Goal: Task Accomplishment & Management: Use online tool/utility

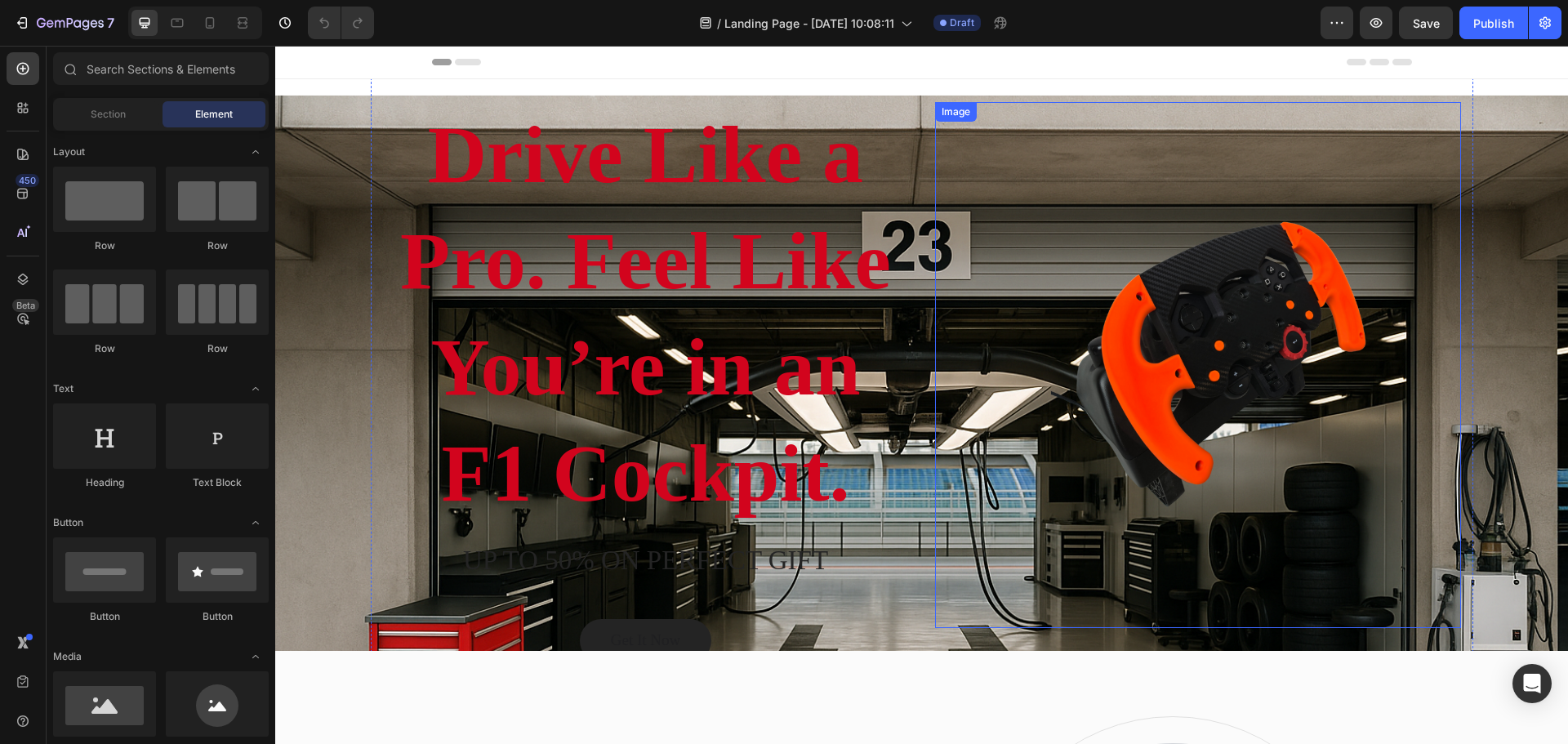
scroll to position [190, 0]
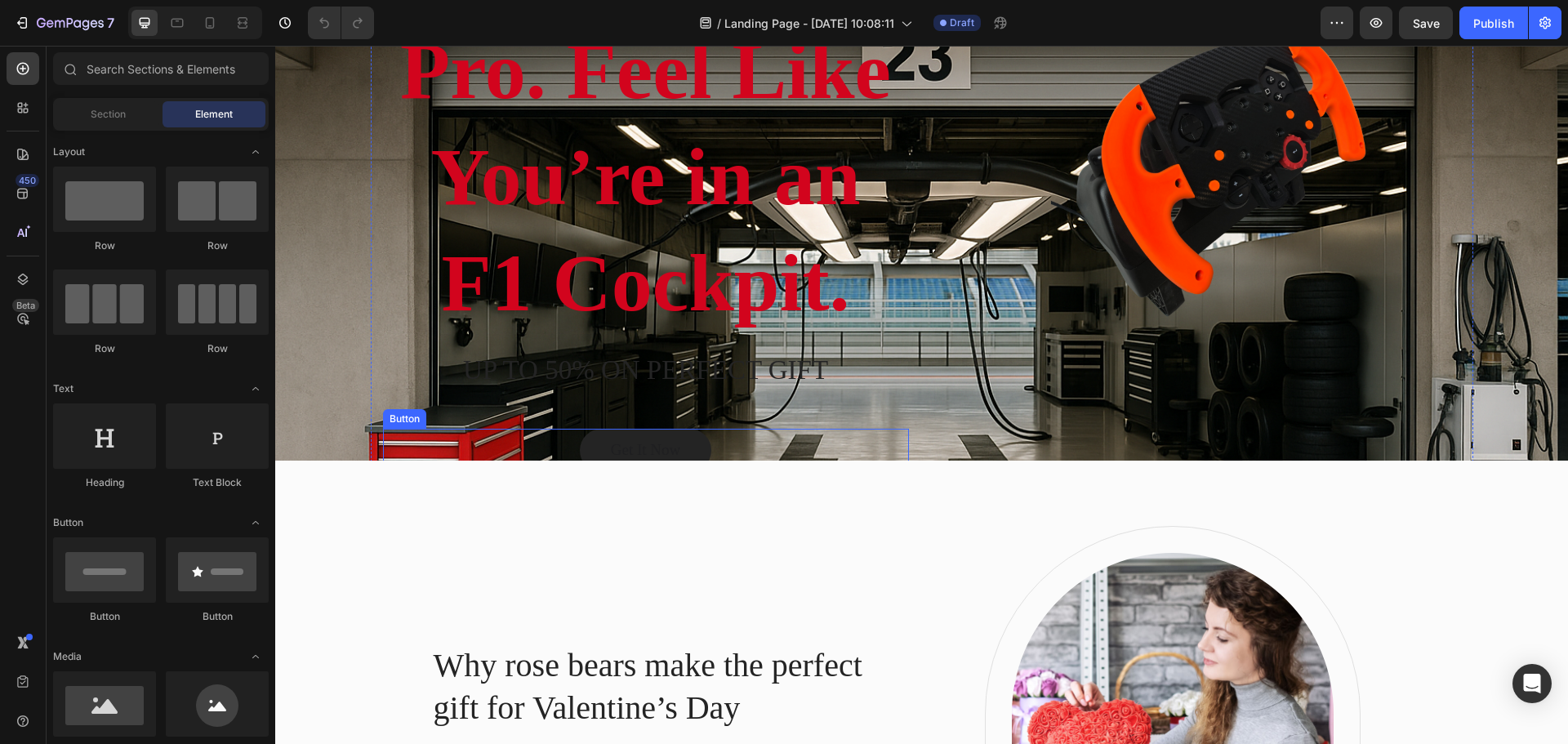
drag, startPoint x: 880, startPoint y: 451, endPoint x: 928, endPoint y: 461, distance: 49.0
click at [880, 451] on div "Get It Now Button" at bounding box center [646, 449] width 526 height 43
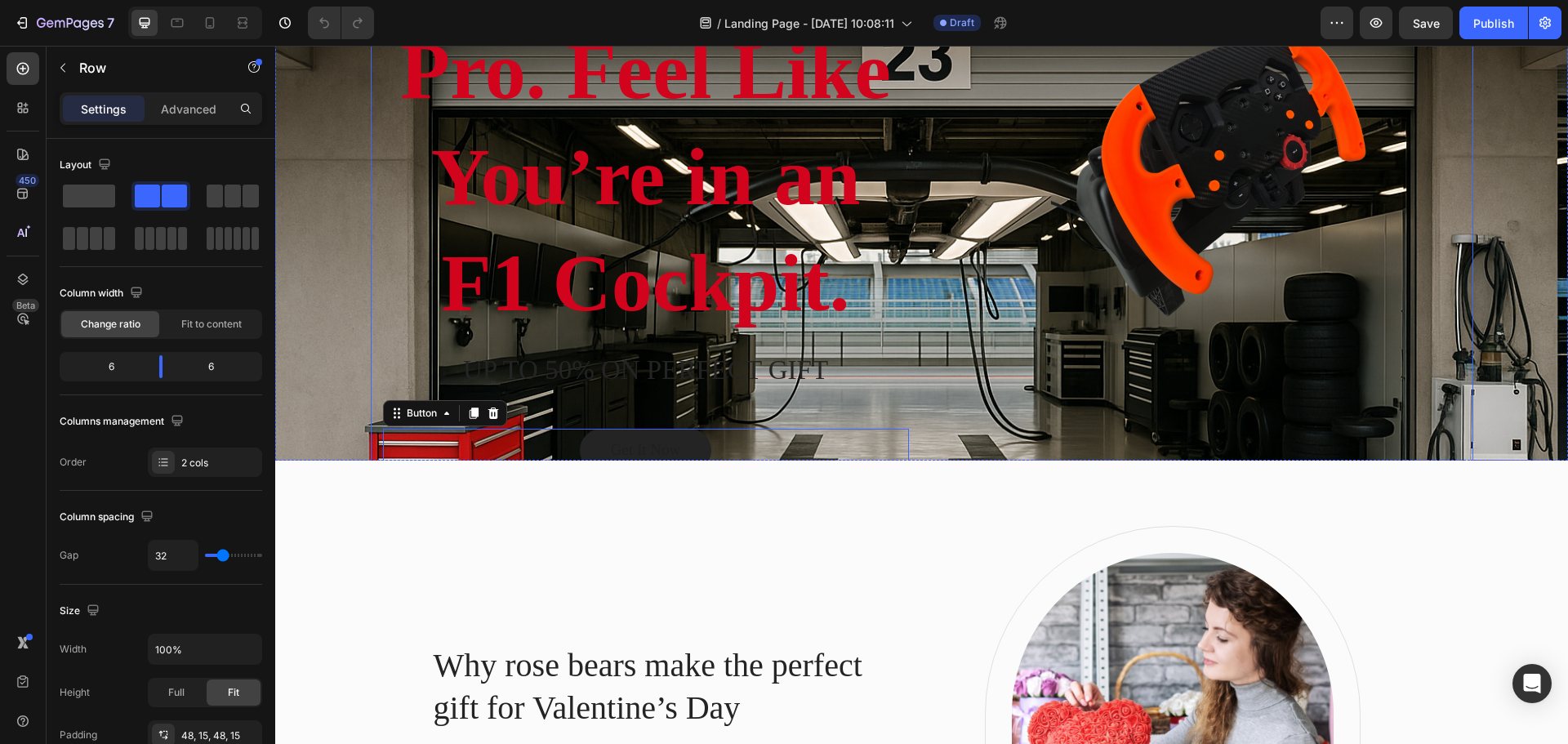
click at [991, 452] on div "Image" at bounding box center [1198, 174] width 526 height 595
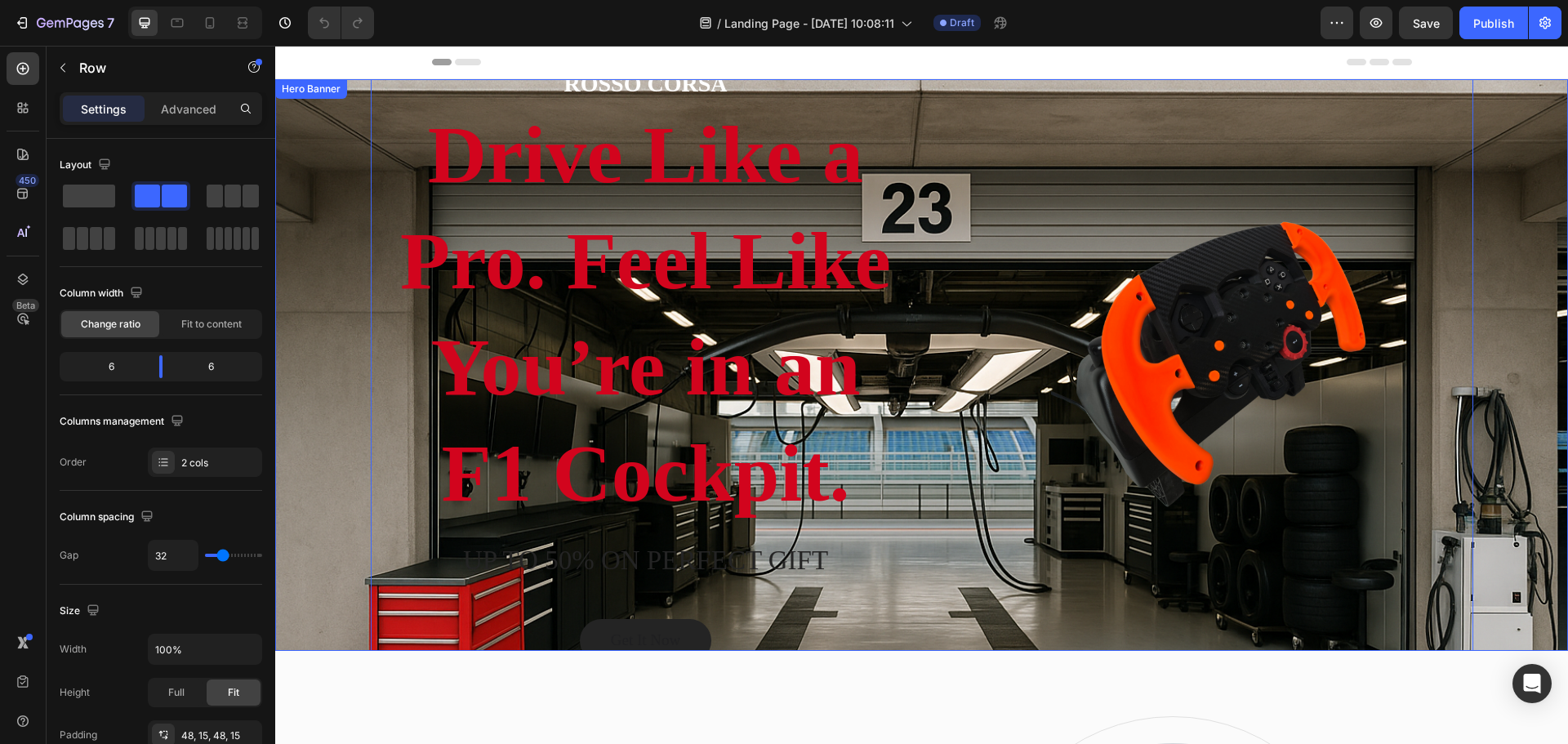
click at [310, 121] on div "Overlay" at bounding box center [922, 364] width 1293 height 571
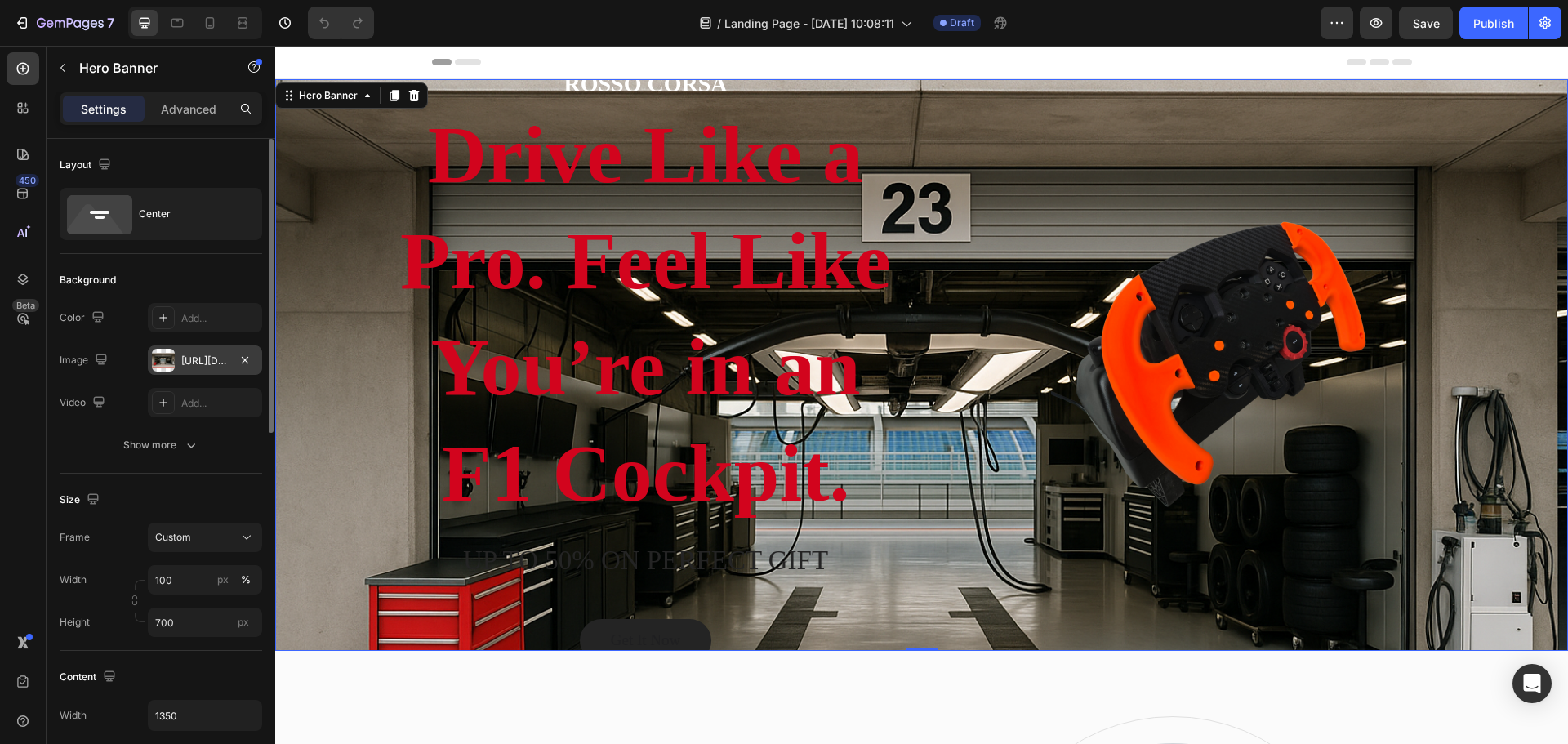
click at [159, 369] on div at bounding box center [162, 359] width 23 height 23
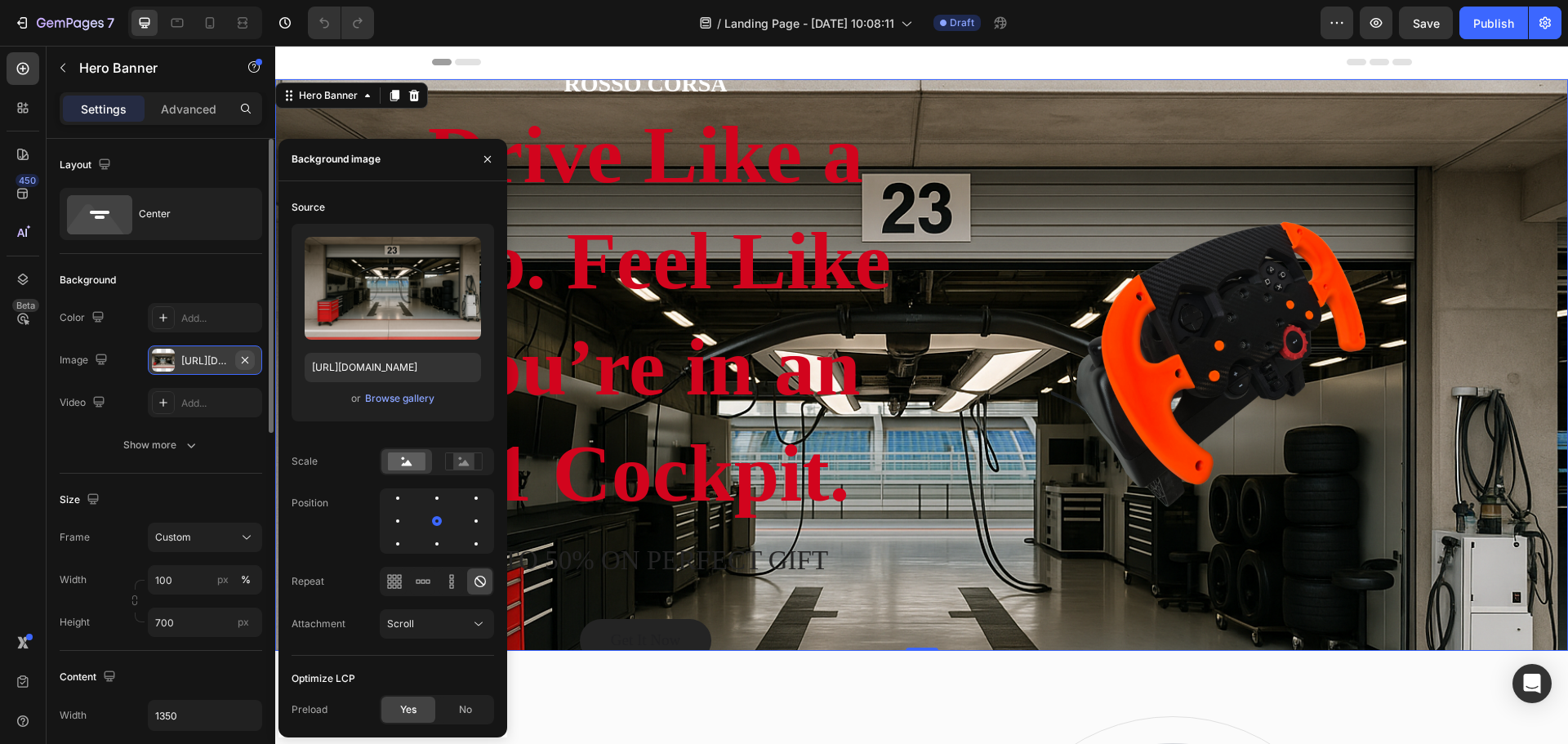
click at [247, 360] on icon "button" at bounding box center [245, 360] width 13 height 13
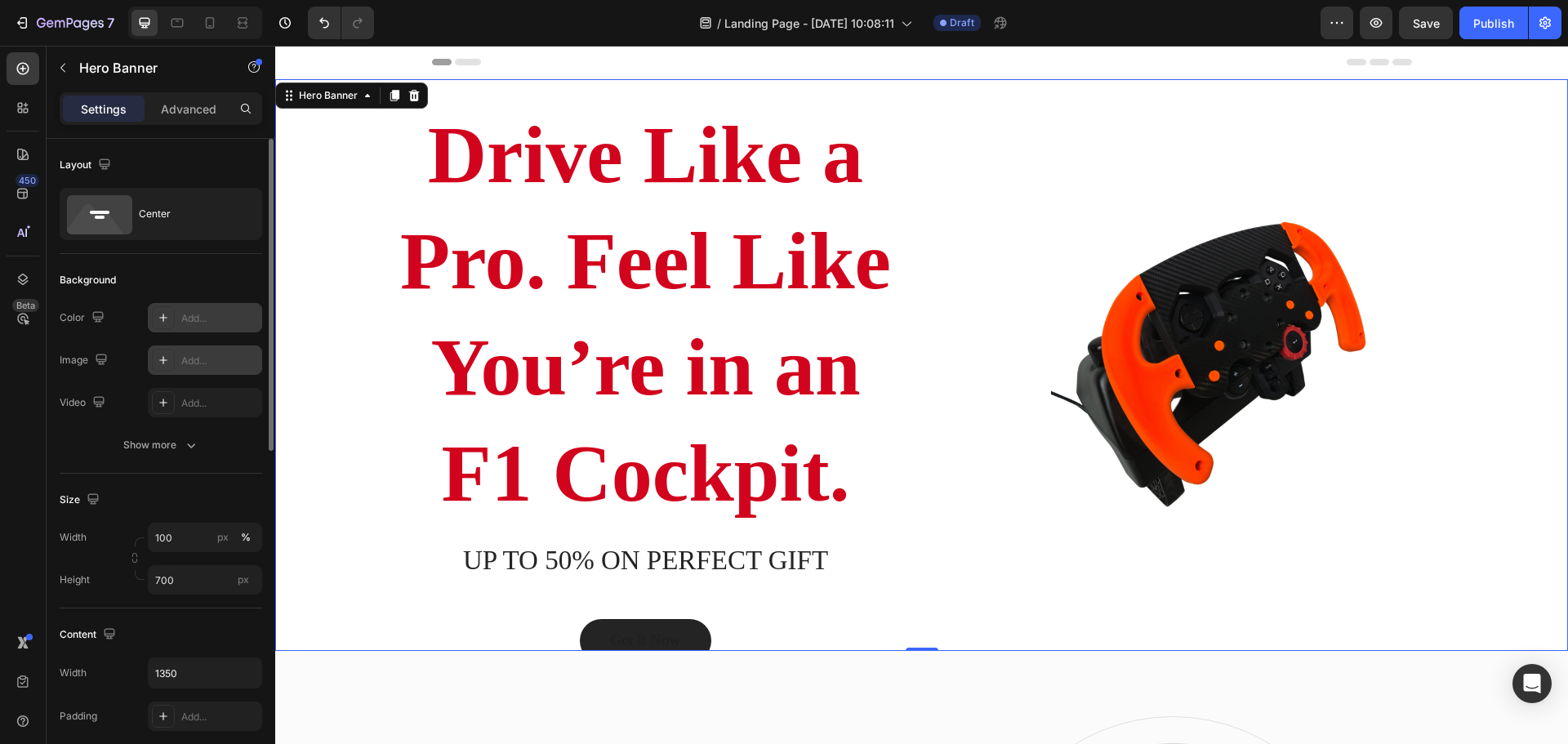
click at [155, 316] on div at bounding box center [162, 317] width 23 height 23
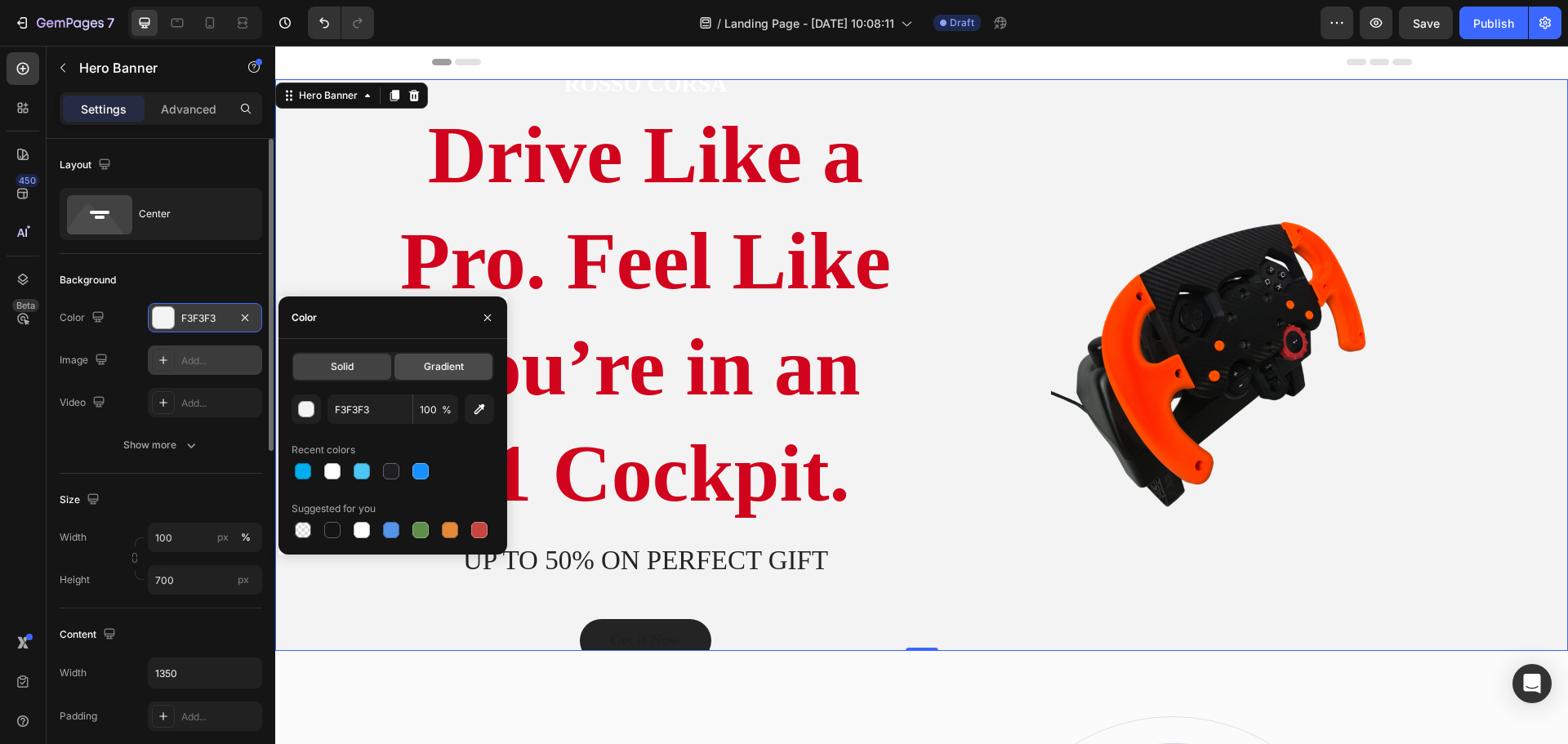
click at [423, 368] on span "Gradient" at bounding box center [444, 366] width 40 height 14
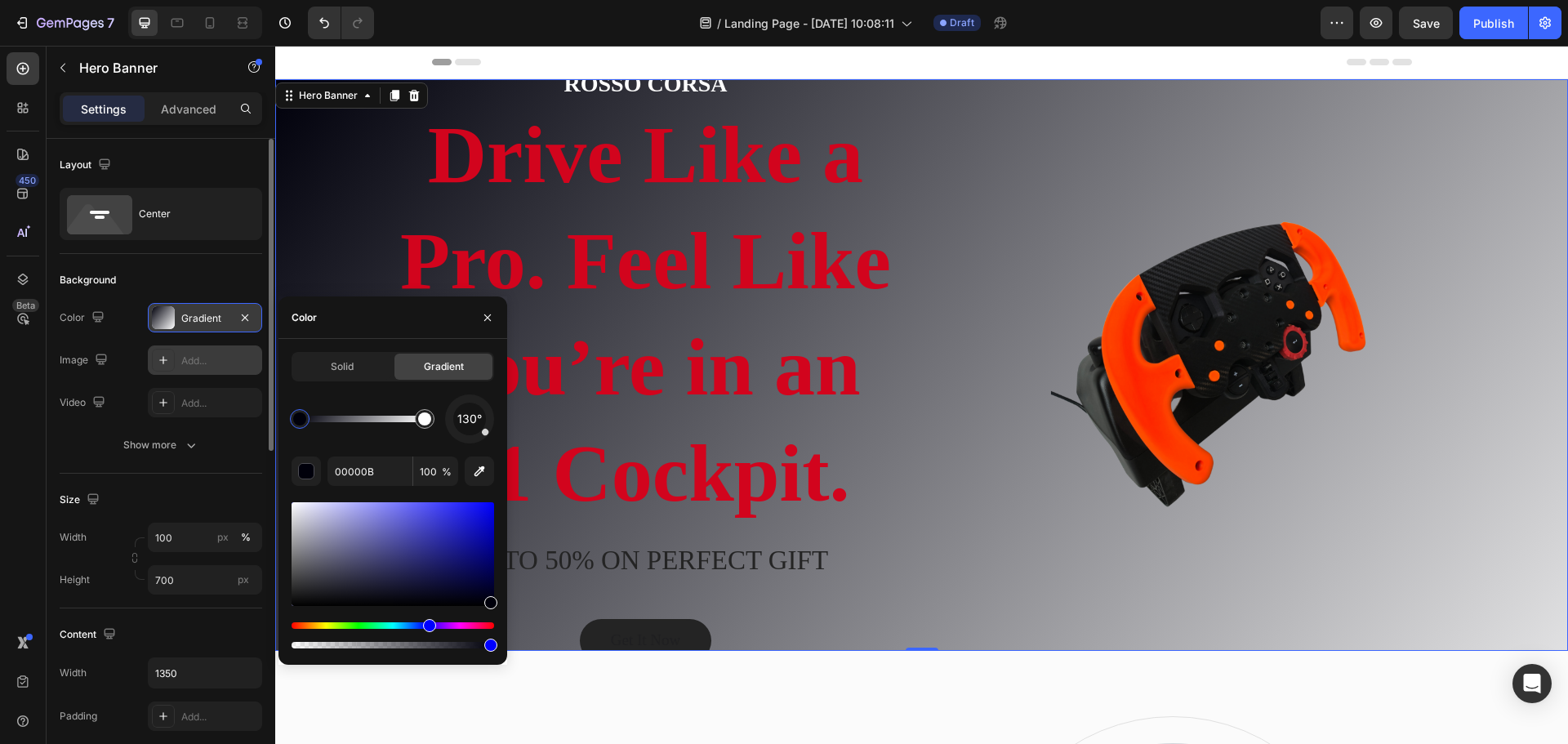
click at [458, 526] on div at bounding box center [392, 554] width 203 height 104
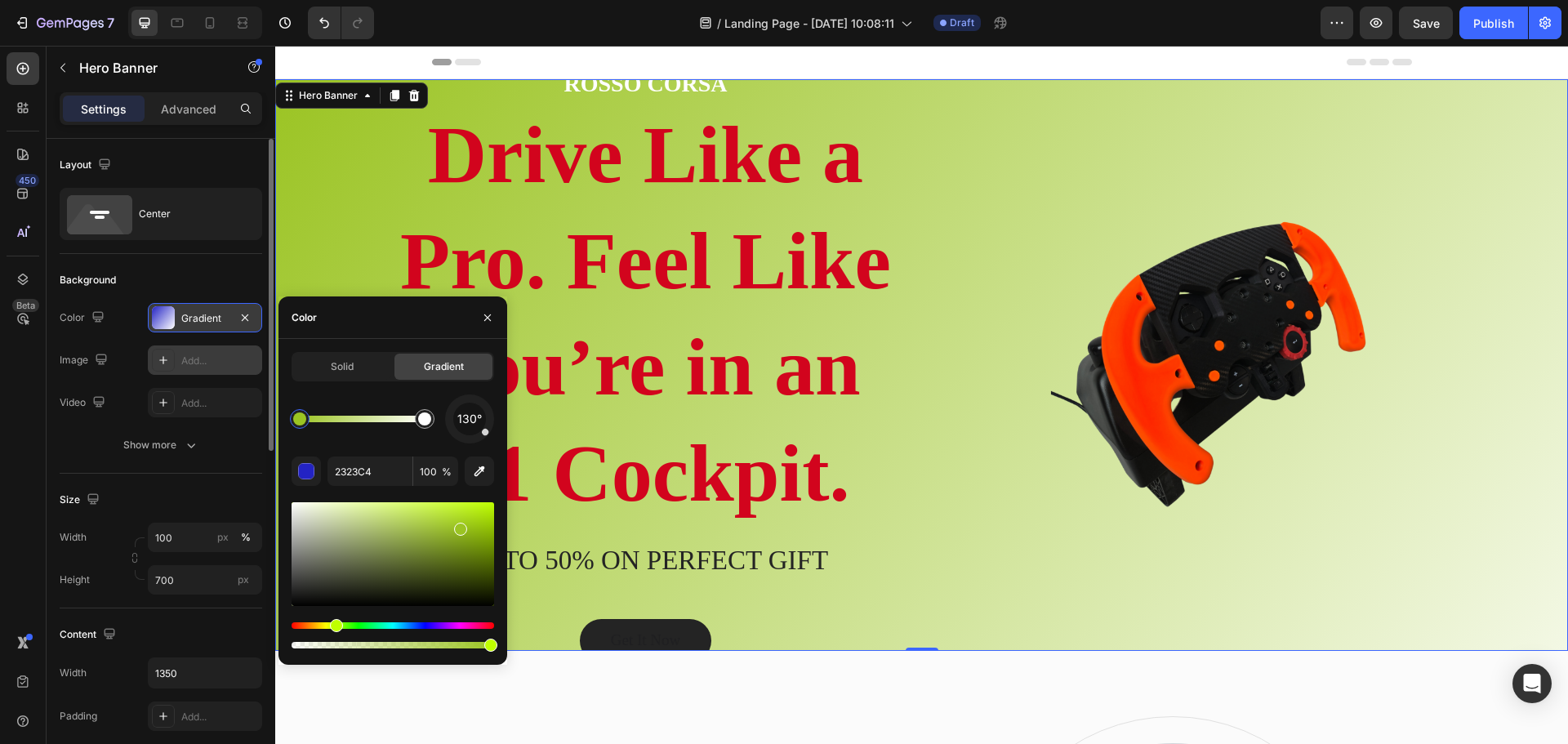
drag, startPoint x: 428, startPoint y: 624, endPoint x: 385, endPoint y: 623, distance: 43.0
click at [343, 624] on div "Hue" at bounding box center [337, 625] width 13 height 13
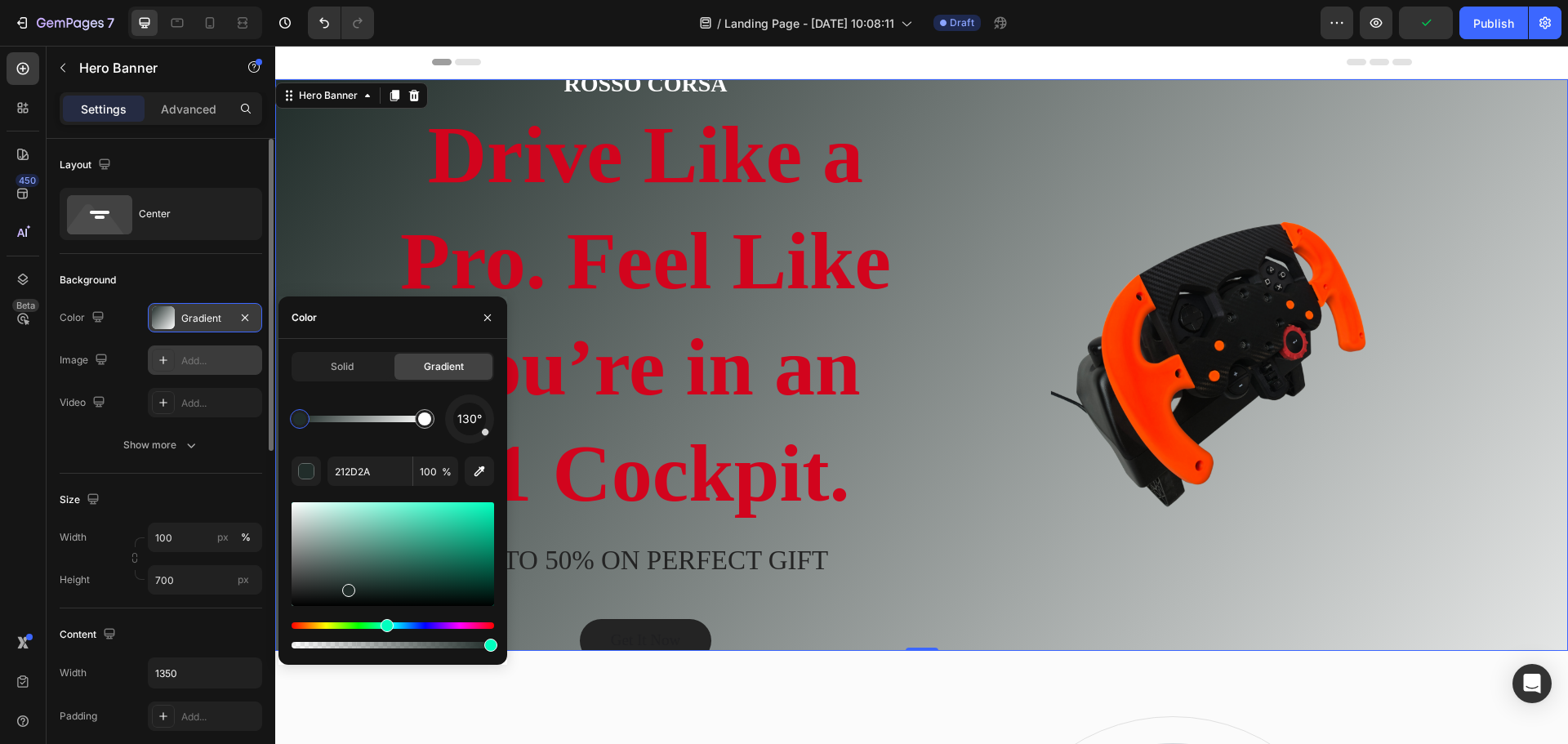
drag, startPoint x: 463, startPoint y: 531, endPoint x: 345, endPoint y: 587, distance: 130.6
drag, startPoint x: 300, startPoint y: 422, endPoint x: 405, endPoint y: 427, distance: 105.1
click at [405, 425] on div at bounding box center [405, 419] width 13 height 13
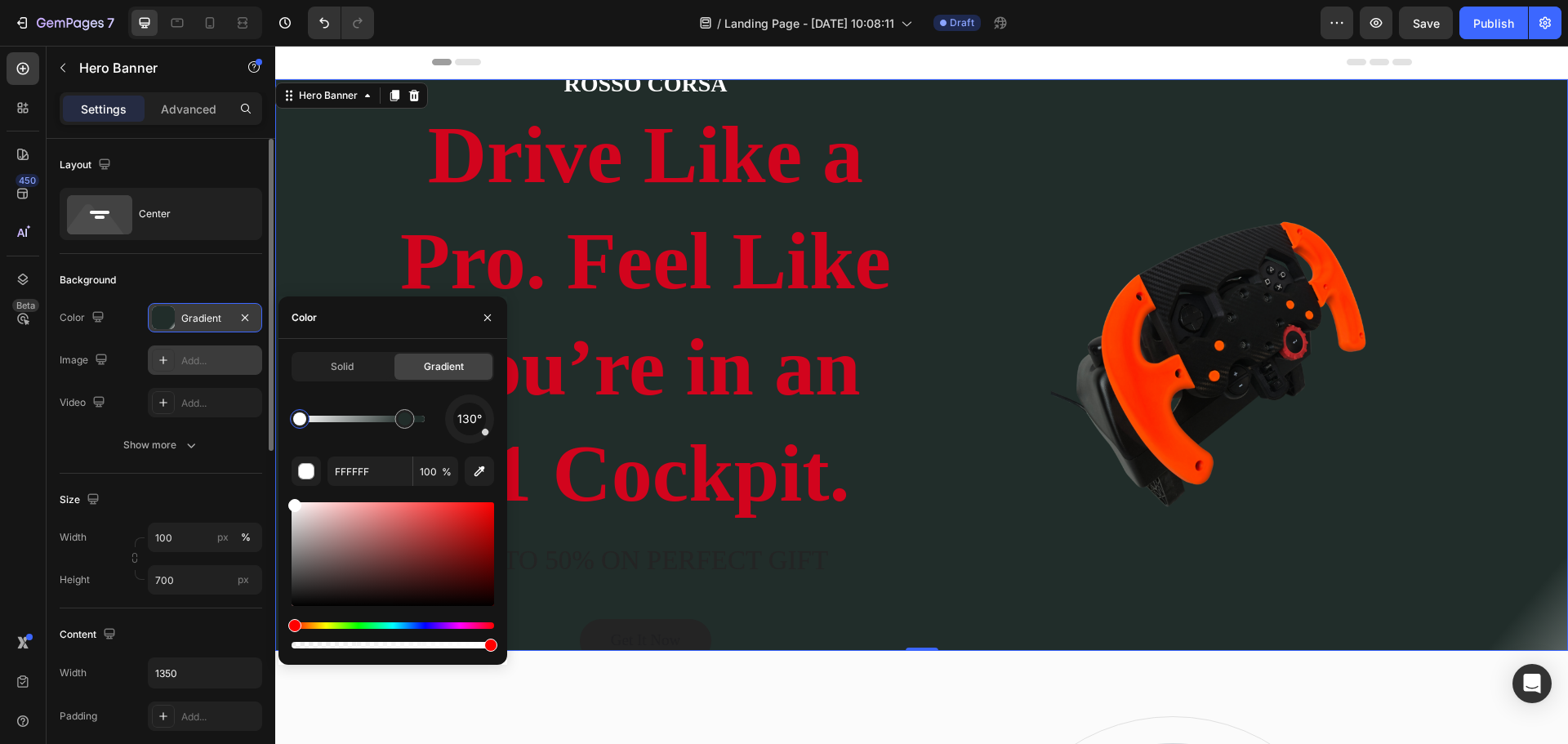
drag, startPoint x: 428, startPoint y: 425, endPoint x: 220, endPoint y: 424, distance: 208.0
click at [220, 424] on div "450 Beta Sections(18) Elements(83) Section Element Hero Section Product Detail …" at bounding box center [137, 394] width 275 height 698
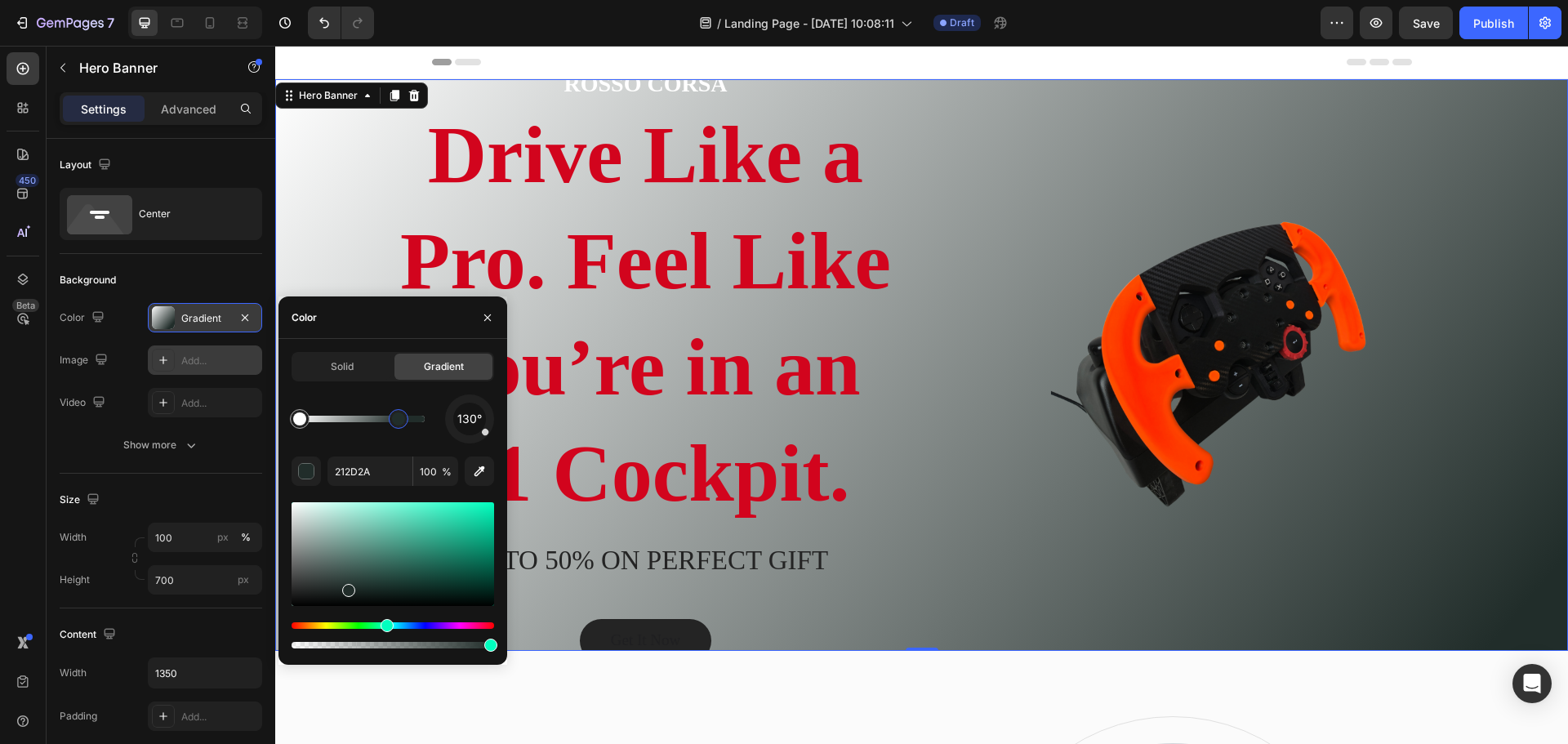
drag, startPoint x: 406, startPoint y: 425, endPoint x: 390, endPoint y: 427, distance: 16.1
click at [390, 427] on div at bounding box center [398, 418] width 19 height 19
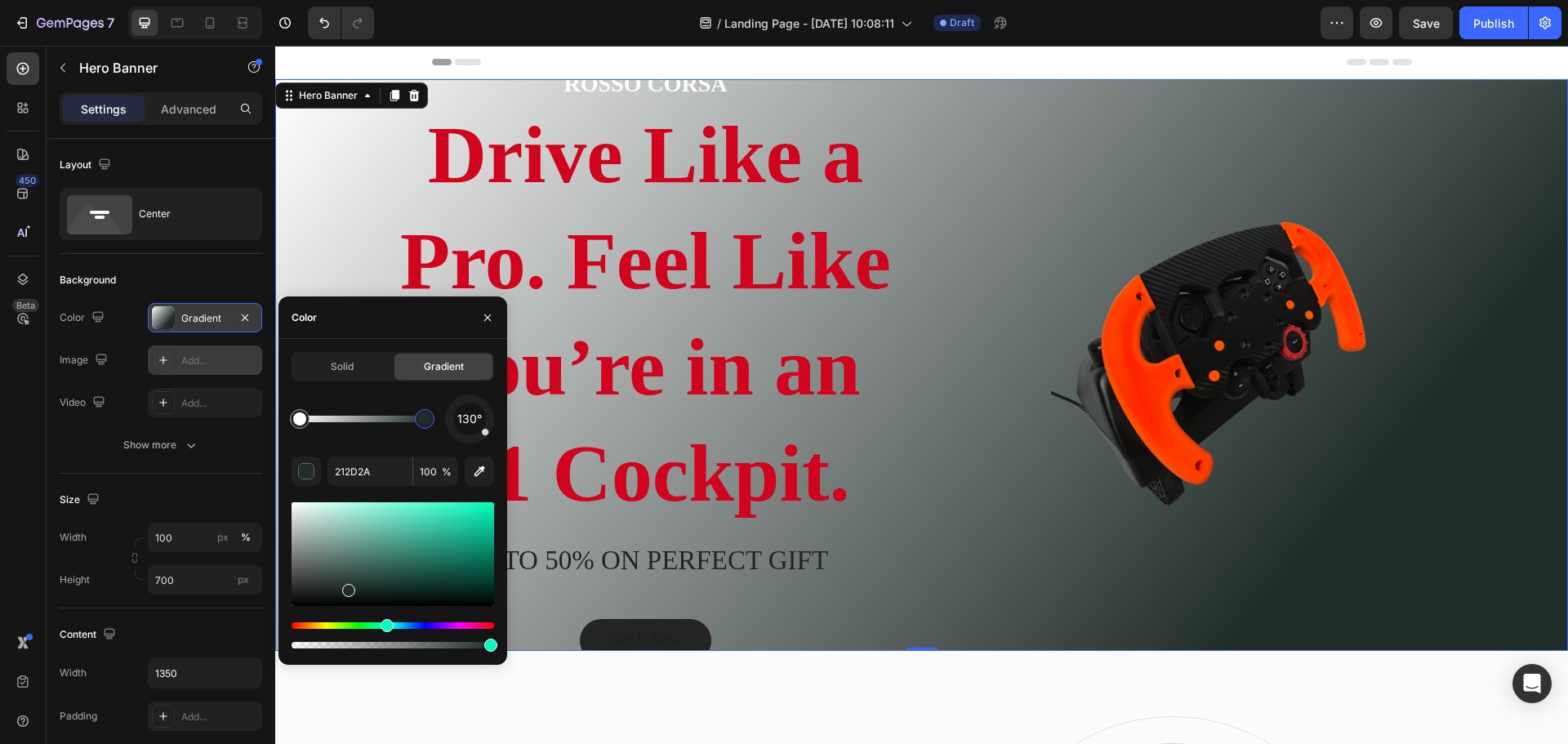
drag, startPoint x: 390, startPoint y: 427, endPoint x: 442, endPoint y: 428, distance: 52.0
click at [440, 428] on div "130°" at bounding box center [392, 419] width 203 height 49
type input "FFFFFF"
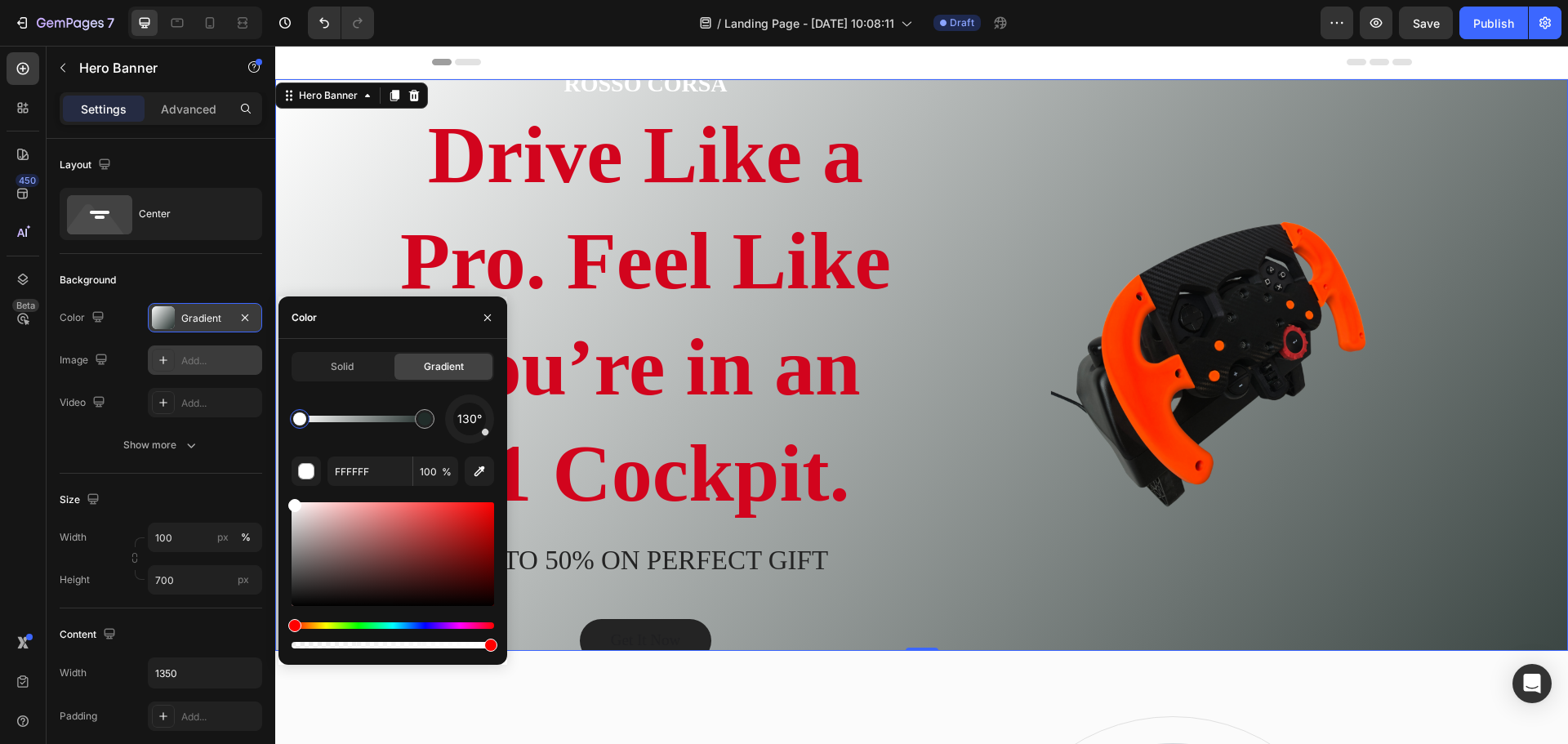
drag, startPoint x: 298, startPoint y: 426, endPoint x: 311, endPoint y: 423, distance: 13.3
click at [306, 423] on div at bounding box center [300, 419] width 13 height 13
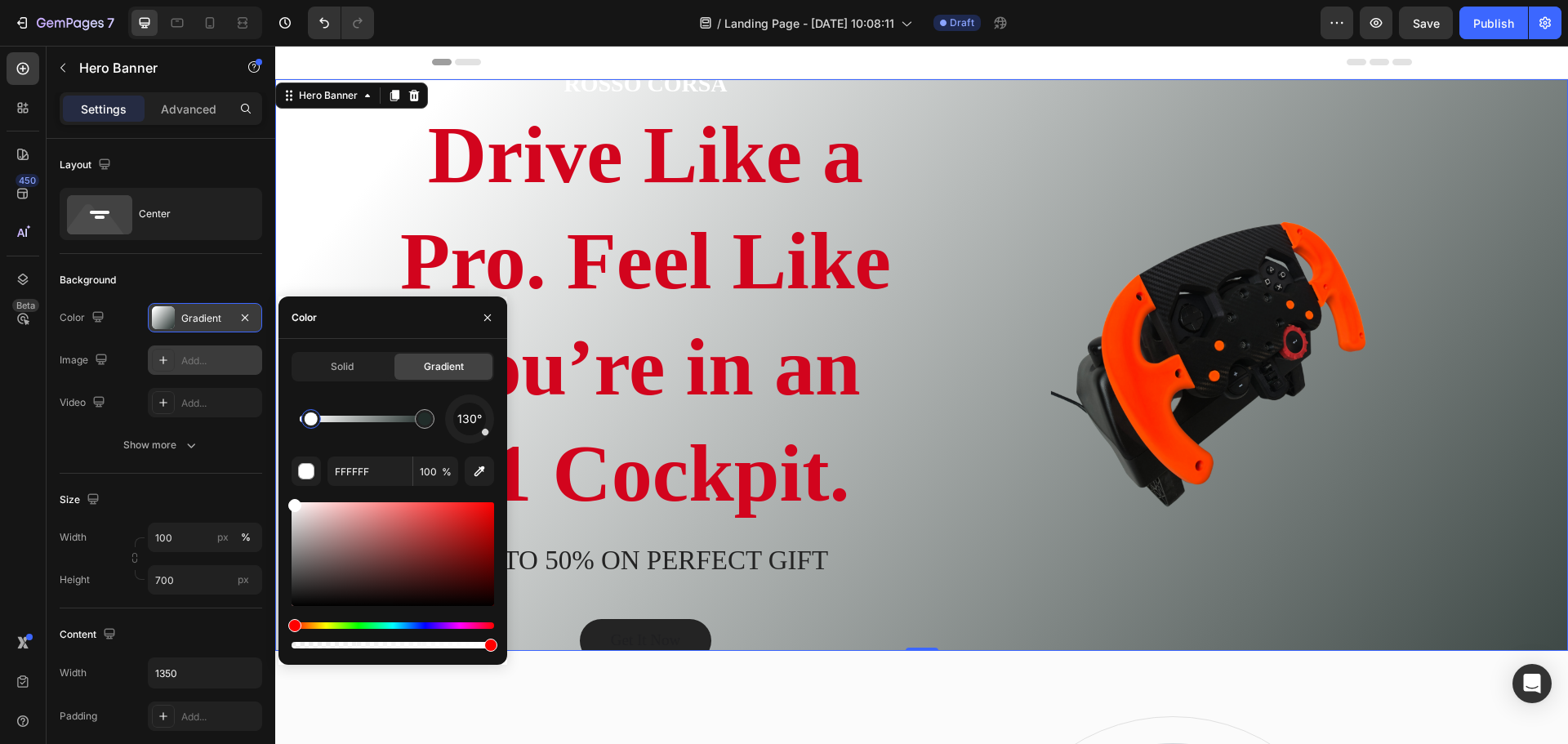
drag, startPoint x: 314, startPoint y: 422, endPoint x: 359, endPoint y: 423, distance: 45.0
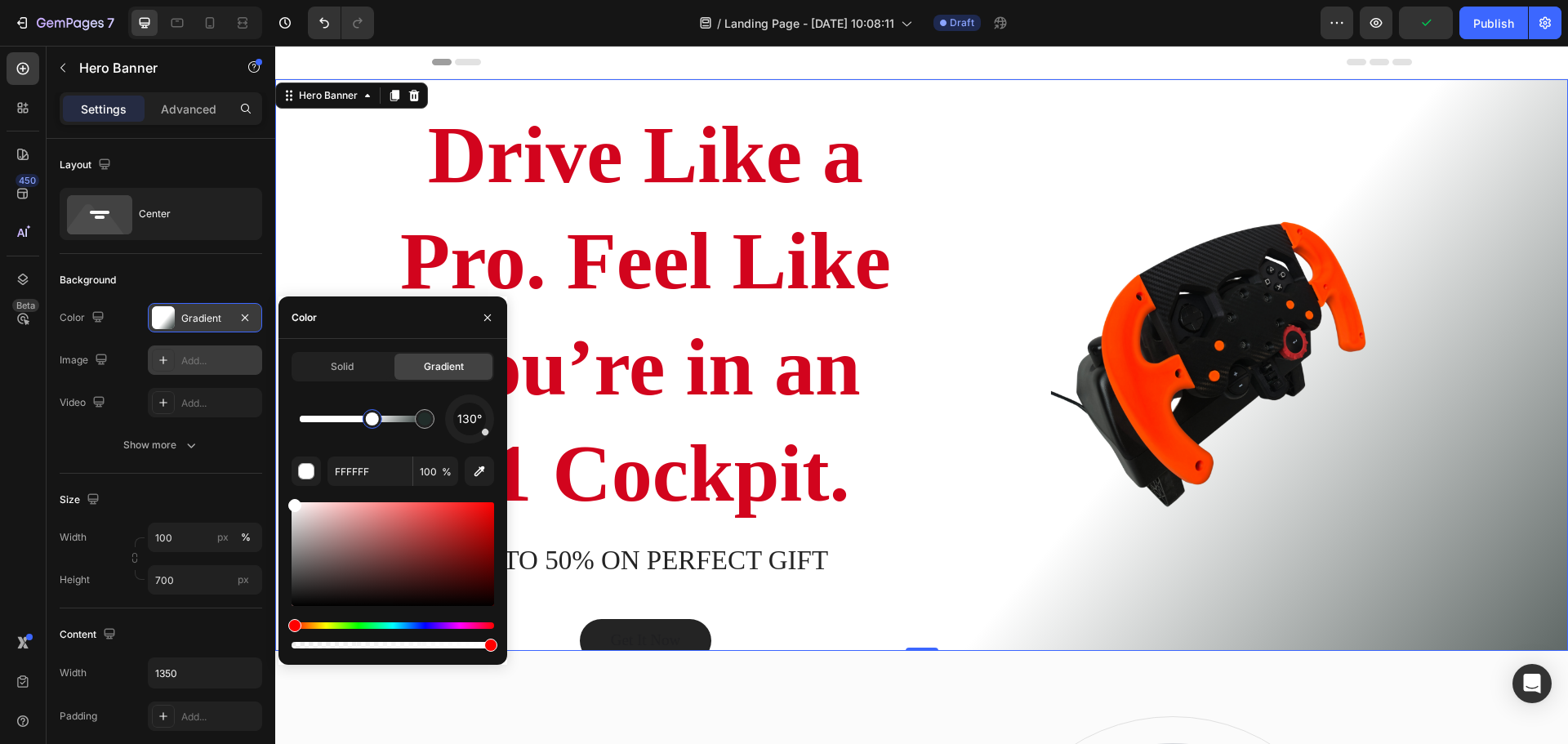
drag, startPoint x: 365, startPoint y: 422, endPoint x: 352, endPoint y: 427, distance: 13.9
drag, startPoint x: 369, startPoint y: 420, endPoint x: 359, endPoint y: 421, distance: 10.0
click at [366, 421] on div at bounding box center [373, 419] width 13 height 13
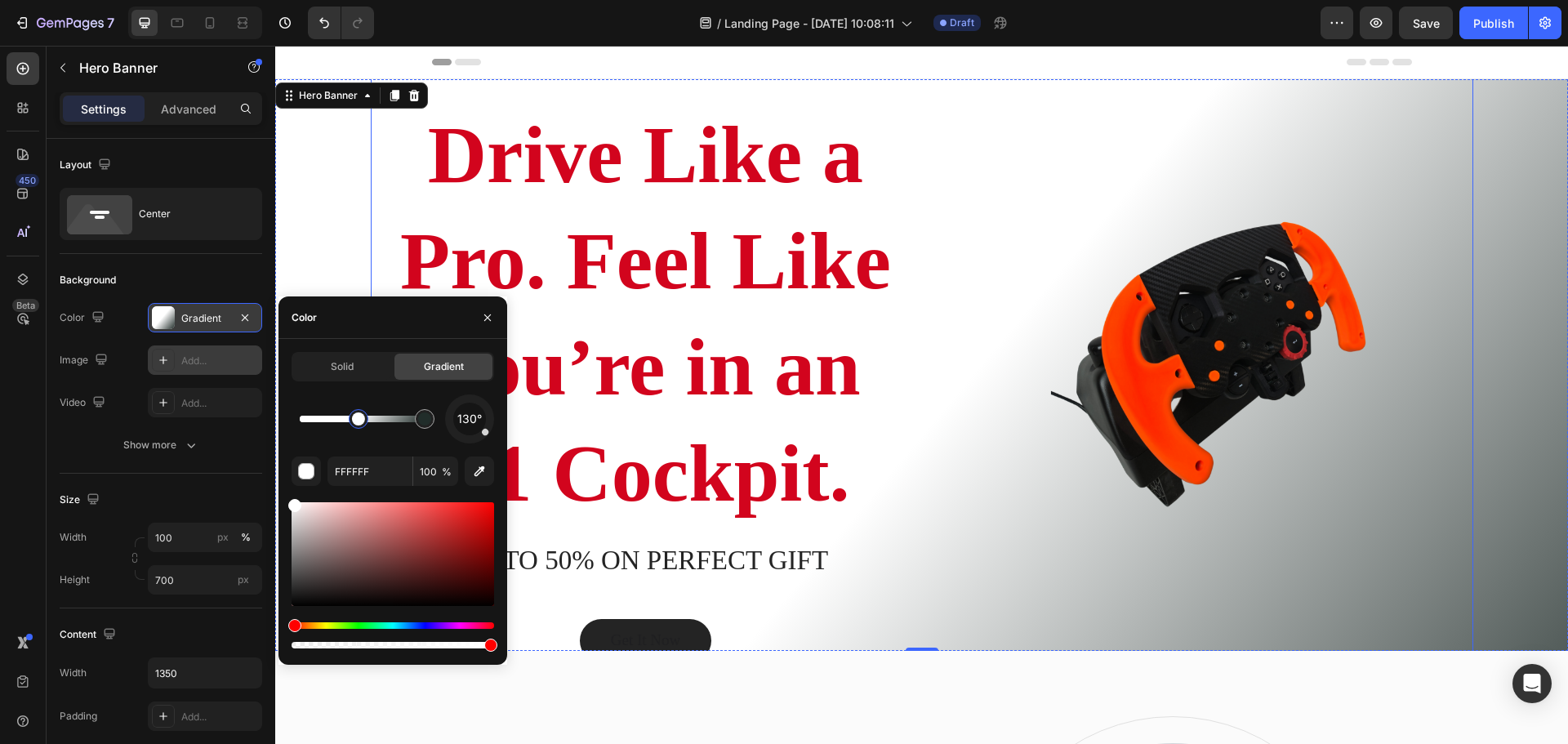
click at [905, 407] on div "ROSSO CORSA Heading Drive Like a Pro. Feel Like You’re in an F1 Cockpit. Headin…" at bounding box center [922, 365] width 1103 height 673
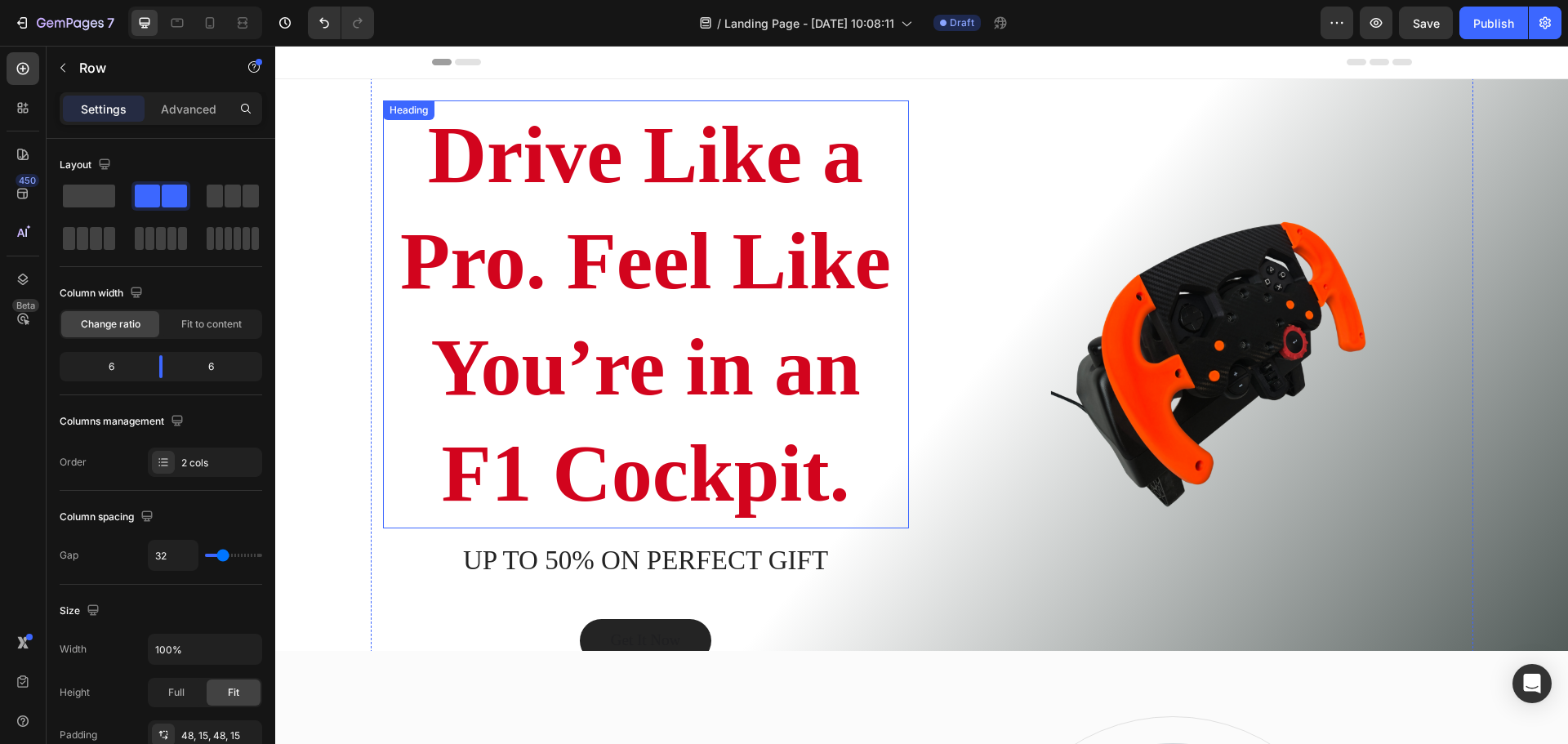
click at [757, 333] on h2 "Drive Like a Pro. Feel Like You’re in an F1 Cockpit." at bounding box center [646, 314] width 526 height 428
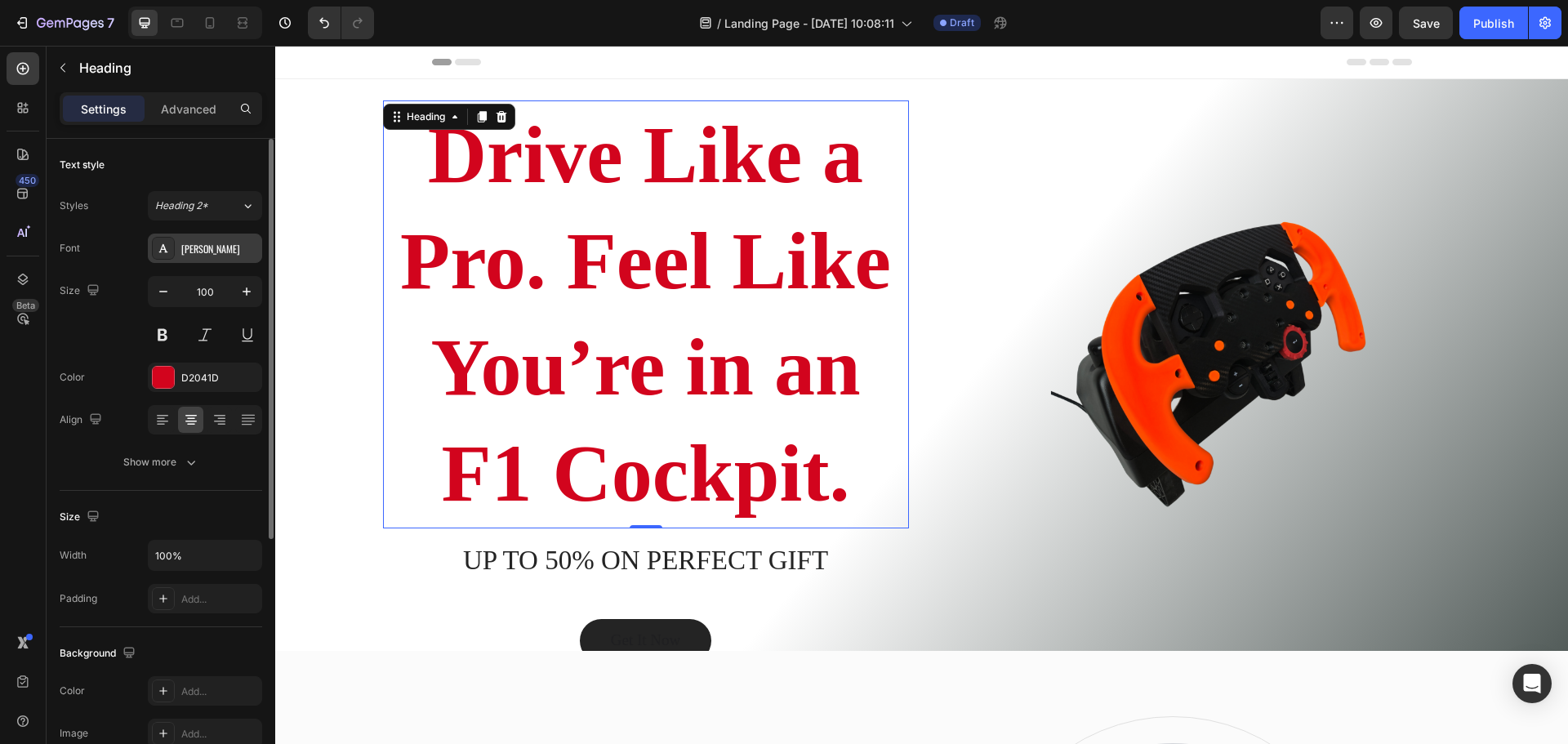
click at [163, 252] on icon at bounding box center [163, 248] width 13 height 13
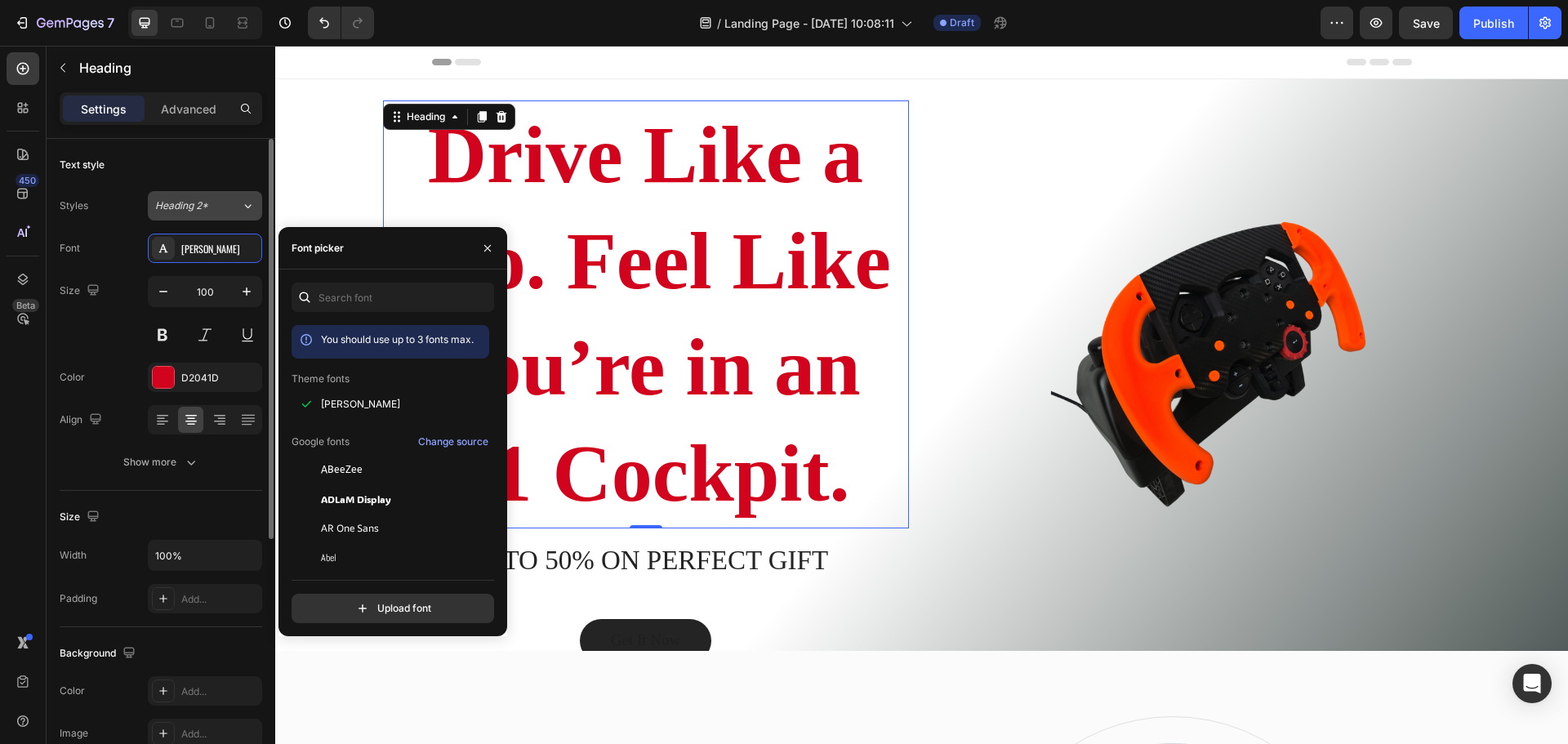
click at [202, 203] on span "Heading 2*" at bounding box center [181, 205] width 53 height 14
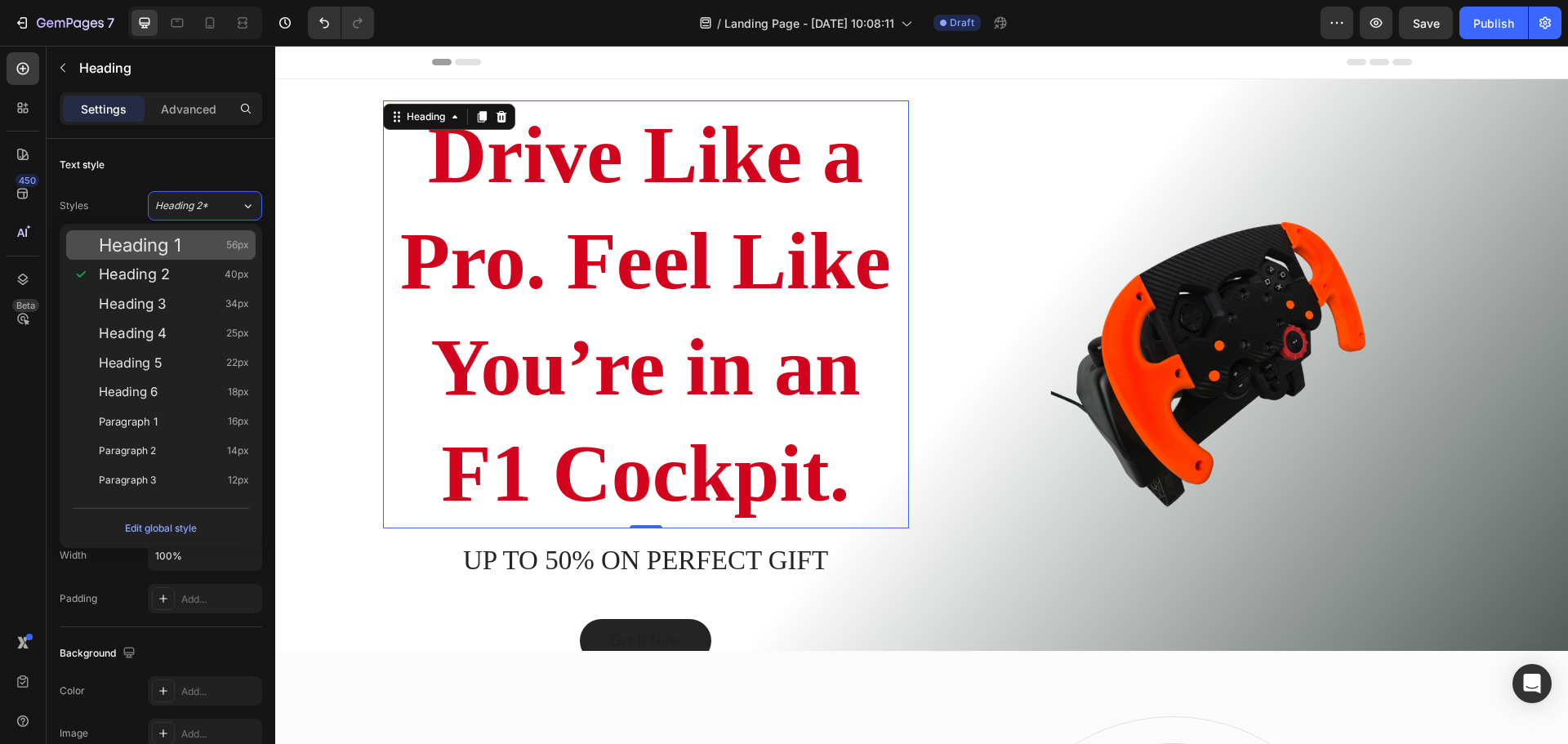
click at [174, 242] on span "Heading 1" at bounding box center [140, 244] width 82 height 16
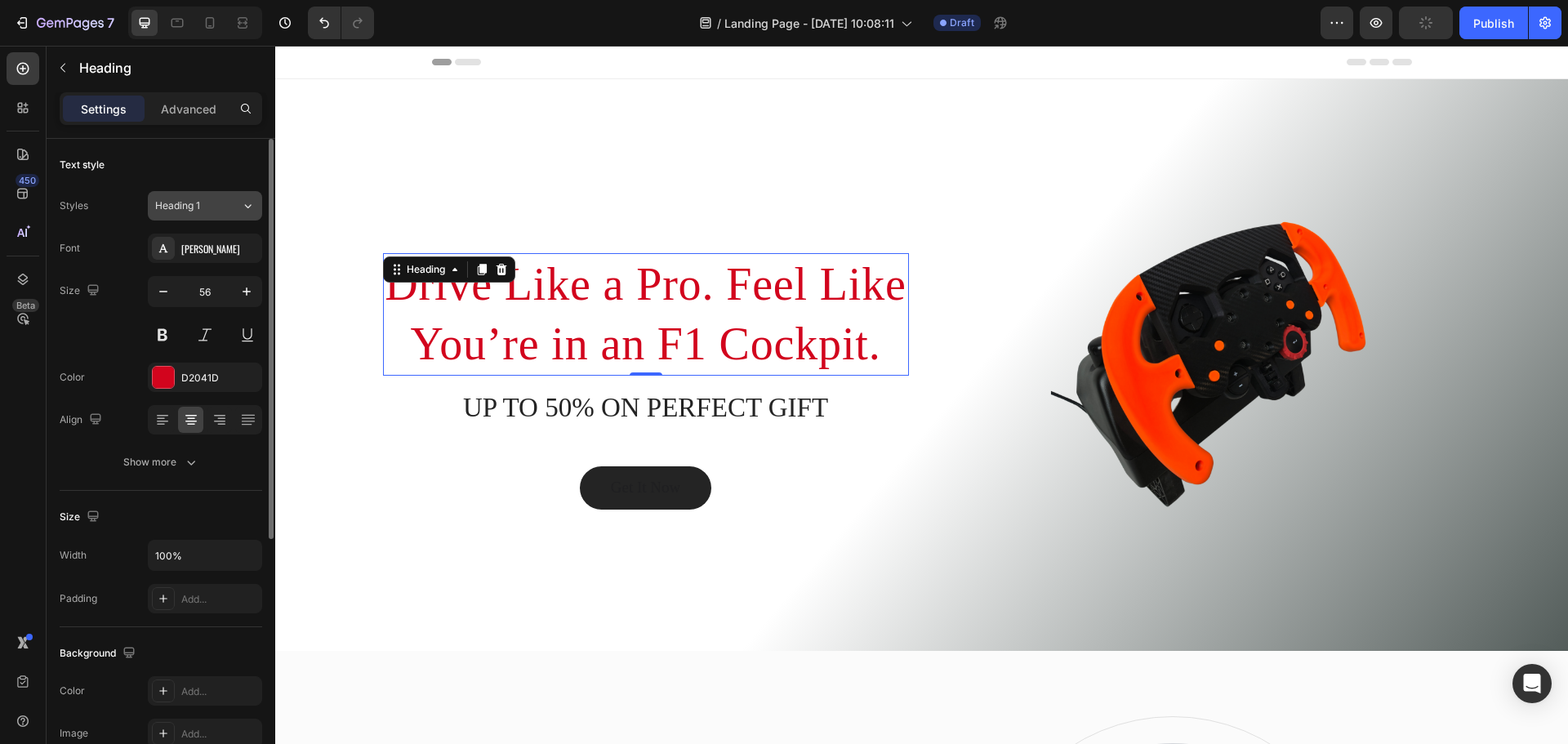
click at [200, 210] on span "Heading 1" at bounding box center [177, 205] width 45 height 14
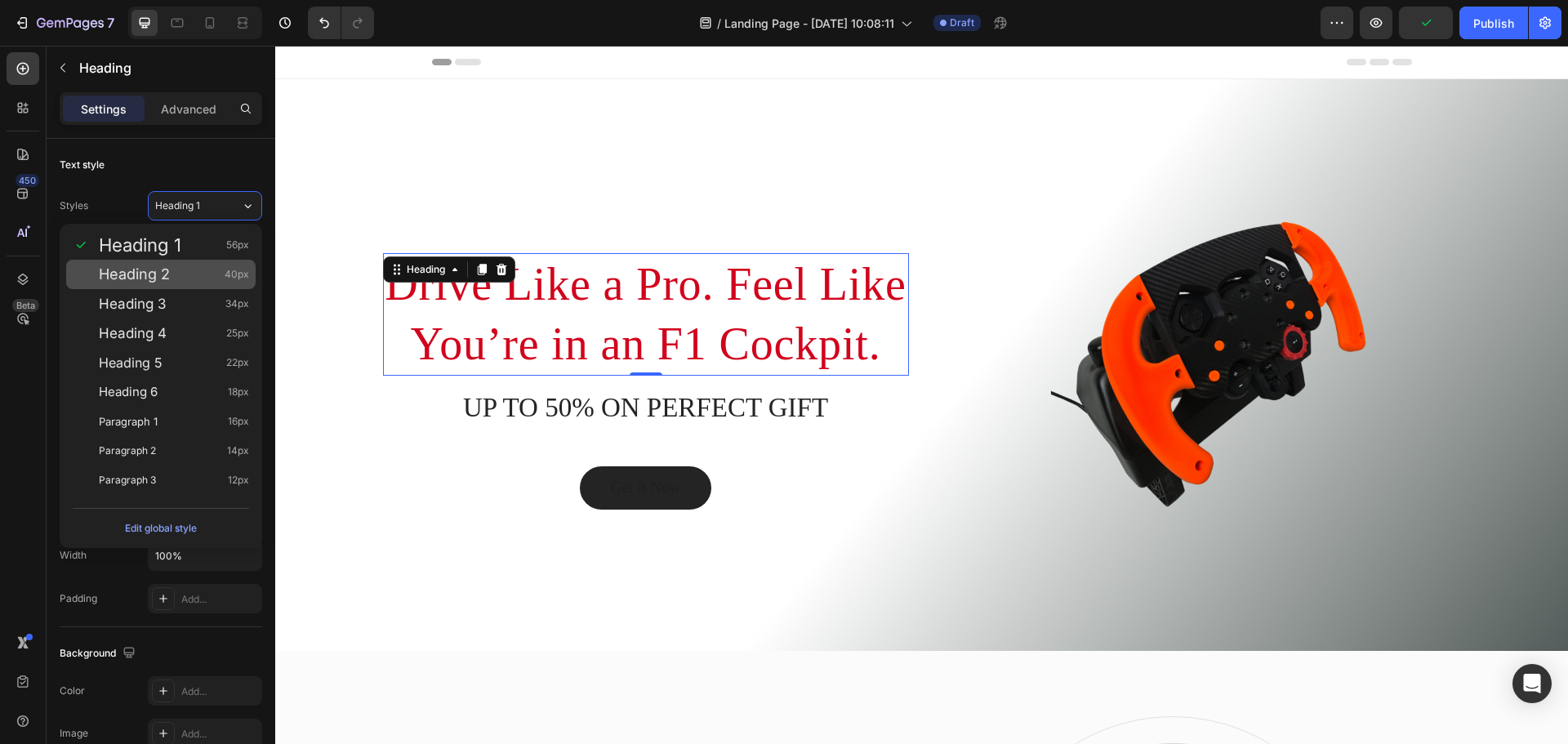
click at [183, 270] on div "Heading 2 40px" at bounding box center [173, 274] width 150 height 16
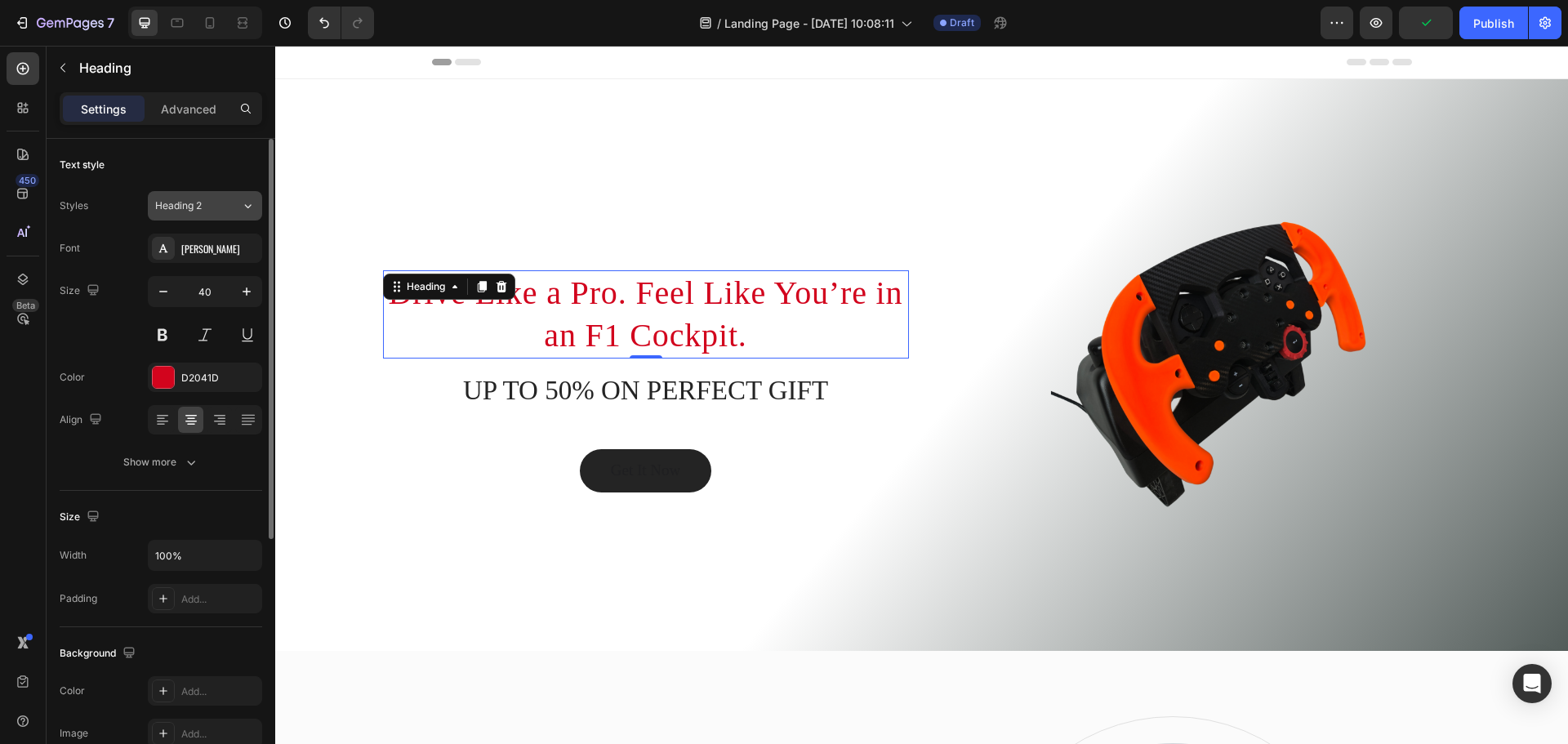
click at [197, 205] on span "Heading 2" at bounding box center [178, 205] width 46 height 14
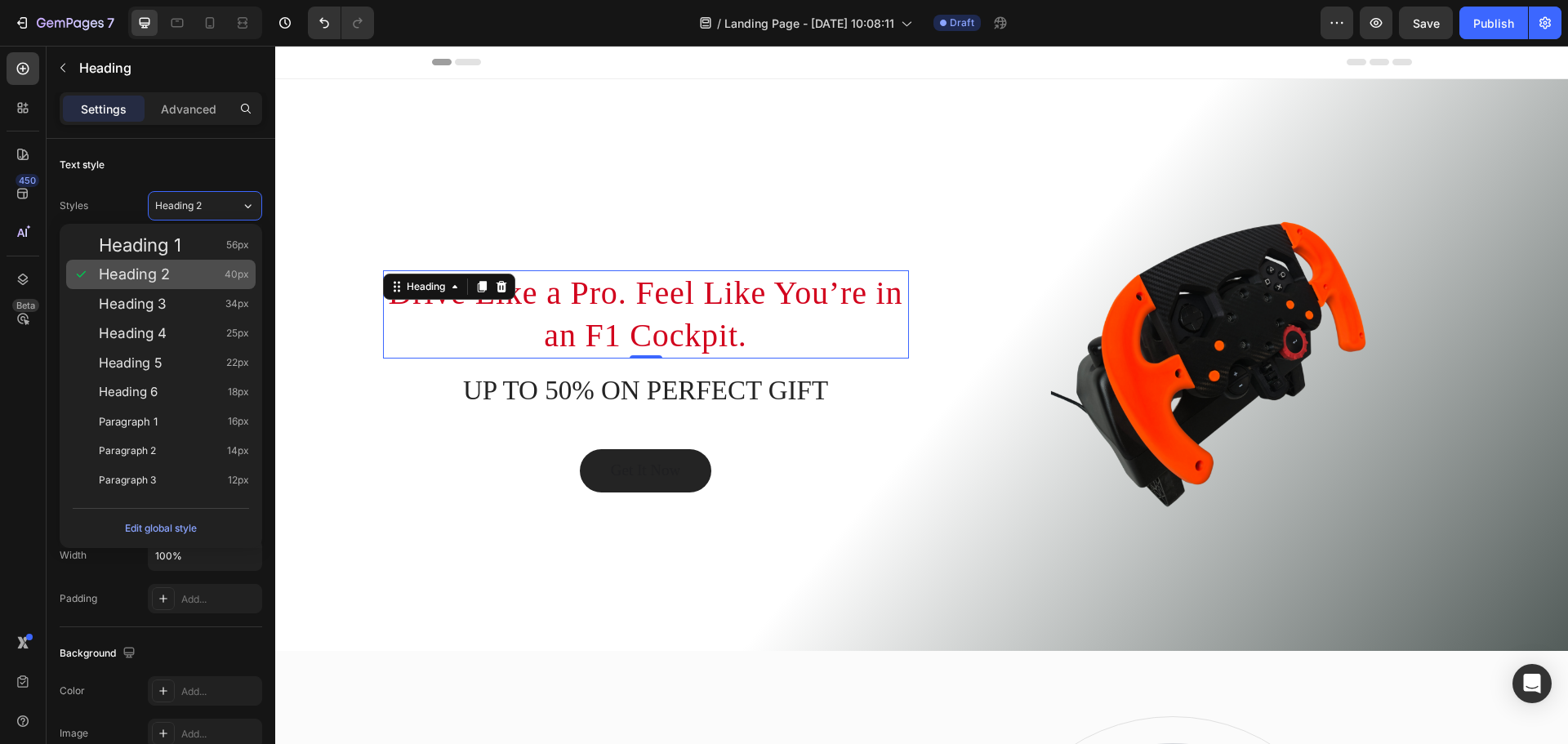
drag, startPoint x: 171, startPoint y: 309, endPoint x: 200, endPoint y: 281, distance: 40.3
click at [171, 309] on div "Heading 3 34px" at bounding box center [173, 303] width 150 height 16
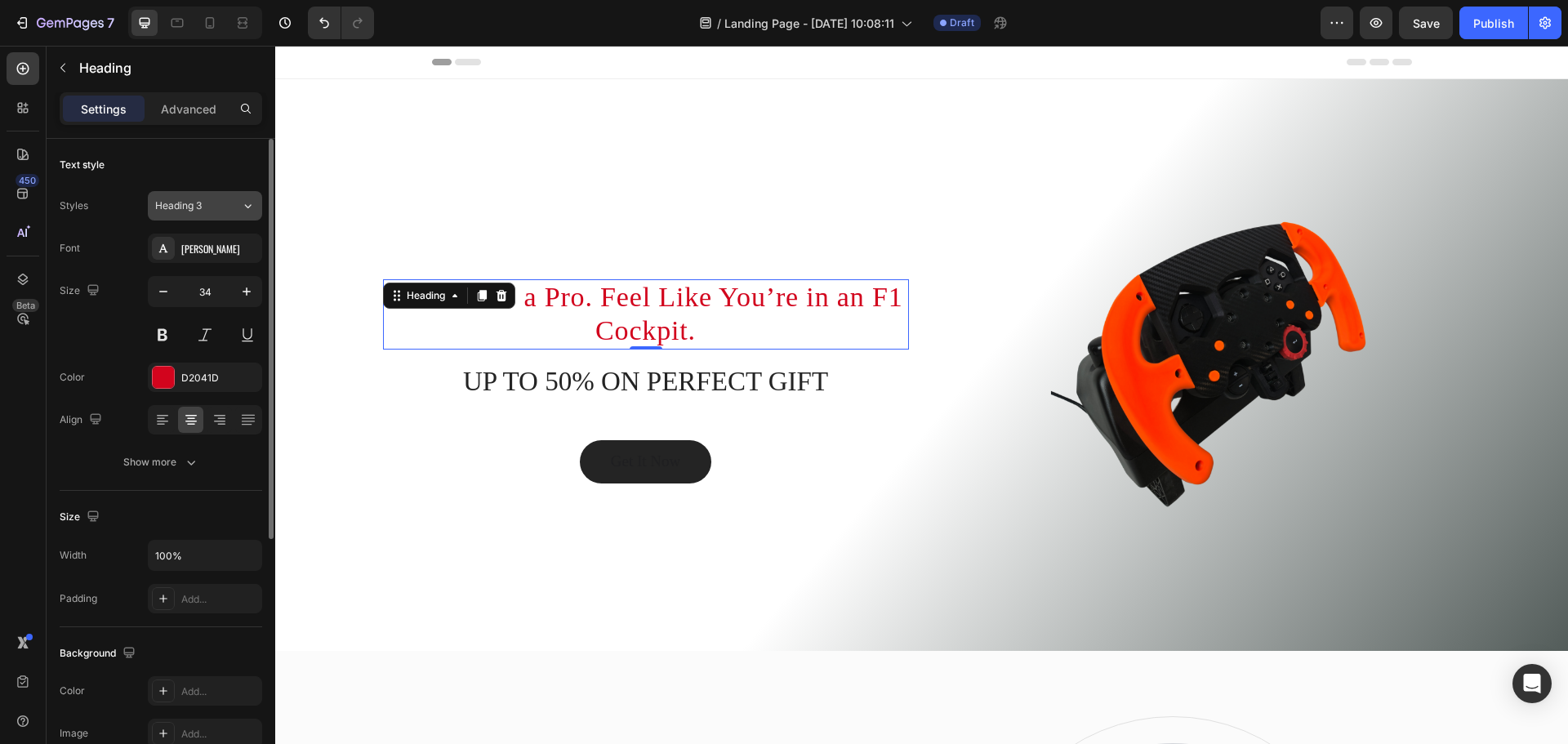
click at [226, 200] on div "Heading 3" at bounding box center [198, 205] width 86 height 14
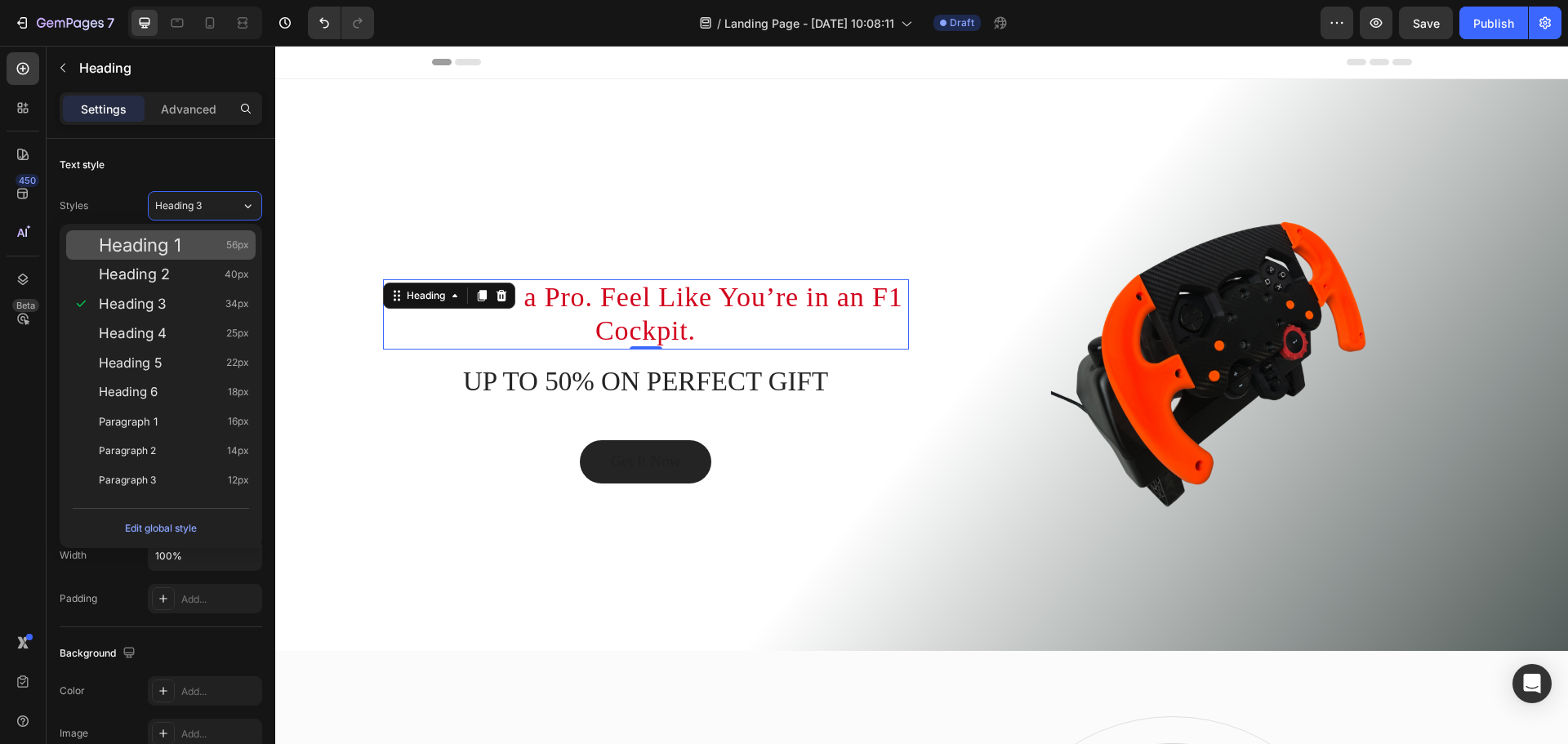
click at [185, 246] on div "Heading 1 56px" at bounding box center [173, 244] width 150 height 16
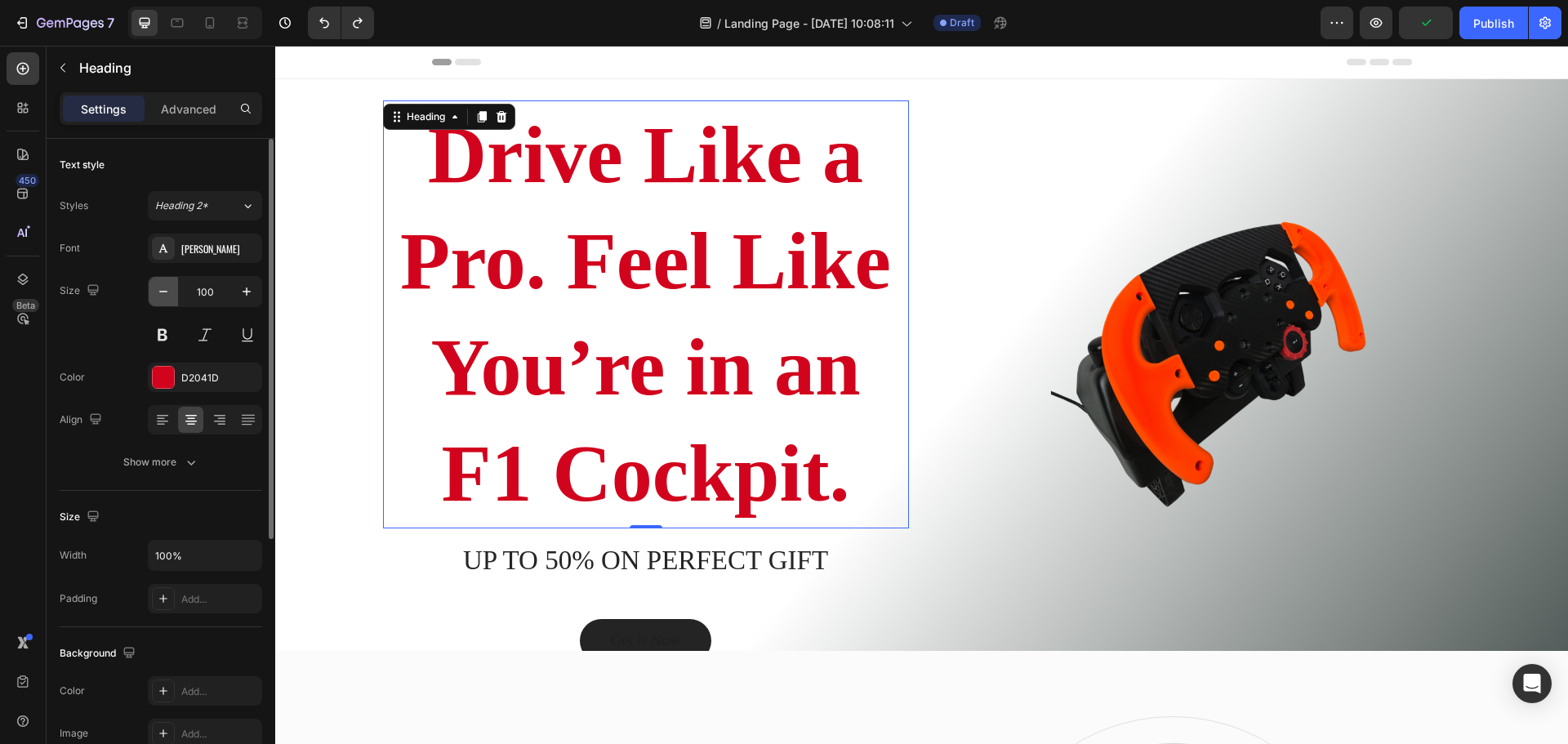
click at [166, 296] on icon "button" at bounding box center [162, 291] width 16 height 16
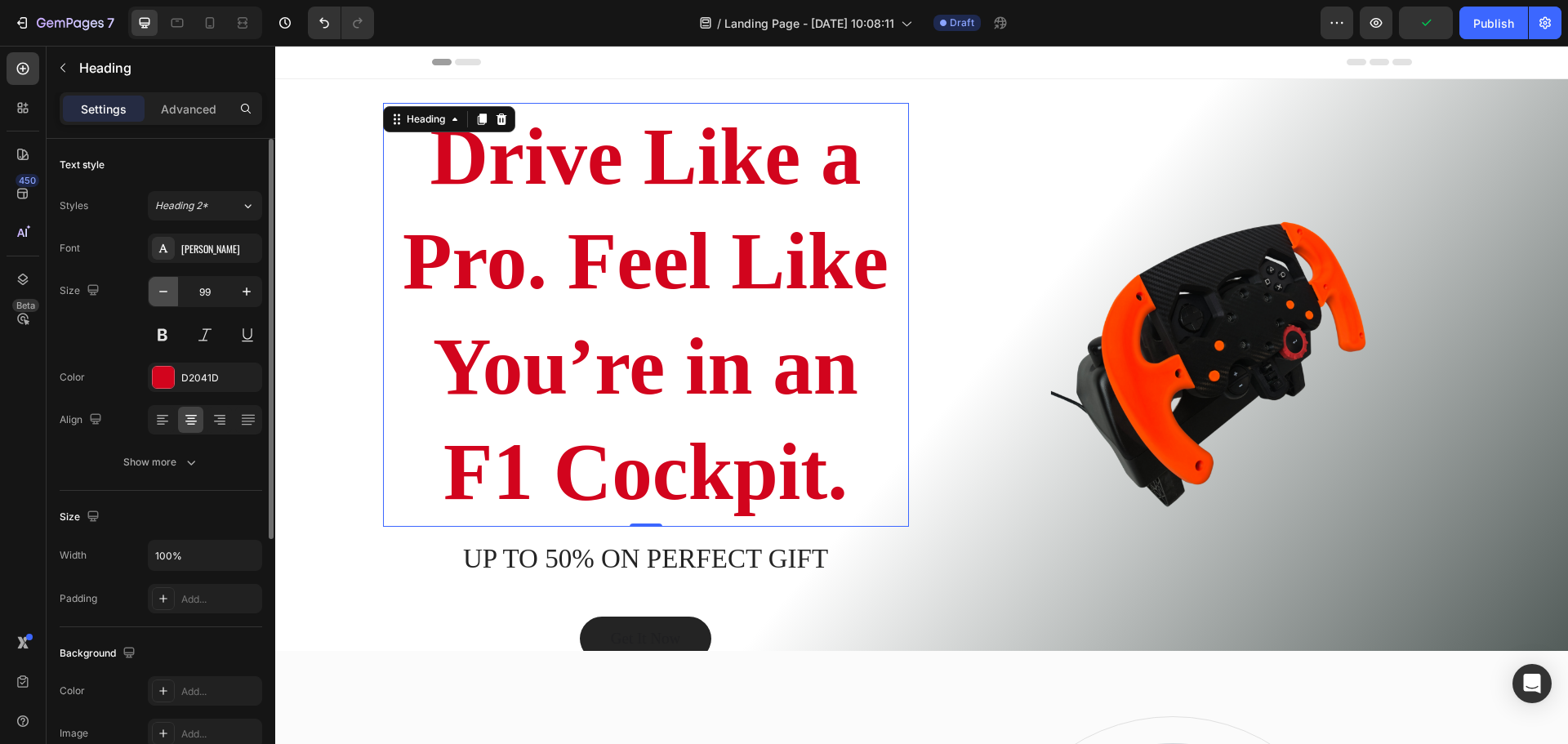
click at [166, 296] on icon "button" at bounding box center [162, 291] width 16 height 16
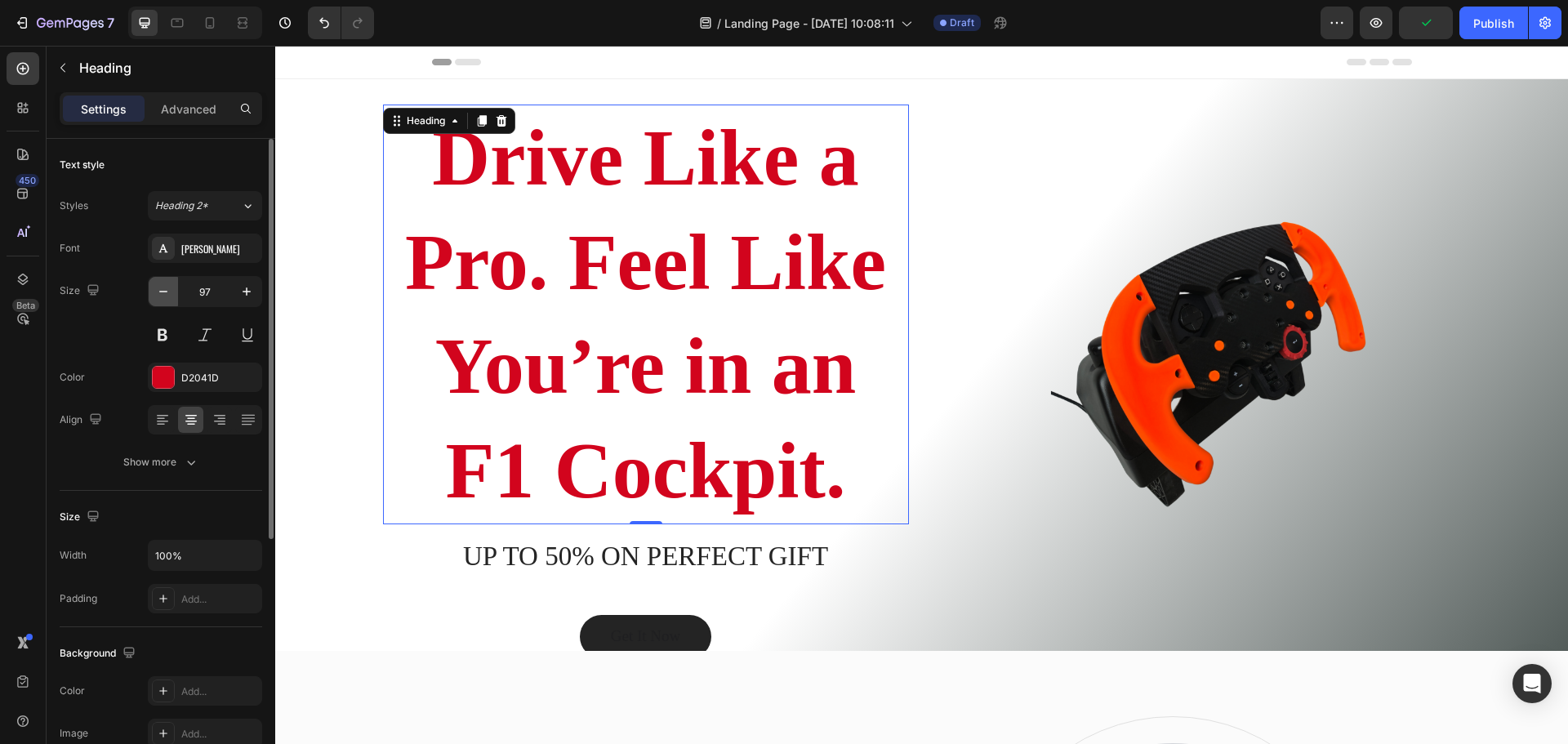
drag, startPoint x: 166, startPoint y: 296, endPoint x: 157, endPoint y: 299, distance: 9.5
click at [158, 298] on icon "button" at bounding box center [162, 291] width 16 height 16
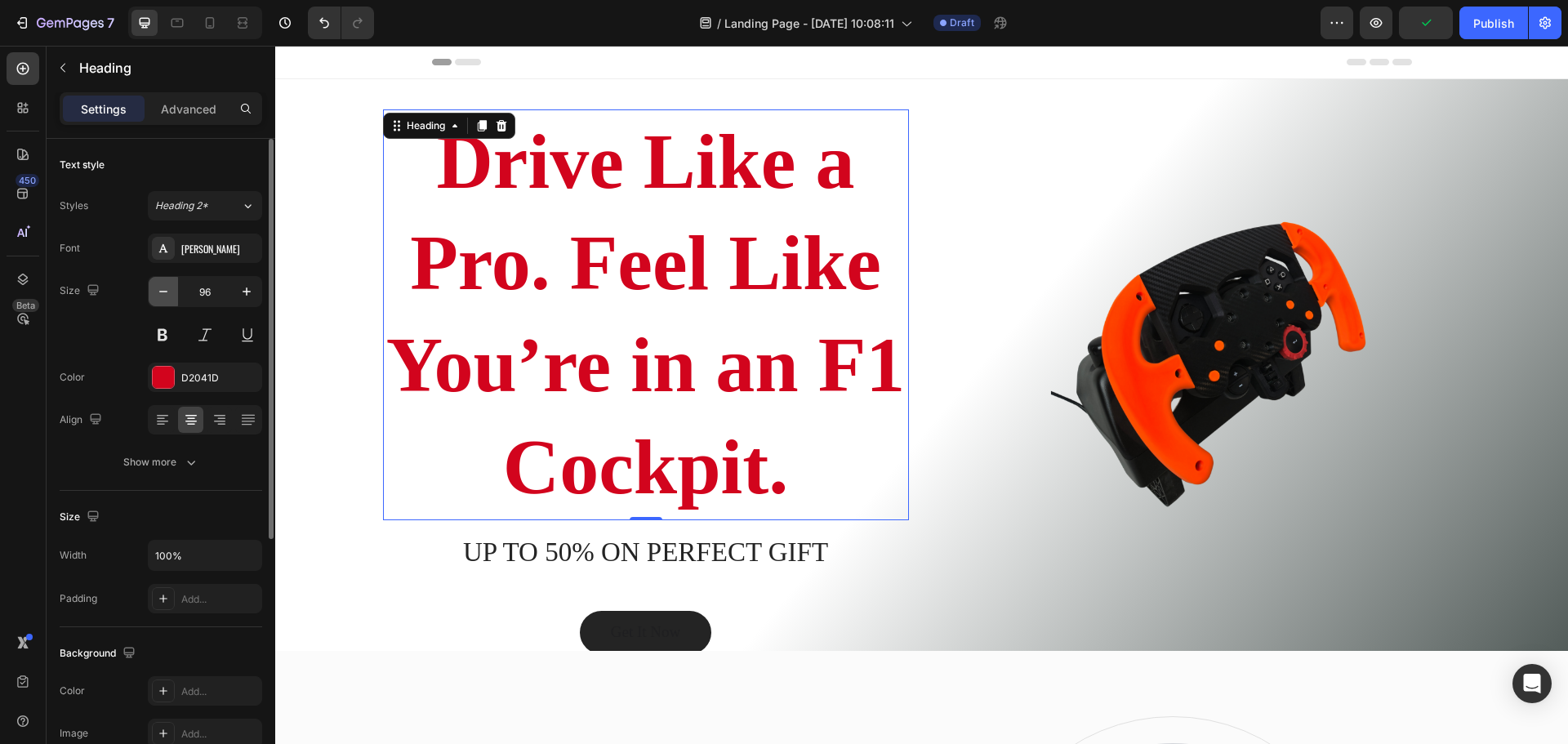
click at [157, 300] on button "button" at bounding box center [163, 291] width 29 height 29
click at [157, 301] on button "button" at bounding box center [163, 291] width 29 height 29
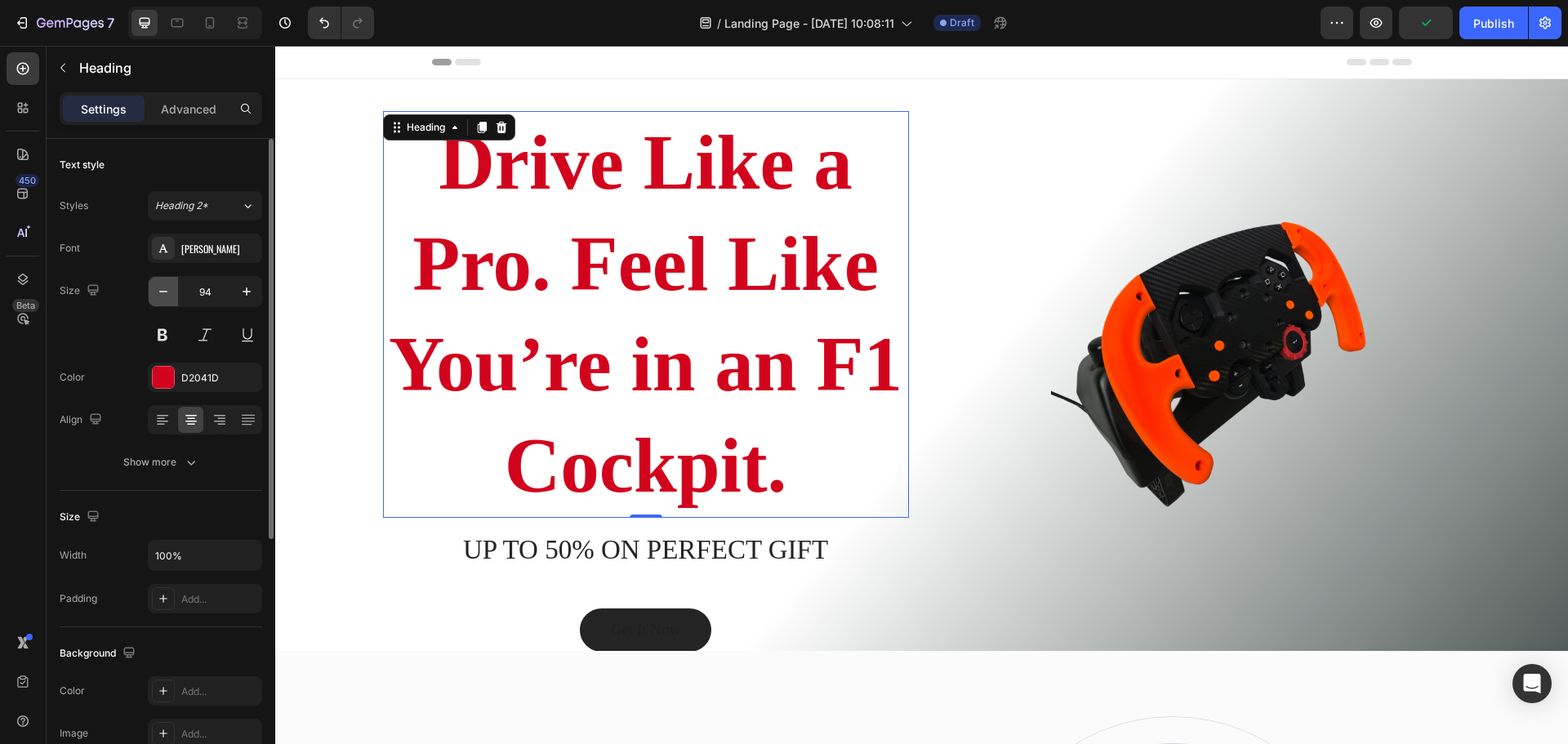
click at [157, 301] on button "button" at bounding box center [163, 291] width 29 height 29
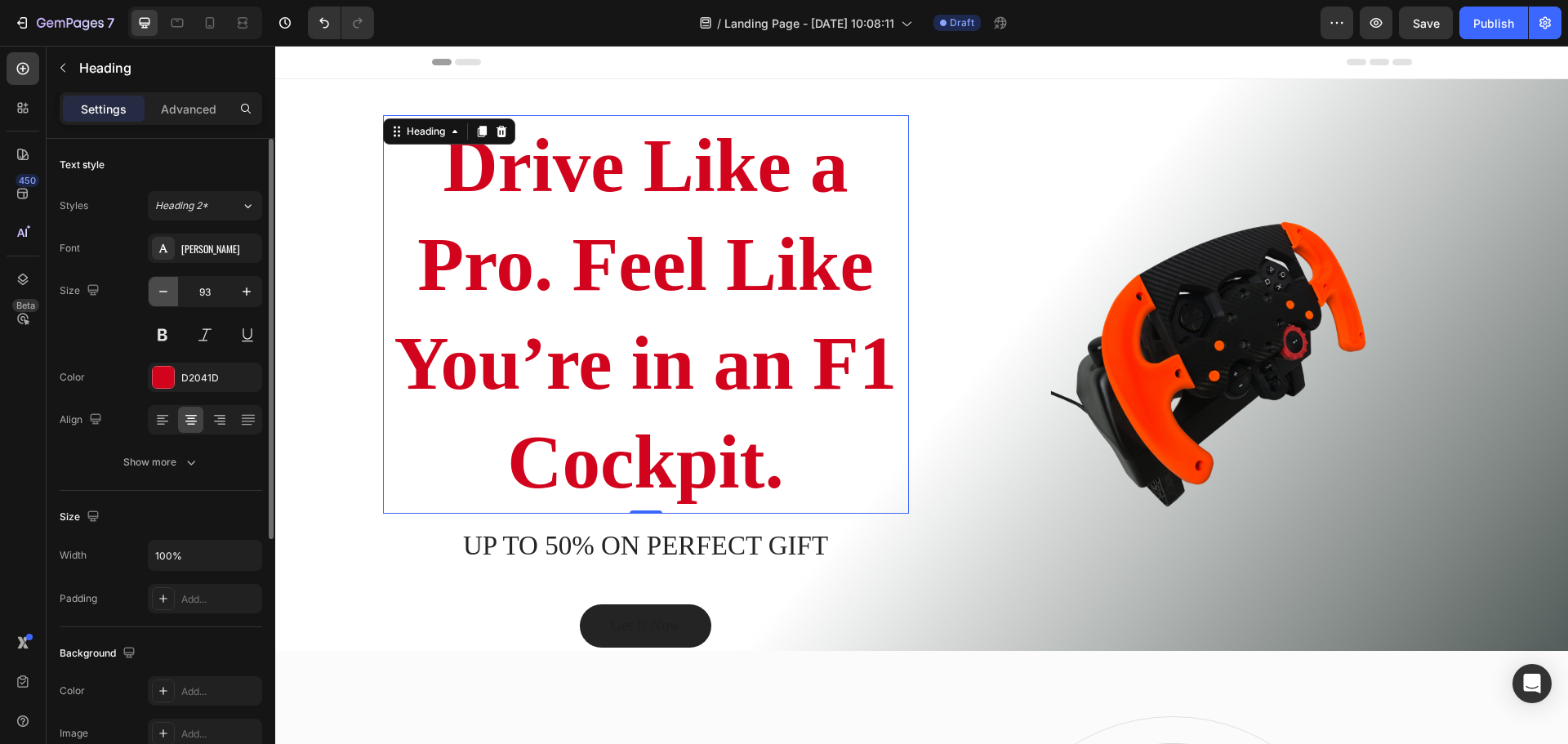
click at [156, 301] on button "button" at bounding box center [163, 291] width 29 height 29
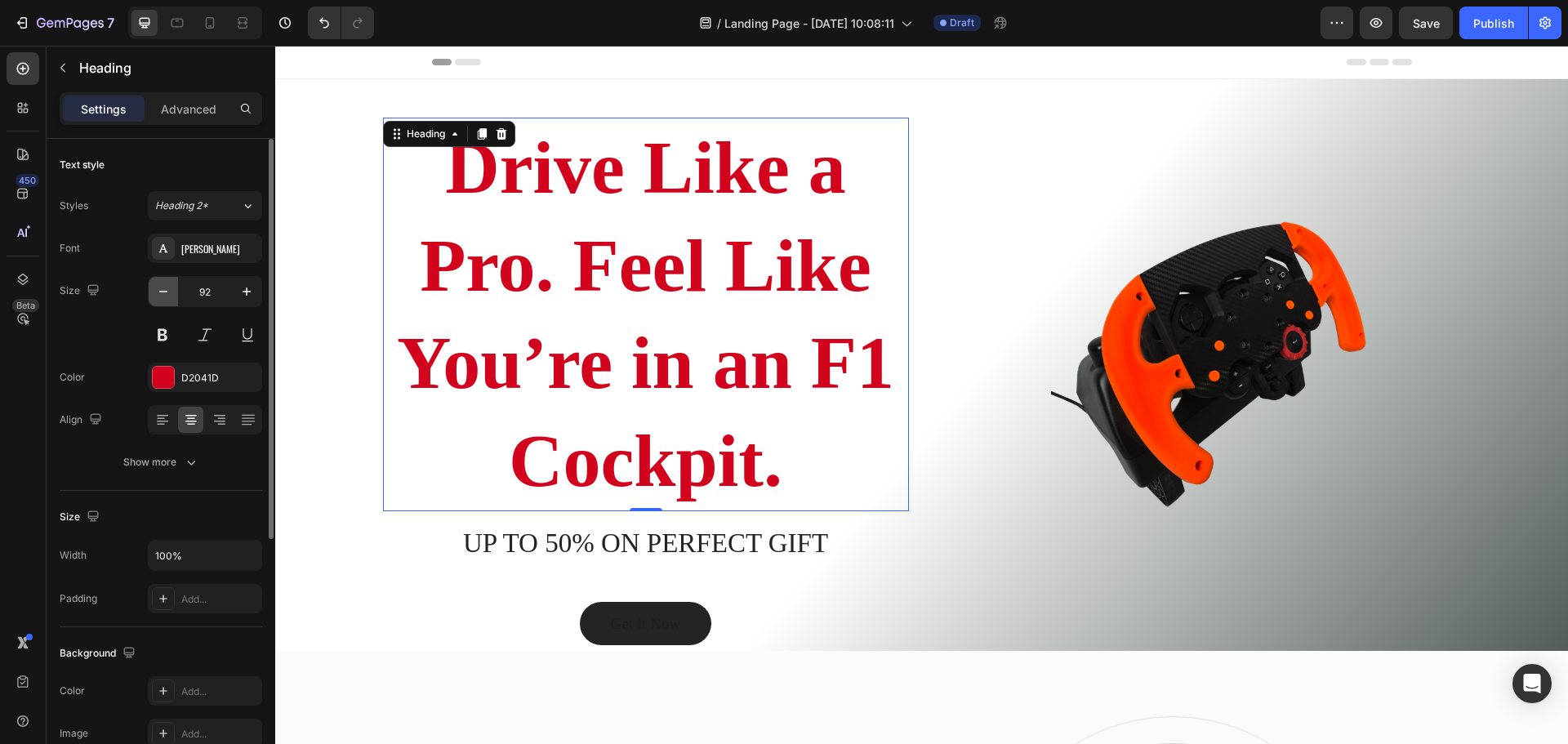
click at [156, 301] on button "button" at bounding box center [163, 291] width 29 height 29
click at [159, 301] on button "button" at bounding box center [163, 291] width 29 height 29
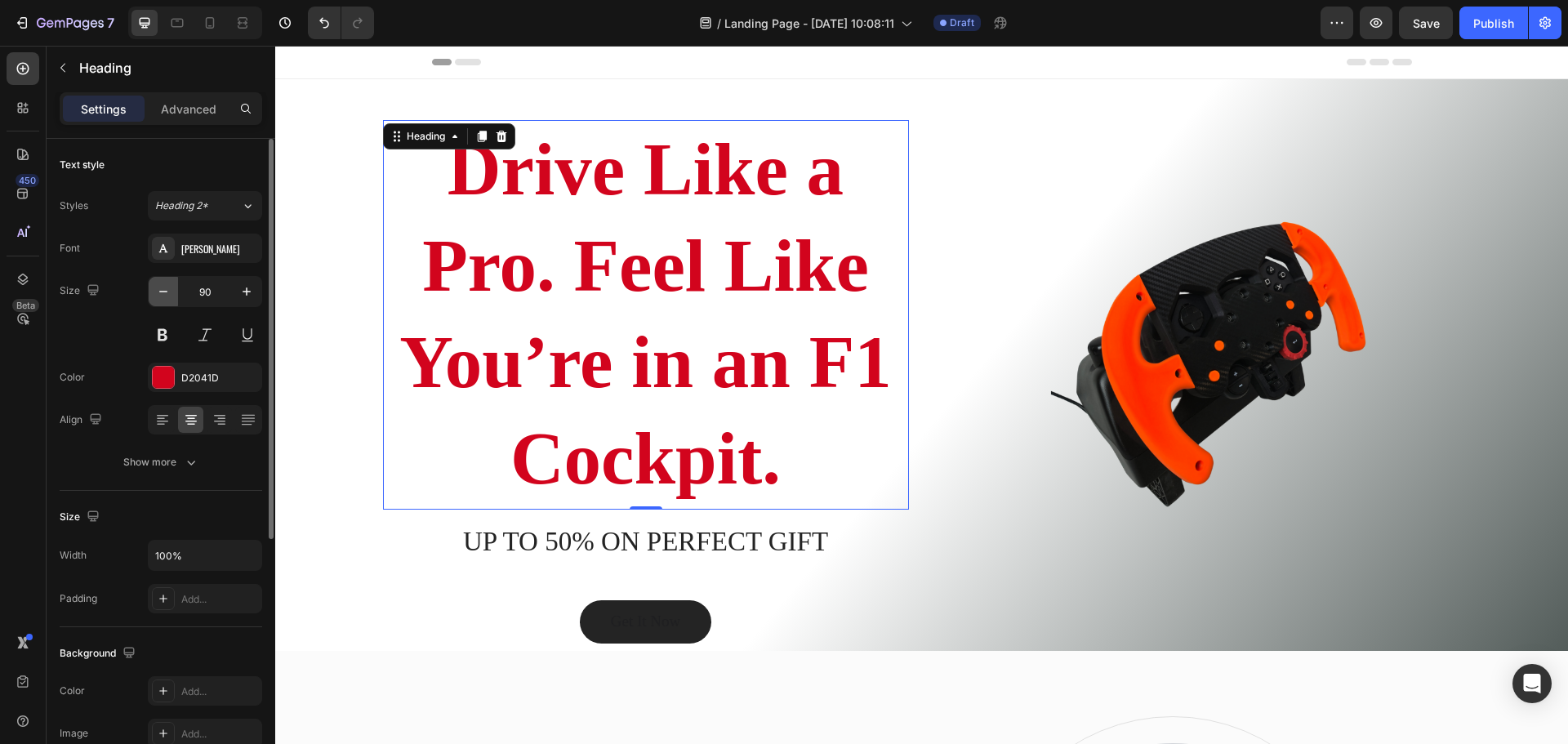
click at [159, 302] on button "button" at bounding box center [163, 291] width 29 height 29
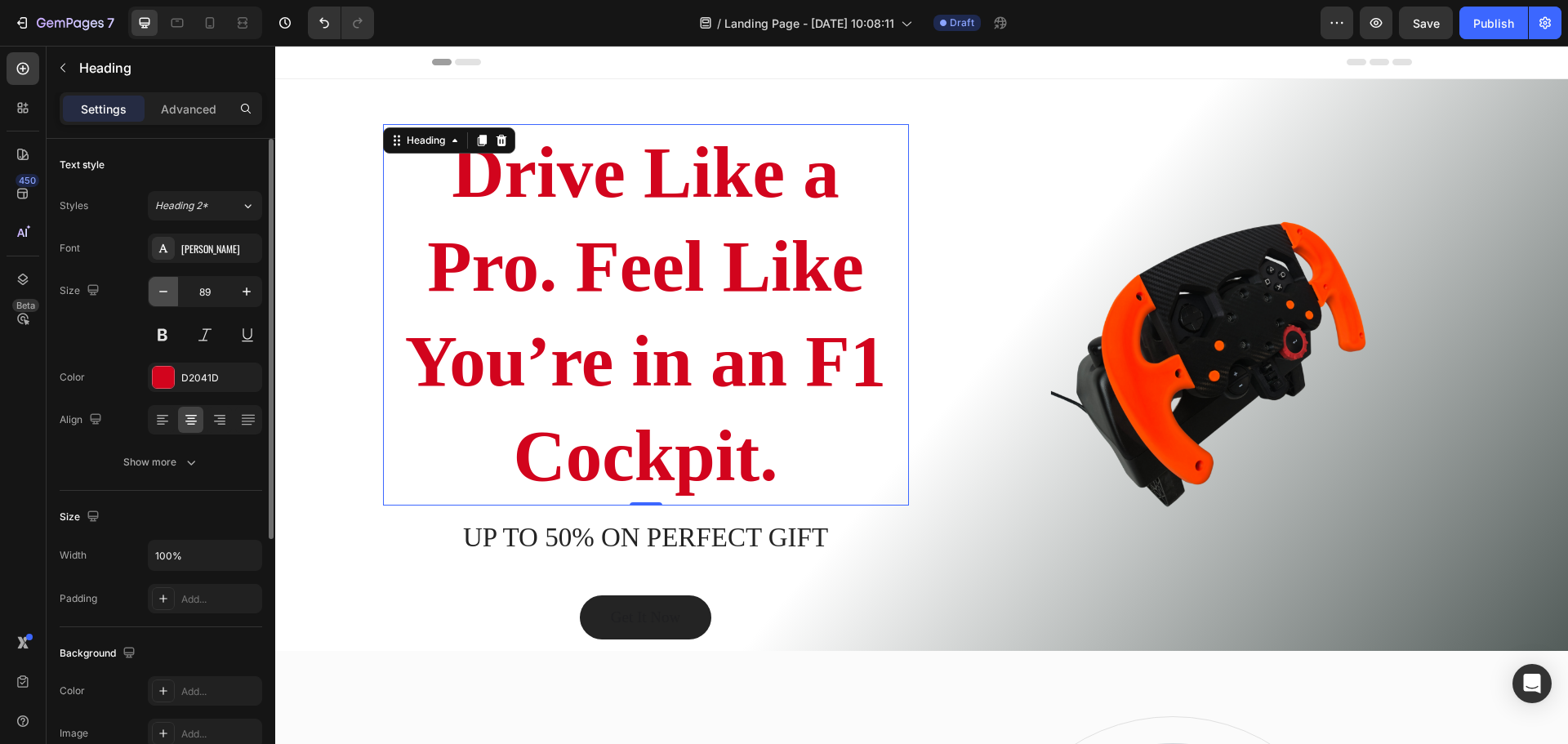
click at [159, 302] on button "button" at bounding box center [163, 291] width 29 height 29
click at [160, 302] on button "button" at bounding box center [163, 291] width 29 height 29
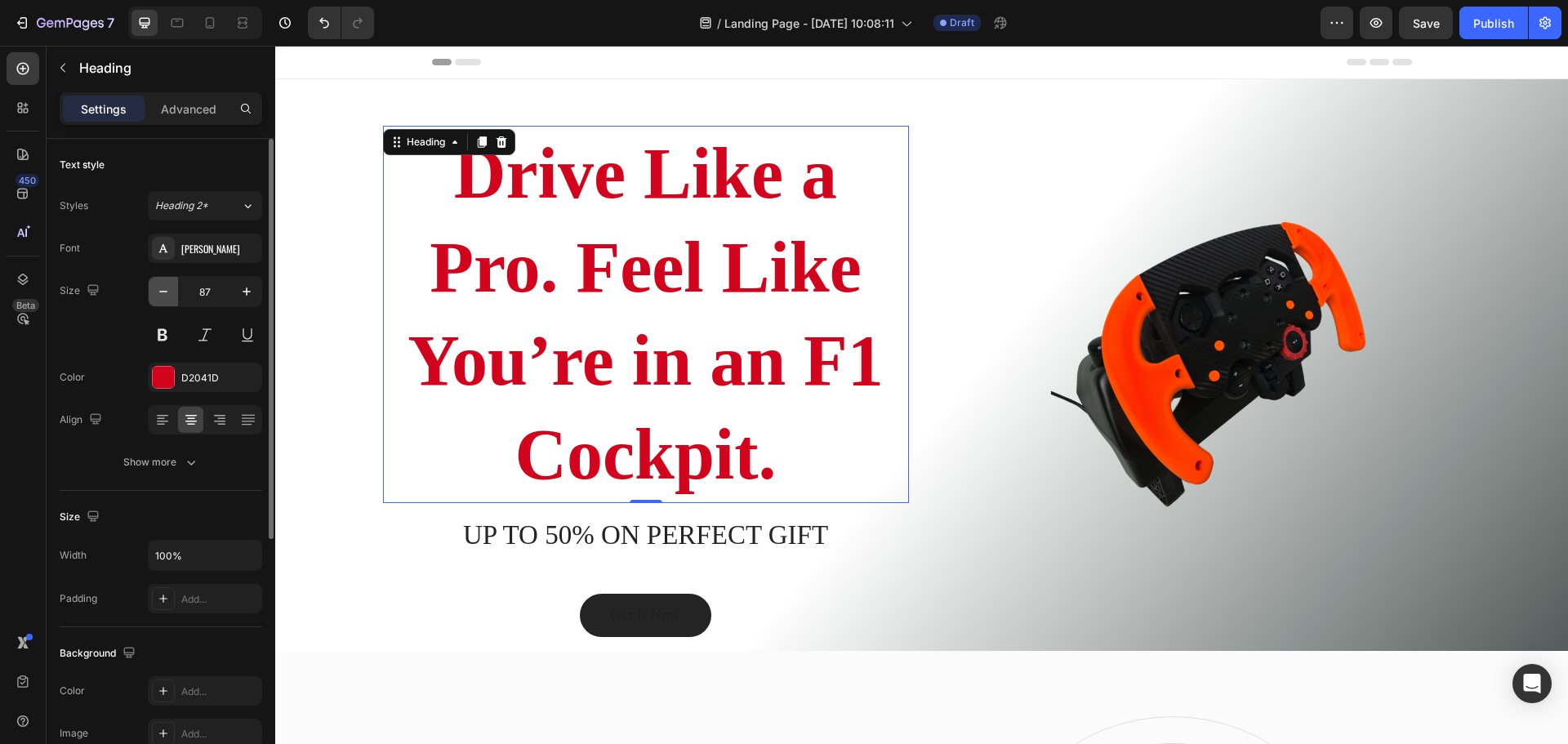
click at [160, 302] on button "button" at bounding box center [163, 291] width 29 height 29
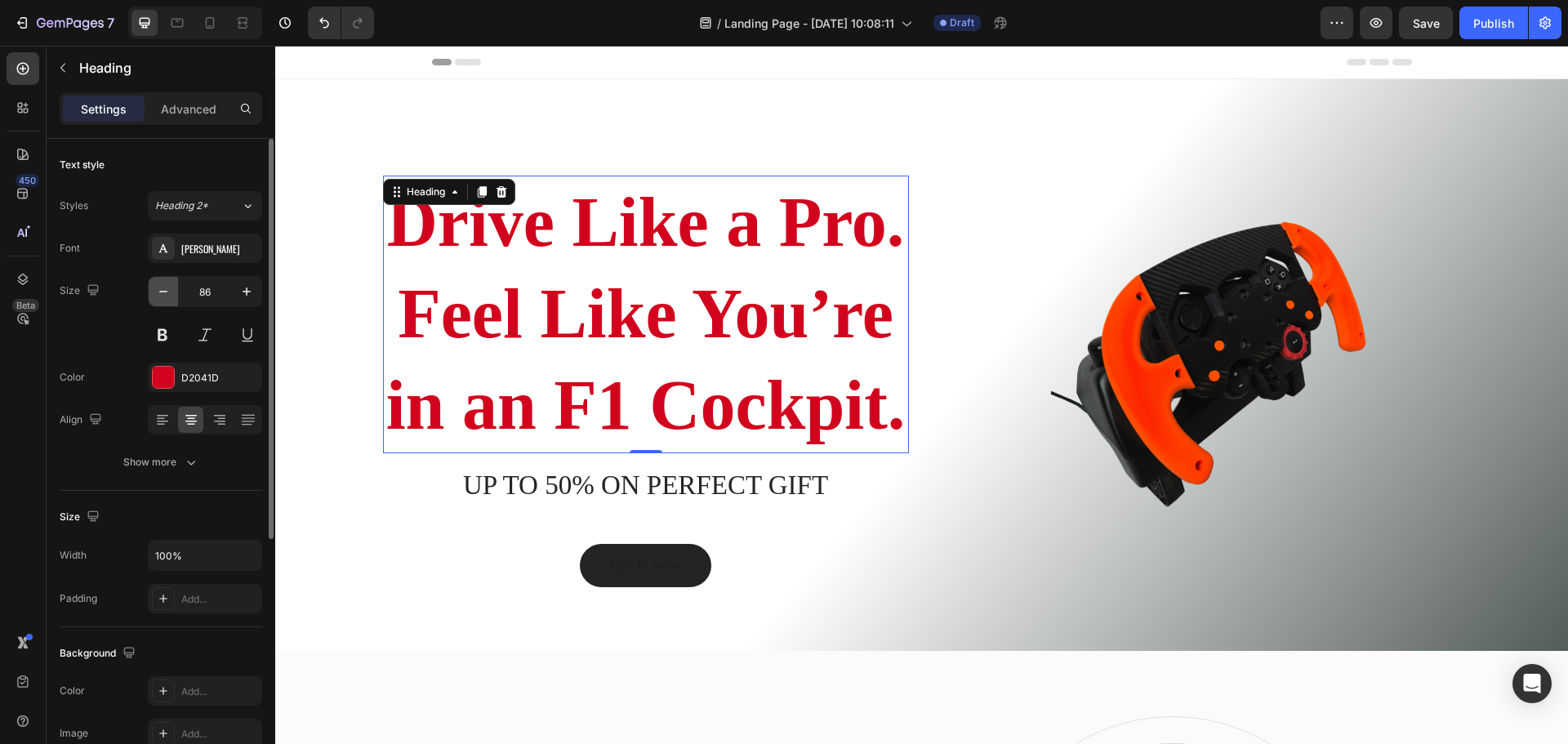
click at [160, 302] on button "button" at bounding box center [163, 291] width 29 height 29
click at [160, 303] on button "button" at bounding box center [163, 291] width 29 height 29
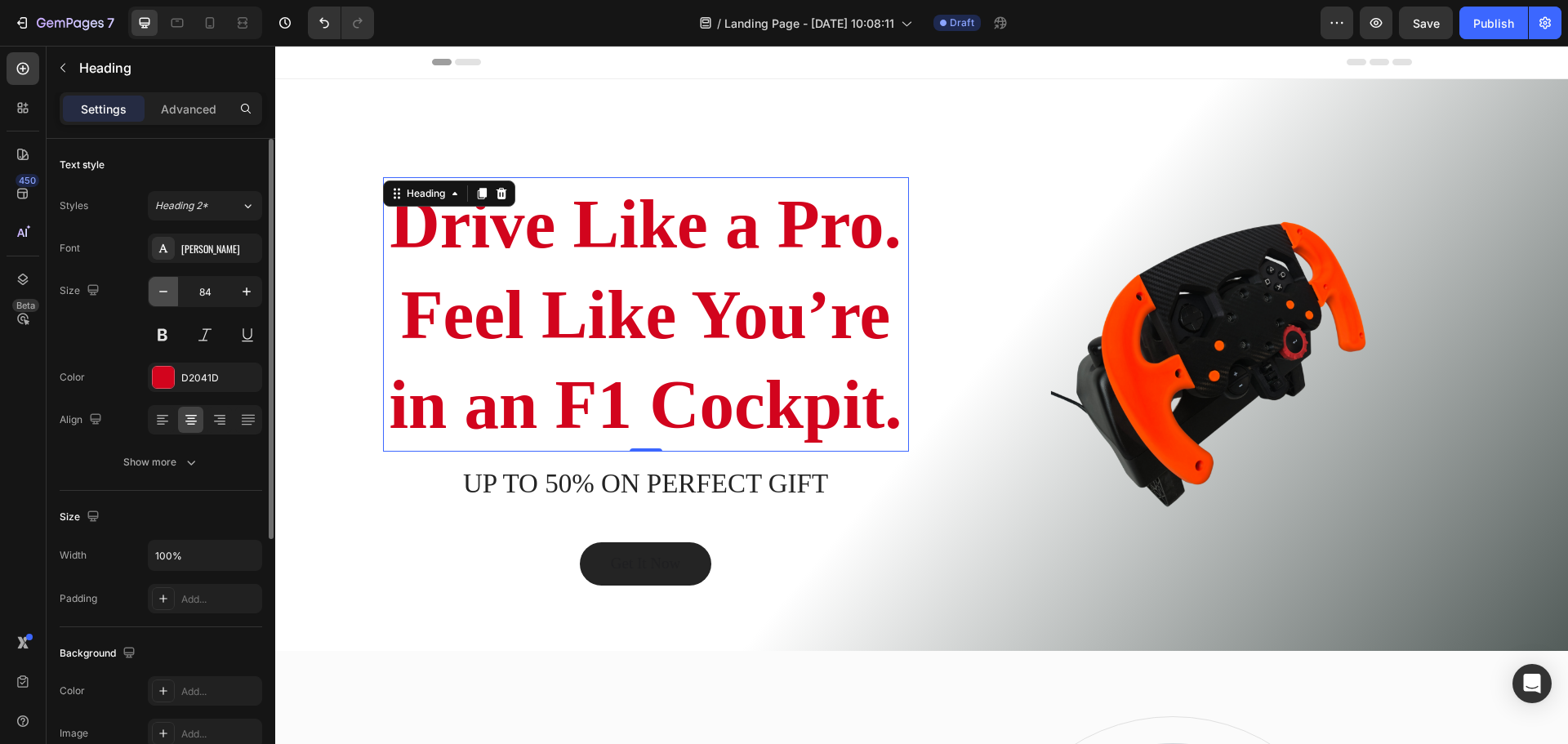
click at [160, 303] on button "button" at bounding box center [163, 291] width 29 height 29
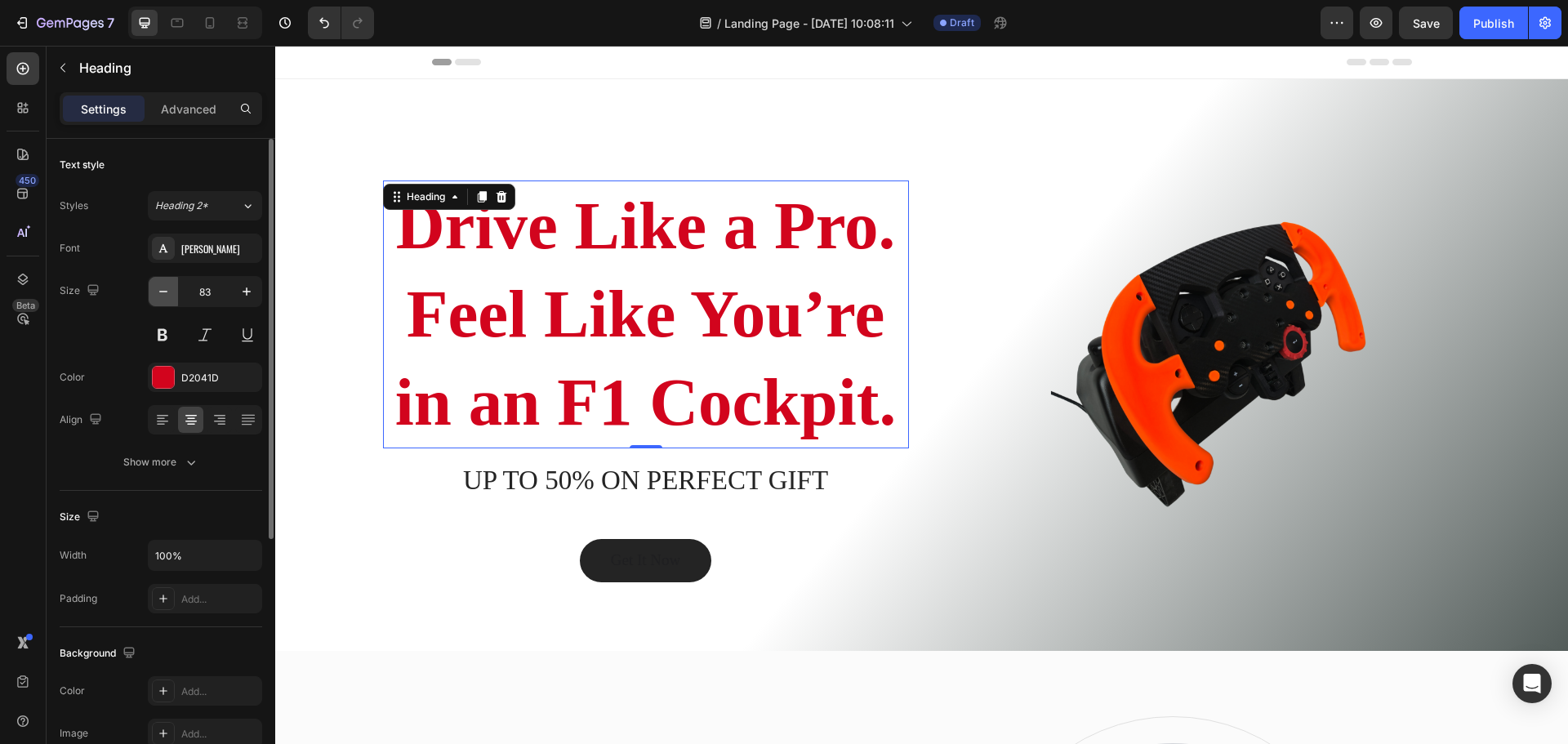
click at [160, 303] on button "button" at bounding box center [163, 291] width 29 height 29
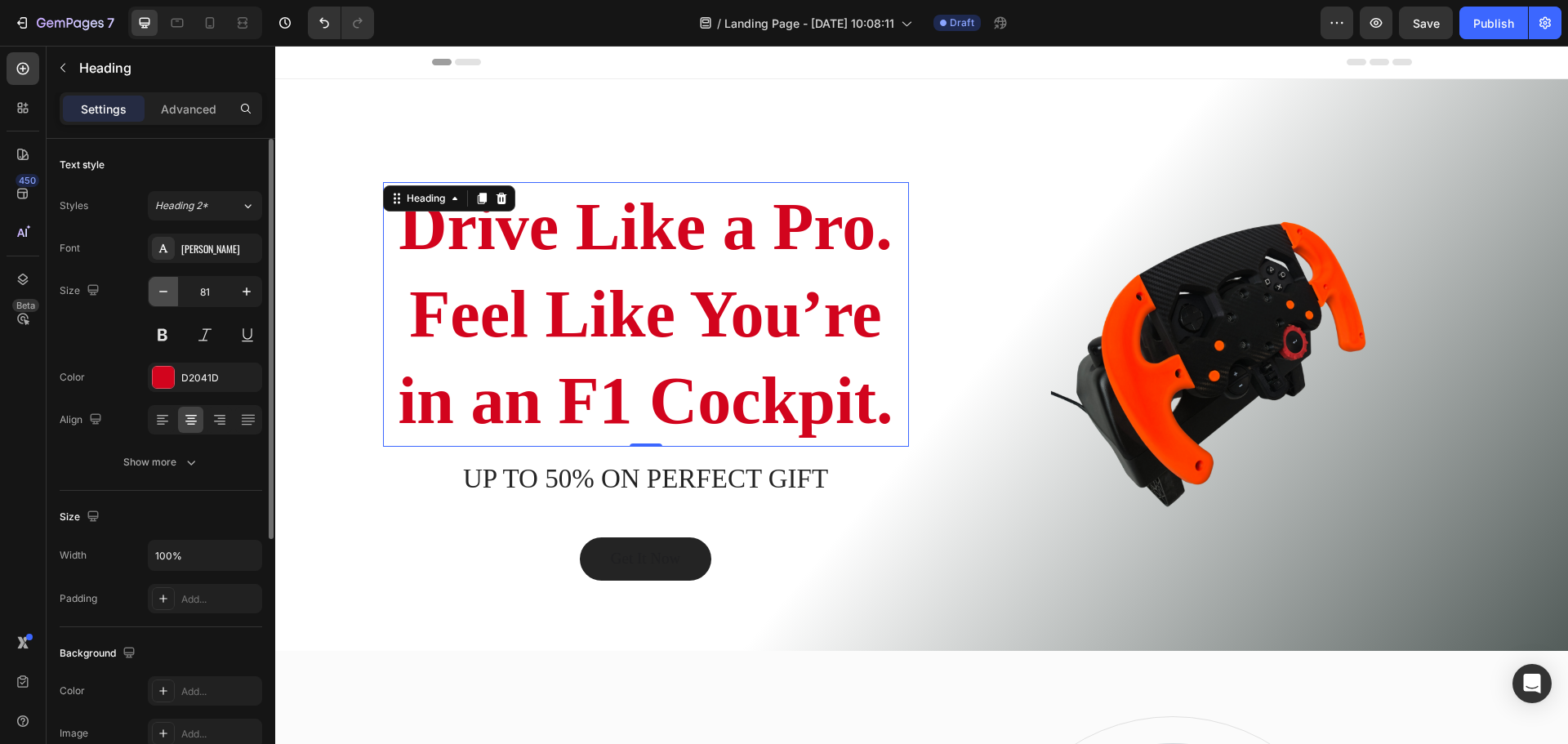
click at [160, 303] on button "button" at bounding box center [163, 291] width 29 height 29
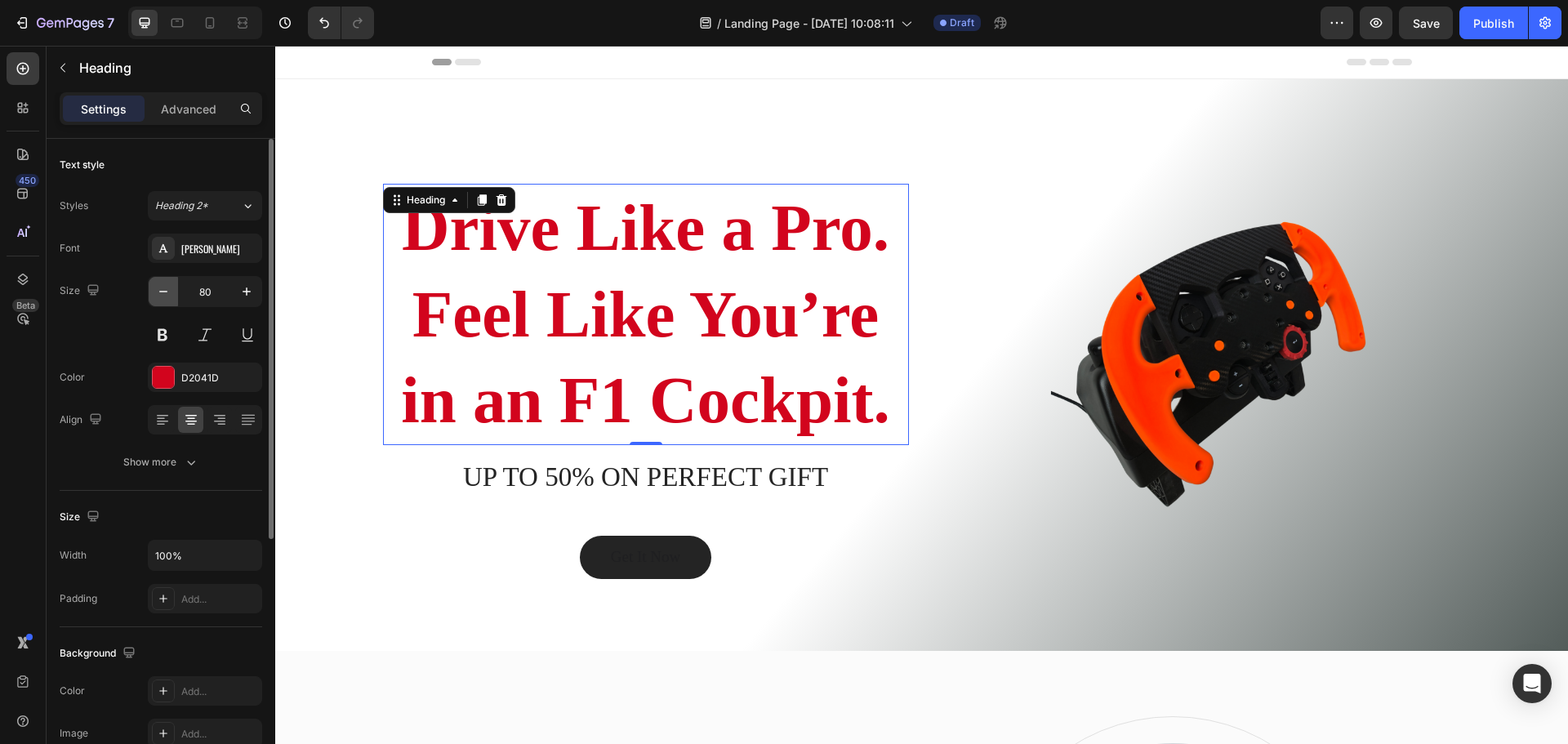
click at [160, 303] on button "button" at bounding box center [163, 291] width 29 height 29
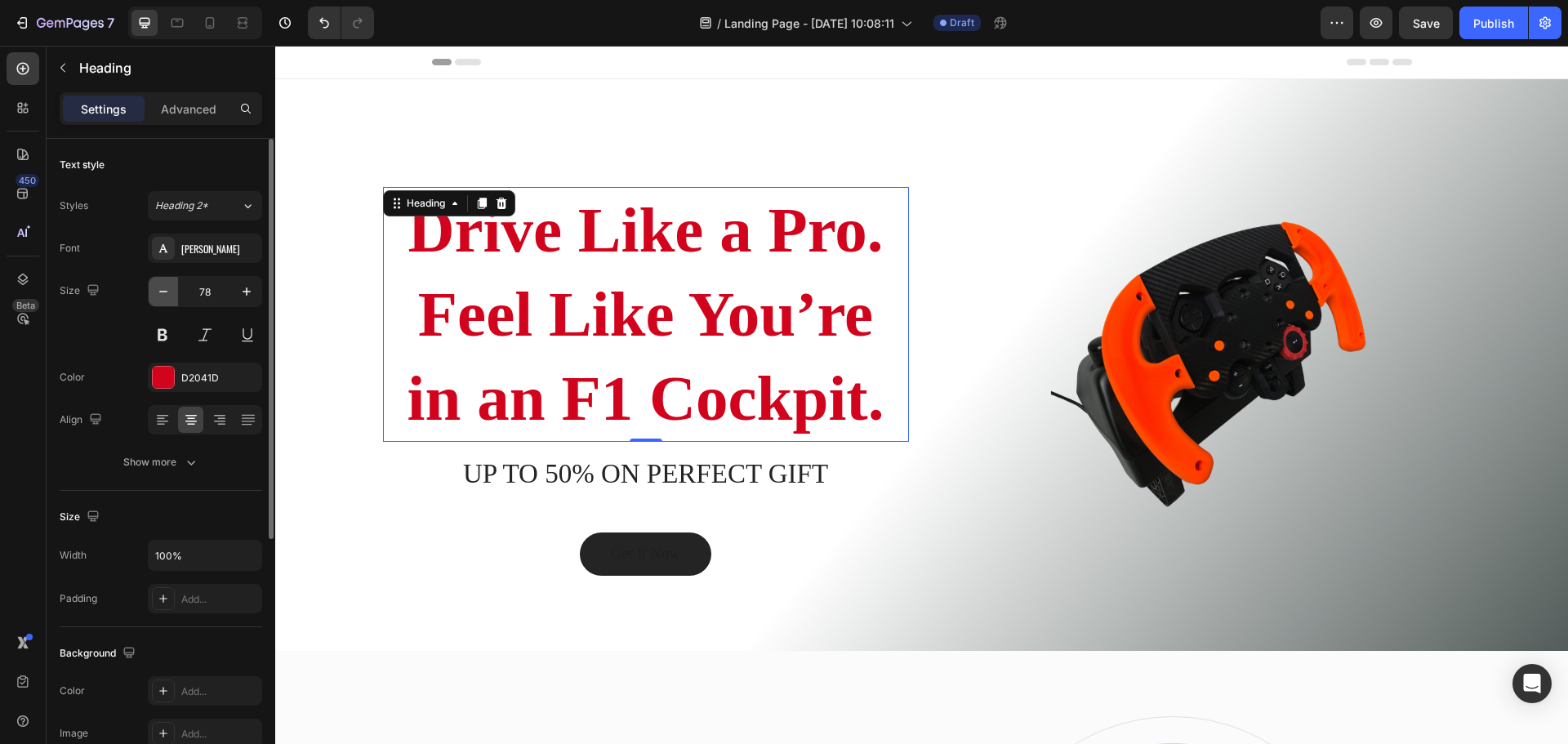
click at [161, 303] on button "button" at bounding box center [163, 291] width 29 height 29
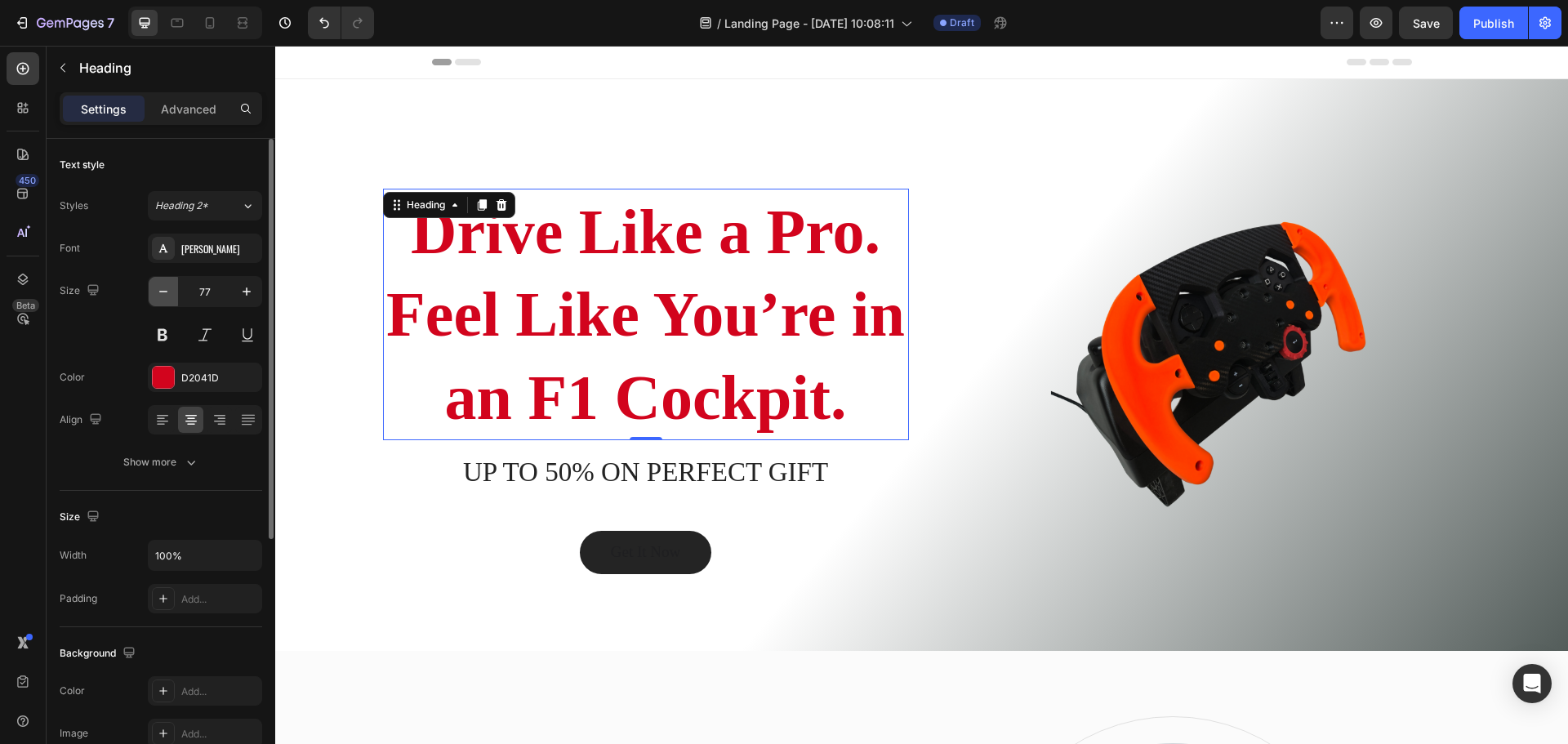
click at [161, 303] on button "button" at bounding box center [163, 291] width 29 height 29
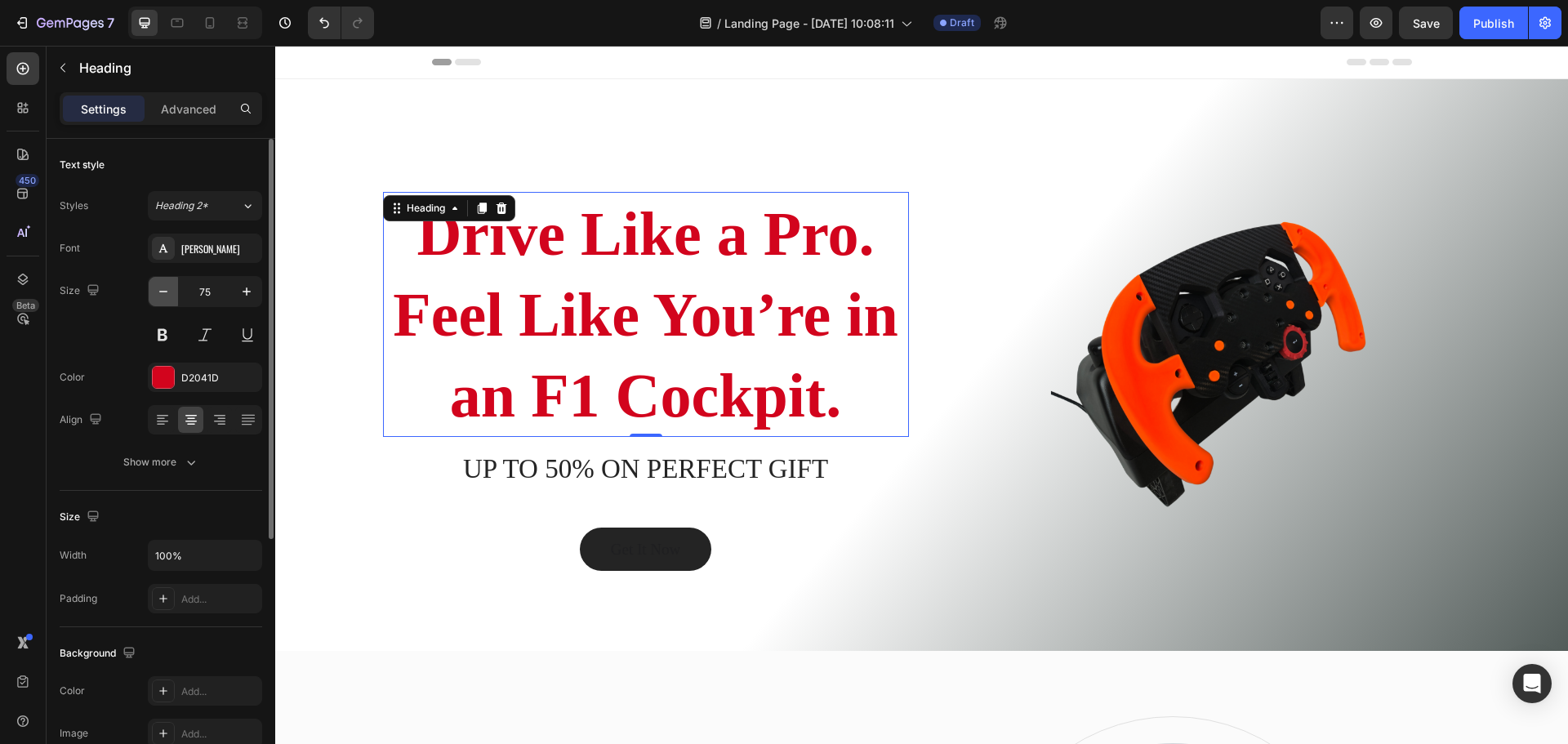
click at [161, 303] on button "button" at bounding box center [163, 291] width 29 height 29
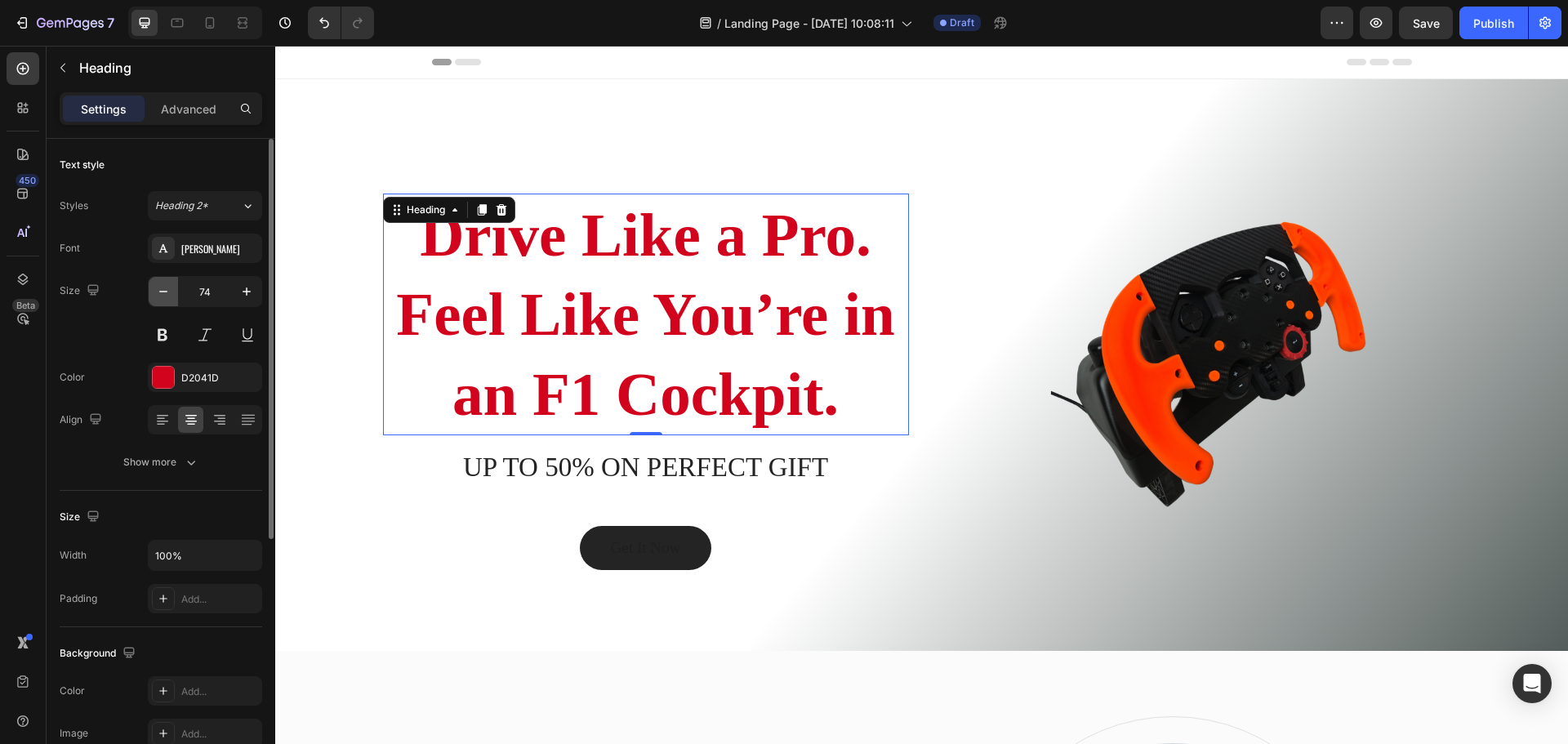
click at [161, 303] on button "button" at bounding box center [163, 291] width 29 height 29
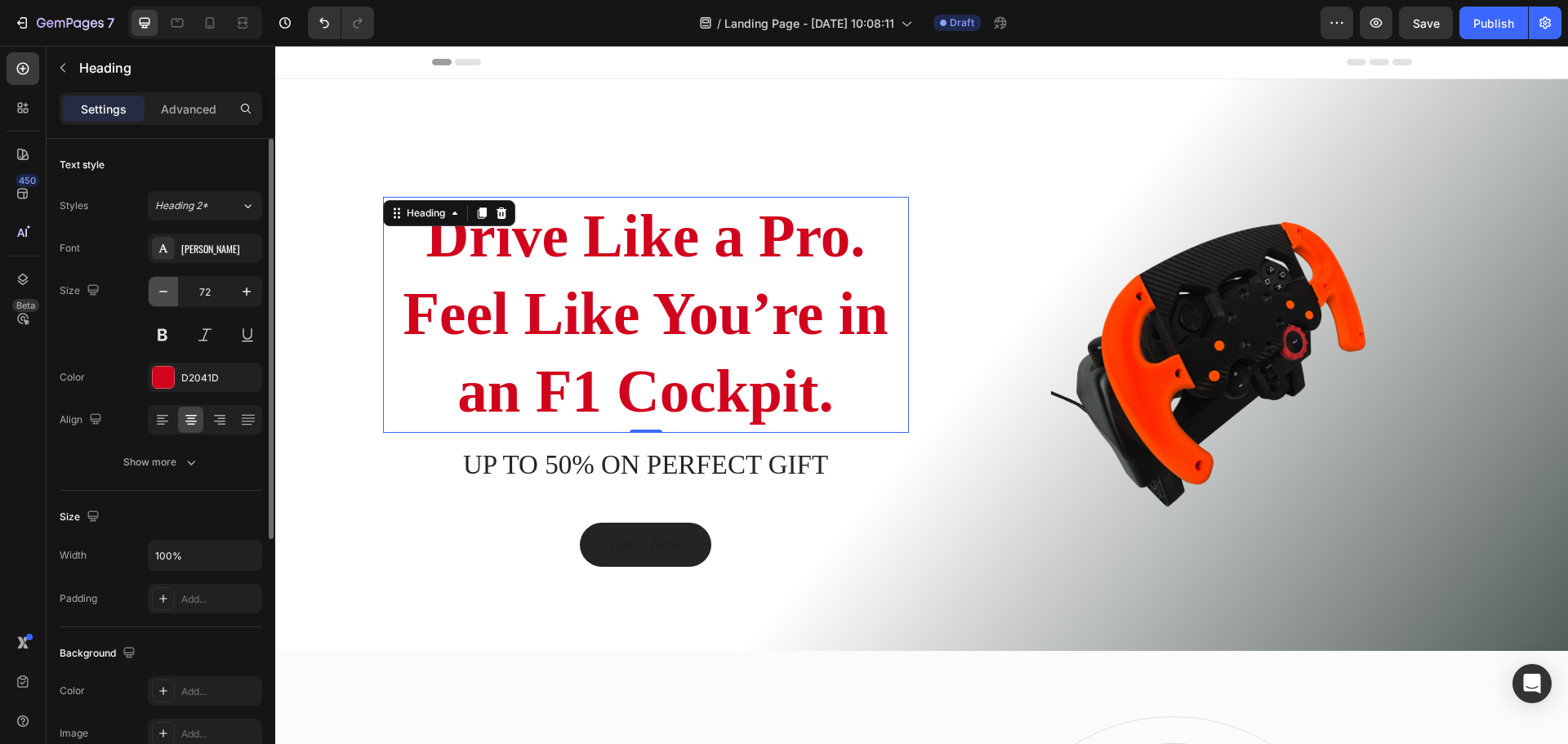
click at [161, 303] on button "button" at bounding box center [163, 291] width 29 height 29
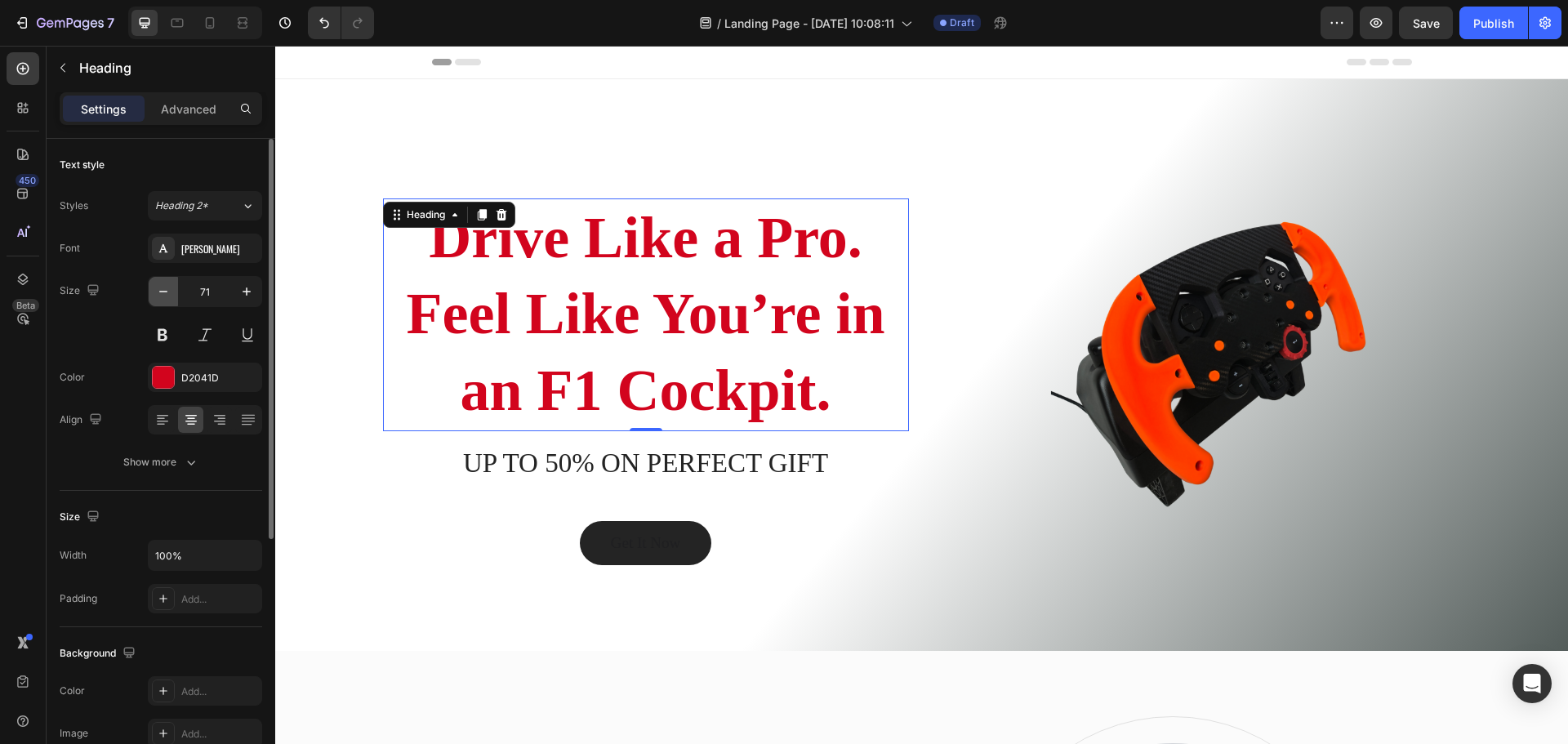
click at [161, 303] on button "button" at bounding box center [163, 291] width 29 height 29
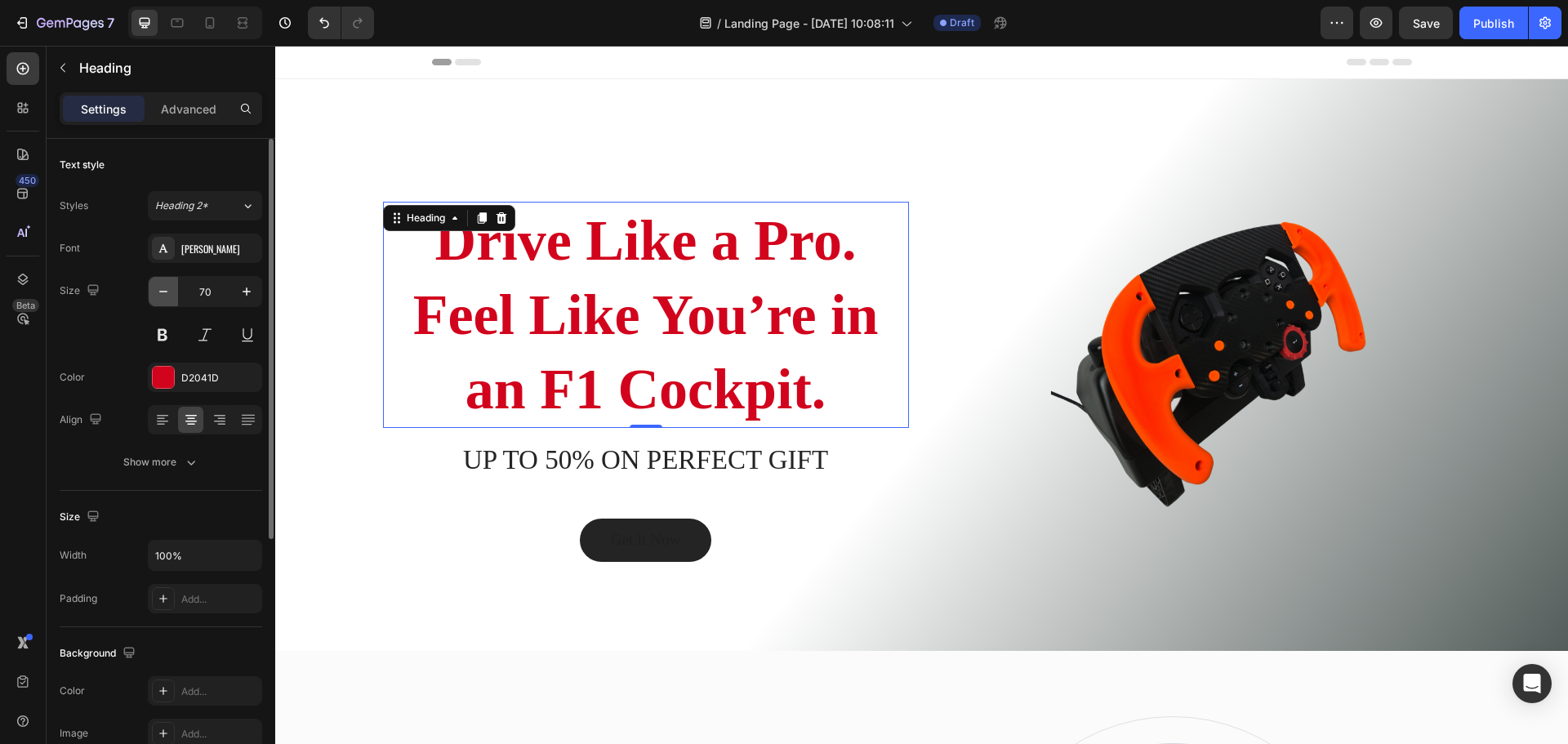
click at [163, 303] on button "button" at bounding box center [163, 291] width 29 height 29
click at [169, 303] on button "button" at bounding box center [163, 291] width 29 height 29
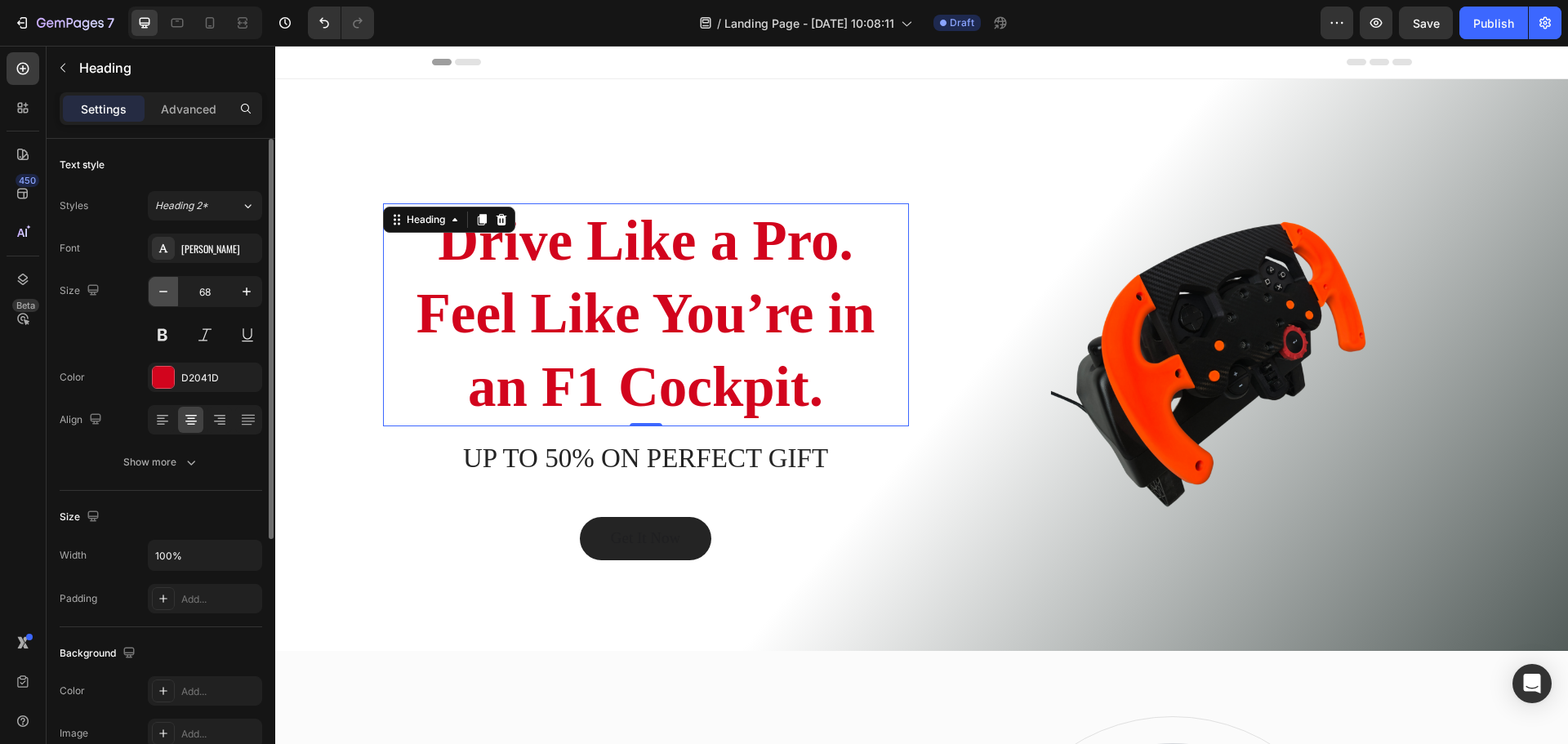
click at [173, 303] on button "button" at bounding box center [163, 291] width 29 height 29
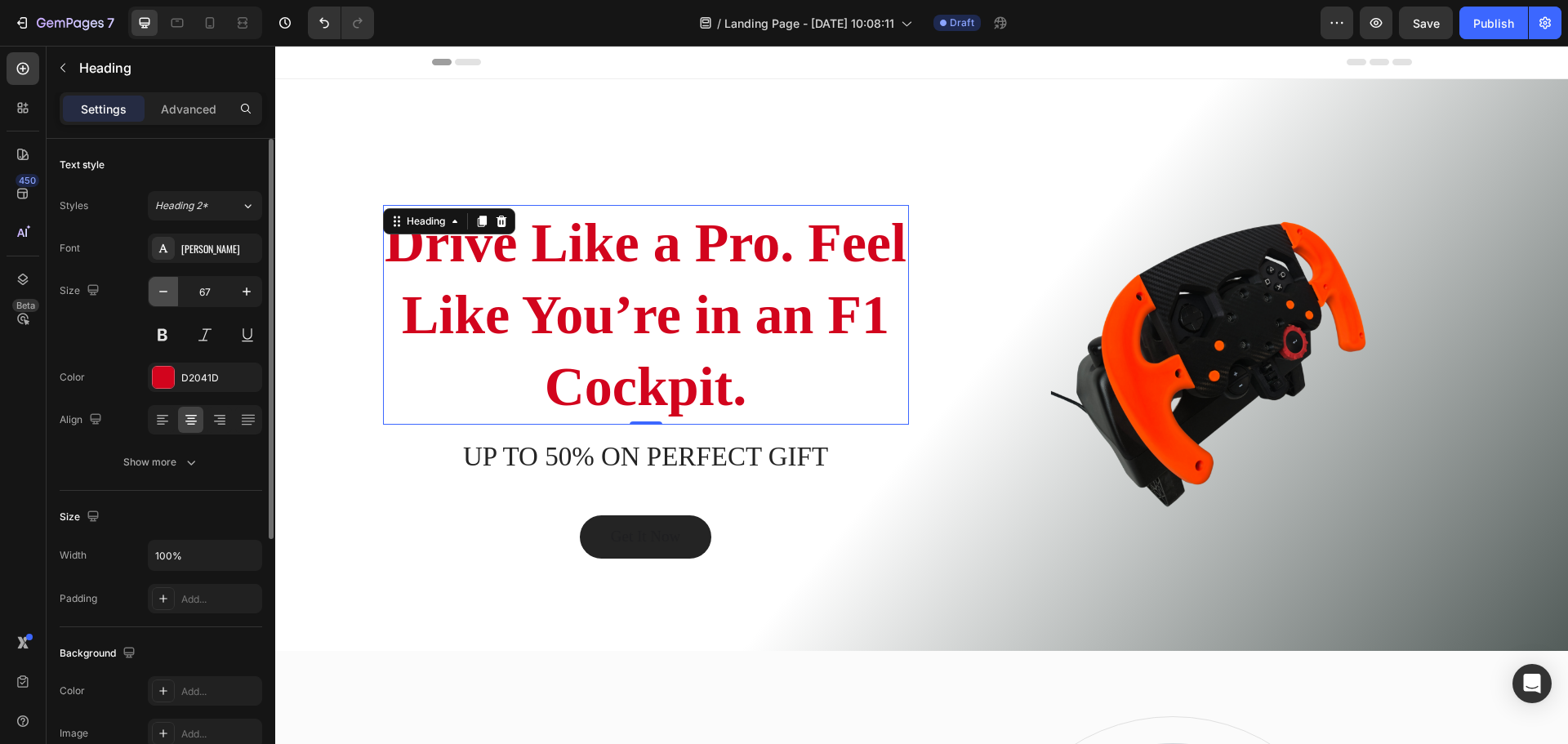
click at [173, 303] on button "button" at bounding box center [163, 291] width 29 height 29
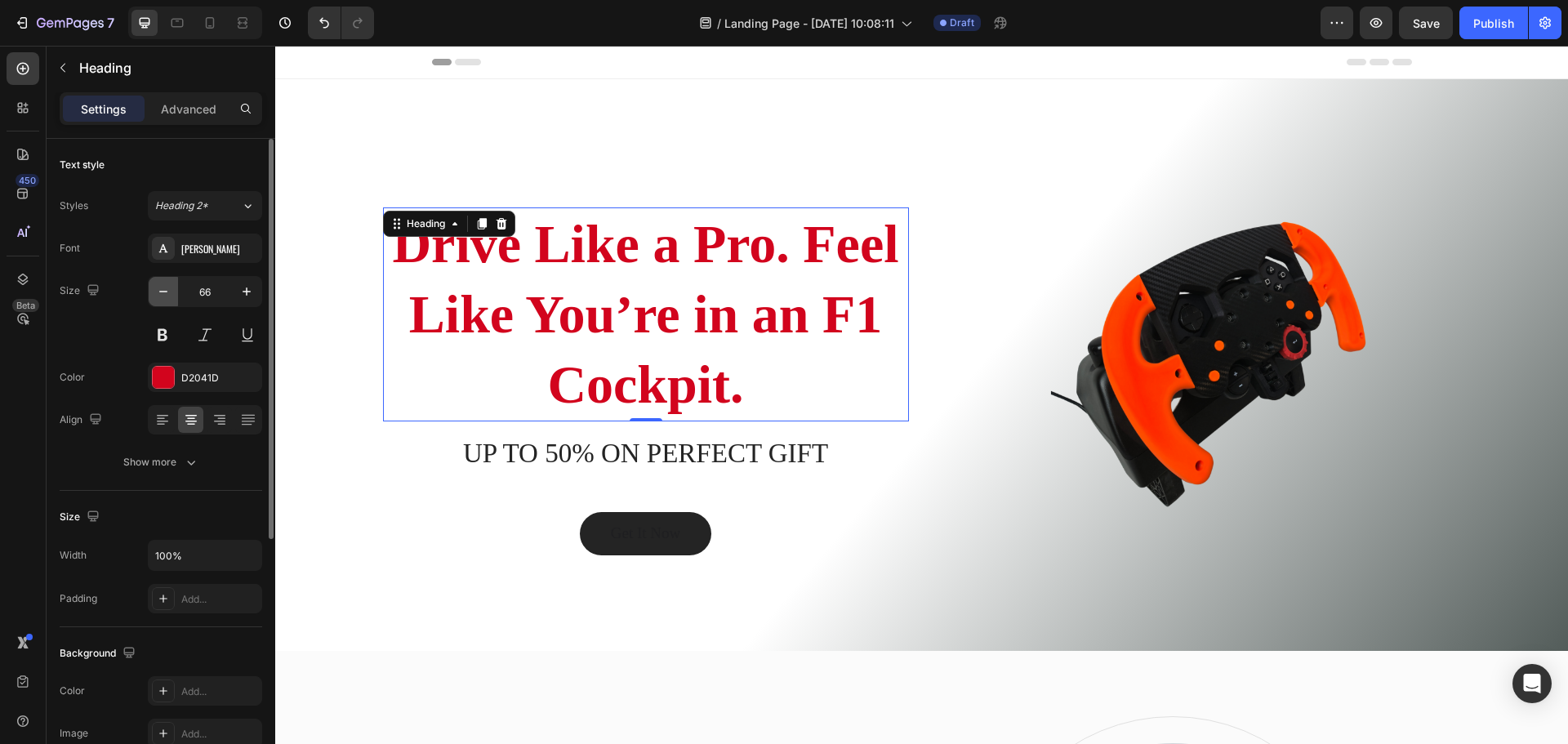
click at [173, 303] on button "button" at bounding box center [163, 291] width 29 height 29
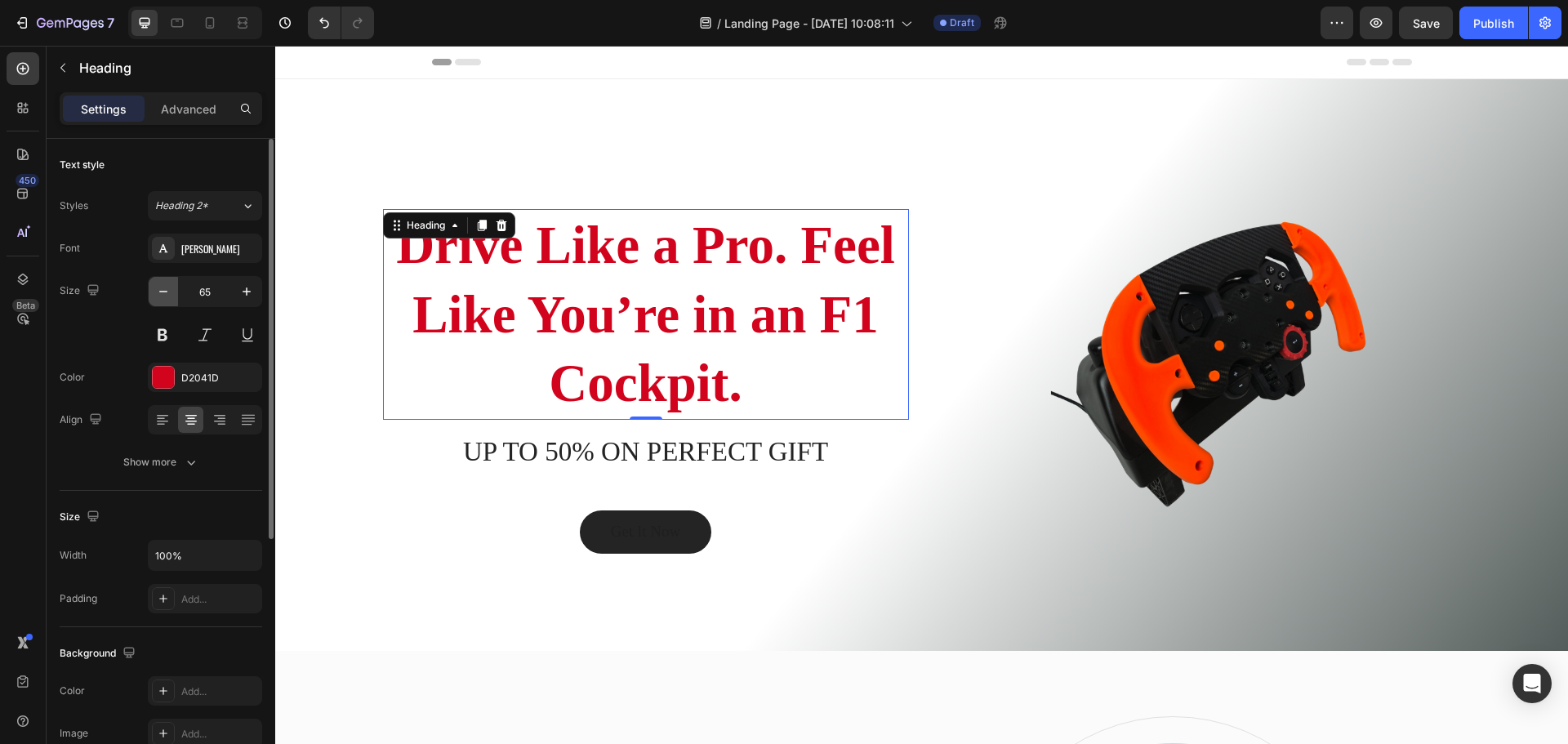
click at [176, 304] on button "button" at bounding box center [163, 291] width 29 height 29
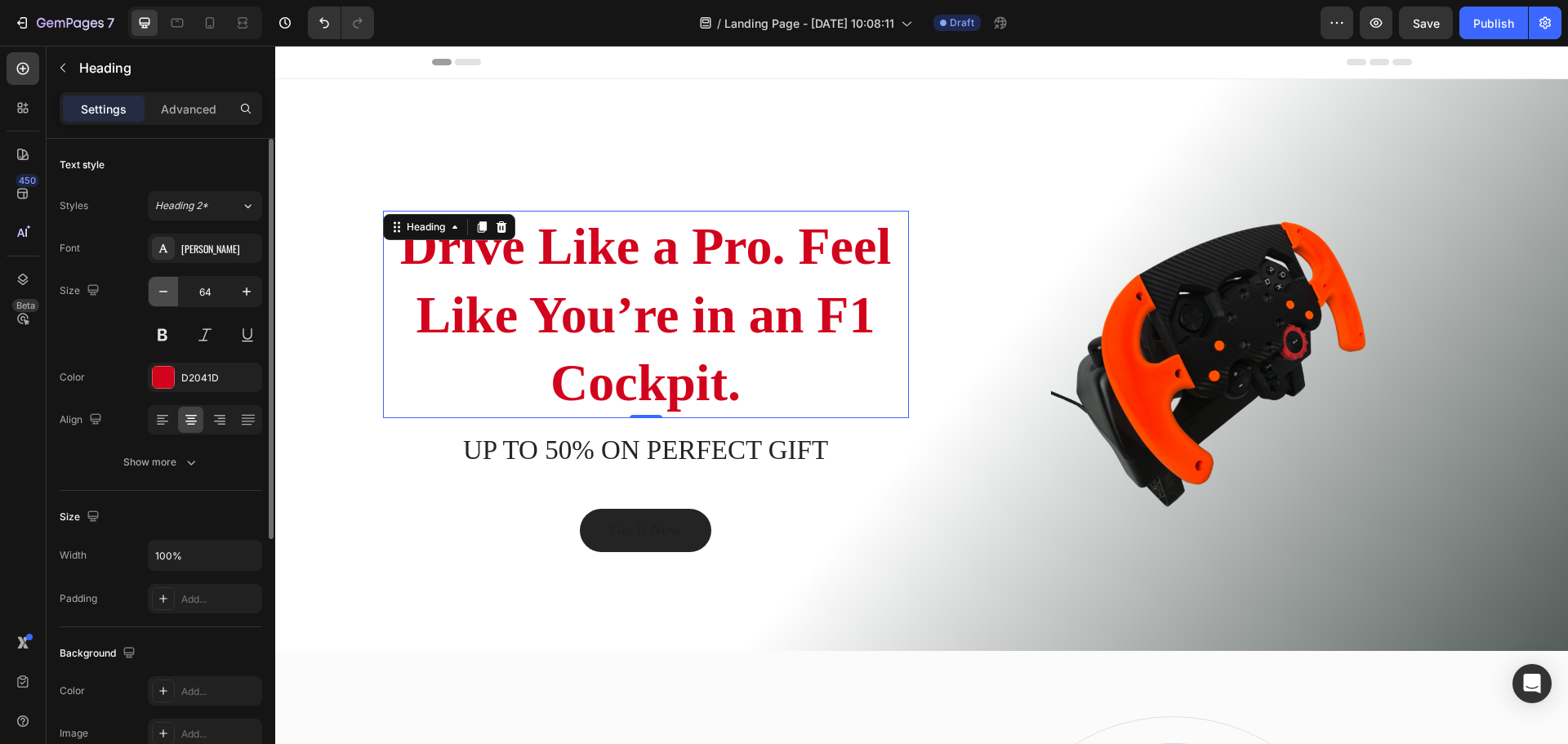
click at [176, 304] on button "button" at bounding box center [163, 291] width 29 height 29
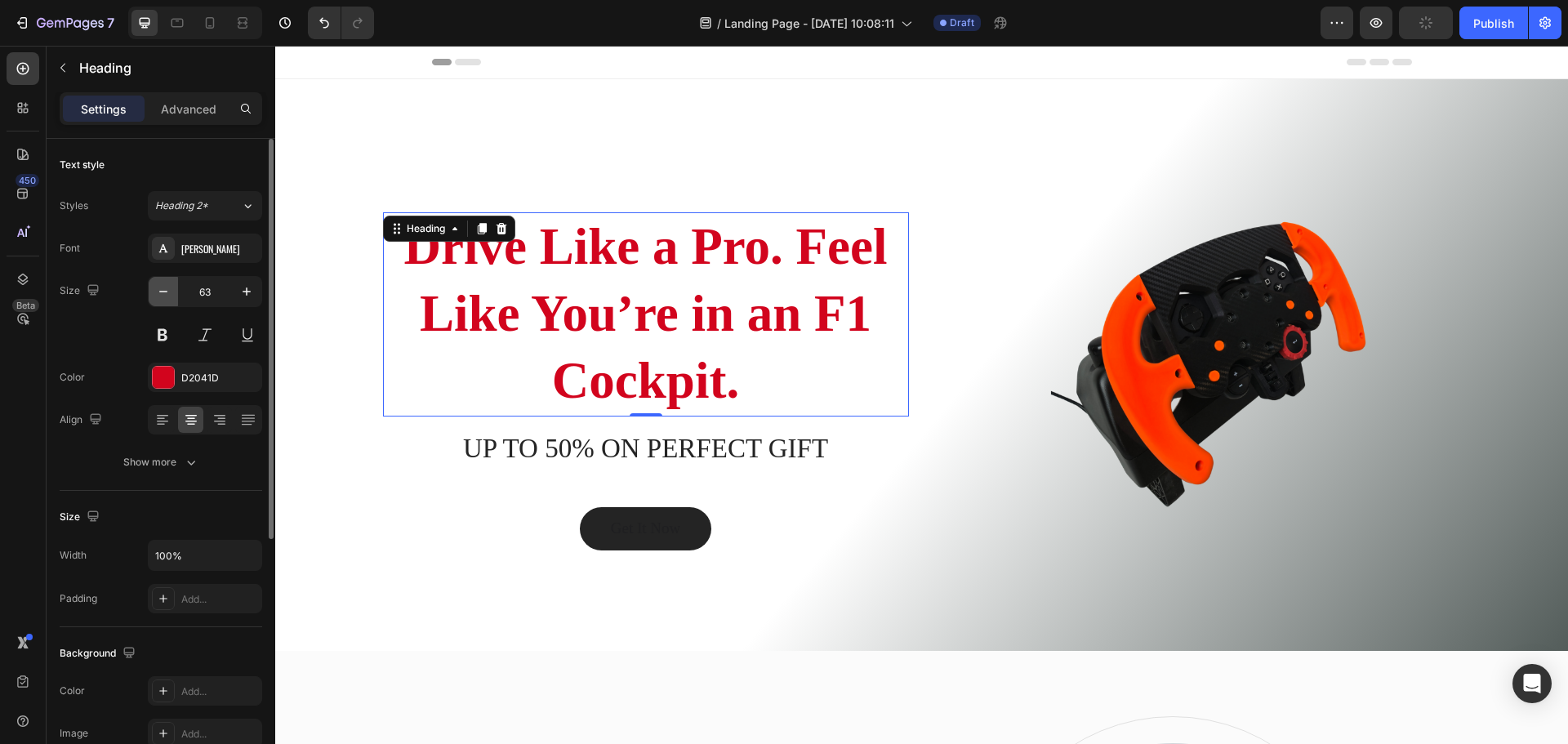
click at [170, 292] on icon "button" at bounding box center [162, 291] width 16 height 16
click at [170, 294] on icon "button" at bounding box center [162, 291] width 16 height 16
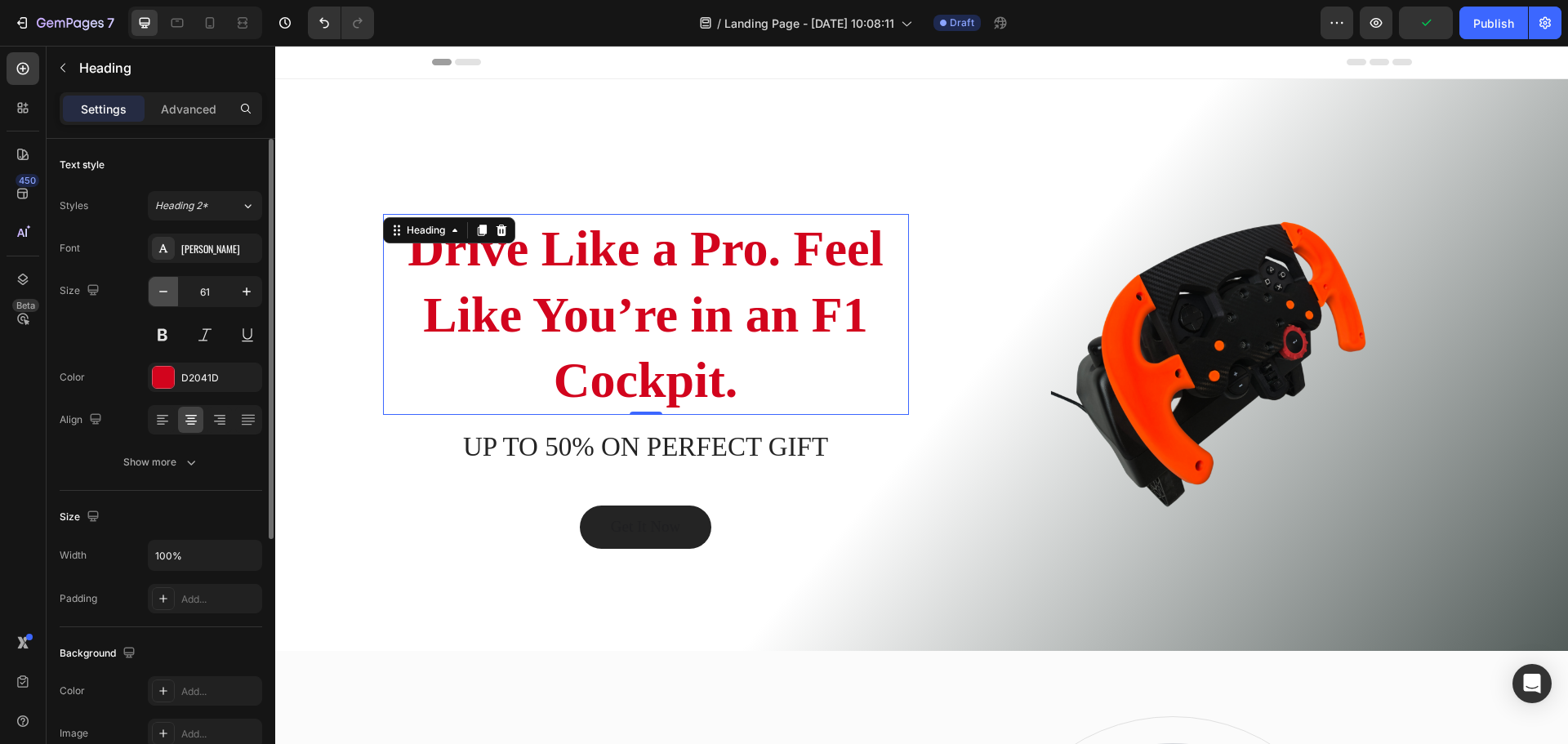
click at [170, 294] on icon "button" at bounding box center [162, 291] width 16 height 16
click at [170, 295] on icon "button" at bounding box center [162, 291] width 16 height 16
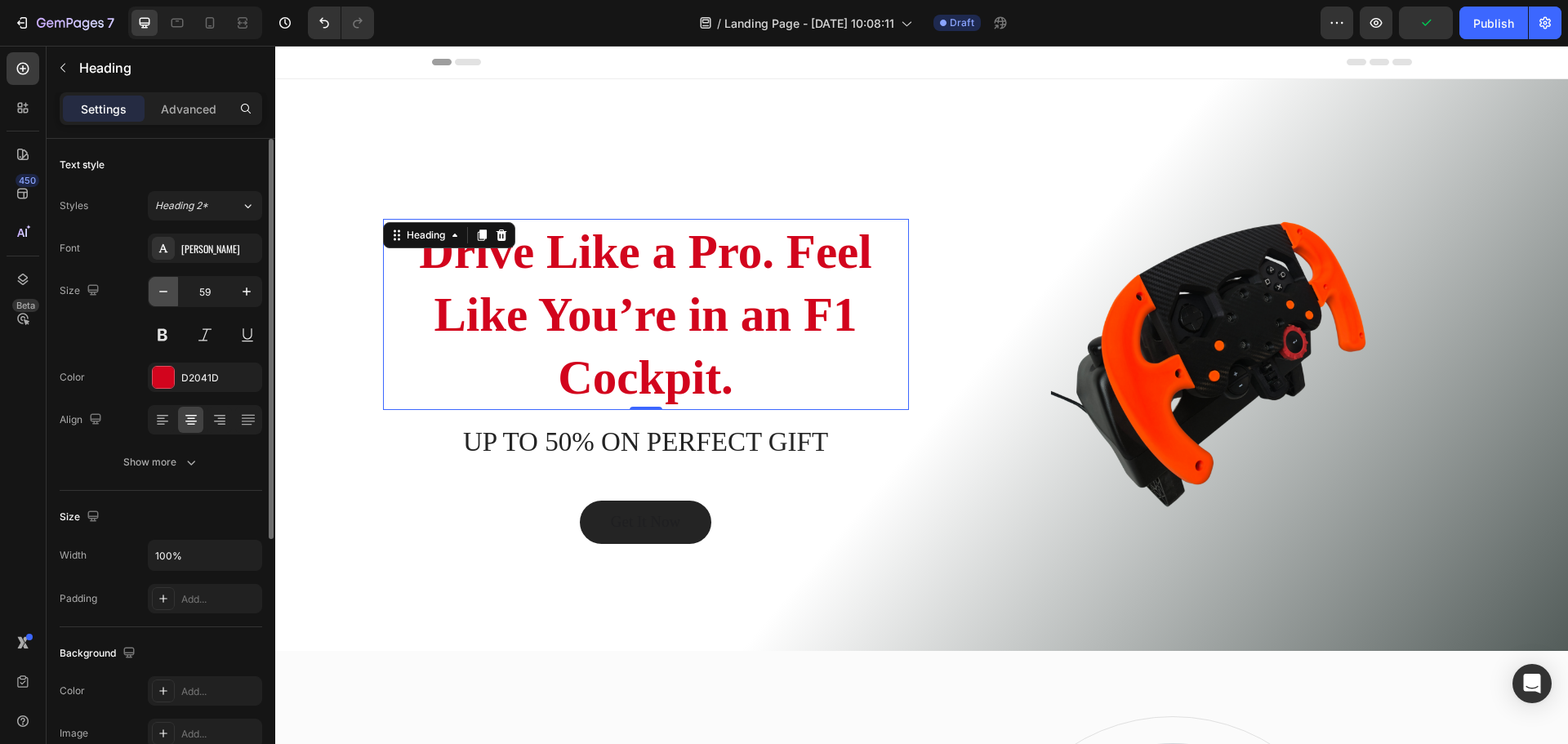
click at [171, 295] on icon "button" at bounding box center [162, 291] width 16 height 16
click at [171, 295] on icon "button" at bounding box center [162, 291] width 16 height 16
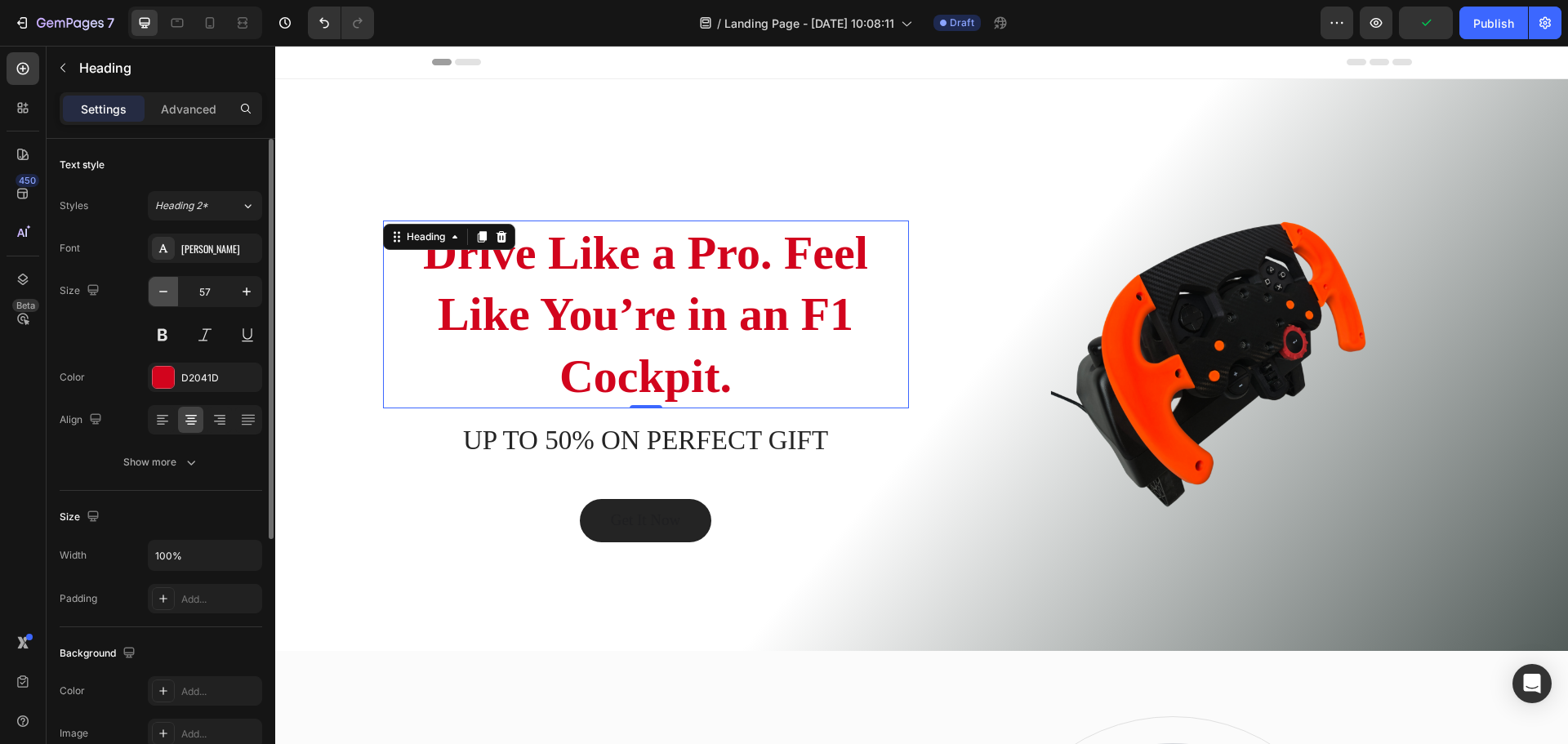
click at [171, 296] on icon "button" at bounding box center [162, 291] width 16 height 16
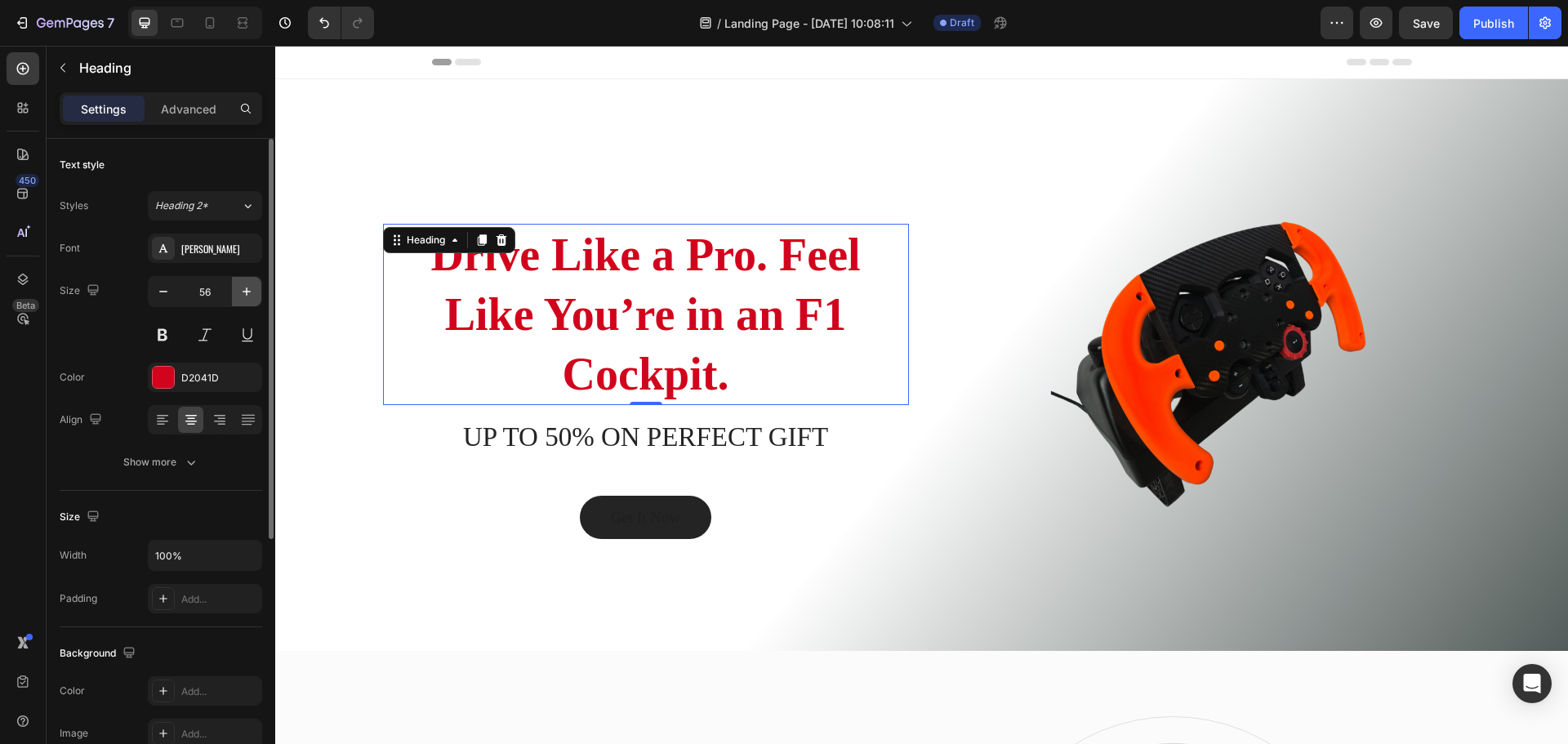
click at [258, 293] on button "button" at bounding box center [246, 291] width 29 height 29
click at [256, 295] on button "button" at bounding box center [246, 291] width 29 height 29
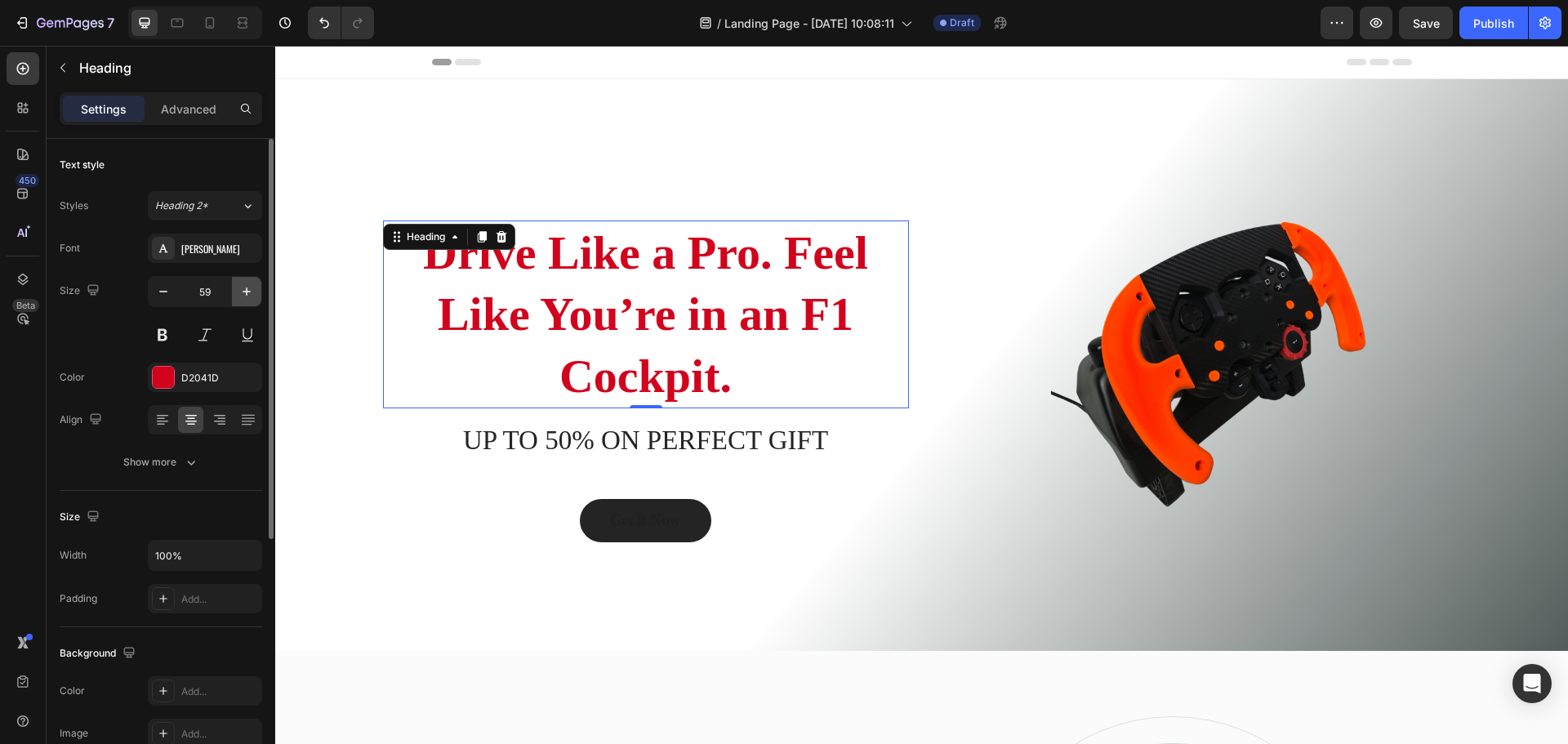
click at [255, 295] on button "button" at bounding box center [246, 291] width 29 height 29
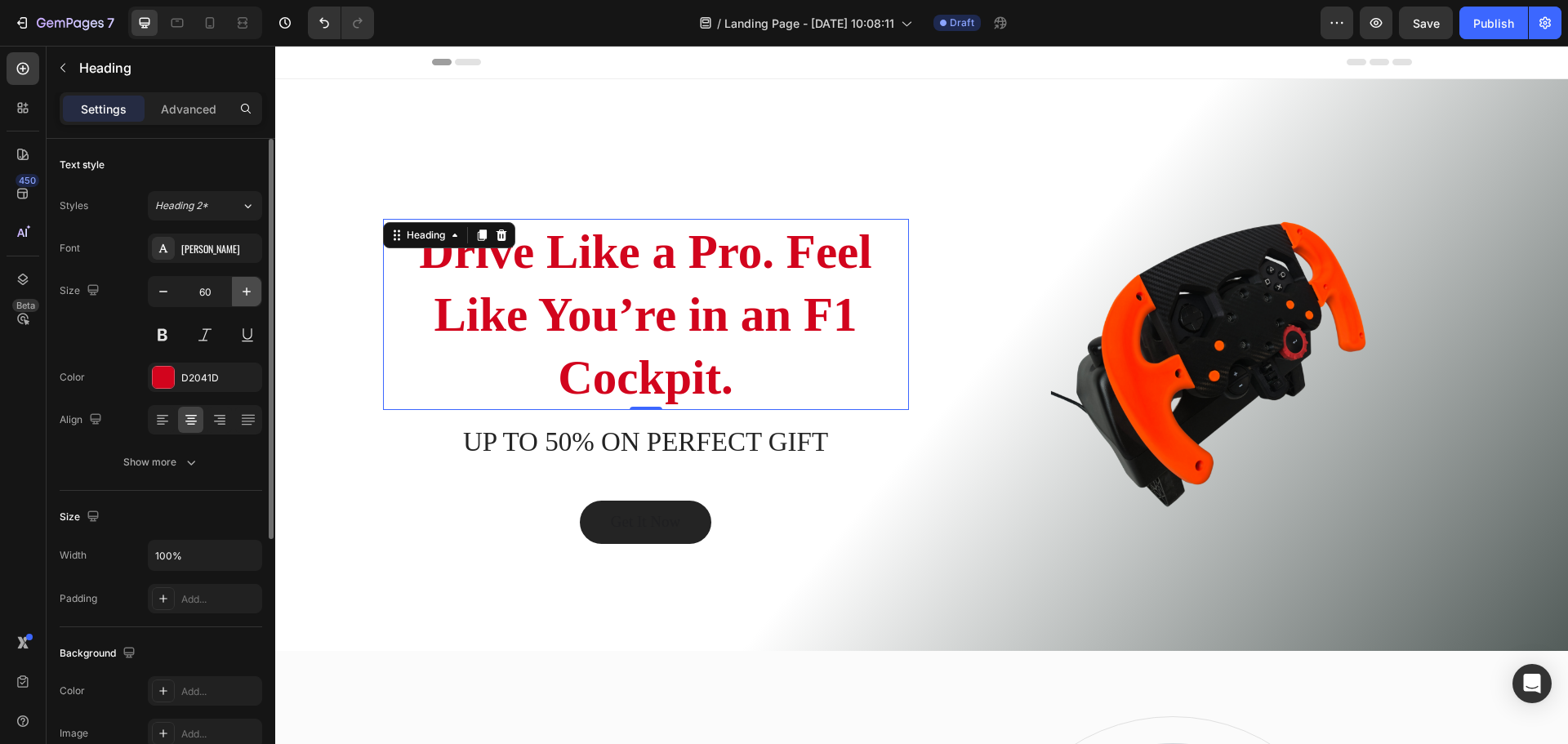
click at [253, 296] on button "button" at bounding box center [246, 291] width 29 height 29
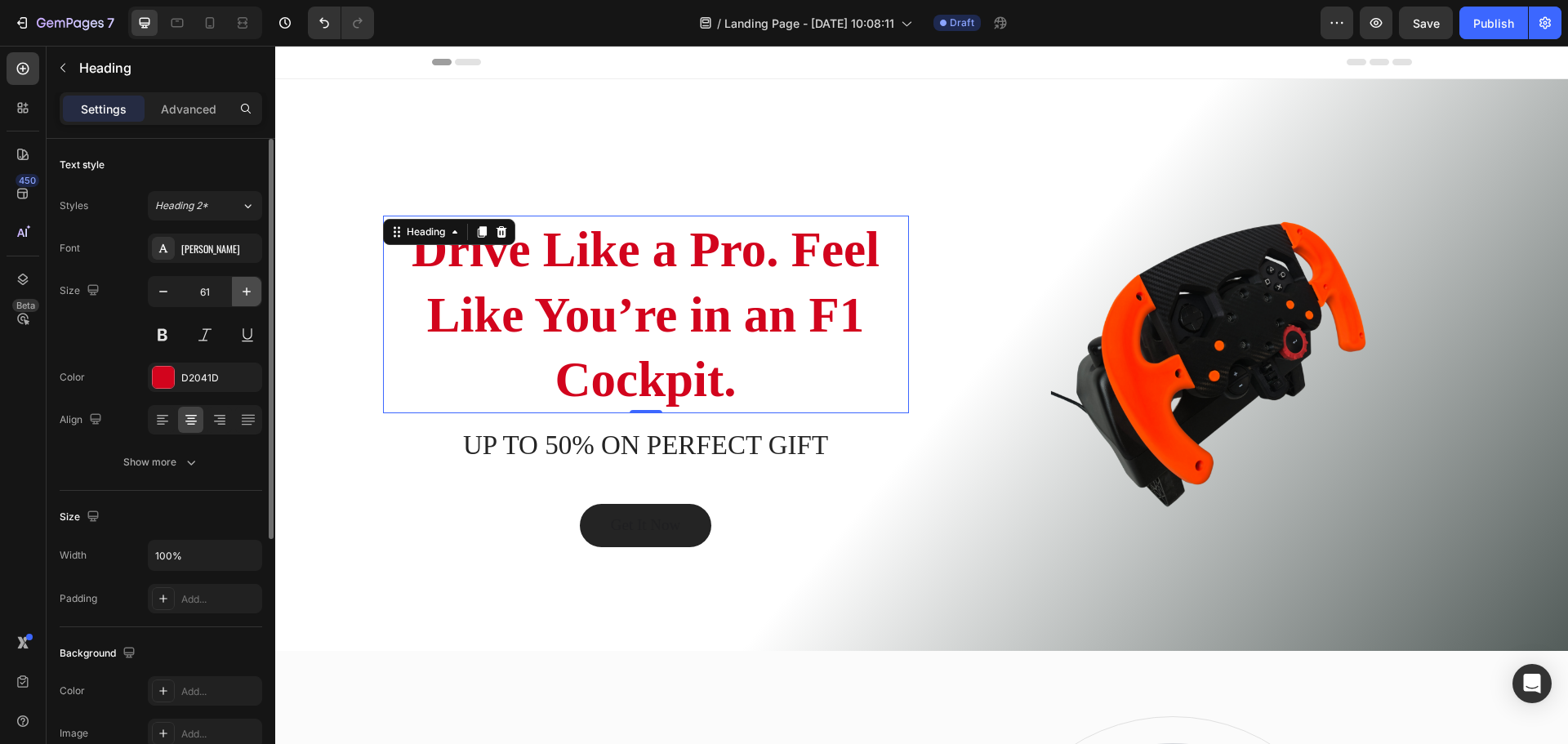
click at [252, 296] on icon "button" at bounding box center [246, 291] width 16 height 16
click at [251, 297] on icon "button" at bounding box center [246, 291] width 16 height 16
click at [249, 298] on icon "button" at bounding box center [246, 291] width 16 height 16
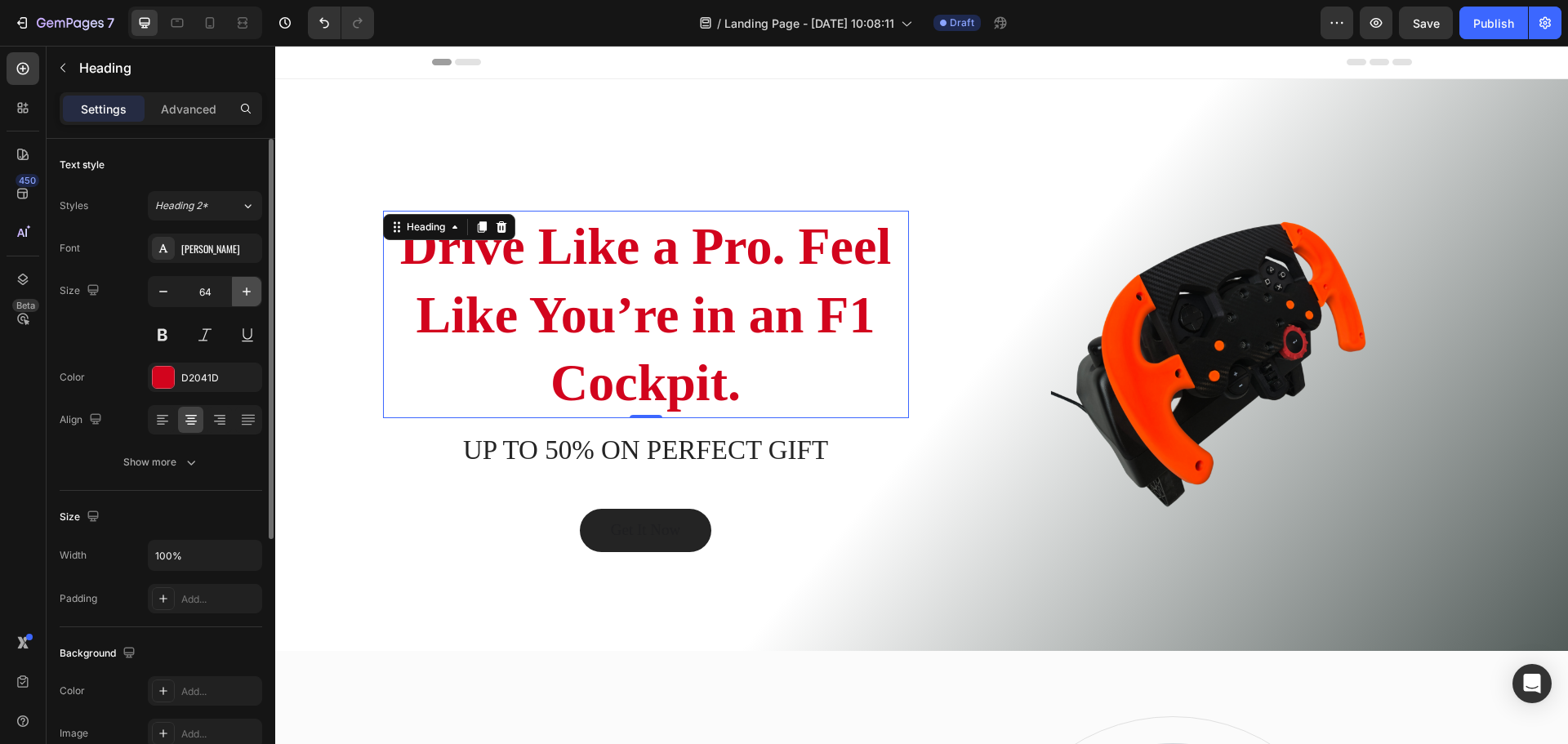
click at [249, 299] on icon "button" at bounding box center [246, 291] width 16 height 16
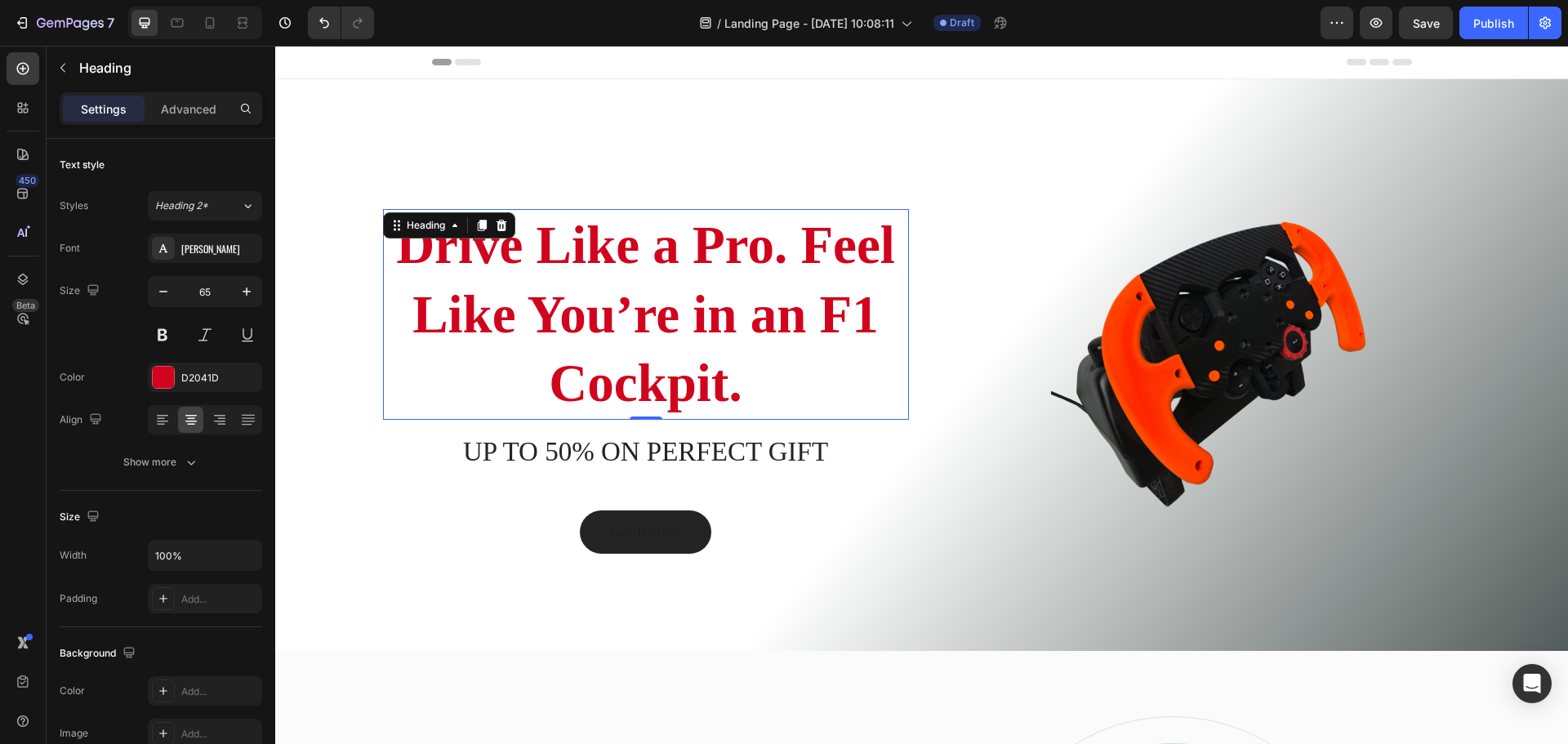
type input "66"
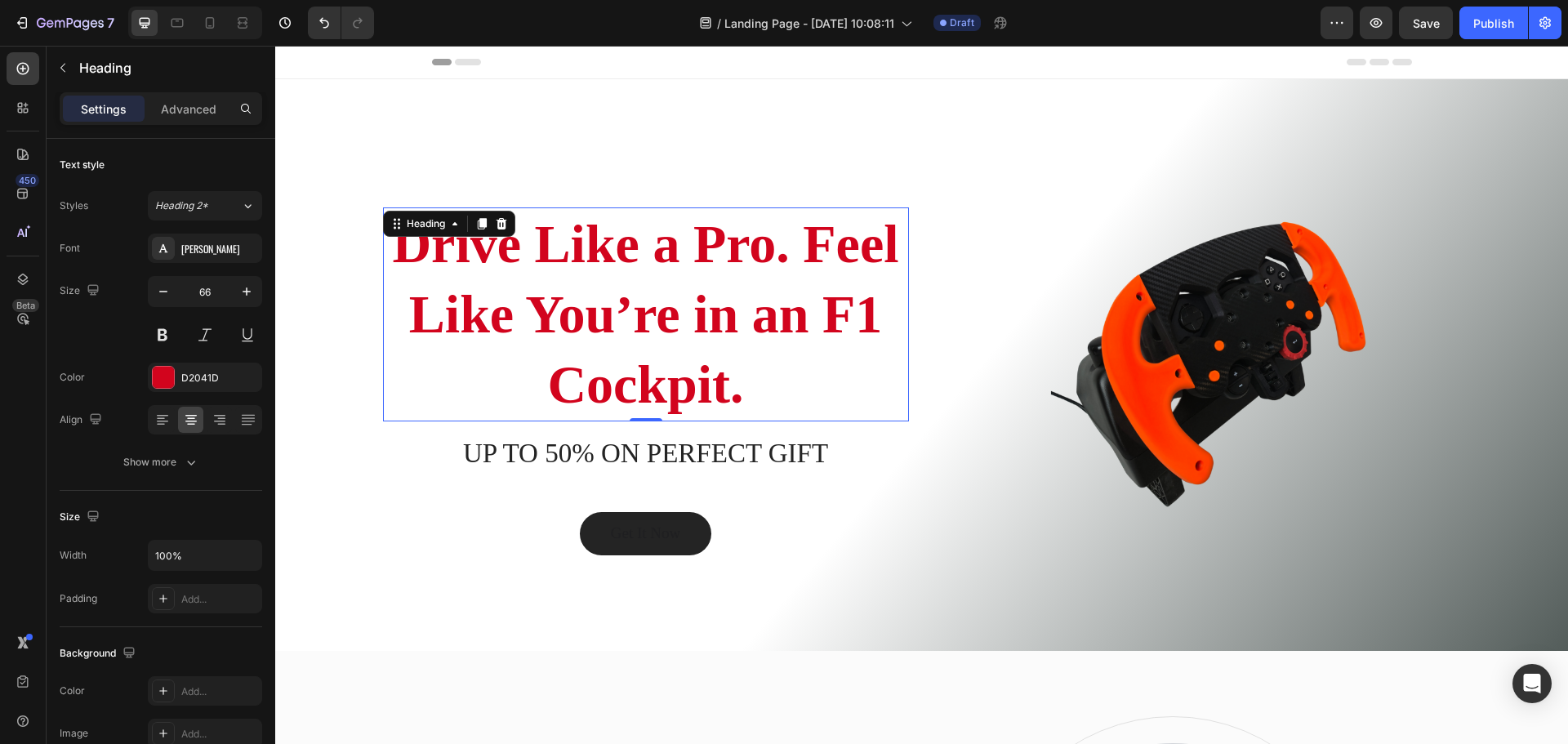
click at [801, 234] on h2 "Drive Like a Pro. Feel Like You’re in an F1 Cockpit." at bounding box center [646, 313] width 526 height 213
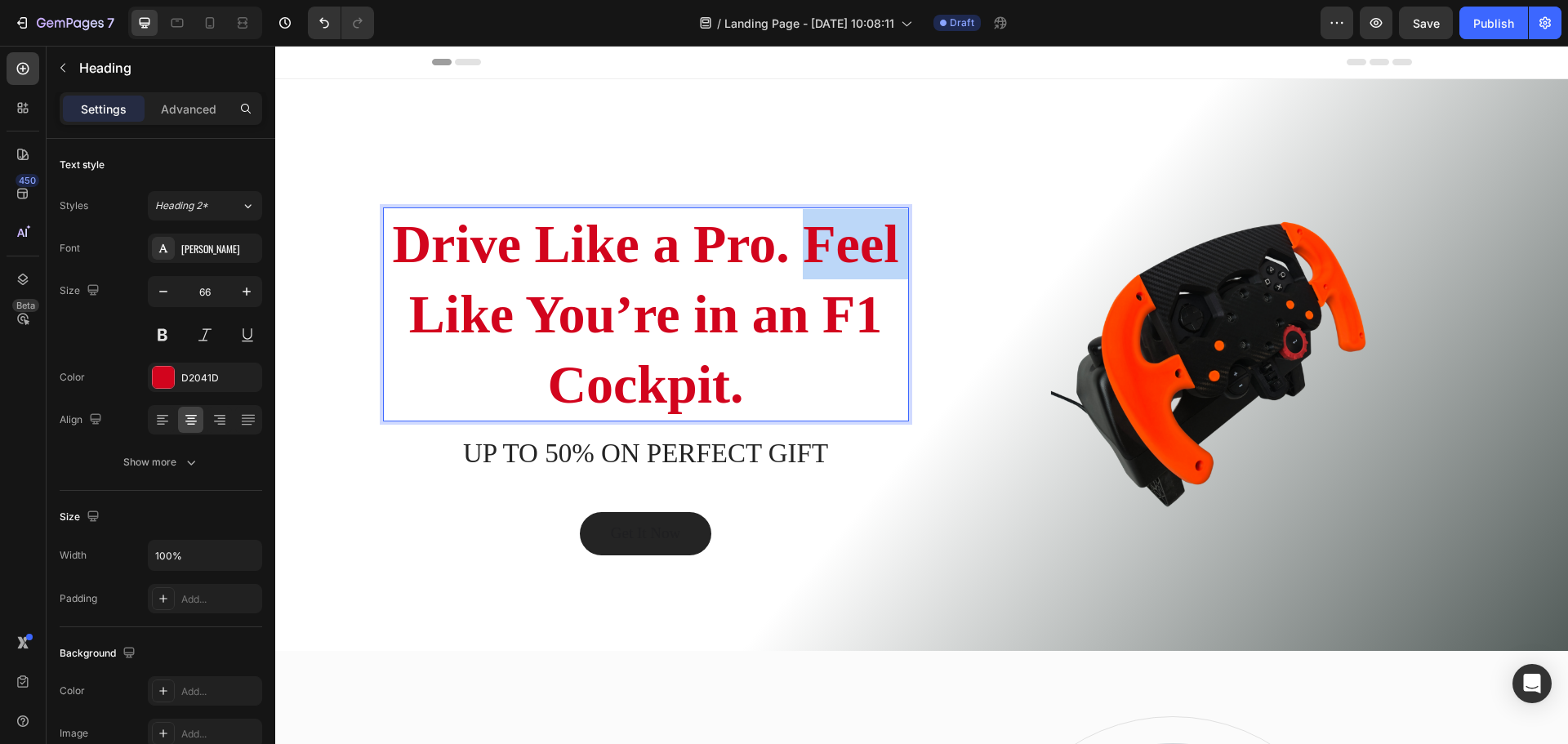
click at [801, 234] on p "Drive Like a Pro. Feel Like You’re in an F1 Cockpit." at bounding box center [646, 313] width 523 height 210
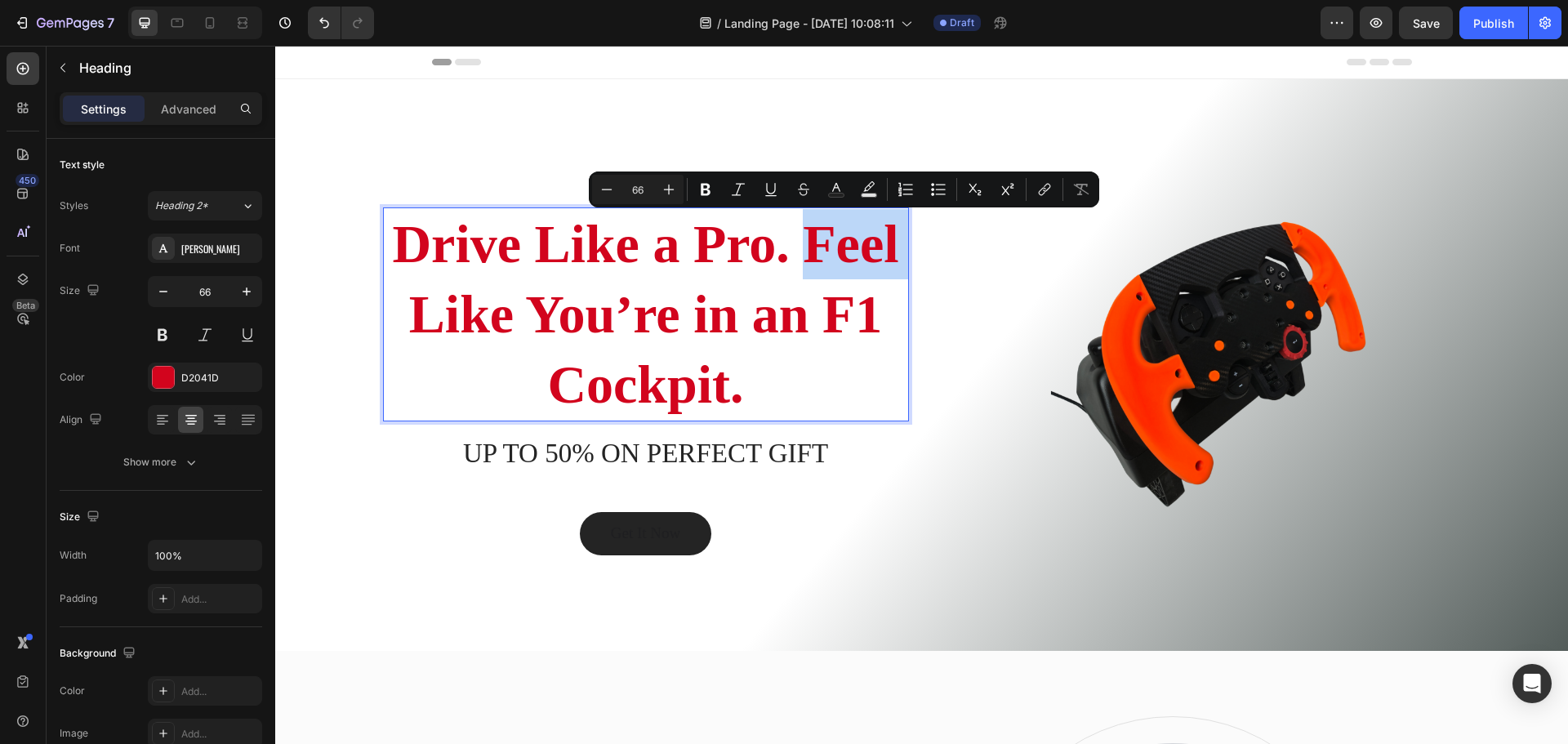
click at [796, 233] on p "Drive Like a Pro. Feel Like You’re in an F1 Cockpit." at bounding box center [646, 313] width 523 height 210
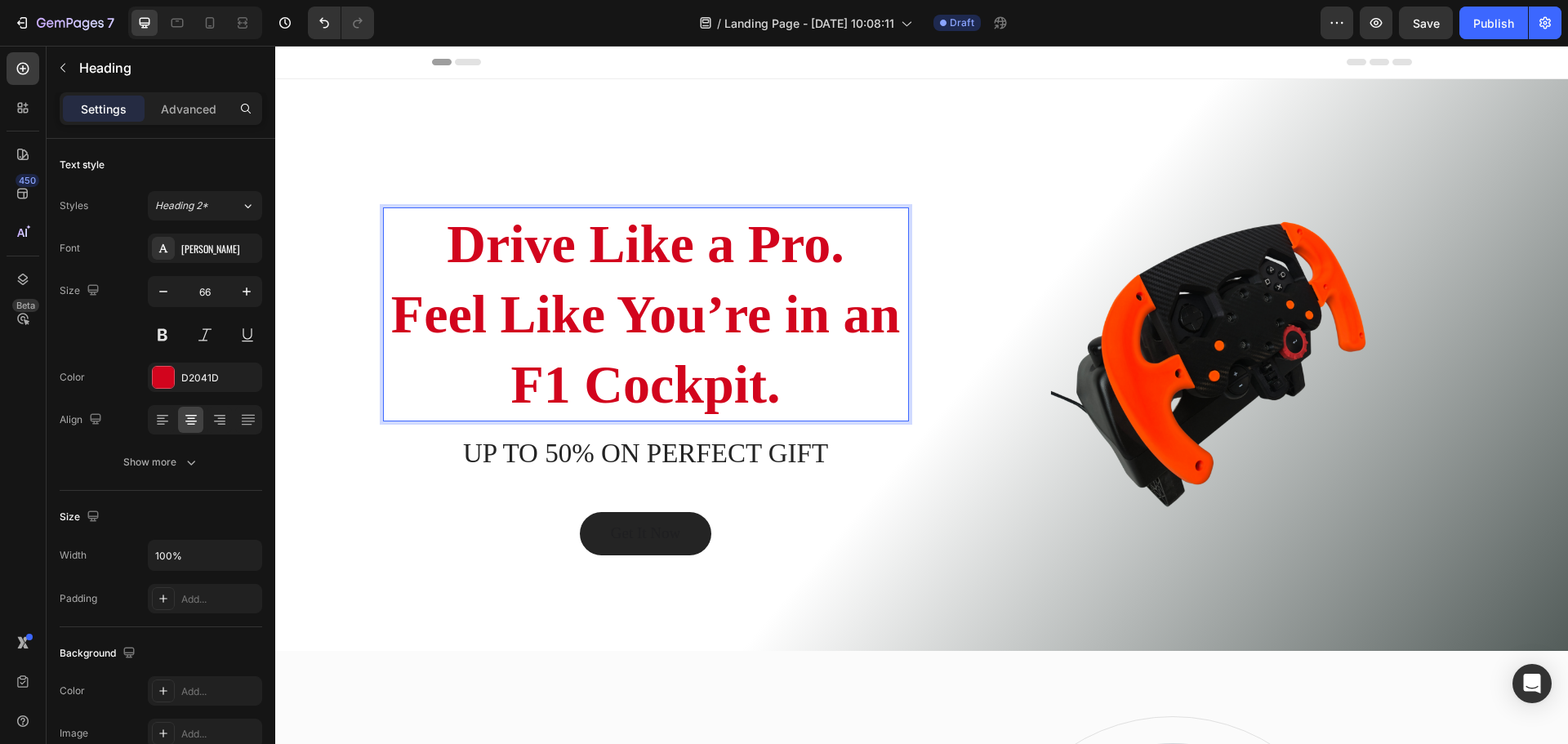
click at [782, 375] on p "Drive Like a Pro. Feel Like You’re in an F1 Cockpit." at bounding box center [646, 313] width 523 height 210
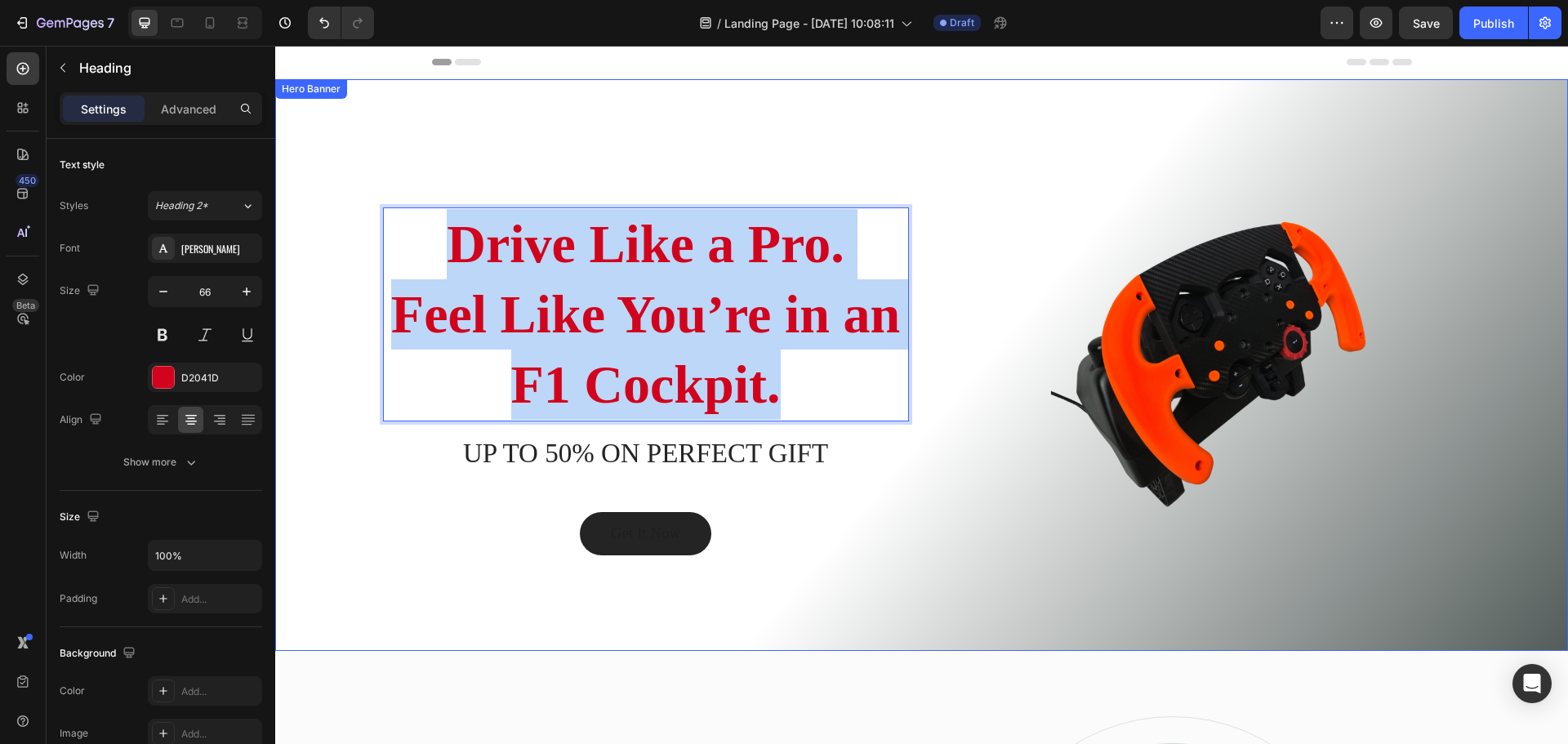
drag, startPoint x: 666, startPoint y: 363, endPoint x: 338, endPoint y: 258, distance: 344.4
click at [338, 258] on div "ROSSO CORSA Heading Drive Like a Pro. Feel Like You’re in an F1 Cockpit. Headin…" at bounding box center [922, 364] width 1293 height 571
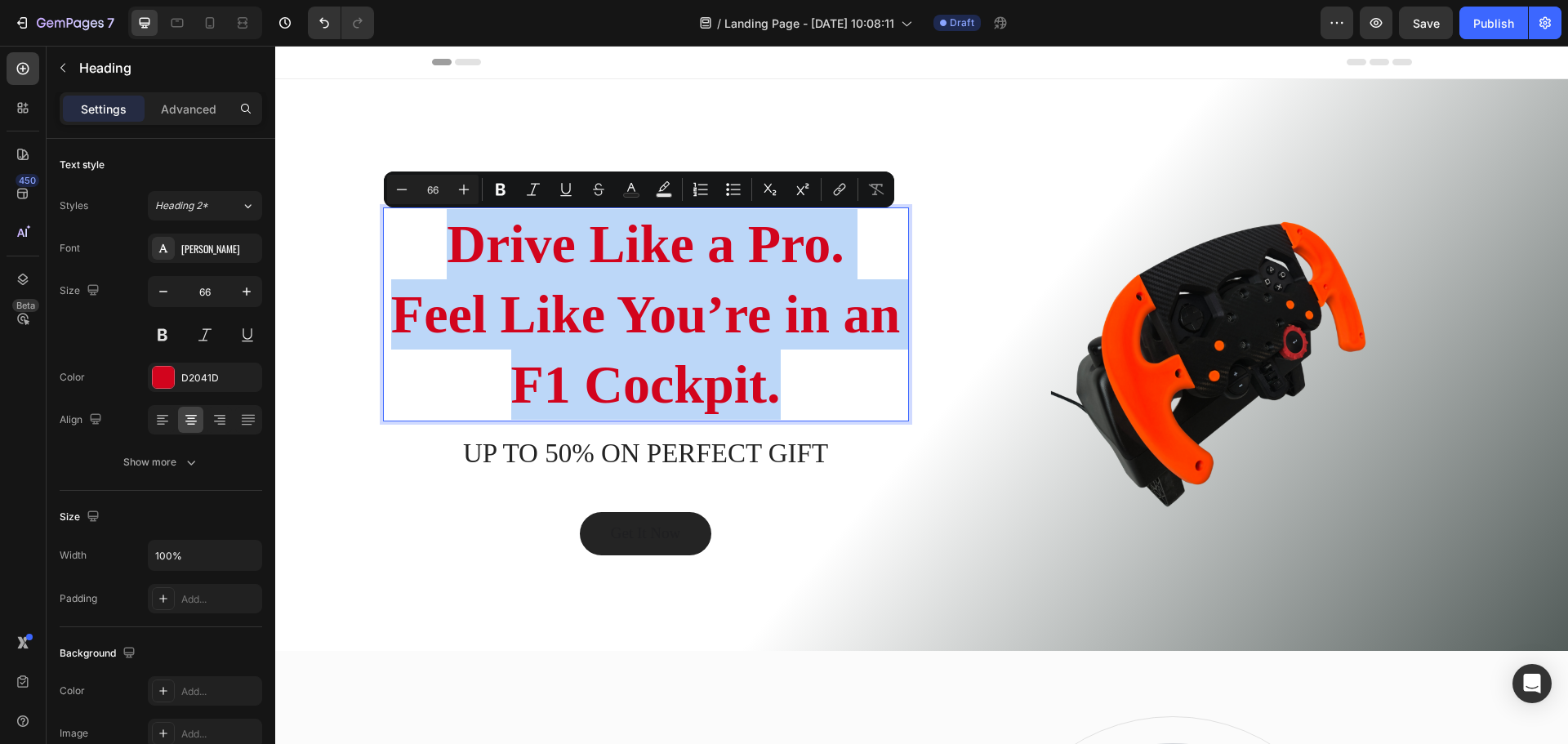
copy p "Drive Like a Pro. Feel Like You’re in an F1 Cockpit."
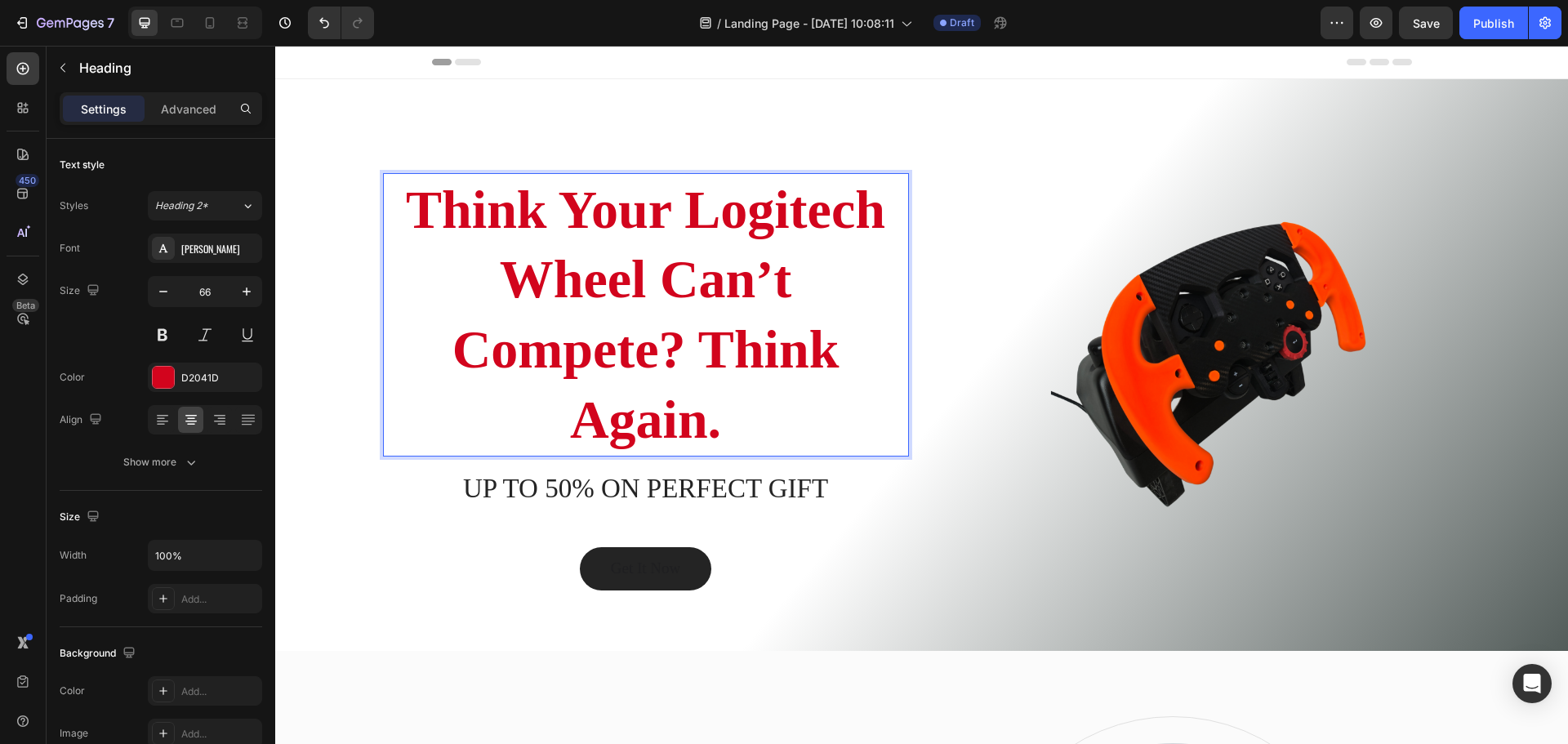
click at [703, 340] on p "Think Your Logitech Wheel Can’t Compete? Think Again." at bounding box center [646, 315] width 523 height 280
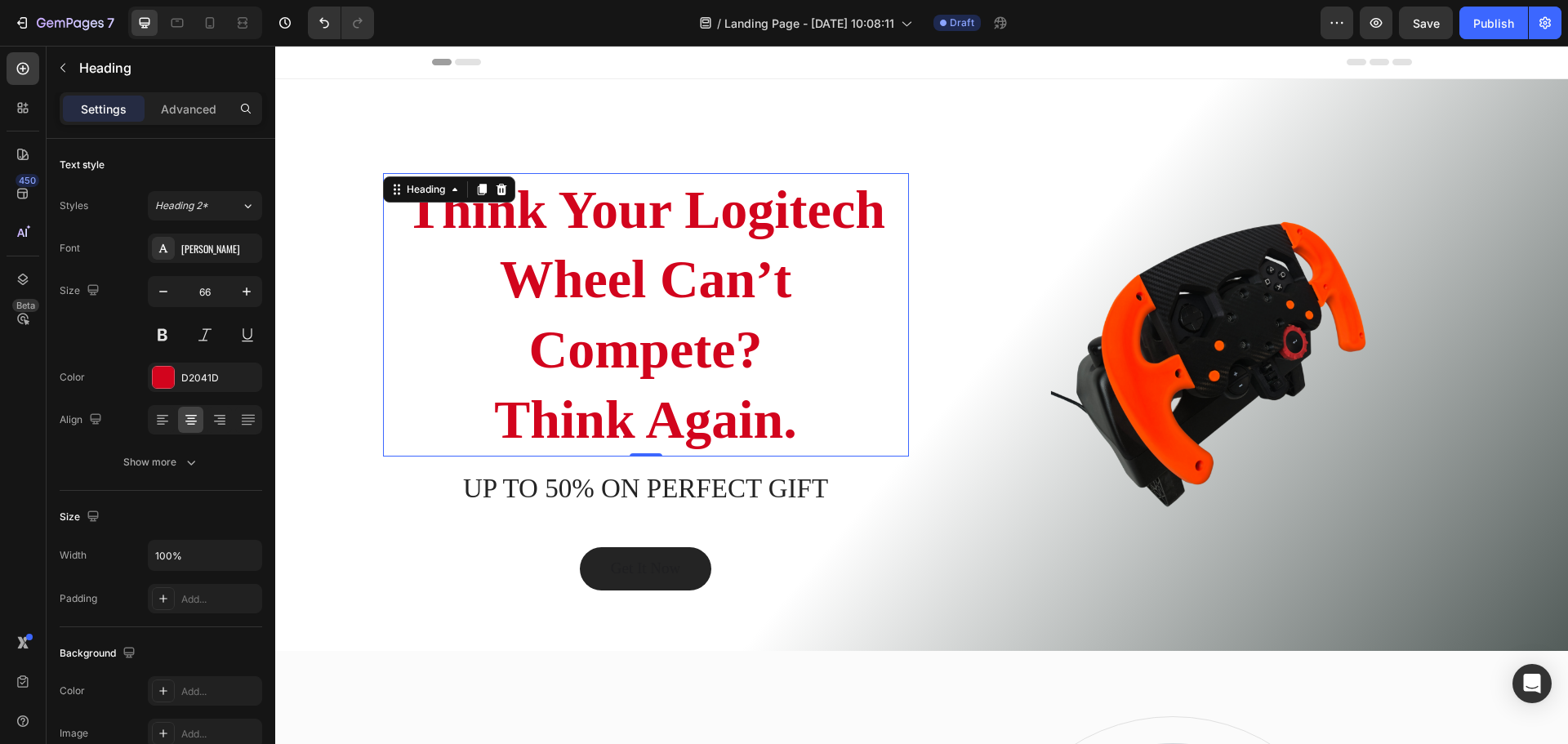
click at [550, 305] on p "Think Your Logitech Wheel Can’t Compete? Think Again." at bounding box center [646, 315] width 523 height 280
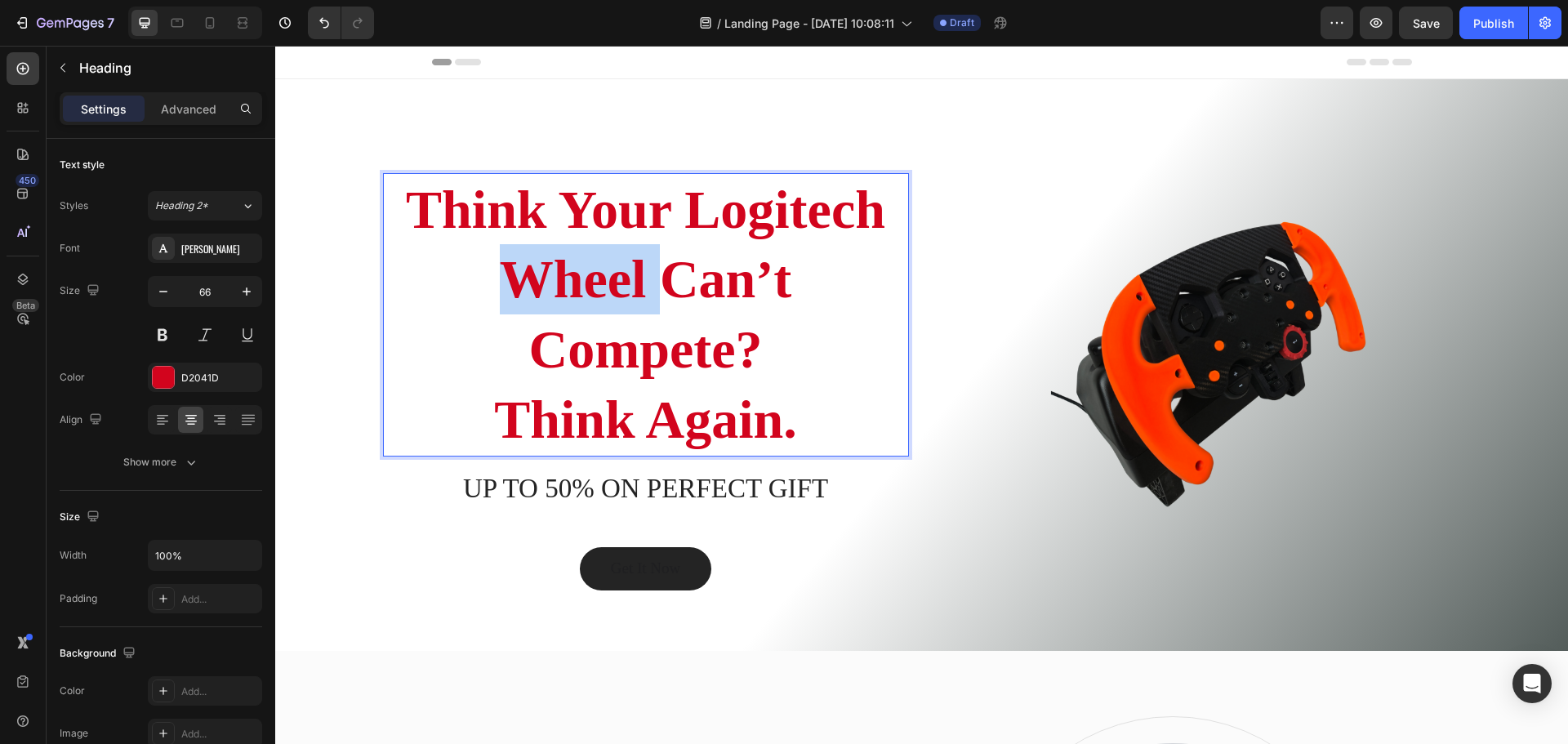
click at [550, 306] on p "Think Your Logitech Wheel Can’t Compete? Think Again." at bounding box center [646, 315] width 523 height 280
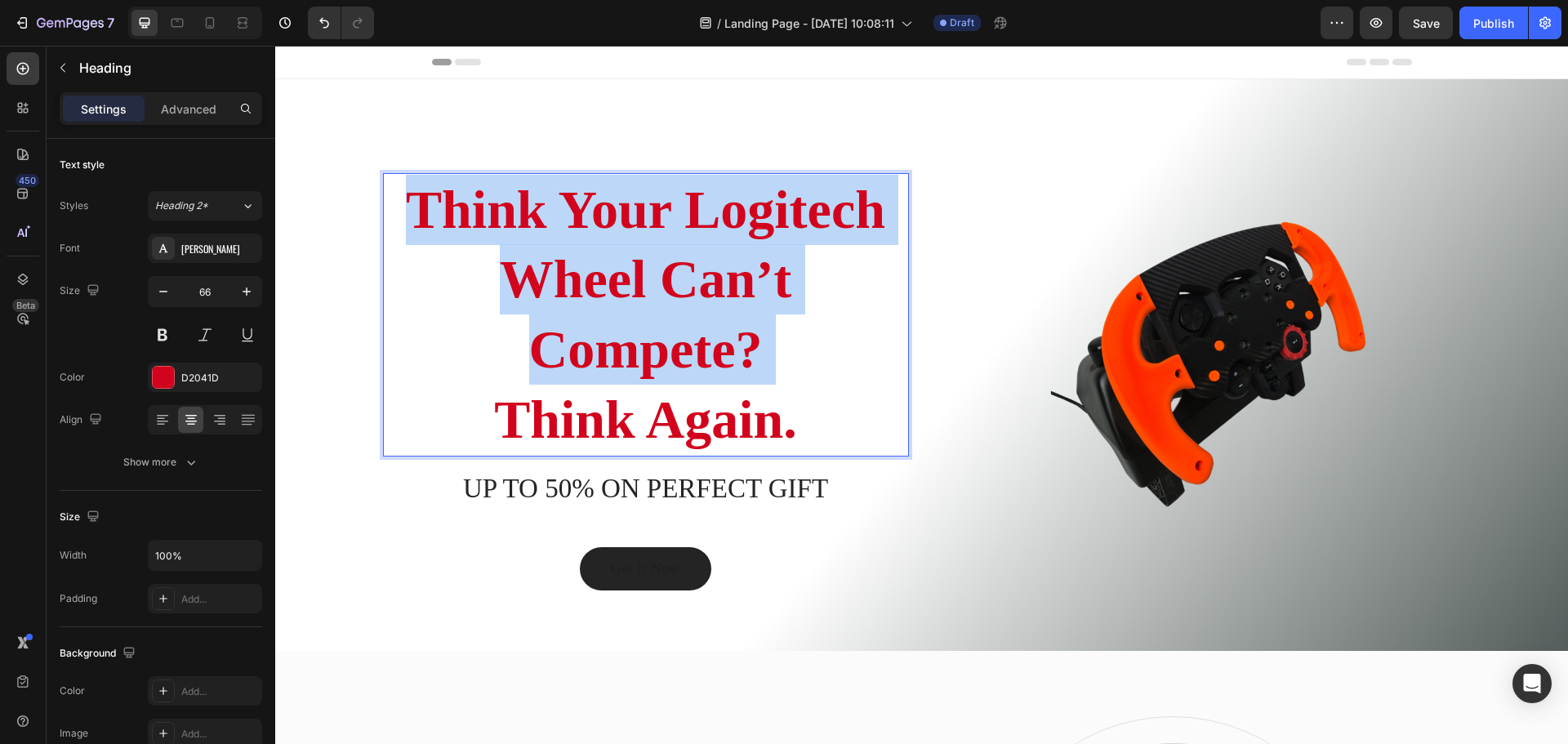
click at [554, 307] on p "Think Your Logitech Wheel Can’t Compete? Think Again." at bounding box center [646, 315] width 523 height 280
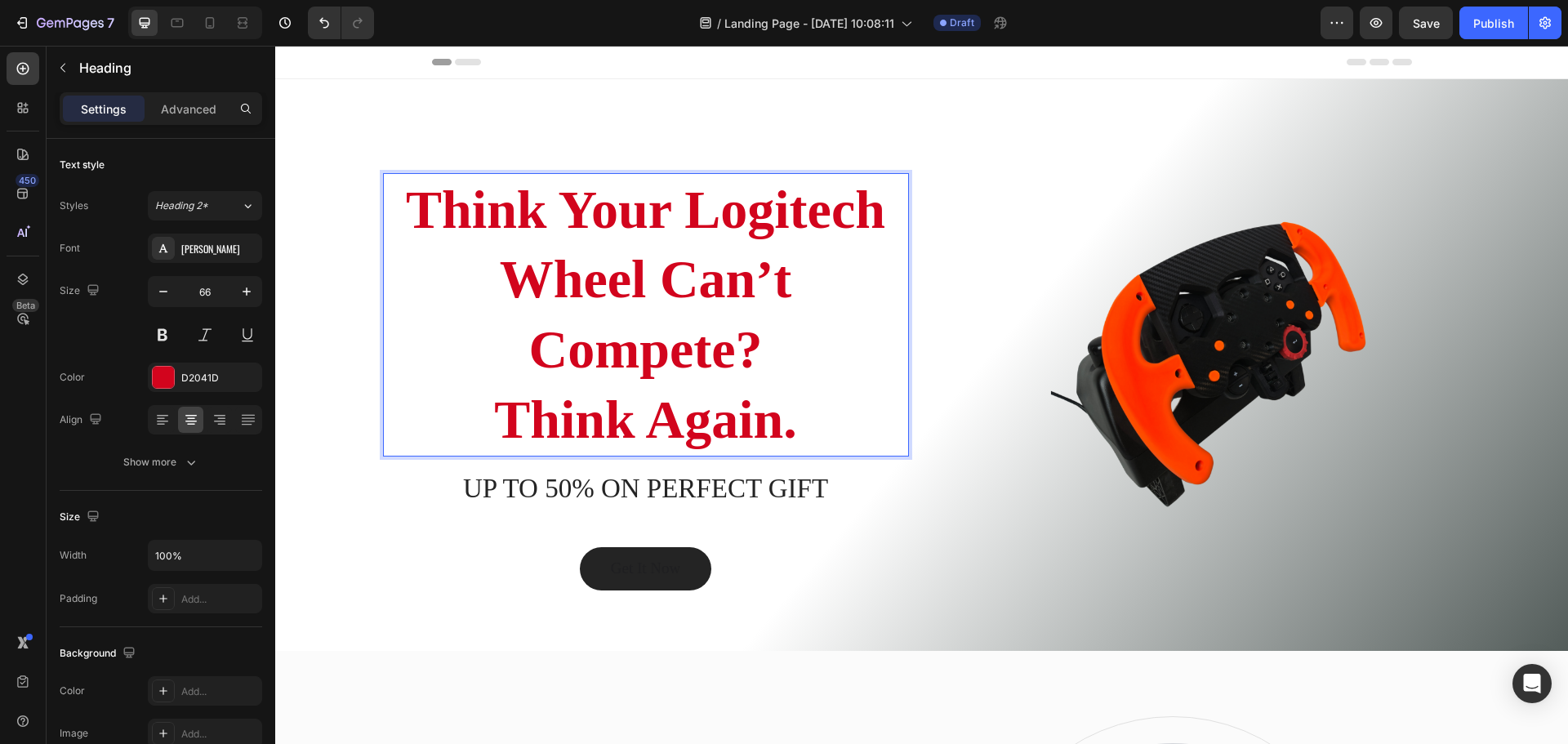
click at [774, 417] on p "Think Your Logitech Wheel Can’t Compete? Think Again." at bounding box center [646, 315] width 523 height 280
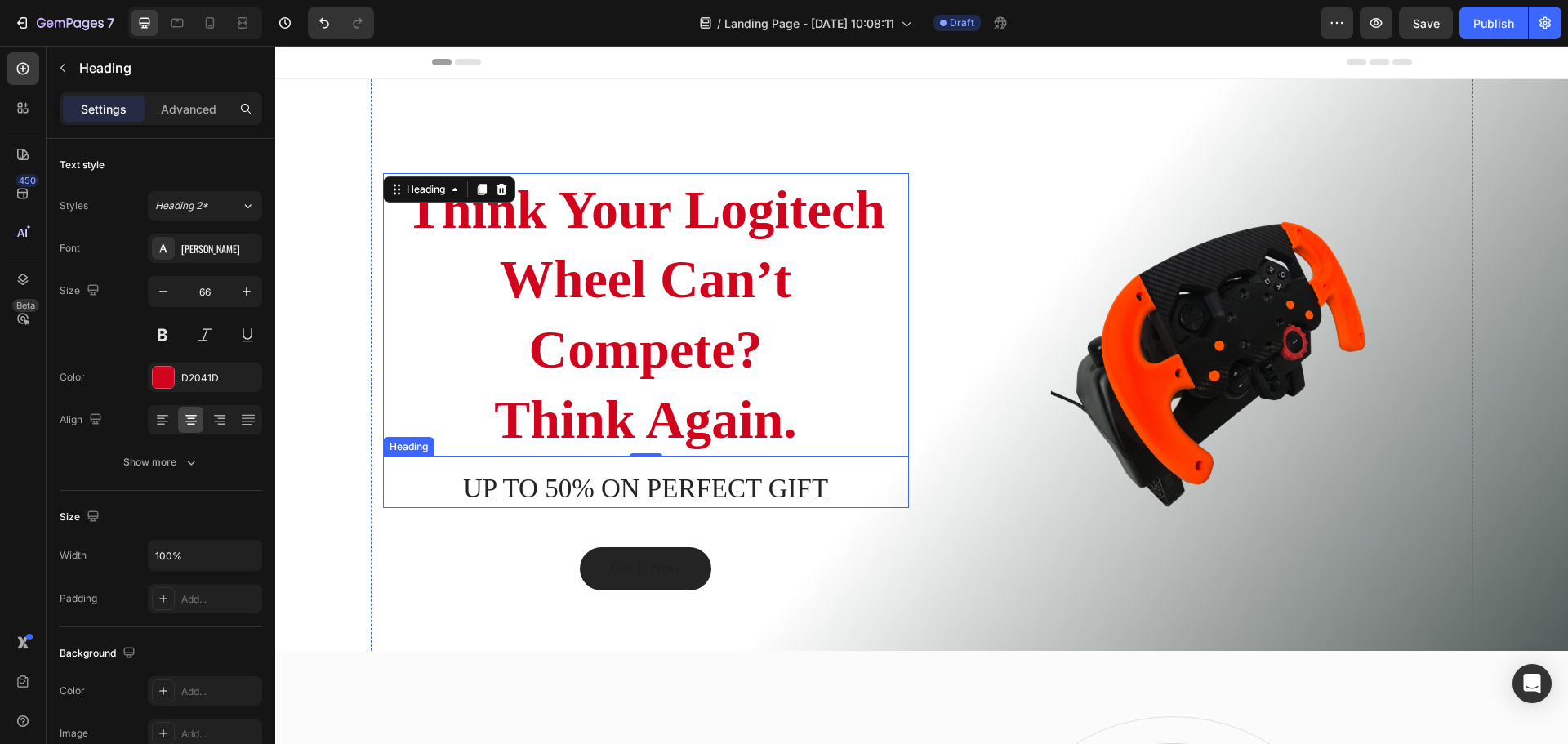
click at [713, 480] on p "UP TO 50% ON PERFECT GIFT" at bounding box center [646, 489] width 523 height 35
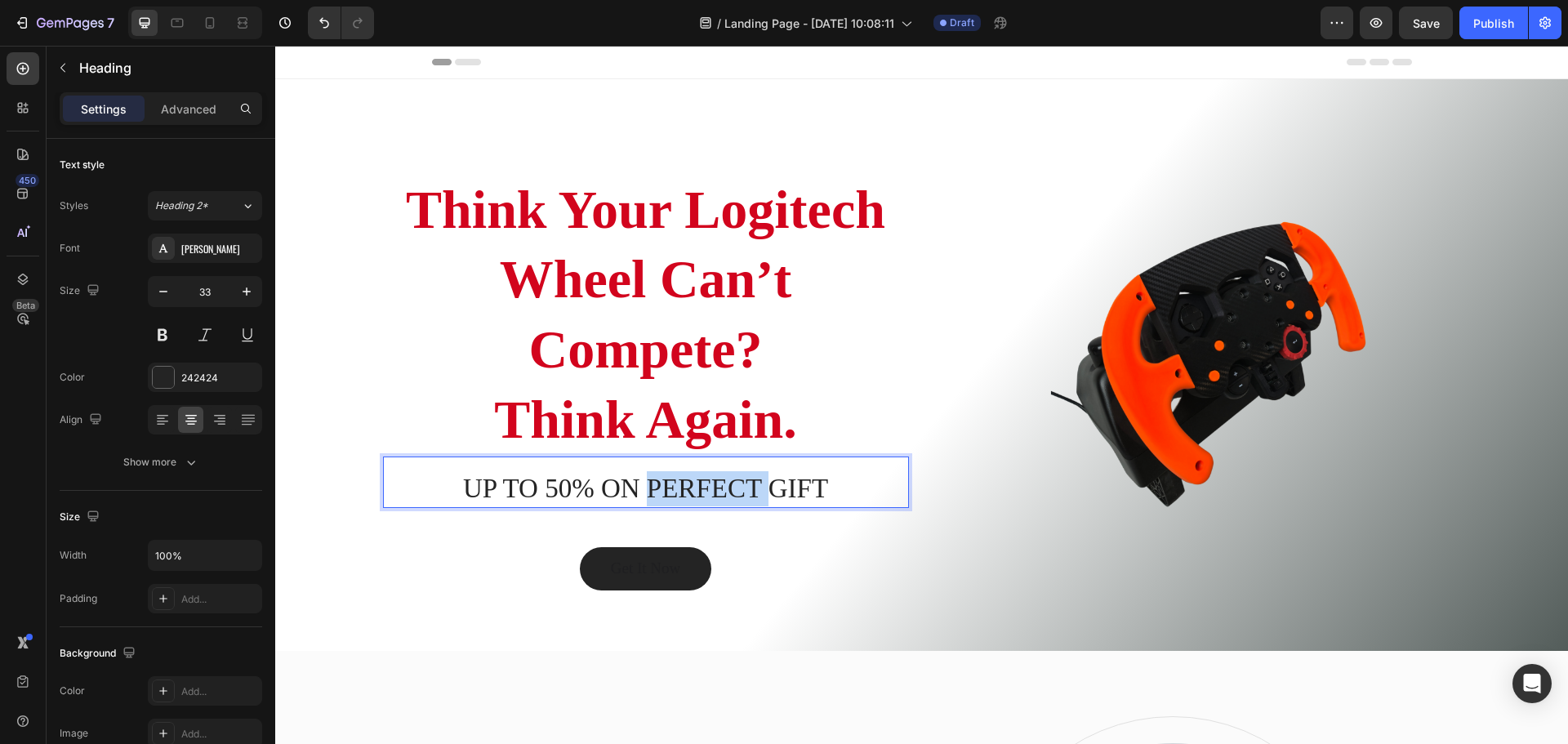
click at [713, 480] on p "UP TO 50% ON PERFECT GIFT" at bounding box center [646, 489] width 523 height 35
click at [714, 480] on p "UP TO 50% ON PERFECT GIFT" at bounding box center [646, 489] width 523 height 35
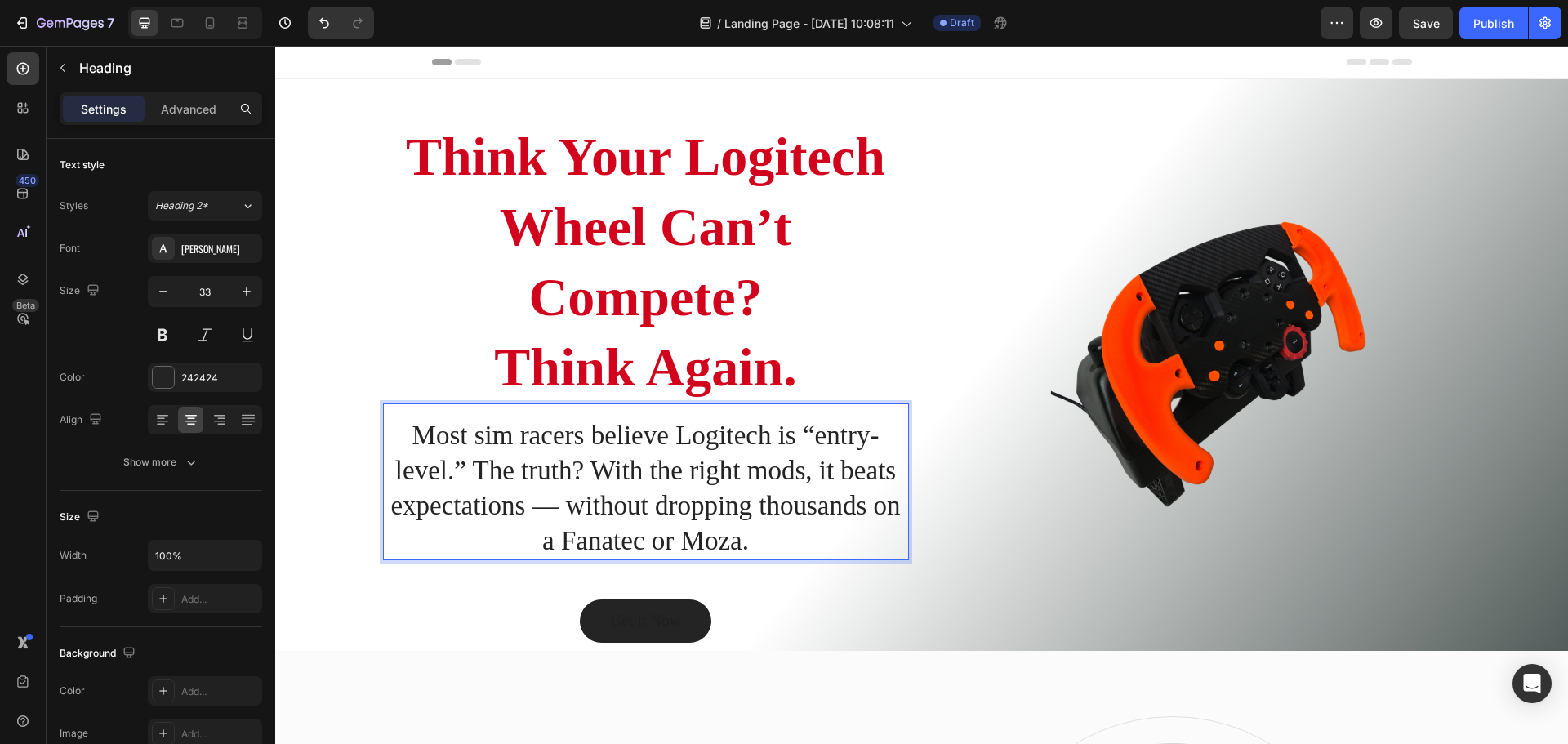
click at [551, 505] on p "Most sim racers believe Logitech is “entry-level.” The truth? With the right mo…" at bounding box center [646, 488] width 523 height 141
click at [996, 530] on img at bounding box center [1198, 364] width 526 height 526
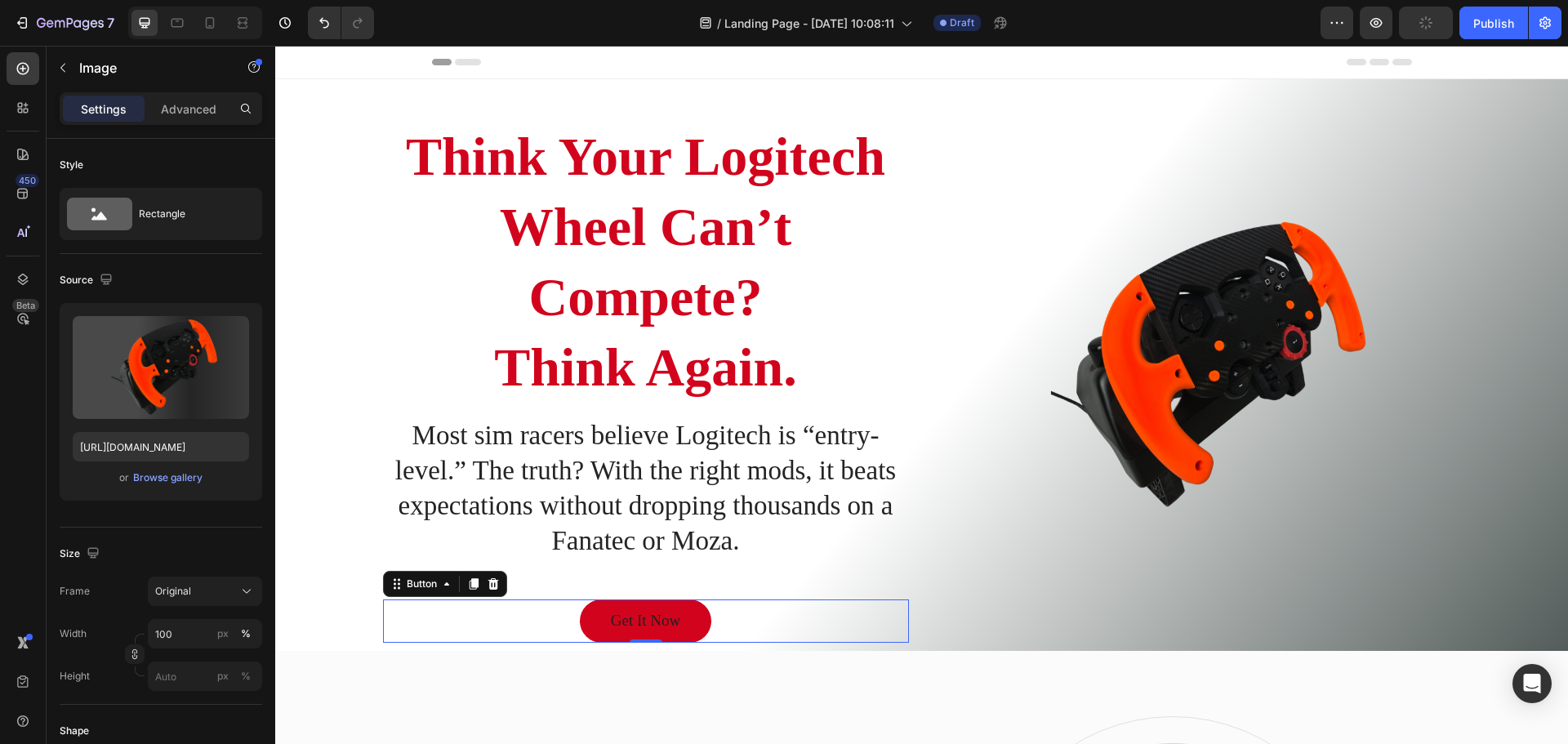
click at [654, 639] on link "Get It Now" at bounding box center [646, 620] width 131 height 43
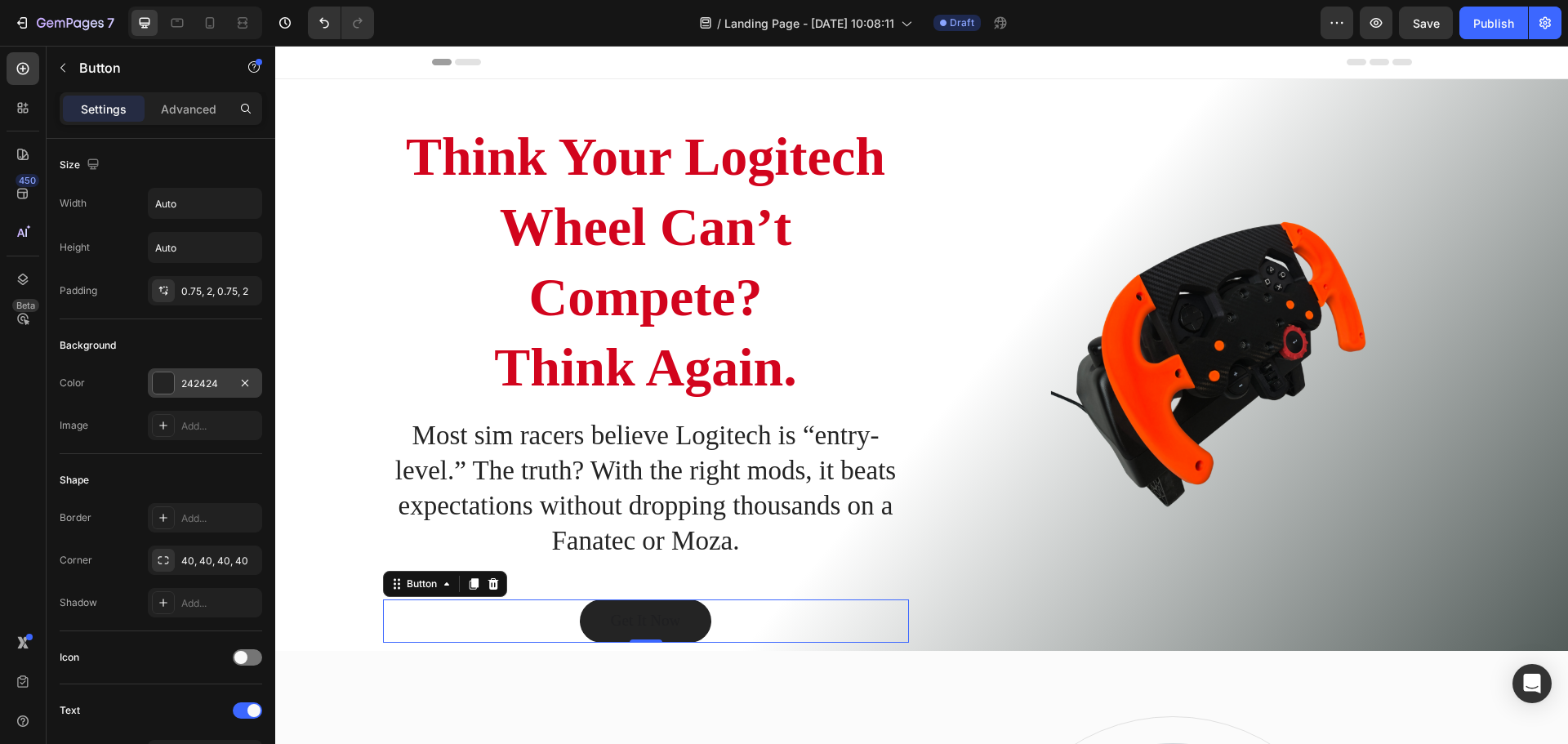
click at [158, 384] on div at bounding box center [162, 382] width 21 height 21
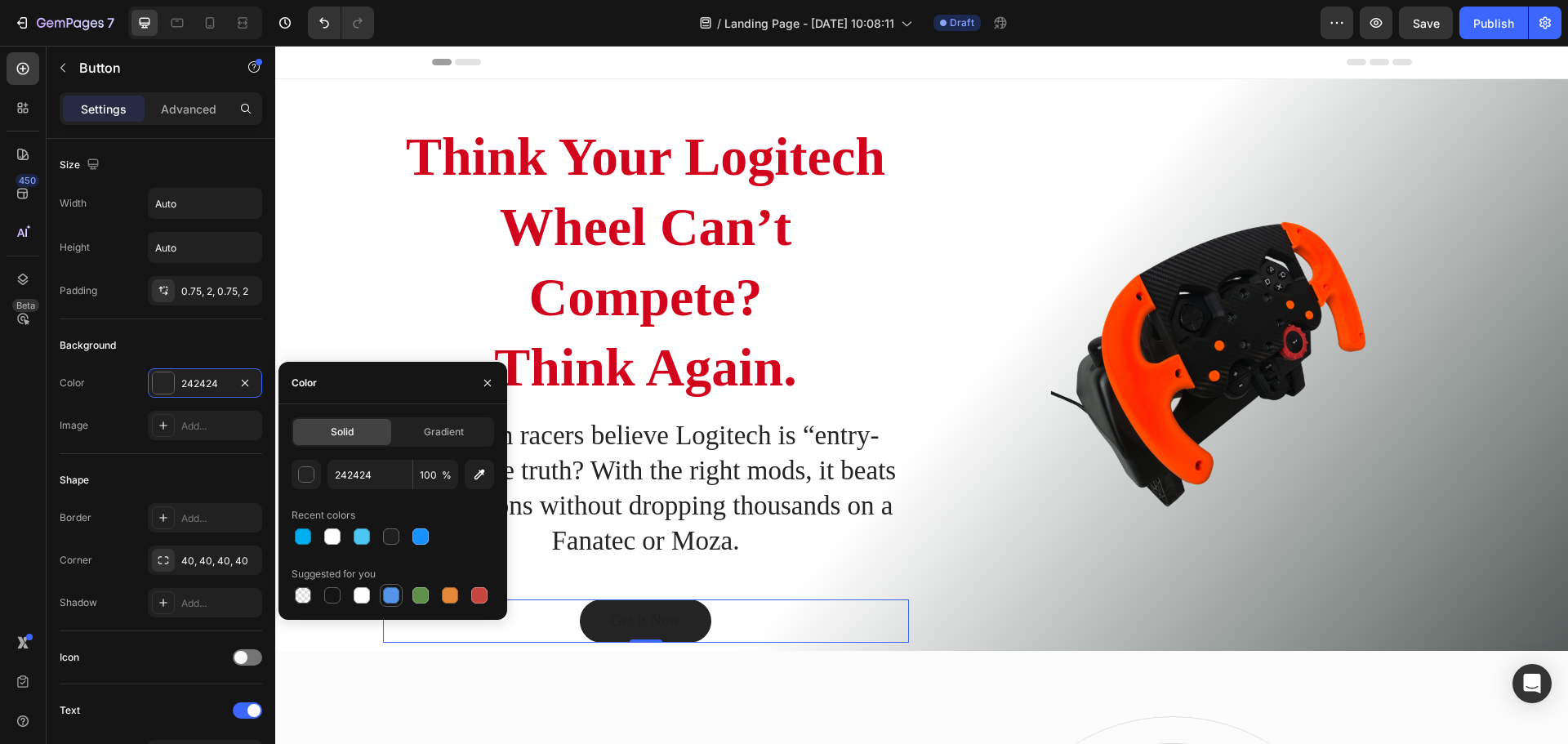
click at [396, 596] on div at bounding box center [391, 594] width 16 height 16
type input "5594E7"
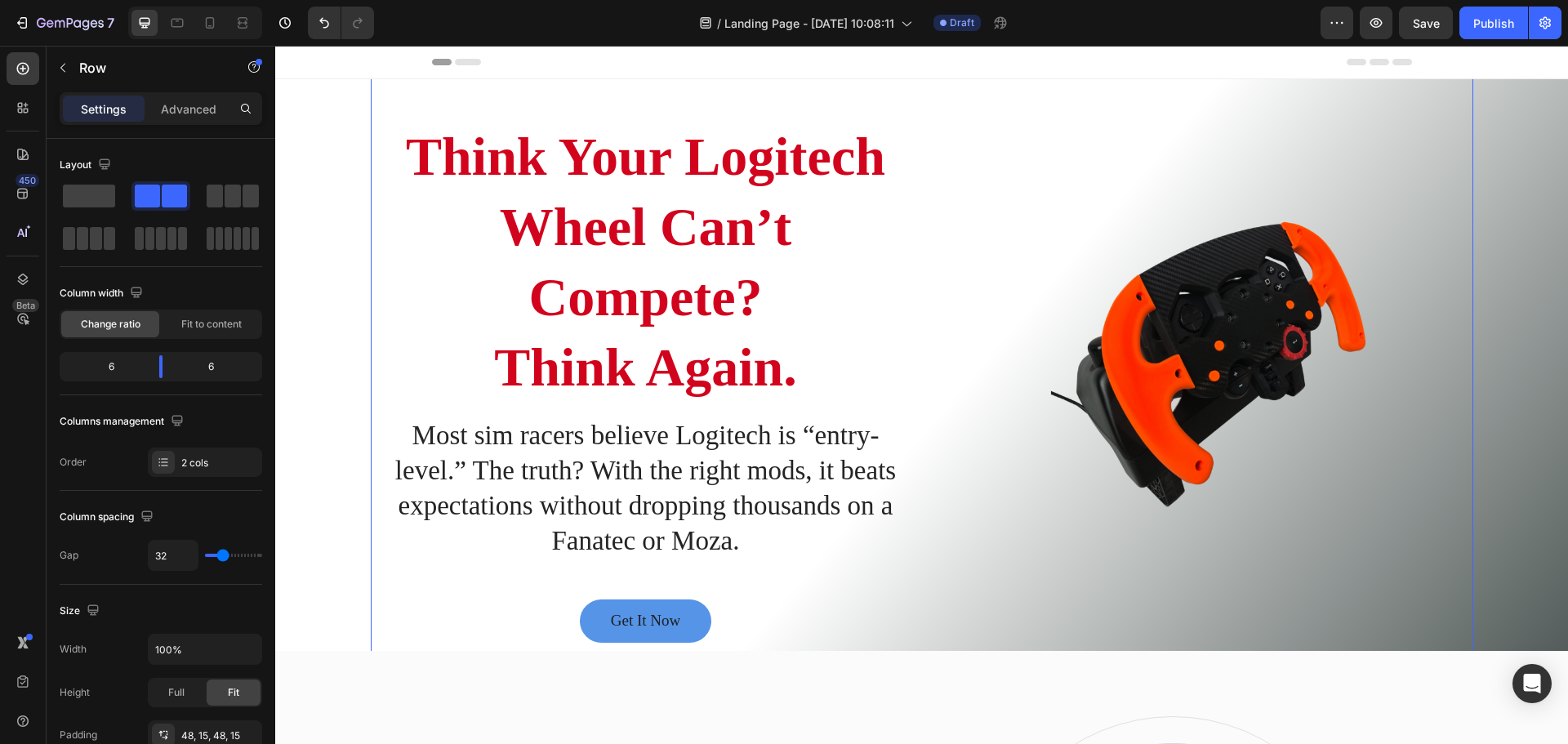
click at [804, 563] on div "Get It Now Button" at bounding box center [646, 601] width 526 height 82
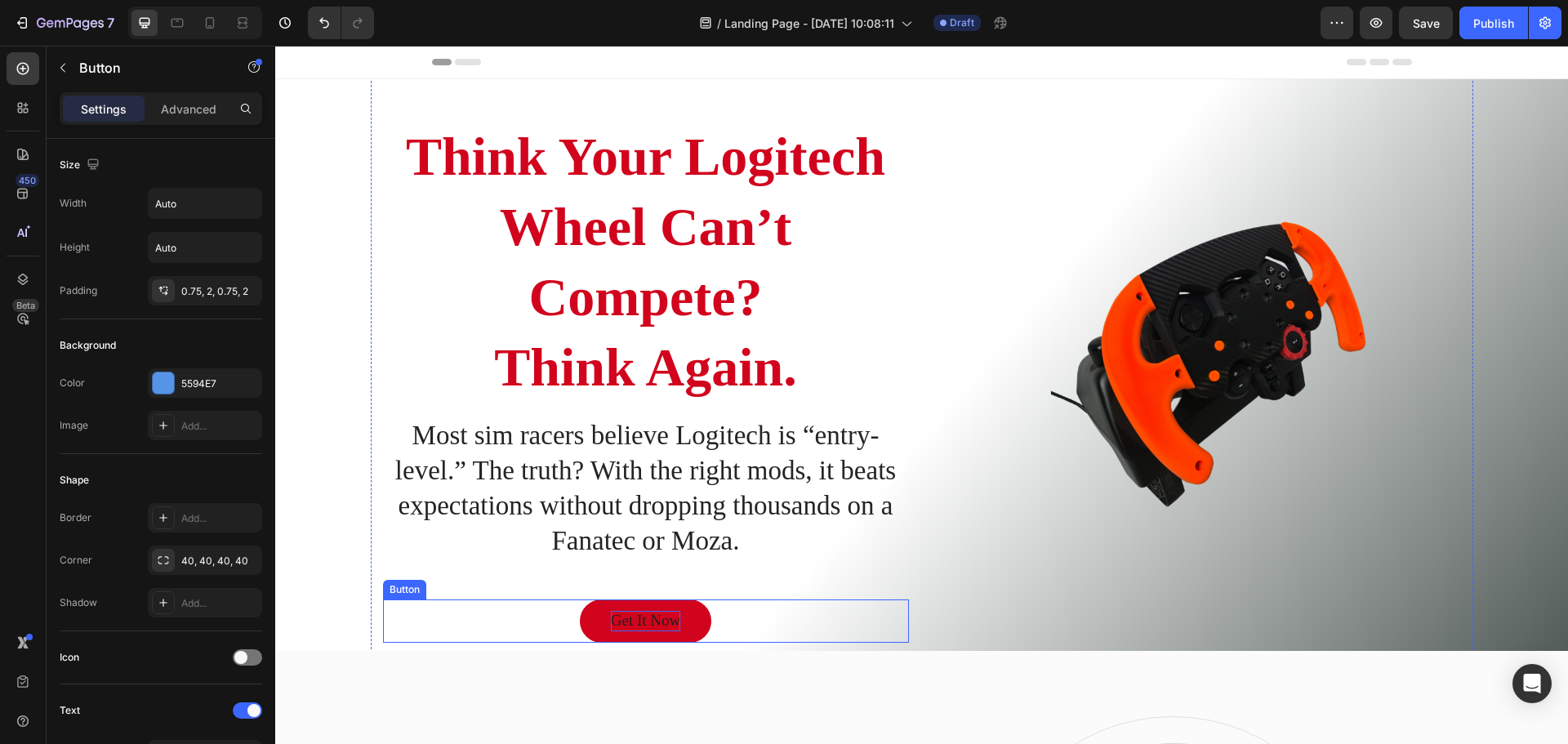
click at [650, 621] on div "Get It Now" at bounding box center [646, 621] width 69 height 20
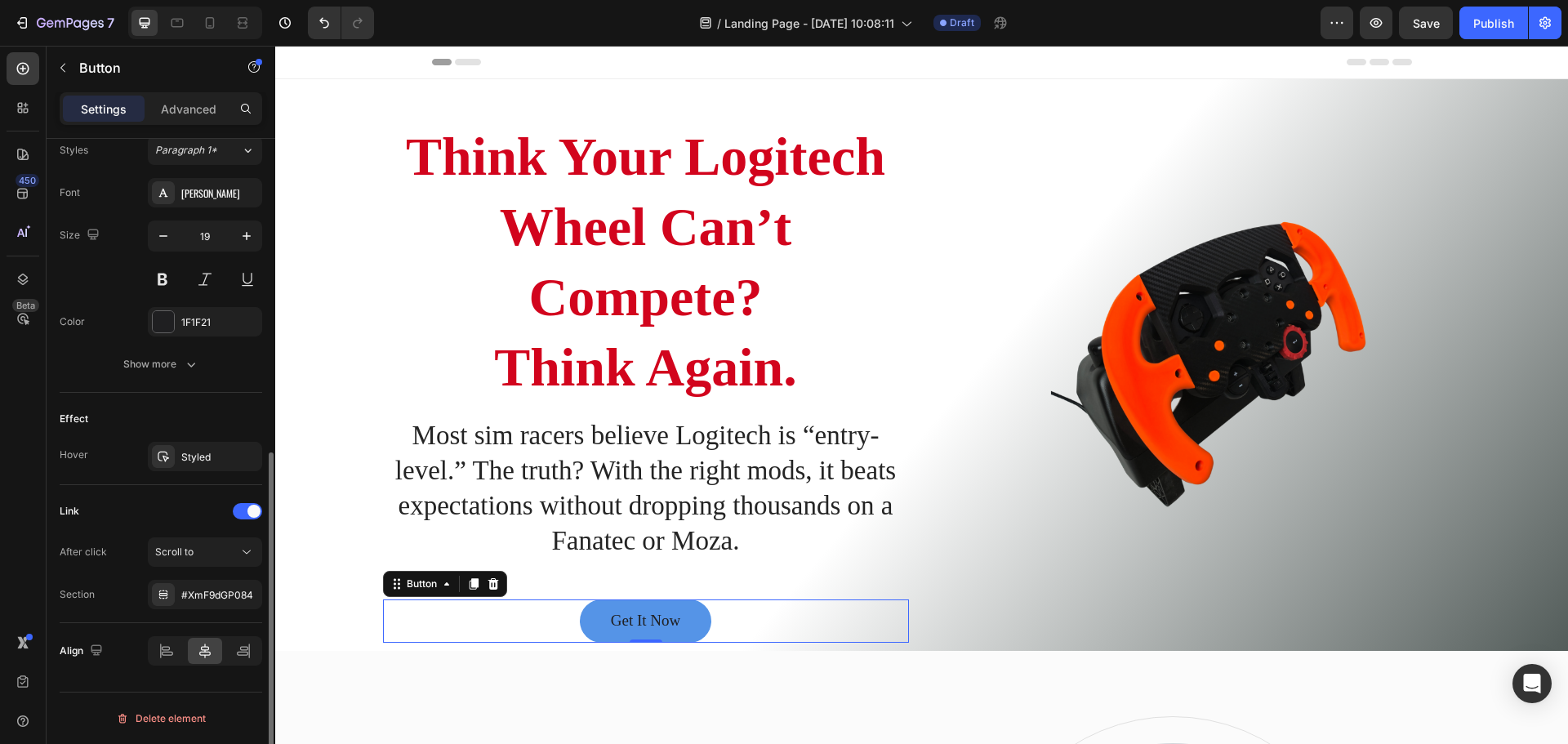
scroll to position [414, 0]
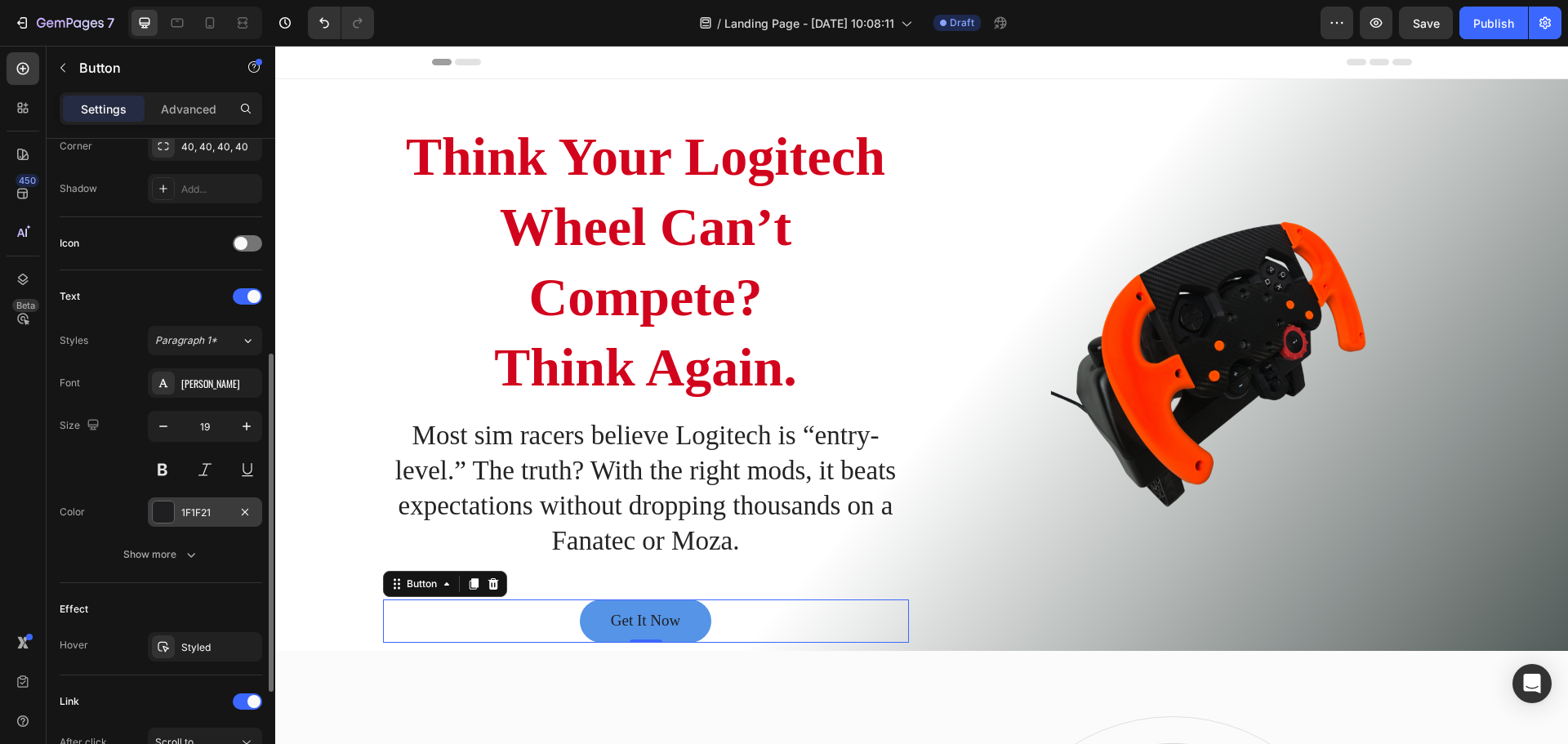
click at [160, 509] on div at bounding box center [162, 512] width 21 height 21
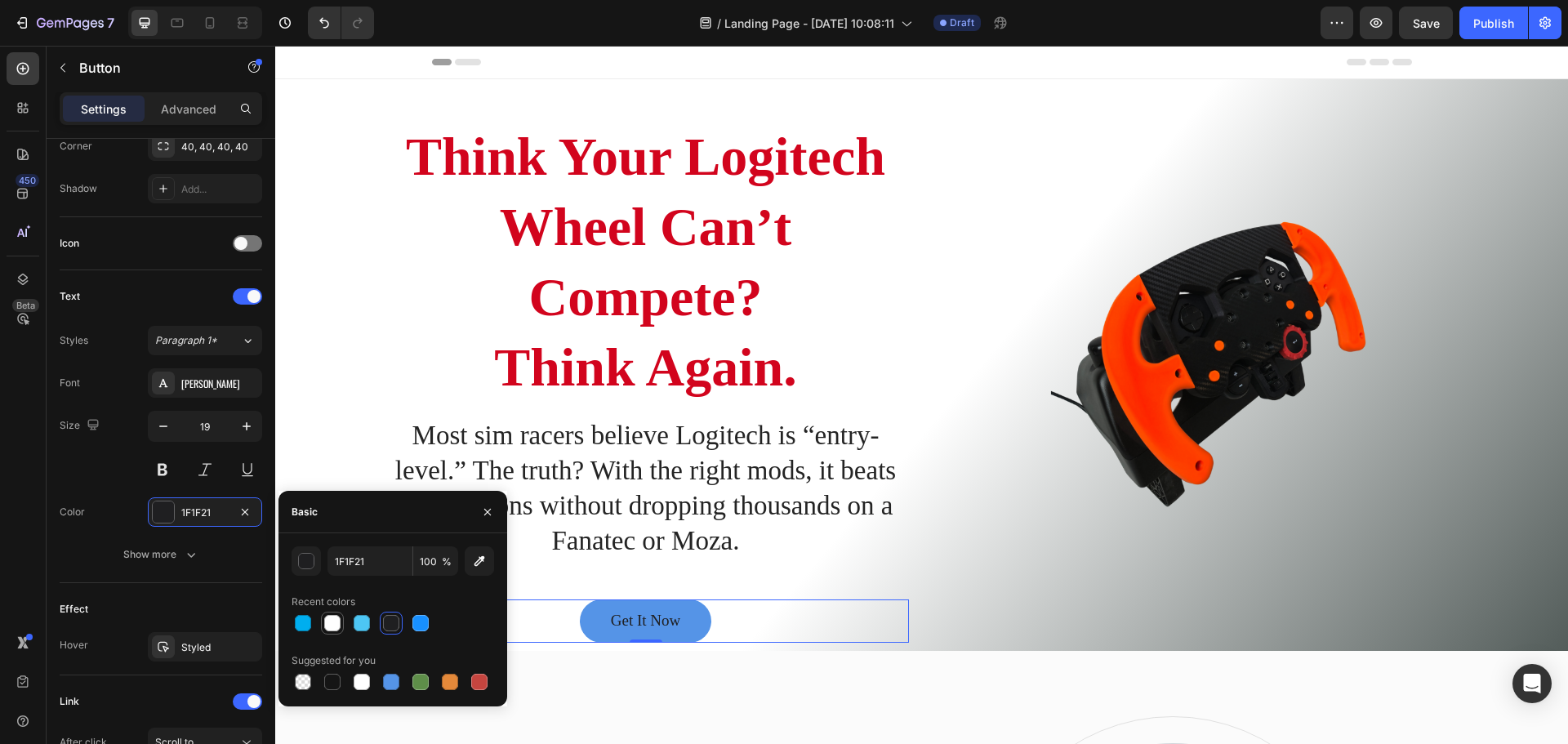
click at [332, 628] on div at bounding box center [332, 622] width 16 height 16
type input "FFFFFF"
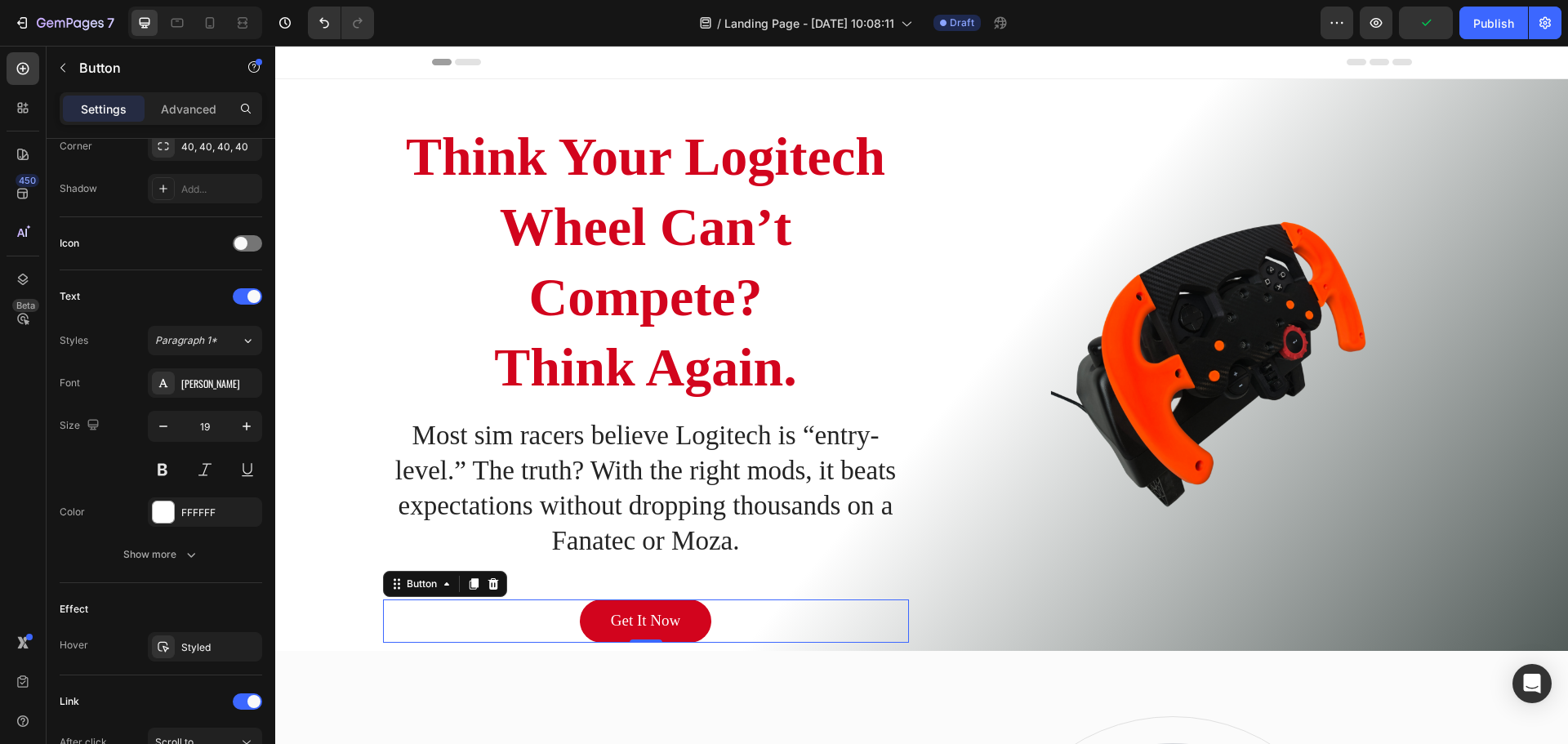
click at [676, 625] on link "Get It Now" at bounding box center [646, 620] width 131 height 43
click at [725, 622] on div "Get It Now Button 0" at bounding box center [646, 620] width 526 height 43
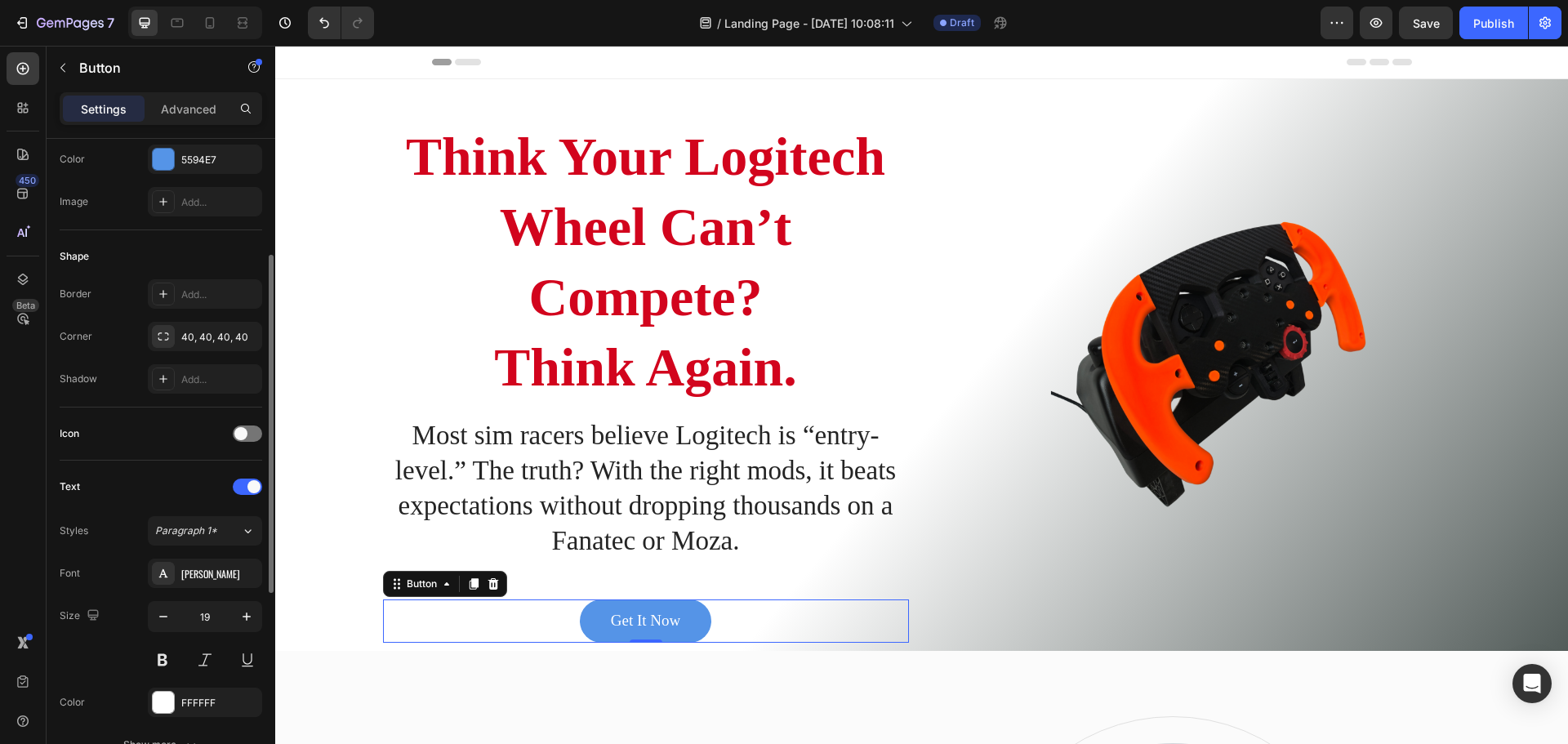
scroll to position [0, 0]
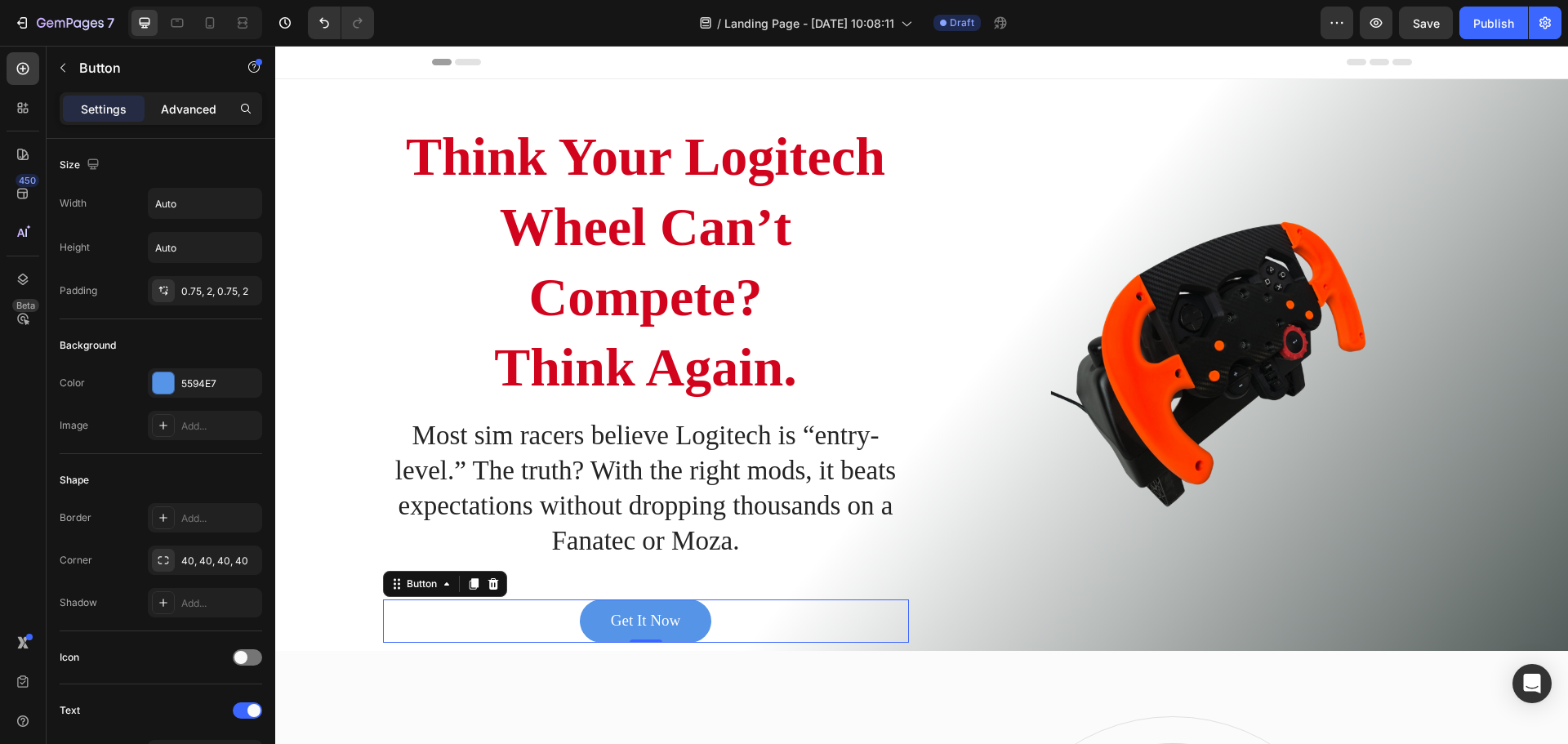
click at [184, 104] on p "Advanced" at bounding box center [189, 109] width 56 height 17
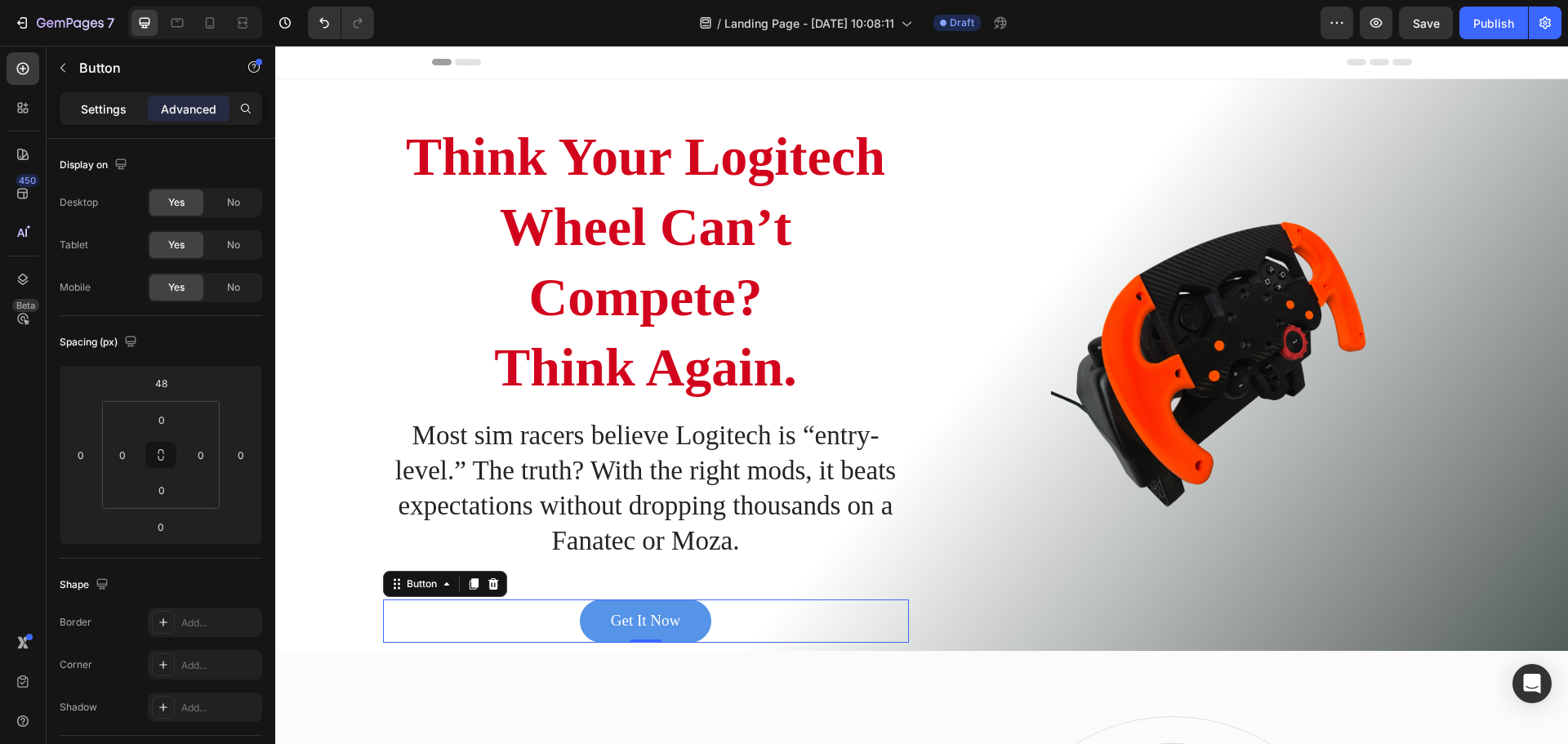
click at [105, 110] on p "Settings" at bounding box center [104, 109] width 45 height 17
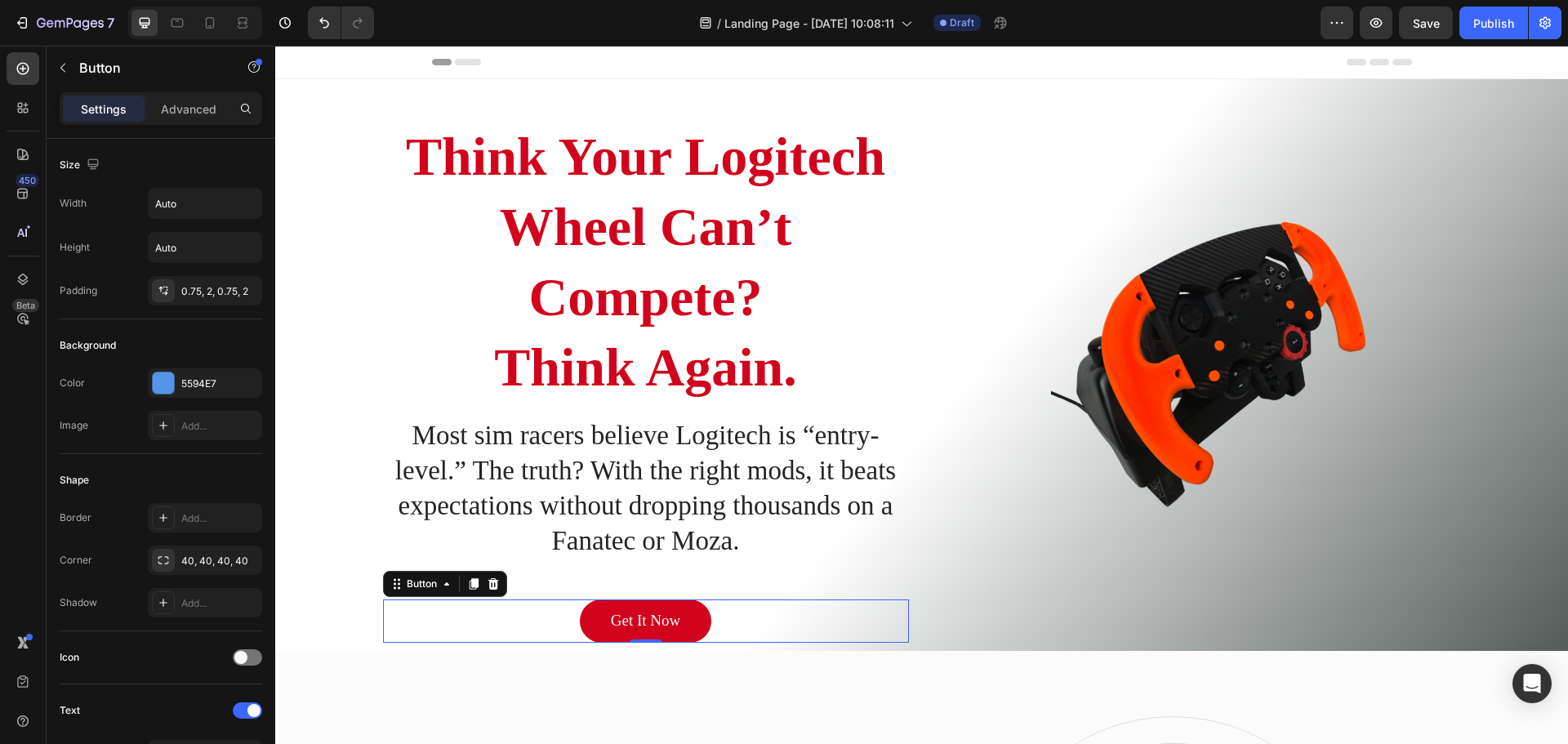
click at [598, 614] on link "Get It Now" at bounding box center [646, 620] width 131 height 43
click at [599, 614] on link "Get It Now" at bounding box center [646, 620] width 131 height 43
click at [599, 611] on link "Get It Now" at bounding box center [646, 620] width 131 height 43
click at [665, 612] on div "Get It Now" at bounding box center [646, 621] width 69 height 20
click at [654, 614] on p "Get It Now" at bounding box center [646, 621] width 69 height 20
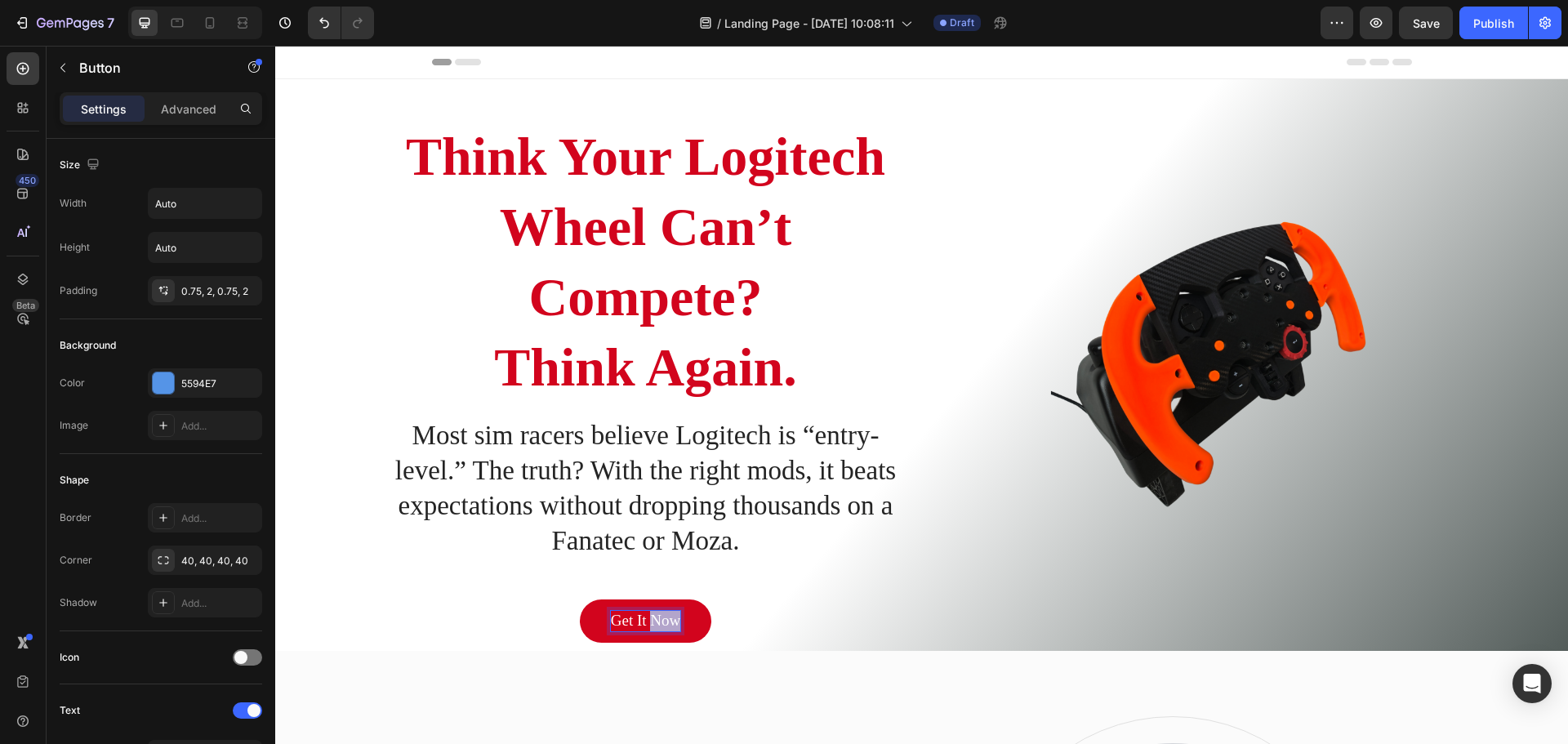
click at [654, 614] on p "Get It Now" at bounding box center [646, 621] width 69 height 20
click at [653, 616] on p "Get It Now" at bounding box center [646, 621] width 69 height 20
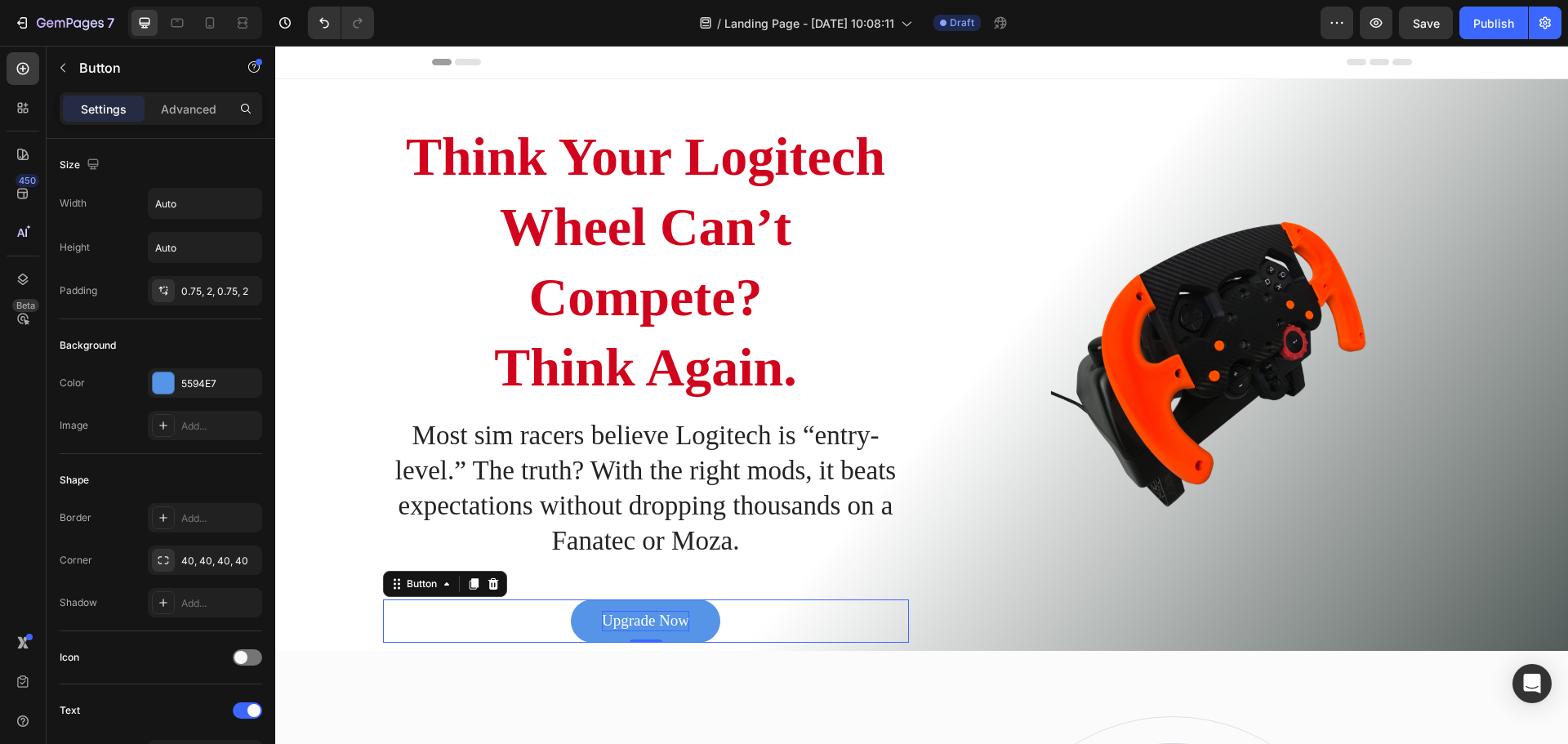
drag, startPoint x: 666, startPoint y: 608, endPoint x: 672, endPoint y: 614, distance: 8.5
click at [666, 608] on link "Upgrade Now" at bounding box center [646, 620] width 150 height 43
click at [672, 614] on p "Upgrade Now" at bounding box center [646, 621] width 88 height 20
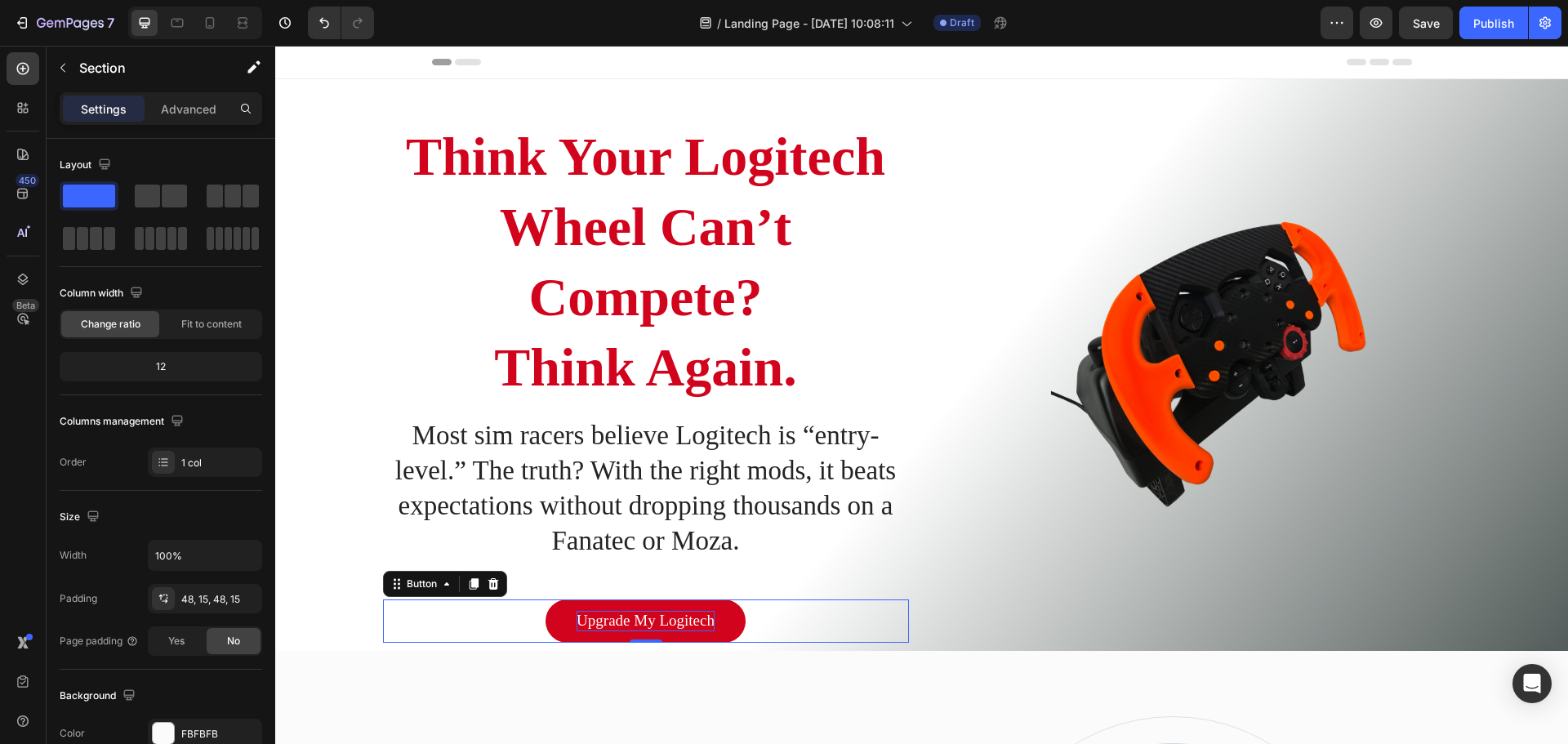
click at [723, 632] on link "Upgrade My Logitech" at bounding box center [646, 620] width 200 height 43
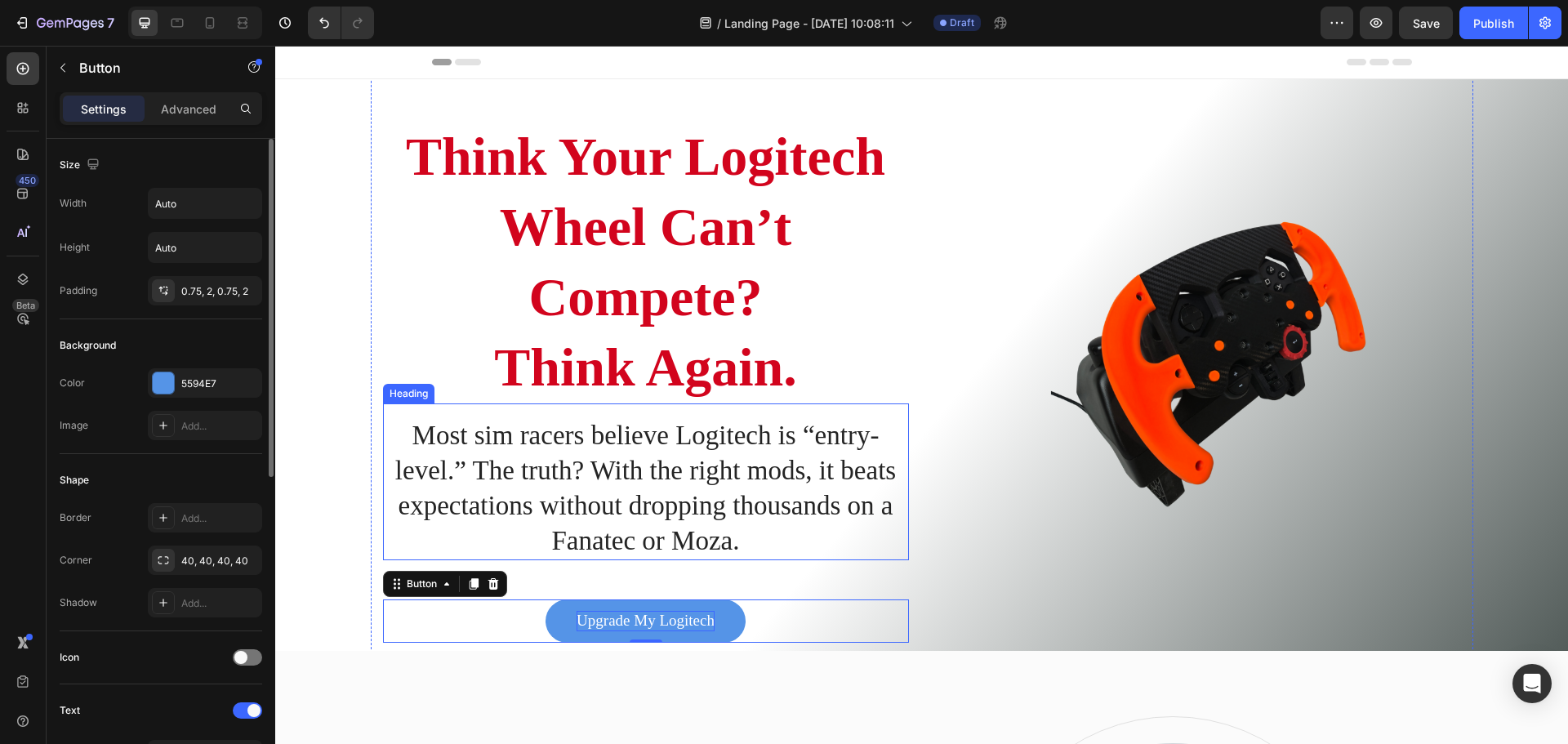
click at [859, 560] on h2 "Most sim racers believe Logitech is “entry-level.” The truth? With the right mo…" at bounding box center [646, 488] width 526 height 144
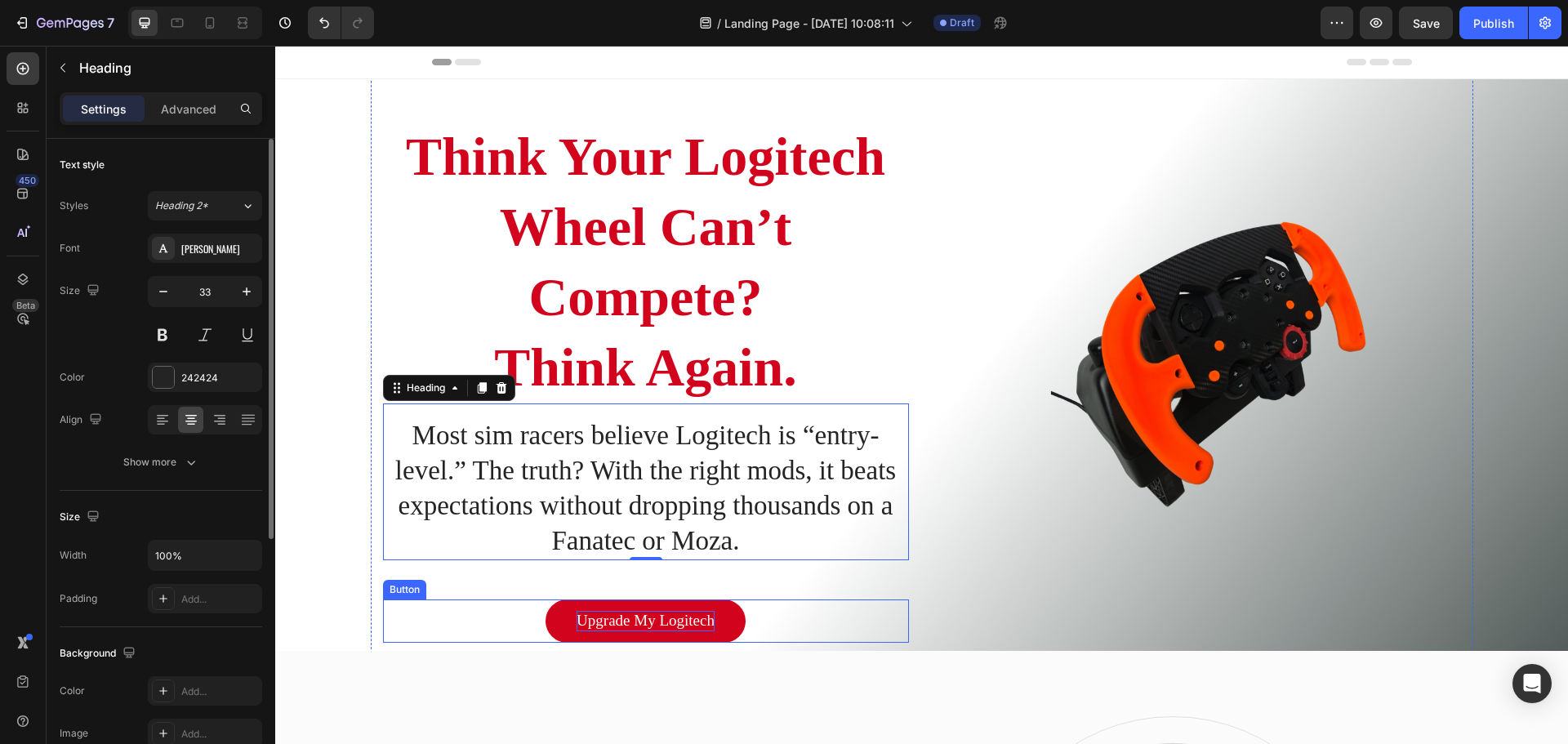
click at [712, 612] on link "Upgrade My Logitech" at bounding box center [646, 620] width 200 height 43
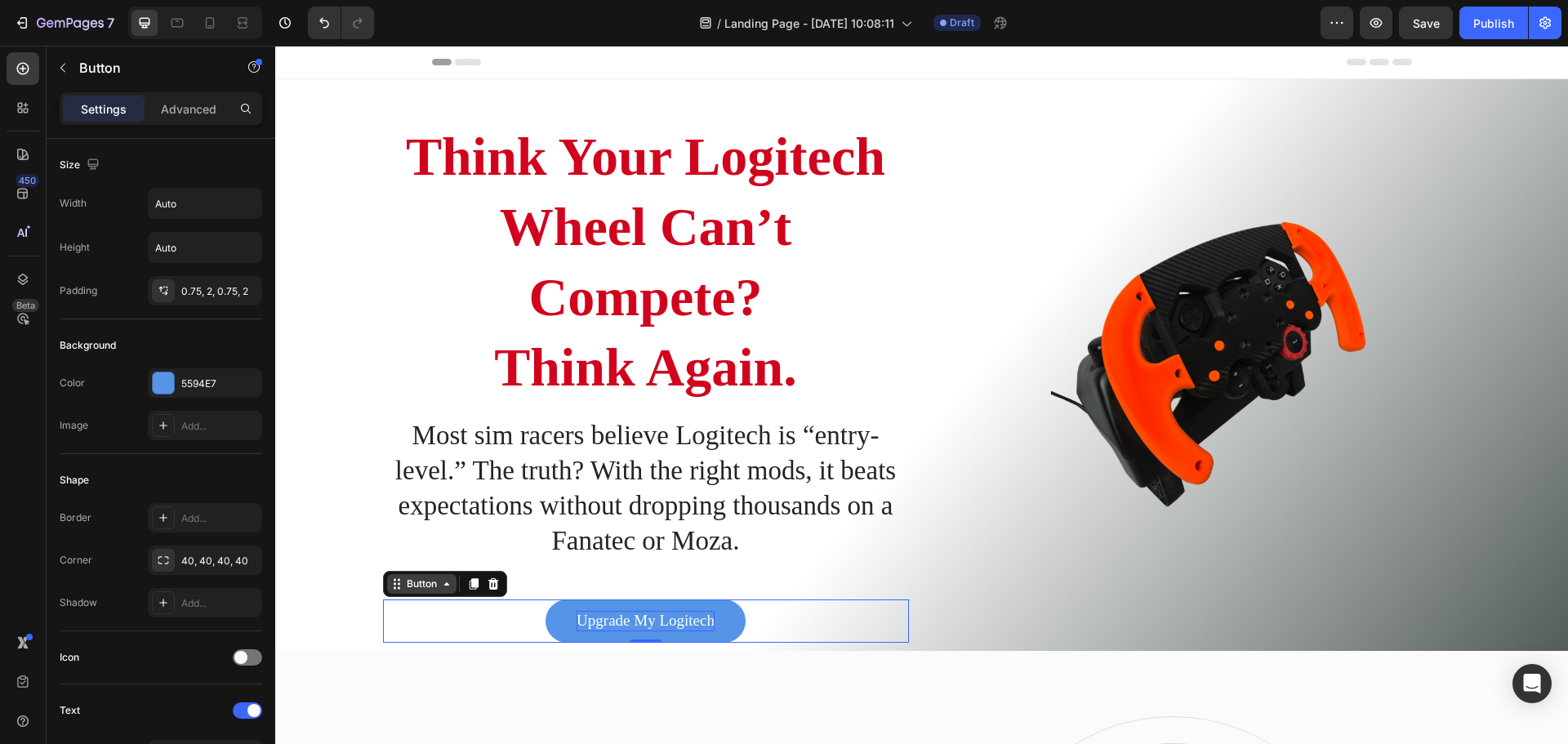
click at [429, 587] on div "Button" at bounding box center [422, 583] width 37 height 14
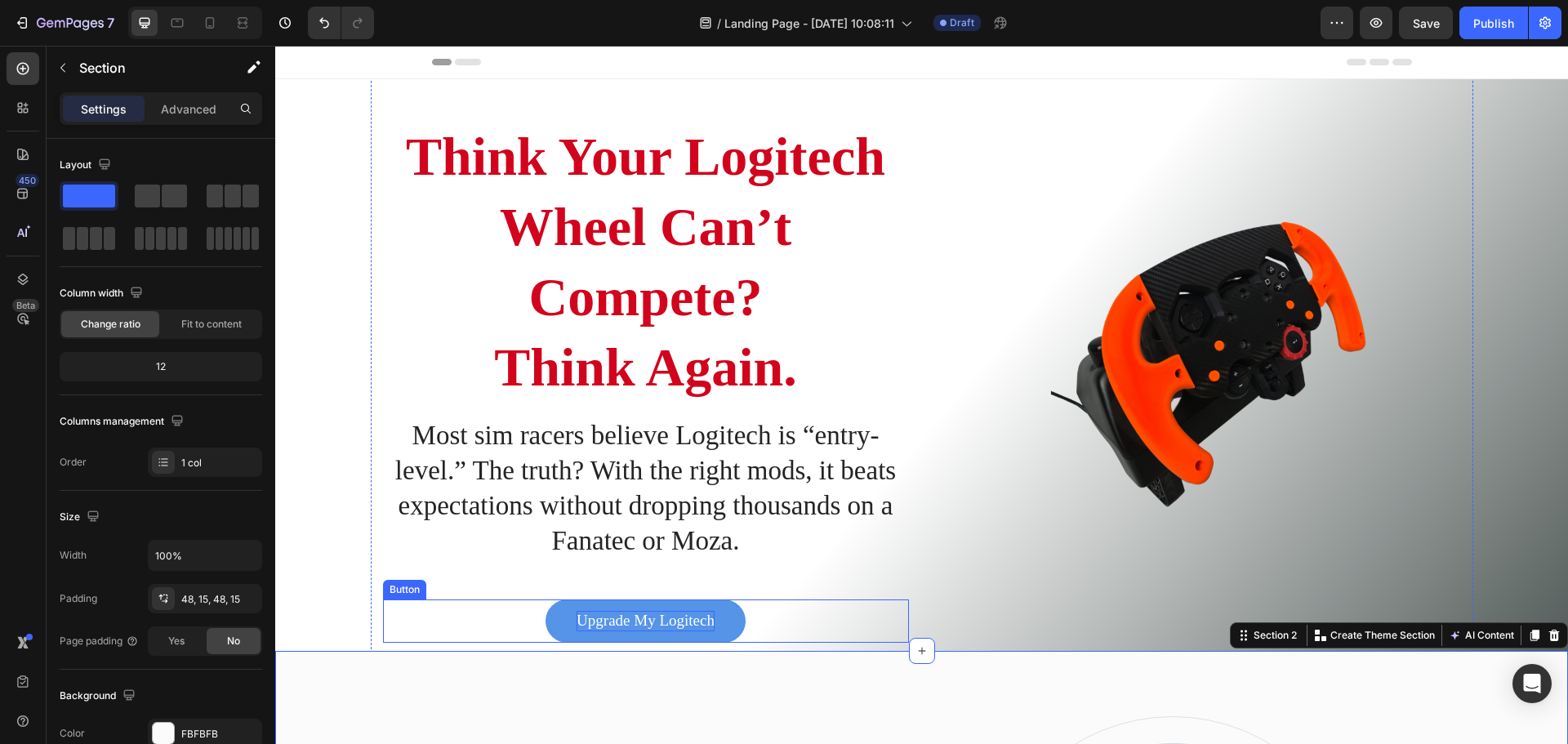
click at [631, 620] on p "Upgrade My Logitech" at bounding box center [646, 621] width 138 height 20
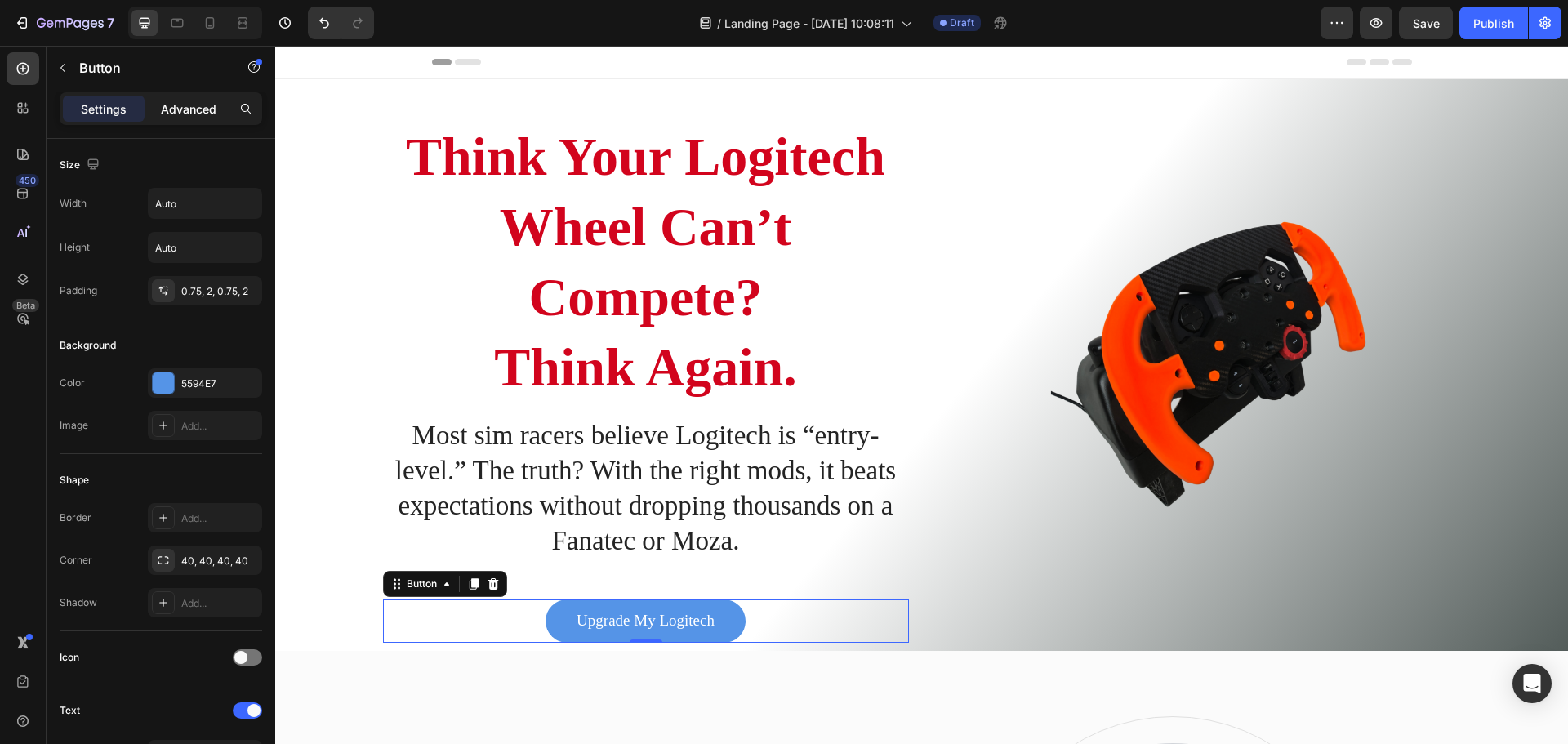
click at [218, 98] on div "Advanced" at bounding box center [189, 108] width 82 height 26
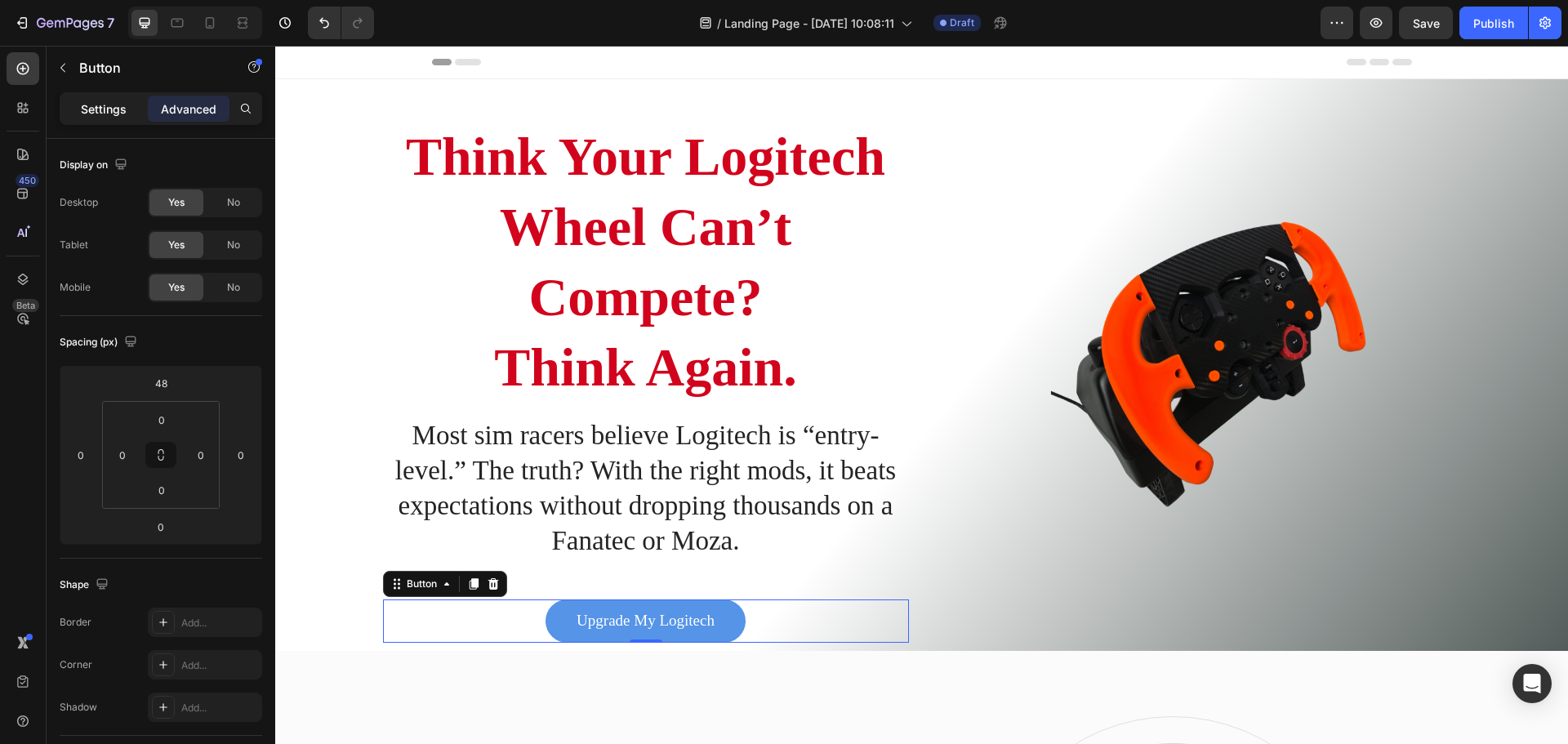
click at [110, 100] on p "Settings" at bounding box center [104, 109] width 45 height 17
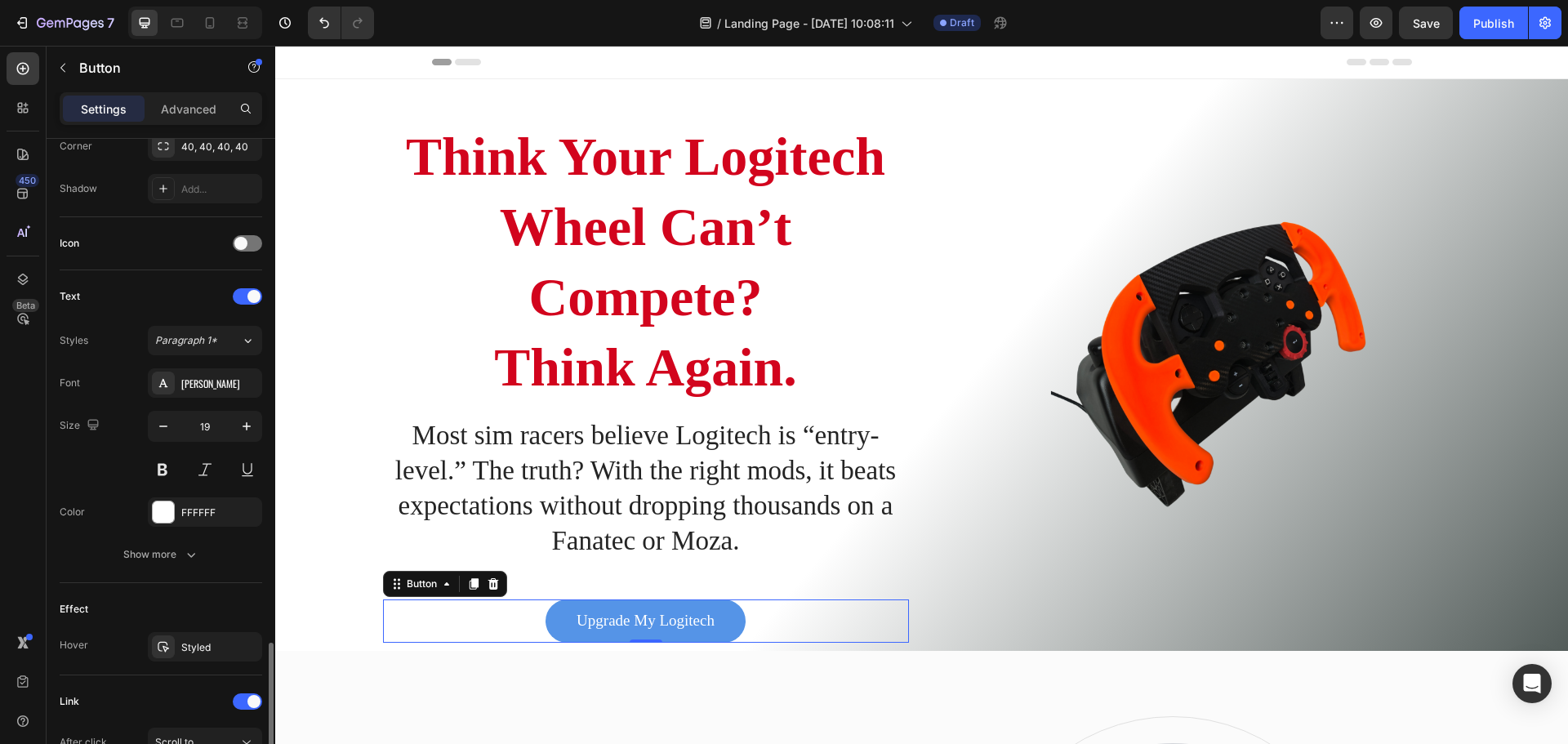
scroll to position [604, 0]
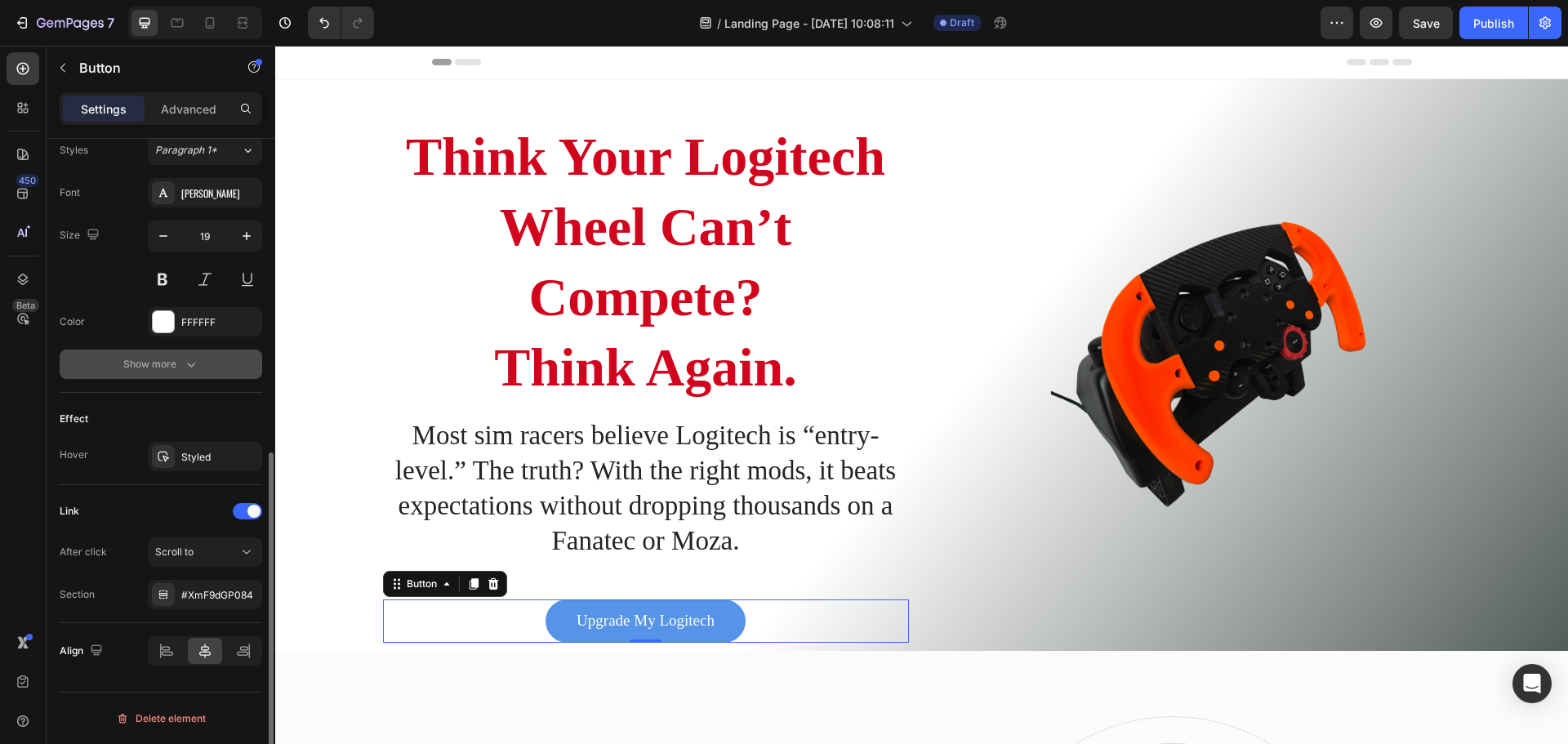
click at [183, 359] on icon "button" at bounding box center [190, 364] width 16 height 16
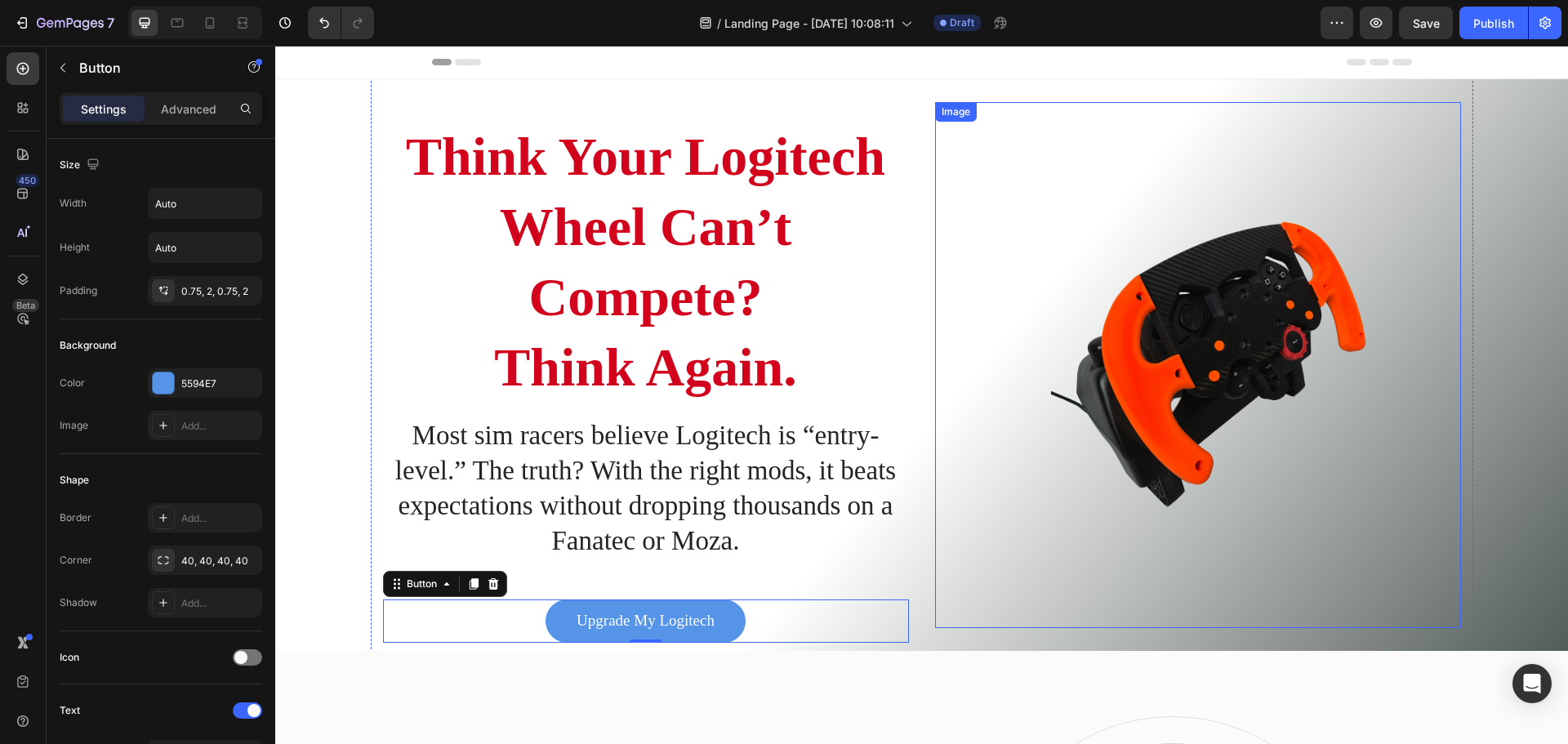
scroll to position [190, 0]
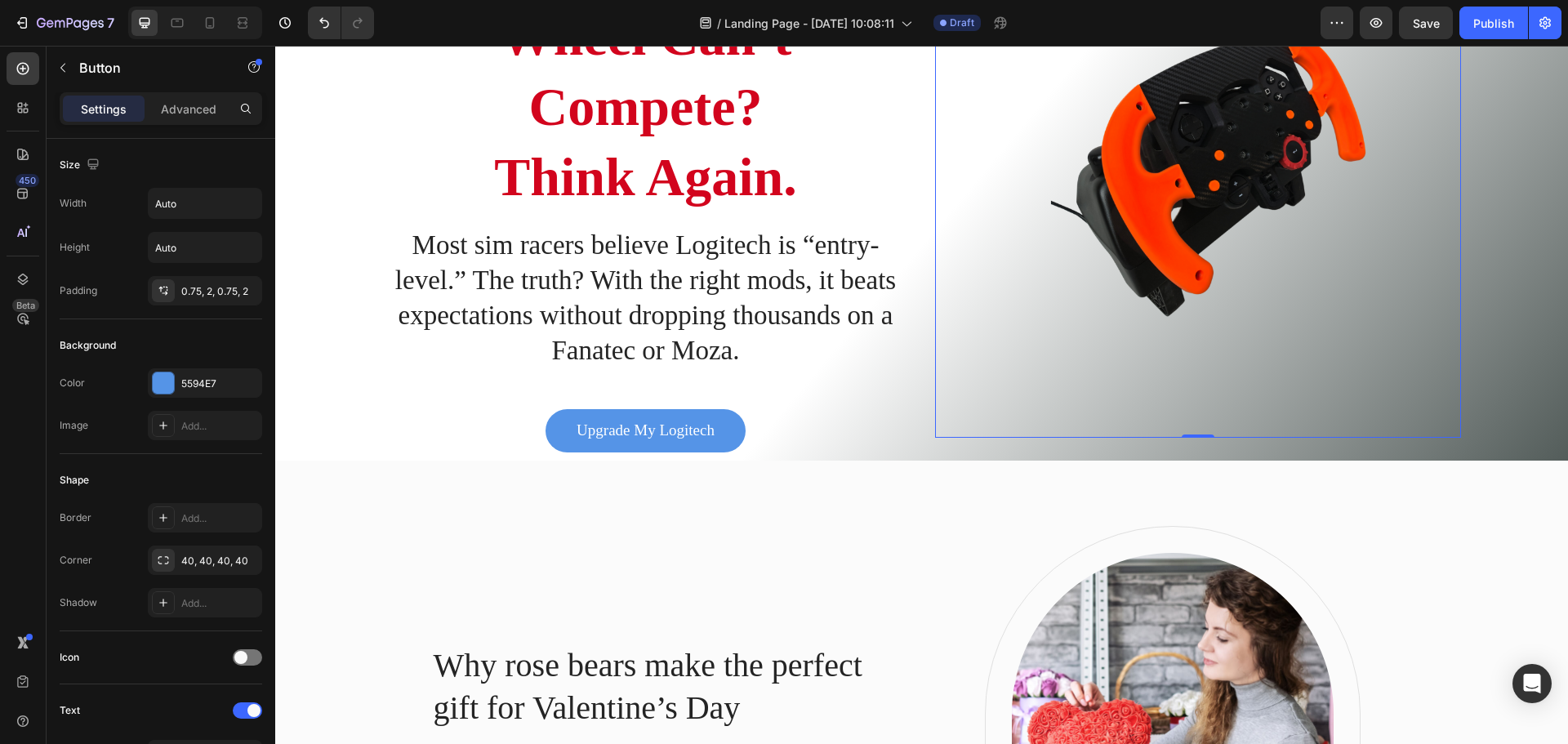
click at [1164, 327] on img at bounding box center [1198, 174] width 526 height 526
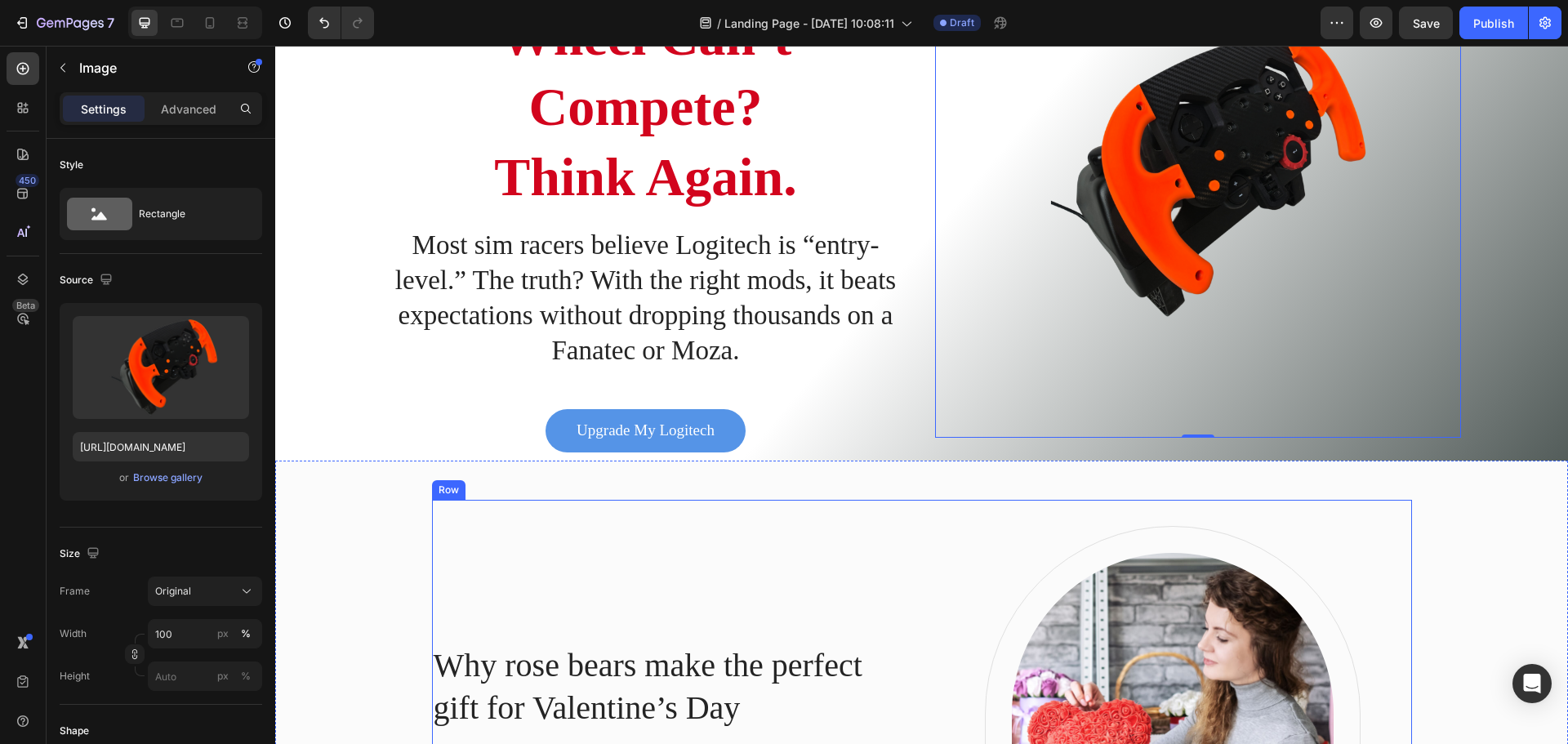
scroll to position [571, 0]
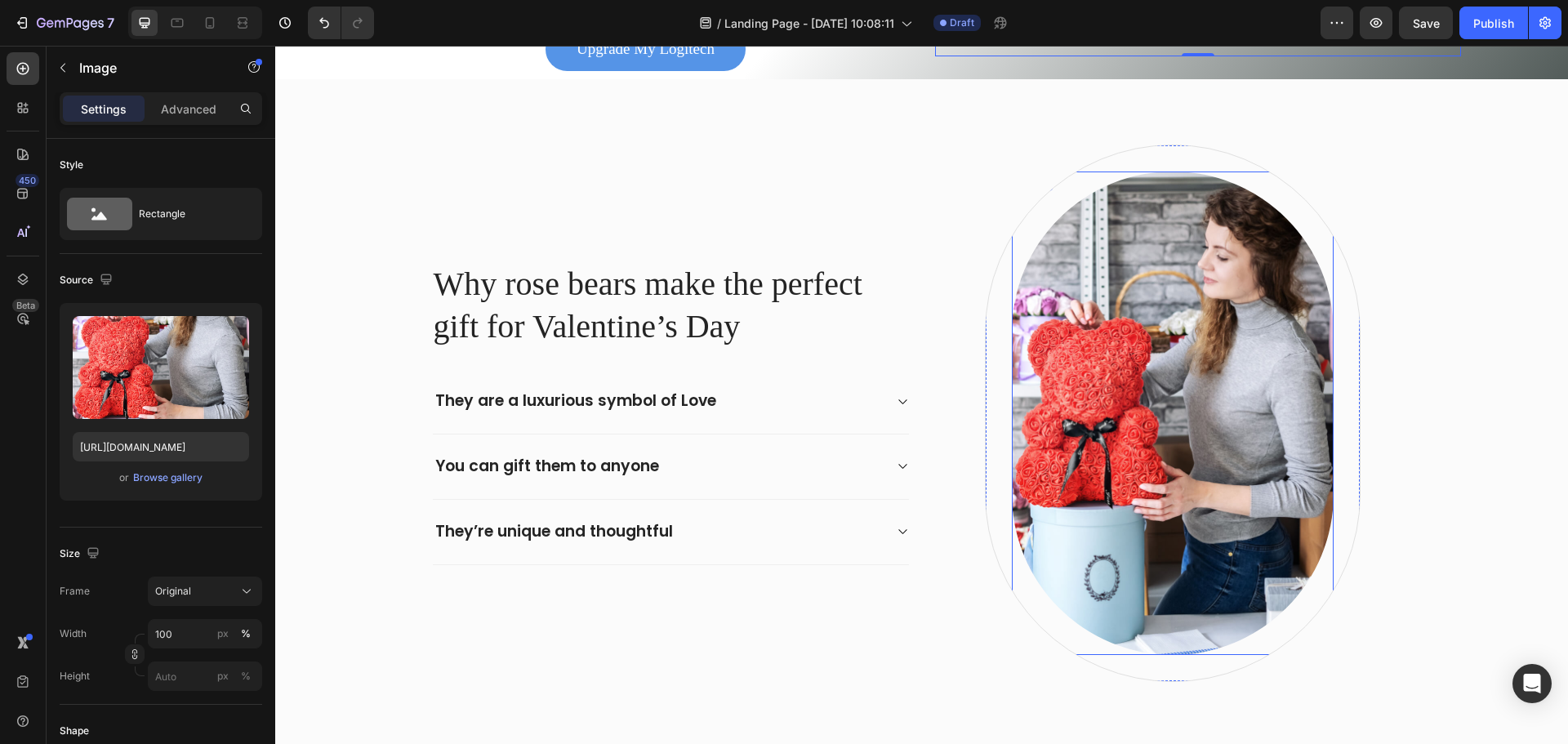
click at [1114, 371] on img at bounding box center [1172, 413] width 322 height 483
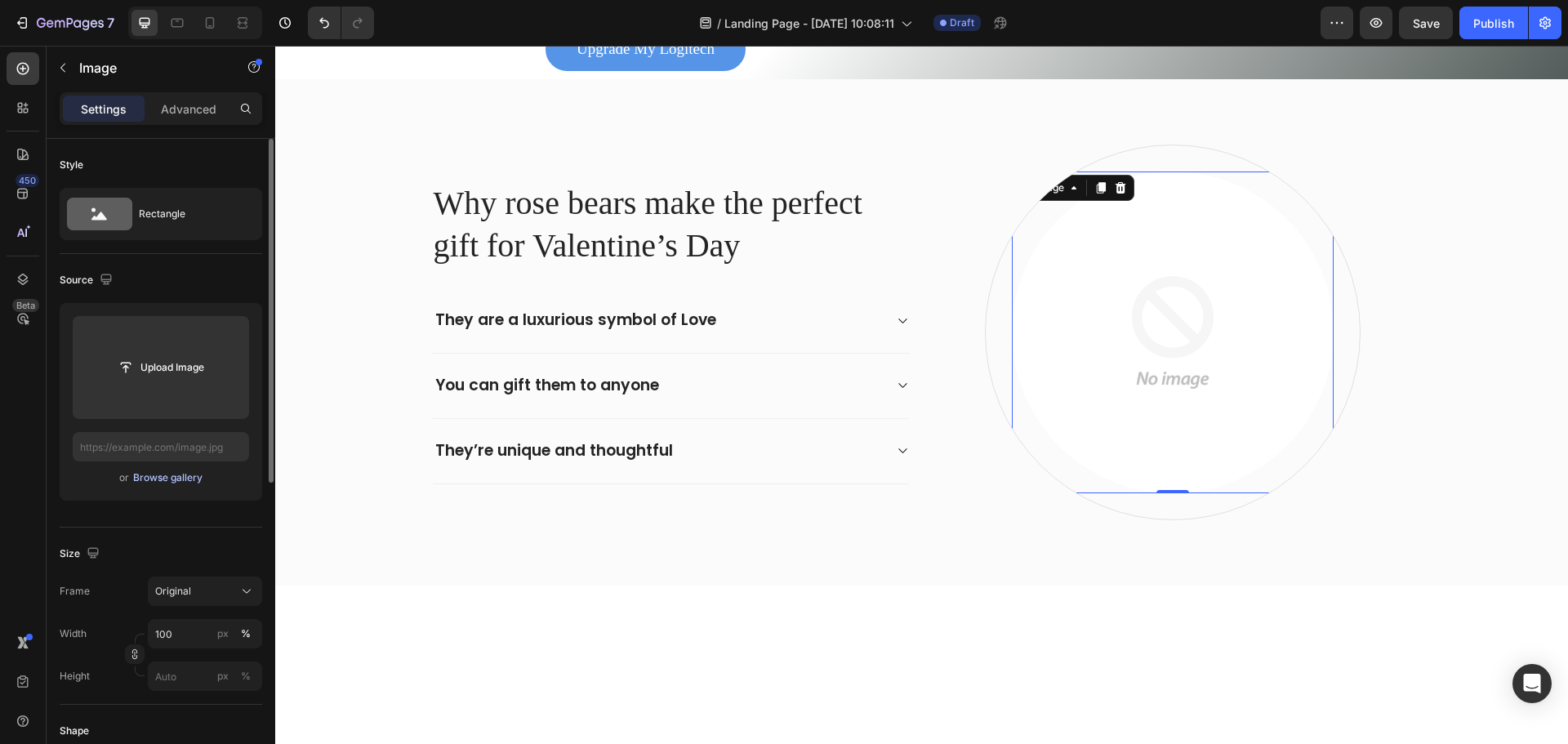
click at [157, 481] on div "Browse gallery" at bounding box center [167, 477] width 69 height 14
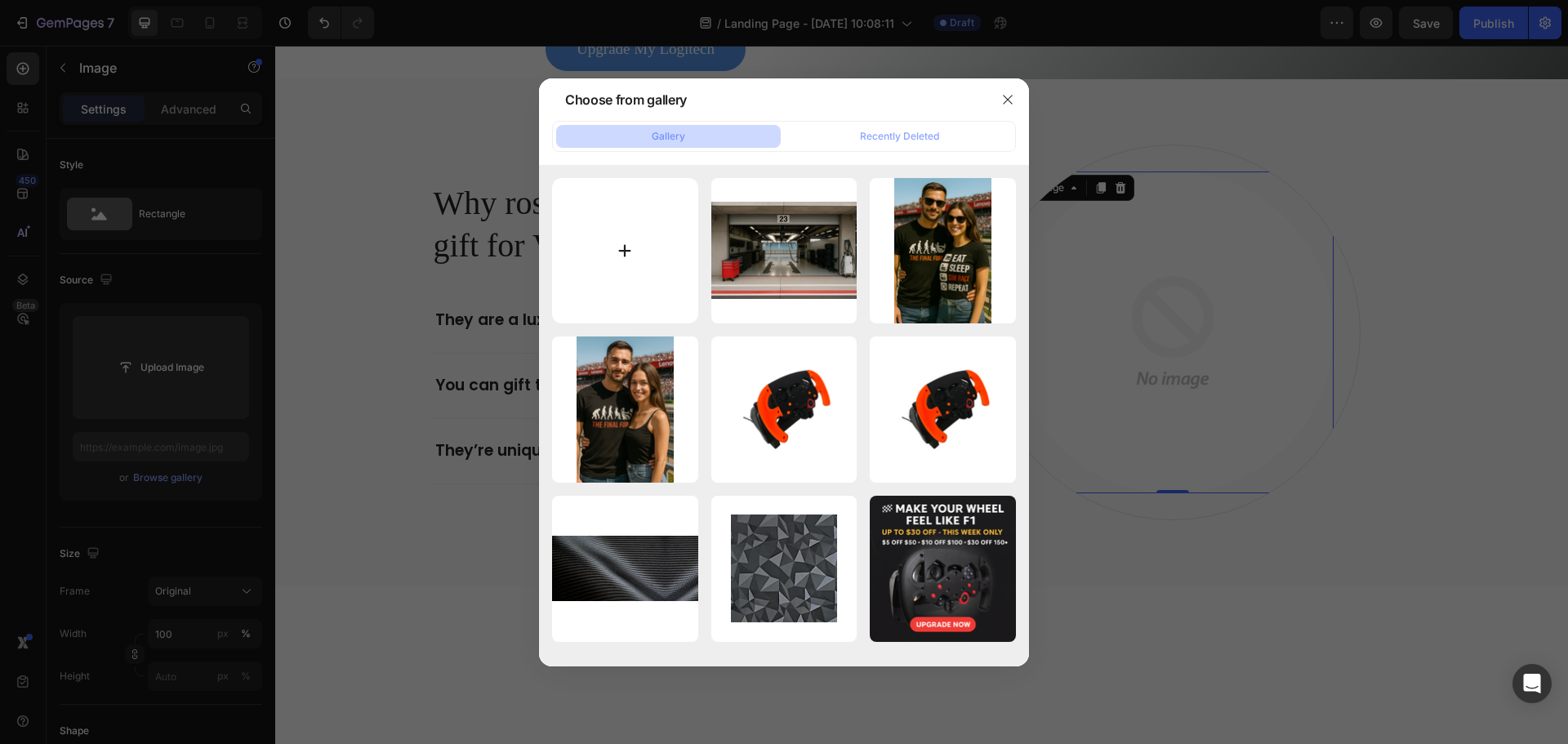
click at [617, 232] on input "file" at bounding box center [625, 251] width 146 height 146
type input "C:\fakepath\Screenshot [DATE] 093408.png"
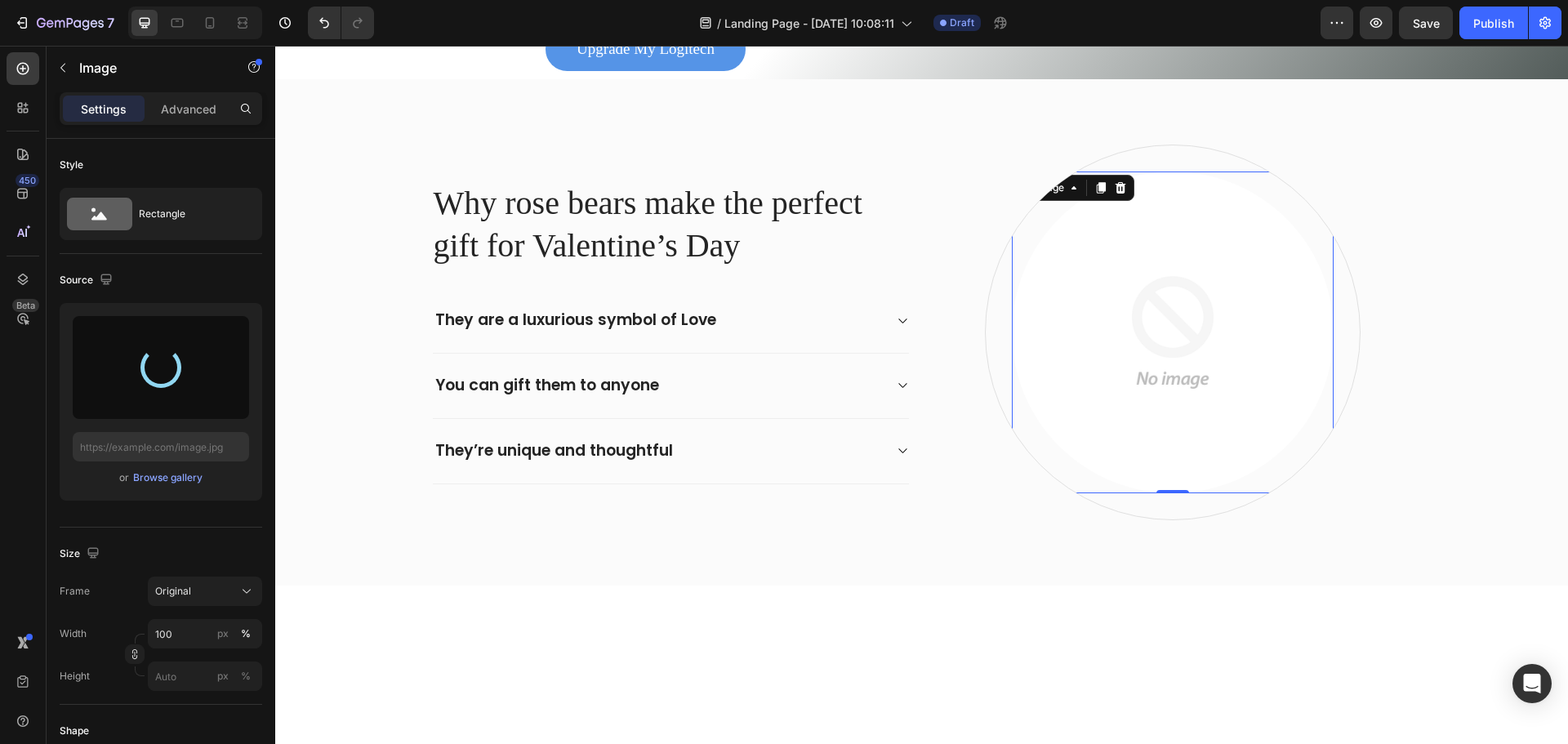
type input "https://cdn.shopify.com/s/files/1/0674/8586/0062/files/gempages_580835302810059…"
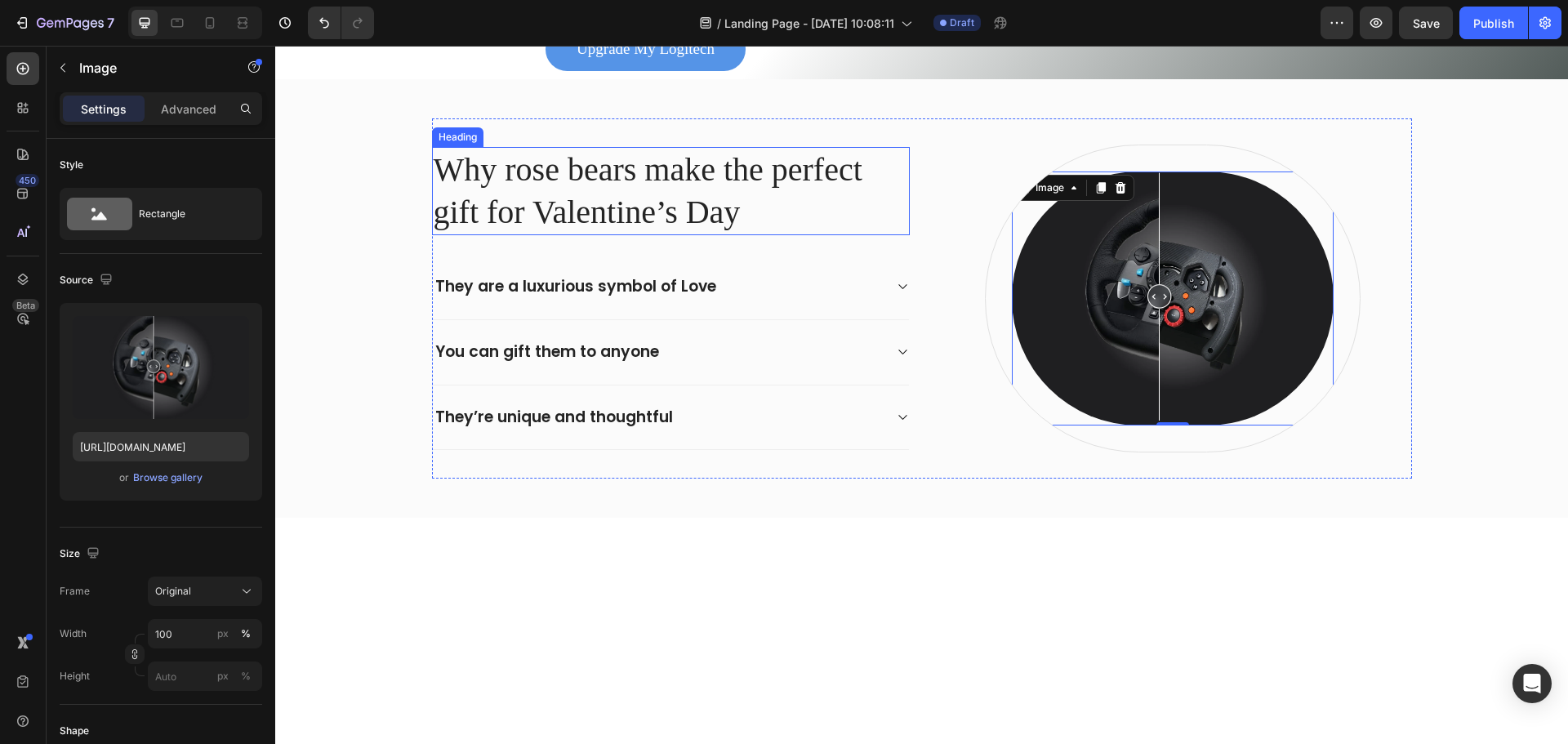
click at [635, 178] on p "Why rose bears make the perfect gift for Valentine’s Day" at bounding box center [671, 191] width 475 height 85
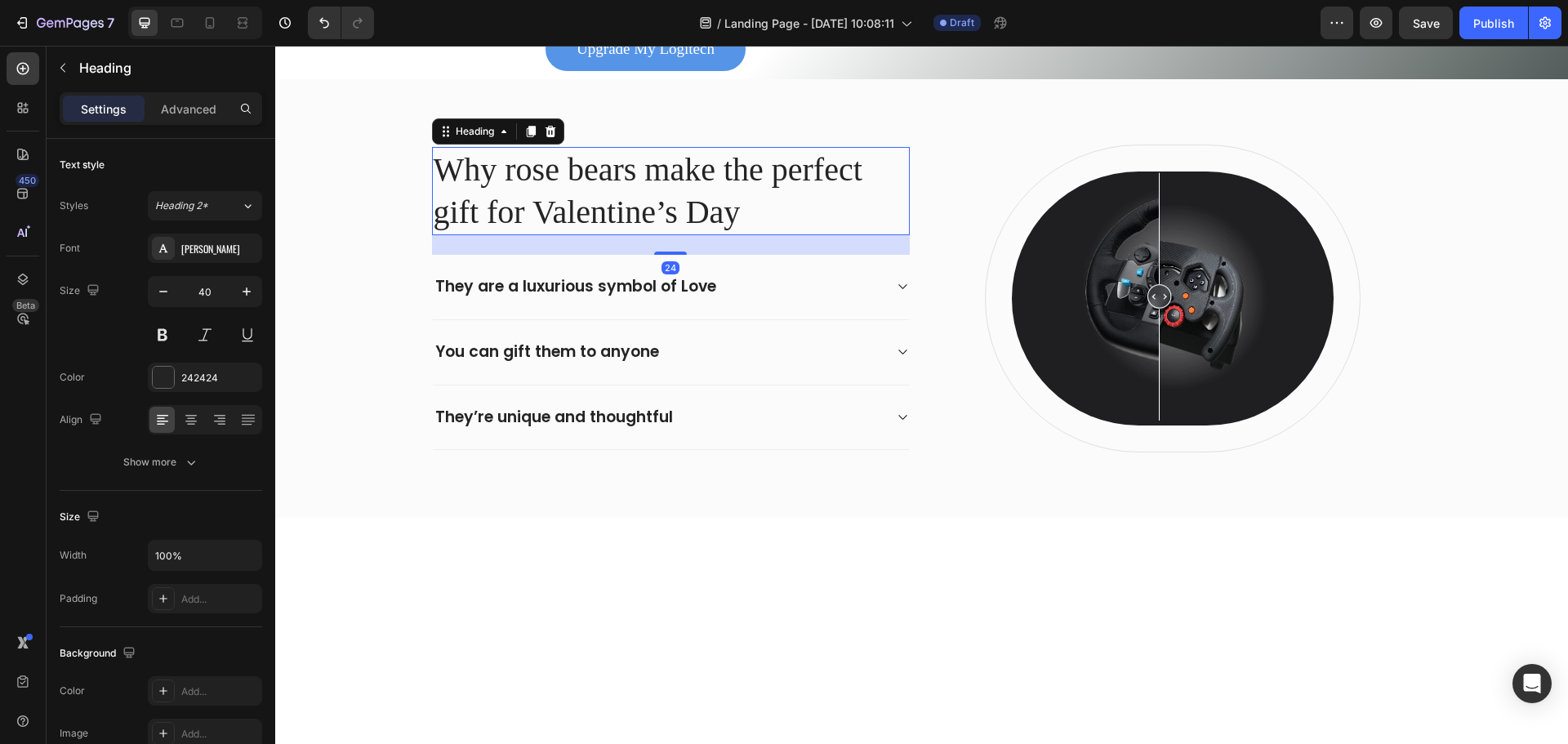
click at [635, 178] on p "Why rose bears make the perfect gift for Valentine’s Day" at bounding box center [671, 191] width 475 height 85
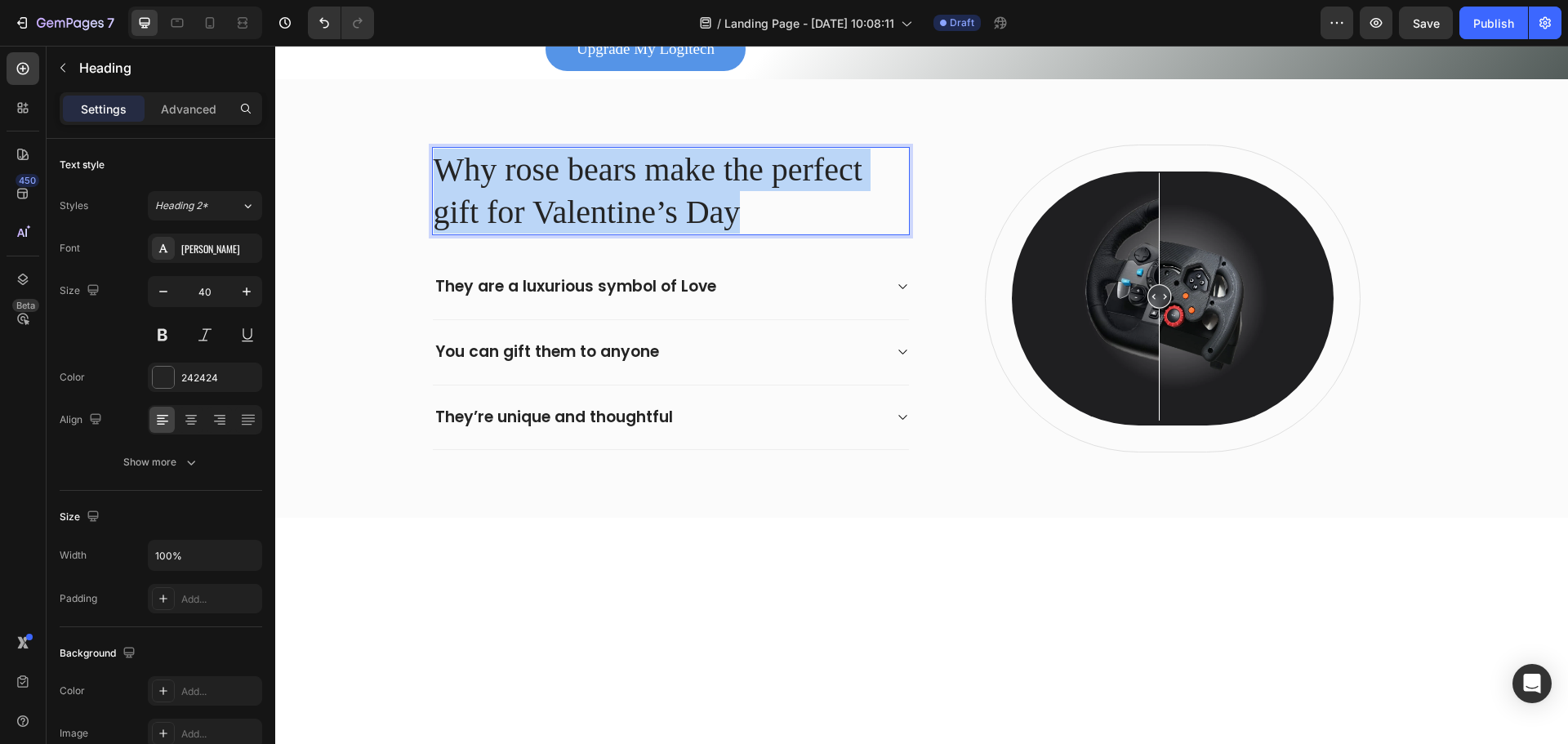
click at [635, 178] on p "Why rose bears make the perfect gift for Valentine’s Day" at bounding box center [671, 191] width 475 height 85
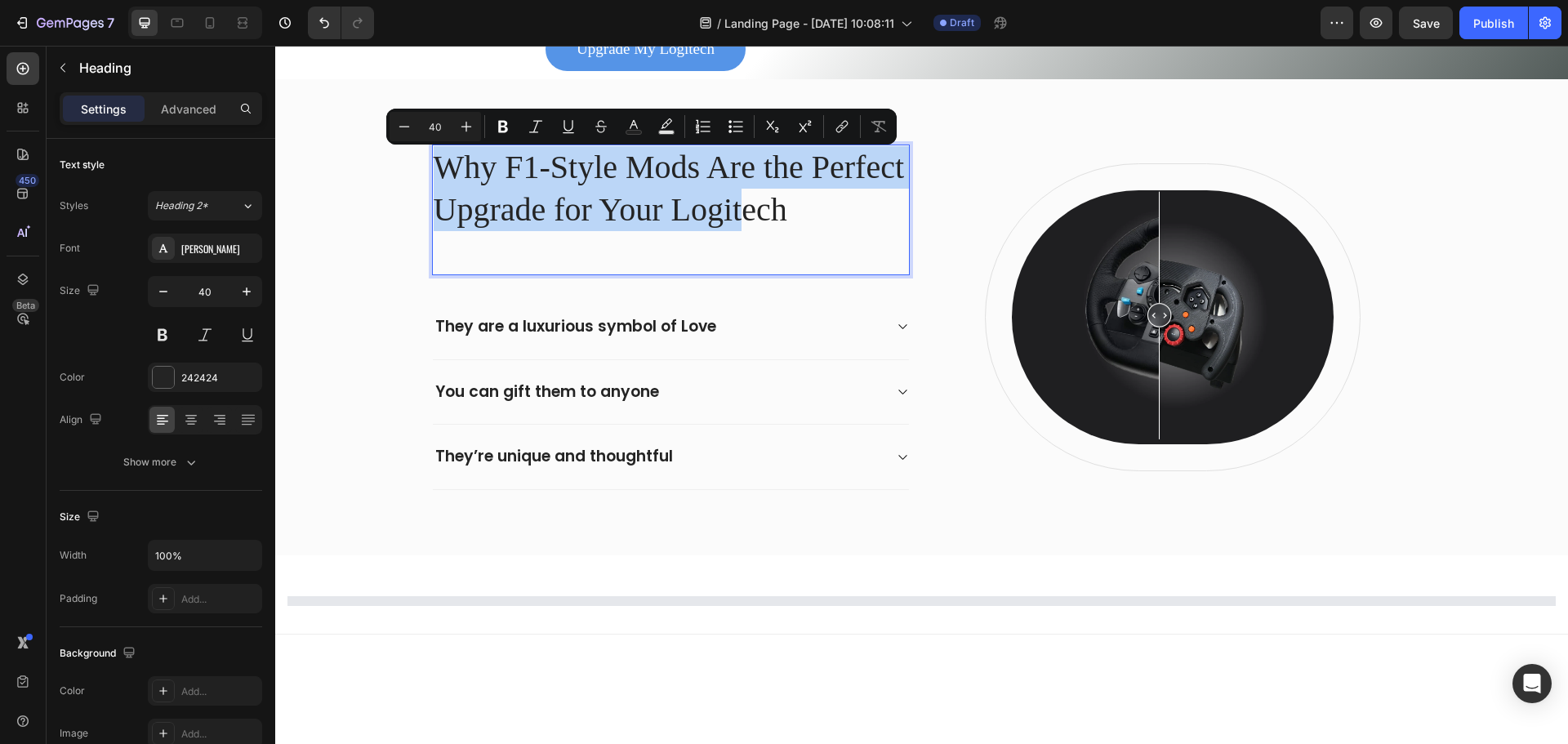
scroll to position [569, 0]
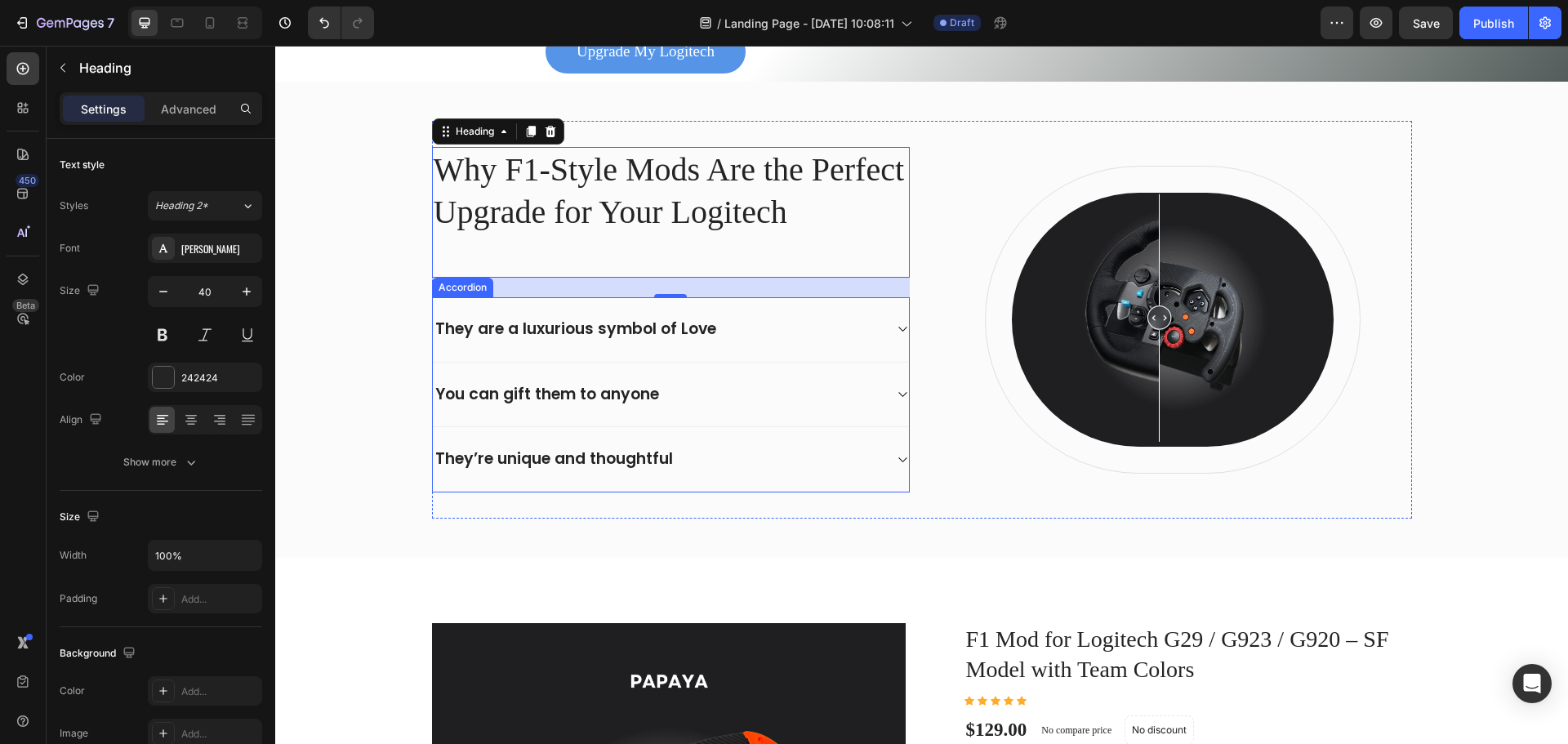
click at [605, 319] on div "They are a luxurious symbol of Love" at bounding box center [576, 329] width 286 height 25
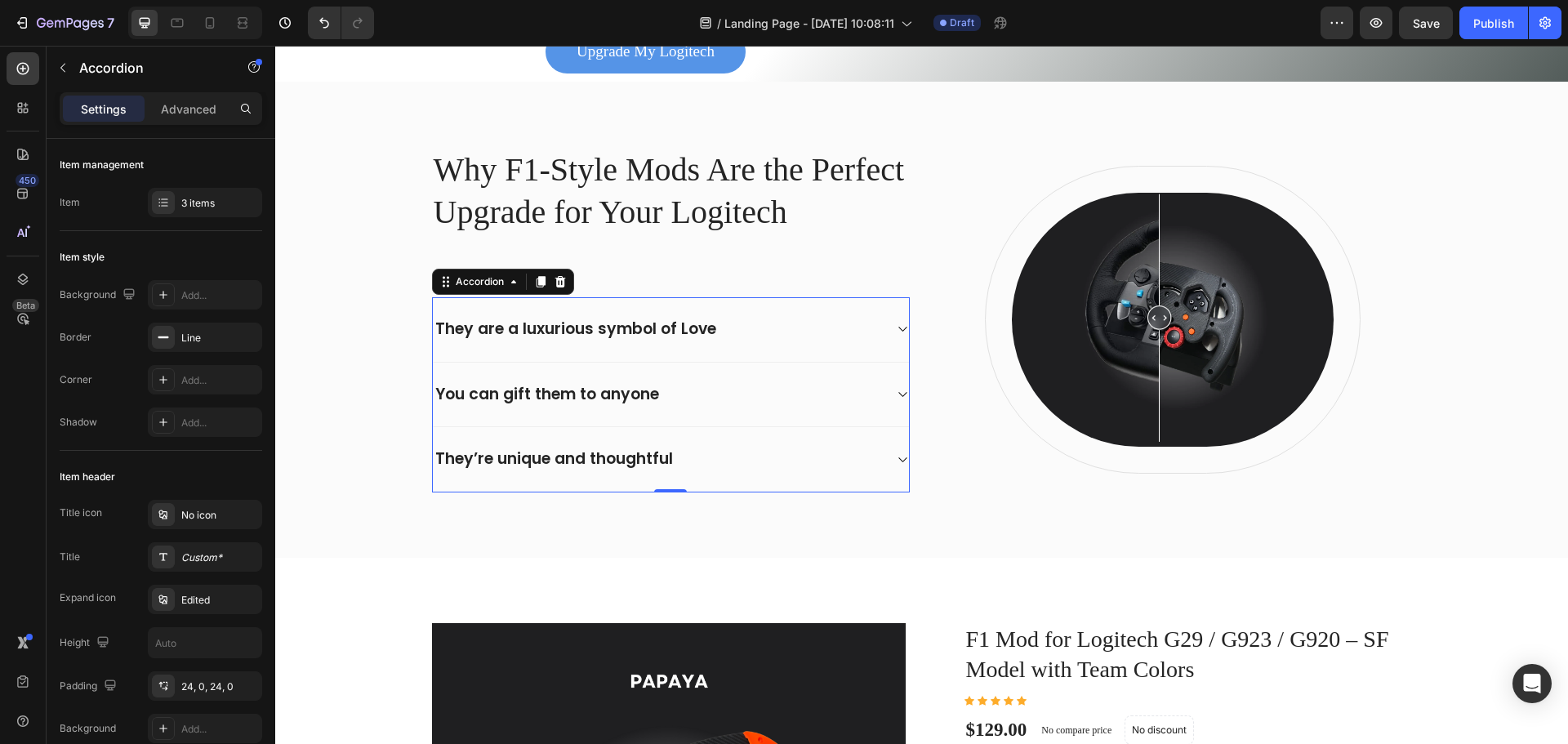
click at [605, 319] on div "They are a luxurious symbol of Love" at bounding box center [576, 329] width 286 height 25
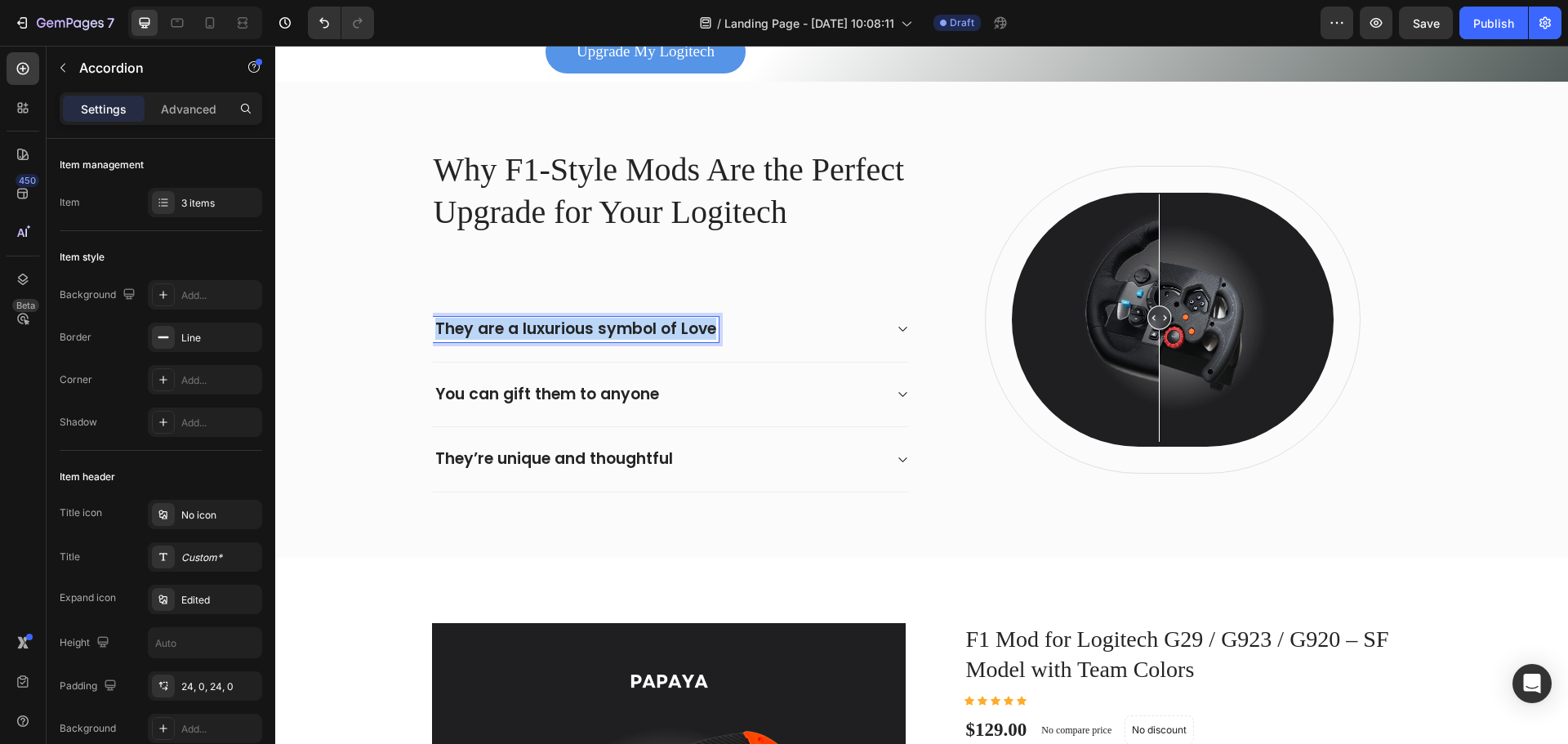
click at [605, 319] on p "They are a luxurious symbol of Love" at bounding box center [576, 329] width 281 height 20
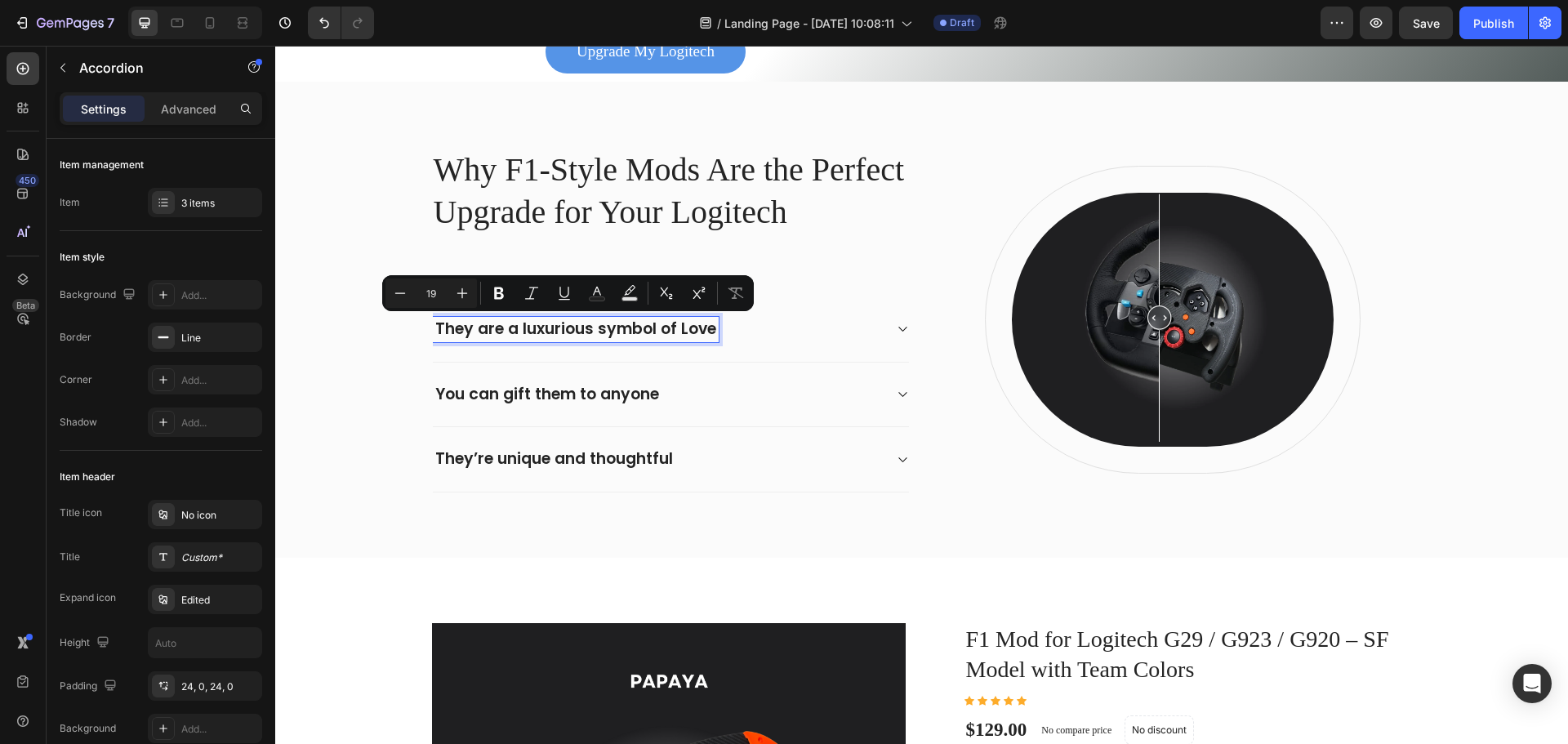
click at [866, 332] on div "They are a luxurious symbol of Love" at bounding box center [657, 329] width 450 height 25
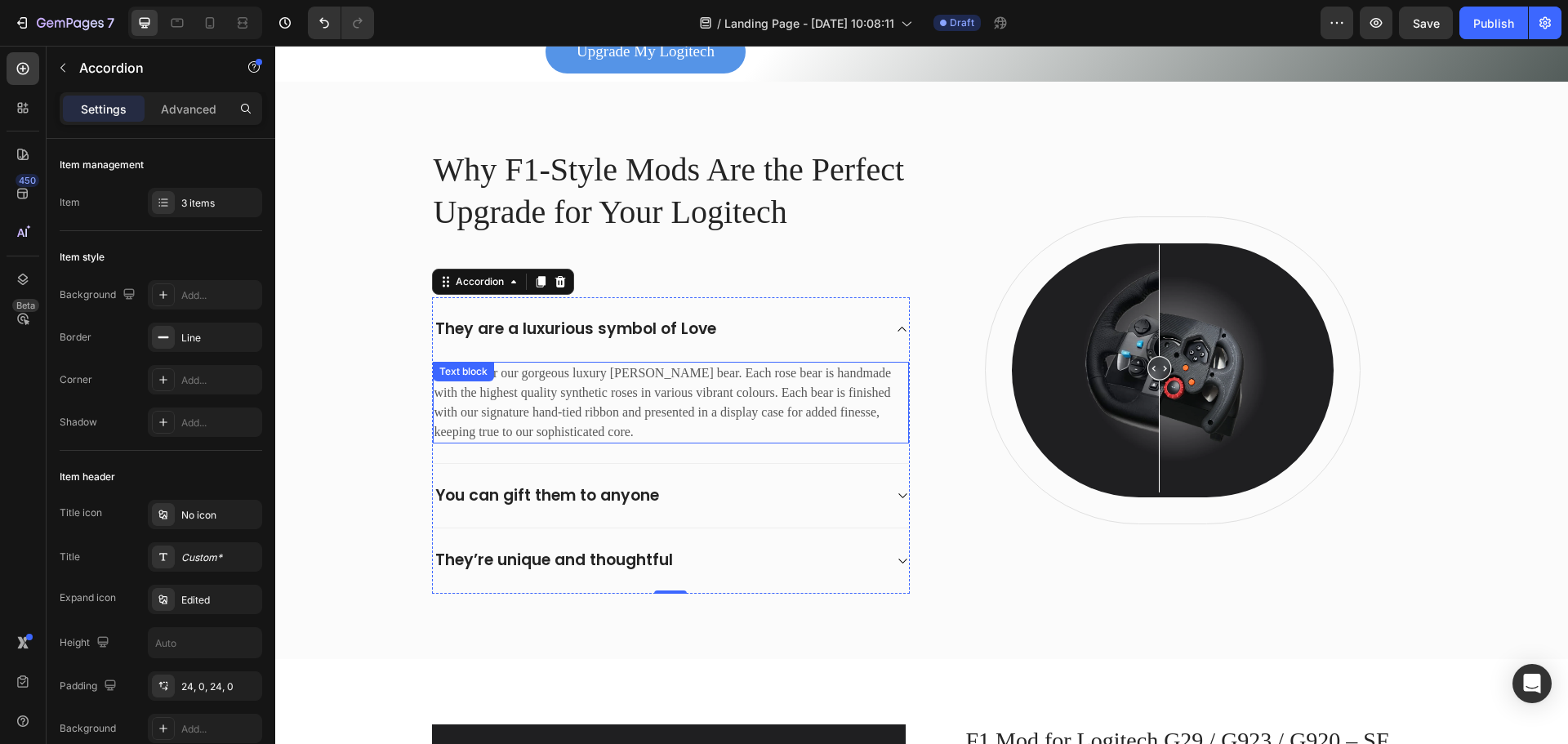
click at [647, 396] on p "Obsess over our gorgeous luxury rose teddy bear. Each rose bear is handmade wit…" at bounding box center [671, 402] width 473 height 78
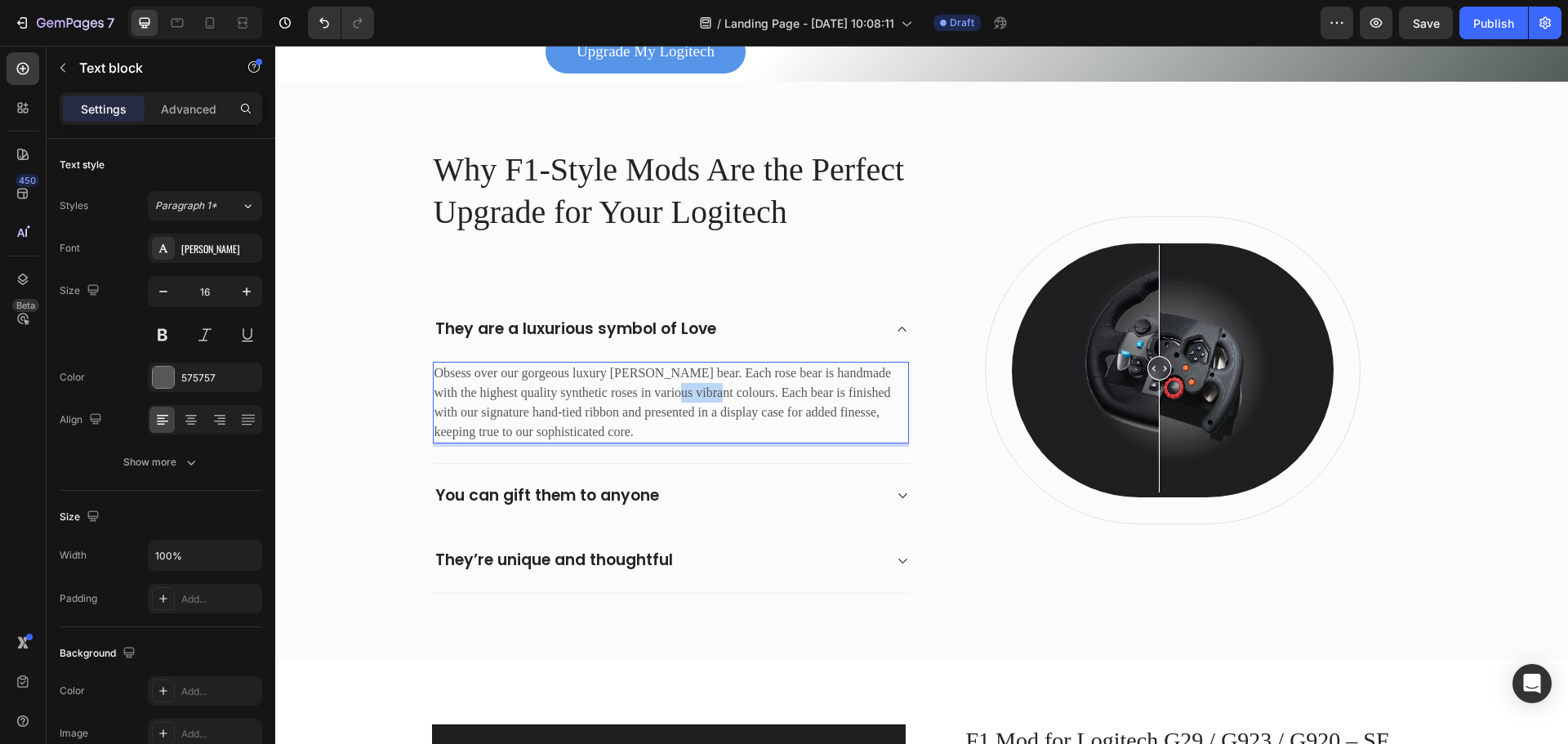
click at [647, 396] on p "Obsess over our gorgeous luxury rose teddy bear. Each rose bear is handmade wit…" at bounding box center [671, 402] width 473 height 78
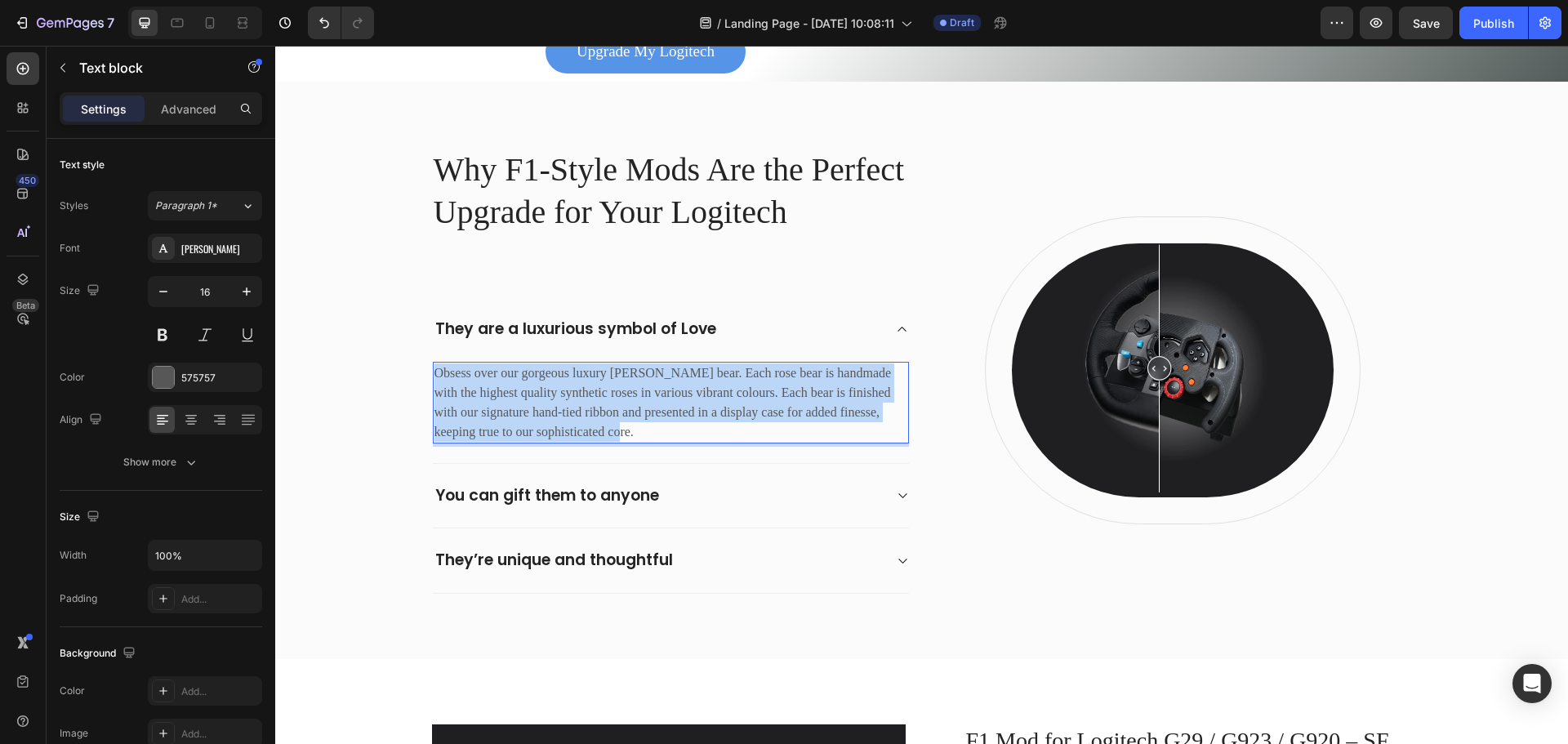
click at [647, 396] on p "Obsess over our gorgeous luxury rose teddy bear. Each rose bear is handmade wit…" at bounding box center [671, 402] width 473 height 78
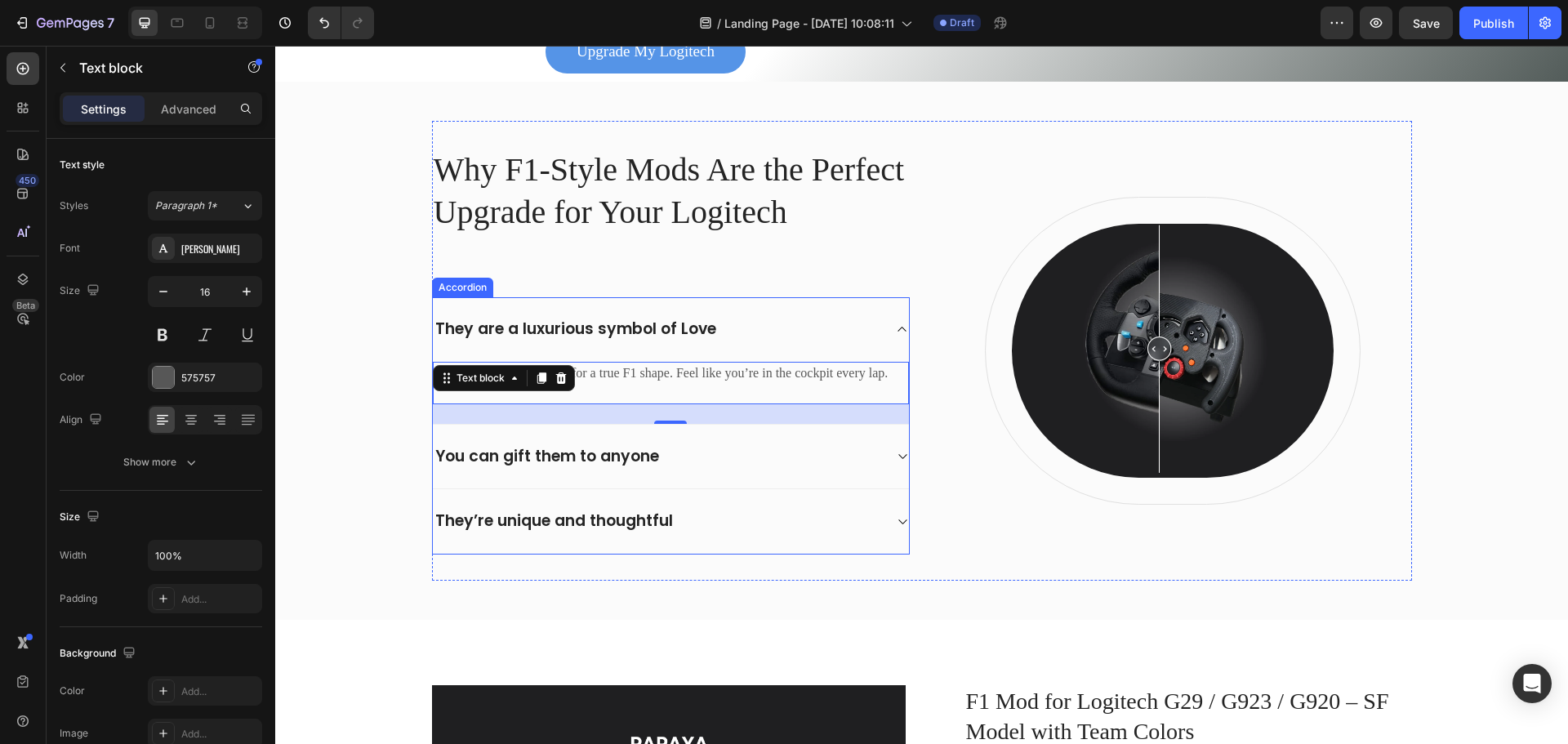
click at [609, 466] on p "You can gift them to anyone" at bounding box center [547, 457] width 224 height 20
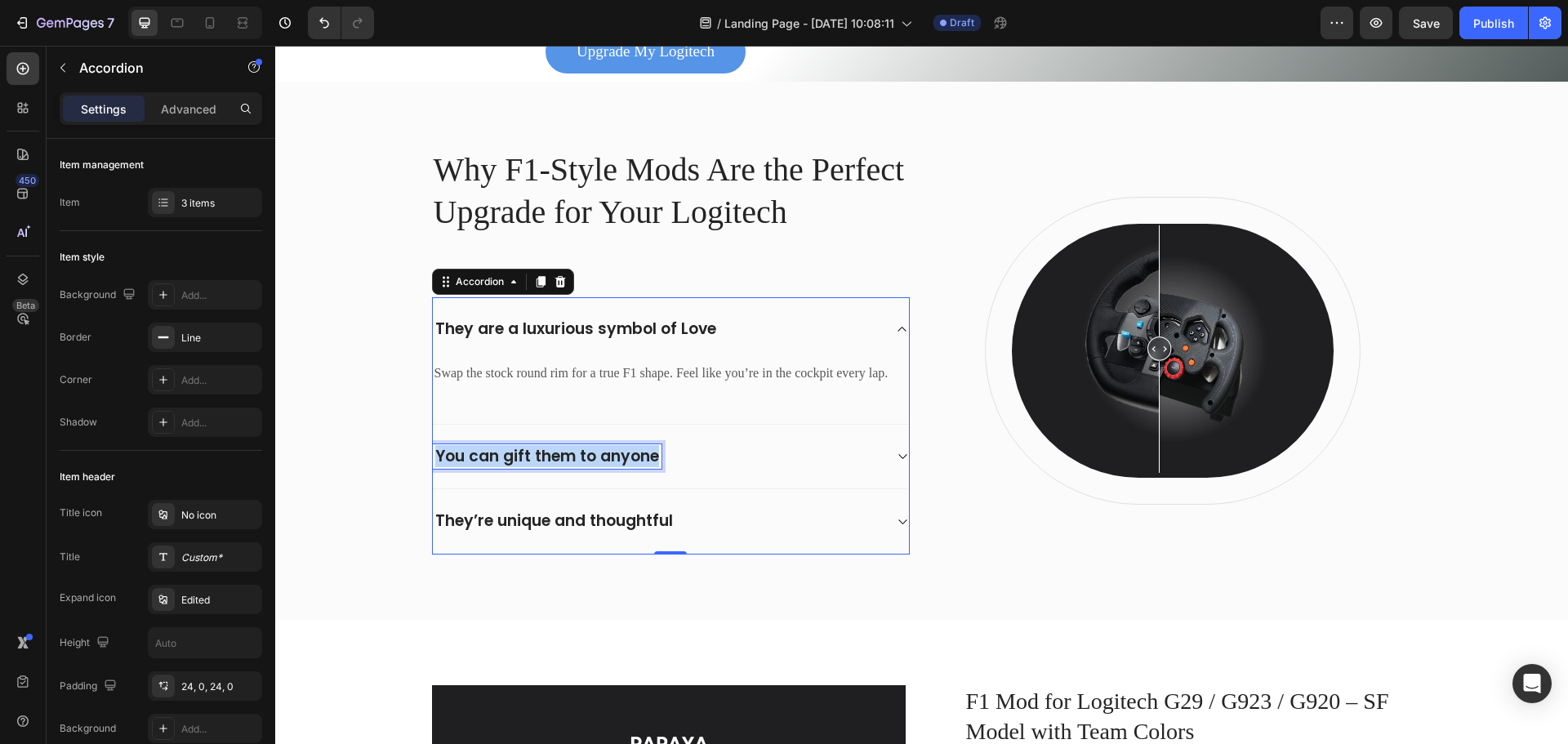
click at [609, 466] on p "You can gift them to anyone" at bounding box center [547, 457] width 224 height 20
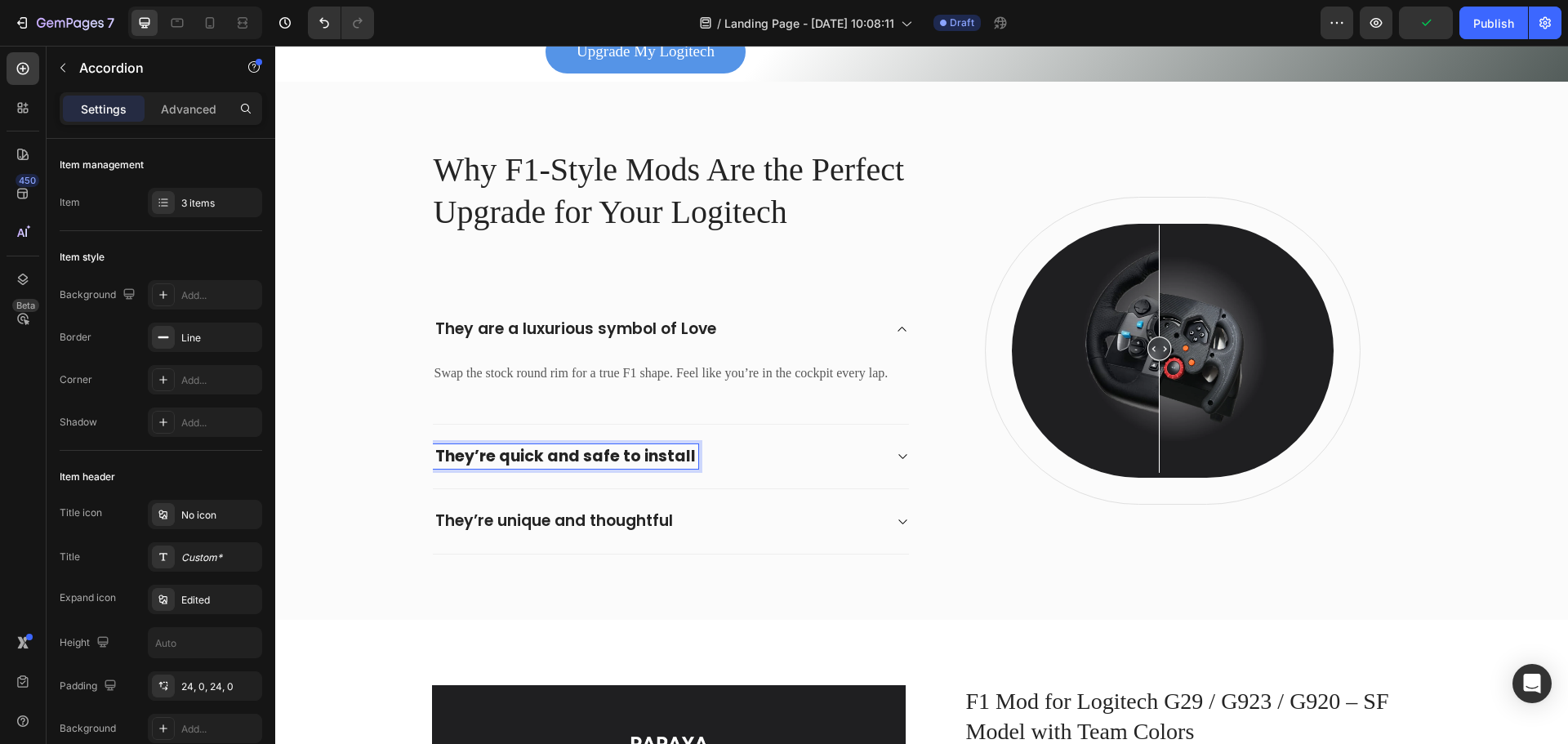
click at [834, 461] on div "They’re quick and safe to install" at bounding box center [657, 457] width 450 height 25
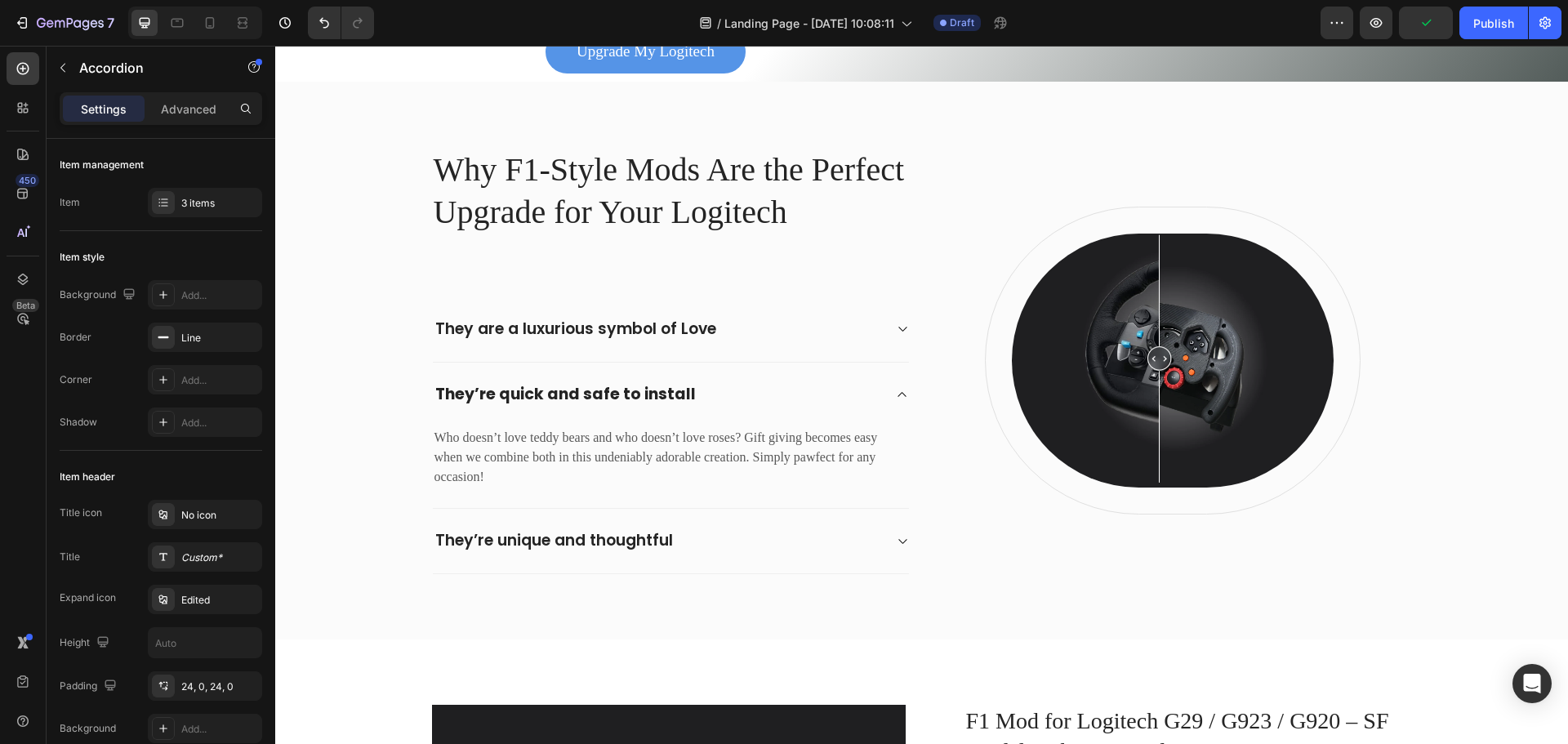
click at [749, 345] on div "They are a luxurious symbol of Love" at bounding box center [671, 329] width 476 height 65
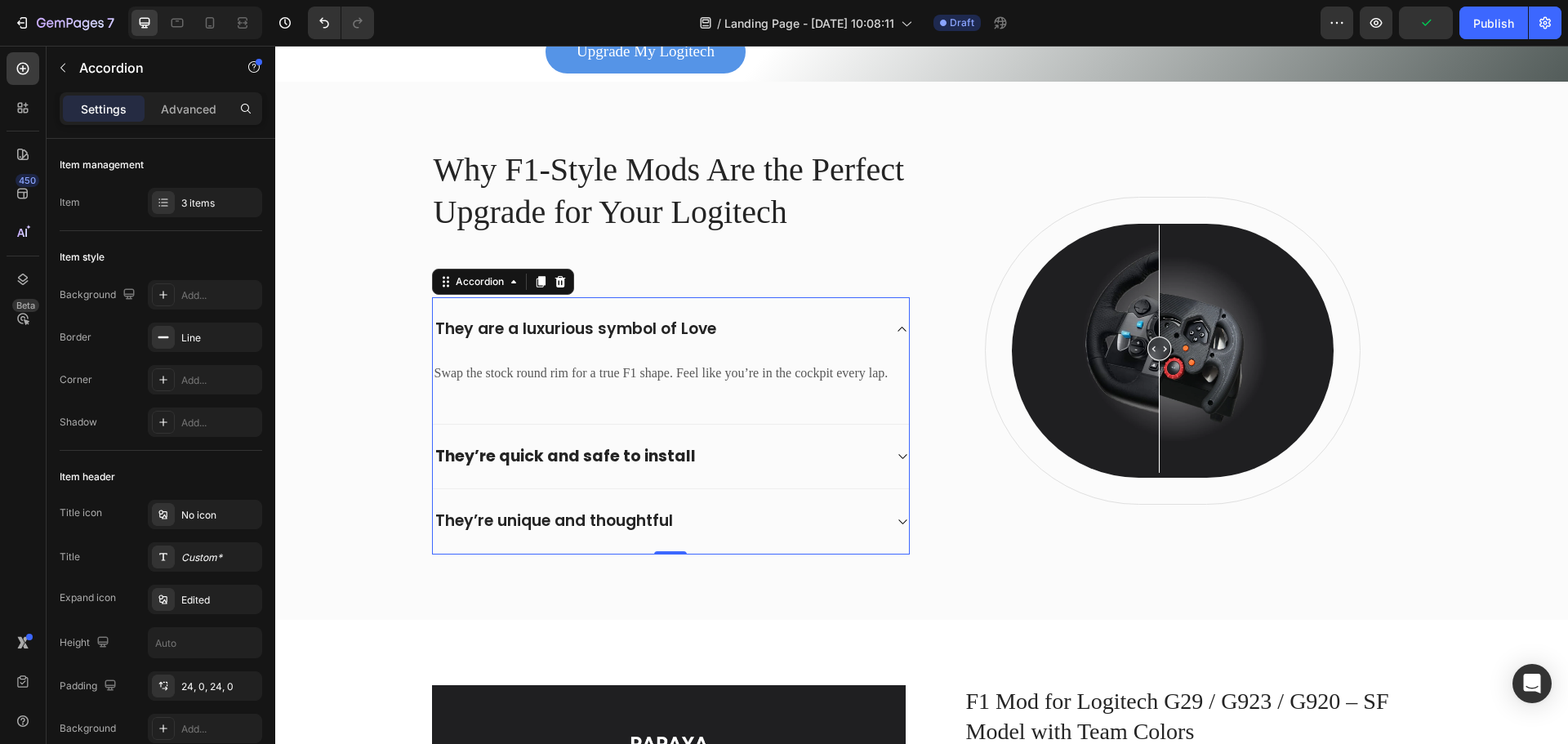
click at [750, 345] on div "They are a luxurious symbol of Love" at bounding box center [671, 329] width 476 height 65
click at [688, 328] on p "They are a luxurious symbol of Love" at bounding box center [576, 329] width 281 height 20
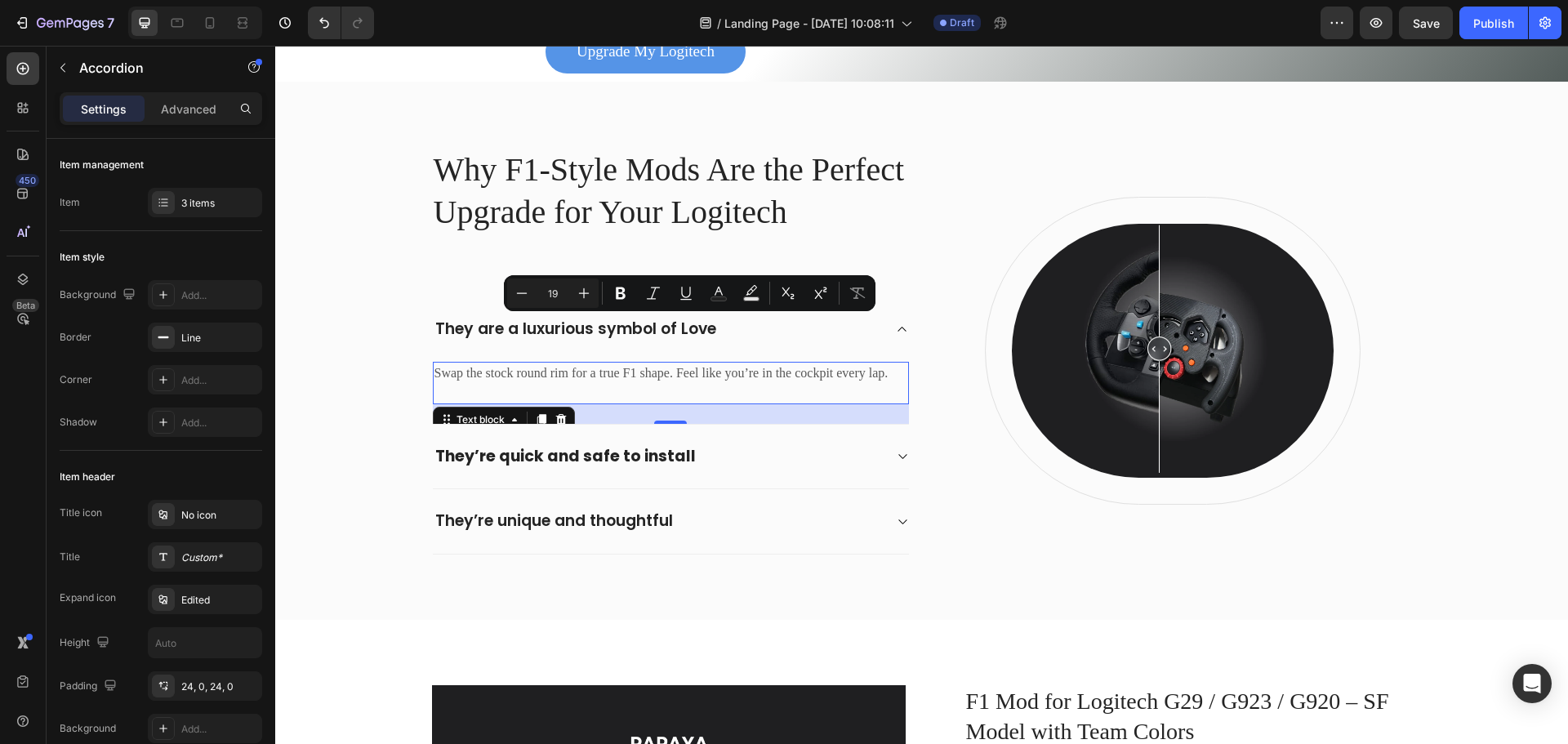
click at [802, 368] on p "Swap the stock round rim for a true F1 shape. Feel like you’re in the cockpit e…" at bounding box center [671, 373] width 473 height 19
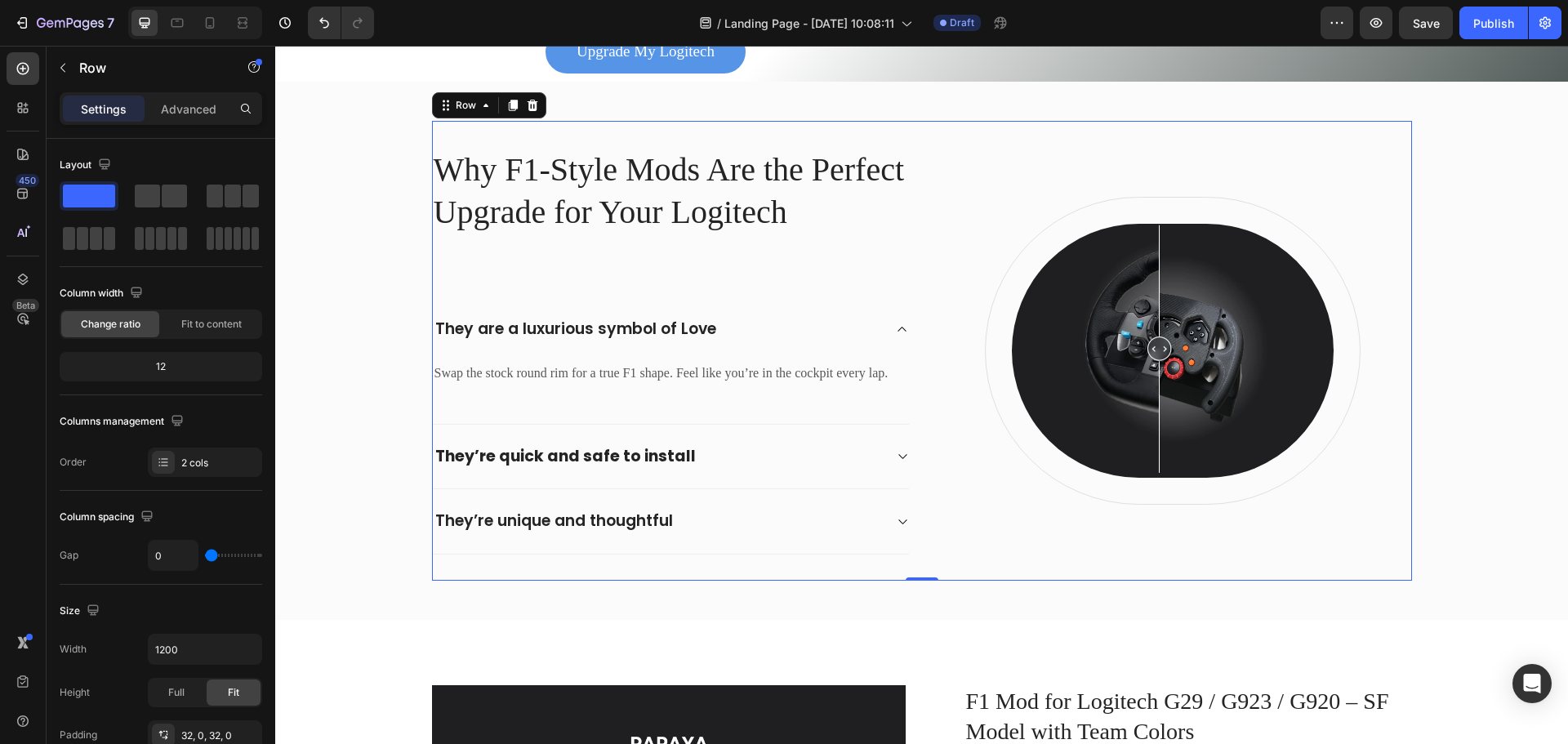
click at [954, 463] on div "Image Row" at bounding box center [1172, 351] width 477 height 407
click at [801, 444] on div "They’re quick and safe to install" at bounding box center [657, 457] width 450 height 25
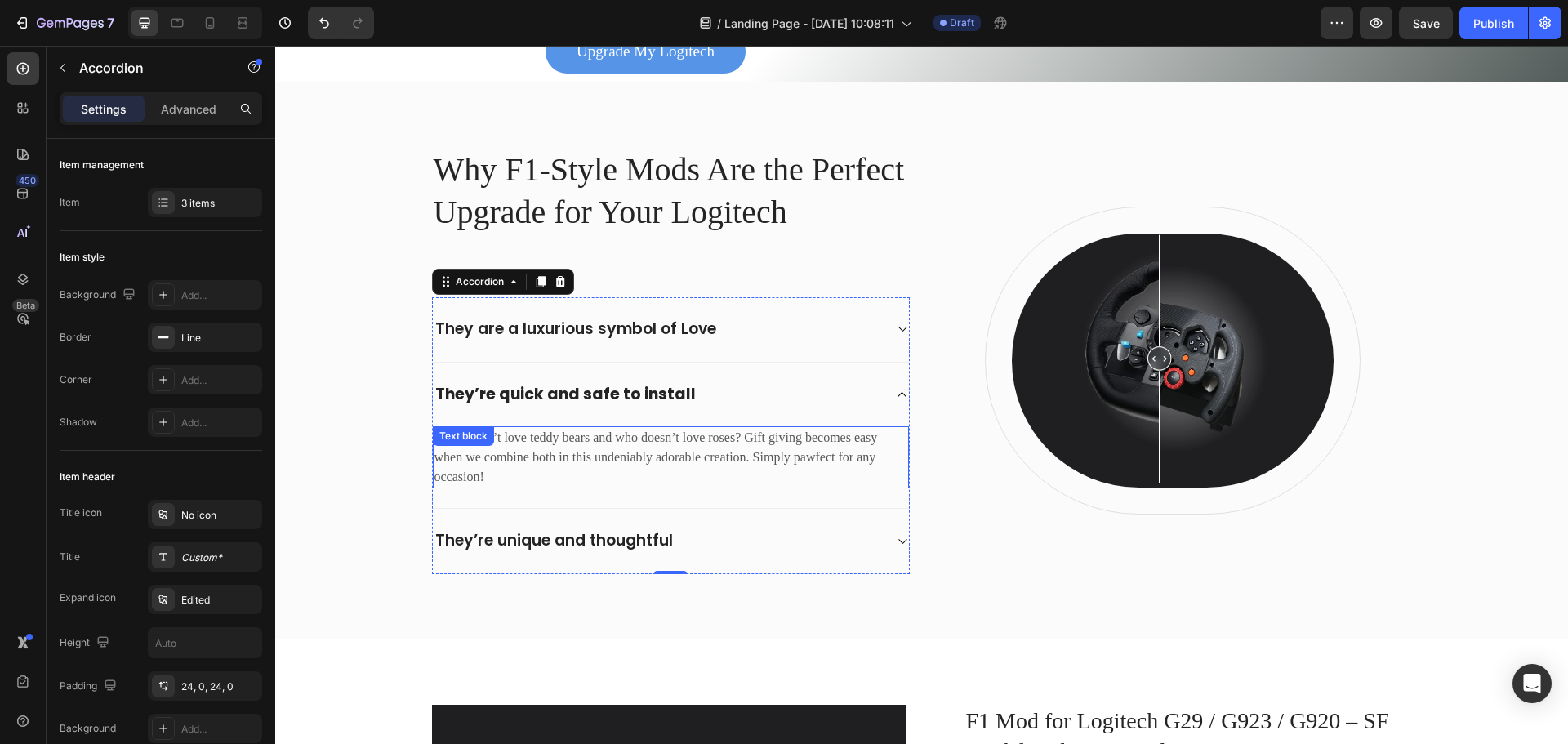
click at [659, 454] on p "Who doesn’t love teddy bears and who doesn’t love roses? Gift giving becomes ea…" at bounding box center [671, 457] width 473 height 59
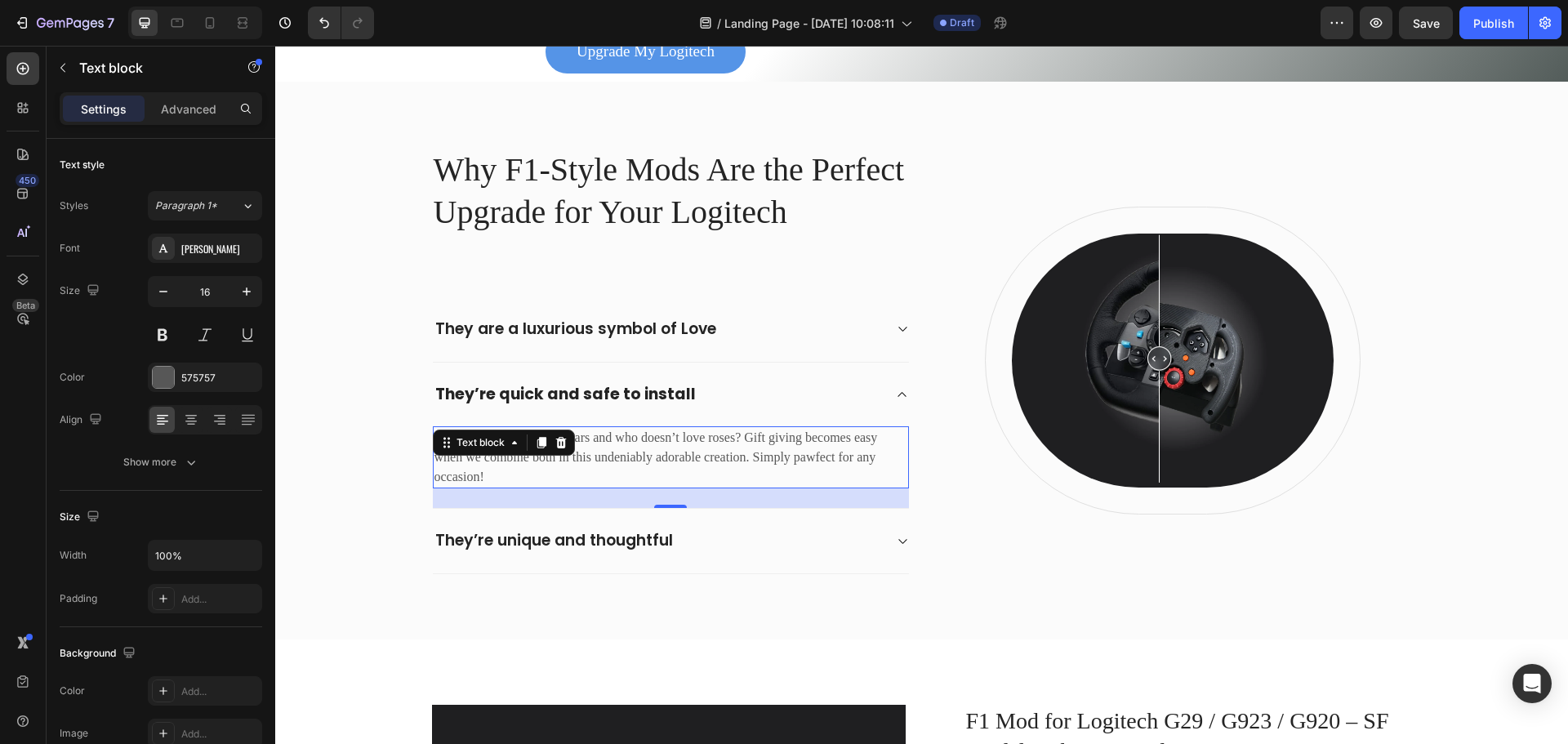
click at [659, 454] on p "Who doesn’t love teddy bears and who doesn’t love roses? Gift giving becomes ea…" at bounding box center [671, 457] width 473 height 59
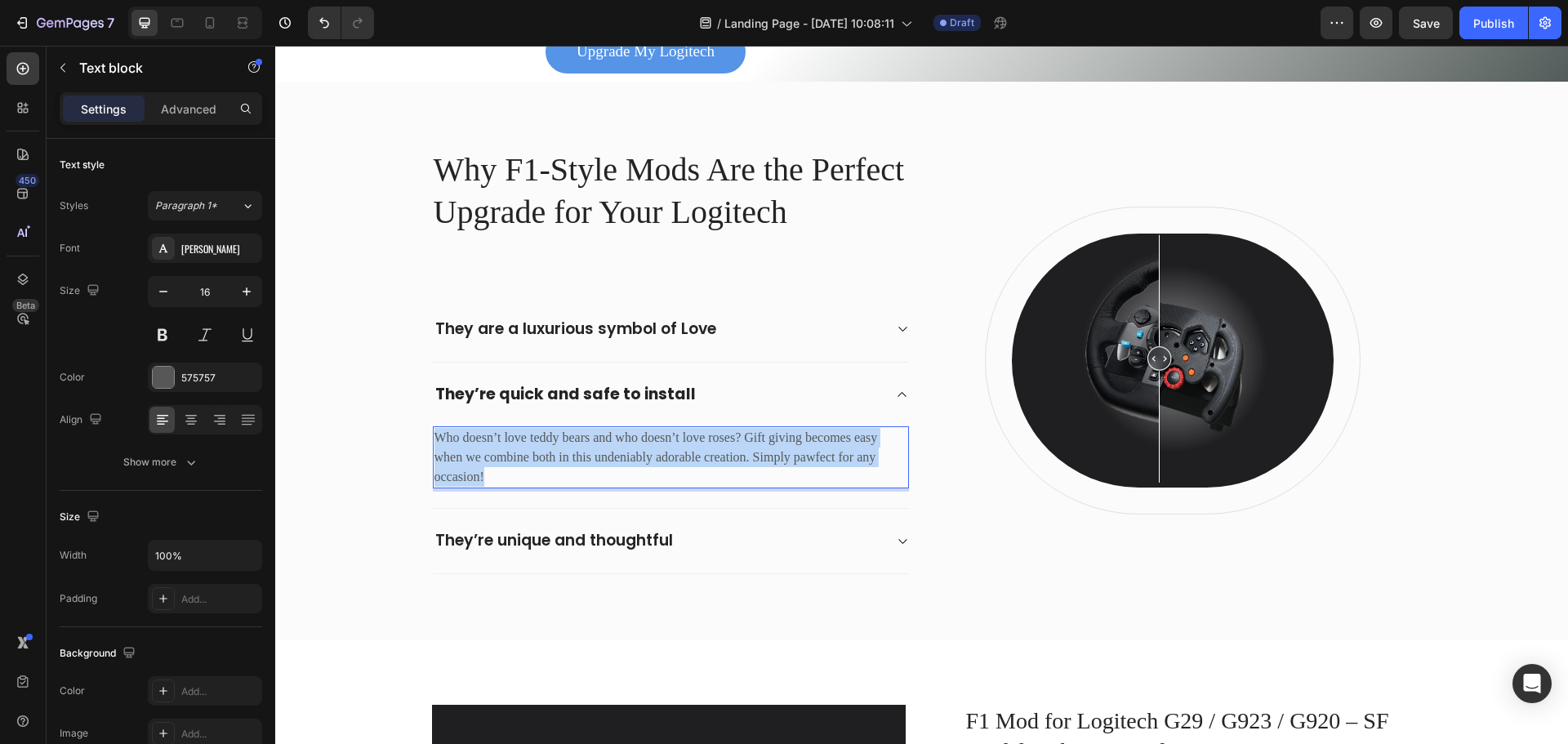
click at [659, 454] on p "Who doesn’t love teddy bears and who doesn’t love roses? Gift giving becomes ea…" at bounding box center [671, 457] width 473 height 59
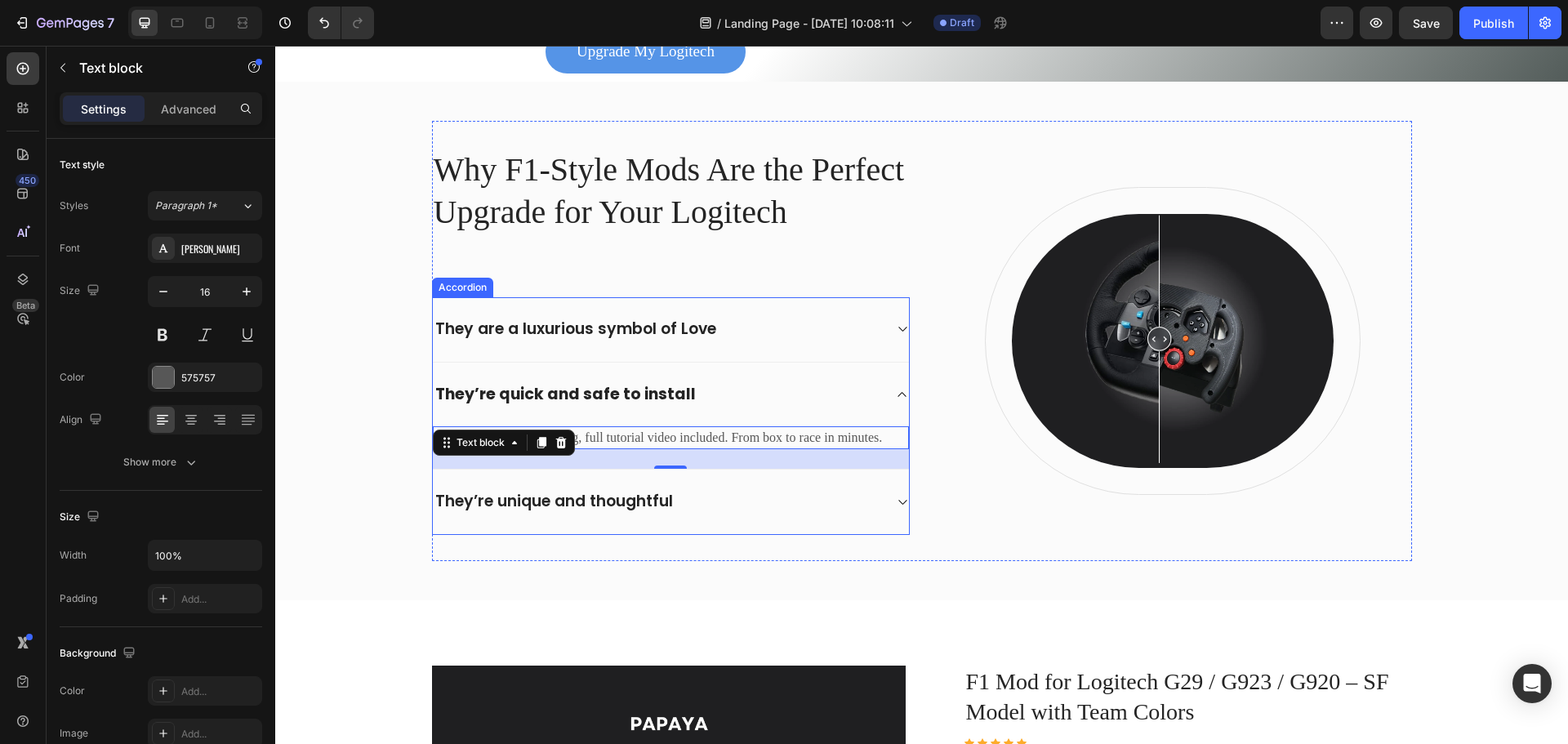
click at [561, 494] on p "They’re unique and thoughtful" at bounding box center [554, 502] width 237 height 20
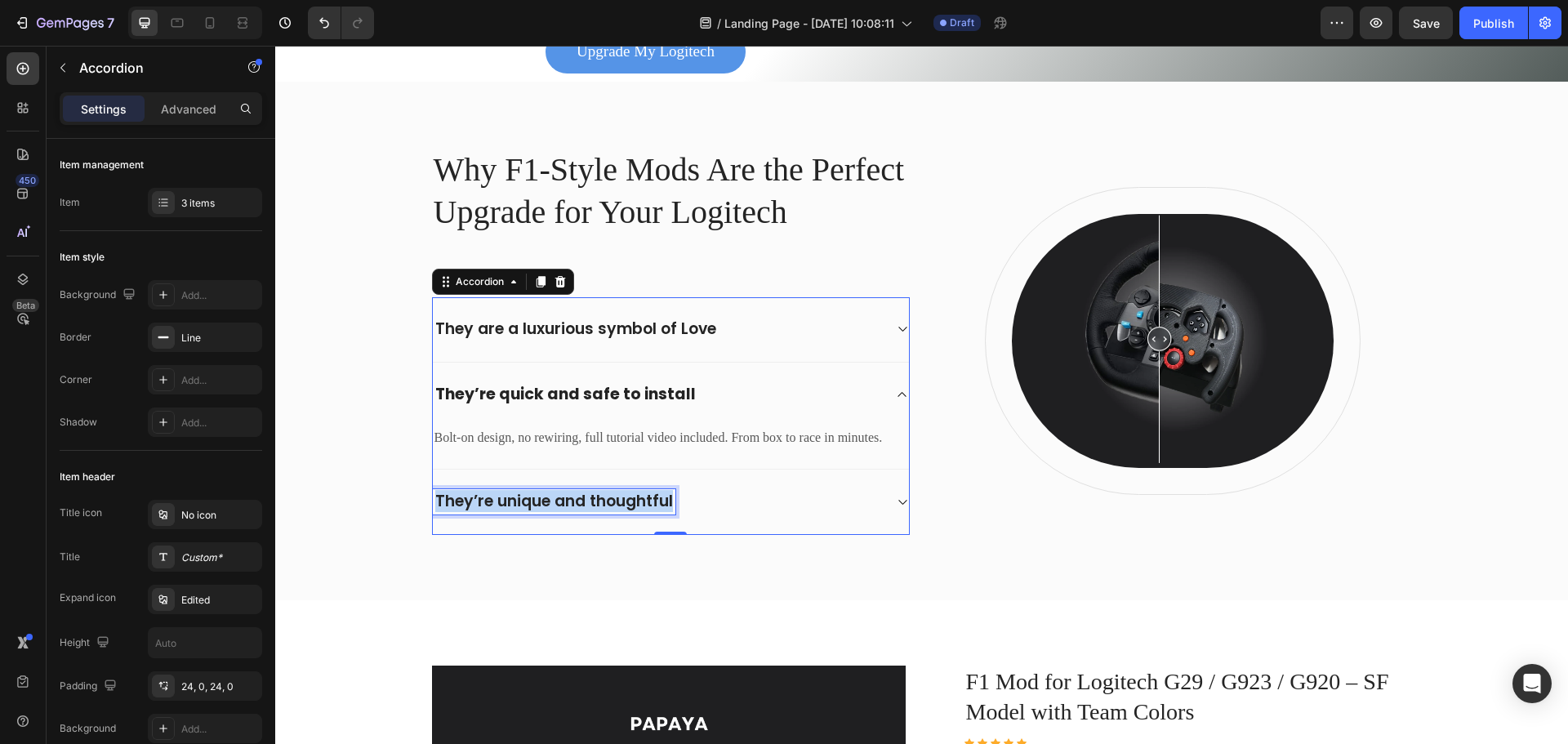
click at [561, 494] on p "They’re unique and thoughtful" at bounding box center [554, 502] width 237 height 20
click at [803, 499] on div "They actually improve performance" at bounding box center [657, 502] width 450 height 25
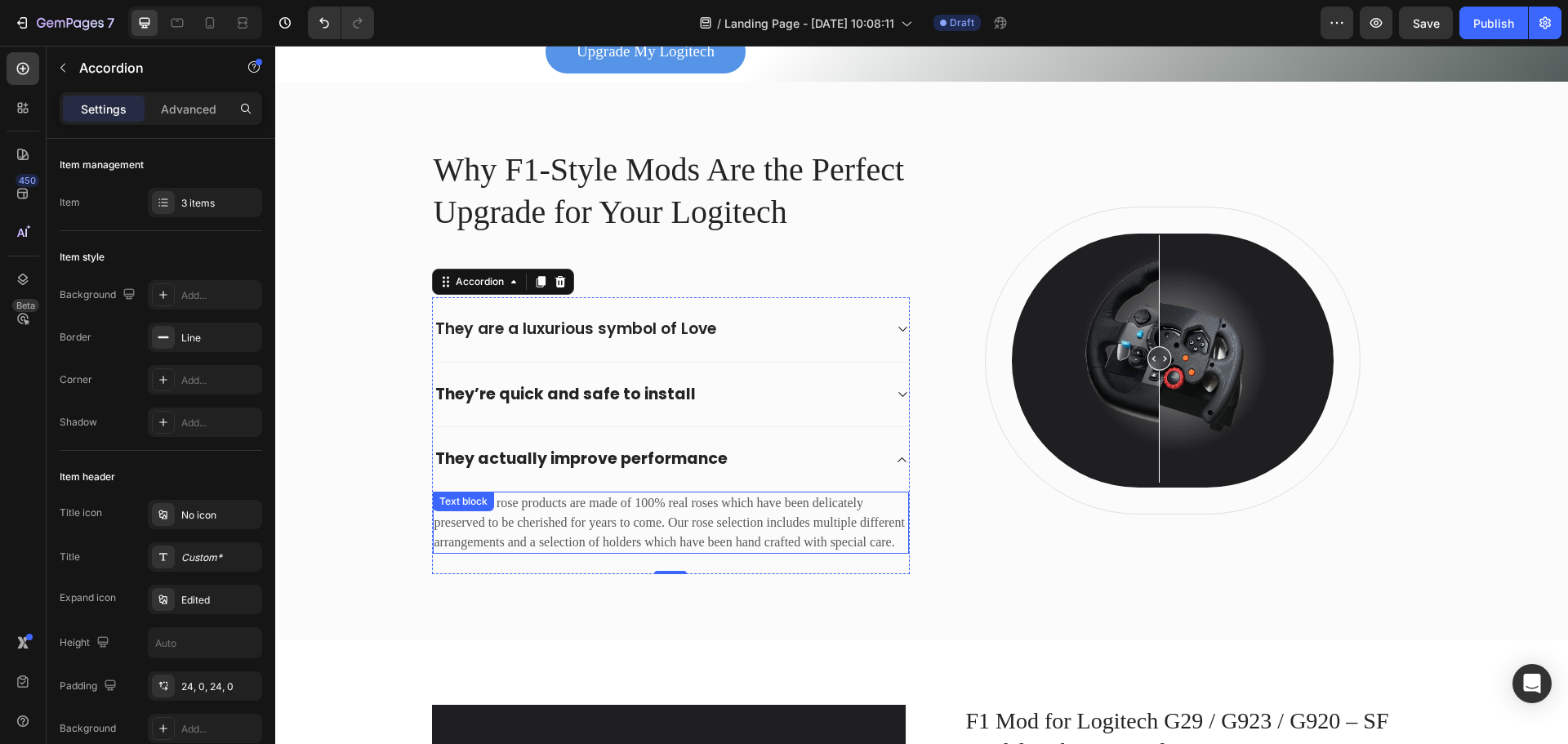
click at [645, 517] on p "Our eternal rose products are made of 100% real roses which have been delicatel…" at bounding box center [671, 523] width 473 height 59
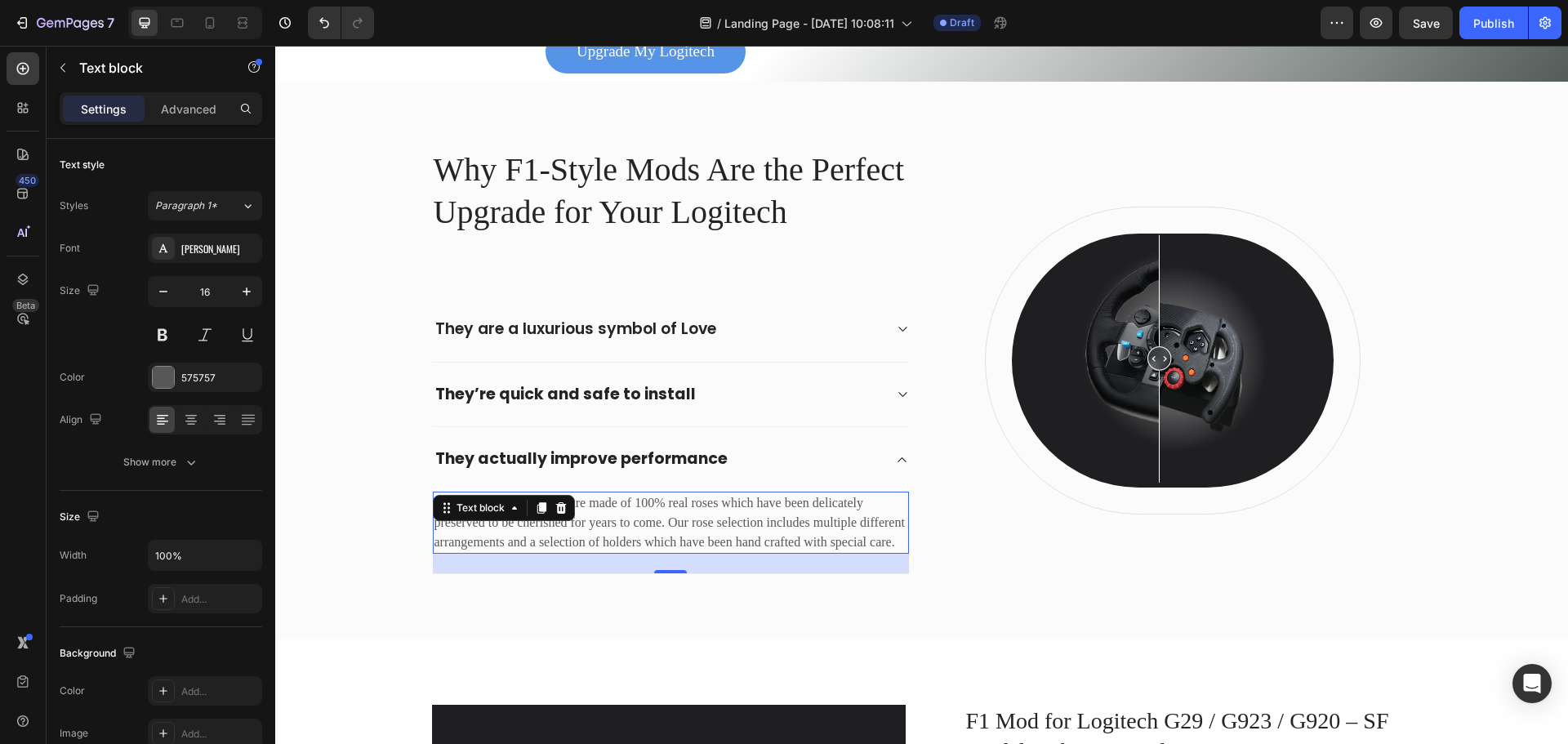
click at [645, 517] on p "Our eternal rose products are made of 100% real roses which have been delicatel…" at bounding box center [671, 523] width 473 height 59
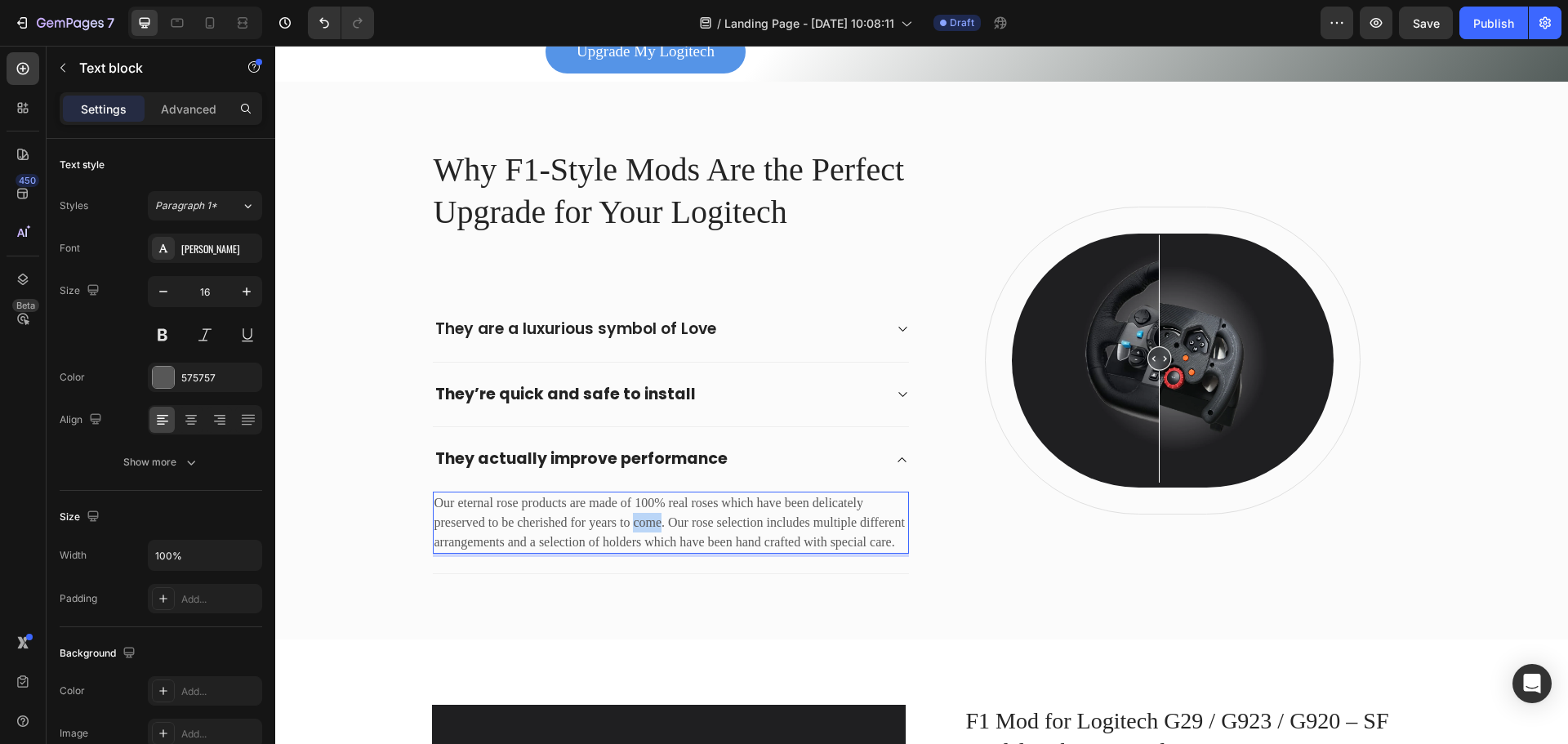
click at [645, 517] on p "Our eternal rose products are made of 100% real roses which have been delicatel…" at bounding box center [671, 523] width 473 height 59
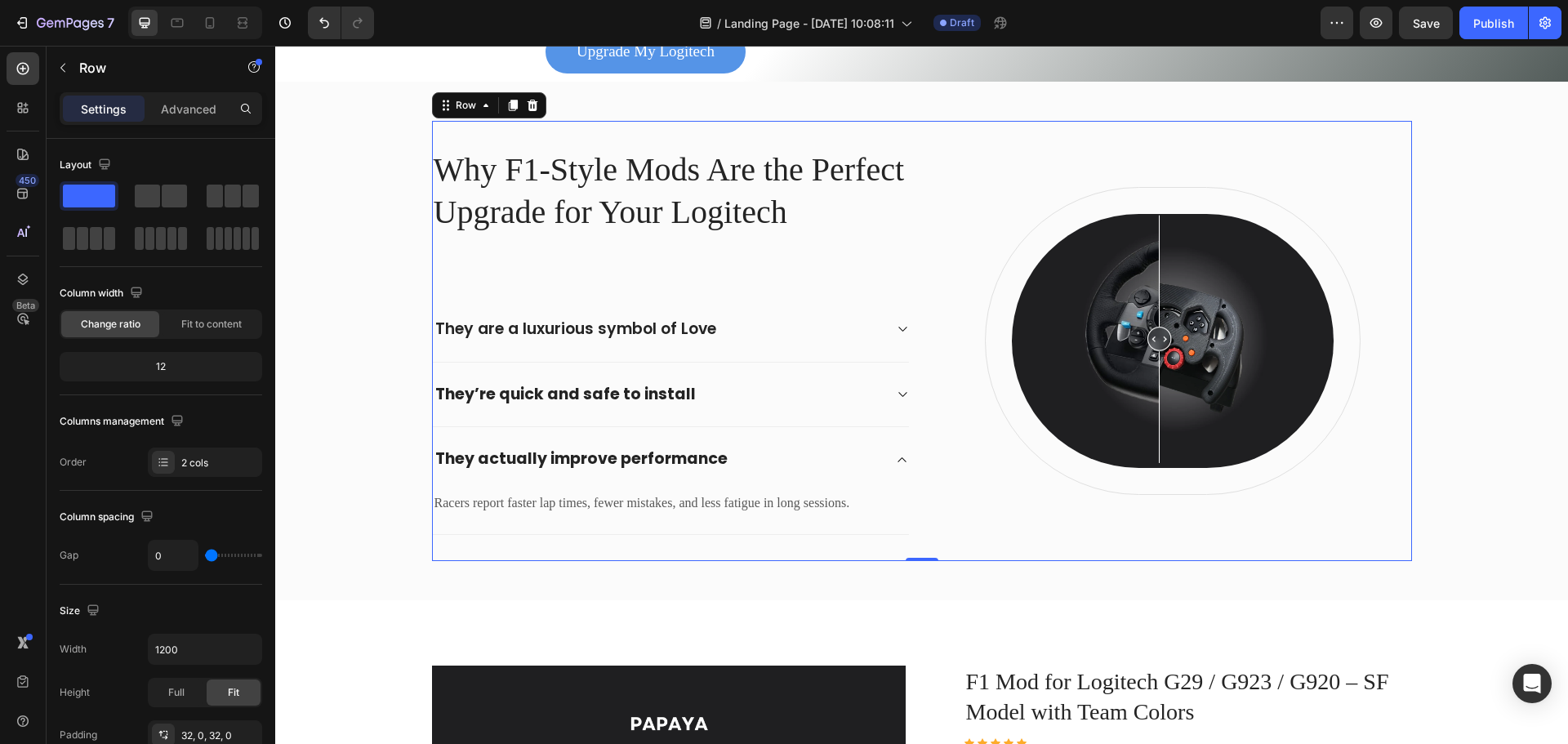
click at [975, 536] on div "Why F1-Style Mods Are the Perfect Upgrade for Your Logitech Heading They are a …" at bounding box center [922, 341] width 980 height 440
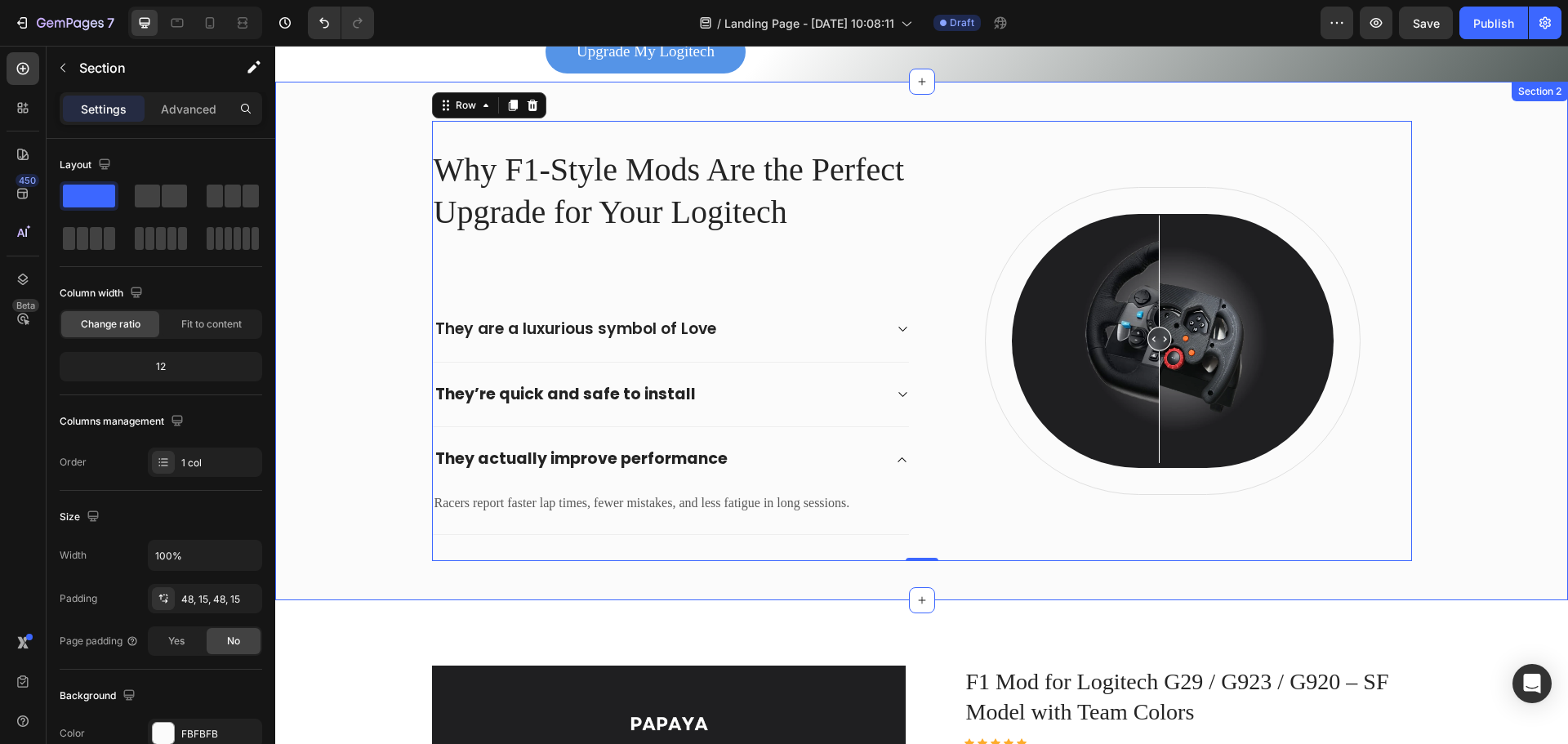
click at [1487, 511] on div "Why F1-Style Mods Are the Perfect Upgrade for Your Logitech Heading They are a …" at bounding box center [921, 341] width 1268 height 440
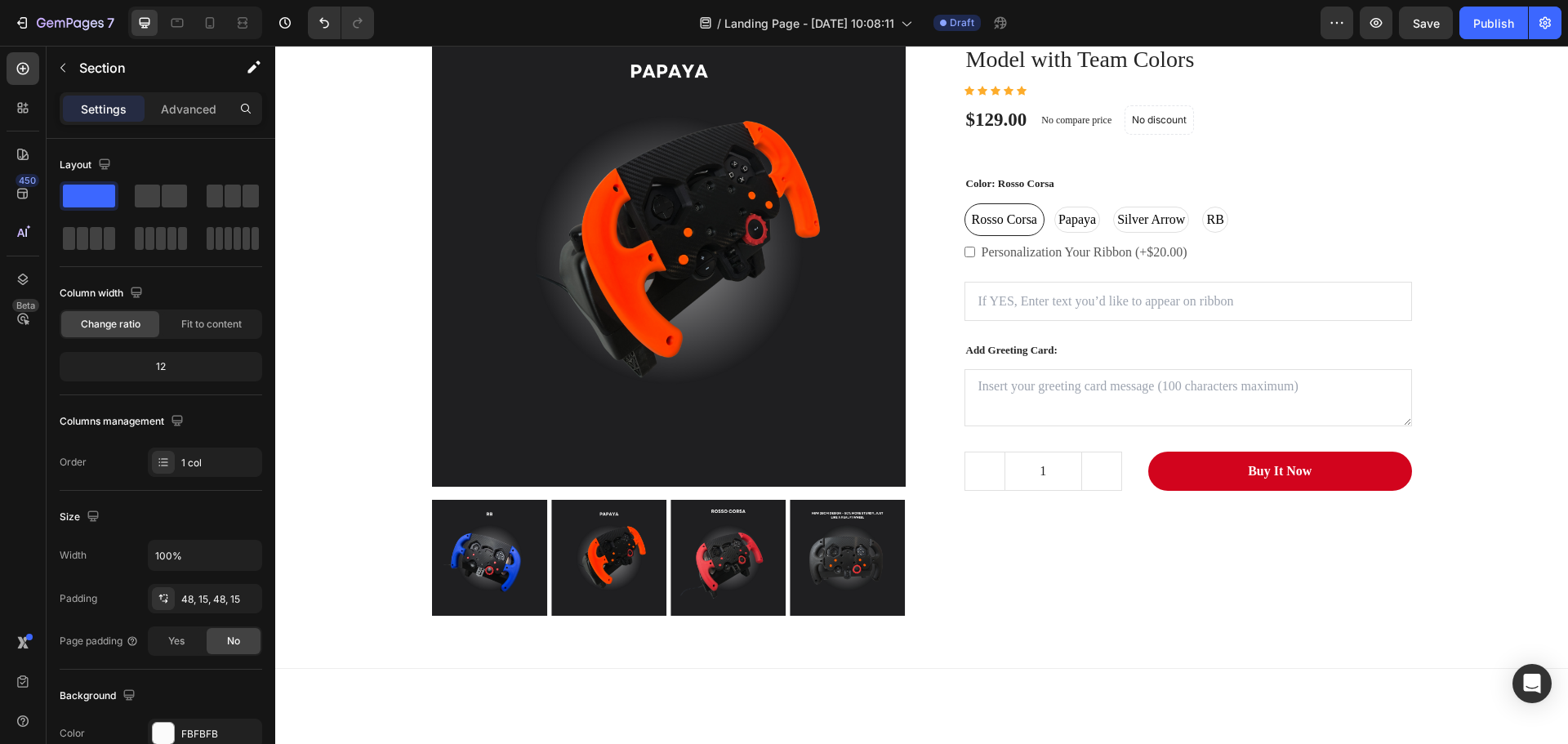
scroll to position [951, 0]
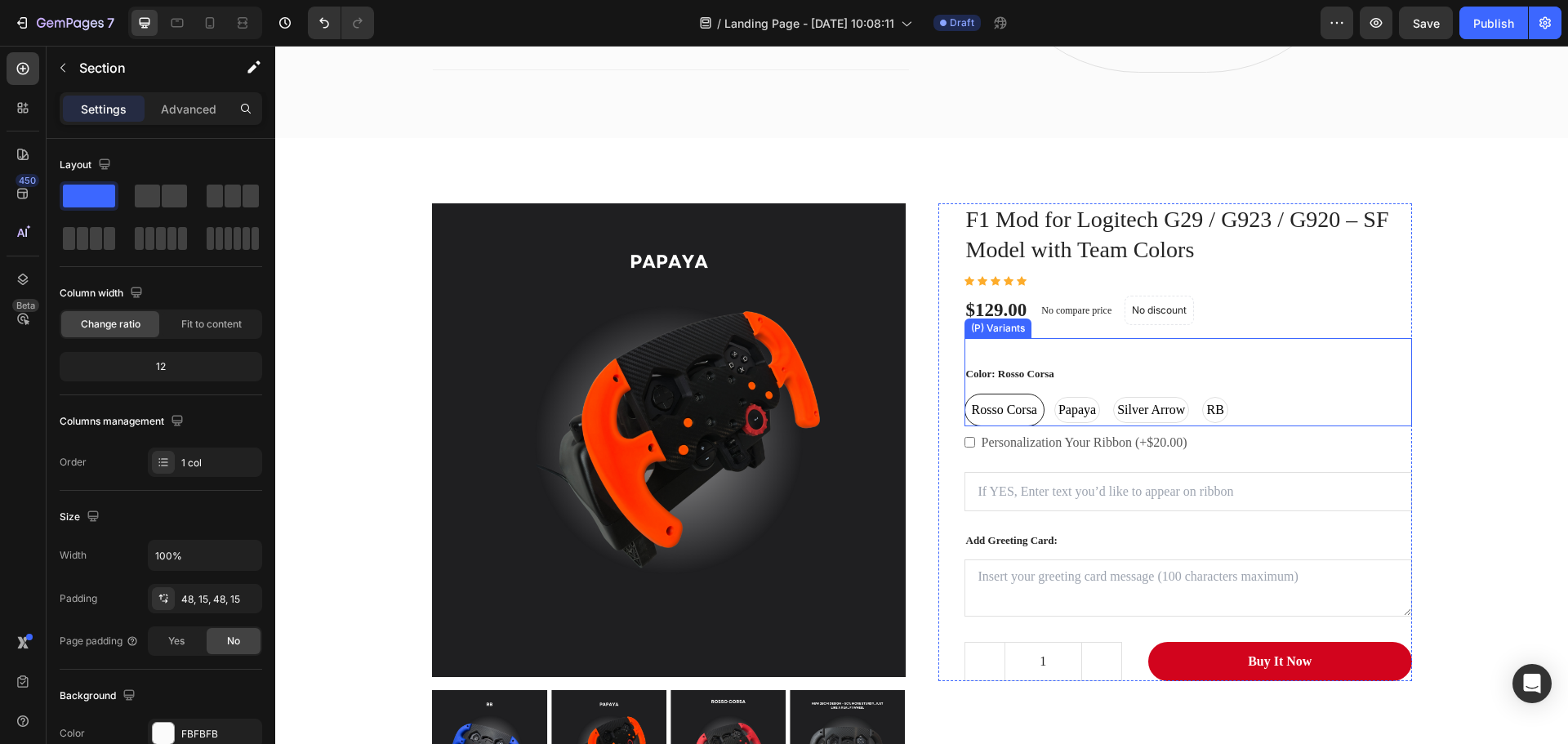
click at [1078, 408] on span "Papaya" at bounding box center [1076, 409] width 44 height 19
click at [1050, 394] on input "Papaya Papaya Papaya" at bounding box center [1050, 393] width 1 height 1
radio input "true"
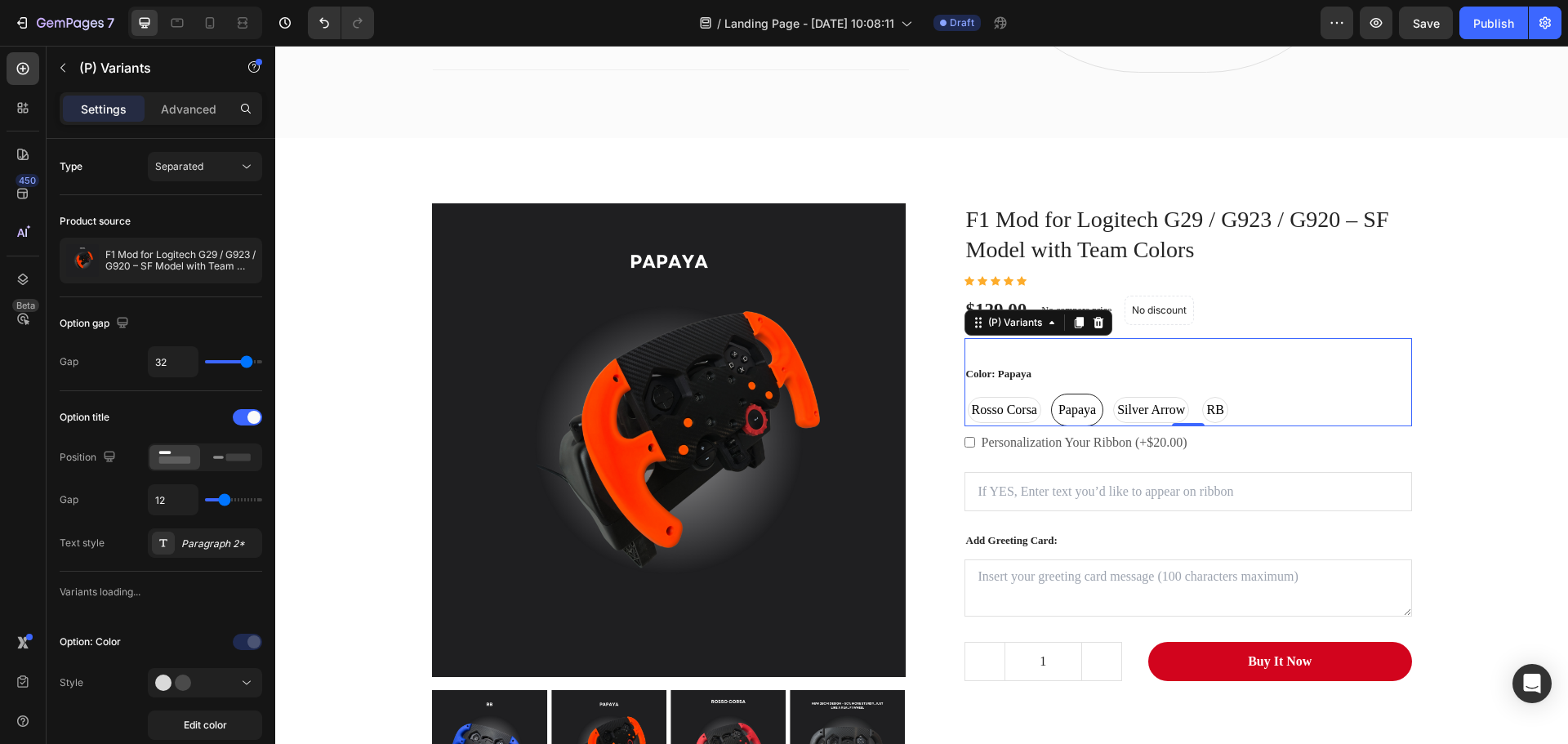
click at [1002, 408] on span "Rosso Corsa" at bounding box center [1003, 409] width 72 height 19
click at [965, 394] on input "Rosso Corsa Rosso Corsa Rosso Corsa" at bounding box center [964, 393] width 1 height 1
radio input "true"
click at [1068, 411] on span "Papaya" at bounding box center [1076, 409] width 44 height 19
click at [1050, 394] on input "Papaya Papaya Papaya" at bounding box center [1050, 393] width 1 height 1
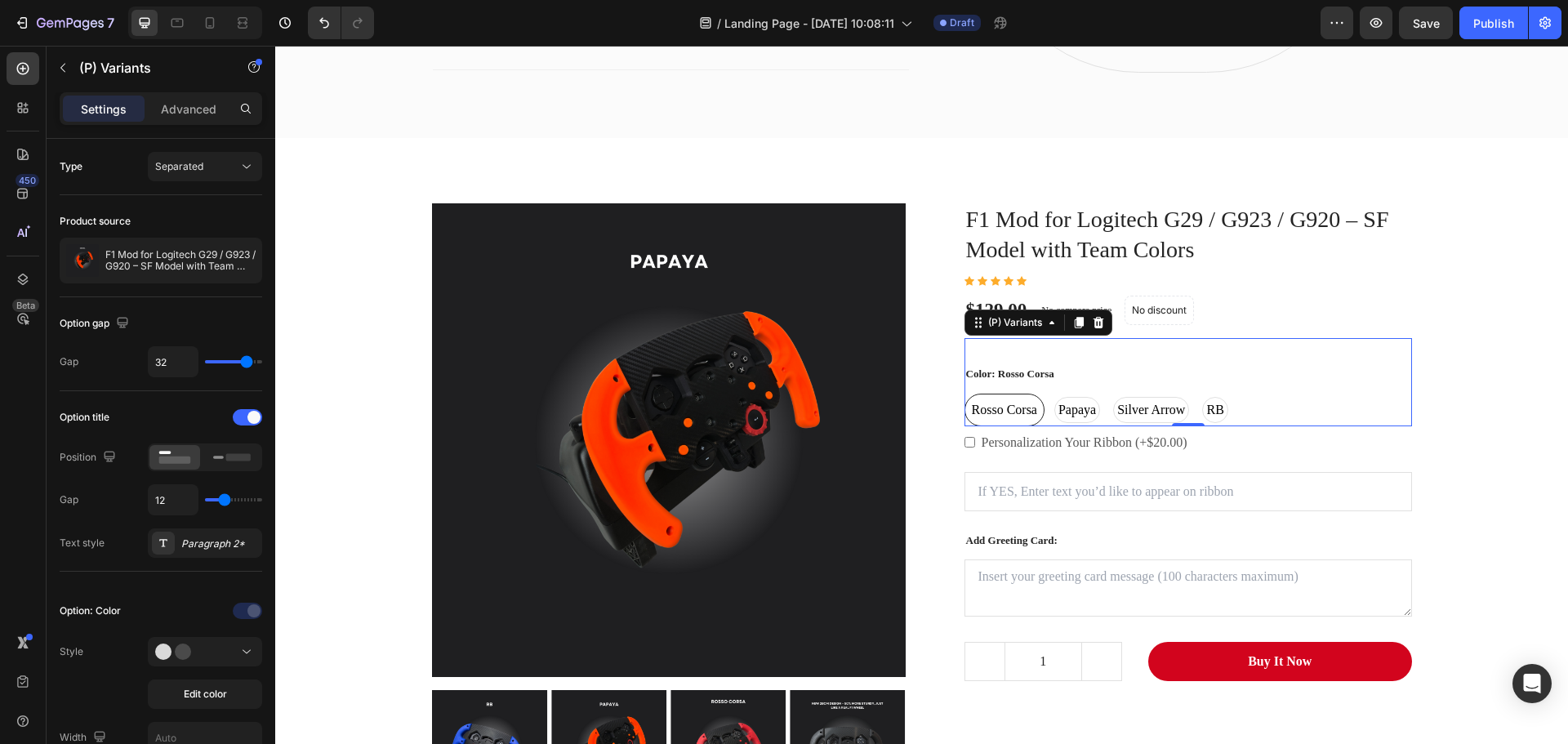
radio input "true"
click at [1187, 422] on div "0" at bounding box center [1188, 427] width 16 height 13
click at [1159, 419] on span "Silver Arrow" at bounding box center [1151, 409] width 74 height 19
click at [1109, 394] on input "Silver Arrow Silver Arrow Silver Arrow" at bounding box center [1108, 393] width 1 height 1
radio input "true"
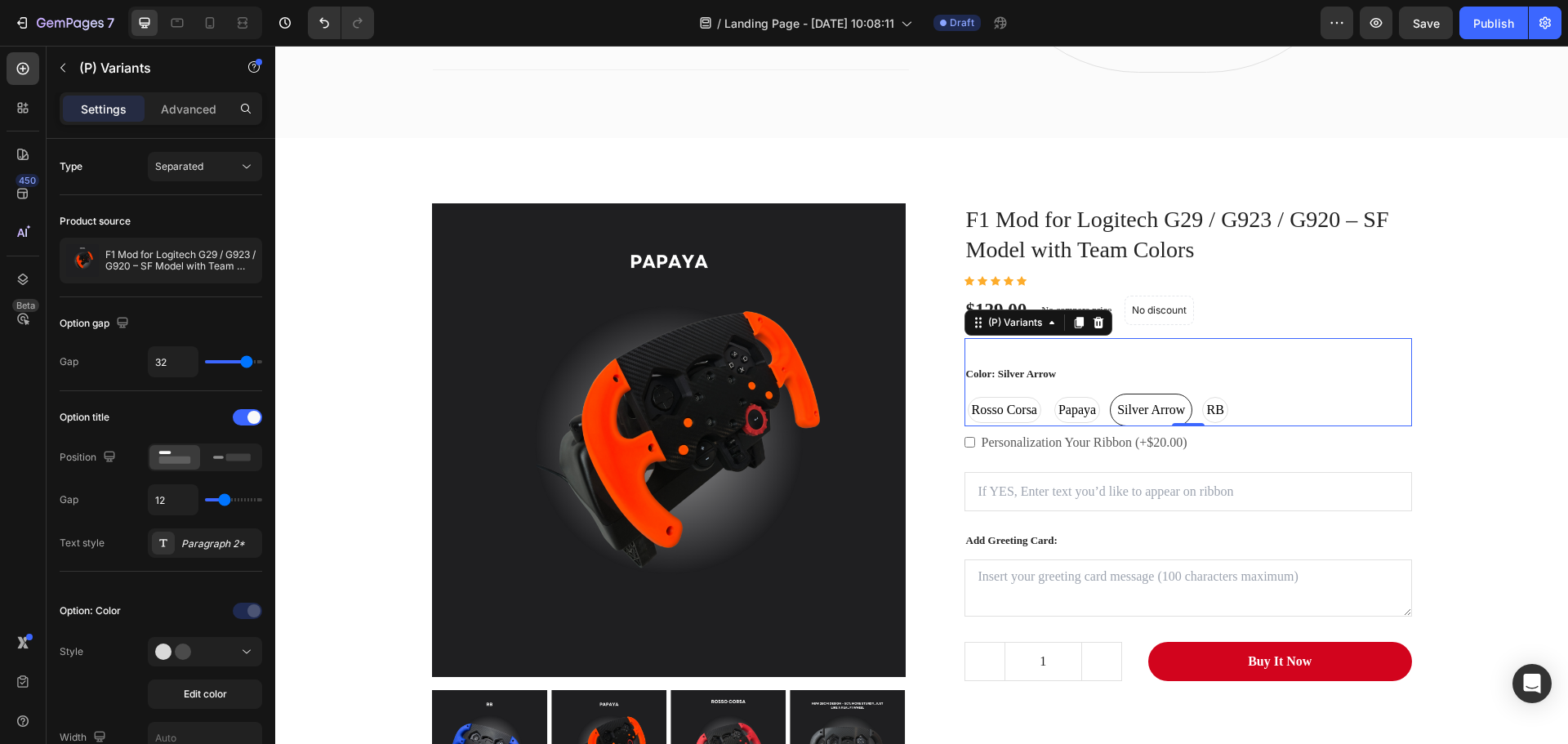
click at [1213, 416] on span "RB" at bounding box center [1215, 409] width 24 height 19
click at [1199, 394] on input "RB RB RB" at bounding box center [1198, 393] width 1 height 1
radio input "true"
click at [991, 407] on span "Rosso Corsa" at bounding box center [1003, 409] width 72 height 19
click at [965, 394] on input "Rosso Corsa Rosso Corsa Rosso Corsa" at bounding box center [964, 393] width 1 height 1
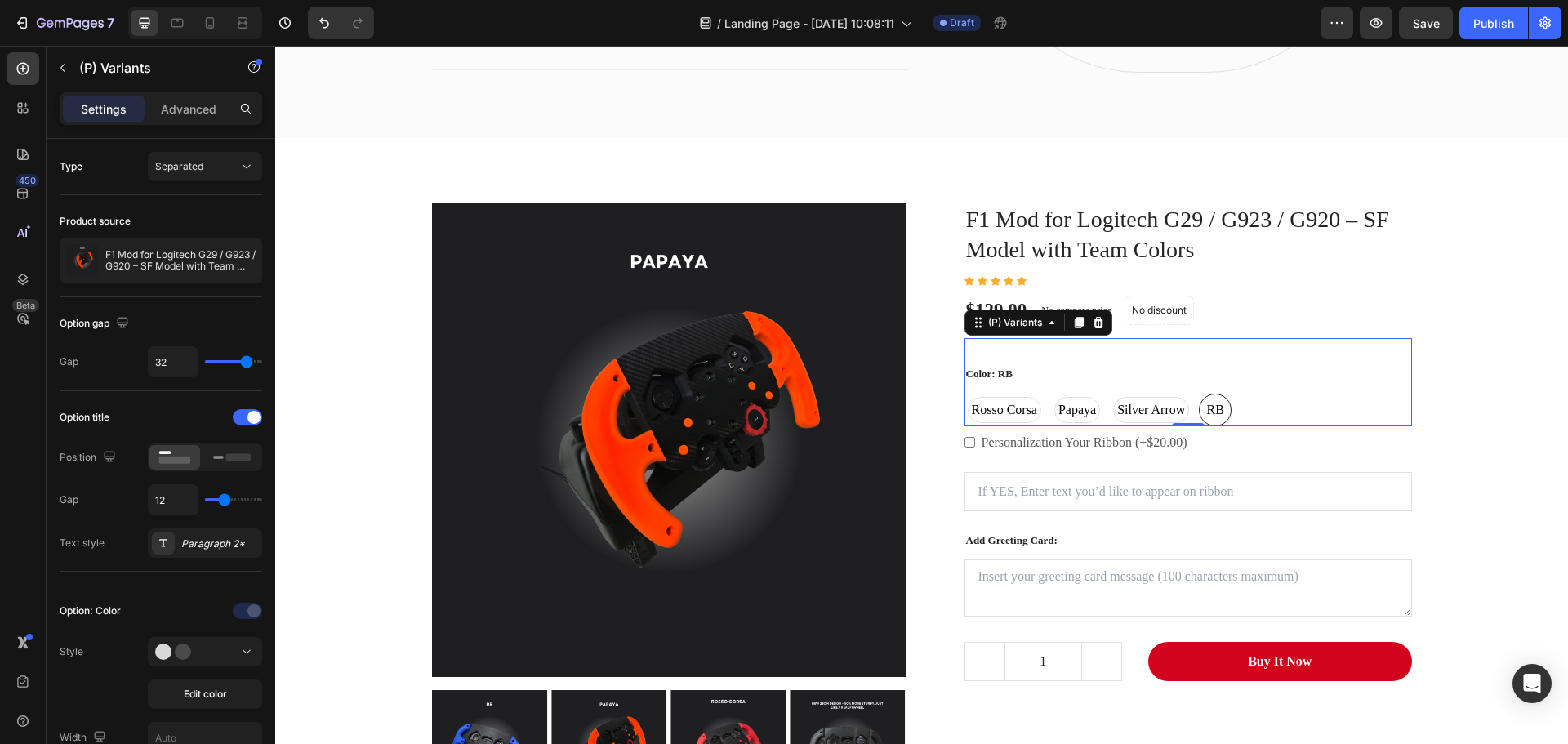
radio input "true"
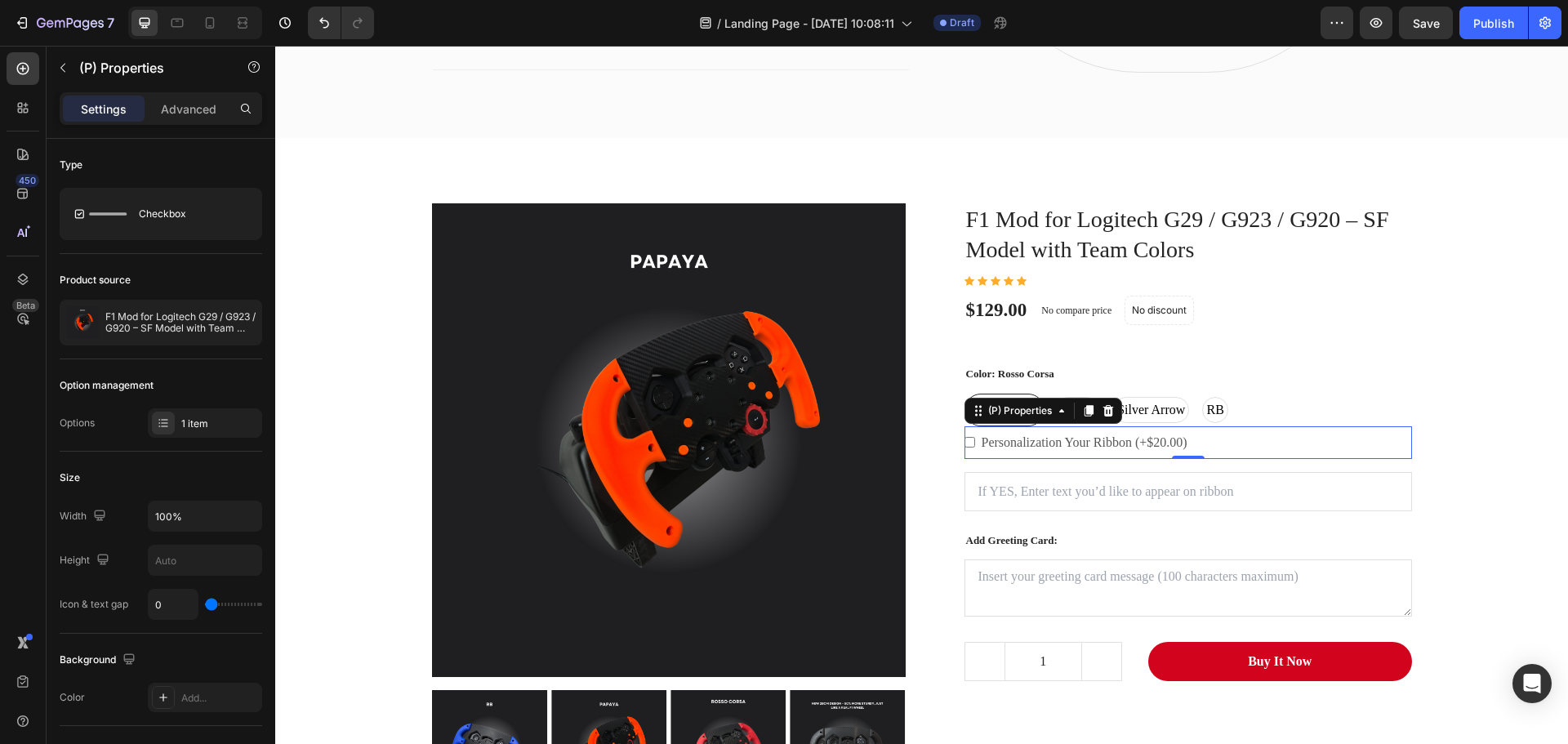
click at [1010, 442] on label "Personalization Your Ribbon (+$20.00)" at bounding box center [1084, 442] width 219 height 33
click at [975, 442] on Ribbon-8982138552542-0 "Personalization Your Ribbon (+$20.00)" at bounding box center [970, 442] width 11 height 11
click at [165, 420] on icon at bounding box center [164, 419] width 7 height 1
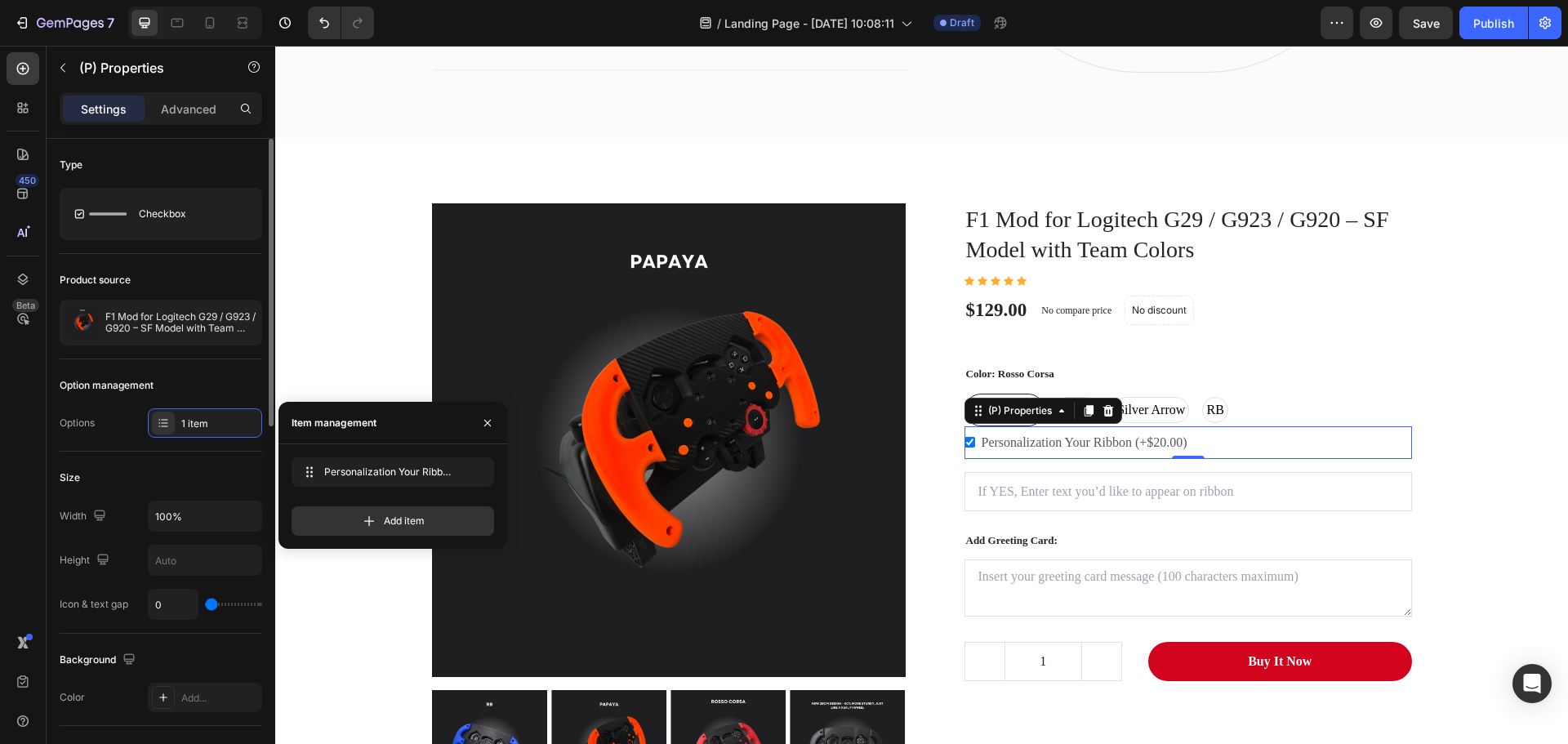
click at [201, 374] on div "Option management" at bounding box center [161, 385] width 203 height 26
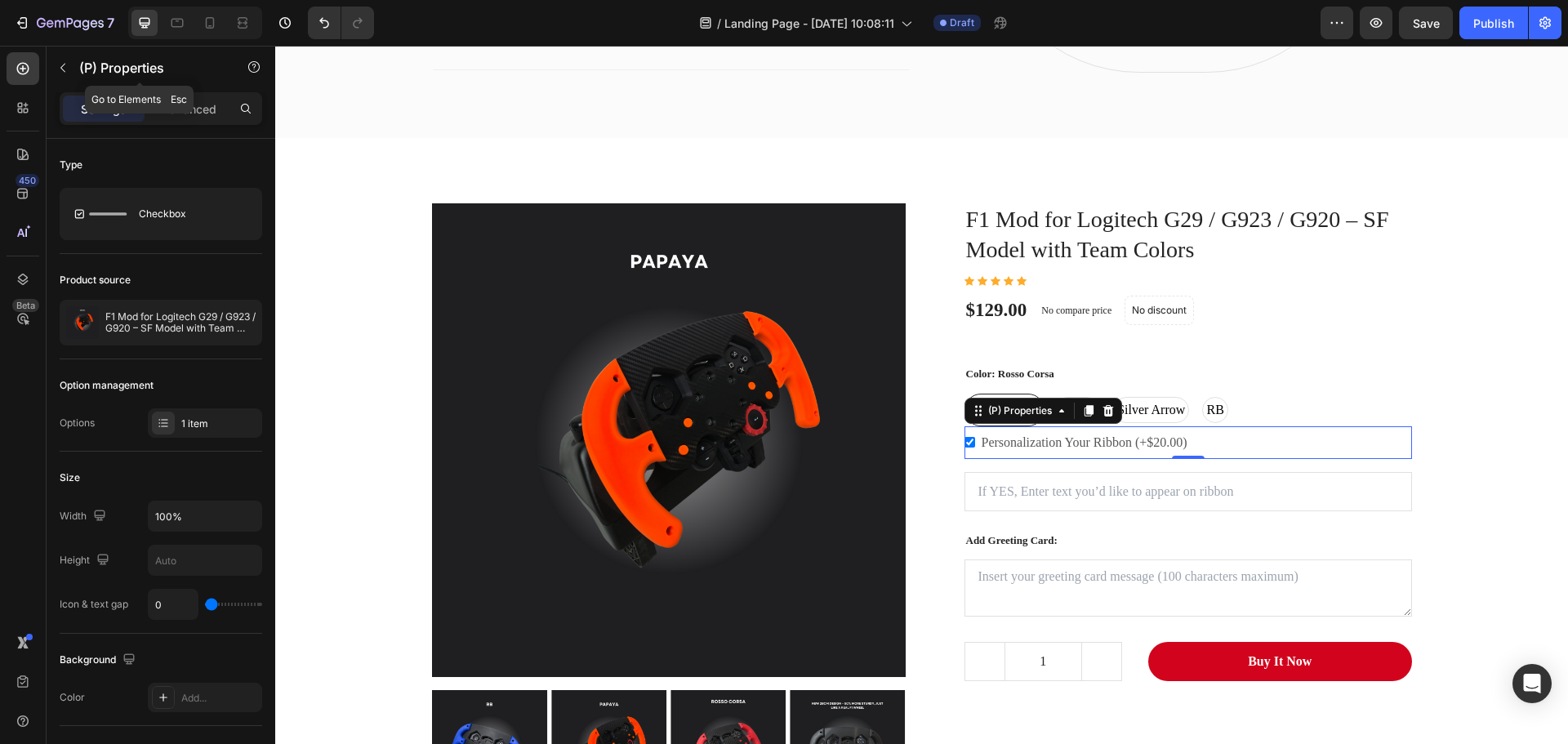
click at [58, 61] on button "button" at bounding box center [62, 67] width 26 height 26
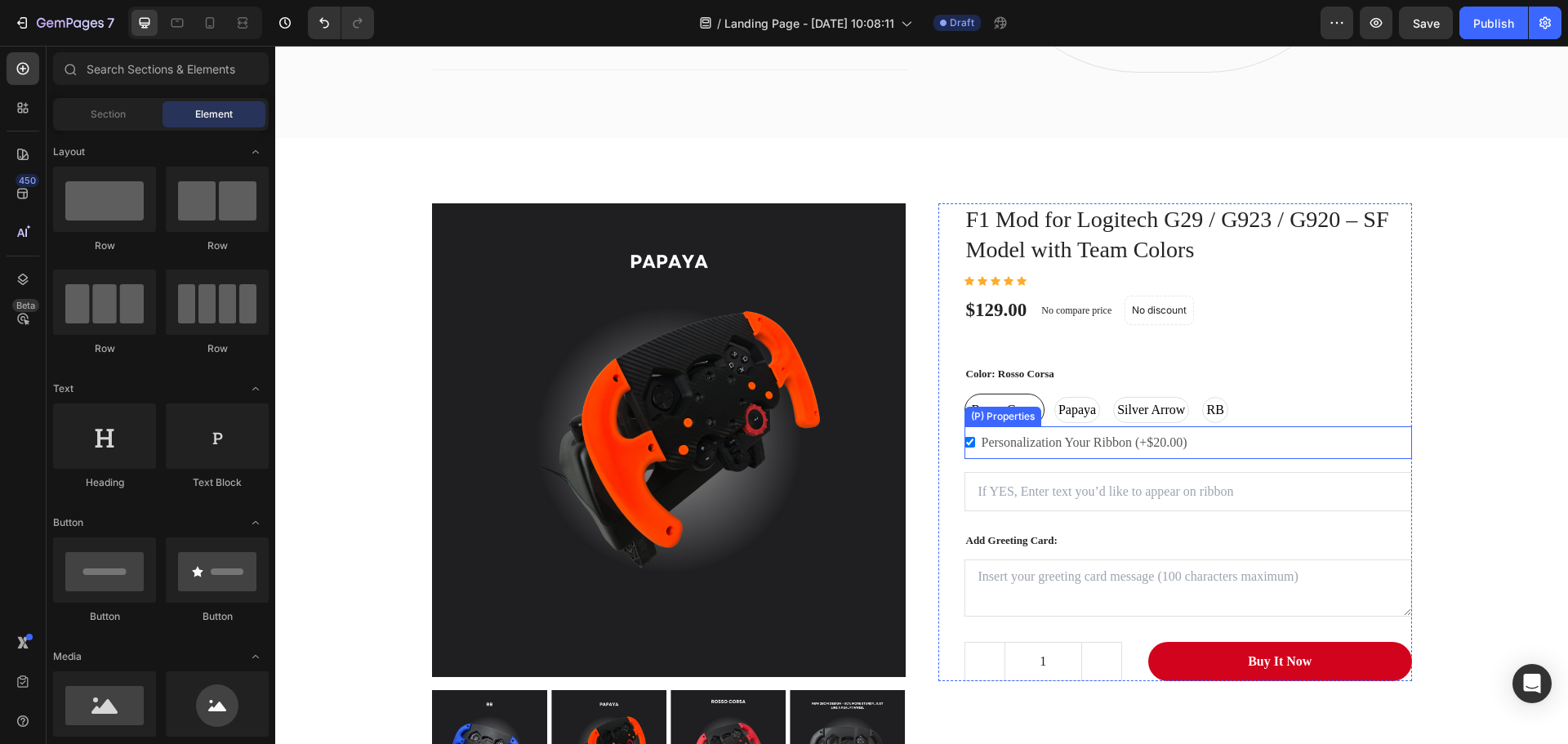
click at [1070, 449] on label "Personalization Your Ribbon (+$20.00)" at bounding box center [1084, 442] width 219 height 33
click at [975, 448] on Ribbon-8982138552542-0 "Personalization Your Ribbon (+$20.00)" at bounding box center [970, 442] width 11 height 11
checkbox Ribbon-8982138552542-0 "false"
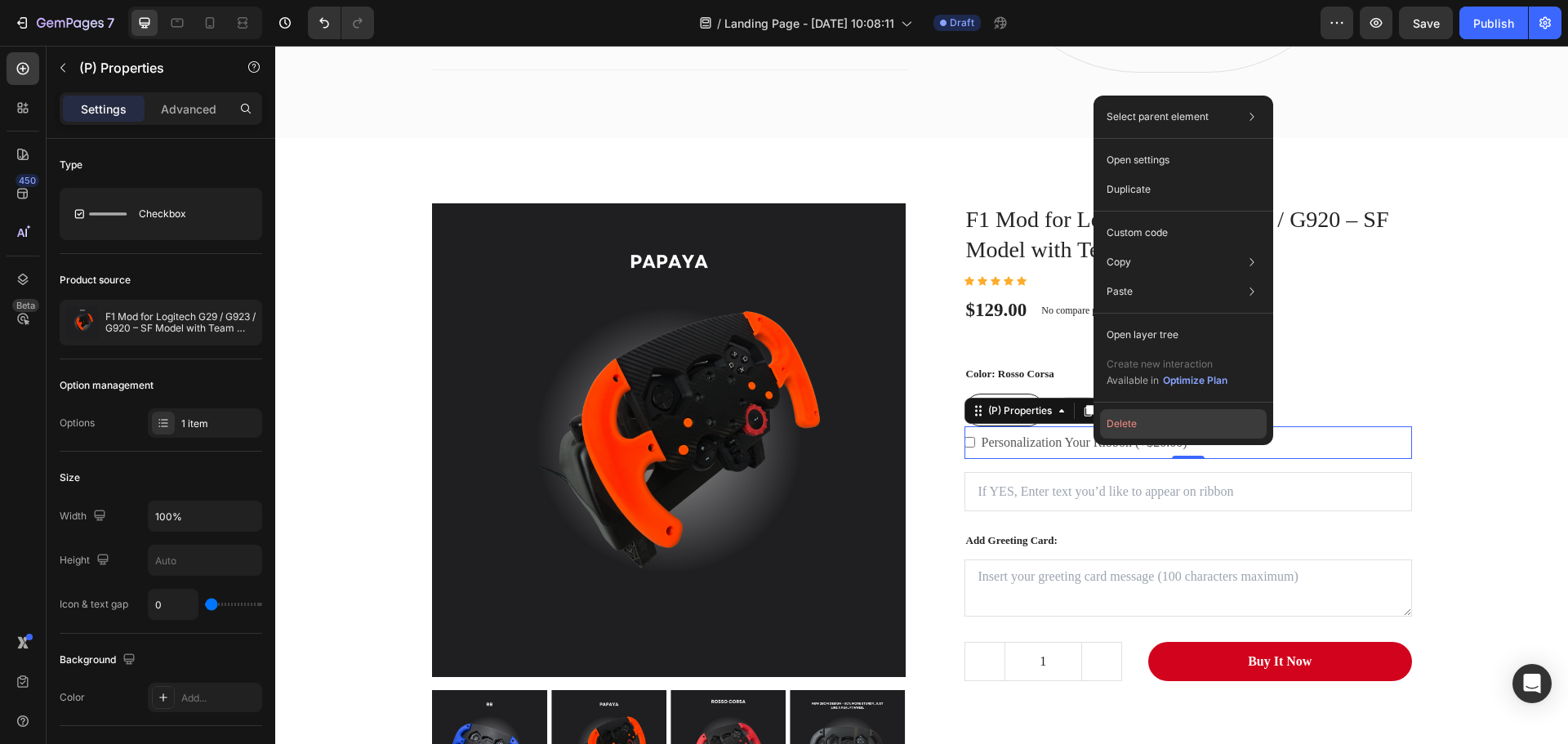
click at [1141, 420] on button "Delete" at bounding box center [1183, 423] width 167 height 29
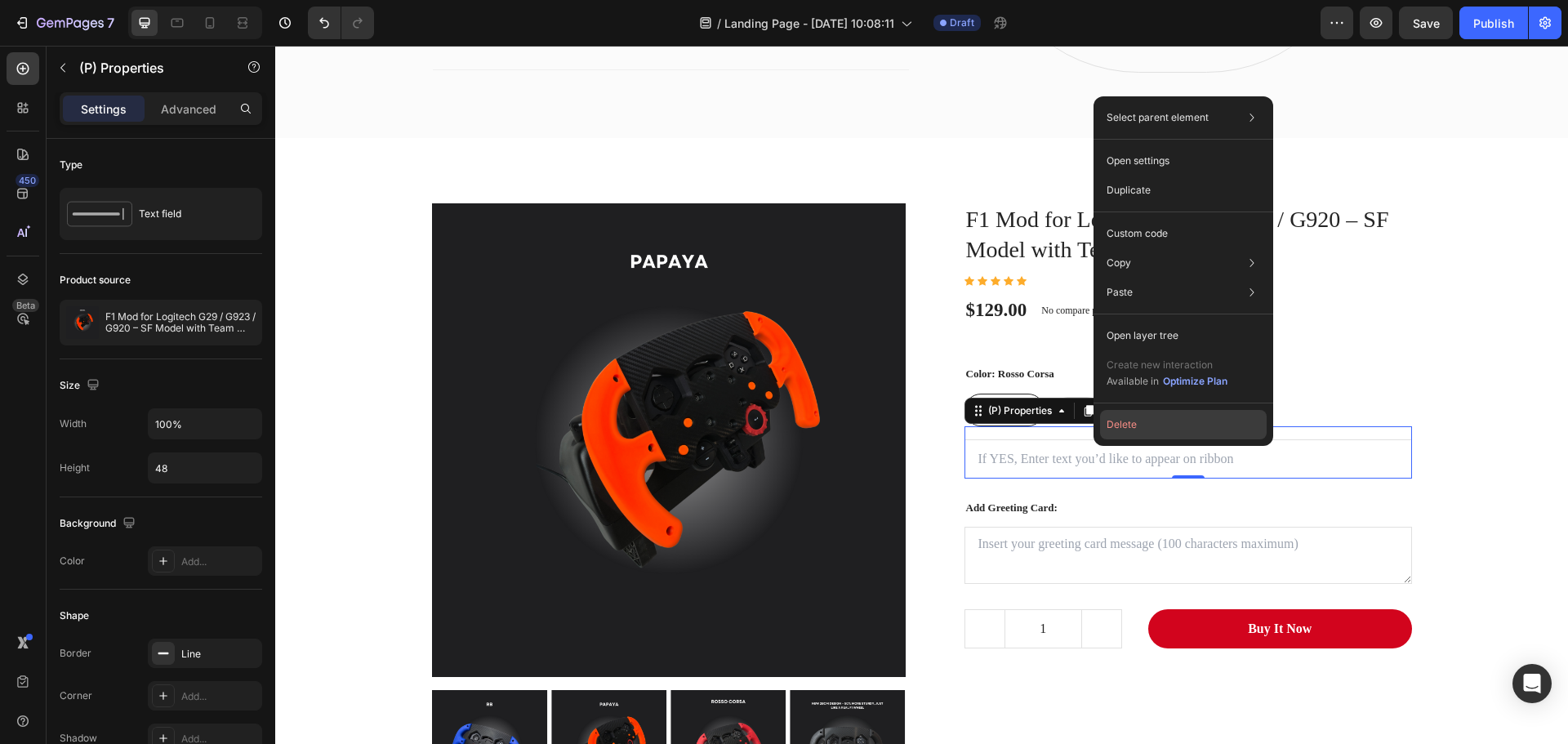
click at [1135, 427] on button "Delete" at bounding box center [1183, 424] width 167 height 29
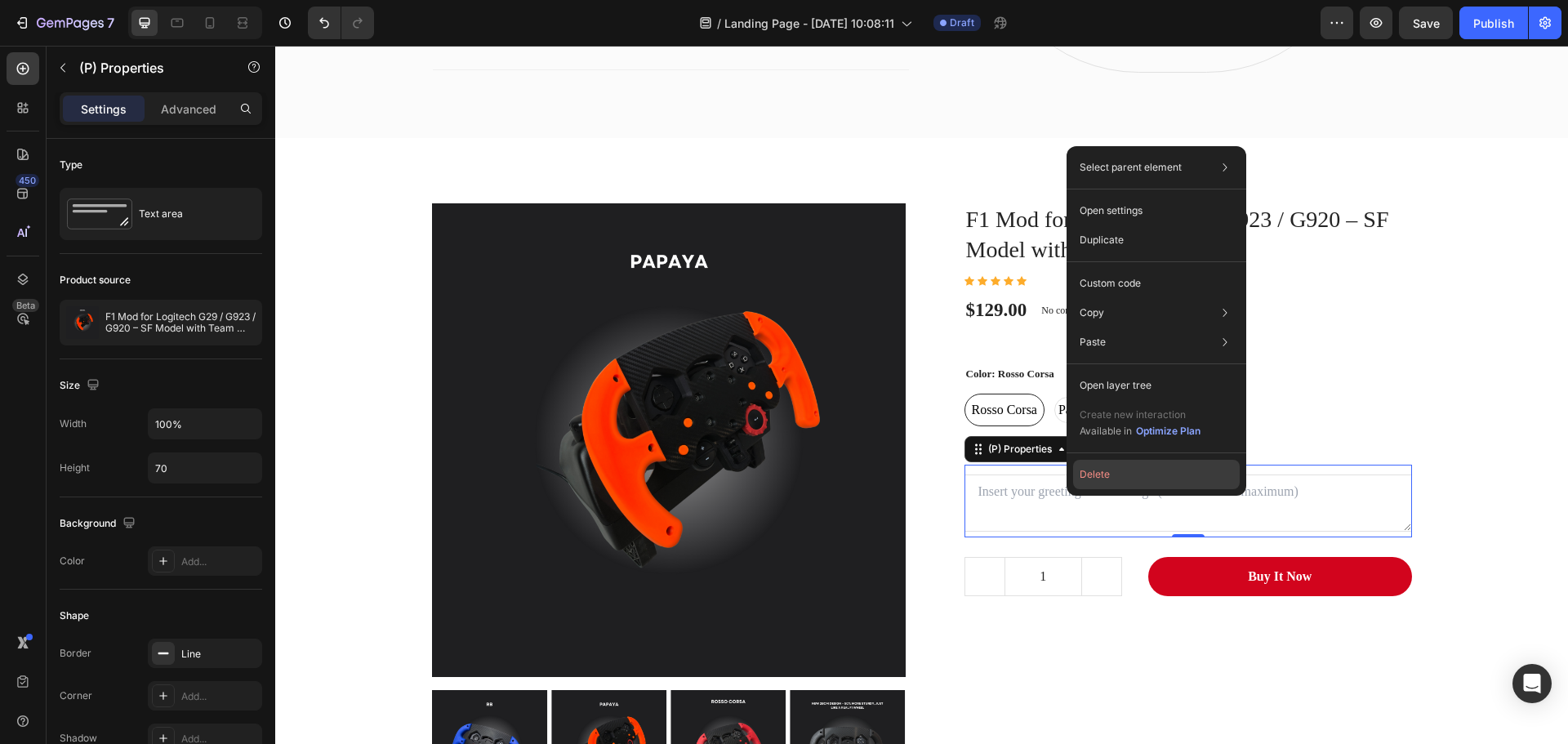
click at [1114, 474] on button "Delete" at bounding box center [1156, 474] width 167 height 29
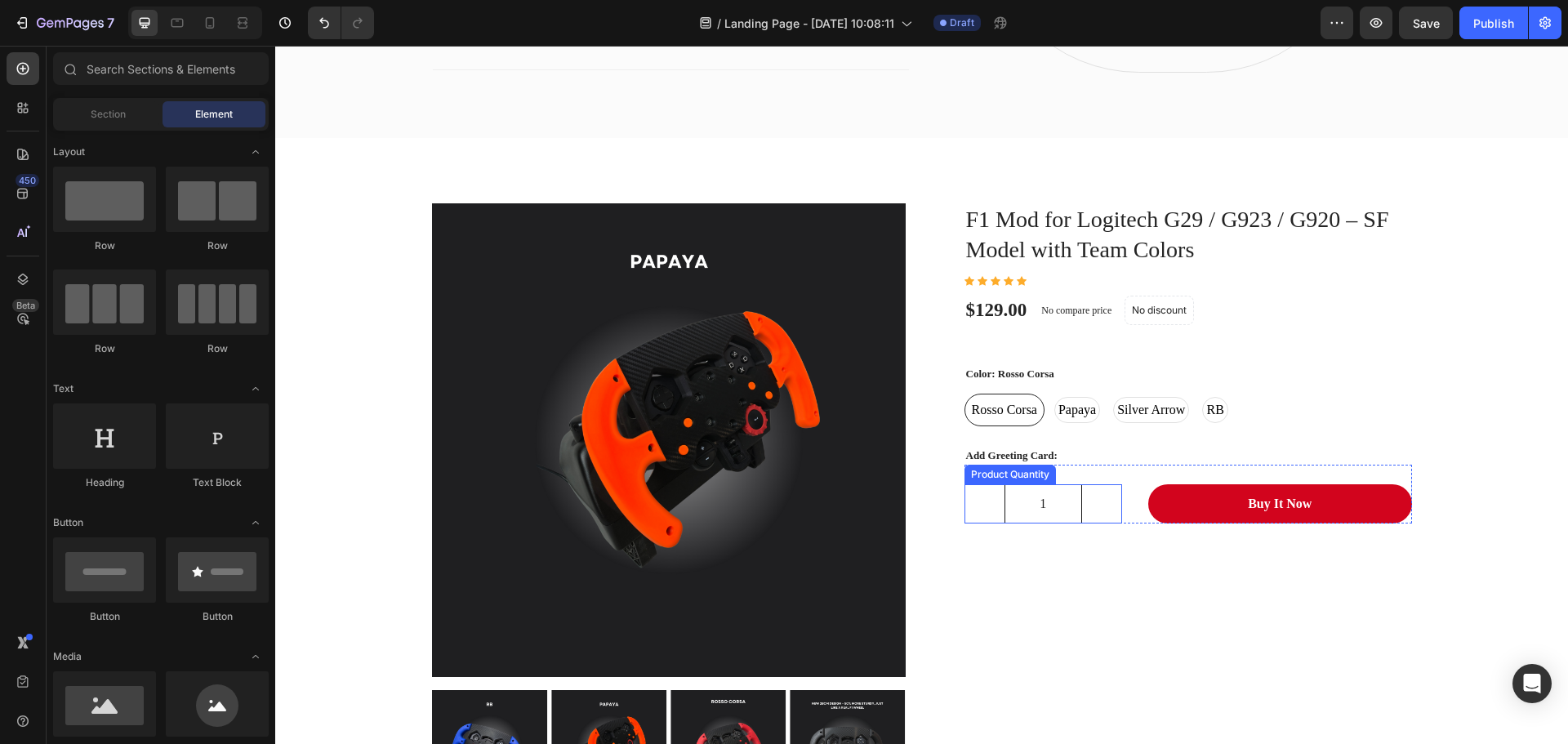
click at [1020, 513] on input "1" at bounding box center [1043, 503] width 78 height 38
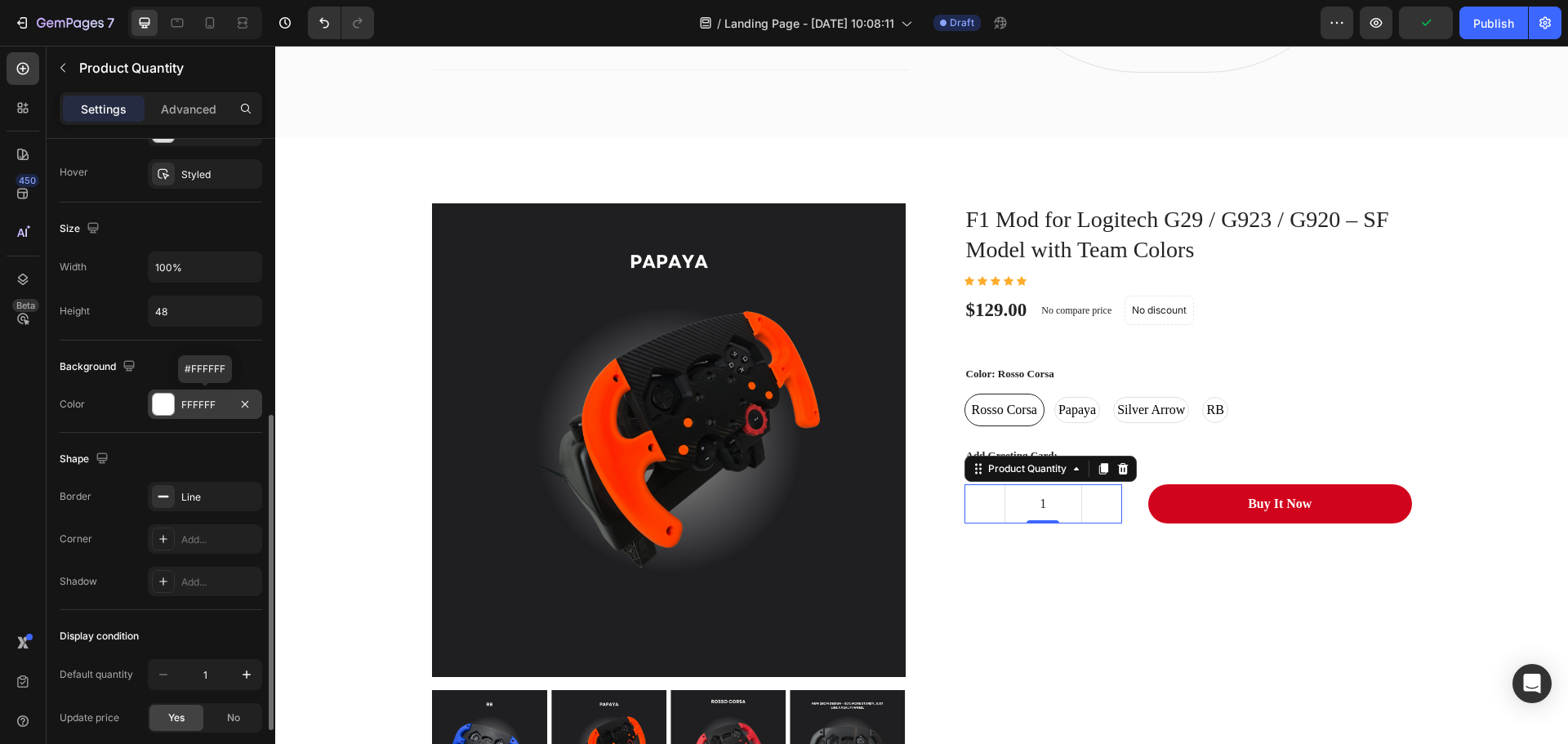
scroll to position [694, 0]
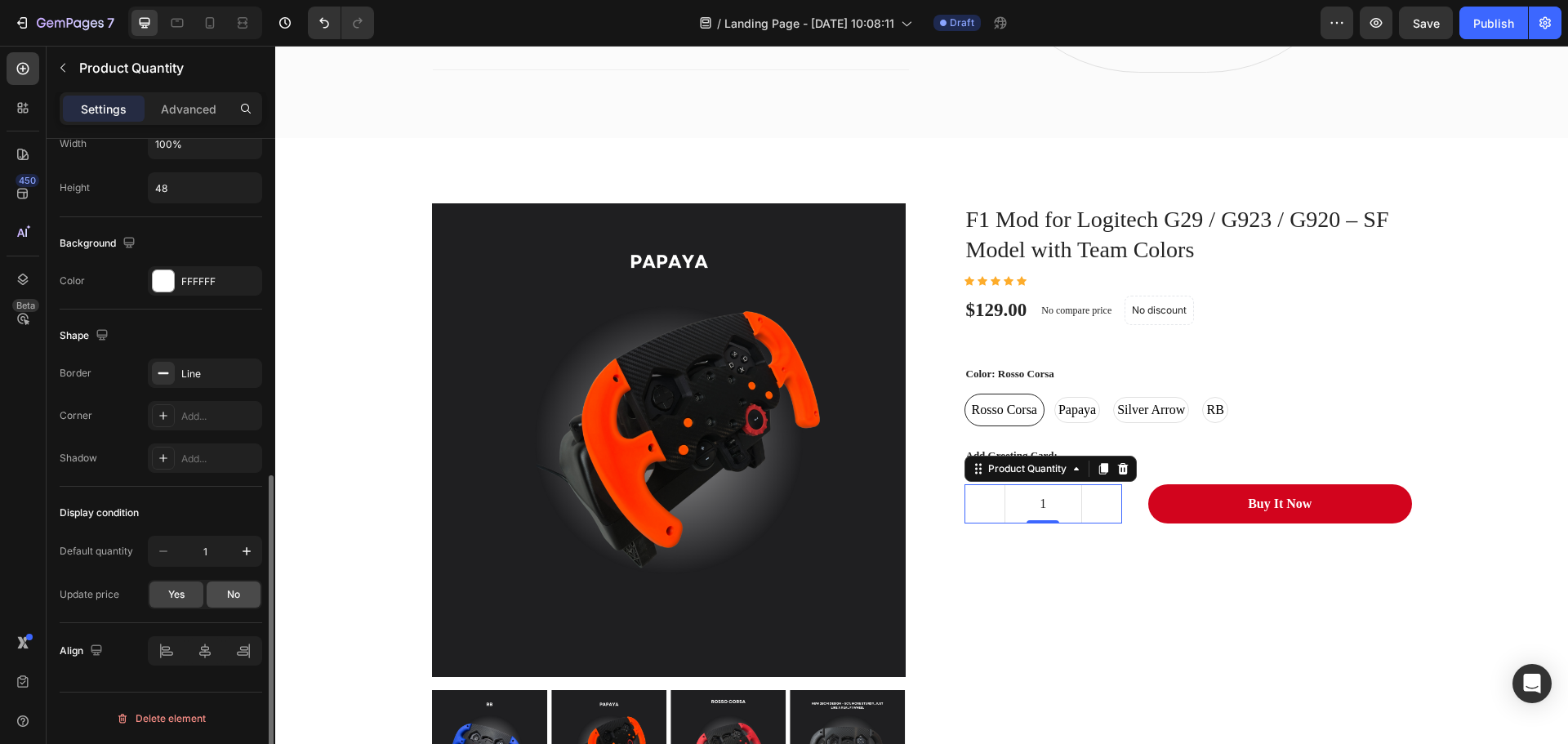
click at [230, 599] on span "No" at bounding box center [234, 593] width 13 height 14
click at [160, 593] on div "Yes" at bounding box center [177, 594] width 54 height 26
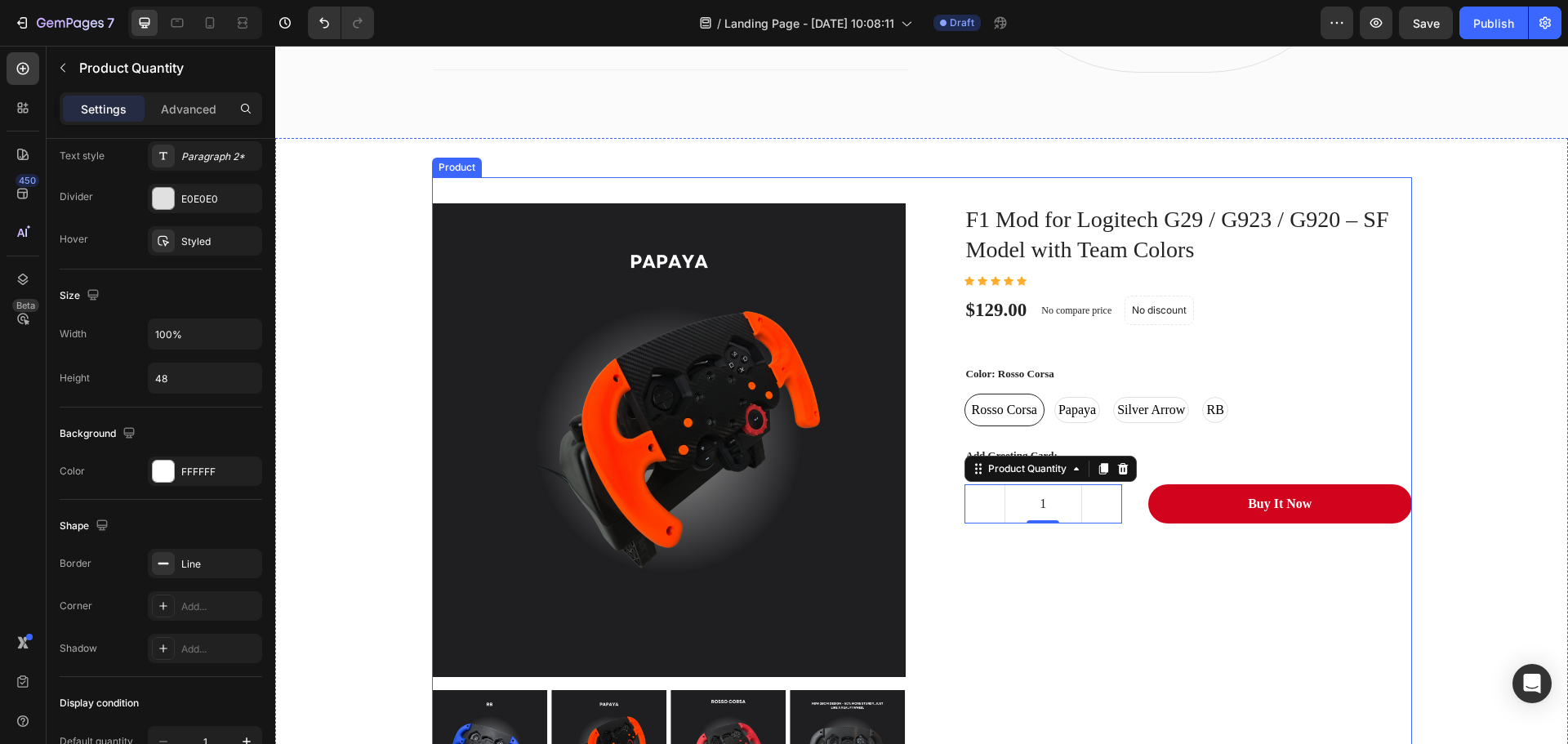
click at [1210, 566] on div "F1 Mod for Logitech G29 / G923 / G920 – SF Model with Team Colors (P) Title Ico…" at bounding box center [1175, 504] width 474 height 602
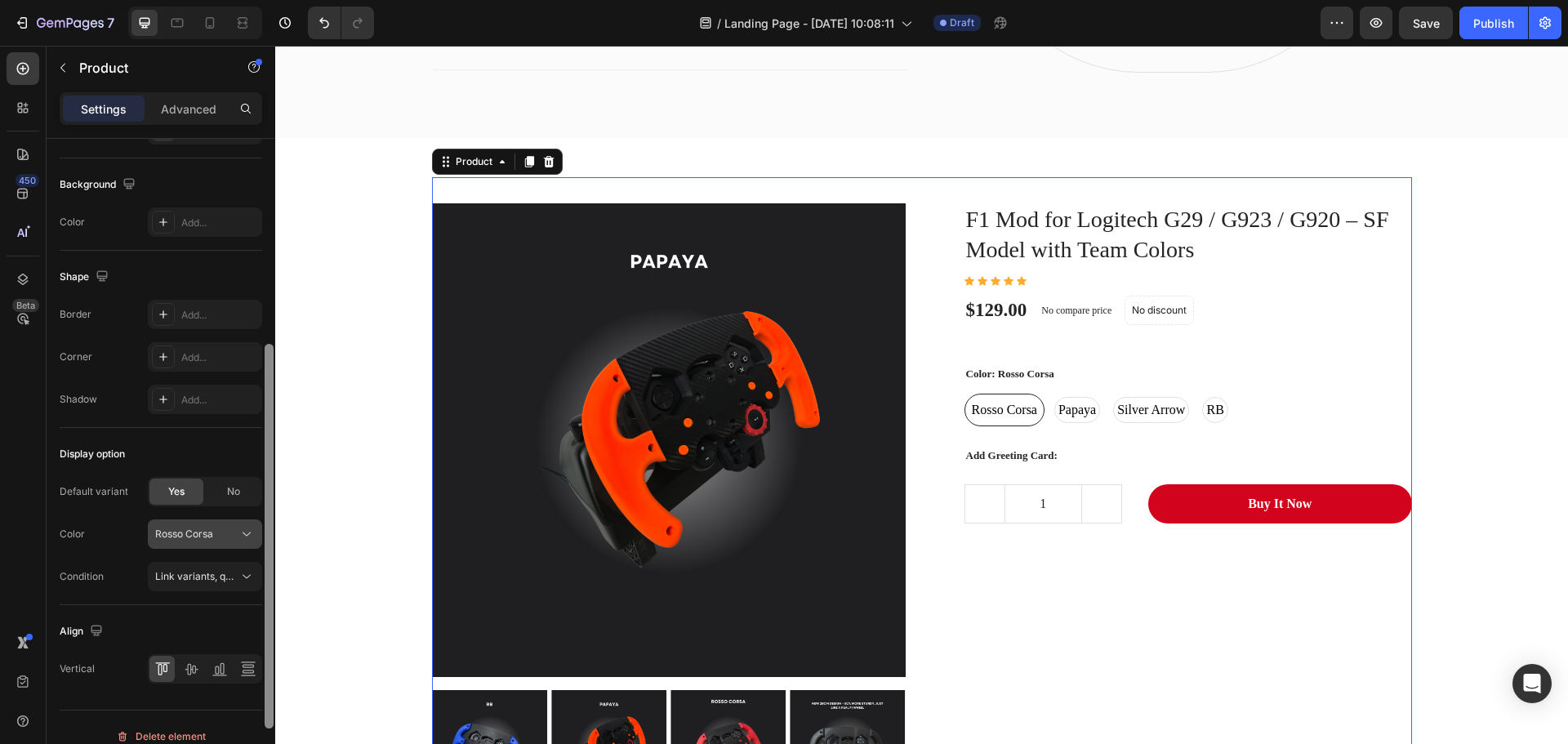
scroll to position [452, 0]
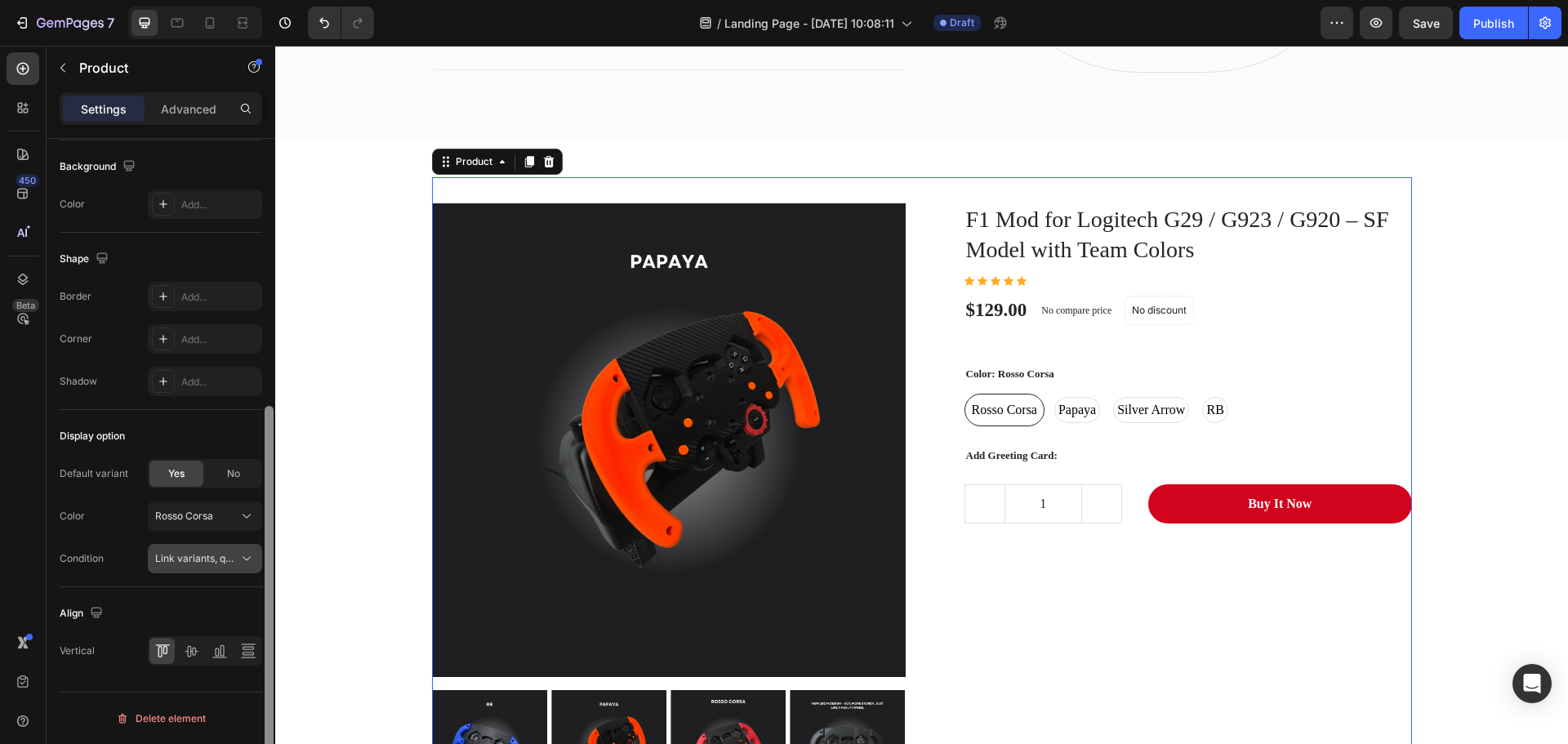
drag, startPoint x: 270, startPoint y: 255, endPoint x: 231, endPoint y: 547, distance: 294.6
click at [231, 547] on div "Layout Horizontal Product source F1 Mod for Logitech G29 / G923 / G920 – SF Mod…" at bounding box center [161, 465] width 229 height 651
click at [220, 560] on span "Link variants, quantity <br> between same products" at bounding box center [275, 558] width 241 height 13
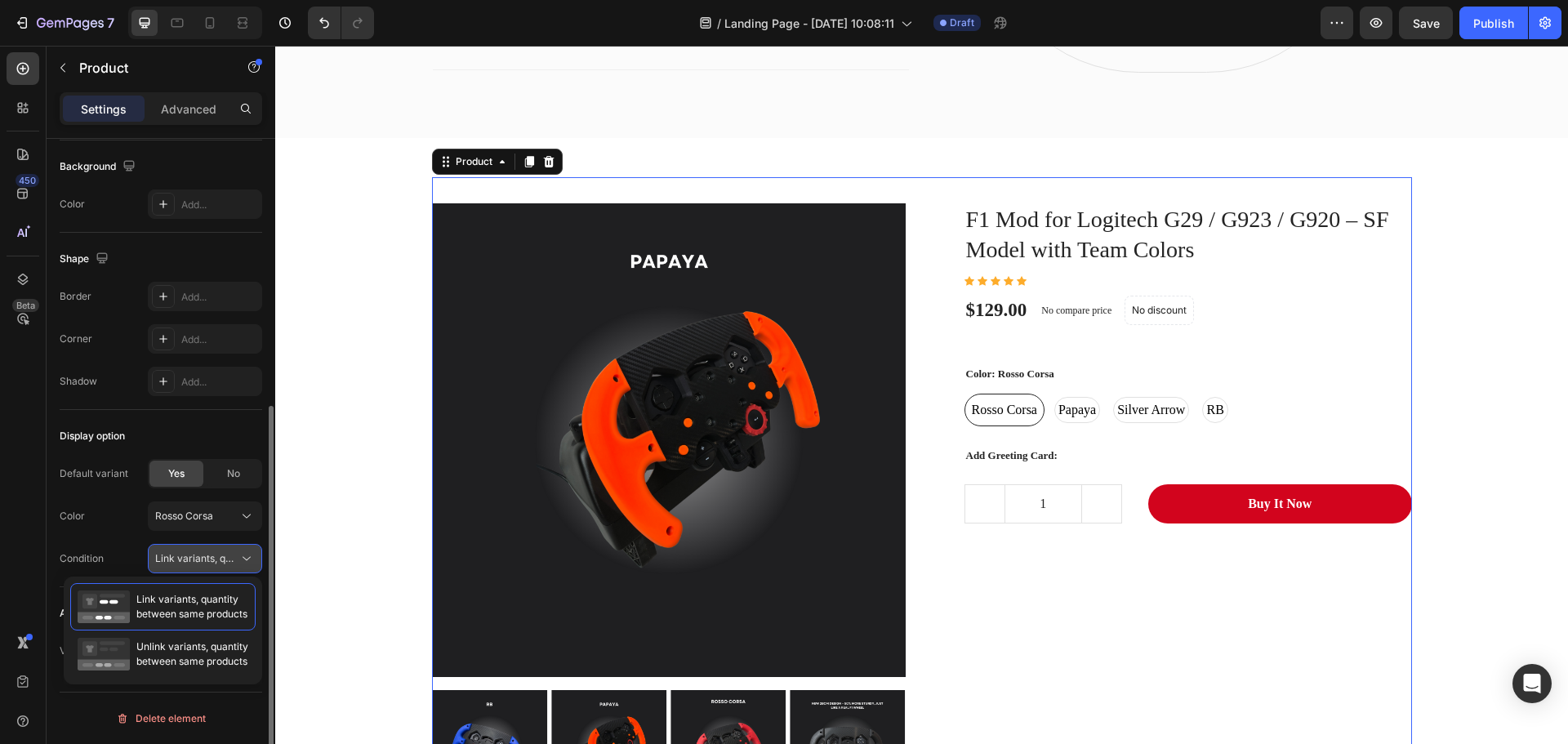
click at [231, 551] on span "Link variants, quantity <br> between same products" at bounding box center [196, 558] width 83 height 14
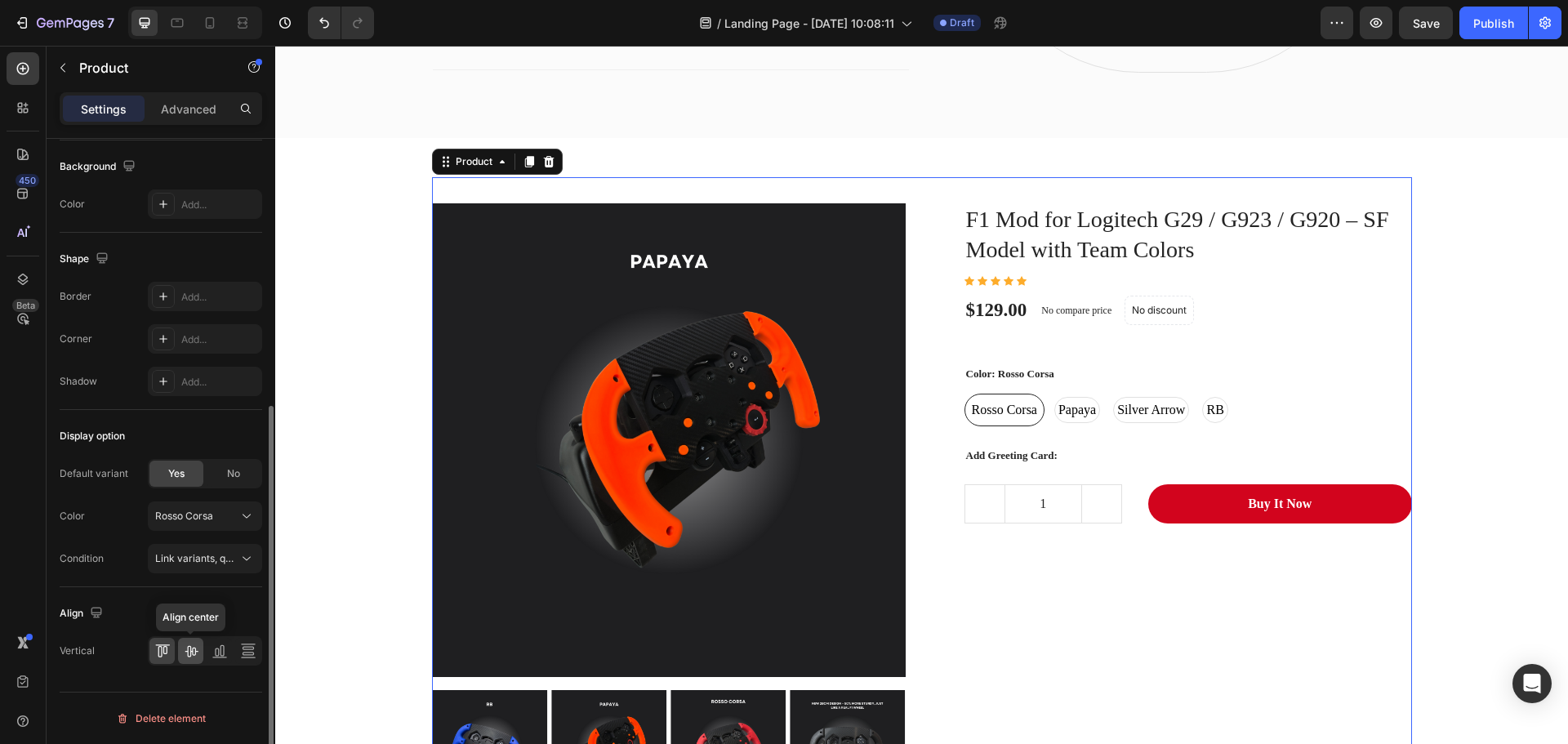
click at [195, 654] on icon at bounding box center [191, 651] width 13 height 12
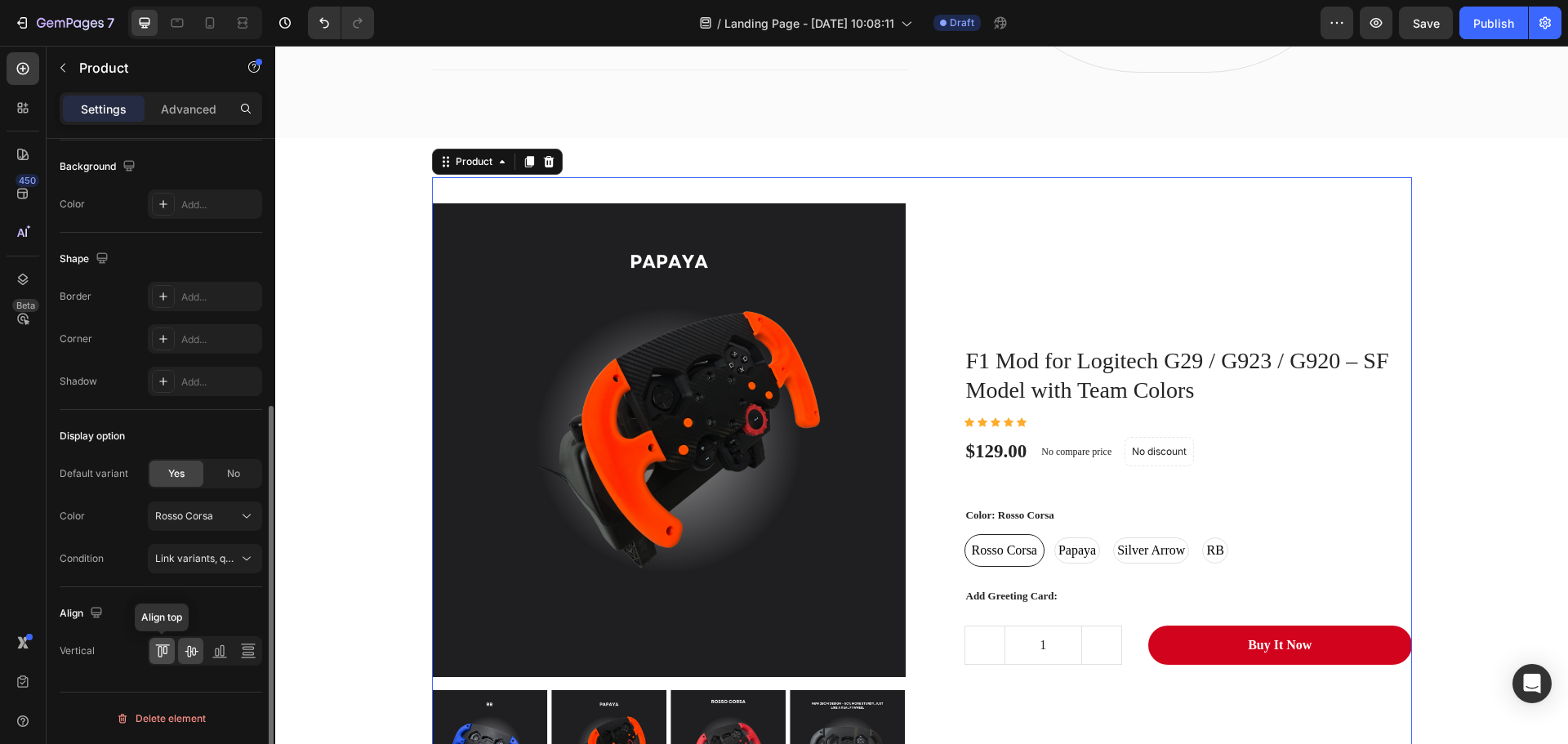
click at [159, 654] on icon at bounding box center [162, 650] width 16 height 16
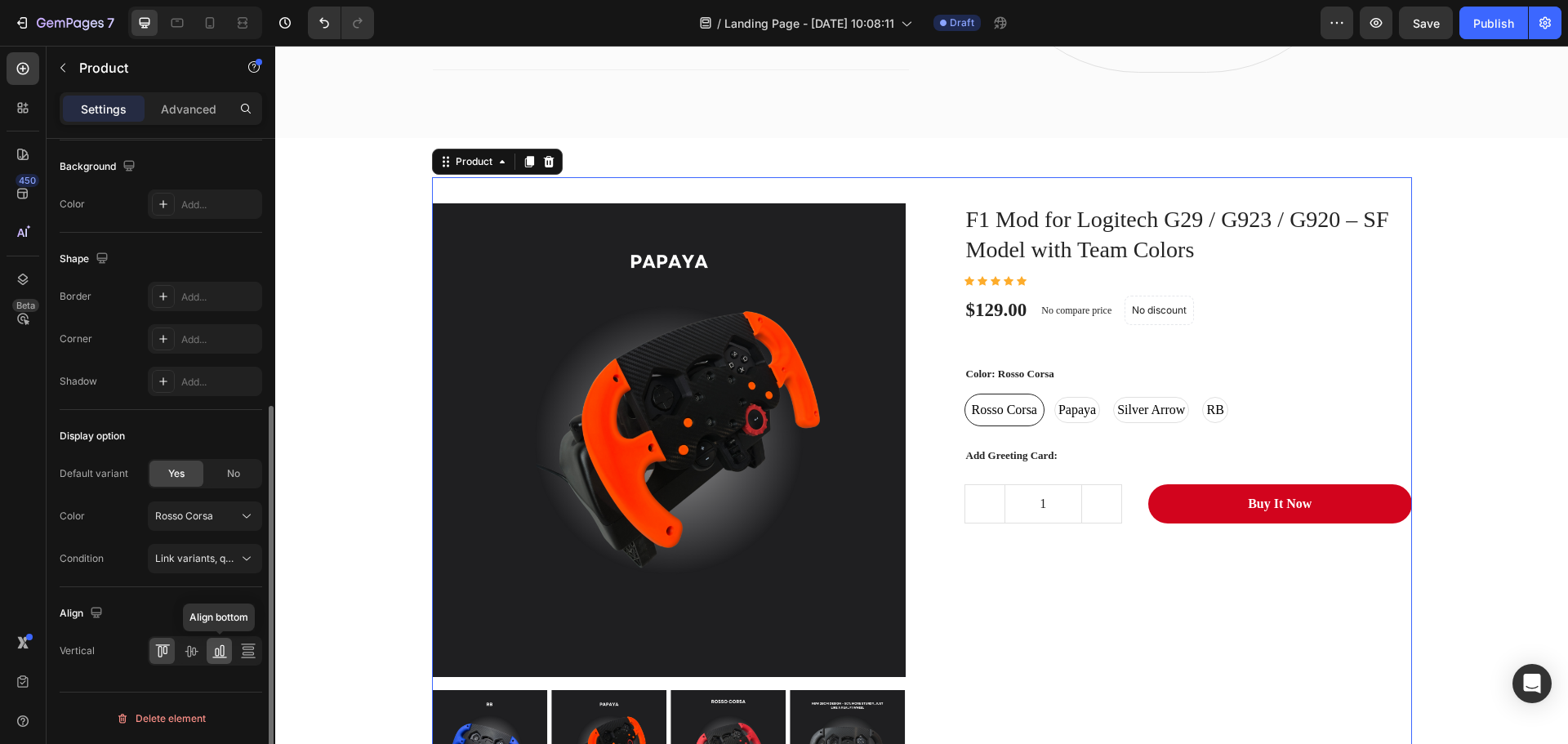
click at [212, 657] on icon at bounding box center [219, 656] width 14 height 1
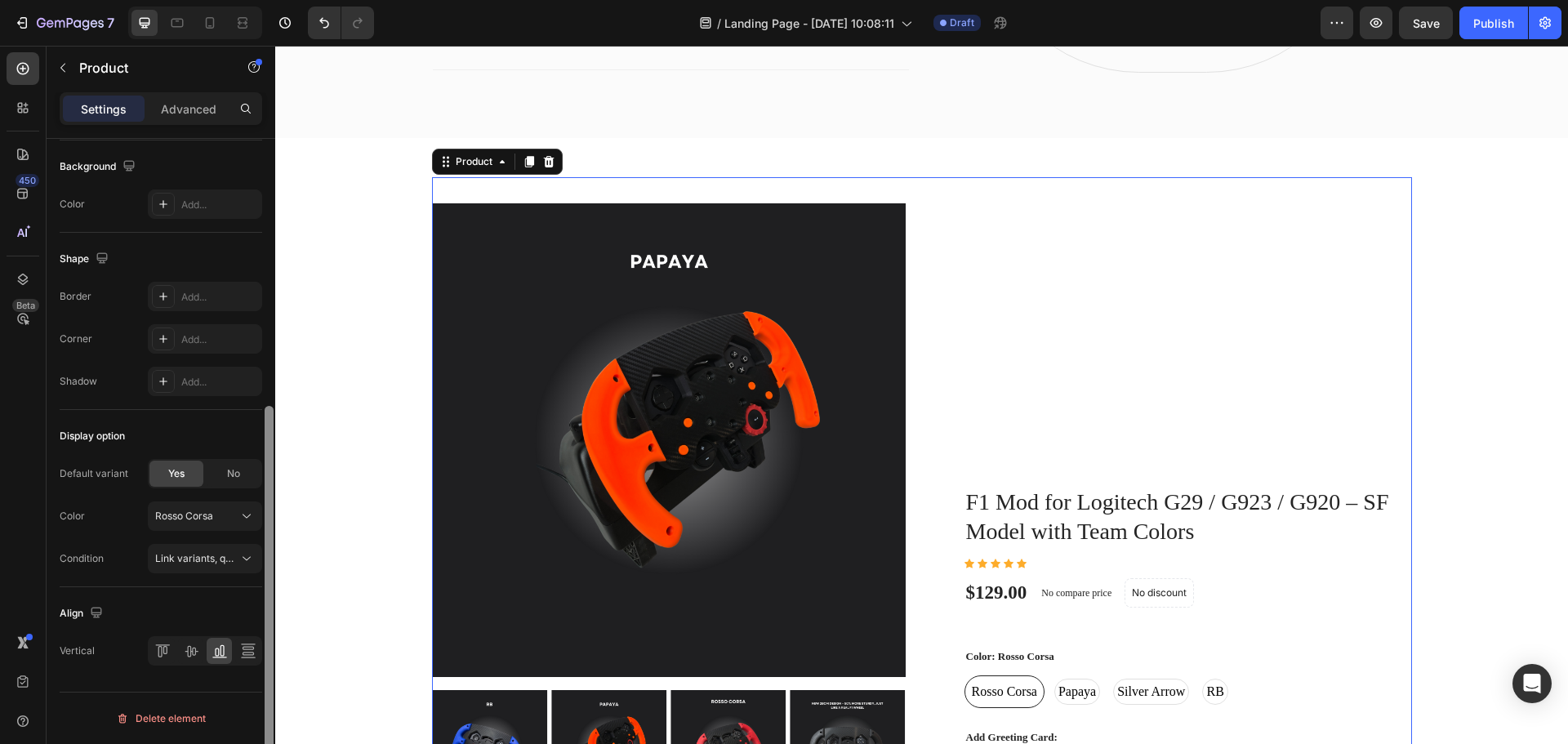
click at [263, 651] on div at bounding box center [268, 465] width 13 height 651
click at [241, 648] on icon at bounding box center [247, 650] width 16 height 16
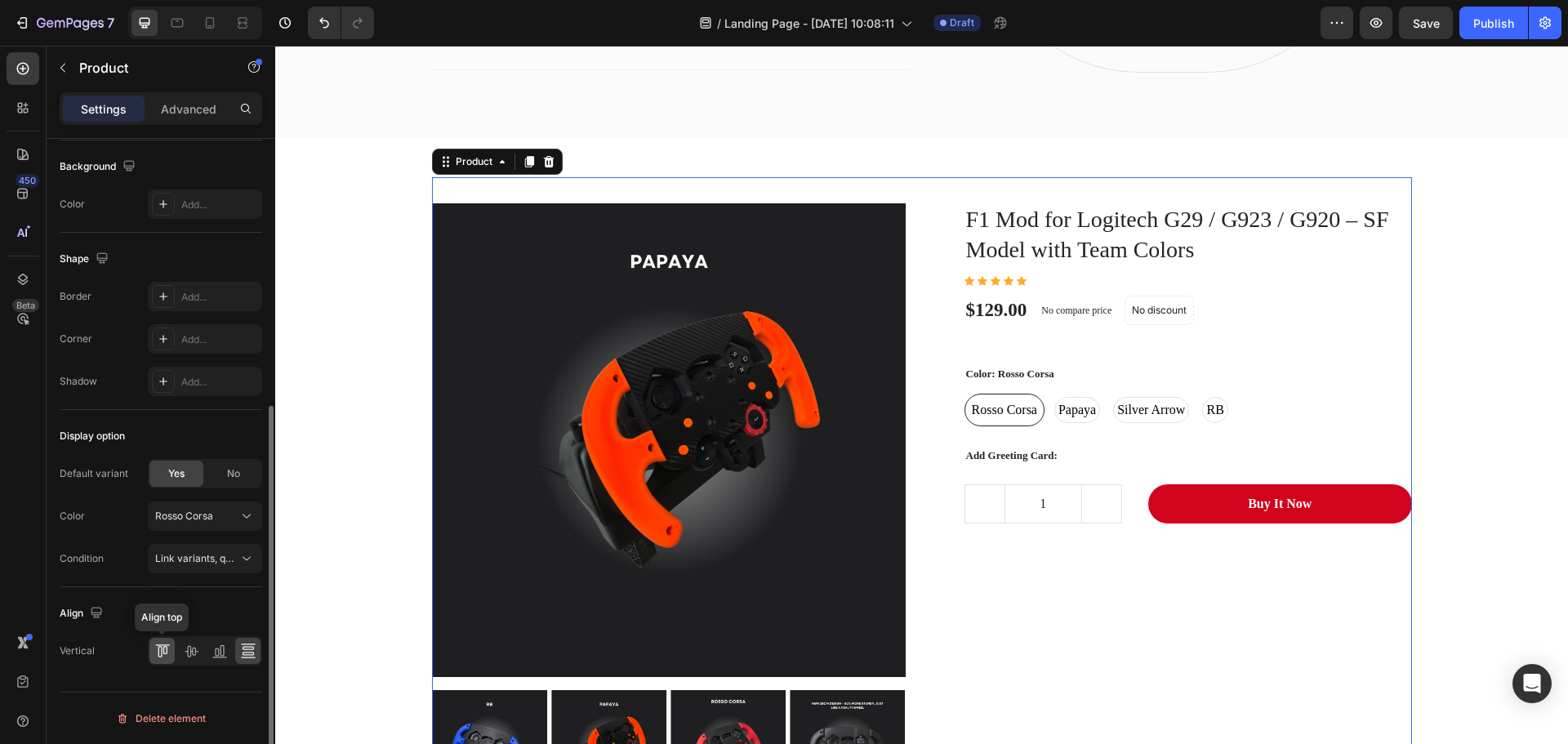
click at [167, 646] on icon at bounding box center [162, 650] width 16 height 16
click at [167, 649] on icon at bounding box center [164, 650] width 4 height 8
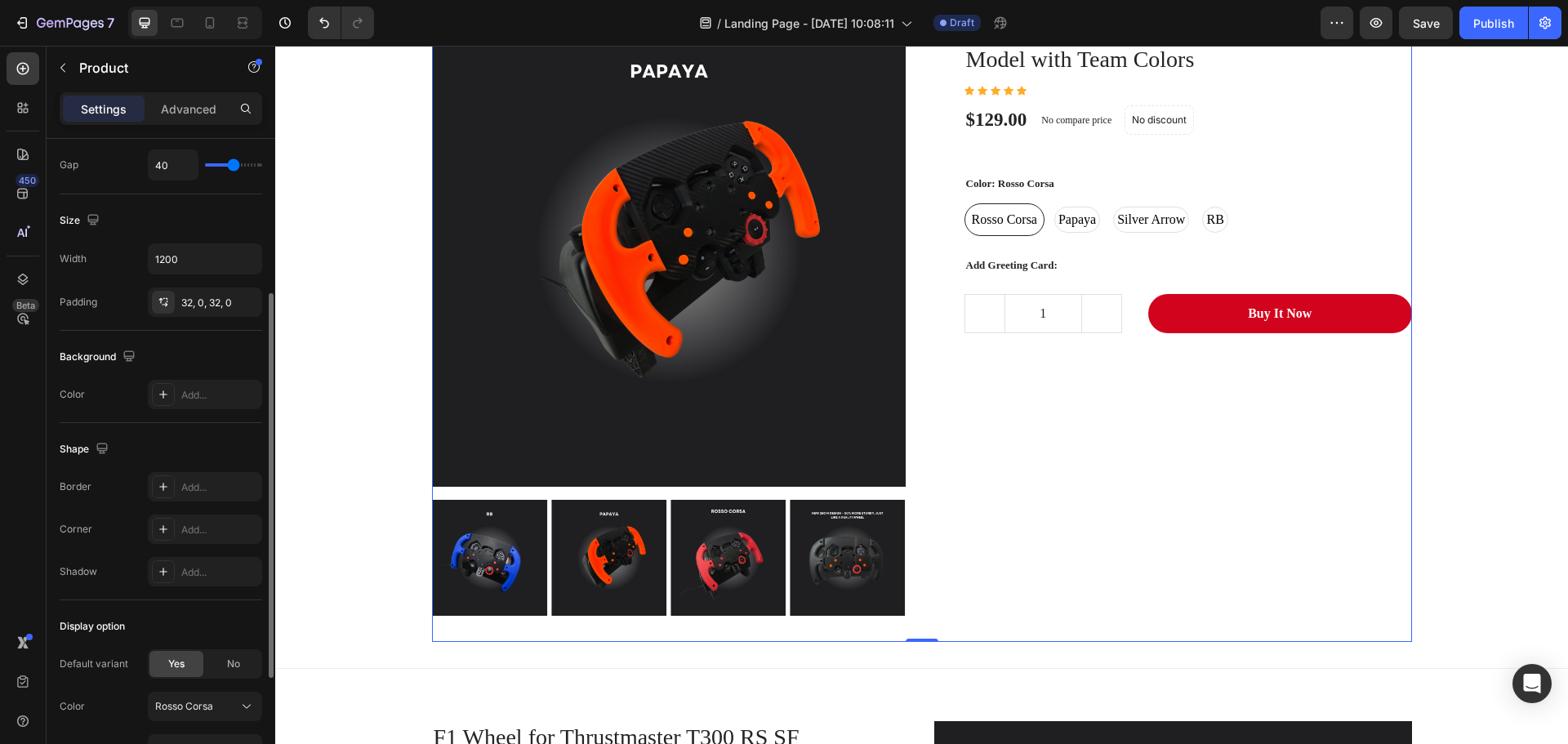
scroll to position [0, 0]
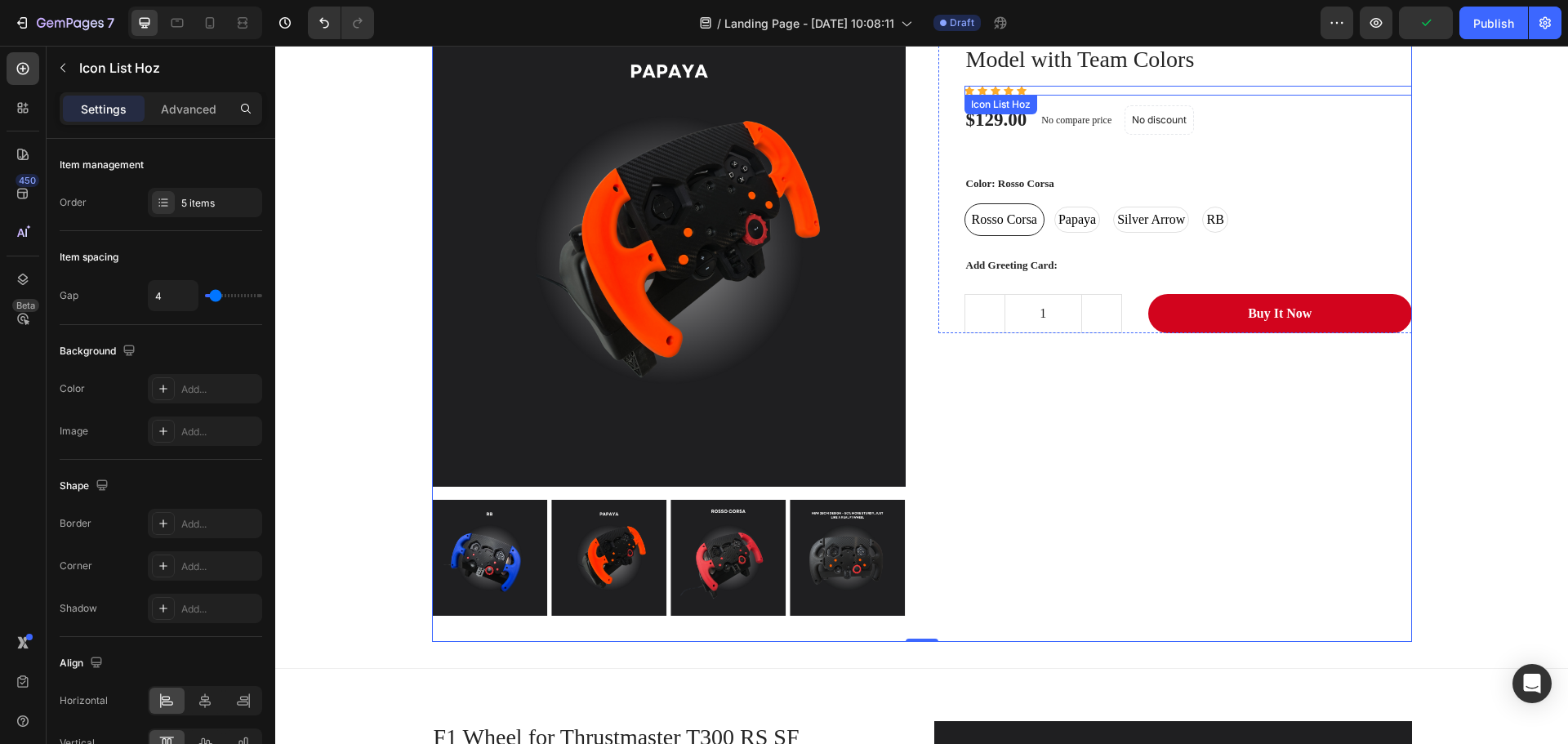
click at [983, 90] on div "Icon Icon Icon Icon Icon" at bounding box center [1188, 91] width 448 height 10
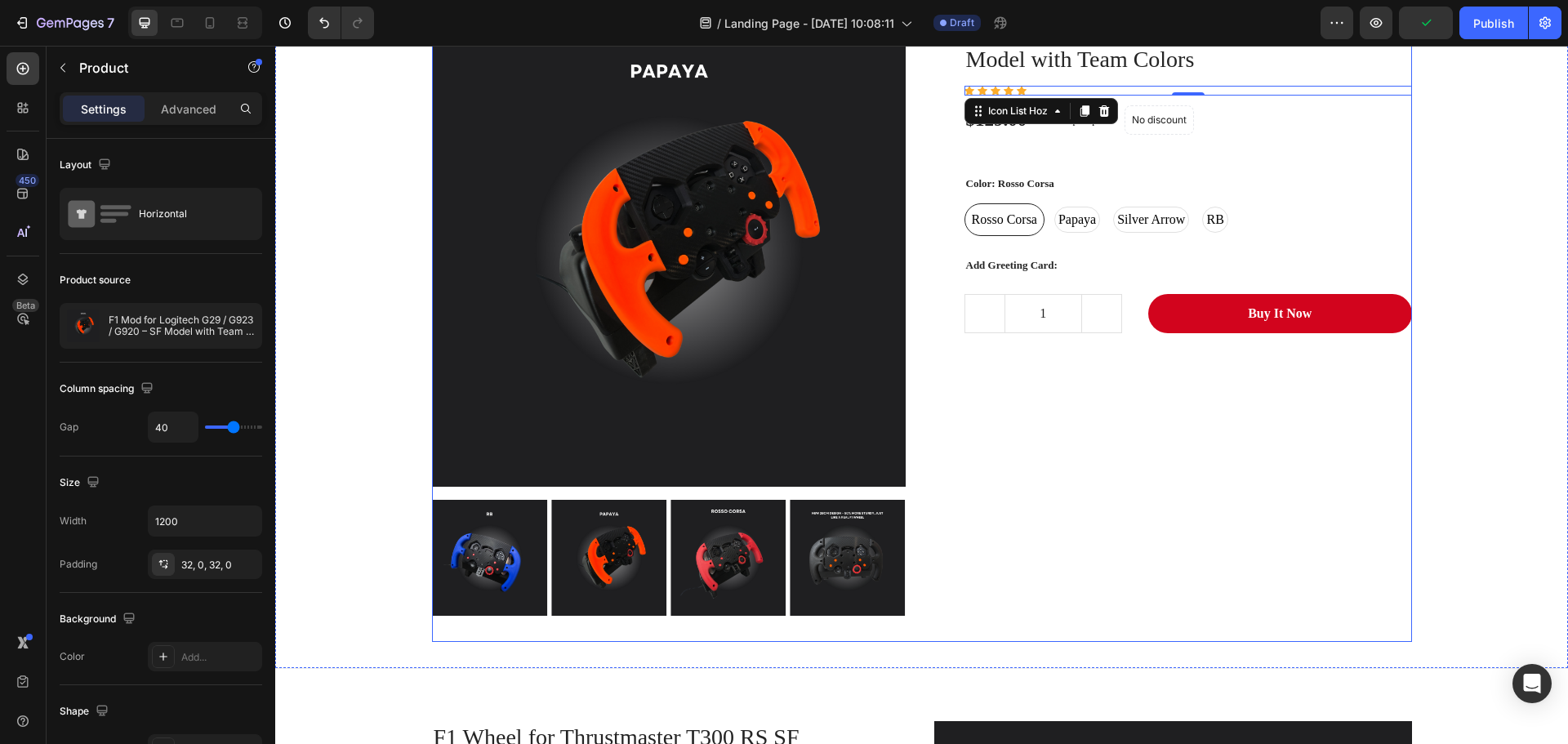
click at [1072, 454] on div "F1 Mod for Logitech G29 / G923 / G920 – SF Model with Team Colors (P) Title Ico…" at bounding box center [1175, 314] width 474 height 602
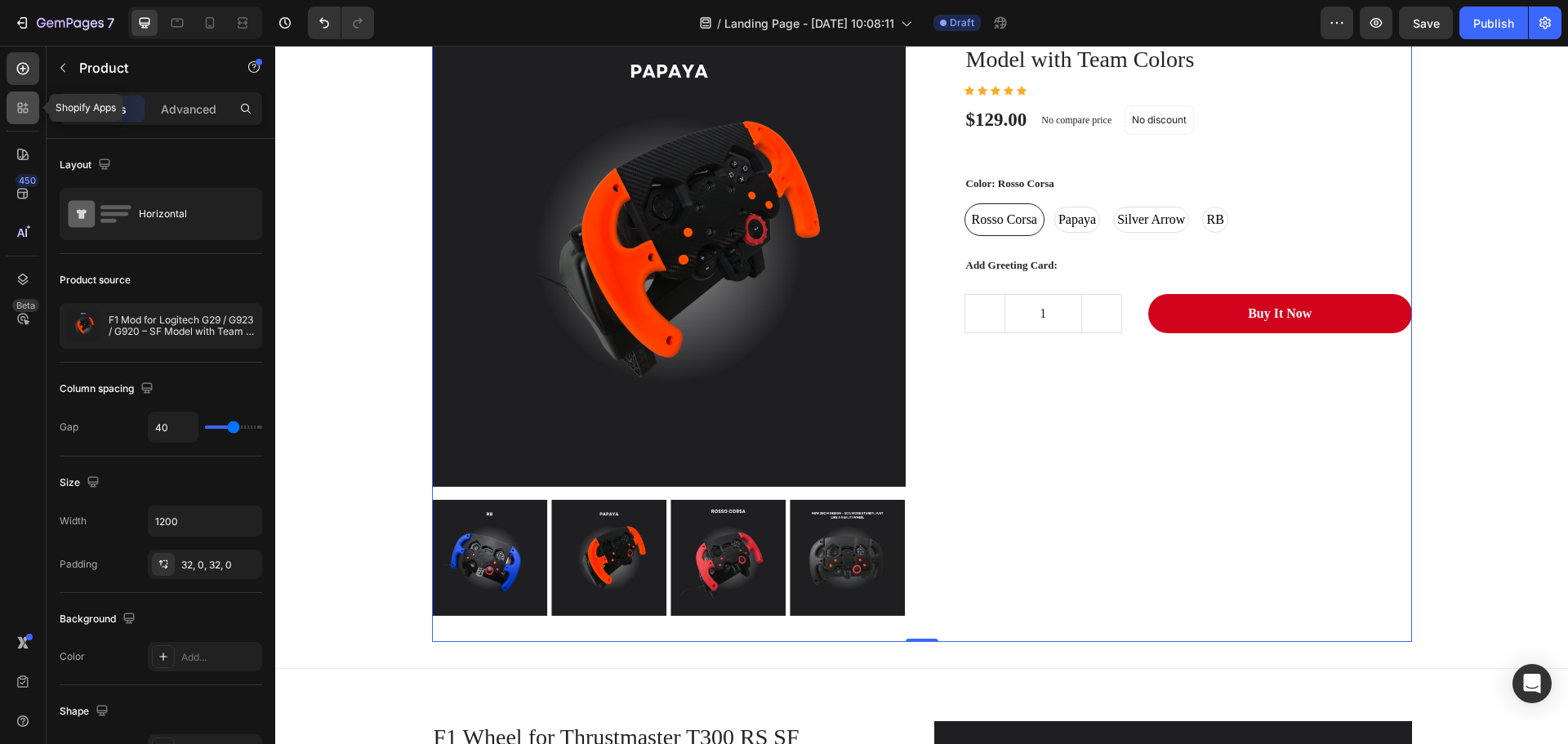
click at [25, 110] on icon at bounding box center [22, 107] width 16 height 16
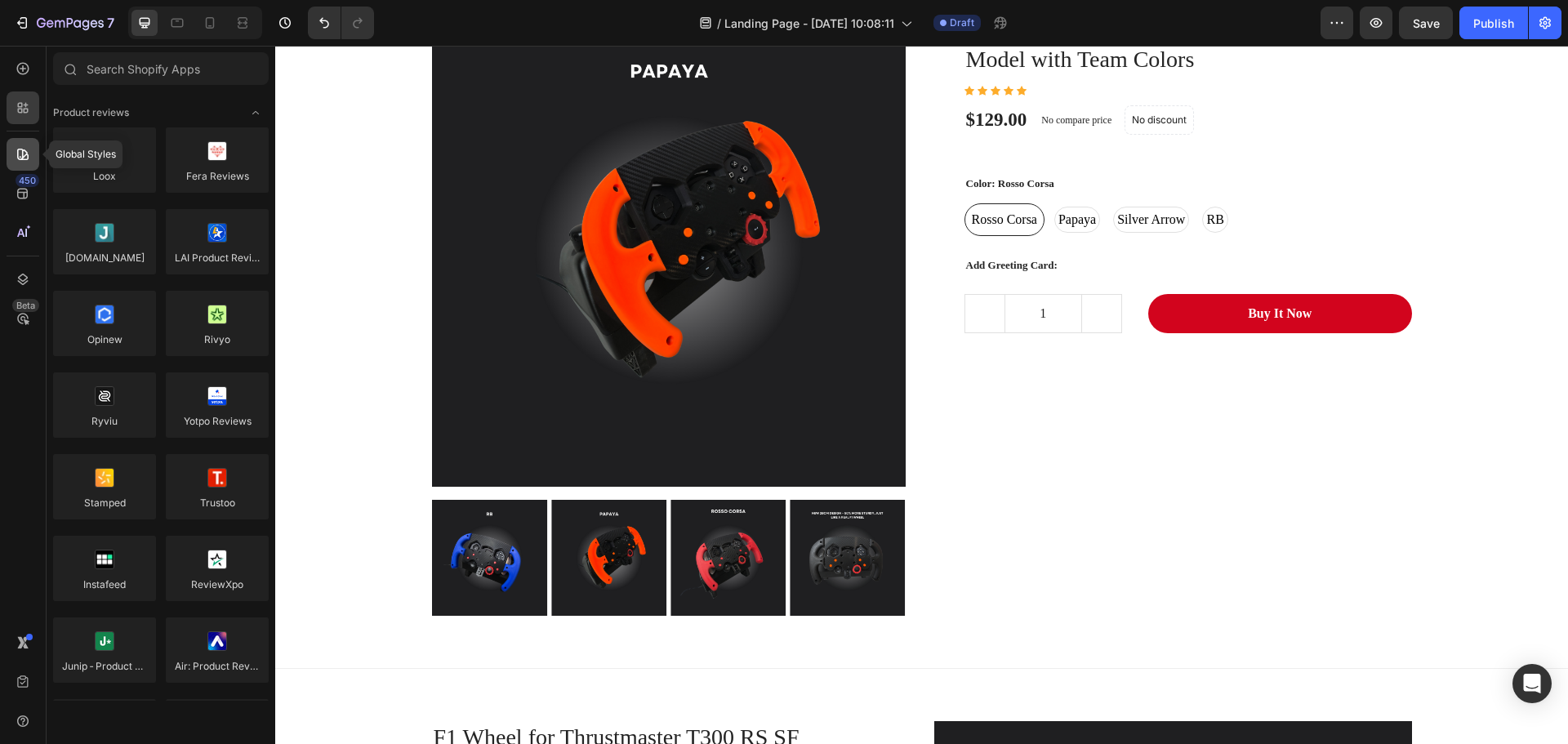
click at [19, 154] on icon at bounding box center [22, 154] width 16 height 16
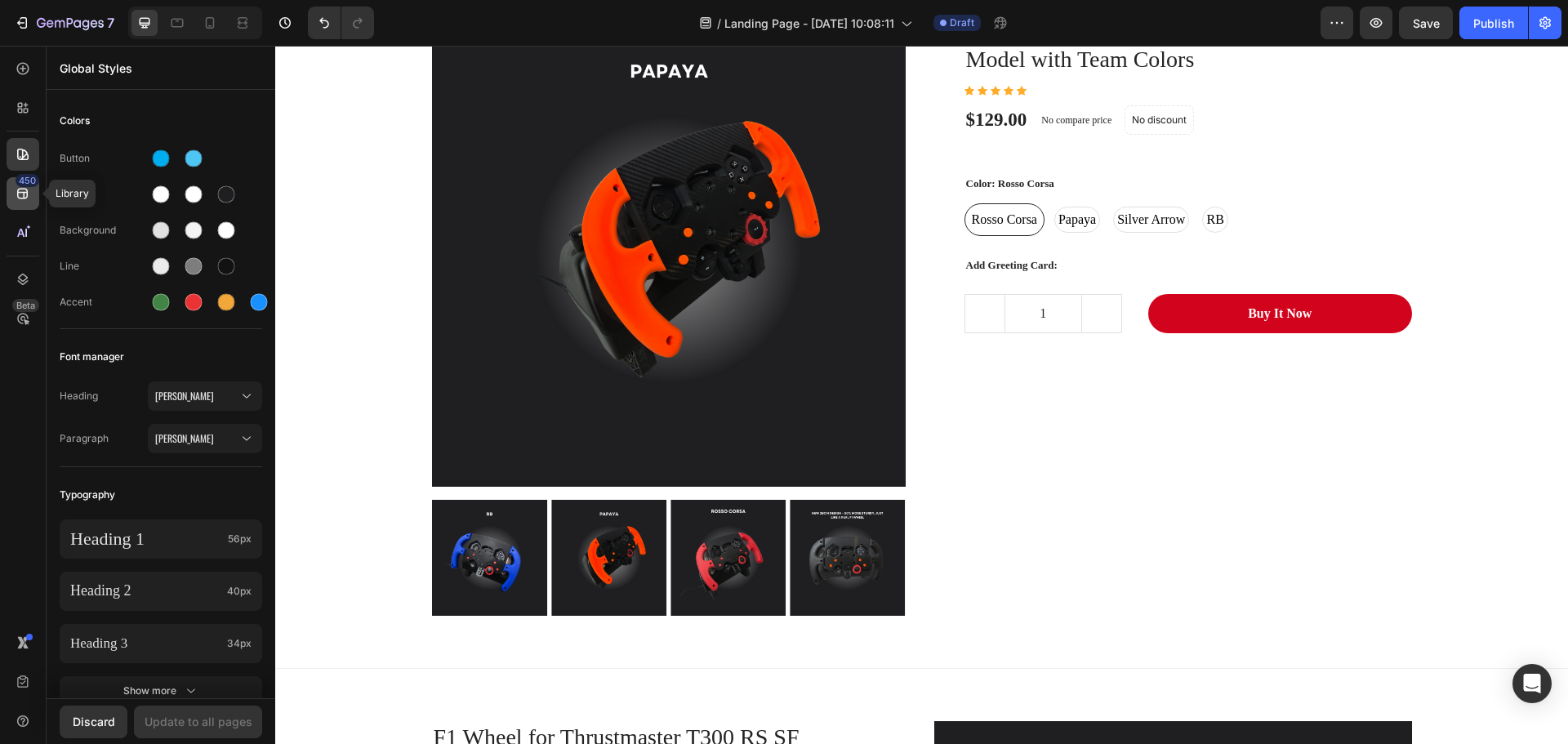
click at [22, 195] on icon at bounding box center [22, 193] width 16 height 16
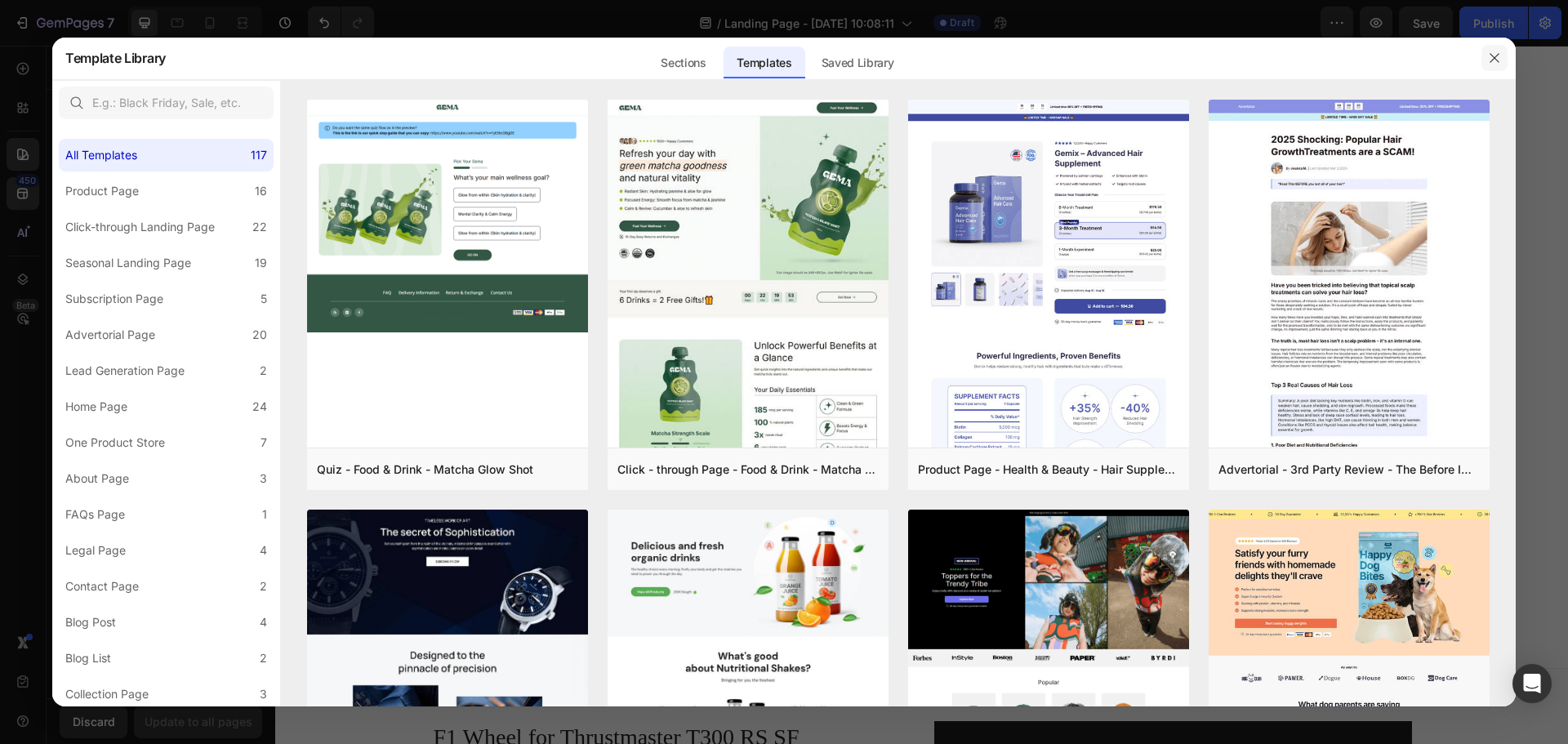
click at [1490, 58] on icon "button" at bounding box center [1494, 58] width 13 height 13
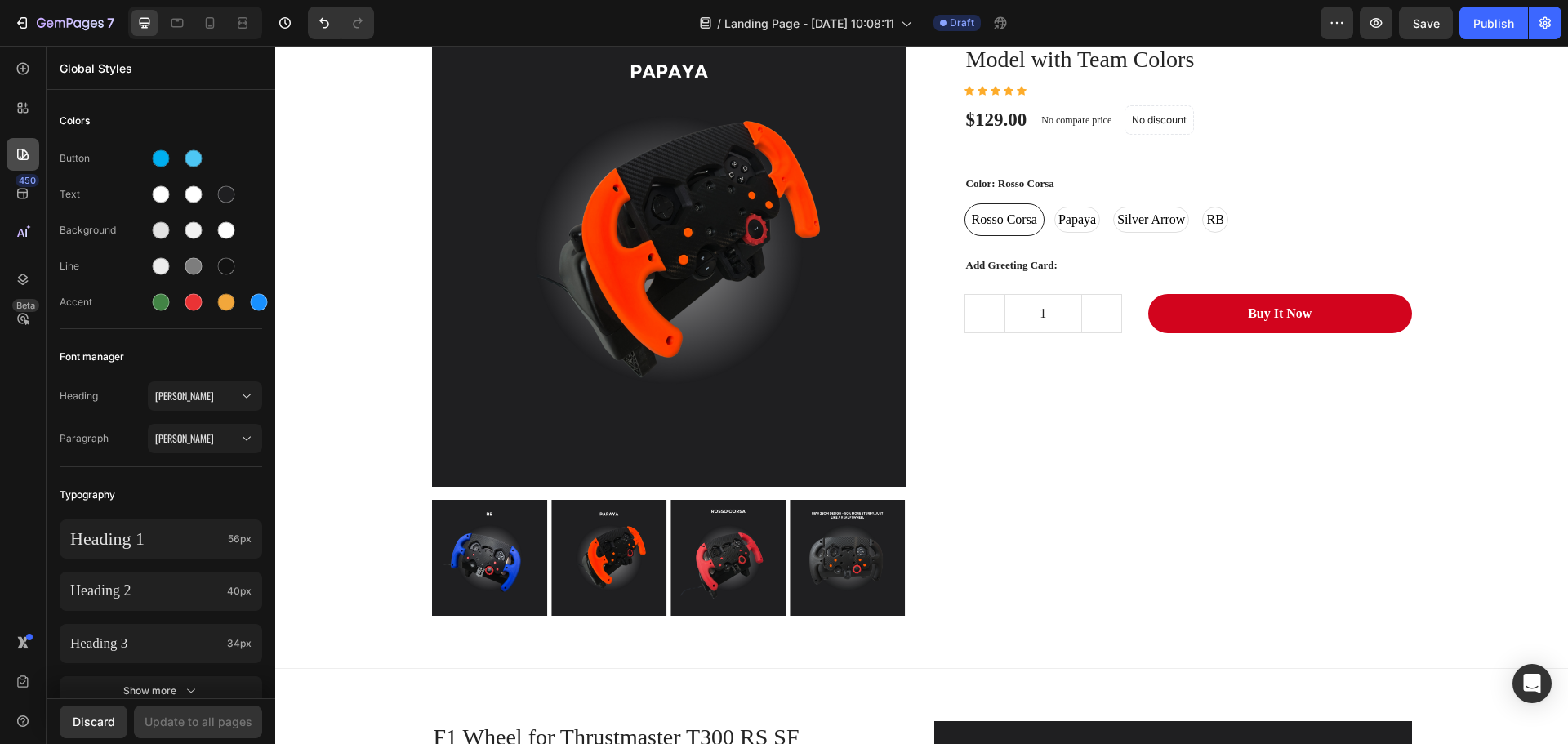
click at [22, 149] on icon at bounding box center [22, 154] width 16 height 16
click at [25, 199] on icon at bounding box center [22, 194] width 11 height 11
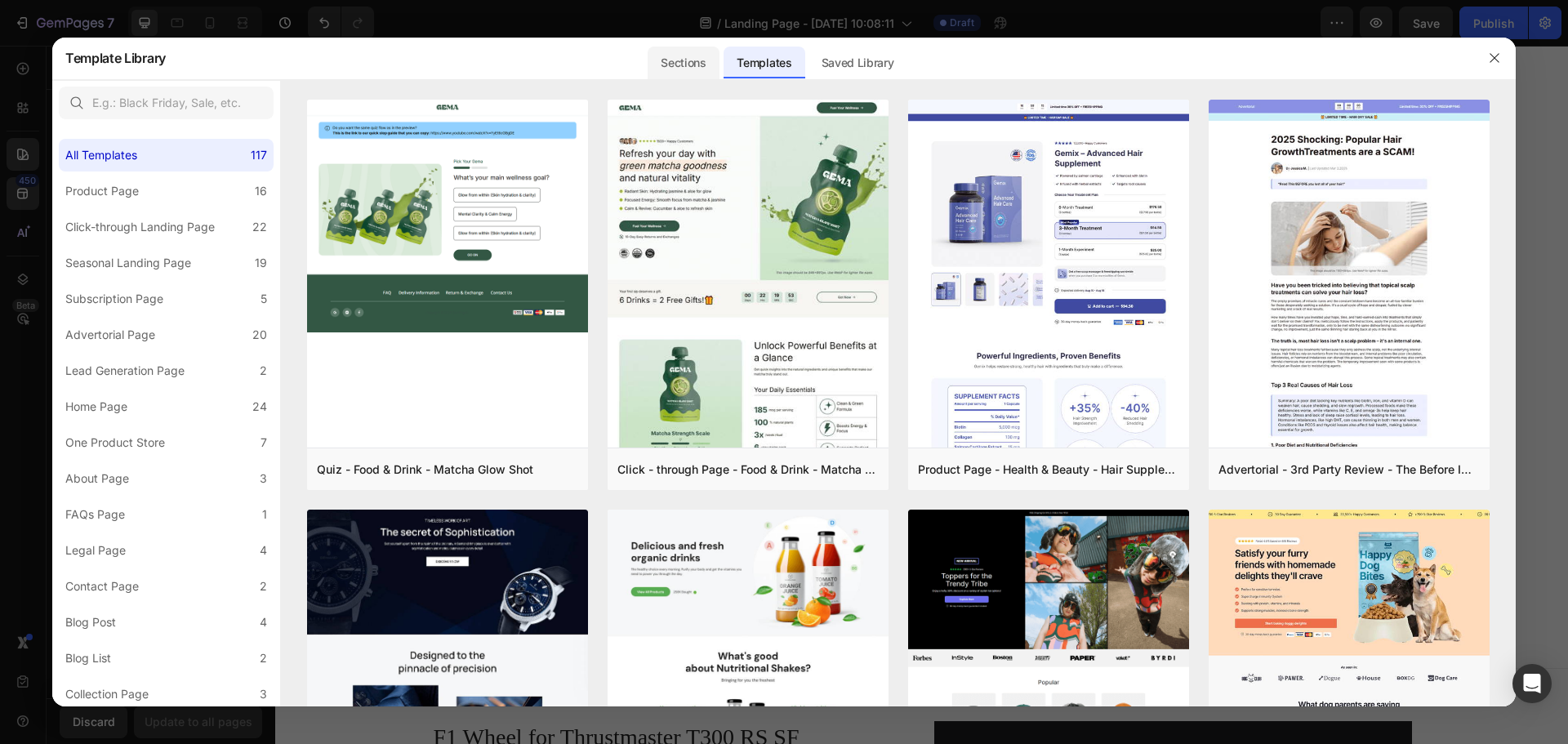
click at [699, 62] on div "Sections" at bounding box center [683, 62] width 71 height 33
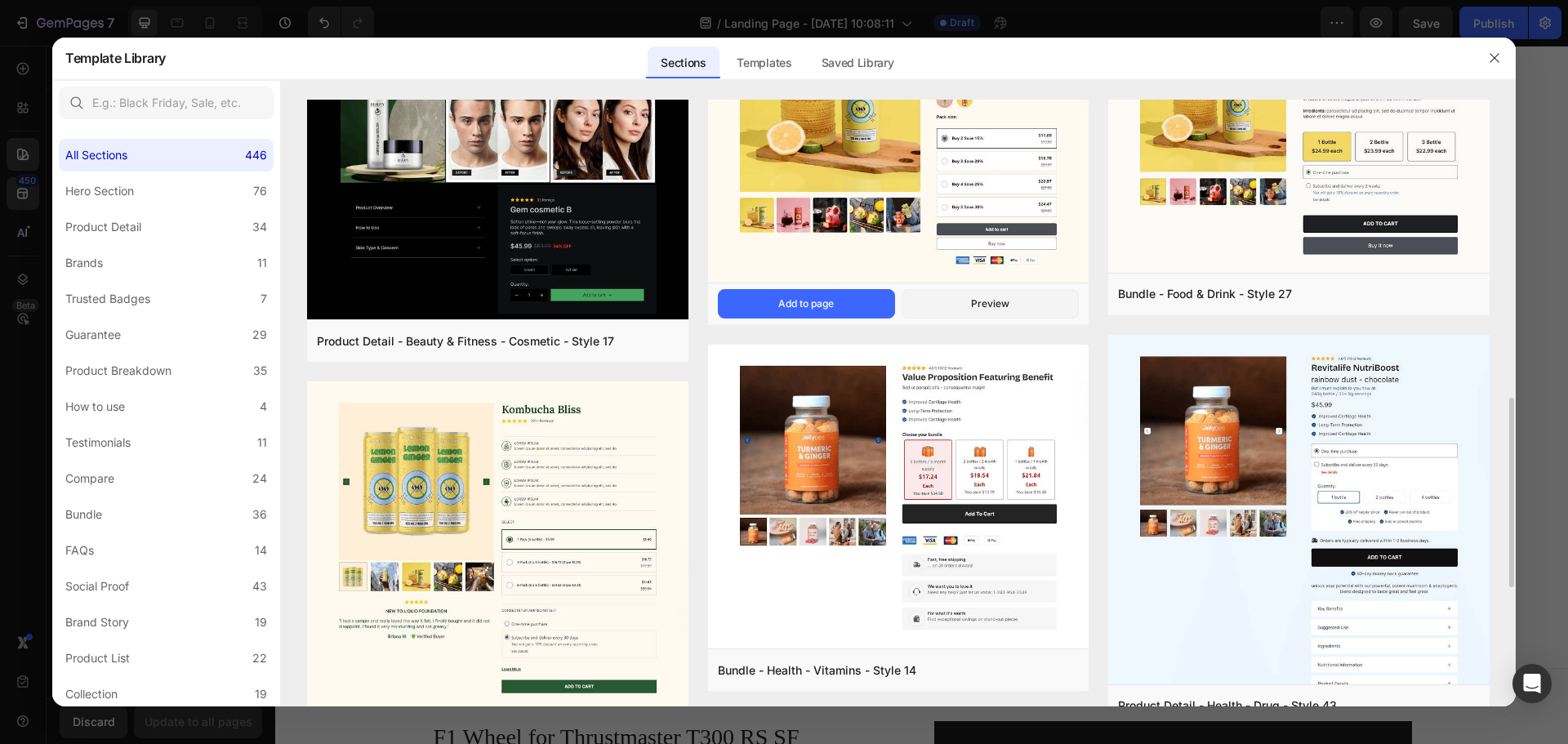
scroll to position [1141, 0]
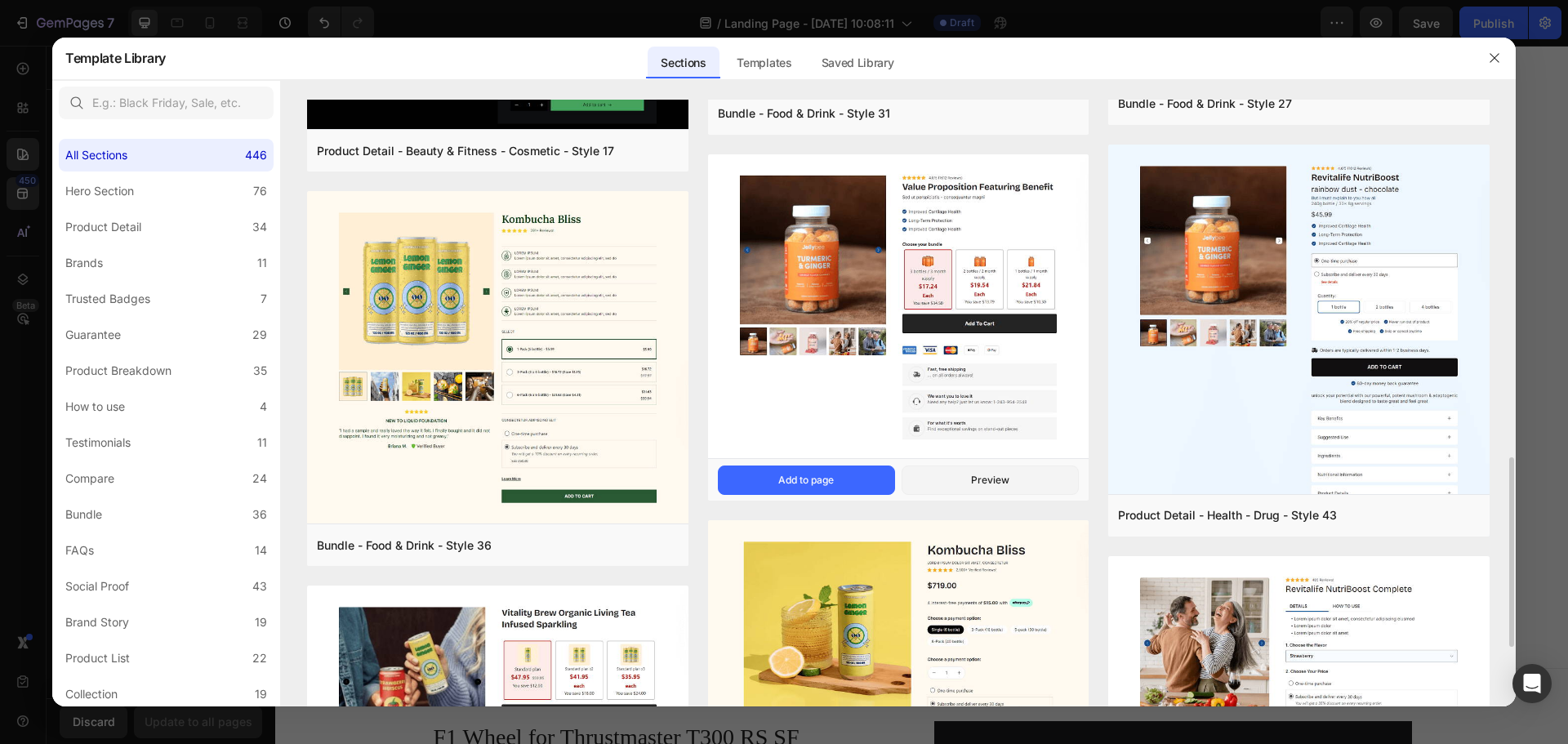
drag, startPoint x: 848, startPoint y: 477, endPoint x: 955, endPoint y: 375, distance: 147.8
click at [955, 375] on div "Bundle - Health - Vitamins - Style 14 Add to page Preview" at bounding box center [898, 327] width 381 height 346
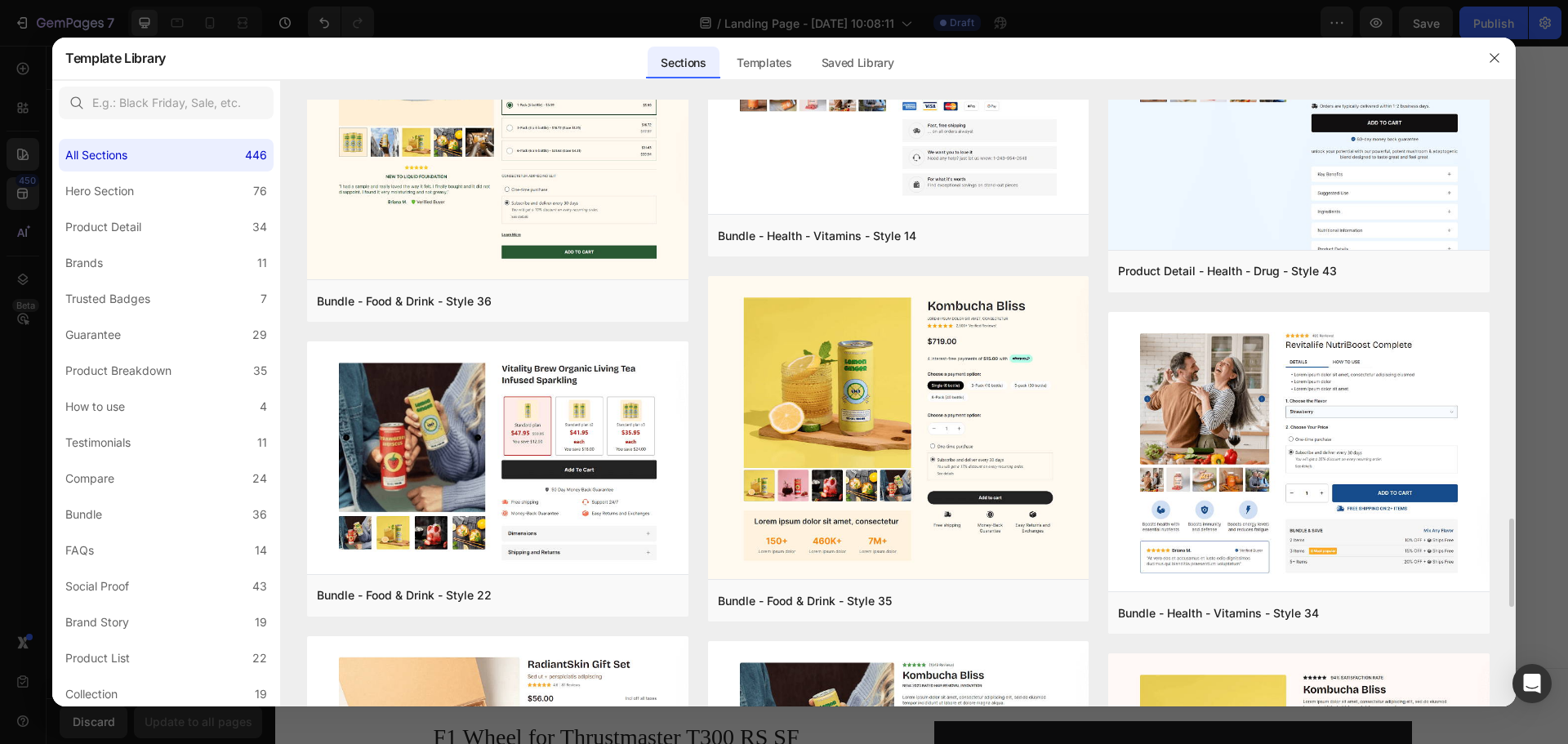
scroll to position [1576, 0]
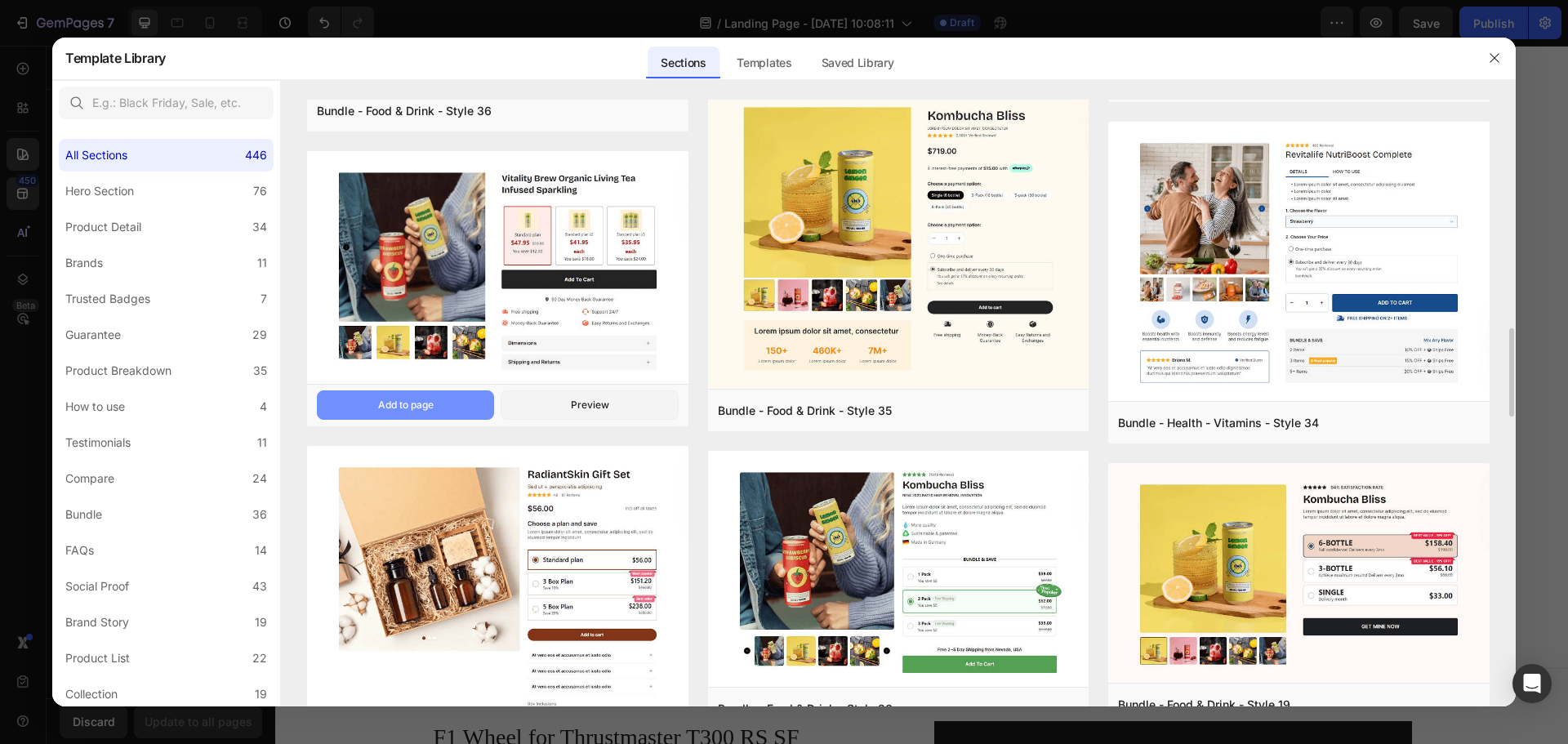
click at [455, 399] on button "Add to page" at bounding box center [405, 405] width 178 height 29
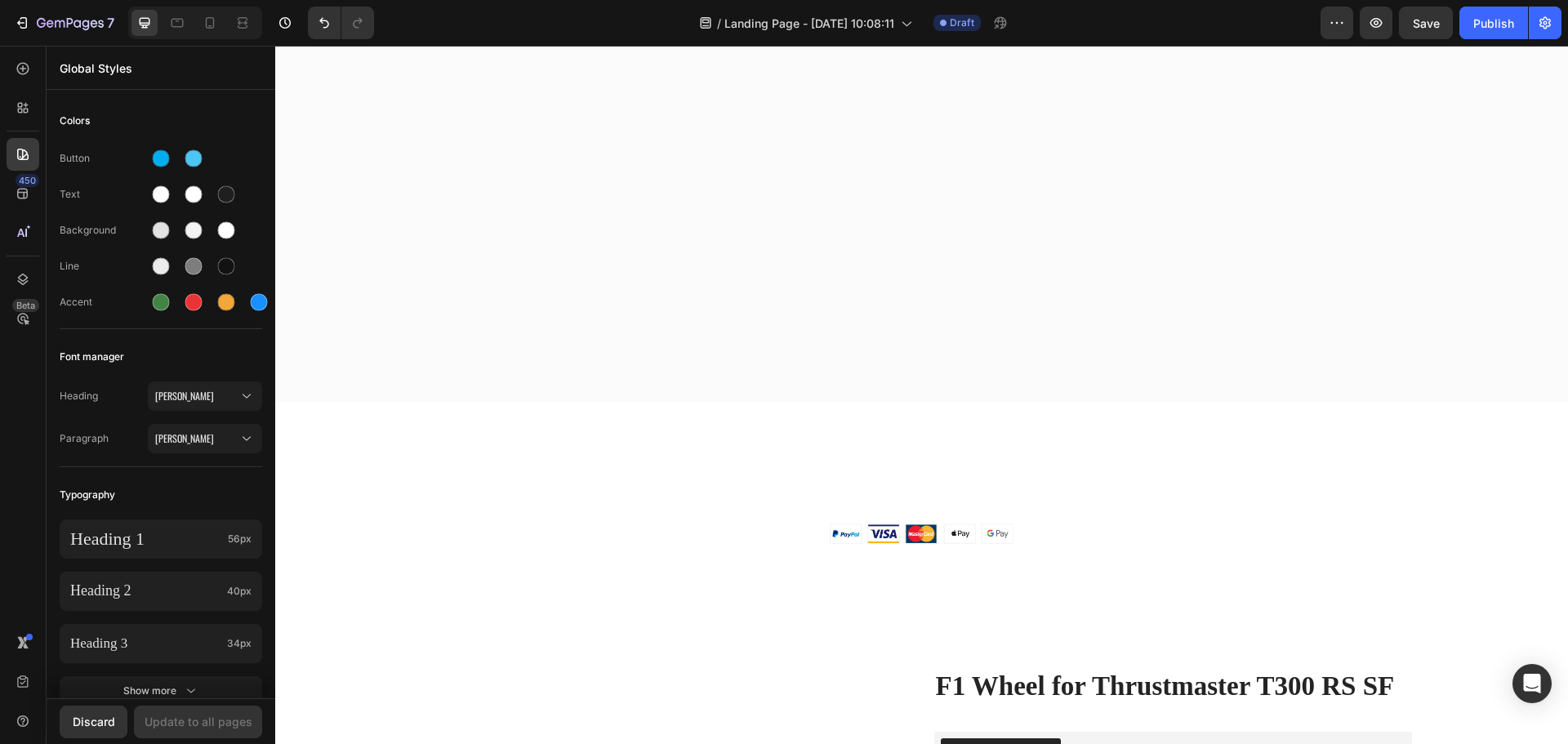
scroll to position [5256, 0]
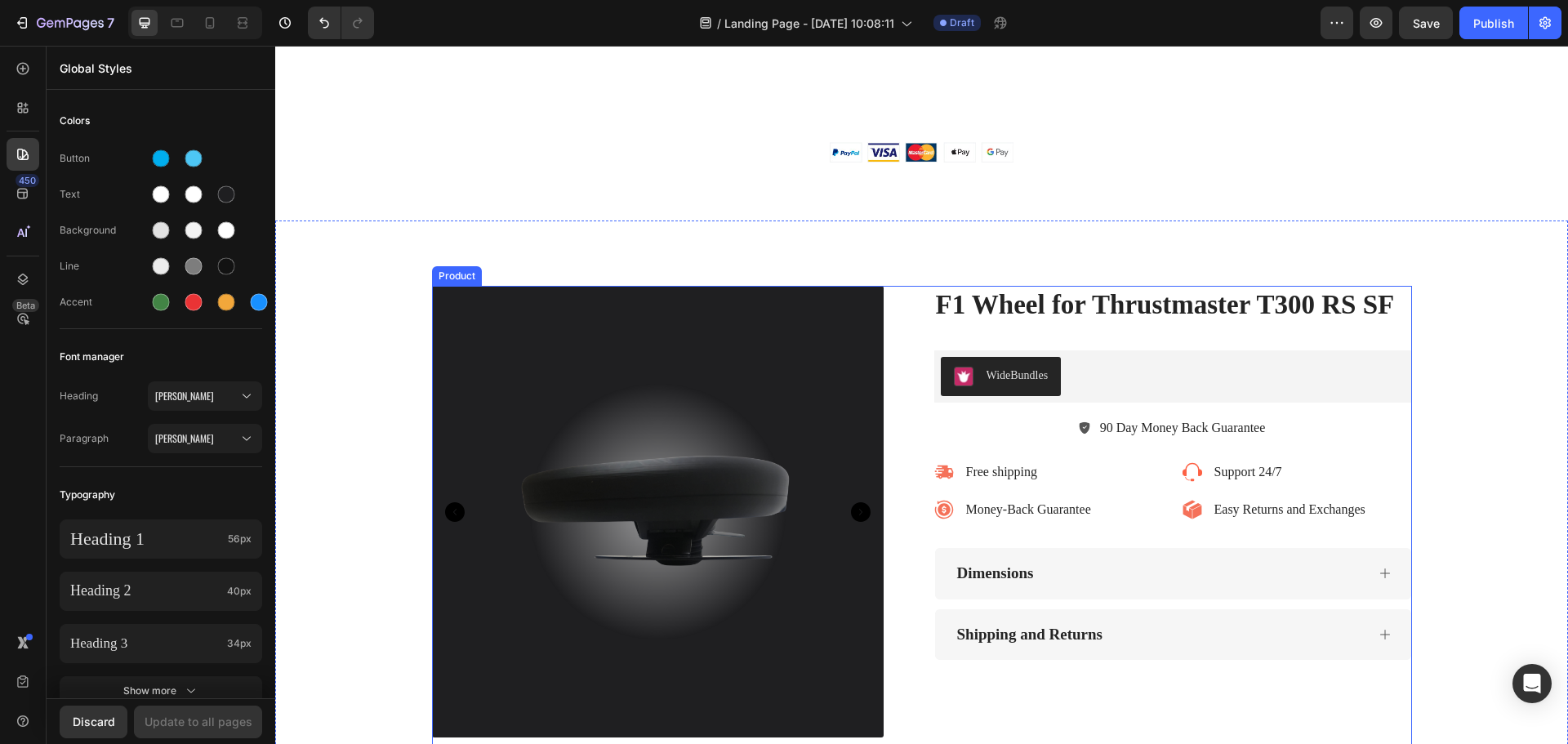
click at [683, 417] on div at bounding box center [657, 512] width 451 height 451
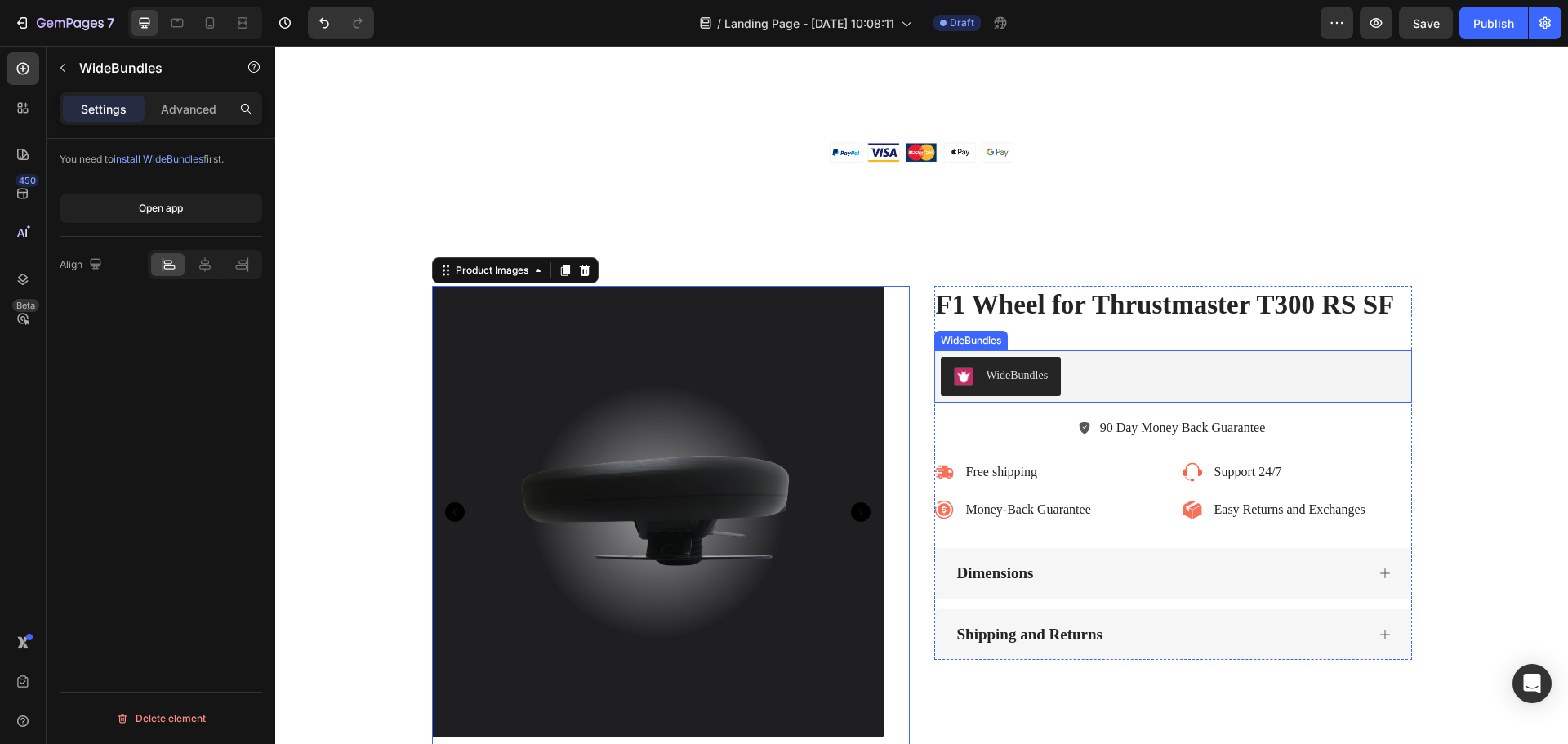
click at [1014, 365] on button "WideBundles" at bounding box center [1002, 376] width 121 height 40
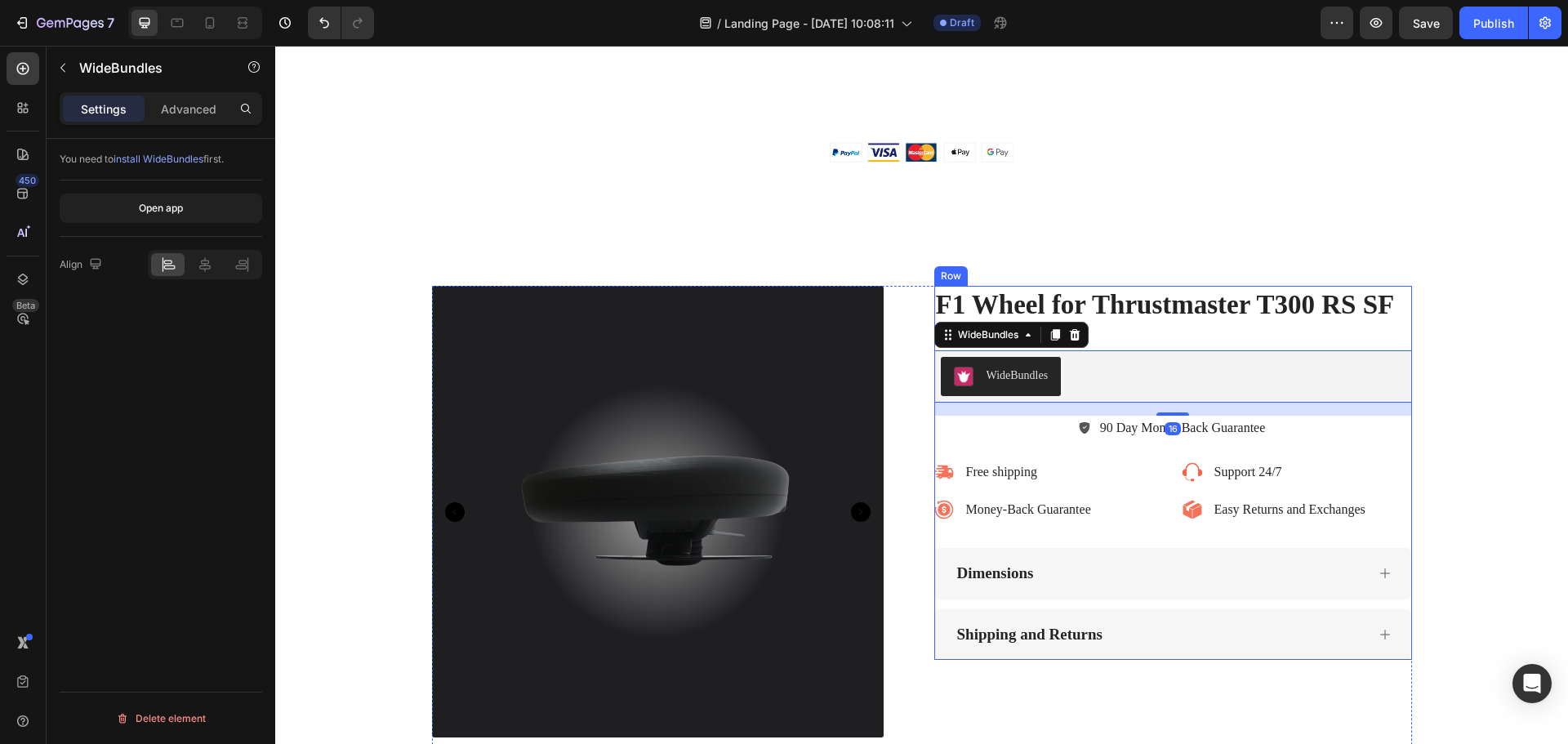
click at [1157, 331] on div "F1 Wheel for Thrustmaster T300 RS SF Product Title WideBundles WideBundles 16 9…" at bounding box center [1172, 473] width 477 height 374
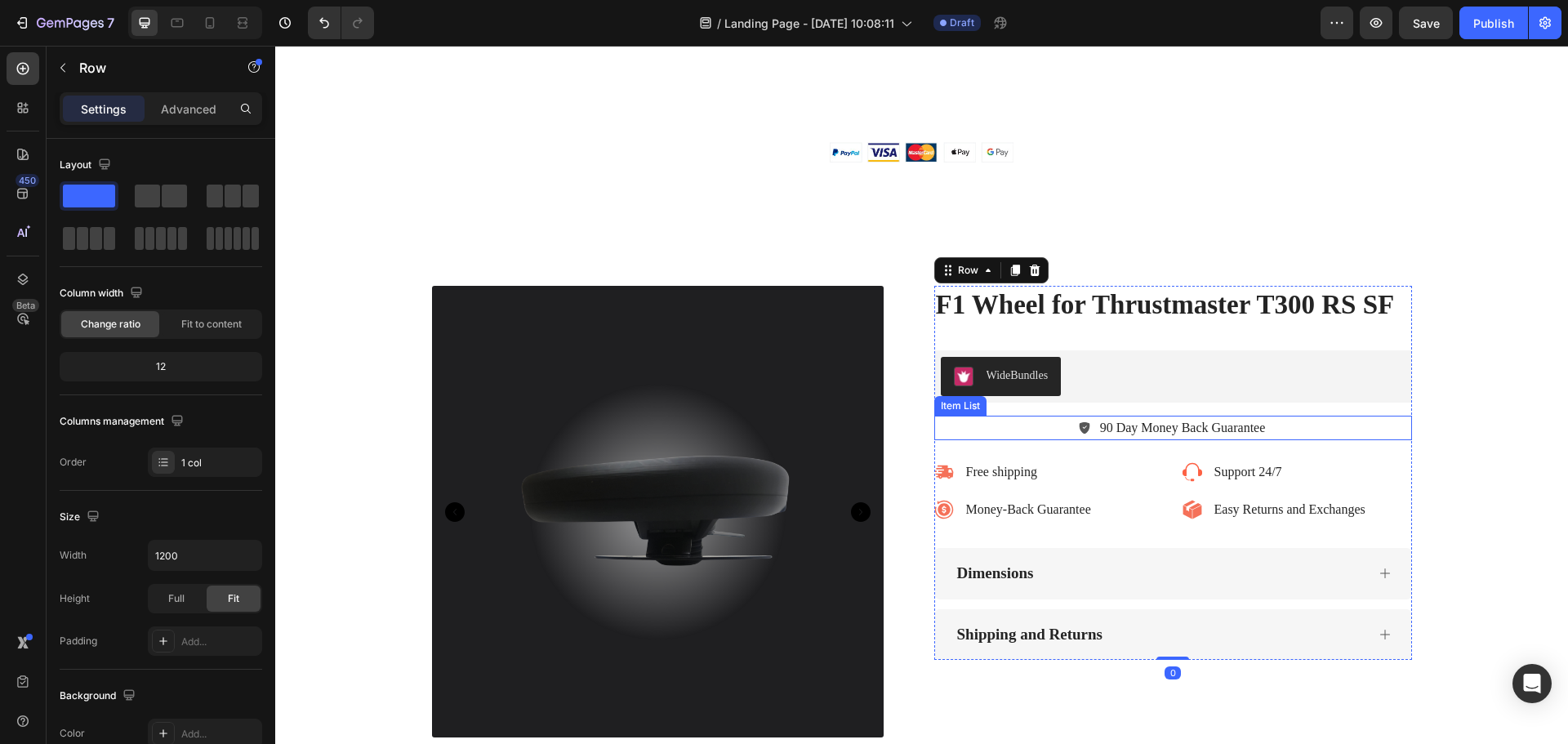
click at [1106, 431] on p "90 Day Money Back Guarantee" at bounding box center [1183, 428] width 166 height 19
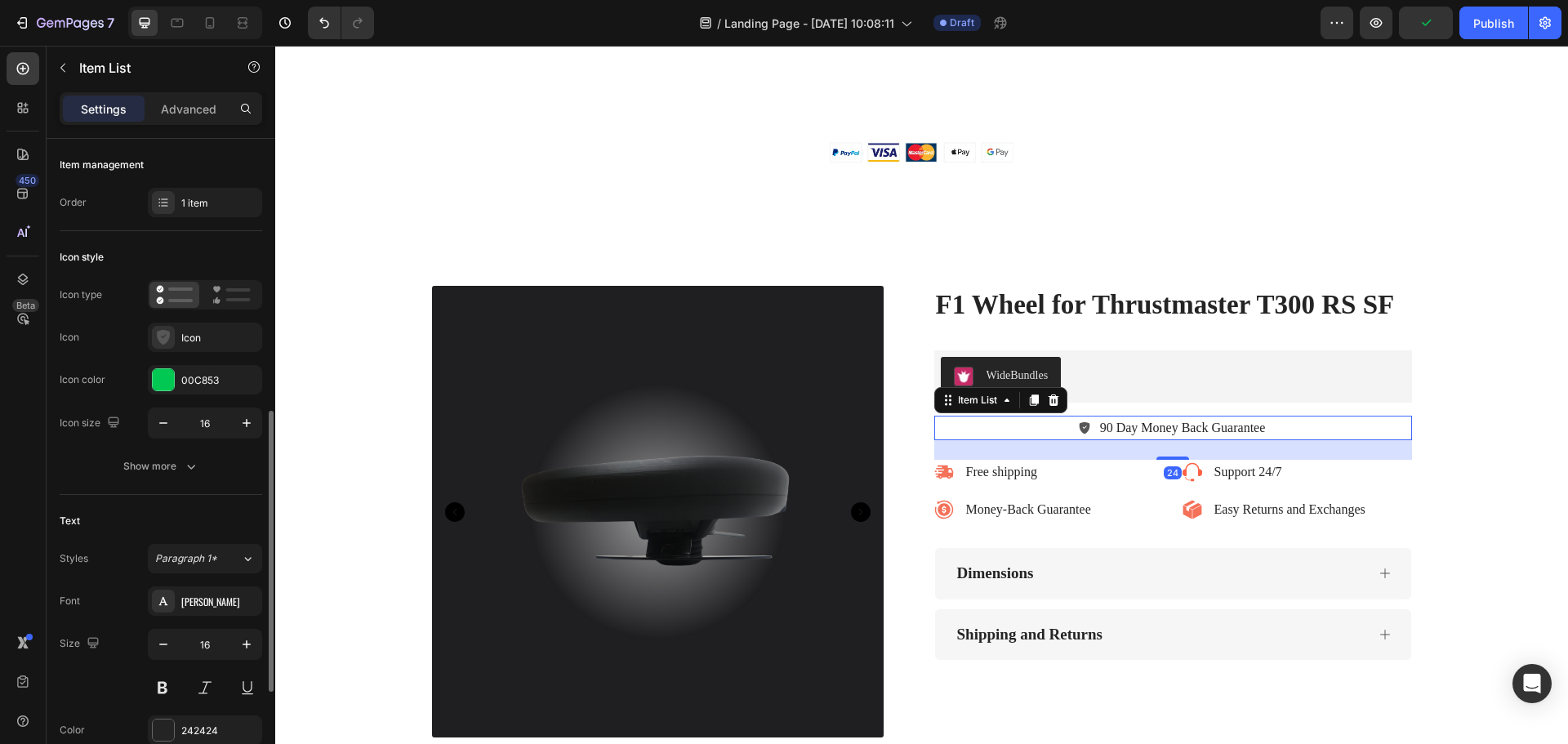
scroll to position [380, 0]
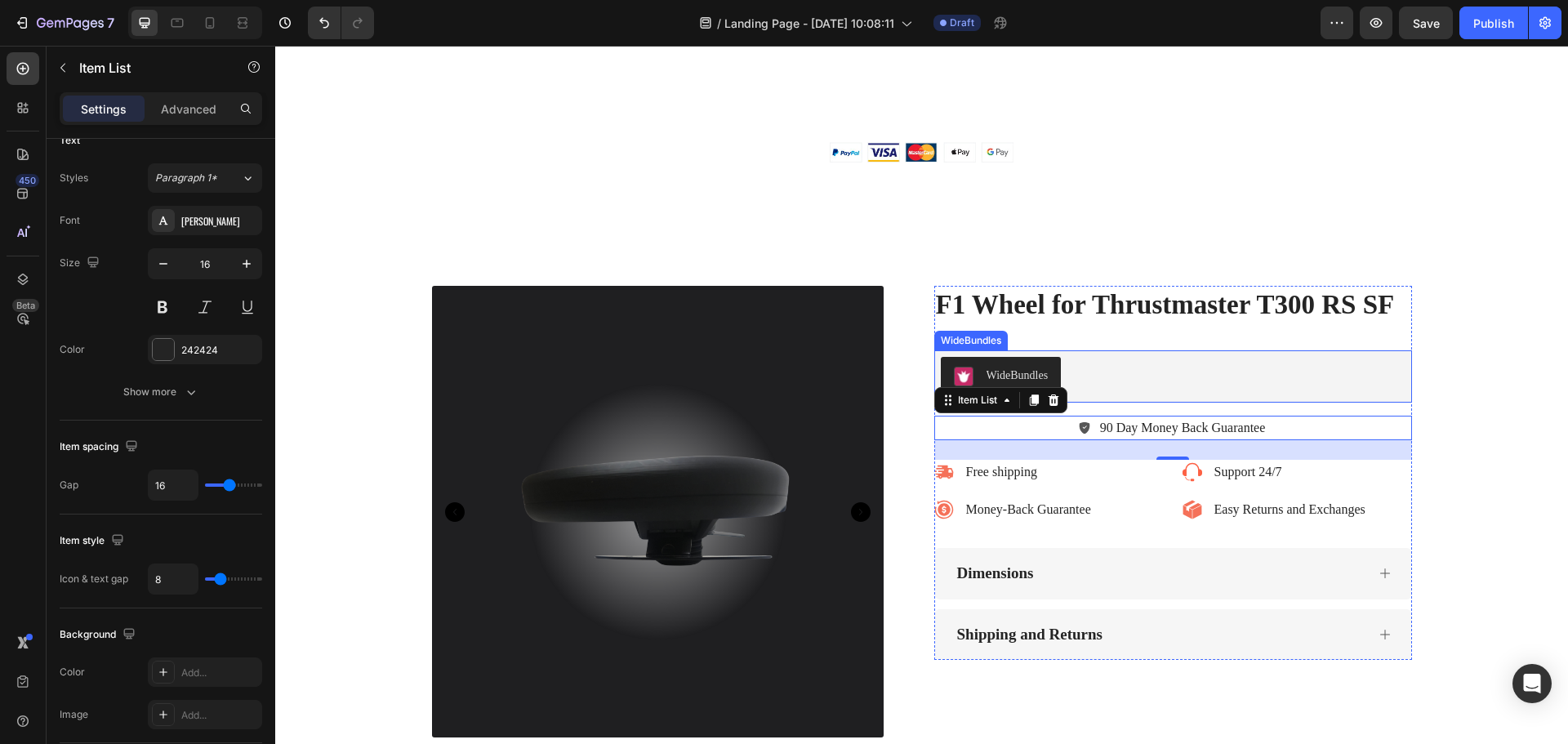
click at [1172, 375] on div "WideBundles" at bounding box center [1173, 376] width 465 height 40
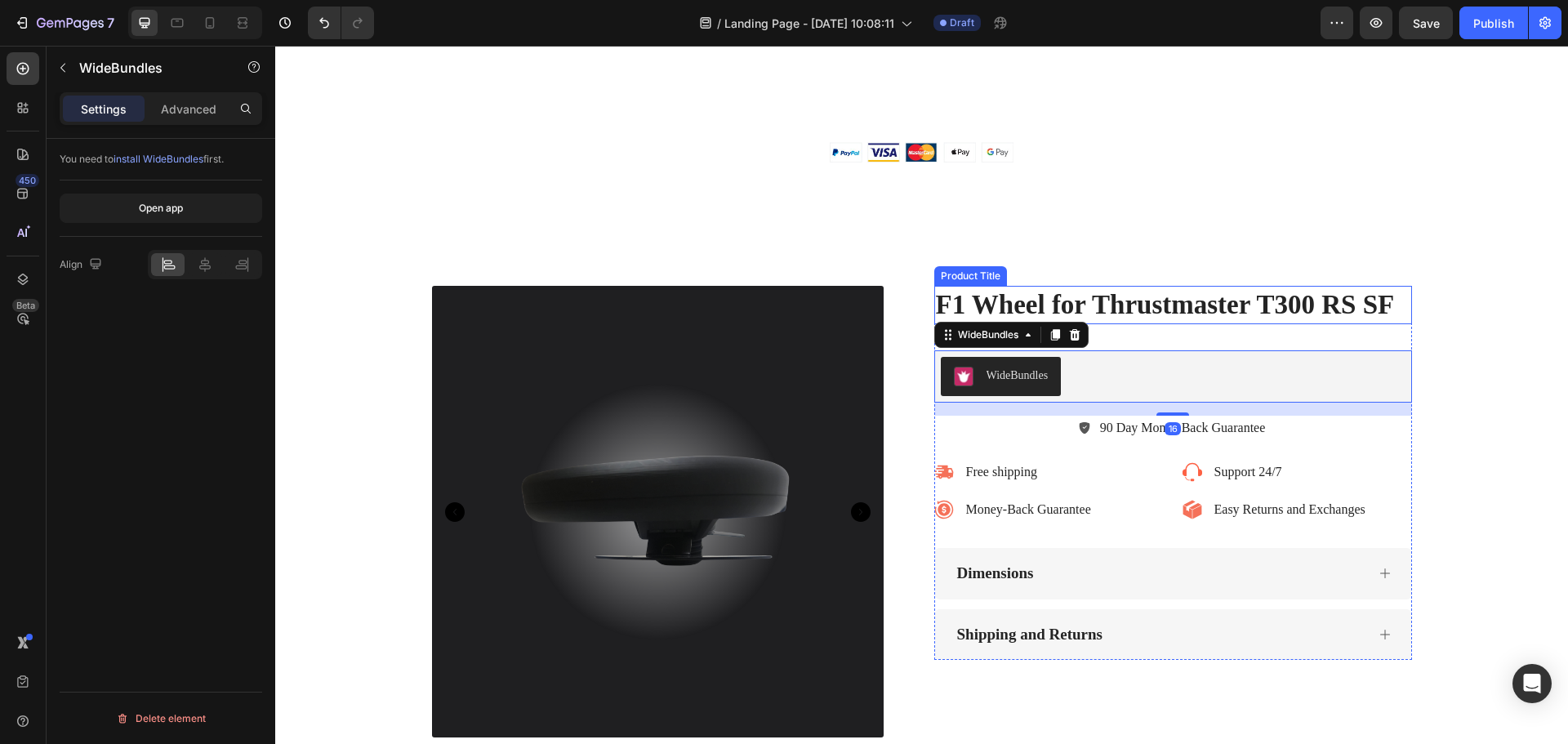
click at [1179, 303] on h1 "F1 Wheel for Thrustmaster T300 RS SF" at bounding box center [1172, 306] width 477 height 39
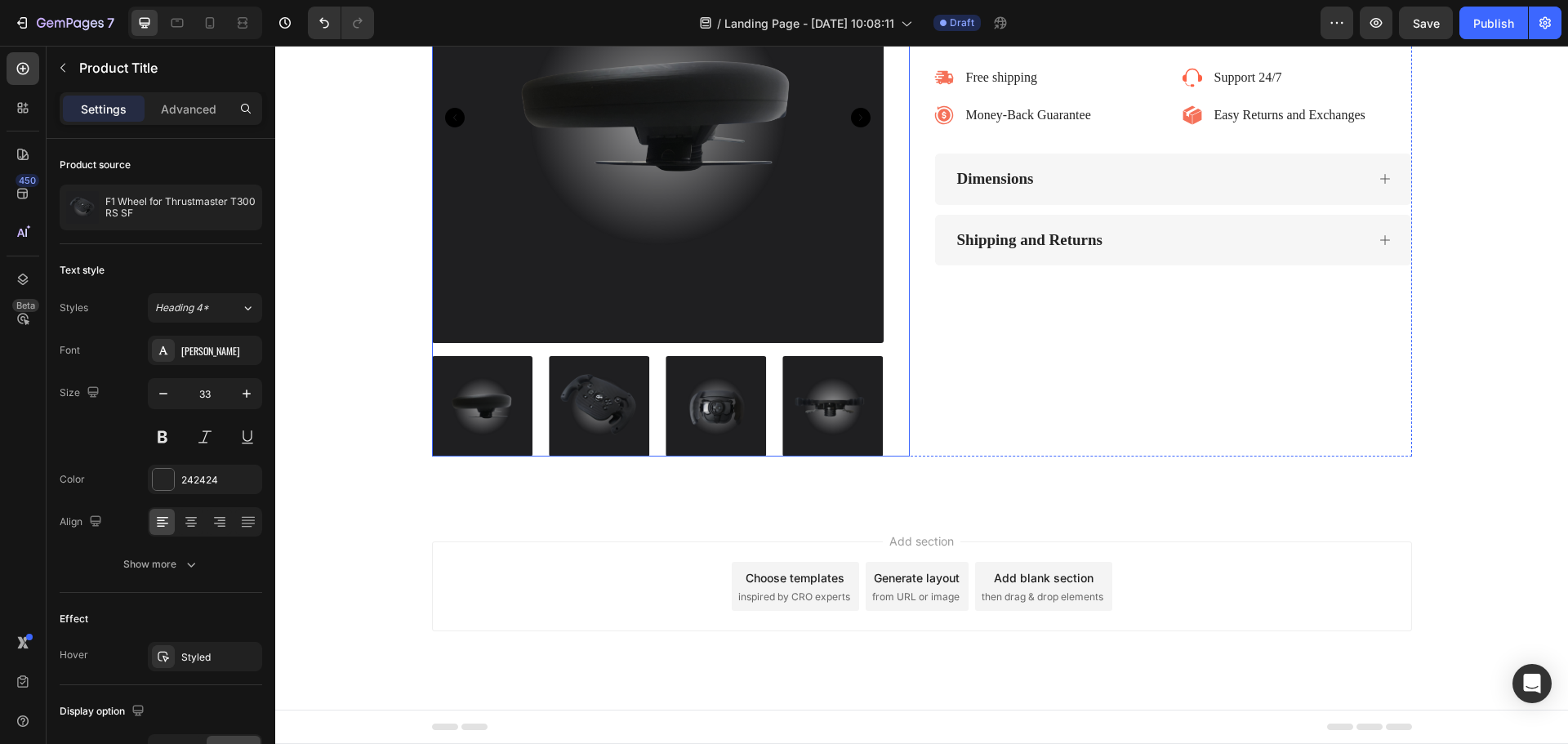
scroll to position [5269, 0]
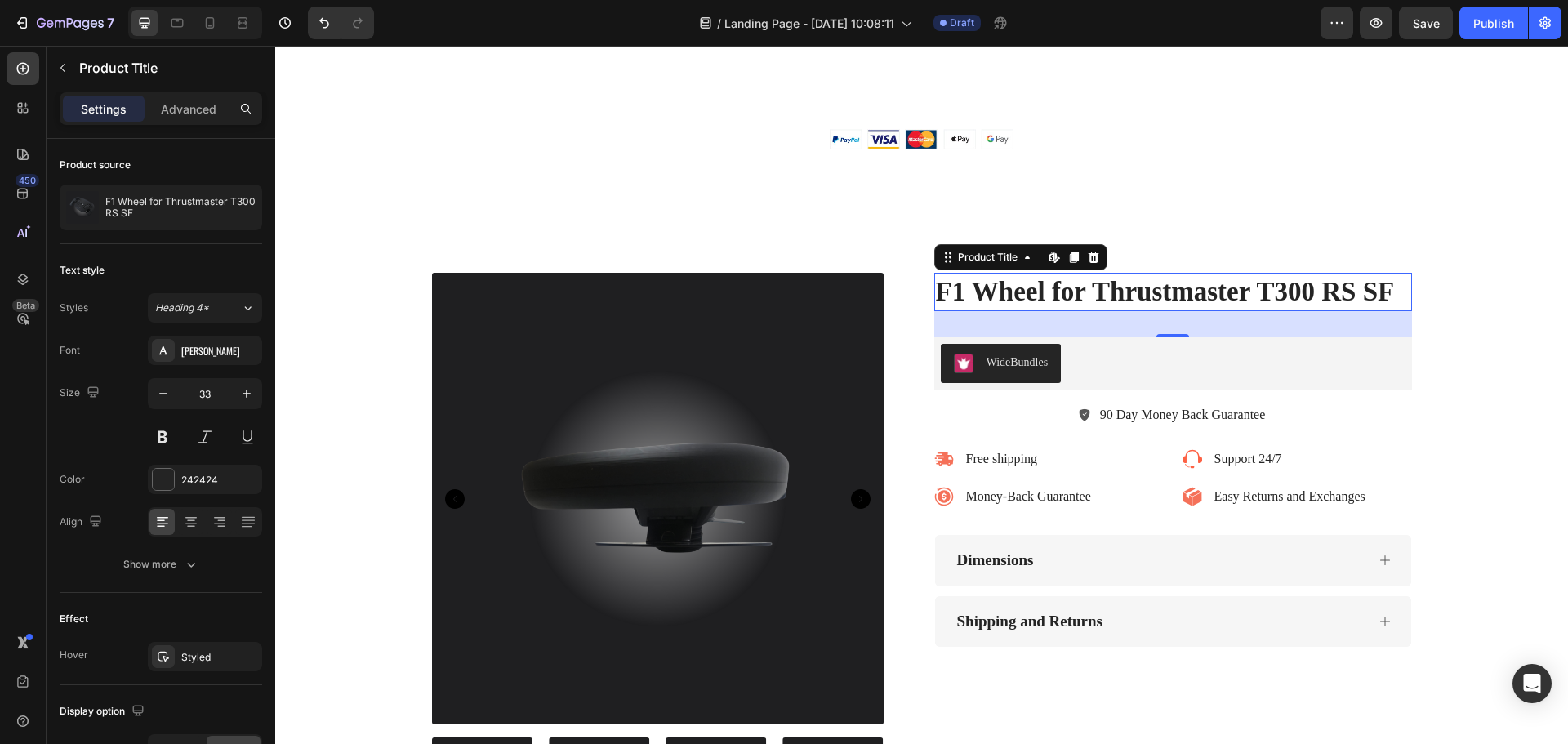
click at [1250, 284] on h1 "F1 Wheel for Thrustmaster T300 RS SF" at bounding box center [1172, 292] width 477 height 39
click at [1252, 312] on div "32" at bounding box center [1172, 324] width 477 height 26
click at [1225, 334] on div "32" at bounding box center [1172, 324] width 477 height 26
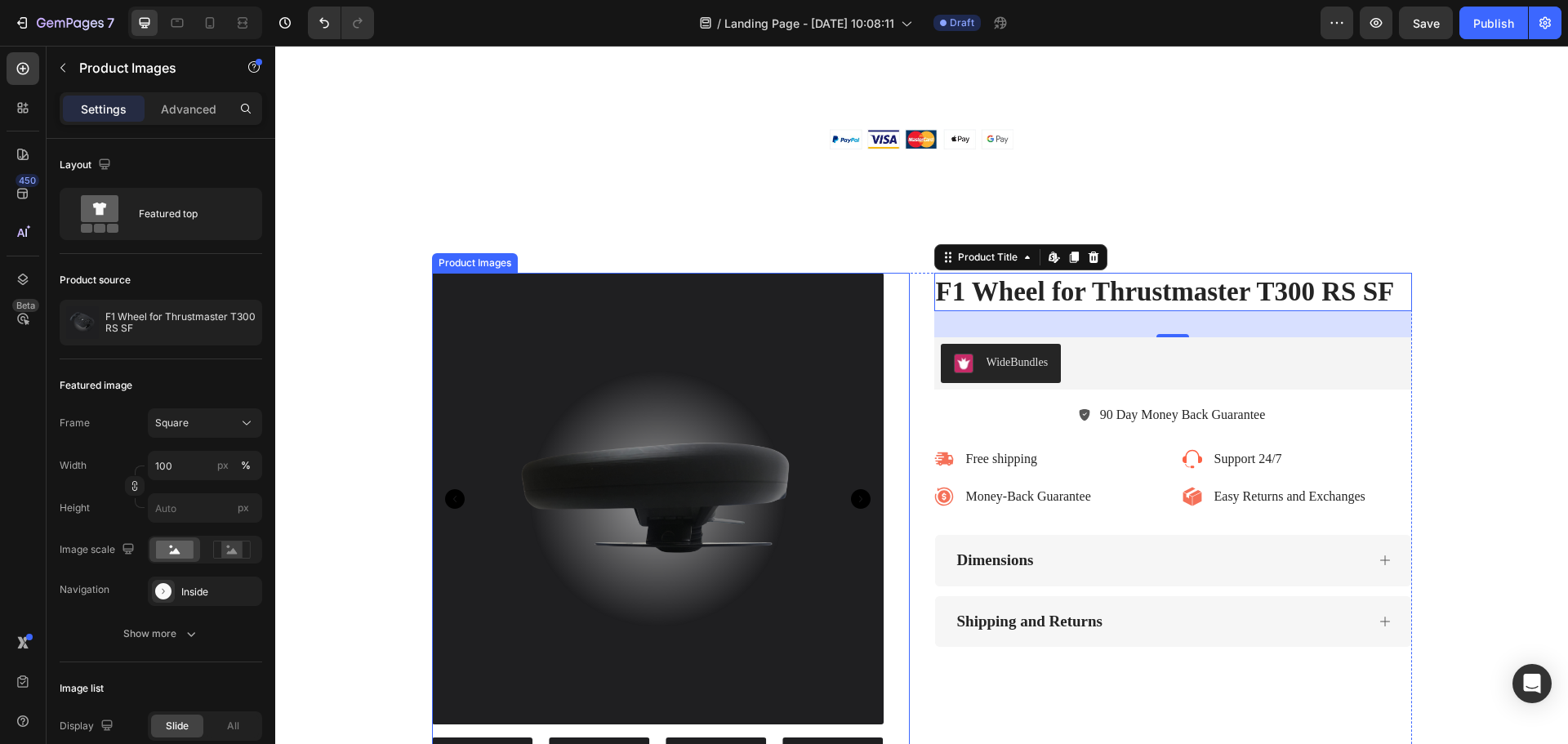
click at [495, 346] on img at bounding box center [657, 498] width 451 height 451
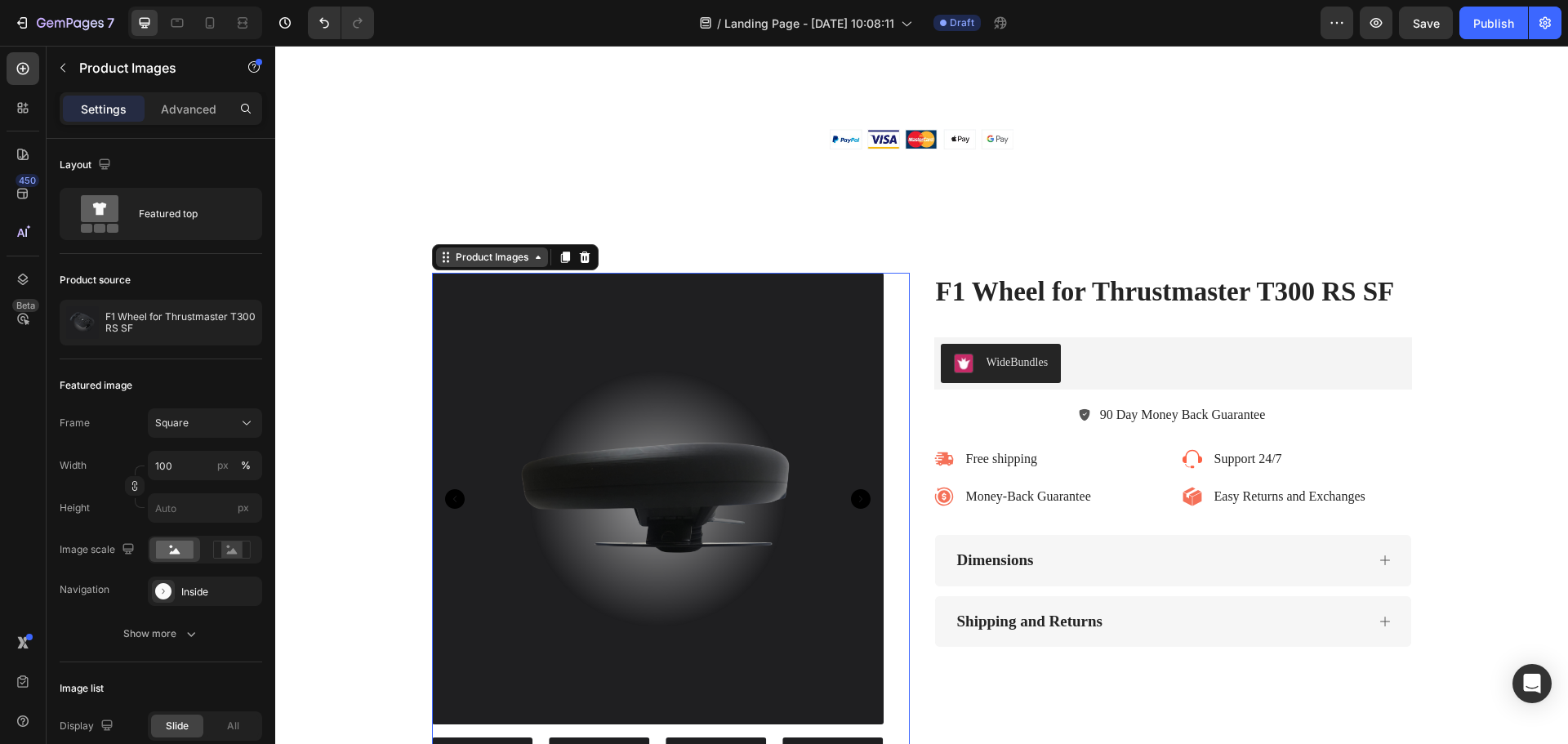
click at [495, 250] on div "Product Images" at bounding box center [492, 257] width 79 height 14
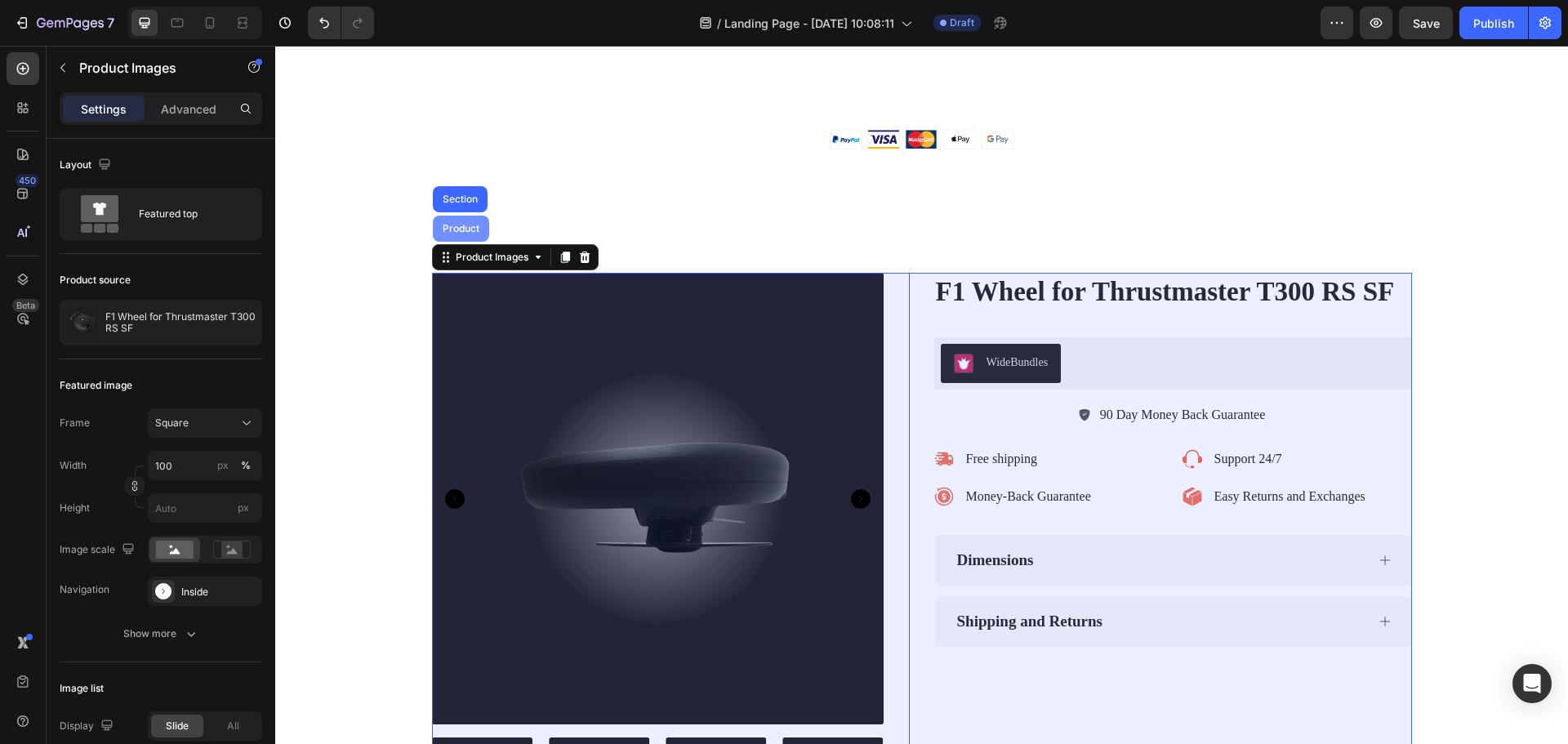
click at [457, 230] on div "Product" at bounding box center [460, 229] width 43 height 10
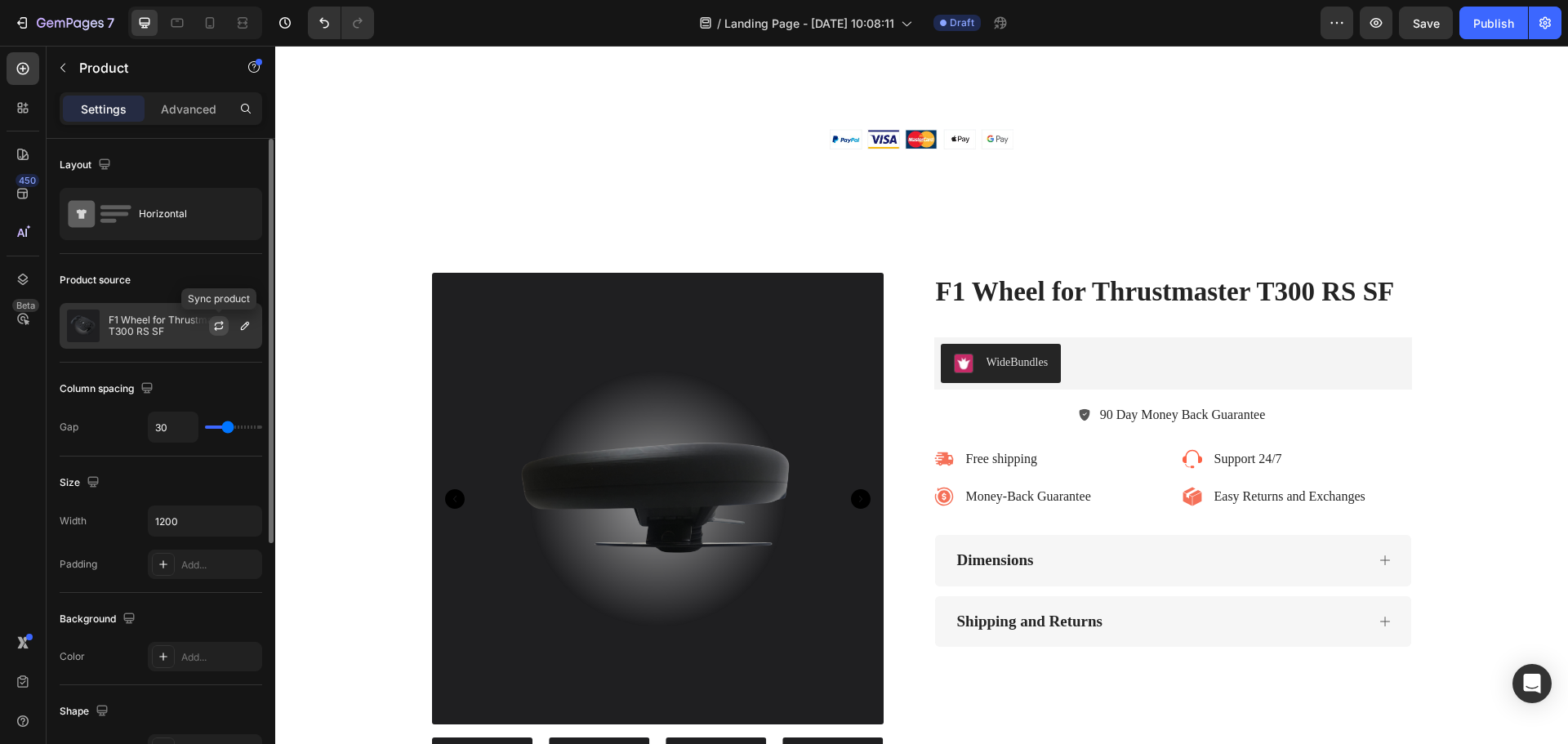
click at [224, 324] on icon "button" at bounding box center [219, 326] width 13 height 13
click at [227, 321] on button "button" at bounding box center [218, 325] width 19 height 19
click at [244, 327] on icon "button" at bounding box center [245, 326] width 13 height 13
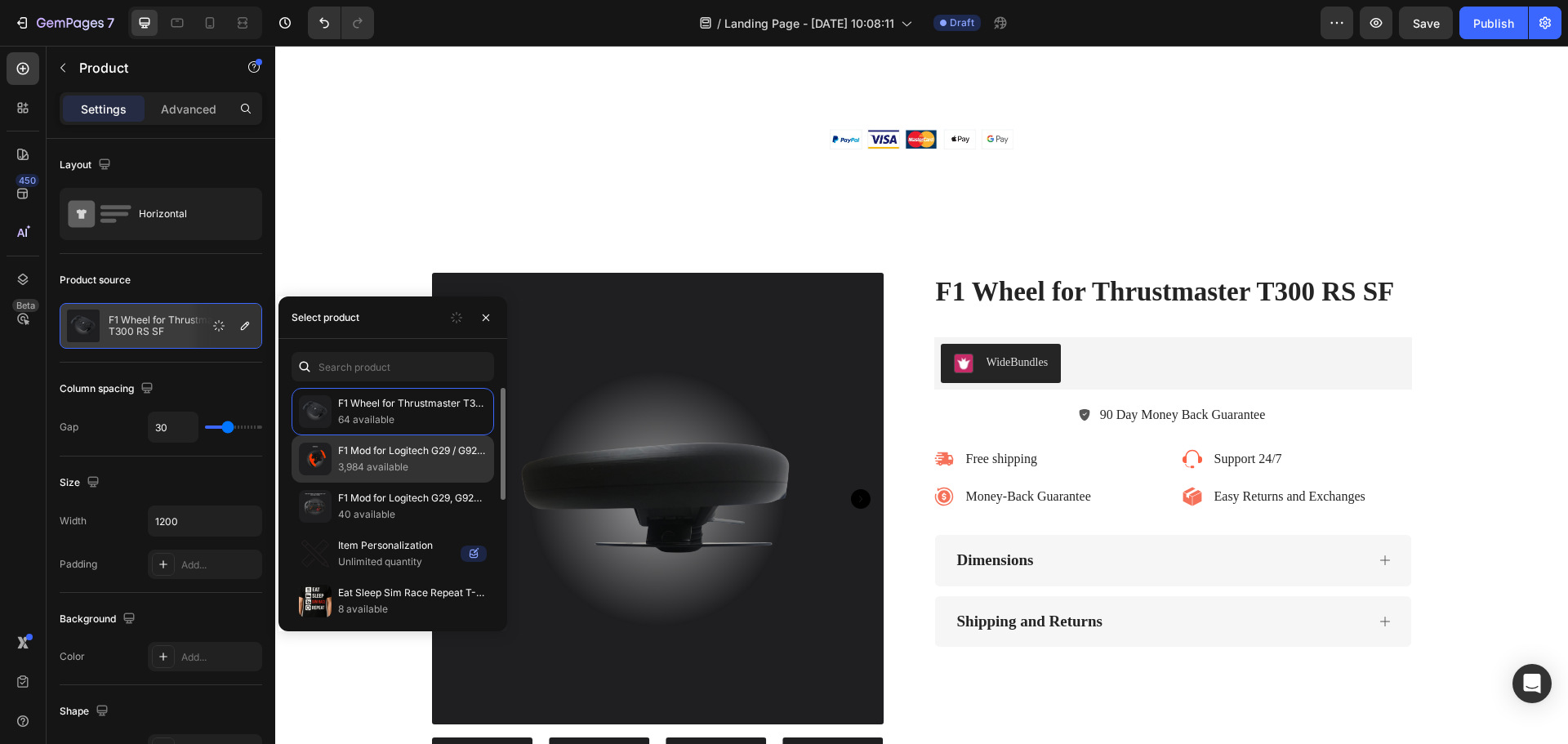
click at [380, 464] on p "3,984 available" at bounding box center [412, 466] width 149 height 16
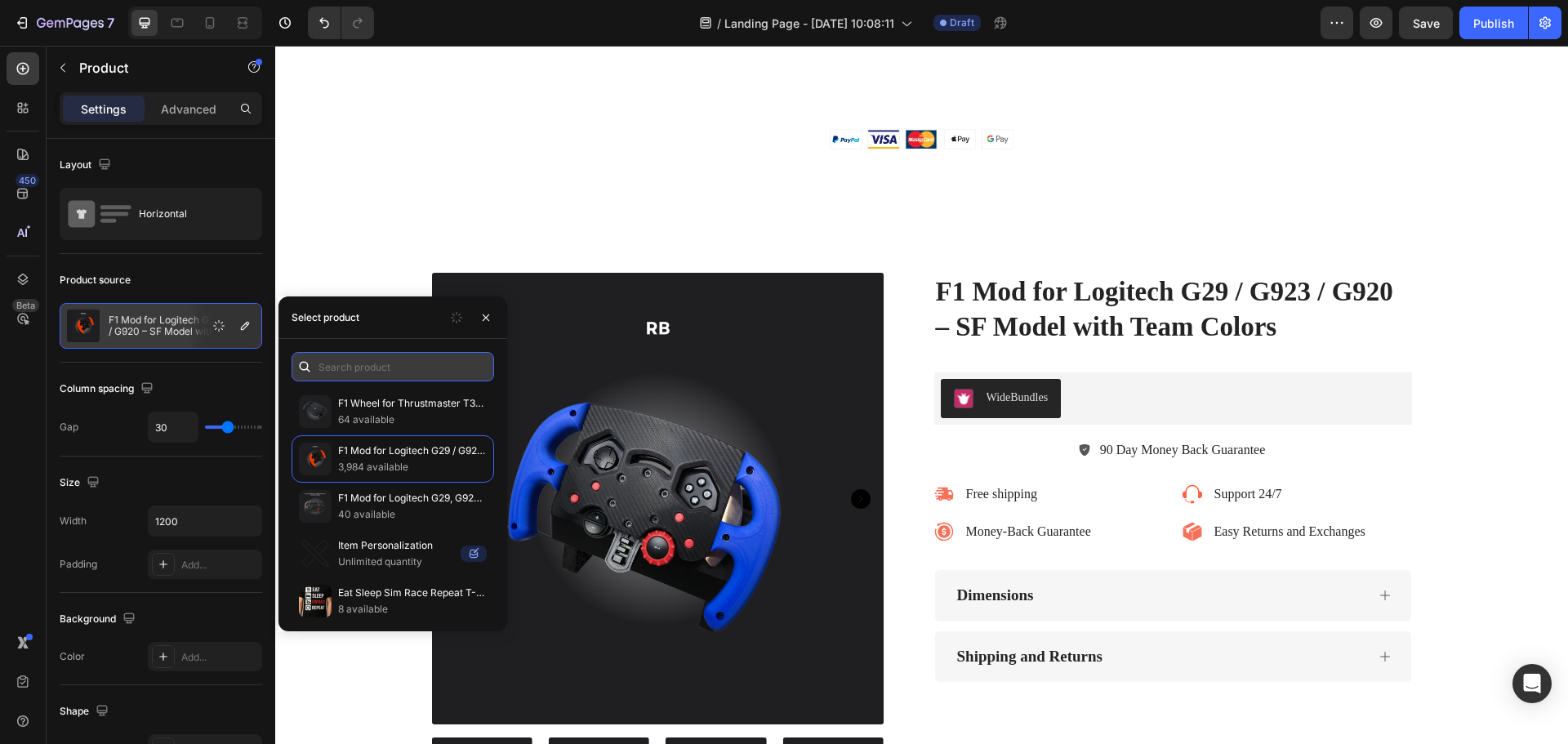
click at [357, 368] on input "text" at bounding box center [392, 366] width 203 height 29
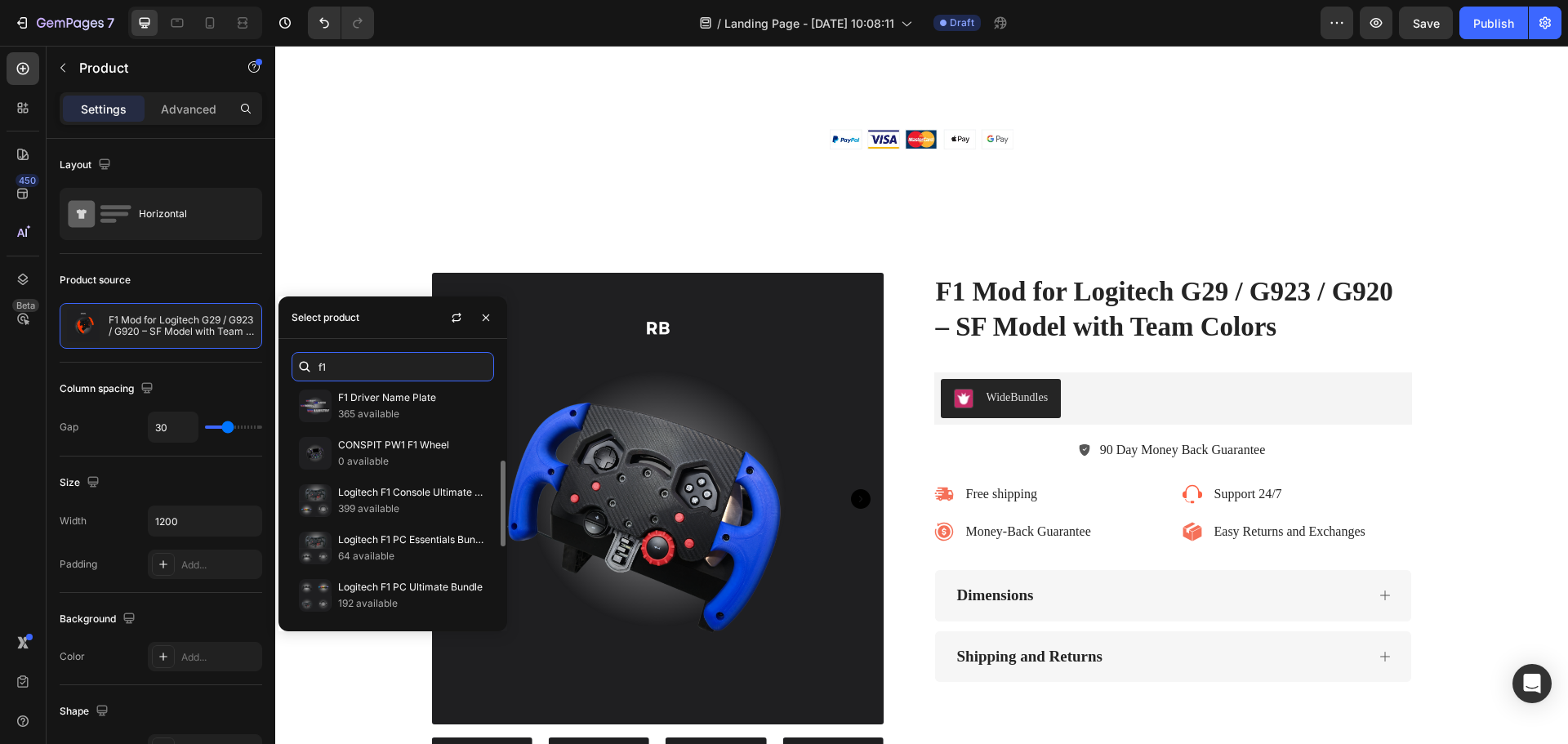
scroll to position [385, 0]
type input "f1"
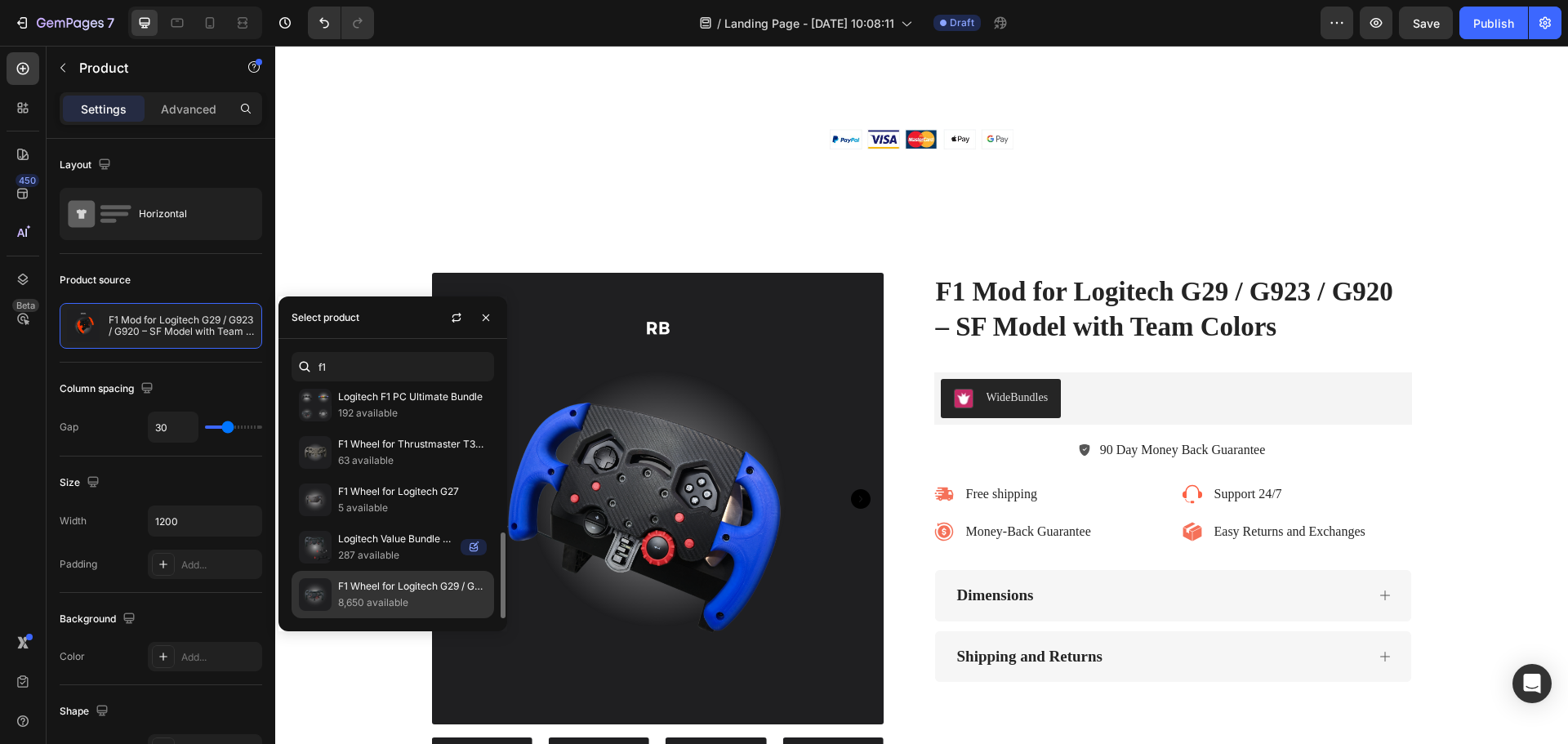
click at [394, 596] on p "8,650 available" at bounding box center [412, 602] width 149 height 16
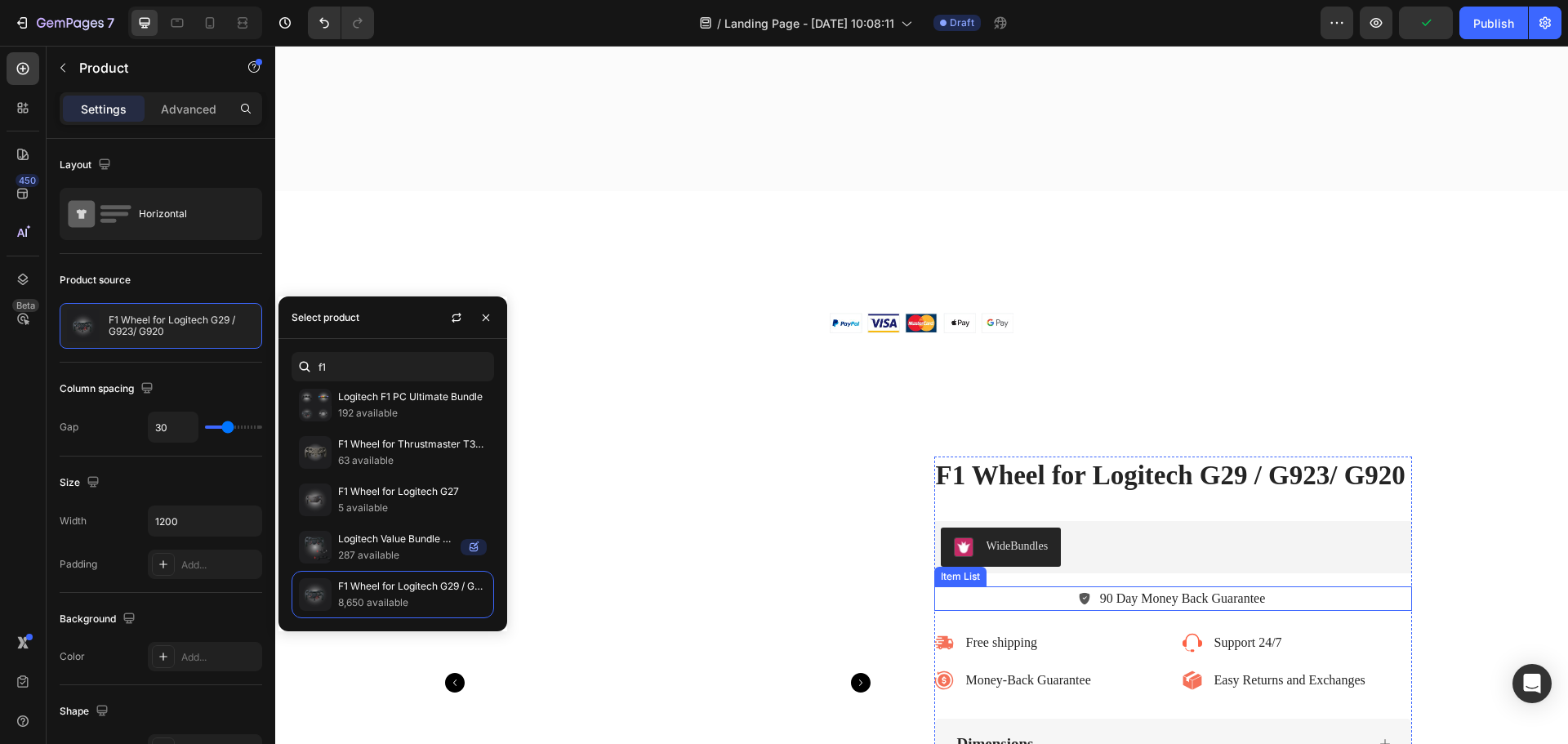
scroll to position [5269, 0]
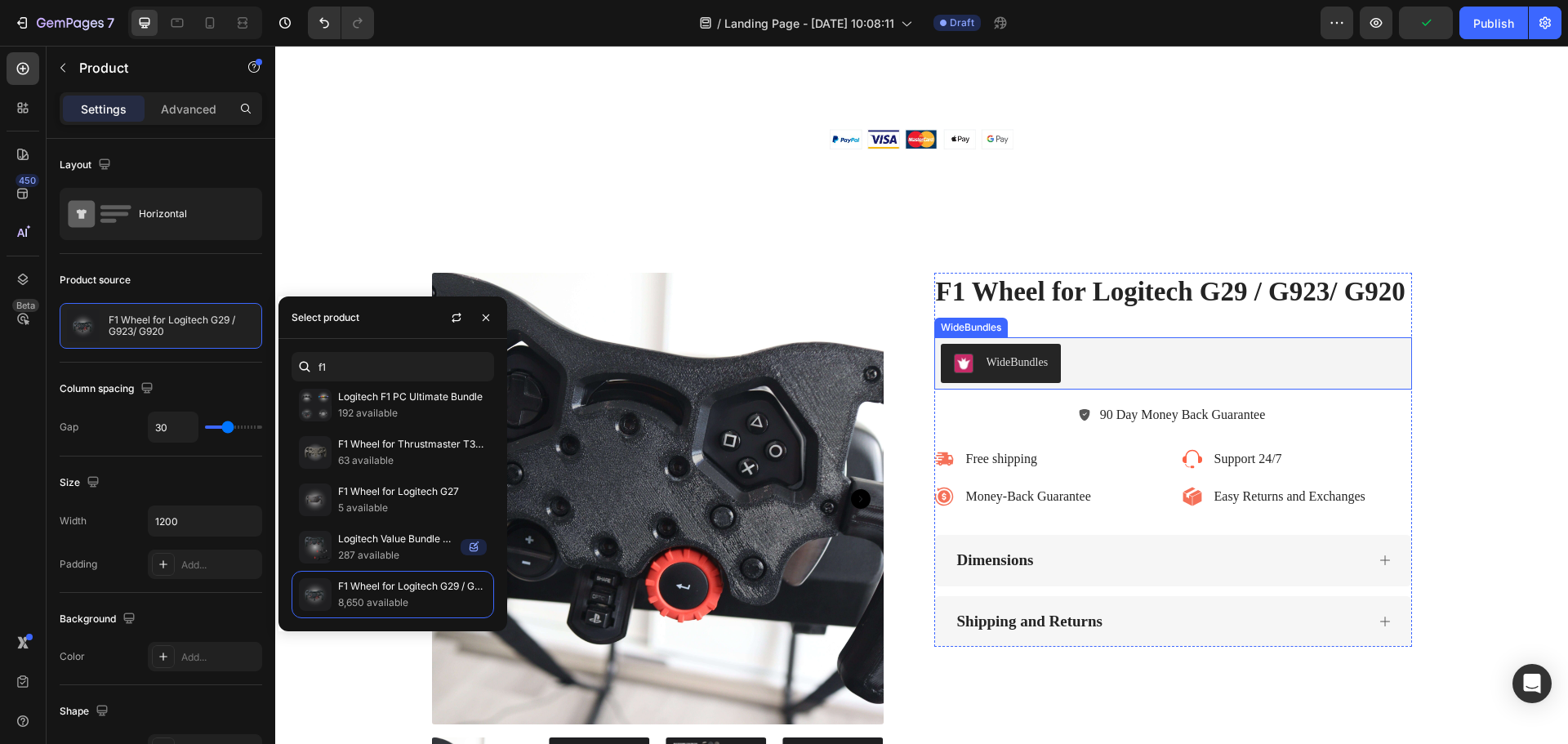
click at [1019, 363] on div "WideBundles" at bounding box center [1018, 362] width 62 height 17
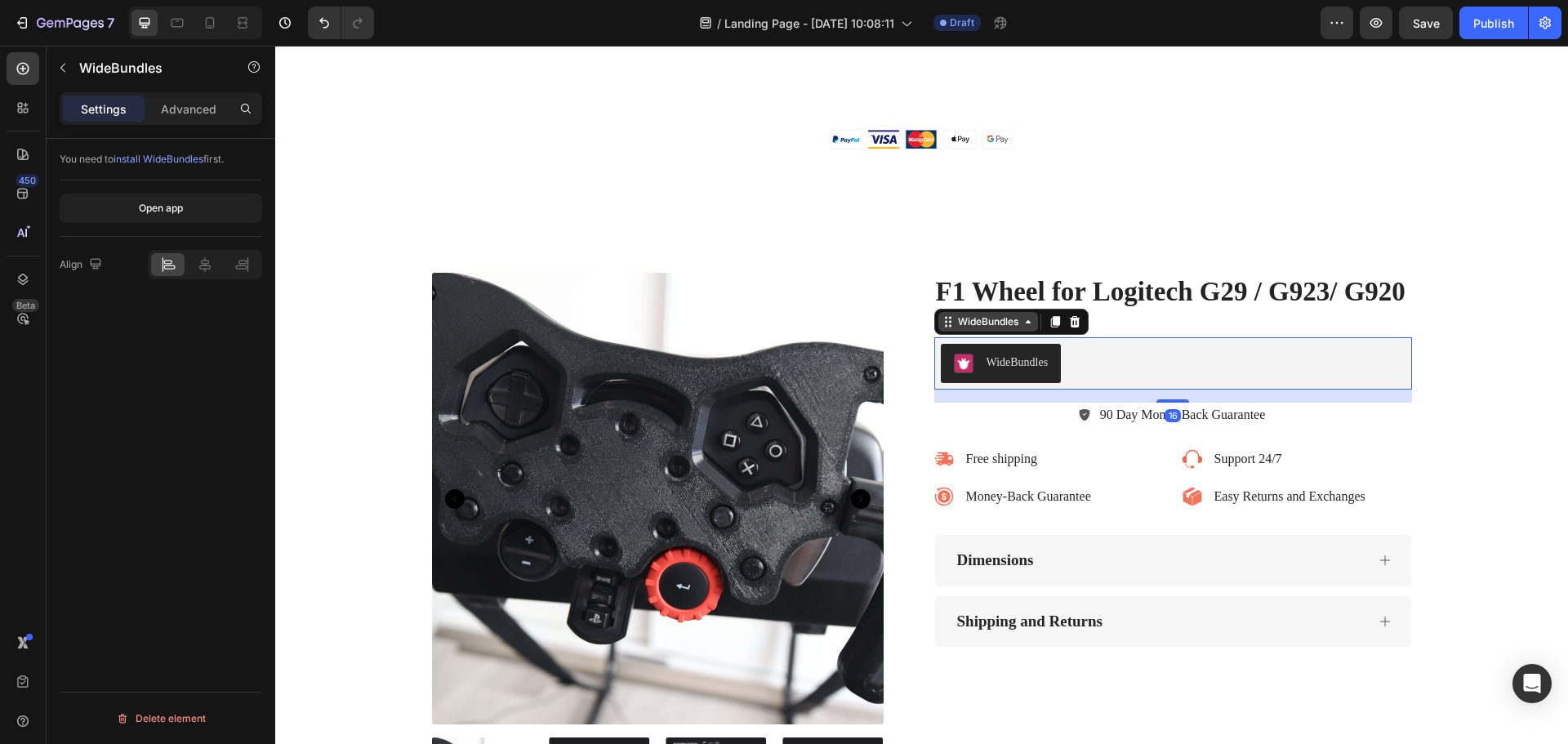
click at [991, 328] on div "WideBundles" at bounding box center [988, 321] width 67 height 14
click at [1023, 357] on div "WideBundles" at bounding box center [1018, 362] width 62 height 17
click at [971, 363] on div "WideBundles" at bounding box center [1001, 363] width 95 height 19
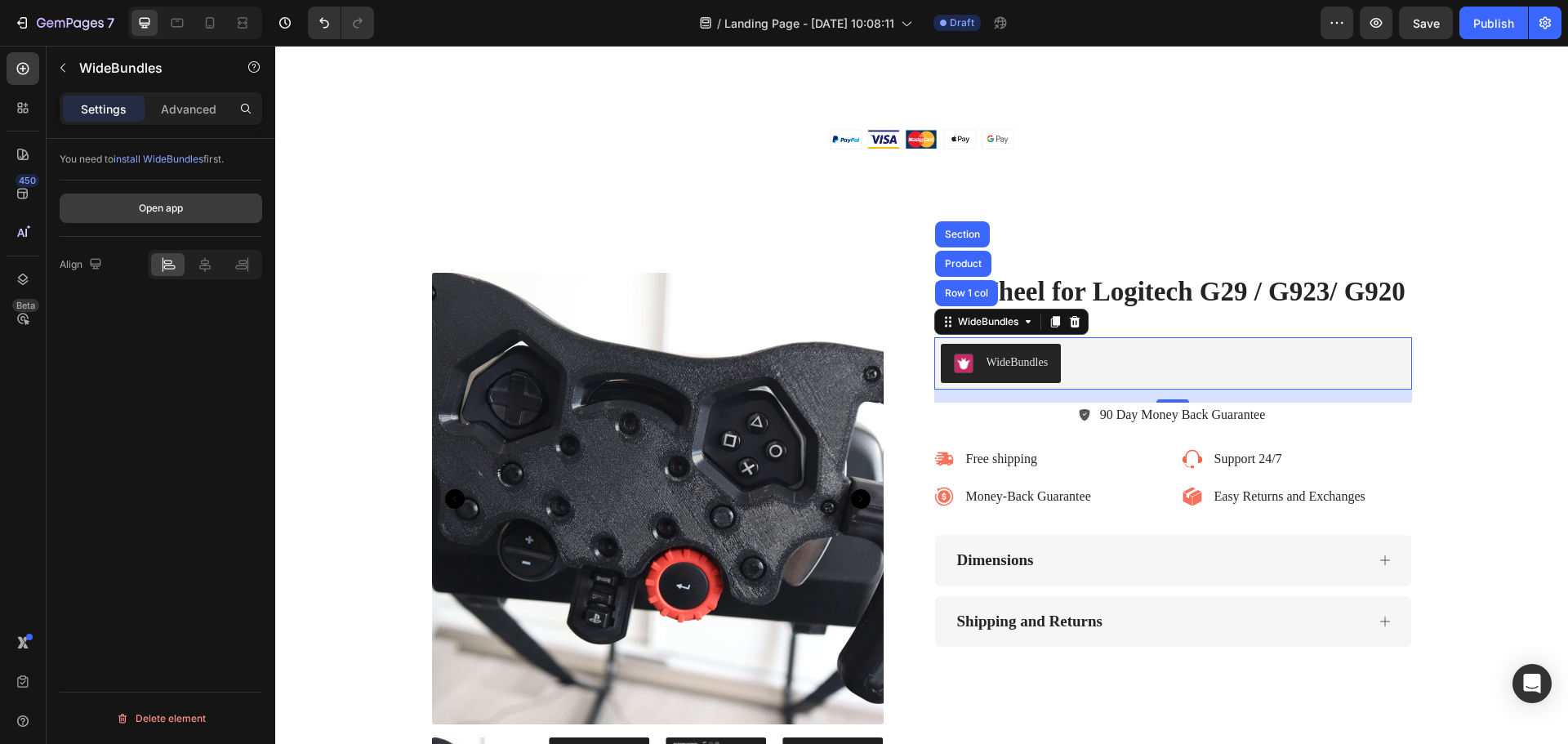
click at [183, 209] on div "Open app" at bounding box center [161, 208] width 44 height 14
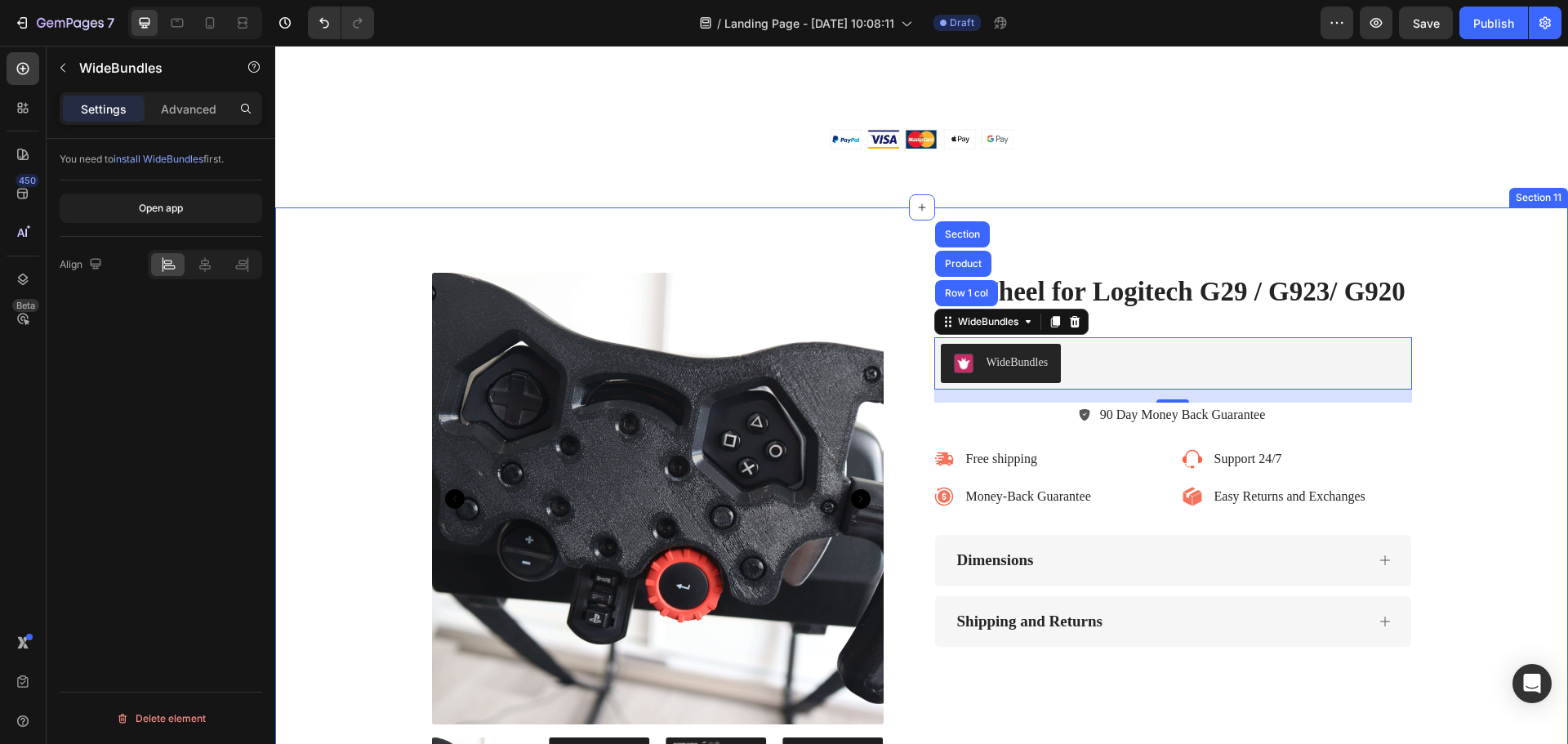
click at [1296, 242] on div "Product Images F1 Wheel for Logitech G29 / G923/ G920 Product Title WideBundles…" at bounding box center [922, 548] width 1293 height 683
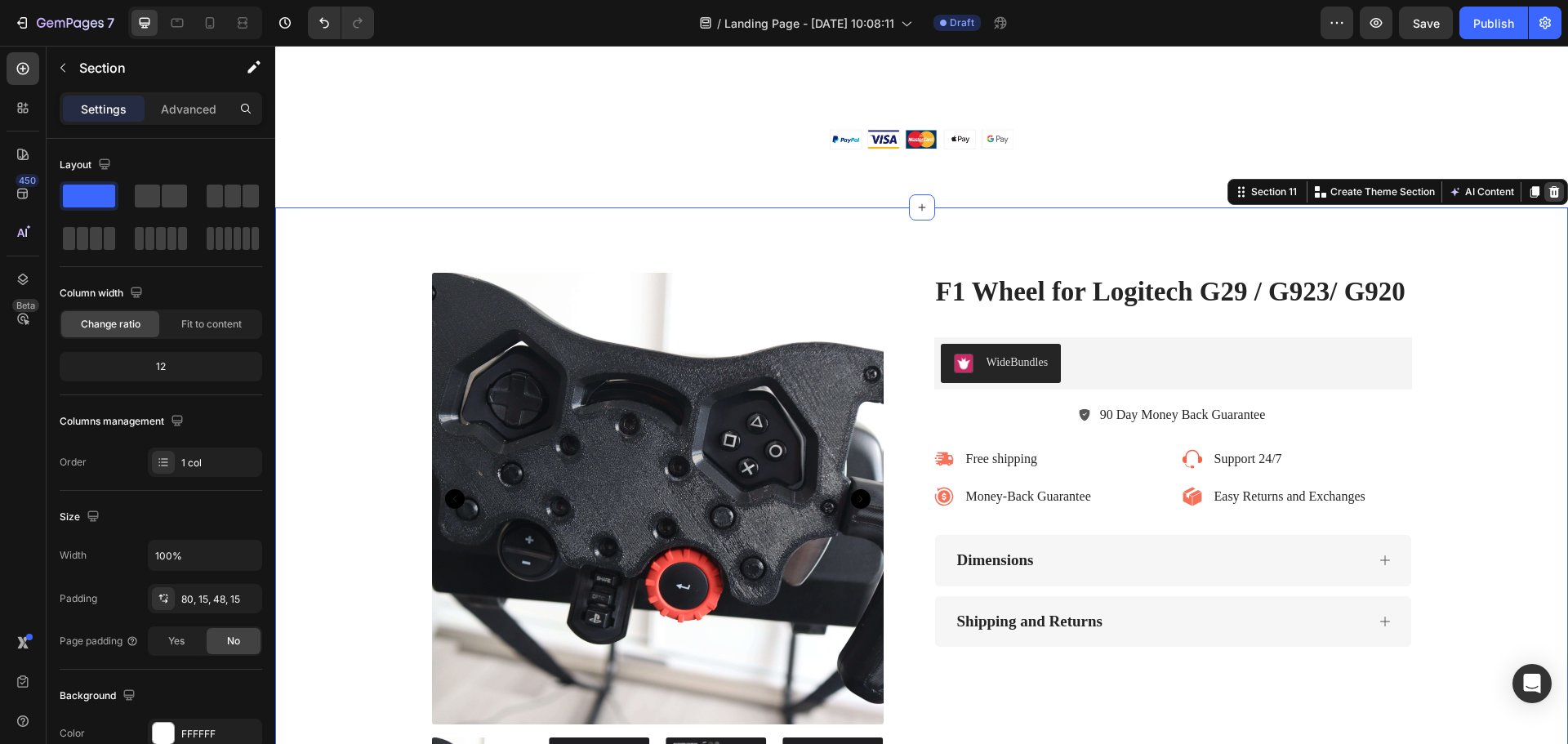
click at [1547, 196] on icon at bounding box center [1554, 192] width 13 height 13
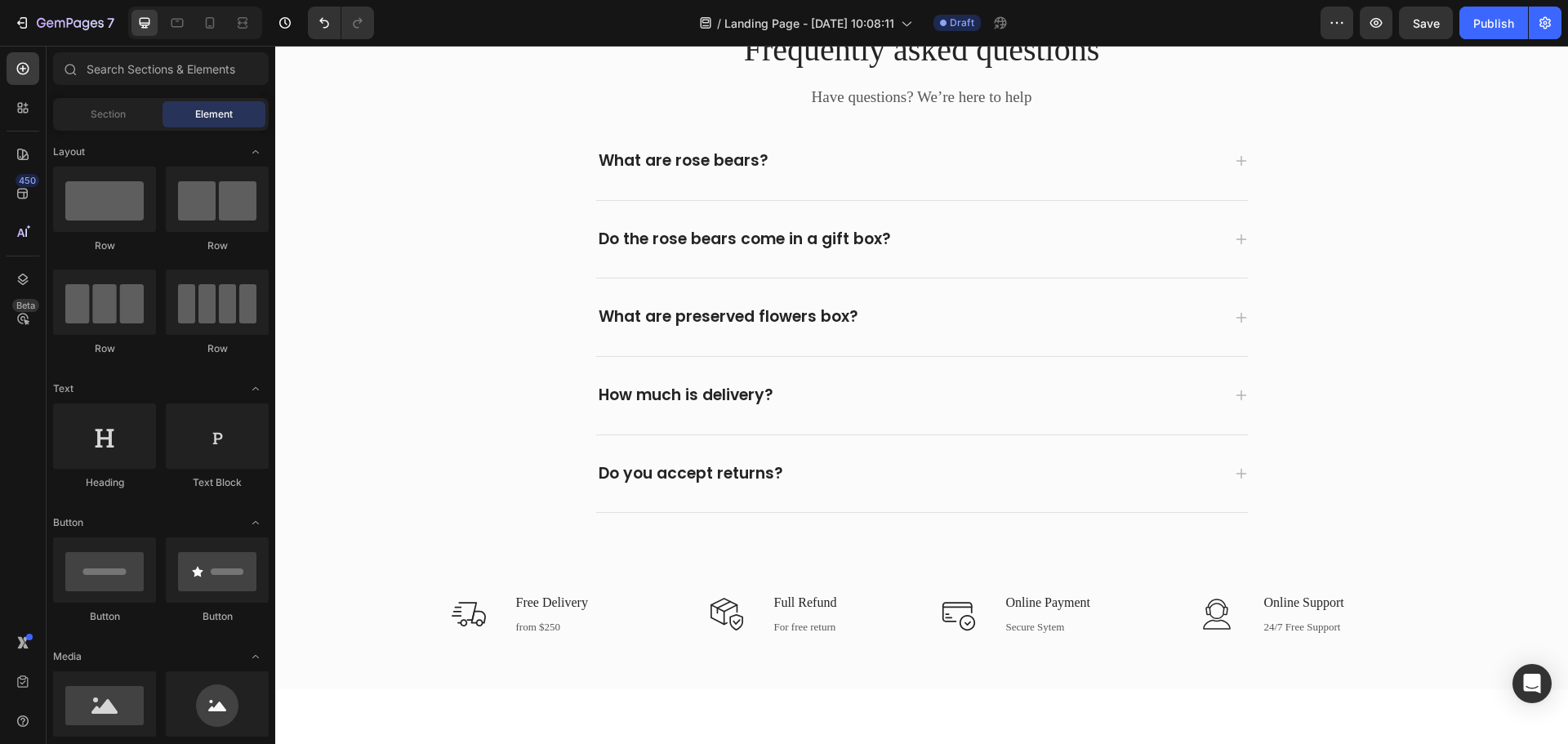
scroll to position [4968, 0]
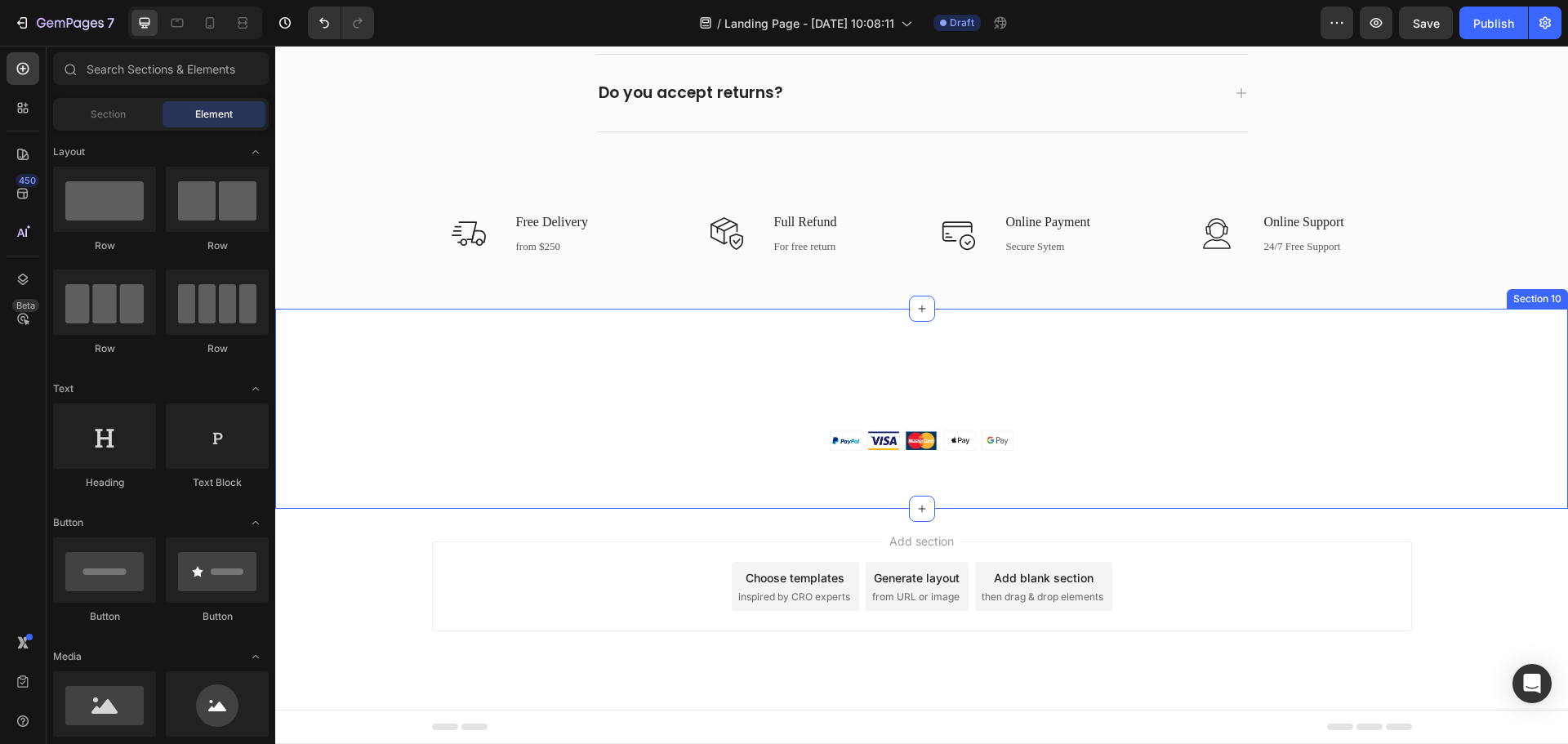
click at [1145, 433] on div "Image 2118 Thornridge Cir, Connecticut 35624 Text block Row Image demo.gempages…" at bounding box center [922, 418] width 1293 height 141
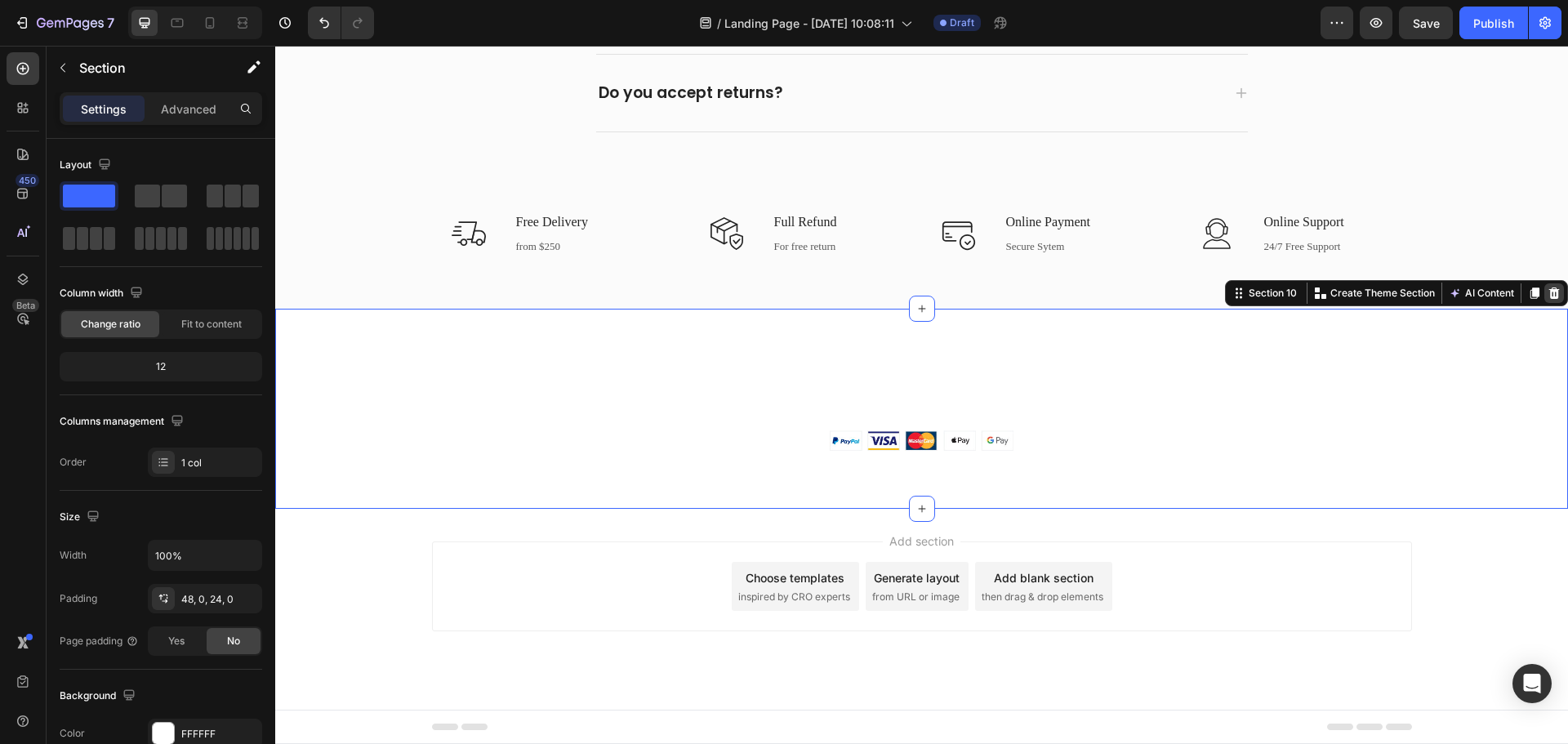
click at [1549, 298] on icon at bounding box center [1554, 293] width 11 height 12
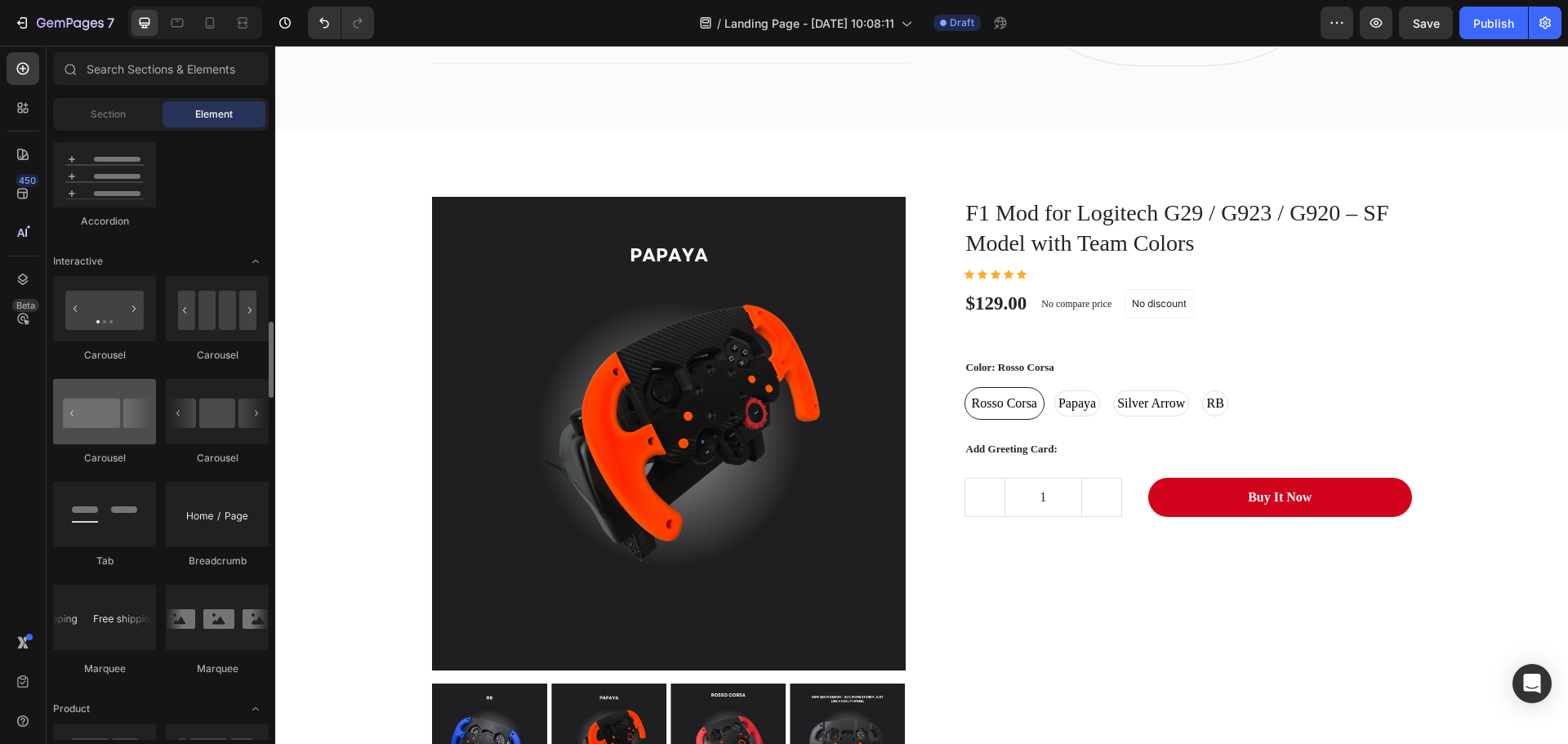
scroll to position [1712, 0]
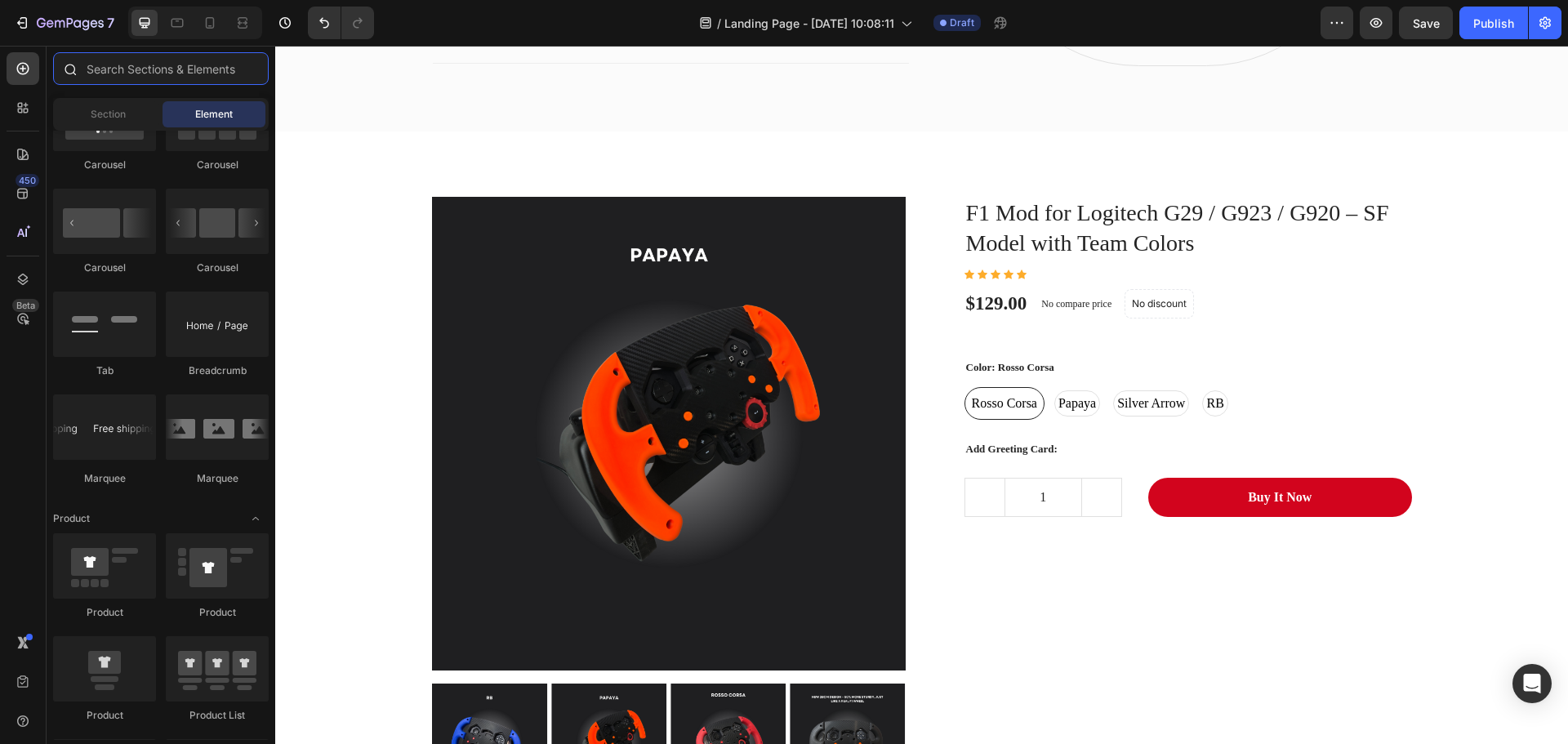
click at [150, 61] on input "text" at bounding box center [161, 68] width 215 height 33
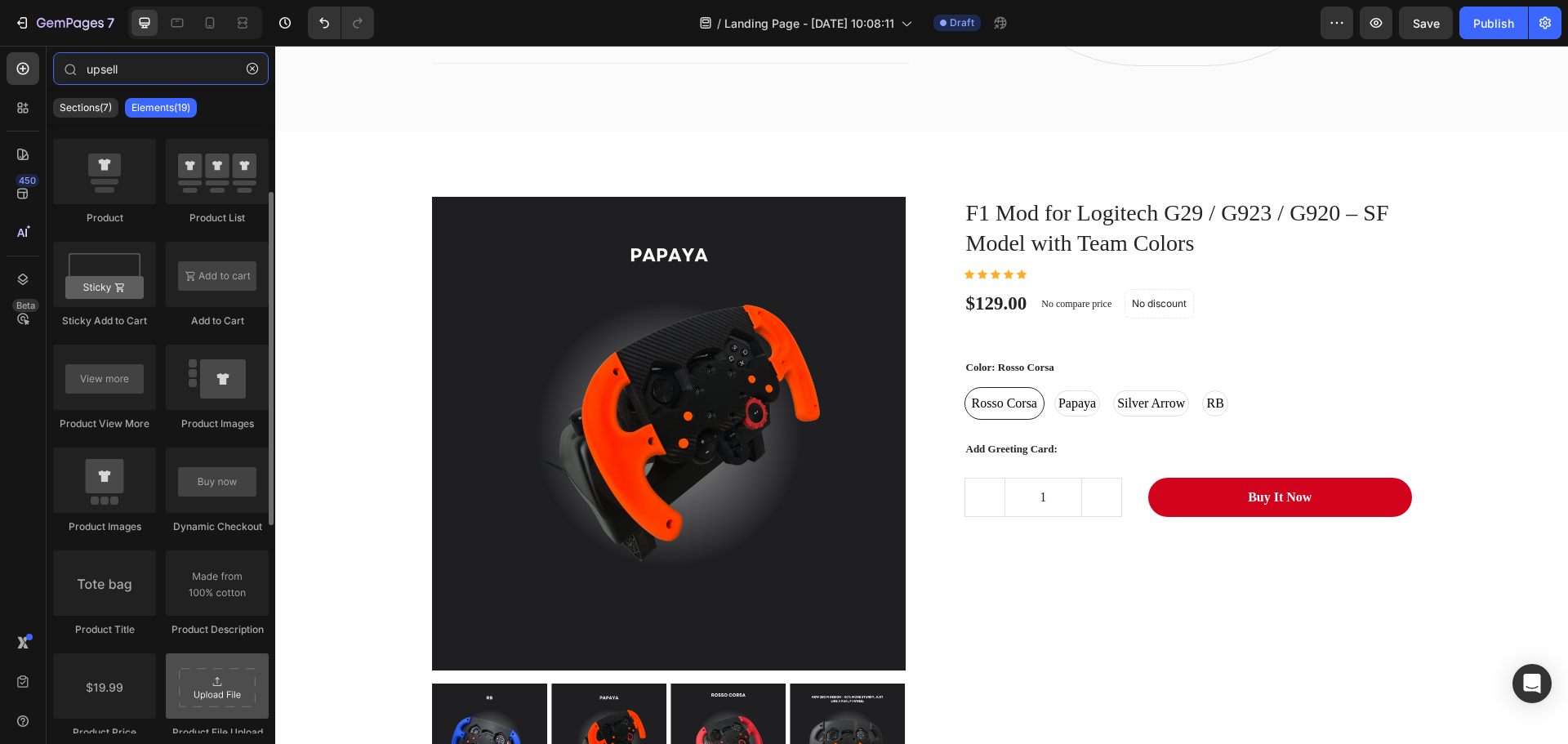
scroll to position [0, 0]
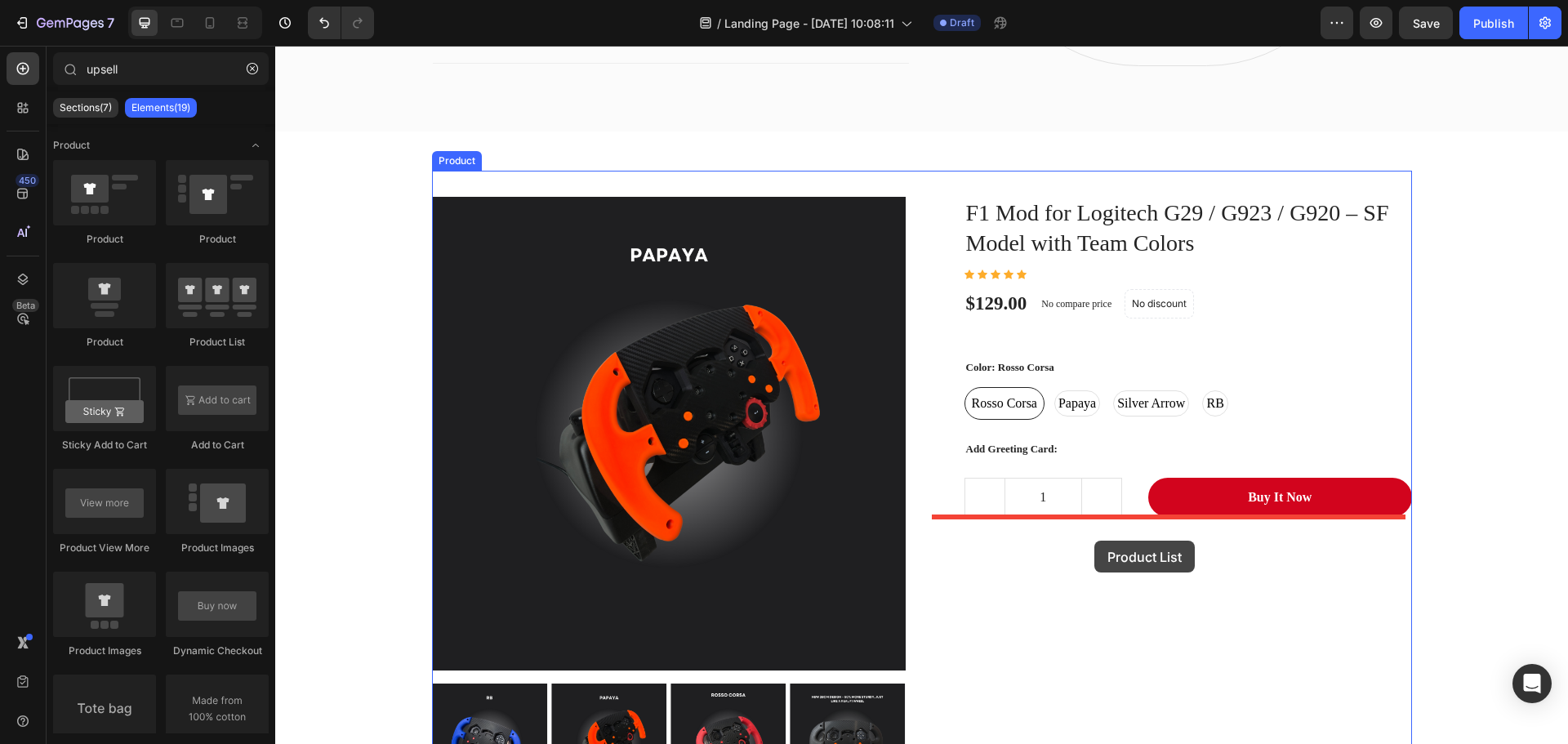
drag, startPoint x: 482, startPoint y: 350, endPoint x: 1094, endPoint y: 540, distance: 640.8
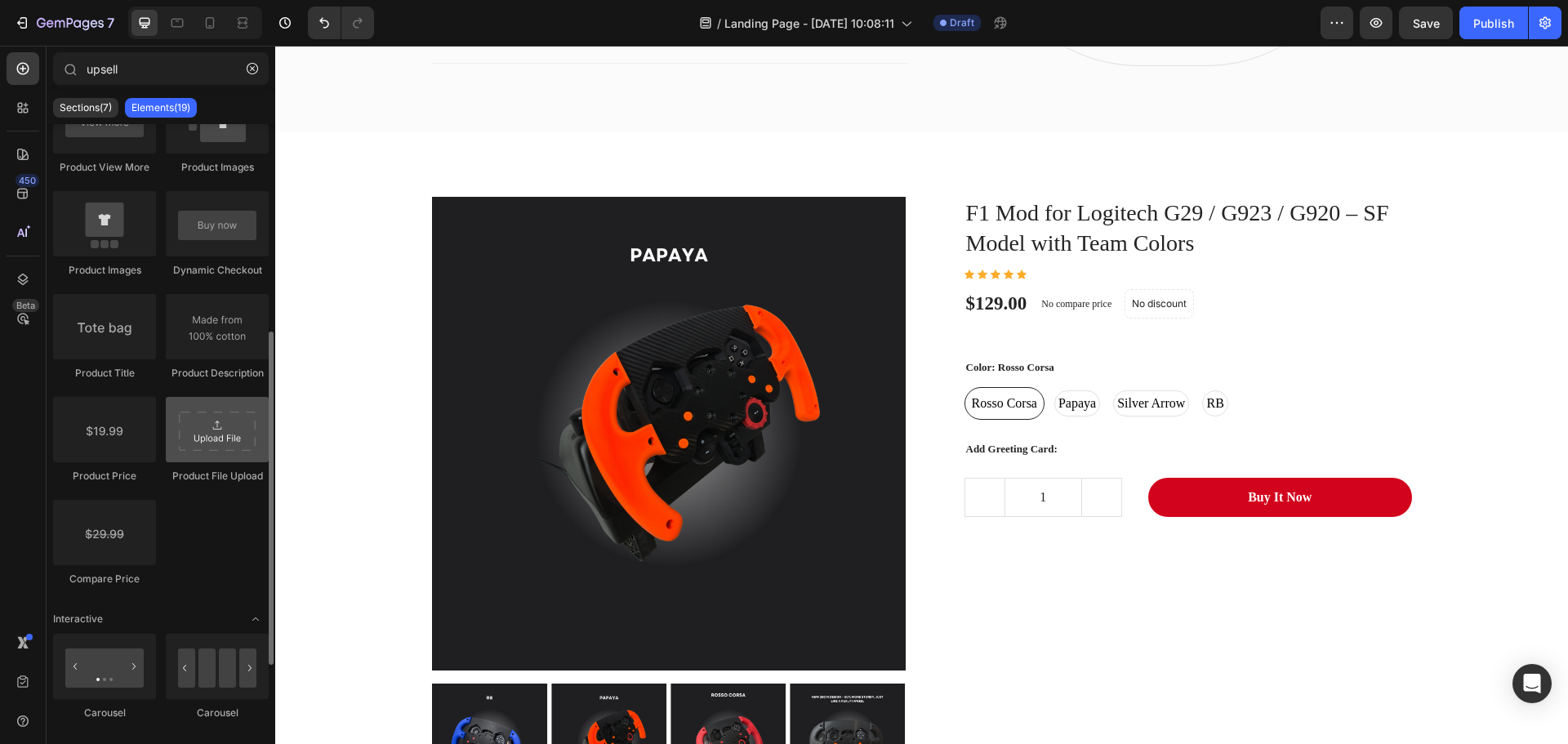
scroll to position [504, 0]
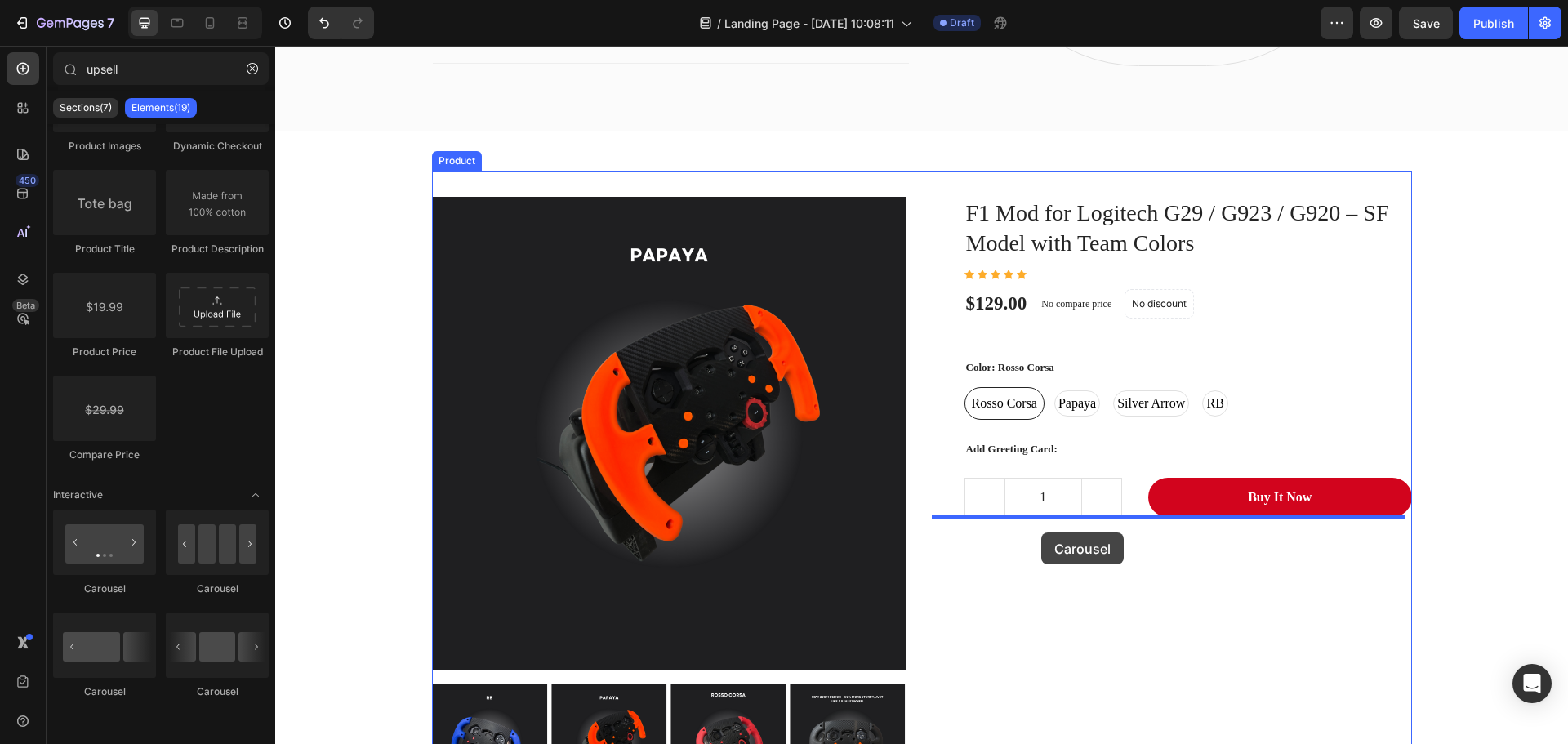
drag, startPoint x: 486, startPoint y: 593, endPoint x: 1041, endPoint y: 532, distance: 558.3
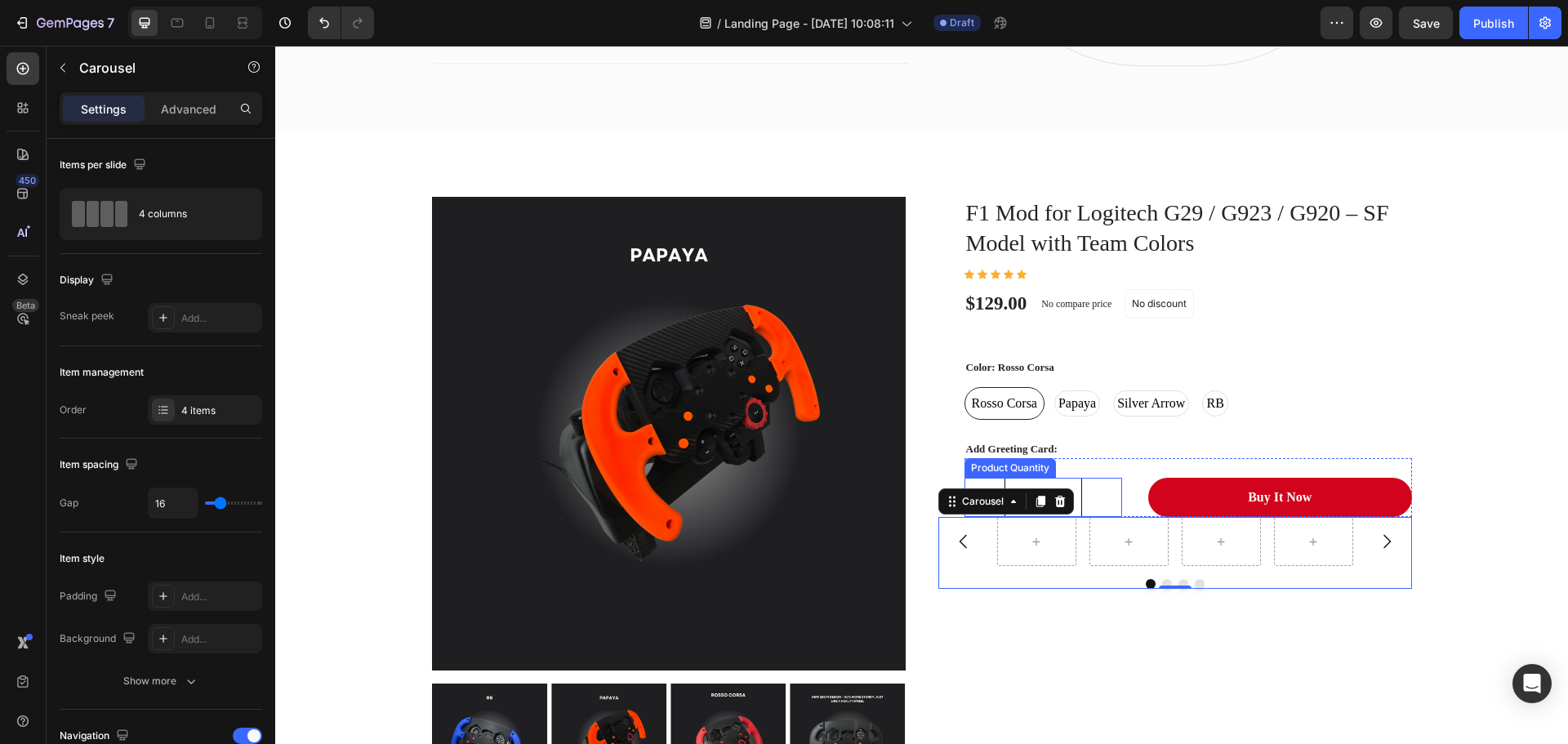
type input "upsel"
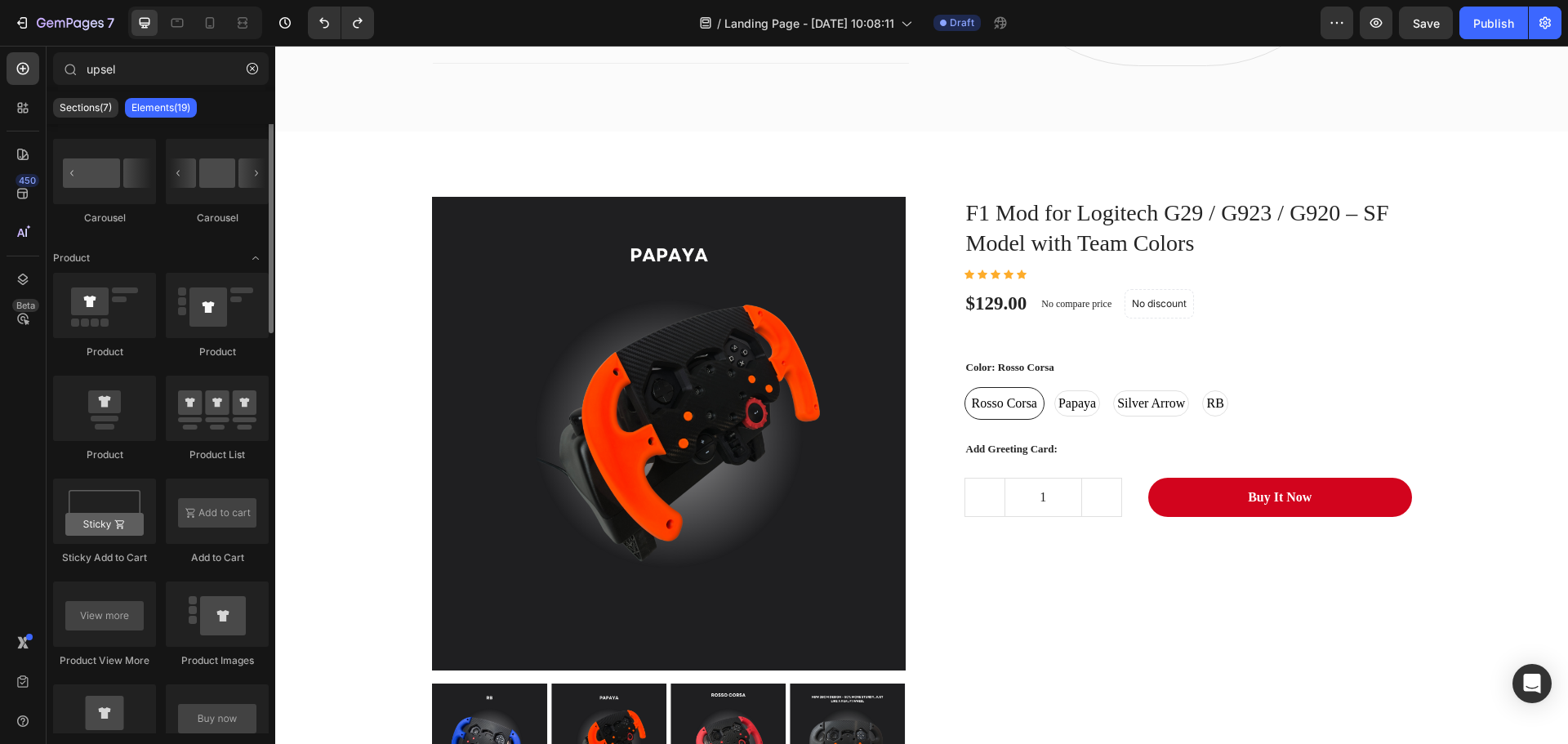
scroll to position [0, 0]
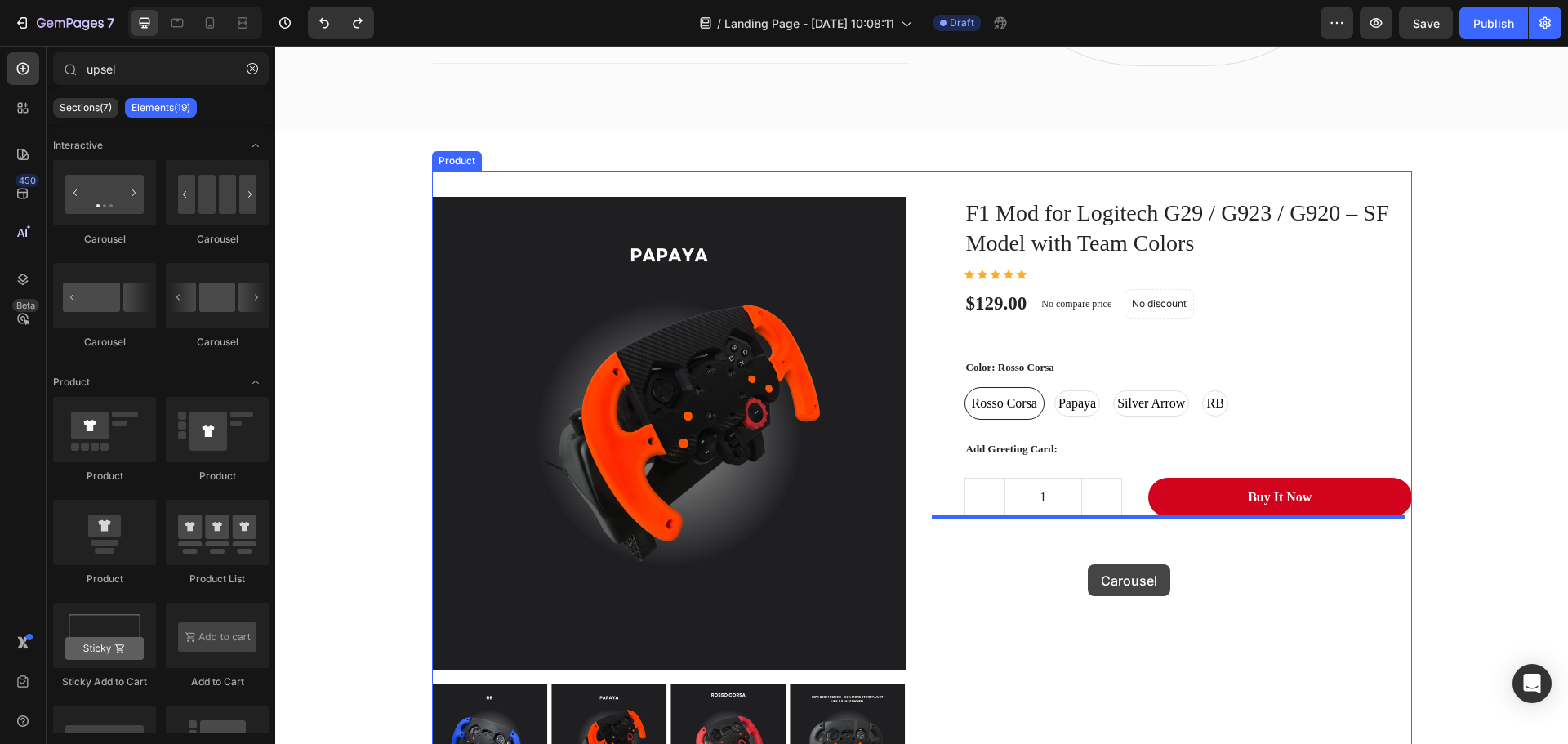
drag, startPoint x: 494, startPoint y: 243, endPoint x: 1087, endPoint y: 562, distance: 673.4
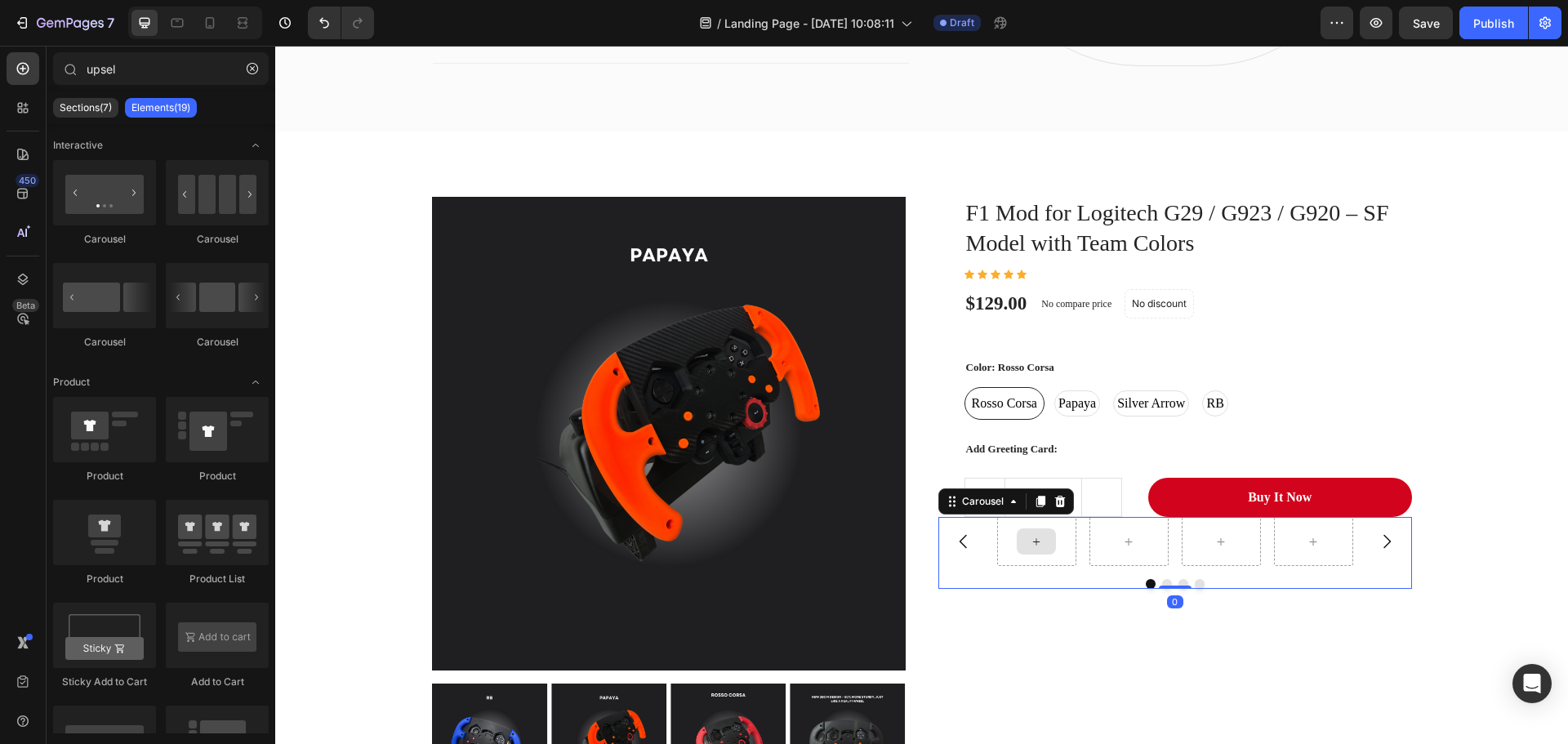
click at [1029, 544] on icon at bounding box center [1036, 541] width 13 height 13
click at [1030, 545] on icon at bounding box center [1036, 541] width 13 height 13
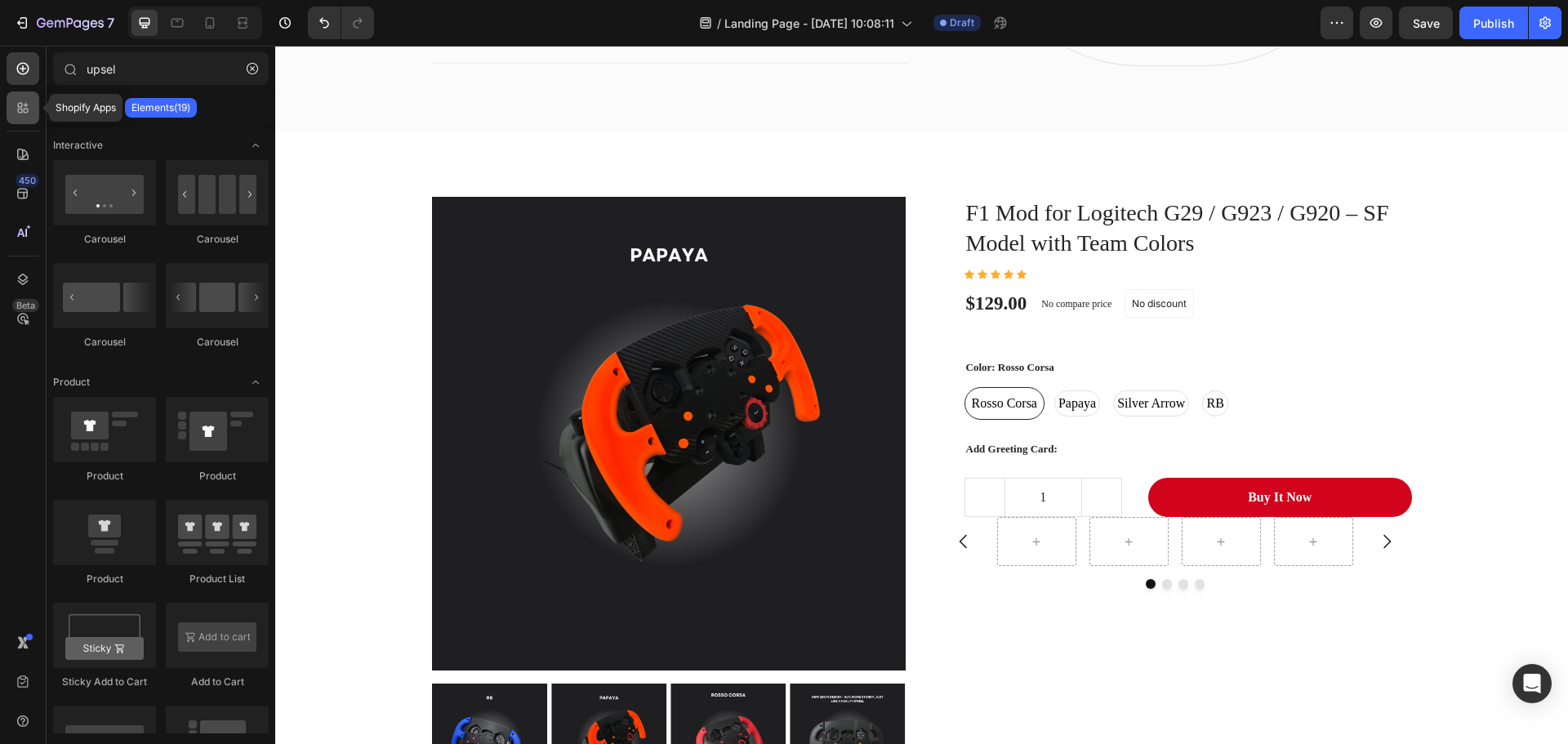
click at [19, 112] on icon at bounding box center [20, 111] width 5 height 5
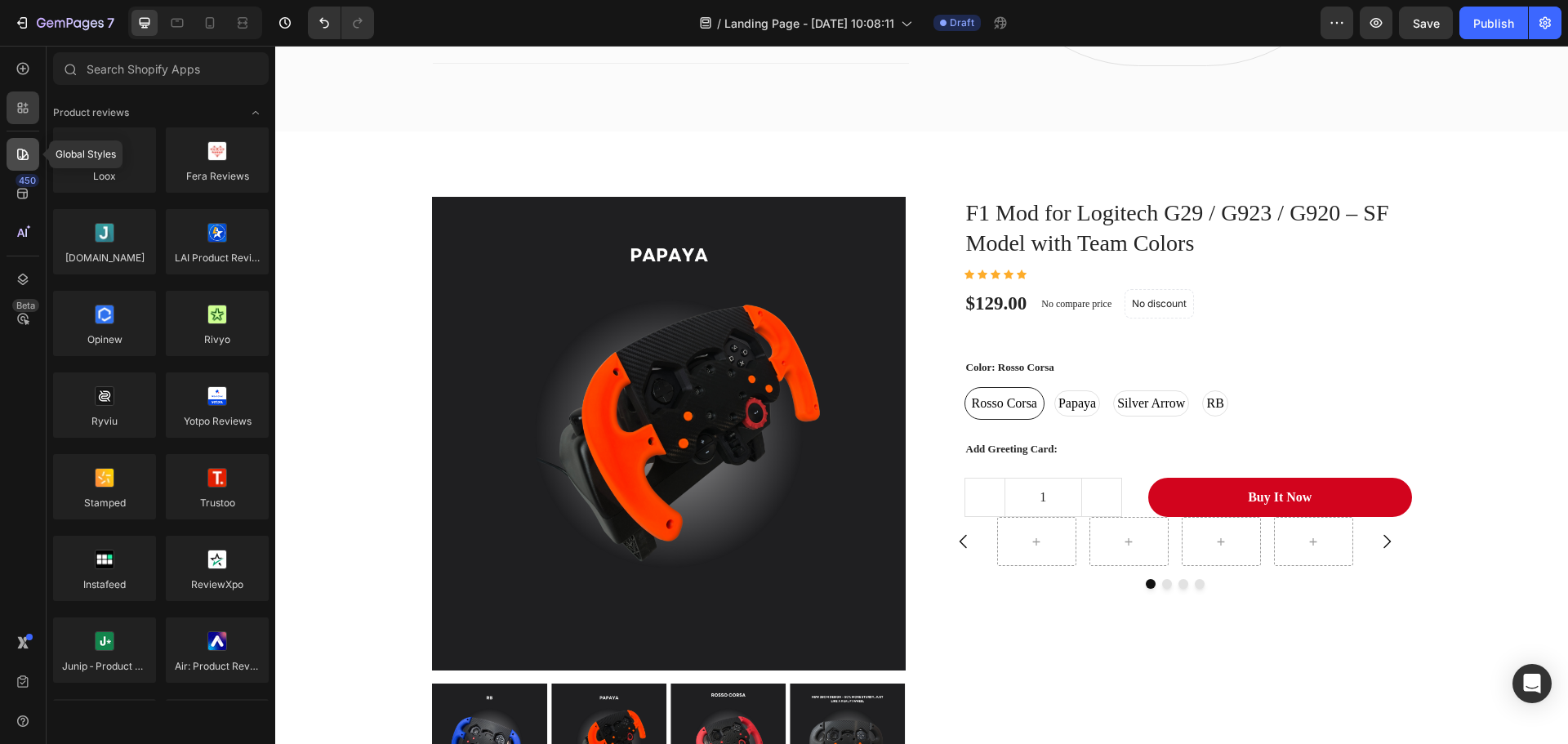
click at [25, 149] on icon at bounding box center [22, 154] width 16 height 16
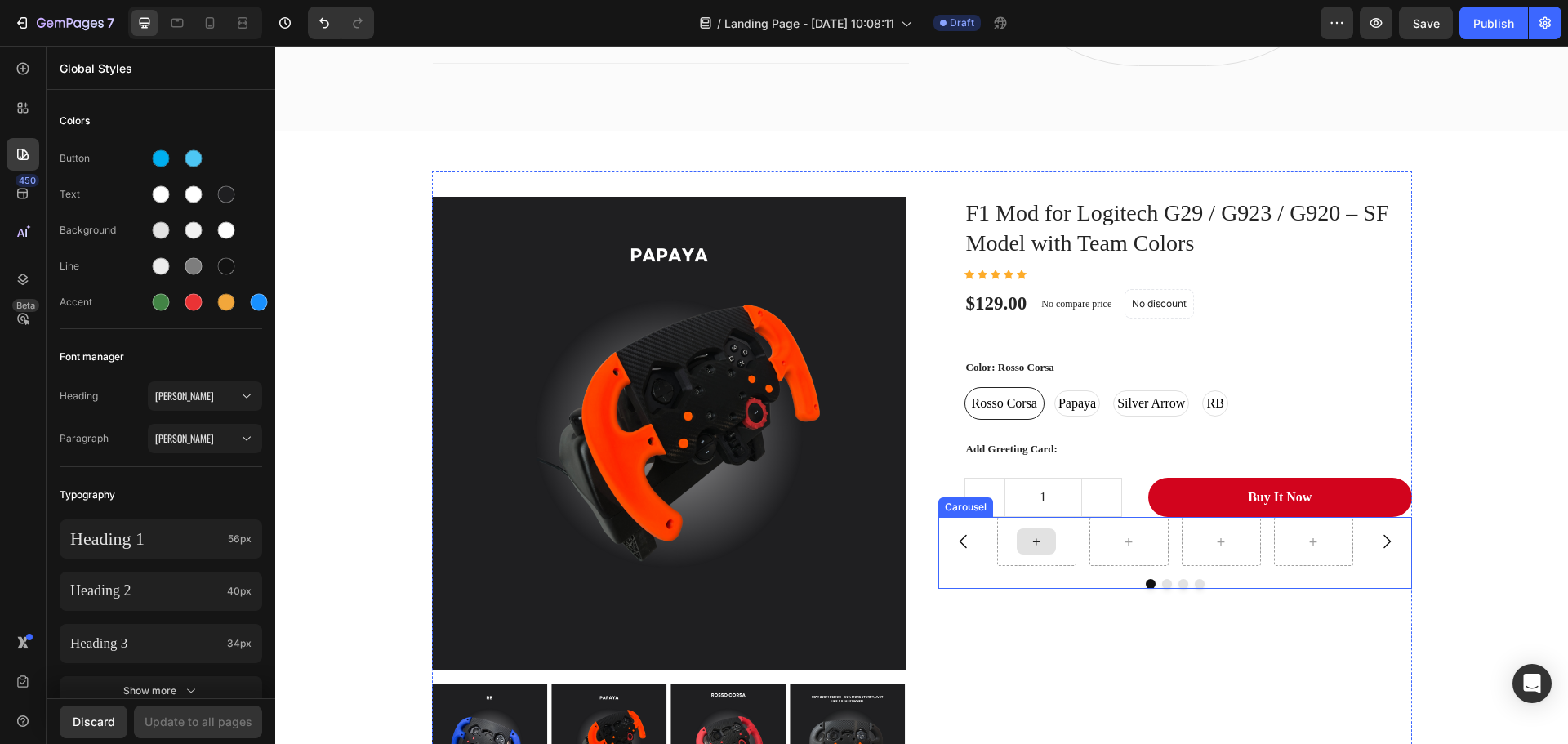
click at [1017, 551] on div at bounding box center [1036, 541] width 40 height 26
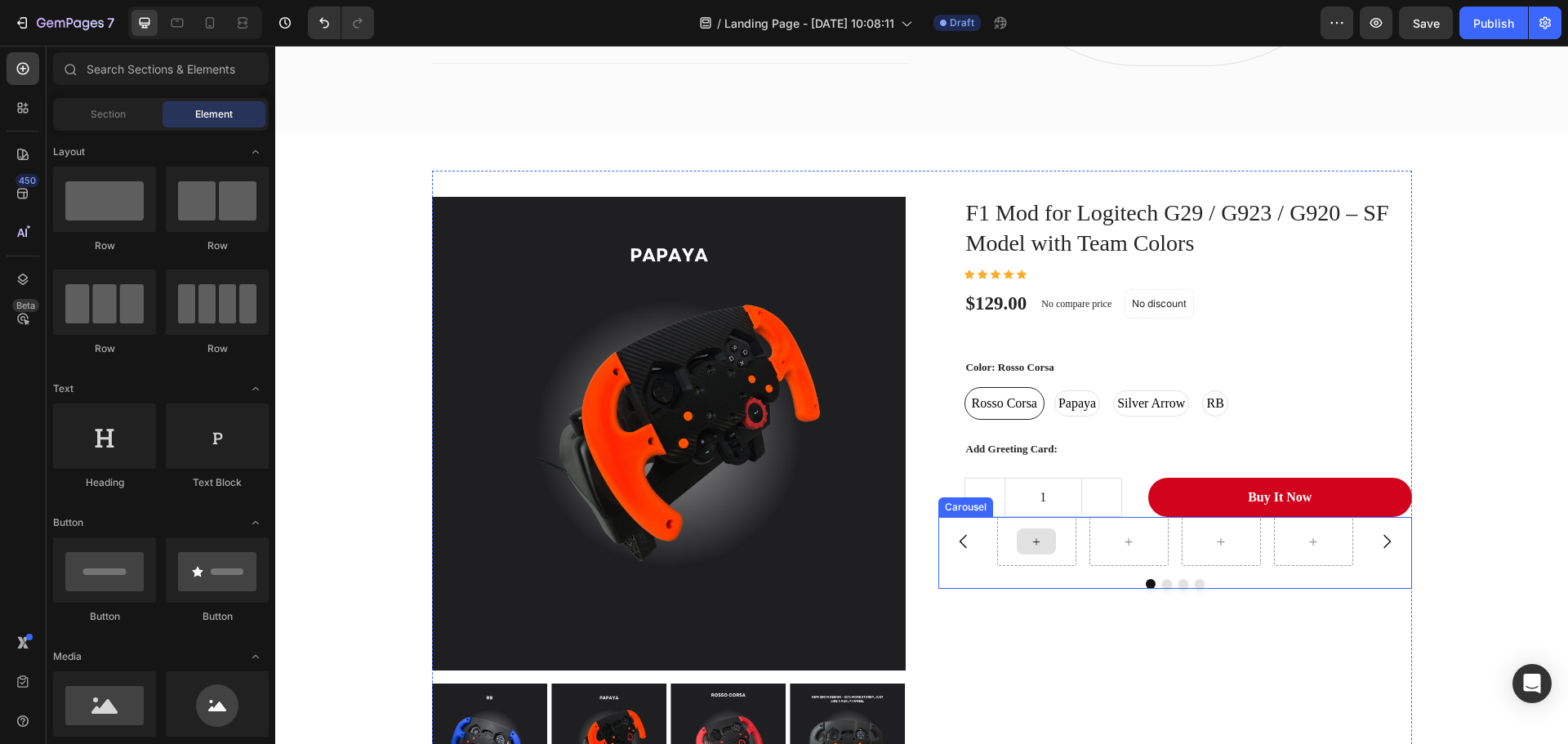
click at [1033, 542] on icon at bounding box center [1036, 541] width 13 height 13
click at [1017, 555] on div at bounding box center [1036, 541] width 40 height 26
drag, startPoint x: 1051, startPoint y: 536, endPoint x: 1050, endPoint y: 566, distance: 30.0
click at [1051, 535] on div at bounding box center [1036, 541] width 79 height 49
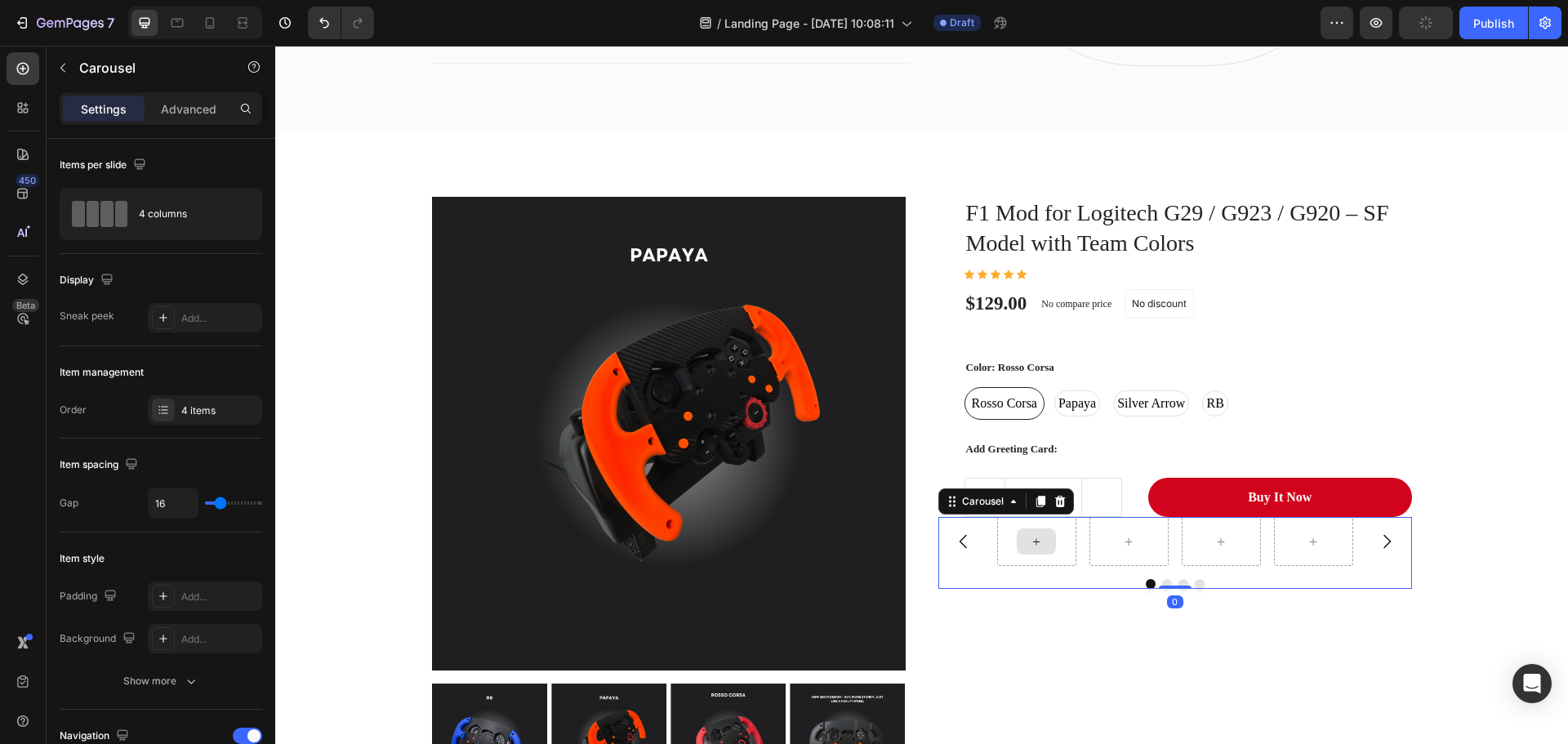
click at [1053, 567] on div "Carousel 0" at bounding box center [1175, 552] width 474 height 72
click at [1028, 530] on div at bounding box center [1036, 541] width 40 height 26
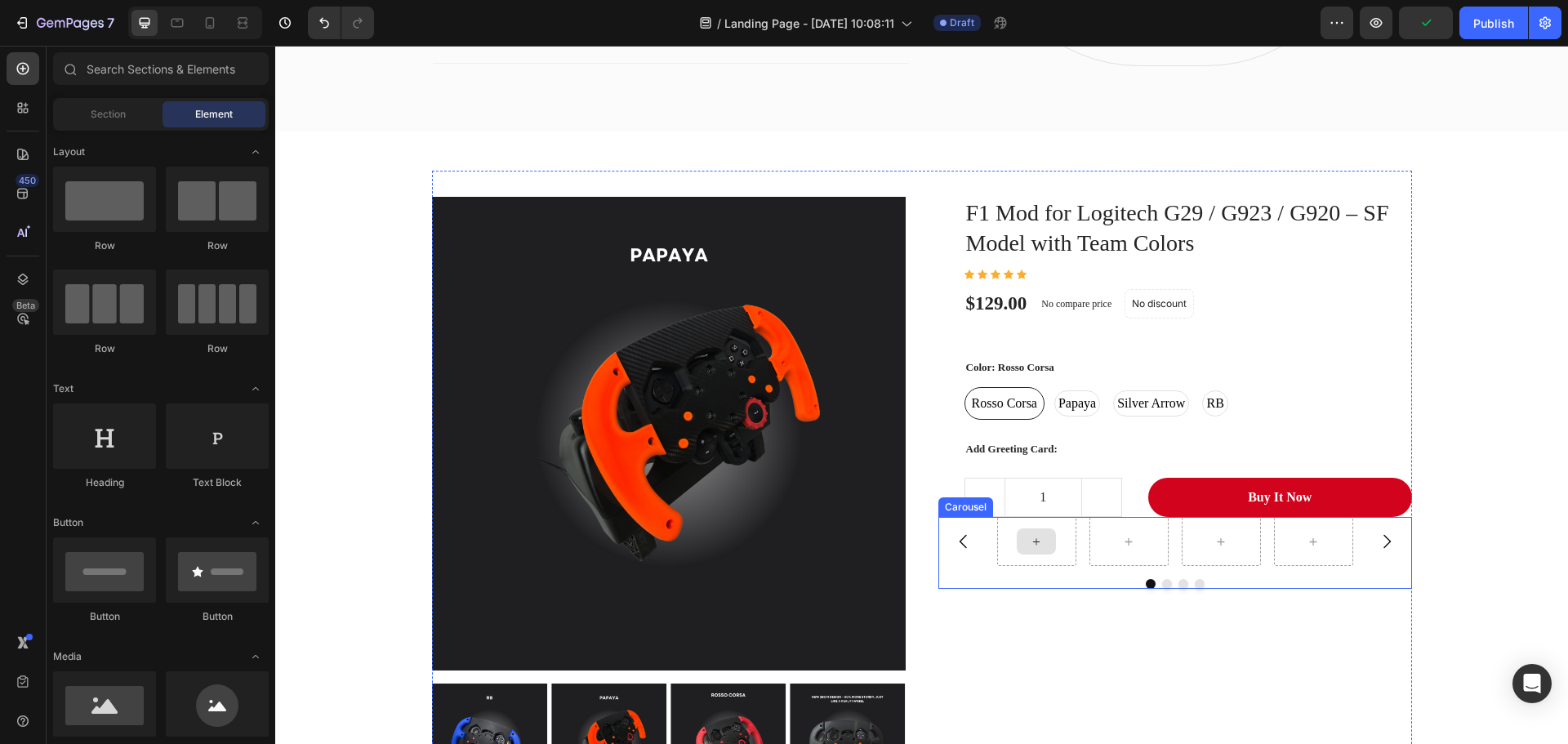
click at [1028, 530] on div at bounding box center [1036, 541] width 40 height 26
click at [1040, 549] on div at bounding box center [1036, 541] width 40 height 26
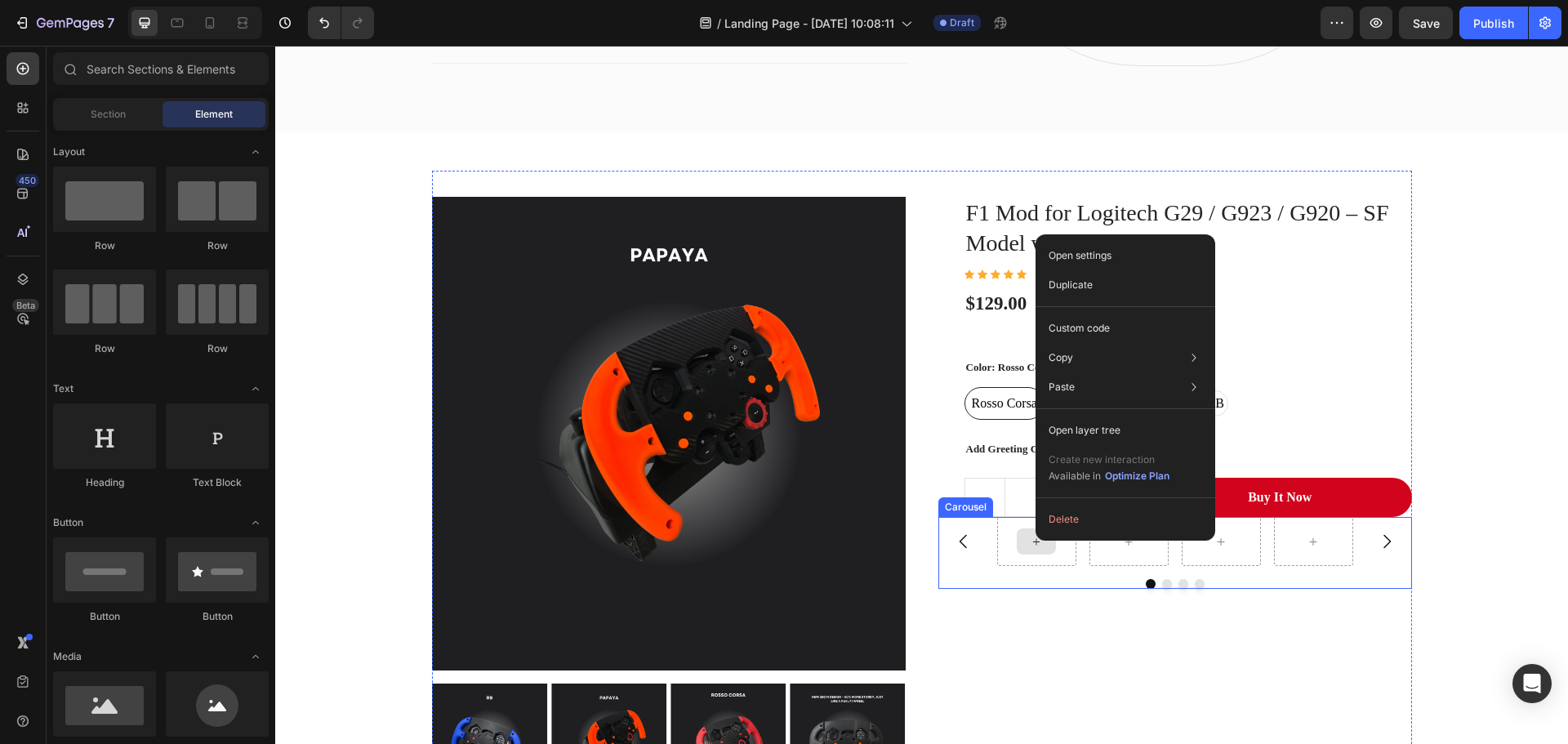
click at [1032, 540] on icon at bounding box center [1036, 541] width 13 height 13
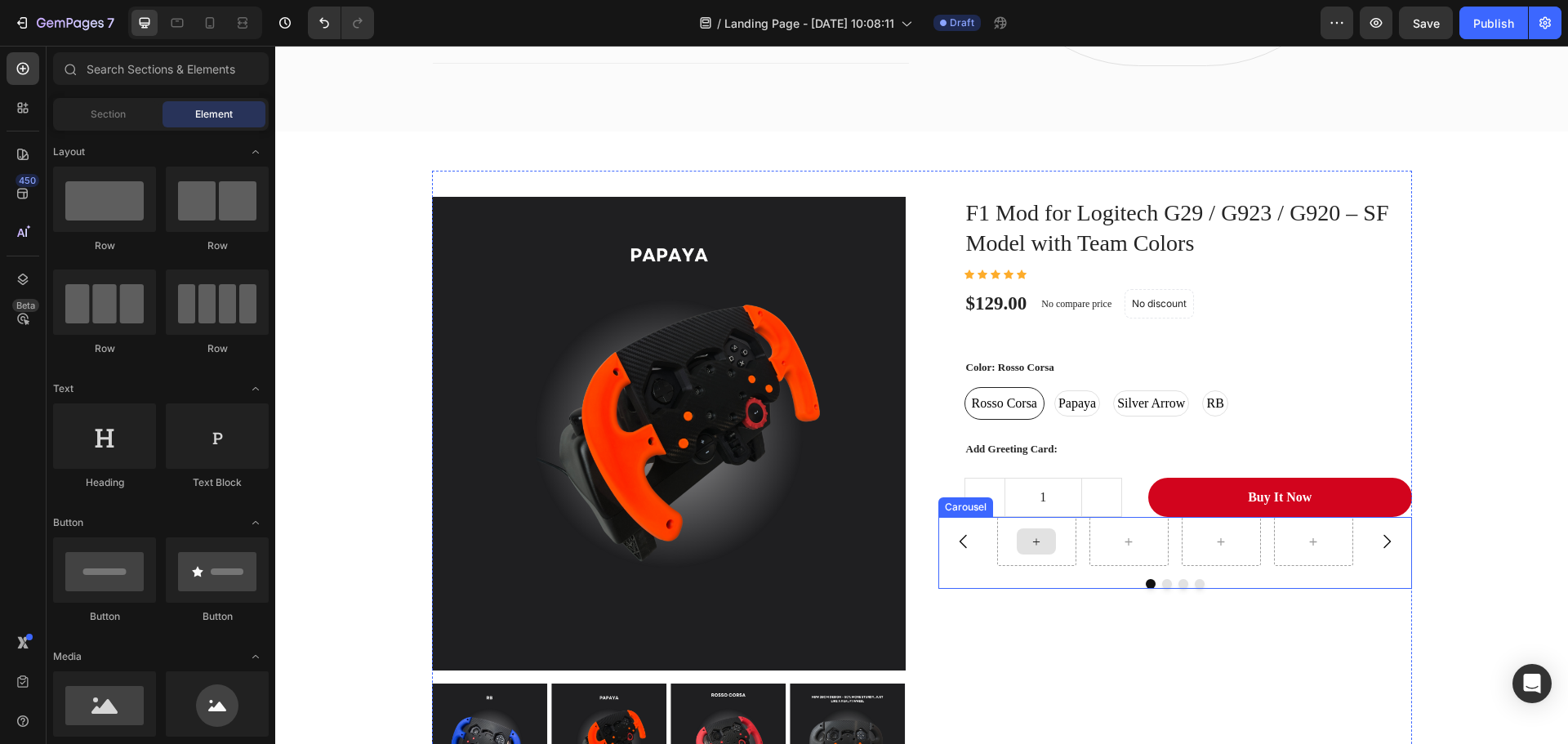
click at [1032, 540] on icon at bounding box center [1036, 541] width 13 height 13
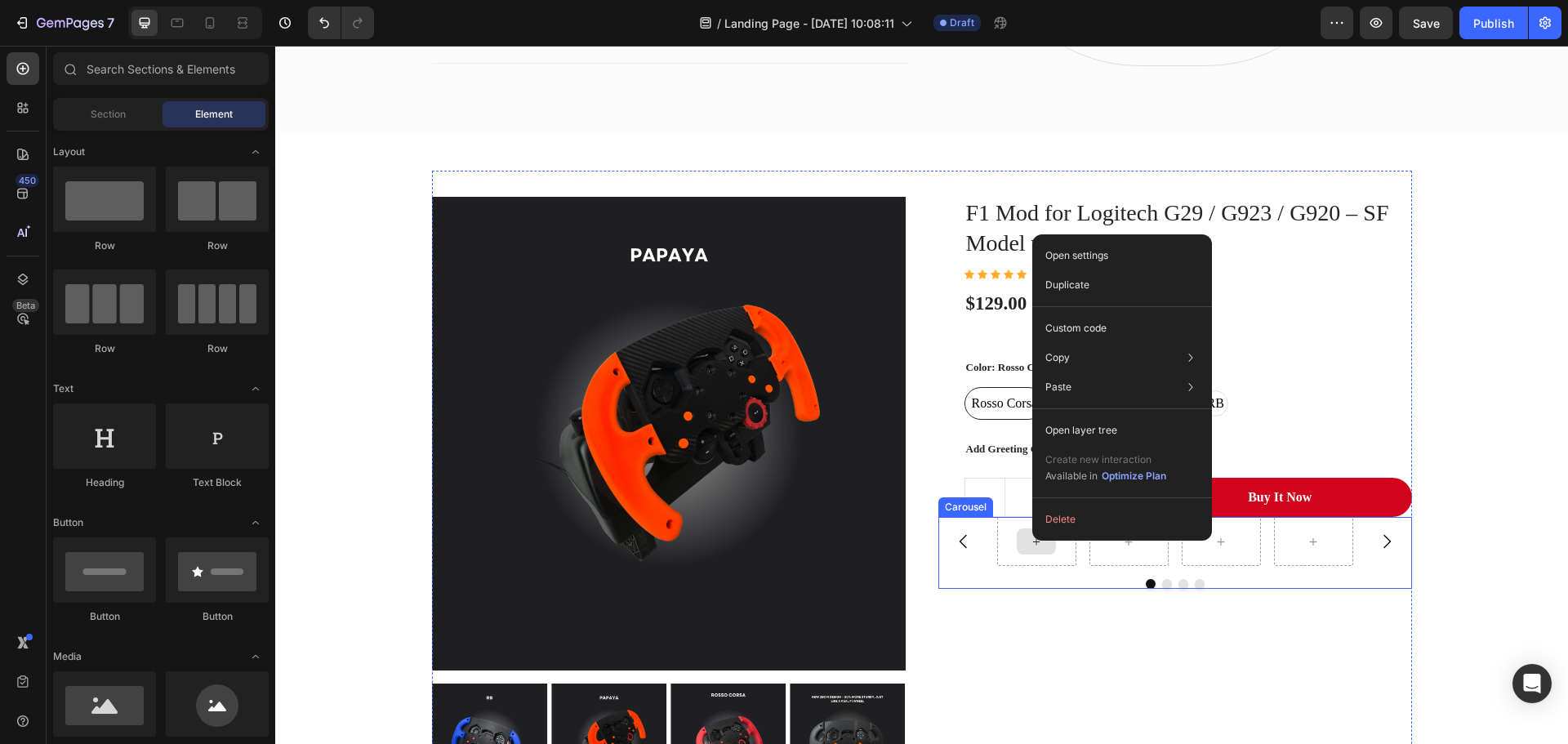
click at [1017, 543] on div at bounding box center [1036, 541] width 40 height 26
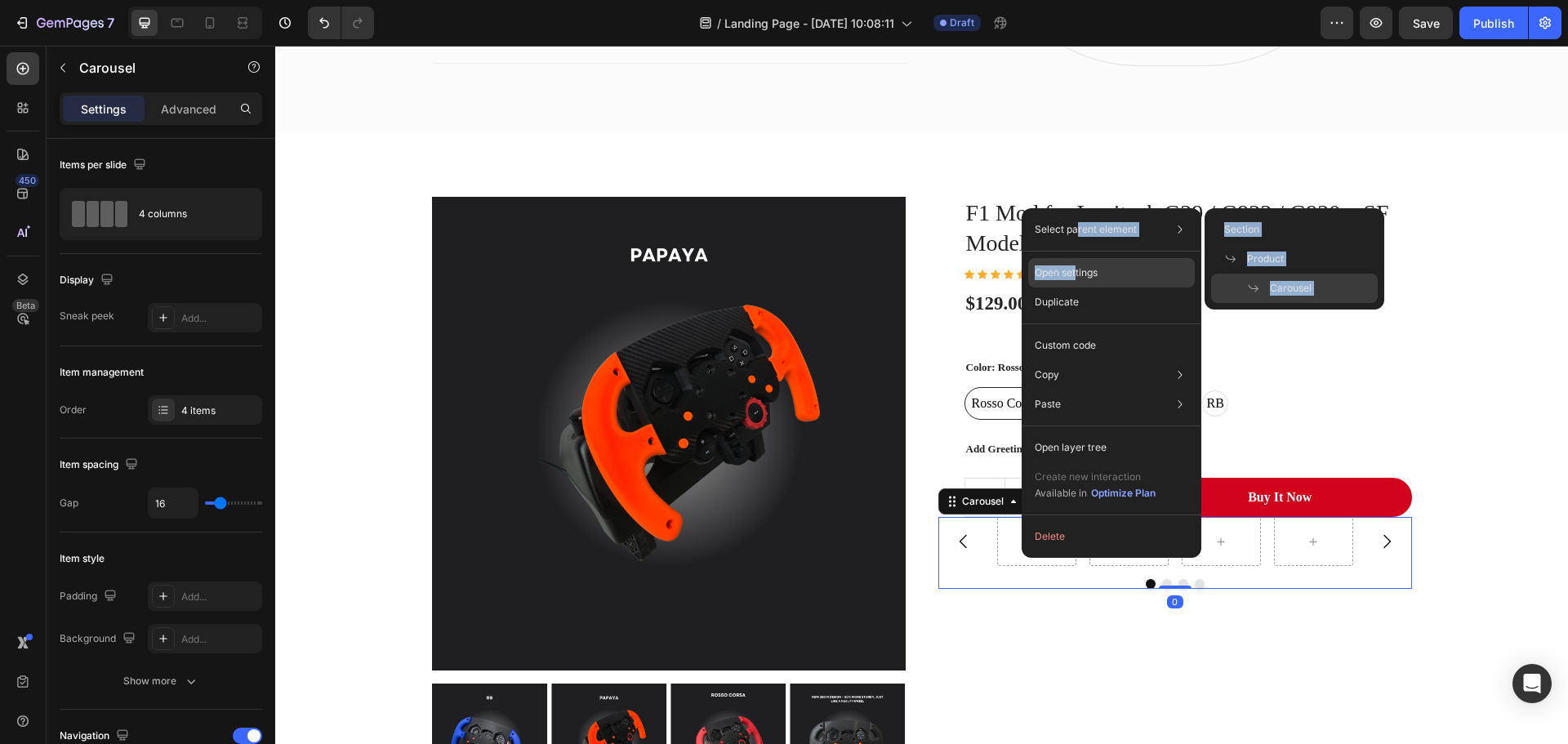
drag, startPoint x: 1076, startPoint y: 236, endPoint x: 1076, endPoint y: 279, distance: 43.0
click at [1076, 279] on div "Select parent element Section Product Carousel Open settings Duplicate Custom c…" at bounding box center [1111, 382] width 179 height 349
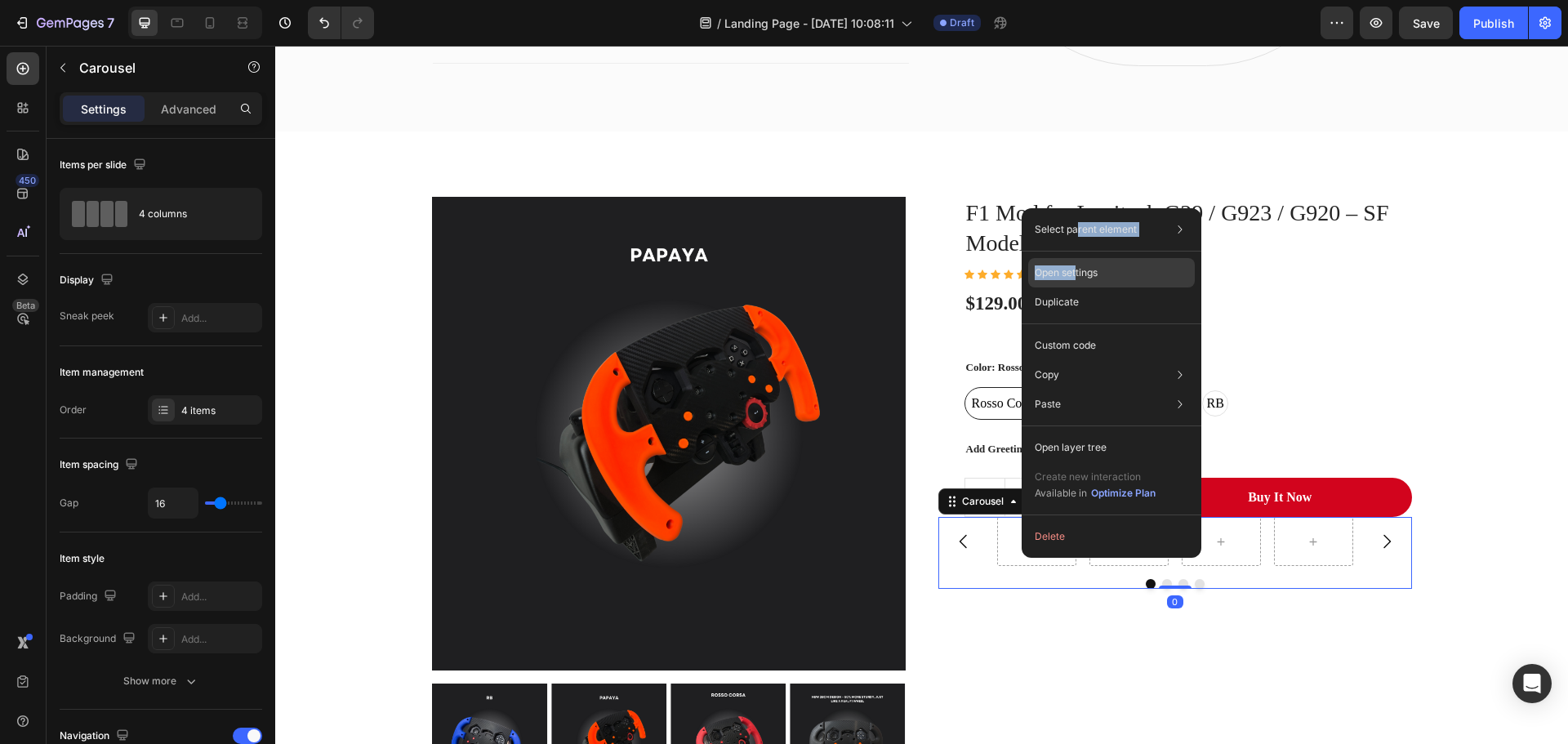
click at [1076, 279] on p "Open settings" at bounding box center [1066, 272] width 63 height 14
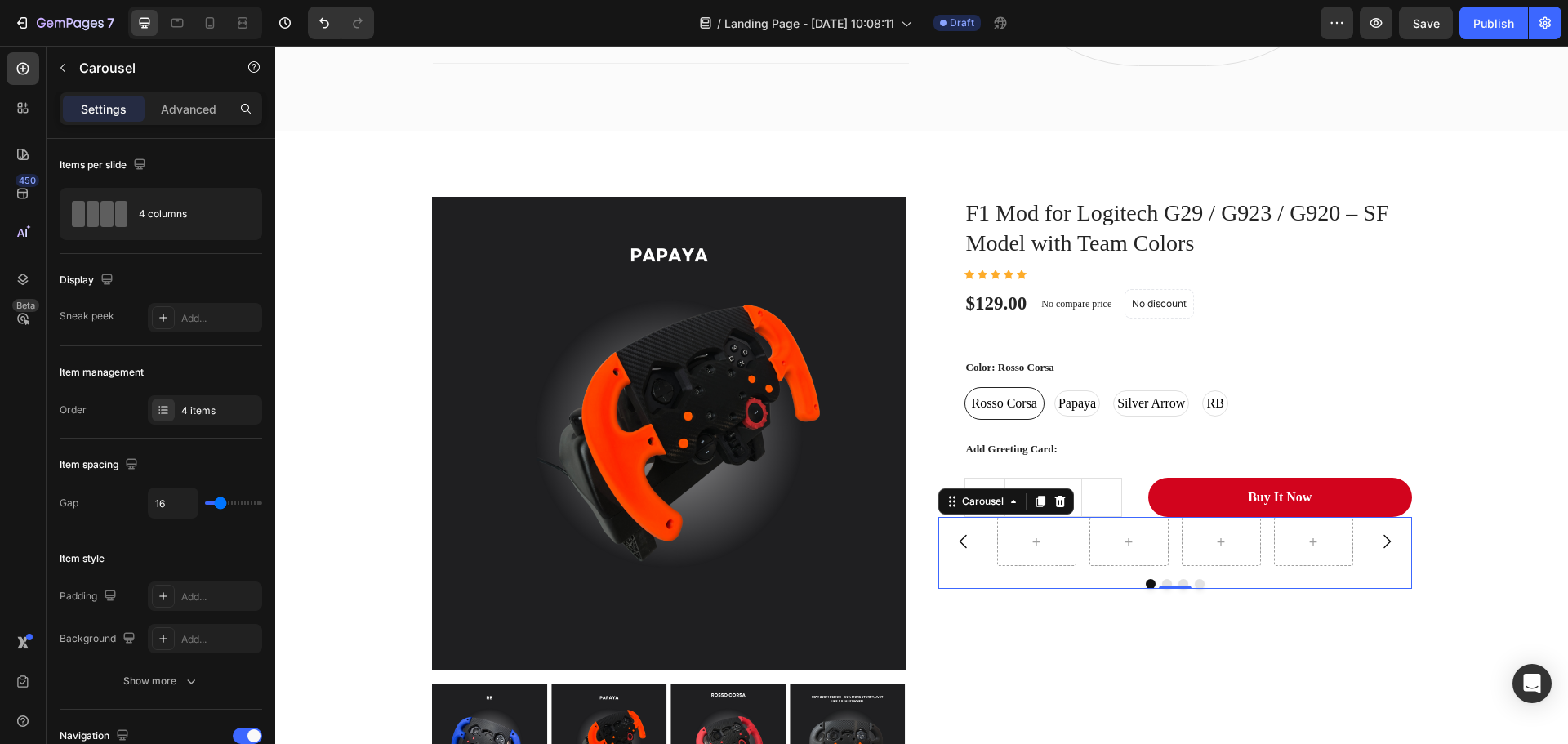
click at [1168, 565] on div at bounding box center [1174, 541] width 356 height 49
click at [1122, 537] on icon at bounding box center [1129, 541] width 13 height 13
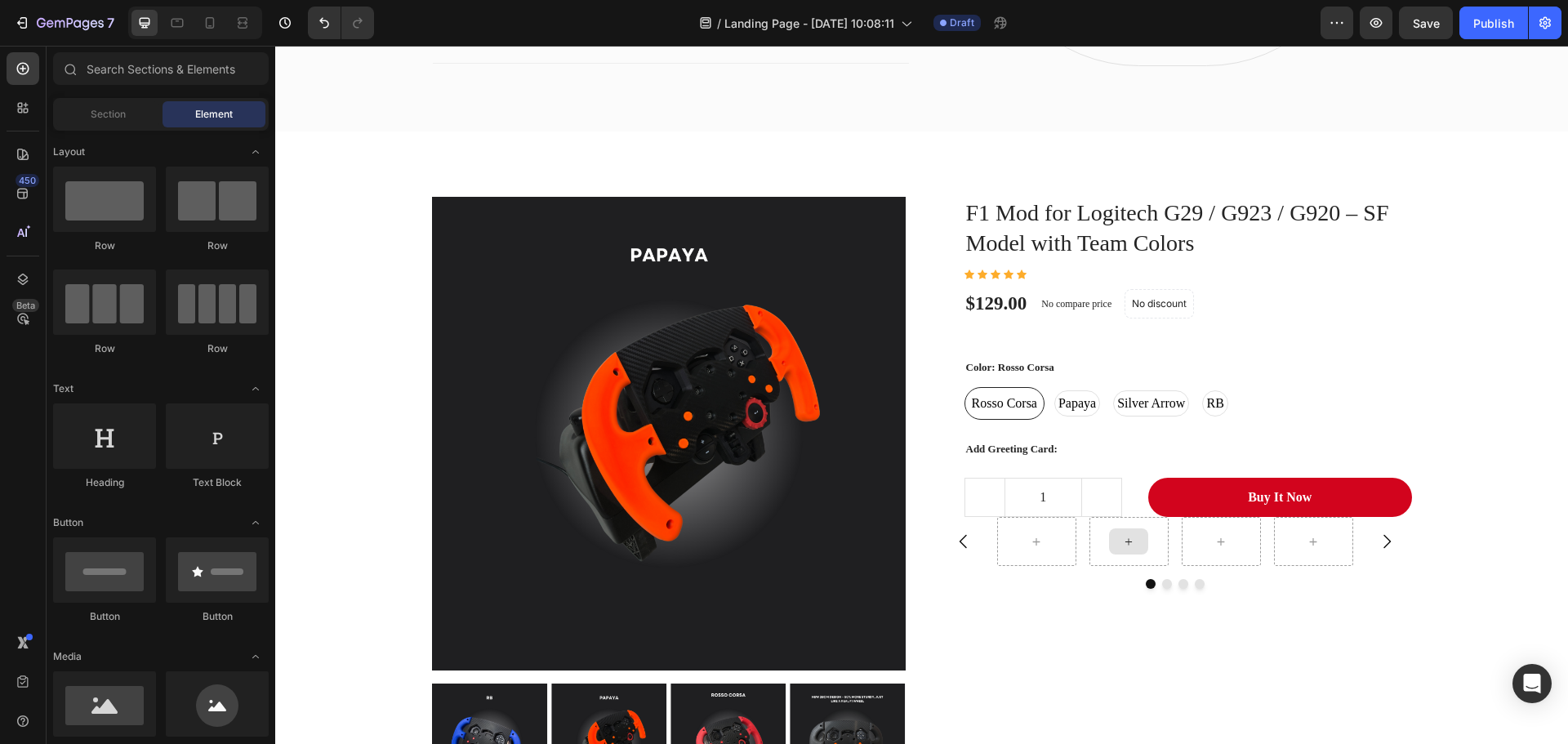
click at [1122, 537] on icon at bounding box center [1129, 541] width 13 height 13
click at [1124, 545] on icon at bounding box center [1129, 541] width 13 height 13
click at [1124, 546] on icon at bounding box center [1129, 541] width 13 height 13
click at [961, 541] on icon "Carousel Back Arrow" at bounding box center [963, 541] width 19 height 19
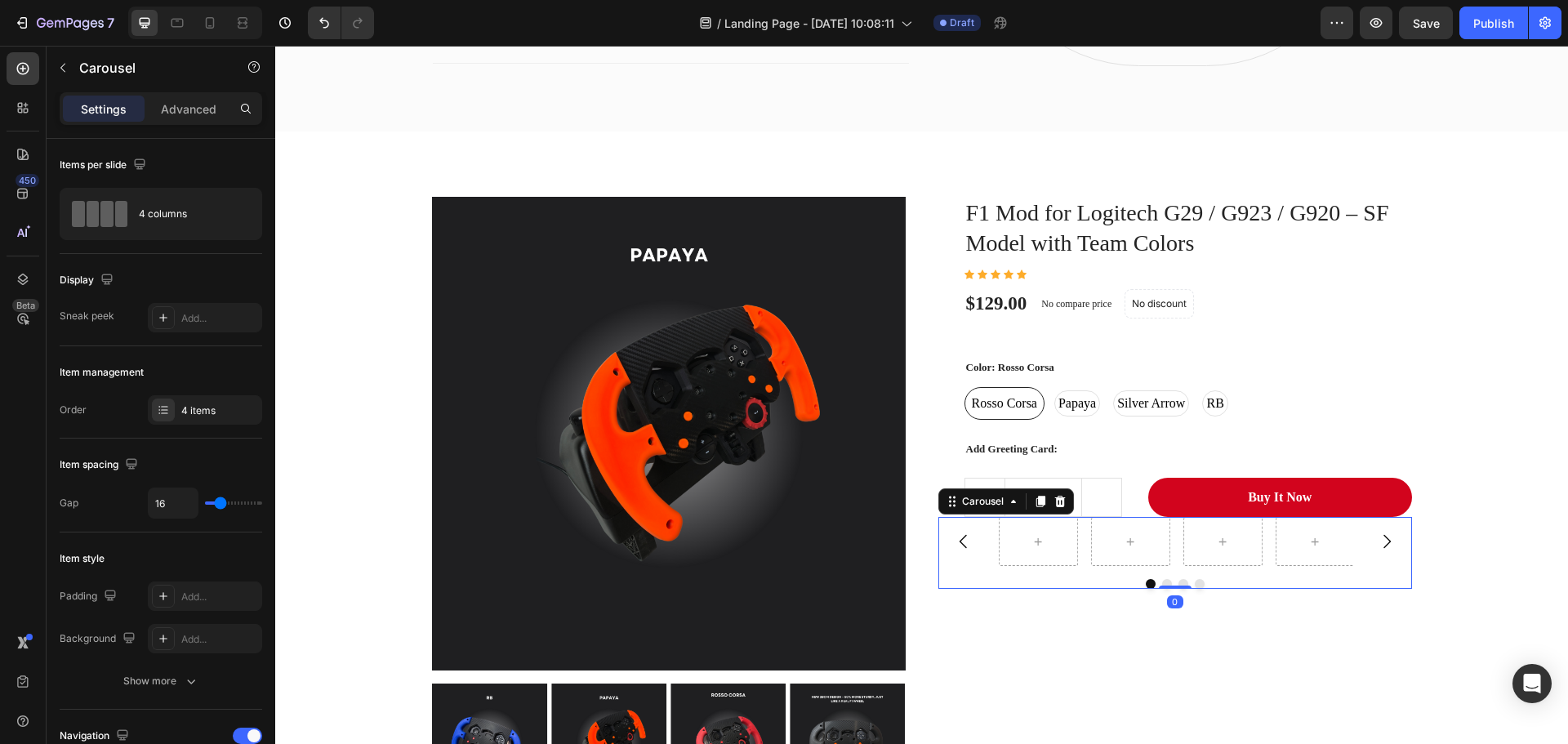
click at [962, 540] on icon "Carousel Back Arrow" at bounding box center [963, 541] width 19 height 19
click at [965, 540] on icon "Carousel Back Arrow" at bounding box center [963, 541] width 19 height 19
click at [997, 500] on div "Carousel" at bounding box center [982, 501] width 48 height 14
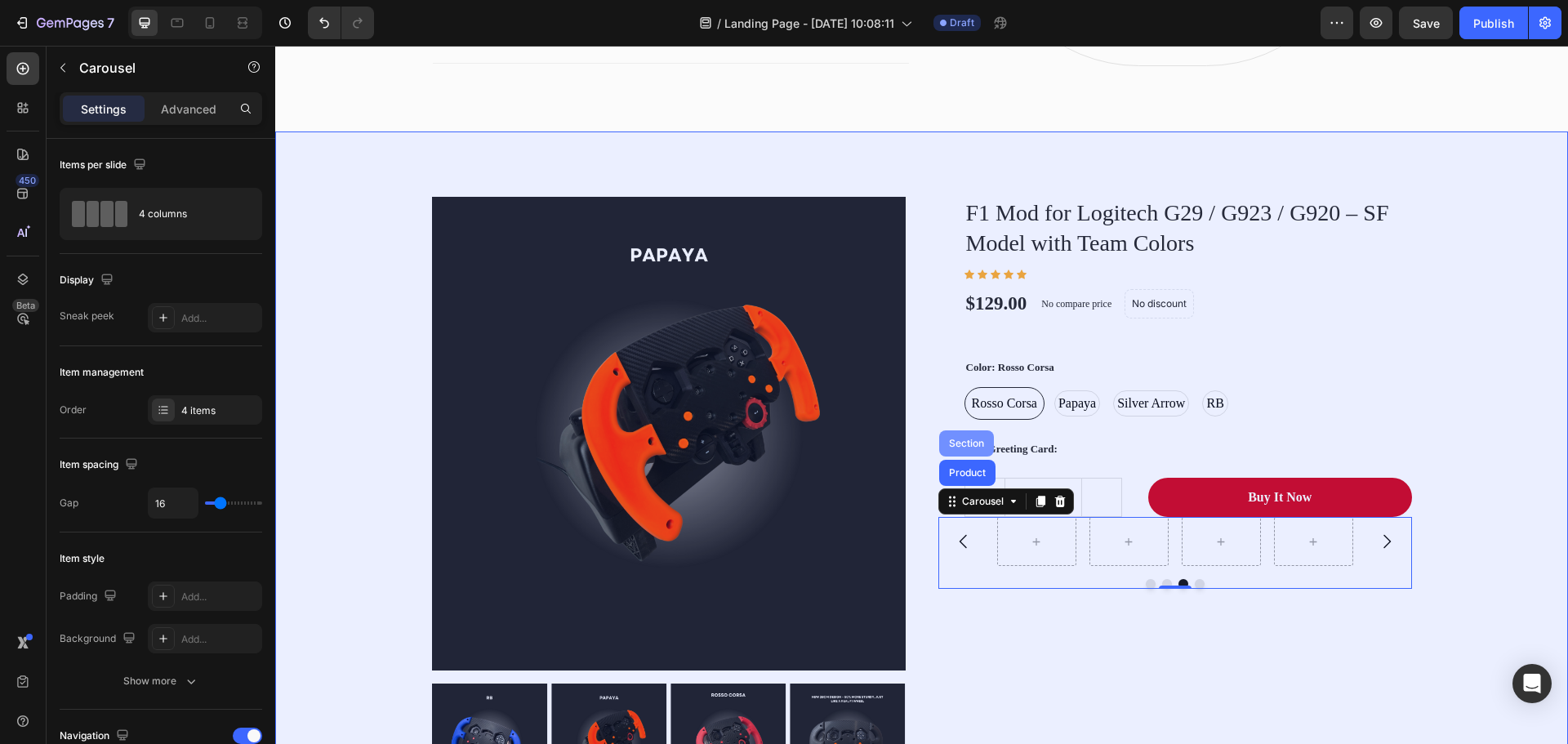
click at [966, 442] on div "Section" at bounding box center [965, 444] width 41 height 10
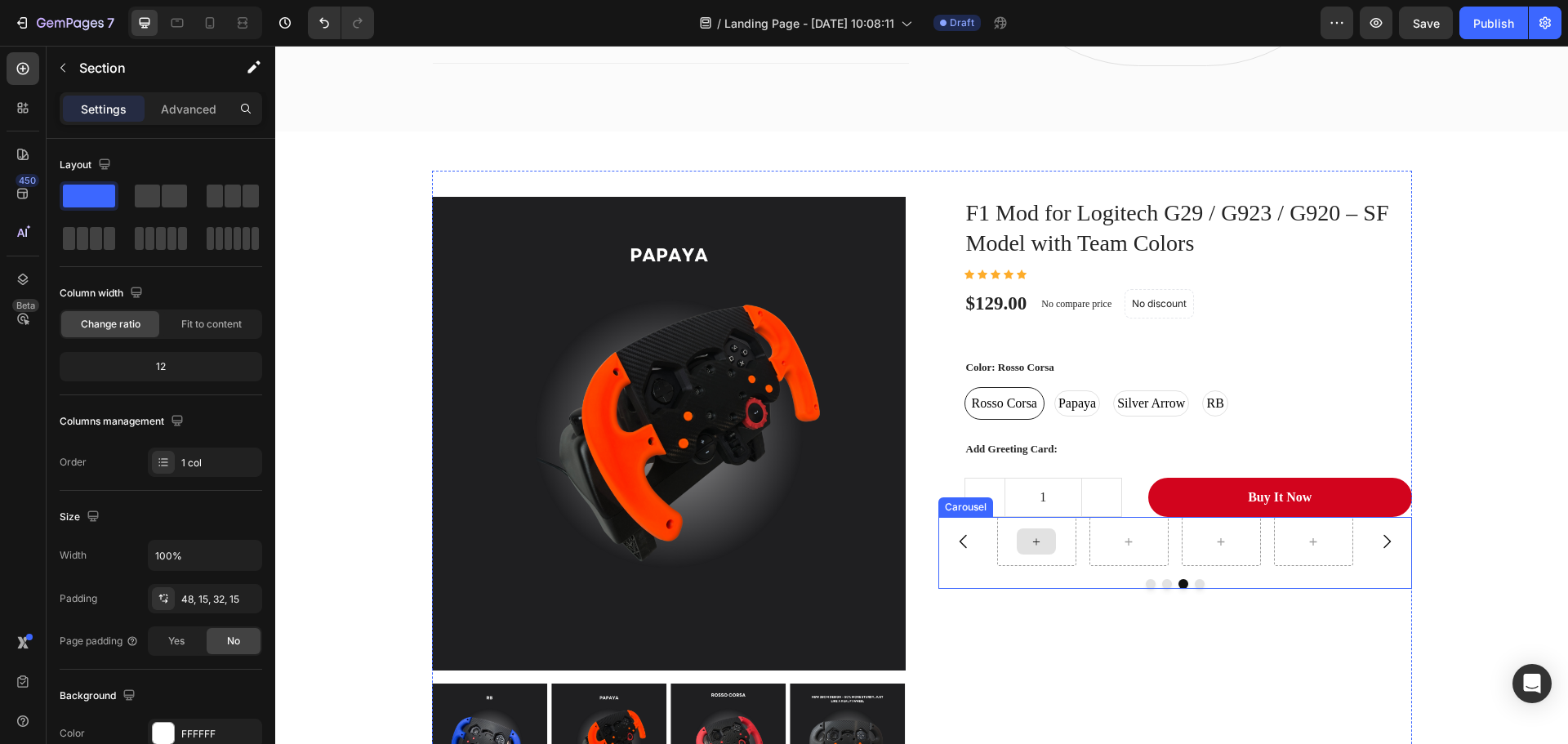
click at [1020, 547] on div at bounding box center [1036, 541] width 40 height 26
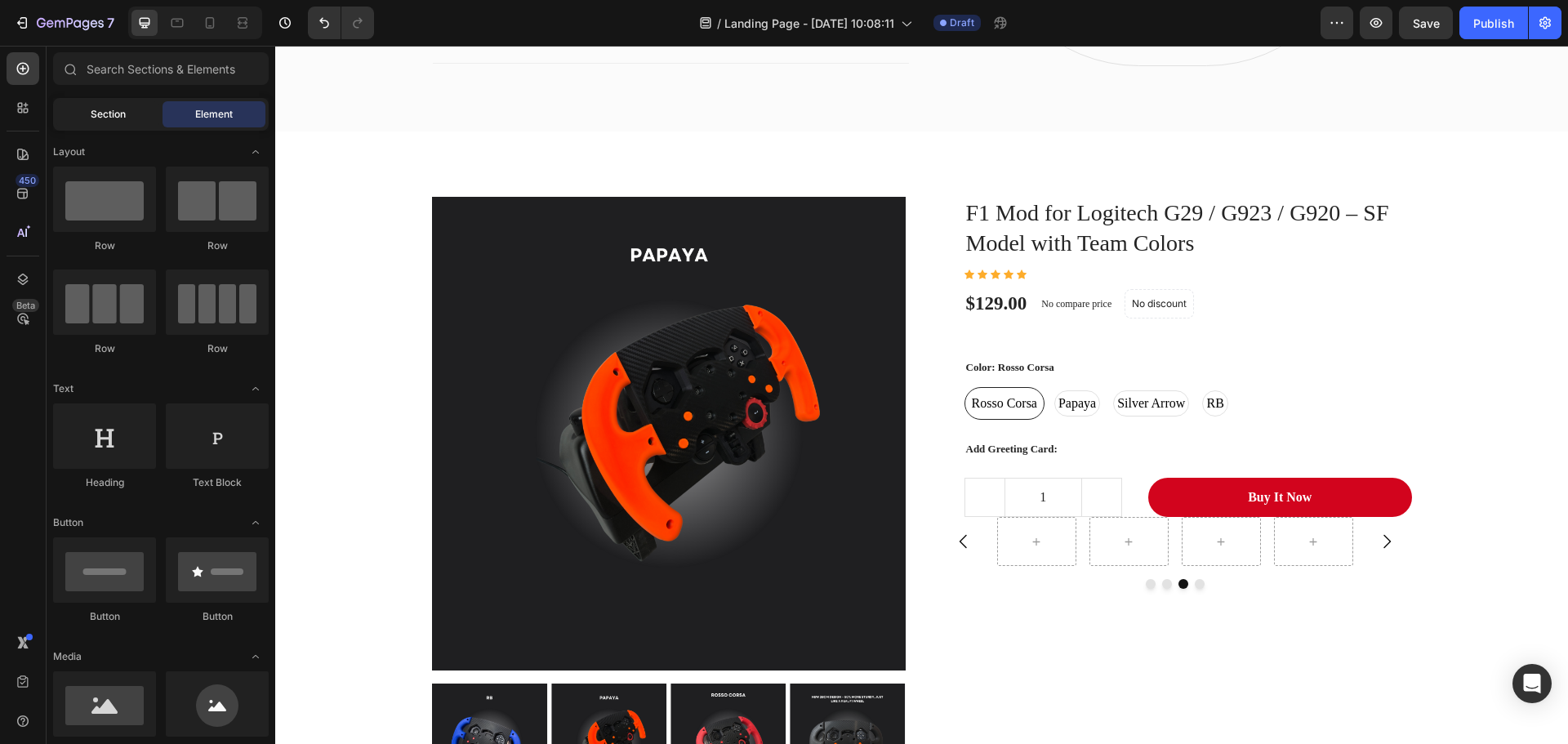
click at [126, 112] on div "Section" at bounding box center [108, 114] width 103 height 26
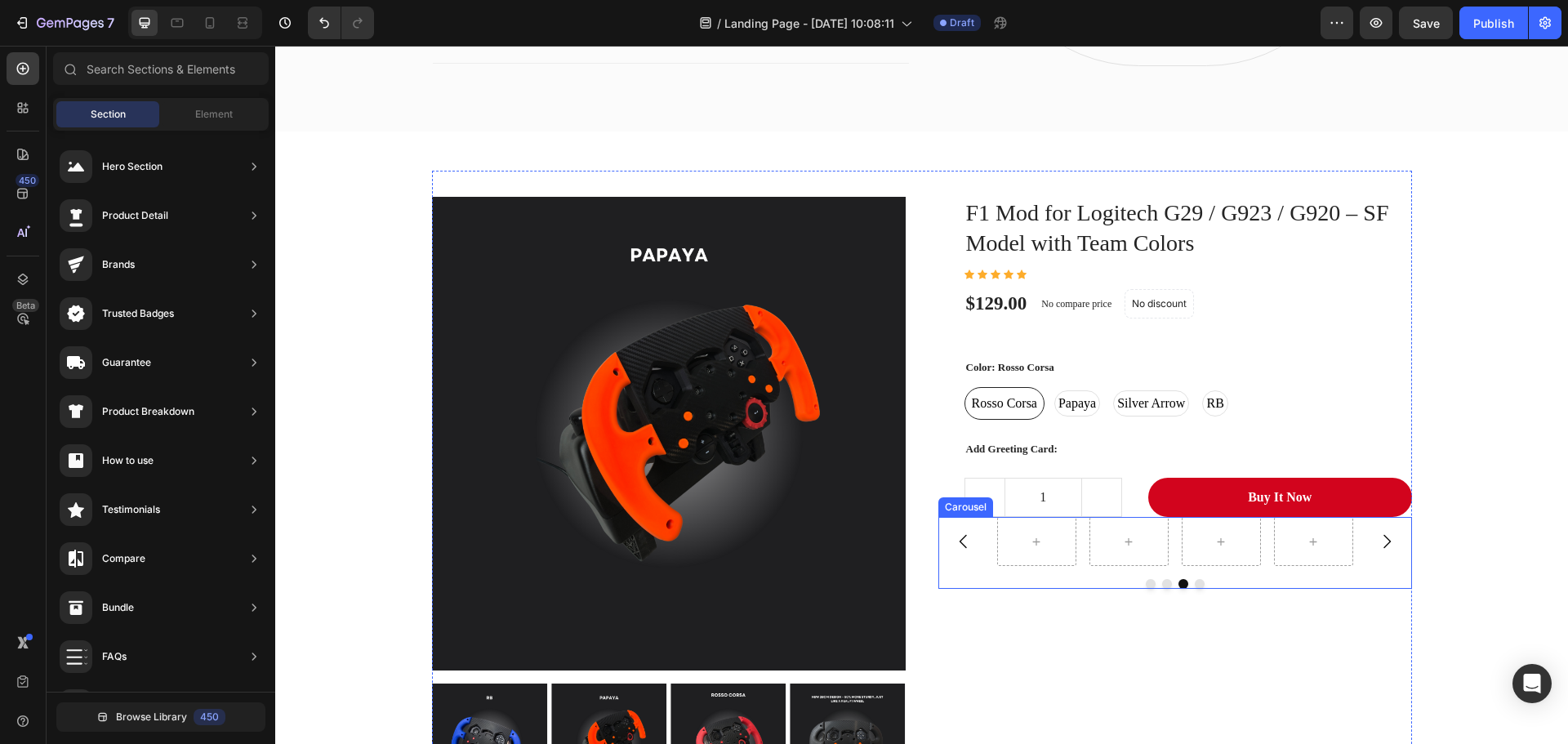
click at [1025, 569] on div "Carousel" at bounding box center [1175, 552] width 474 height 72
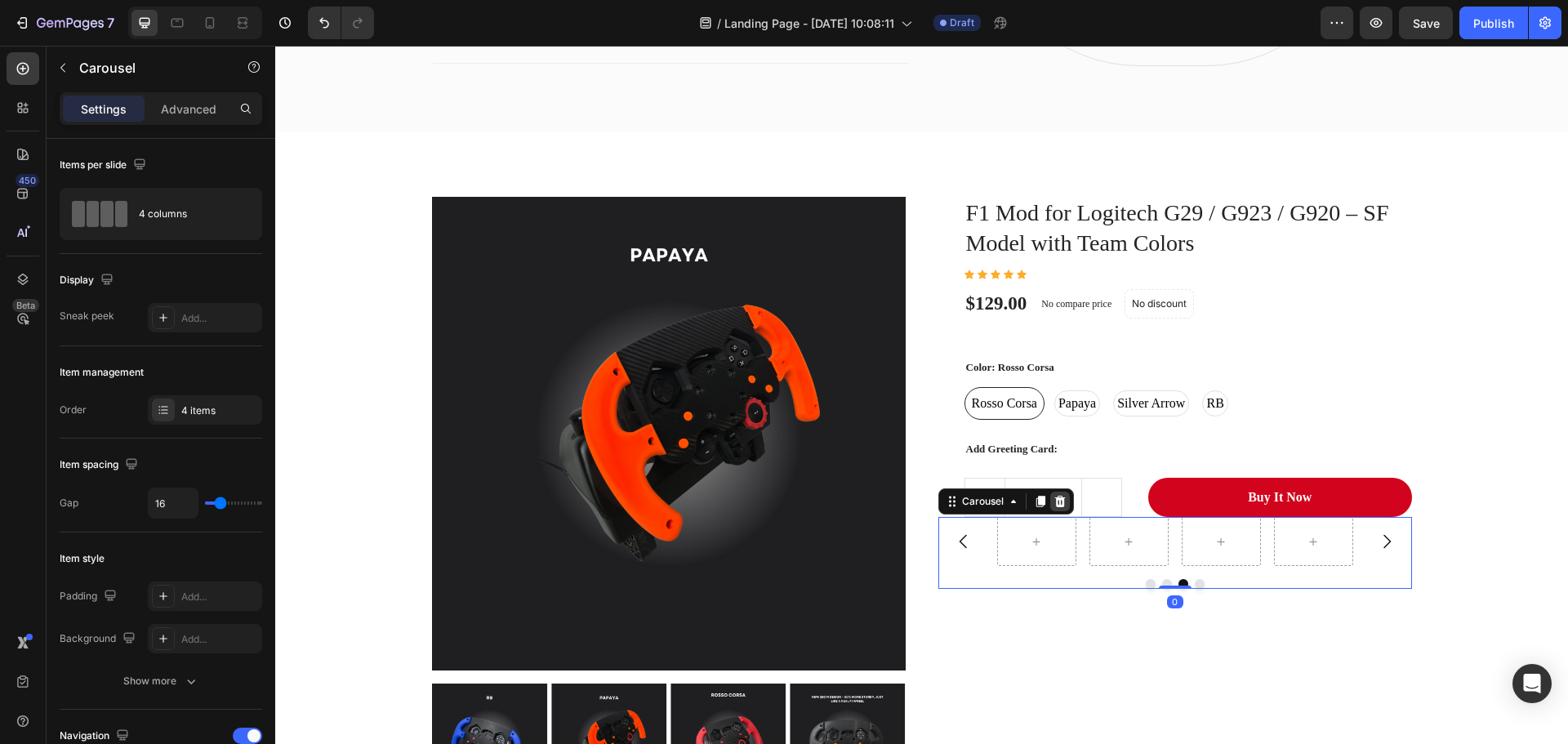
click at [1060, 501] on icon at bounding box center [1060, 502] width 13 height 13
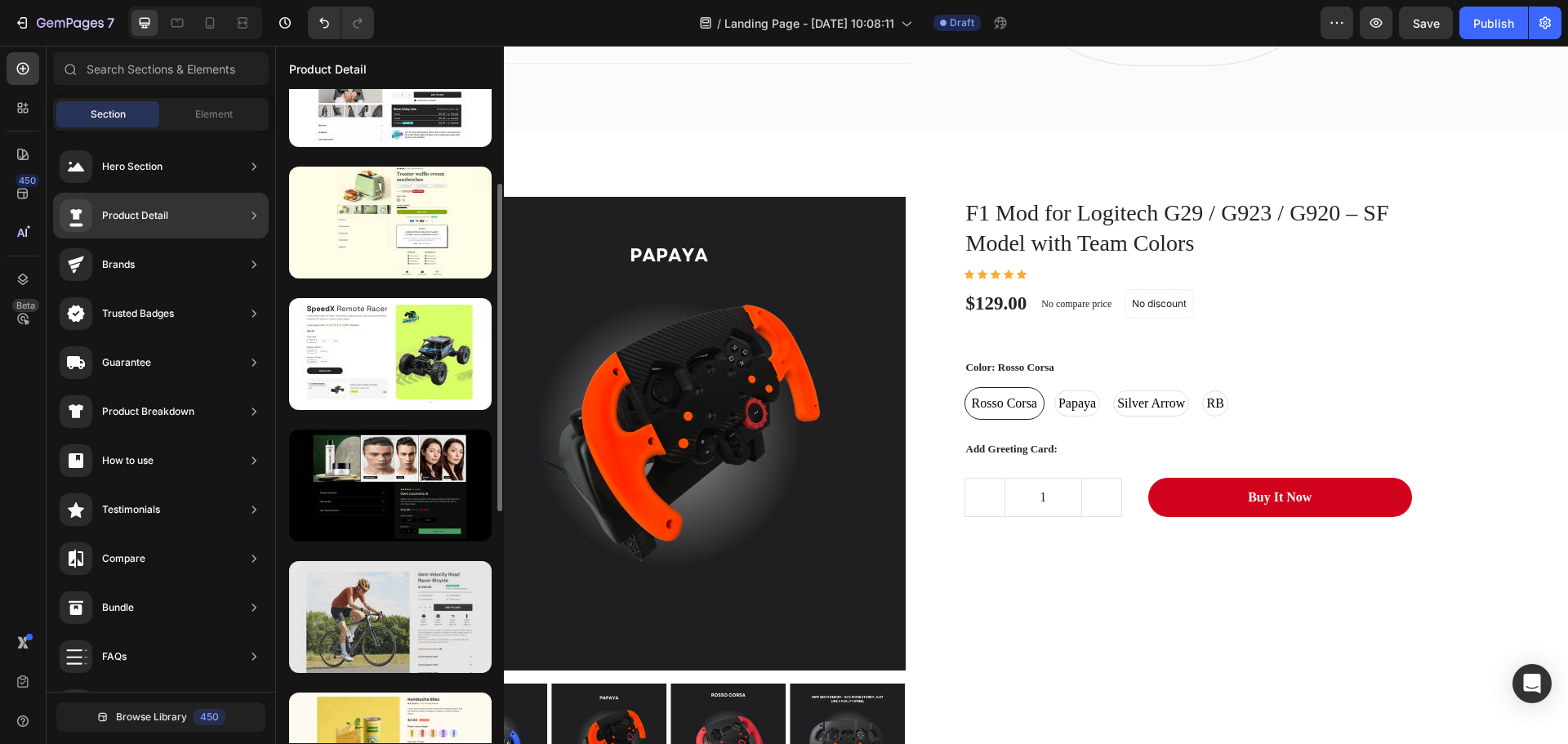
scroll to position [571, 0]
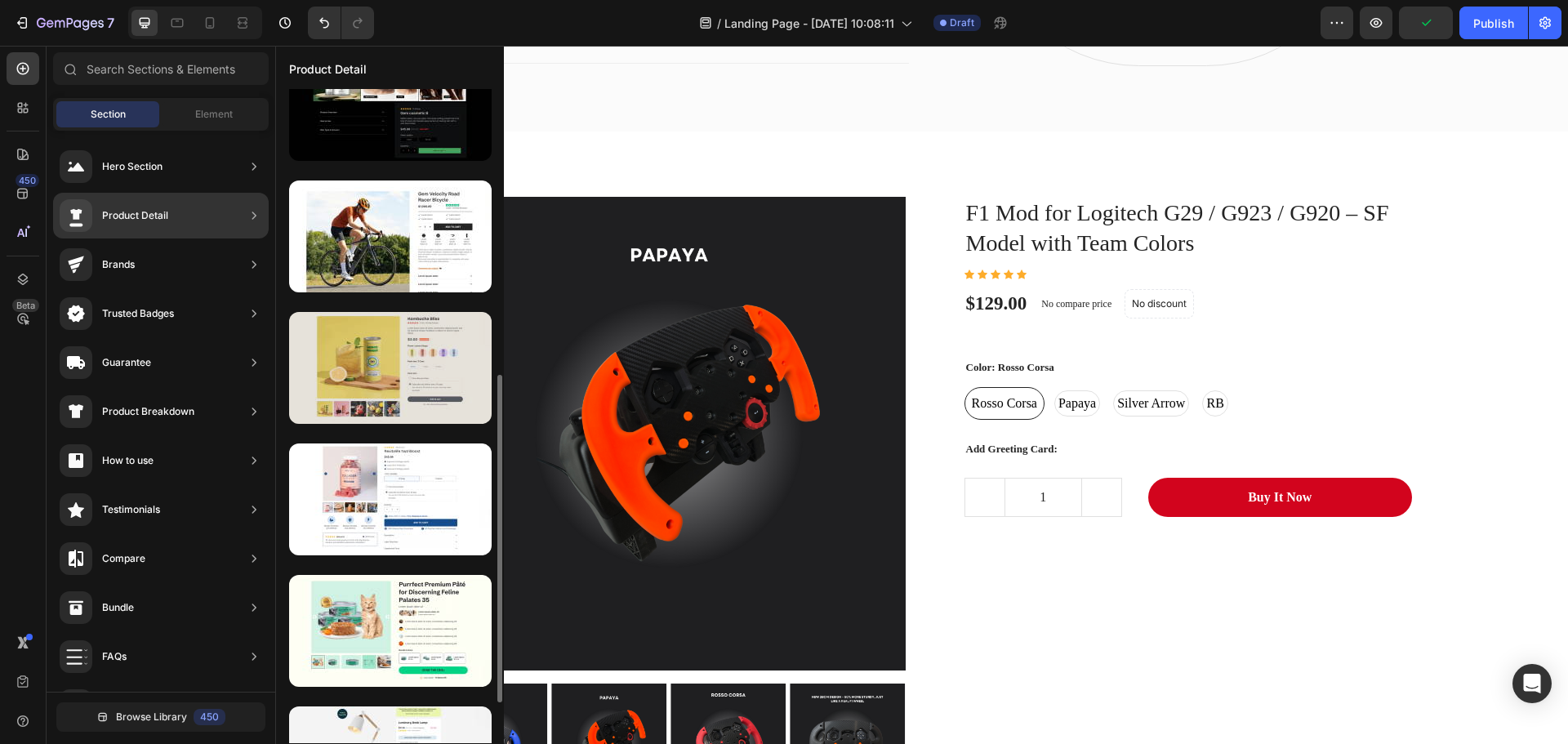
click at [396, 370] on div at bounding box center [390, 368] width 203 height 112
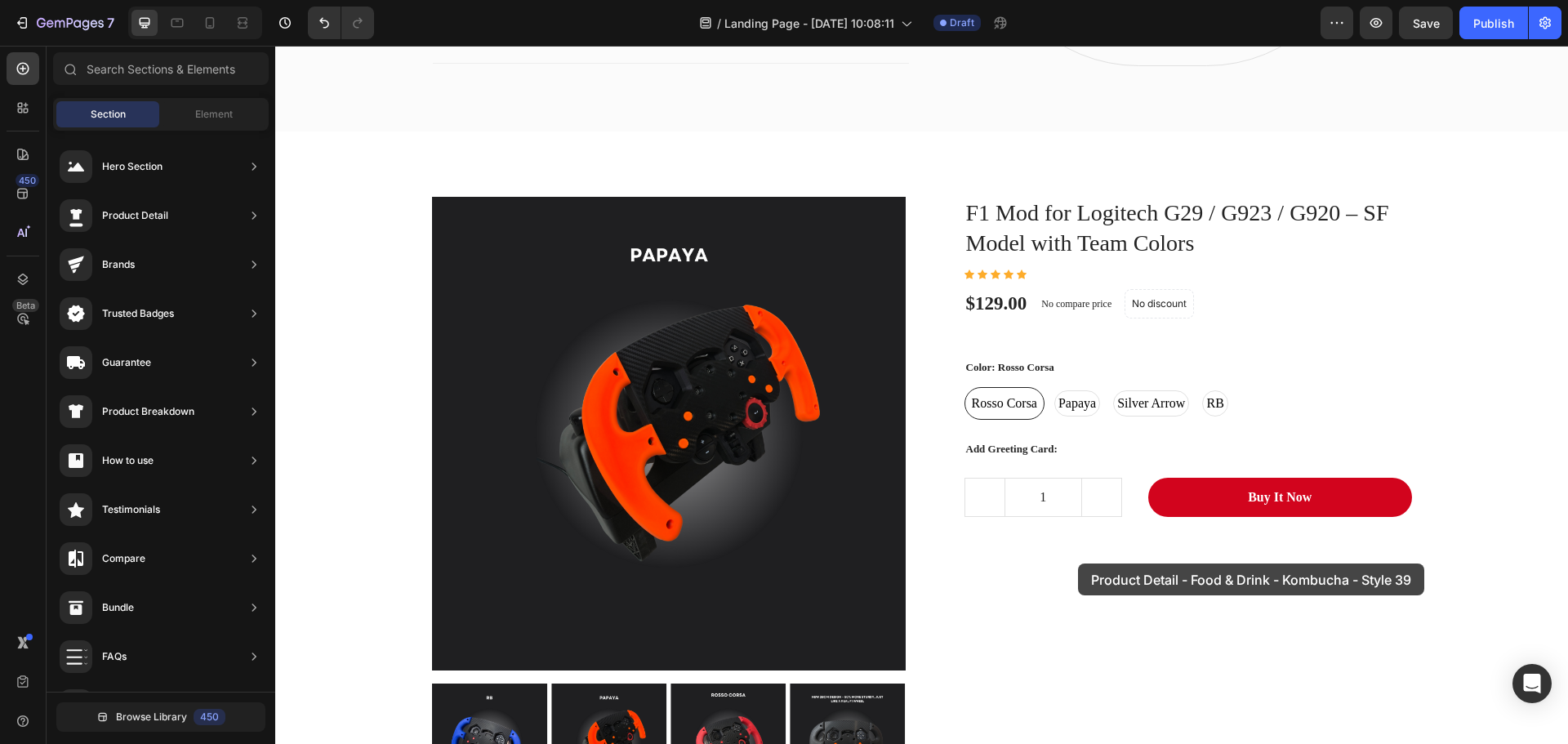
drag, startPoint x: 672, startPoint y: 417, endPoint x: 999, endPoint y: 555, distance: 354.9
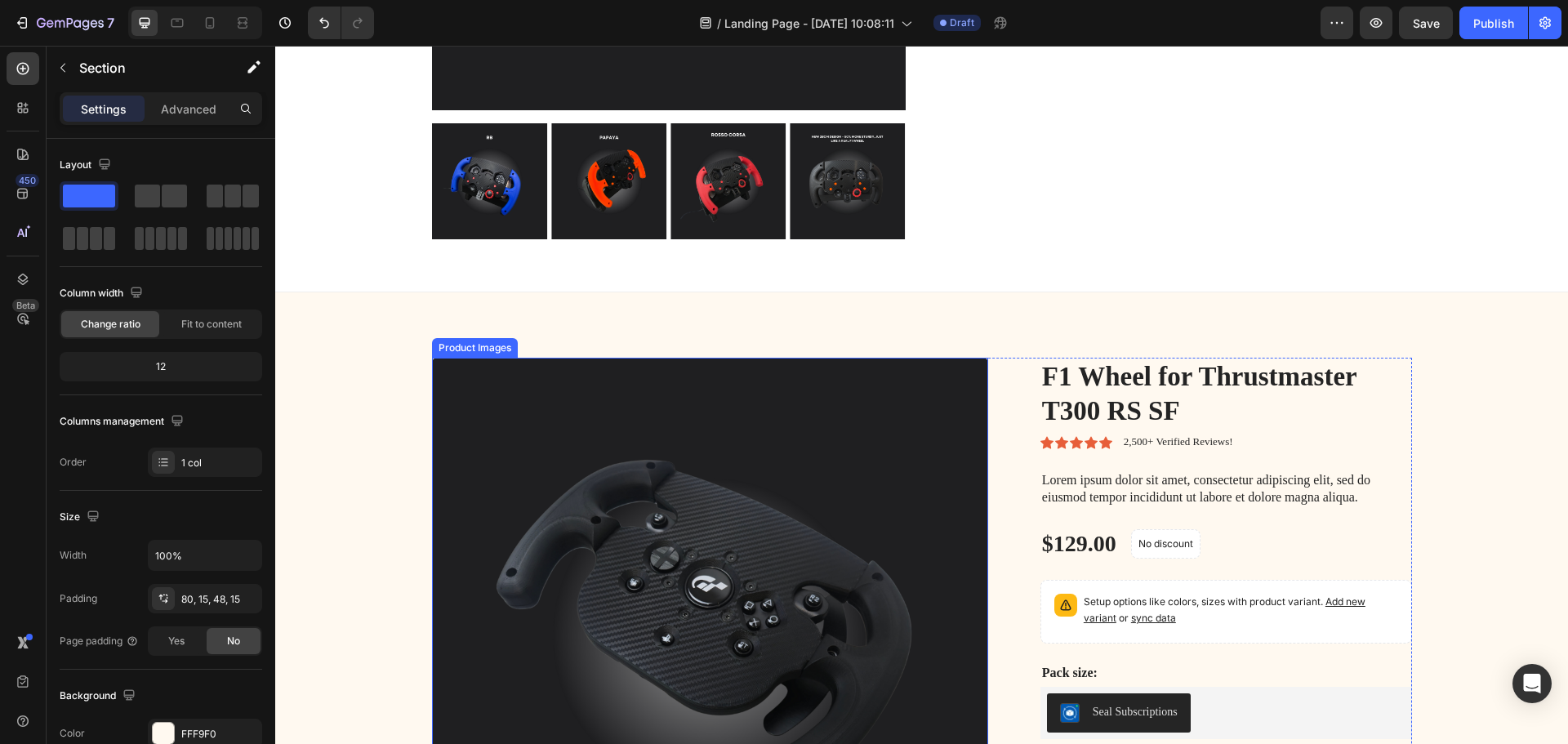
scroll to position [1708, 0]
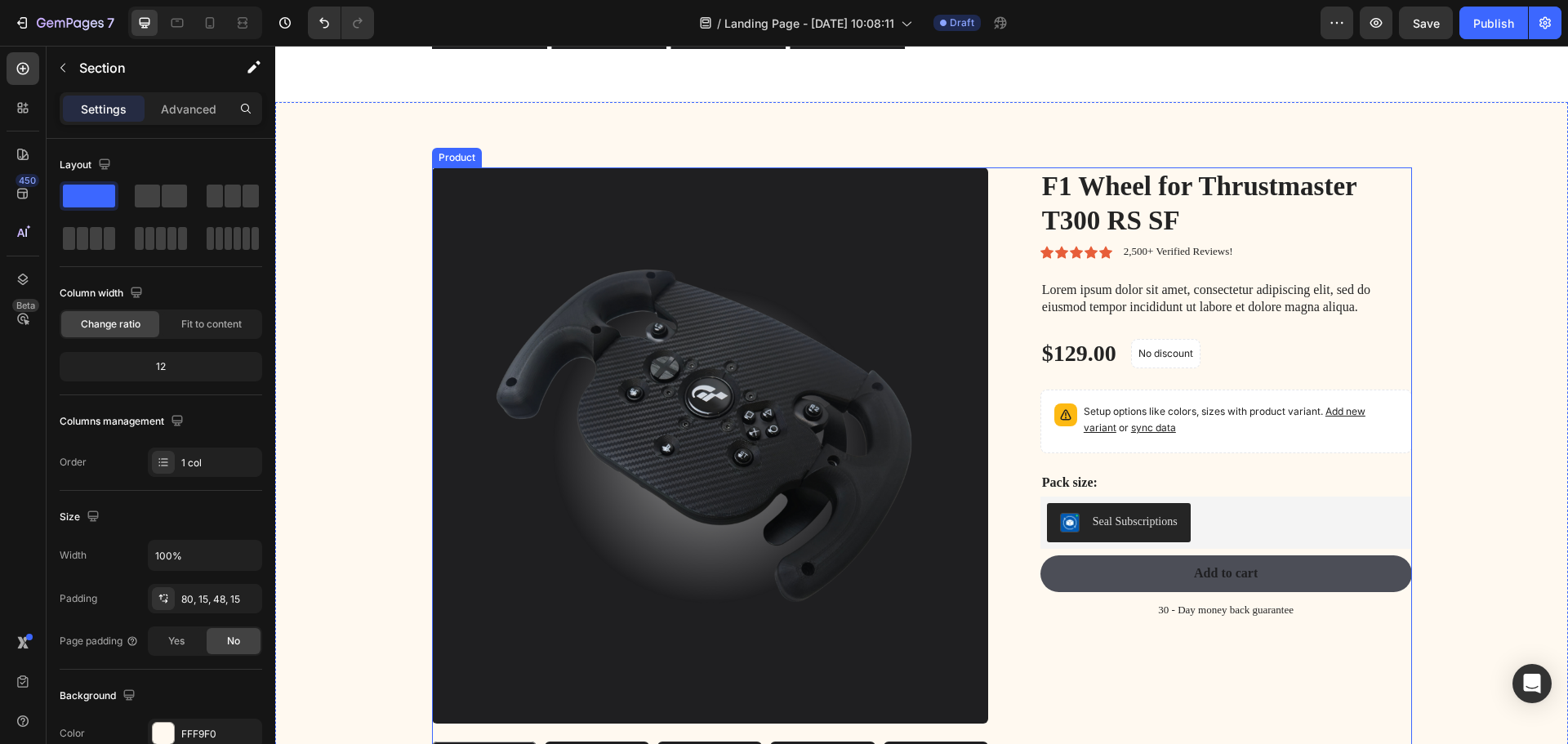
click at [1001, 373] on div "Product Images F1 Wheel for Thrustmaster T300 RS SF Product Title Icon Icon Ico…" at bounding box center [922, 513] width 980 height 693
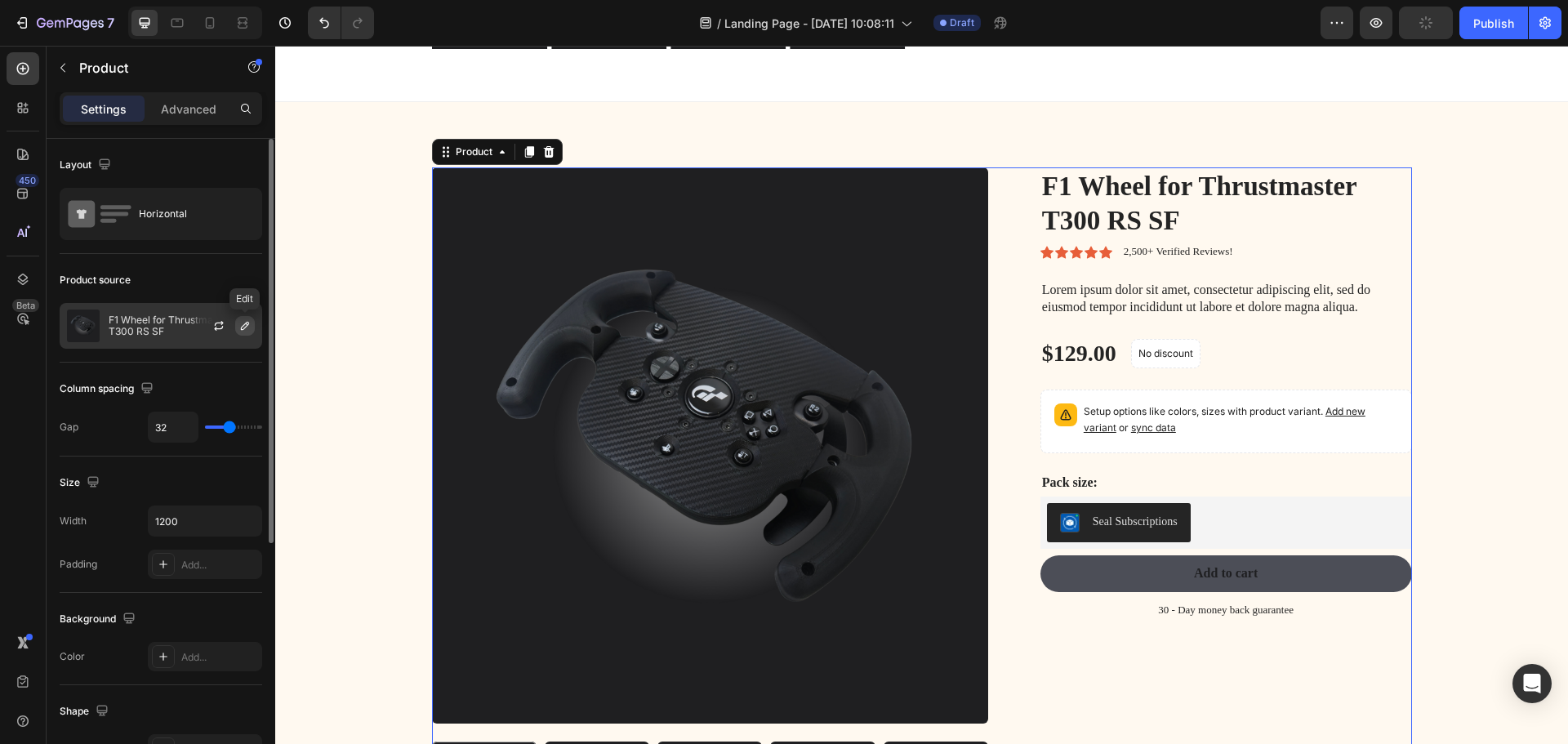
click at [244, 326] on icon "button" at bounding box center [245, 326] width 13 height 13
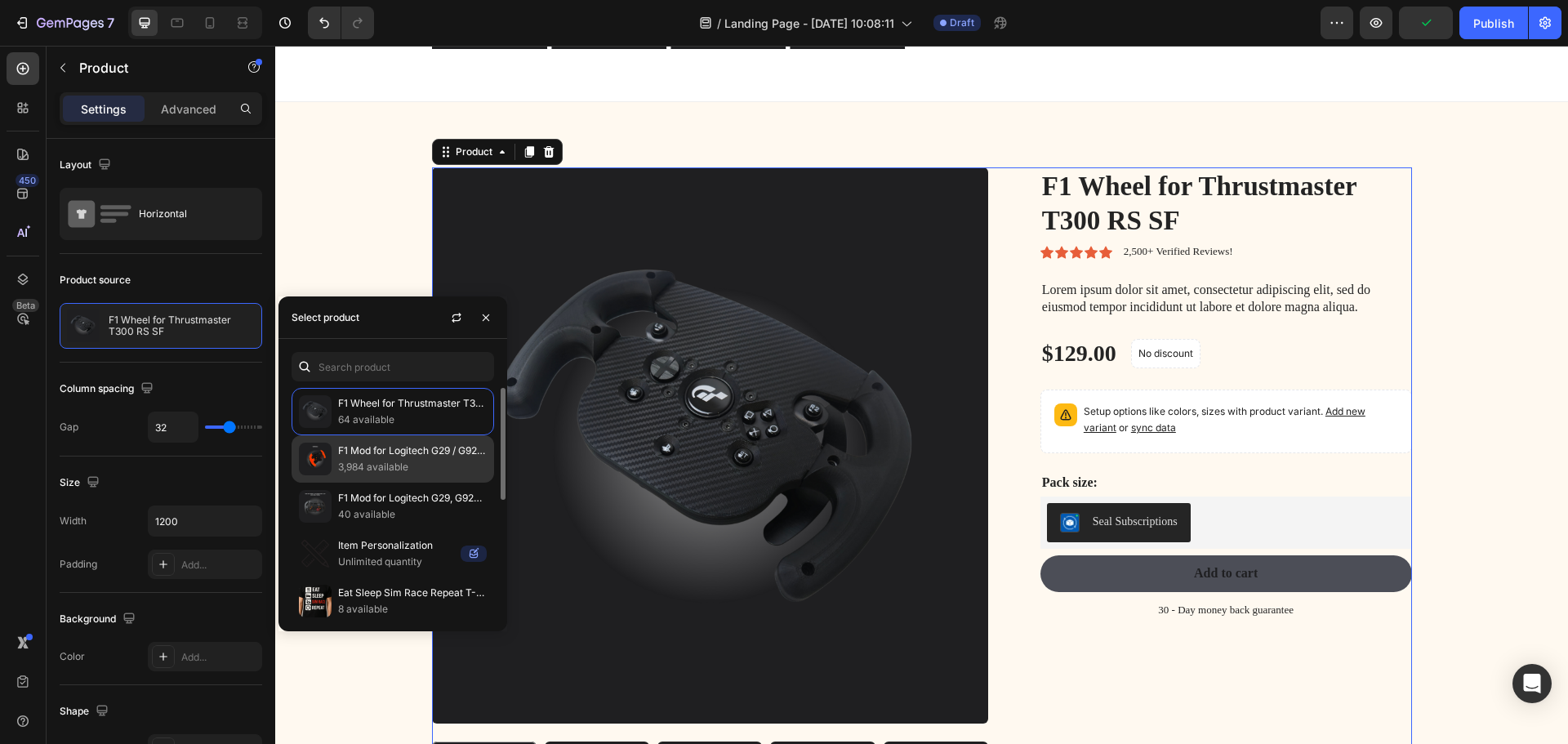
click at [414, 455] on p "F1 Mod for Logitech G29 / G923 / G920 – SF Model with Team Colors" at bounding box center [412, 450] width 149 height 16
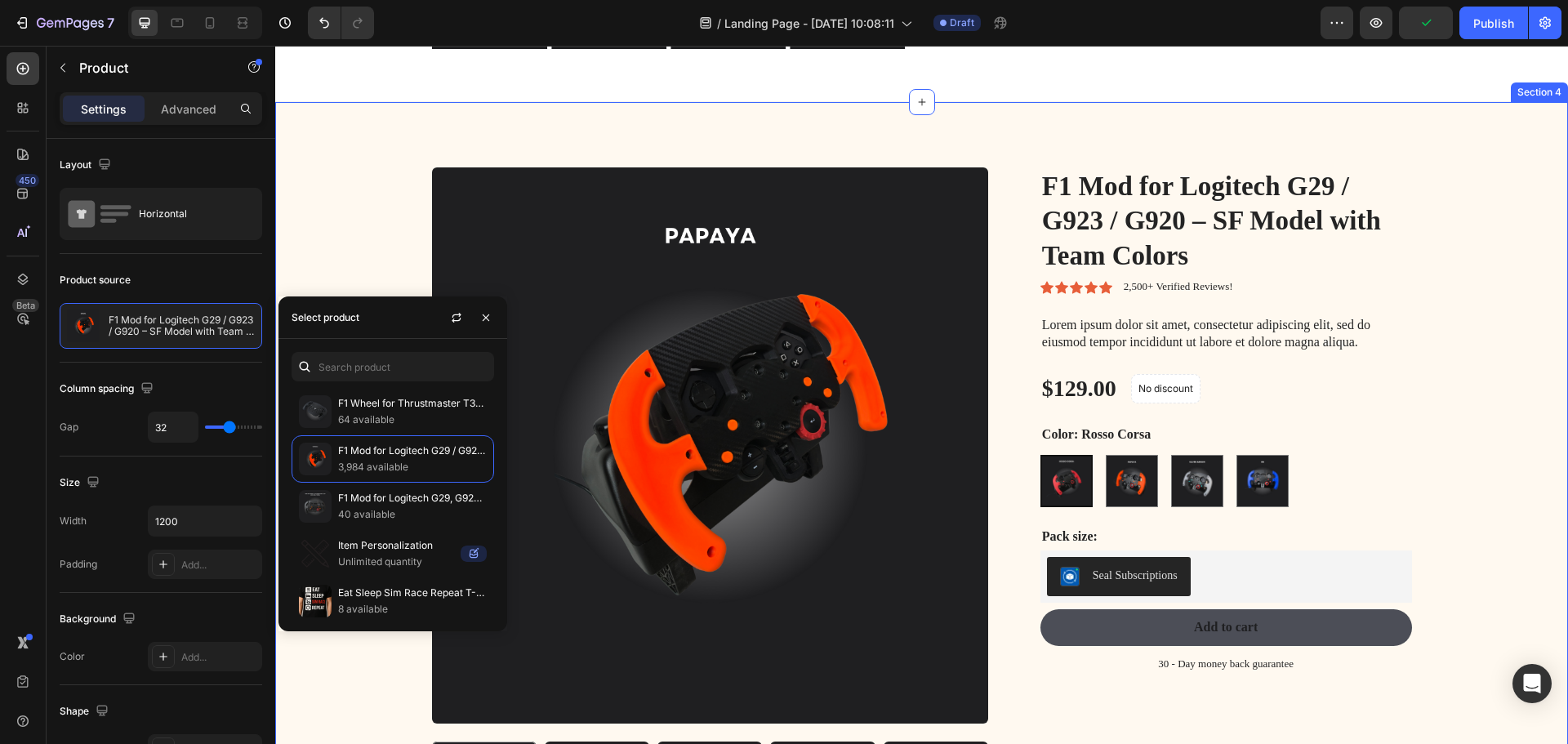
click at [1468, 405] on div "Product Images F1 Mod for Logitech G29 / G923 / G920 – SF Model with Team Color…" at bounding box center [921, 520] width 1268 height 705
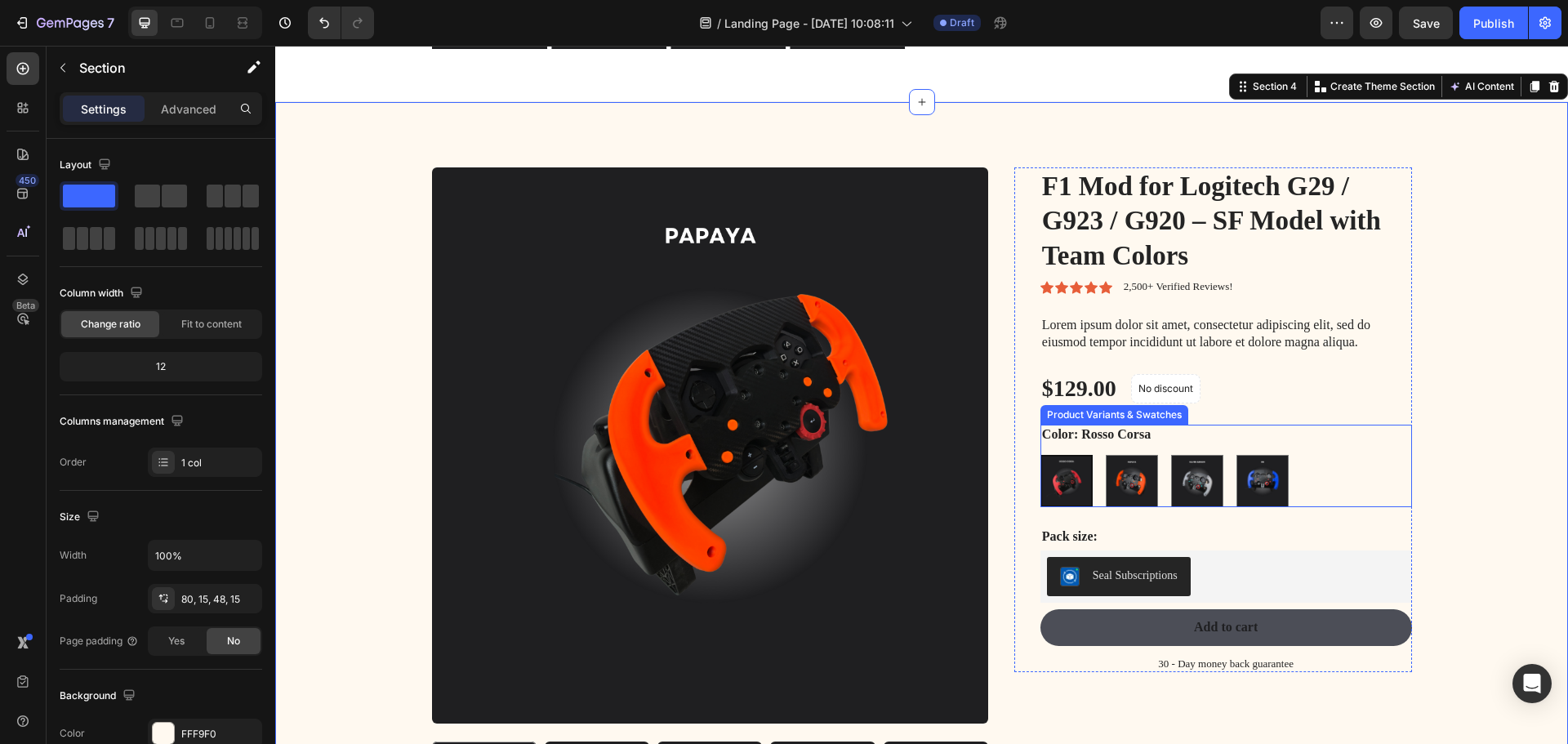
click at [1057, 476] on img at bounding box center [1066, 481] width 49 height 49
click at [1040, 454] on input "Rosso Corsa Rosso Corsa" at bounding box center [1039, 454] width 1 height 1
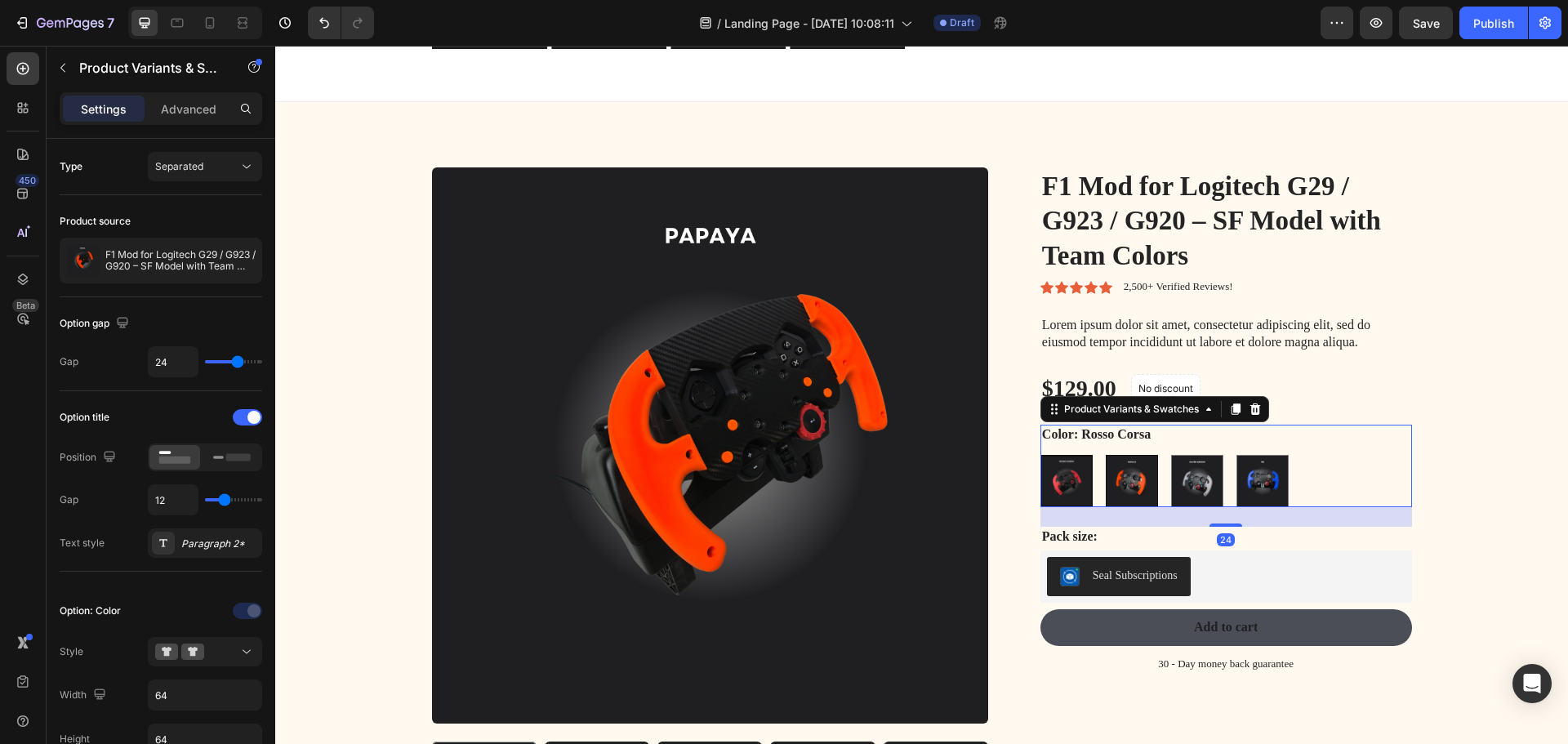
click at [1116, 475] on img at bounding box center [1131, 481] width 50 height 50
click at [1105, 454] on input "Papaya Papaya" at bounding box center [1104, 454] width 1 height 1
radio input "true"
radio input "false"
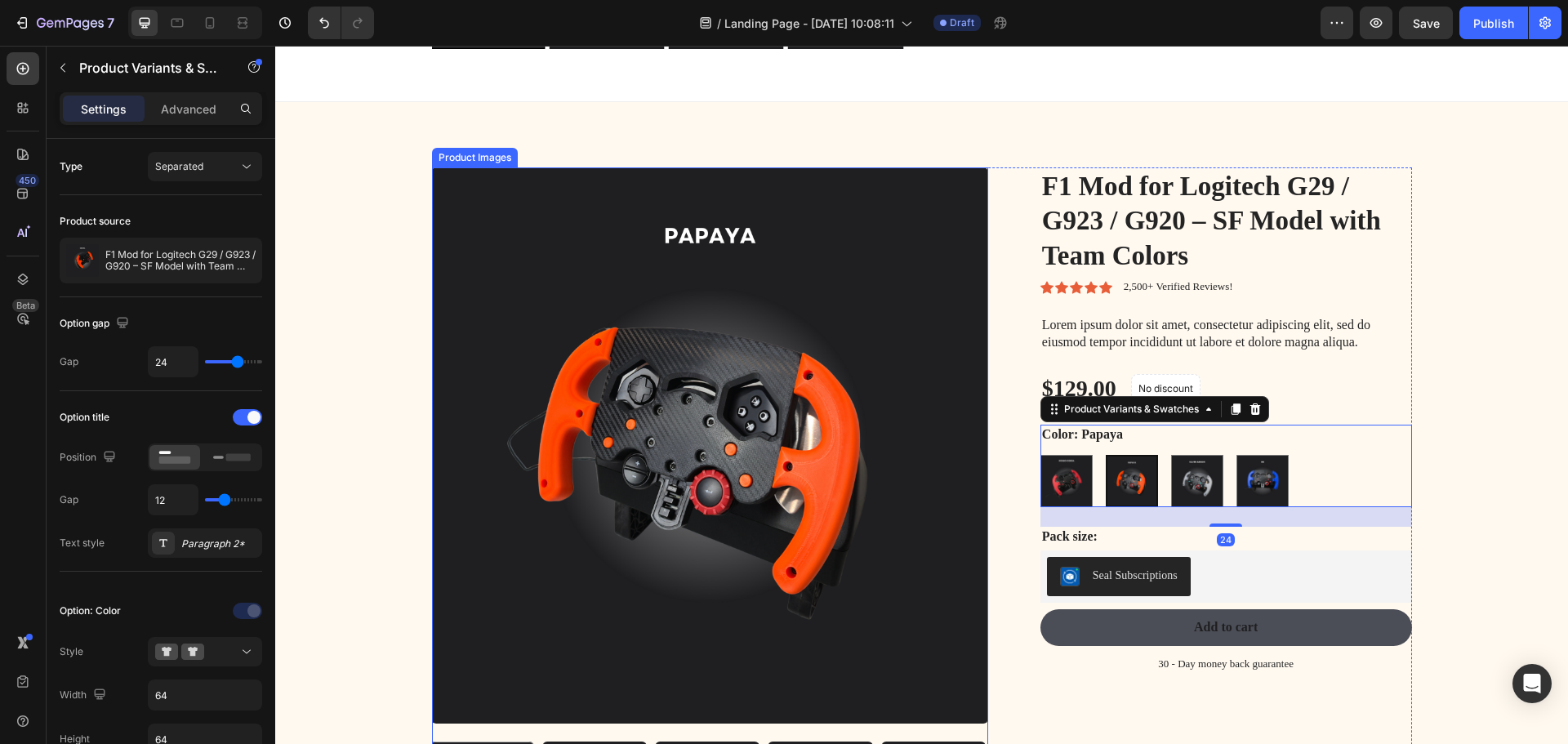
scroll to position [1517, 0]
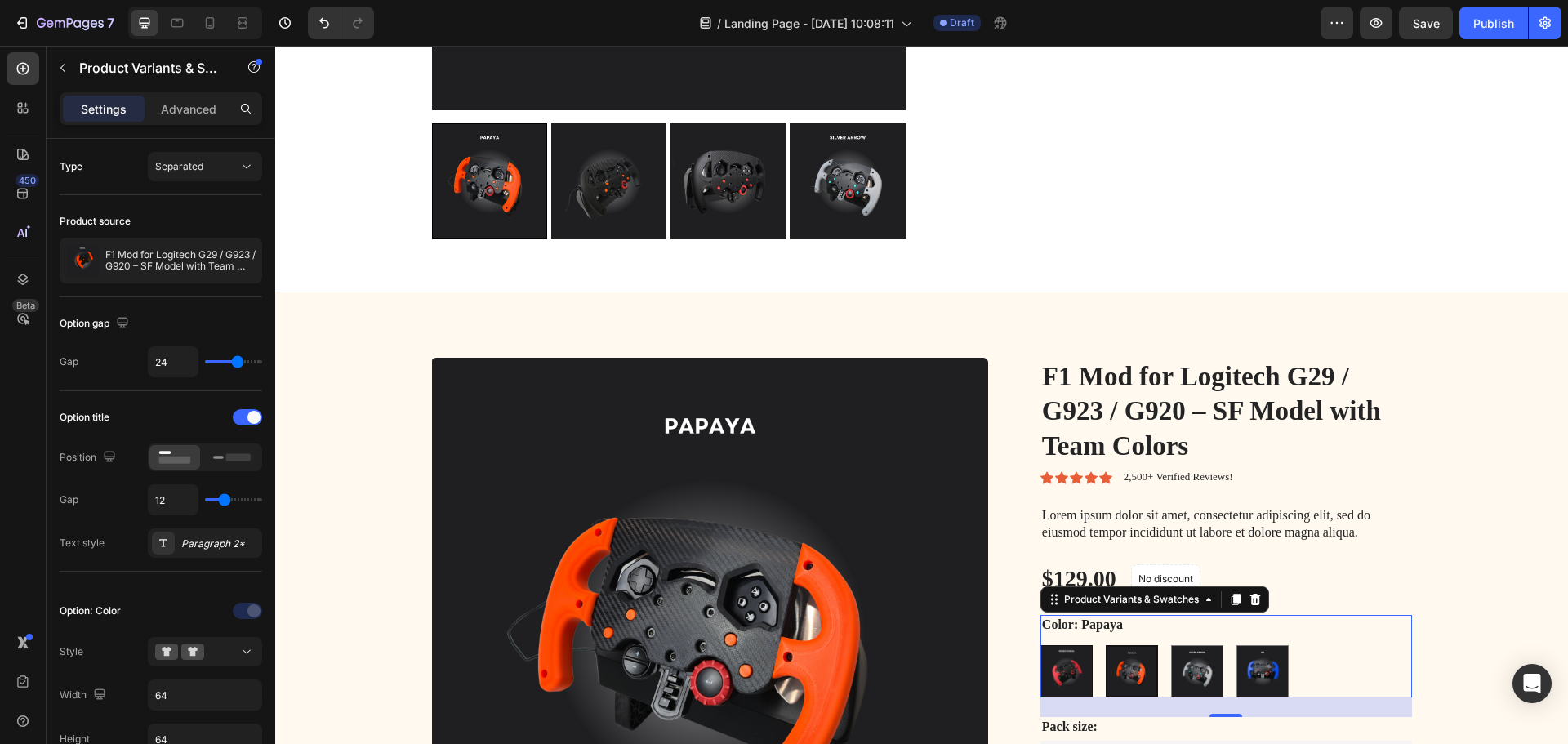
click at [1058, 668] on img at bounding box center [1066, 671] width 50 height 50
click at [1040, 645] on input "Rosso Corsa Rosso Corsa" at bounding box center [1039, 644] width 1 height 1
radio input "true"
radio input "false"
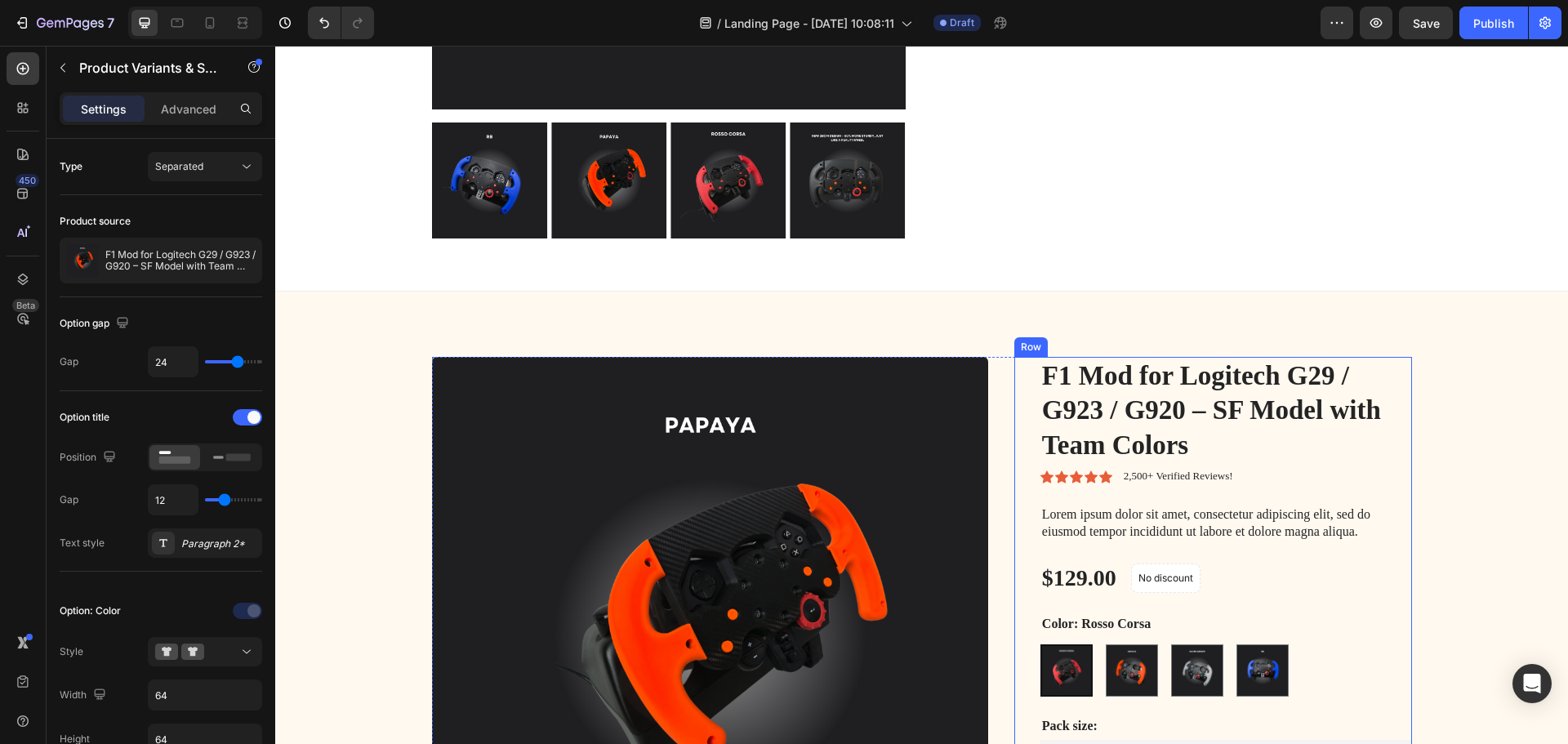
scroll to position [1328, 0]
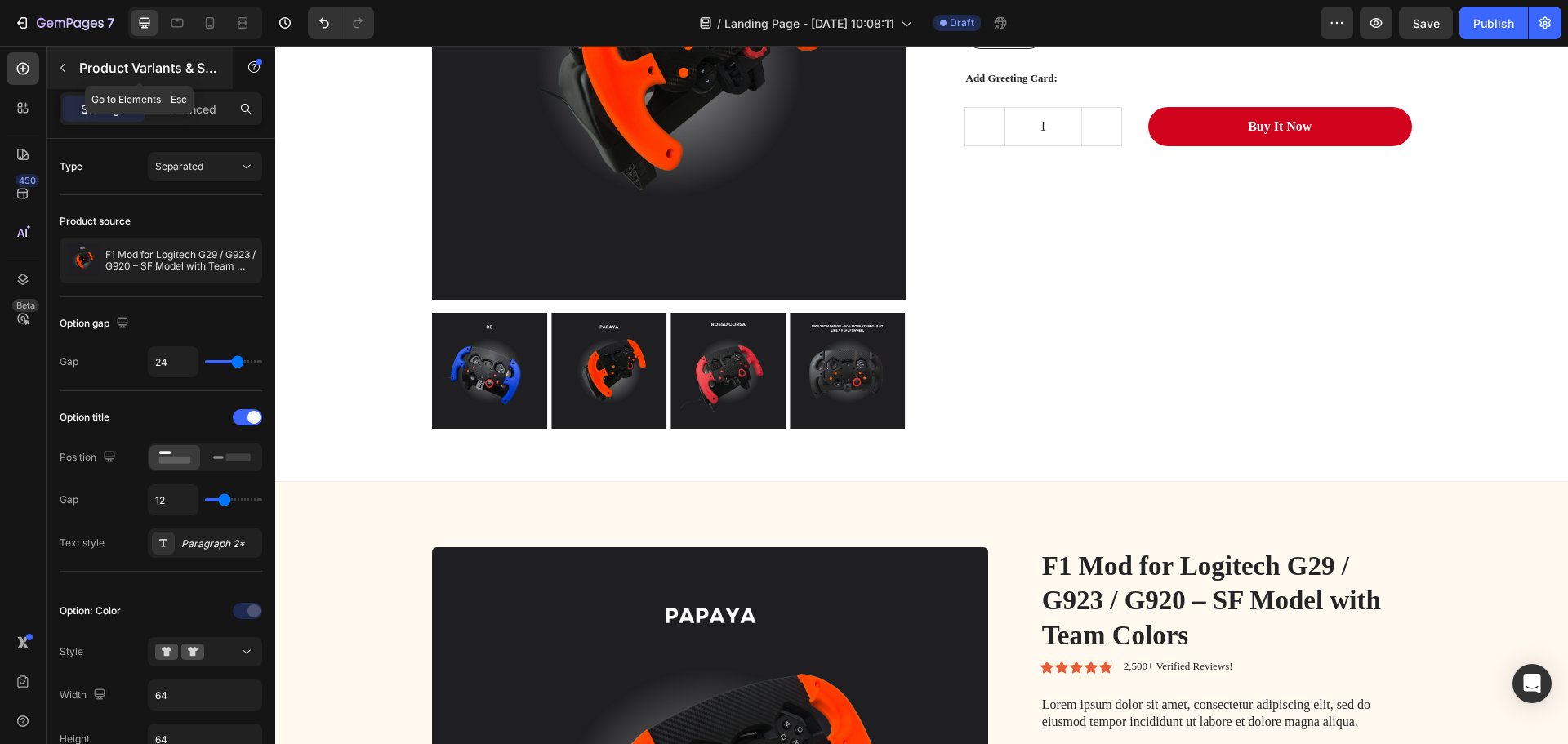
click at [61, 73] on icon "button" at bounding box center [63, 68] width 13 height 13
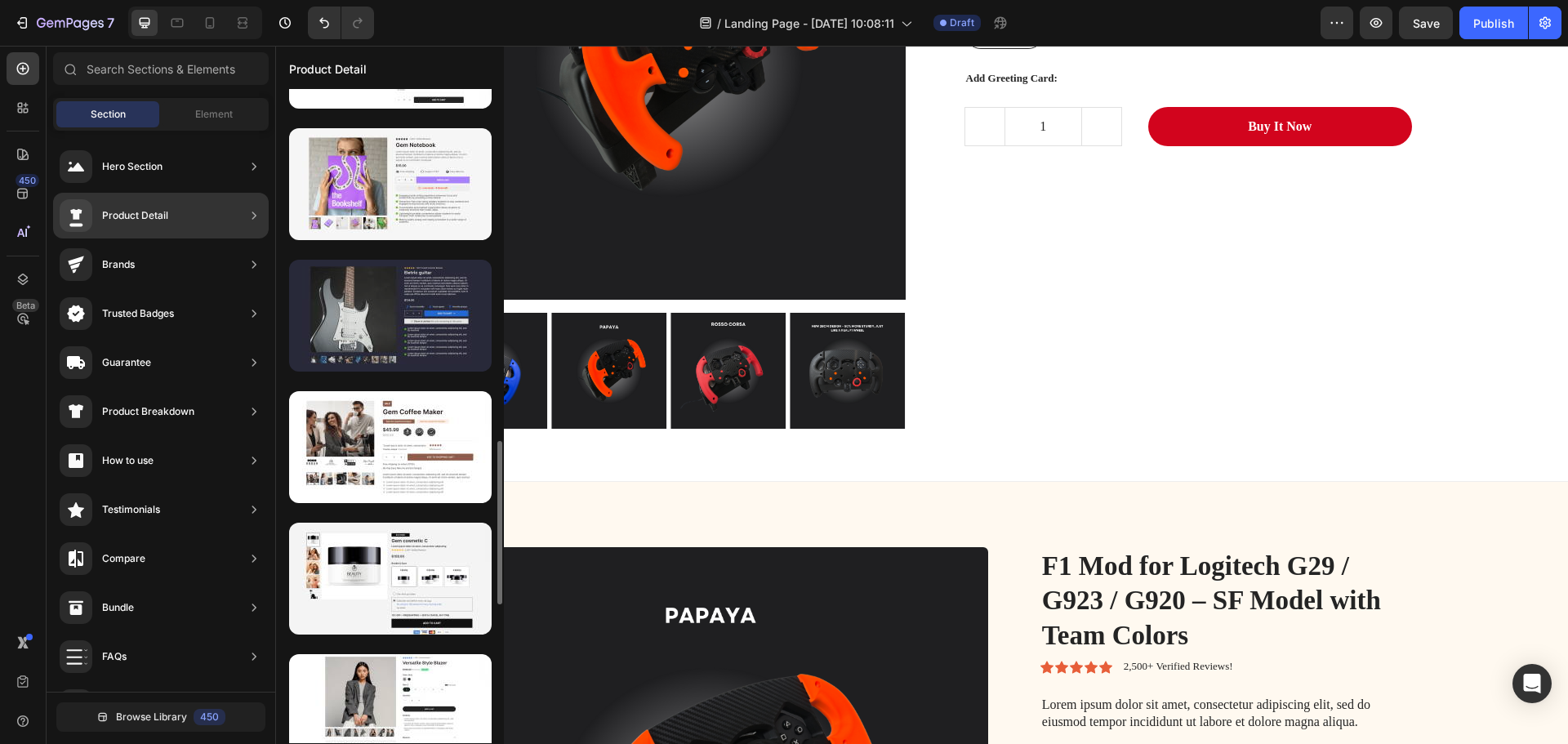
scroll to position [1602, 0]
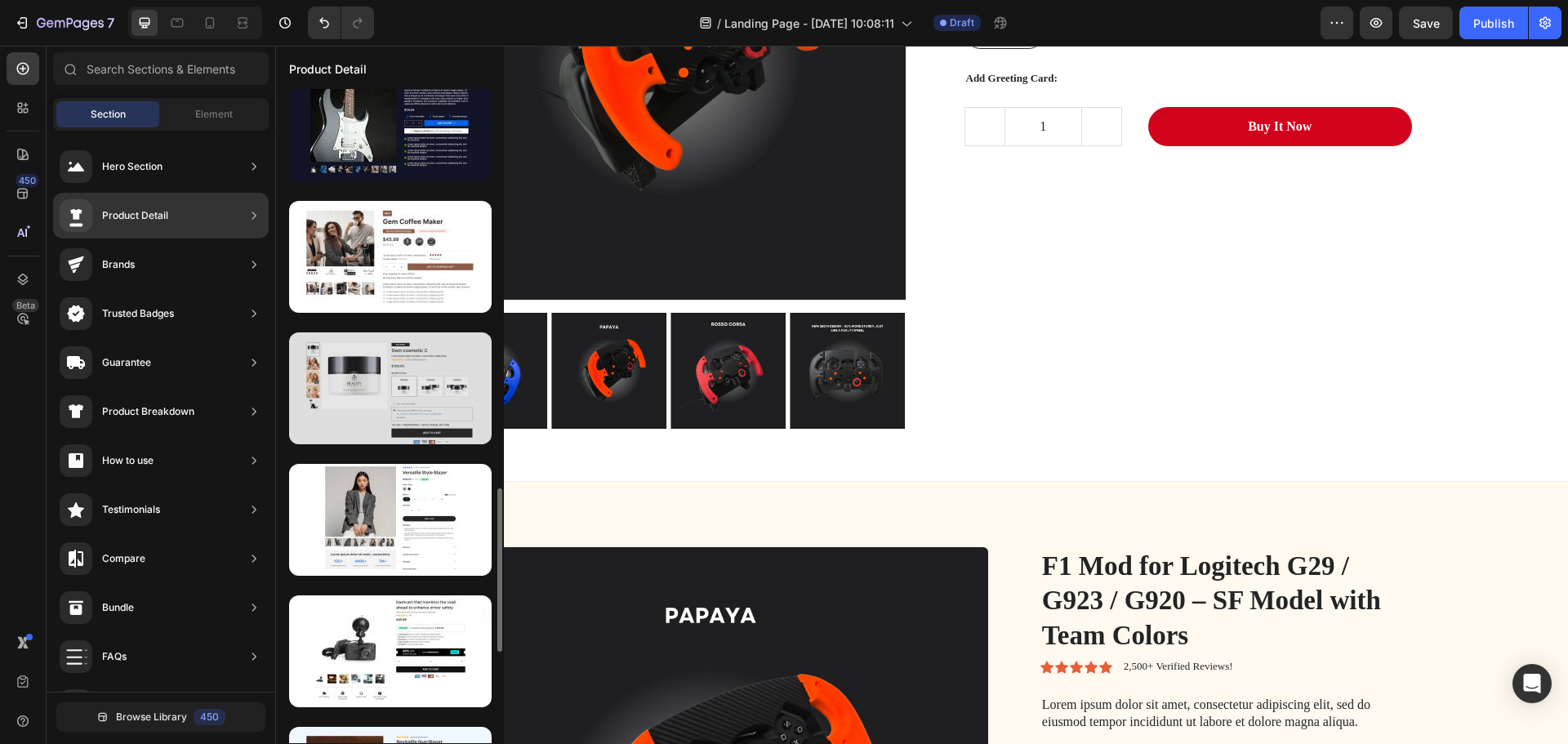
click at [420, 370] on div at bounding box center [390, 388] width 203 height 112
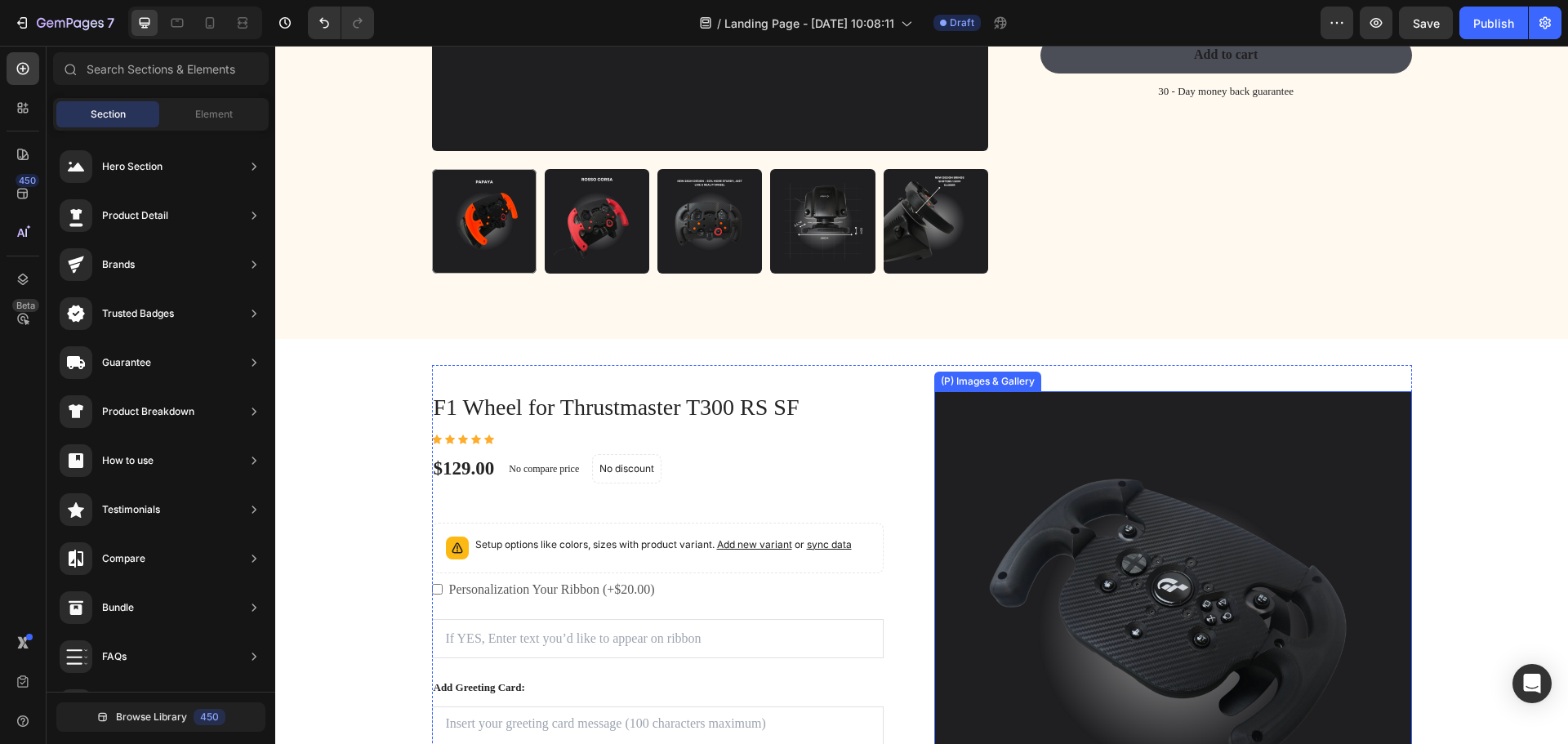
scroll to position [2472, 0]
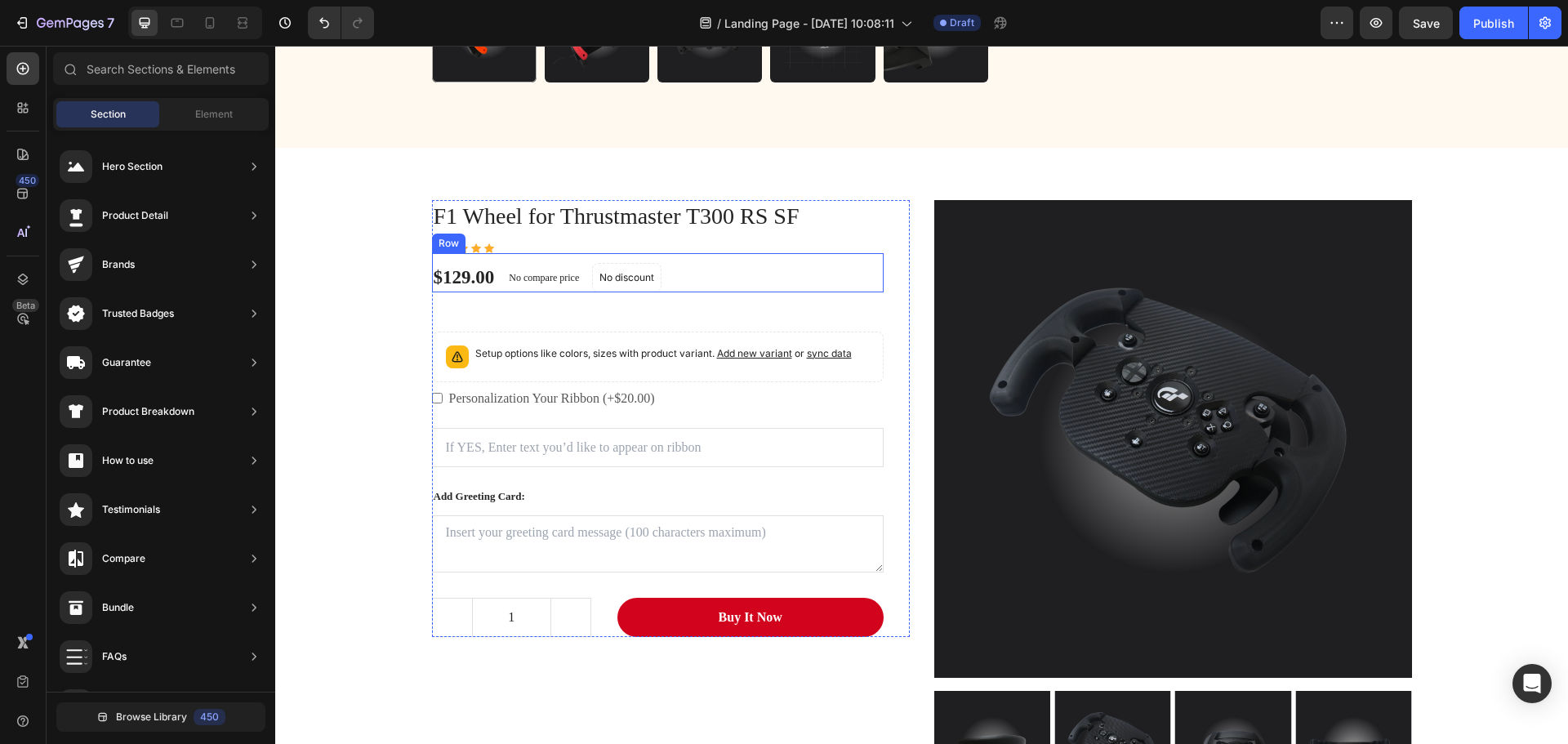
click at [858, 275] on div "$129.00 (P) Price (P) Price No compare price (P) Price No discount Not be displ…" at bounding box center [657, 273] width 451 height 40
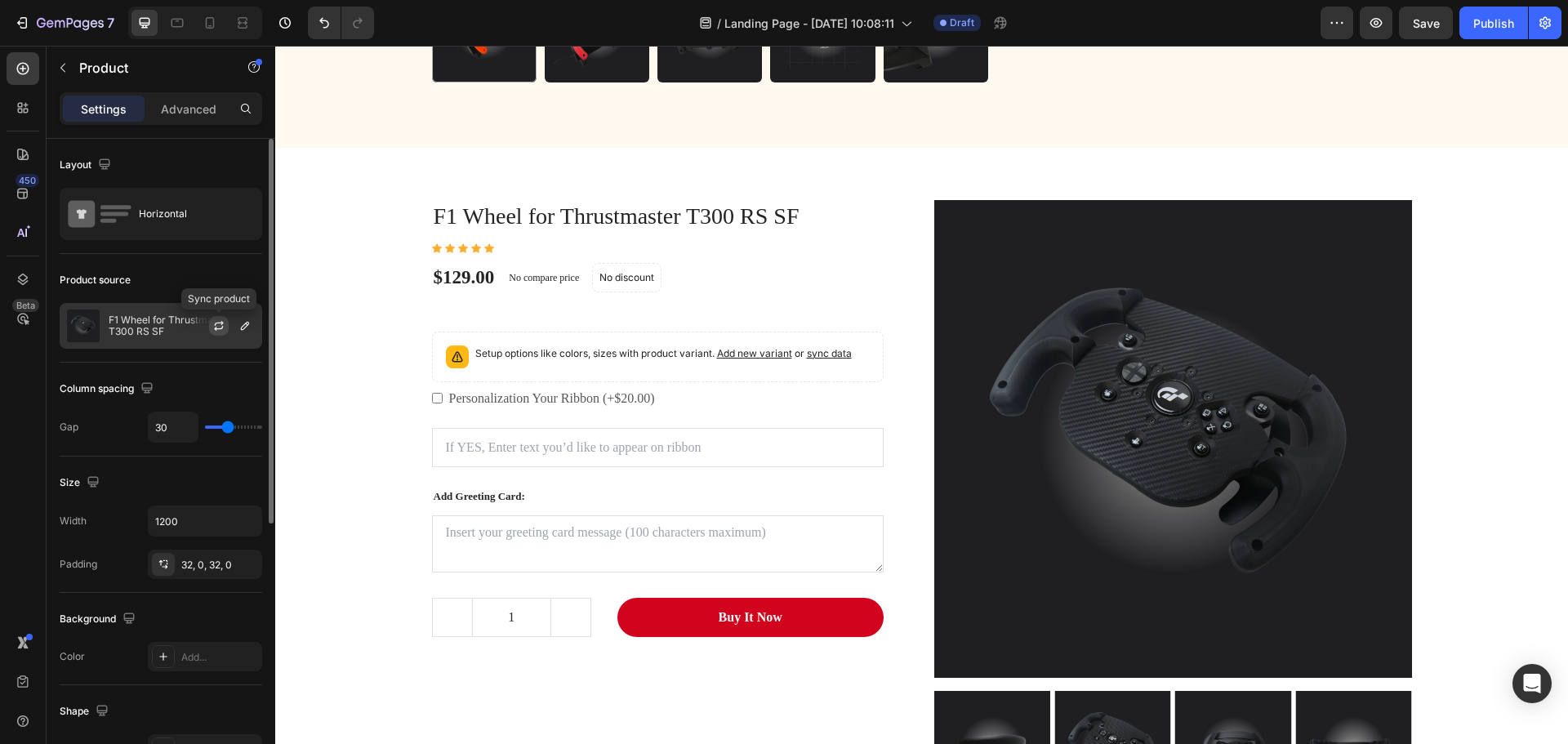
click at [220, 329] on icon "button" at bounding box center [218, 328] width 9 height 5
click at [244, 325] on icon "button" at bounding box center [245, 326] width 8 height 8
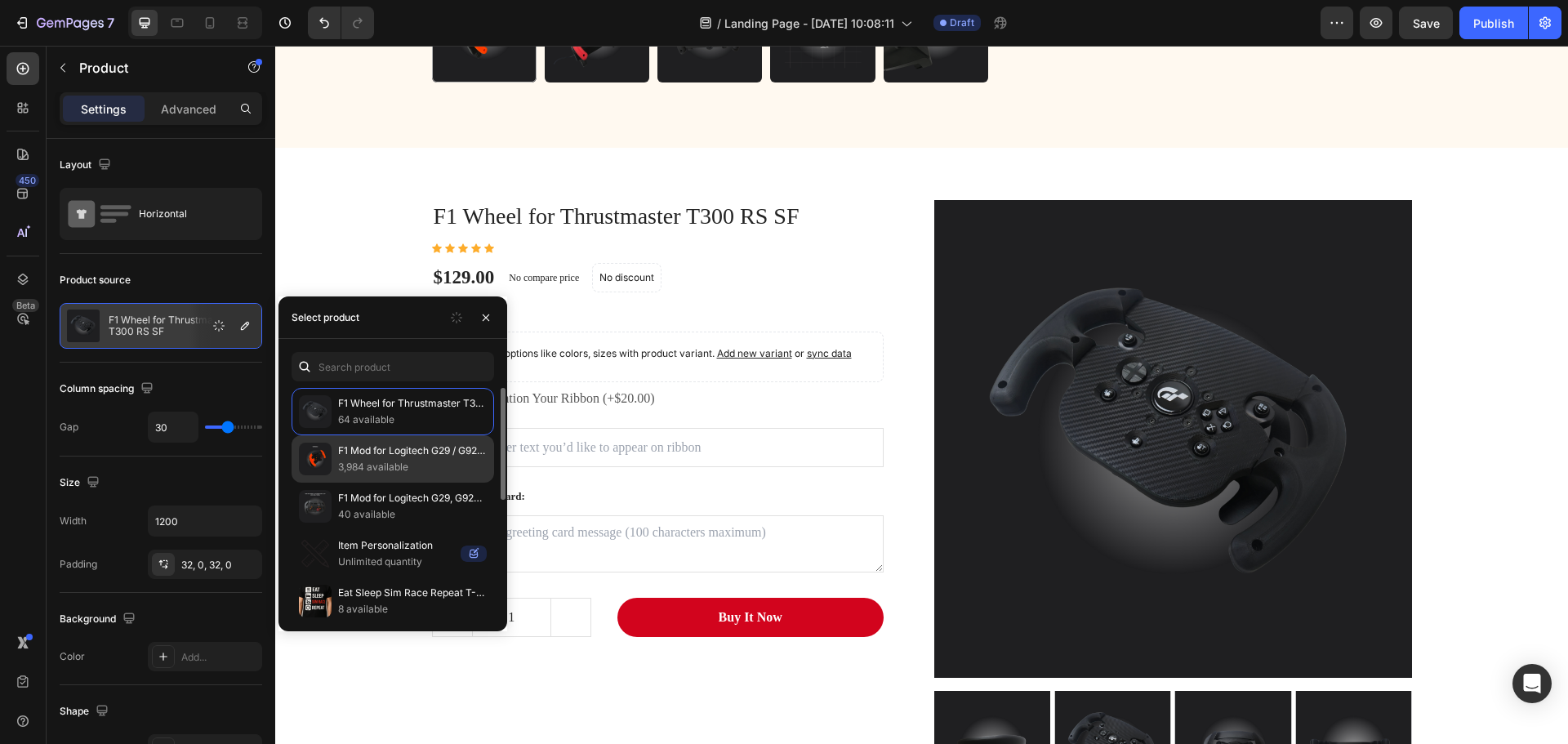
click at [444, 460] on p "3,984 available" at bounding box center [412, 466] width 149 height 16
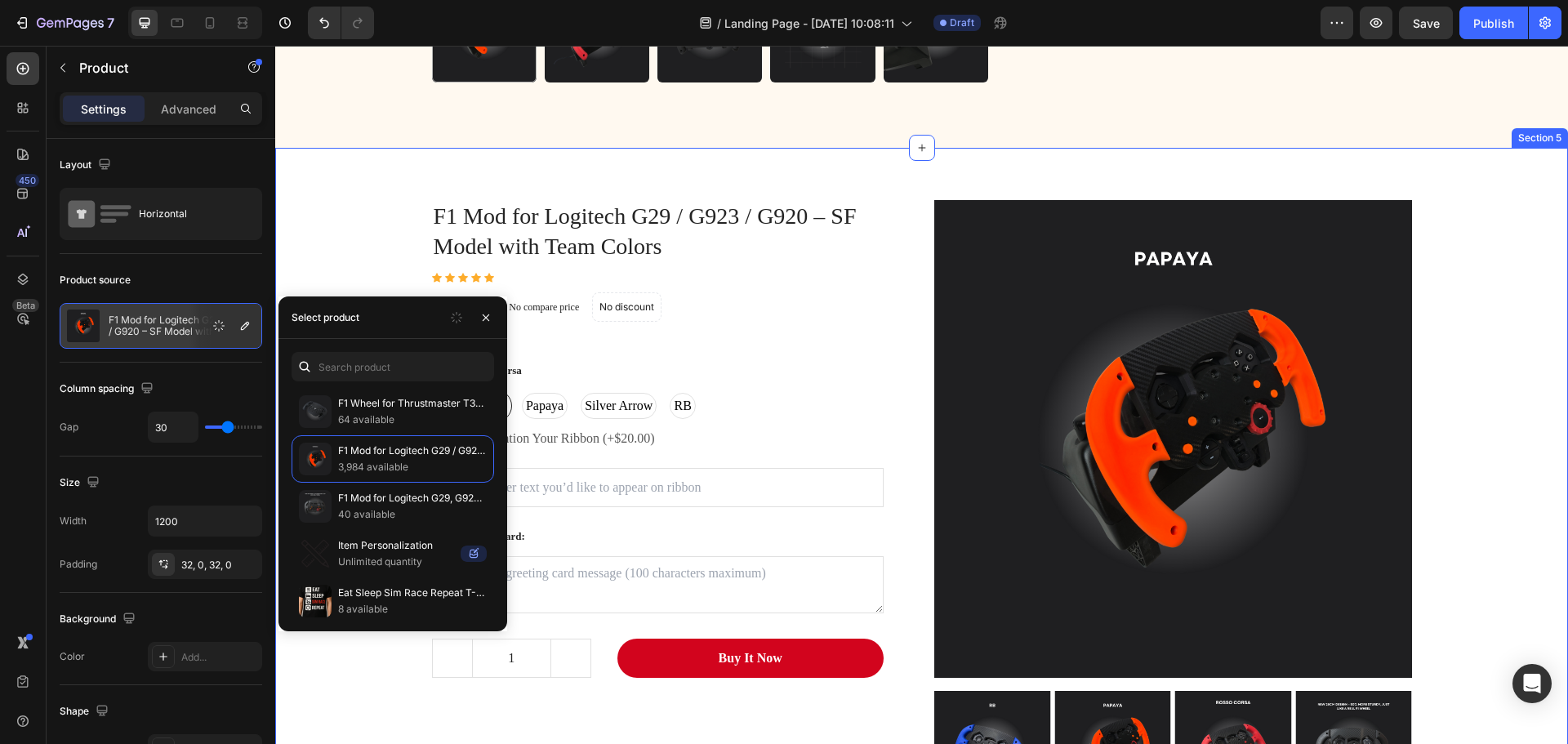
click at [286, 164] on div "F1 Mod for Logitech G29 / G923 / G920 – SF Model with Team Colors (P) Title Ico…" at bounding box center [922, 510] width 1293 height 725
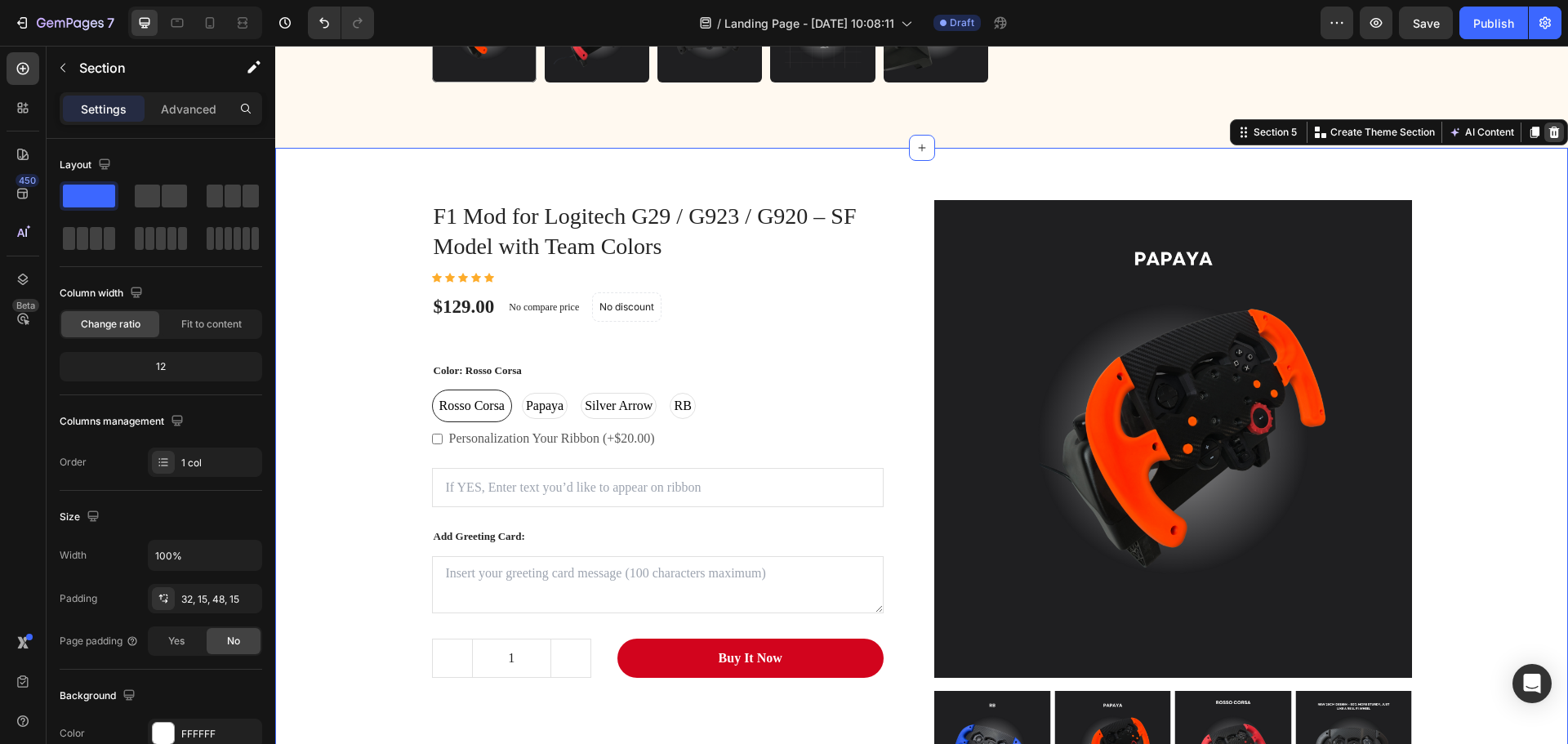
click at [1544, 141] on div at bounding box center [1553, 132] width 19 height 19
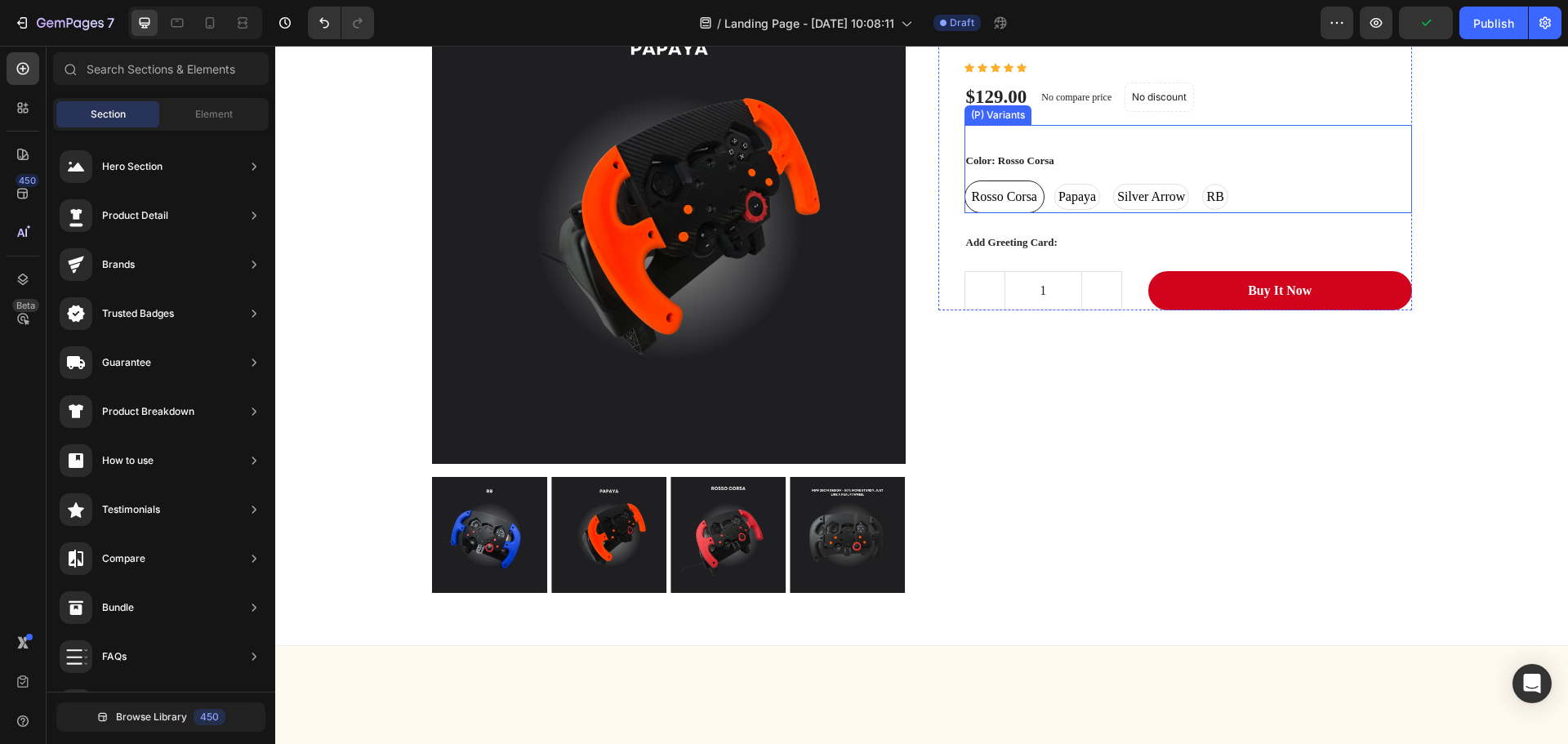
scroll to position [974, 0]
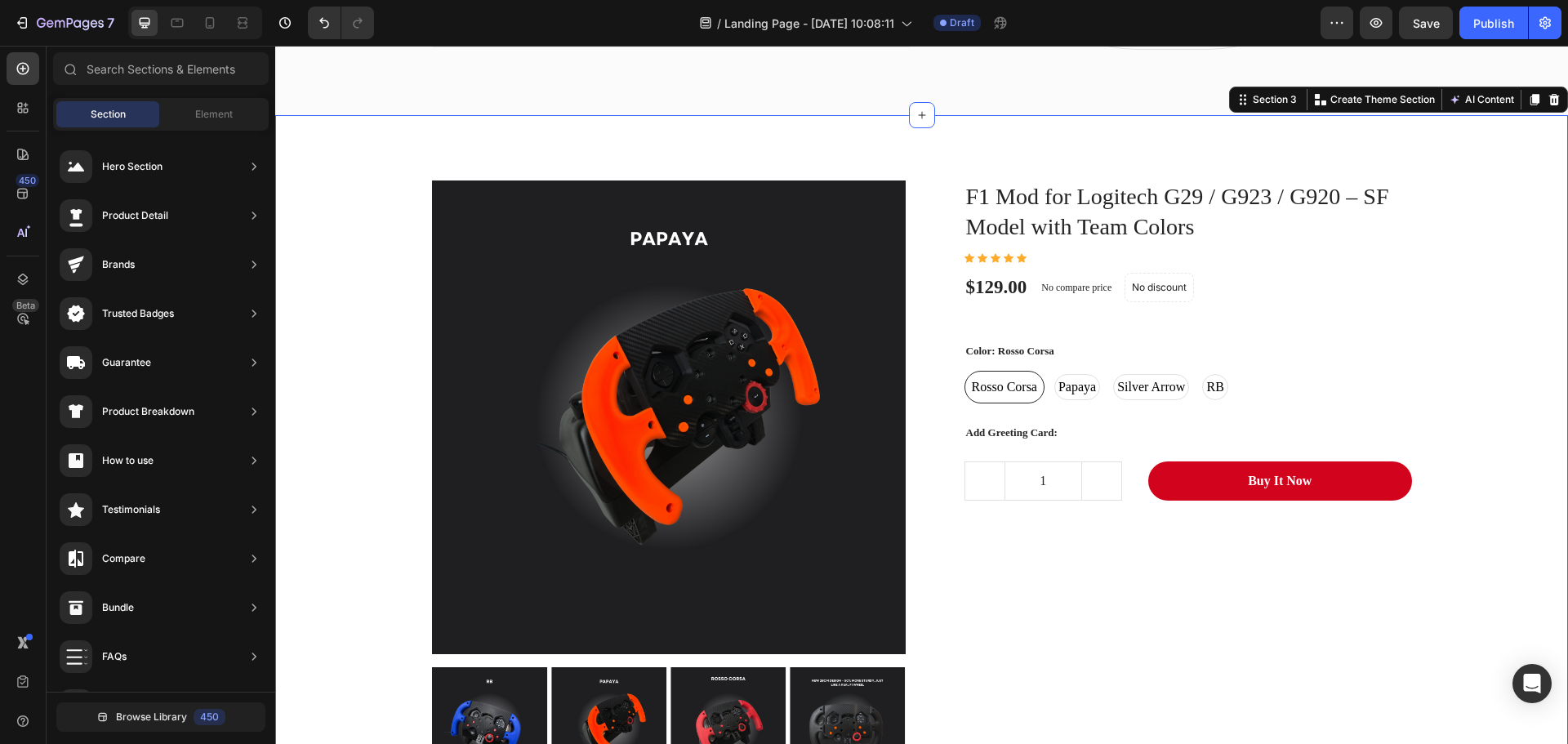
click at [1474, 257] on div "(P) Images & Gallery F1 Mod for Logitech G29 / G923 / G920 – SF Model with Team…" at bounding box center [921, 481] width 1268 height 654
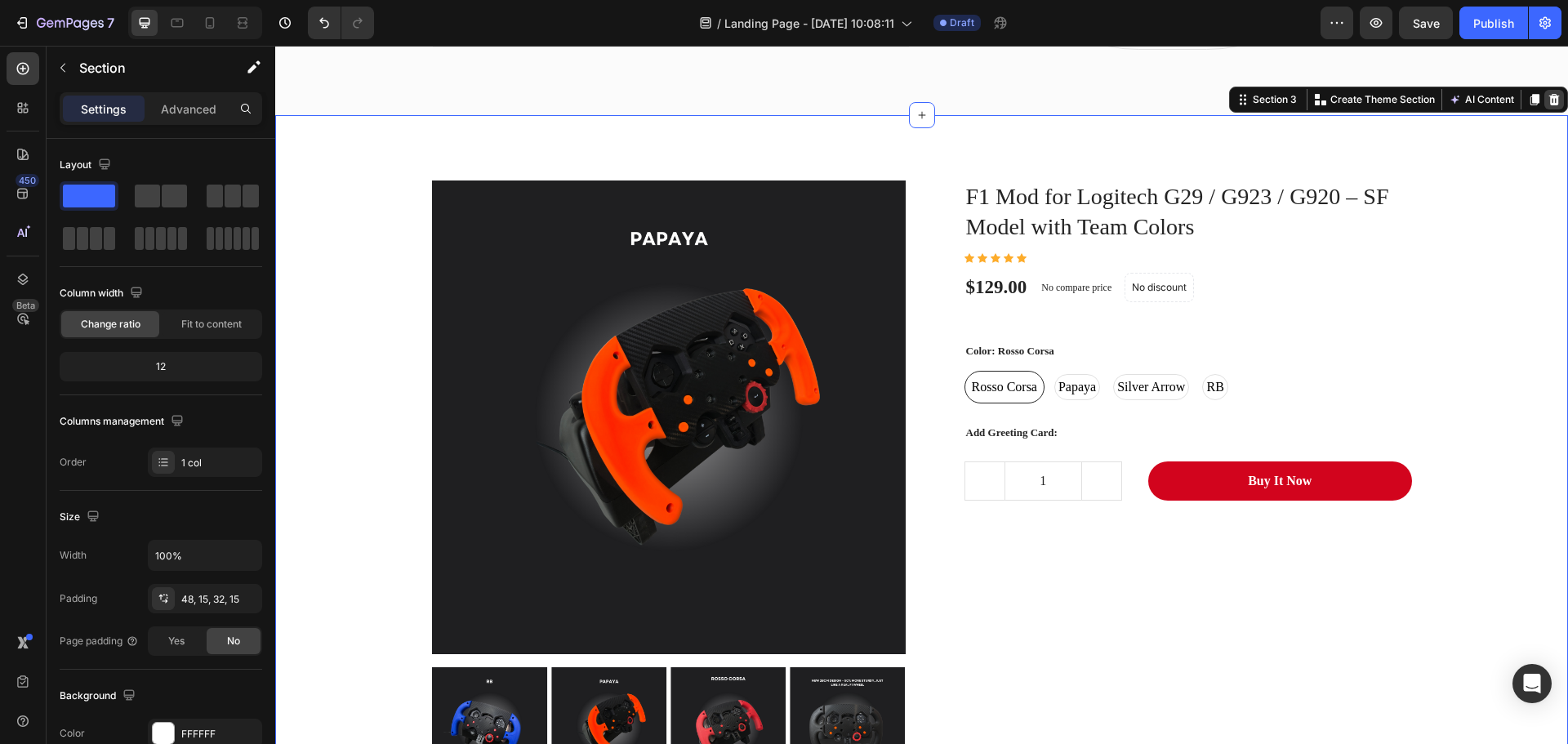
click at [1549, 96] on div at bounding box center [1553, 99] width 19 height 19
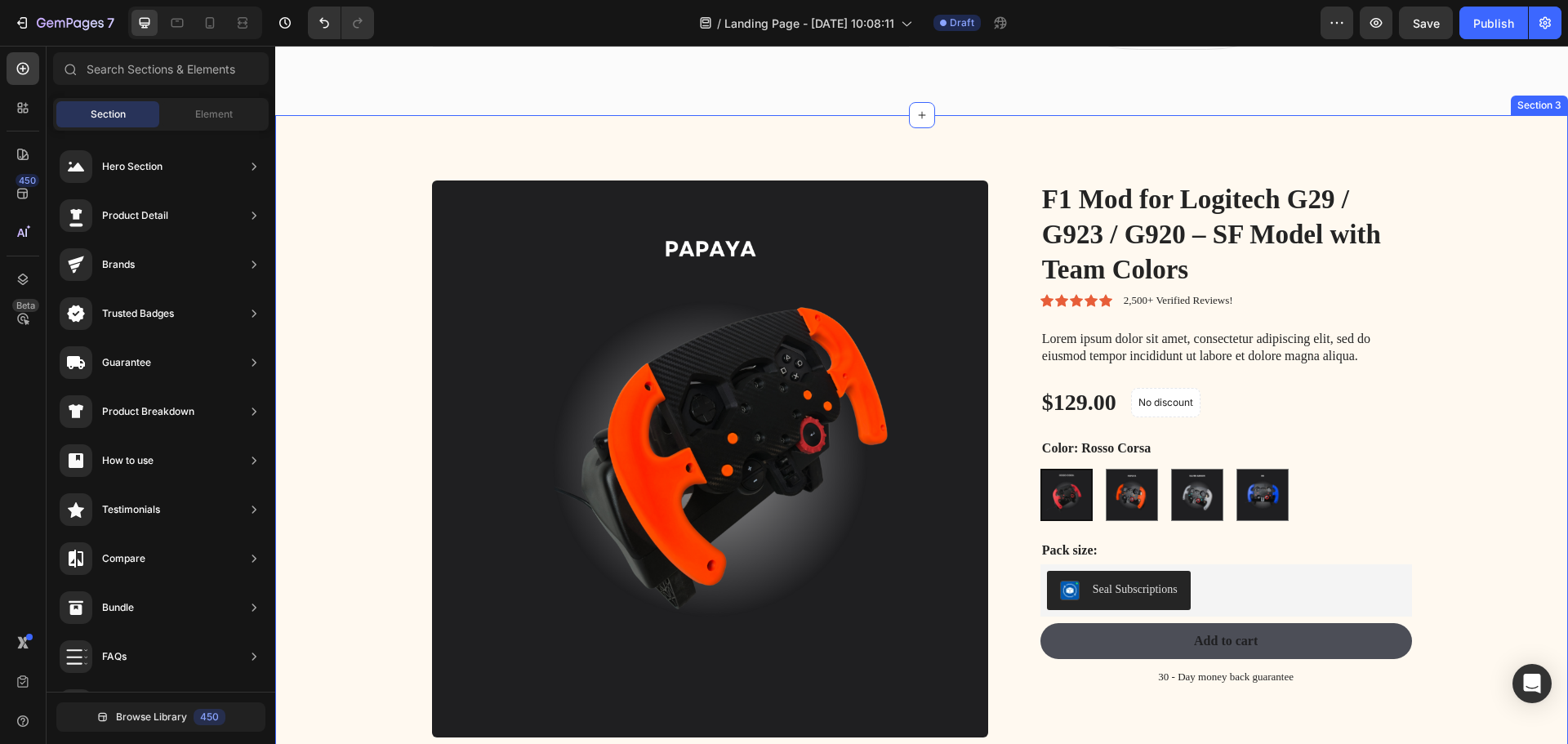
scroll to position [783, 0]
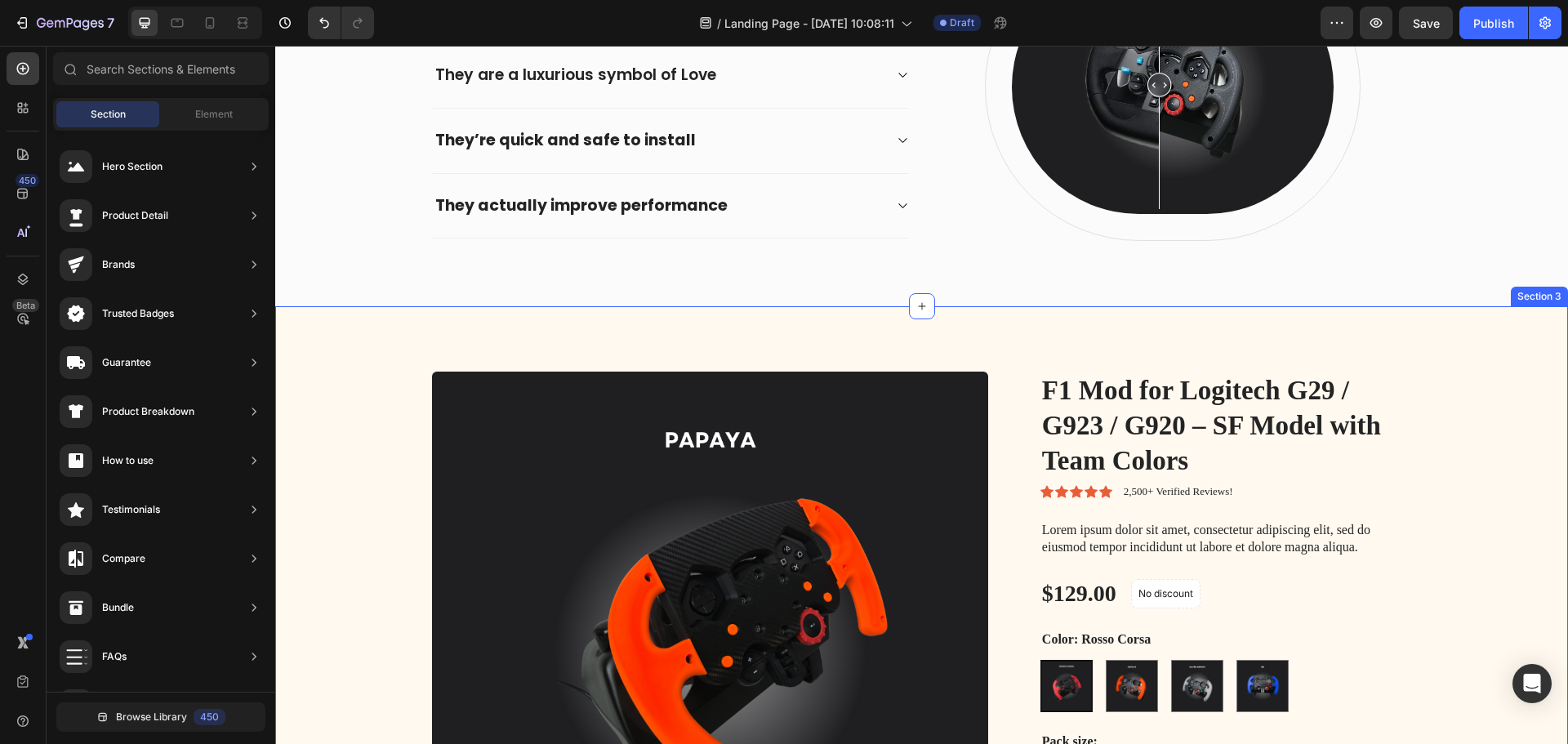
click at [1420, 357] on div "Product Images F1 Mod for Logitech G29 / G923 / G920 – SF Model with Team Color…" at bounding box center [922, 711] width 1293 height 810
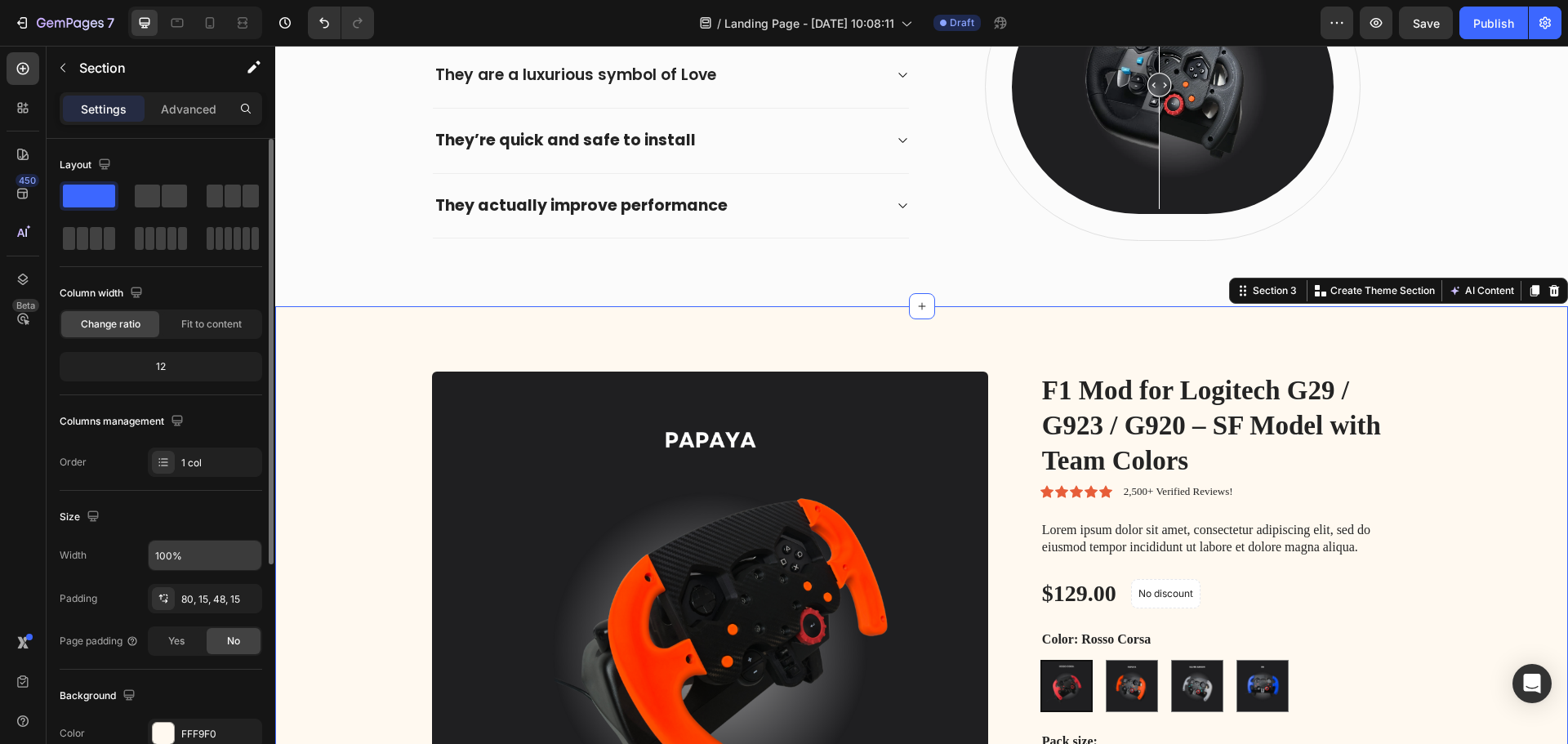
scroll to position [190, 0]
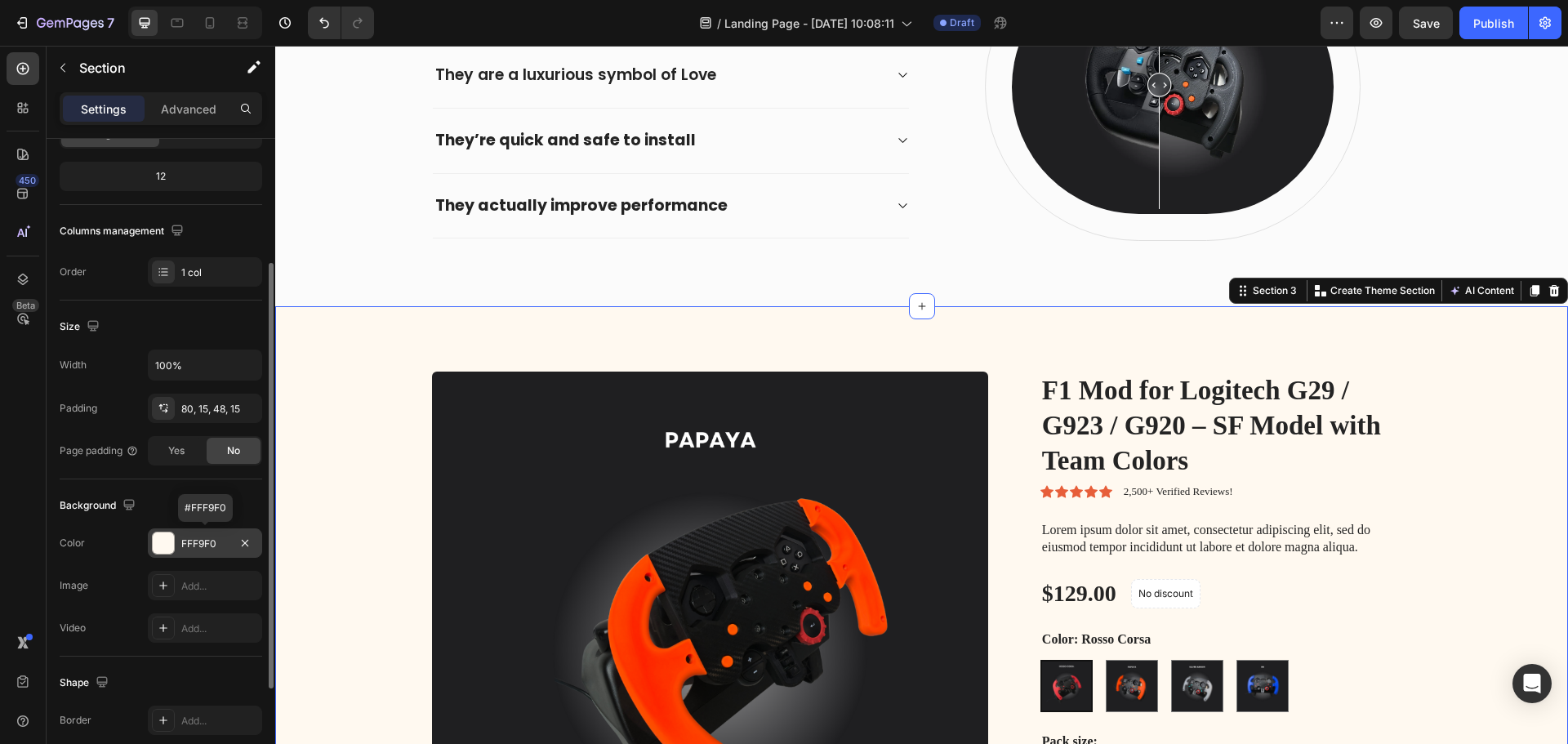
click at [168, 548] on div at bounding box center [162, 542] width 21 height 21
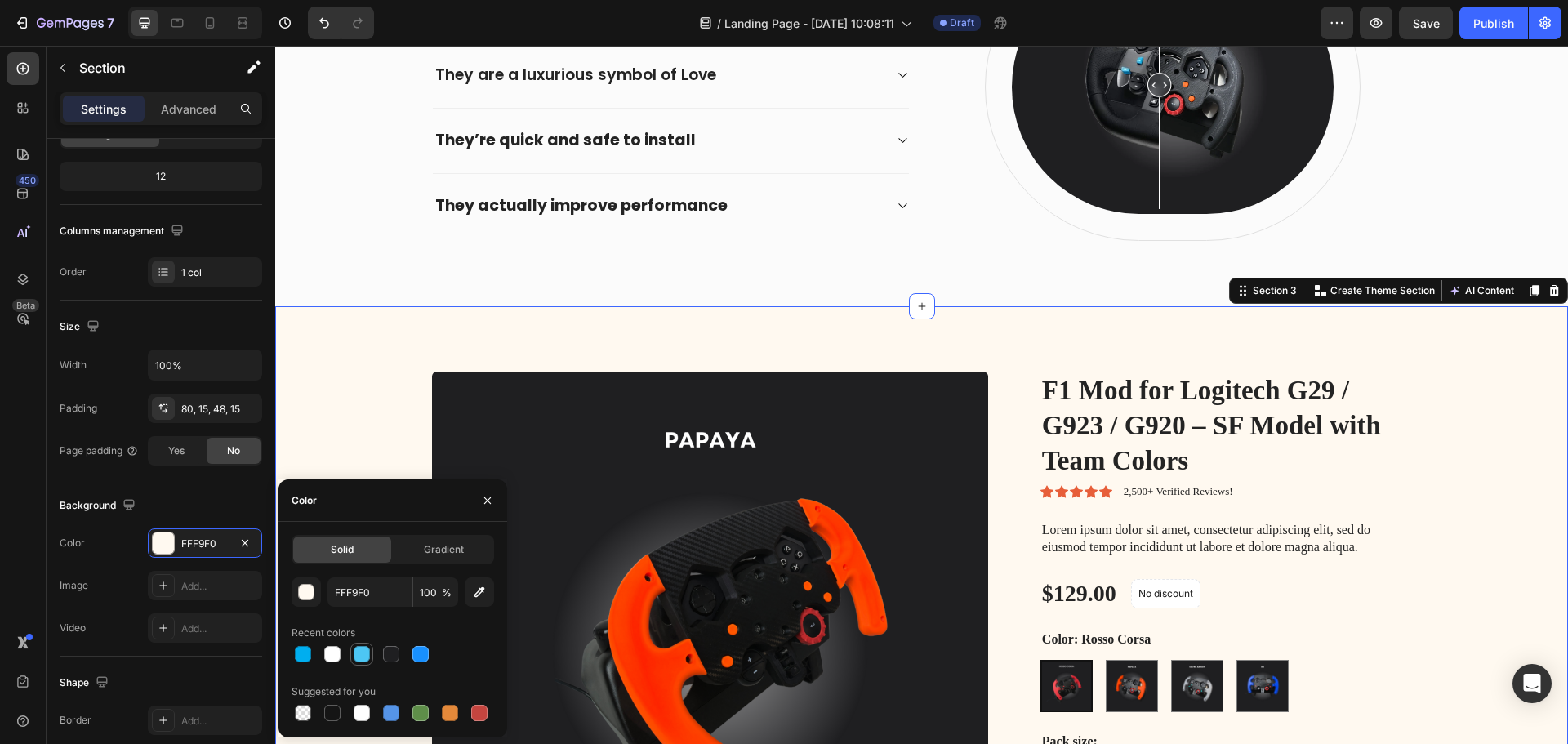
click at [359, 658] on div at bounding box center [361, 653] width 16 height 16
type input "4DC6F4"
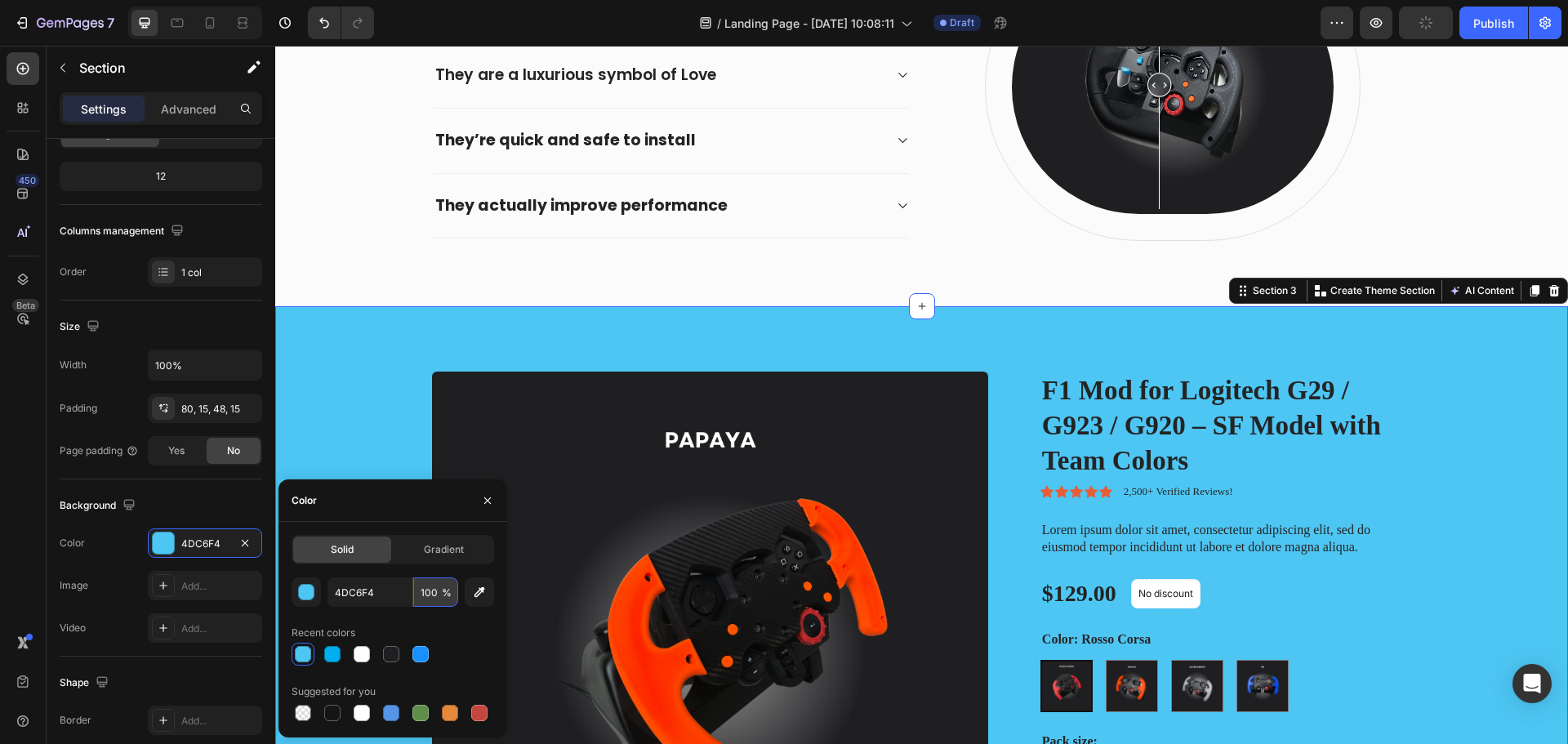
click at [435, 594] on input "100" at bounding box center [435, 592] width 45 height 29
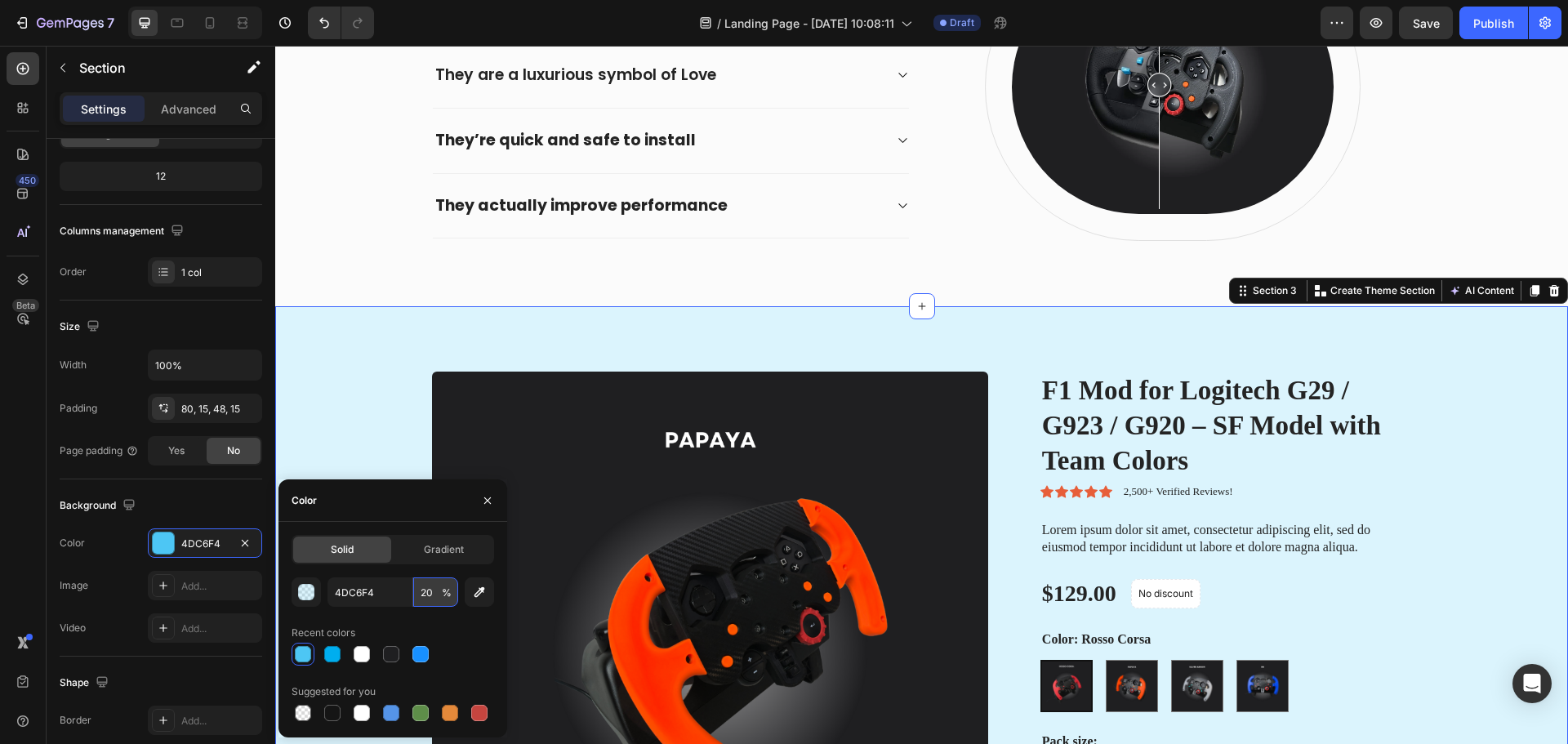
click at [428, 589] on input "20" at bounding box center [435, 592] width 45 height 29
click at [428, 590] on input "20" at bounding box center [435, 592] width 45 height 29
type input "10"
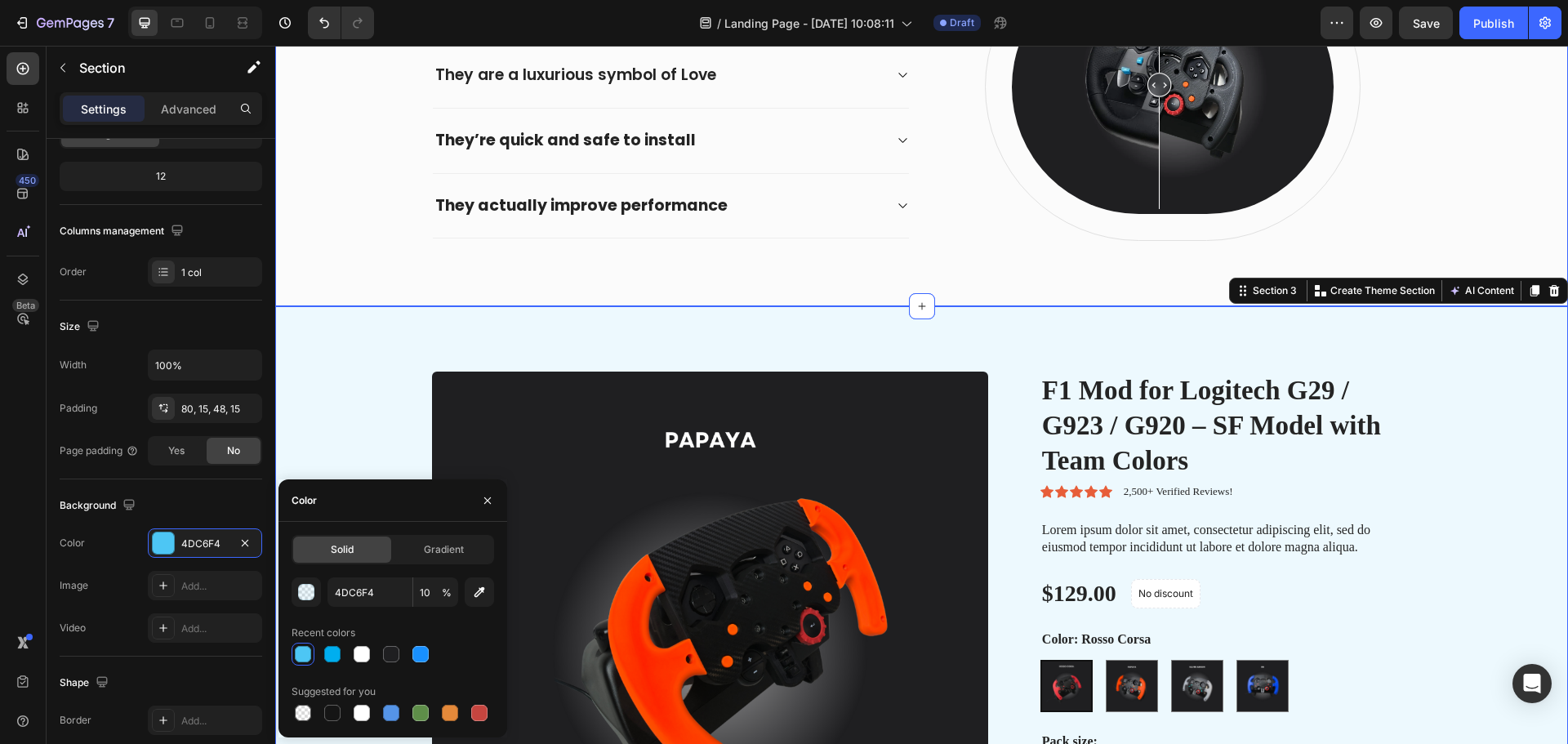
click at [1038, 285] on div "Why F1-Style Mods Are the Perfect Upgrade for Your Logitech Heading They are a …" at bounding box center [922, 87] width 1293 height 438
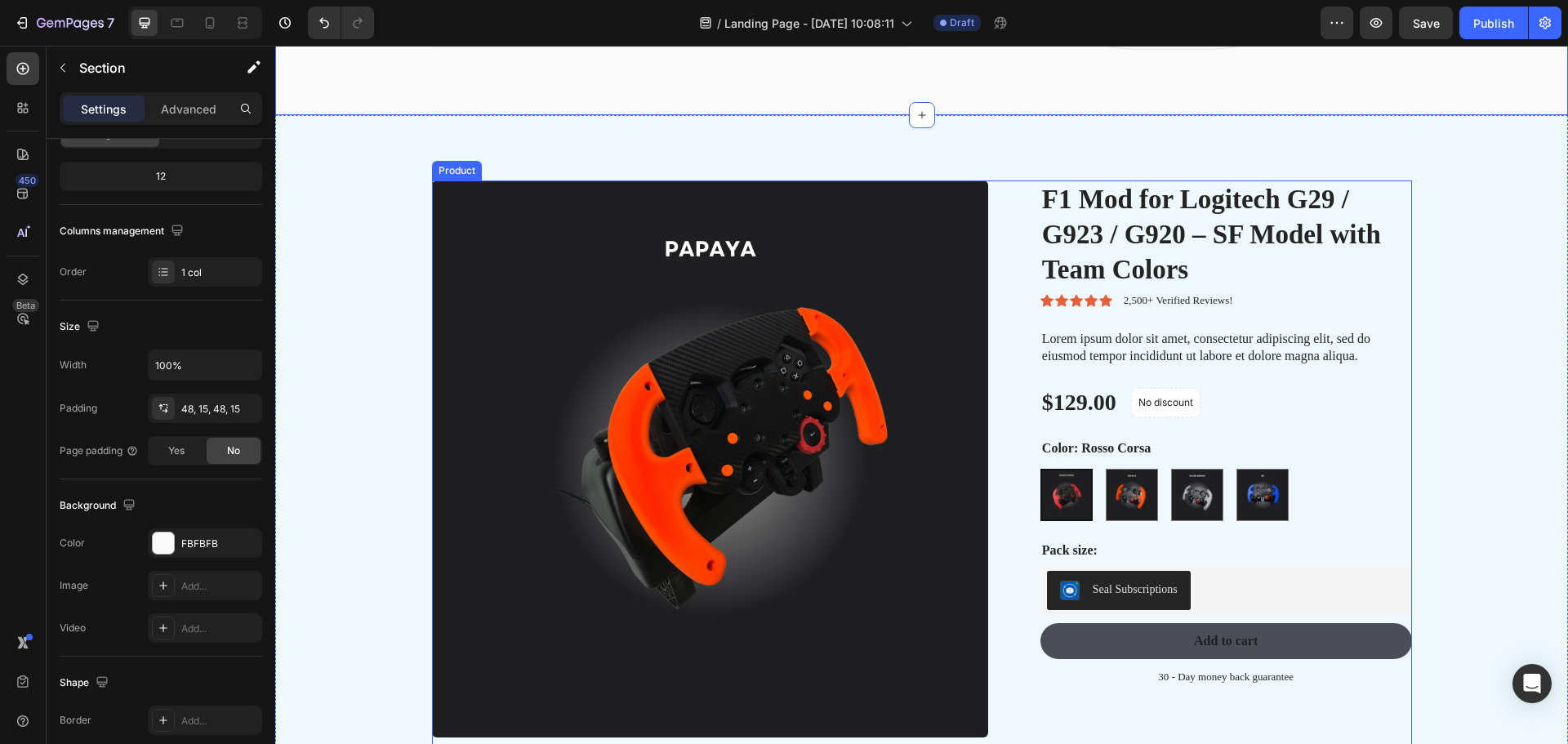
scroll to position [1164, 0]
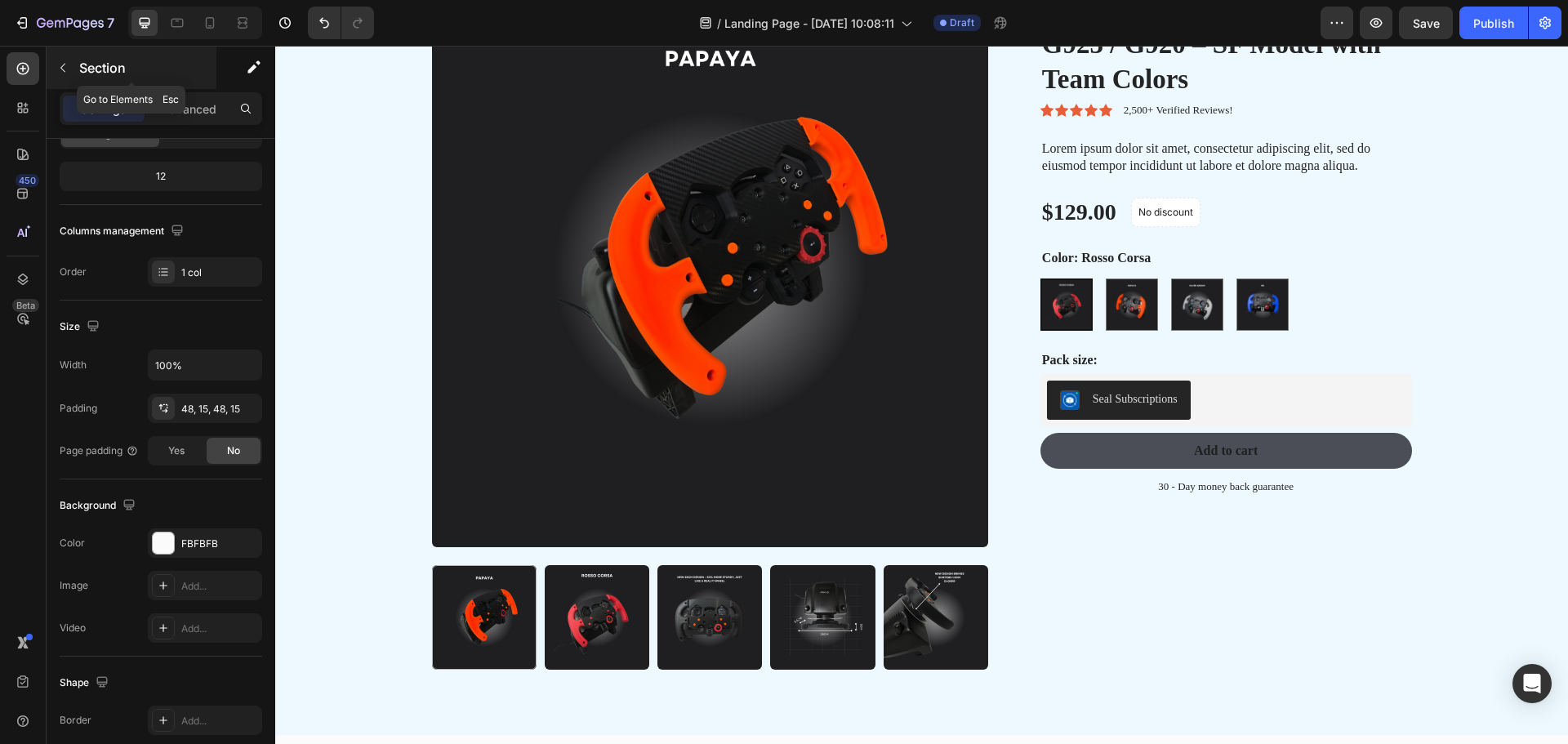
click at [57, 66] on icon "button" at bounding box center [63, 68] width 13 height 13
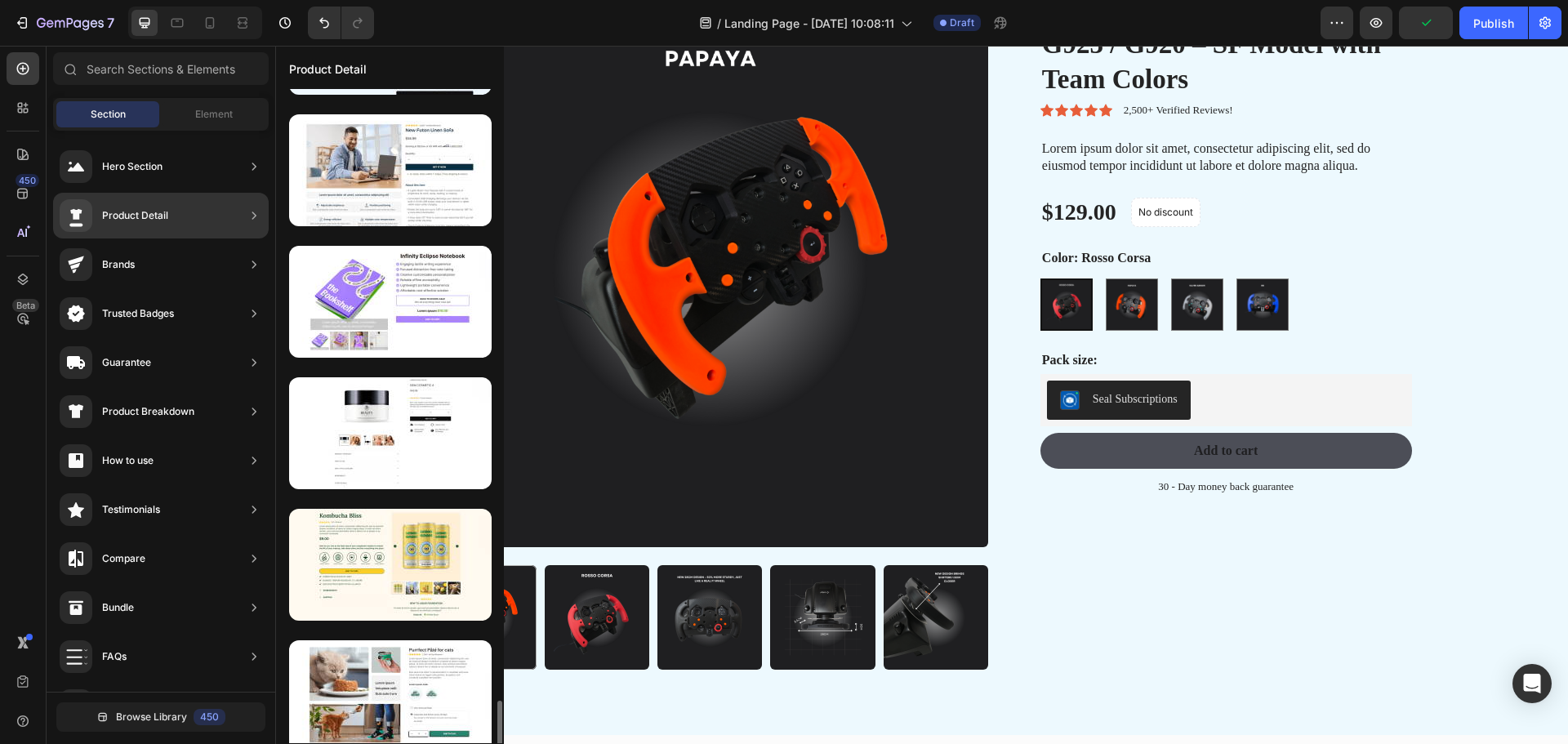
scroll to position [2536, 0]
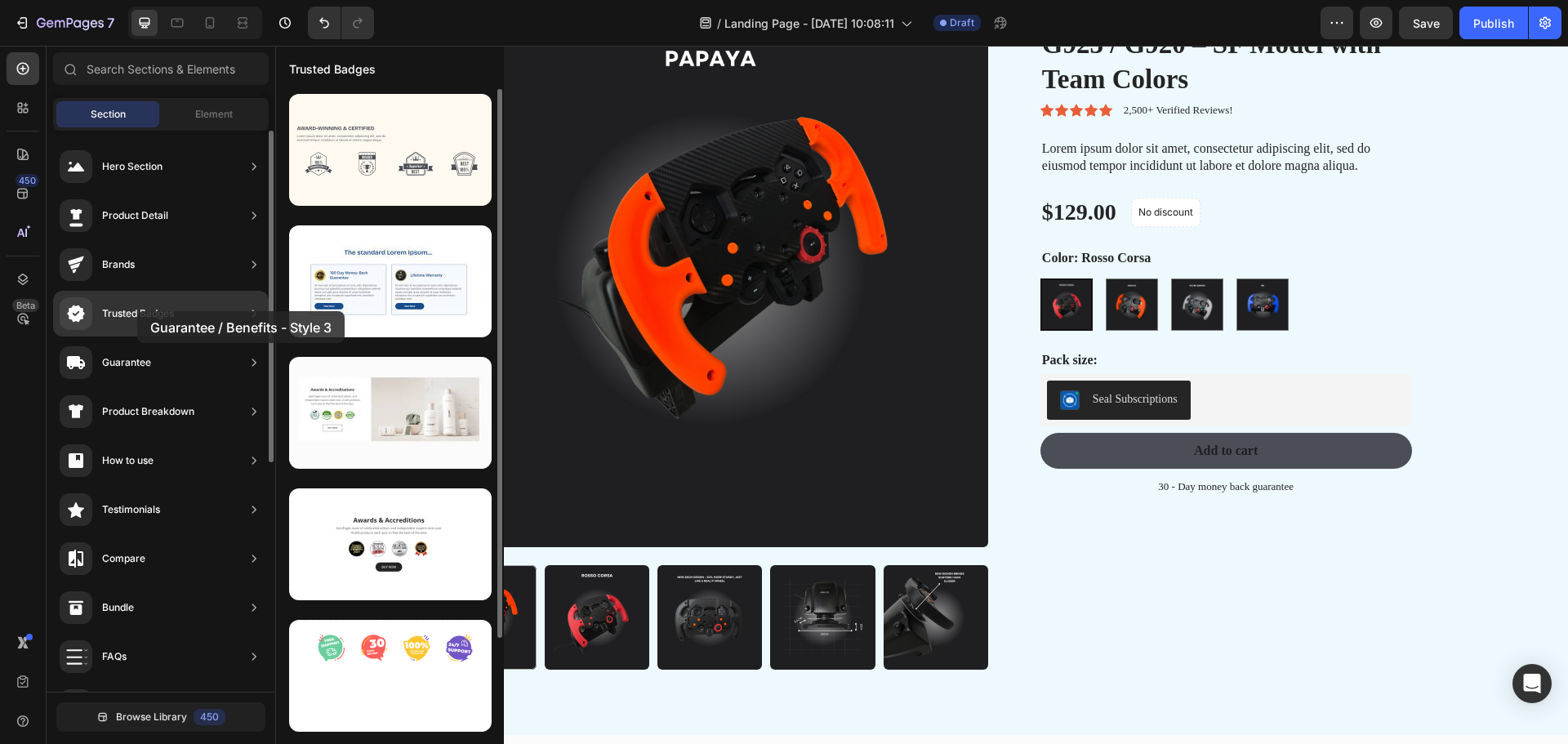
drag, startPoint x: 423, startPoint y: 266, endPoint x: 137, endPoint y: 311, distance: 289.5
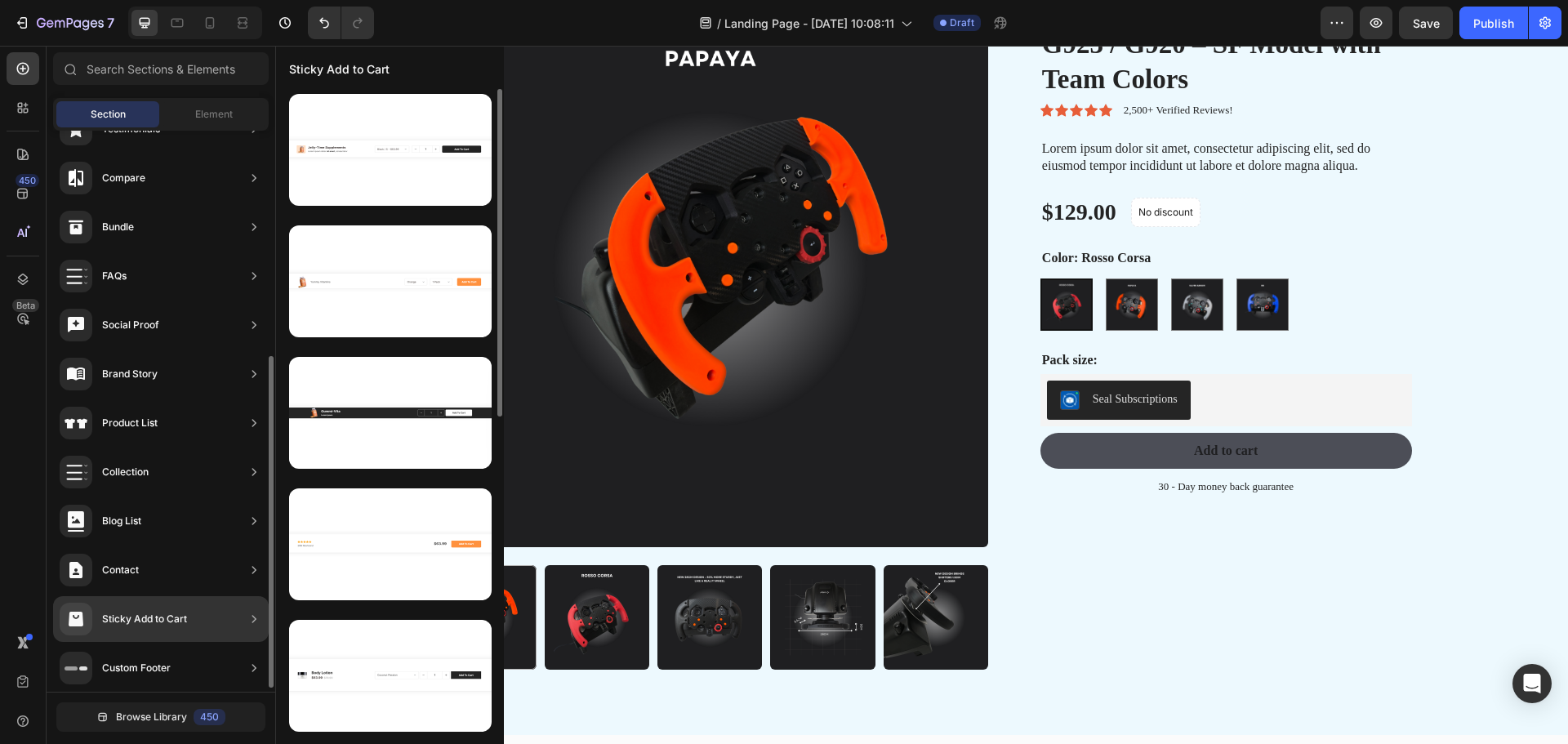
scroll to position [386, 0]
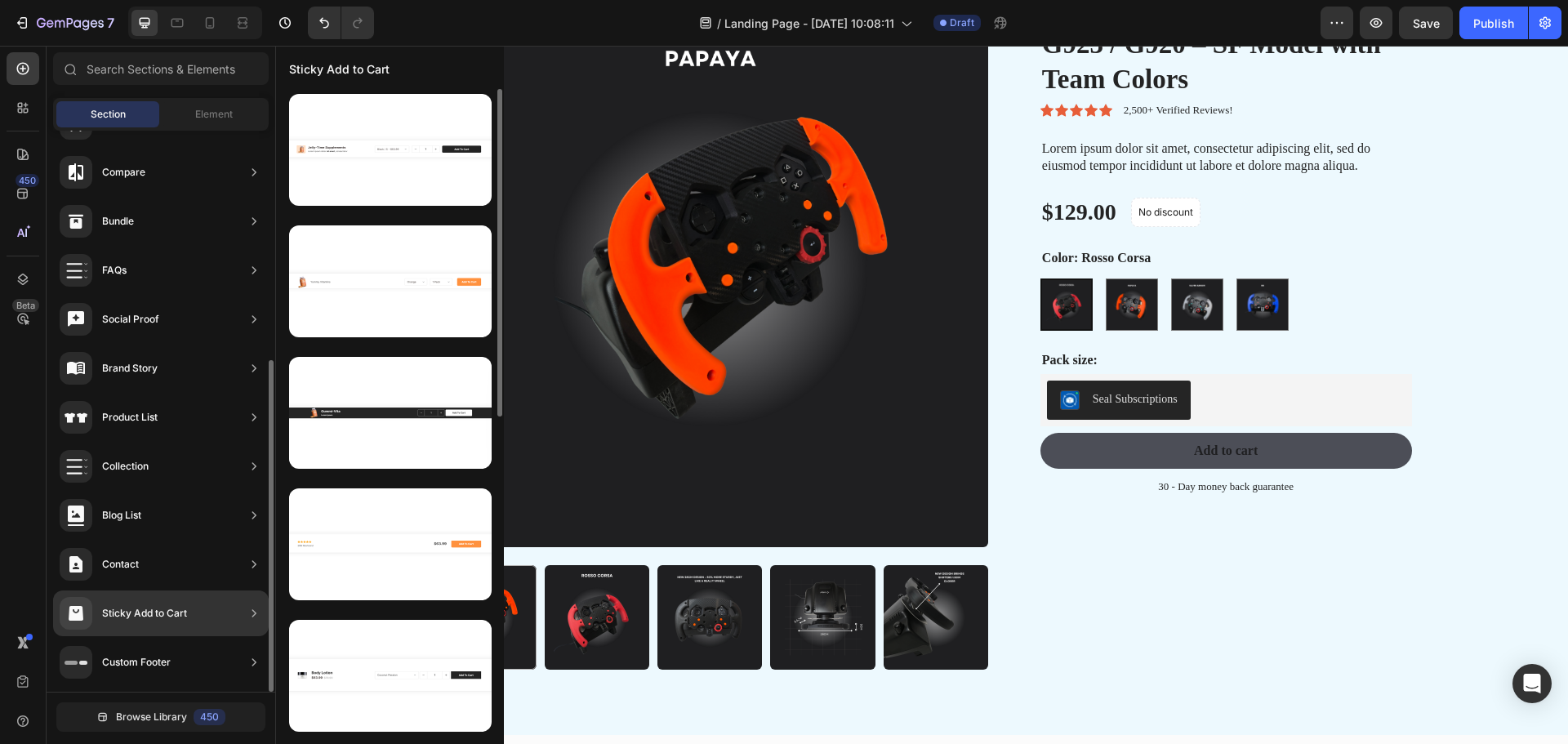
drag, startPoint x: 147, startPoint y: 614, endPoint x: 123, endPoint y: 649, distance: 42.4
click at [123, 649] on div "Hero Section Product Detail Brands Trusted Badges Guarantee Product Breakdown H…" at bounding box center [161, 217] width 229 height 947
click at [132, 604] on div "Sticky Add to Cart" at bounding box center [123, 613] width 127 height 33
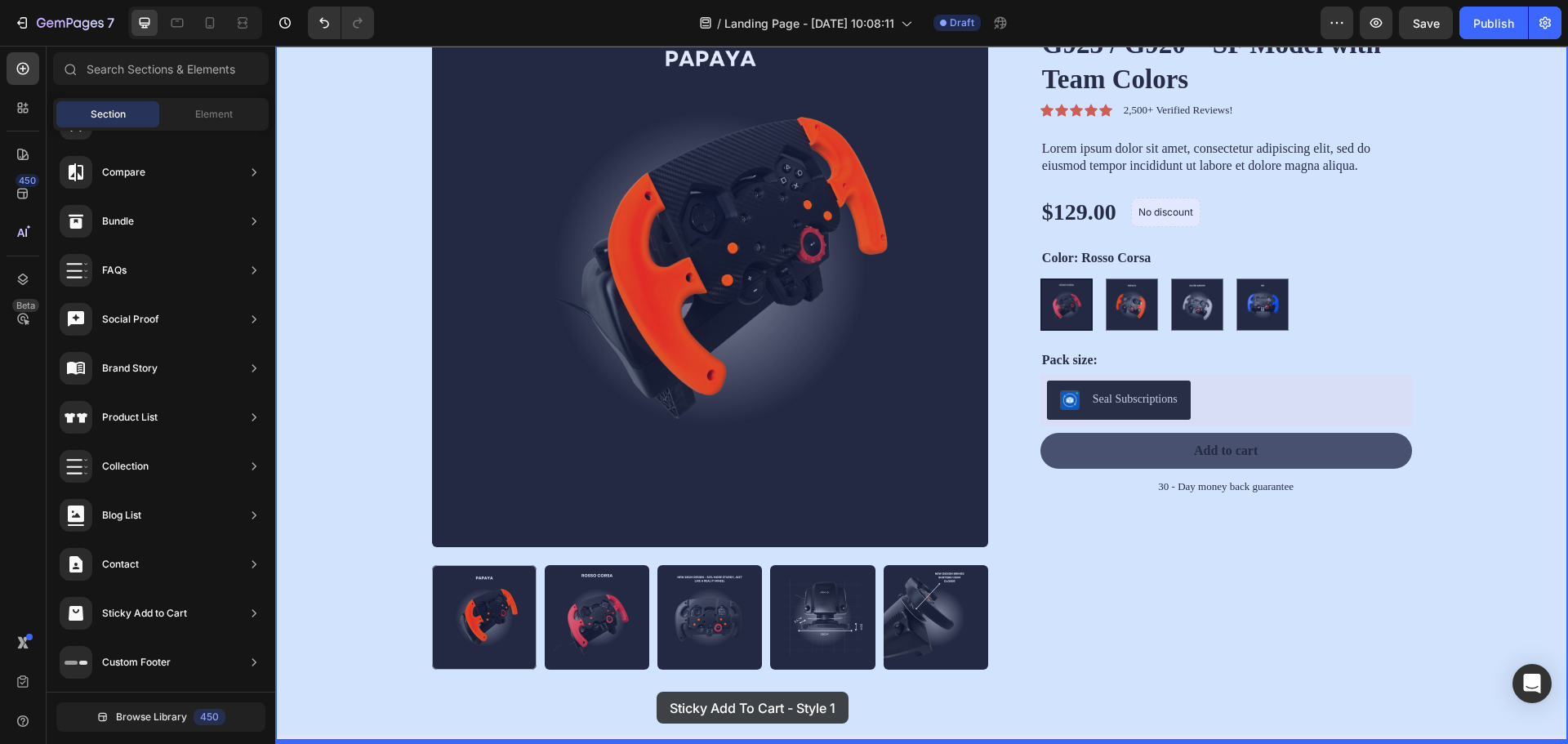
scroll to position [1197, 0]
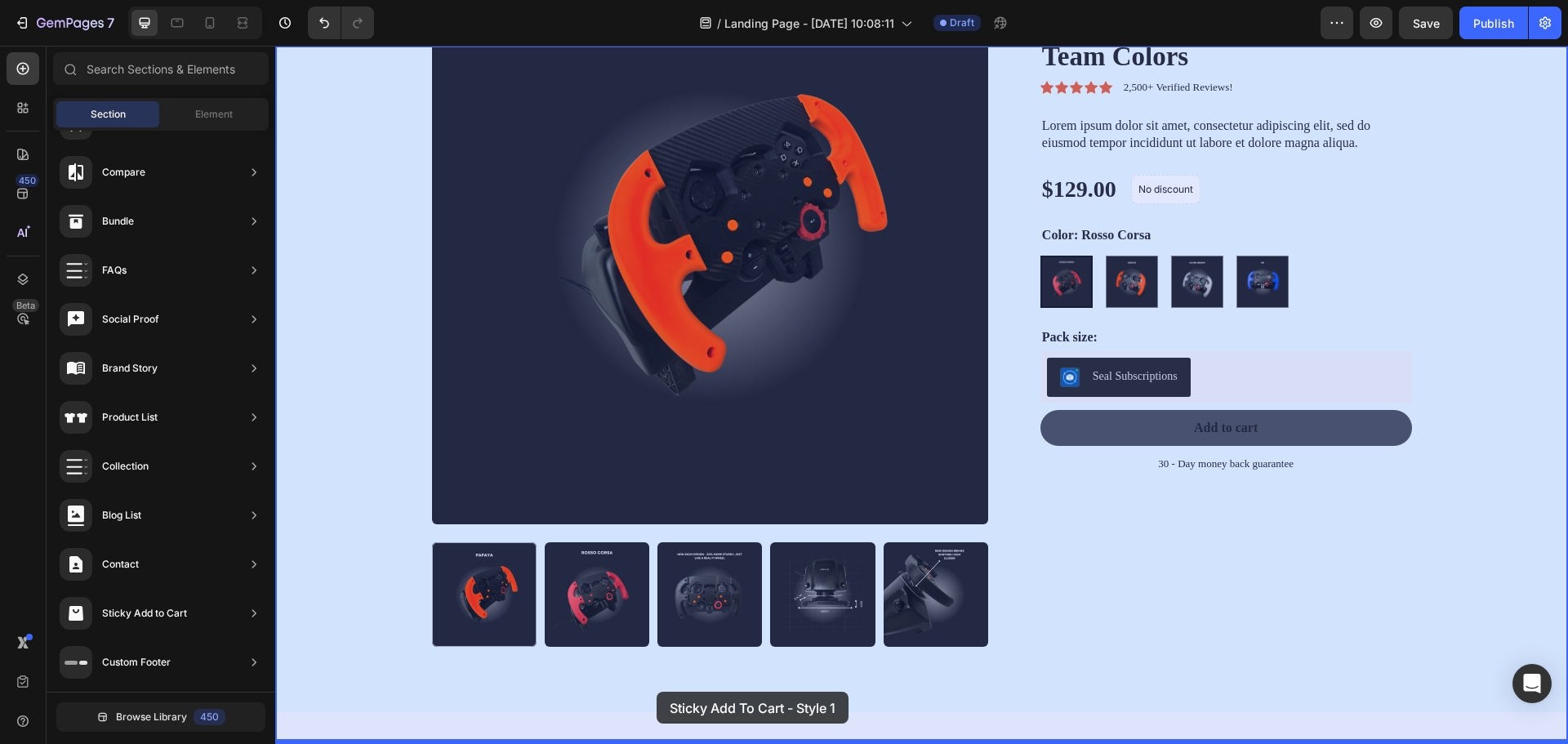
drag, startPoint x: 654, startPoint y: 593, endPoint x: 656, endPoint y: 692, distance: 99.0
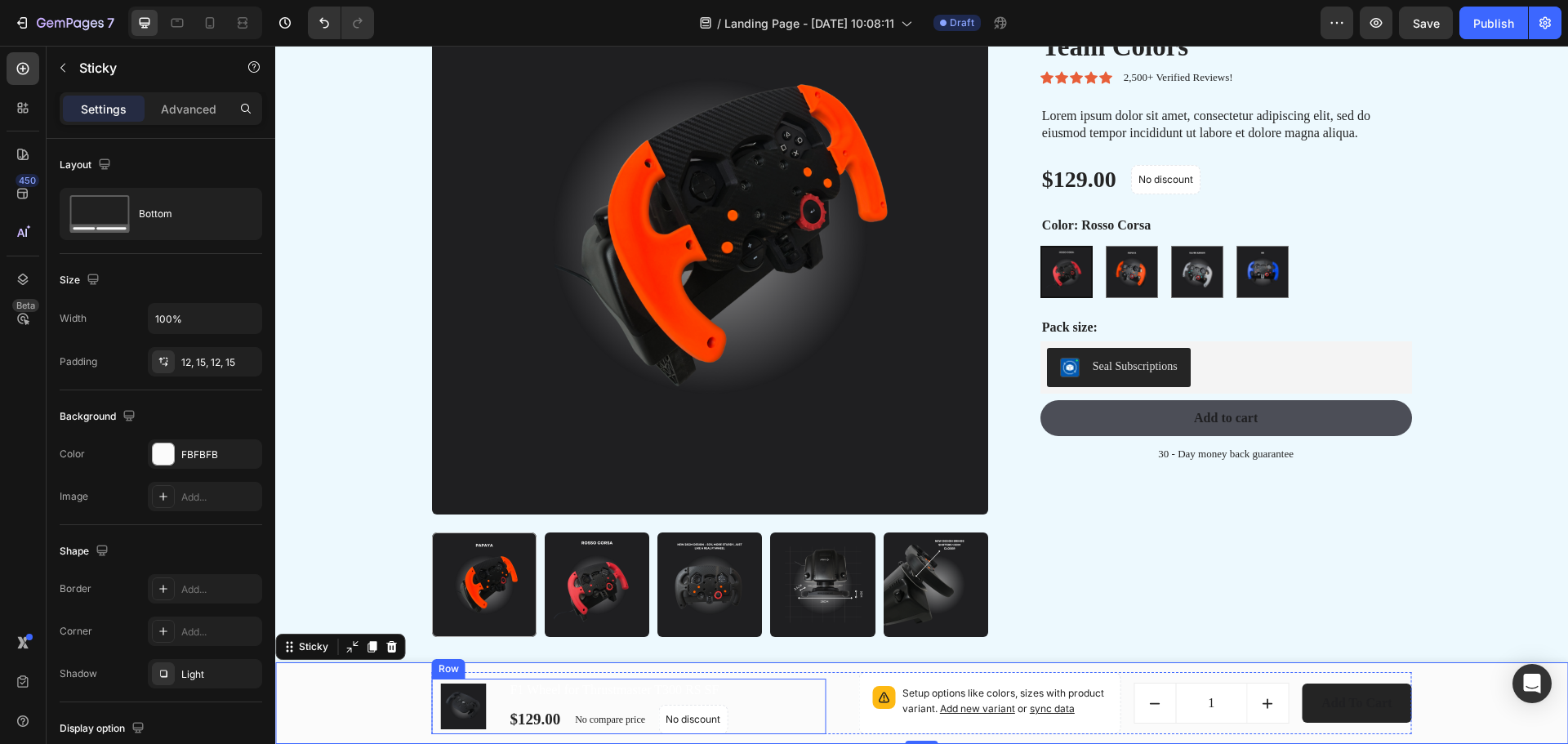
click at [515, 701] on div "F1 Wheel for Thrustmaster T300 RS SF (P) Title $129.00 (P) Price (P) Price No c…" at bounding box center [666, 706] width 317 height 56
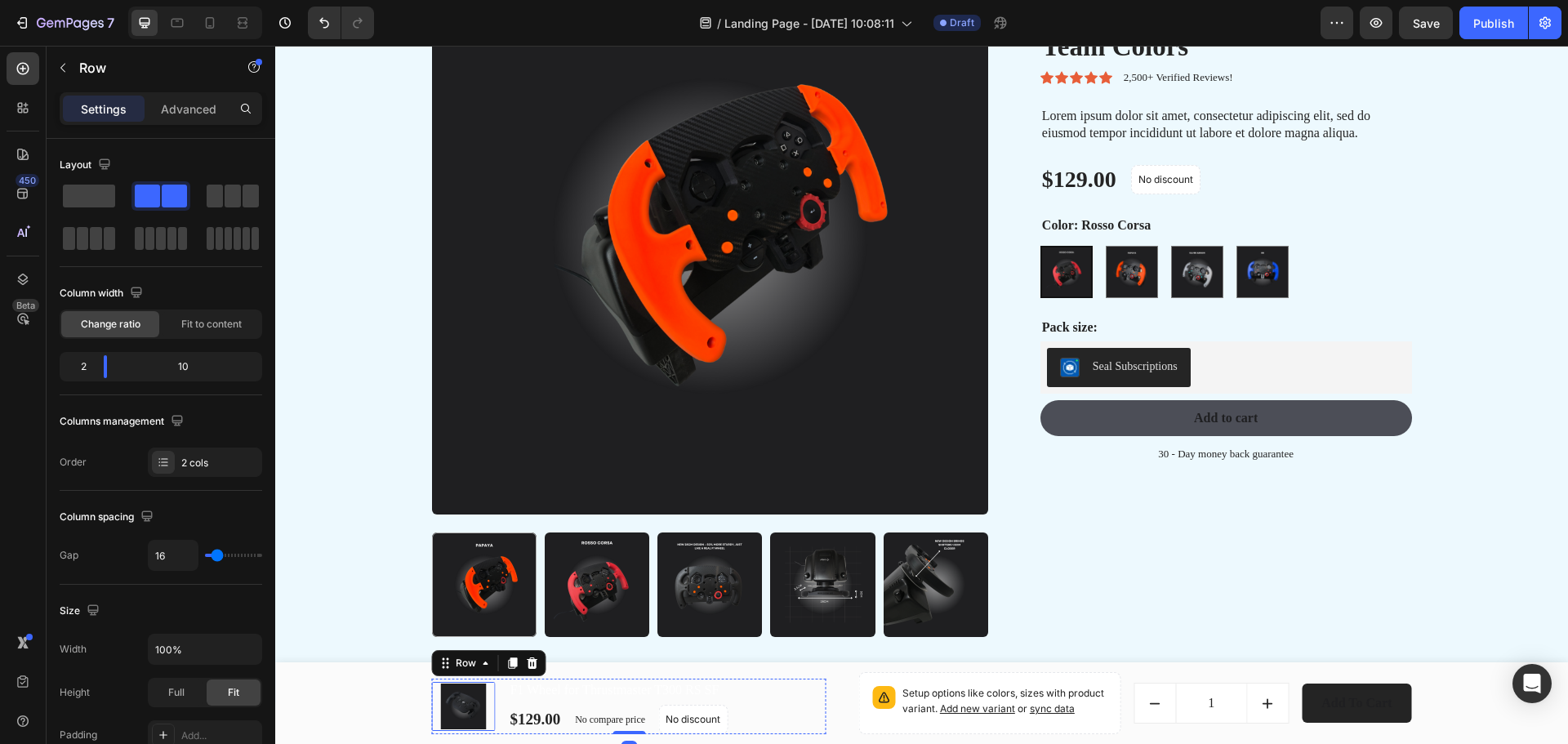
click at [452, 699] on img at bounding box center [463, 706] width 45 height 45
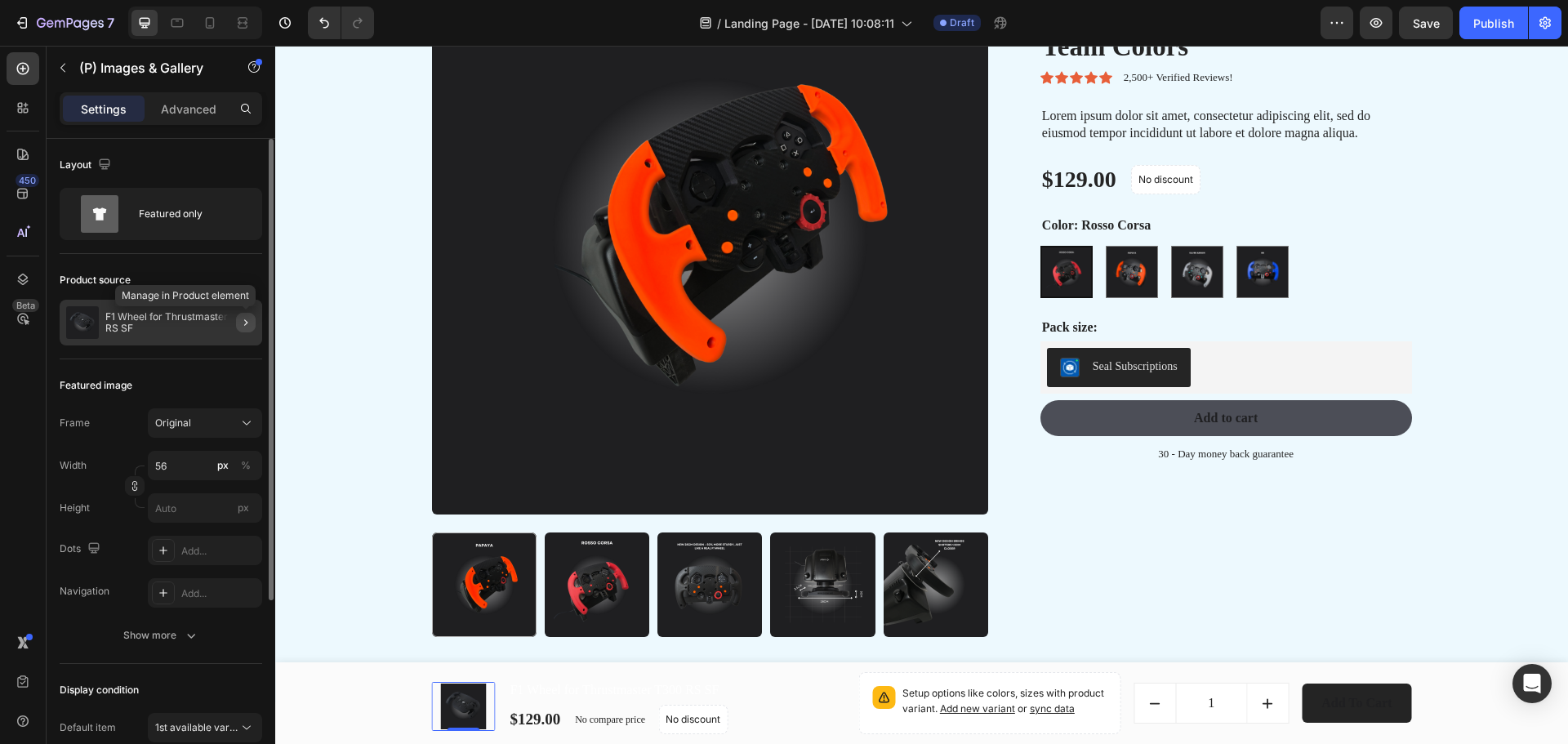
click at [243, 319] on icon "button" at bounding box center [246, 322] width 13 height 13
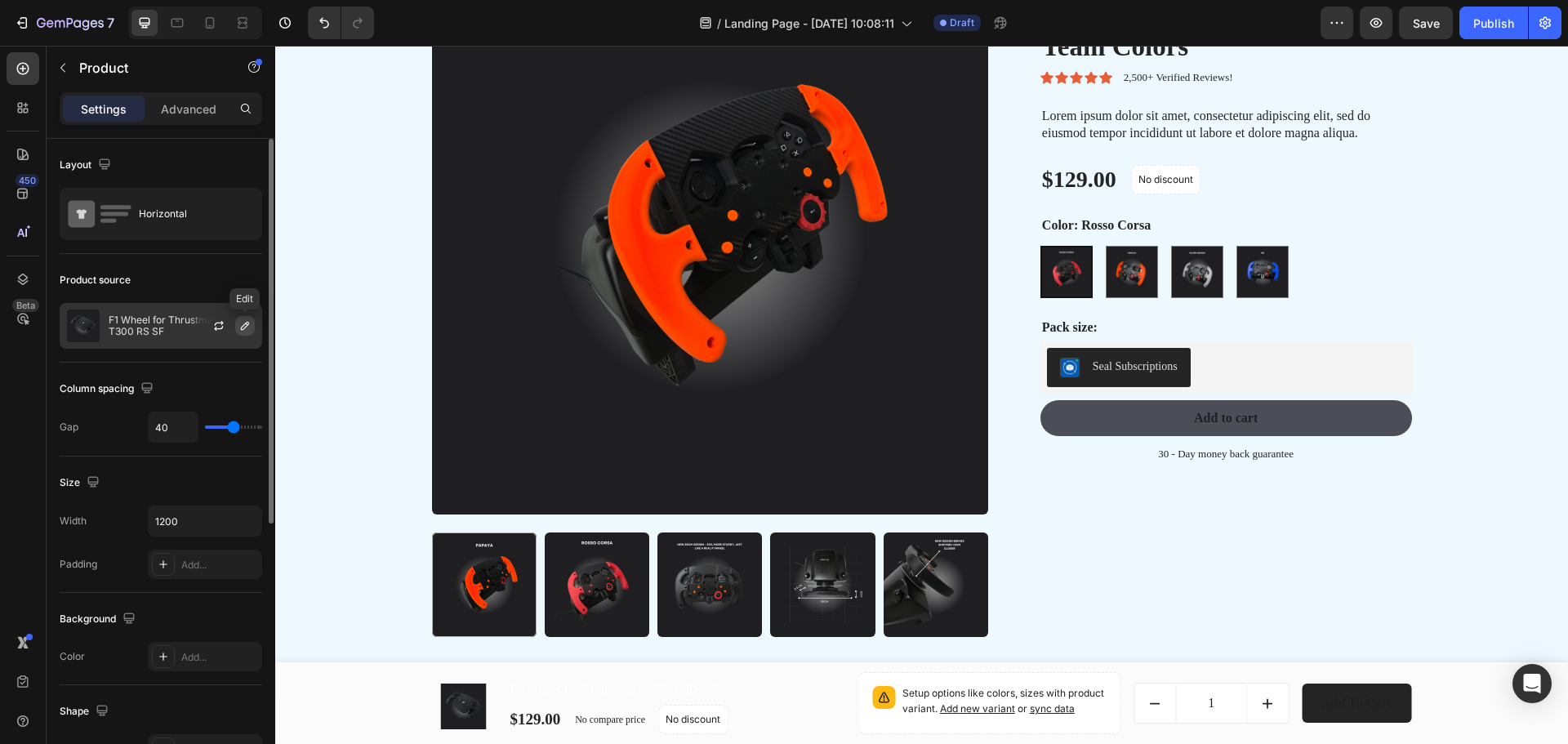
click at [243, 326] on icon "button" at bounding box center [245, 326] width 8 height 8
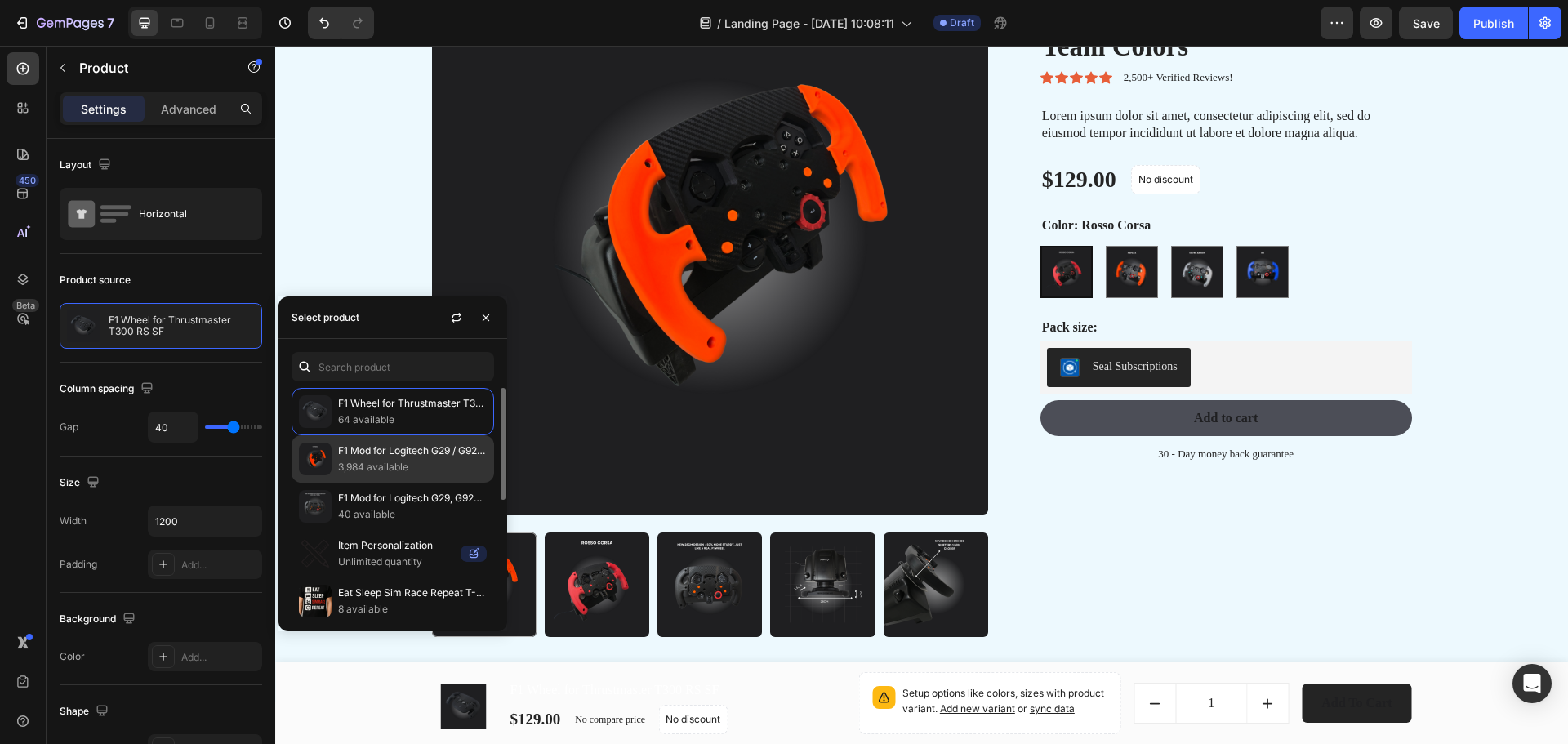
click at [385, 461] on p "3,984 available" at bounding box center [412, 466] width 149 height 16
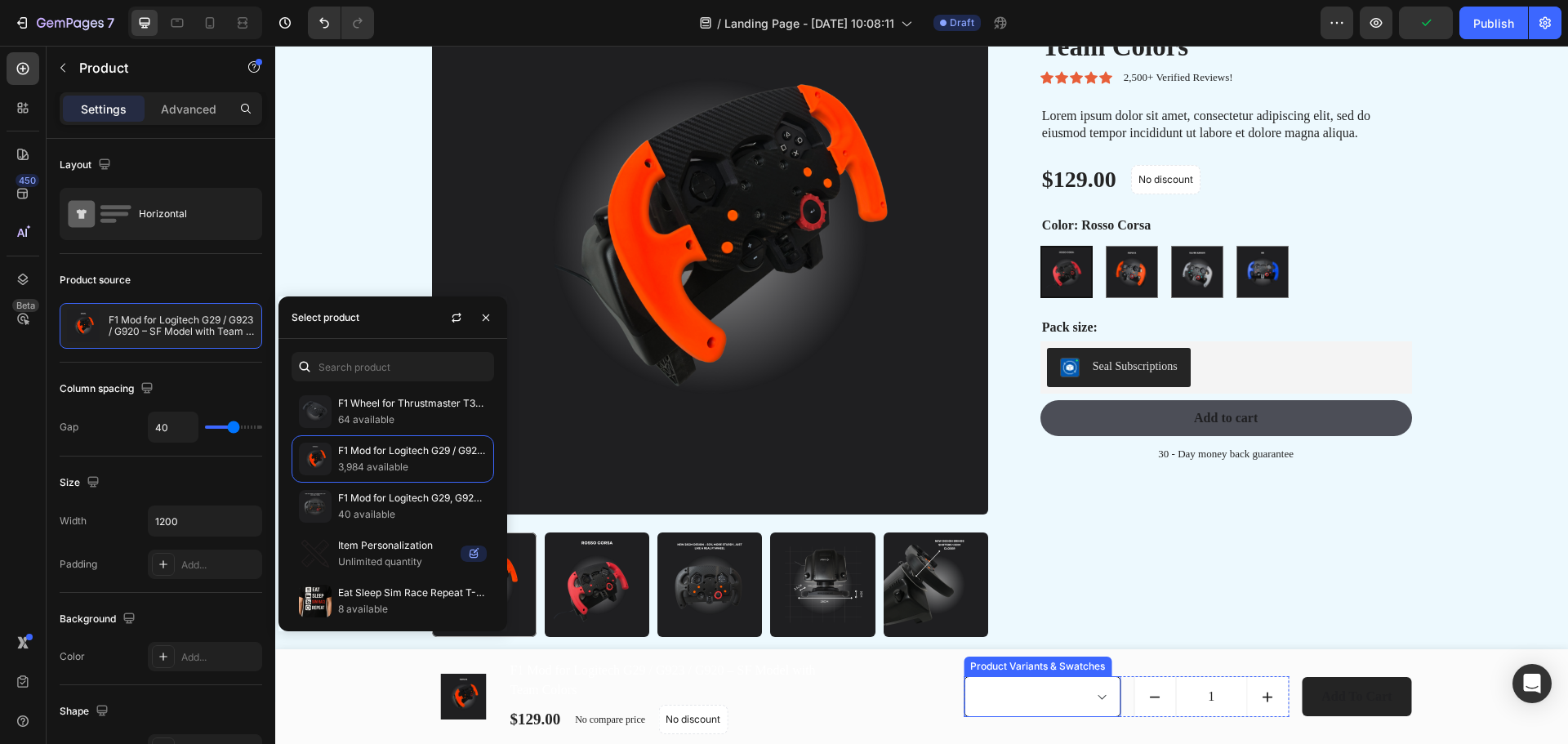
click at [1082, 705] on select "Rosso Corsa - $129.00 Papaya - $129.00 Silver Arrow - $129.00 RB - $129.00" at bounding box center [1042, 696] width 157 height 41
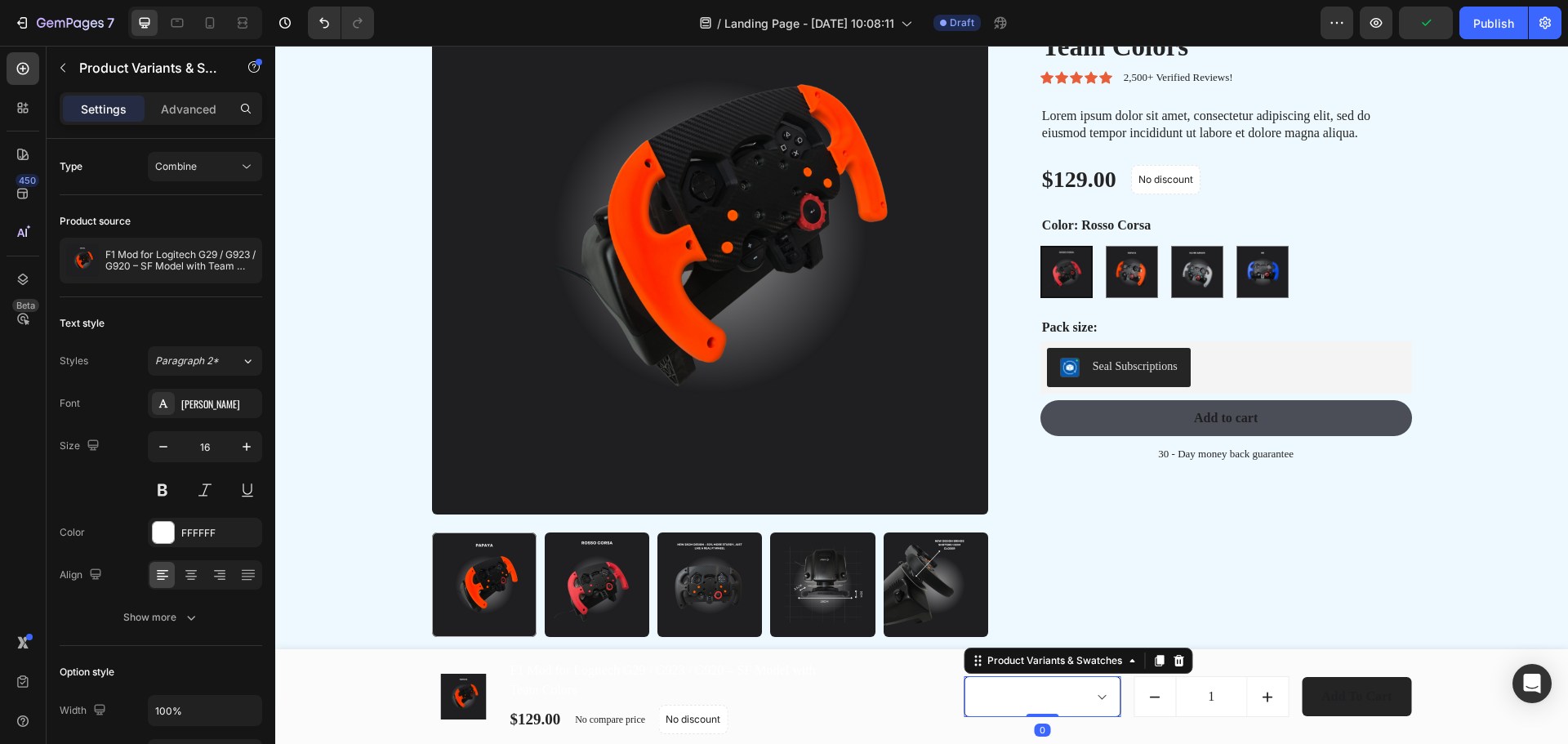
click at [1078, 708] on select "Rosso Corsa - $129.00 Papaya - $129.00 Silver Arrow - $129.00 RB - $129.00" at bounding box center [1042, 696] width 157 height 41
click at [1087, 704] on select "Rosso Corsa - $129.00 Papaya - $129.00 Silver Arrow - $129.00 RB - $129.00" at bounding box center [1042, 696] width 157 height 41
click at [162, 534] on div at bounding box center [162, 532] width 21 height 21
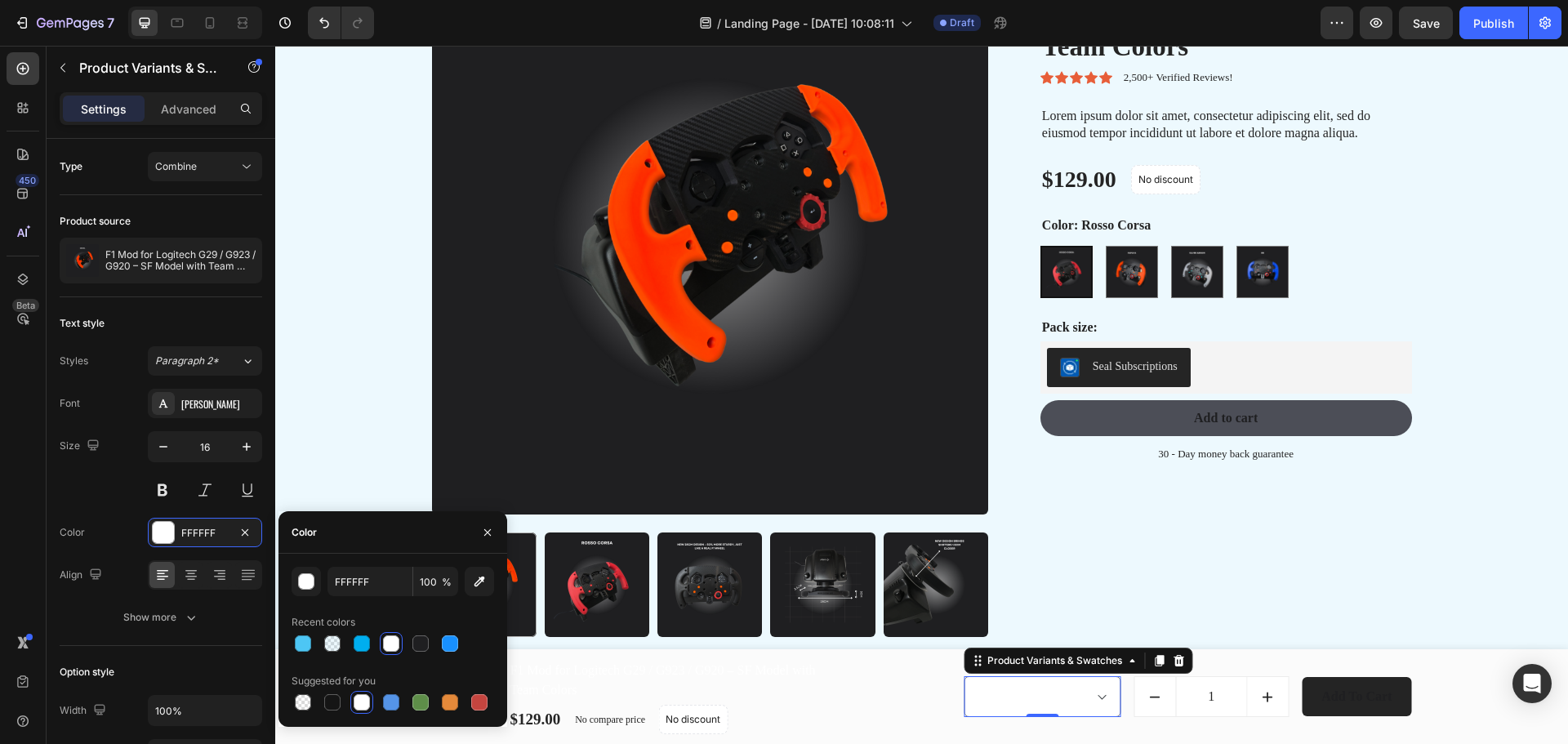
click at [422, 648] on div at bounding box center [420, 643] width 16 height 16
type input "1F1F21"
click at [1098, 702] on select "Rosso Corsa - $129.00 Papaya - $129.00 Silver Arrow - $129.00 RB - $129.00" at bounding box center [1042, 696] width 157 height 41
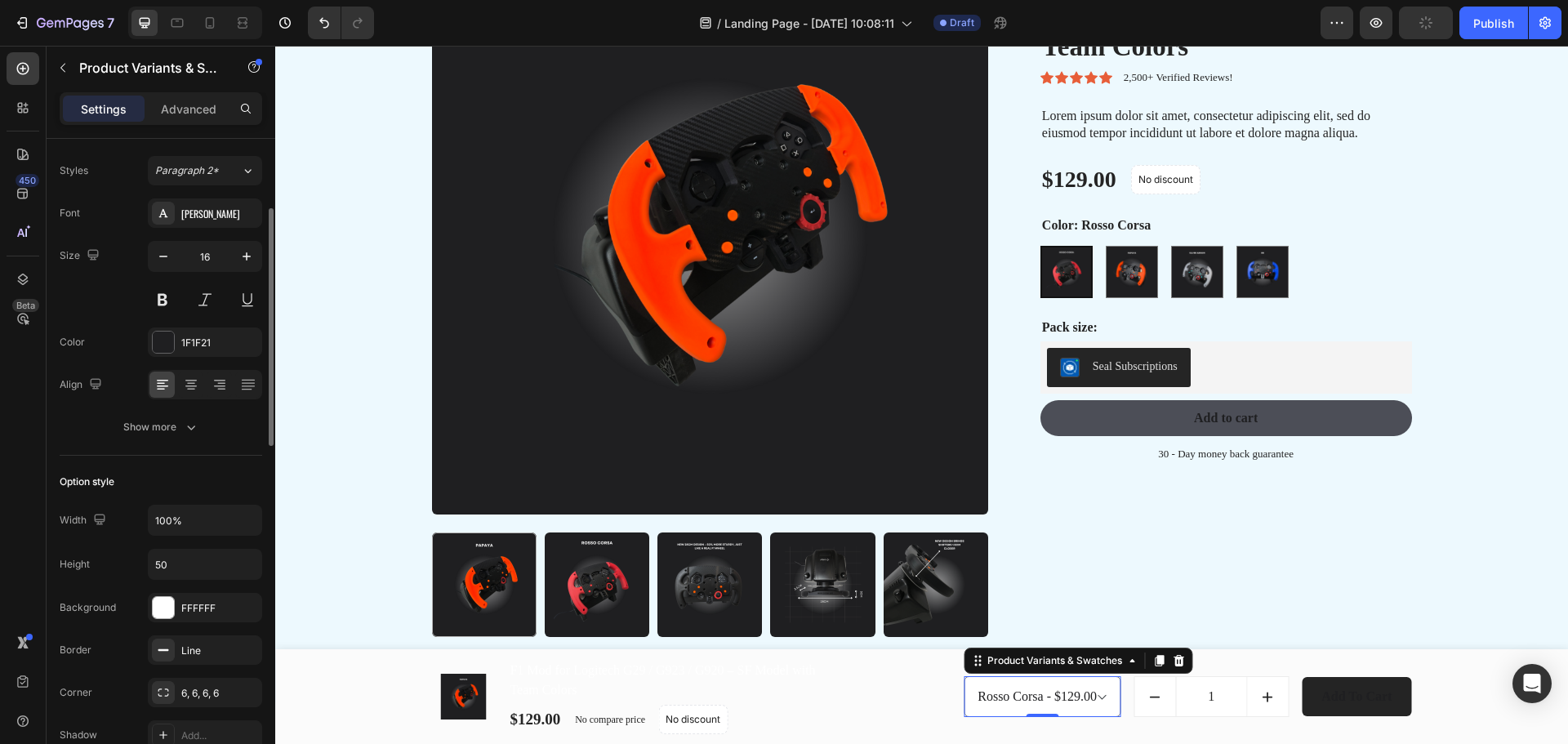
scroll to position [380, 0]
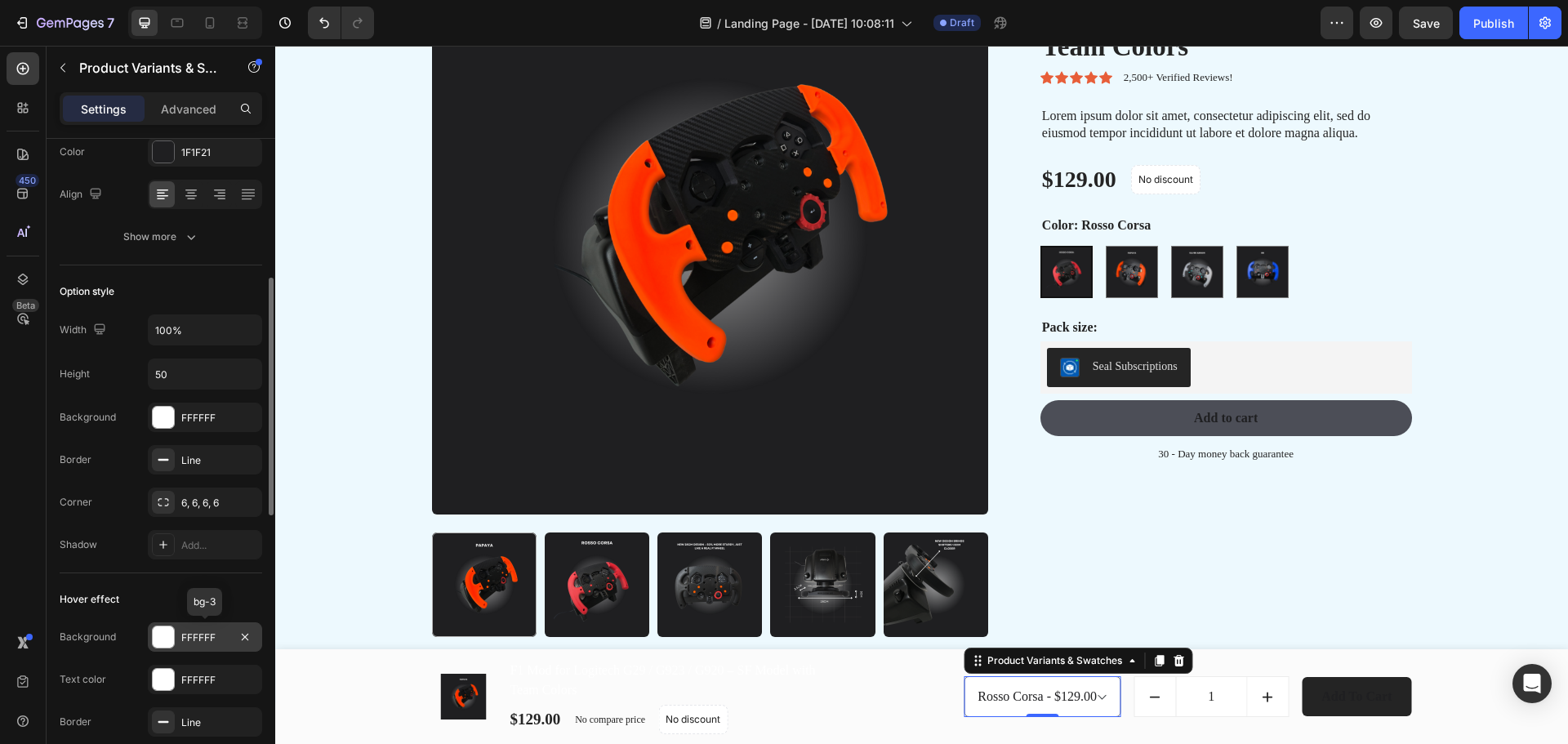
click at [167, 638] on div at bounding box center [162, 636] width 21 height 21
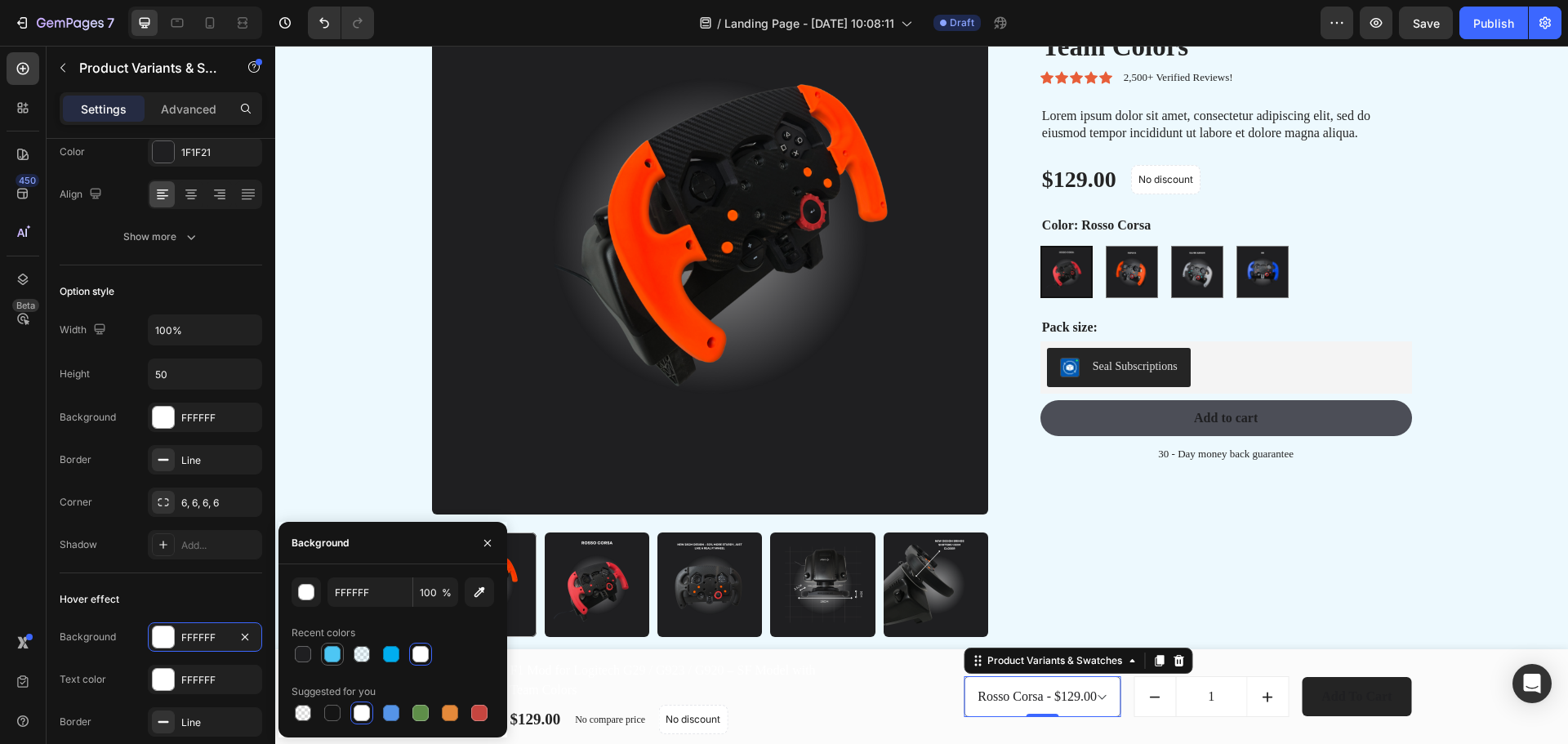
click at [336, 653] on div at bounding box center [332, 653] width 16 height 16
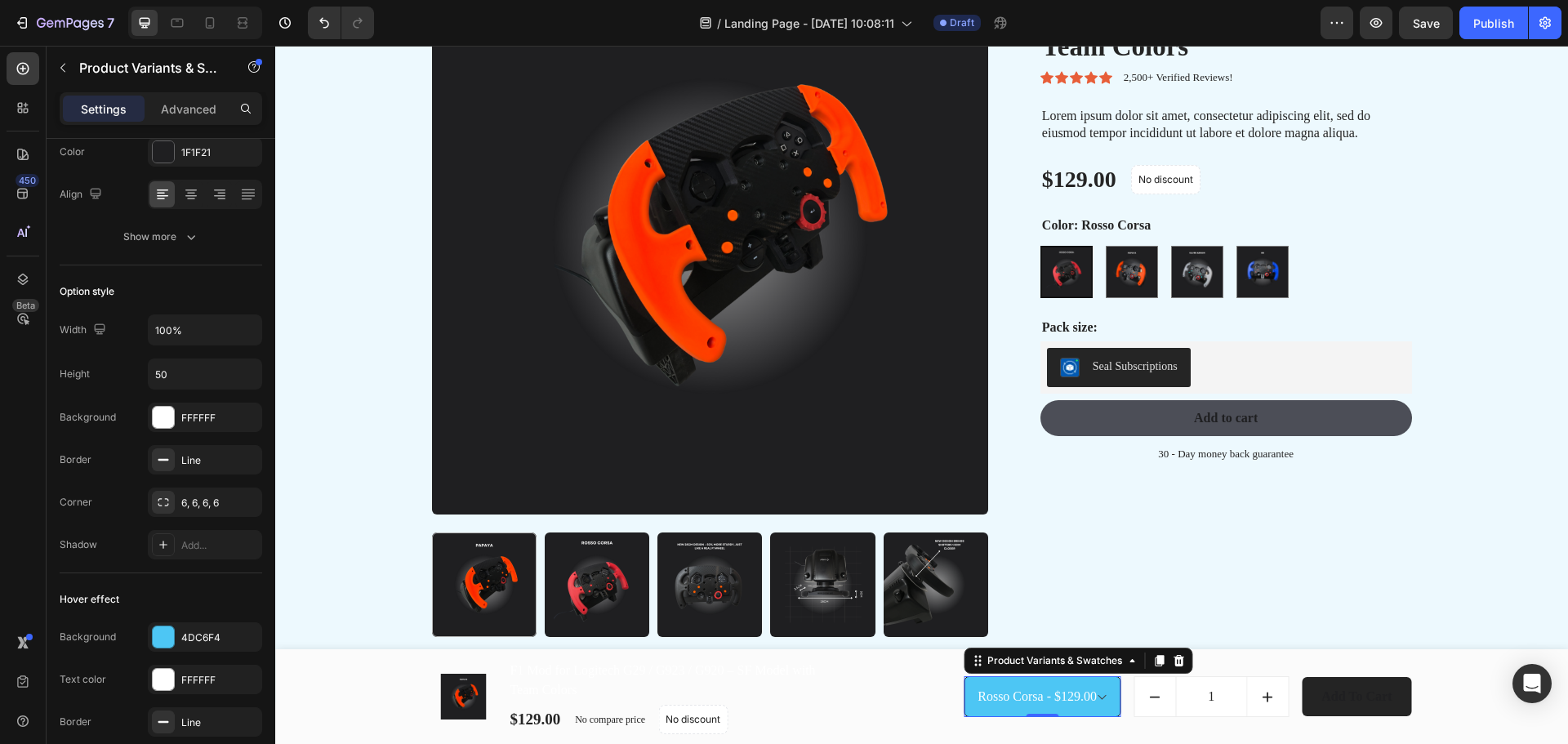
click at [1098, 702] on select "Rosso Corsa - $129.00 Papaya - $129.00 Silver Arrow - $129.00 RB - $129.00" at bounding box center [1042, 696] width 157 height 41
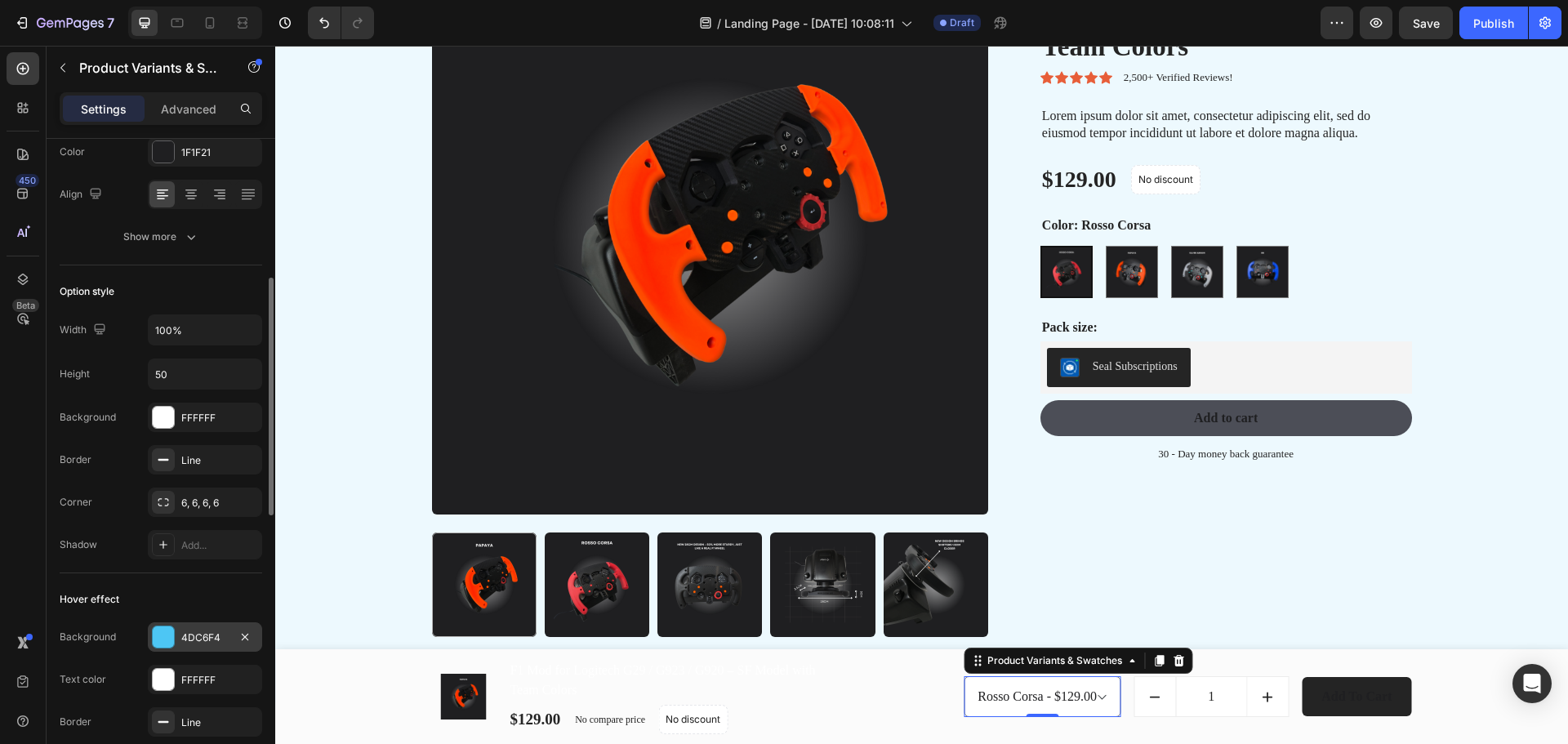
click at [158, 635] on div at bounding box center [162, 636] width 21 height 21
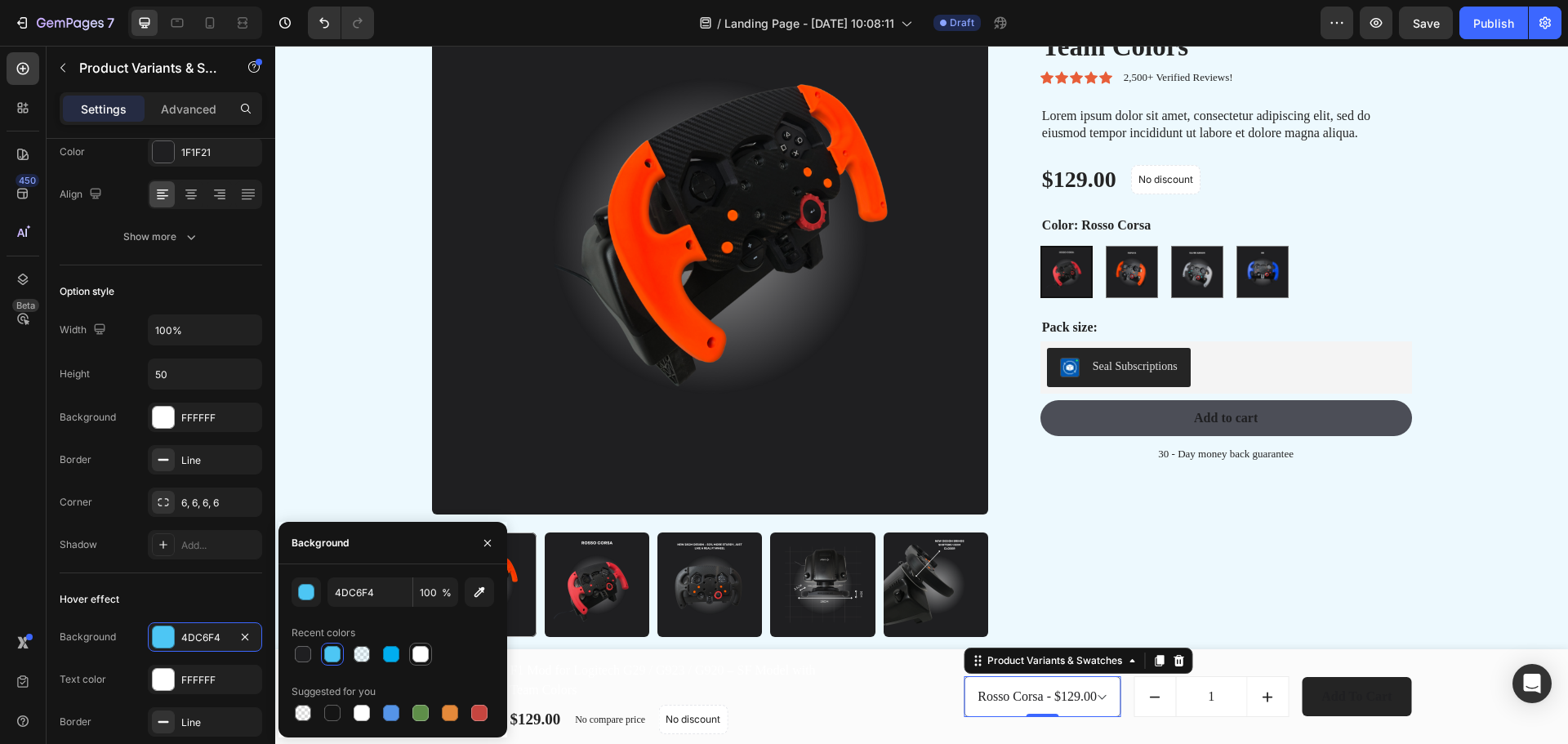
click at [416, 653] on div at bounding box center [420, 653] width 16 height 16
click at [365, 651] on div at bounding box center [361, 653] width 16 height 16
type input "4DC6F4"
drag, startPoint x: 336, startPoint y: 658, endPoint x: 465, endPoint y: 688, distance: 132.4
click at [334, 658] on div at bounding box center [332, 653] width 16 height 16
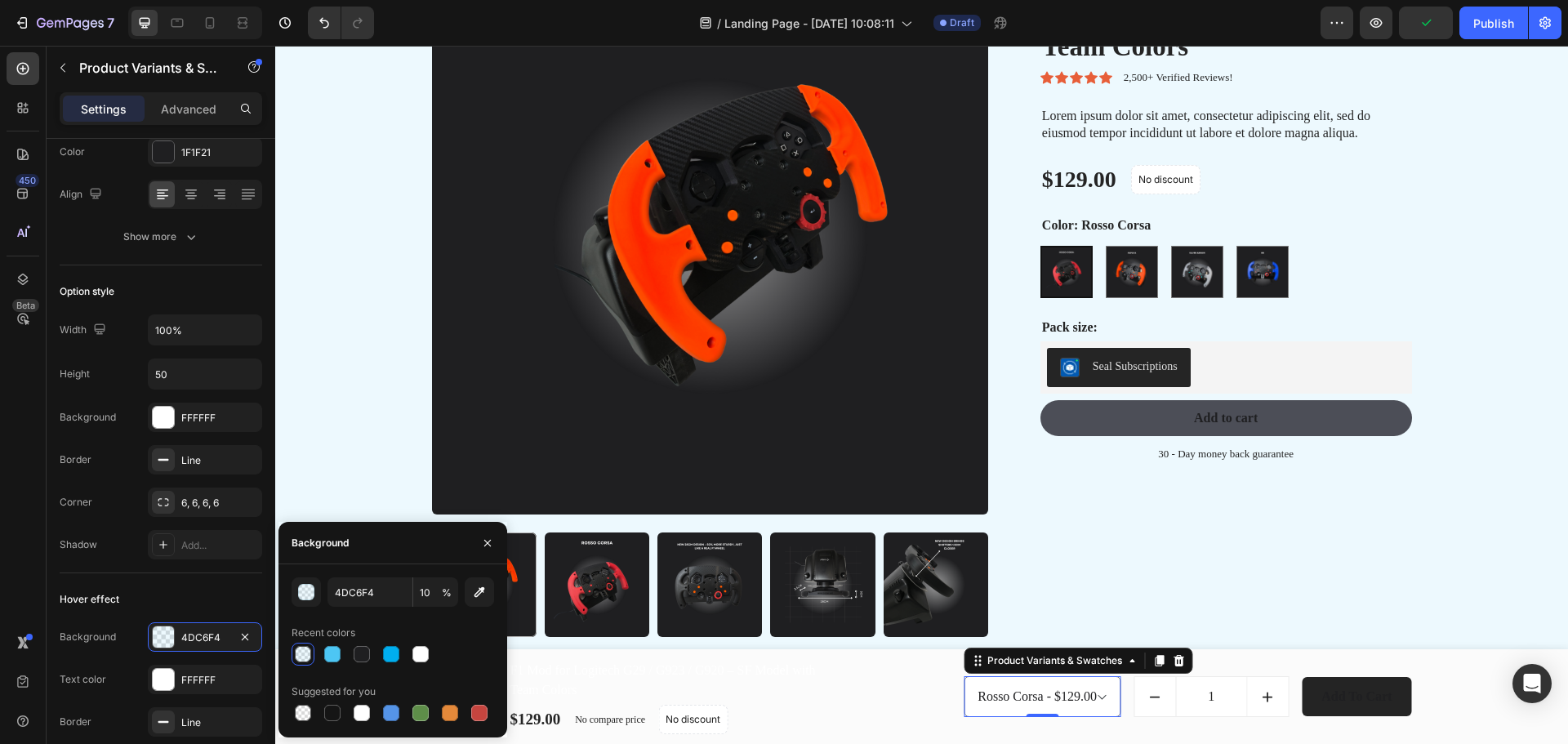
type input "100"
click at [481, 716] on div at bounding box center [479, 712] width 16 height 16
click at [312, 587] on div "button" at bounding box center [306, 593] width 16 height 16
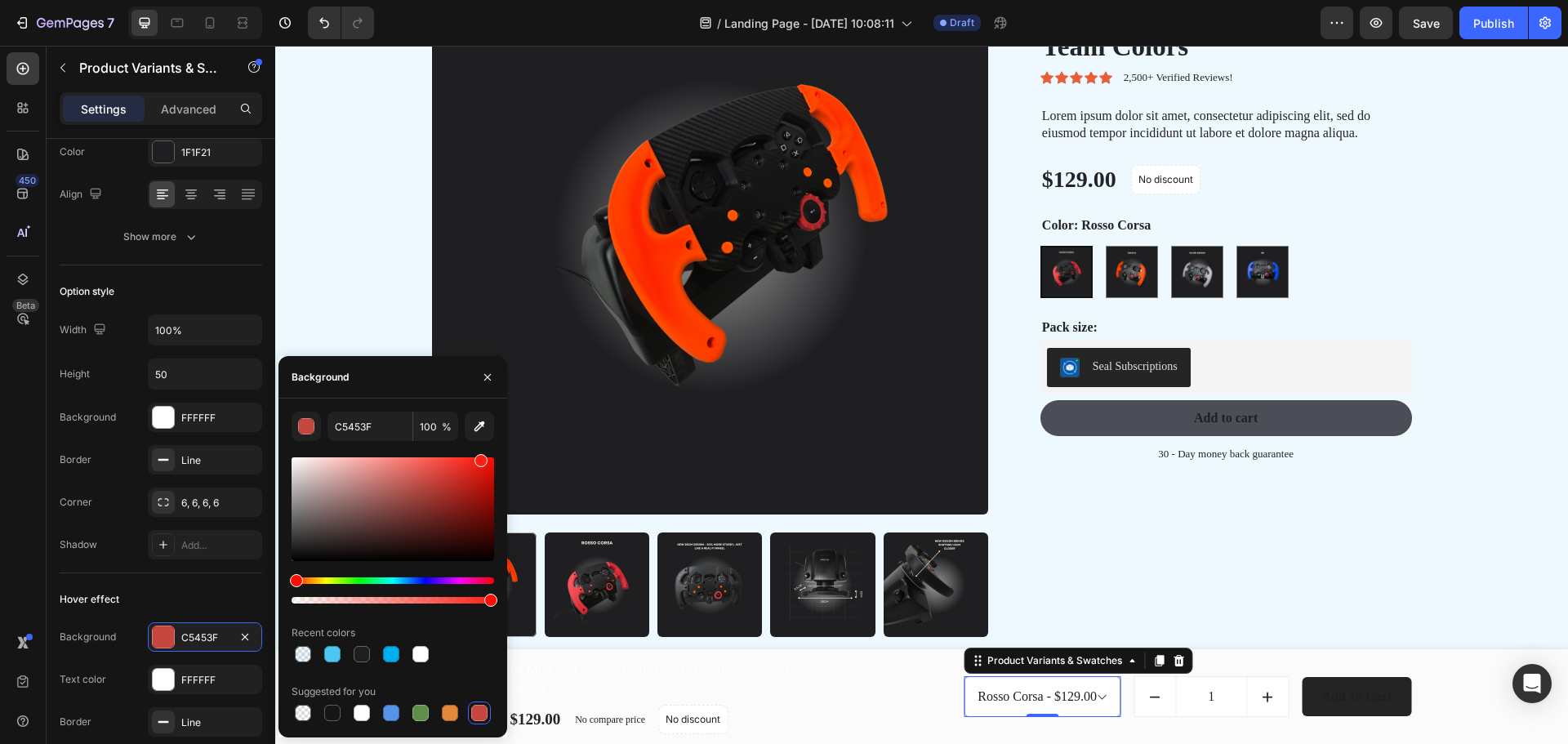
drag, startPoint x: 452, startPoint y: 486, endPoint x: 486, endPoint y: 465, distance: 40.0
click at [476, 447] on div "C5453F 100 % Recent colors Suggested for you" at bounding box center [392, 568] width 203 height 313
type input "FF2216"
click at [1167, 614] on div "F1 Mod for Logitech G29 / G923 / G920 – SF Model with Team Colors Product Title…" at bounding box center [1213, 304] width 397 height 693
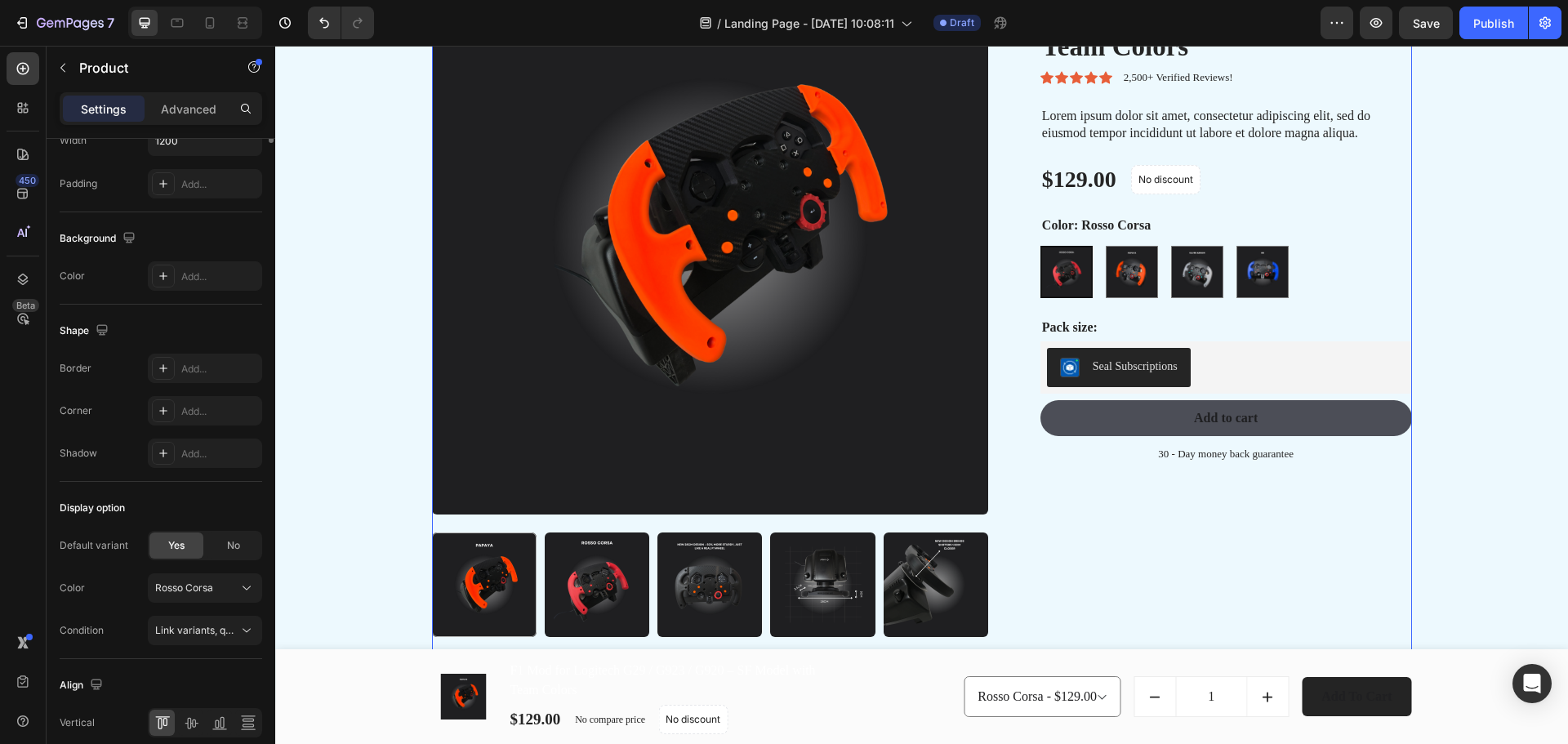
scroll to position [0, 0]
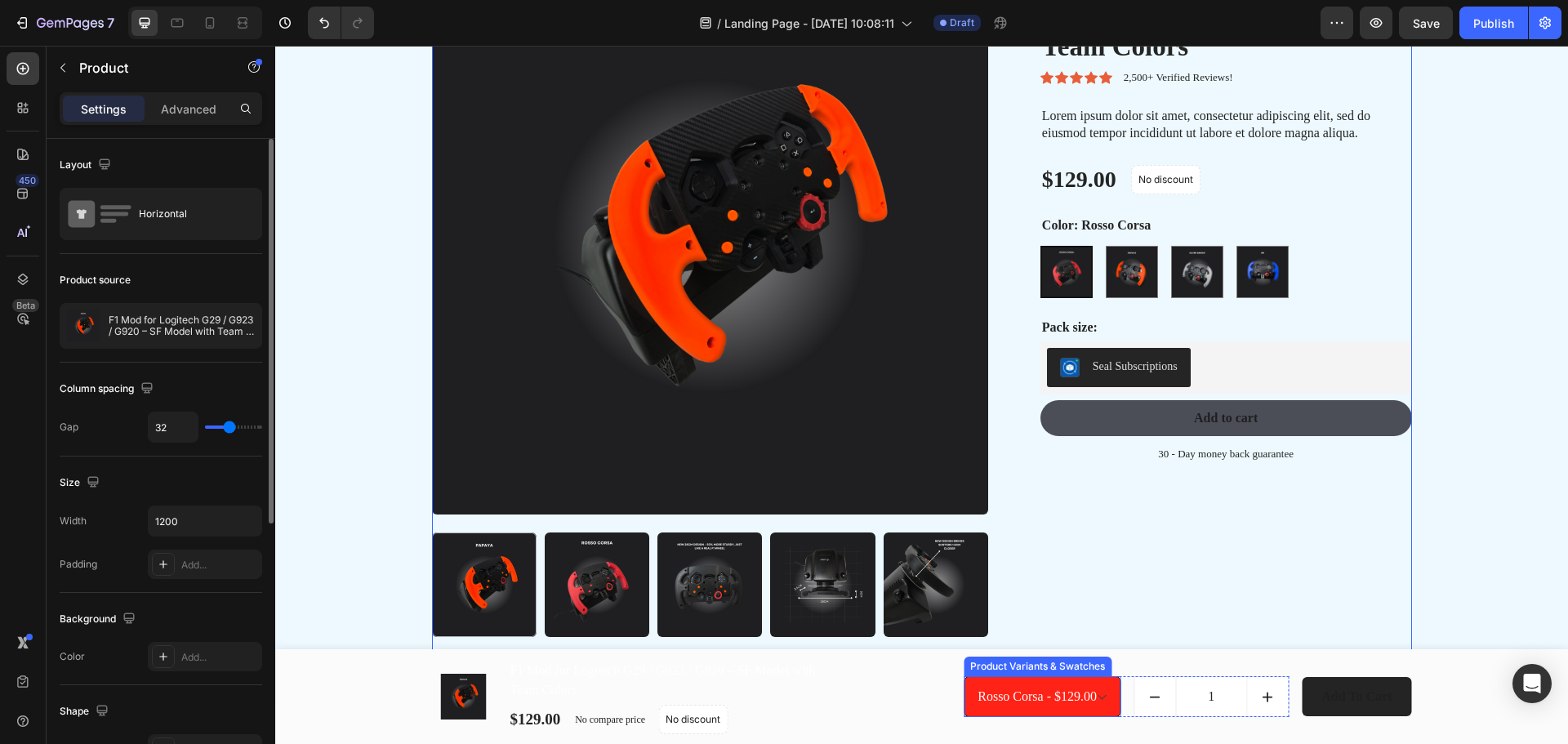
click at [1072, 697] on select "Rosso Corsa - $129.00 Papaya - $129.00 Silver Arrow - $129.00 RB - $129.00" at bounding box center [1042, 696] width 157 height 41
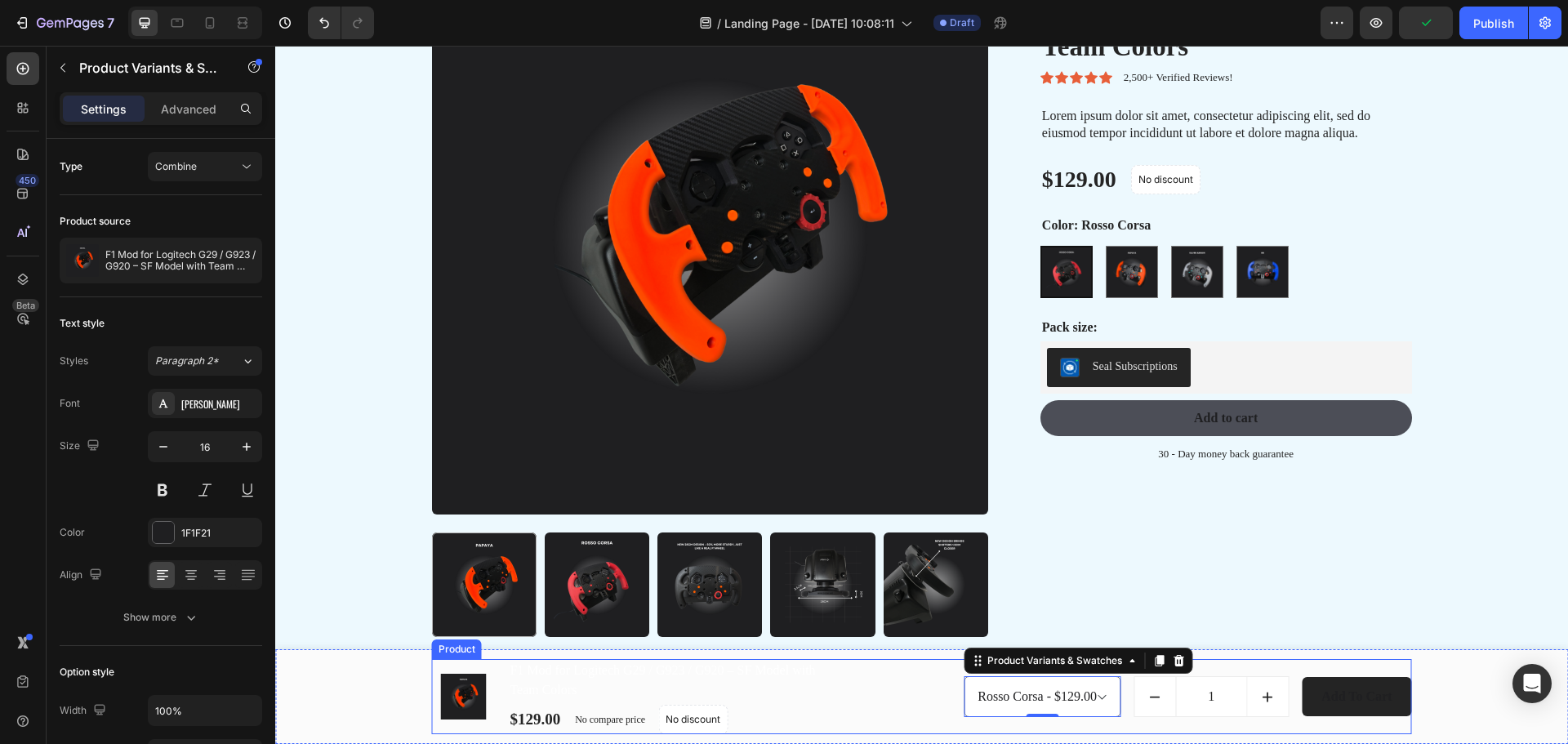
click at [834, 705] on div "(P) Images & Gallery F1 Mod for Logitech G29 / G923 / G920 – SF Model with Team…" at bounding box center [922, 696] width 980 height 75
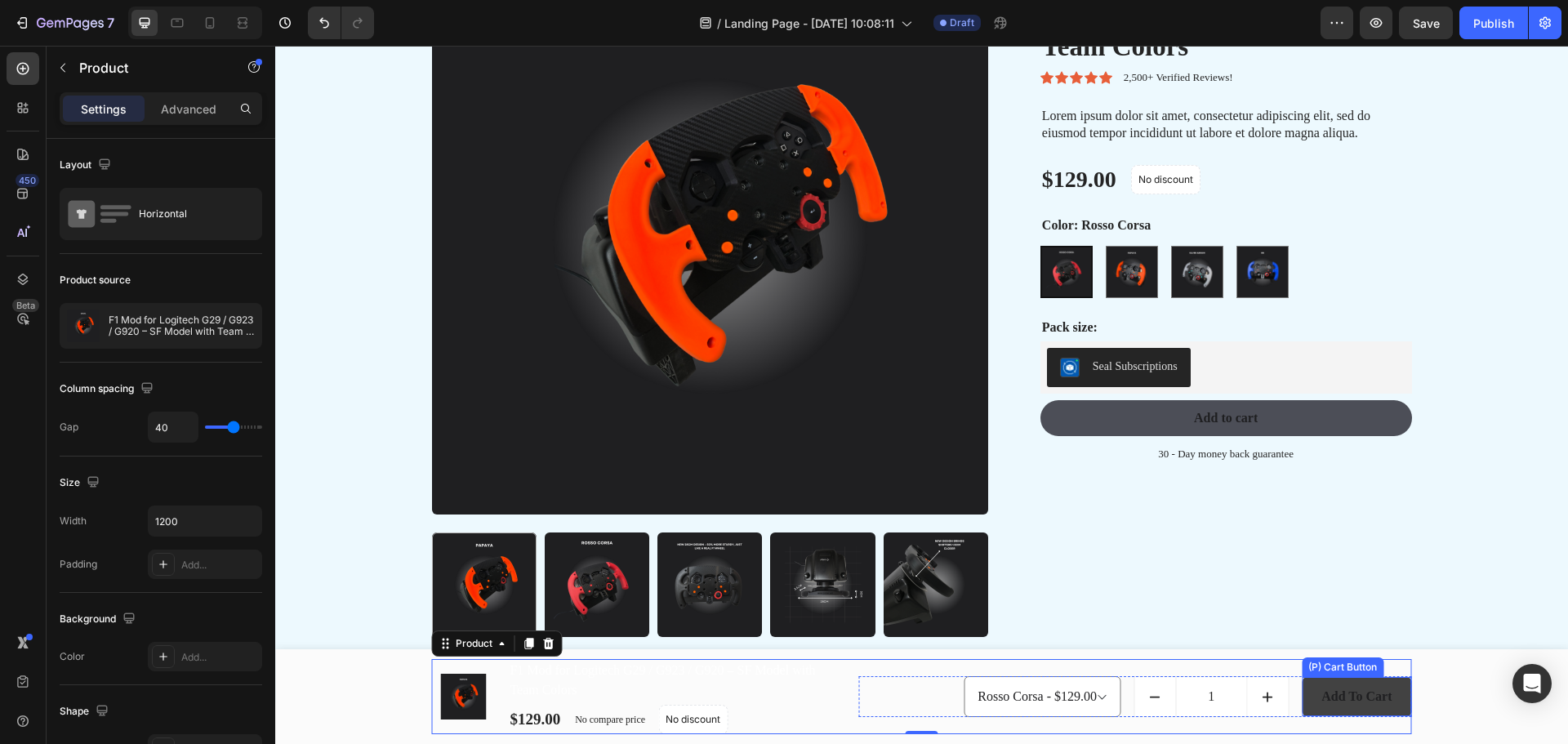
click at [1361, 684] on button "Add to Cart" at bounding box center [1356, 696] width 109 height 40
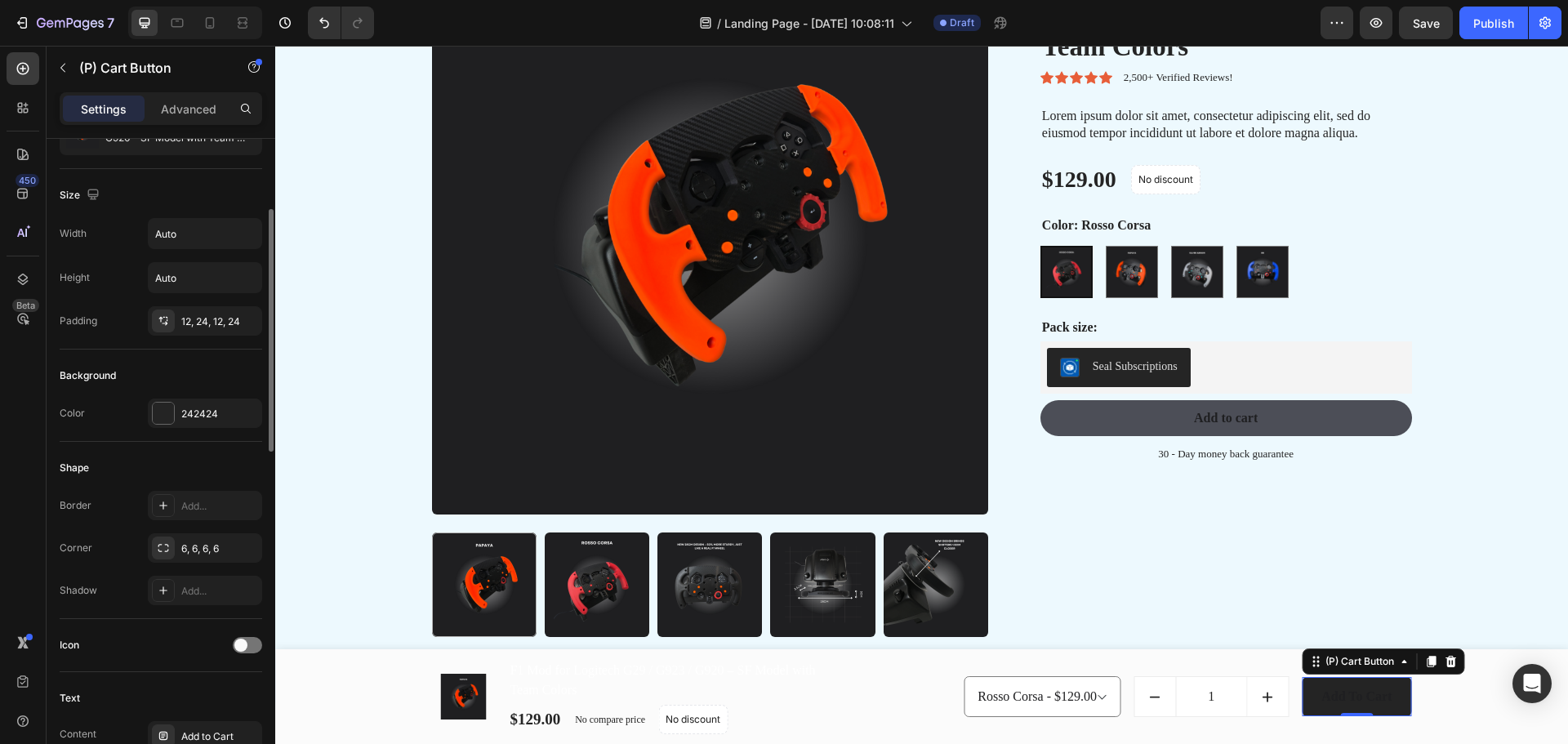
scroll to position [380, 0]
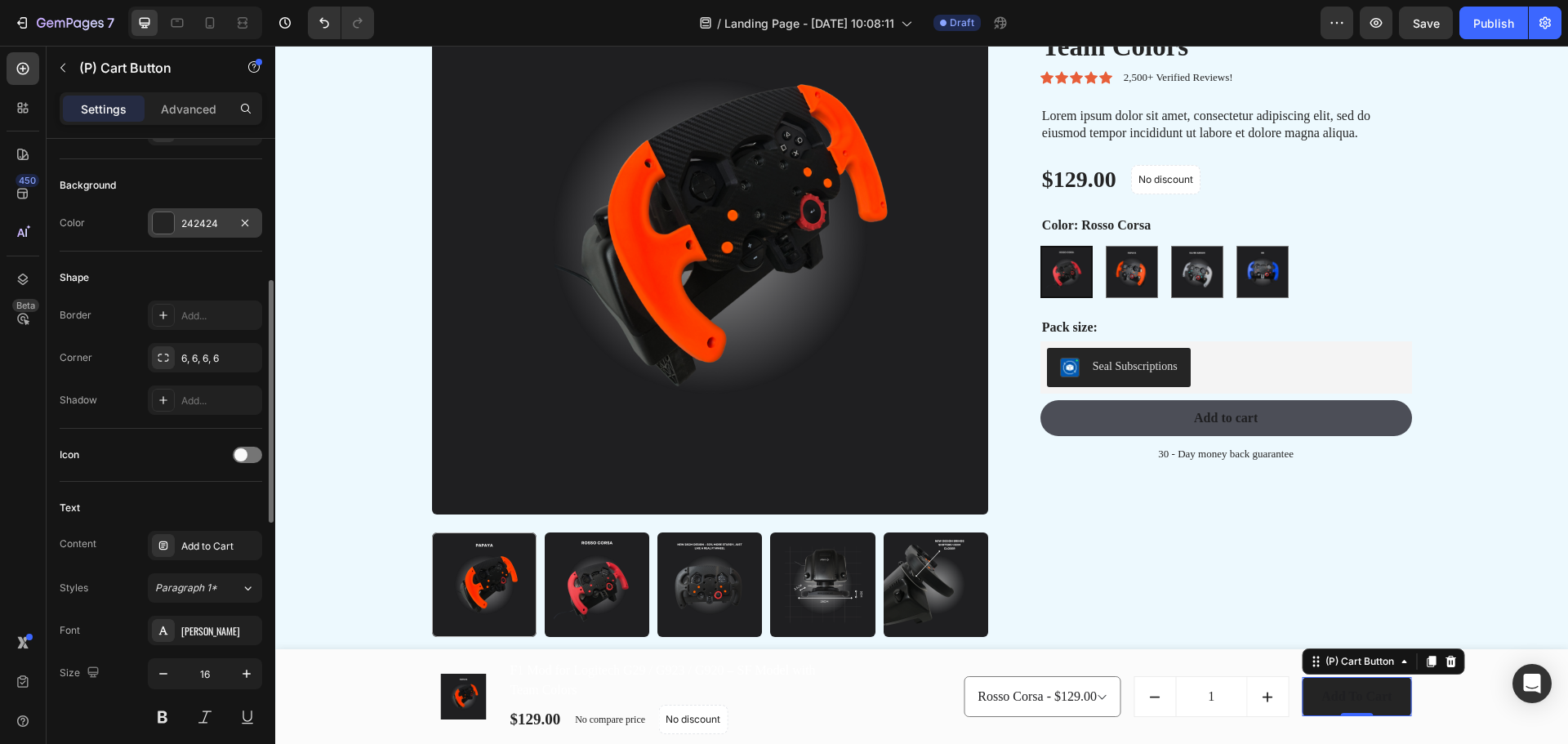
click at [157, 223] on div at bounding box center [162, 222] width 21 height 21
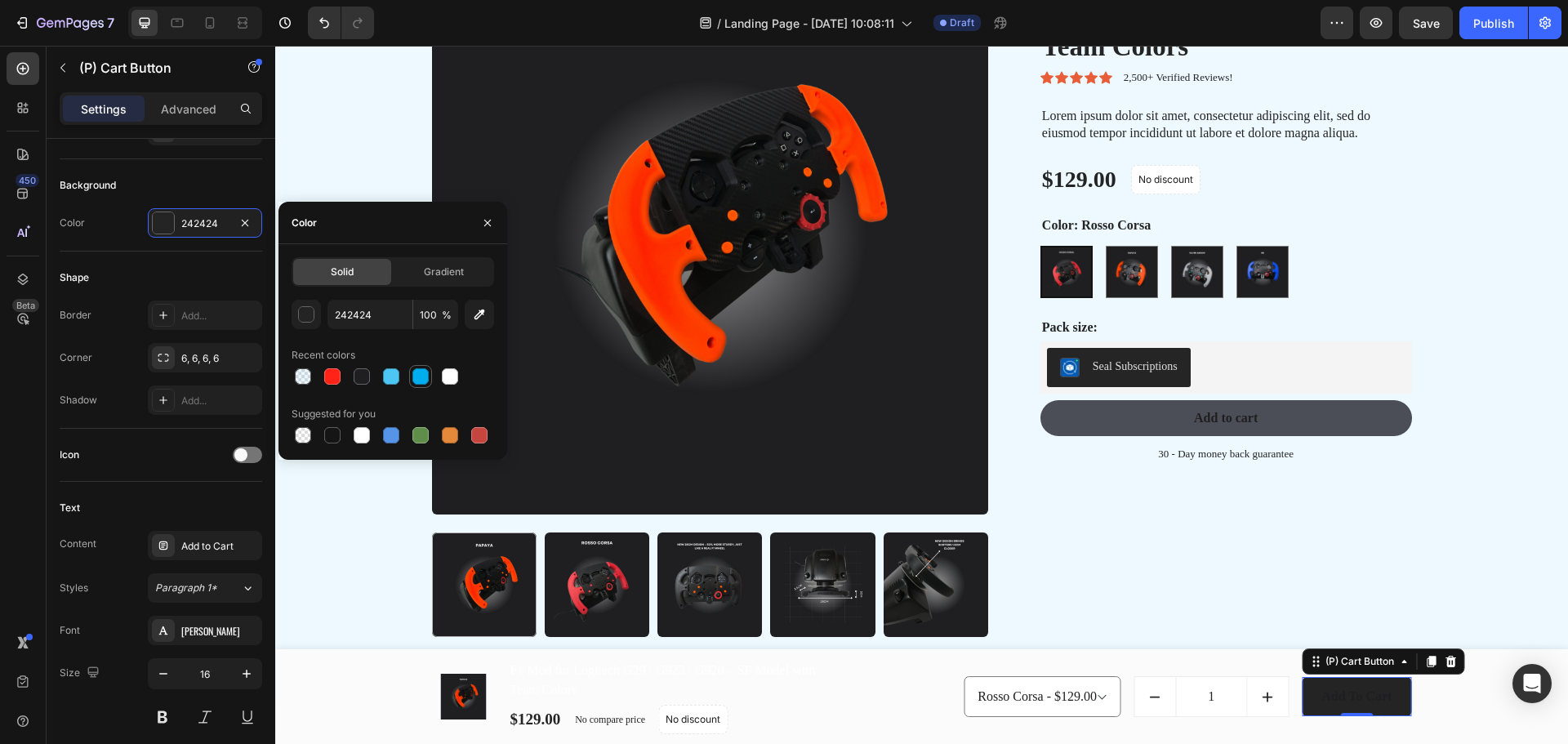
click at [420, 377] on div at bounding box center [420, 375] width 16 height 16
type input "00AEEF"
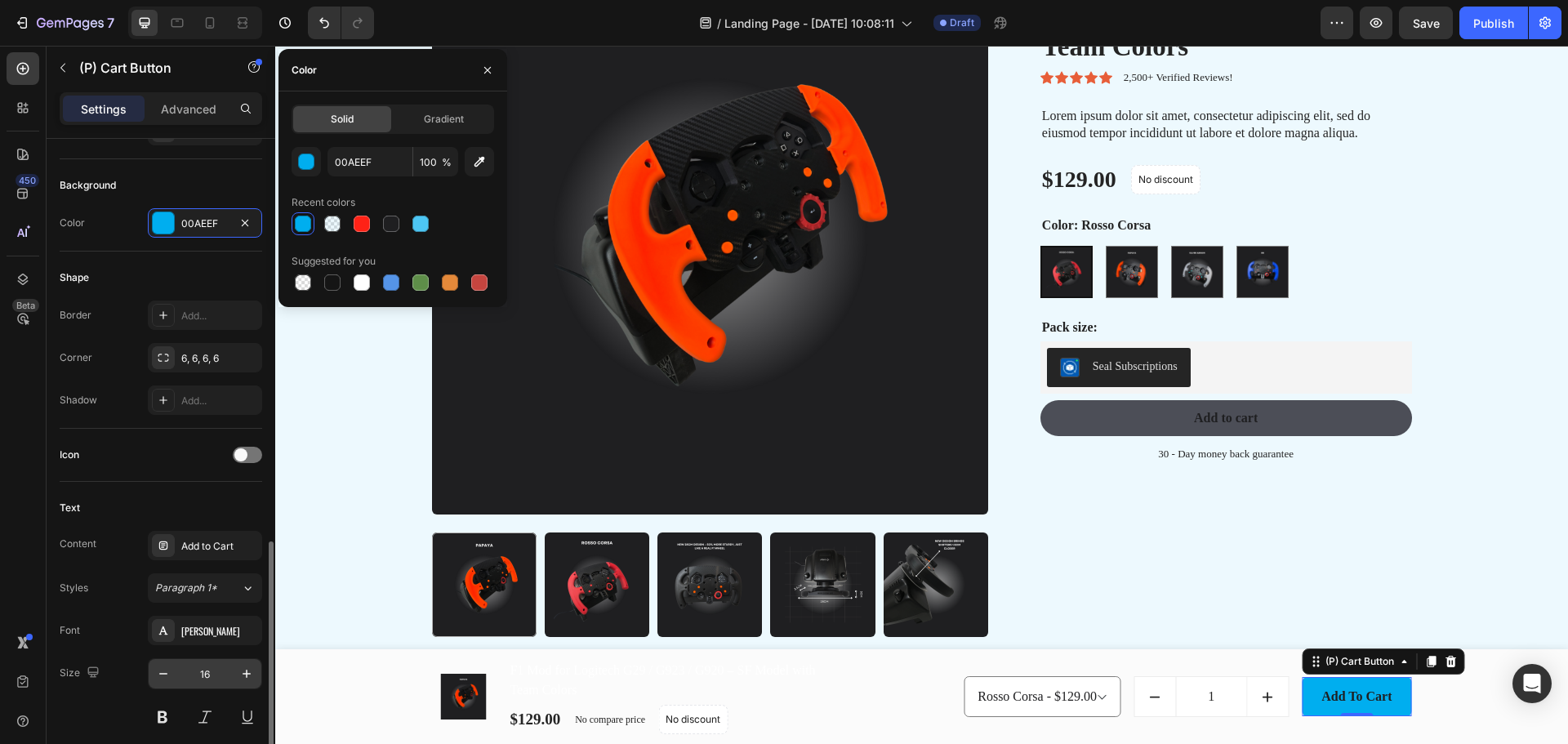
scroll to position [571, 0]
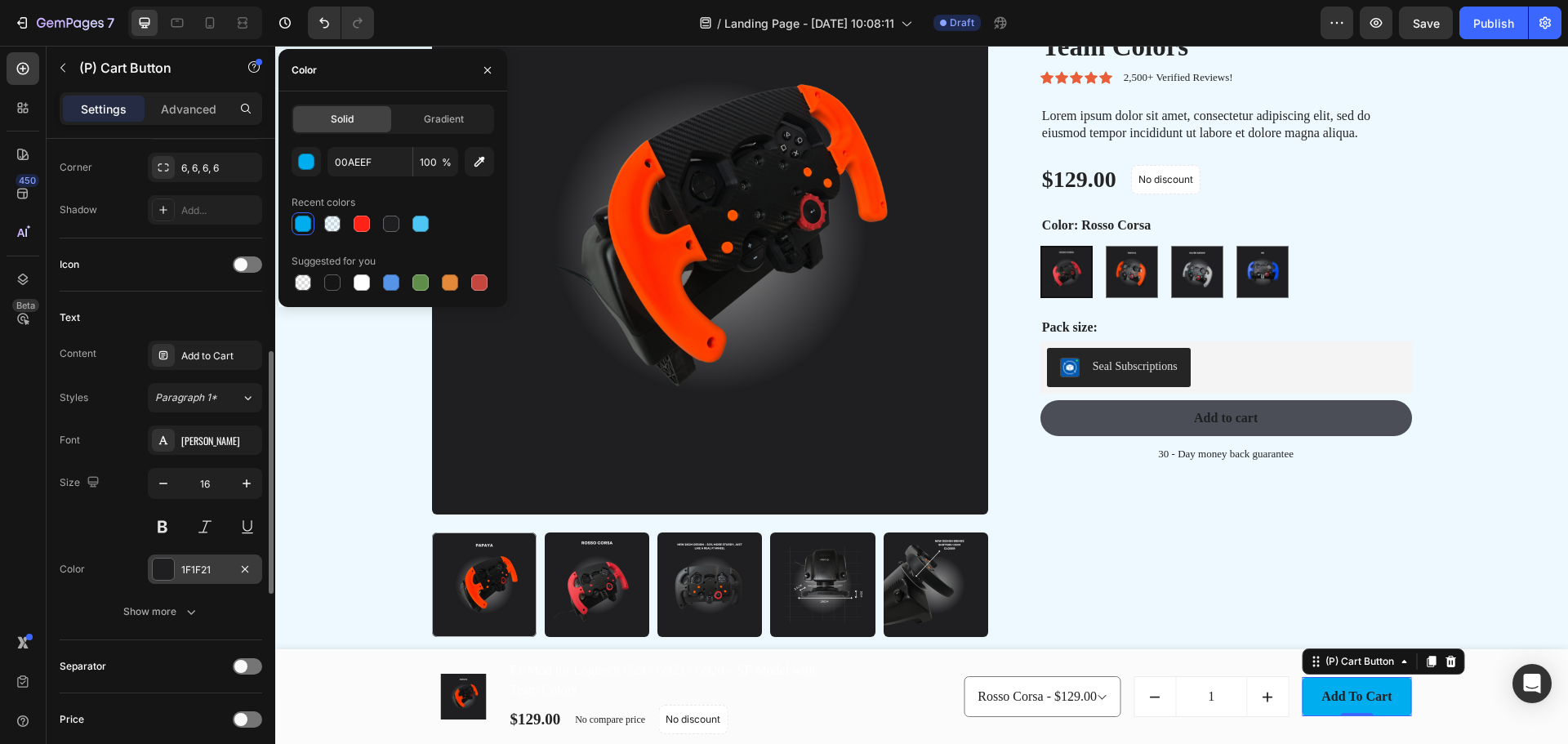
click at [160, 567] on div at bounding box center [162, 569] width 21 height 21
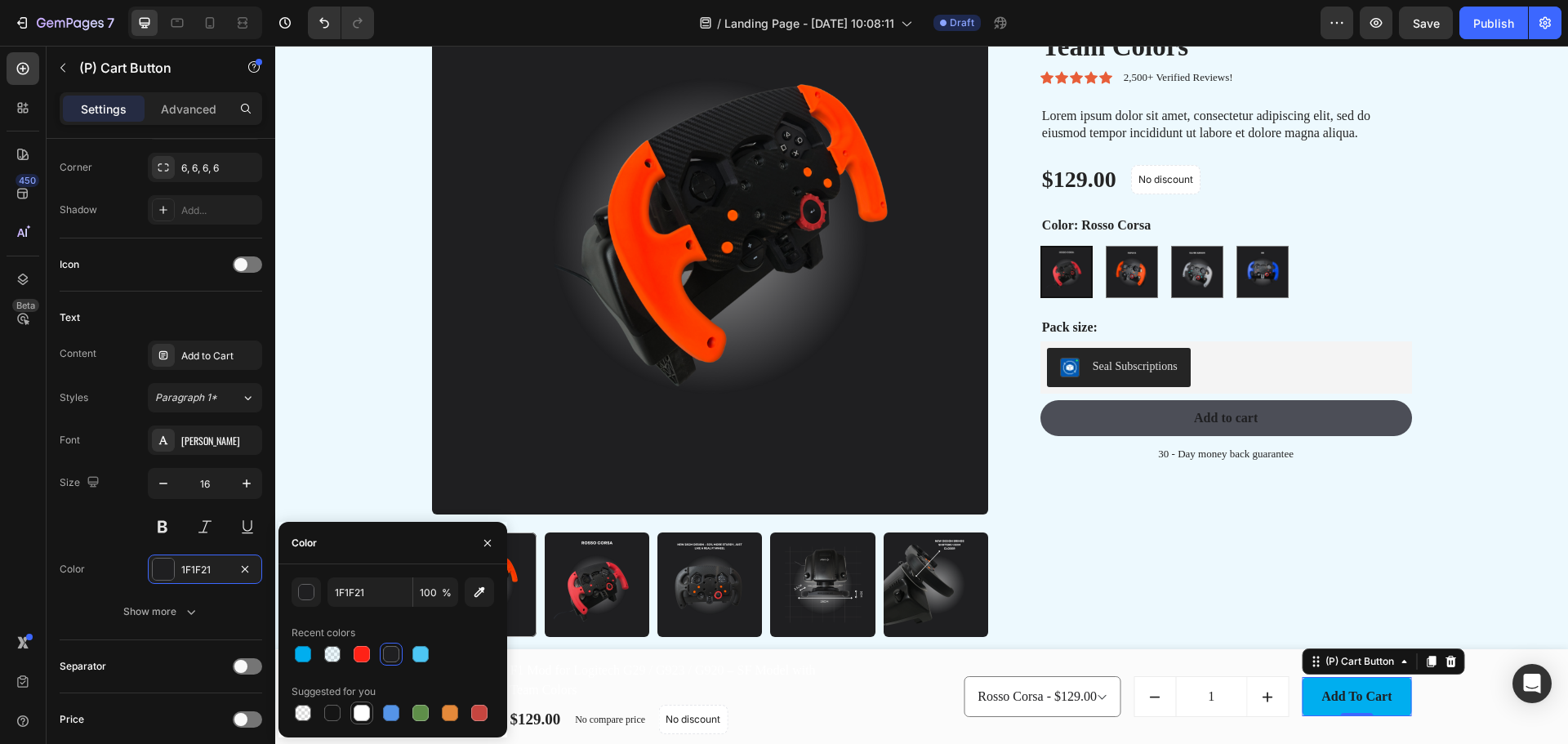
click at [367, 710] on div at bounding box center [361, 712] width 16 height 16
type input "FFFFFF"
click at [1248, 572] on div "F1 Mod for Logitech G29 / G923 / G920 – SF Model with Team Colors Product Title…" at bounding box center [1213, 304] width 397 height 693
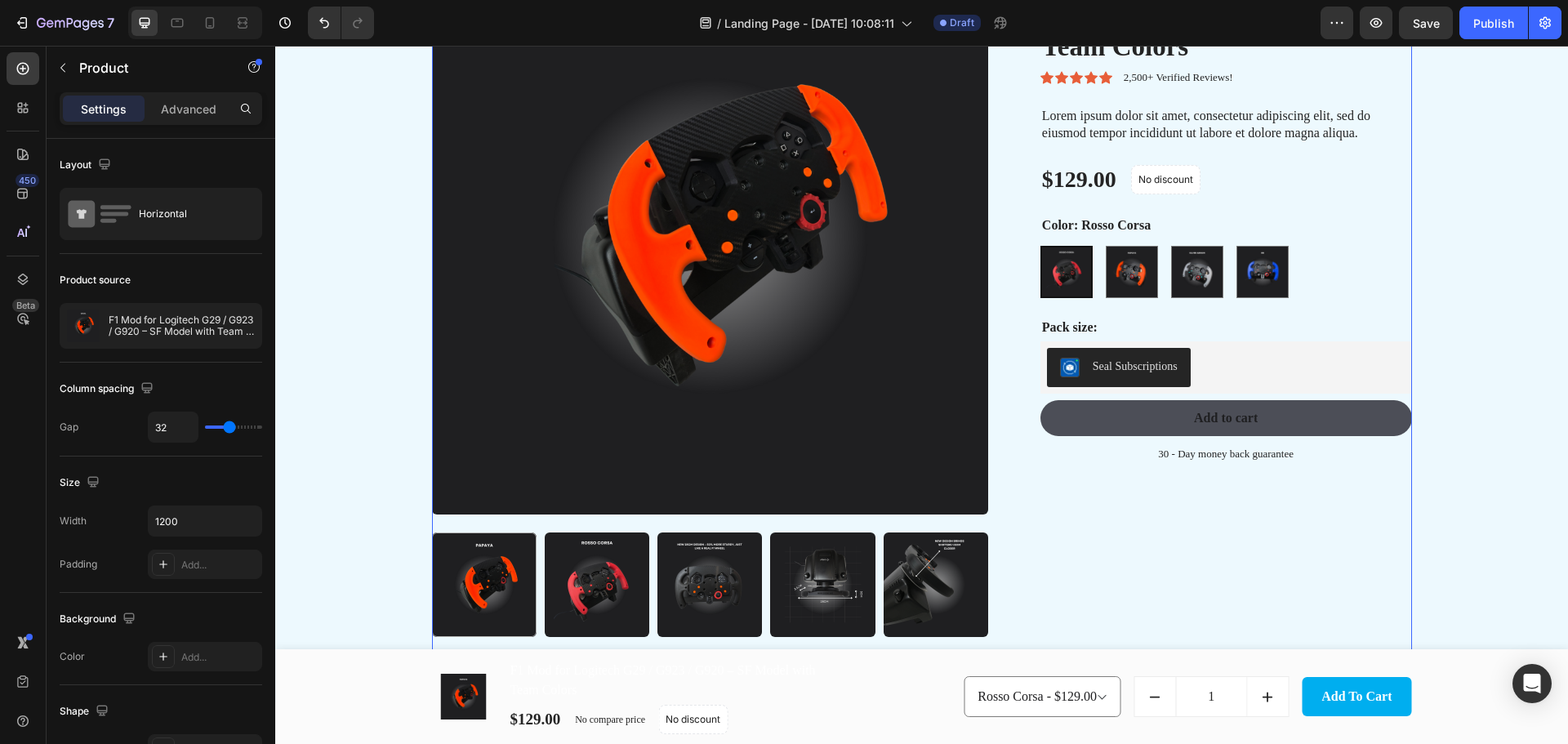
scroll to position [1007, 0]
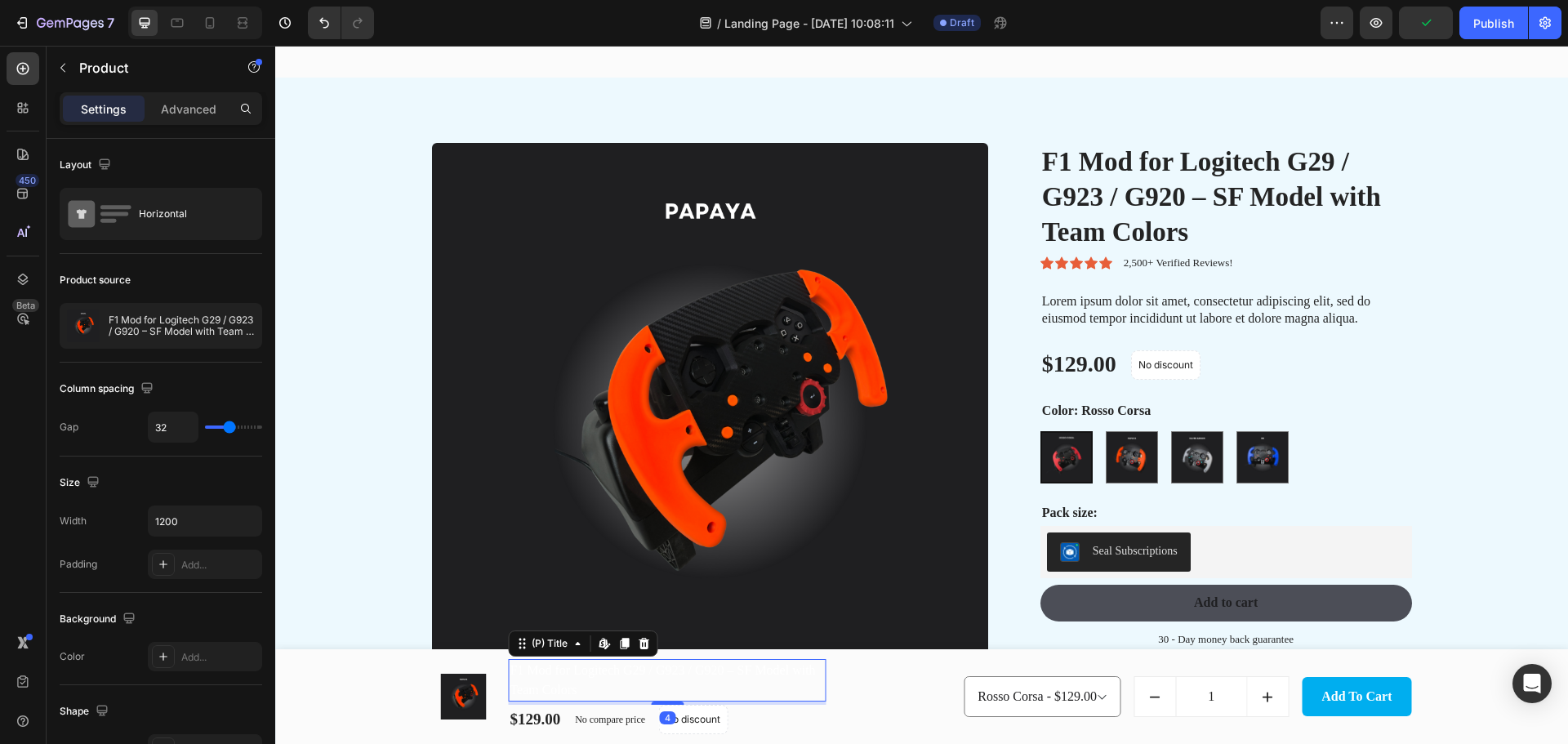
click at [689, 688] on h1 "F1 Mod for Logitech G29 / G923 / G920 – SF Model with Team Colors" at bounding box center [666, 680] width 317 height 42
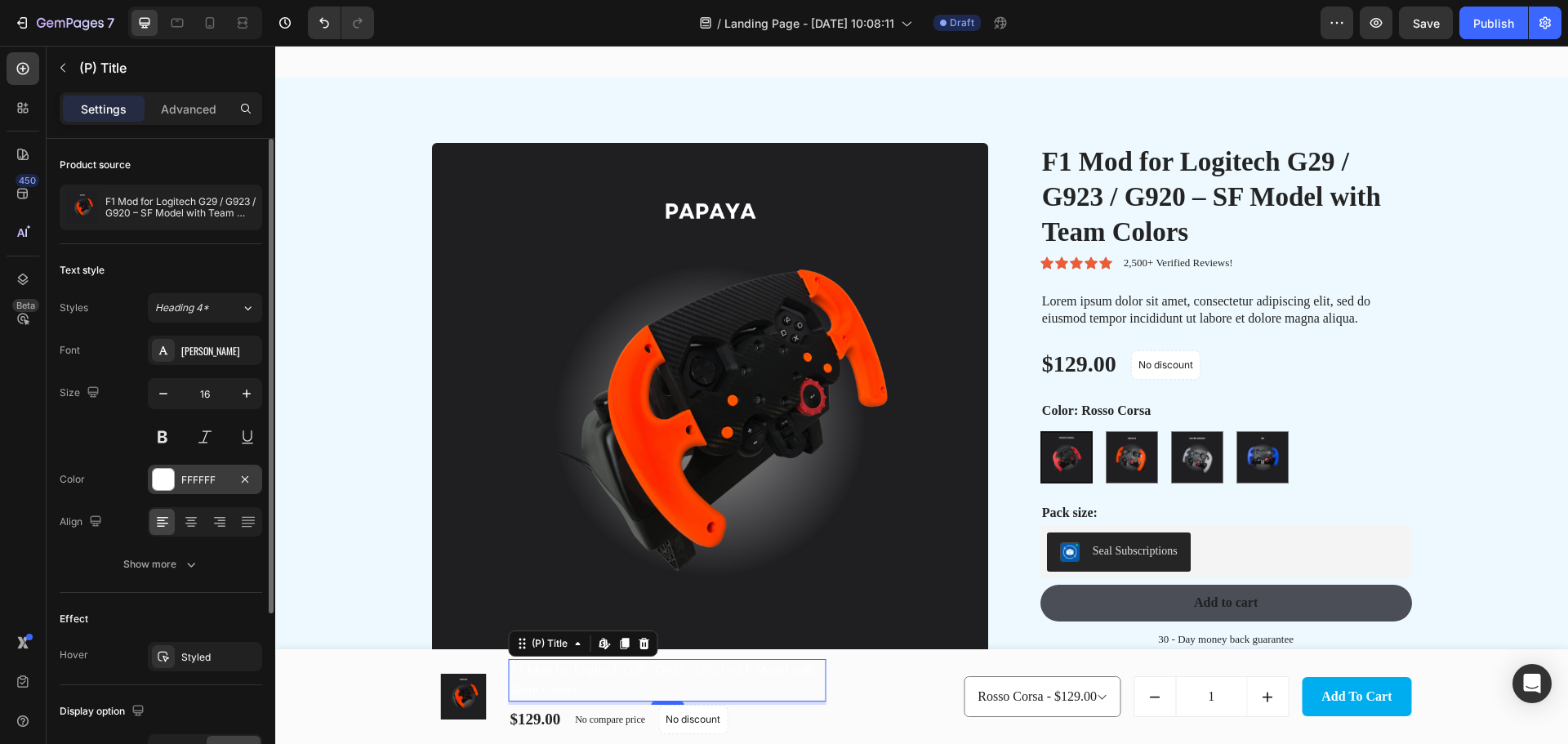
click at [164, 483] on div at bounding box center [162, 479] width 21 height 21
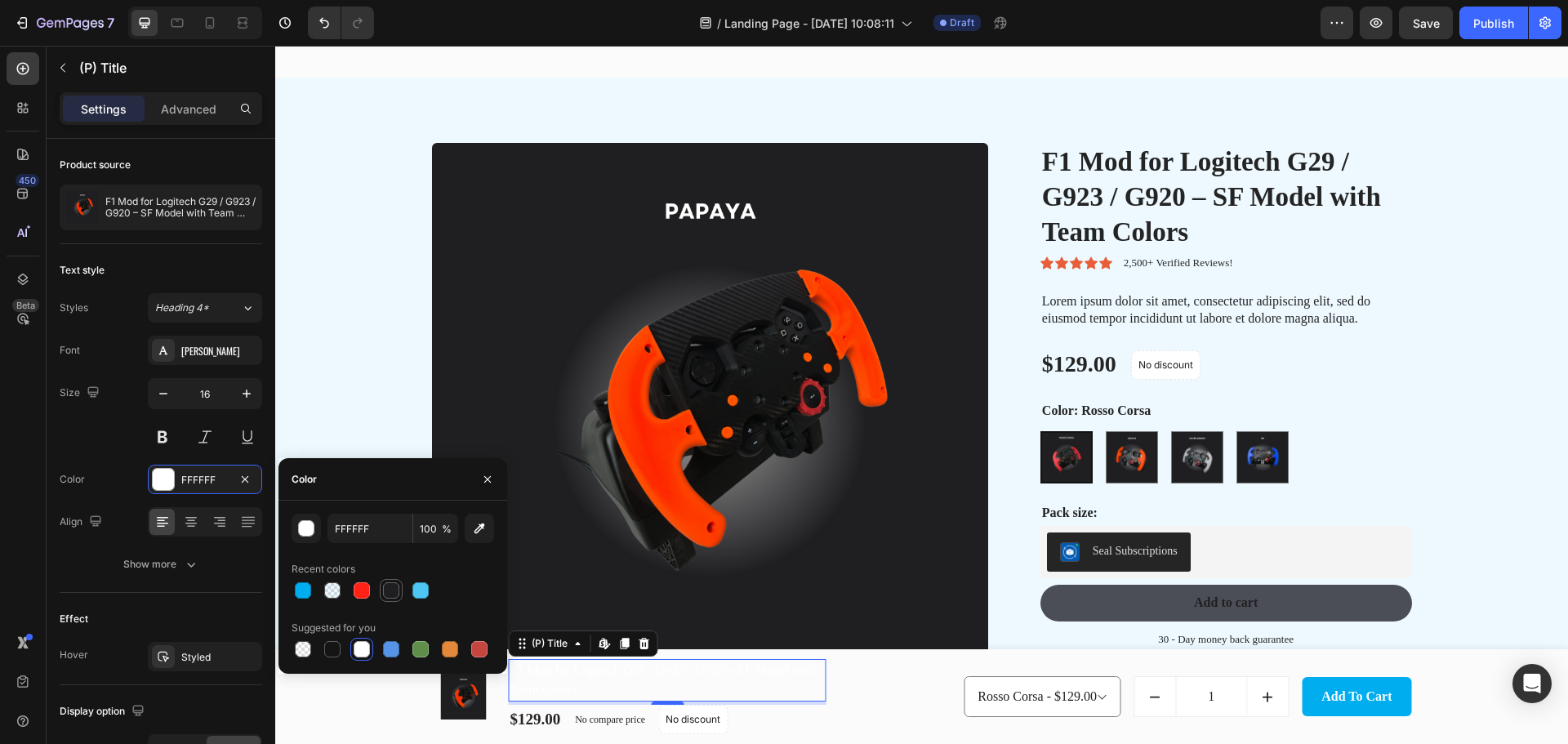
click at [394, 593] on div at bounding box center [391, 590] width 16 height 16
type input "1F1F21"
click at [801, 710] on div "$129.00 (P) Price (P) Price No compare price (P) Price No discount Not be displ…" at bounding box center [666, 719] width 317 height 29
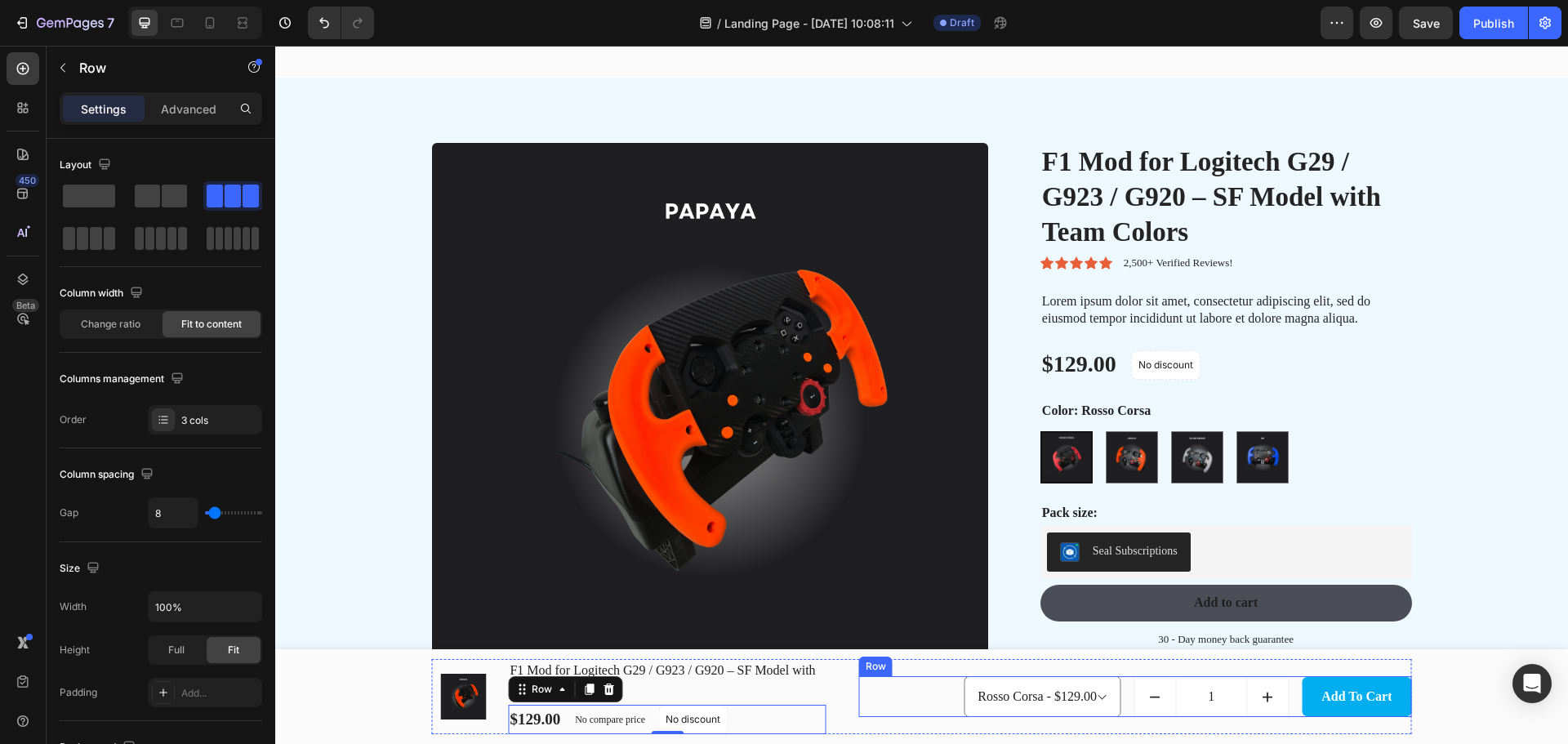
click at [909, 690] on div "Rosso Corsa - $129.00 Papaya - $129.00 Silver Arrow - $129.00 RB - $129.00 Prod…" at bounding box center [1135, 696] width 553 height 41
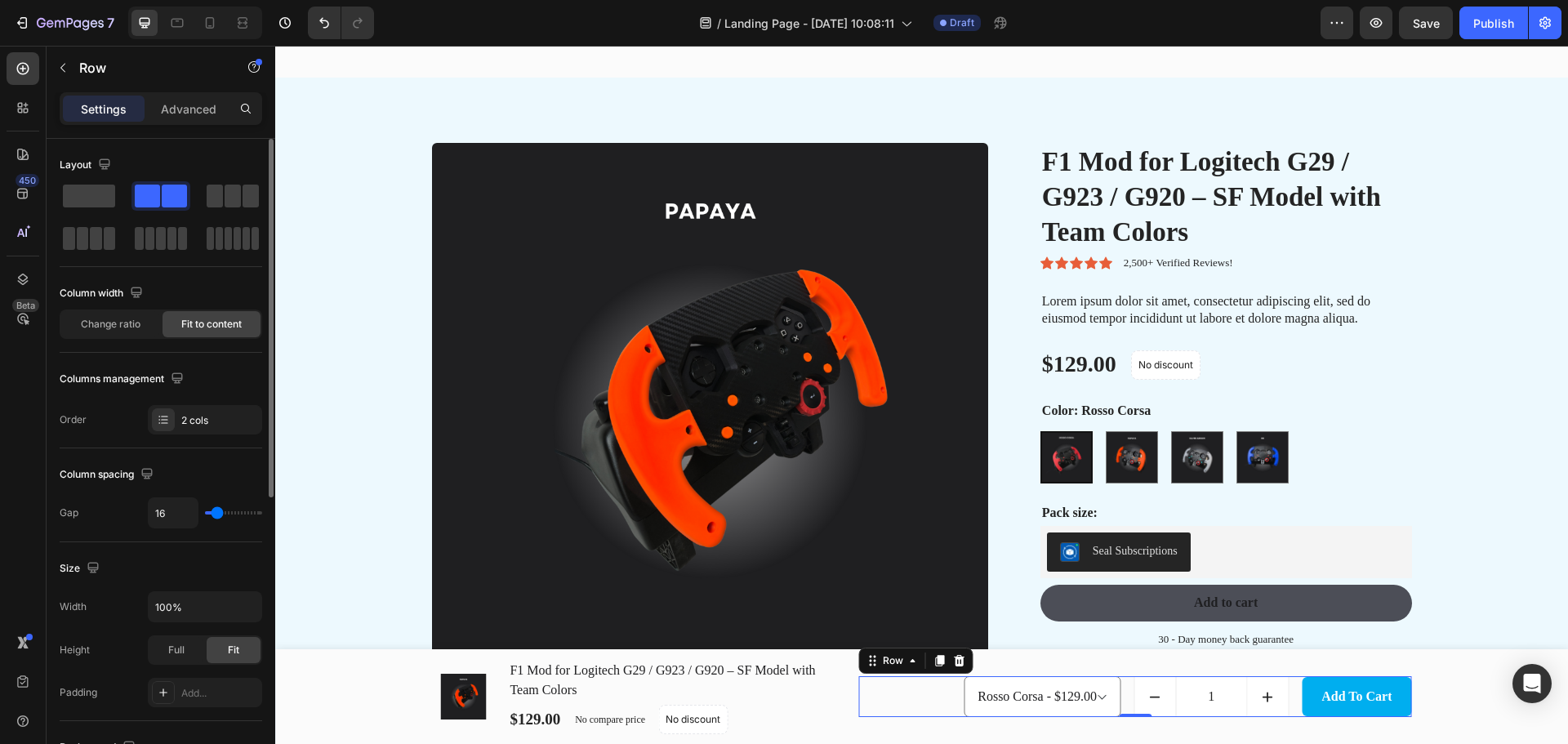
scroll to position [0, 0]
click at [1376, 699] on div "Add to Cart" at bounding box center [1356, 696] width 70 height 19
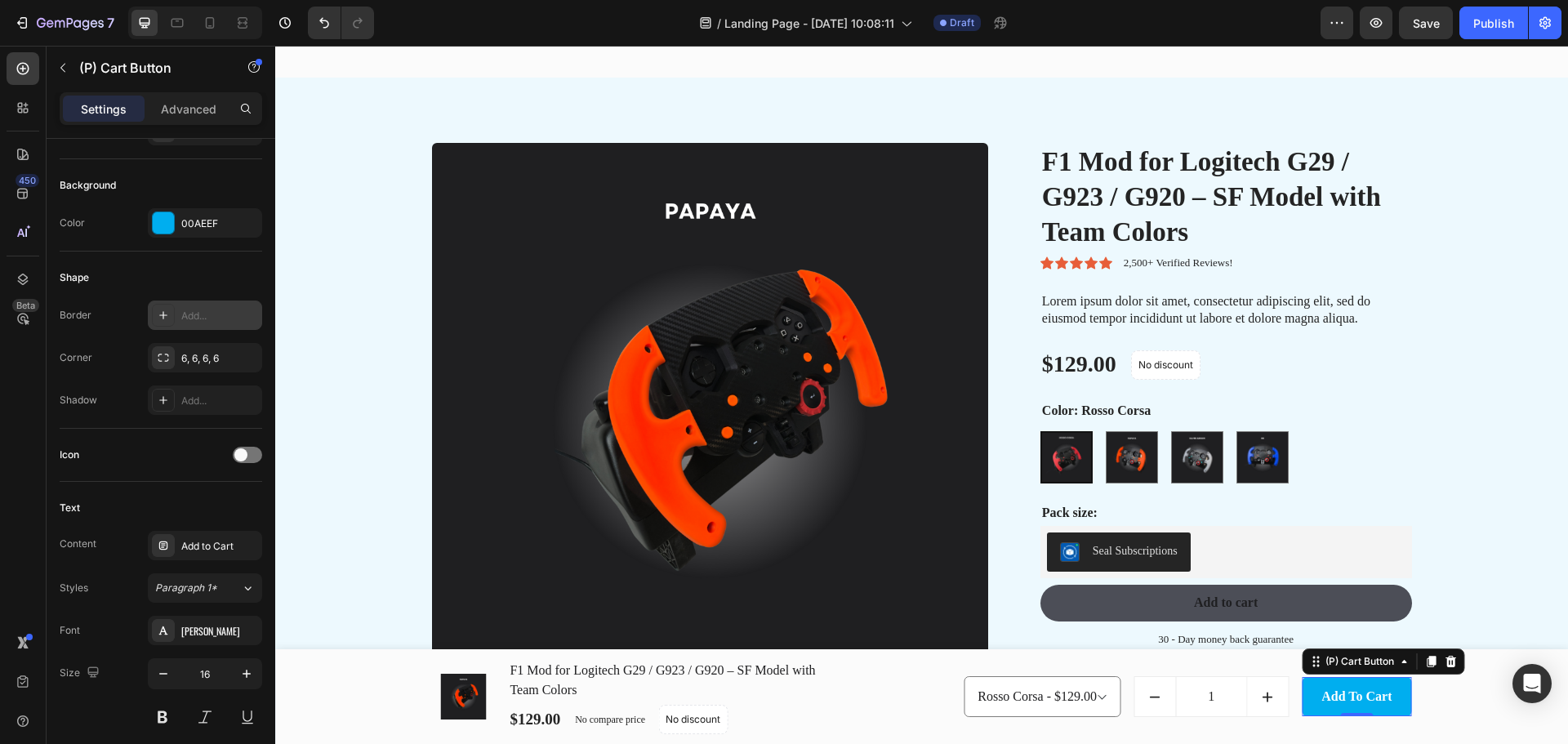
scroll to position [761, 0]
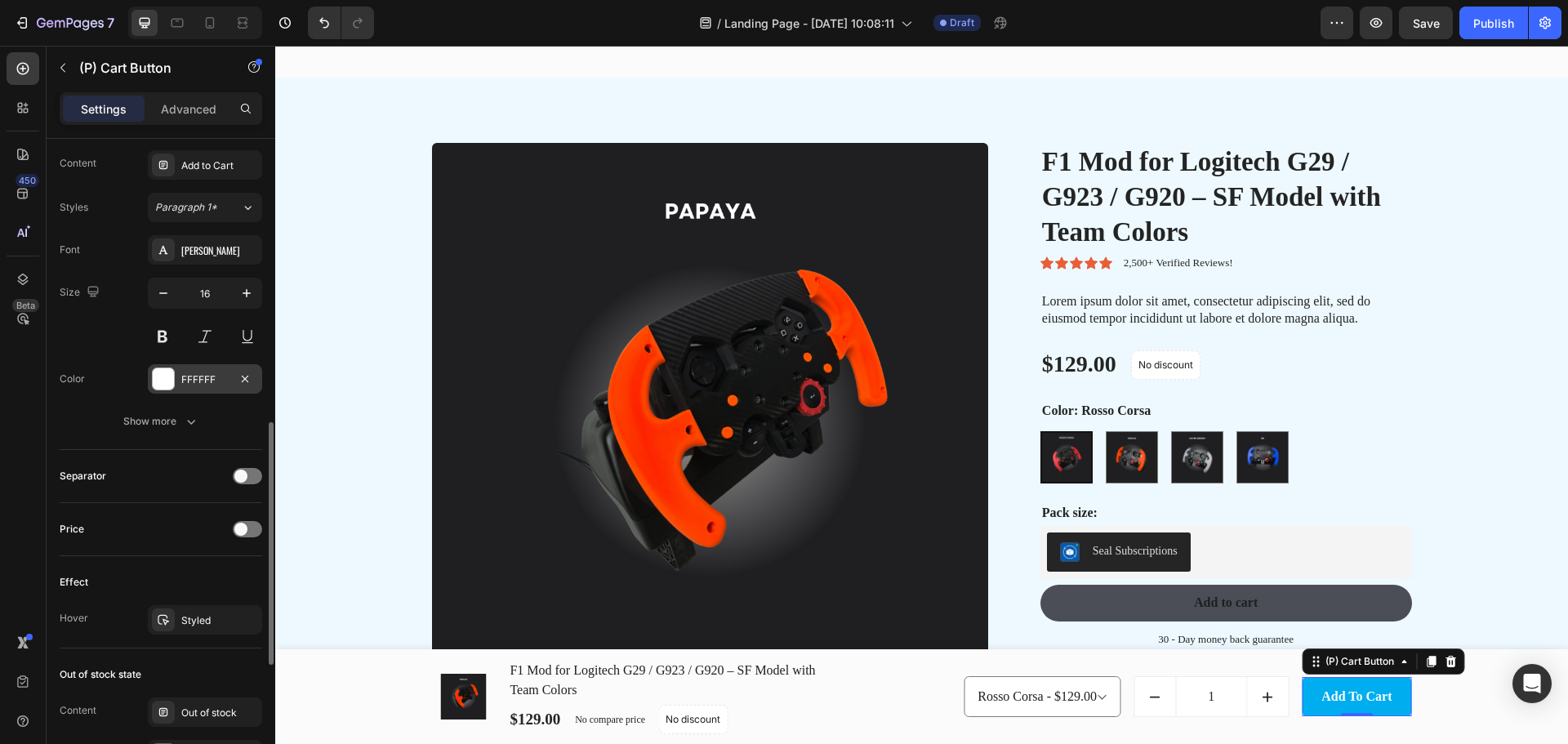
click at [159, 385] on div at bounding box center [162, 378] width 21 height 21
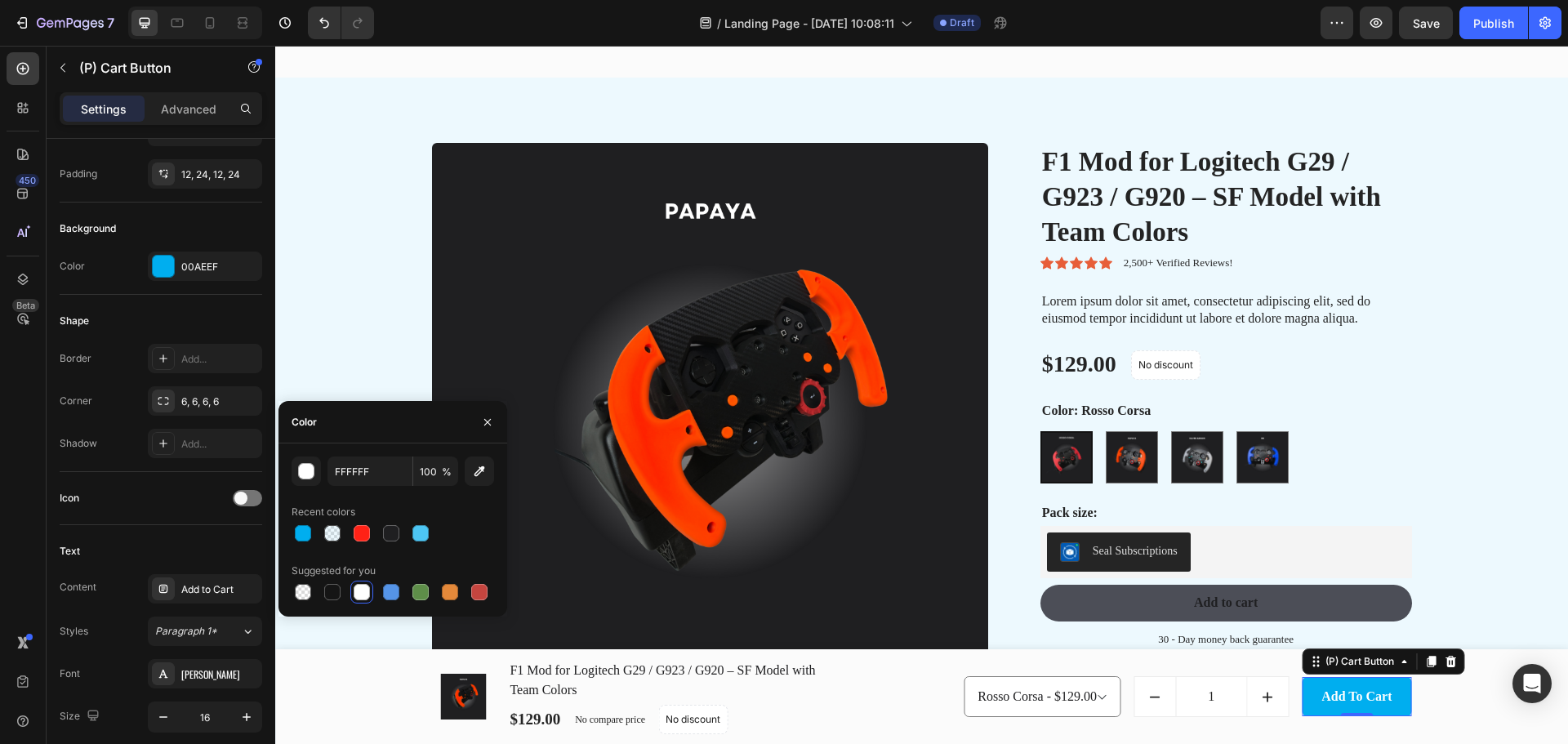
scroll to position [718, 0]
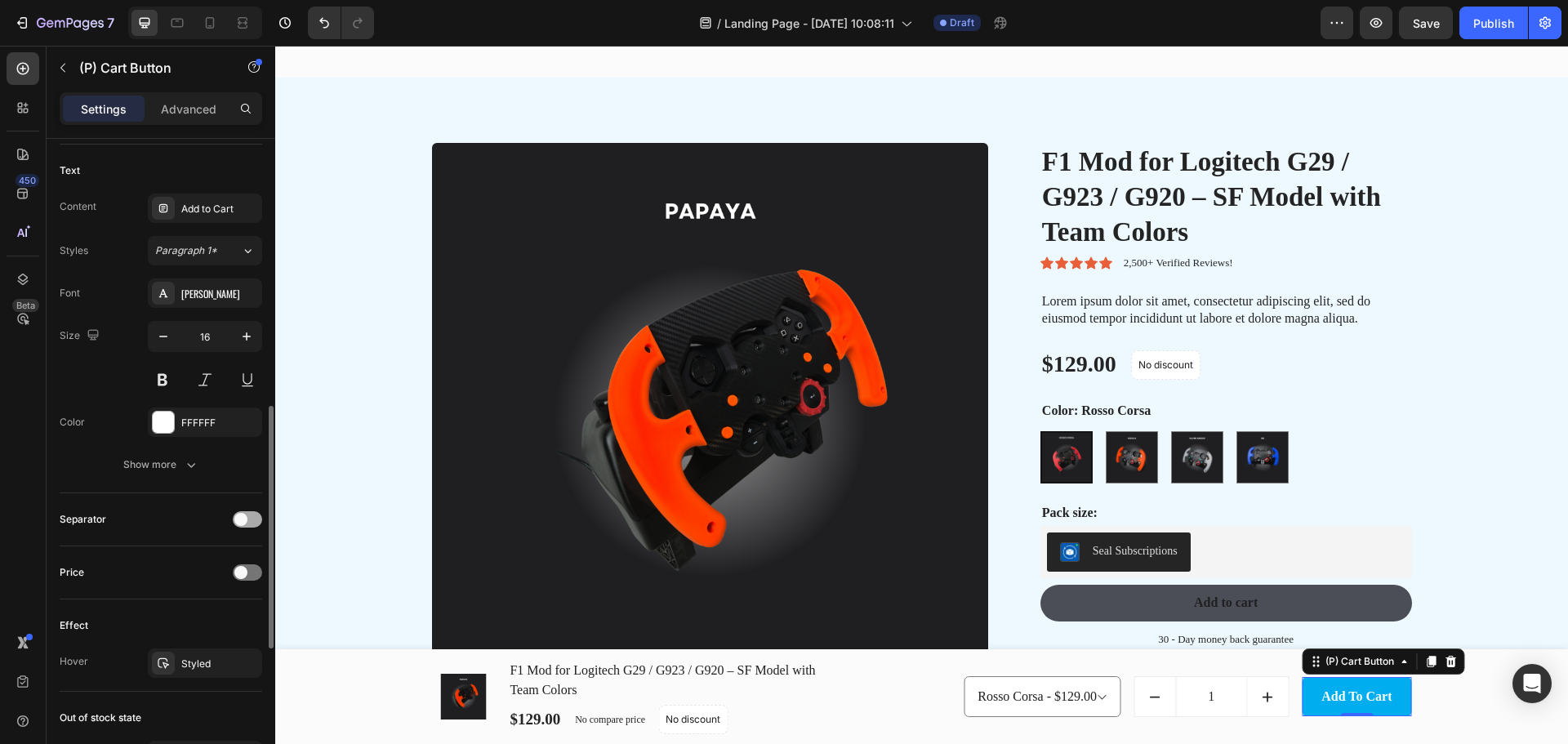
click at [244, 515] on span at bounding box center [241, 519] width 13 height 13
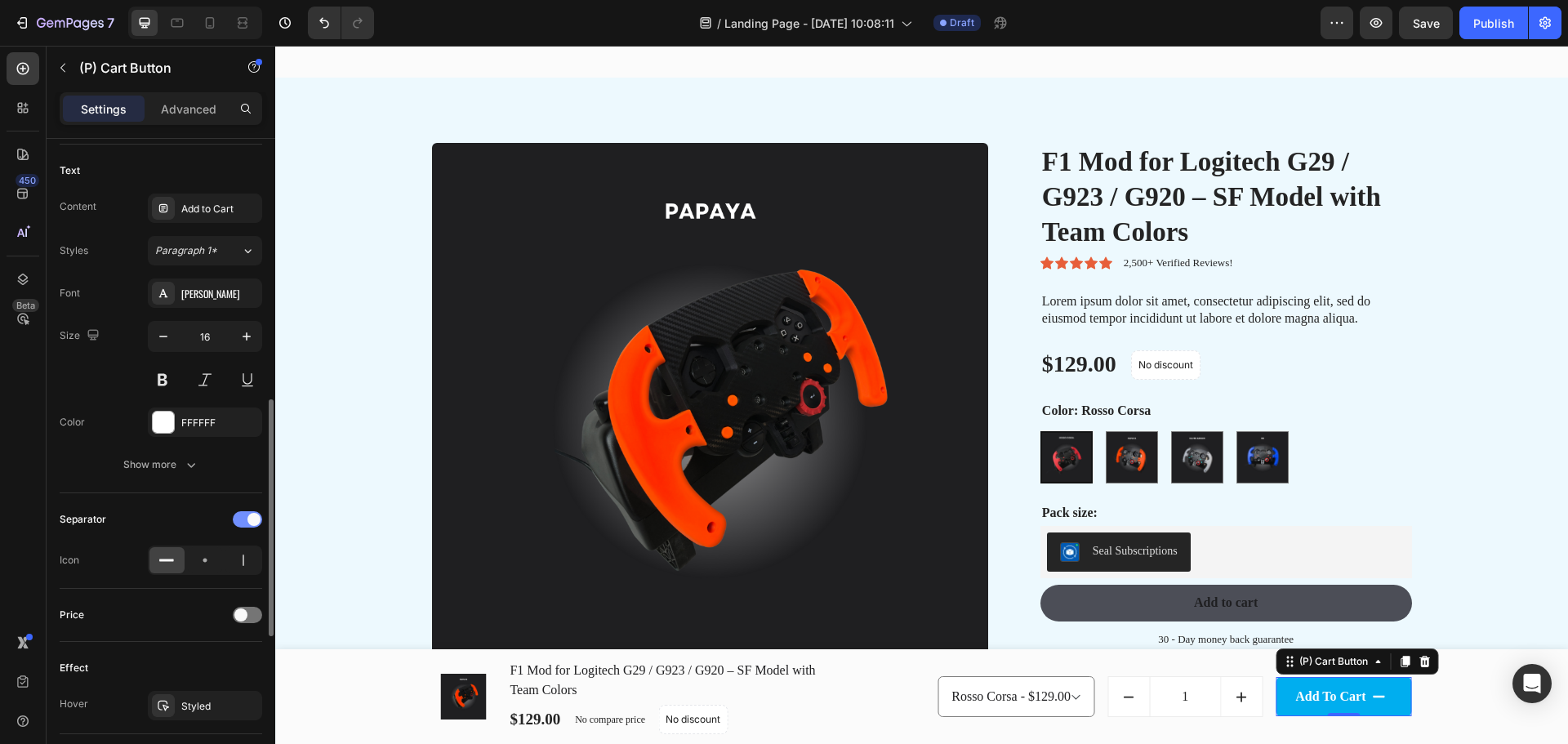
click at [244, 515] on div at bounding box center [247, 518] width 29 height 16
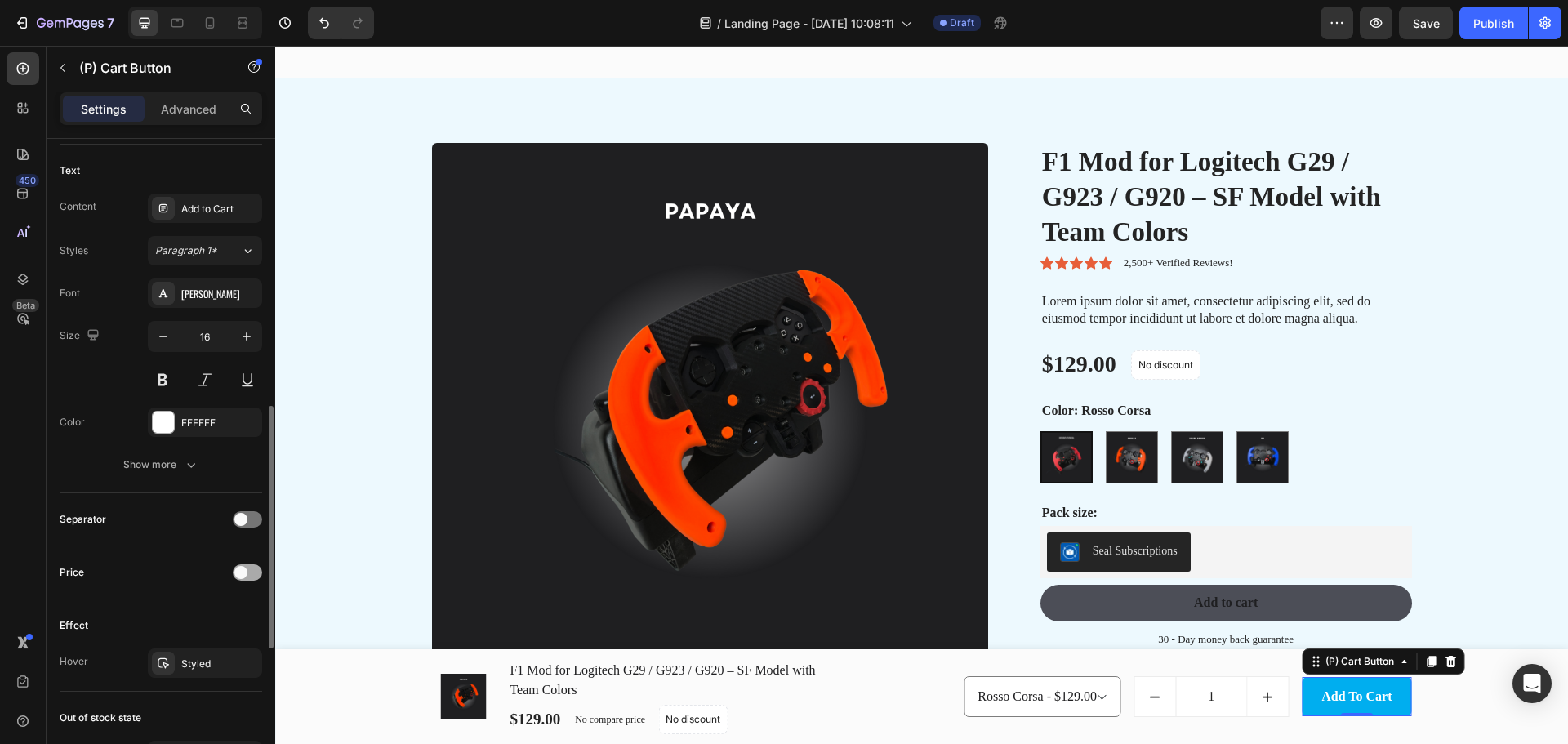
click at [240, 570] on span at bounding box center [241, 572] width 13 height 13
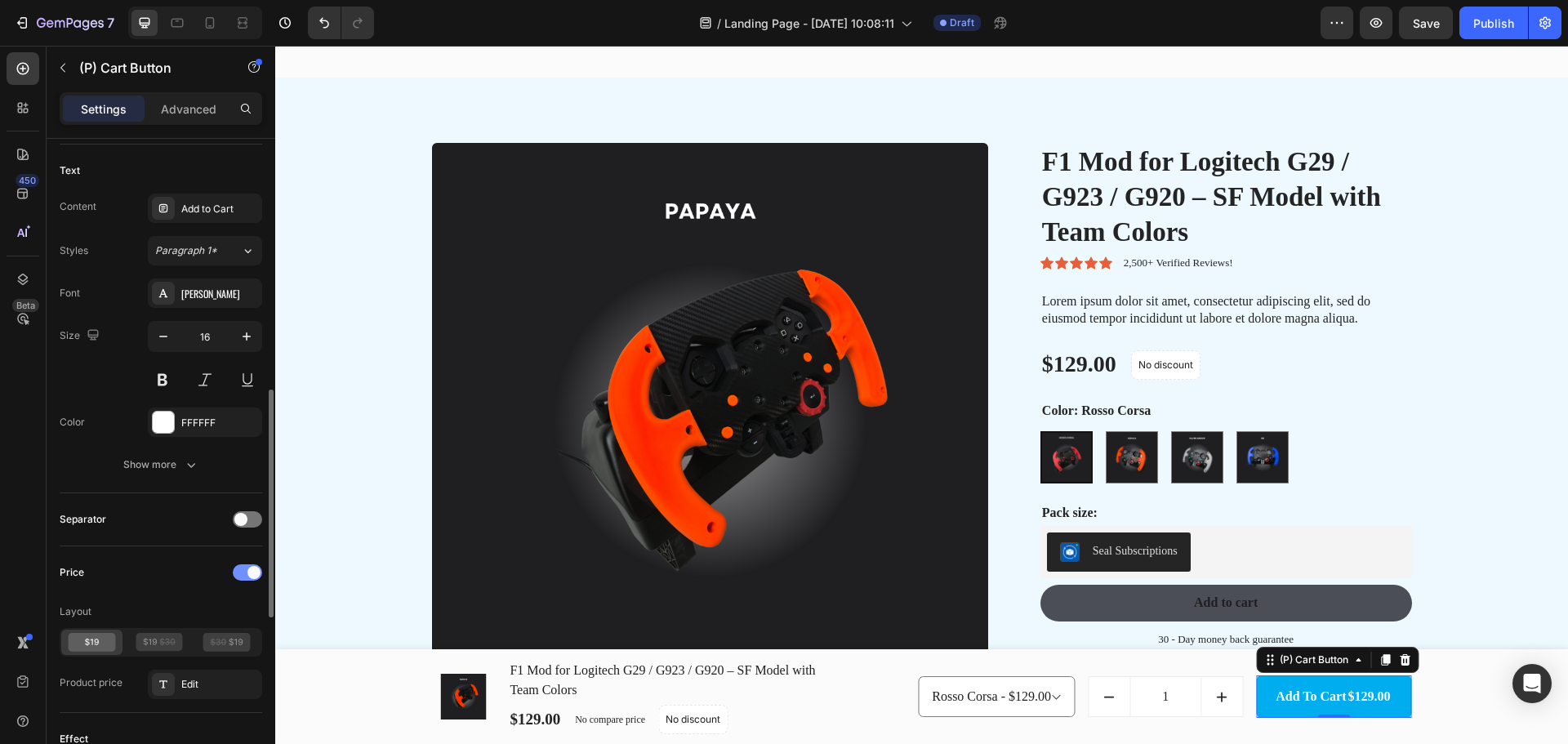
click at [240, 570] on div at bounding box center [247, 571] width 29 height 16
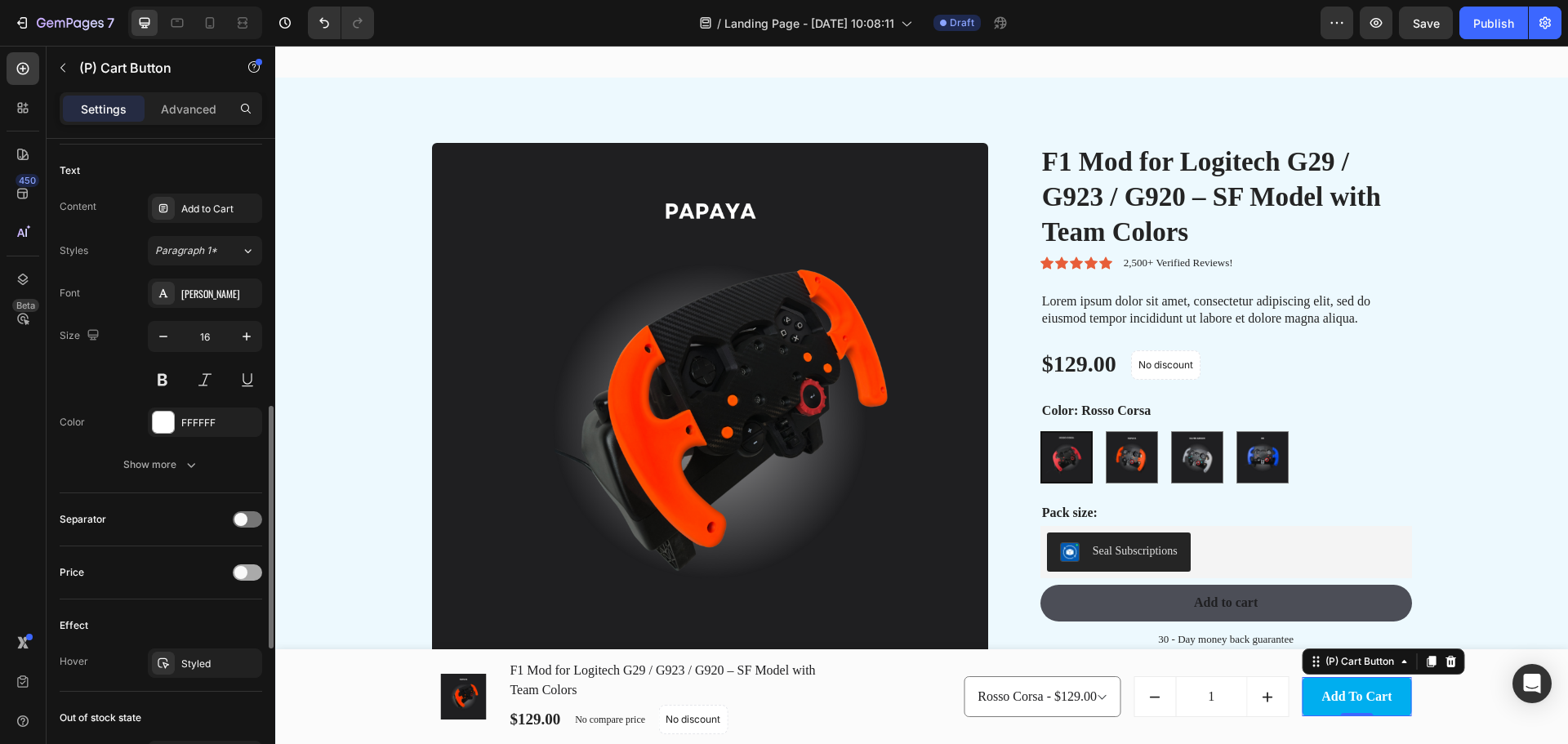
click at [240, 570] on span at bounding box center [241, 572] width 13 height 13
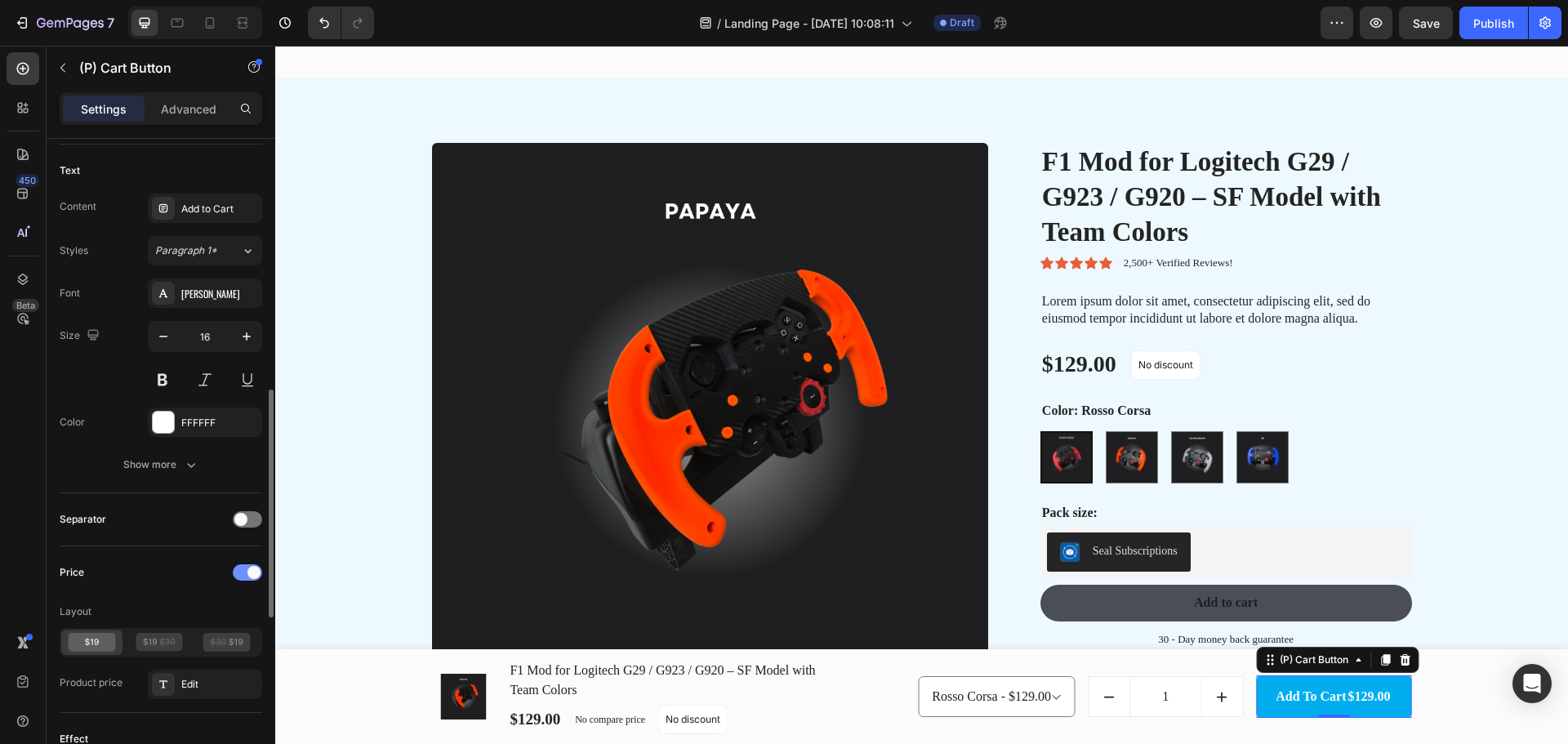
click at [240, 570] on div at bounding box center [247, 571] width 29 height 16
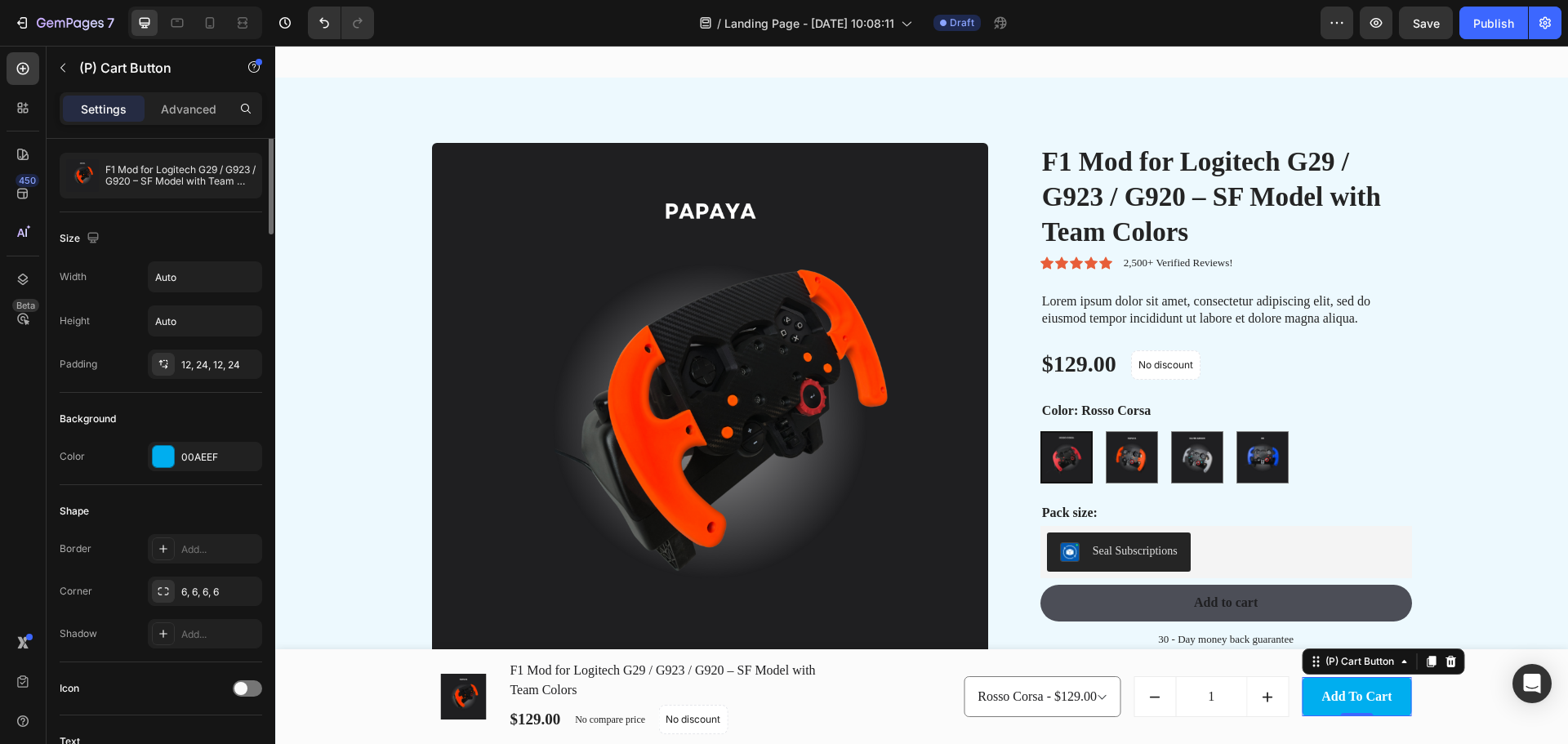
scroll to position [0, 0]
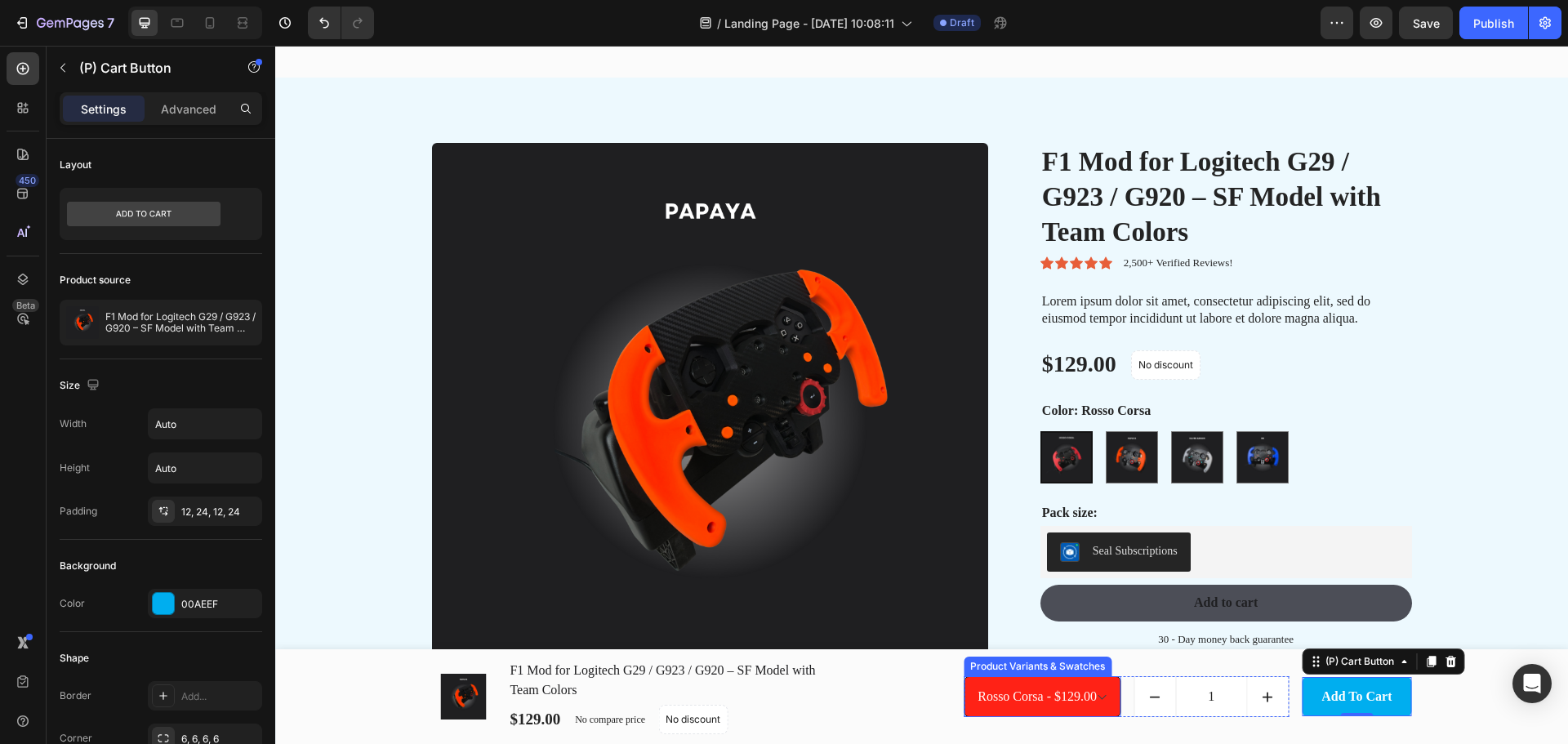
click at [1093, 708] on select "Rosso Corsa - $129.00 Papaya - $129.00 Silver Arrow - $129.00 RB - $129.00" at bounding box center [1042, 696] width 157 height 41
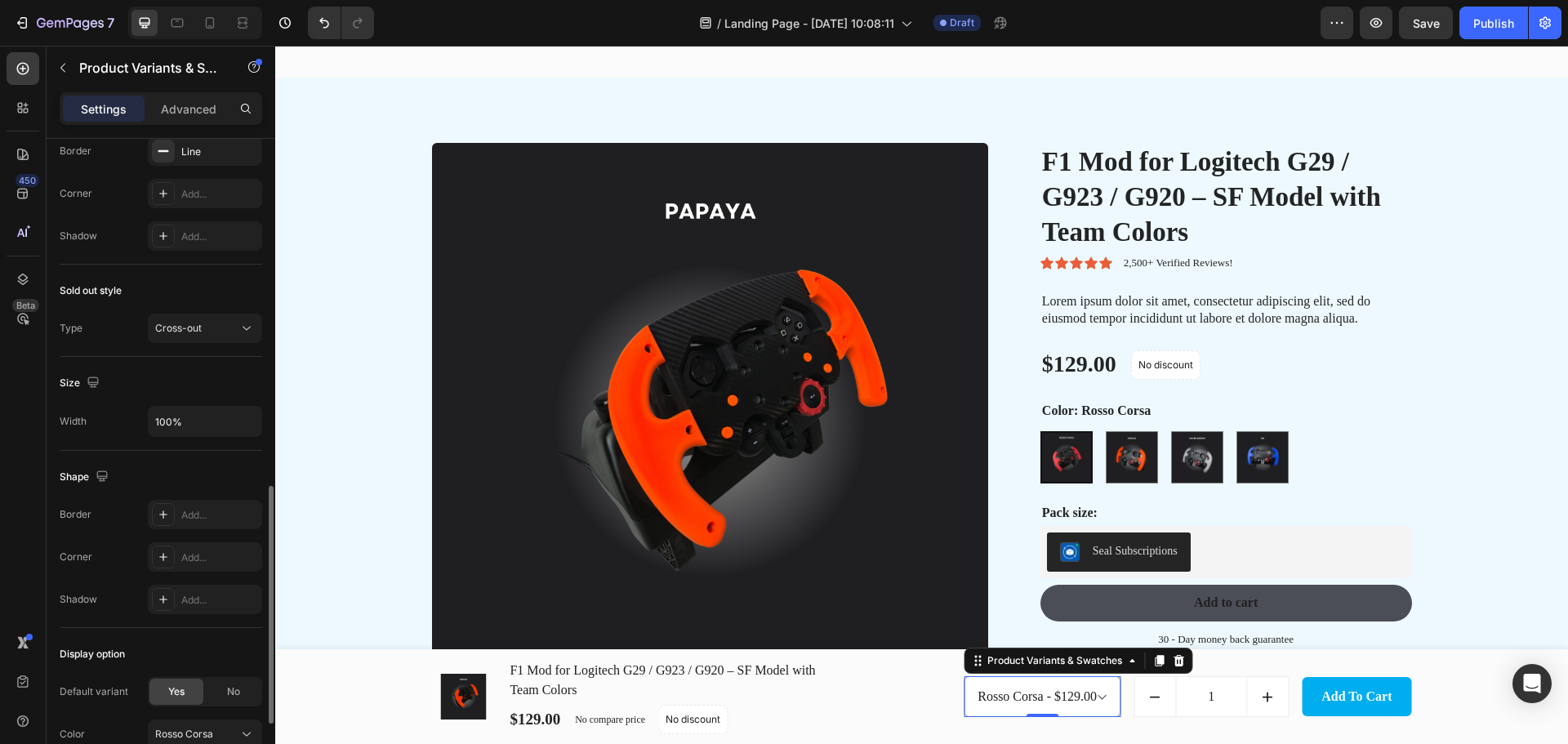
scroll to position [1133, 0]
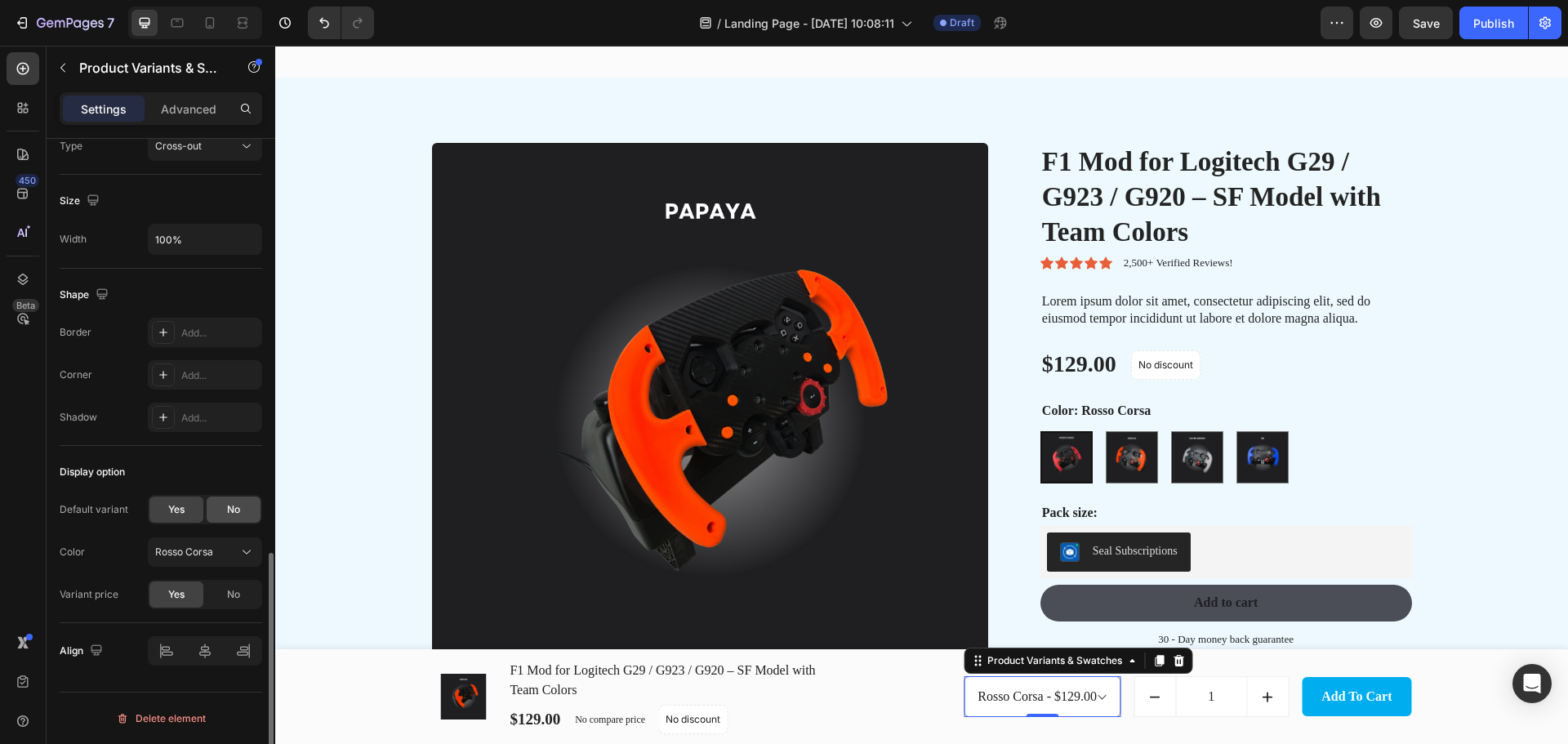
click at [251, 511] on div "No" at bounding box center [233, 509] width 54 height 26
click at [166, 517] on div "Yes" at bounding box center [177, 509] width 54 height 26
click at [227, 599] on span "No" at bounding box center [234, 593] width 13 height 14
click at [237, 504] on span "No" at bounding box center [234, 509] width 13 height 14
click at [173, 506] on span "Yes" at bounding box center [176, 509] width 16 height 14
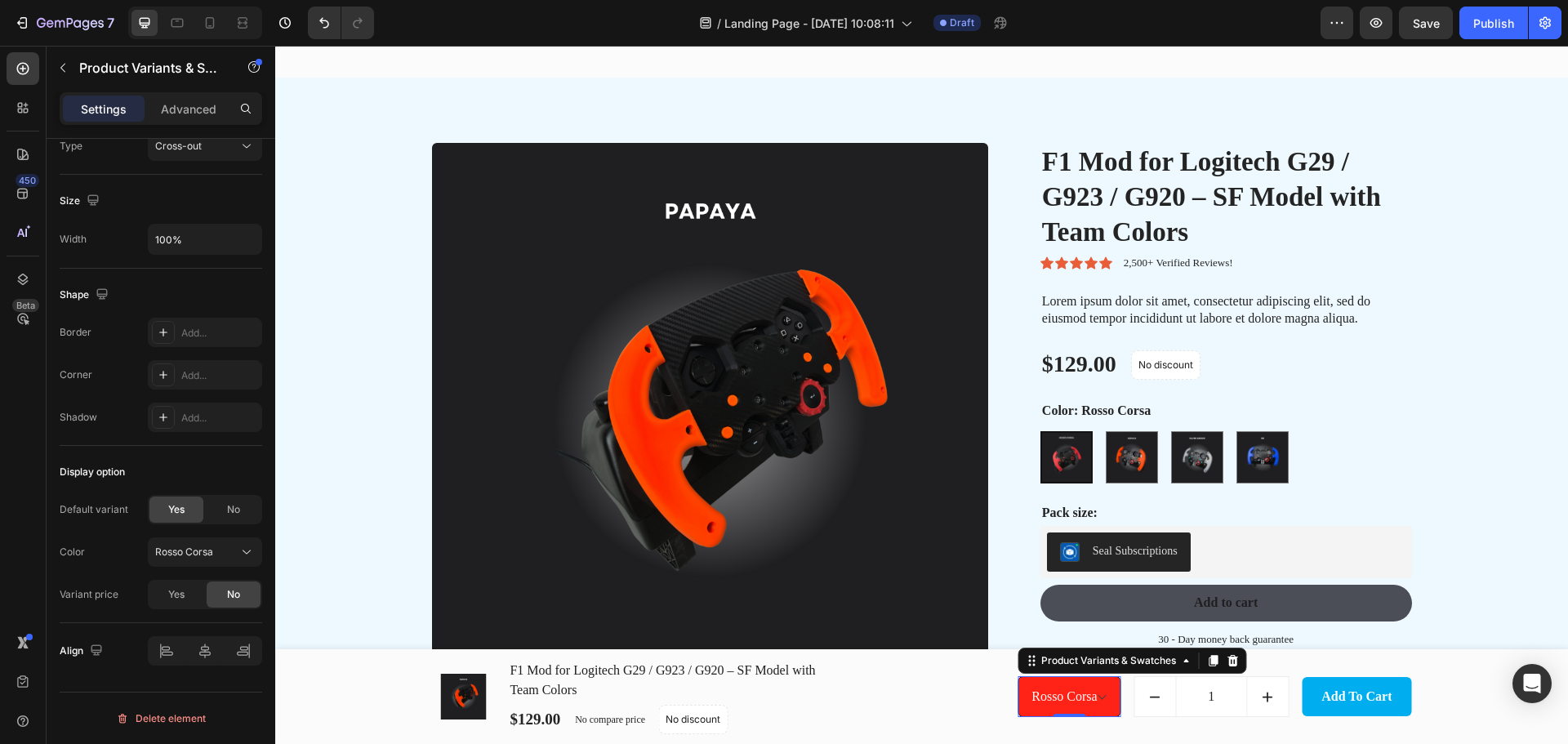
drag, startPoint x: 1087, startPoint y: 699, endPoint x: 1092, endPoint y: 688, distance: 12.1
click at [1087, 699] on select "Rosso Corsa Papaya Silver Arrow RB" at bounding box center [1069, 696] width 103 height 41
select select "580835317944615550"
click at [1018, 676] on select "Rosso Corsa Papaya Silver Arrow RB" at bounding box center [1069, 696] width 103 height 41
radio input "false"
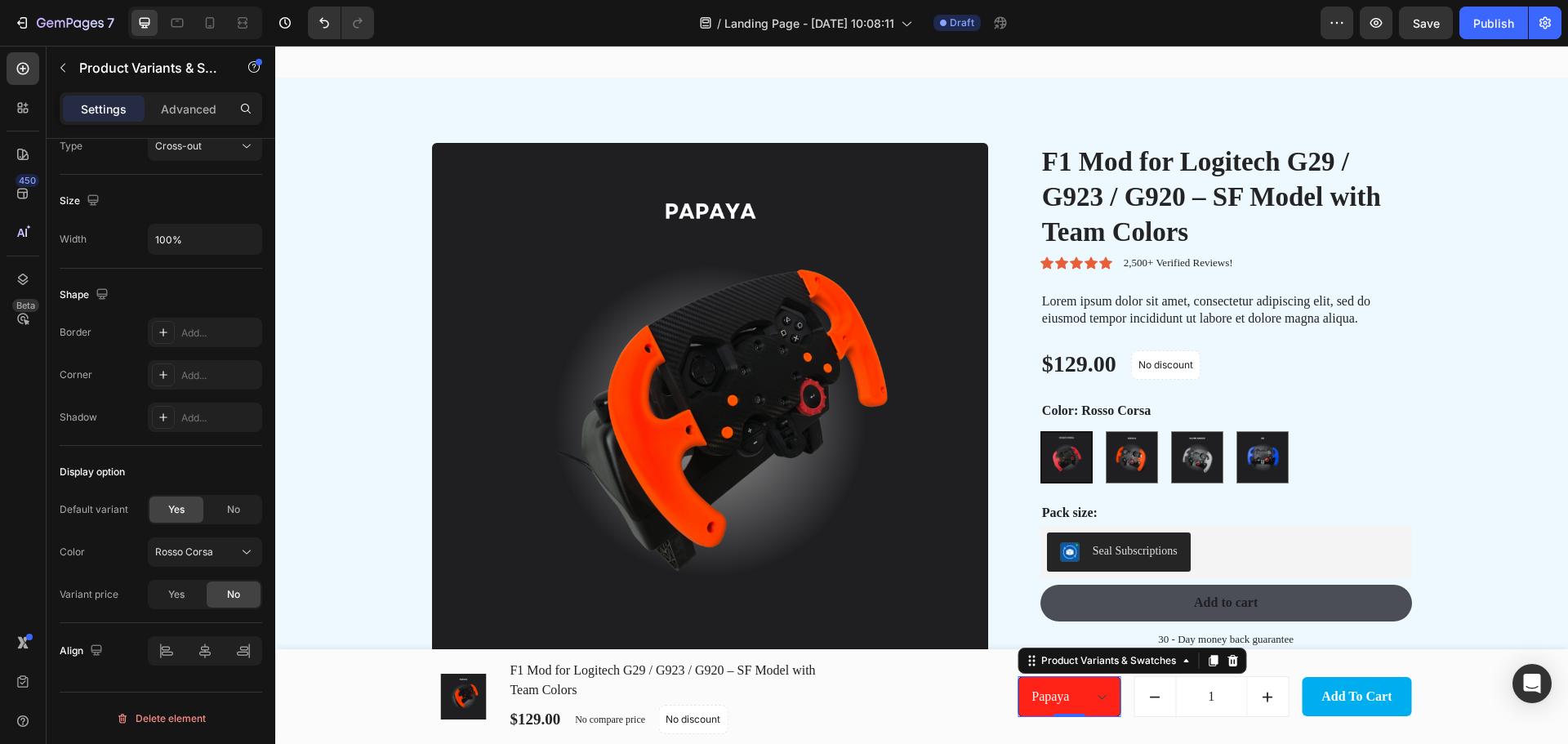
radio input "true"
click at [1064, 709] on select "Rosso Corsa Papaya Silver Arrow RB" at bounding box center [1069, 696] width 103 height 41
select select "580835317945795198"
click at [1018, 676] on select "Rosso Corsa Papaya Silver Arrow RB" at bounding box center [1069, 696] width 103 height 41
radio input "false"
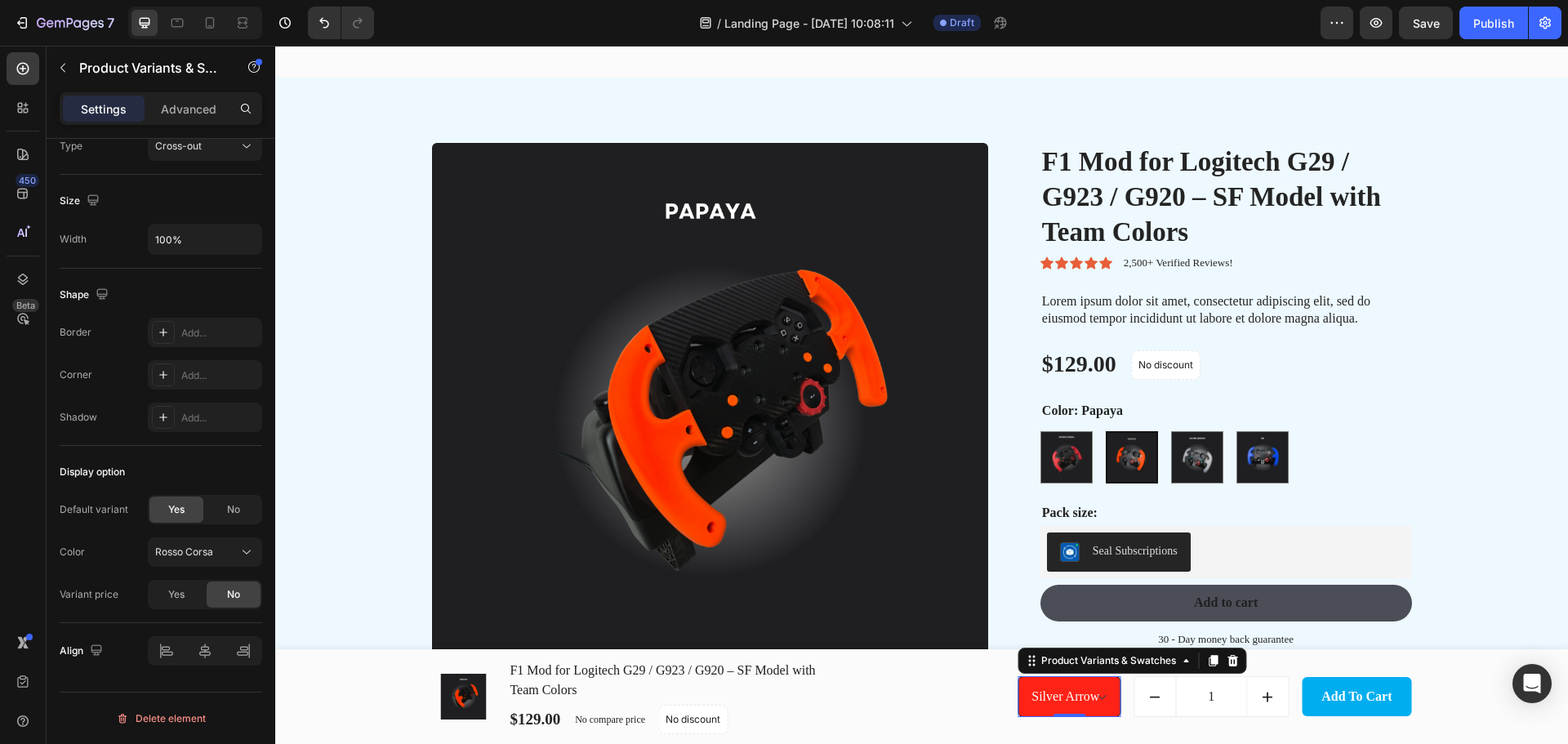
radio input "true"
click at [1067, 703] on select "Rosso Corsa Papaya Silver Arrow RB" at bounding box center [1069, 696] width 103 height 41
select select "580835317947892350"
click at [1018, 676] on select "Rosso Corsa Papaya Silver Arrow RB" at bounding box center [1069, 696] width 103 height 41
radio input "true"
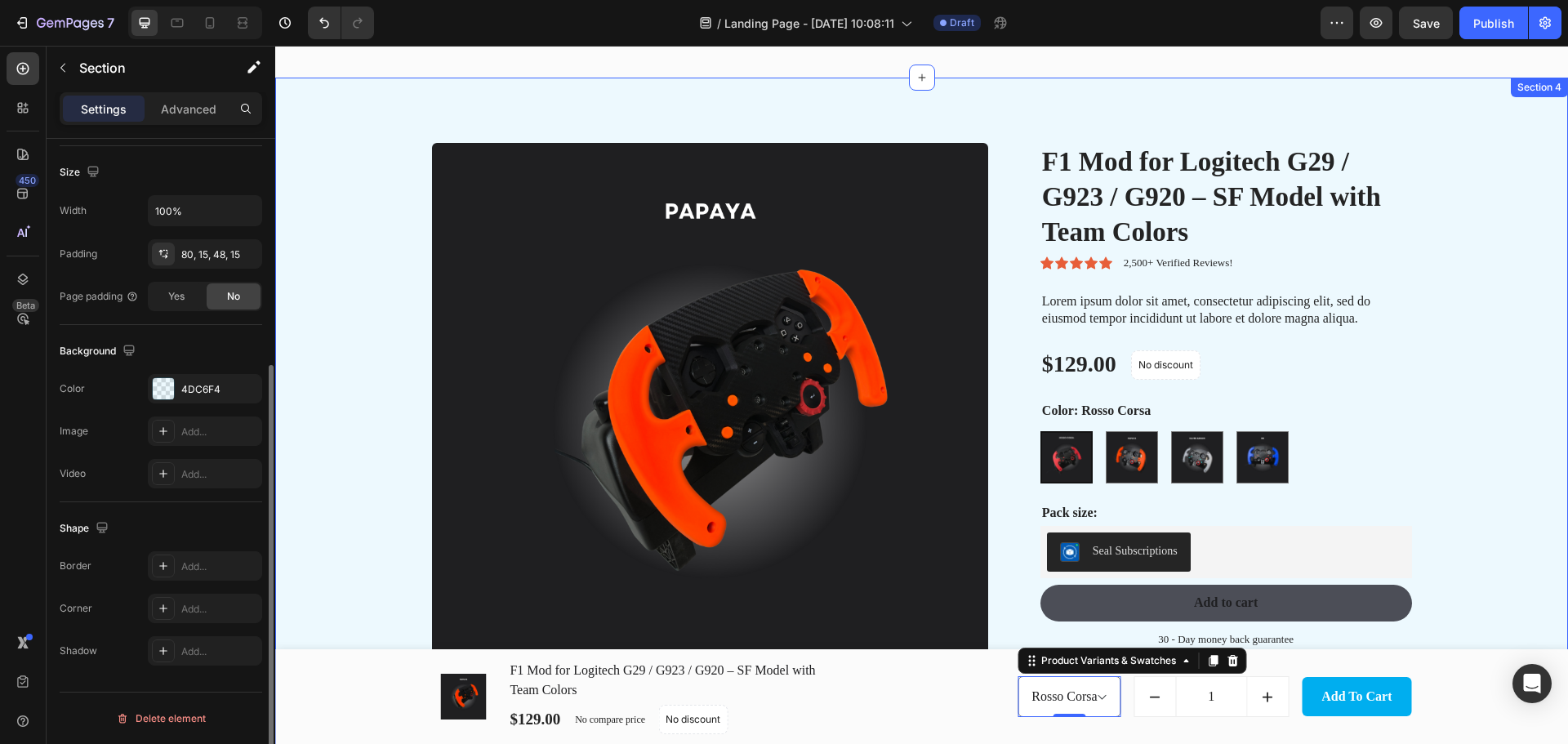
click at [1463, 404] on div "Product Images F1 Mod for Logitech G29 / G923 / G920 – SF Model with Team Color…" at bounding box center [921, 496] width 1268 height 705
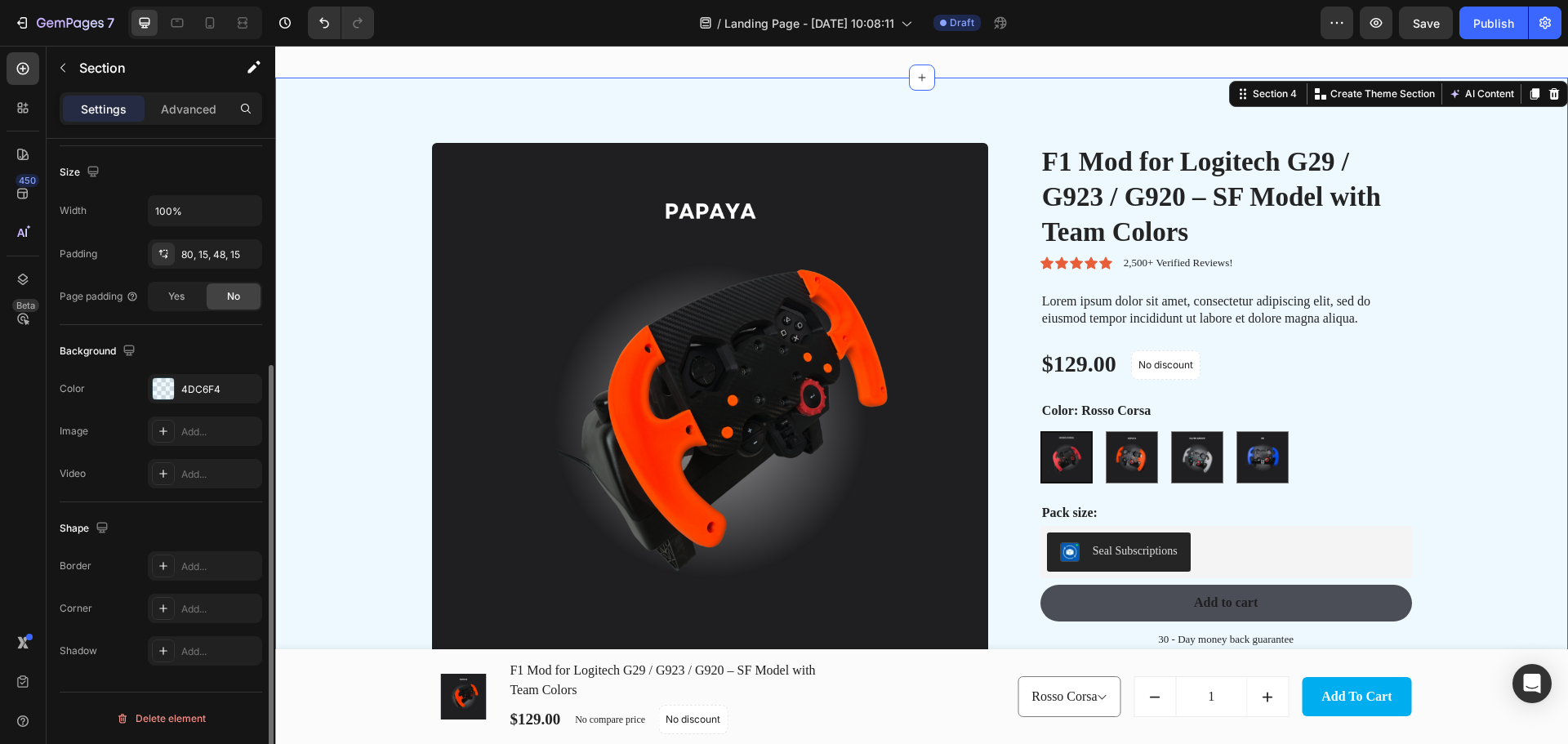
scroll to position [0, 0]
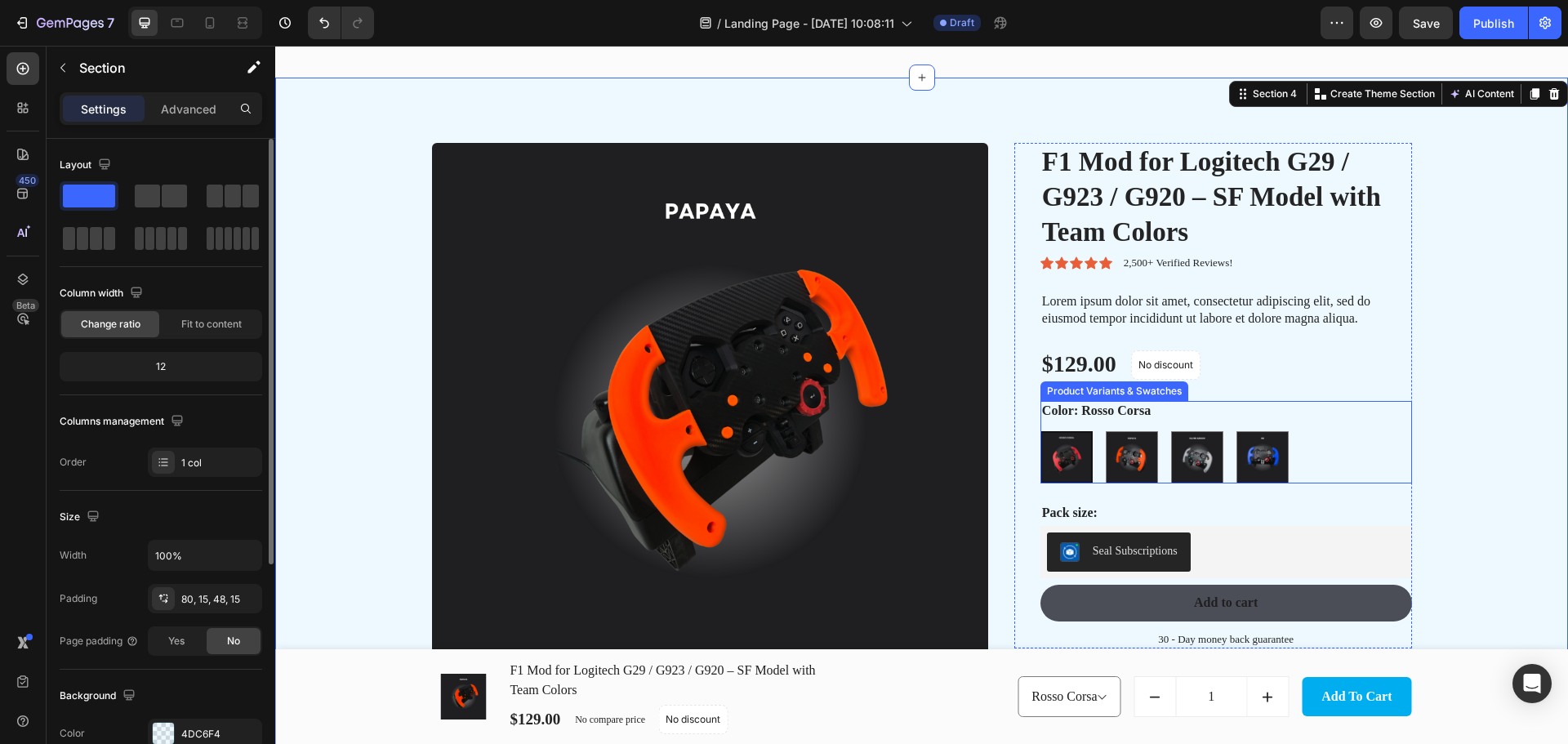
click at [1068, 459] on img at bounding box center [1066, 457] width 49 height 49
click at [1040, 431] on input "Rosso Corsa Rosso Corsa" at bounding box center [1039, 430] width 1 height 1
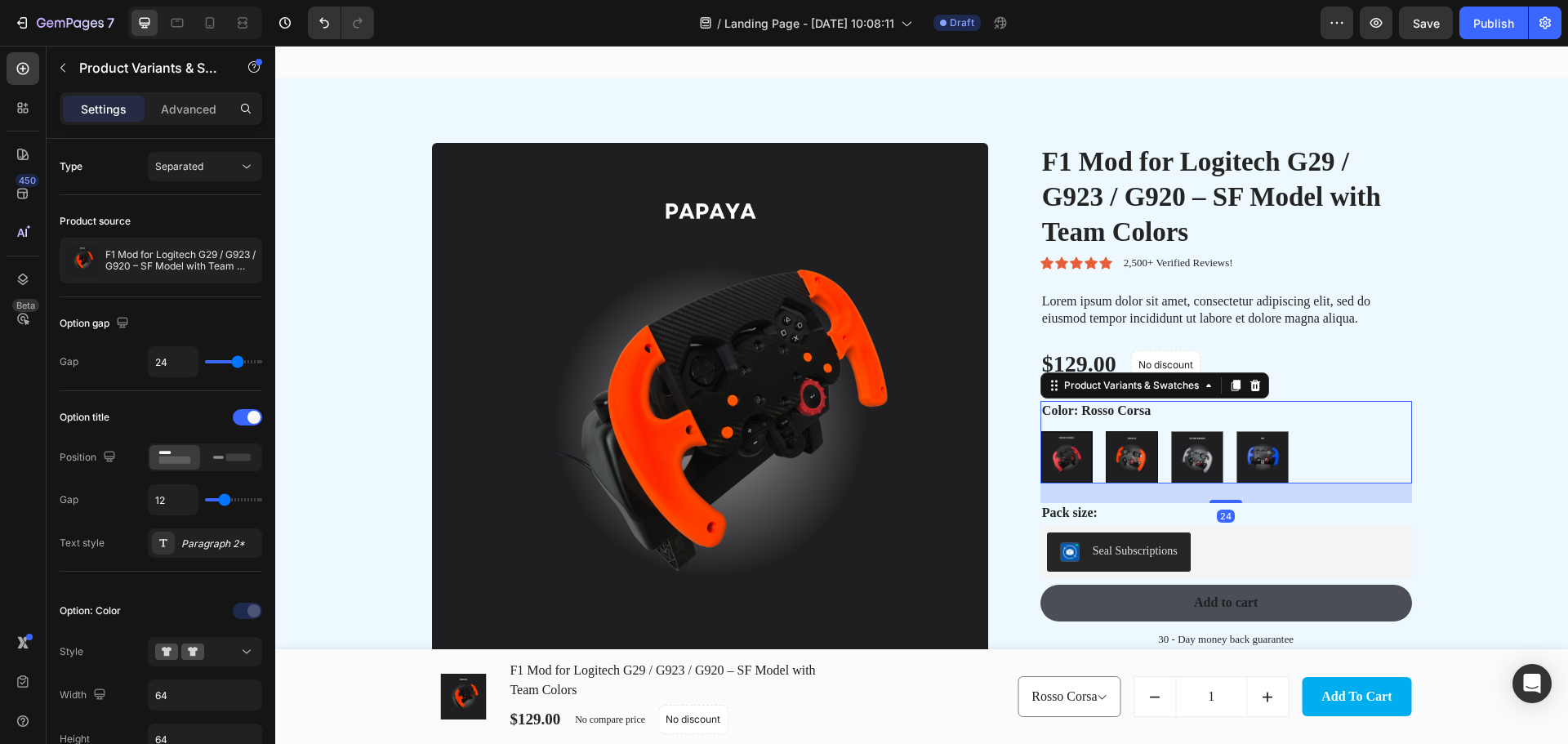
click at [1131, 466] on img at bounding box center [1131, 457] width 50 height 50
click at [1105, 431] on input "Papaya Papaya" at bounding box center [1104, 430] width 1 height 1
radio input "true"
select select "580835317944615550"
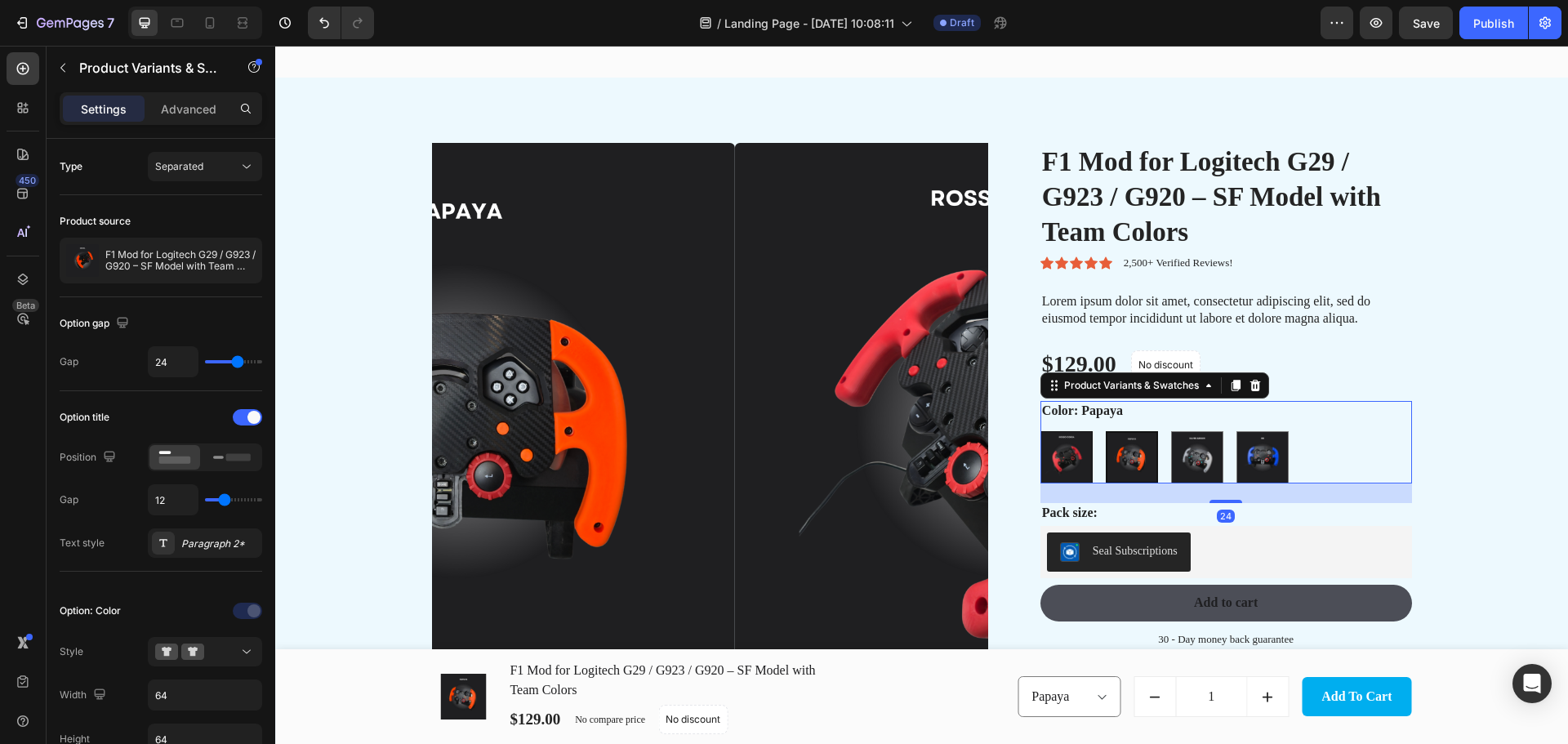
click at [1050, 464] on img at bounding box center [1066, 457] width 50 height 50
click at [1040, 431] on input "Rosso Corsa Rosso Corsa" at bounding box center [1039, 430] width 1 height 1
radio input "true"
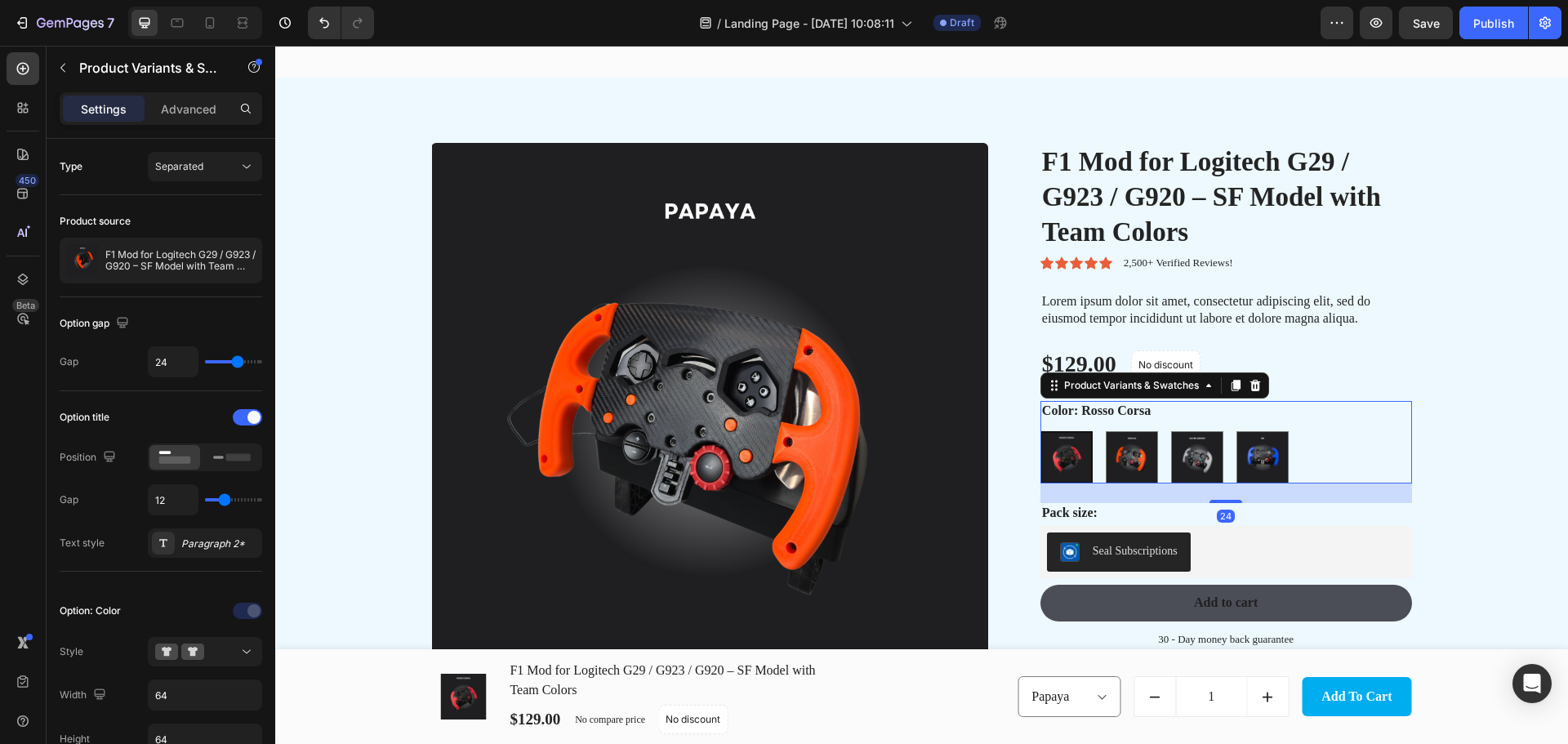
select select "580835317947892350"
click at [1066, 462] on img at bounding box center [1066, 457] width 49 height 49
click at [1040, 431] on input "Rosso Corsa Rosso Corsa" at bounding box center [1039, 430] width 1 height 1
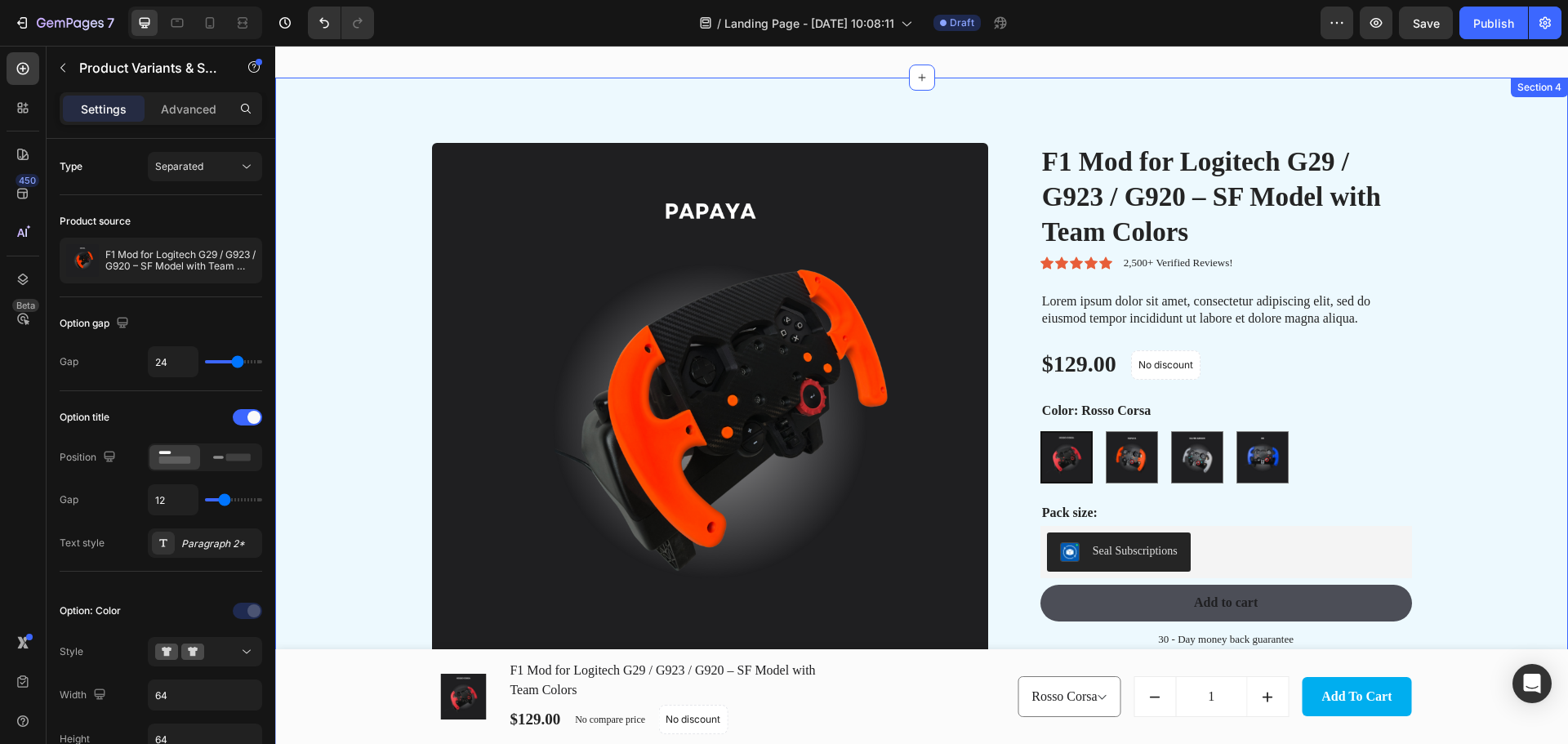
scroll to position [816, 0]
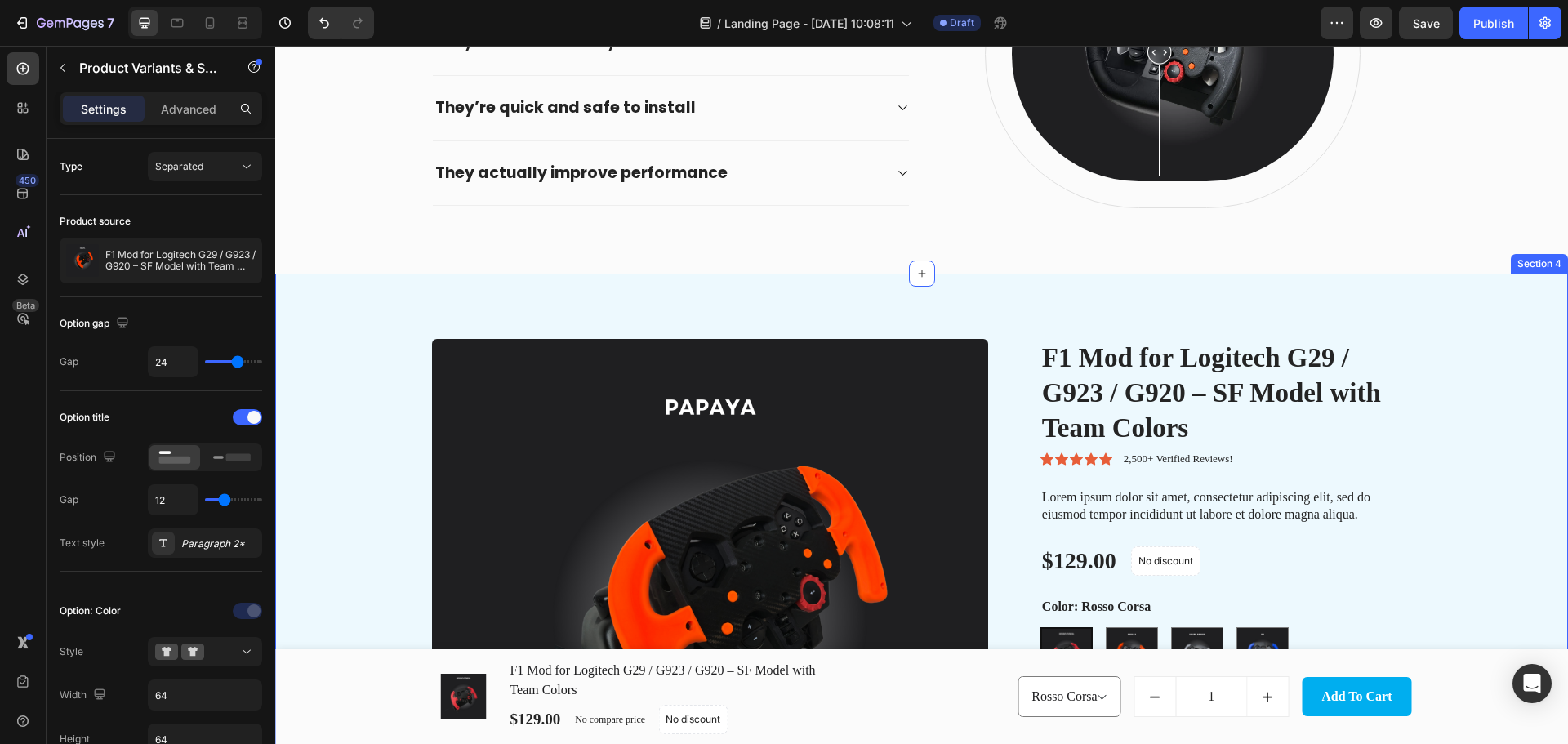
click at [1437, 332] on div "Product Images F1 Mod for Logitech G29 / G923 / G920 – SF Model with Team Color…" at bounding box center [922, 678] width 1293 height 810
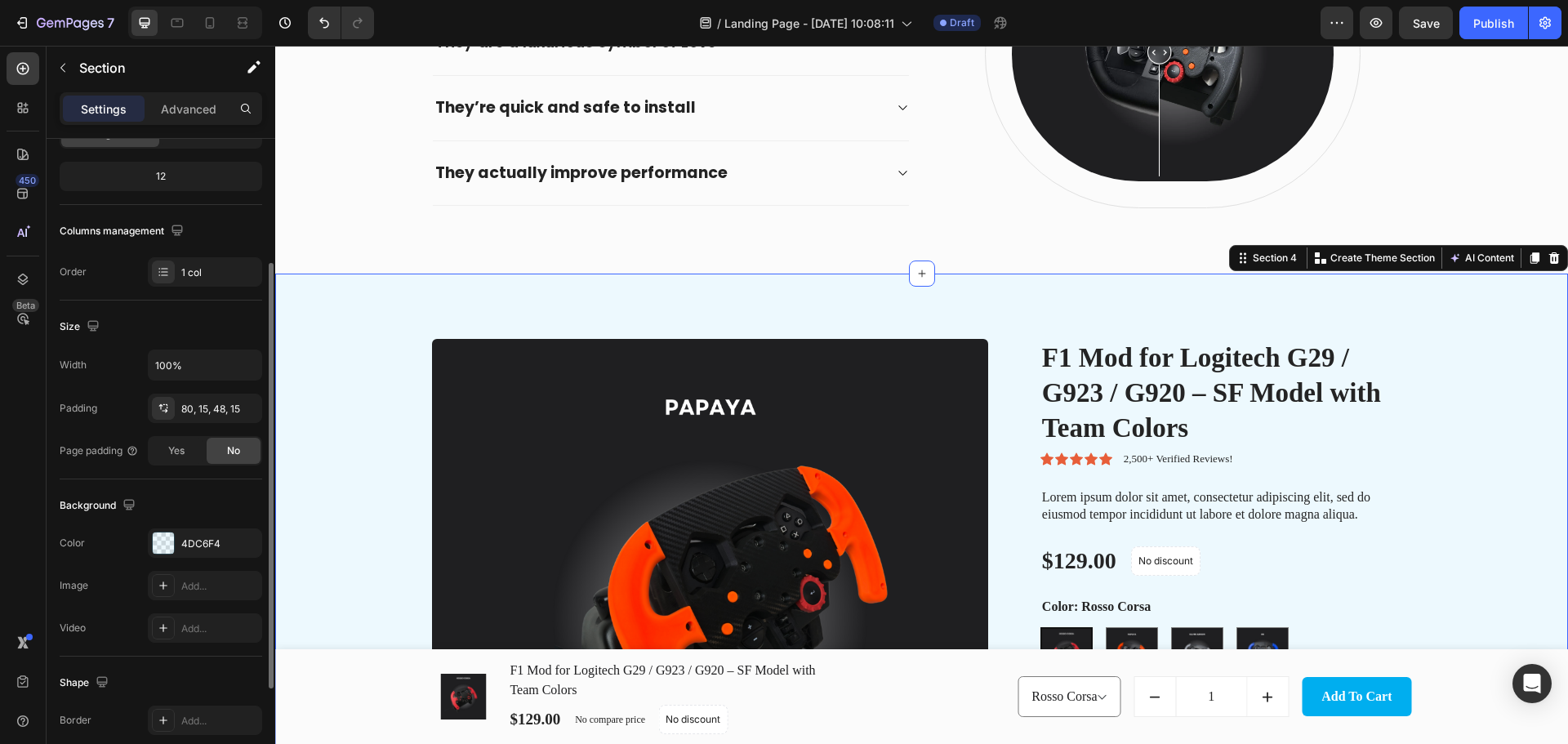
scroll to position [344, 0]
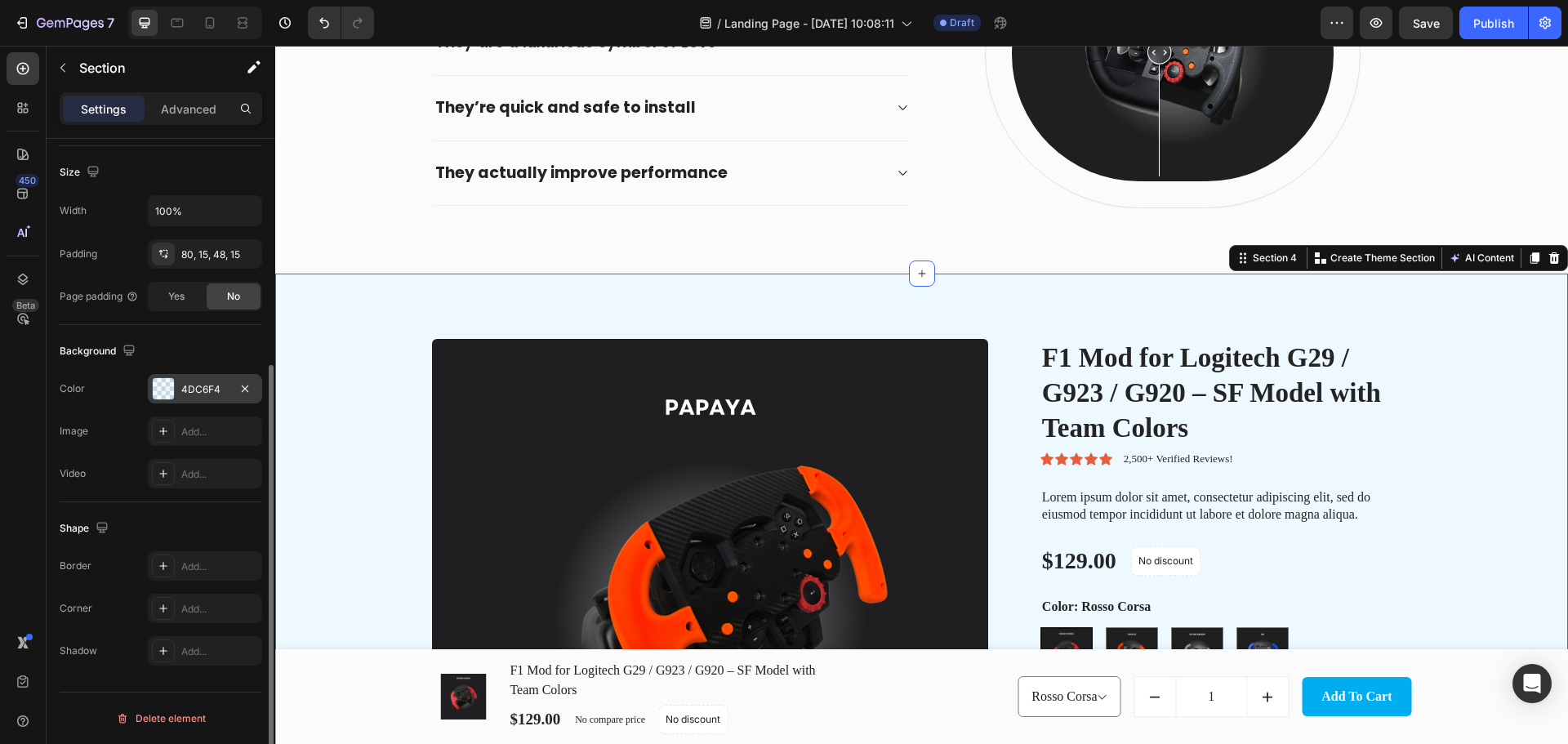
click at [170, 388] on div at bounding box center [162, 388] width 21 height 21
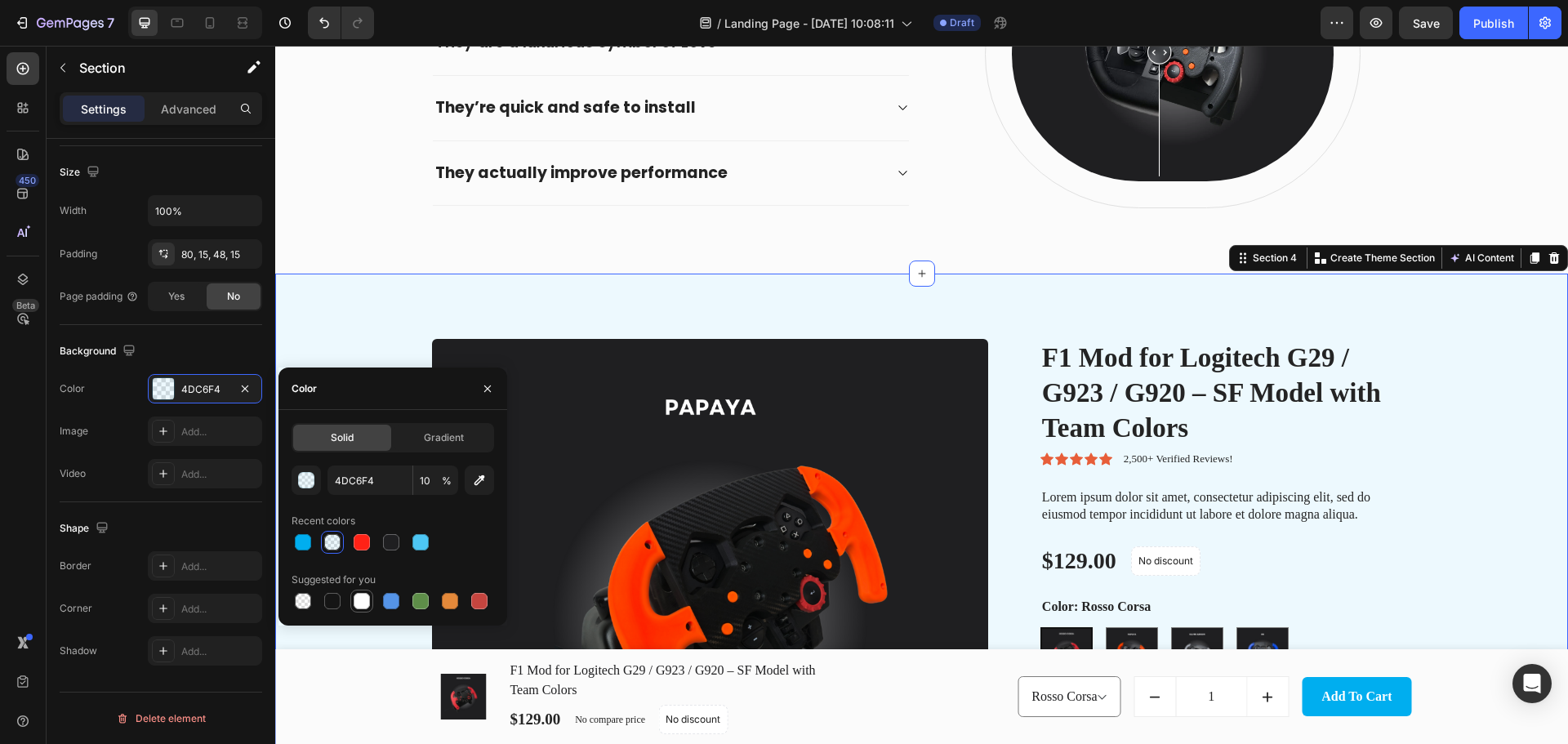
click at [359, 603] on div at bounding box center [361, 600] width 16 height 16
type input "FFFFFF"
type input "100"
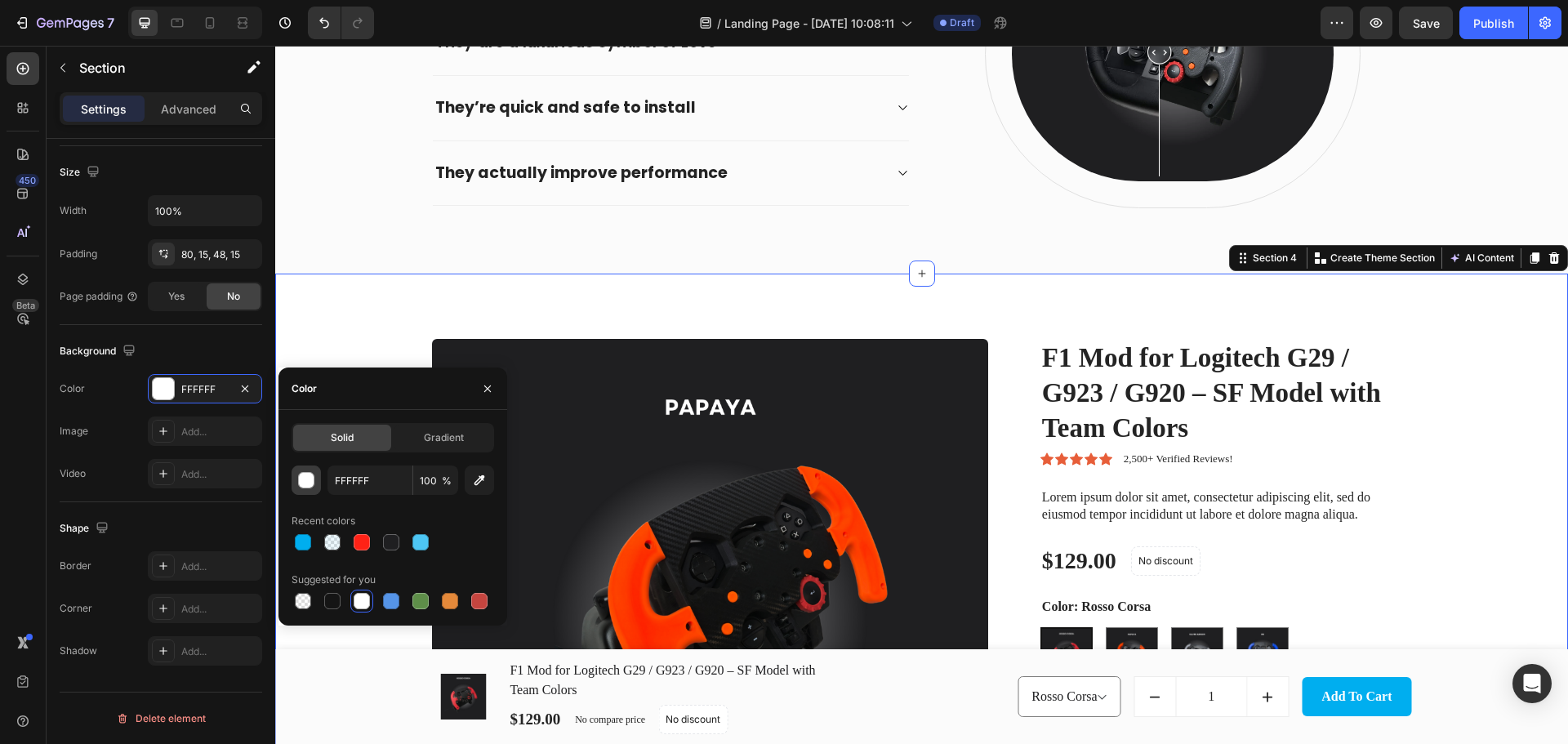
click at [291, 482] on button "button" at bounding box center [306, 480] width 29 height 29
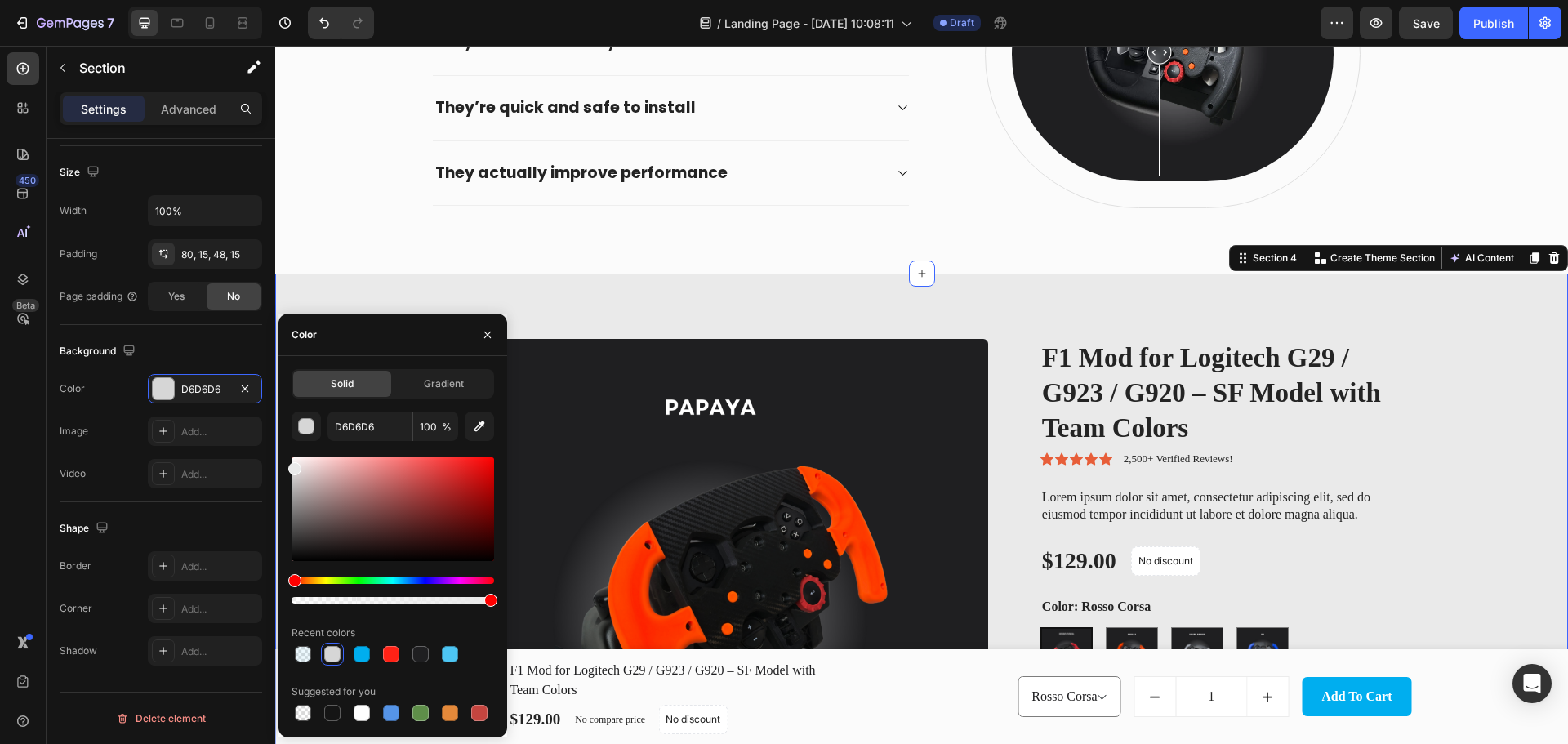
type input "EAEAEA"
drag, startPoint x: 300, startPoint y: 466, endPoint x: 279, endPoint y: 465, distance: 21.0
click at [279, 465] on div "Solid Gradient EAEAEA 100 % Recent colors Suggested for you" at bounding box center [393, 546] width 229 height 355
click at [641, 259] on div "Why F1-Style Mods Are the Perfect Upgrade for Your Logitech Heading They are a …" at bounding box center [922, 54] width 1293 height 438
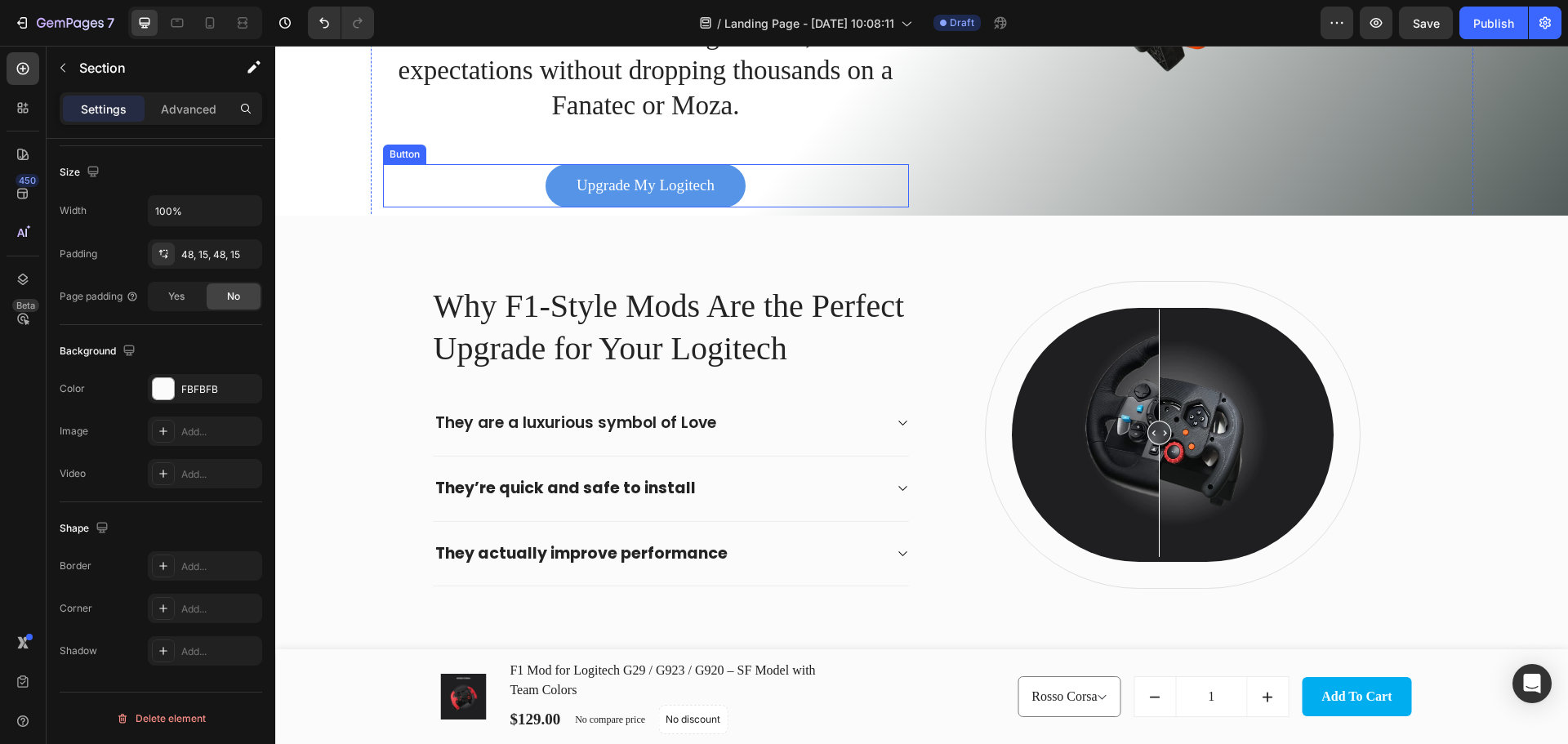
scroll to position [244, 0]
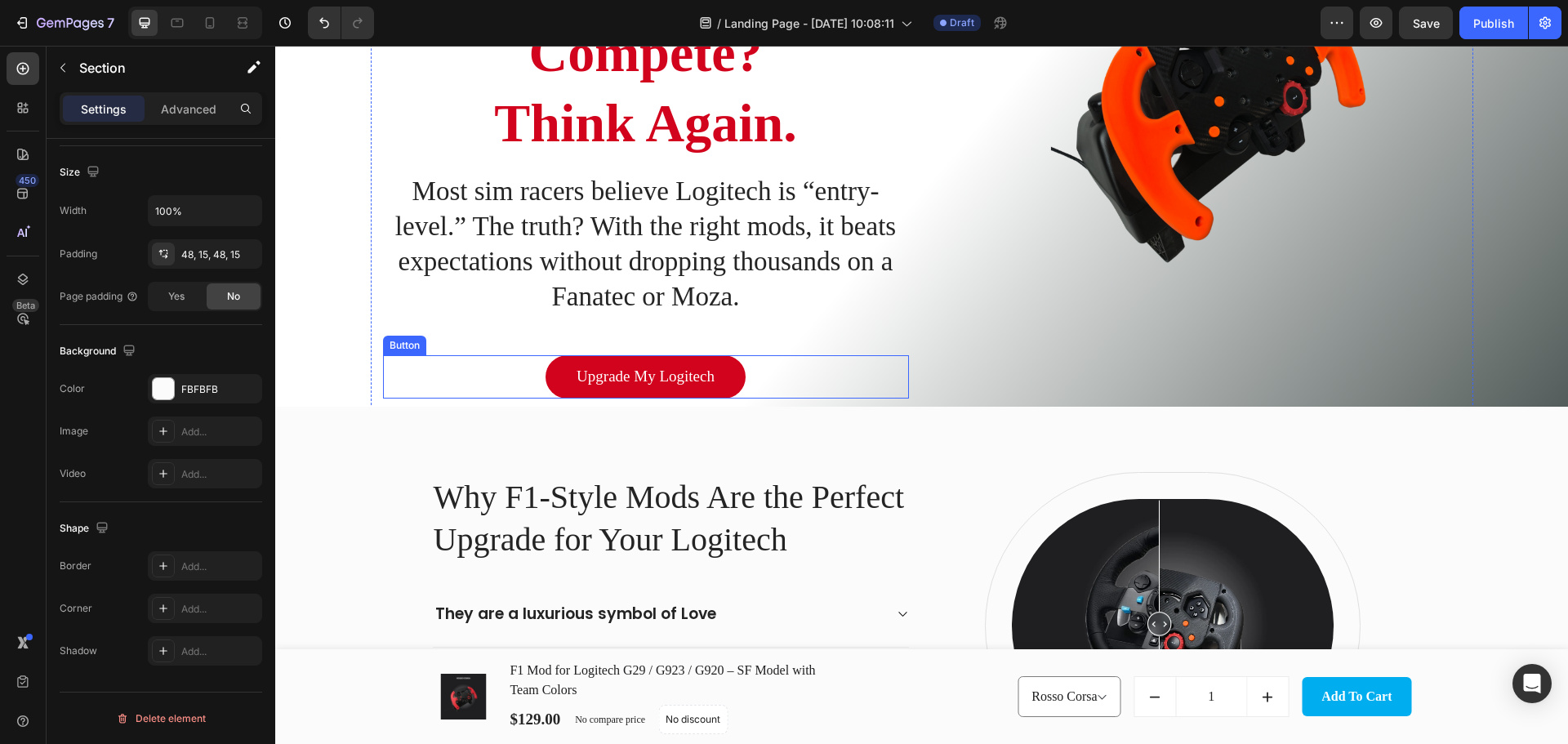
click at [720, 381] on link "Upgrade My Logitech" at bounding box center [646, 376] width 200 height 43
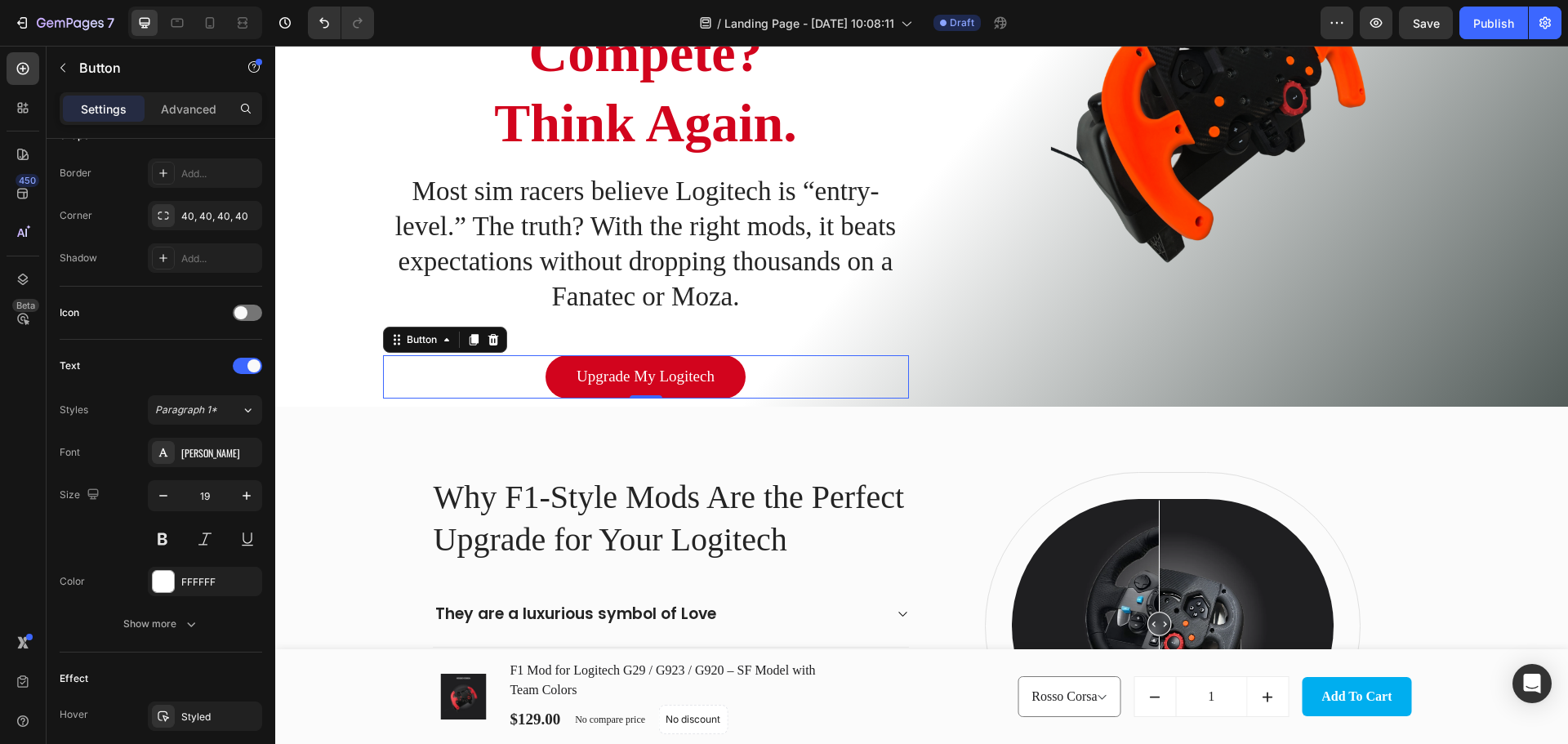
scroll to position [0, 0]
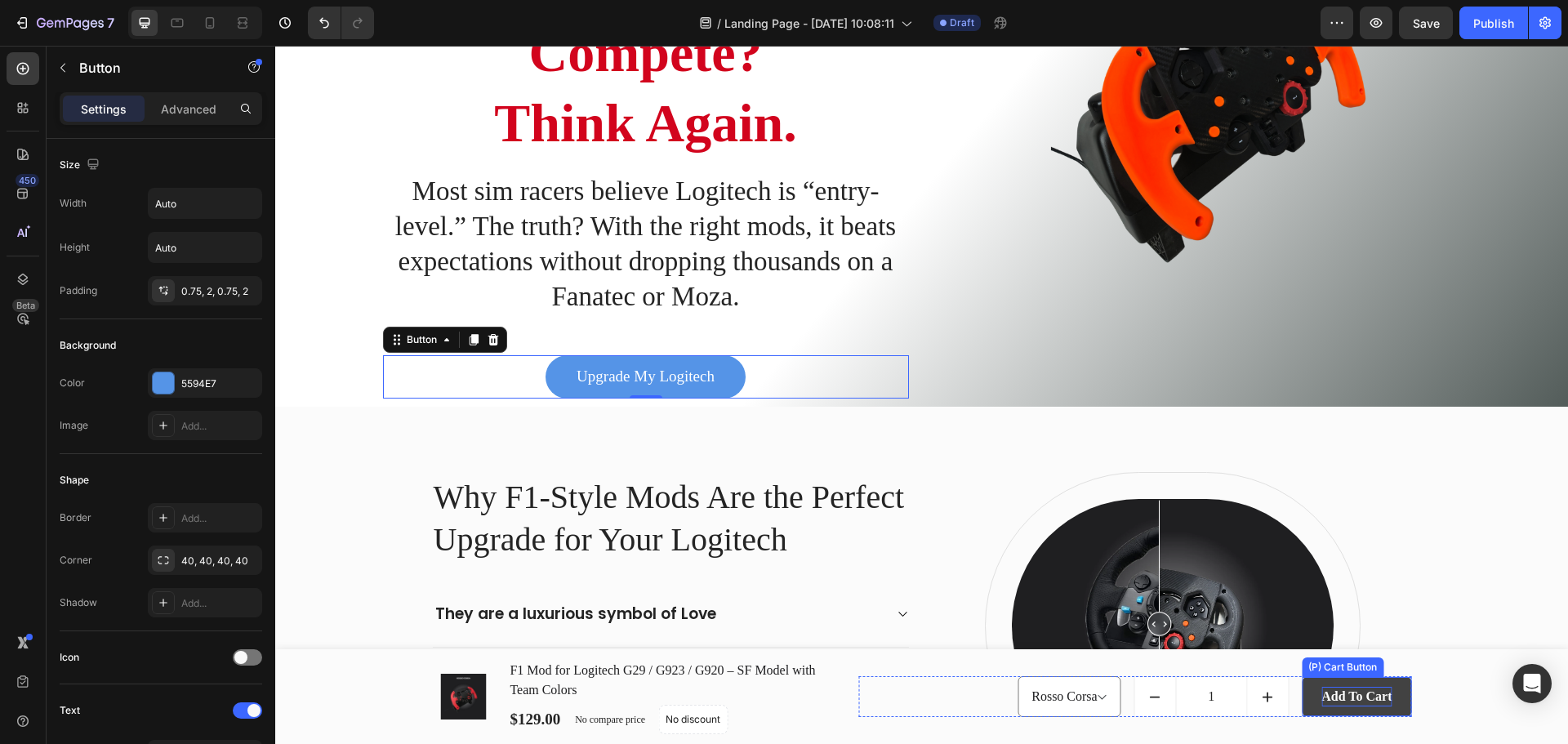
click at [1380, 704] on div "Add to Cart" at bounding box center [1356, 696] width 70 height 19
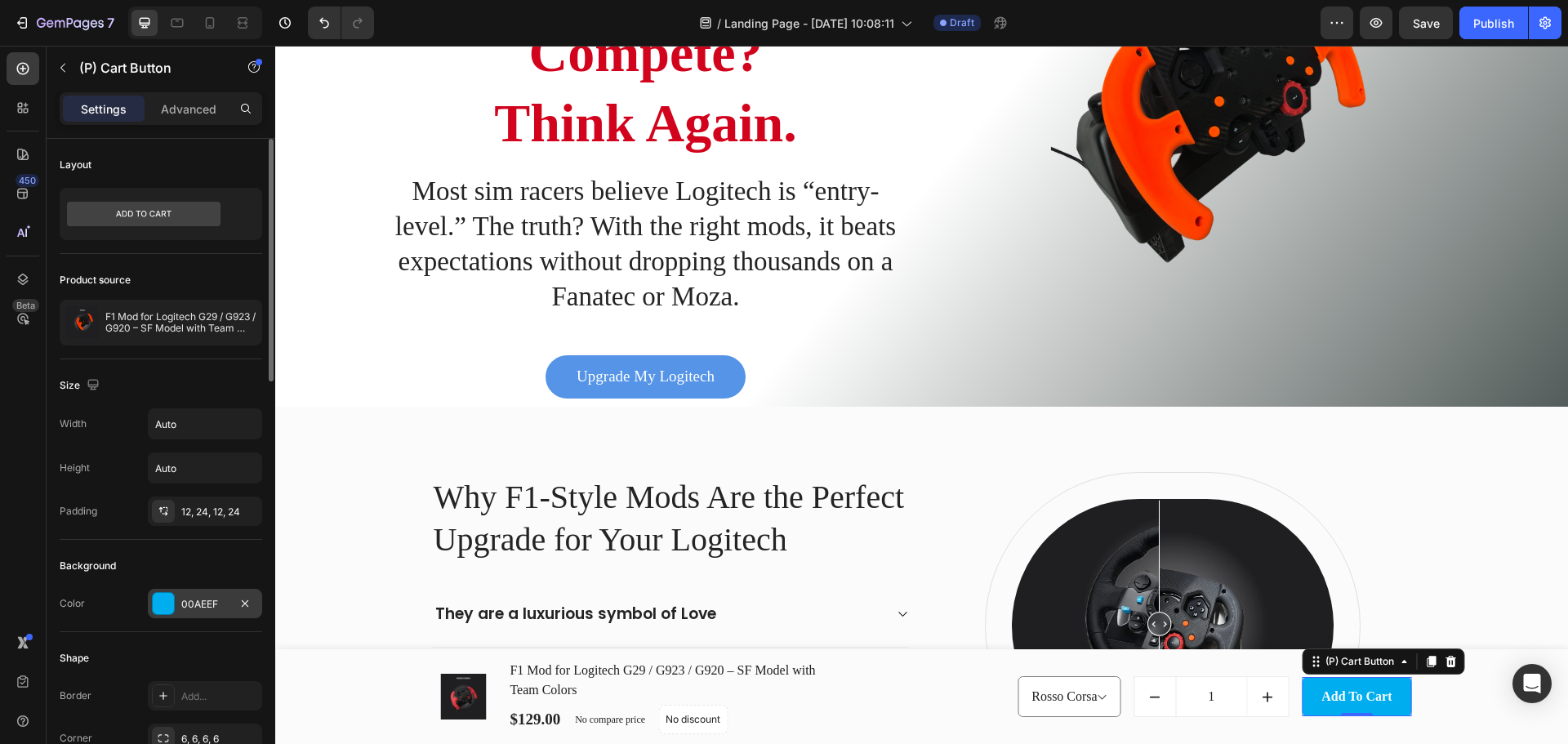
click at [197, 603] on div "00AEEF" at bounding box center [205, 603] width 47 height 14
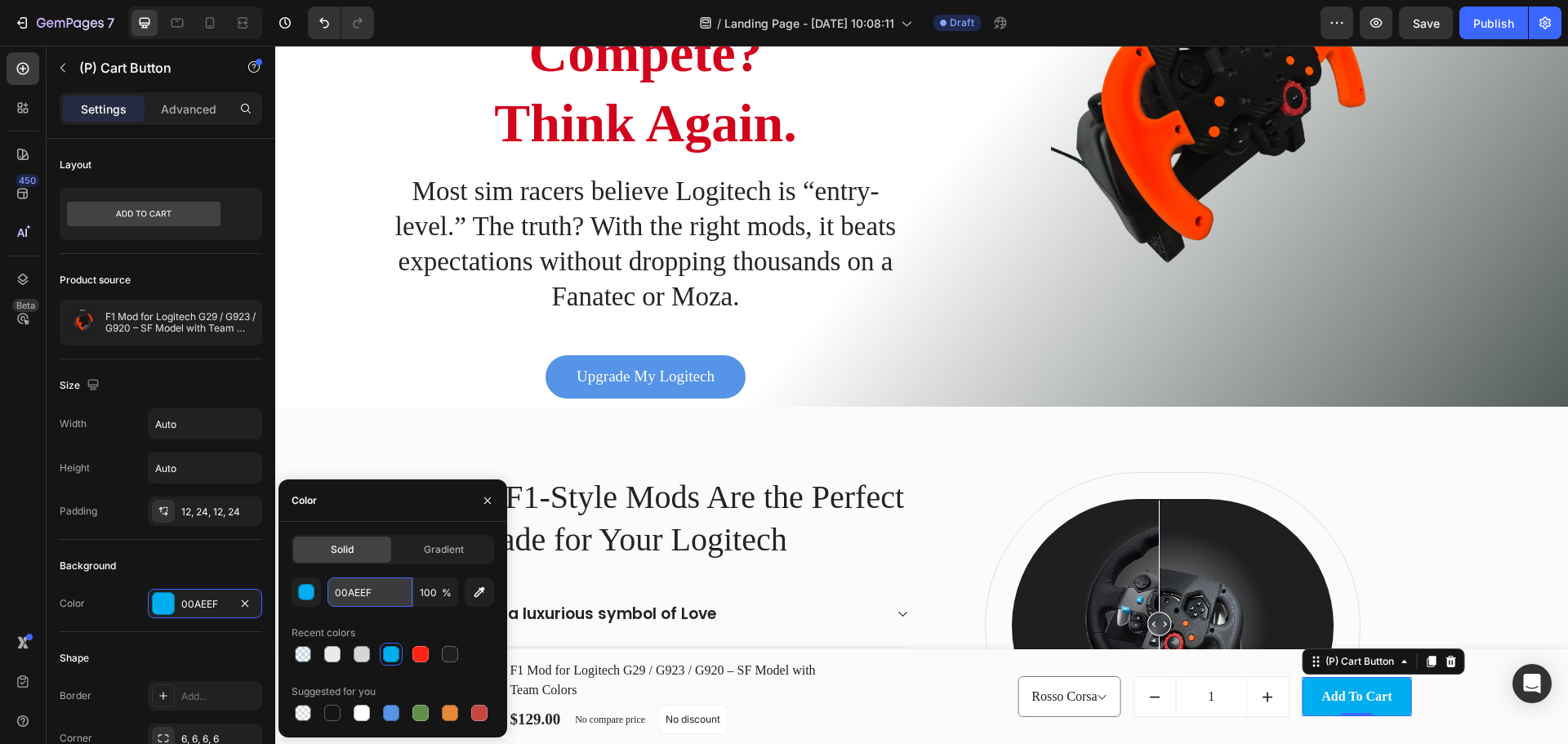
click at [343, 590] on input "00AEEF" at bounding box center [369, 592] width 85 height 29
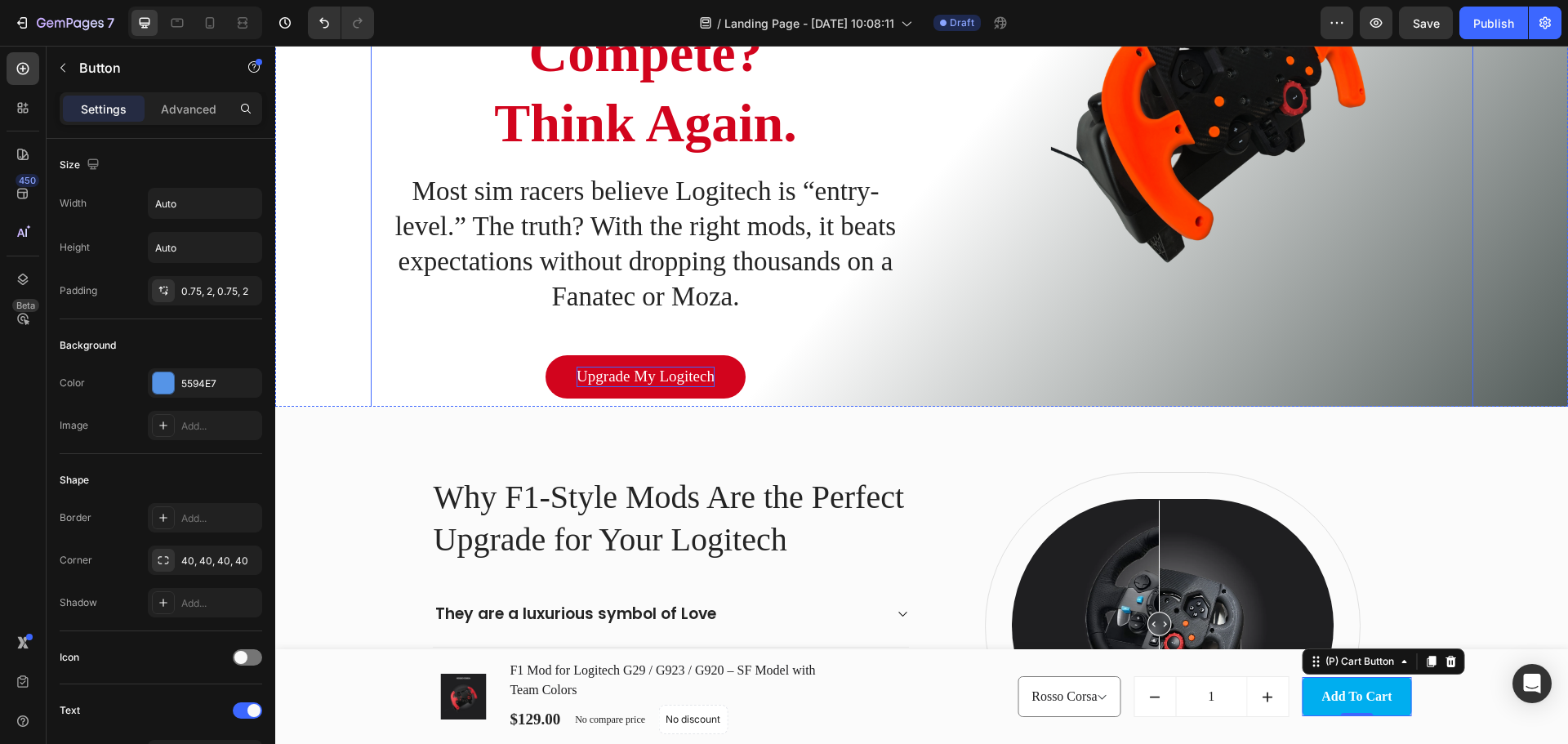
click at [683, 385] on p "Upgrade My Logitech" at bounding box center [646, 377] width 138 height 20
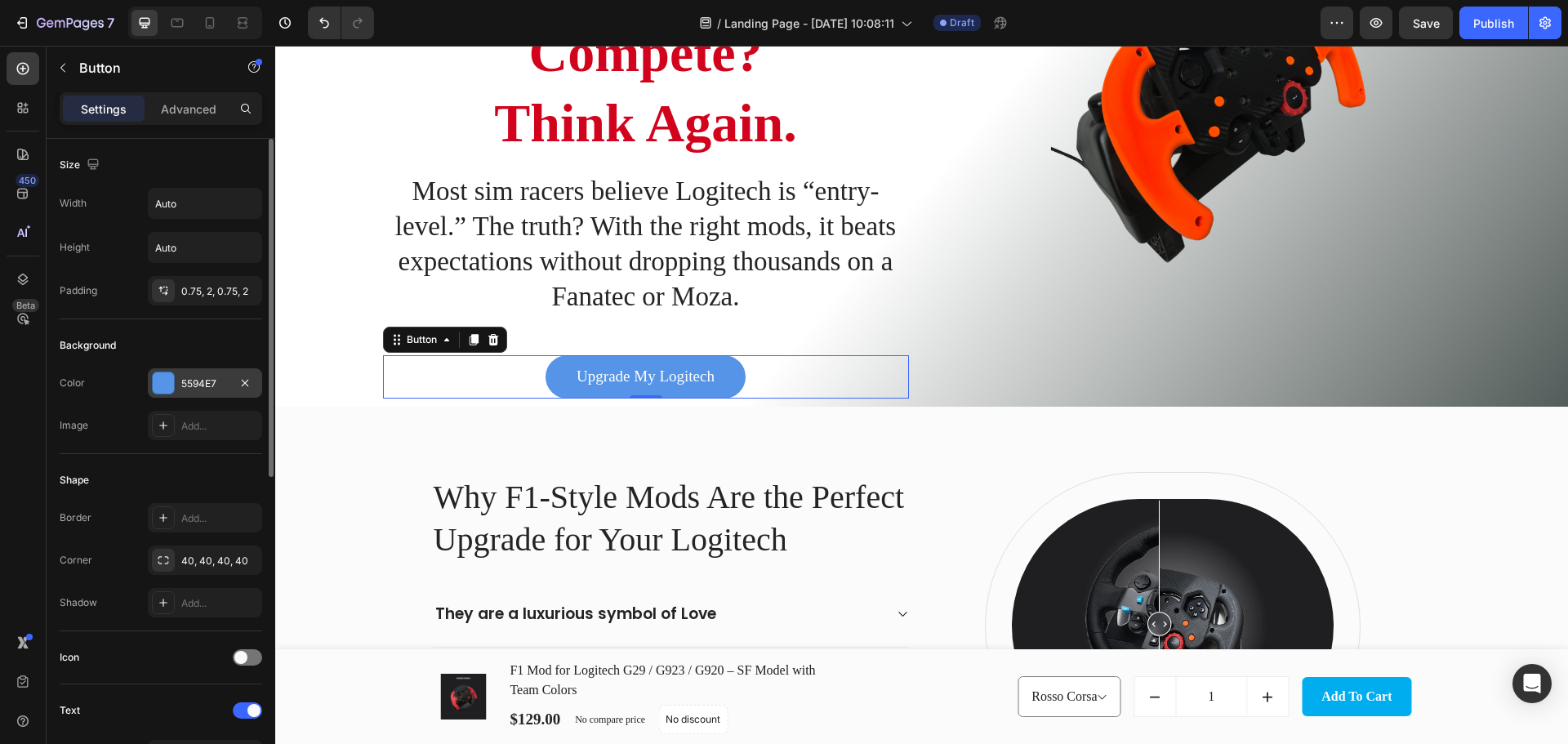
click at [221, 391] on div "5594E7" at bounding box center [205, 383] width 47 height 14
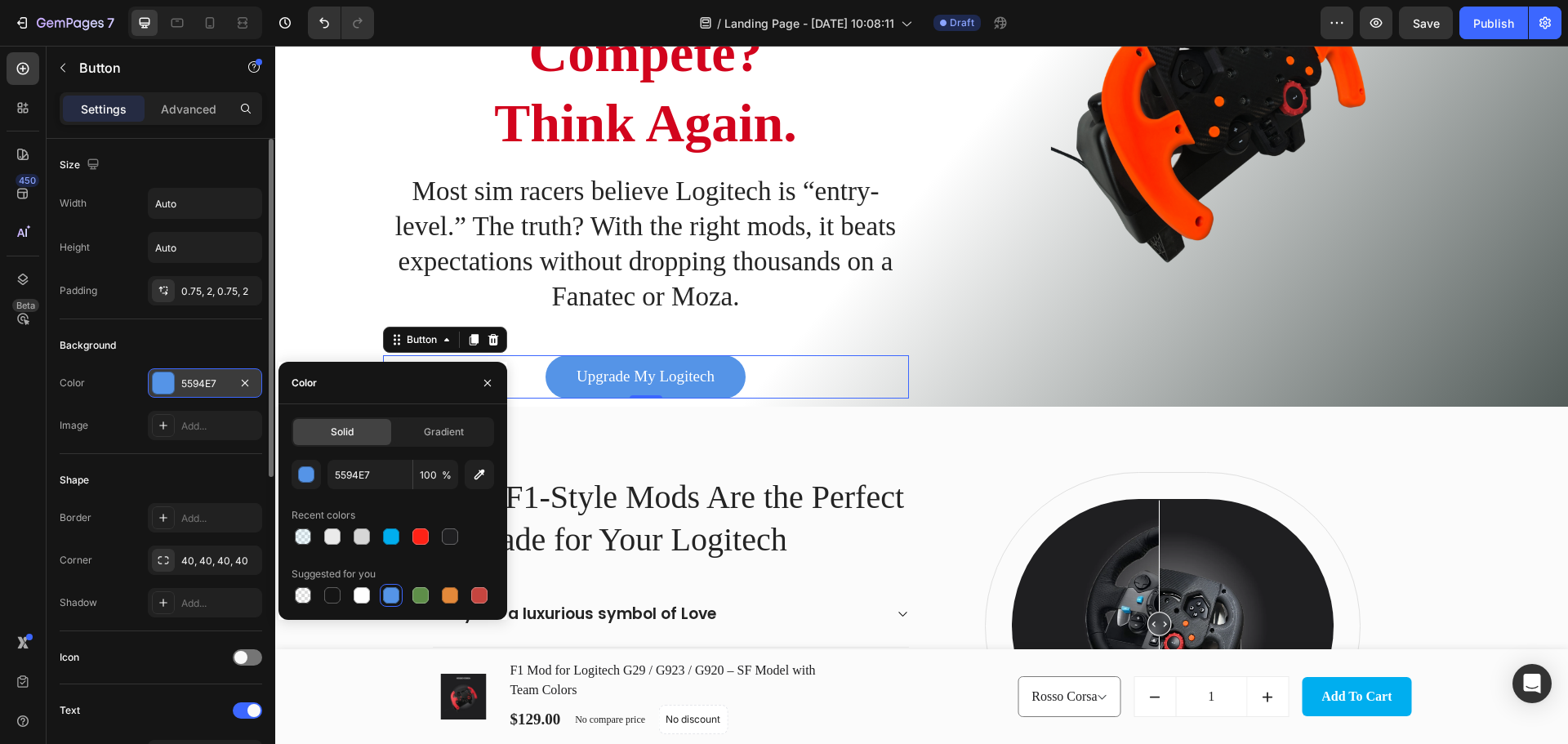
click at [219, 391] on div "5594E7" at bounding box center [205, 383] width 47 height 14
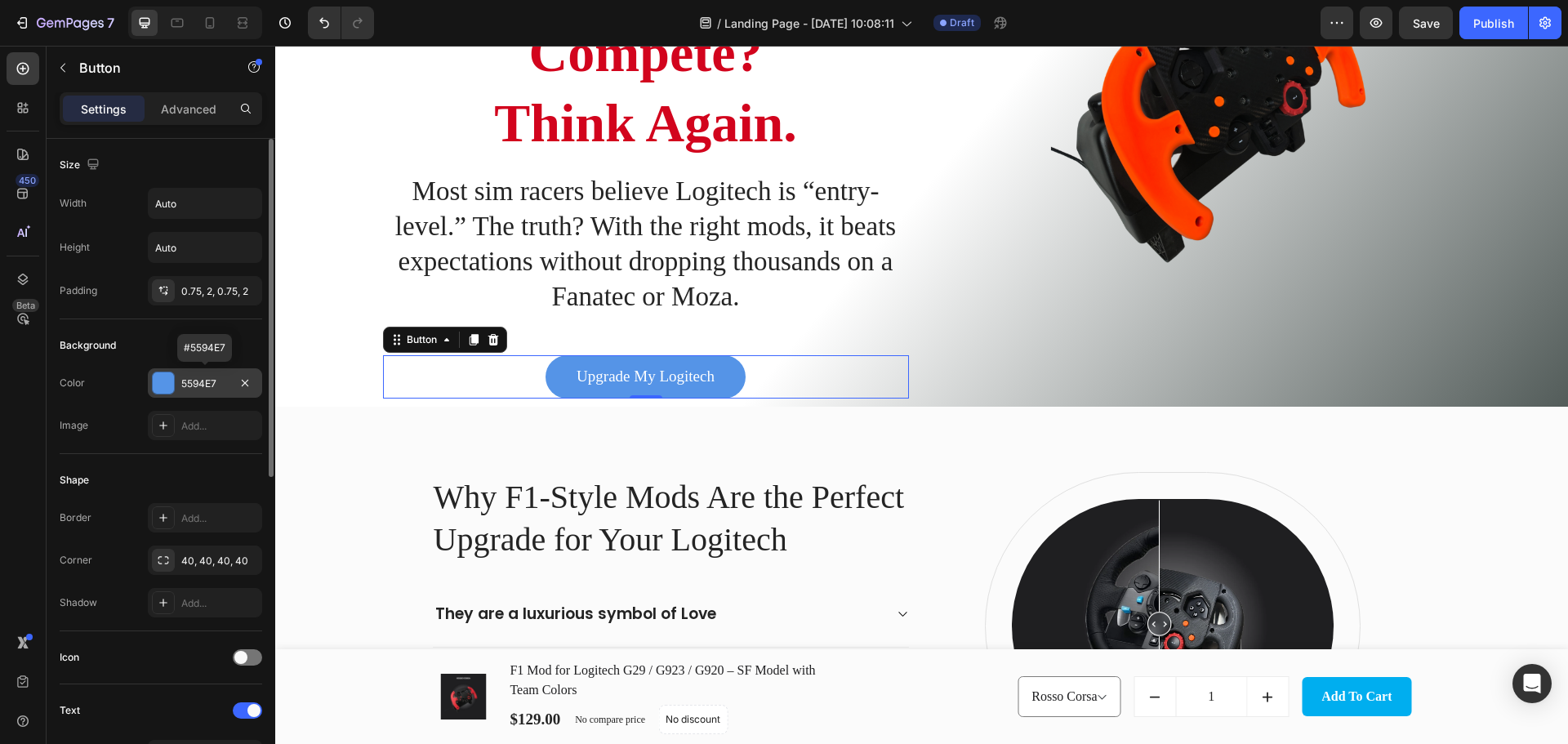
click at [212, 385] on div "5594E7" at bounding box center [205, 383] width 47 height 14
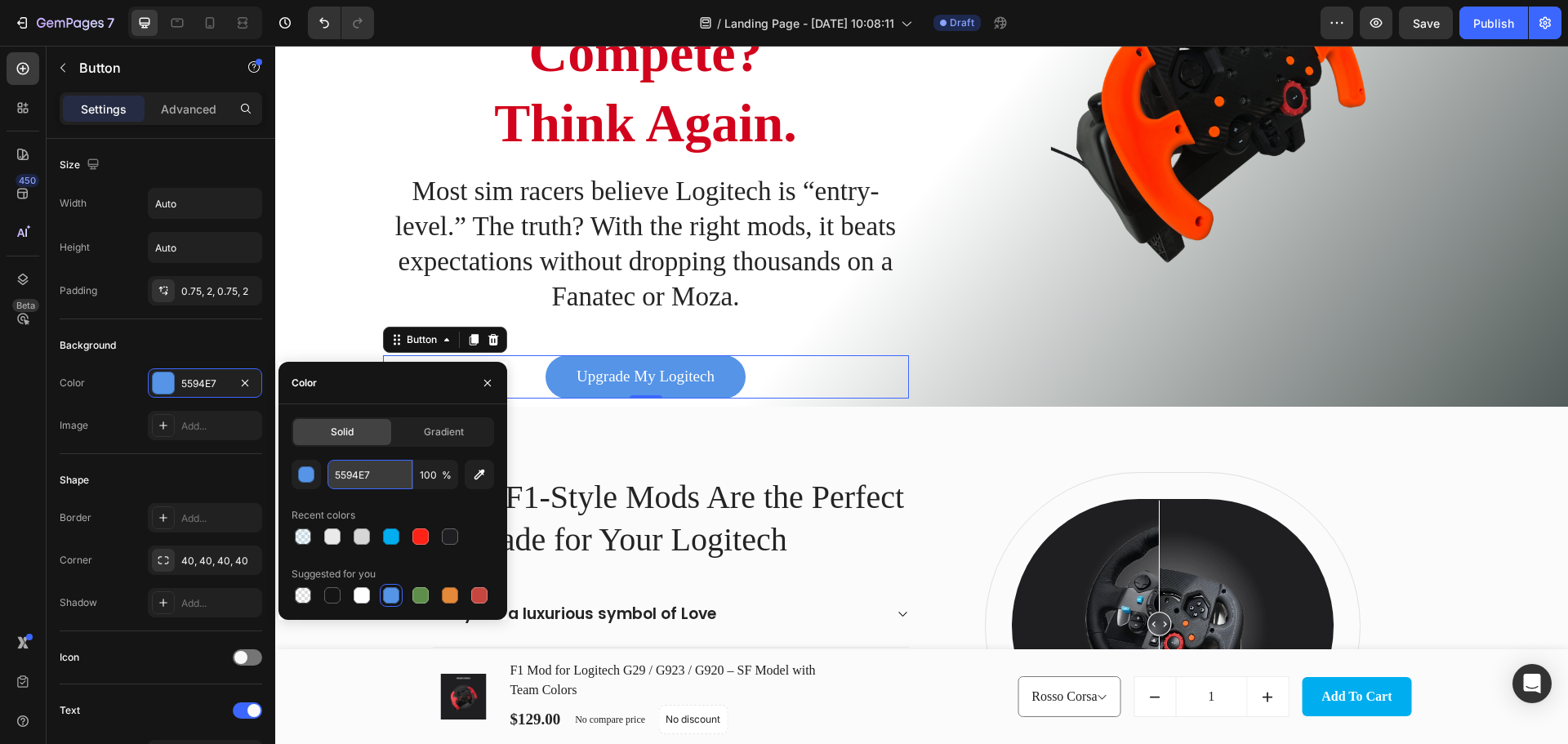
click at [366, 479] on input "5594E7" at bounding box center [369, 474] width 85 height 29
paste input "00AEEF"
type input "00AEEF"
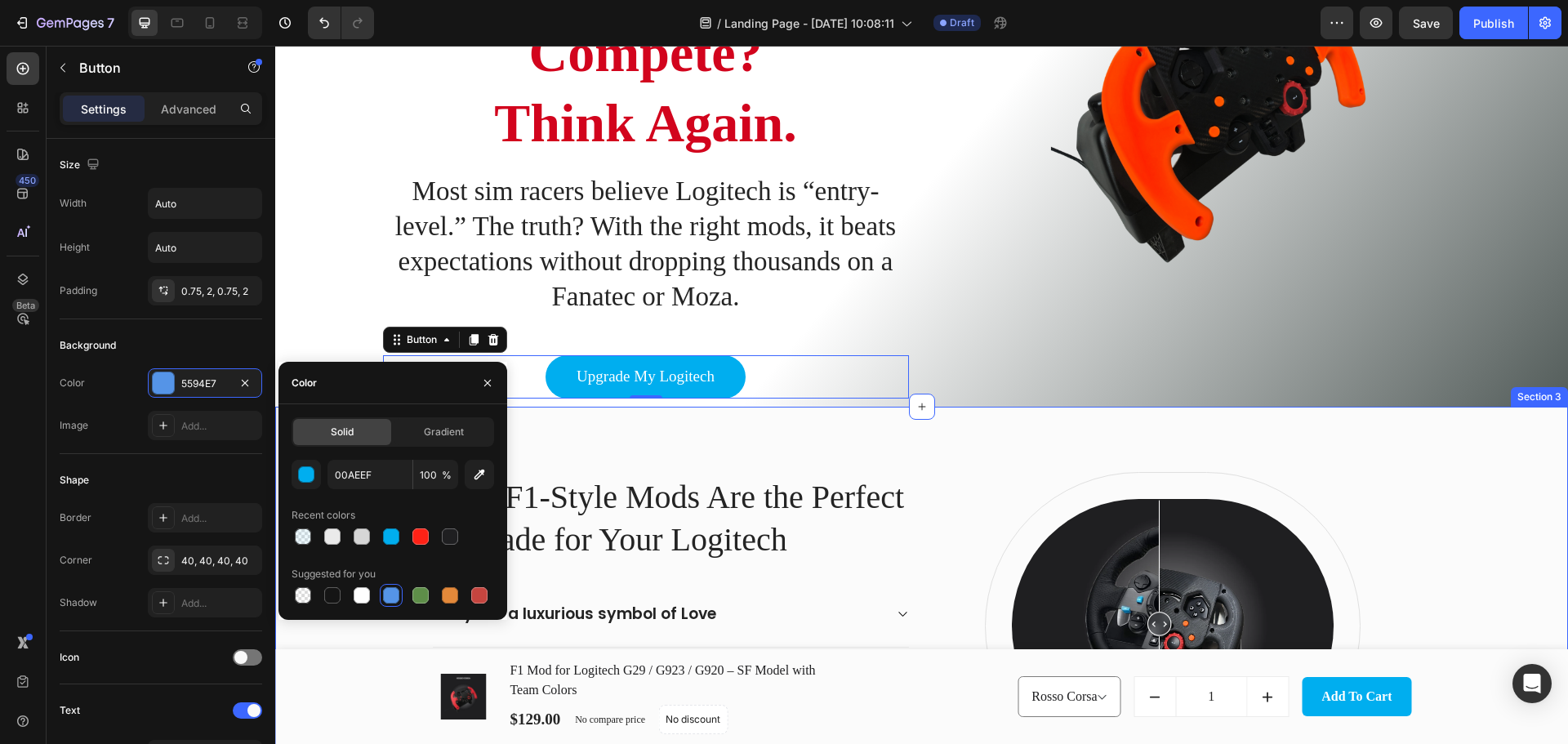
click at [1387, 438] on div "Why F1-Style Mods Are the Perfect Upgrade for Your Logitech Heading They are a …" at bounding box center [922, 625] width 1293 height 438
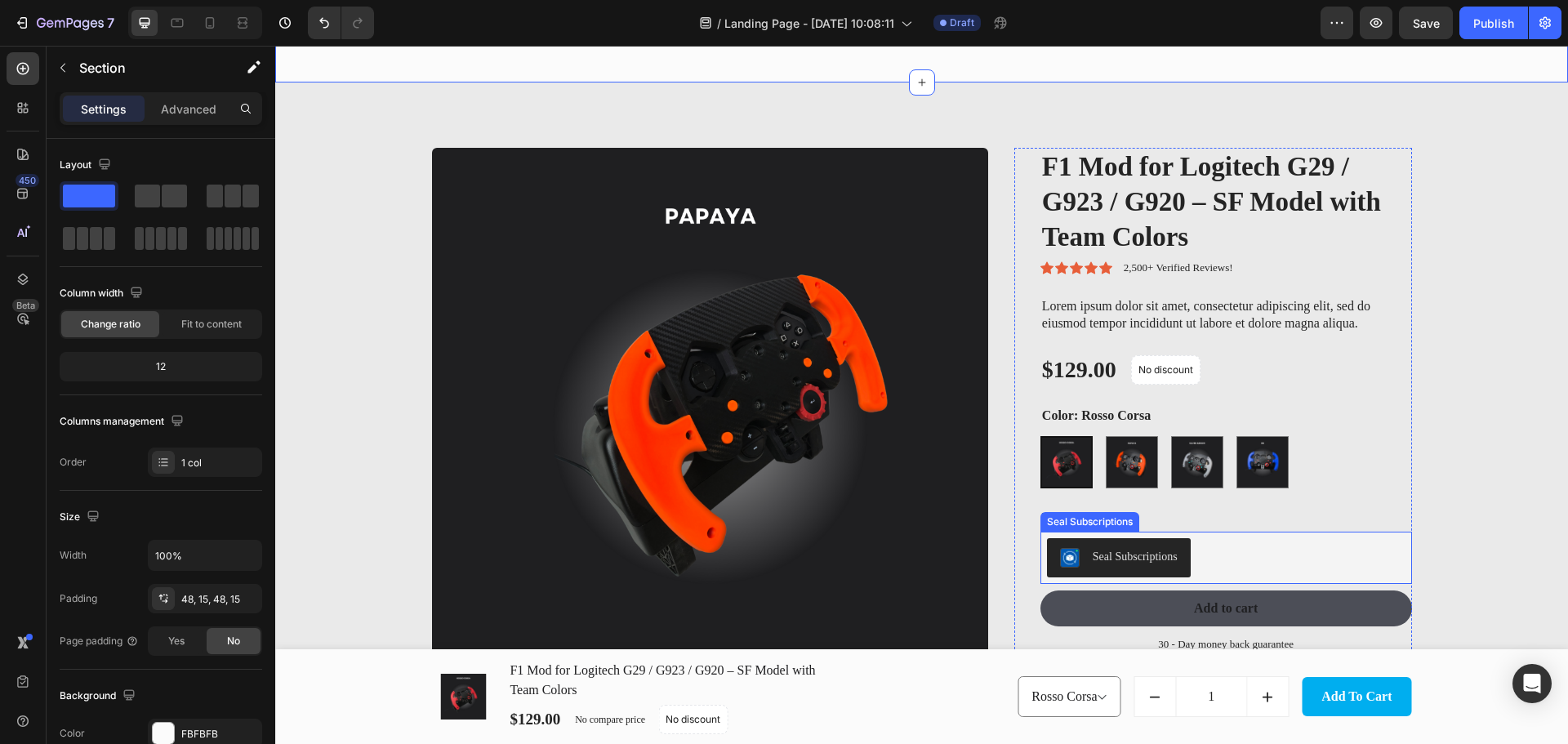
scroll to position [1197, 0]
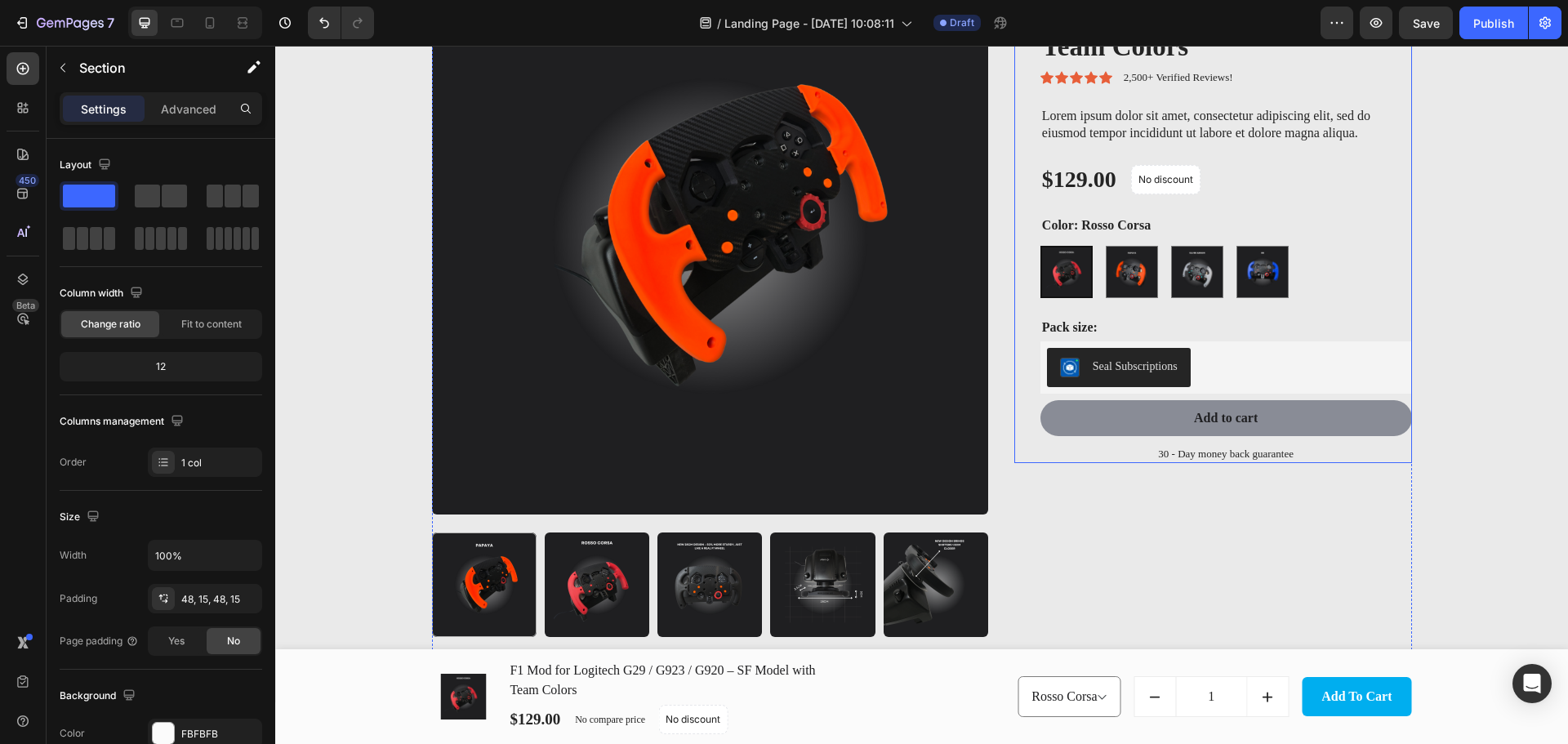
click at [1327, 417] on button "Add to cart" at bounding box center [1225, 418] width 371 height 37
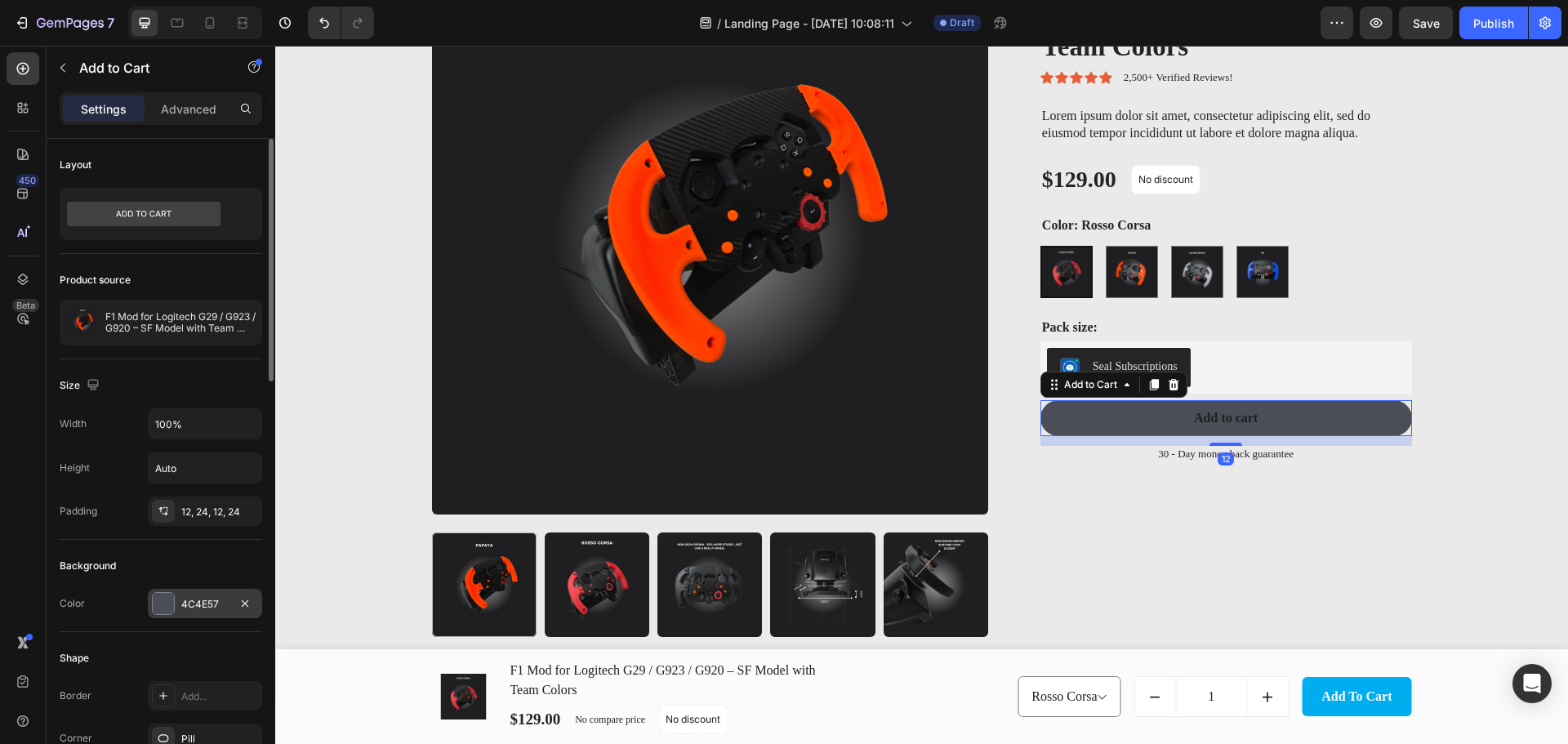
click at [184, 608] on div "4C4E57" at bounding box center [205, 603] width 47 height 14
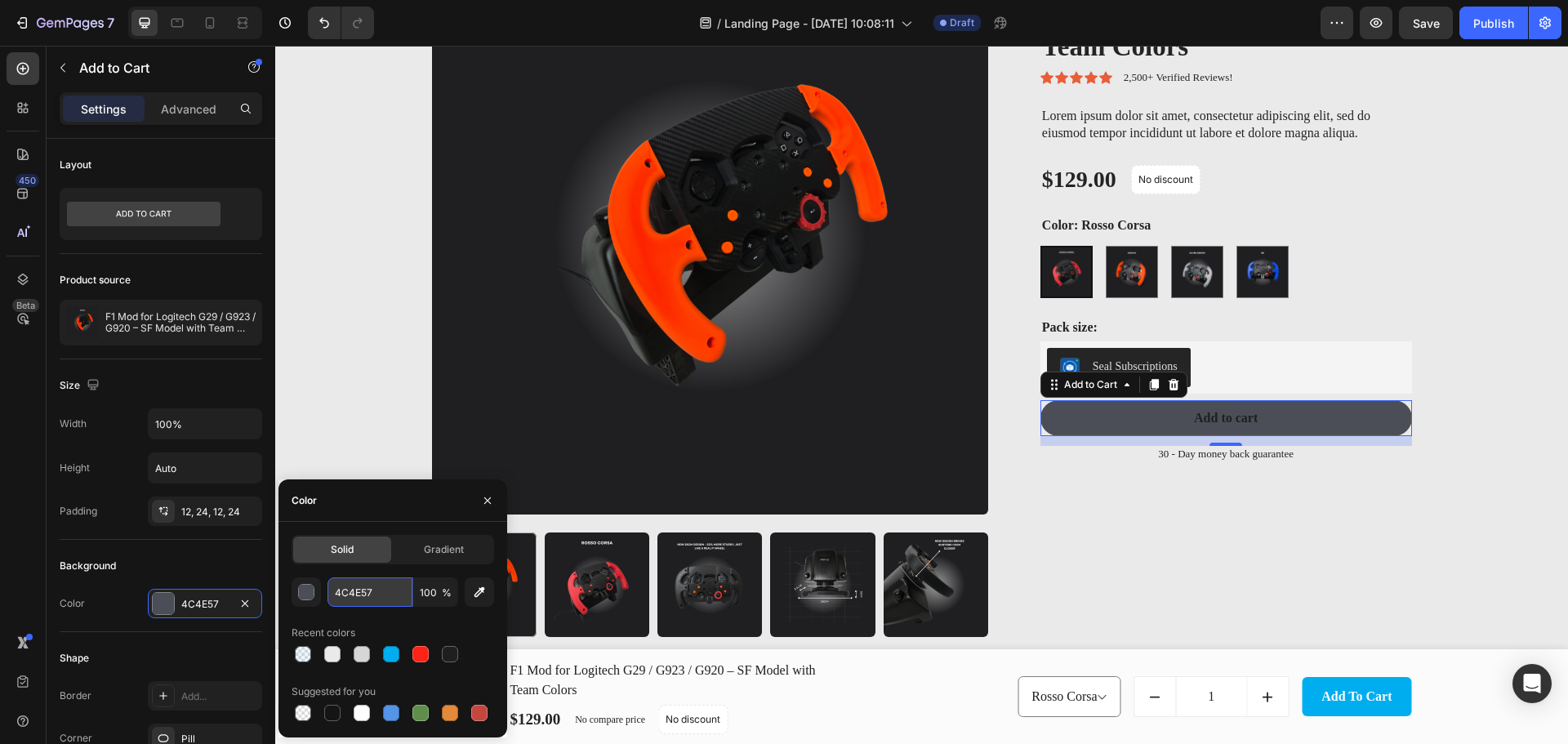
click at [337, 590] on input "4C4E57" at bounding box center [369, 592] width 85 height 29
paste input "00AEEF"
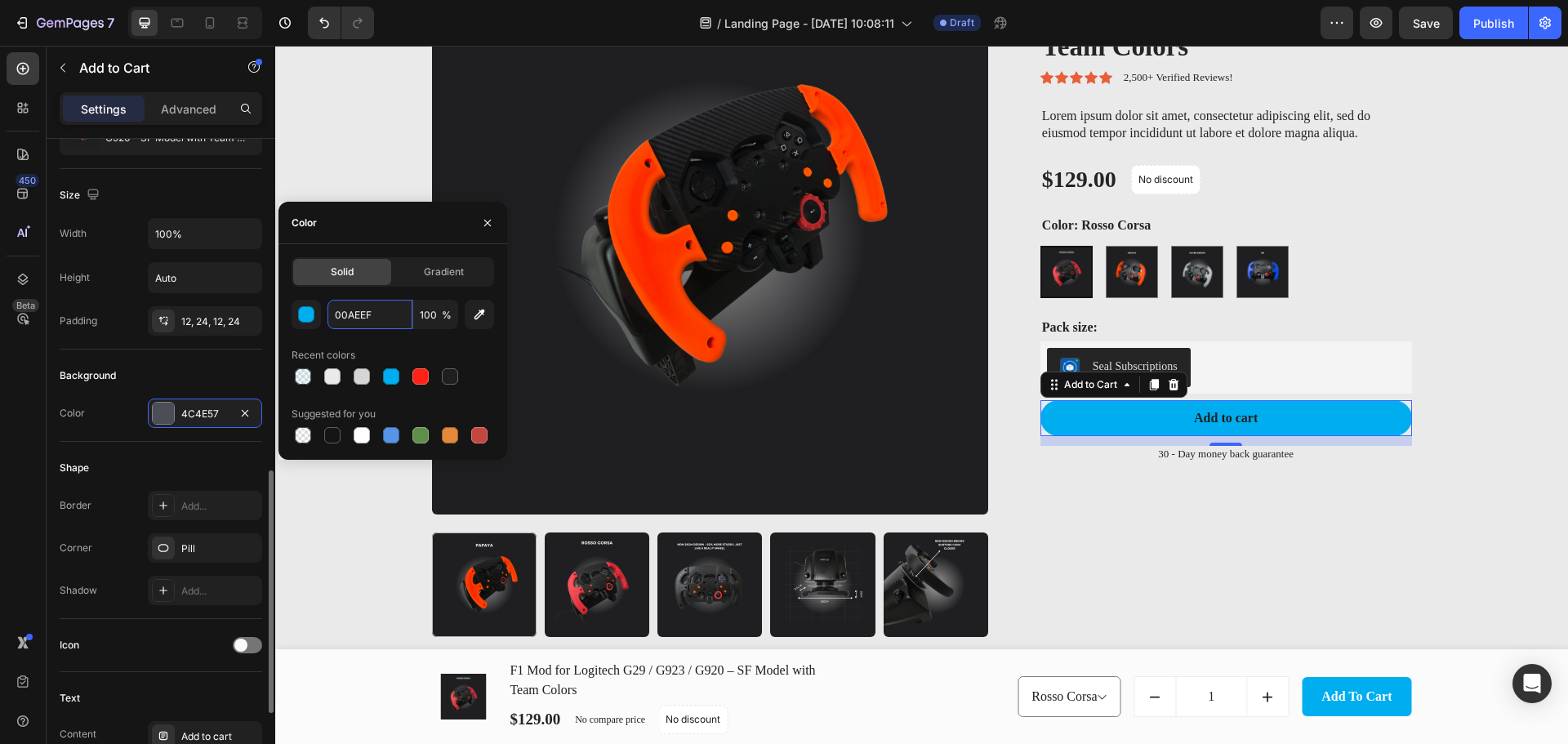
scroll to position [380, 0]
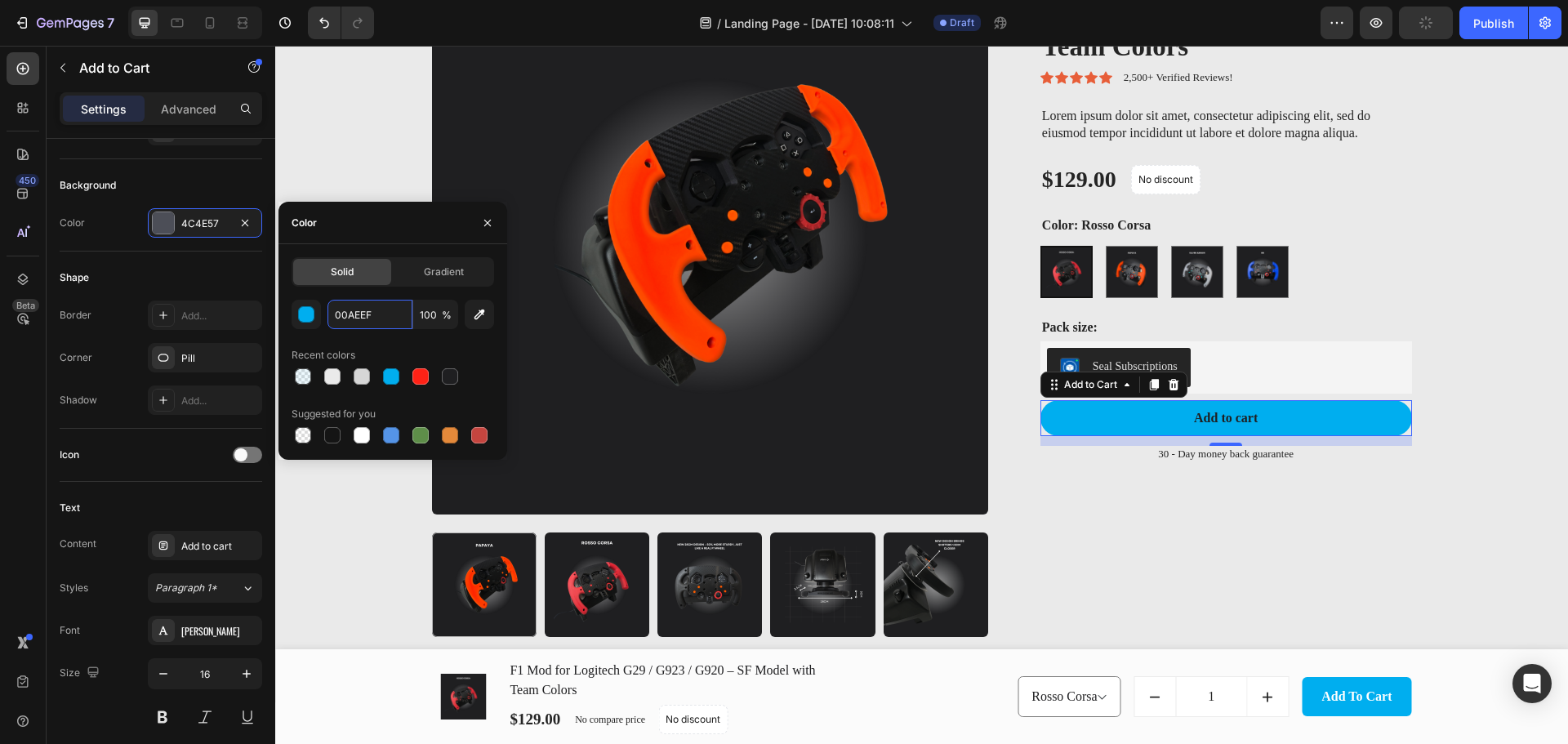
type input "00AEEF"
click at [405, 250] on div "Solid Gradient 00AEEF 100 % Recent colors Suggested for you" at bounding box center [393, 352] width 229 height 215
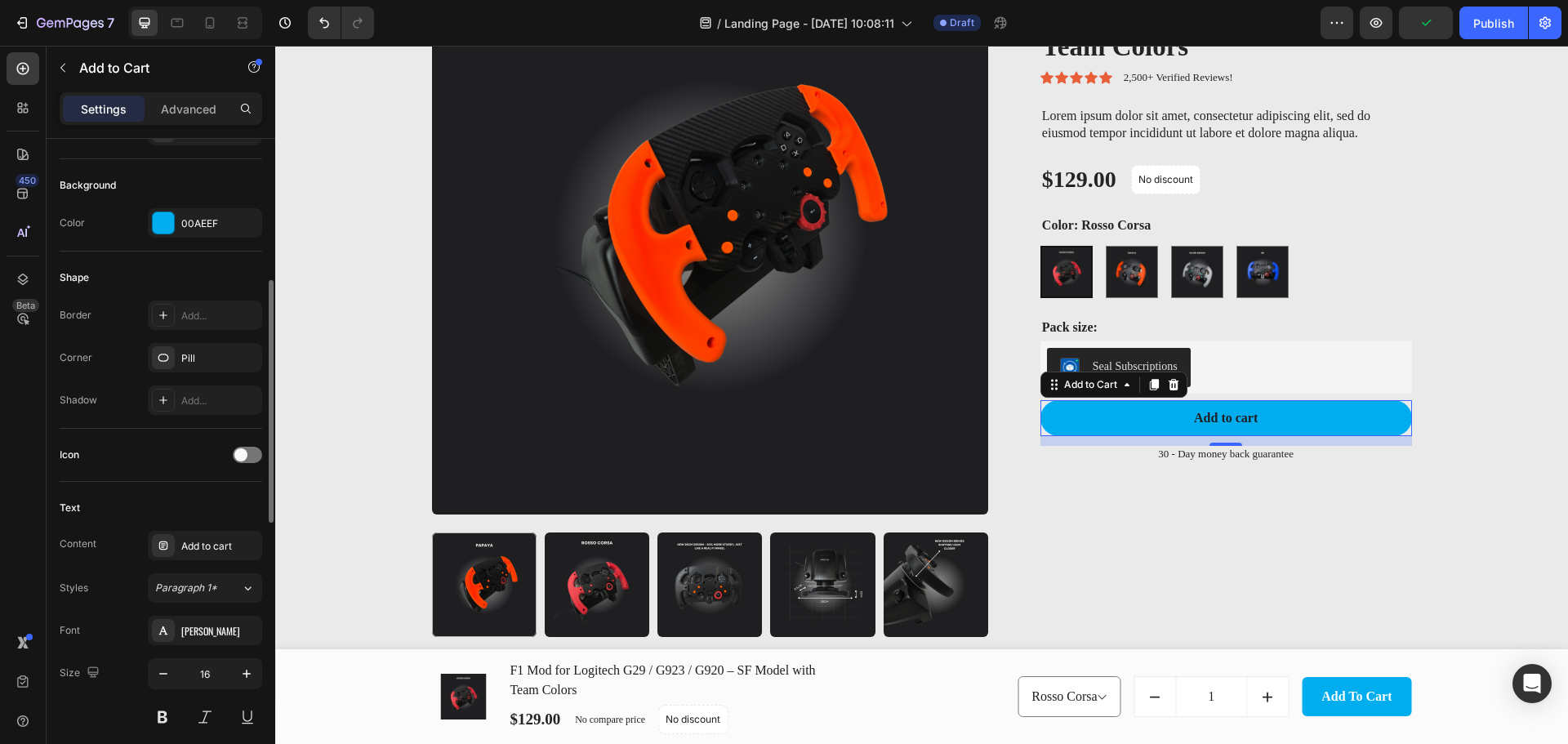
click at [182, 263] on div "Shape Border Add... Corner Pill Shadow Add..." at bounding box center [161, 340] width 203 height 178
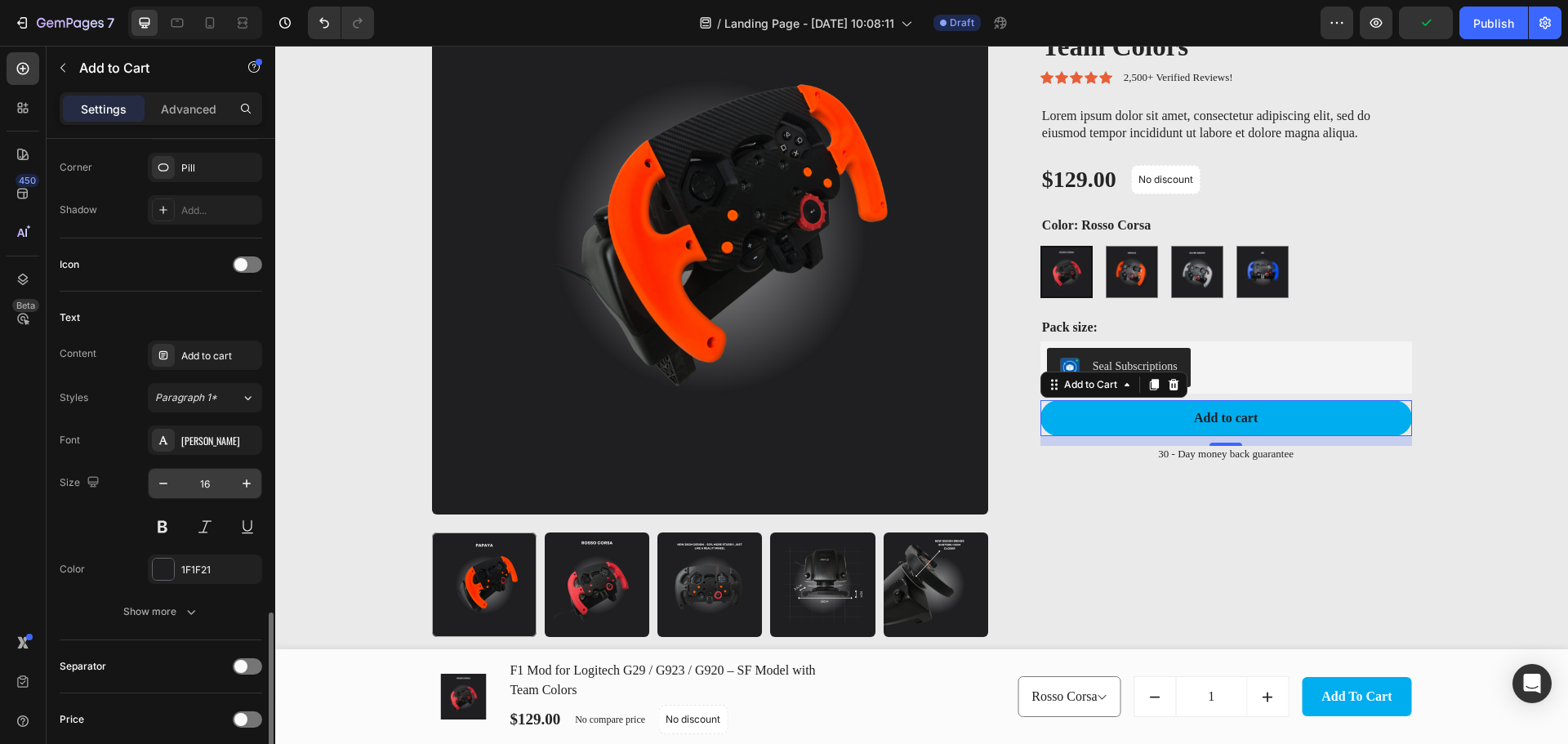
scroll to position [571, 0]
click at [154, 571] on div at bounding box center [162, 569] width 21 height 21
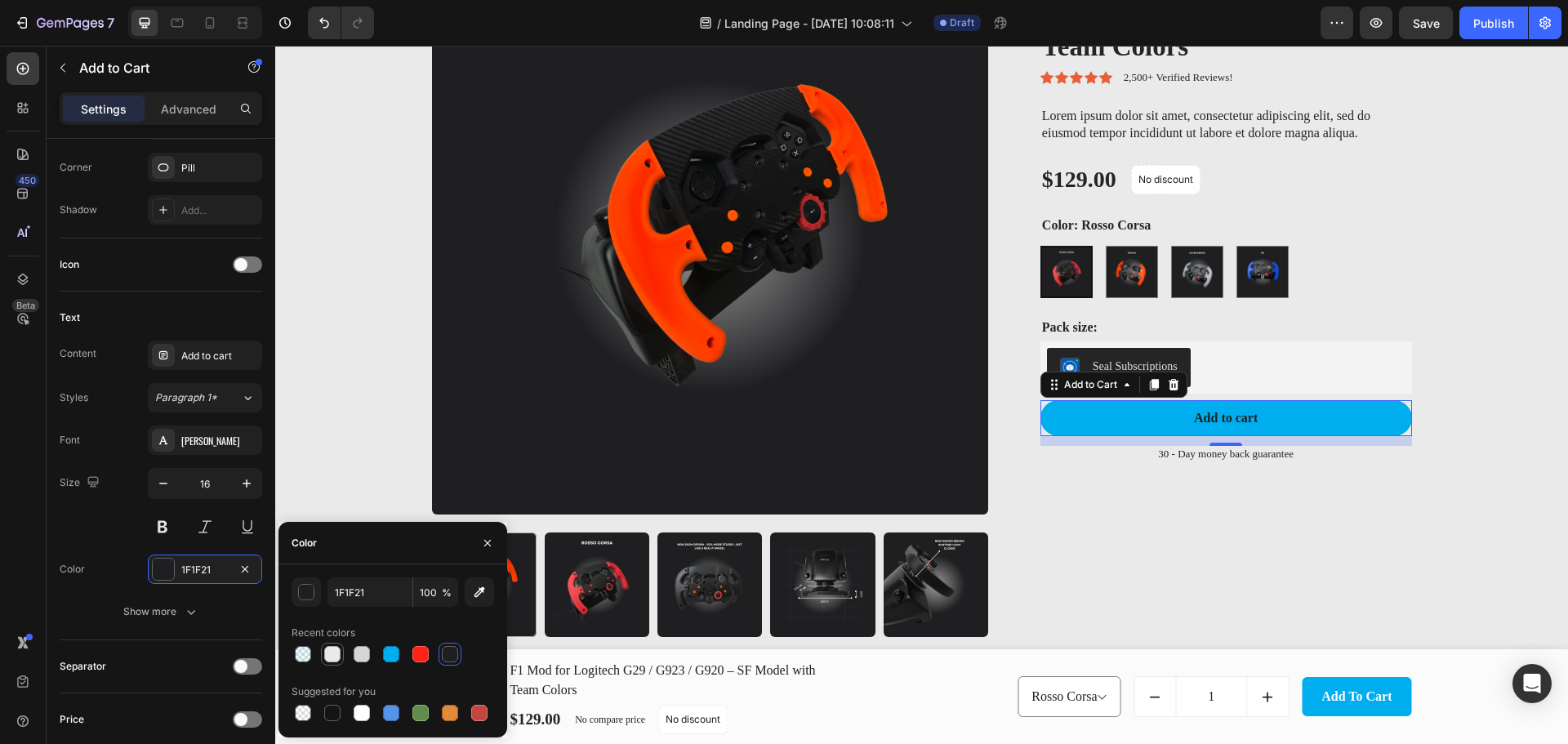
click at [329, 652] on div at bounding box center [332, 653] width 16 height 16
type input "EAEAEA"
click at [1486, 531] on div "Product Images F1 Mod for Logitech G29 / G923 / G920 – SF Model with Team Color…" at bounding box center [921, 311] width 1268 height 705
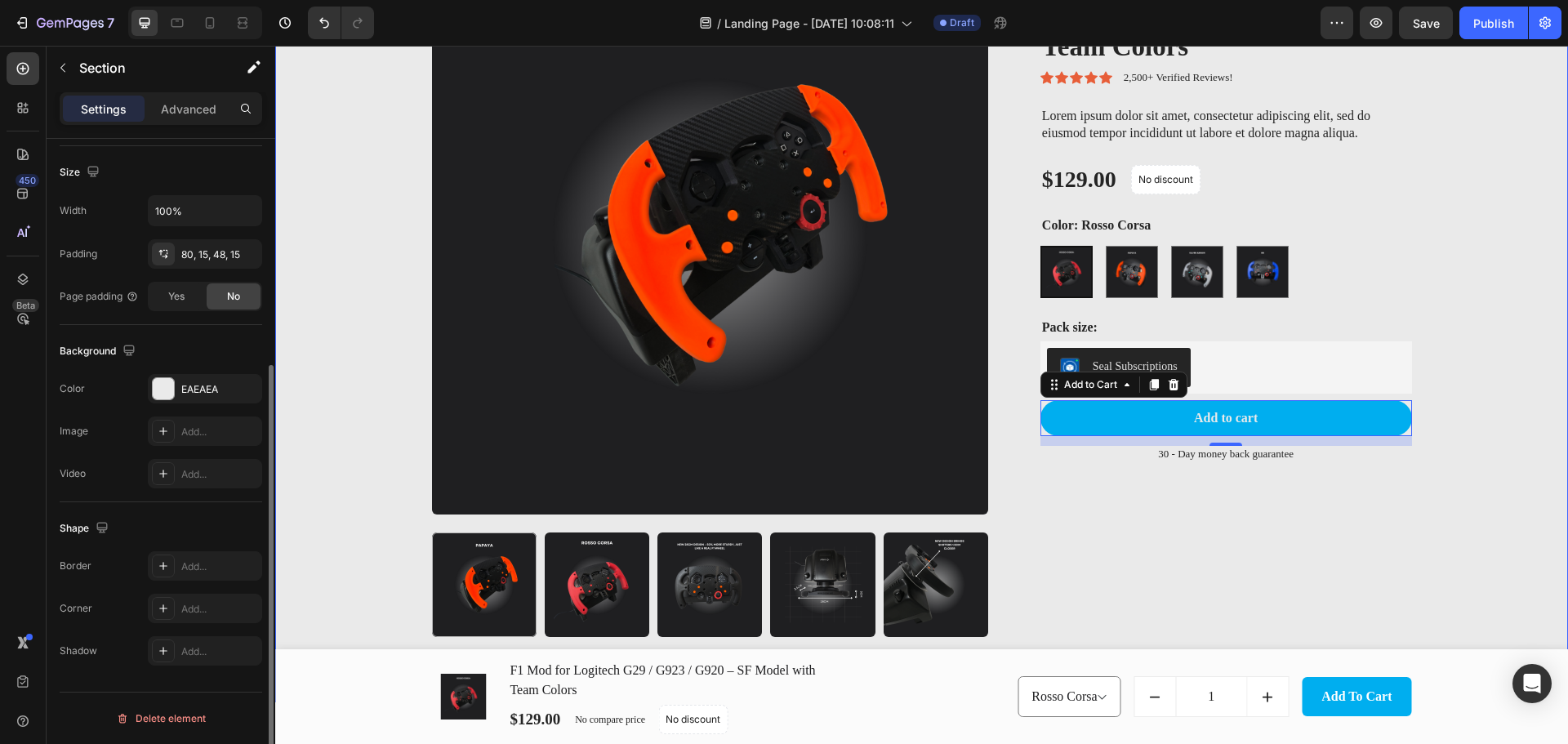
scroll to position [0, 0]
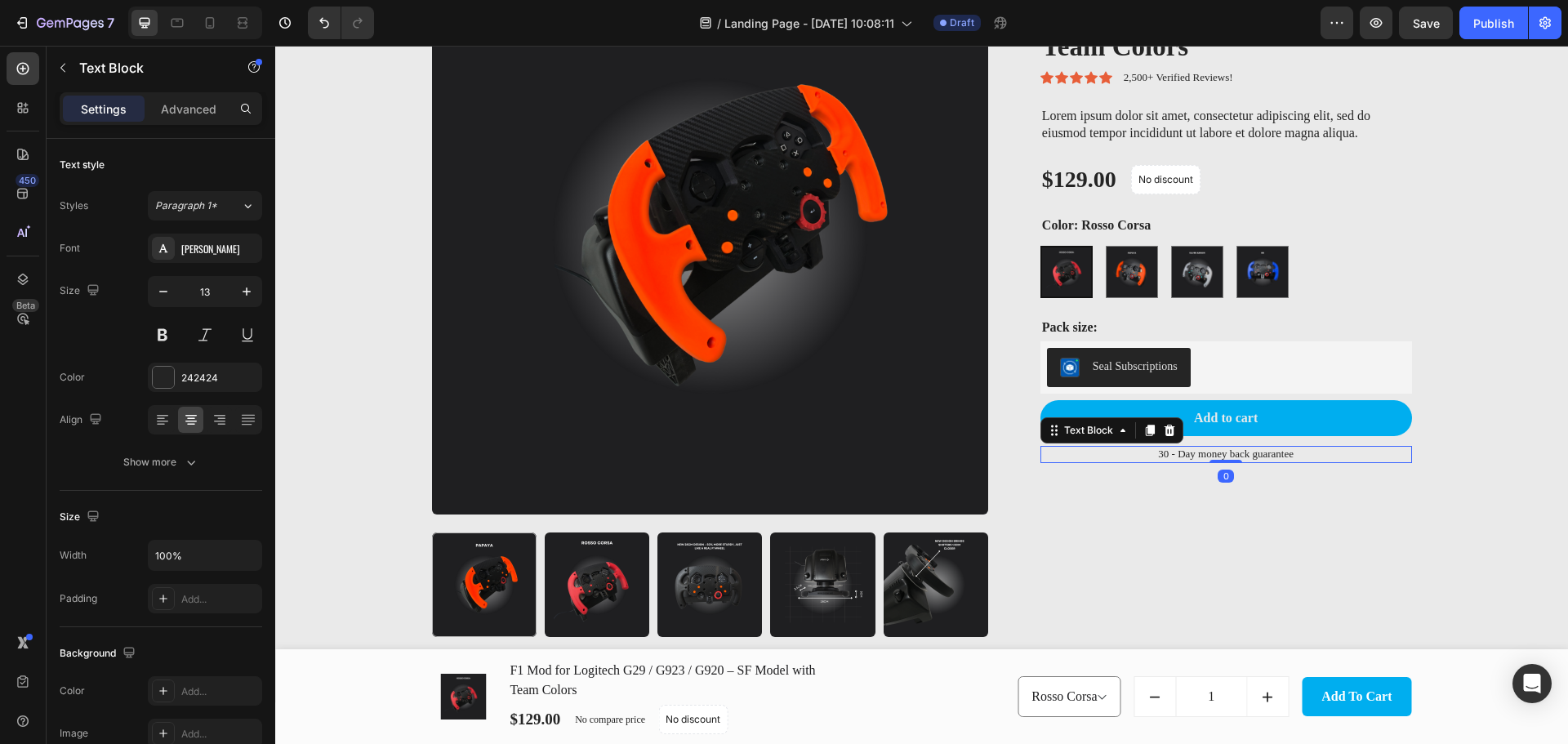
click at [1253, 447] on div "30 - Day money back guarantee" at bounding box center [1225, 454] width 371 height 17
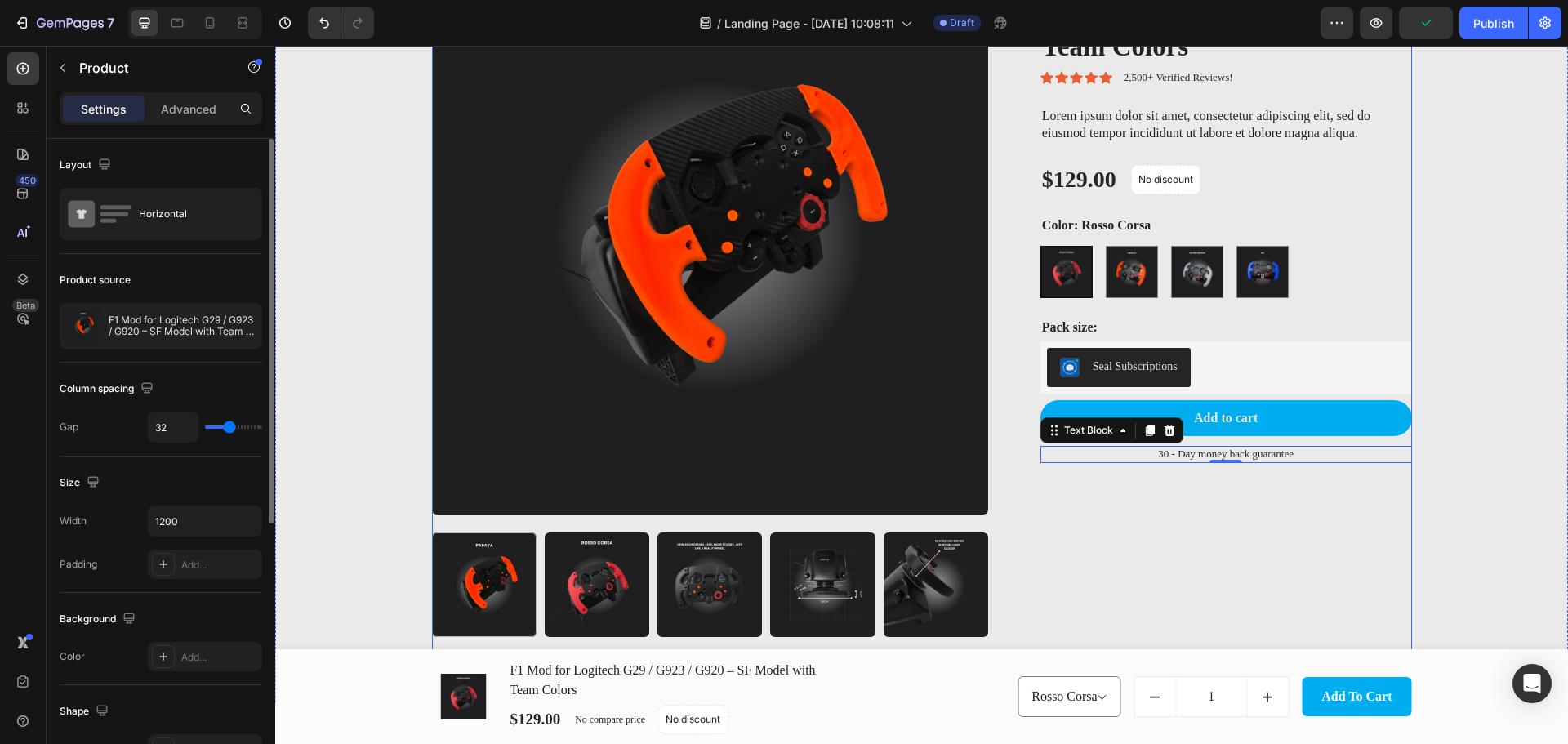
click at [1232, 483] on div "F1 Mod for Logitech G29 / G923 / G920 – SF Model with Team Colors Product Title…" at bounding box center [1213, 304] width 397 height 693
click at [1199, 457] on p "30 - Day money back guarantee" at bounding box center [1225, 454] width 368 height 13
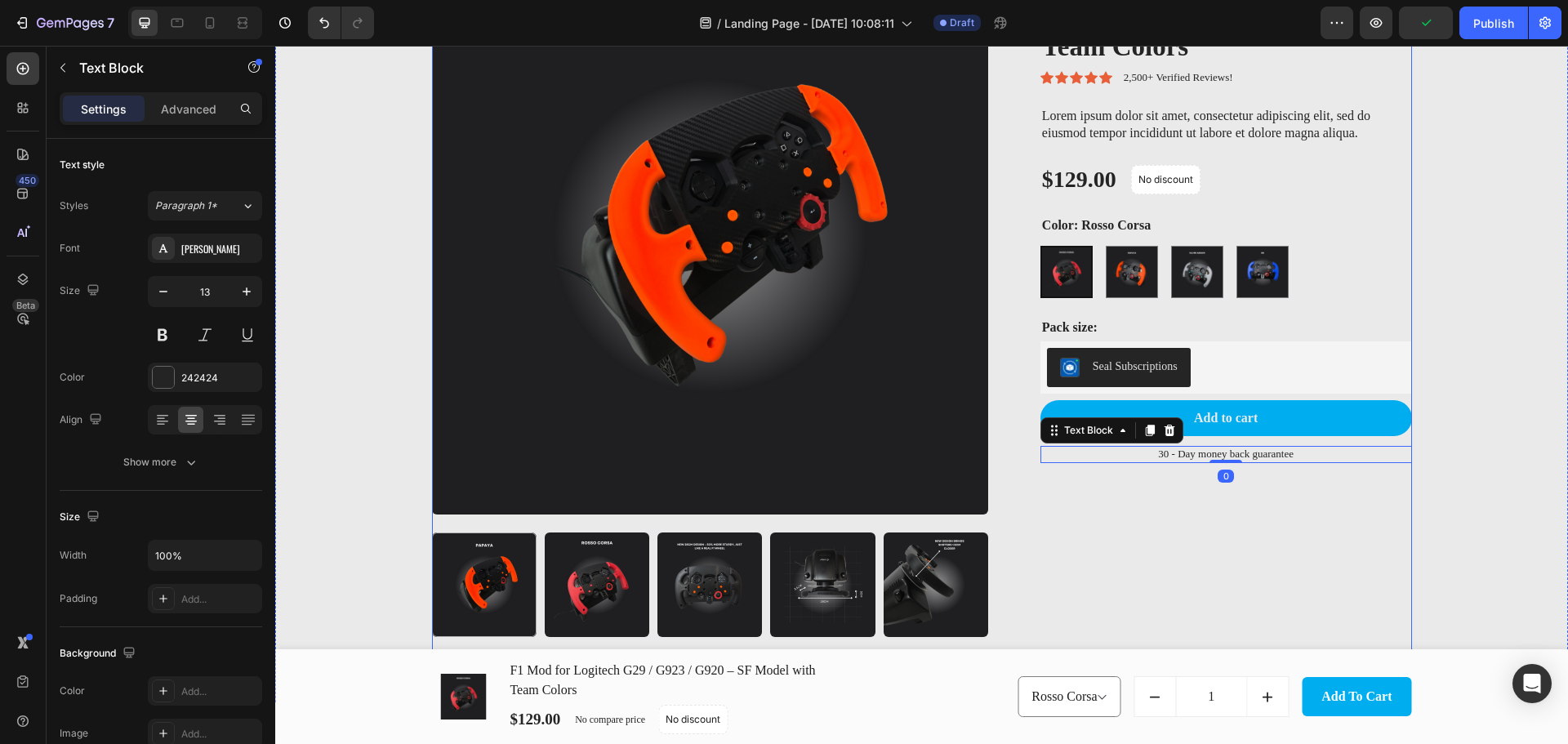
click at [1122, 505] on div "F1 Mod for Logitech G29 / G923 / G920 – SF Model with Team Colors Product Title…" at bounding box center [1213, 304] width 397 height 693
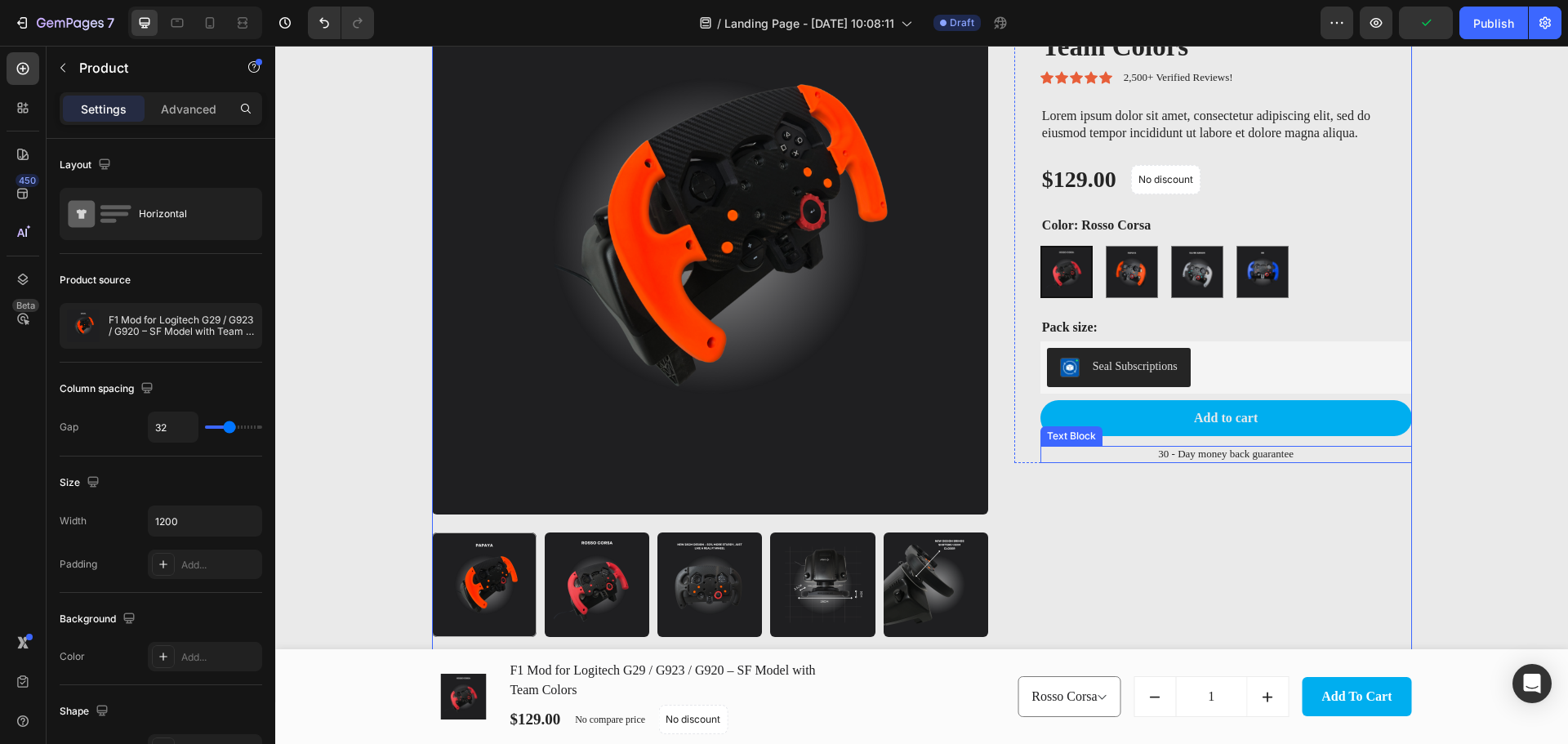
click at [1225, 455] on p "30 - Day money back guarantee" at bounding box center [1225, 454] width 368 height 13
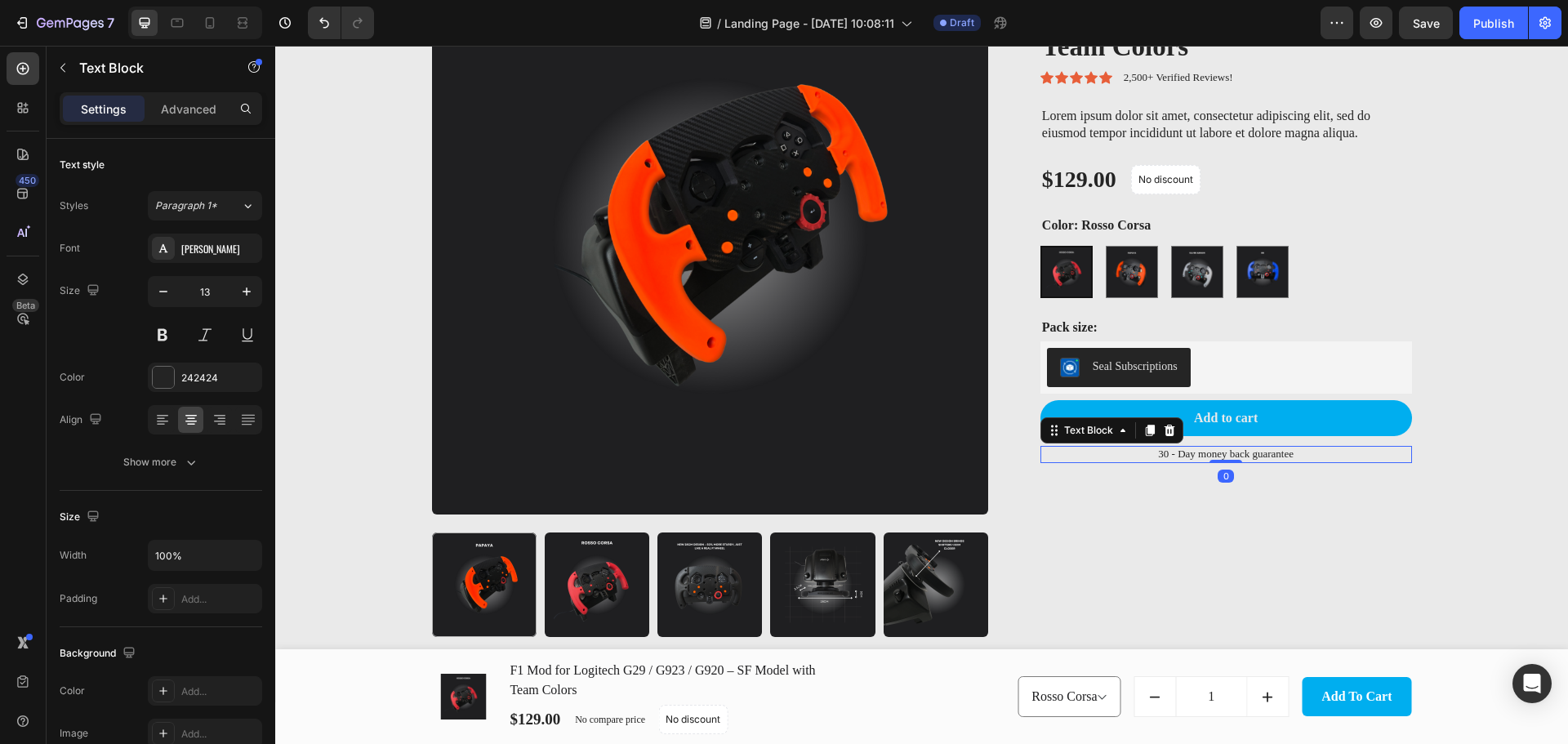
click at [1167, 449] on p "30 - Day money back guarantee" at bounding box center [1225, 454] width 368 height 13
click at [1353, 456] on p "30 - Day money back guarantee" at bounding box center [1225, 454] width 368 height 13
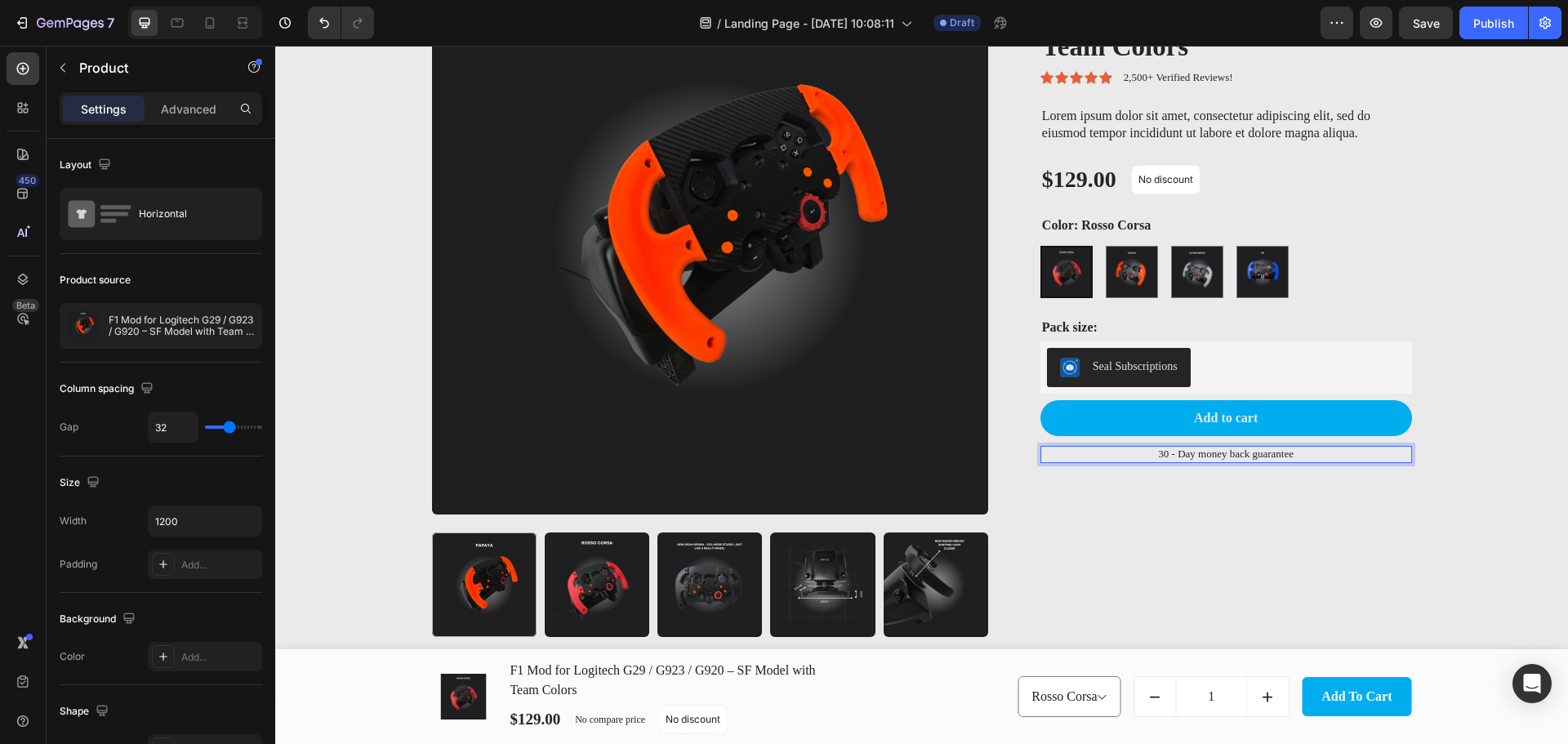
click at [1318, 528] on div "F1 Mod for Logitech G29 / G923 / G920 – SF Model with Team Colors Product Title…" at bounding box center [1213, 304] width 397 height 693
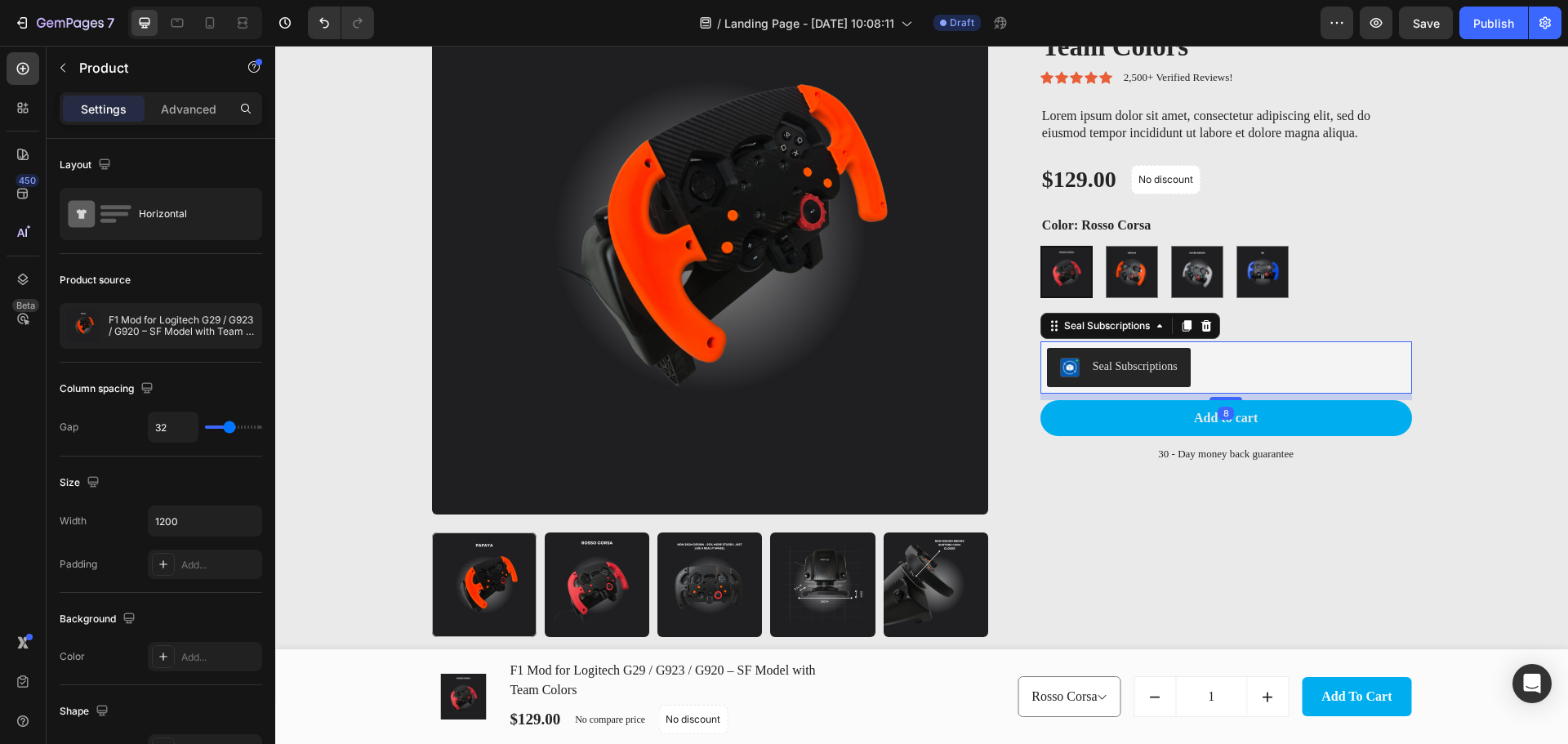
click at [1277, 367] on div "Seal Subscriptions" at bounding box center [1226, 367] width 359 height 40
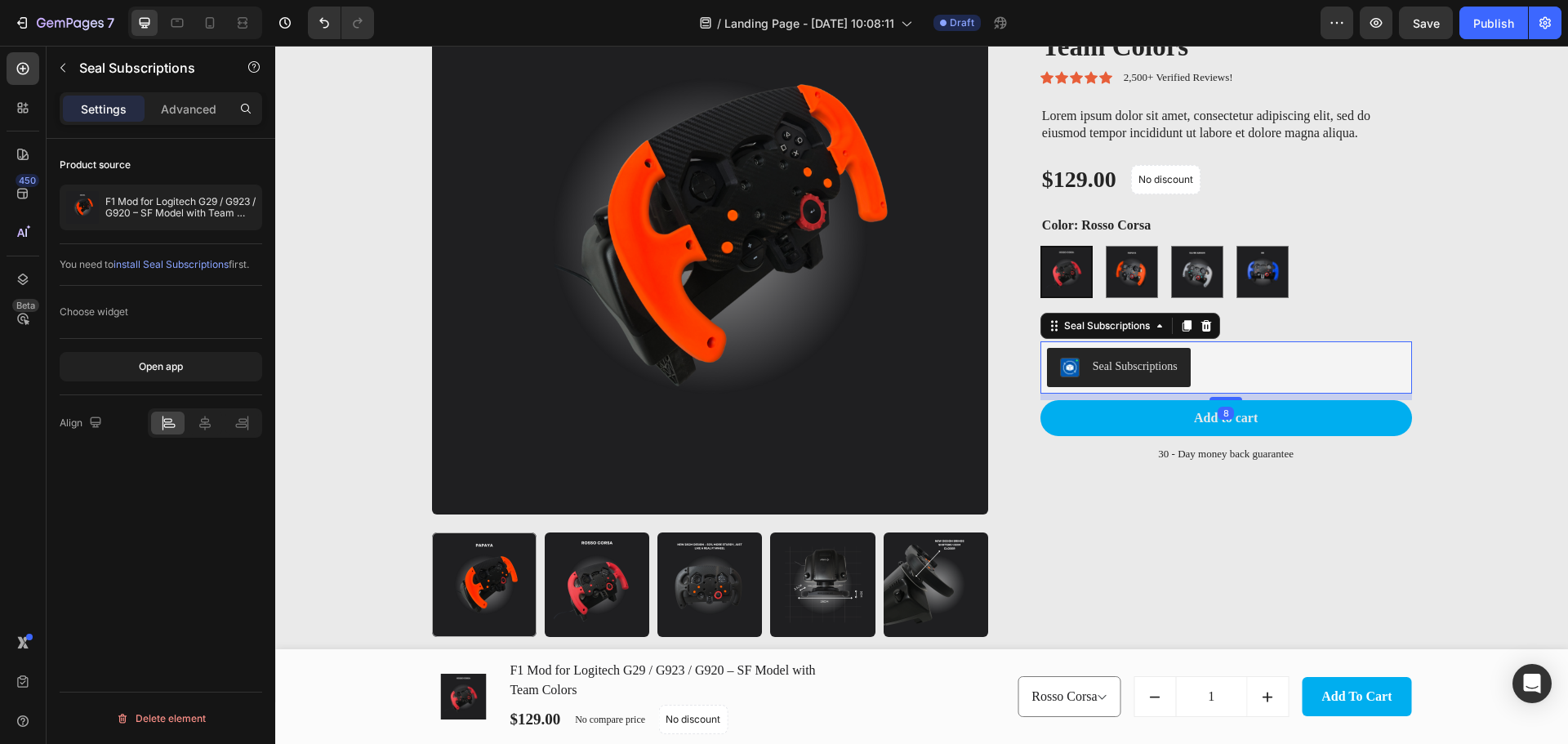
click at [1204, 323] on icon at bounding box center [1206, 326] width 13 height 13
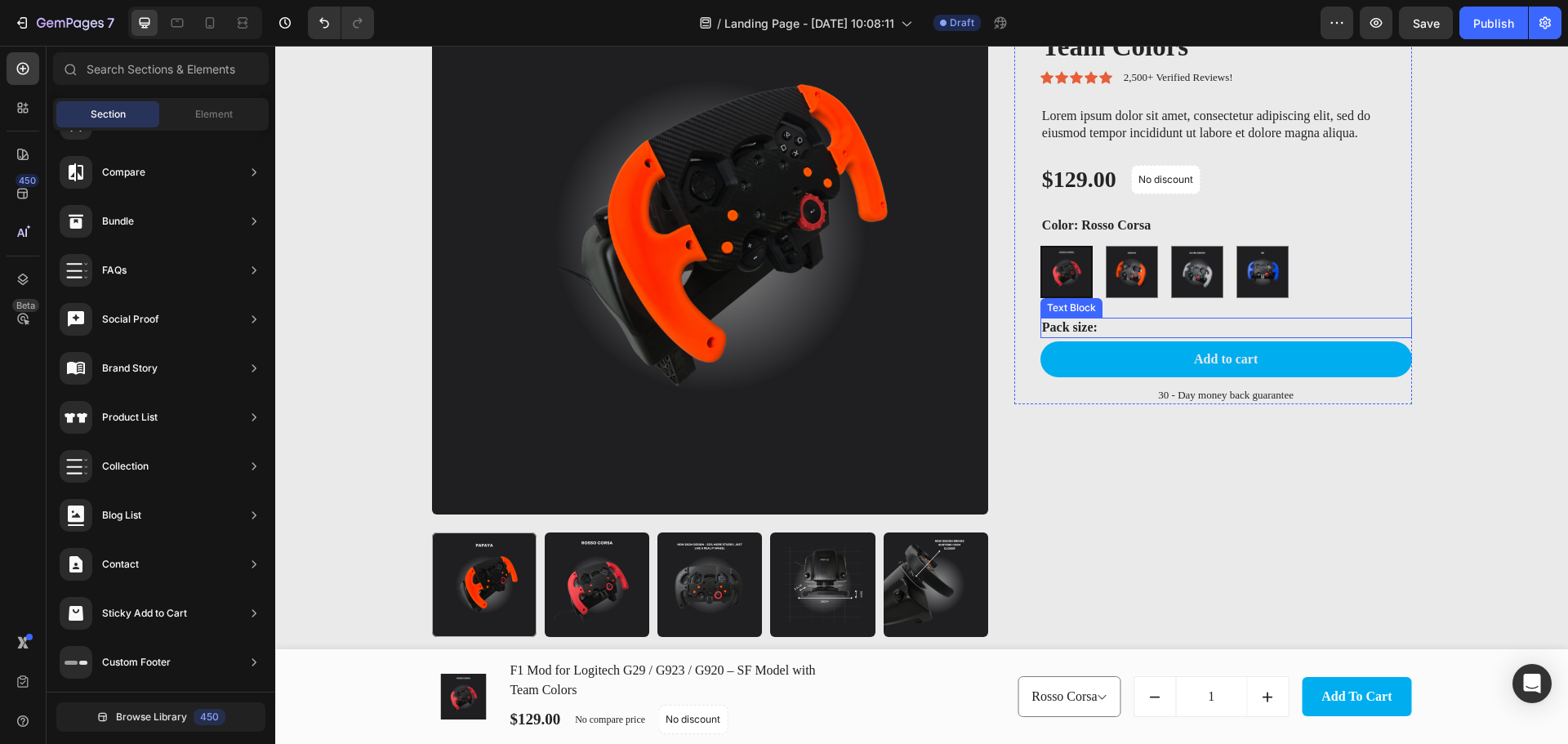
click at [1104, 332] on p "Pack size:" at bounding box center [1225, 327] width 368 height 17
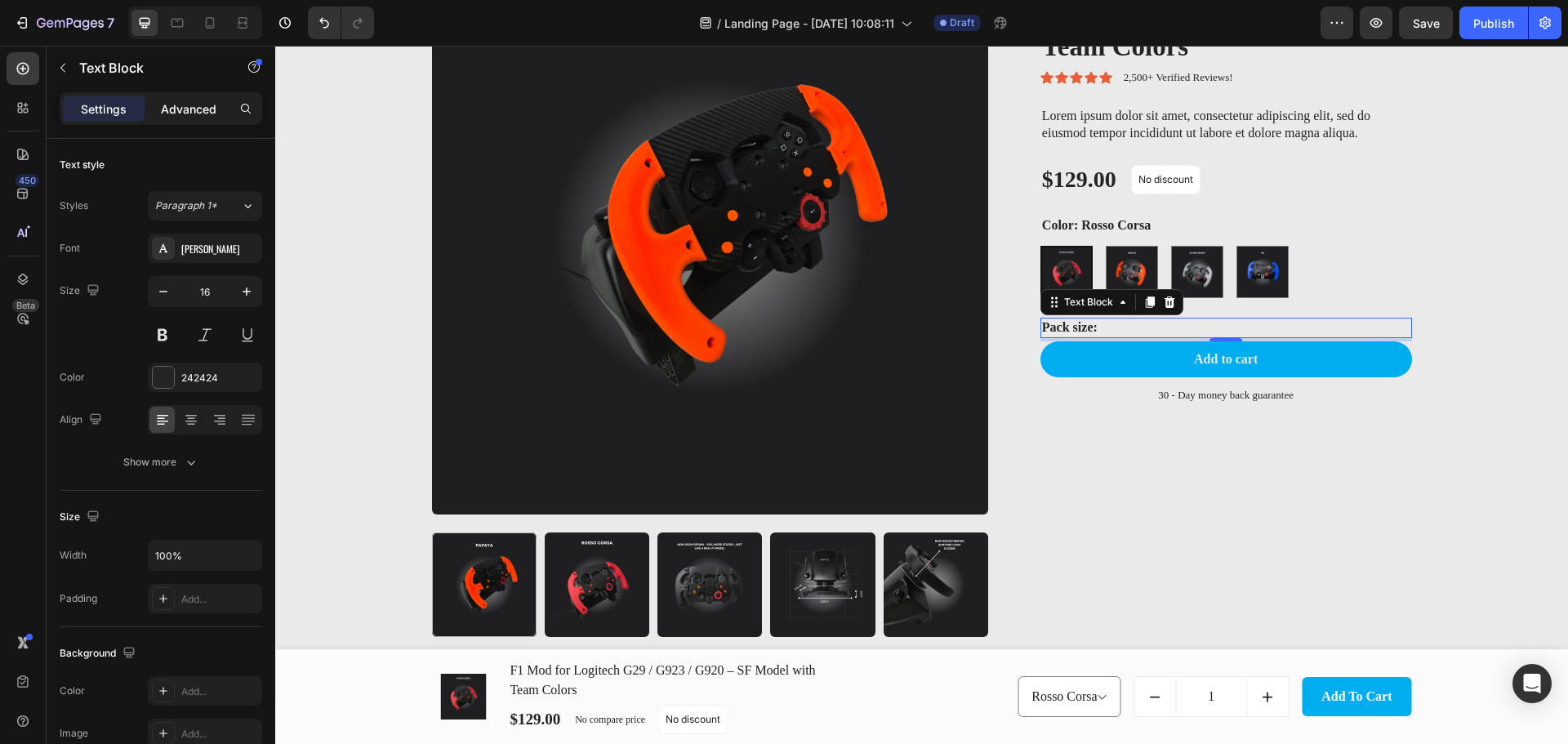
click at [189, 109] on p "Advanced" at bounding box center [189, 109] width 56 height 17
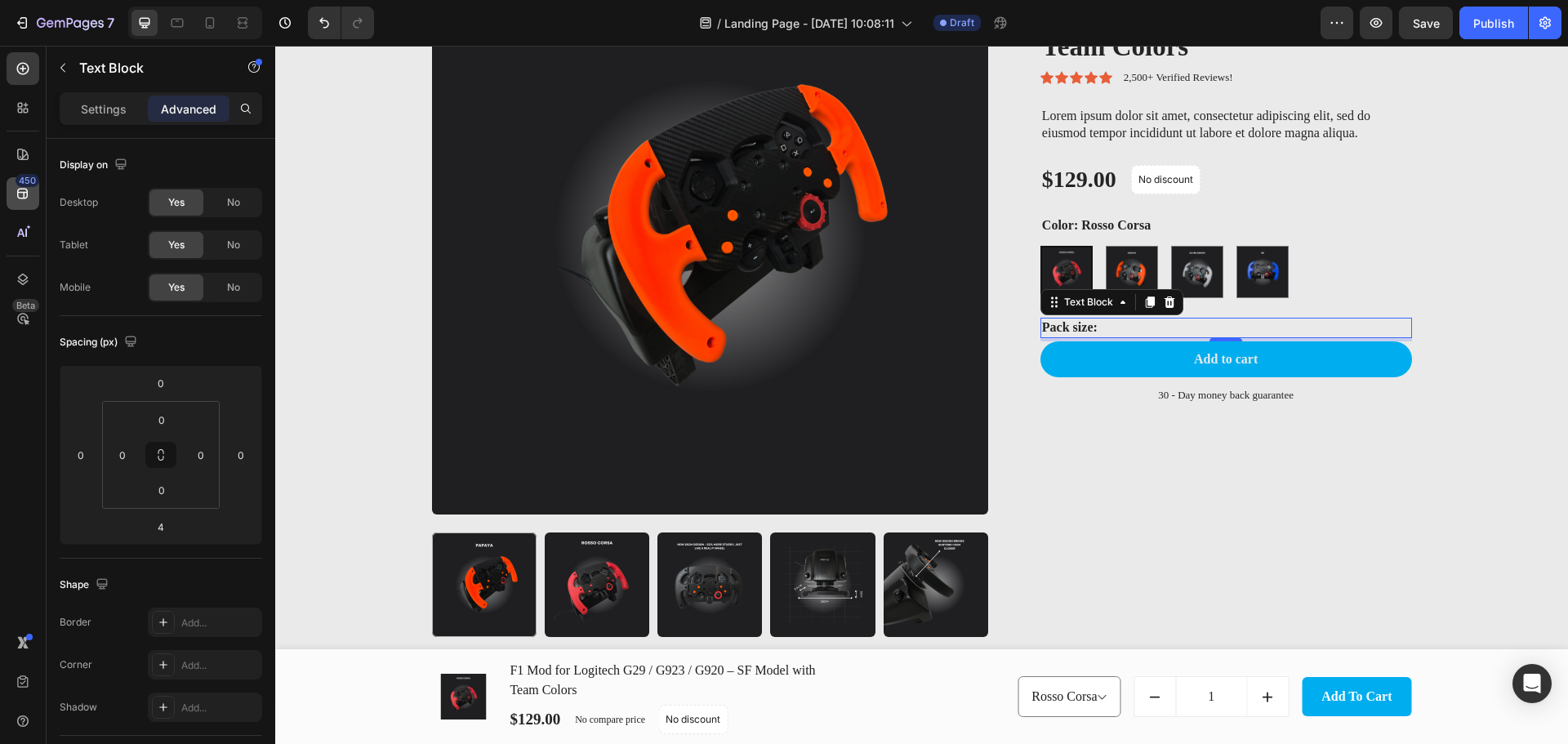
click at [16, 189] on icon at bounding box center [22, 193] width 16 height 16
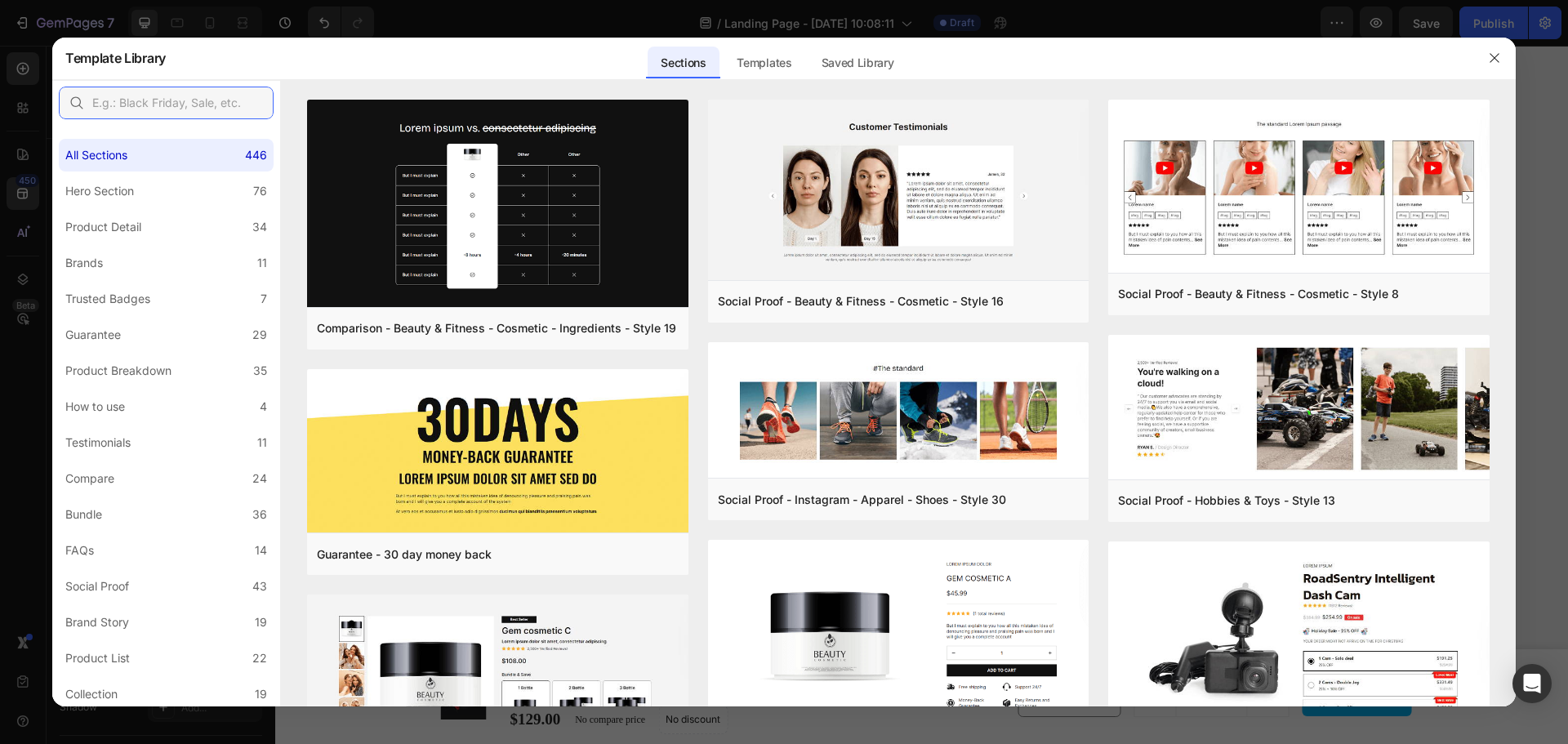
click at [188, 103] on input "text" at bounding box center [166, 103] width 215 height 33
type input "addon"
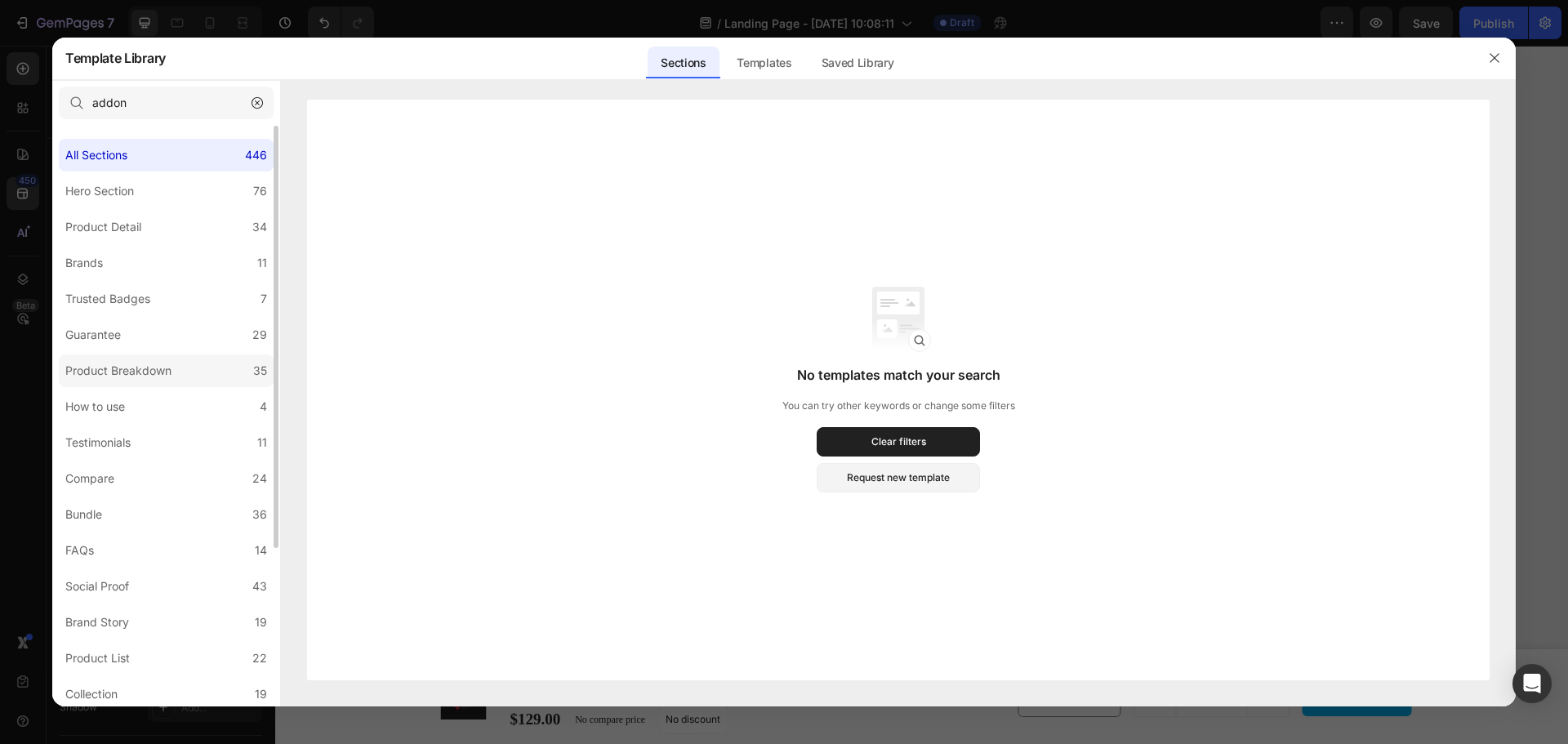
click at [183, 382] on label "Product Breakdown 35" at bounding box center [166, 370] width 215 height 33
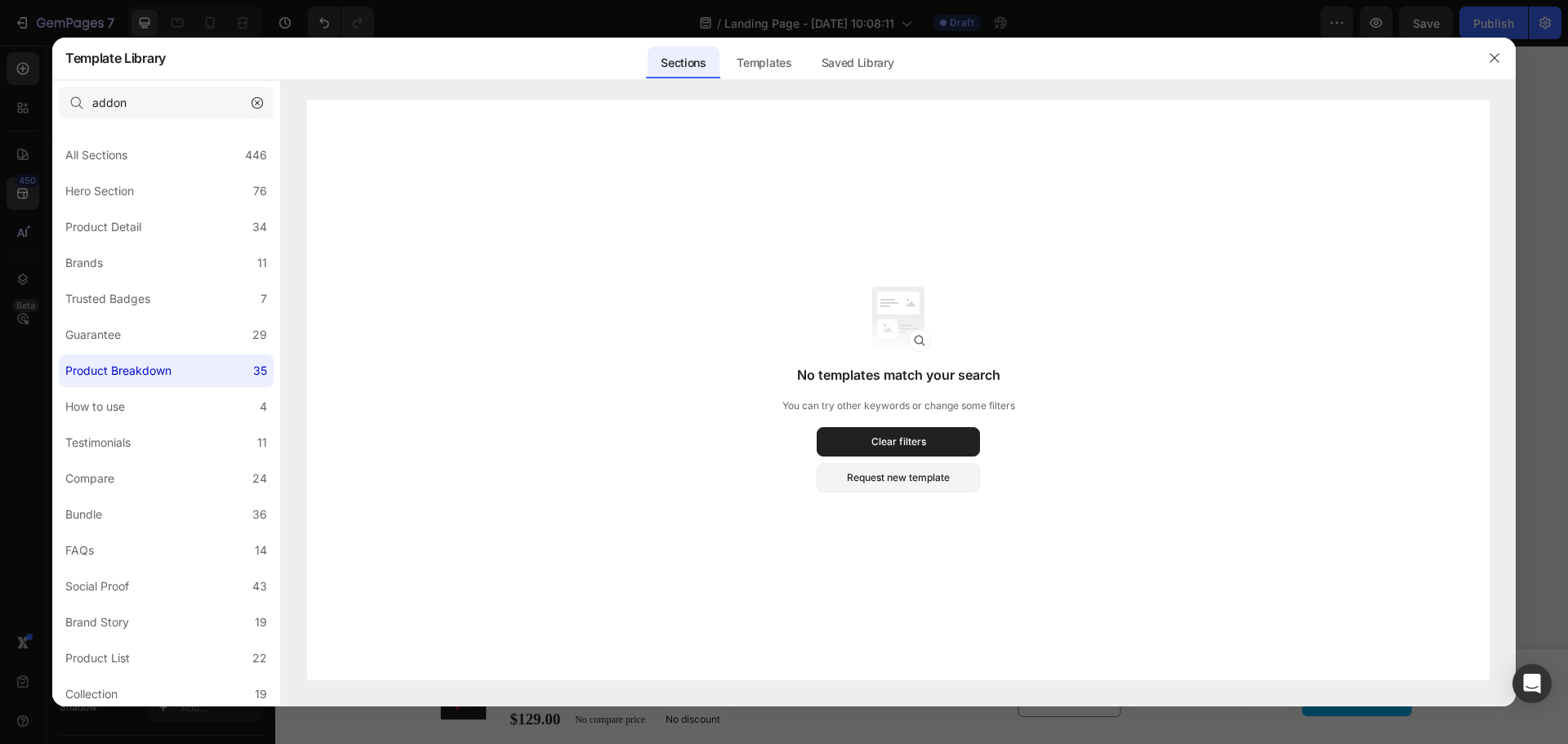
click at [261, 97] on icon "button" at bounding box center [258, 103] width 12 height 12
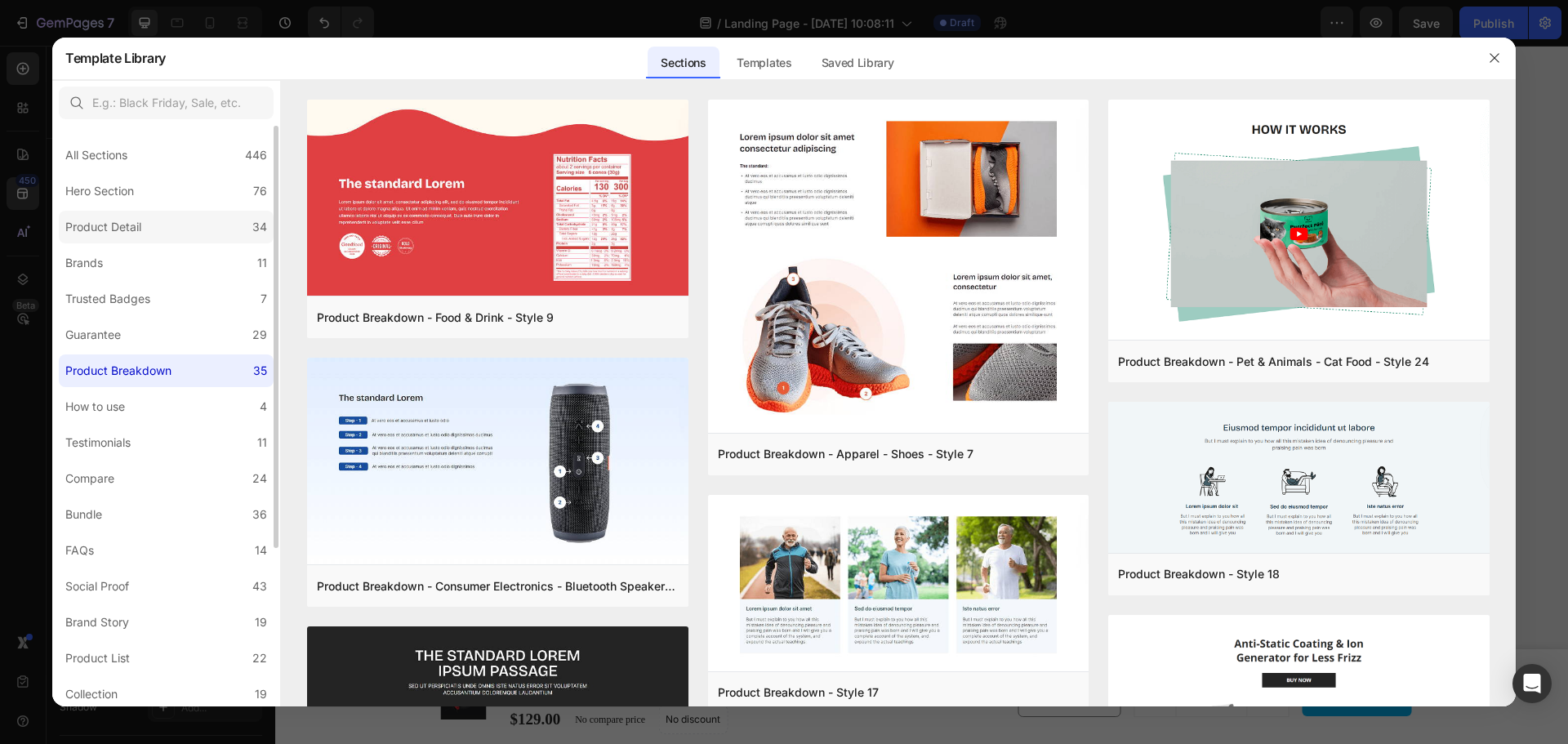
click at [146, 223] on div "Product Detail" at bounding box center [107, 226] width 82 height 19
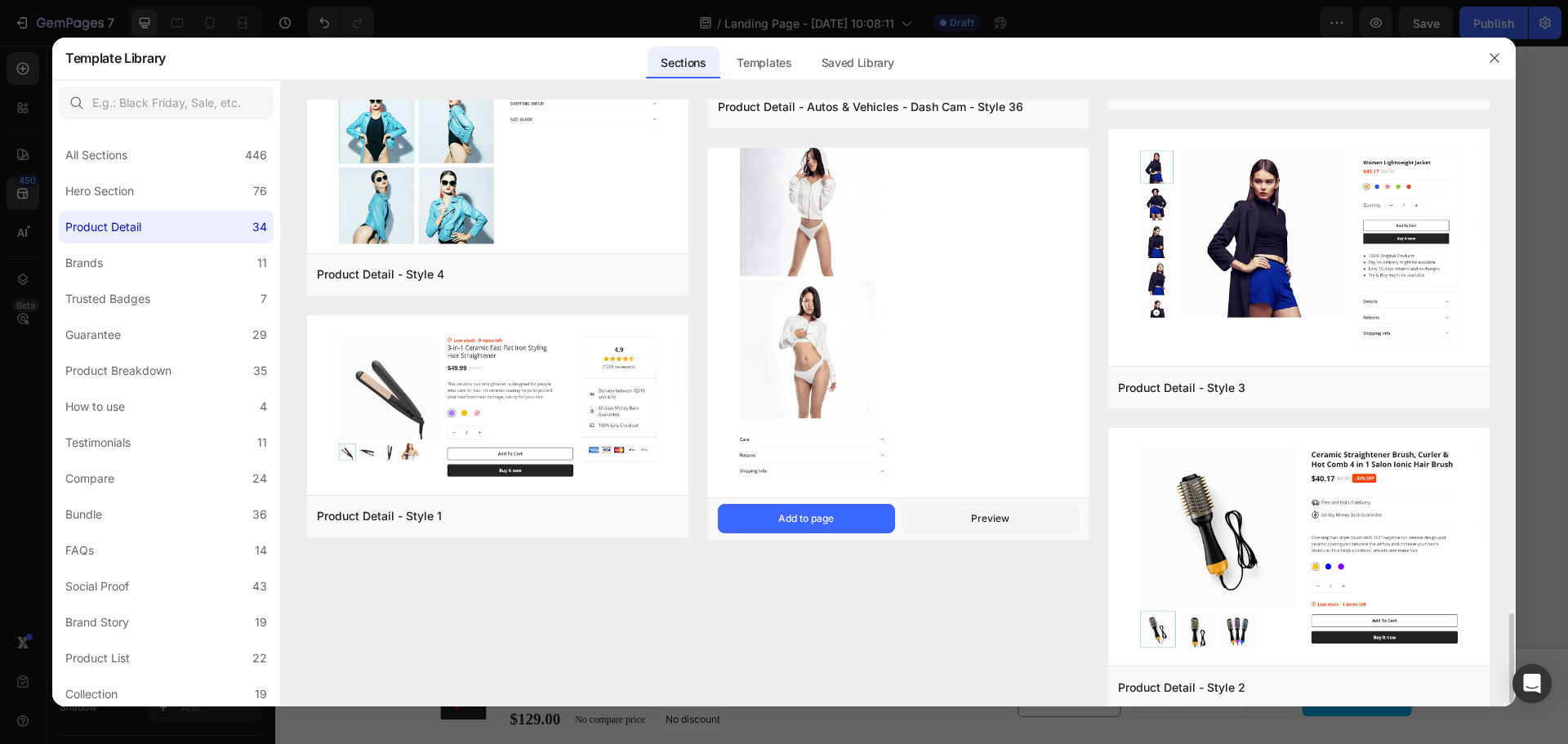
scroll to position [3456, 0]
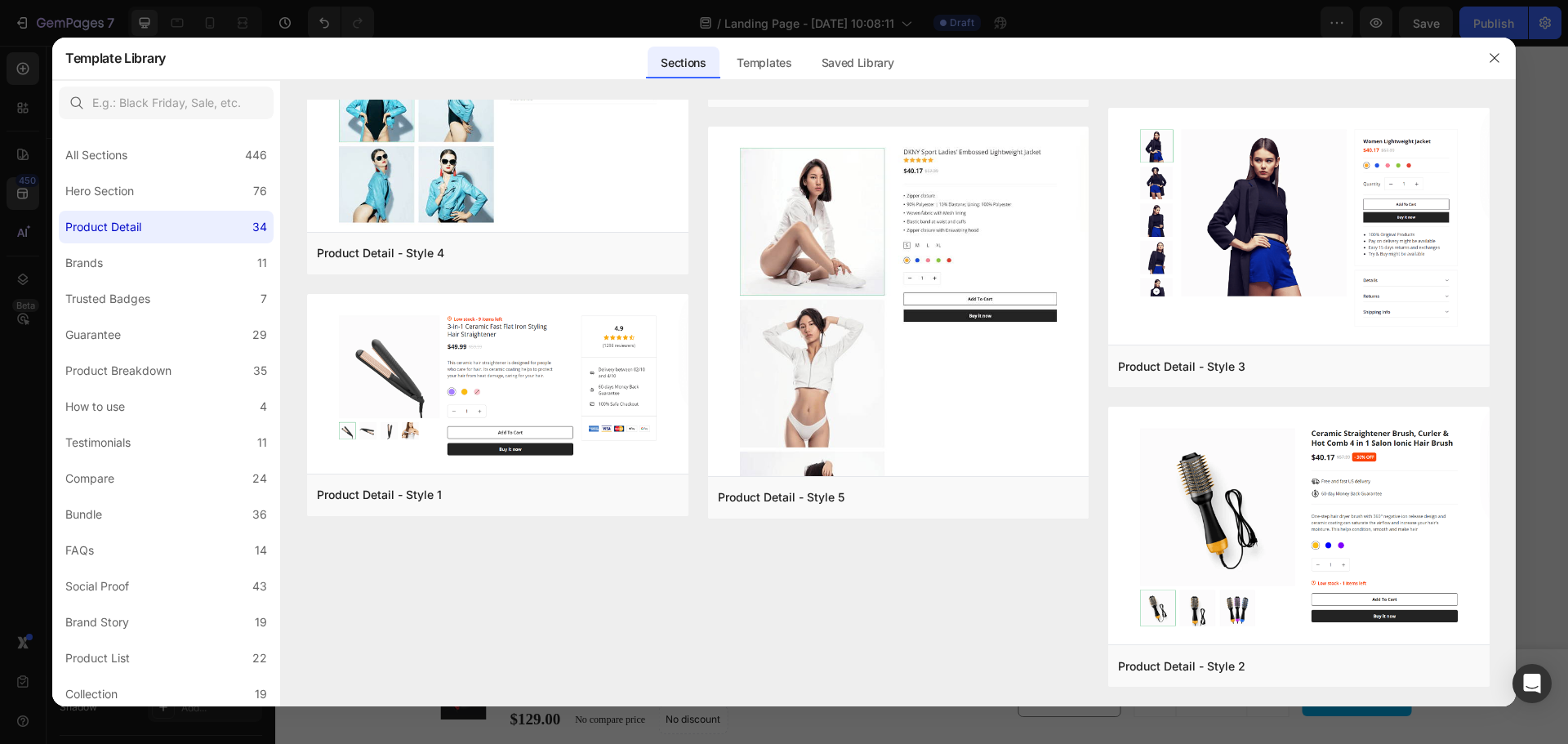
click at [1539, 390] on div at bounding box center [784, 372] width 1568 height 744
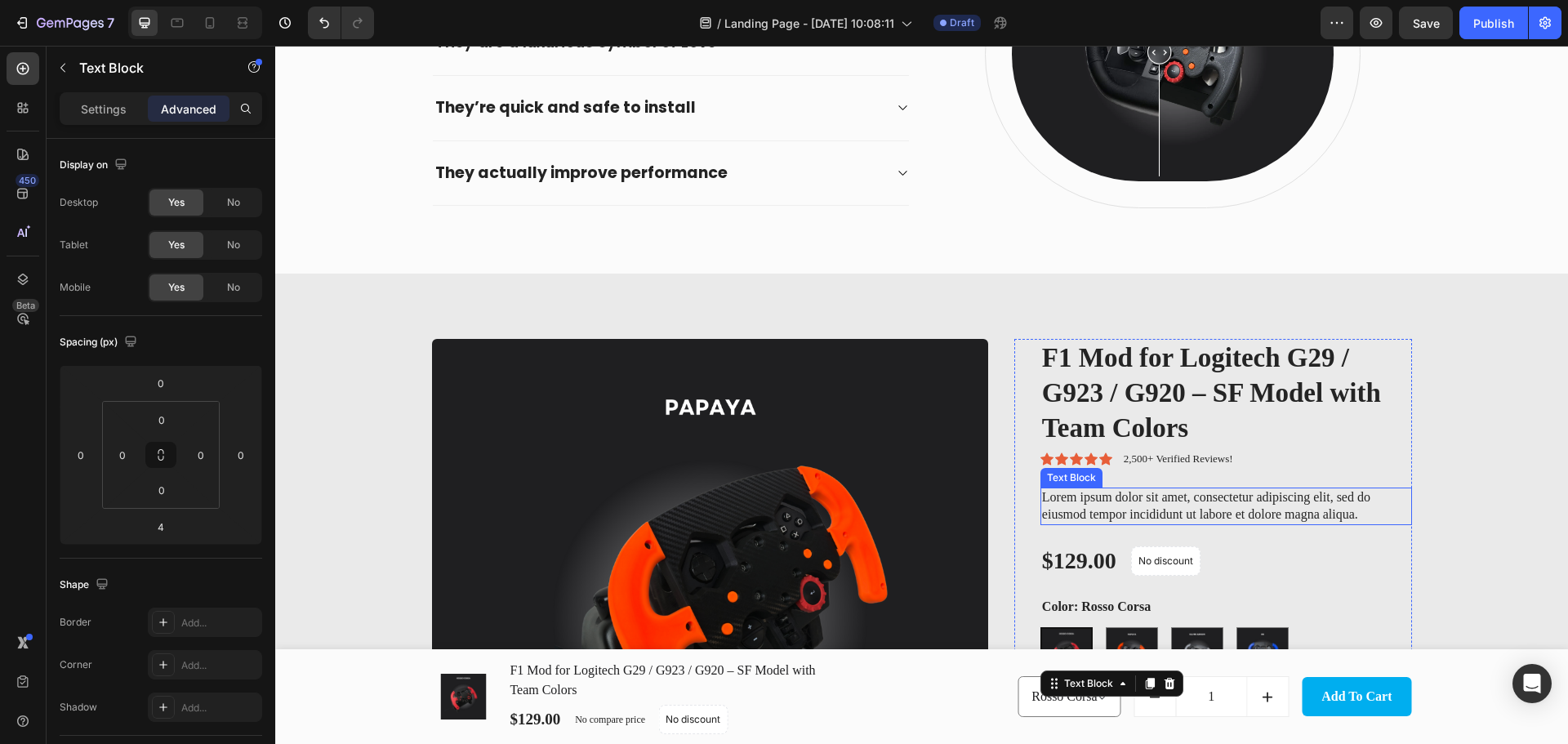
scroll to position [1007, 0]
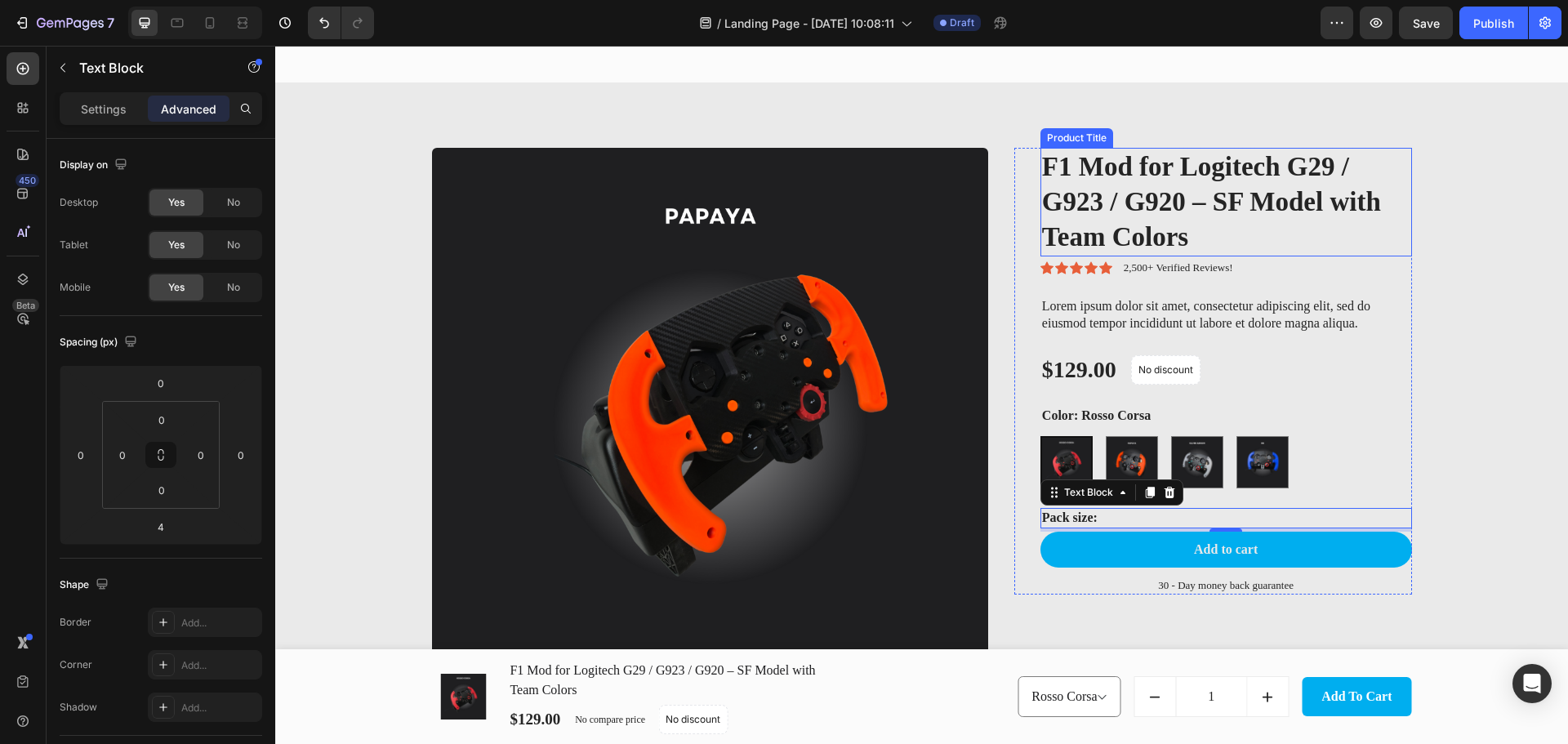
click at [1225, 174] on h1 "F1 Mod for Logitech G29 / G923 / G920 – SF Model with Team Colors" at bounding box center [1225, 202] width 371 height 109
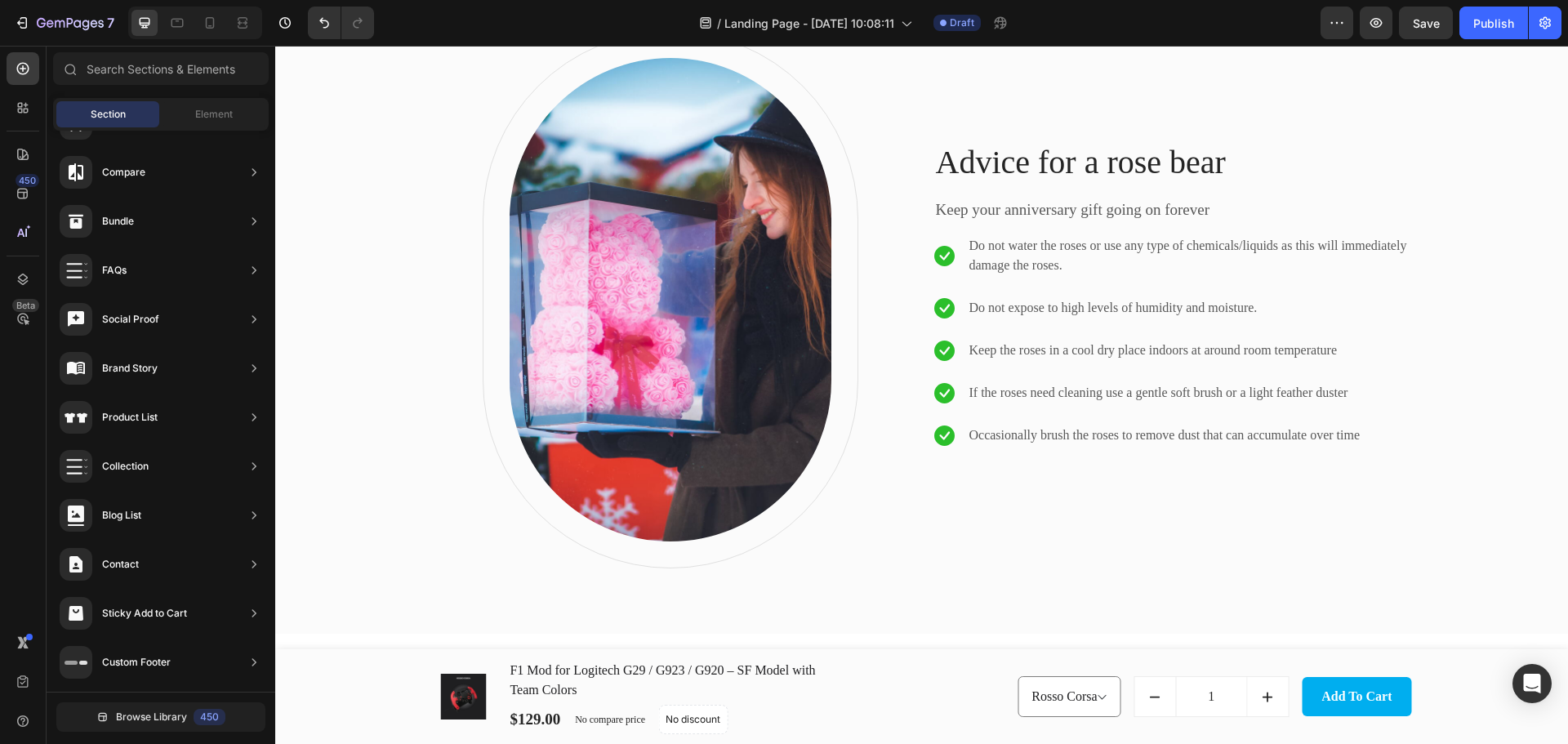
scroll to position [1757, 0]
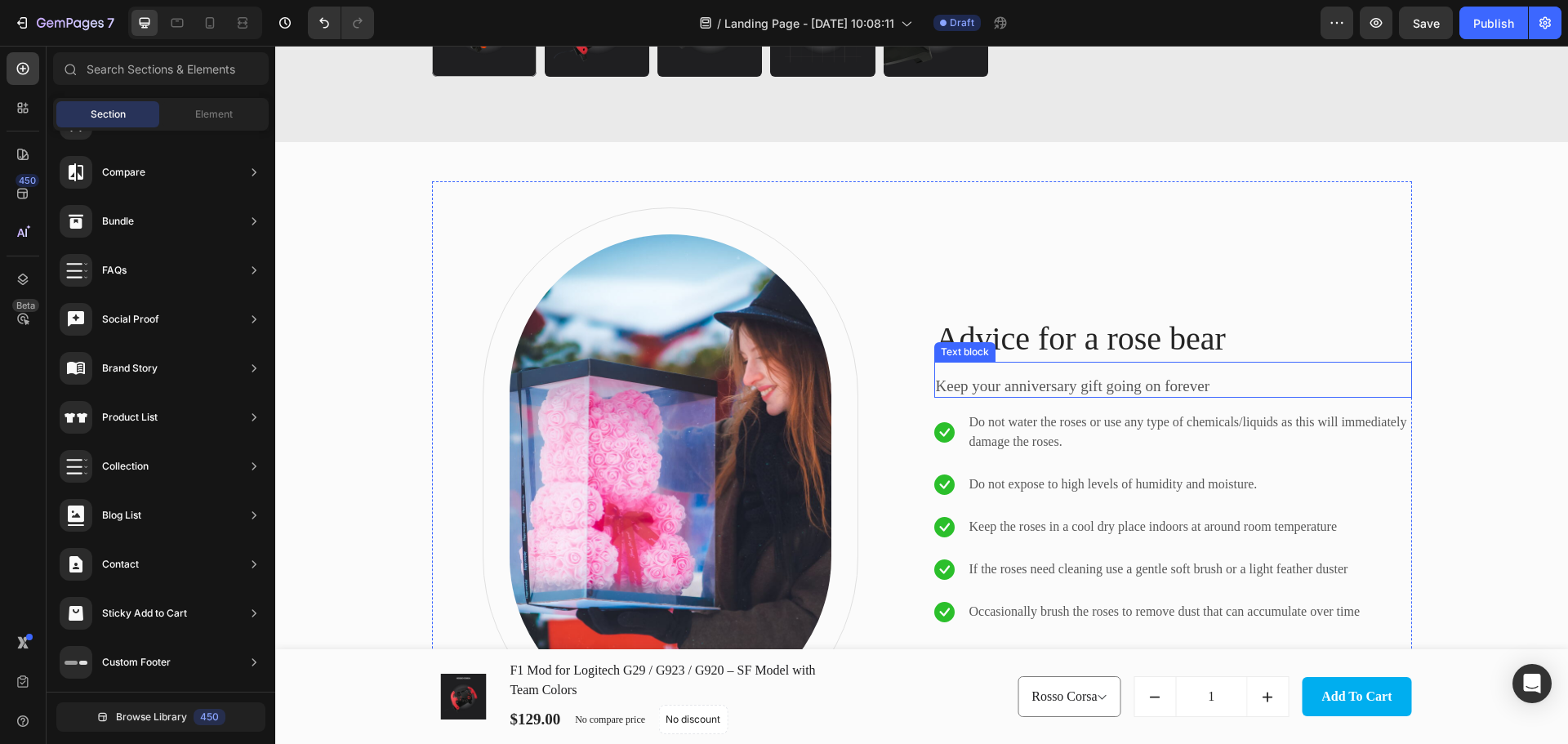
click at [1092, 343] on p "Advice for a rose bear" at bounding box center [1173, 338] width 475 height 42
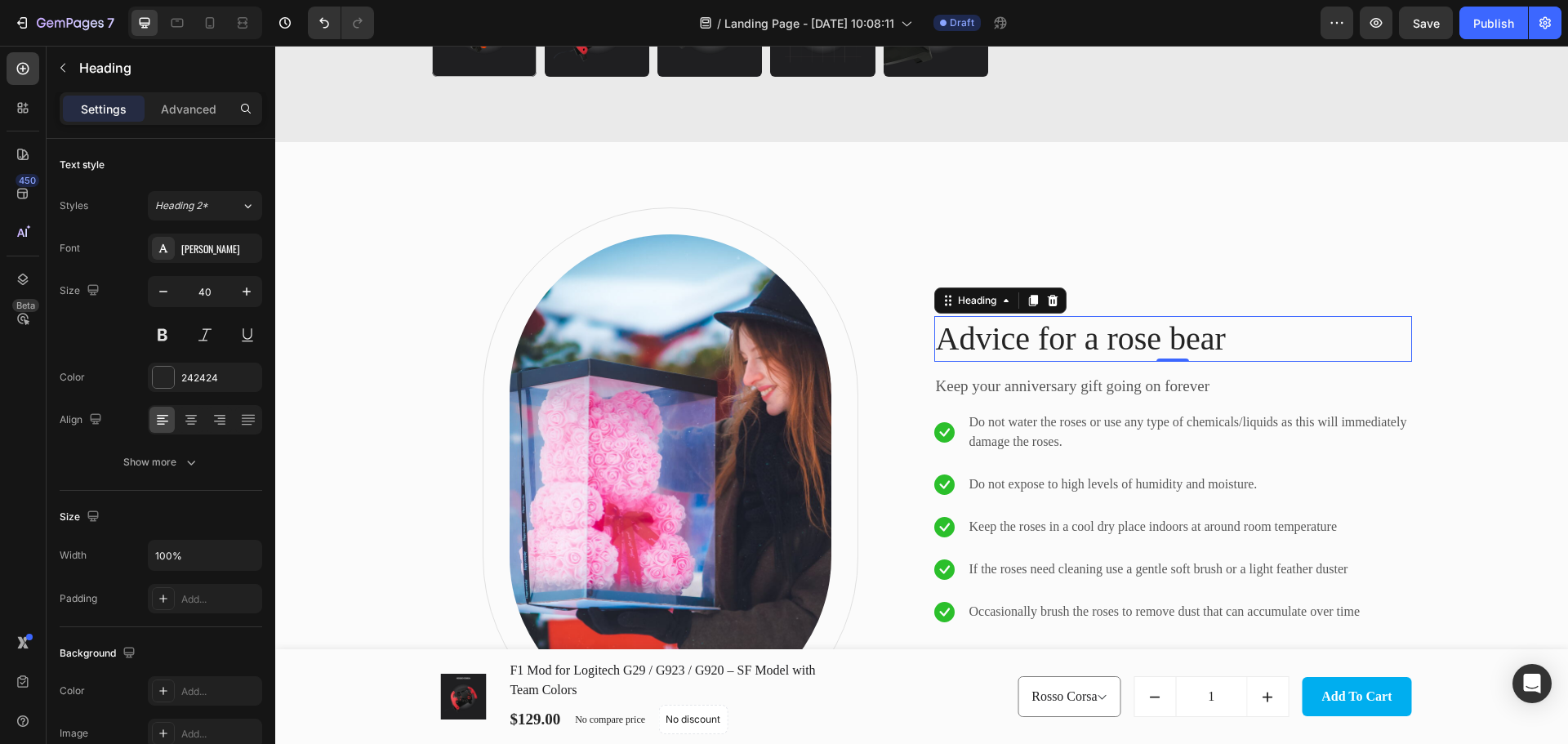
click at [1092, 343] on p "Advice for a rose bear" at bounding box center [1173, 338] width 475 height 42
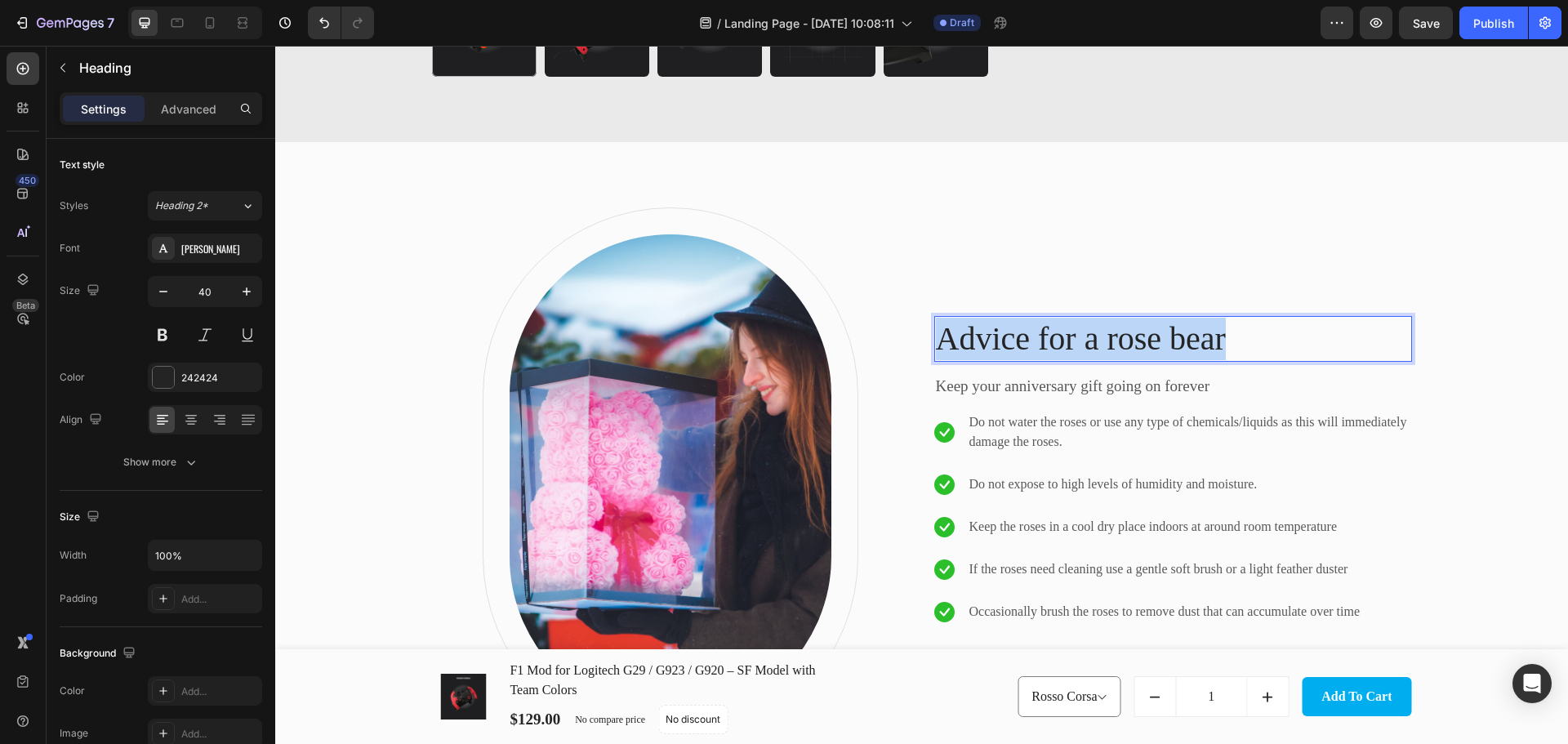
click at [1092, 343] on p "Advice for a rose bear" at bounding box center [1173, 338] width 475 height 42
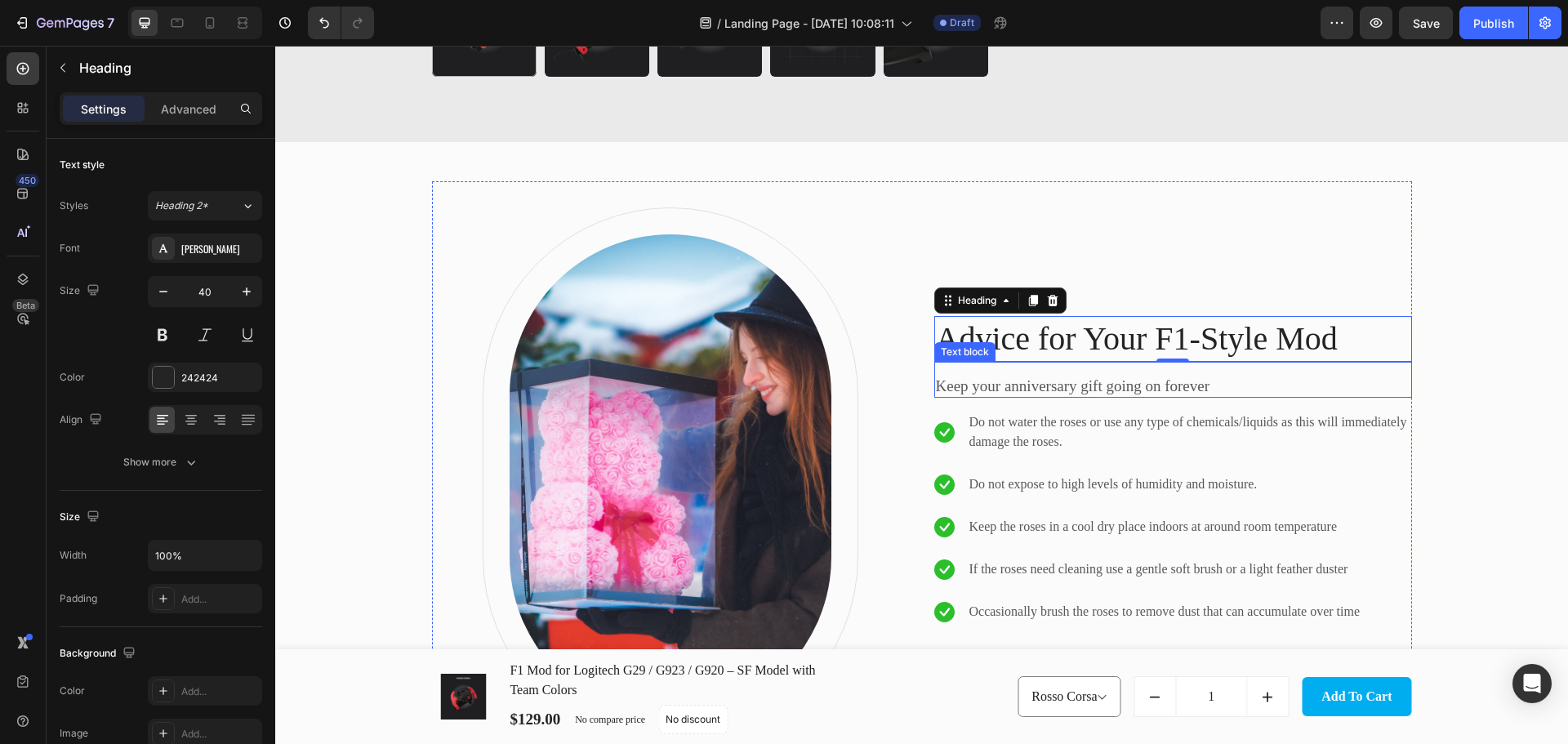
click at [1105, 394] on p "Keep your anniversary gift going on forever" at bounding box center [1173, 386] width 475 height 20
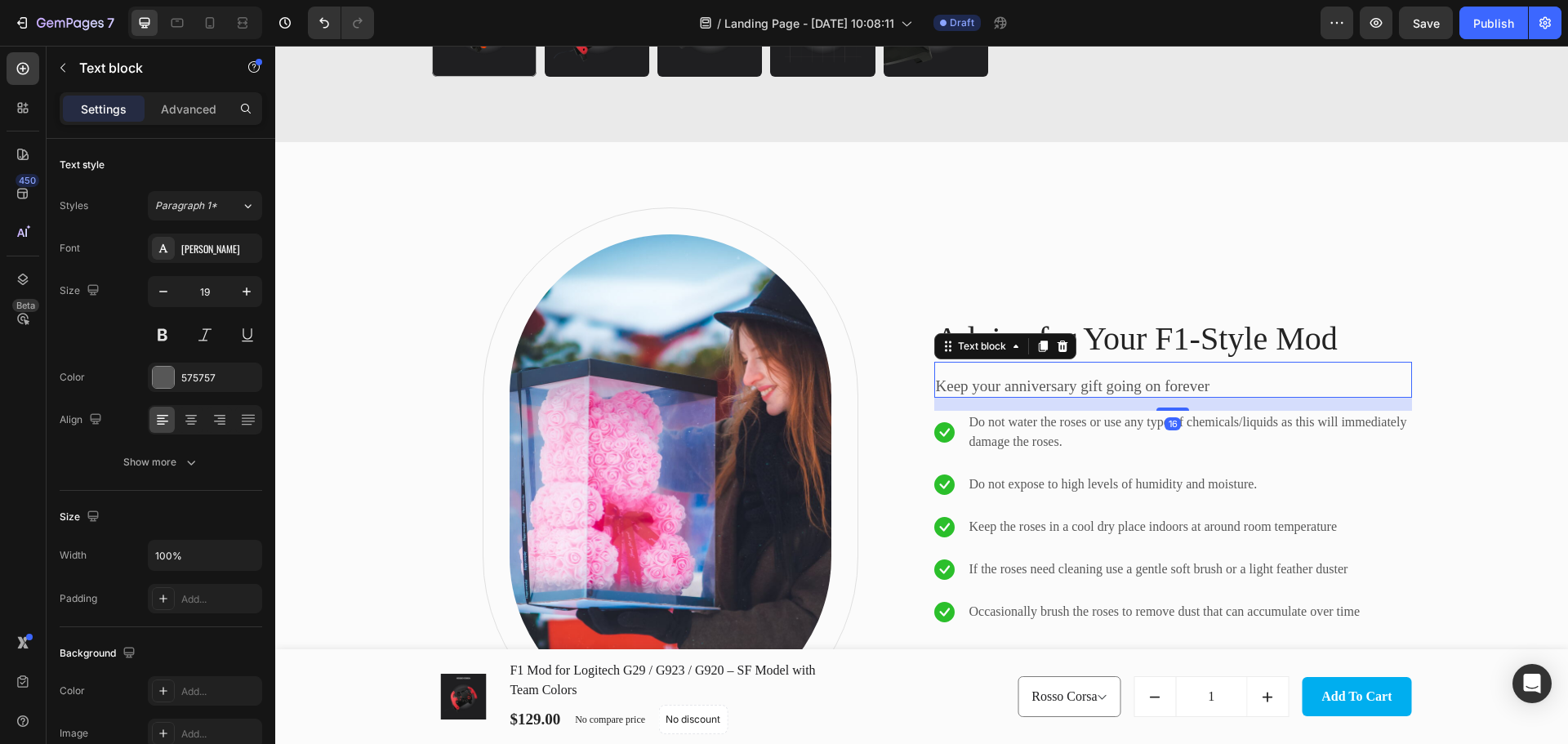
click at [1105, 394] on p "Keep your anniversary gift going on forever" at bounding box center [1173, 386] width 475 height 20
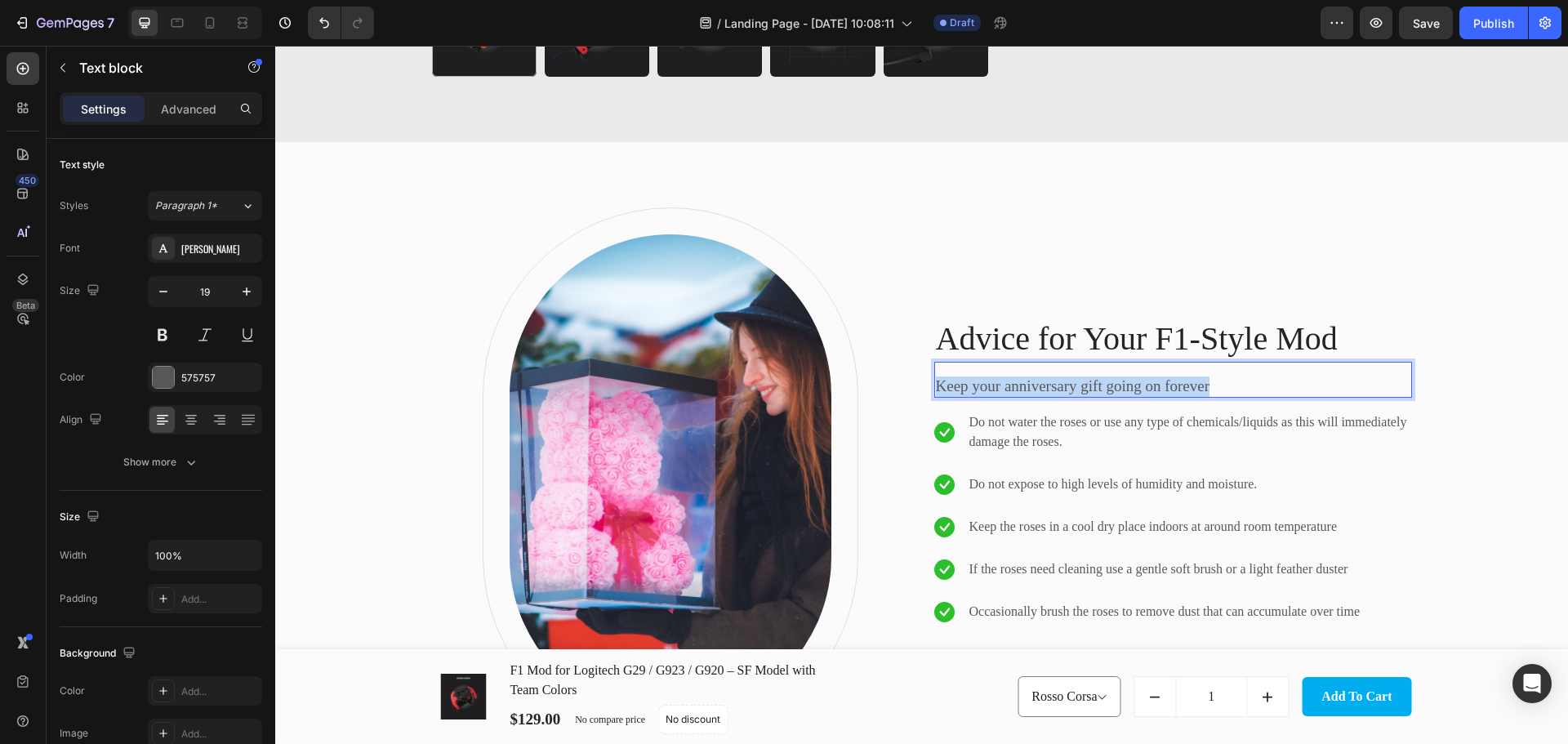
click at [1105, 394] on p "Keep your anniversary gift going on forever" at bounding box center [1173, 386] width 475 height 20
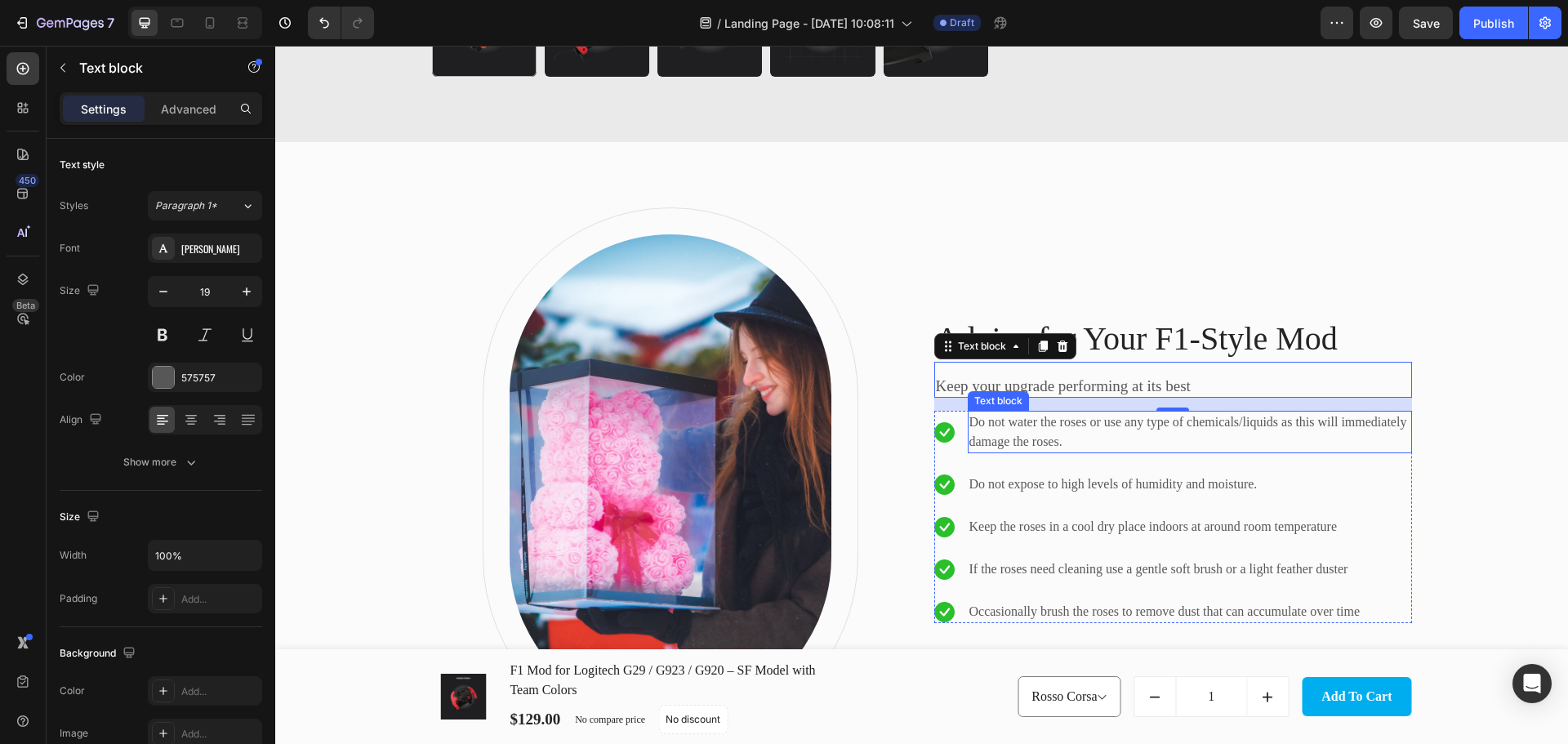
click at [1025, 426] on p "Do not water the roses or use any type of chemicals/liquids as this will immedi…" at bounding box center [1189, 432] width 441 height 40
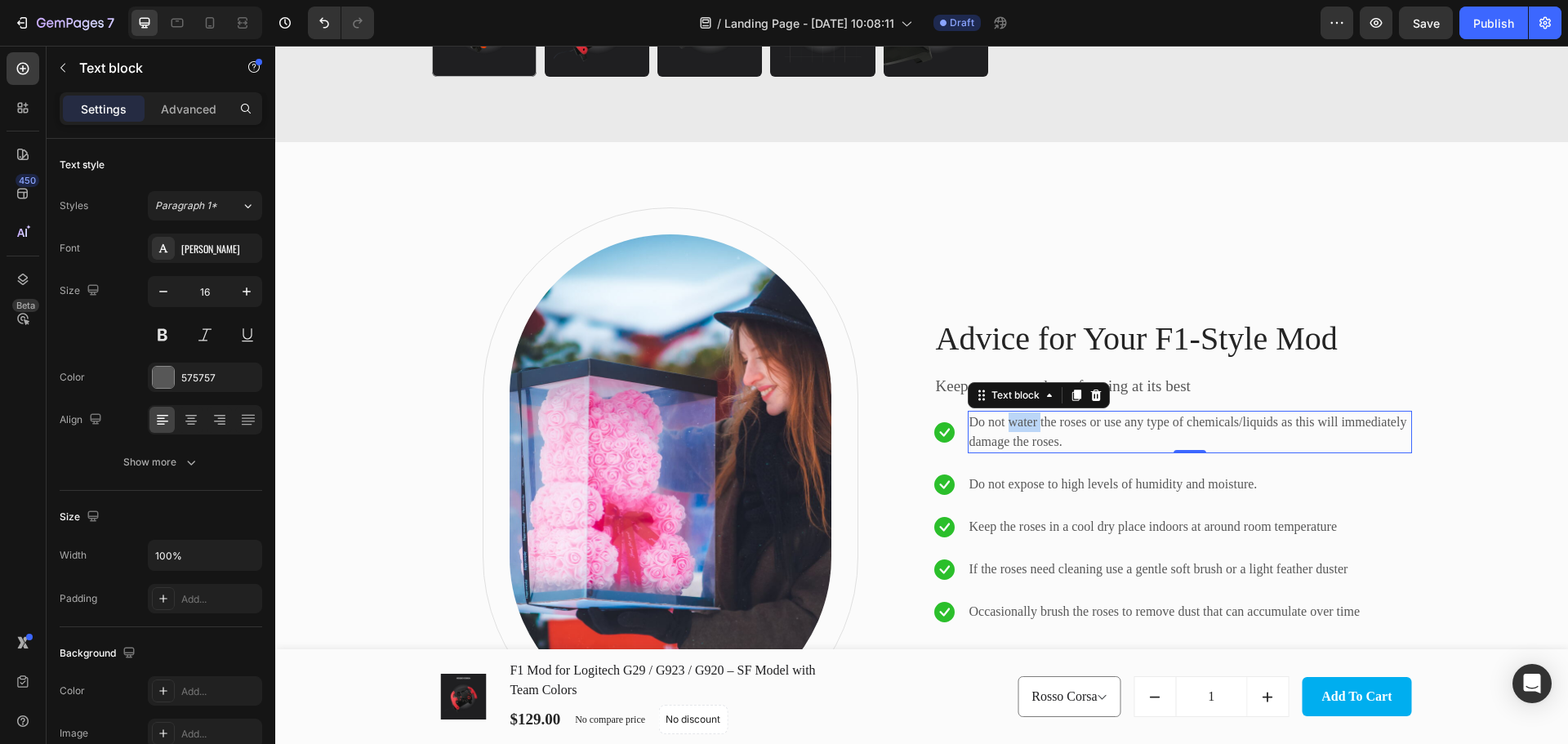
click at [1025, 426] on p "Do not water the roses or use any type of chemicals/liquids as this will immedi…" at bounding box center [1189, 432] width 441 height 40
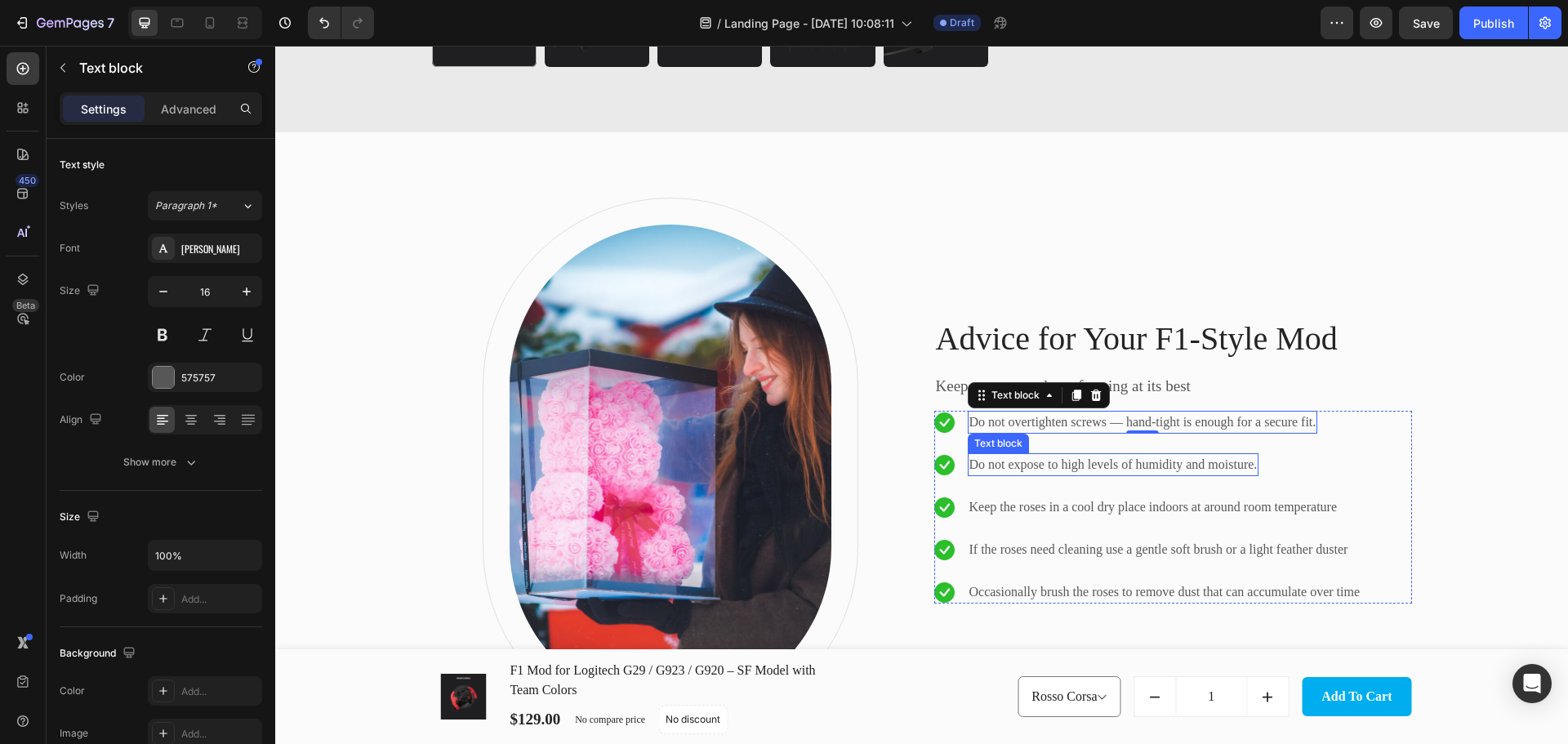
click at [1090, 458] on p "Do not expose to high levels of humidity and moisture." at bounding box center [1113, 464] width 288 height 19
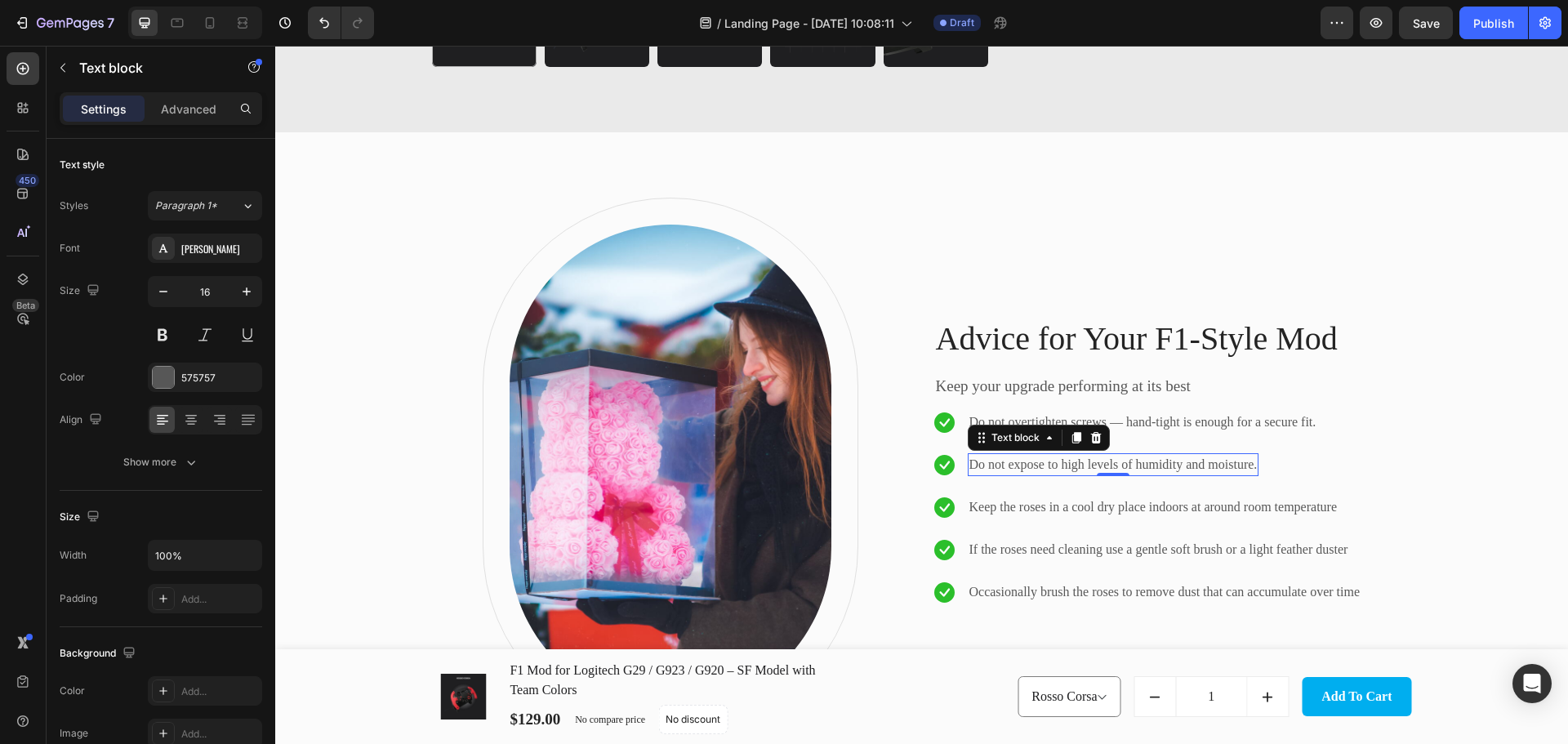
click at [1090, 458] on p "Do not expose to high levels of humidity and moisture." at bounding box center [1113, 464] width 288 height 19
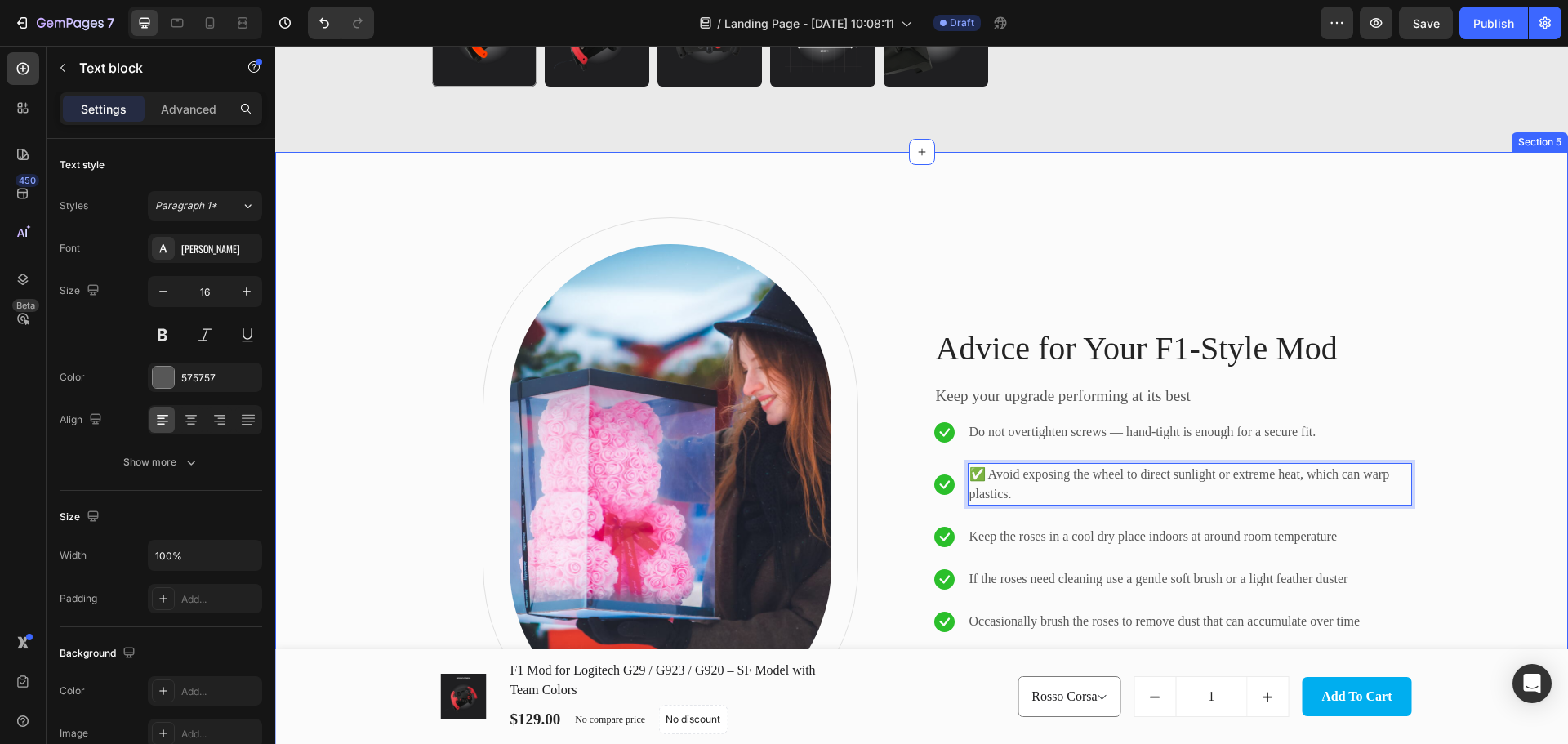
scroll to position [1757, 0]
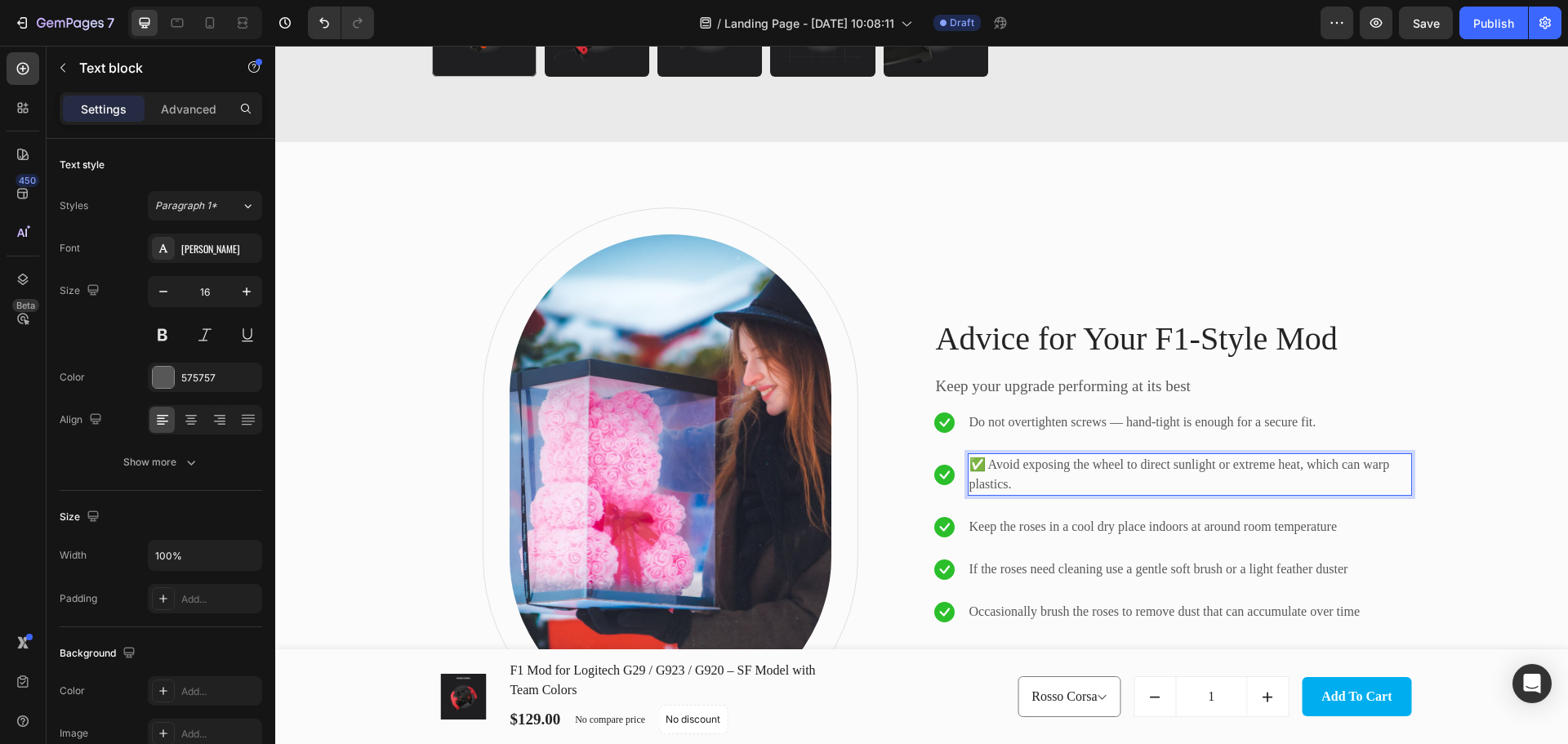
click at [985, 461] on p "✅ Avoid exposing the wheel to direct sunlight or extreme heat, which can warp p…" at bounding box center [1189, 474] width 441 height 40
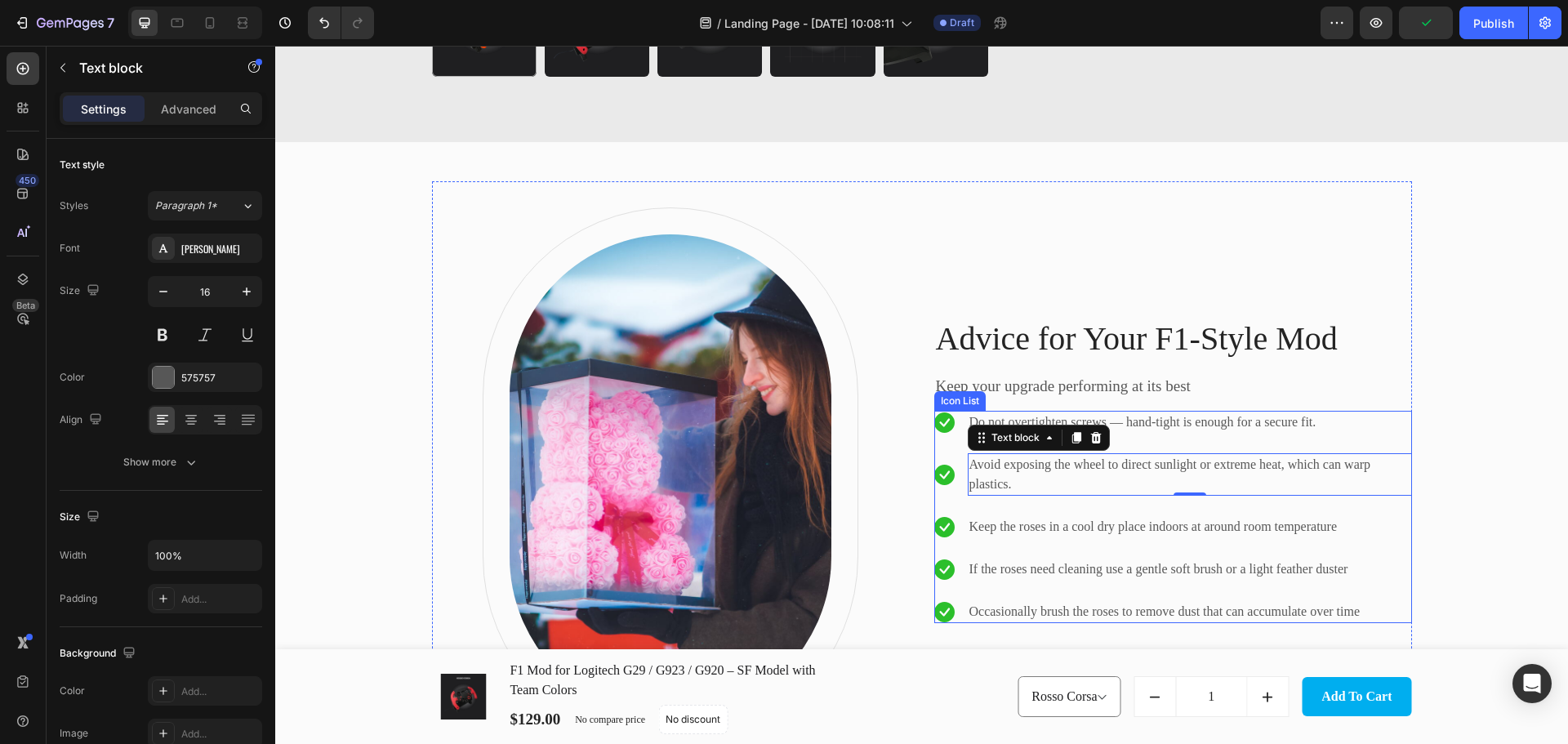
click at [1127, 513] on ul "Icon Do not overtighten screws — hand-tight is enough for a secure fit. Text bl…" at bounding box center [1172, 517] width 477 height 212
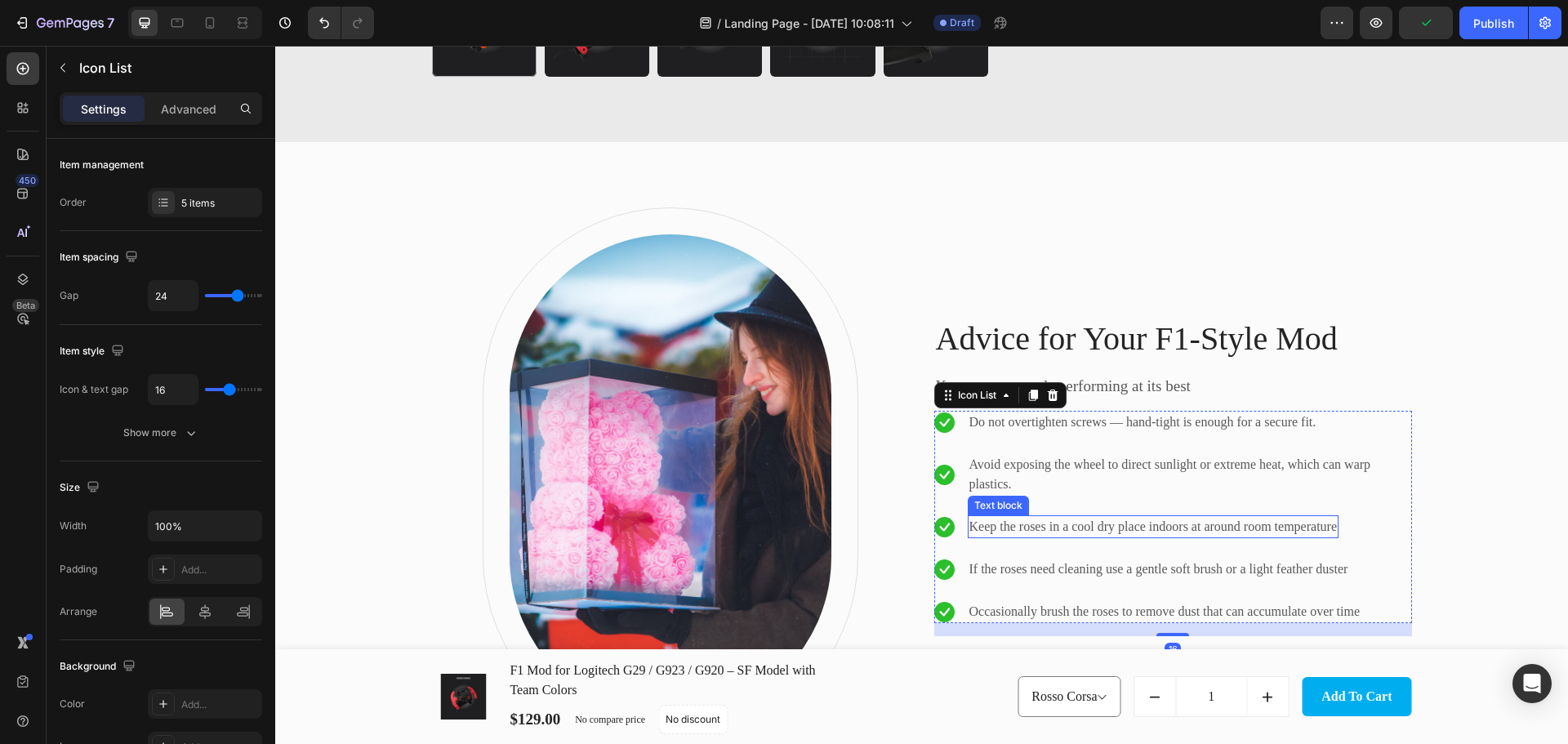
click at [1132, 523] on p "Keep the roses in a cool dry place indoors at around room temperature" at bounding box center [1152, 526] width 368 height 19
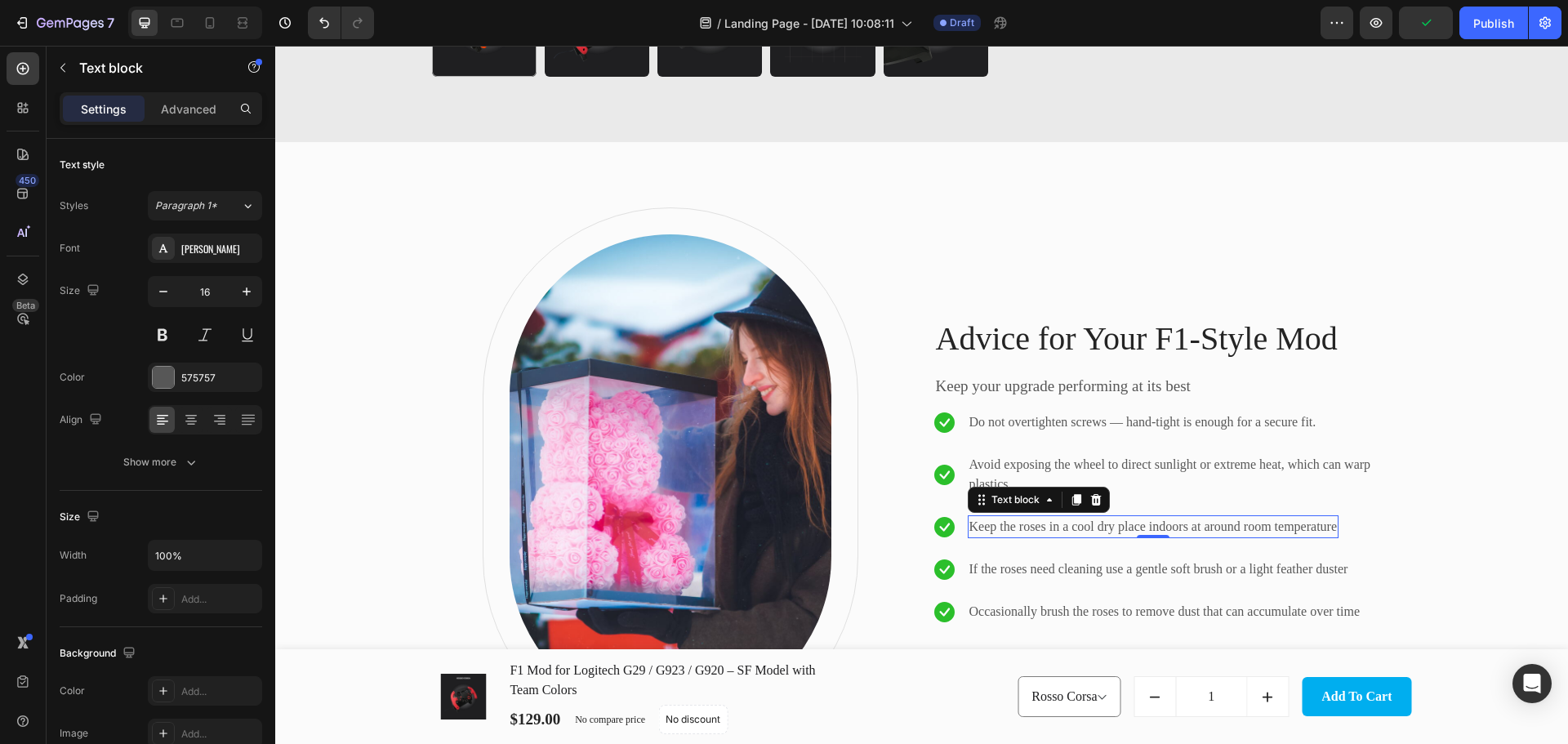
click at [1132, 523] on p "Keep the roses in a cool dry place indoors at around room temperature" at bounding box center [1152, 526] width 368 height 19
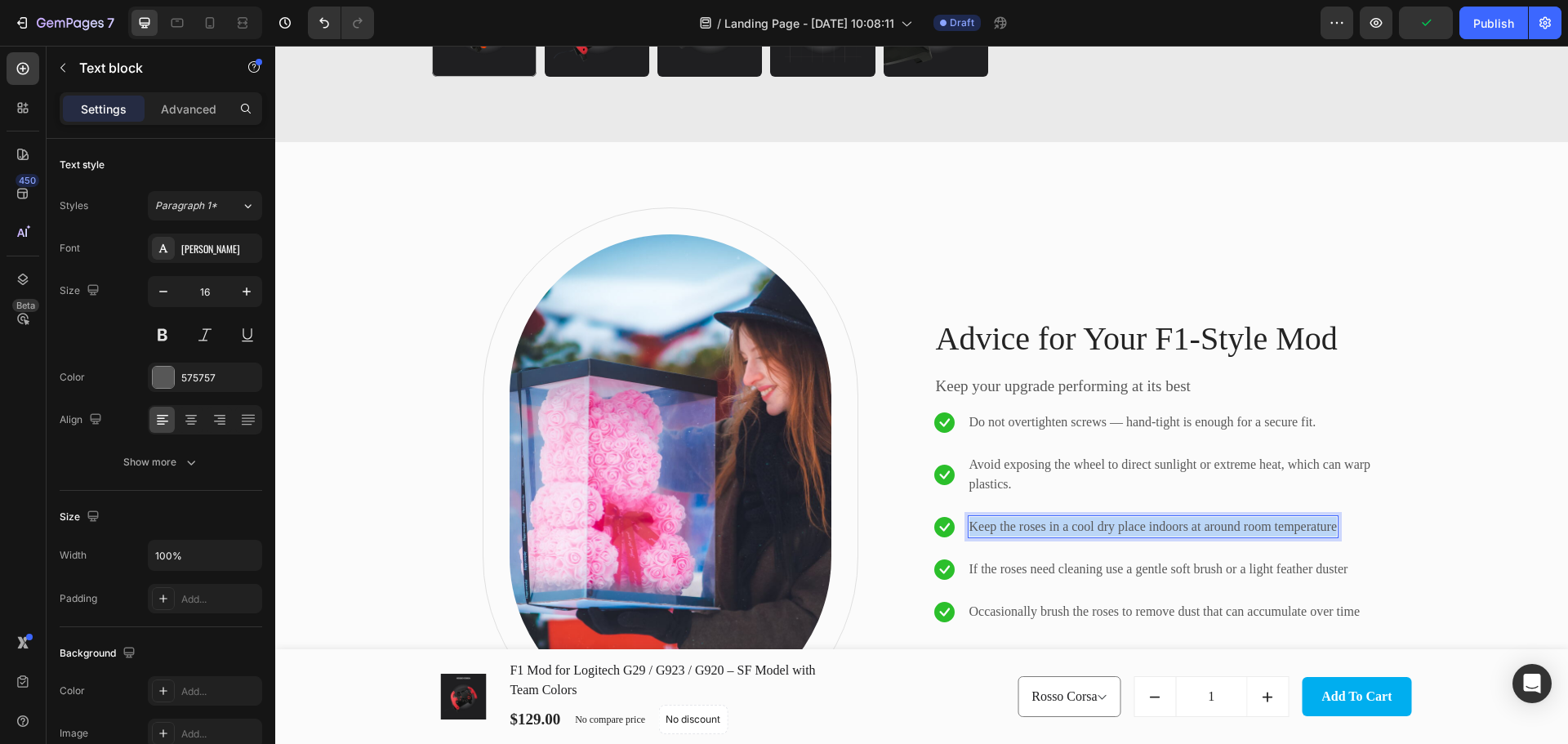
click at [1132, 523] on p "Keep the roses in a cool dry place indoors at around room temperature" at bounding box center [1152, 526] width 368 height 19
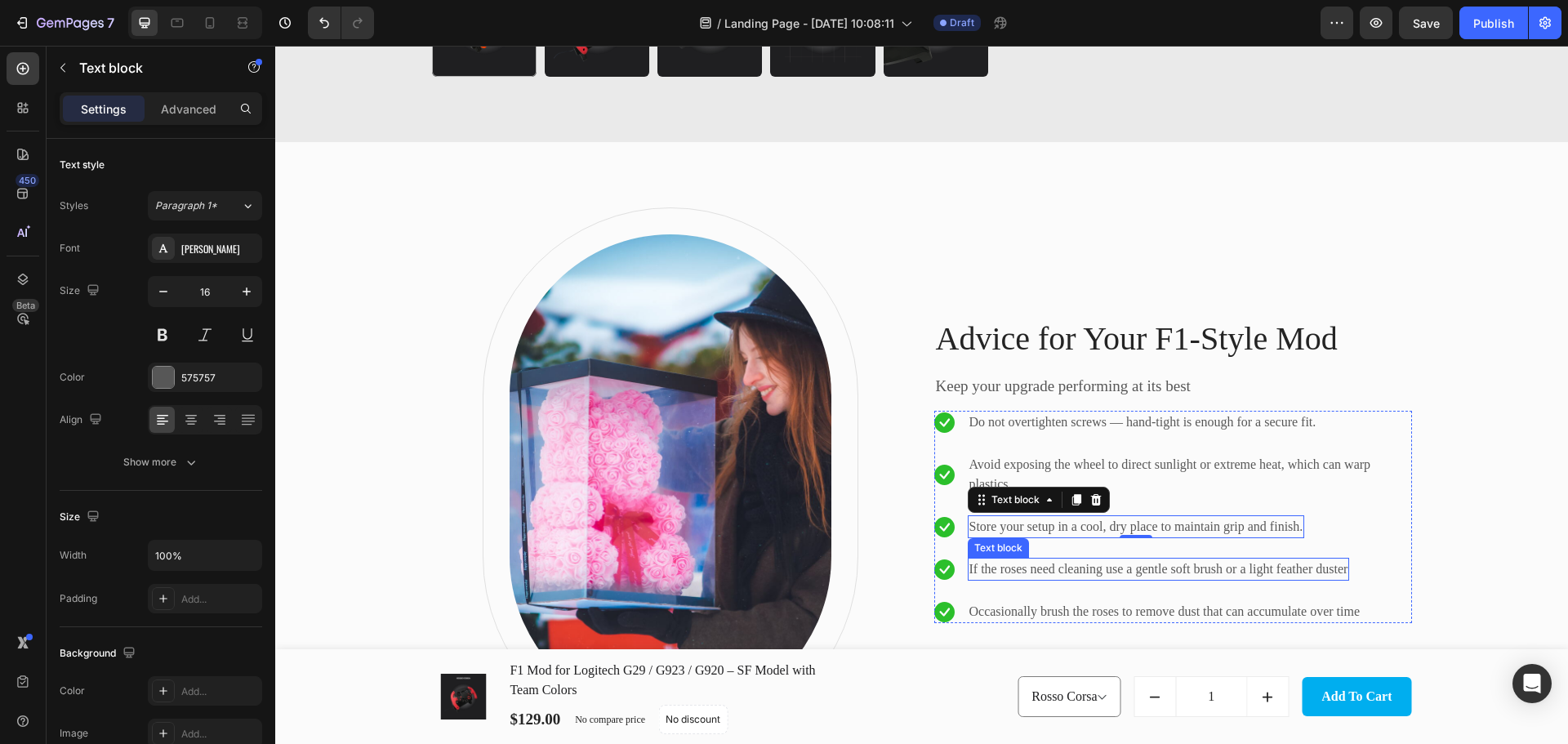
click at [1142, 565] on p "If the roses need cleaning use a gentle soft brush or a light feather duster" at bounding box center [1158, 568] width 379 height 19
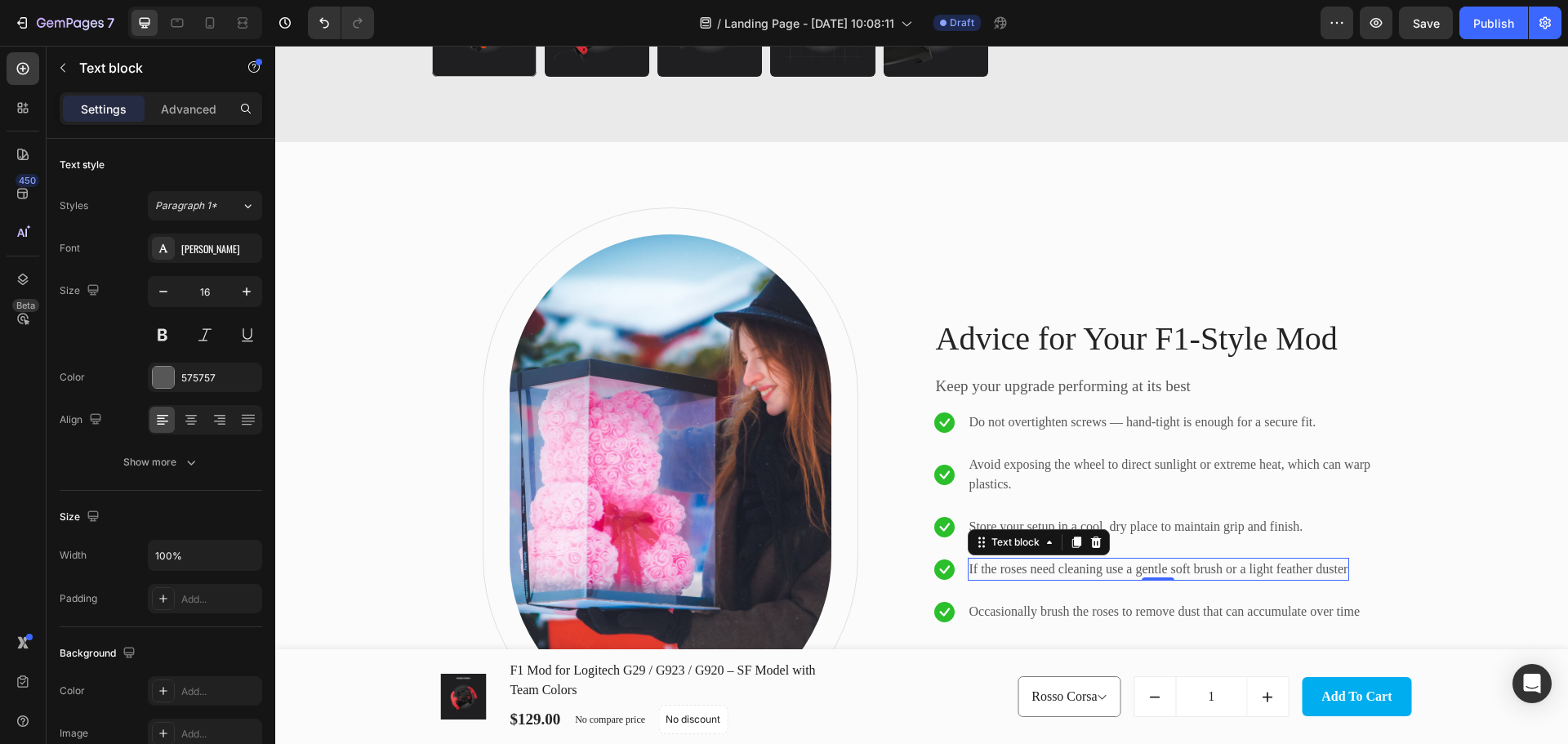
click at [1142, 565] on p "If the roses need cleaning use a gentle soft brush or a light feather duster" at bounding box center [1158, 568] width 379 height 19
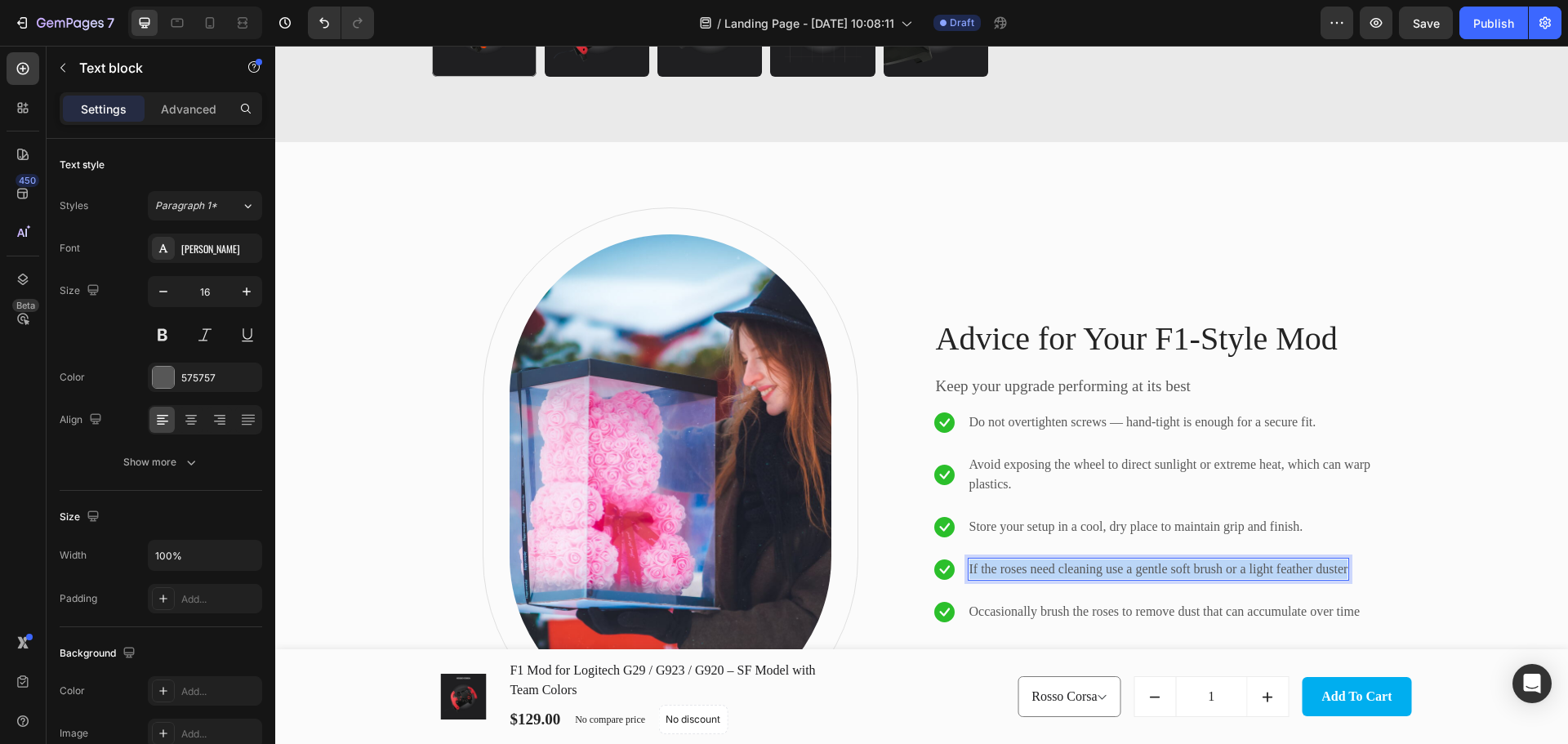
click at [1142, 565] on p "If the roses need cleaning use a gentle soft brush or a light feather duster" at bounding box center [1158, 568] width 379 height 19
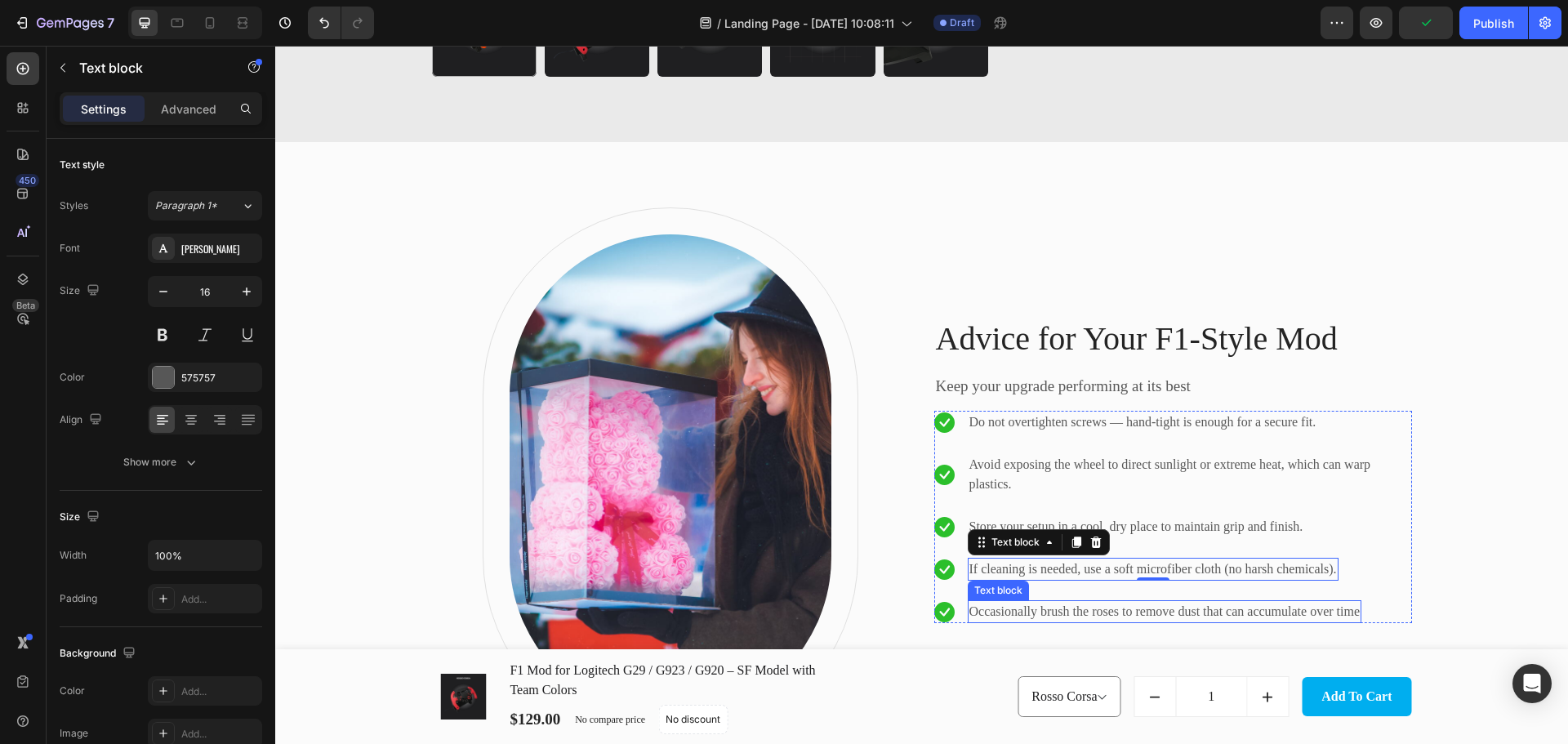
click at [1062, 608] on p "Occasionally brush the roses to remove dust that can accumulate over time" at bounding box center [1164, 611] width 391 height 19
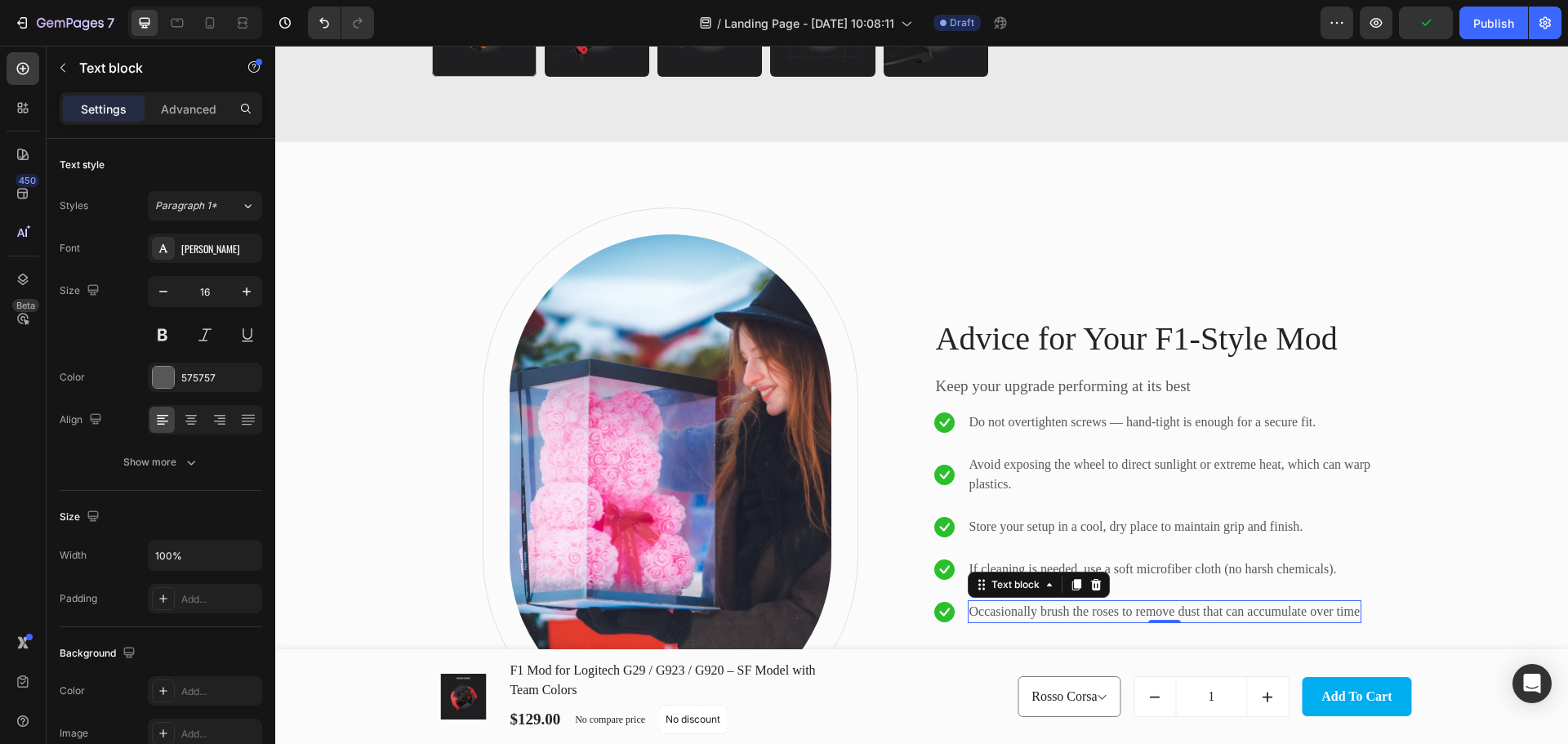
click at [1062, 608] on p "Occasionally brush the roses to remove dust that can accumulate over time" at bounding box center [1164, 611] width 391 height 19
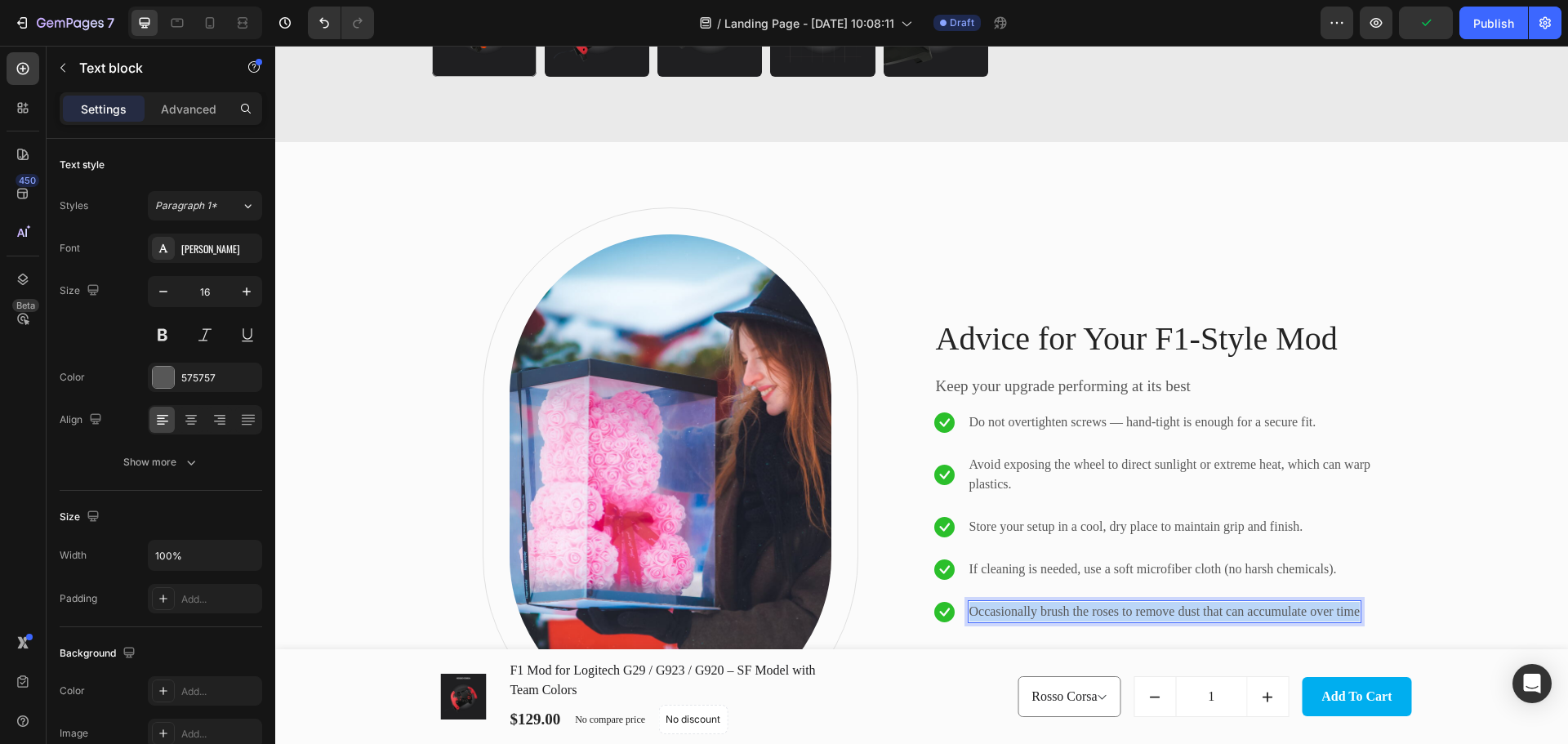
click at [1062, 608] on p "Occasionally brush the roses to remove dust that can accumulate over time" at bounding box center [1164, 611] width 391 height 19
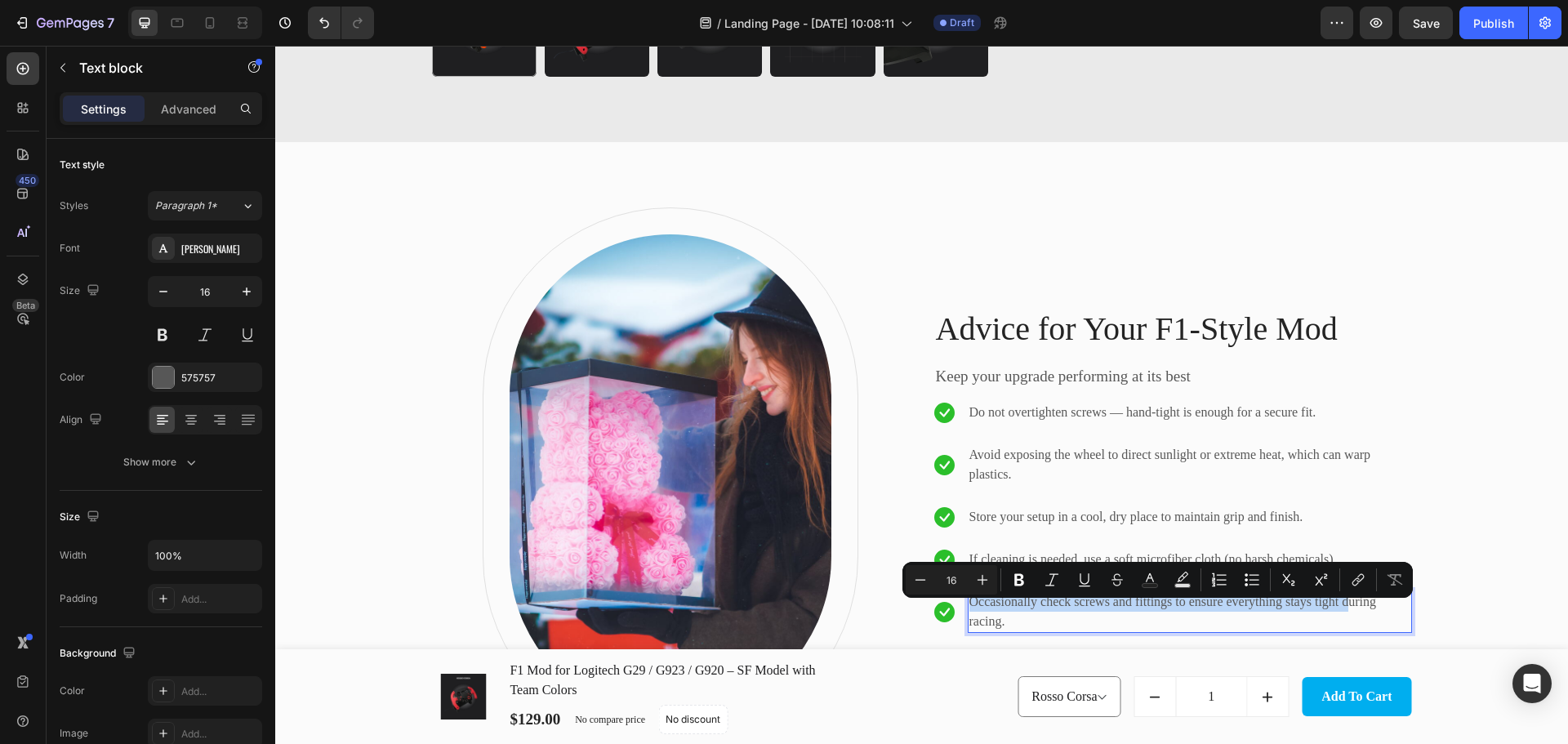
scroll to position [1747, 0]
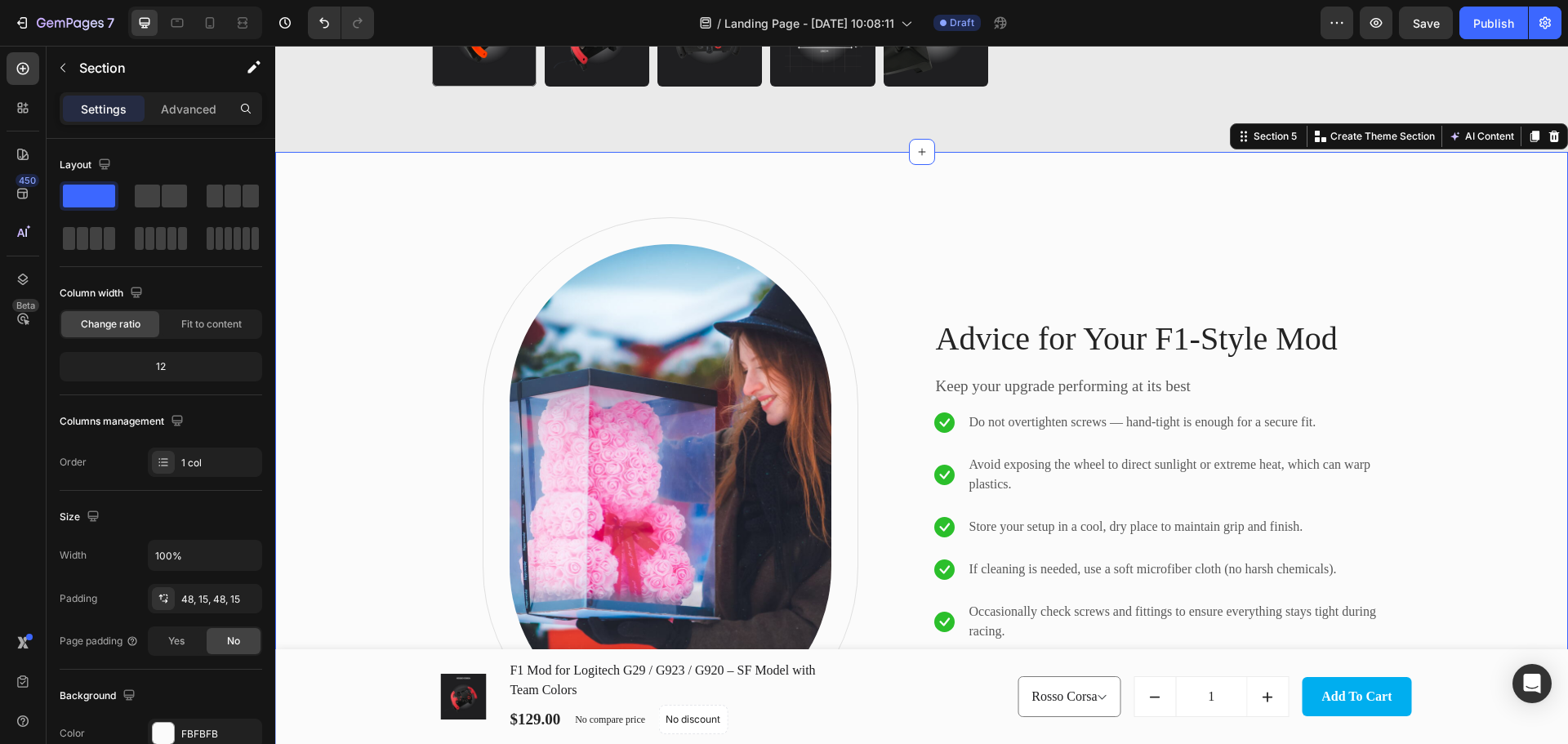
click at [1451, 596] on div "Image Row Advice for Your F1-Style Mod Heading Keep your upgrade performing at …" at bounding box center [921, 486] width 1268 height 589
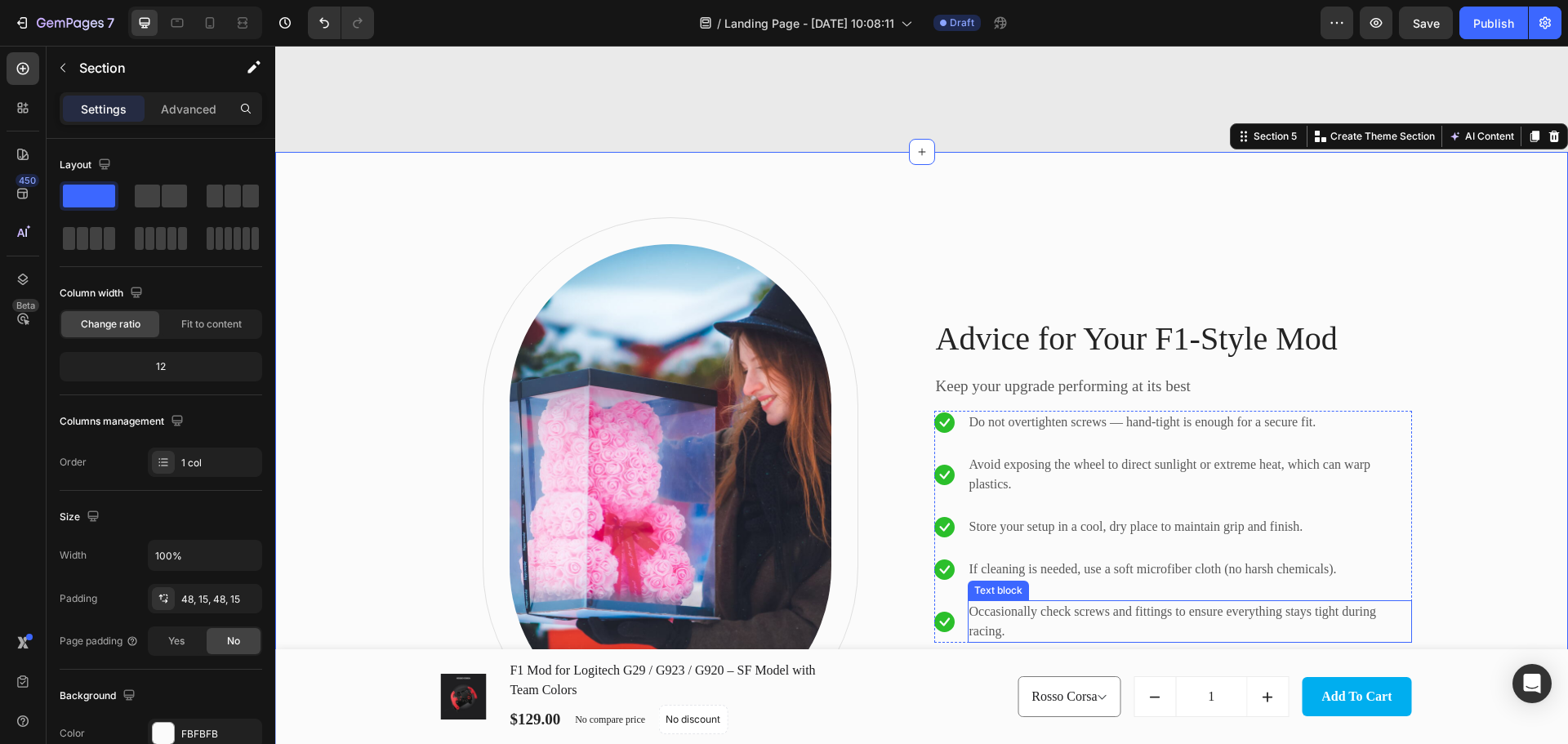
scroll to position [1937, 0]
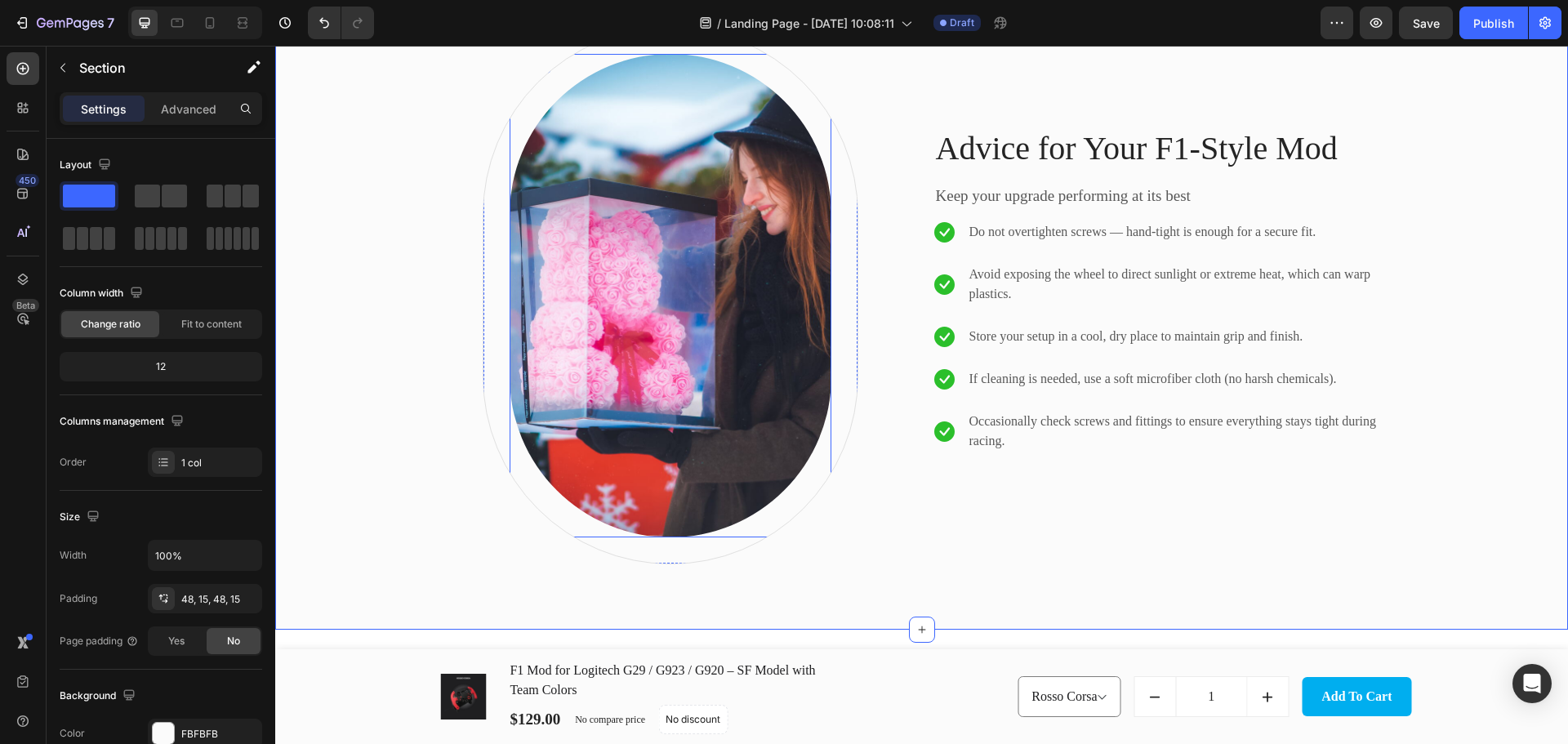
click at [656, 269] on img at bounding box center [670, 295] width 322 height 483
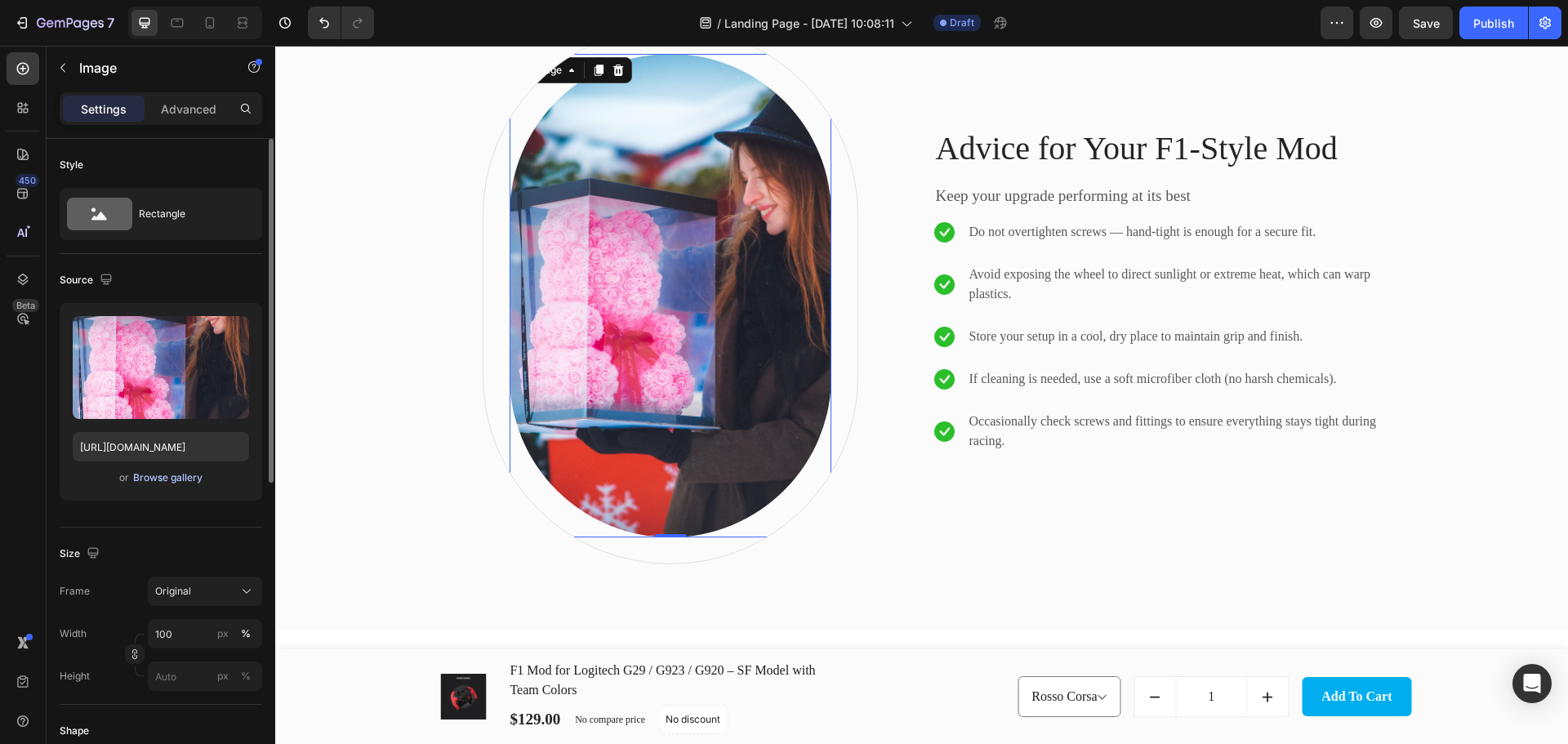
click at [176, 479] on div "Browse gallery" at bounding box center [167, 477] width 69 height 14
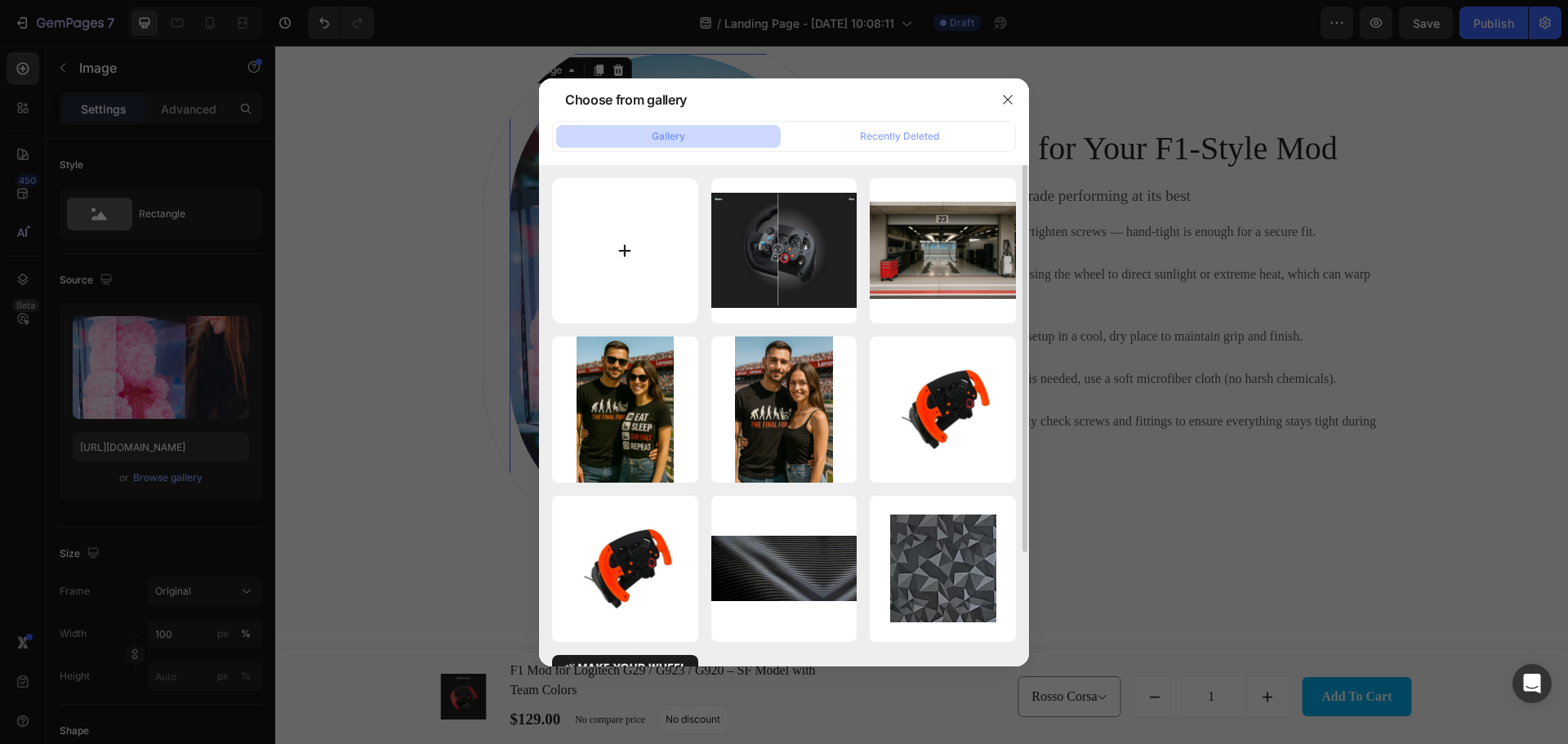
click at [603, 241] on input "file" at bounding box center [625, 251] width 146 height 146
type input "C:\fakepath\SF F1 Wheel Mod Logitech G29 G920 G923 Front View.png"
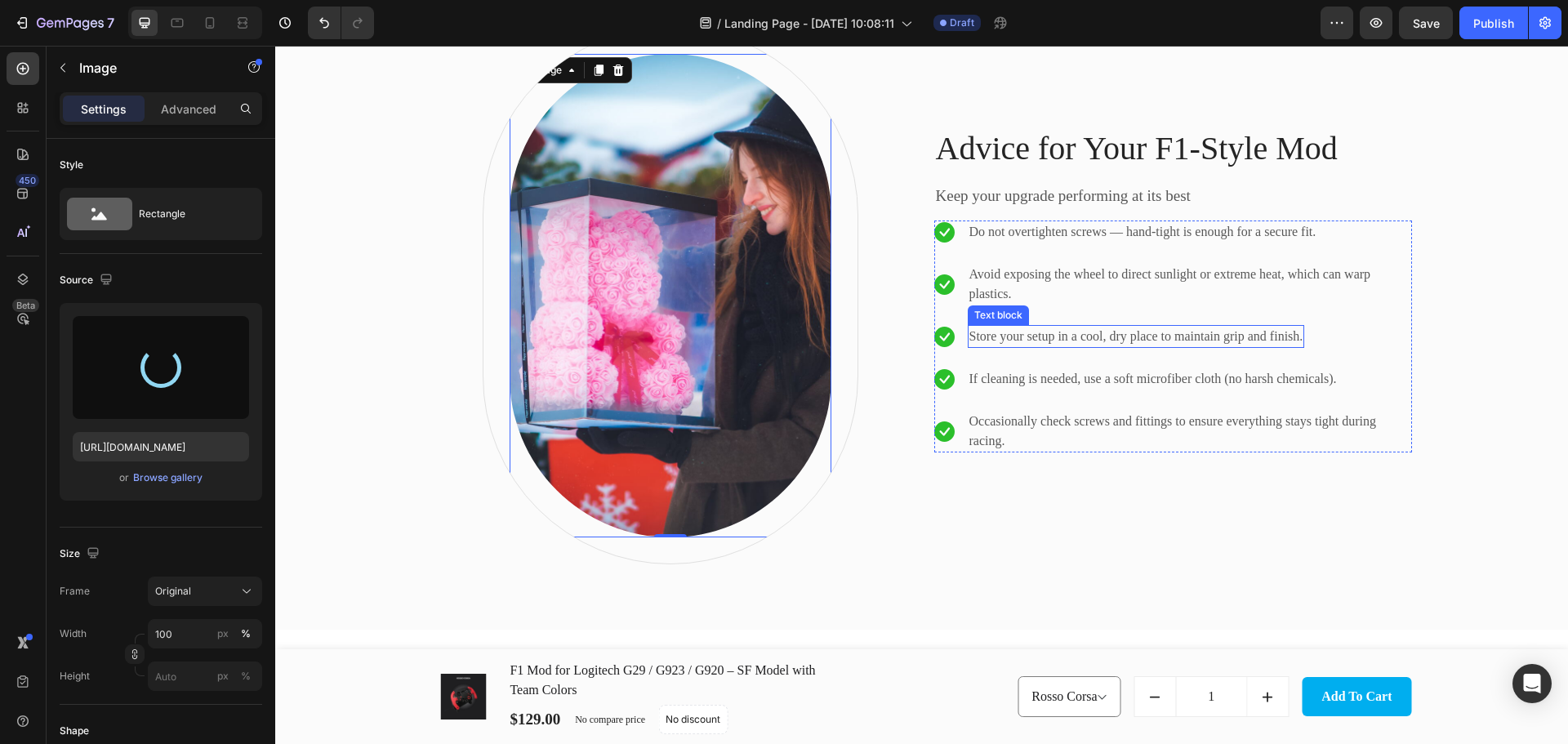
type input "https://cdn.shopify.com/s/files/1/0674/8586/0062/files/gempages_580835302810059…"
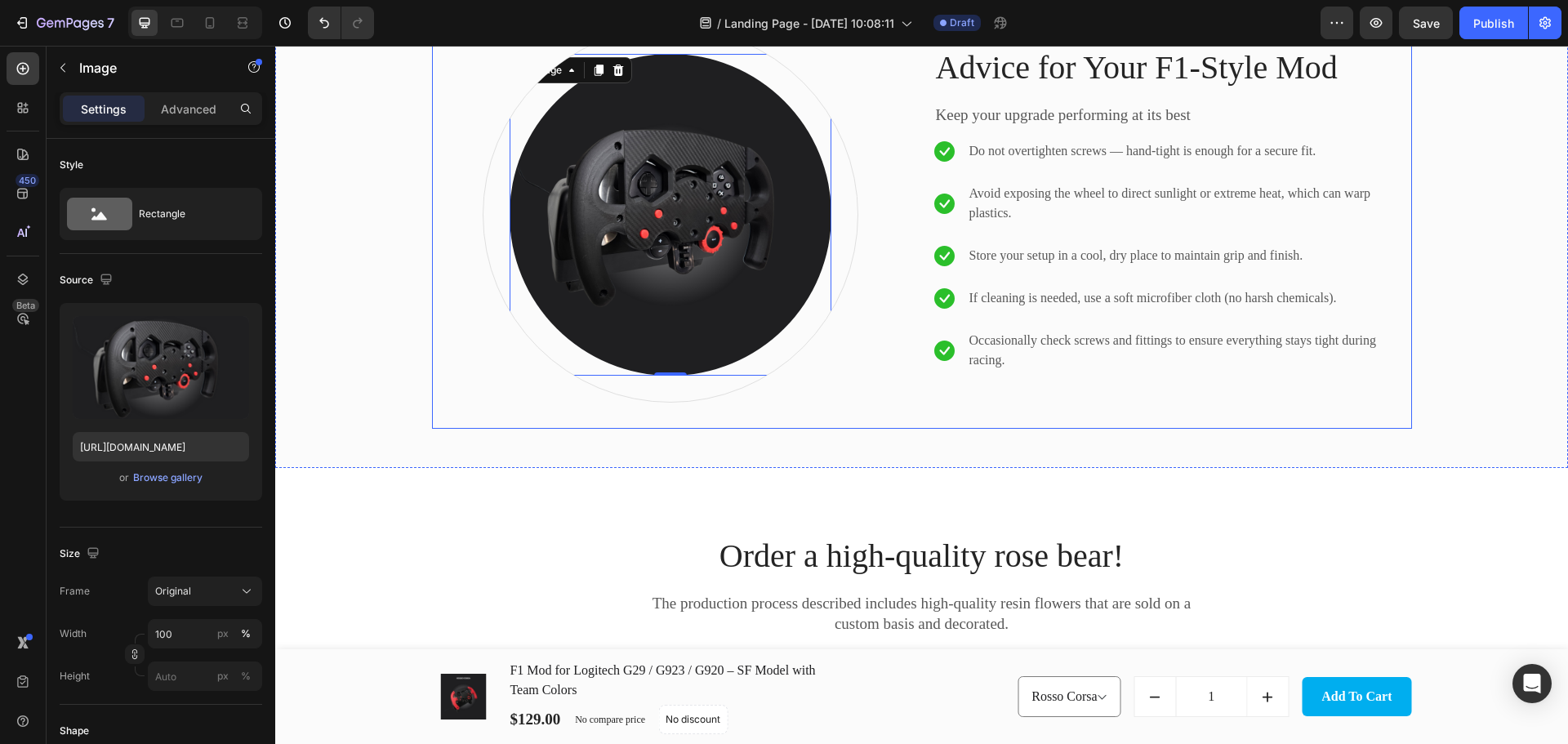
scroll to position [1747, 0]
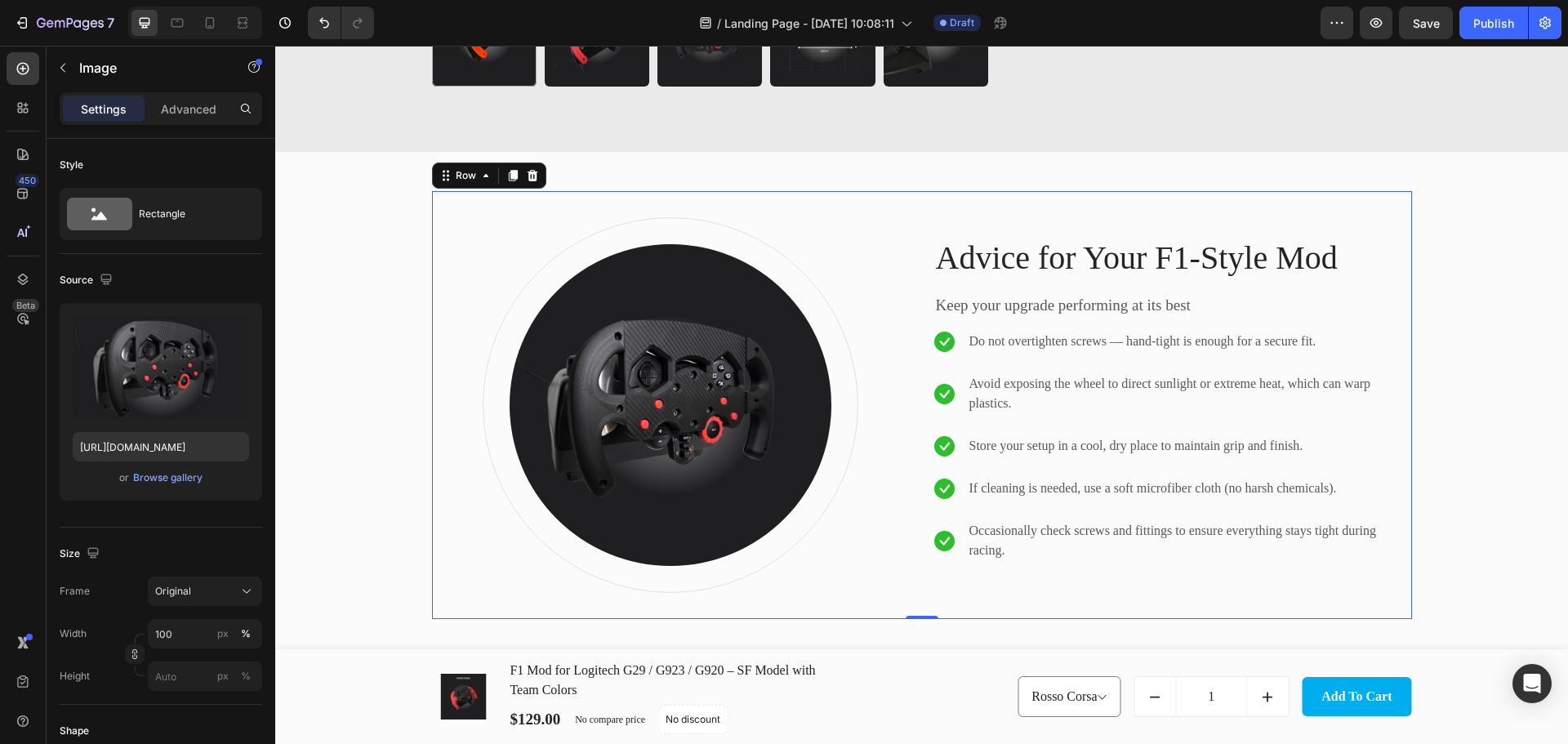
click at [872, 199] on div "Image Row Advice for Your F1-Style Mod Heading Keep your upgrade performing at …" at bounding box center [922, 405] width 980 height 428
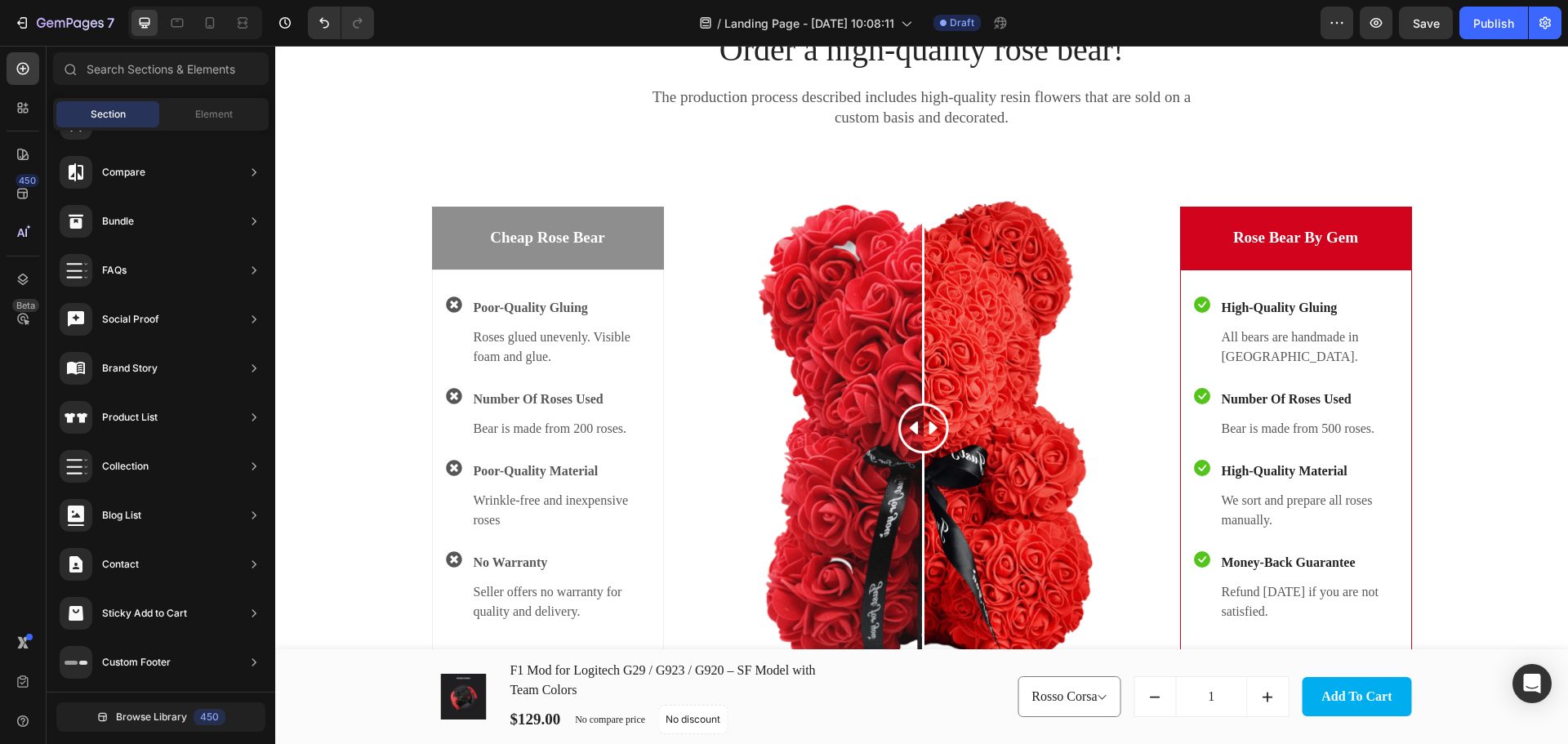
scroll to position [2433, 0]
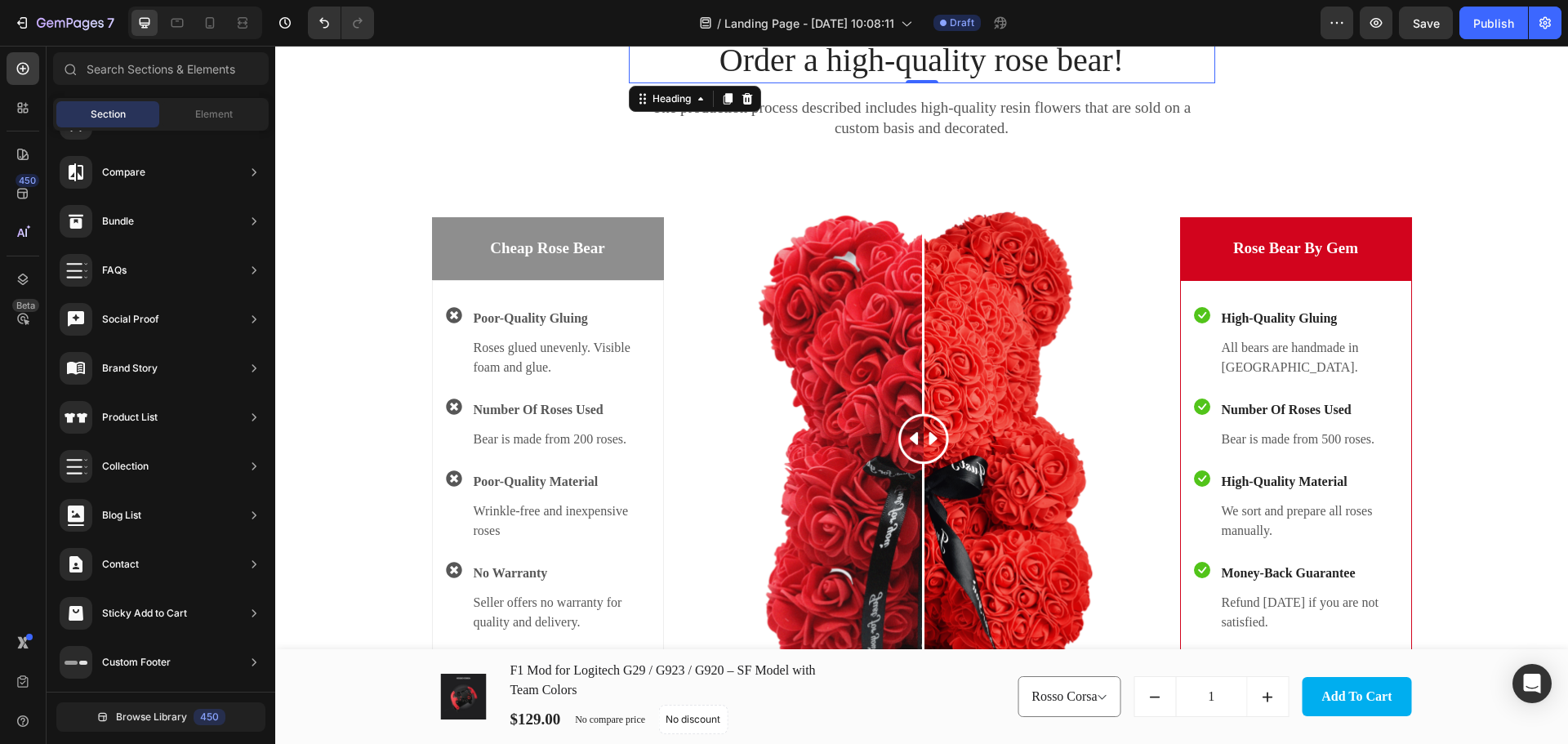
click at [935, 69] on p "Order a high-quality rose bear!" at bounding box center [922, 61] width 583 height 42
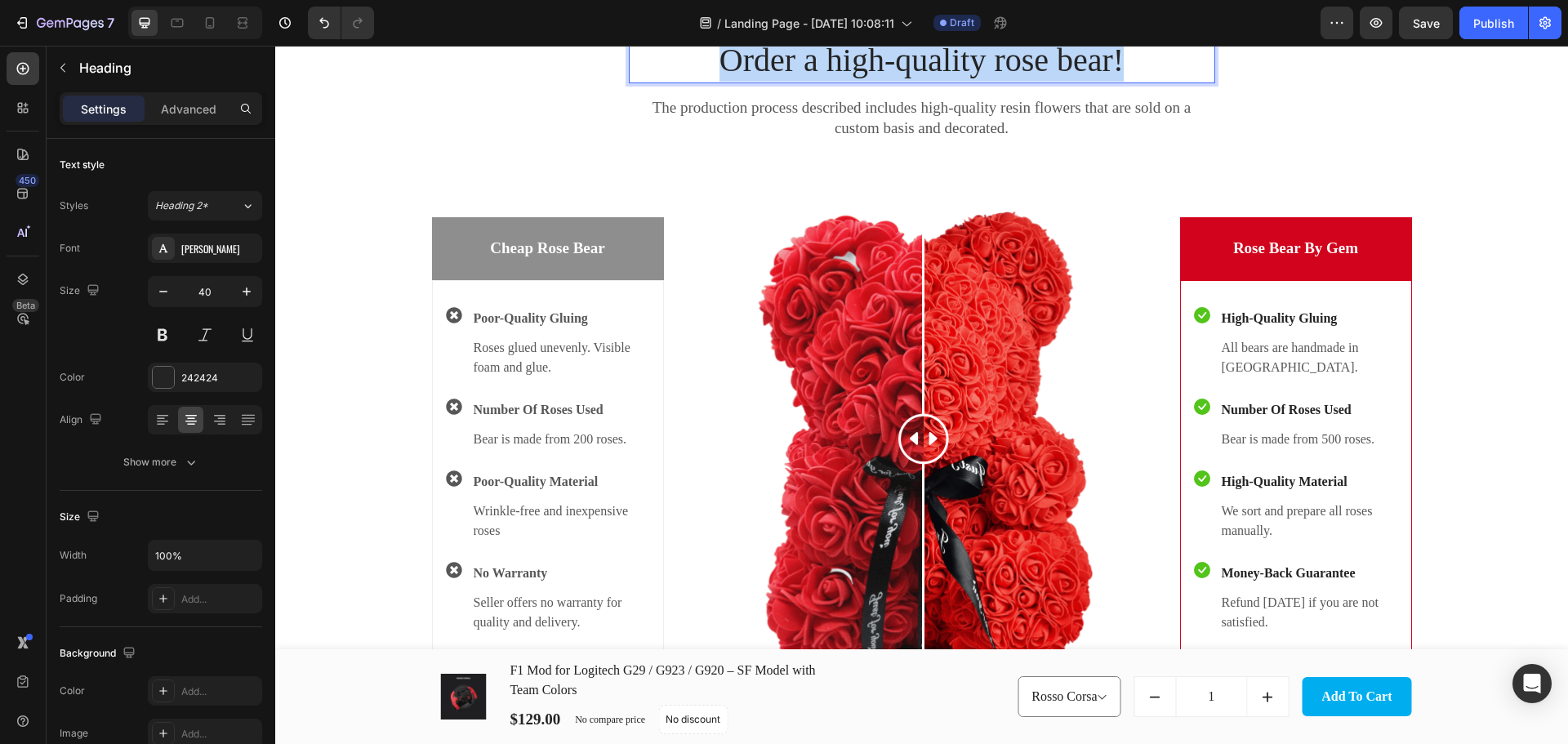
click at [935, 69] on p "Order a high-quality rose bear!" at bounding box center [922, 61] width 583 height 42
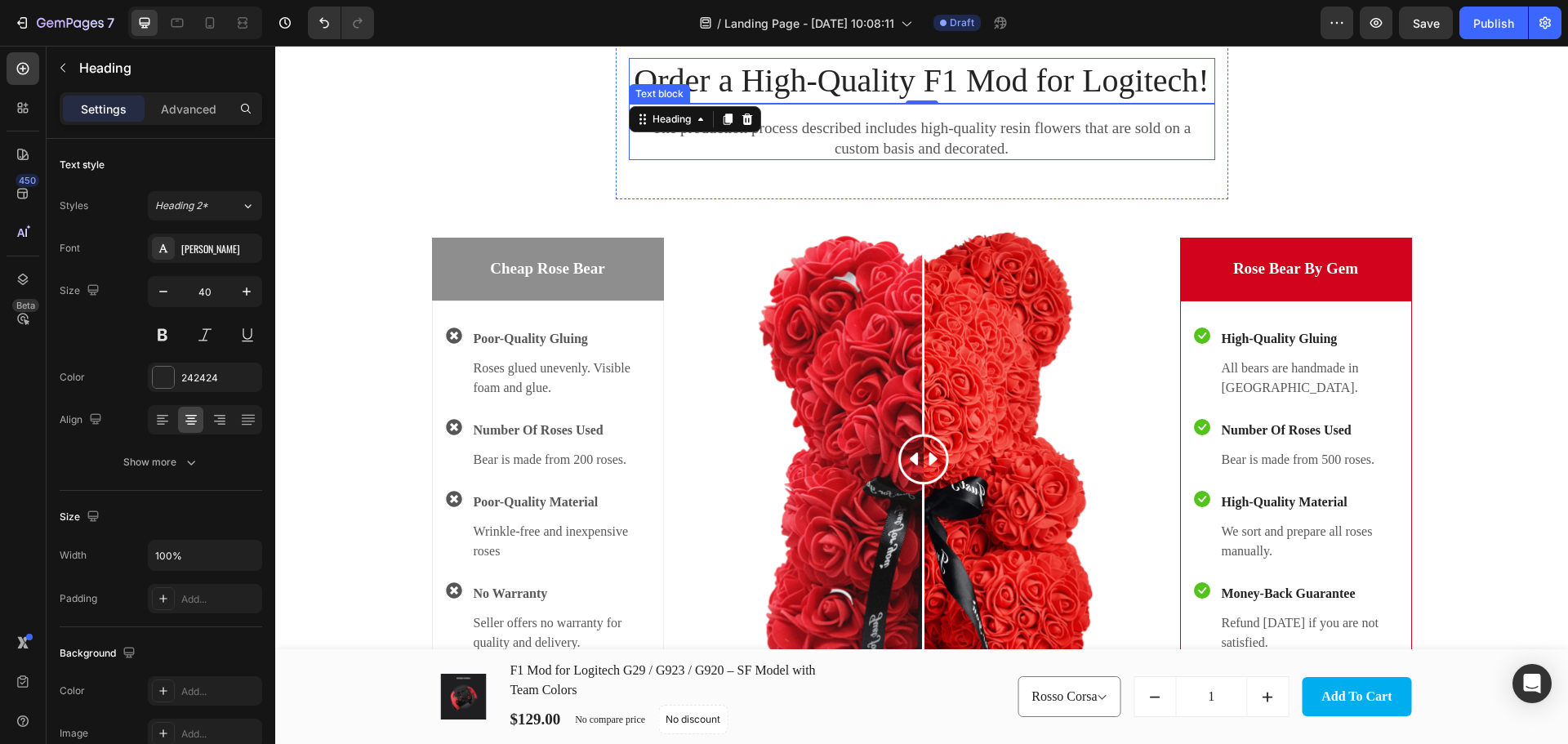
click at [990, 140] on p "The production process described includes high-quality resin flowers that are s…" at bounding box center [922, 139] width 583 height 40
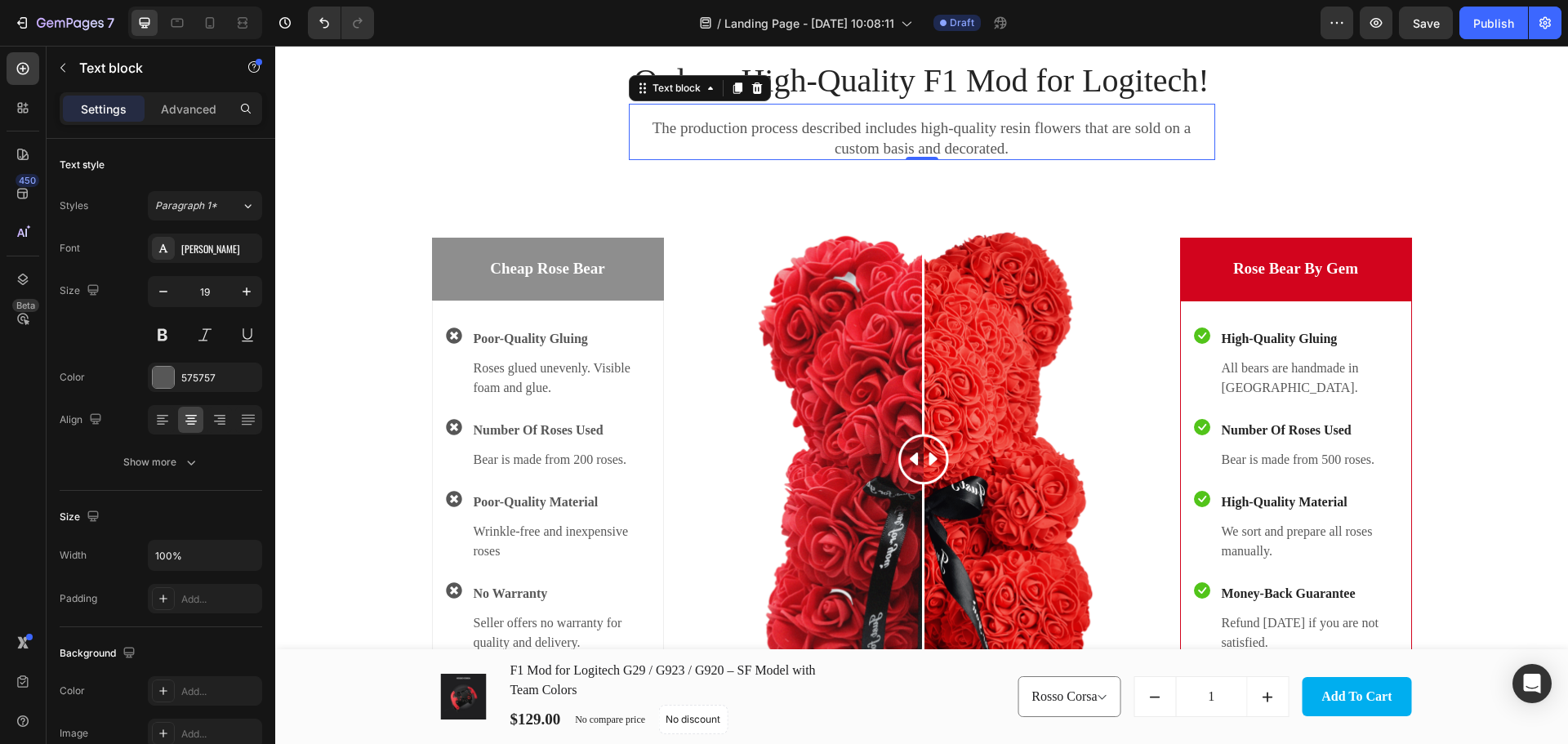
click at [990, 140] on p "The production process described includes high-quality resin flowers that are s…" at bounding box center [922, 139] width 583 height 40
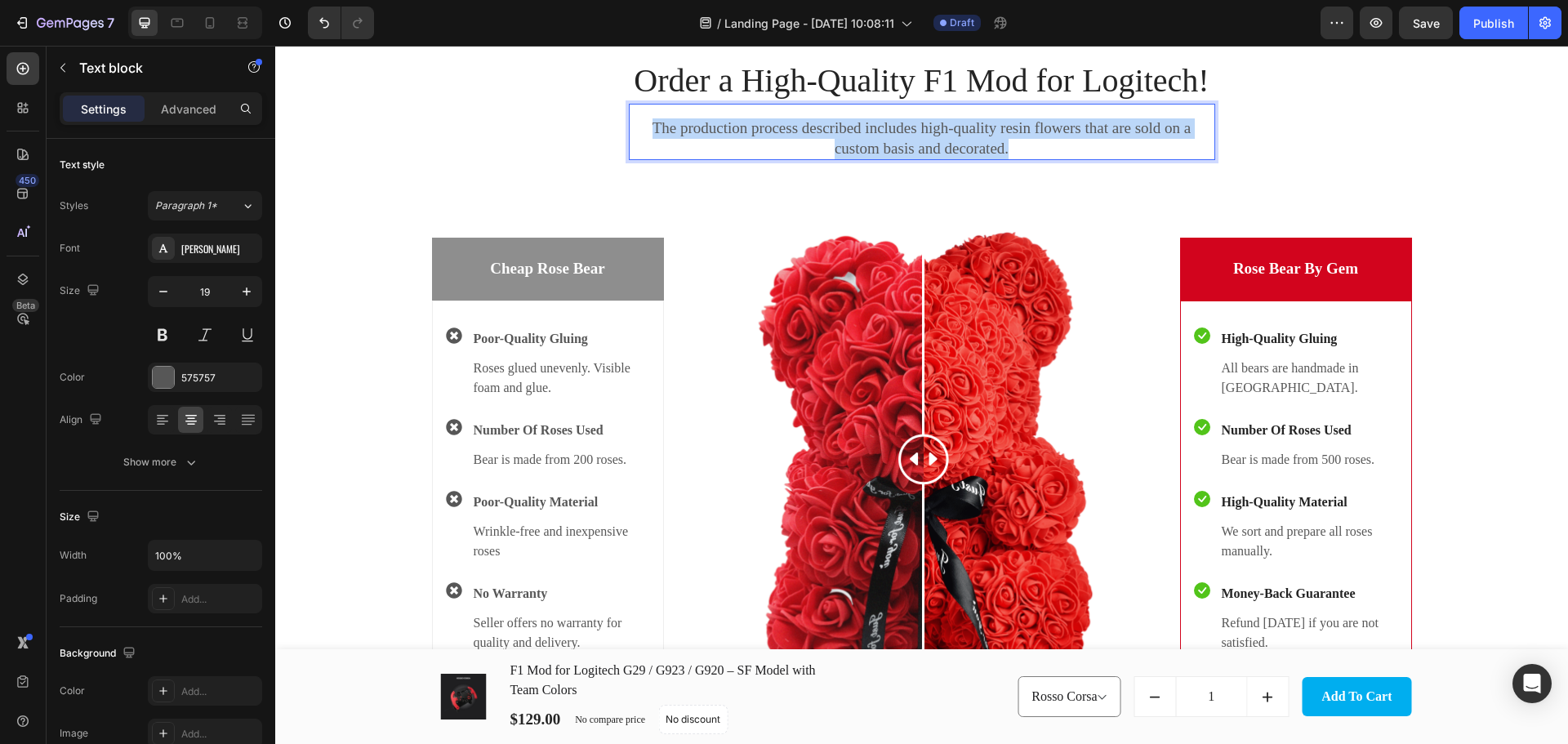
click at [990, 140] on p "The production process described includes high-quality resin flowers that are s…" at bounding box center [922, 139] width 583 height 40
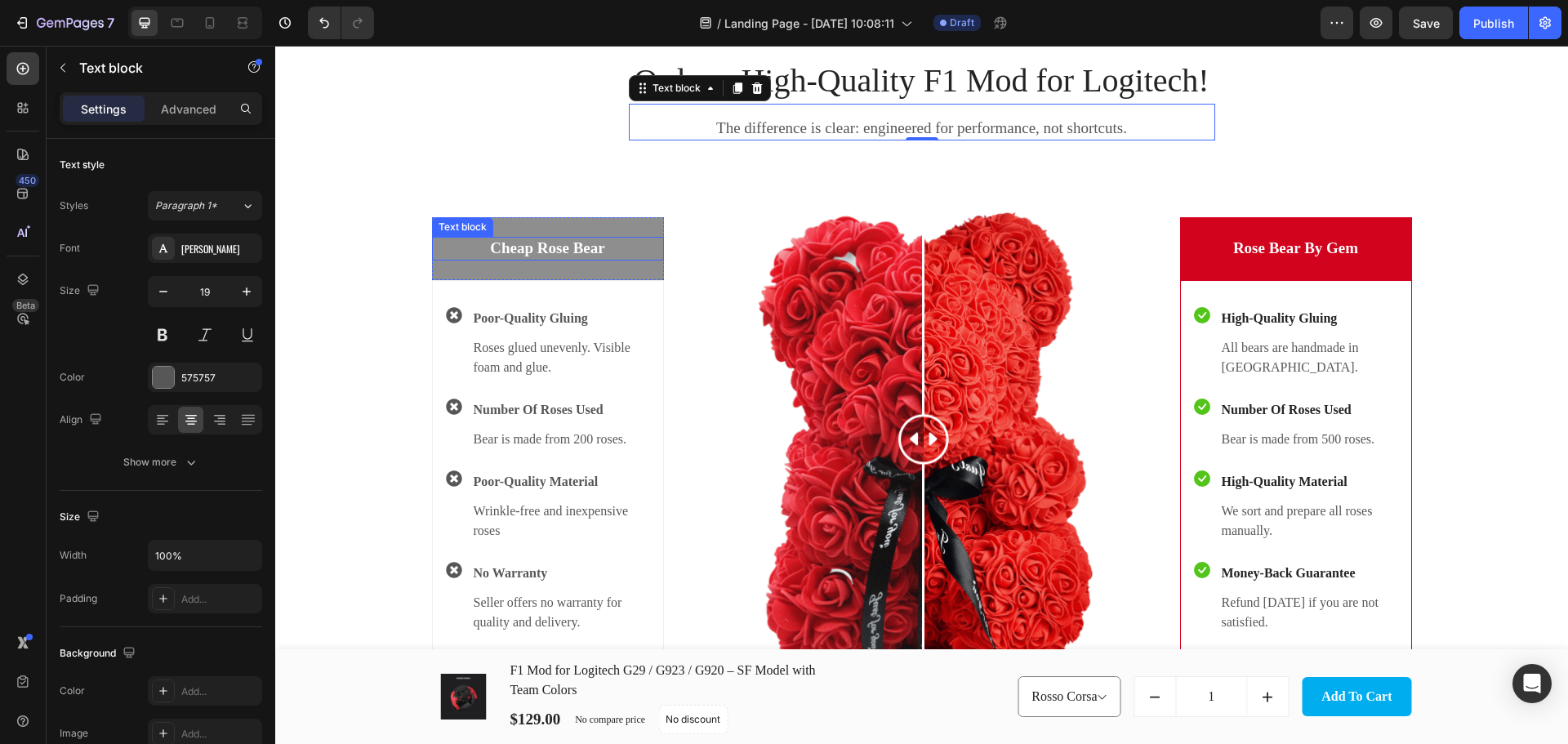
click at [569, 248] on p "Cheap Rose Bear" at bounding box center [548, 248] width 229 height 20
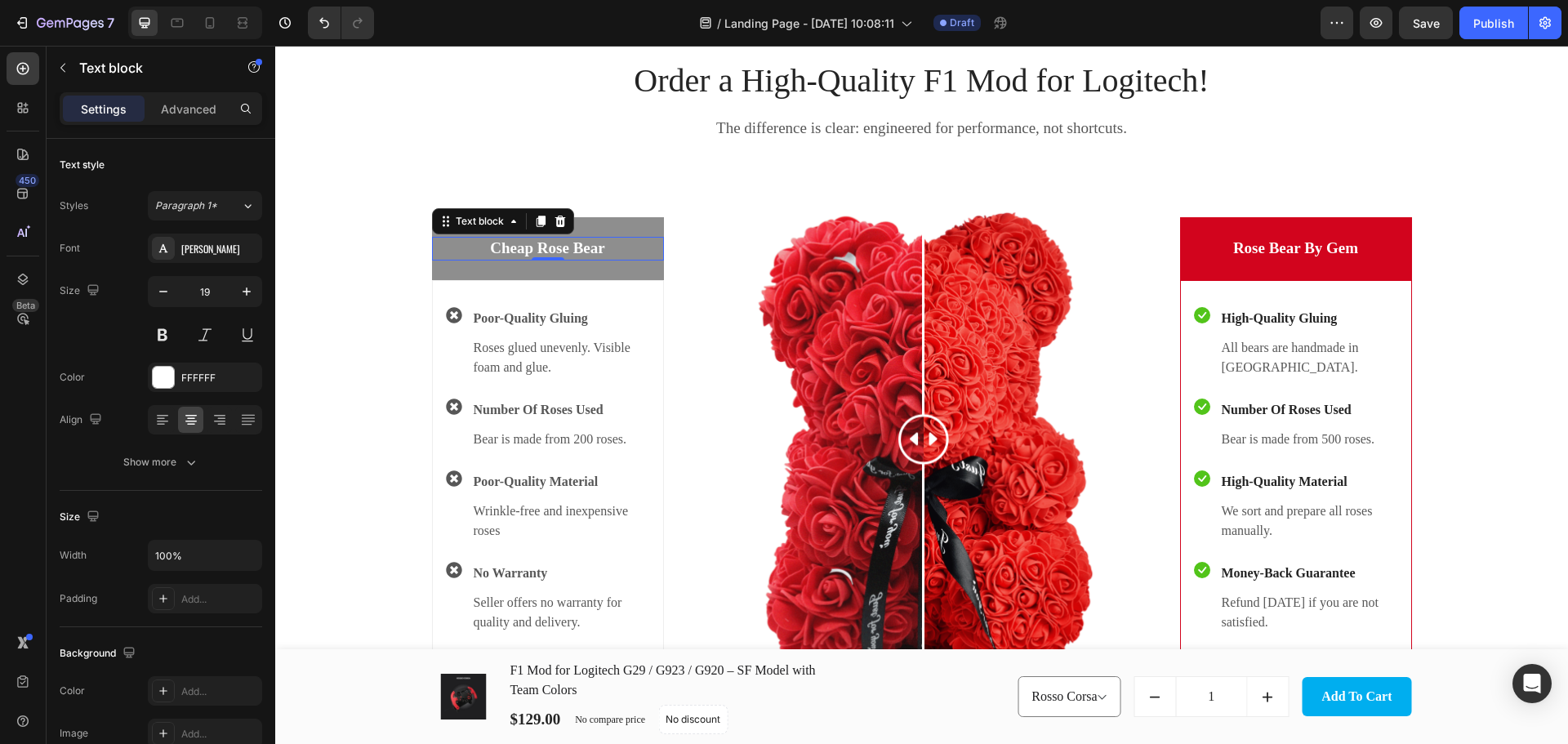
click at [569, 248] on p "Cheap Rose Bear" at bounding box center [548, 248] width 229 height 20
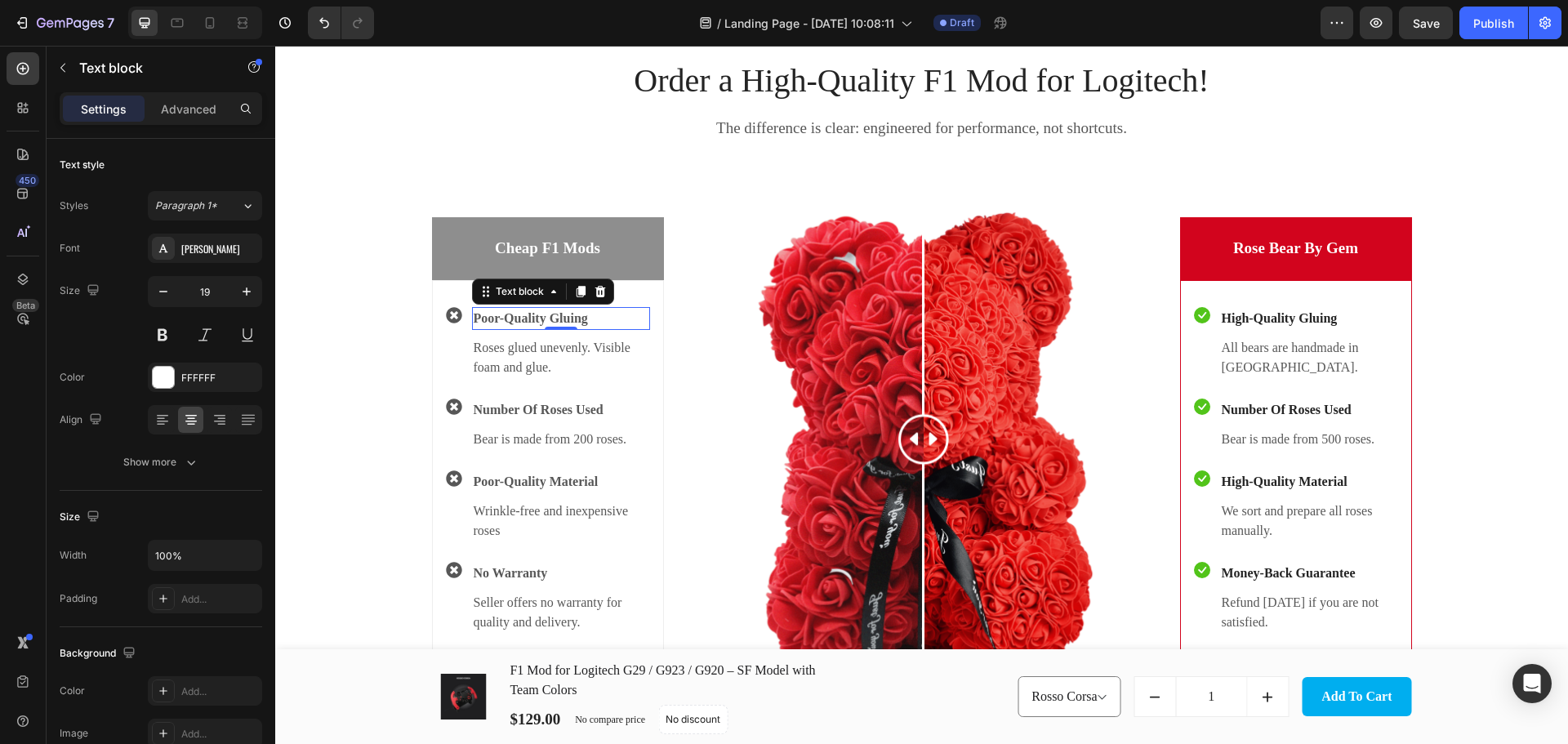
click at [556, 319] on p "Poor-Quality Gluing" at bounding box center [561, 318] width 175 height 19
click at [533, 358] on p "Roses glued unevenly. Visible foam and glue." at bounding box center [561, 358] width 175 height 40
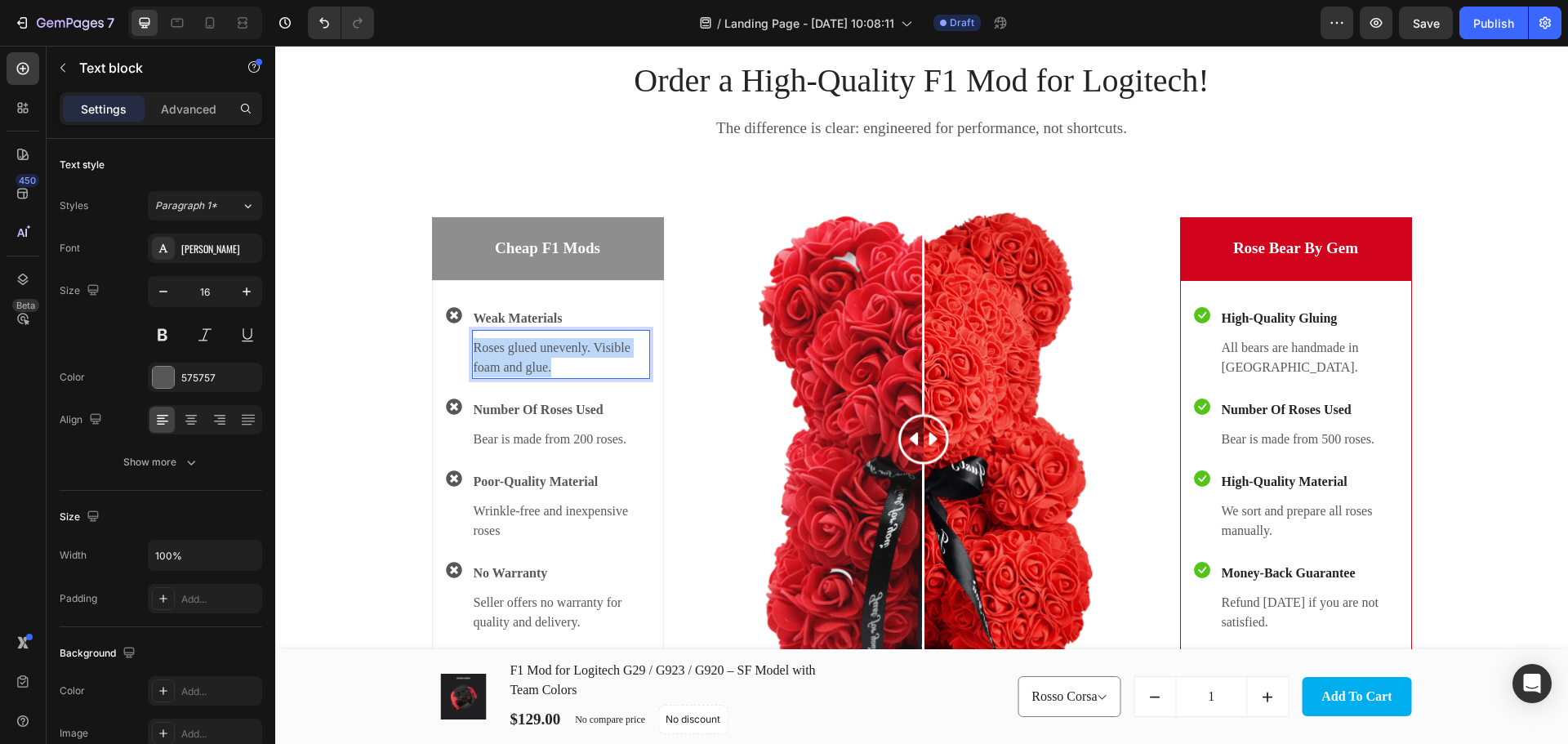
click at [533, 358] on p "Roses glued unevenly. Visible foam and glue." at bounding box center [561, 358] width 175 height 40
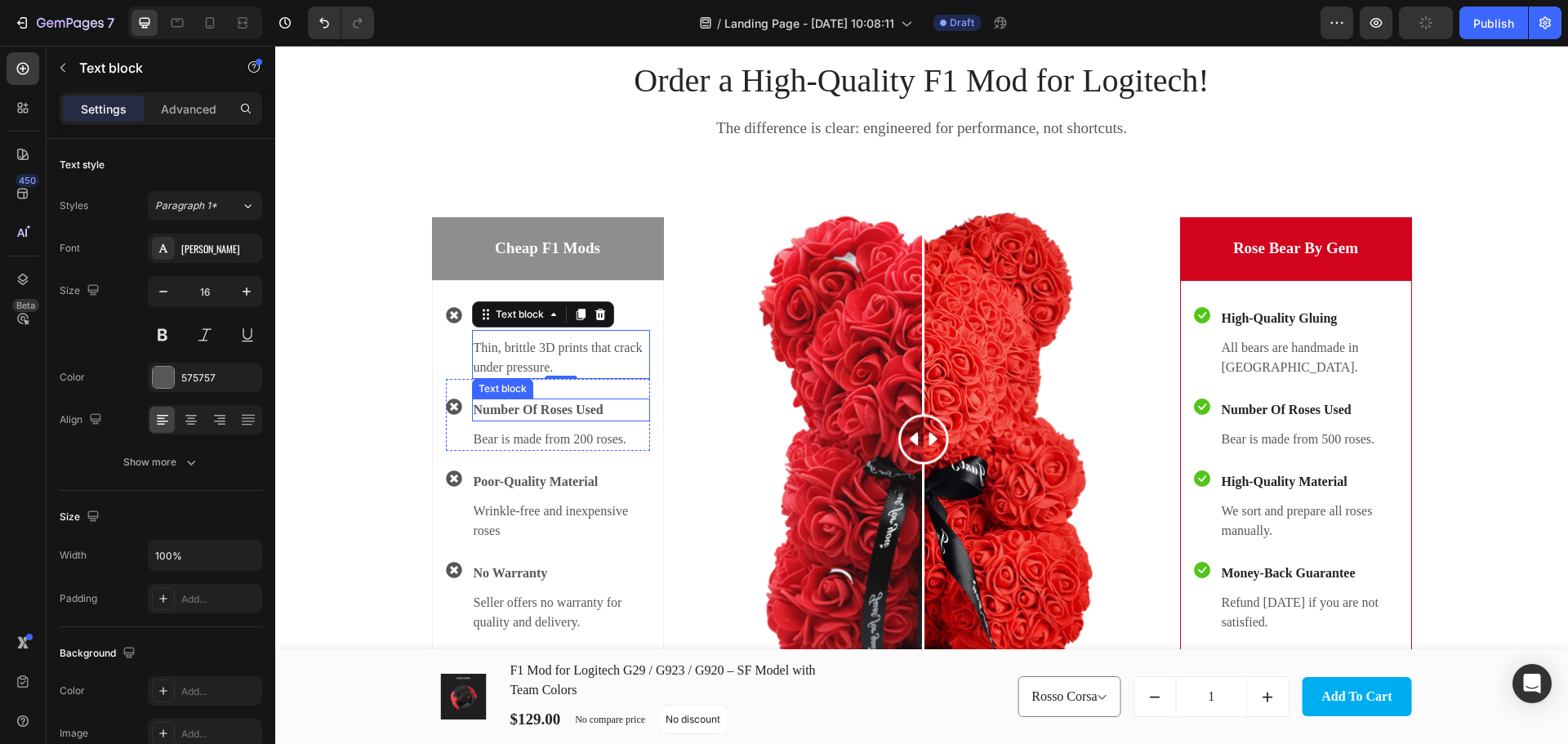
click at [583, 407] on p "Number Of Roses Used" at bounding box center [561, 409] width 175 height 19
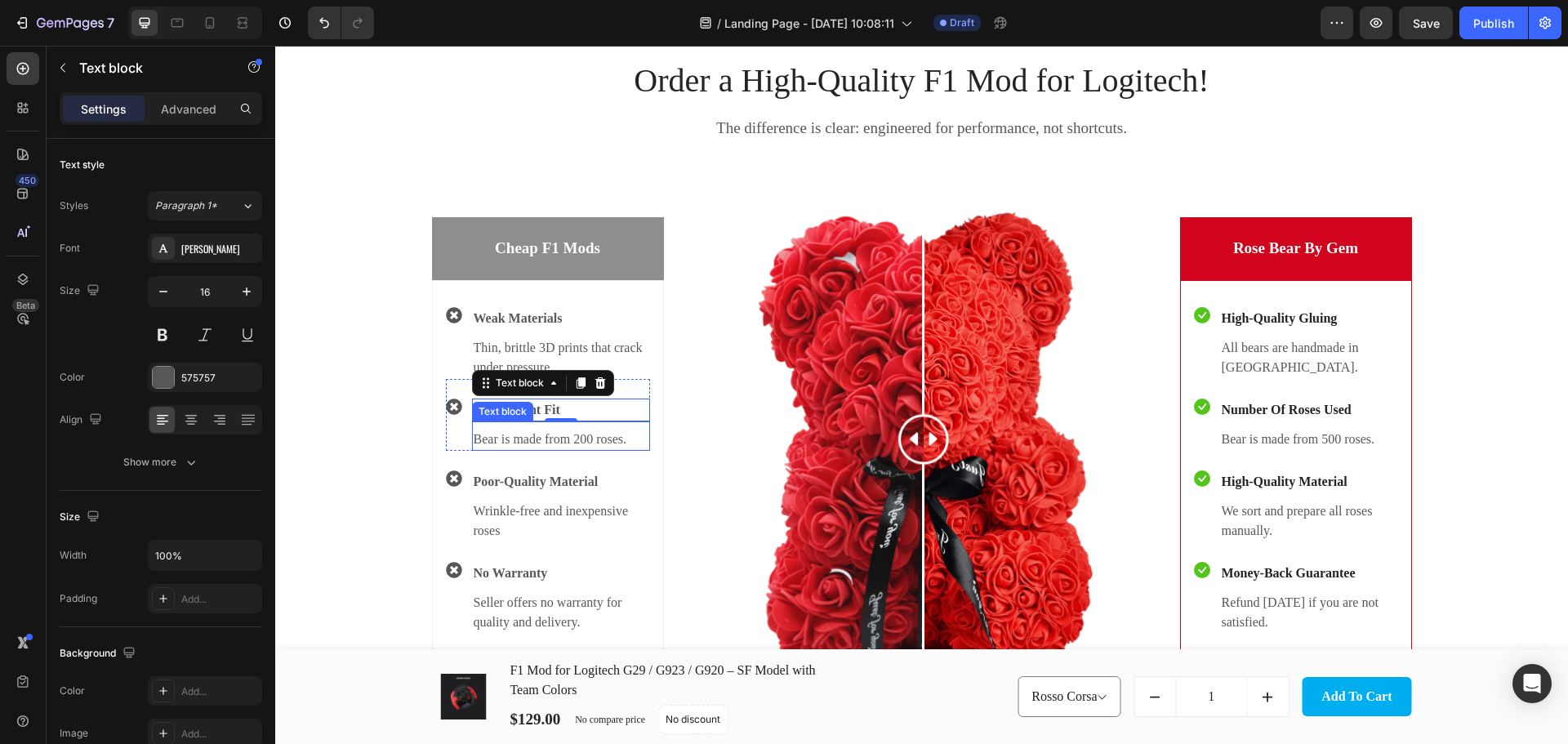
click at [574, 433] on p "Bear is made from 200 roses." at bounding box center [561, 438] width 175 height 19
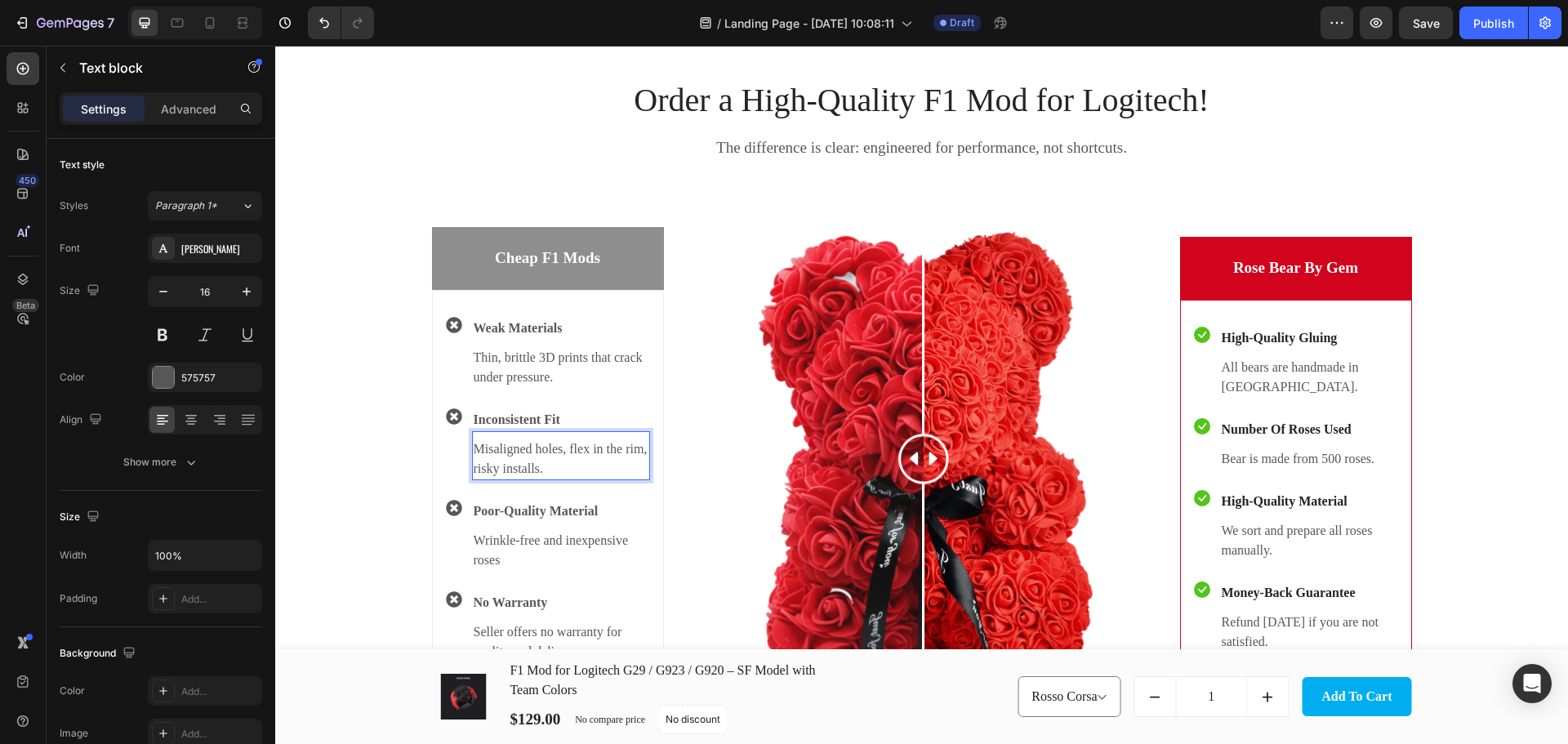
scroll to position [2403, 0]
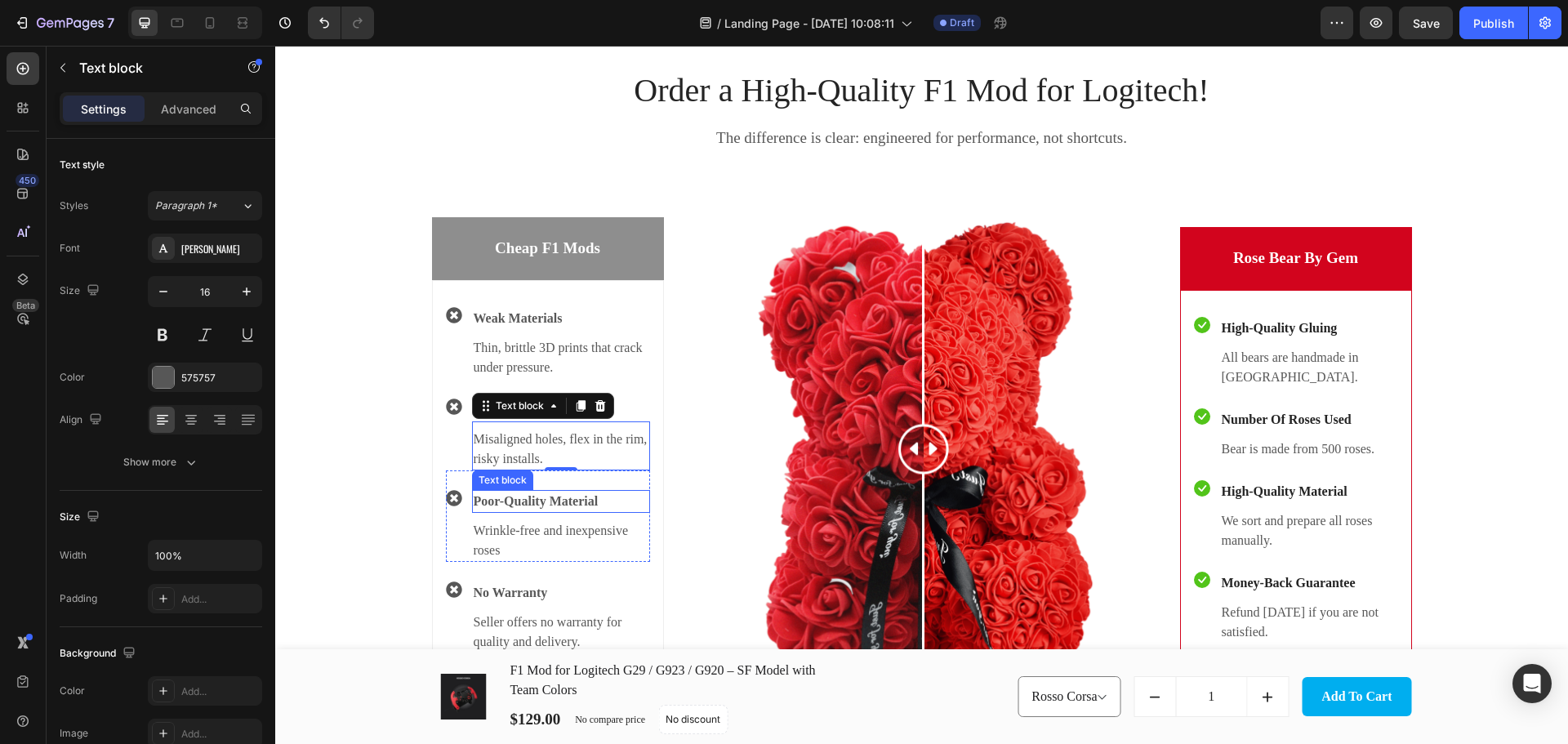
click at [551, 504] on p "Poor-Quality Material" at bounding box center [561, 501] width 175 height 19
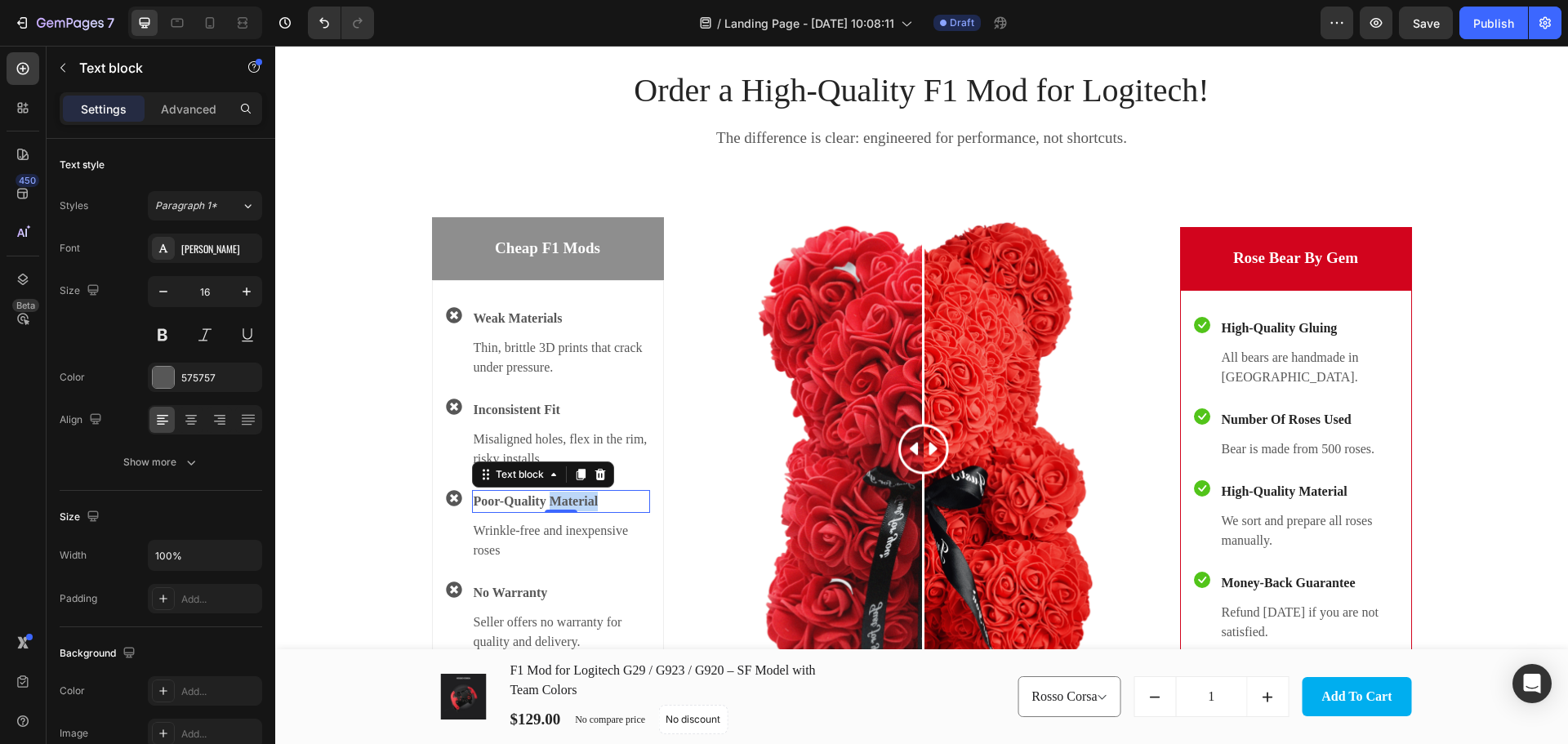
click at [552, 504] on p "Poor-Quality Material" at bounding box center [561, 501] width 175 height 19
click at [585, 534] on p "Wrinkle-free and inexpensive roses" at bounding box center [561, 540] width 175 height 40
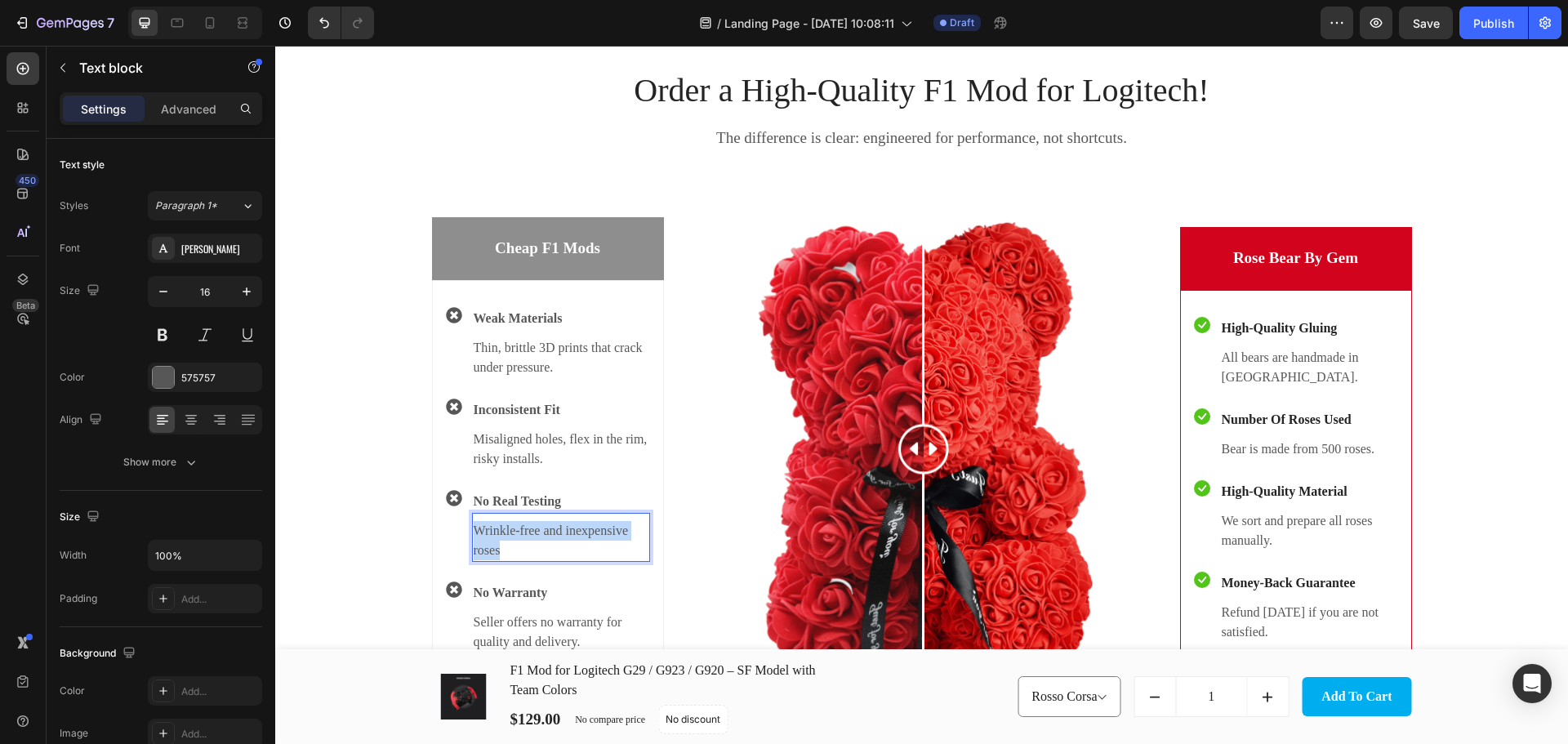
click at [585, 534] on p "Wrinkle-free and inexpensive roses" at bounding box center [561, 540] width 175 height 40
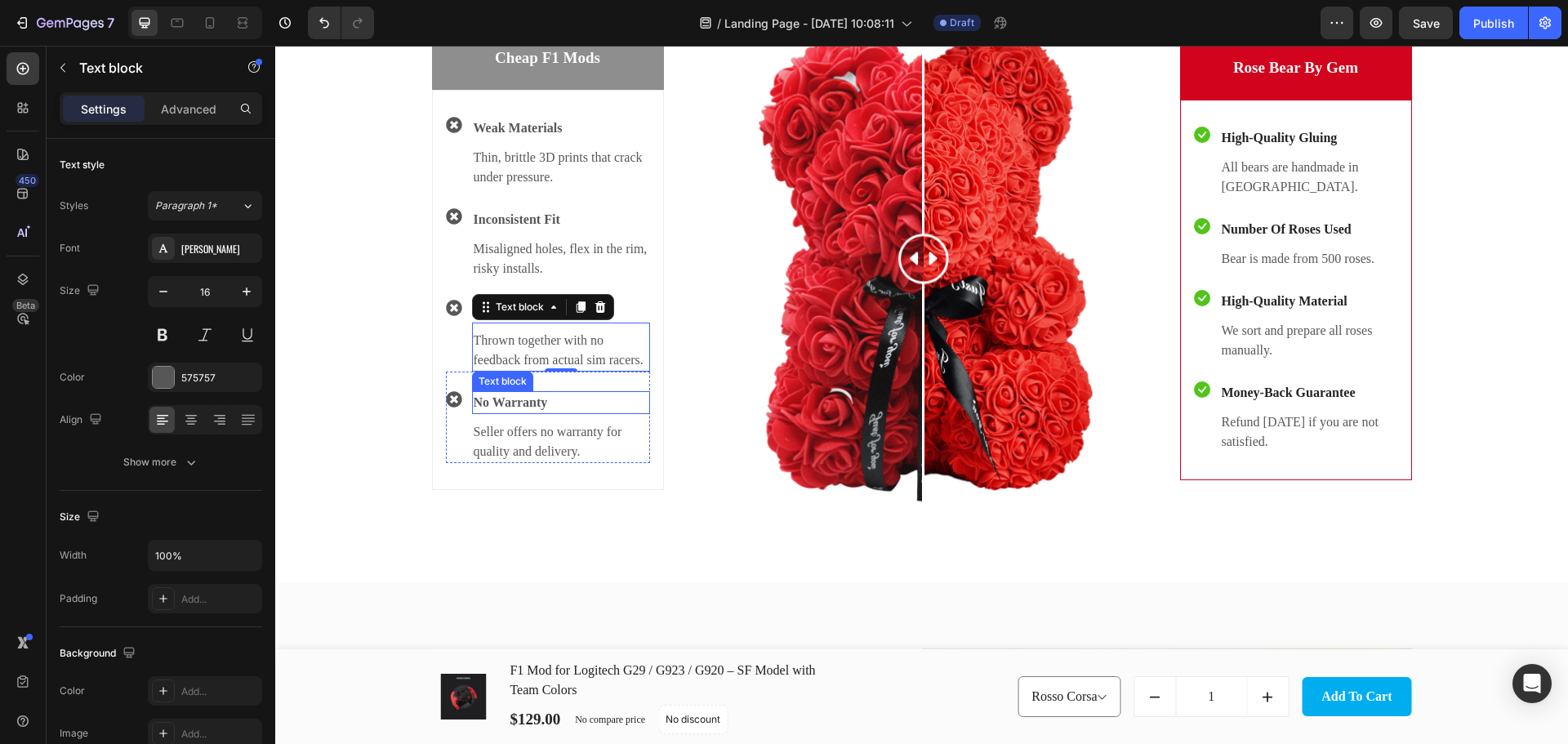
click at [536, 401] on p "No Warranty" at bounding box center [561, 402] width 175 height 19
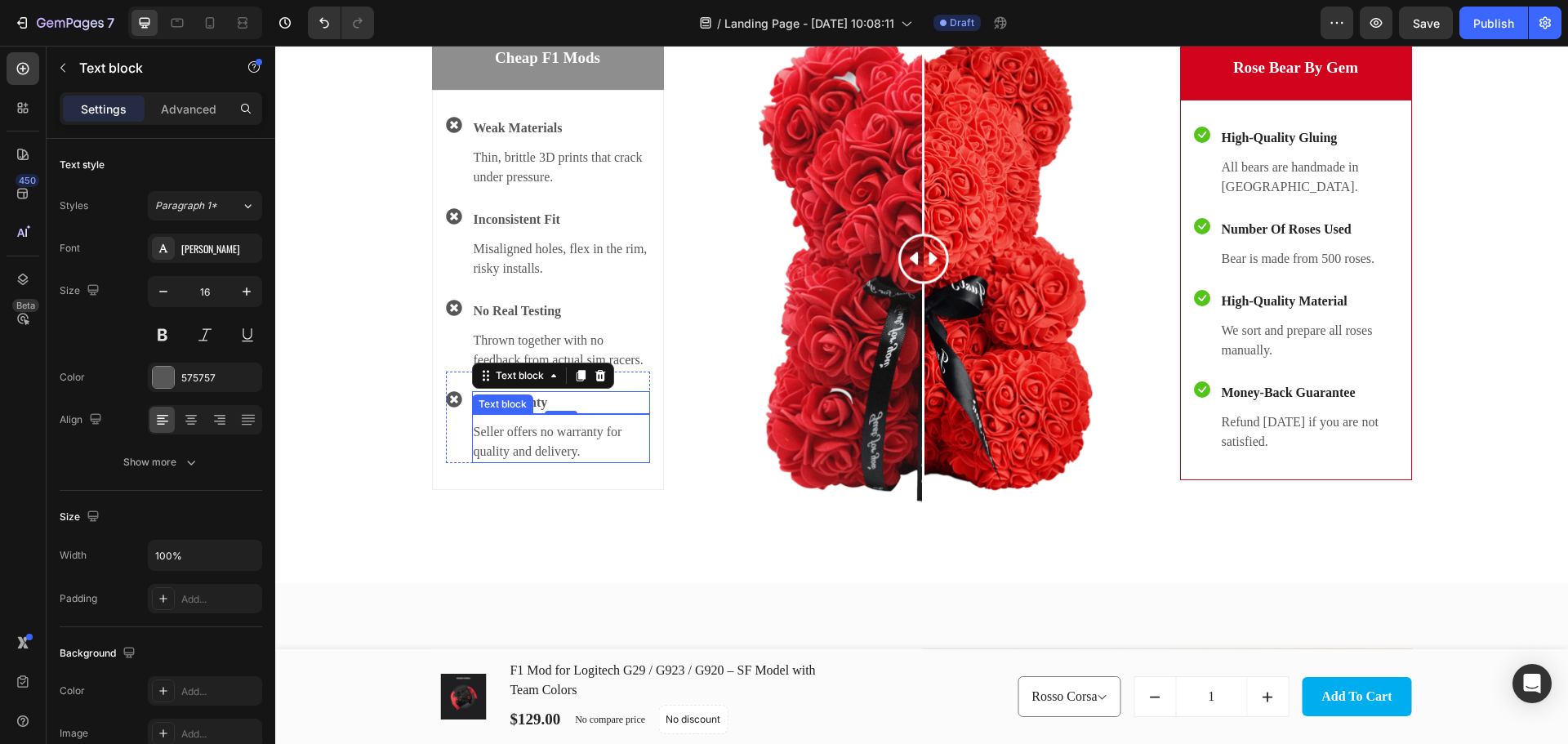
click at [564, 437] on p "Seller offers no warranty for quality and delivery." at bounding box center [561, 442] width 175 height 40
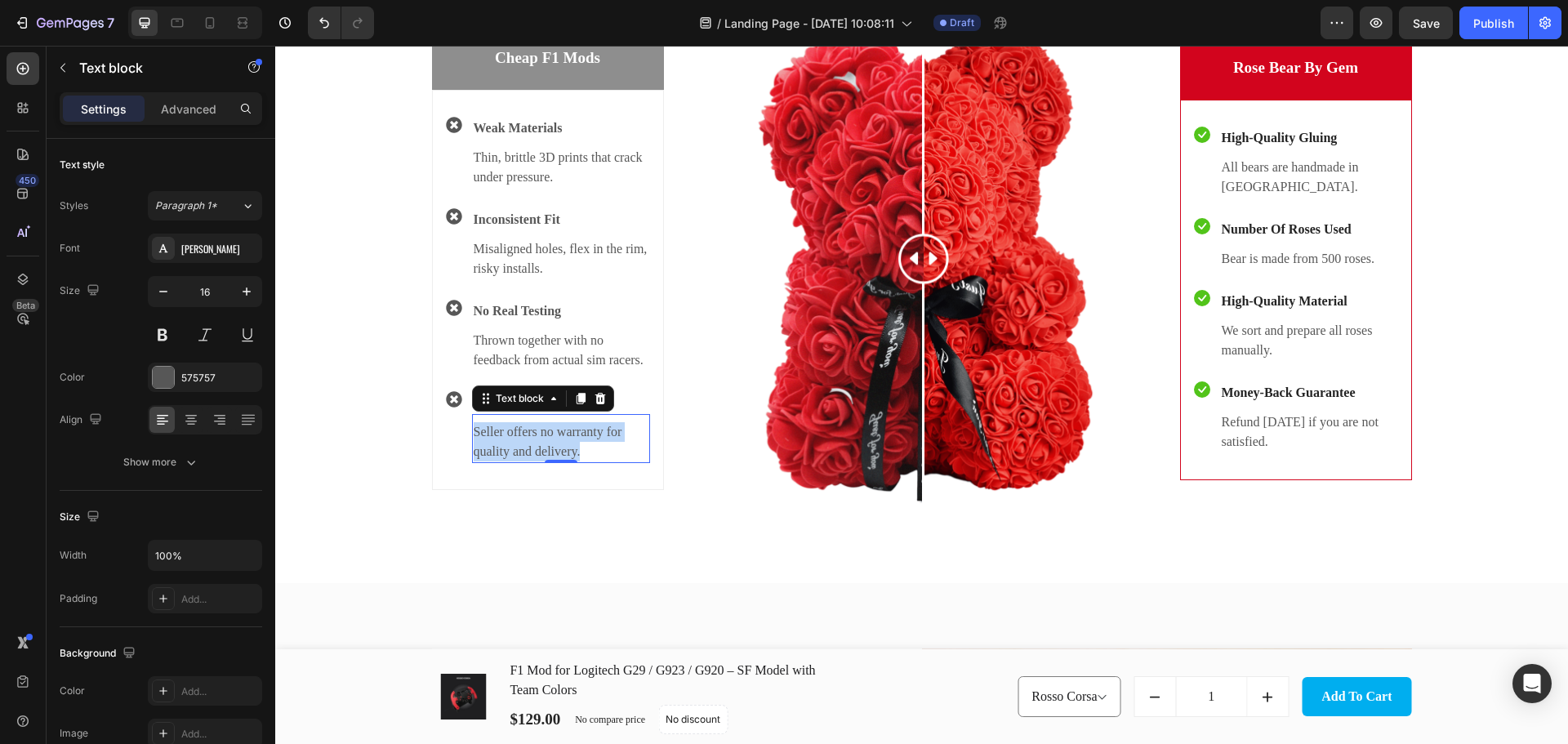
click at [564, 437] on p "Seller offers no warranty for quality and delivery." at bounding box center [561, 442] width 175 height 40
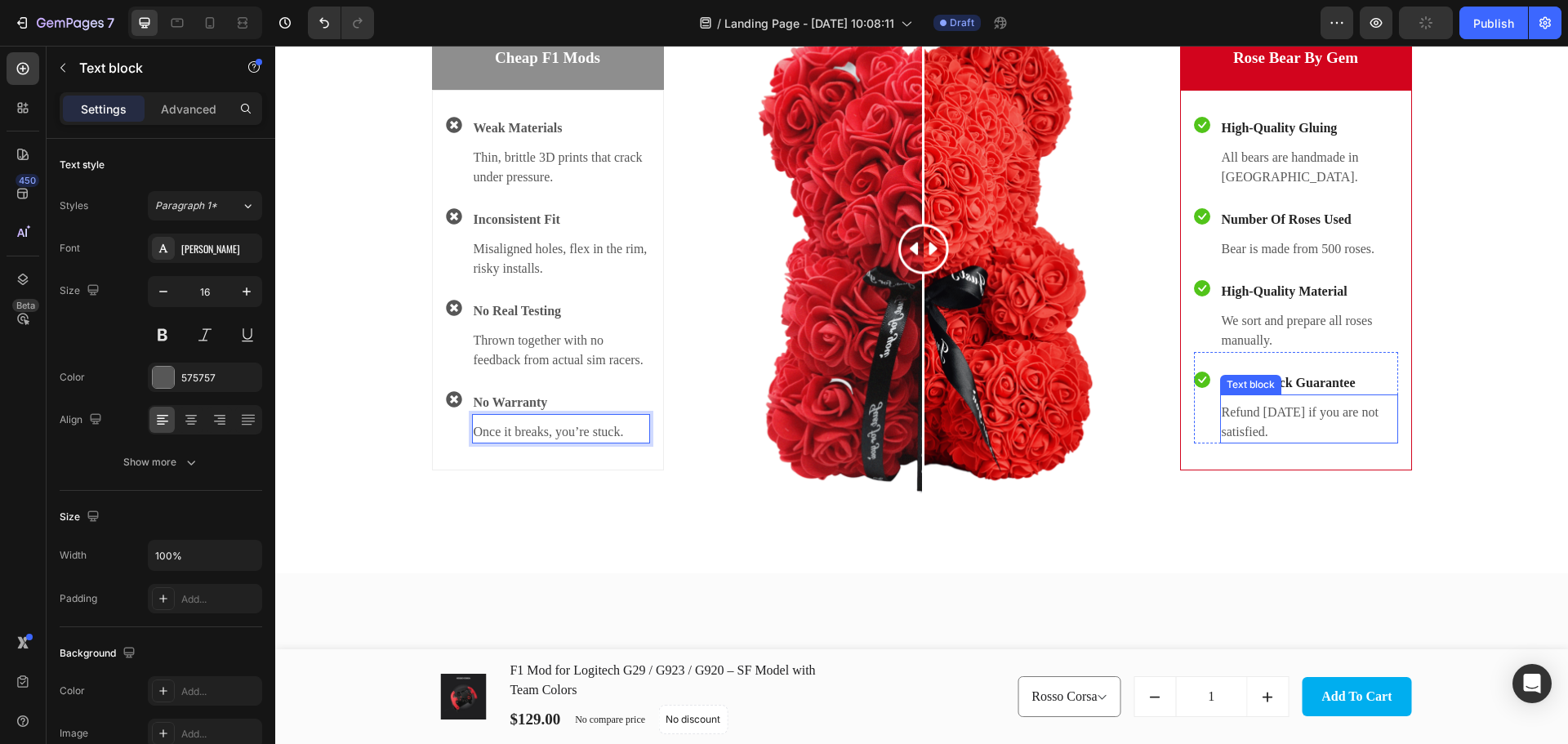
scroll to position [2413, 0]
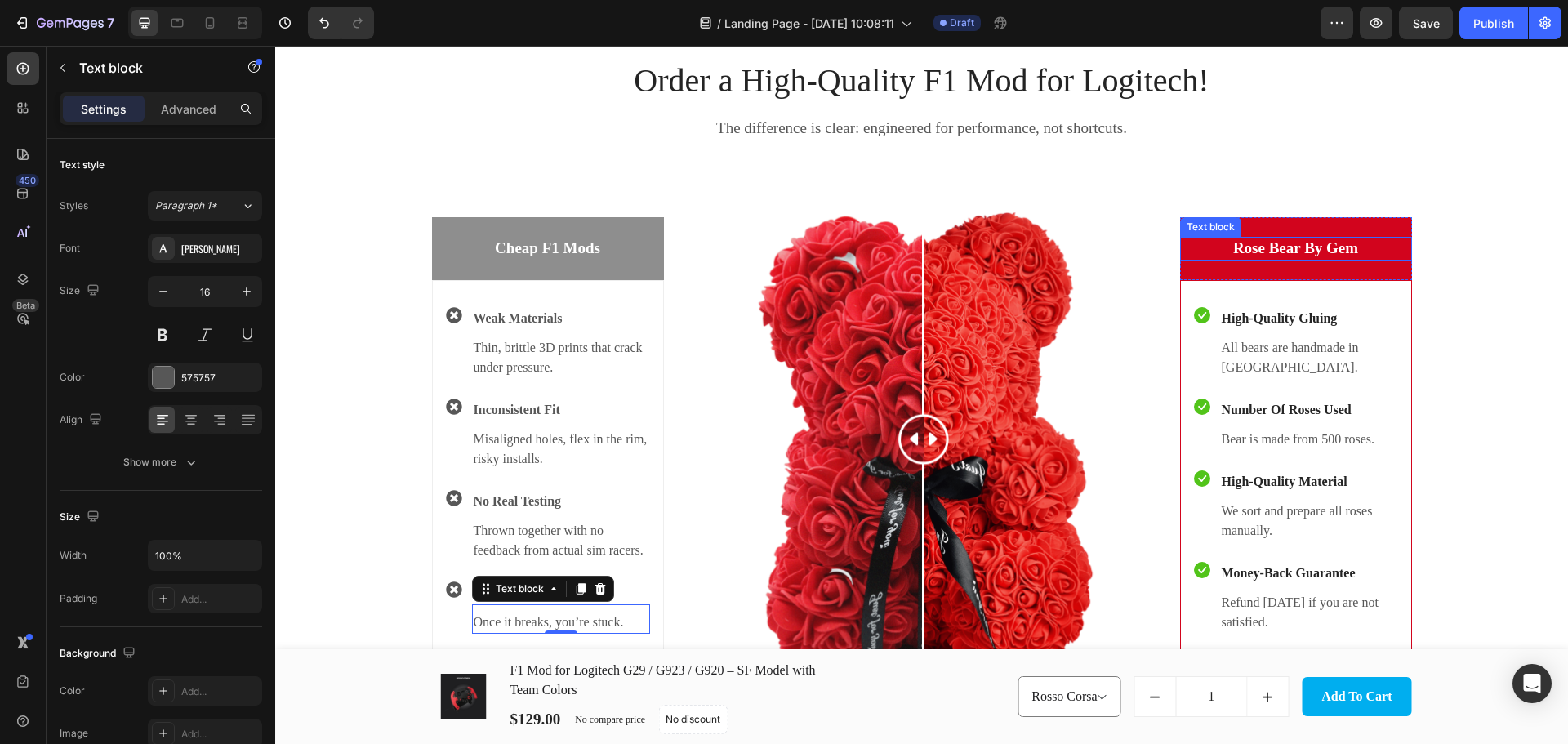
click at [1324, 251] on p "Rose Bear By Gem" at bounding box center [1296, 248] width 229 height 20
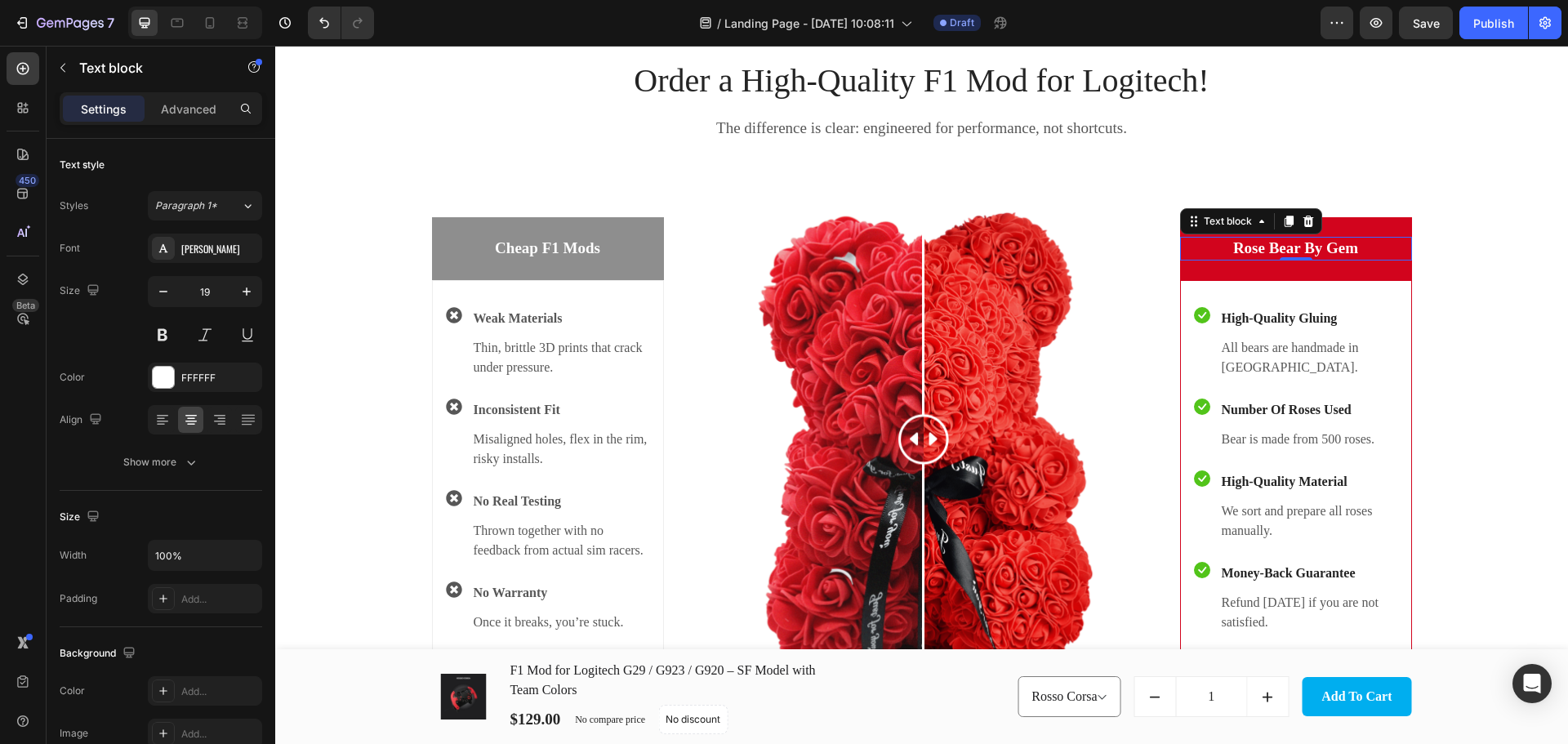
click at [1324, 251] on p "Rose Bear By Gem" at bounding box center [1296, 248] width 229 height 20
click at [1316, 319] on p "High-Quality Gluing" at bounding box center [1309, 318] width 175 height 19
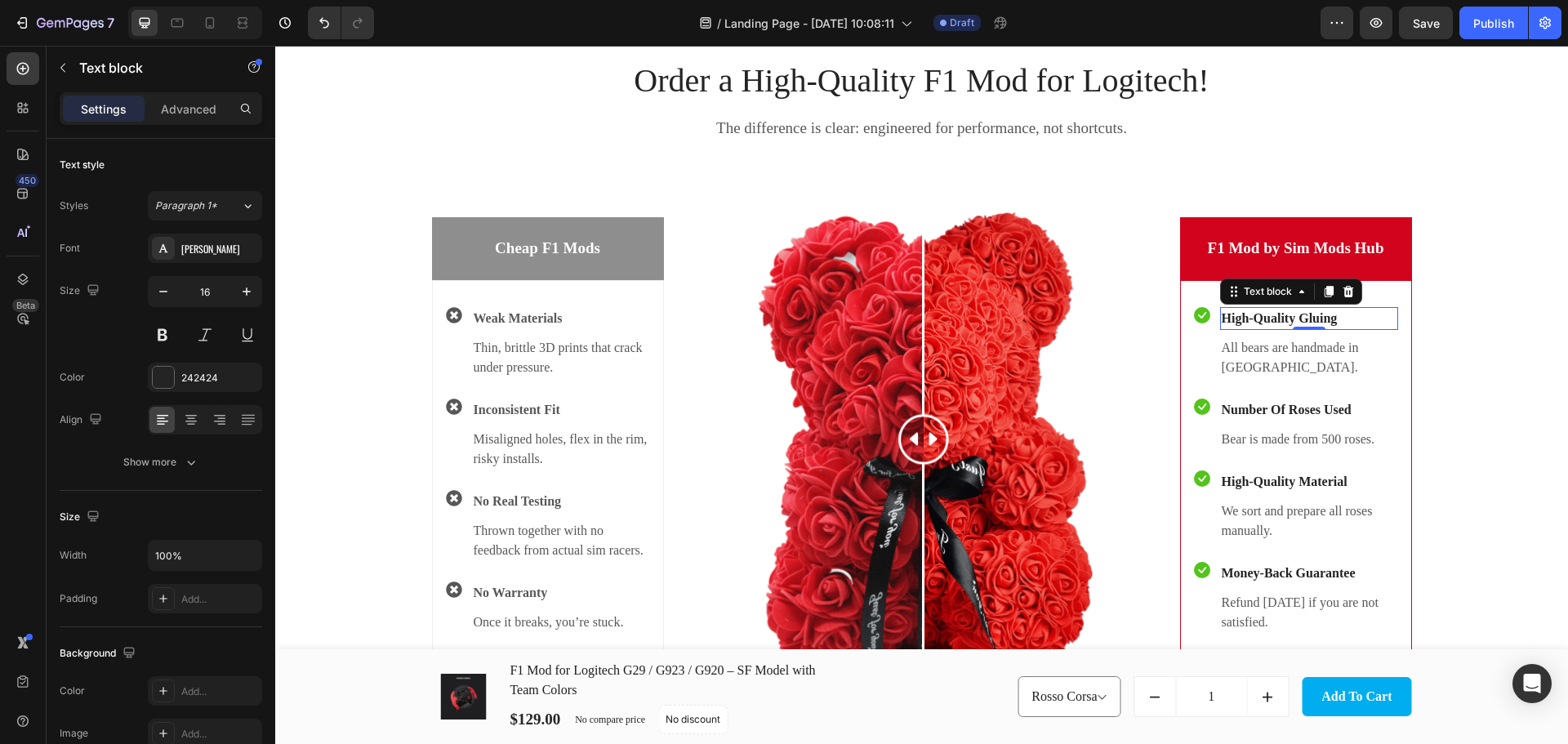
click at [1316, 319] on p "High-Quality Gluing" at bounding box center [1309, 318] width 175 height 19
click at [1299, 348] on p "All bears are handmade in Europe." at bounding box center [1309, 358] width 175 height 40
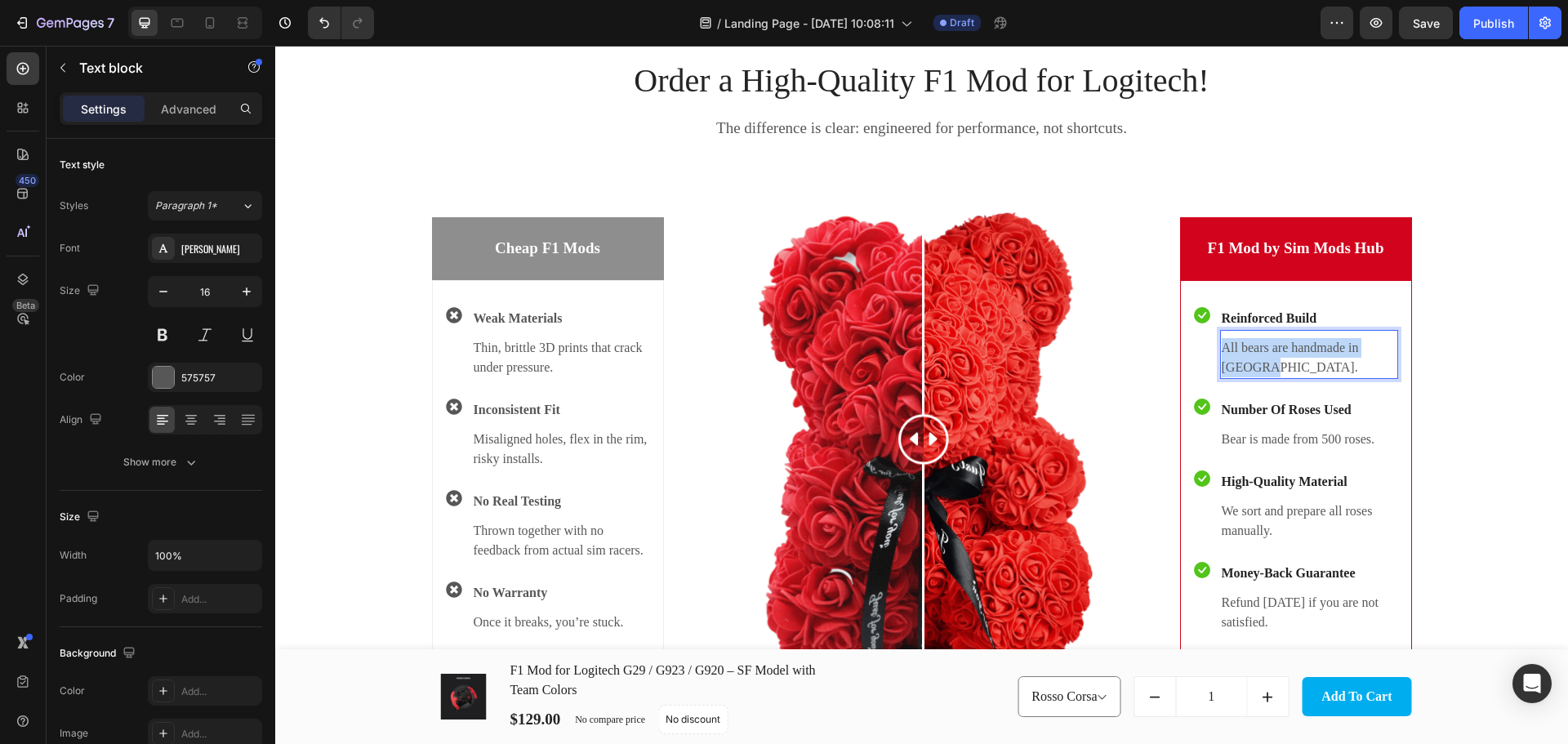
click at [1299, 348] on p "All bears are handmade in Europe." at bounding box center [1309, 358] width 175 height 40
click at [1323, 347] on p "Durable PLA with metal reinforcements where needed." at bounding box center [1309, 358] width 175 height 40
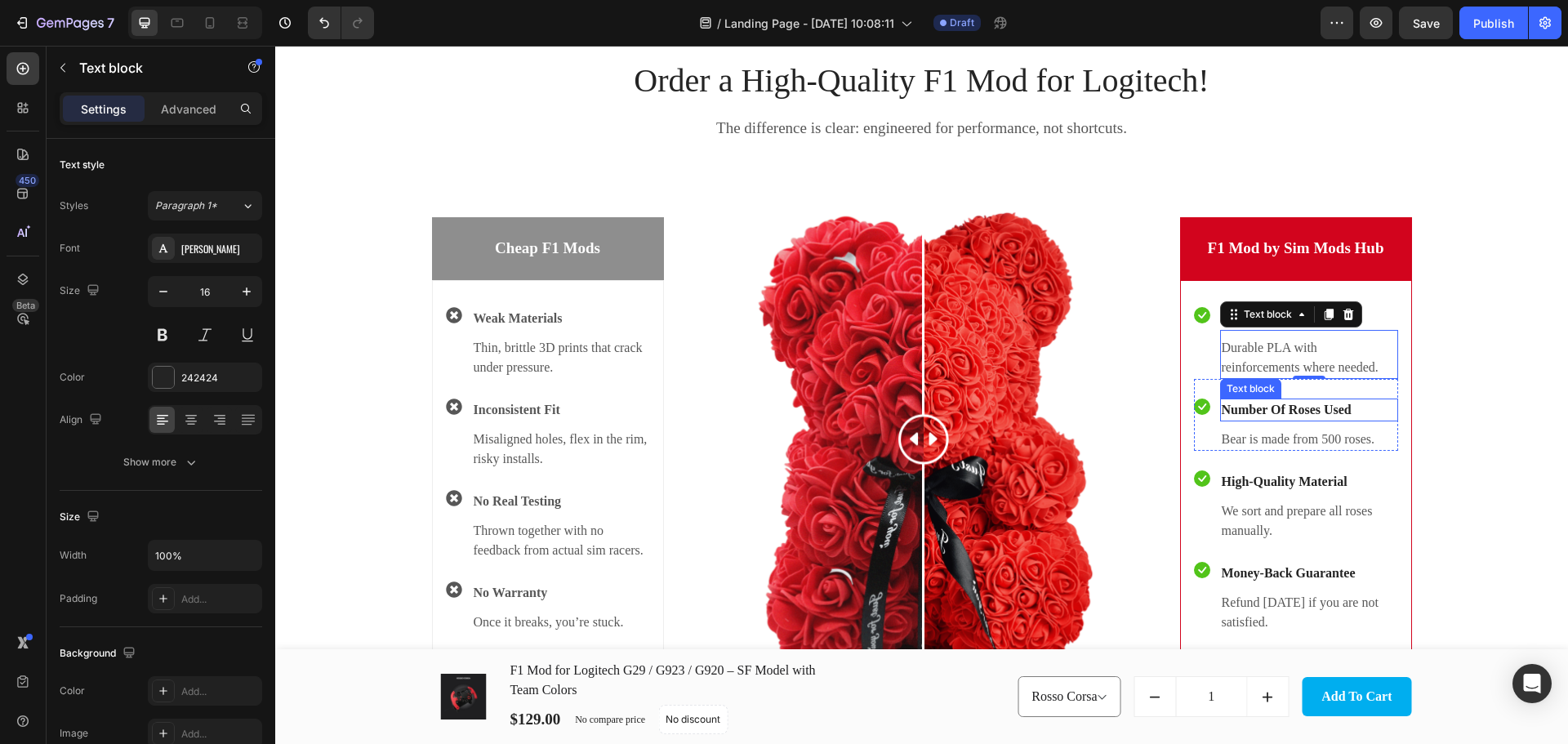
click at [1322, 414] on p "Number Of Roses Used" at bounding box center [1309, 409] width 175 height 19
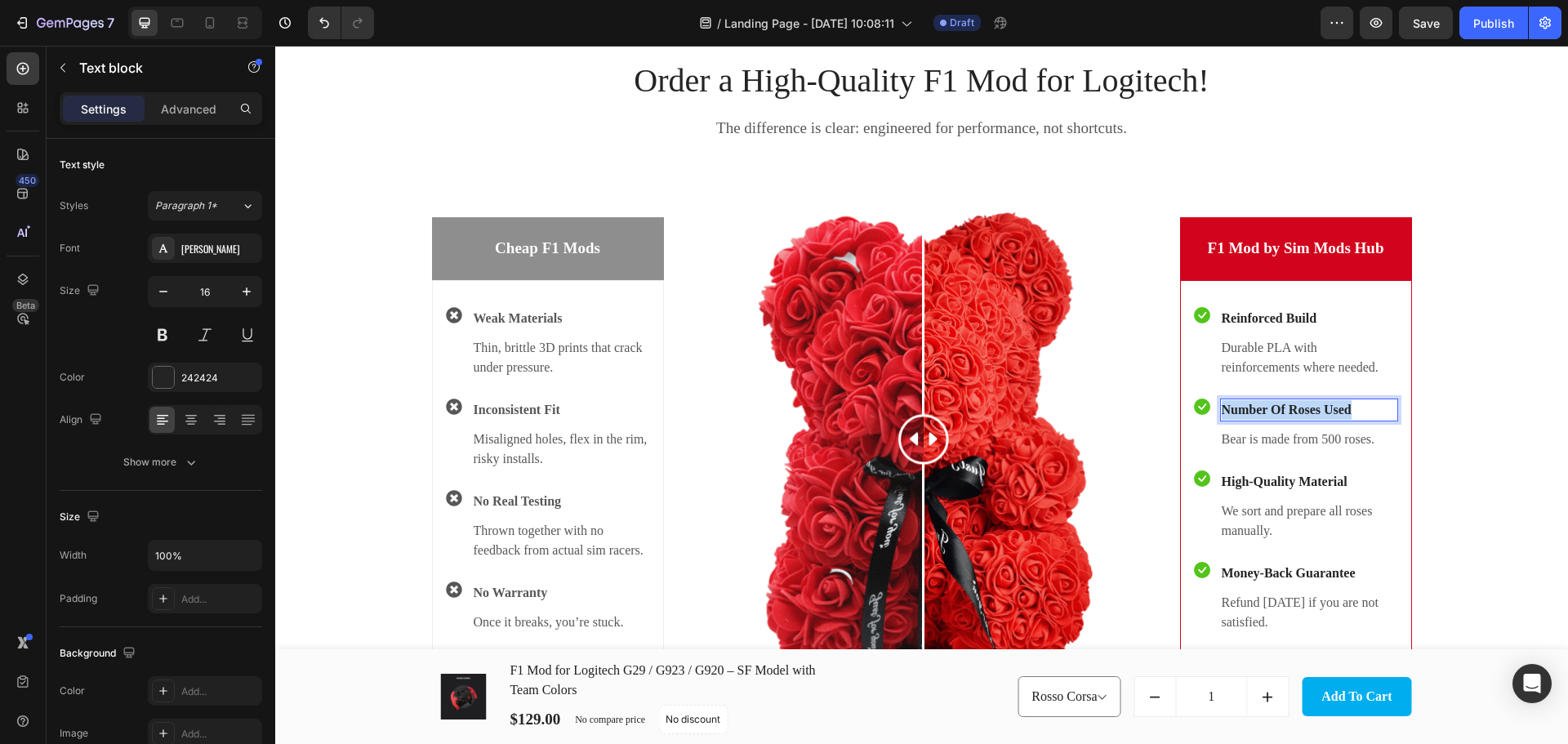
click at [1322, 414] on p "Number Of Roses Used" at bounding box center [1309, 409] width 175 height 19
click at [1331, 438] on p "Bear is made from 500 roses." at bounding box center [1309, 438] width 175 height 19
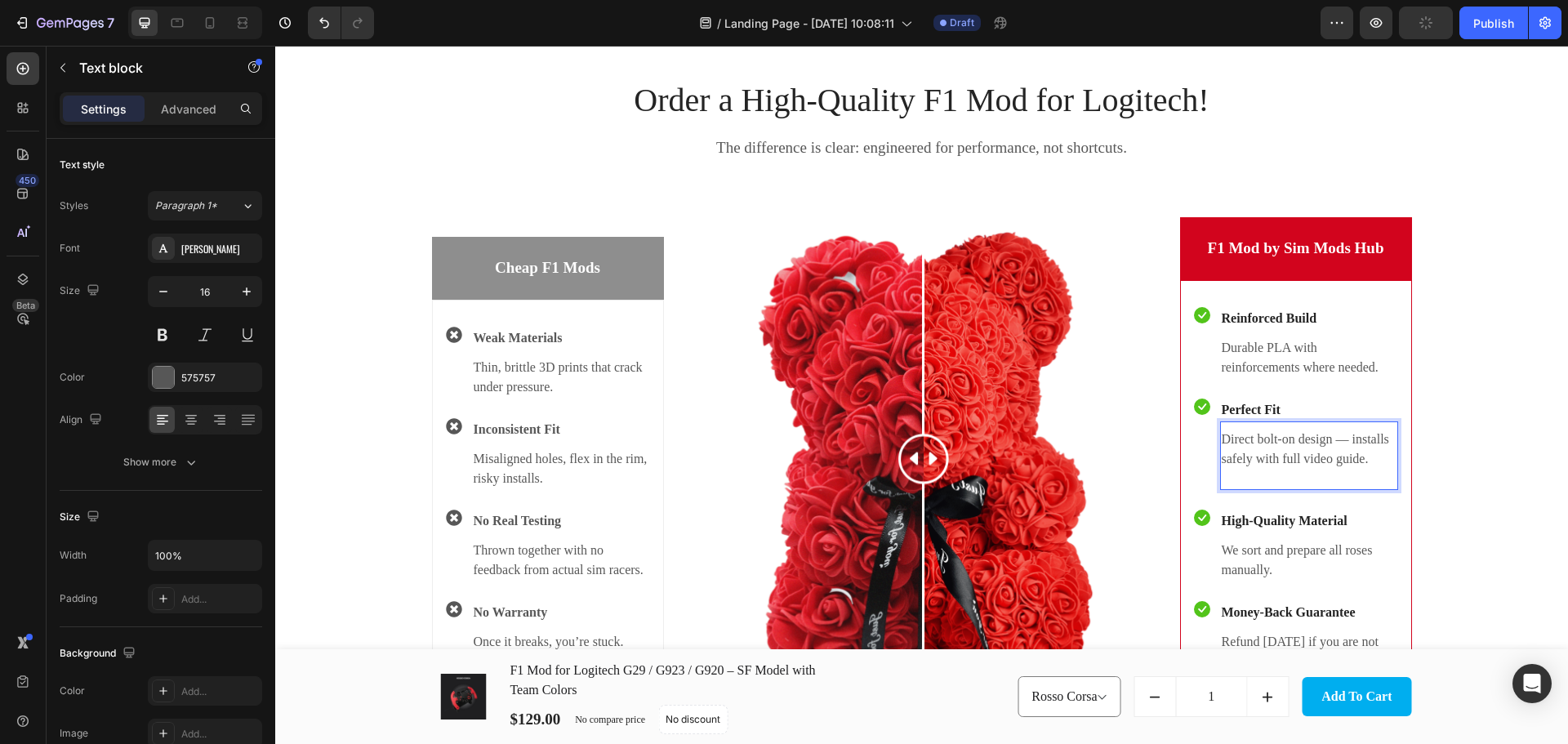
scroll to position [2403, 0]
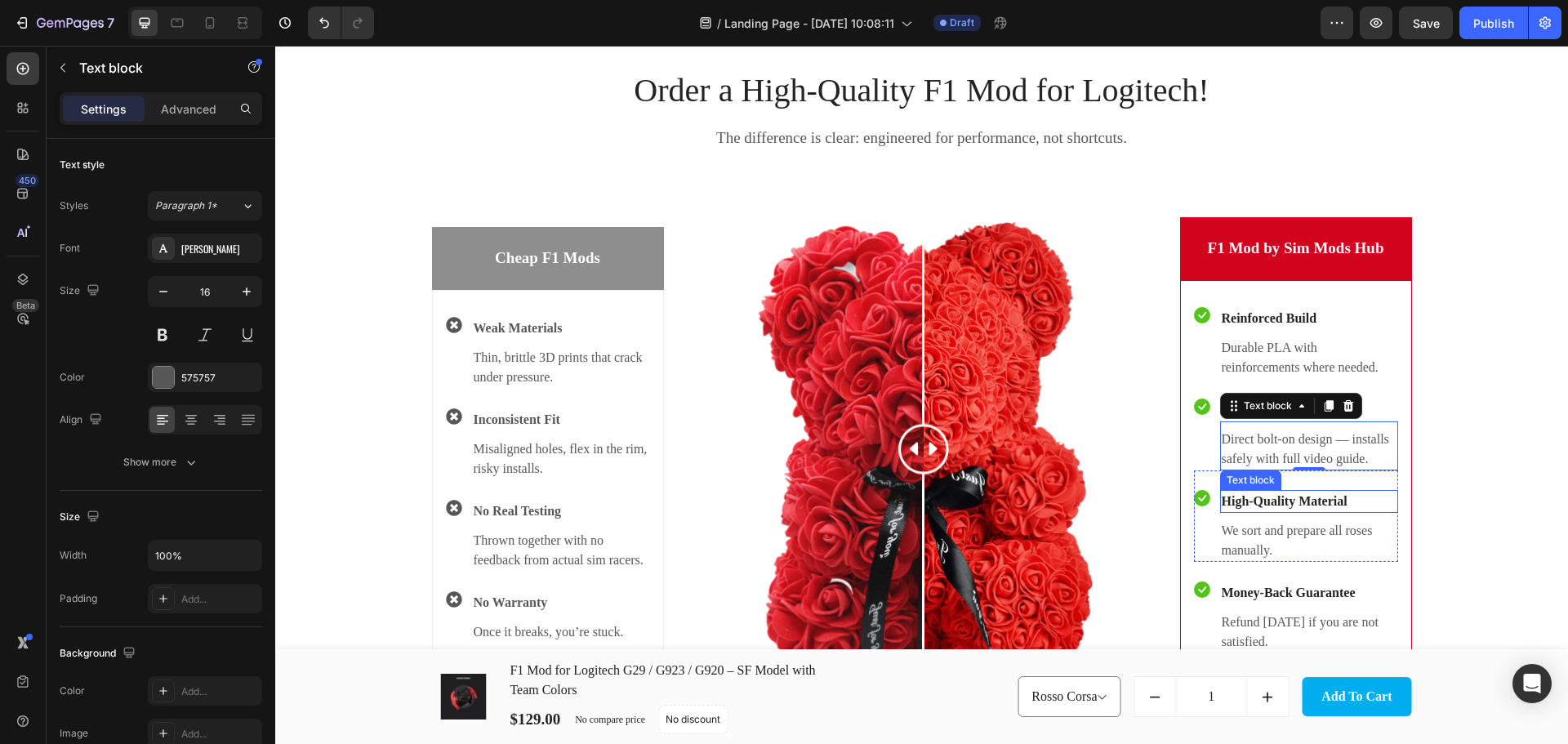
click at [1292, 501] on p "High-Quality Material" at bounding box center [1309, 501] width 175 height 19
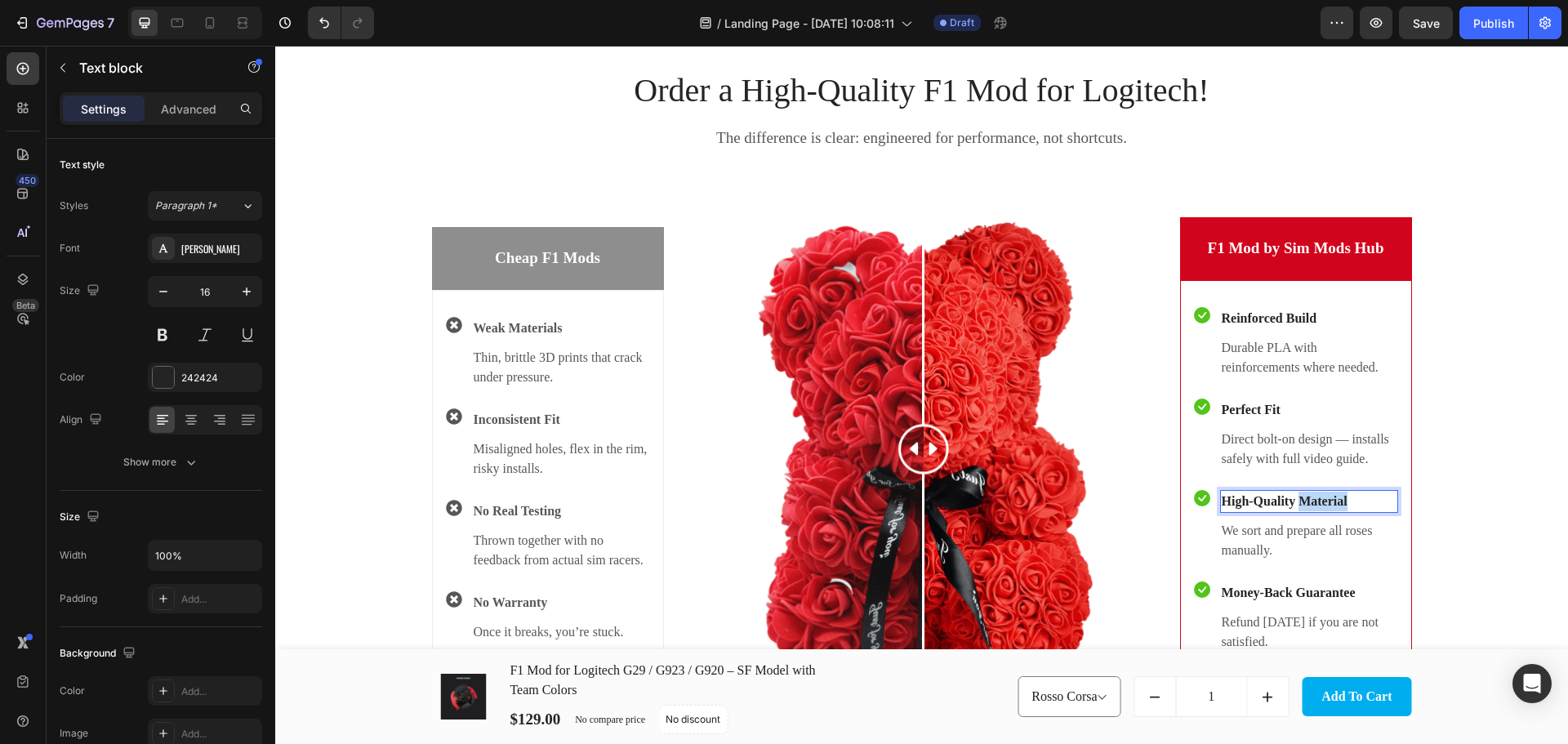
click at [1292, 501] on p "High-Quality Material" at bounding box center [1309, 501] width 175 height 19
click at [1308, 529] on p "We sort and prepare all roses manually." at bounding box center [1309, 540] width 175 height 40
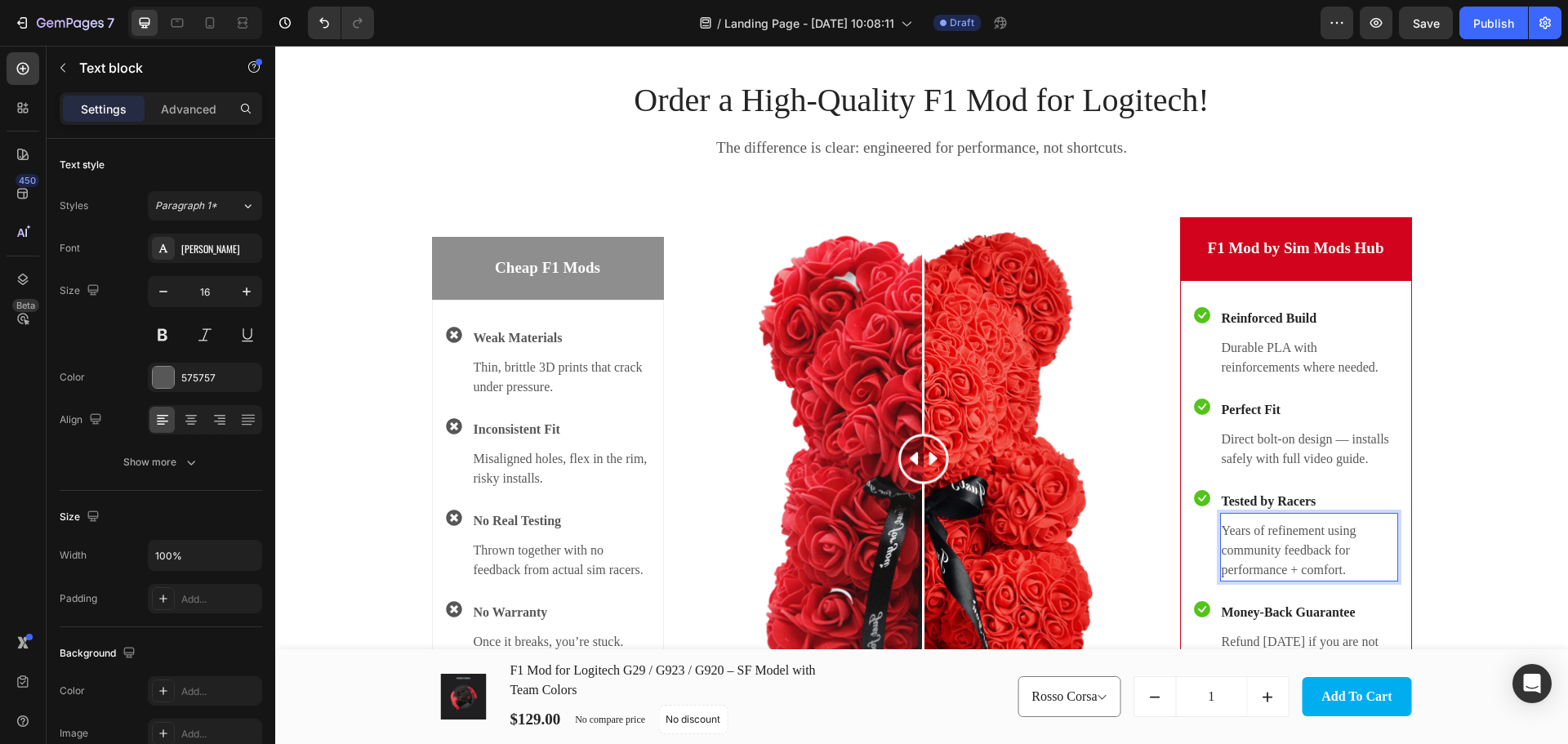
scroll to position [2583, 0]
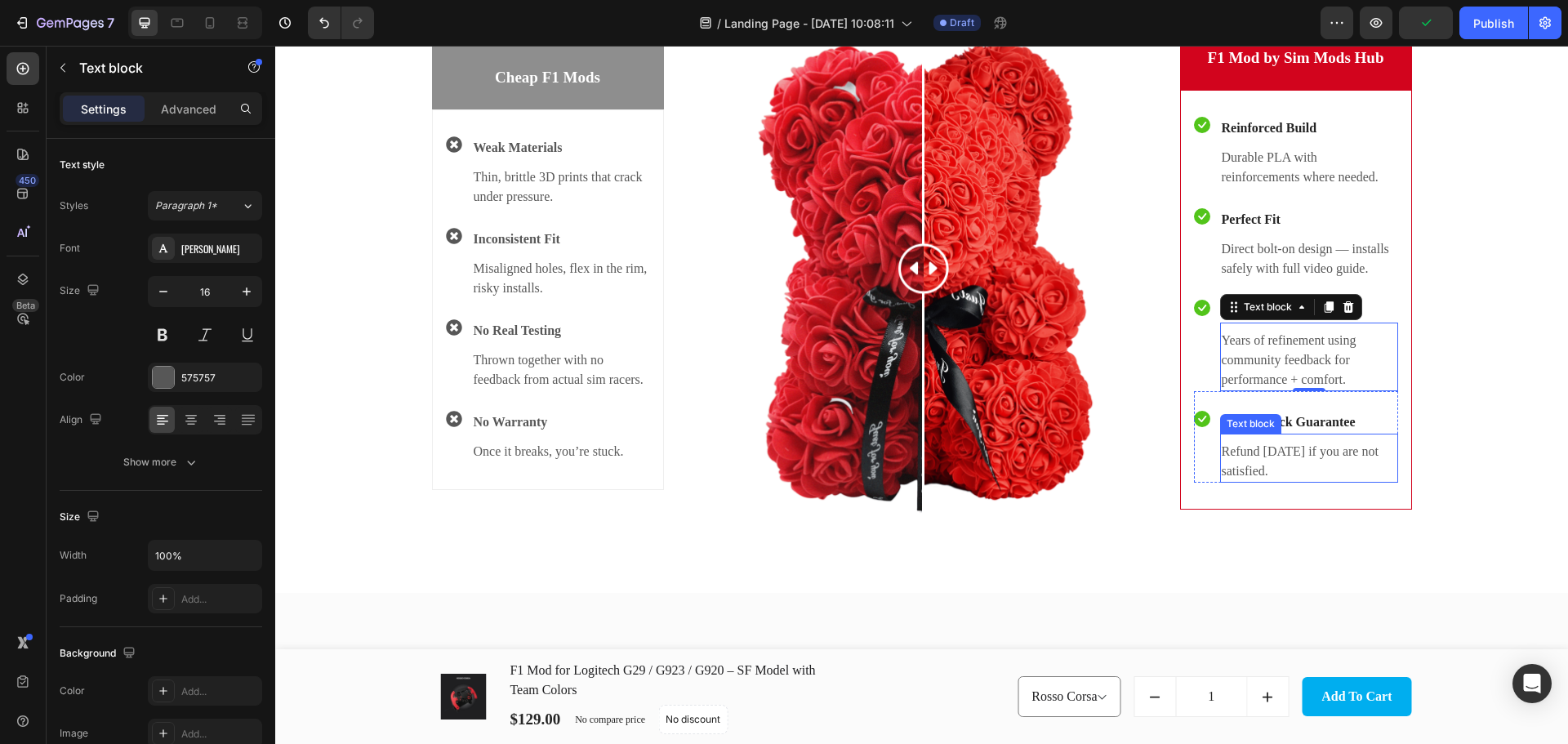
click at [1307, 416] on p "Money-Back Guarantee" at bounding box center [1309, 422] width 175 height 19
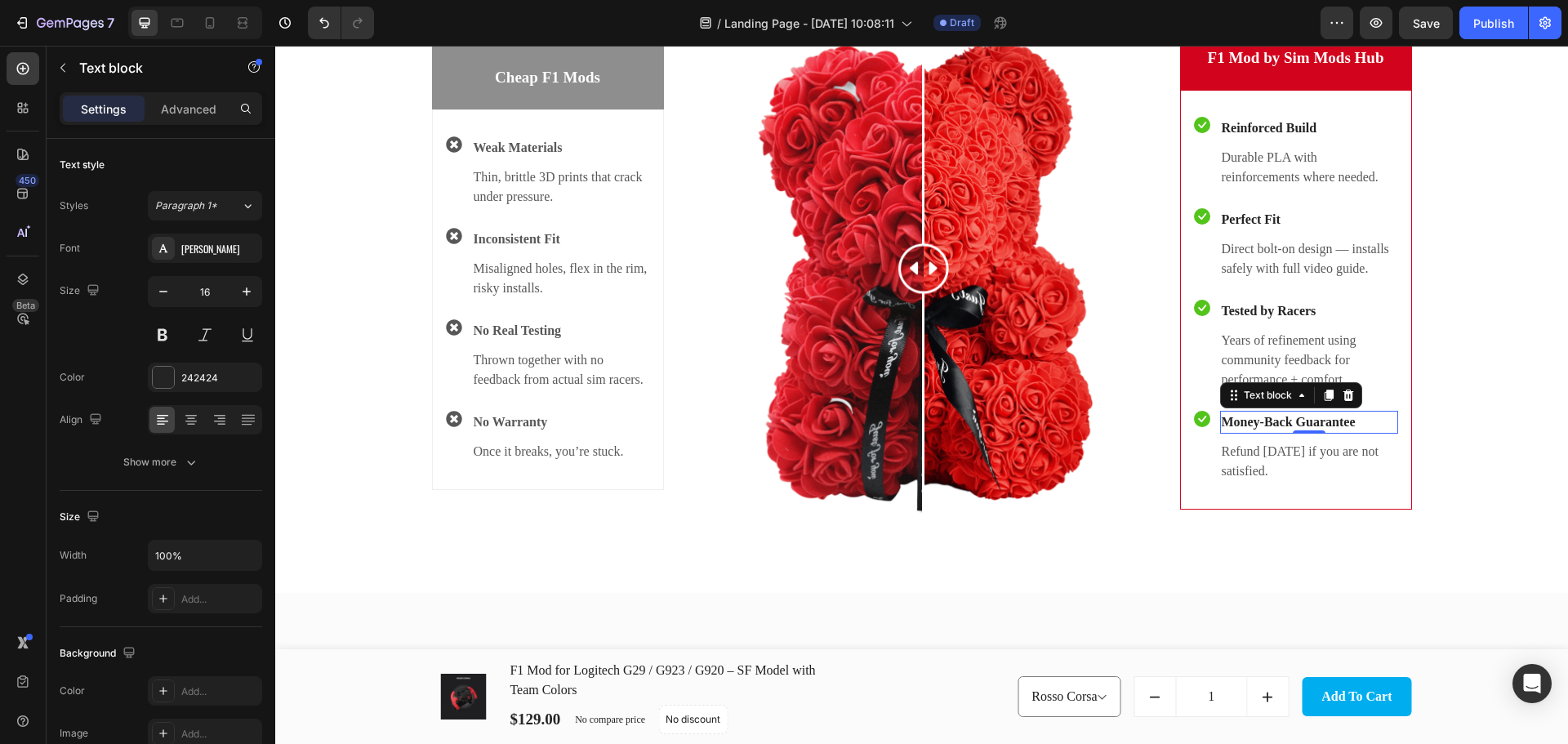
click at [1307, 416] on p "Money-Back Guarantee" at bounding box center [1309, 422] width 175 height 19
click at [1293, 454] on p "Refund within 14 days if you are not satisfied." at bounding box center [1309, 461] width 175 height 40
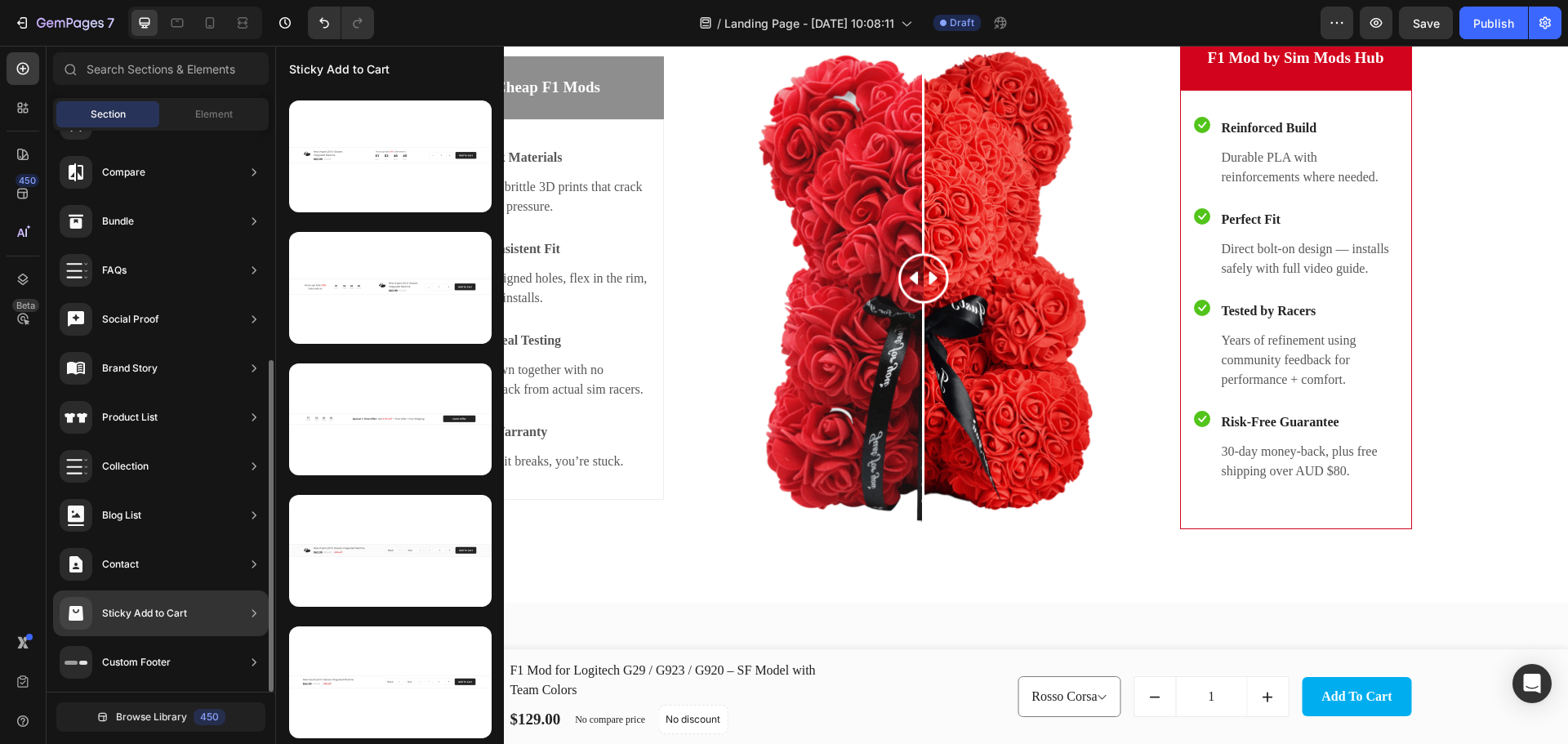
scroll to position [0, 0]
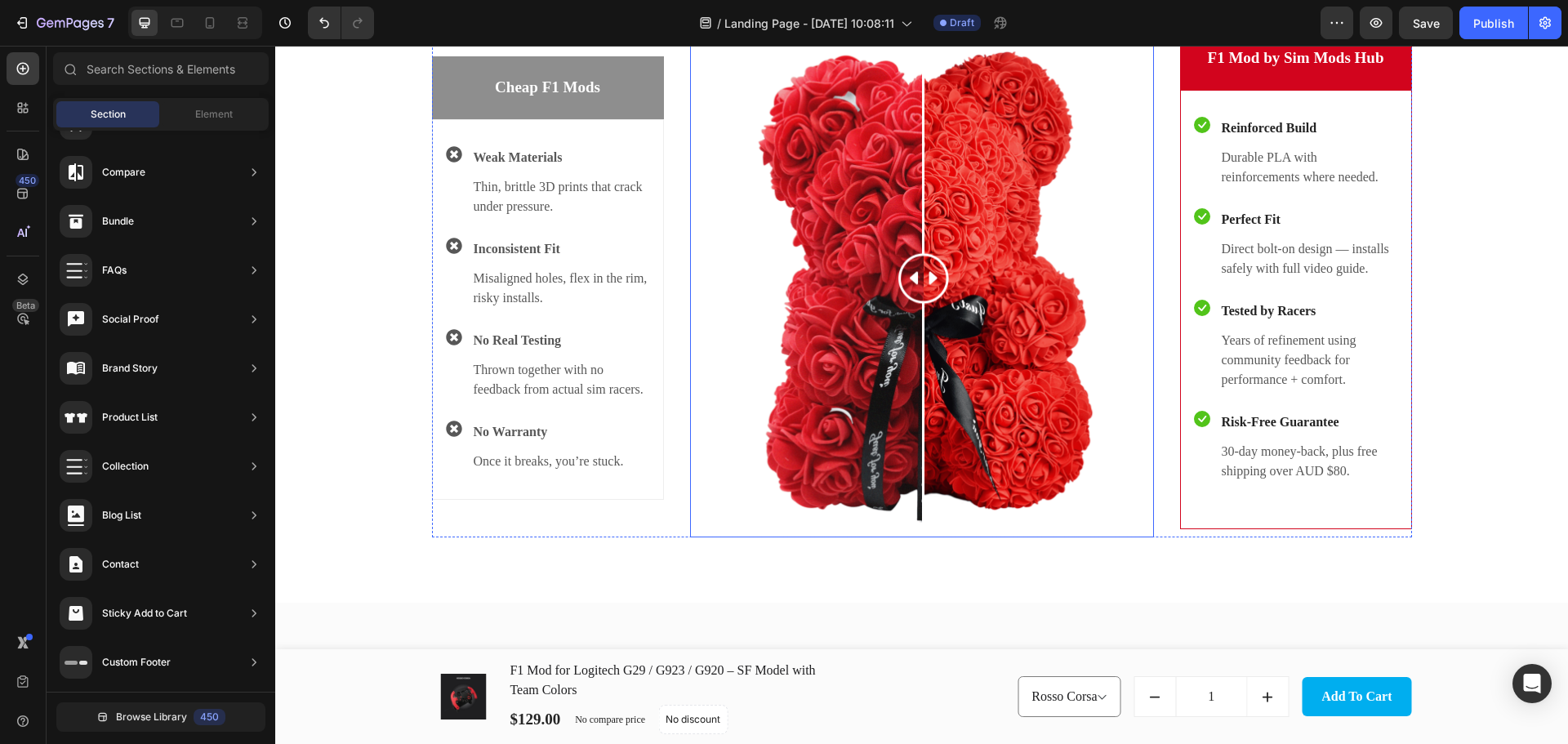
click at [965, 445] on img at bounding box center [922, 278] width 464 height 519
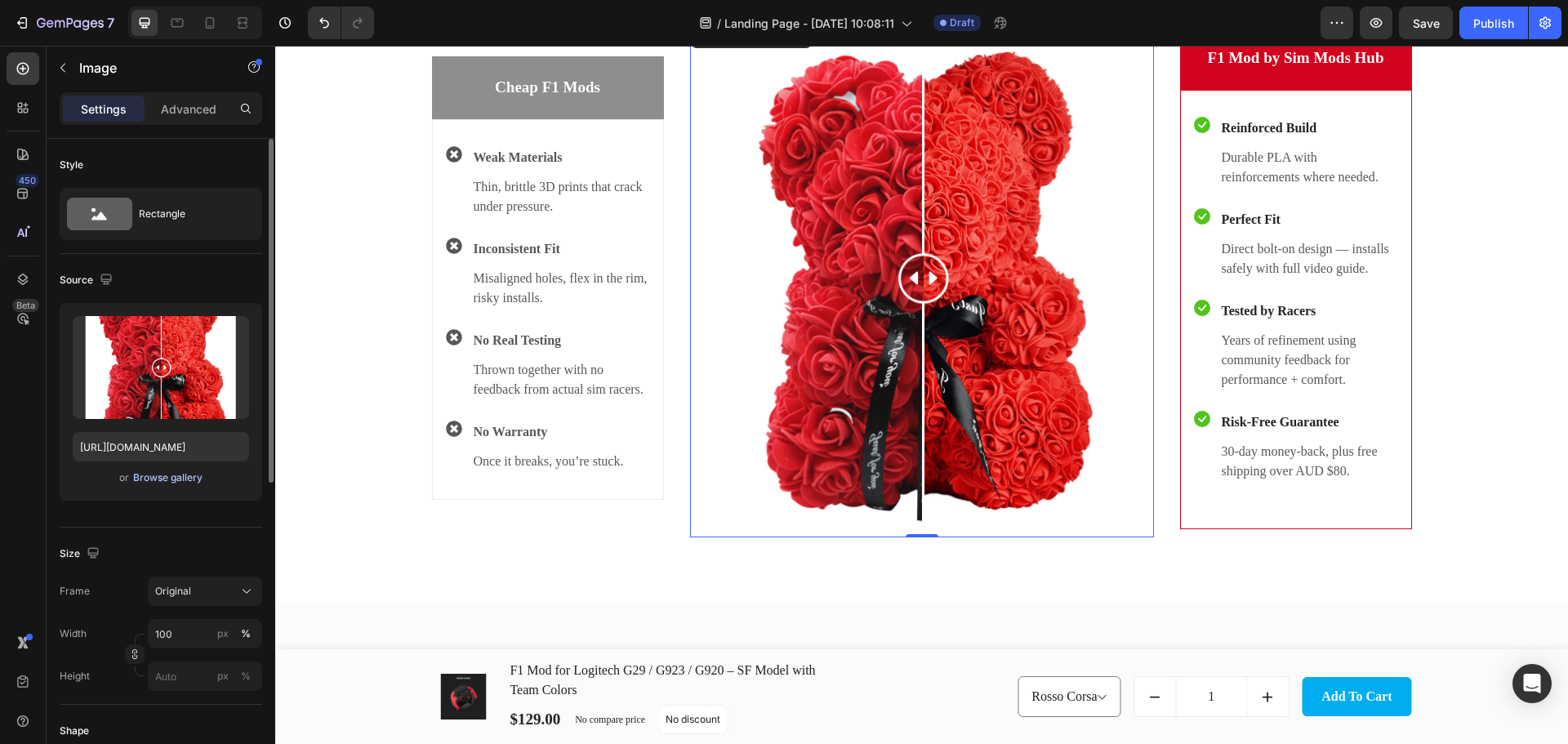
click at [182, 476] on div "Browse gallery" at bounding box center [167, 477] width 69 height 14
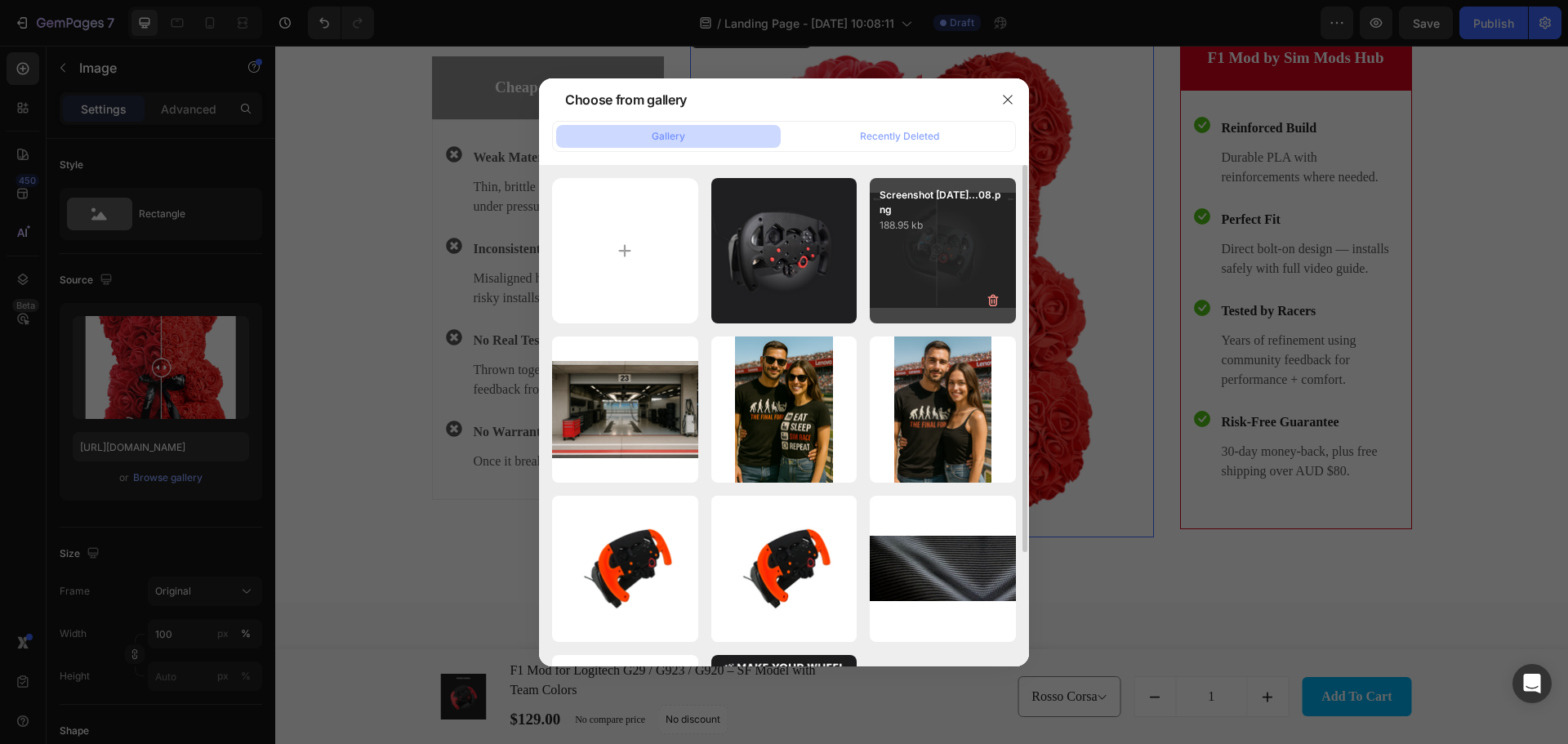
click at [931, 238] on div "Screenshot 2025-08-27...08.png 188.95 kb" at bounding box center [943, 251] width 146 height 146
type input "https://cdn.shopify.com/s/files/1/0674/8586/0062/files/gempages_580835302810059…"
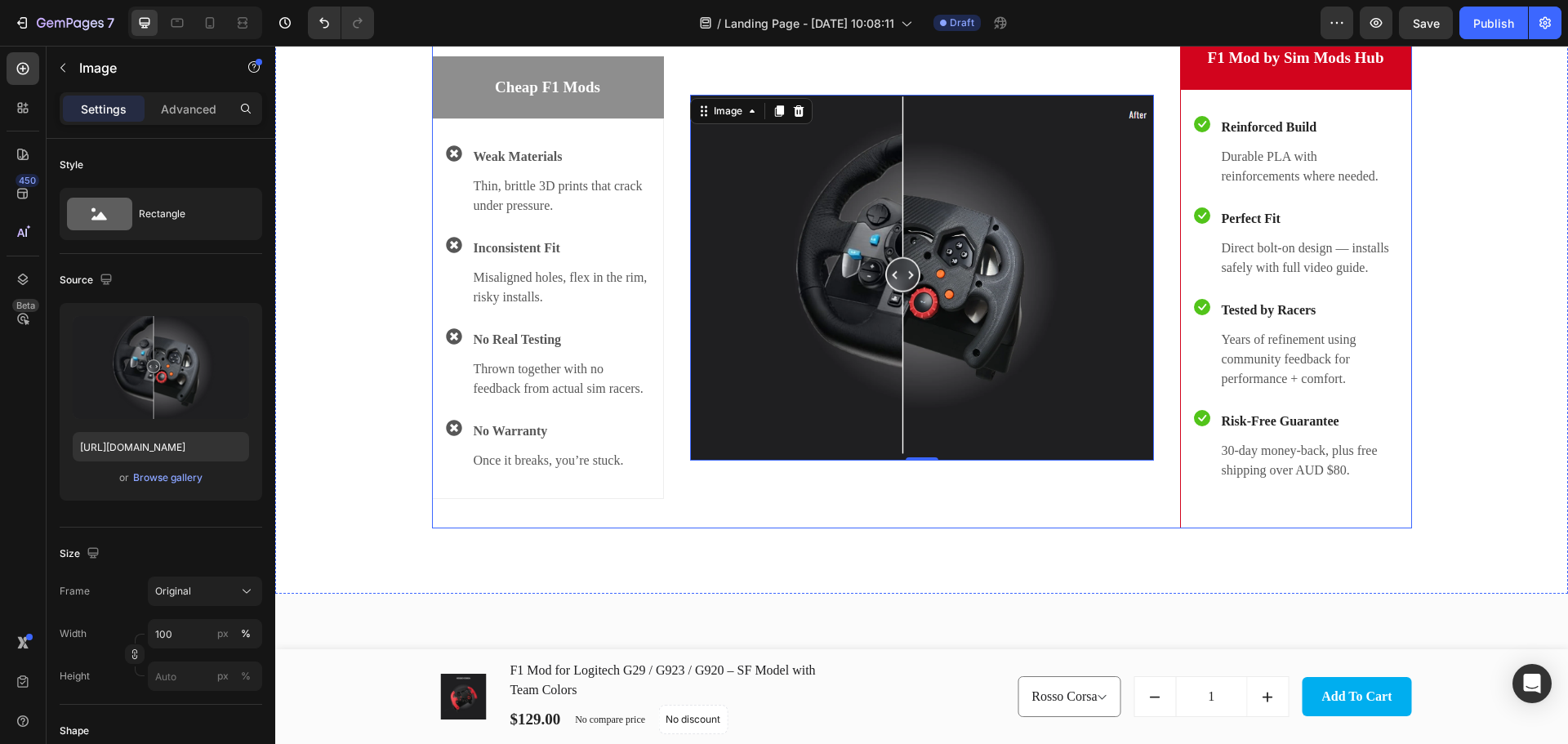
scroll to position [2375, 0]
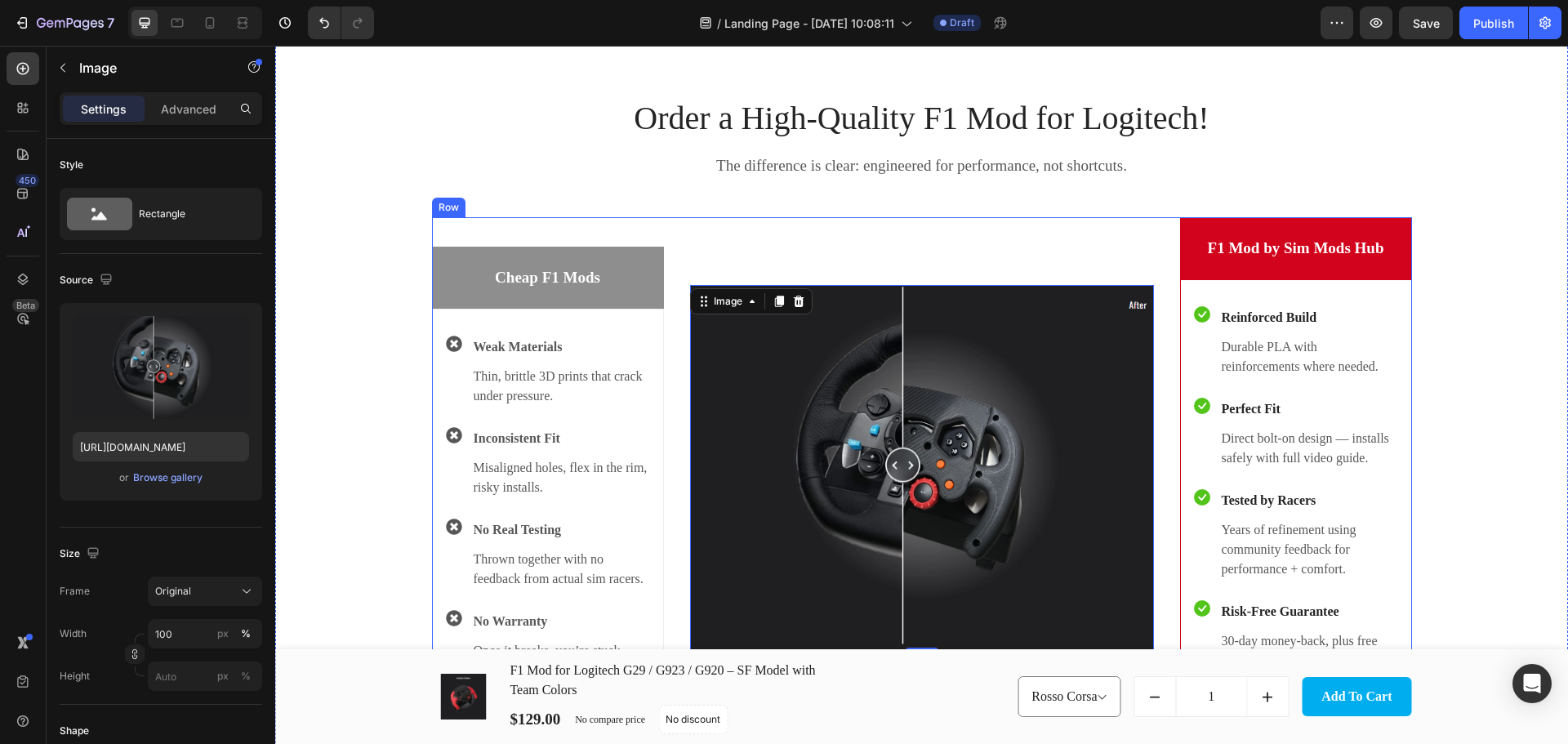
click at [876, 242] on div "Image 0" at bounding box center [922, 468] width 464 height 502
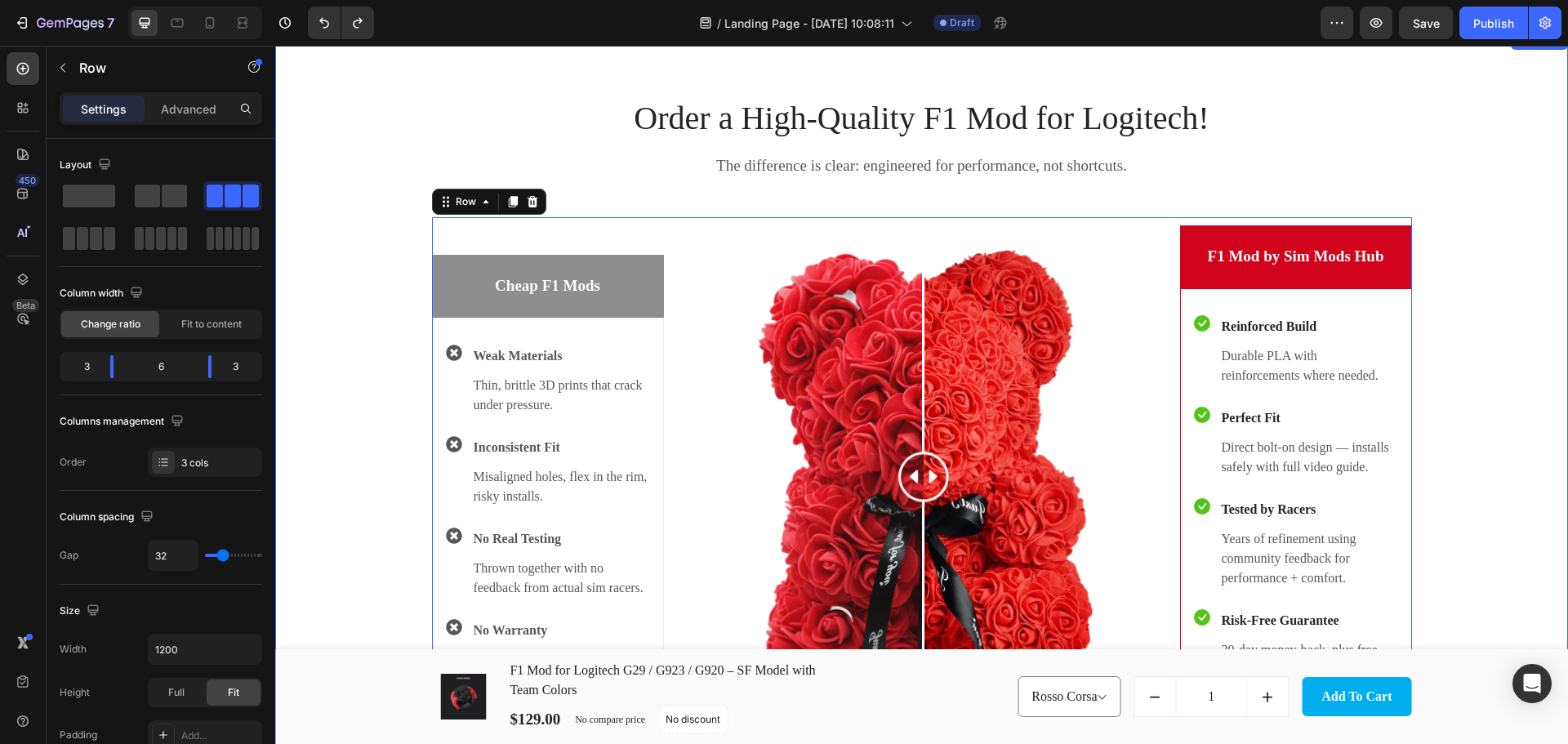
scroll to position [2565, 0]
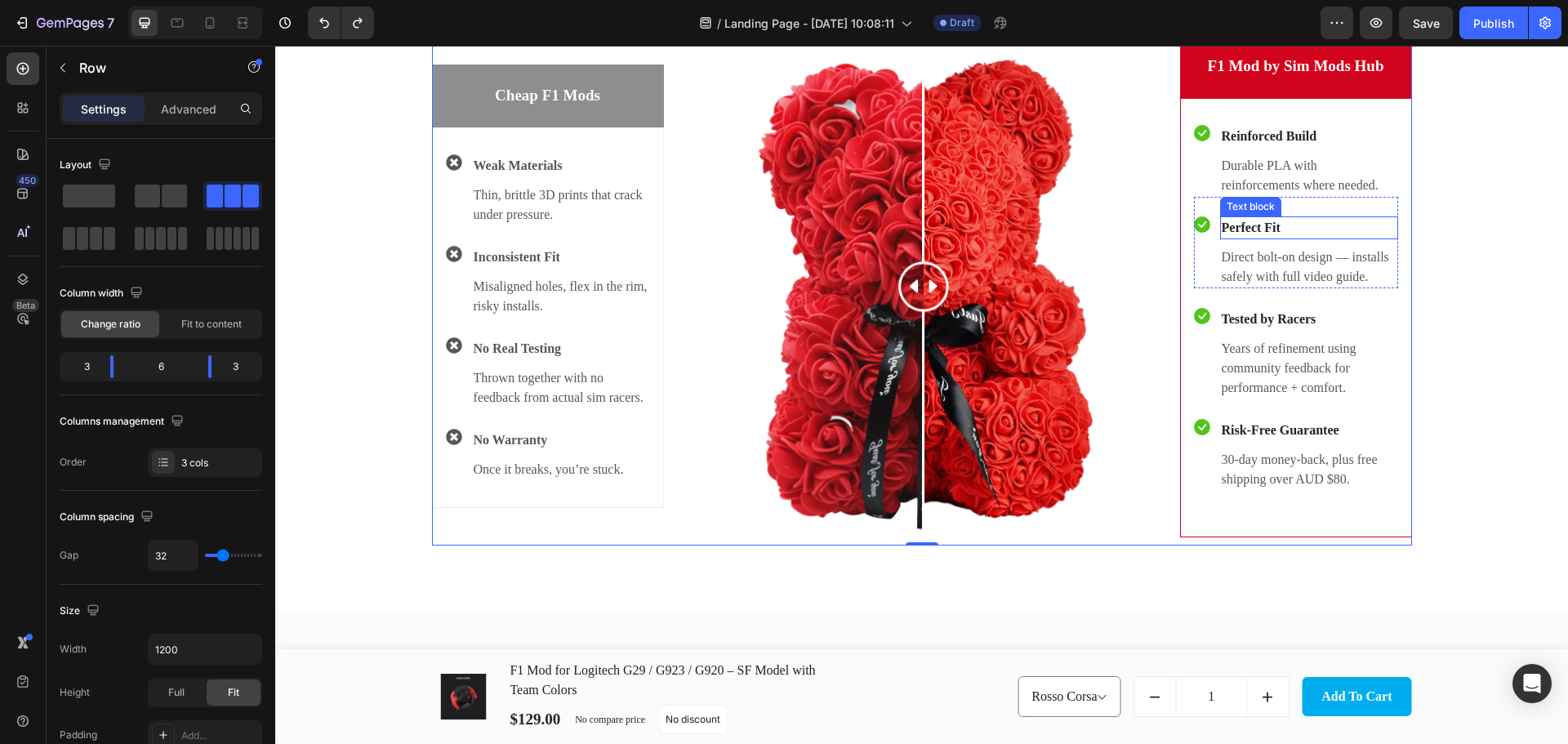
click at [1279, 230] on p "Perfect Fit" at bounding box center [1309, 227] width 175 height 19
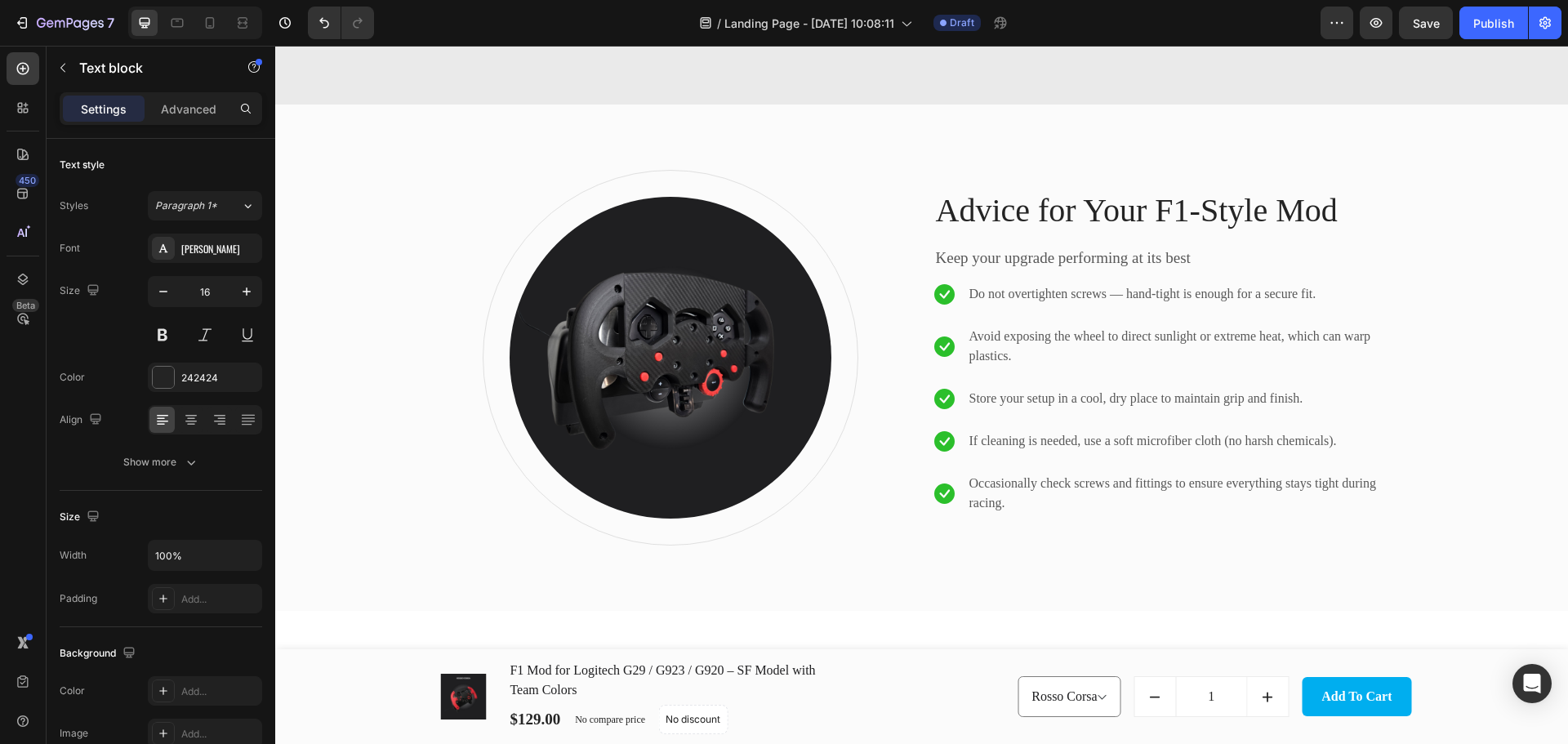
scroll to position [1223, 0]
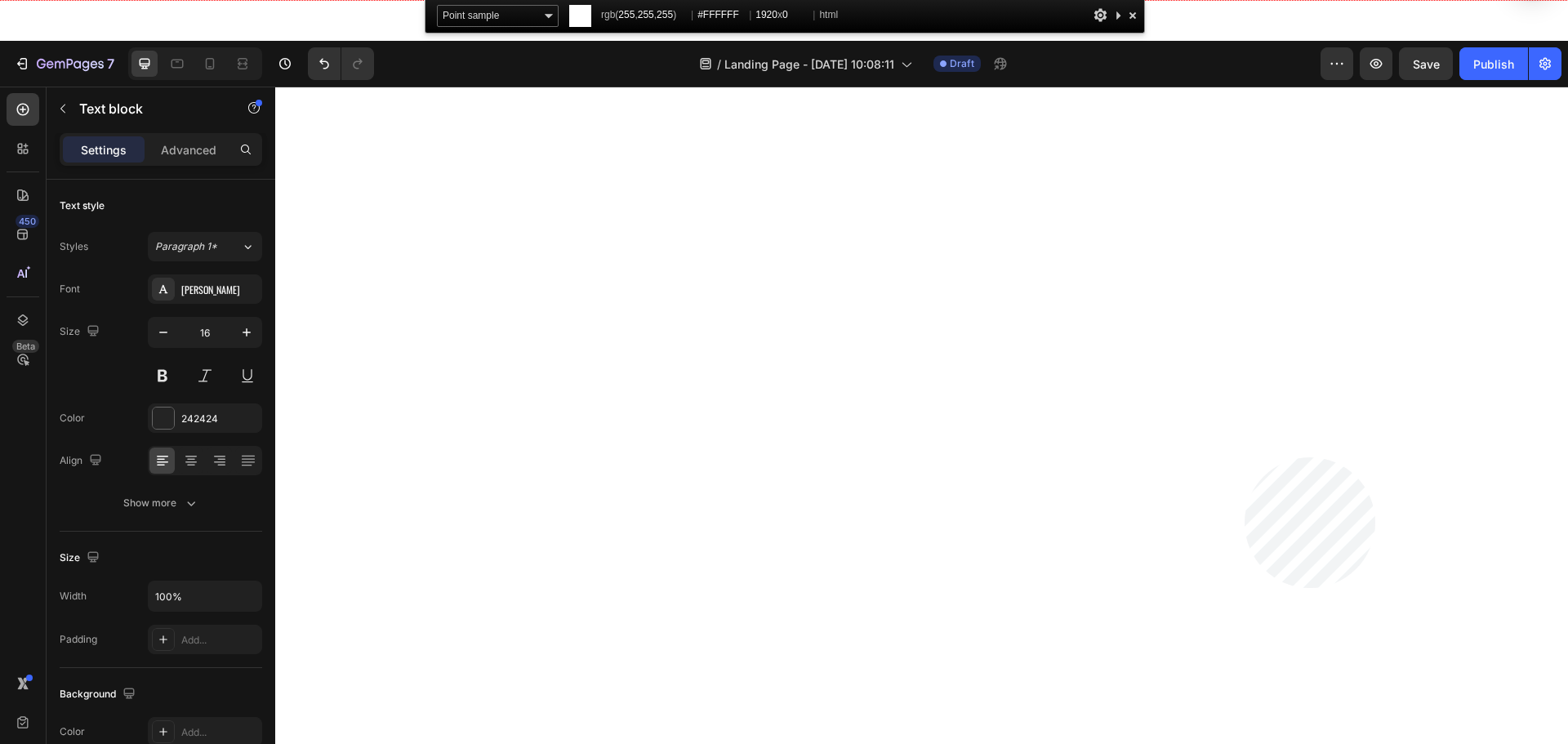
click at [1244, 0] on html "7 / Landing Page - Aug 21, 10:08:11 Draft Preview Save Publish 450 Beta Section…" at bounding box center [784, 0] width 1568 height 0
click at [1133, 19] on div at bounding box center [1132, 15] width 16 height 20
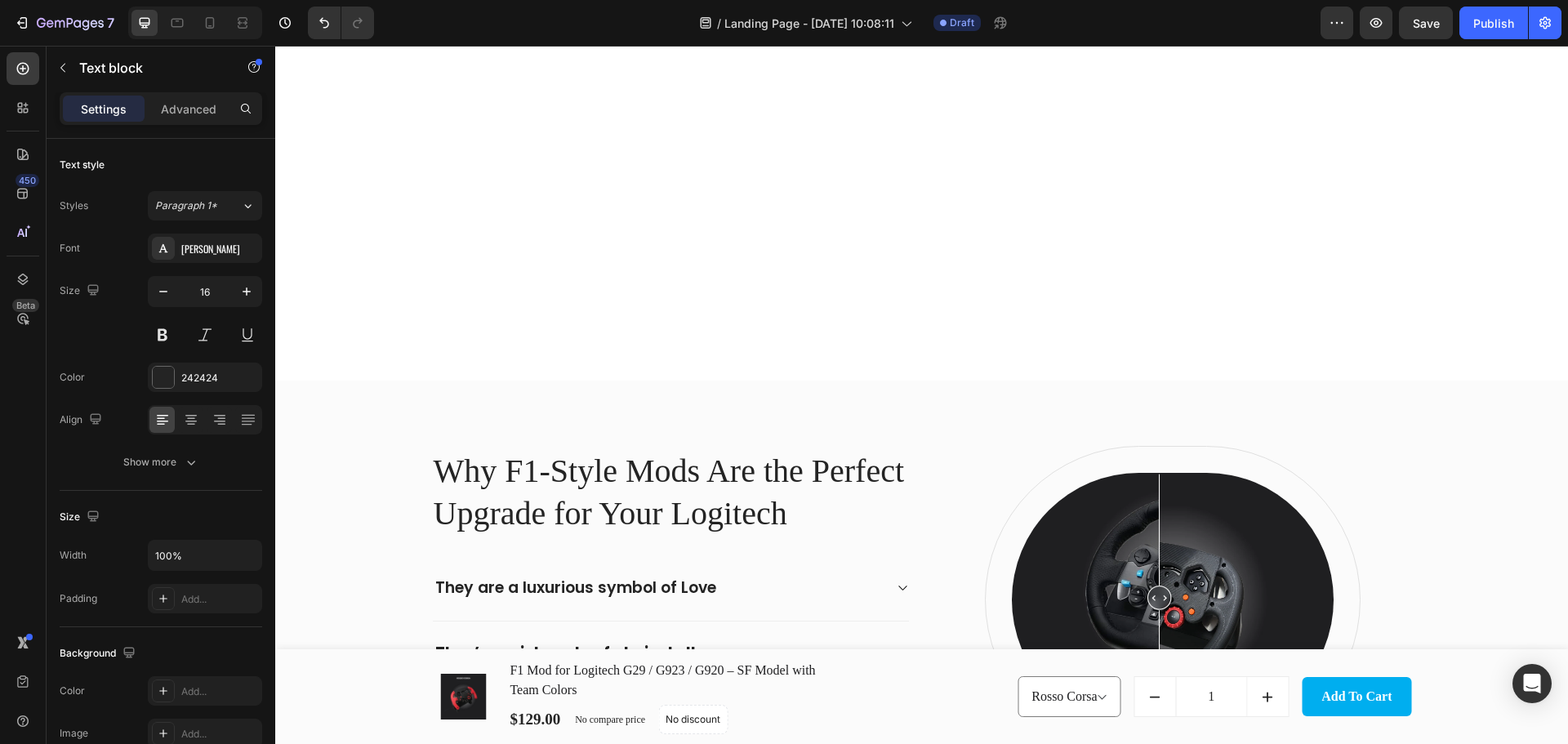
scroll to position [1413, 0]
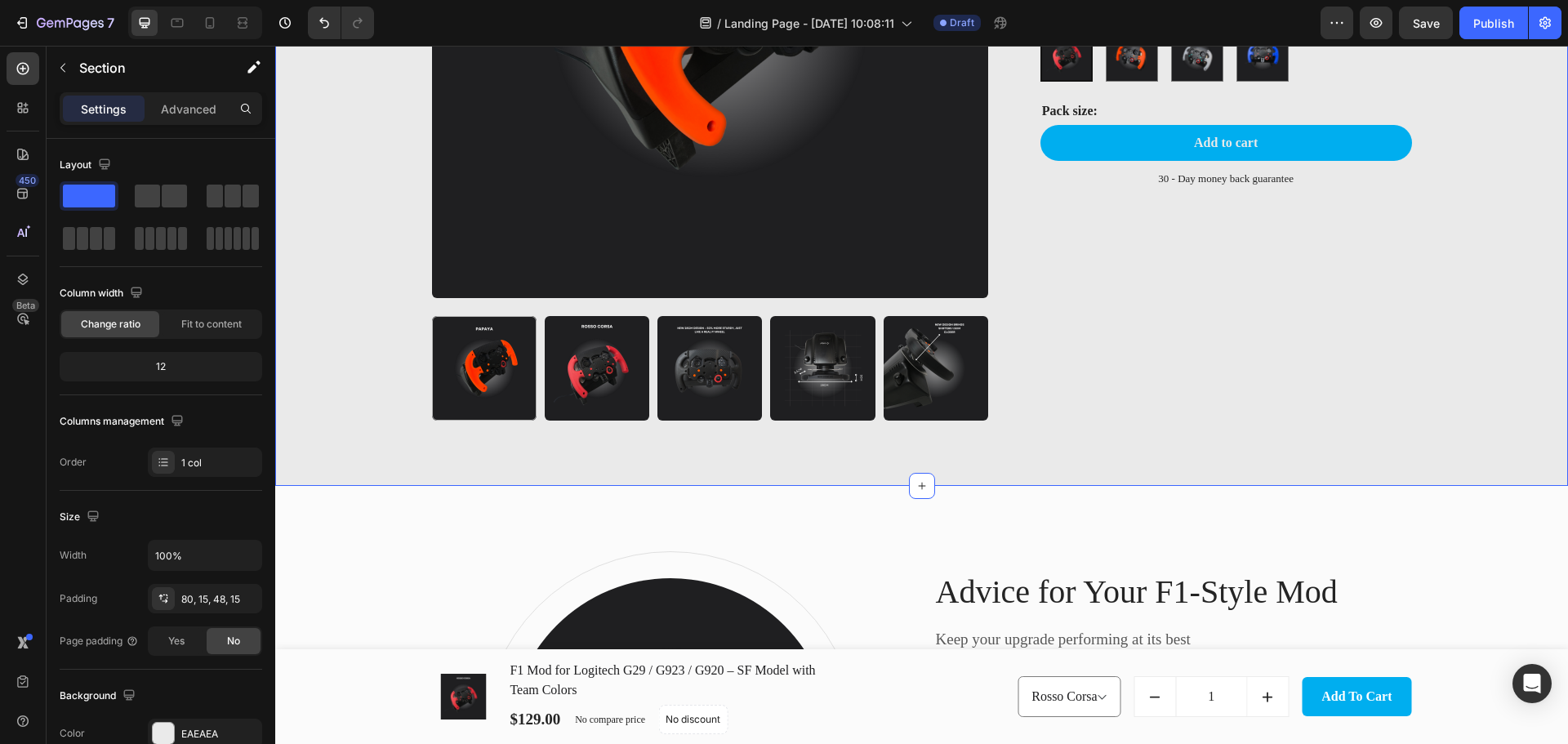
click at [1520, 247] on div "Product Images F1 Mod for Logitech G29 / G923 / G920 – SF Model with Team Color…" at bounding box center [921, 93] width 1268 height 705
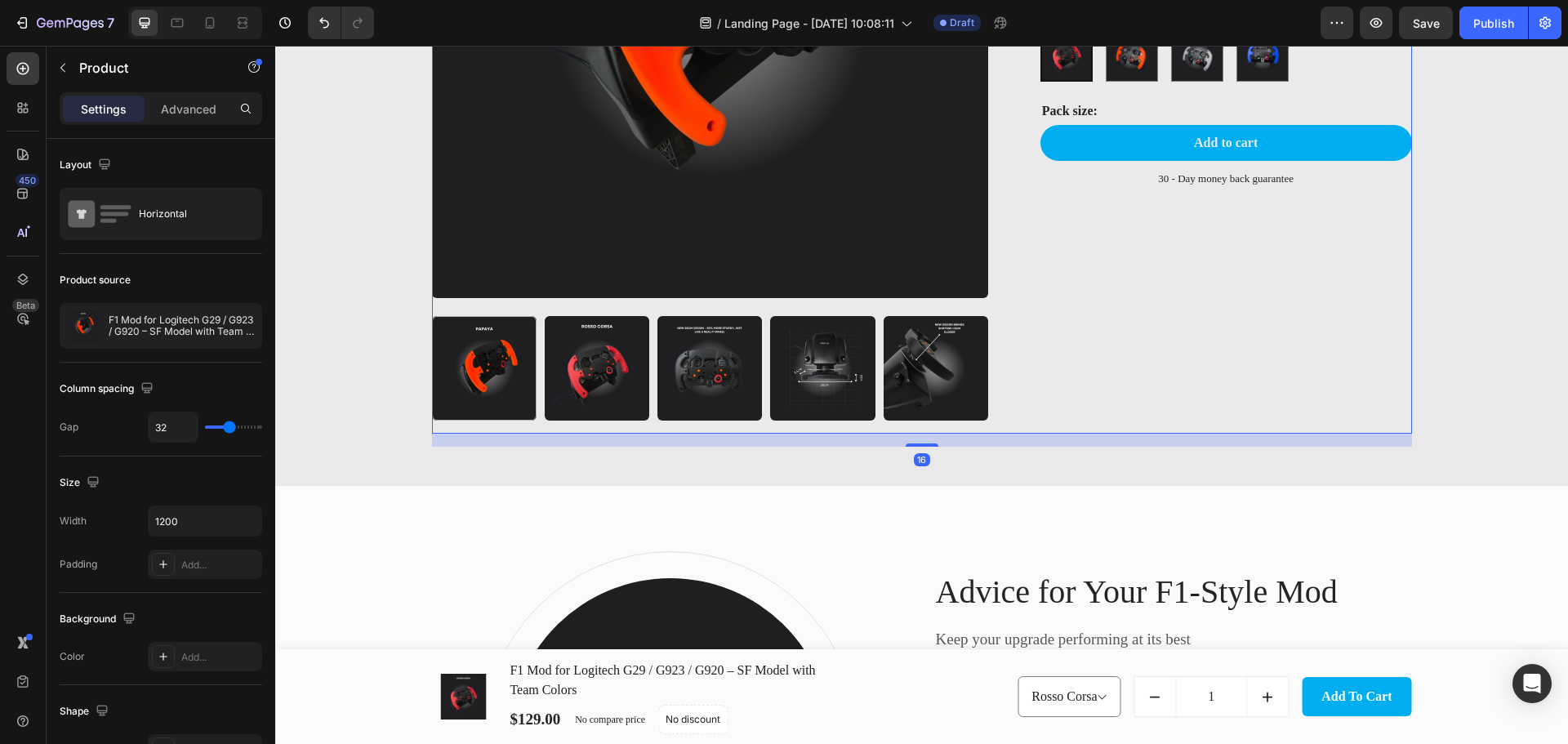
click at [1269, 426] on div "F1 Mod for Logitech G29 / G923 / G920 – SF Model with Team Colors Product Title…" at bounding box center [1213, 87] width 397 height 693
click at [1410, 451] on div "Product Images F1 Mod for Logitech G29 / G923 / G920 – SF Model with Team Color…" at bounding box center [922, 81] width 1293 height 810
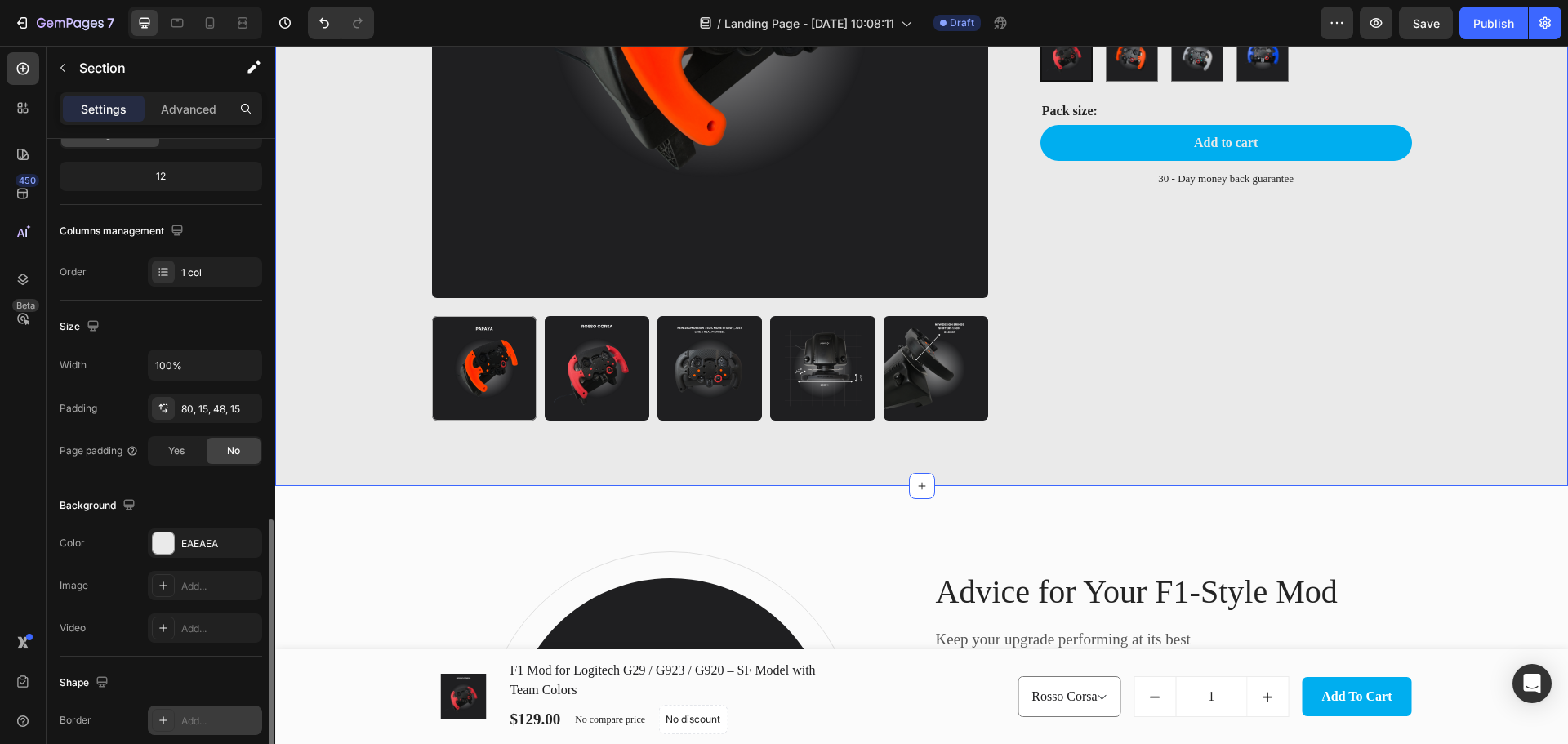
scroll to position [344, 0]
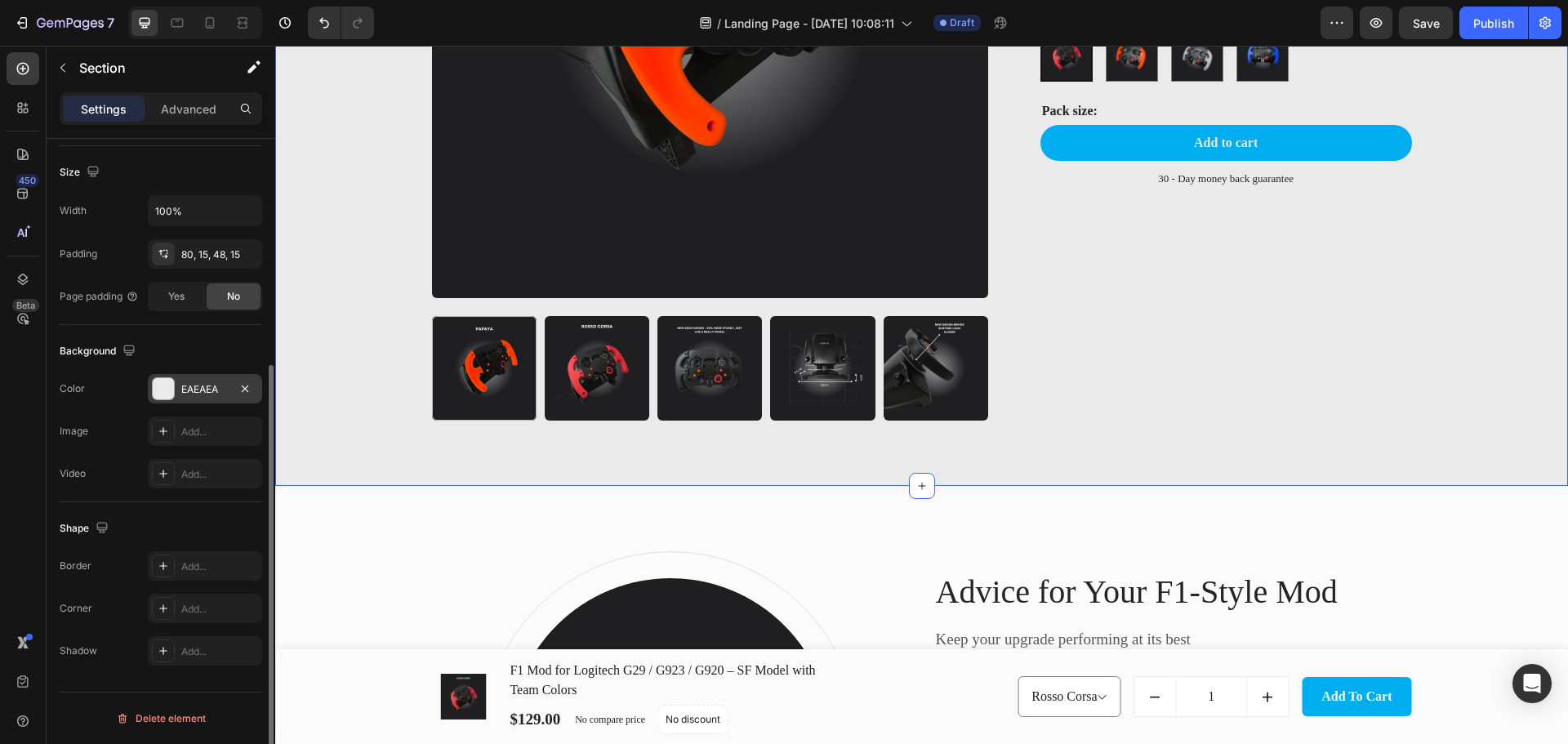
click at [210, 382] on div "EAEAEA" at bounding box center [205, 389] width 47 height 14
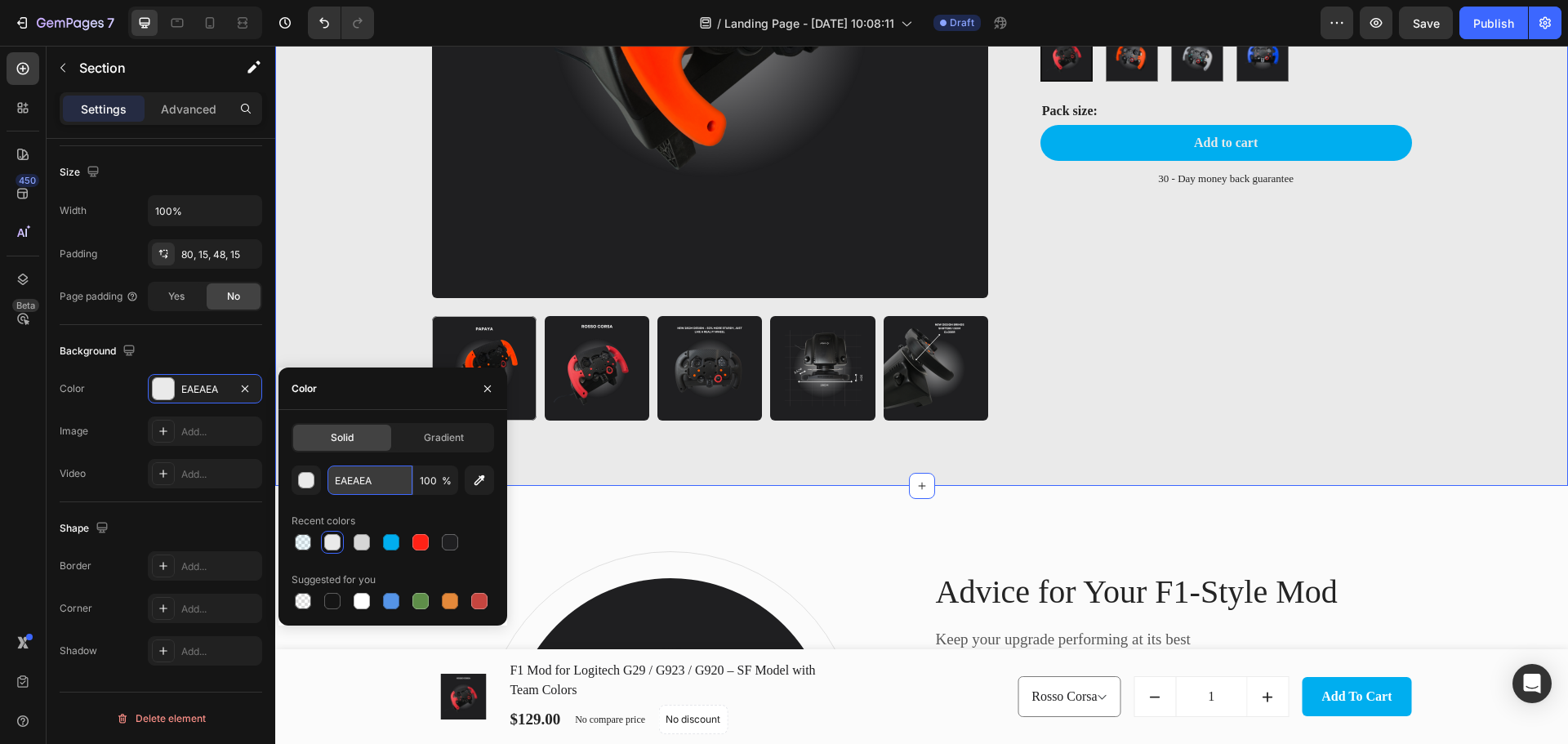
click at [356, 488] on input "EAEAEA" at bounding box center [369, 480] width 85 height 29
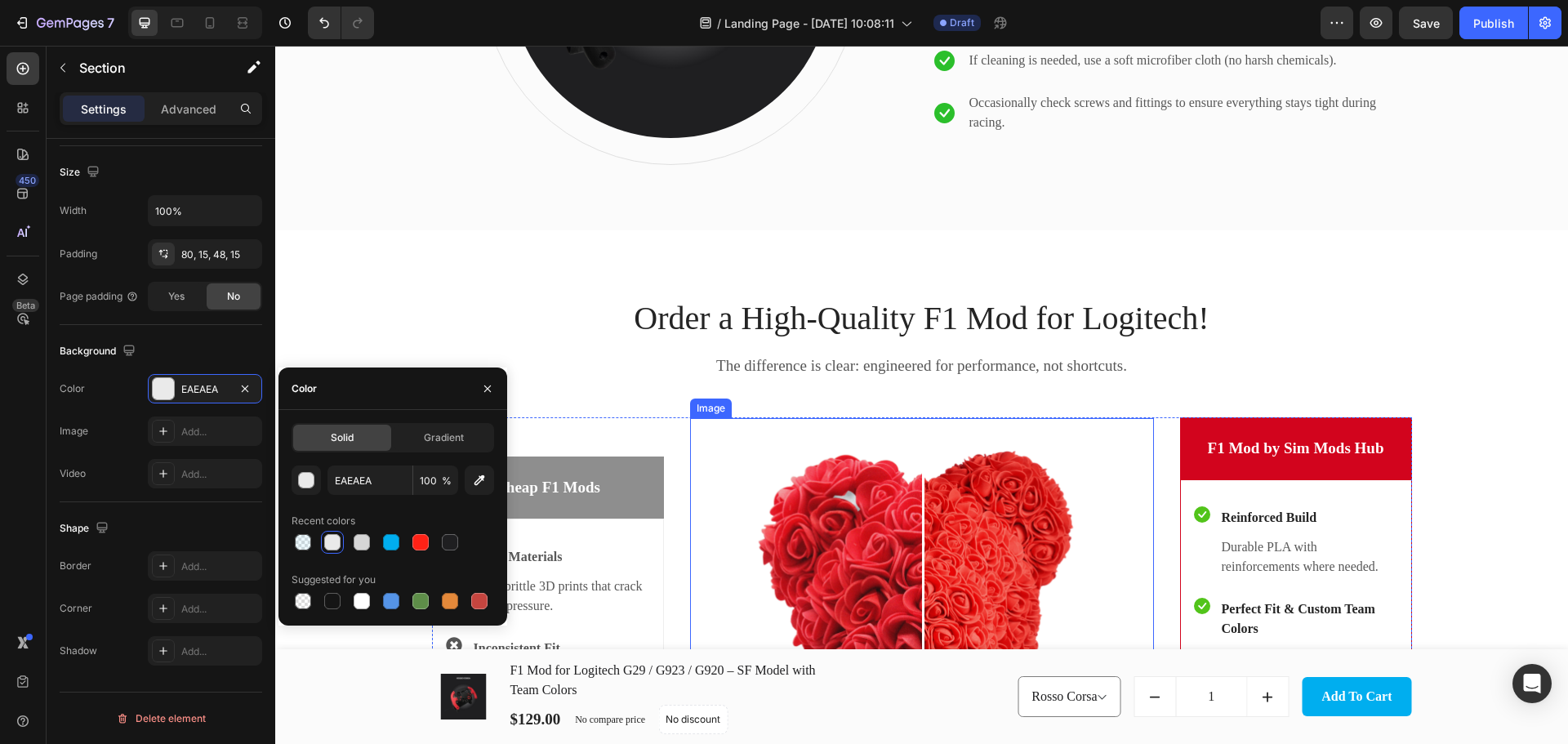
scroll to position [2366, 0]
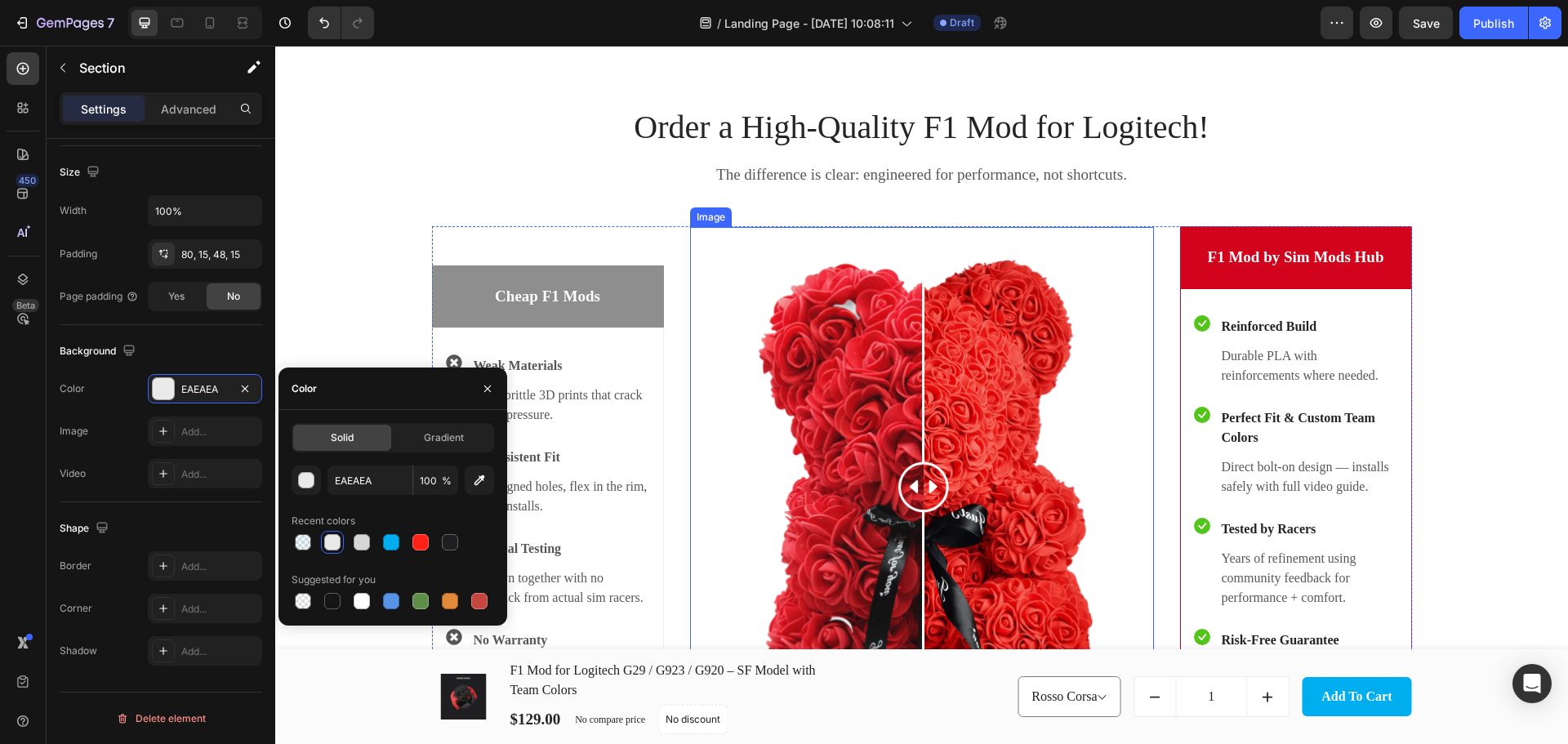
click at [1030, 435] on img at bounding box center [922, 486] width 464 height 519
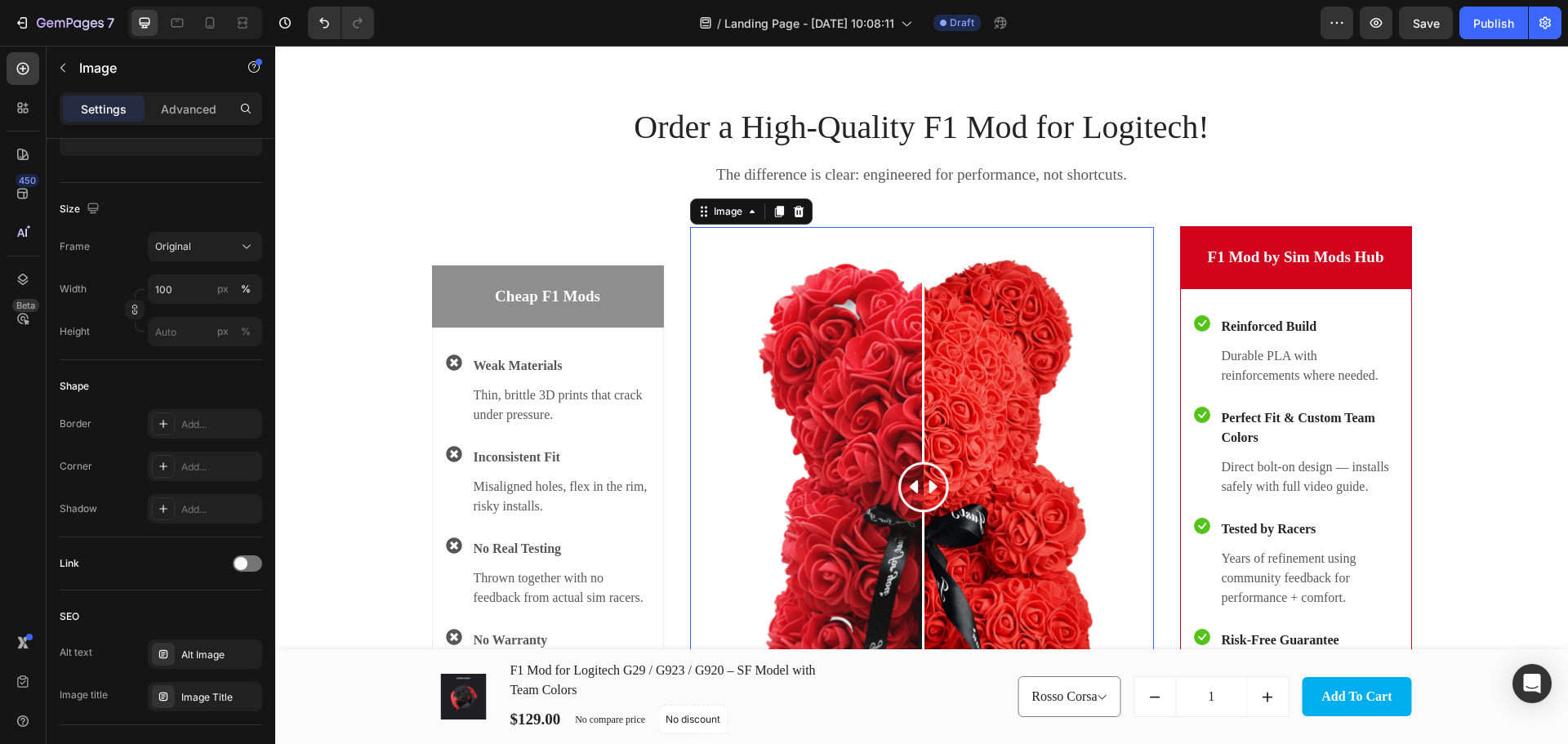
scroll to position [0, 0]
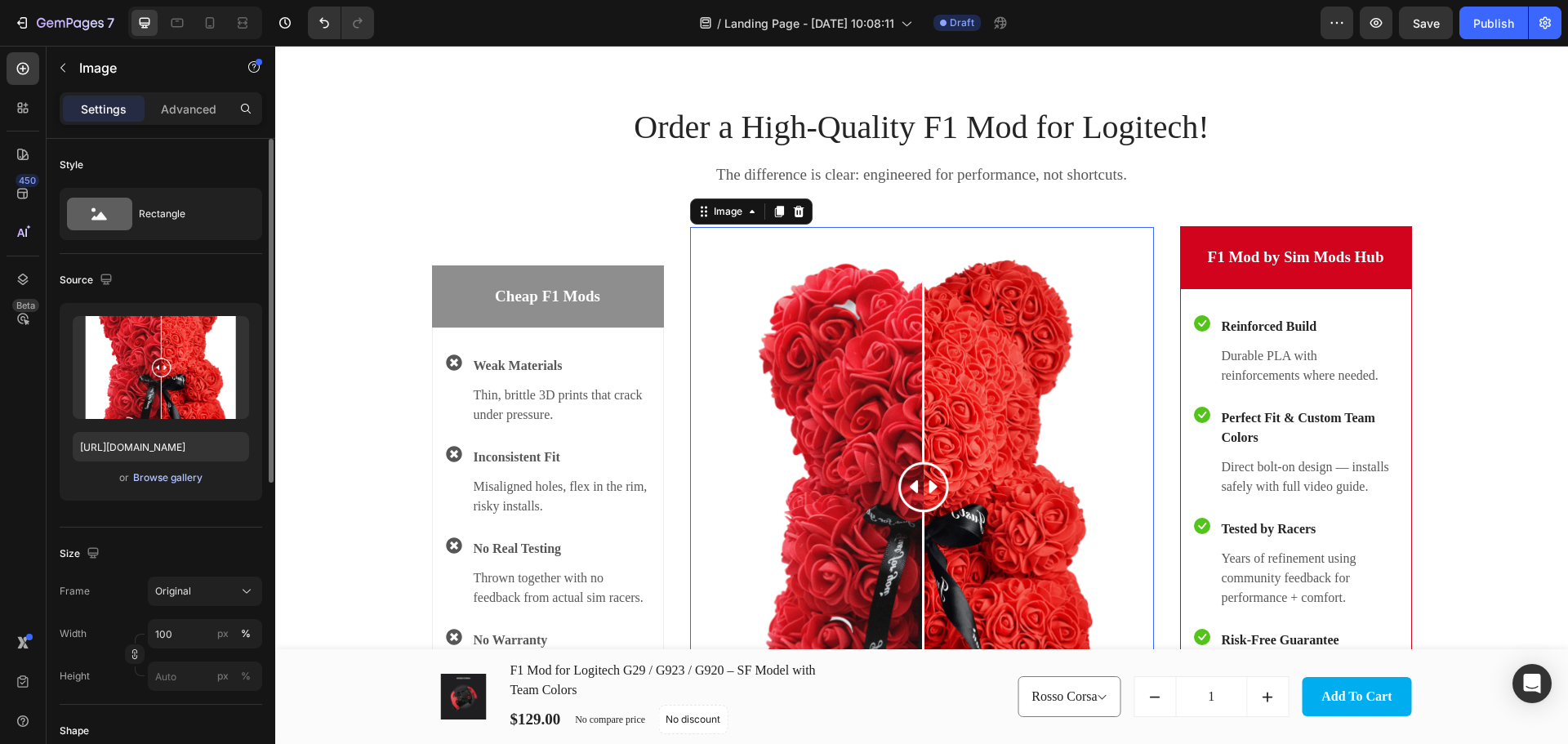
click at [163, 475] on div "Browse gallery" at bounding box center [167, 477] width 69 height 14
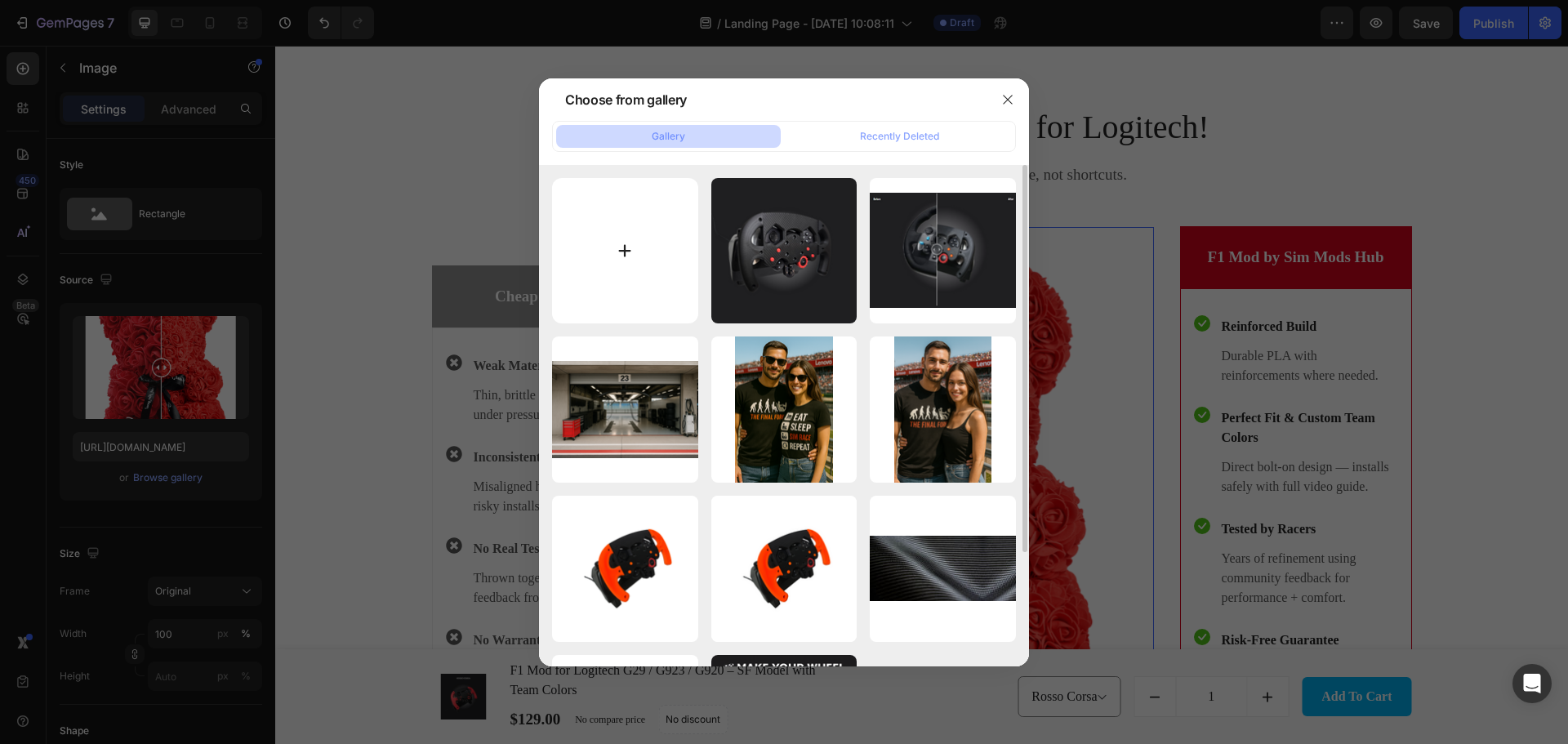
click at [668, 242] on input "file" at bounding box center [625, 251] width 146 height 146
type input "C:\fakepath\F1 G29 Project 1 (8).png"
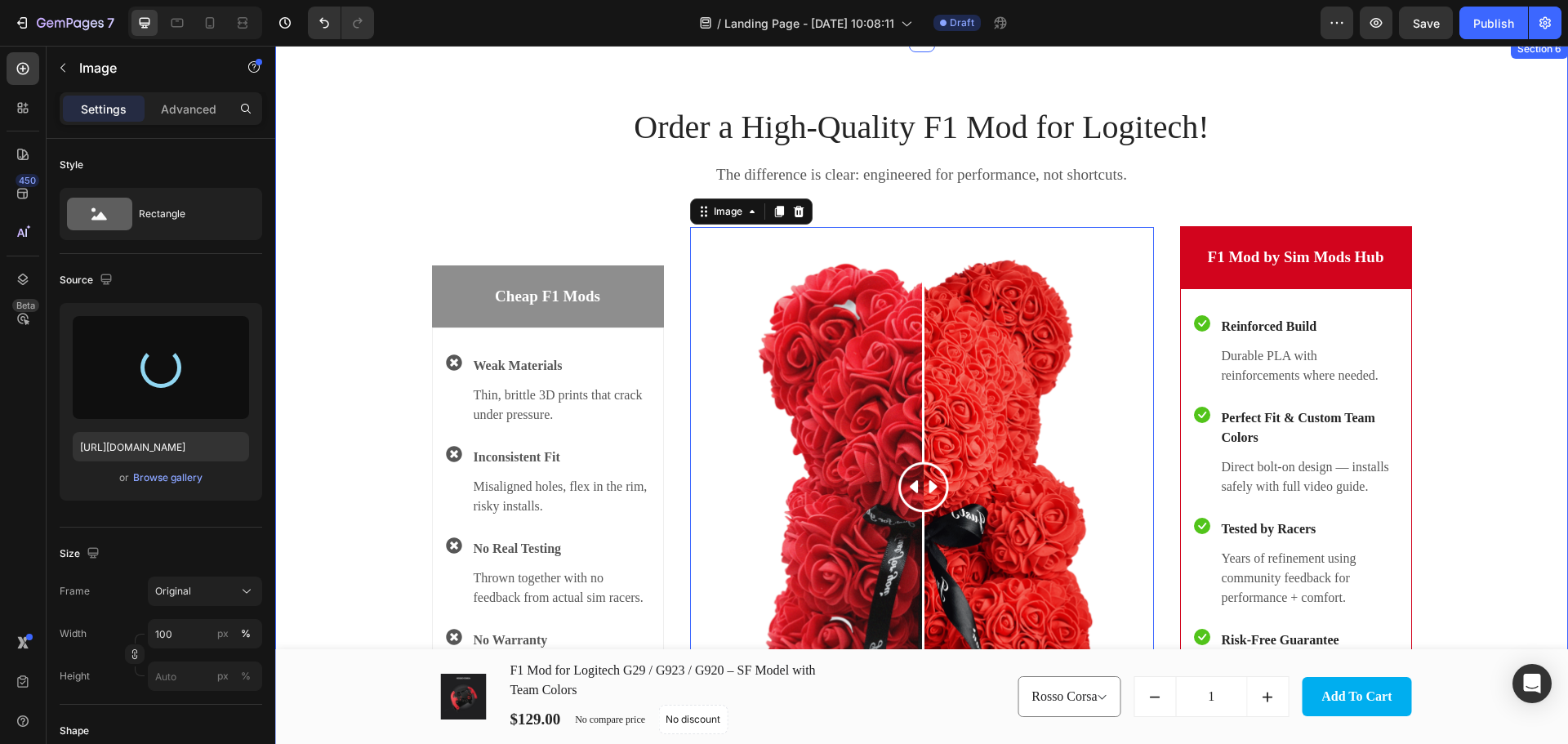
click at [1496, 236] on div "Order a High-Quality F1 Mod for Logitech! Heading The difference is clear: engi…" at bounding box center [921, 412] width 1268 height 668
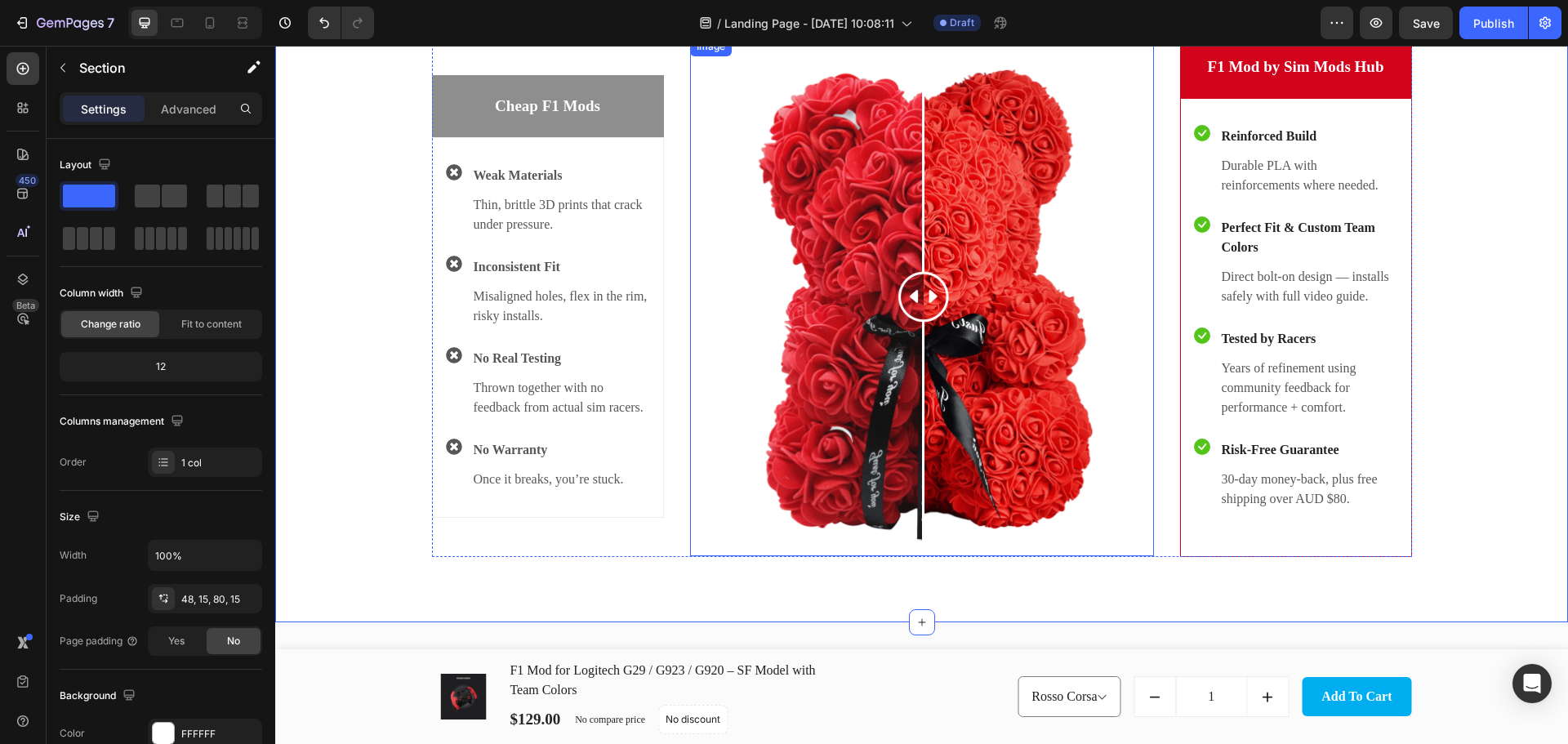
scroll to position [2366, 0]
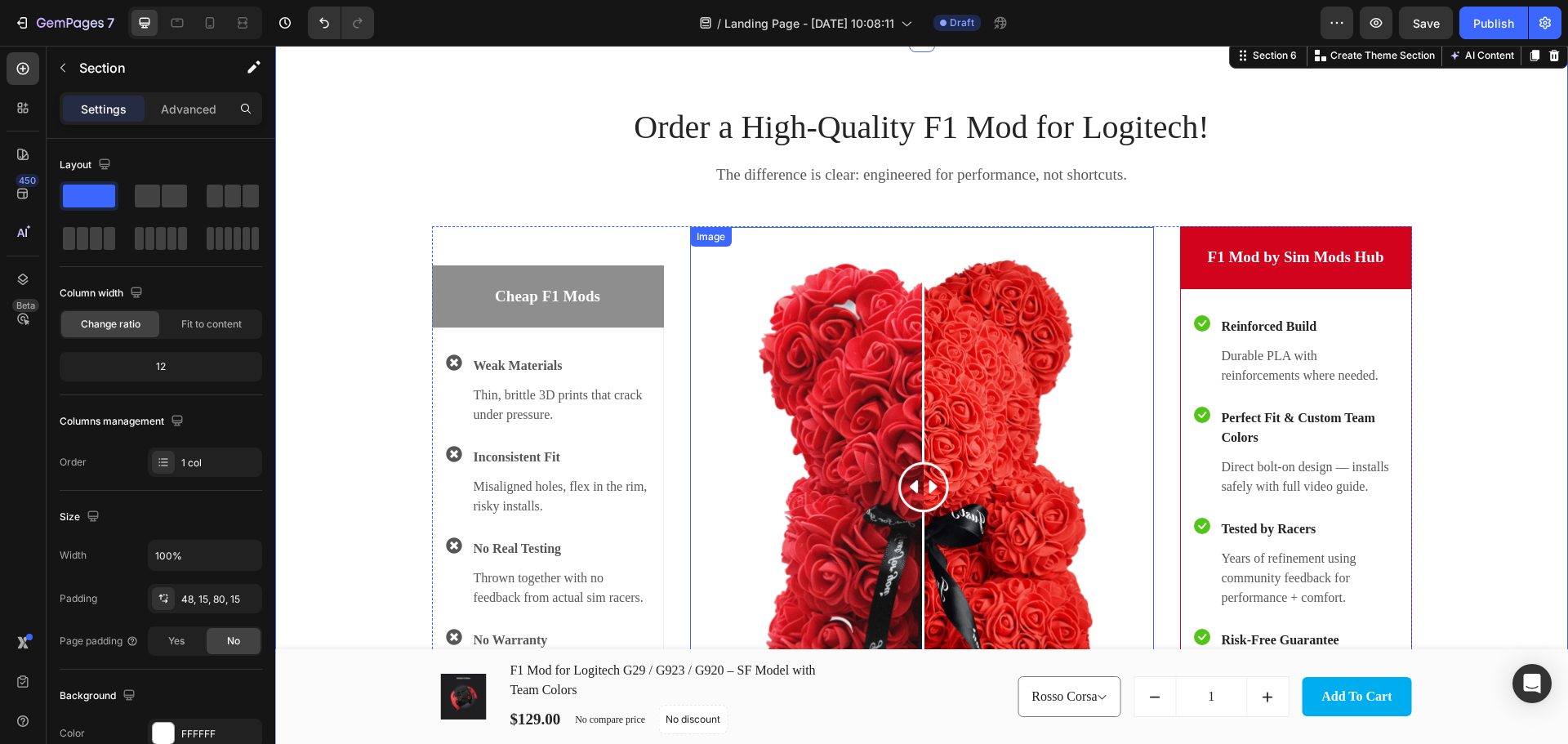
click at [946, 353] on img at bounding box center [922, 486] width 464 height 519
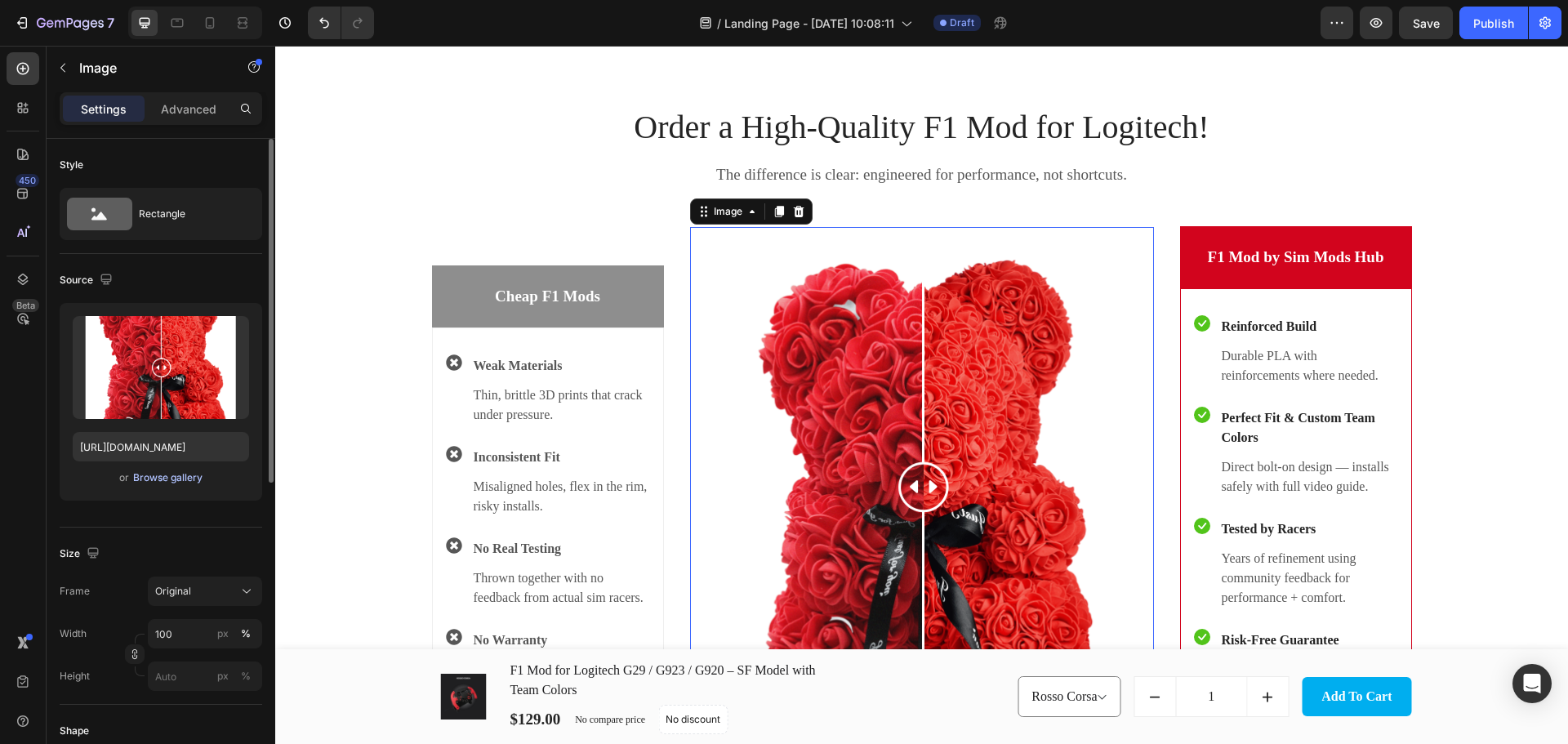
click at [153, 476] on div "Browse gallery" at bounding box center [167, 477] width 69 height 14
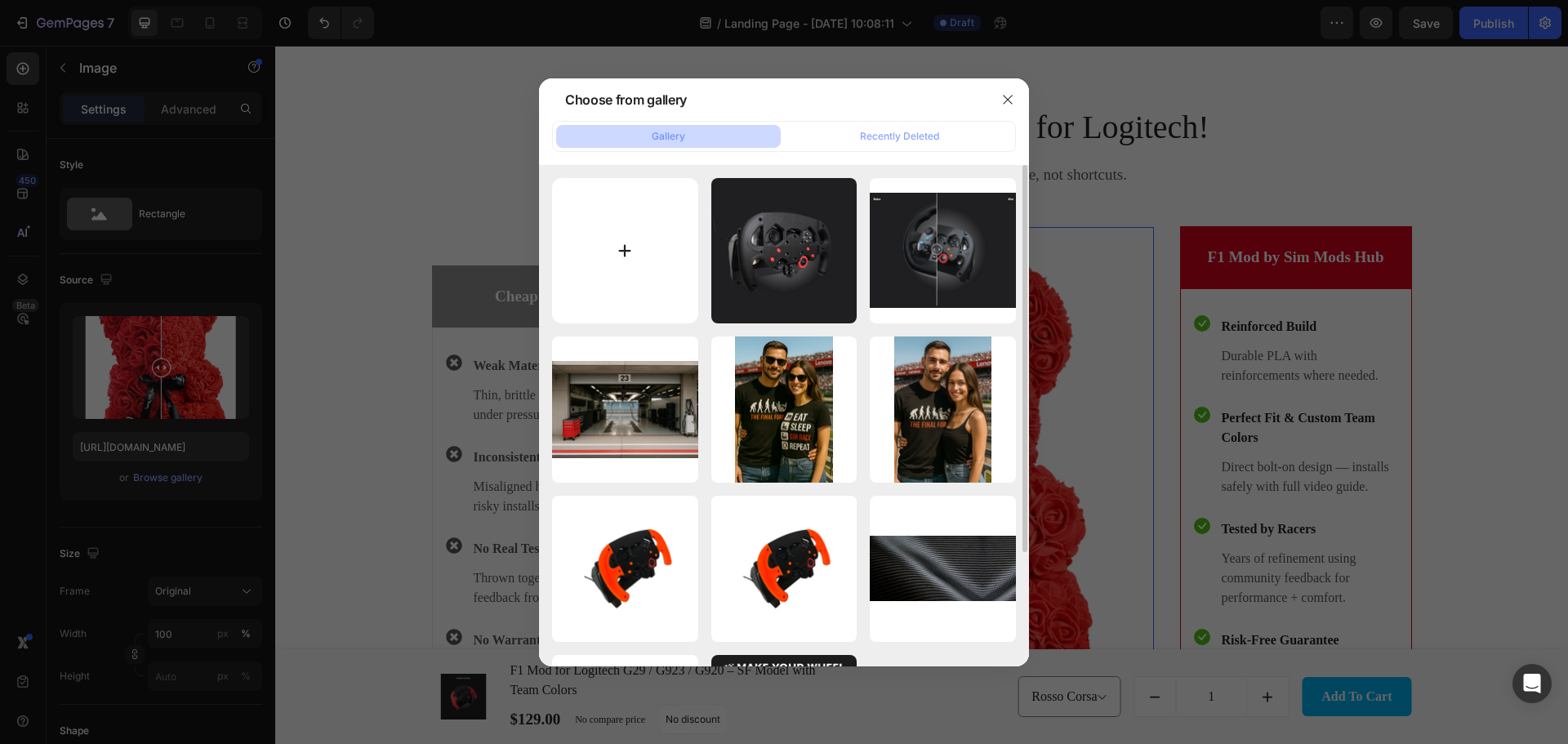
click at [619, 267] on input "file" at bounding box center [625, 251] width 146 height 146
type input "C:\fakepath\F1 G29 Project 1 (8).png"
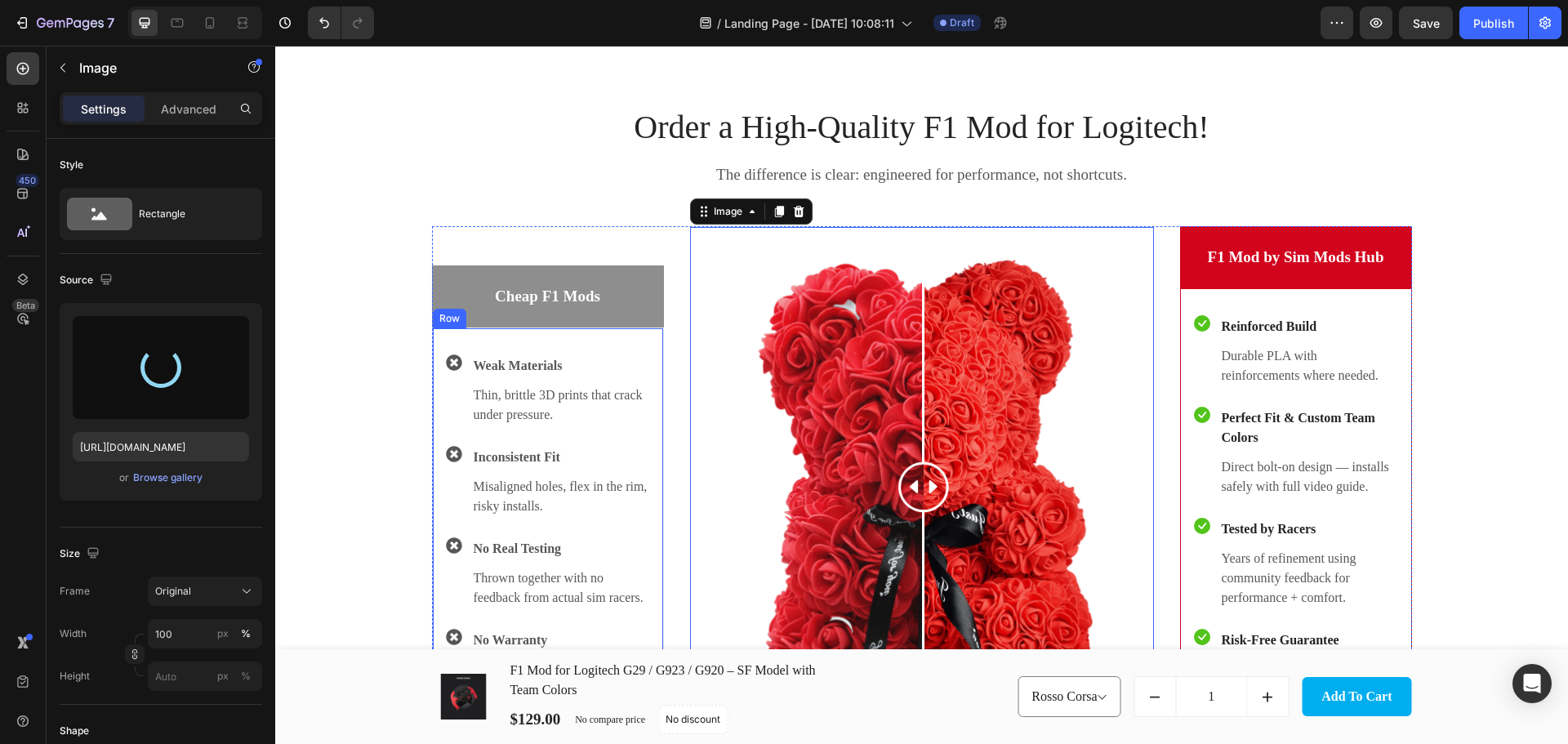
type input "https://cdn.shopify.com/s/files/1/0674/8586/0062/files/gempages_580835302810059…"
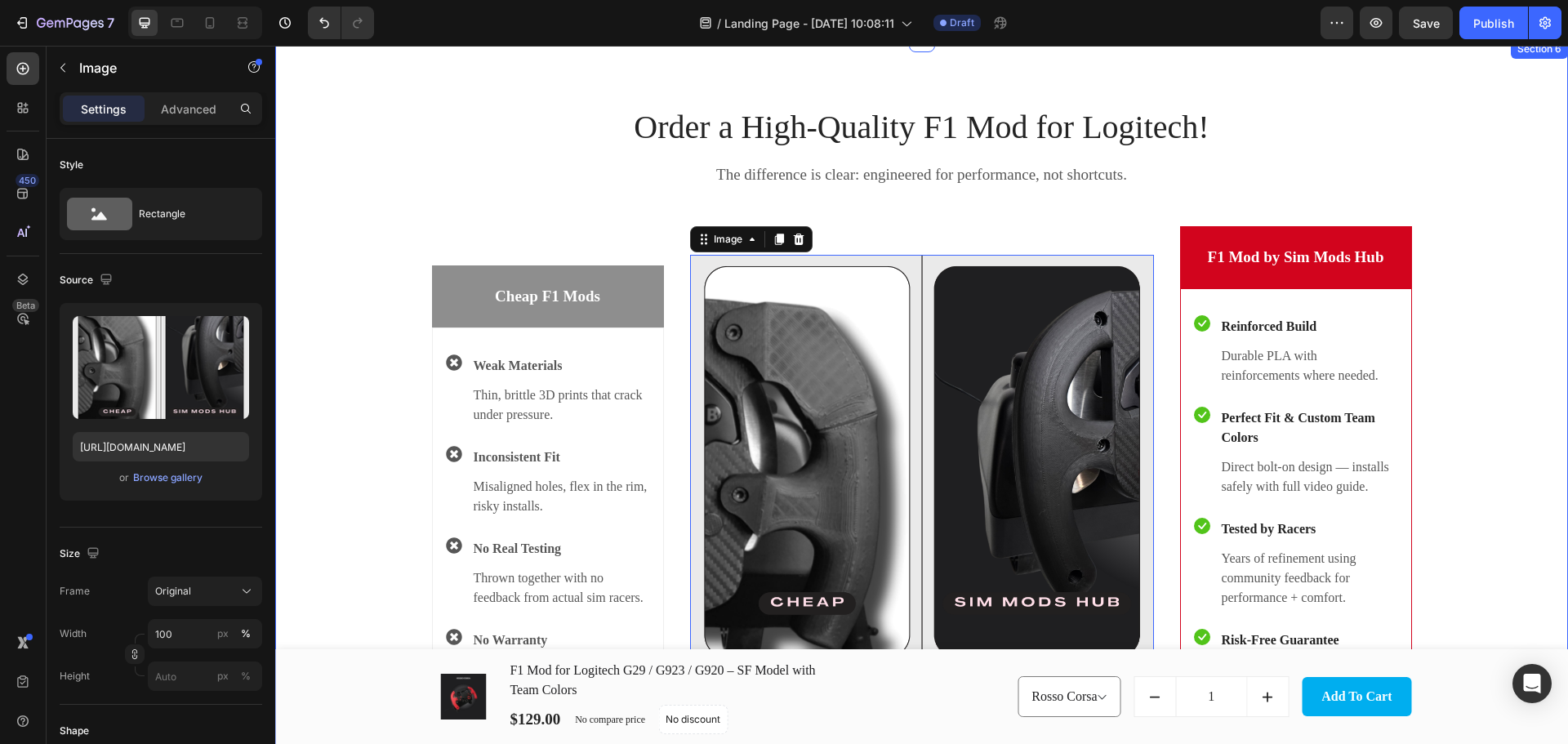
scroll to position [2556, 0]
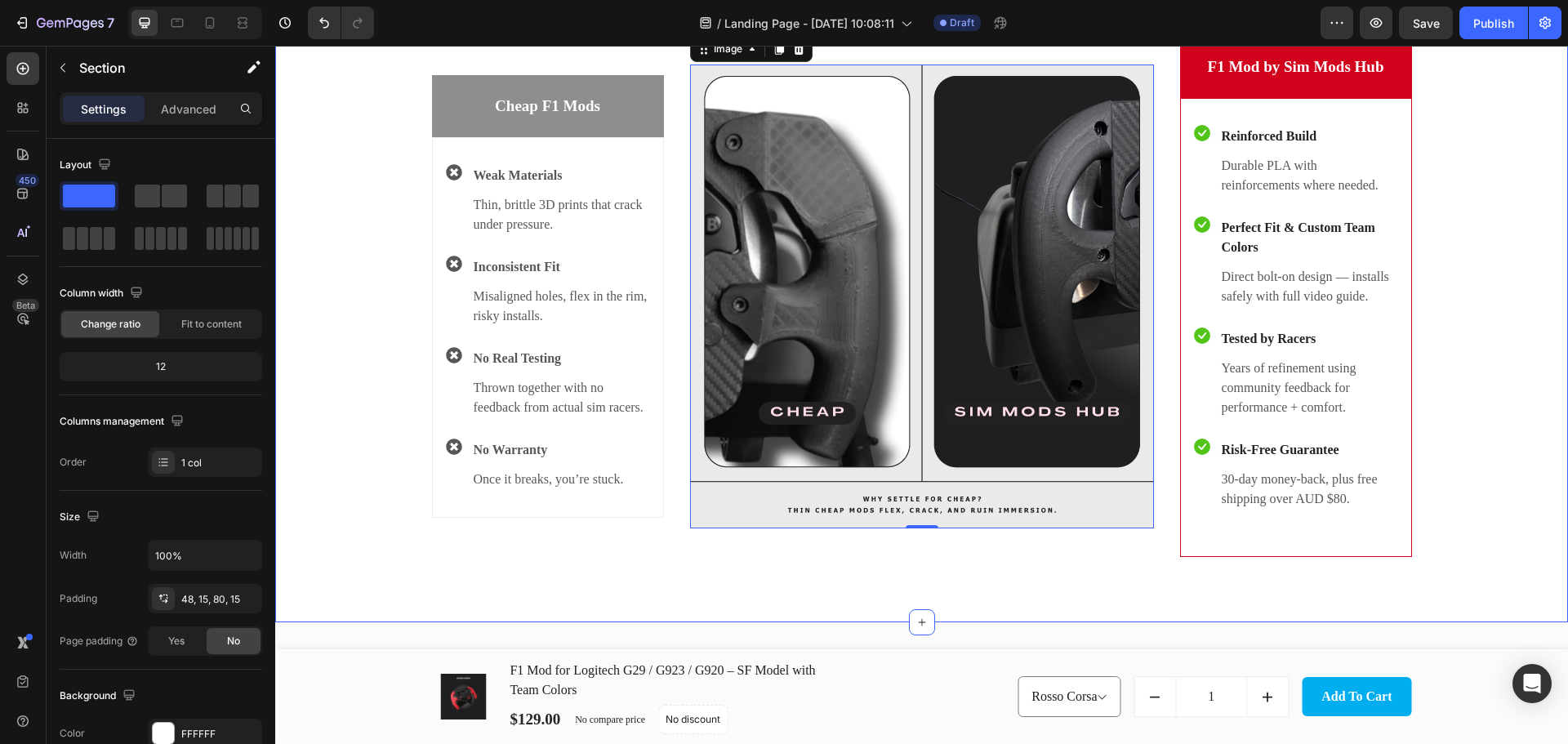
click at [1492, 411] on div "Order a High-Quality F1 Mod for Logitech! Heading The difference is clear: engi…" at bounding box center [921, 222] width 1268 height 668
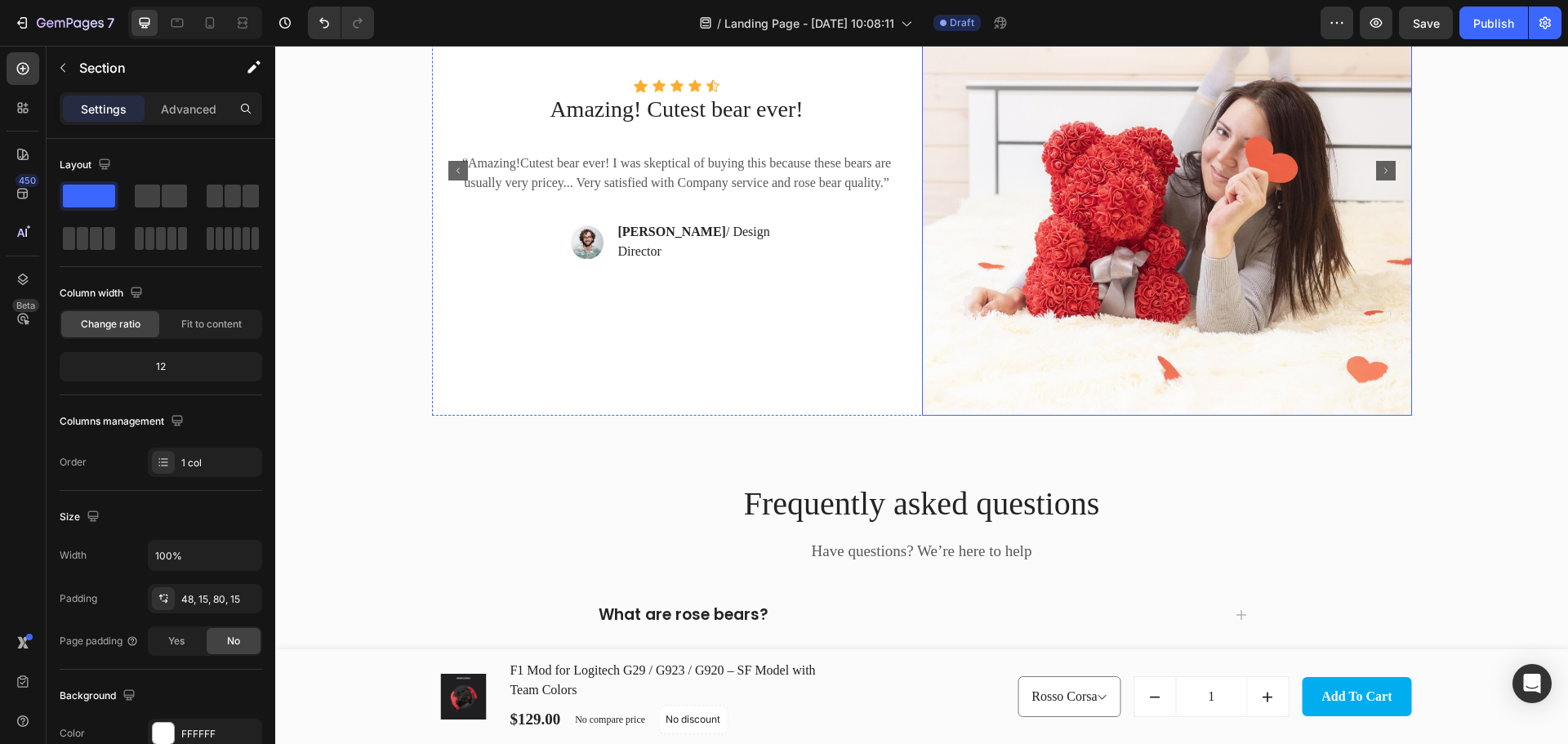
scroll to position [3127, 0]
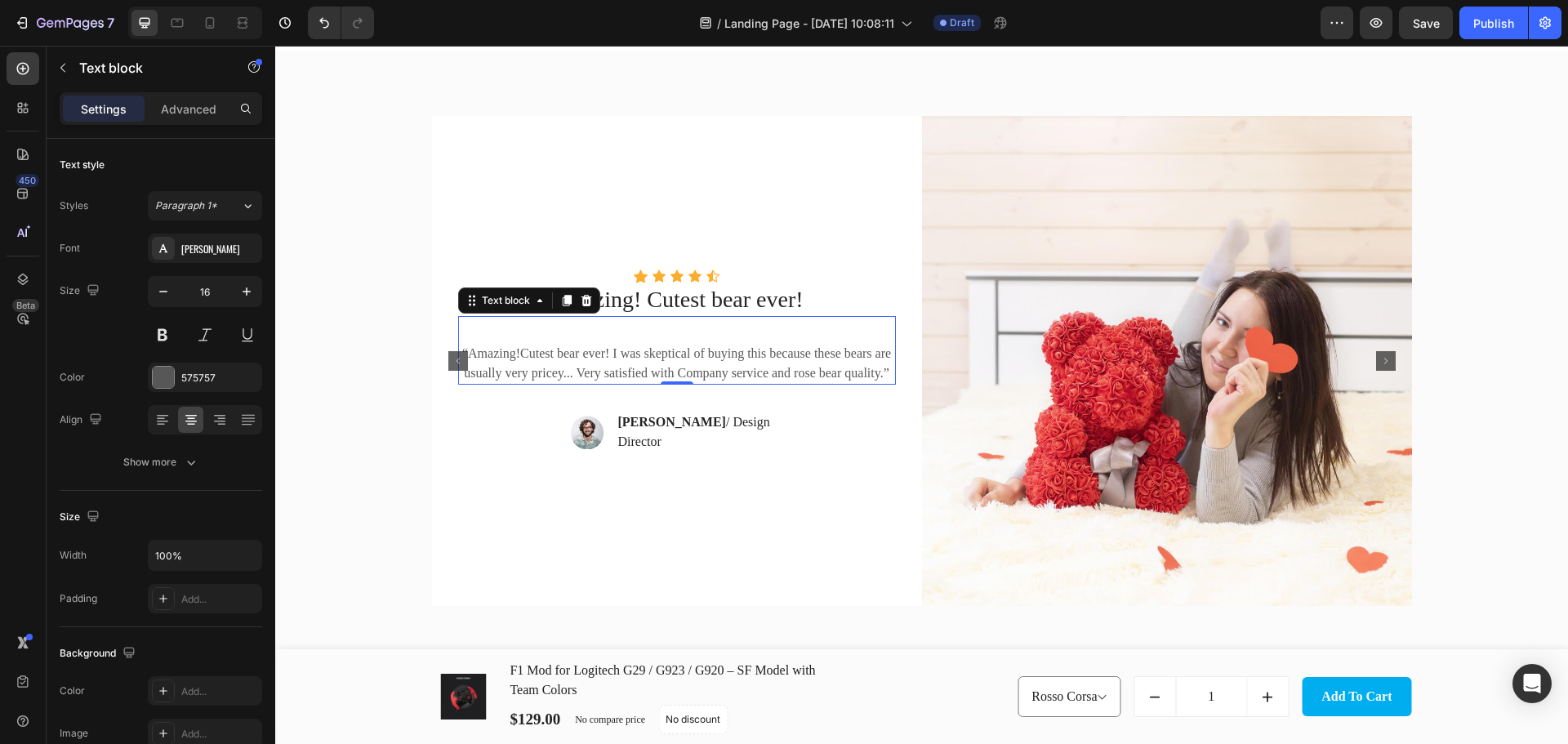
click at [620, 350] on p "“Amazing!Cutest bear ever! I was skeptical of buying this because these bears a…" at bounding box center [677, 363] width 434 height 40
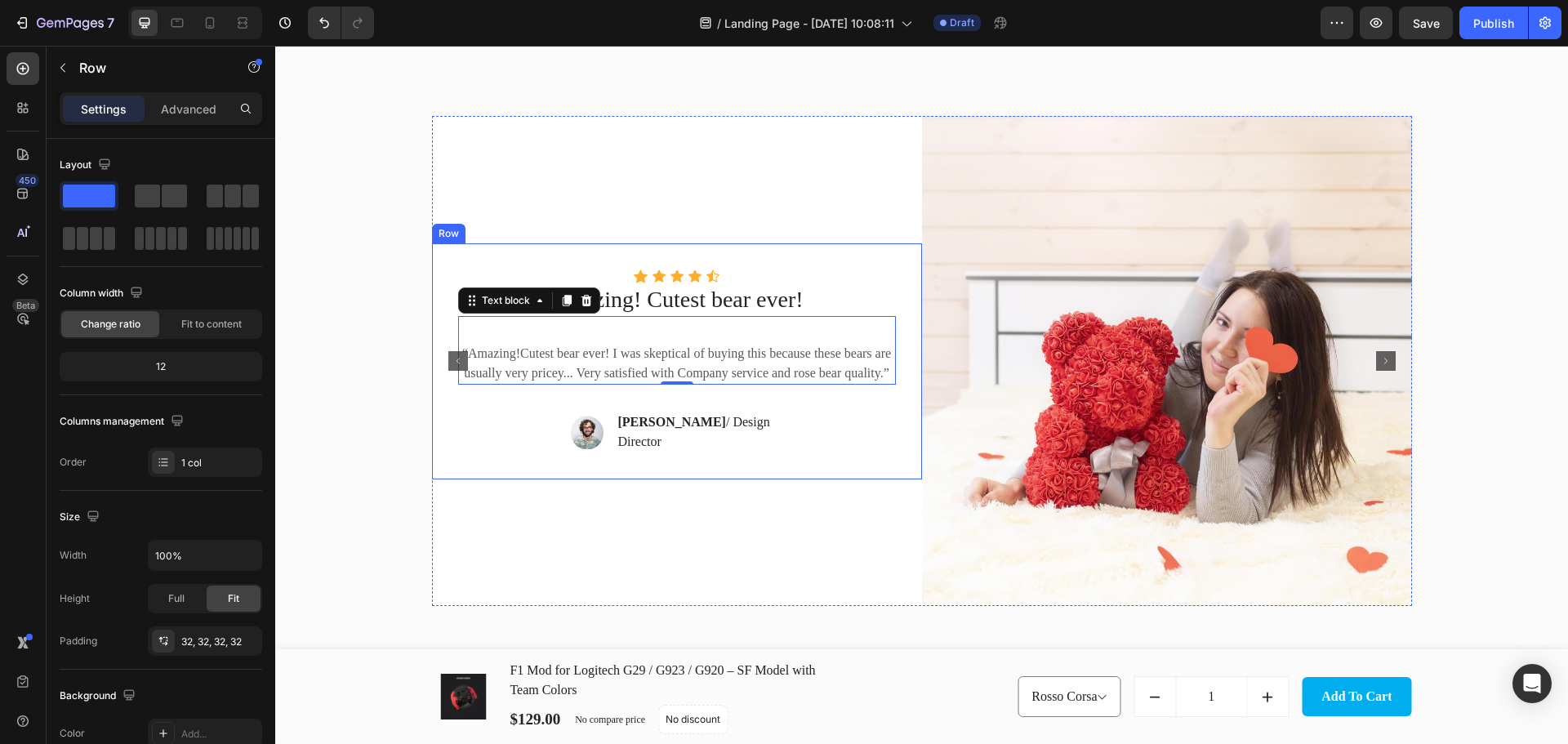
click at [898, 292] on div "Icon Icon Icon Icon Icon Icon List Hoz Amazing! Cutest bear ever! Text block “A…" at bounding box center [677, 361] width 490 height 236
click at [851, 442] on div "Icon Icon Icon Icon Icon Icon List Hoz Amazing! Cutest bear ever! Text block “A…" at bounding box center [677, 361] width 438 height 183
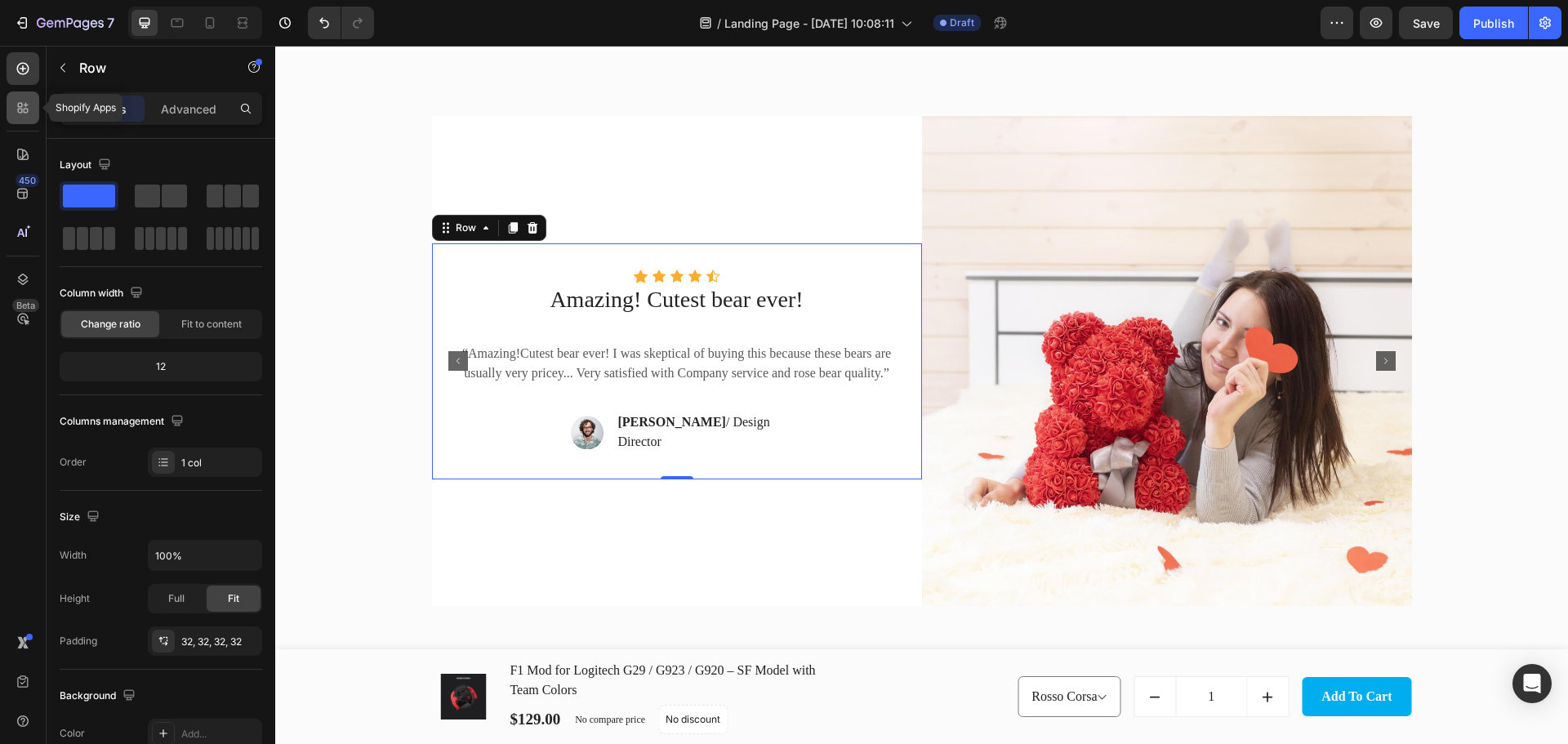
click at [33, 107] on div at bounding box center [23, 108] width 33 height 33
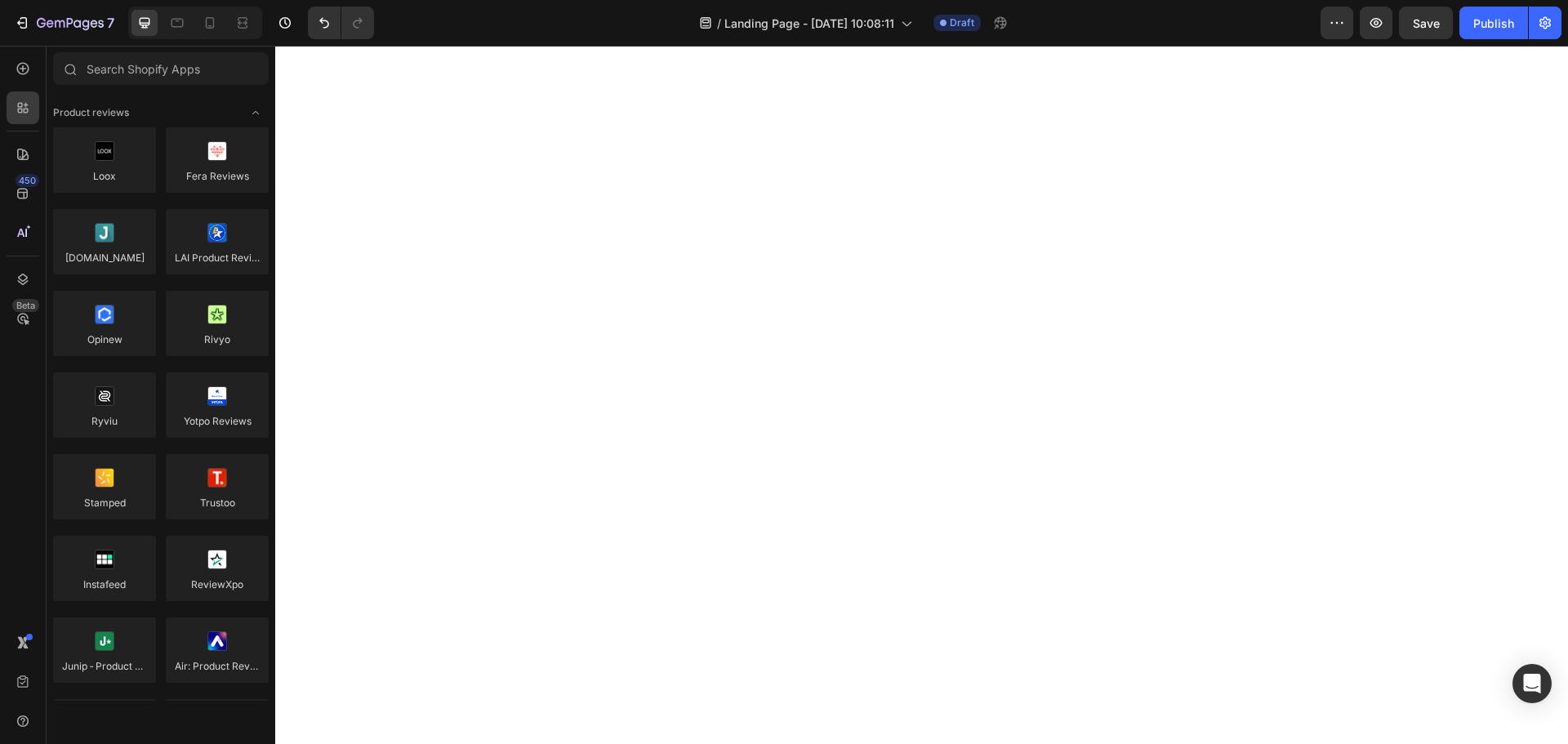
click at [121, 243] on div at bounding box center [104, 242] width 103 height 66
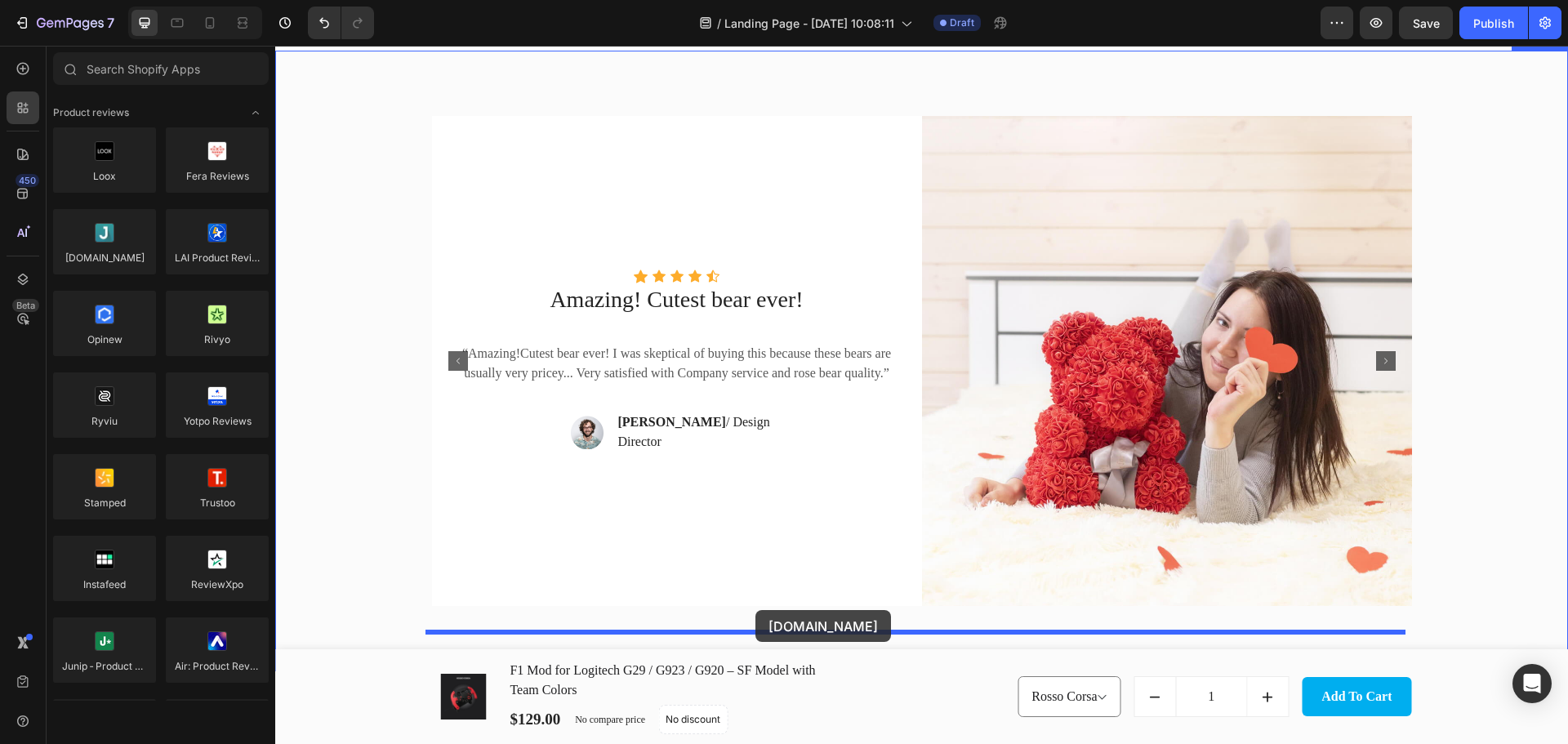
drag, startPoint x: 376, startPoint y: 300, endPoint x: 755, endPoint y: 610, distance: 489.6
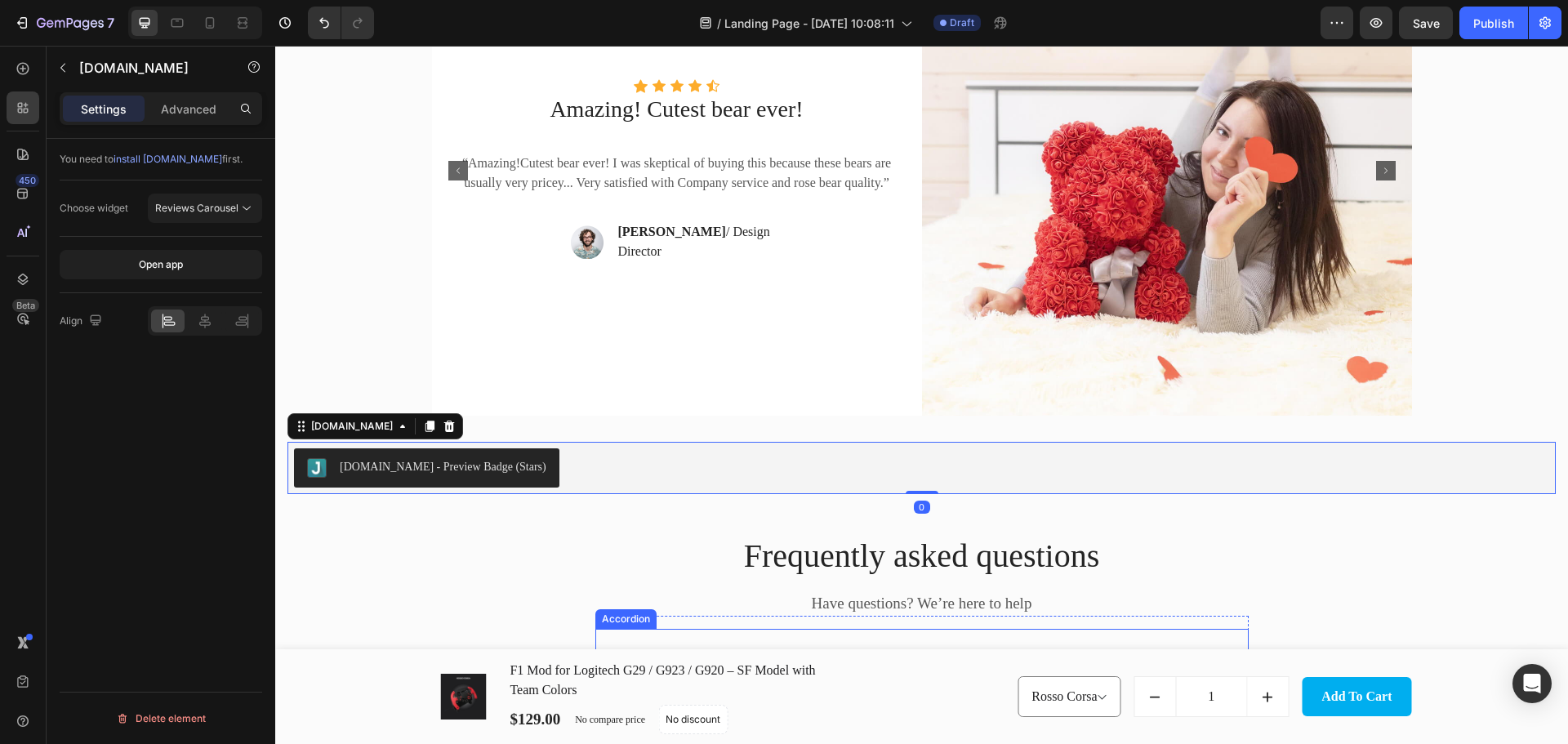
scroll to position [3509, 0]
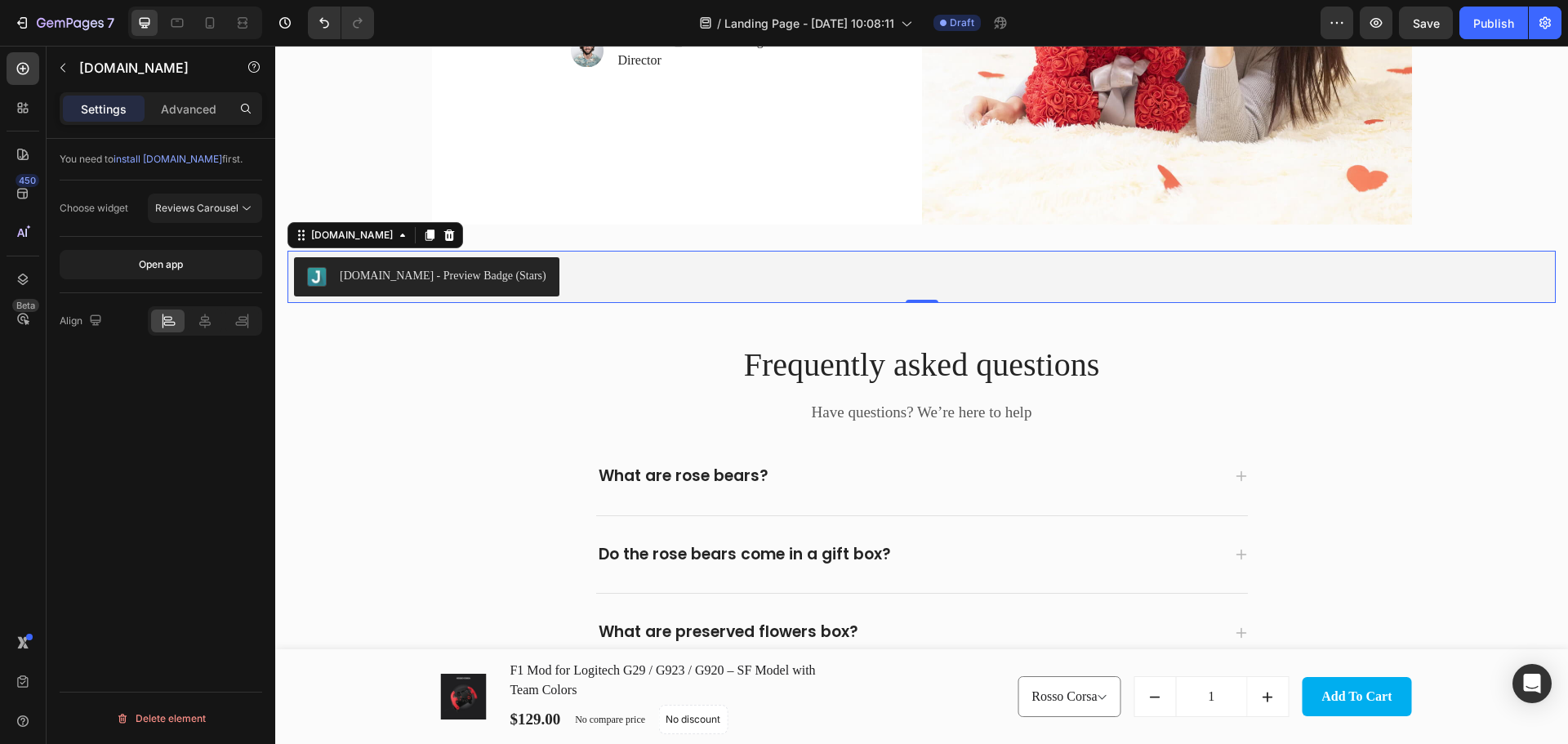
click at [423, 274] on div "[DOMAIN_NAME] - Preview Badge (Stars)" at bounding box center [443, 275] width 206 height 17
click at [537, 280] on div "[DOMAIN_NAME] - Preview Badge (Stars)" at bounding box center [921, 277] width 1255 height 40
click at [234, 202] on span "Reviews Carousel" at bounding box center [196, 208] width 83 height 13
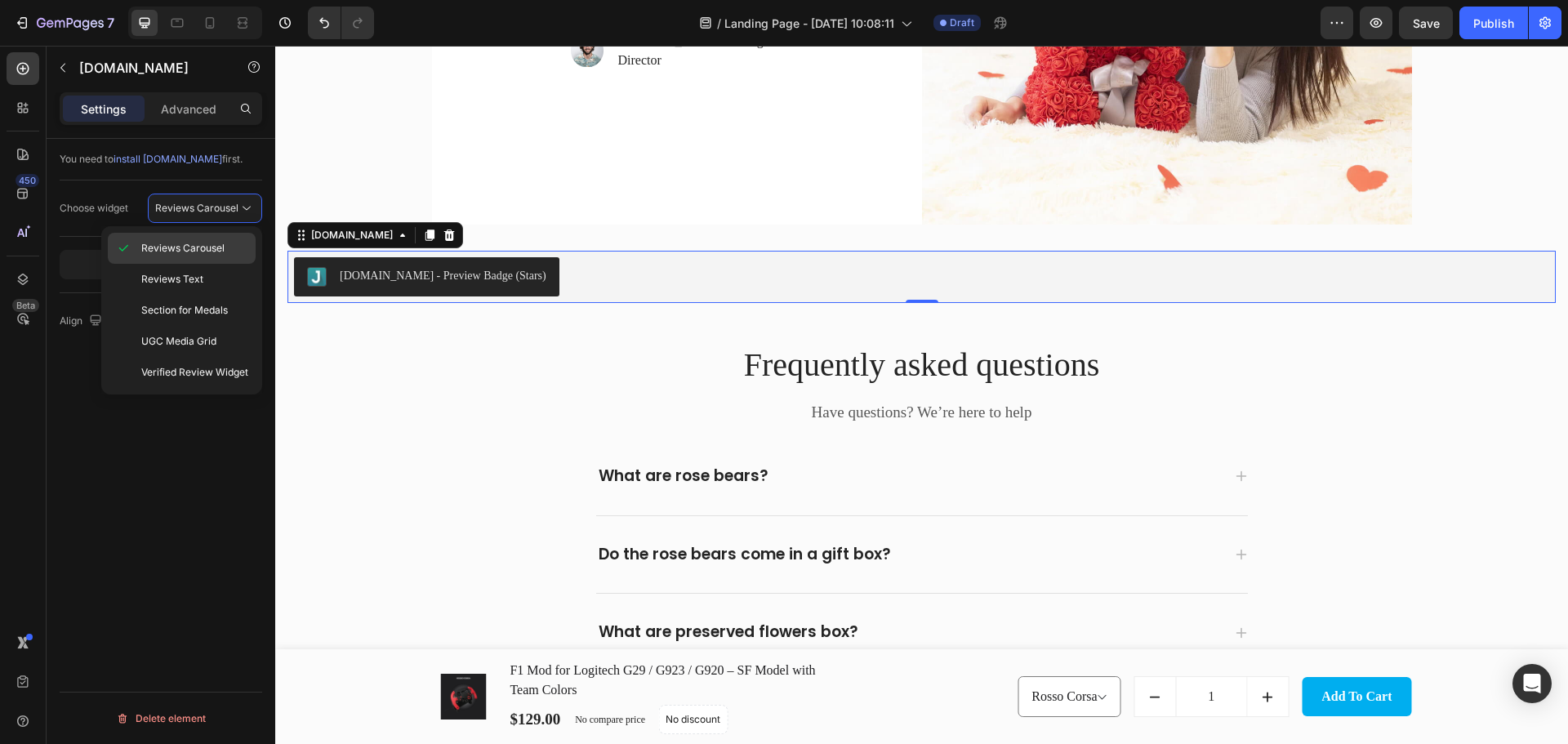
click at [210, 245] on span "Reviews Carousel" at bounding box center [183, 247] width 83 height 14
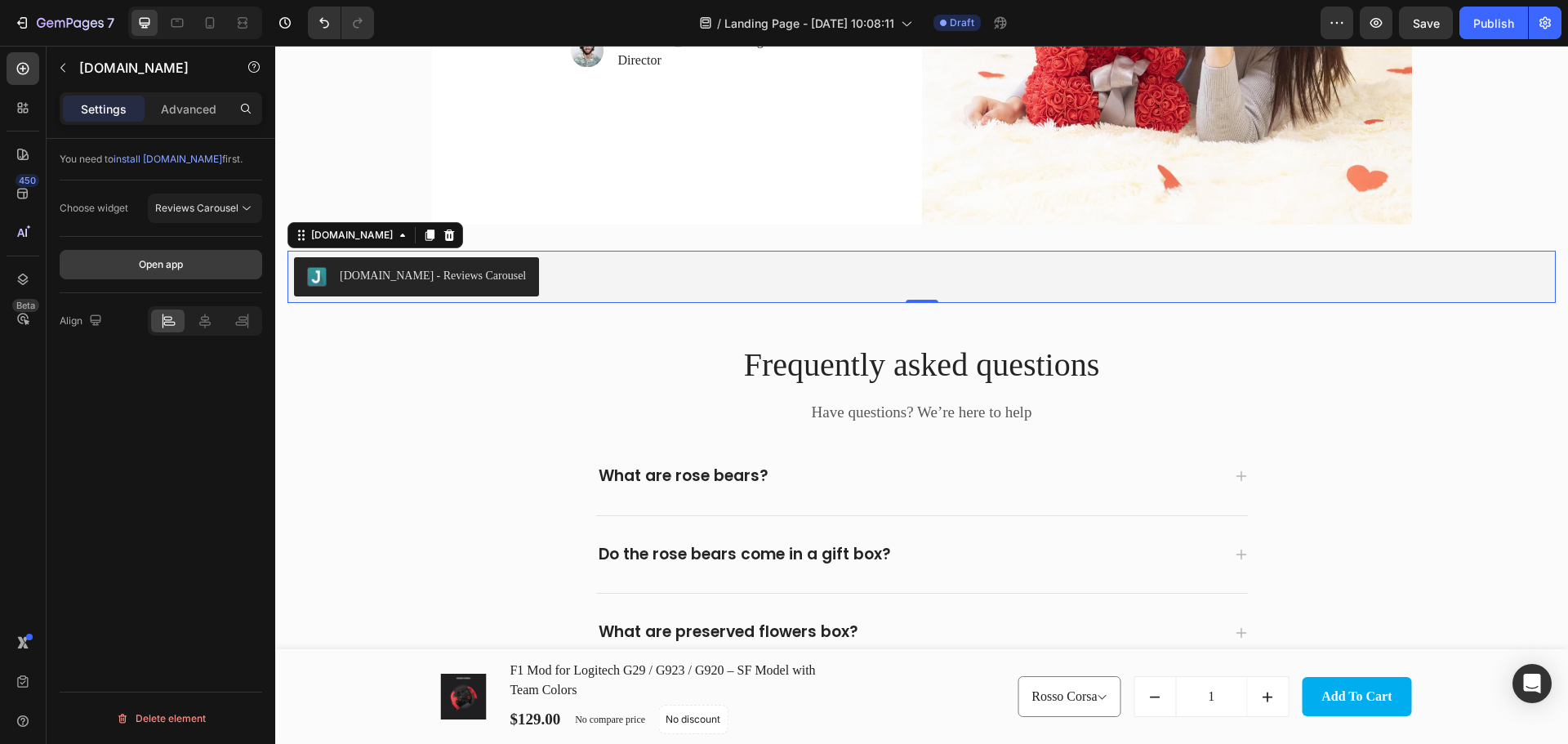
click at [199, 267] on button "Open app" at bounding box center [161, 264] width 203 height 29
click at [436, 281] on div "[DOMAIN_NAME] - Reviews Carousel" at bounding box center [433, 275] width 186 height 17
click at [157, 162] on span "install Judge.me" at bounding box center [167, 158] width 109 height 13
click at [211, 106] on p "Advanced" at bounding box center [189, 109] width 56 height 17
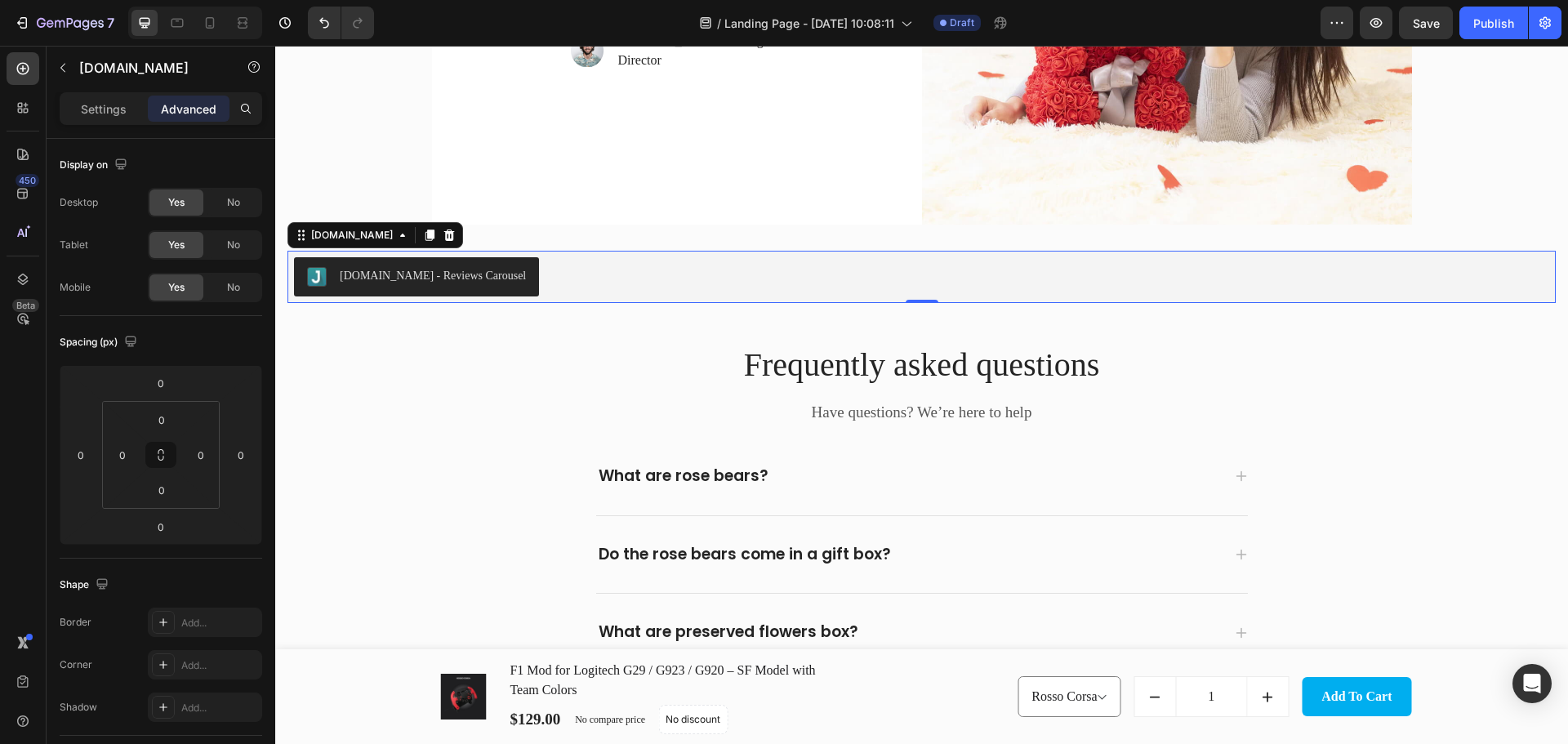
click at [61, 104] on div "Settings Advanced" at bounding box center [161, 109] width 203 height 33
click at [81, 106] on p "Settings" at bounding box center [104, 109] width 45 height 17
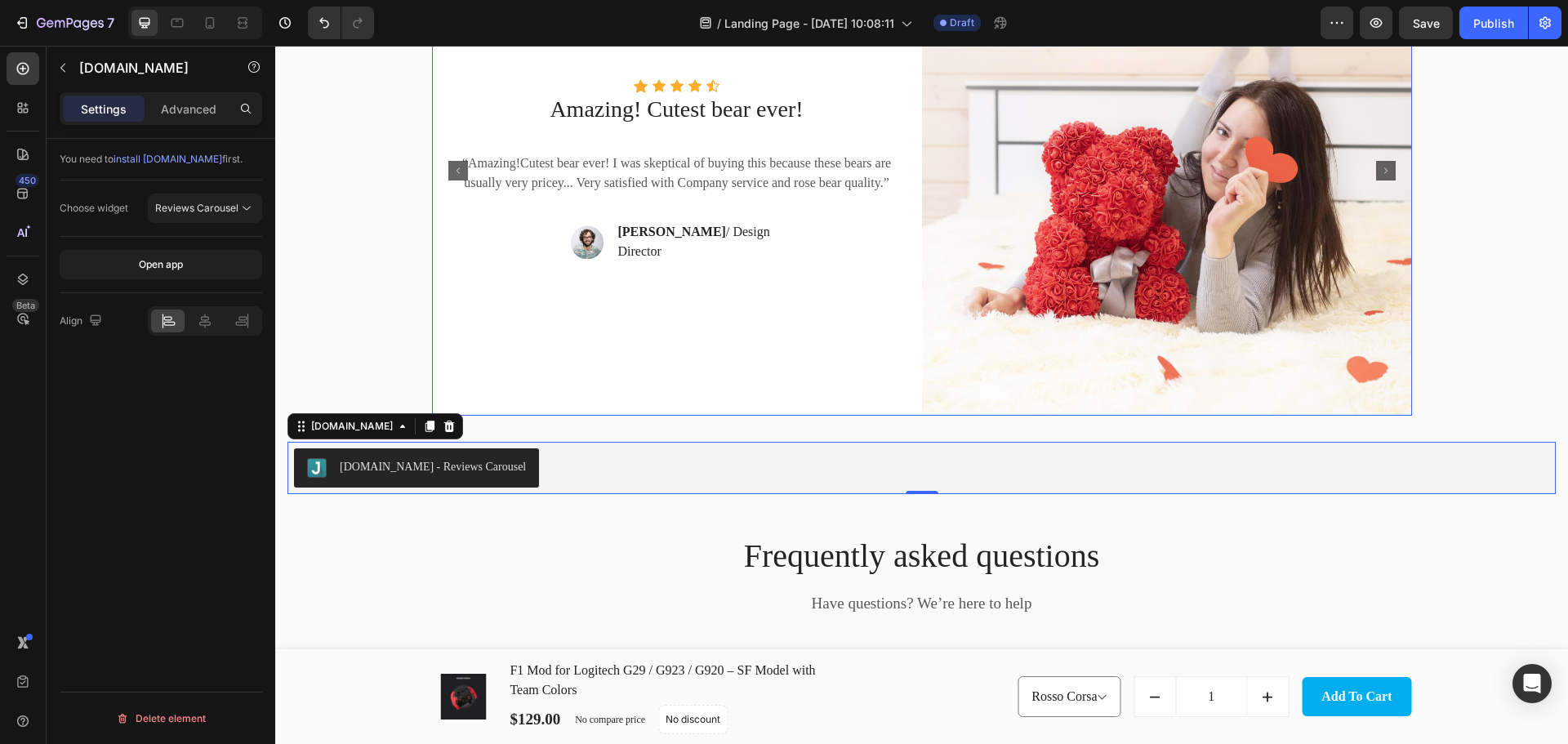
scroll to position [3127, 0]
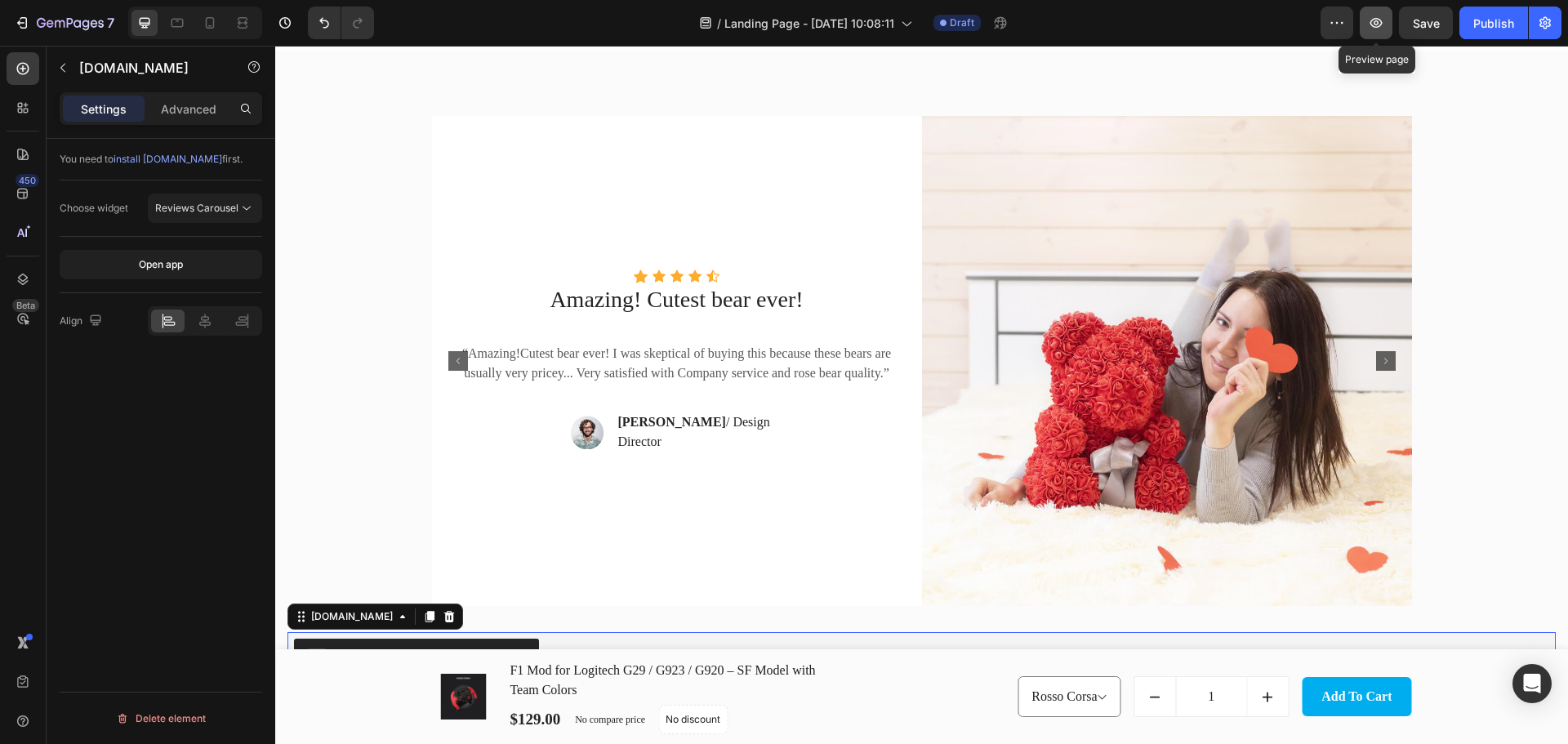
click at [1372, 29] on icon "button" at bounding box center [1375, 22] width 16 height 16
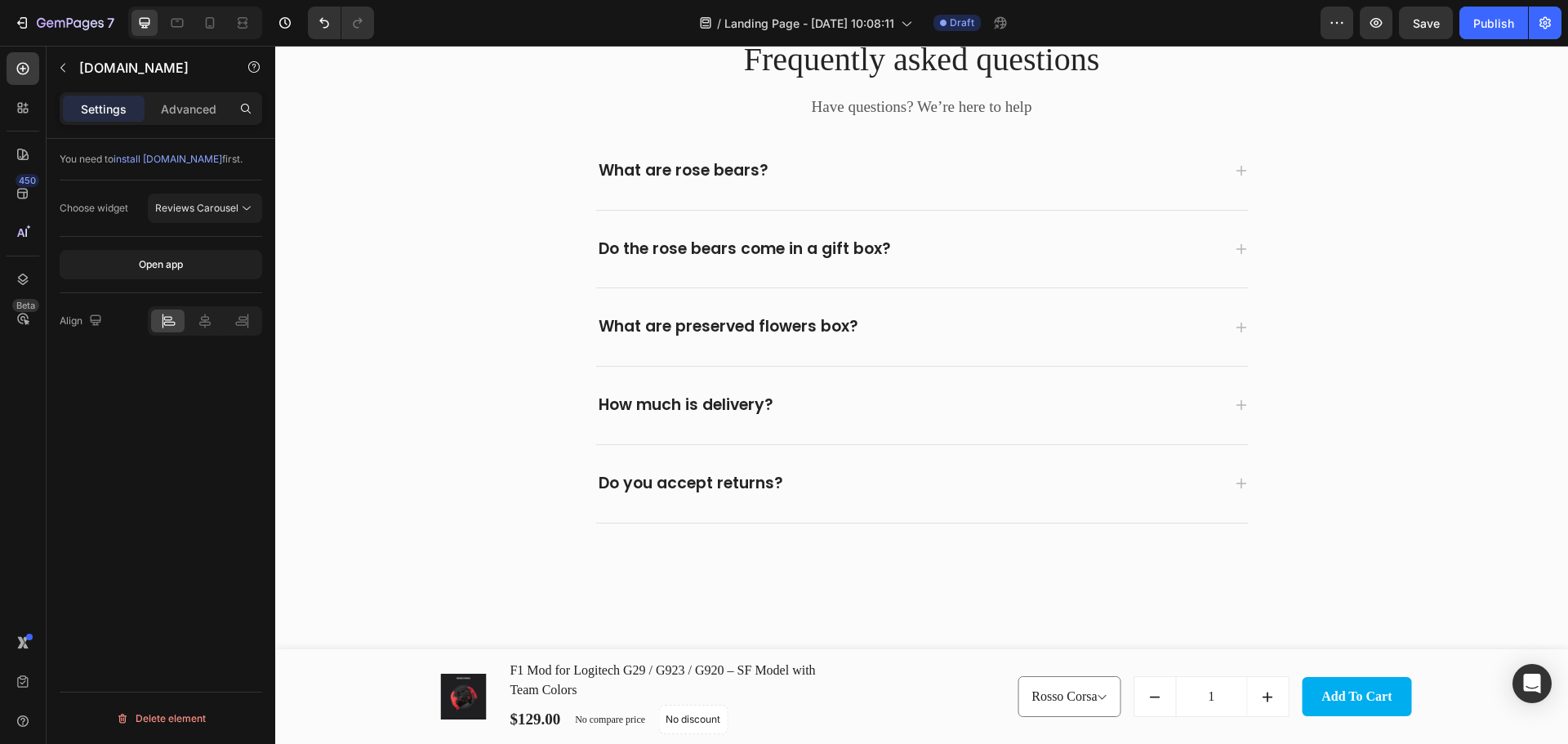
scroll to position [3369, 0]
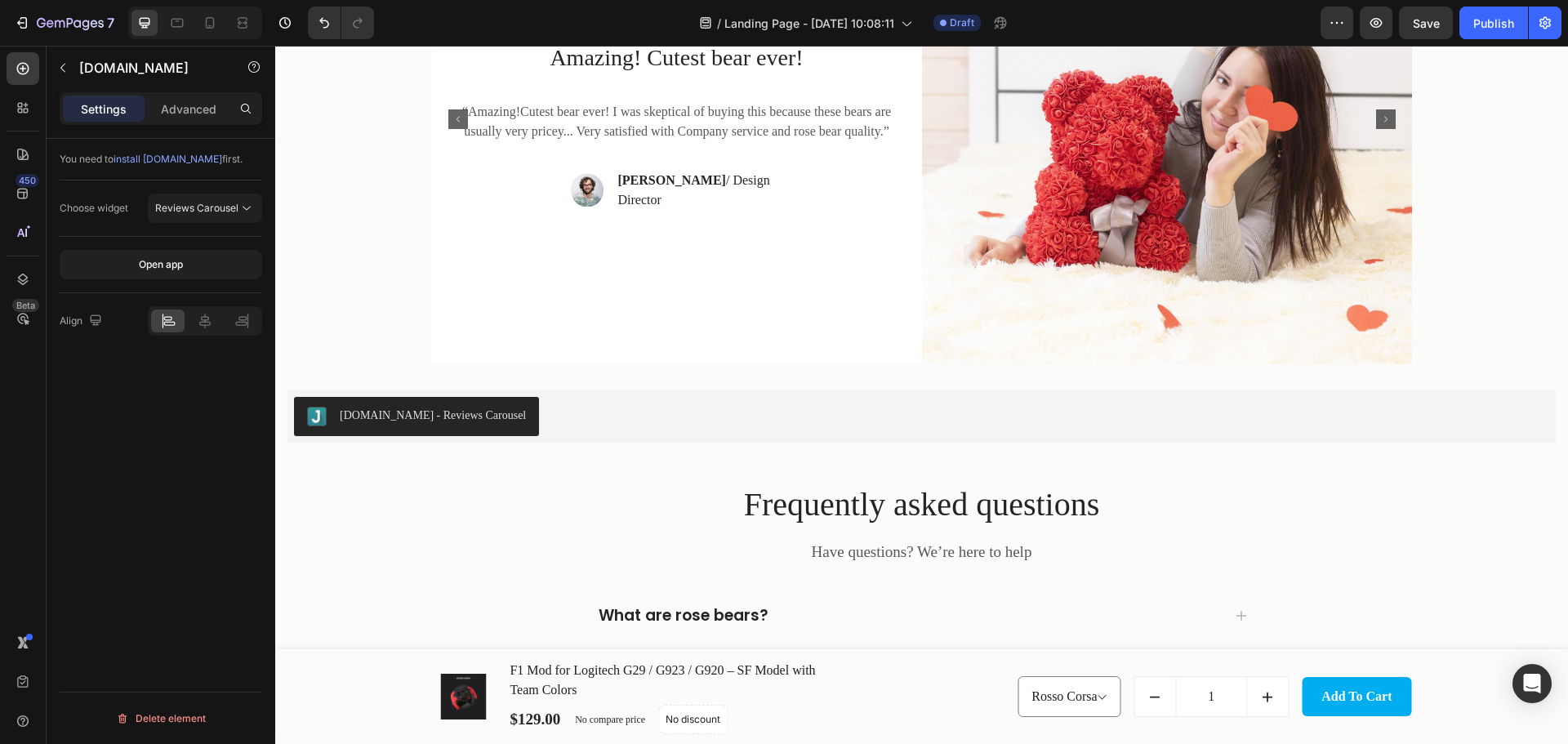
click at [563, 412] on div "[DOMAIN_NAME] - Reviews Carousel" at bounding box center [921, 416] width 1255 height 40
click at [210, 213] on span "Reviews Carousel" at bounding box center [196, 208] width 83 height 13
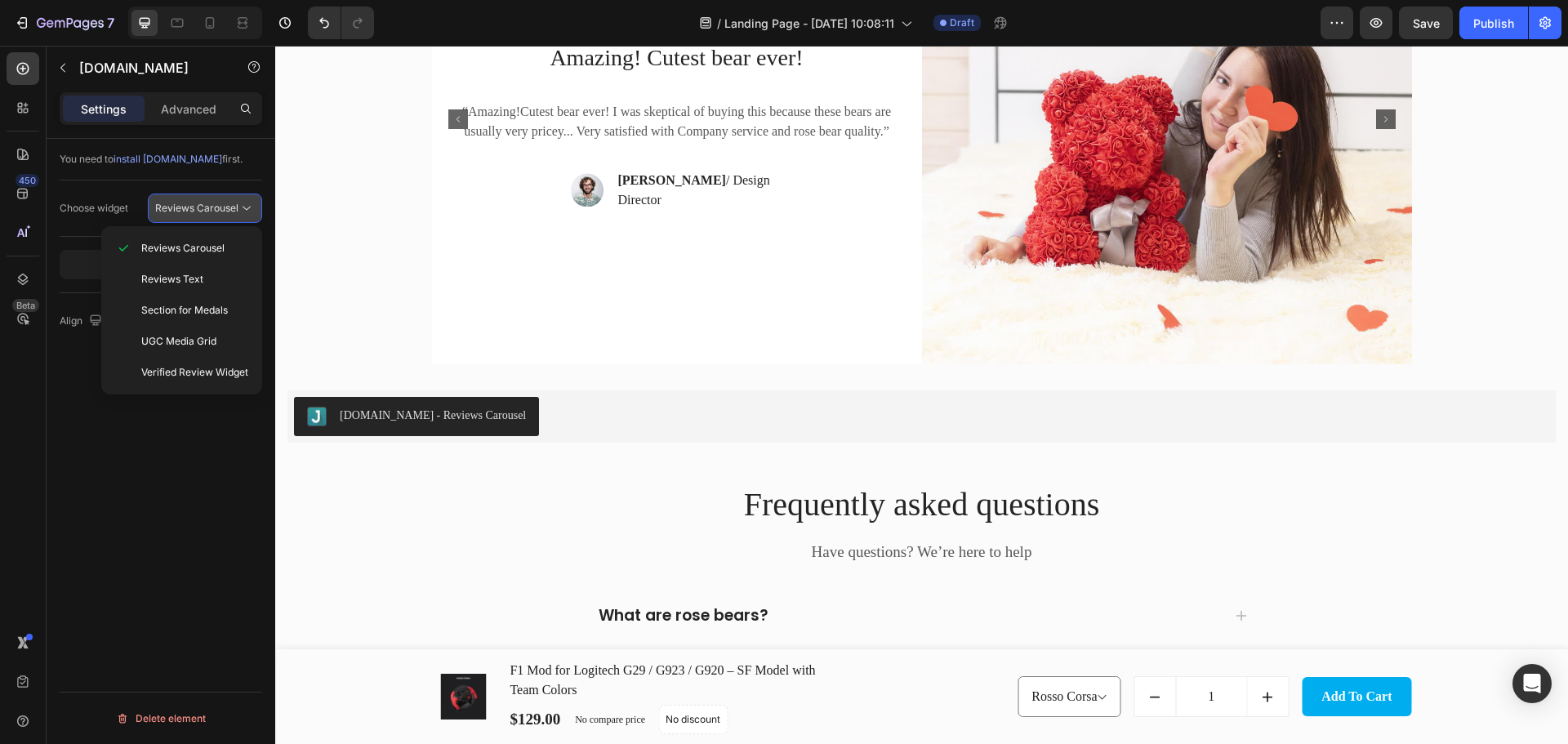
click at [210, 213] on span "Reviews Carousel" at bounding box center [196, 208] width 83 height 13
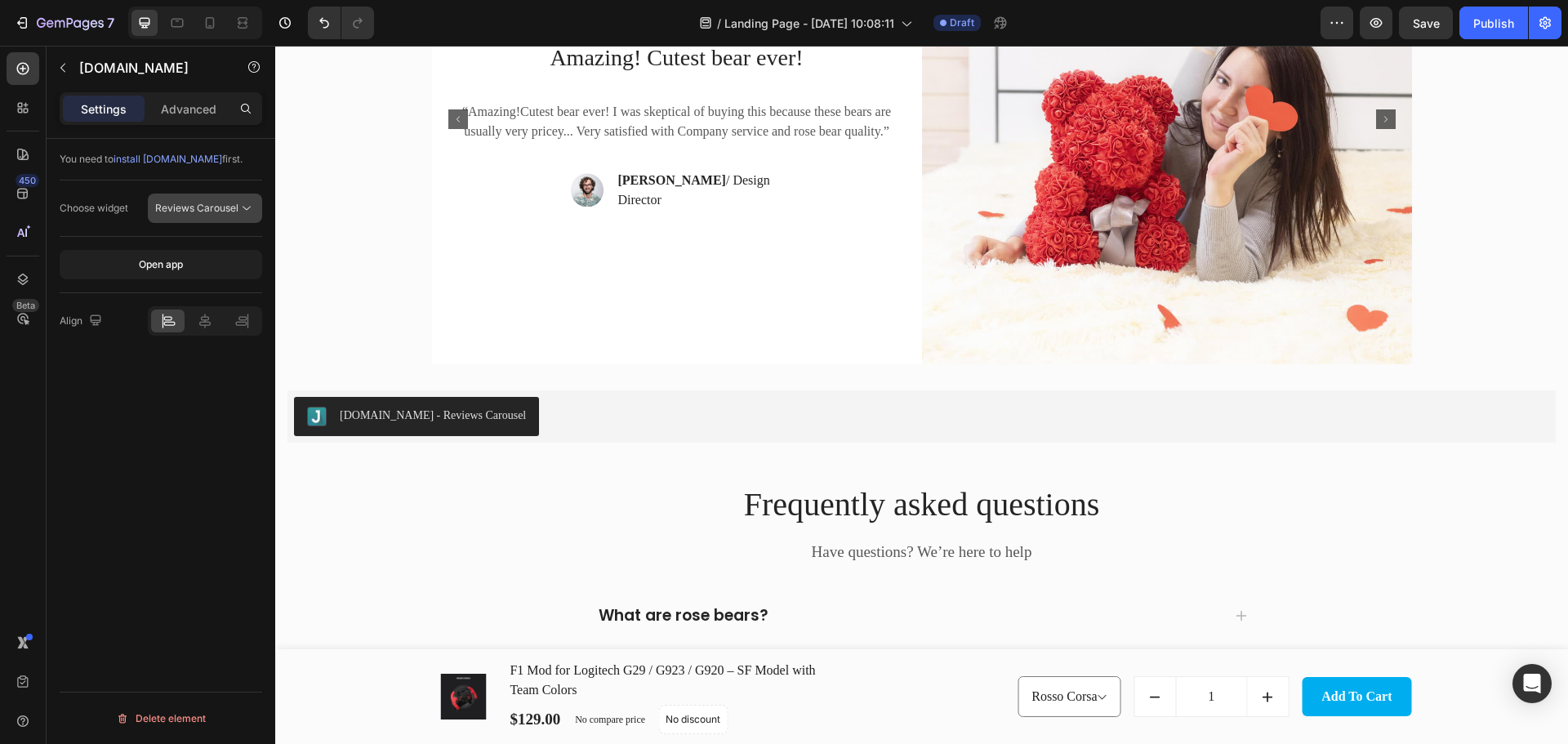
click at [191, 210] on span "Reviews Carousel" at bounding box center [196, 208] width 83 height 13
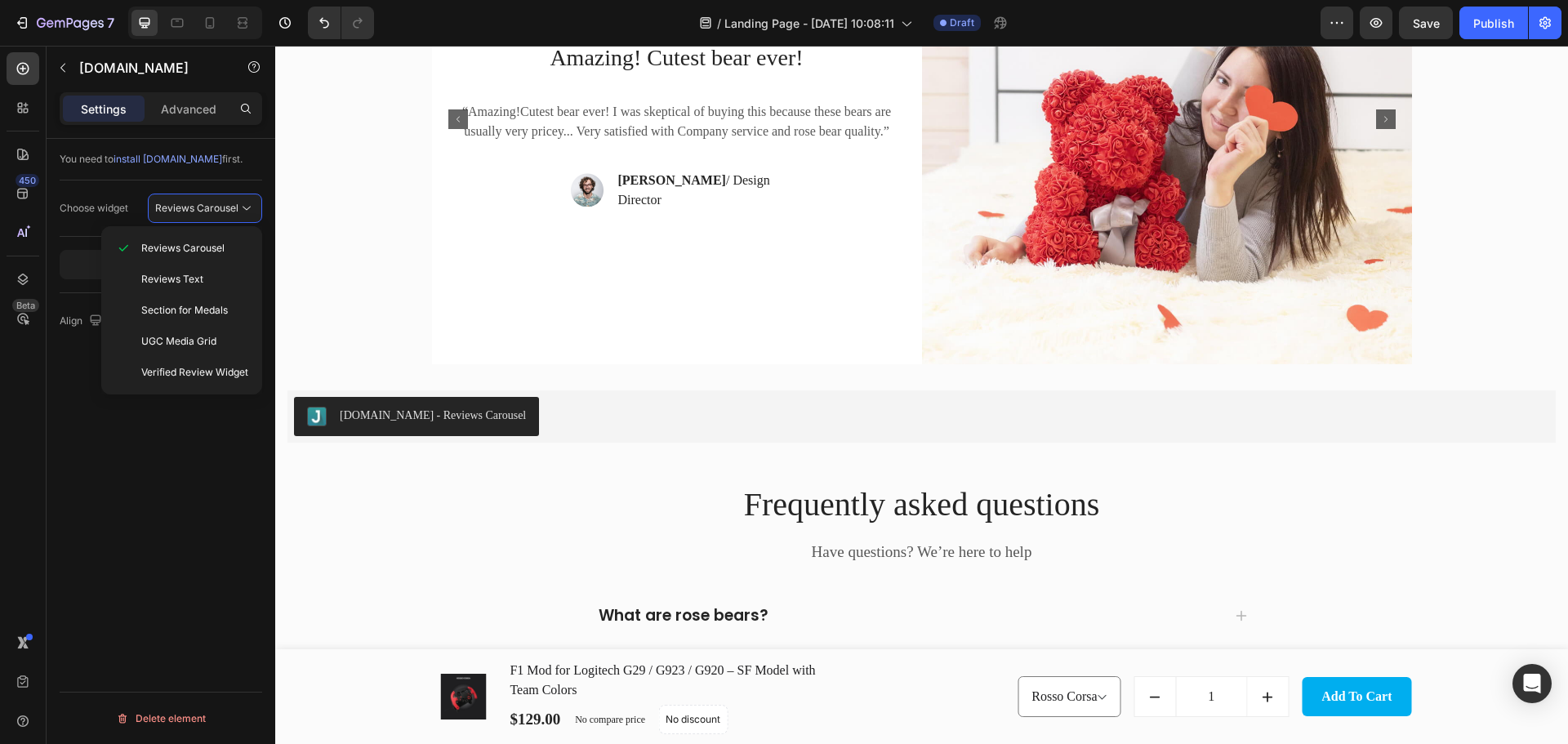
click at [165, 449] on div "You need to install Judge.me first. Choose widget Reviews Carousel Open app Ali…" at bounding box center [161, 465] width 229 height 651
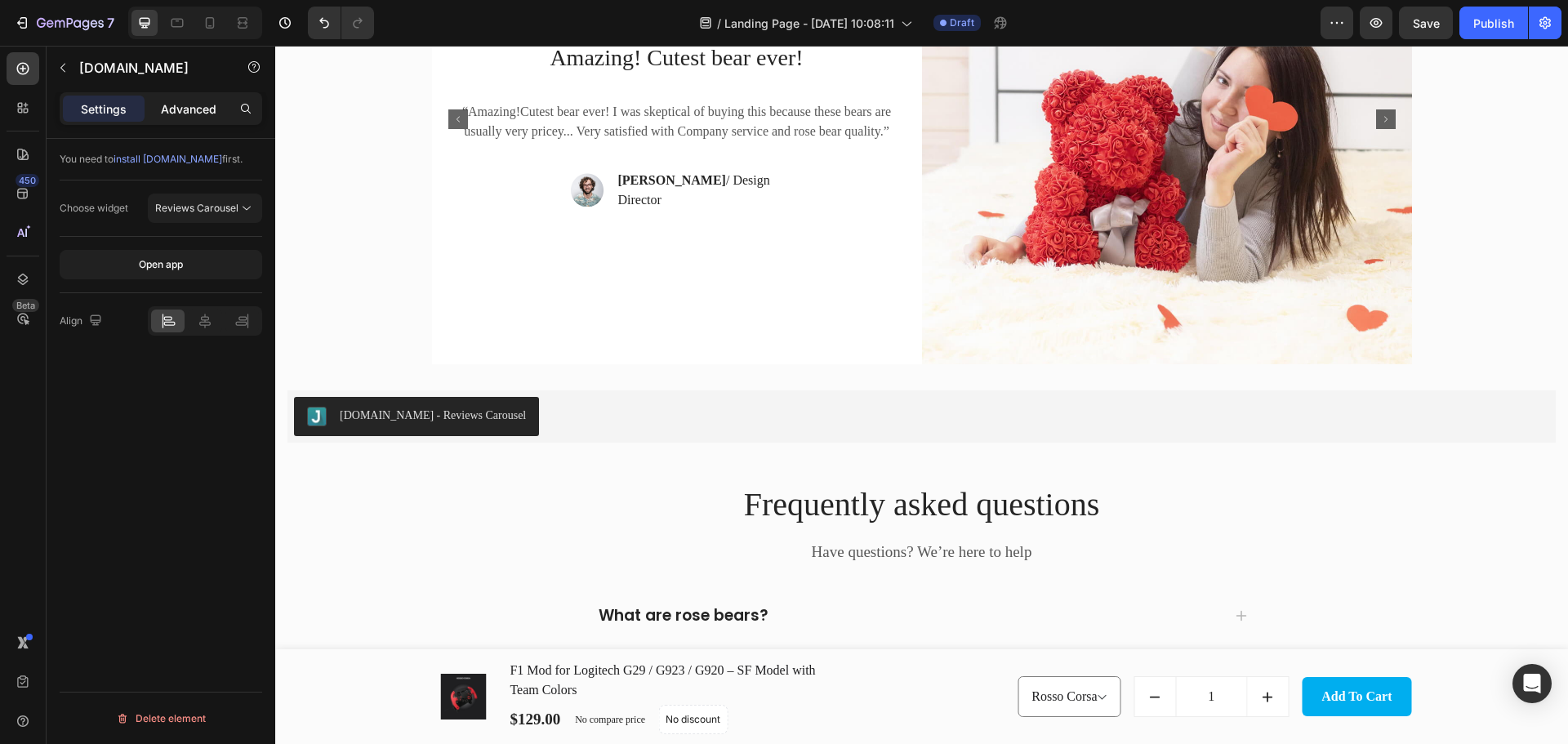
click at [202, 110] on p "Advanced" at bounding box center [189, 109] width 56 height 17
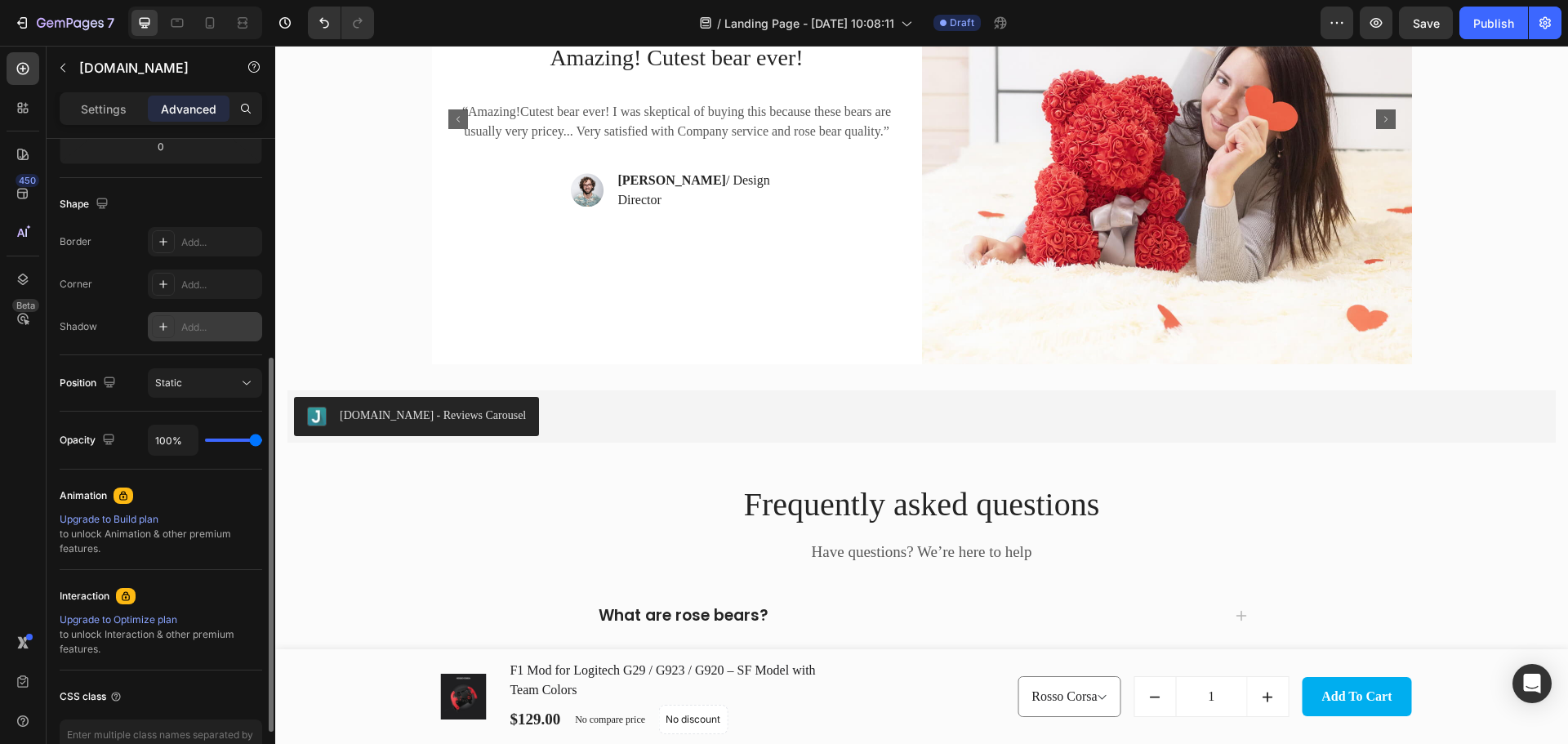
scroll to position [481, 0]
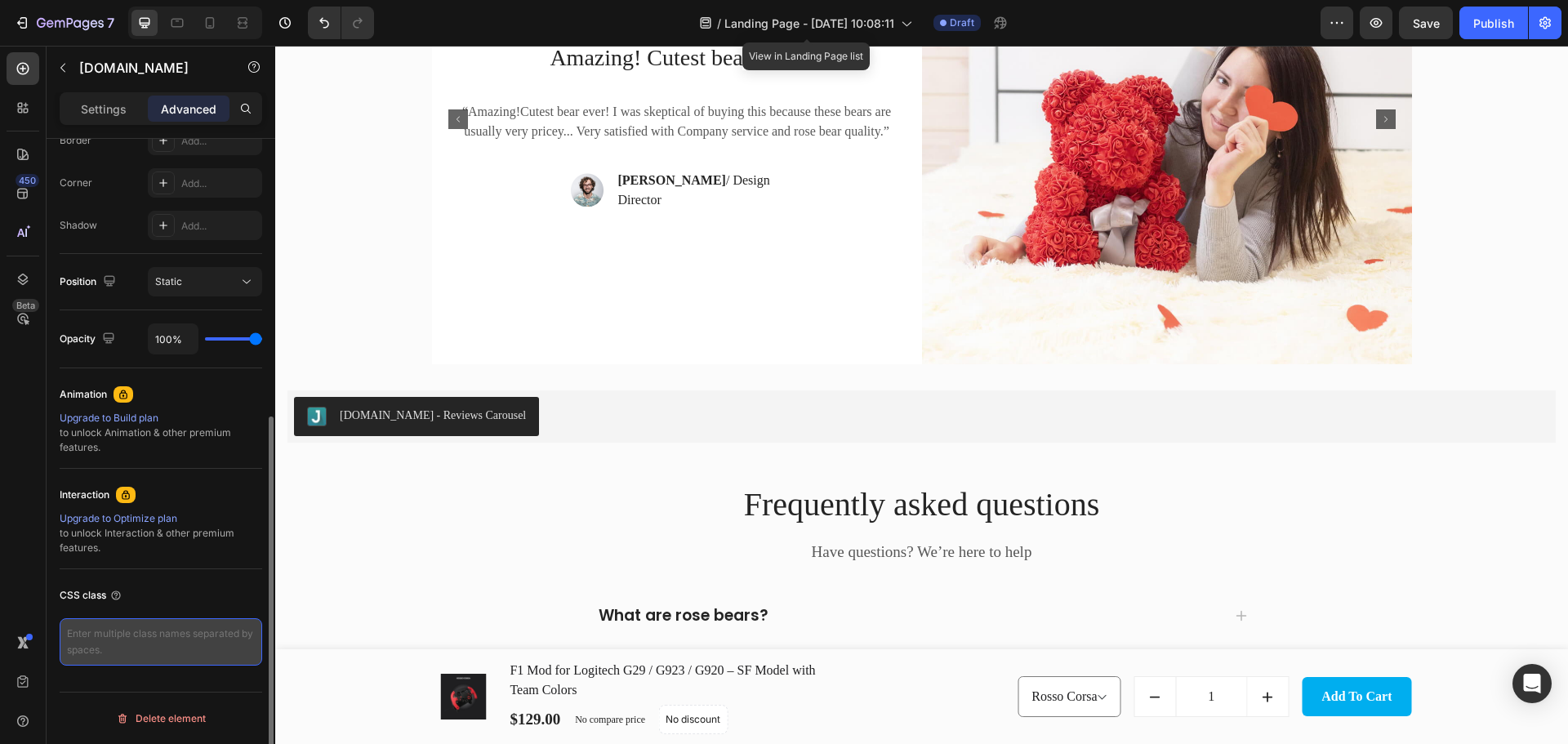
click at [135, 635] on textarea at bounding box center [161, 641] width 203 height 47
paste textarea ".jdgm-carousel-item__body, .jdgm-carousel-item__reviewer-name, .jdgm-carousel-i…"
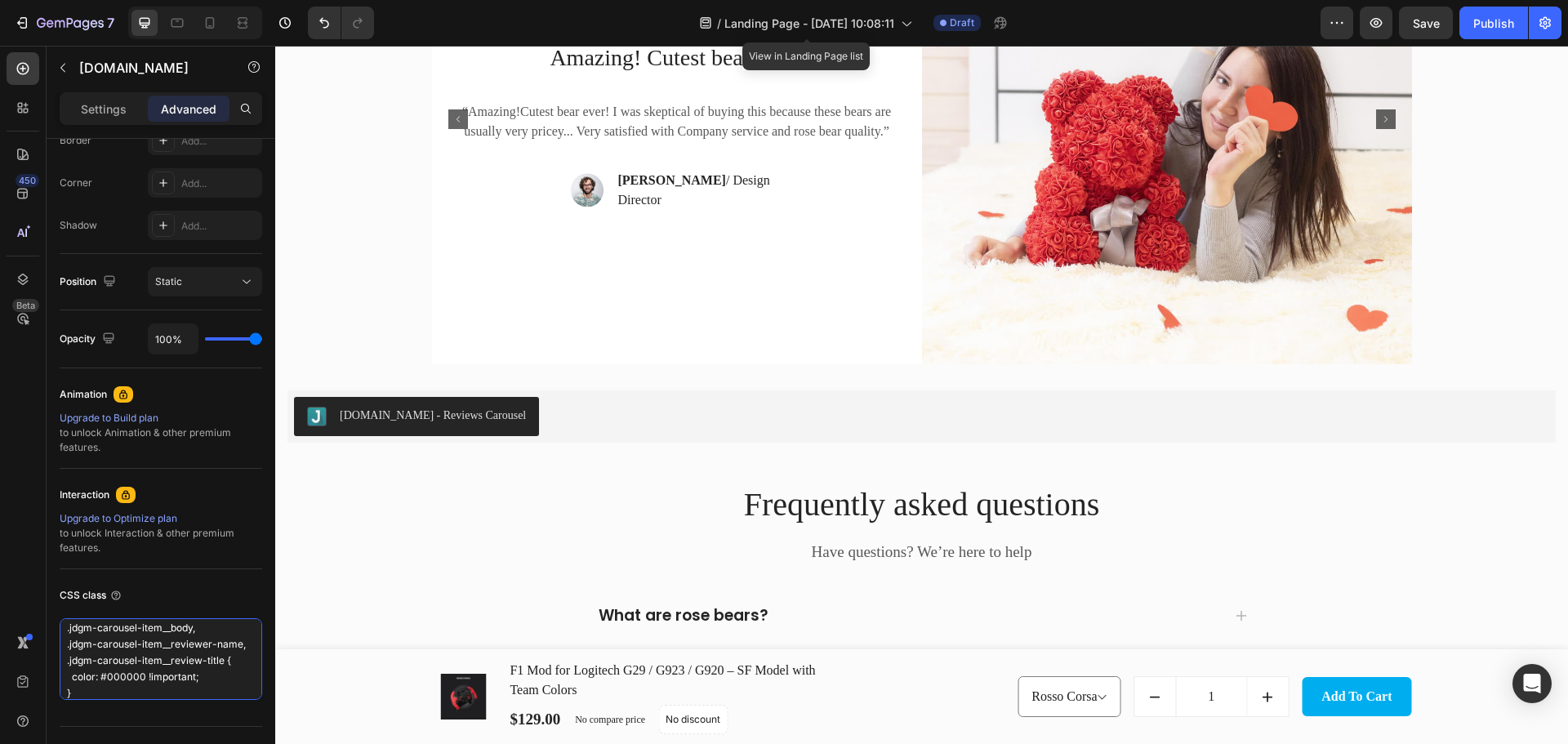
type textarea ".jdgm-carousel-item__body, .jdgm-carousel-item__reviewer-name, .jdgm-carousel-i…"
click at [585, 417] on div "[DOMAIN_NAME] - Reviews Carousel" at bounding box center [921, 416] width 1255 height 40
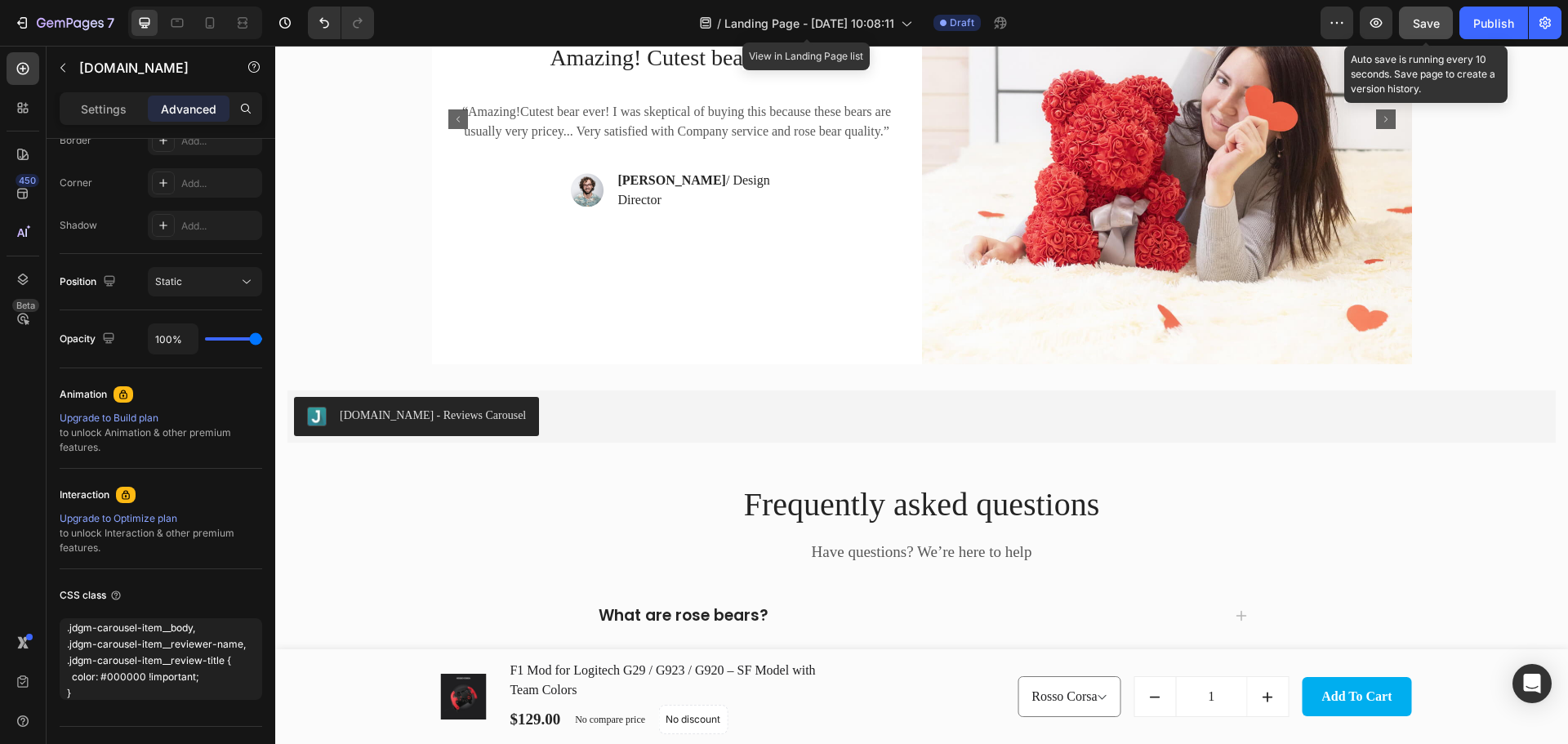
click at [1427, 26] on span "Save" at bounding box center [1426, 23] width 27 height 13
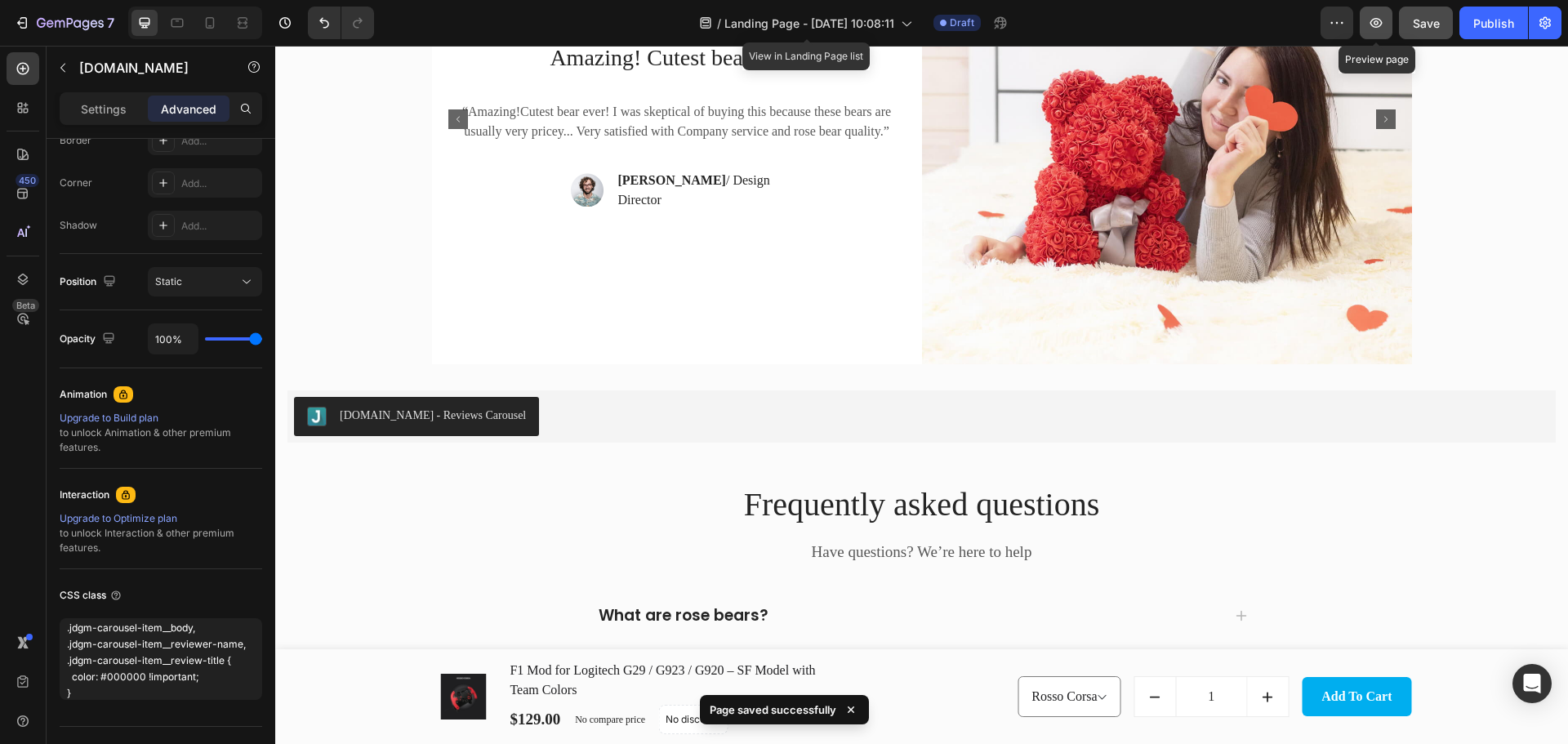
click at [1380, 20] on icon "button" at bounding box center [1376, 23] width 13 height 10
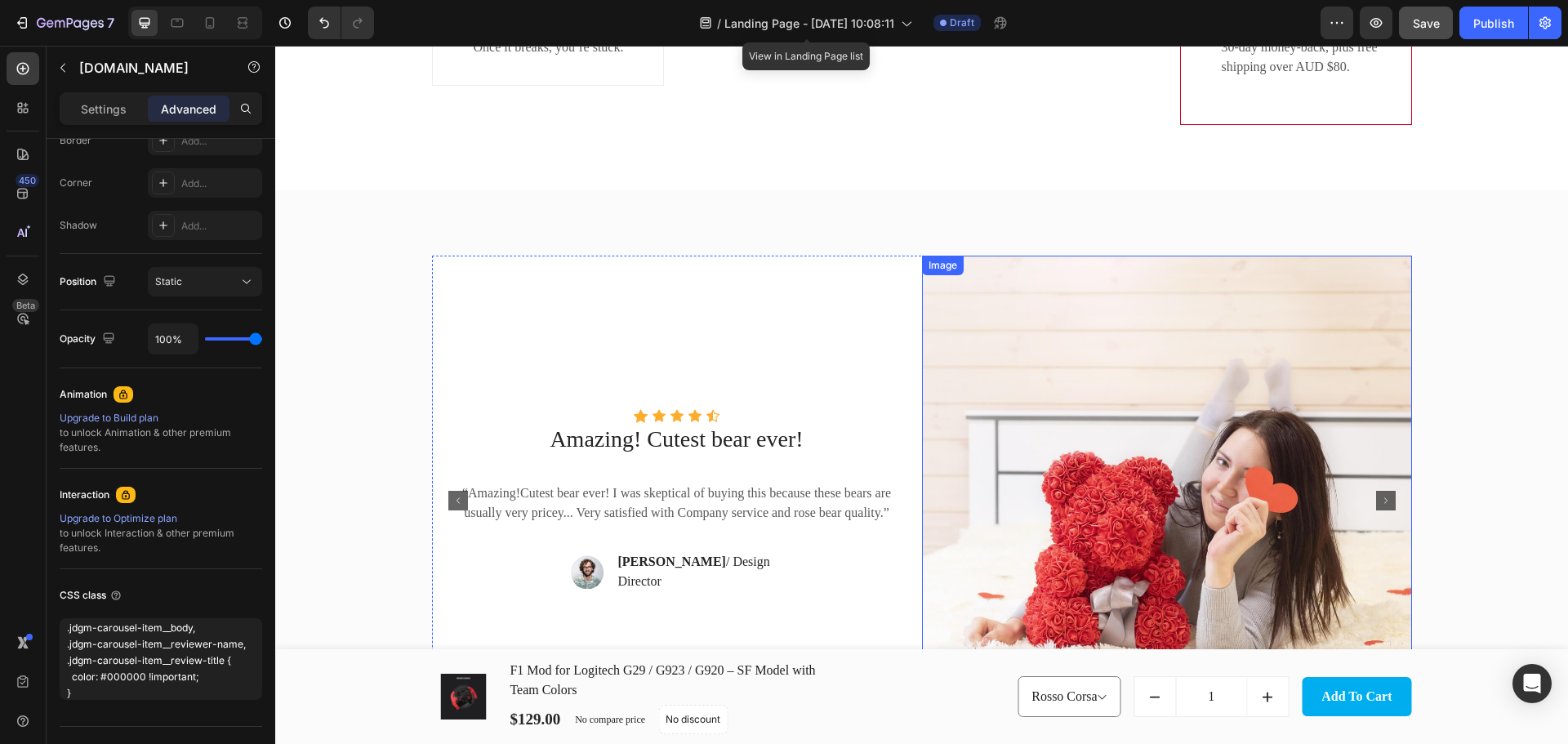
scroll to position [3178, 0]
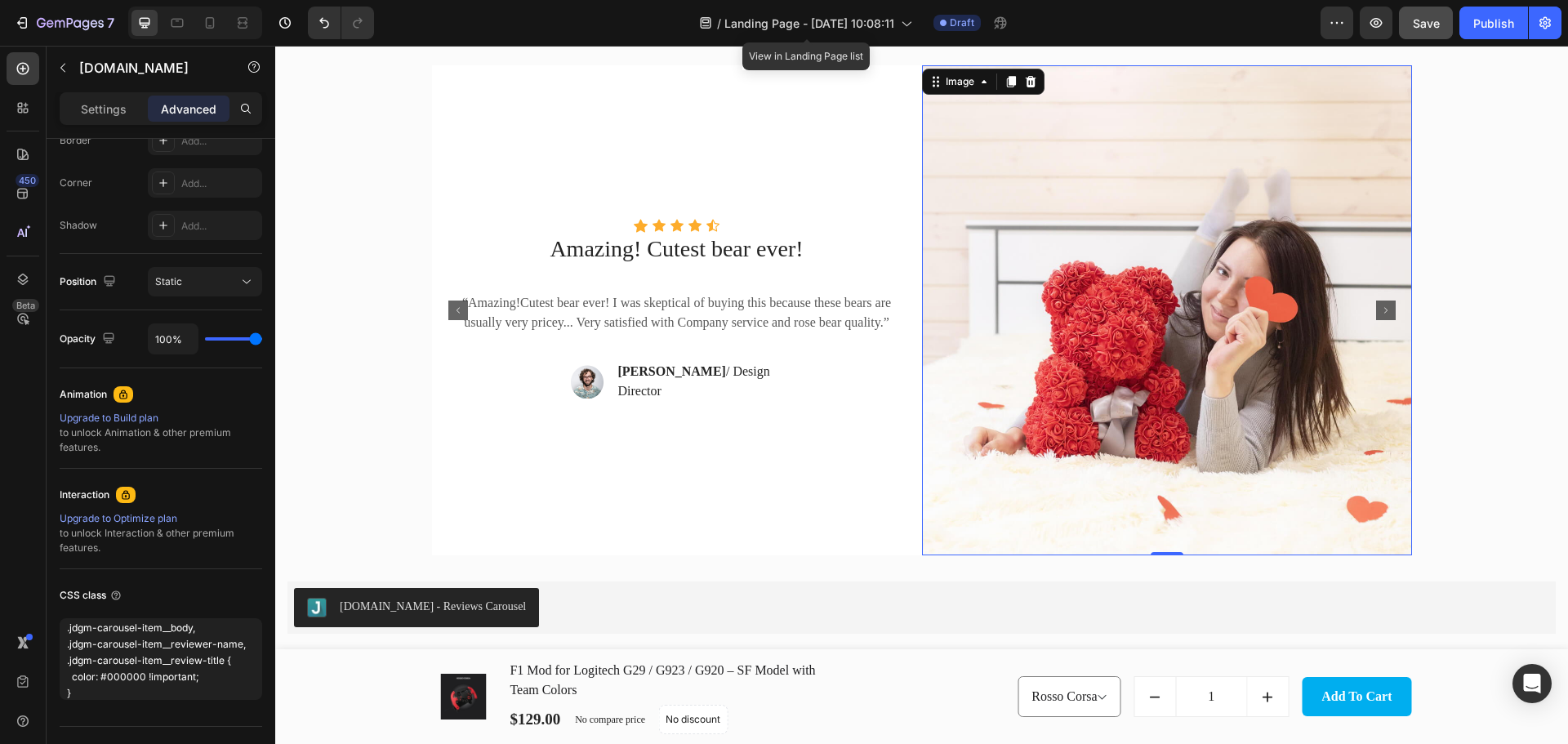
click at [1151, 279] on img at bounding box center [1167, 311] width 490 height 490
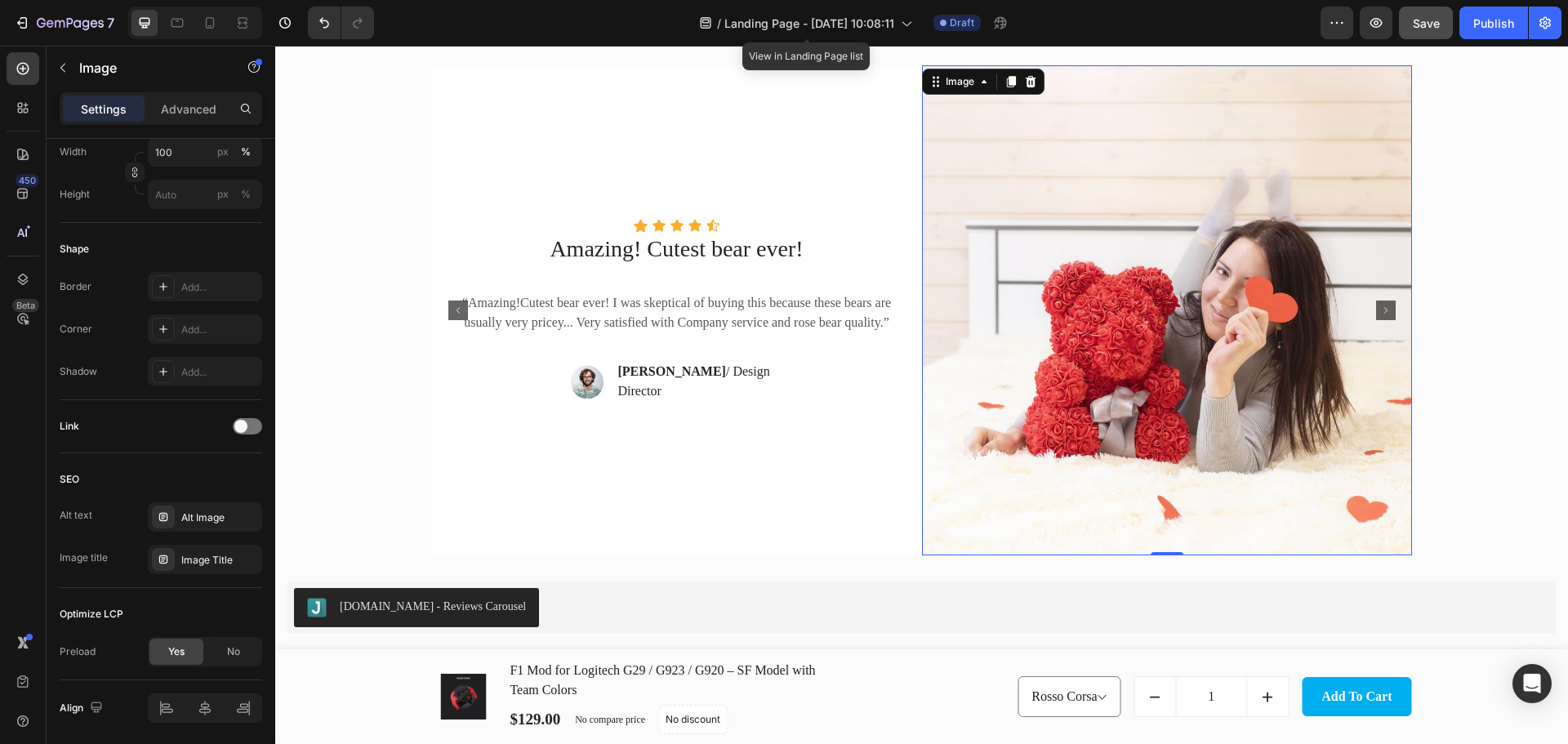
scroll to position [0, 0]
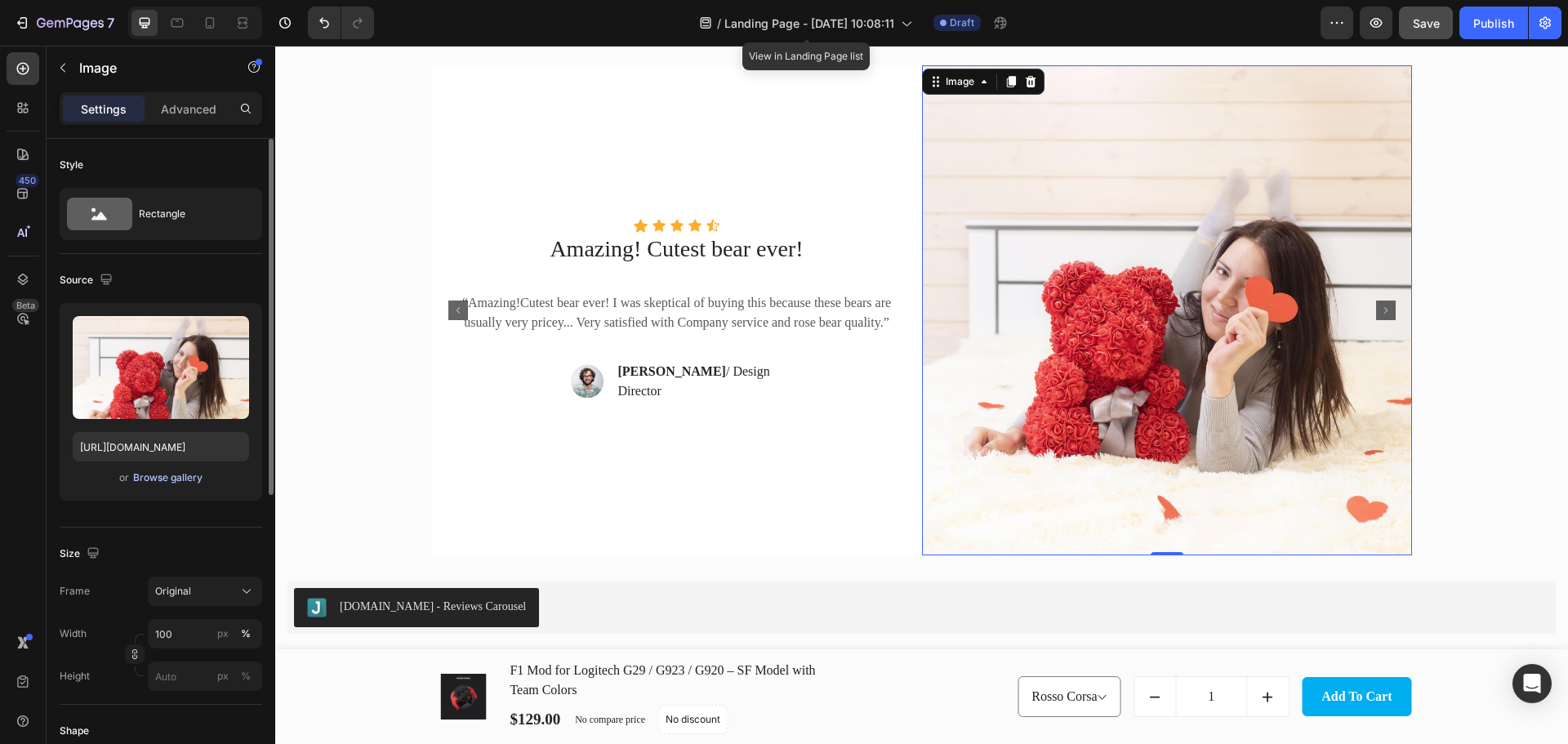
click at [161, 479] on div "Browse gallery" at bounding box center [167, 477] width 69 height 14
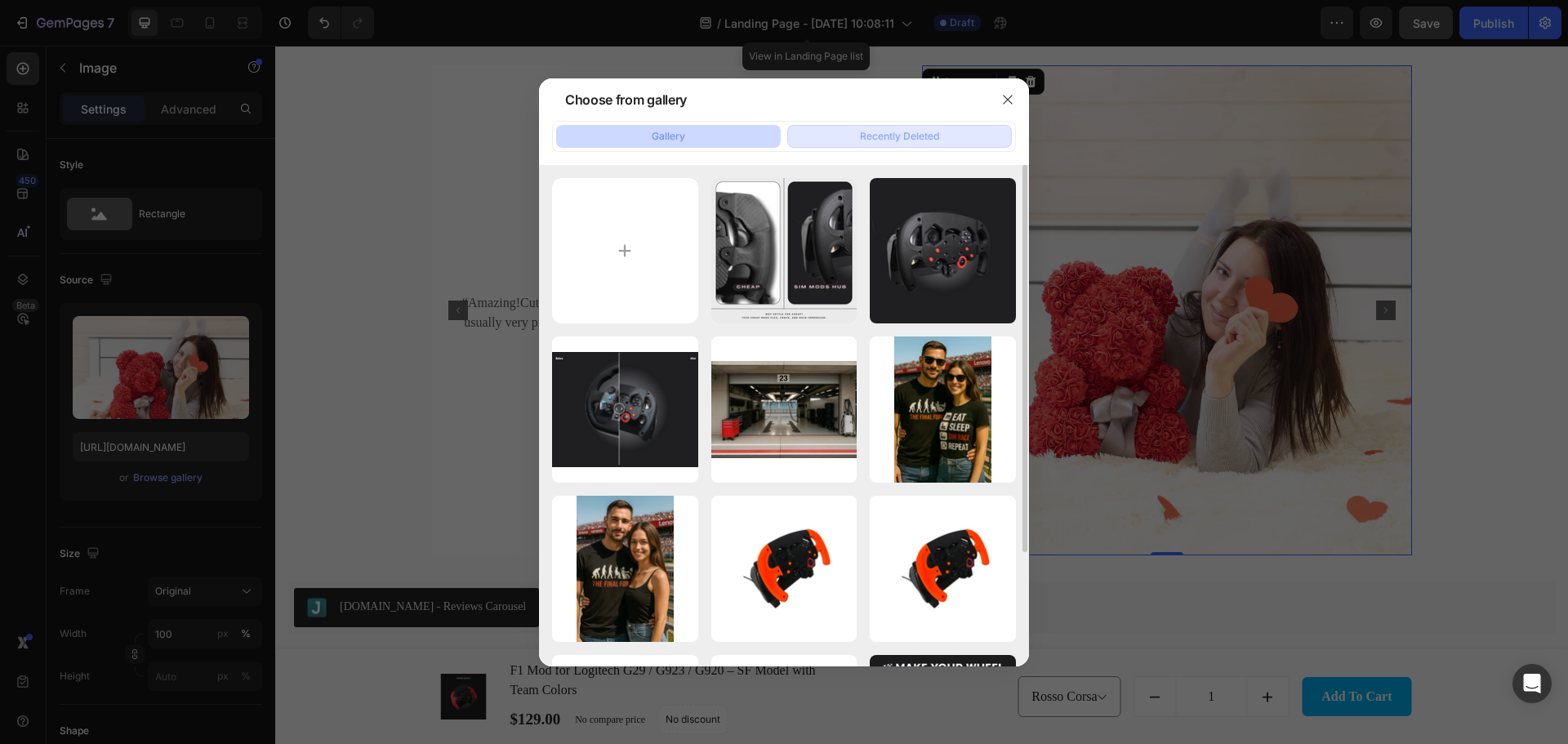
click at [896, 137] on div "Recently Deleted" at bounding box center [899, 136] width 79 height 14
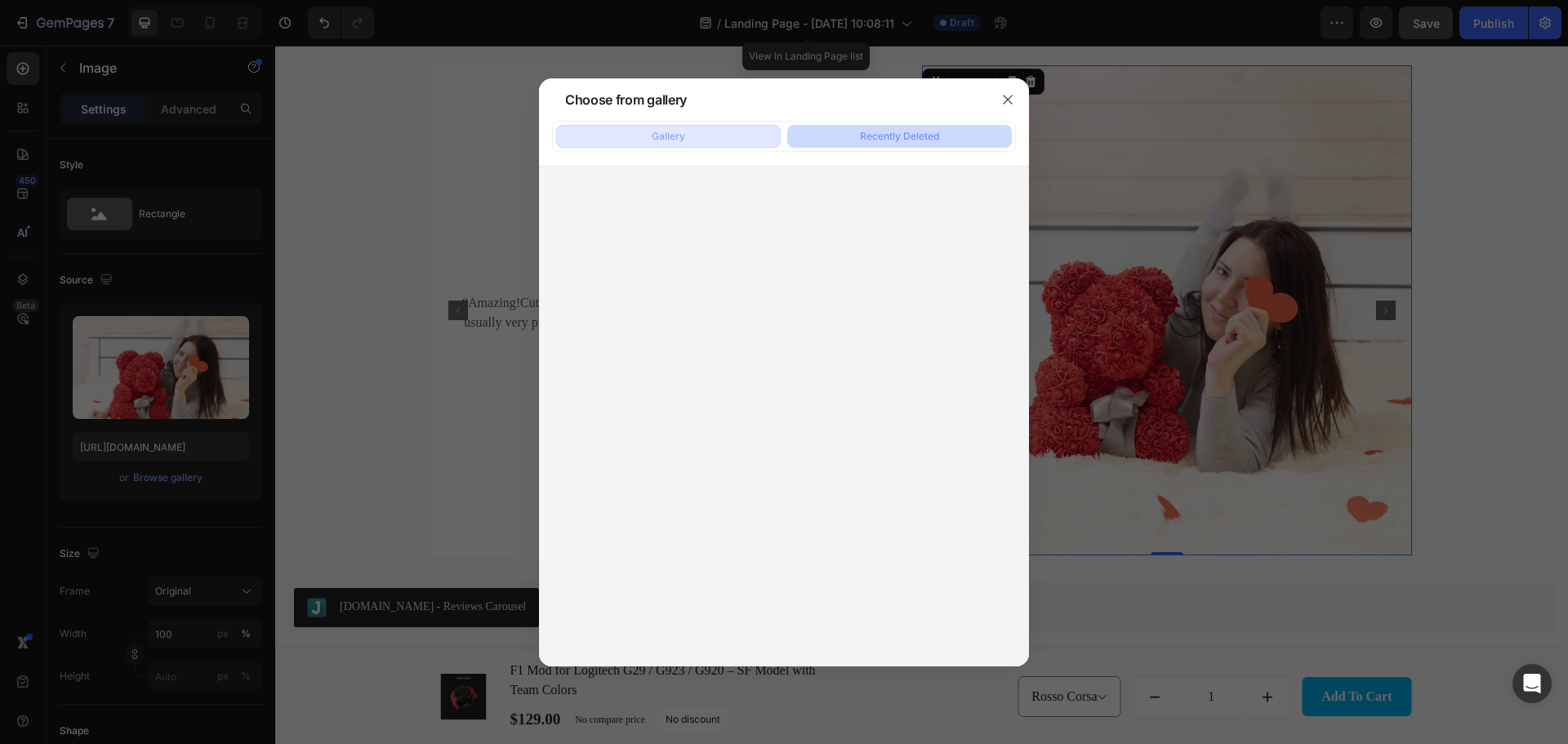
click at [715, 142] on button "Gallery" at bounding box center [668, 136] width 225 height 23
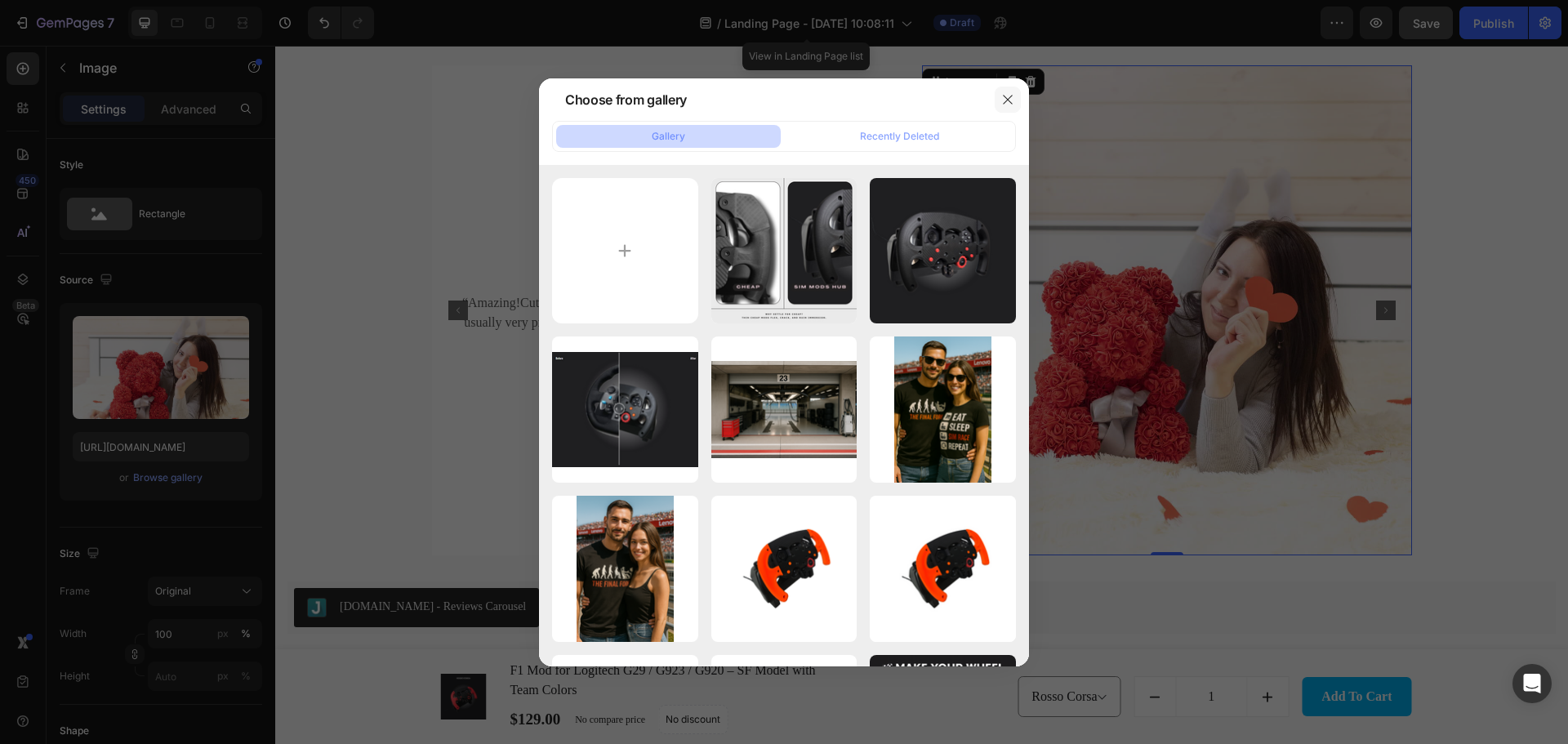
click at [1005, 108] on button "button" at bounding box center [1007, 99] width 26 height 26
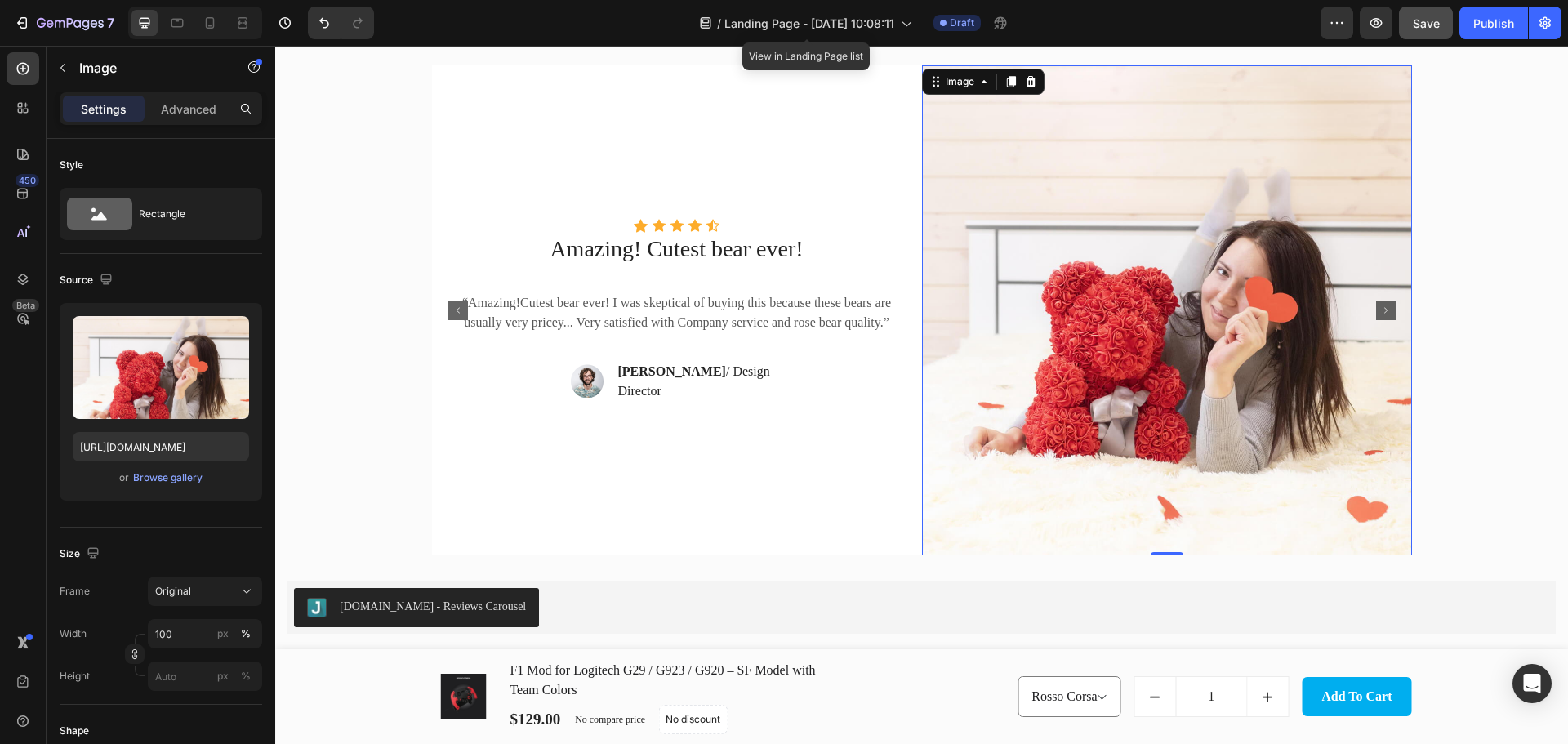
click at [1221, 365] on img at bounding box center [1167, 311] width 490 height 490
click at [173, 476] on div "Browse gallery" at bounding box center [167, 477] width 69 height 14
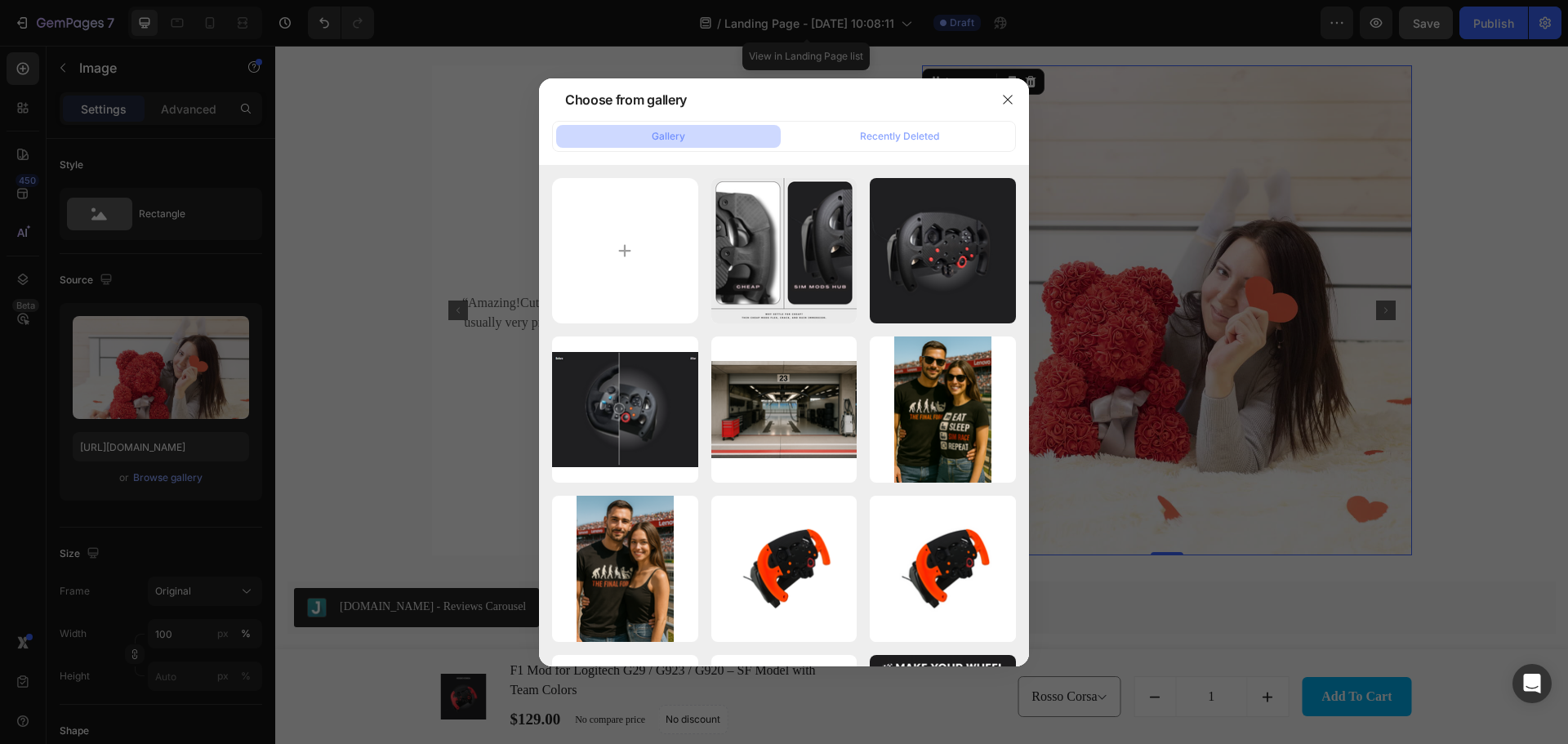
click at [1258, 197] on div at bounding box center [784, 372] width 1568 height 744
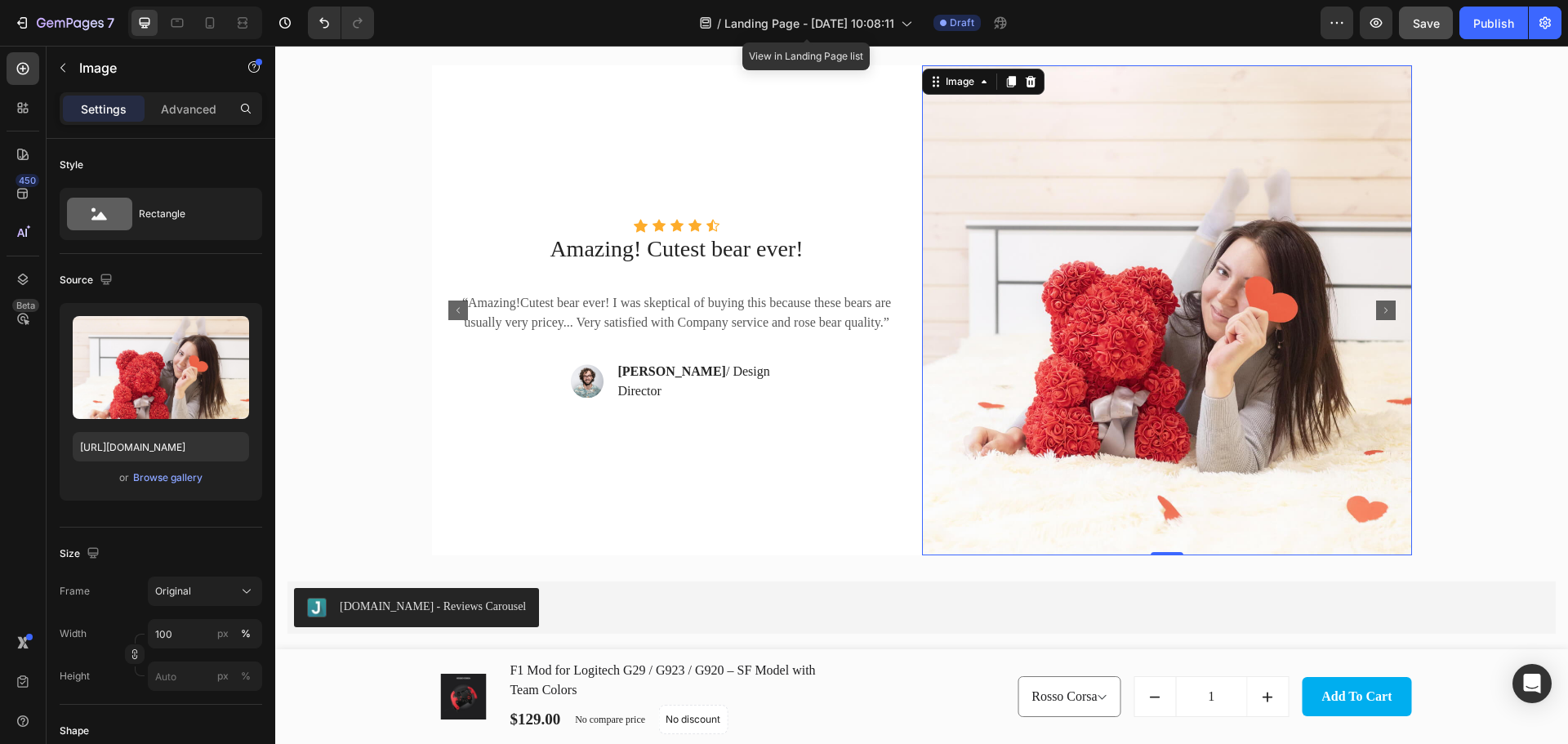
click at [1209, 274] on img at bounding box center [1167, 311] width 490 height 490
click at [173, 481] on div "Browse gallery" at bounding box center [167, 477] width 69 height 14
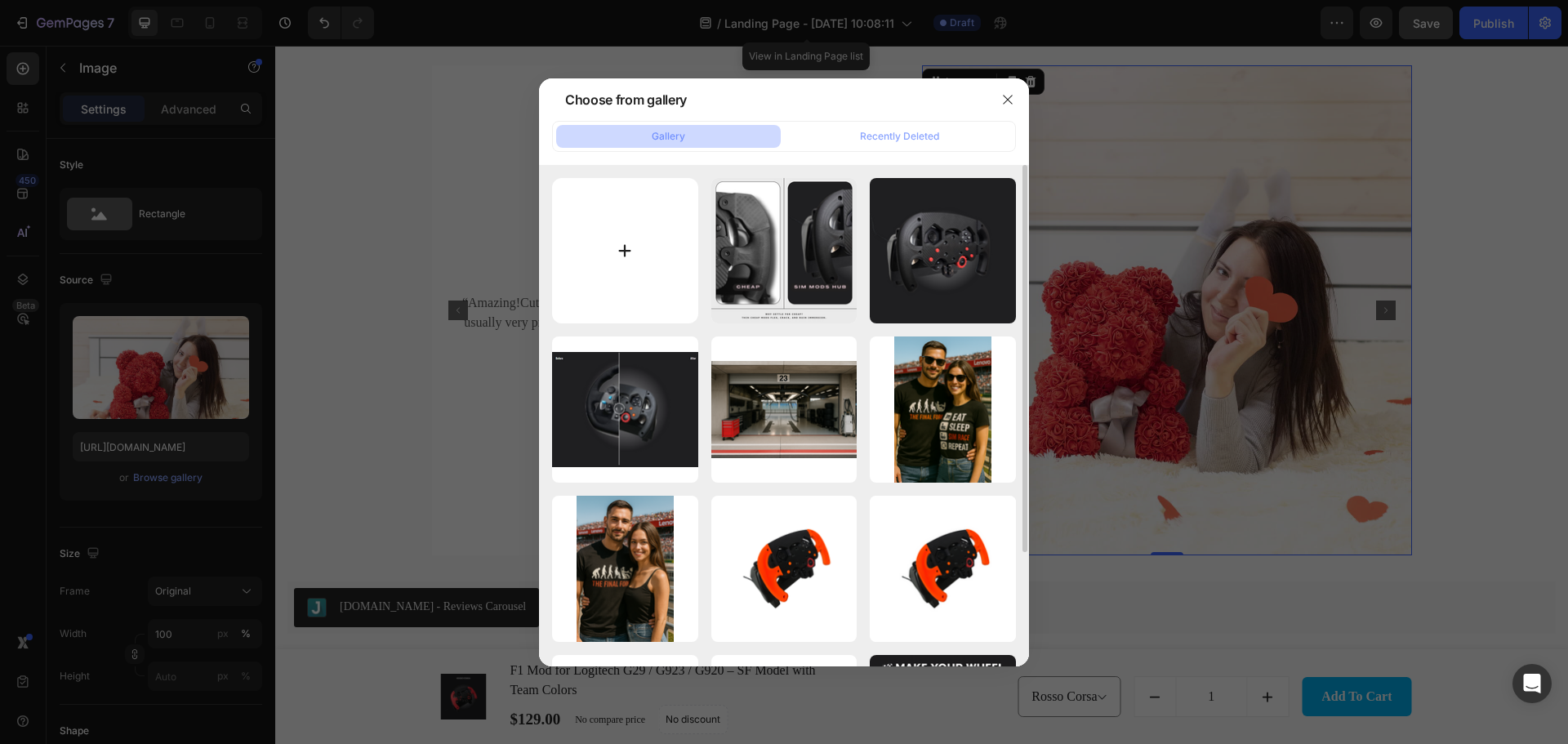
click at [662, 221] on input "file" at bounding box center [625, 251] width 146 height 146
type input "C:\fakepath\IMG_2428.JPG"
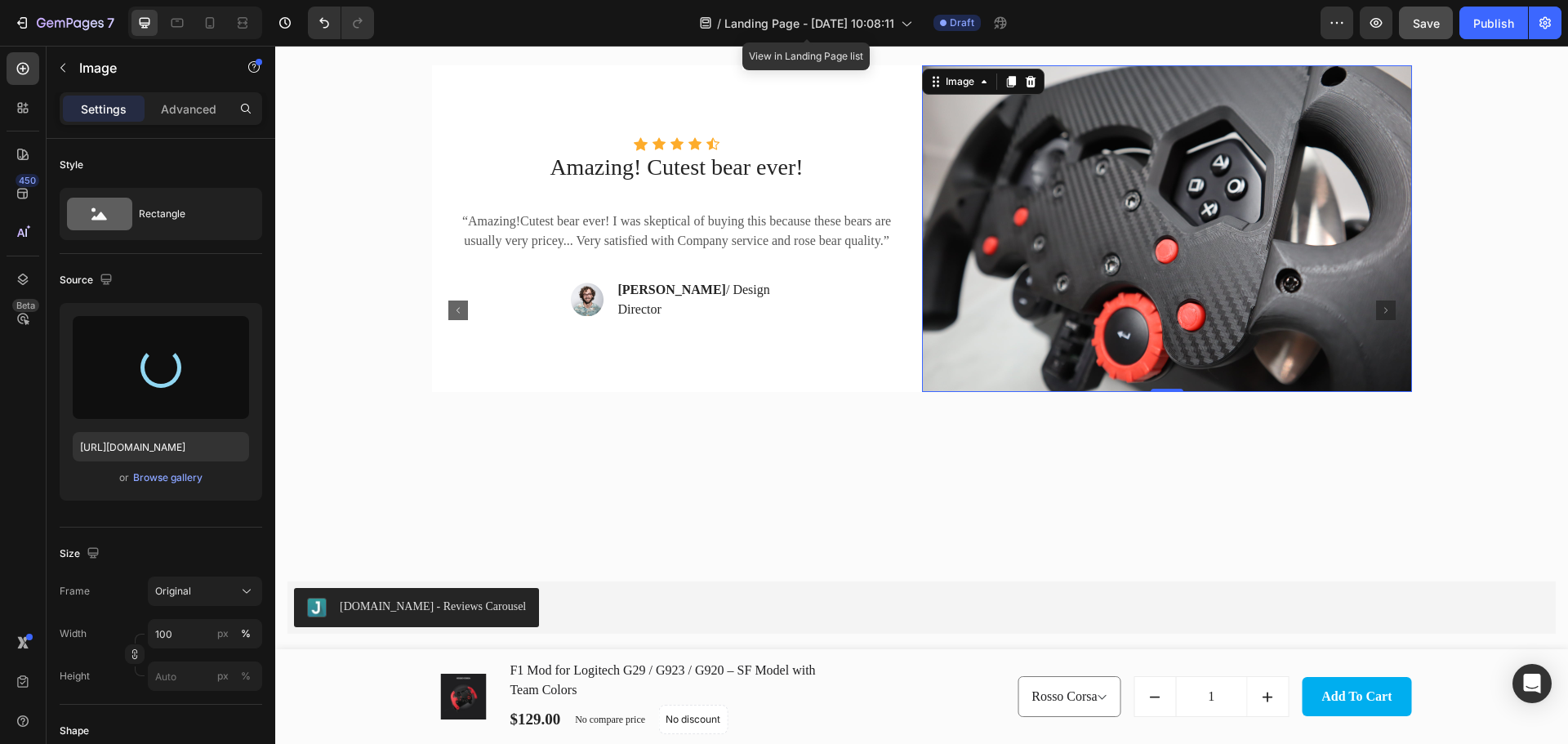
type input "[URL][DOMAIN_NAME]"
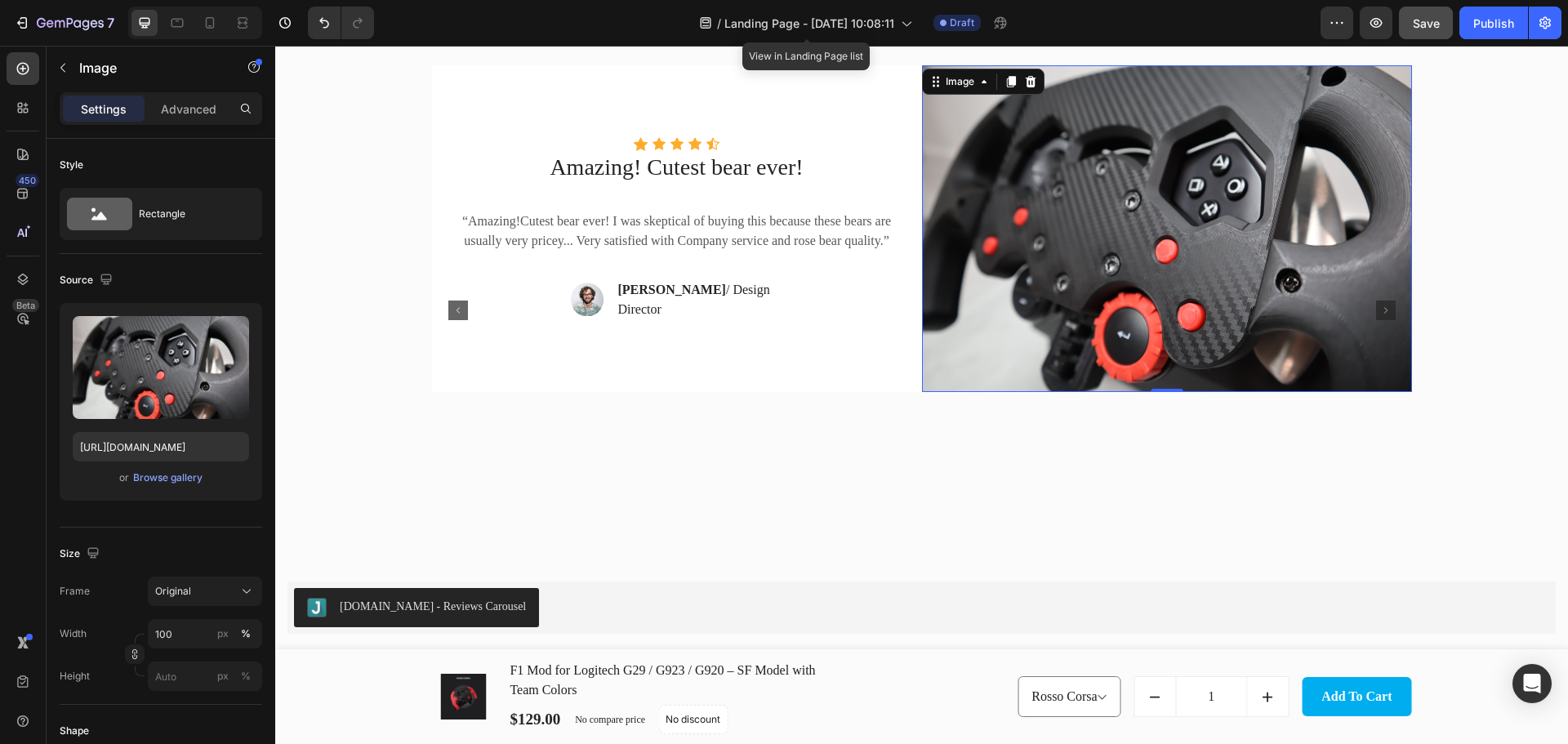
scroll to position [2988, 0]
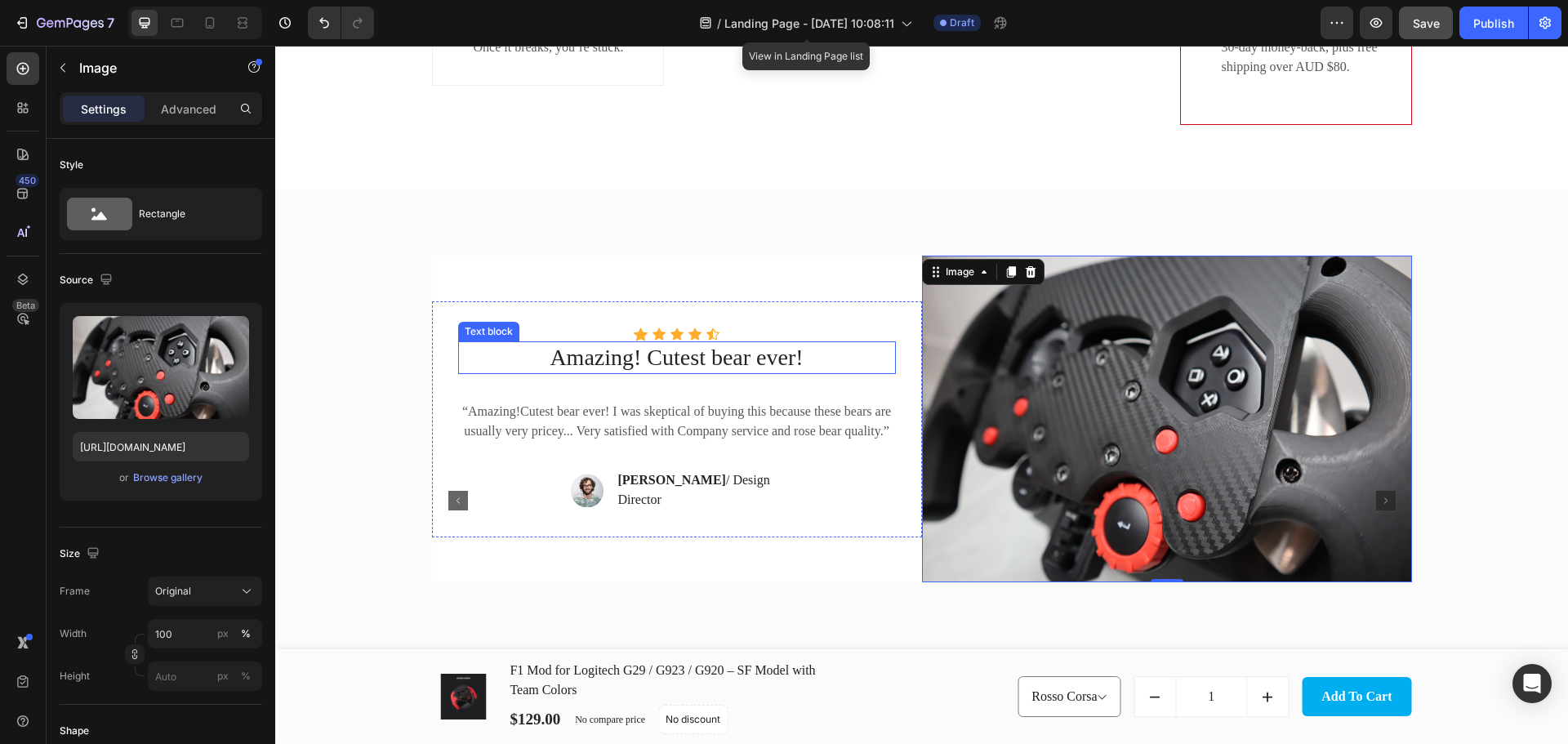
click at [701, 368] on span "Amazing! Cutest bear ever!" at bounding box center [676, 357] width 253 height 25
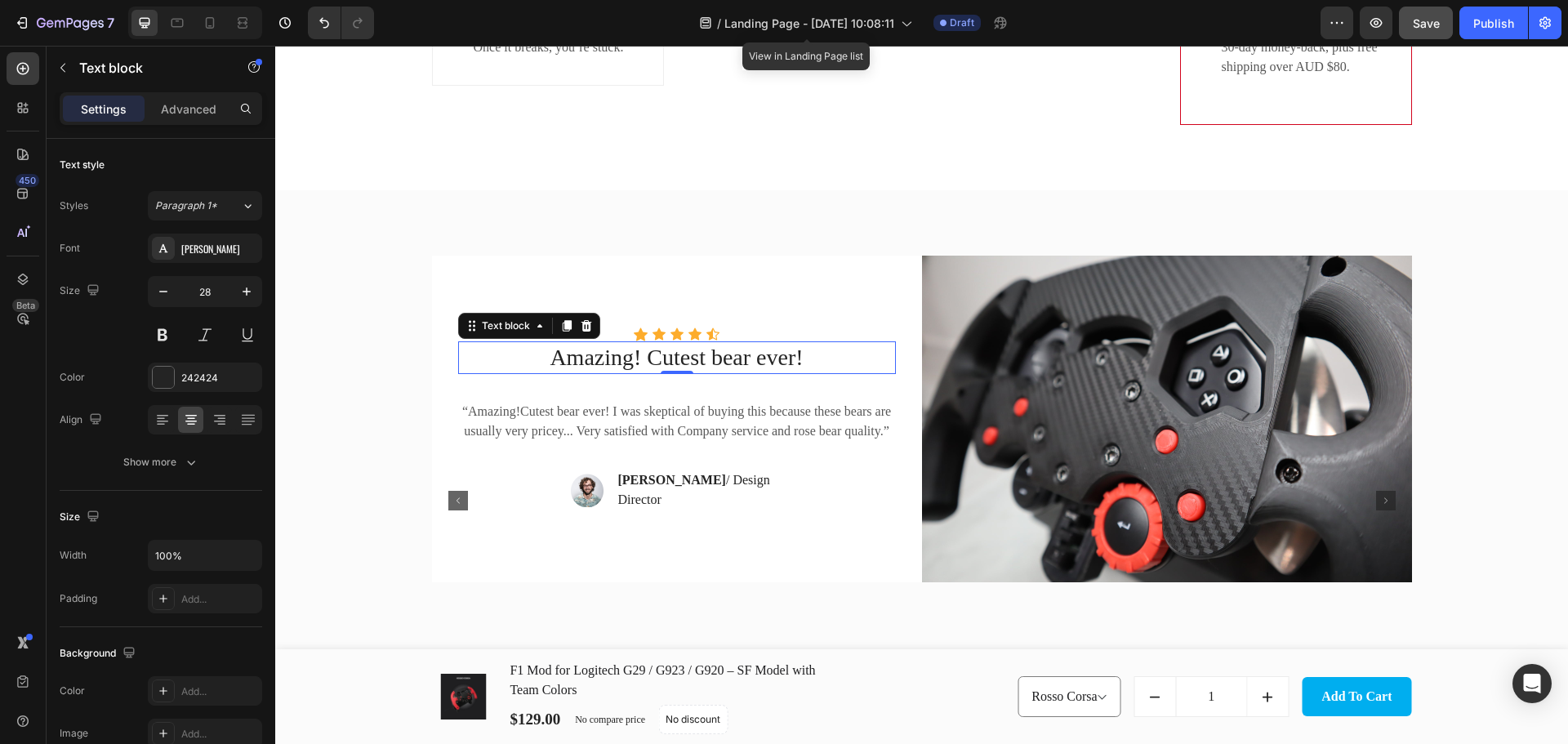
click at [701, 368] on span "Amazing! Cutest bear ever!" at bounding box center [676, 357] width 253 height 25
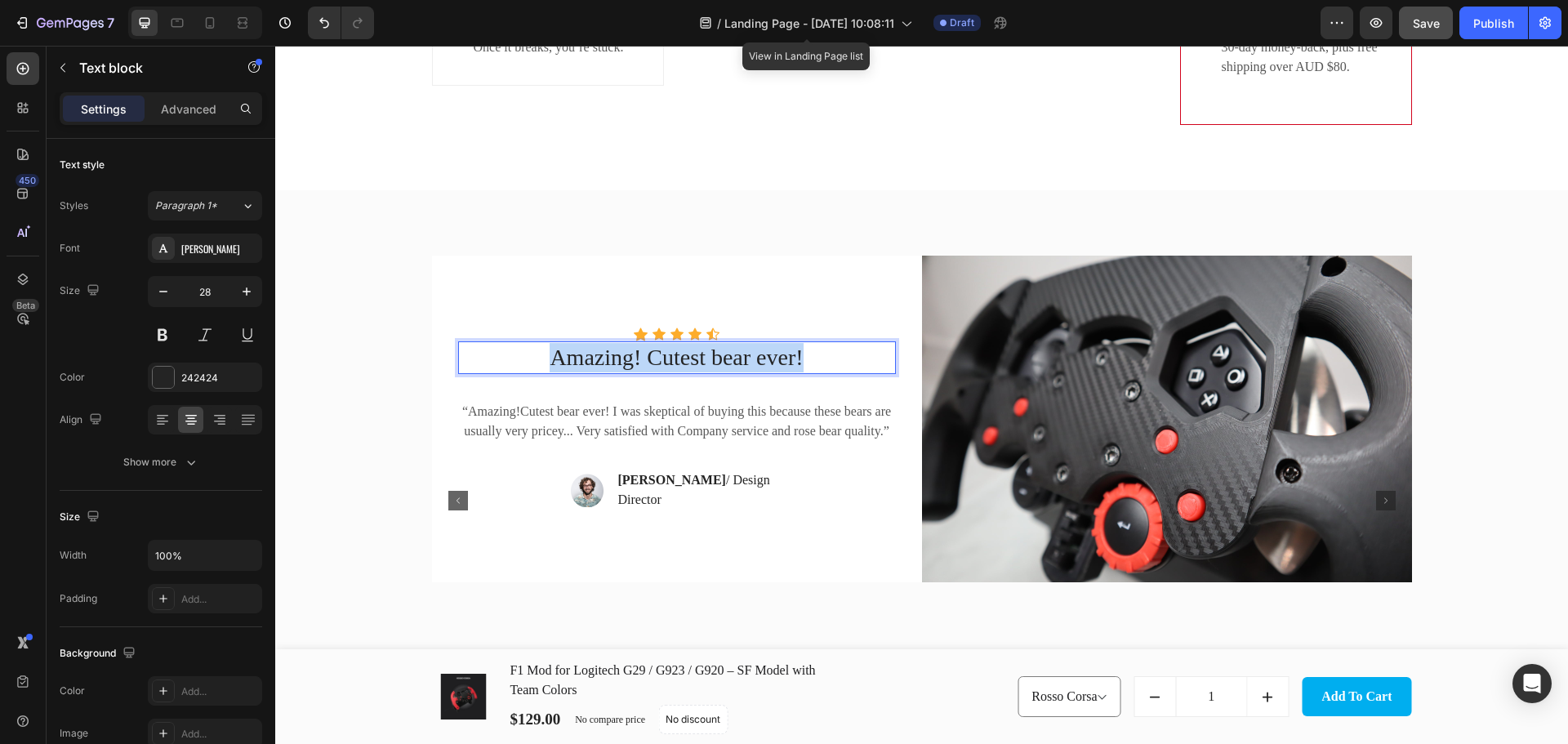
click at [701, 368] on span "Amazing! Cutest bear ever!" at bounding box center [676, 357] width 253 height 25
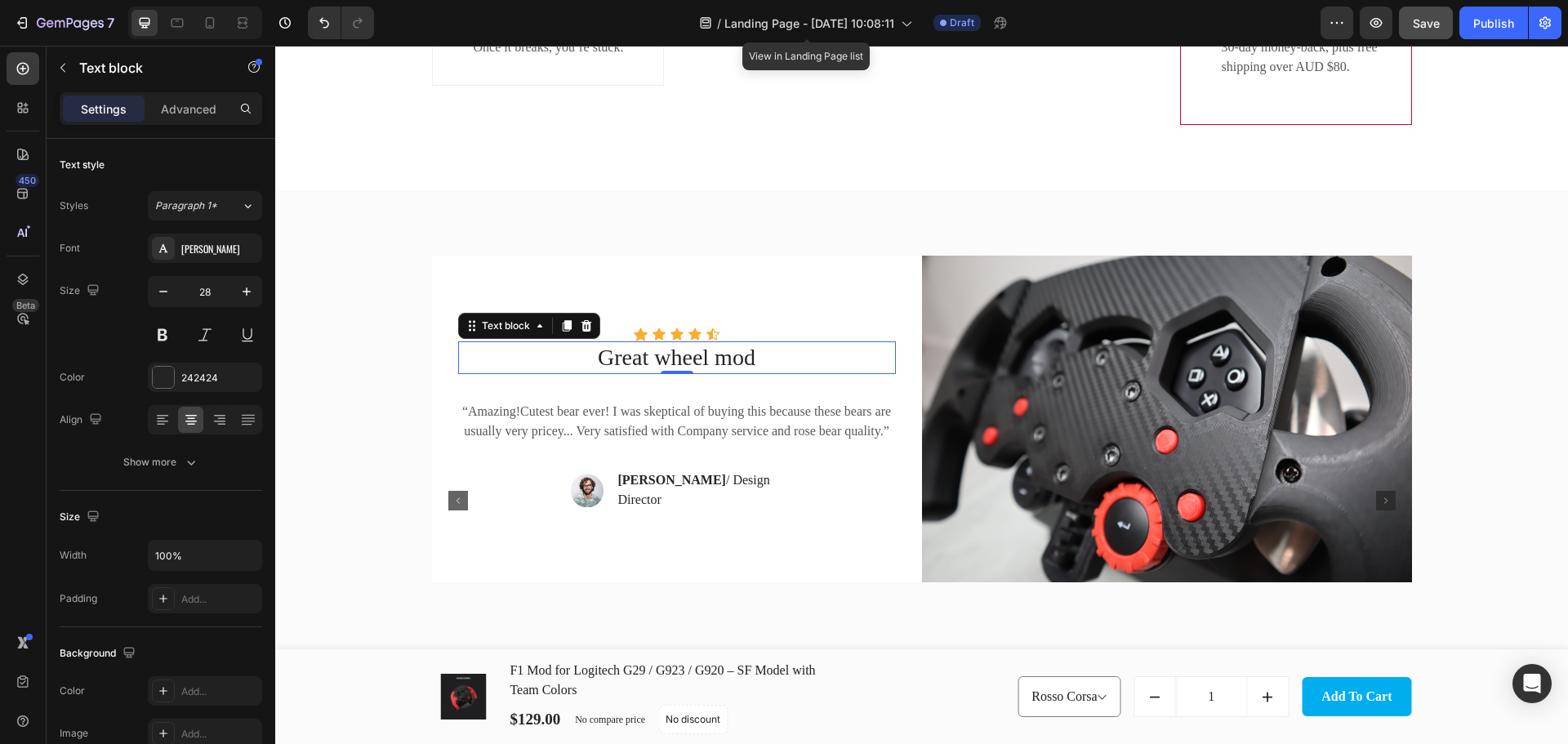
click at [688, 367] on span "Great wheel mod" at bounding box center [676, 357] width 157 height 25
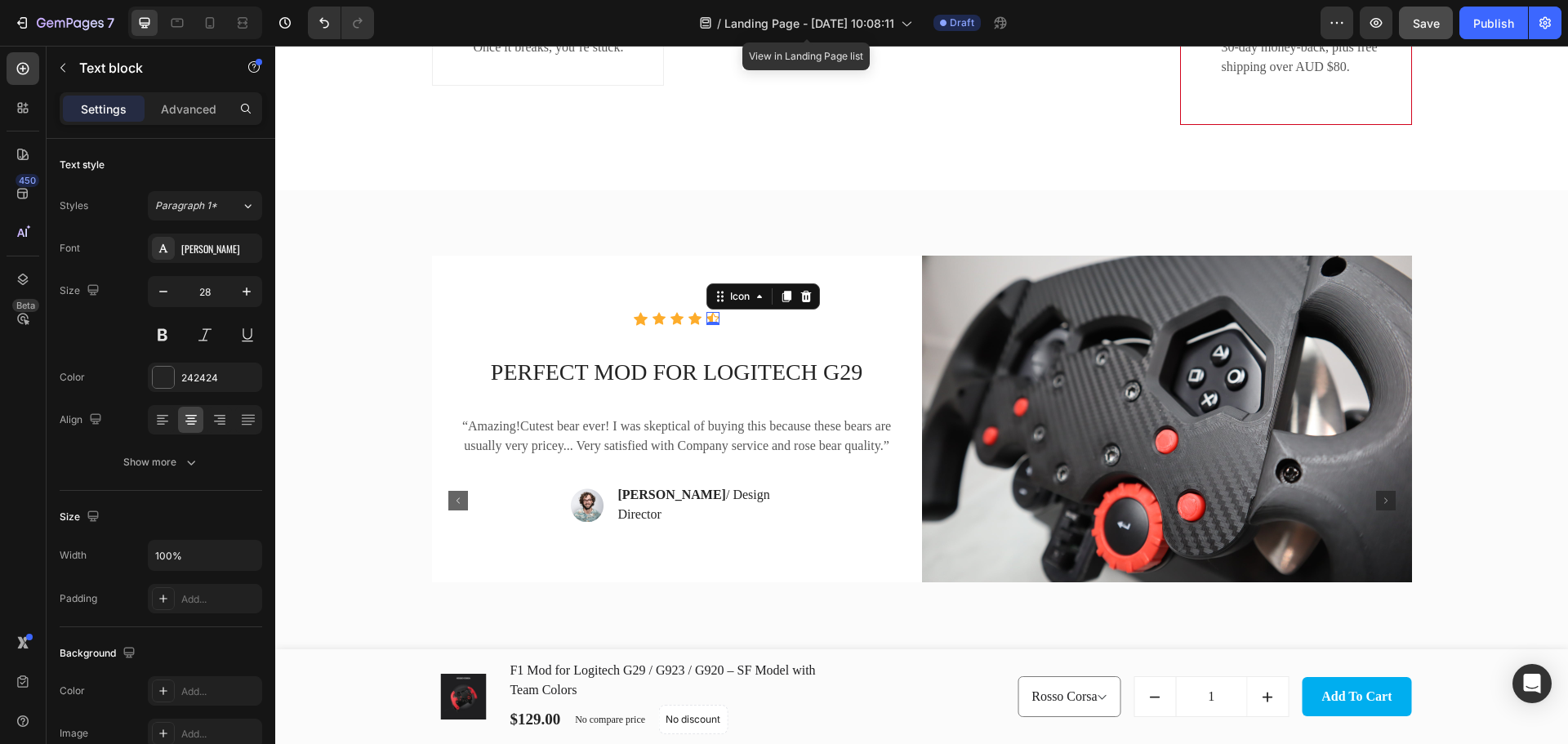
click at [706, 325] on div "Icon 0" at bounding box center [713, 319] width 13 height 13
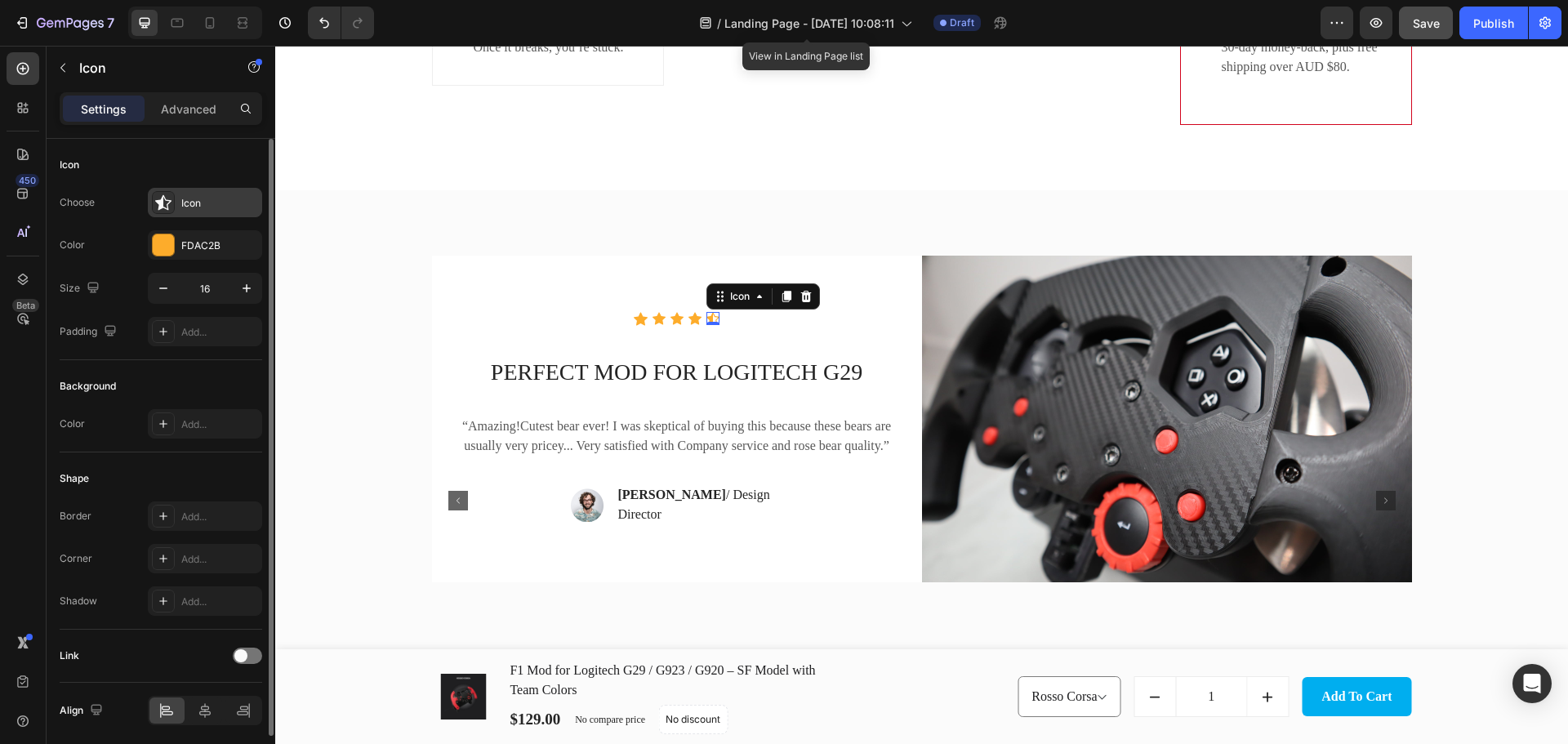
click at [162, 196] on icon at bounding box center [162, 202] width 16 height 16
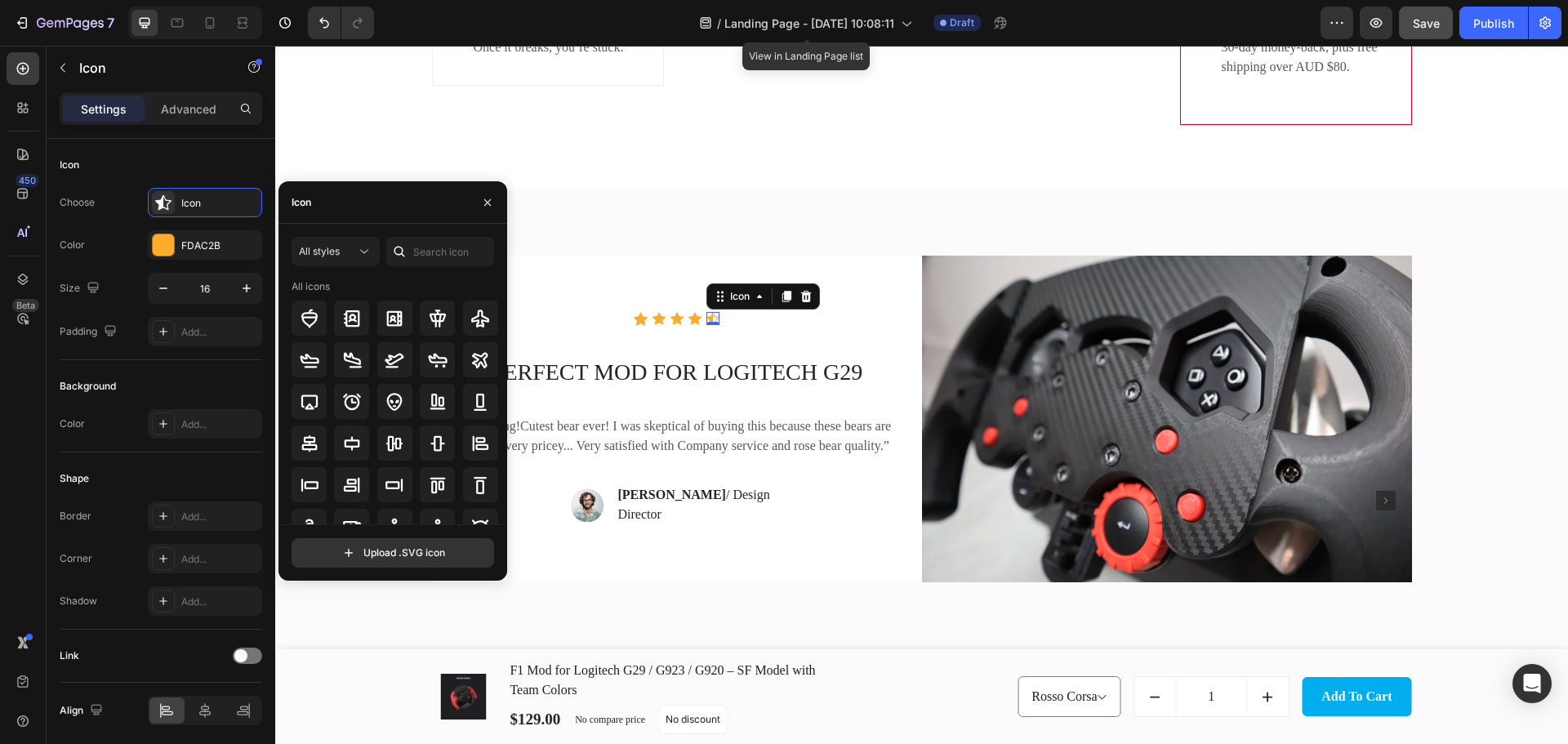
click at [396, 209] on div "Icon" at bounding box center [393, 202] width 229 height 42
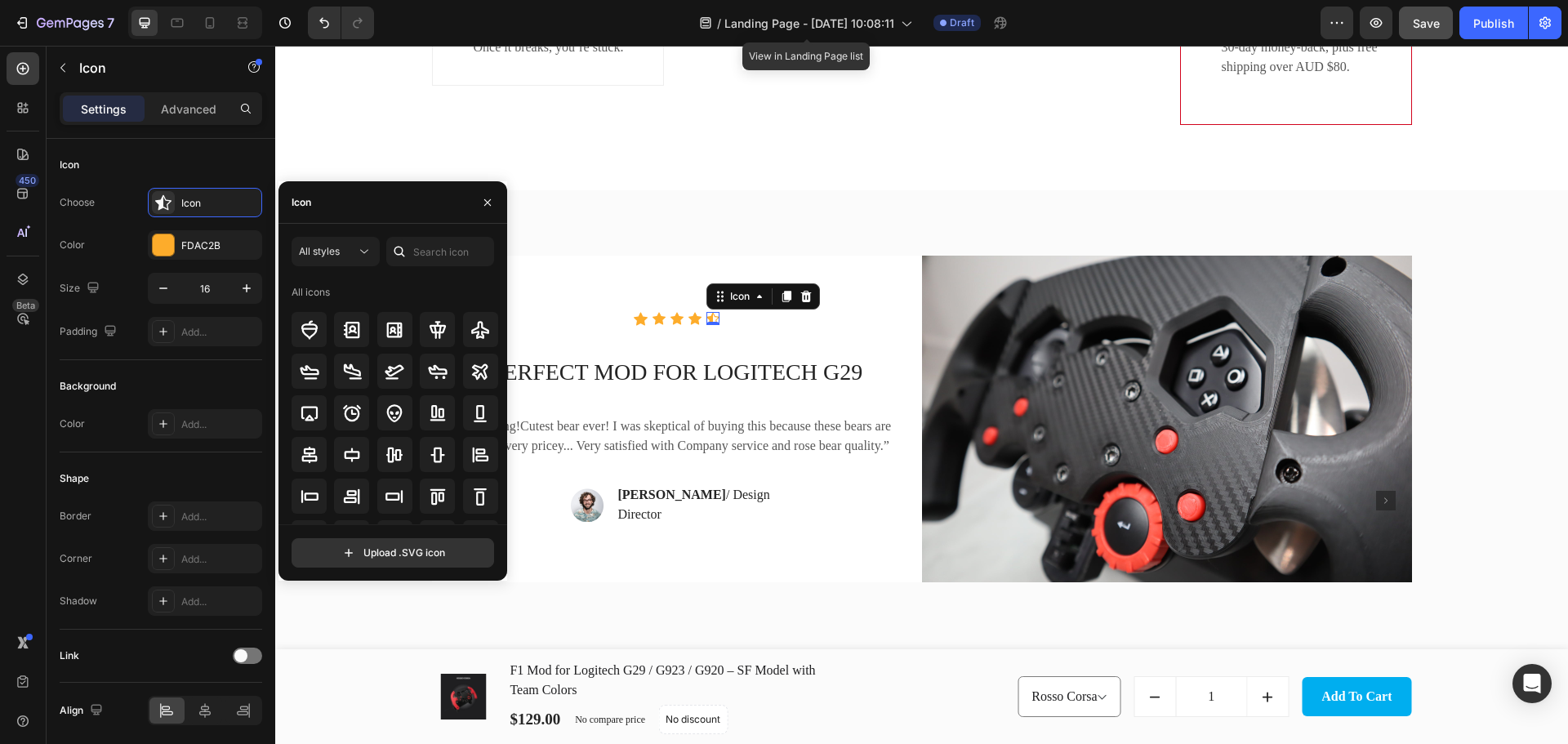
click at [408, 254] on div at bounding box center [399, 251] width 26 height 29
click at [428, 249] on input "text" at bounding box center [440, 251] width 108 height 29
type input "star"
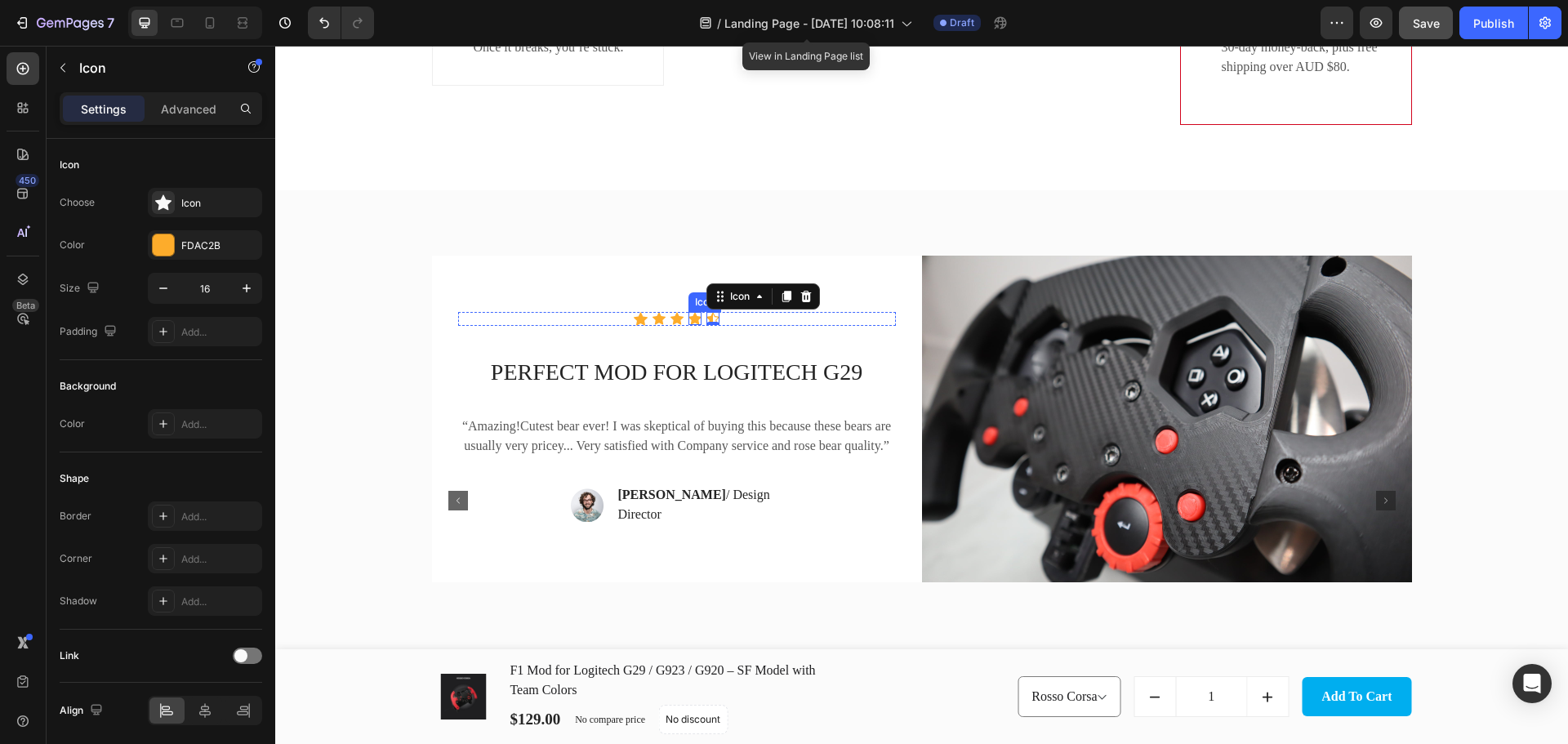
click at [688, 324] on div "Icon" at bounding box center [695, 319] width 13 height 13
click at [707, 322] on div "Icon 0" at bounding box center [713, 319] width 13 height 13
click at [688, 324] on div "Icon" at bounding box center [695, 319] width 13 height 13
click at [723, 296] on div "Icon" at bounding box center [721, 296] width 26 height 0
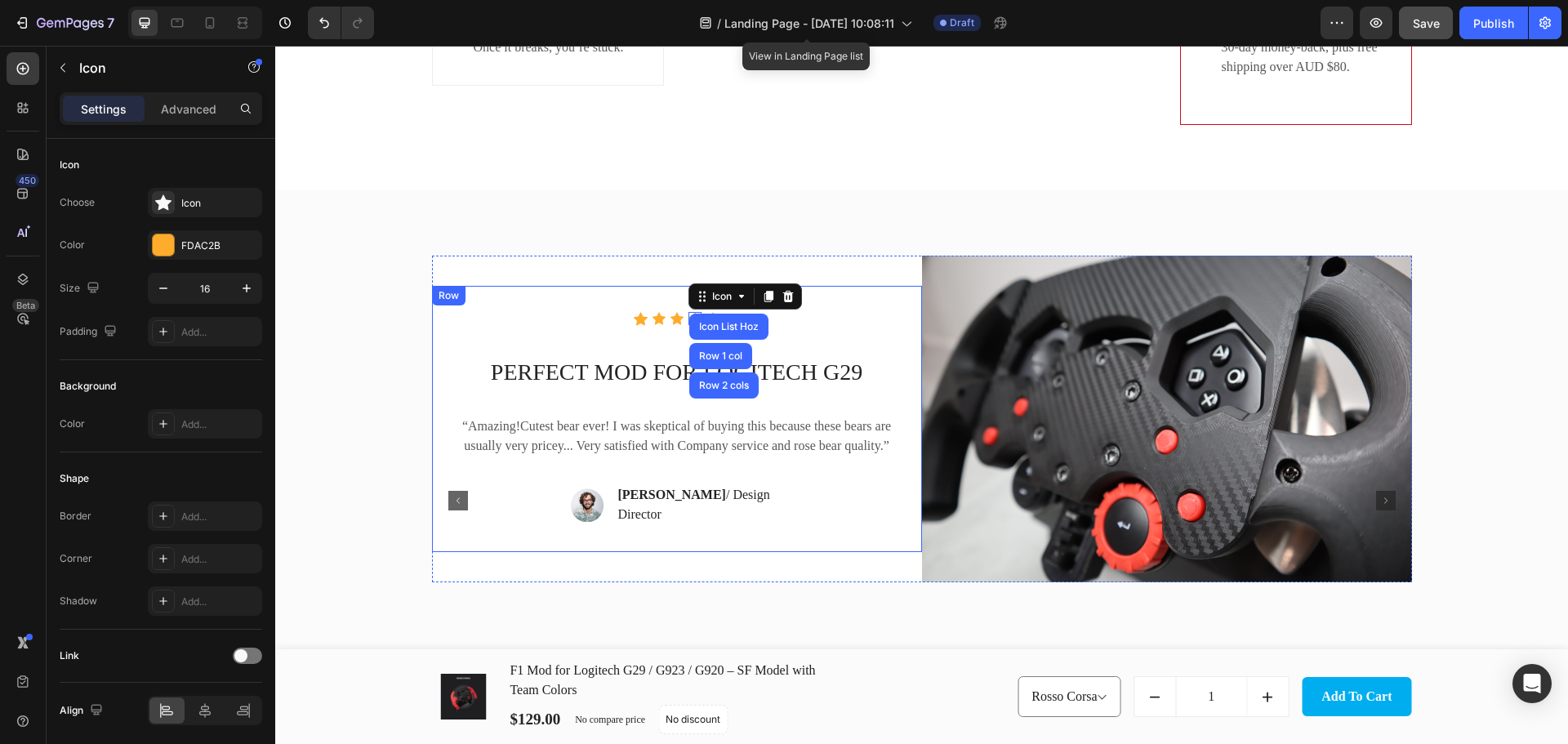
click at [598, 290] on div "Icon Icon Icon Icon Icon List Hoz Row 1 col Row 2 cols 0 Icon Icon List Hoz PER…" at bounding box center [677, 419] width 490 height 266
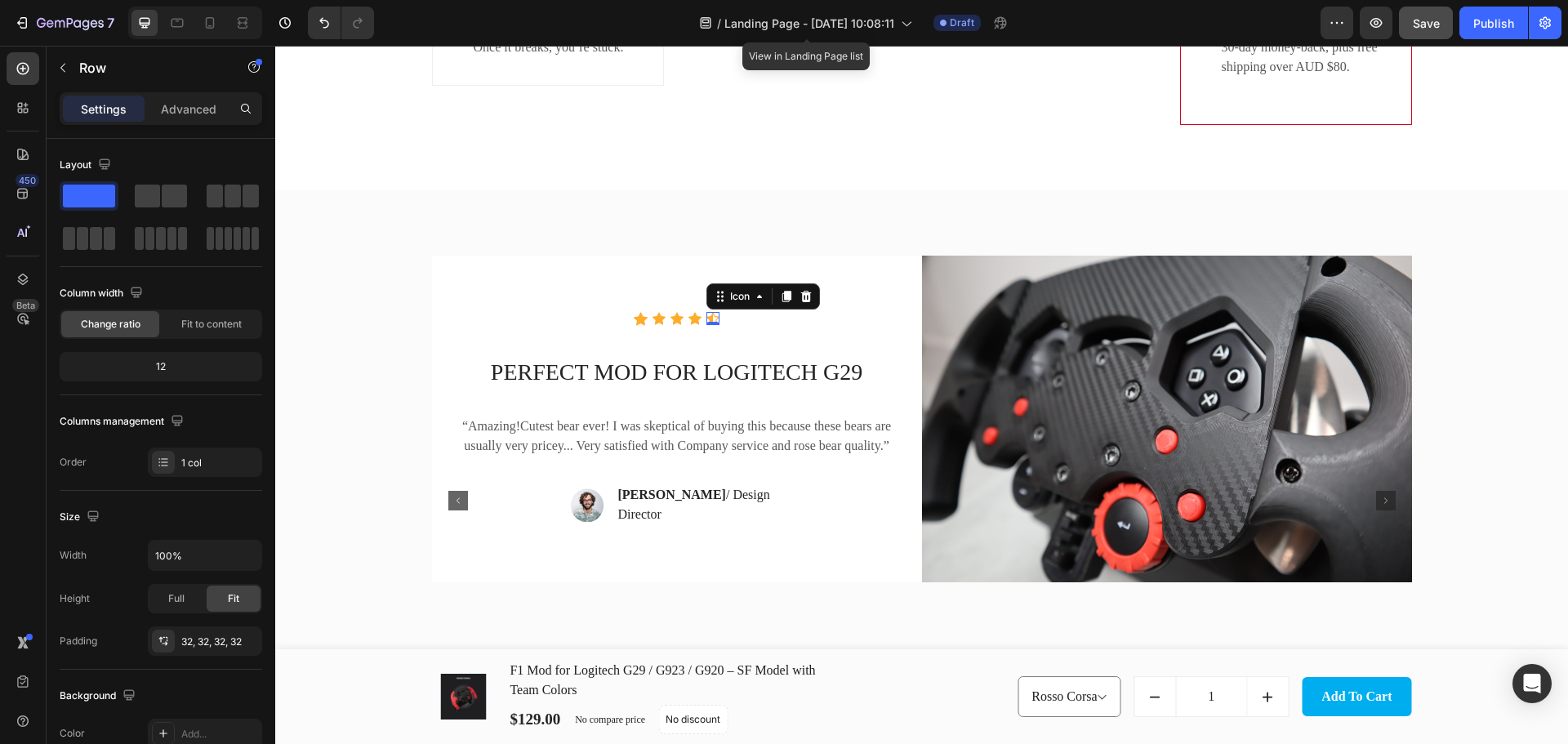
click at [710, 323] on div "Icon 0" at bounding box center [713, 319] width 13 height 13
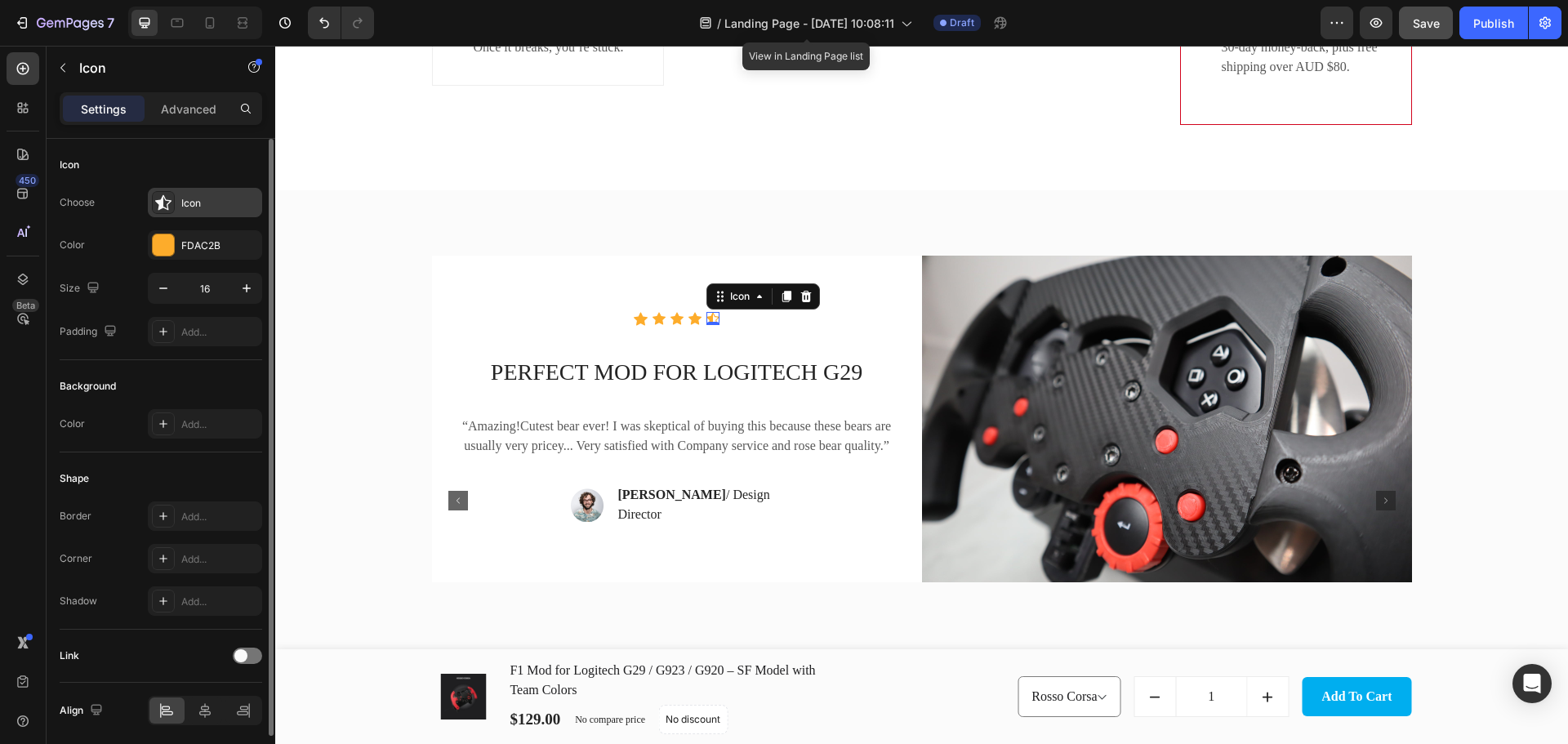
click at [171, 203] on icon at bounding box center [162, 202] width 16 height 16
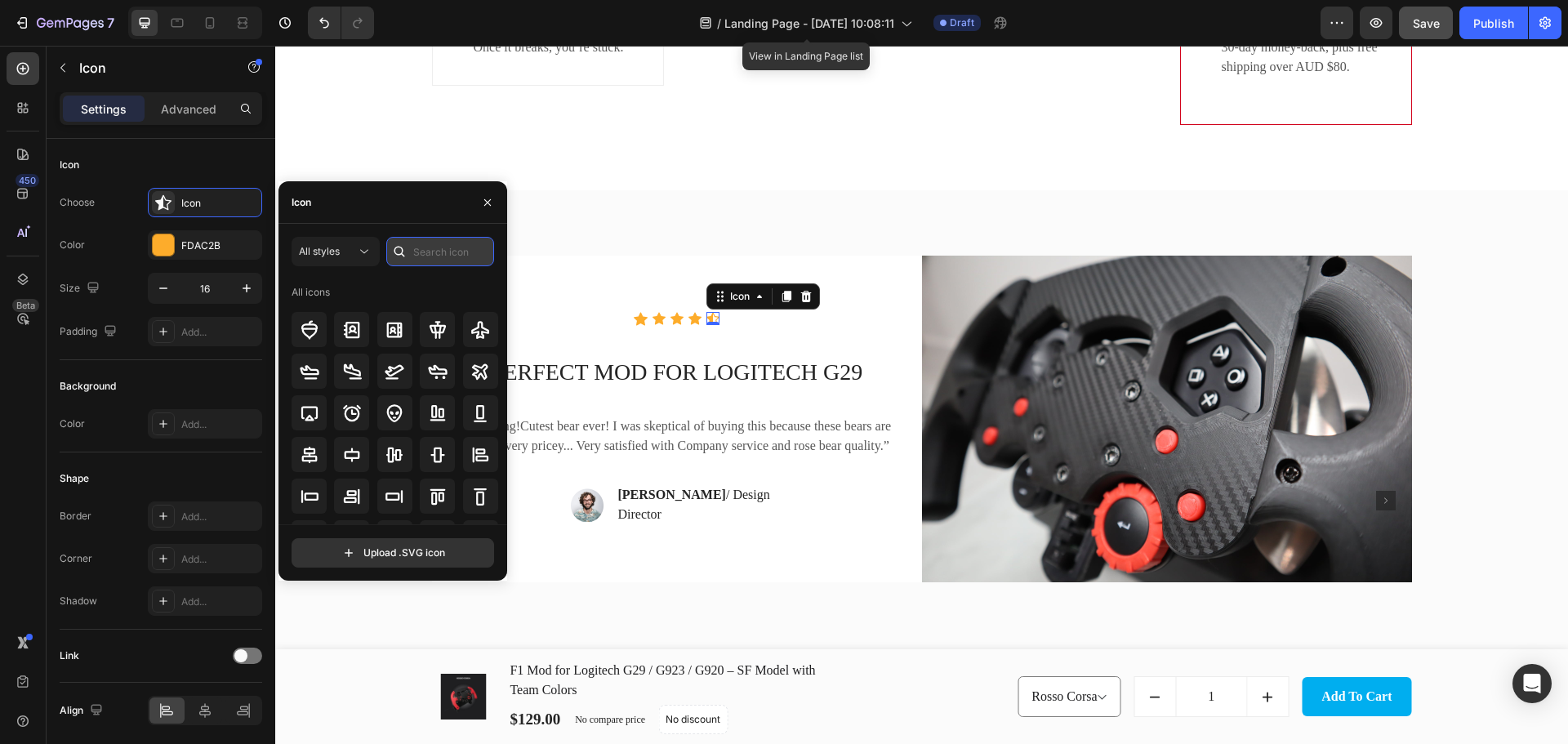
click at [449, 249] on input "text" at bounding box center [440, 251] width 108 height 29
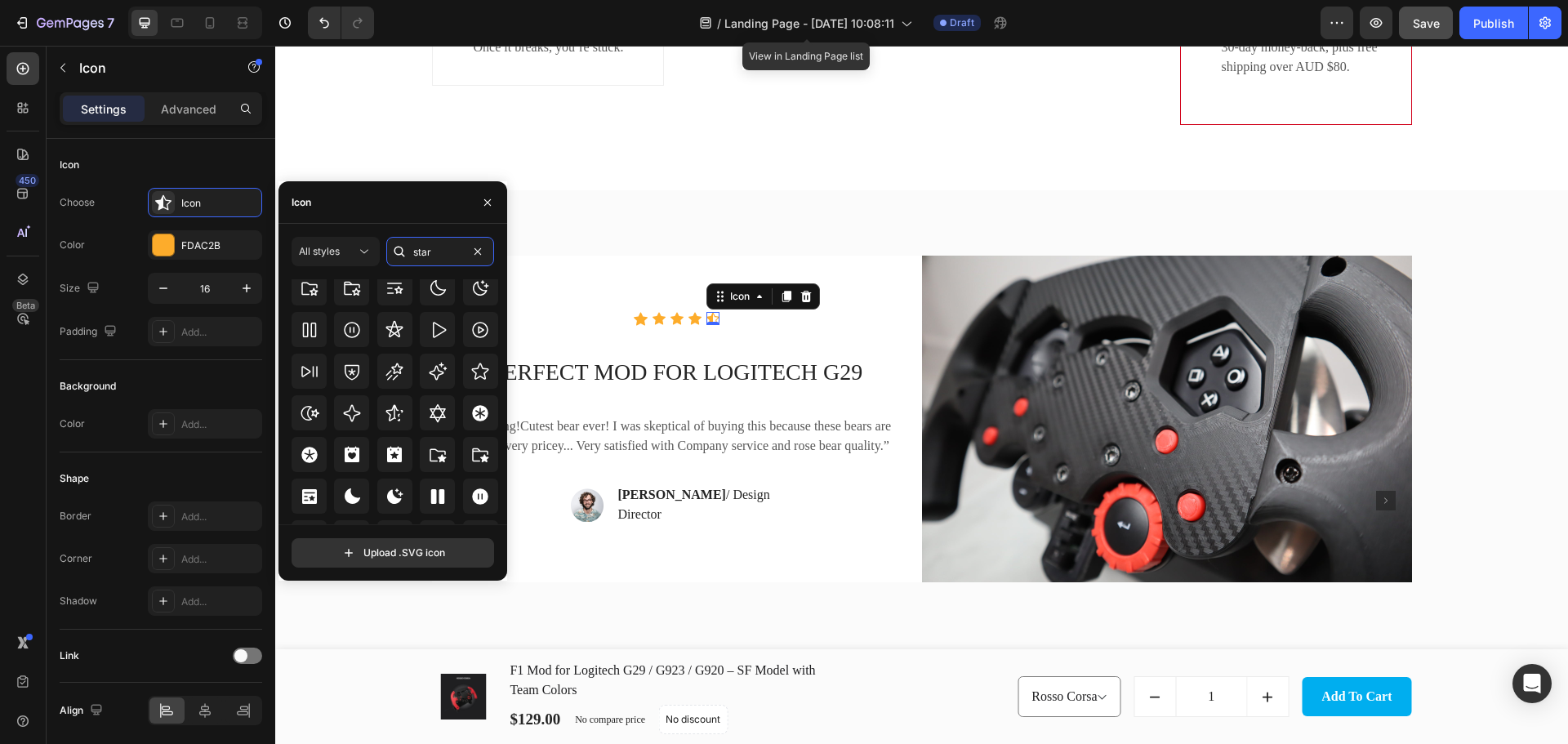
scroll to position [496, 0]
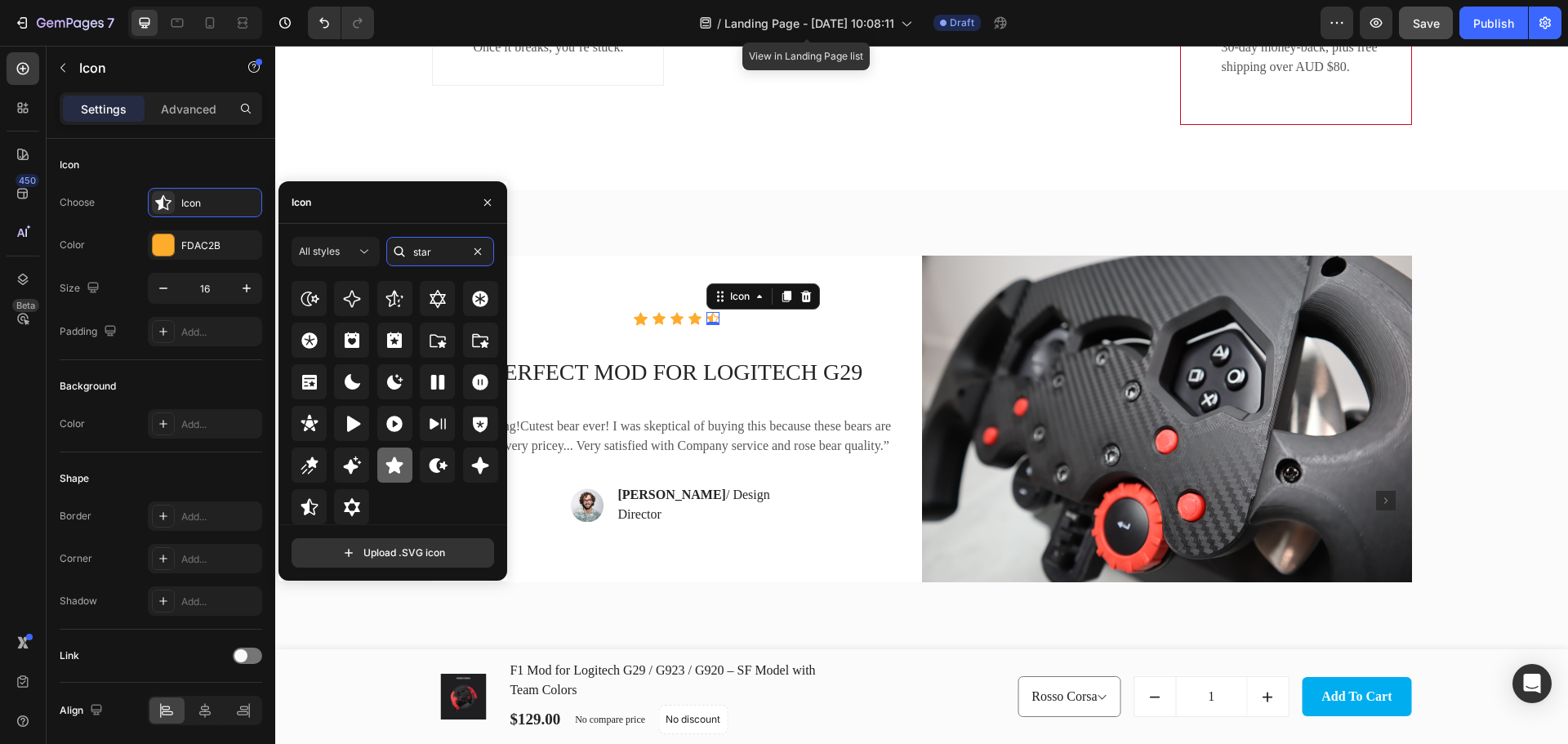
type input "star"
click at [392, 465] on icon at bounding box center [395, 464] width 17 height 16
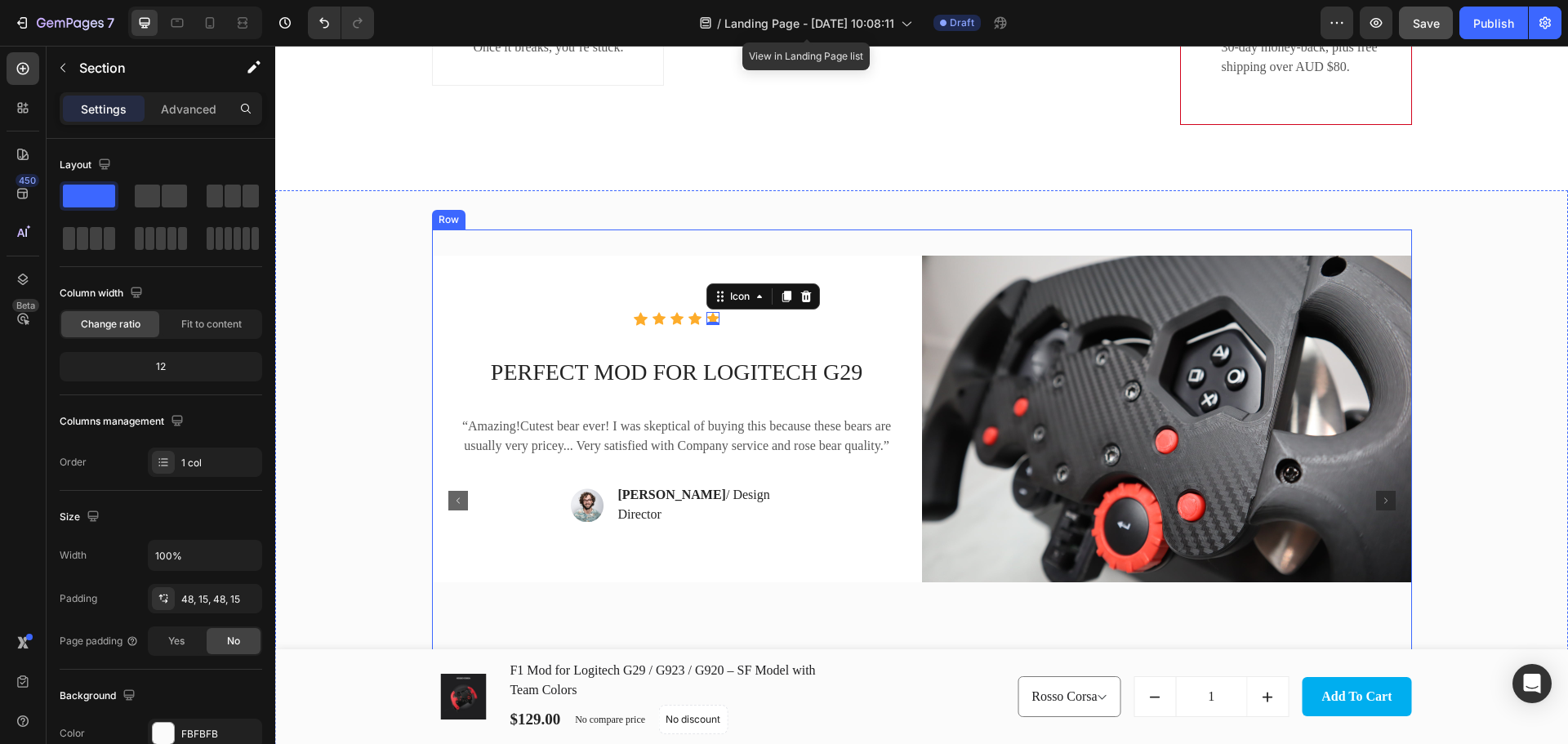
click at [816, 226] on div "Icon Icon Icon Icon Icon 0 Icon List Hoz PERFECT MOD FOR LOGITECH G29 Text bloc…" at bounding box center [922, 526] width 1293 height 672
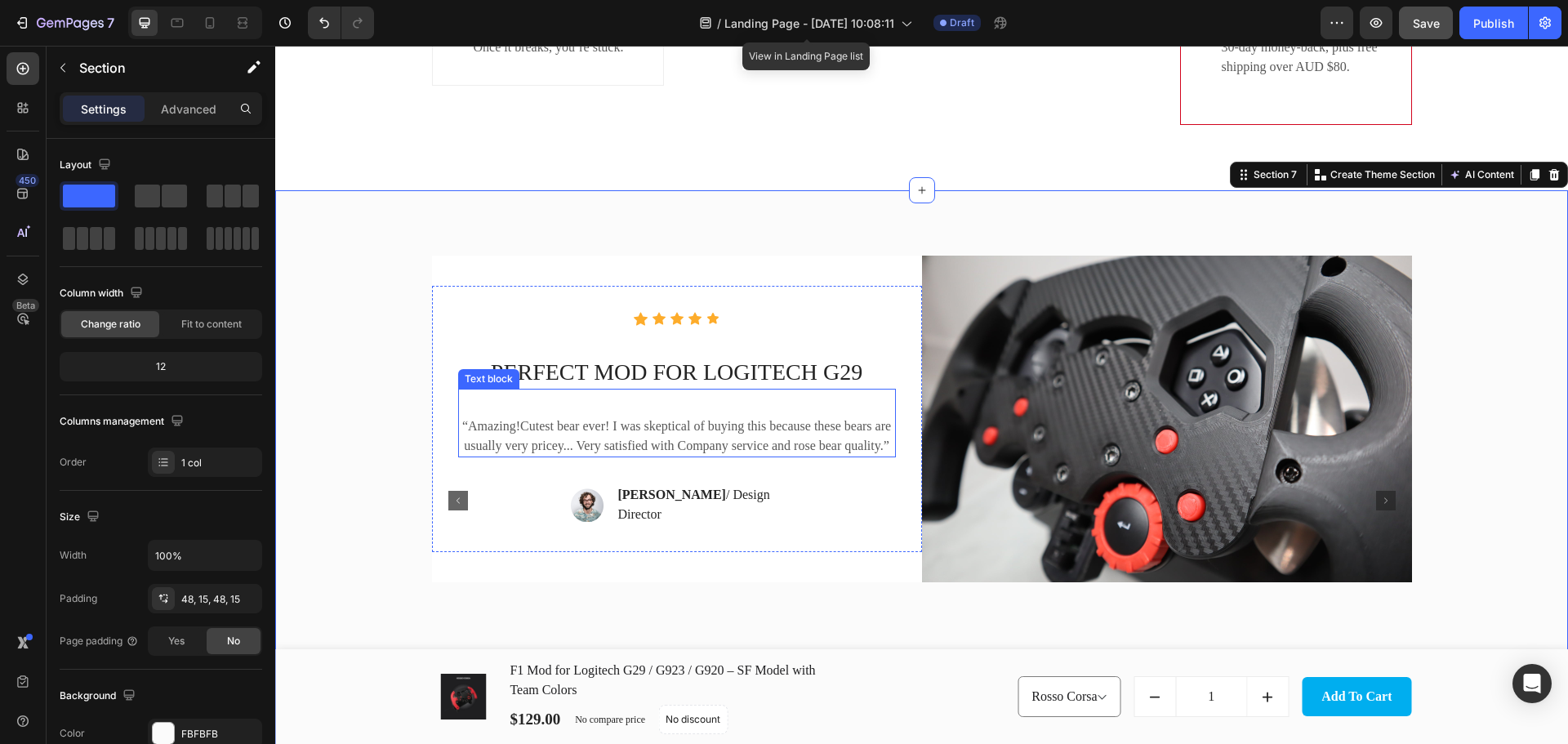
click at [736, 448] on p "“Amazing!Cutest bear ever! I was skeptical of buying this because these bears a…" at bounding box center [677, 436] width 434 height 40
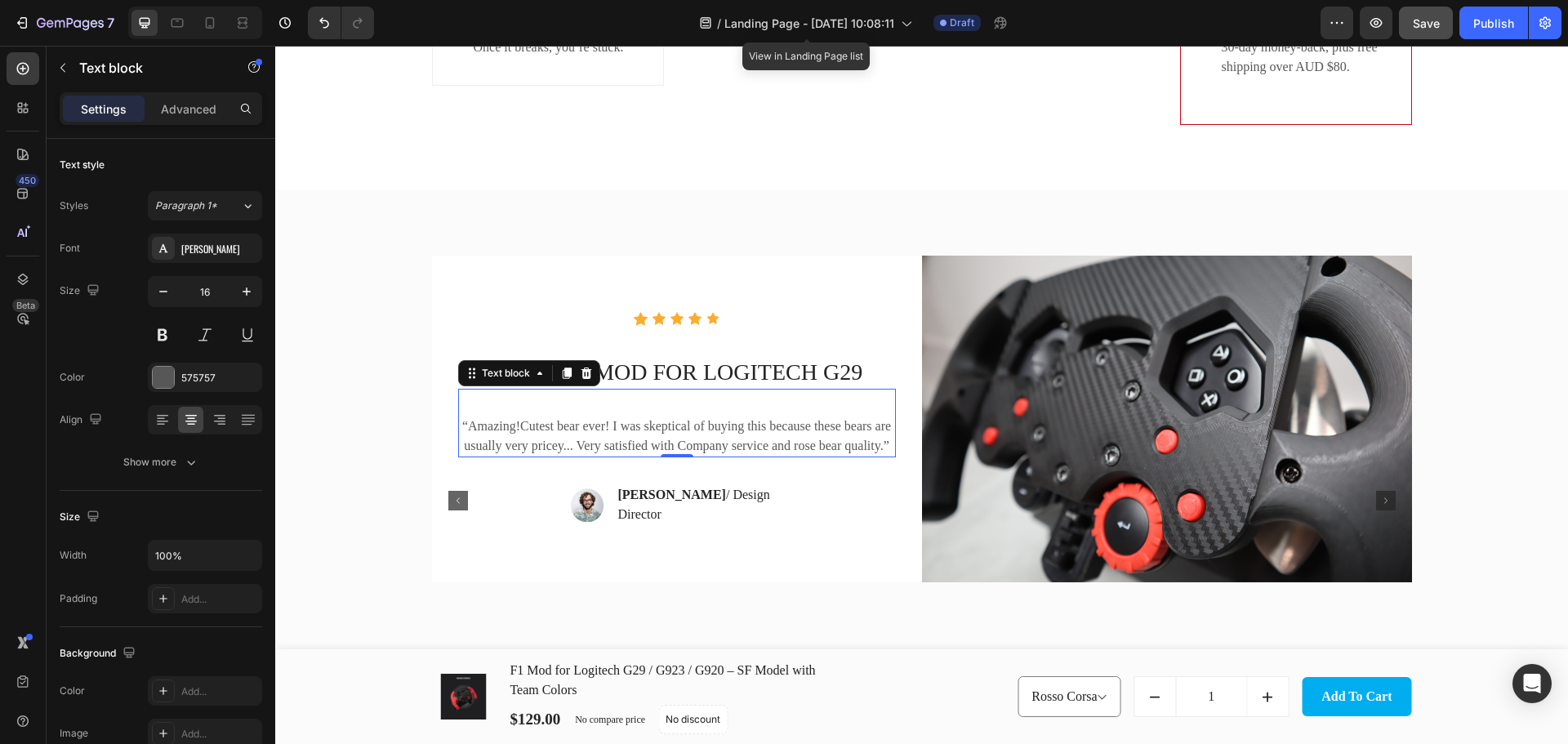
click at [657, 449] on p "“Amazing!Cutest bear ever! I was skeptical of buying this because these bears a…" at bounding box center [677, 436] width 434 height 40
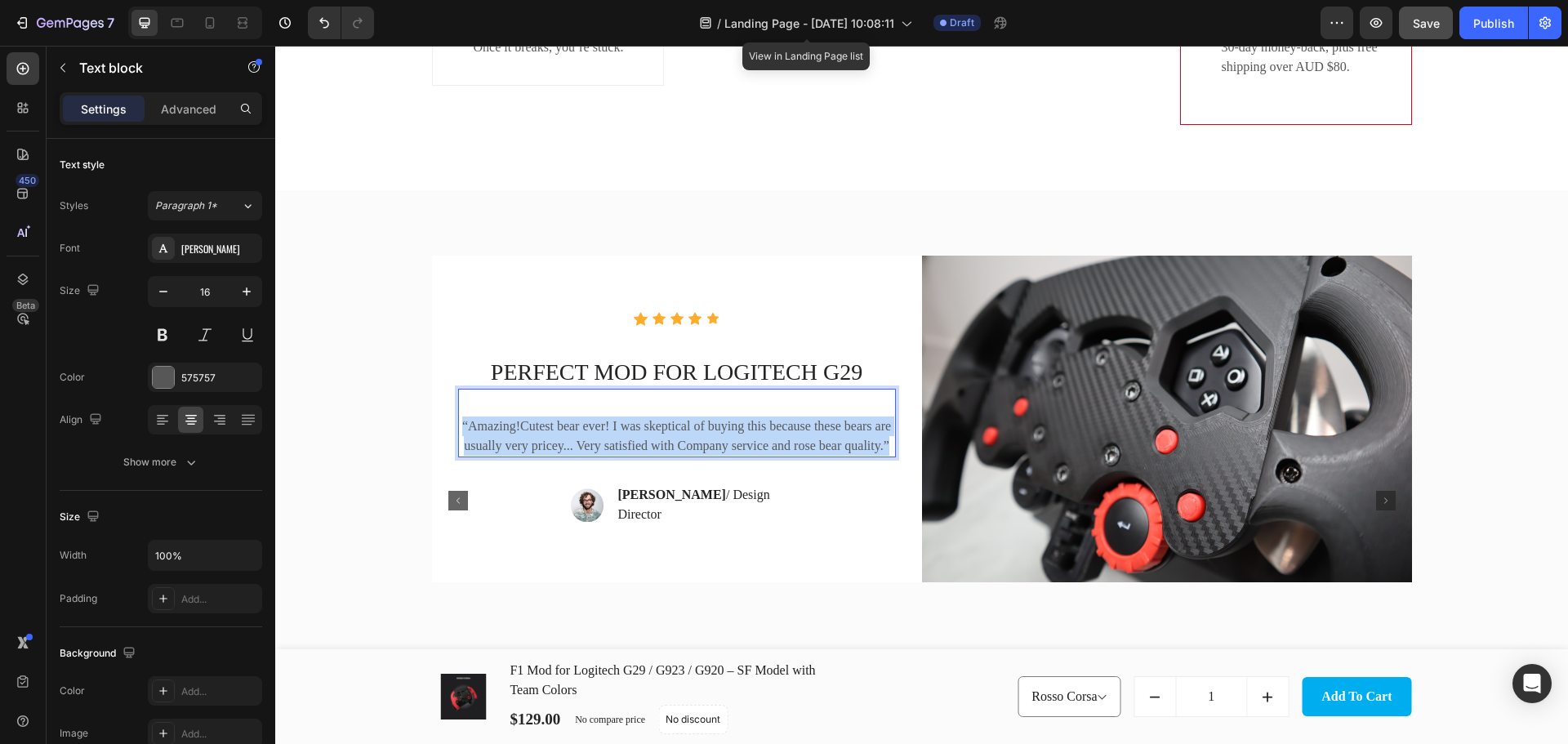
click at [657, 449] on p "“Amazing!Cutest bear ever! I was skeptical of buying this because these bears a…" at bounding box center [677, 436] width 434 height 40
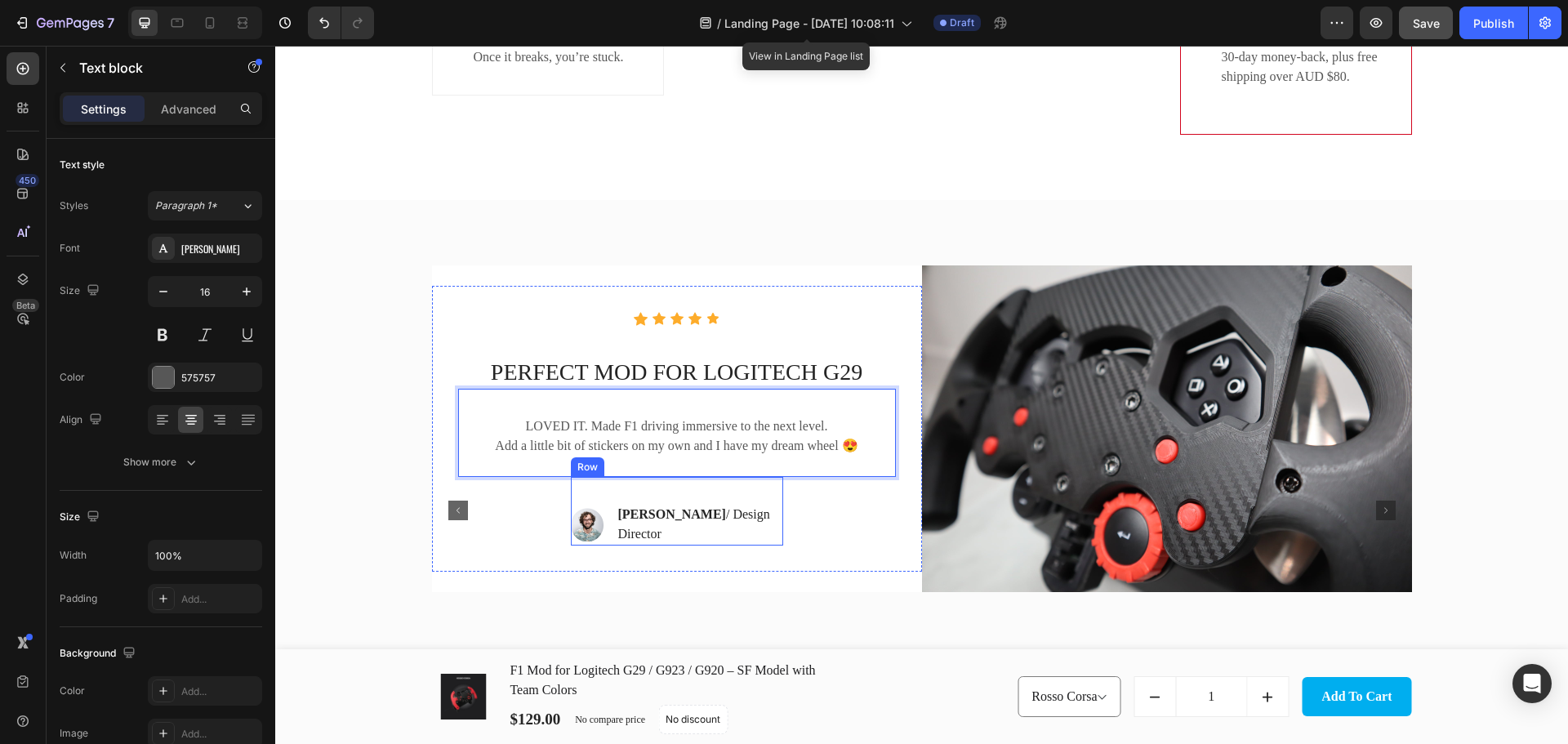
scroll to position [2988, 0]
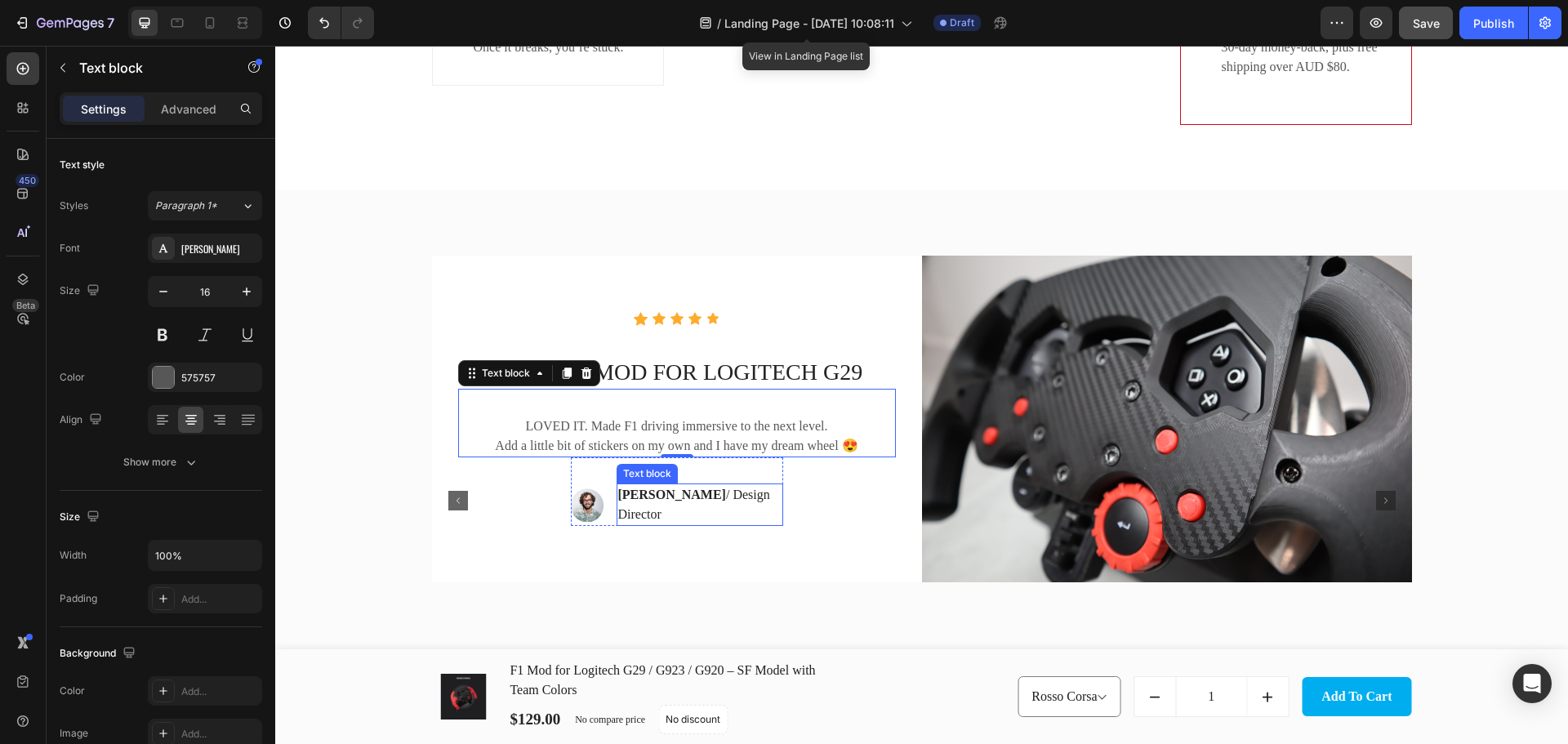
click at [640, 498] on strong "[PERSON_NAME]" at bounding box center [672, 494] width 108 height 13
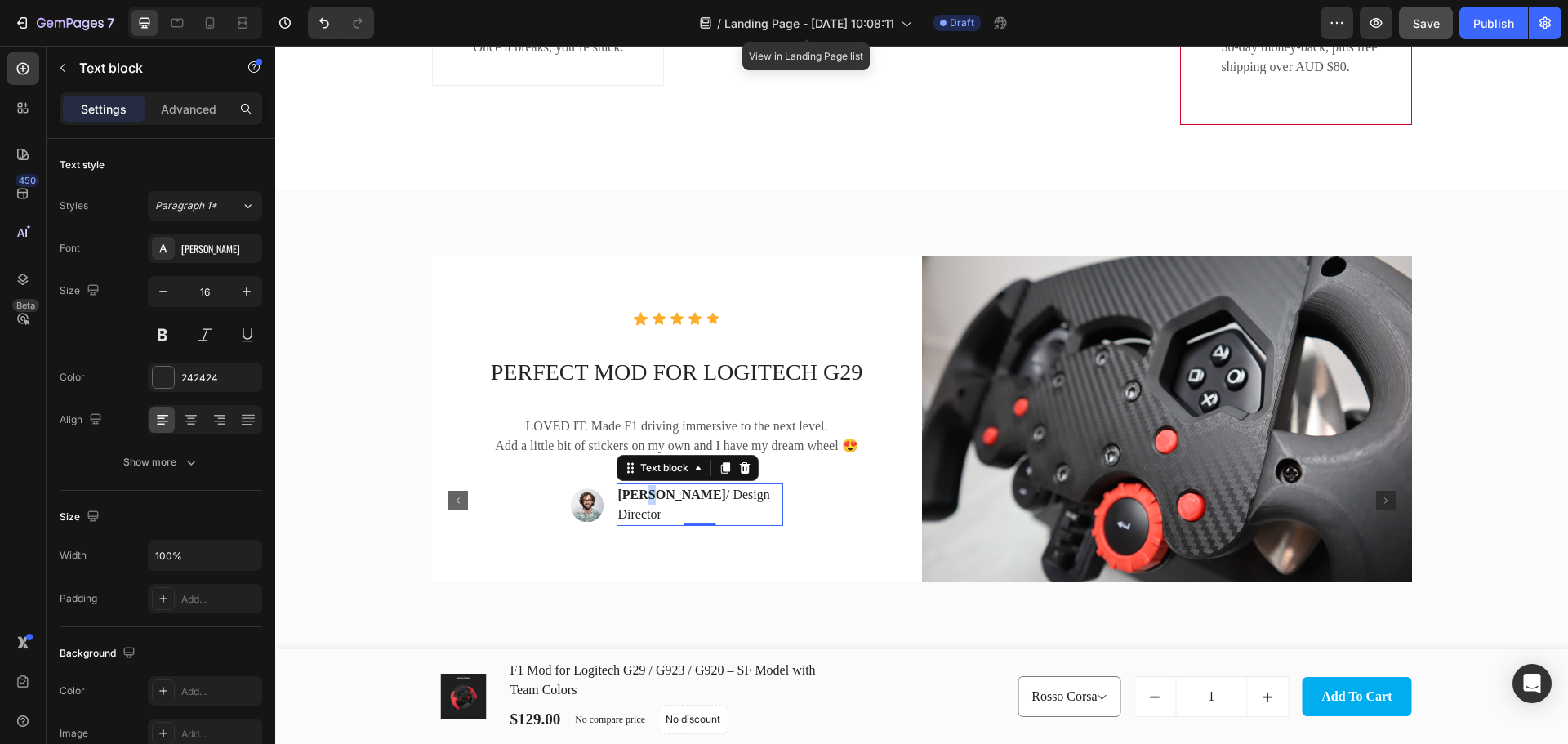
click at [640, 498] on strong "[PERSON_NAME]" at bounding box center [672, 494] width 108 height 13
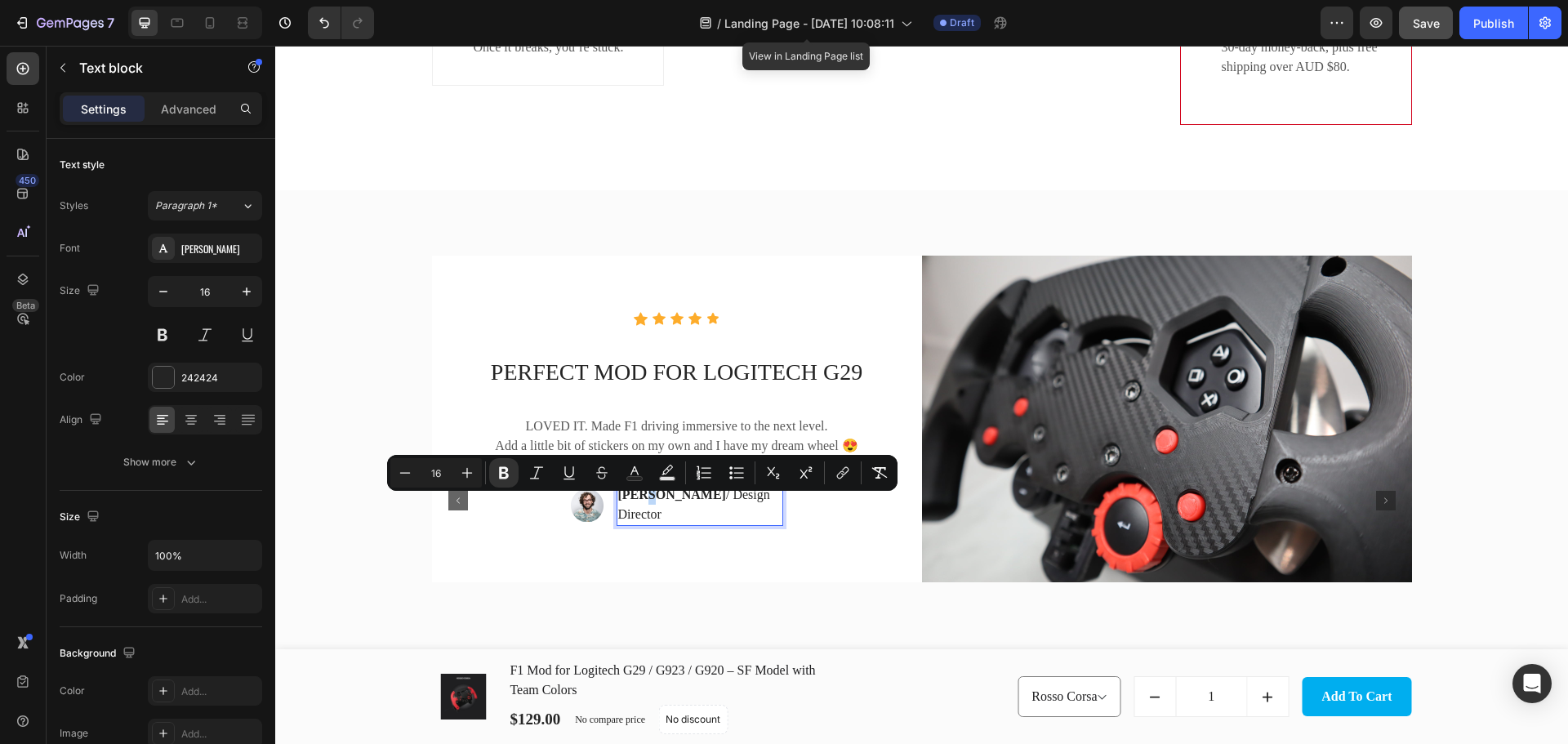
click at [644, 502] on strong "[PERSON_NAME]" at bounding box center [672, 494] width 108 height 13
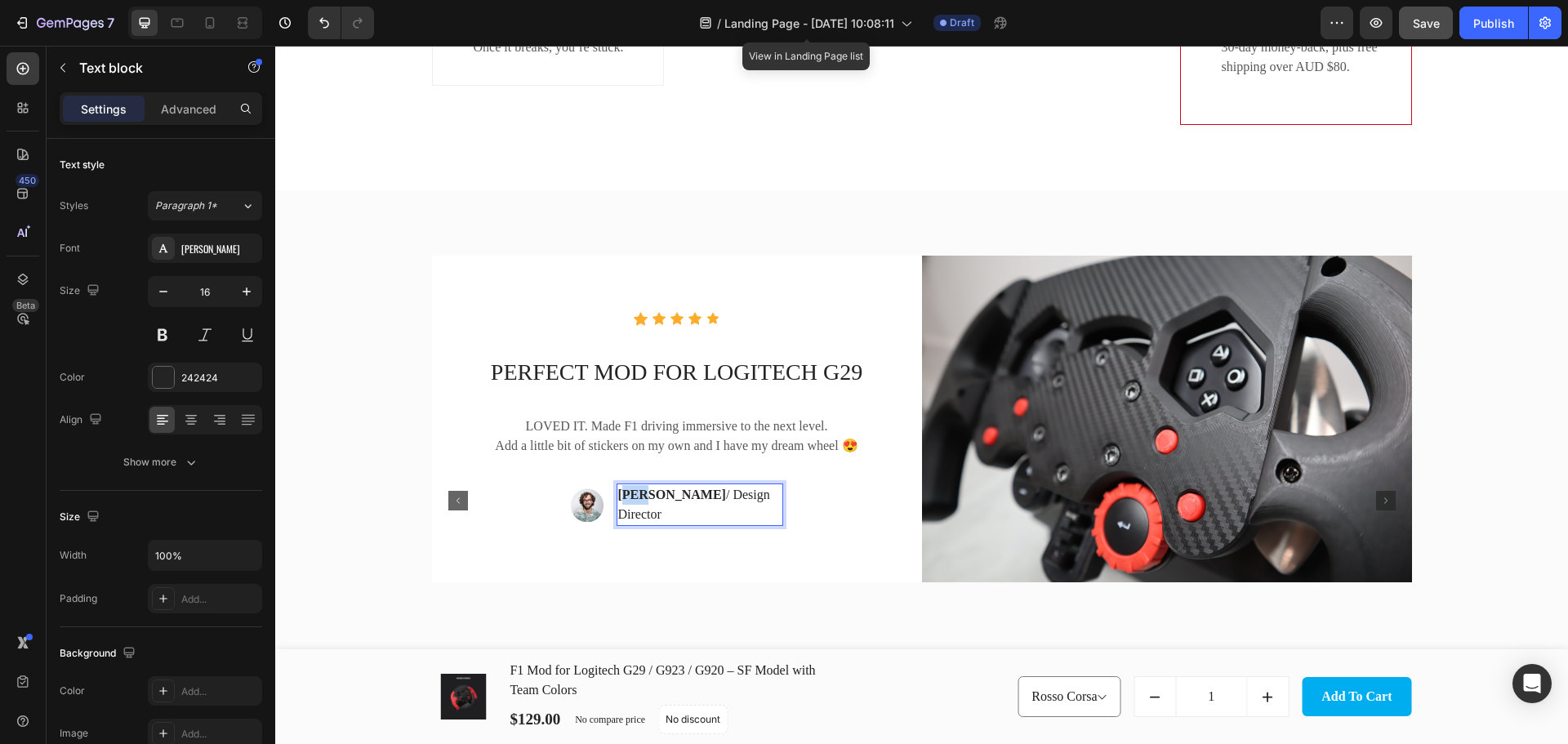
drag, startPoint x: 640, startPoint y: 502, endPoint x: 617, endPoint y: 505, distance: 23.2
click at [618, 502] on strong "[PERSON_NAME]" at bounding box center [672, 494] width 108 height 13
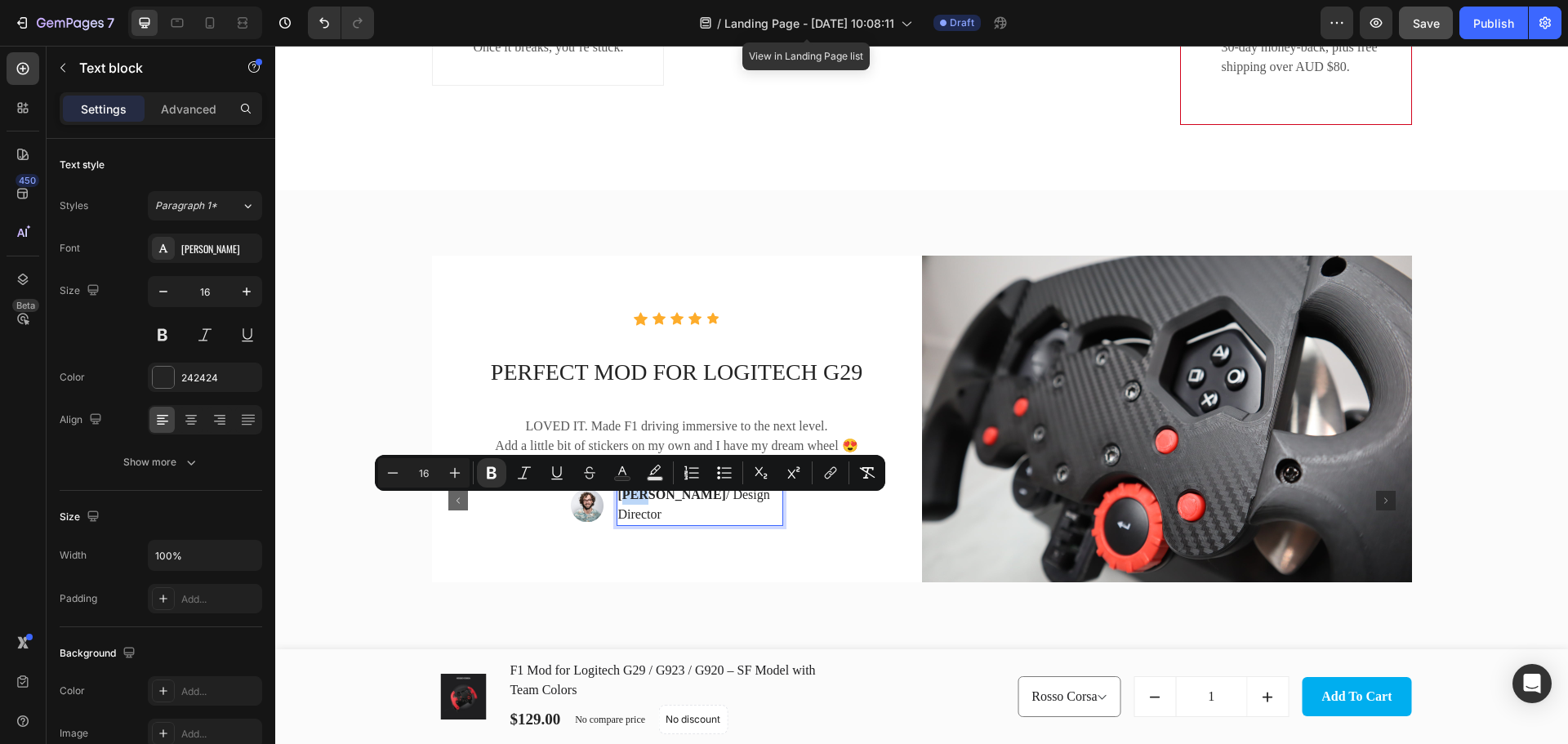
click at [640, 502] on strong "[PERSON_NAME]" at bounding box center [672, 494] width 108 height 13
drag, startPoint x: 640, startPoint y: 504, endPoint x: 617, endPoint y: 505, distance: 23.0
click at [618, 502] on strong "[PERSON_NAME]" at bounding box center [672, 494] width 108 height 13
click at [633, 502] on strong "[PERSON_NAME]" at bounding box center [672, 494] width 108 height 13
drag, startPoint x: 747, startPoint y: 508, endPoint x: 666, endPoint y: 508, distance: 81.0
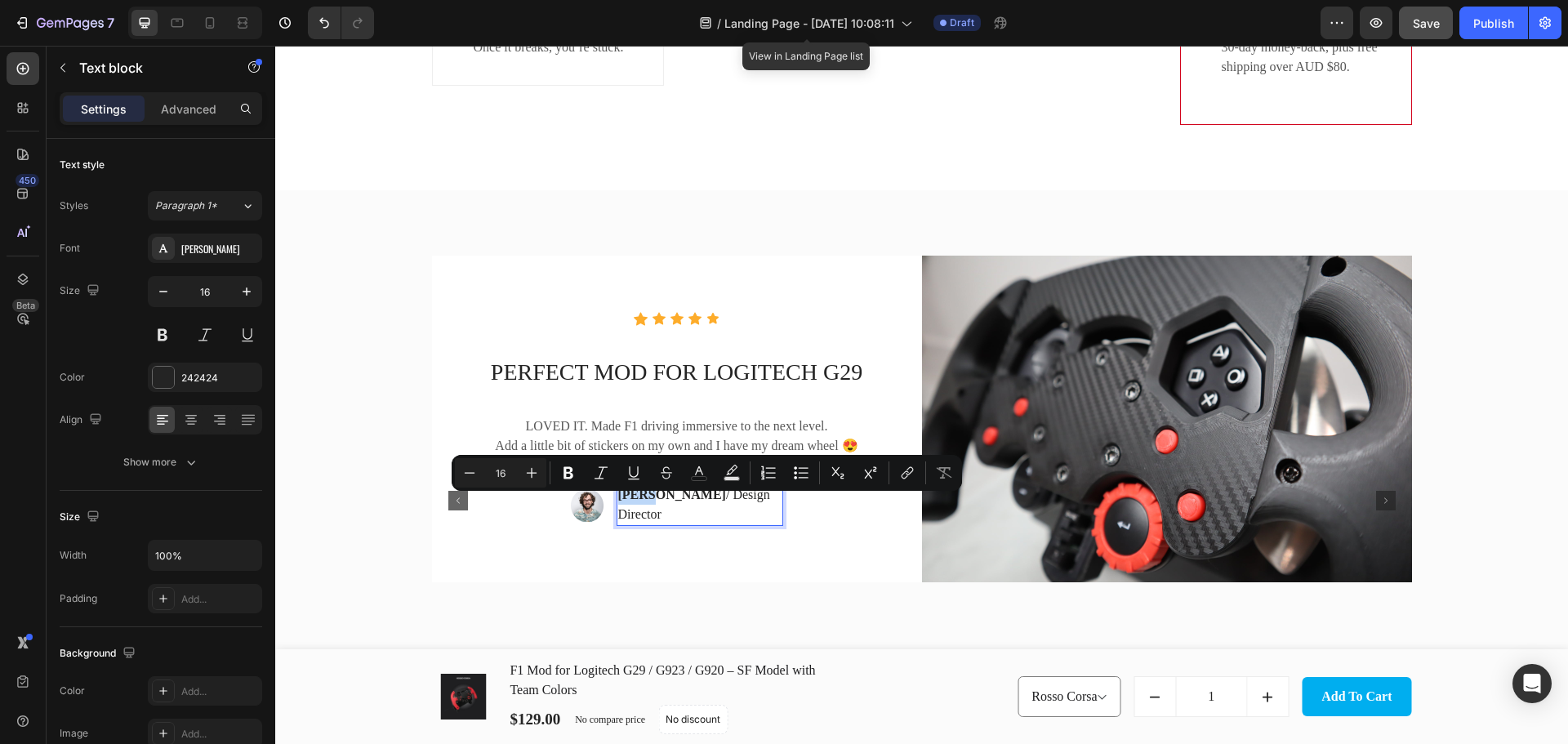
click at [666, 508] on p "Ryan S. / Design Director" at bounding box center [699, 504] width 163 height 40
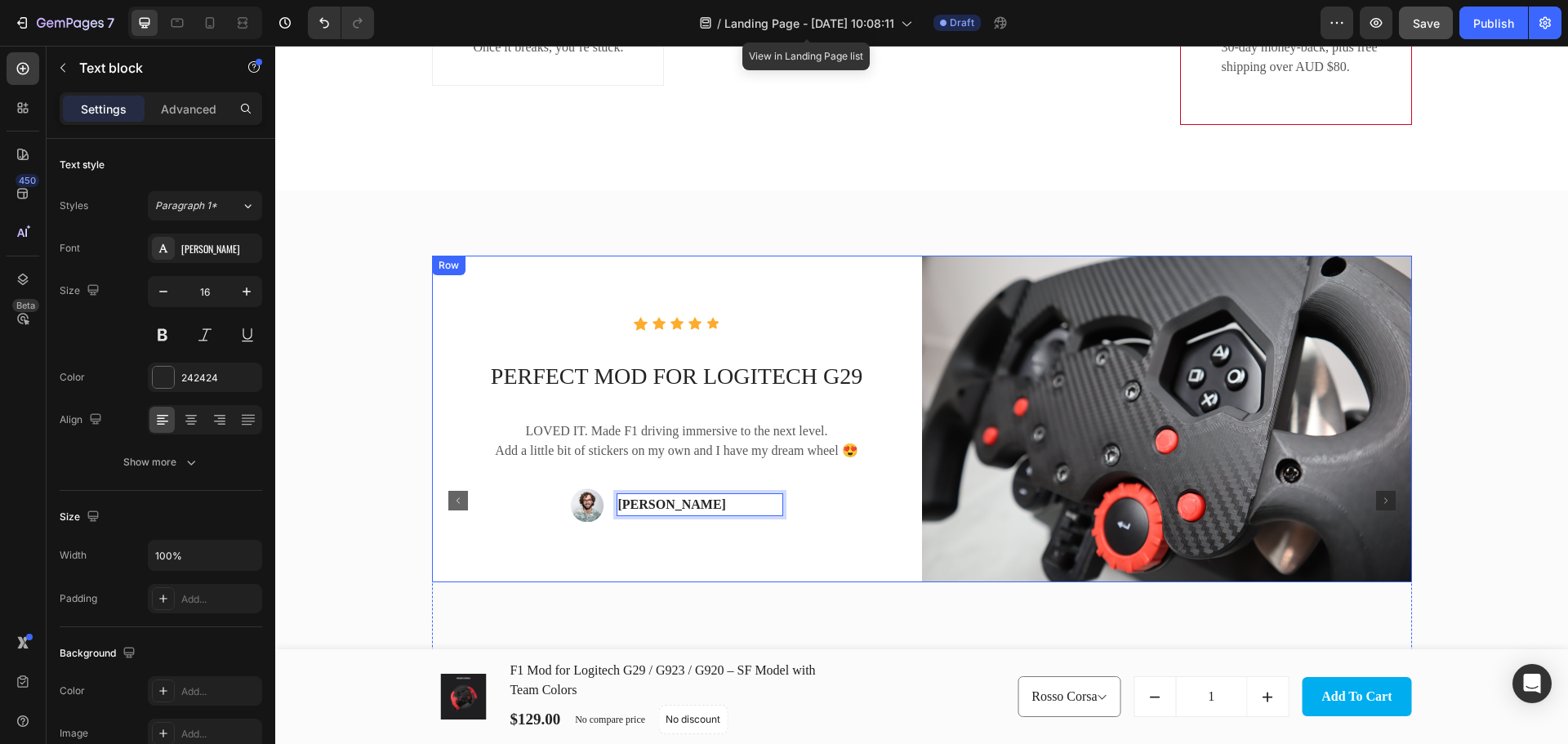
click at [827, 559] on div "Icon Icon Icon Icon Icon Icon List Hoz PERFECT MOD FOR LOGITECH G29 Text block …" at bounding box center [677, 419] width 490 height 327
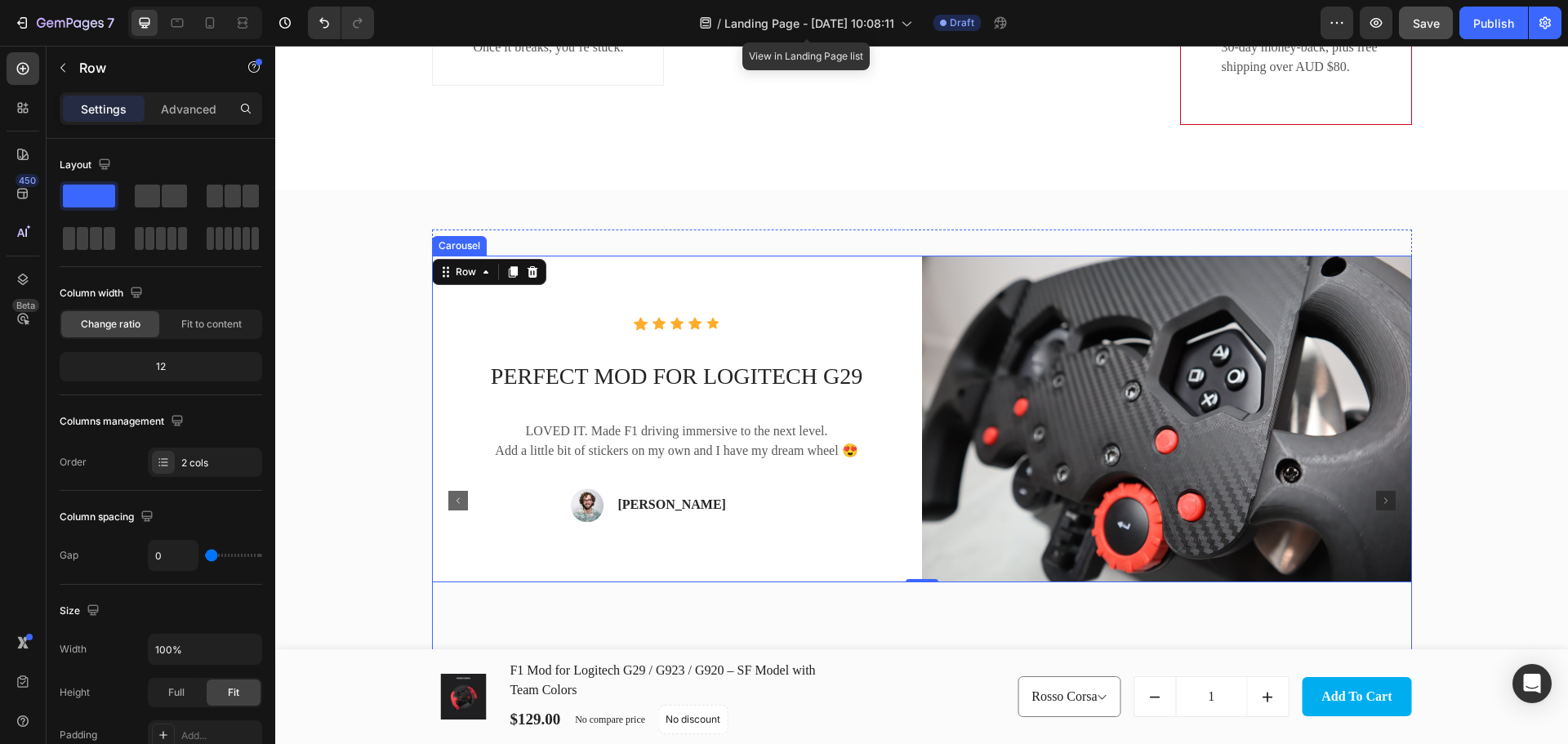
click at [667, 614] on div "Icon Icon Icon Icon Icon Icon List Hoz PERFECT MOD FOR LOGITECH G29 Text block …" at bounding box center [922, 501] width 980 height 490
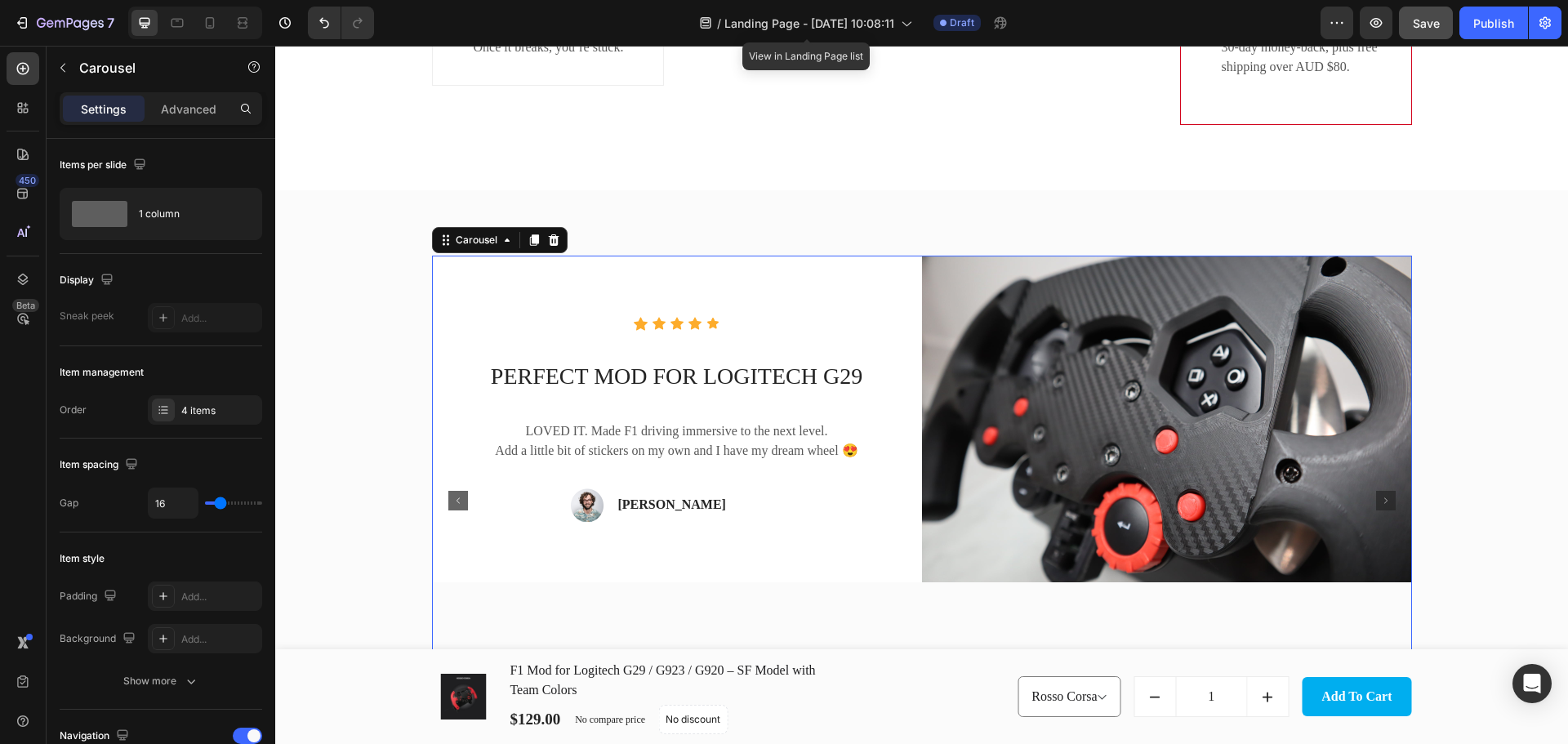
click at [449, 500] on rect "Carousel Back Arrow" at bounding box center [458, 500] width 19 height 19
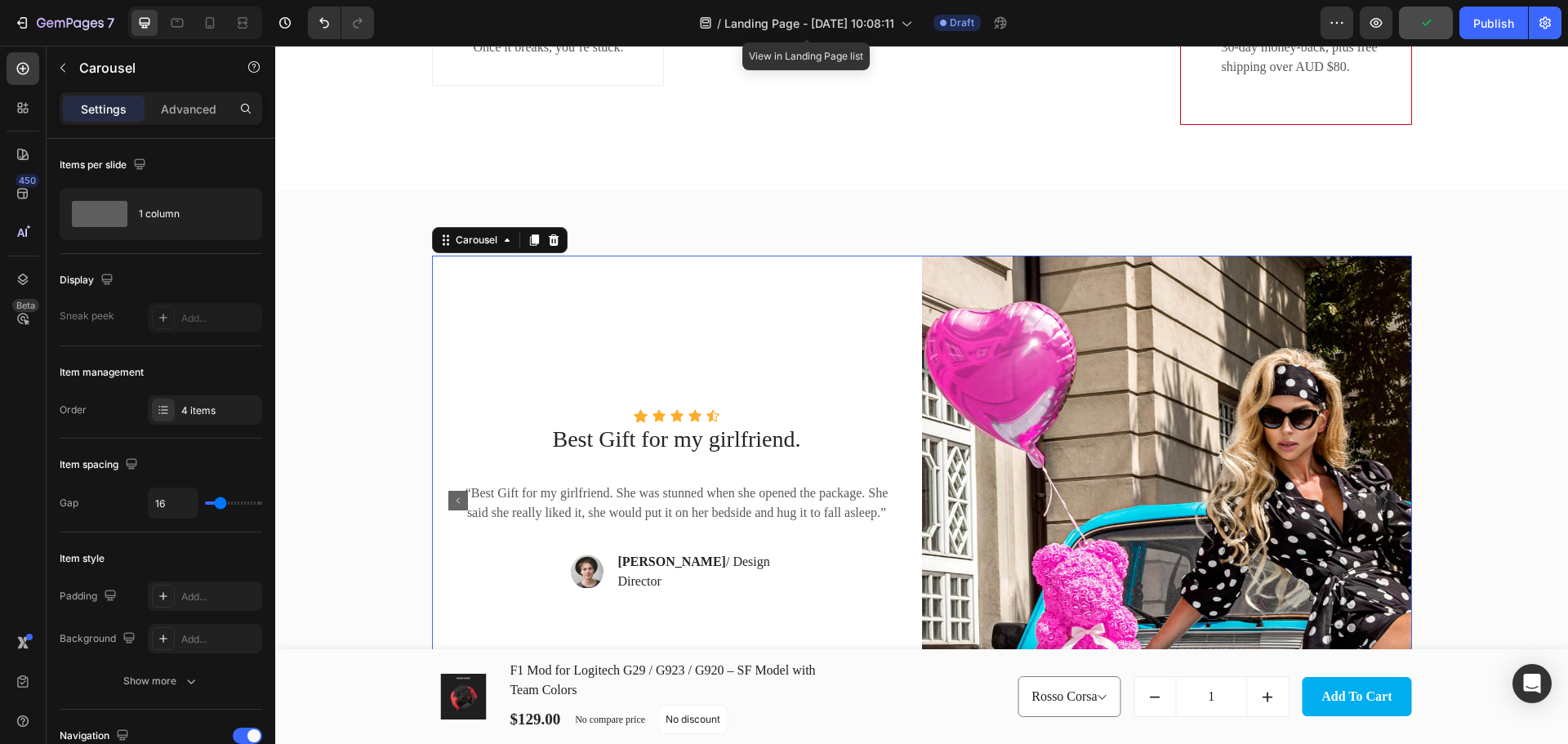
click at [449, 495] on rect "Carousel Back Arrow" at bounding box center [458, 500] width 19 height 19
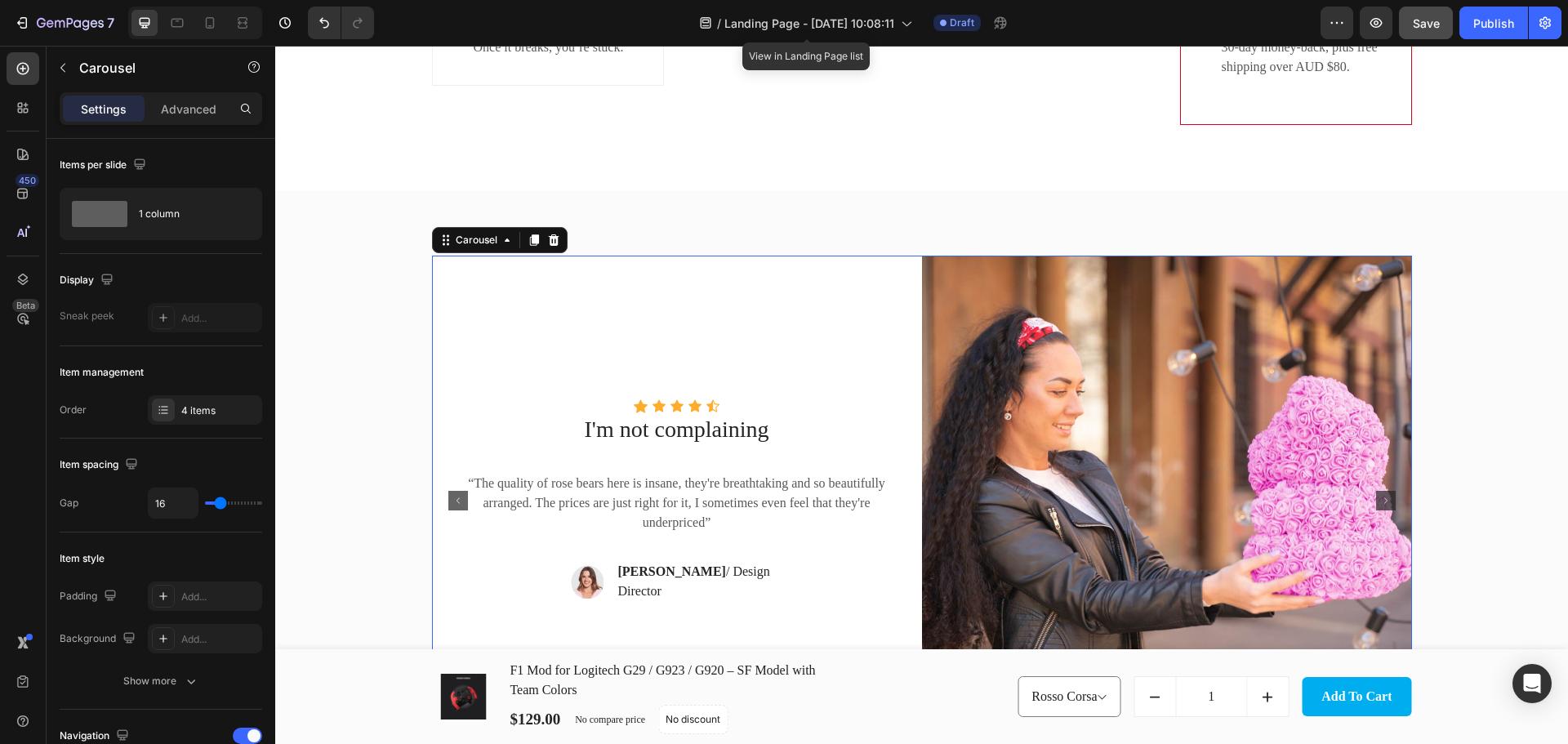
click at [449, 495] on rect "Carousel Back Arrow" at bounding box center [458, 500] width 19 height 19
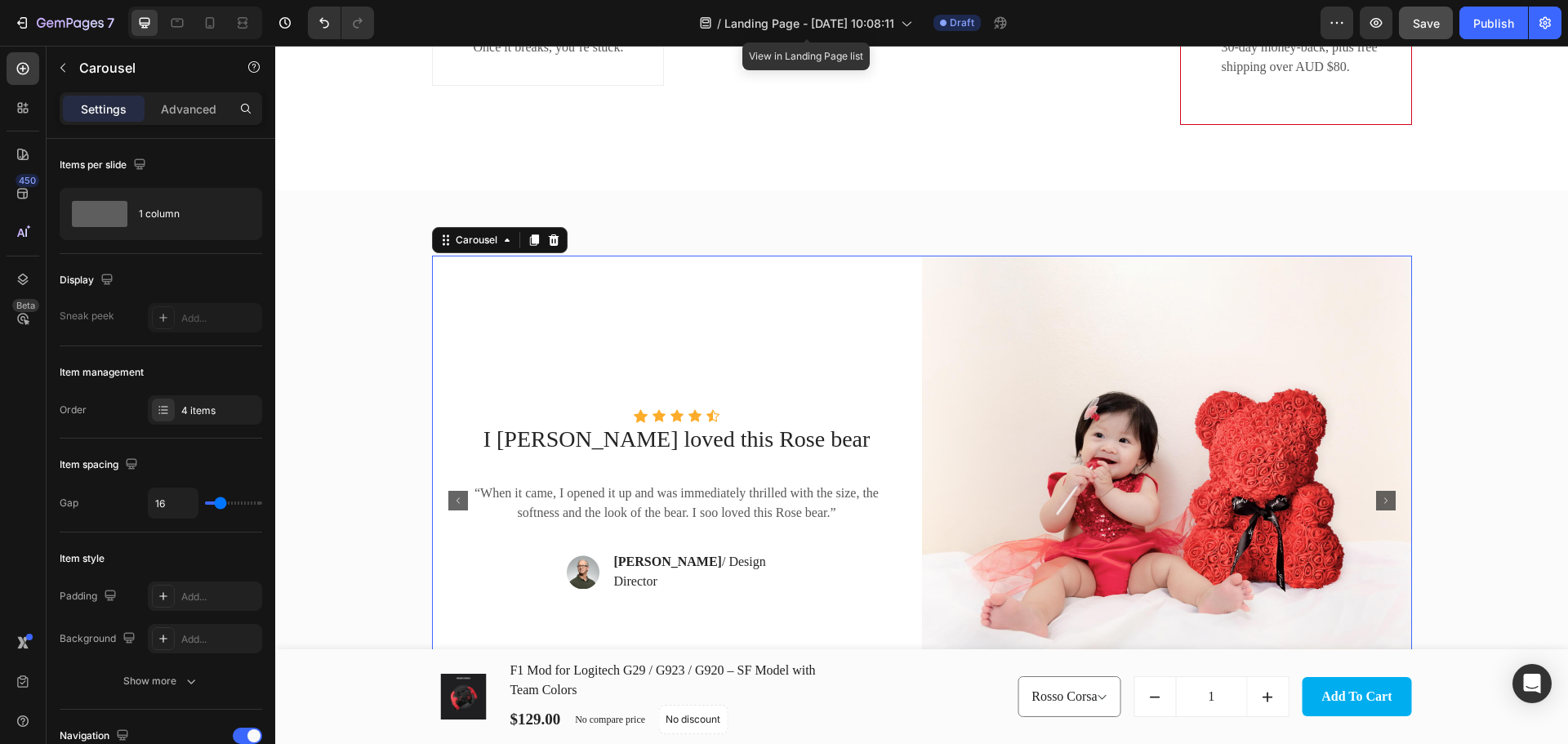
click at [449, 495] on rect "Carousel Back Arrow" at bounding box center [458, 500] width 19 height 19
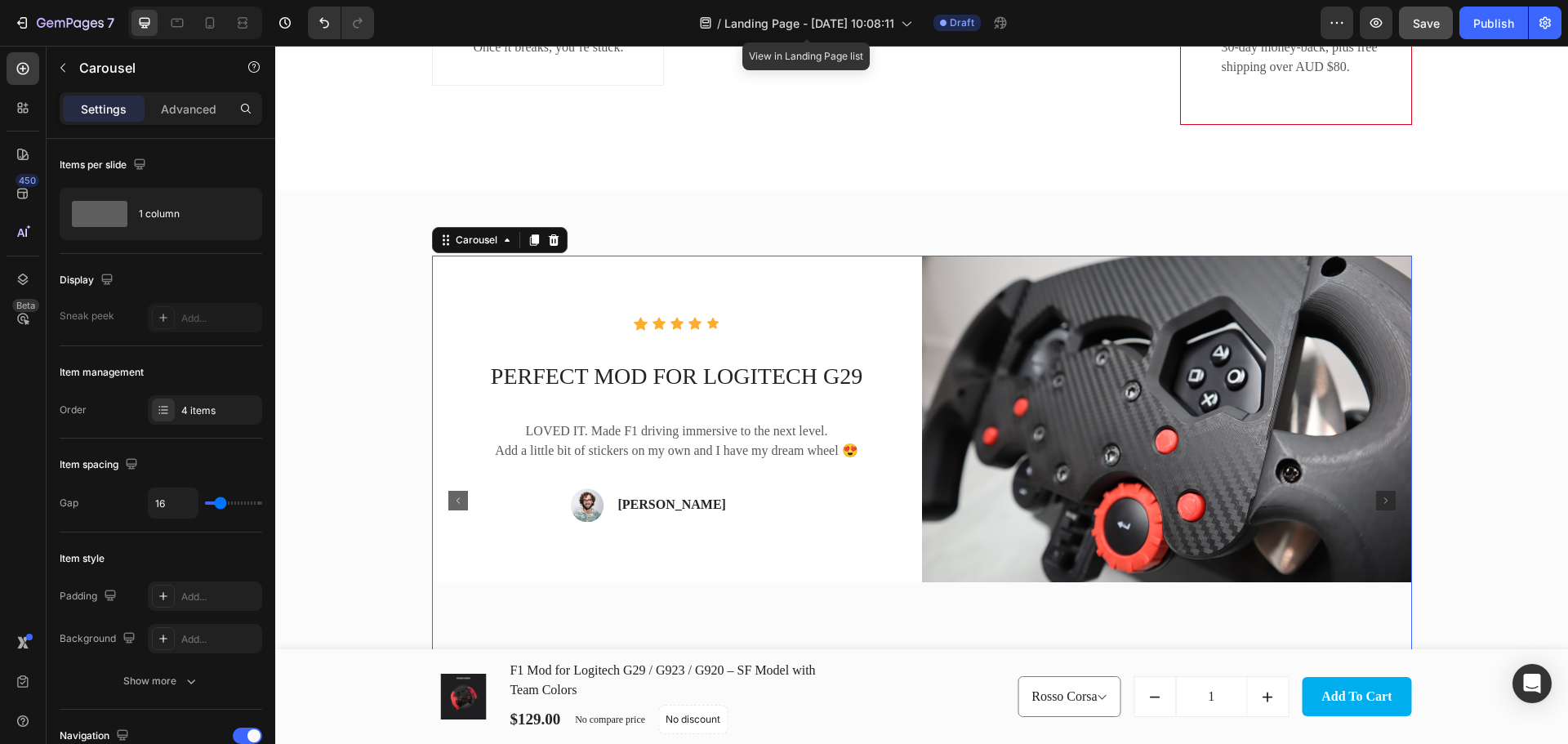
click at [451, 504] on rect "Carousel Back Arrow" at bounding box center [458, 500] width 19 height 19
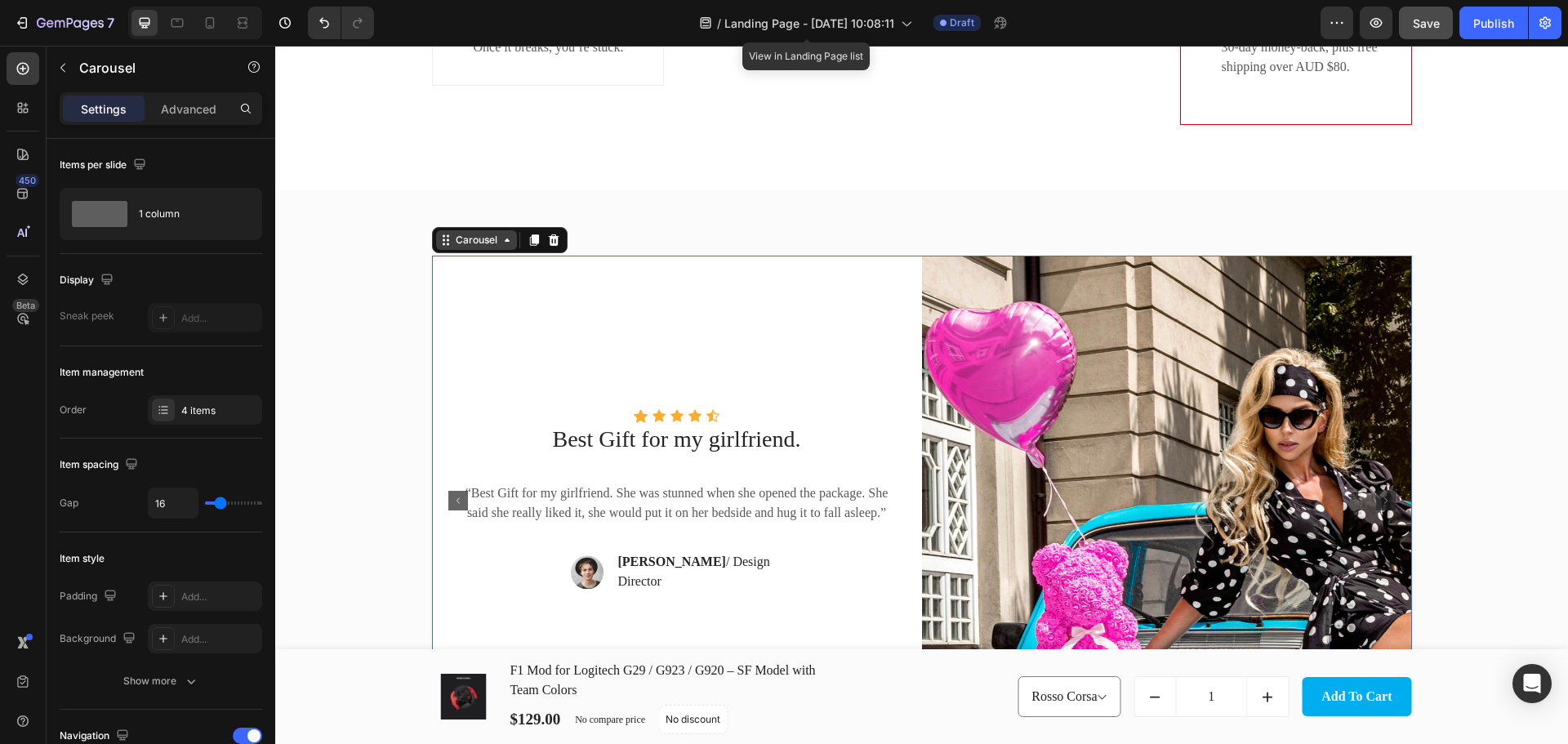
click at [477, 241] on div "Carousel" at bounding box center [476, 239] width 48 height 14
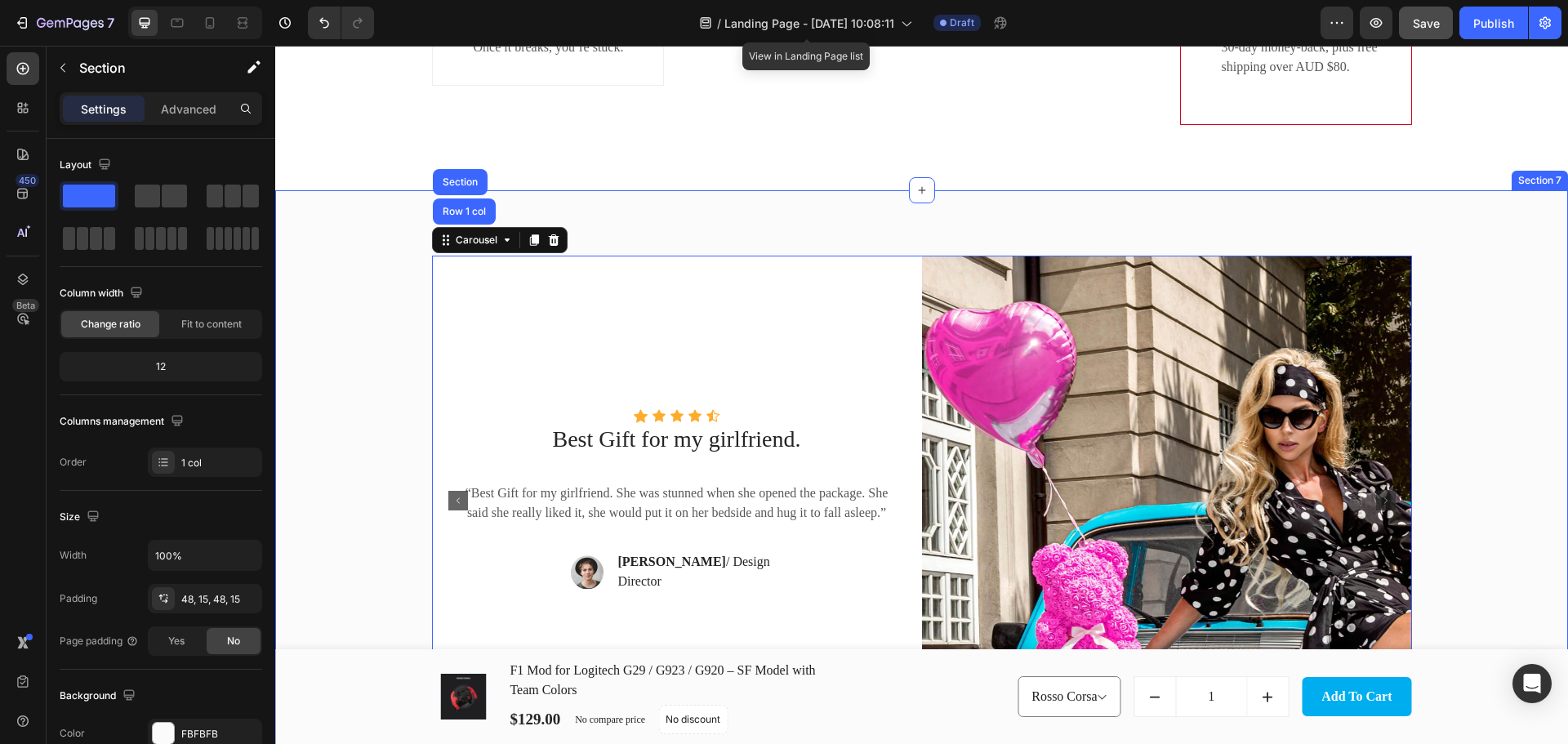
click at [773, 221] on div "Icon Icon Icon Icon Icon Icon List Hoz PERFECT MOD FOR LOGITECH G29 Text block …" at bounding box center [922, 526] width 1293 height 672
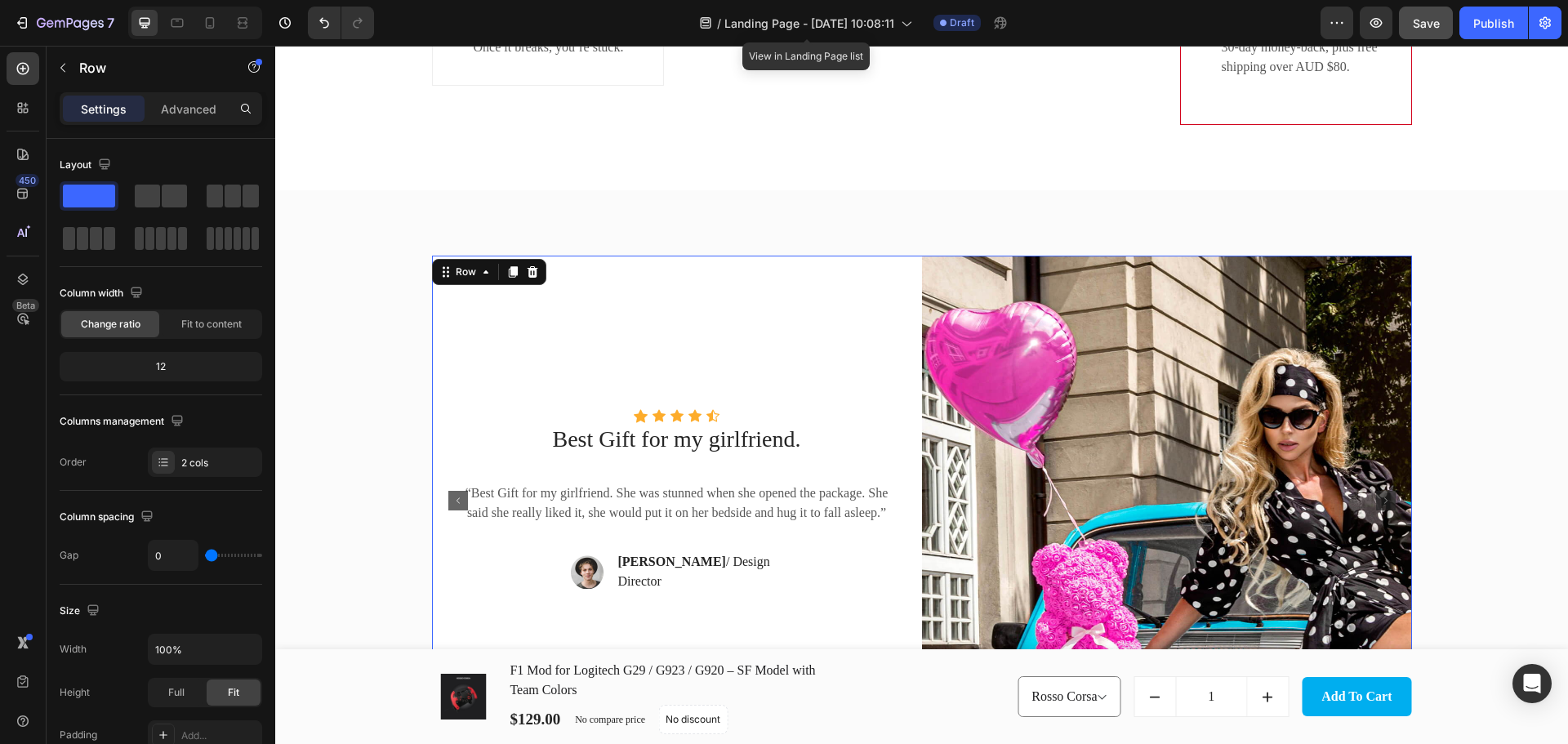
click at [847, 317] on div "Icon Icon Icon Icon Icon Icon List Hoz Best Gift for my girlfriend. Text block …" at bounding box center [677, 501] width 490 height 490
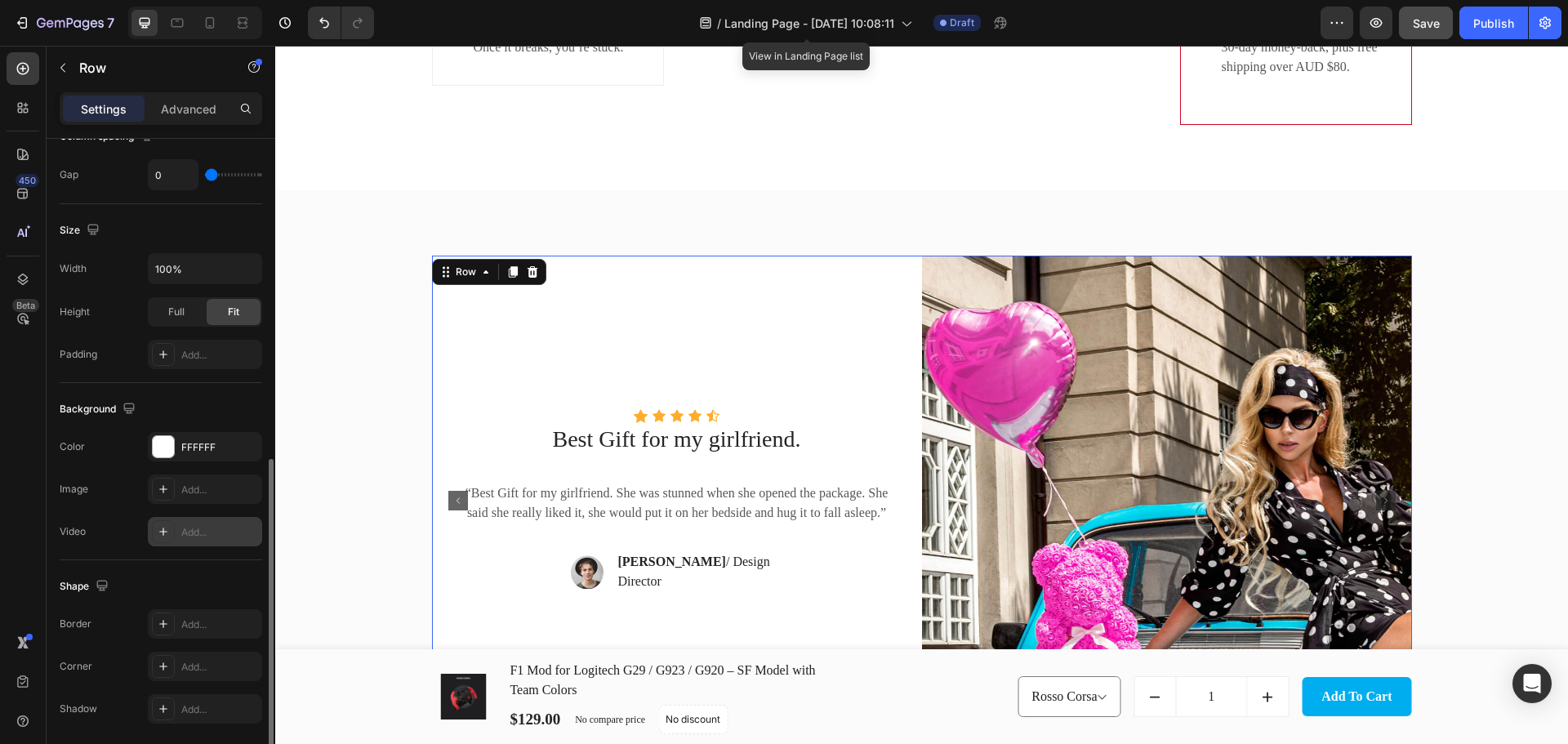
scroll to position [438, 0]
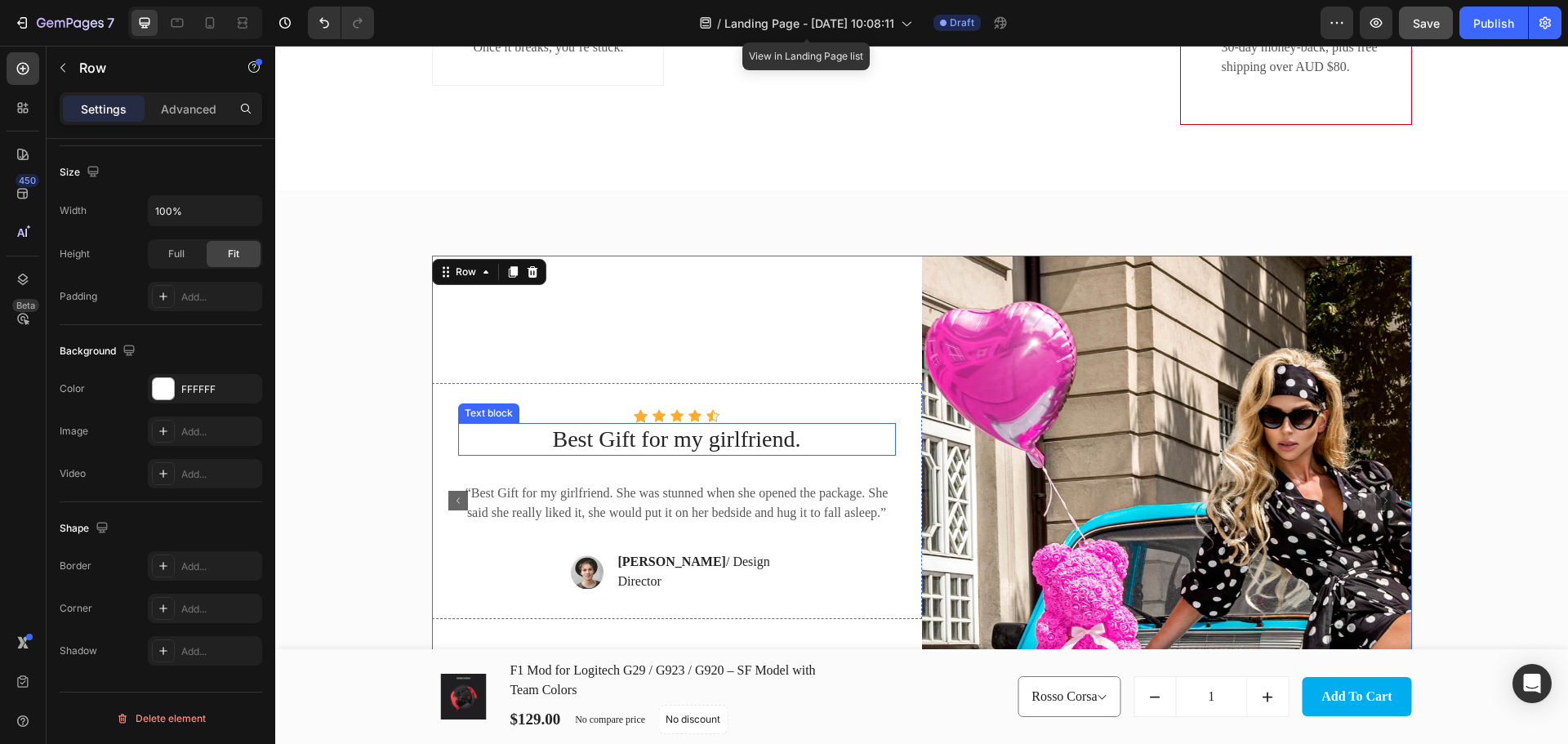
click at [659, 434] on p "Best Gift for my girlfriend." at bounding box center [677, 438] width 434 height 29
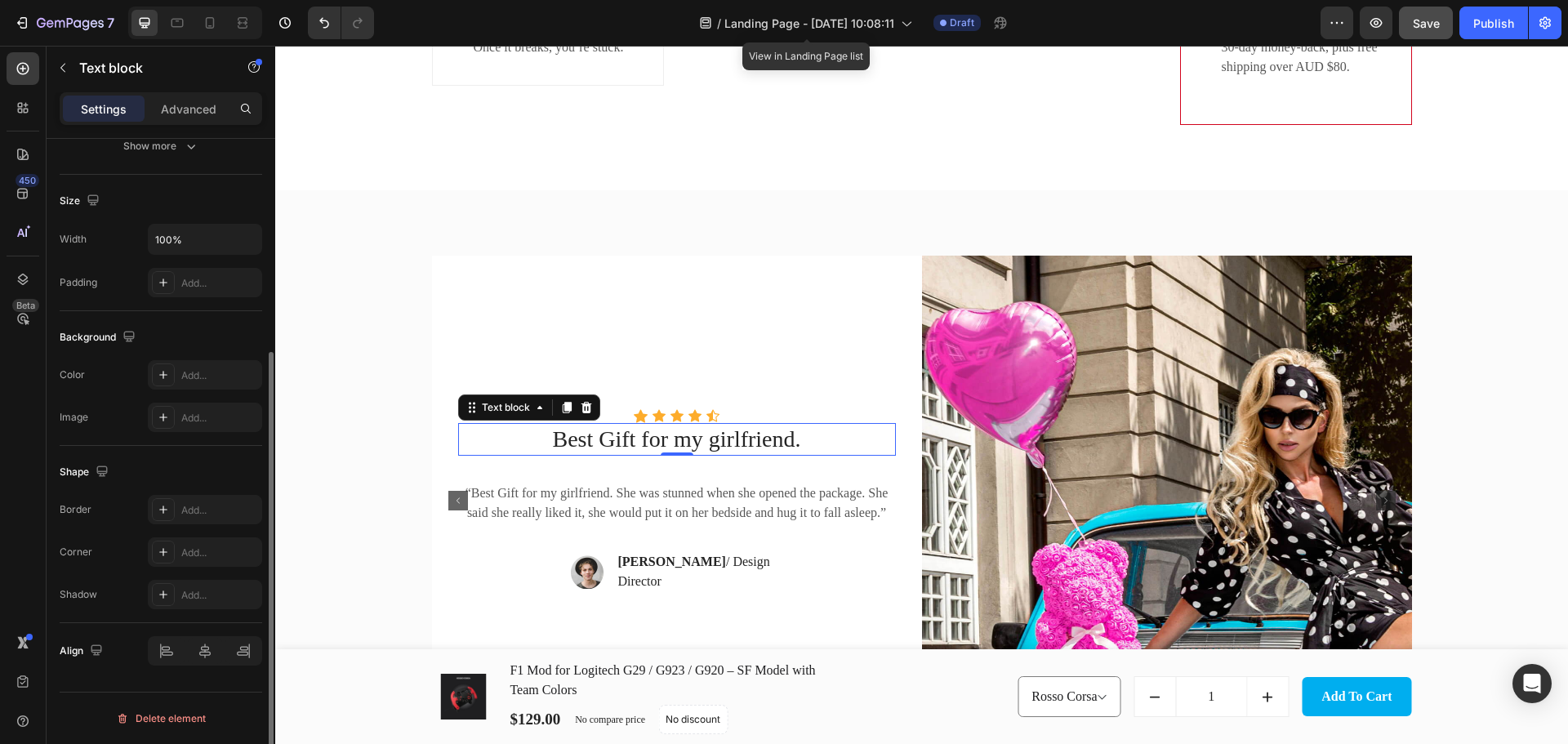
scroll to position [0, 0]
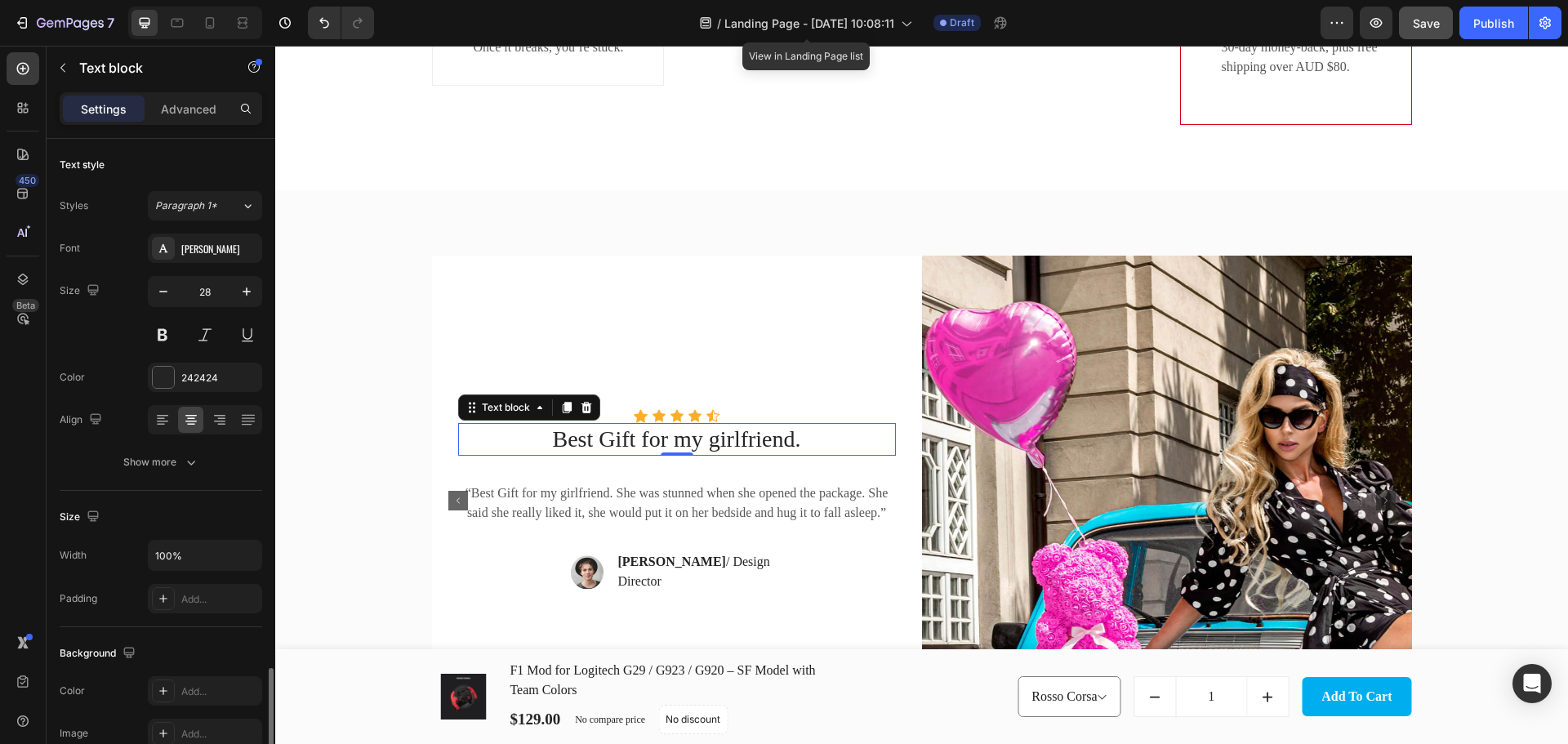
click at [659, 434] on p "Best Gift for my girlfriend." at bounding box center [677, 438] width 434 height 29
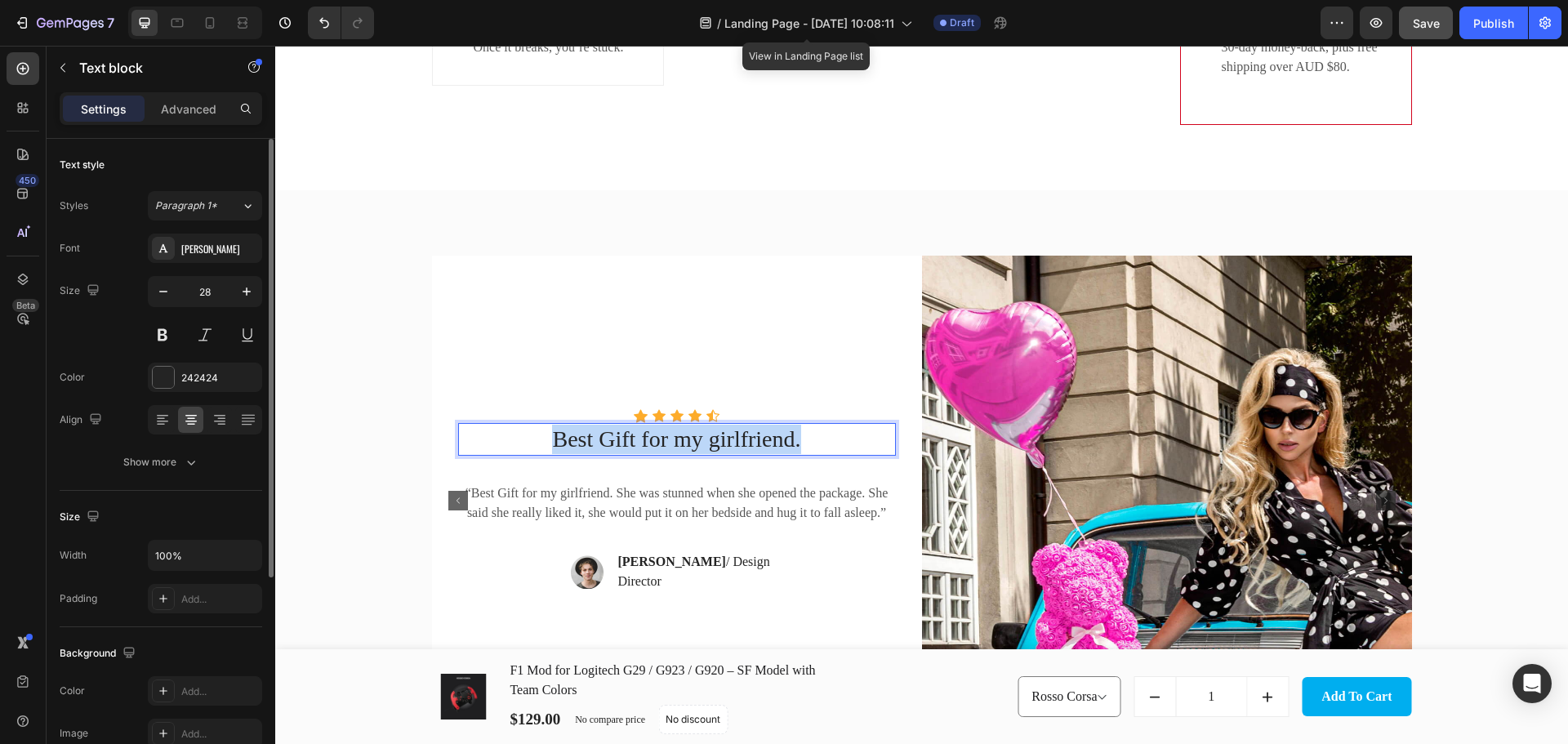
click at [659, 434] on p "Best Gift for my girlfriend." at bounding box center [677, 438] width 434 height 29
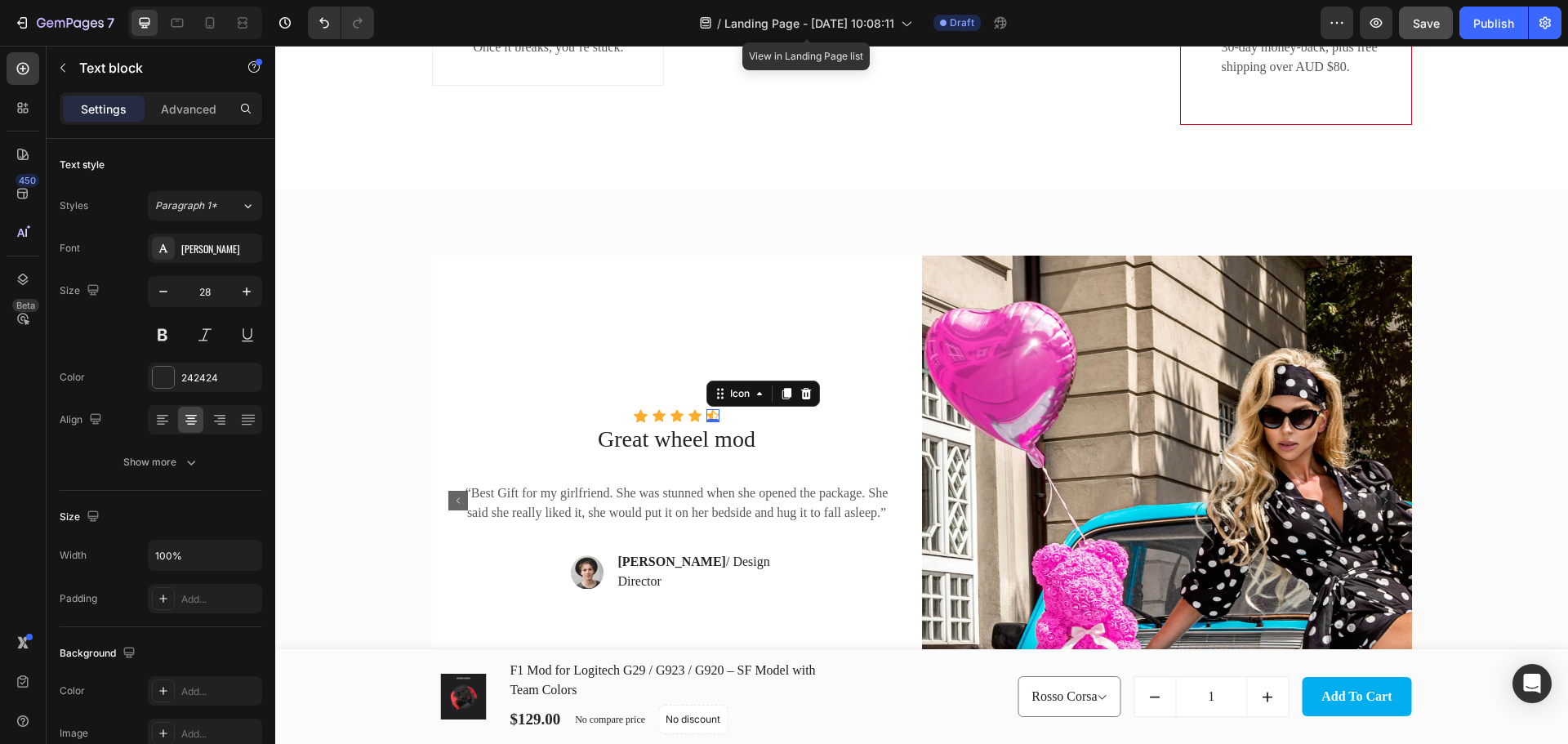
click at [708, 421] on div "Icon 0" at bounding box center [713, 416] width 13 height 13
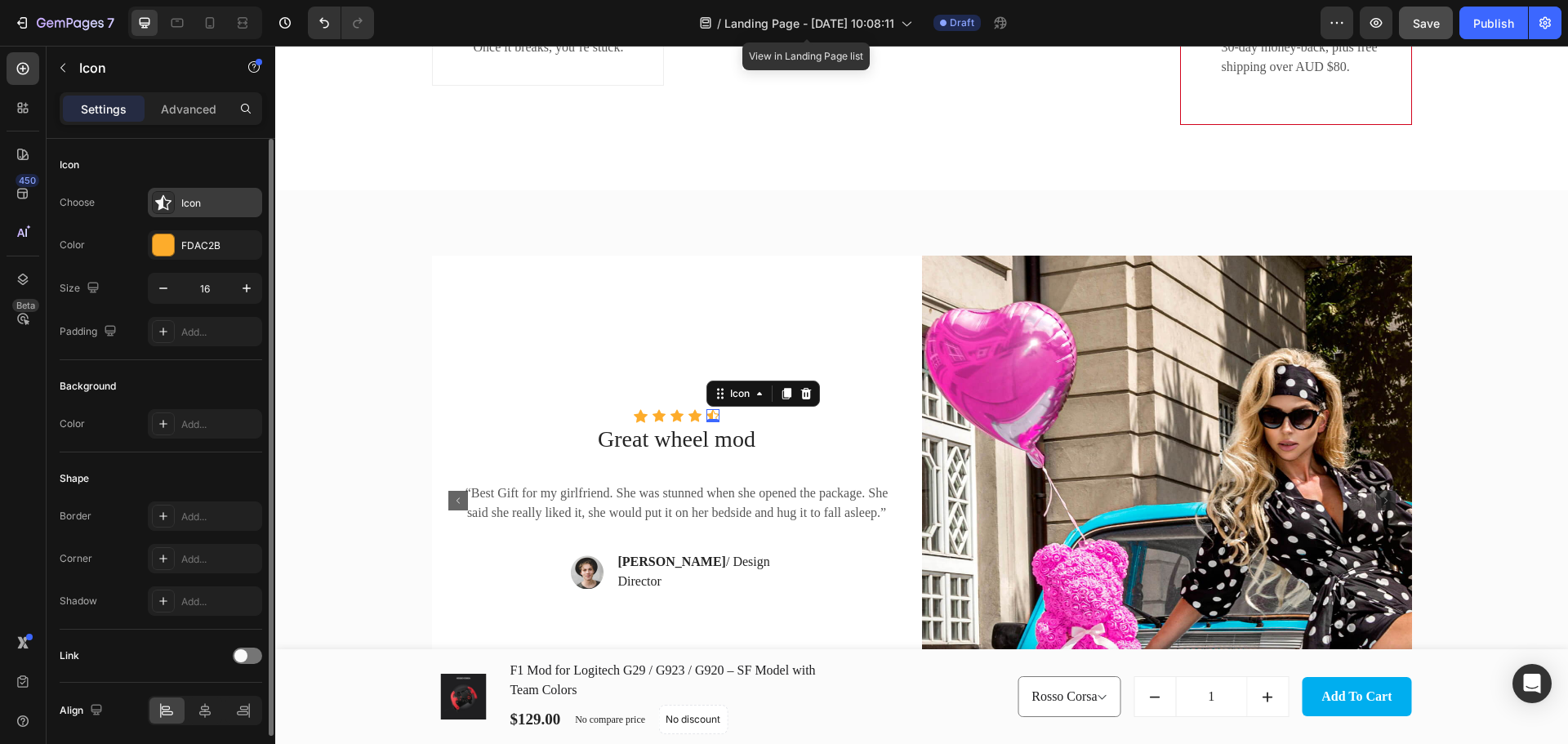
click at [173, 200] on div at bounding box center [162, 202] width 23 height 23
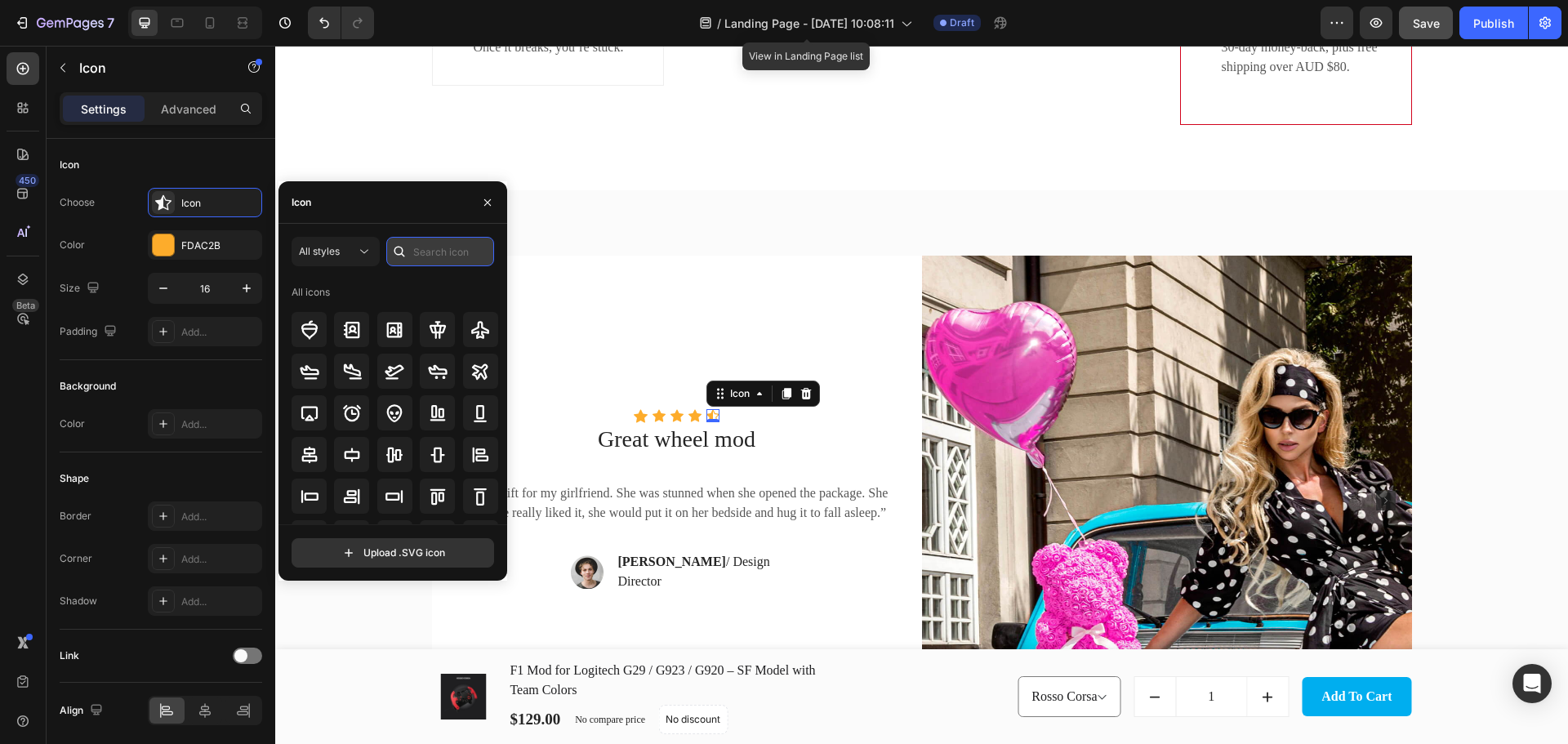
click at [431, 248] on input "text" at bounding box center [440, 251] width 108 height 29
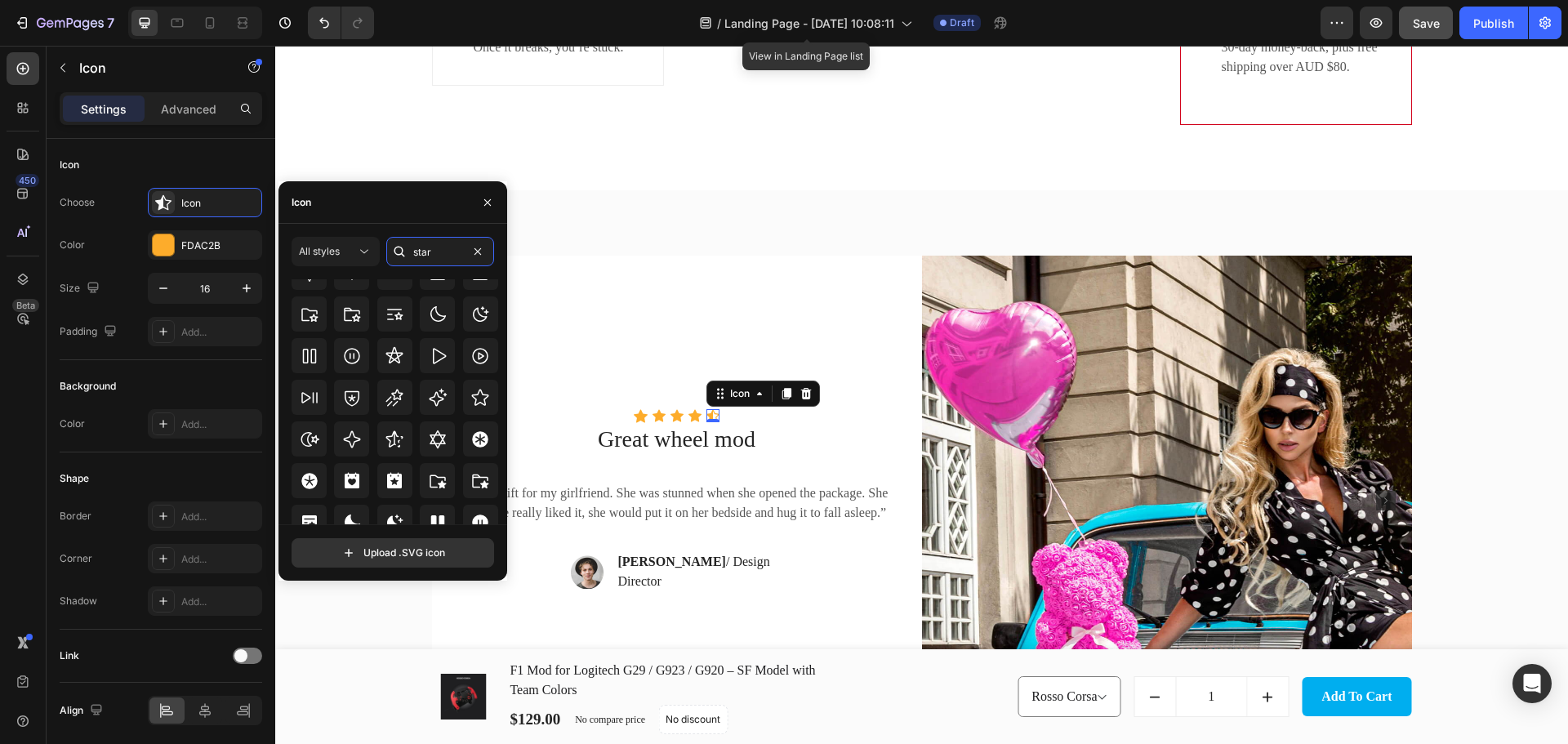
scroll to position [496, 0]
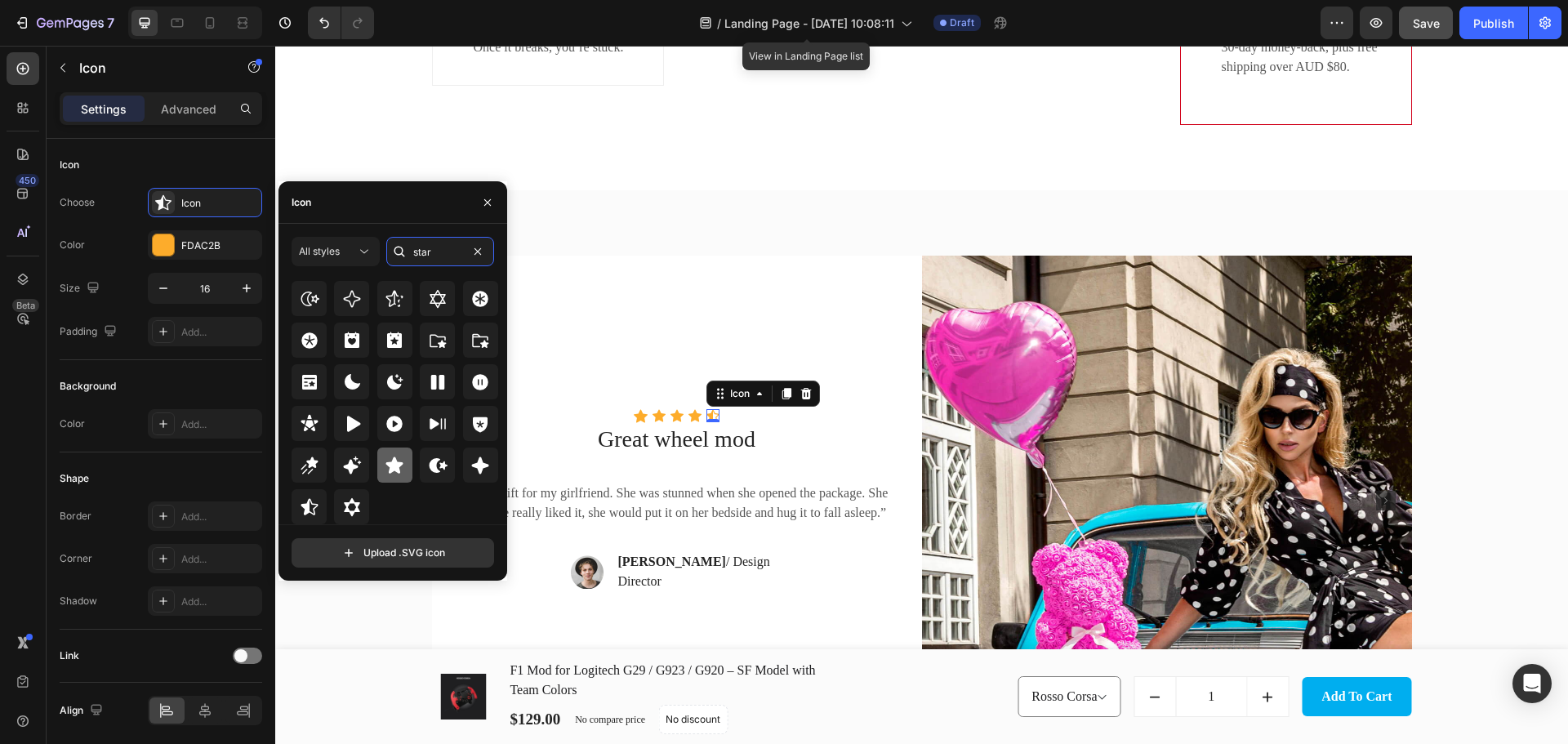
type input "star"
click at [385, 471] on icon at bounding box center [394, 465] width 19 height 19
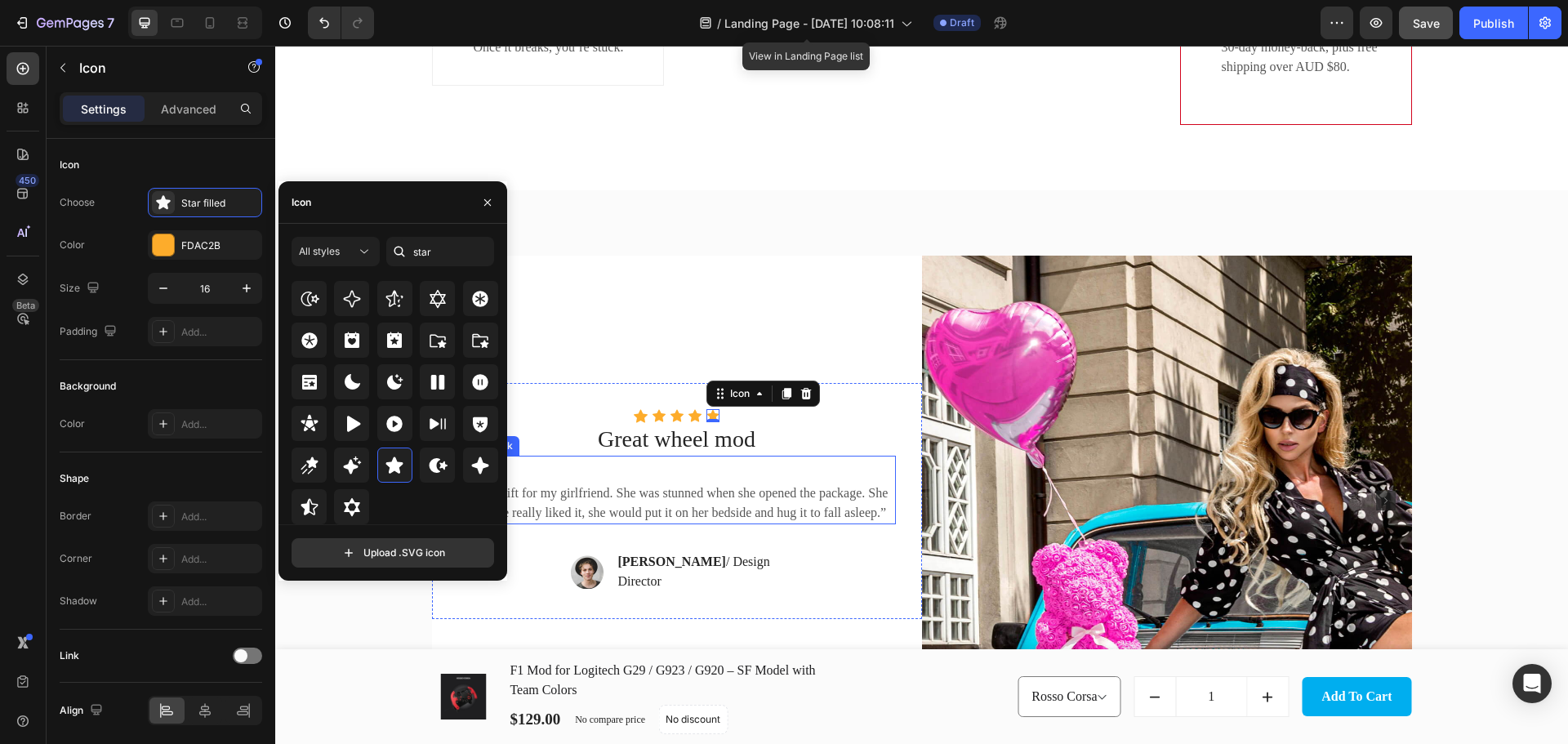
click at [688, 504] on p "“Best Gift for my girlfriend. She was stunned when she opened the package. She …" at bounding box center [677, 502] width 434 height 40
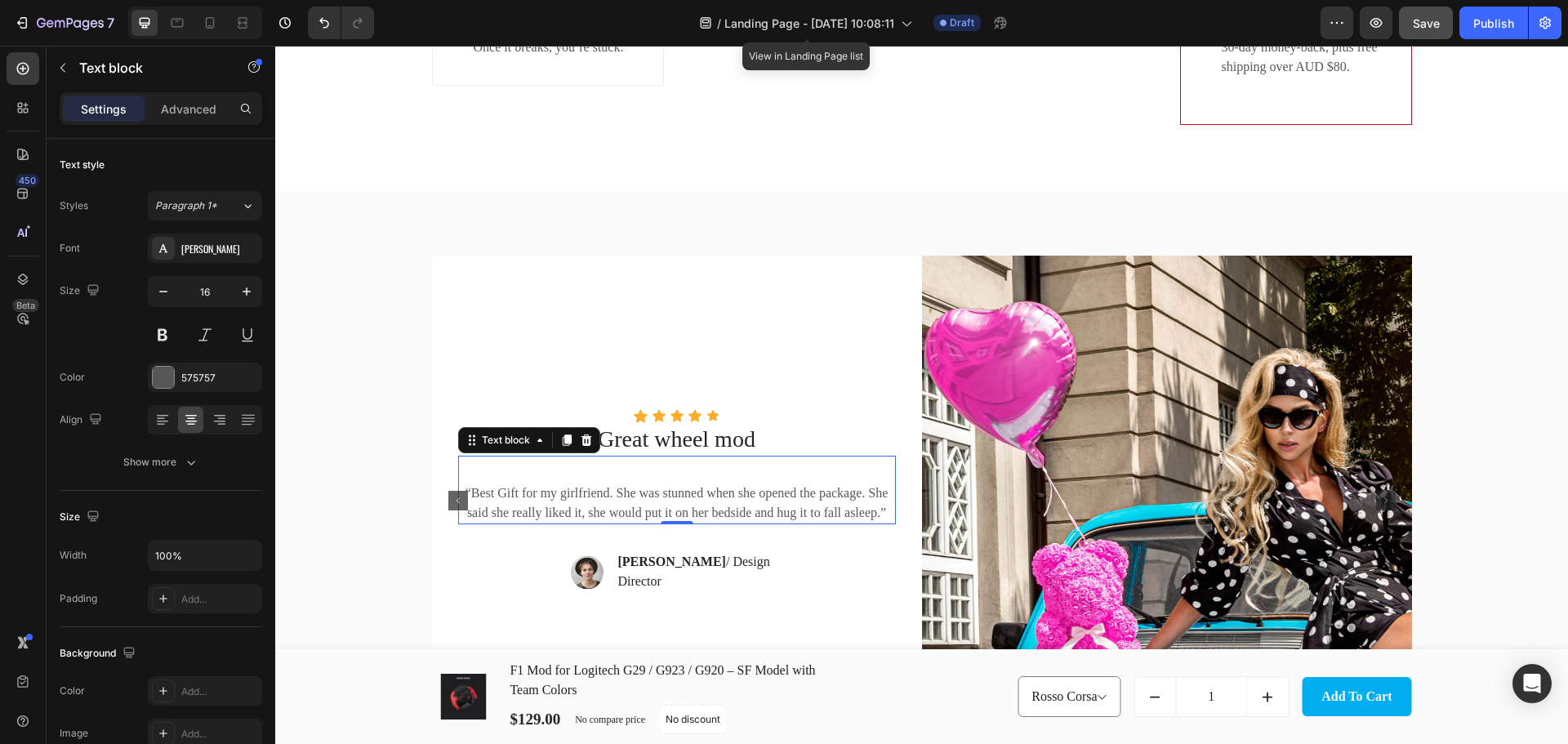
click at [688, 504] on p "“Best Gift for my girlfriend. She was stunned when she opened the package. She …" at bounding box center [677, 502] width 434 height 40
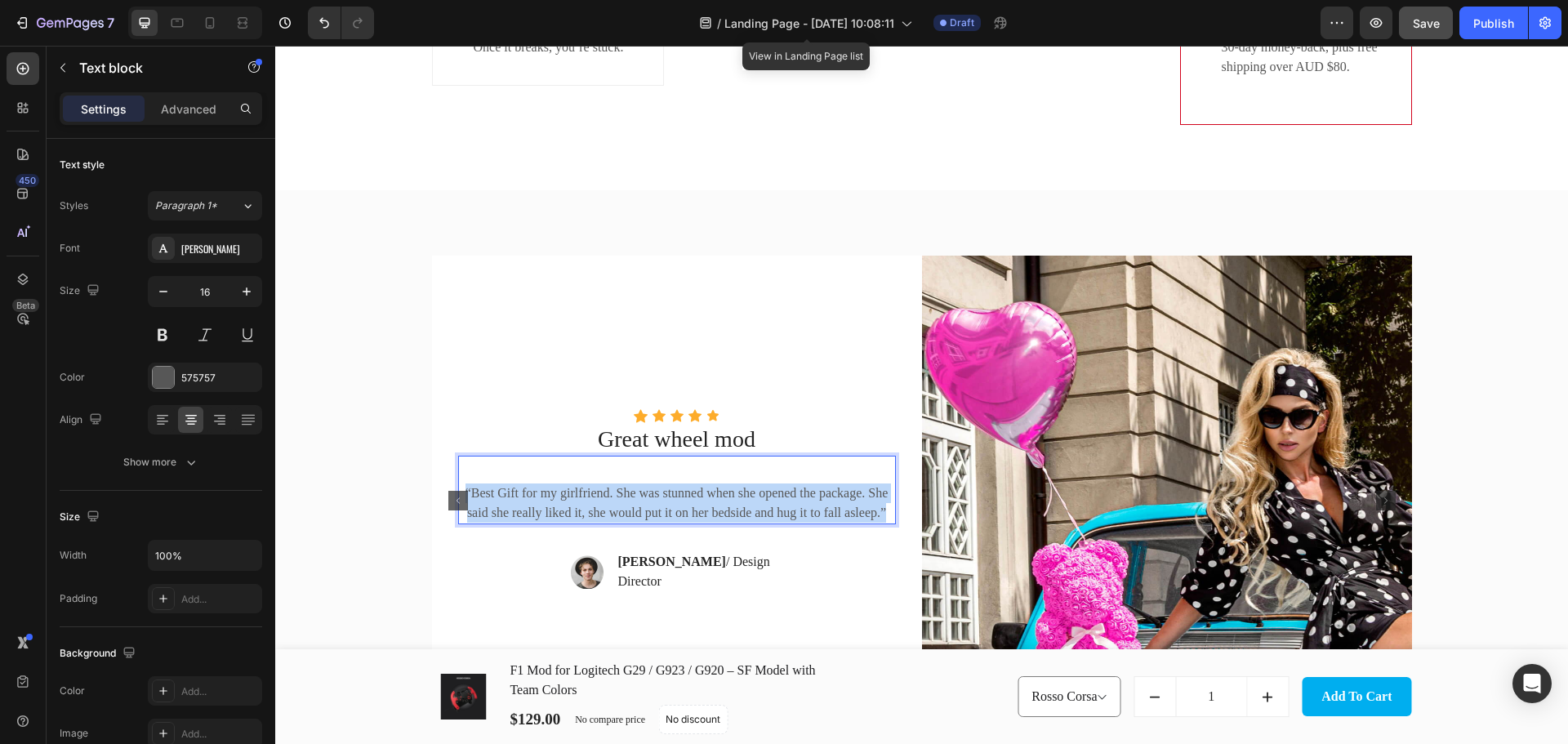
click at [688, 504] on p "“Best Gift for my girlfriend. She was stunned when she opened the package. She …" at bounding box center [677, 502] width 434 height 40
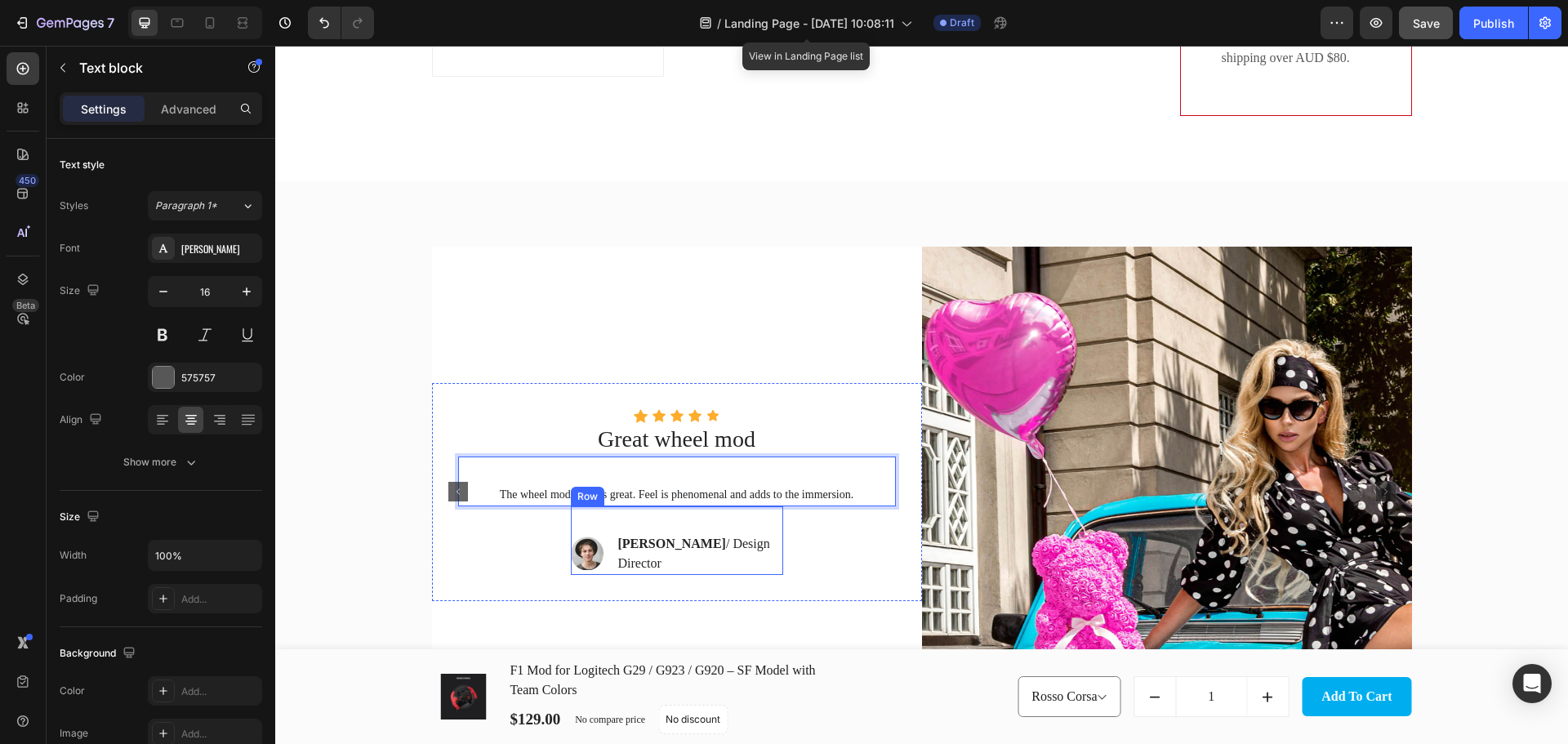
scroll to position [3187, 0]
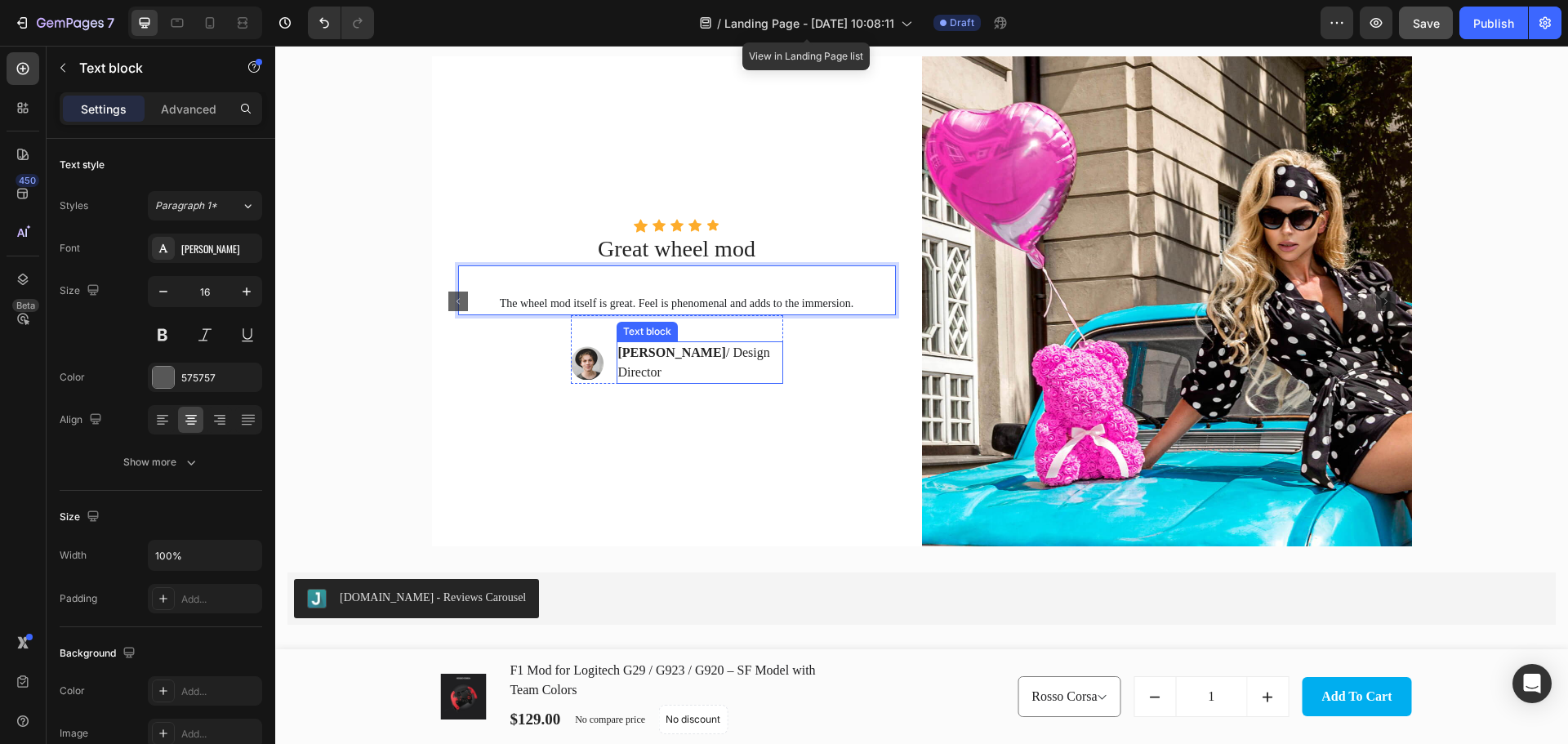
click at [713, 364] on p "Reylo F. / Design Director" at bounding box center [699, 362] width 163 height 40
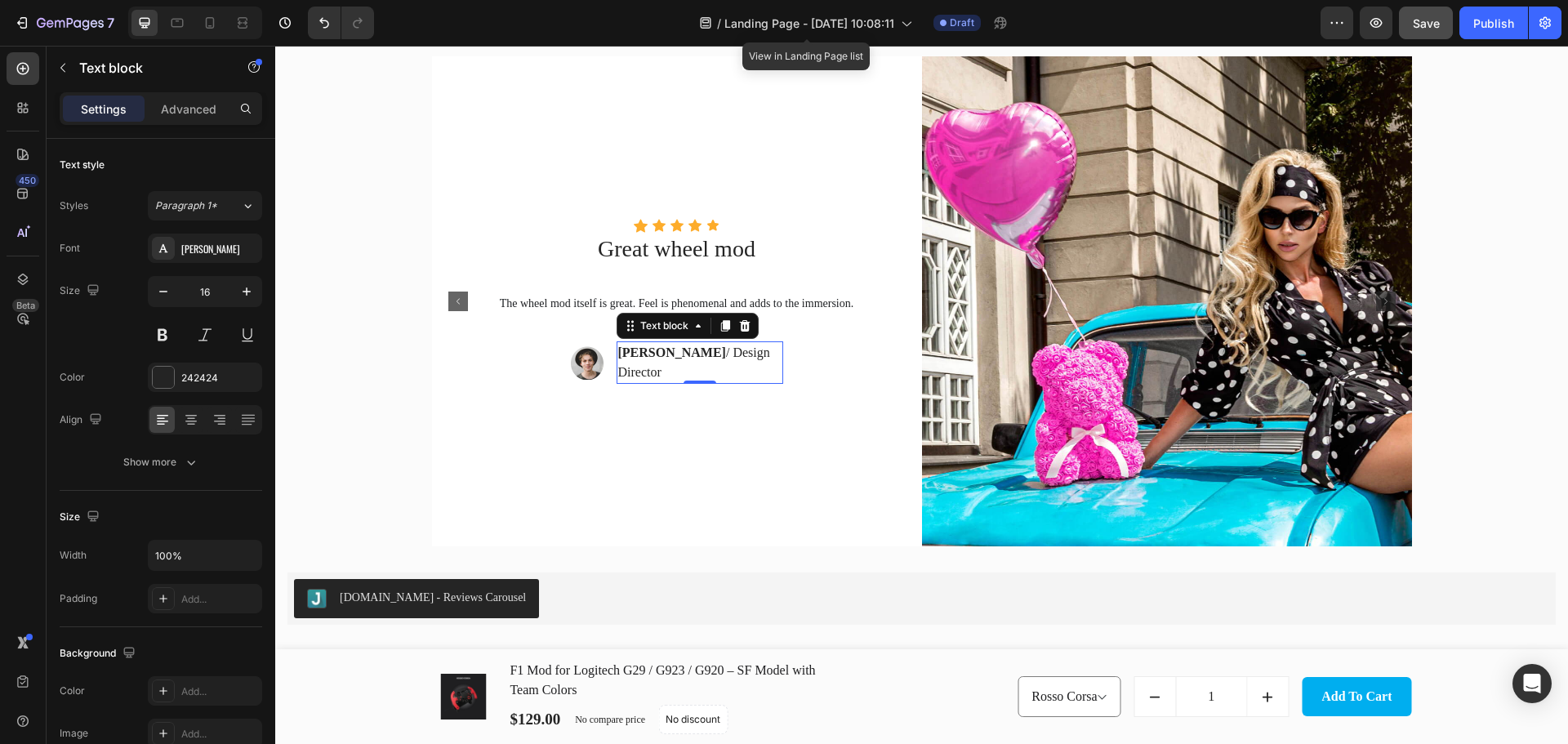
click at [713, 364] on p "Reylo F. / Design Director" at bounding box center [699, 362] width 163 height 40
drag, startPoint x: 661, startPoint y: 365, endPoint x: 752, endPoint y: 366, distance: 91.0
click at [752, 366] on p "Reylo F. / Design Director" at bounding box center [699, 362] width 163 height 40
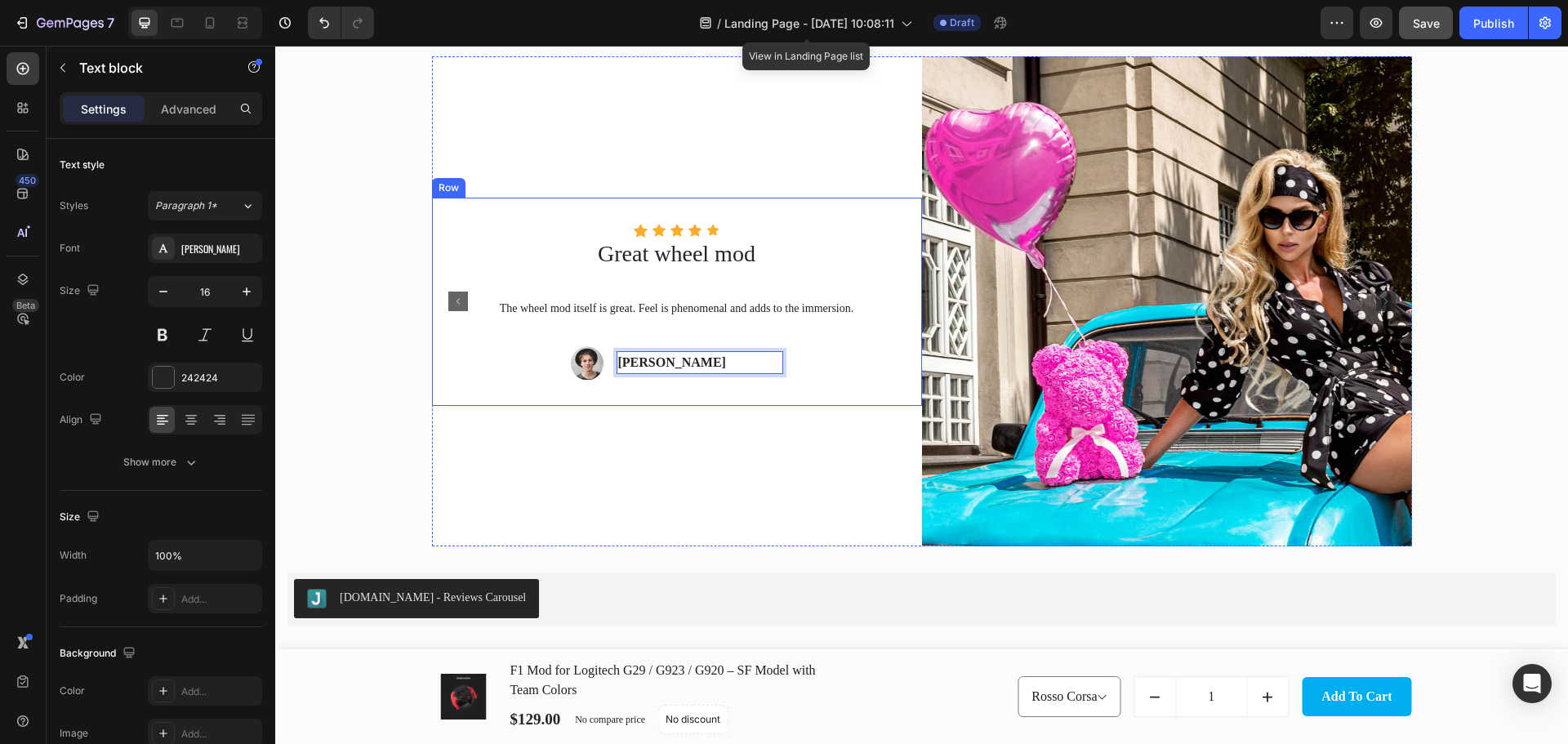
click at [731, 396] on div "Icon Icon Icon Icon Icon Icon List Hoz Great wheel mod Text block The wheel mod…" at bounding box center [677, 301] width 490 height 208
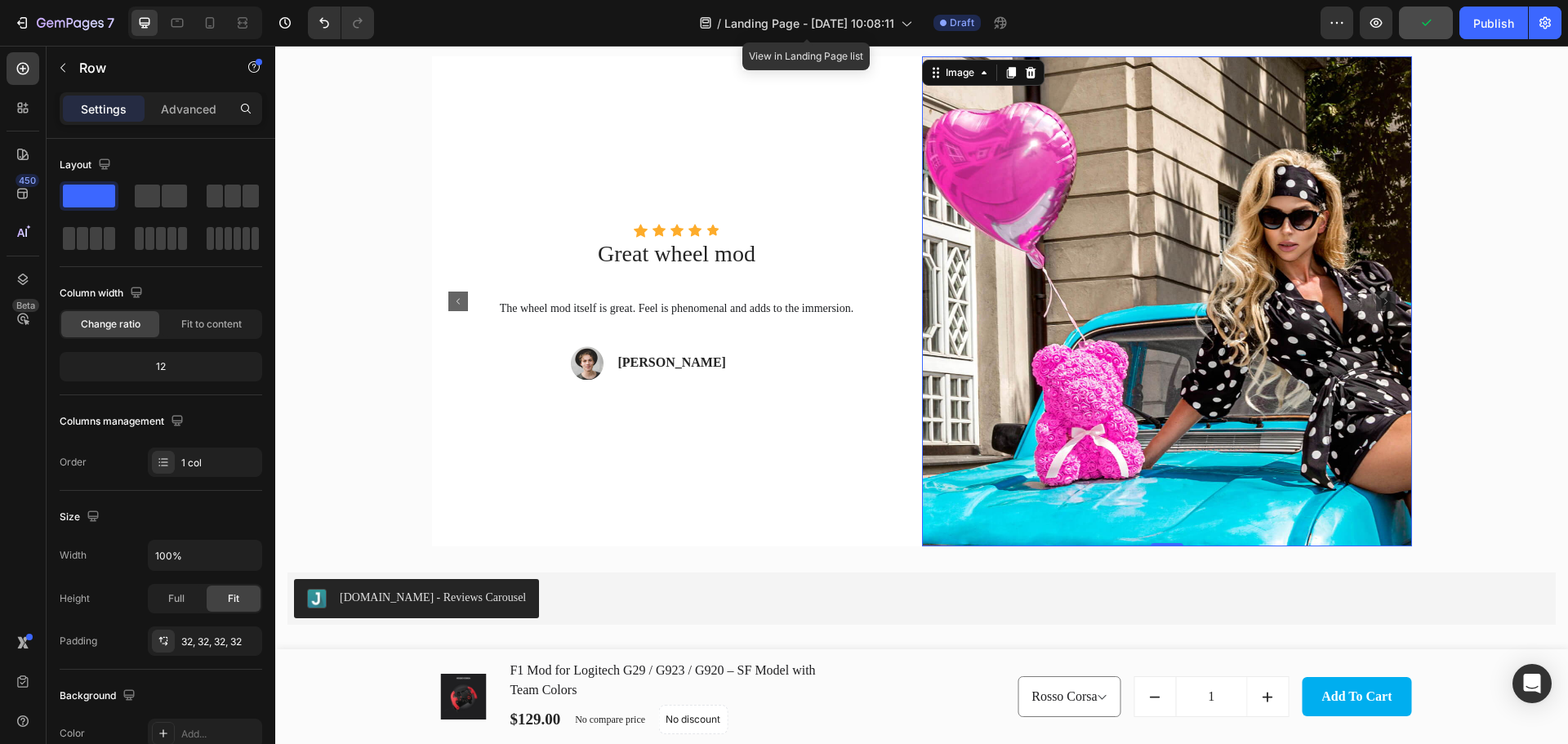
click at [1208, 369] on img at bounding box center [1167, 301] width 490 height 490
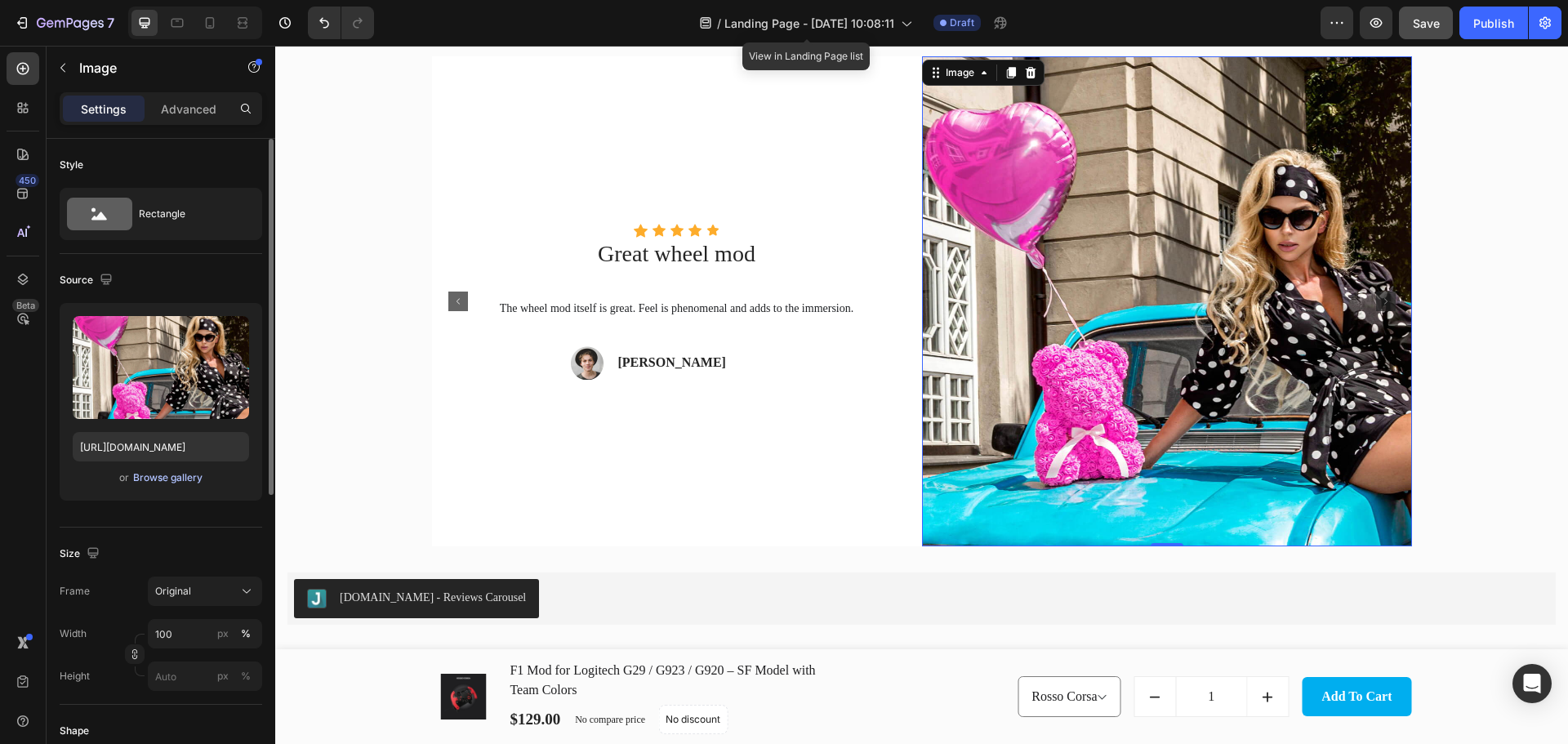
click at [174, 479] on div "Browse gallery" at bounding box center [167, 477] width 69 height 14
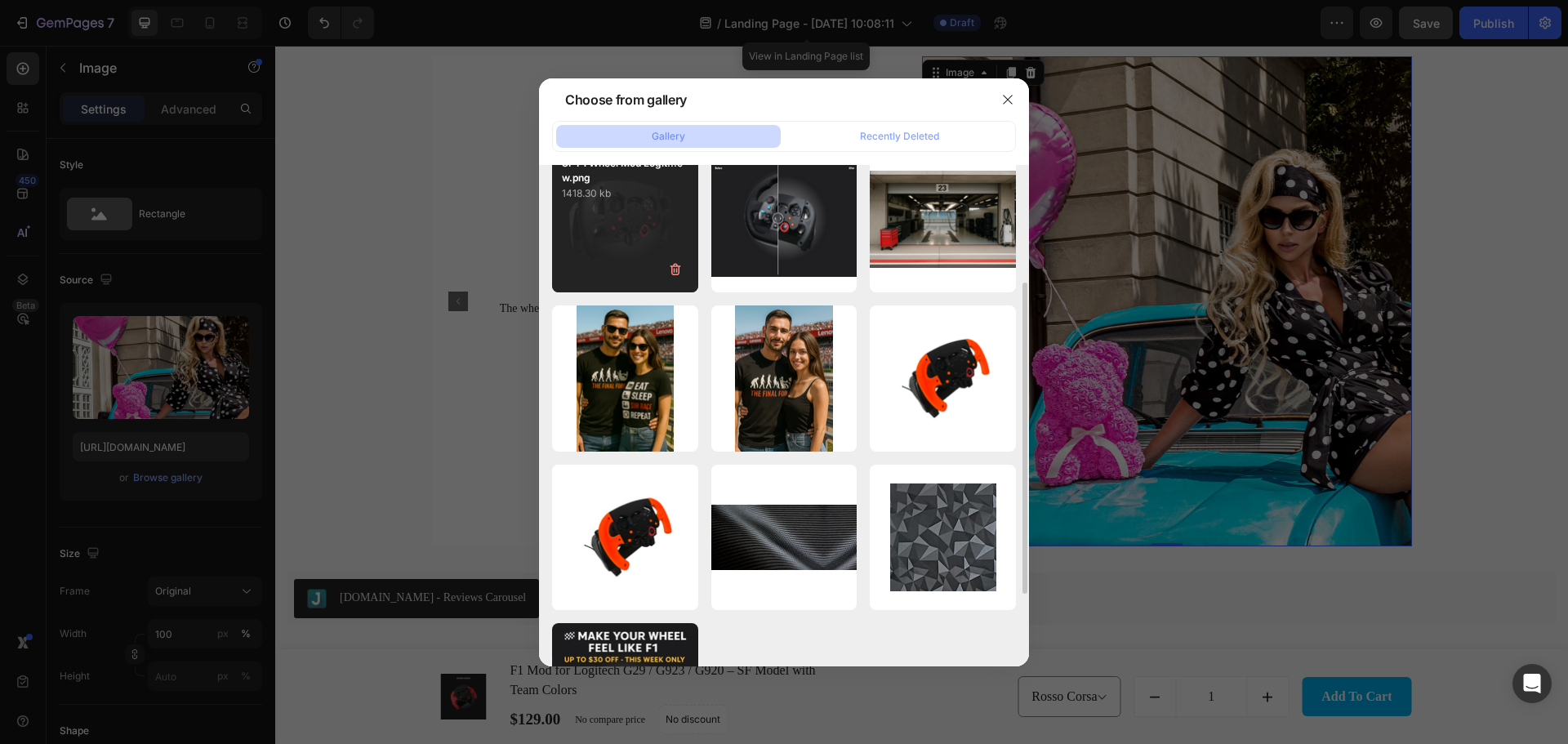
scroll to position [0, 0]
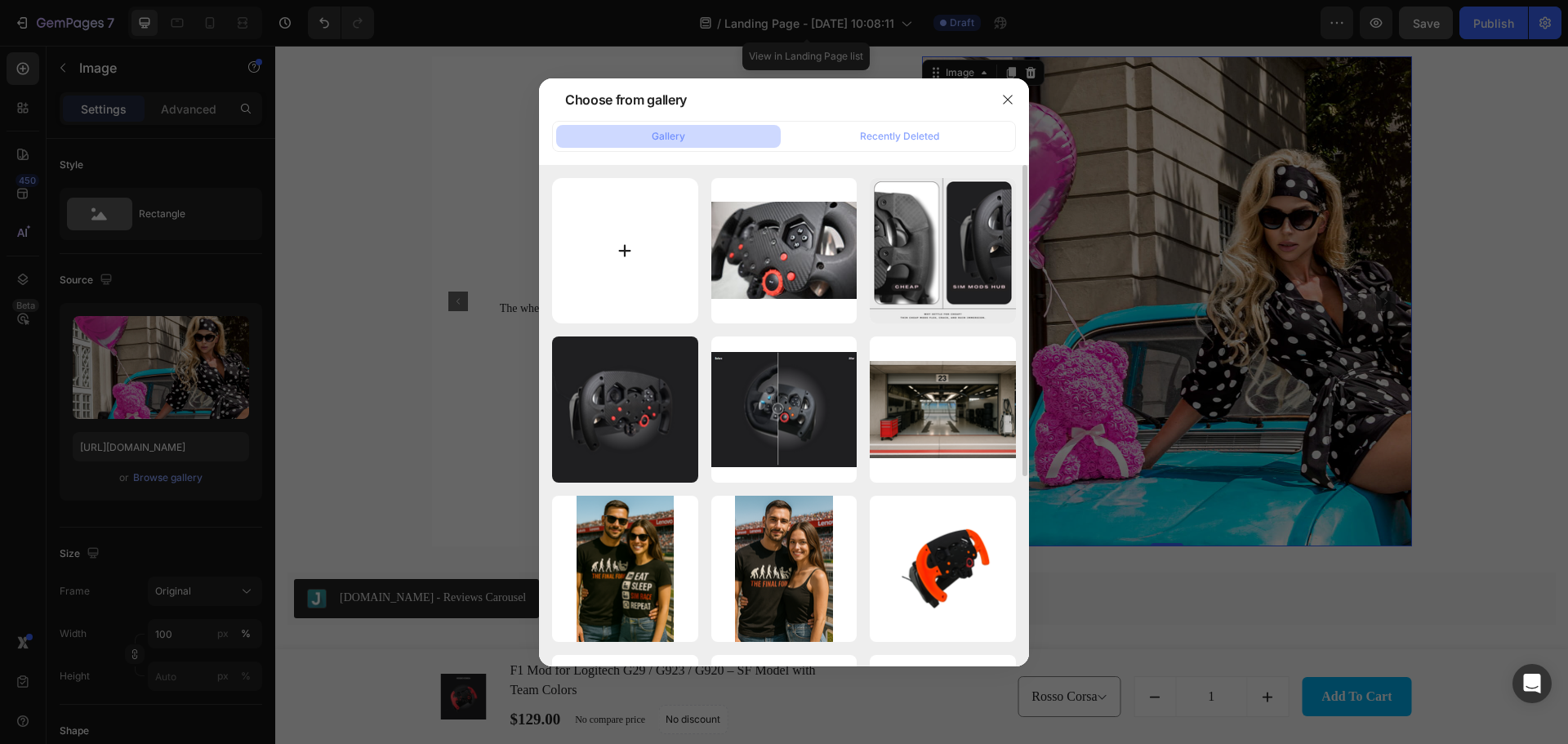
click at [632, 248] on input "file" at bounding box center [625, 251] width 146 height 146
type input "C:\fakepath\1738189756__img_0985__huge.jpeg"
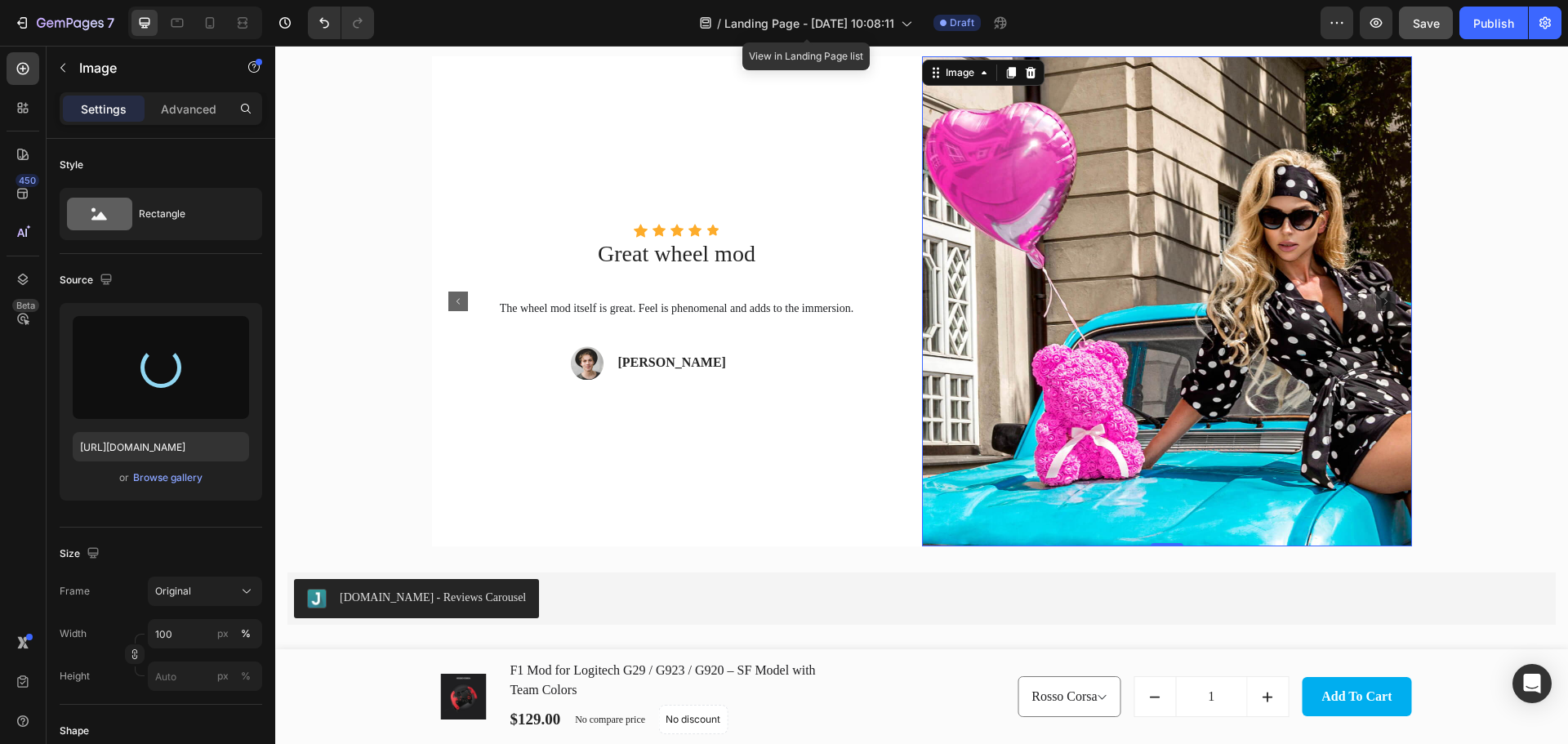
type input "https://cdn.shopify.com/s/files/1/0674/8586/0062/files/gempages_580835302810059…"
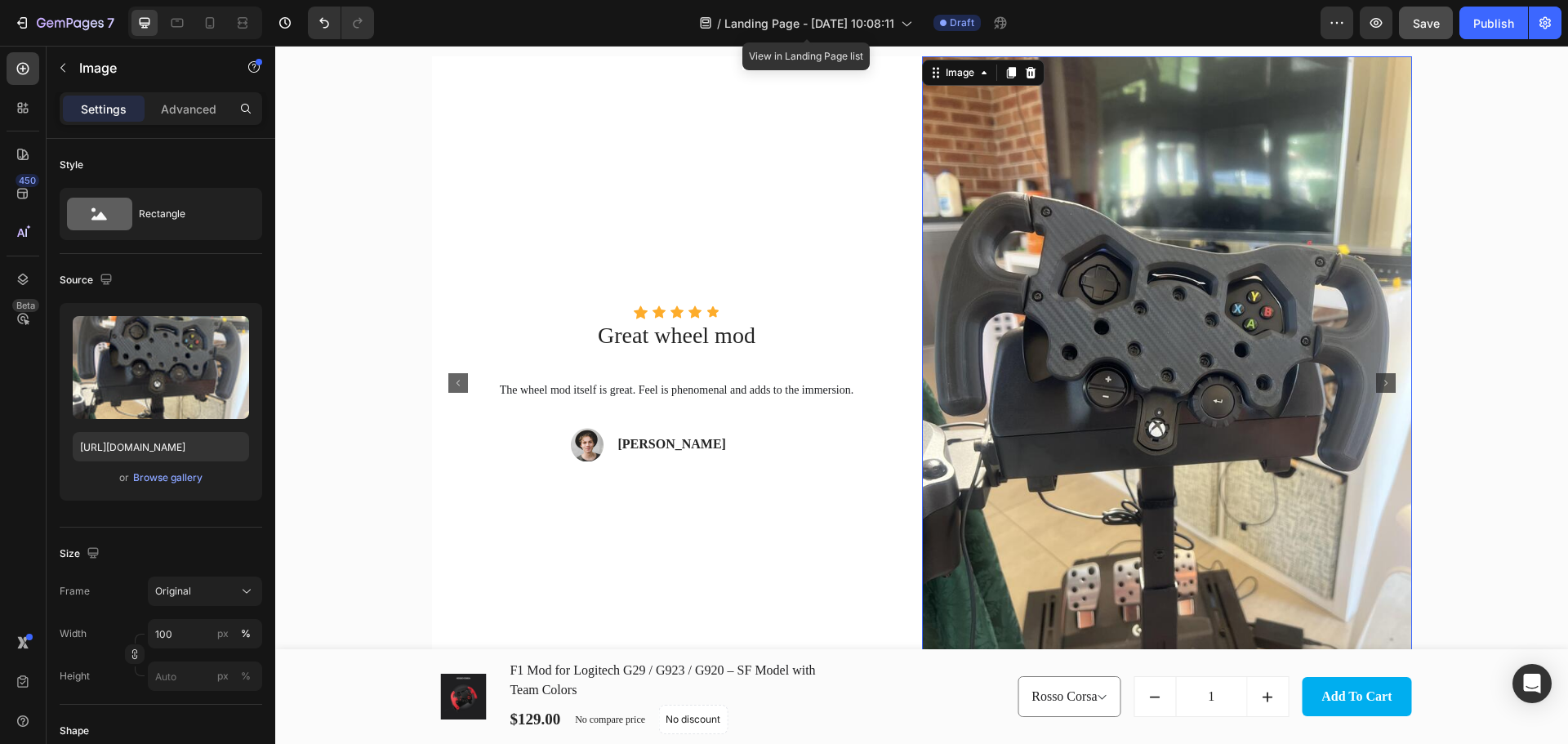
scroll to position [3378, 0]
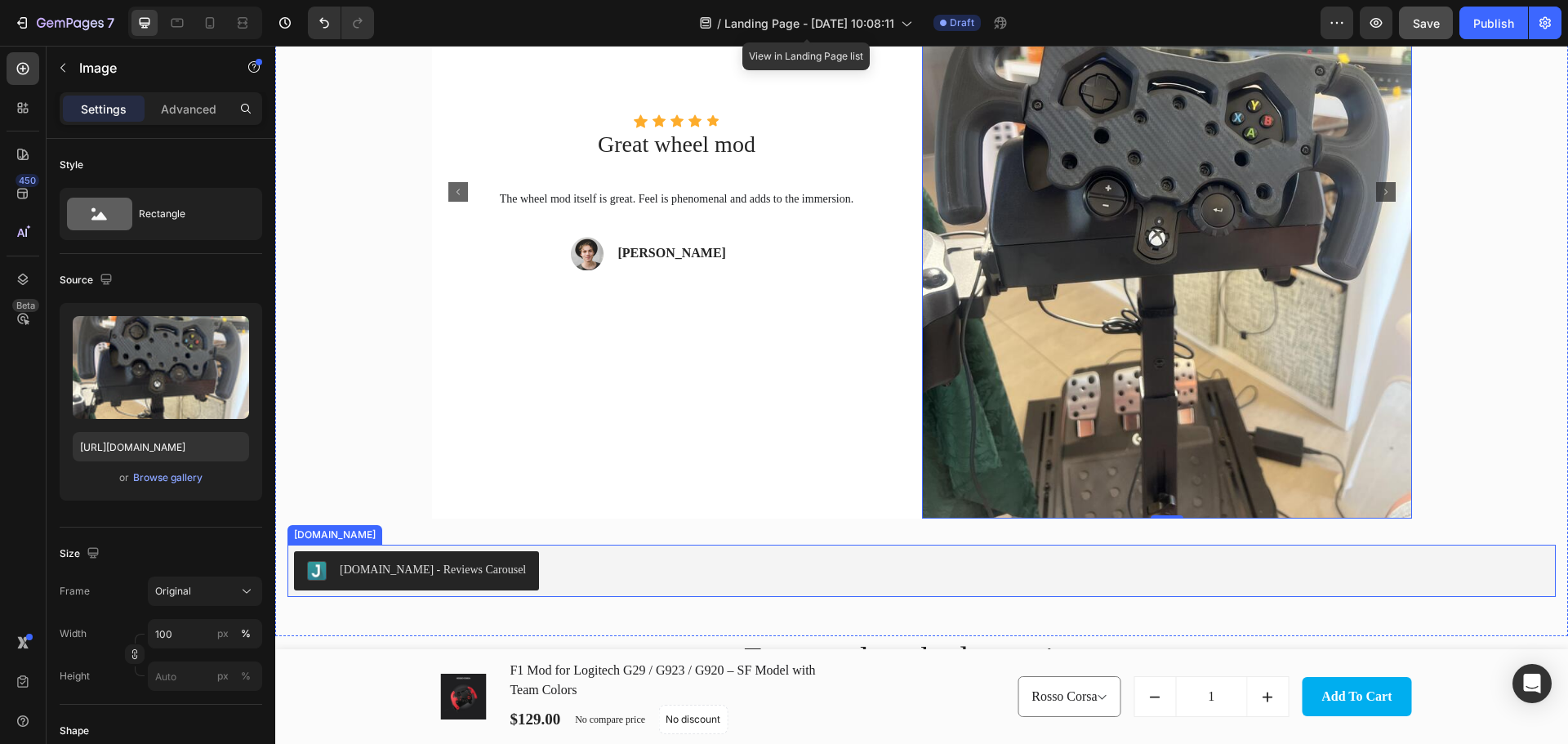
click at [710, 564] on div "[DOMAIN_NAME] - Reviews Carousel" at bounding box center [921, 571] width 1255 height 40
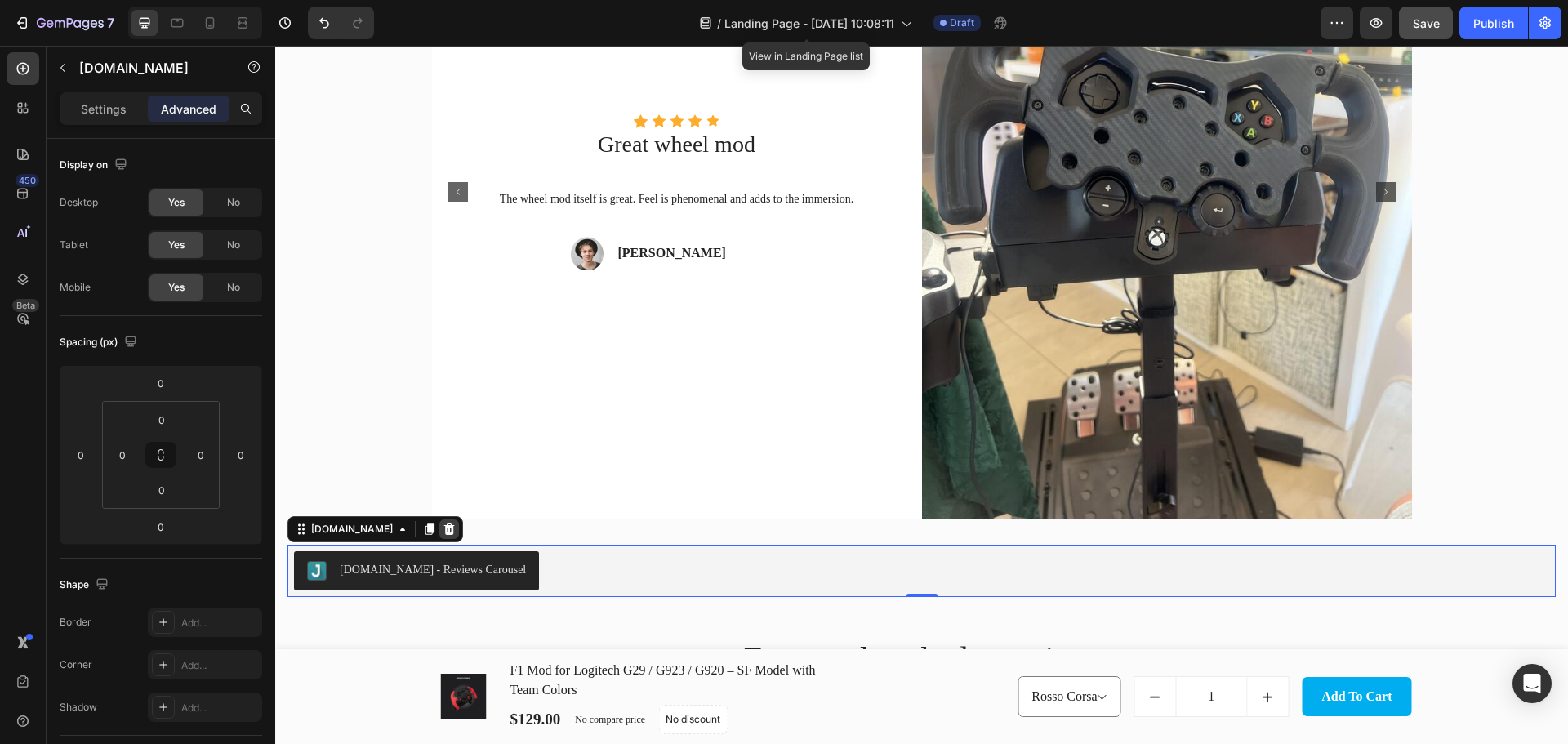
click at [444, 533] on icon at bounding box center [449, 529] width 11 height 12
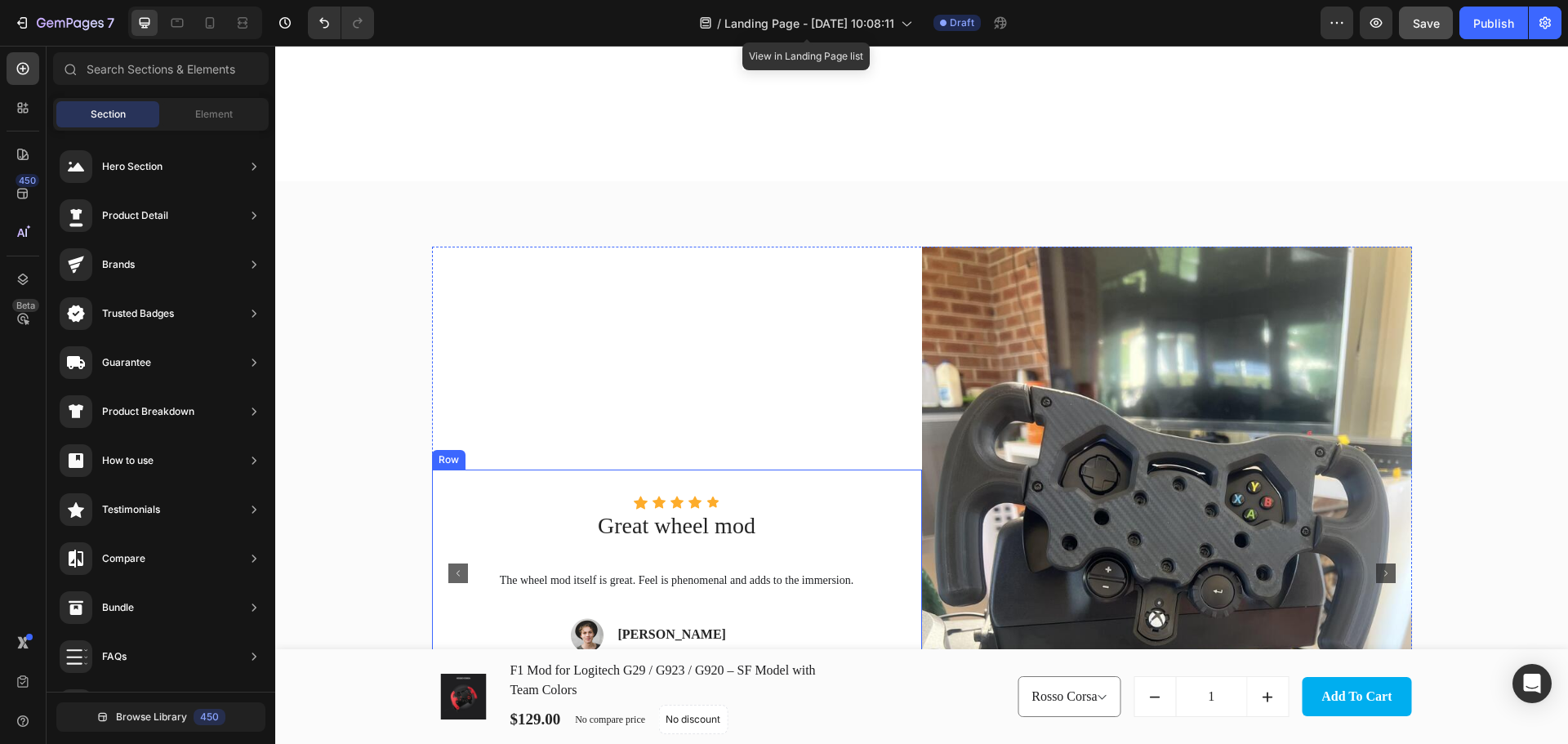
scroll to position [3187, 0]
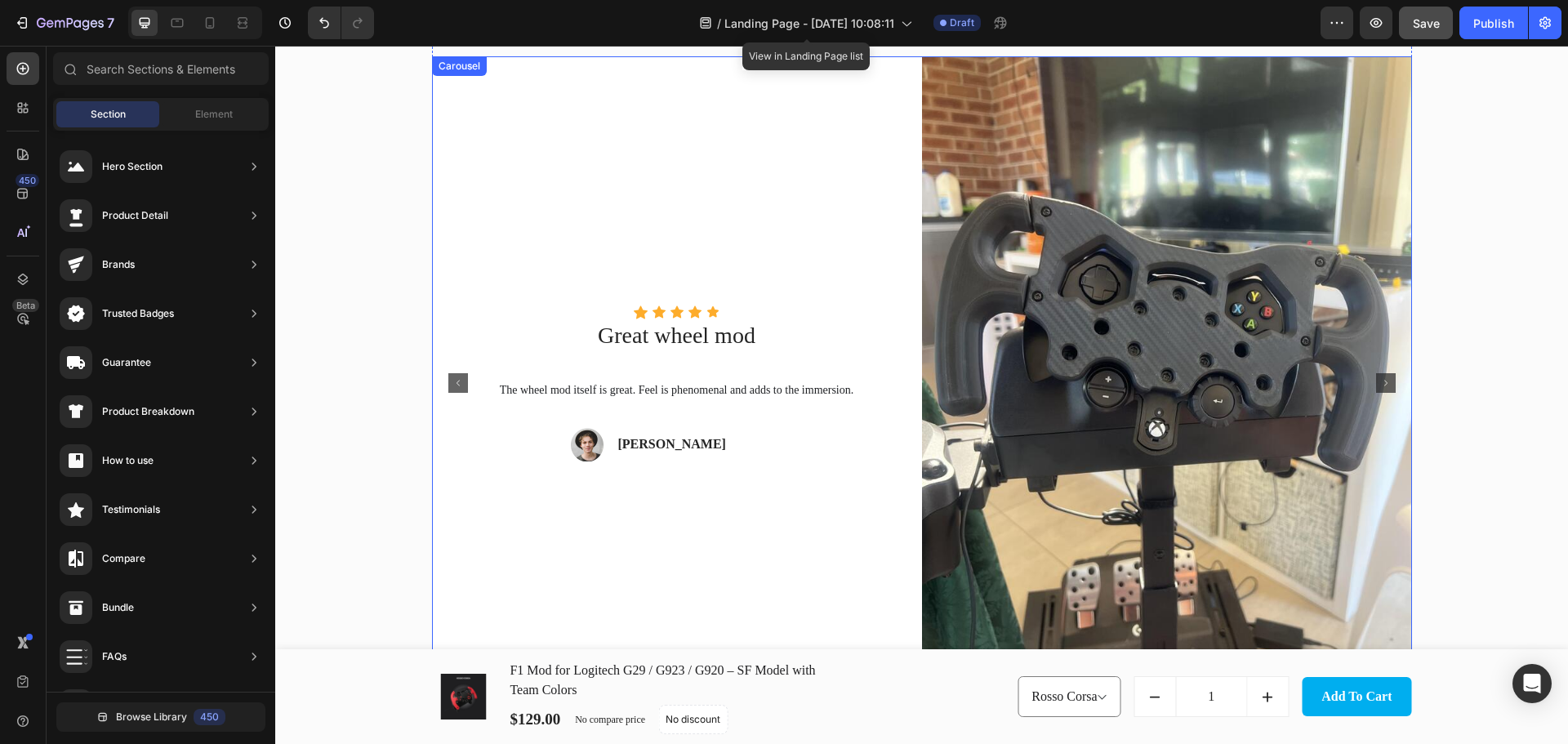
click at [450, 378] on rect "Carousel Back Arrow" at bounding box center [458, 382] width 19 height 19
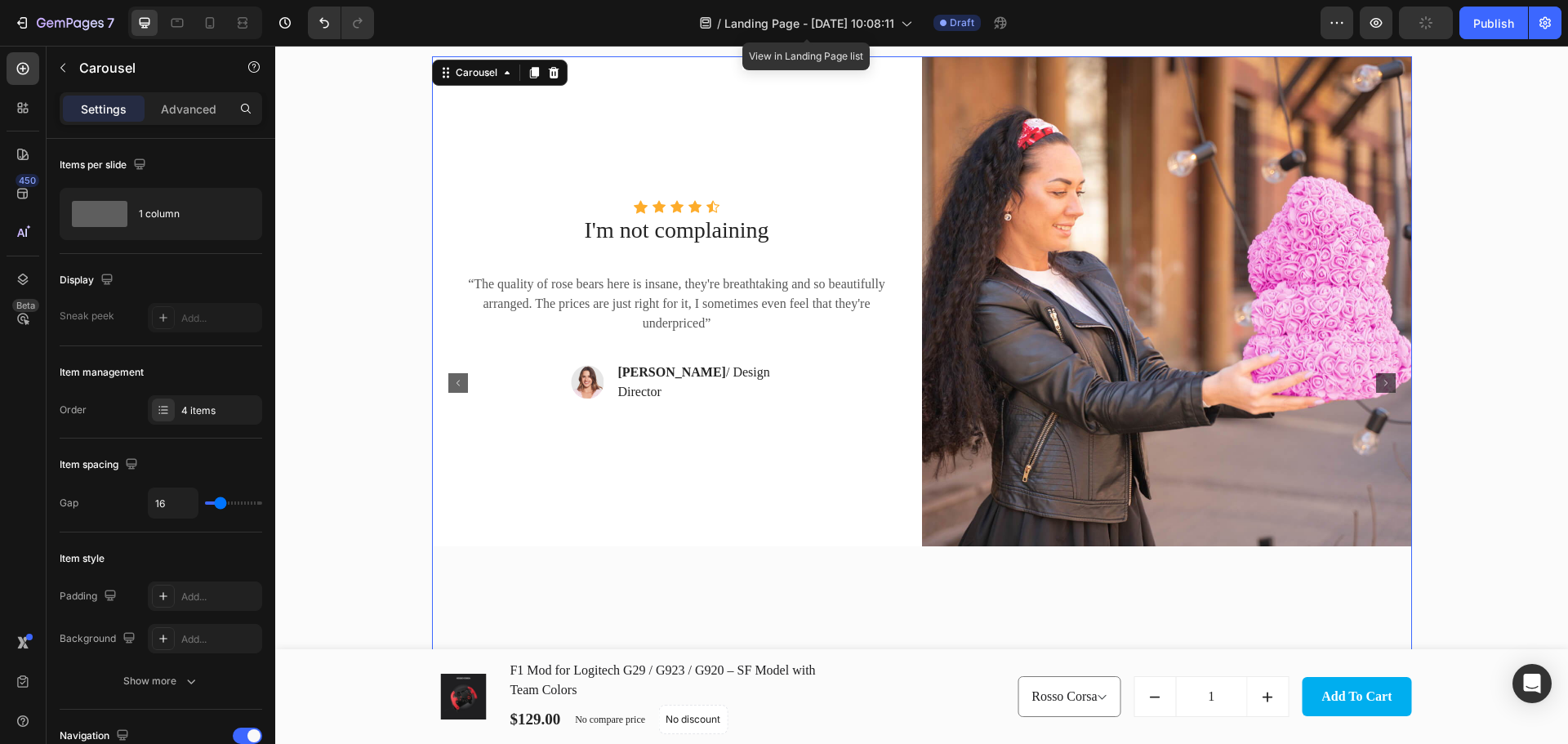
click at [449, 390] on rect "Carousel Back Arrow" at bounding box center [458, 382] width 19 height 19
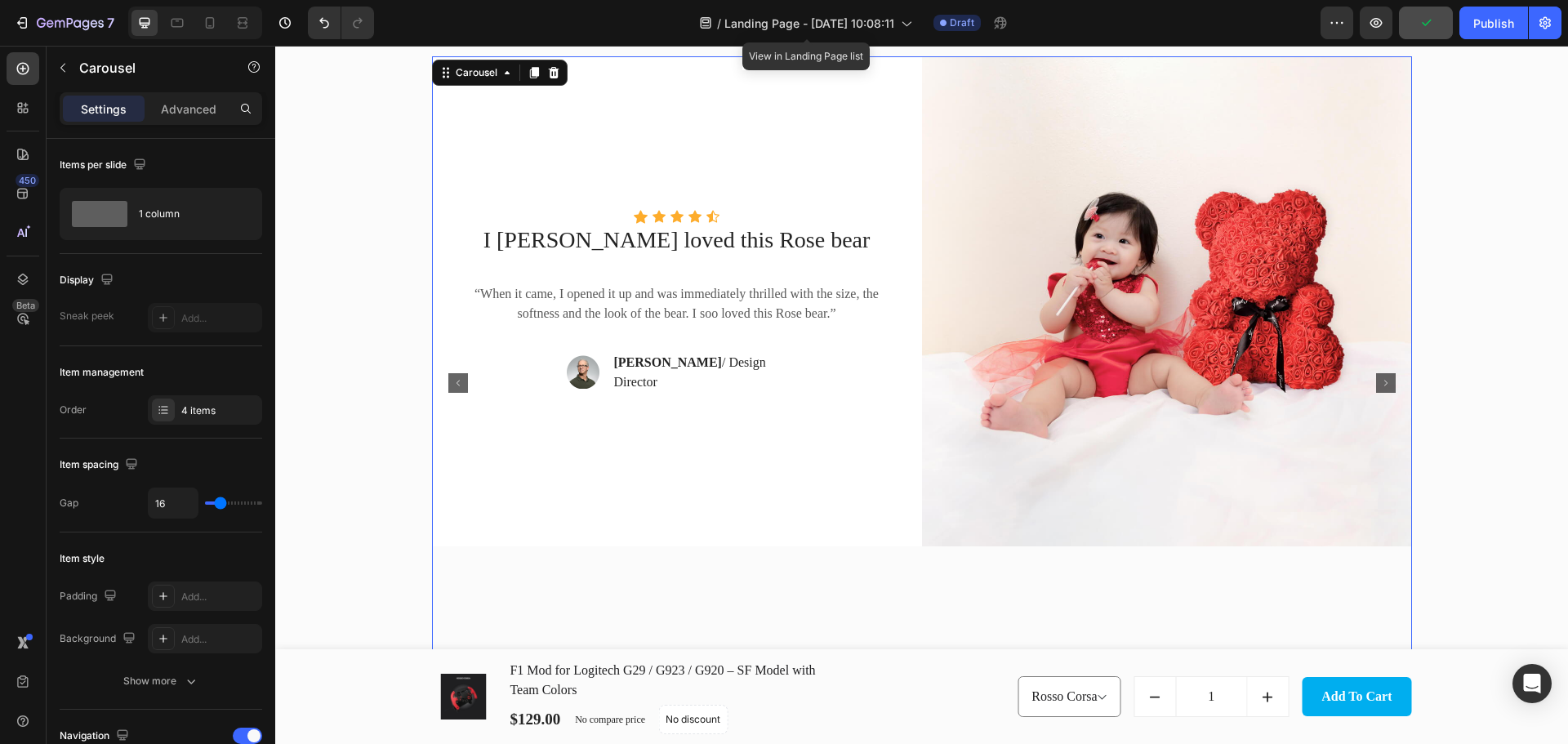
click at [449, 390] on rect "Carousel Back Arrow" at bounding box center [458, 382] width 19 height 19
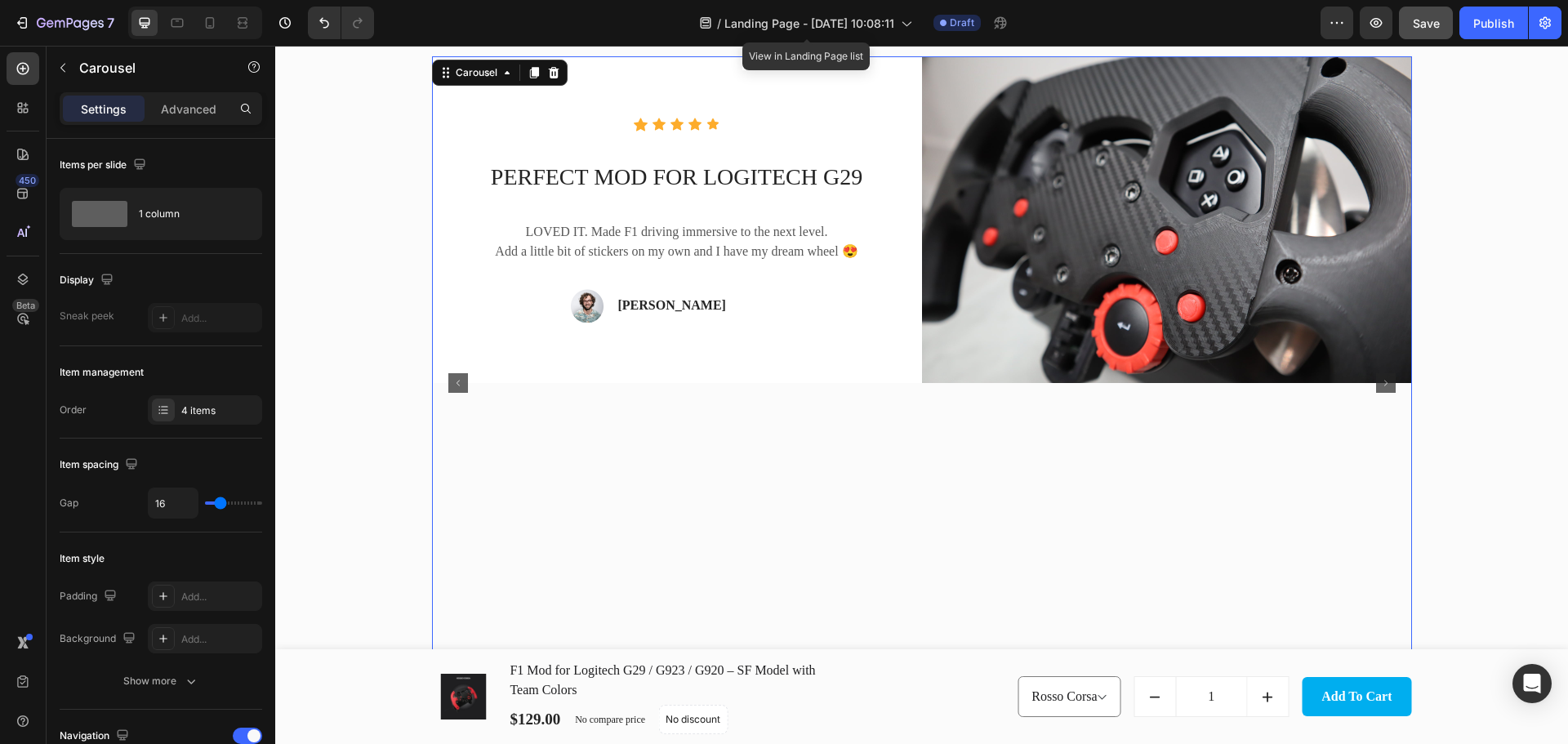
click at [1377, 385] on rect "Carousel Next Arrow" at bounding box center [1385, 382] width 19 height 19
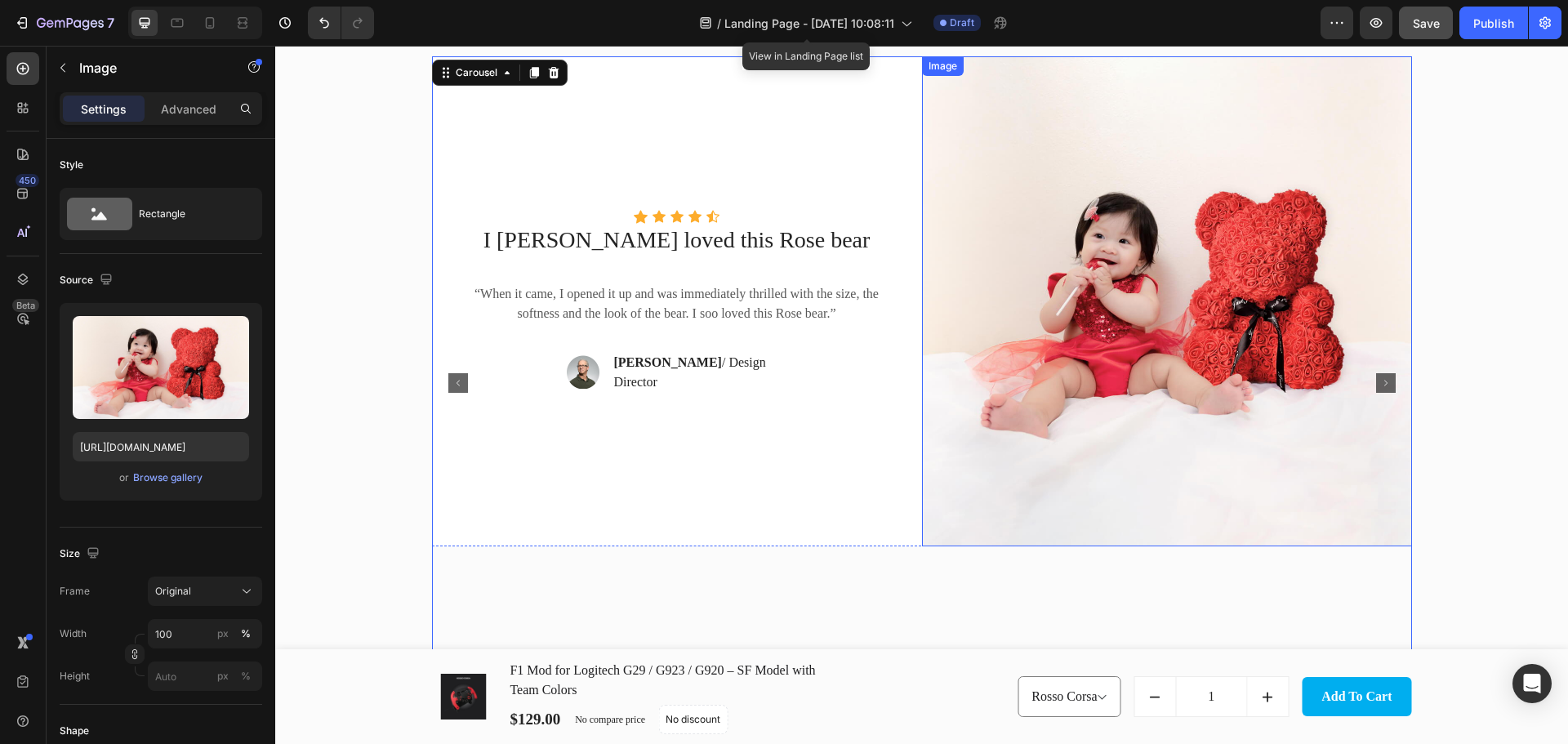
click at [1263, 341] on img at bounding box center [1167, 301] width 490 height 490
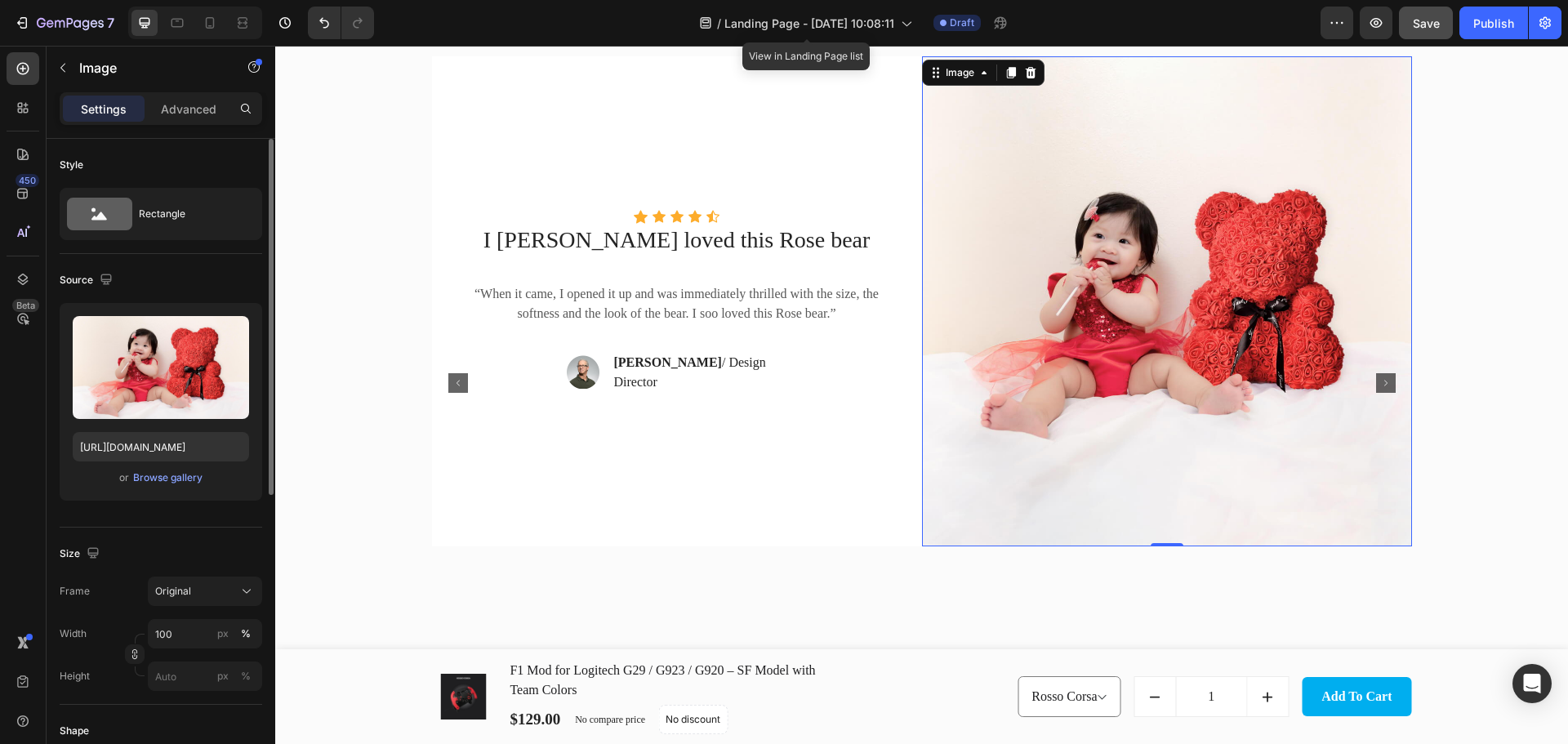
click at [156, 469] on div "or Browse gallery" at bounding box center [161, 477] width 177 height 19
click at [156, 471] on div "Browse gallery" at bounding box center [167, 477] width 69 height 14
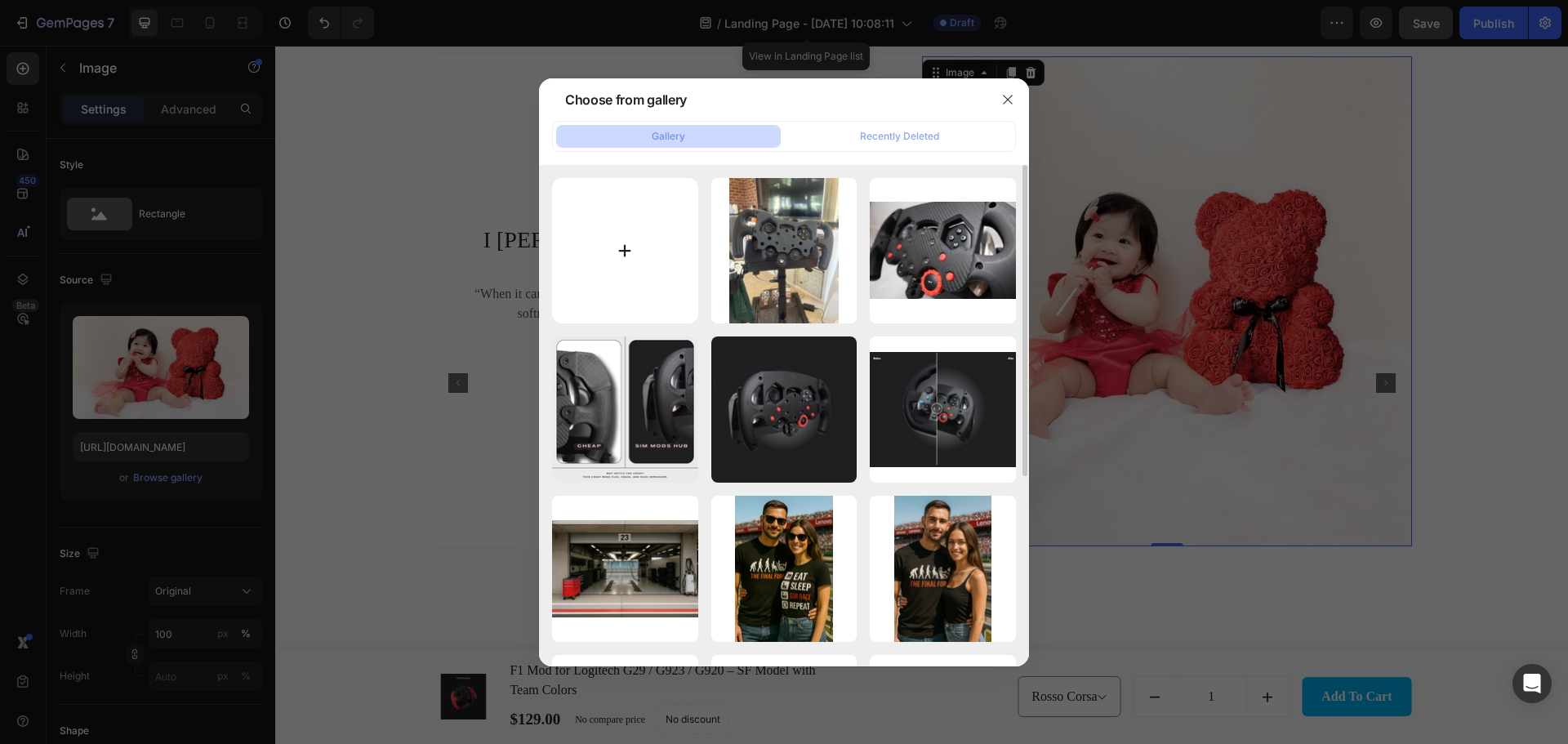
click at [625, 230] on input "file" at bounding box center [625, 251] width 146 height 146
type input "C:\fakepath\1746750561__1000019415__huge.jpg"
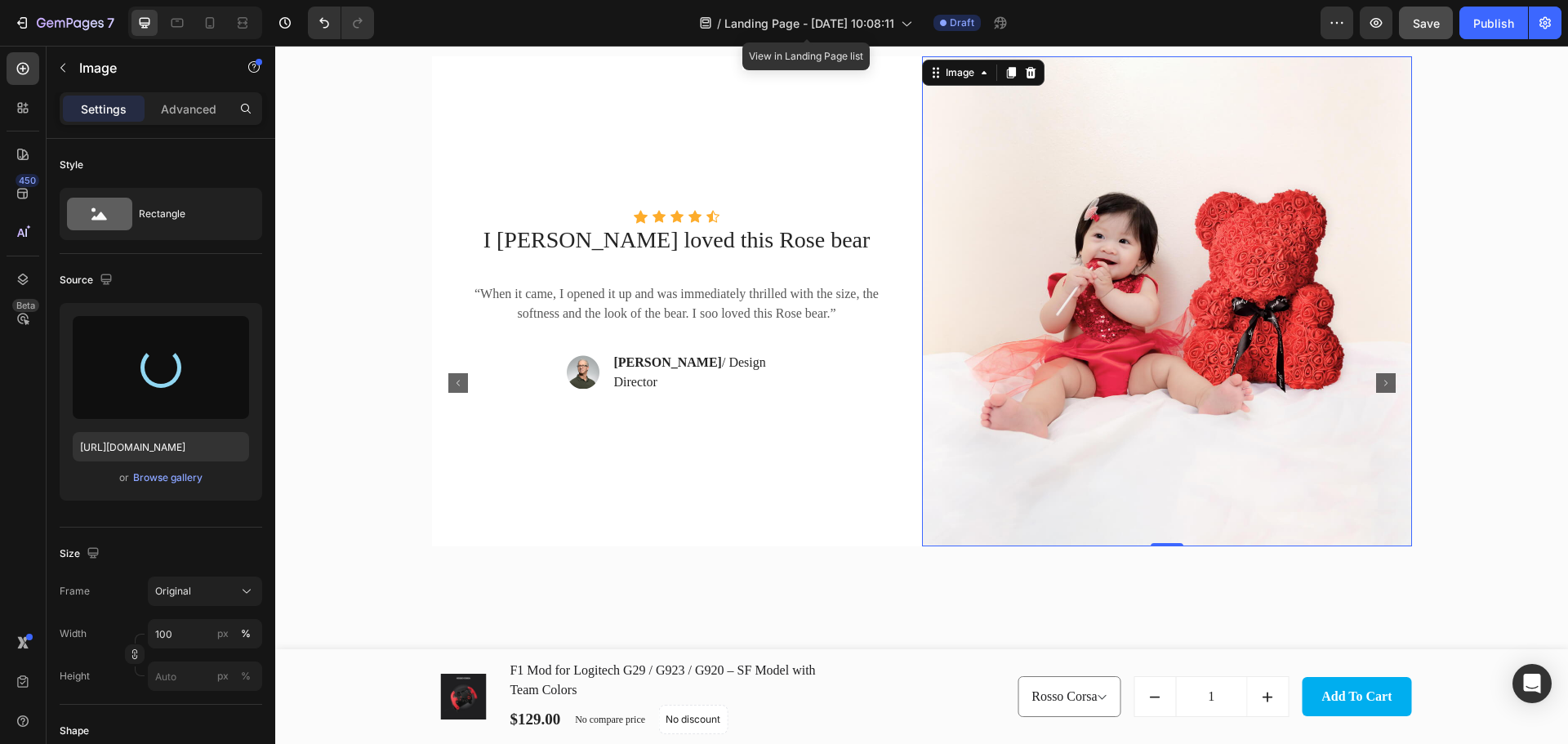
type input "https://cdn.shopify.com/s/files/1/0674/8586/0062/files/gempages_580835302810059…"
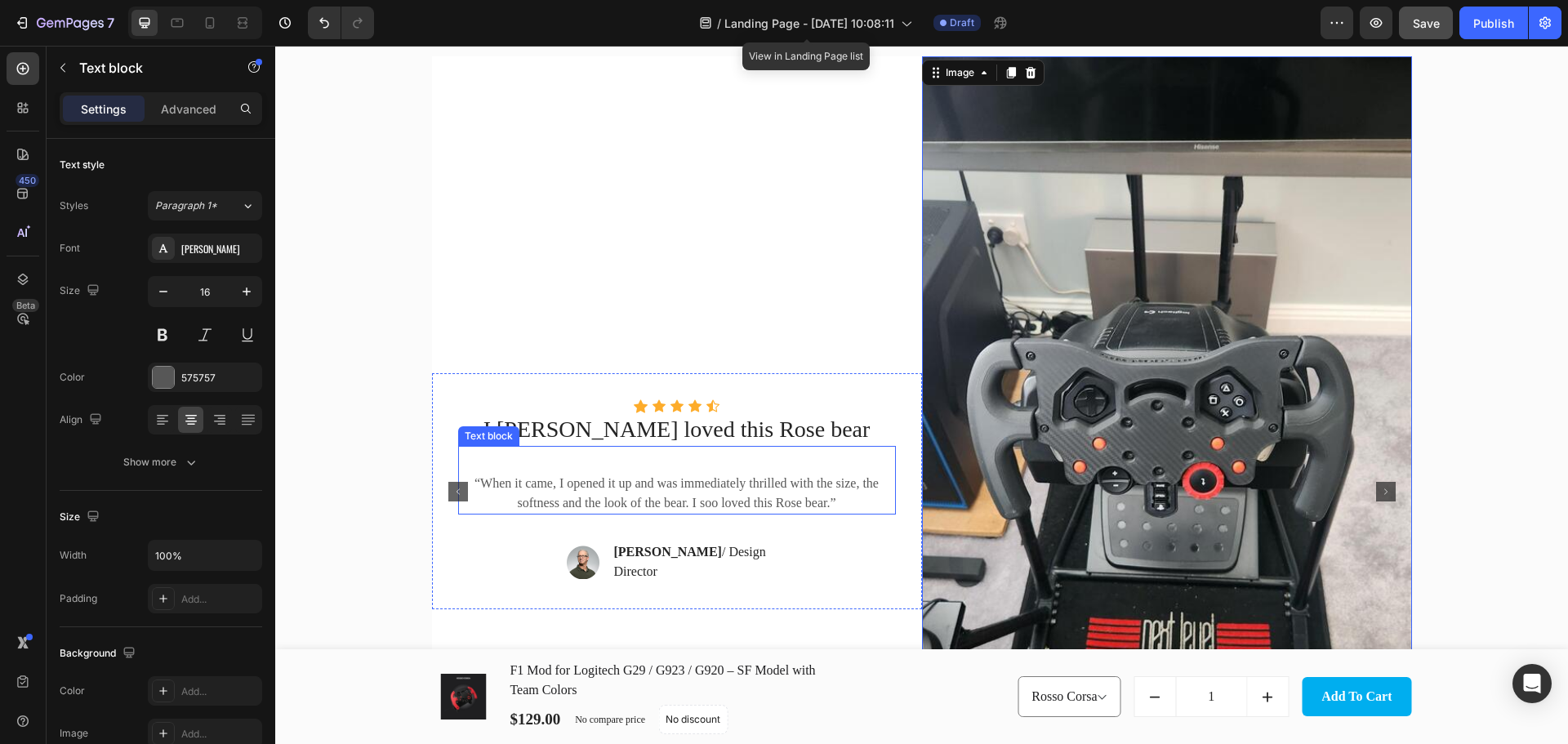
click at [646, 494] on p "“When it came, I opened it up and was immediately thrilled with the size, the s…" at bounding box center [677, 493] width 434 height 40
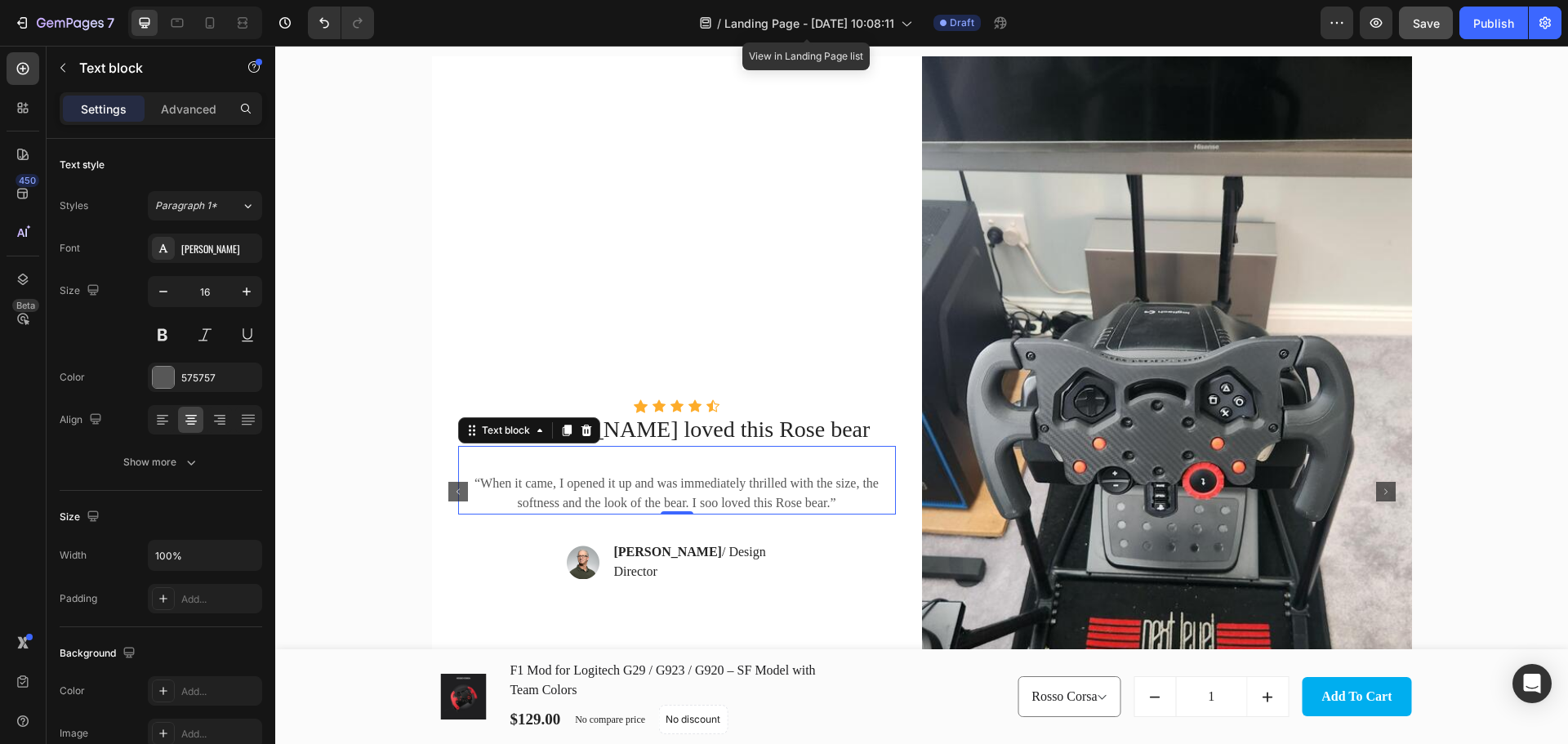
click at [646, 494] on p "“When it came, I opened it up and was immediately thrilled with the size, the s…" at bounding box center [677, 493] width 434 height 40
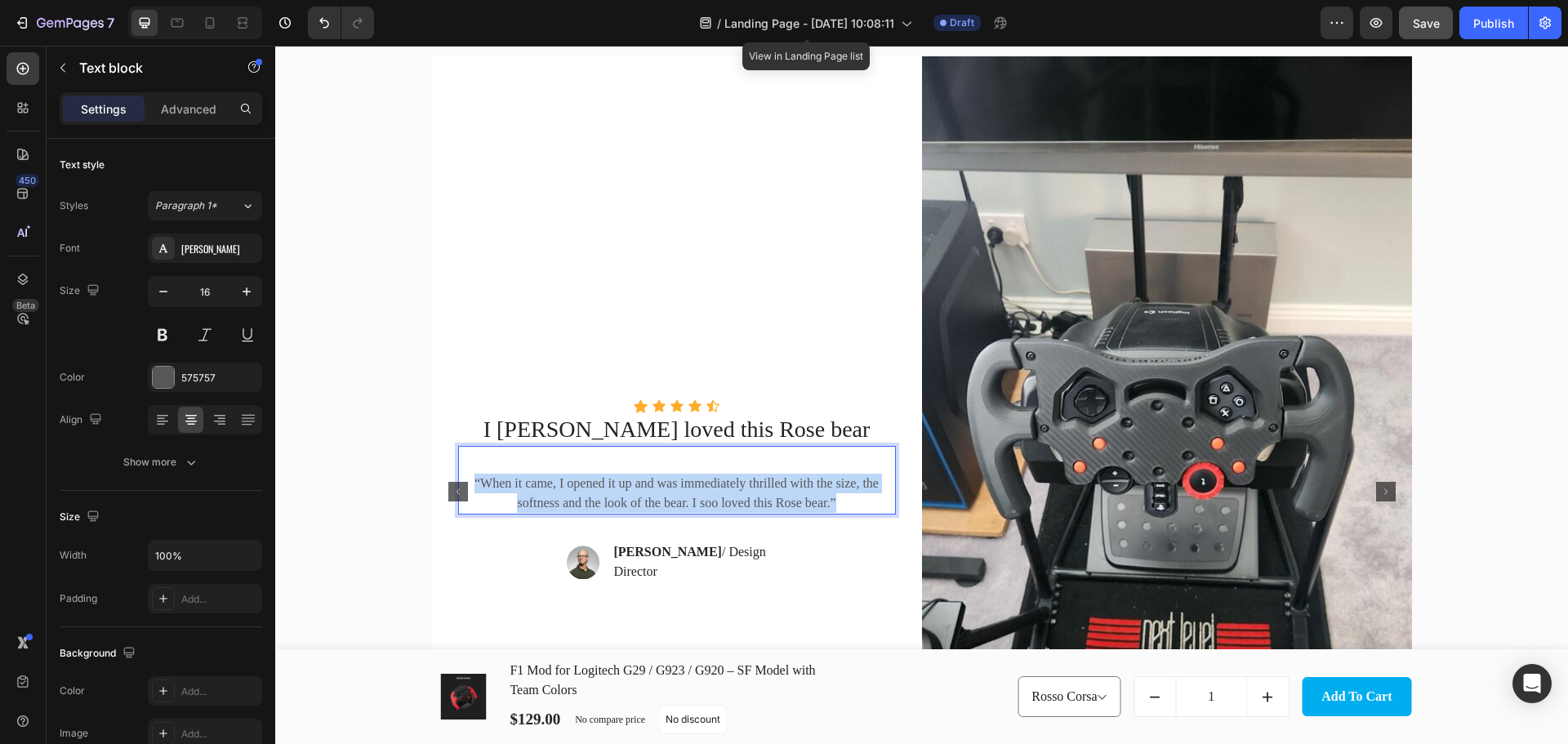
click at [646, 494] on p "“When it came, I opened it up and was immediately thrilled with the size, the s…" at bounding box center [677, 493] width 434 height 40
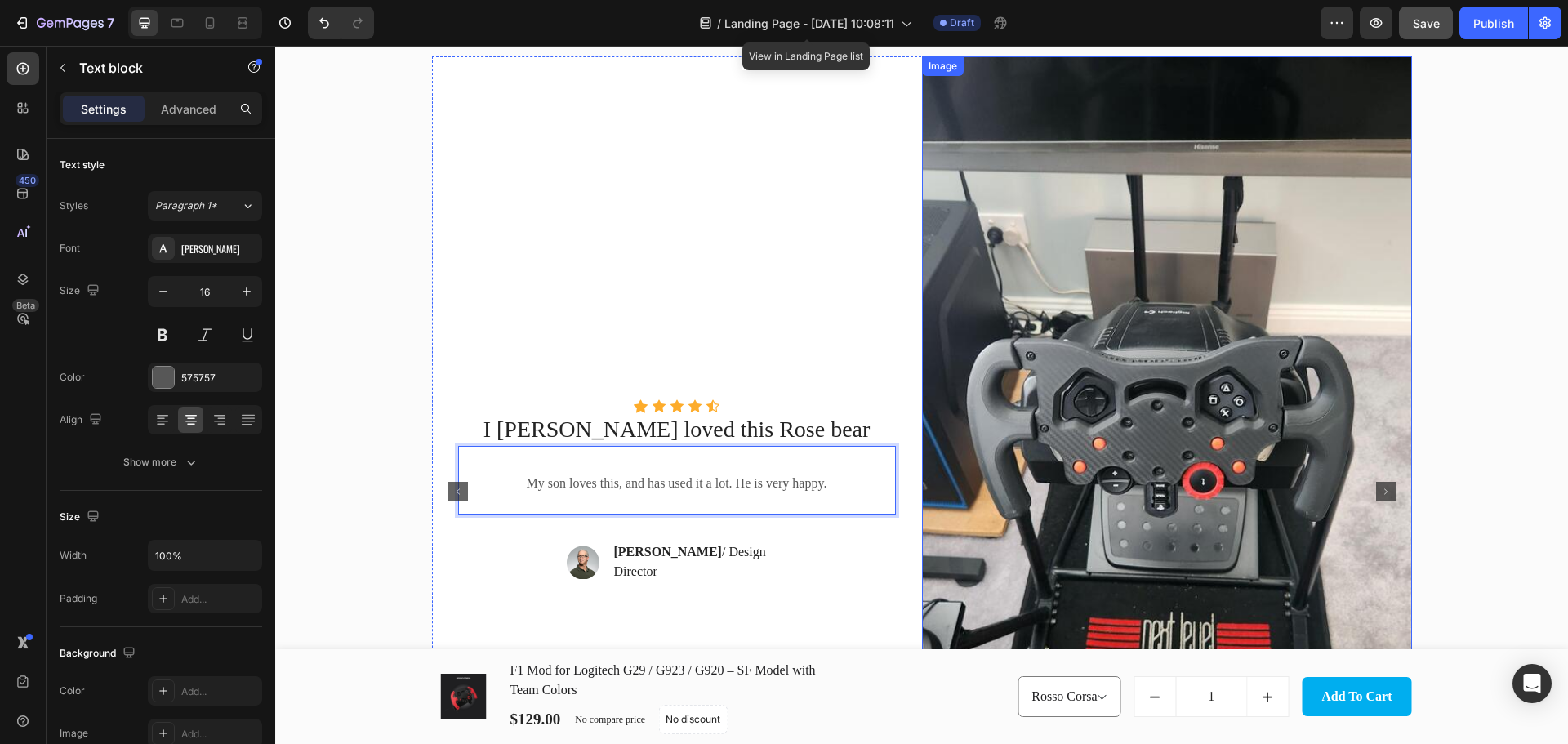
scroll to position [3197, 0]
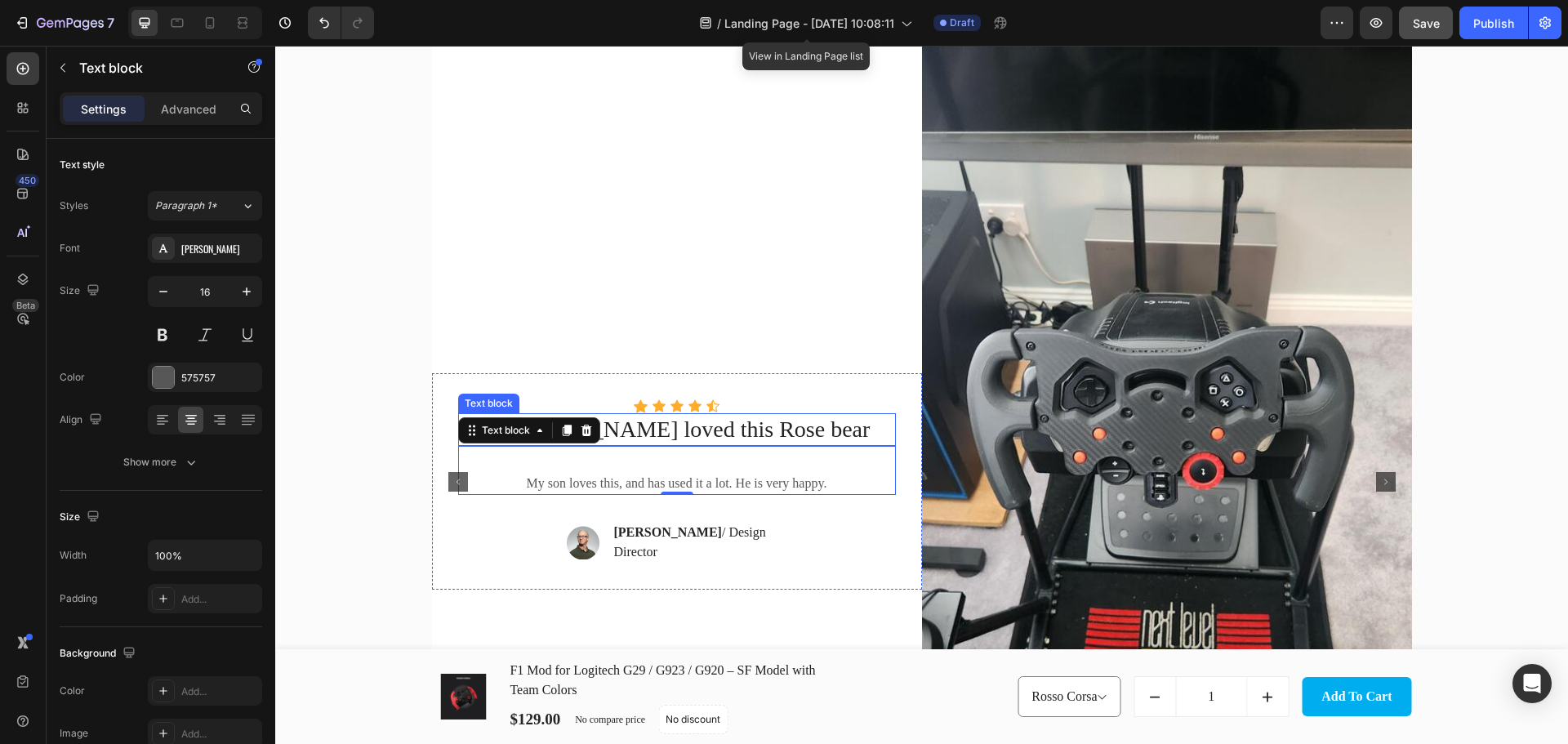
click at [710, 434] on p "I soo loved this Rose bear" at bounding box center [677, 429] width 434 height 29
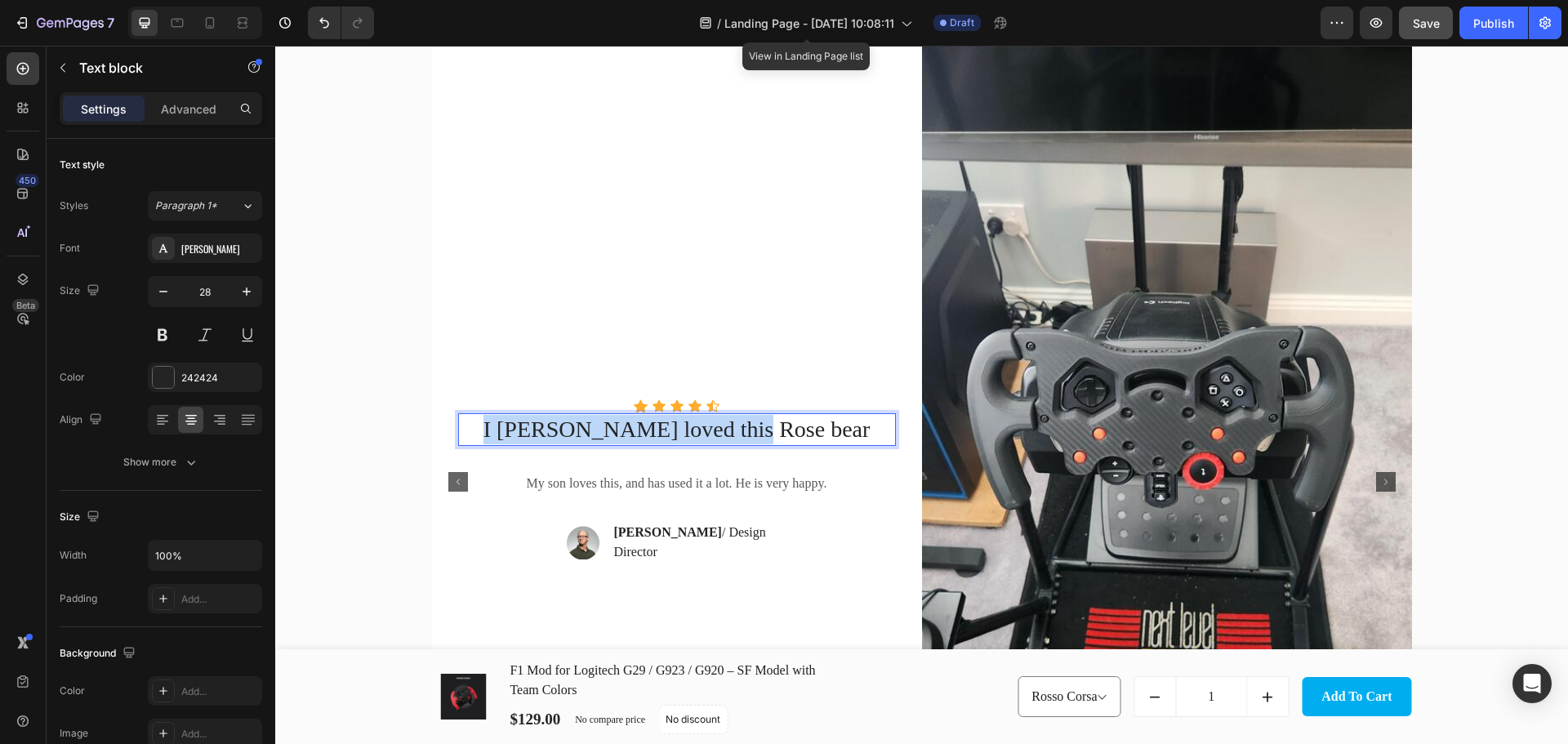
click at [710, 434] on p "I soo loved this Rose bear" at bounding box center [677, 429] width 434 height 29
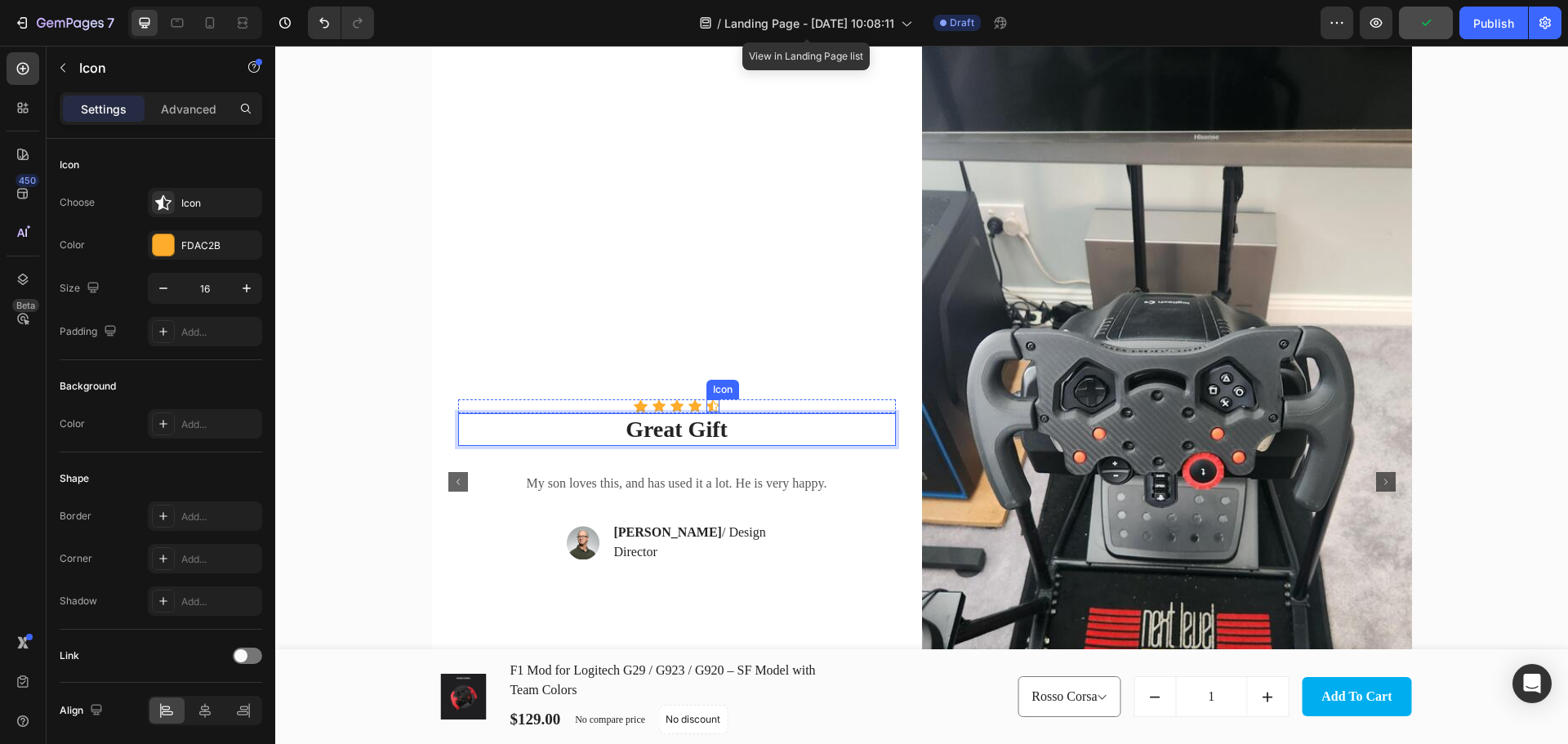
click at [707, 411] on div "Icon" at bounding box center [713, 406] width 13 height 13
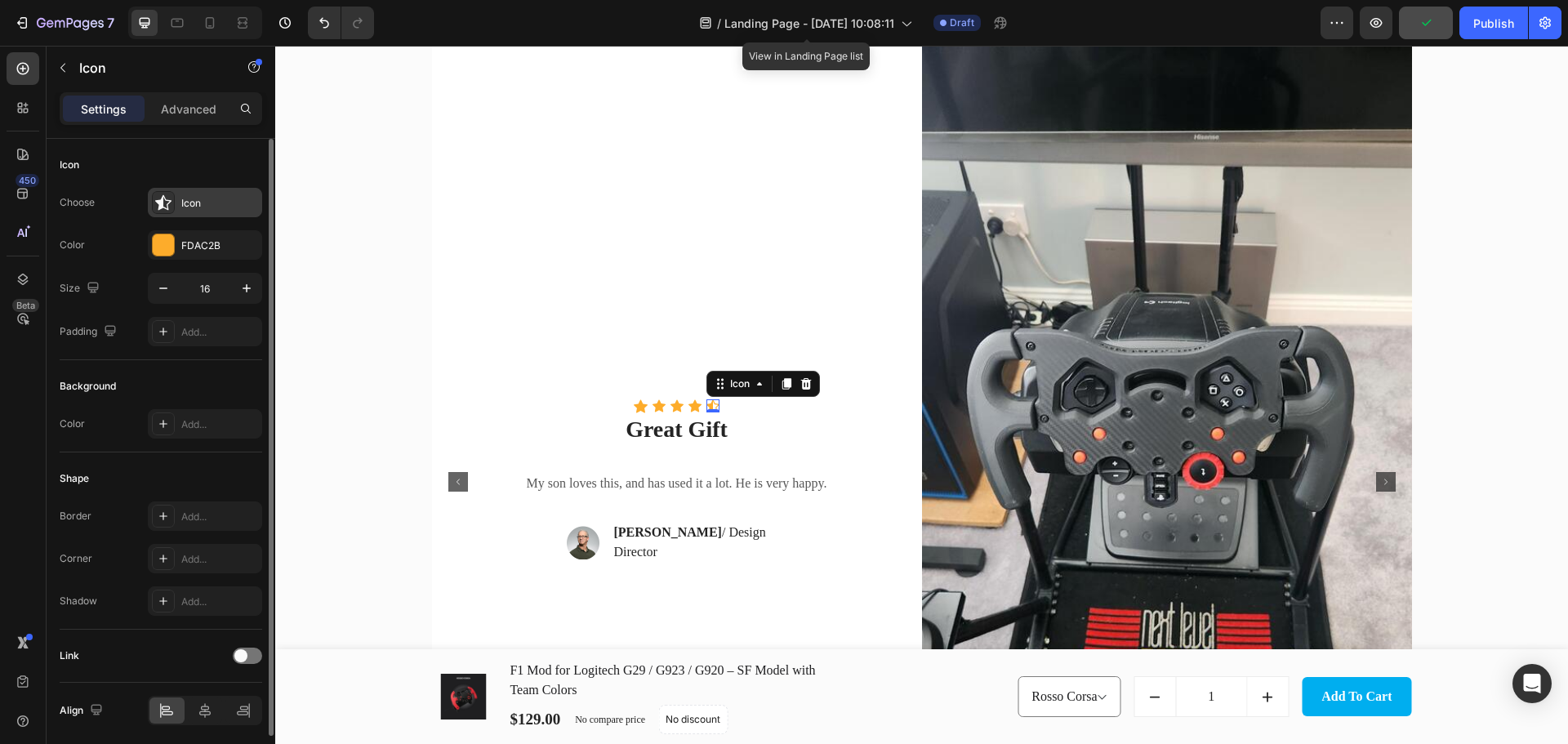
click at [196, 194] on div "Icon" at bounding box center [205, 202] width 114 height 29
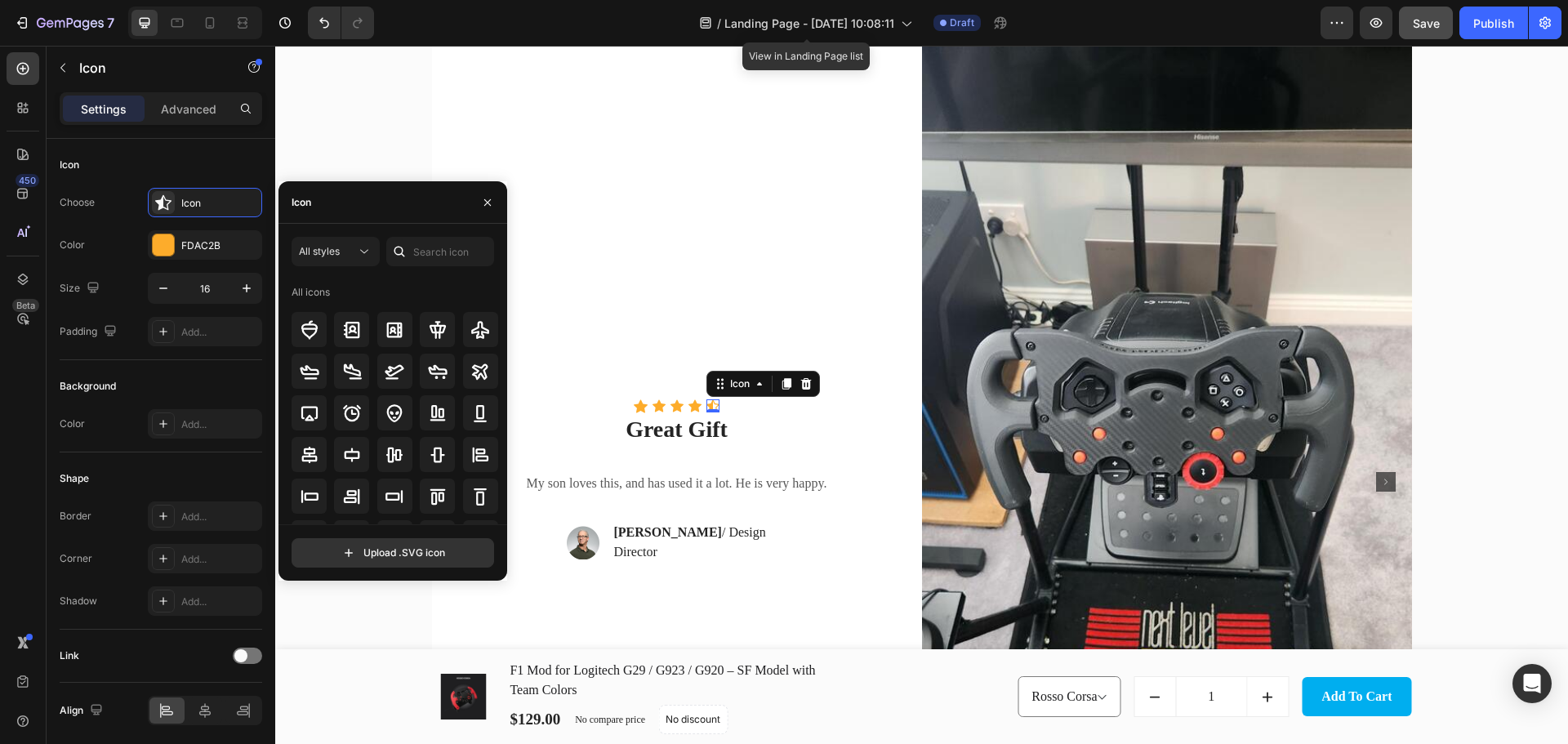
scroll to position [190, 0]
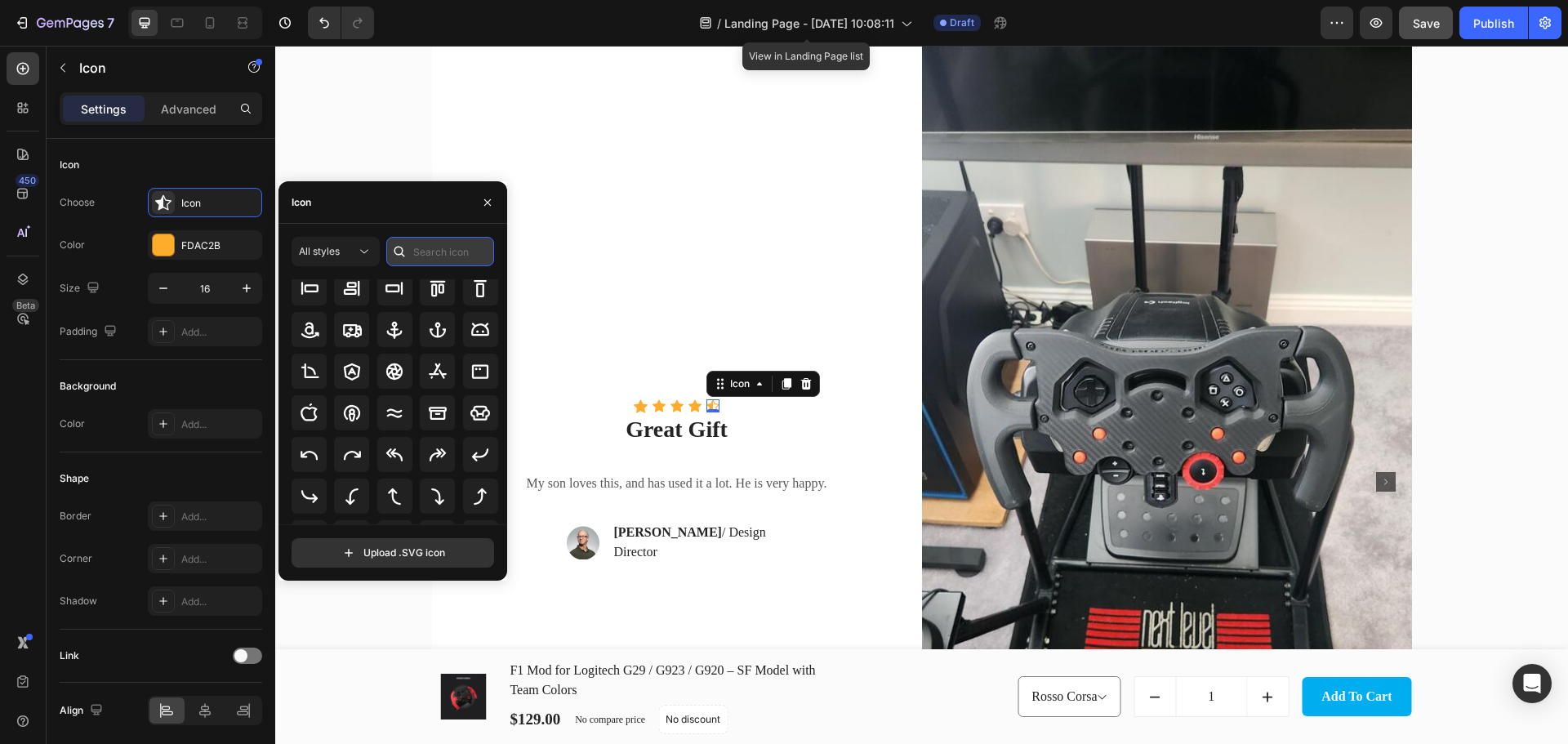
click at [439, 244] on input "text" at bounding box center [440, 251] width 108 height 29
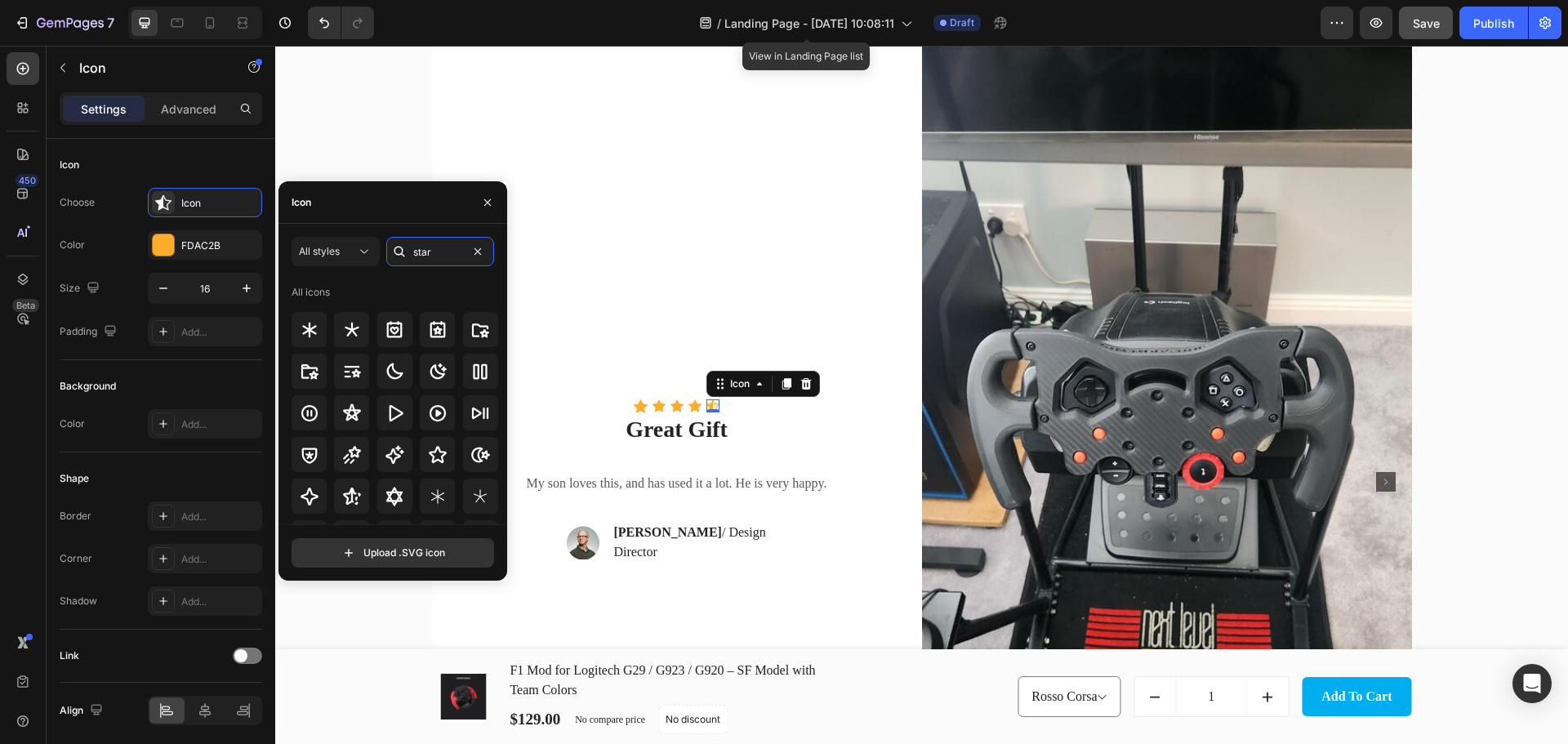
scroll to position [496, 0]
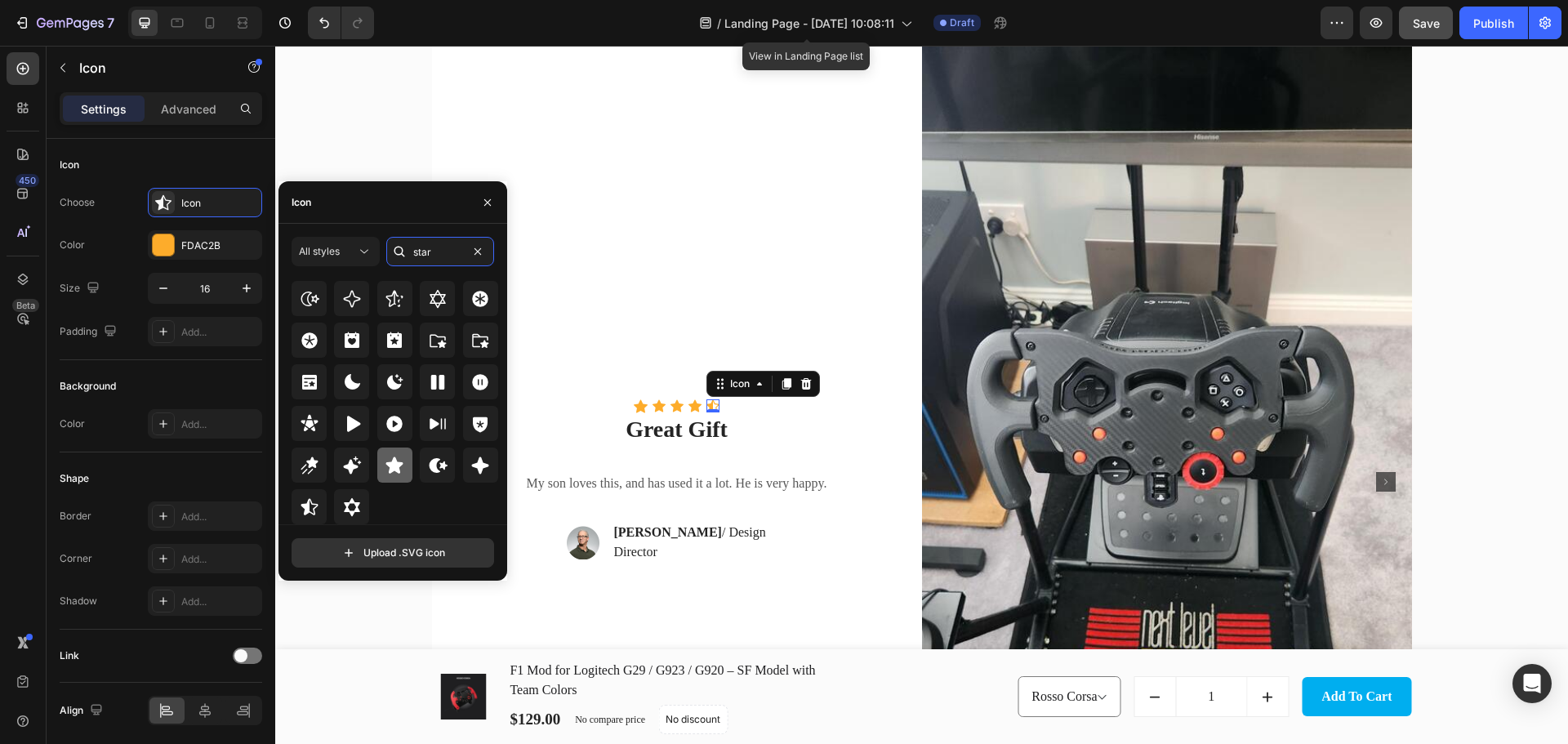
type input "star"
click at [386, 462] on icon at bounding box center [395, 464] width 17 height 16
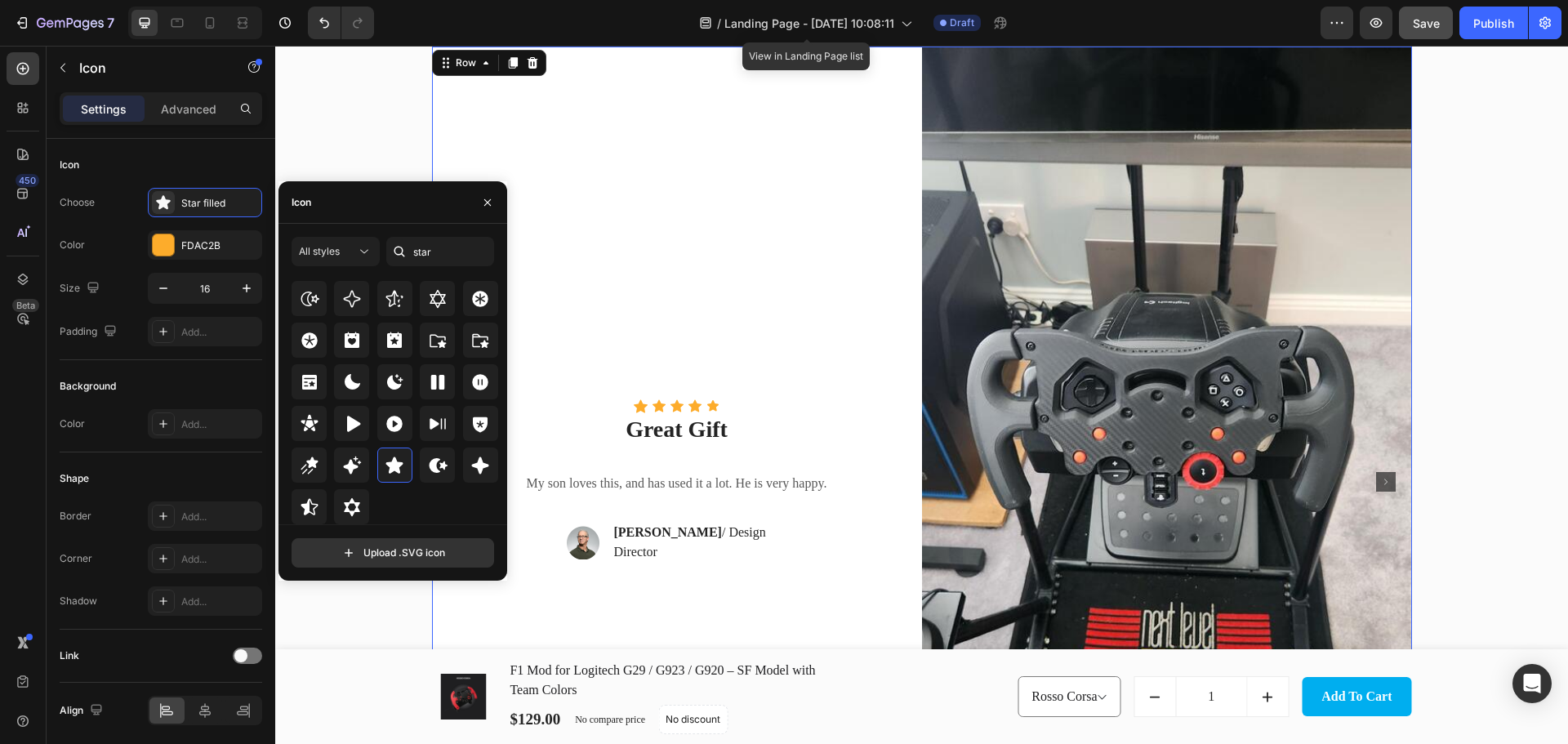
click at [761, 244] on div "Icon Icon Icon Icon Icon Icon List Hoz Great Gift Text block My son loves this,…" at bounding box center [677, 481] width 490 height 869
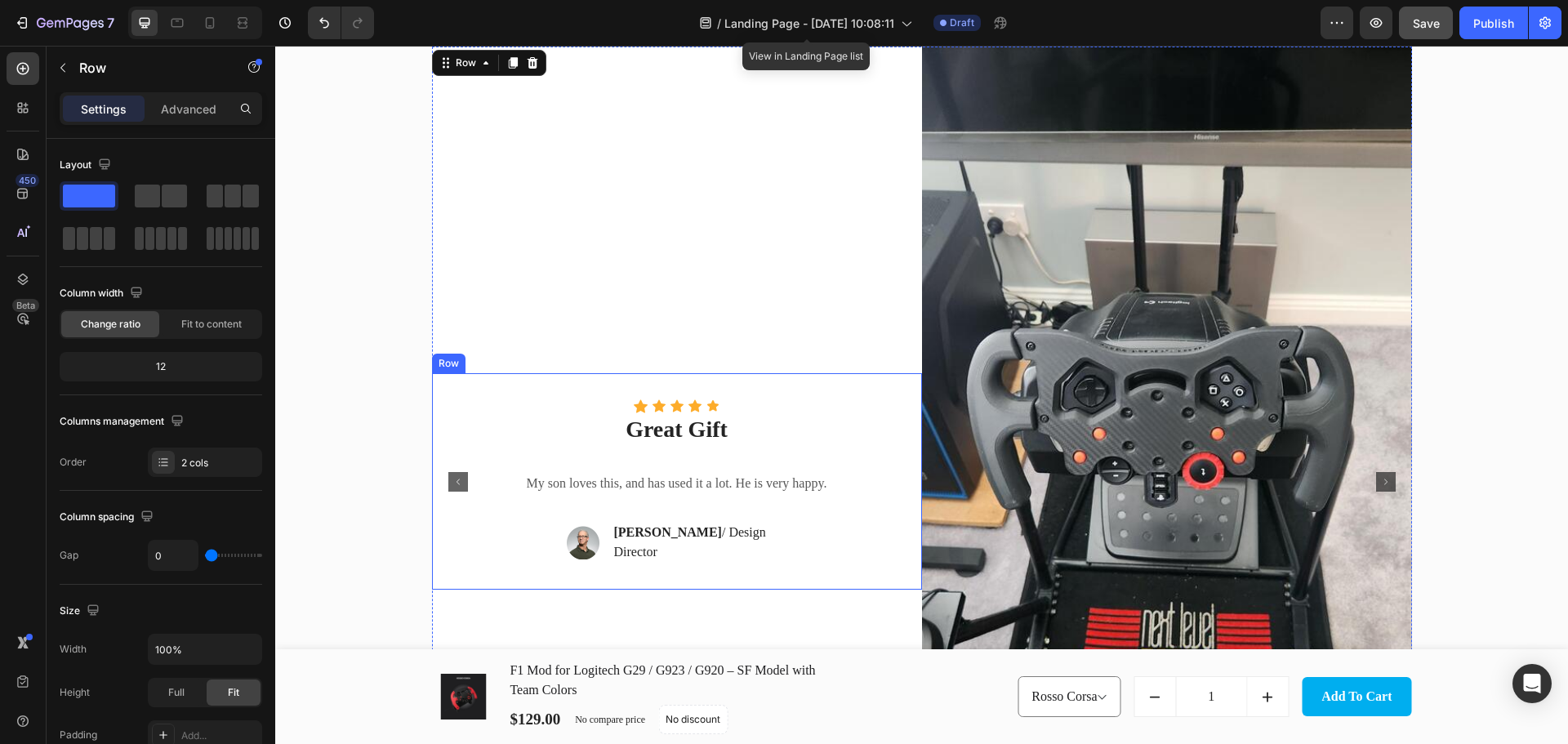
click at [787, 544] on div "Icon Icon Icon Icon Icon Icon List Hoz Great Gift Text block My son loves this,…" at bounding box center [677, 481] width 438 height 164
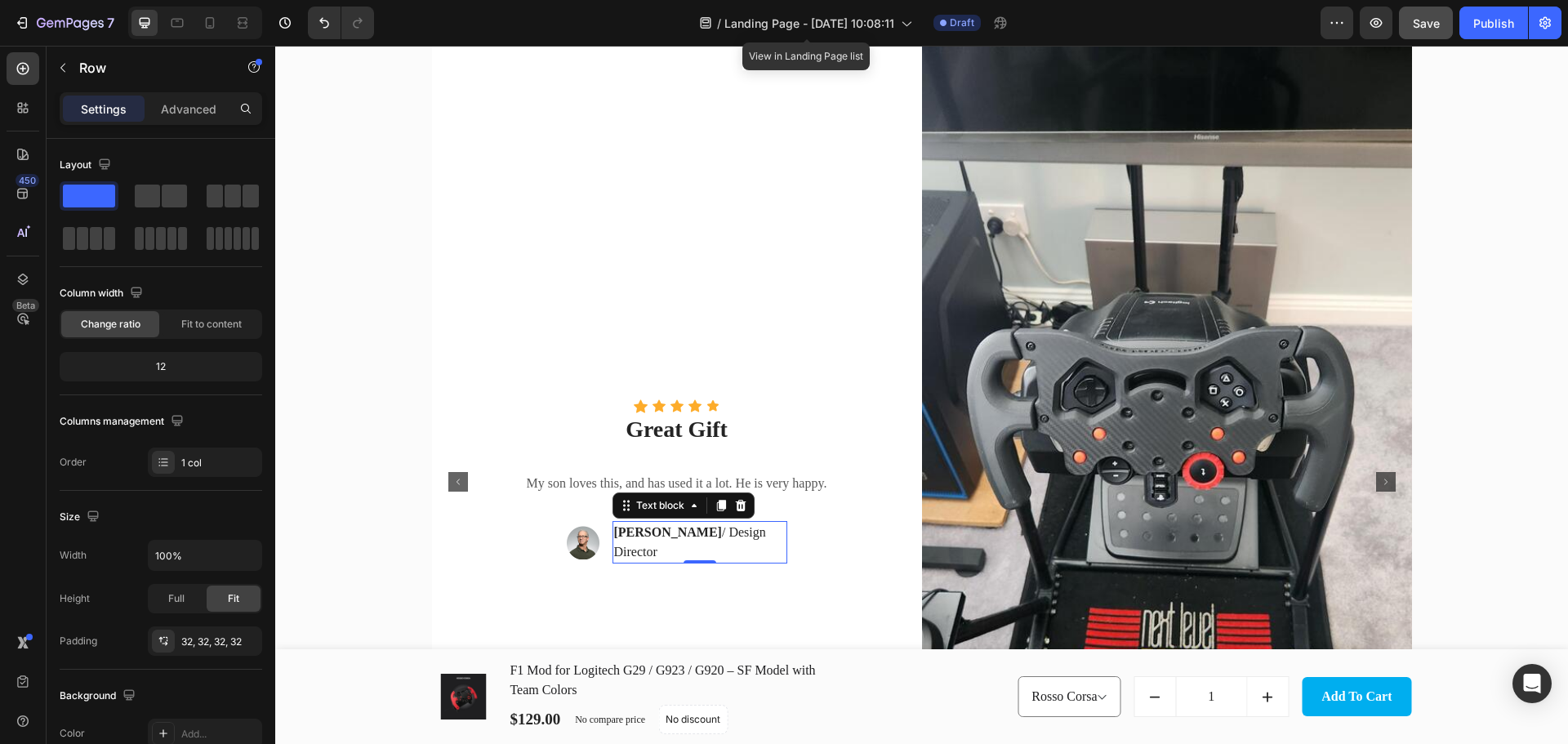
click at [710, 549] on p "Frank T. / Design Director" at bounding box center [699, 542] width 172 height 40
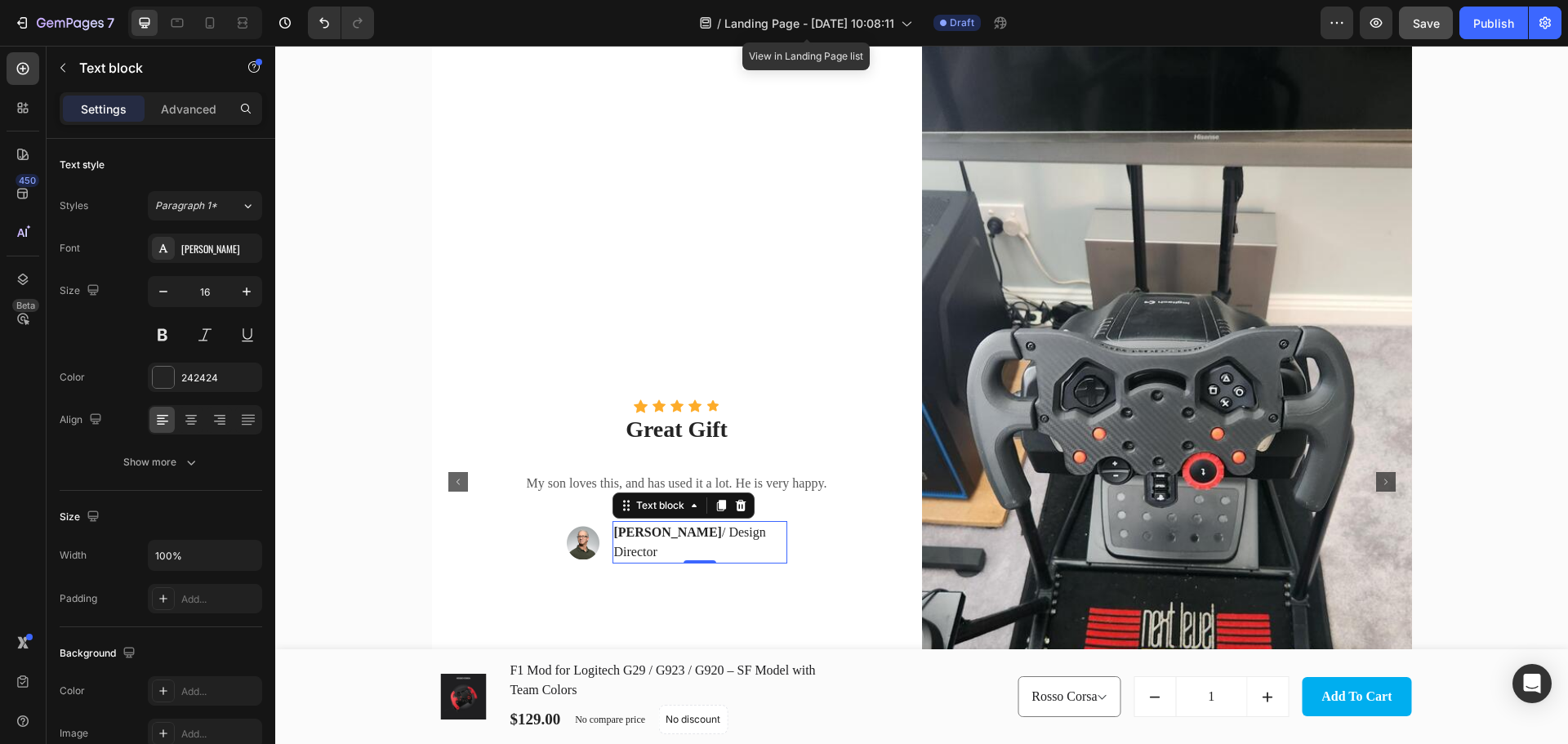
click at [710, 549] on p "Frank T. / Design Director" at bounding box center [699, 542] width 172 height 40
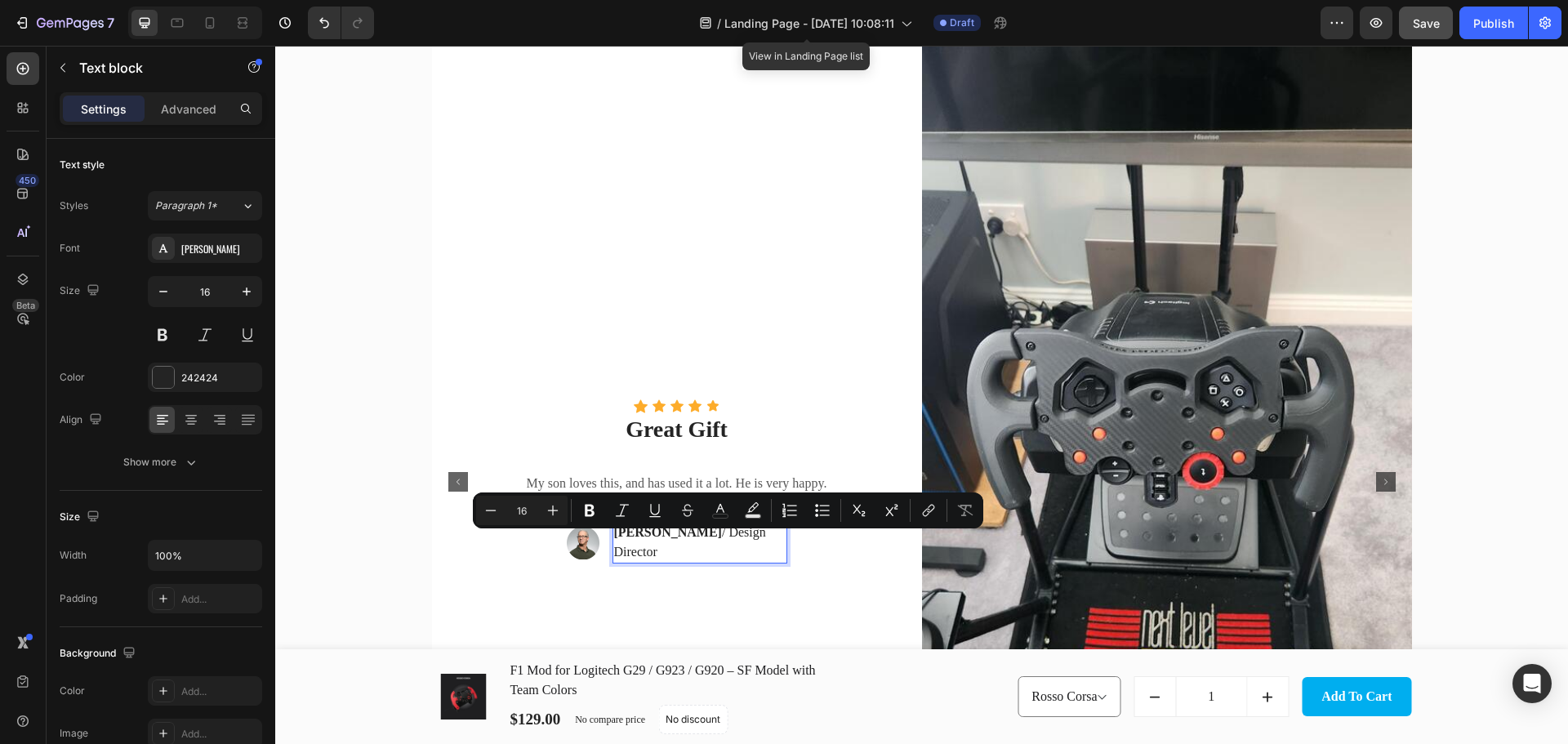
click at [764, 541] on p "Frank T. / Design Director" at bounding box center [699, 542] width 172 height 40
drag, startPoint x: 764, startPoint y: 548, endPoint x: 657, endPoint y: 547, distance: 107.0
click at [657, 547] on p "Frank T. / Design Director" at bounding box center [699, 542] width 172 height 40
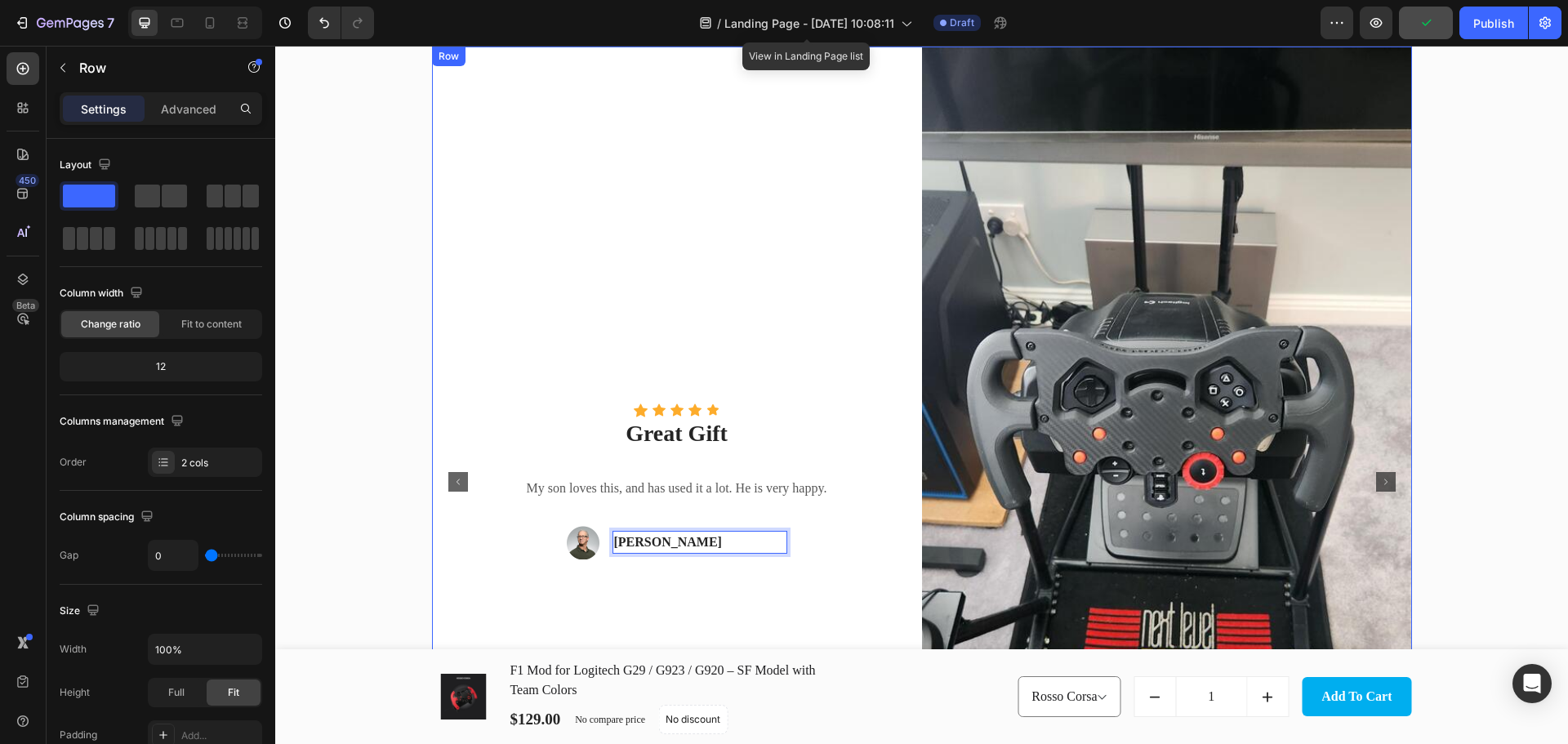
click at [741, 600] on div "Icon Icon Icon Icon Icon Icon List Hoz Great Gift Text block My son loves this,…" at bounding box center [677, 481] width 490 height 869
click at [1385, 484] on rect "Carousel Next Arrow" at bounding box center [1385, 481] width 19 height 19
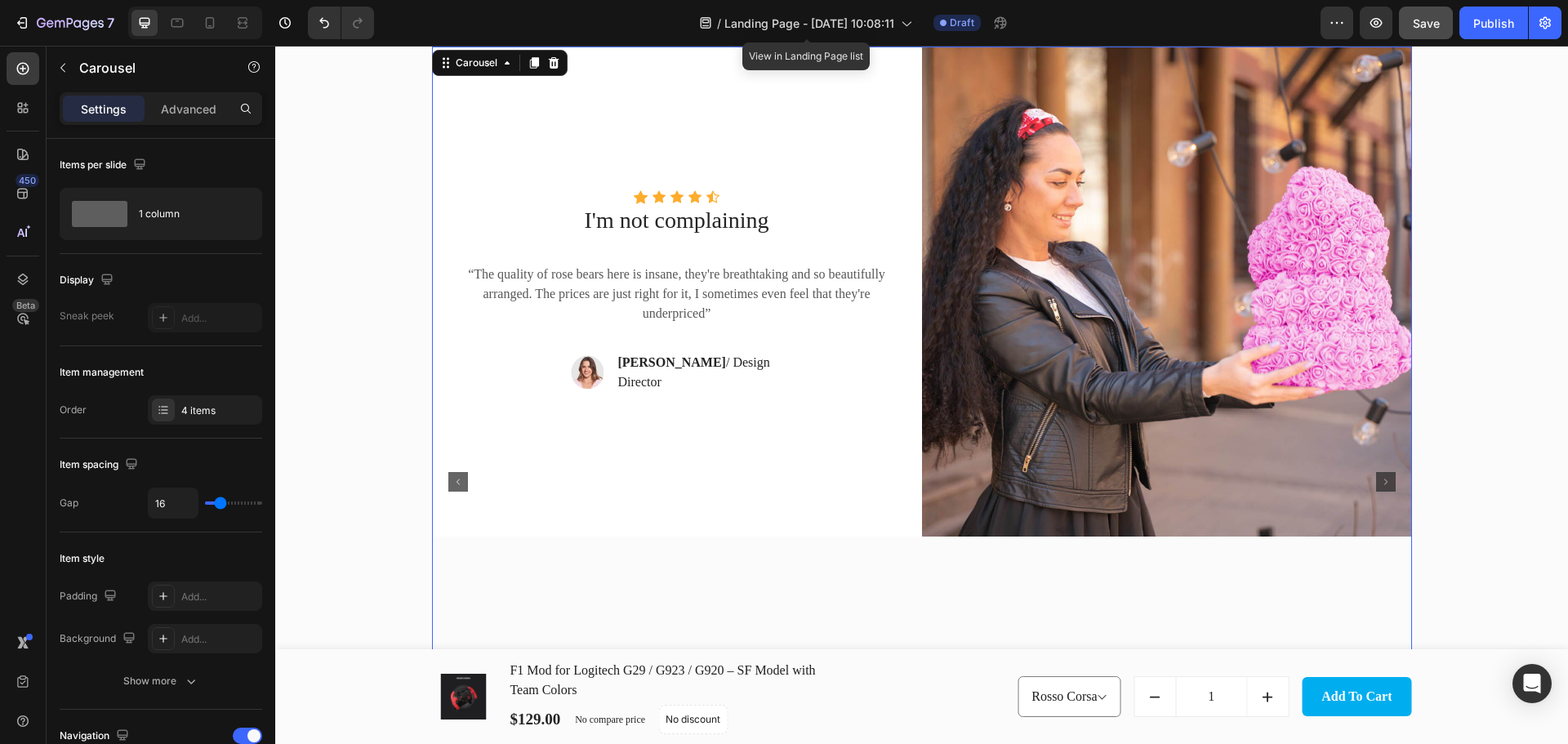
click at [450, 484] on rect "Carousel Back Arrow" at bounding box center [458, 481] width 19 height 19
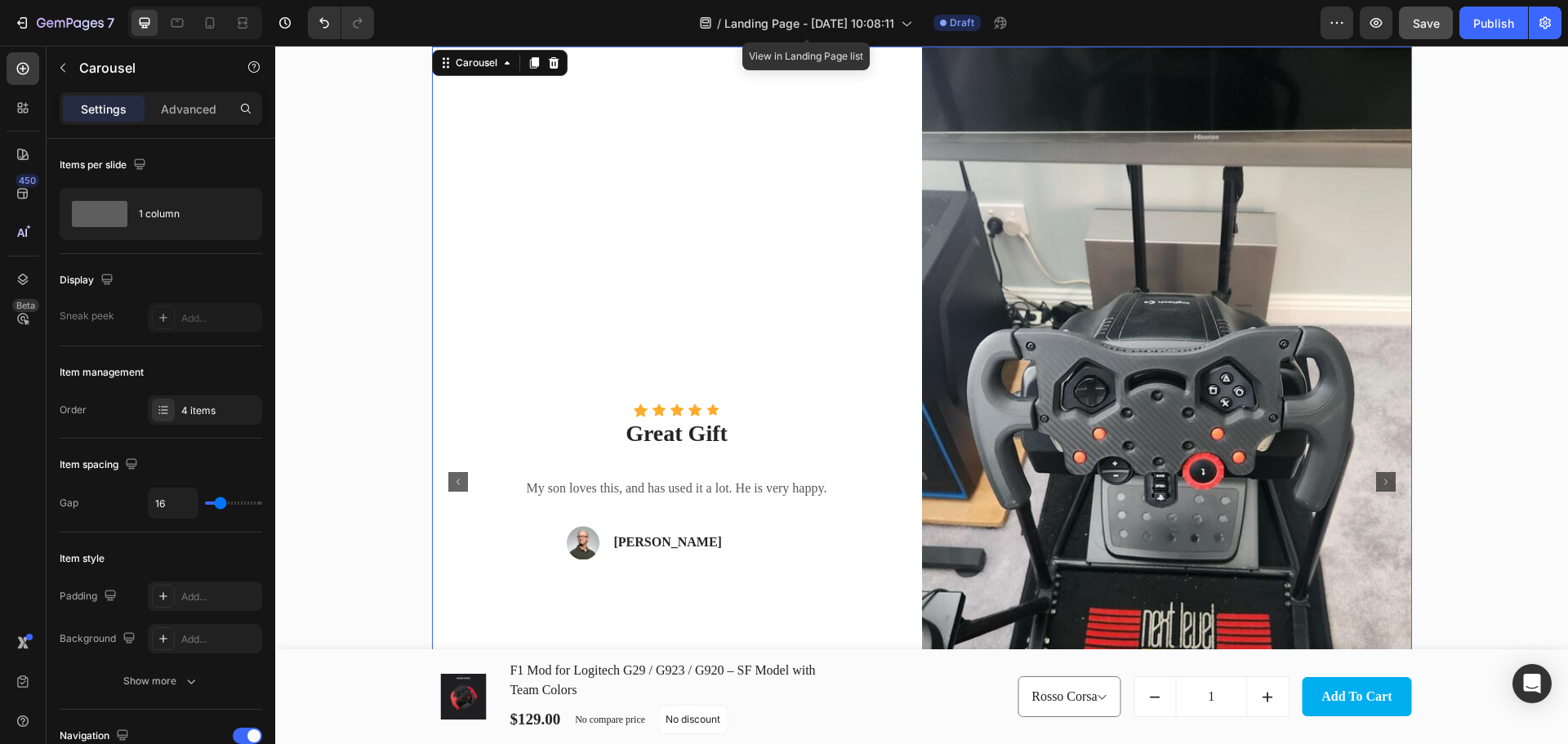
click at [450, 484] on rect "Carousel Back Arrow" at bounding box center [458, 481] width 19 height 19
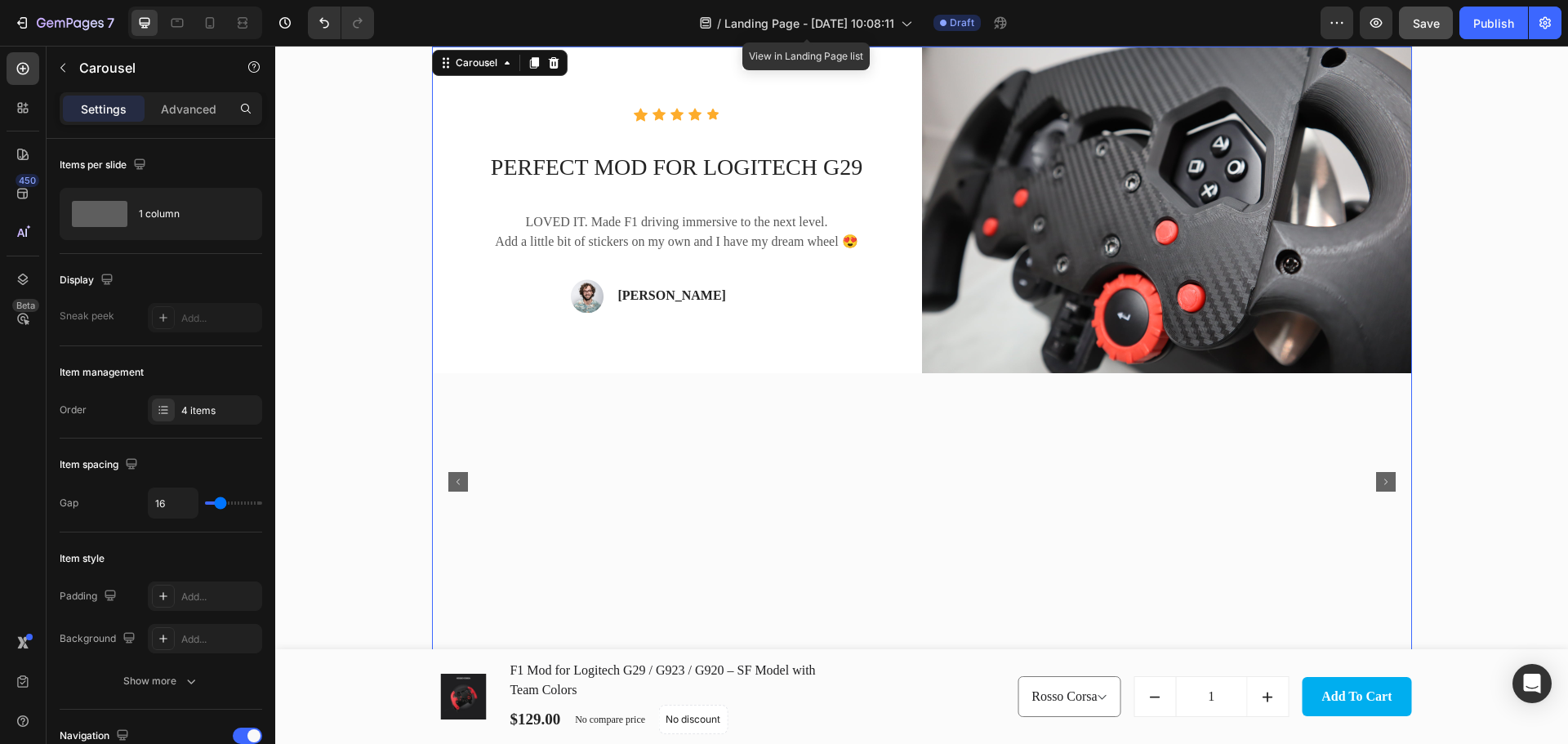
click at [450, 484] on rect "Carousel Back Arrow" at bounding box center [458, 481] width 19 height 19
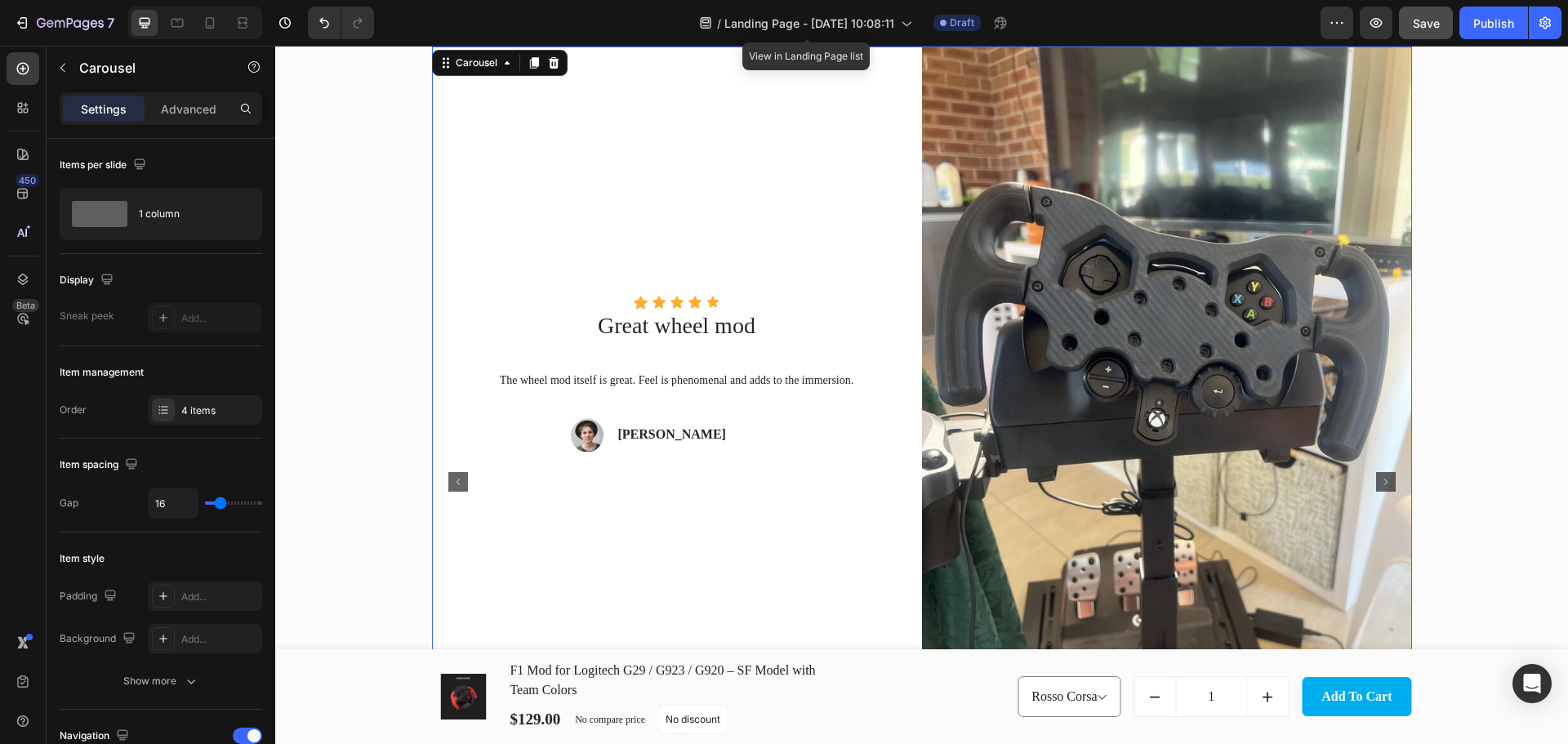
click at [450, 484] on rect "Carousel Back Arrow" at bounding box center [458, 481] width 19 height 19
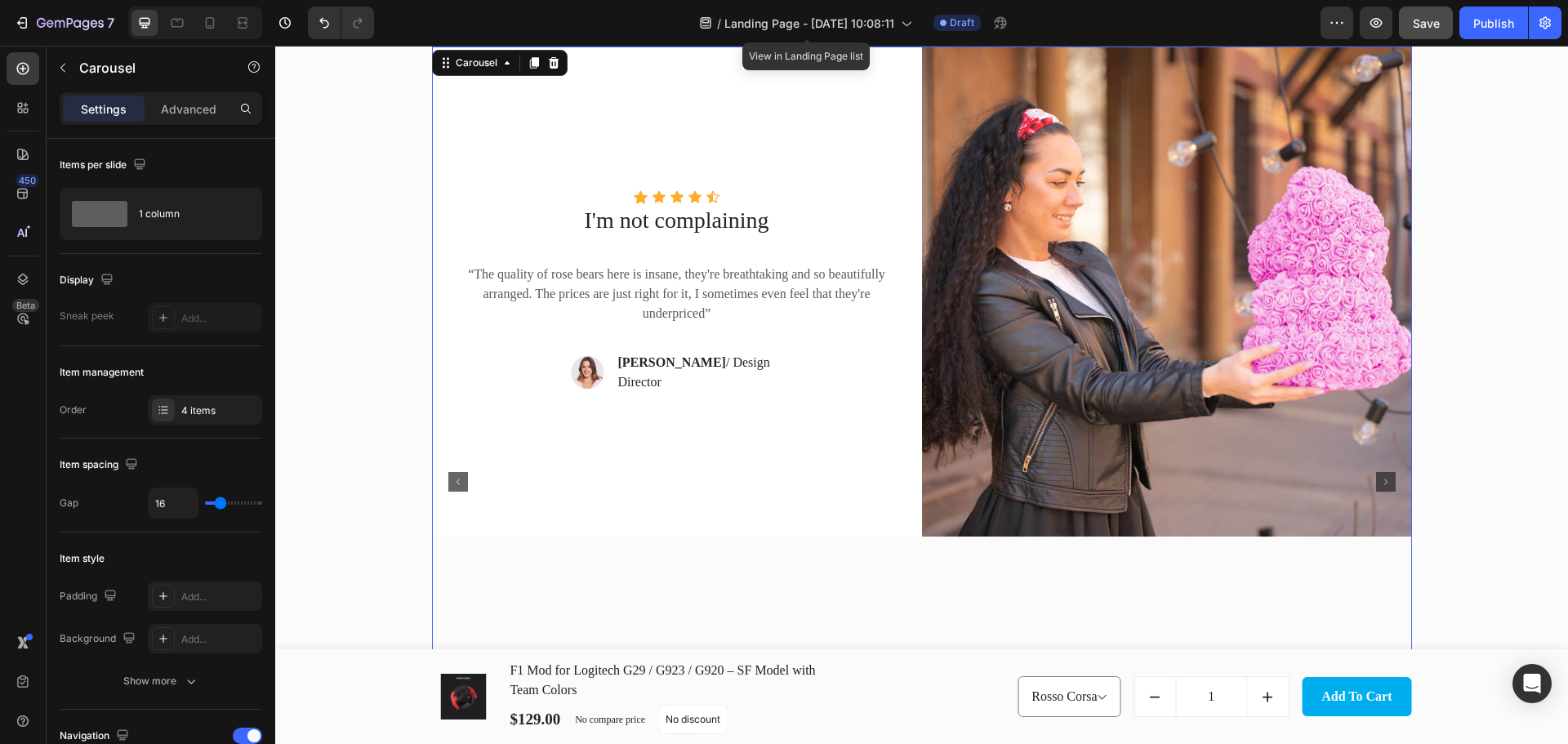
click at [450, 484] on rect "Carousel Back Arrow" at bounding box center [458, 481] width 19 height 19
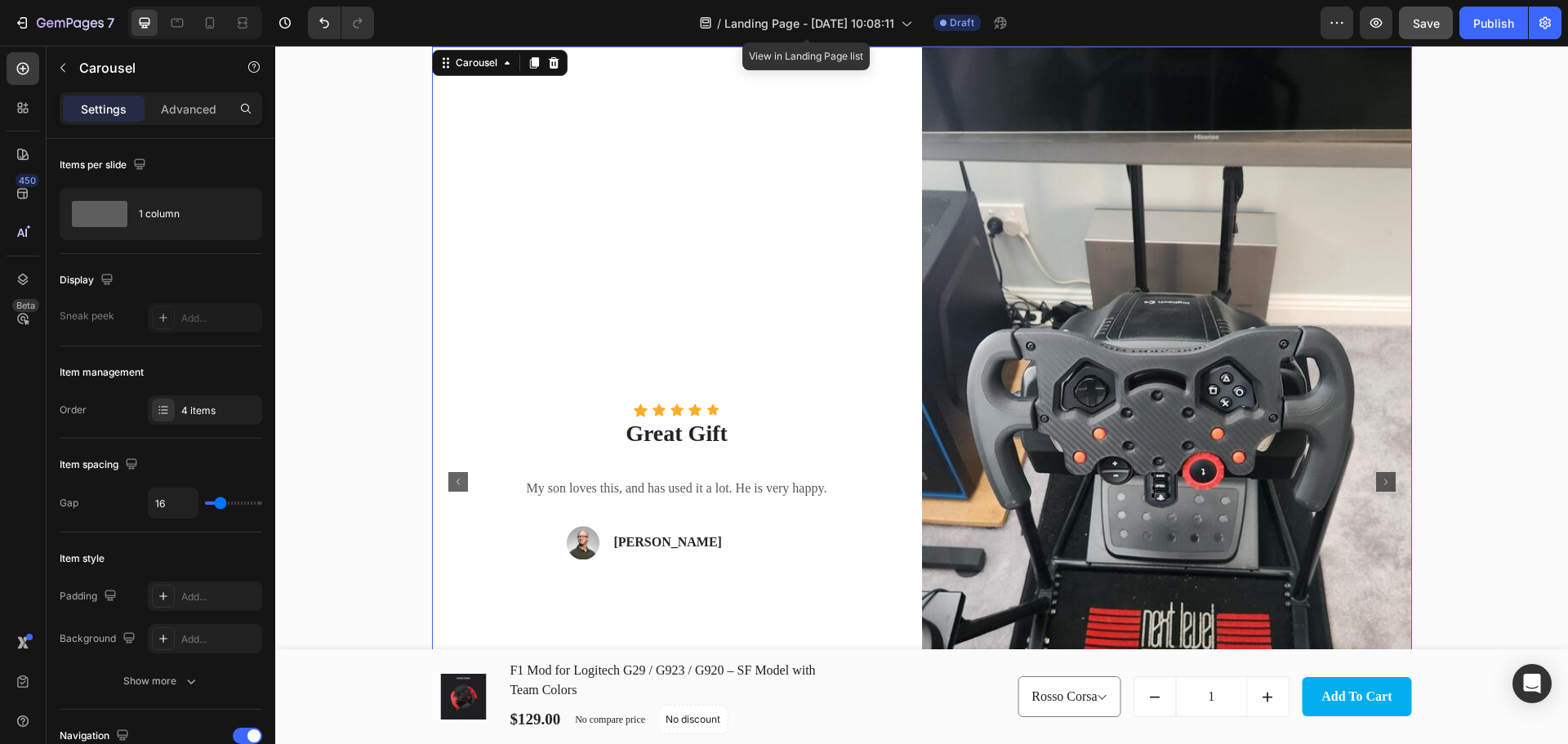
click at [1378, 481] on rect "Carousel Next Arrow" at bounding box center [1385, 481] width 19 height 19
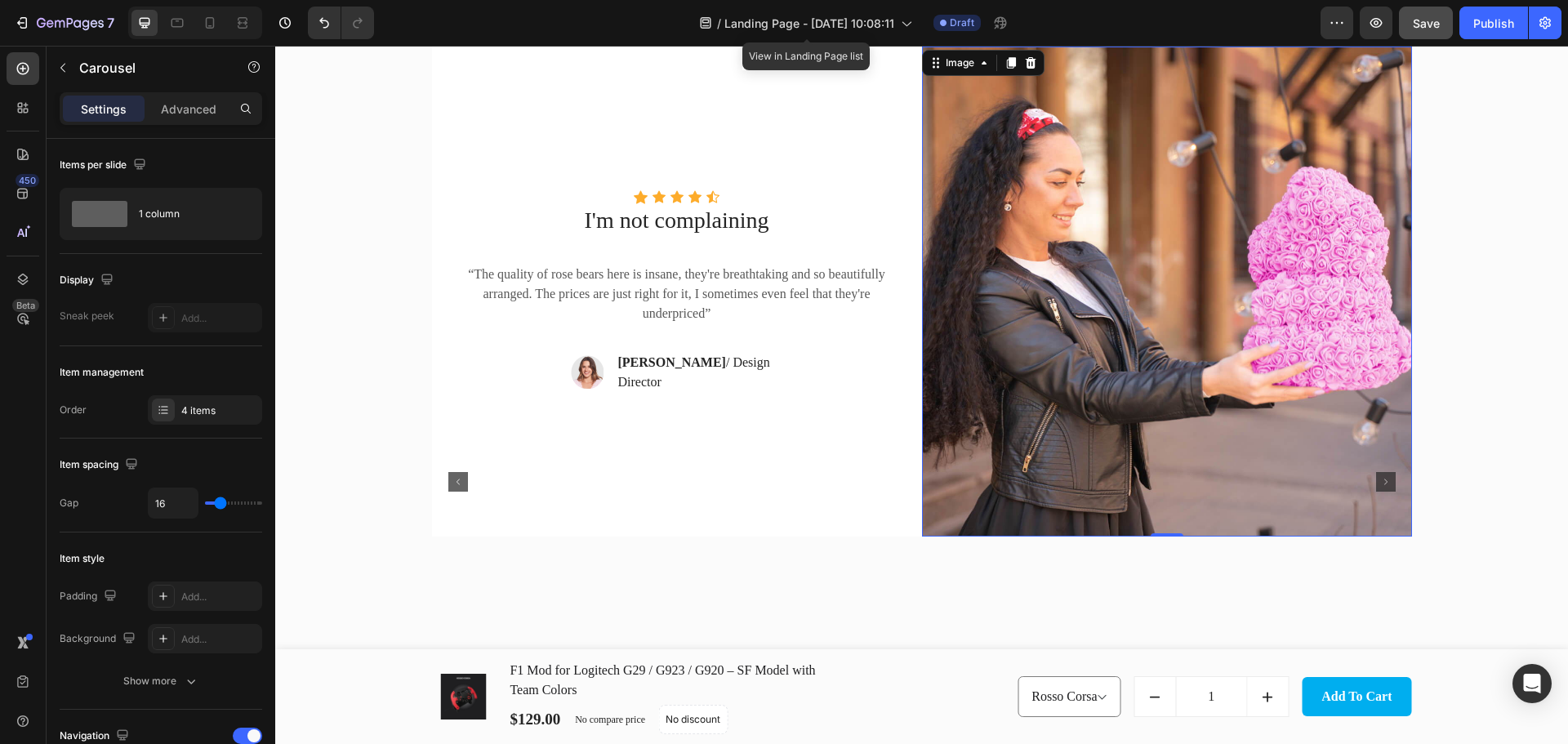
click at [1284, 314] on img at bounding box center [1167, 291] width 490 height 490
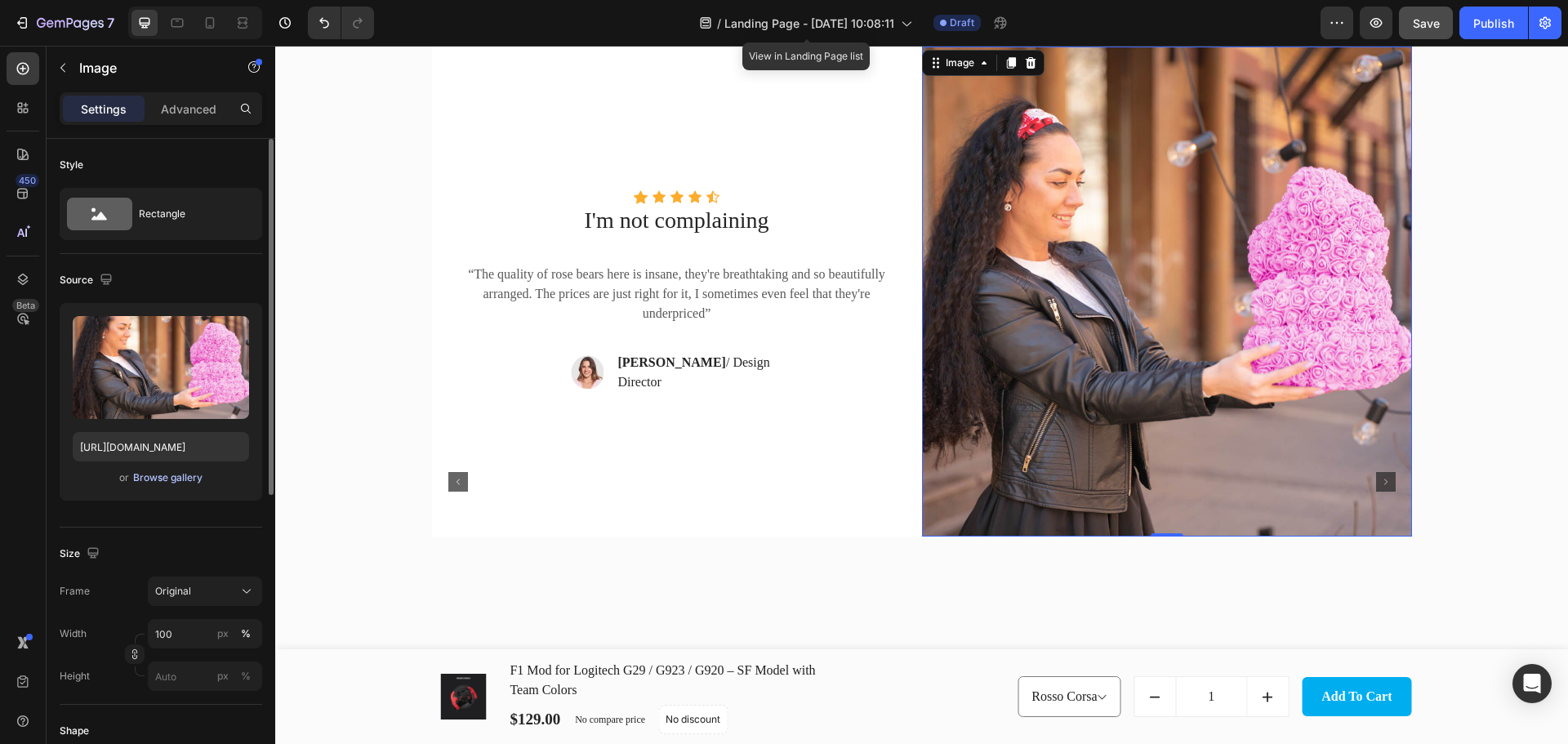
click at [174, 479] on div "Browse gallery" at bounding box center [167, 477] width 69 height 14
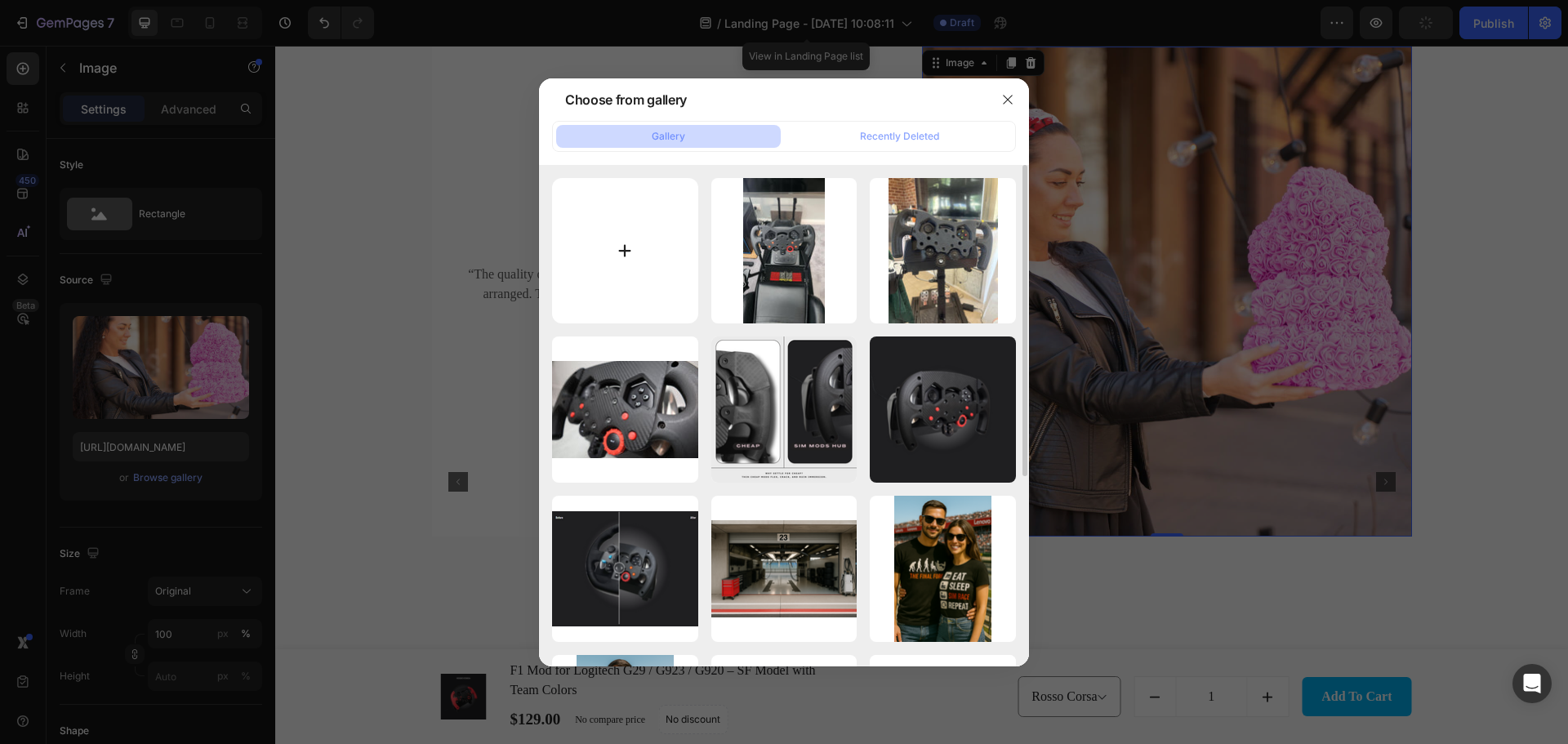
click at [651, 240] on input "file" at bounding box center [625, 251] width 146 height 146
type input "C:\fakepath\1736358265__1736358159957-1000004305__huge.jpg"
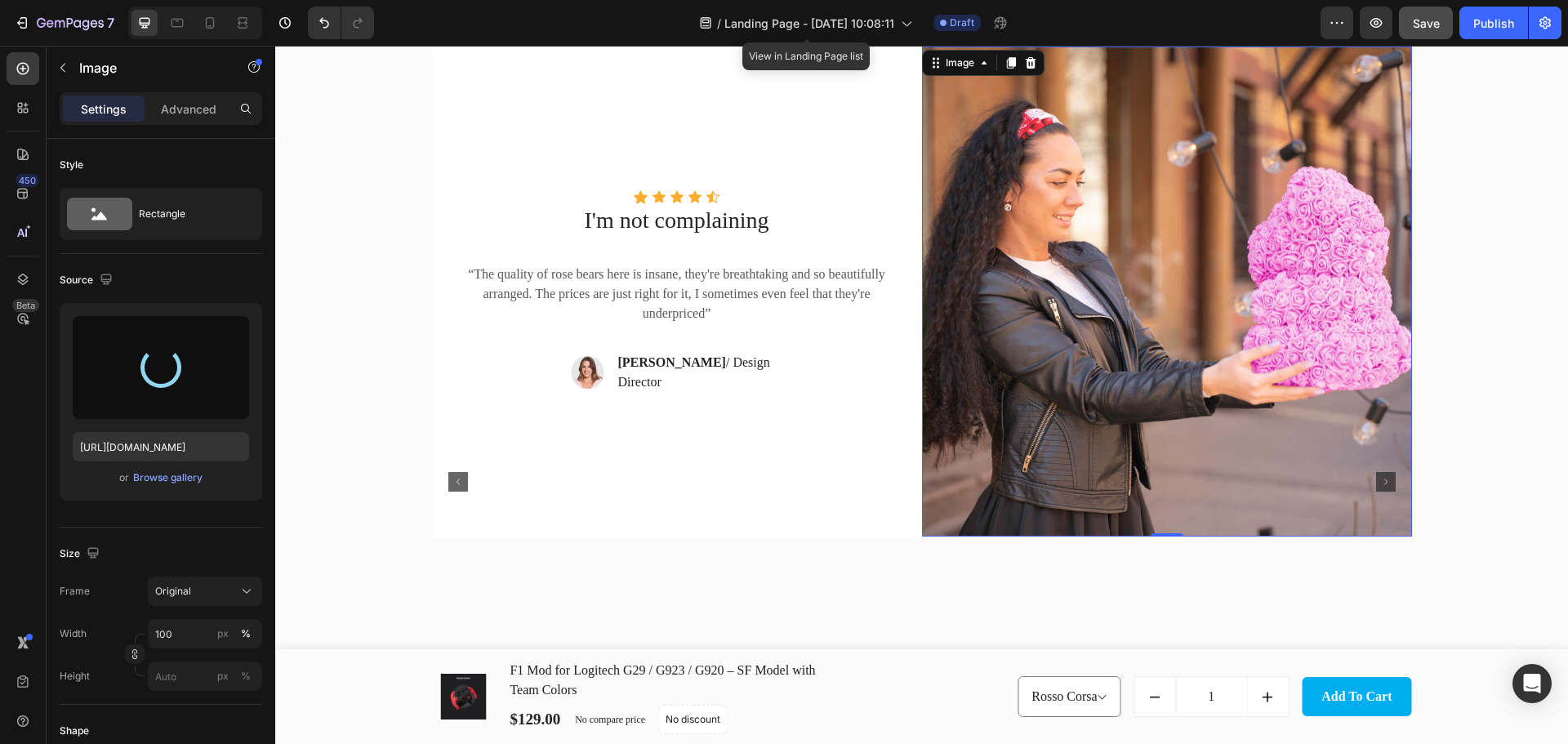
type input "https://cdn.shopify.com/s/files/1/0674/8586/0062/files/gempages_580835302810059…"
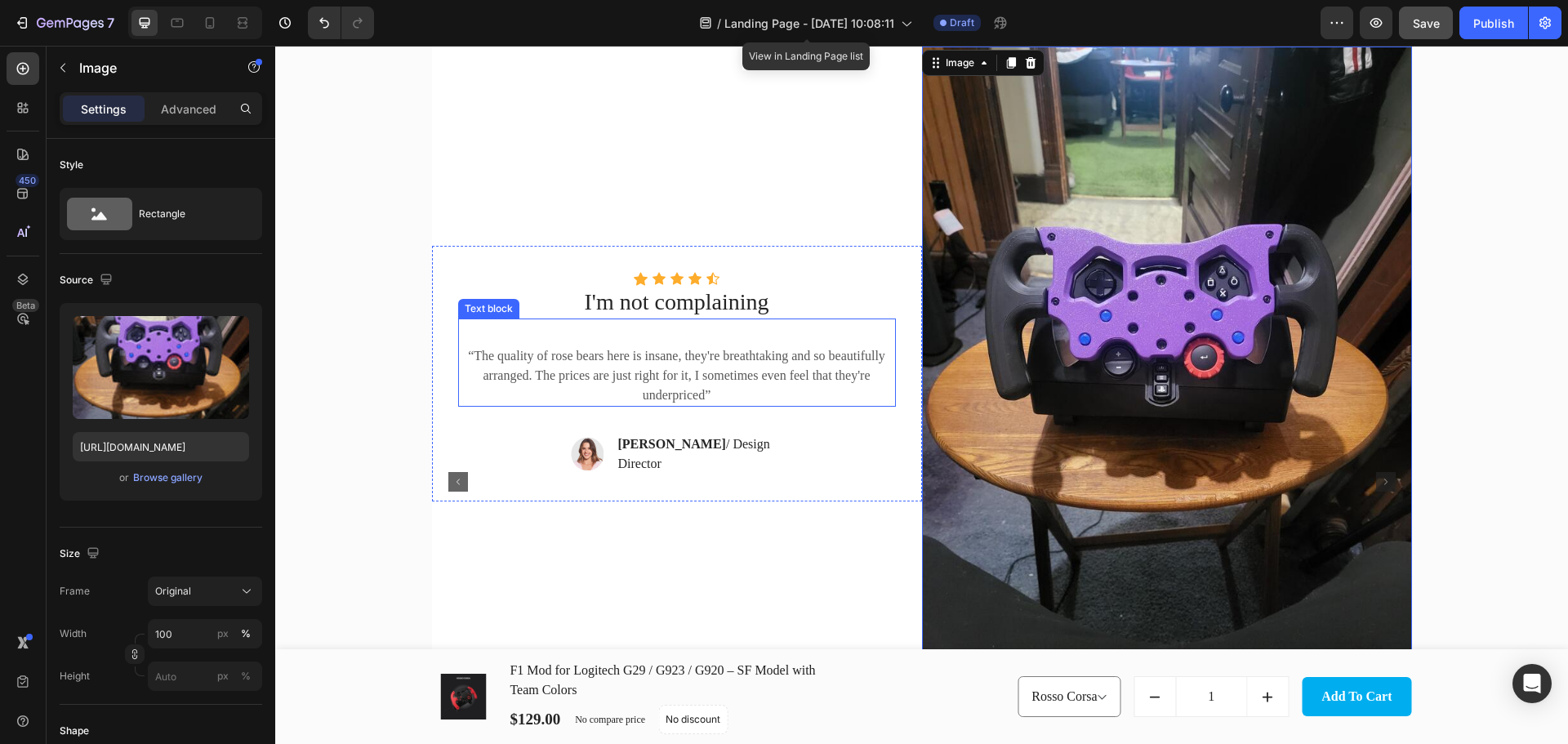
click at [666, 370] on p "“The quality of rose bears here is insane, they're breathtaking and so beautifu…" at bounding box center [677, 375] width 434 height 59
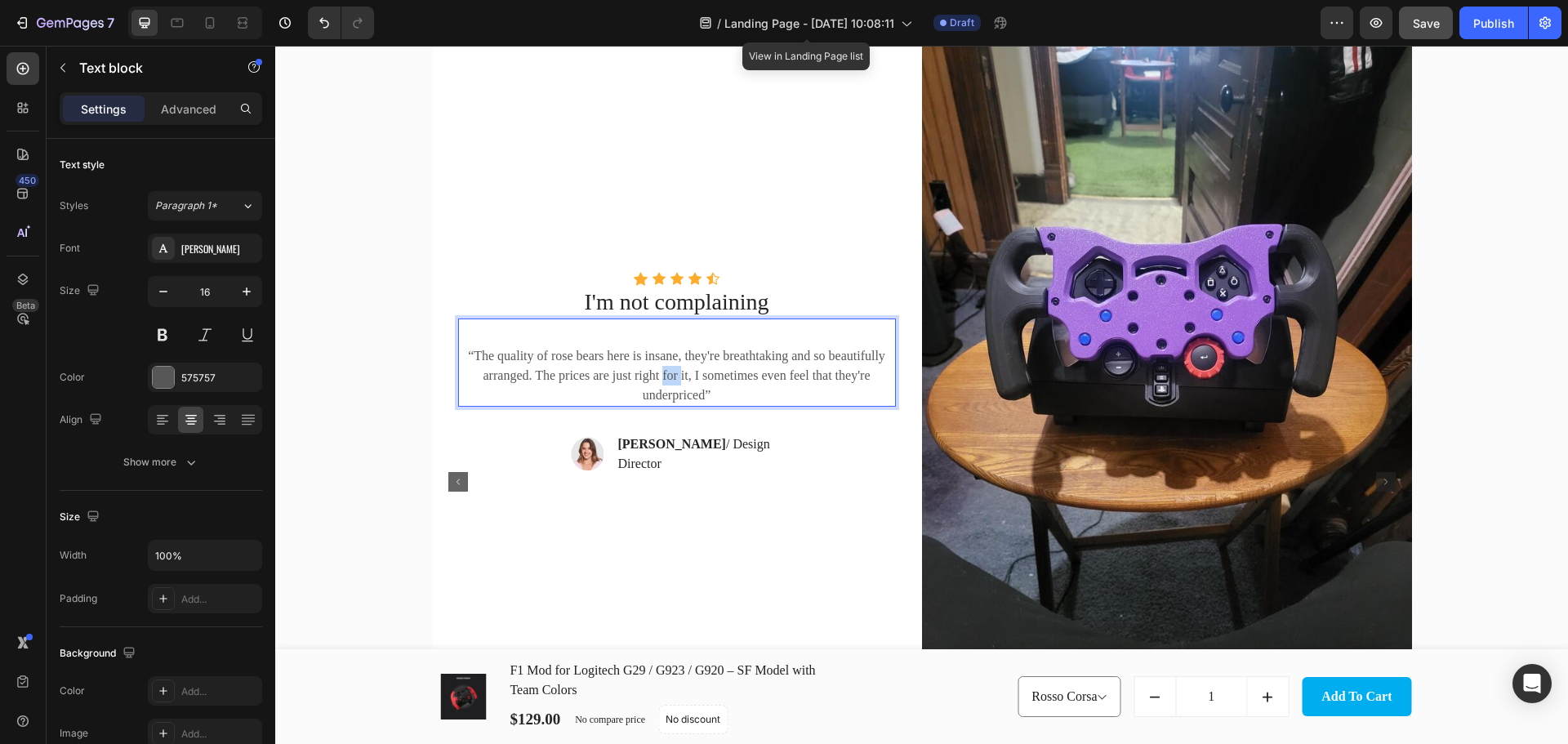
click at [666, 370] on p "“The quality of rose bears here is insane, they're breathtaking and so beautifu…" at bounding box center [677, 375] width 434 height 59
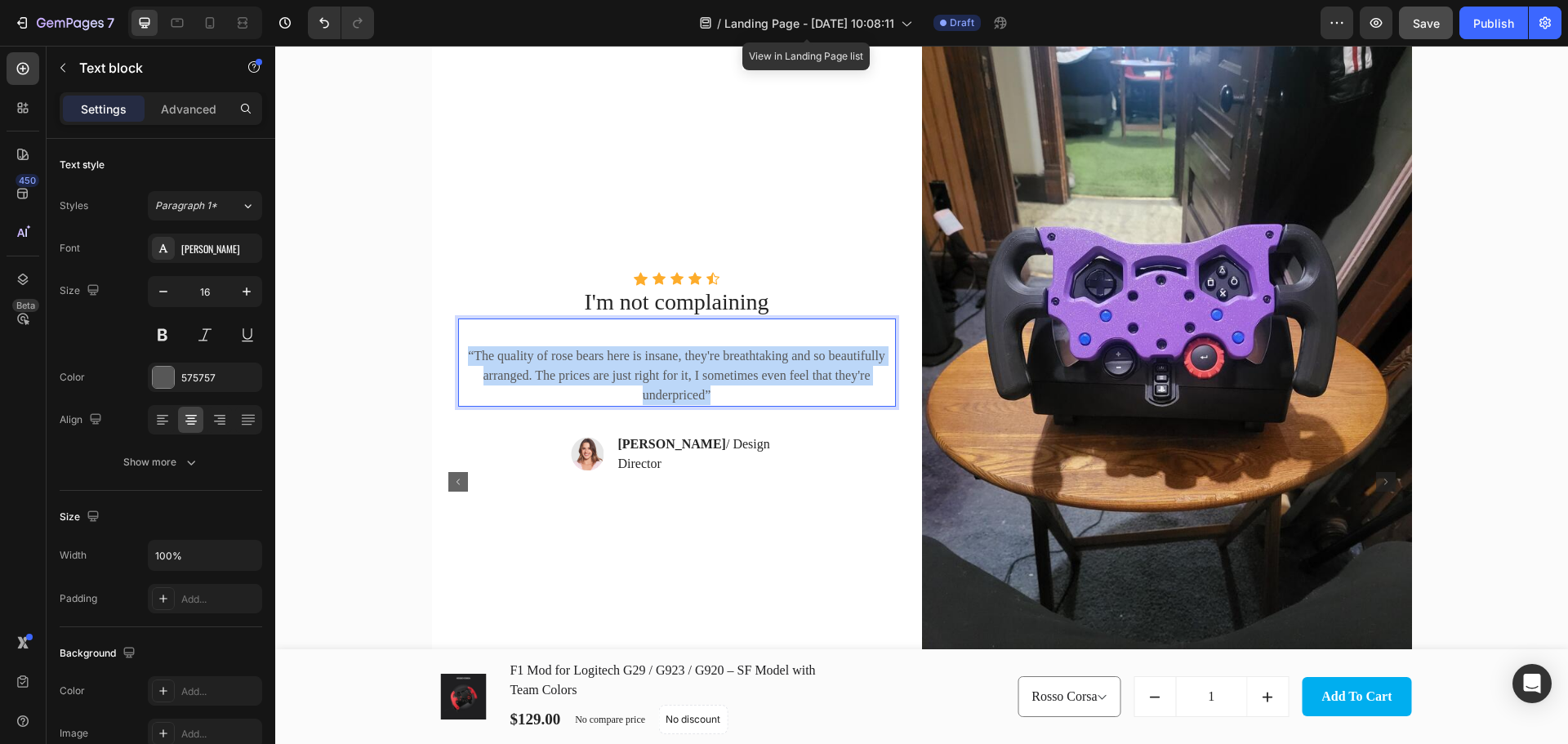
click at [666, 370] on p "“The quality of rose bears here is insane, they're breathtaking and so beautifu…" at bounding box center [677, 375] width 434 height 59
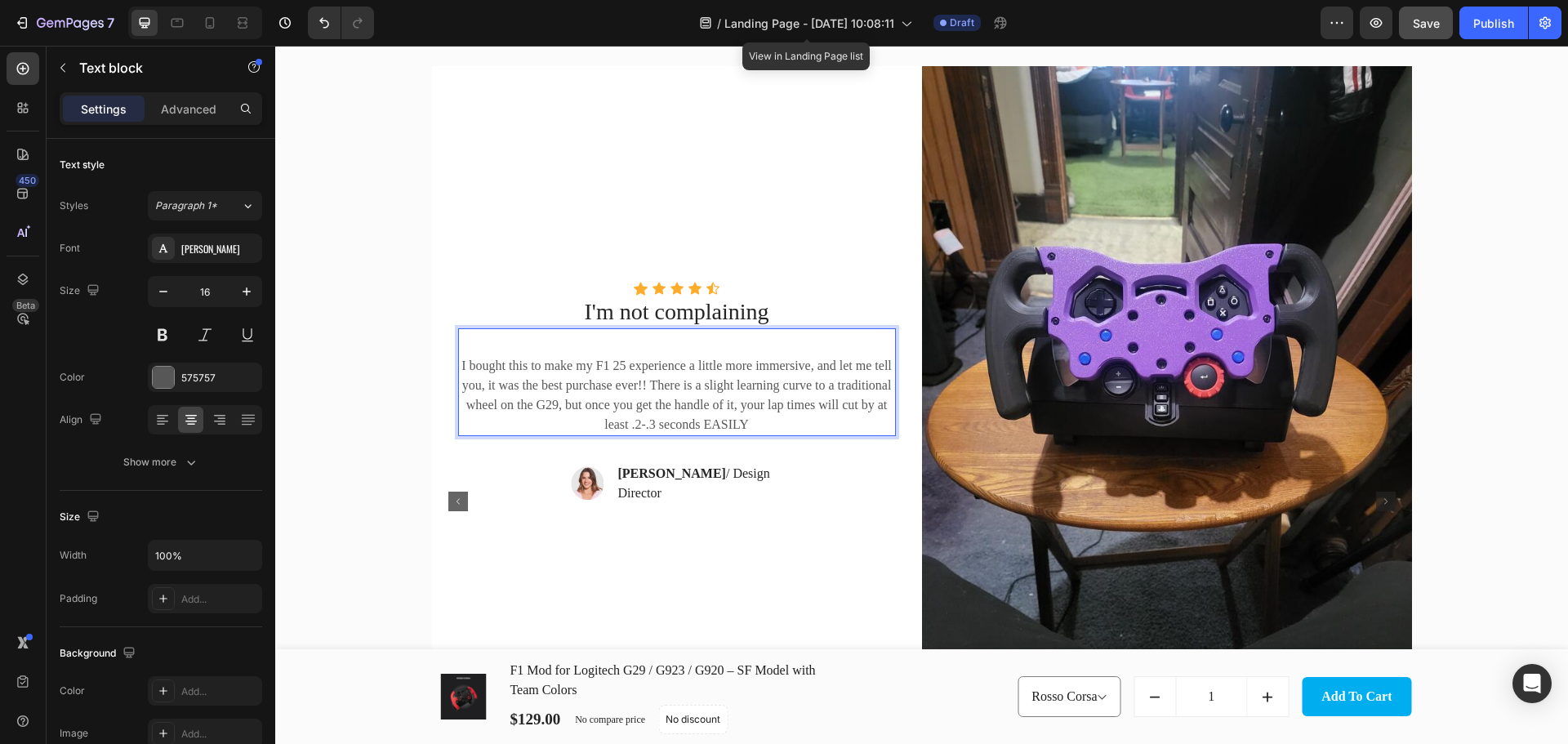
scroll to position [3187, 0]
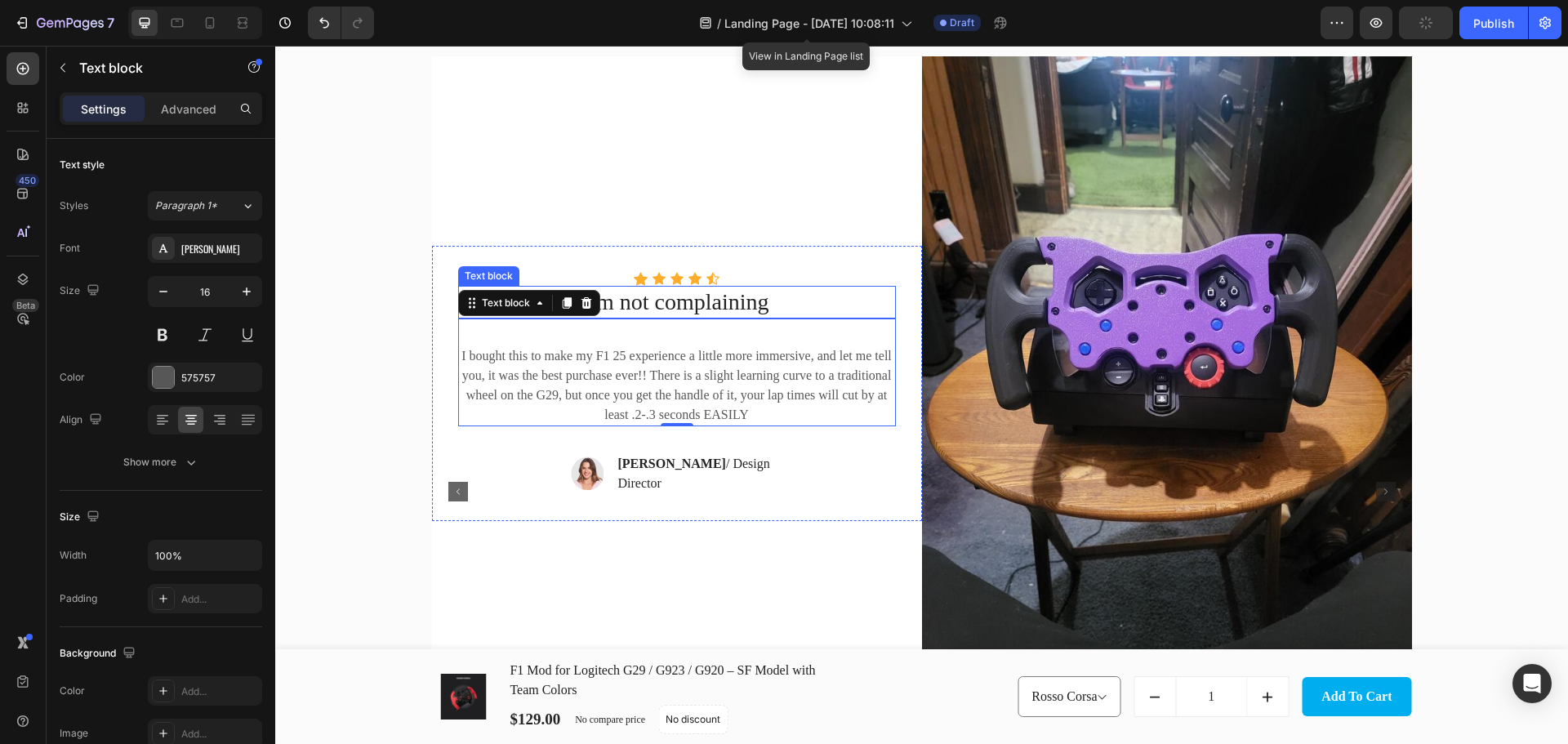
click at [734, 311] on p "I'm not complaining" at bounding box center [677, 301] width 434 height 29
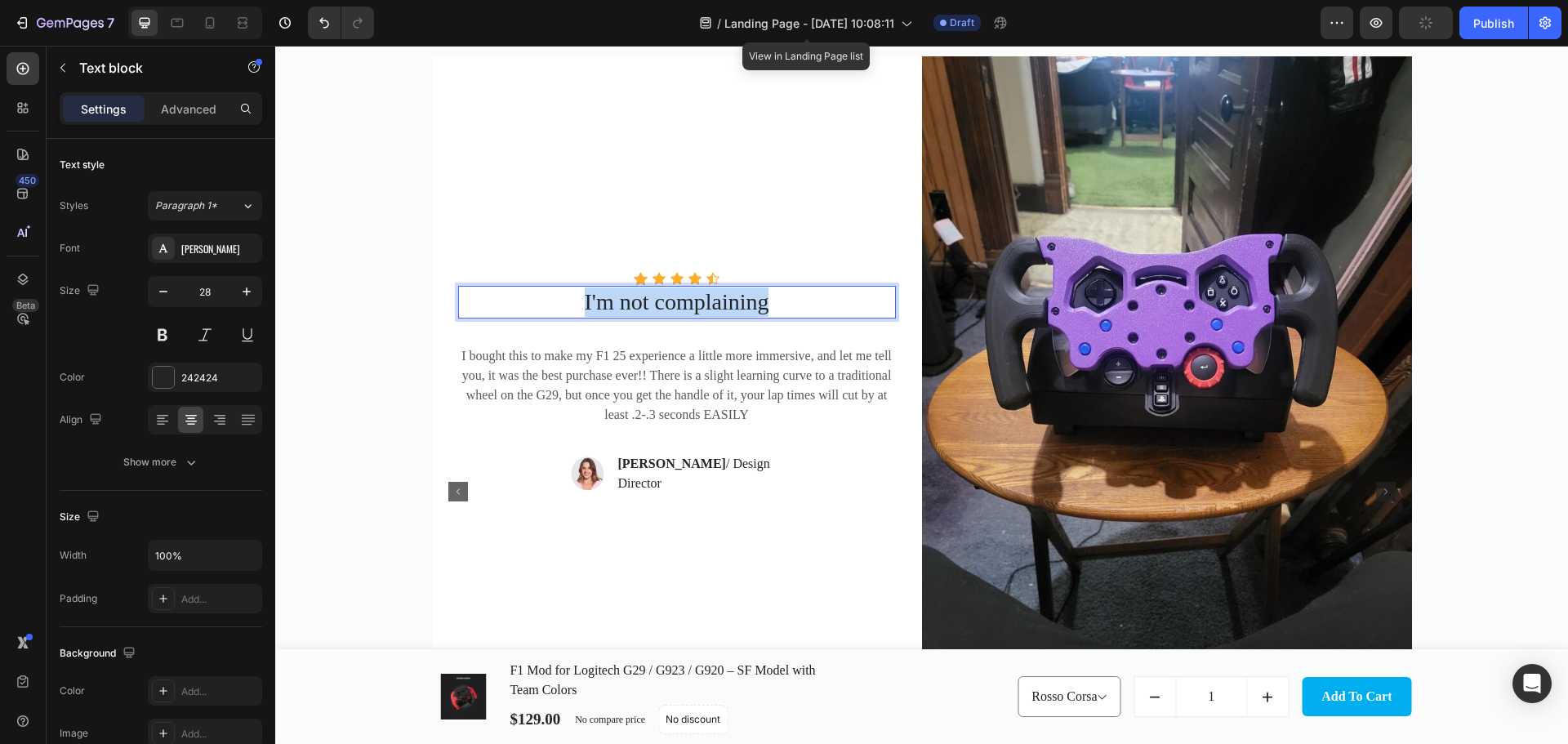
click at [734, 311] on p "I'm not complaining" at bounding box center [677, 301] width 434 height 29
click at [630, 470] on strong "Tina R." at bounding box center [672, 463] width 108 height 13
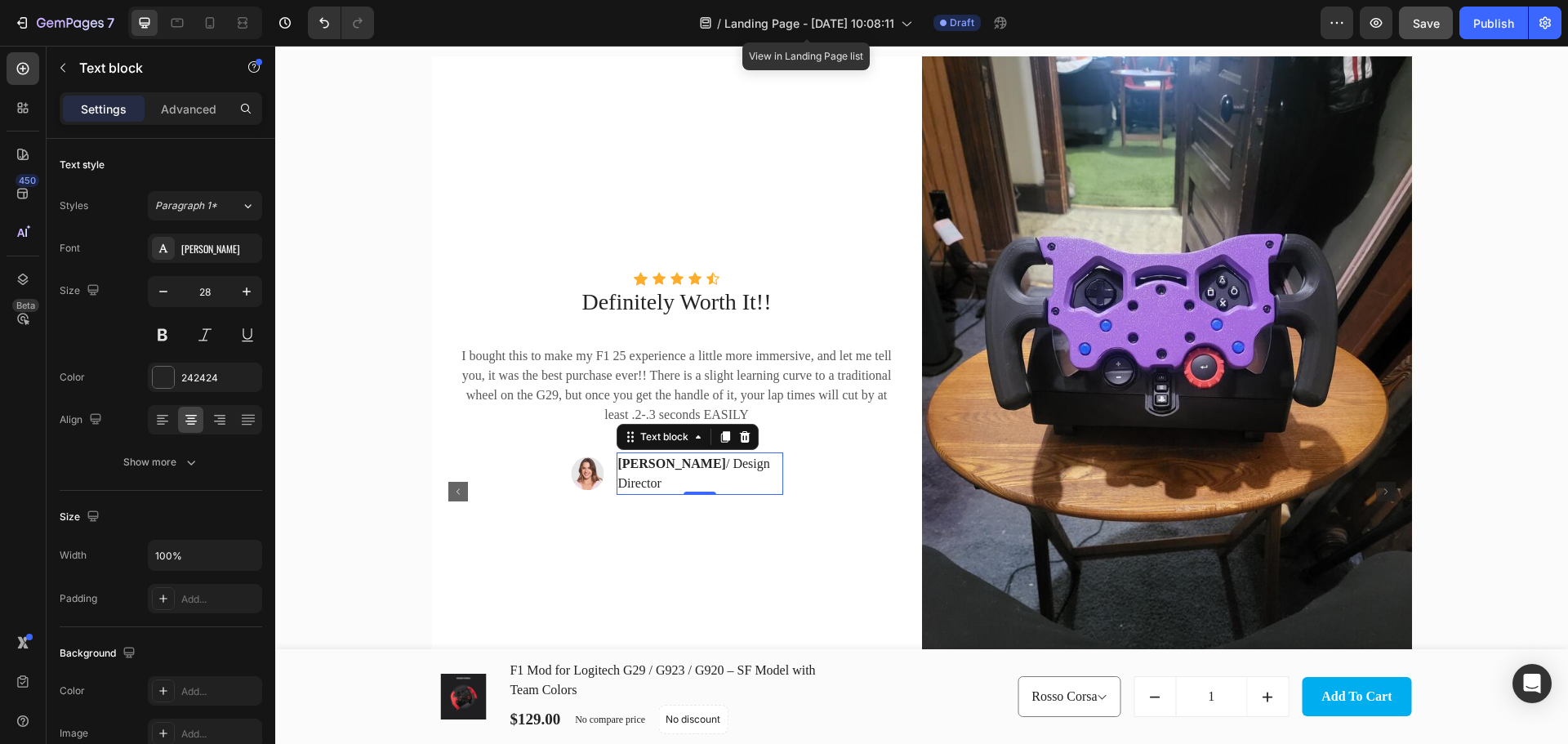
click at [630, 470] on strong "Tina R." at bounding box center [672, 463] width 108 height 13
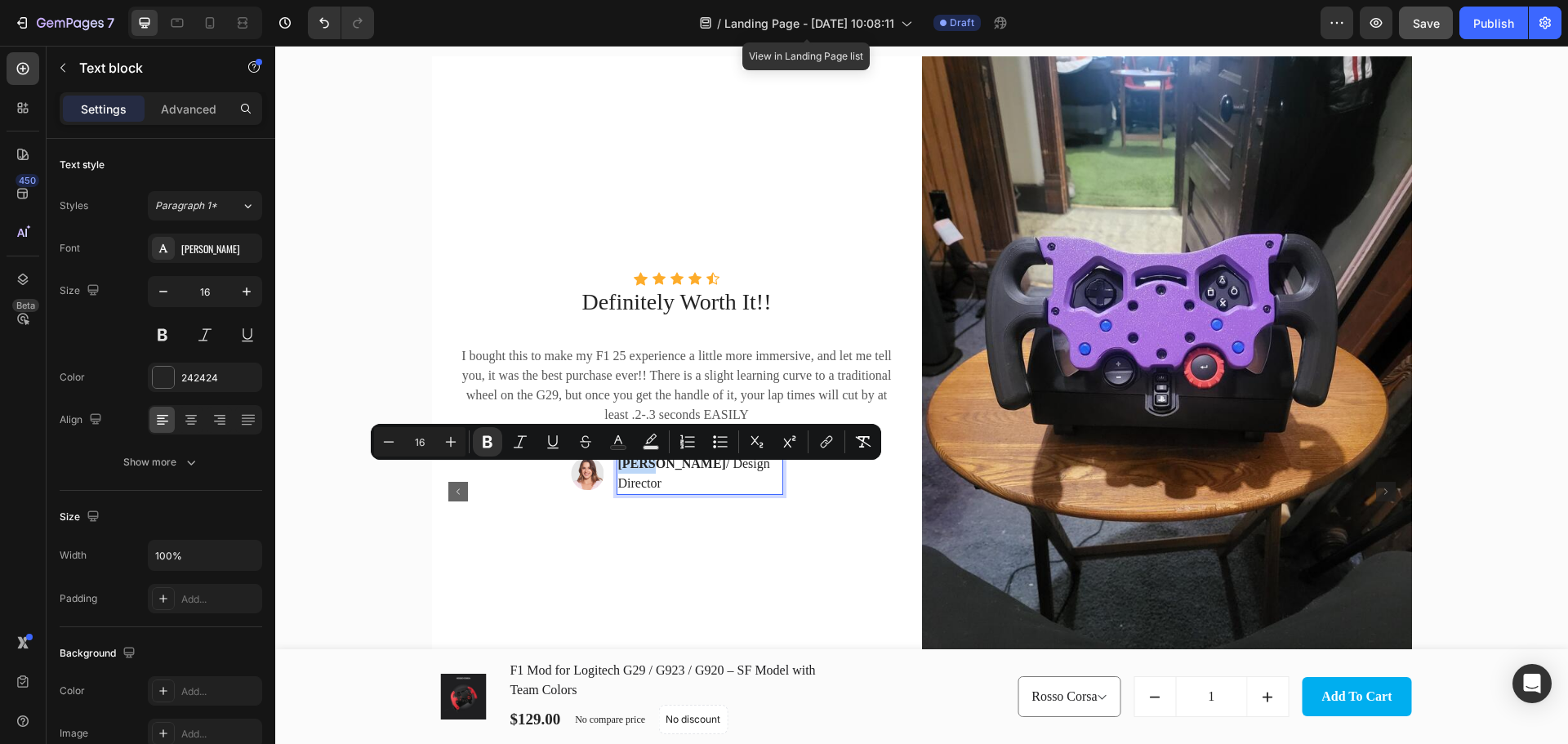
click at [637, 470] on strong "Tina R." at bounding box center [672, 463] width 108 height 13
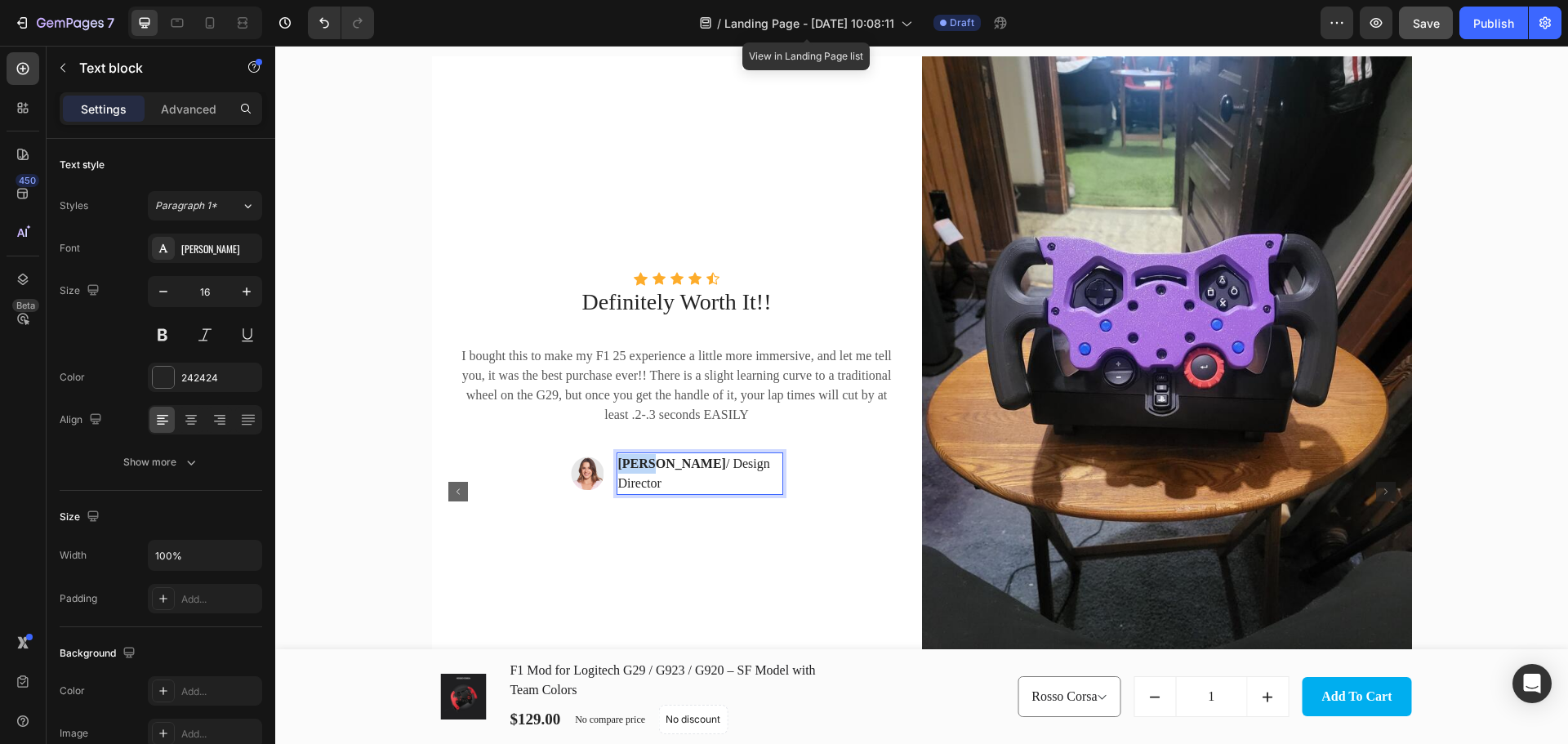
drag, startPoint x: 640, startPoint y: 474, endPoint x: 595, endPoint y: 479, distance: 45.3
click at [595, 479] on div "Image Tina R. / Design Director Text block 0 Row" at bounding box center [677, 460] width 212 height 68
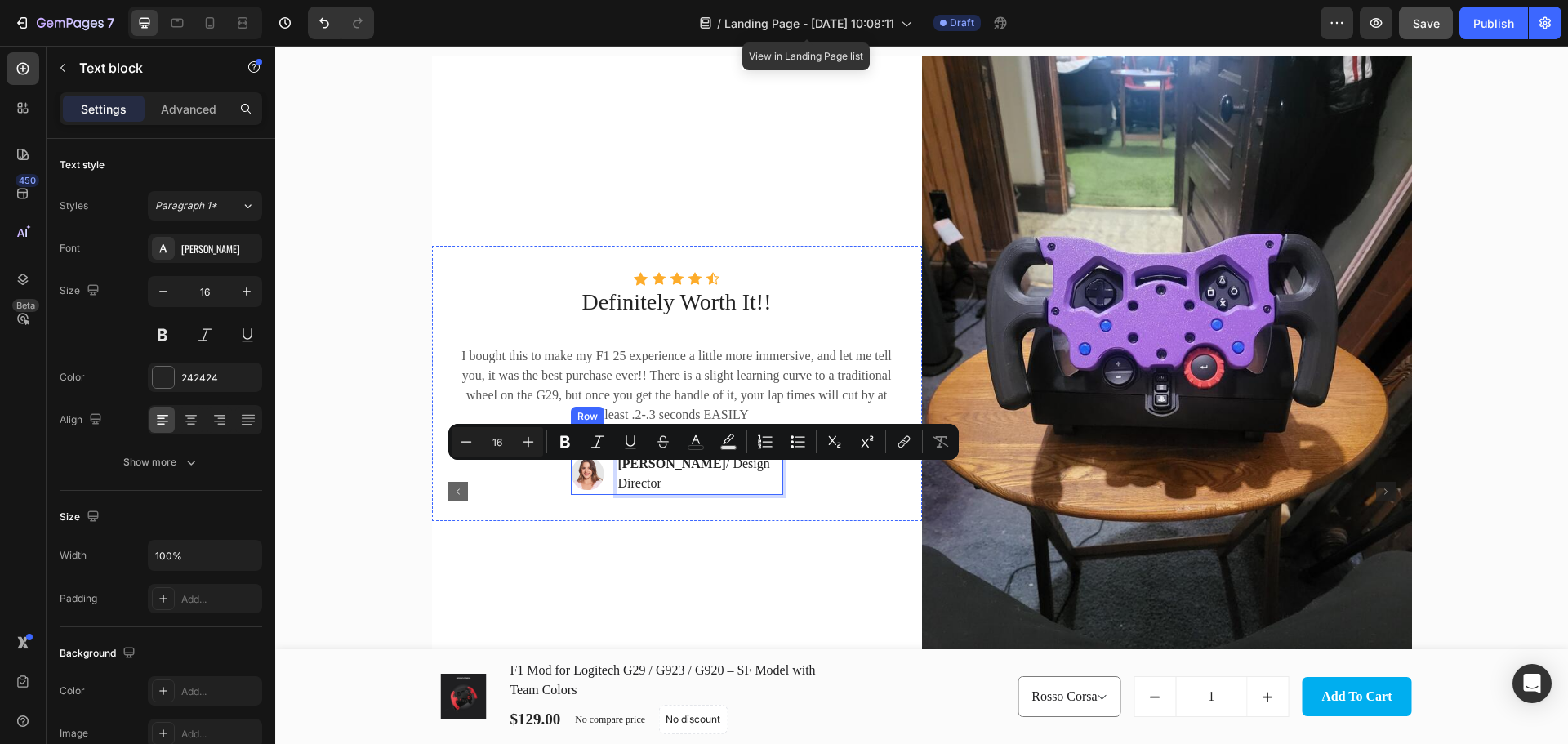
drag, startPoint x: 658, startPoint y: 476, endPoint x: 773, endPoint y: 485, distance: 115.4
click at [773, 485] on div "Mike R. / Design Director Text block 0" at bounding box center [699, 473] width 167 height 42
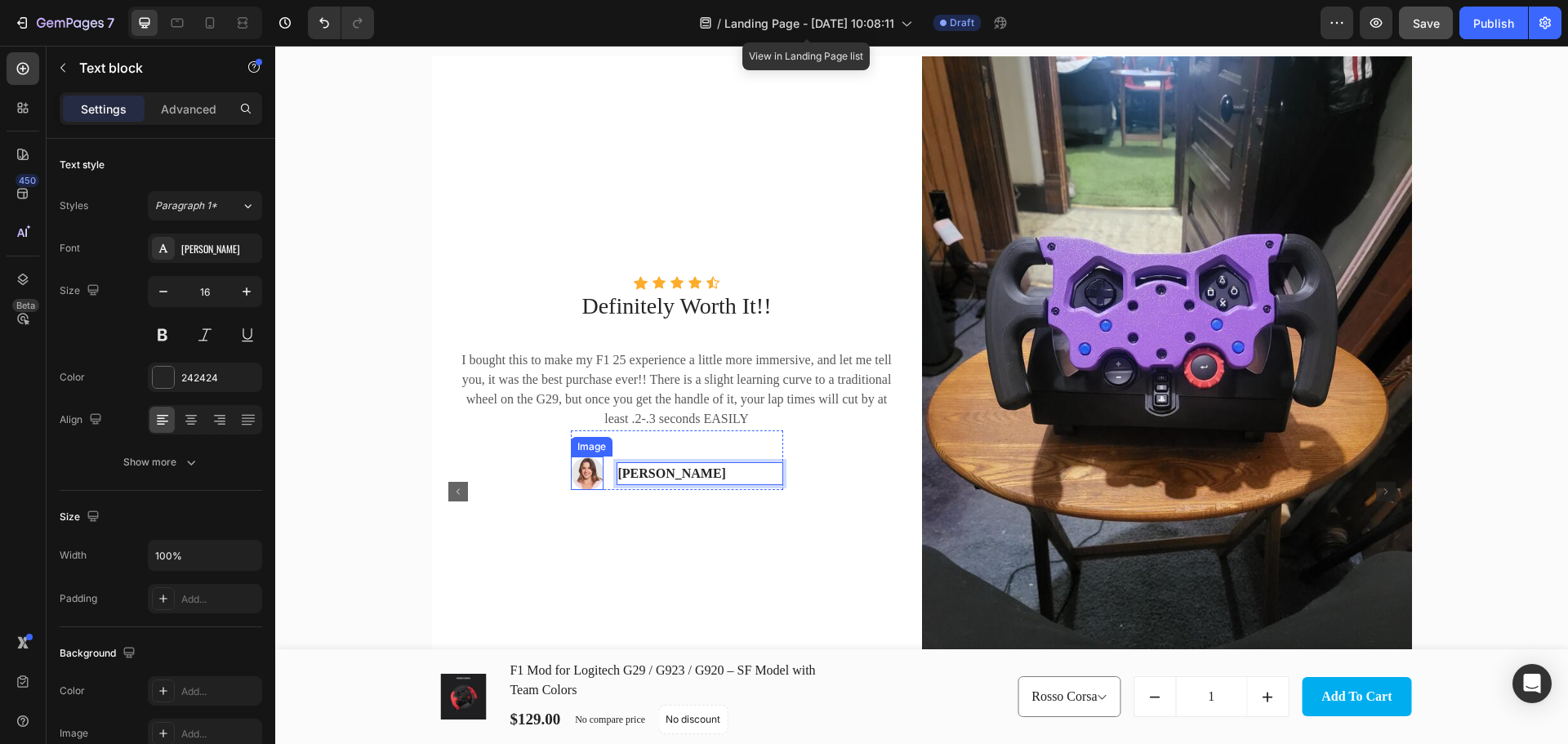
click at [584, 469] on img at bounding box center [587, 473] width 33 height 34
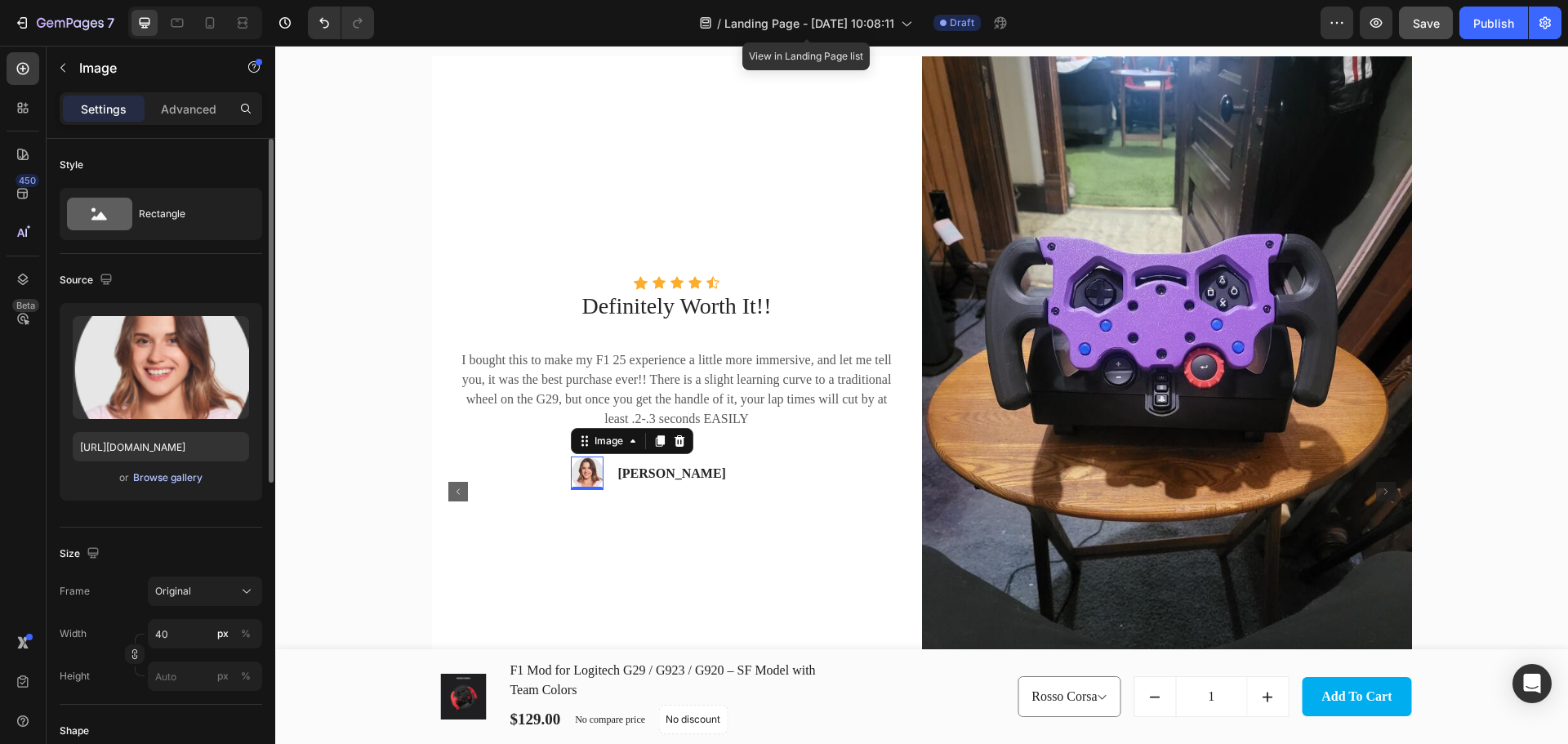
click at [170, 479] on div "Browse gallery" at bounding box center [167, 477] width 69 height 14
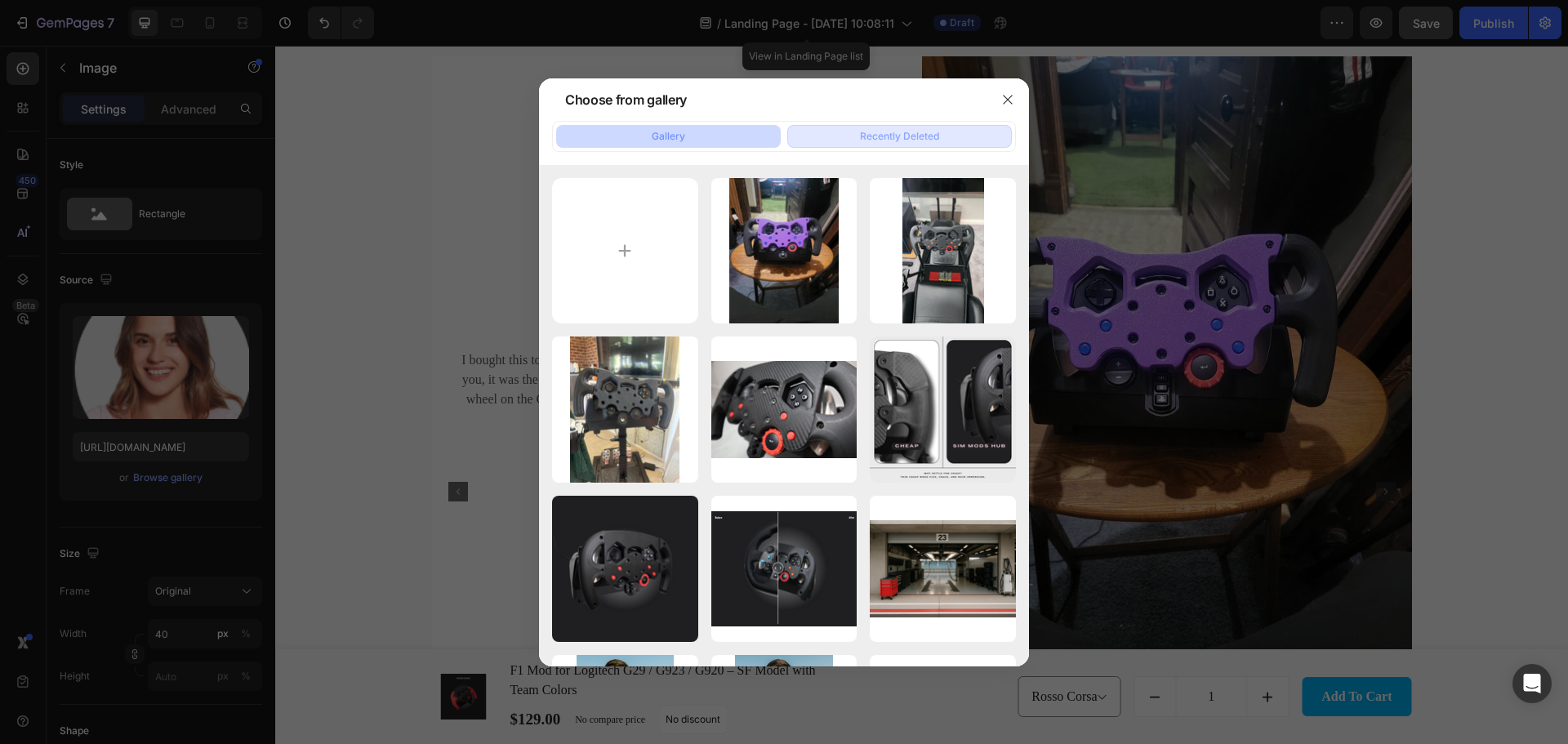
click at [891, 140] on div "Recently Deleted" at bounding box center [899, 136] width 79 height 14
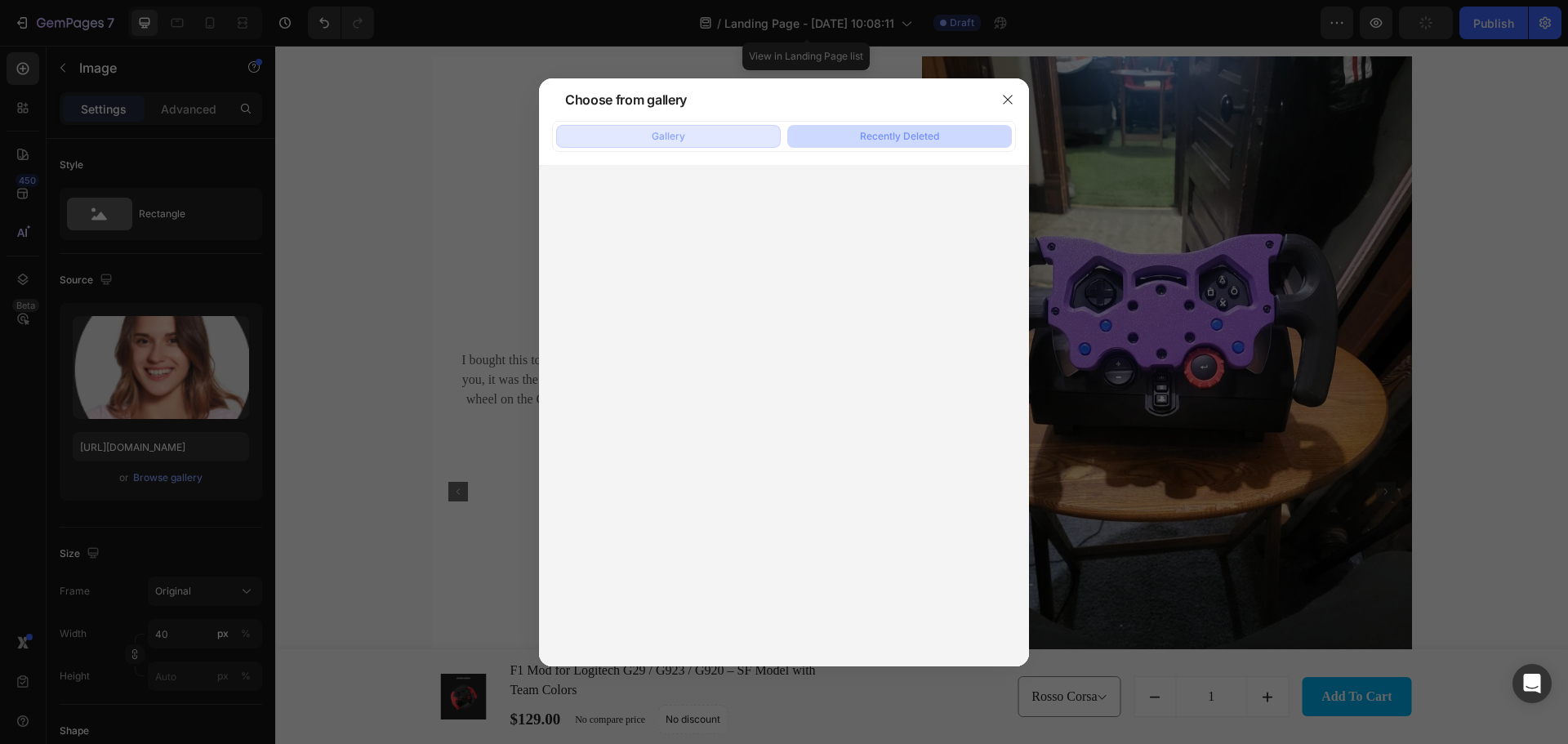
click at [663, 138] on div "Gallery" at bounding box center [668, 136] width 34 height 14
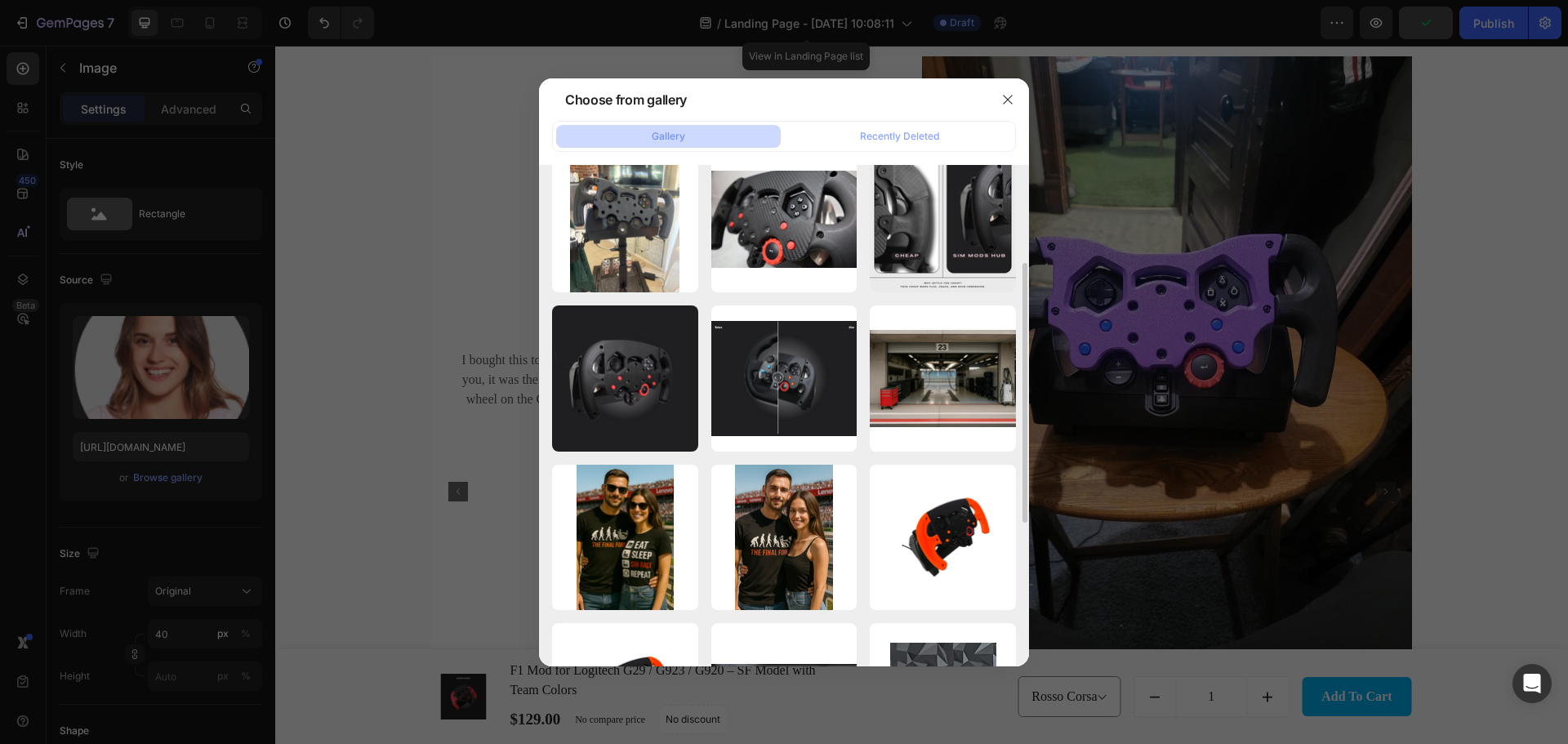
scroll to position [380, 0]
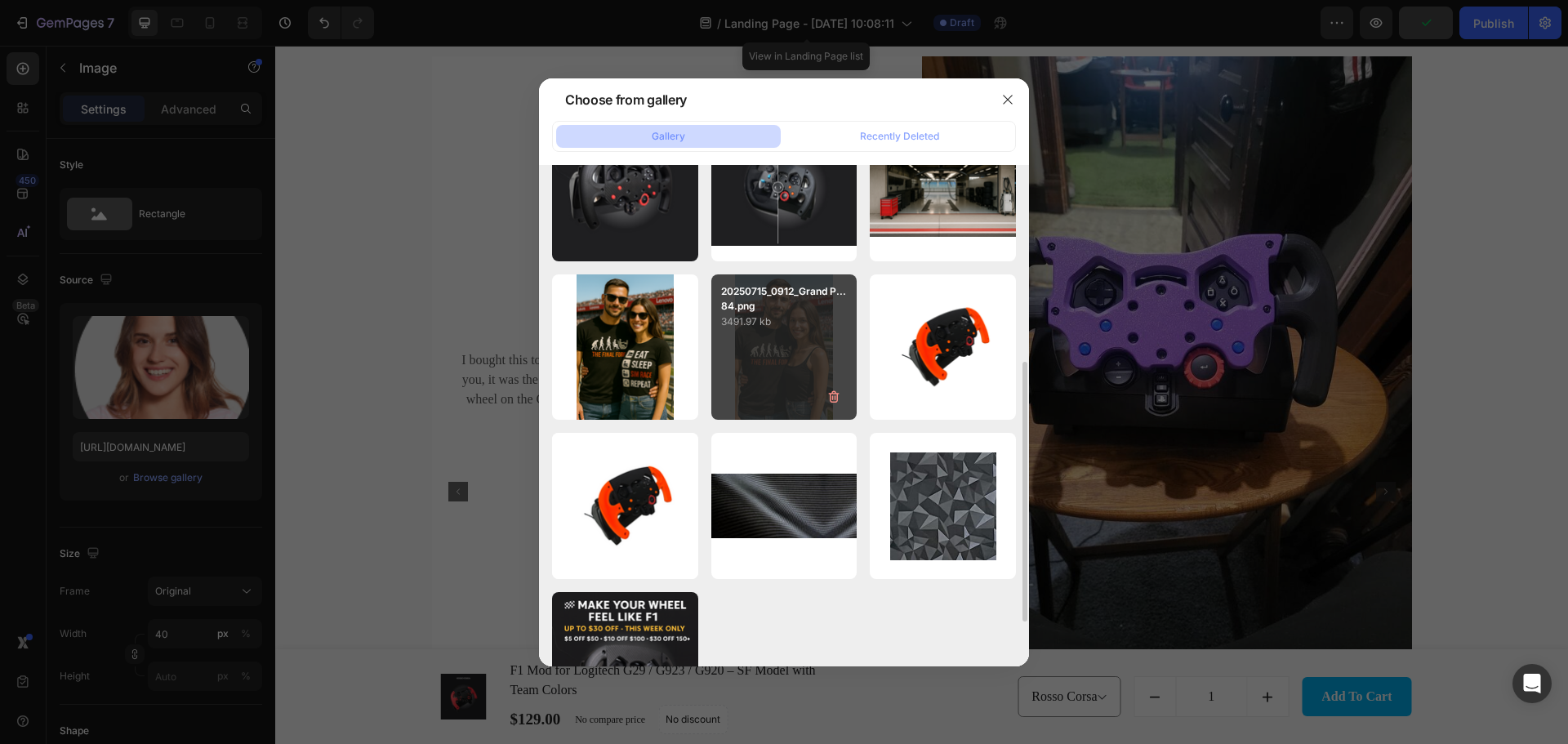
click at [788, 338] on div "20250715_0912_Grand P...84.png 3491.97 kb" at bounding box center [784, 348] width 146 height 146
type input "https://cdn.shopify.com/s/files/1/0674/8586/0062/files/gempages_580835302810059…"
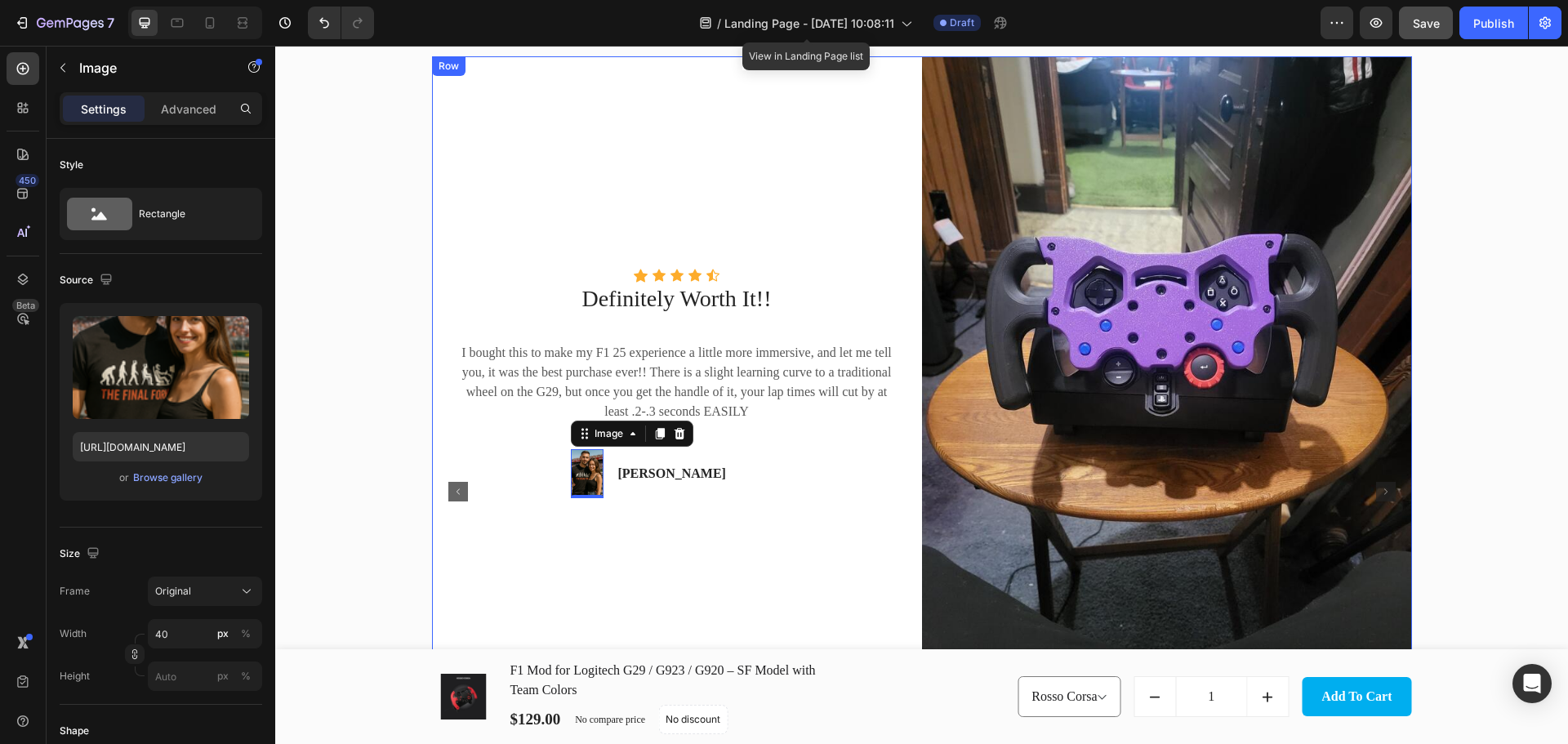
click at [742, 561] on div "Icon Icon Icon Icon Icon Icon List Hoz Definitely Worth It!! Text block I bough…" at bounding box center [677, 383] width 490 height 653
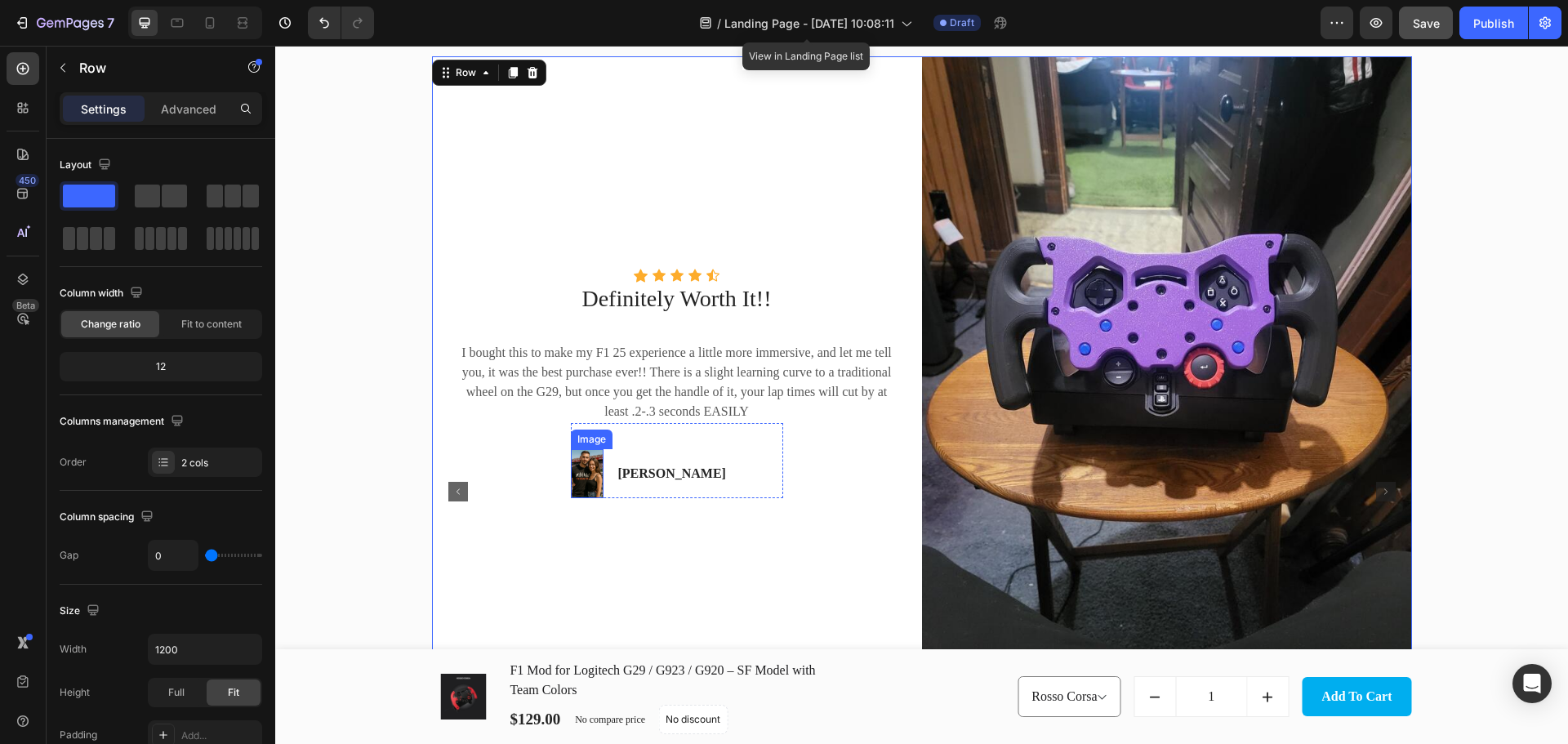
click at [576, 477] on img at bounding box center [587, 474] width 33 height 49
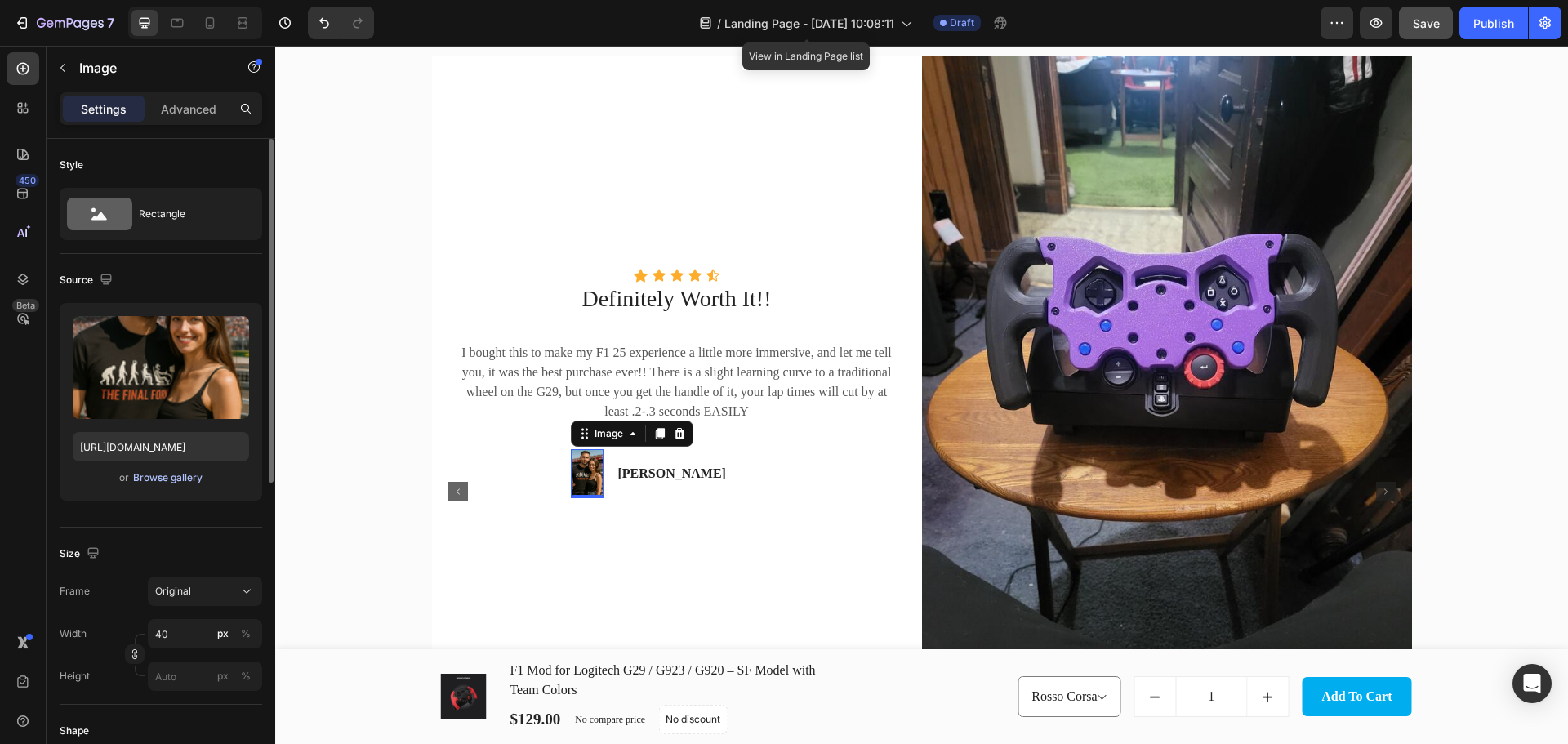
click at [153, 476] on div "Browse gallery" at bounding box center [167, 477] width 69 height 14
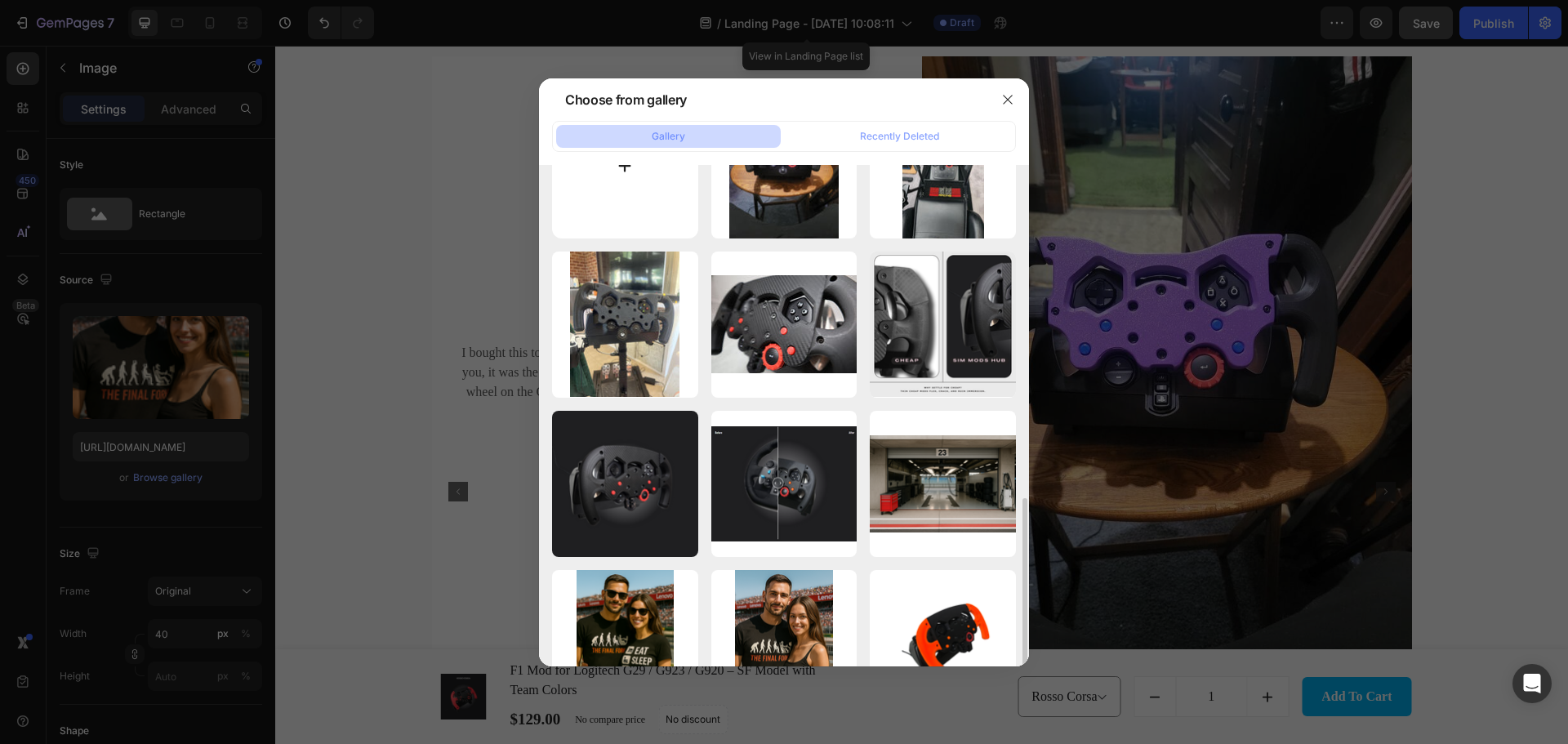
scroll to position [85, 0]
click at [639, 211] on input "file" at bounding box center [625, 167] width 146 height 146
click at [644, 205] on input "file" at bounding box center [625, 167] width 146 height 146
type input "C:\fakepath\Screenshot 2025-08-27 102942.png"
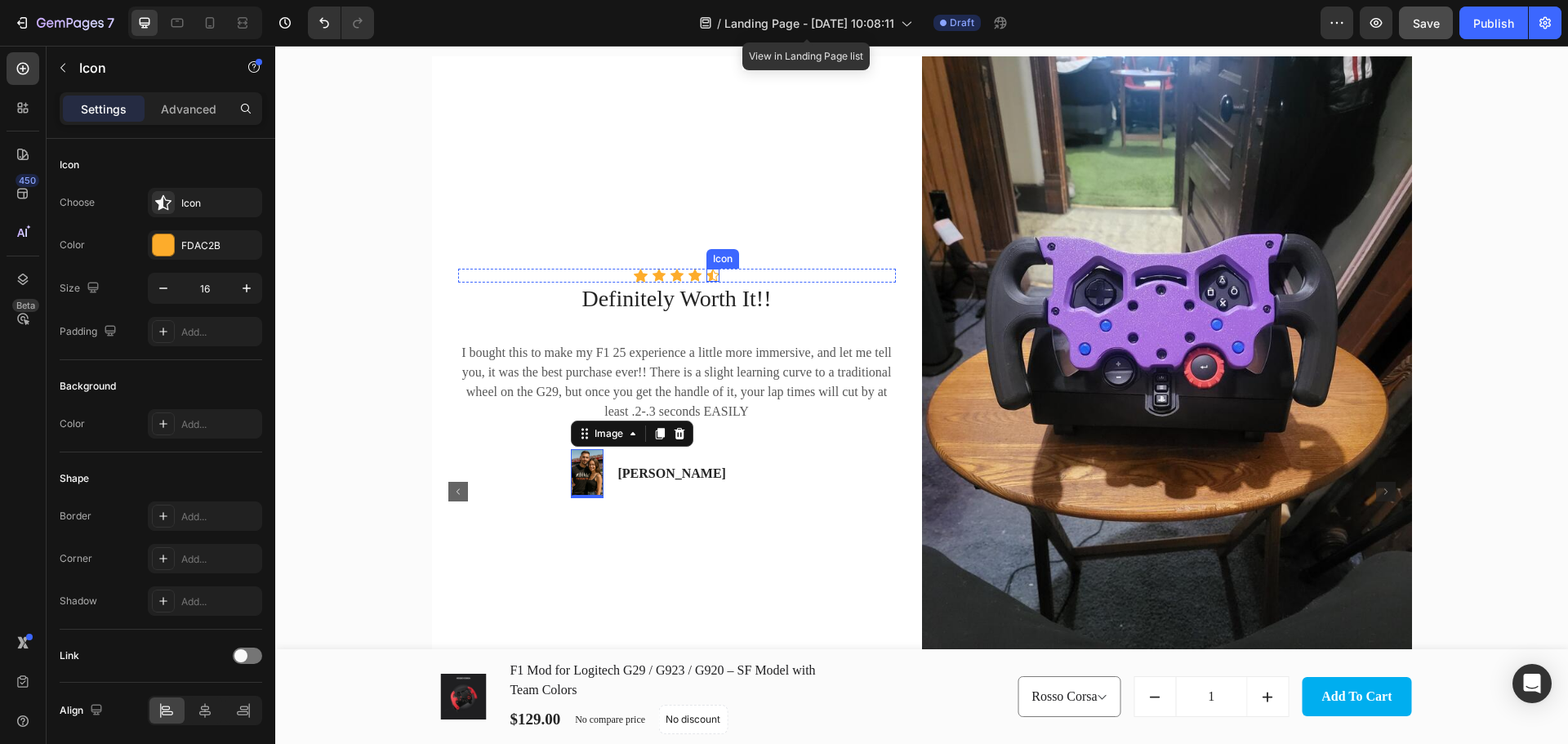
click at [706, 277] on div "Icon" at bounding box center [713, 275] width 13 height 13
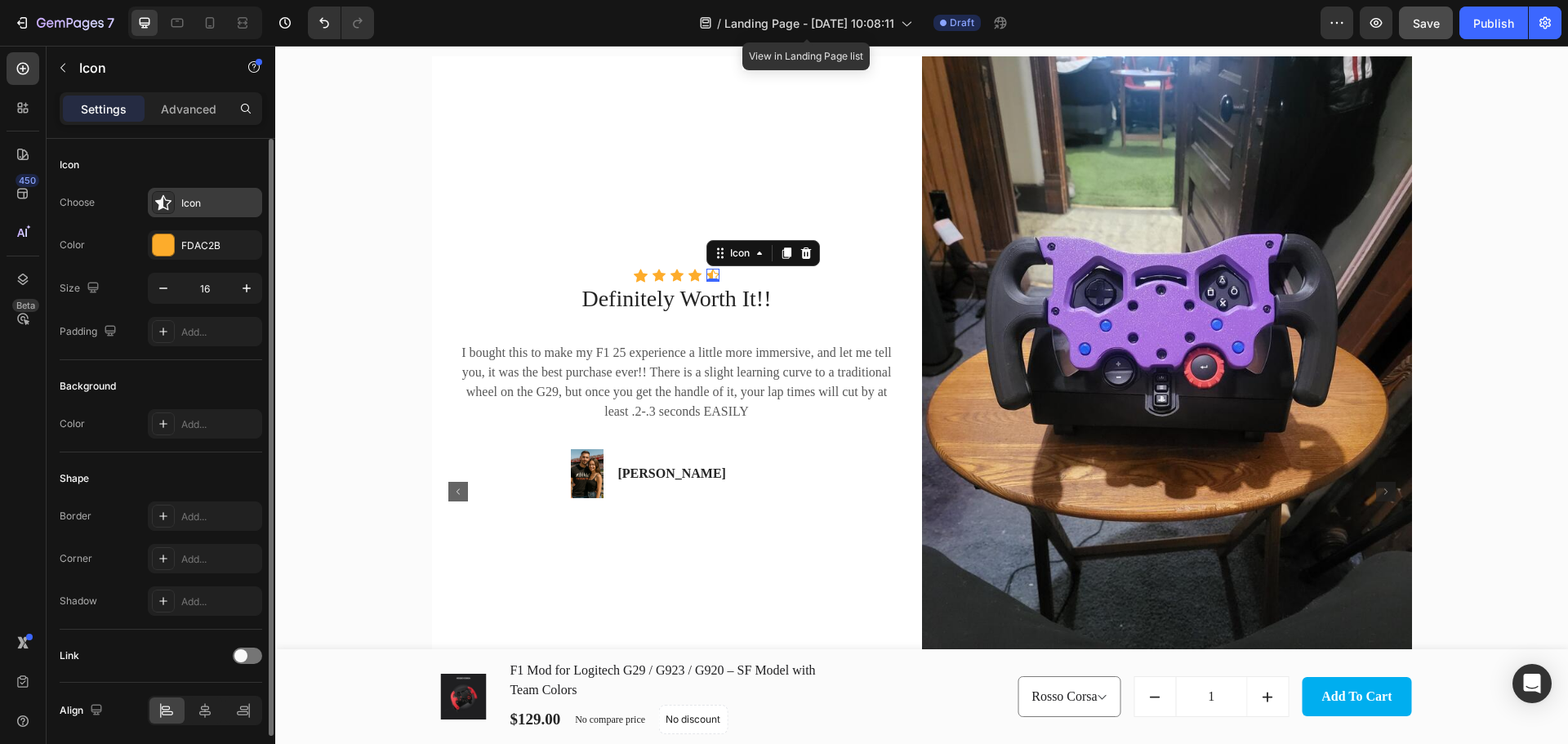
click at [208, 211] on div "Icon" at bounding box center [205, 202] width 114 height 29
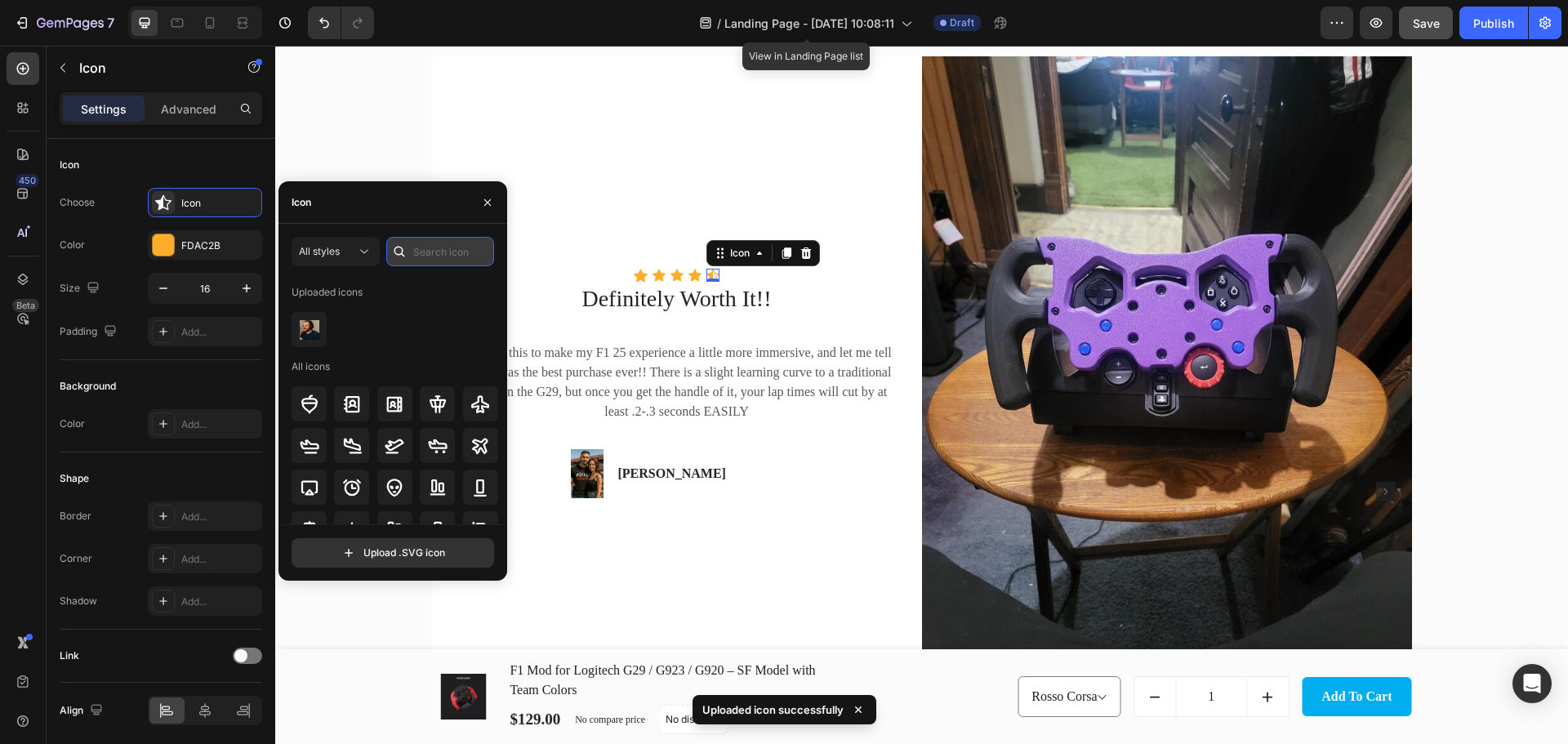
click at [433, 258] on input "text" at bounding box center [440, 251] width 108 height 29
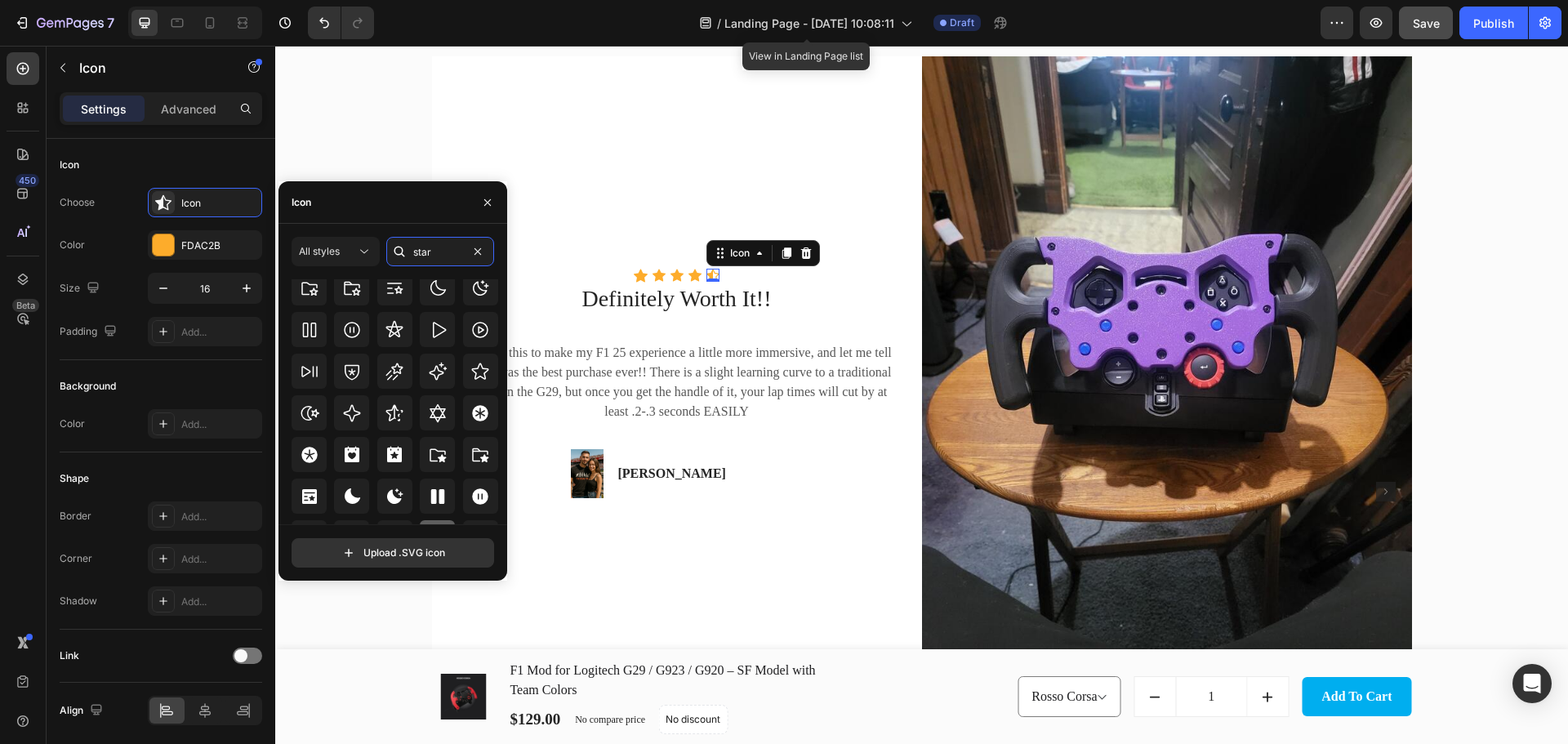
scroll to position [496, 0]
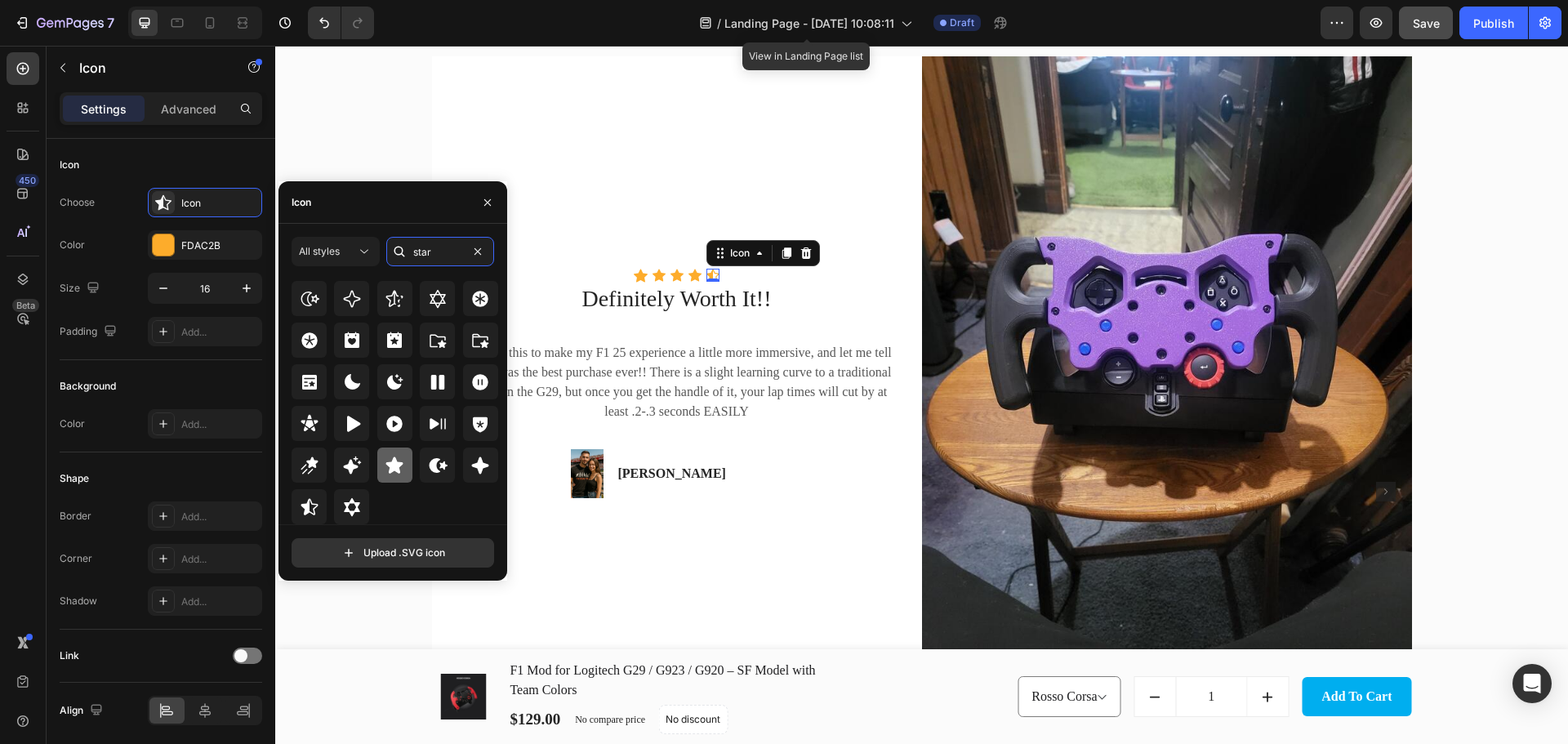
type input "star"
click at [377, 473] on div at bounding box center [395, 465] width 35 height 35
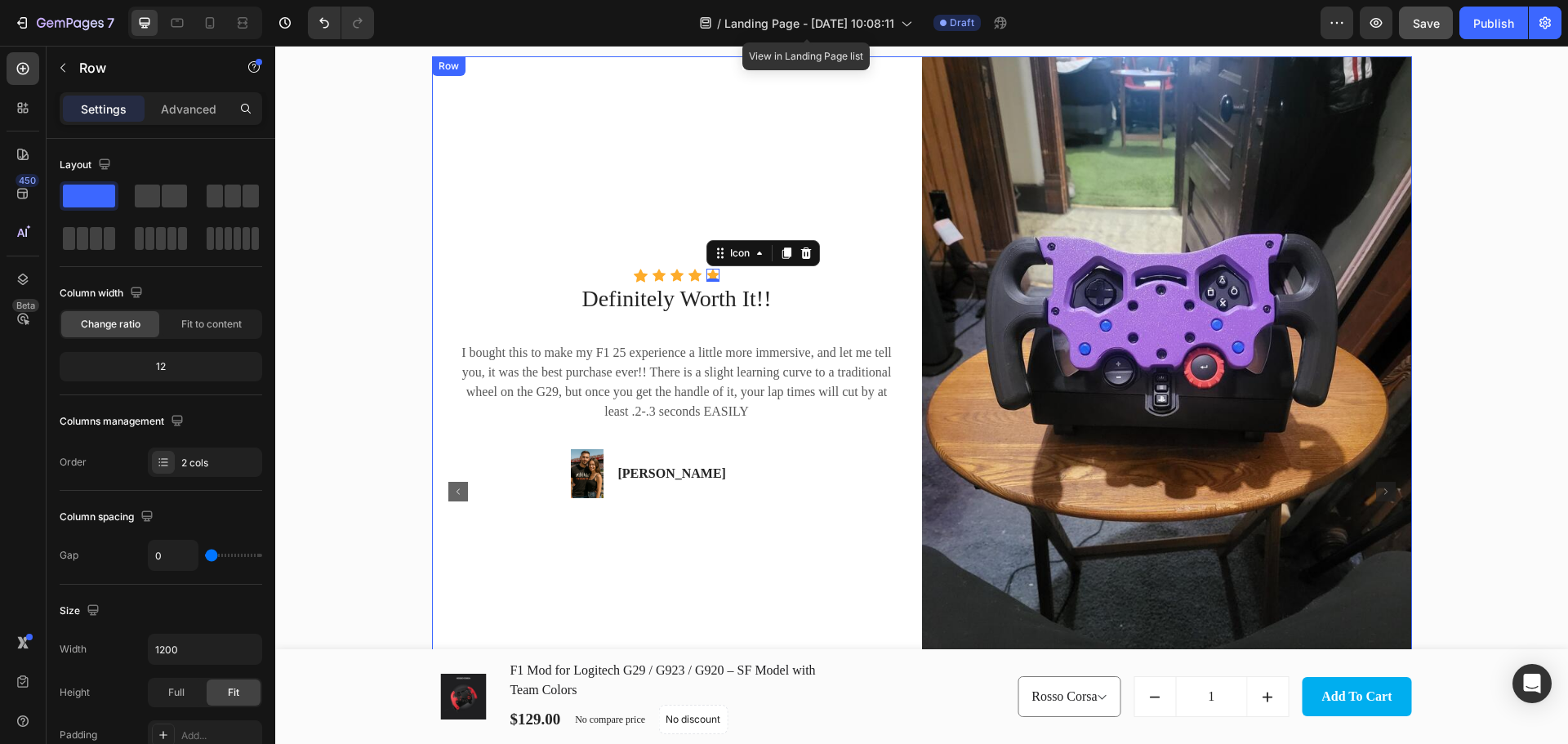
click at [568, 159] on div "Icon Icon Icon Icon Icon 0 Icon List Hoz Definitely Worth It!! Text block I bou…" at bounding box center [677, 383] width 490 height 653
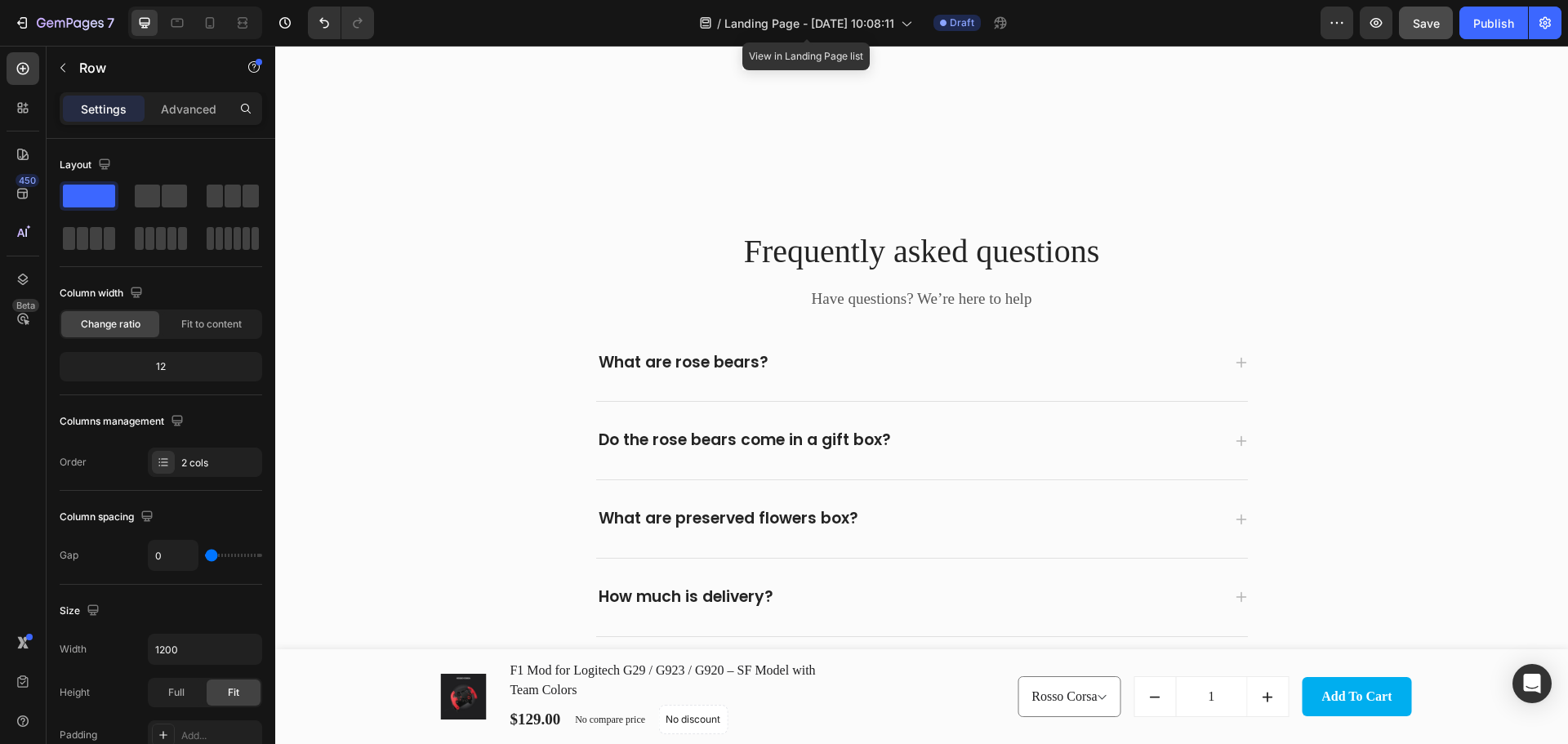
scroll to position [4140, 0]
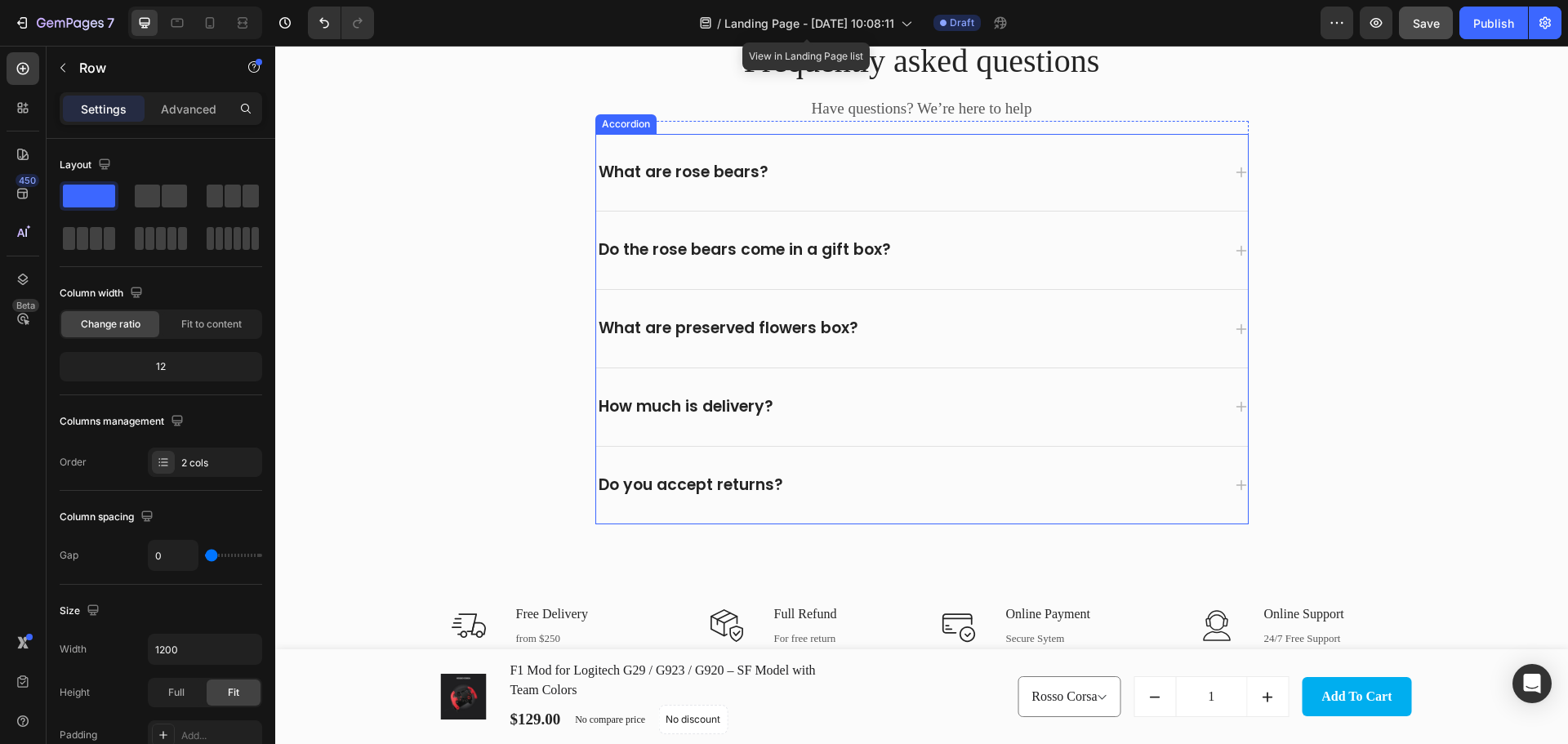
click at [717, 177] on div "What are rose bears?" at bounding box center [683, 173] width 175 height 25
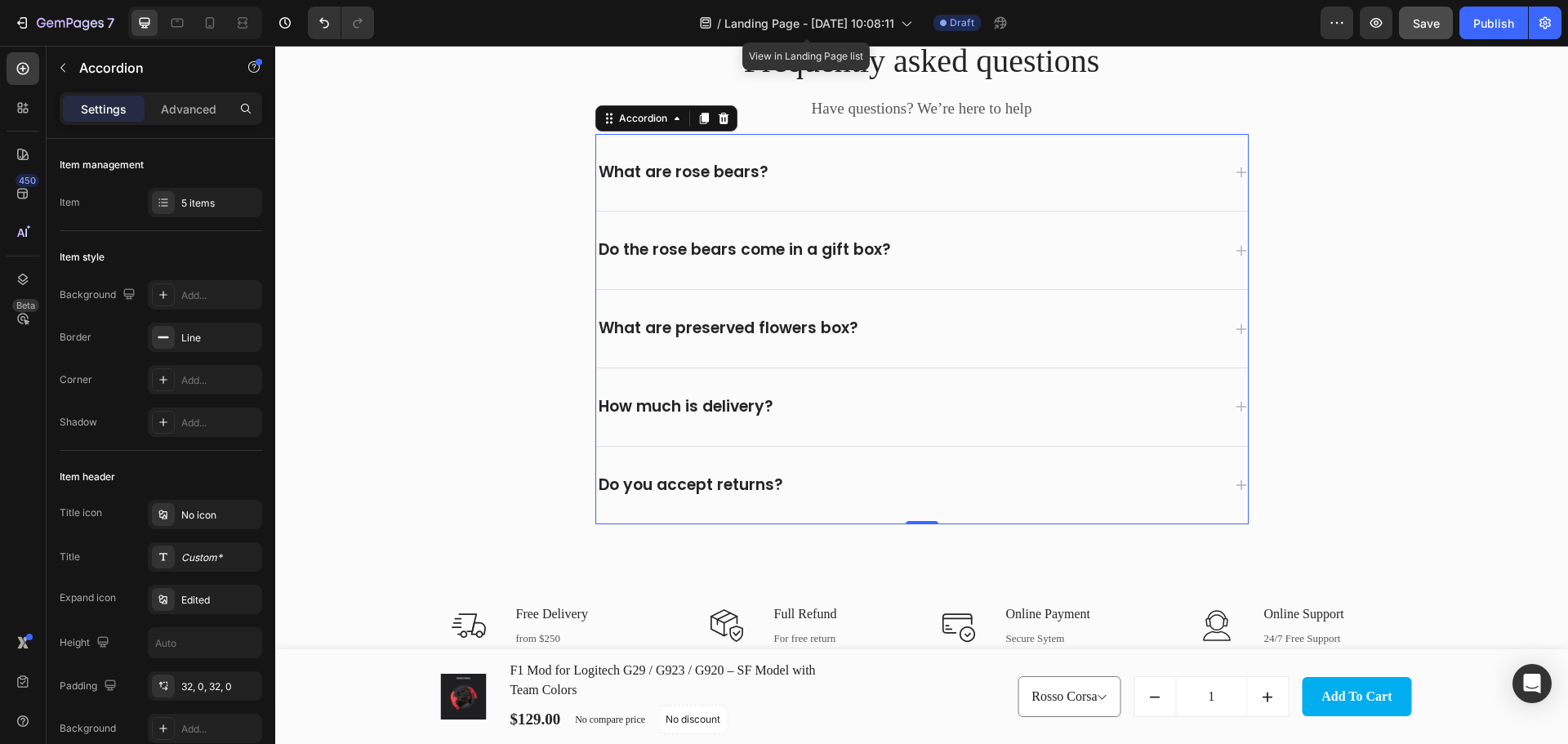
click at [830, 177] on div "What are rose bears?" at bounding box center [908, 173] width 625 height 25
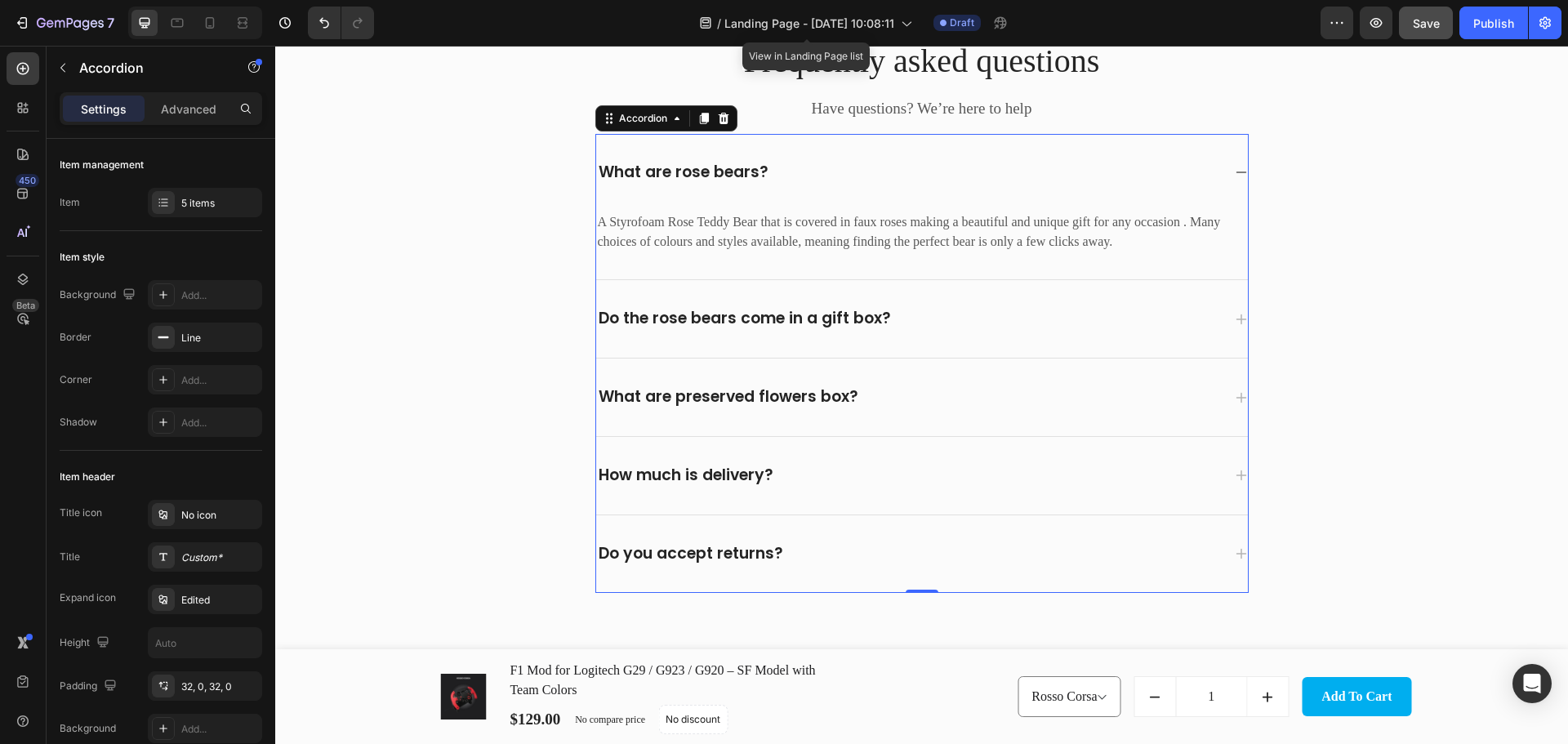
click at [727, 174] on div "What are rose bears?" at bounding box center [683, 173] width 175 height 25
click at [727, 174] on p "What are rose bears?" at bounding box center [683, 173] width 170 height 20
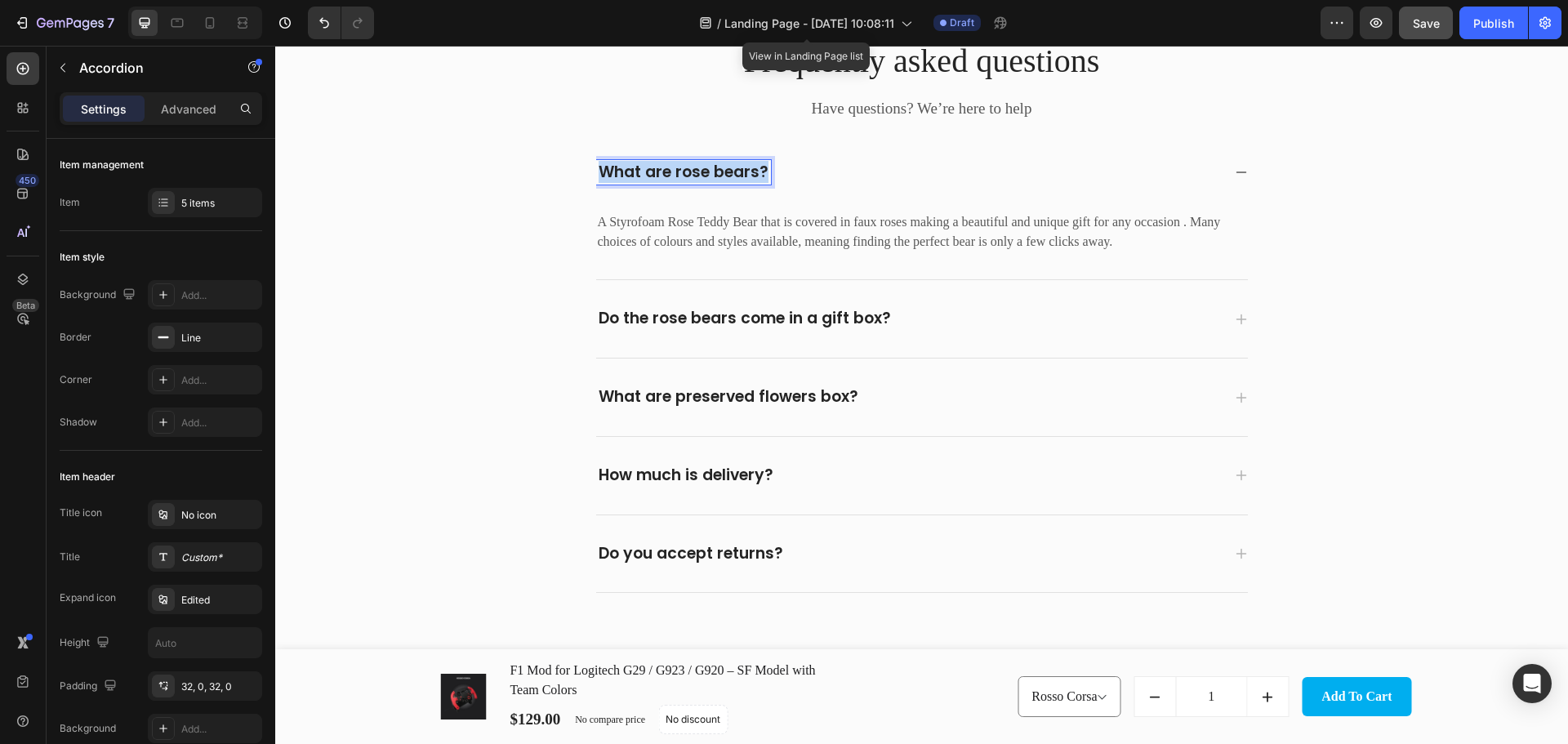
click at [727, 174] on p "What are rose bears?" at bounding box center [683, 173] width 170 height 20
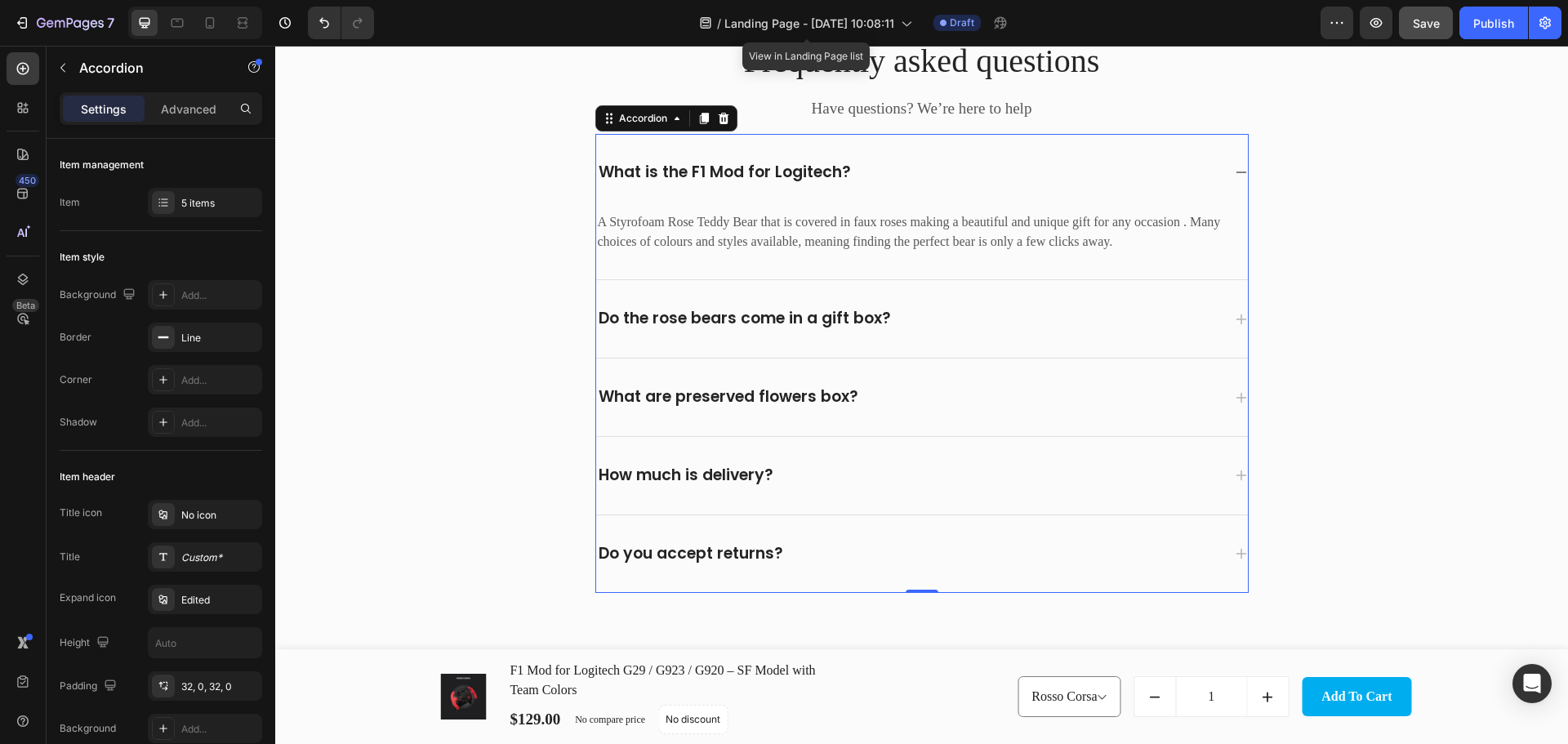
click at [713, 229] on p "A Styrofoam Rose Teddy Bear that is covered in faux roses making a beautiful an…" at bounding box center [922, 231] width 648 height 40
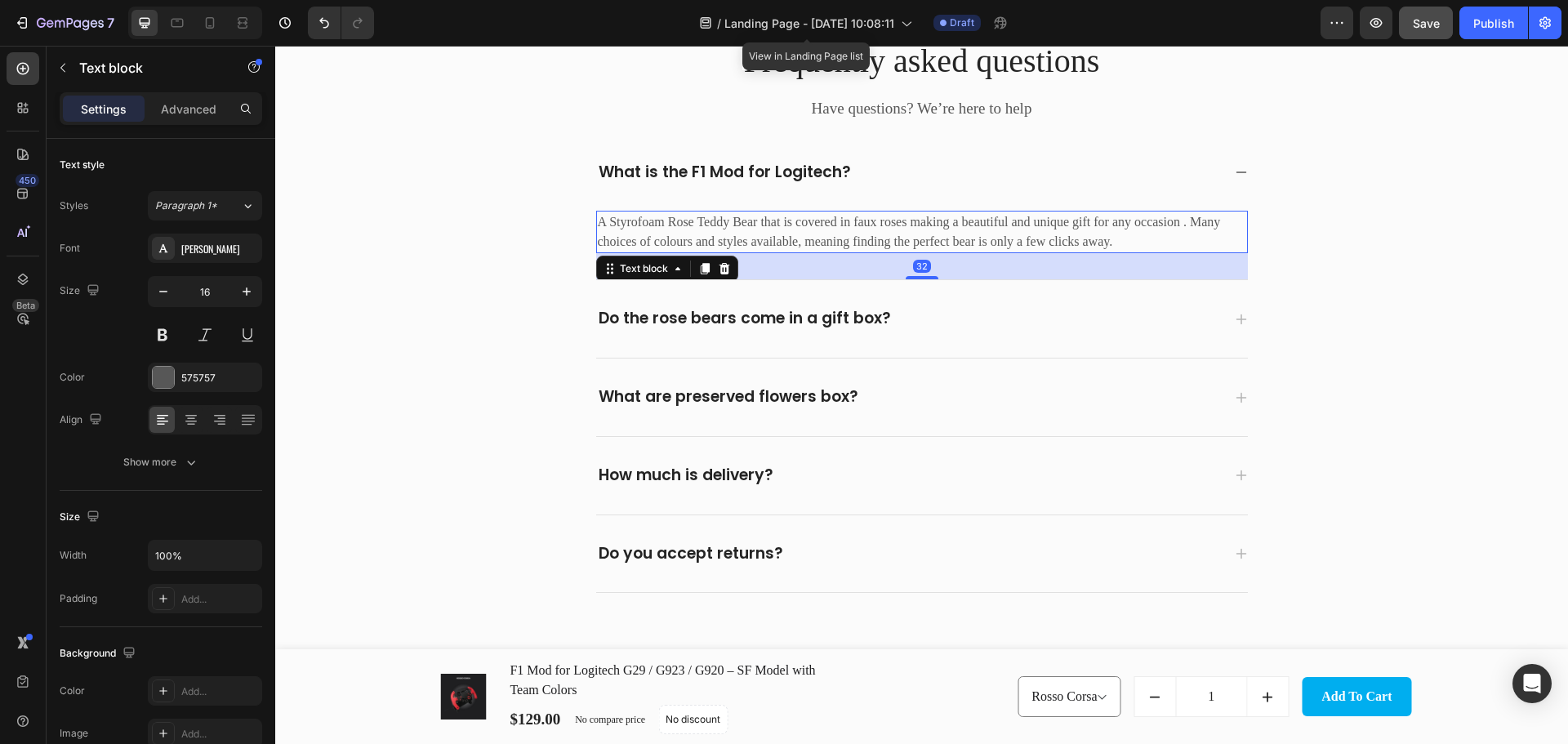
click at [713, 229] on p "A Styrofoam Rose Teddy Bear that is covered in faux roses making a beautiful an…" at bounding box center [922, 231] width 648 height 40
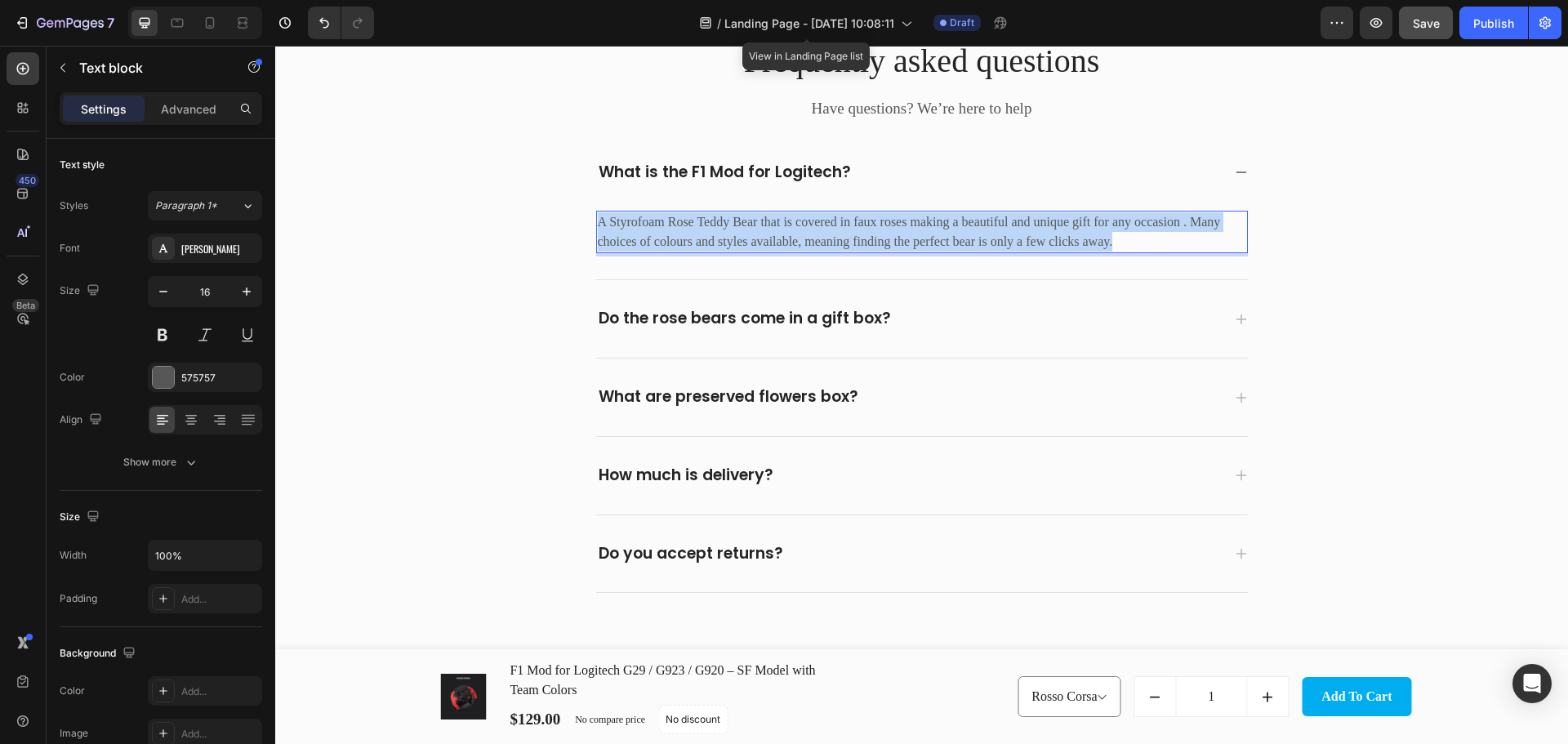
click at [713, 229] on p "A Styrofoam Rose Teddy Bear that is covered in faux roses making a beautiful an…" at bounding box center [922, 231] width 648 height 40
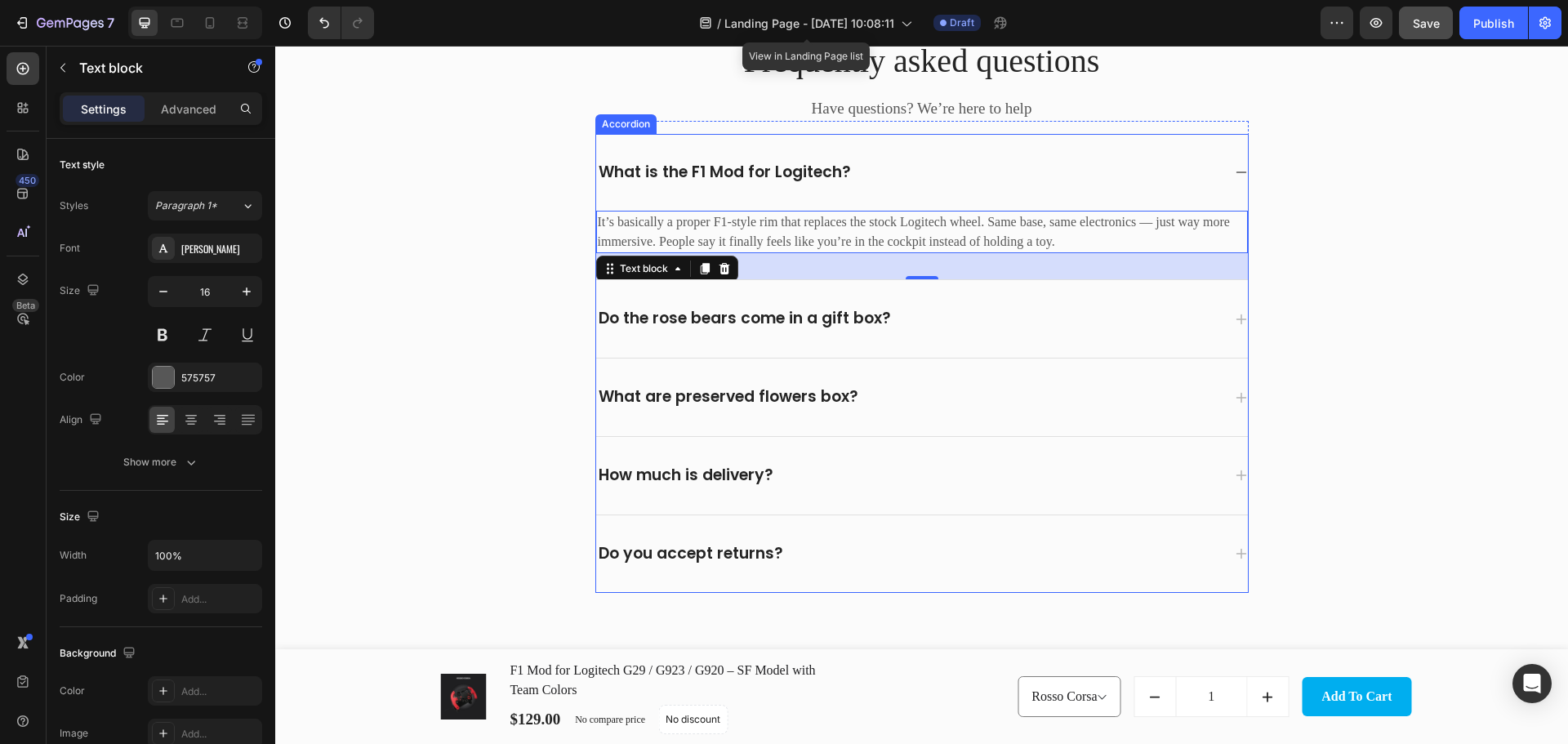
click at [712, 317] on p "Do the rose bears come in a gift box?" at bounding box center [744, 319] width 292 height 20
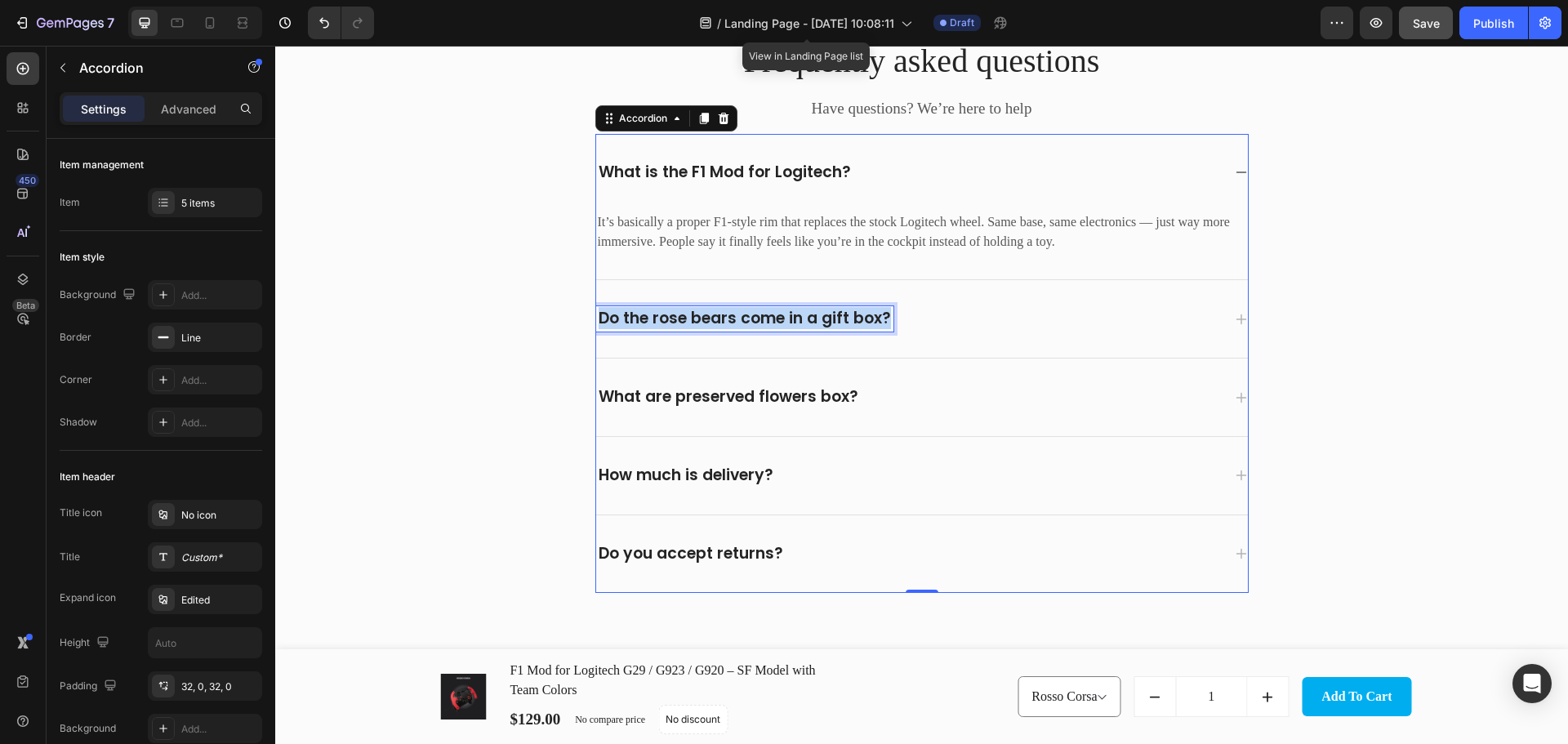
click at [712, 317] on p "Do the rose bears come in a gift box?" at bounding box center [744, 319] width 292 height 20
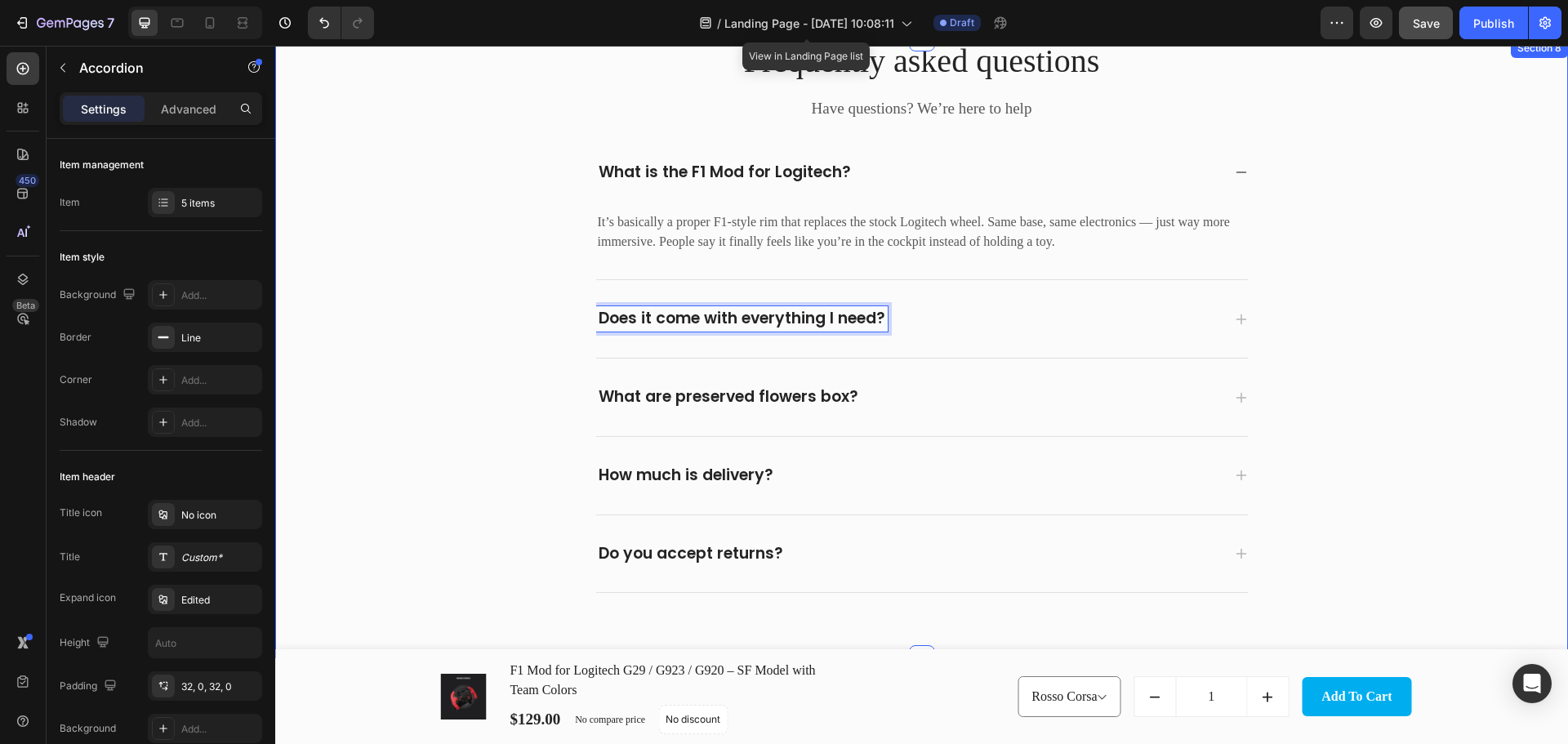
click at [1239, 320] on icon at bounding box center [1241, 320] width 13 height 13
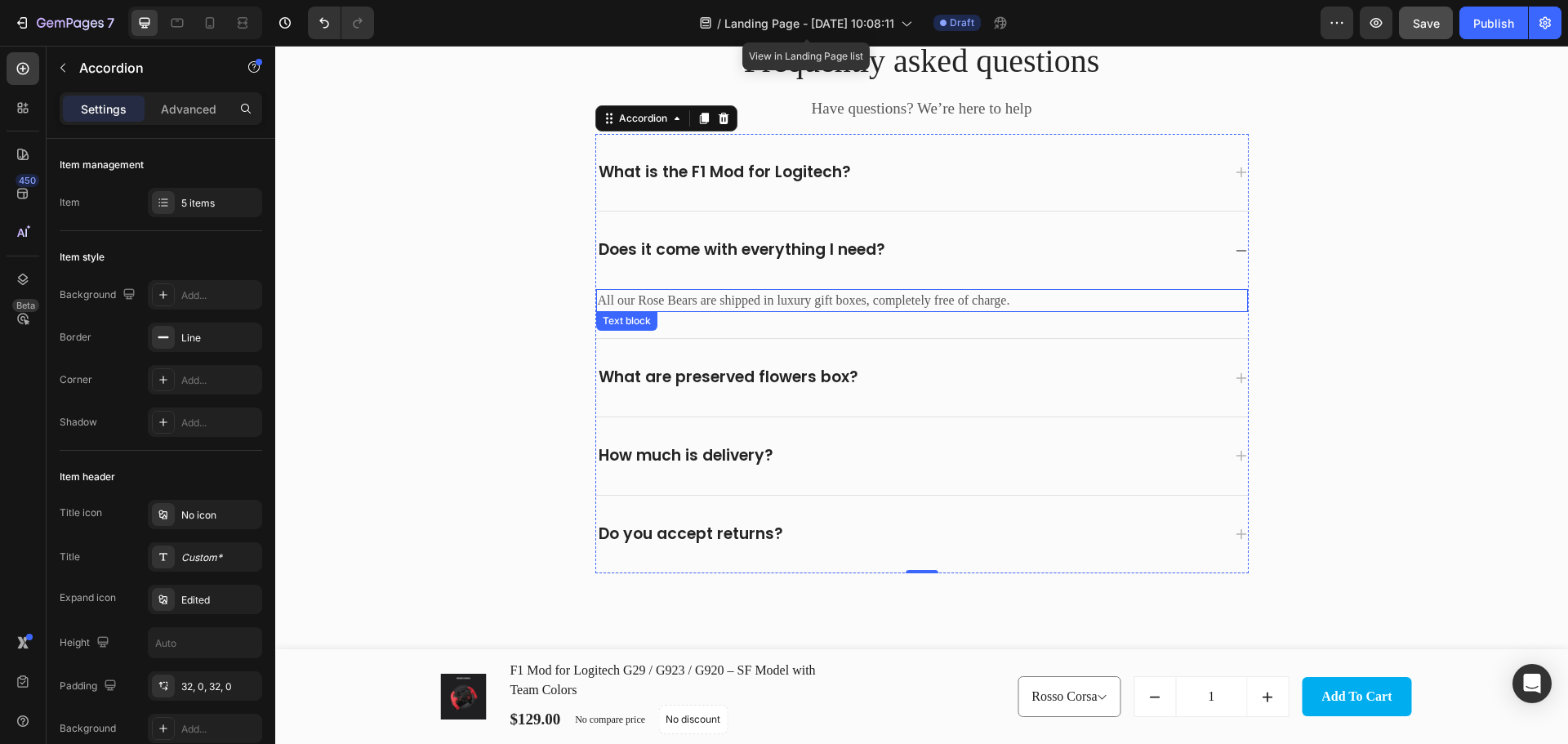
click at [742, 296] on p "All our Rose Bears are shipped in luxury gift boxes, completely free of charge." at bounding box center [922, 300] width 648 height 19
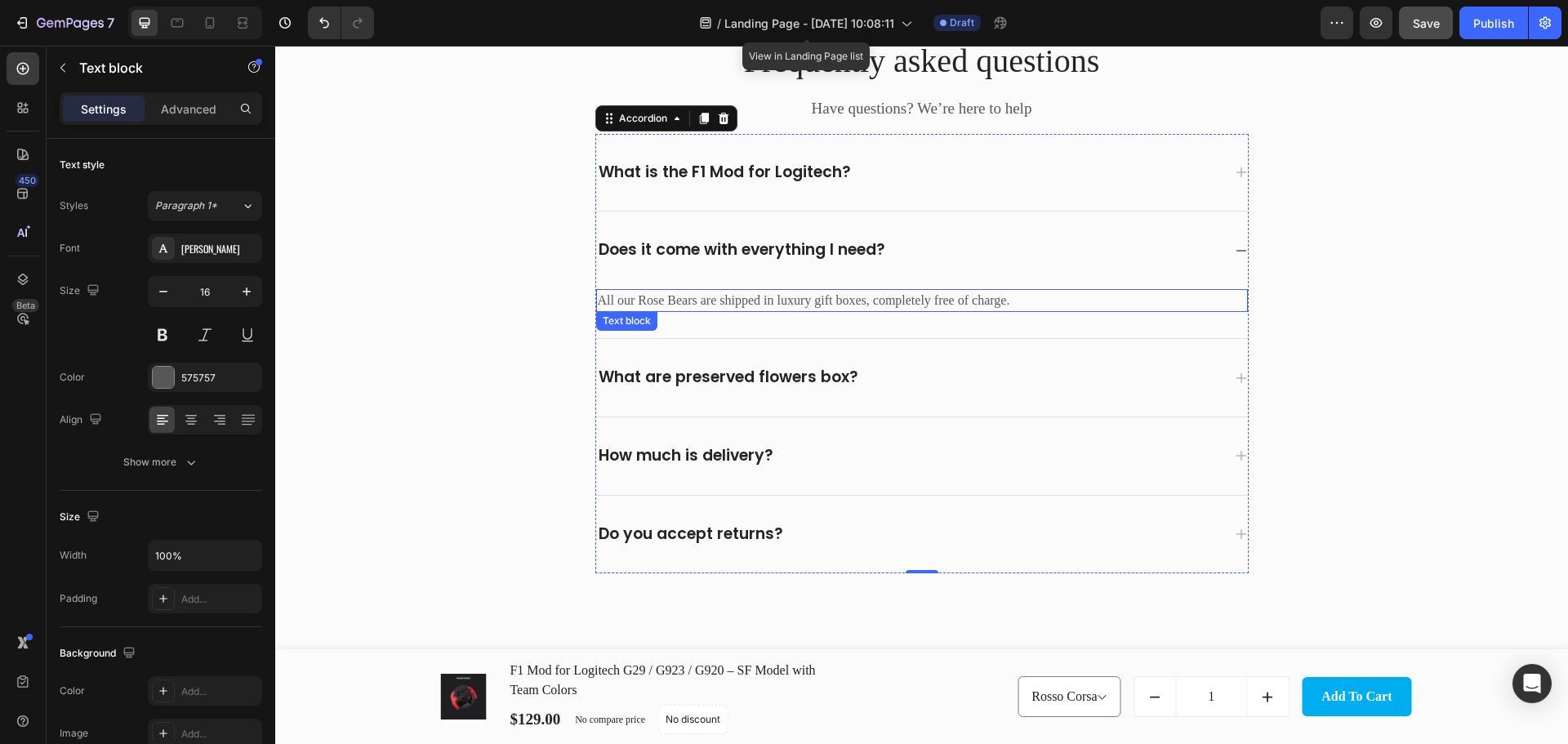
click at [742, 296] on p "All our Rose Bears are shipped in luxury gift boxes, completely free of charge." at bounding box center [922, 300] width 648 height 19
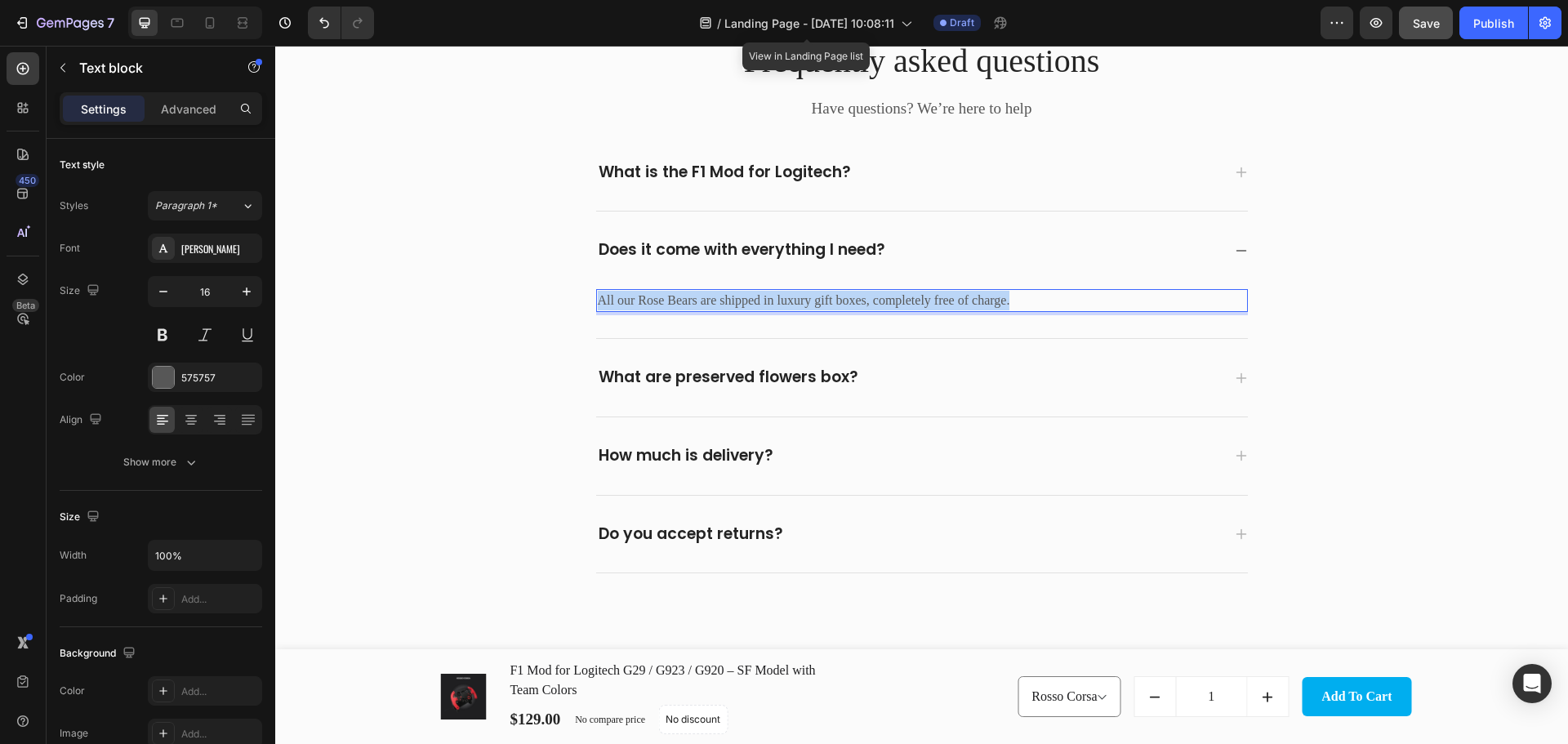
click at [742, 296] on p "All our Rose Bears are shipped in luxury gift boxes, completely free of charge." at bounding box center [922, 300] width 648 height 19
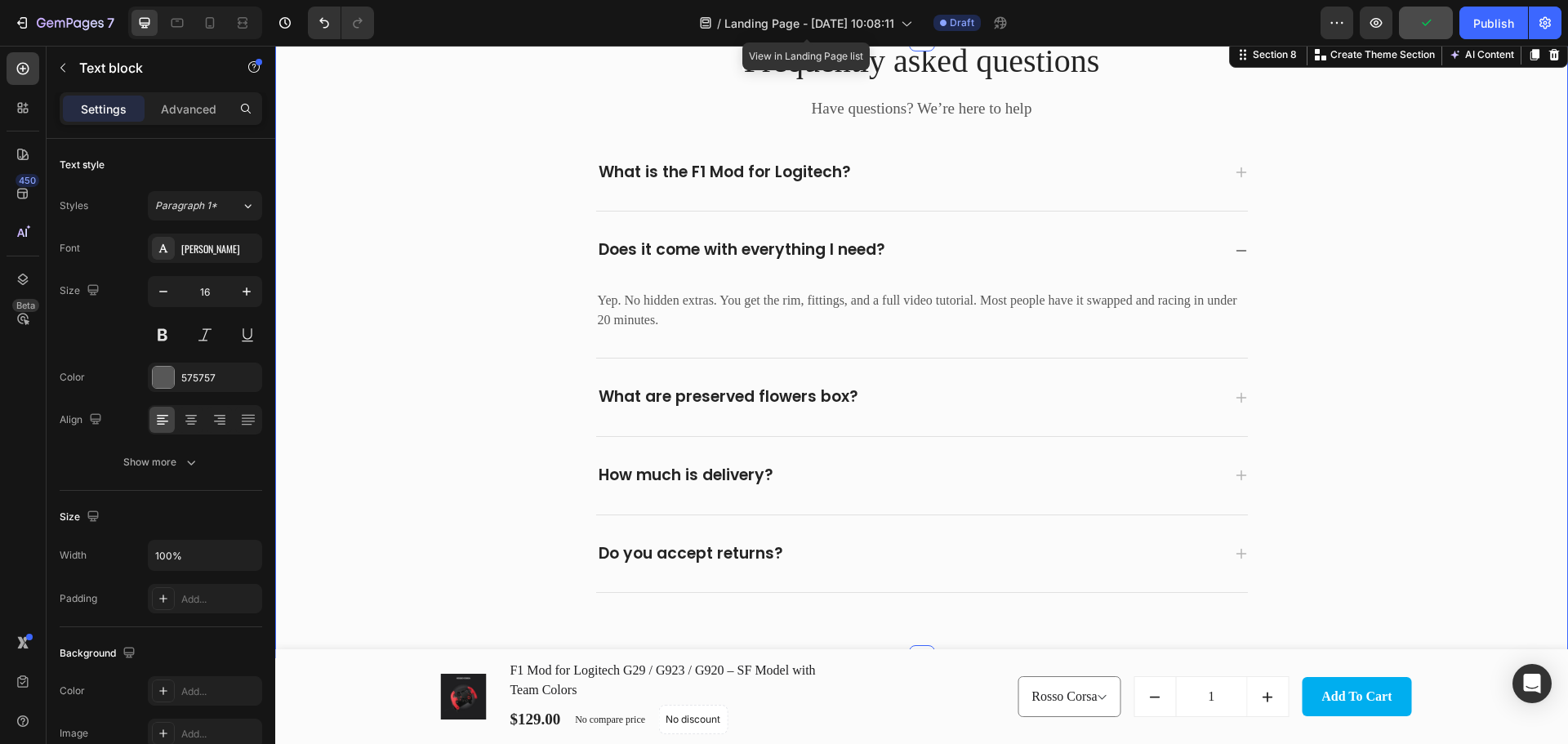
click at [1367, 318] on div "Frequently asked questions Heading Have questions? We’re here to help Text bloc…" at bounding box center [921, 316] width 1268 height 555
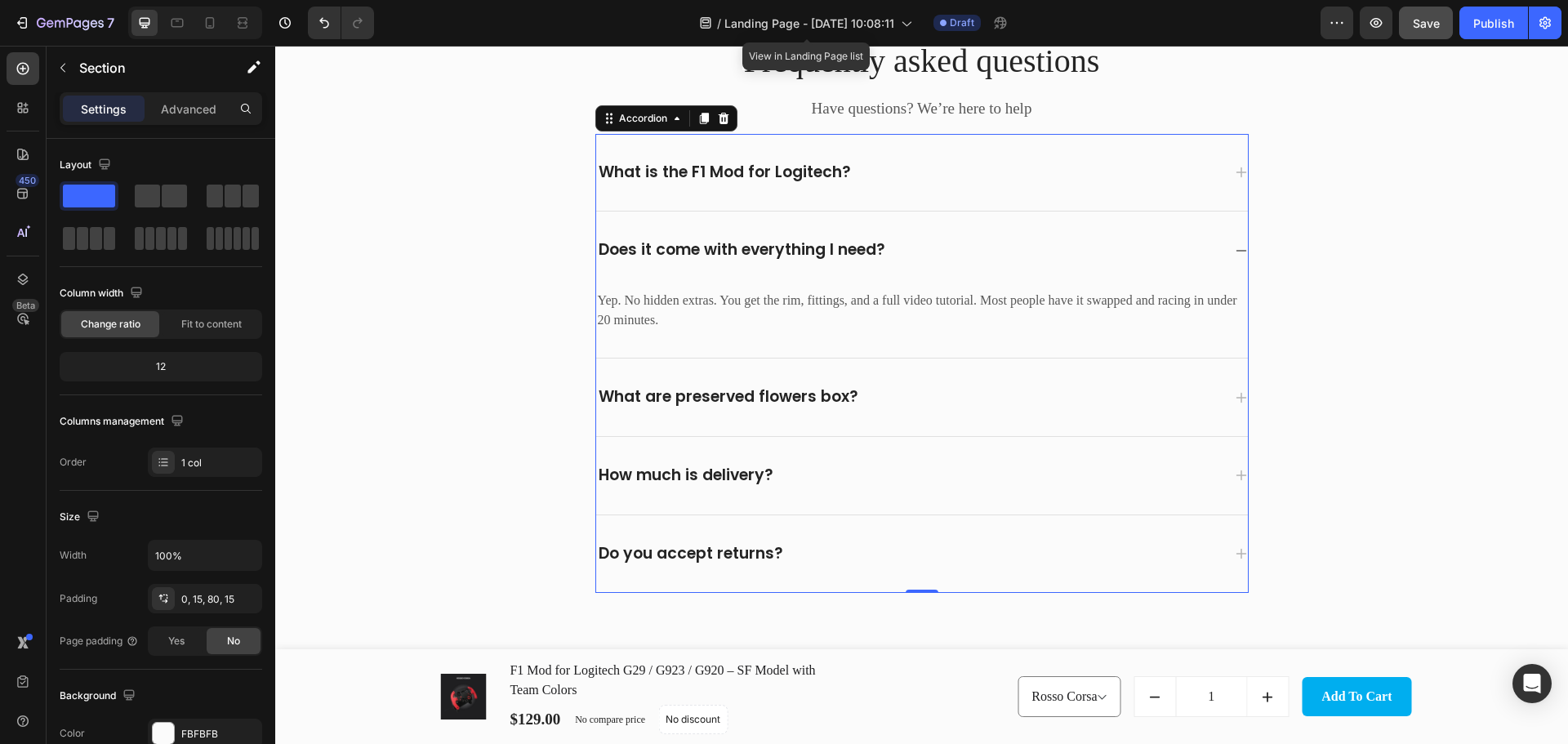
click at [782, 396] on p "What are preserved flowers box?" at bounding box center [728, 397] width 259 height 20
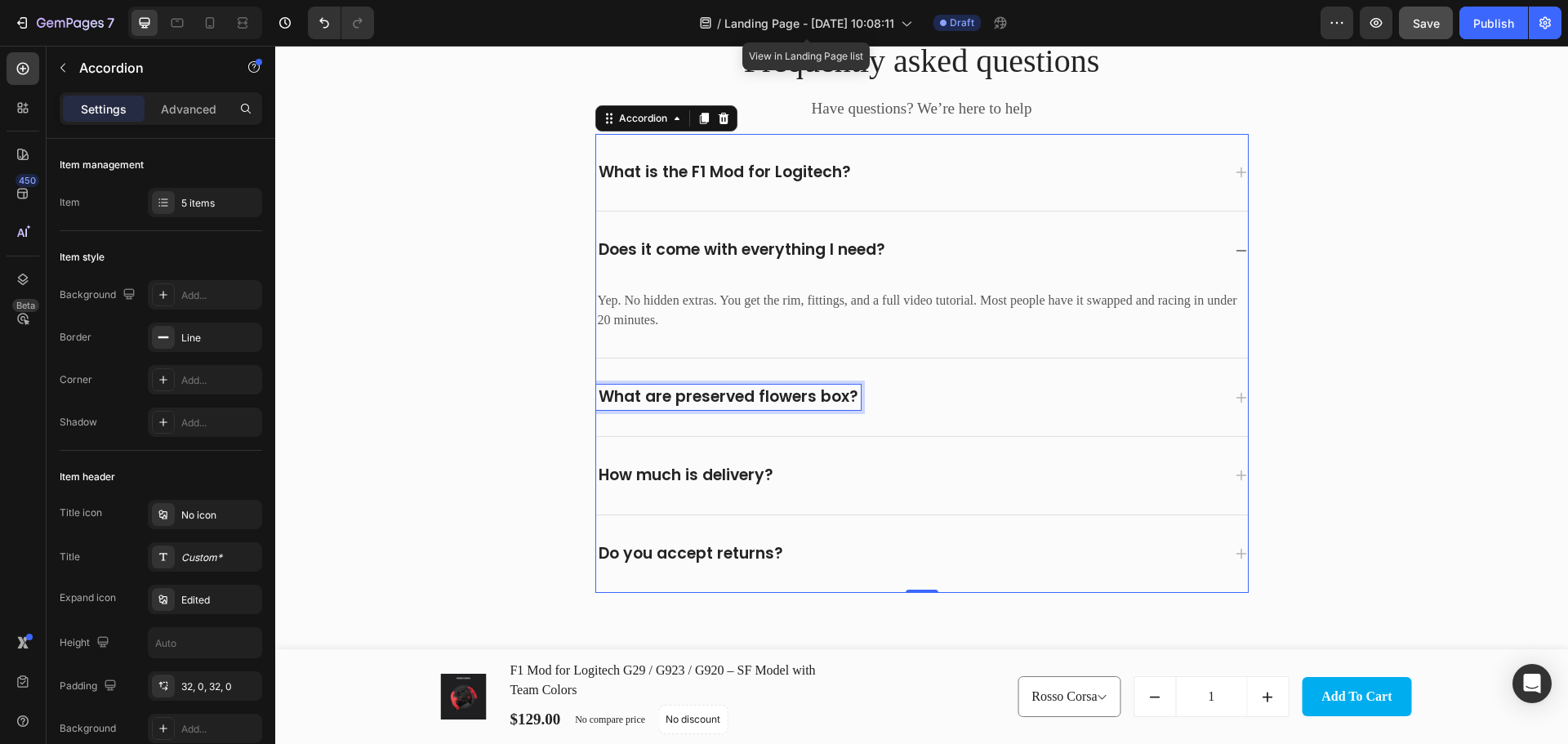
click at [782, 396] on p "What are preserved flowers box?" at bounding box center [728, 397] width 259 height 20
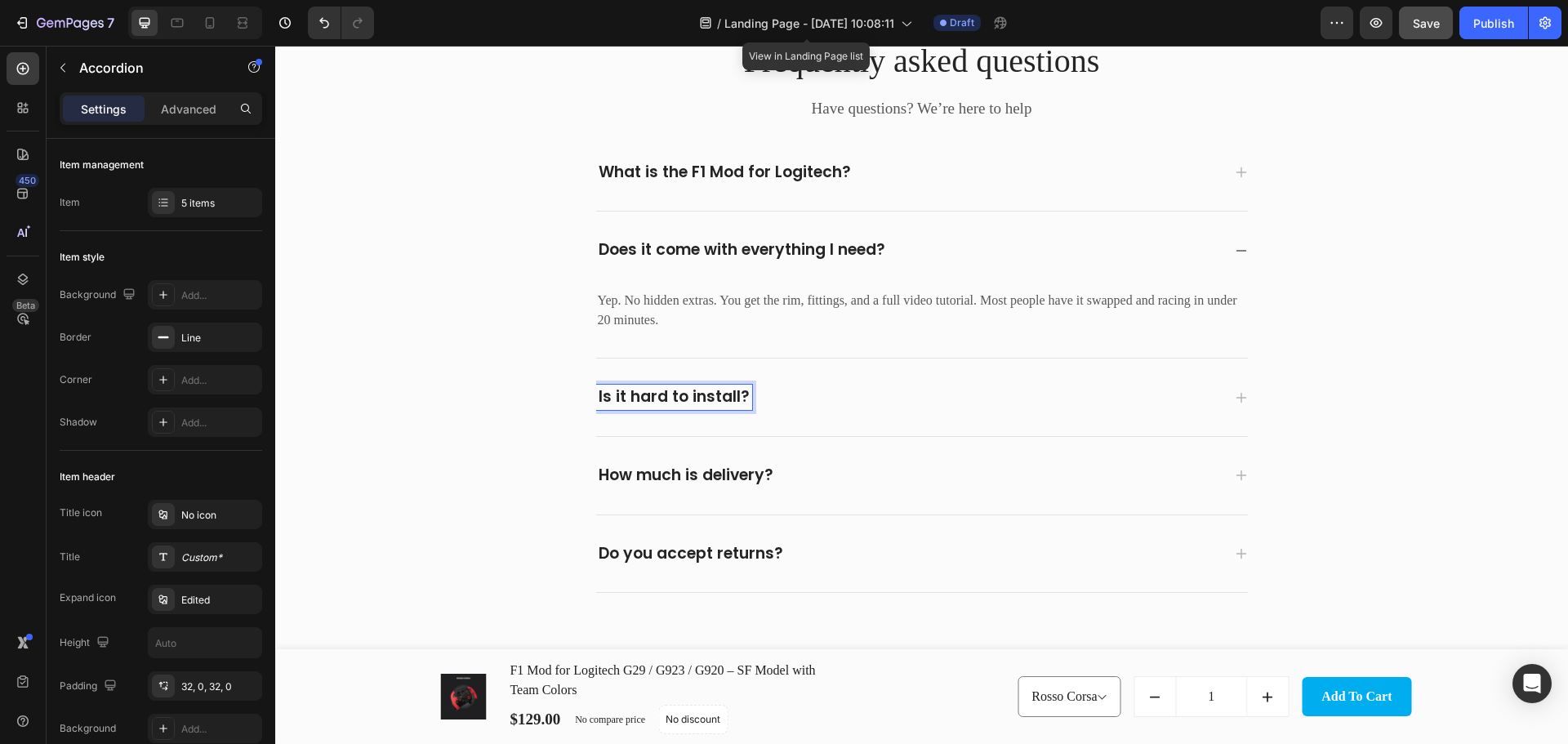
click at [1072, 401] on div "Is it hard to install?" at bounding box center [908, 397] width 625 height 25
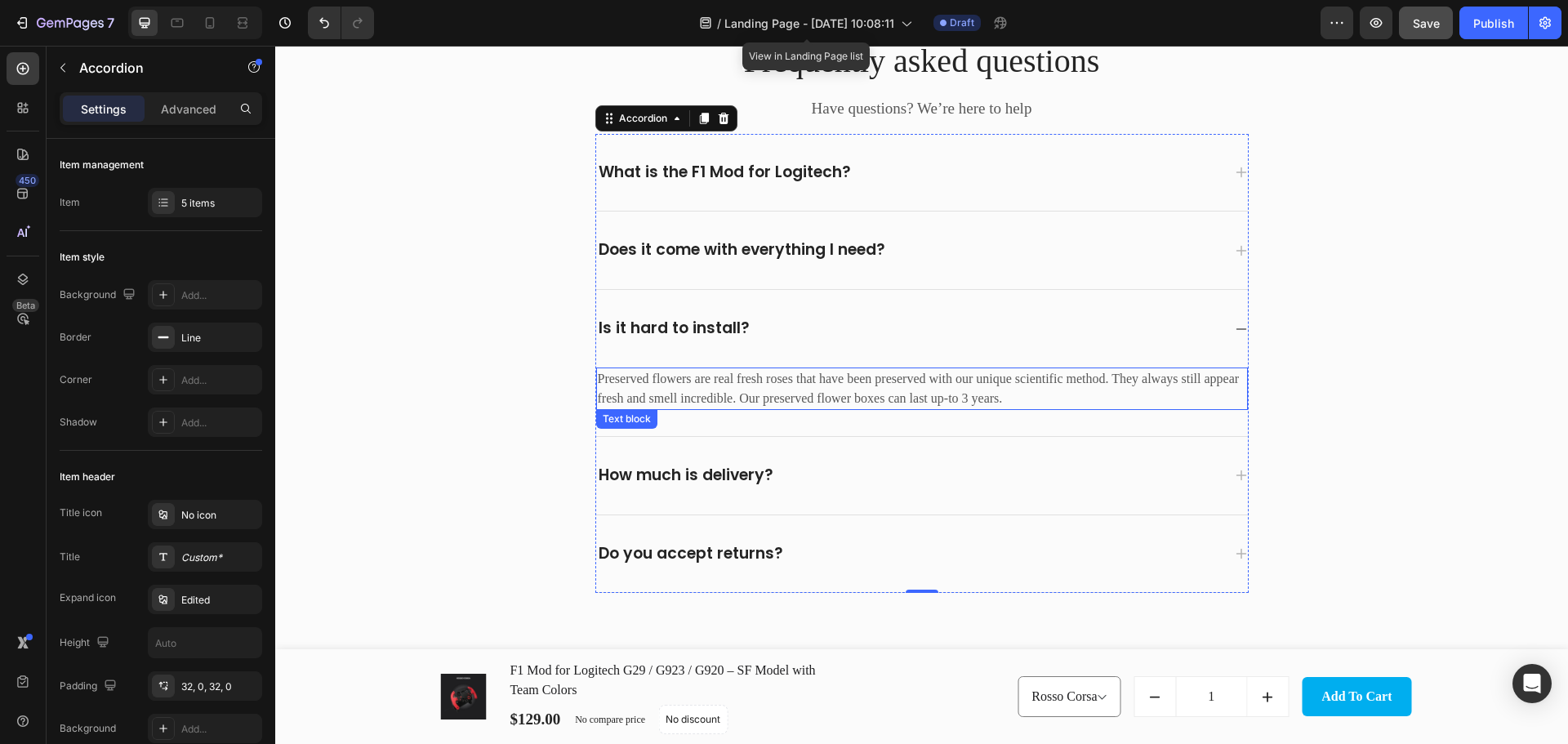
click at [671, 375] on p "Preserved flowers are real fresh roses that have been preserved with our unique…" at bounding box center [922, 388] width 648 height 40
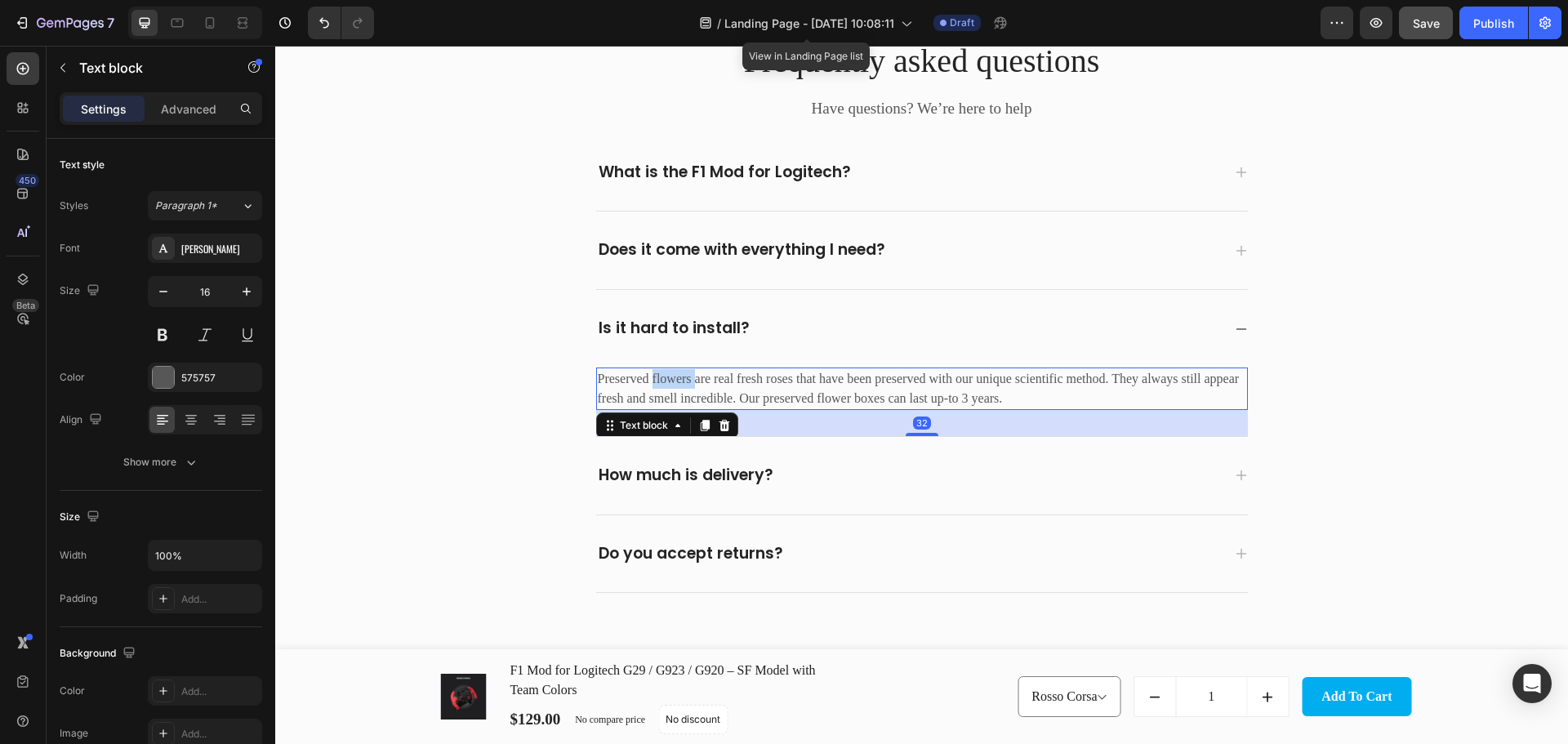
click at [671, 375] on p "Preserved flowers are real fresh roses that have been preserved with our unique…" at bounding box center [922, 388] width 648 height 40
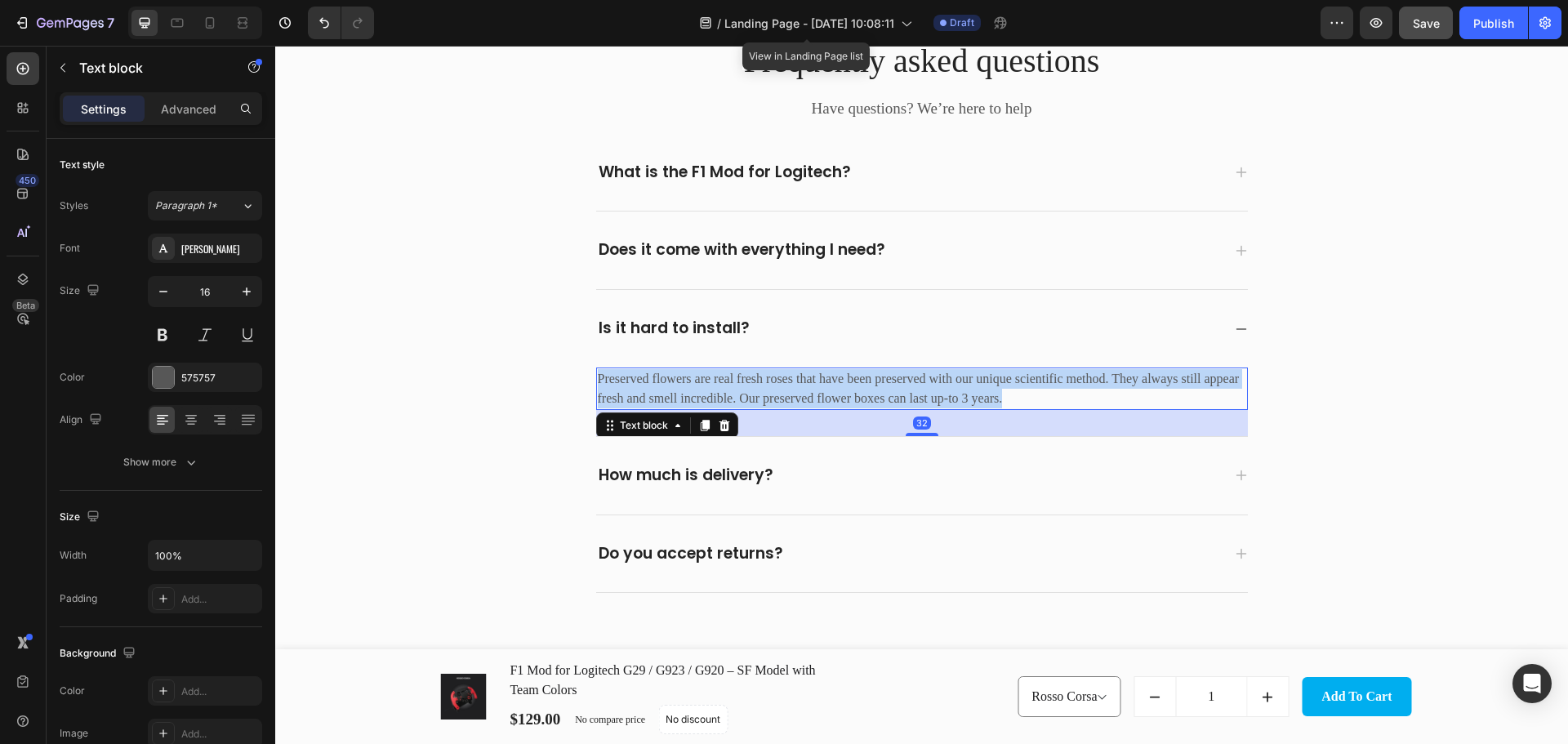
click at [671, 375] on p "Preserved flowers are real fresh roses that have been preserved with our unique…" at bounding box center [922, 388] width 648 height 40
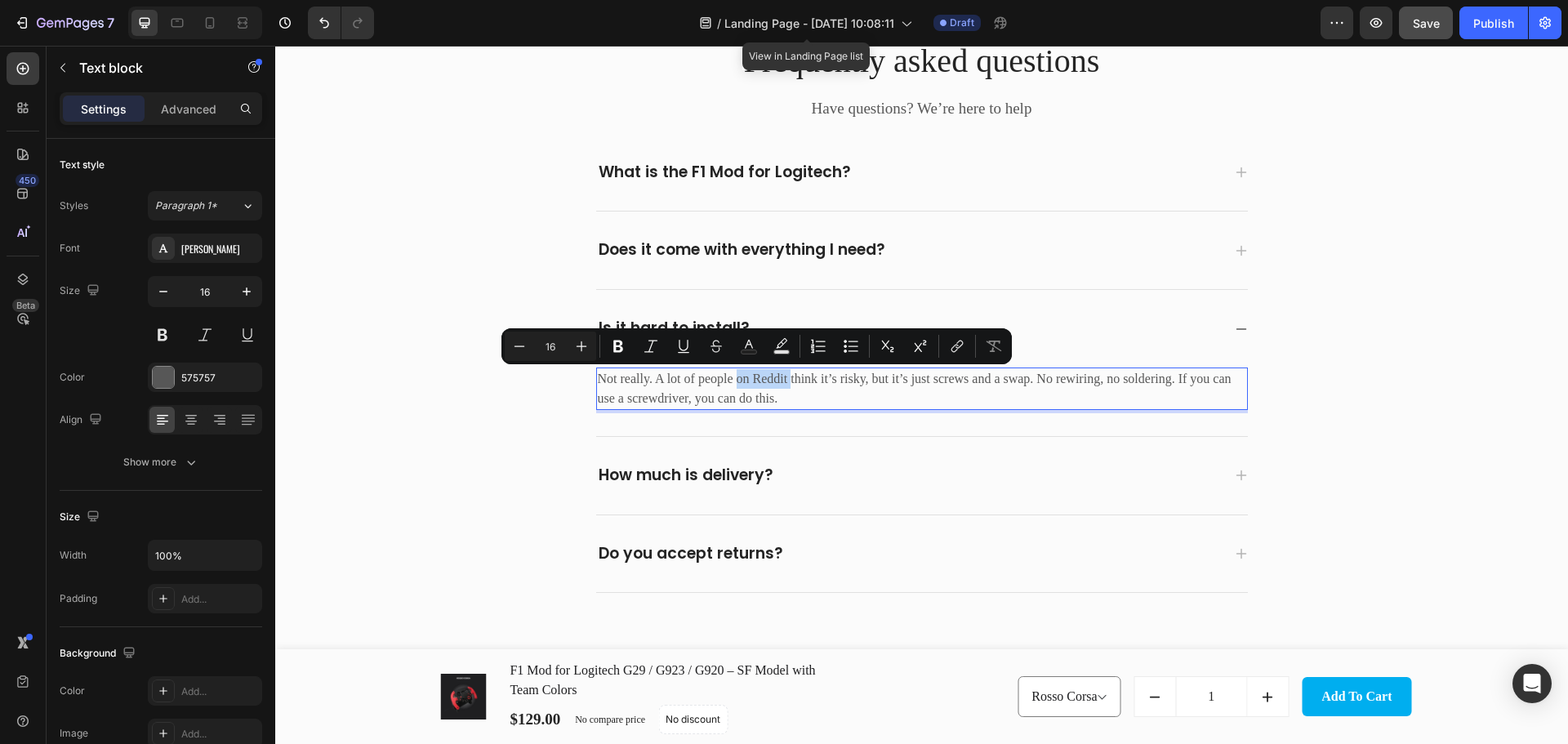
drag, startPoint x: 731, startPoint y: 381, endPoint x: 784, endPoint y: 388, distance: 53.5
click at [784, 388] on p "Not really. A lot of people on Reddit think it’s risky, but it’s just screws an…" at bounding box center [922, 388] width 648 height 40
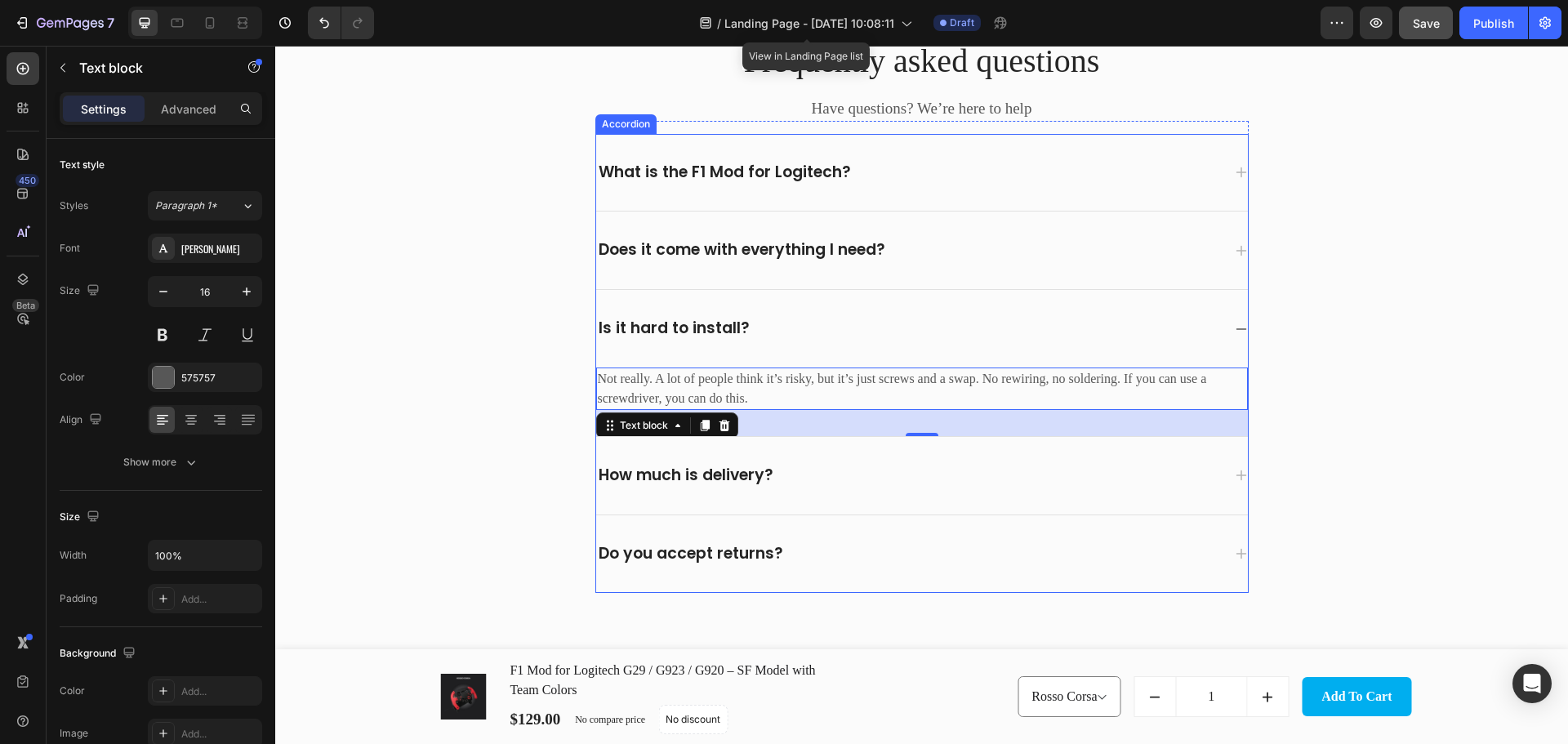
click at [716, 478] on p "How much is delivery?" at bounding box center [686, 476] width 175 height 20
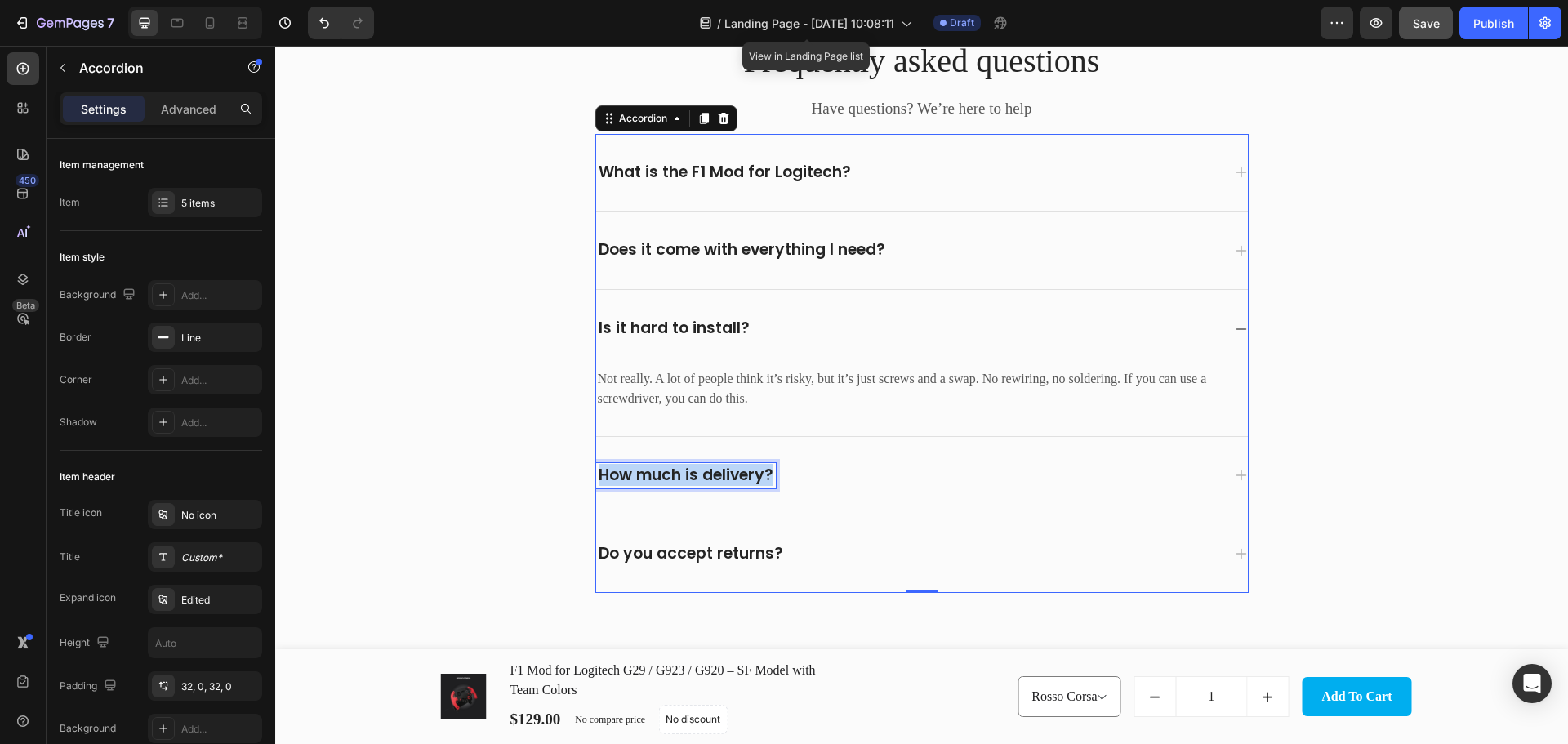
click at [716, 478] on p "How much is delivery?" at bounding box center [686, 476] width 175 height 20
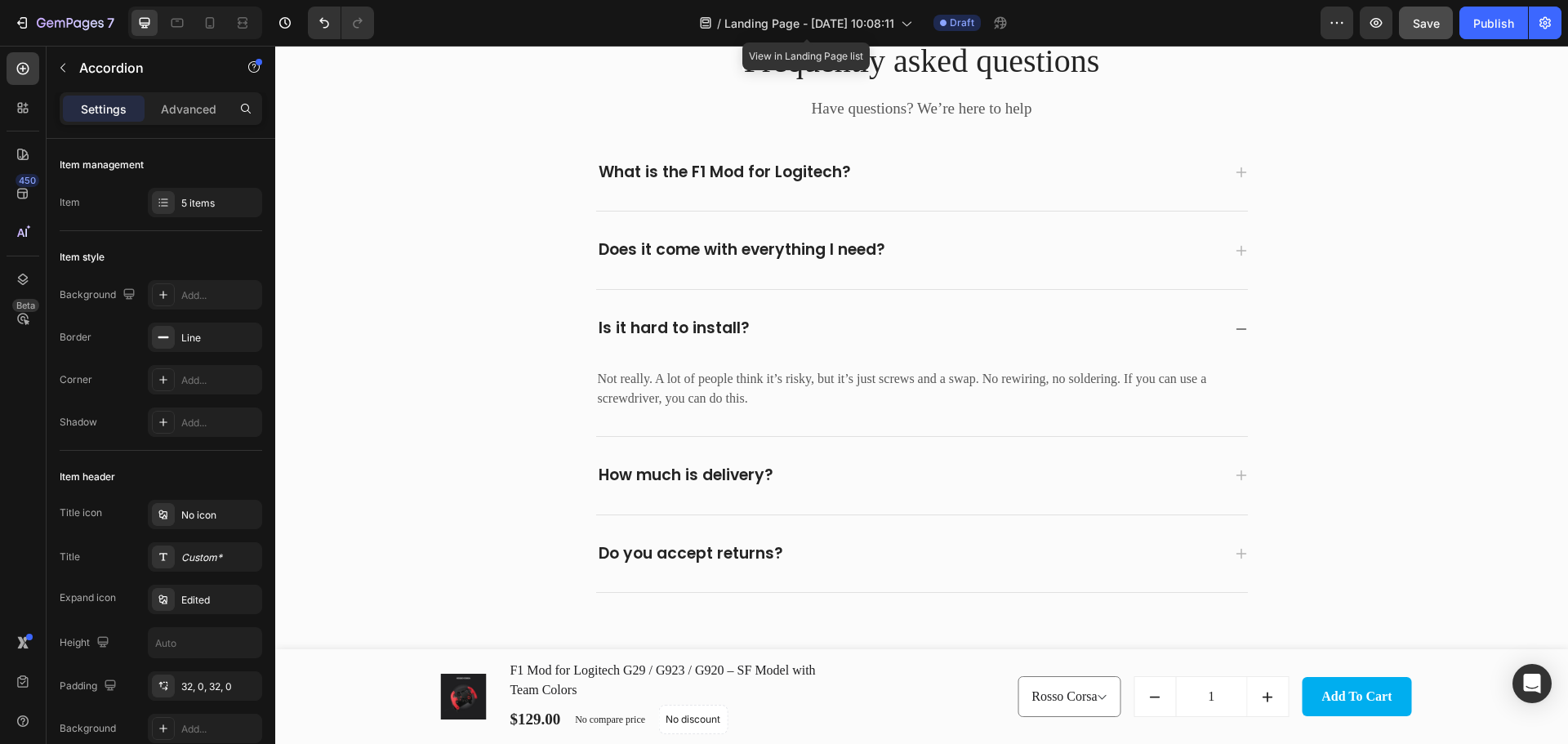
click at [902, 490] on div "How much is delivery?" at bounding box center [922, 476] width 651 height 77
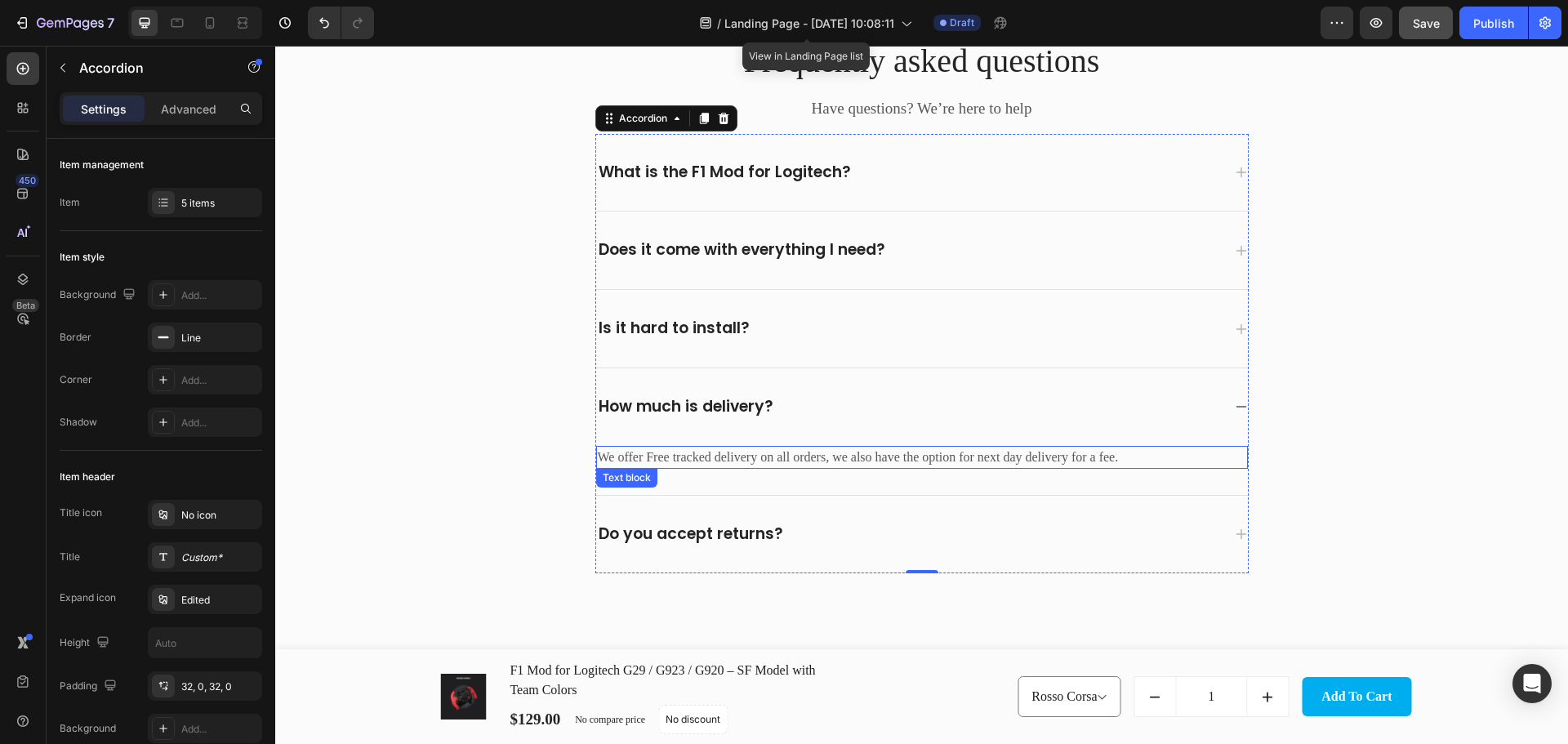
click at [784, 454] on p "We offer Free tracked delivery on all orders, we also have the option for next …" at bounding box center [922, 457] width 648 height 19
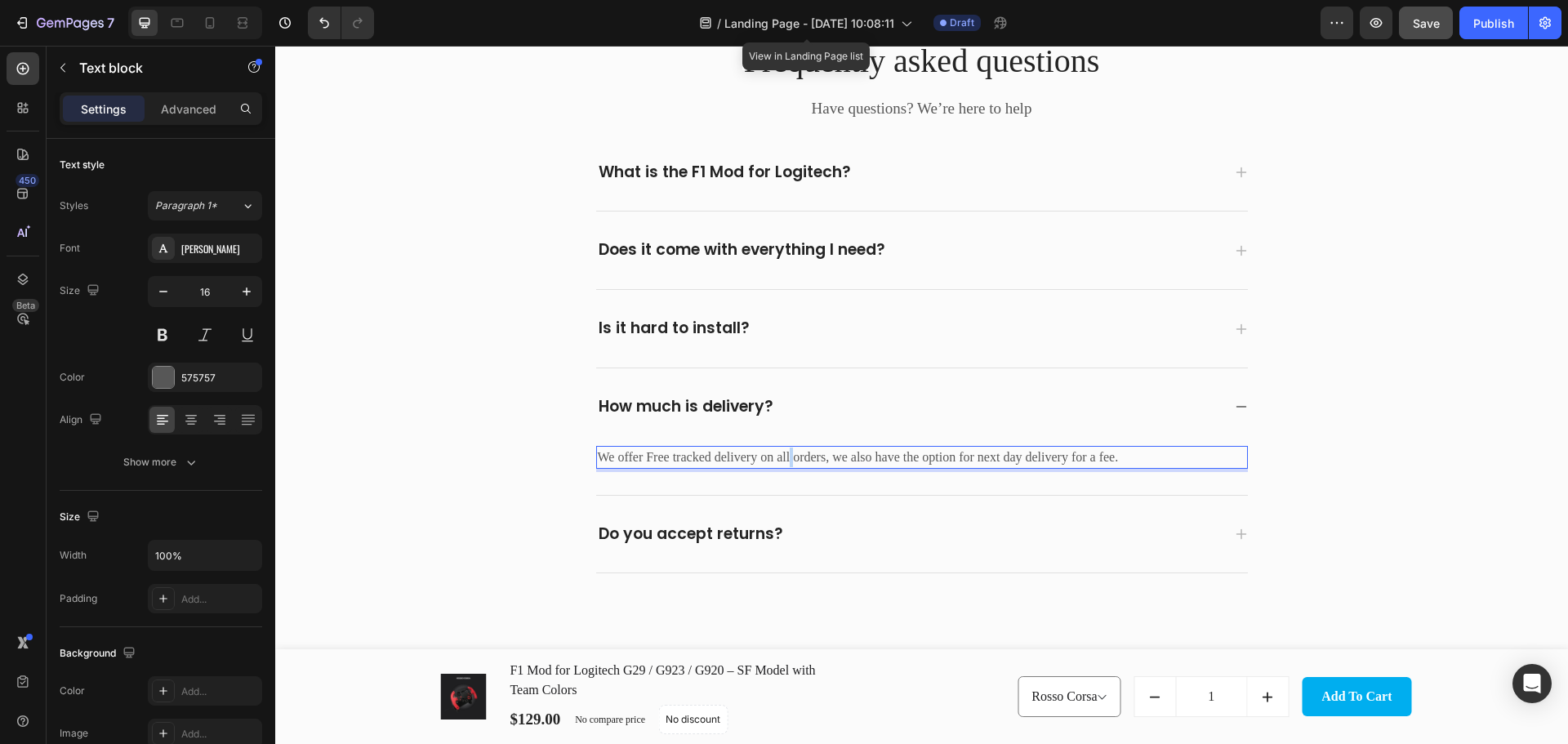
click at [784, 454] on p "We offer Free tracked delivery on all orders, we also have the option for next …" at bounding box center [922, 457] width 648 height 19
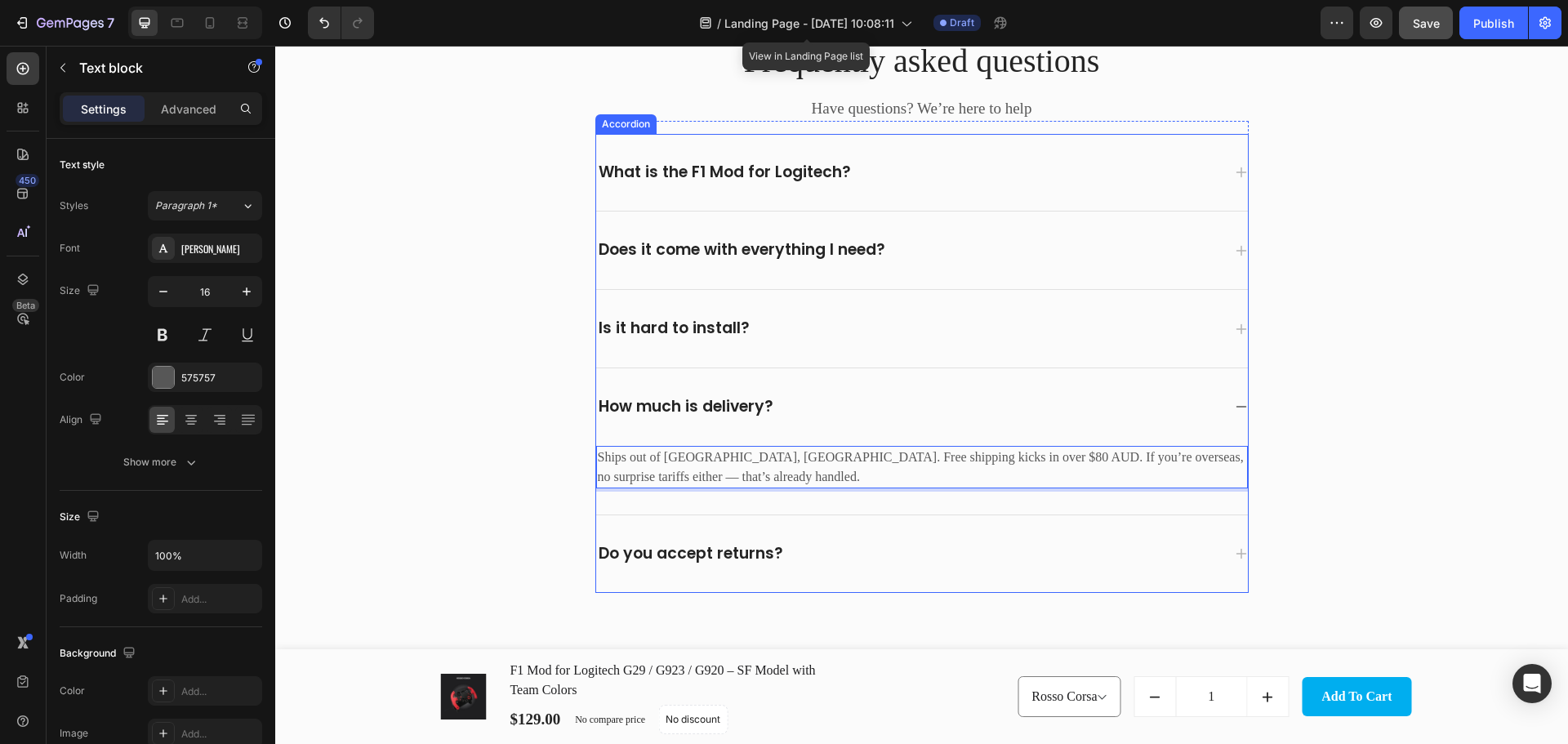
scroll to position [4330, 0]
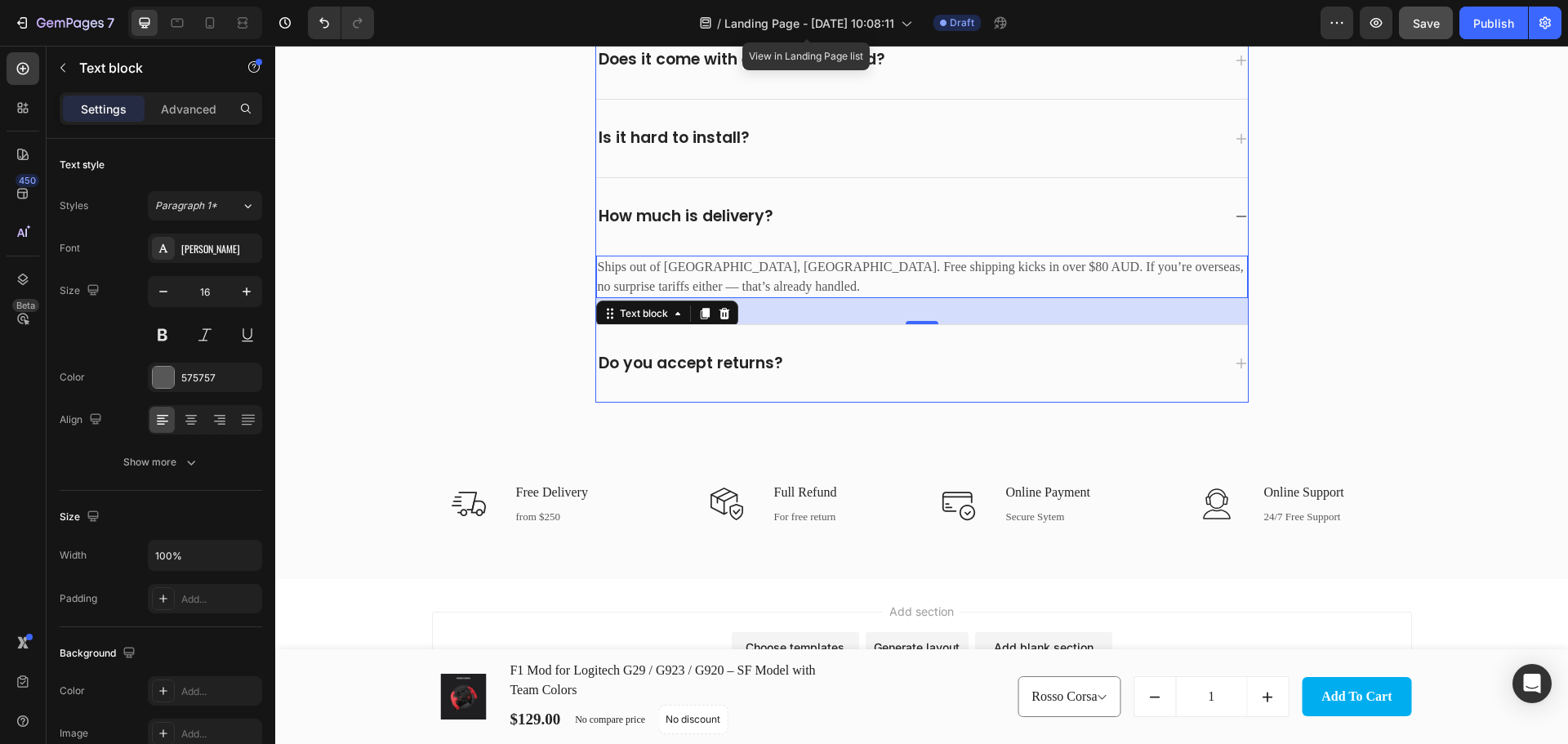
click at [896, 364] on div "Do you accept returns?" at bounding box center [908, 364] width 625 height 25
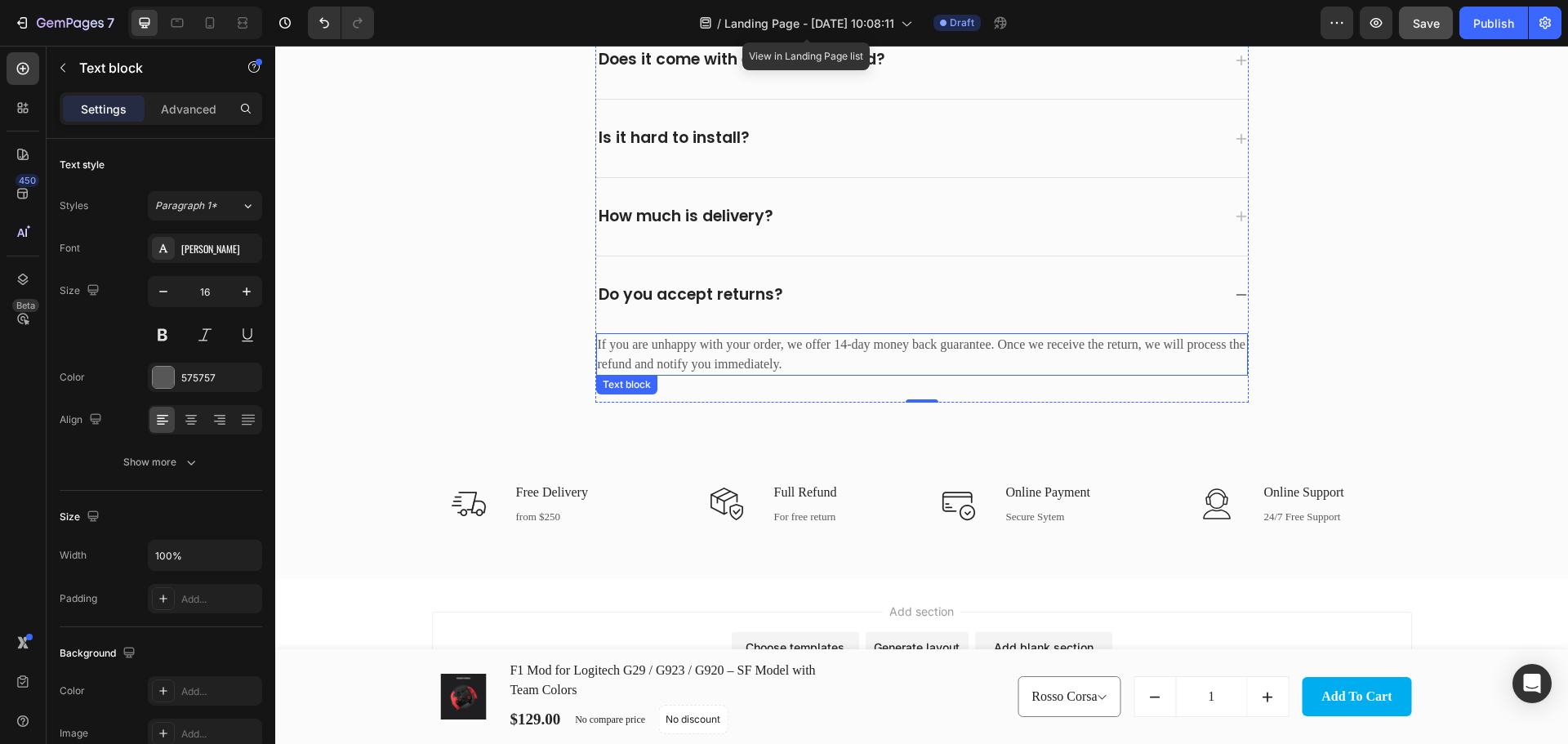
click at [754, 350] on p "If you are unhappy with your order, we offer 14-day money back guarantee. Once …" at bounding box center [922, 354] width 648 height 40
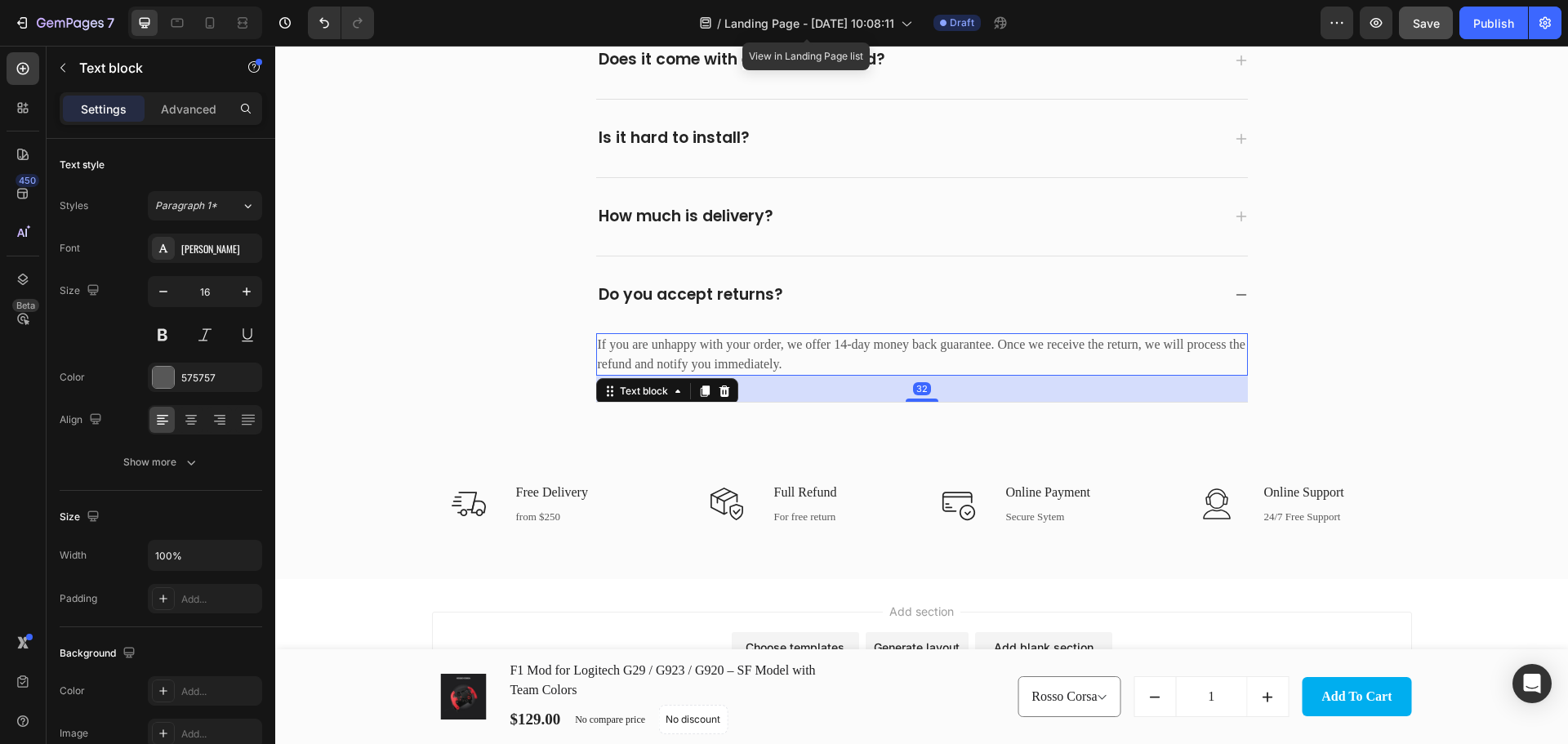
click at [754, 350] on p "If you are unhappy with your order, we offer 14-day money back guarantee. Once …" at bounding box center [922, 354] width 648 height 40
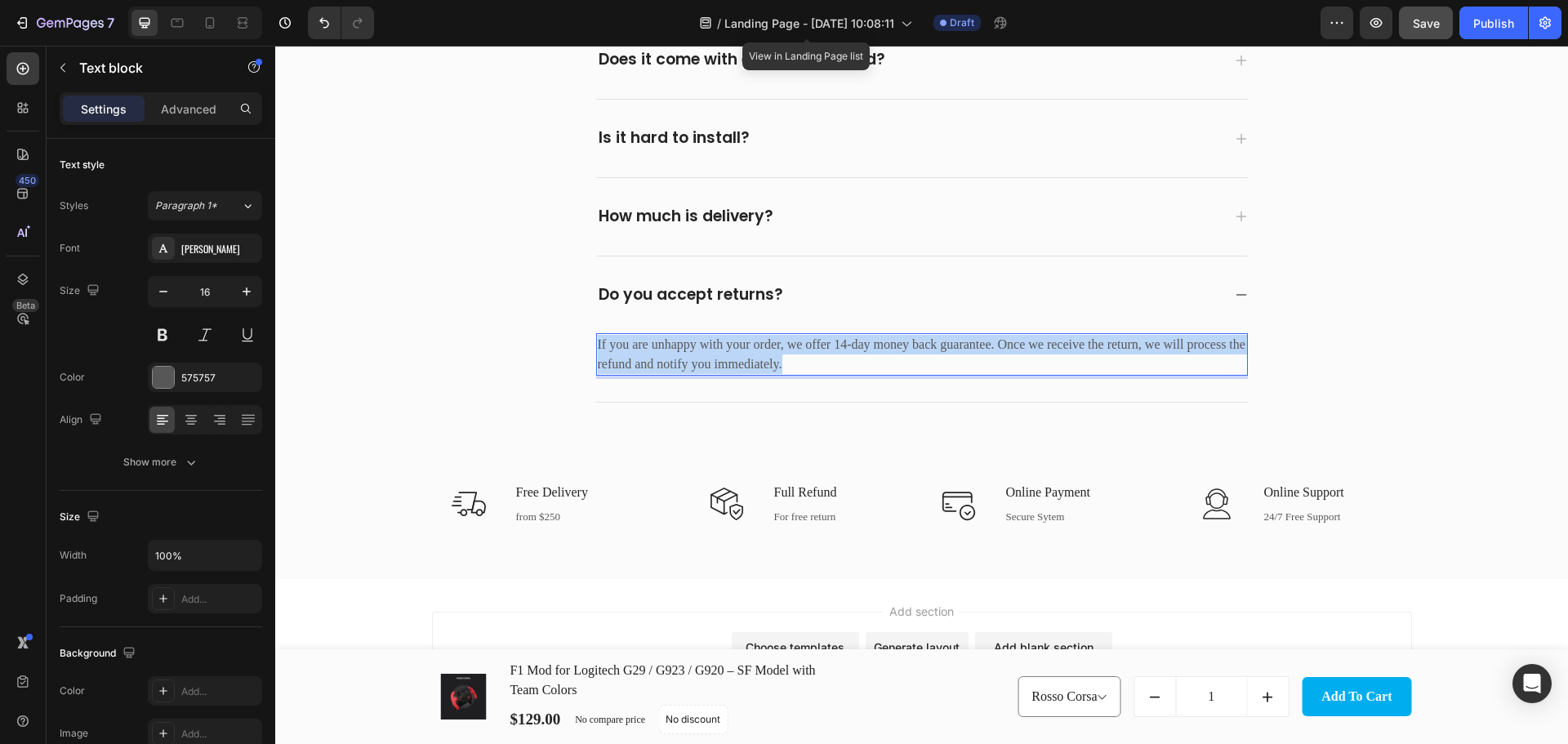
click at [754, 350] on p "If you are unhappy with your order, we offer 14-day money back guarantee. Once …" at bounding box center [922, 354] width 648 height 40
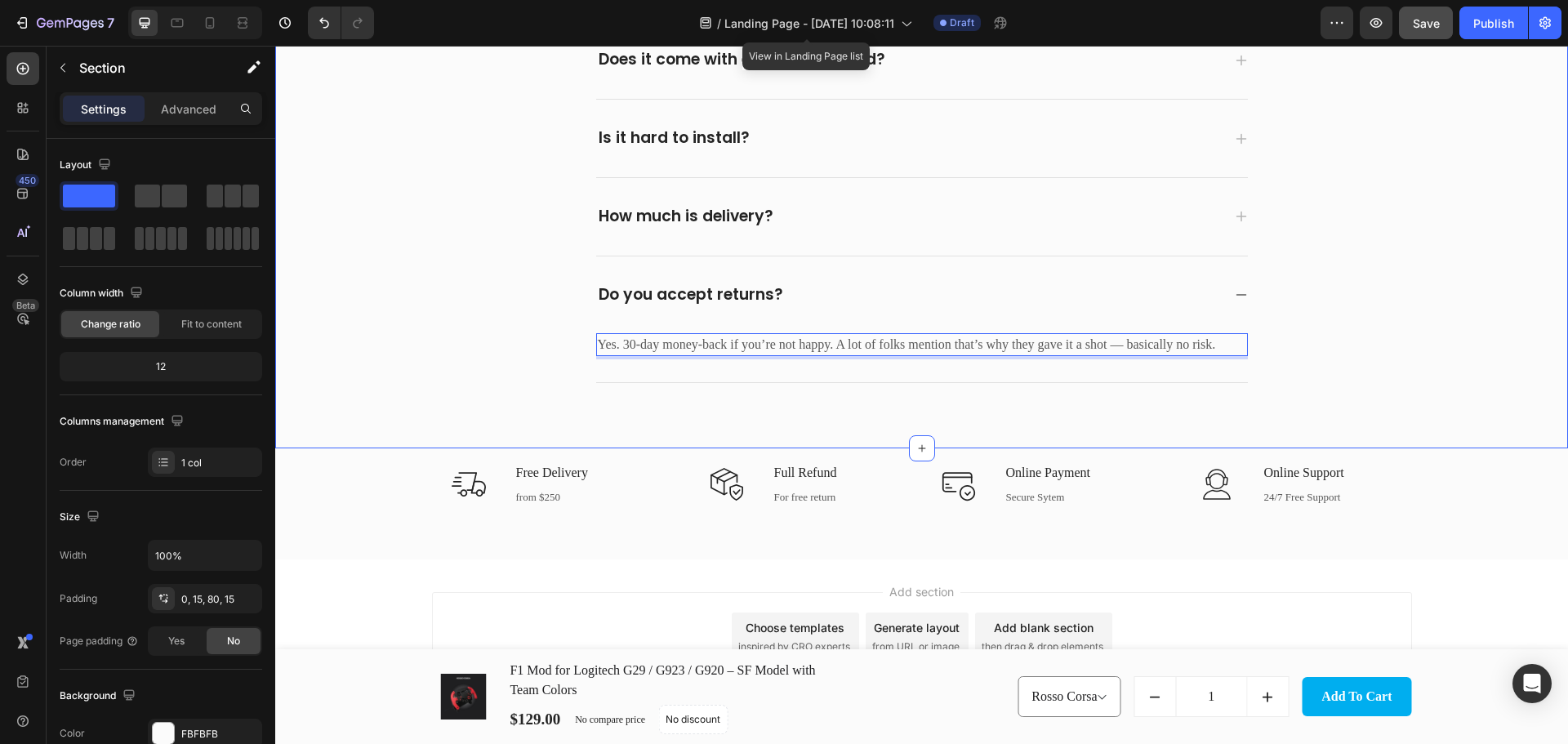
click at [1294, 352] on div "Frequently asked questions Heading Have questions? We’re here to help Text bloc…" at bounding box center [921, 115] width 1268 height 534
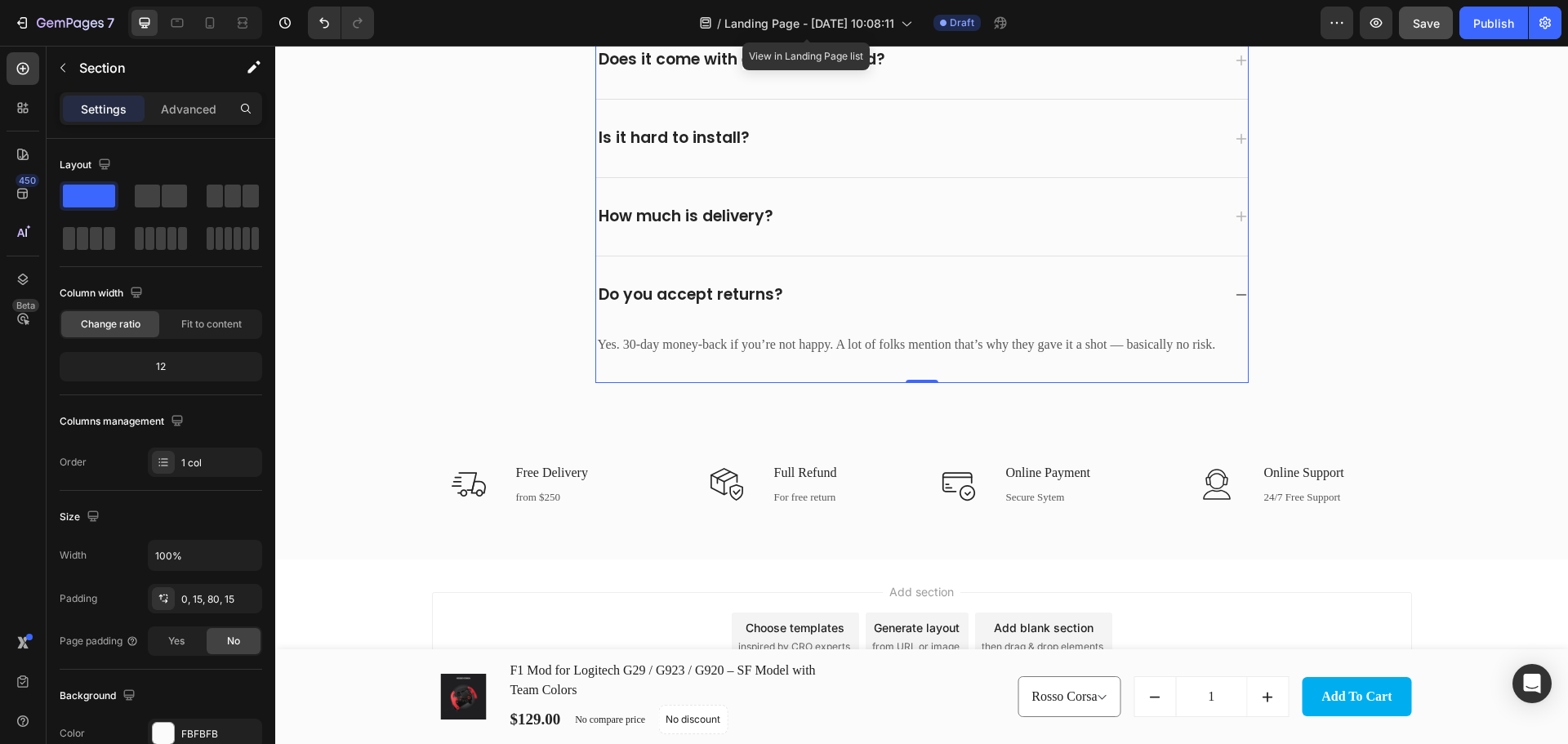
click at [694, 291] on p "Do you accept returns?" at bounding box center [690, 295] width 184 height 20
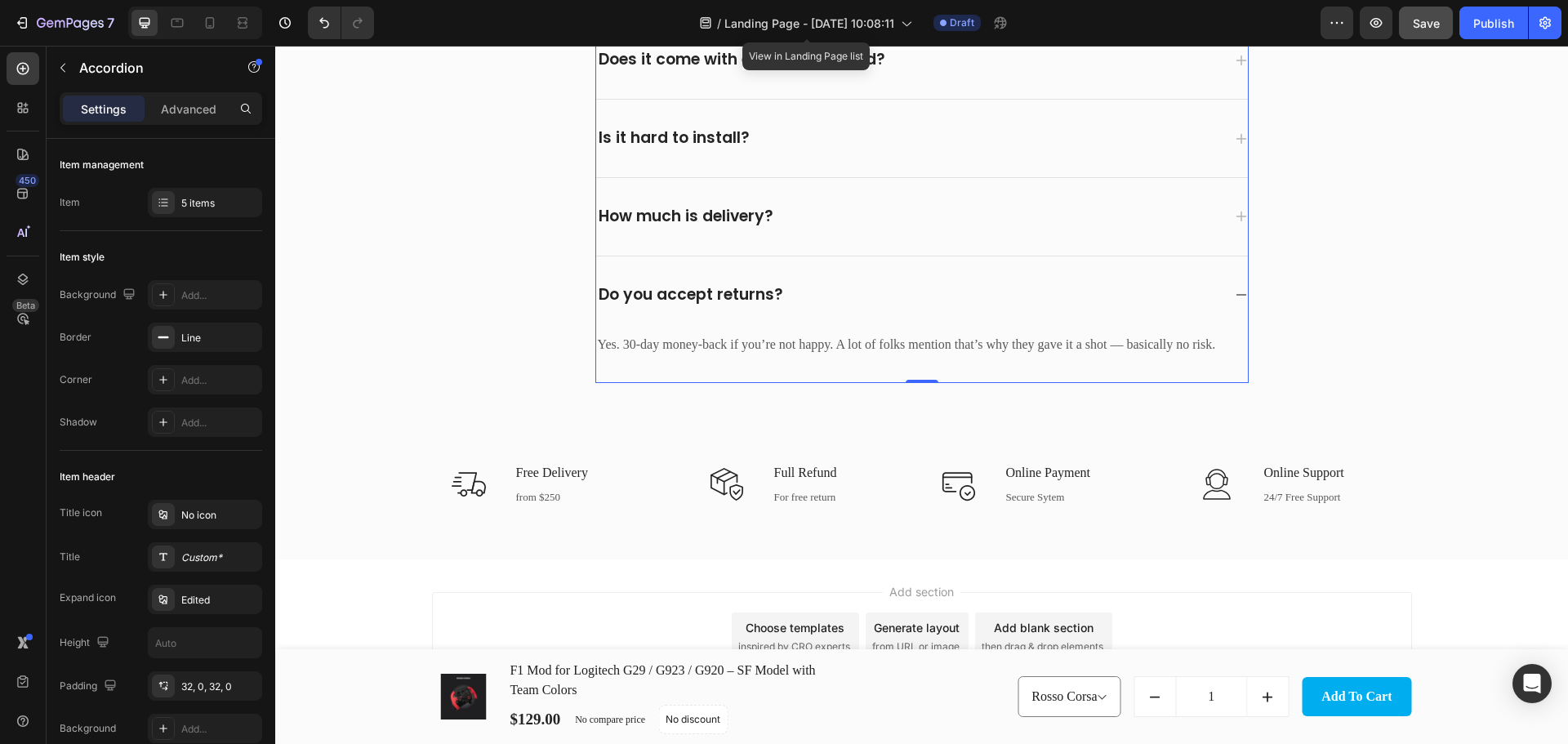
click at [1067, 295] on div "Do you accept returns?" at bounding box center [908, 295] width 625 height 25
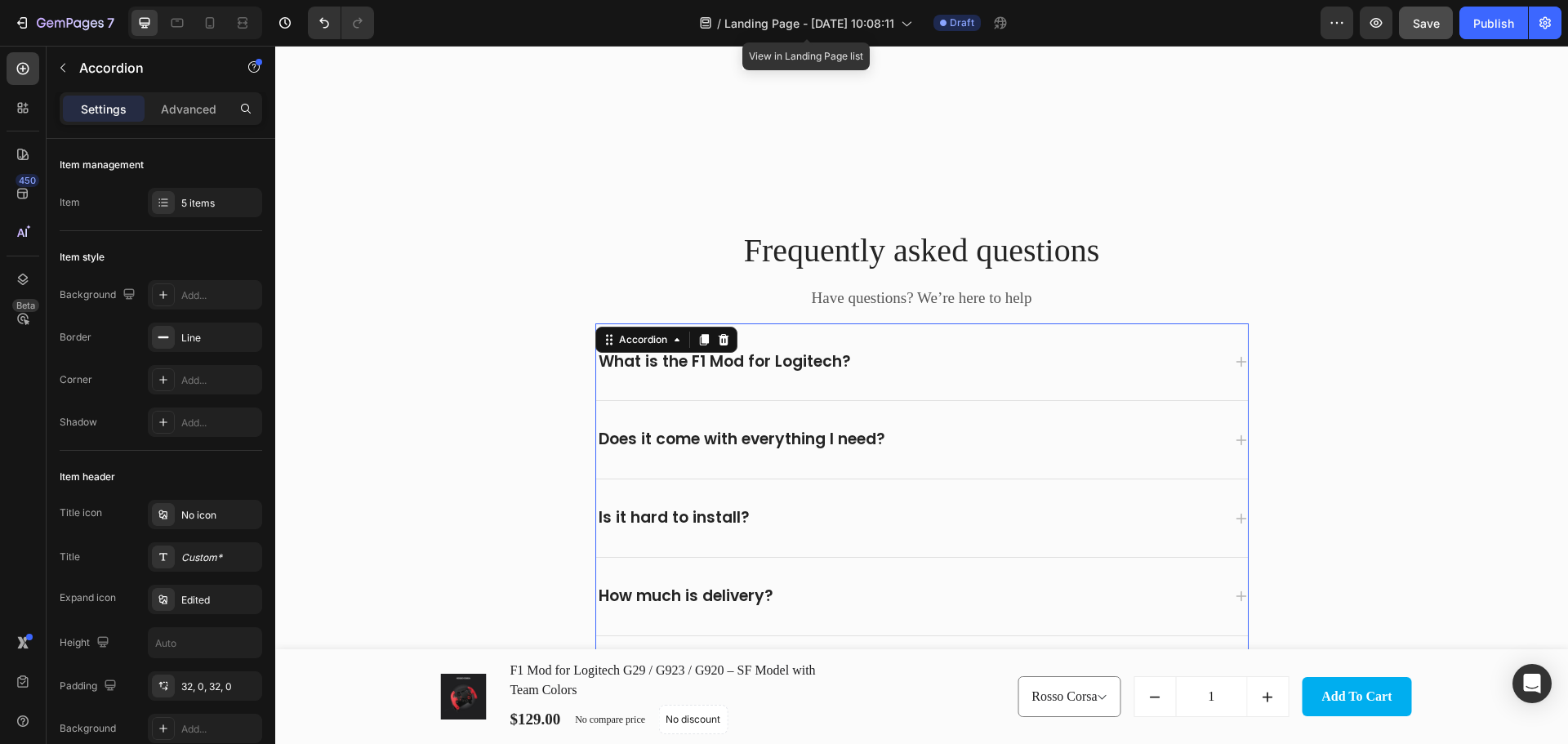
scroll to position [4332, 0]
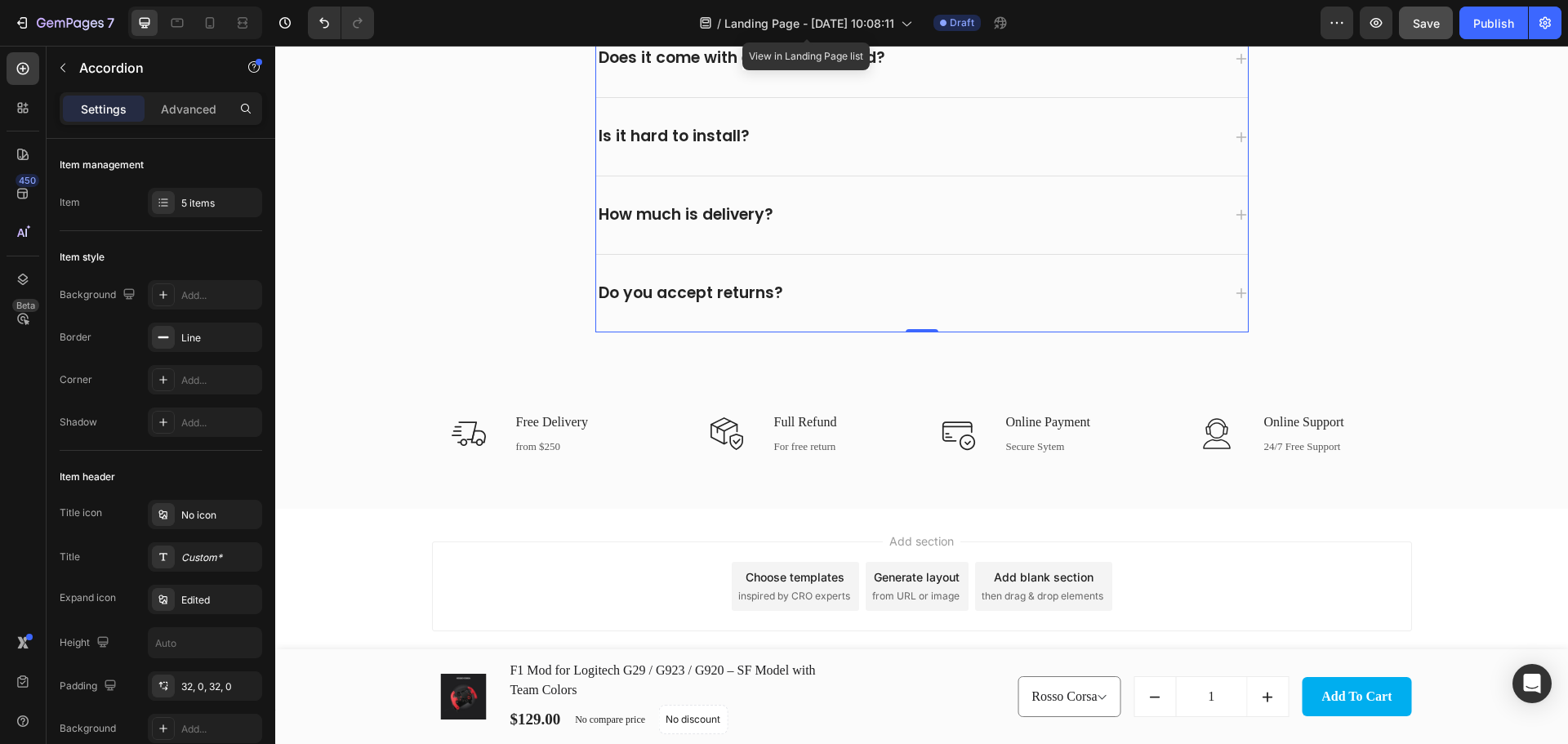
click at [822, 278] on div "Do you accept returns?" at bounding box center [922, 294] width 651 height 77
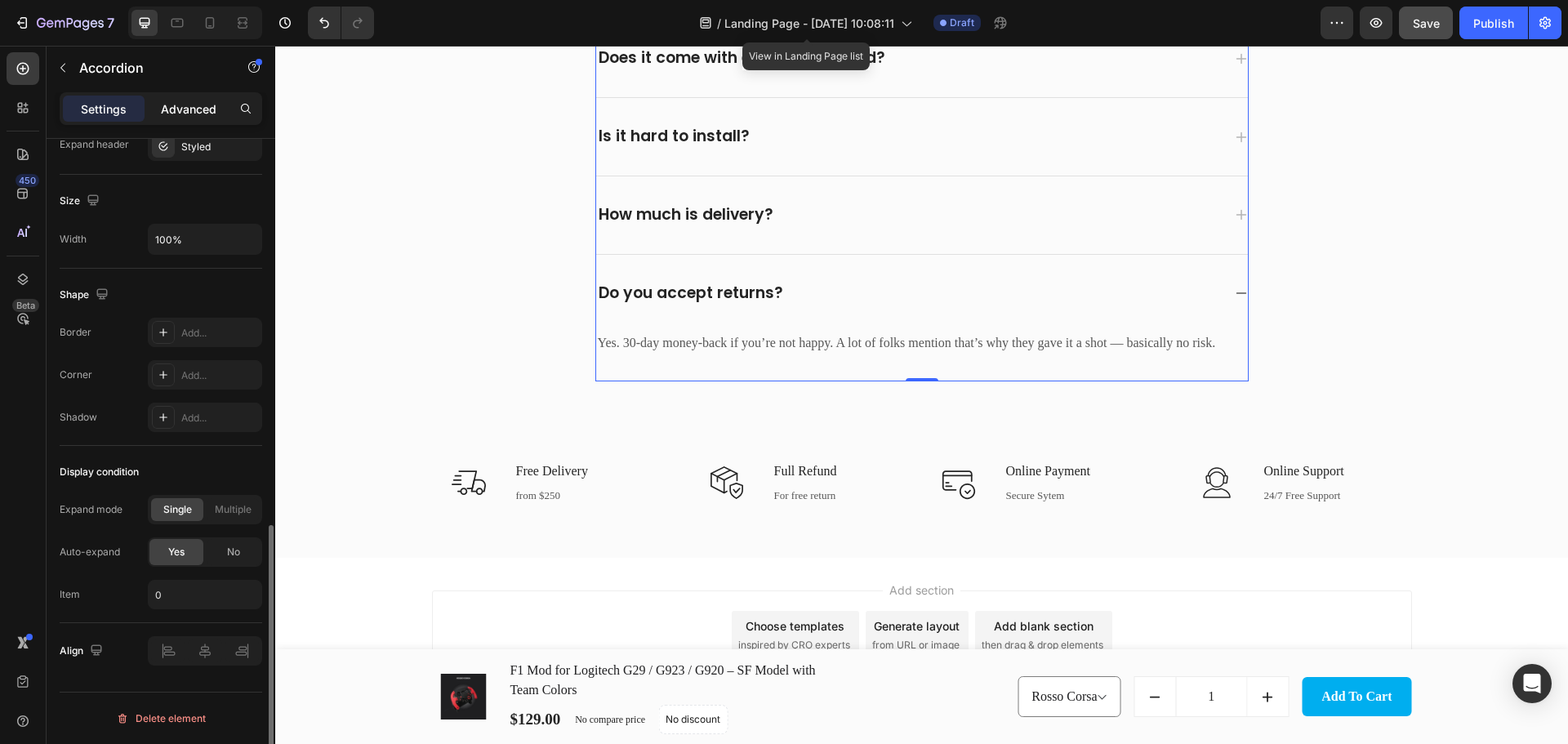
click at [173, 111] on p "Advanced" at bounding box center [189, 109] width 56 height 17
type input "100%"
type input "100"
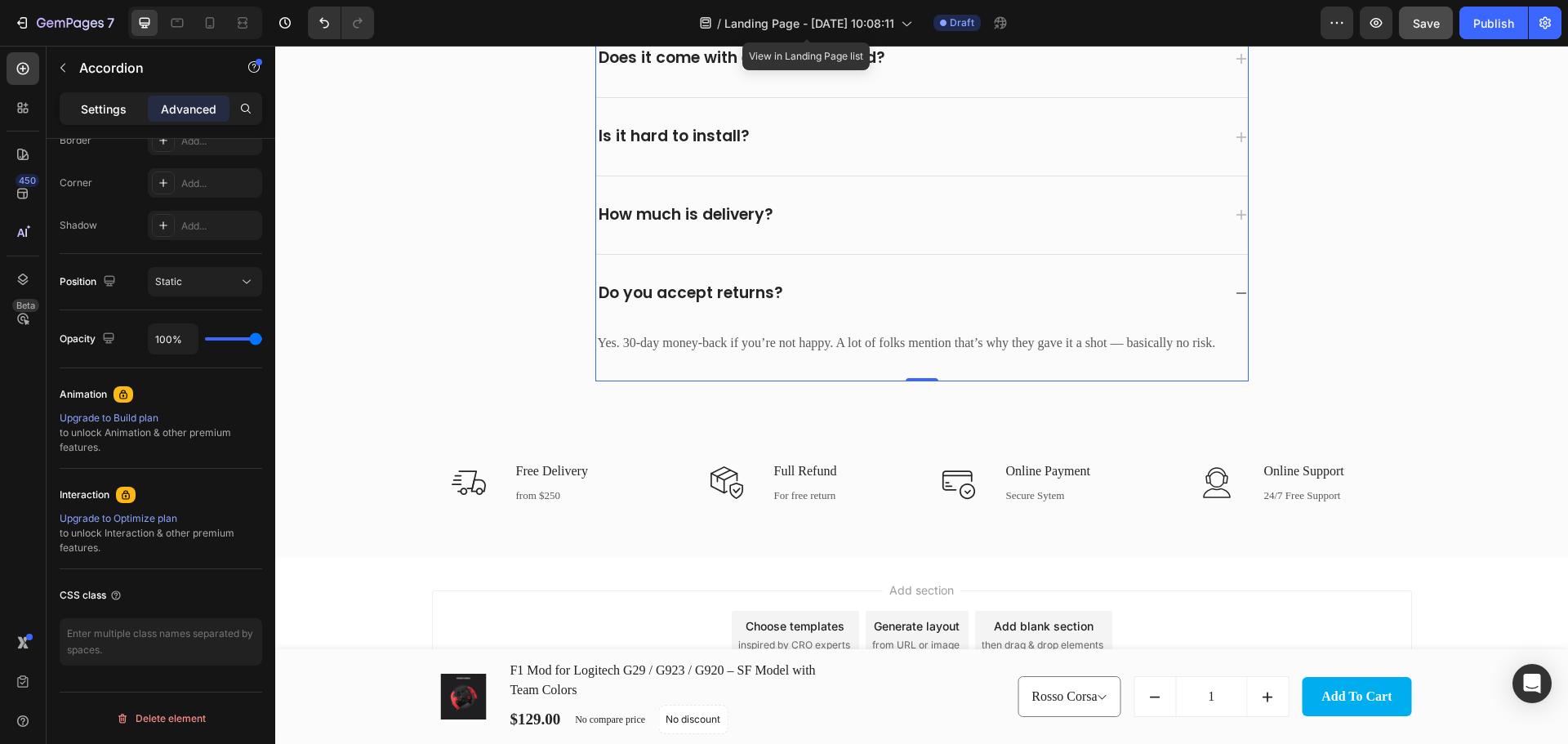
click at [97, 97] on div "Settings" at bounding box center [104, 108] width 82 height 26
type input "0"
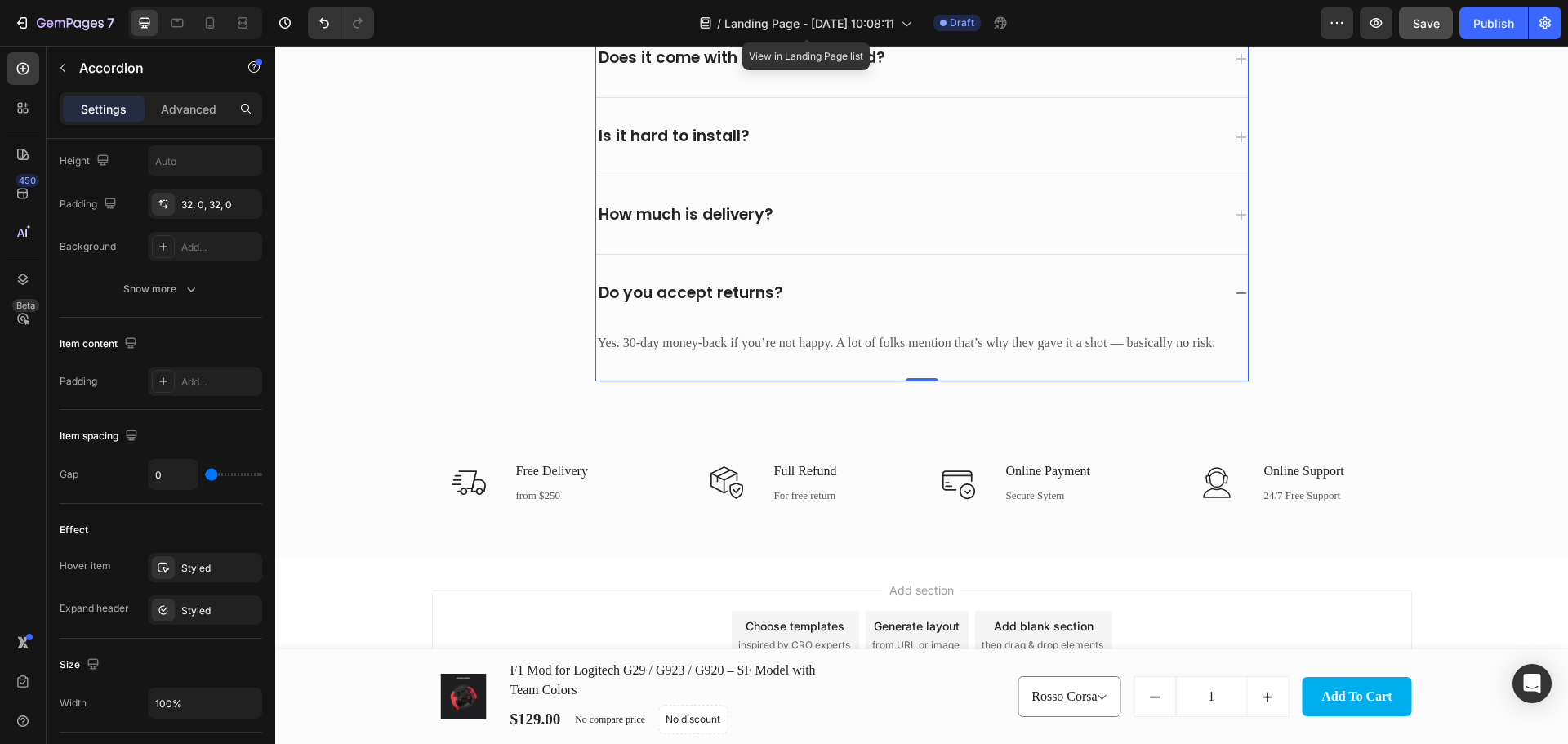
click at [99, 104] on p "Settings" at bounding box center [104, 109] width 45 height 17
click at [77, 64] on div "Accordion" at bounding box center [139, 67] width 186 height 42
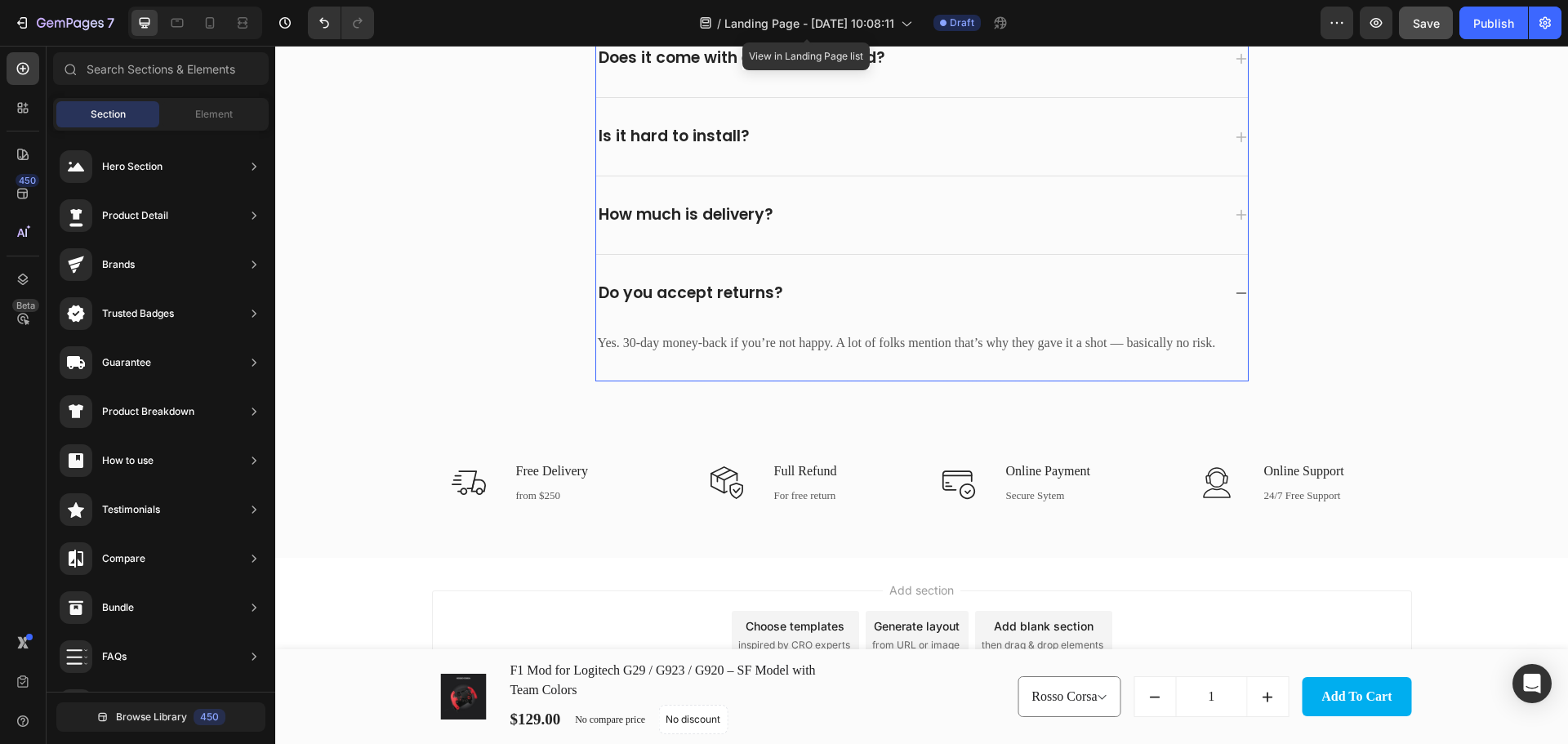
click at [1231, 370] on div "Yes. 30-day money-back if you’re not happy. A lot of folks mention that’s why t…" at bounding box center [922, 356] width 651 height 49
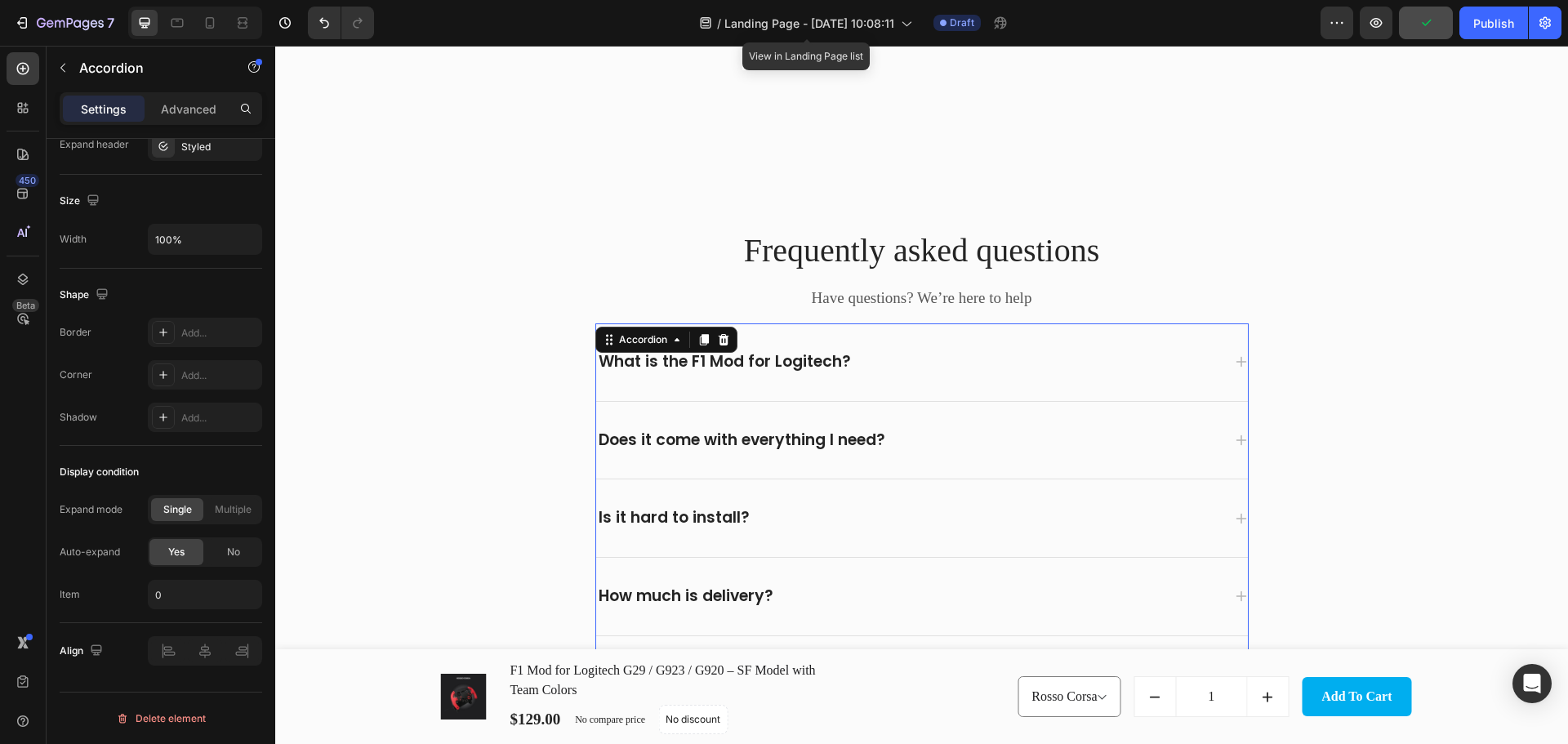
scroll to position [4142, 0]
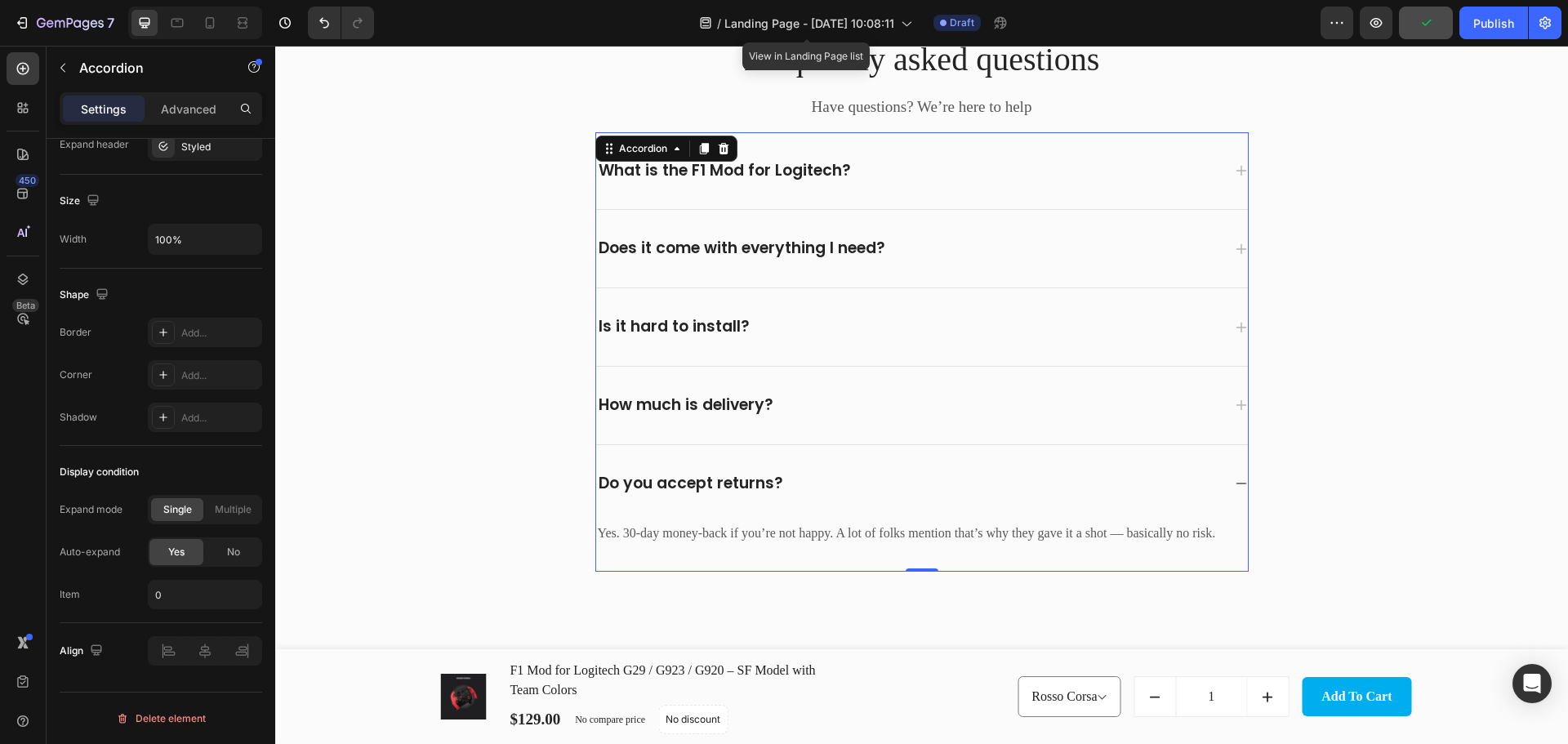
click at [877, 454] on div "Do you accept returns?" at bounding box center [922, 484] width 651 height 77
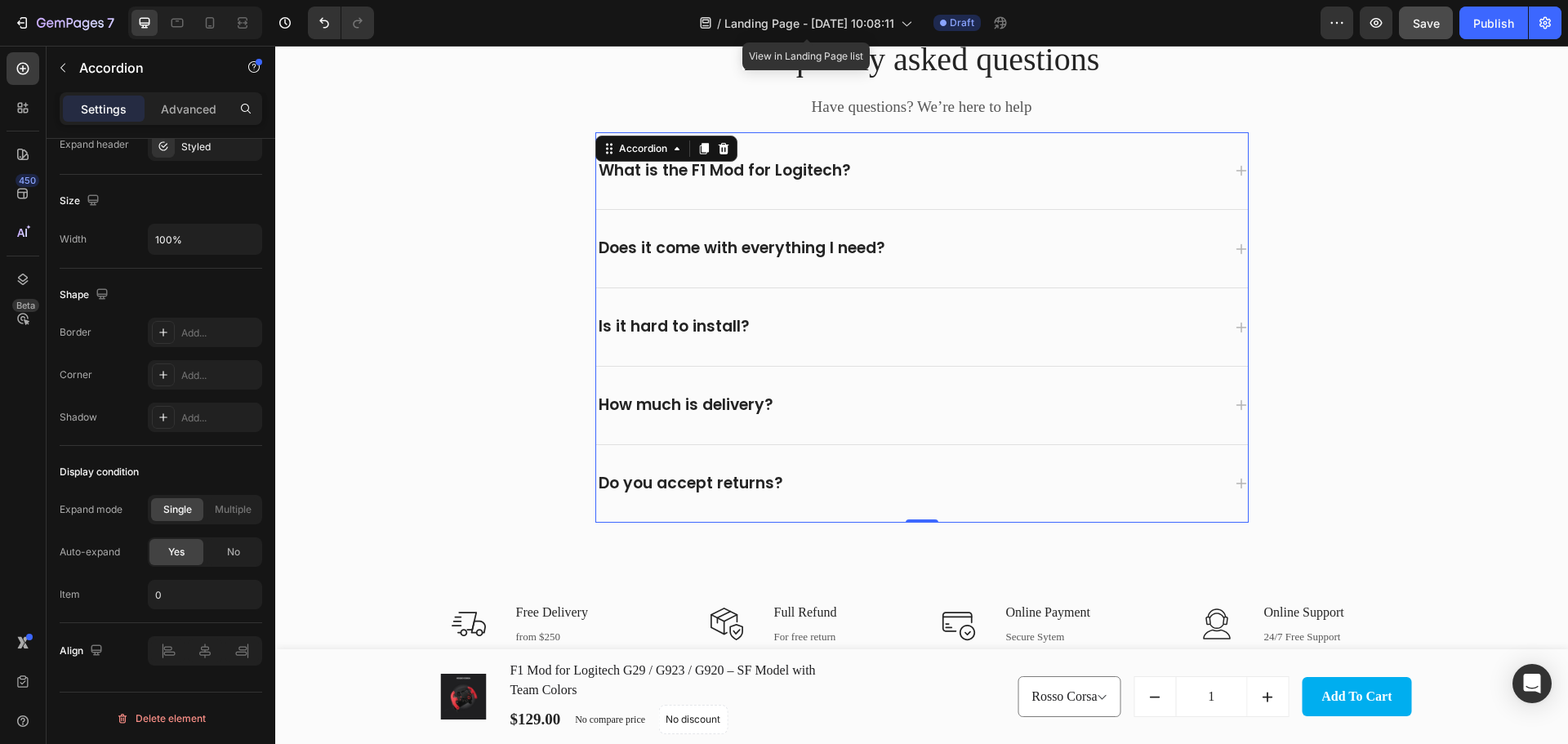
click at [751, 465] on div "Do you accept returns?" at bounding box center [922, 484] width 651 height 77
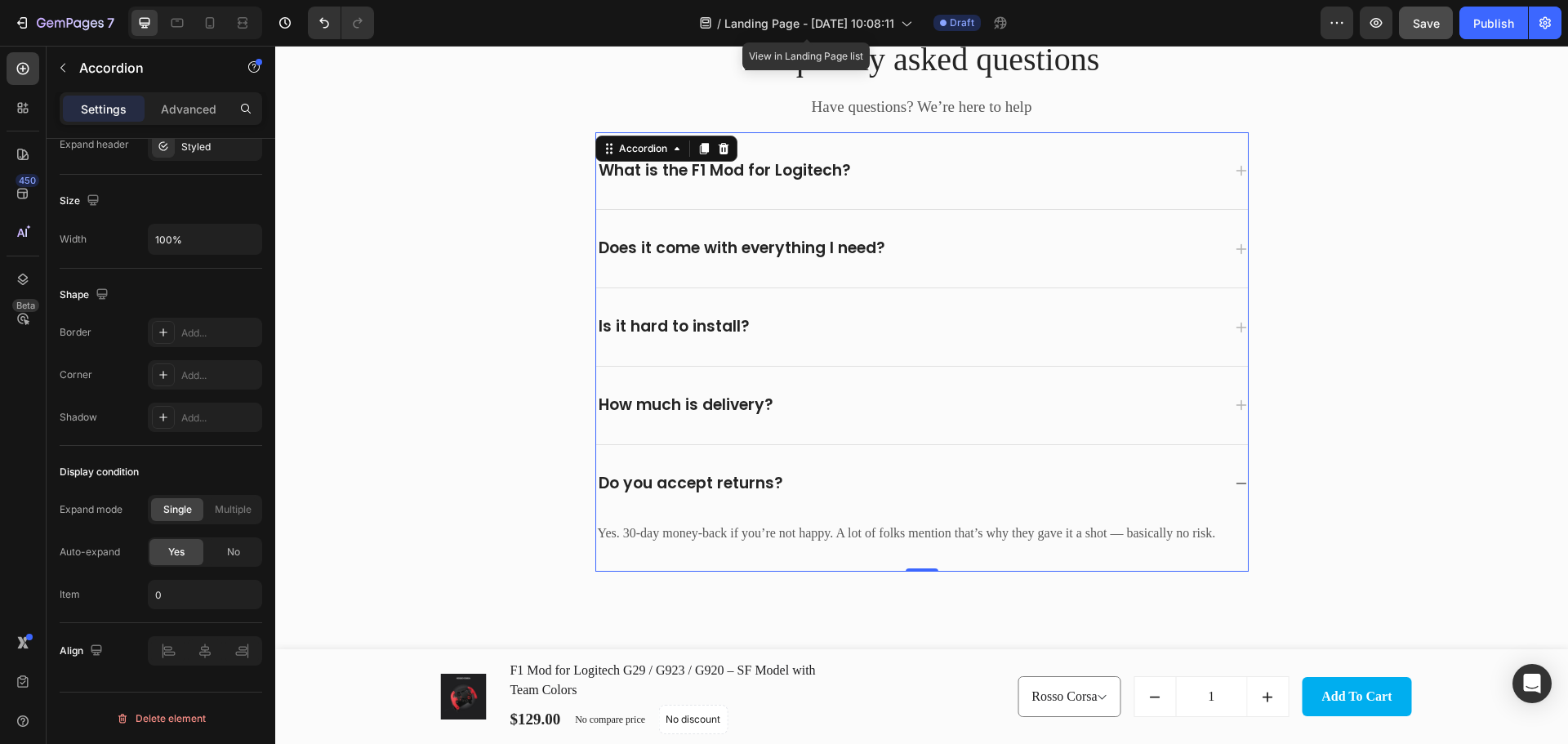
click at [837, 471] on div "Do you accept returns?" at bounding box center [908, 484] width 625 height 25
click at [832, 463] on div "Do you accept returns?" at bounding box center [922, 484] width 651 height 77
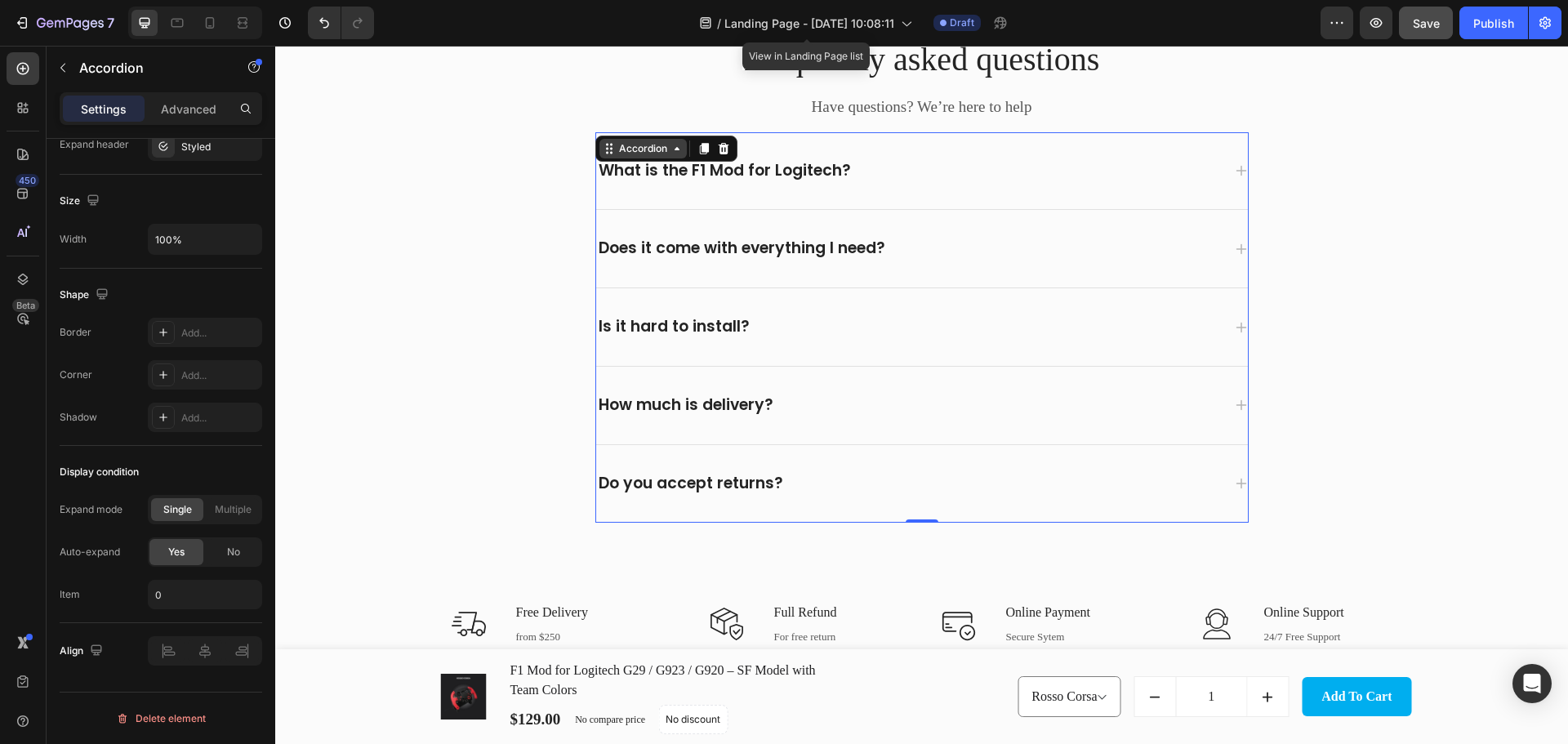
click at [653, 150] on div "Accordion" at bounding box center [642, 148] width 55 height 14
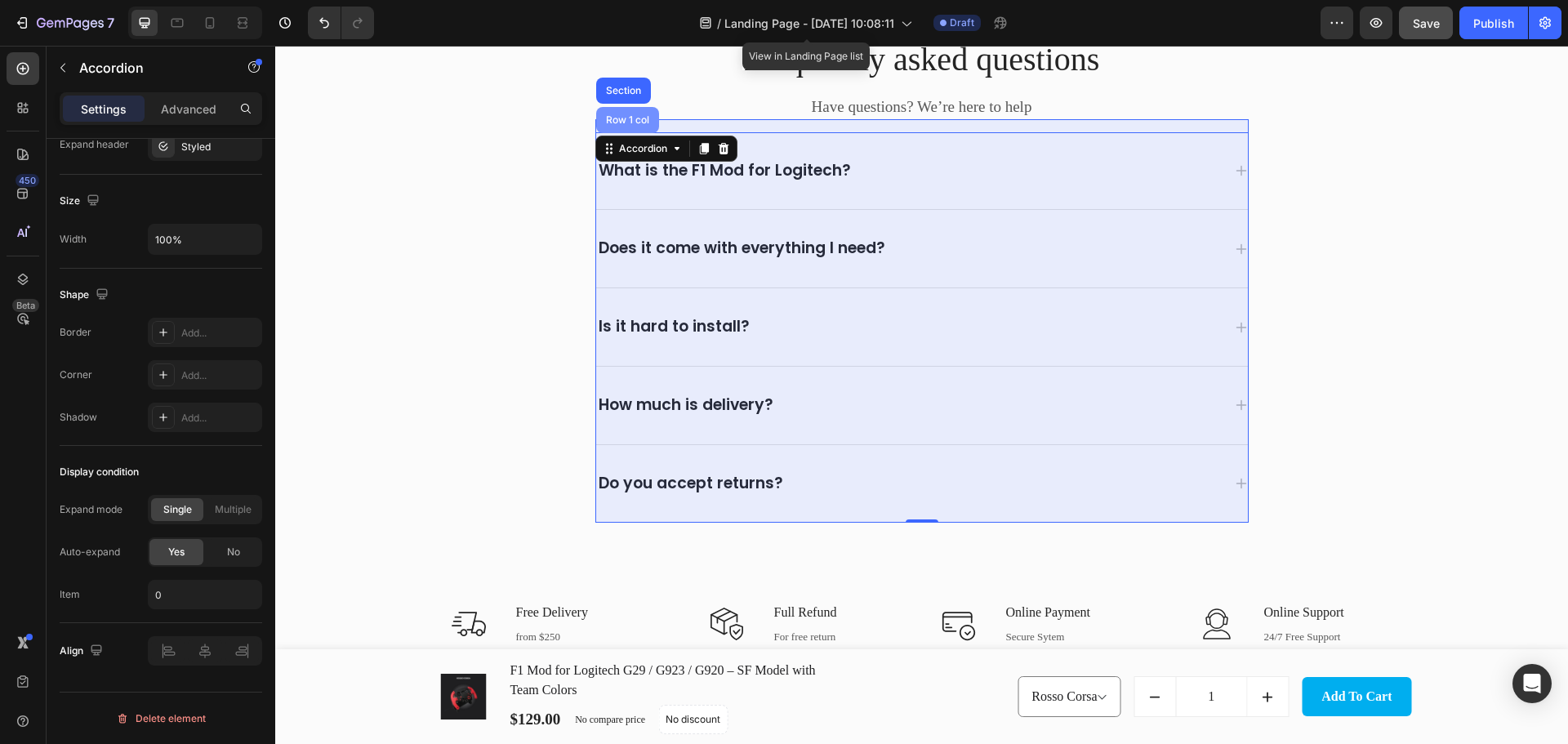
click at [633, 123] on div "Row 1 col" at bounding box center [627, 120] width 50 height 10
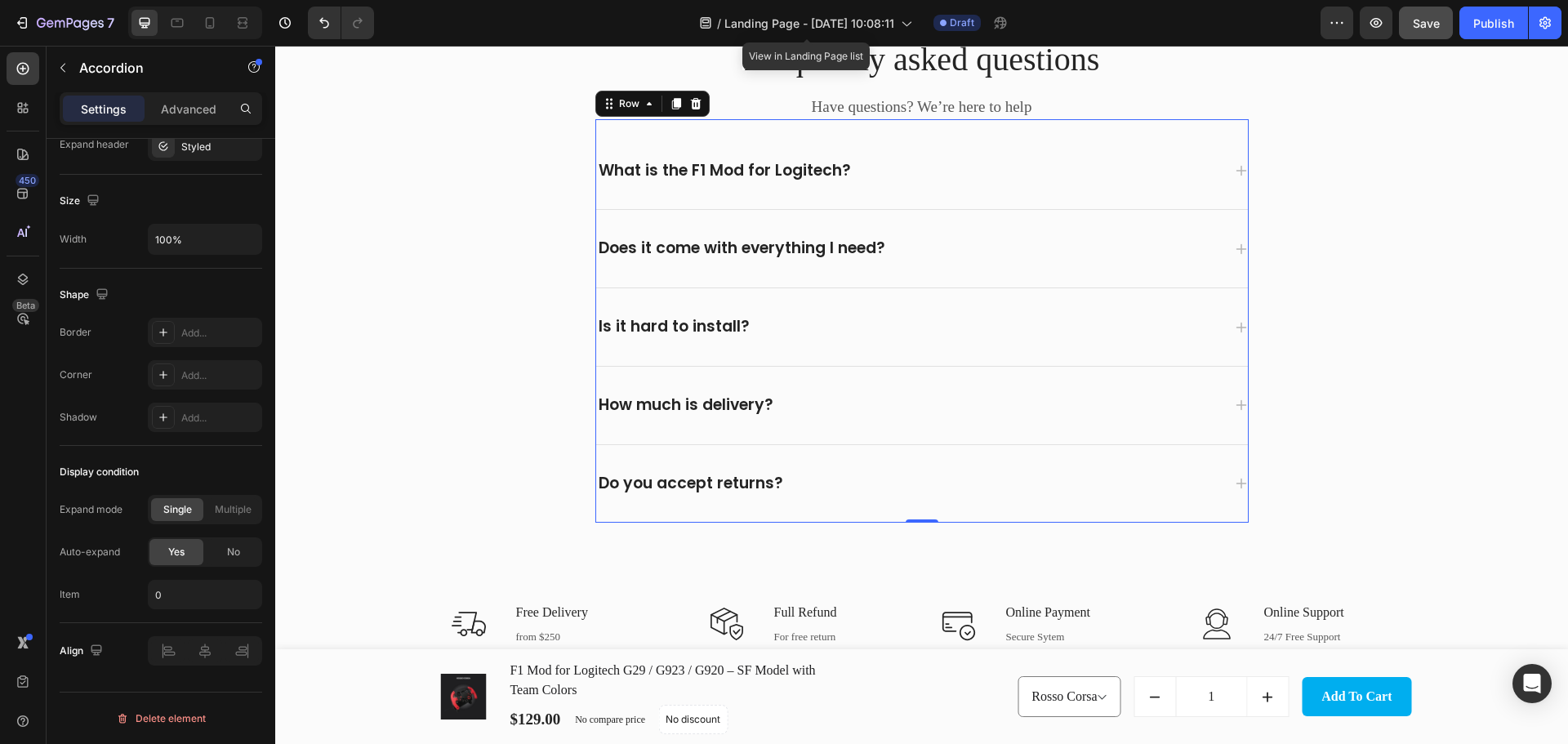
scroll to position [0, 0]
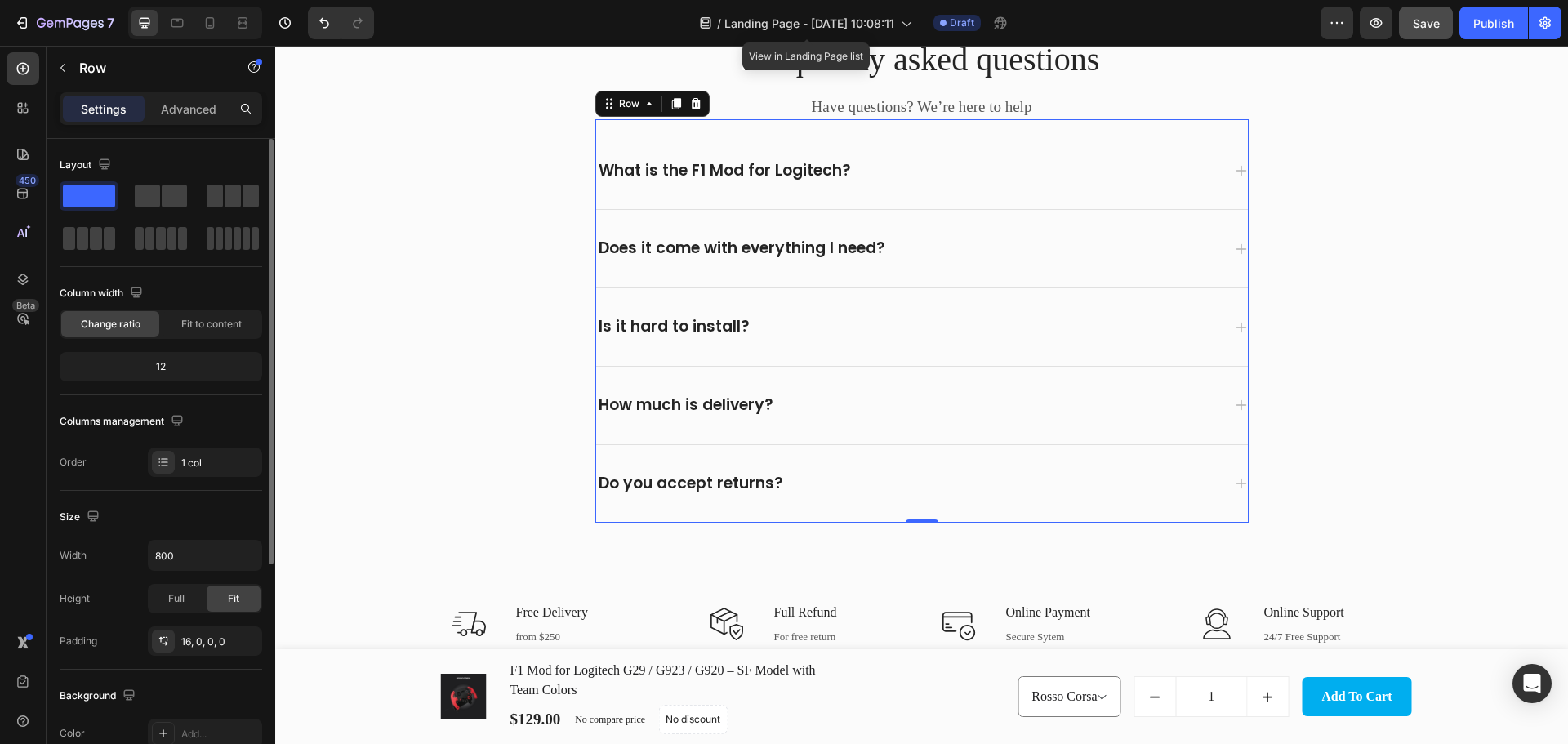
click at [203, 368] on div "12" at bounding box center [161, 366] width 196 height 23
click at [145, 368] on div "12" at bounding box center [161, 366] width 196 height 23
click at [159, 368] on div "12" at bounding box center [161, 366] width 196 height 23
click at [206, 464] on div "1 col" at bounding box center [219, 462] width 77 height 14
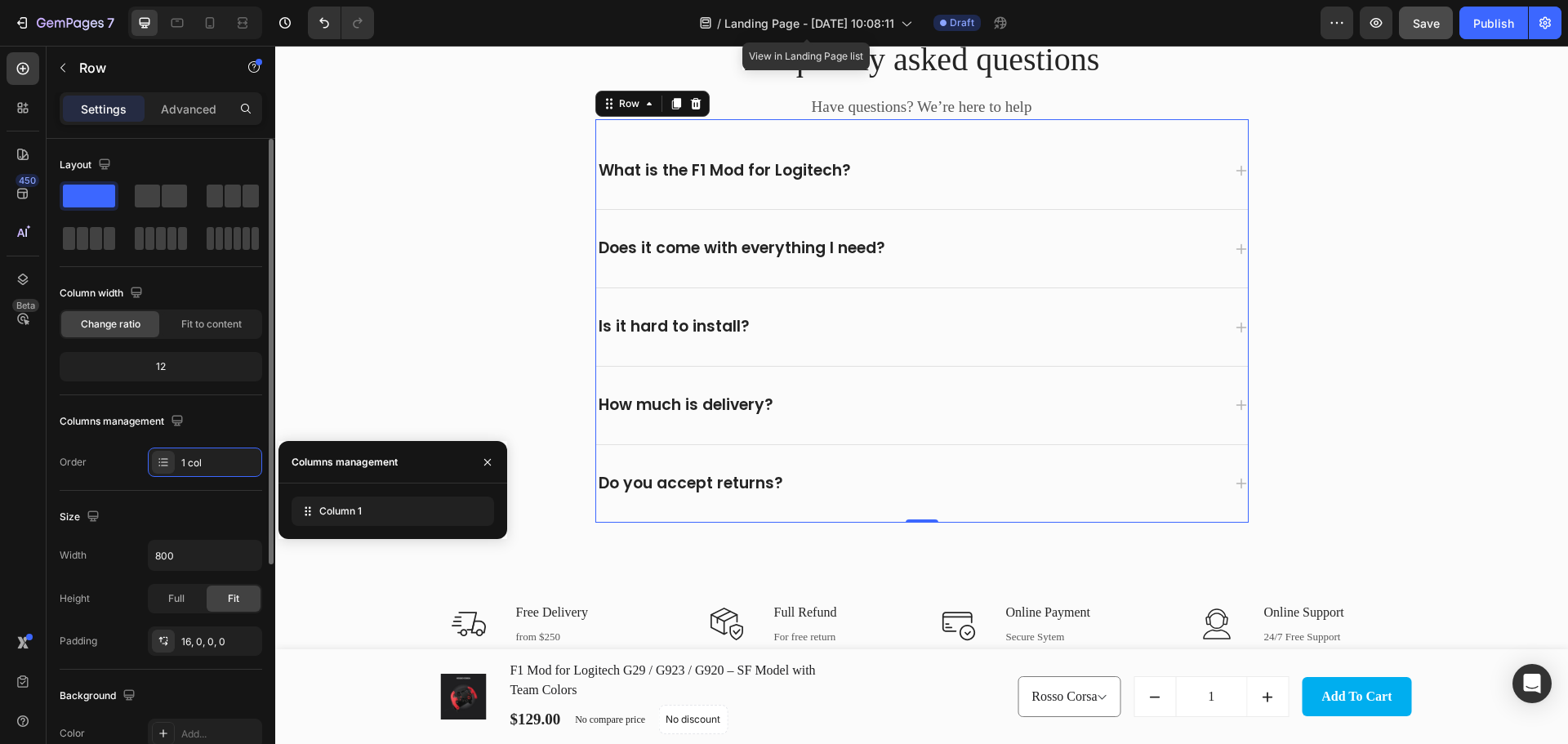
click at [182, 511] on div "Size" at bounding box center [161, 517] width 203 height 26
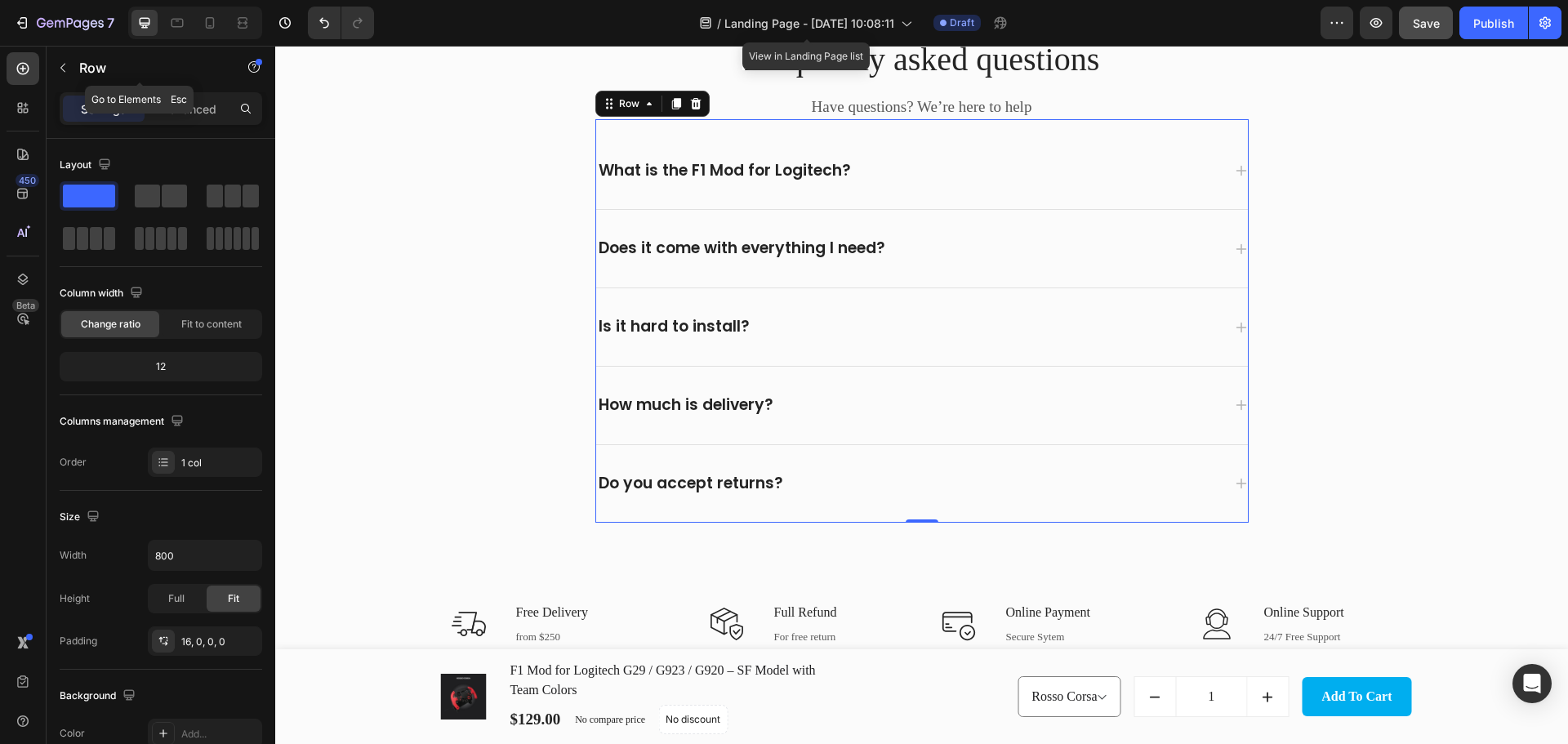
click at [66, 66] on icon "button" at bounding box center [63, 68] width 13 height 13
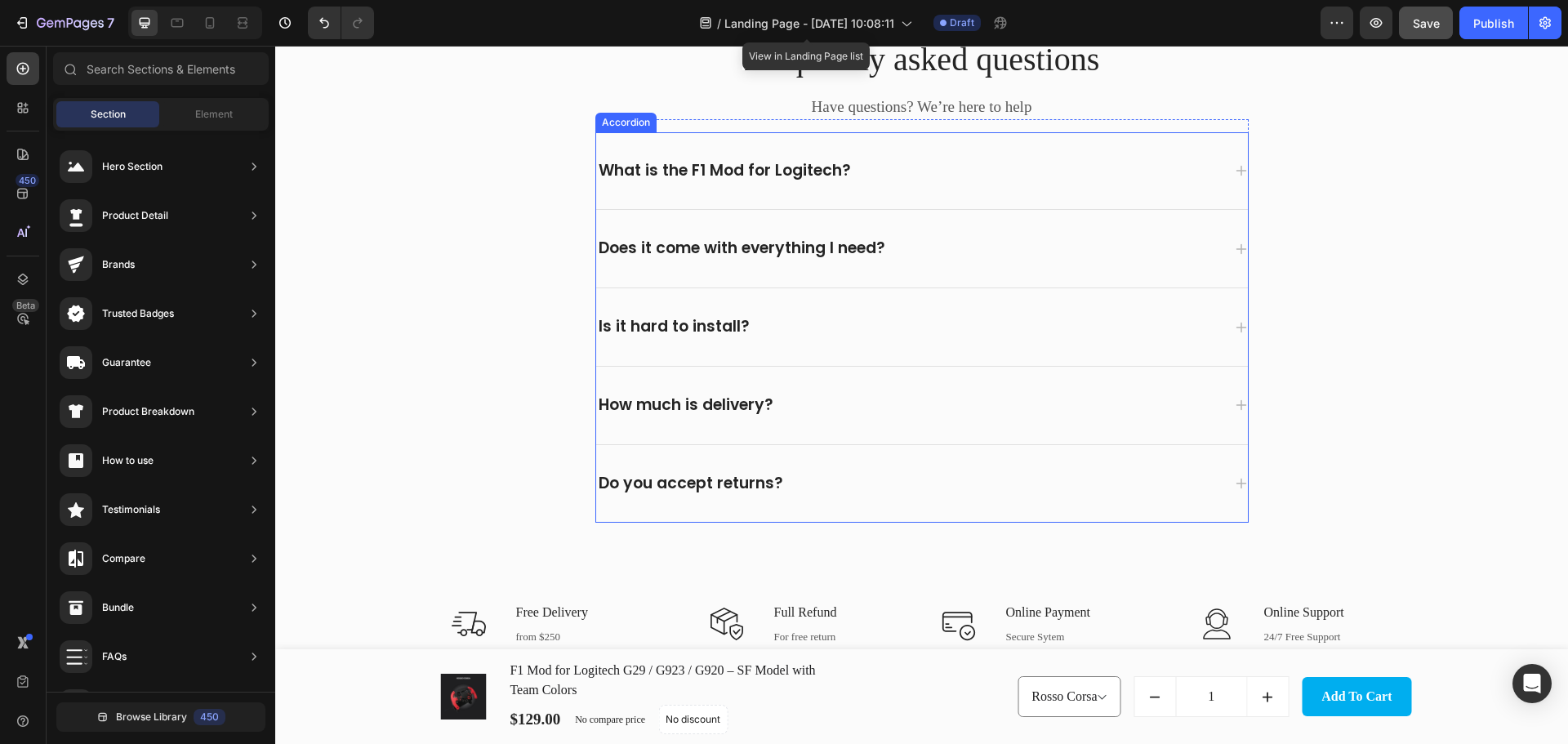
click at [603, 125] on div "Accordion" at bounding box center [625, 122] width 55 height 14
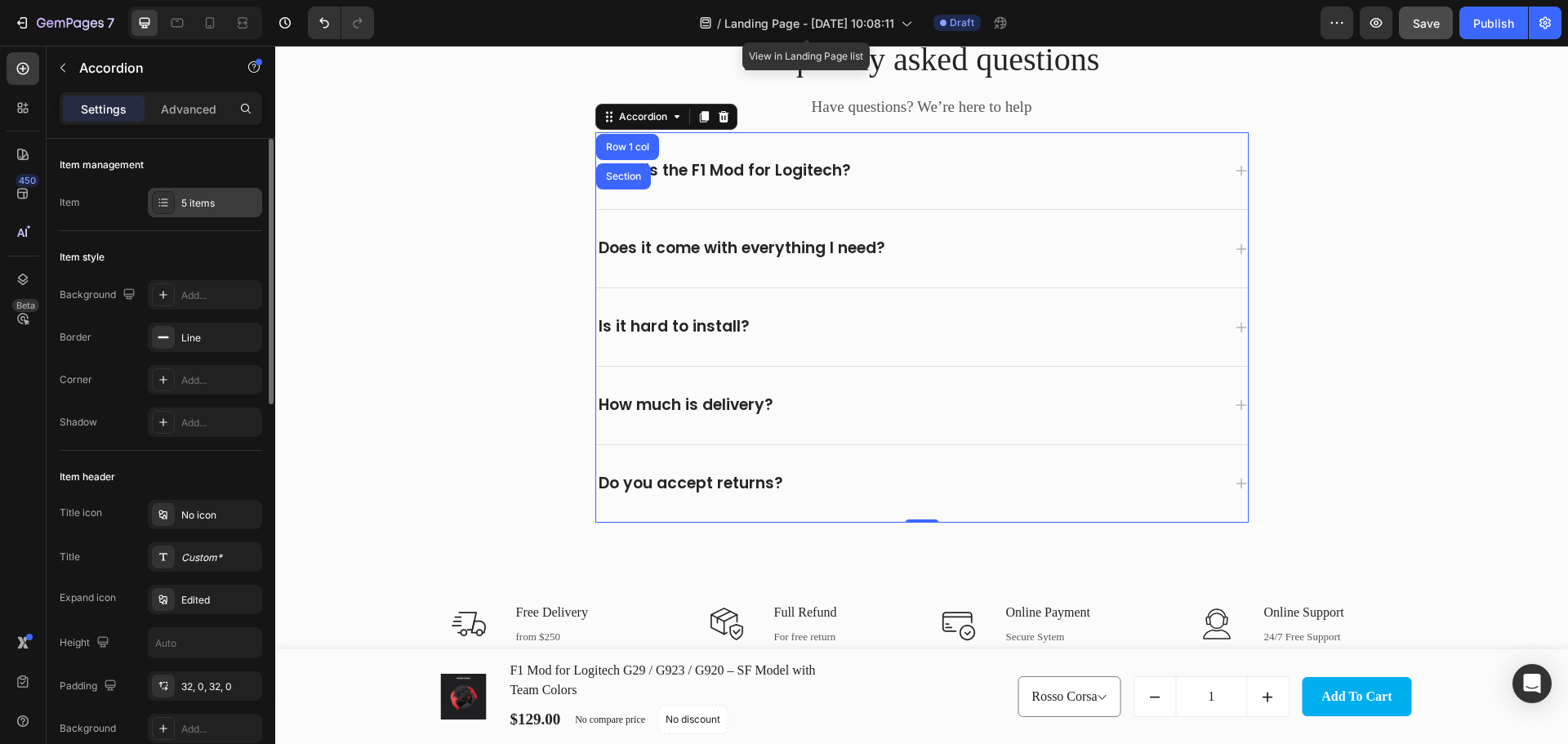
click at [183, 200] on div "5 items" at bounding box center [219, 203] width 77 height 14
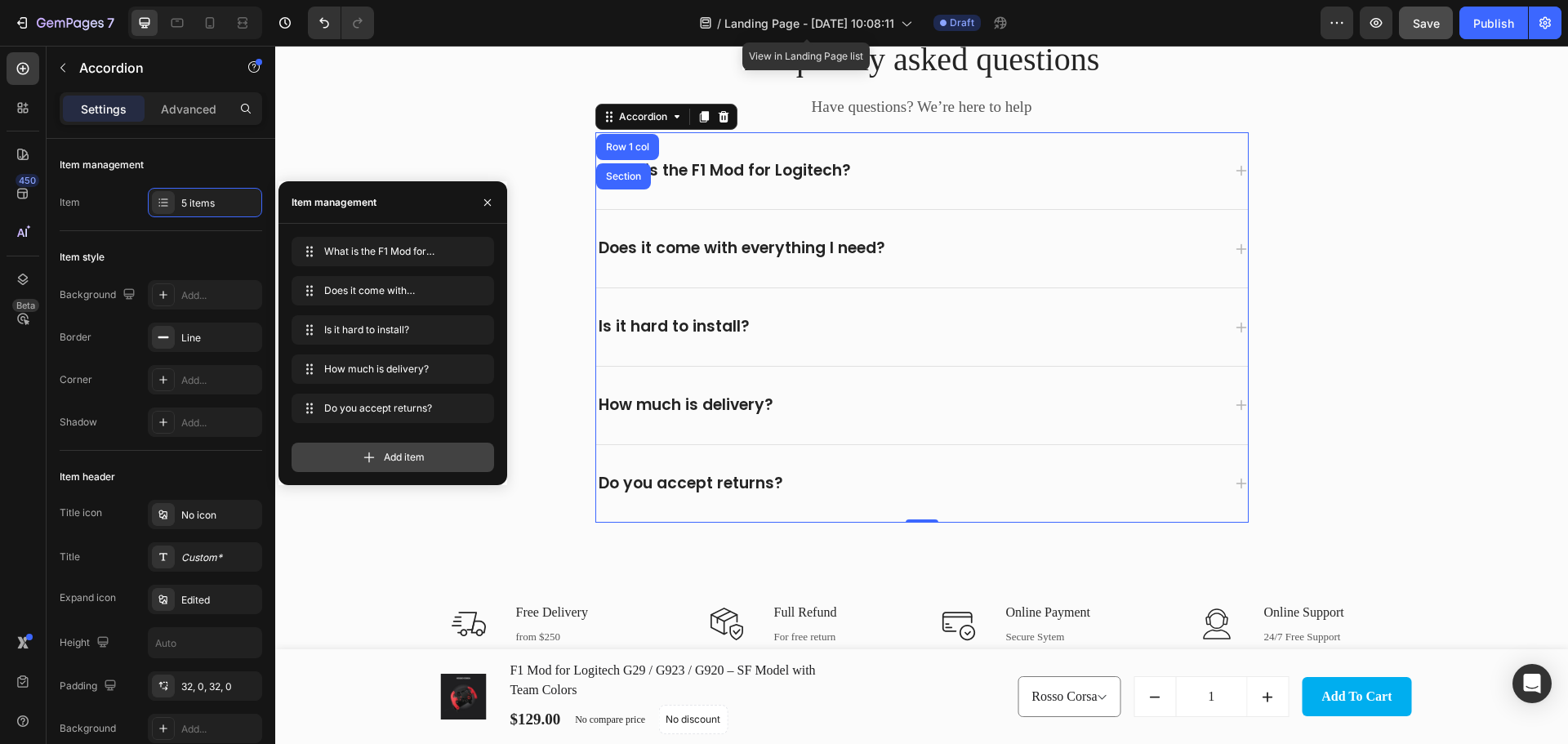
click at [392, 462] on span "Add item" at bounding box center [404, 457] width 41 height 14
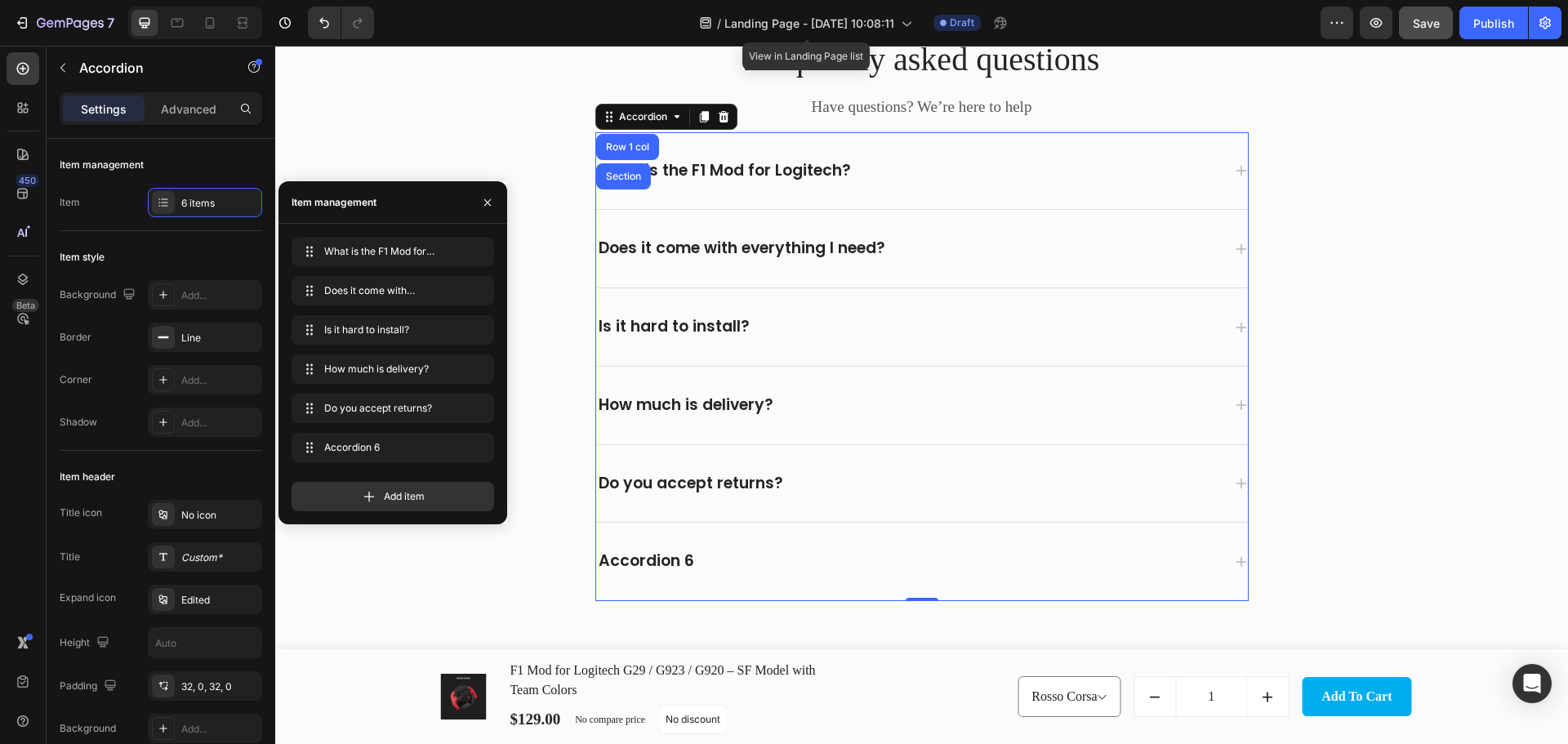
click at [655, 561] on div "Accordion 6" at bounding box center [646, 561] width 100 height 25
click at [655, 561] on p "Accordion 6" at bounding box center [646, 561] width 95 height 20
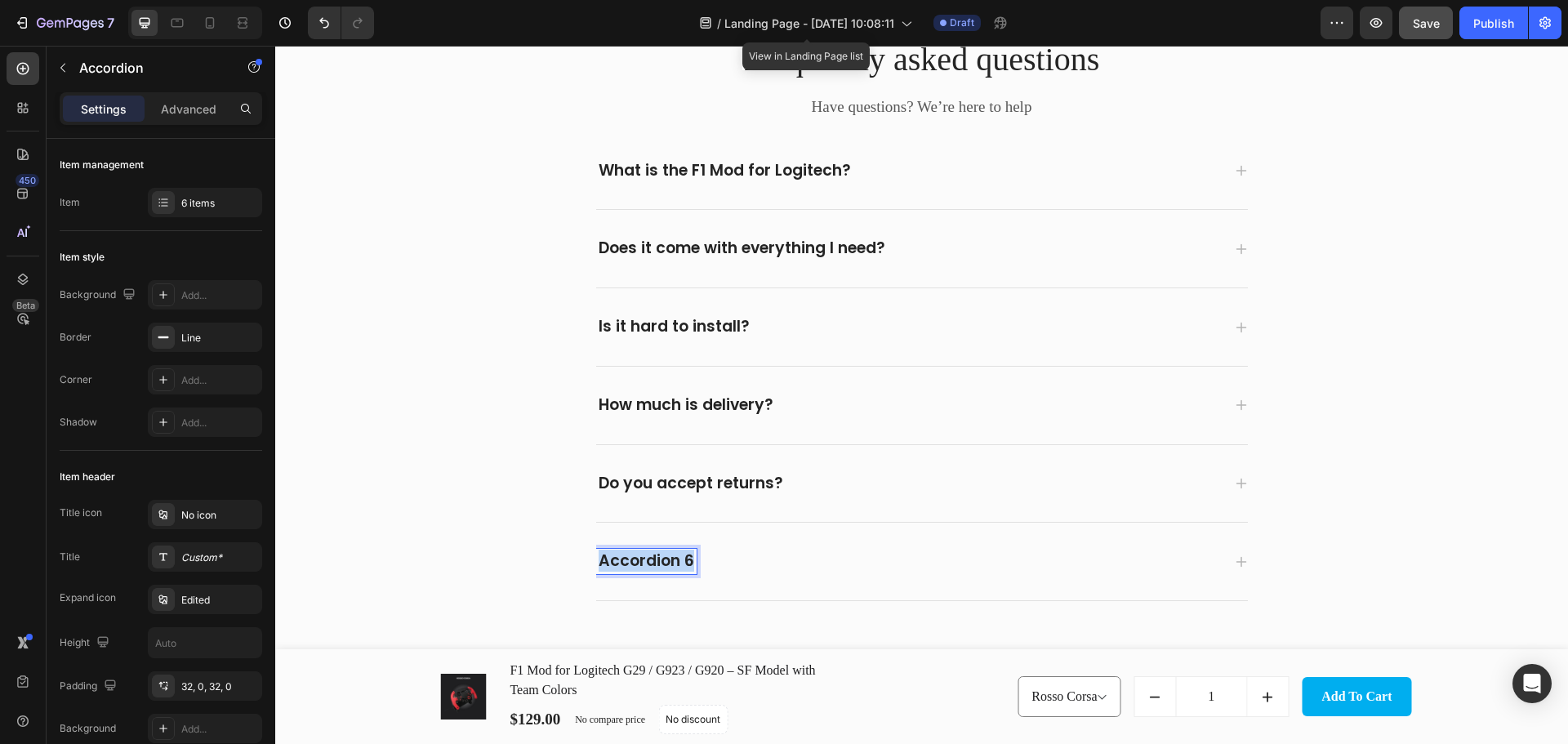
click at [655, 561] on p "Accordion 6" at bounding box center [646, 561] width 95 height 20
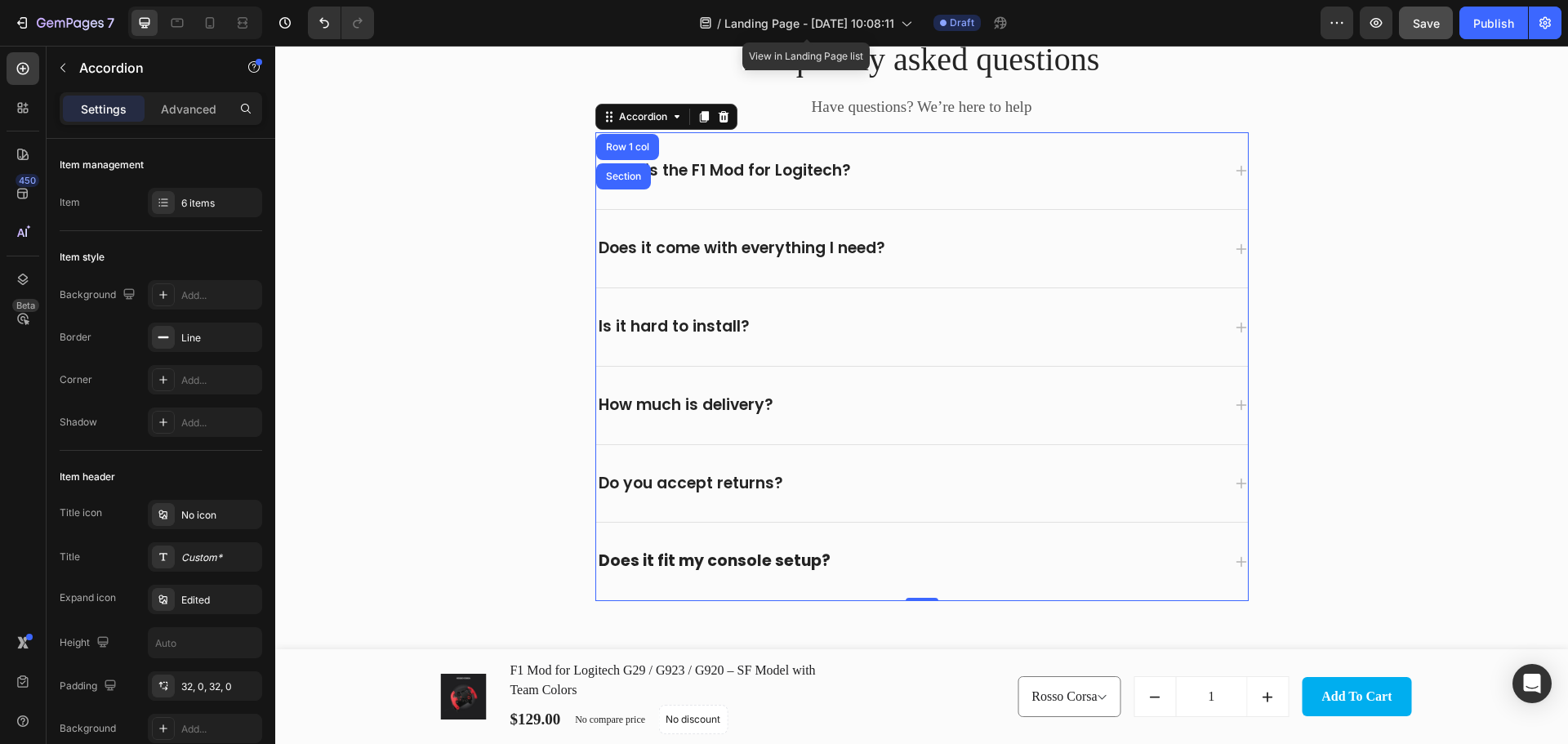
click at [1026, 564] on div "Does it fit my console setup?" at bounding box center [908, 561] width 625 height 25
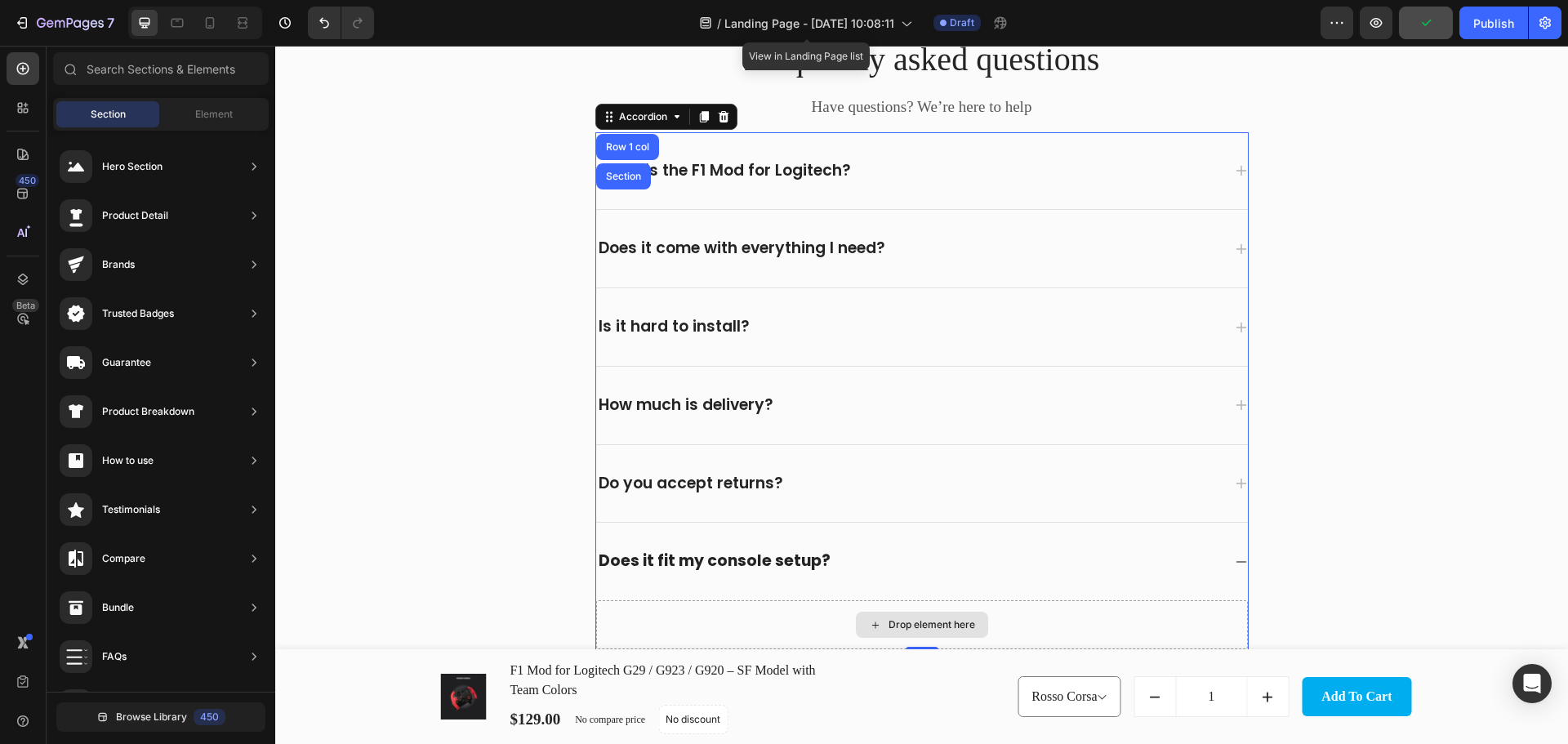
click at [889, 621] on div "Drop element here" at bounding box center [931, 624] width 87 height 13
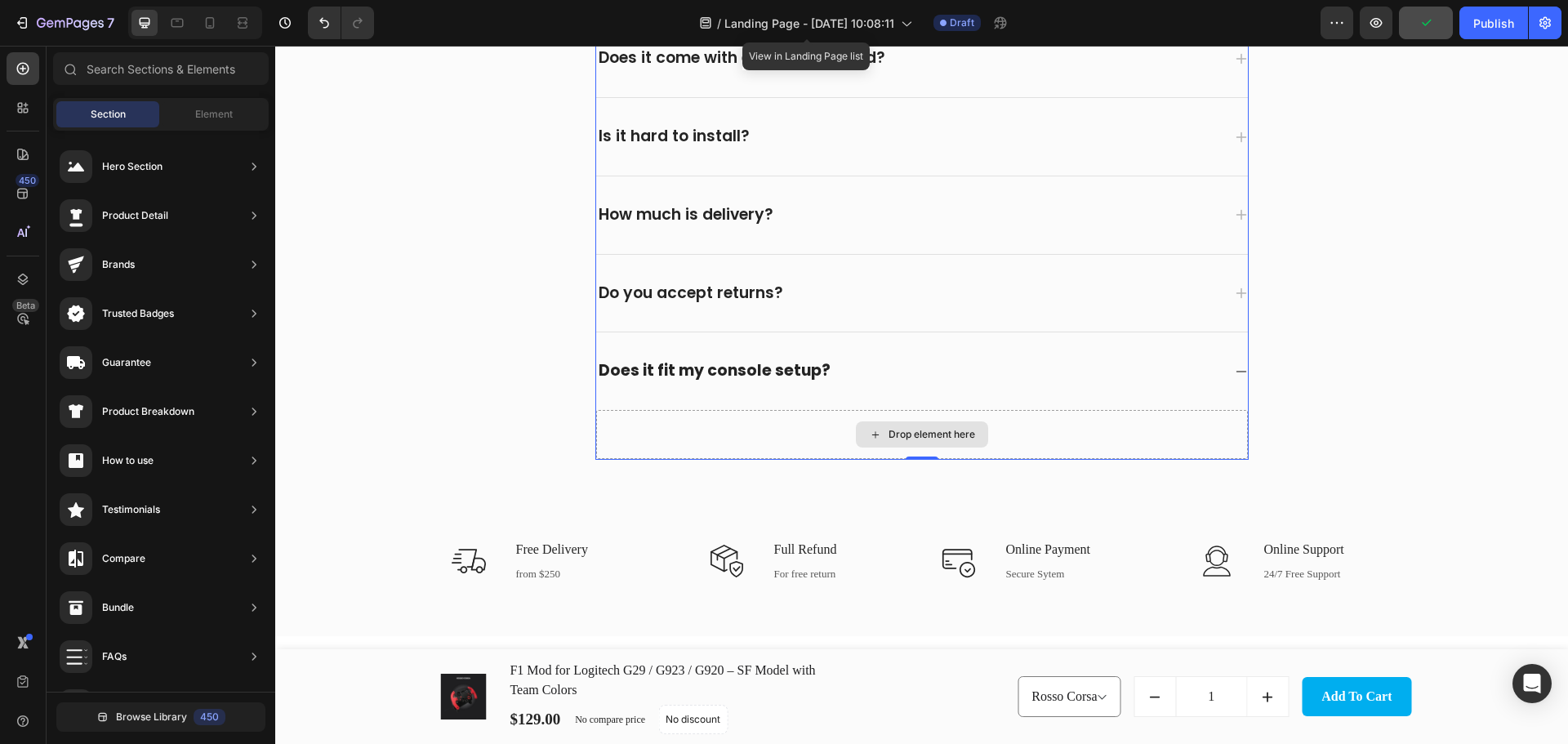
click at [762, 417] on div "Drop element here" at bounding box center [922, 434] width 651 height 49
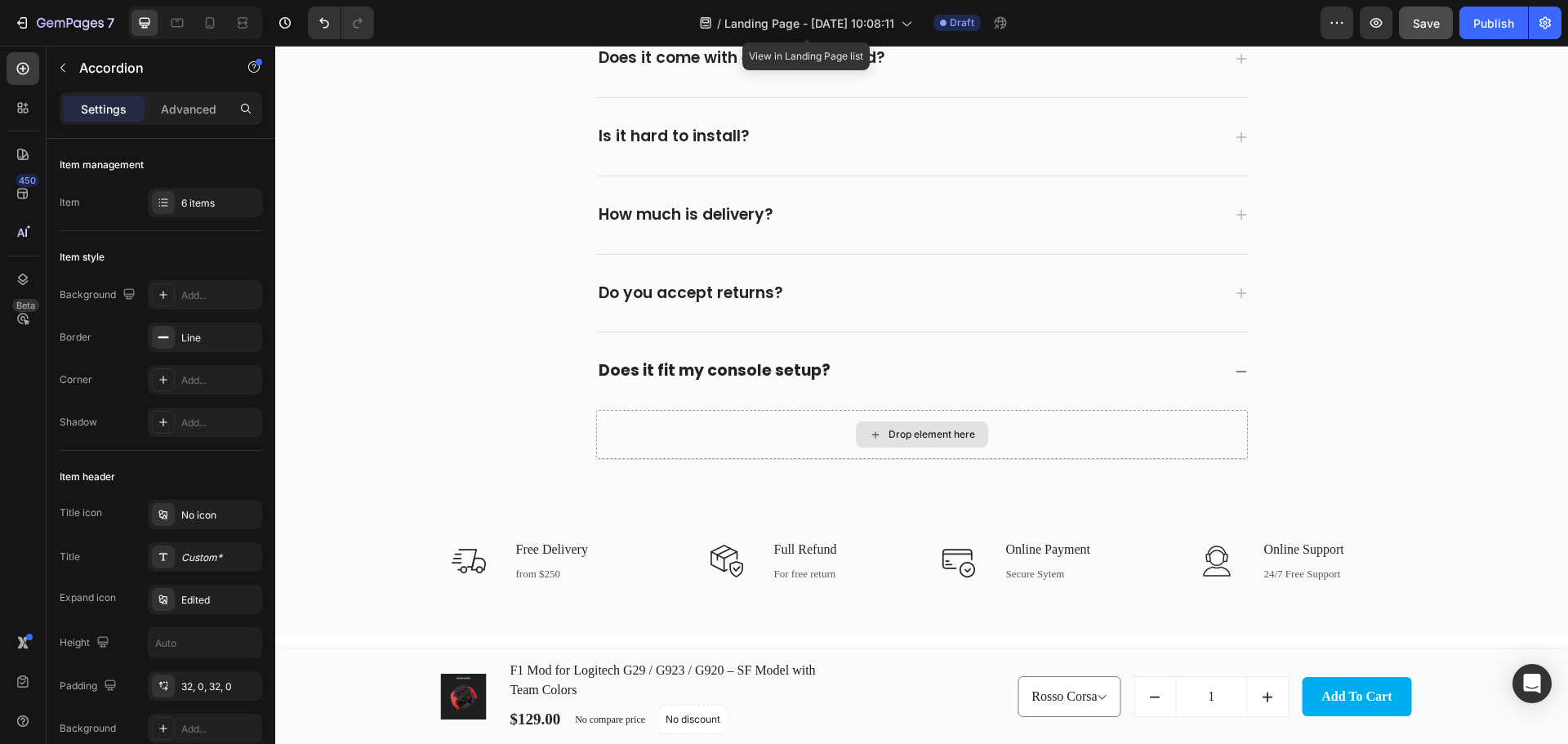
click at [907, 428] on div "Drop element here" at bounding box center [931, 434] width 87 height 13
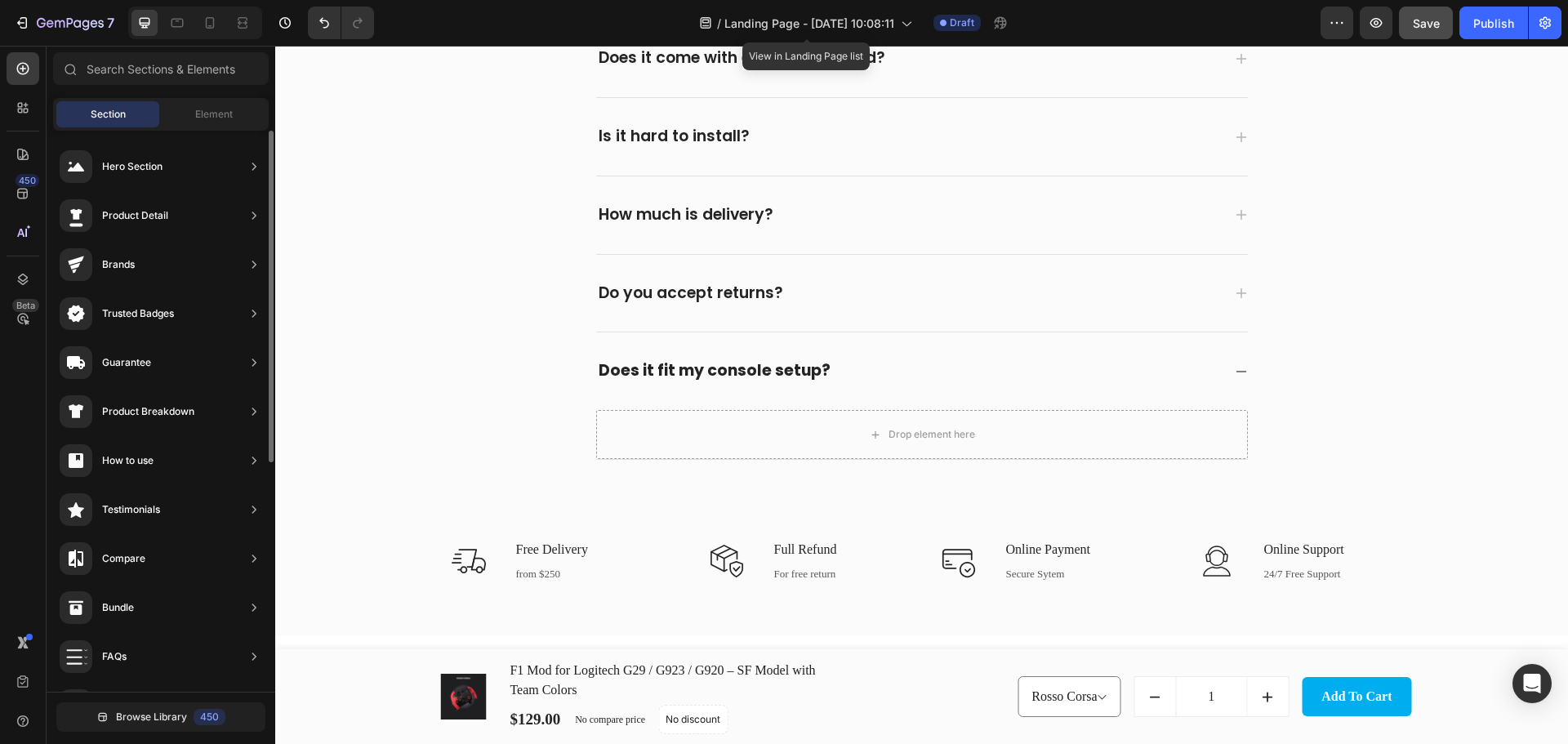
scroll to position [0, 0]
click at [194, 120] on div "Element" at bounding box center [214, 114] width 103 height 26
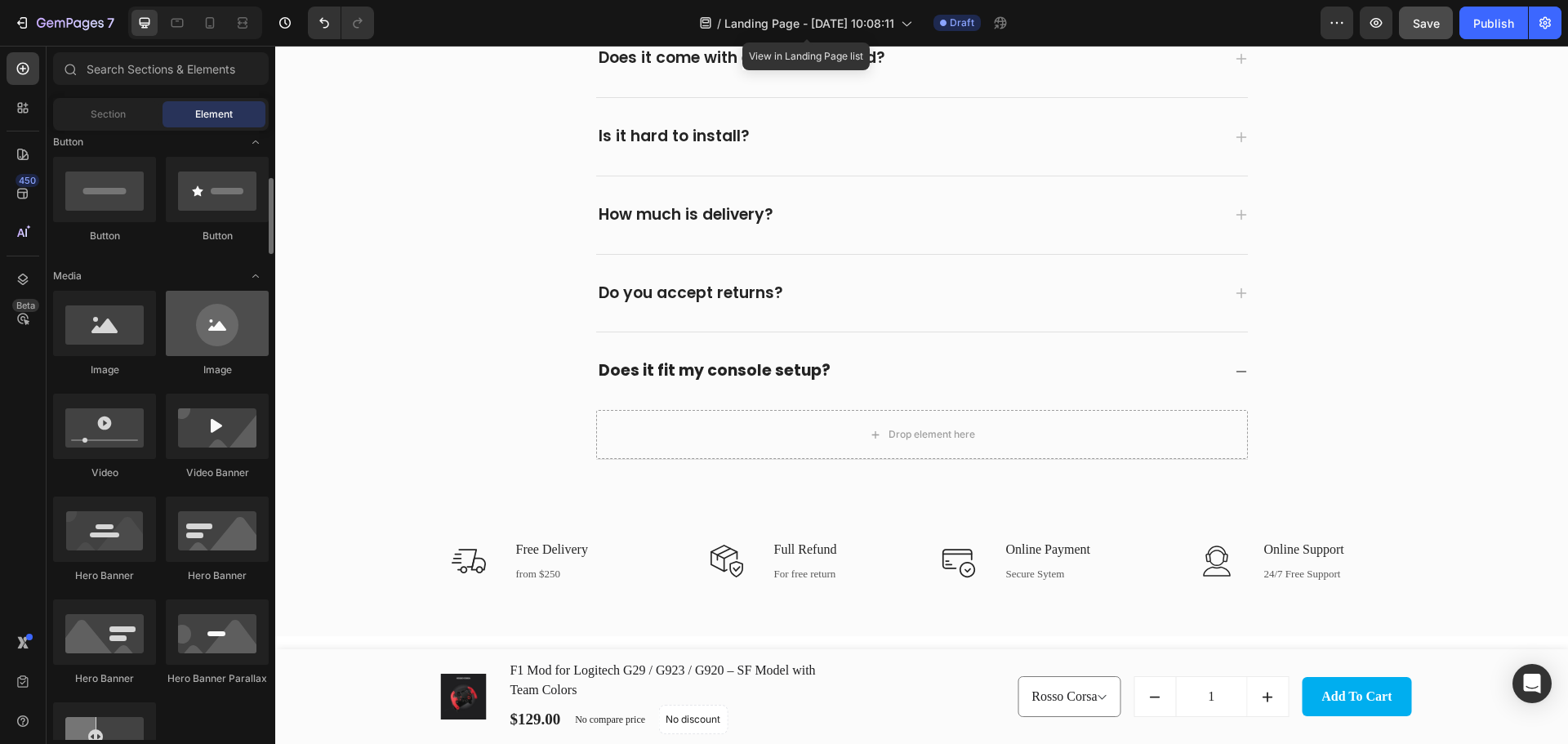
scroll to position [190, 0]
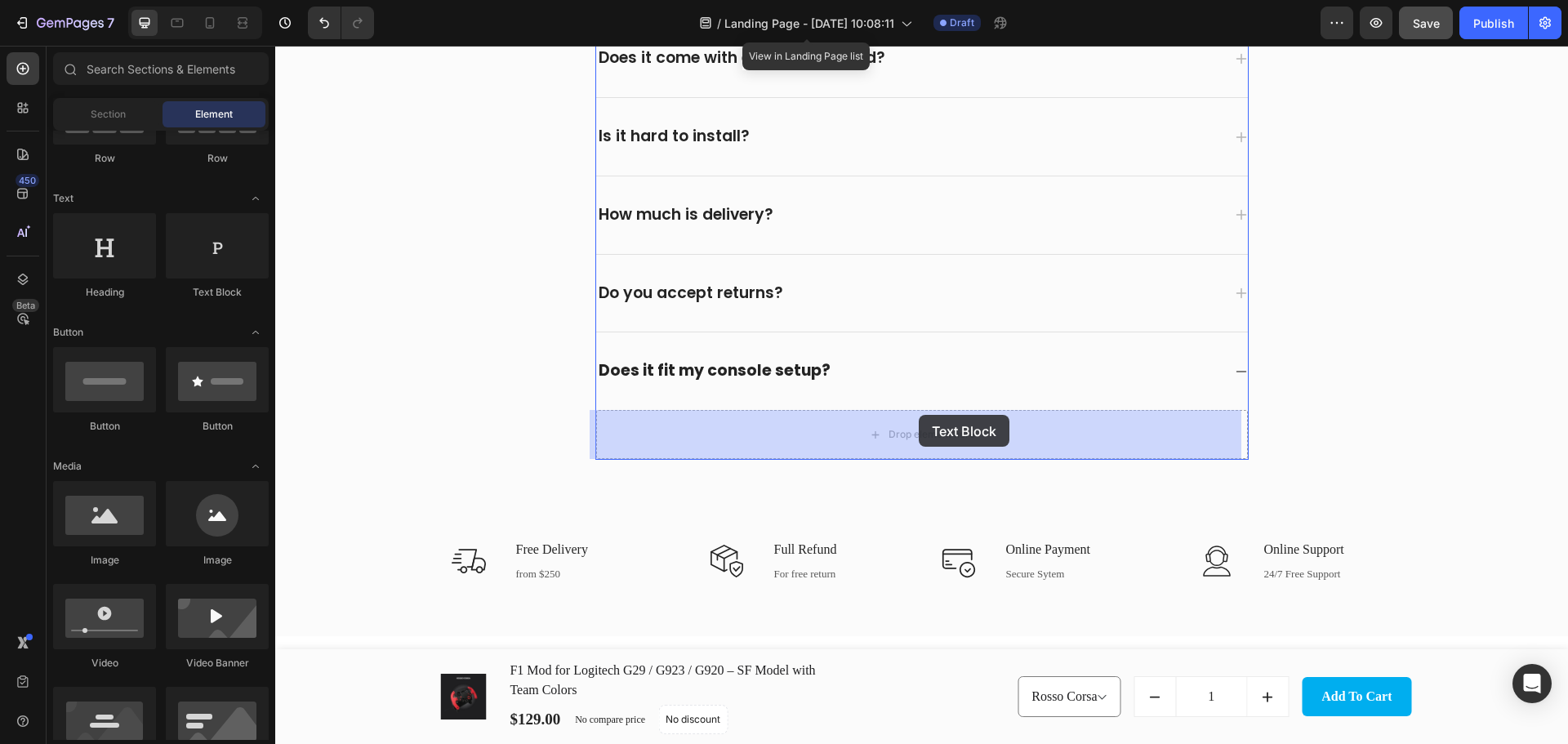
drag, startPoint x: 497, startPoint y: 295, endPoint x: 918, endPoint y: 415, distance: 437.8
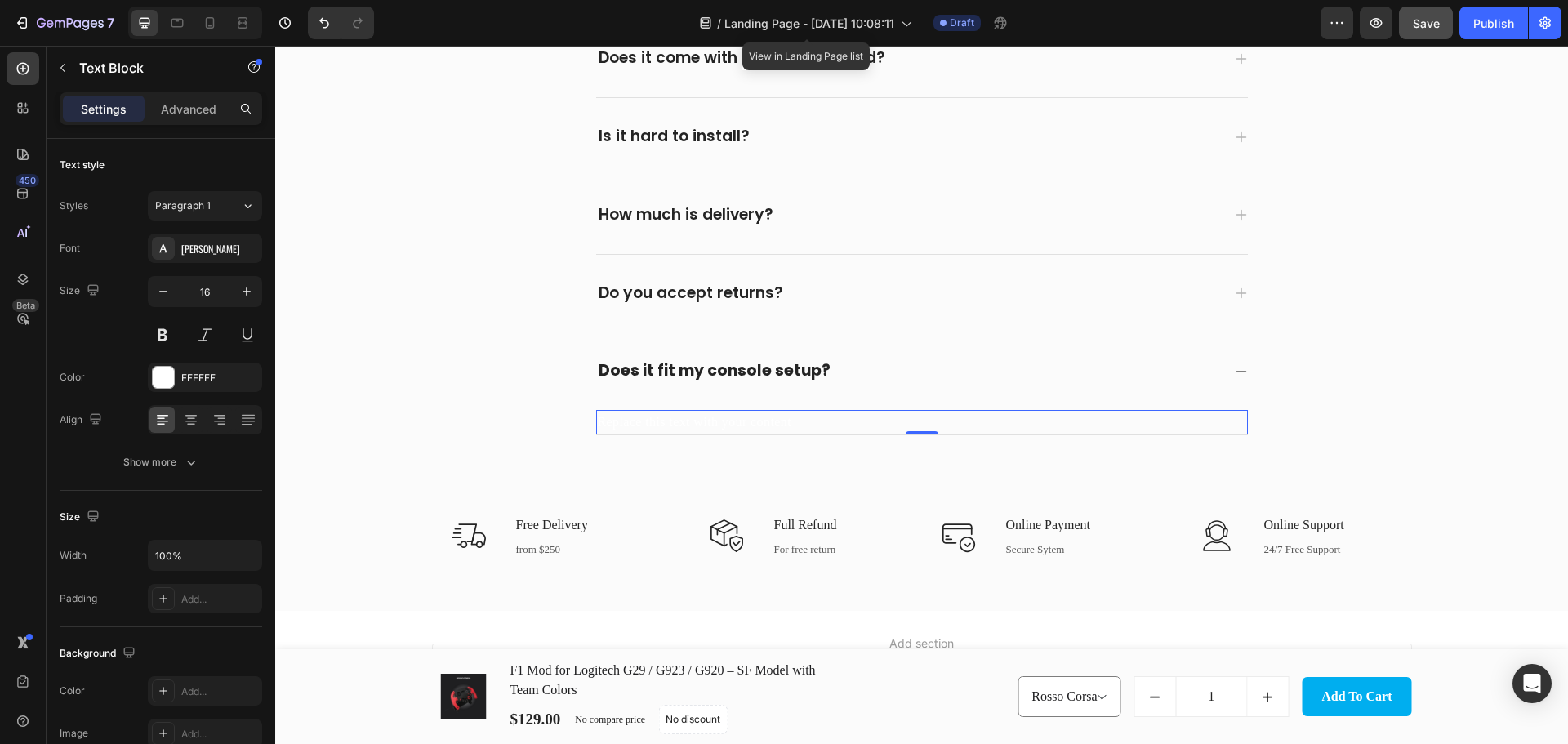
click at [883, 420] on div "Replace this text with your content" at bounding box center [922, 422] width 651 height 24
click at [883, 420] on p "Replace this text with your content" at bounding box center [922, 422] width 648 height 21
click at [848, 422] on p "Replace this text with your content" at bounding box center [922, 422] width 648 height 21
click at [852, 422] on p "Replace this text with your content" at bounding box center [922, 422] width 648 height 21
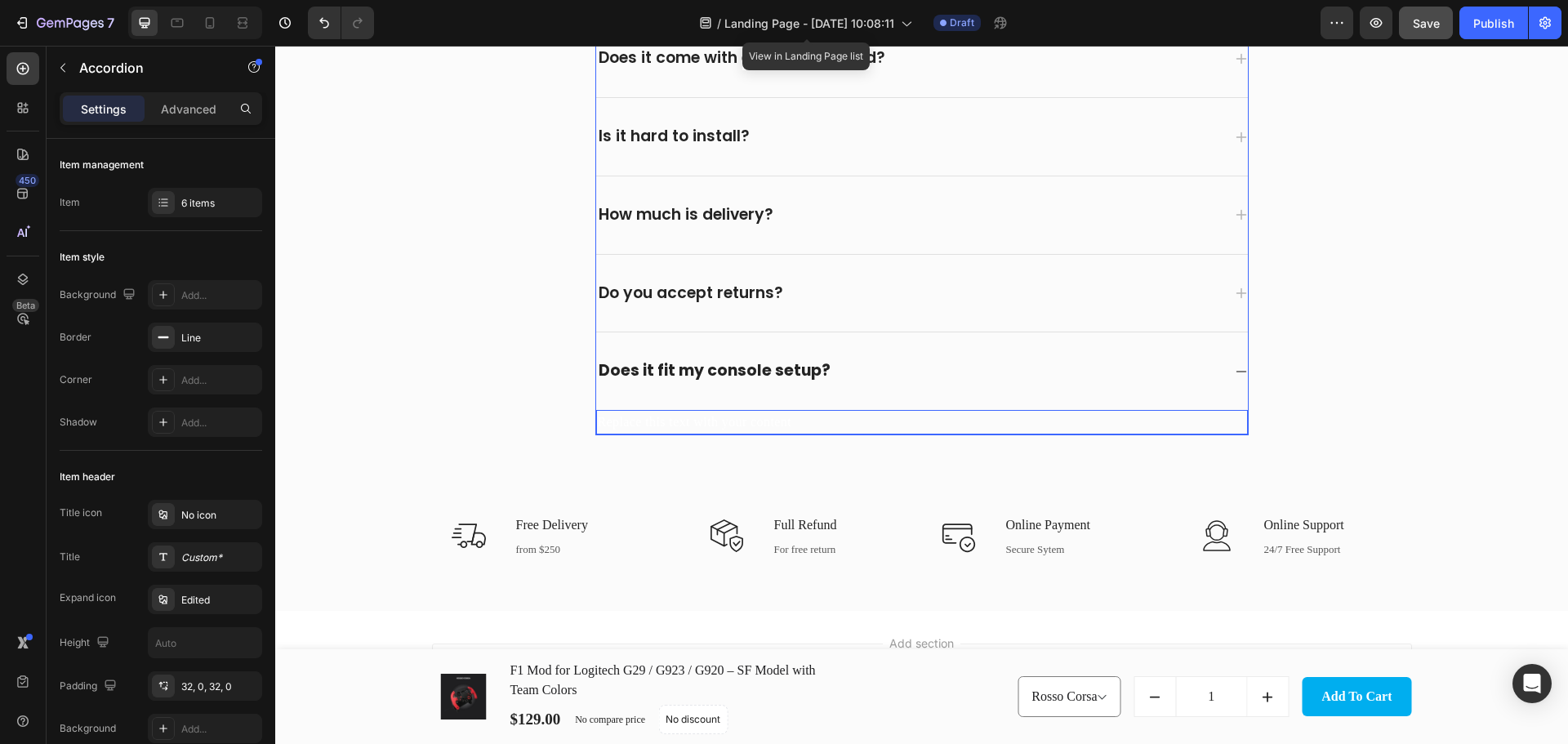
click at [931, 404] on div "Does it fit my console setup?" at bounding box center [922, 371] width 651 height 77
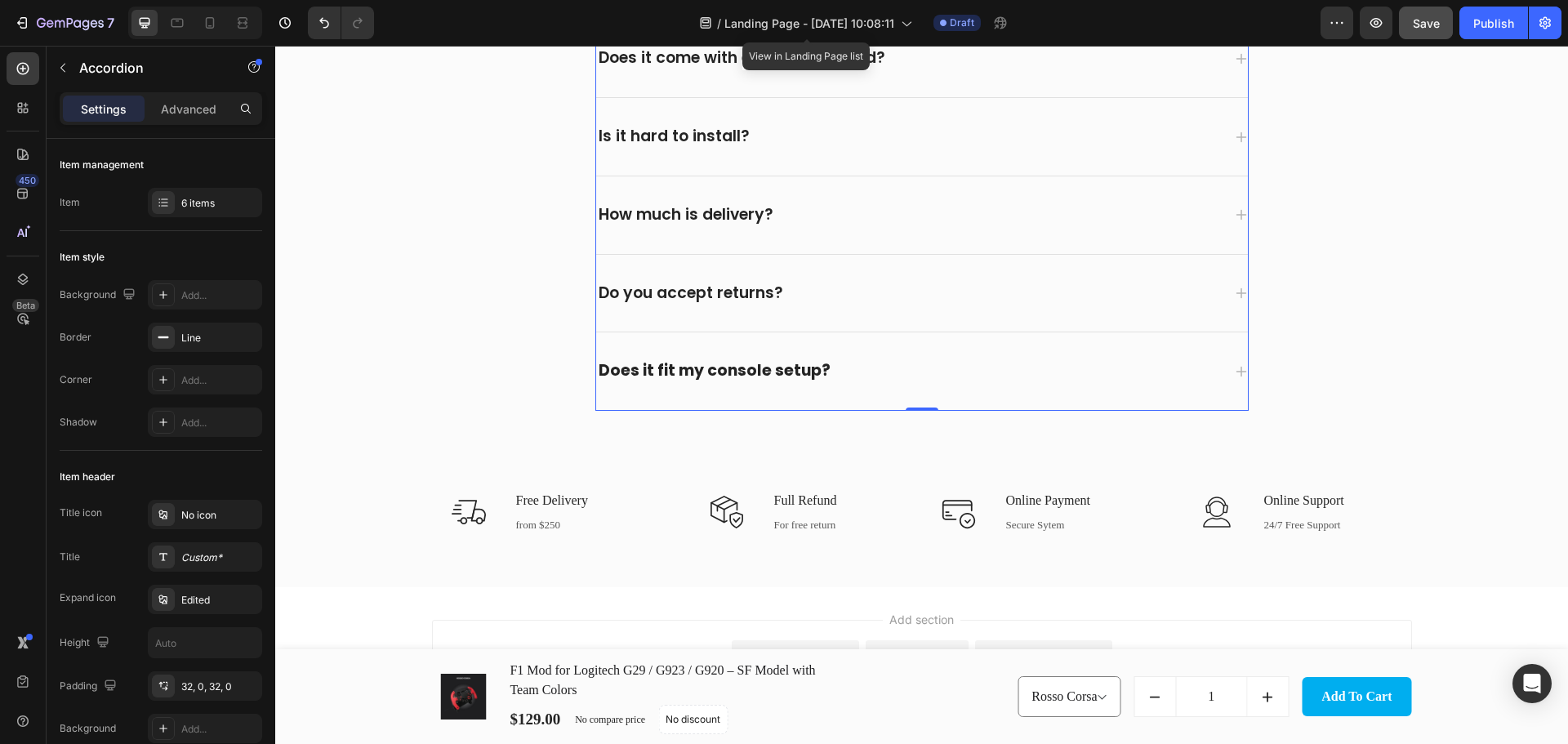
click at [906, 376] on div "Does it fit my console setup?" at bounding box center [908, 371] width 625 height 25
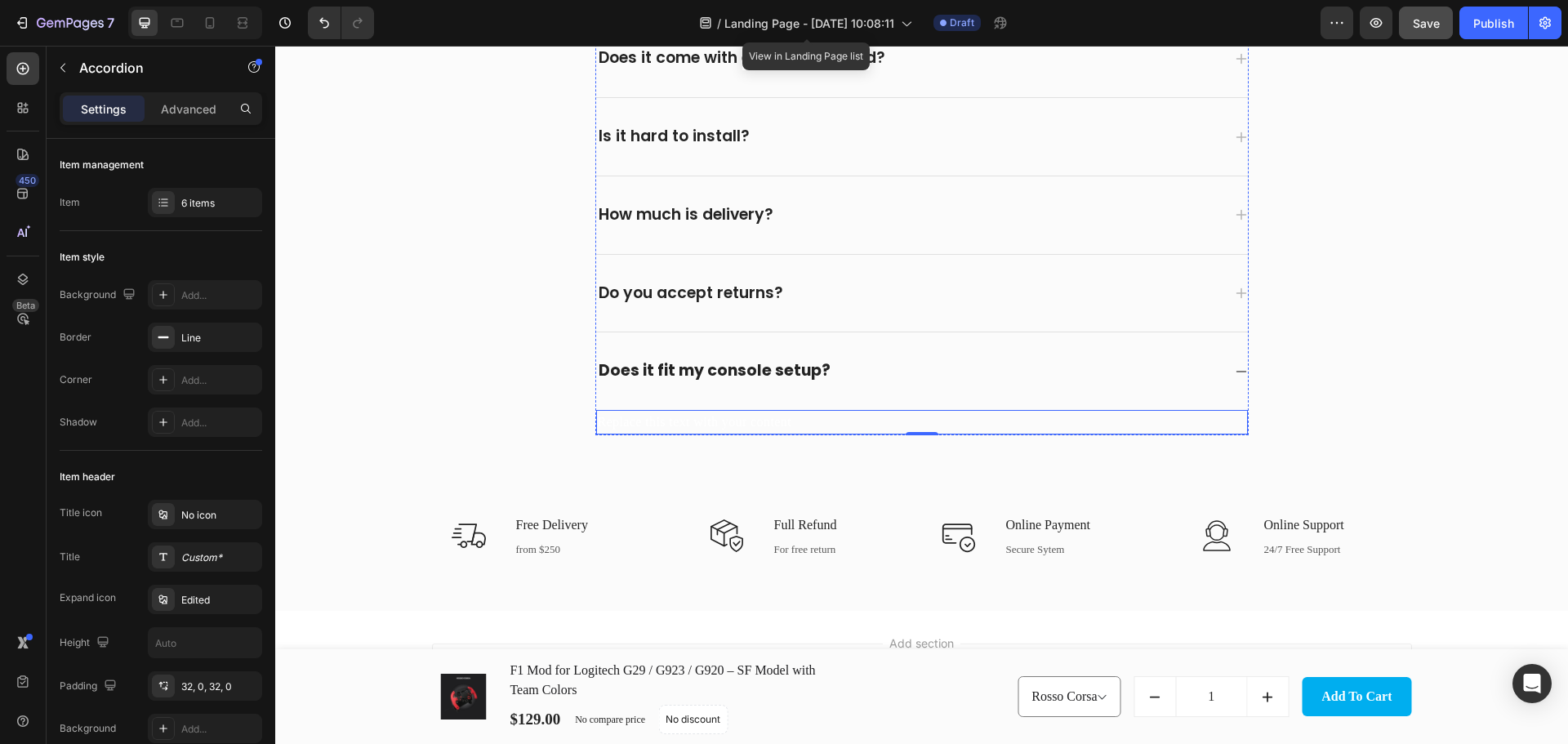
click at [705, 411] on div "Replace this text with your content" at bounding box center [922, 422] width 651 height 24
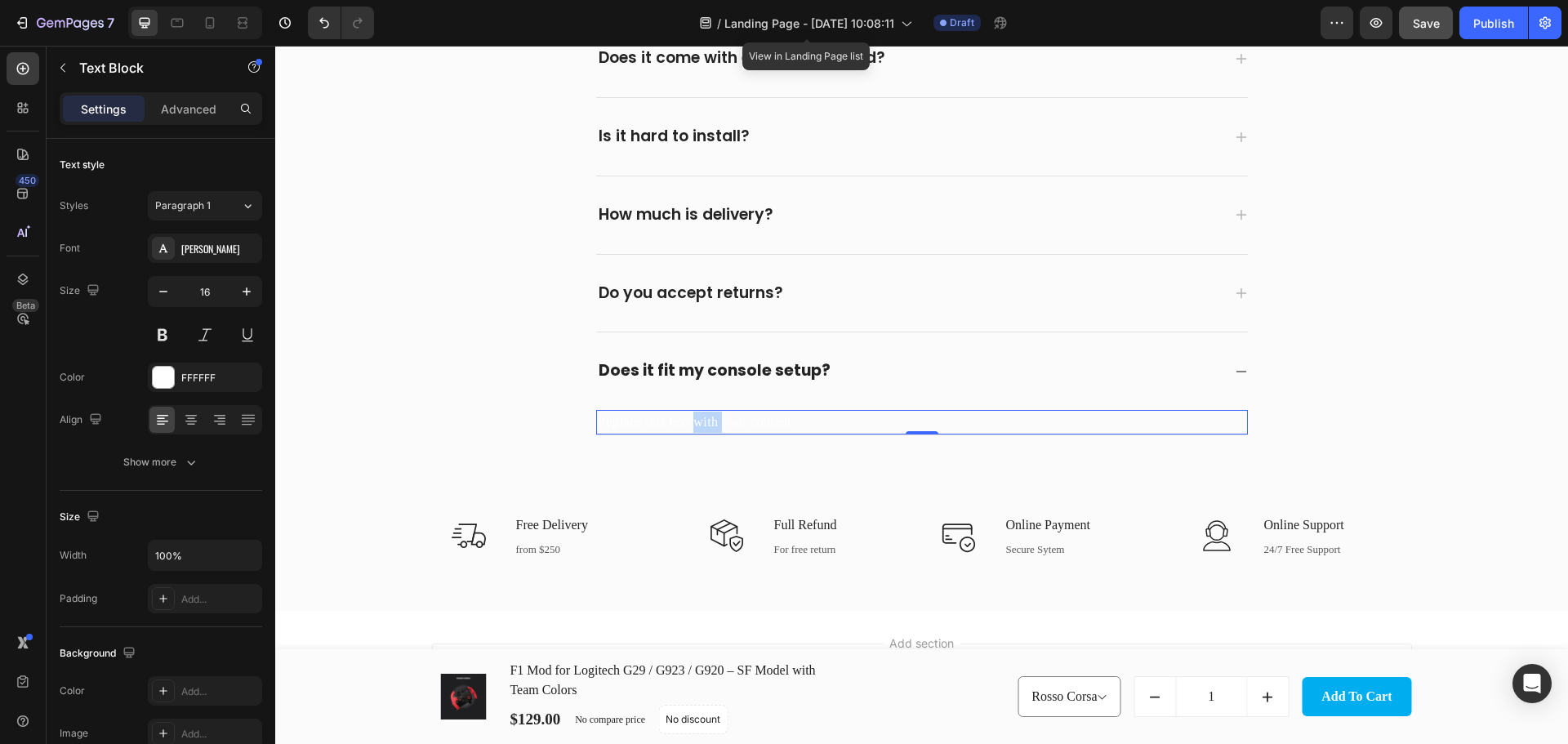
click at [705, 412] on div "Replace this text with your content" at bounding box center [922, 422] width 651 height 24
click at [705, 417] on p "Replace this text with your content" at bounding box center [922, 422] width 648 height 21
click at [774, 420] on p "Replace this text with your content" at bounding box center [922, 422] width 648 height 21
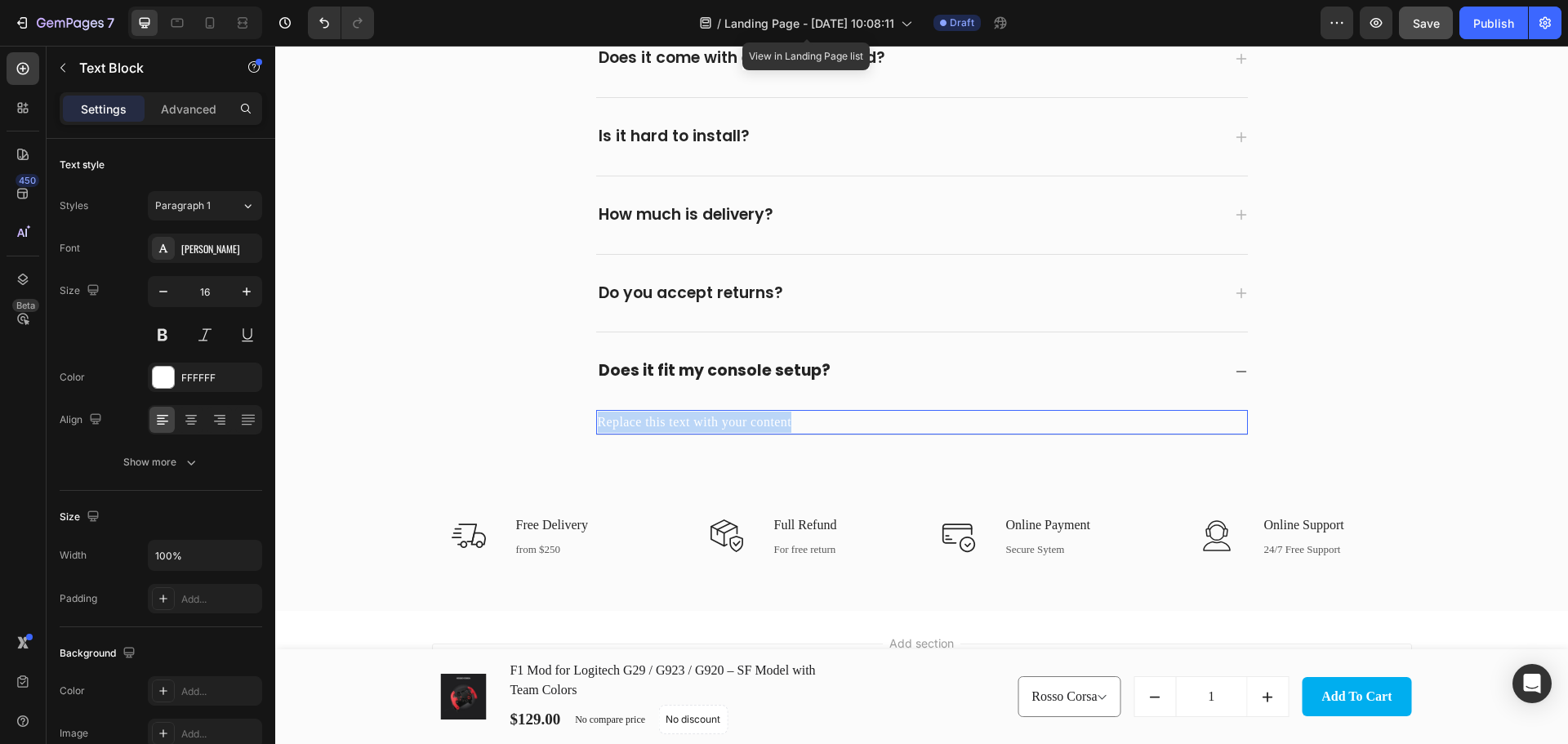
click at [774, 420] on p "Replace this text with your content" at bounding box center [922, 422] width 648 height 21
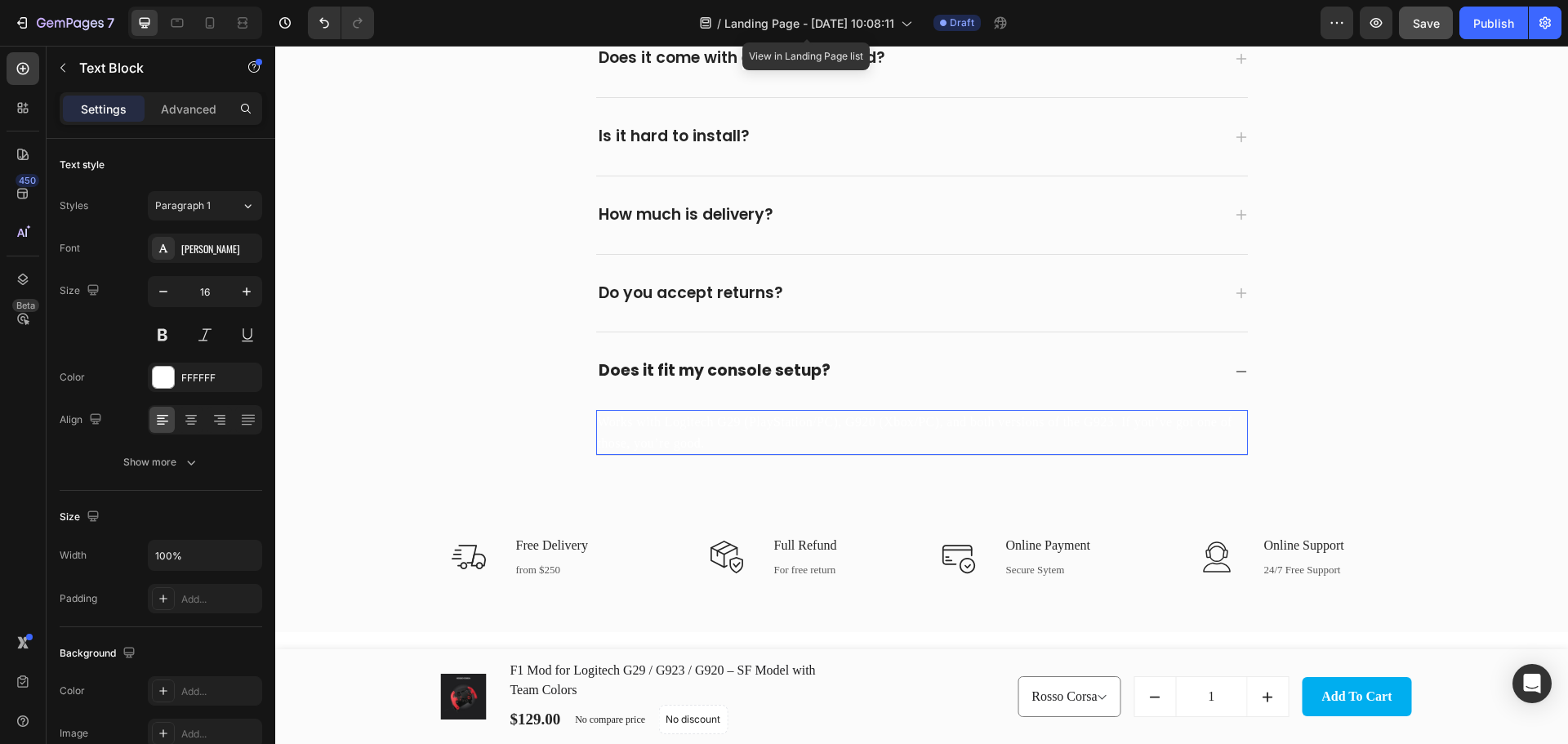
click at [720, 447] on p "Works with Logitech G29 (PlayStation/PC), G920 (Xbox/PC), and both versions of …" at bounding box center [922, 432] width 648 height 41
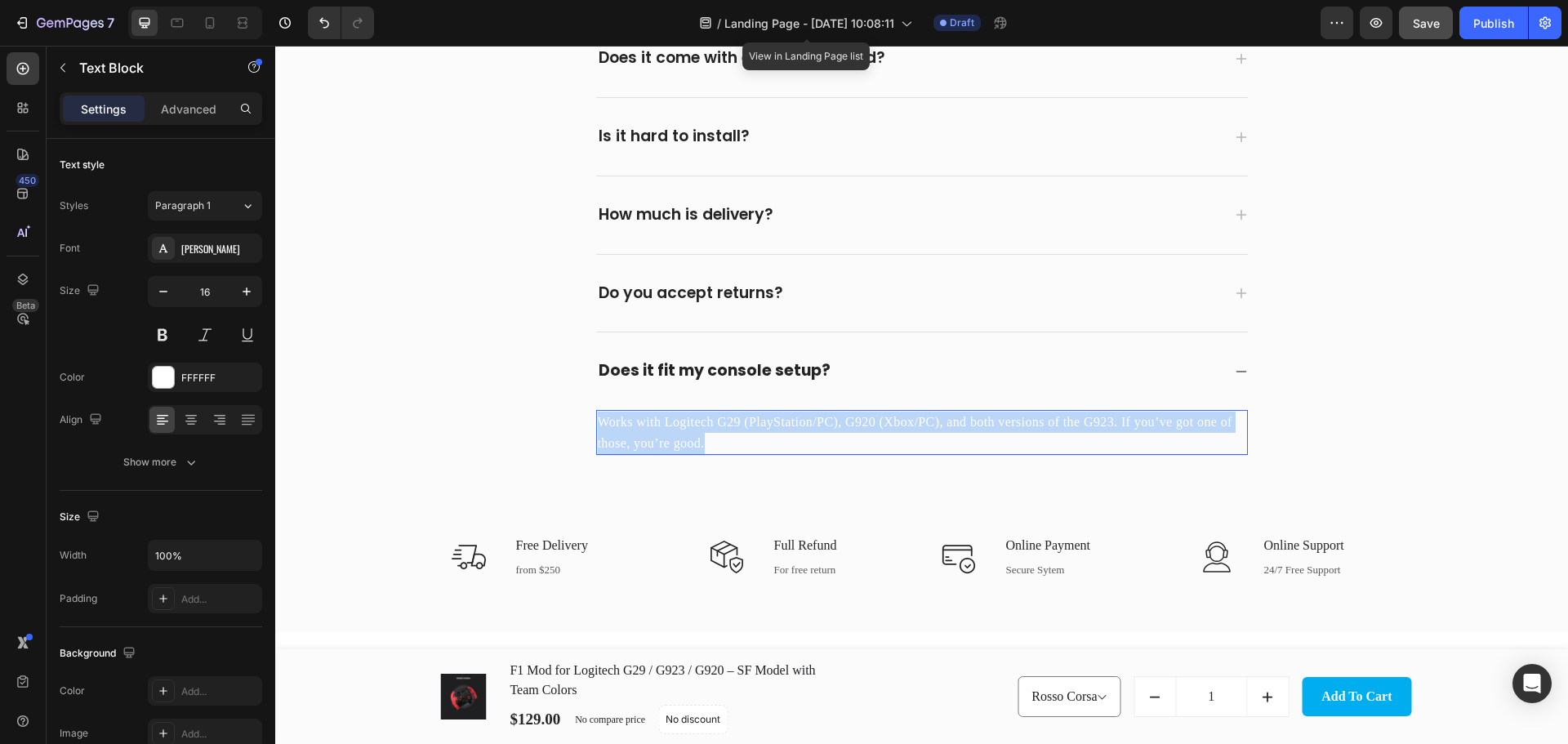
click at [720, 447] on p "Works with Logitech G29 (PlayStation/PC), G920 (Xbox/PC), and both versions of …" at bounding box center [922, 432] width 648 height 41
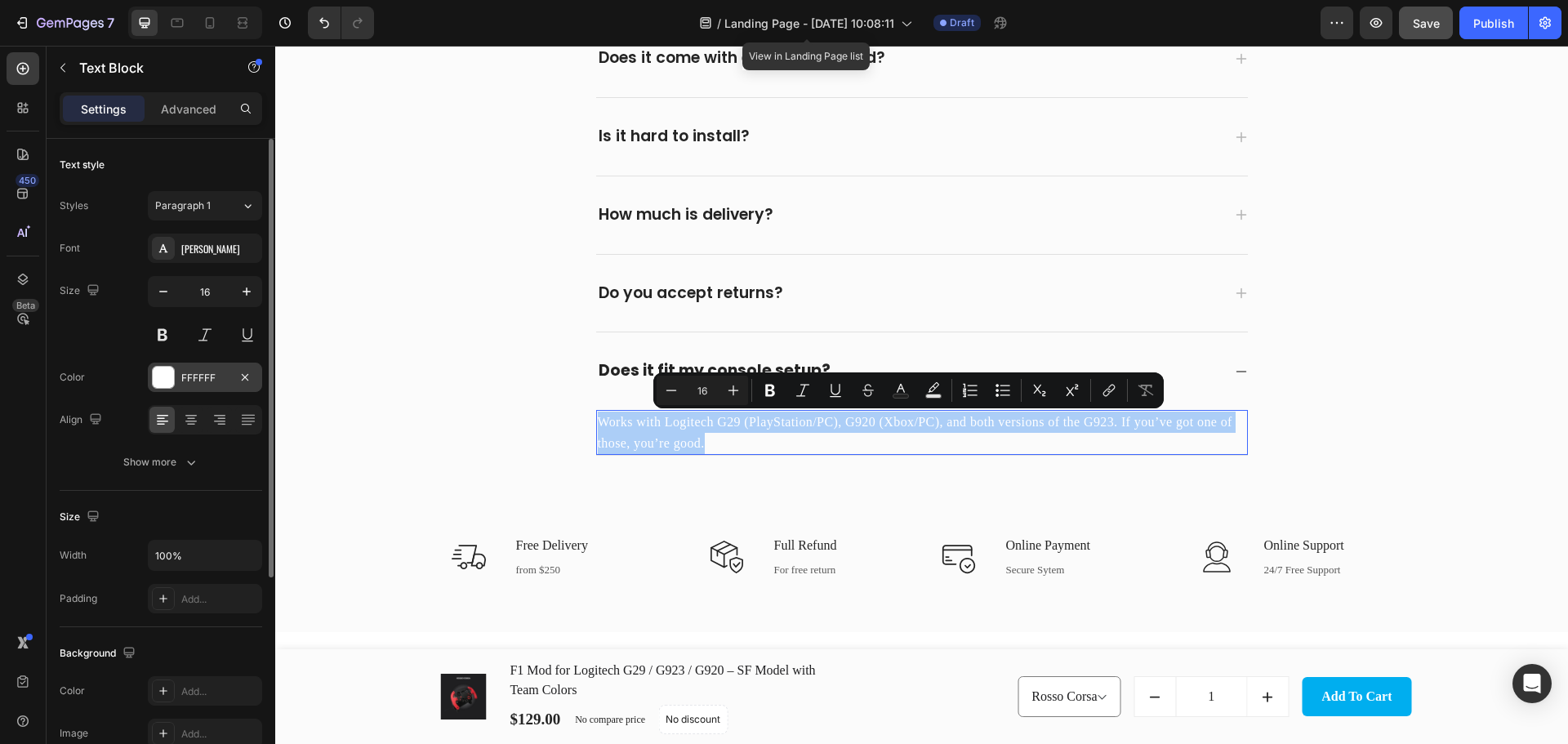
click at [164, 380] on div at bounding box center [162, 377] width 21 height 21
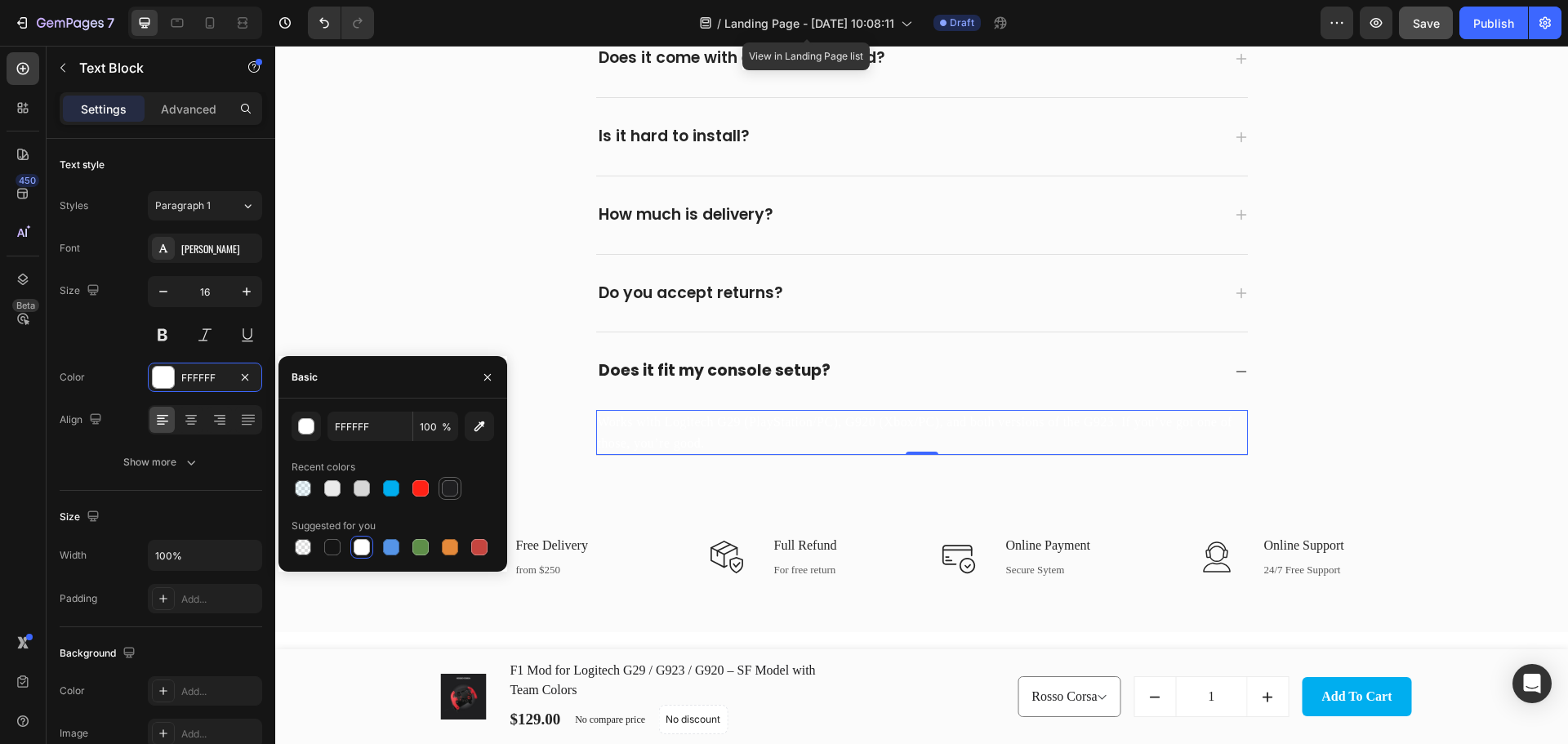
click at [446, 491] on div at bounding box center [449, 487] width 16 height 16
type input "1F1F21"
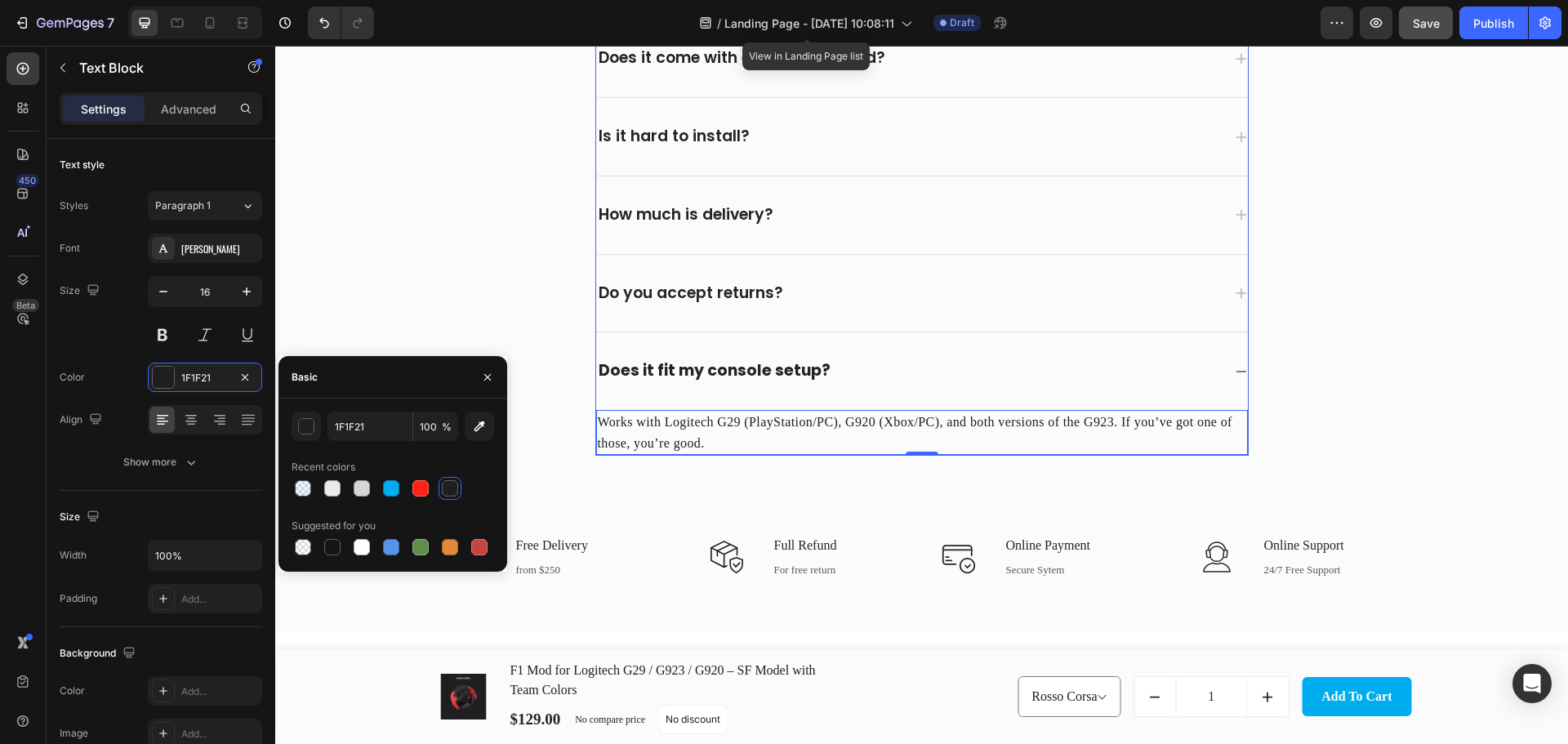
click at [945, 370] on div "Does it fit my console setup?" at bounding box center [908, 371] width 625 height 25
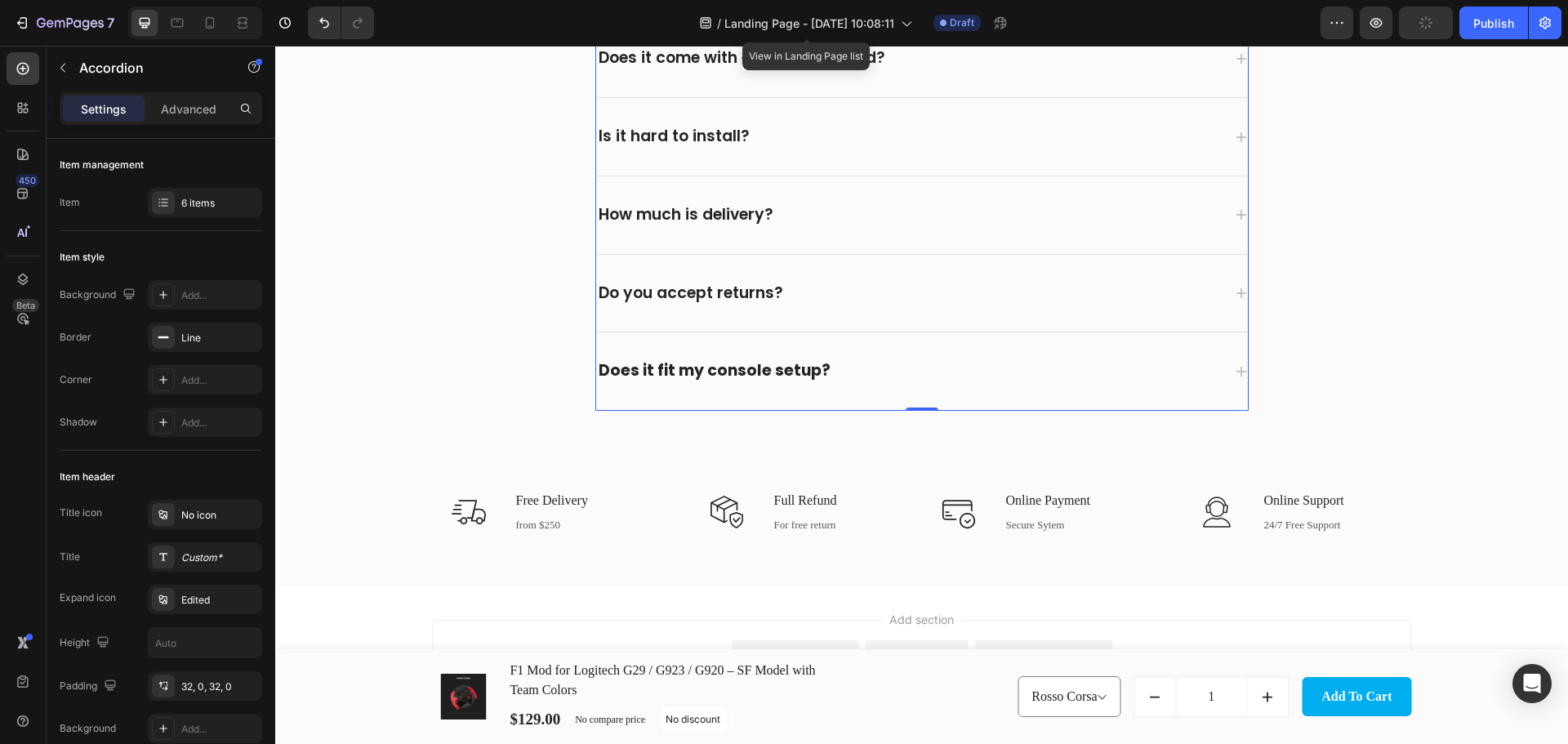
click at [963, 377] on div "Does it fit my console setup?" at bounding box center [908, 371] width 625 height 25
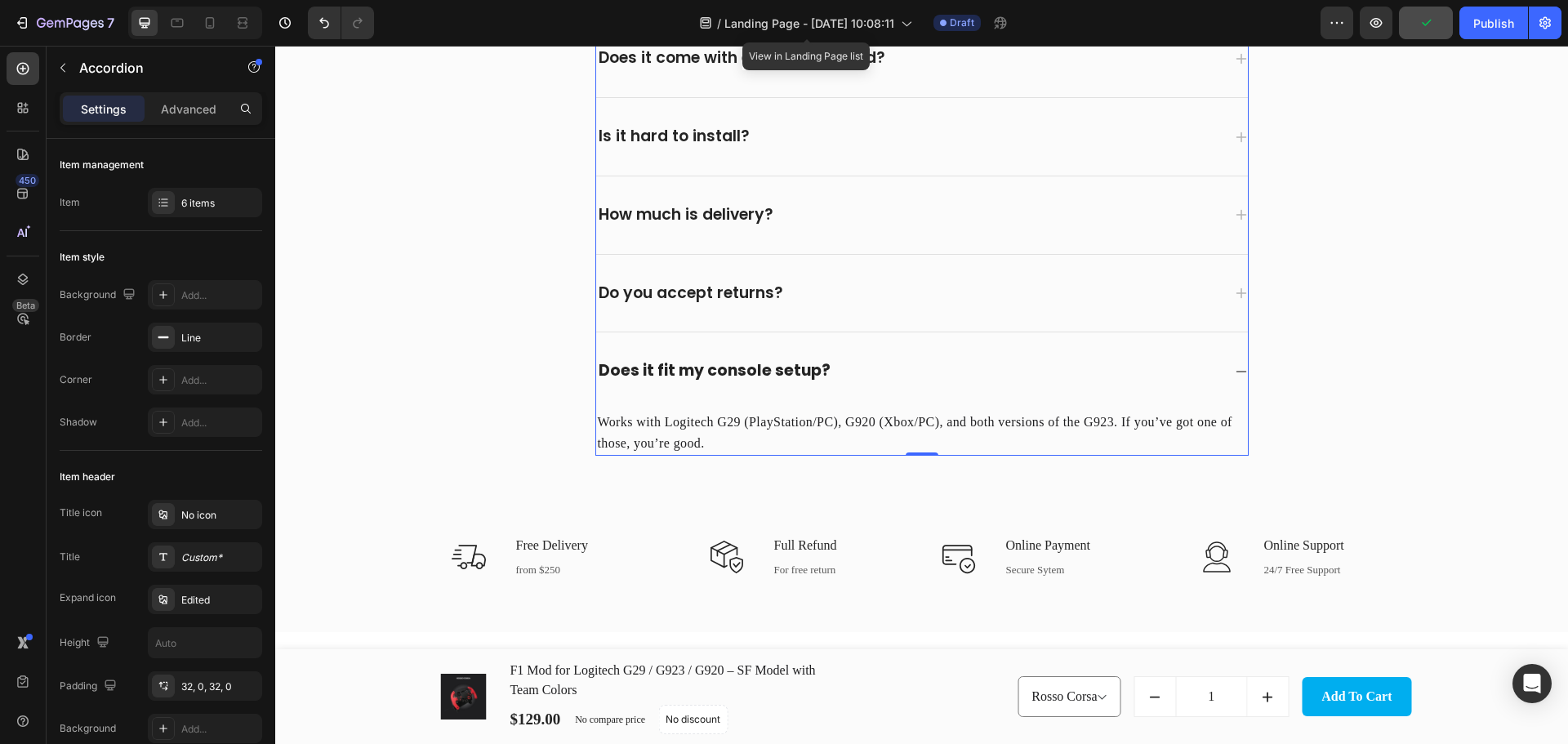
click at [929, 295] on div "Do you accept returns?" at bounding box center [908, 294] width 625 height 25
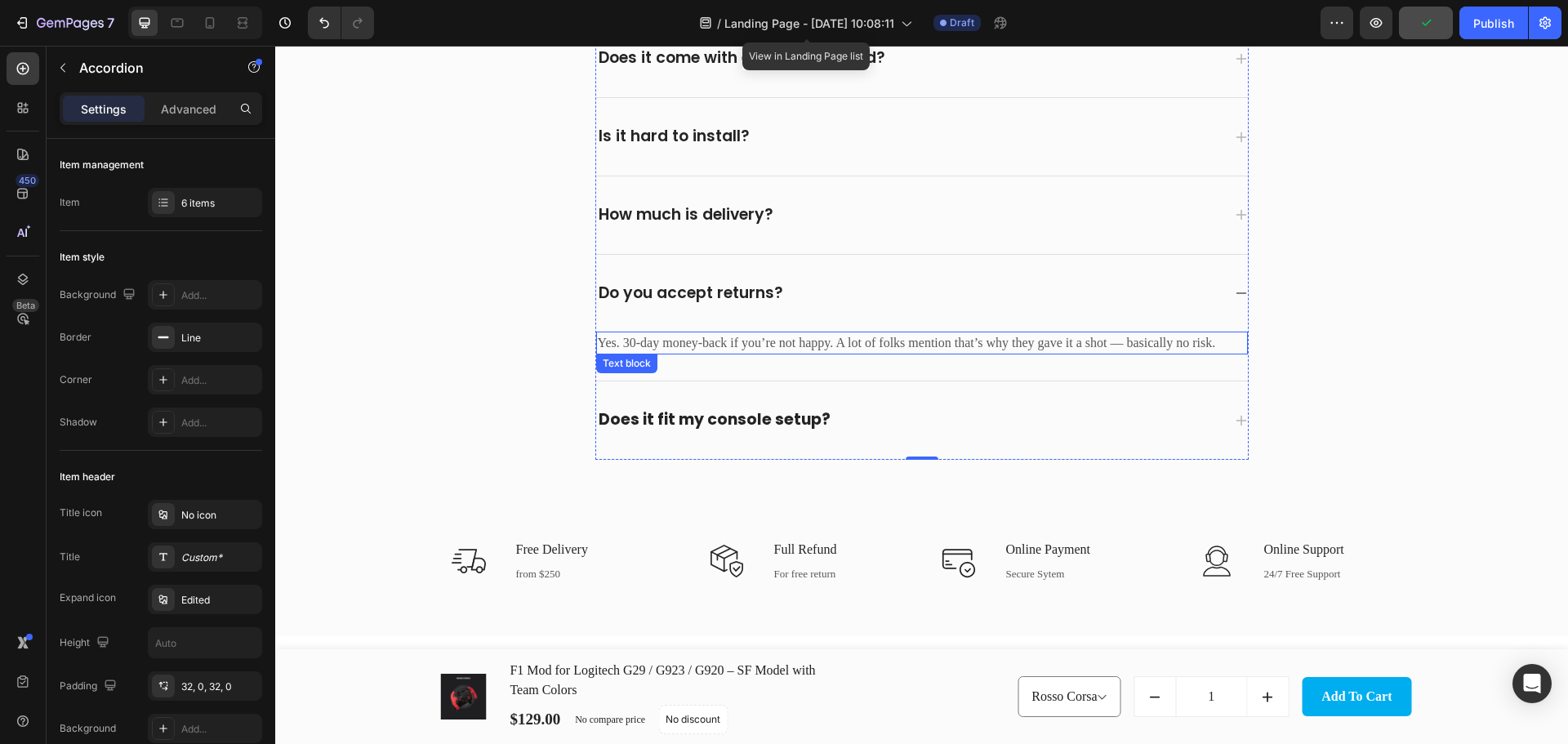
click at [867, 341] on p "Yes. 30-day money-back if you’re not happy. A lot of folks mention that’s why t…" at bounding box center [922, 343] width 648 height 19
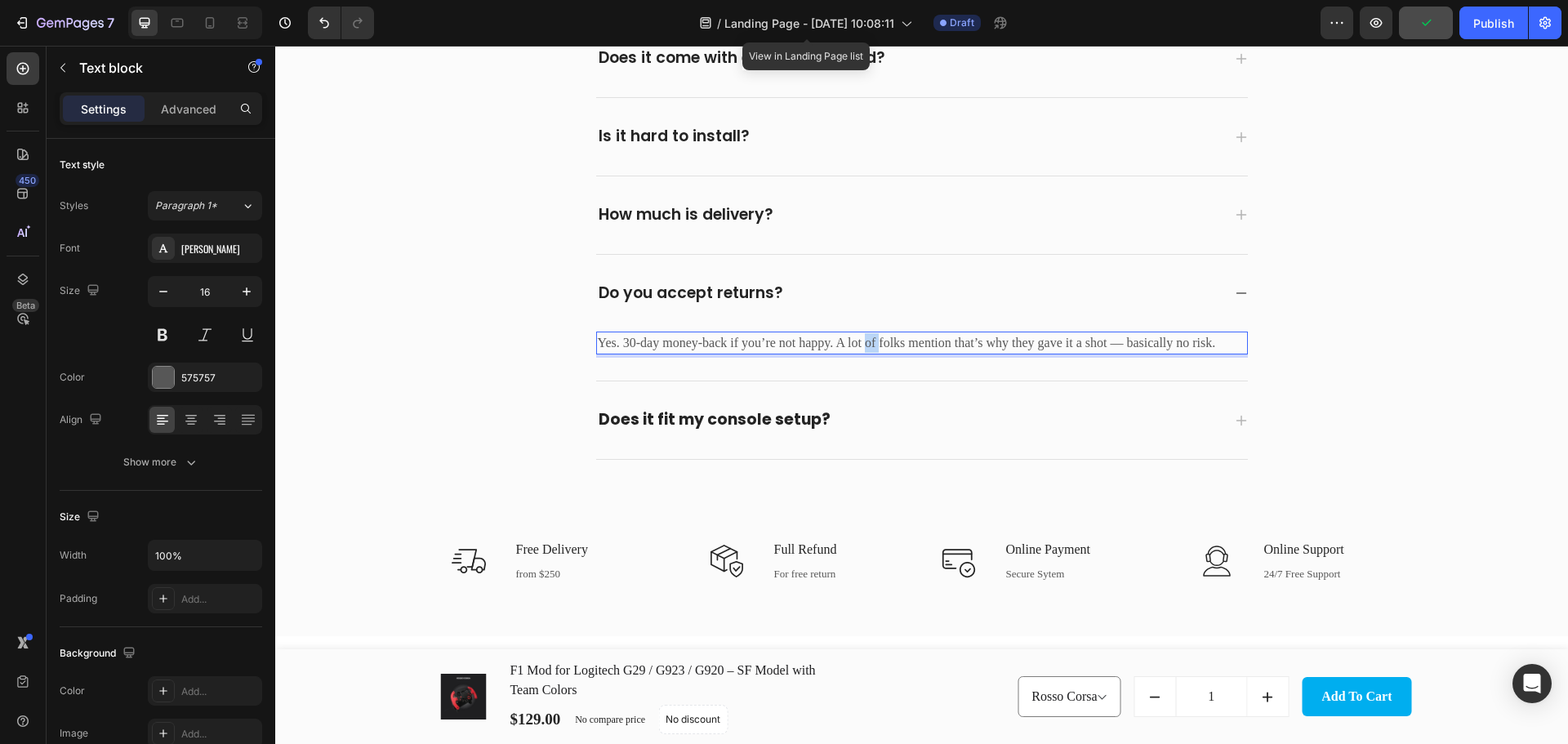
click at [867, 341] on p "Yes. 30-day money-back if you’re not happy. A lot of folks mention that’s why t…" at bounding box center [922, 343] width 648 height 19
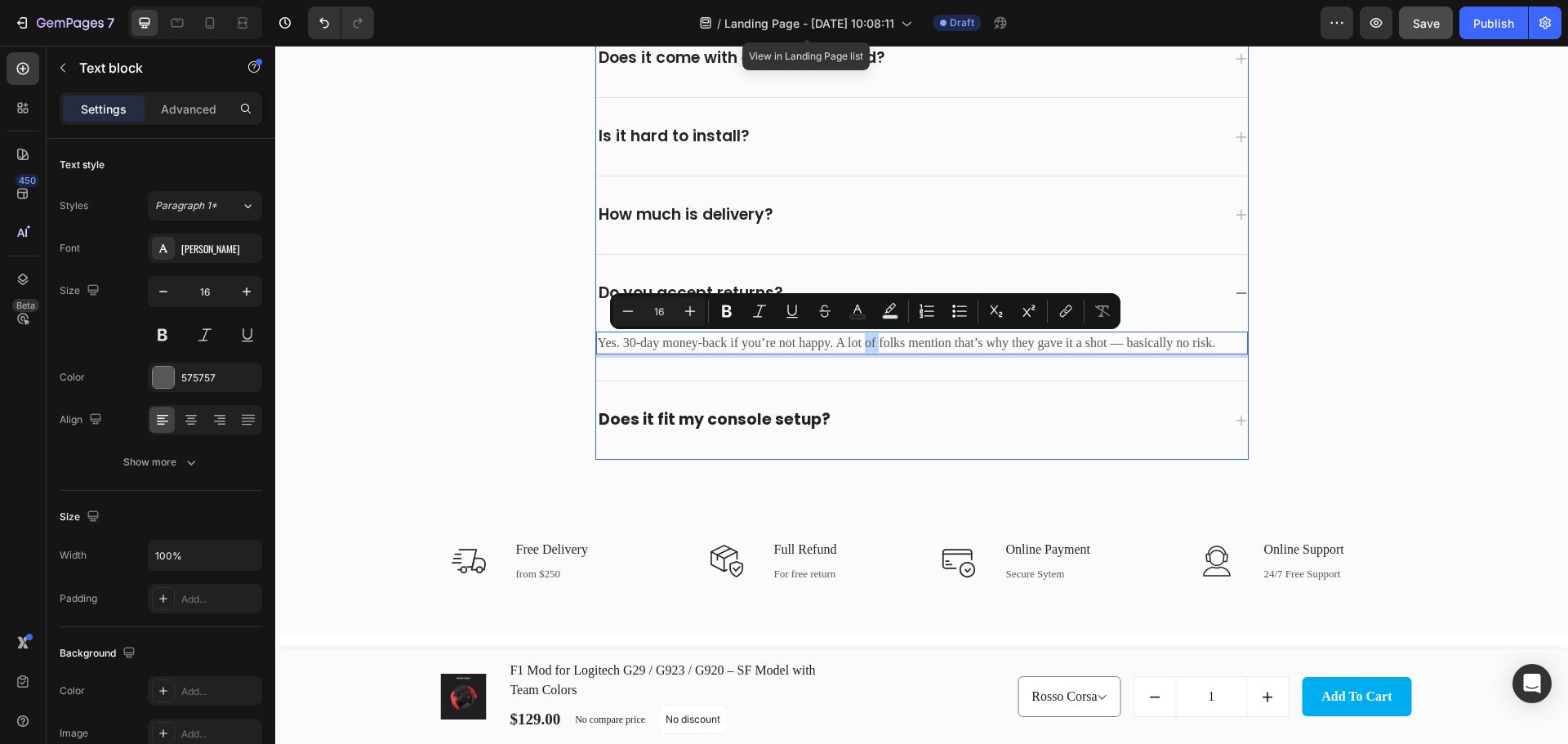
click at [804, 417] on strong "Does it fit my console setup?" at bounding box center [714, 419] width 231 height 22
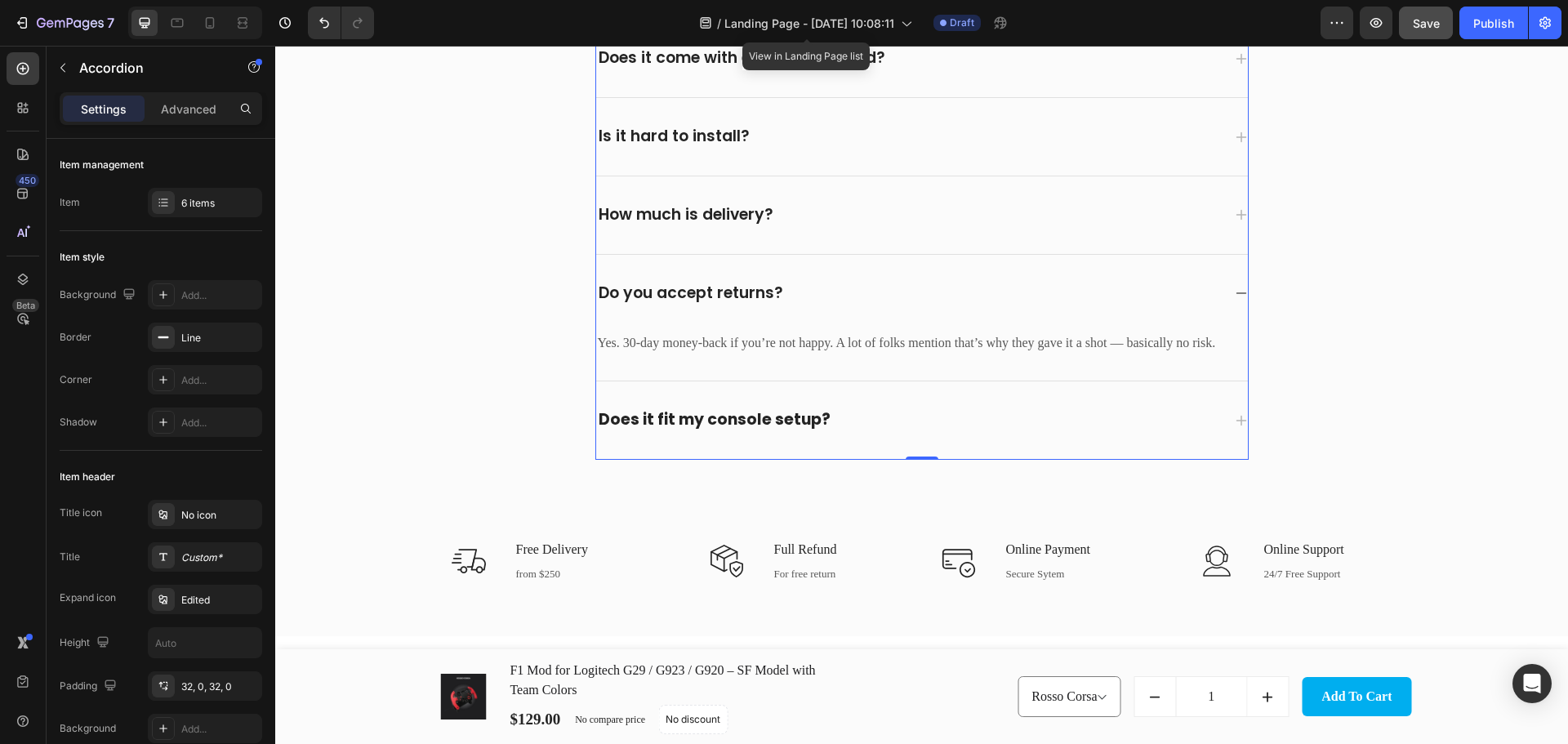
click at [880, 421] on div "Does it fit my console setup?" at bounding box center [908, 420] width 625 height 25
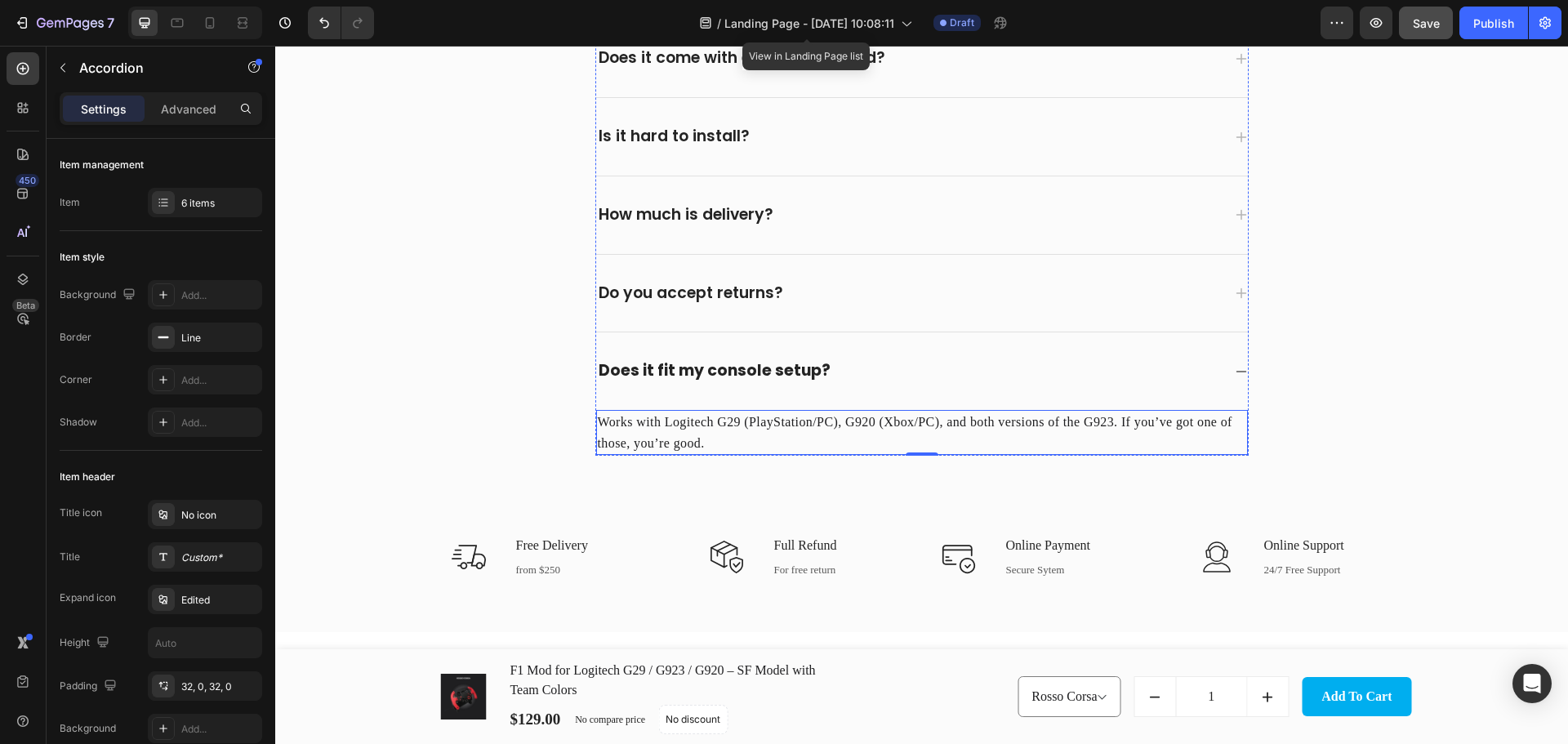
click at [854, 422] on p "Works with Logitech G29 (PlayStation/PC), G920 (Xbox/PC), and both versions of …" at bounding box center [922, 432] width 648 height 41
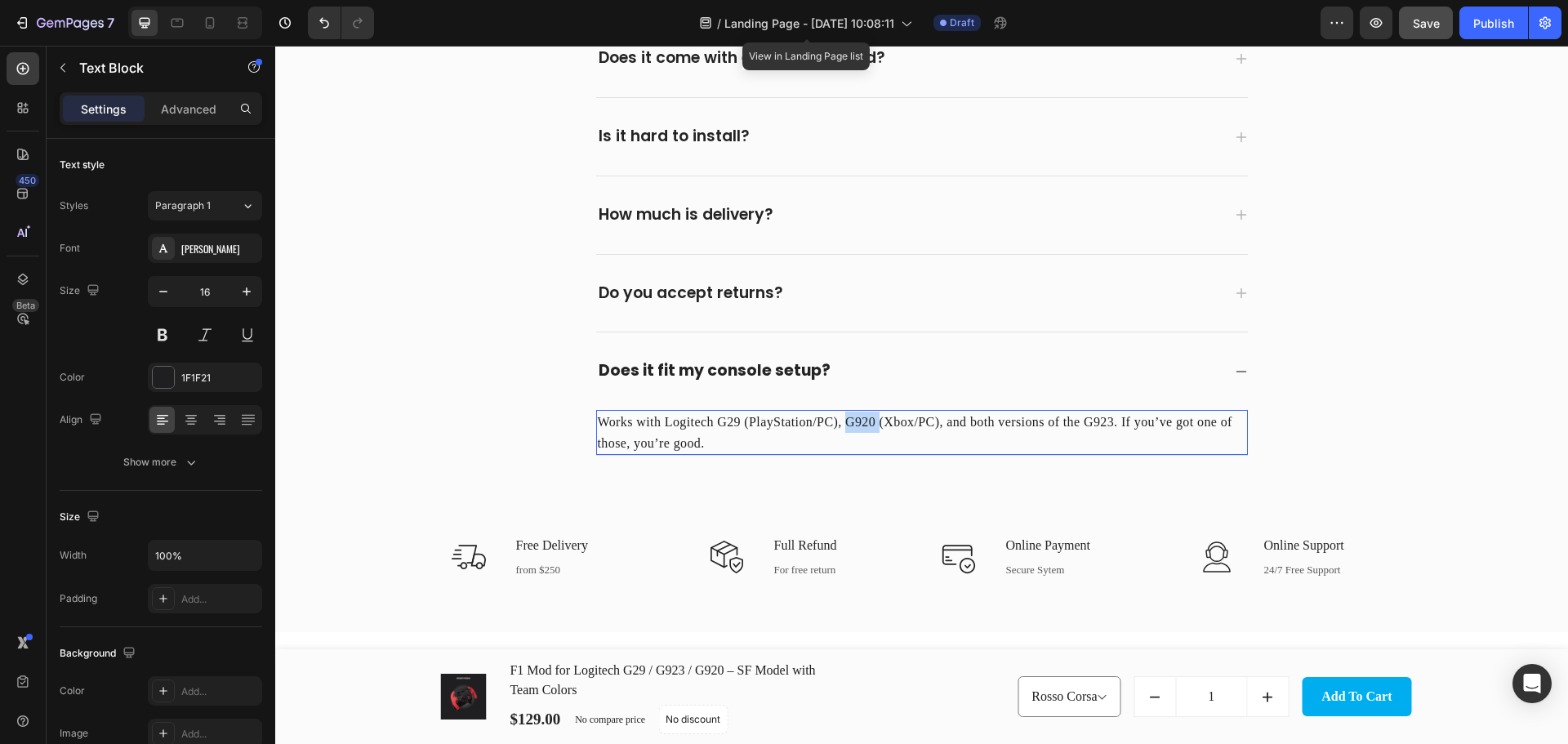
click at [854, 422] on p "Works with Logitech G29 (PlayStation/PC), G920 (Xbox/PC), and both versions of …" at bounding box center [922, 432] width 648 height 41
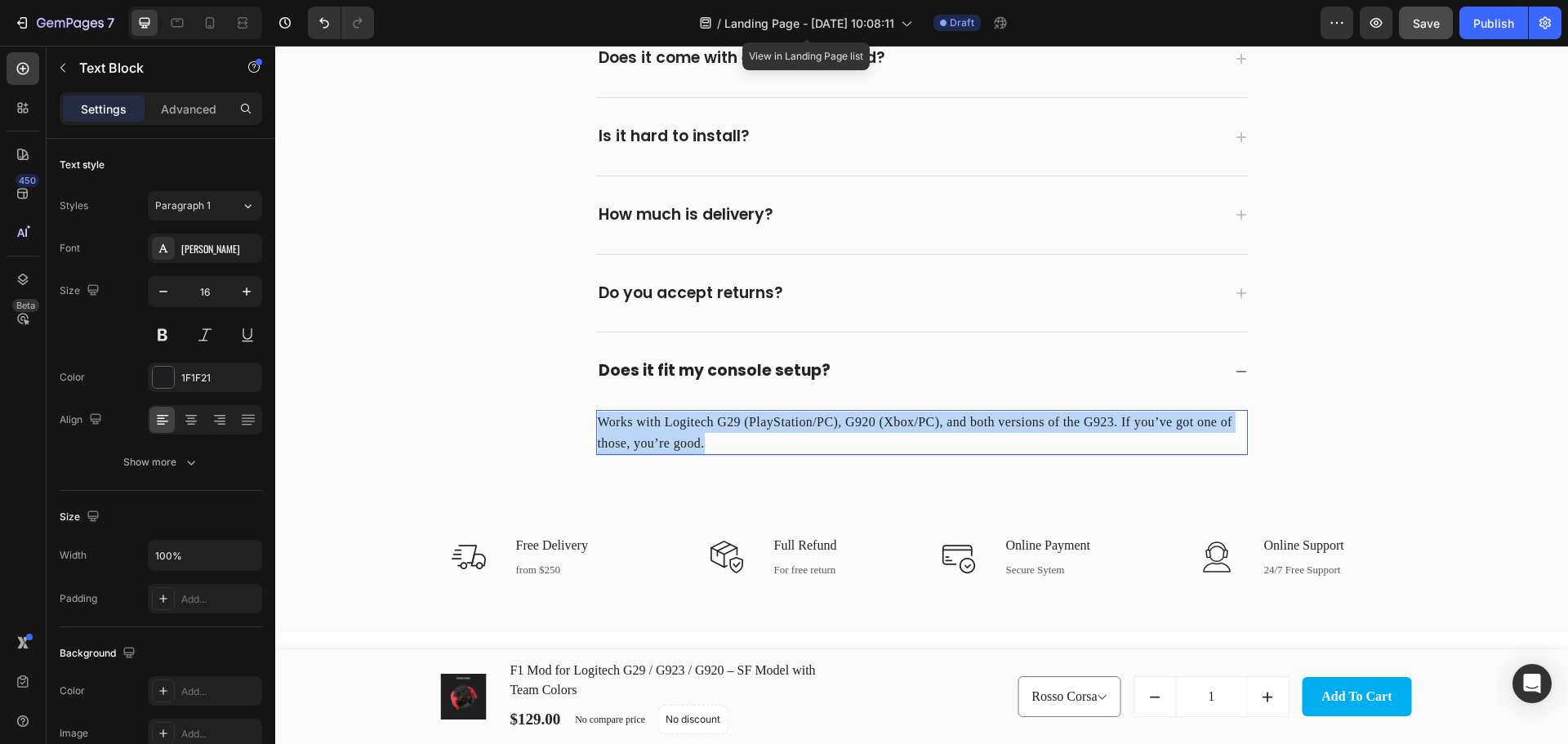
click at [855, 422] on p "Works with Logitech G29 (PlayStation/PC), G920 (Xbox/PC), and both versions of …" at bounding box center [922, 432] width 648 height 41
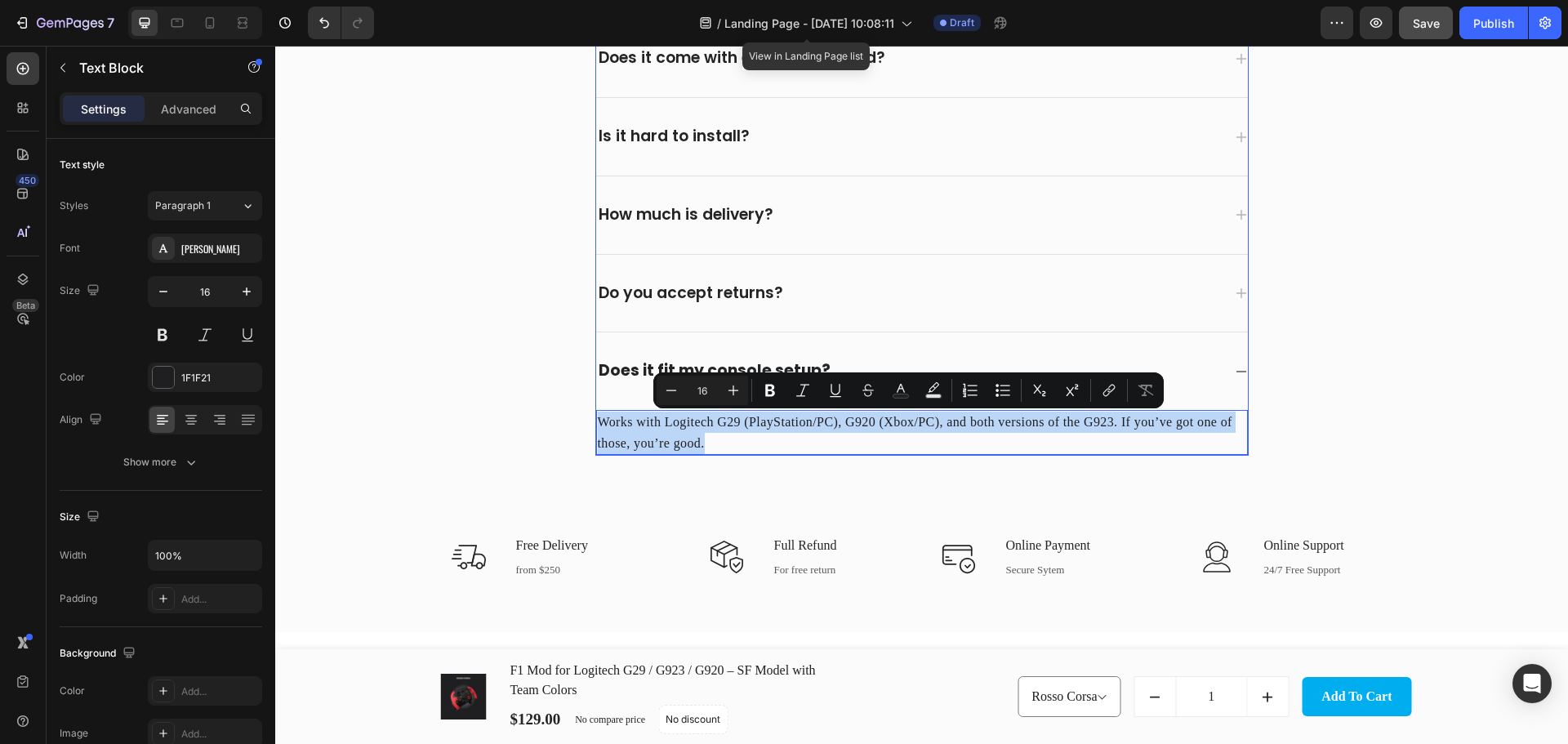
click at [945, 291] on div "Do you accept returns?" at bounding box center [908, 294] width 625 height 25
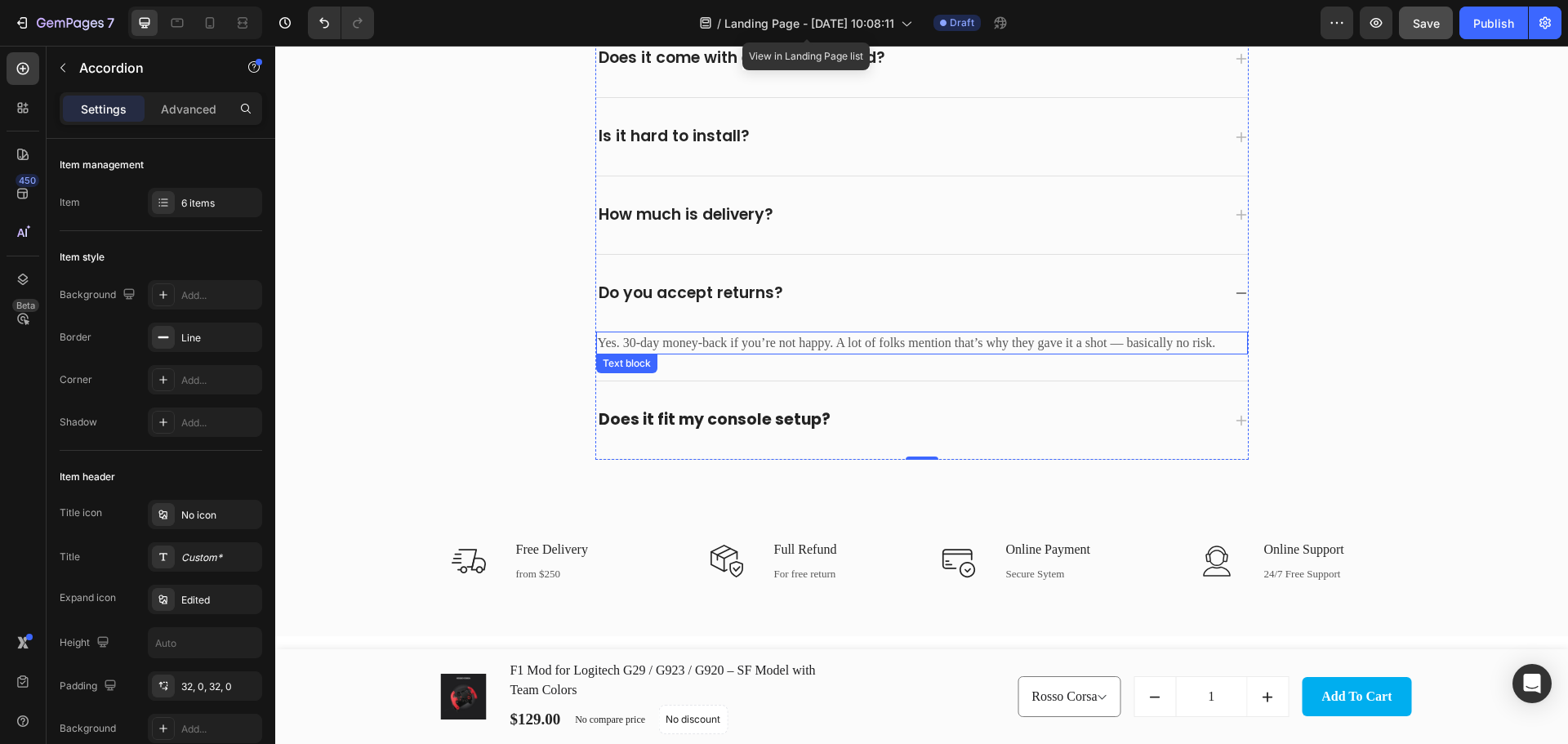
click at [853, 337] on p "Yes. 30-day money-back if you’re not happy. A lot of folks mention that’s why t…" at bounding box center [922, 343] width 648 height 19
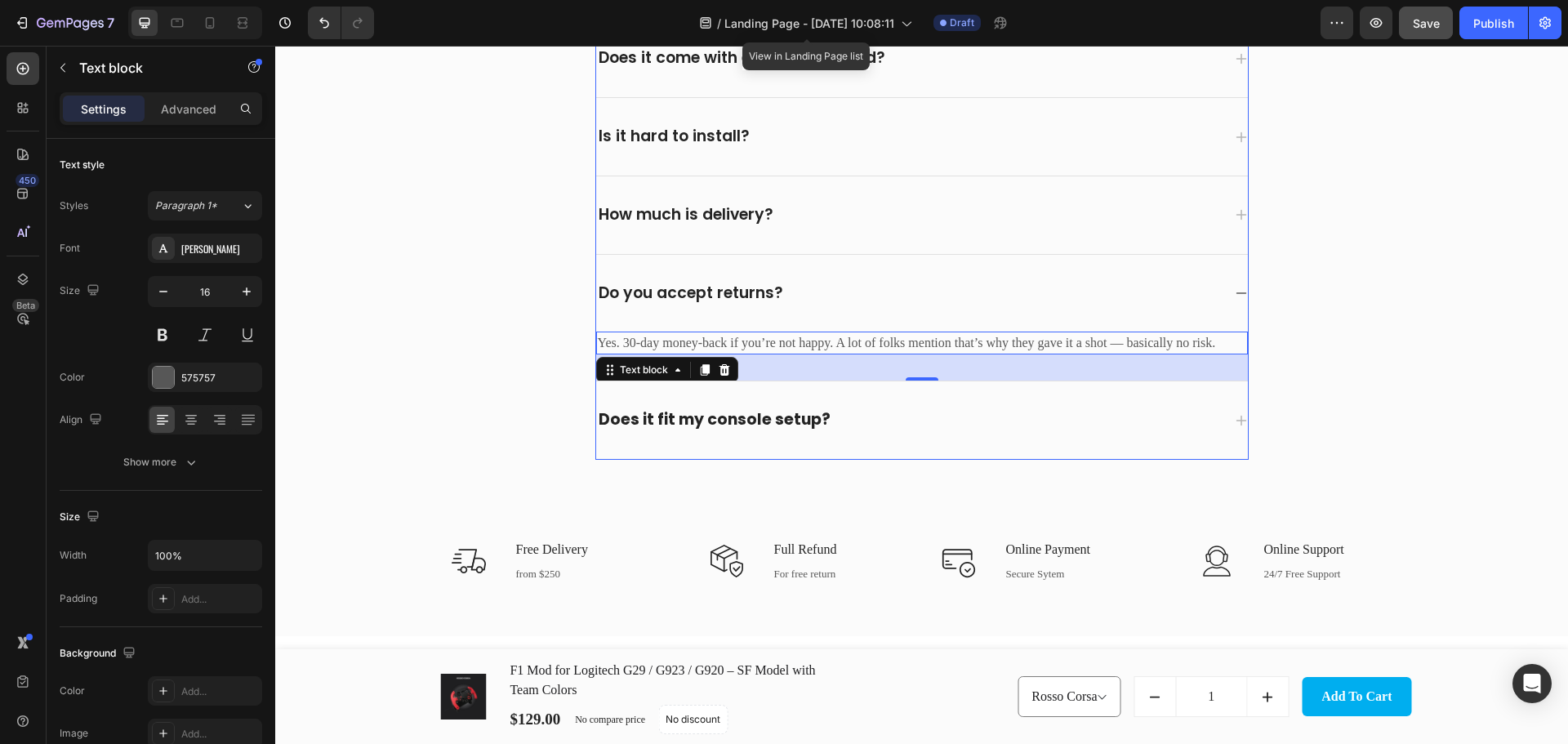
click at [892, 425] on div "Does it fit my console setup?" at bounding box center [908, 420] width 625 height 25
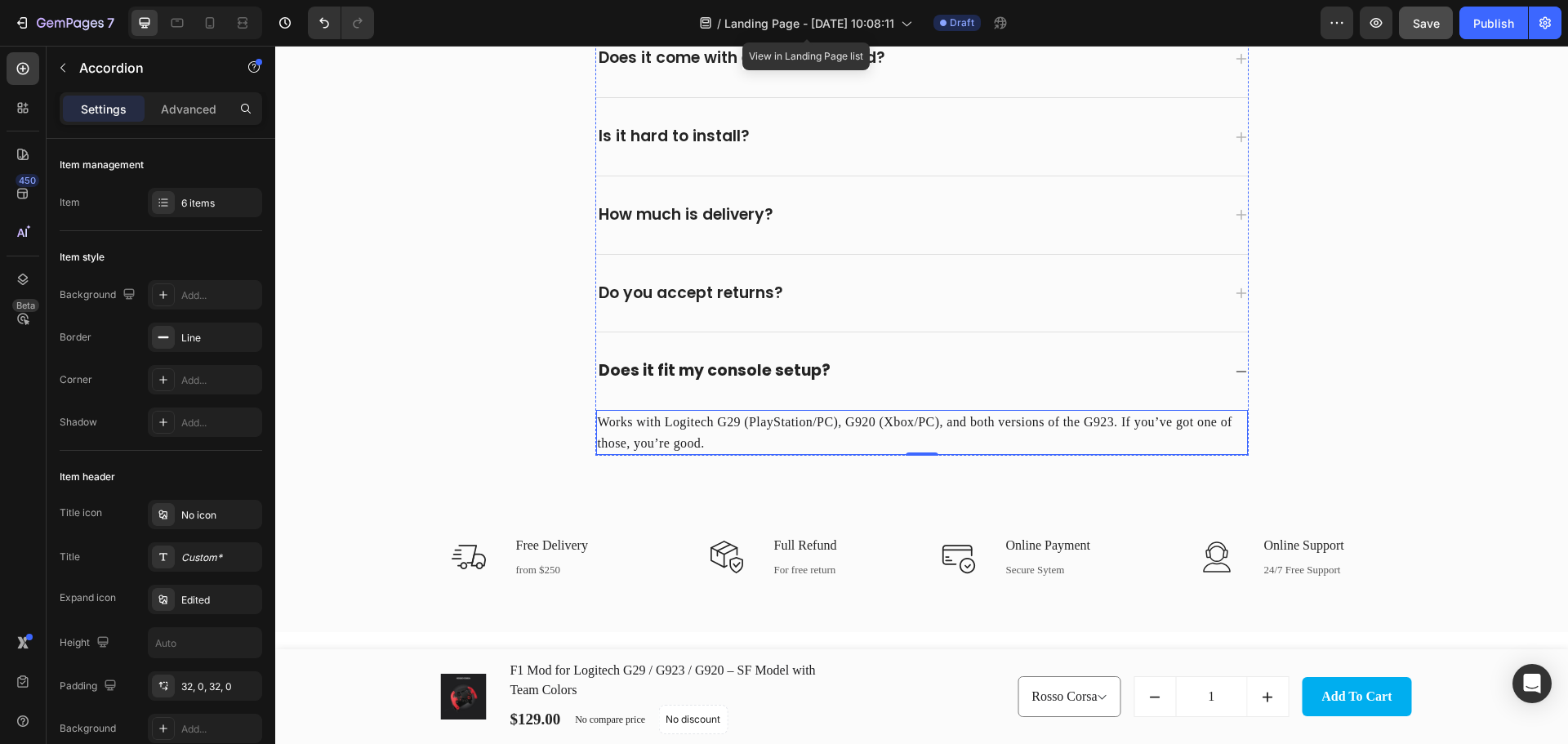
click at [835, 420] on p "Works with Logitech G29 (PlayStation/PC), G920 (Xbox/PC), and both versions of …" at bounding box center [922, 432] width 648 height 41
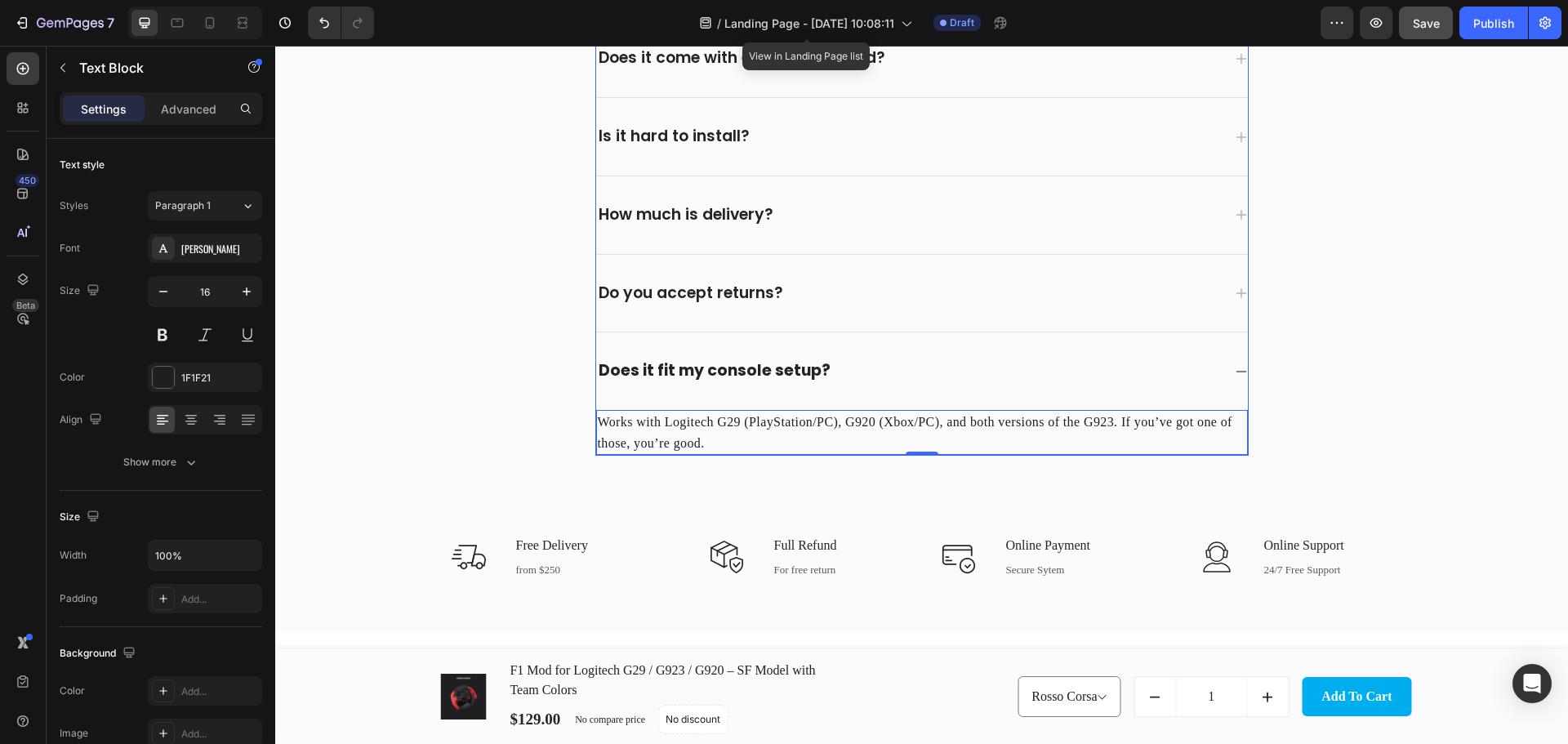
click at [893, 300] on div "Do you accept returns?" at bounding box center [908, 294] width 625 height 25
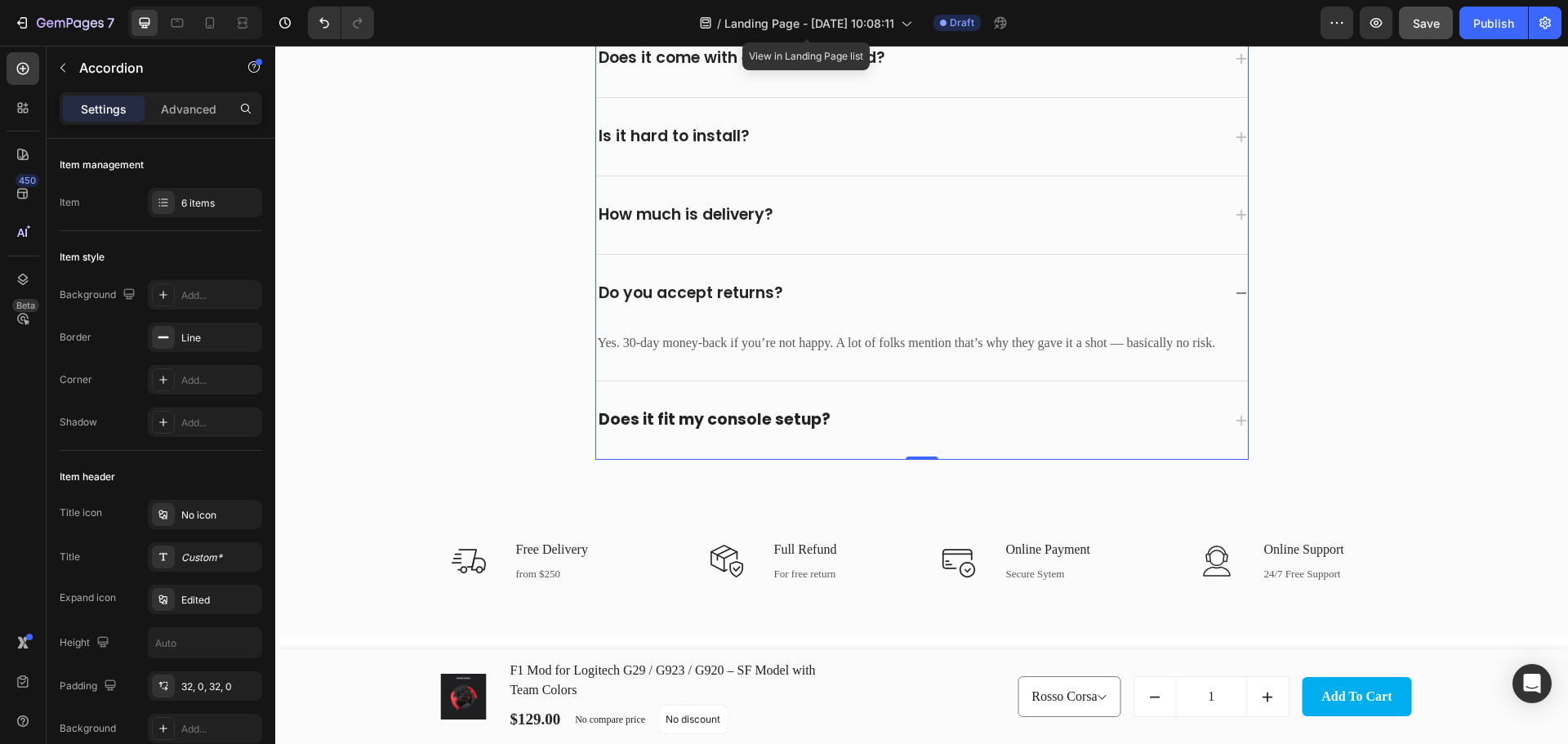
click at [798, 344] on p "Yes. 30-day money-back if you’re not happy. A lot of folks mention that’s why t…" at bounding box center [922, 343] width 648 height 19
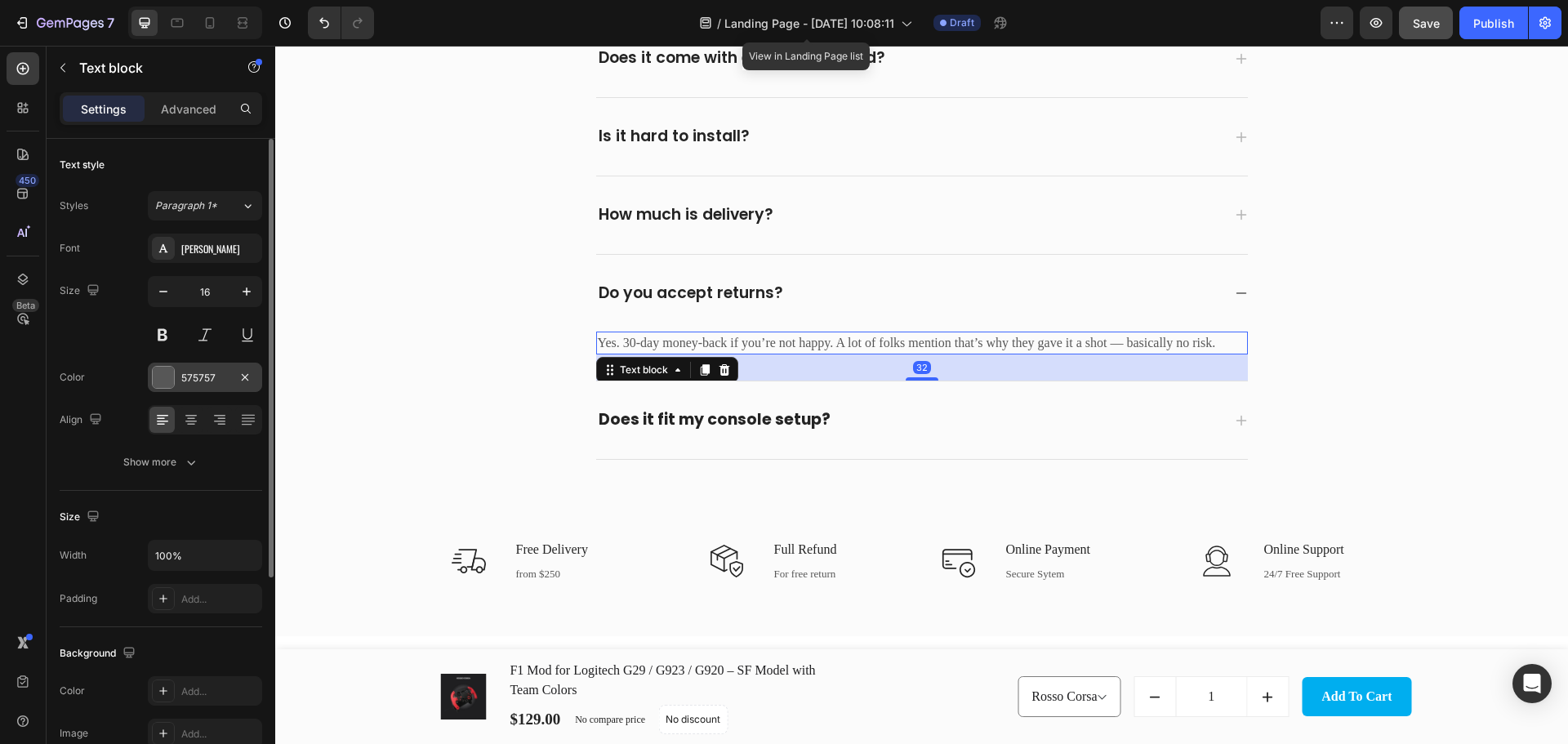
click at [203, 368] on div "575757" at bounding box center [205, 377] width 114 height 29
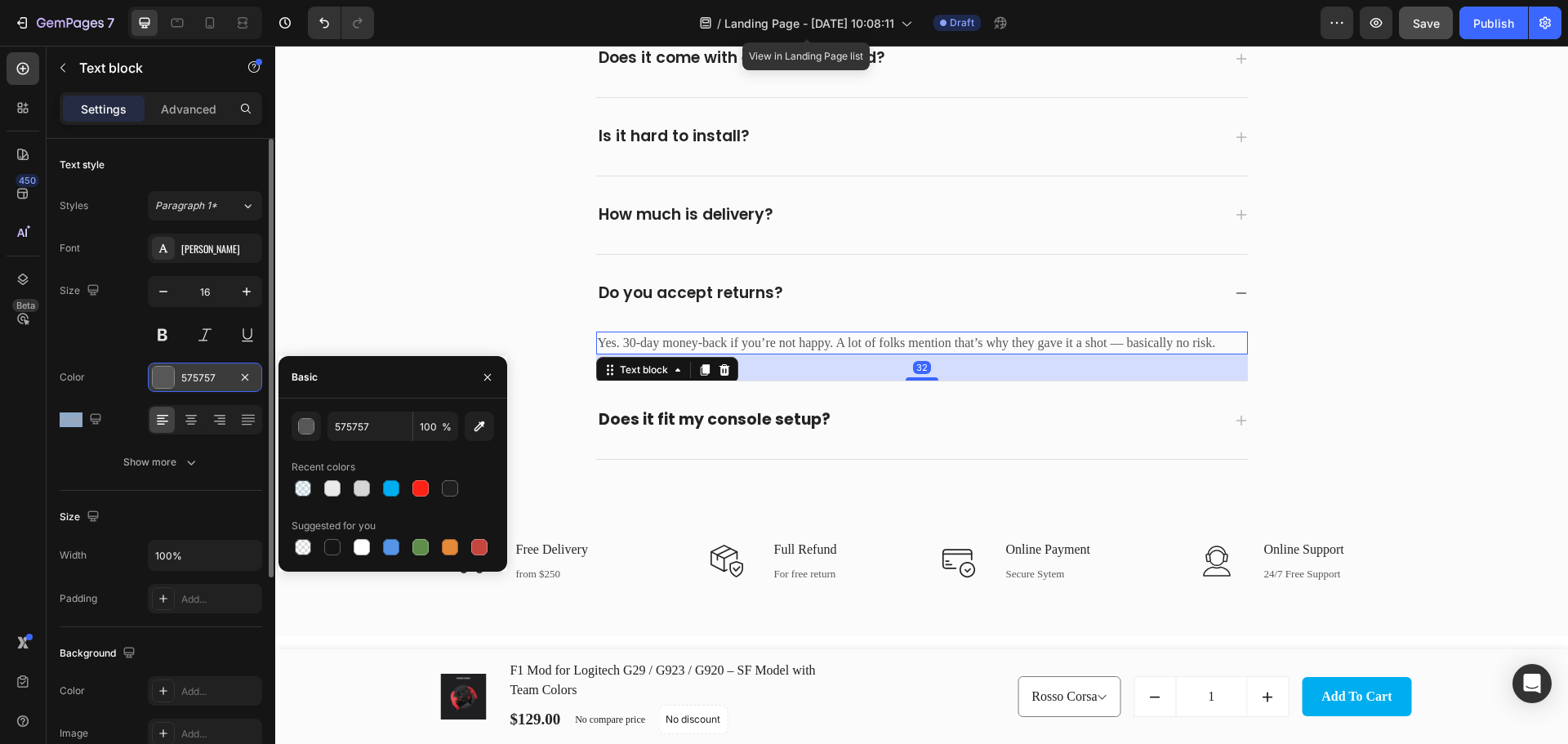
click at [203, 368] on div "575757" at bounding box center [205, 377] width 114 height 29
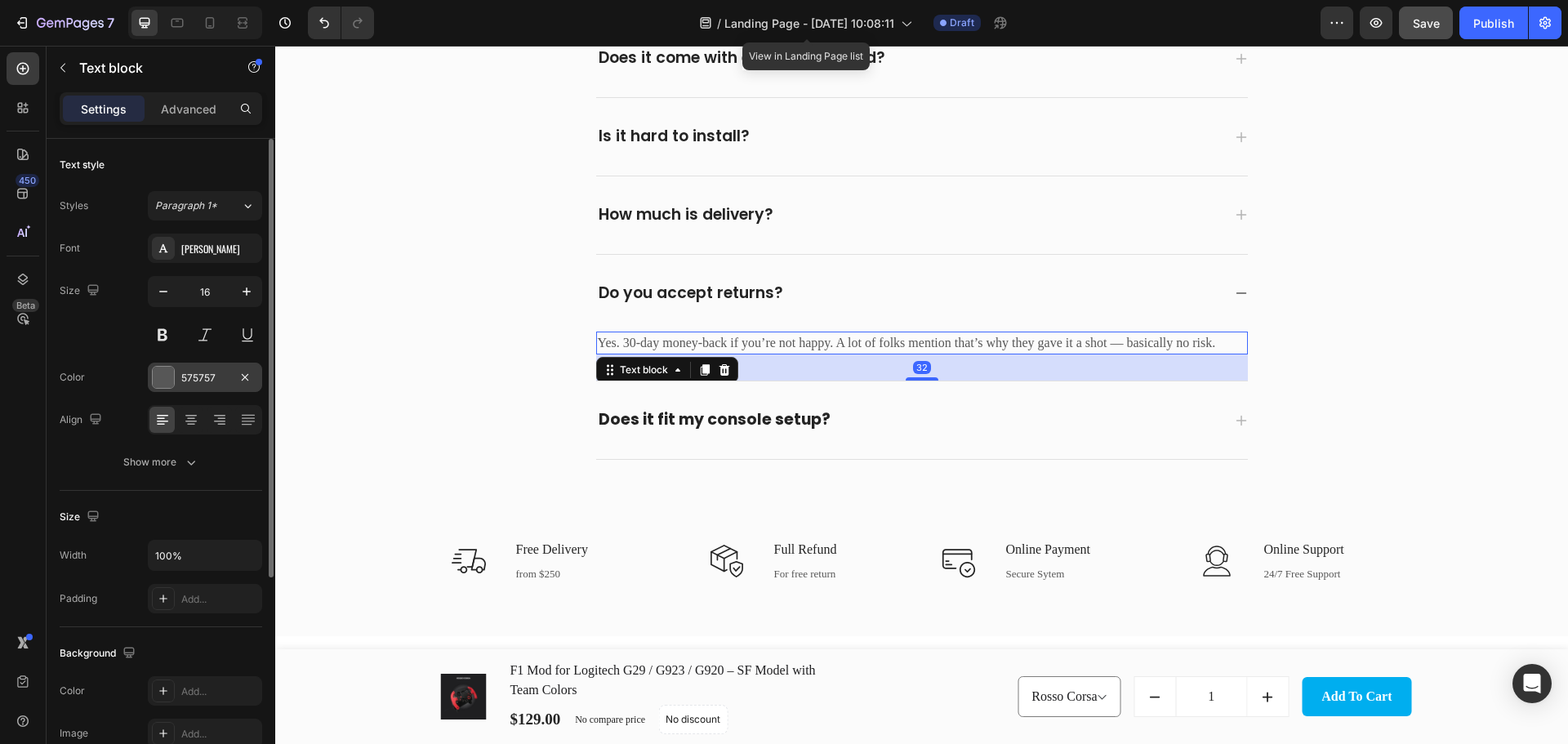
click at [208, 367] on div "575757" at bounding box center [205, 377] width 114 height 29
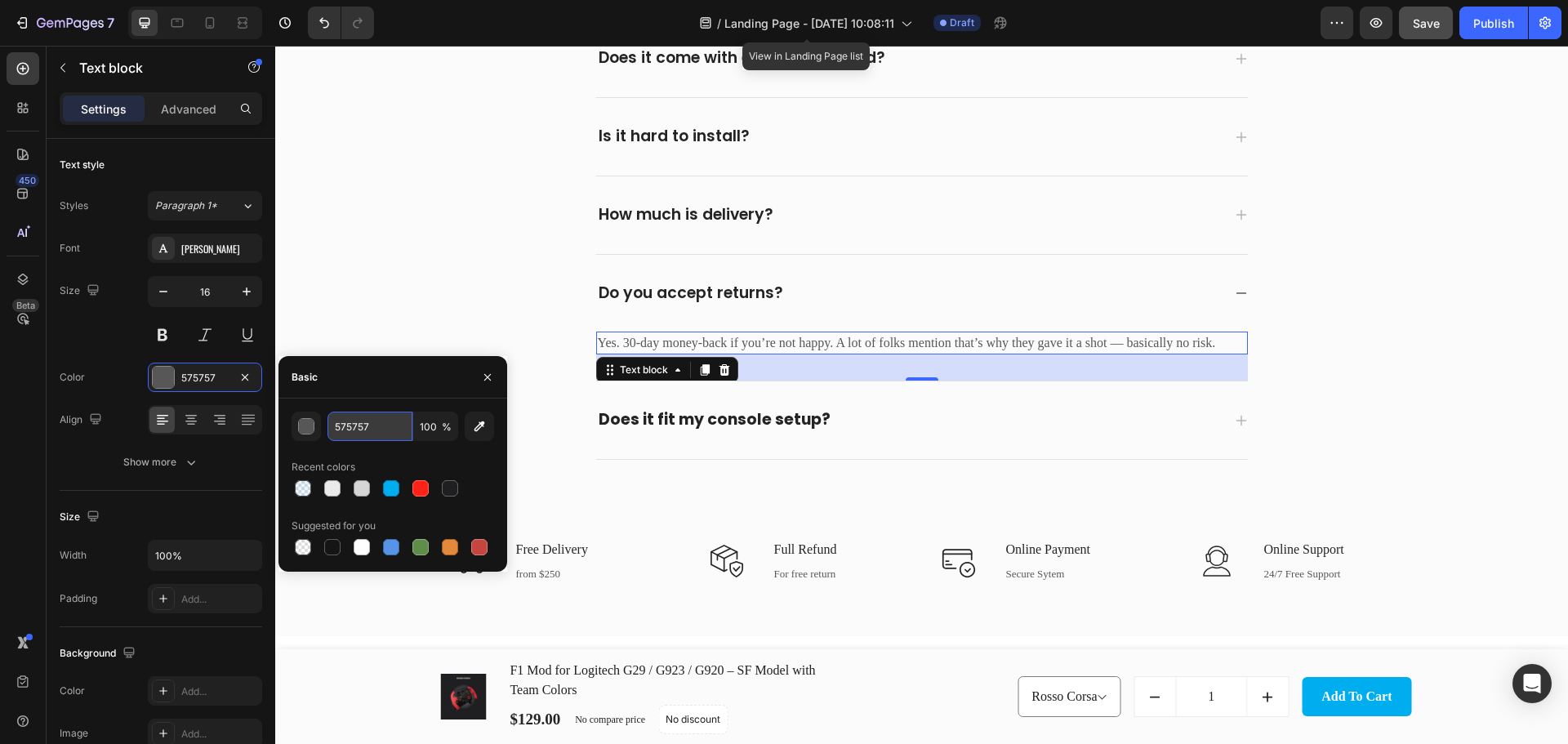
click at [376, 435] on input "575757" at bounding box center [369, 426] width 85 height 29
click at [750, 420] on strong "Does it fit my console setup?" at bounding box center [714, 419] width 231 height 22
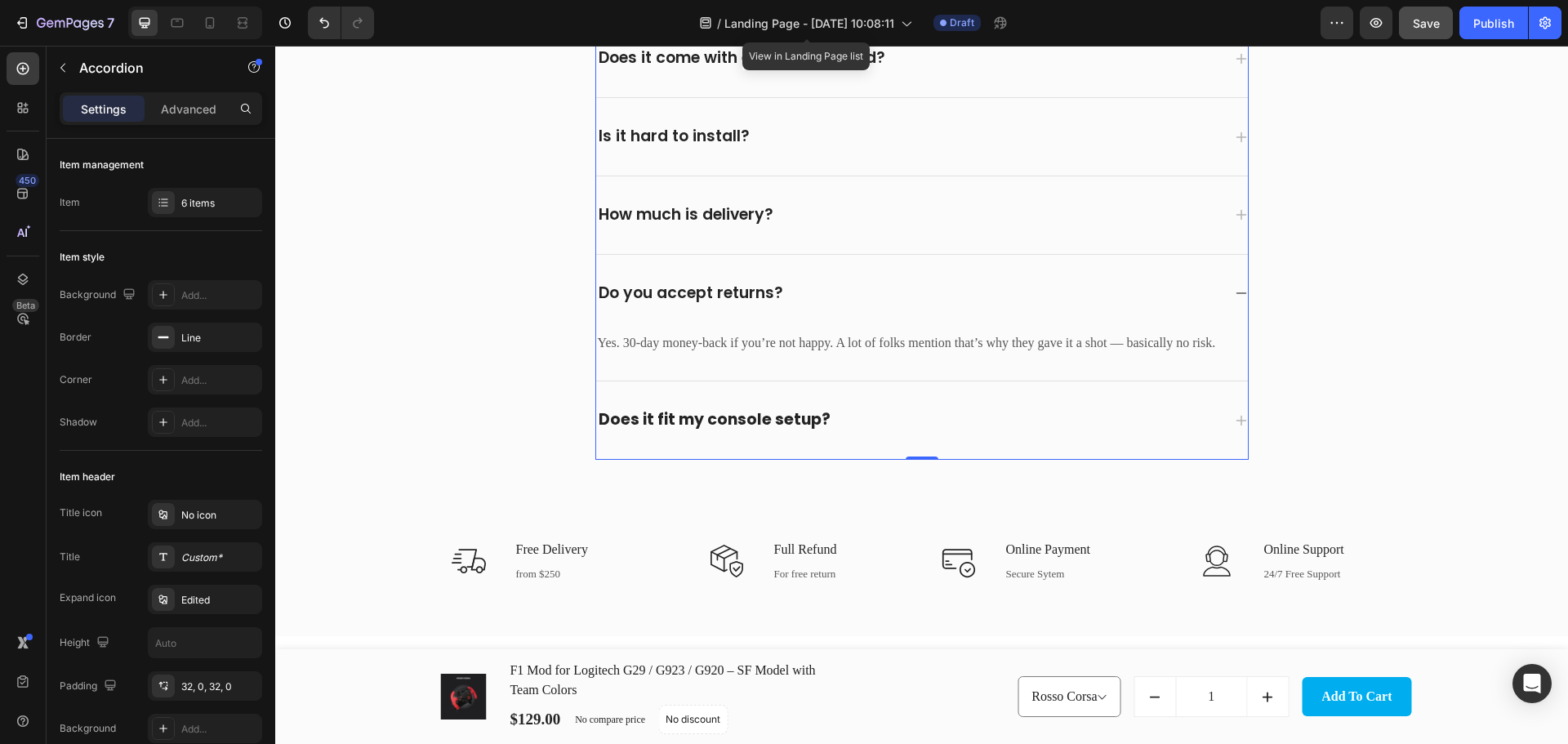
click at [866, 432] on div "Does it fit my console setup?" at bounding box center [908, 420] width 625 height 25
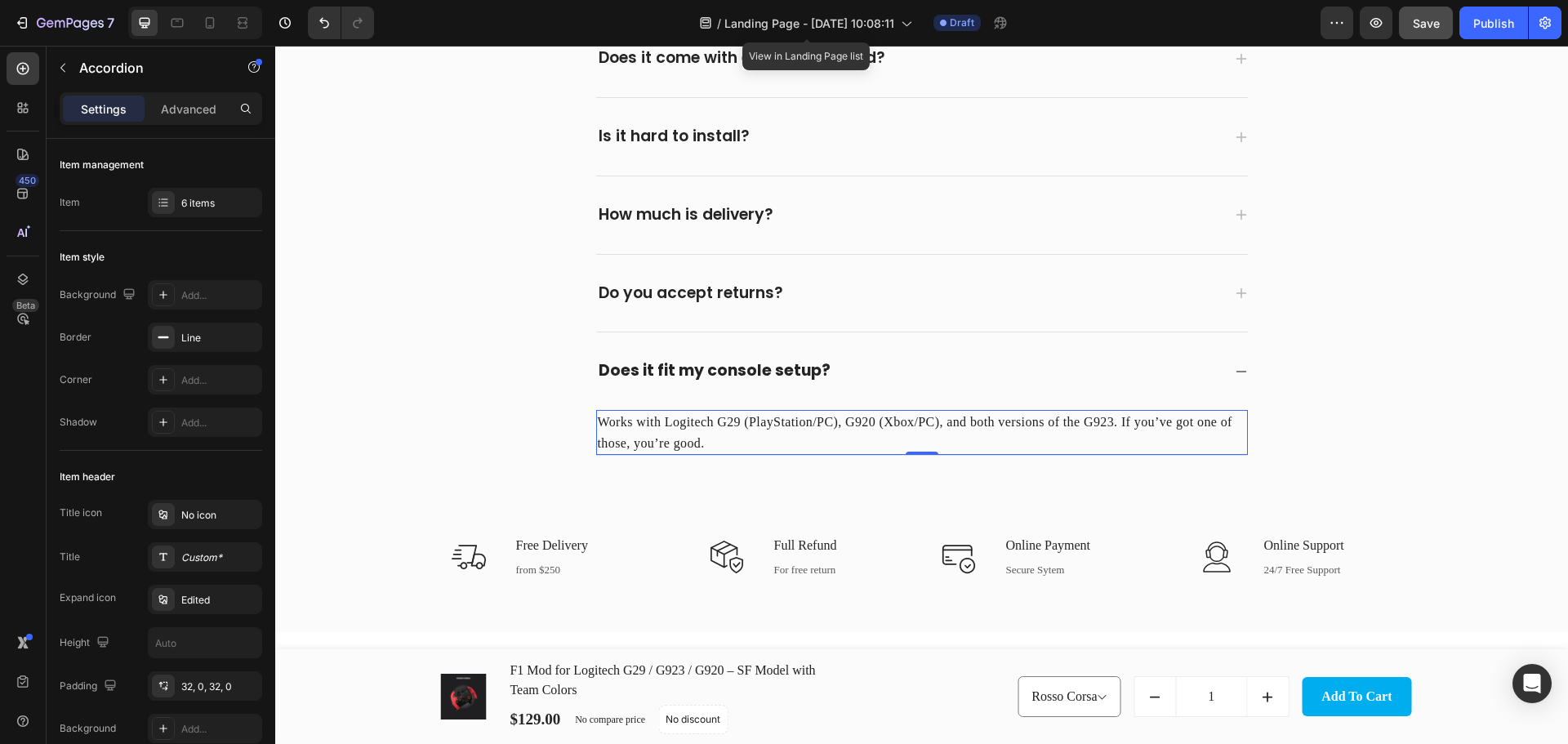
click at [805, 422] on p "Works with Logitech G29 (PlayStation/PC), G920 (Xbox/PC), and both versions of …" at bounding box center [922, 432] width 648 height 41
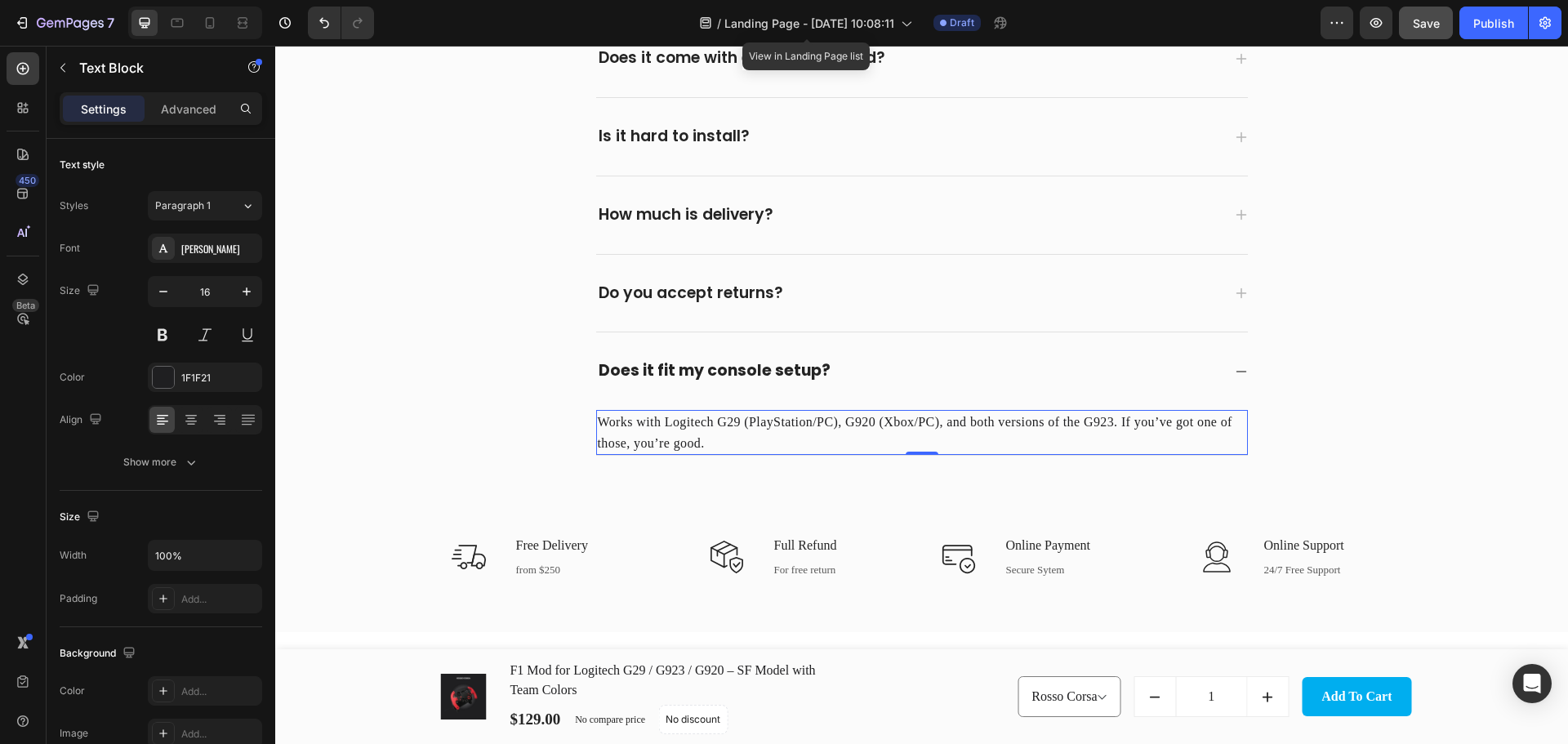
click at [805, 422] on p "Works with Logitech G29 (PlayStation/PC), G920 (Xbox/PC), and both versions of …" at bounding box center [922, 432] width 648 height 41
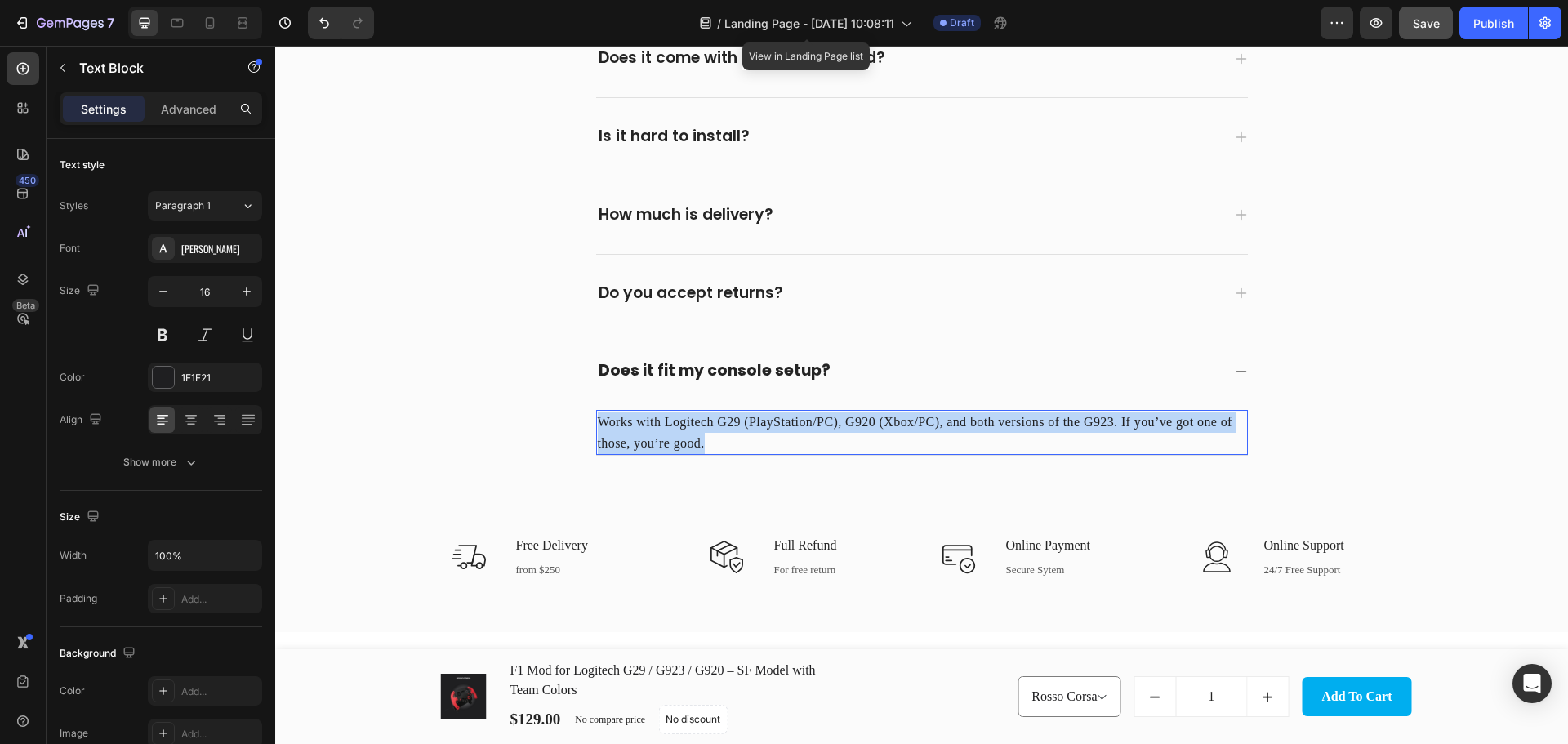
click at [805, 422] on p "Works with Logitech G29 (PlayStation/PC), G920 (Xbox/PC), and both versions of …" at bounding box center [922, 432] width 648 height 41
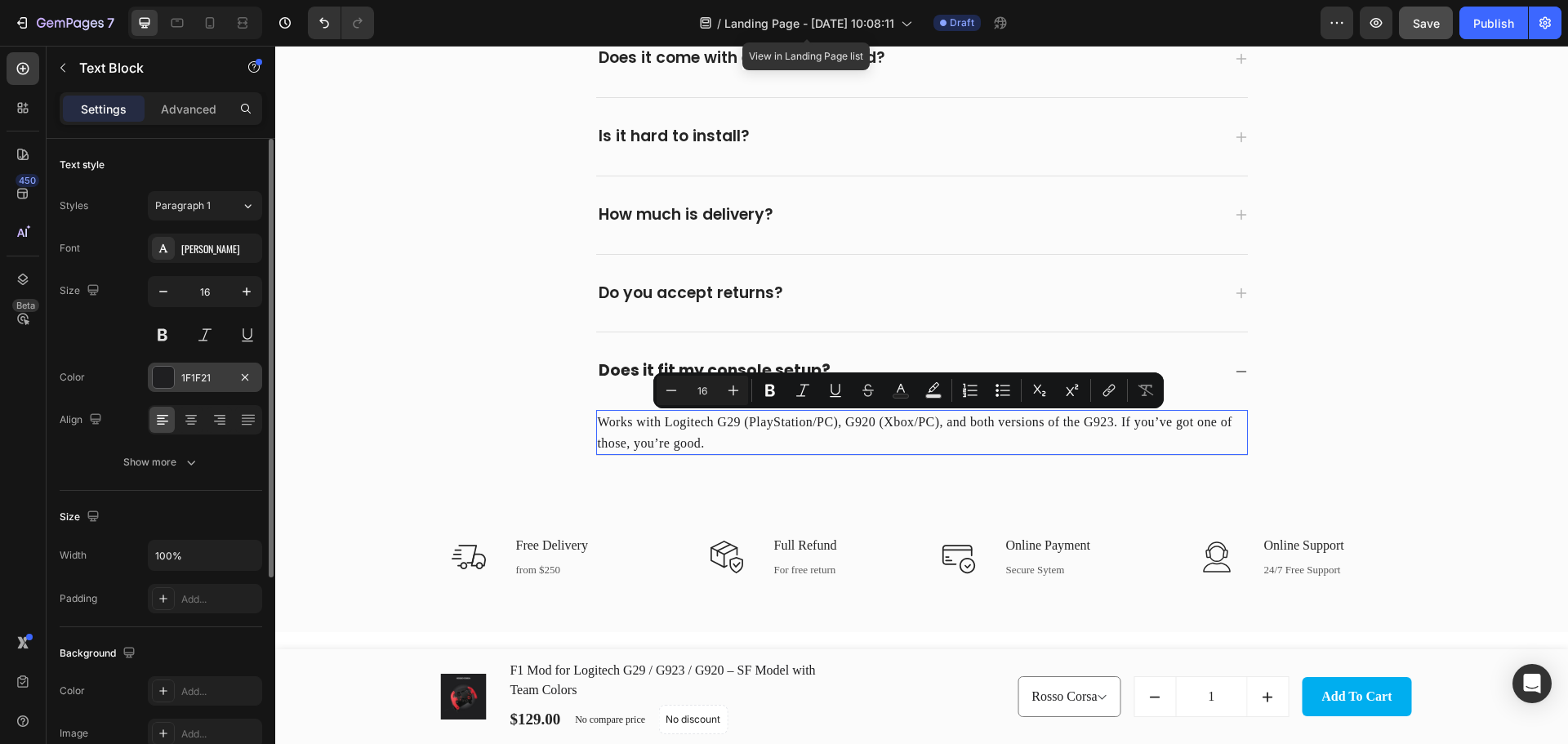
click at [205, 380] on div "1F1F21" at bounding box center [205, 377] width 47 height 14
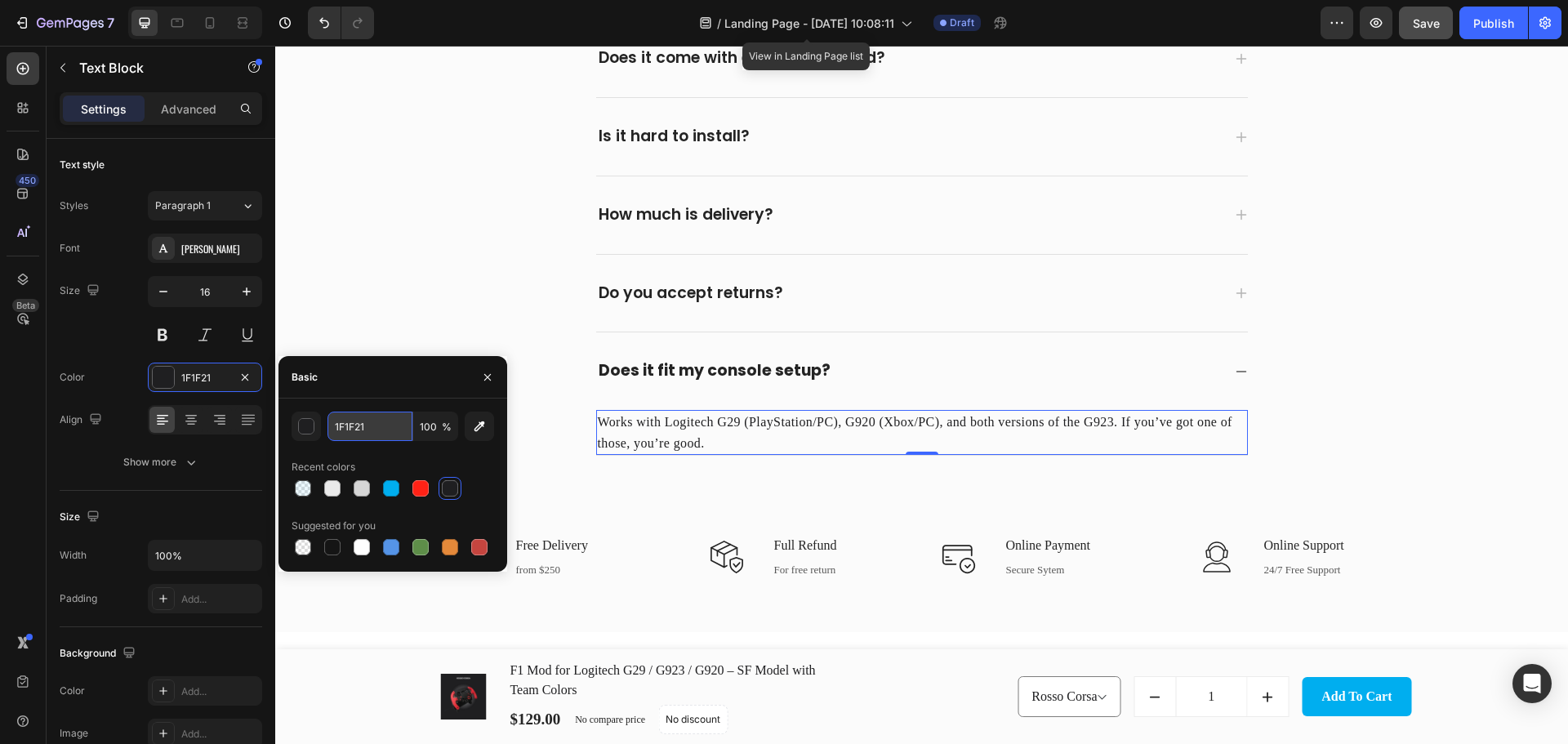
click at [395, 429] on input "1F1F21" at bounding box center [369, 426] width 85 height 29
paste input "575757"
type input "575757"
click at [378, 398] on div "Basic 575757 100 % Recent colors Suggested for you" at bounding box center [393, 464] width 229 height 215
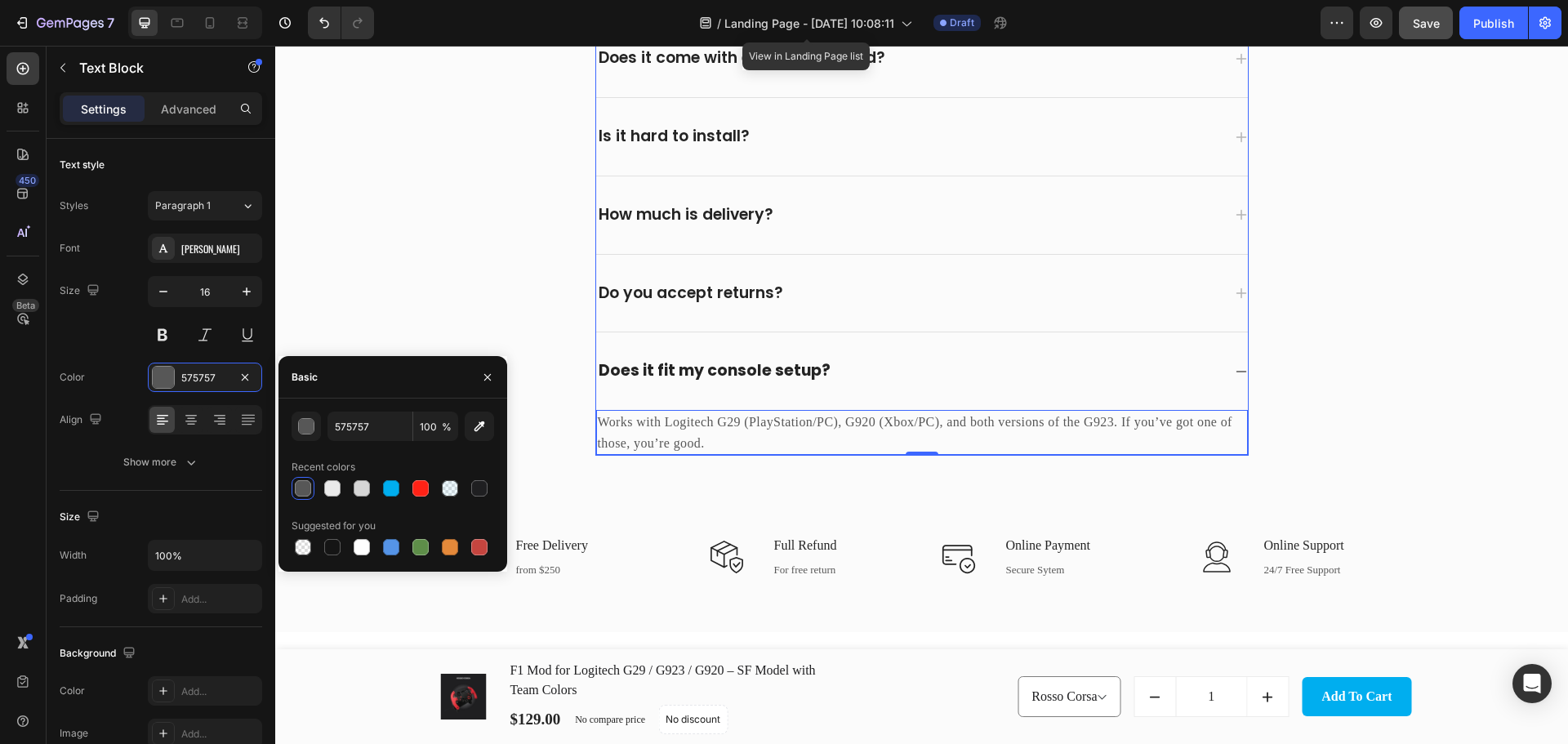
click at [898, 318] on div "Do you accept returns?" at bounding box center [922, 294] width 651 height 77
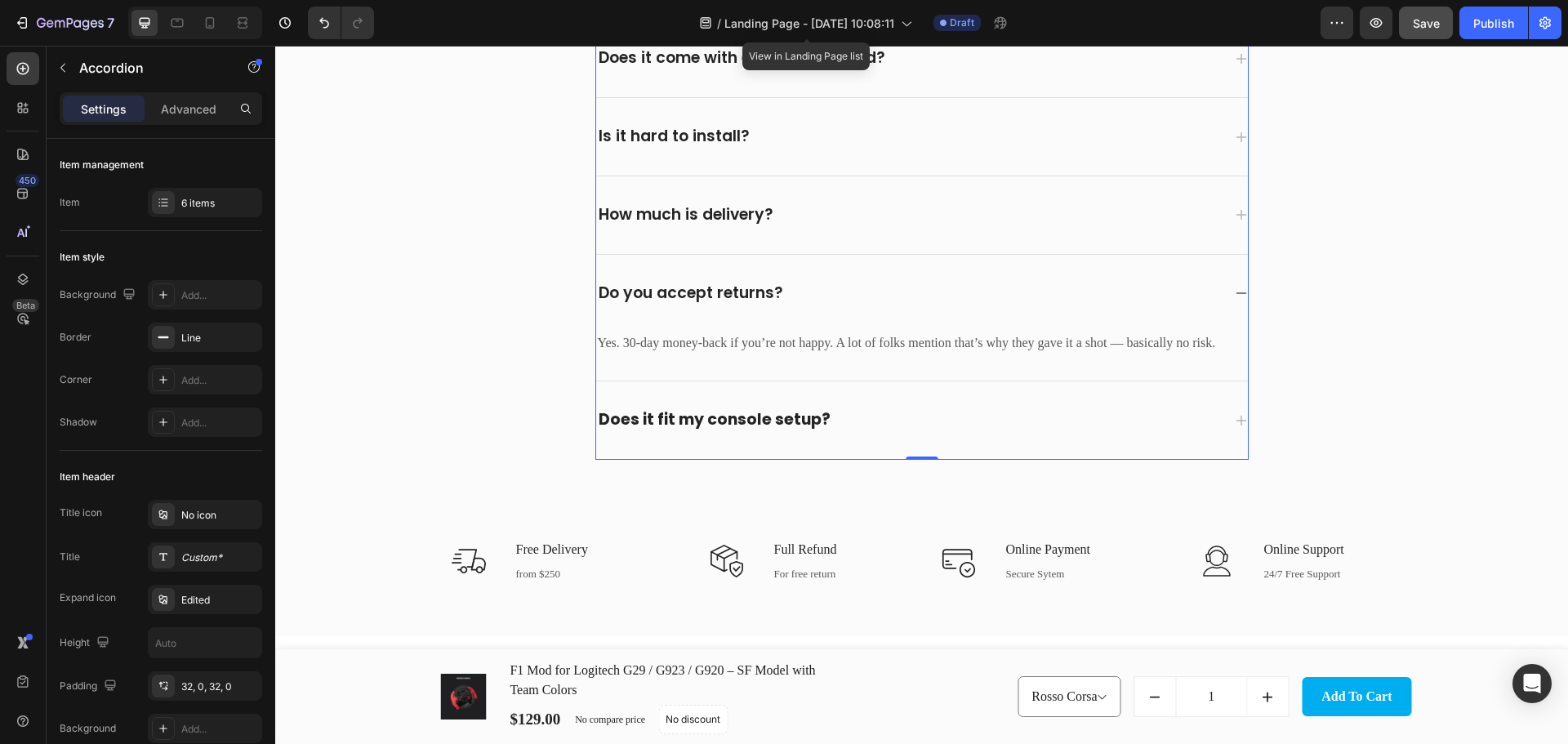
click at [899, 401] on div "Does it fit my console setup?" at bounding box center [922, 420] width 651 height 77
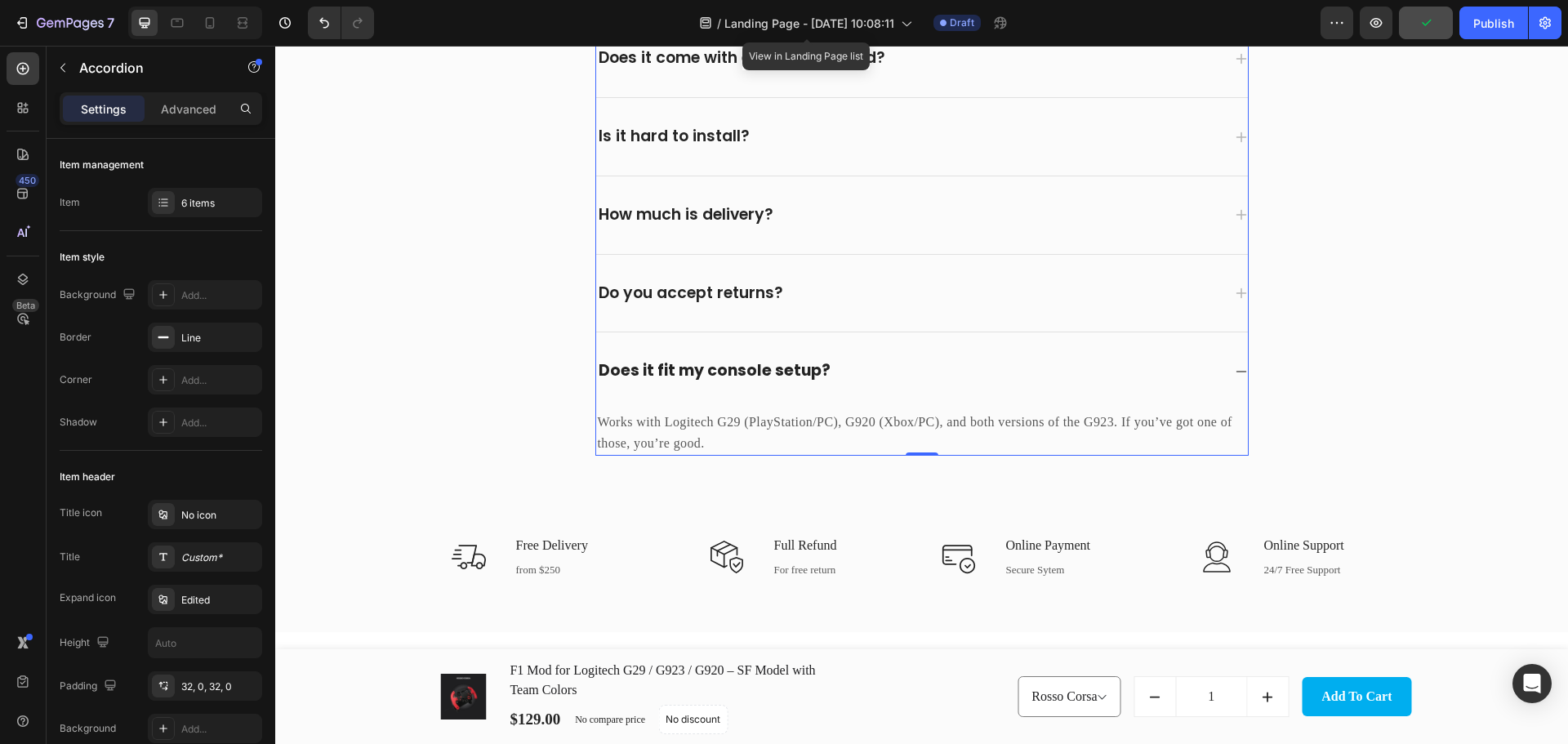
scroll to position [4456, 0]
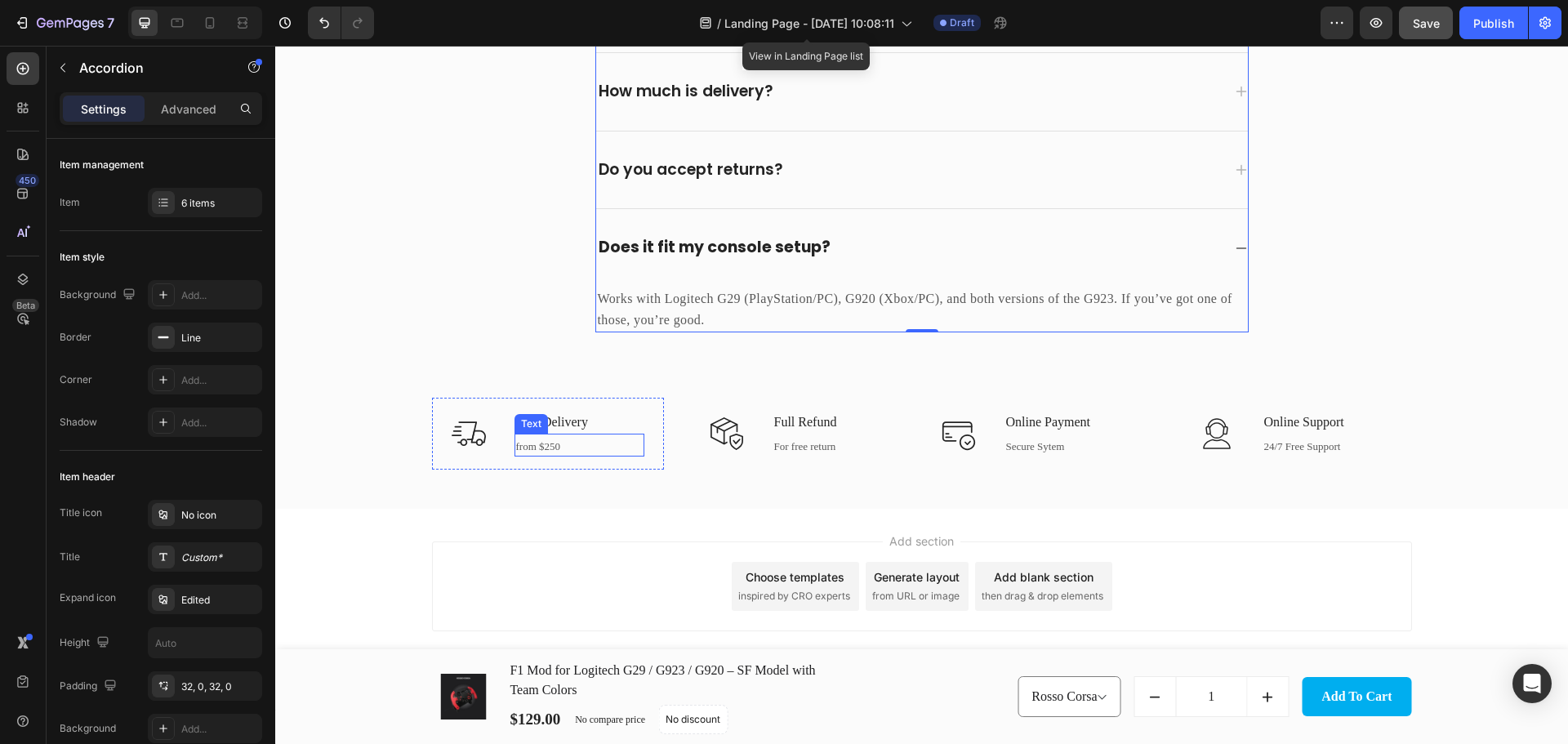
click at [544, 448] on div "from $250" at bounding box center [579, 446] width 130 height 19
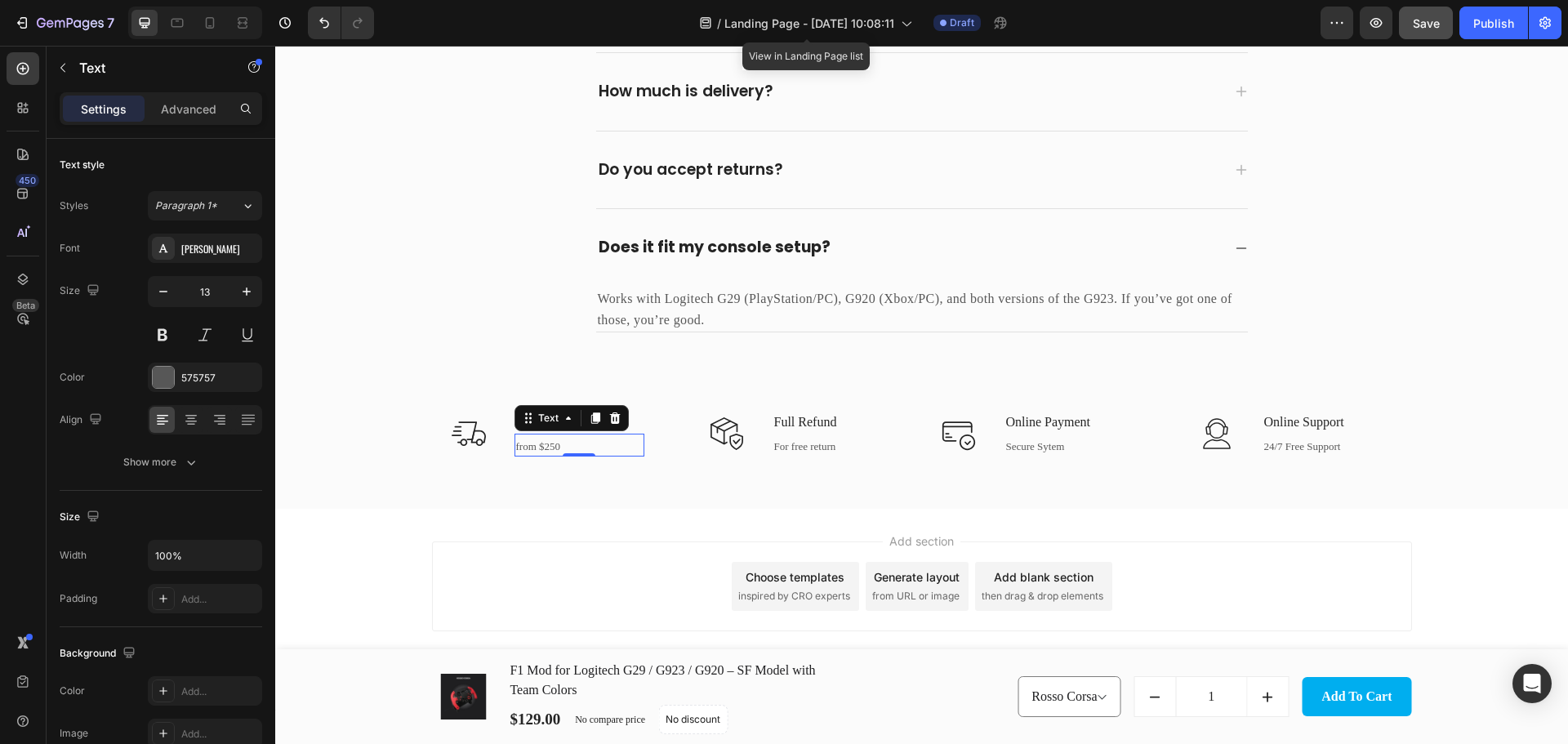
click at [544, 448] on div "from $250" at bounding box center [579, 446] width 130 height 19
click at [544, 448] on p "from $250" at bounding box center [579, 446] width 126 height 16
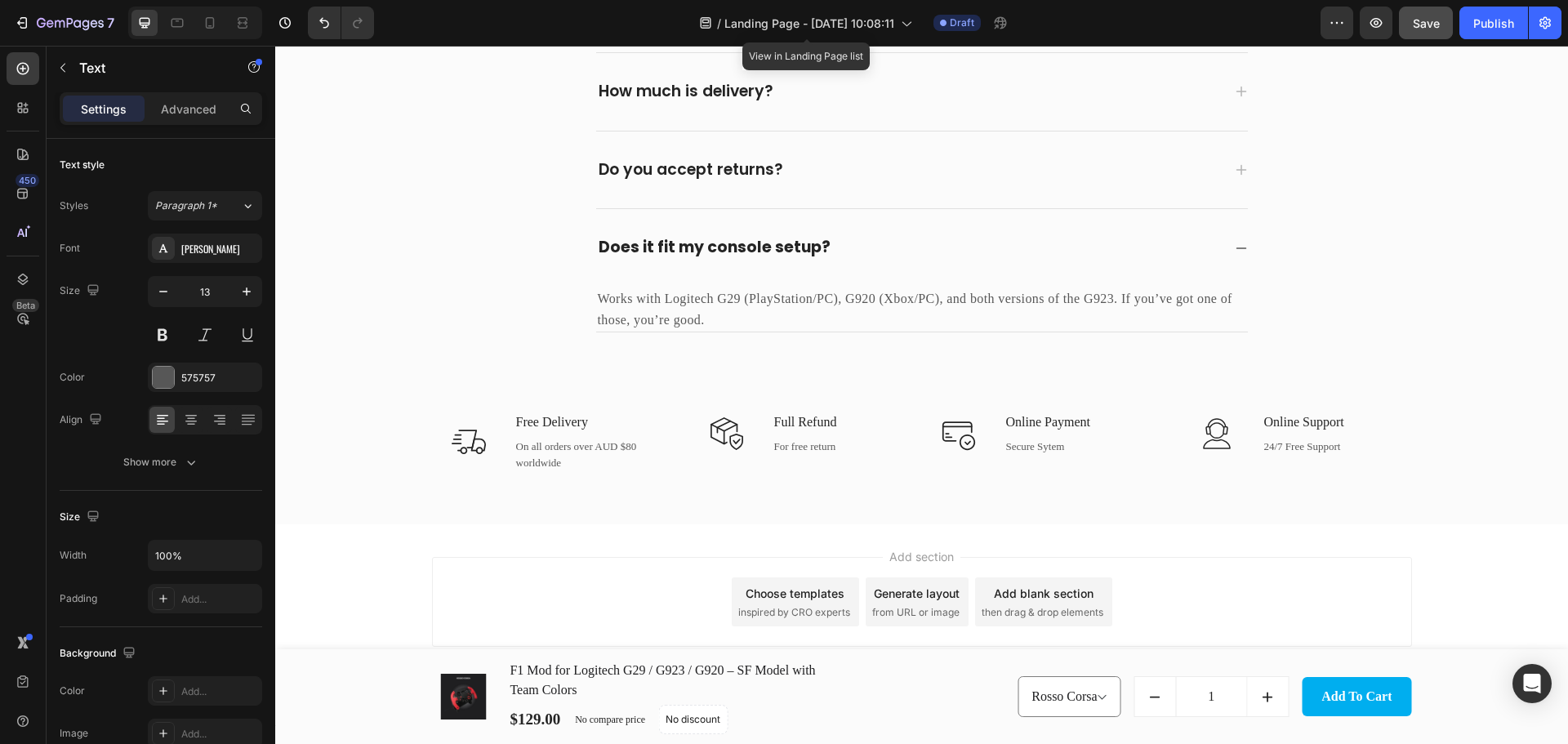
click at [611, 529] on div "Add section Choose templates inspired by CRO experts Generate layout from URL o…" at bounding box center [922, 624] width 1293 height 201
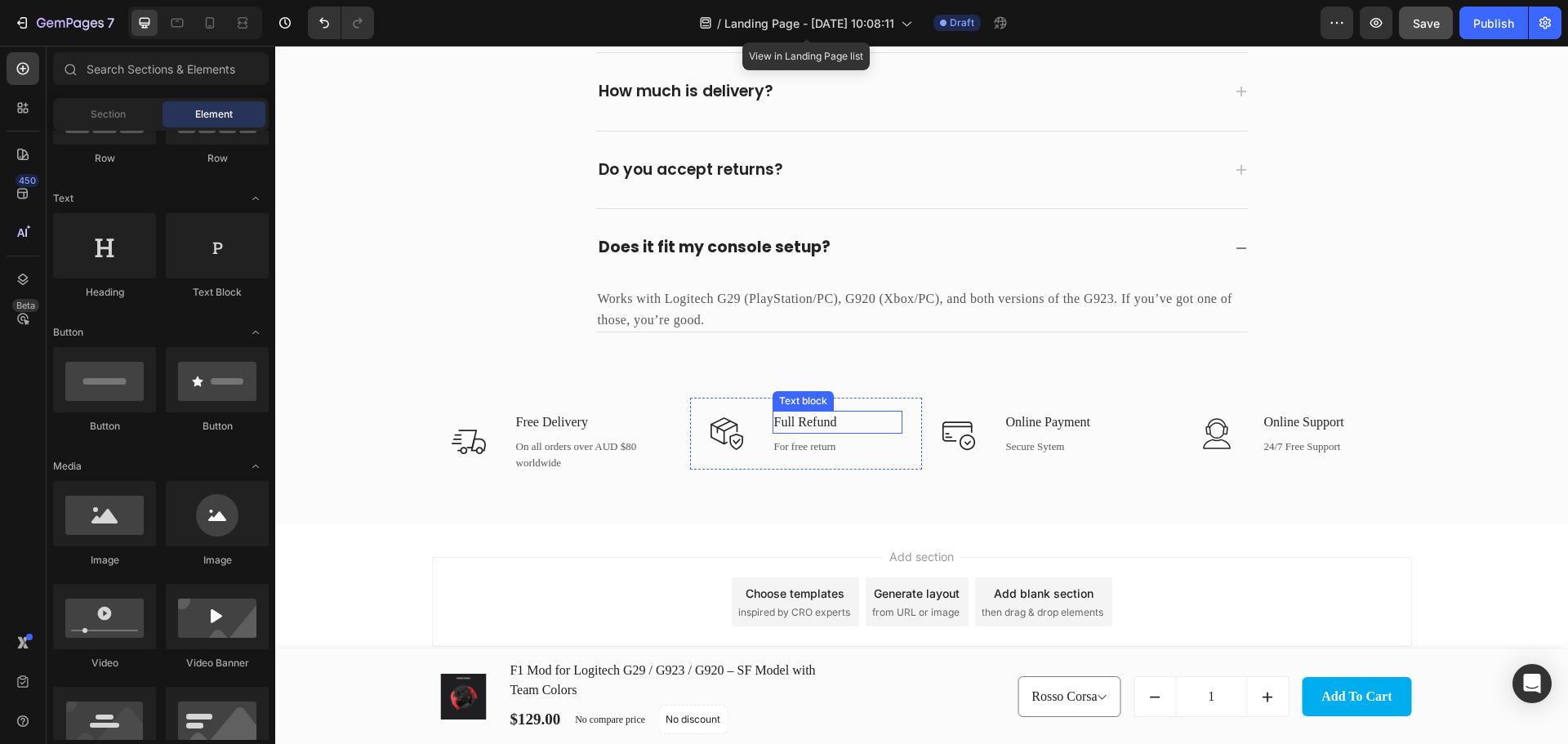
click at [817, 425] on p "Full Refund" at bounding box center [837, 422] width 126 height 19
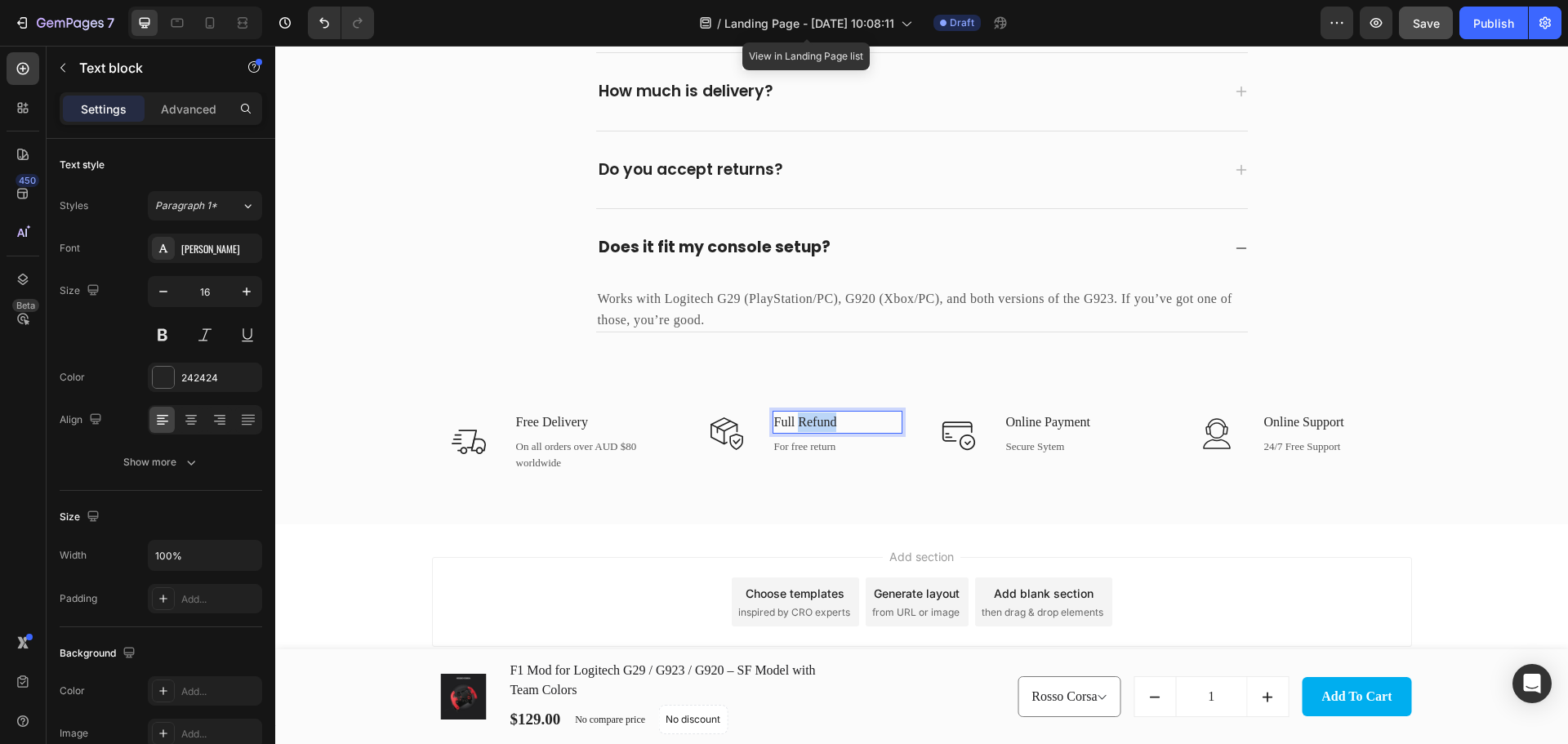
click at [817, 425] on p "Full Refund" at bounding box center [837, 422] width 126 height 19
click at [827, 444] on p "For free return" at bounding box center [837, 446] width 126 height 16
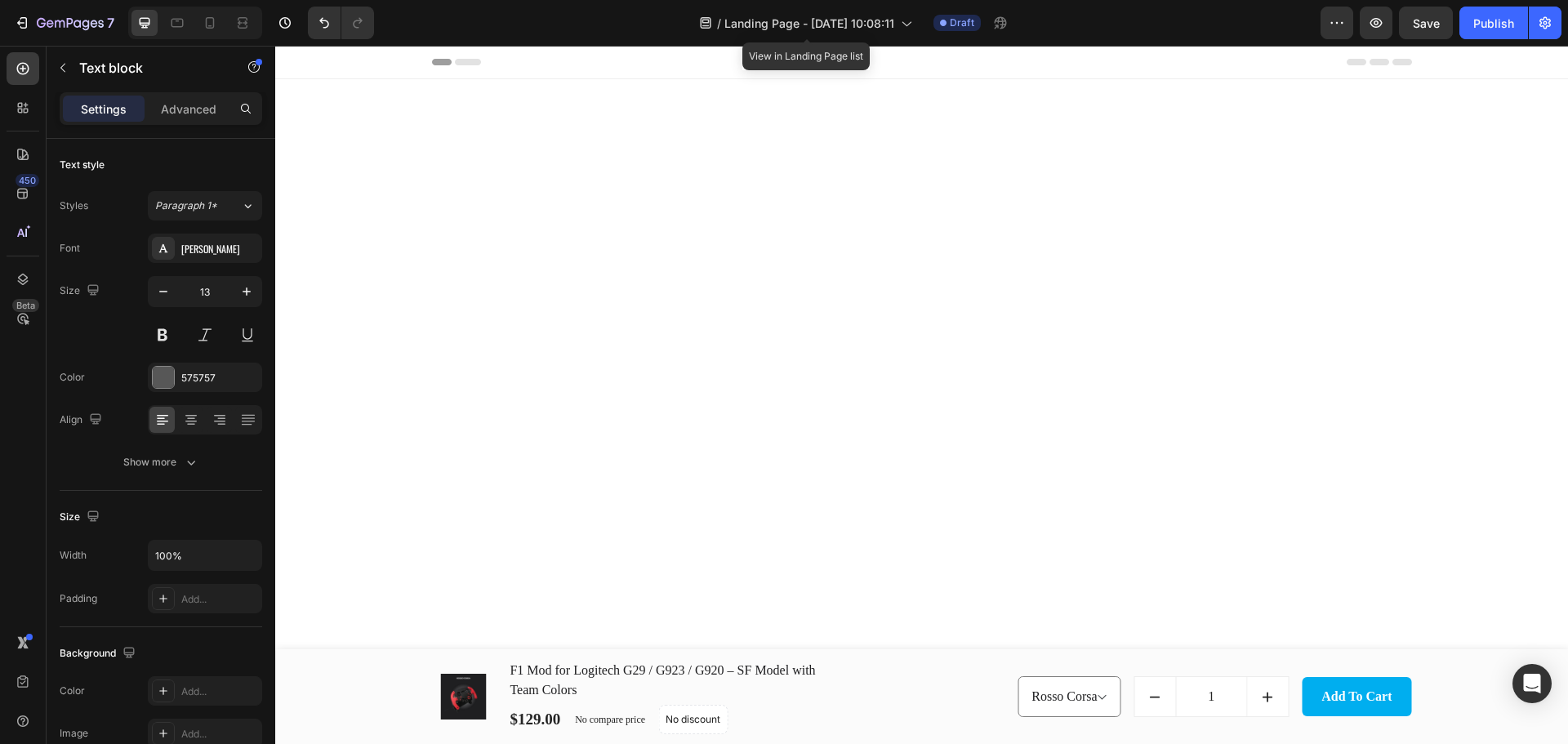
scroll to position [4456, 0]
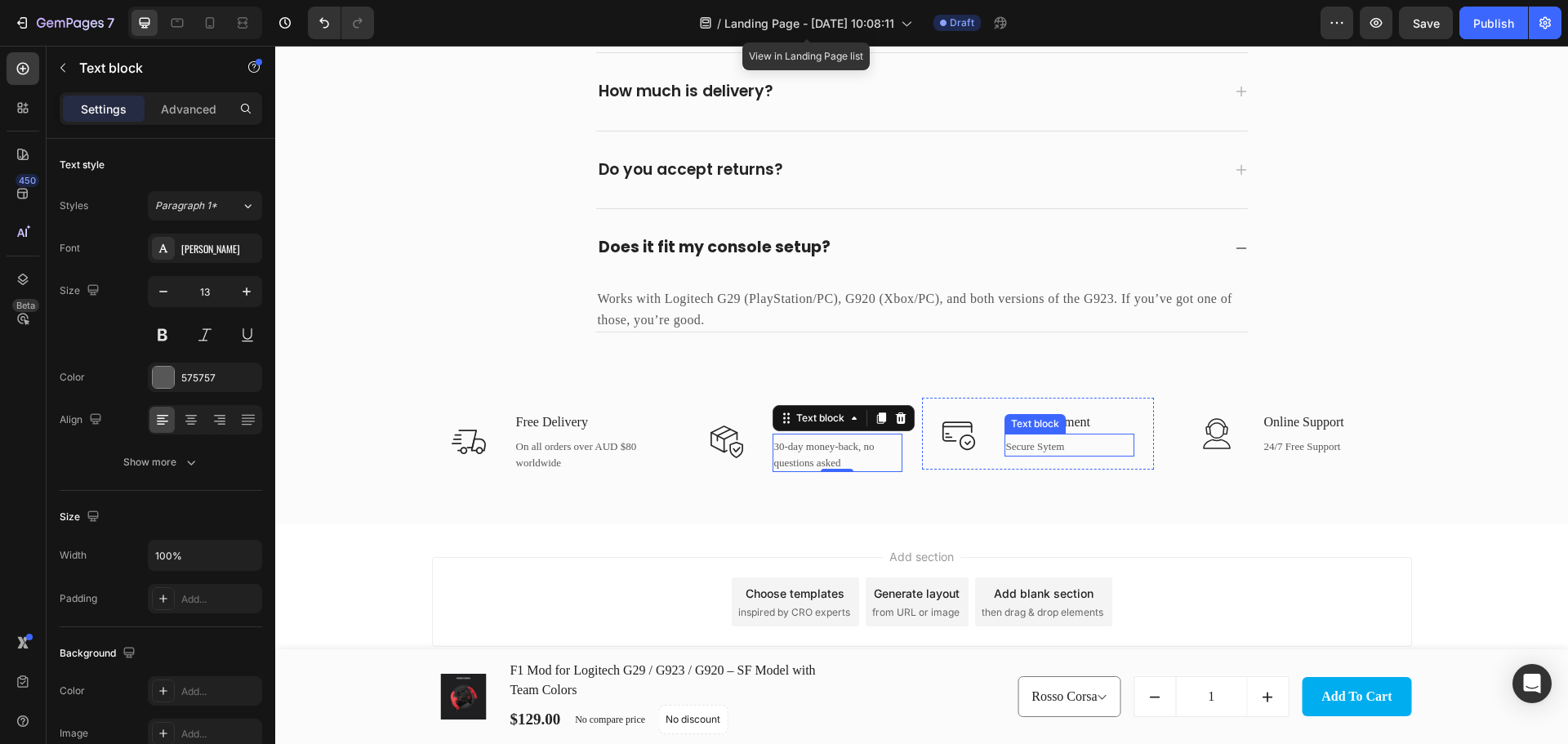
click at [1055, 417] on div "Text block" at bounding box center [1034, 423] width 55 height 14
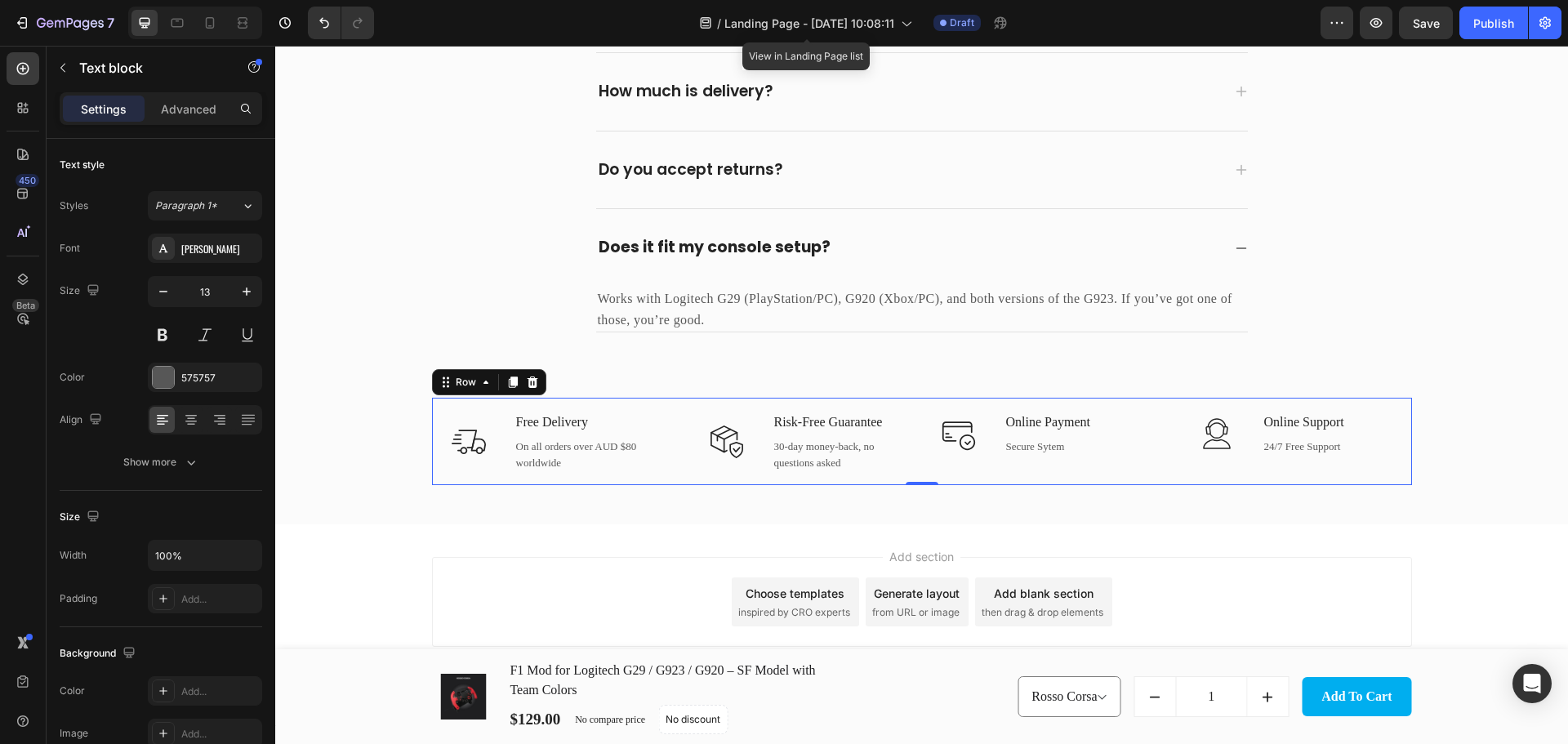
click at [1060, 483] on div "Icon Online Payment Text block Secure Sytem Text block Row Icon Online Support …" at bounding box center [1167, 441] width 490 height 88
click at [1066, 422] on p "Online Payment" at bounding box center [1069, 422] width 126 height 19
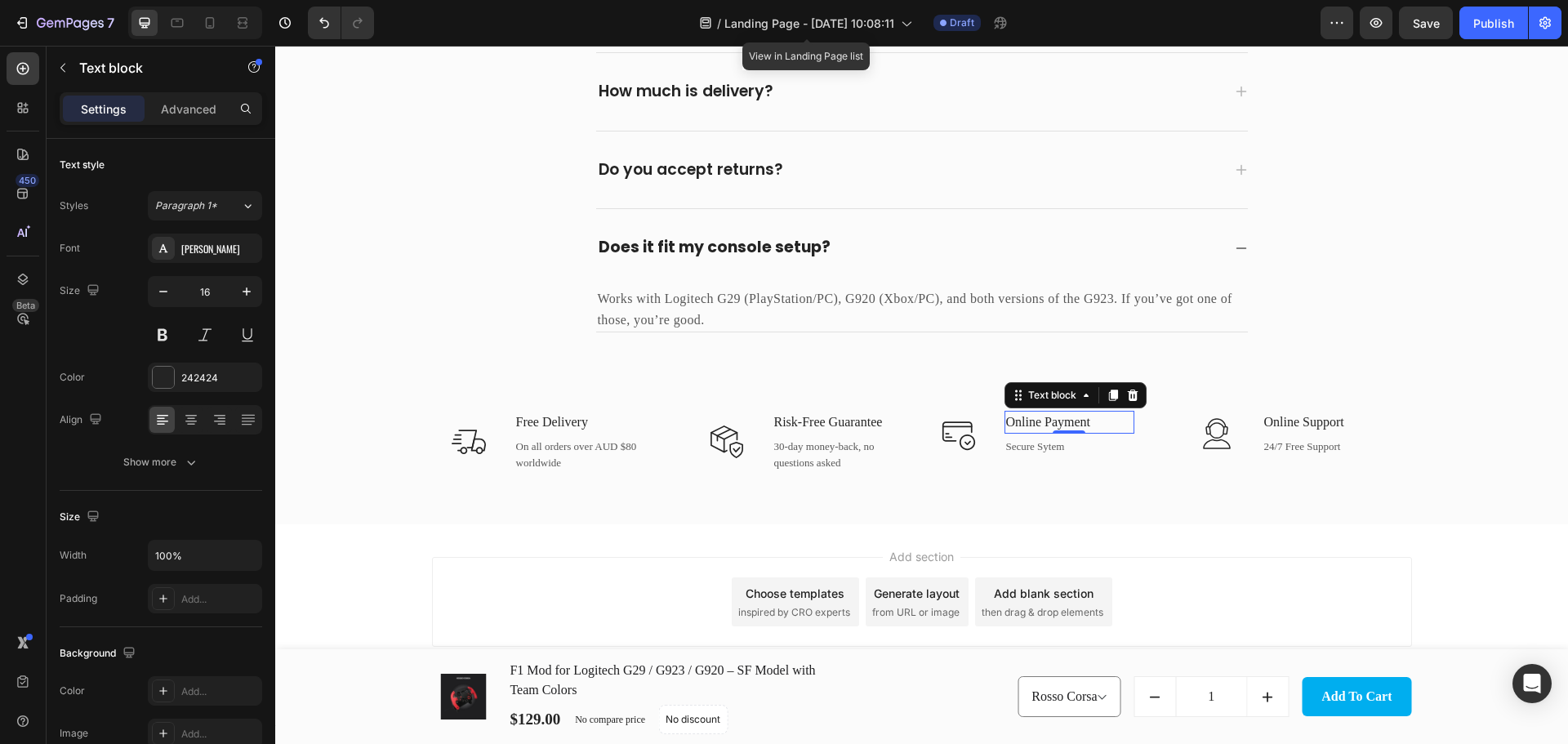
click at [1066, 422] on p "Online Payment" at bounding box center [1069, 422] width 126 height 19
click at [1050, 438] on p "Secure Sytem" at bounding box center [1069, 446] width 126 height 16
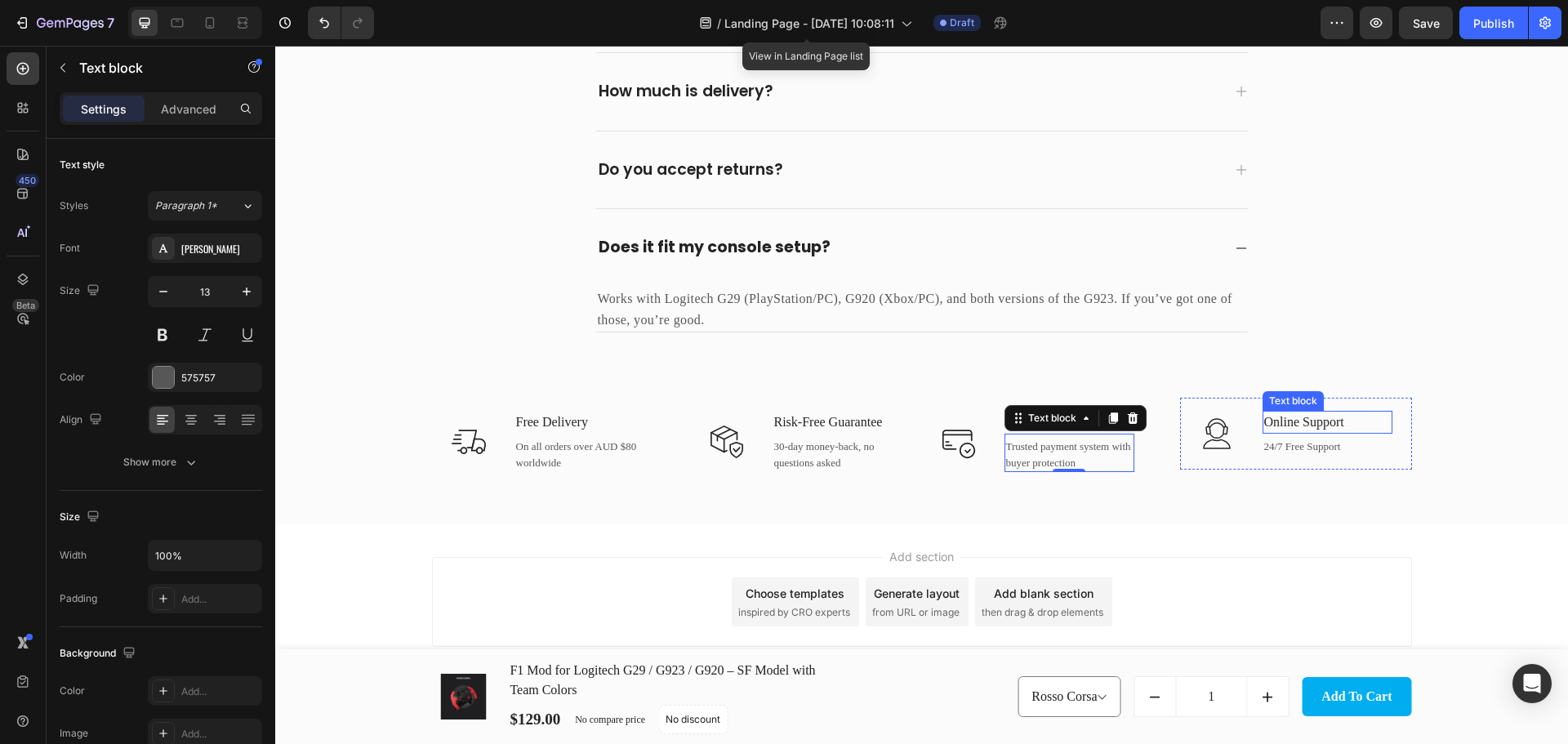
click at [1321, 424] on p "Online Support" at bounding box center [1327, 422] width 126 height 19
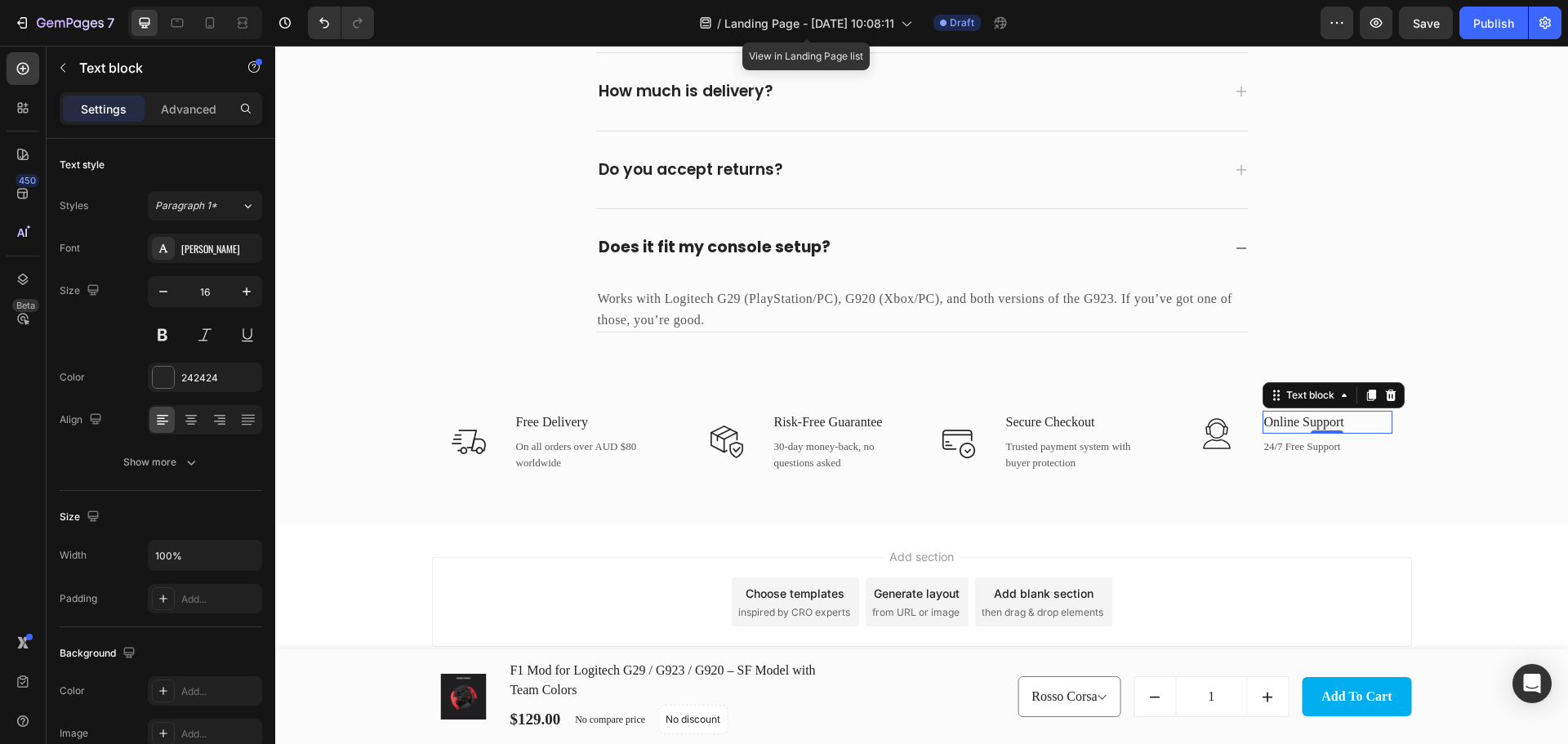
click at [1321, 424] on p "Online Support" at bounding box center [1327, 422] width 126 height 19
click at [1313, 454] on div "24/7 Free Support Text block" at bounding box center [1327, 444] width 130 height 23
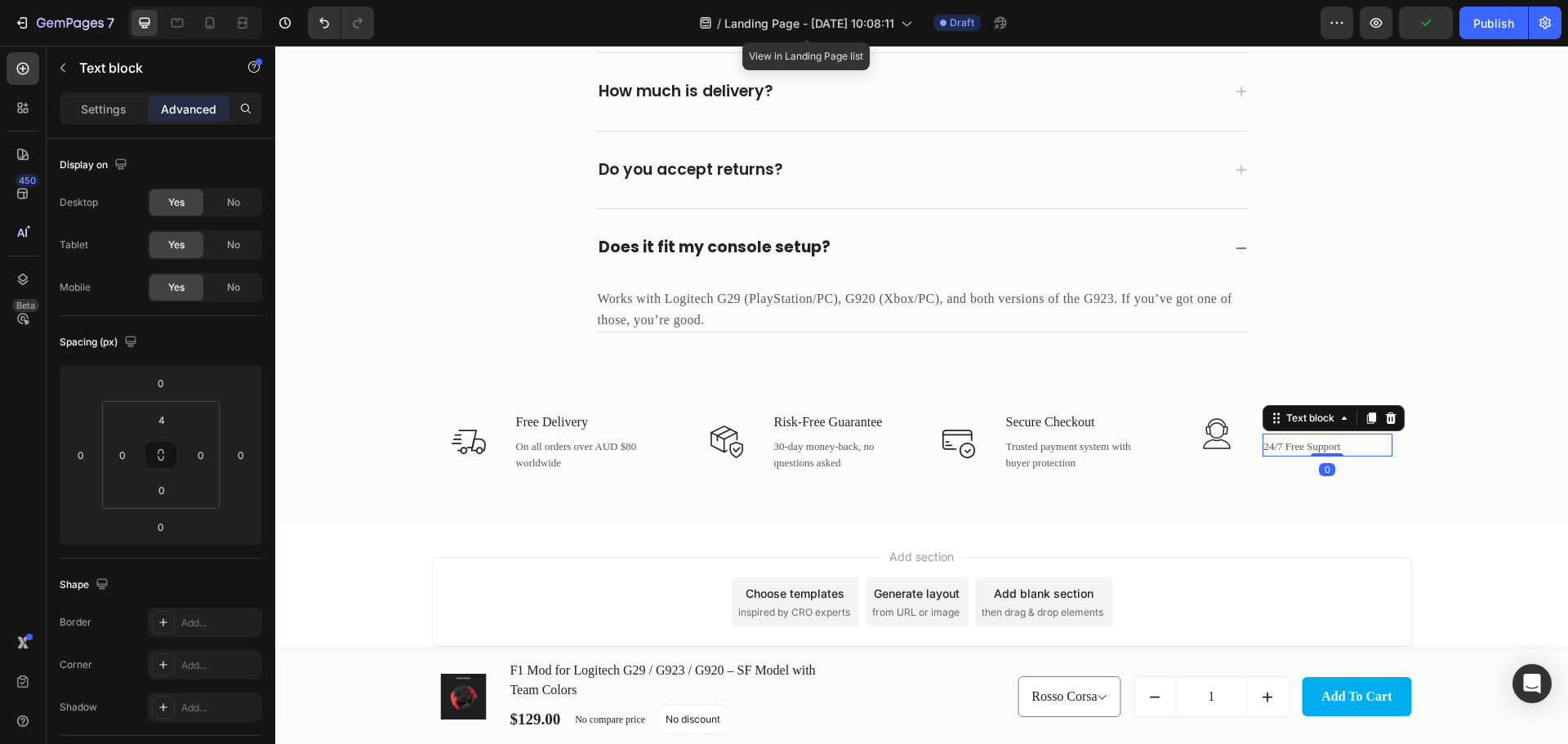
click at [1313, 454] on div at bounding box center [1326, 454] width 33 height 3
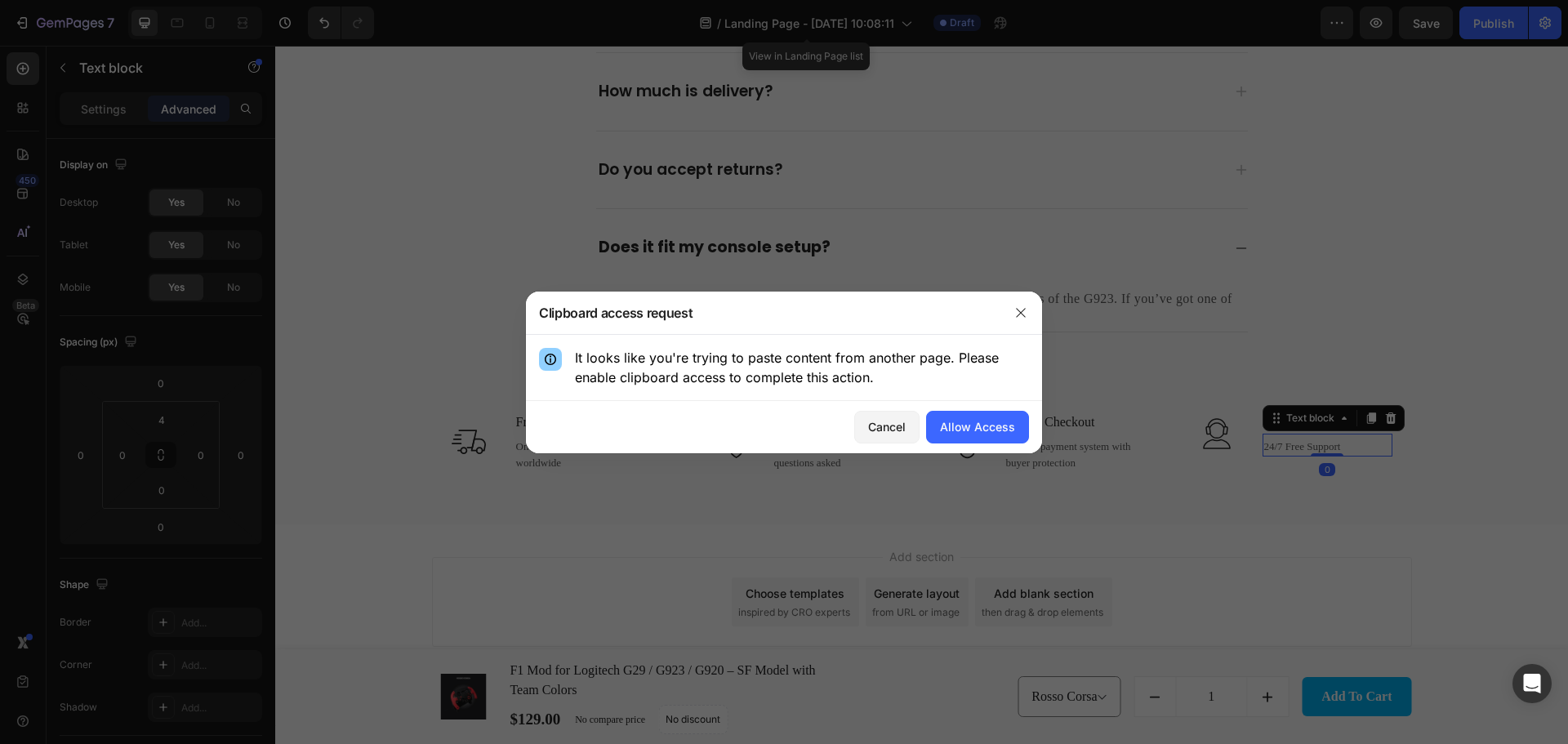
click at [1303, 448] on div at bounding box center [784, 372] width 1568 height 744
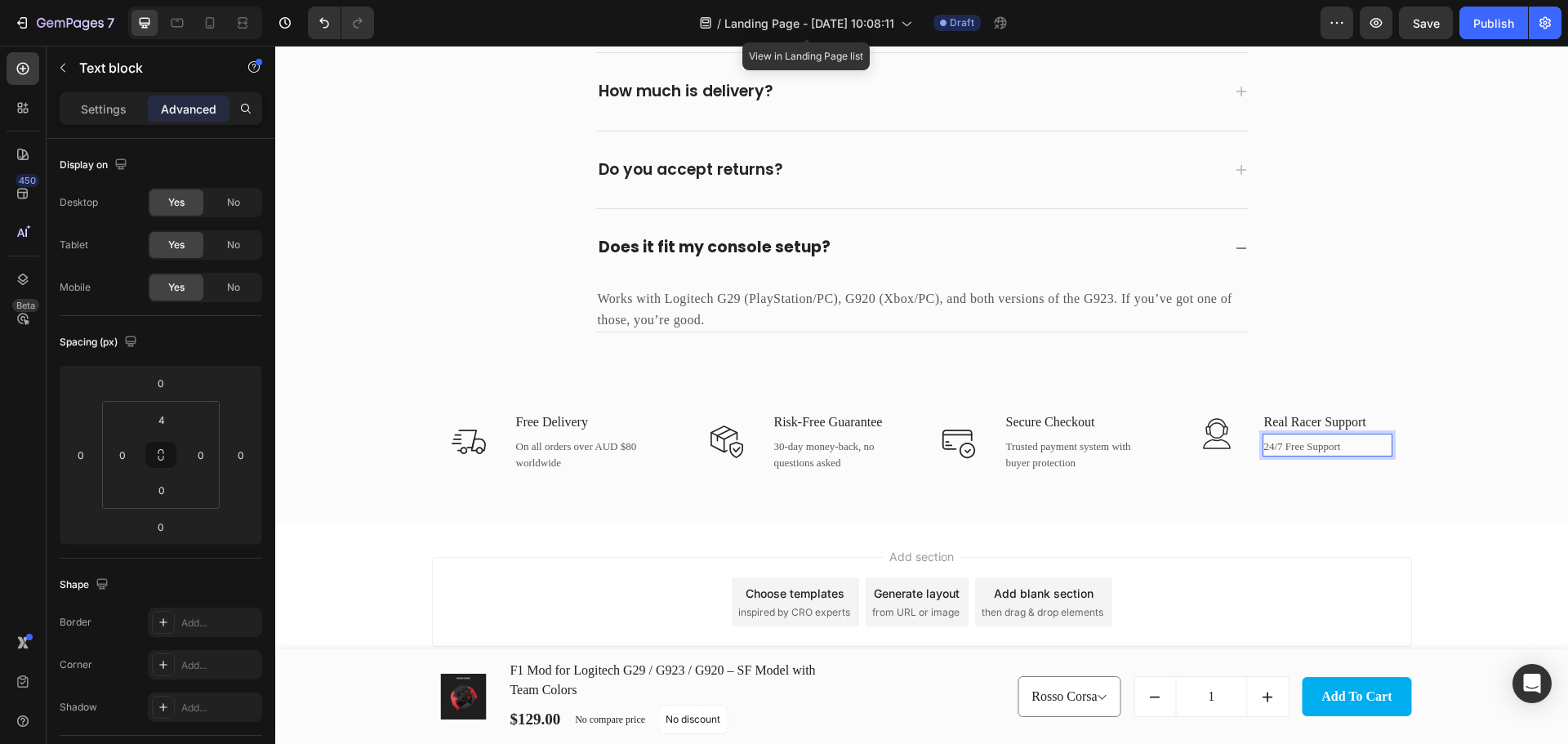
click at [1289, 444] on p "24/7 Free Support" at bounding box center [1327, 446] width 126 height 16
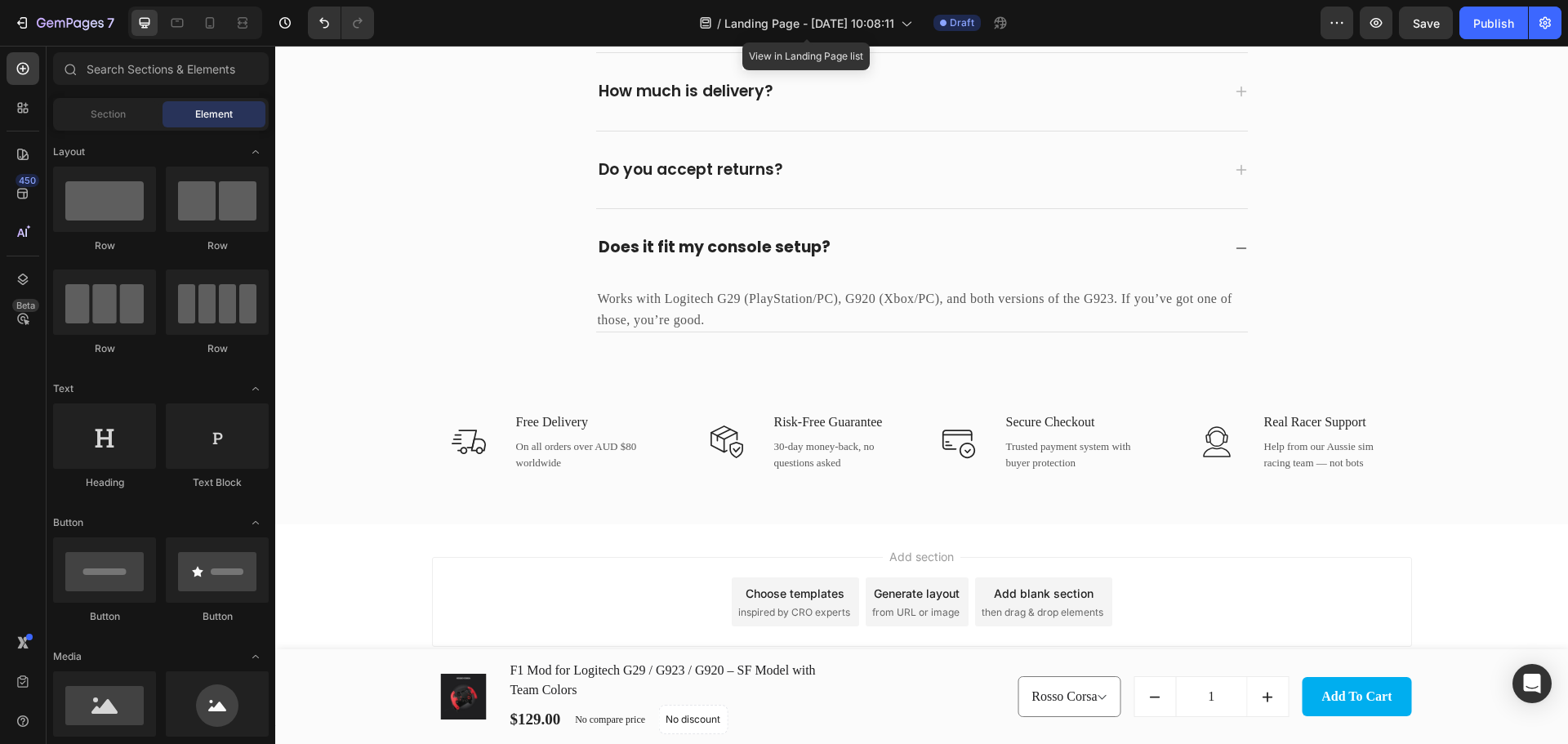
click at [1339, 532] on div "Add section Choose templates inspired by CRO experts Generate layout from URL o…" at bounding box center [922, 624] width 1293 height 201
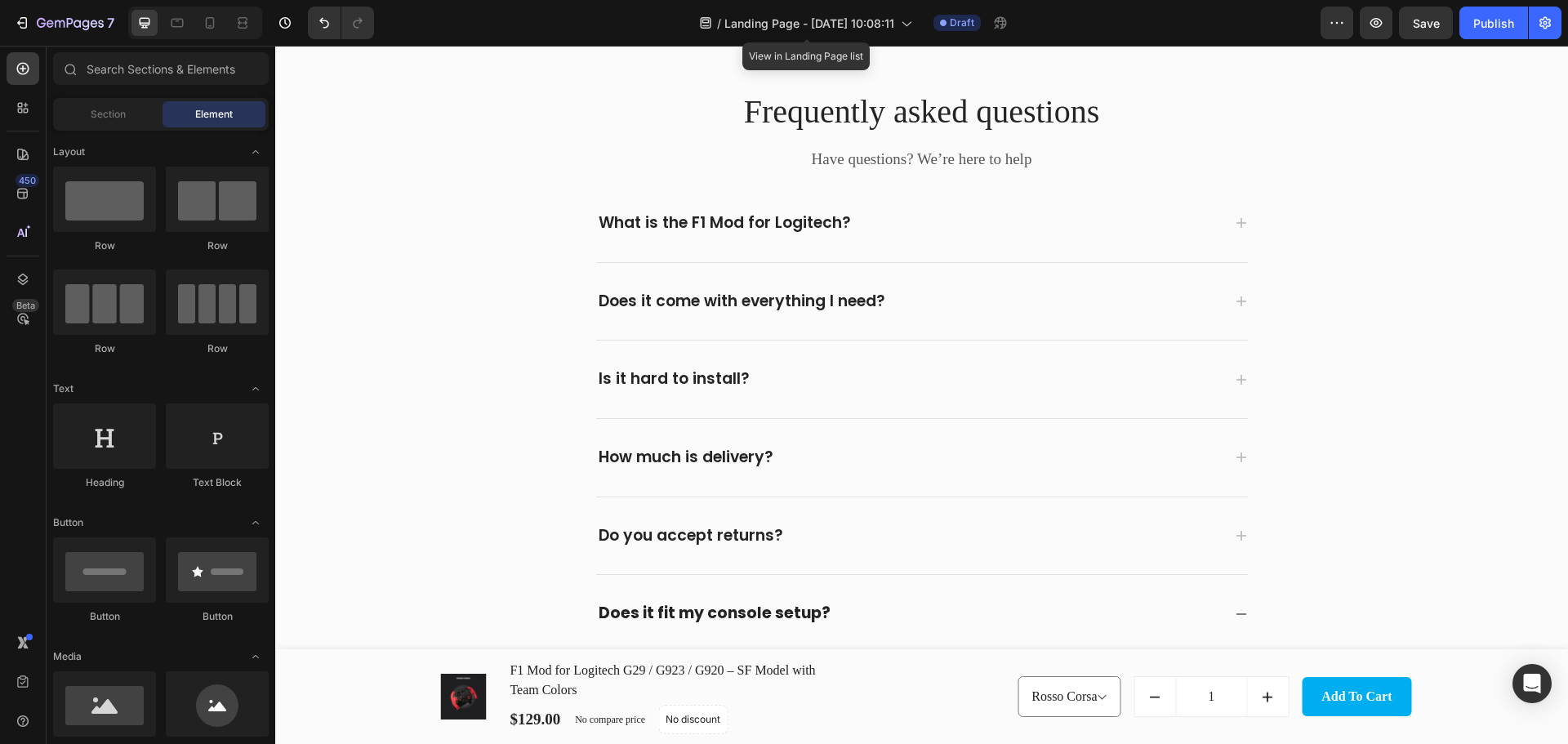
scroll to position [3899, 0]
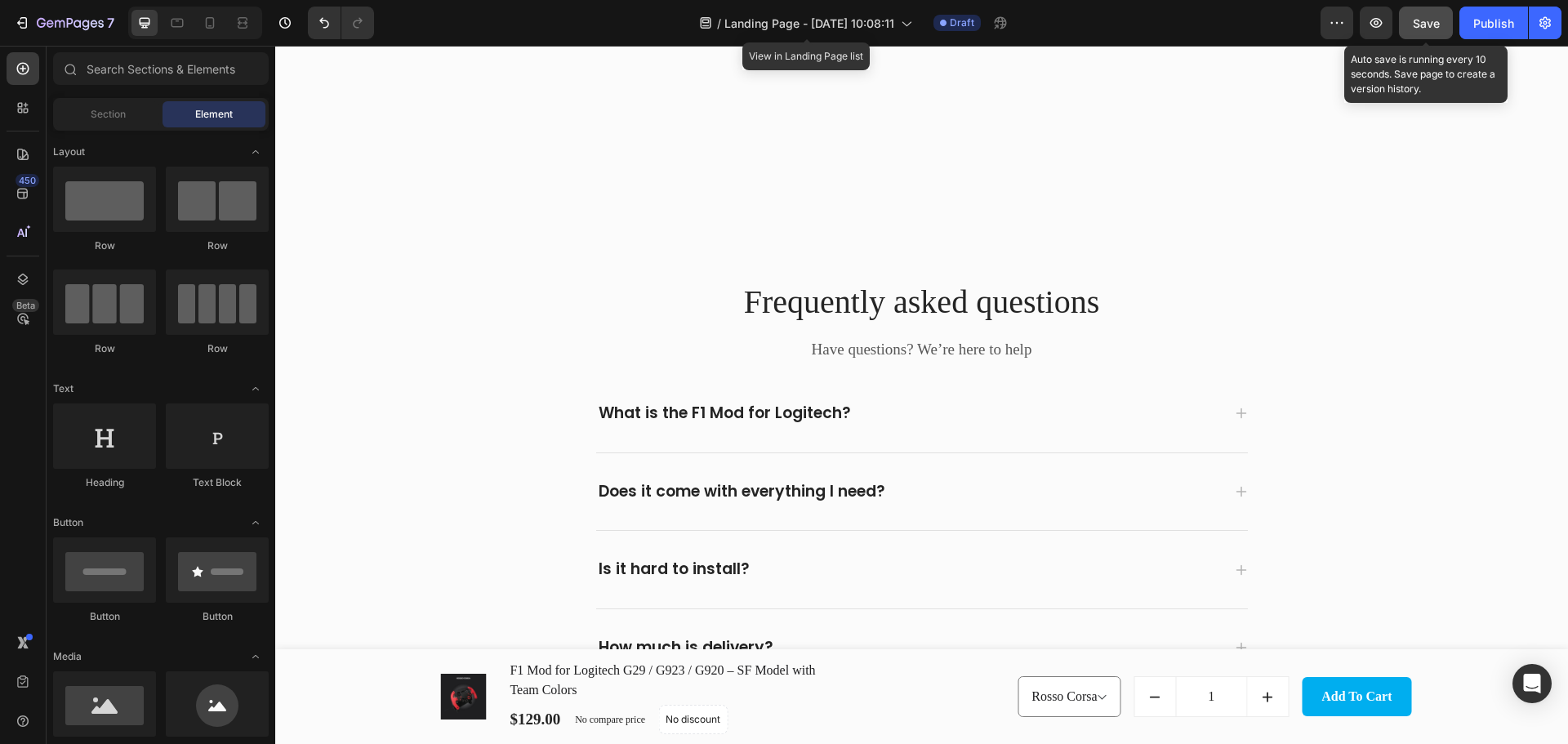
click at [1414, 27] on span "Save" at bounding box center [1426, 23] width 27 height 13
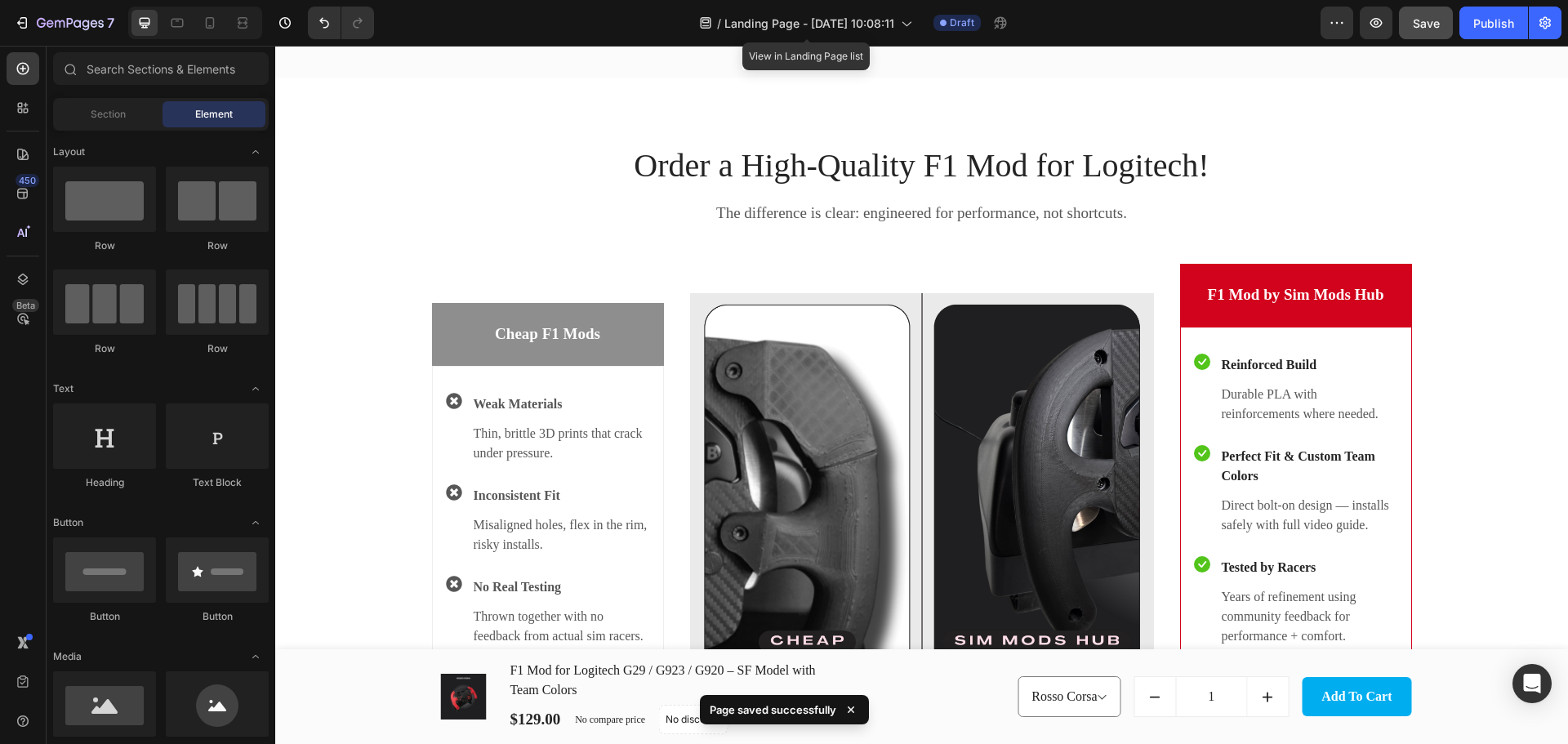
scroll to position [1813, 0]
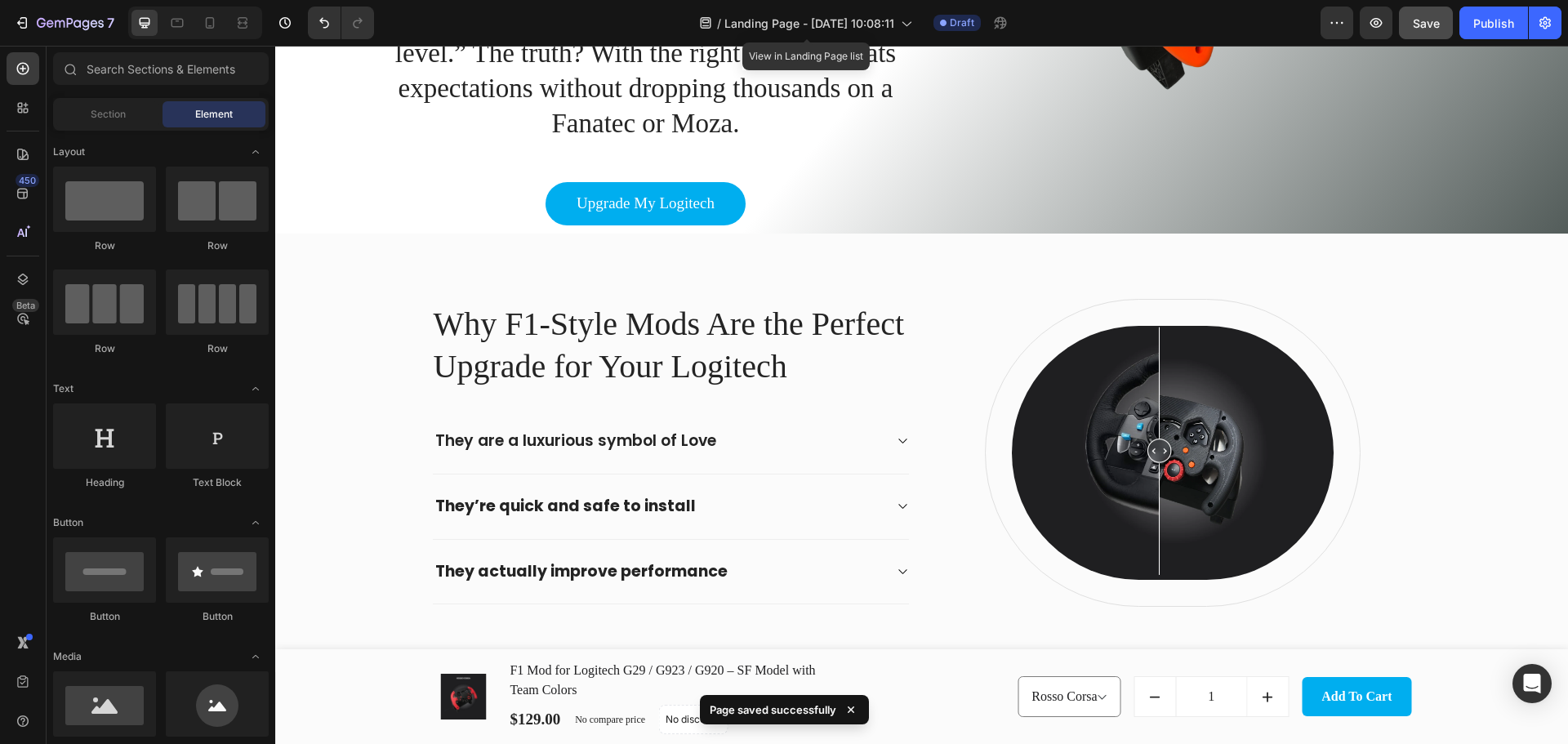
scroll to position [0, 0]
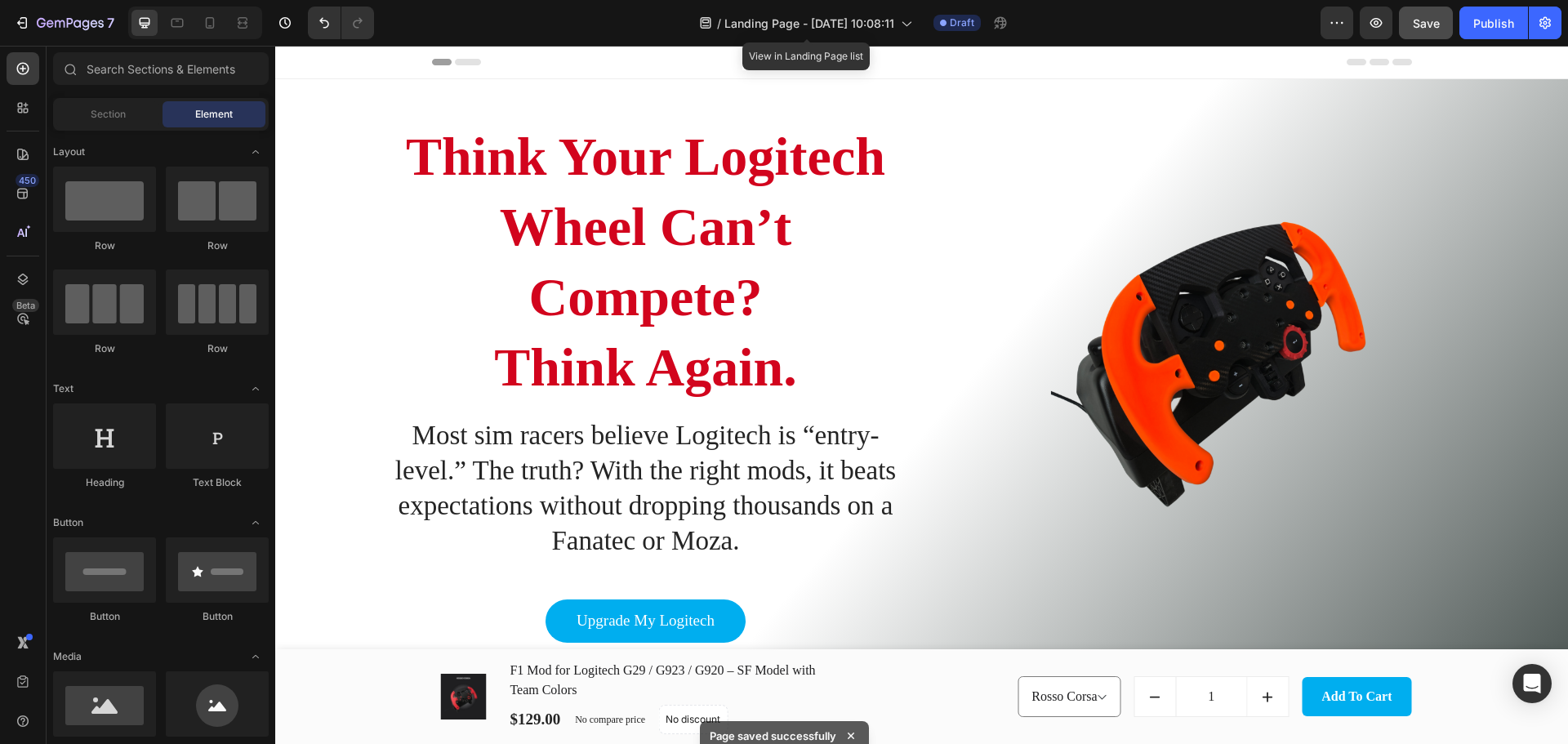
drag, startPoint x: 1560, startPoint y: 204, endPoint x: 1701, endPoint y: 88, distance: 182.6
click at [1382, 22] on icon "button" at bounding box center [1376, 23] width 13 height 10
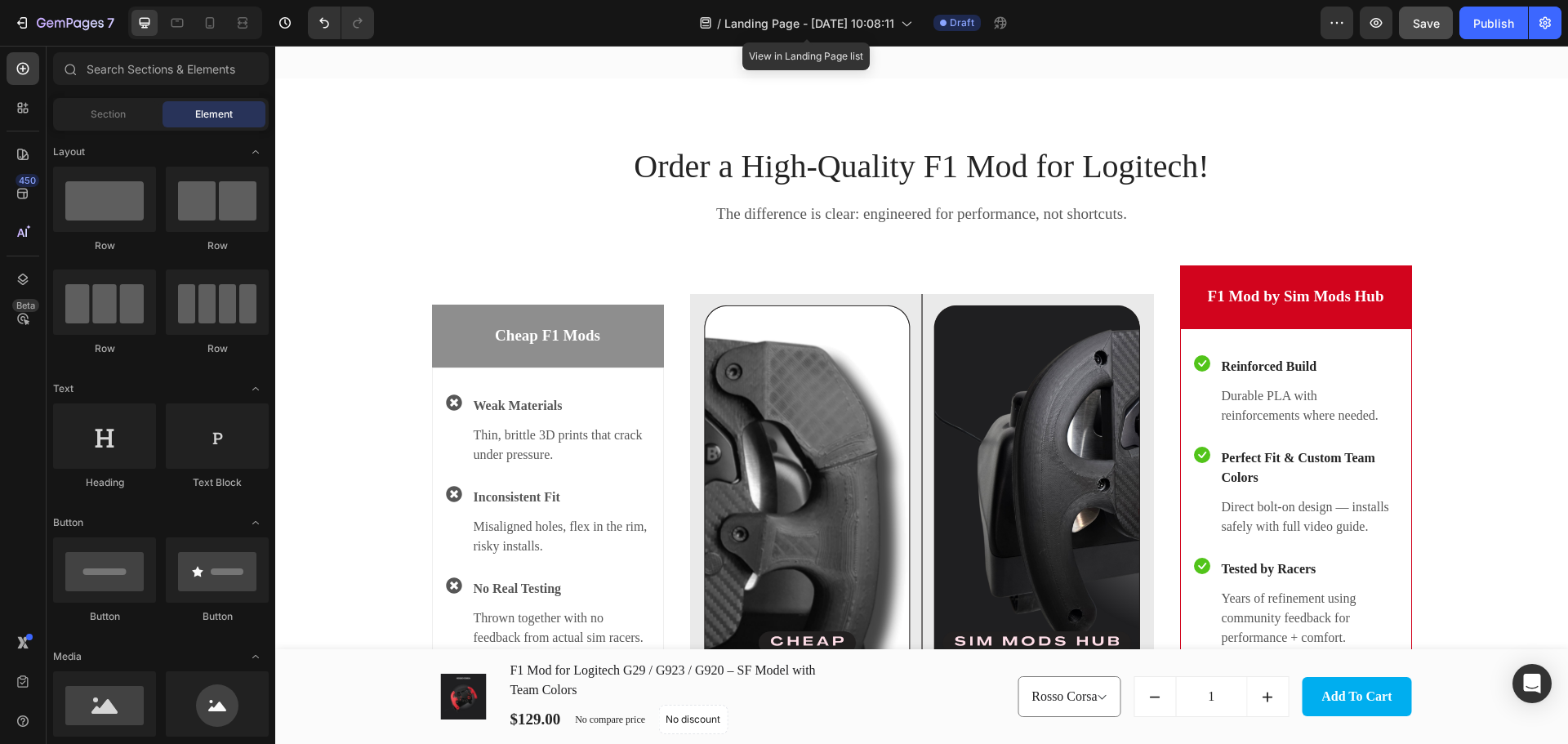
scroll to position [3429, 0]
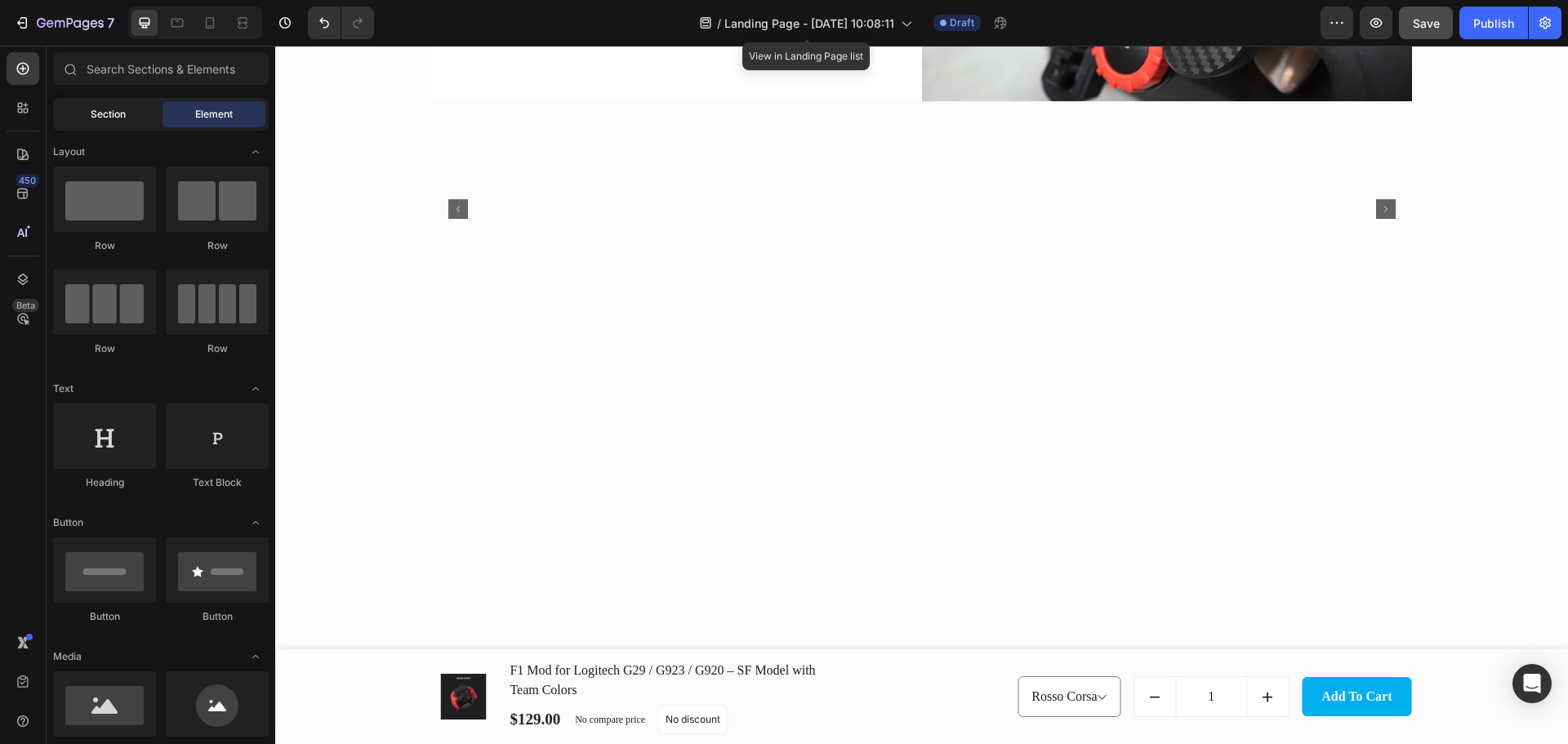
click at [89, 110] on div "Section" at bounding box center [108, 114] width 103 height 26
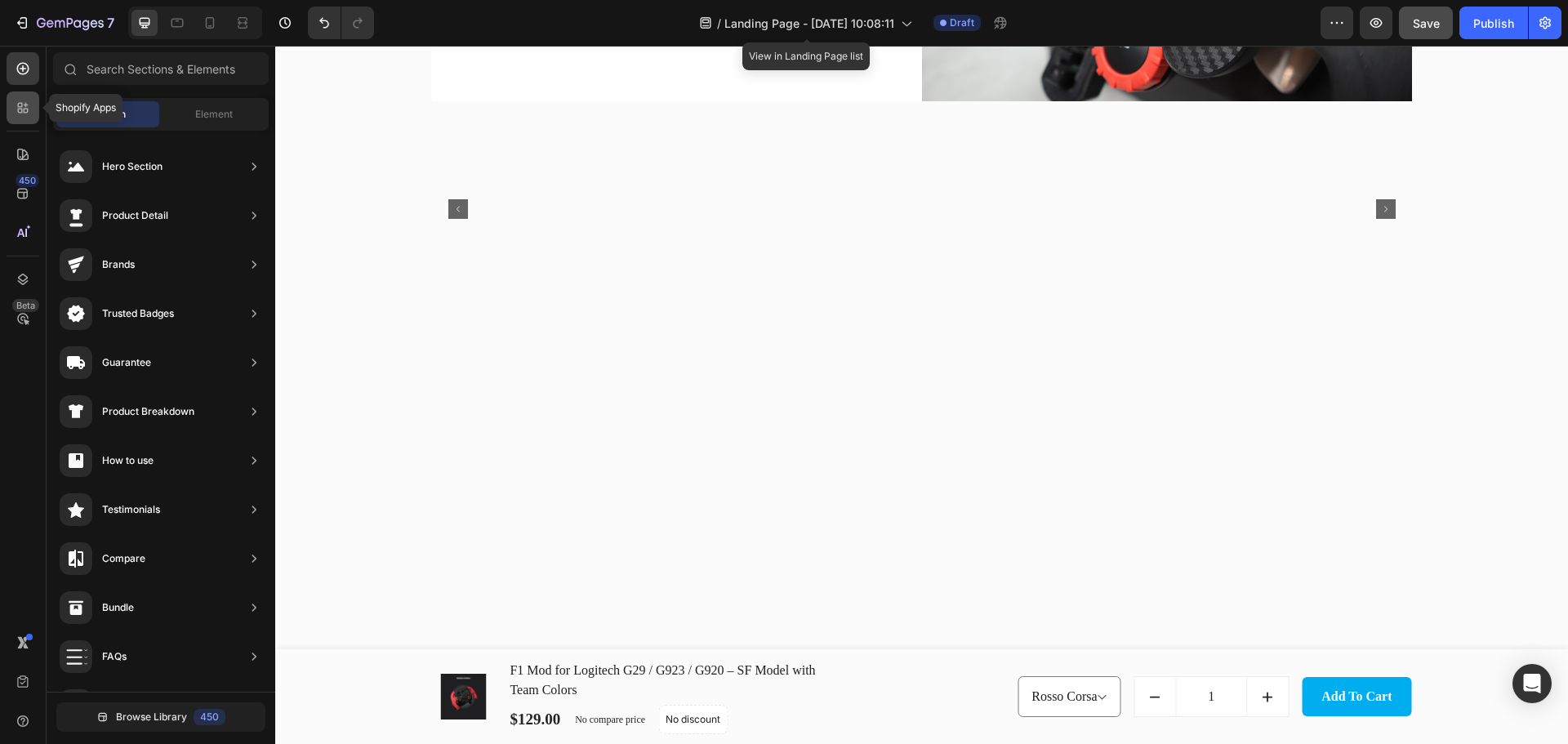
click at [18, 114] on icon at bounding box center [22, 107] width 16 height 16
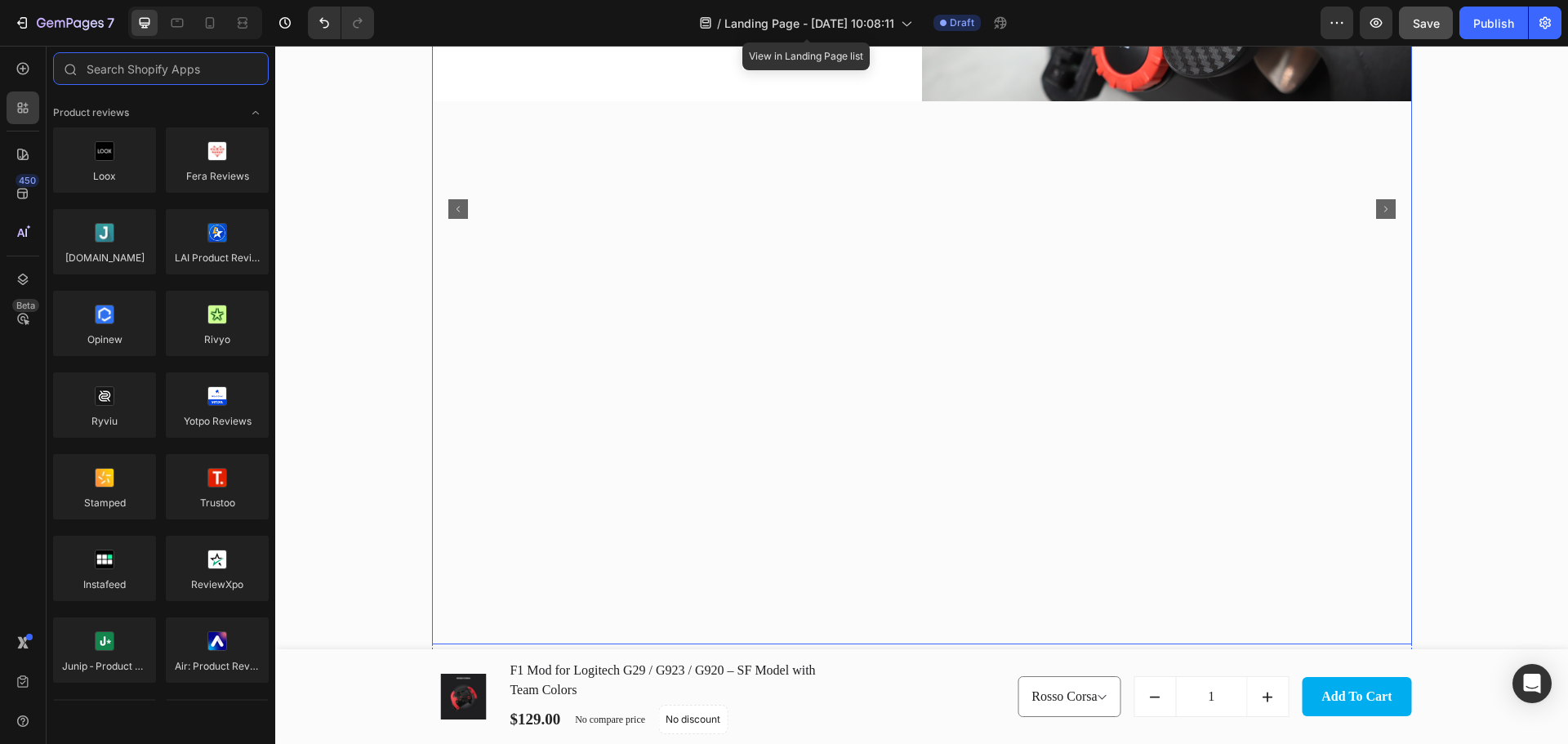
scroll to position [3810, 0]
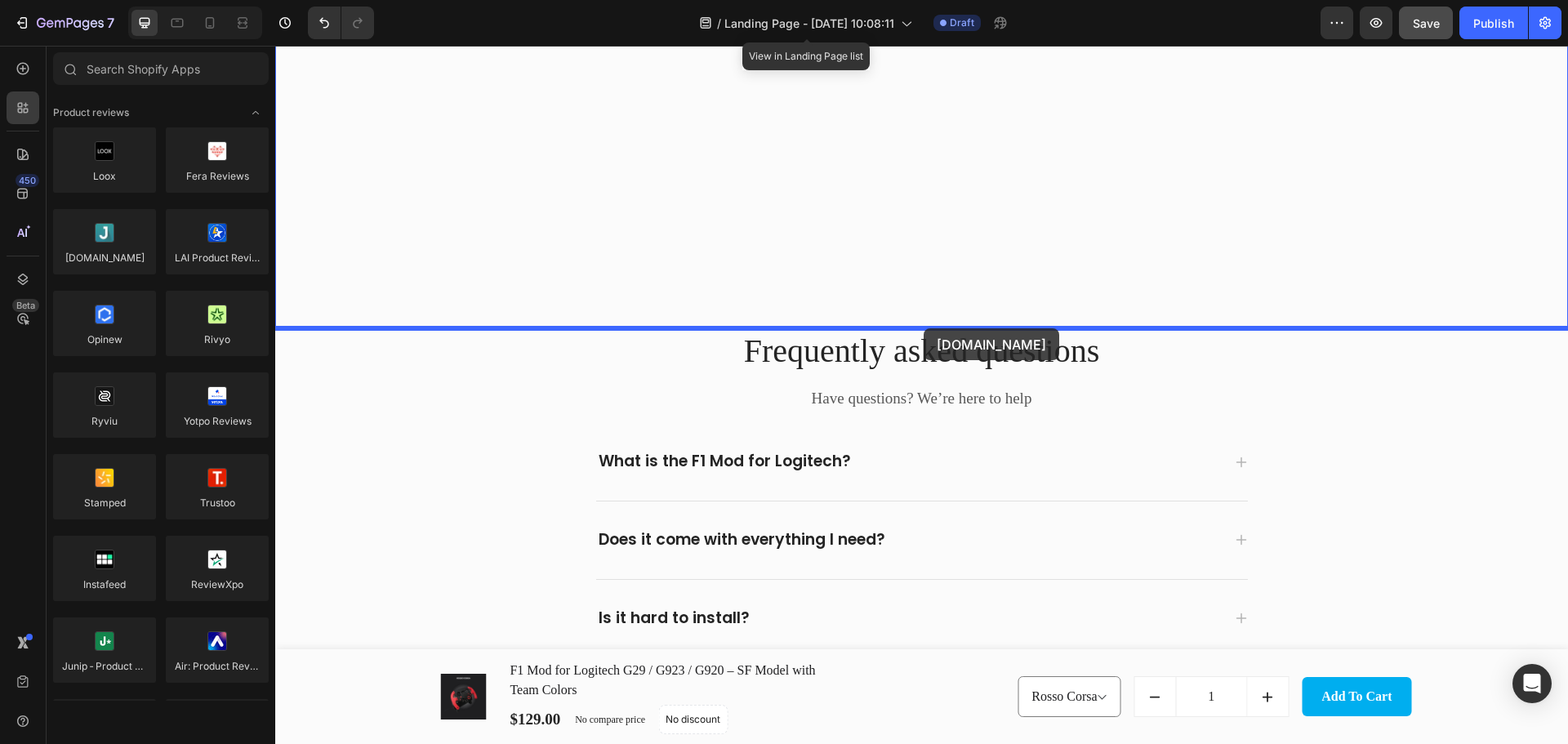
drag, startPoint x: 441, startPoint y: 289, endPoint x: 923, endPoint y: 328, distance: 483.6
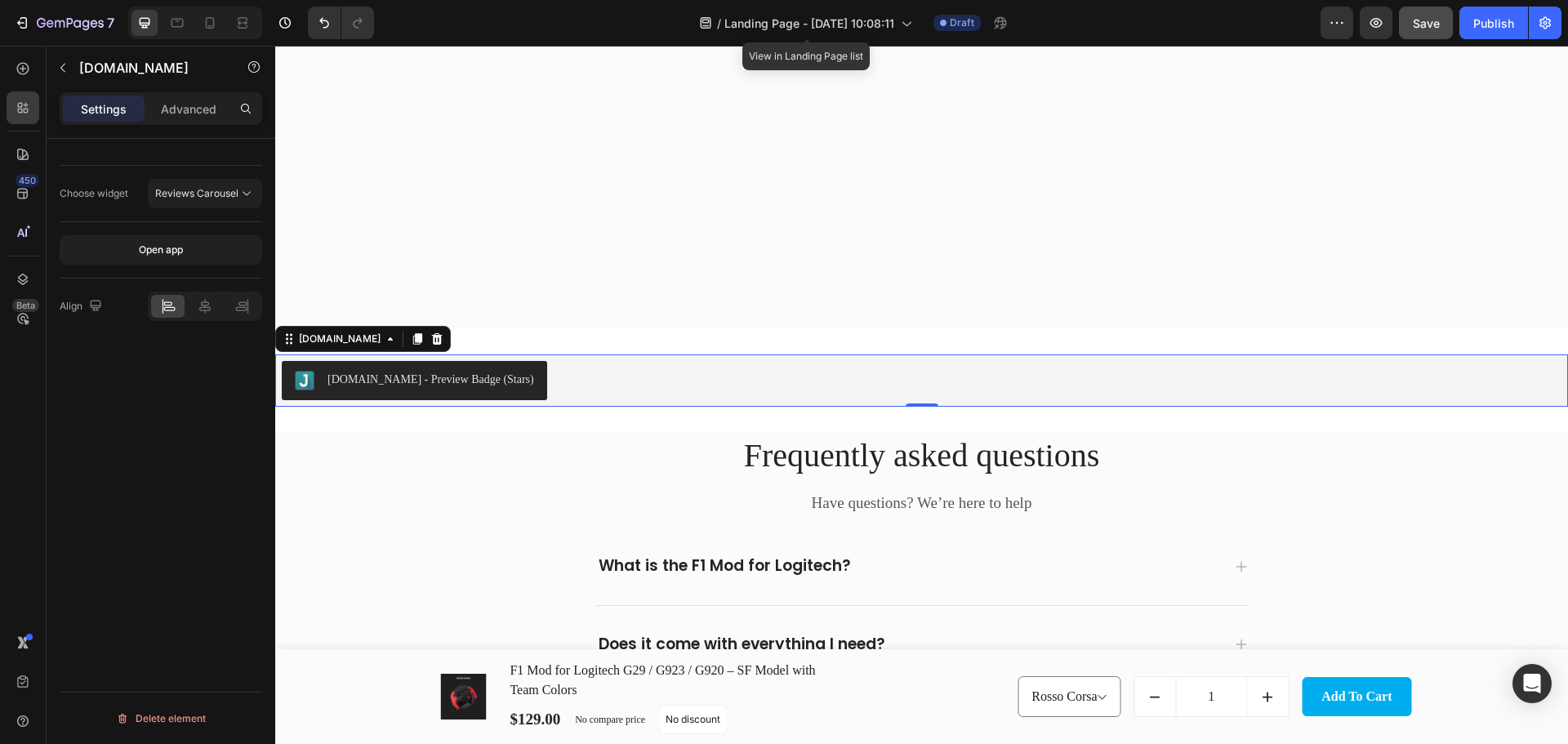
click at [435, 370] on div "[DOMAIN_NAME] - Preview Badge (Stars)" at bounding box center [430, 379] width 206 height 17
click at [196, 187] on span "Reviews Carousel" at bounding box center [196, 193] width 83 height 13
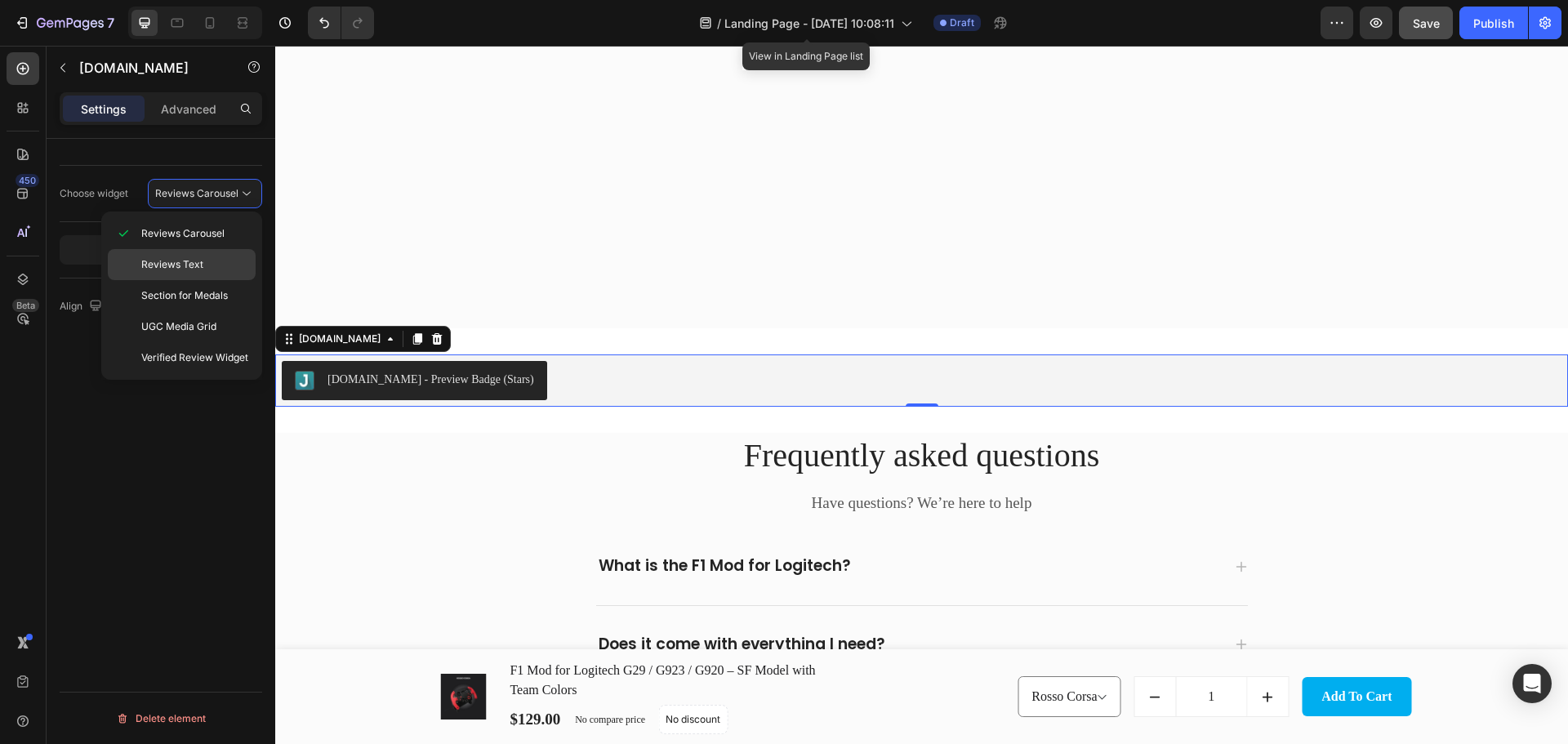
click at [183, 280] on div "Reviews Text" at bounding box center [182, 295] width 148 height 31
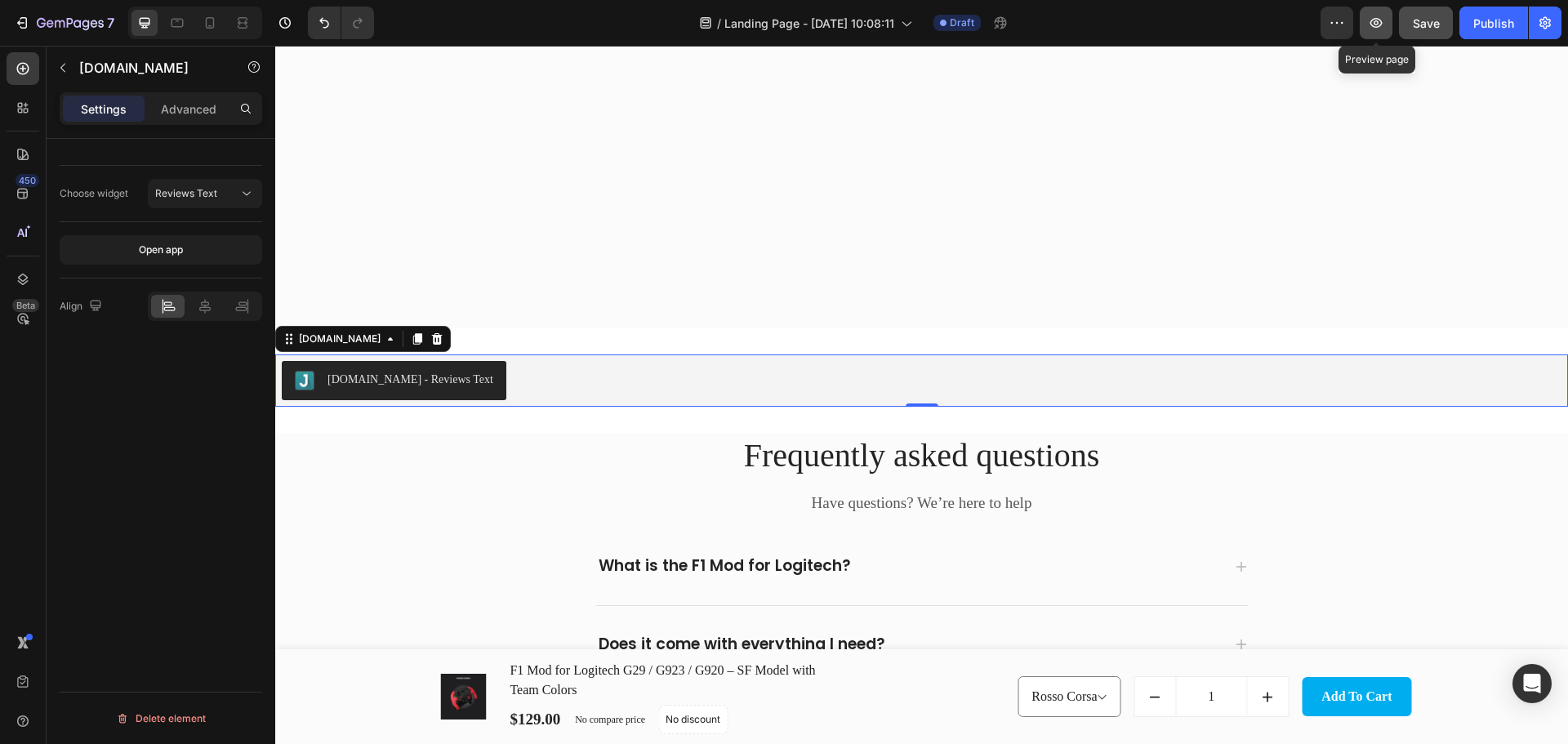
click at [1369, 24] on icon "button" at bounding box center [1375, 22] width 16 height 16
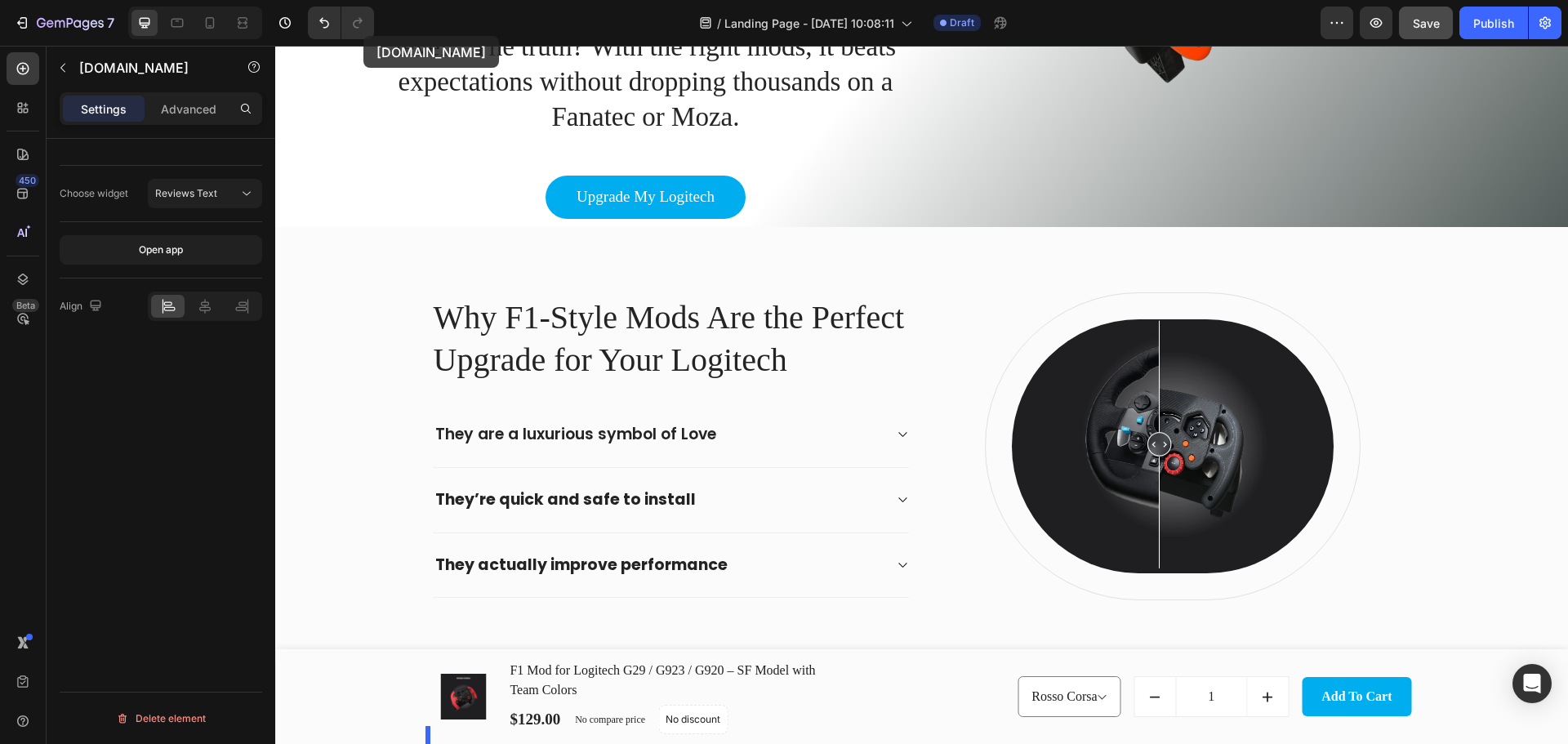
scroll to position [159, 0]
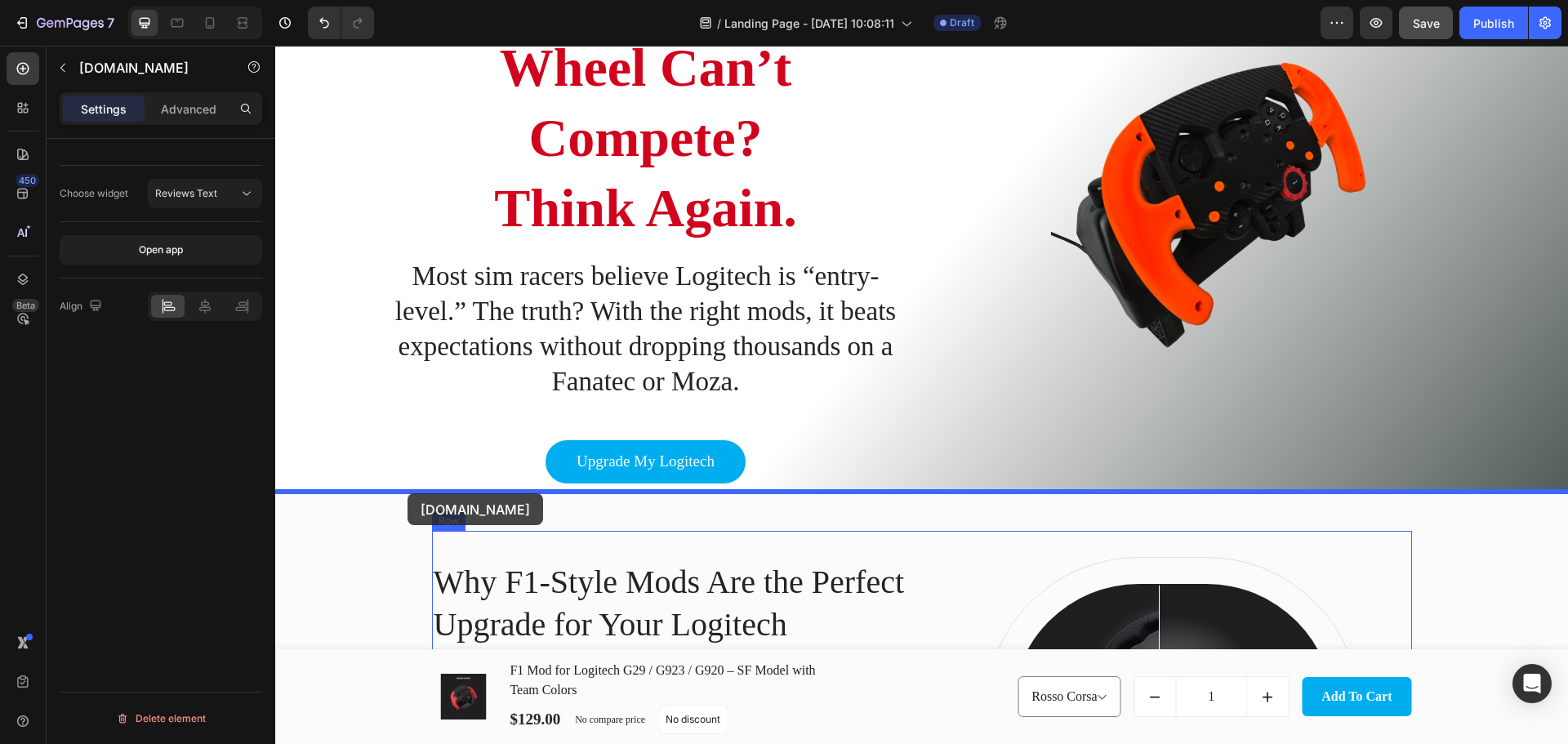
drag, startPoint x: 286, startPoint y: 341, endPoint x: 407, endPoint y: 494, distance: 195.1
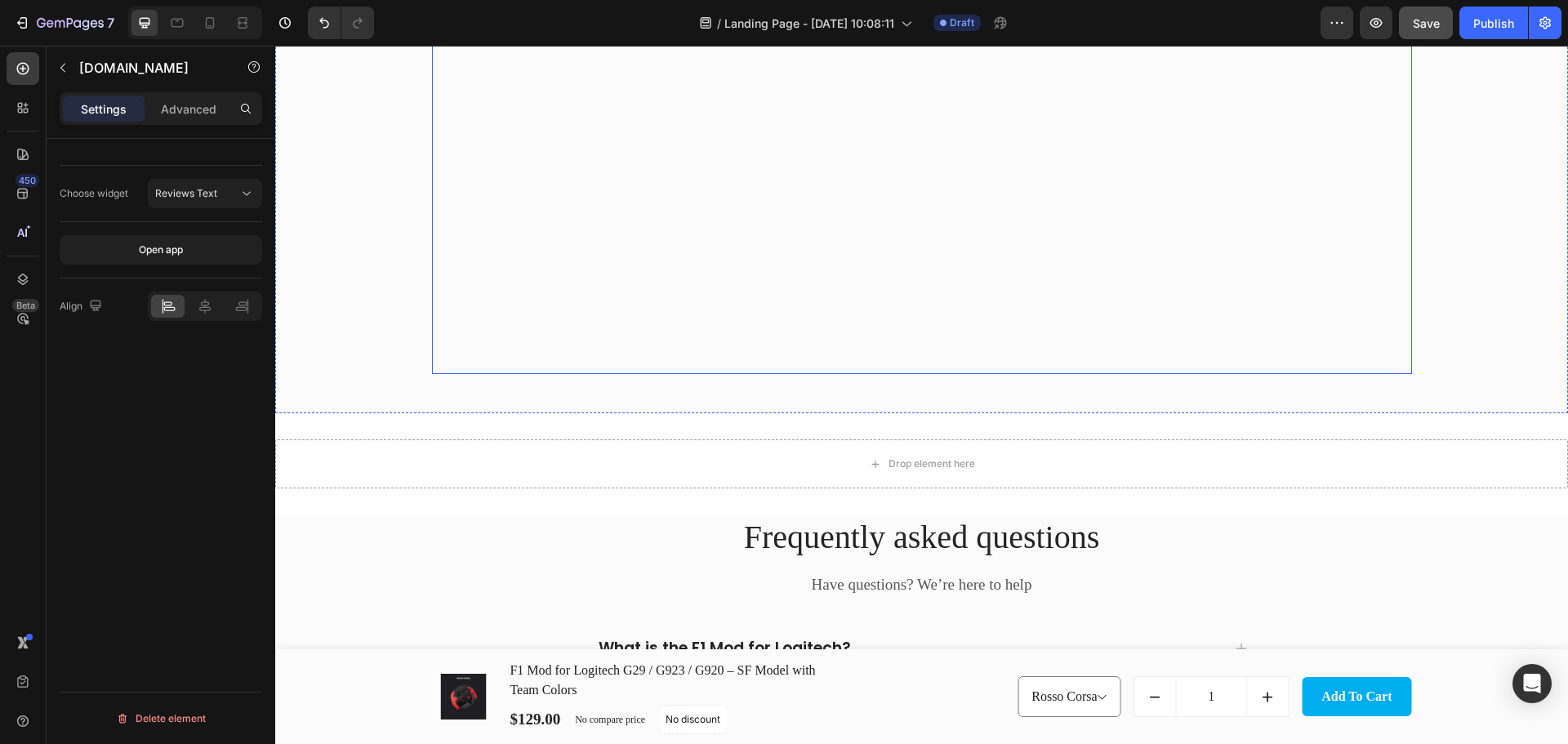
scroll to position [4060, 0]
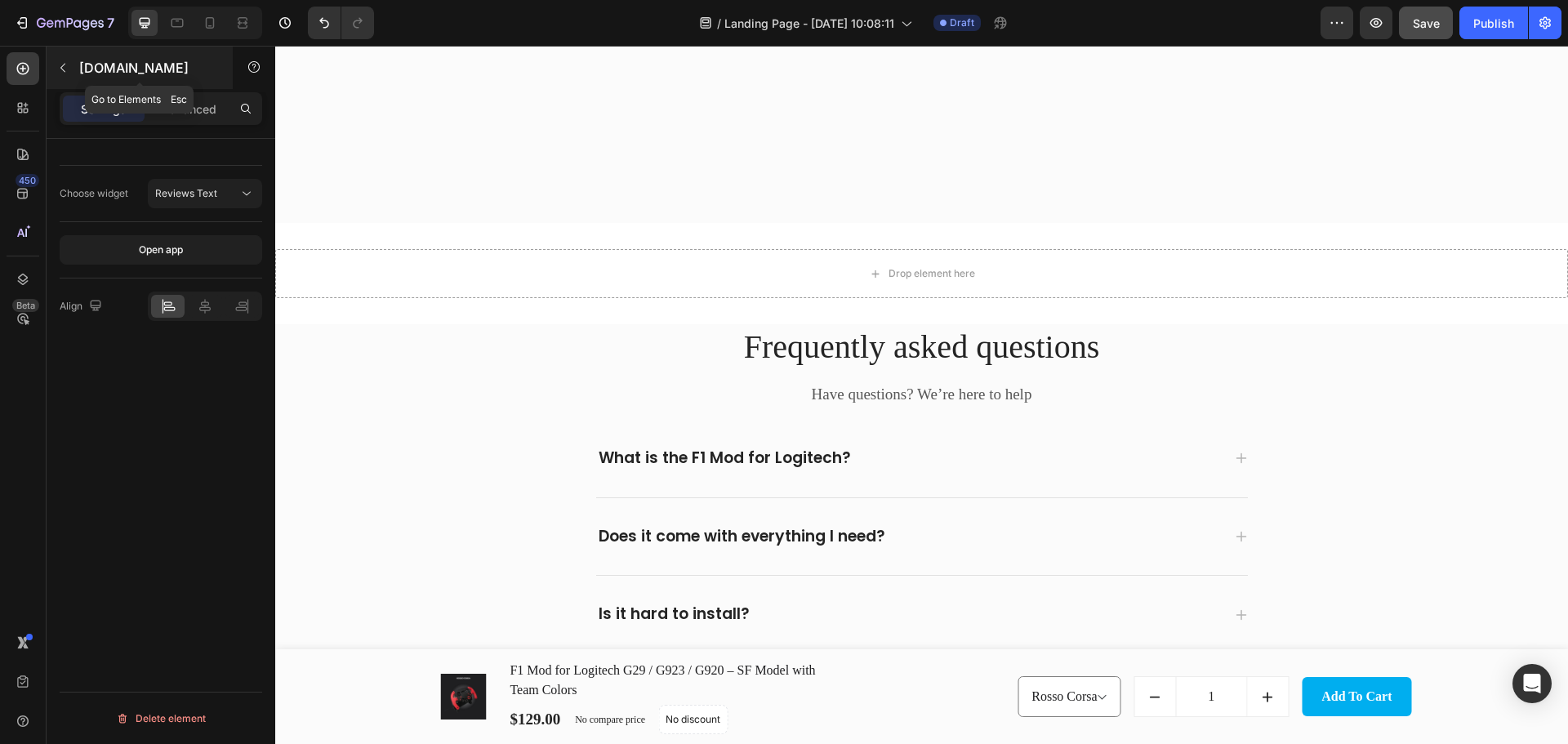
click at [64, 67] on icon "button" at bounding box center [63, 68] width 13 height 13
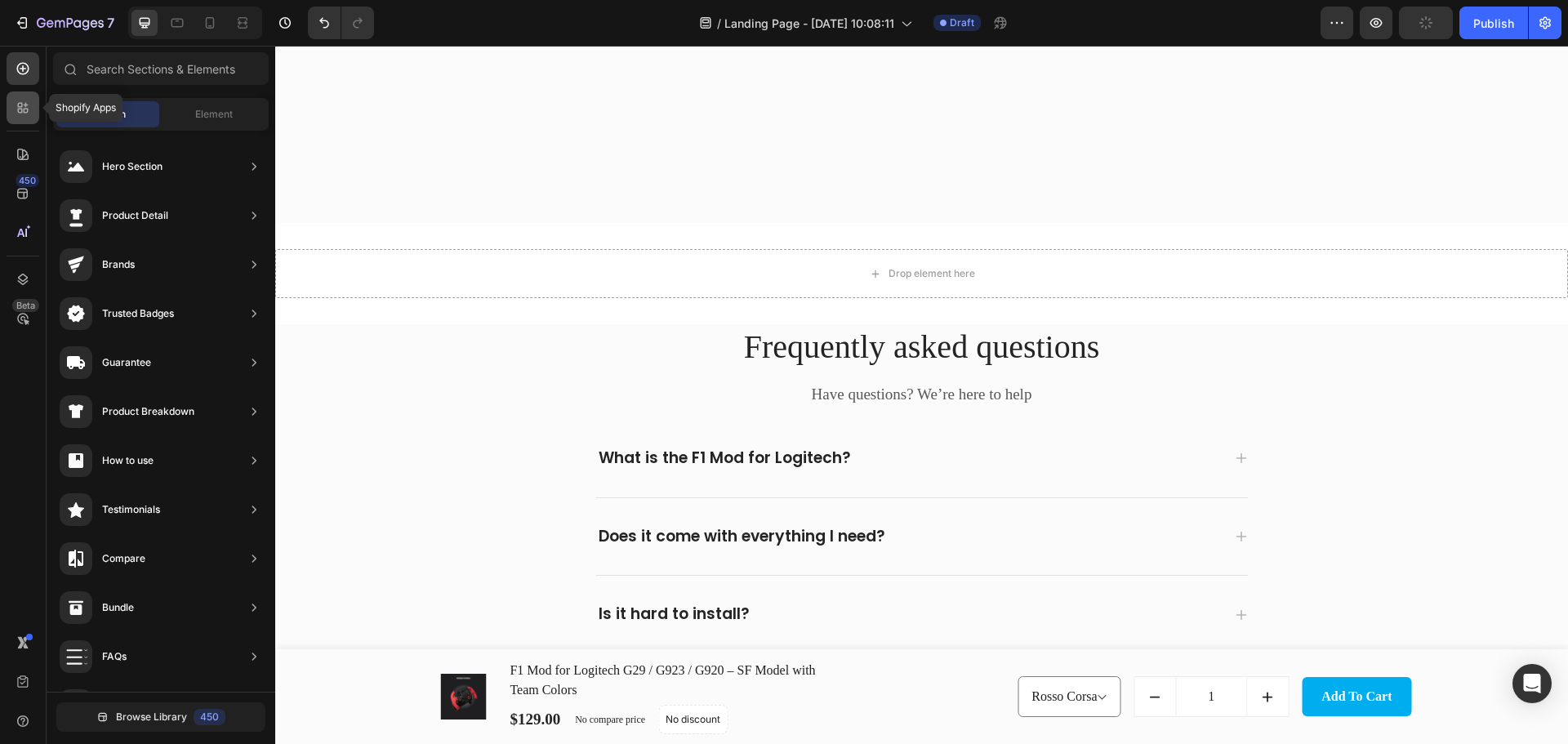
click at [25, 104] on icon at bounding box center [26, 105] width 5 height 5
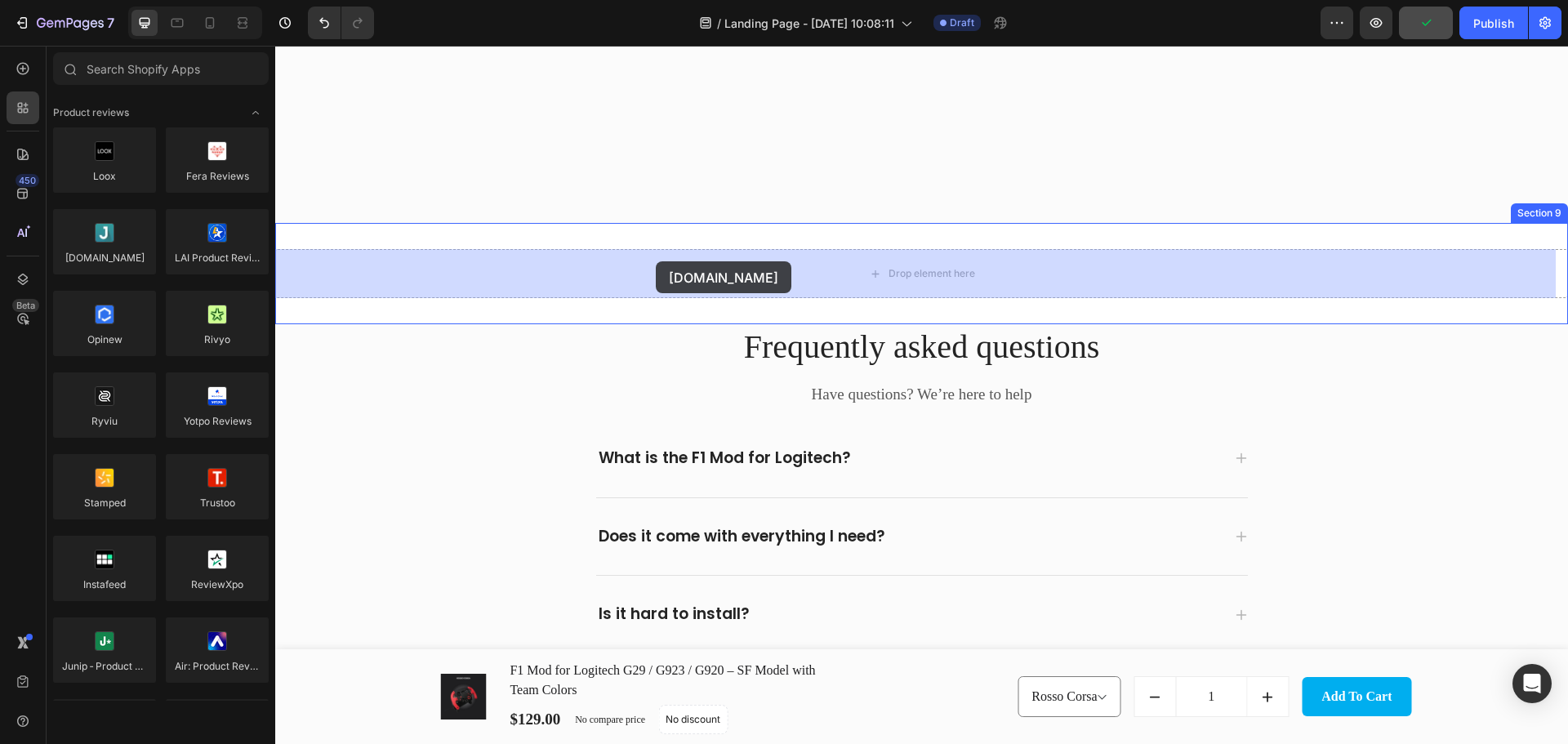
drag, startPoint x: 406, startPoint y: 302, endPoint x: 653, endPoint y: 263, distance: 250.1
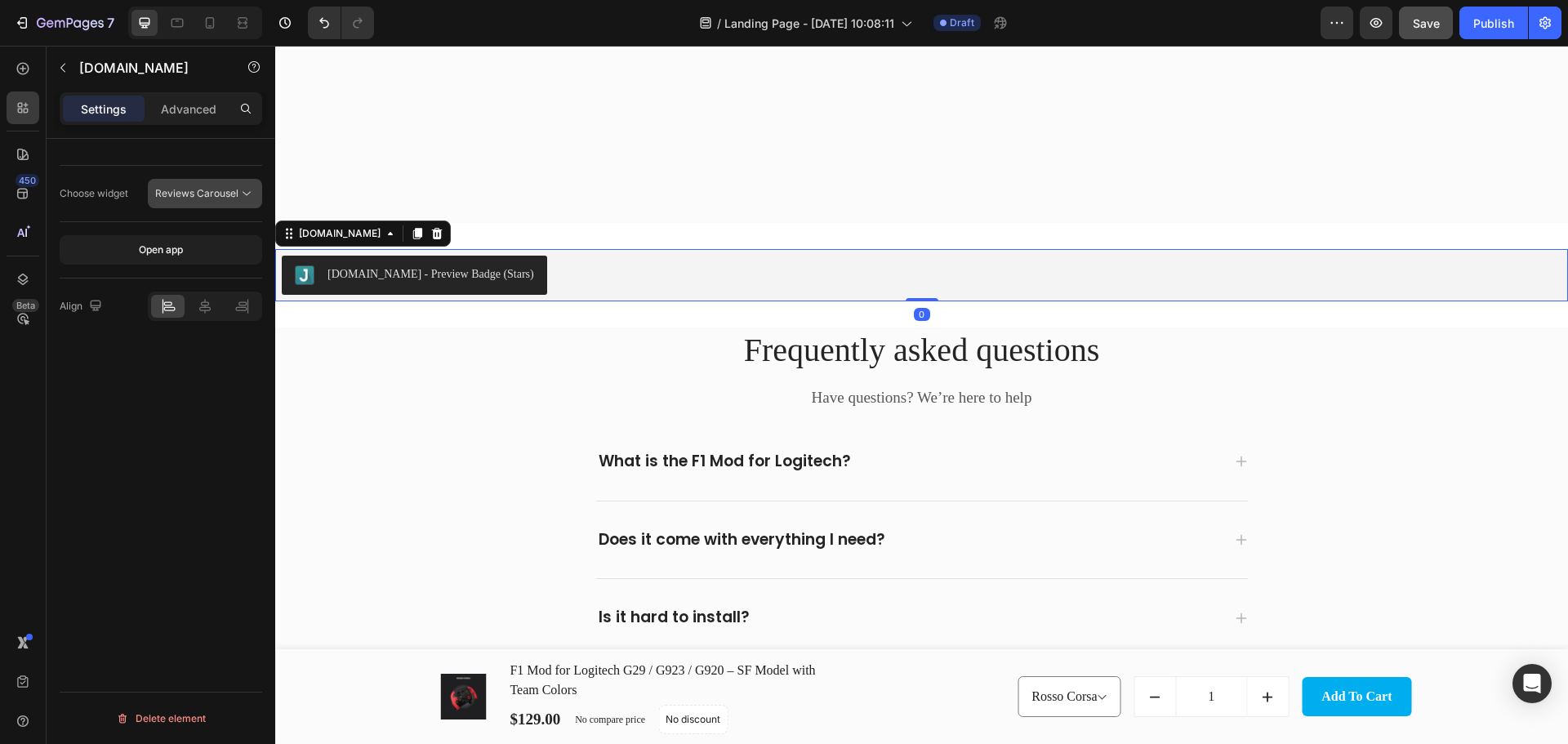
click at [174, 191] on span "Reviews Carousel" at bounding box center [196, 193] width 83 height 13
click at [78, 468] on div "Choose widget Reviews Carousel Open app Align Delete element" at bounding box center [161, 465] width 229 height 651
click at [790, 275] on div "[DOMAIN_NAME] - Preview Badge (Stars)" at bounding box center [922, 275] width 1279 height 40
click at [182, 107] on p "Advanced" at bounding box center [189, 109] width 56 height 17
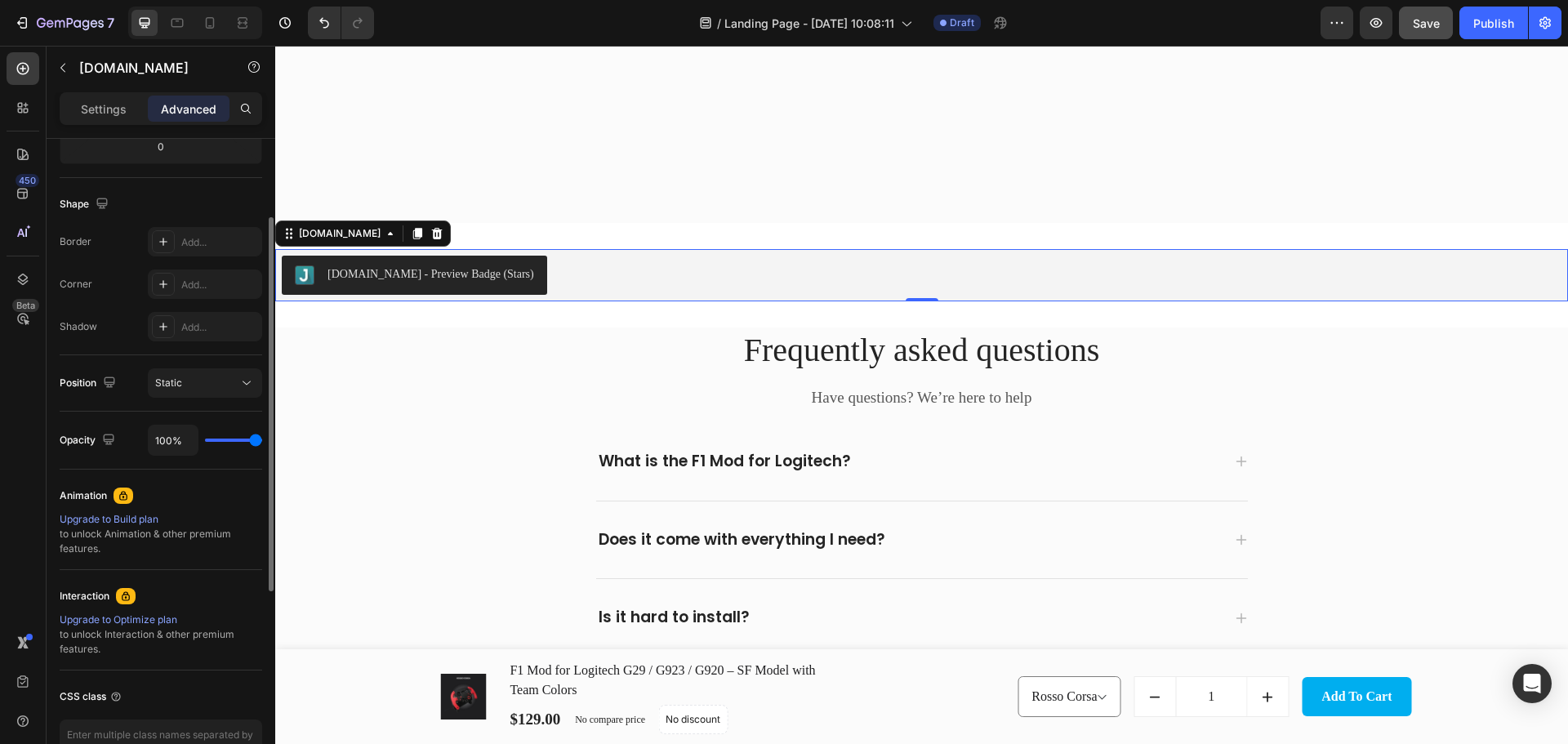
scroll to position [481, 0]
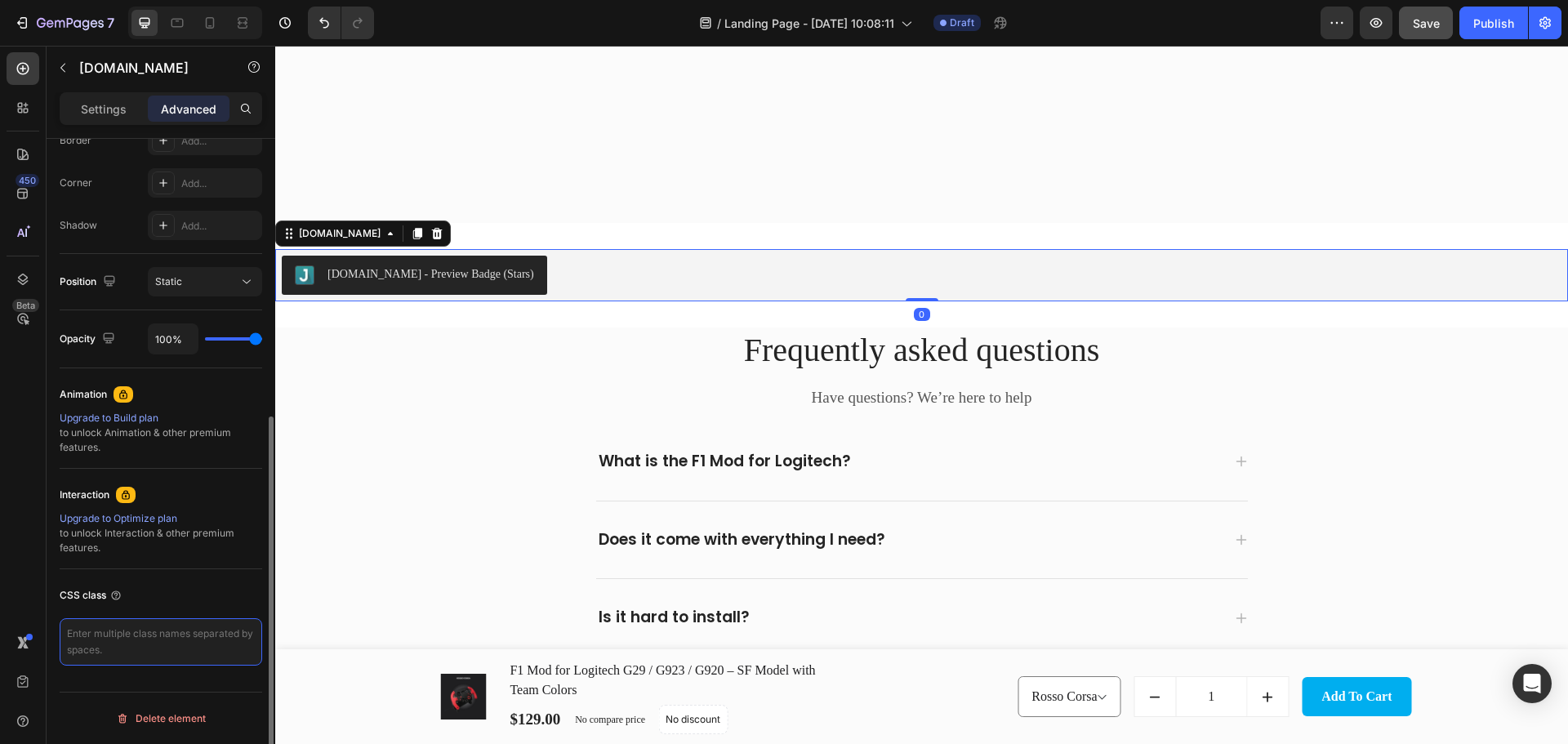
paste textarea "/* Target [DOMAIN_NAME] review text */ .jdgm-carousel__text, .jdgm-carousel__re…"
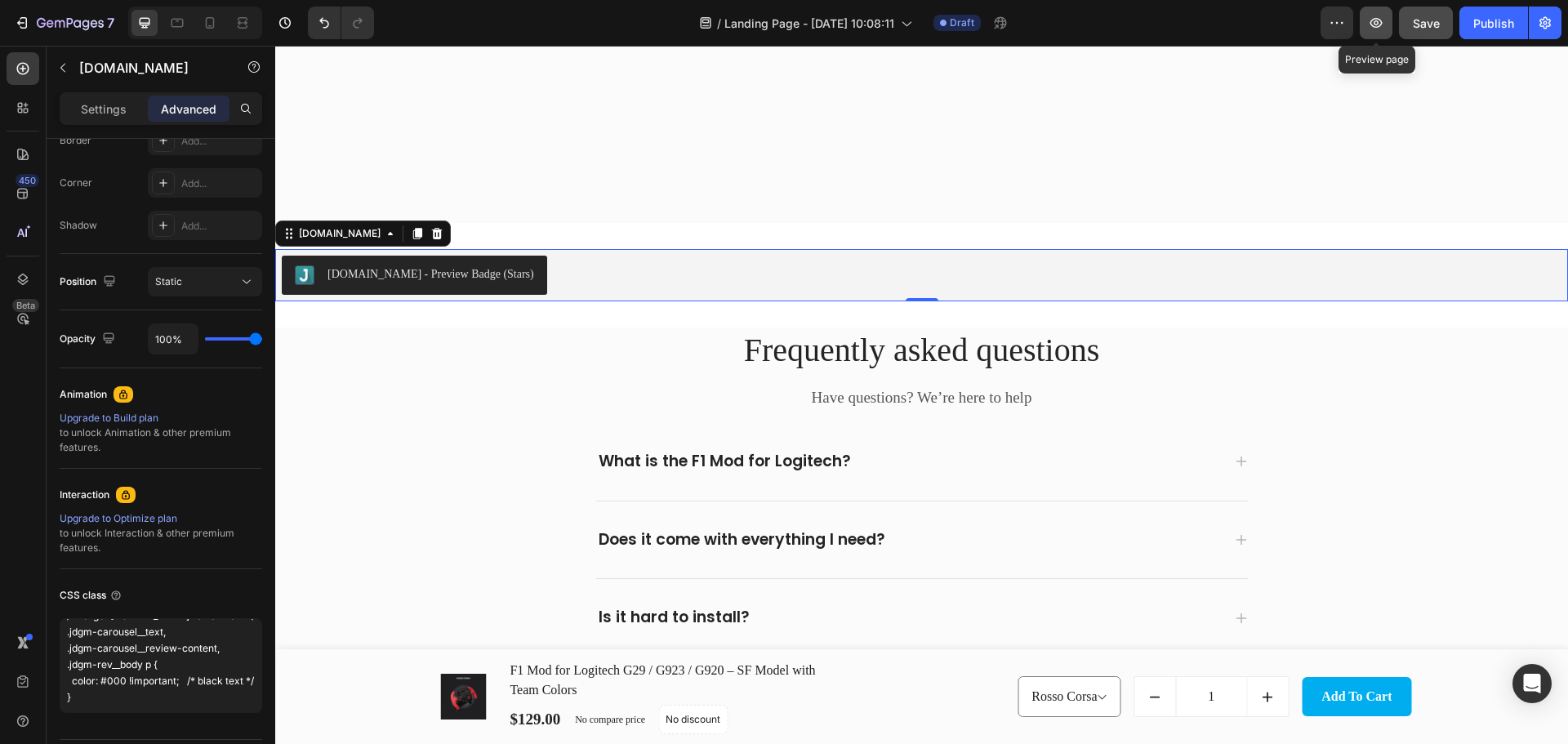
type textarea "/* Target [DOMAIN_NAME] review text */ .jdgm-carousel__text, .jdgm-carousel__re…"
click at [1373, 27] on icon "button" at bounding box center [1375, 22] width 16 height 16
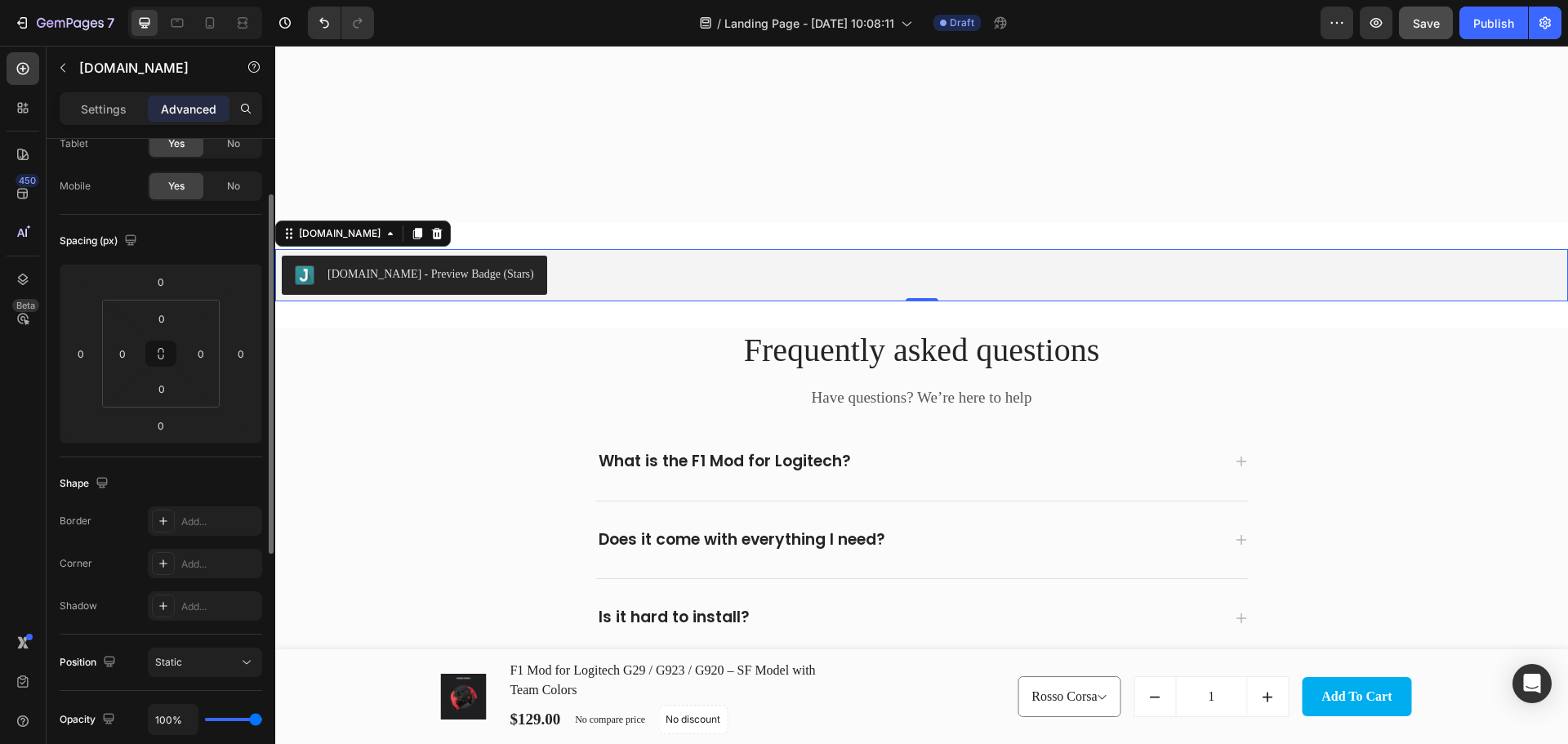
scroll to position [0, 0]
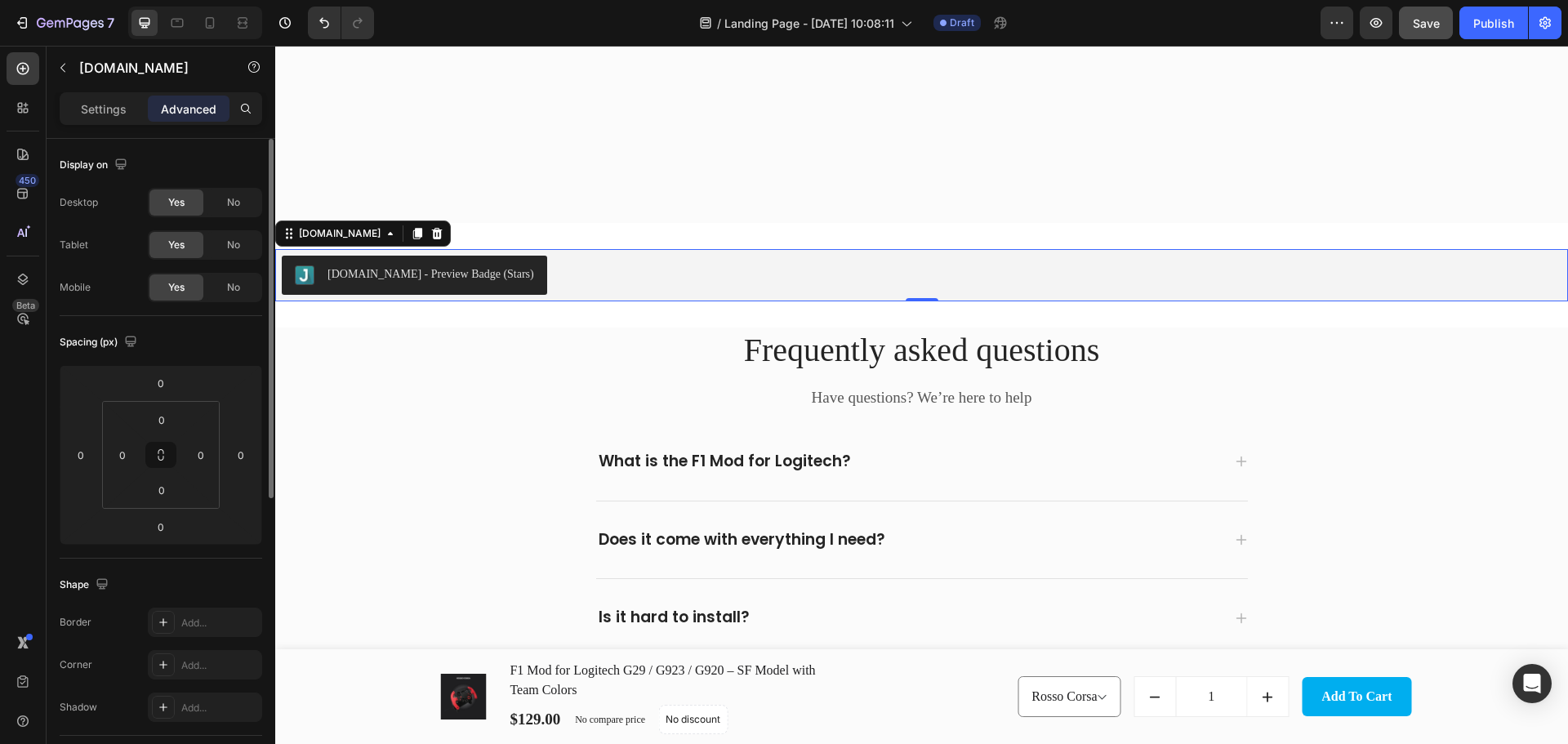
click at [538, 271] on div "[DOMAIN_NAME] - Preview Badge (Stars)" at bounding box center [922, 275] width 1279 height 40
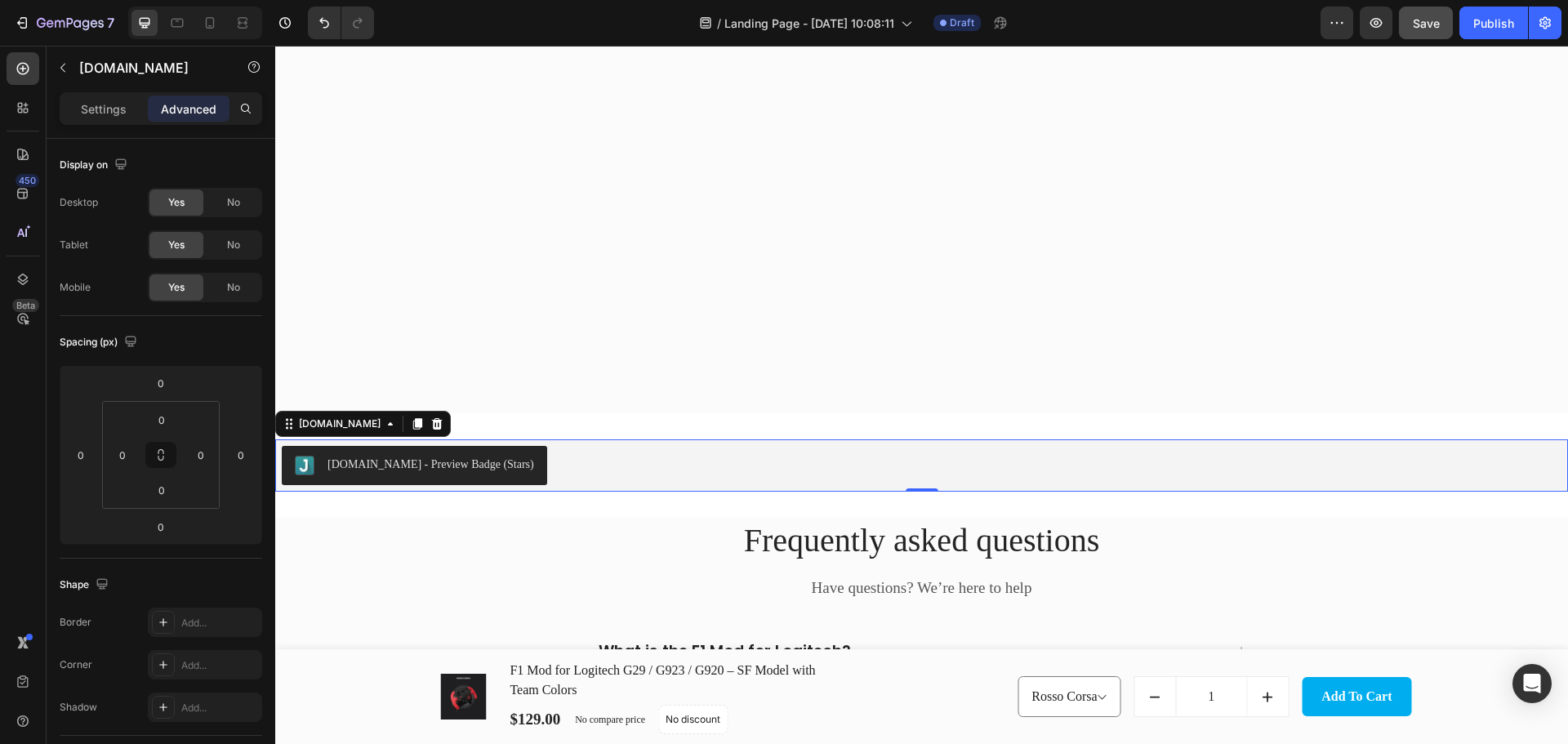
click at [97, 93] on div "Settings Advanced" at bounding box center [161, 109] width 203 height 33
click at [105, 109] on p "Settings" at bounding box center [104, 109] width 45 height 17
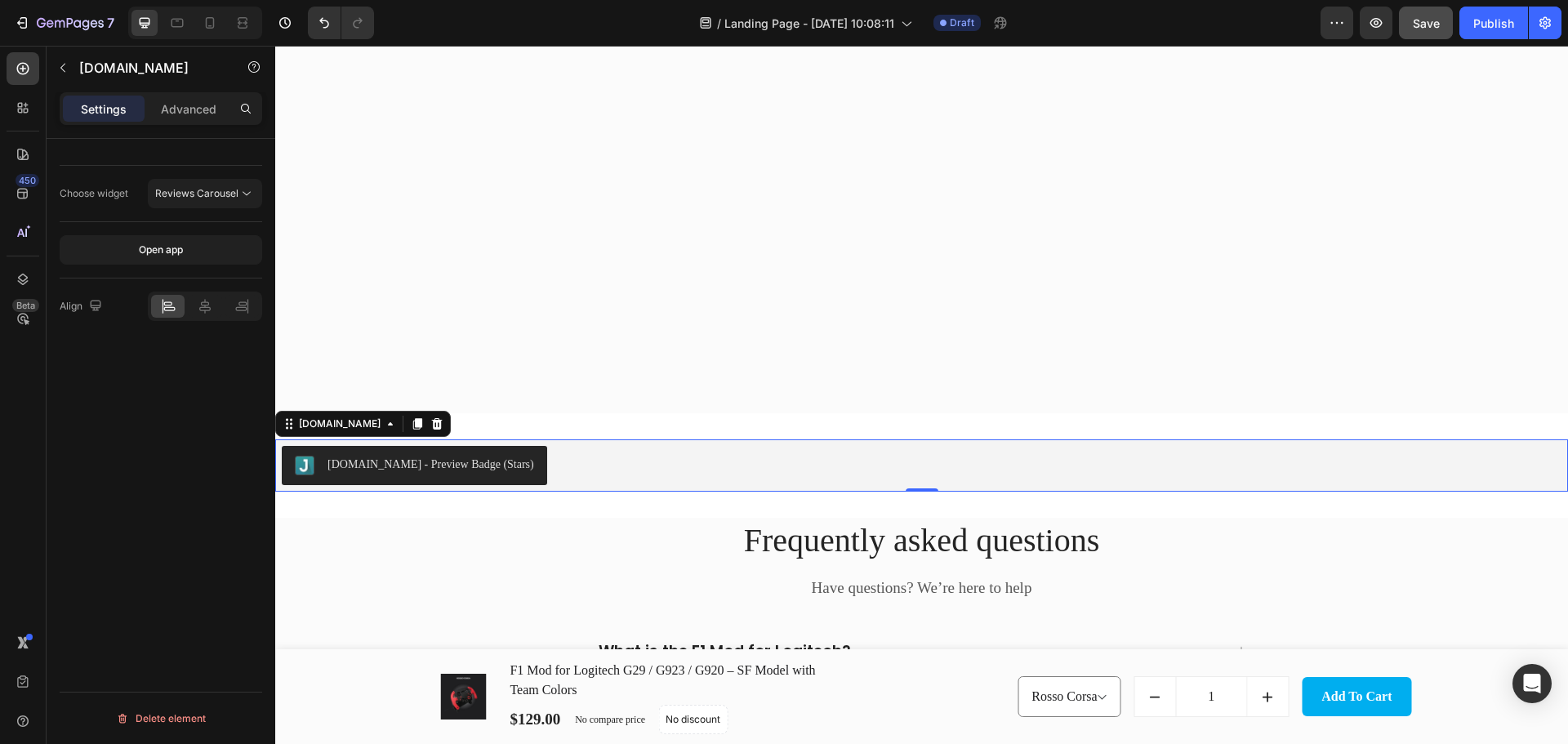
click at [597, 481] on div "[DOMAIN_NAME] - Preview Badge (Stars)" at bounding box center [922, 465] width 1279 height 40
click at [193, 183] on button "Reviews Carousel" at bounding box center [205, 193] width 114 height 29
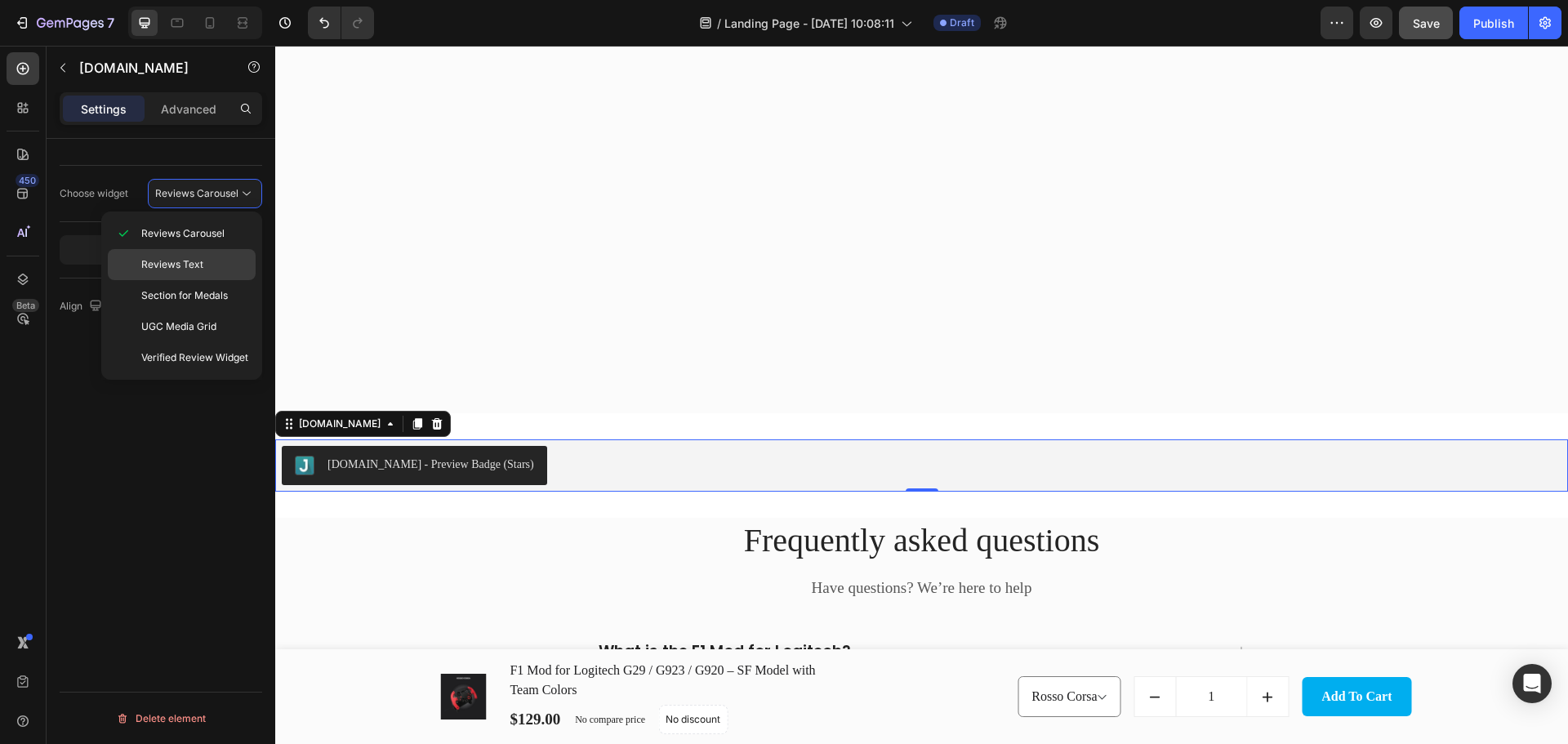
click at [196, 259] on span "Reviews Text" at bounding box center [173, 264] width 62 height 14
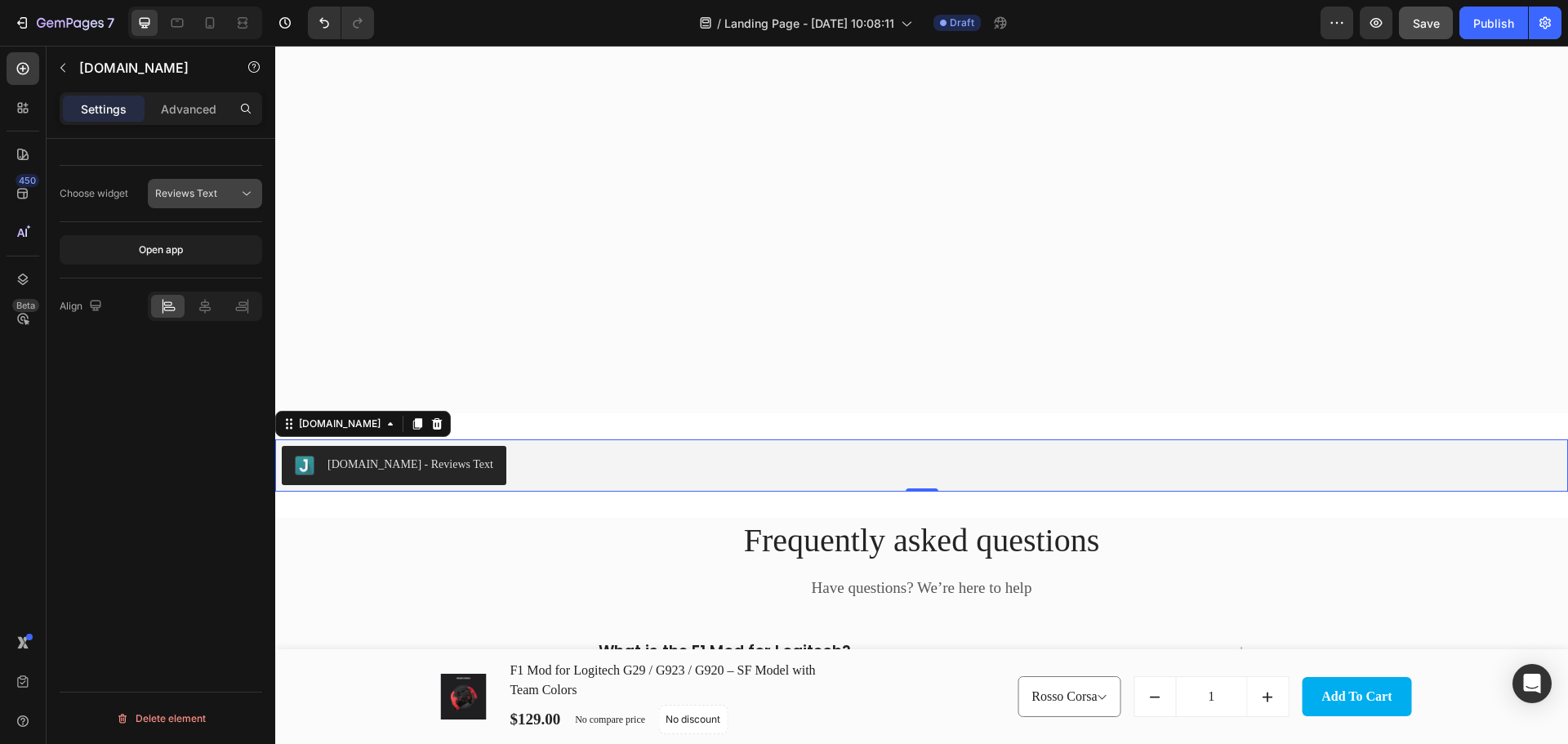
click at [215, 189] on span "Reviews Text" at bounding box center [186, 193] width 62 height 13
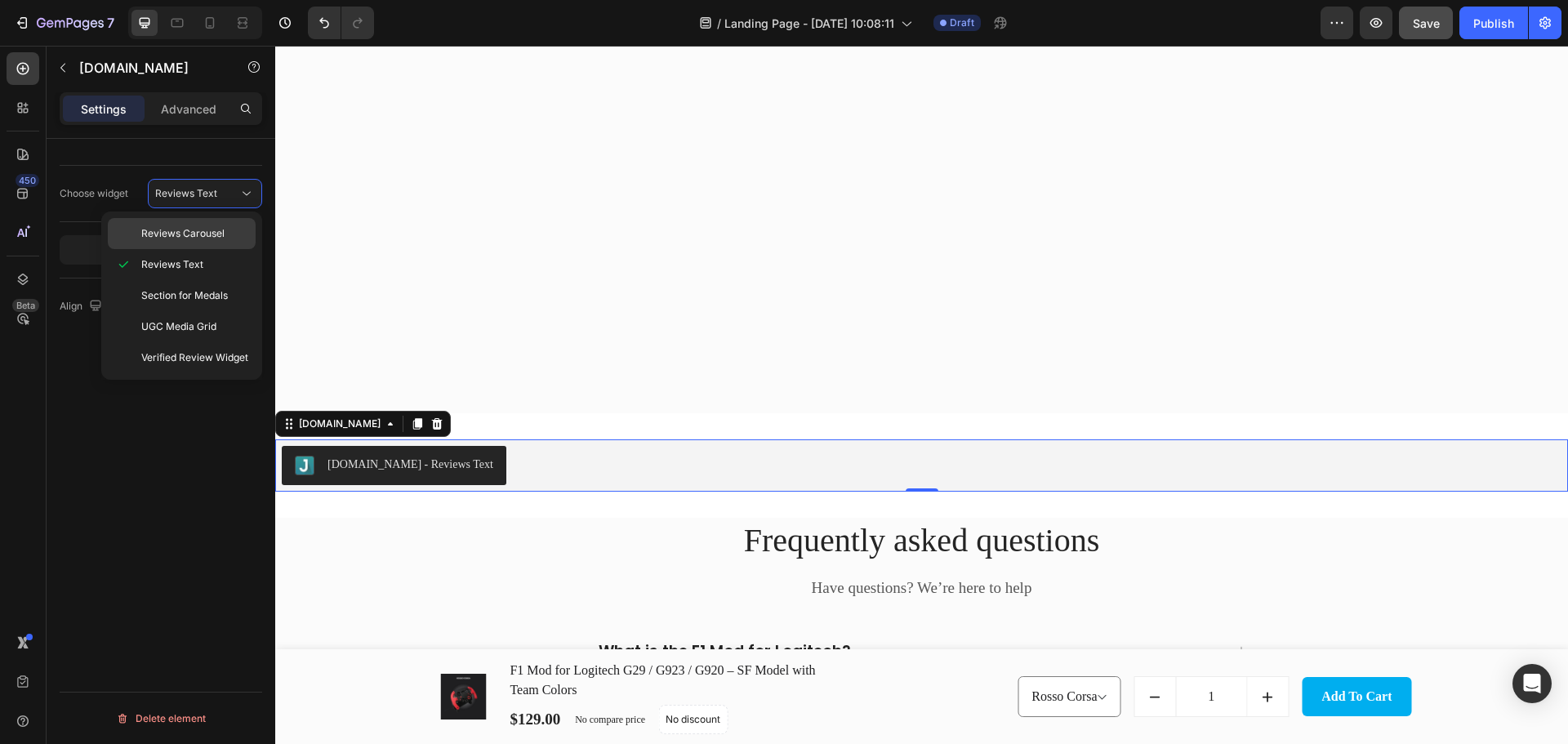
click at [214, 238] on span "Reviews Carousel" at bounding box center [183, 233] width 83 height 14
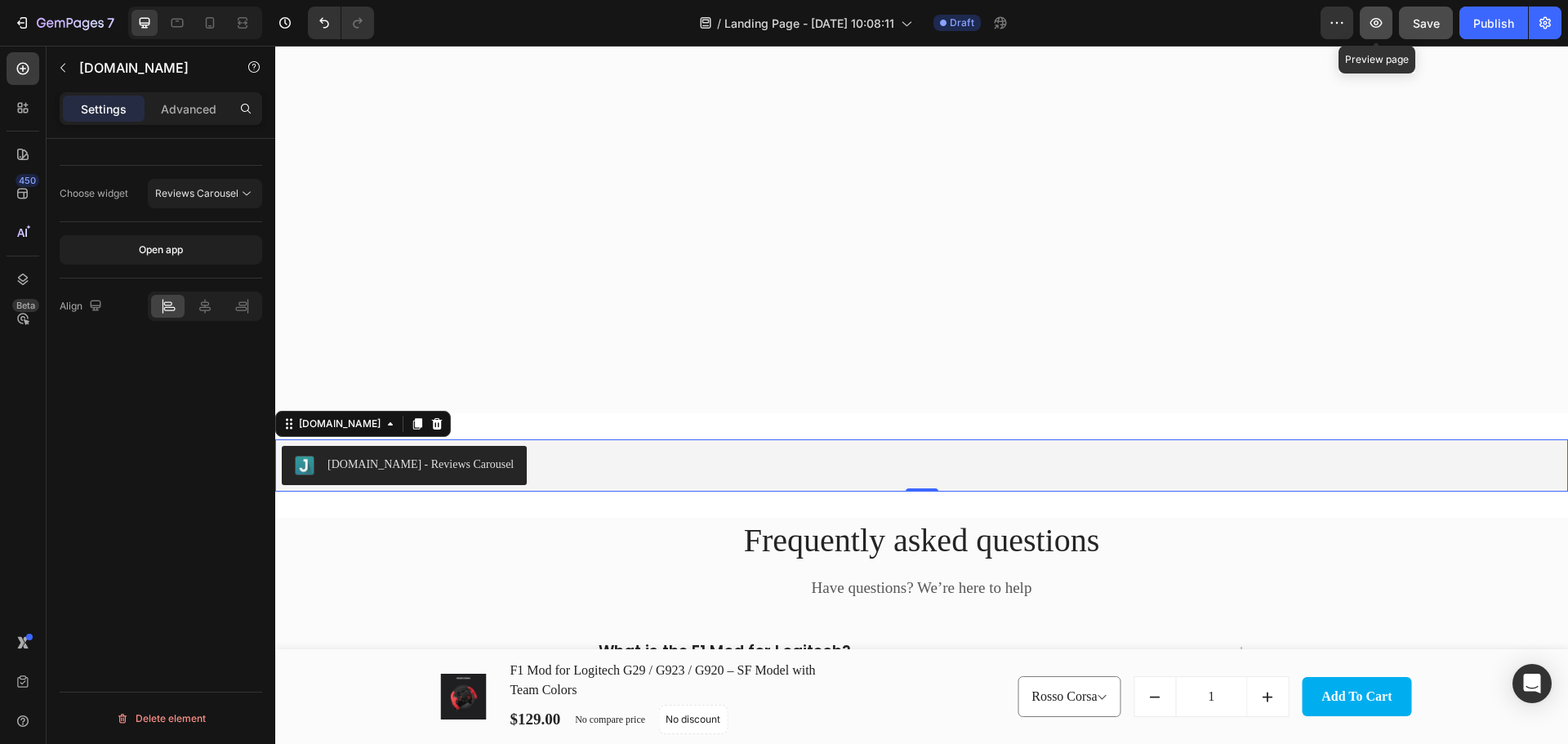
click at [1383, 30] on icon "button" at bounding box center [1375, 22] width 16 height 16
click at [186, 111] on p "Advanced" at bounding box center [189, 109] width 56 height 17
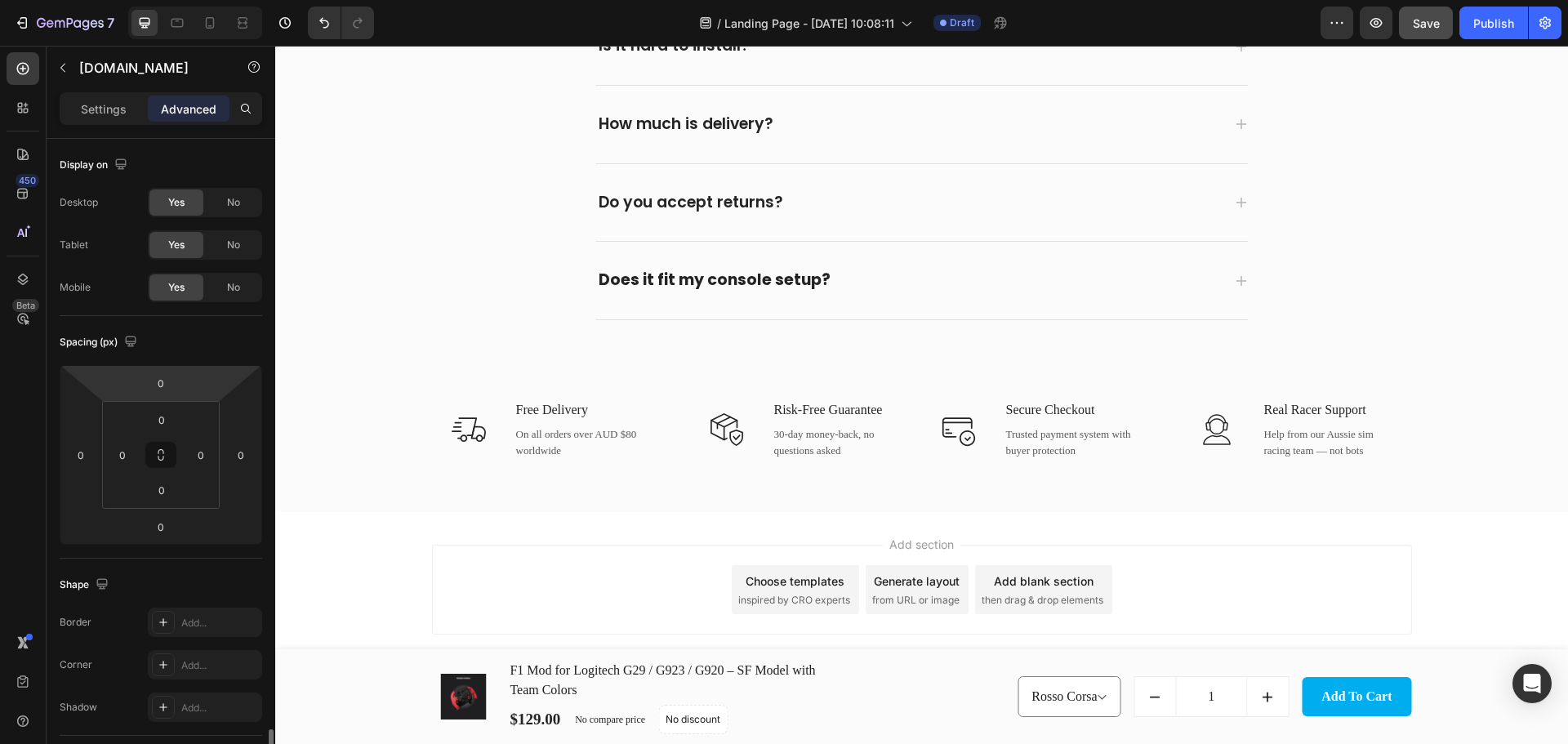
scroll to position [529, 0]
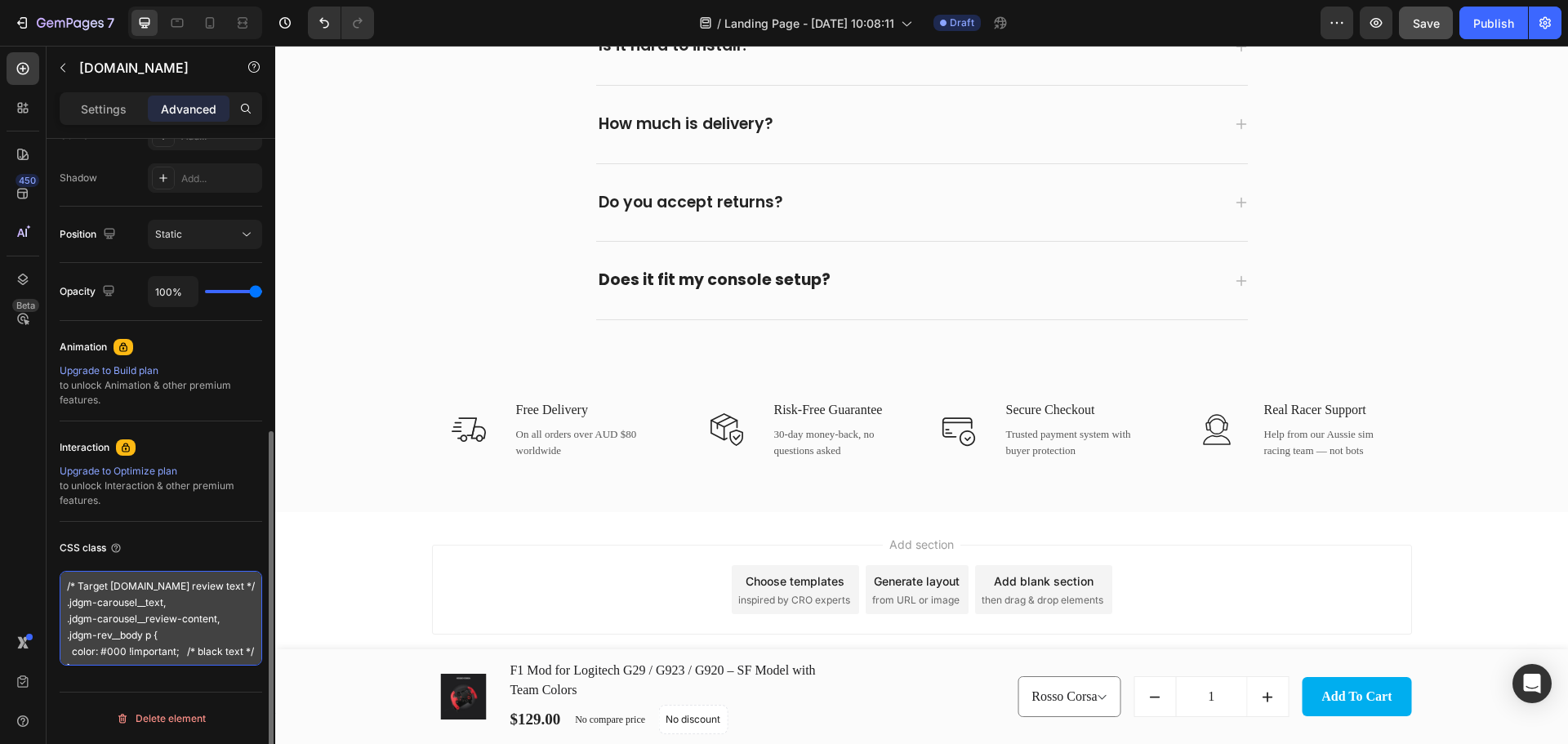
click at [183, 625] on textarea "/* Target [DOMAIN_NAME] review text */ .jdgm-carousel__text, .jdgm-carousel__re…" at bounding box center [161, 618] width 203 height 95
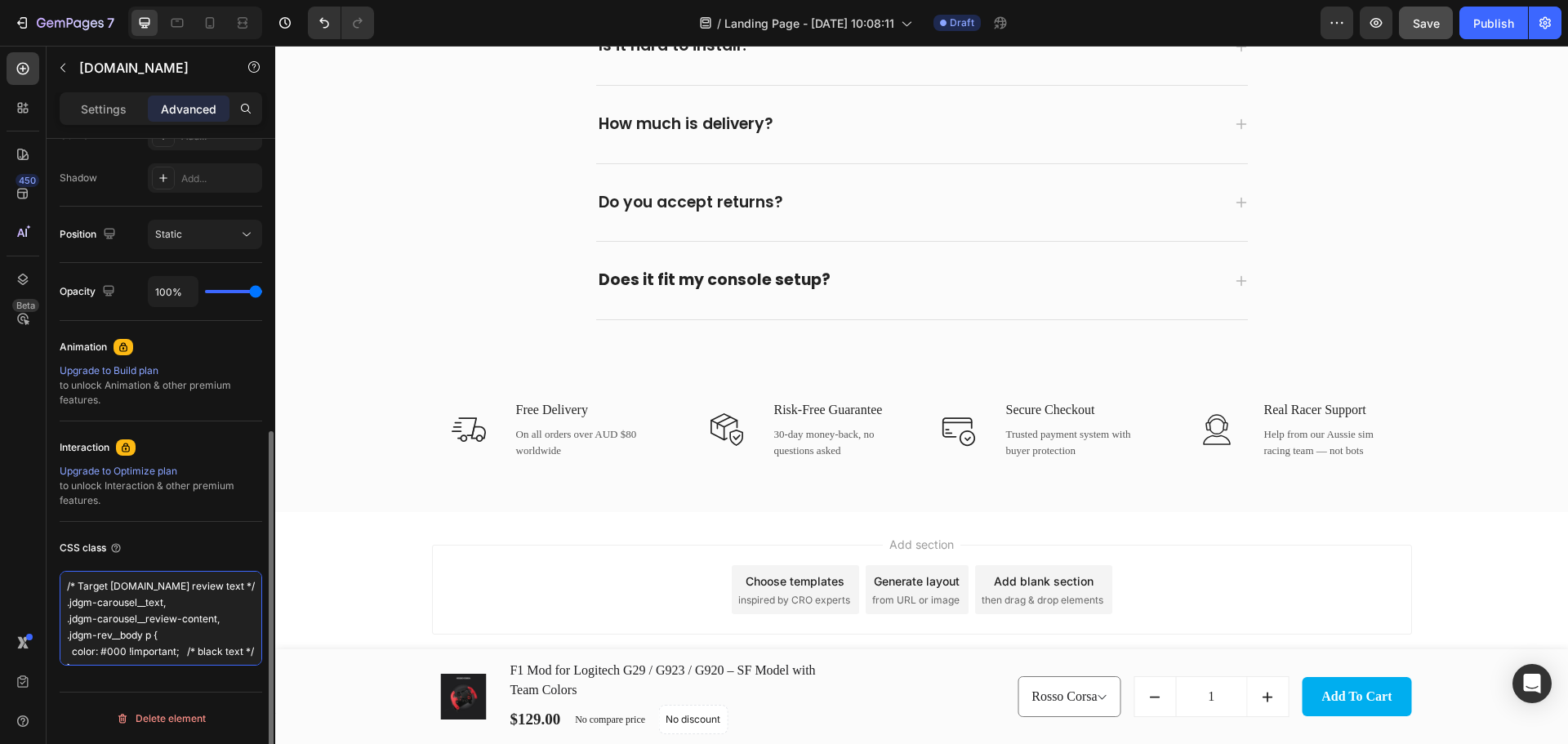
click at [183, 625] on textarea "/* Target [DOMAIN_NAME] review text */ .jdgm-carousel__text, .jdgm-carousel__re…" at bounding box center [161, 618] width 203 height 95
paste textarea "Make only review body text black */ .jdgm-carousel__review-content { color: #00…"
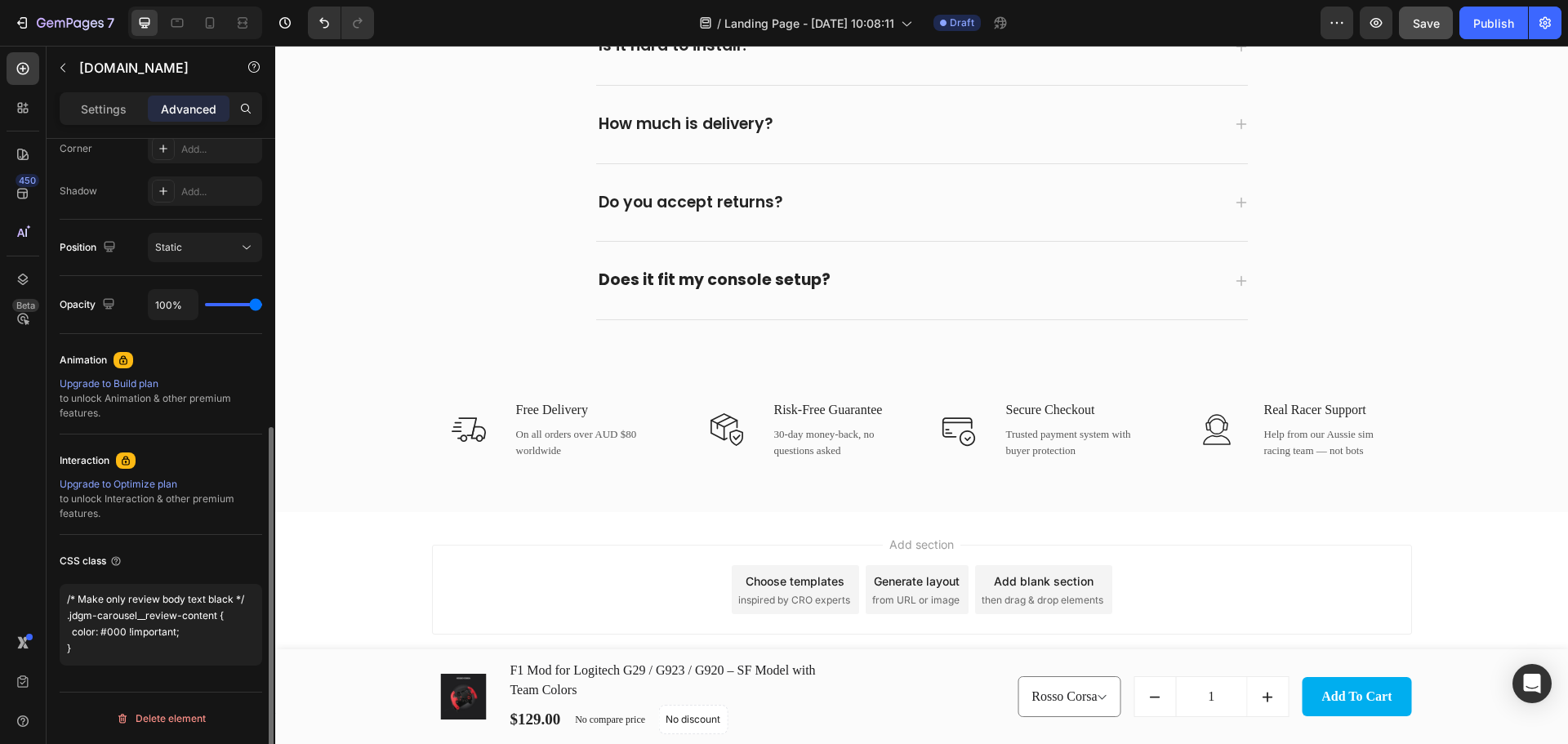
click at [221, 559] on div "CSS class" at bounding box center [161, 561] width 203 height 26
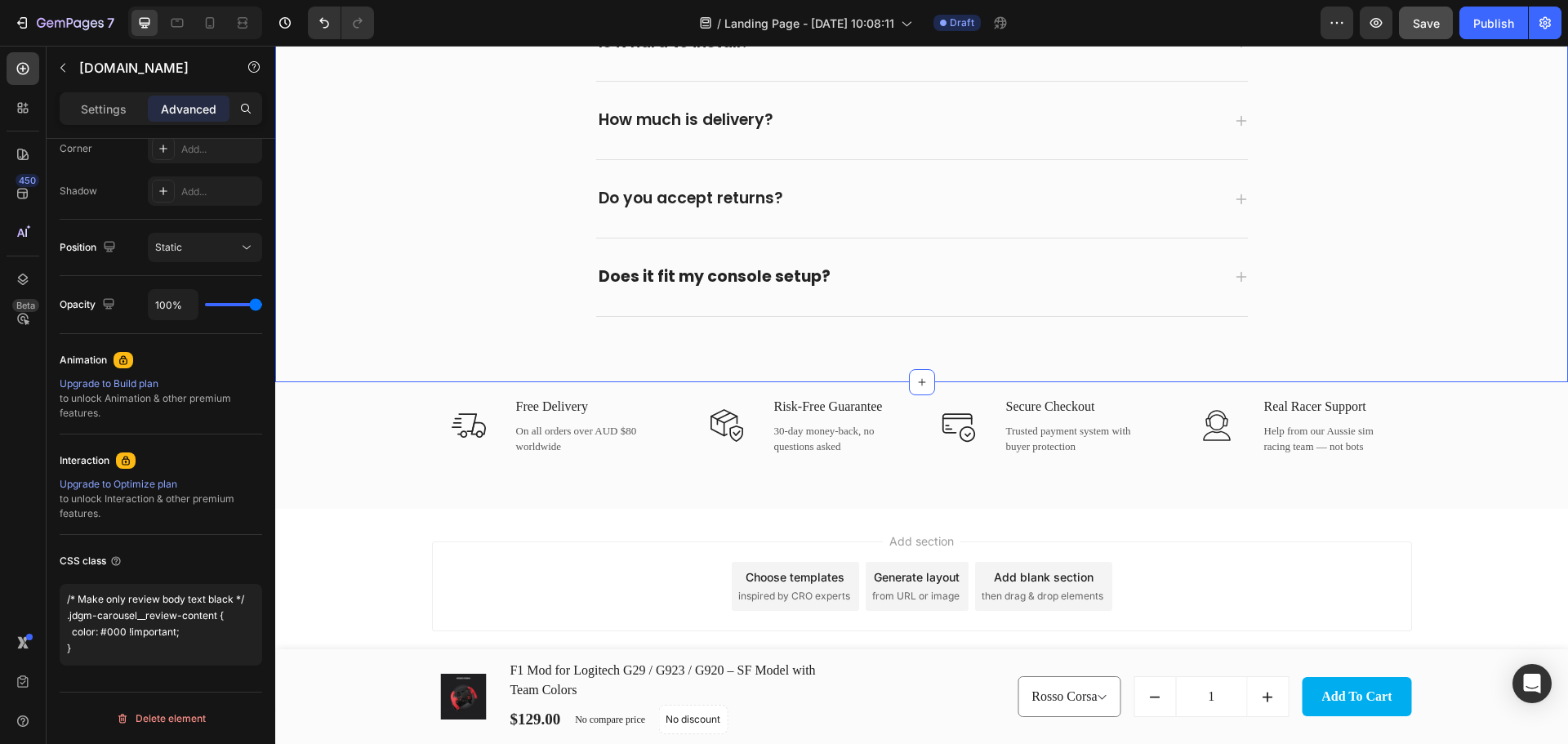
scroll to position [3831, 0]
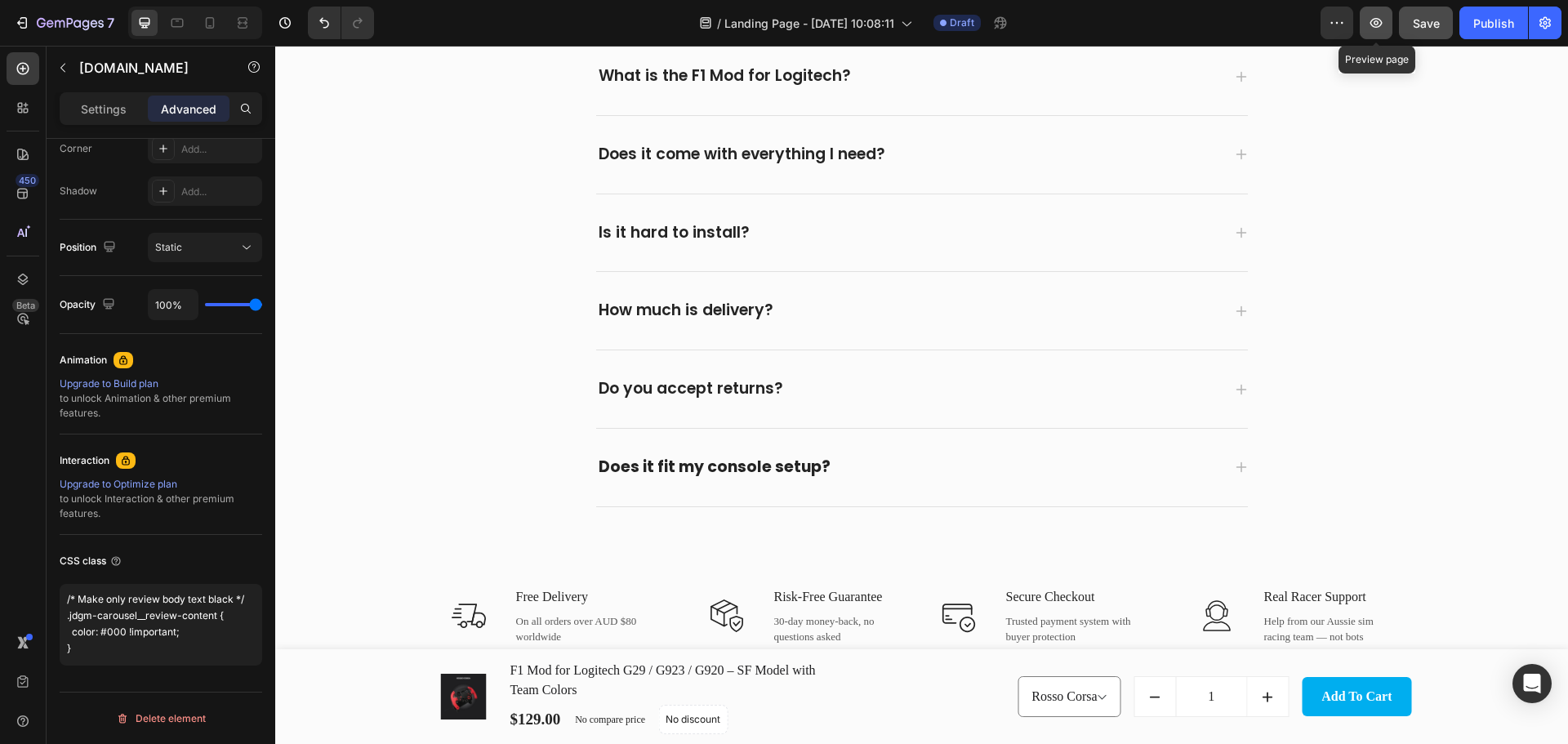
click at [1384, 24] on icon "button" at bounding box center [1375, 22] width 16 height 16
drag, startPoint x: 120, startPoint y: 655, endPoint x: 0, endPoint y: 570, distance: 147.1
click at [0, 570] on div "450 Beta Sections(30) Elements(83) Section Element Hero Section Product Detail …" at bounding box center [137, 394] width 275 height 698
paste textarea "Force ALL text inside [DOMAIN_NAME] widgets to black */ .jdgm-widget, .jdgm-wid…"
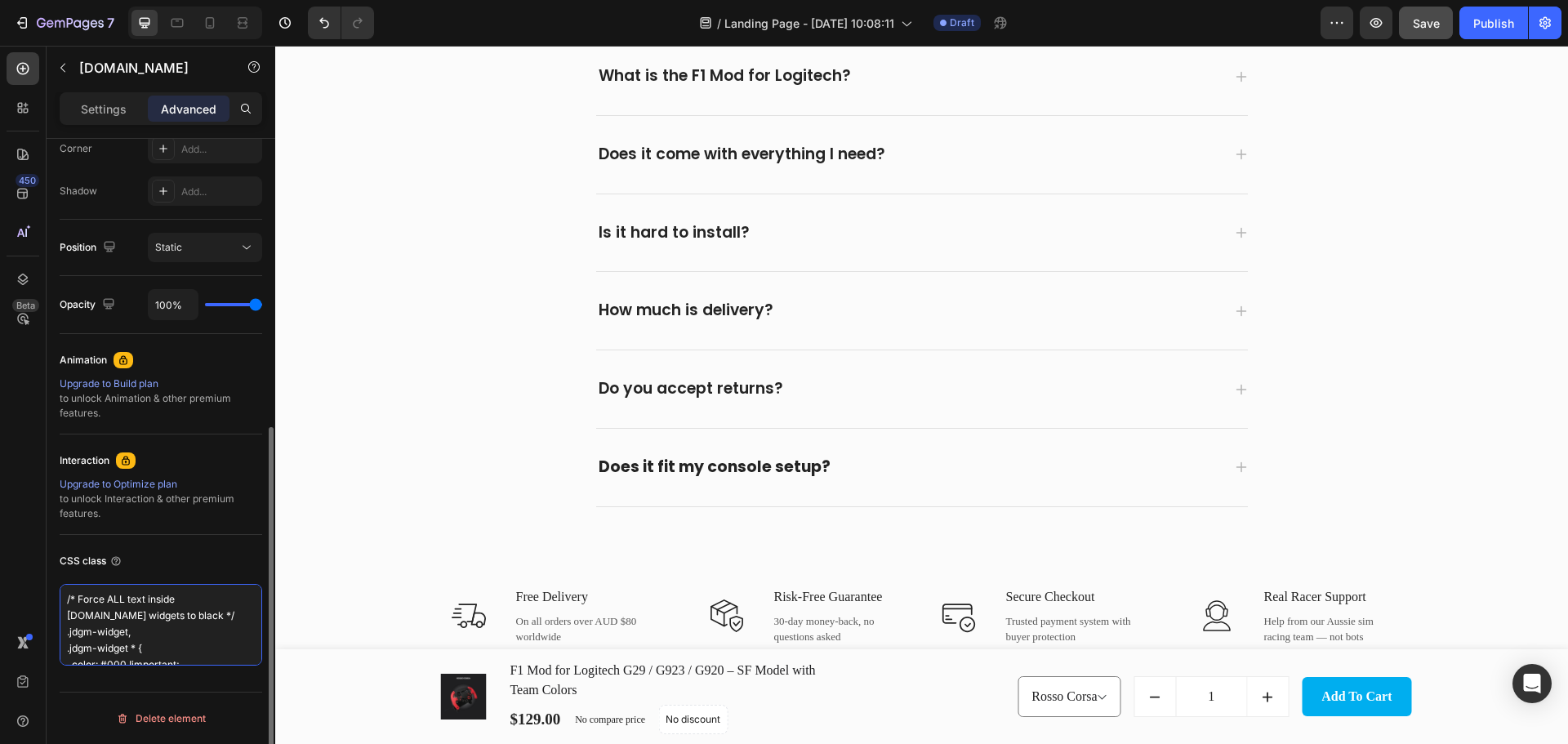
scroll to position [401, 0]
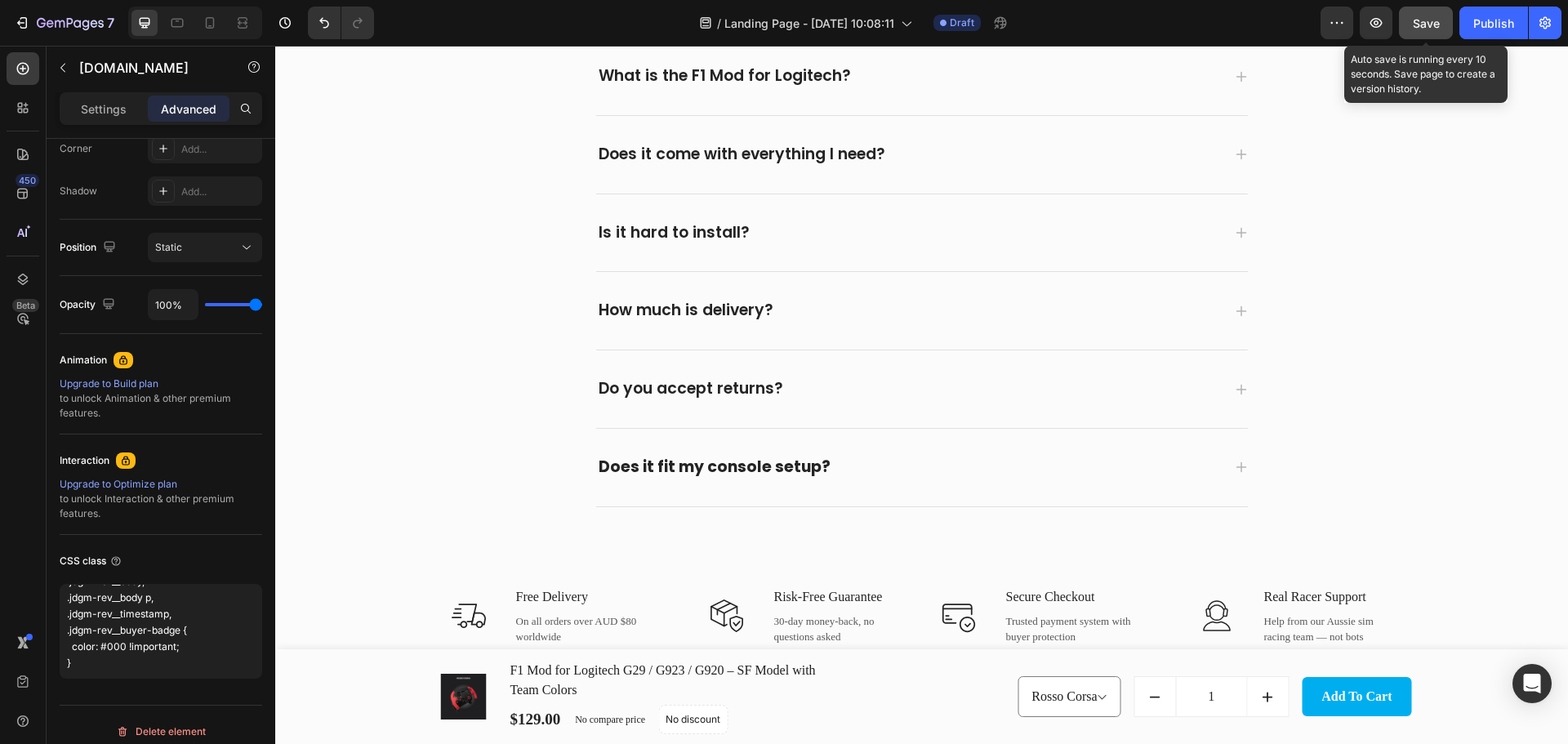
type textarea "/* Force ALL text inside [DOMAIN_NAME] widgets to black */ .jdgm-widget, .jdgm-…"
click at [1432, 20] on span "Save" at bounding box center [1426, 23] width 27 height 13
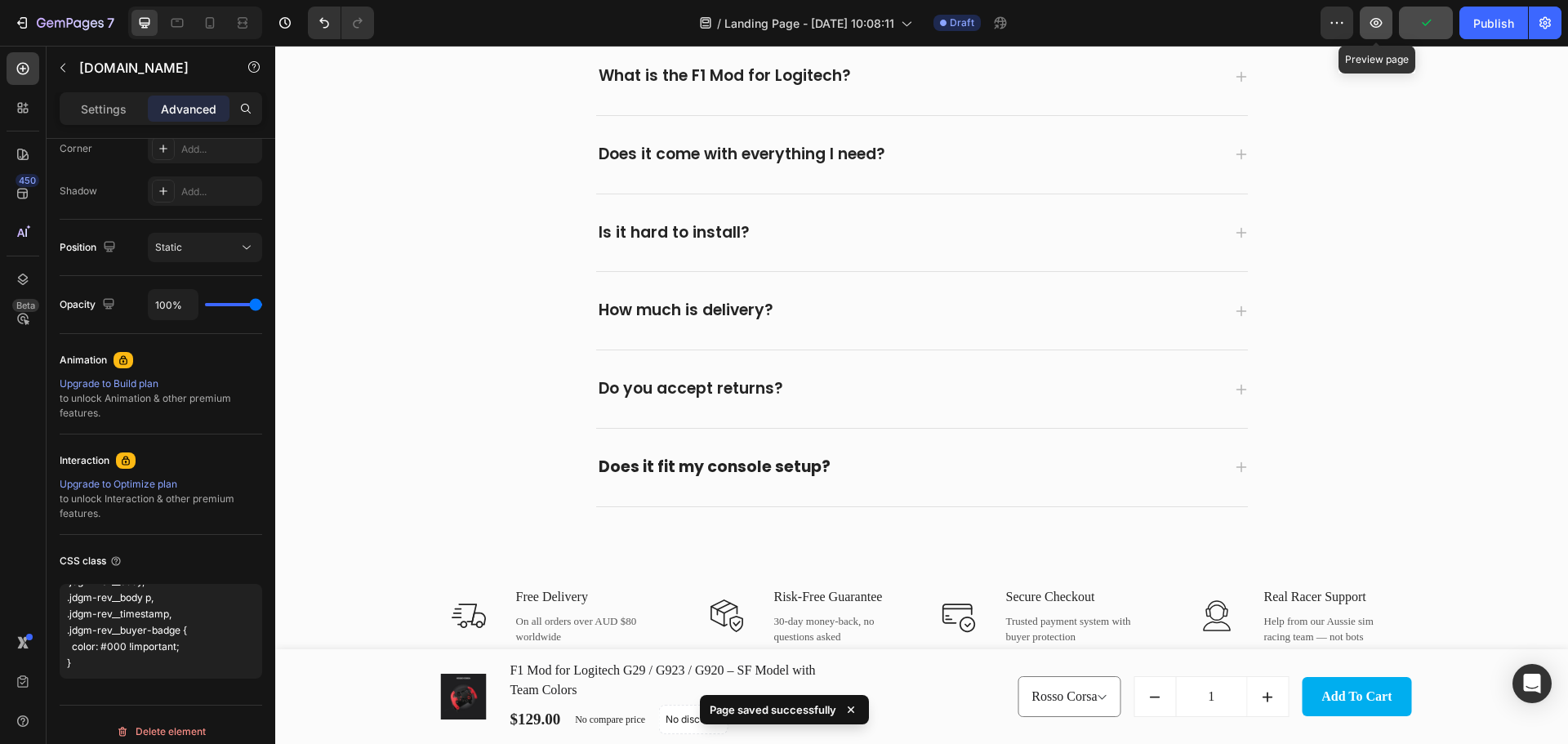
click at [1380, 29] on icon "button" at bounding box center [1375, 22] width 16 height 16
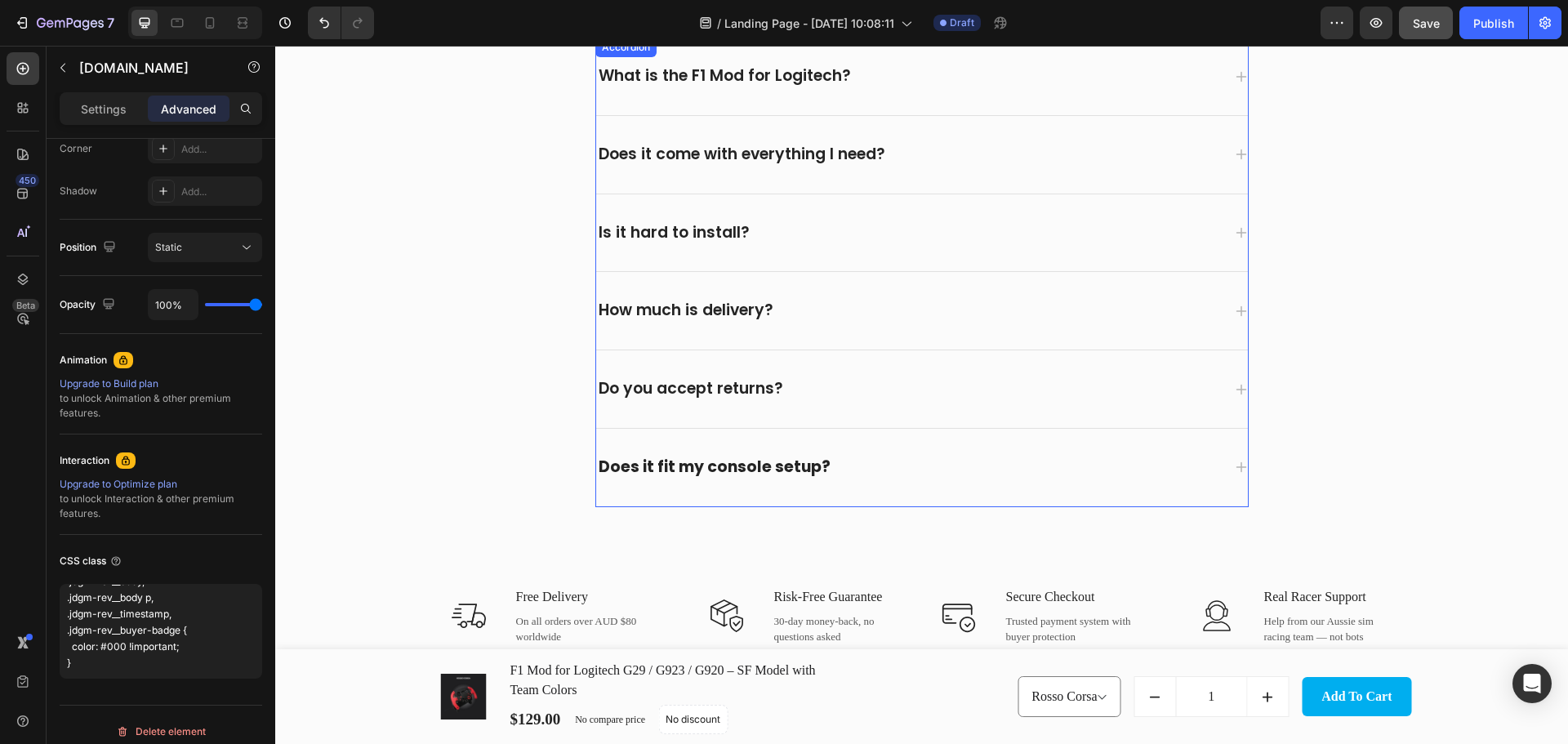
scroll to position [3450, 0]
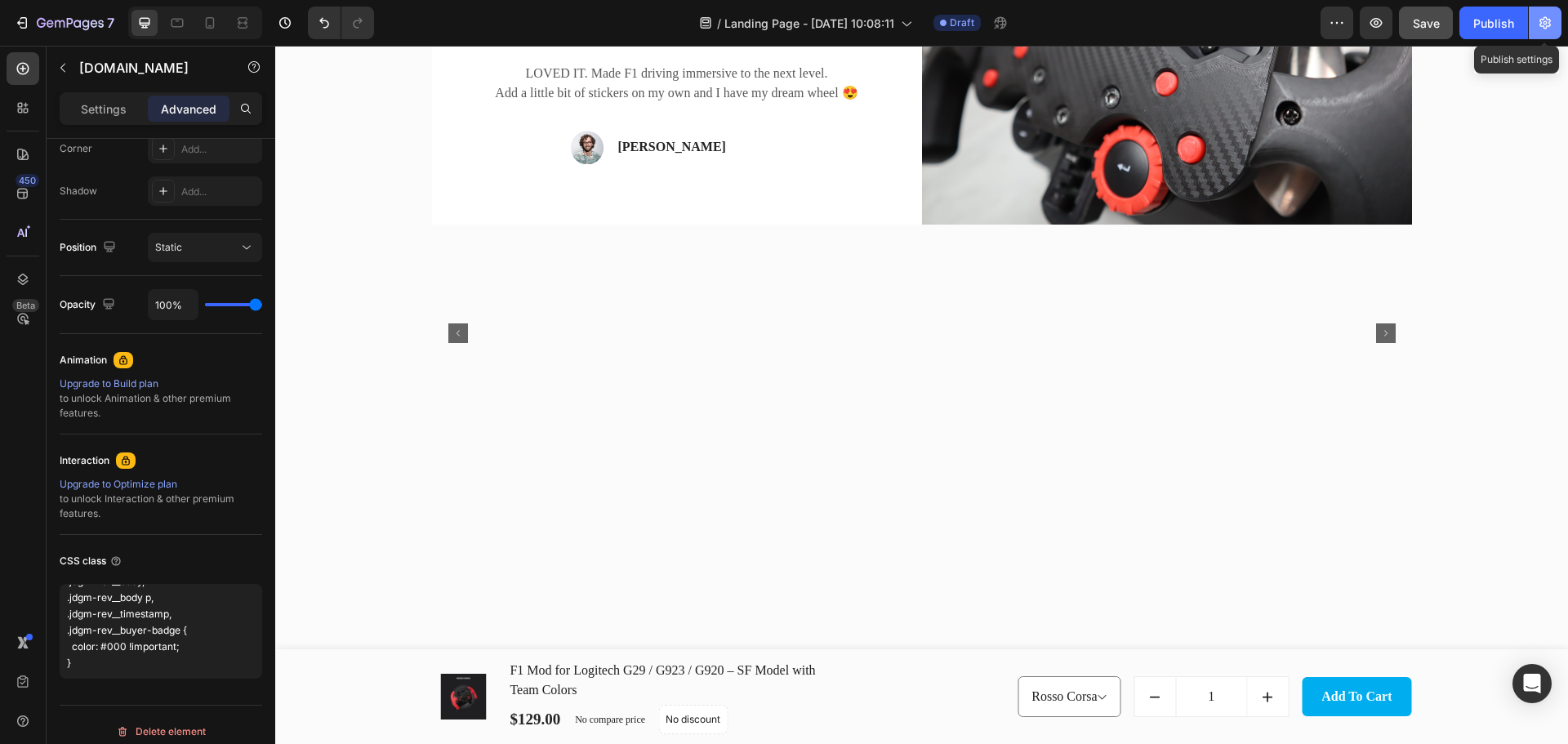
click at [1539, 21] on icon "button" at bounding box center [1544, 22] width 16 height 16
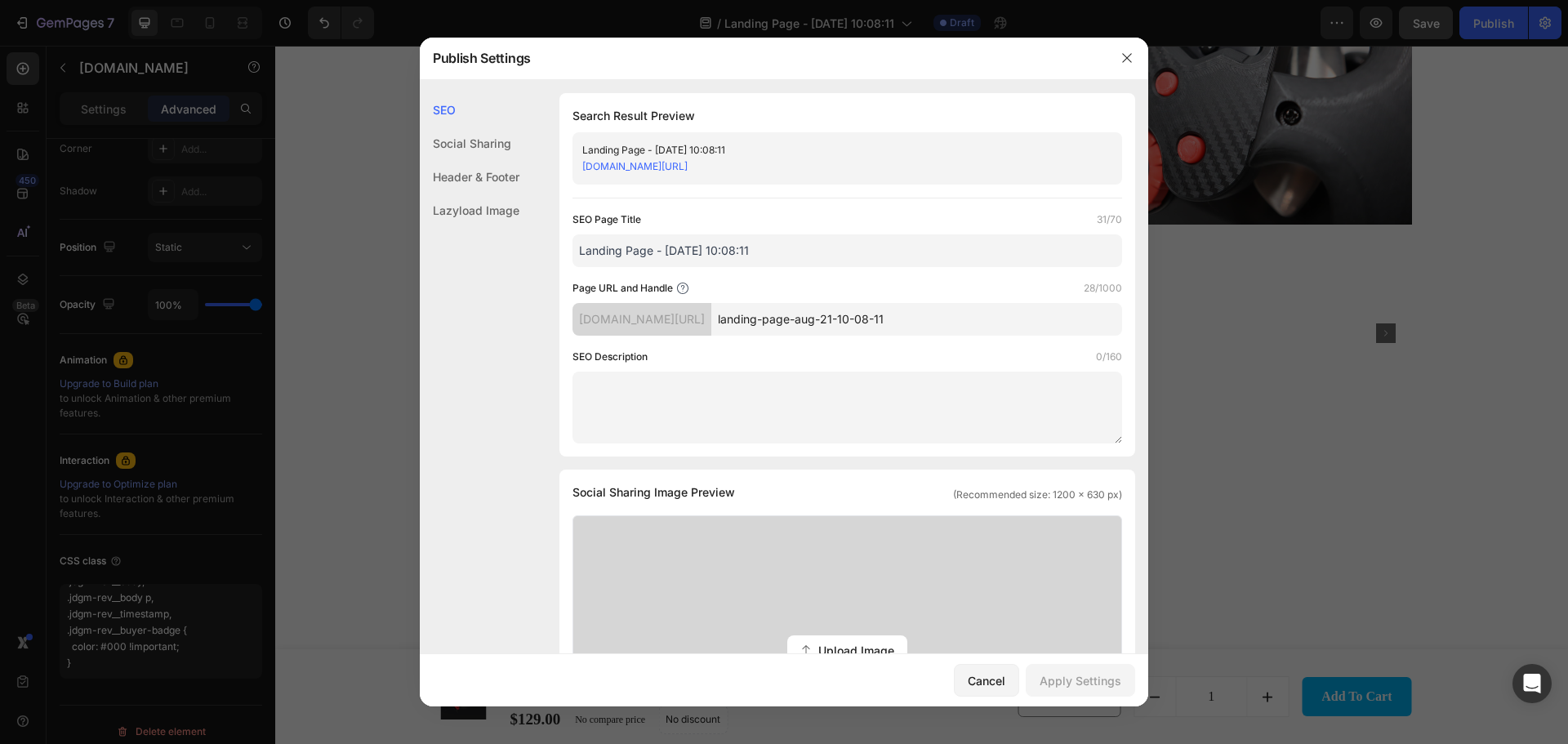
click at [785, 256] on input "Landing Page - [DATE] 10:08:11" at bounding box center [847, 250] width 550 height 33
click at [846, 331] on input "landing-page-aug-21-10-08-11" at bounding box center [917, 319] width 411 height 33
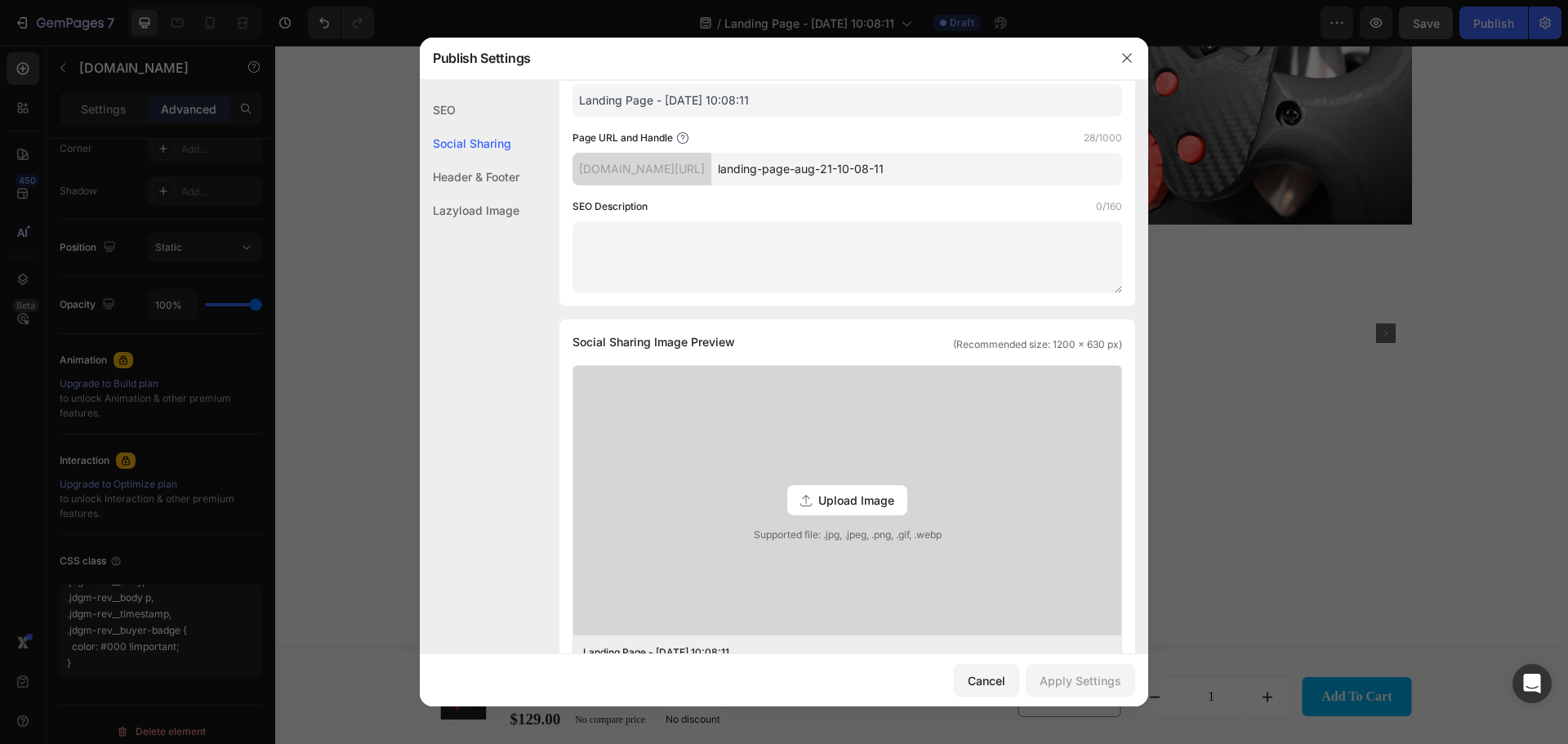
scroll to position [0, 0]
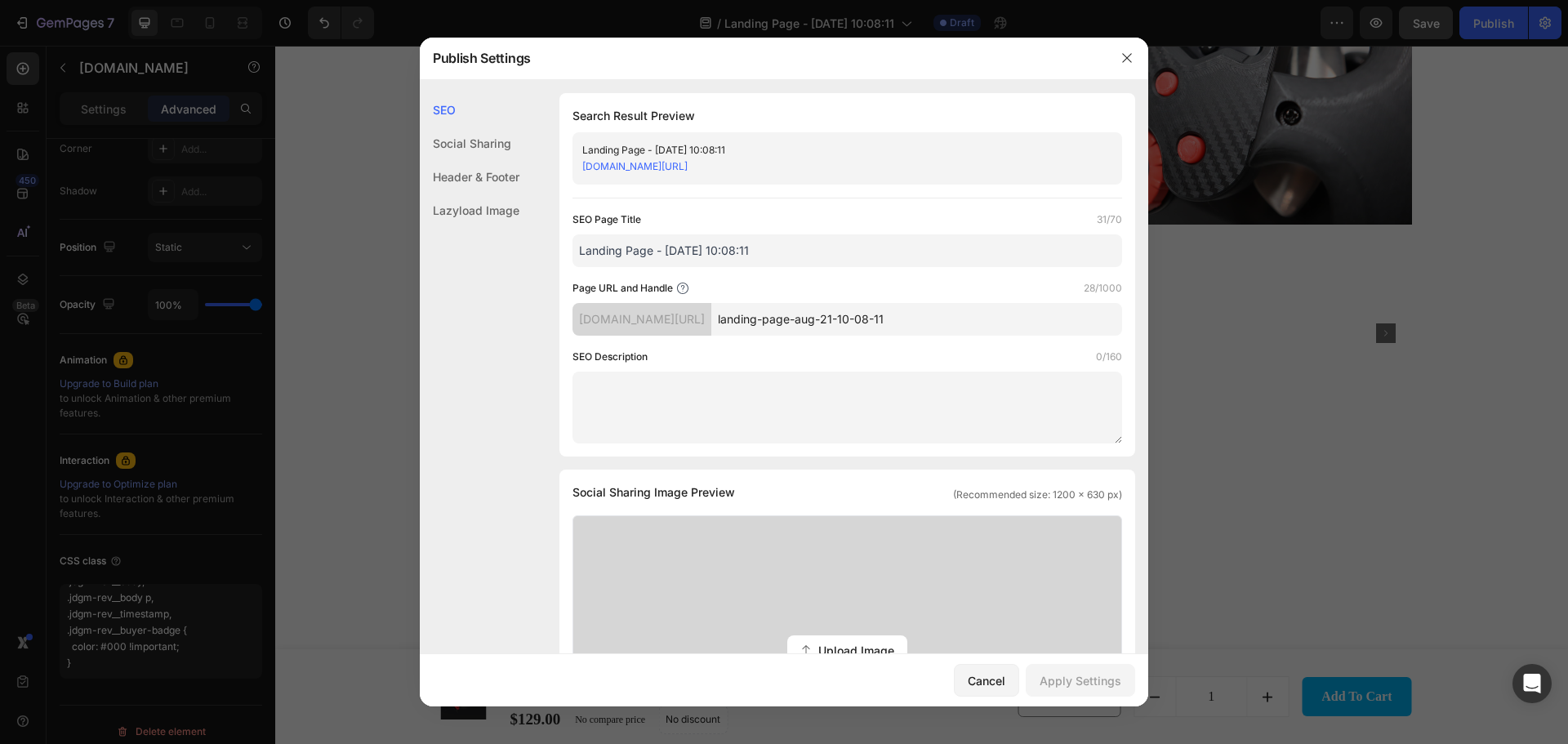
click at [645, 148] on div "Landing Page - [DATE] 10:08:11" at bounding box center [834, 150] width 503 height 16
drag, startPoint x: 585, startPoint y: 153, endPoint x: 676, endPoint y: 157, distance: 91.1
click at [670, 152] on div "Landing Page - [DATE] 10:08:11" at bounding box center [834, 150] width 503 height 16
click at [745, 231] on div "SEO Page Title 31/70 Landing Page - [DATE] 10:08:11" at bounding box center [847, 239] width 550 height 56
click at [789, 257] on input "Landing Page - [DATE] 10:08:11" at bounding box center [847, 250] width 550 height 33
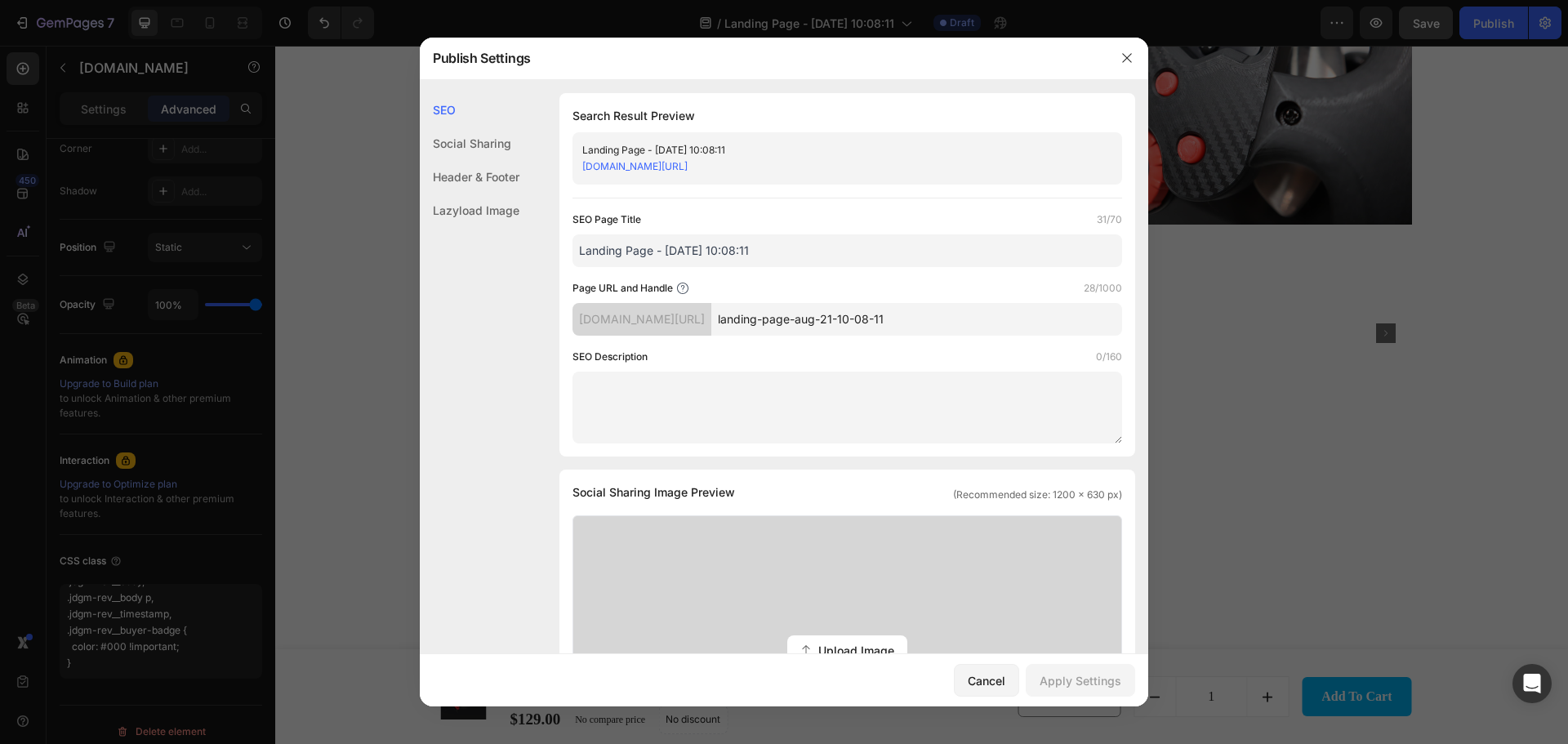
click at [789, 257] on input "Landing Page - [DATE] 10:08:11" at bounding box center [847, 250] width 550 height 33
paste input "F1 Mod for Logitech G29/G920/G923 – Sim Racing Upgrade"
type input "F1 Mod for Logitech G29/G920/G923 – Sim Racing Upgrade"
click at [951, 322] on input "landing-page-aug-21-10-08-11" at bounding box center [917, 319] width 411 height 33
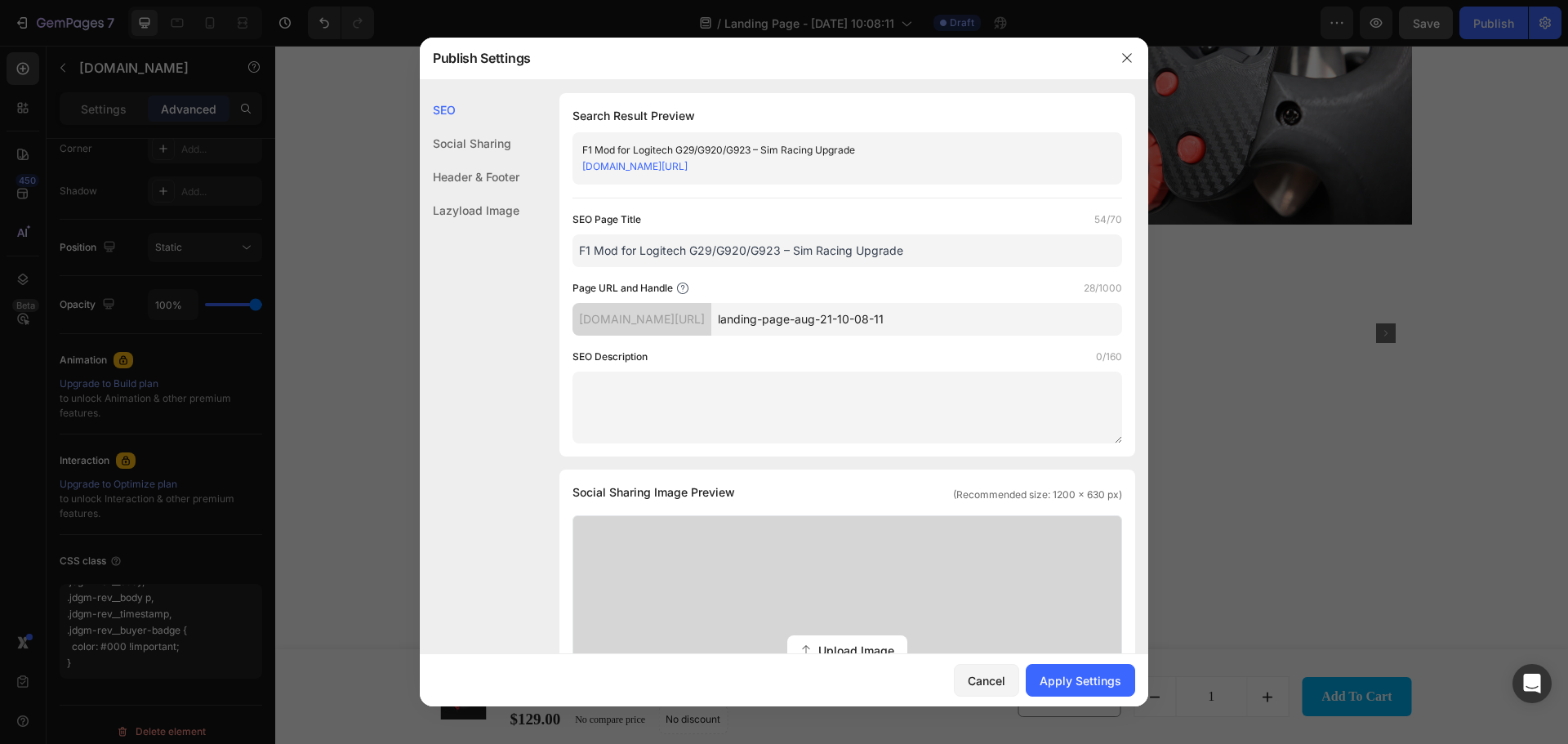
click at [951, 322] on input "landing-page-aug-21-10-08-11" at bounding box center [917, 319] width 411 height 33
paste input "/products/f1-mod-logitech-g29-g920-g923"
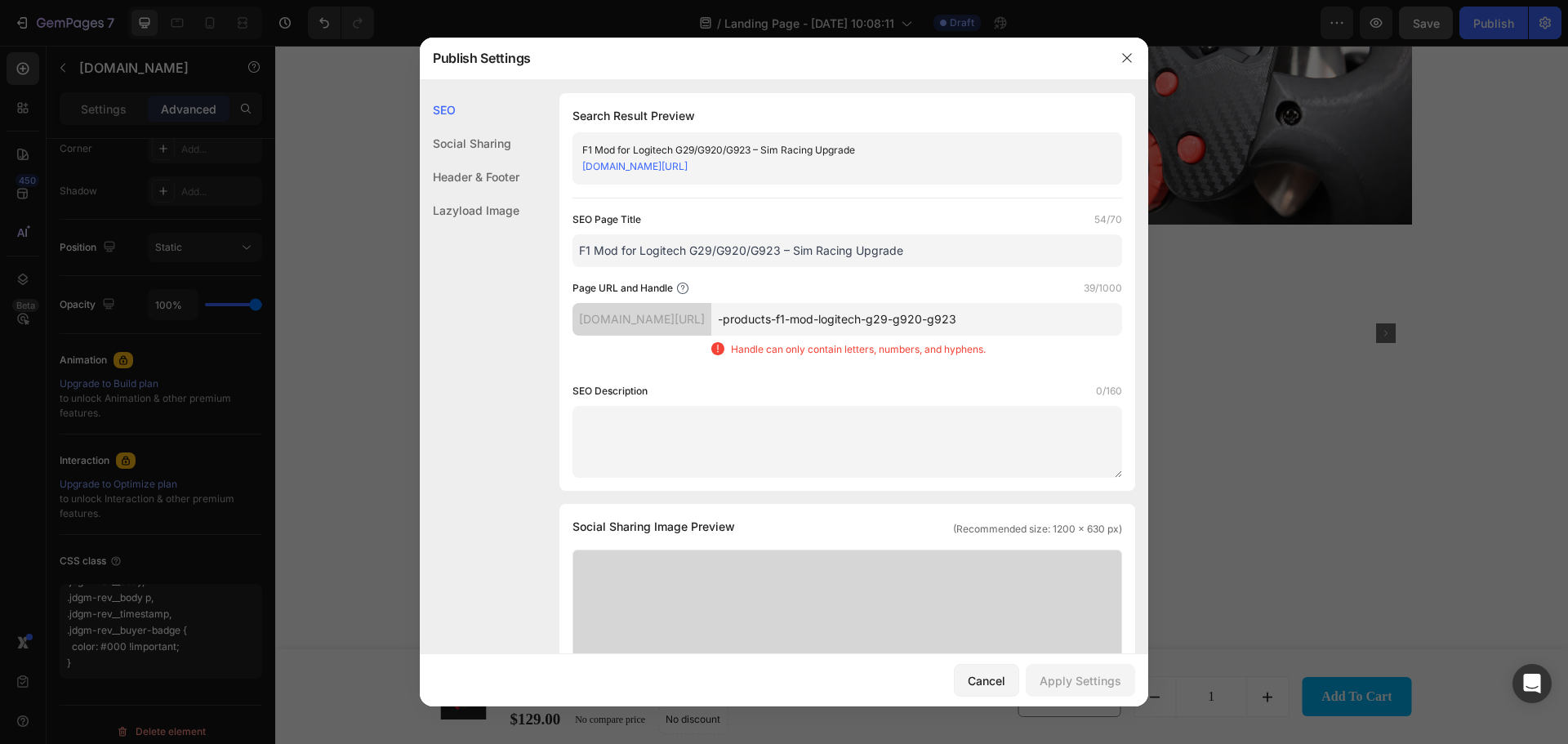
click at [992, 294] on div "Page URL and Handle 39/1000" at bounding box center [847, 288] width 550 height 16
click at [1028, 326] on input "-products-f1-mod-logitech-g29-g920-g923" at bounding box center [917, 319] width 411 height 33
click at [773, 317] on input "-products-f1-mod-logitech-g29-g920-g923" at bounding box center [917, 319] width 411 height 33
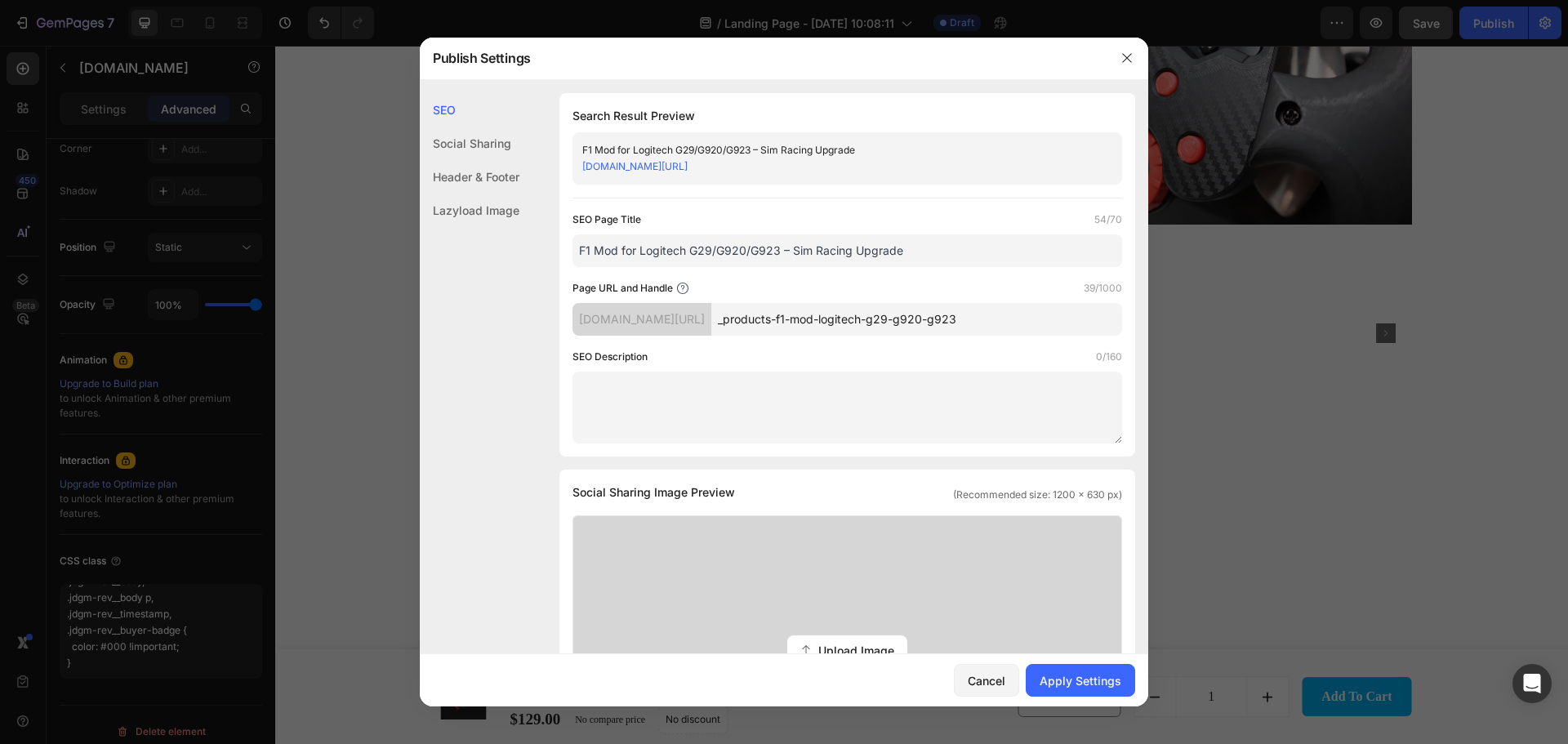
click at [997, 317] on input "_products-f1-mod-logitech-g29-g920-g923" at bounding box center [917, 319] width 411 height 33
click at [1050, 322] on input "_products-f1-mod-logitech-g29-g920-g923" at bounding box center [917, 319] width 411 height 33
click at [773, 317] on input "_products-f1-mod-logitech-g29-g920-g923" at bounding box center [917, 319] width 411 height 33
type input "products-f1-mod-logitech-g29-g920-g923"
click at [835, 344] on div "SEO Page Title 54/70 F1 Mod for Logitech G29/G920/G923 – Sim Racing Upgrade Pag…" at bounding box center [847, 327] width 550 height 231
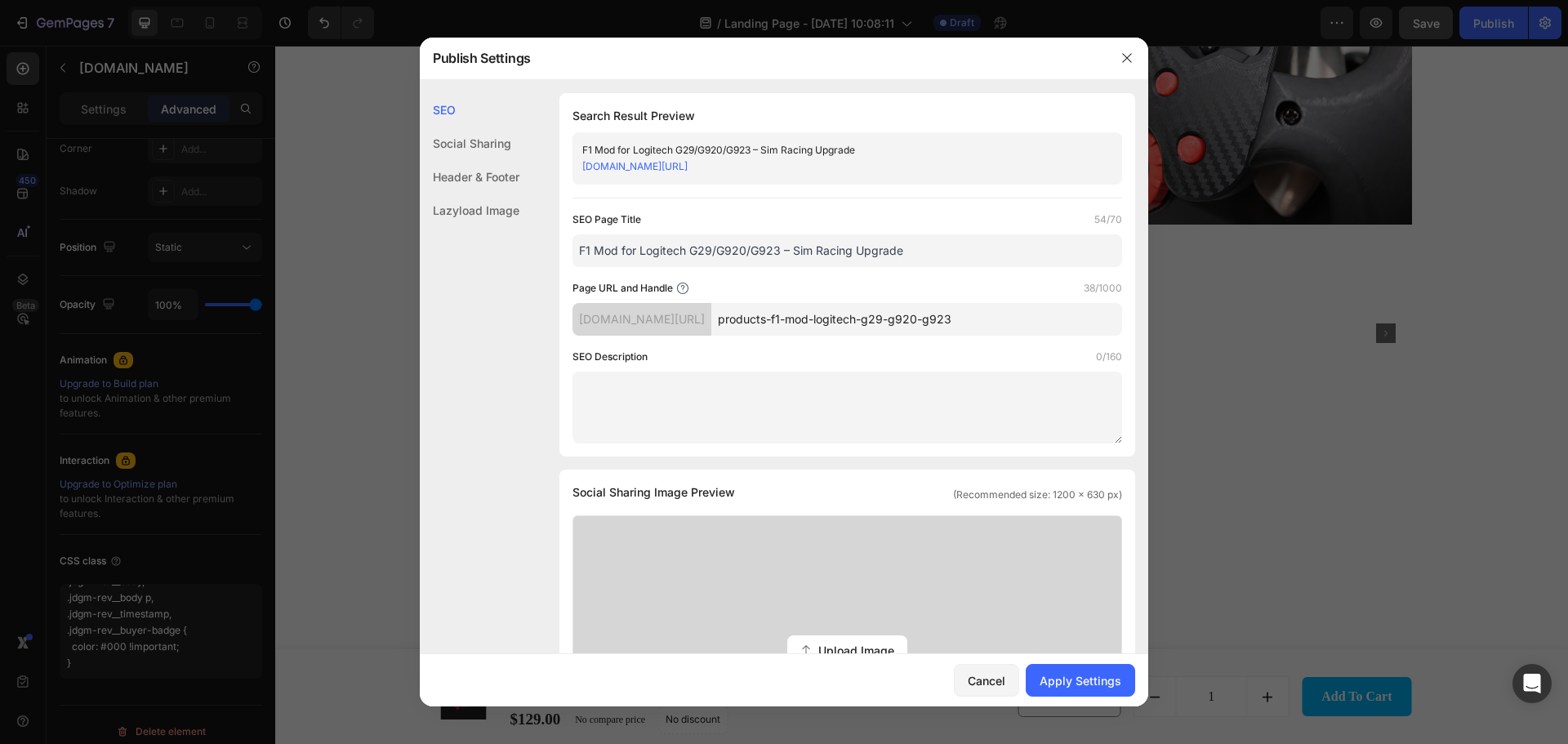
click at [752, 411] on textarea at bounding box center [847, 407] width 550 height 72
paste textarea "Upgrade your Logitech G29, G920, or G923 with our F1-Style Wheel Mod. More imme…"
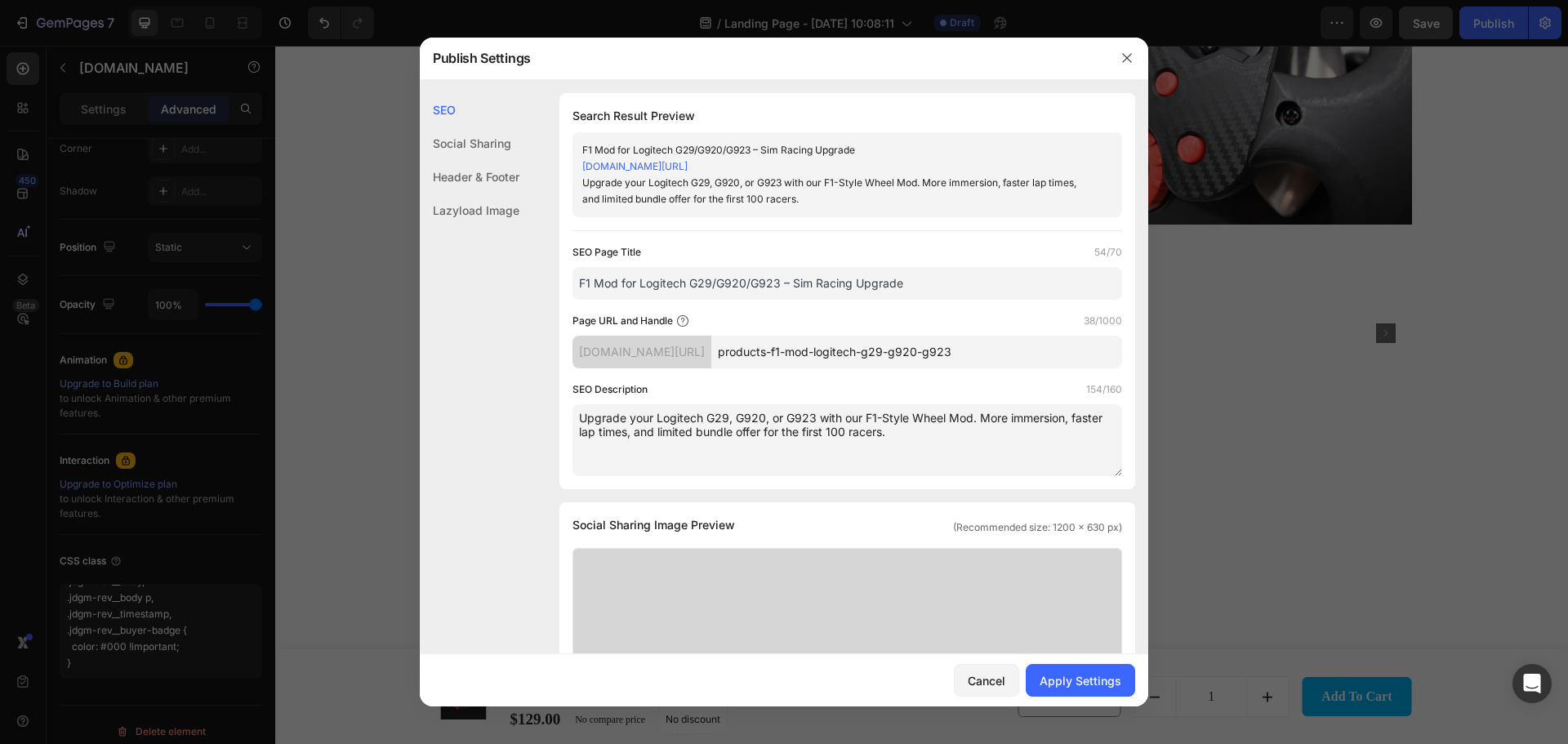
type textarea "Upgrade your Logitech G29, G920, or G923 with our F1-Style Wheel Mod. More imme…"
click at [1032, 393] on div "SEO Description 154/160" at bounding box center [847, 389] width 550 height 16
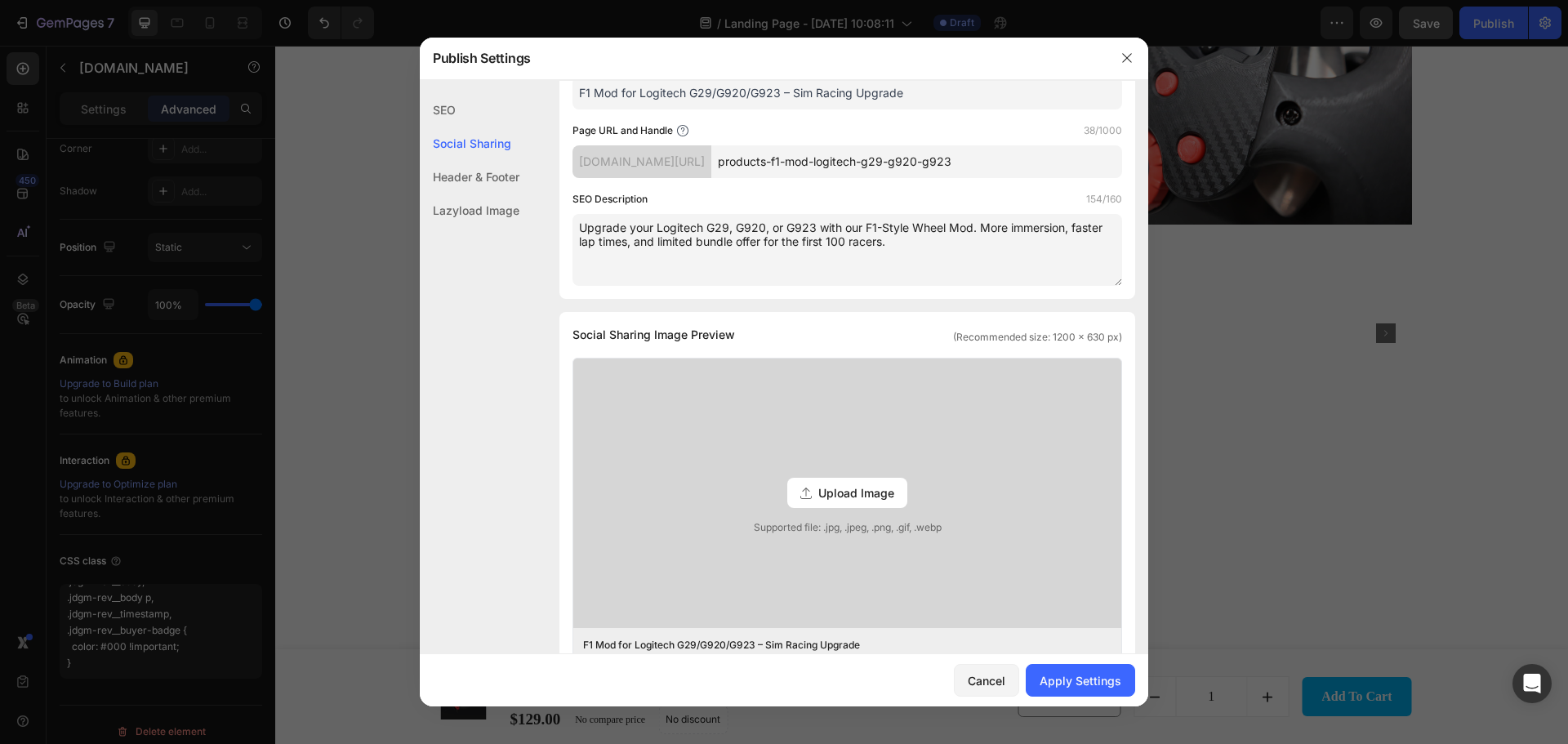
scroll to position [381, 0]
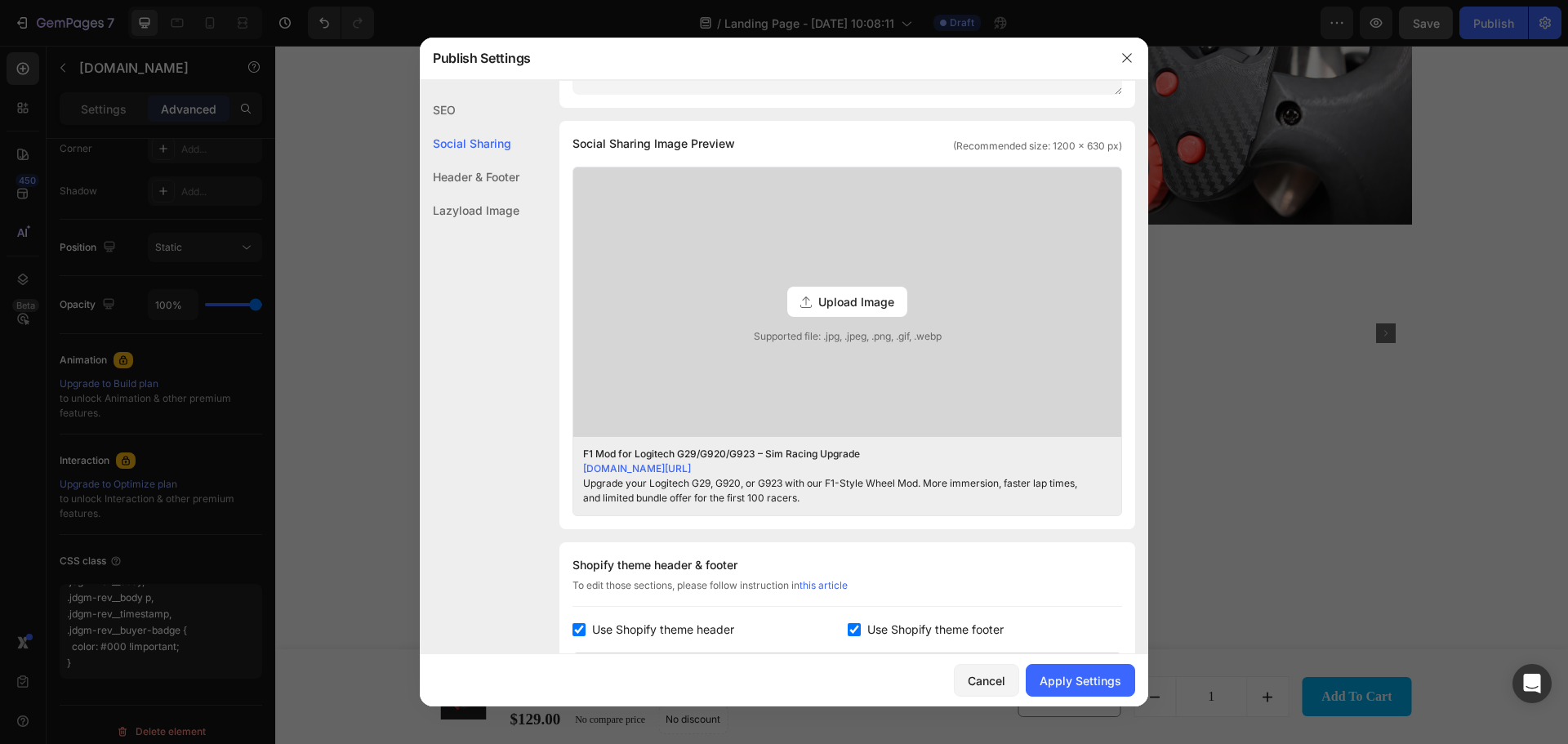
click at [852, 295] on span "Upload Image" at bounding box center [856, 301] width 76 height 17
click at [0, 0] on input "Upload Image Supported file: .jpg, .jpeg, .png, .gif, .webp" at bounding box center [0, 0] width 0 height 0
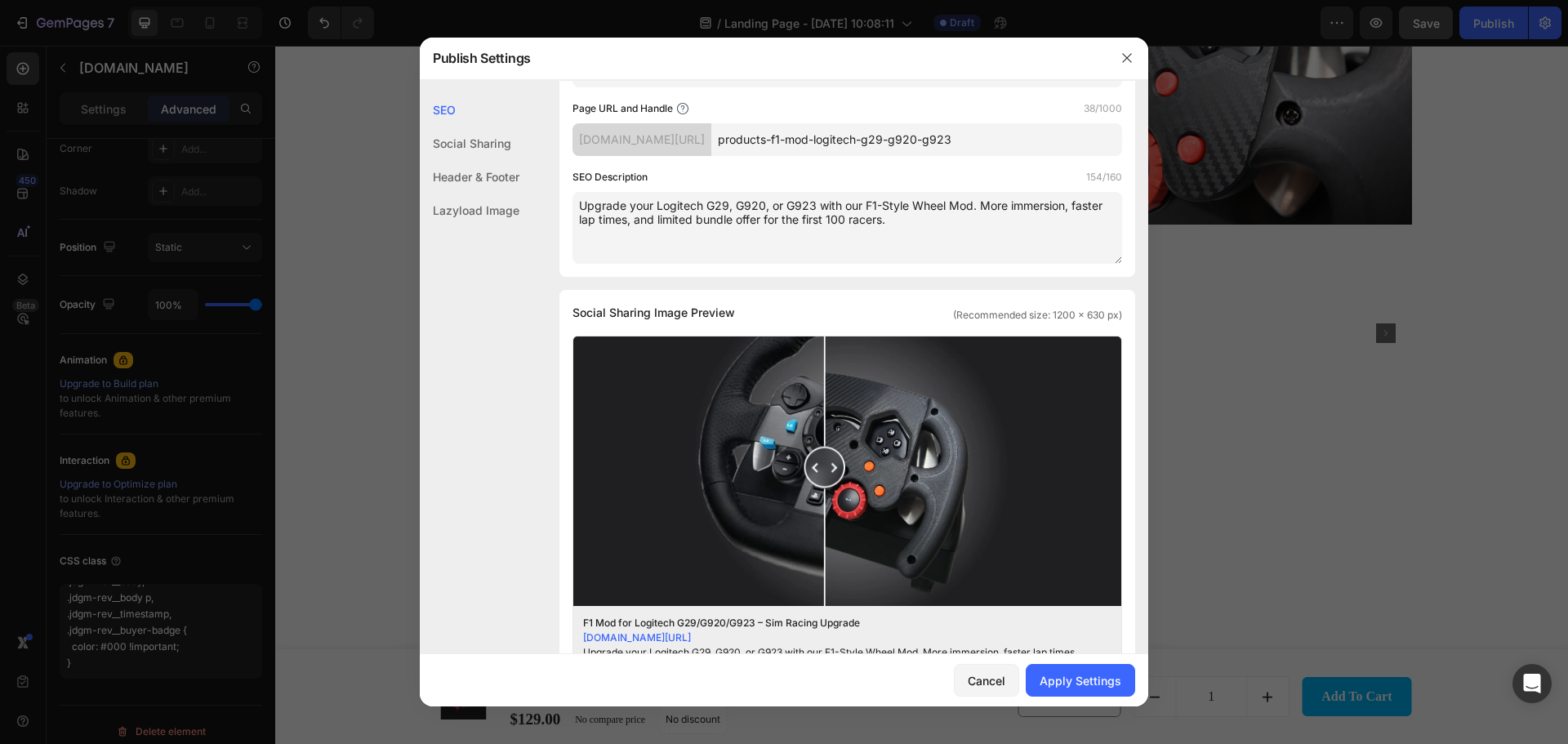
scroll to position [190, 0]
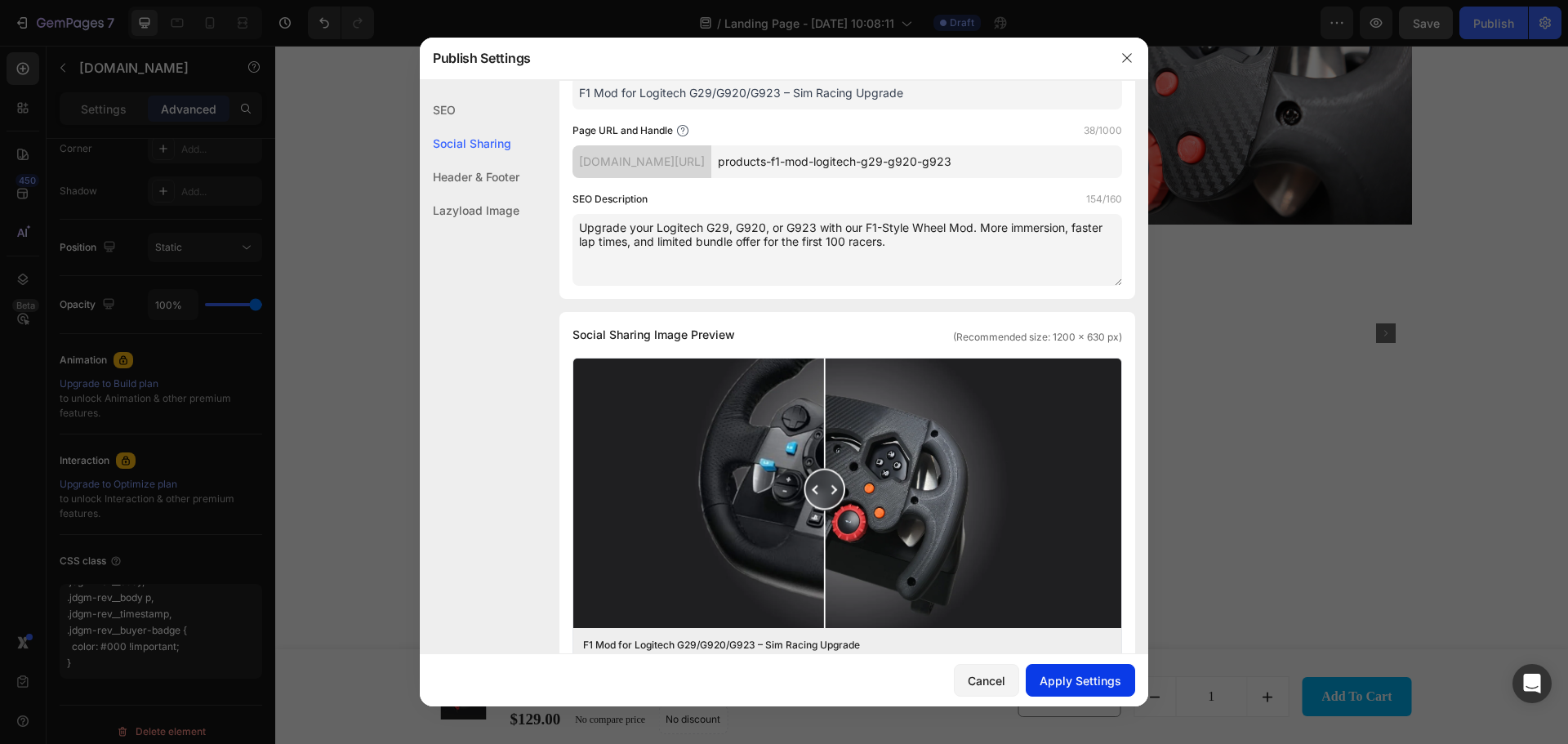
click at [1077, 680] on div "Apply Settings" at bounding box center [1080, 680] width 82 height 17
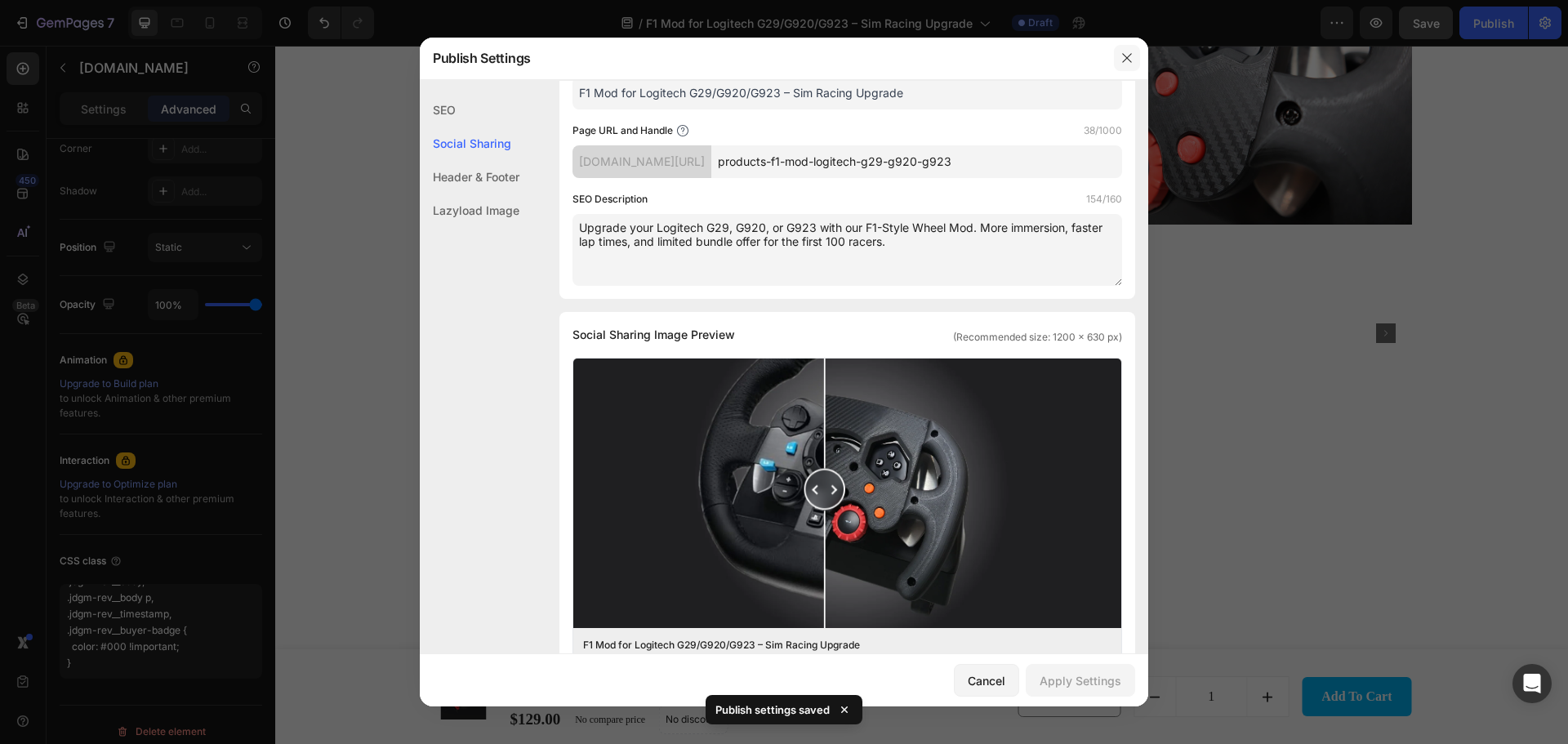
click at [1129, 58] on icon "button" at bounding box center [1127, 58] width 13 height 13
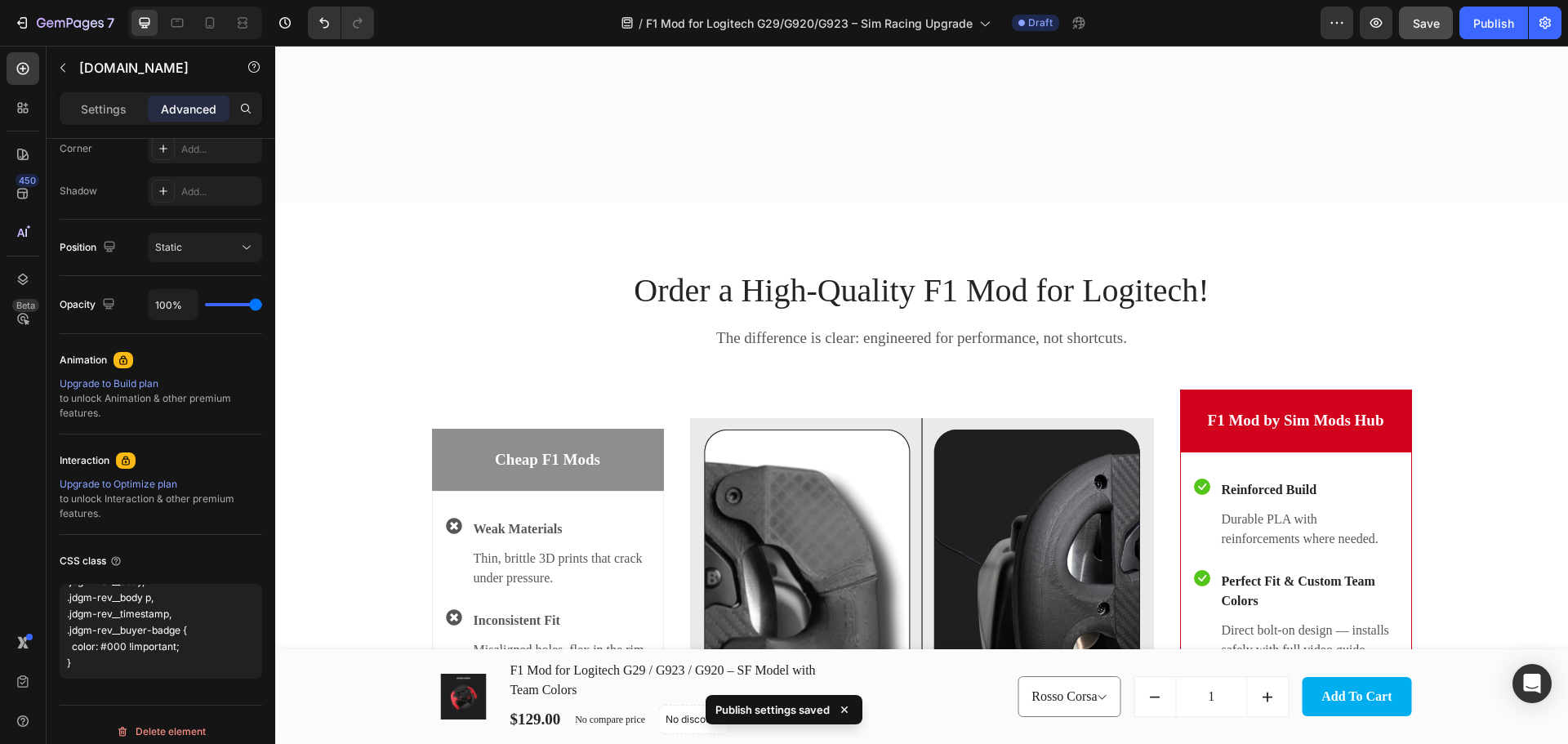
scroll to position [3069, 0]
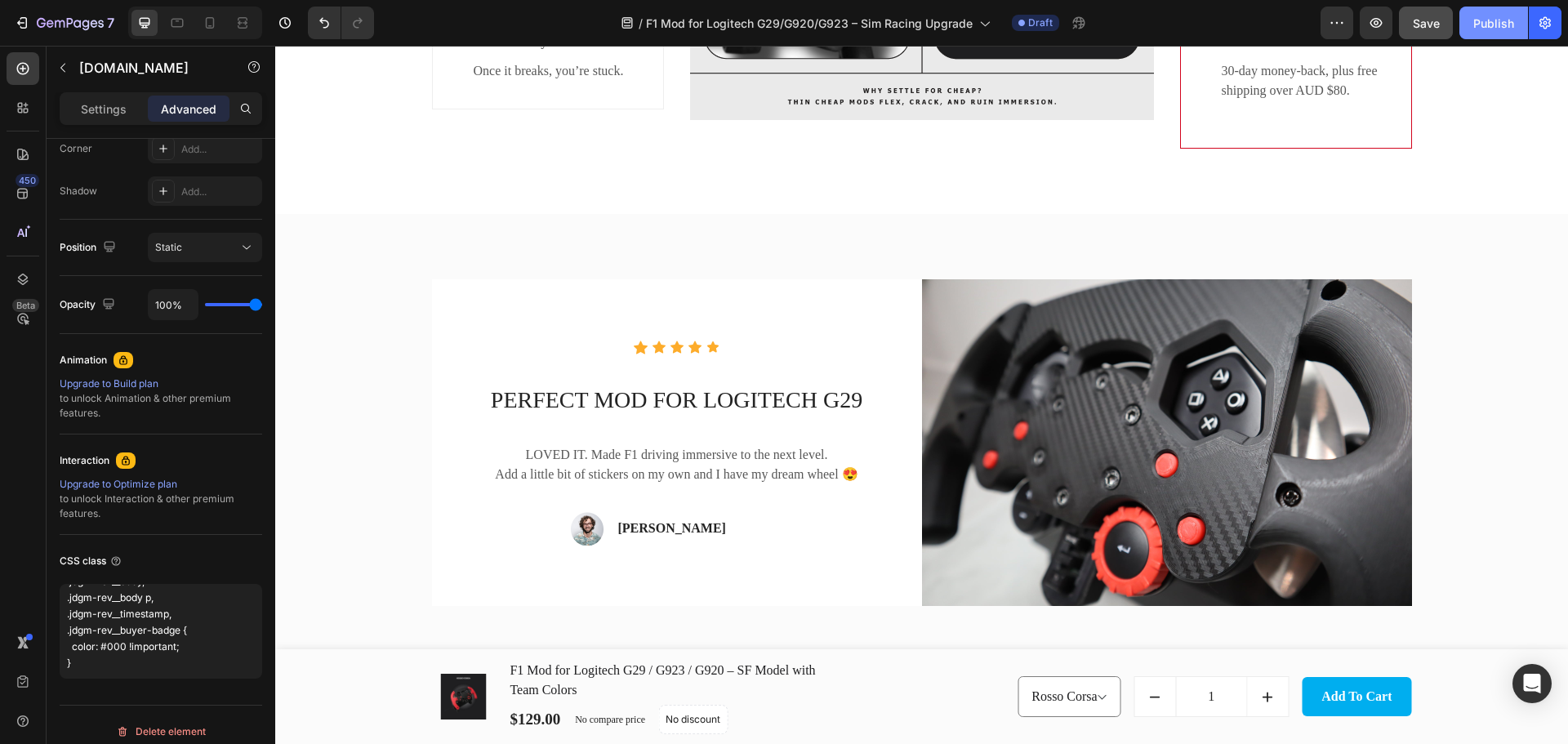
click at [1502, 25] on div "Publish" at bounding box center [1493, 23] width 41 height 17
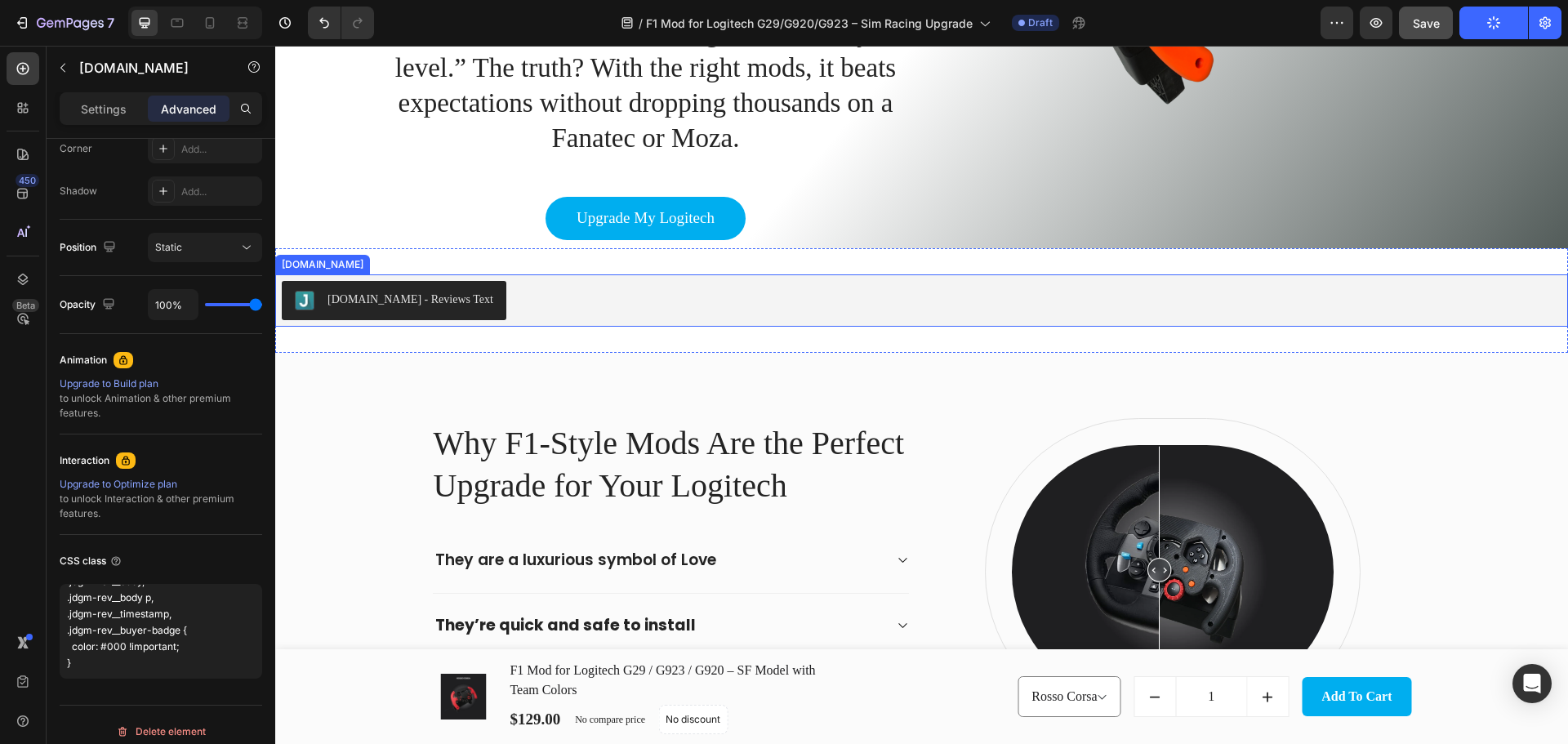
scroll to position [0, 0]
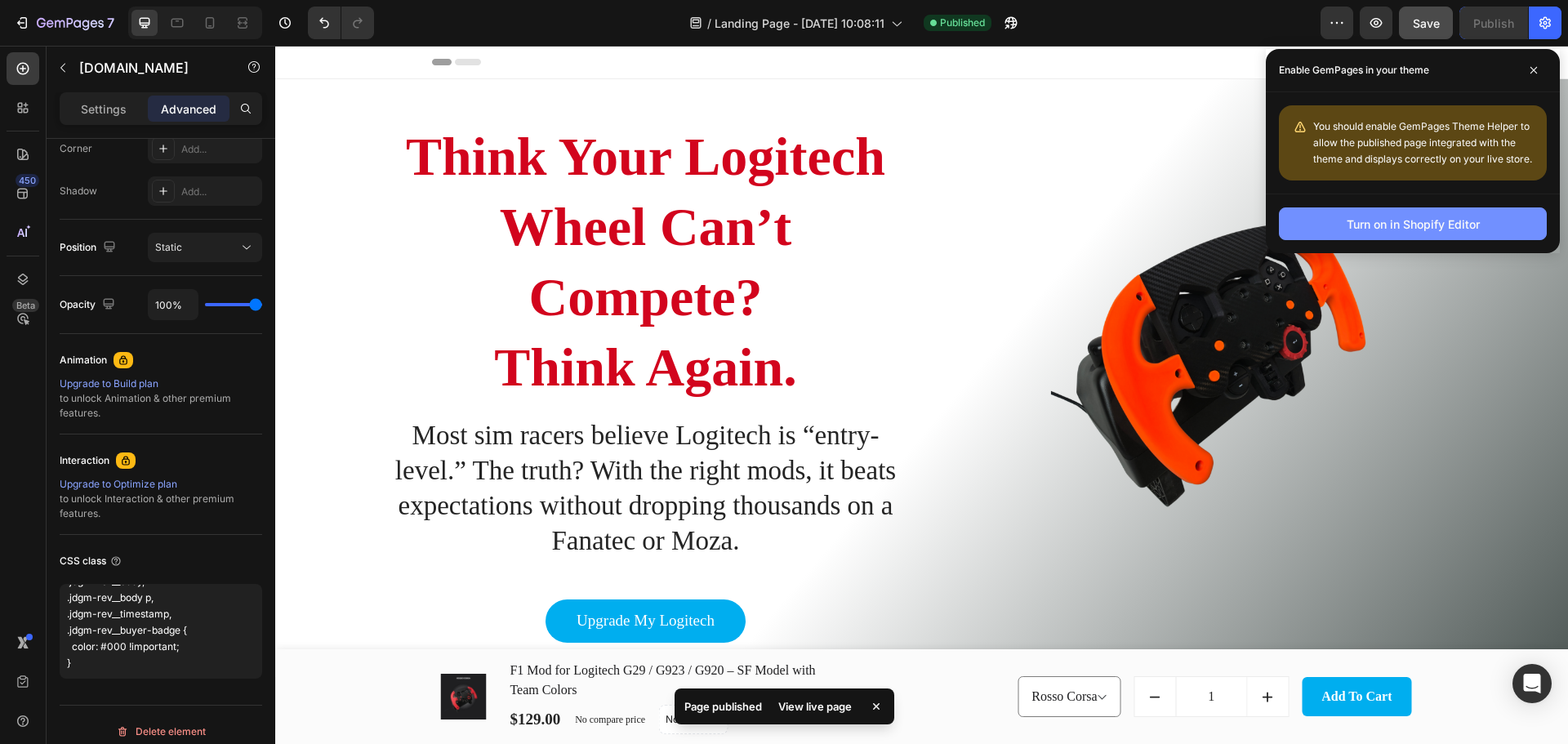
click at [1459, 228] on div "Turn on in Shopify Editor" at bounding box center [1413, 224] width 133 height 17
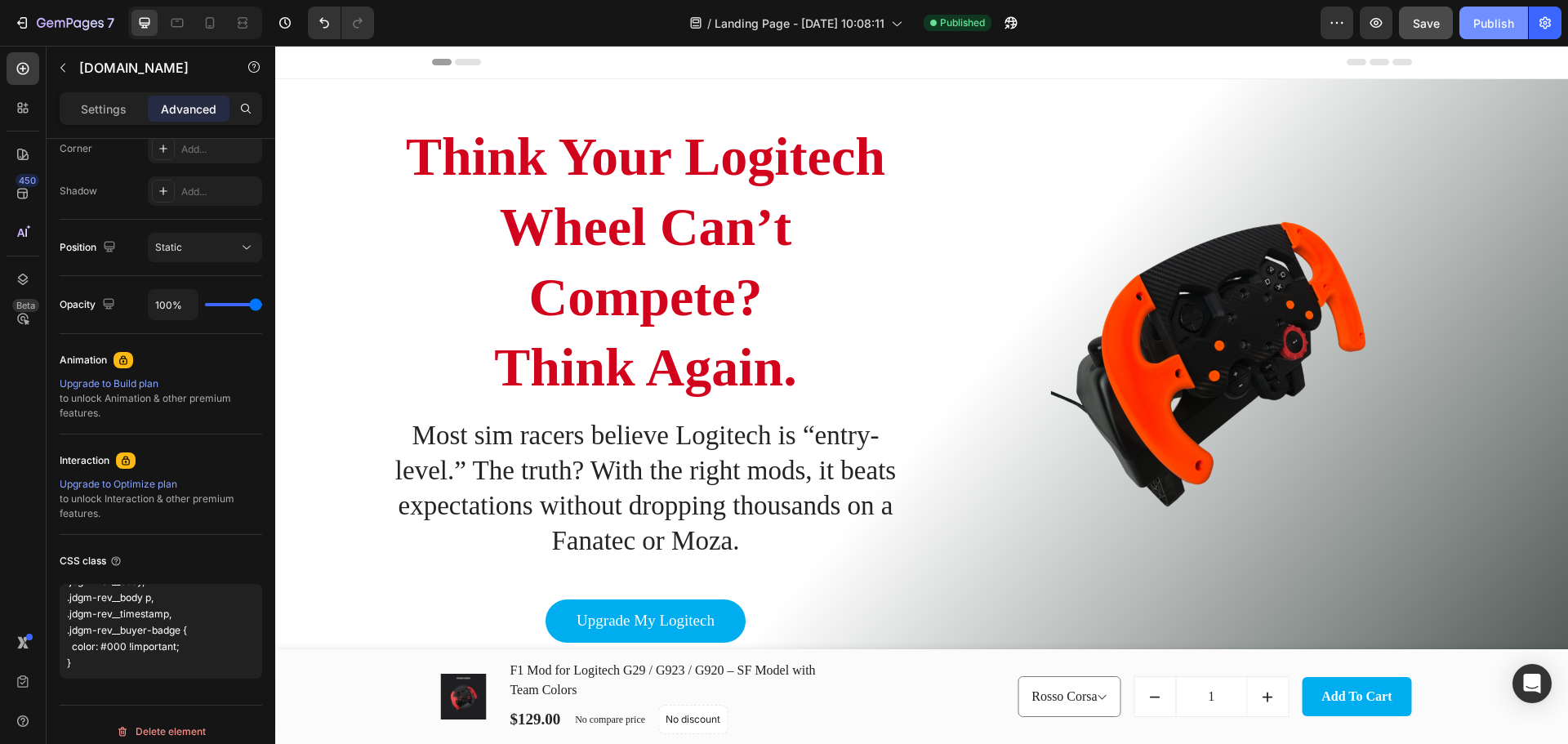
click at [1486, 23] on div "Publish" at bounding box center [1493, 23] width 41 height 17
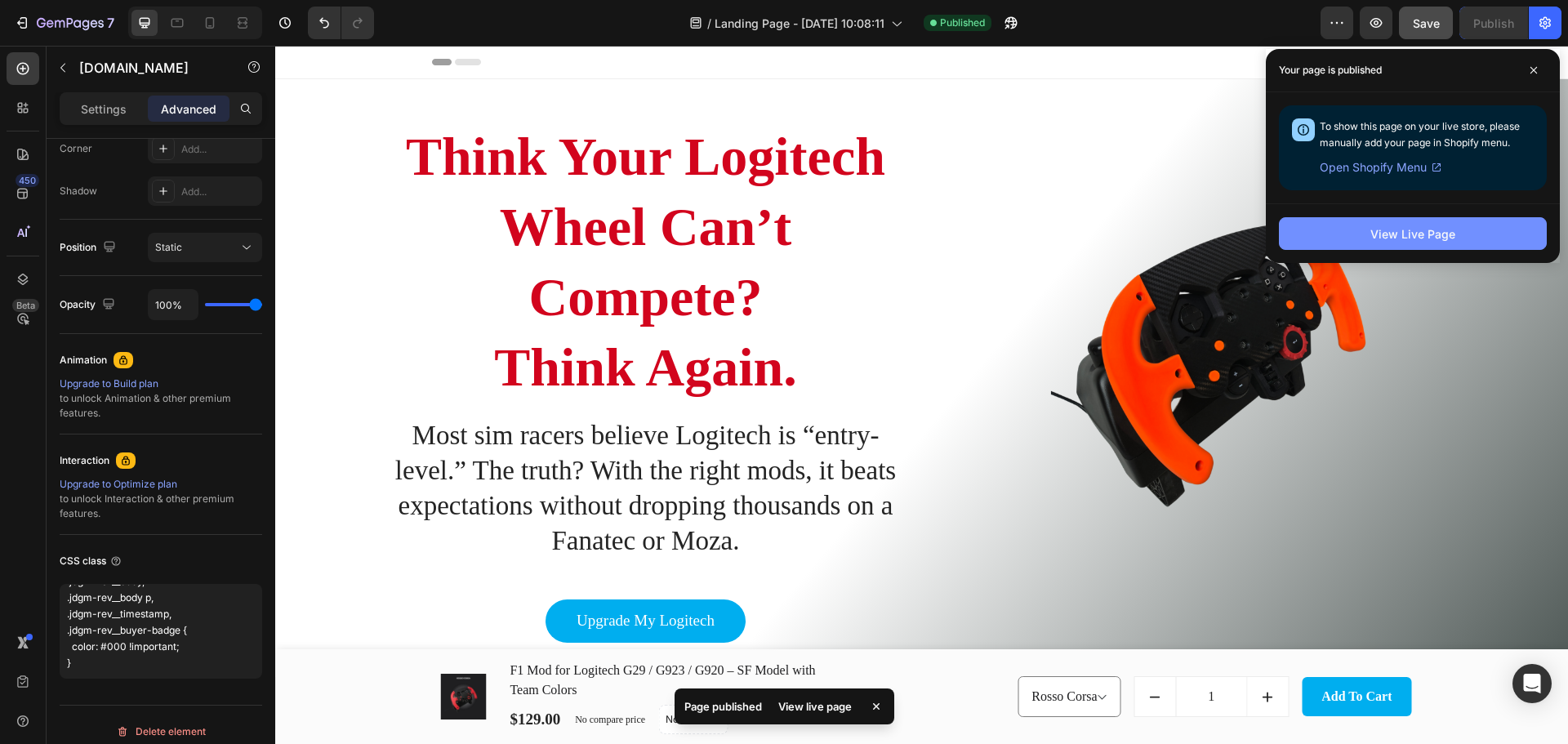
click at [1459, 227] on button "View Live Page" at bounding box center [1412, 233] width 268 height 33
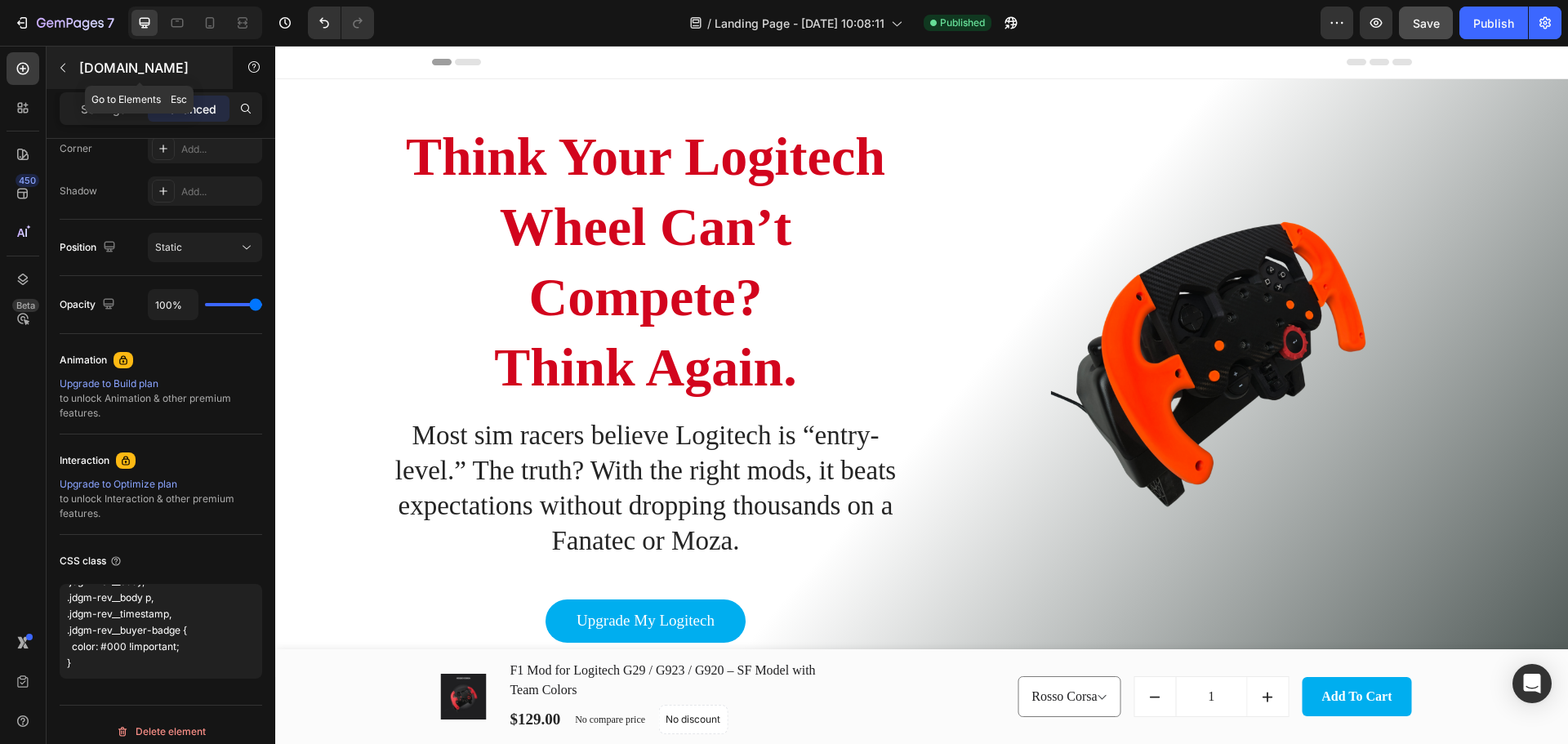
click at [67, 68] on icon "button" at bounding box center [63, 68] width 13 height 13
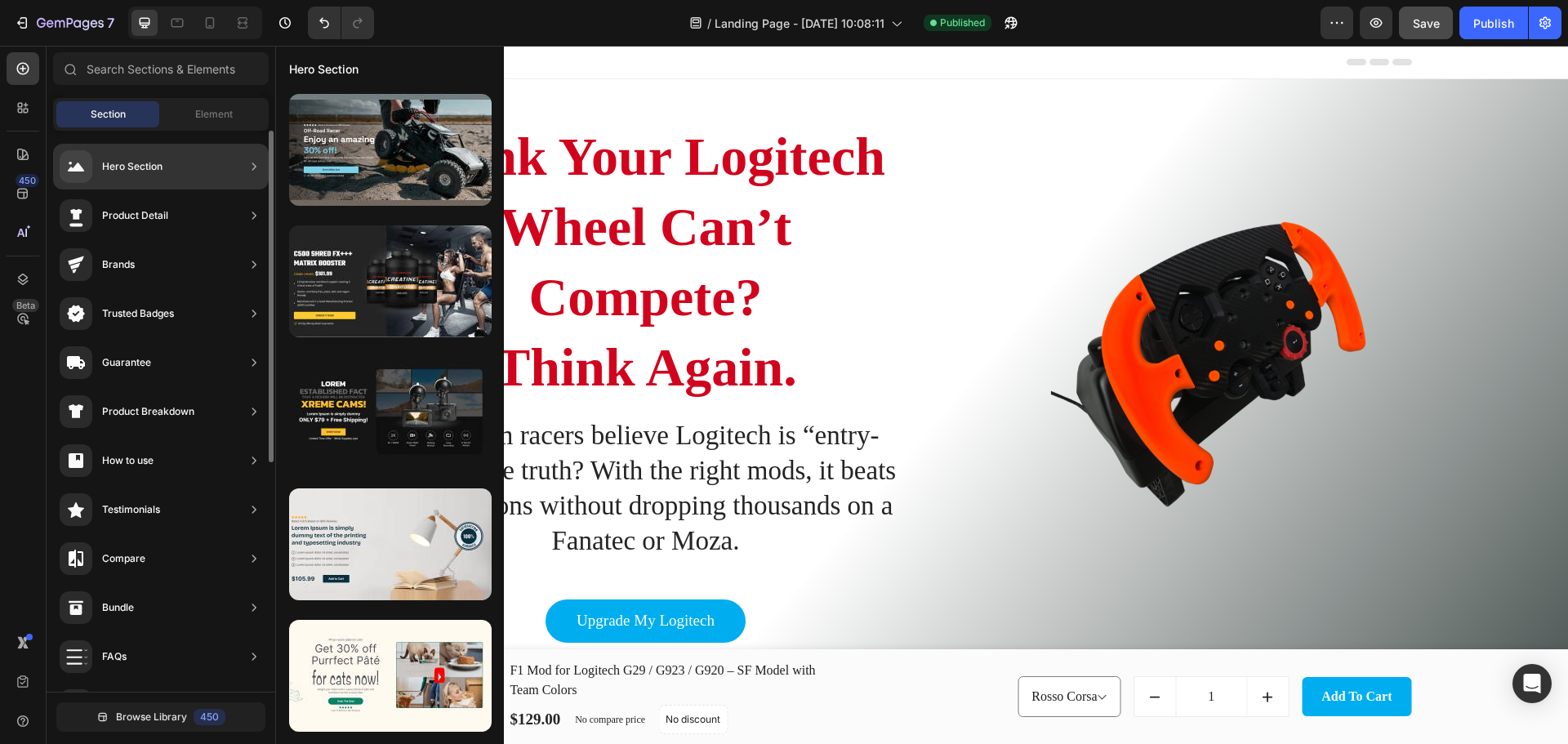
click at [167, 162] on div "Hero Section" at bounding box center [161, 167] width 215 height 45
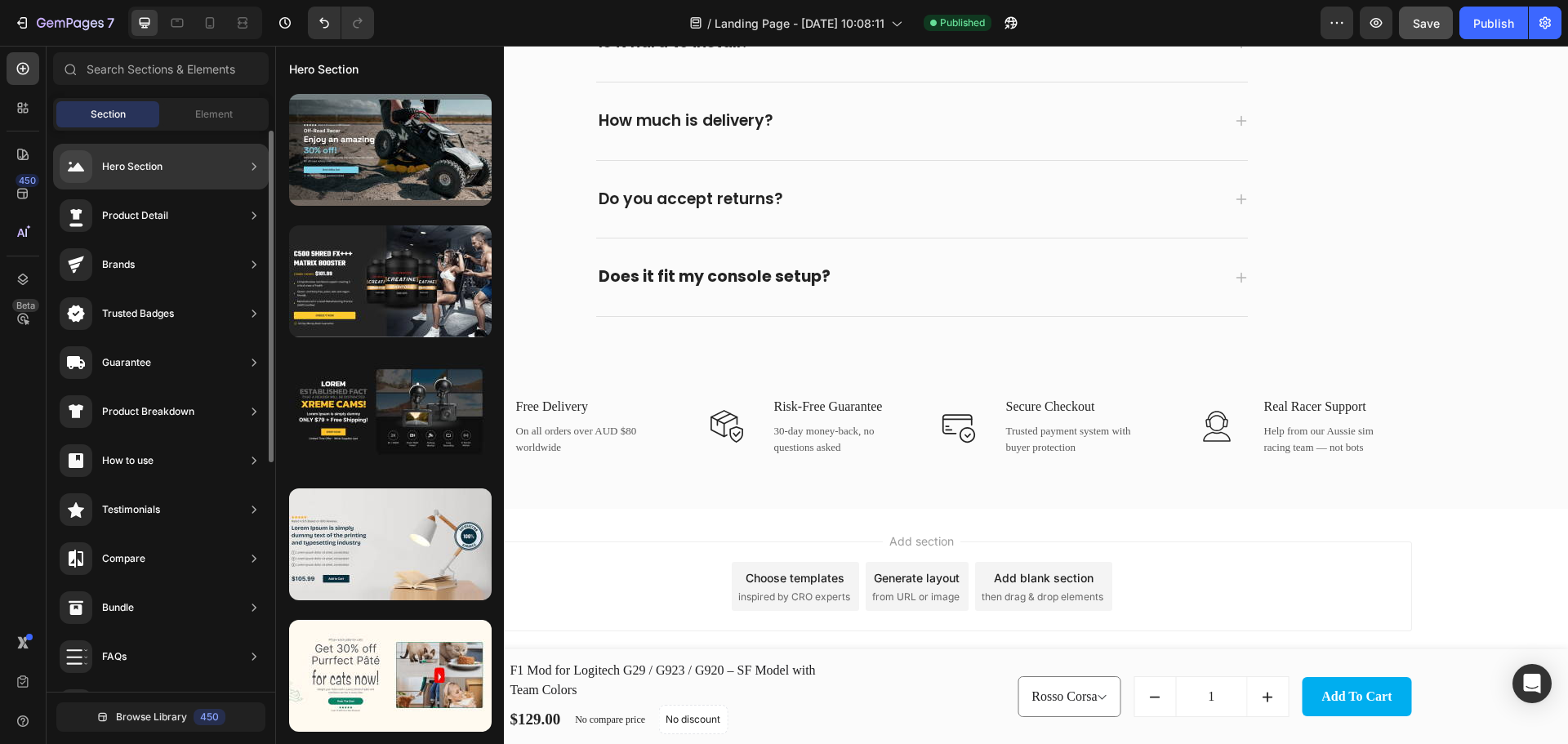
click at [154, 167] on div "Hero Section" at bounding box center [132, 166] width 61 height 16
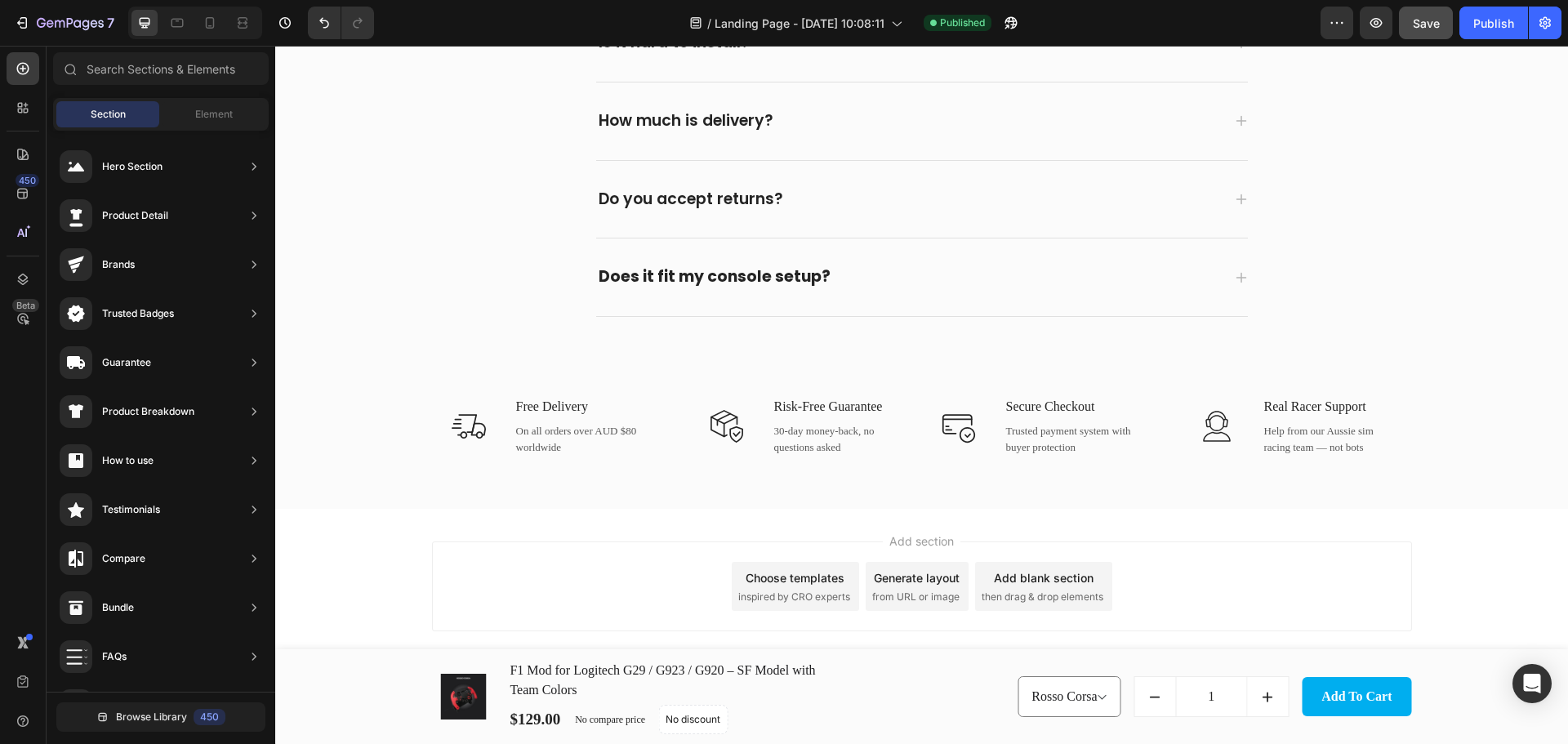
click at [112, 112] on span "Section" at bounding box center [109, 114] width 35 height 14
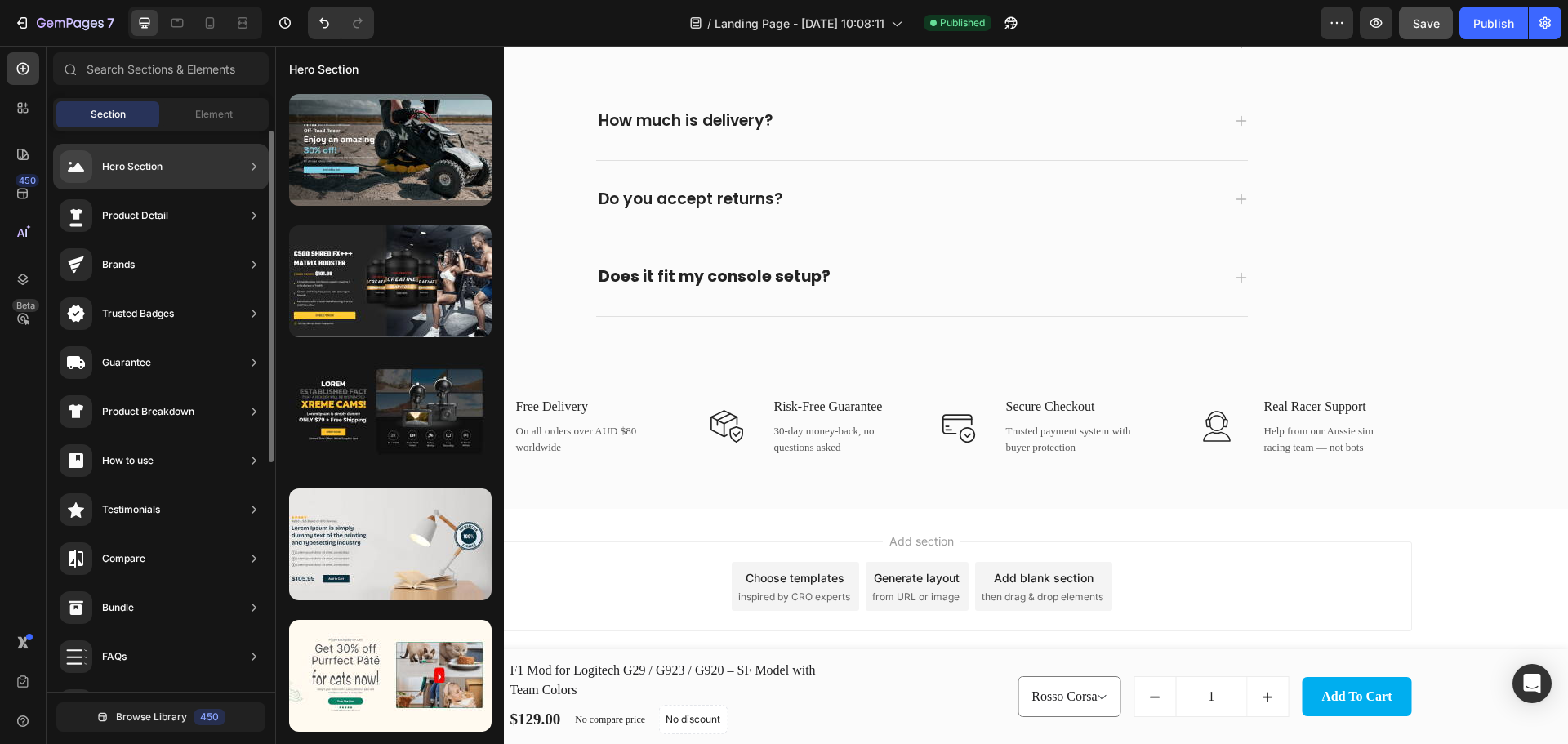
click at [135, 162] on div "Hero Section" at bounding box center [132, 166] width 61 height 16
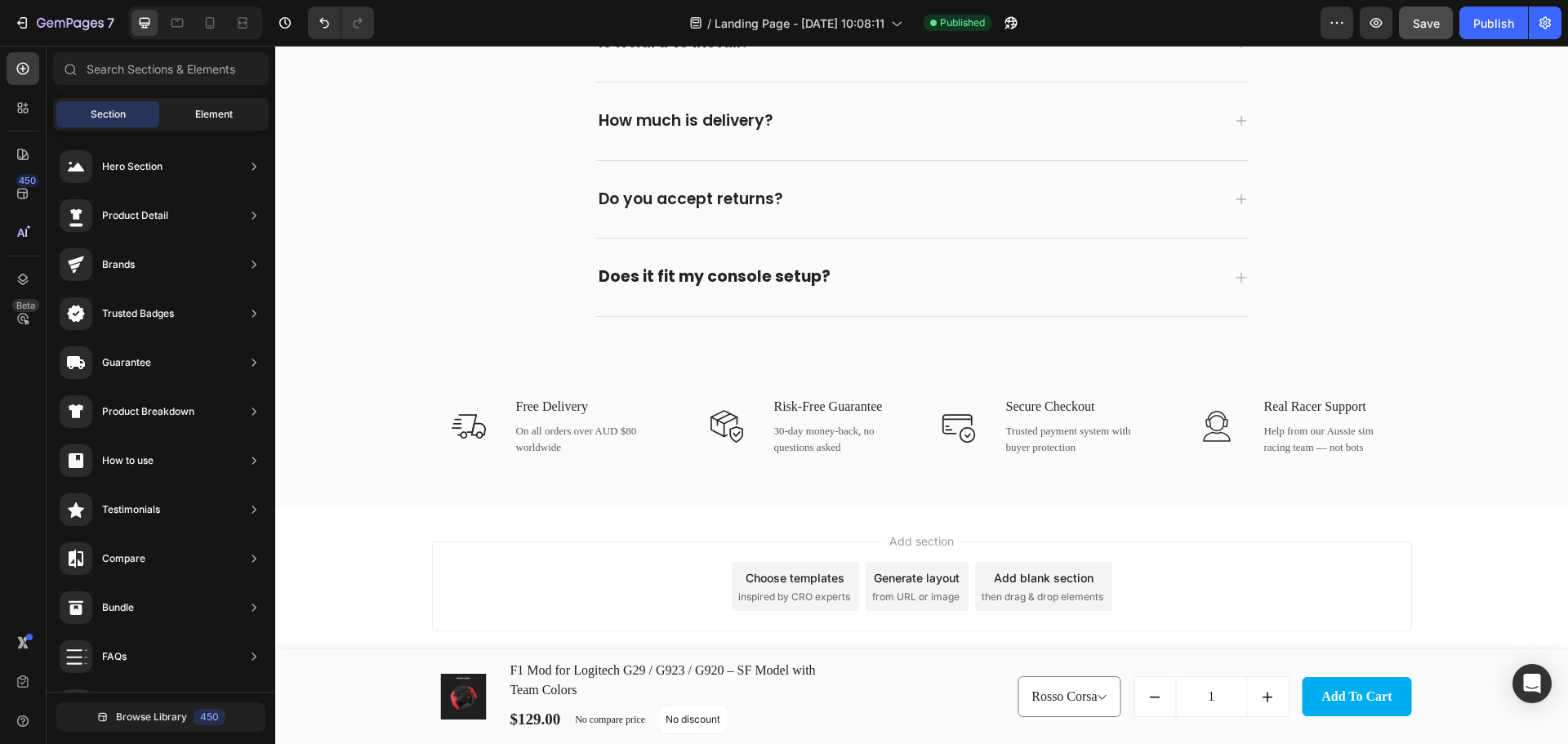
click at [199, 124] on div "Element" at bounding box center [214, 114] width 103 height 26
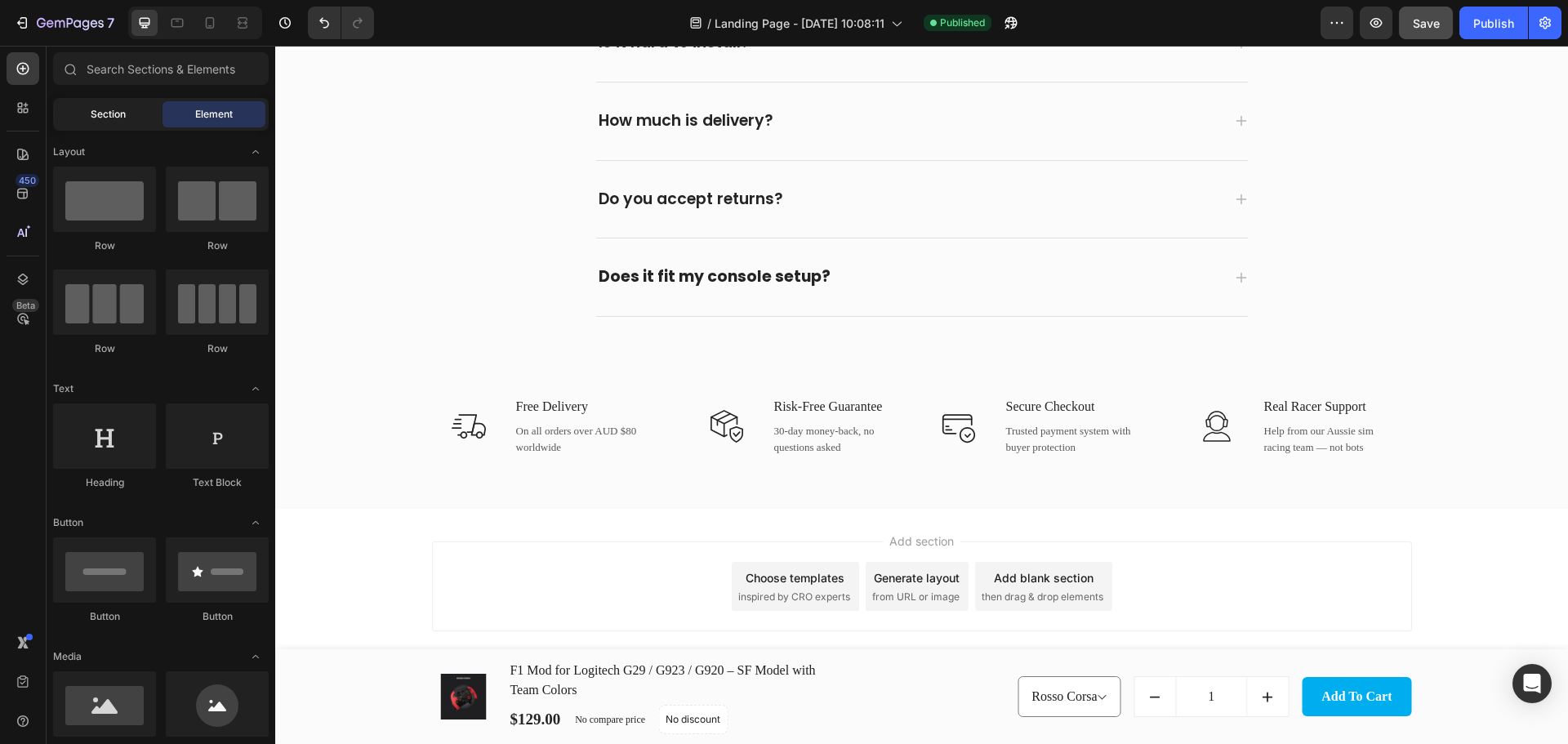
click at [119, 103] on div "Section" at bounding box center [108, 114] width 103 height 26
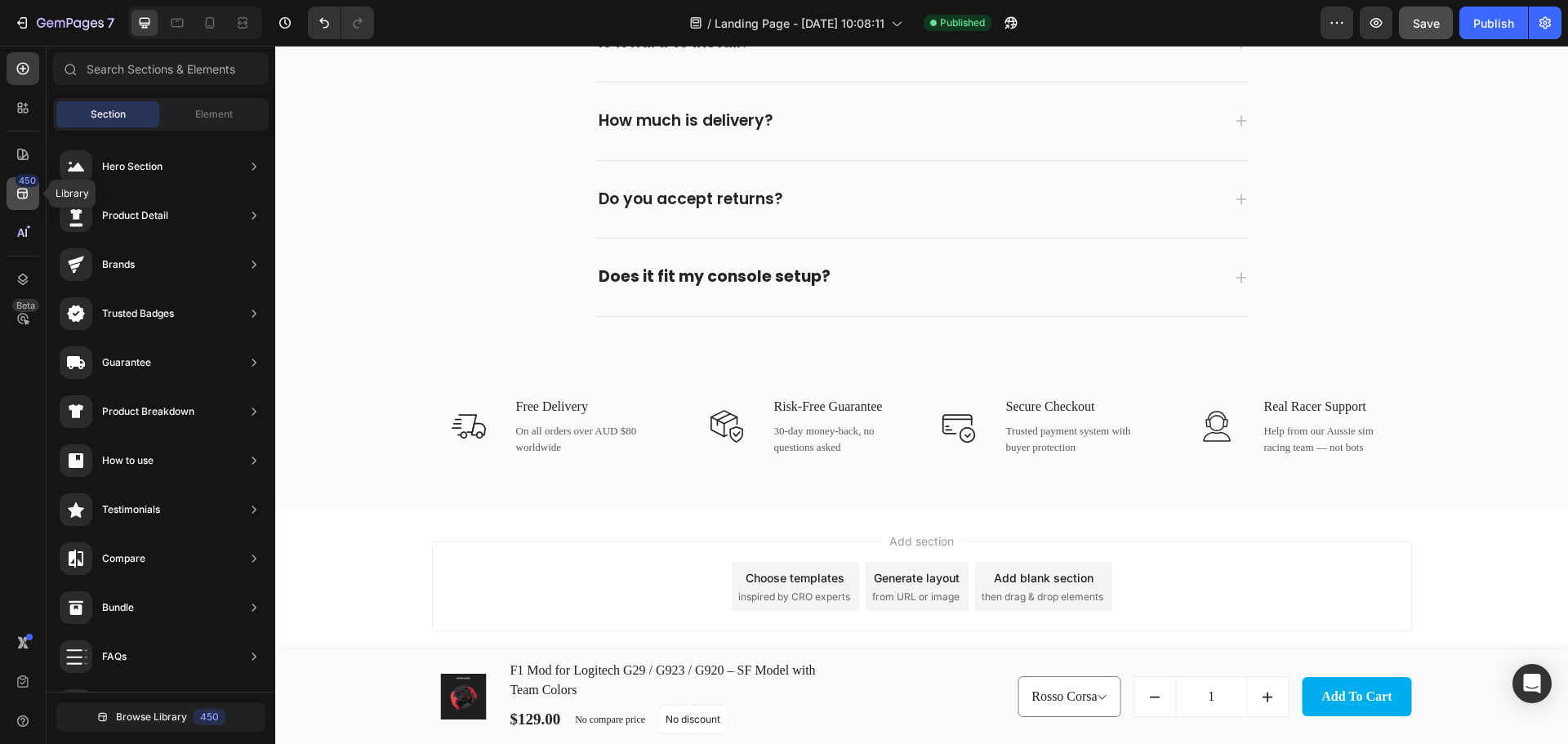
click at [30, 200] on icon at bounding box center [22, 193] width 16 height 16
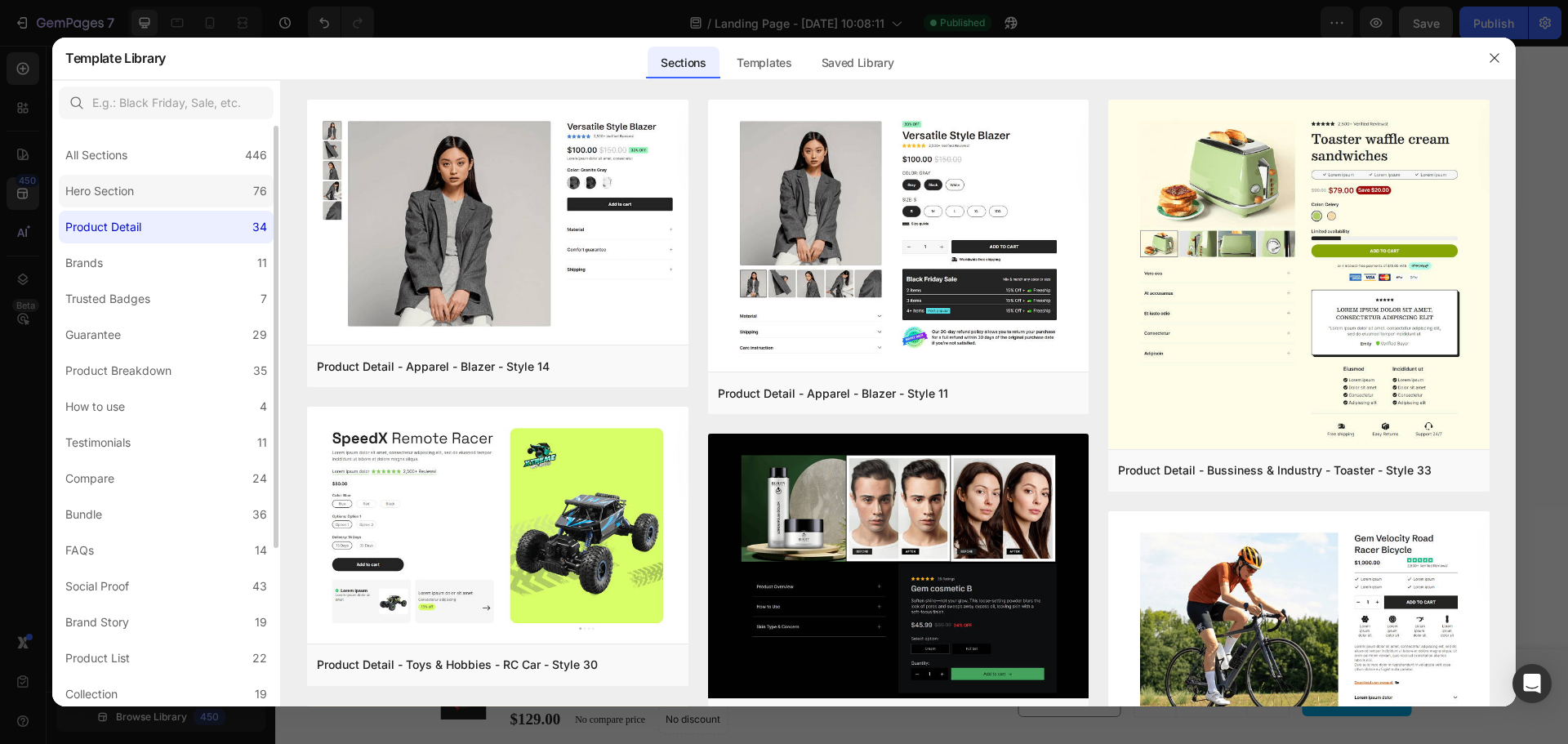
click at [150, 193] on label "Hero Section 76" at bounding box center [166, 191] width 215 height 33
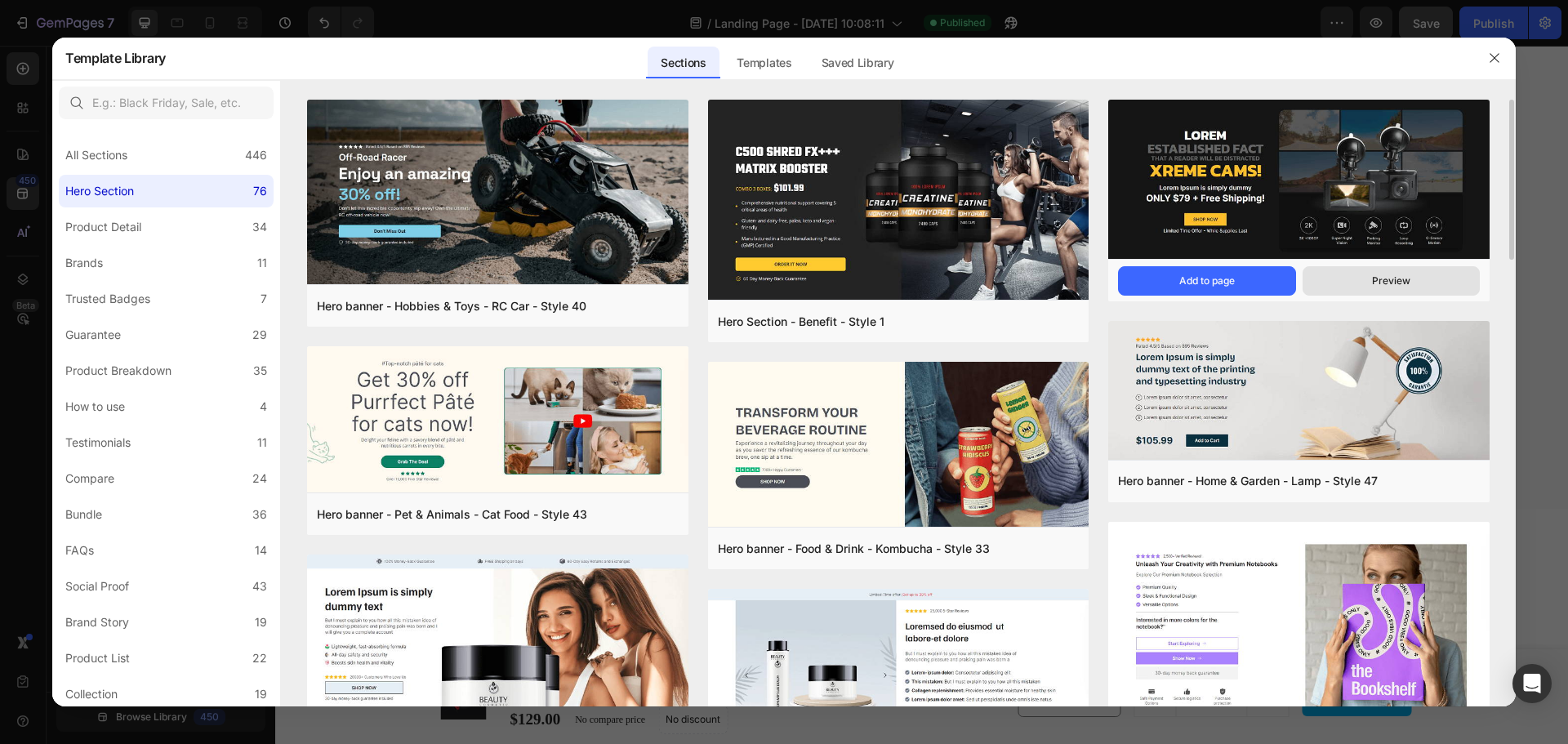
click at [1408, 275] on div "Preview" at bounding box center [1391, 280] width 39 height 14
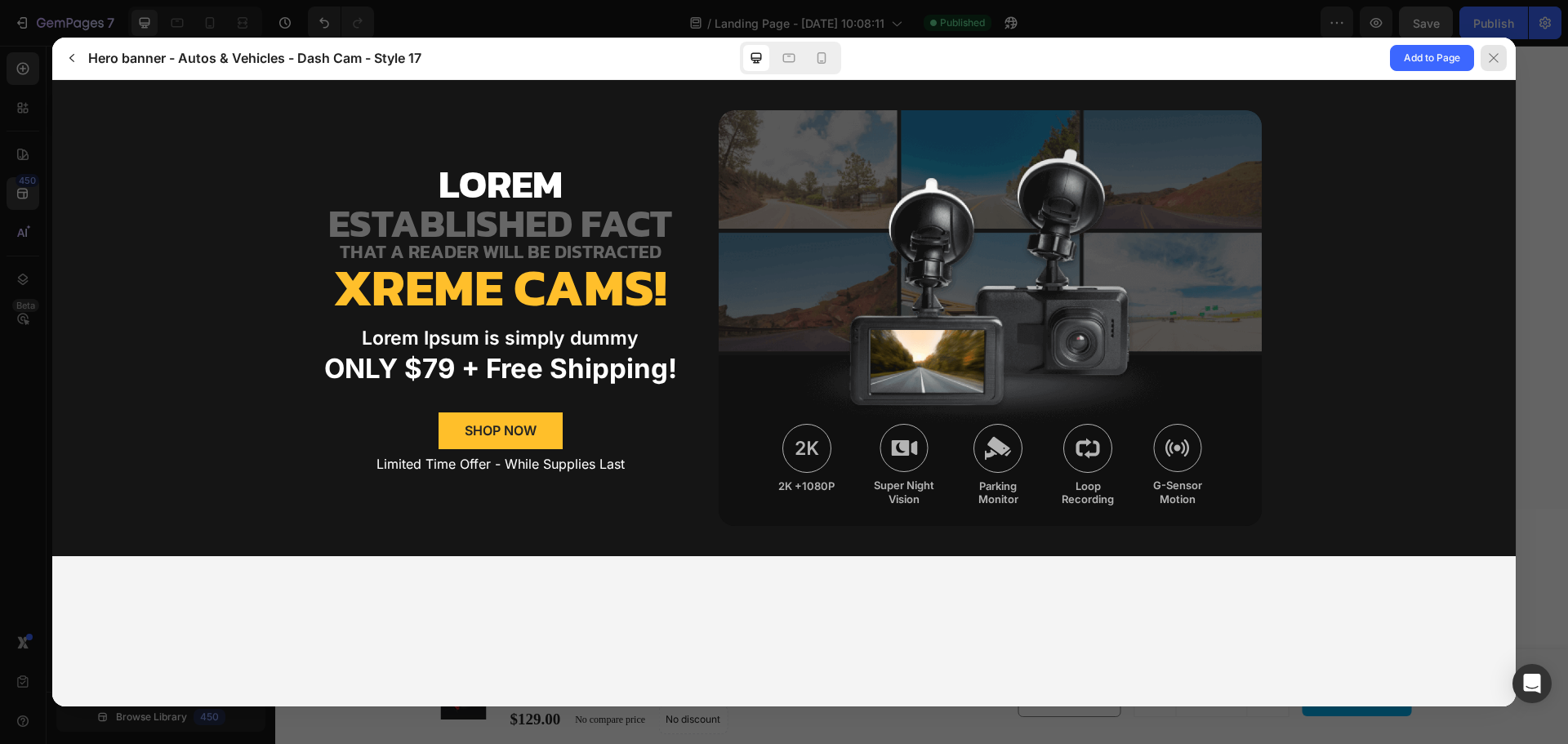
click at [1492, 64] on icon at bounding box center [1493, 58] width 13 height 13
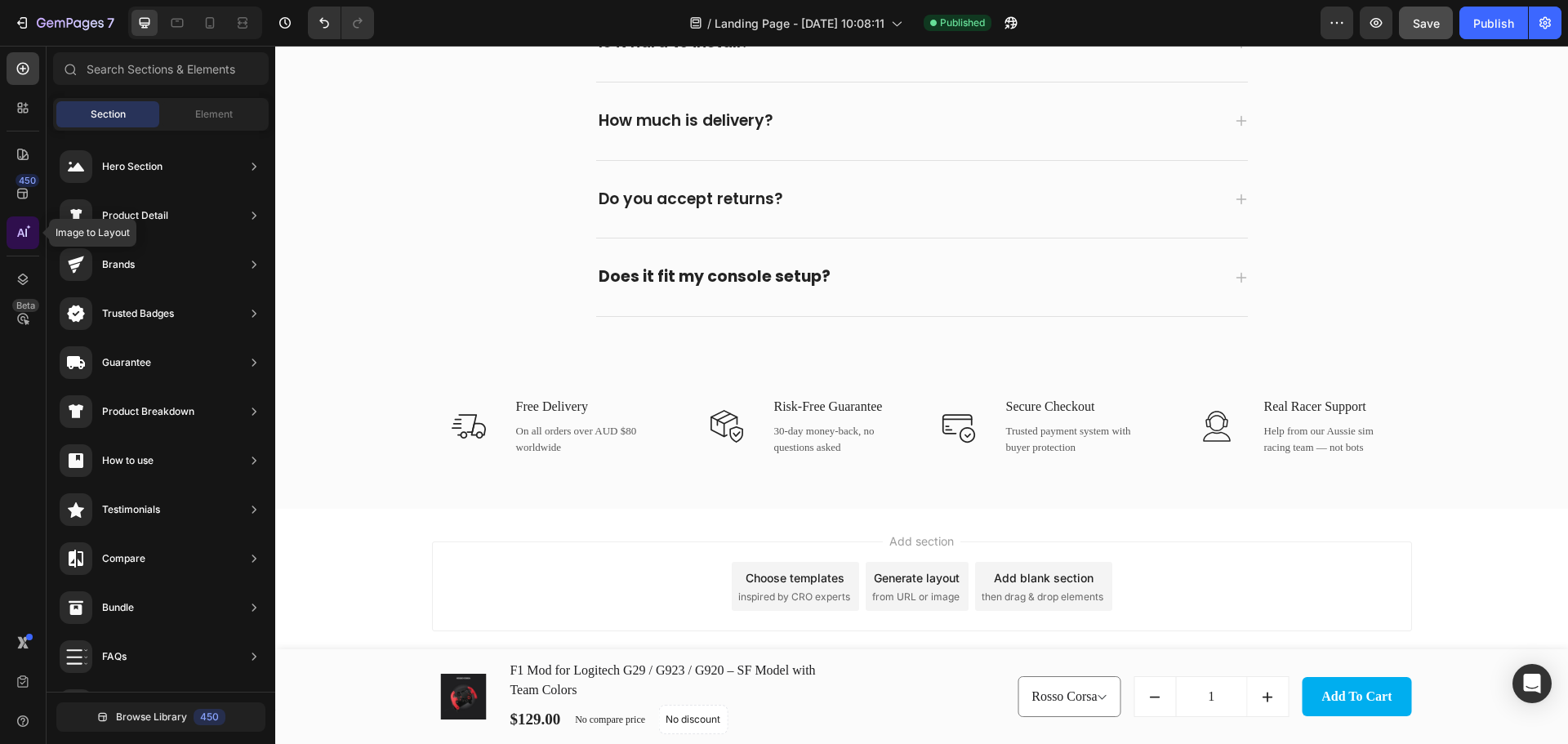
click at [24, 233] on icon at bounding box center [22, 232] width 16 height 16
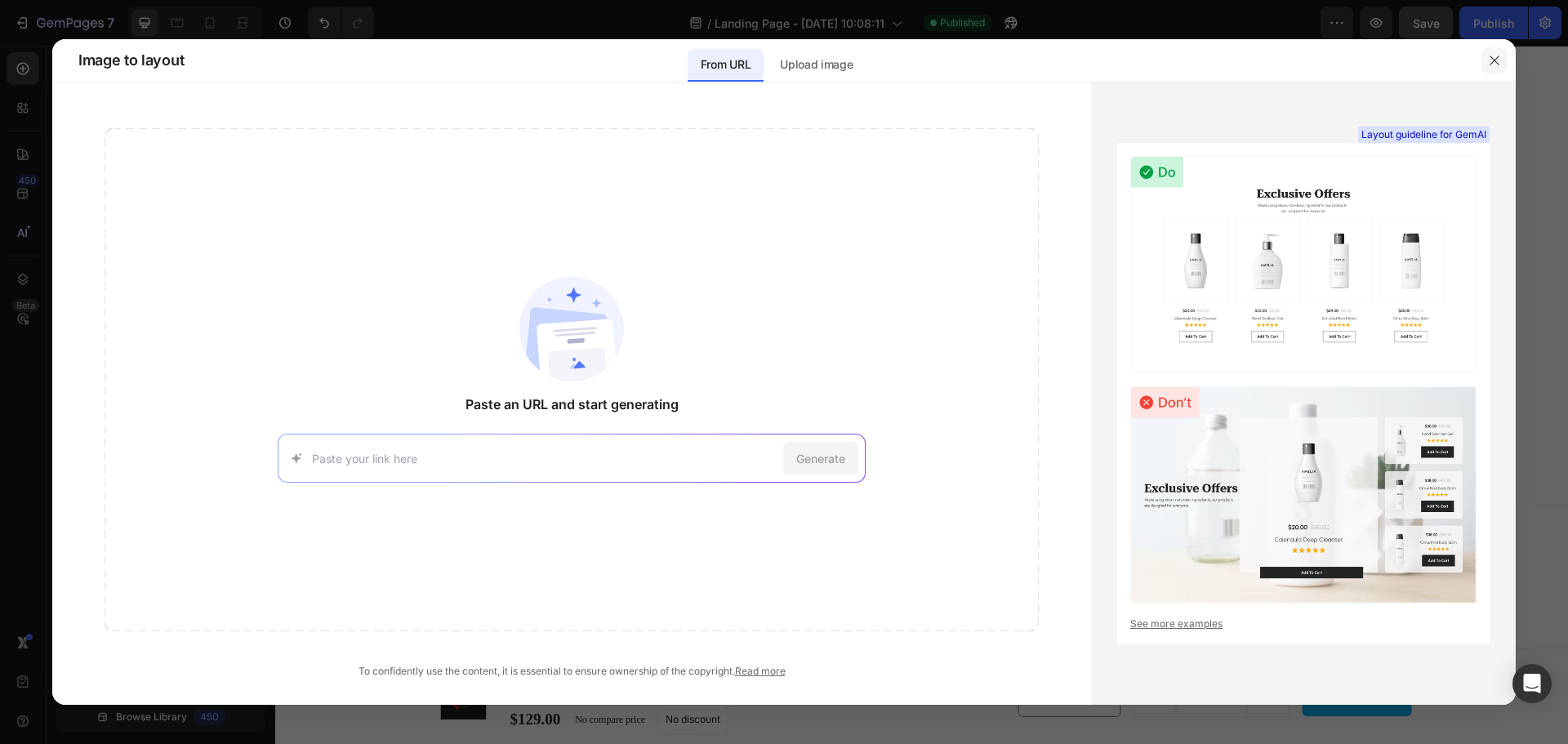
click at [1486, 66] on button "button" at bounding box center [1494, 60] width 26 height 26
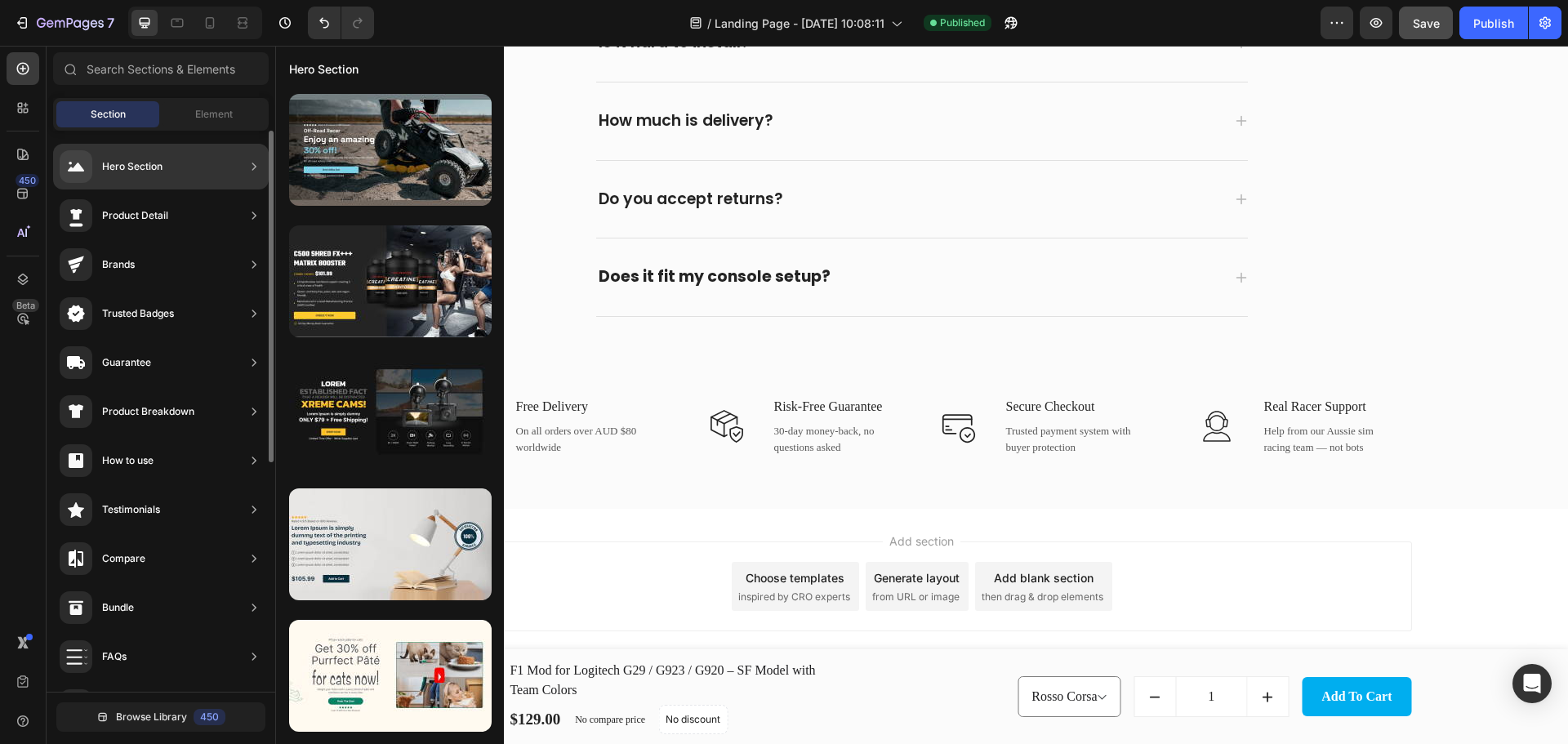
click at [148, 162] on div "Hero Section" at bounding box center [132, 166] width 61 height 16
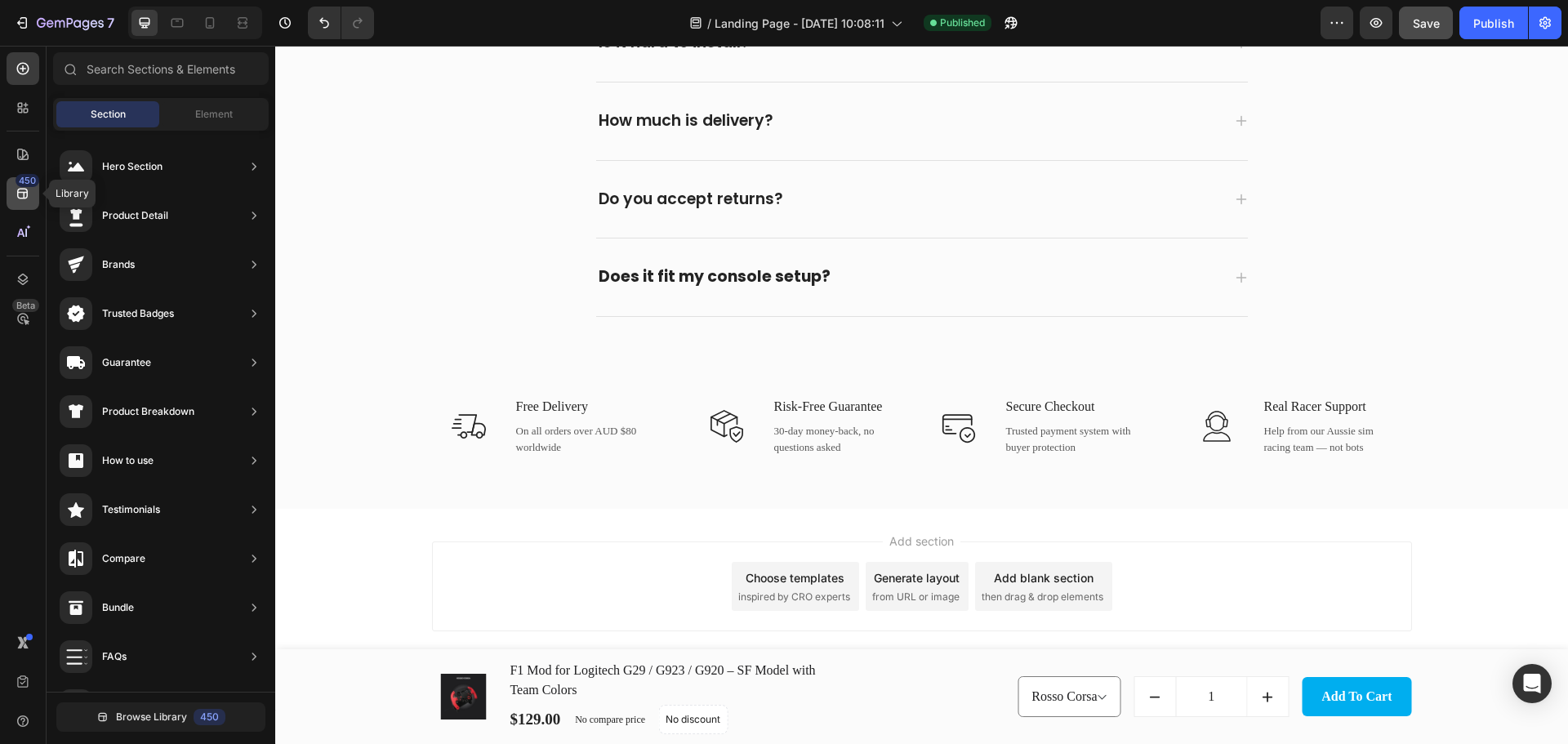
click at [13, 182] on div "450" at bounding box center [23, 194] width 33 height 33
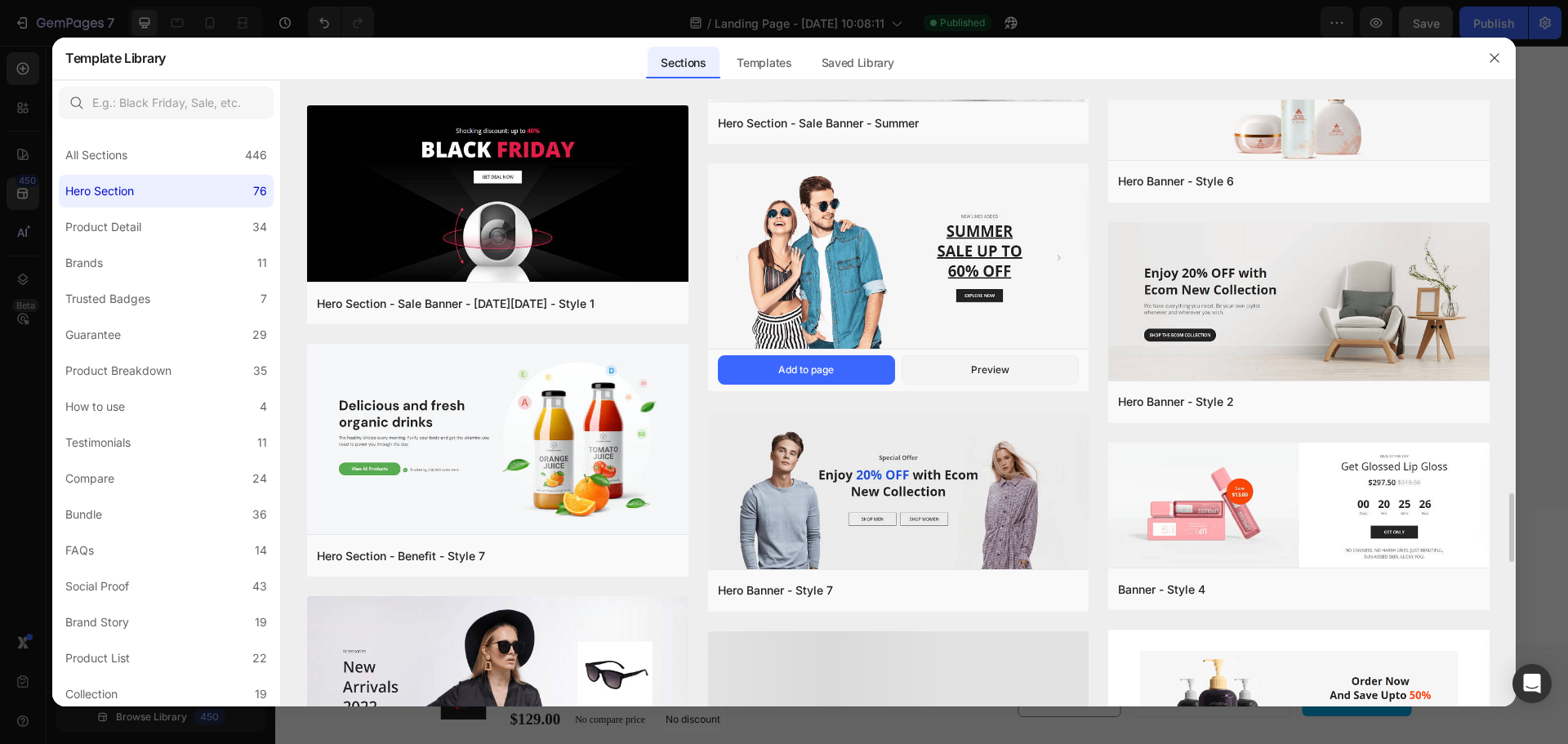
scroll to position [3681, 0]
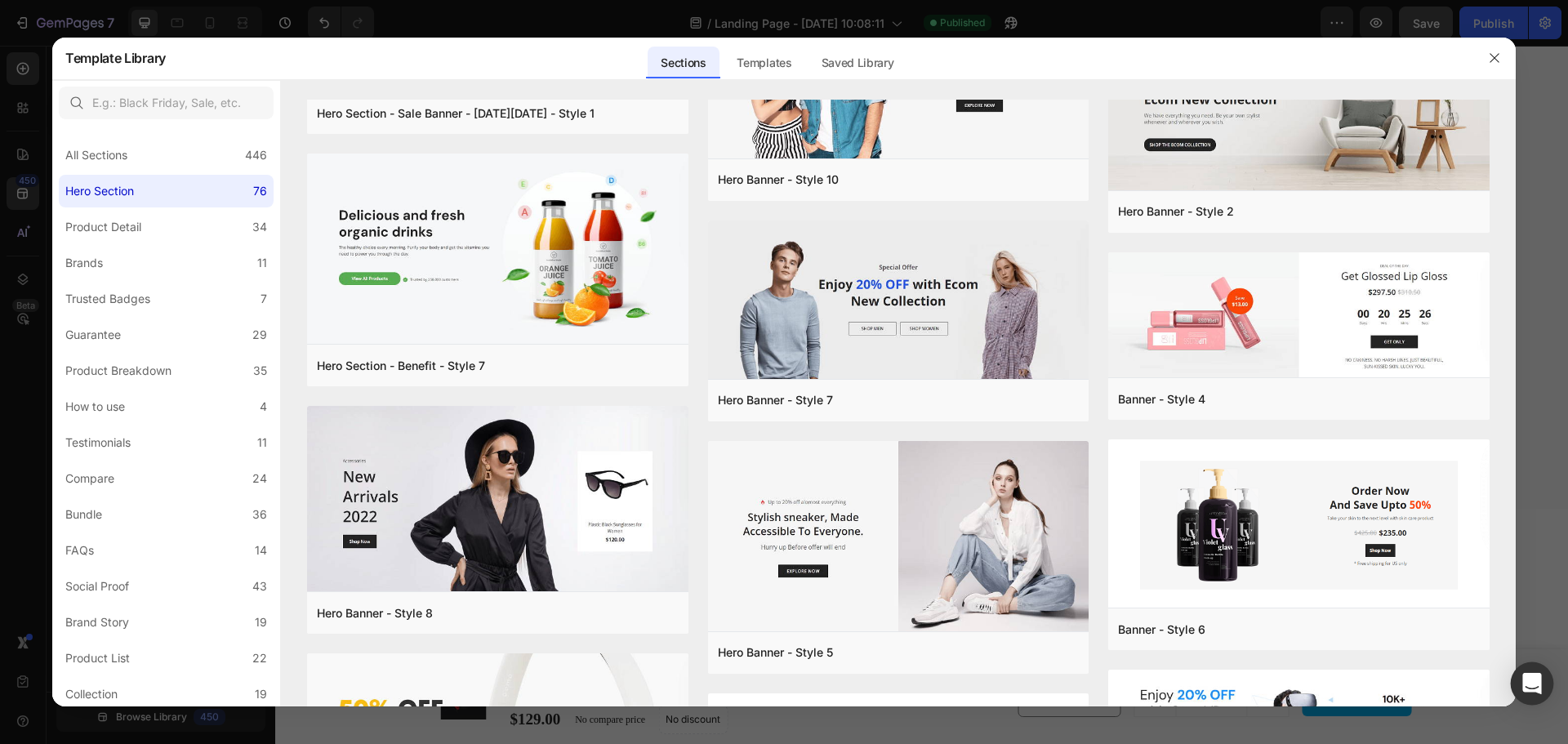
drag, startPoint x: 1564, startPoint y: 650, endPoint x: 1549, endPoint y: 672, distance: 26.6
click at [1554, 676] on div at bounding box center [784, 372] width 1568 height 744
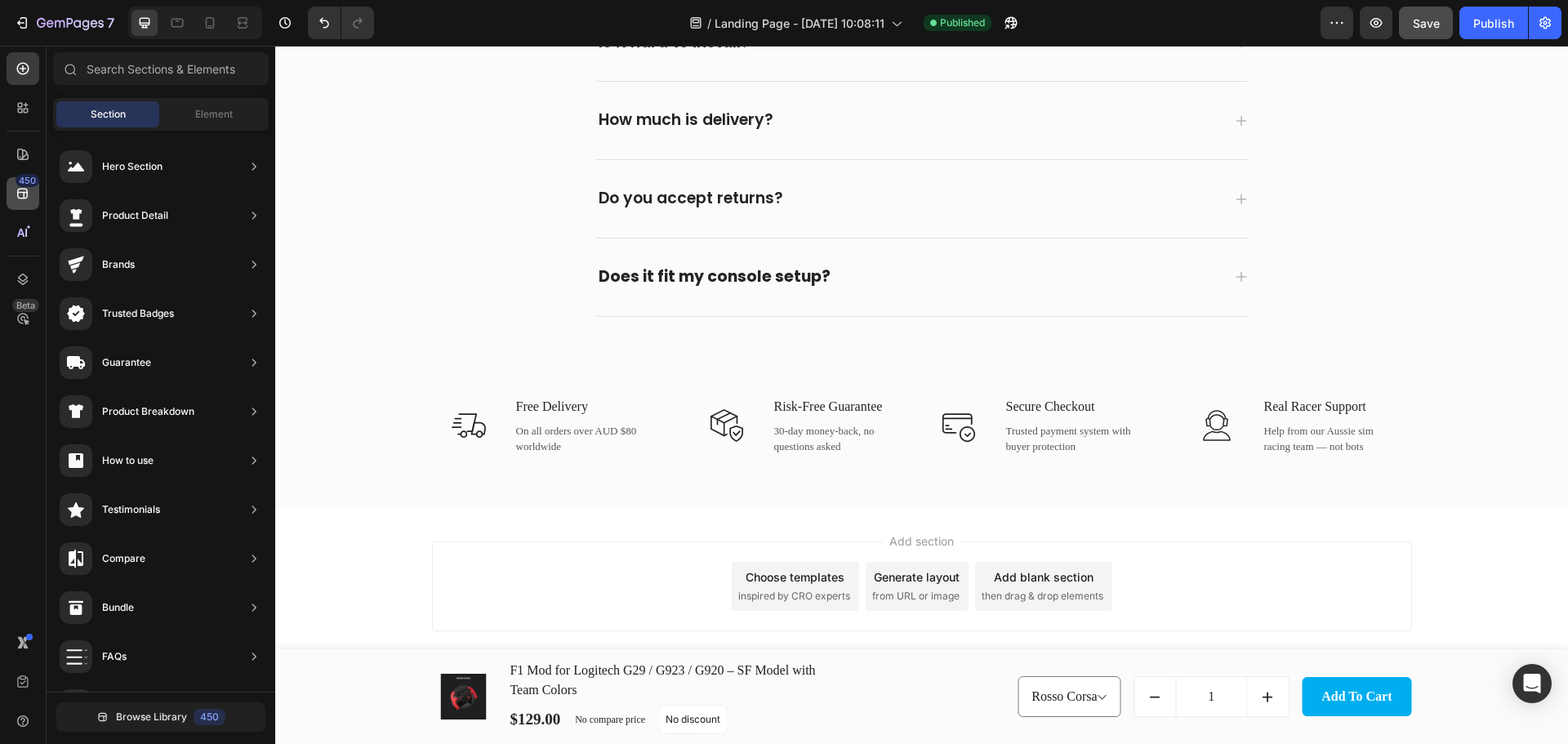
scroll to position [3450, 0]
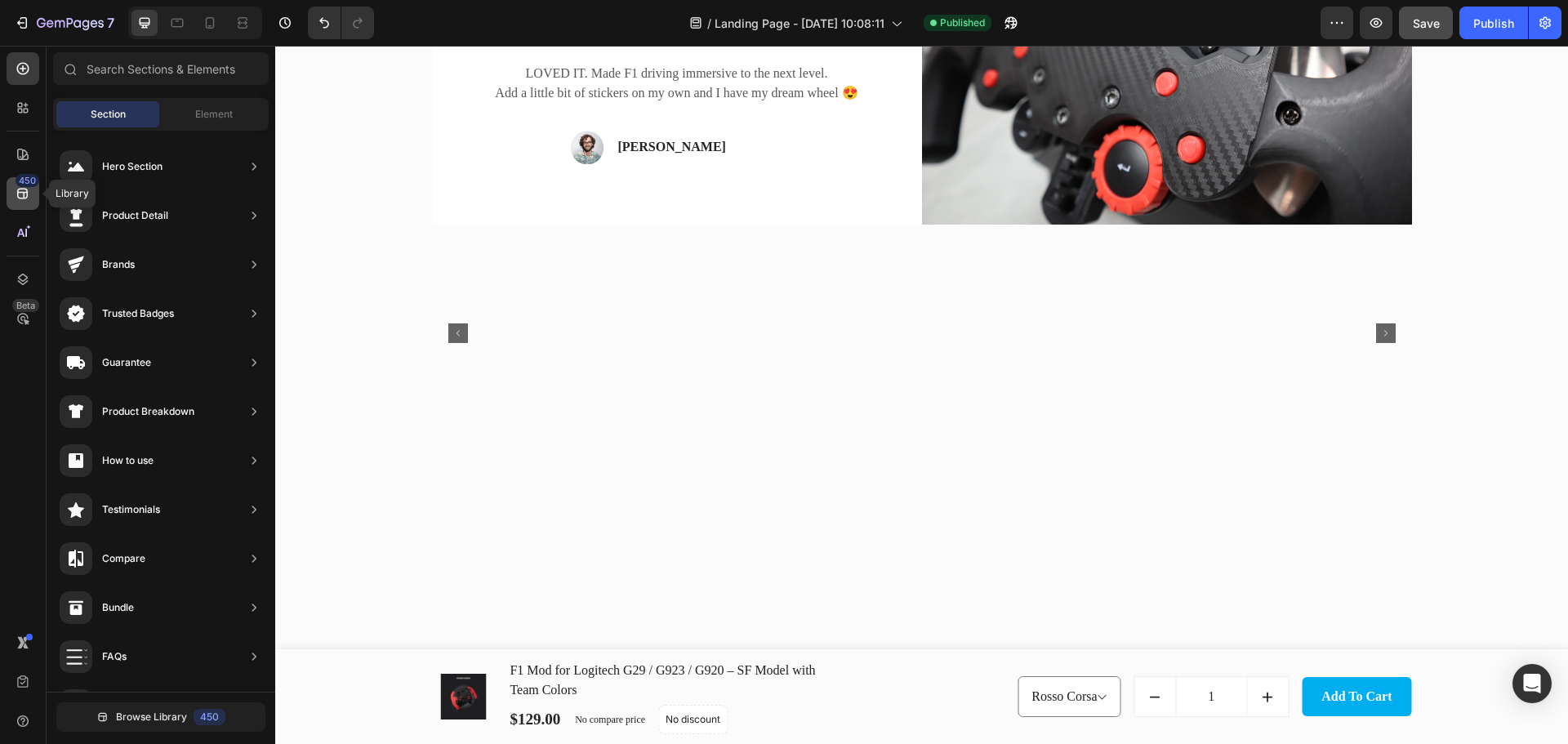
click at [29, 194] on icon at bounding box center [22, 193] width 16 height 16
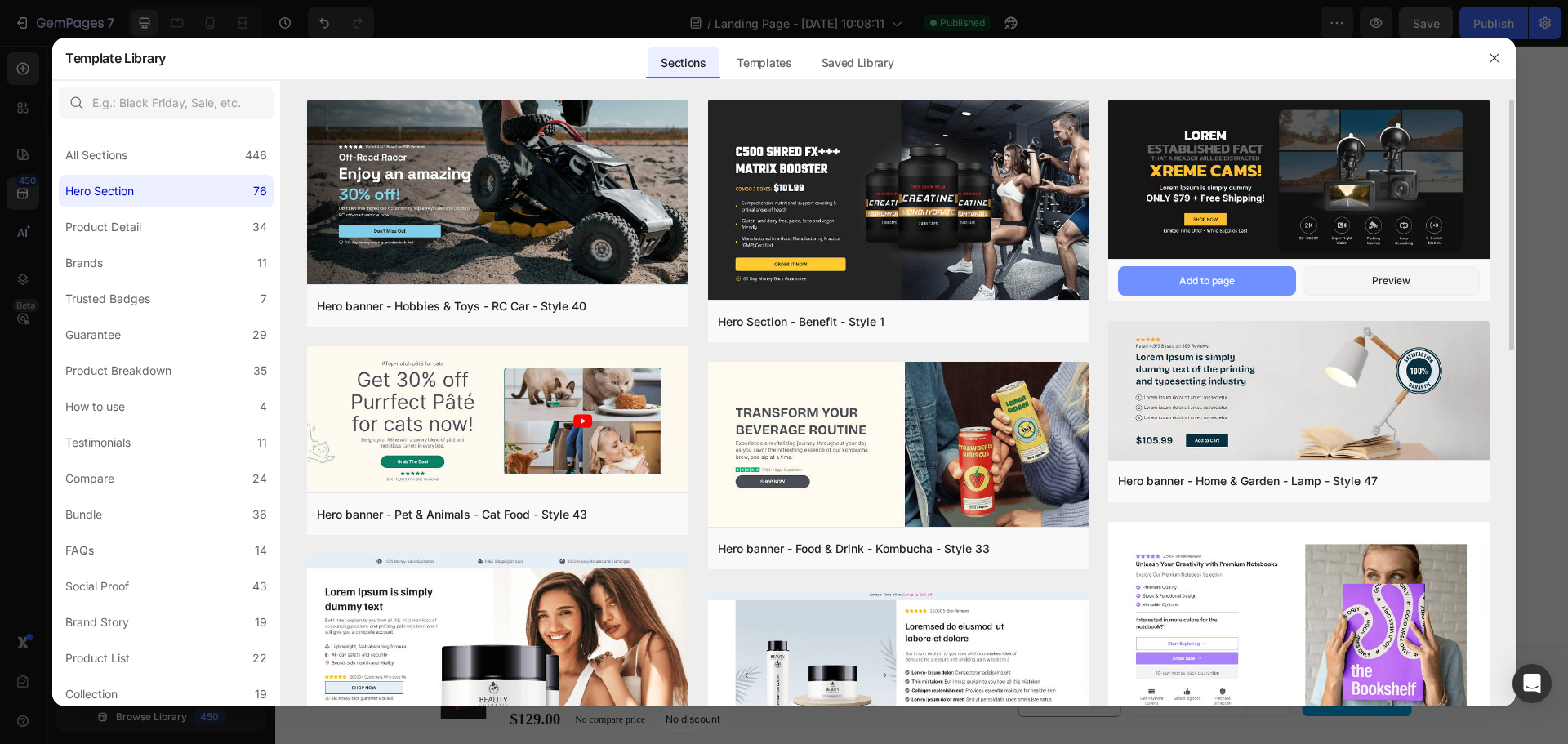
click at [1232, 284] on div "Add to page" at bounding box center [1207, 280] width 56 height 14
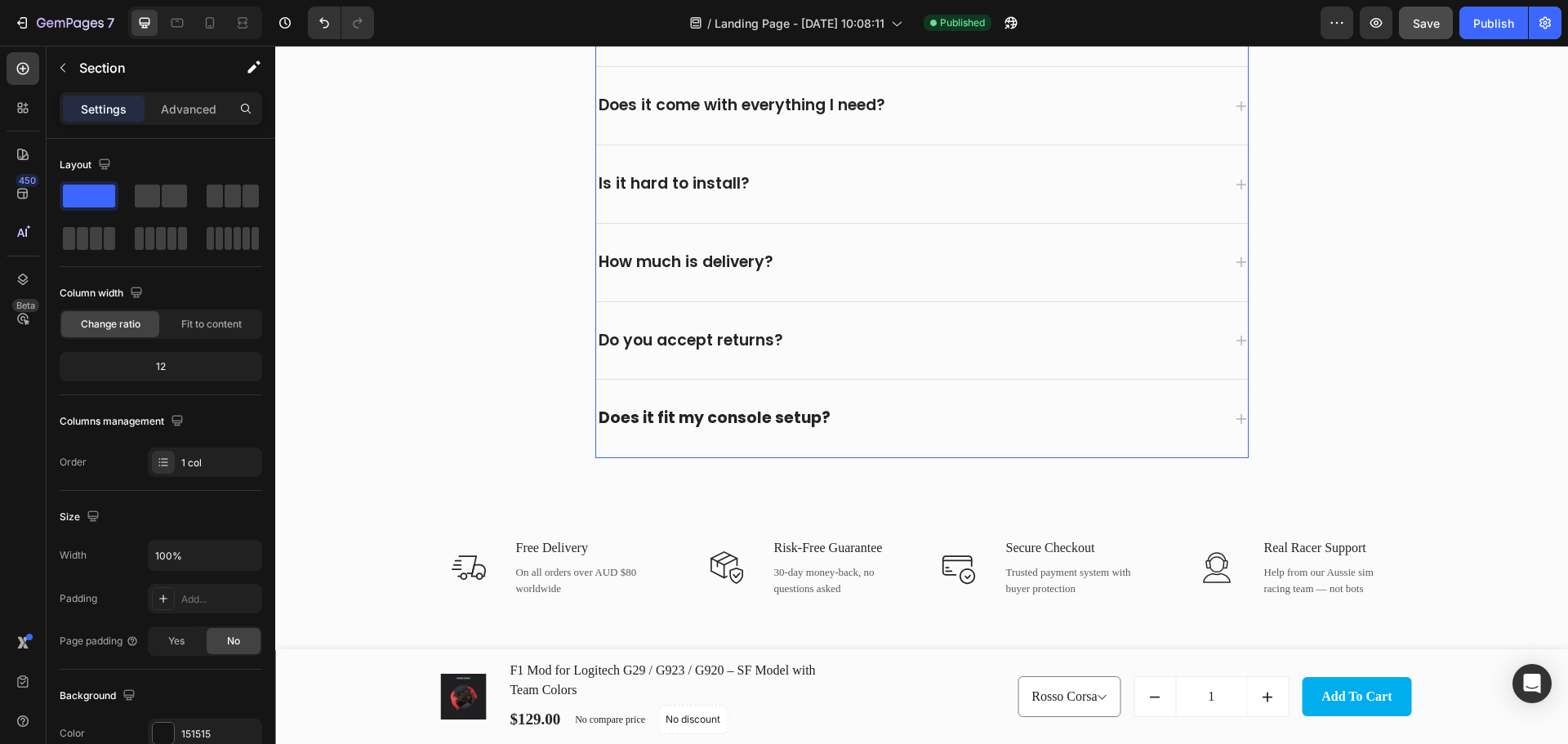
scroll to position [4875, 0]
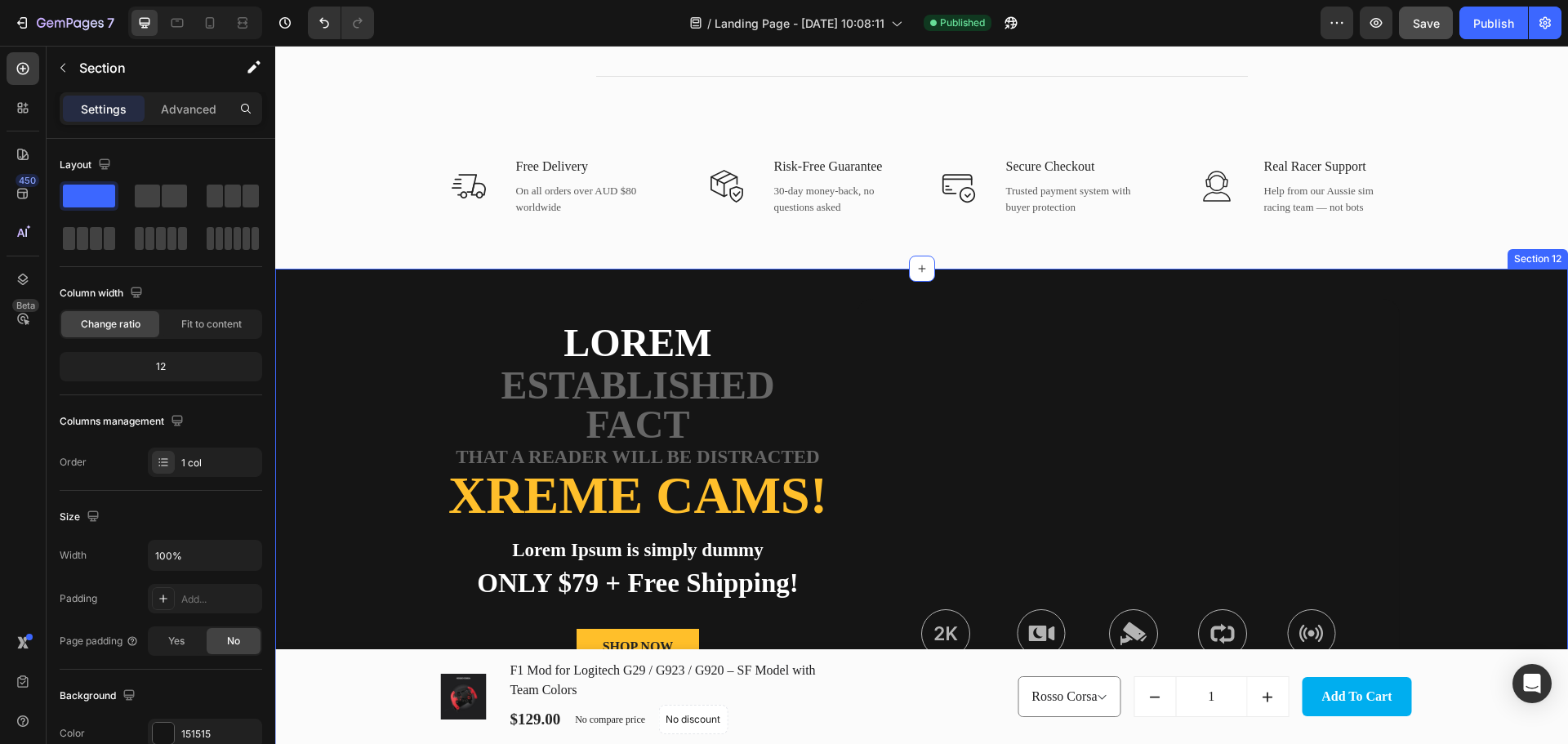
click at [321, 327] on div "Lorem Text Block established fact Text Block that a reader will be distracted T…" at bounding box center [922, 507] width 1293 height 476
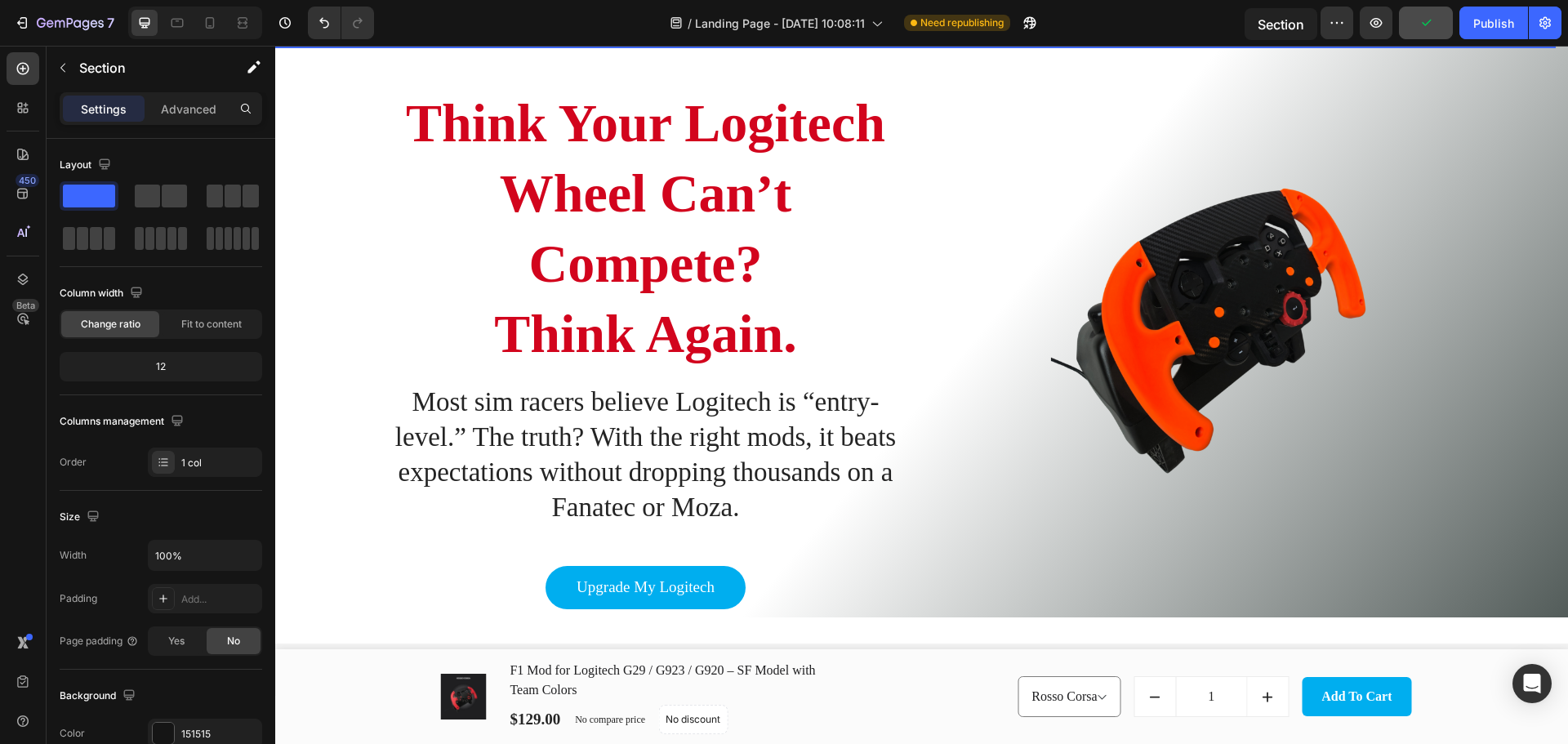
scroll to position [0, 0]
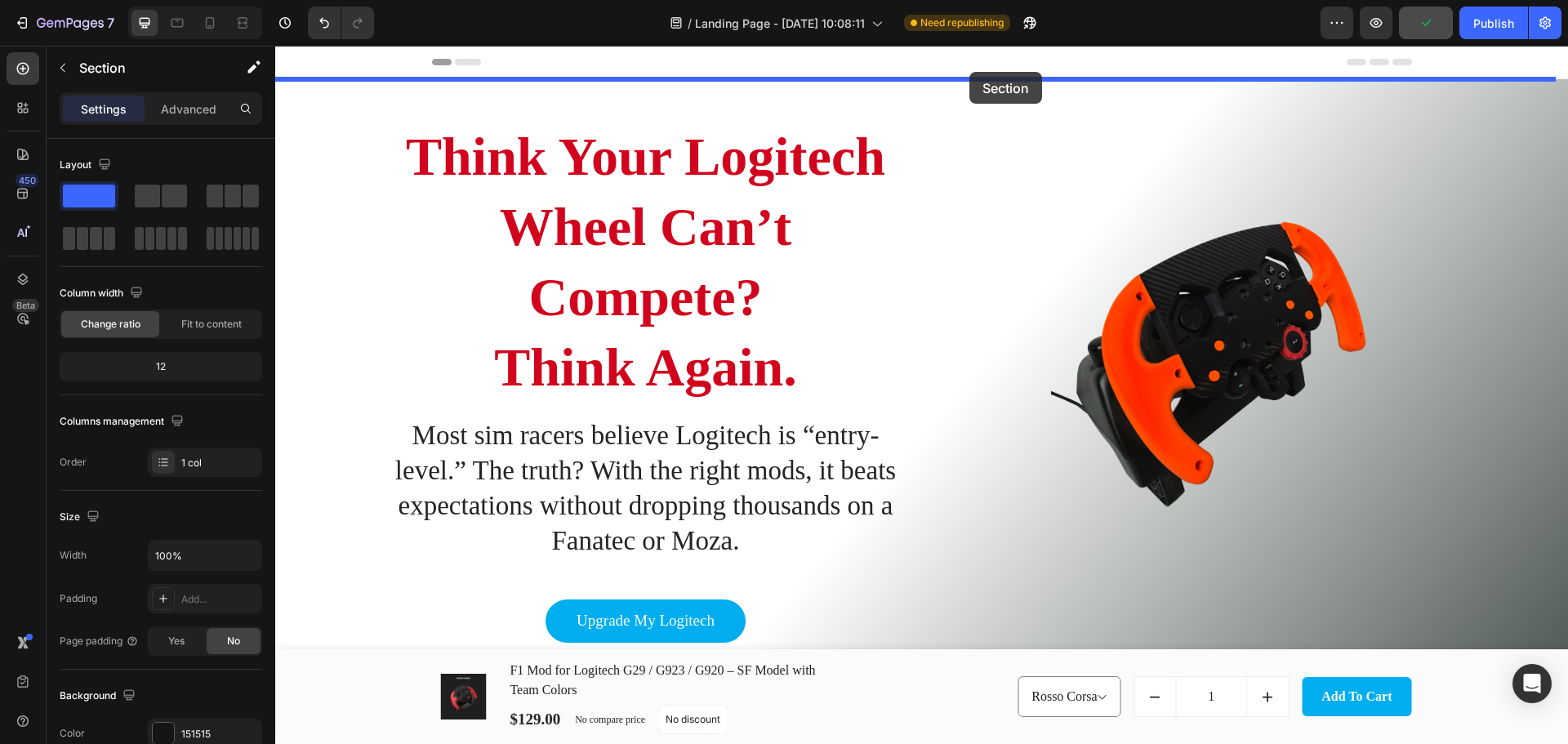
drag, startPoint x: 1544, startPoint y: 449, endPoint x: 969, endPoint y: 72, distance: 687.6
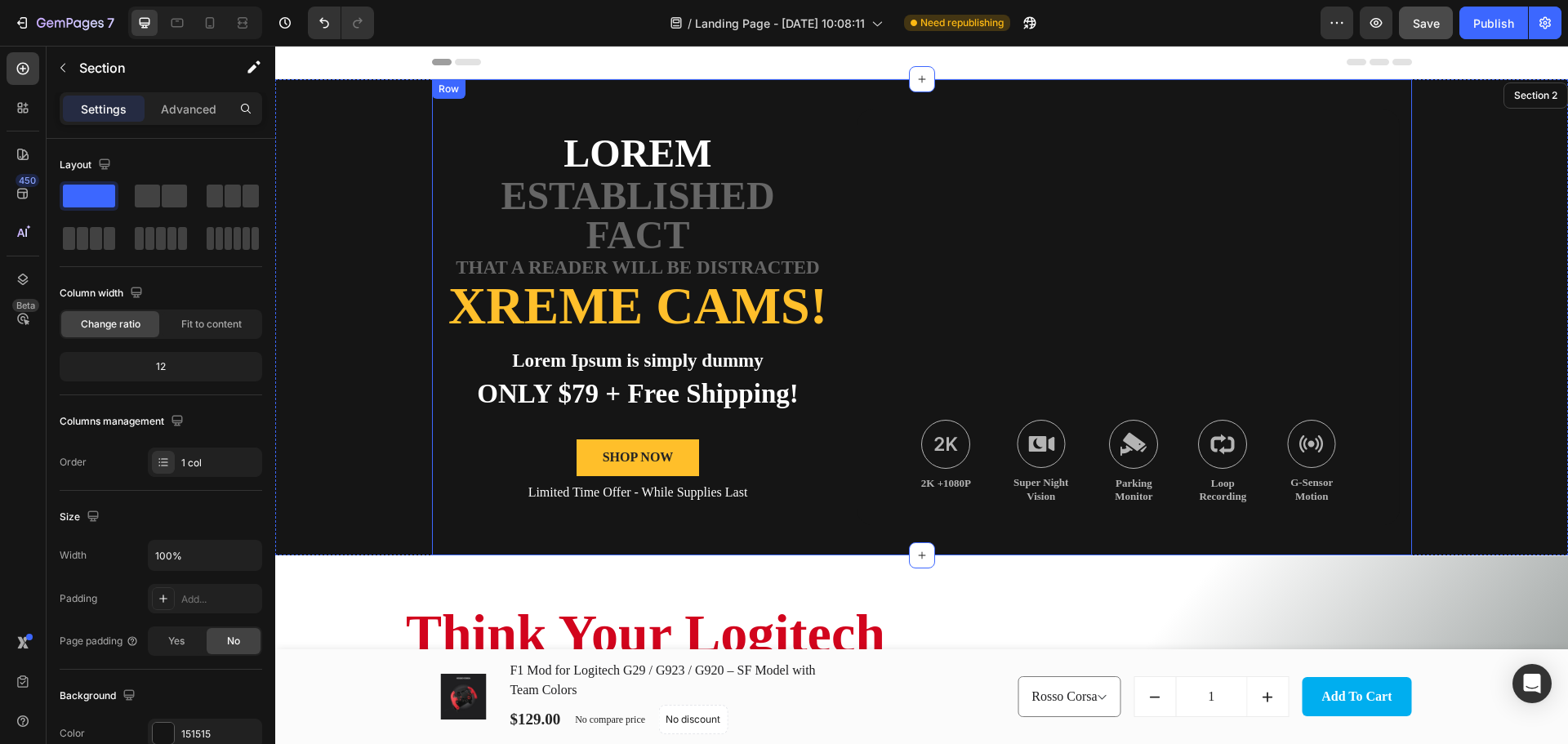
scroll to position [214, 0]
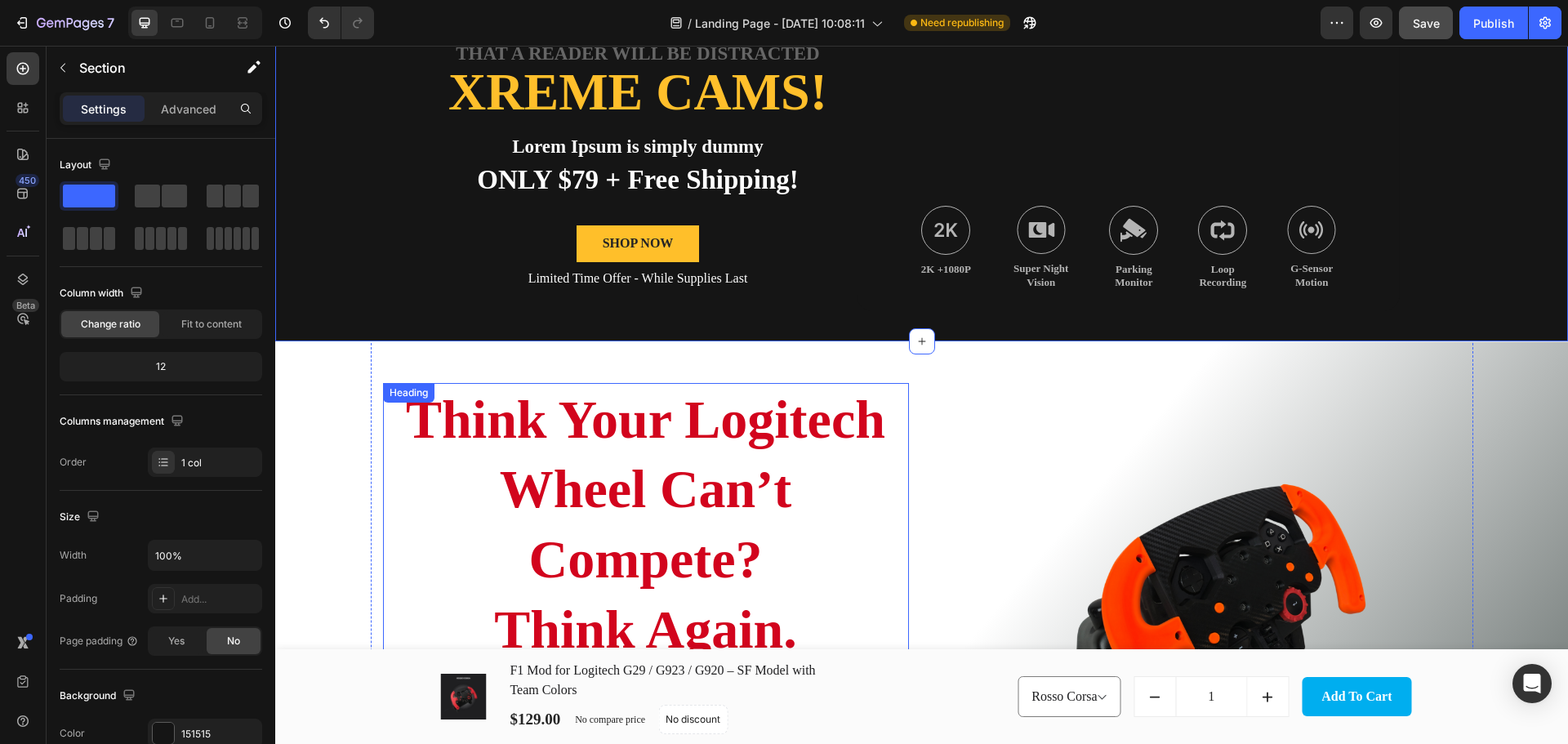
click at [710, 427] on h2 "Think Your Logitech Wheel Can’t Compete? Think Again." at bounding box center [646, 524] width 526 height 284
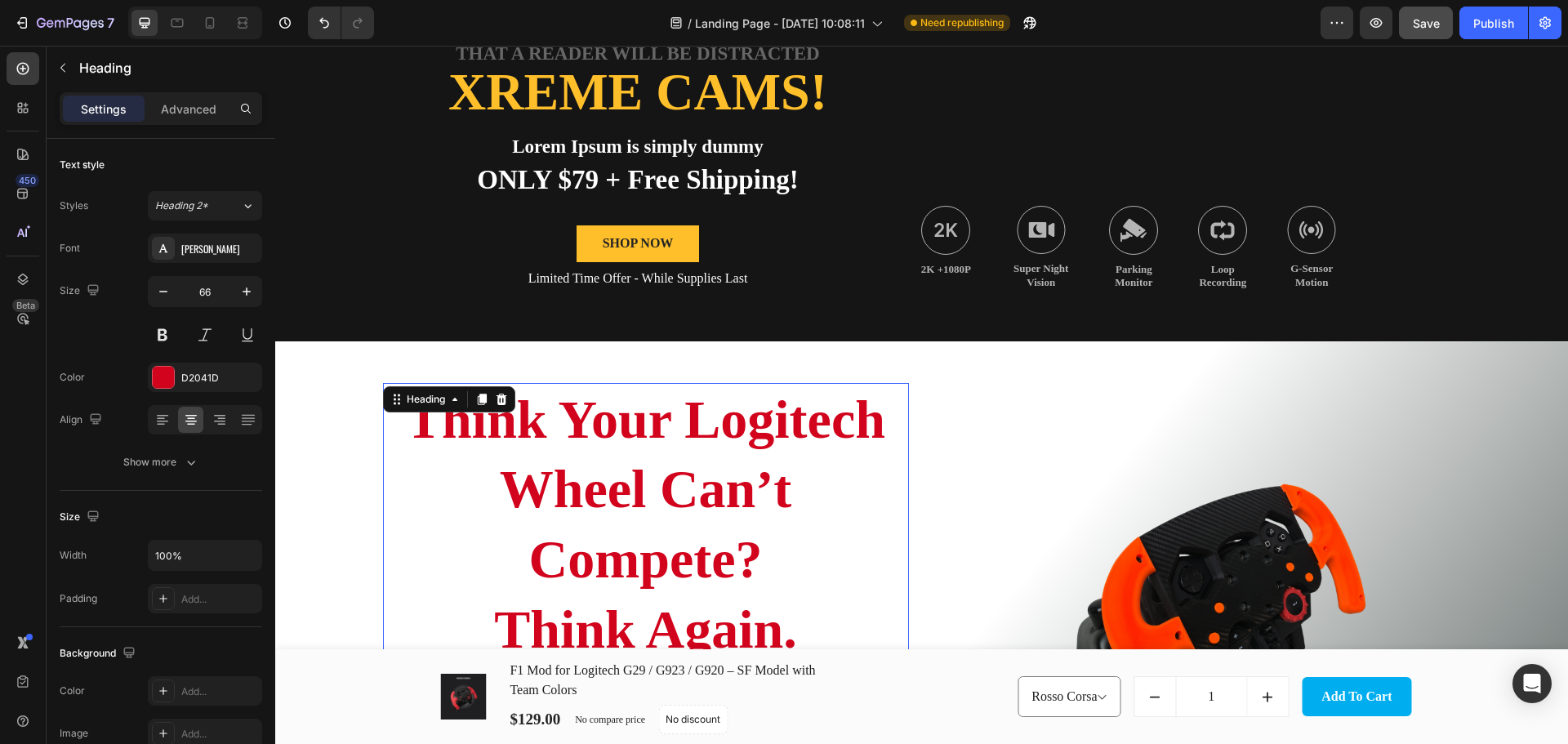
click at [710, 427] on h2 "Think Your Logitech Wheel Can’t Compete? Think Again." at bounding box center [646, 524] width 526 height 284
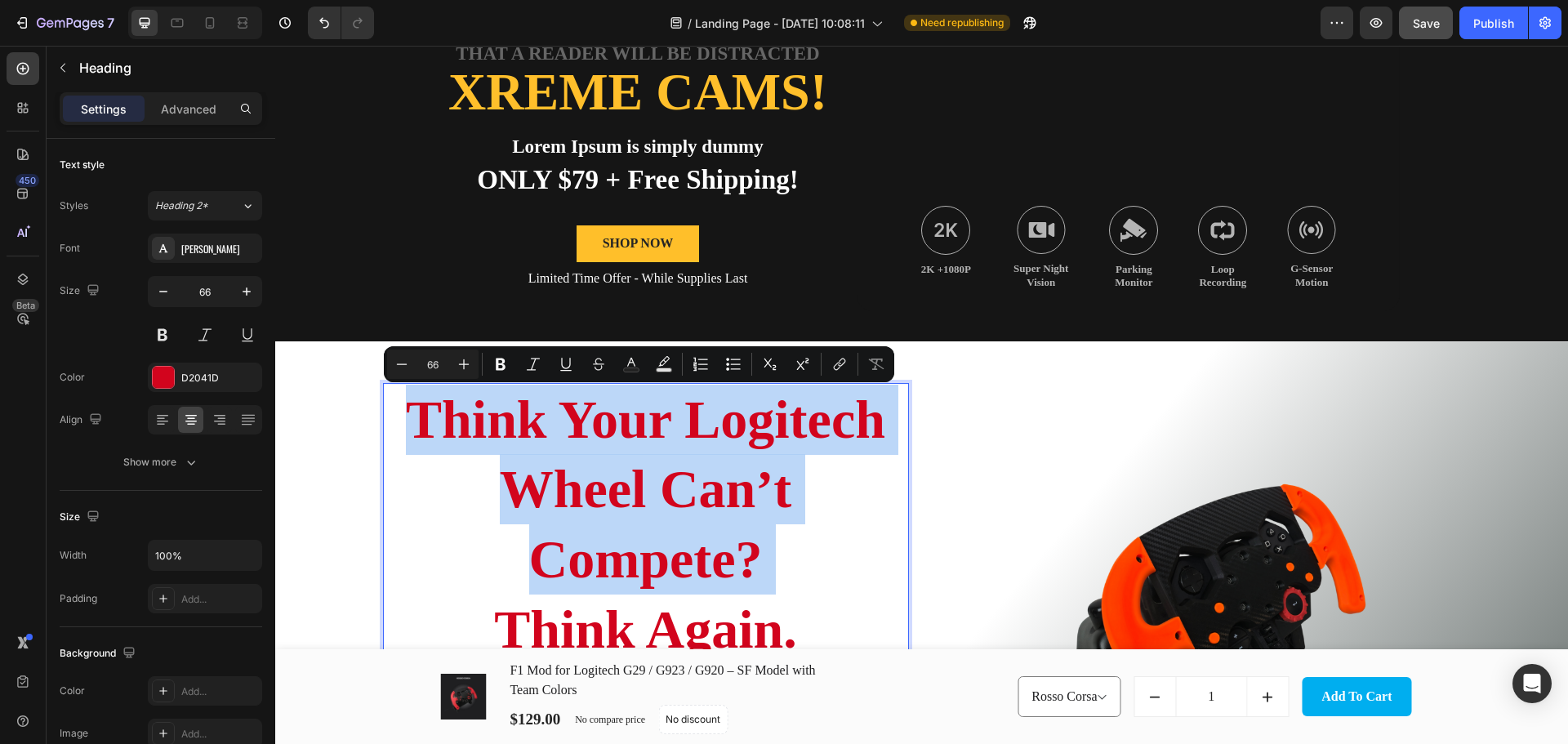
scroll to position [404, 0]
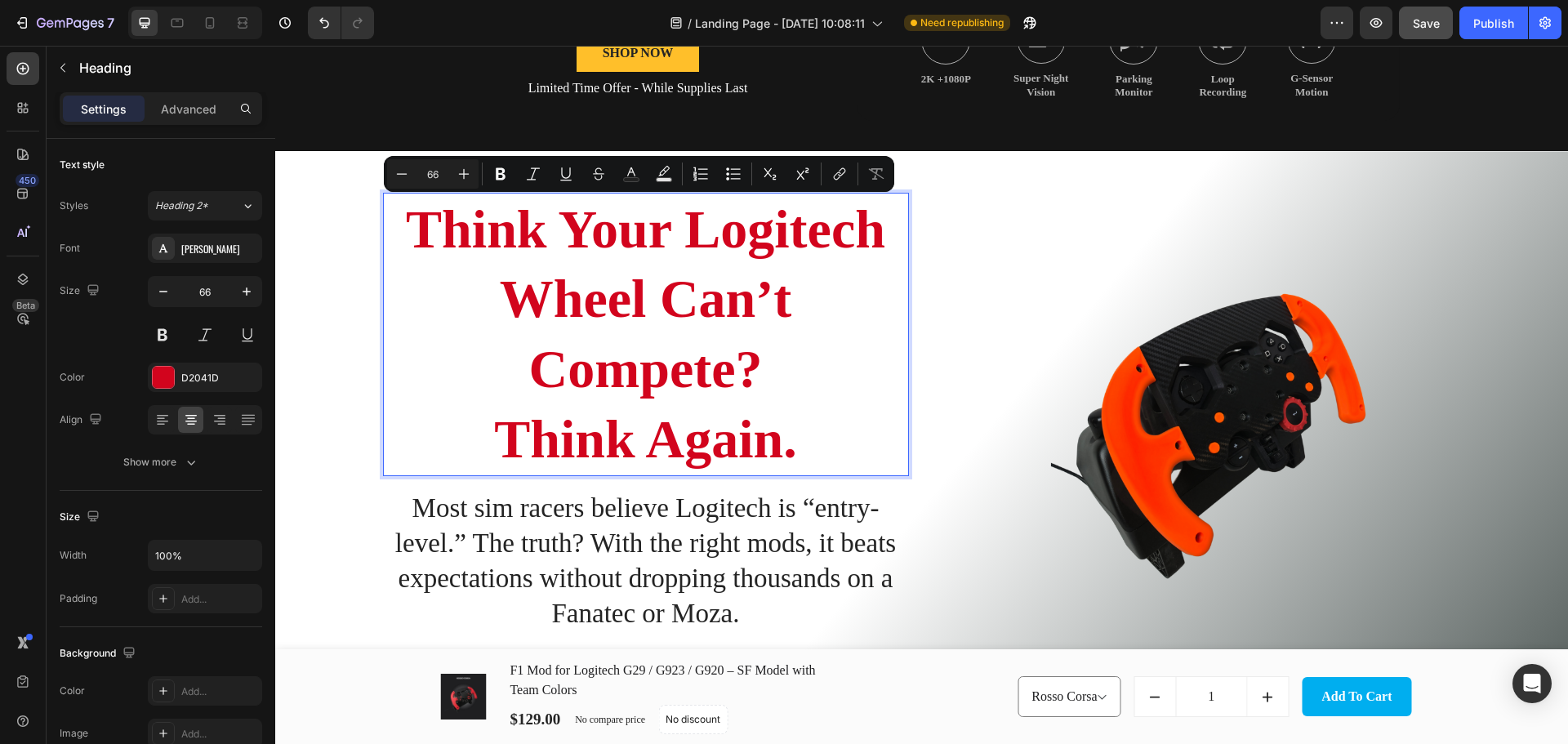
click at [806, 436] on p "Think Your Logitech Wheel Can’t Compete? Think Again." at bounding box center [646, 334] width 523 height 280
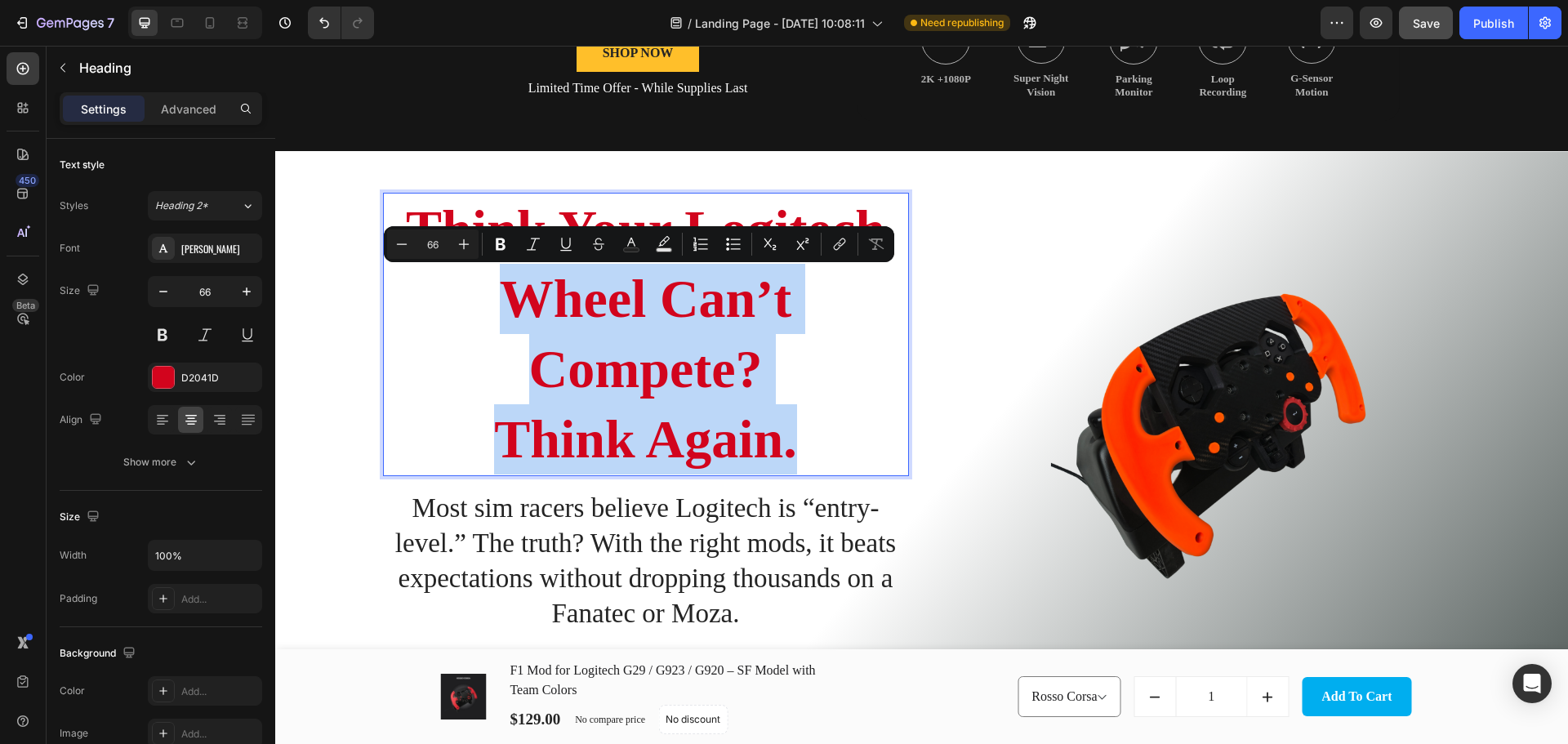
drag, startPoint x: 809, startPoint y: 453, endPoint x: 471, endPoint y: 316, distance: 364.7
click at [471, 316] on p "Think Your Logitech Wheel Can’t Compete? Think Again." at bounding box center [646, 334] width 523 height 280
click at [776, 358] on p "Think Your Logitech Wheel Can’t Compete? Think Again." at bounding box center [646, 334] width 523 height 280
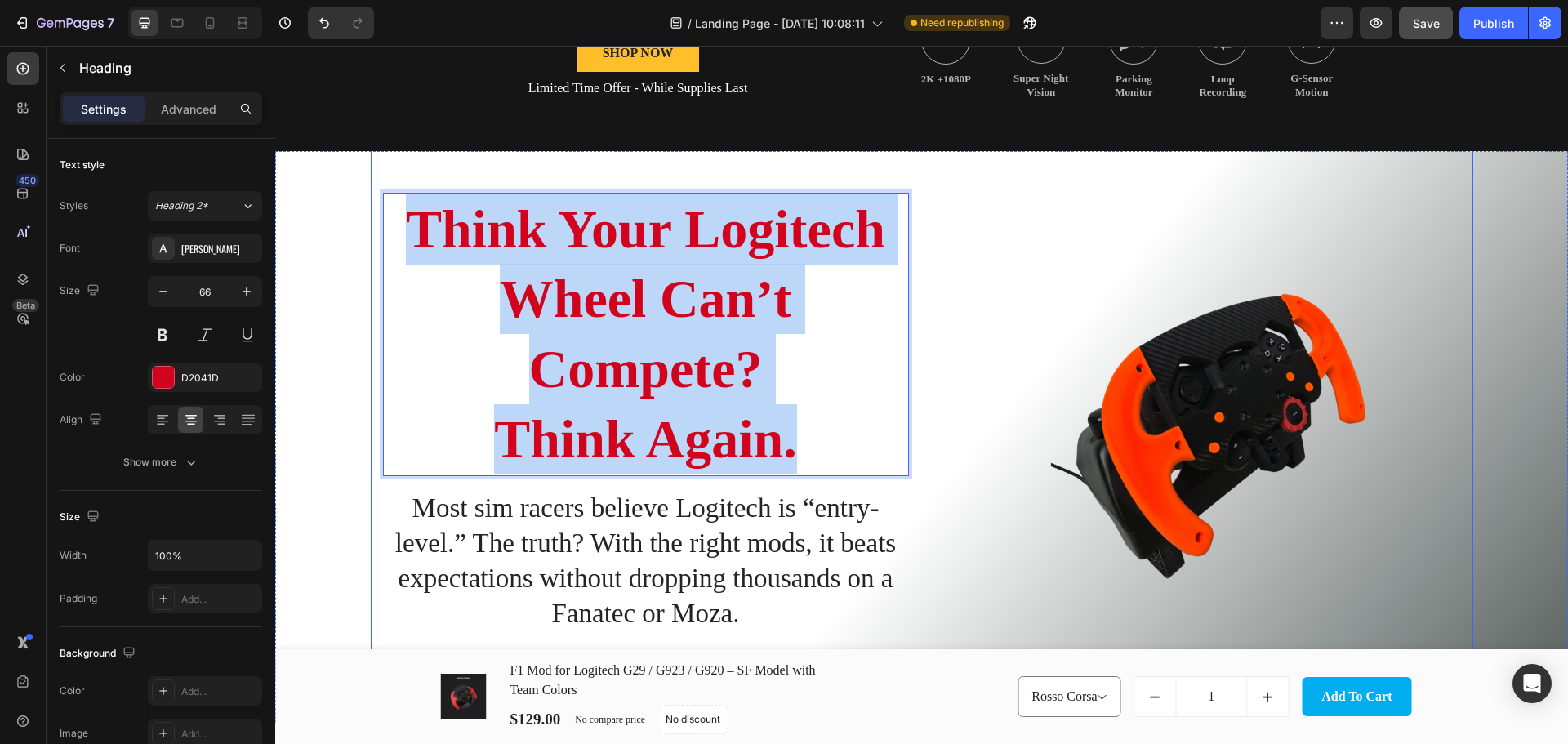
drag, startPoint x: 810, startPoint y: 445, endPoint x: 375, endPoint y: 203, distance: 497.8
click at [374, 203] on div "ROSSO CORSA Heading Think Your Logitech Wheel Can’t Compete? Think Again. Headi…" at bounding box center [922, 437] width 1103 height 634
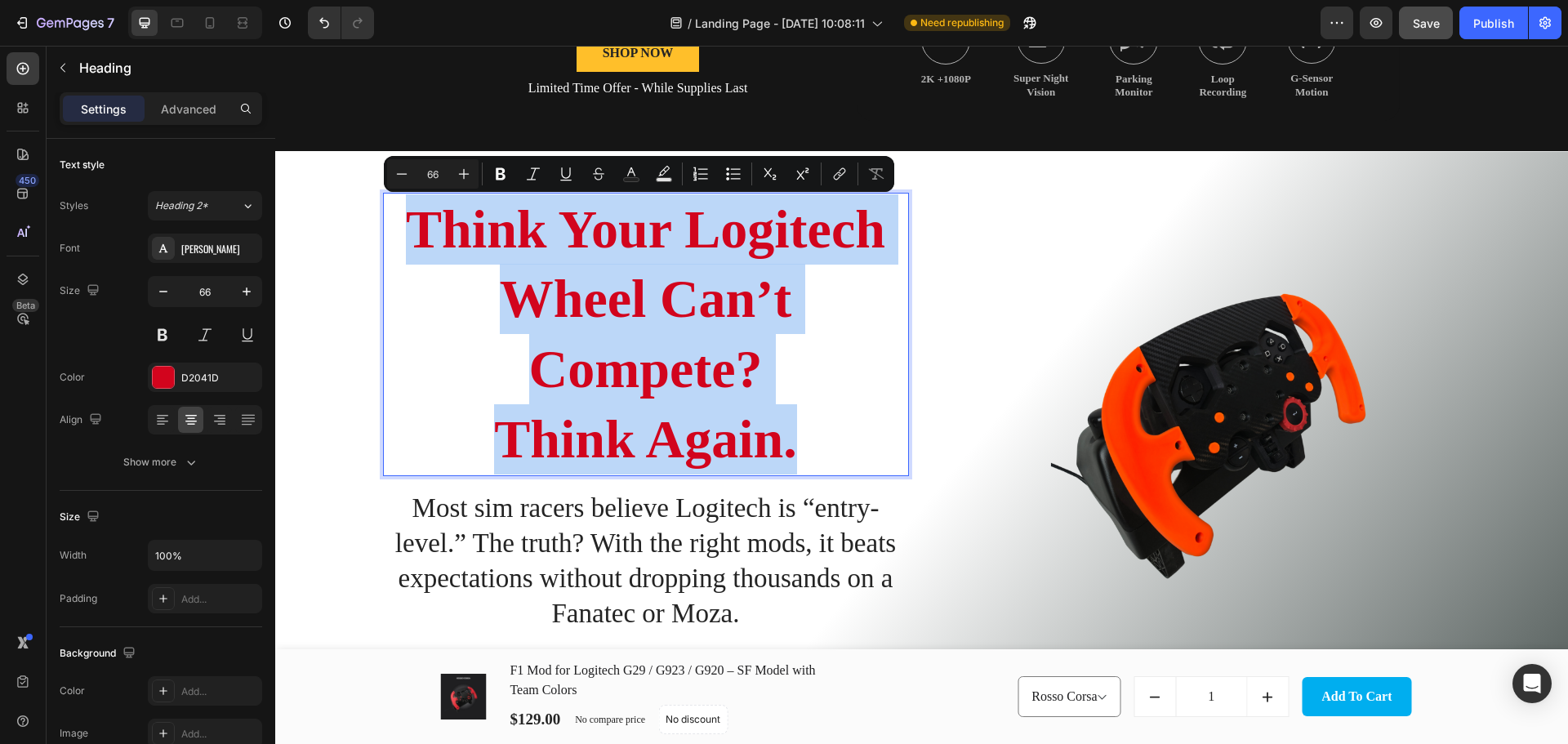
copy p "Think Your Logitech Wheel Can’t Compete? Think Again."
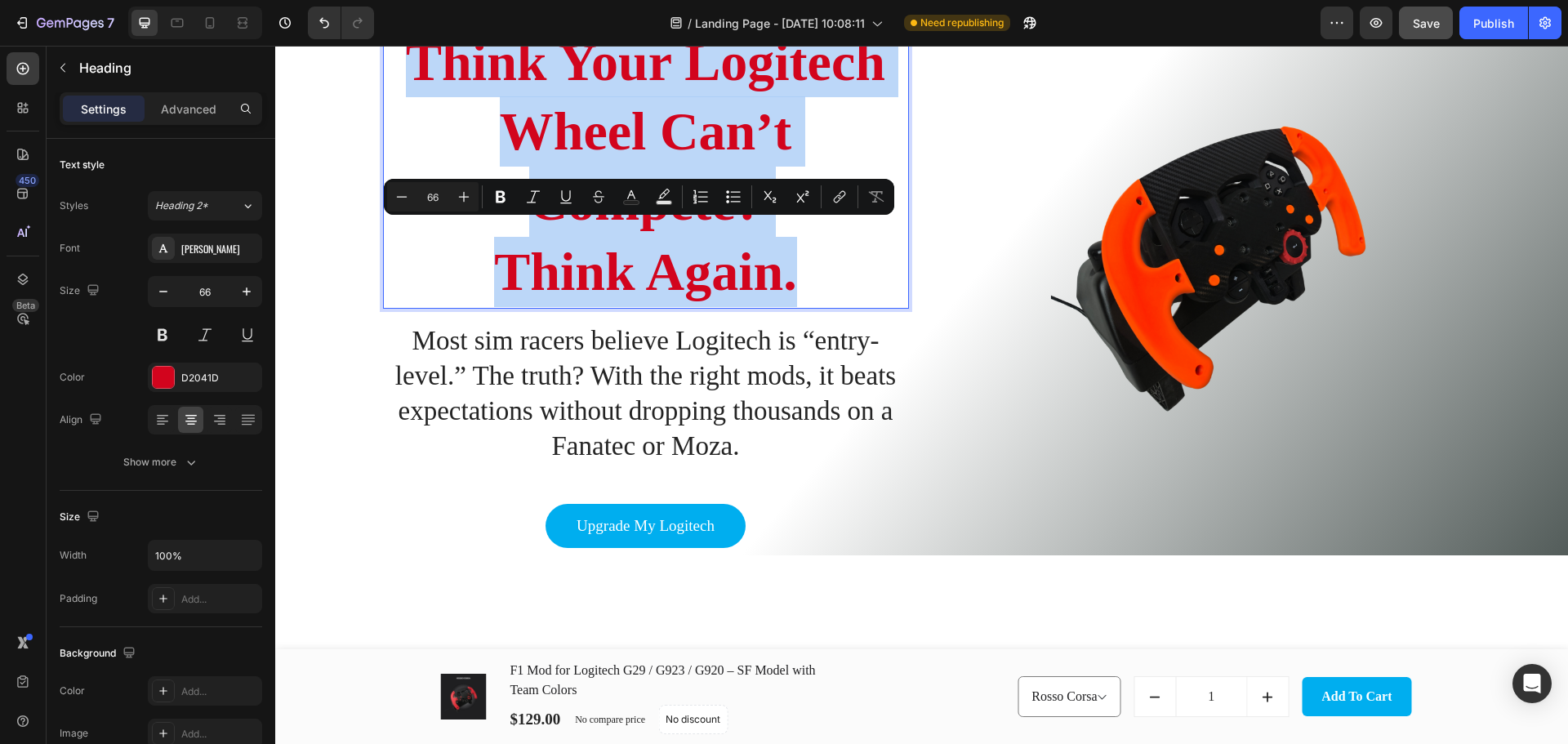
scroll to position [381, 0]
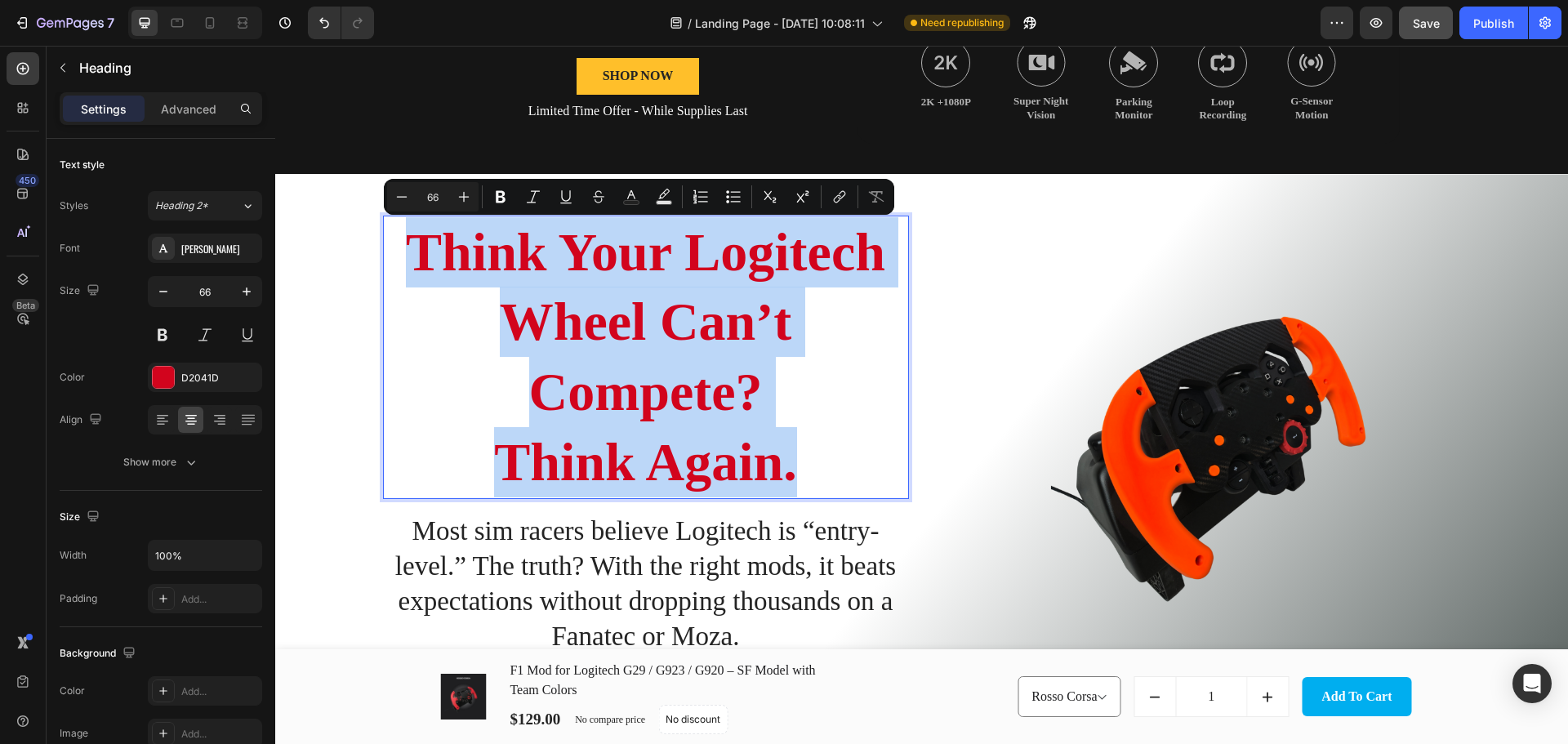
click at [575, 247] on p "Think Your Logitech Wheel Can’t Compete? Think Again." at bounding box center [646, 357] width 523 height 280
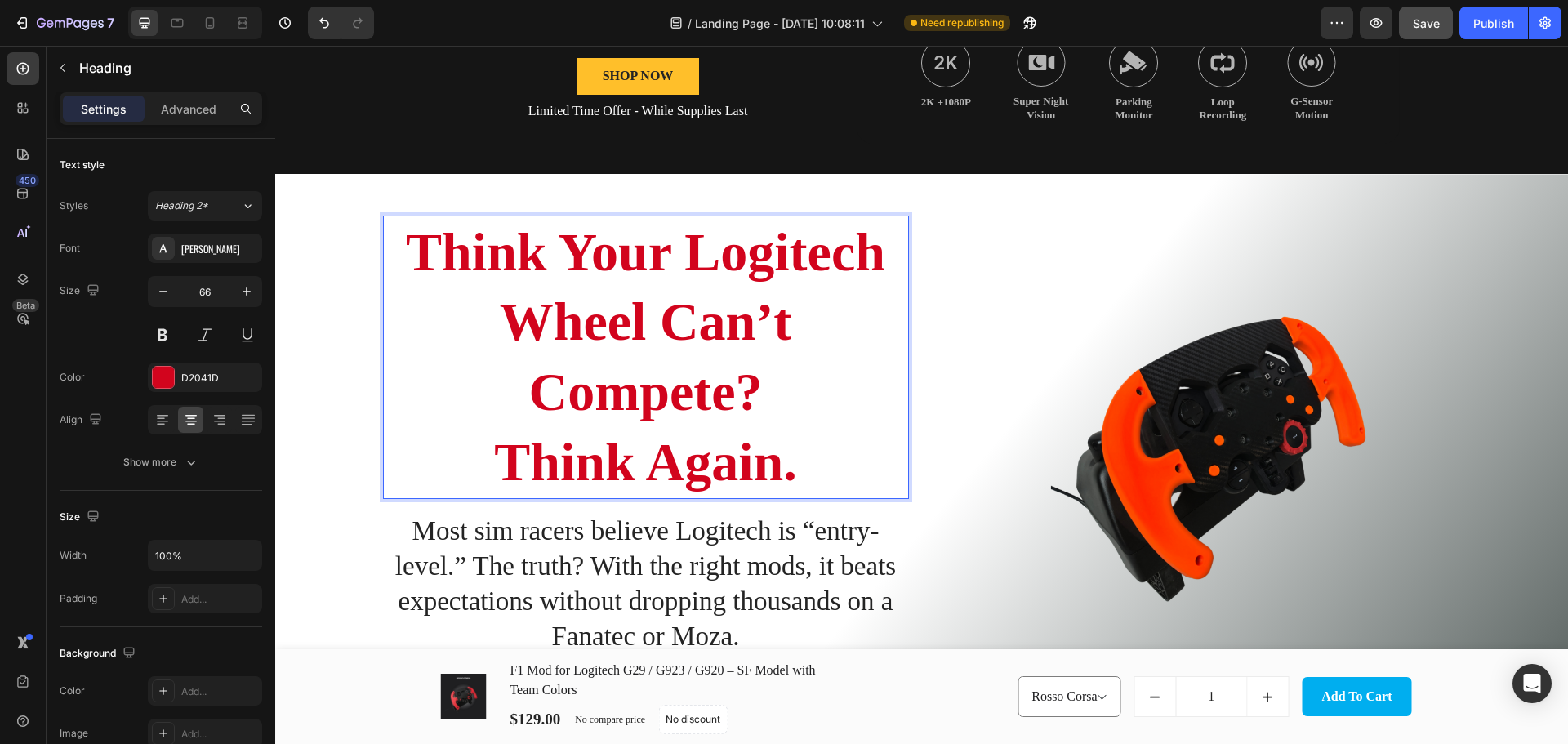
click at [563, 245] on p "Think Your Logitech Wheel Can’t Compete? Think Again." at bounding box center [646, 357] width 523 height 280
drag, startPoint x: 410, startPoint y: 250, endPoint x: 759, endPoint y: 375, distance: 370.7
click at [759, 375] on p "Think Your Logitech Wheel Can’t Compete? Think Again." at bounding box center [646, 357] width 523 height 280
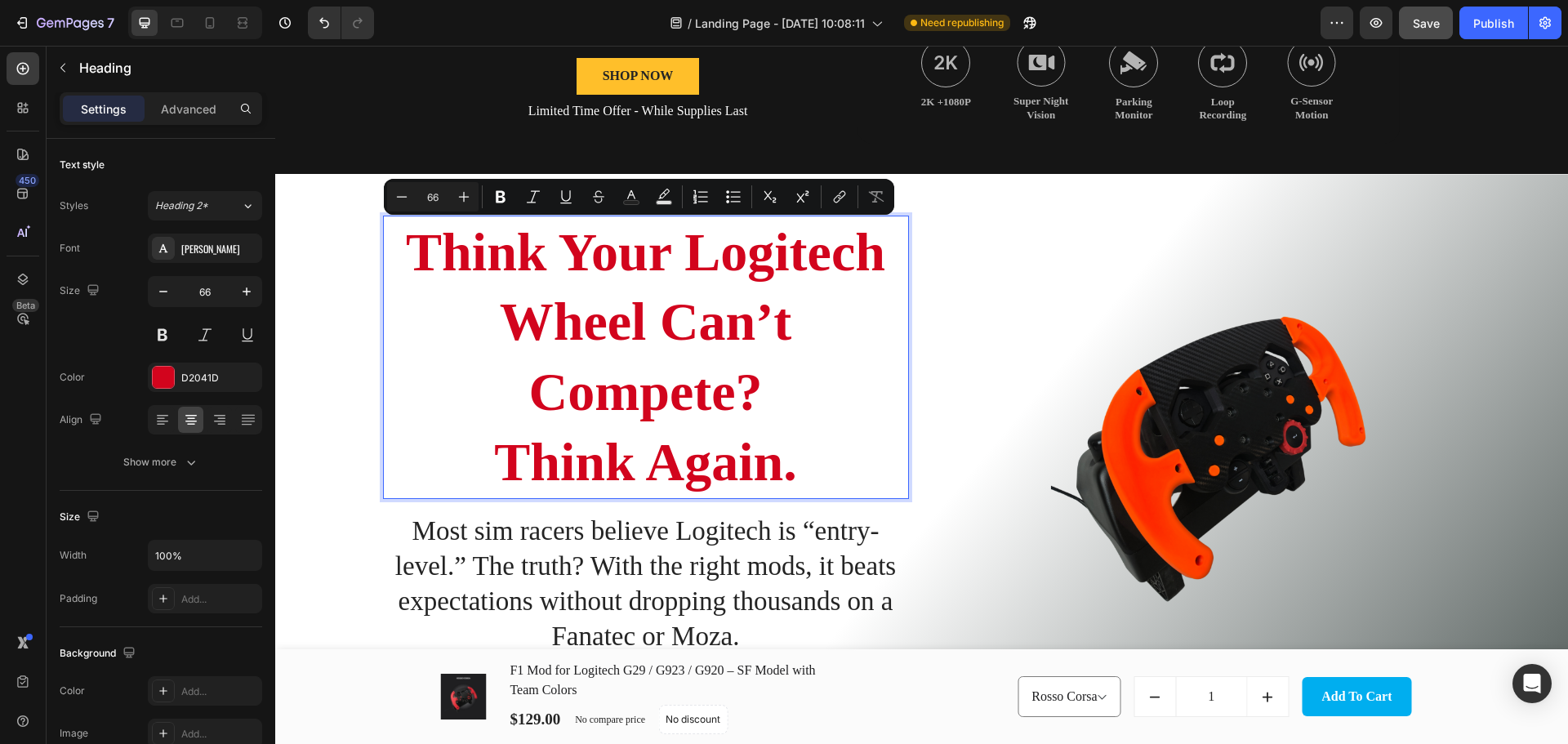
copy p "Think Your Logitech Wheel Can’t Compete?"
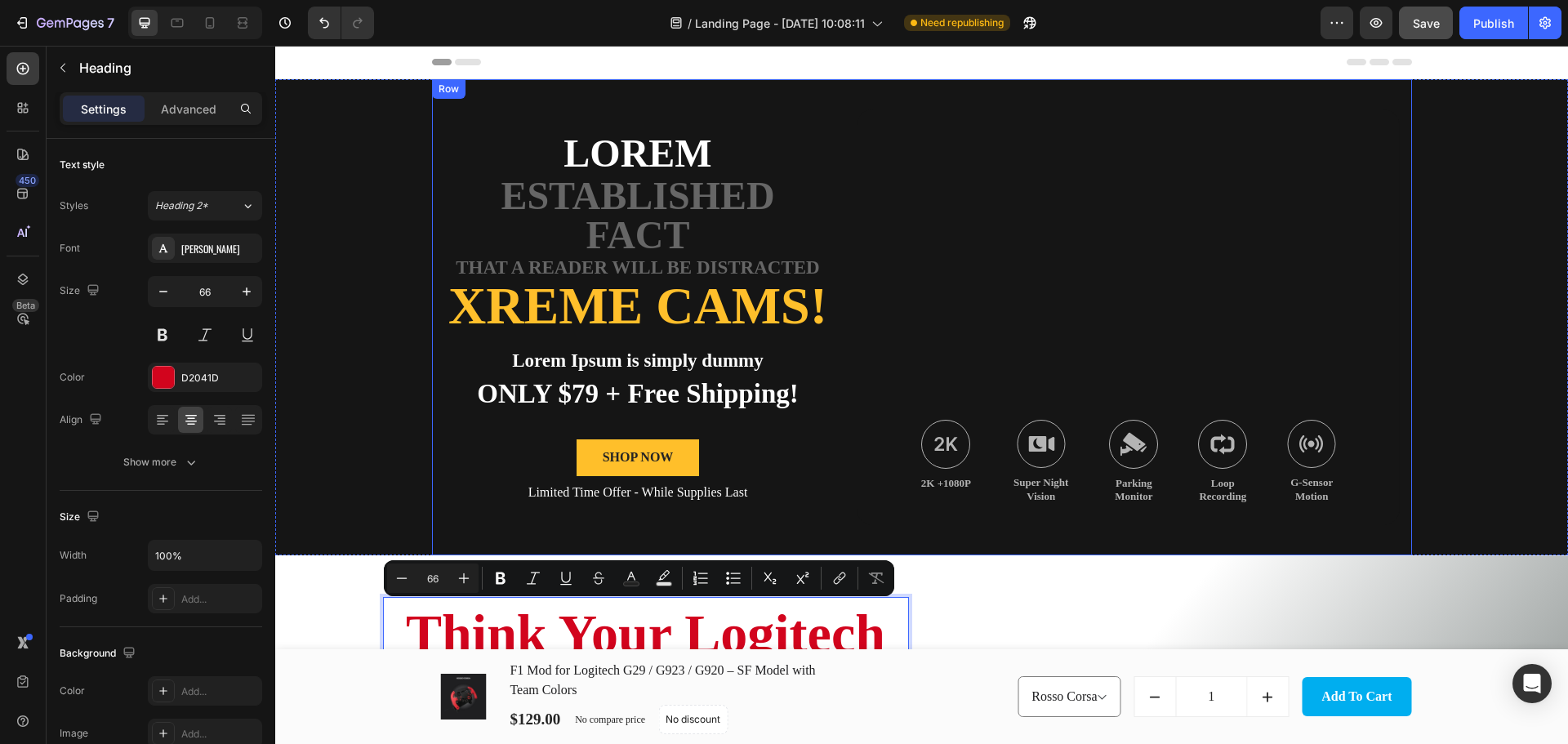
scroll to position [190, 0]
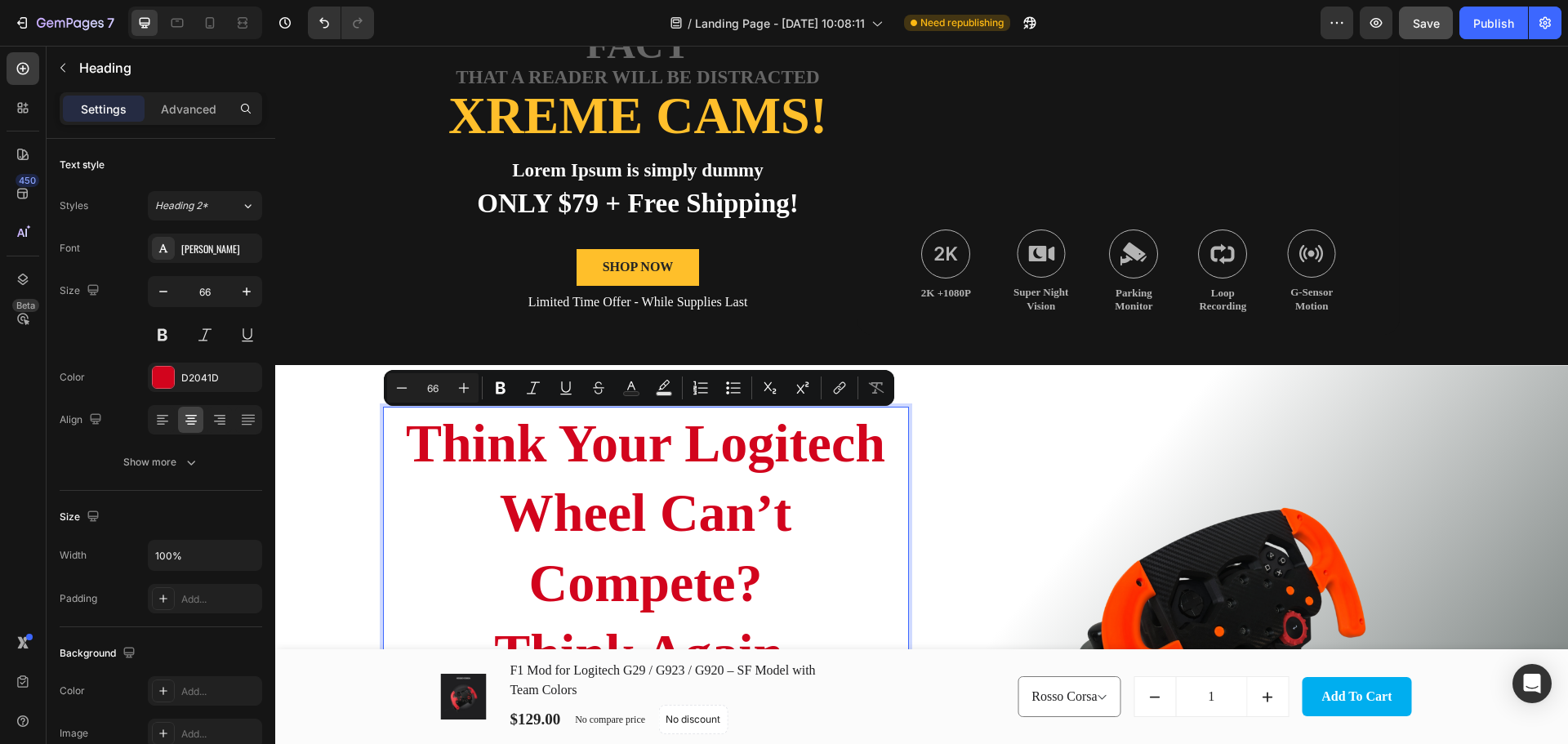
click at [519, 458] on p "Think Your Logitech Wheel Can’t Compete? Think Again." at bounding box center [646, 548] width 523 height 280
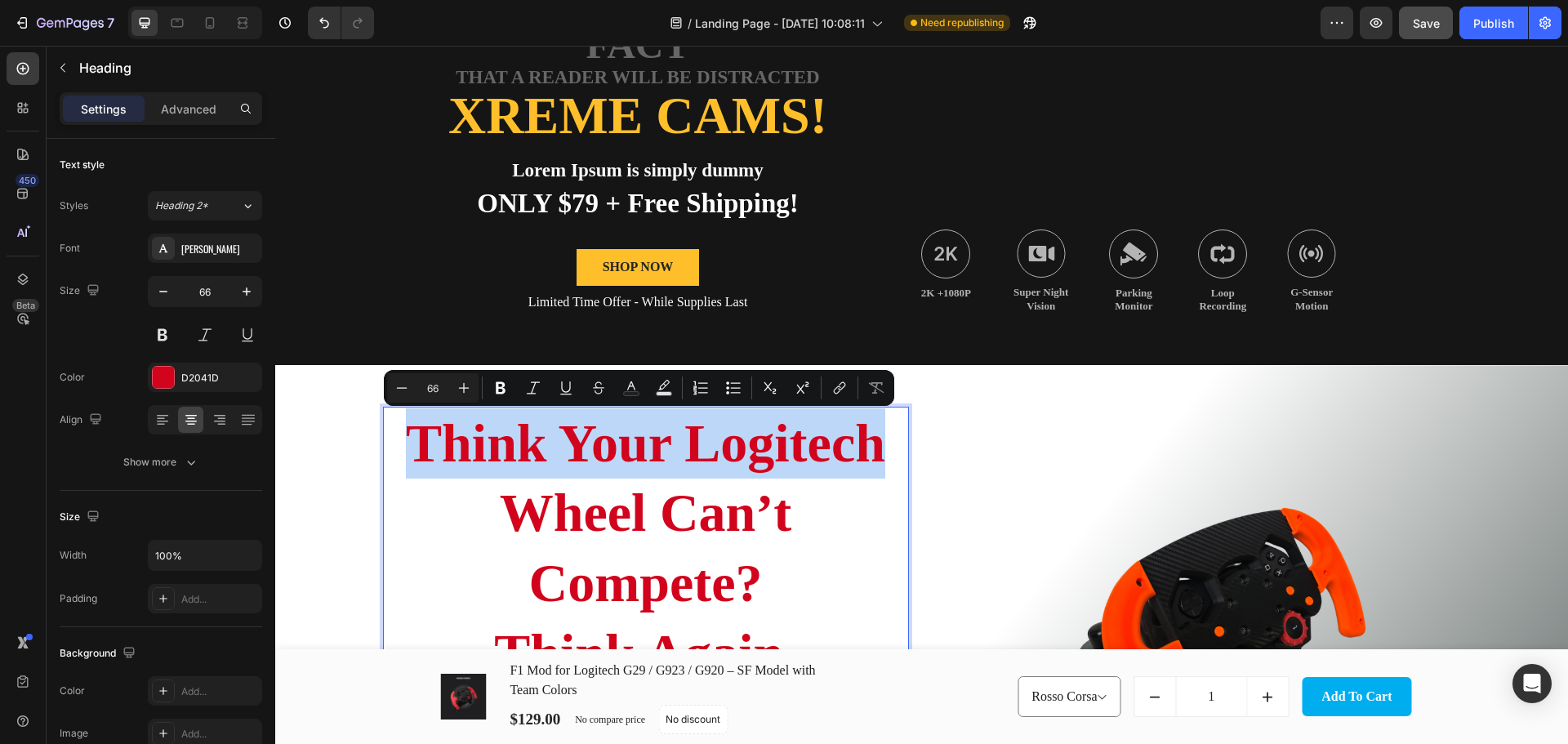
drag, startPoint x: 399, startPoint y: 432, endPoint x: 868, endPoint y: 439, distance: 469.1
click at [868, 439] on p "Think Your Logitech Wheel Can’t Compete? Think Again." at bounding box center [646, 548] width 523 height 280
copy p "Think Your Logitech"
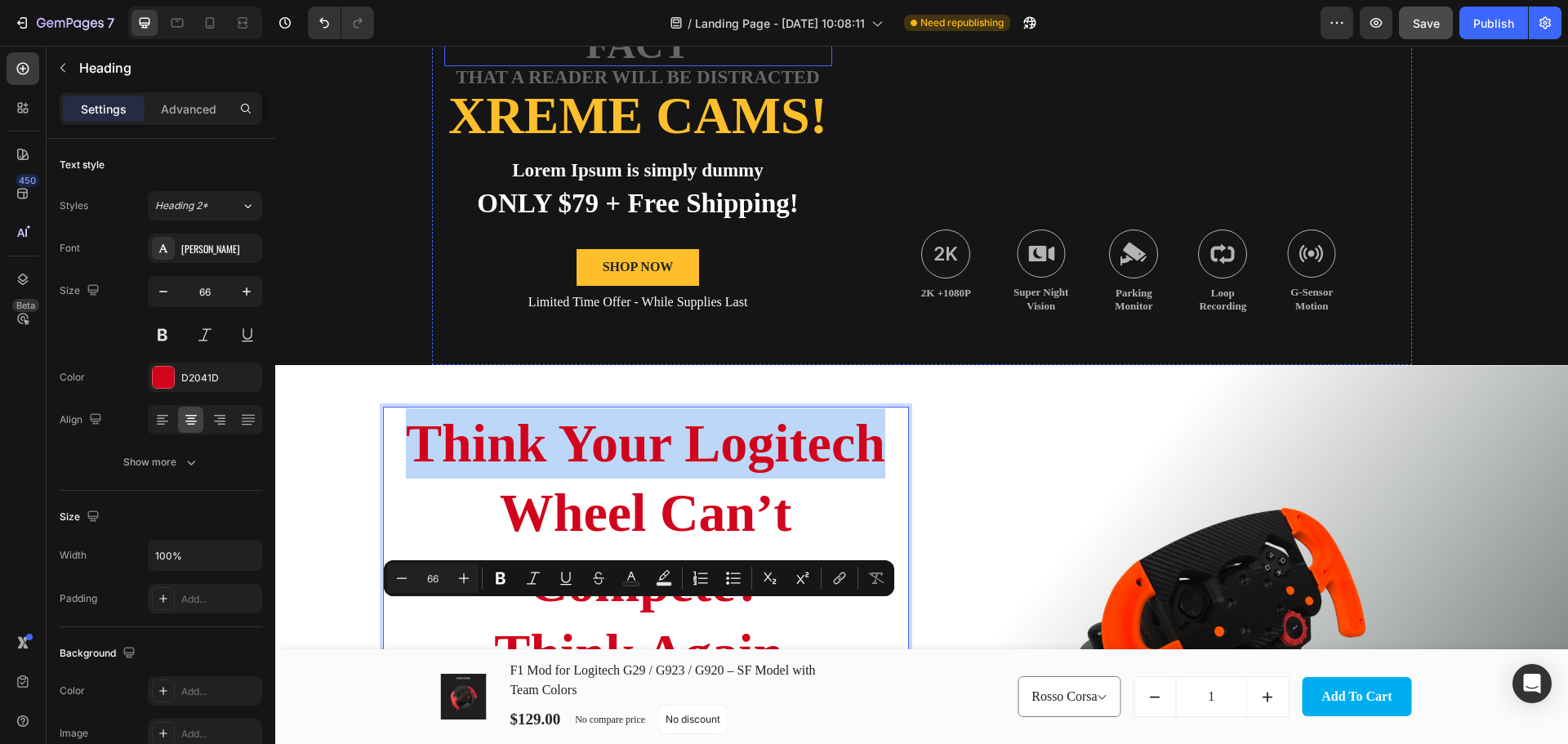
scroll to position [0, 0]
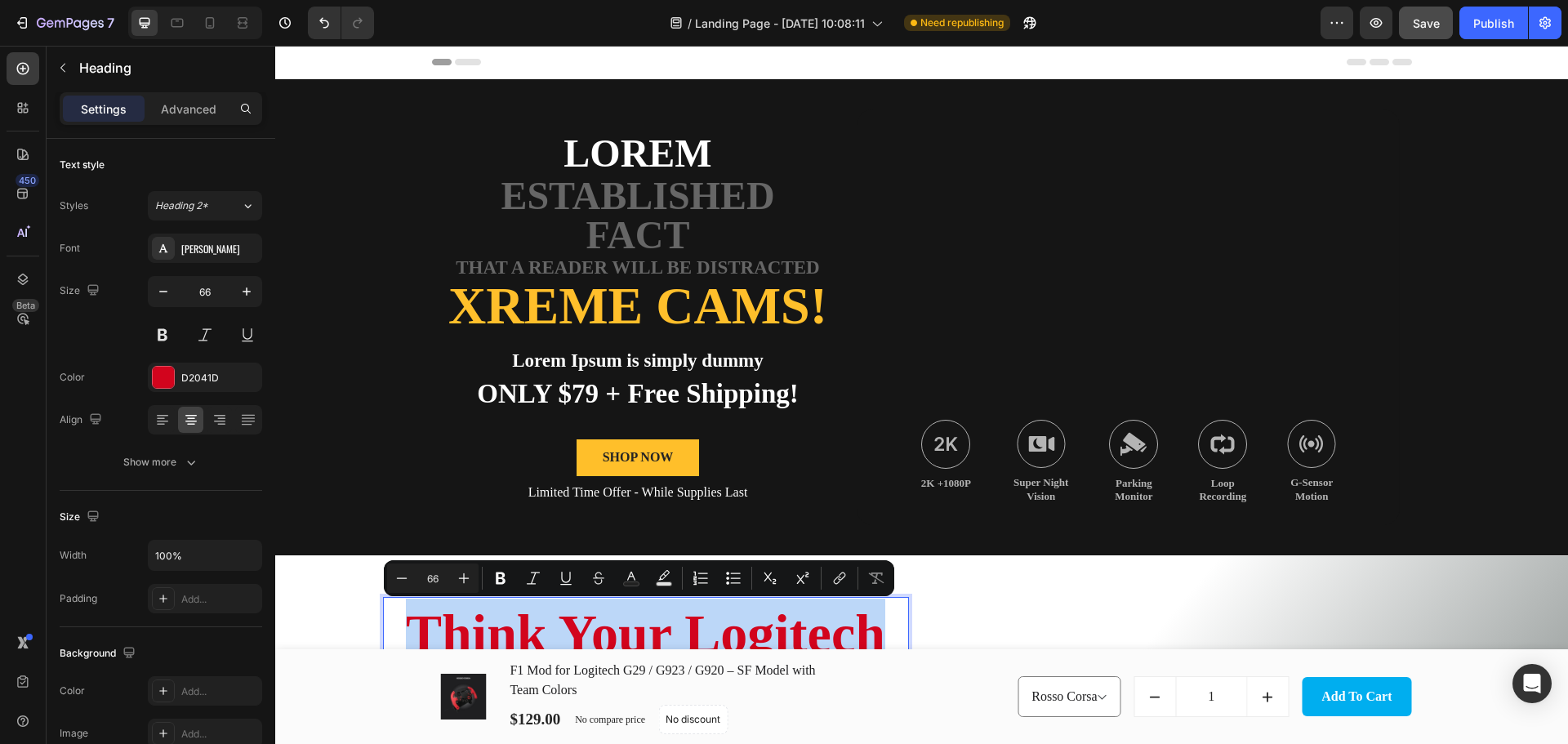
click at [469, 615] on p "Think Your Logitech Wheel Can’t Compete? Think Again." at bounding box center [646, 738] width 523 height 280
click at [471, 625] on p "Think Your Logitech Wheel Can’t Compete? Think Again." at bounding box center [646, 738] width 523 height 280
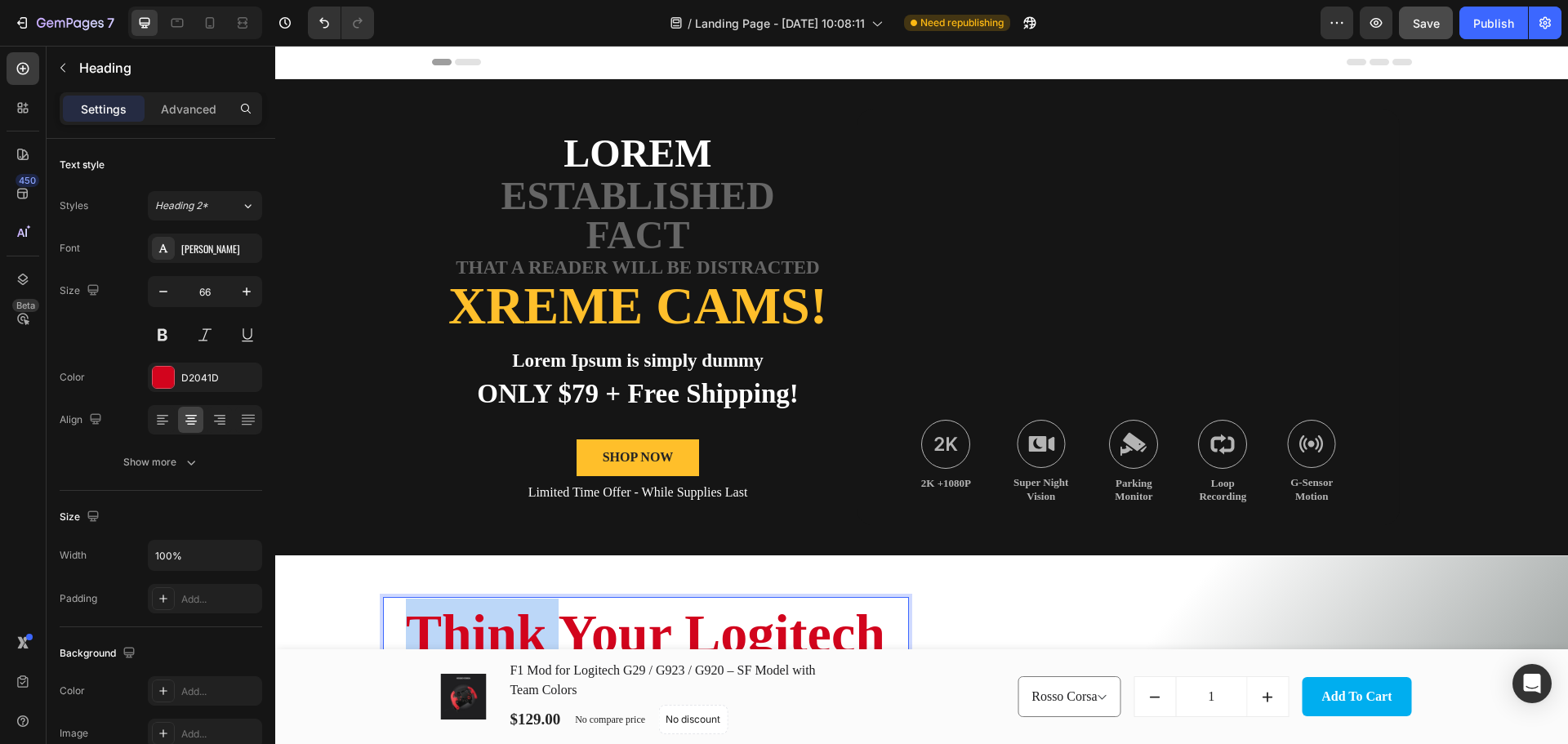
click at [471, 625] on p "Think Your Logitech Wheel Can’t Compete? Think Again." at bounding box center [646, 738] width 523 height 280
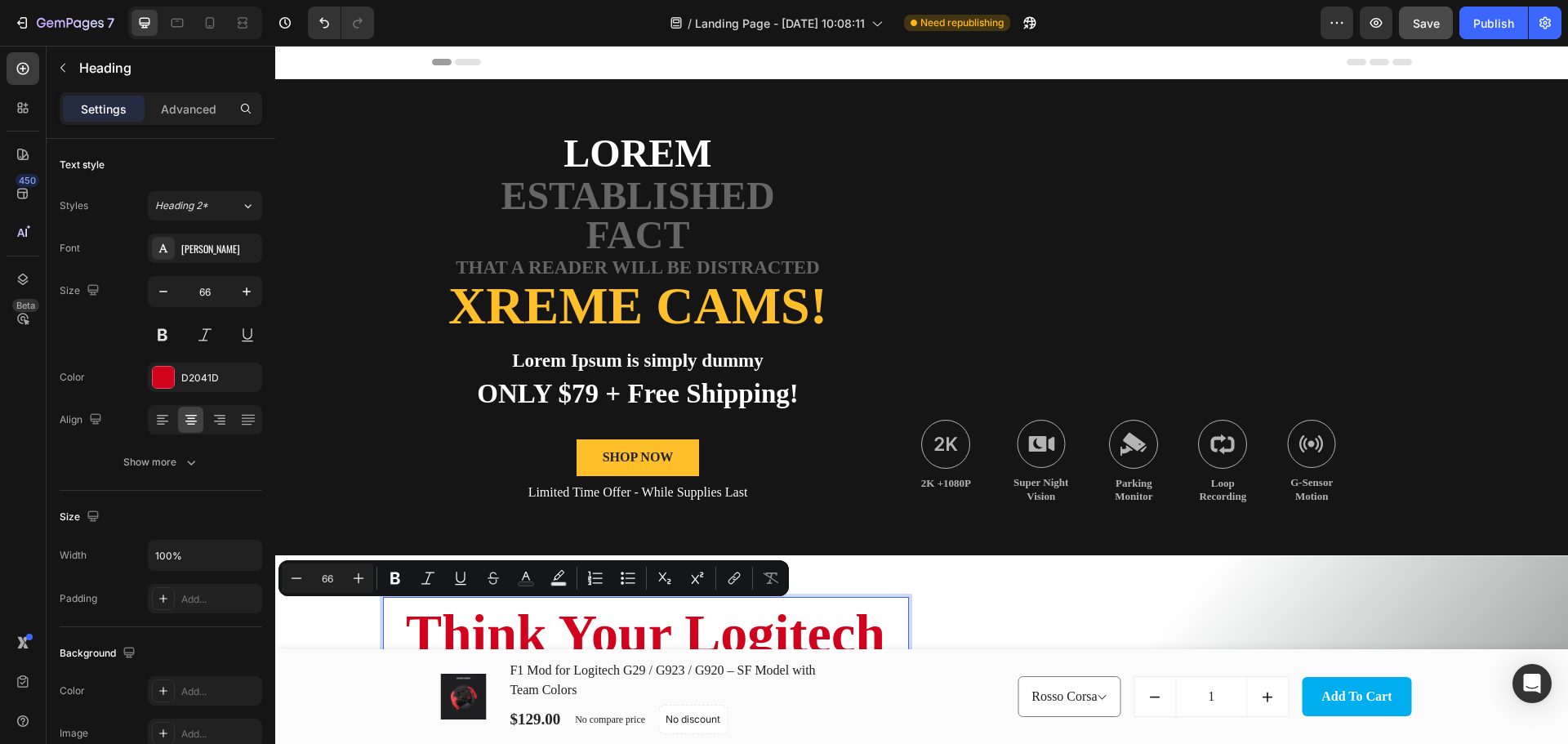
click at [640, 615] on p "Think Your Logitech Wheel Can’t Compete? Think Again." at bounding box center [646, 738] width 523 height 280
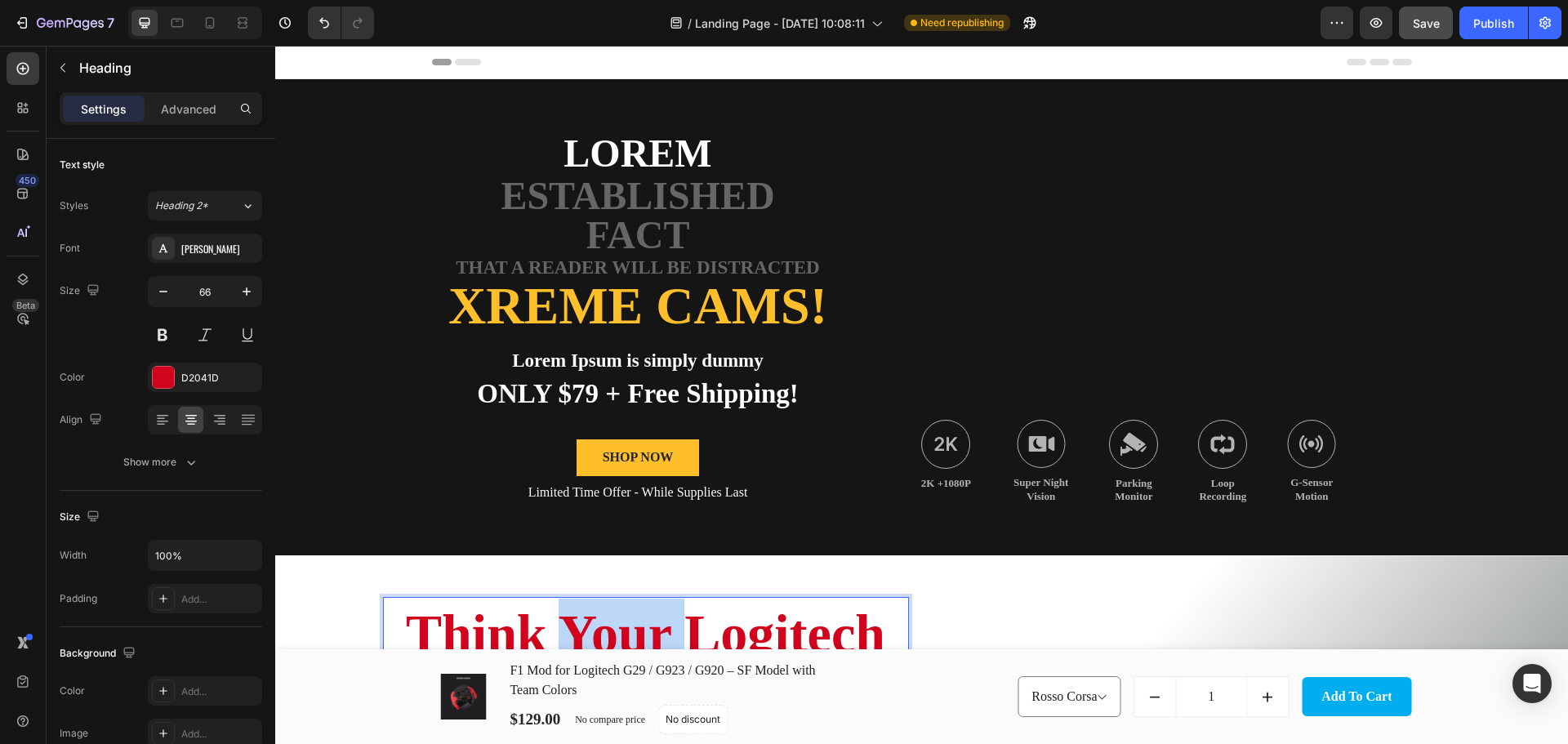
click at [640, 615] on p "Think Your Logitech Wheel Can’t Compete? Think Again." at bounding box center [646, 738] width 523 height 280
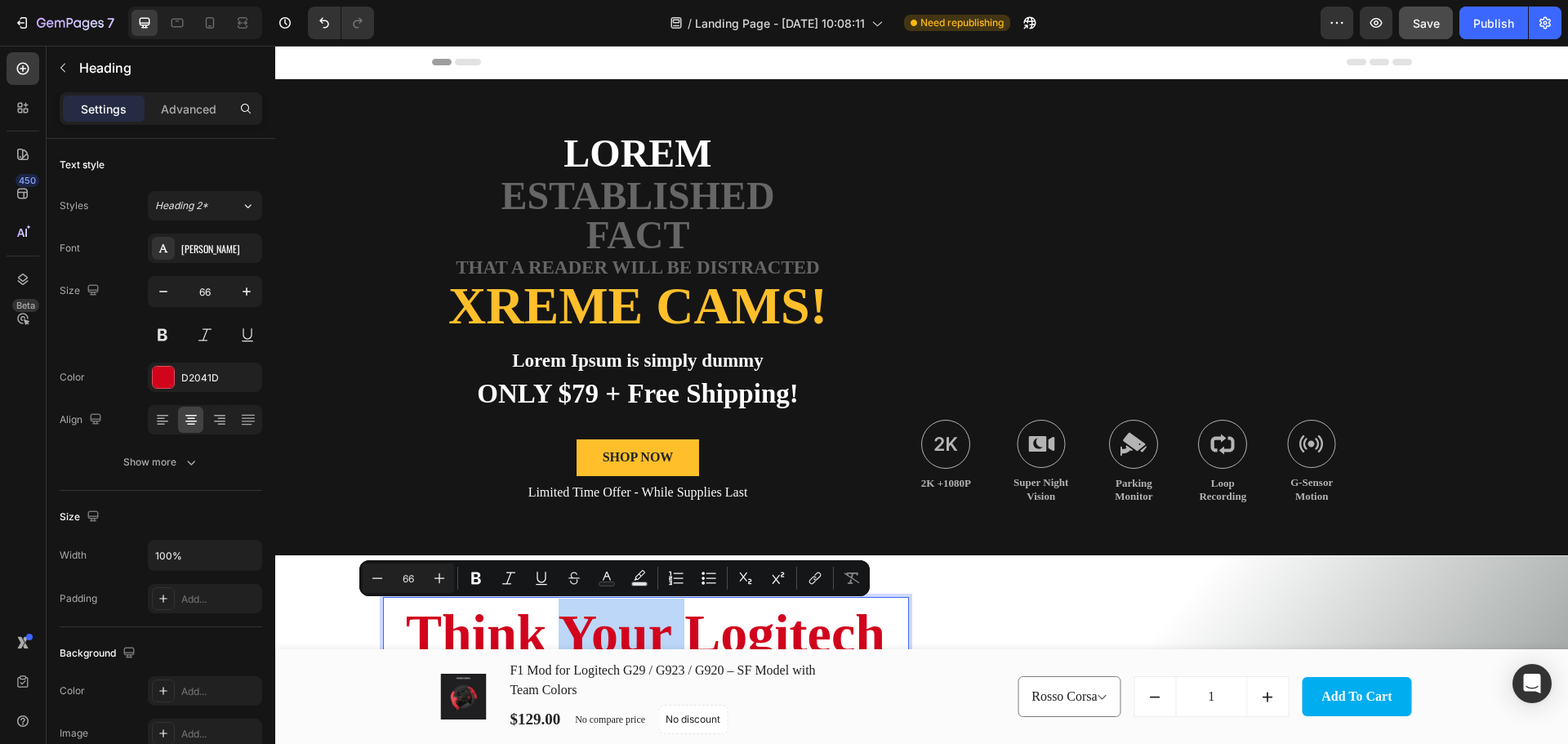
scroll to position [190, 0]
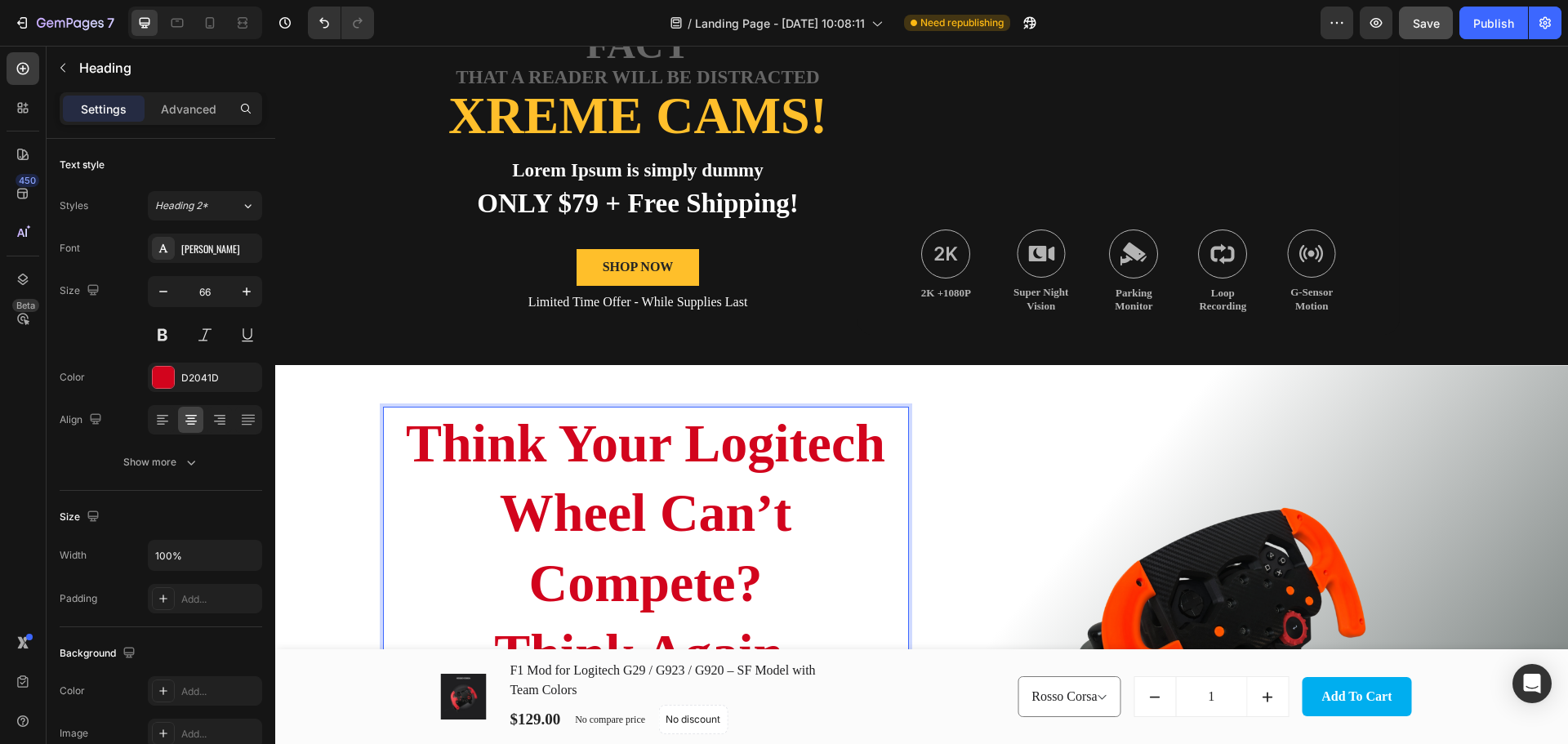
click at [455, 422] on p "Think Your Logitech Wheel Can’t Compete? Think Again." at bounding box center [646, 548] width 523 height 280
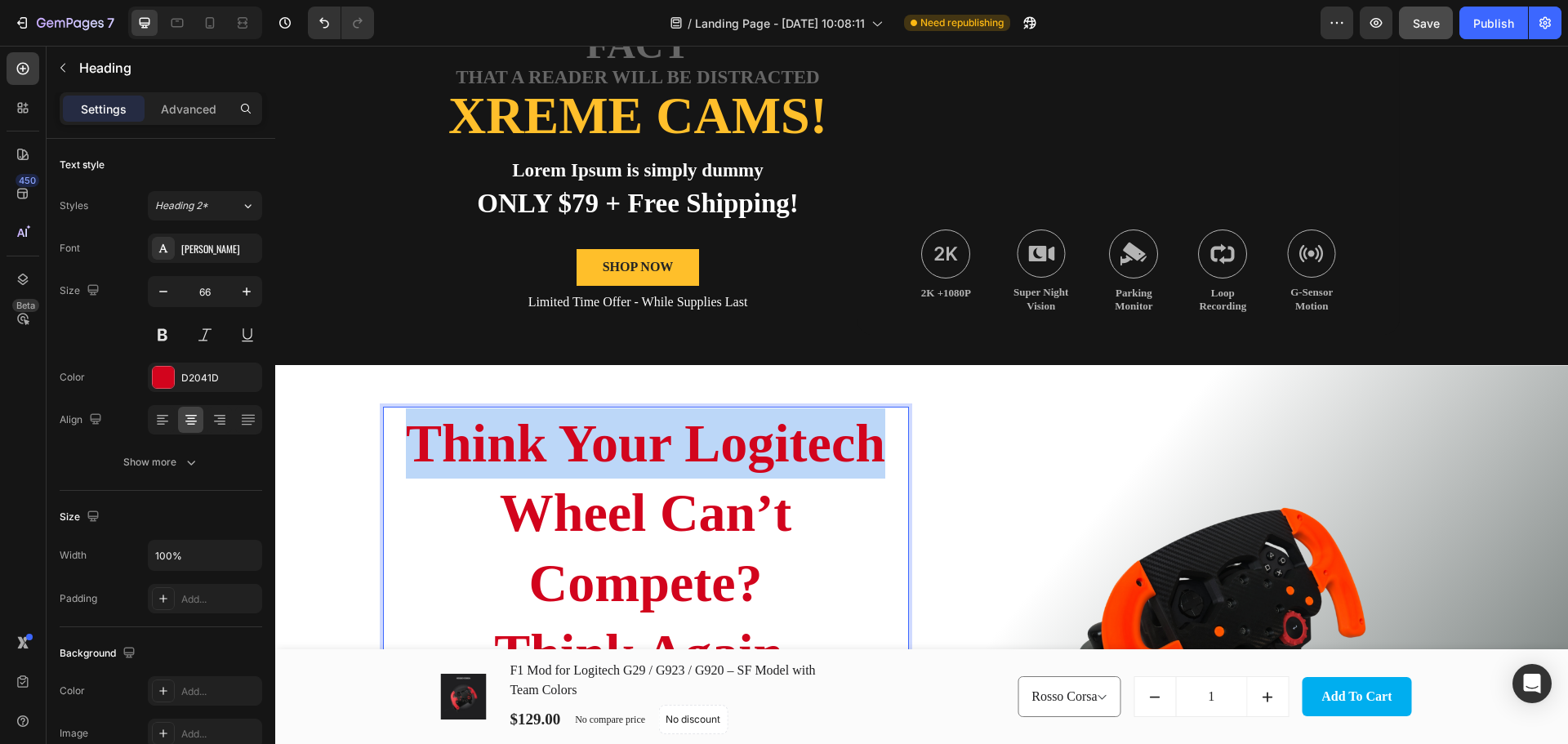
drag, startPoint x: 399, startPoint y: 438, endPoint x: 881, endPoint y: 456, distance: 482.3
click at [881, 456] on p "Think Your Logitech Wheel Can’t Compete? Think Again." at bounding box center [646, 548] width 523 height 280
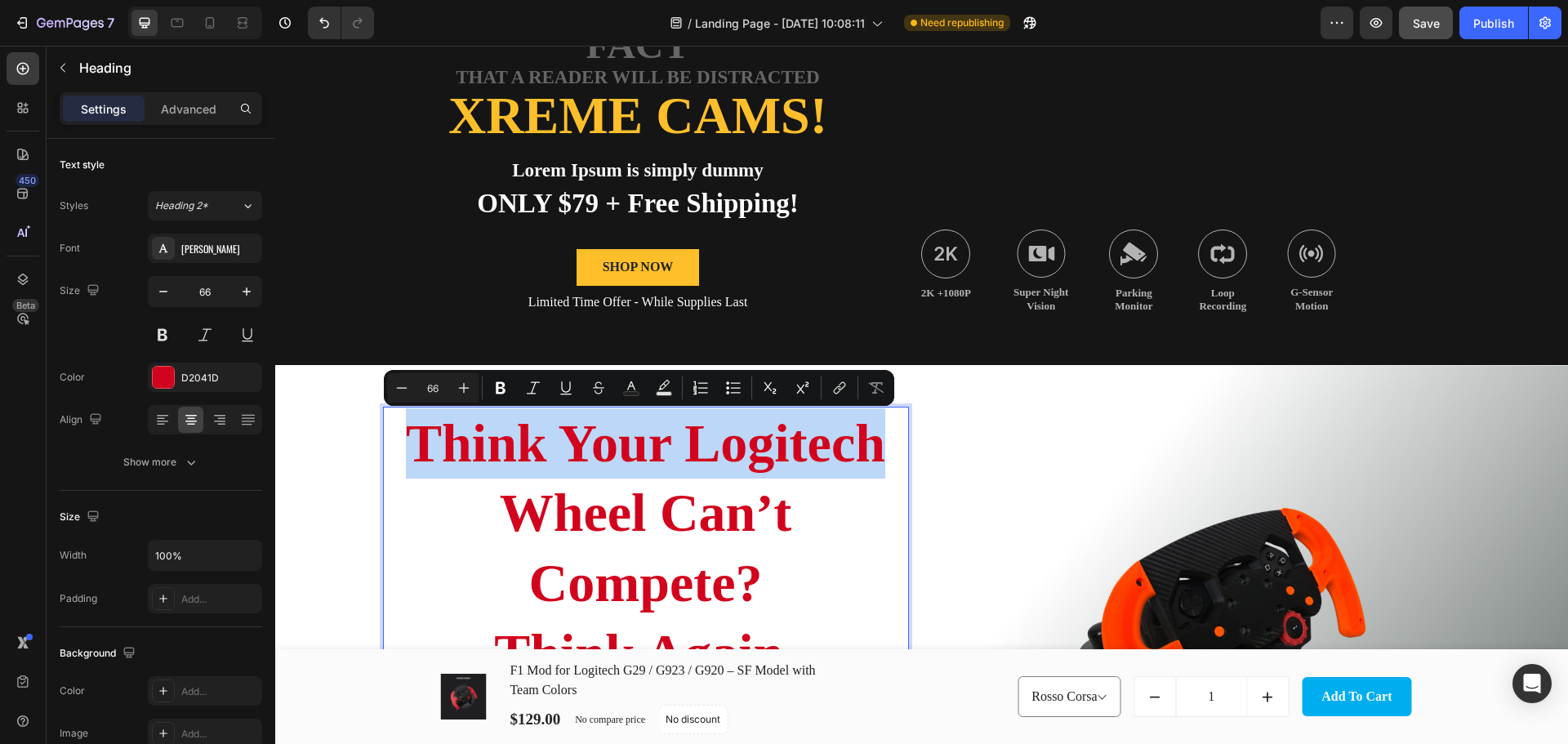
copy p "Think Your Logitech"
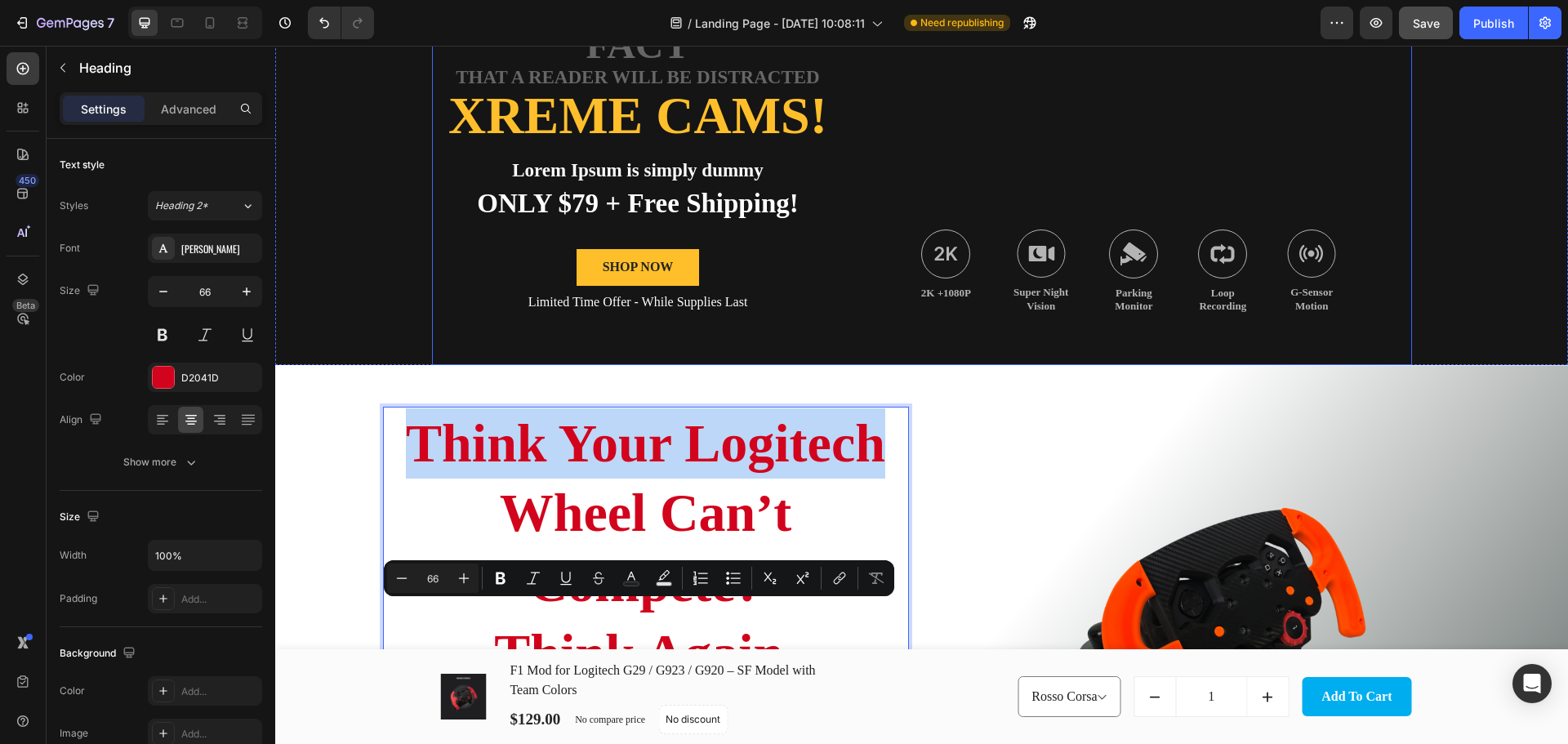
scroll to position [0, 0]
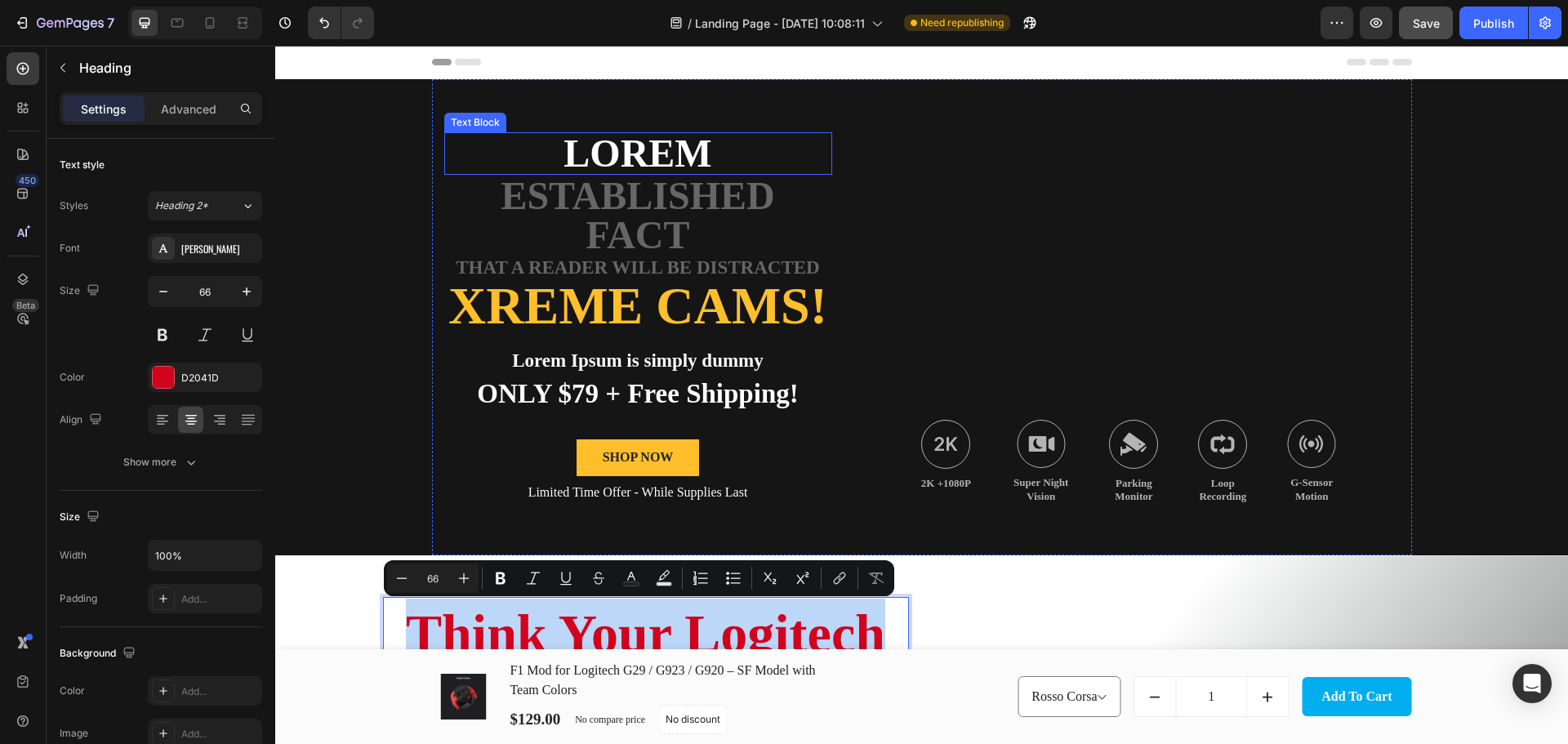
click at [639, 164] on p "Lorem" at bounding box center [638, 153] width 385 height 40
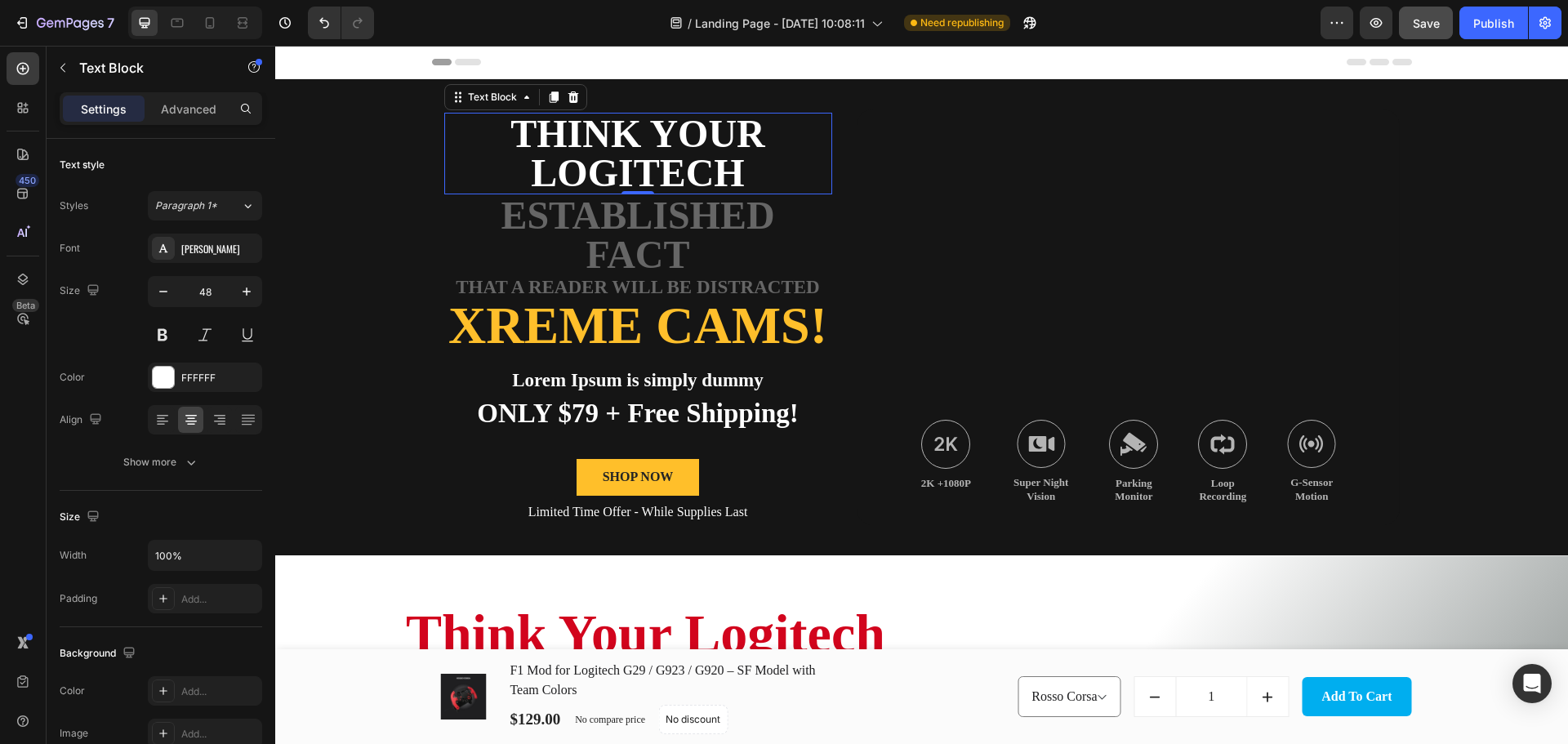
click at [694, 166] on p "Think Your Logitech" at bounding box center [638, 153] width 385 height 78
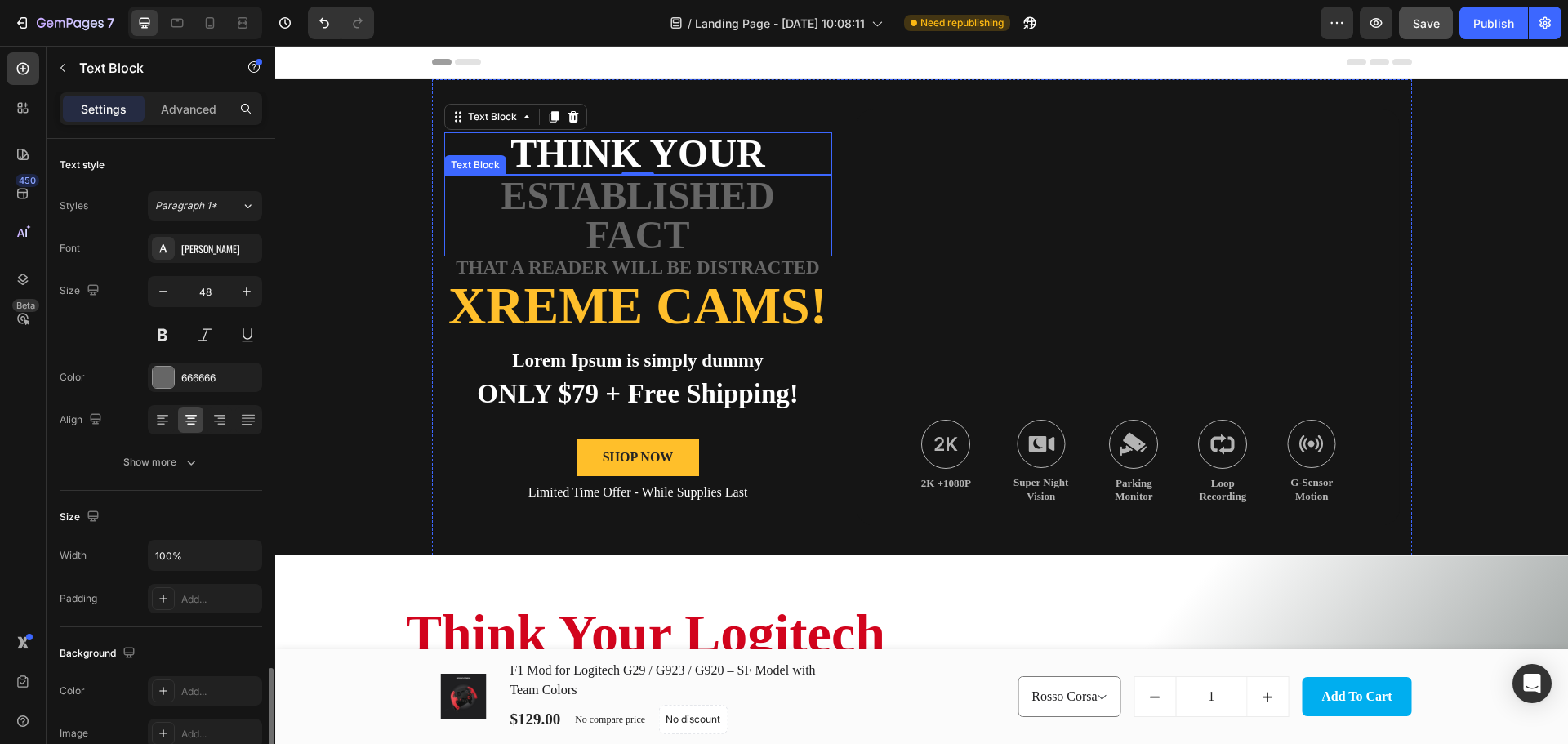
click at [623, 192] on p "established fact" at bounding box center [638, 215] width 385 height 78
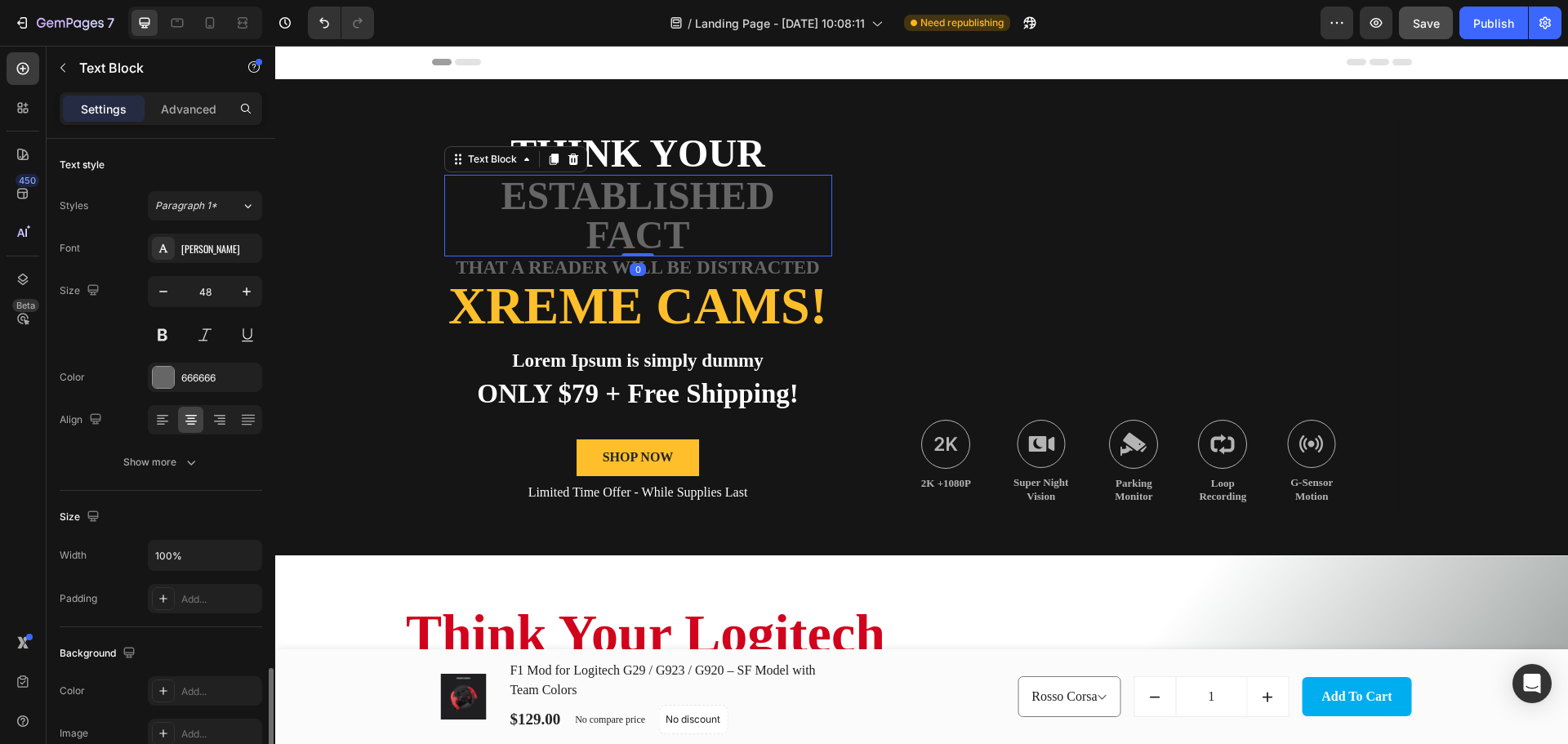
scroll to position [316, 0]
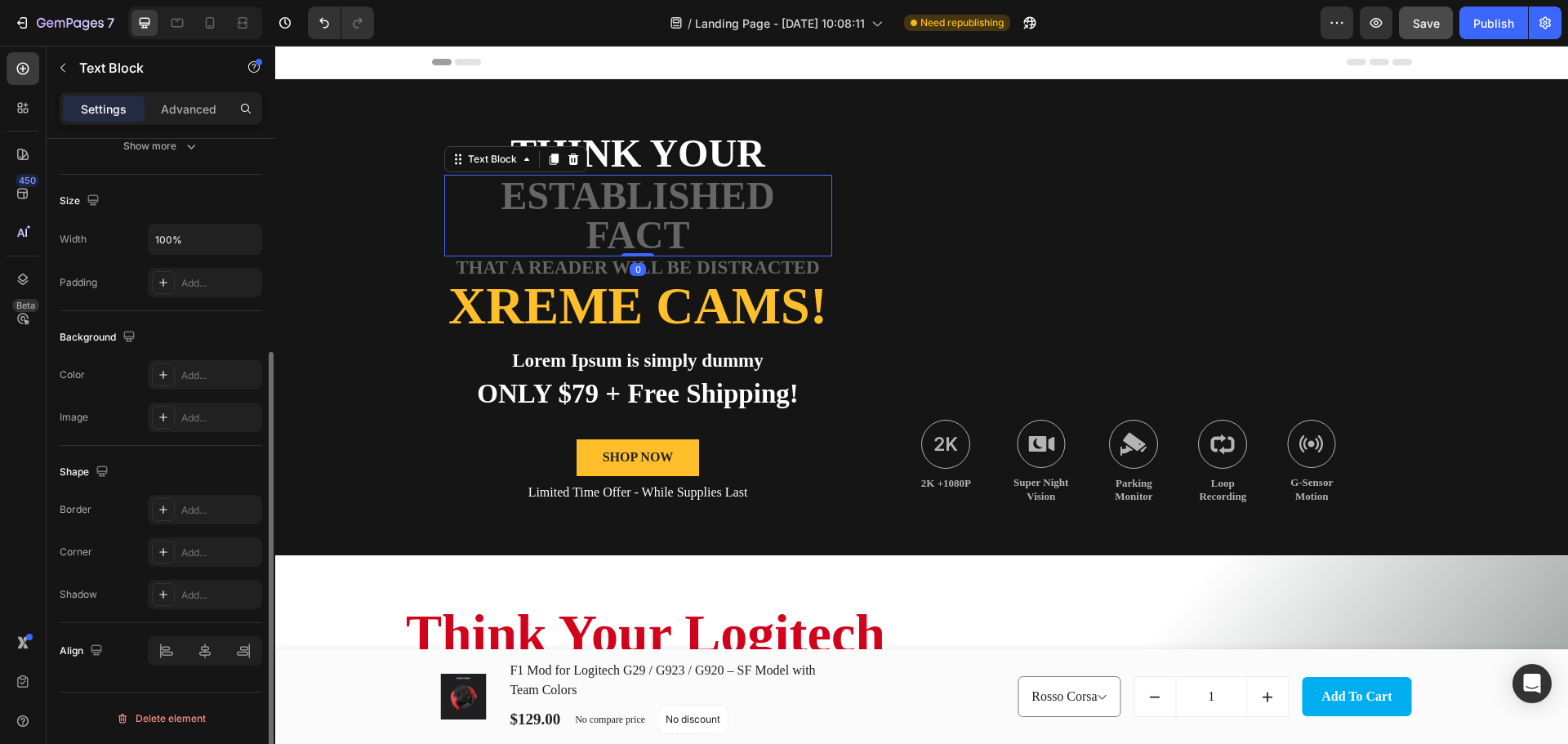
click at [623, 192] on p "established fact" at bounding box center [638, 215] width 385 height 78
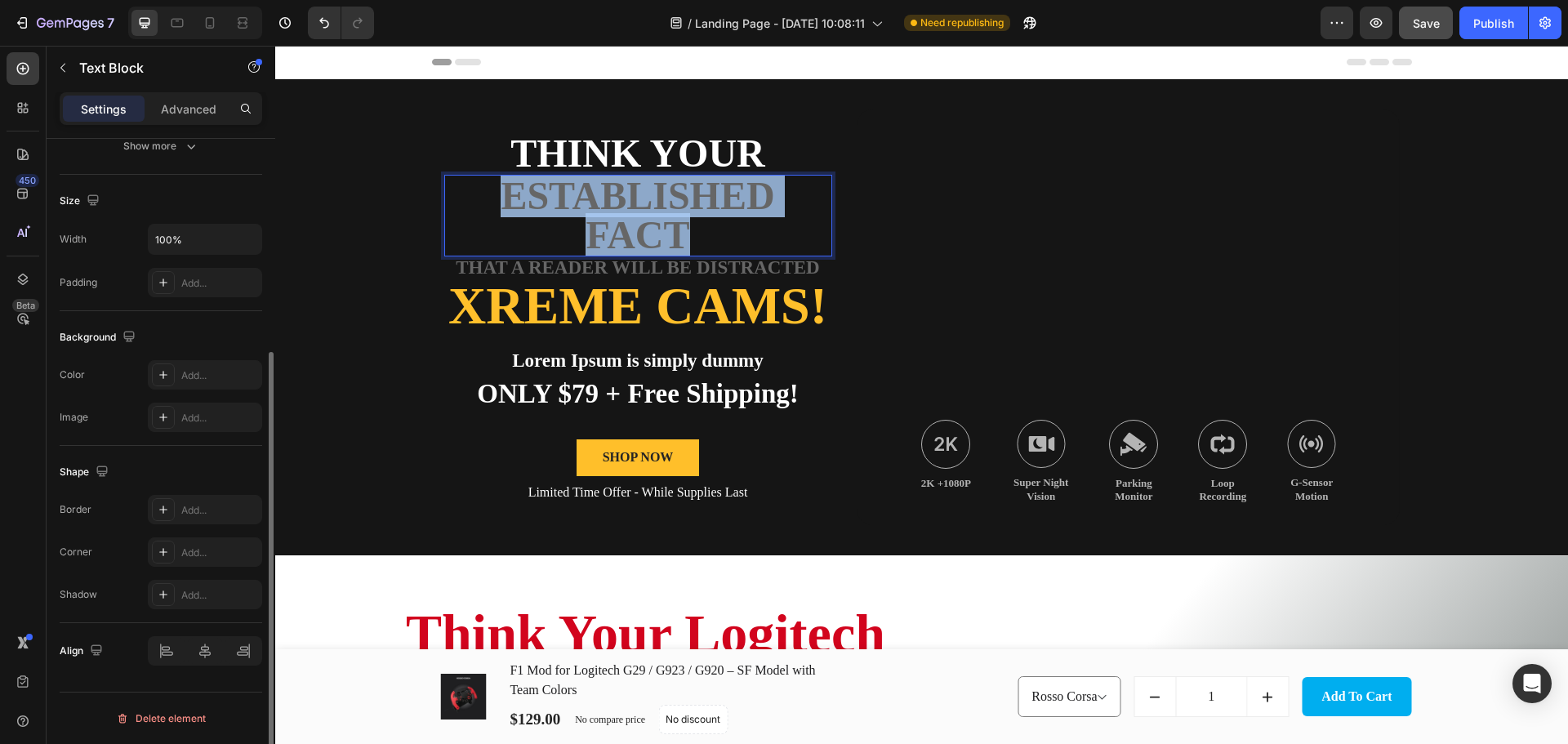
click at [623, 192] on p "established fact" at bounding box center [638, 215] width 385 height 78
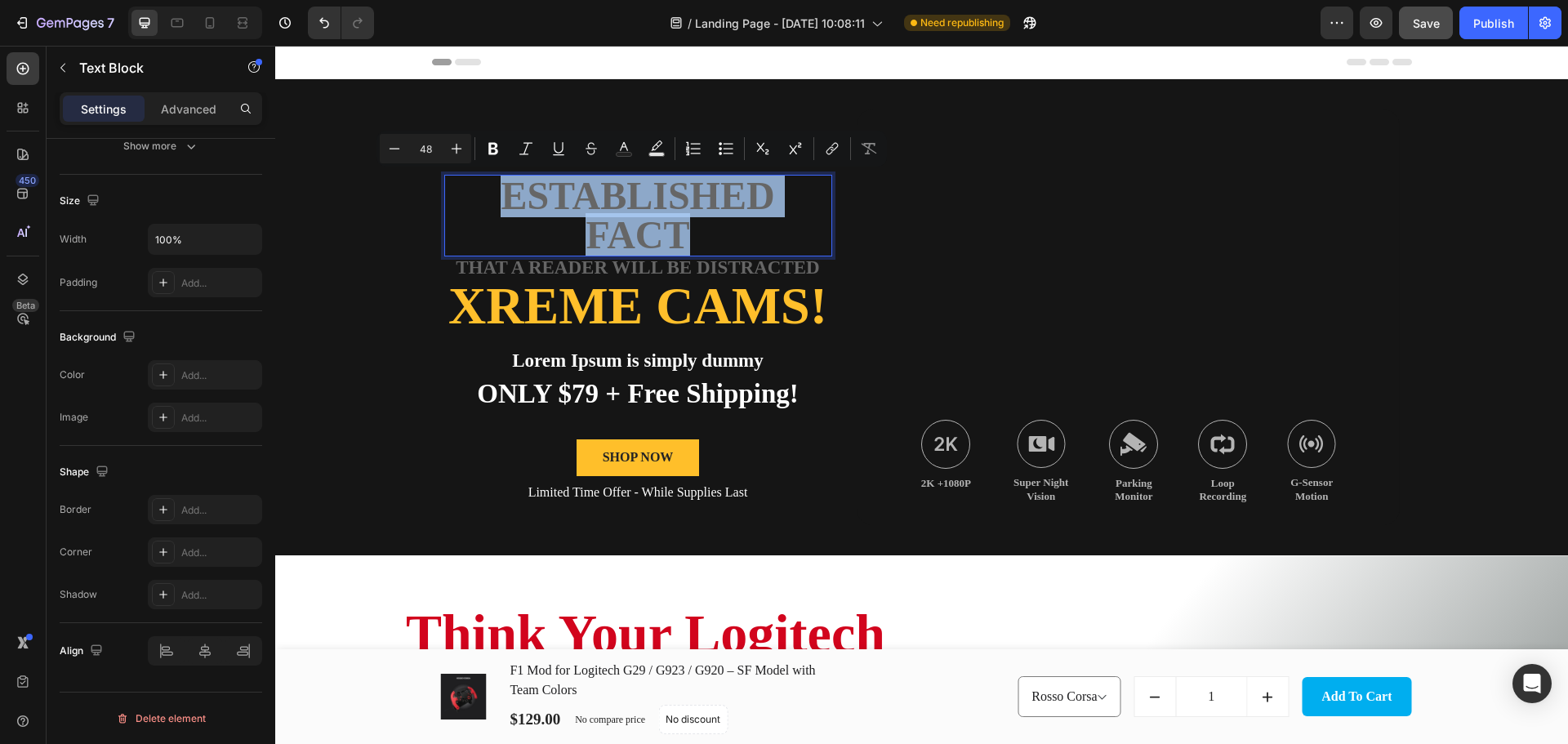
drag, startPoint x: 623, startPoint y: 192, endPoint x: 605, endPoint y: 196, distance: 18.4
click at [605, 196] on p "established fact" at bounding box center [638, 215] width 385 height 78
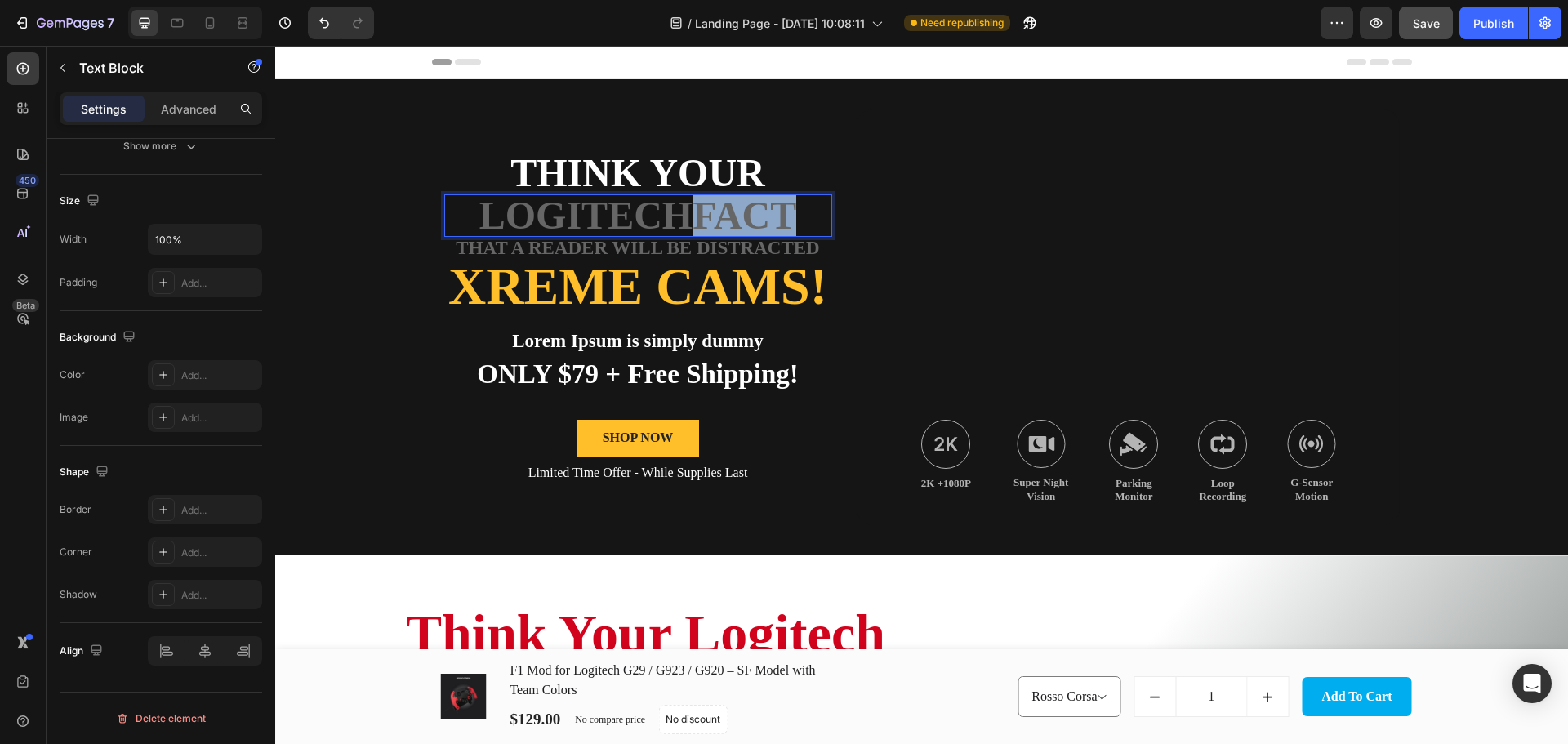
drag, startPoint x: 692, startPoint y: 211, endPoint x: 810, endPoint y: 218, distance: 118.2
click at [810, 218] on p "Logitechfact" at bounding box center [638, 215] width 385 height 40
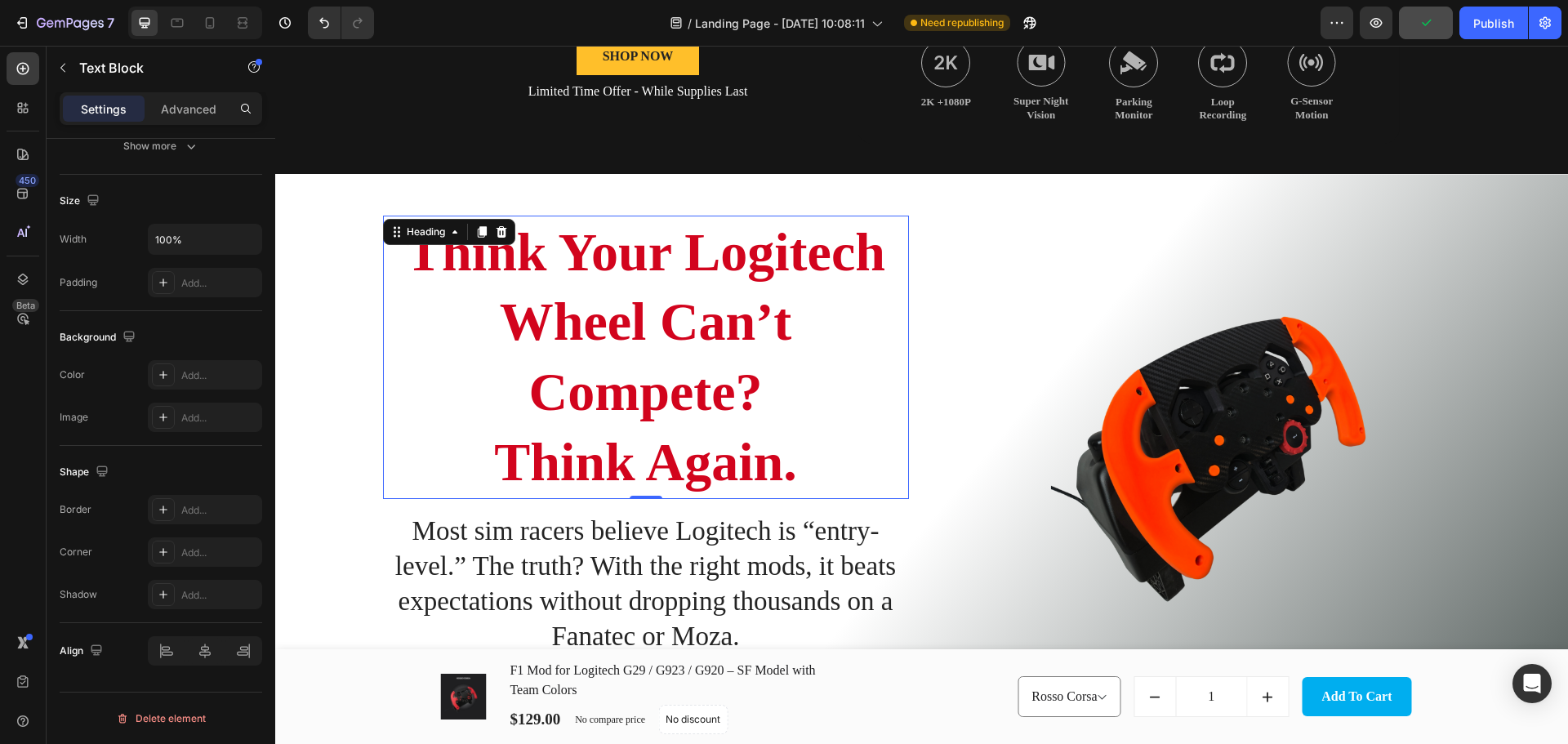
scroll to position [0, 0]
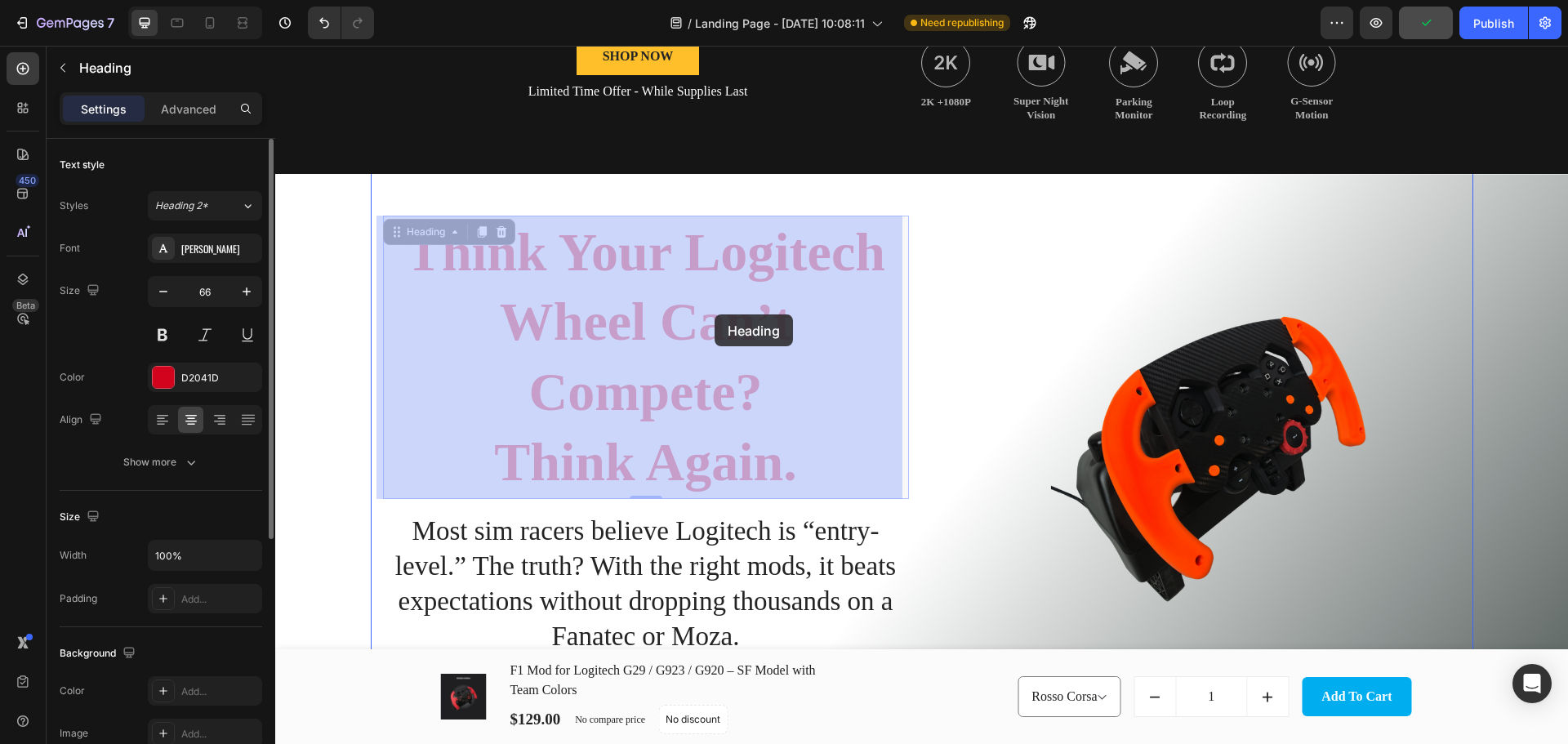
drag, startPoint x: 505, startPoint y: 311, endPoint x: 530, endPoint y: 311, distance: 25.0
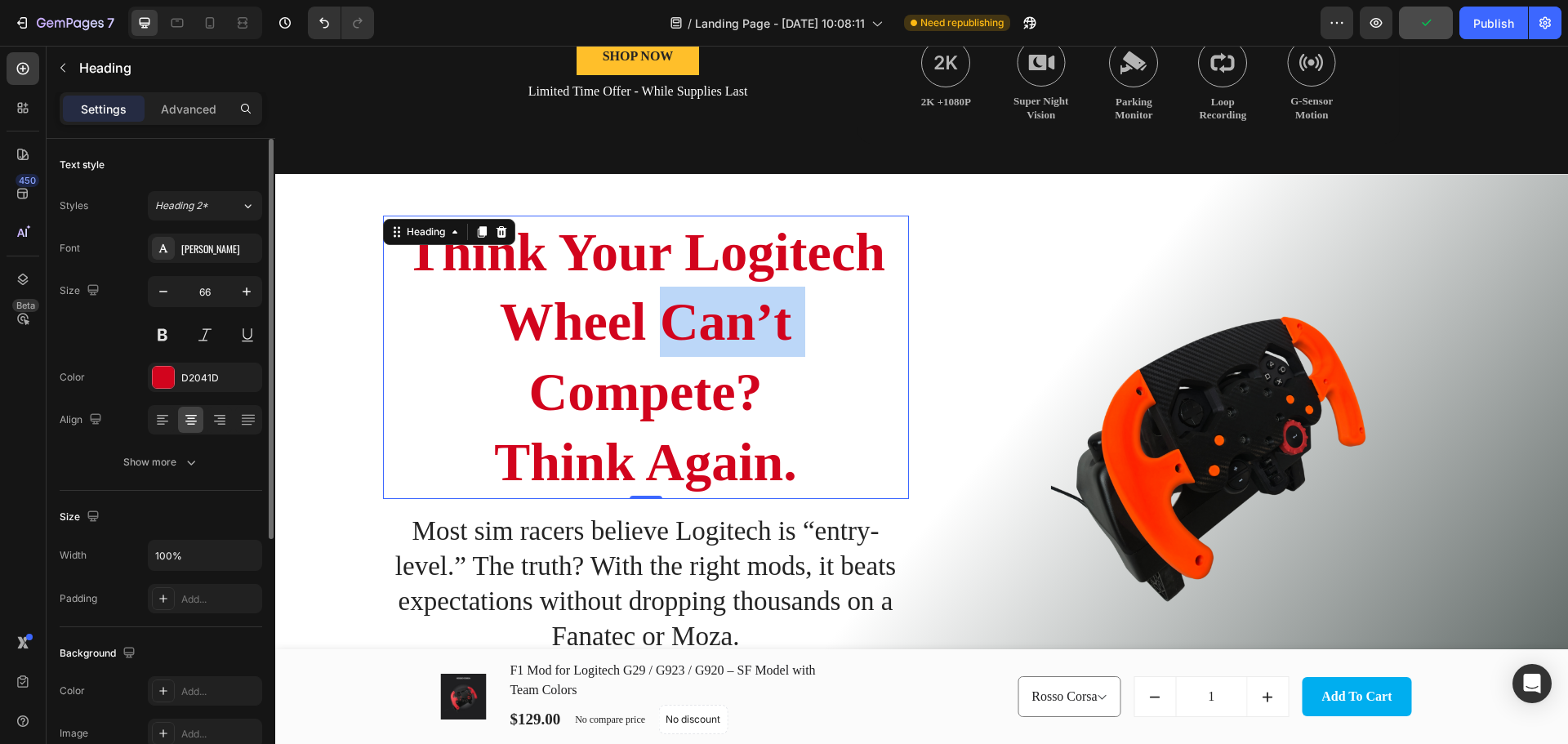
click at [713, 329] on p "Think Your Logitech Wheel Can’t Compete? Think Again." at bounding box center [646, 357] width 523 height 280
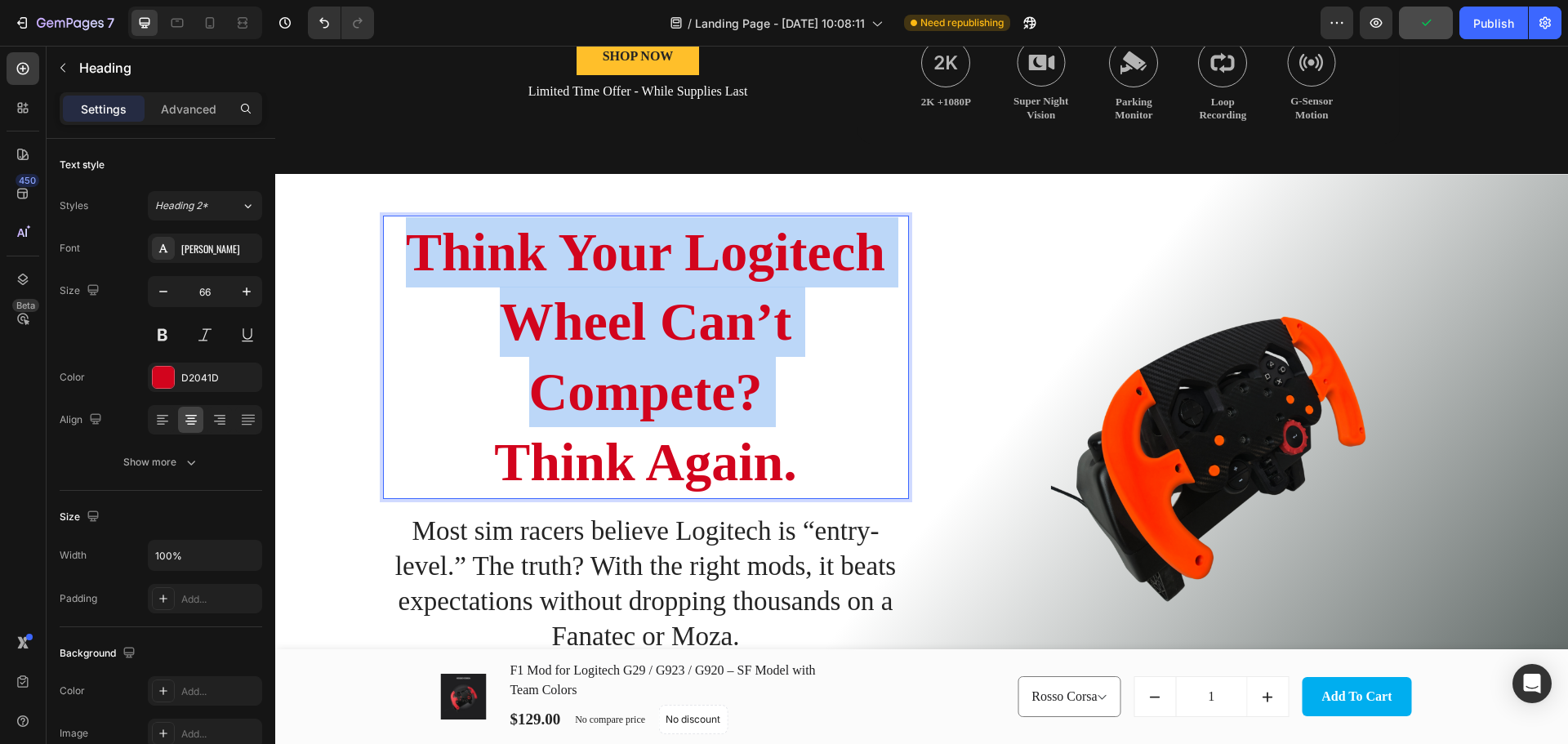
click at [713, 329] on p "Think Your Logitech Wheel Can’t Compete? Think Again." at bounding box center [646, 357] width 523 height 280
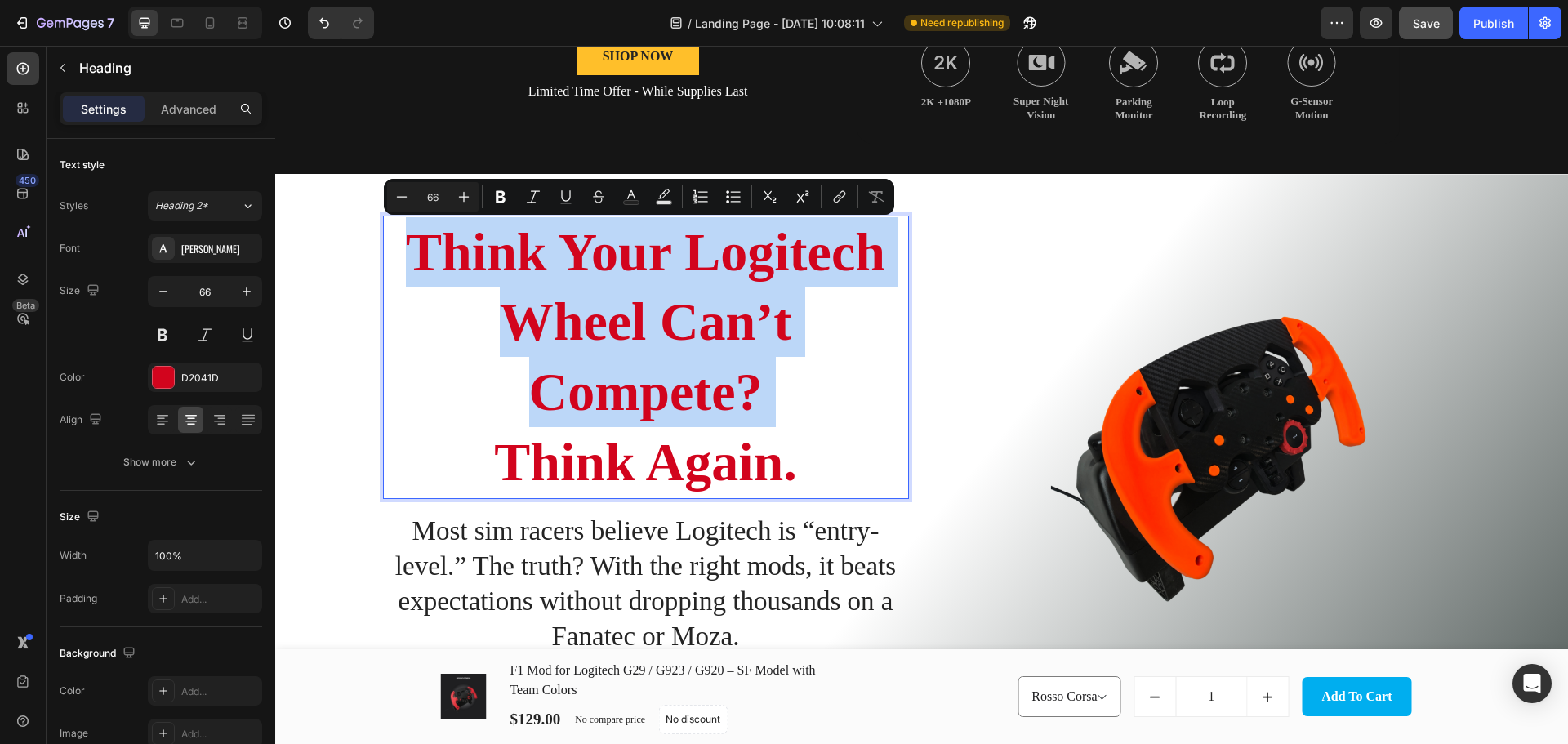
click at [561, 321] on p "Think Your Logitech Wheel Can’t Compete? Think Again." at bounding box center [646, 357] width 523 height 280
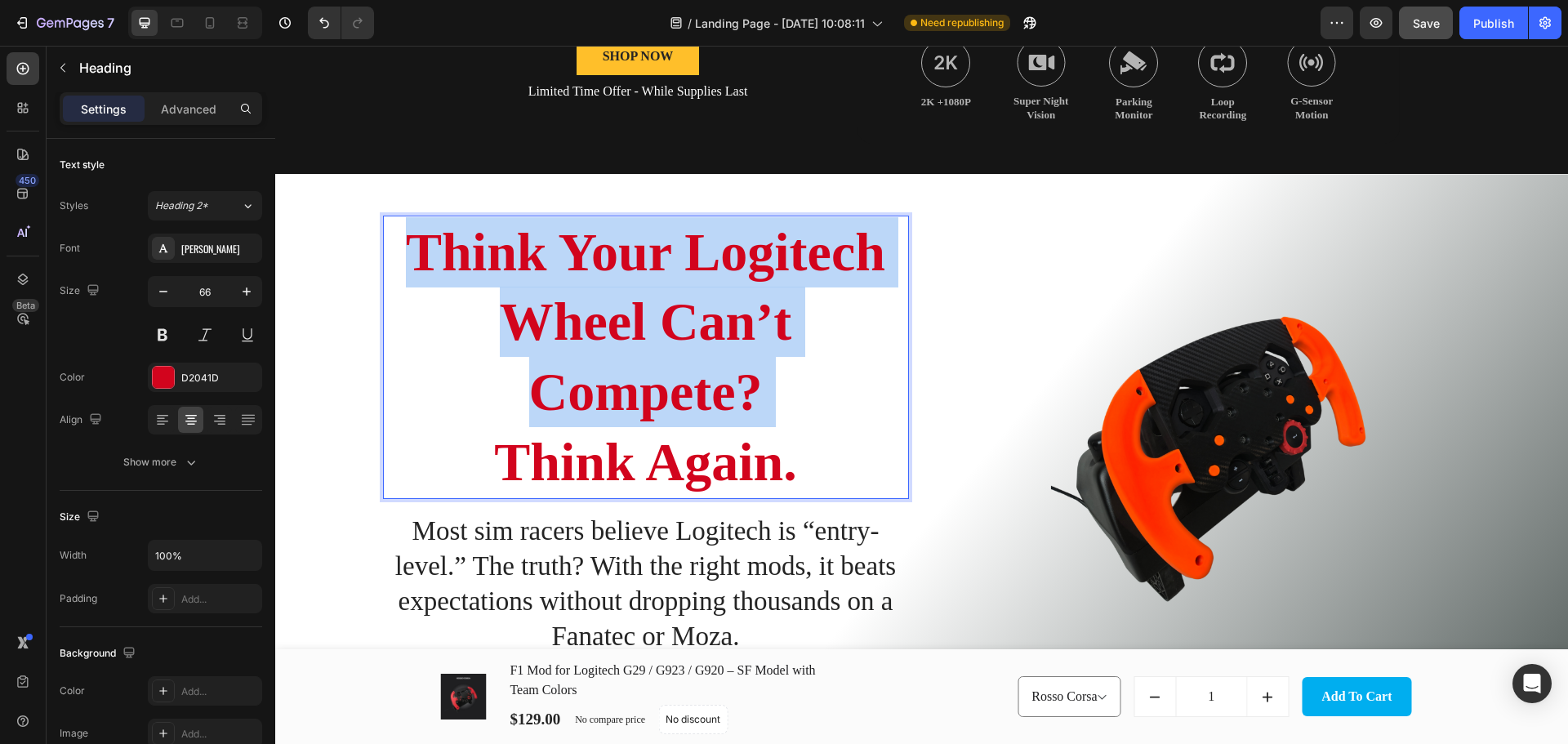
drag, startPoint x: 517, startPoint y: 319, endPoint x: 760, endPoint y: 380, distance: 250.5
click at [760, 380] on p "Think Your Logitech Wheel Can’t Compete? Think Again." at bounding box center [646, 357] width 523 height 280
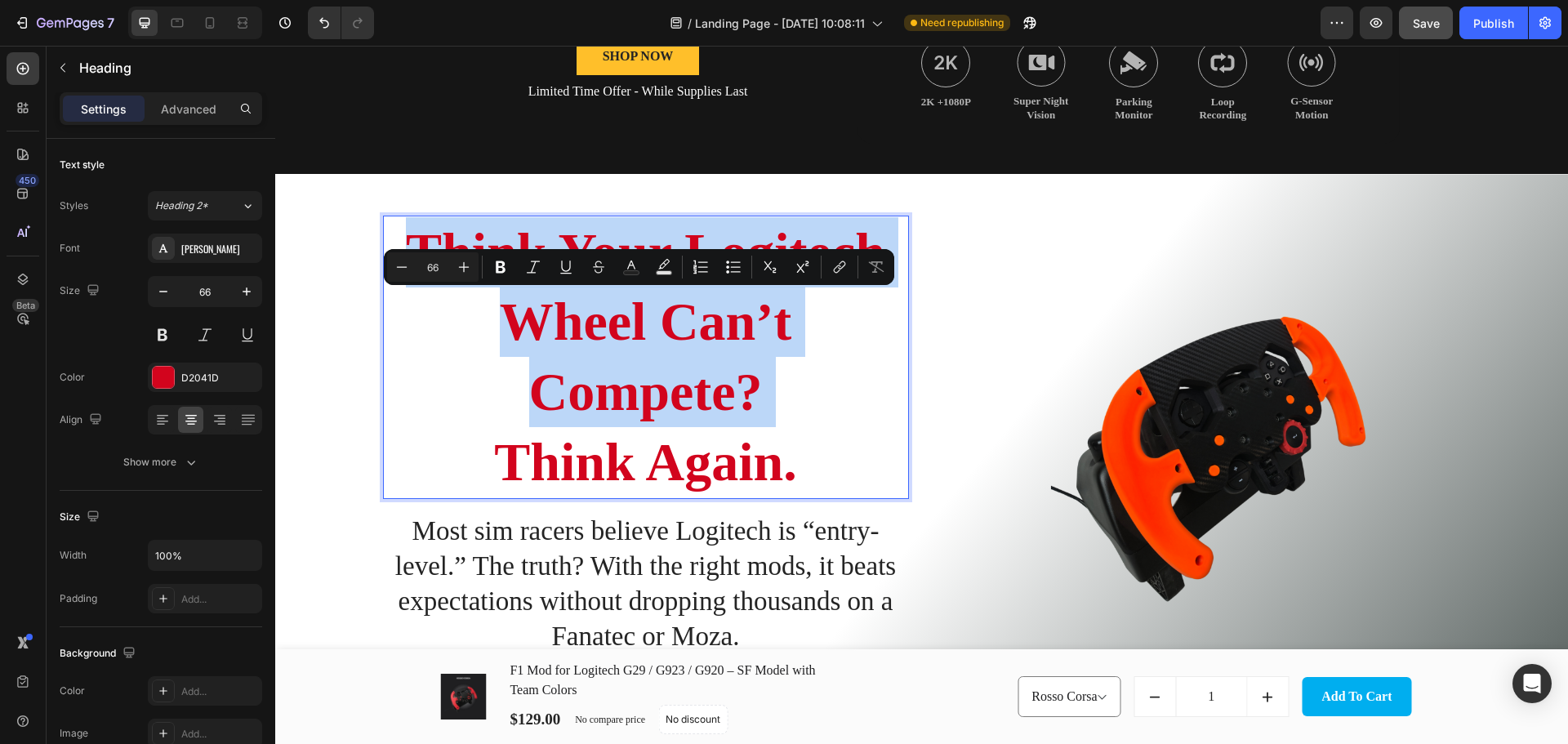
copy p "Wheel Can’t Compete?"
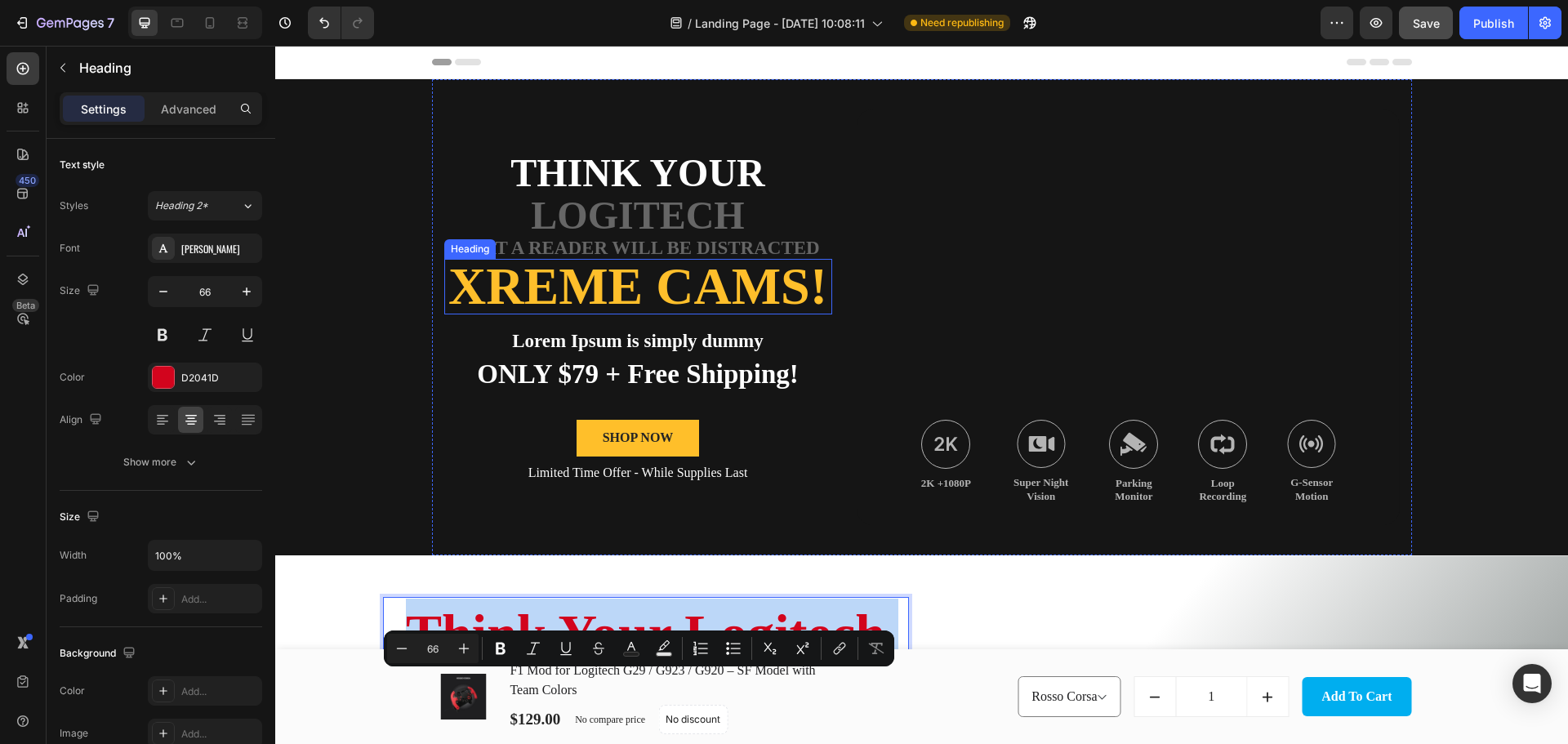
click at [684, 257] on p "that a reader will be distracted" at bounding box center [638, 247] width 385 height 19
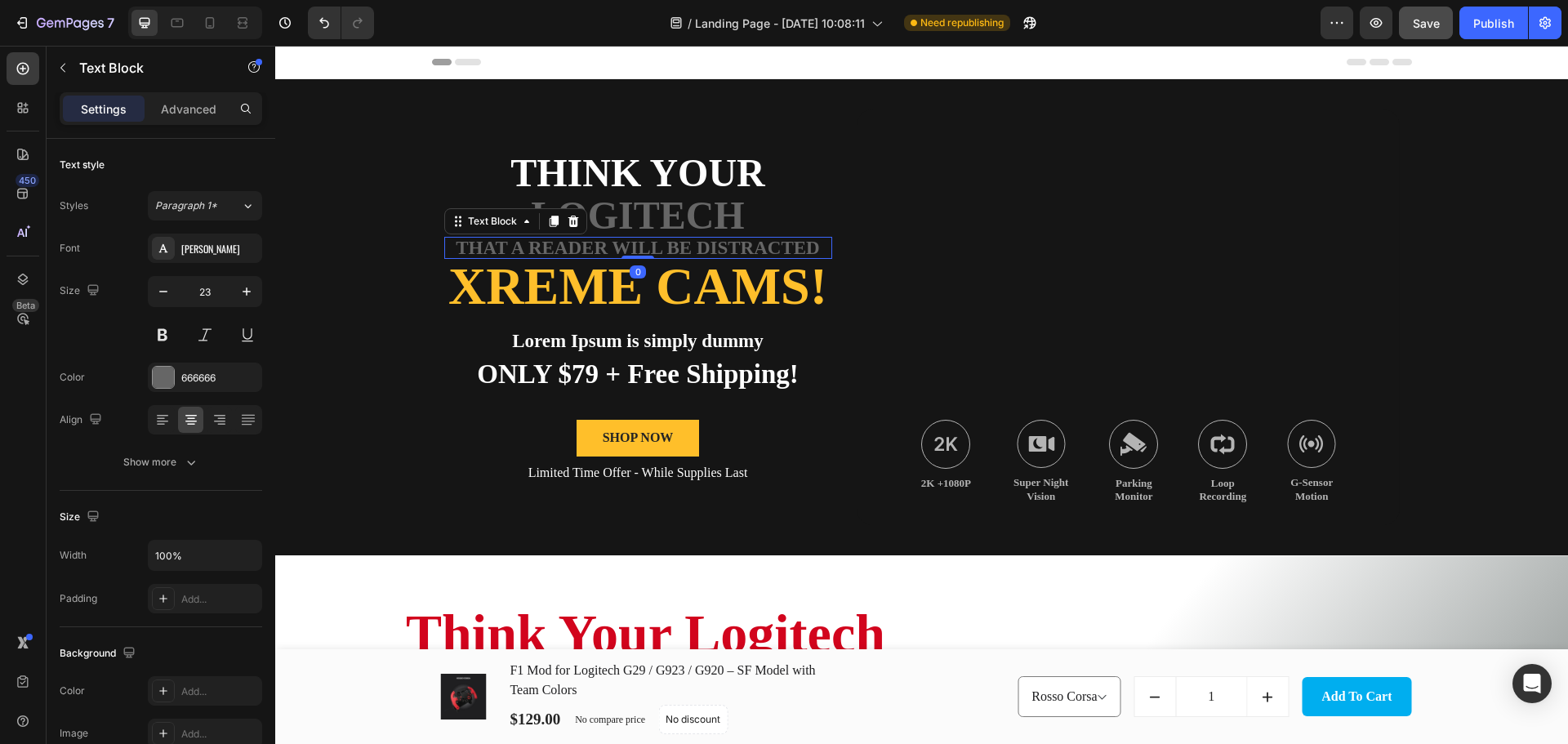
click at [684, 257] on p "that a reader will be distracted" at bounding box center [638, 247] width 385 height 19
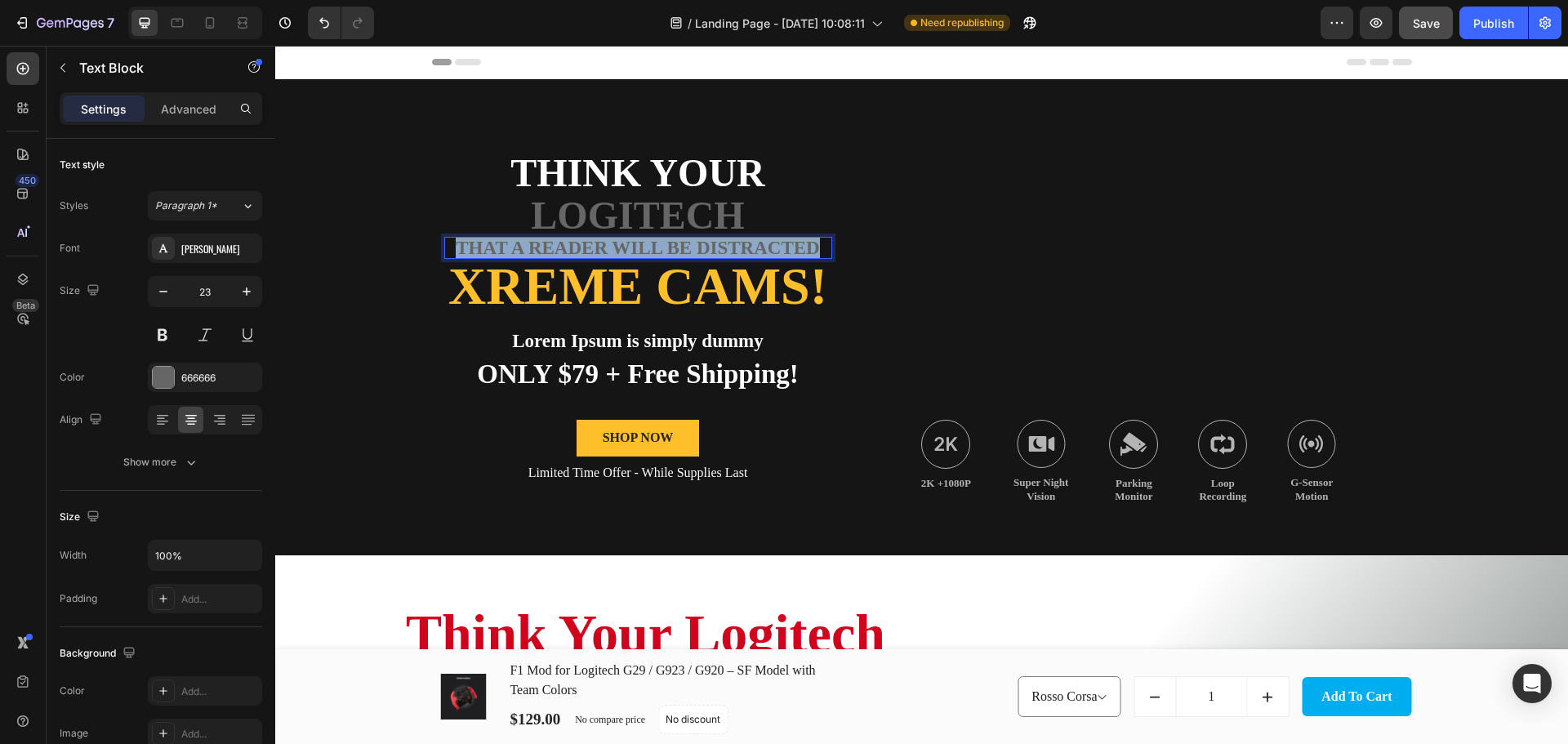
click at [684, 257] on p "that a reader will be distracted" at bounding box center [638, 247] width 385 height 19
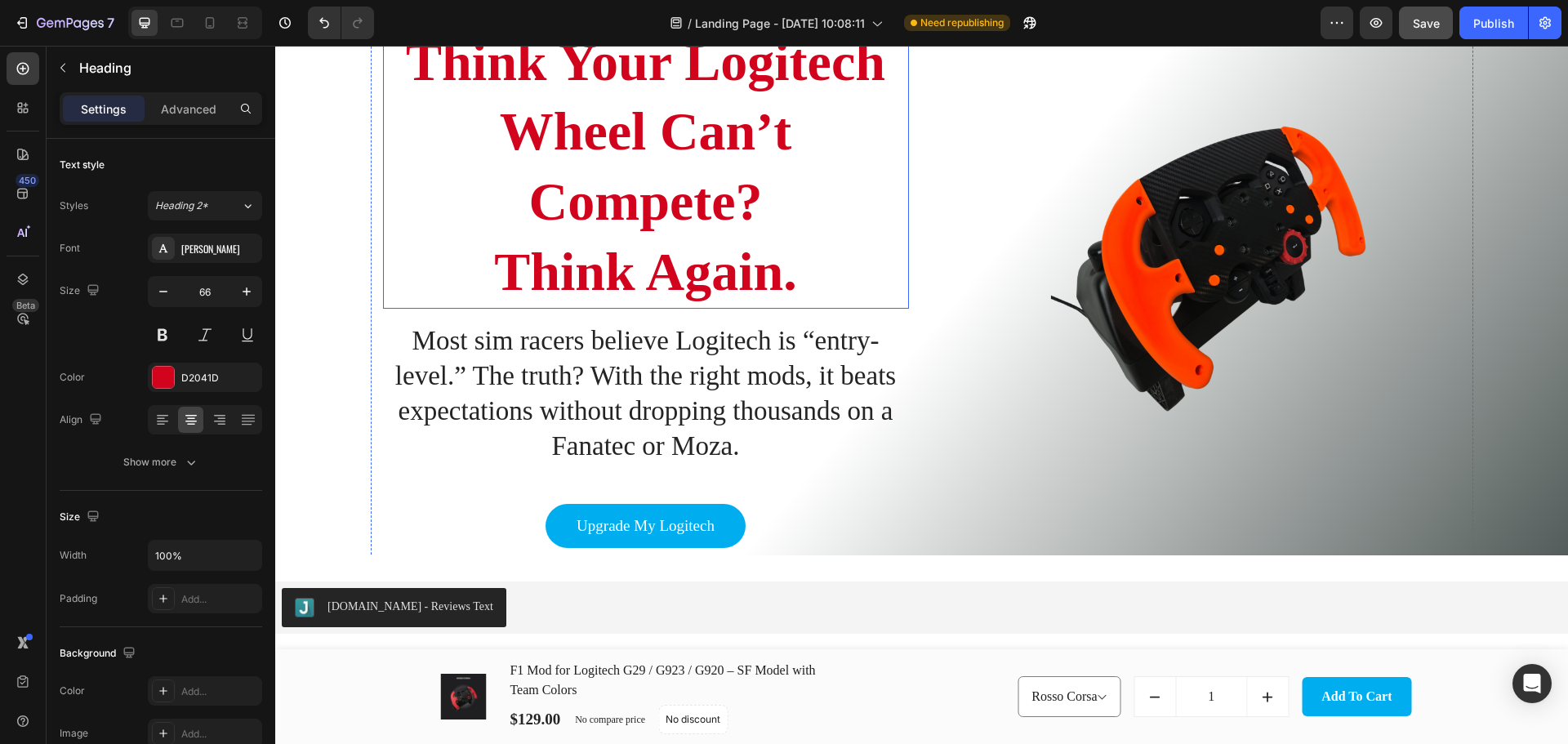
click at [603, 278] on p "Think Your Logitech Wheel Can’t Compete? Think Again." at bounding box center [646, 167] width 523 height 280
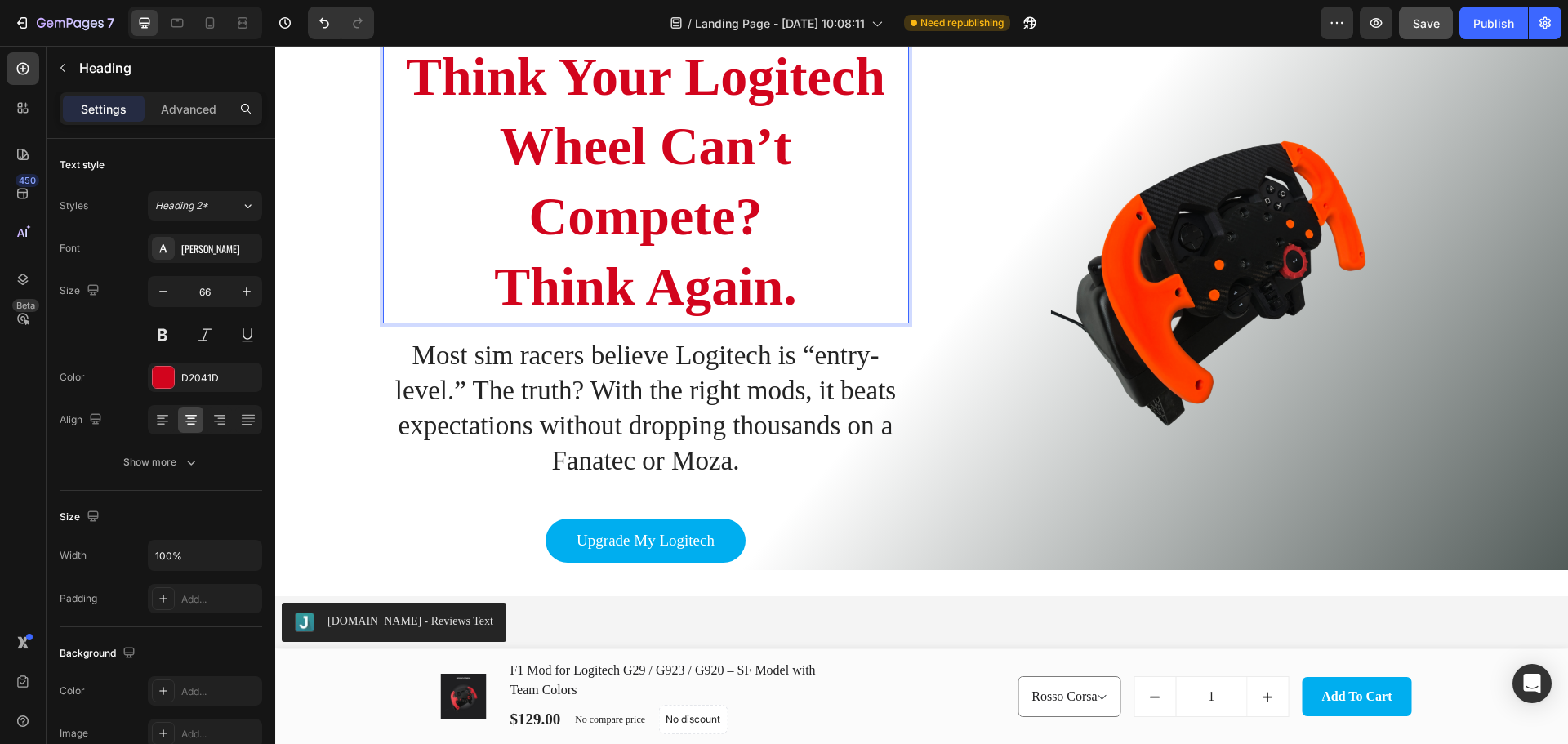
click at [603, 278] on p "Think Your Logitech Wheel Can’t Compete? Think Again." at bounding box center [646, 181] width 523 height 280
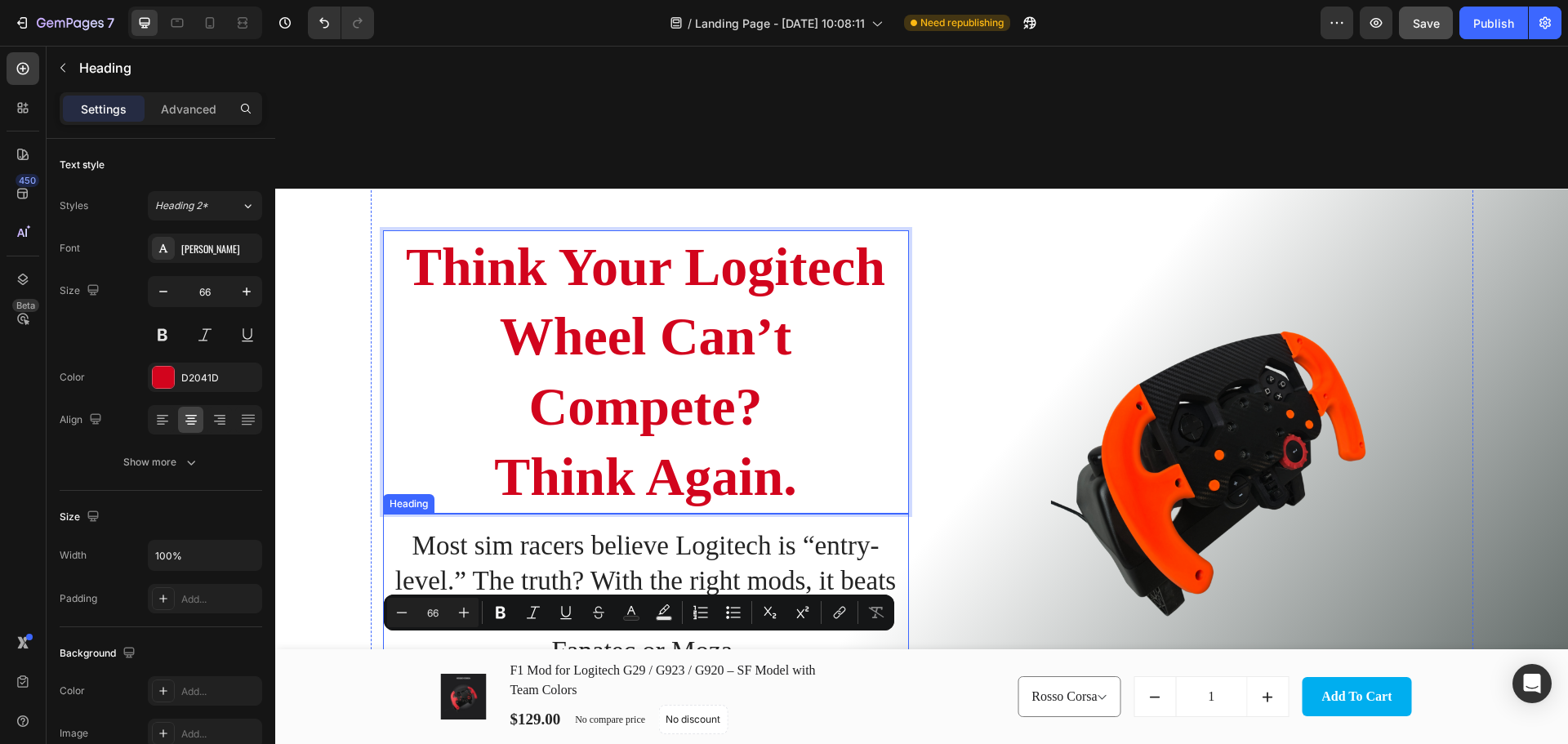
scroll to position [176, 0]
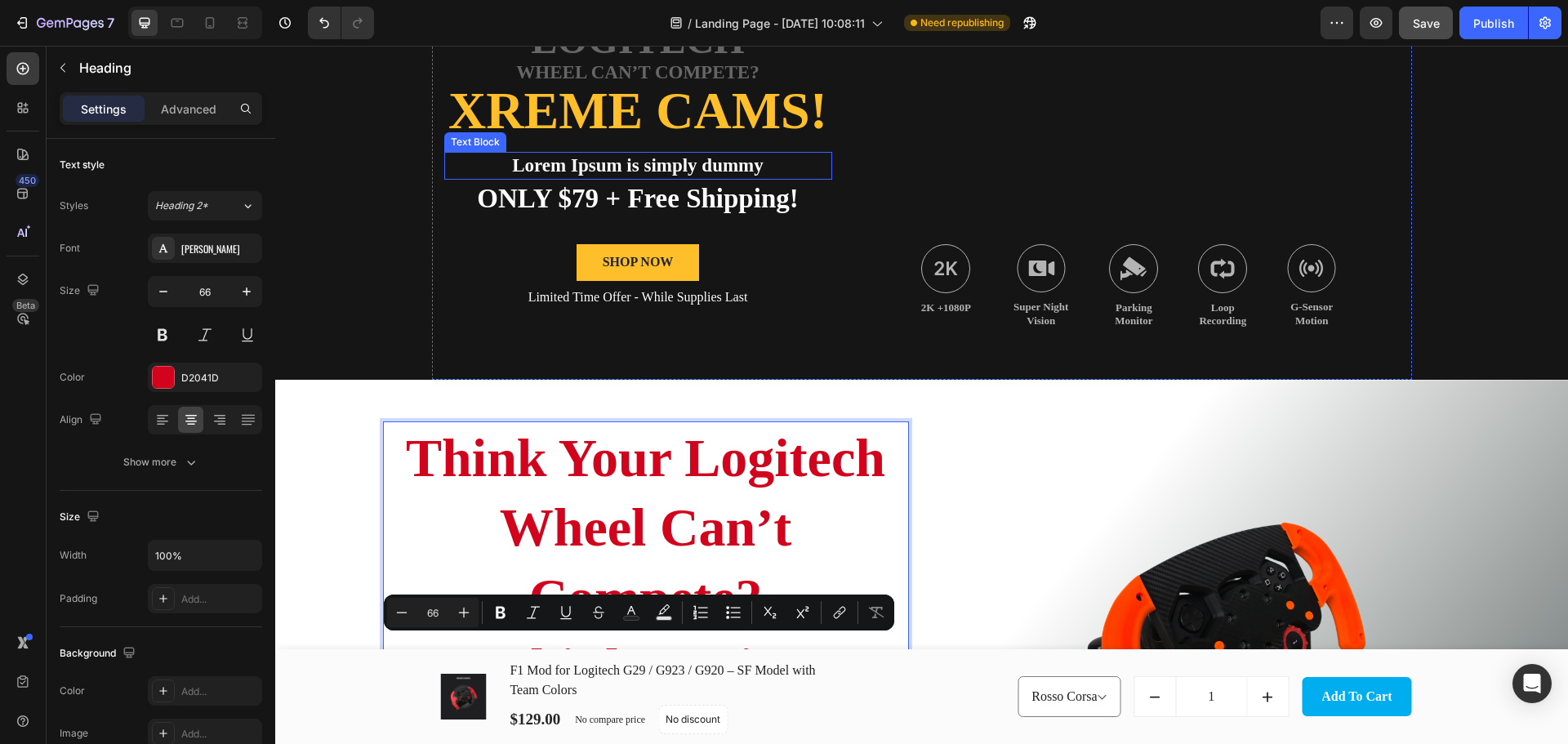
click at [665, 112] on h2 "Xreme CAMs!" at bounding box center [638, 111] width 388 height 56
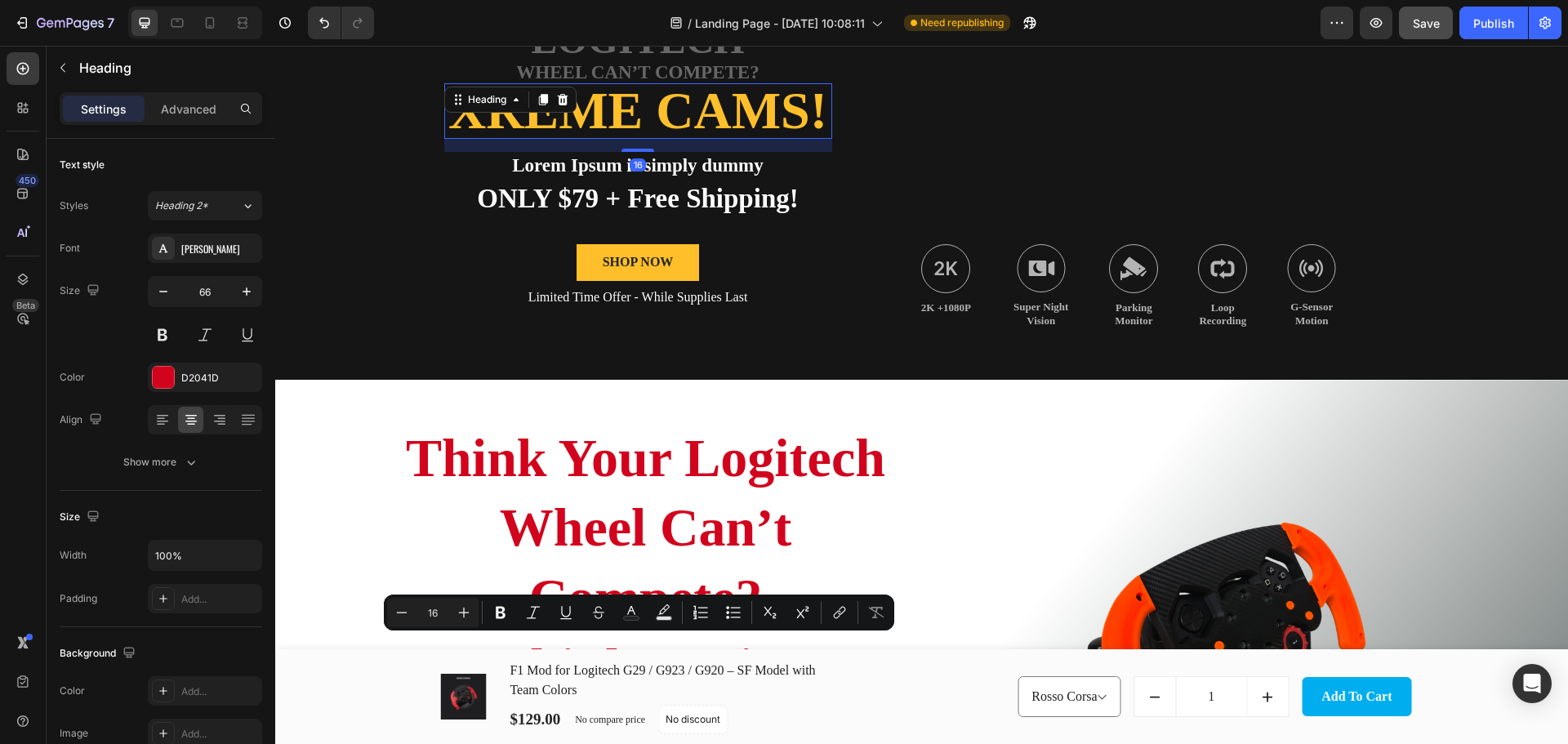
click at [665, 112] on h2 "Xreme CAMs!" at bounding box center [638, 111] width 388 height 56
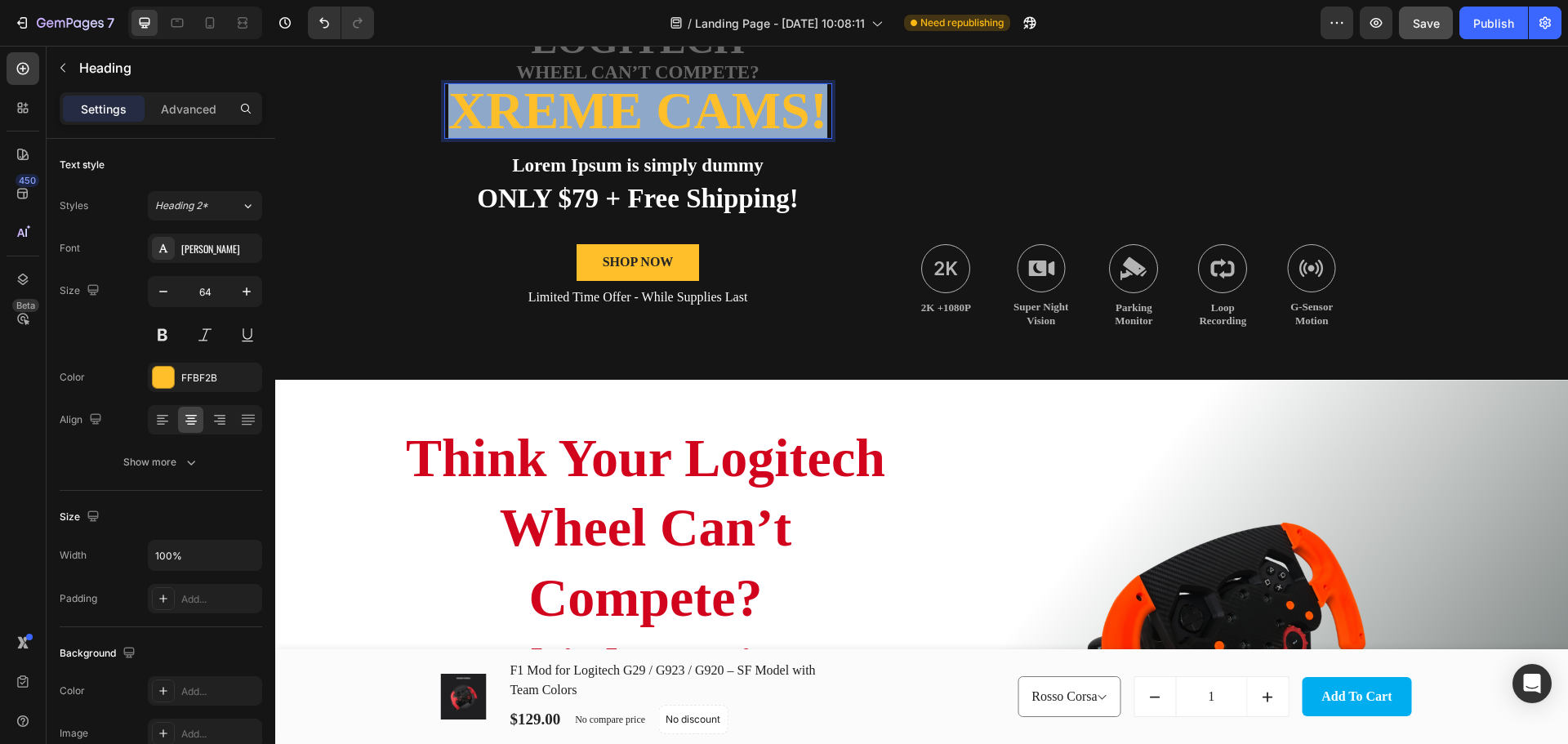
click at [665, 112] on p "Xreme CAMs!" at bounding box center [638, 111] width 385 height 52
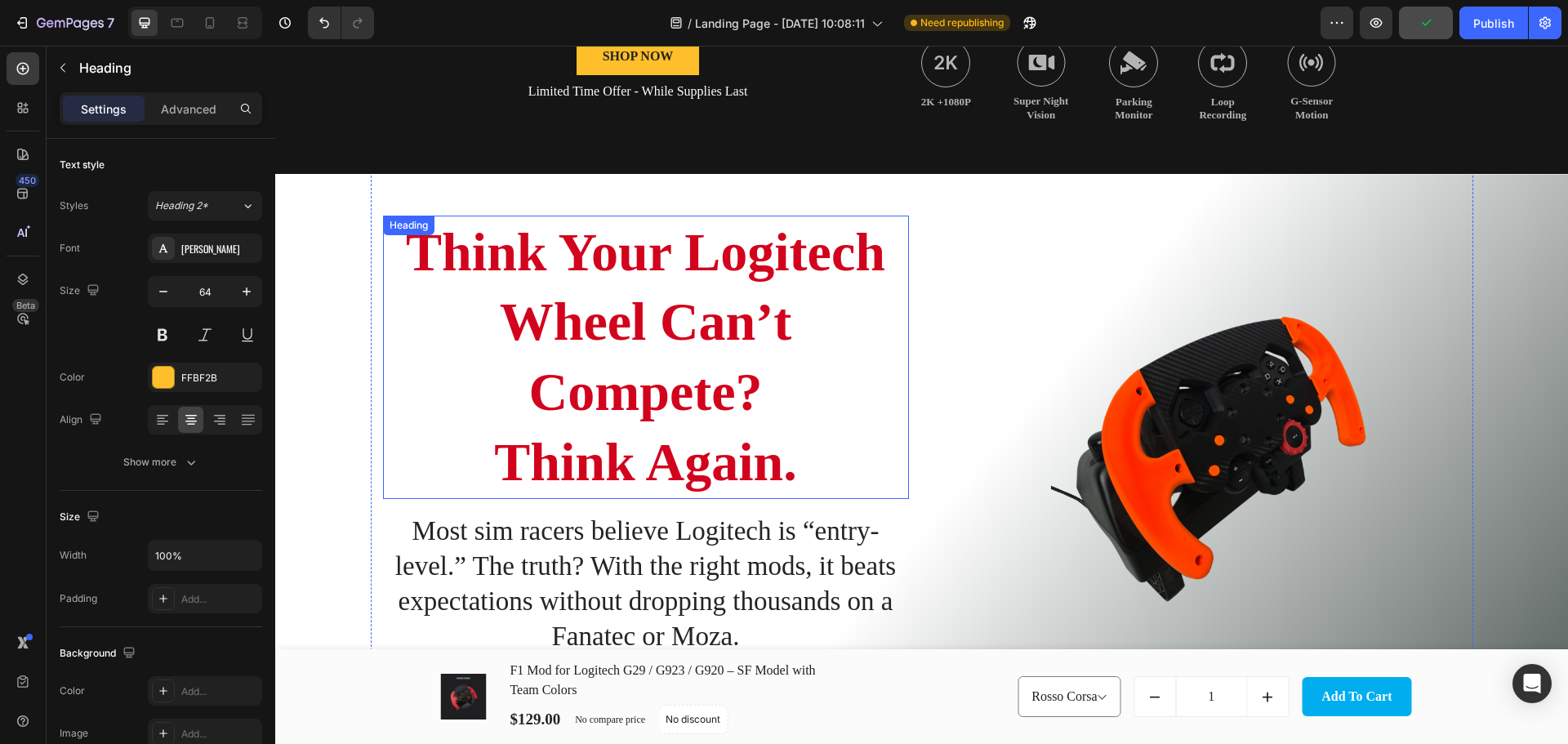
scroll to position [571, 0]
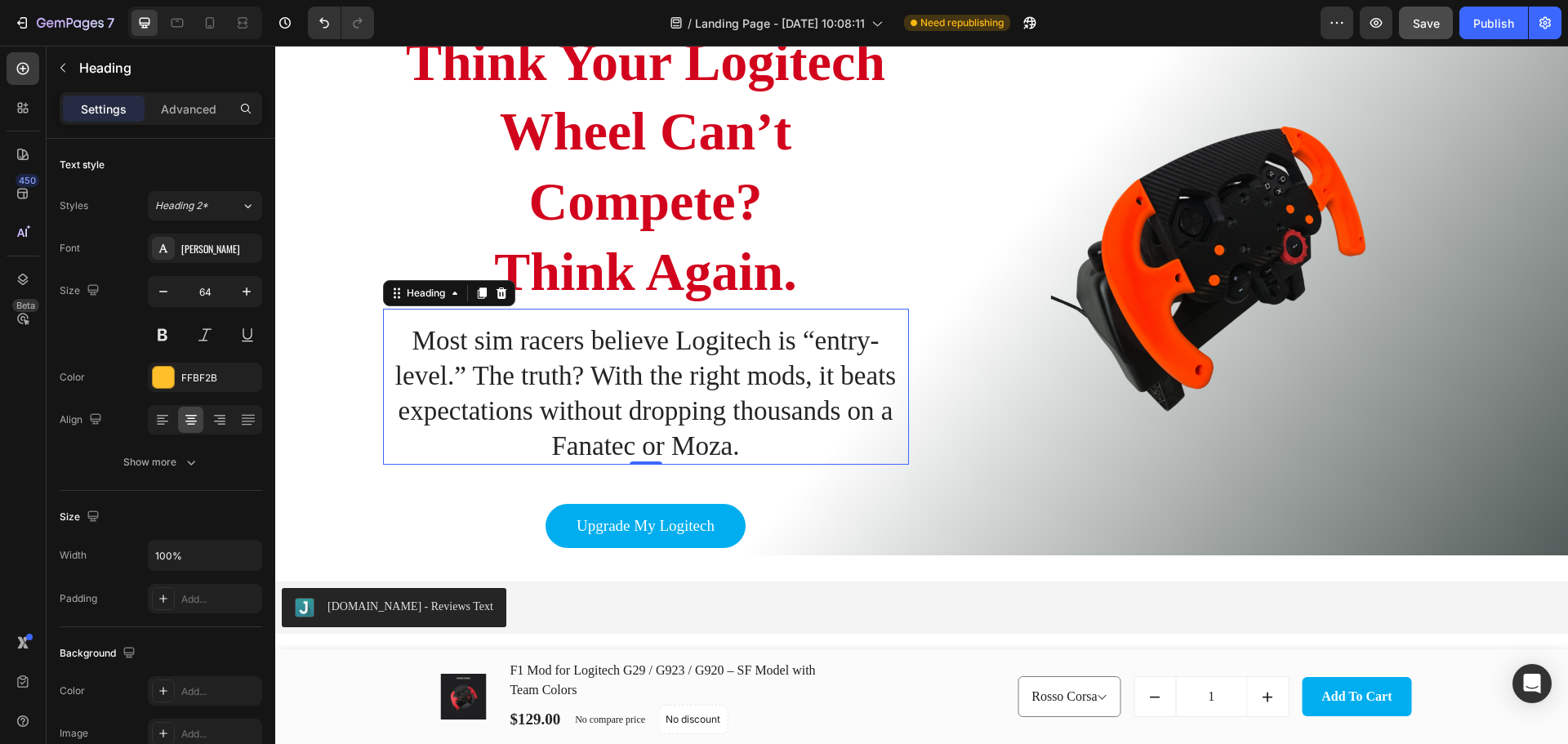
click at [417, 345] on h2 "Most sim racers believe Logitech is “entry-level.” The truth? With the right mo…" at bounding box center [646, 393] width 526 height 144
click at [412, 341] on h2 "Most sim racers believe Logitech is “entry-level.” The truth? With the right mo…" at bounding box center [646, 393] width 526 height 144
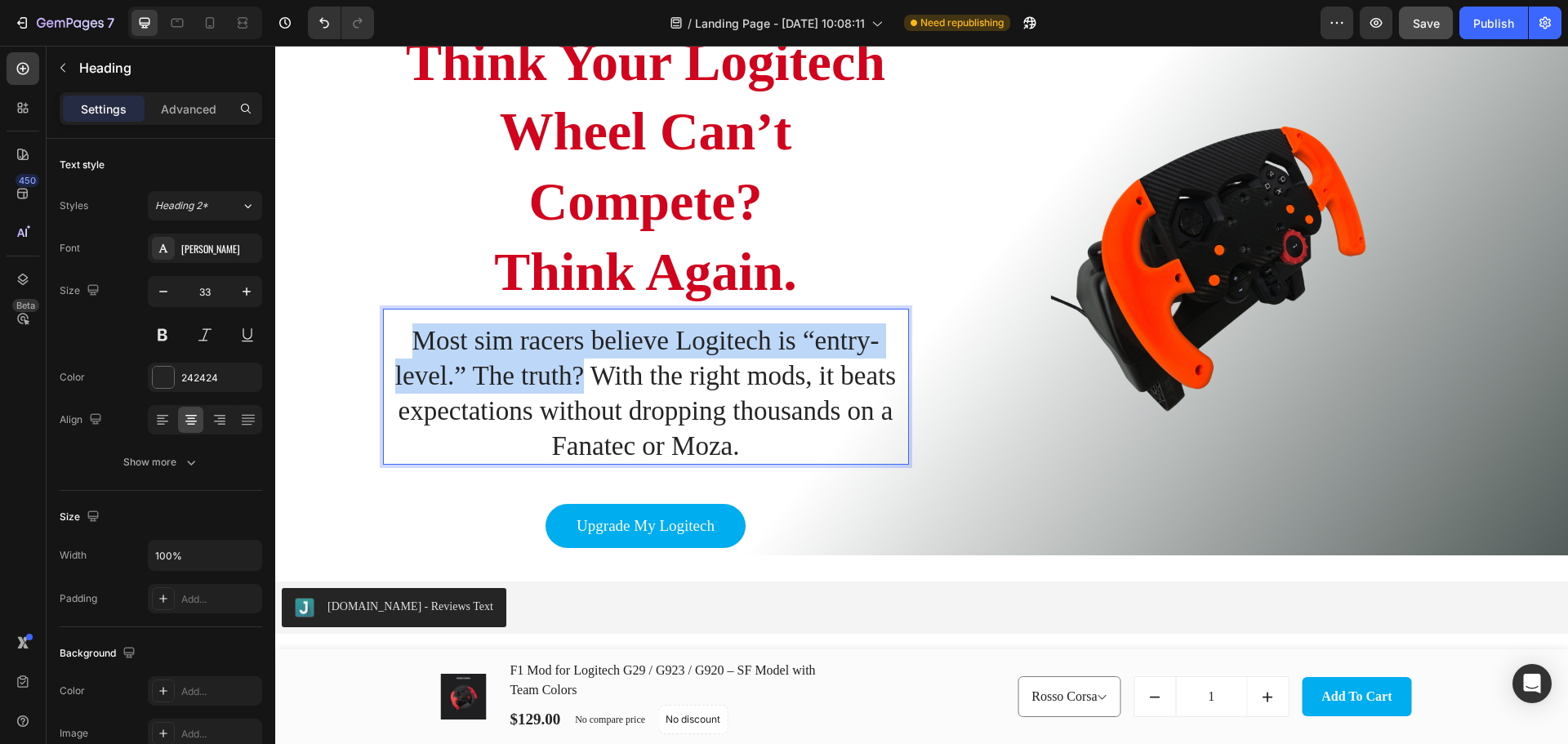
drag, startPoint x: 412, startPoint y: 341, endPoint x: 573, endPoint y: 376, distance: 164.8
click at [573, 376] on p "Most sim racers believe Logitech is “entry-level.” The truth? With the right mo…" at bounding box center [646, 393] width 523 height 141
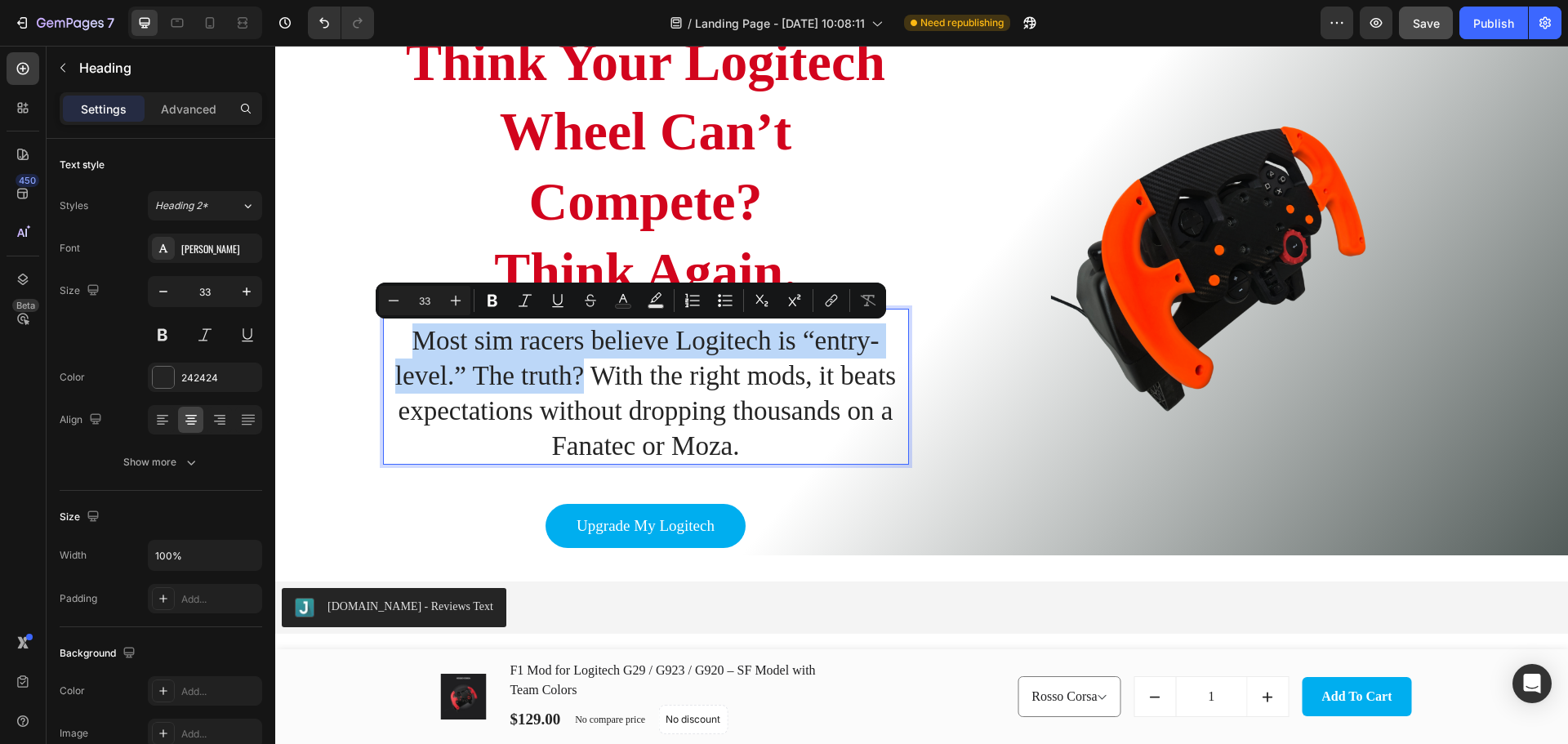
copy p "Most sim racers believe Logitech is “entry-level.” The truth?"
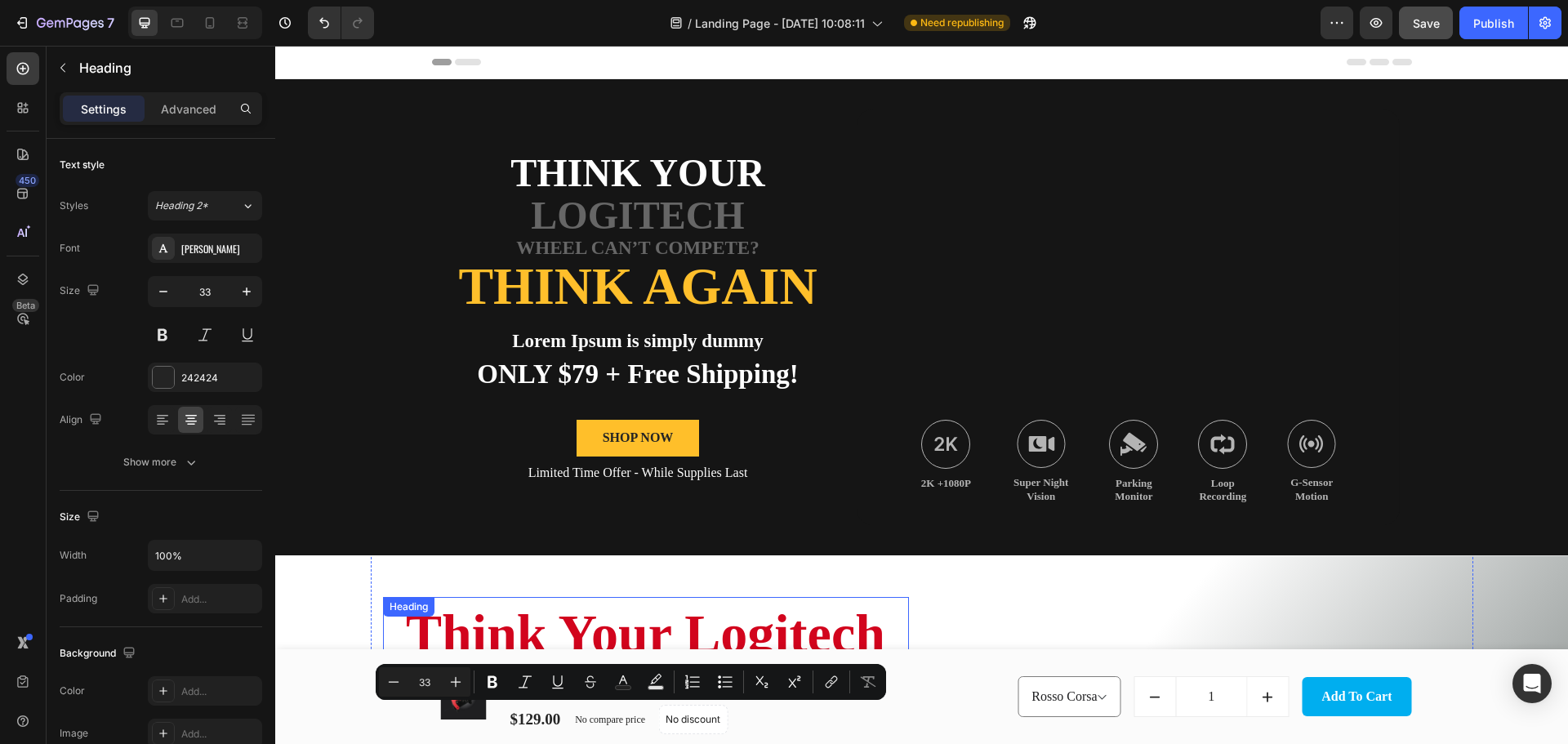
scroll to position [381, 0]
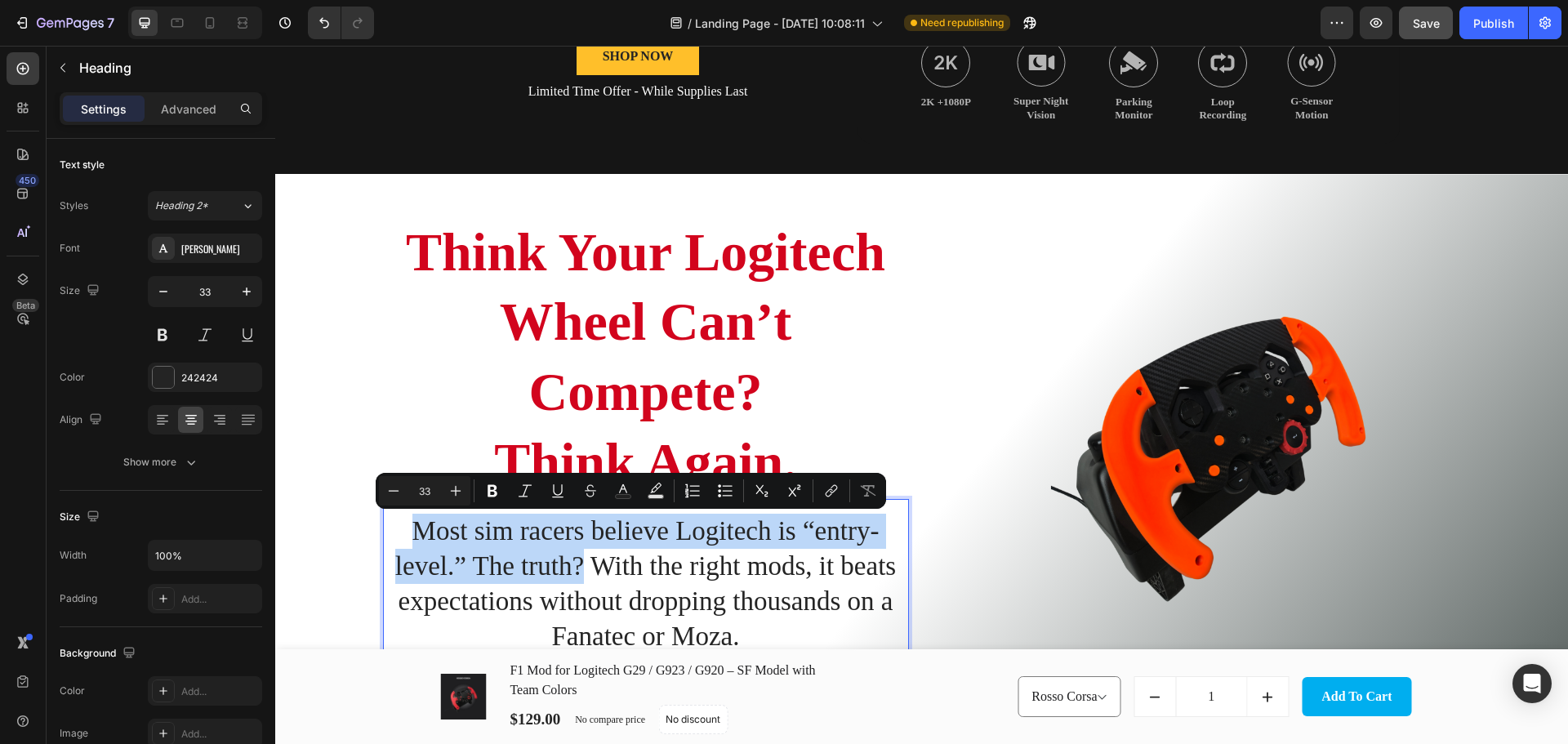
click at [501, 572] on p "Most sim racers believe Logitech is “entry-level.” The truth? With the right mo…" at bounding box center [646, 583] width 523 height 141
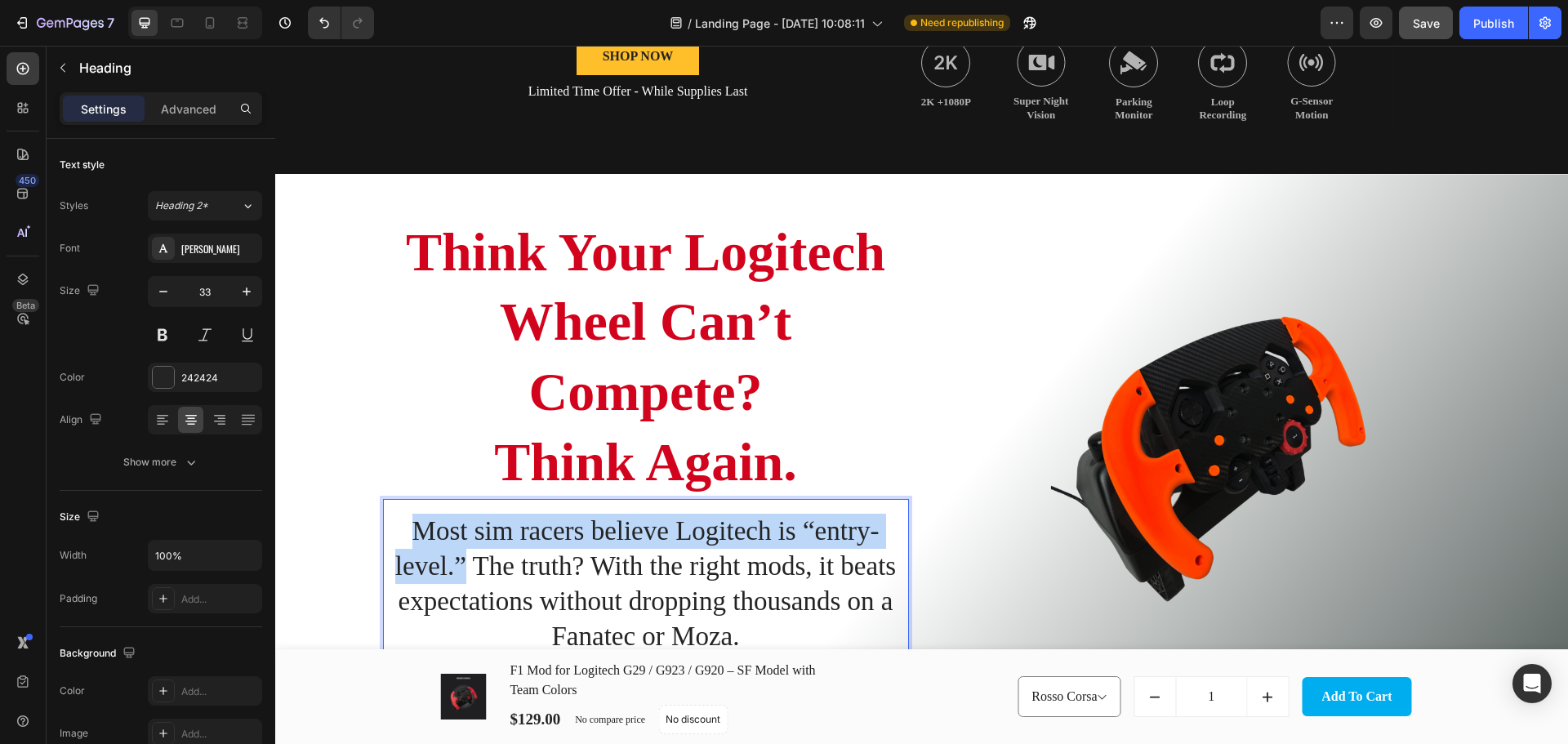
drag, startPoint x: 406, startPoint y: 530, endPoint x: 456, endPoint y: 577, distance: 68.6
click at [456, 577] on p "Most sim racers believe Logitech is “entry-level.” The truth? With the right mo…" at bounding box center [646, 583] width 523 height 141
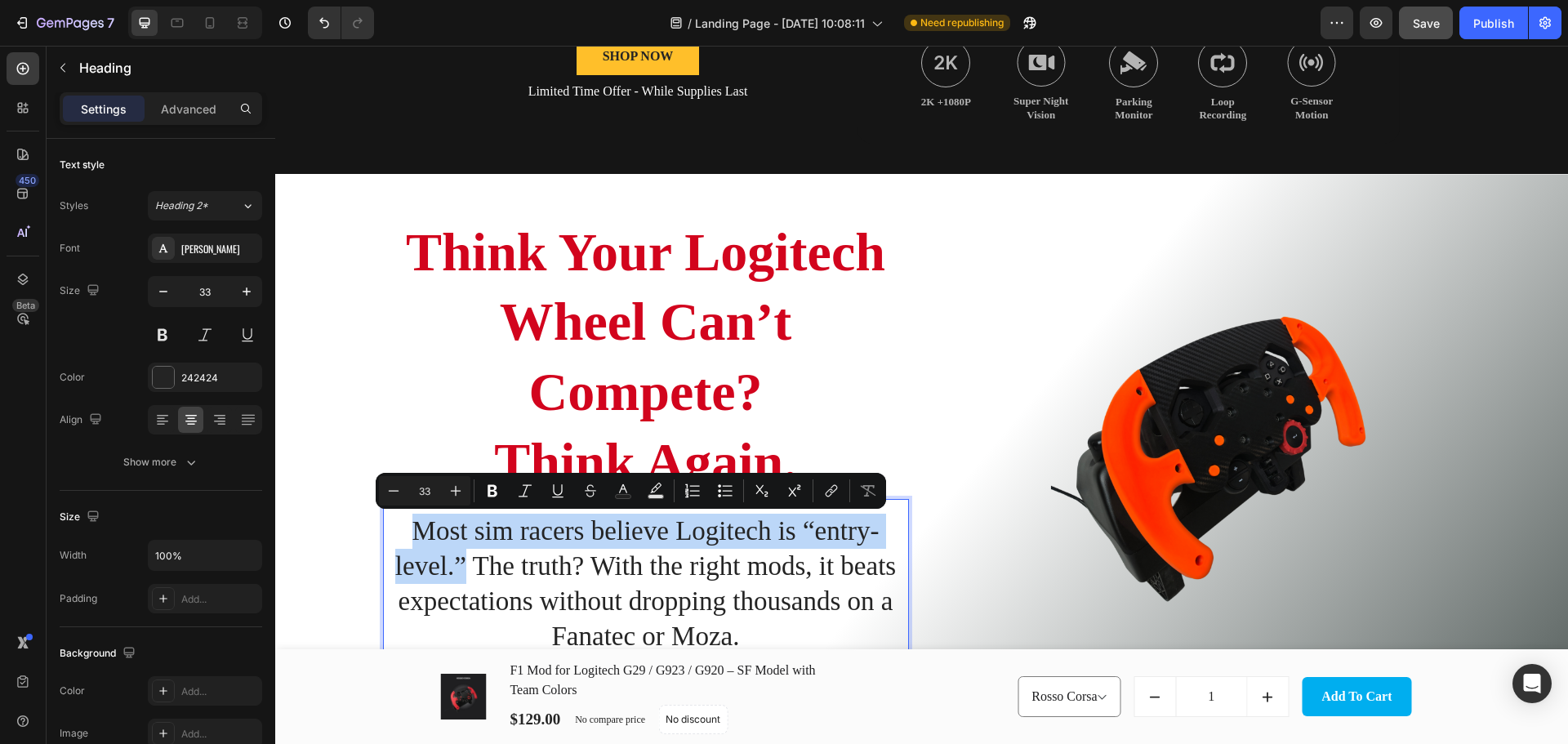
copy p "Most sim racers believe Logitech is “entry-level.”"
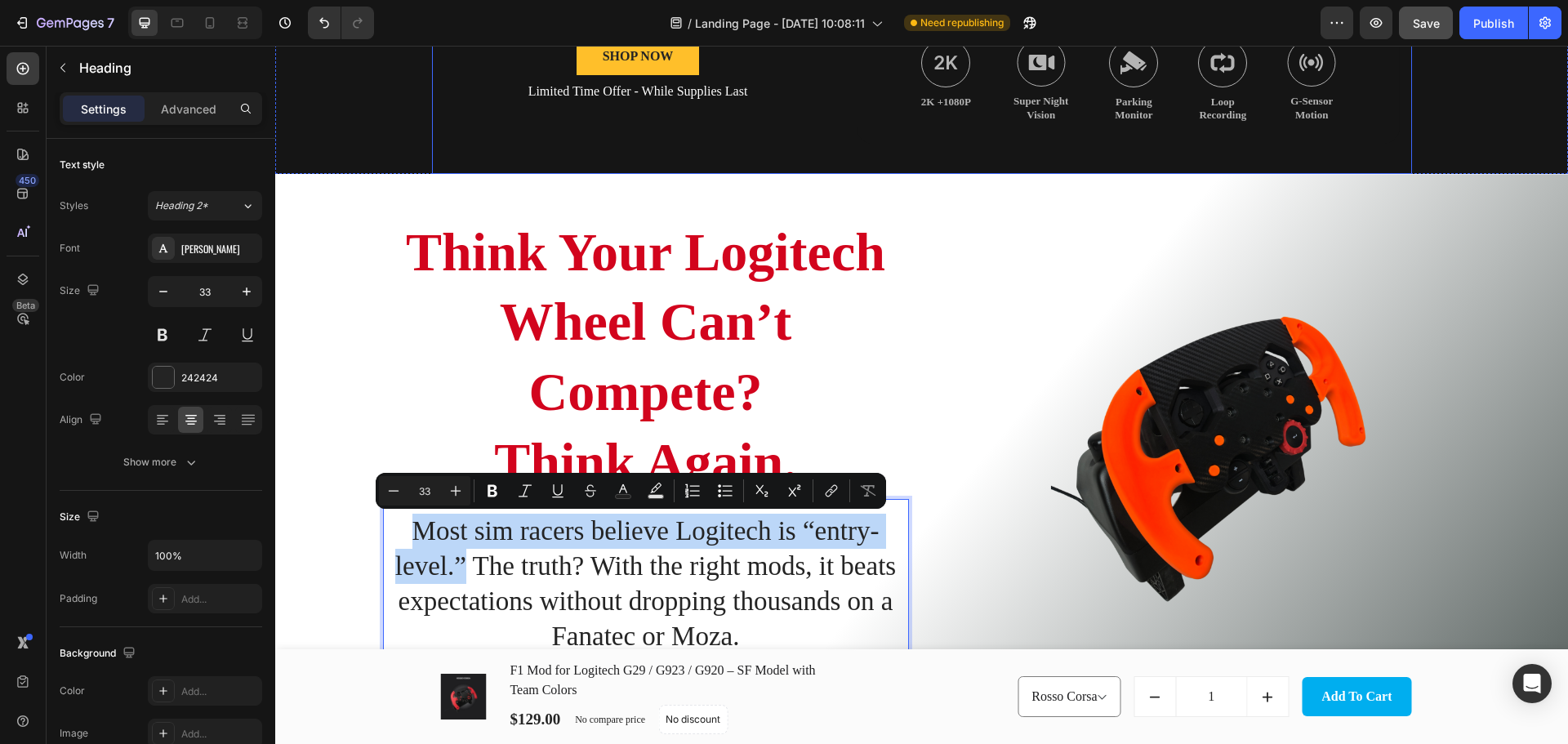
scroll to position [190, 0]
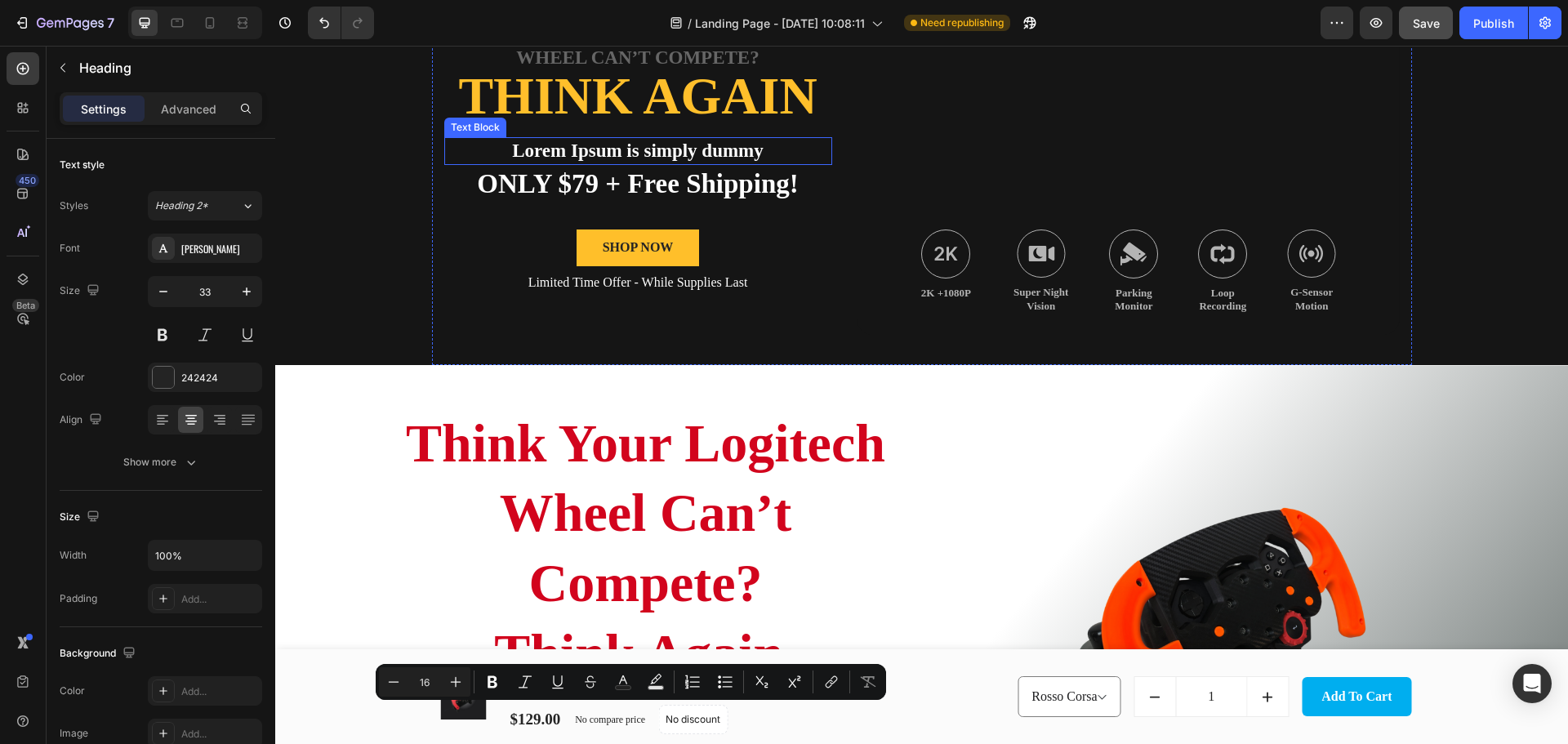
click at [636, 146] on p "Lorem Ipsum is simply dummy" at bounding box center [638, 151] width 385 height 24
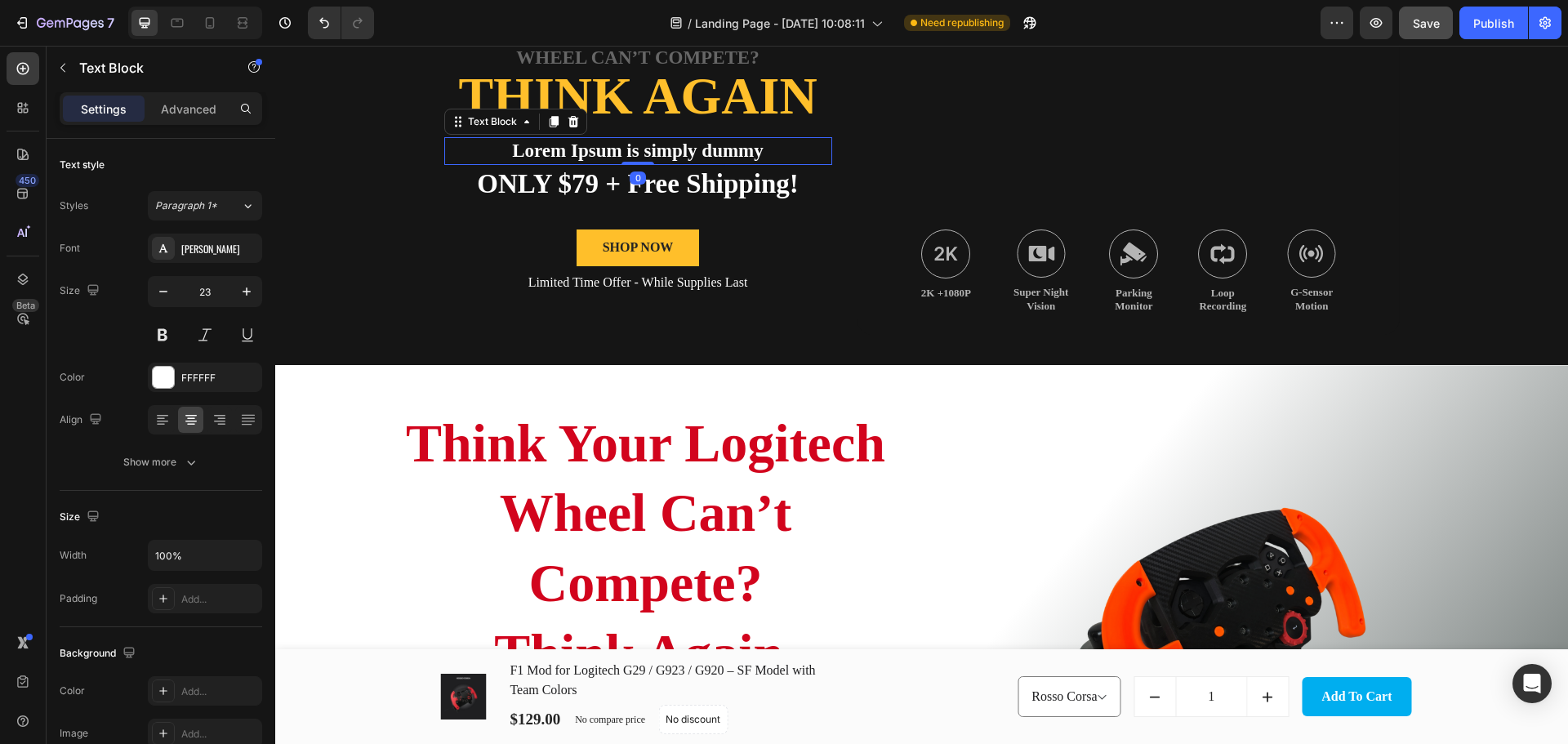
click at [636, 146] on p "Lorem Ipsum is simply dummy" at bounding box center [638, 151] width 385 height 24
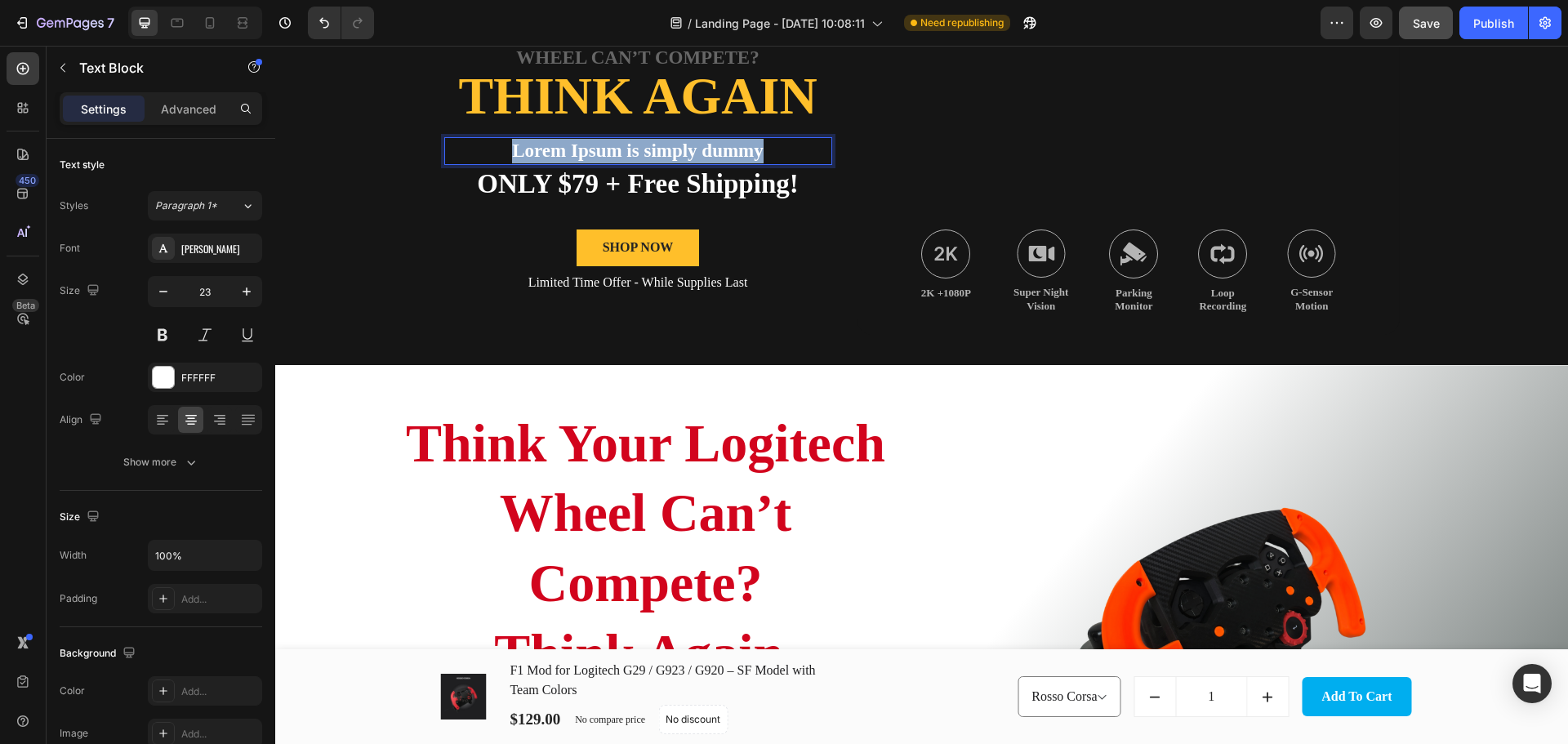
click at [636, 146] on p "Lorem Ipsum is simply dummy" at bounding box center [638, 151] width 385 height 24
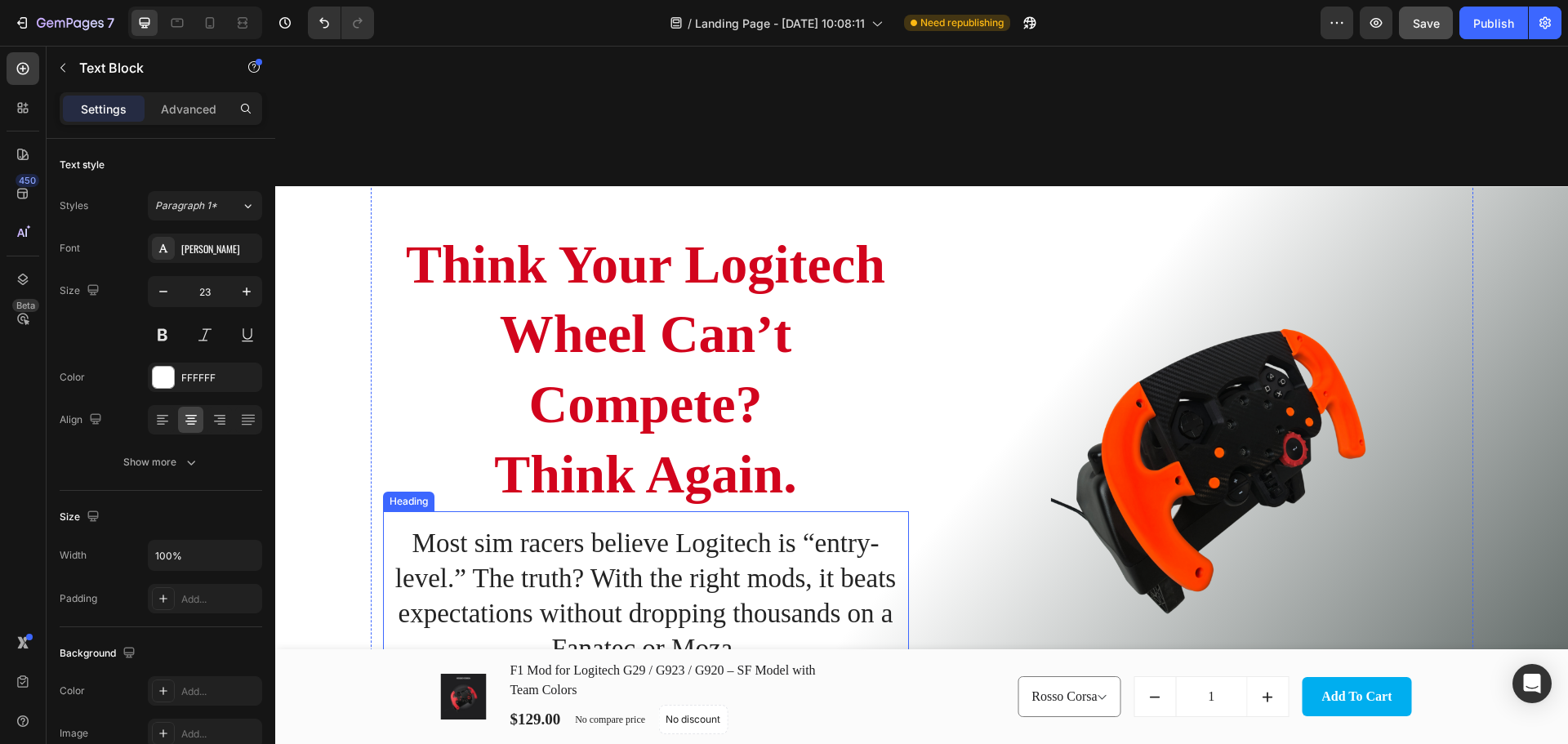
scroll to position [559, 0]
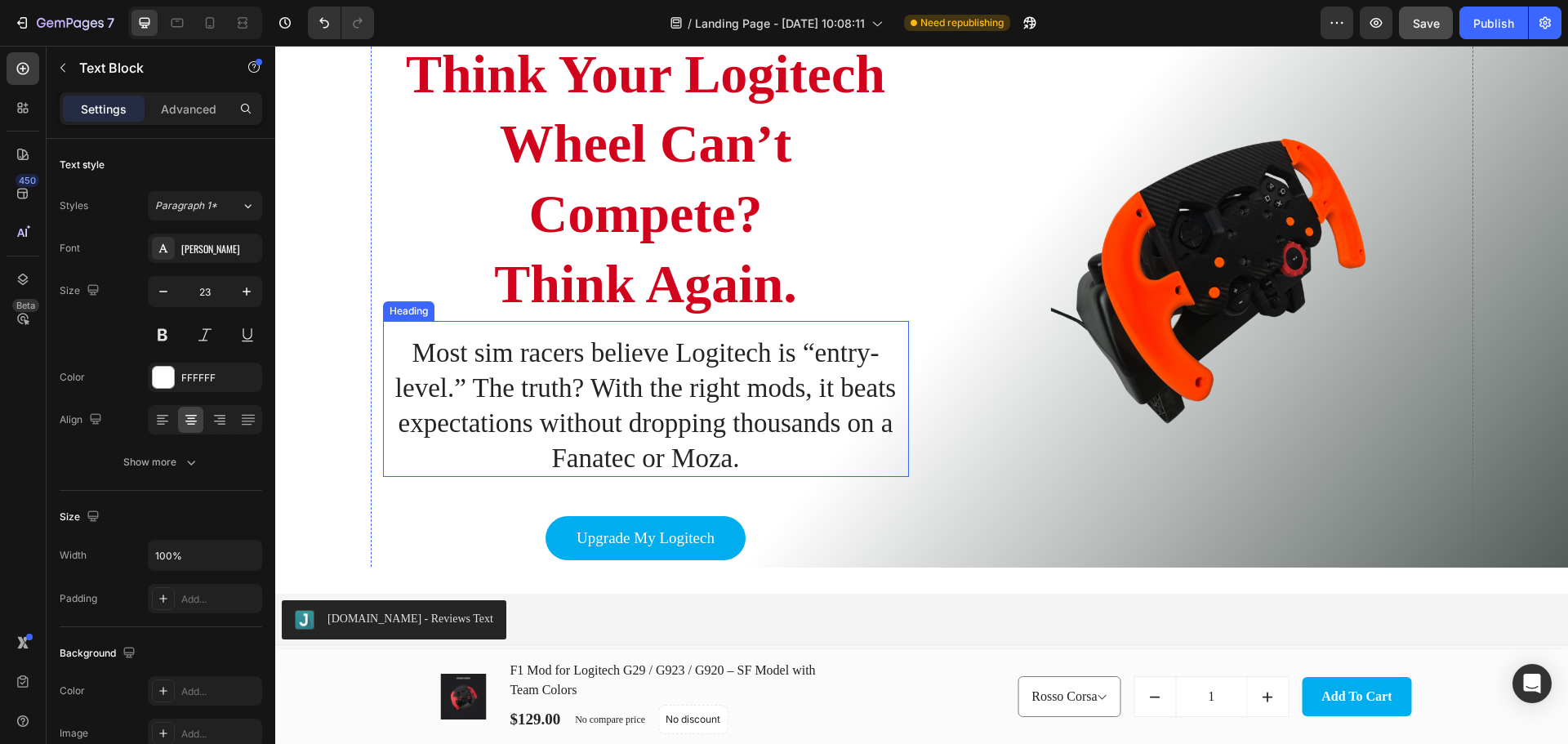
drag, startPoint x: 471, startPoint y: 388, endPoint x: 518, endPoint y: 382, distance: 47.4
click at [471, 388] on p "Most sim racers believe Logitech is “entry-level.” The truth? With the right mo…" at bounding box center [646, 406] width 523 height 141
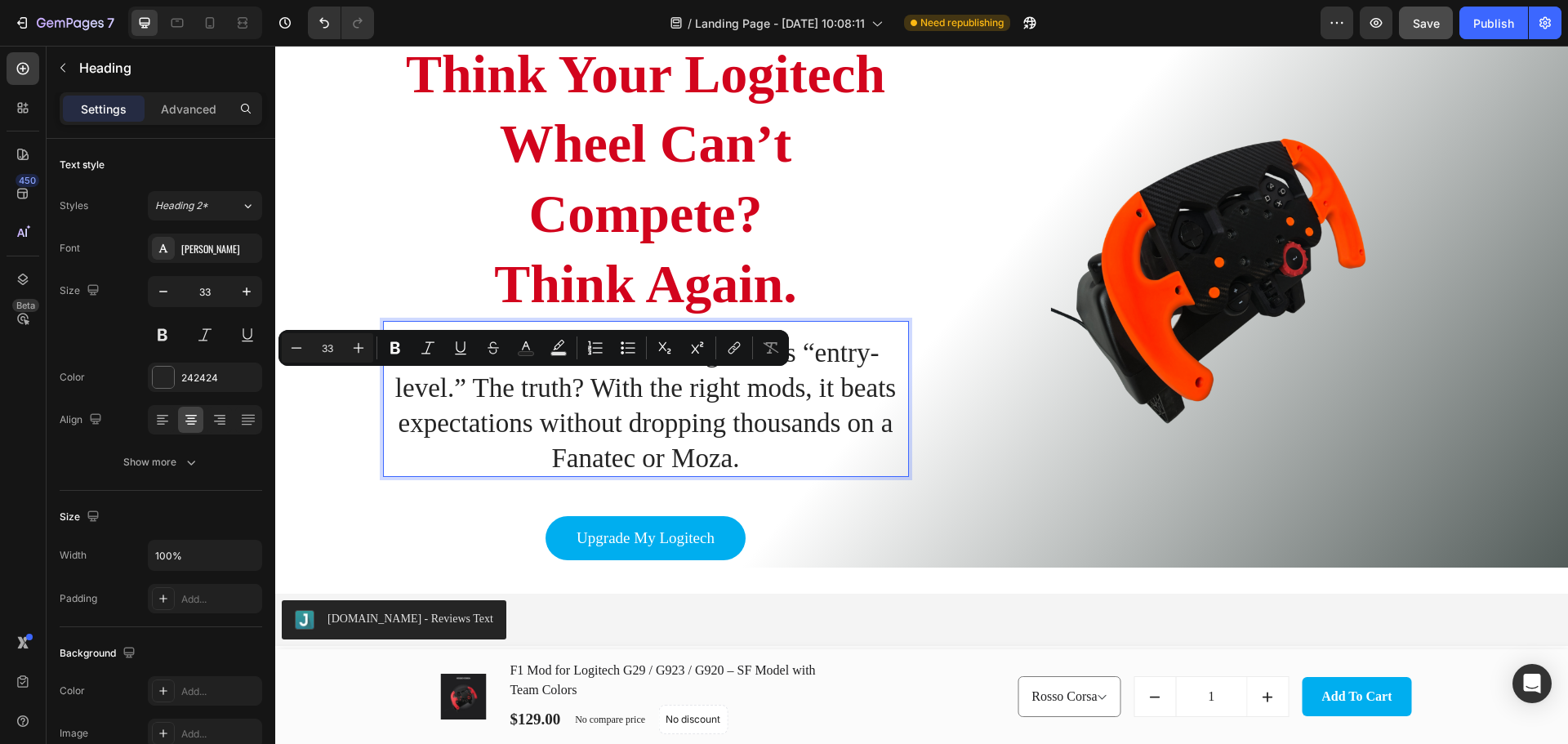
drag, startPoint x: 475, startPoint y: 381, endPoint x: 480, endPoint y: 392, distance: 12.1
click at [476, 382] on p "Most sim racers believe Logitech is “entry-level.” The truth? With the right mo…" at bounding box center [646, 406] width 523 height 141
click at [468, 387] on p "Most sim racers believe Logitech is “entry-level.” The truth? With the right mo…" at bounding box center [646, 406] width 523 height 141
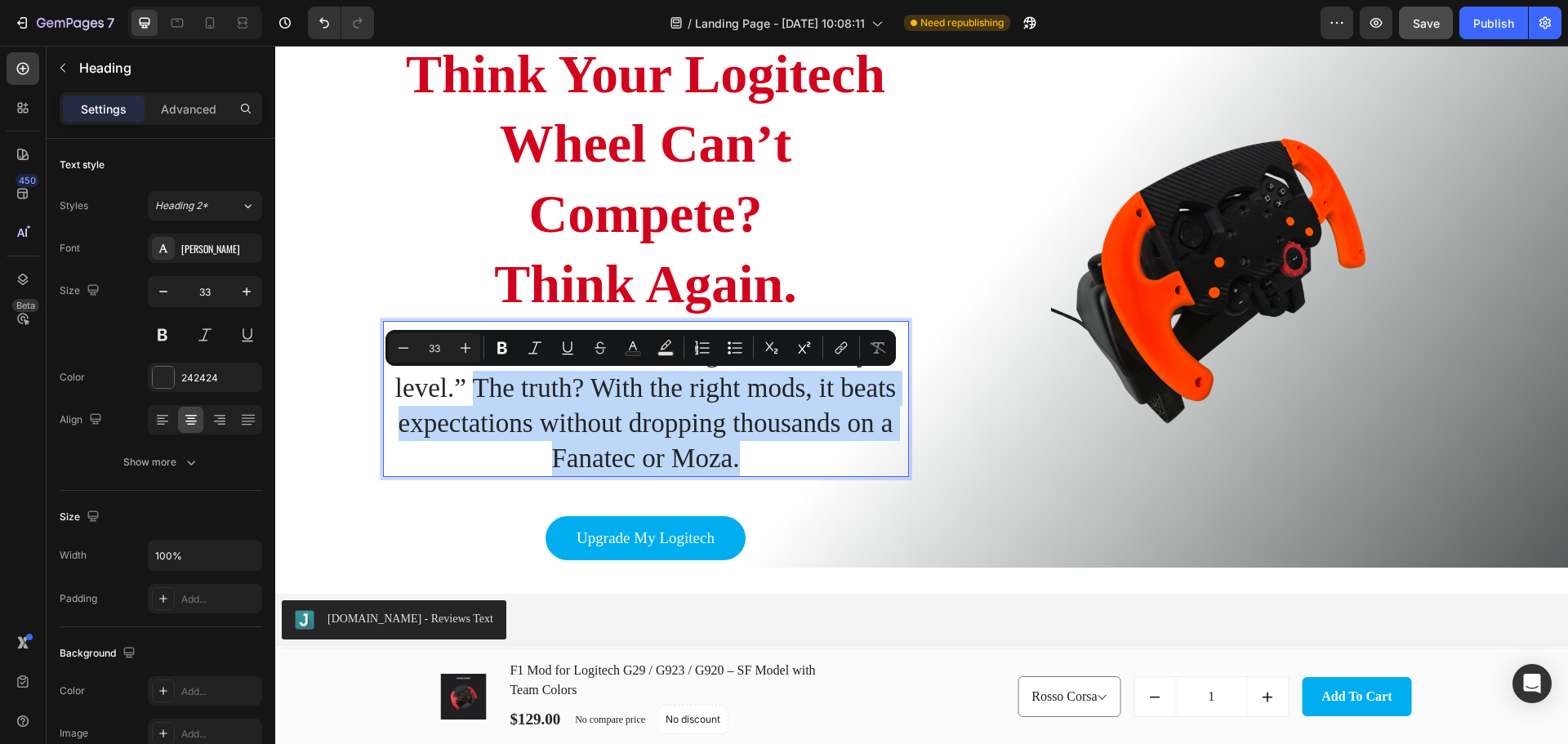
drag, startPoint x: 467, startPoint y: 385, endPoint x: 750, endPoint y: 471, distance: 295.8
click at [750, 471] on p "Most sim racers believe Logitech is “entry-level.” The truth? With the right mo…" at bounding box center [646, 406] width 523 height 141
copy p "The truth? With the right mods, it beats expectations without dropping thousand…"
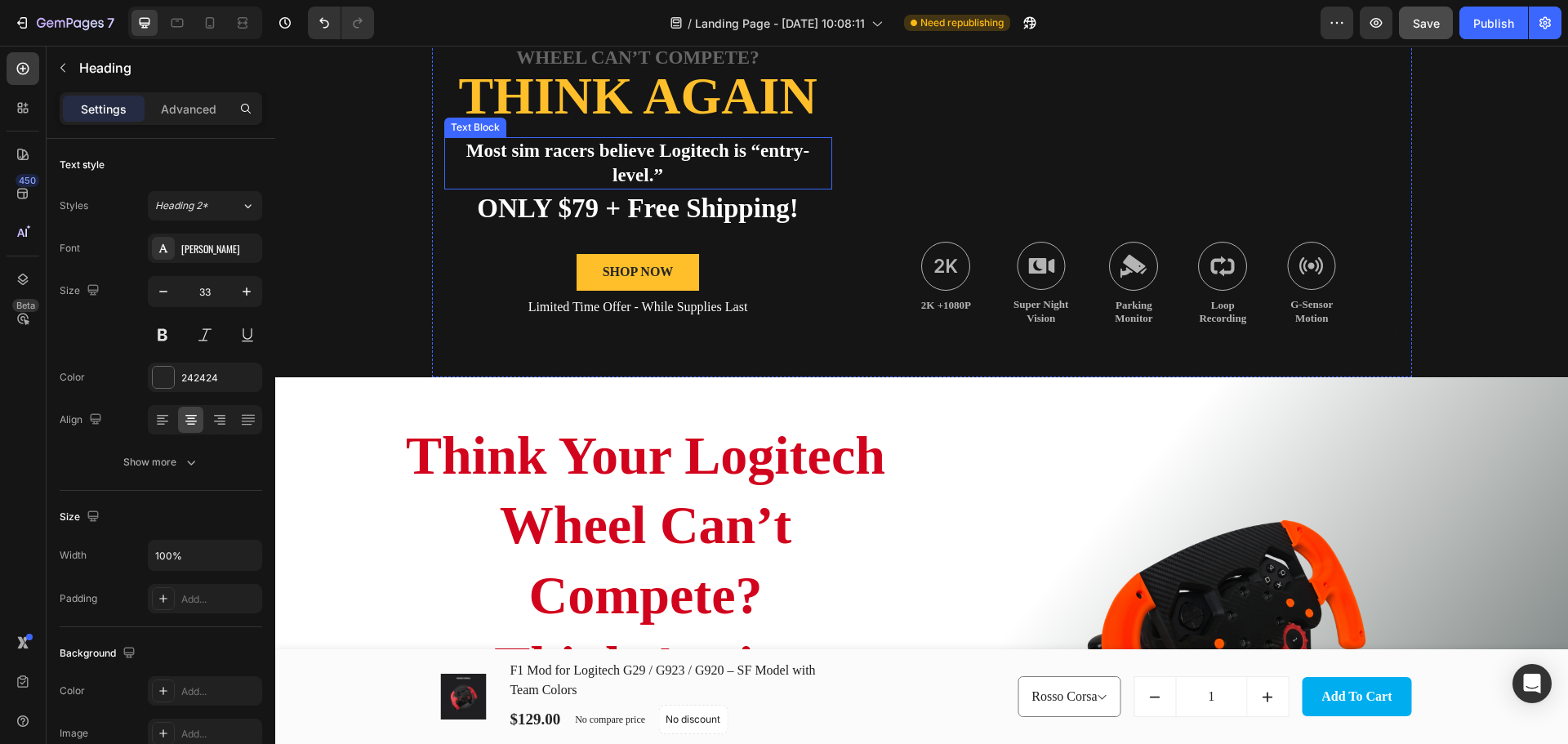
scroll to position [0, 0]
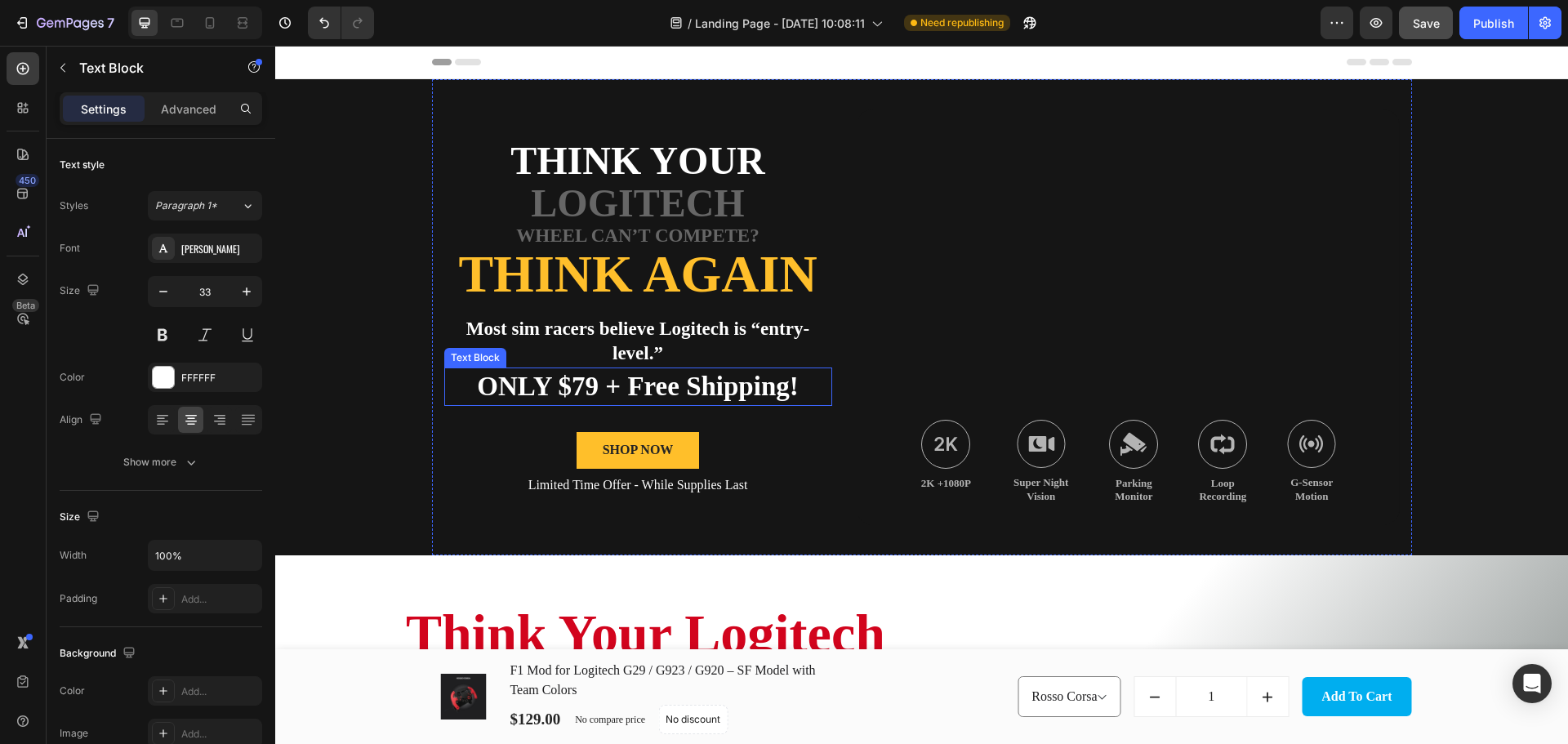
click at [652, 382] on p "ONLY $79 + Free Shipping!" at bounding box center [638, 386] width 385 height 35
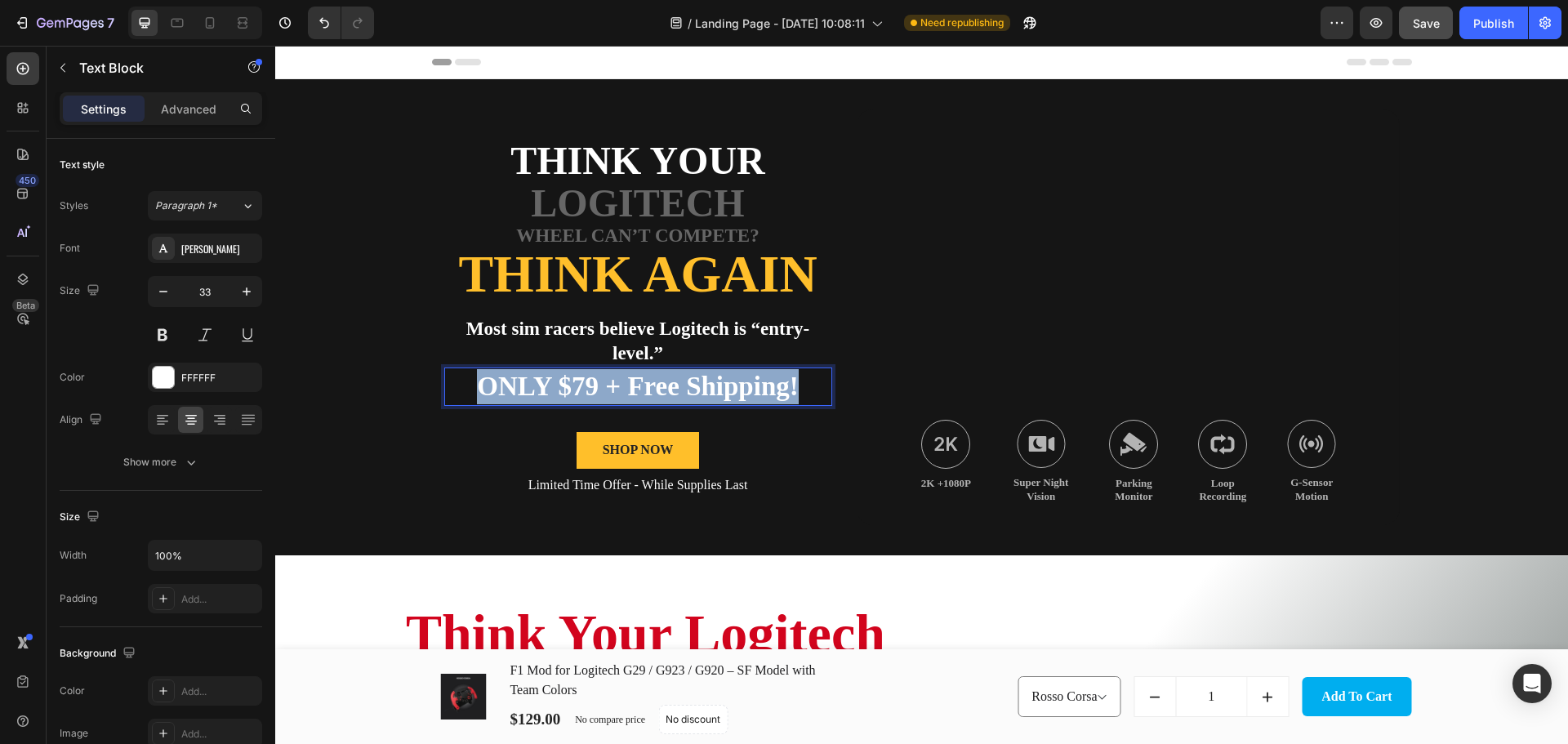
click at [652, 382] on p "ONLY $79 + Free Shipping!" at bounding box center [638, 386] width 385 height 35
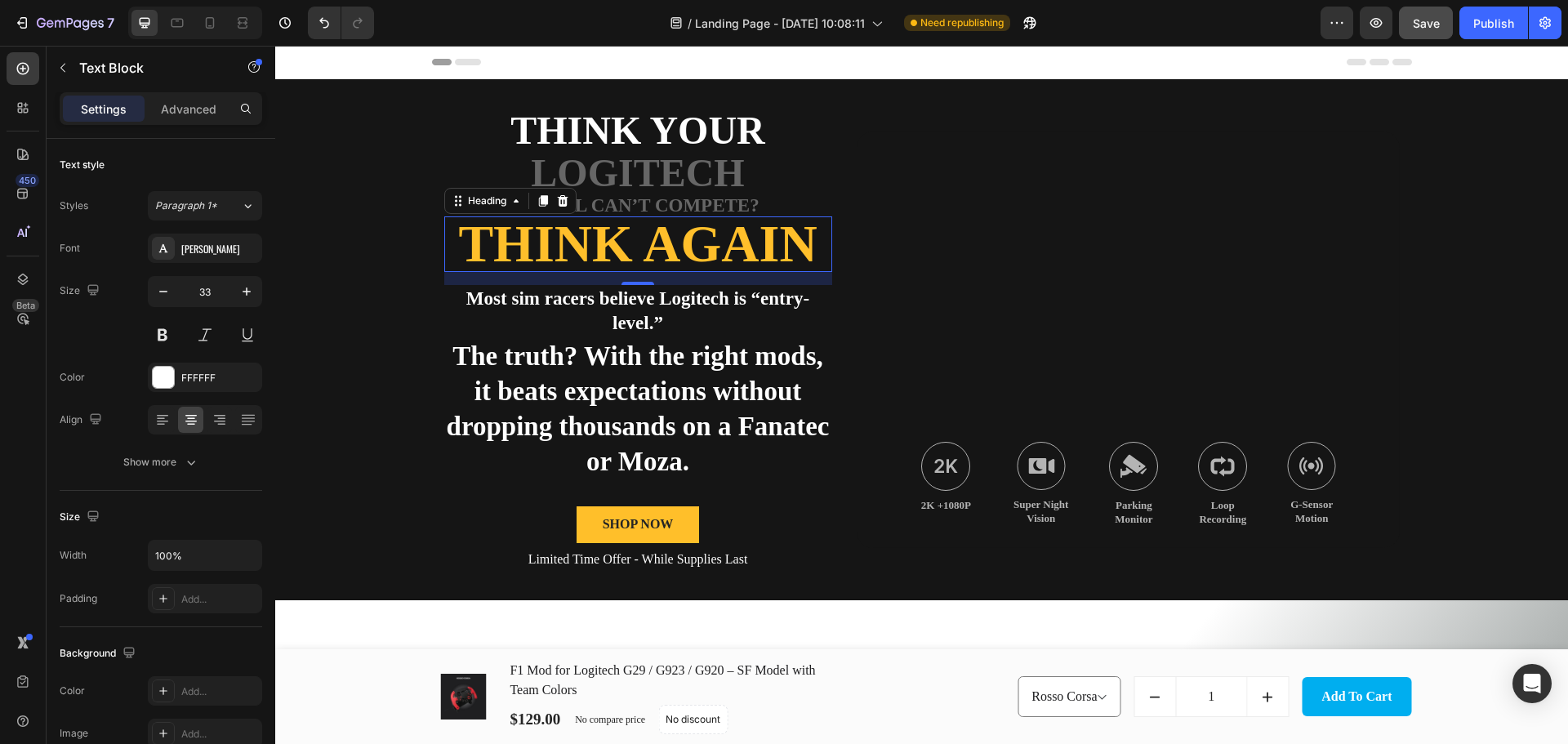
click at [806, 247] on h2 "Think Again" at bounding box center [638, 244] width 388 height 56
click at [167, 379] on div at bounding box center [162, 377] width 21 height 21
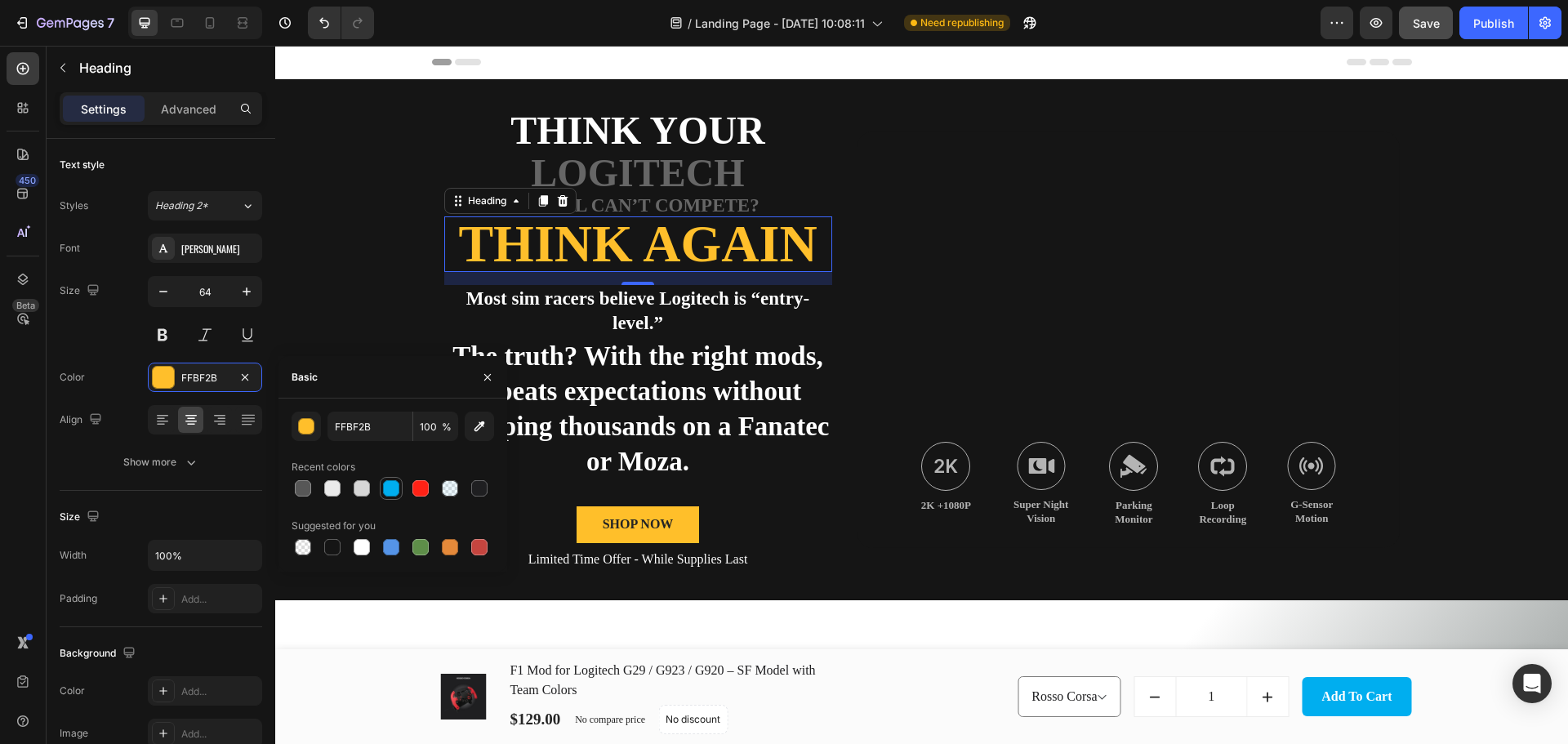
click at [394, 494] on div at bounding box center [391, 487] width 16 height 16
type input "00AEEF"
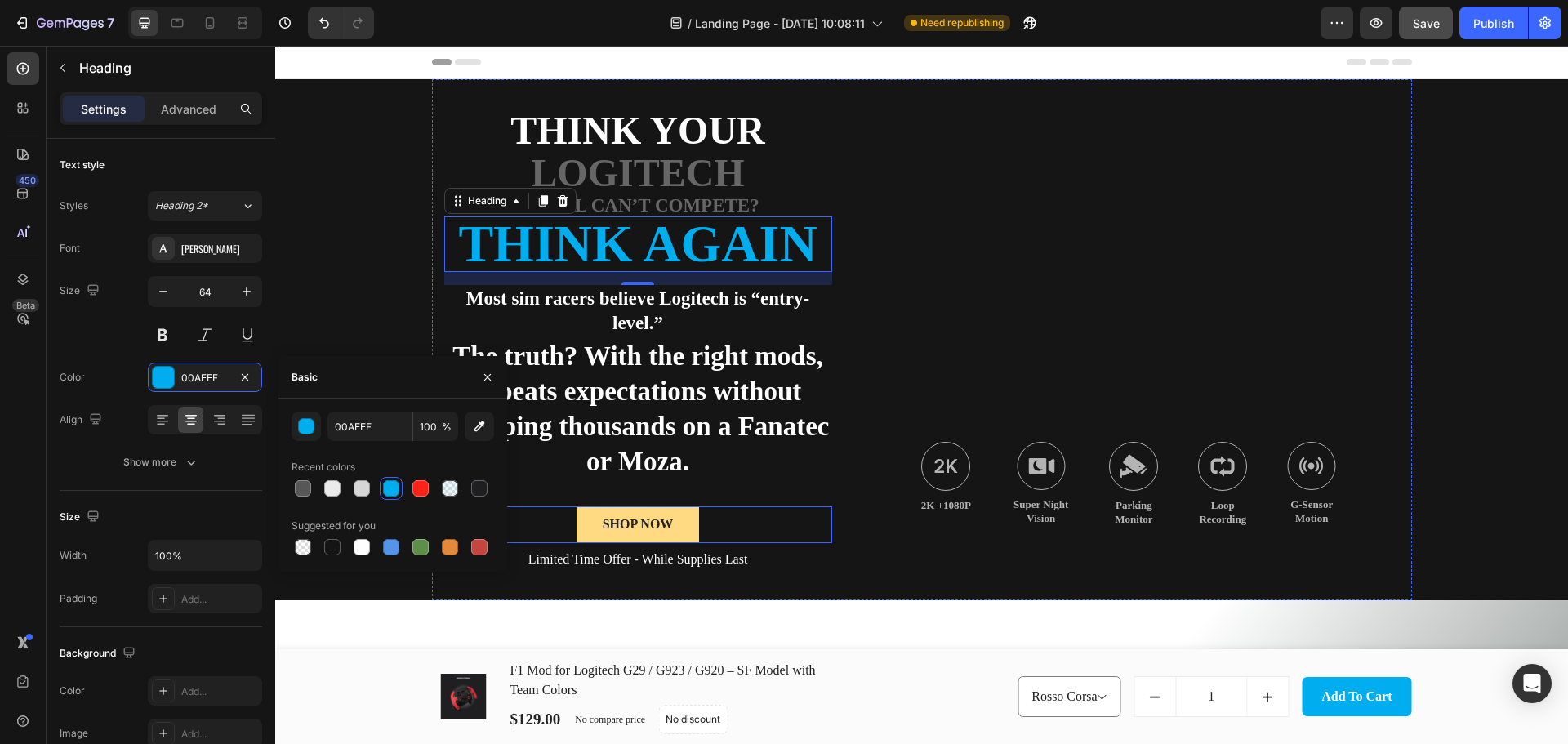
click at [683, 531] on button "SHOP NOW" at bounding box center [638, 524] width 123 height 37
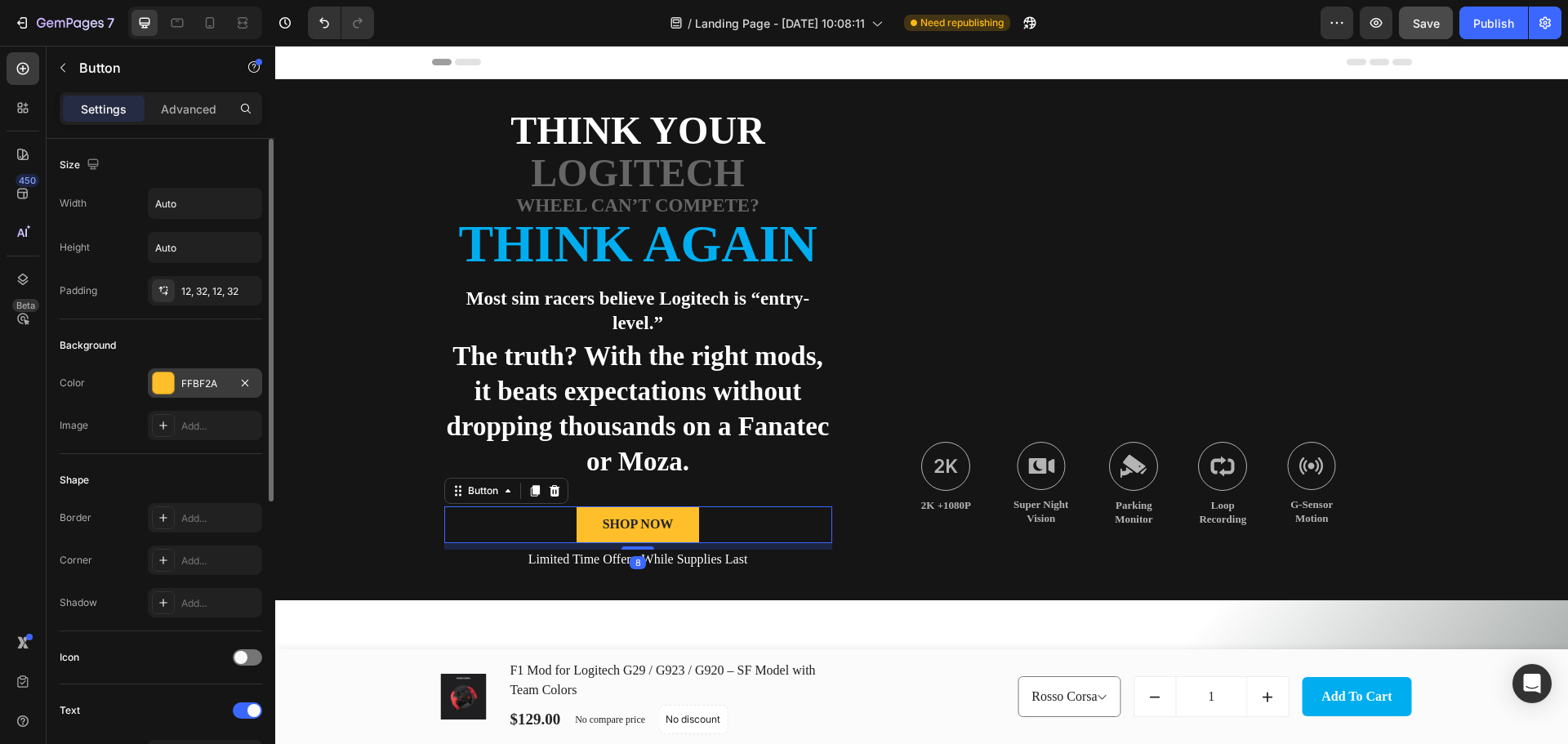
click at [158, 385] on div at bounding box center [162, 382] width 21 height 21
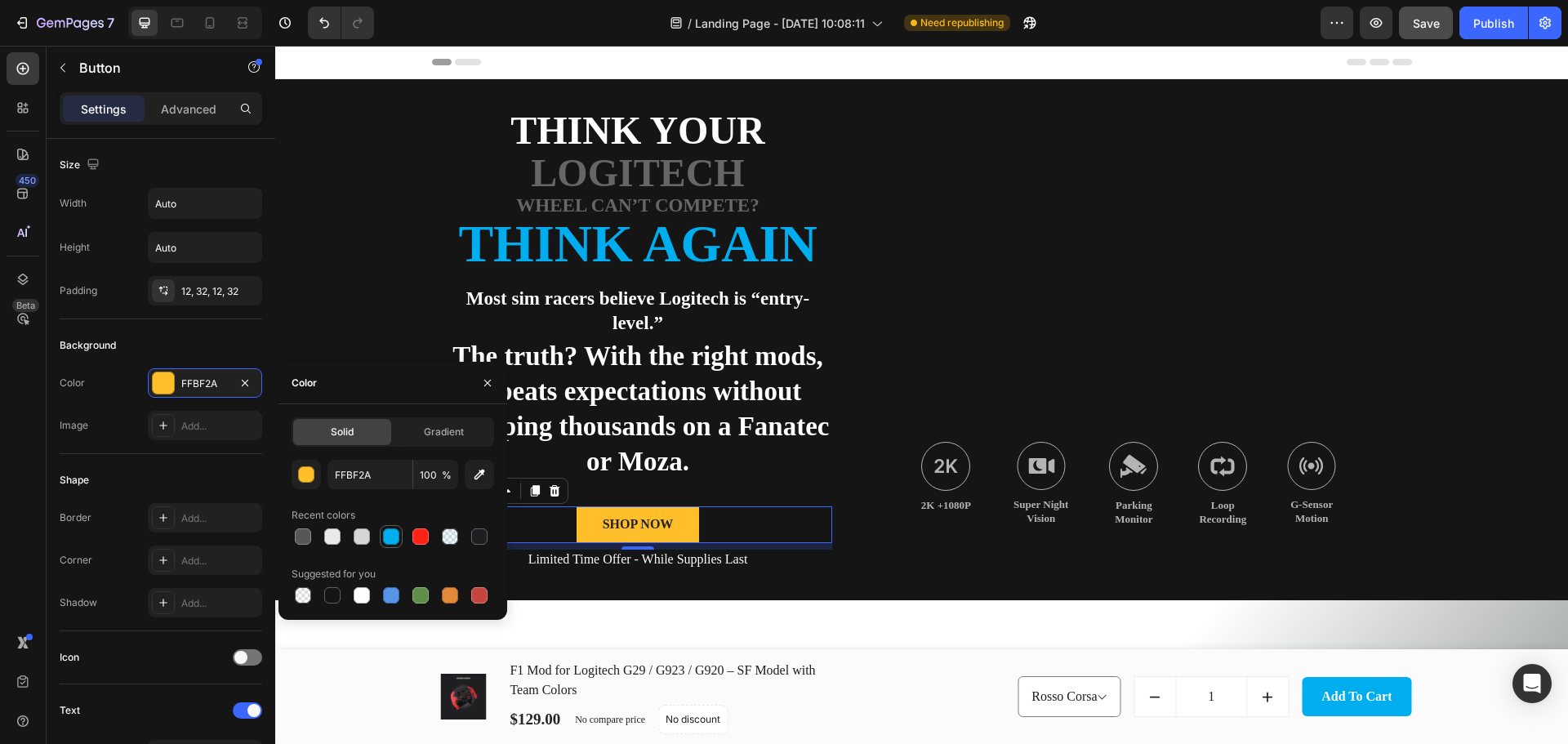
click at [391, 544] on div at bounding box center [391, 536] width 16 height 16
type input "00AEEF"
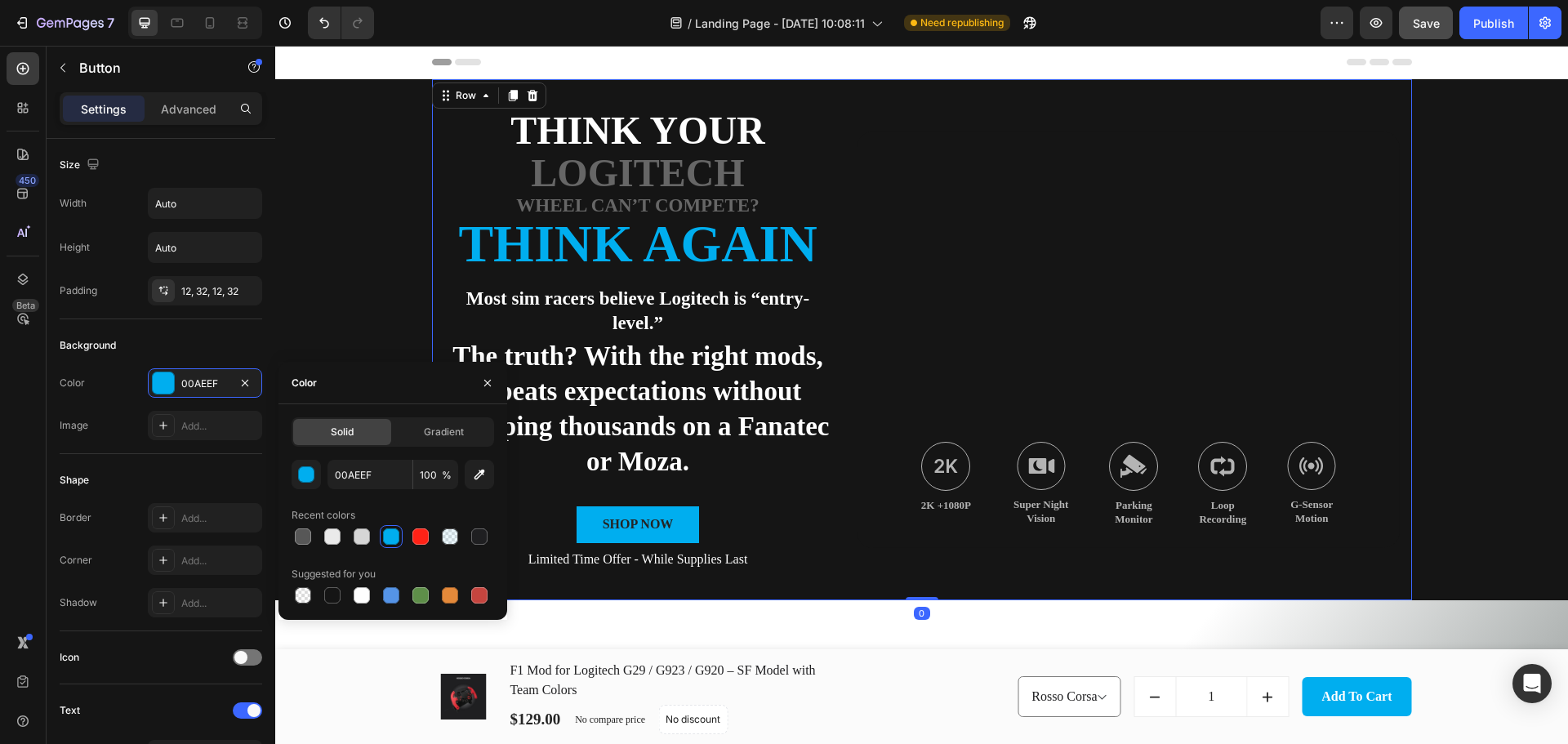
click at [832, 565] on div "Think Your Text Block Logitech Text Block Wheel Can’t Compete? Text Block Think…" at bounding box center [922, 339] width 980 height 521
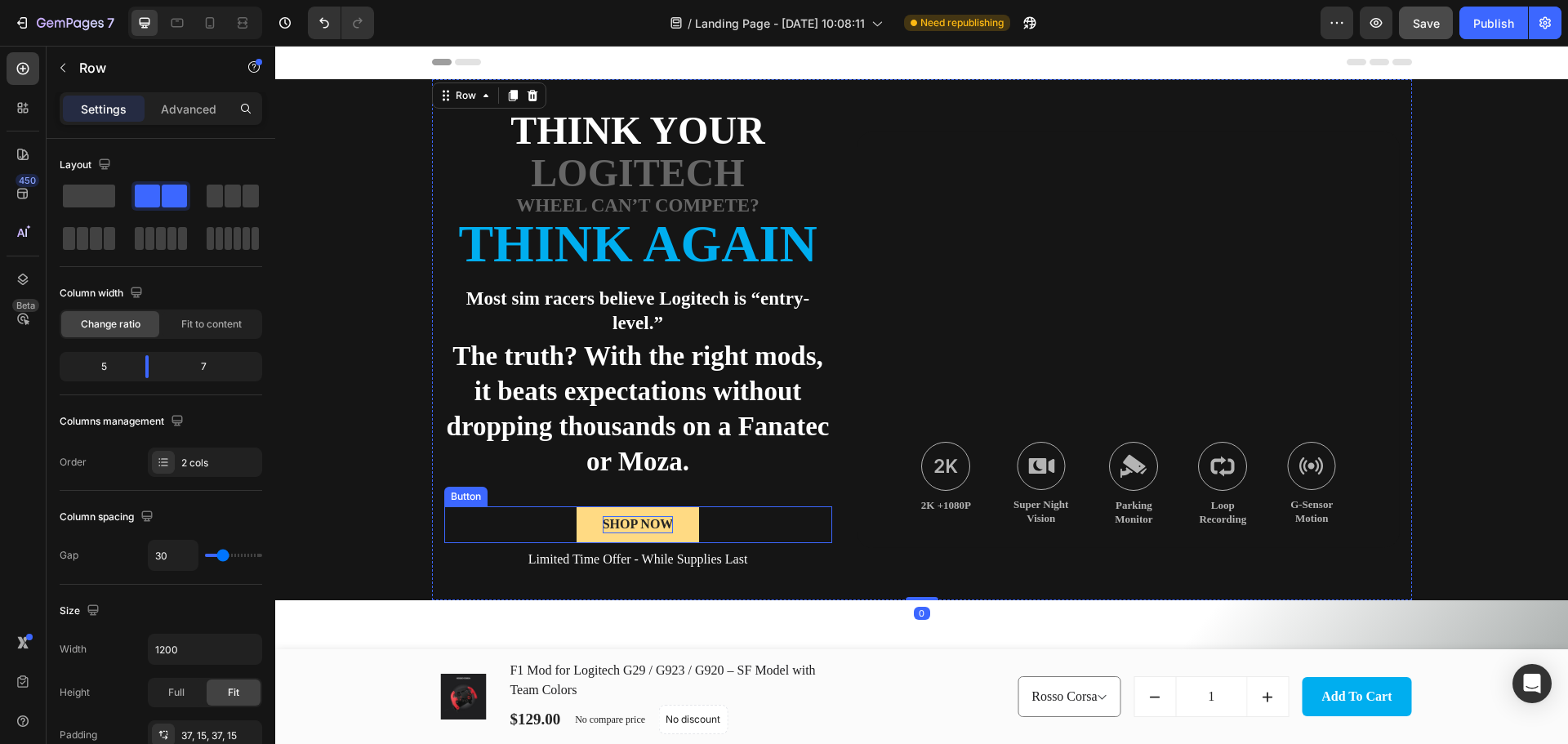
click at [631, 525] on div "SHOP NOW" at bounding box center [638, 524] width 71 height 17
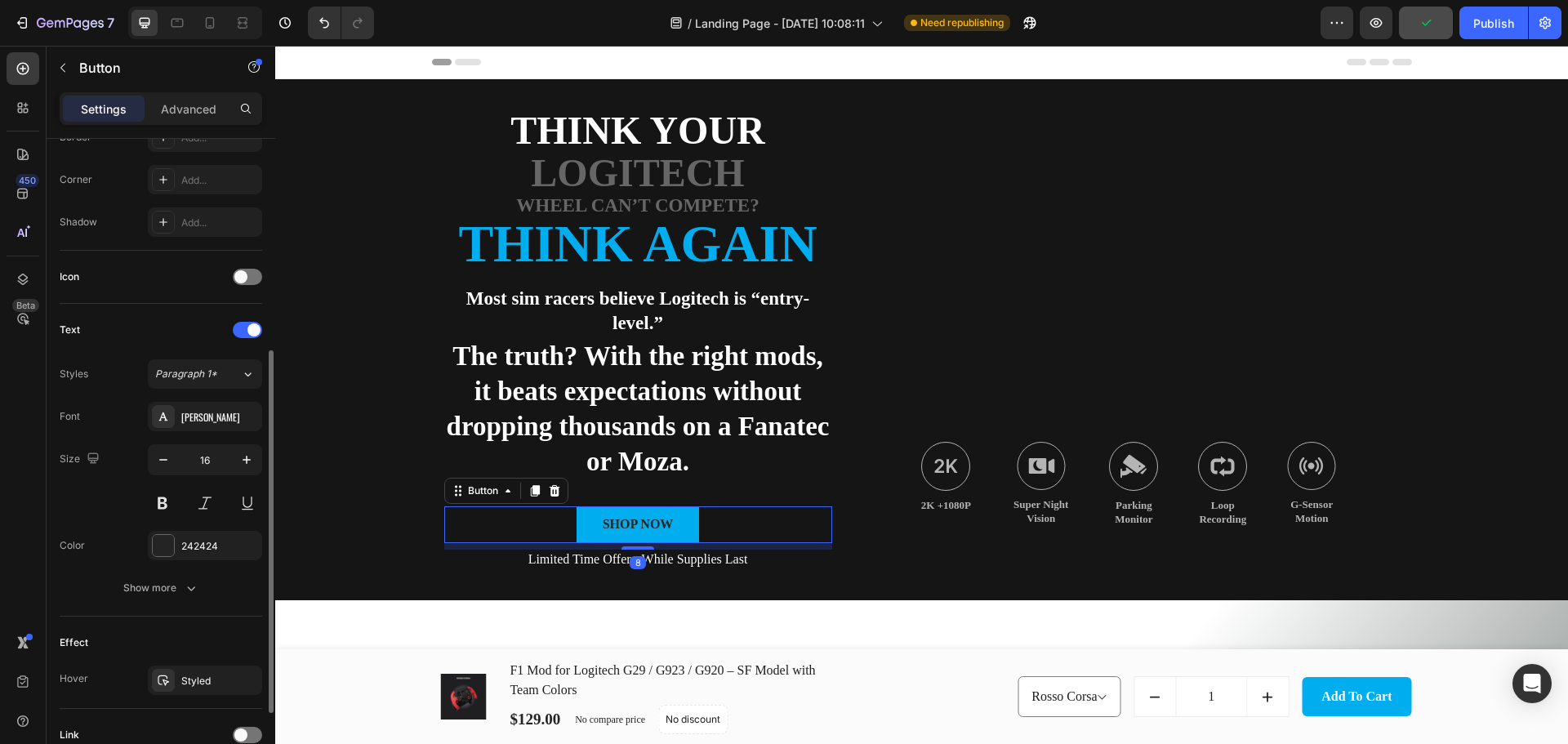
scroll to position [519, 0]
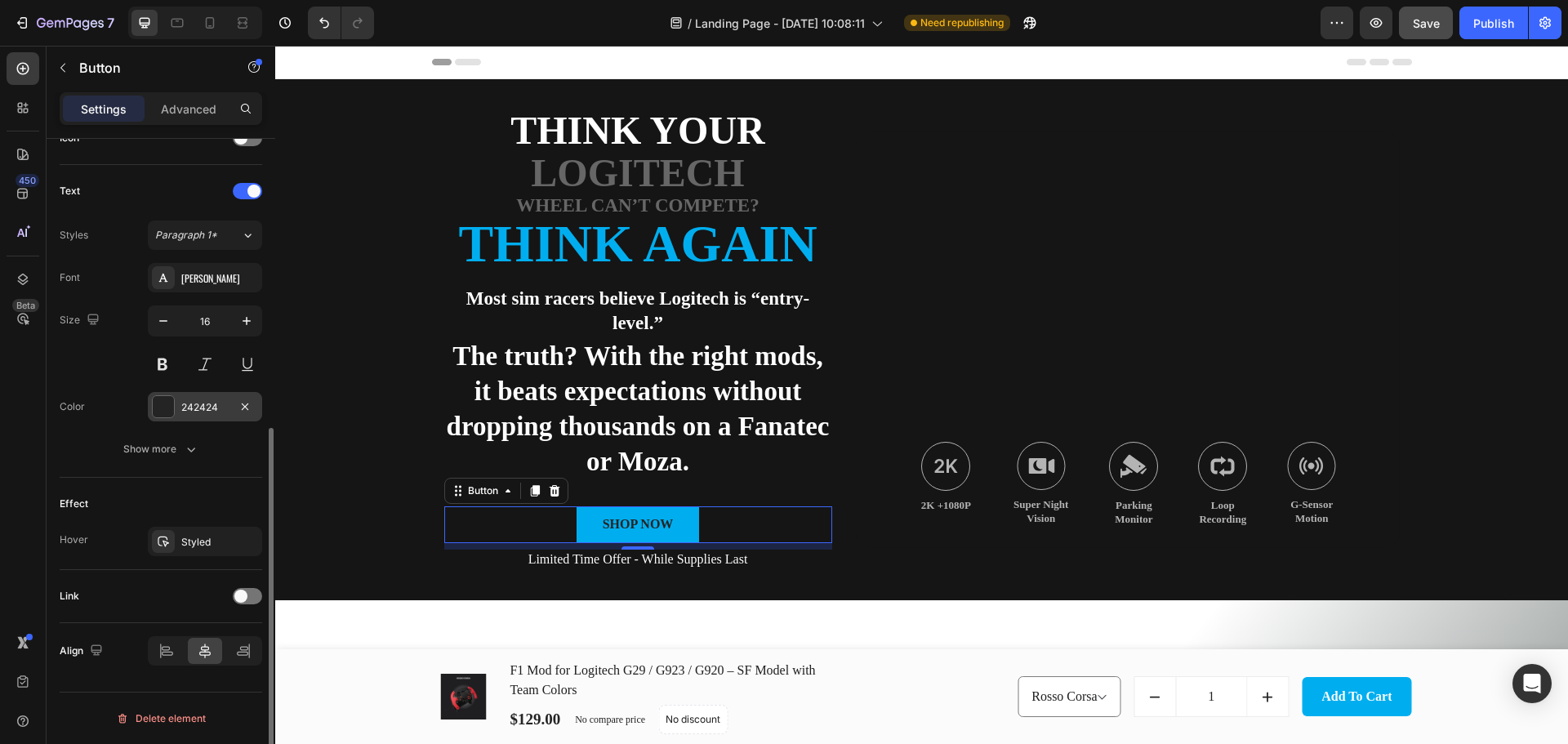
click at [167, 398] on div at bounding box center [162, 406] width 21 height 21
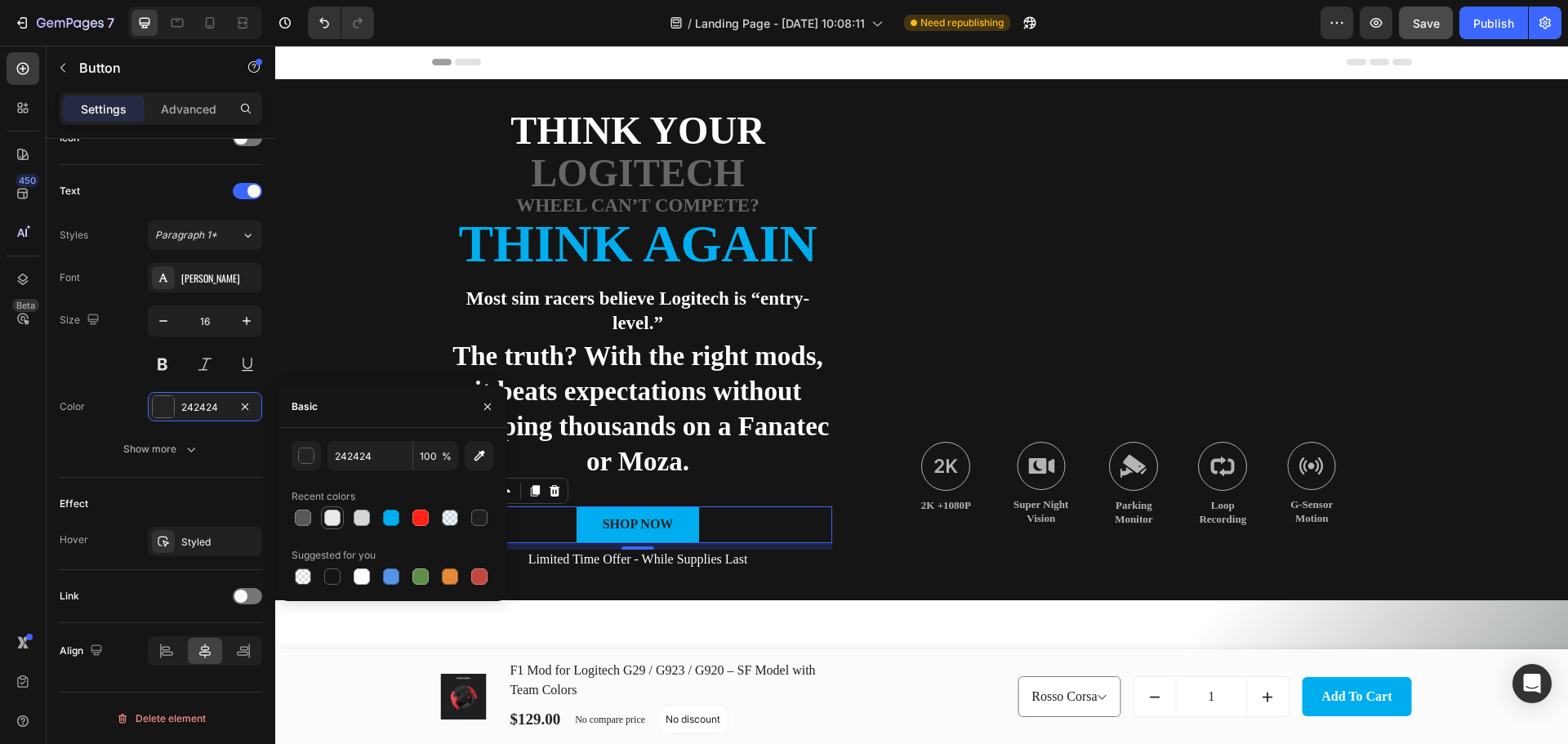
click at [334, 514] on div at bounding box center [332, 517] width 16 height 16
type input "EAEAEA"
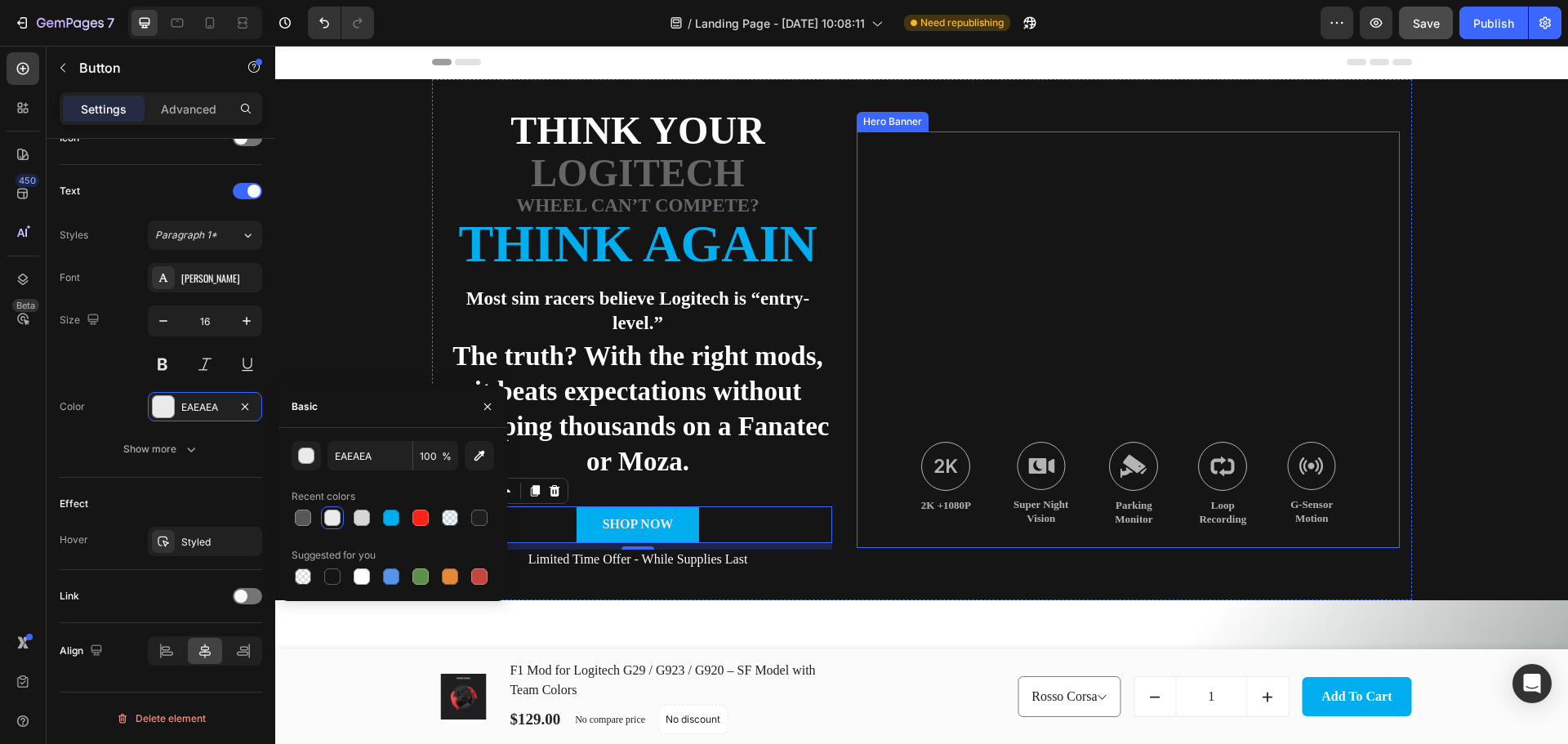
click at [1014, 347] on div "Background Image" at bounding box center [1128, 339] width 543 height 416
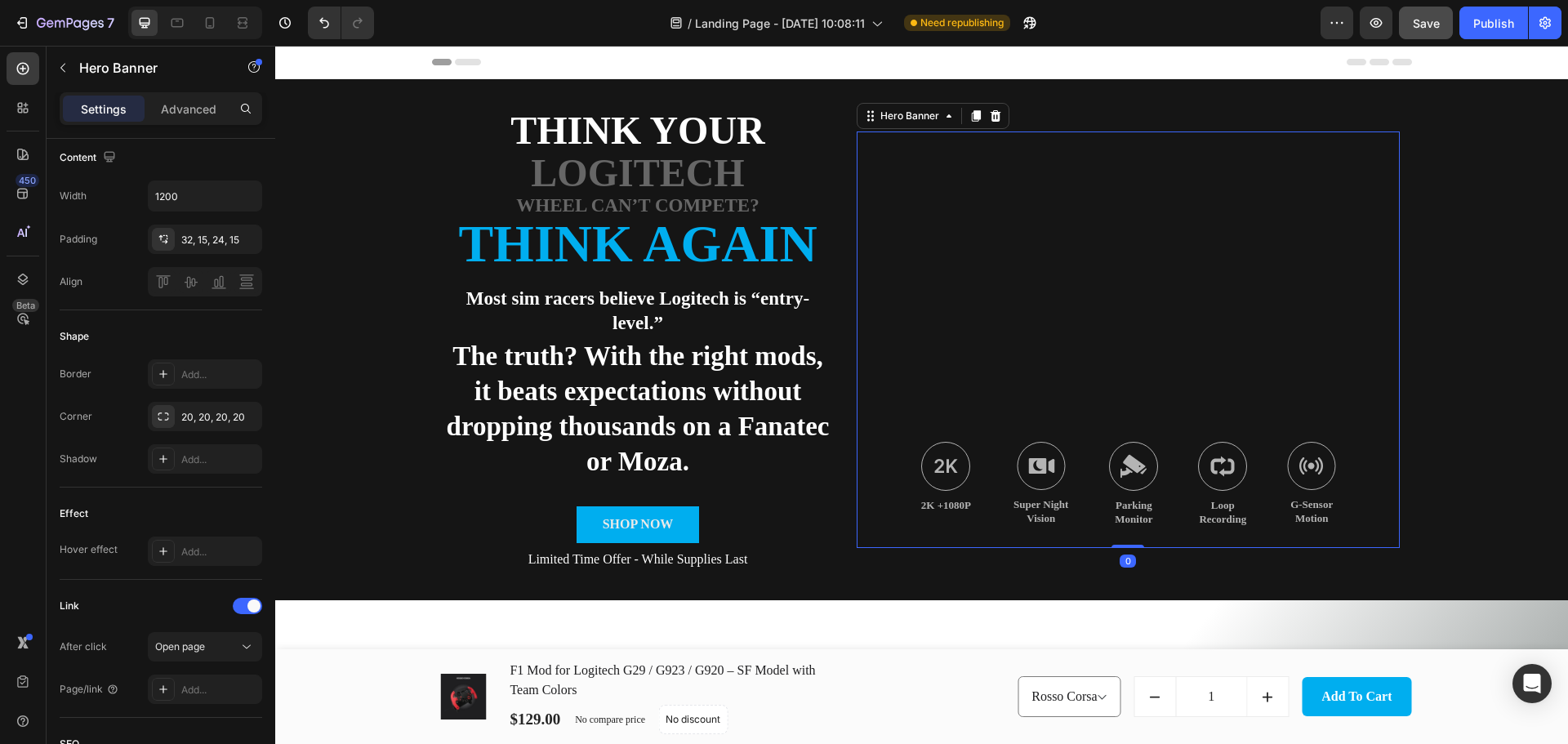
scroll to position [0, 0]
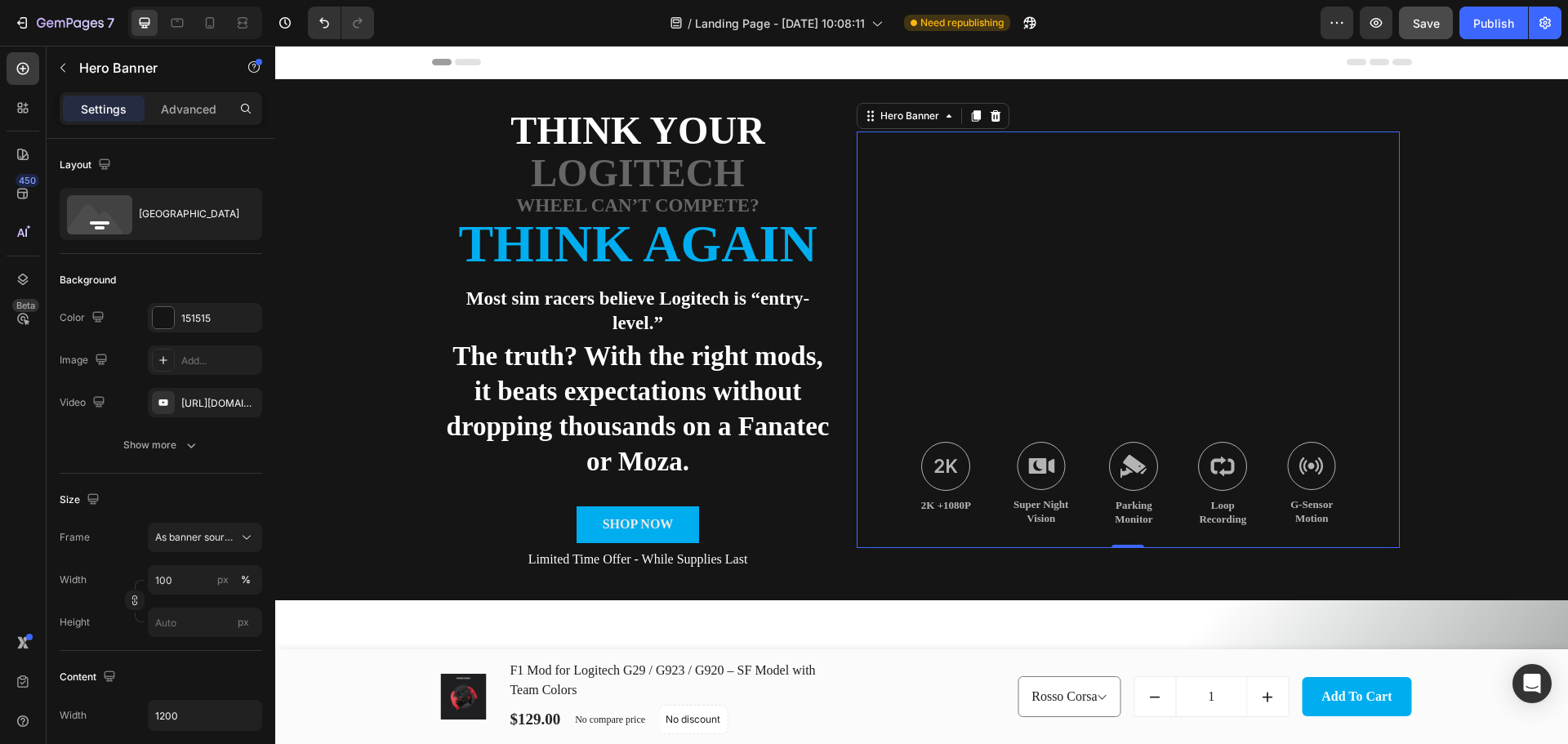
click at [1019, 247] on div "Background Image" at bounding box center [1128, 339] width 543 height 416
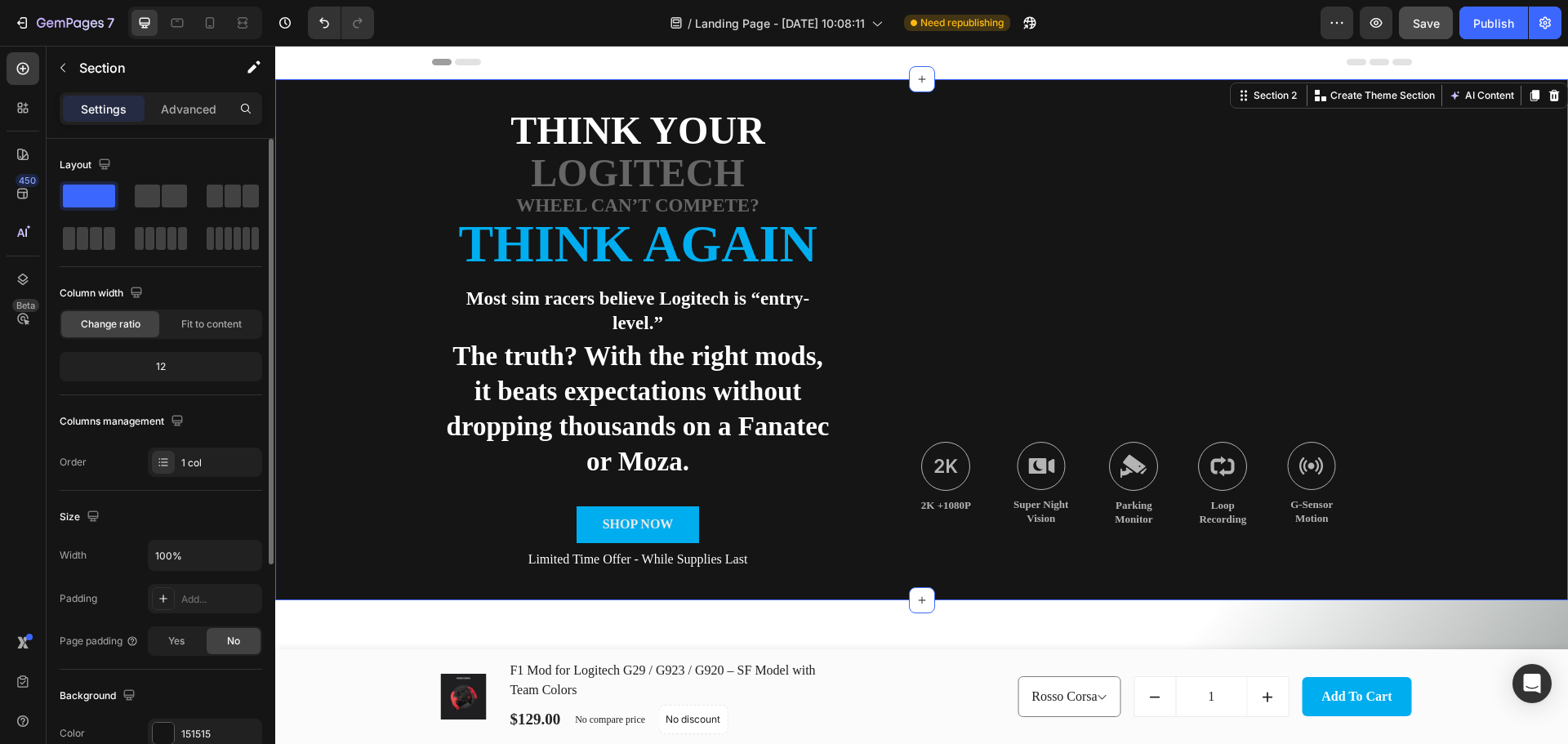
click at [1434, 198] on div "Think Your Text Block Logitech Text Block Wheel Can’t Compete? Text Block Think…" at bounding box center [922, 339] width 1293 height 521
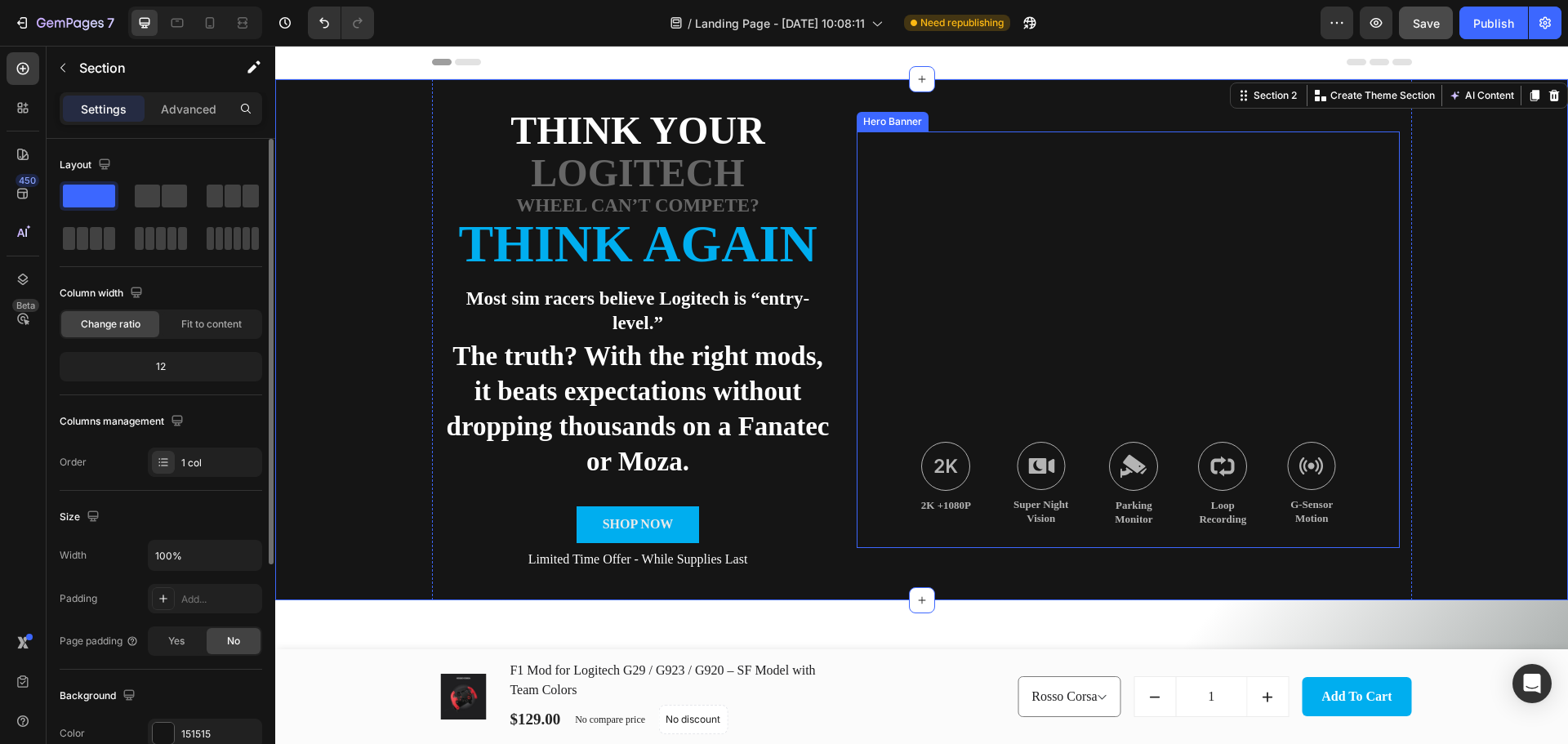
click at [1119, 369] on div "Background Image" at bounding box center [1128, 339] width 543 height 416
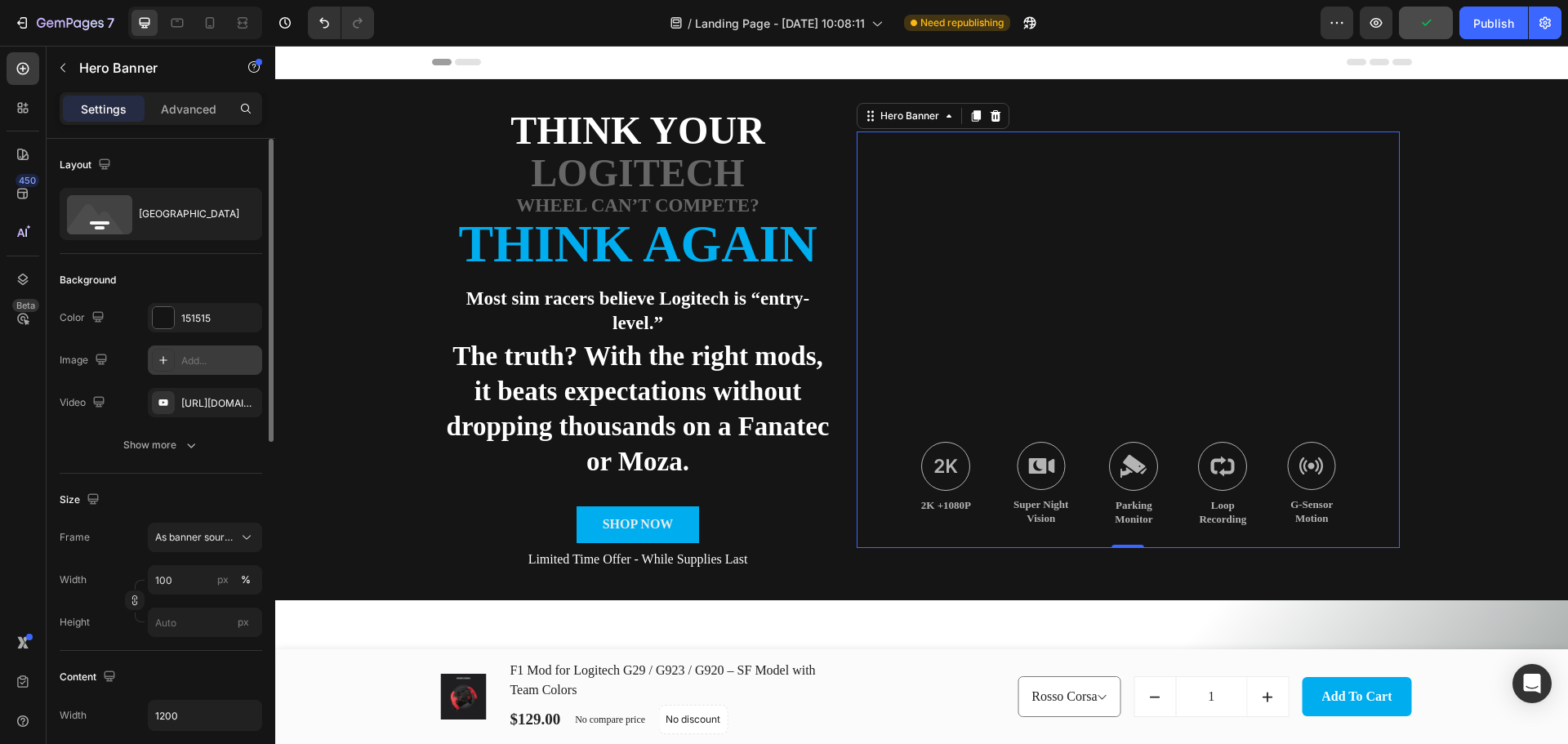
click at [169, 364] on icon at bounding box center [163, 360] width 13 height 13
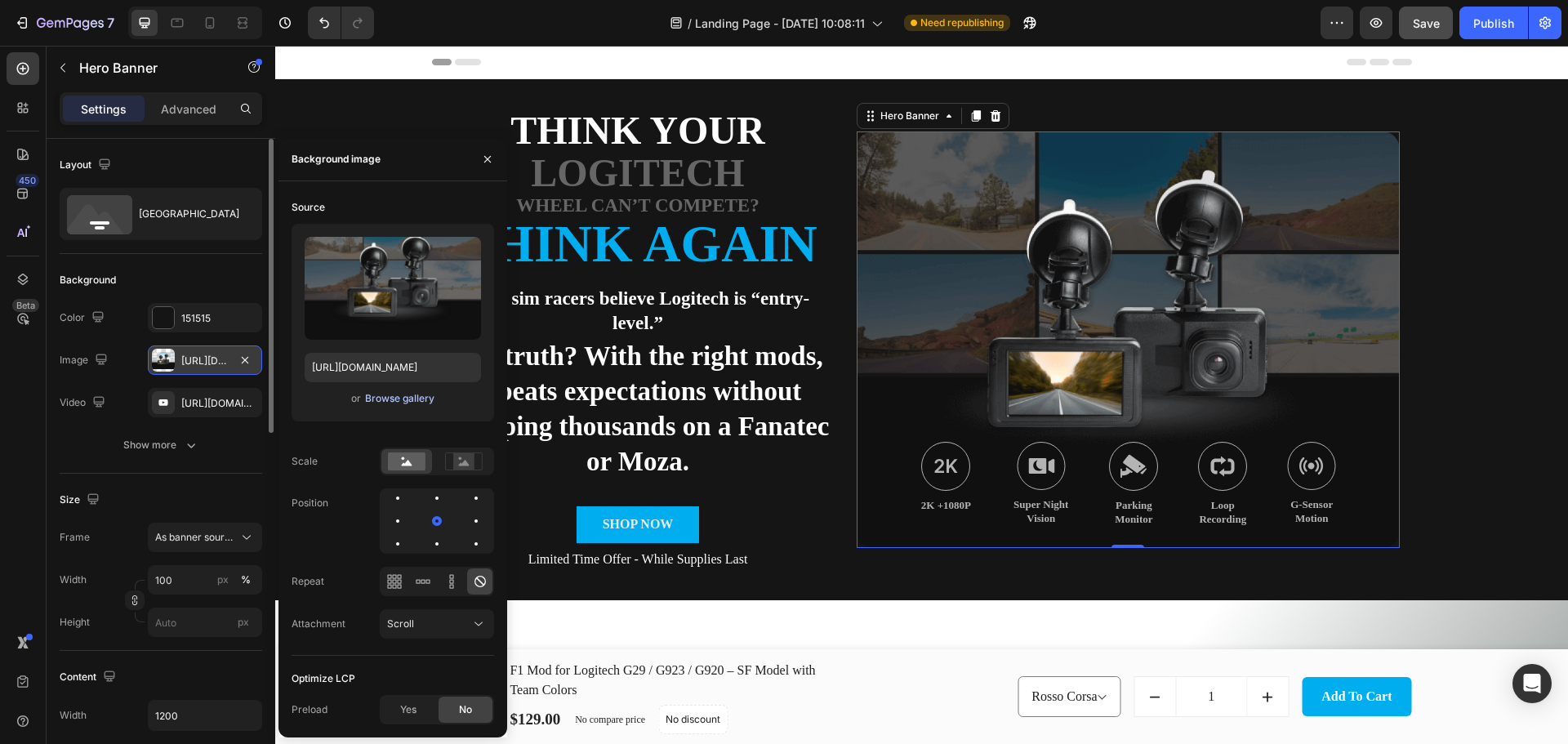
click at [396, 397] on div "Browse gallery" at bounding box center [400, 398] width 69 height 14
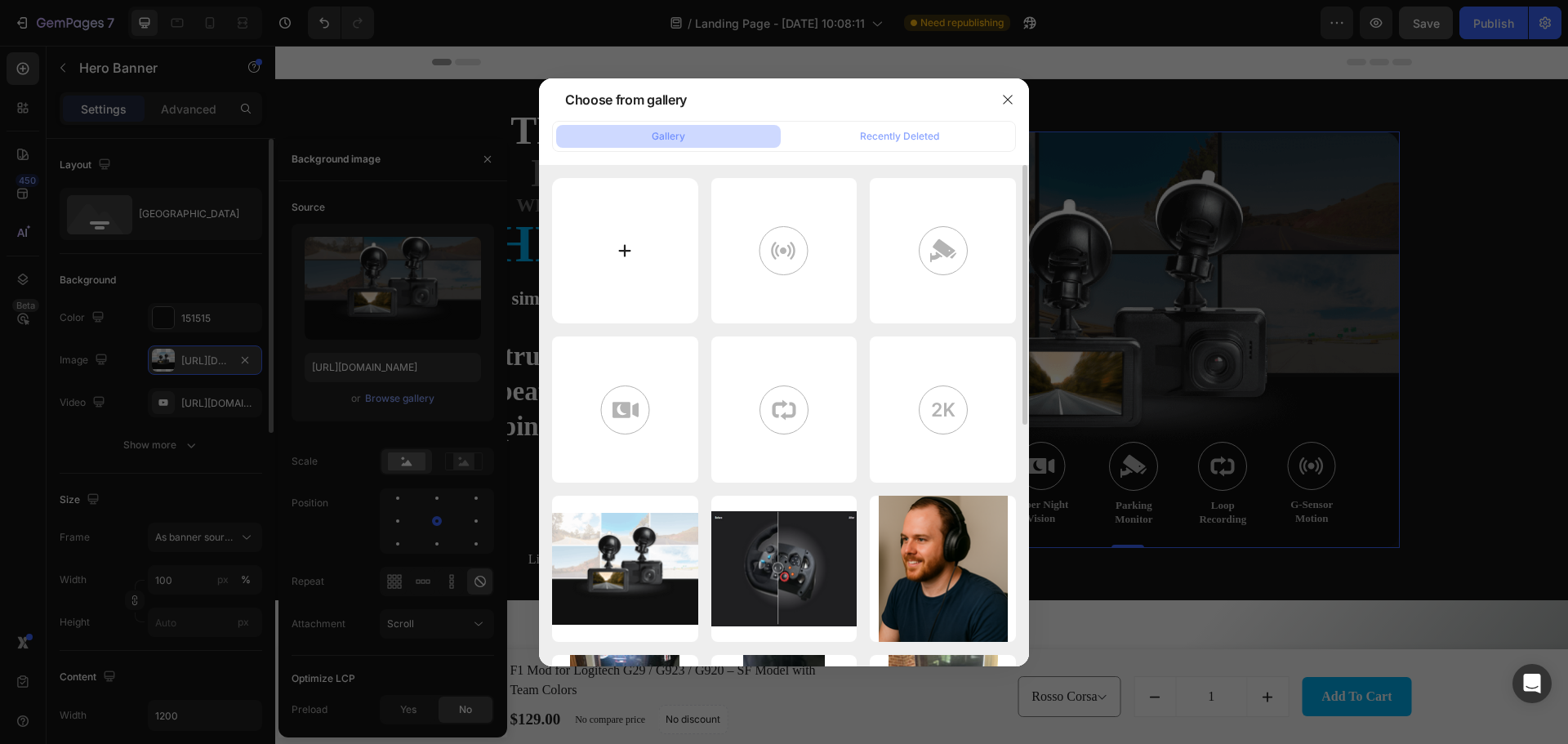
click at [631, 252] on input "file" at bounding box center [625, 251] width 146 height 146
type input "C:\fakepath\F1 G29 Project 1 (7).png"
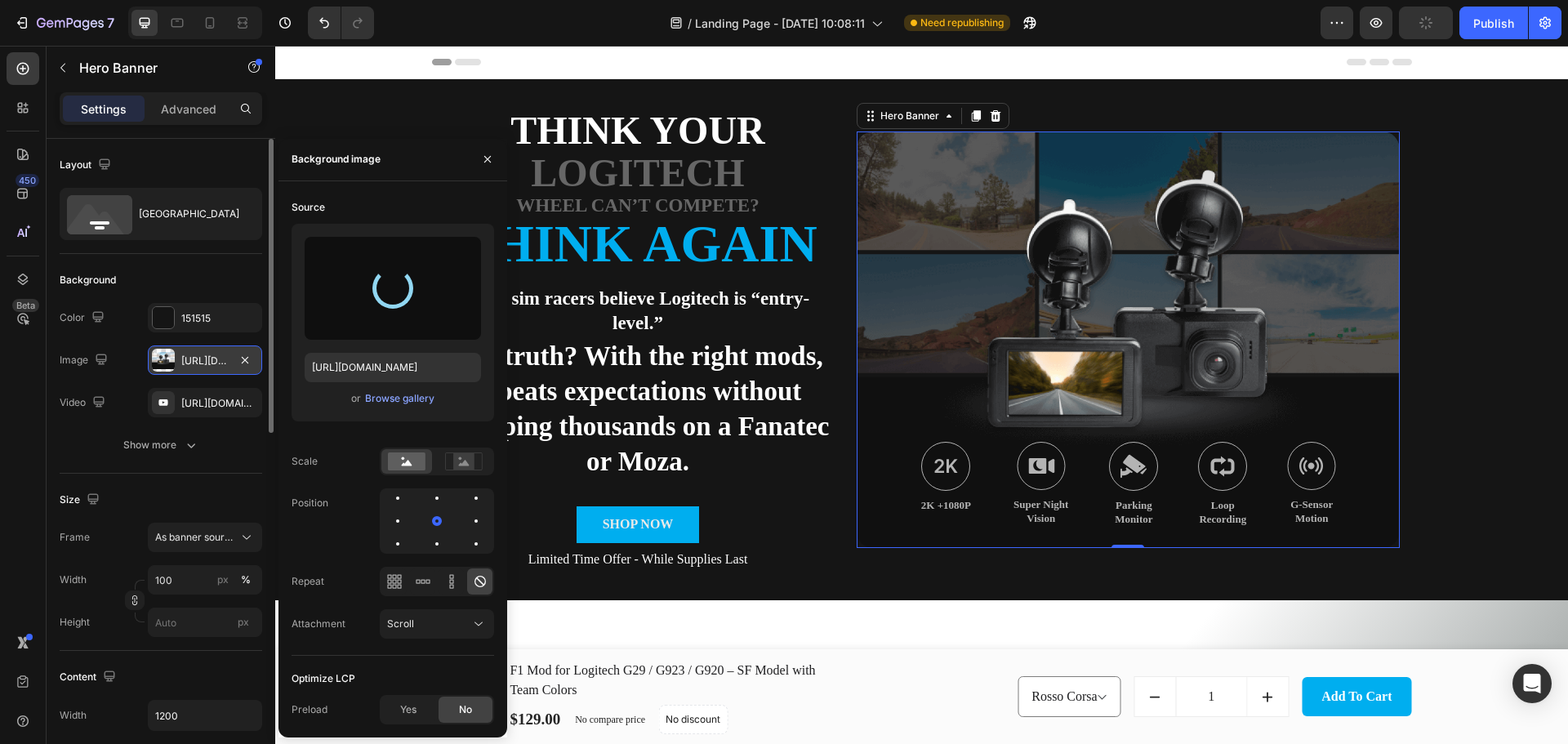
type input "[URL][DOMAIN_NAME]"
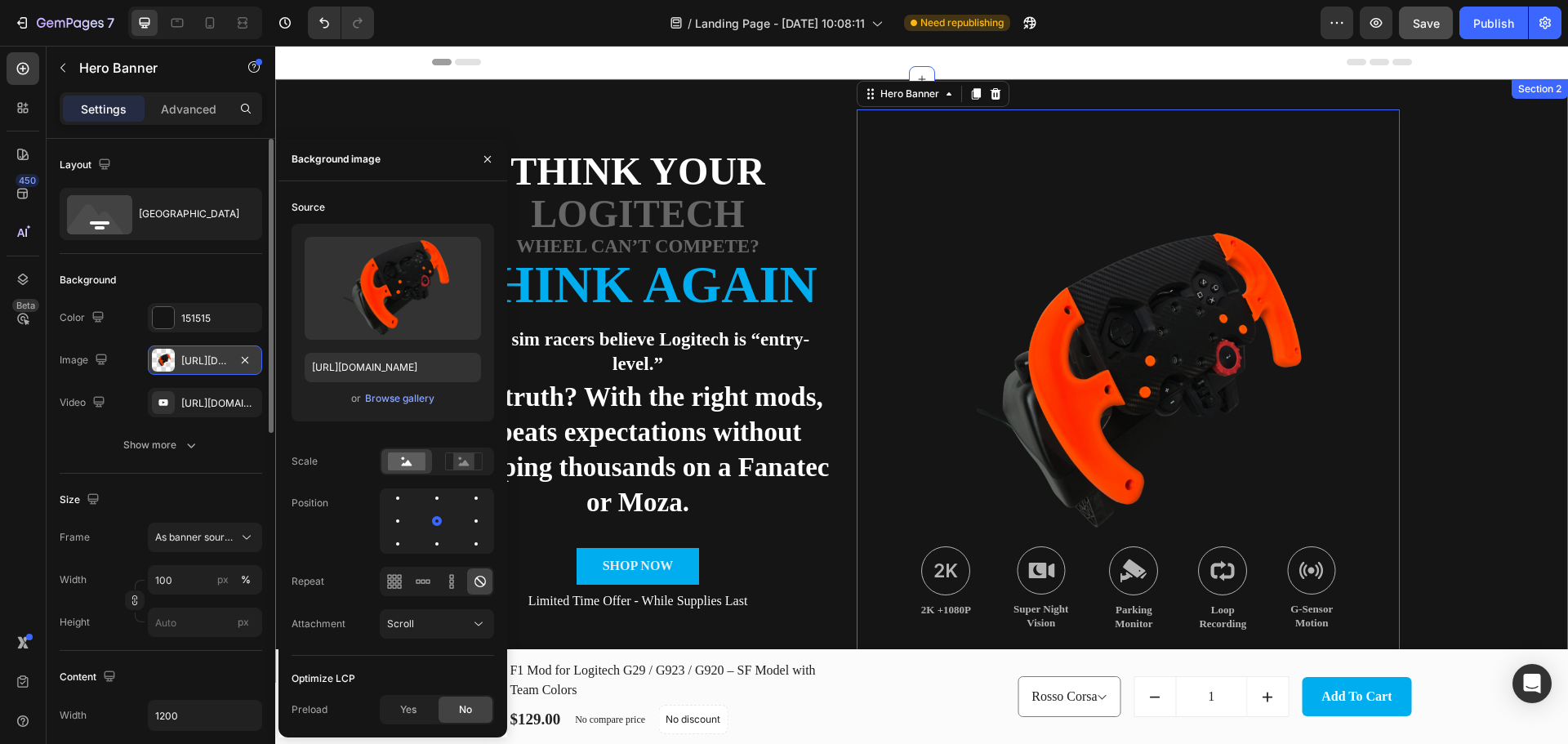
scroll to position [190, 0]
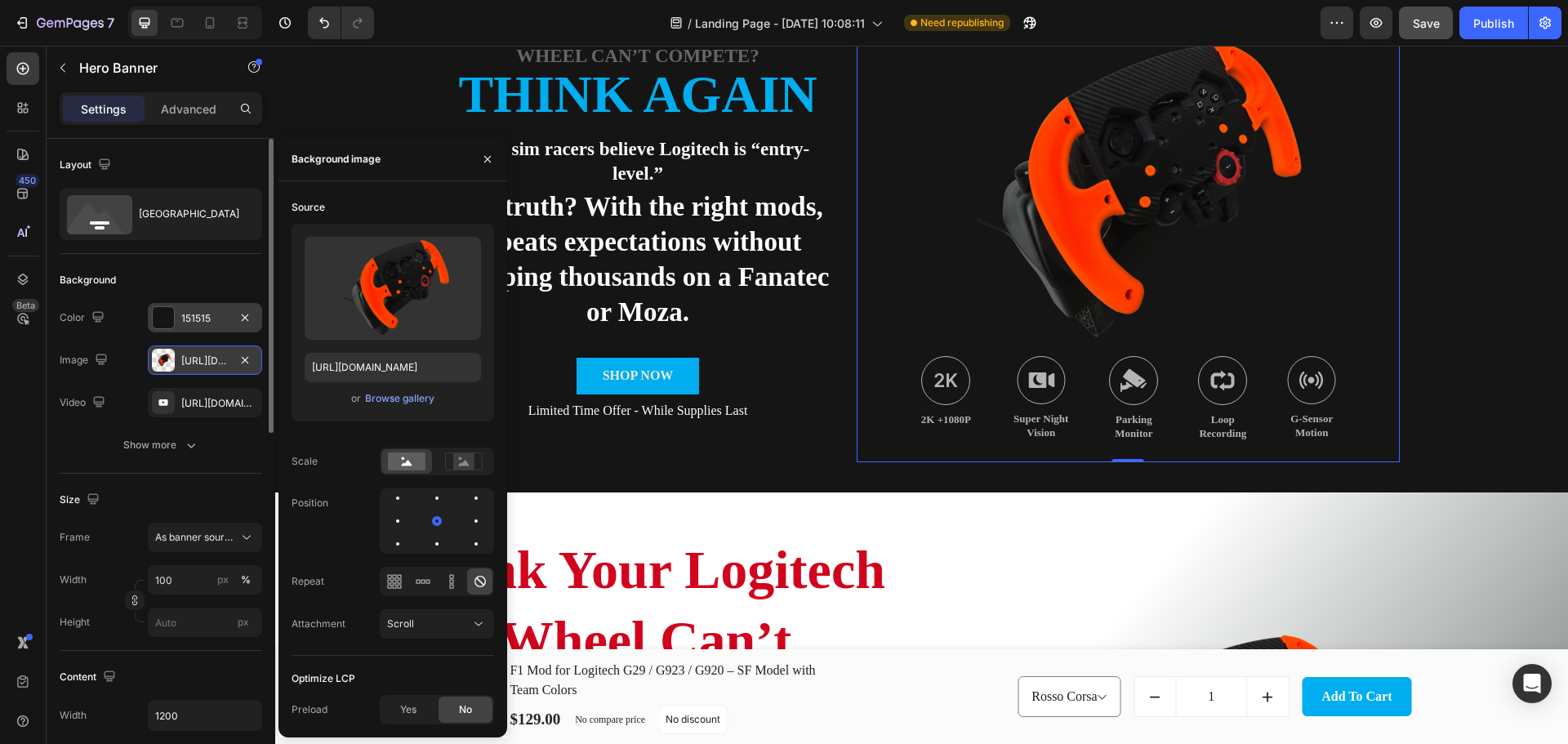
click at [170, 315] on div at bounding box center [162, 317] width 21 height 21
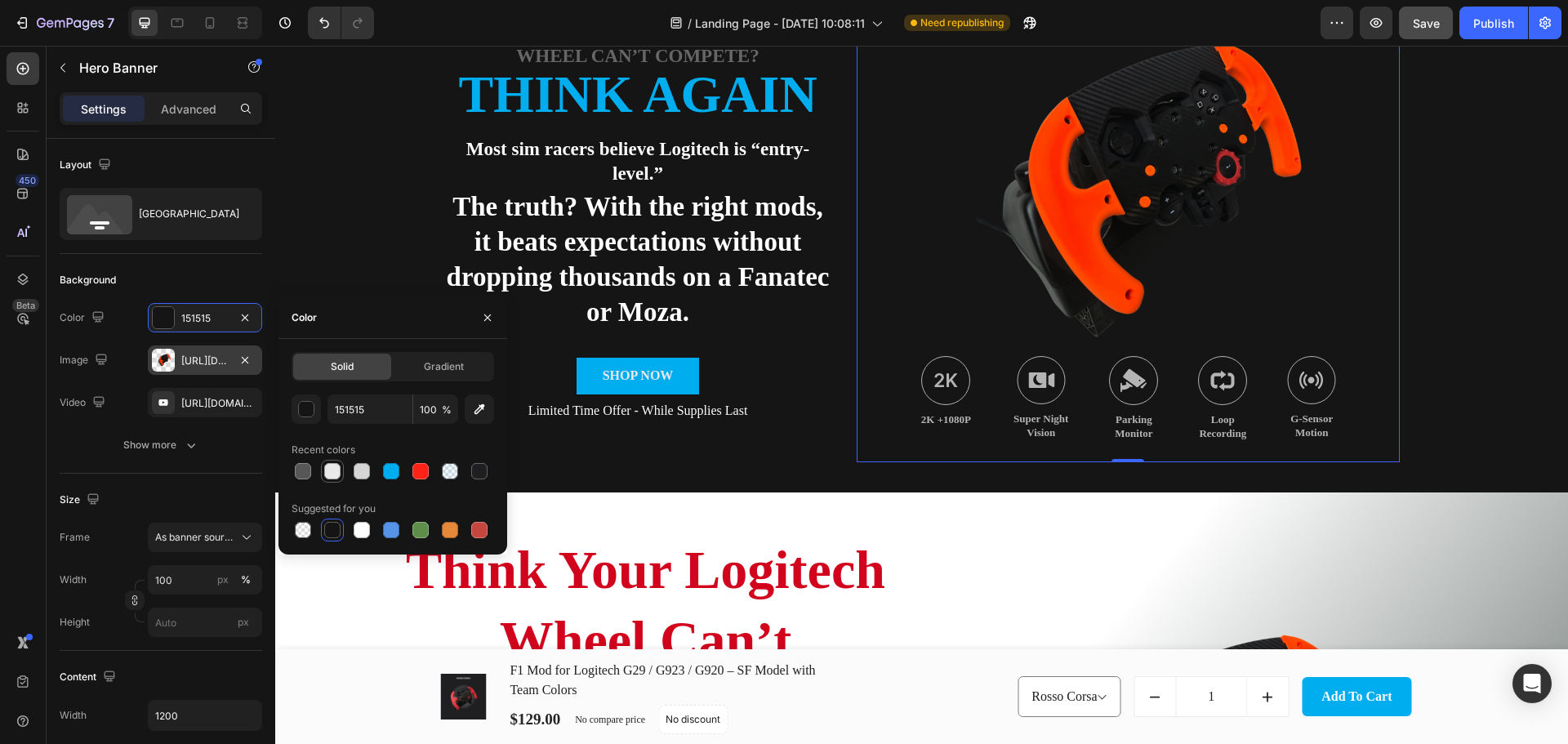
click at [334, 475] on div at bounding box center [332, 470] width 16 height 16
type input "EAEAEA"
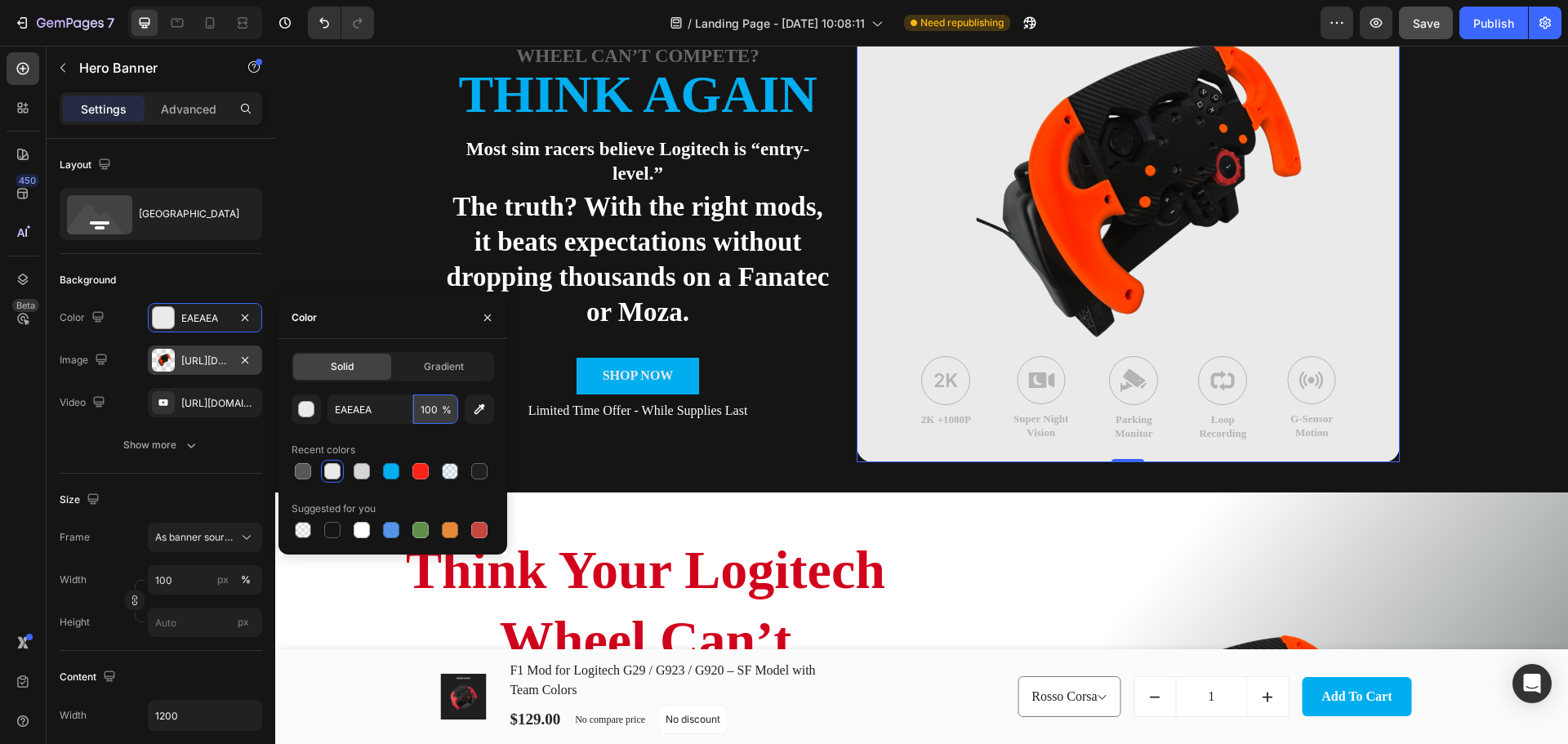
click at [434, 412] on input "100" at bounding box center [435, 409] width 45 height 29
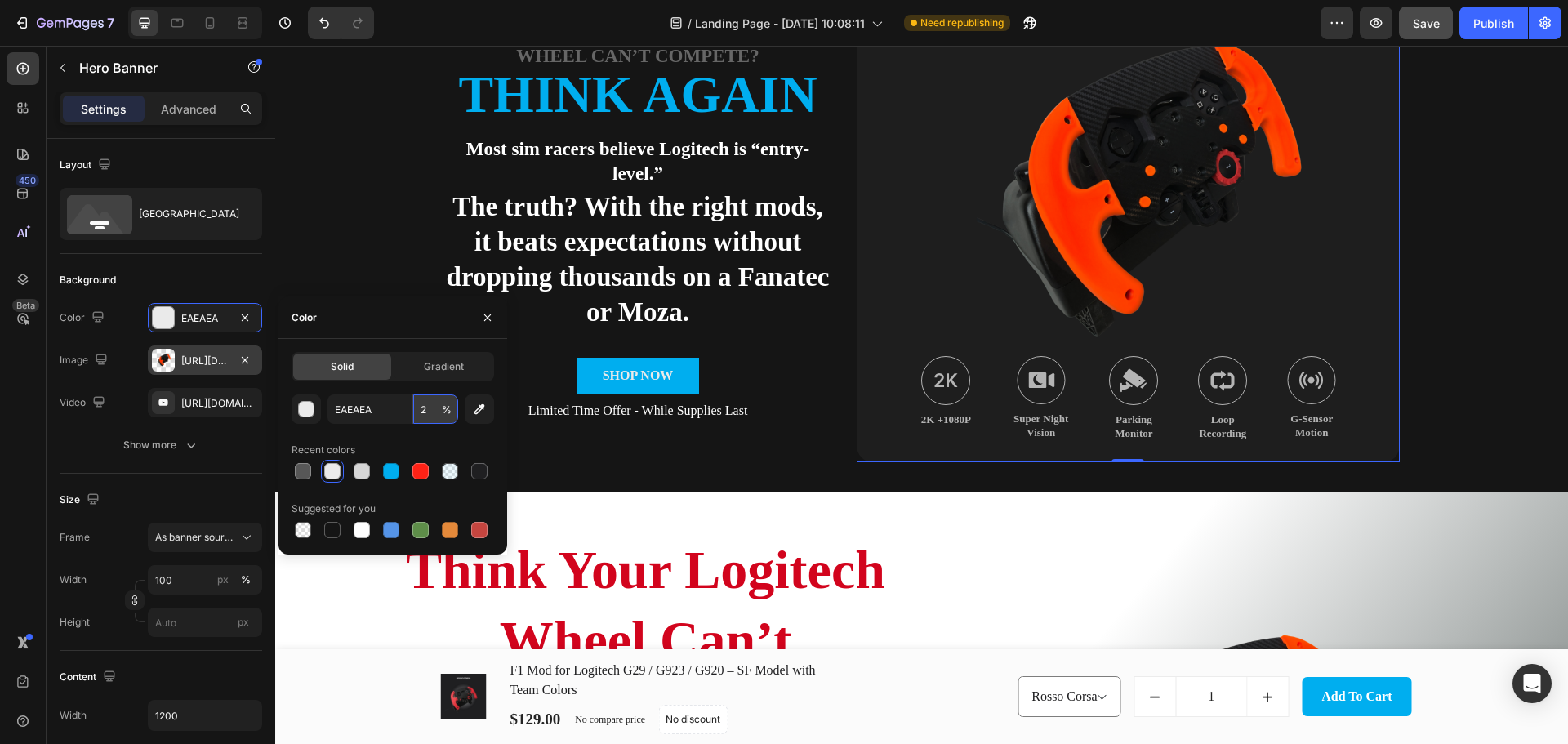
type input "20"
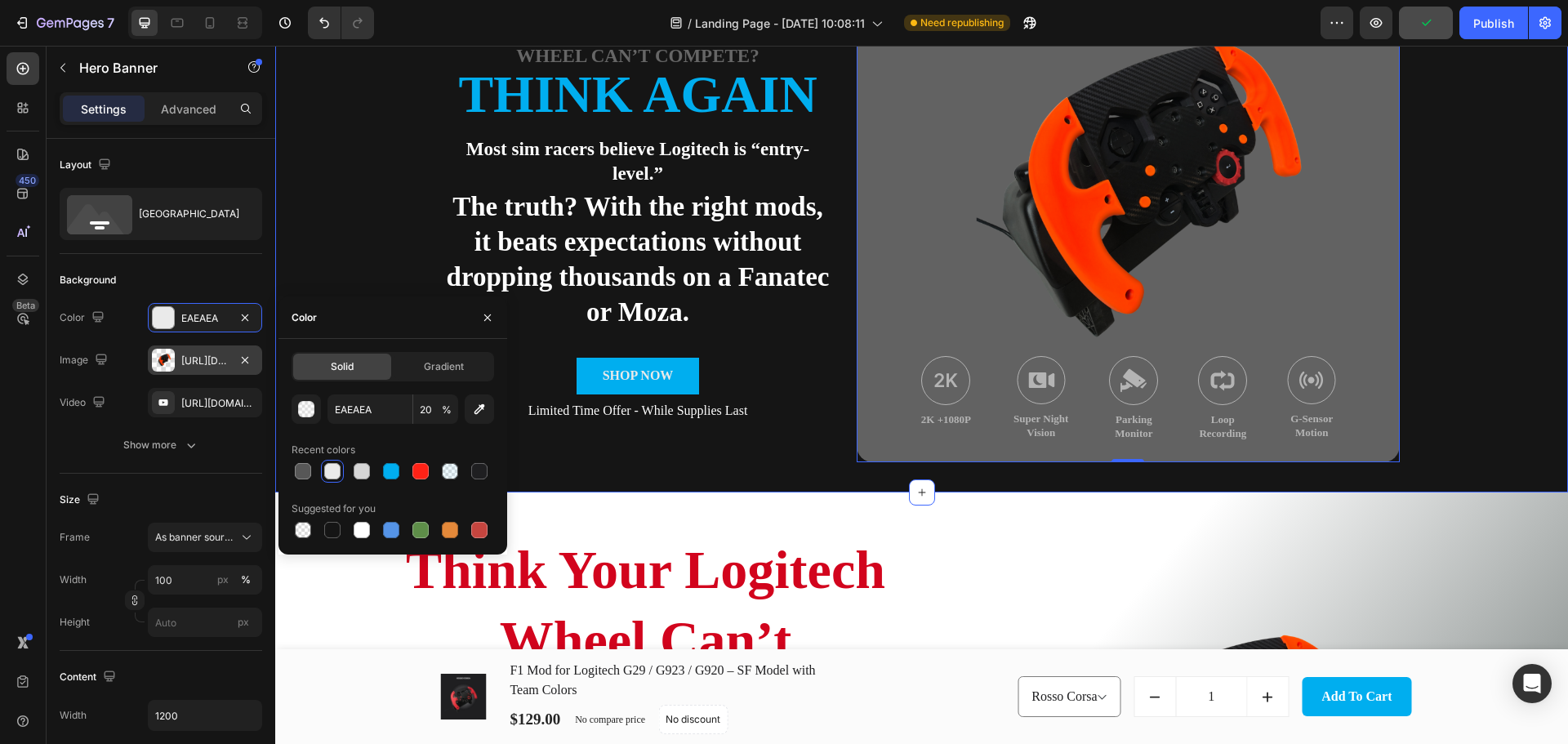
click at [1478, 365] on div "Think Your Text Block Logitech Text Block Wheel Can’t Compete? Text Block Think…" at bounding box center [922, 190] width 1293 height 603
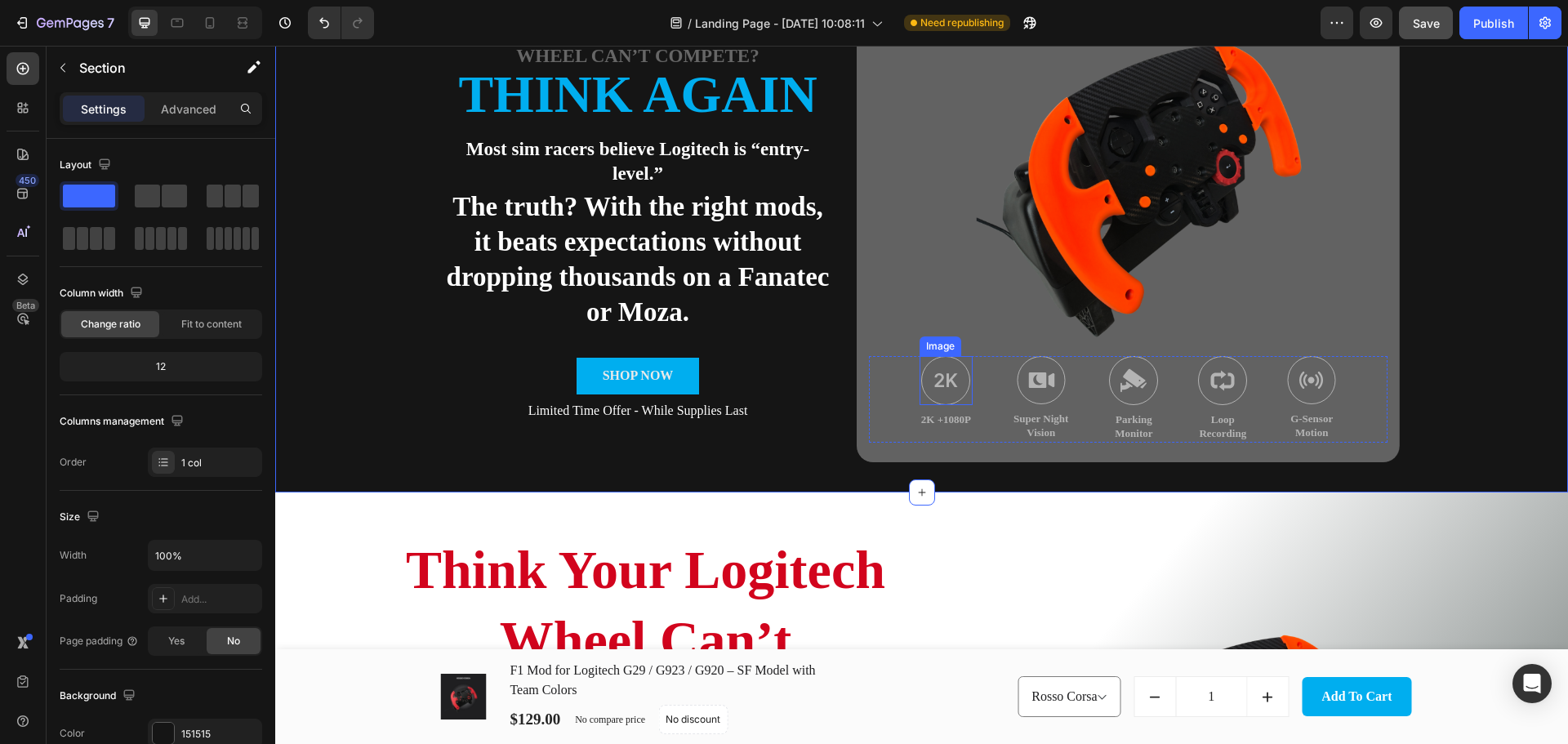
click at [938, 380] on img at bounding box center [945, 380] width 49 height 49
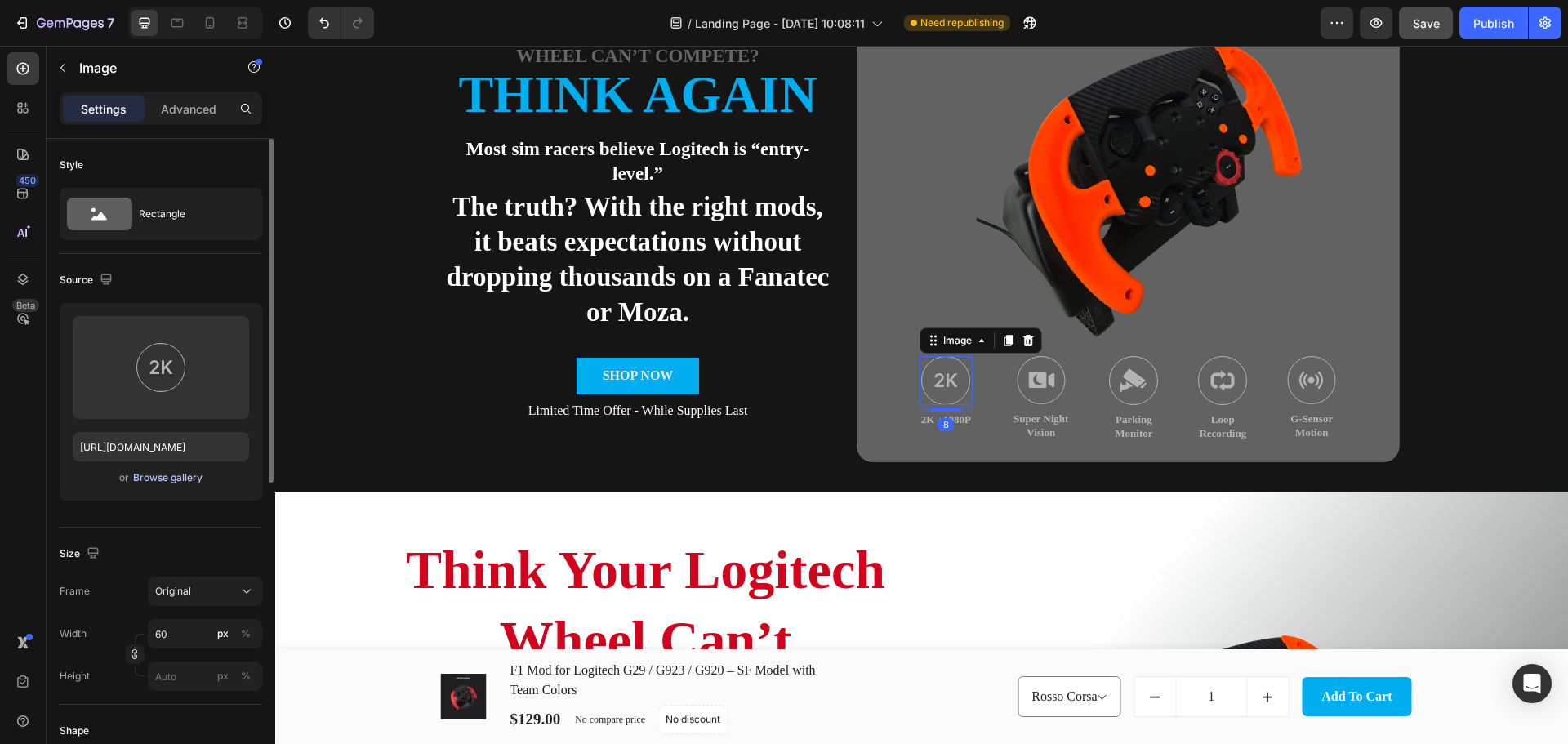
click at [178, 477] on div "Browse gallery" at bounding box center [167, 477] width 69 height 14
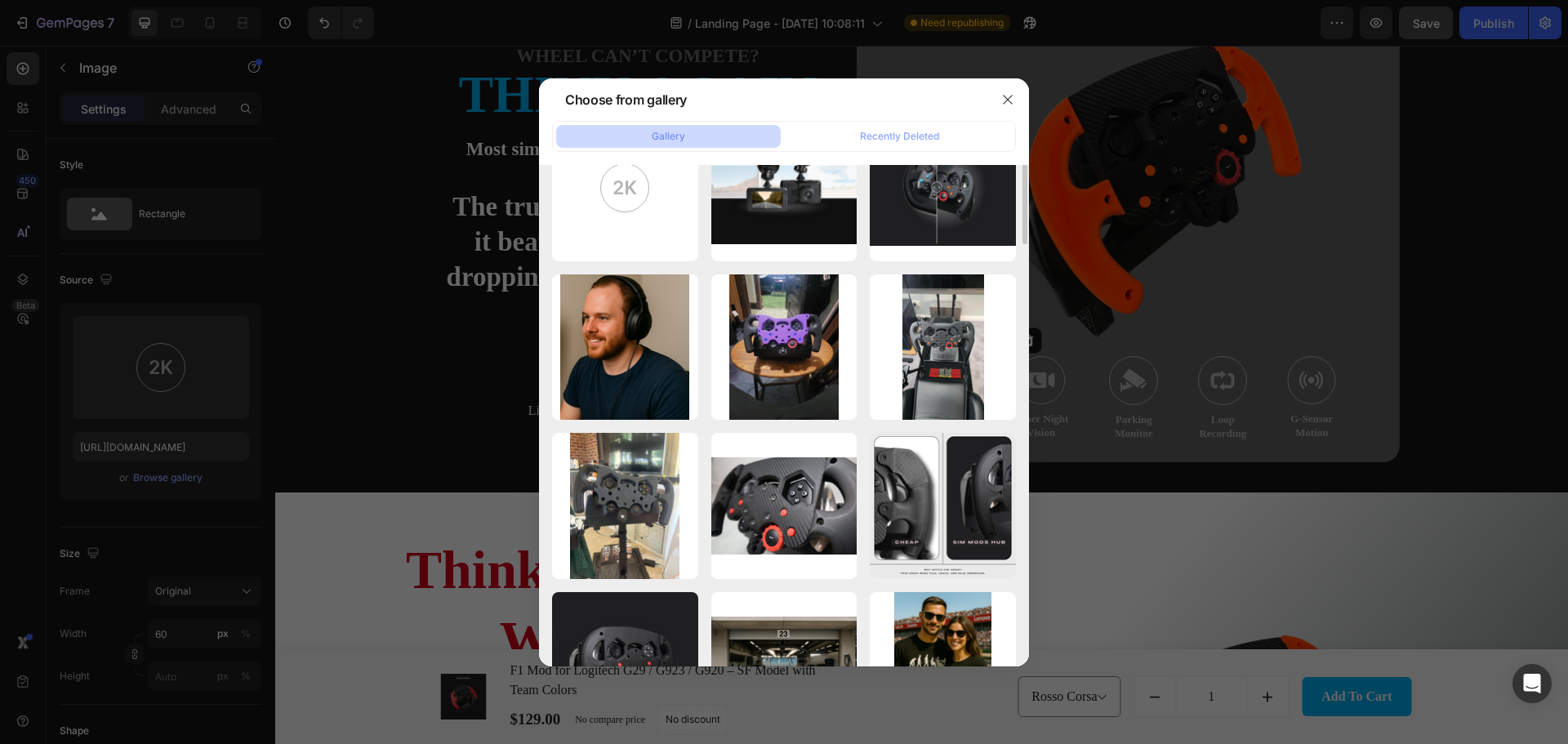
scroll to position [783, 0]
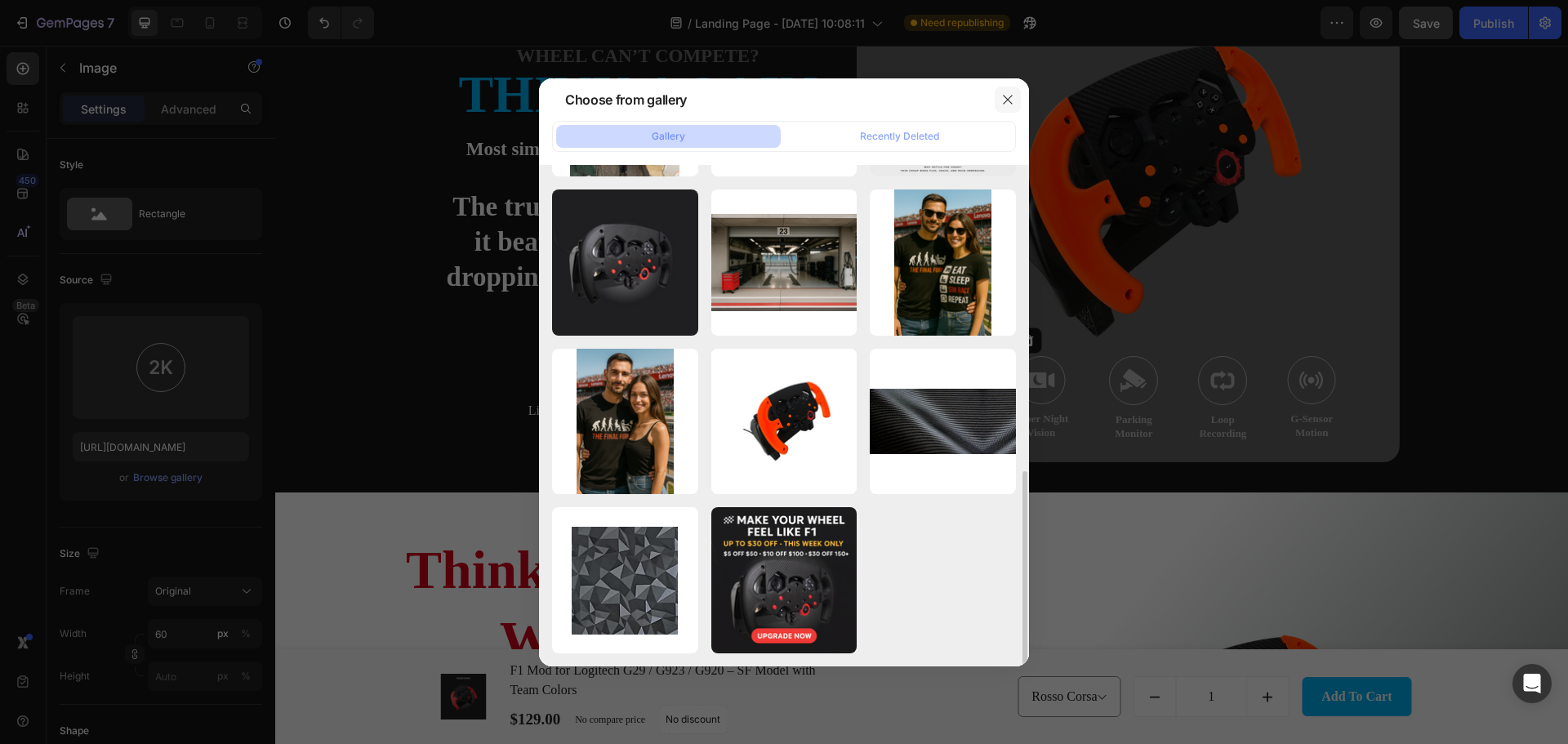
click at [1011, 93] on icon "button" at bounding box center [1007, 100] width 13 height 13
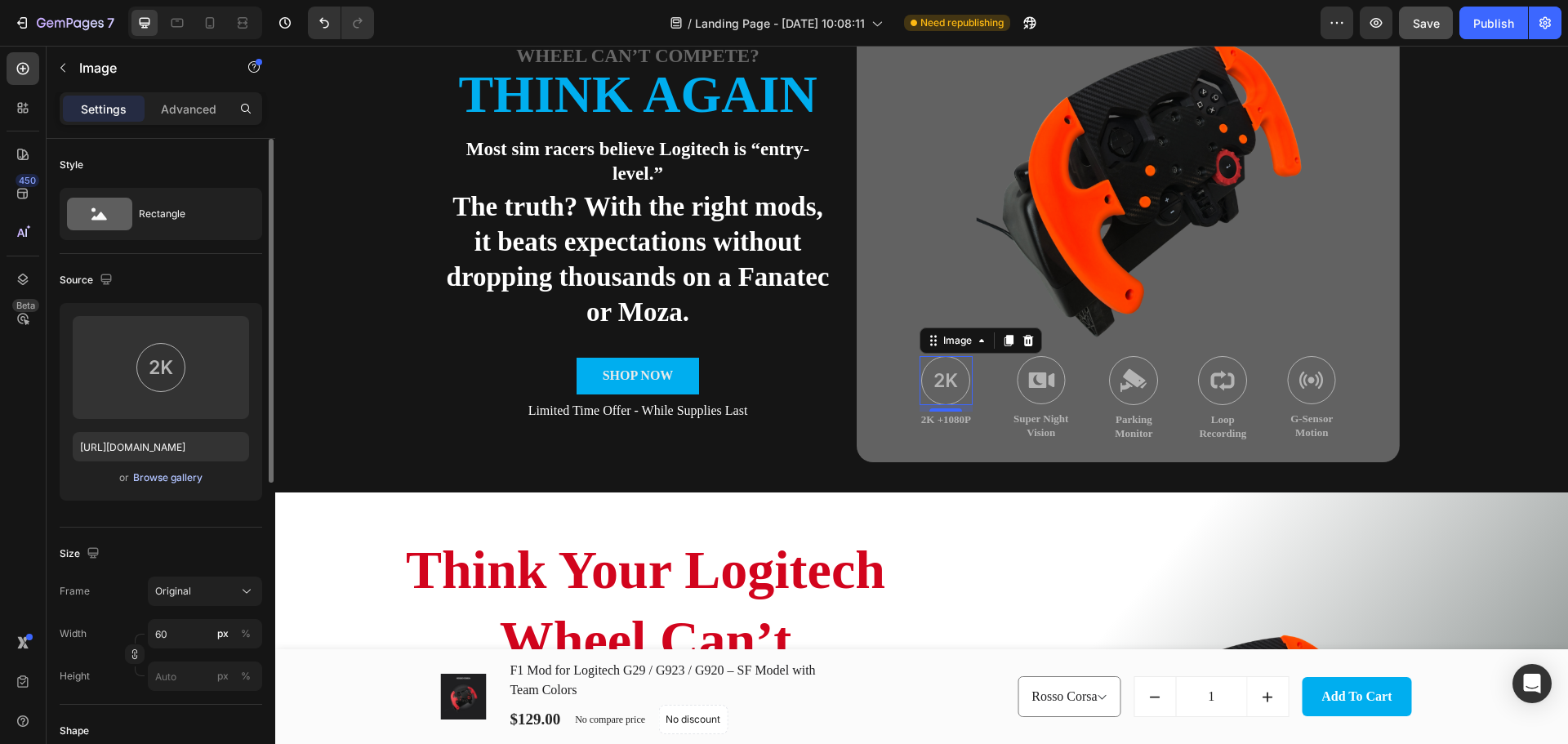
click at [173, 478] on div "Browse gallery" at bounding box center [167, 477] width 69 height 14
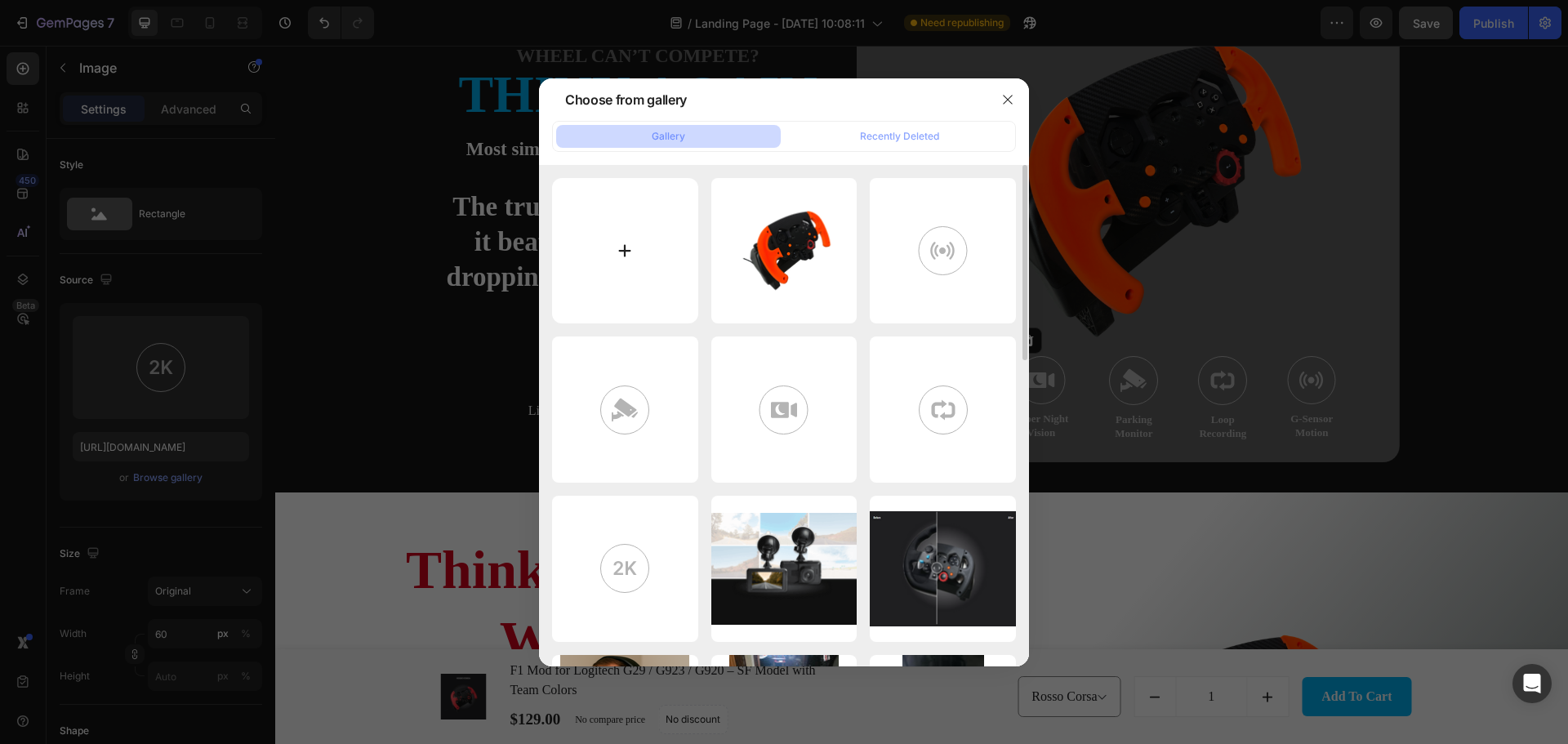
click at [616, 238] on input "file" at bounding box center [625, 251] width 146 height 146
type input "C:\fakepath\ChatGPT Image [DATE], 09_09_53 AM.png"
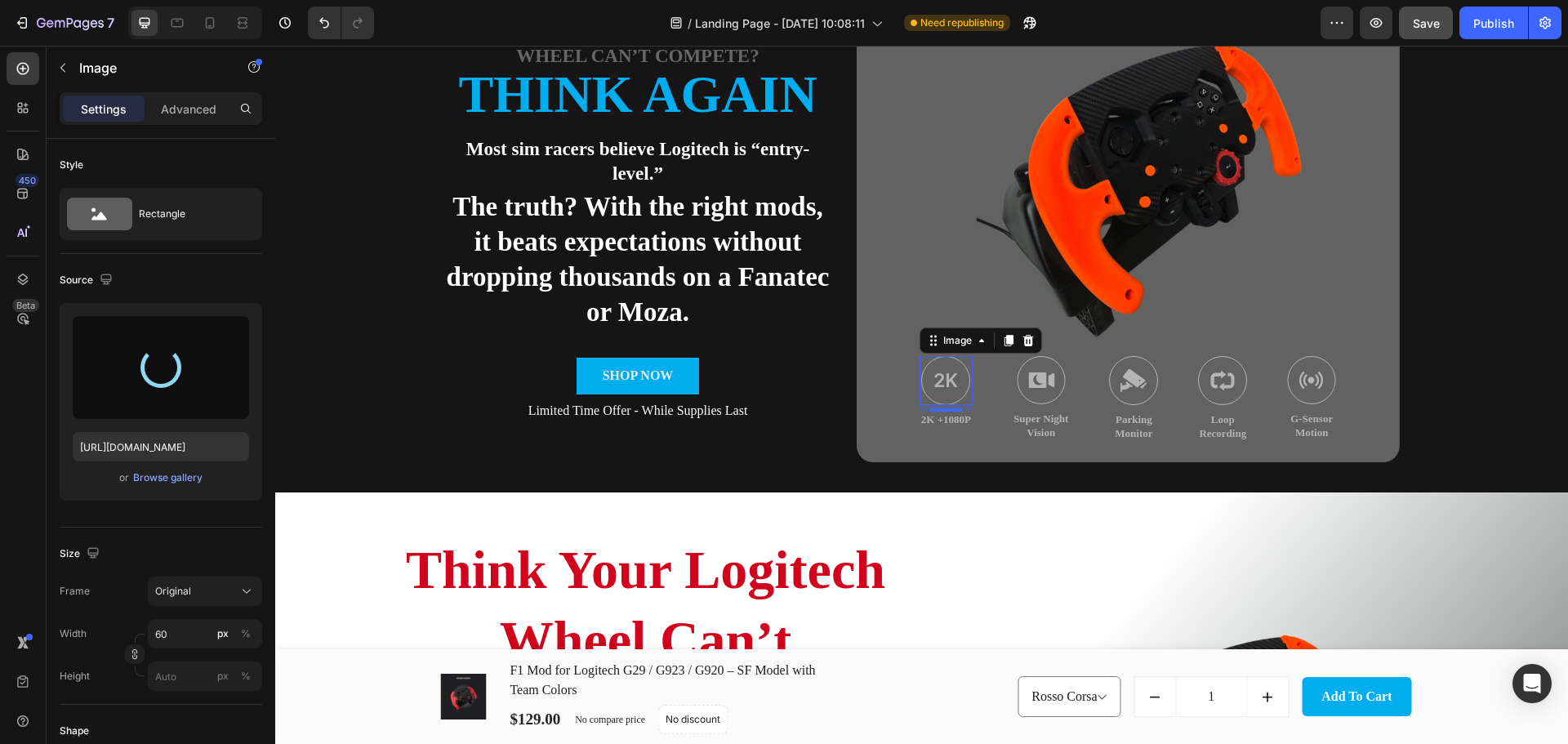
click at [944, 422] on div "8" at bounding box center [945, 425] width 16 height 13
click at [954, 420] on p "2K +1080P" at bounding box center [945, 420] width 50 height 13
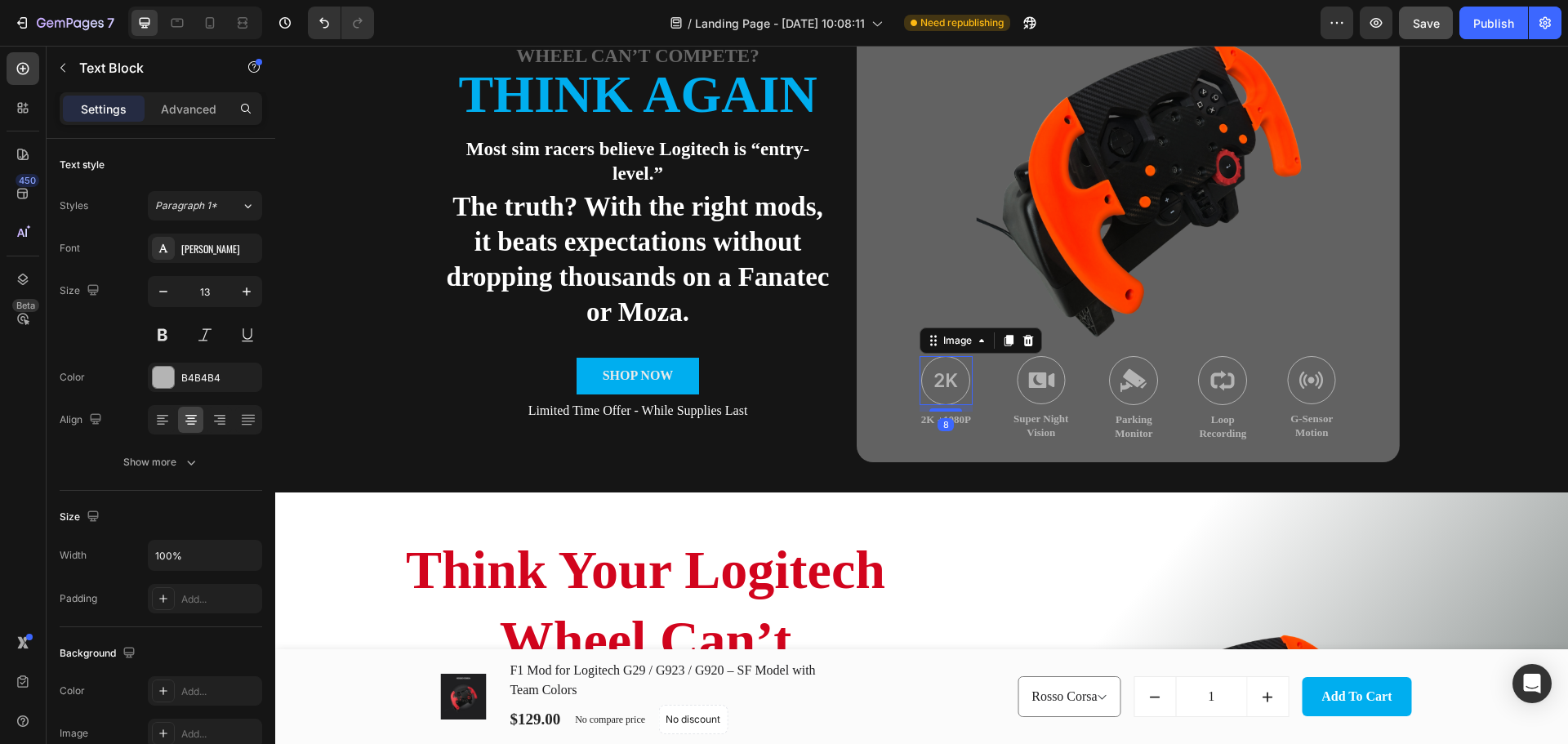
click at [949, 370] on img at bounding box center [945, 380] width 49 height 49
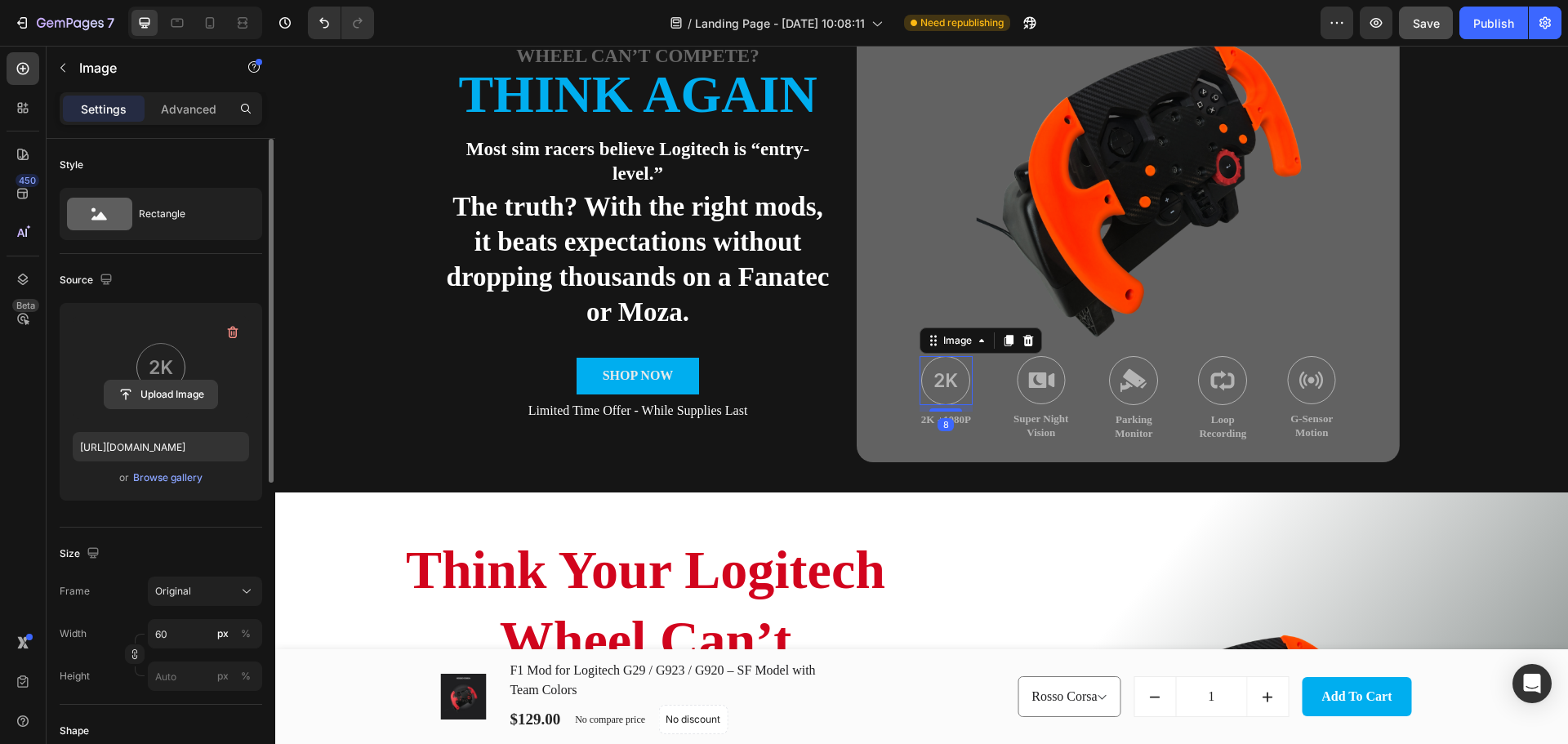
click at [169, 387] on input "file" at bounding box center [161, 394] width 113 height 28
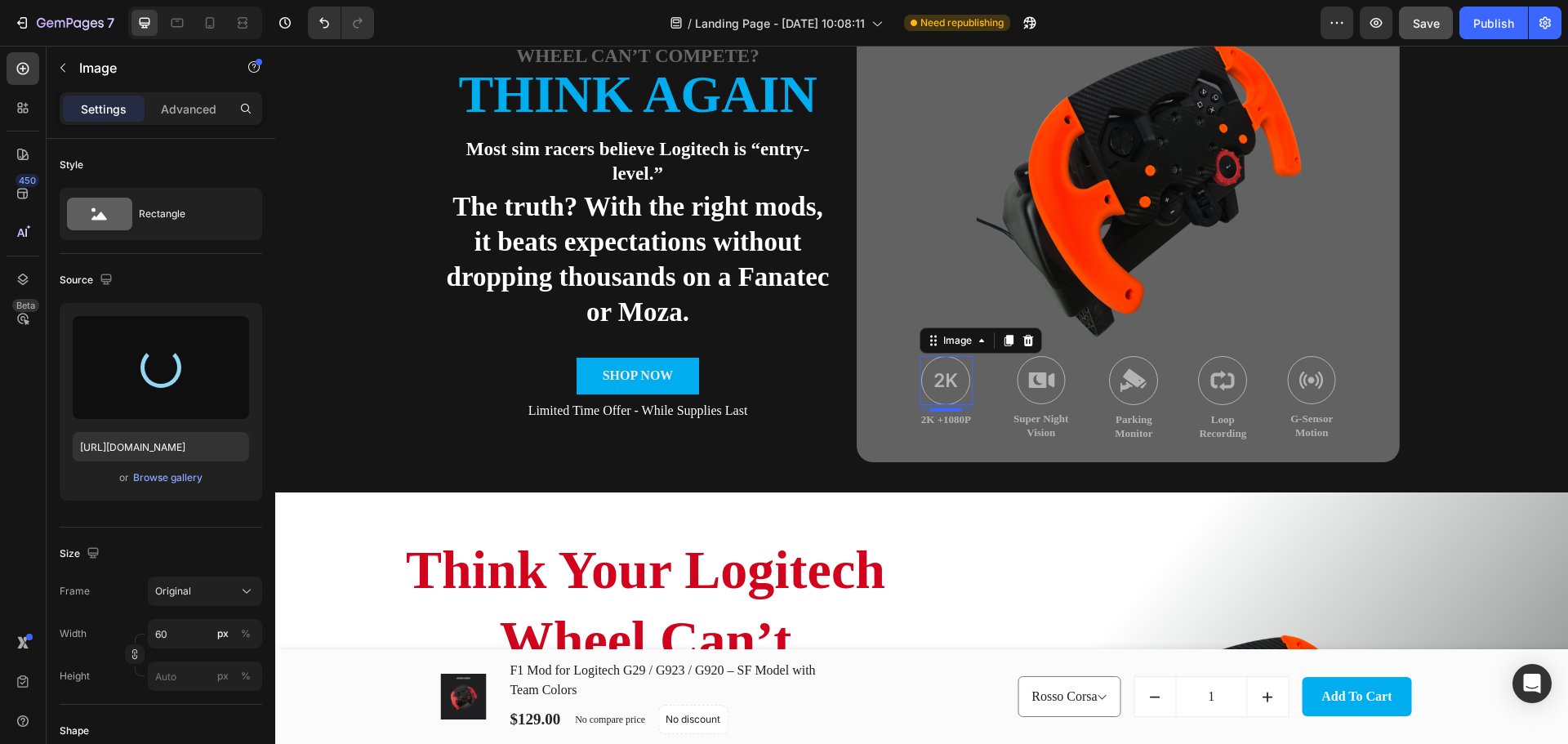
type input "[URL][DOMAIN_NAME]"
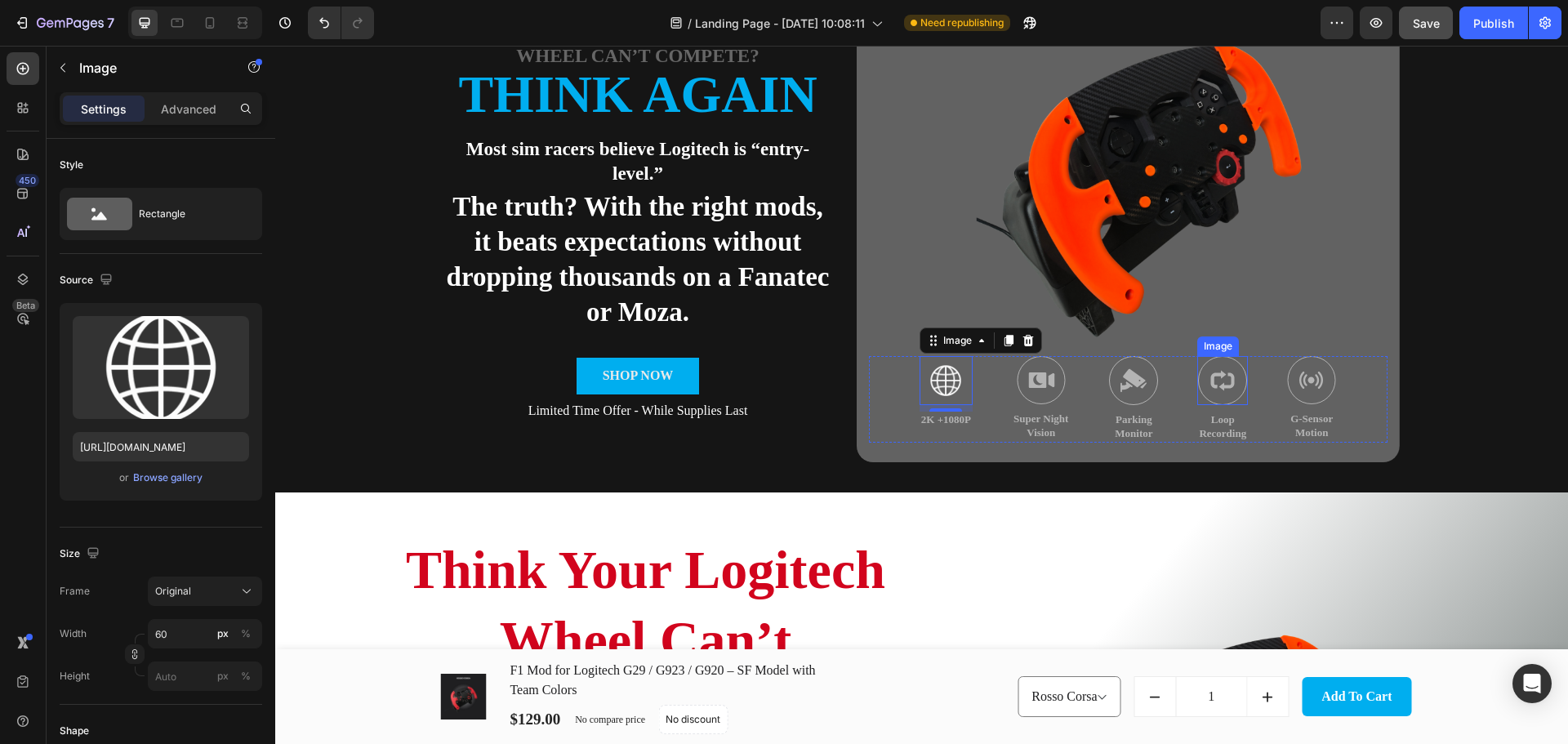
scroll to position [381, 0]
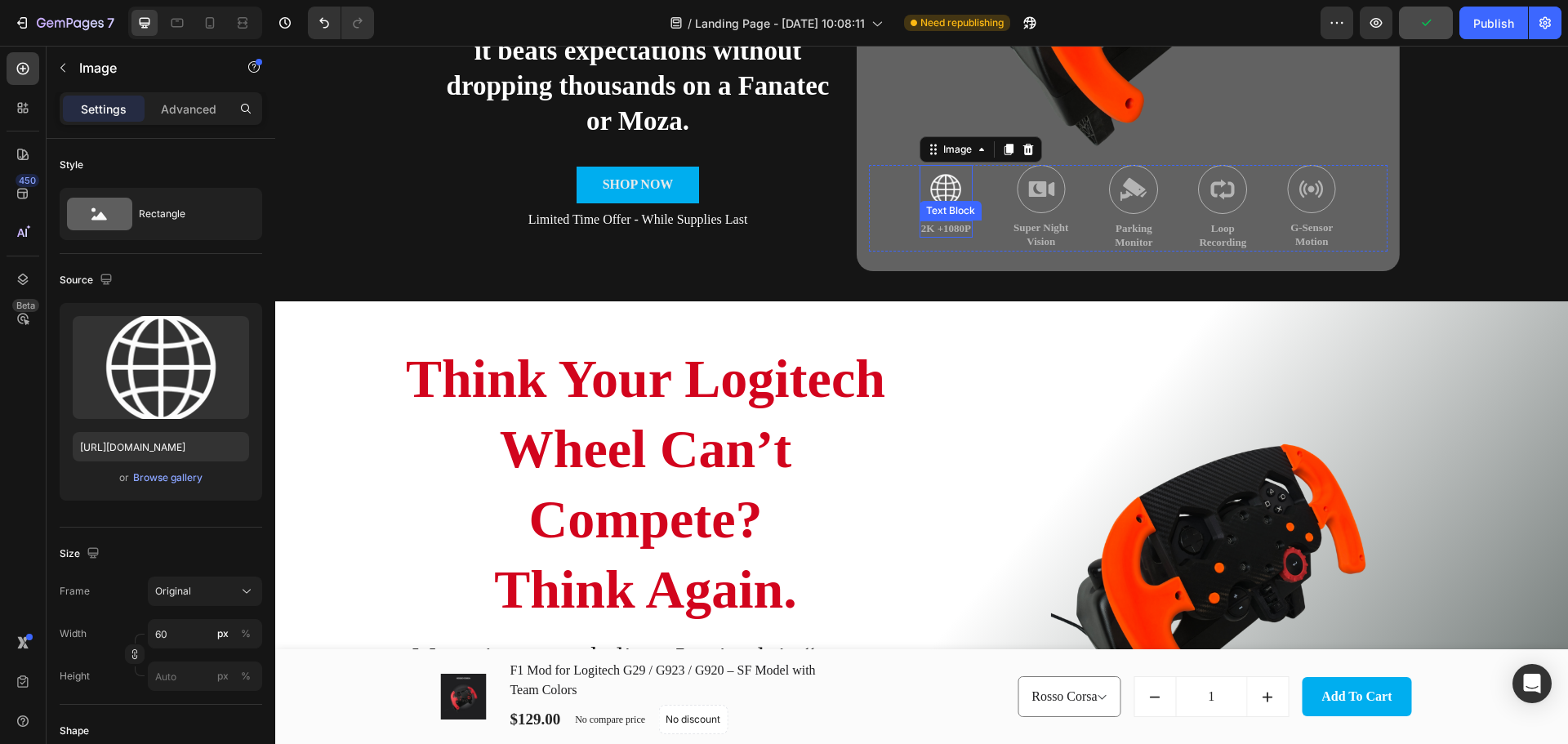
click at [950, 231] on p "2K +1080P" at bounding box center [945, 229] width 50 height 13
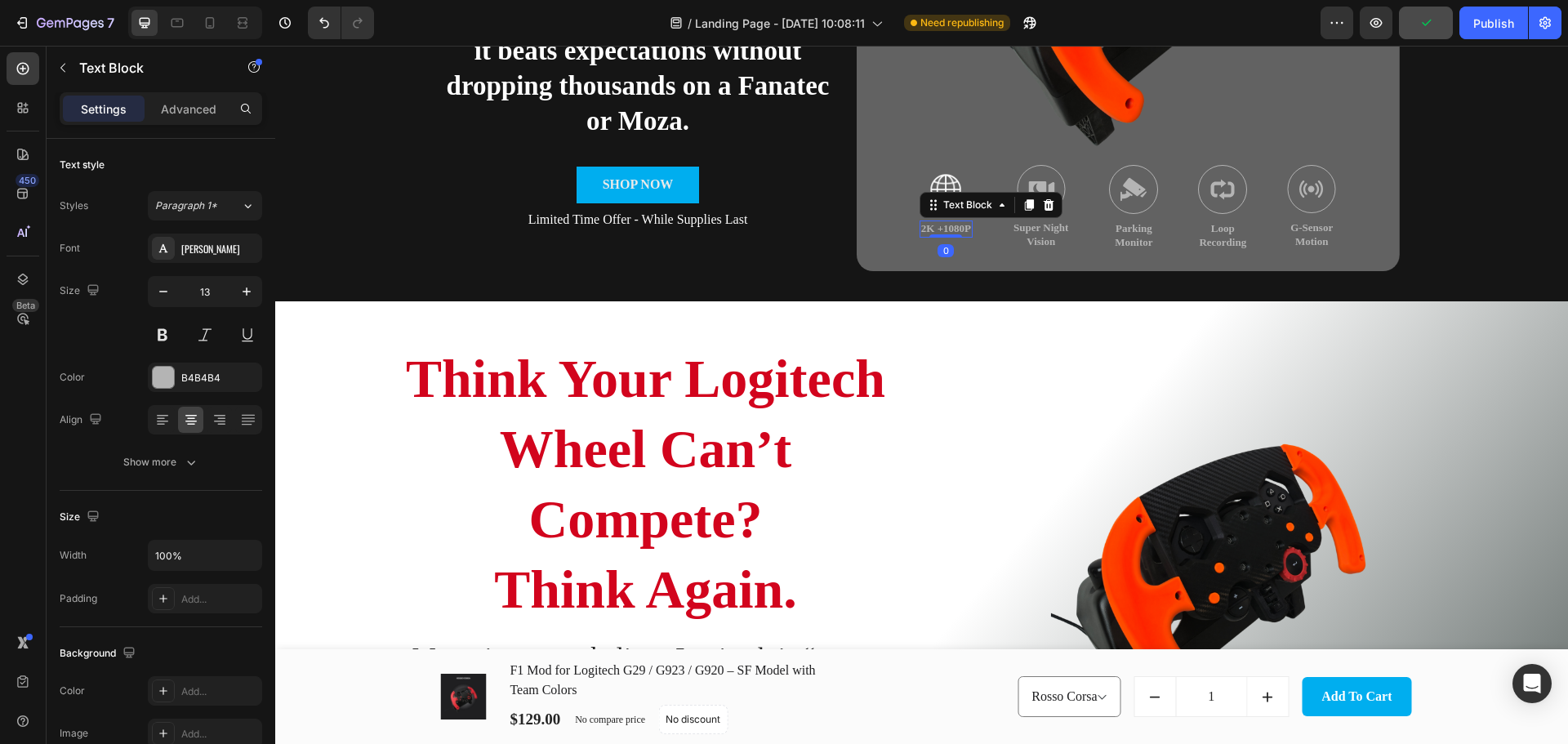
click at [950, 231] on p "2K +1080P" at bounding box center [945, 229] width 50 height 13
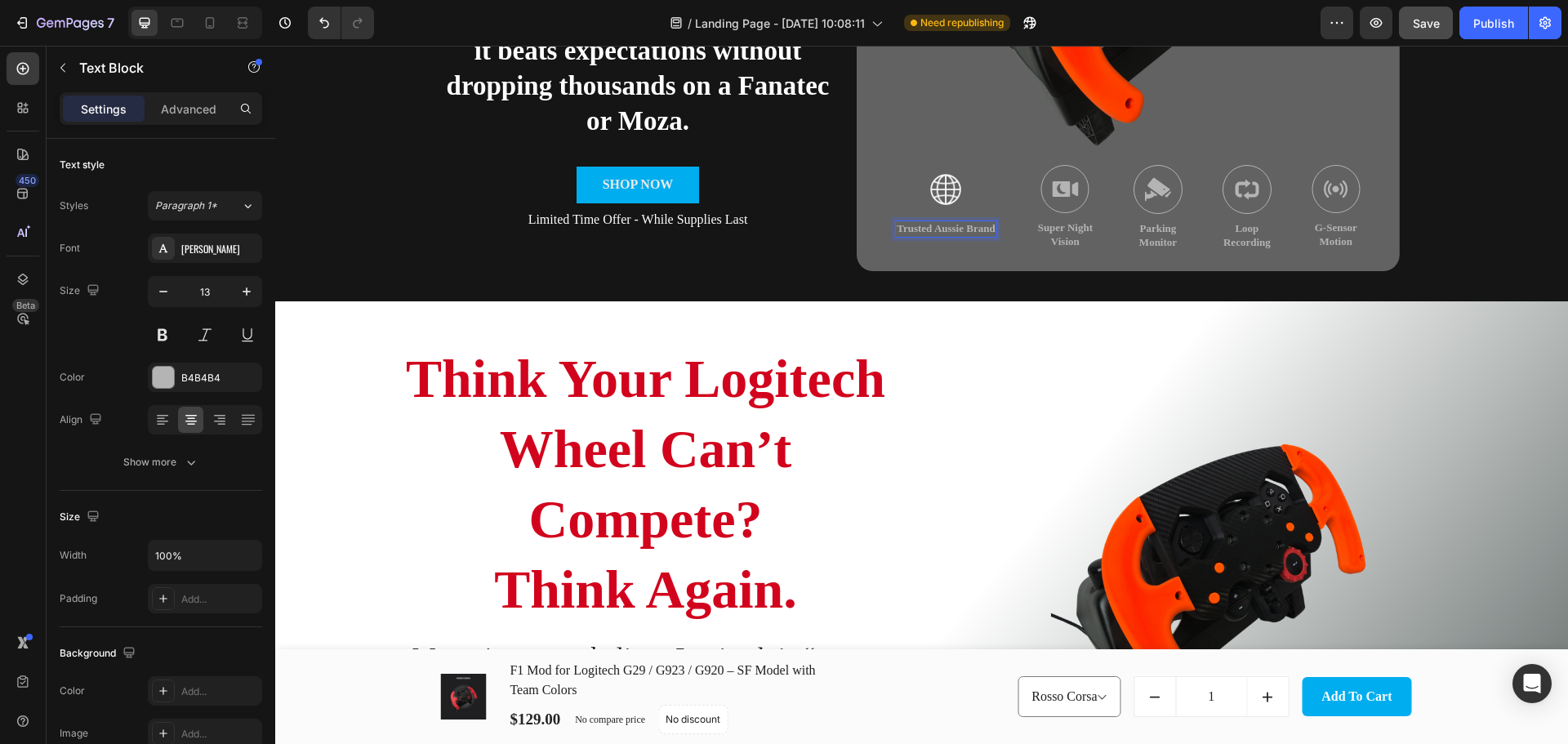
click at [973, 227] on p "Trusted Aussie Brand" at bounding box center [945, 229] width 98 height 13
click at [928, 226] on p "Worlswide Shipping" at bounding box center [945, 229] width 92 height 13
click at [1057, 186] on img at bounding box center [1062, 189] width 49 height 48
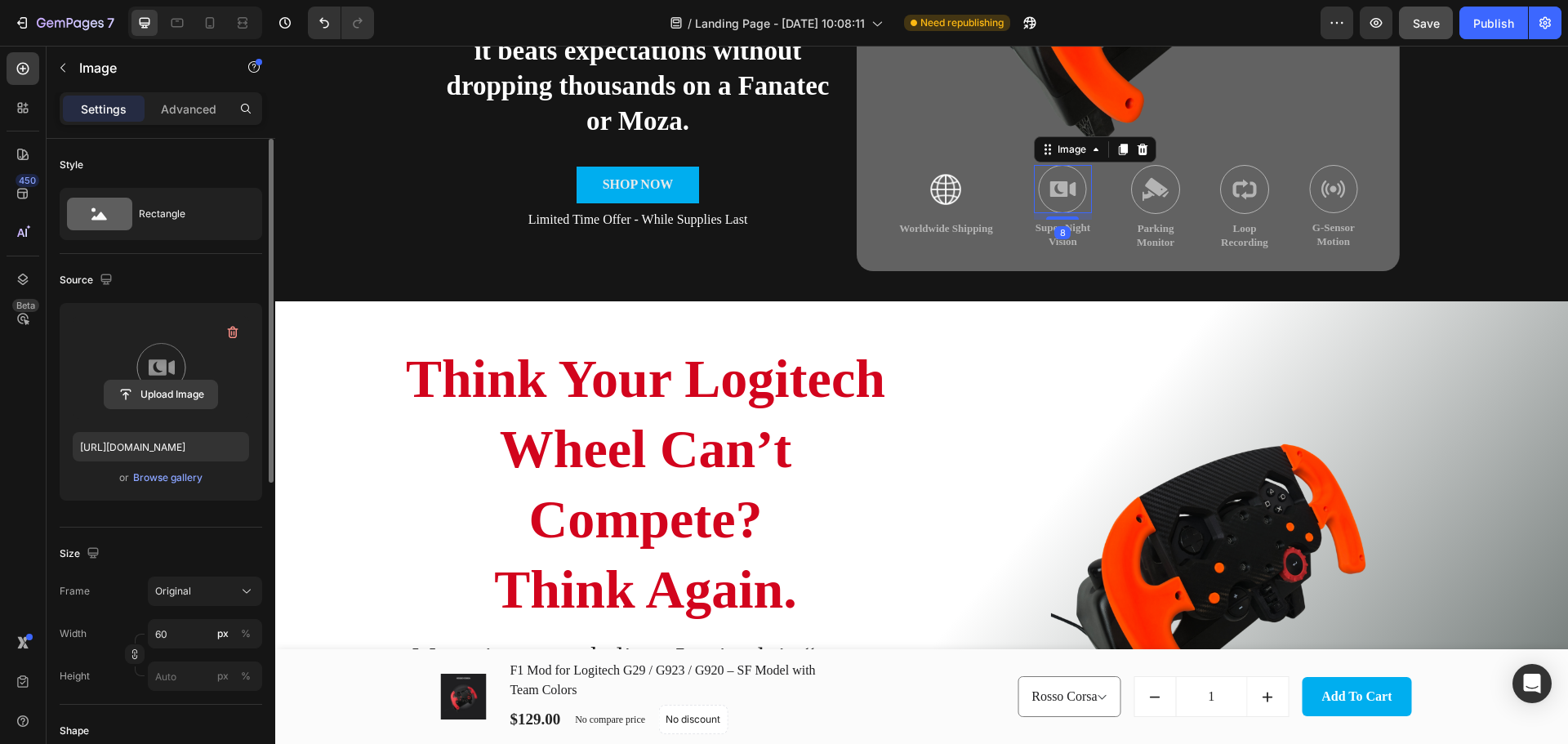
click at [171, 398] on input "file" at bounding box center [161, 394] width 113 height 28
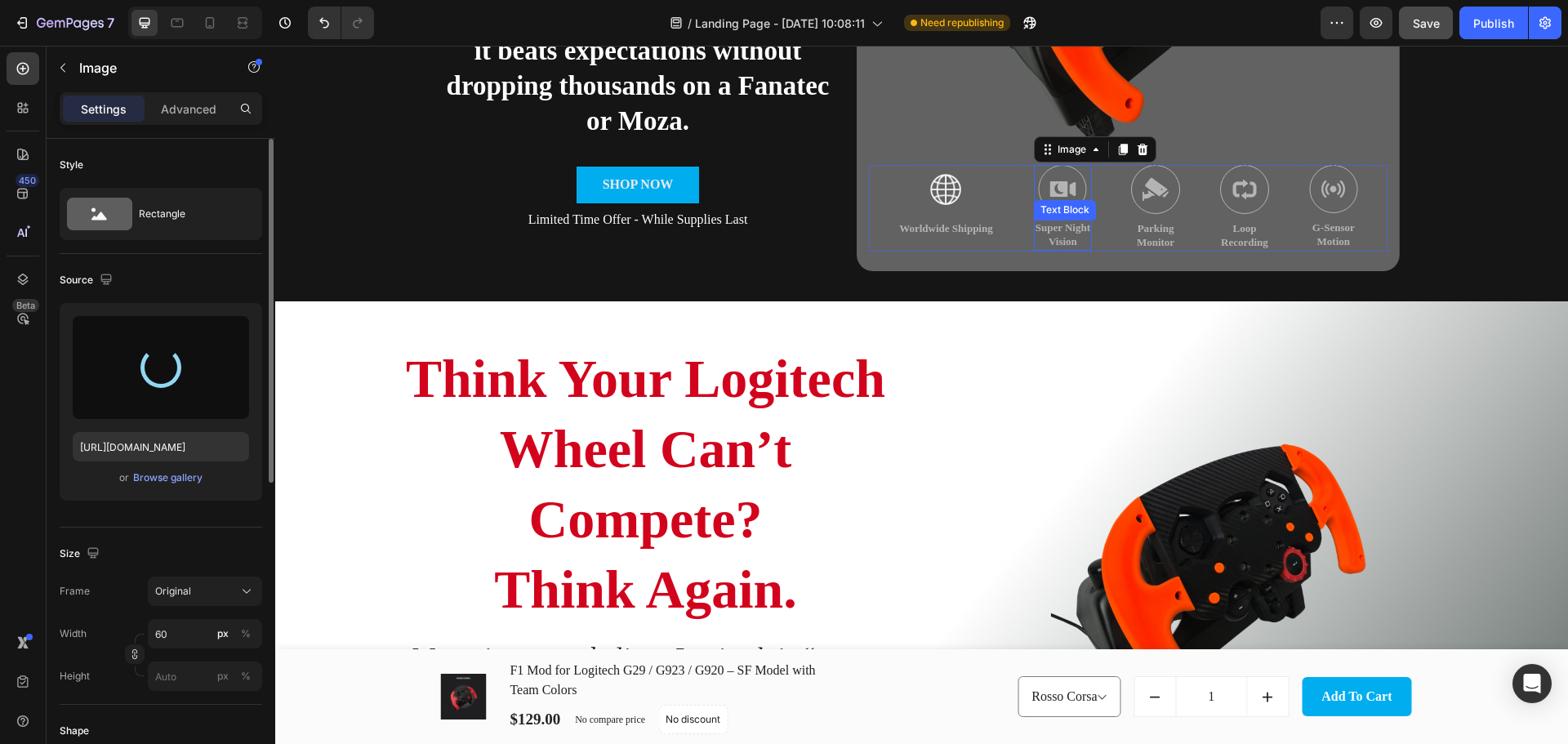
type input "https://cdn.shopify.com/s/files/1/0674/8586/0062/files/gempages_580835302810059…"
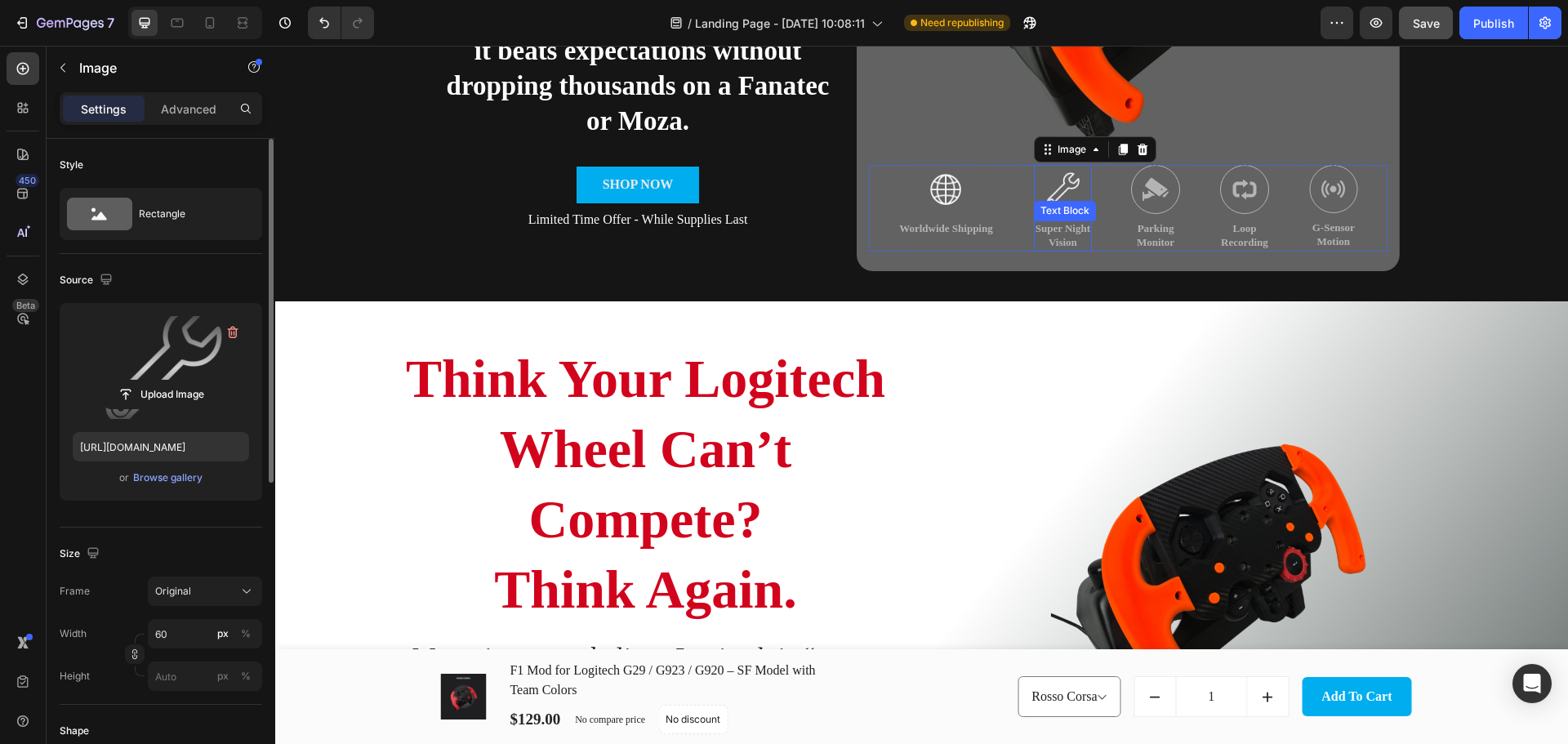
click at [1061, 241] on p "Super Night Vision" at bounding box center [1062, 236] width 55 height 28
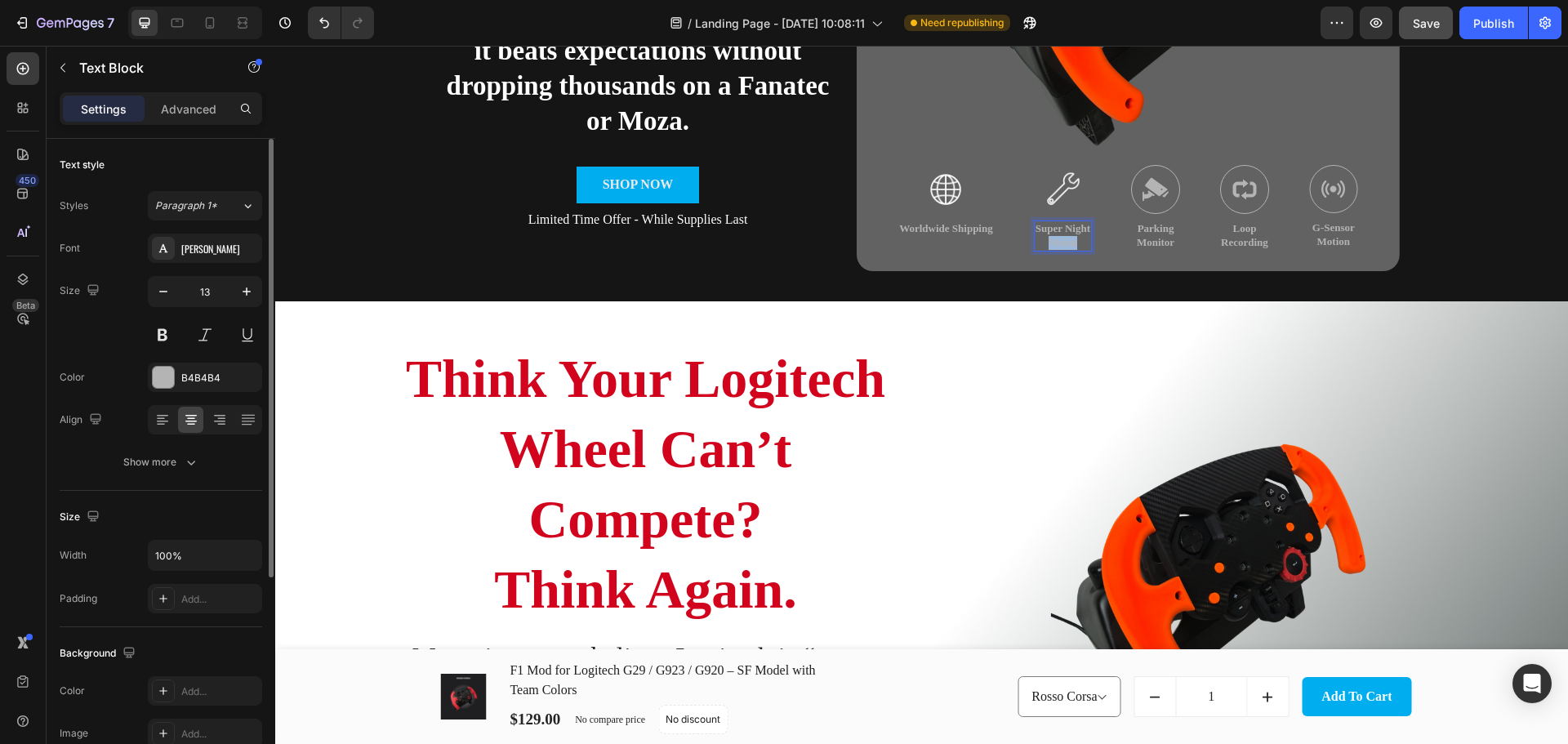
click at [1061, 241] on p "Super Night Vision" at bounding box center [1062, 236] width 55 height 28
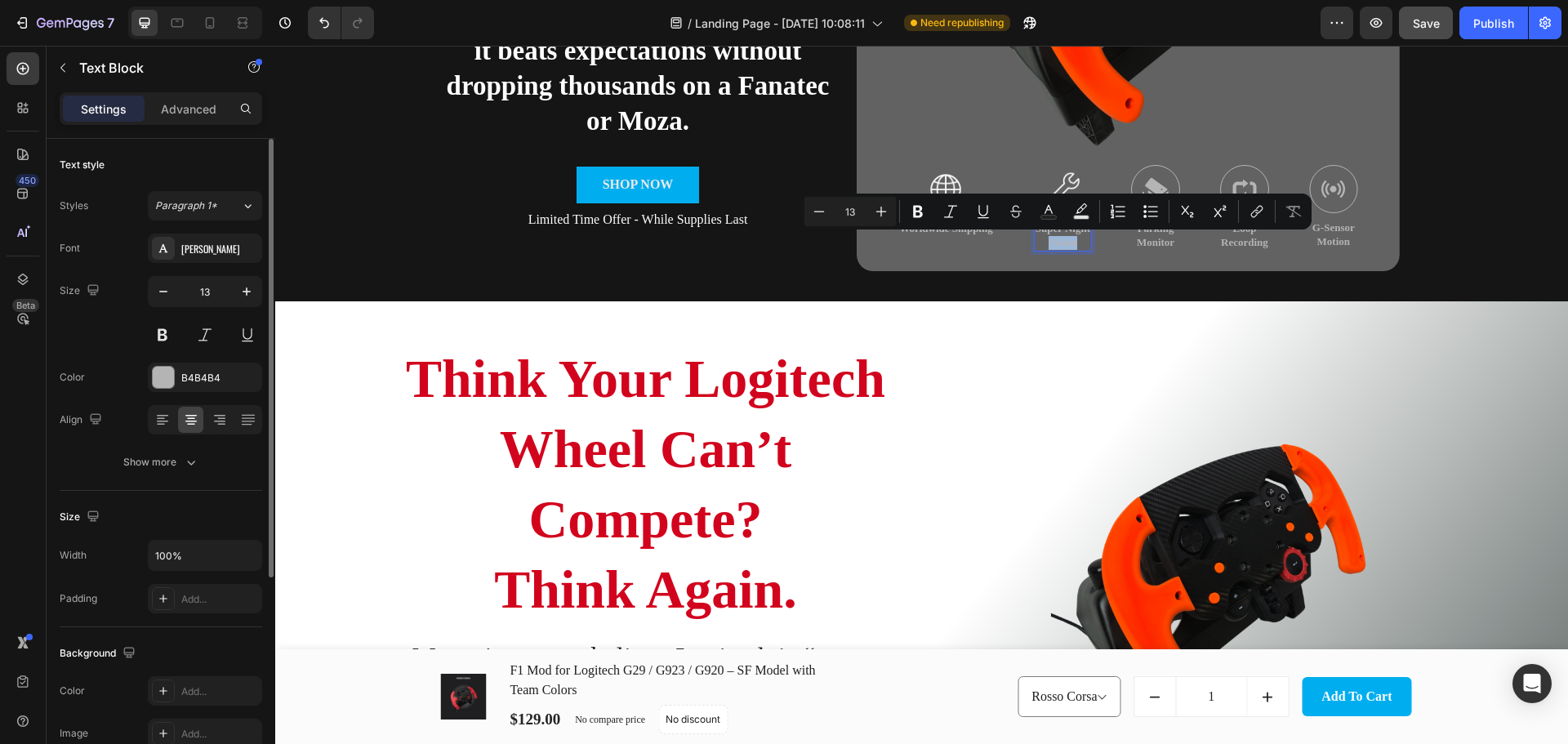
click at [1061, 241] on p "Super Night Vision" at bounding box center [1062, 236] width 55 height 28
click at [1059, 236] on p "Super Night Vision" at bounding box center [1062, 236] width 55 height 28
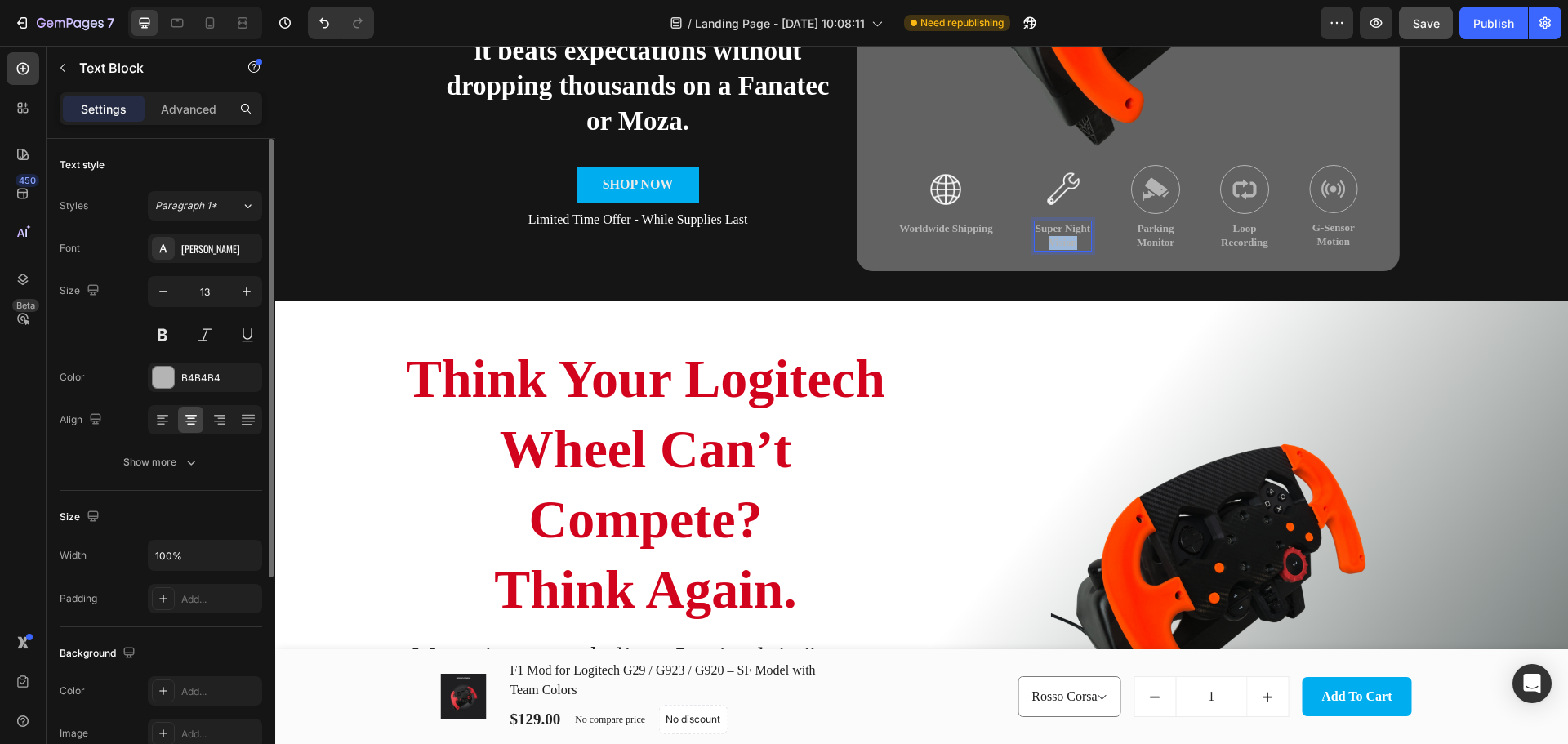
click at [1059, 236] on p "Super Night Vision" at bounding box center [1062, 236] width 55 height 28
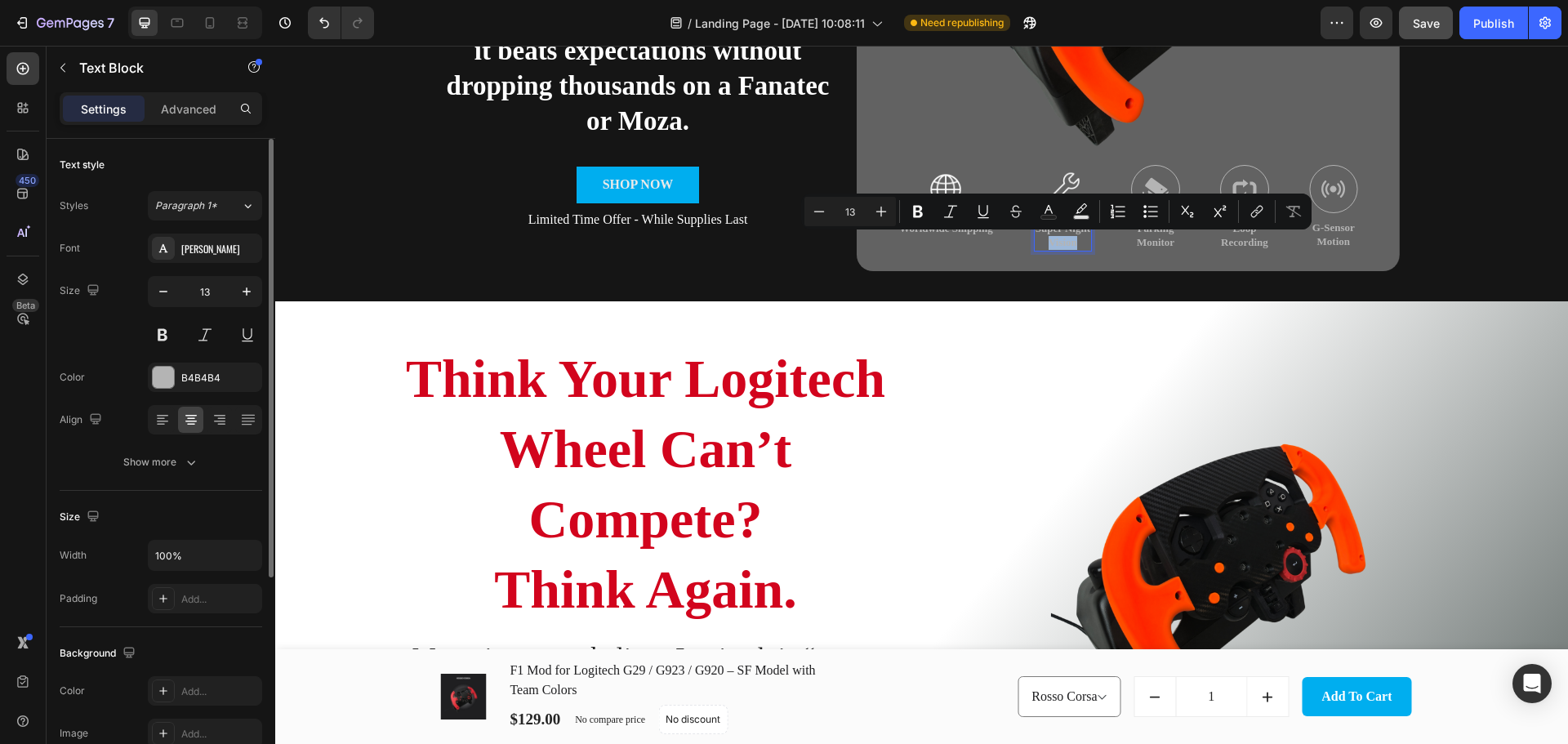
click at [1059, 236] on p "Super Night Vision" at bounding box center [1062, 236] width 55 height 28
click at [1070, 243] on p "Super Night Vision" at bounding box center [1062, 236] width 55 height 28
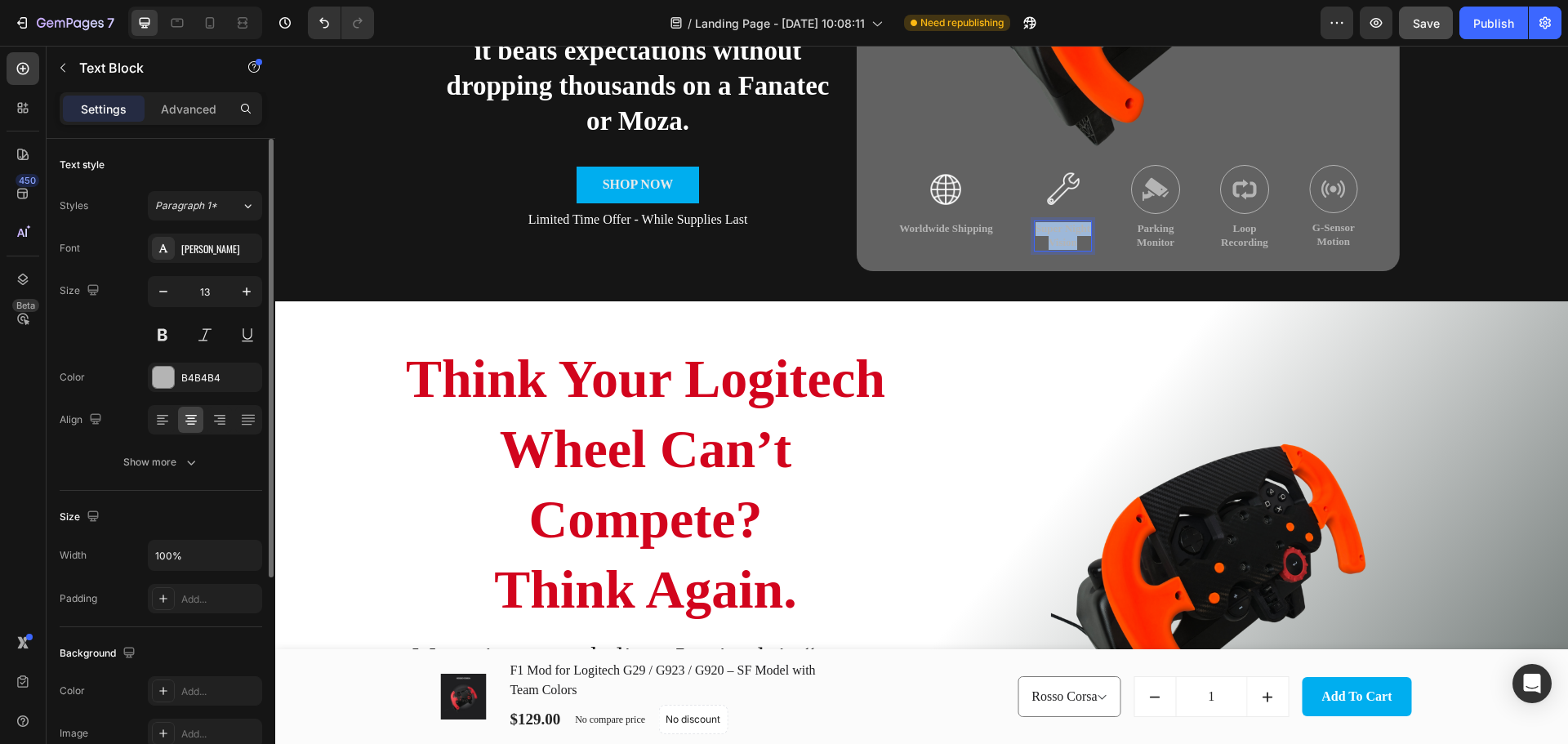
drag, startPoint x: 1077, startPoint y: 245, endPoint x: 1031, endPoint y: 228, distance: 49.0
click at [1035, 228] on p "Super Night Vision" at bounding box center [1062, 236] width 55 height 28
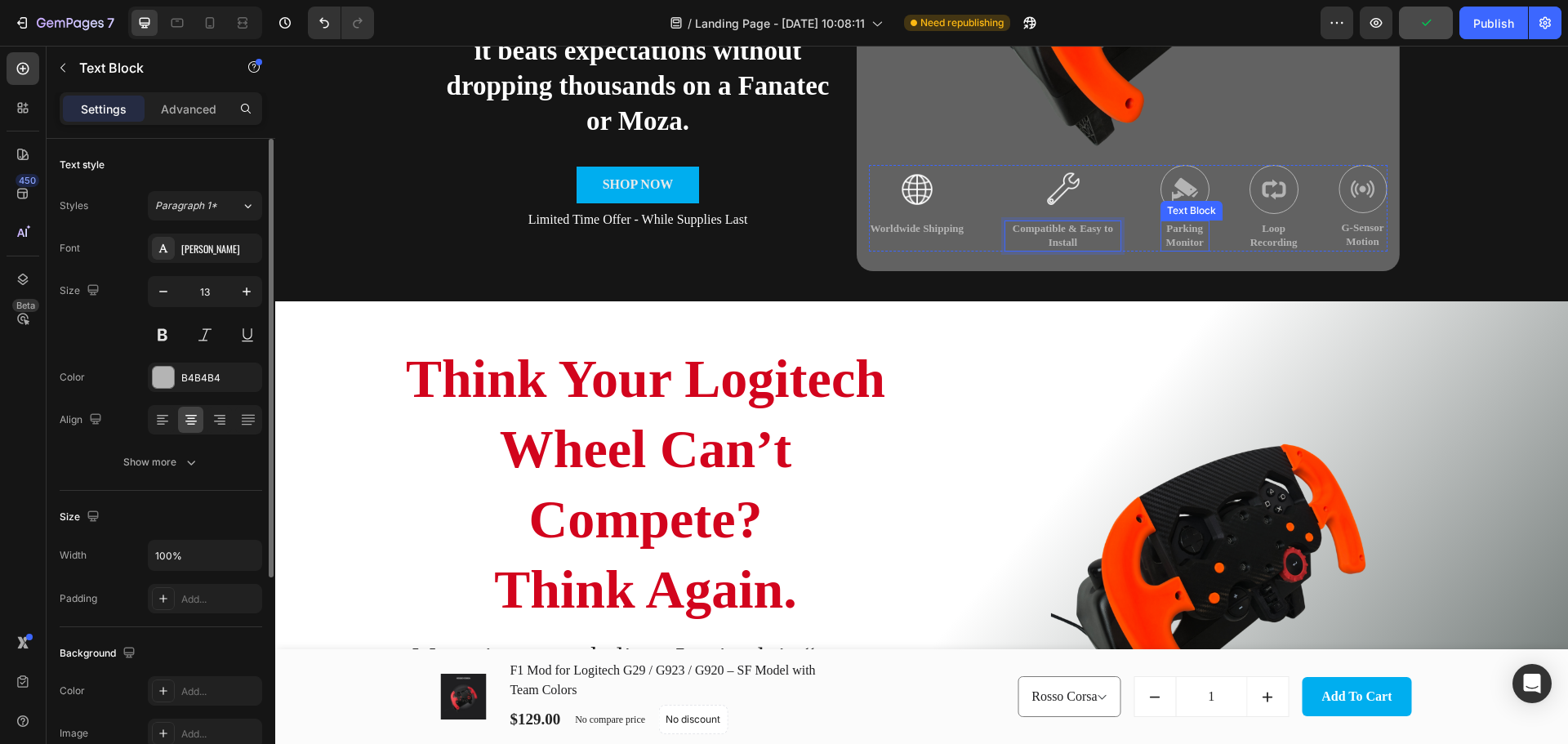
click at [1162, 249] on div "Parking Monitor Text Block" at bounding box center [1184, 236] width 49 height 31
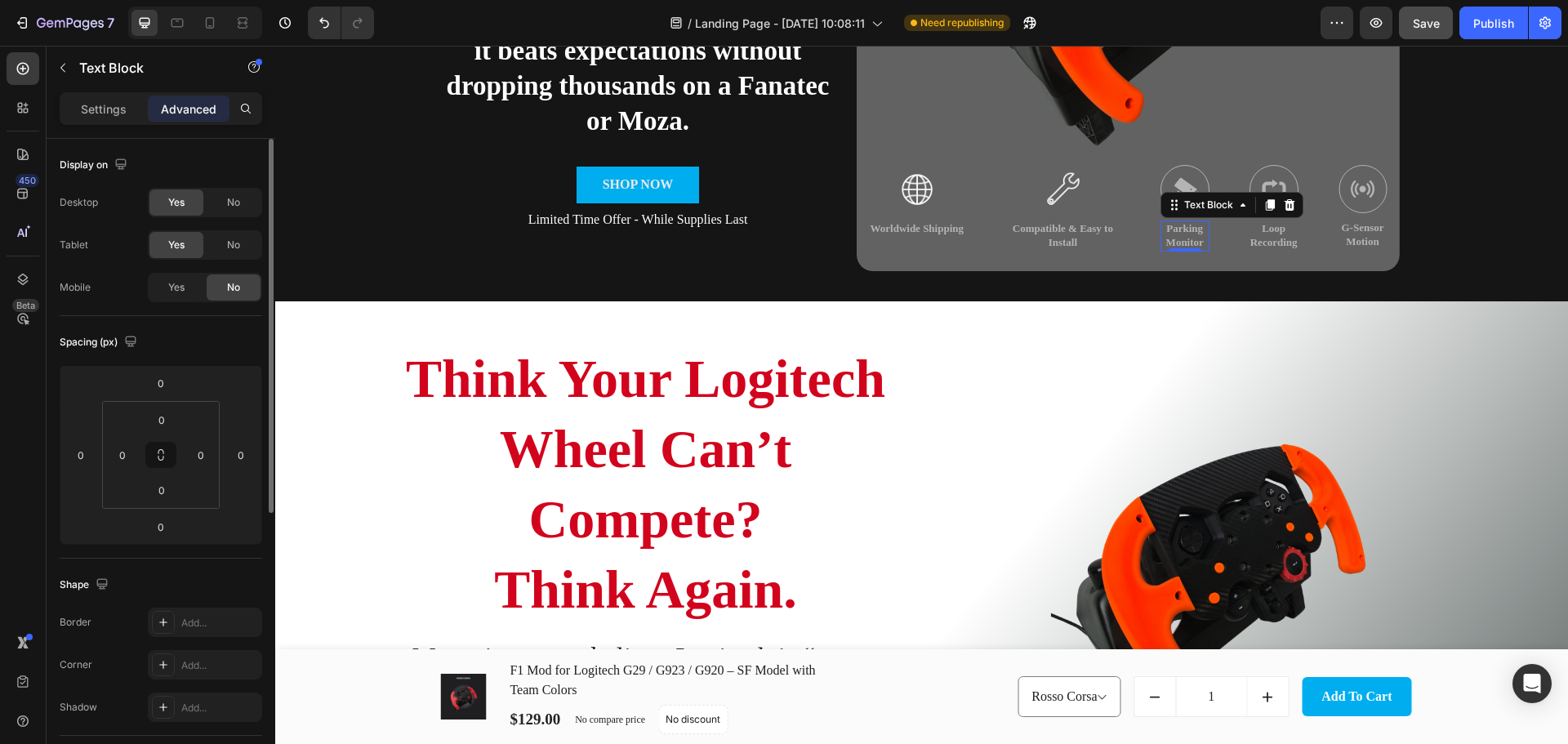
click at [1185, 191] on img at bounding box center [1184, 189] width 49 height 49
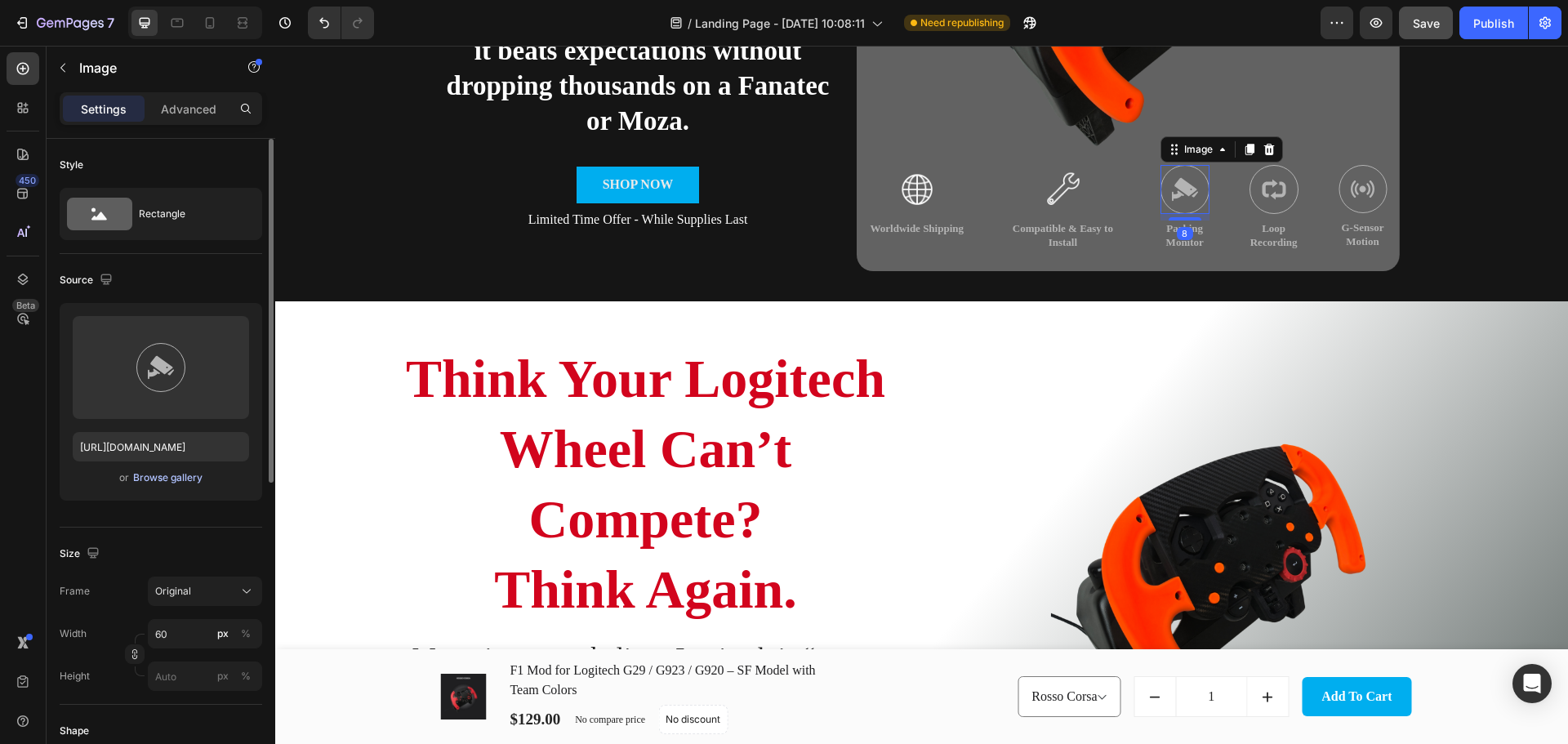
click at [167, 481] on div "Browse gallery" at bounding box center [167, 477] width 69 height 14
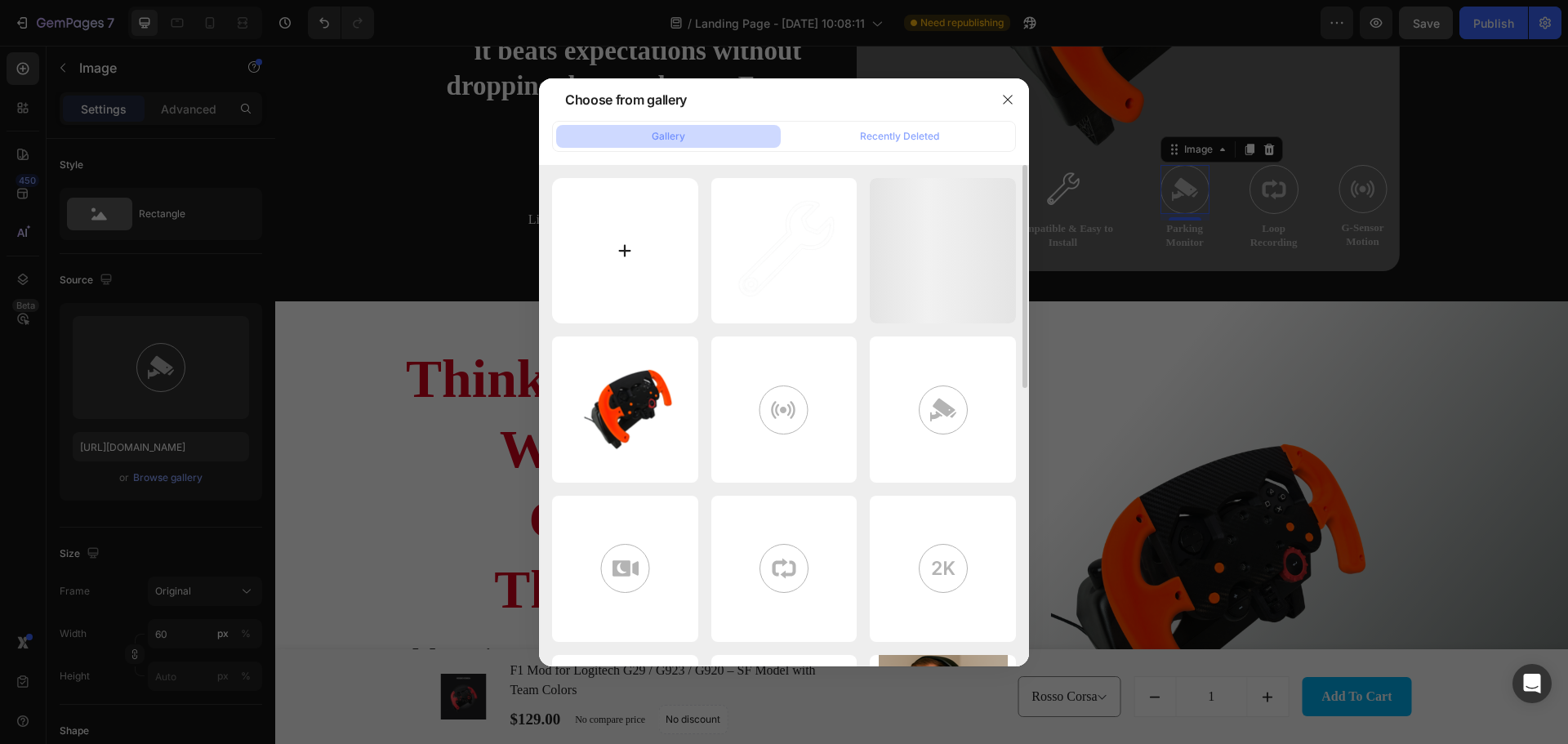
click at [614, 238] on input "file" at bounding box center [625, 251] width 146 height 146
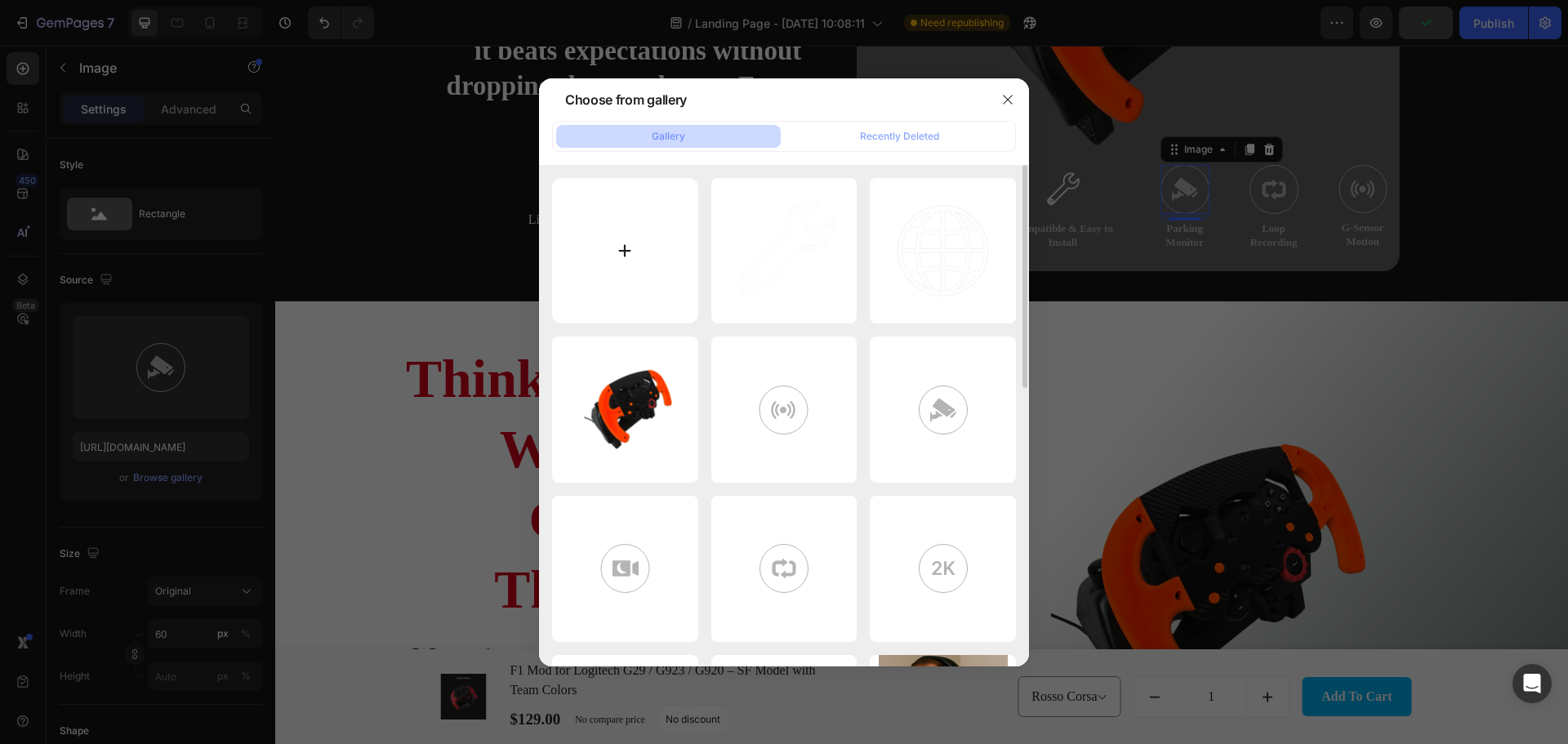
type input "C:\fakepath\ChatGPT Image Jul 24, 2025, 09_06_02 AM.png"
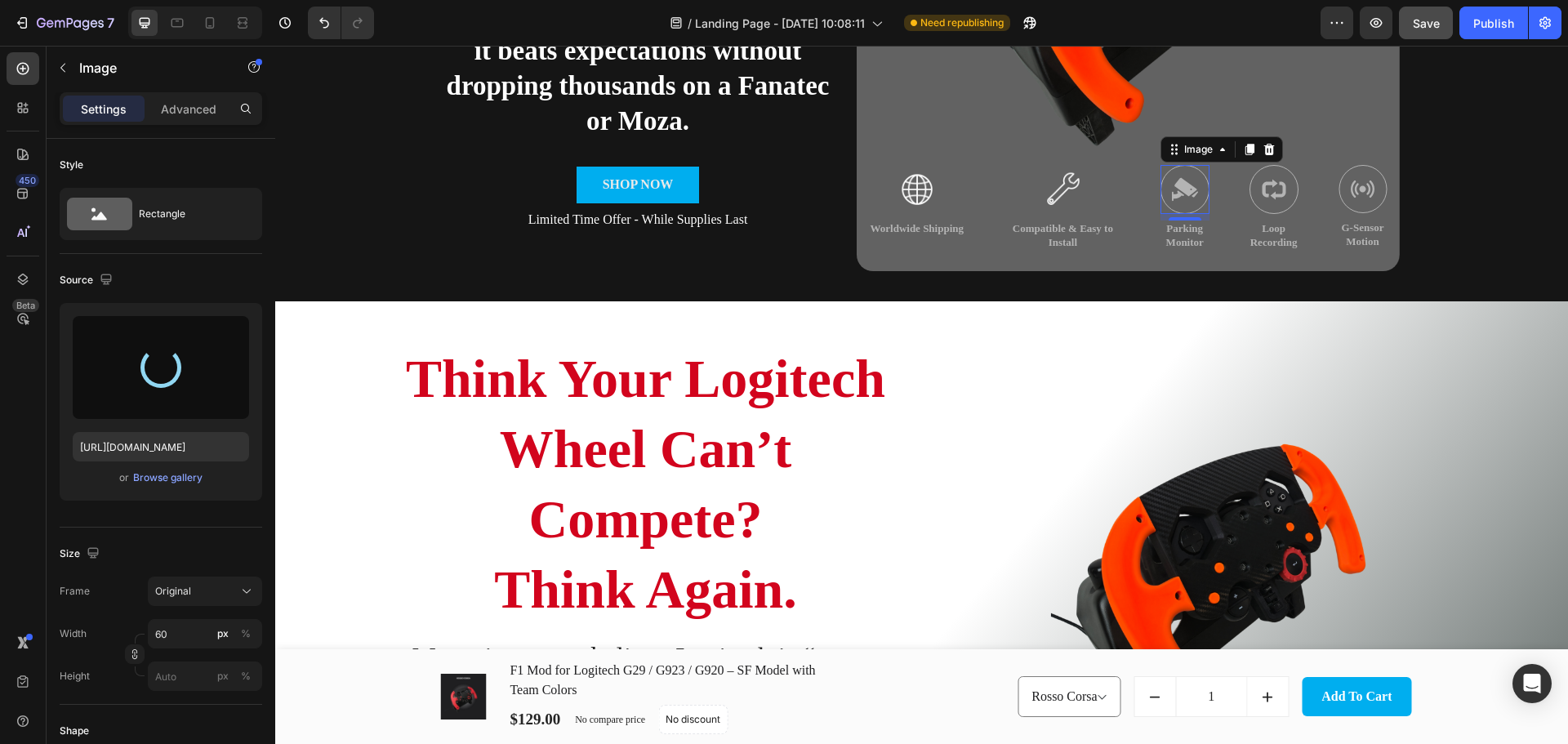
click at [1181, 241] on p "Parking Monitor" at bounding box center [1184, 236] width 45 height 28
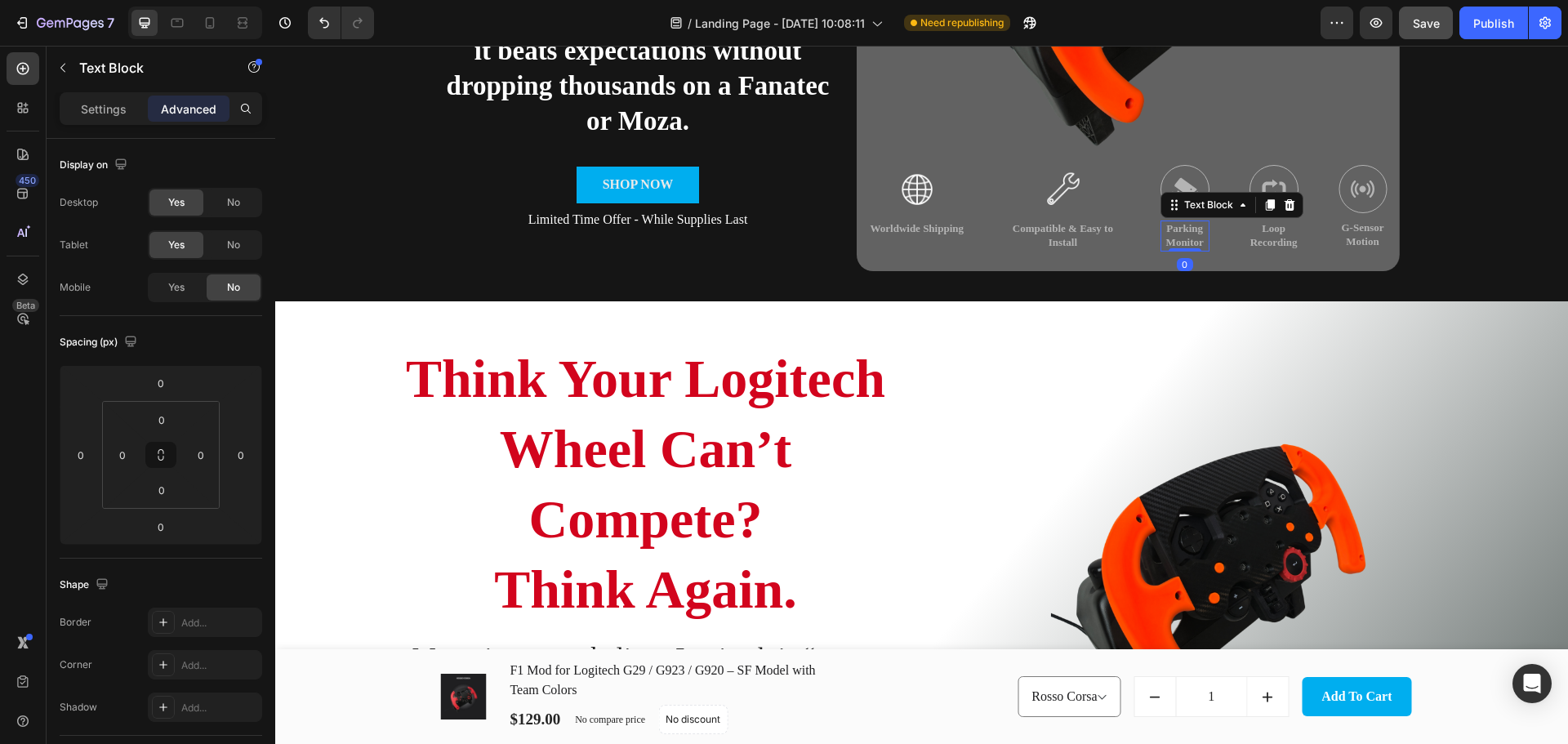
click at [1181, 241] on p "Parking Monitor" at bounding box center [1184, 236] width 45 height 28
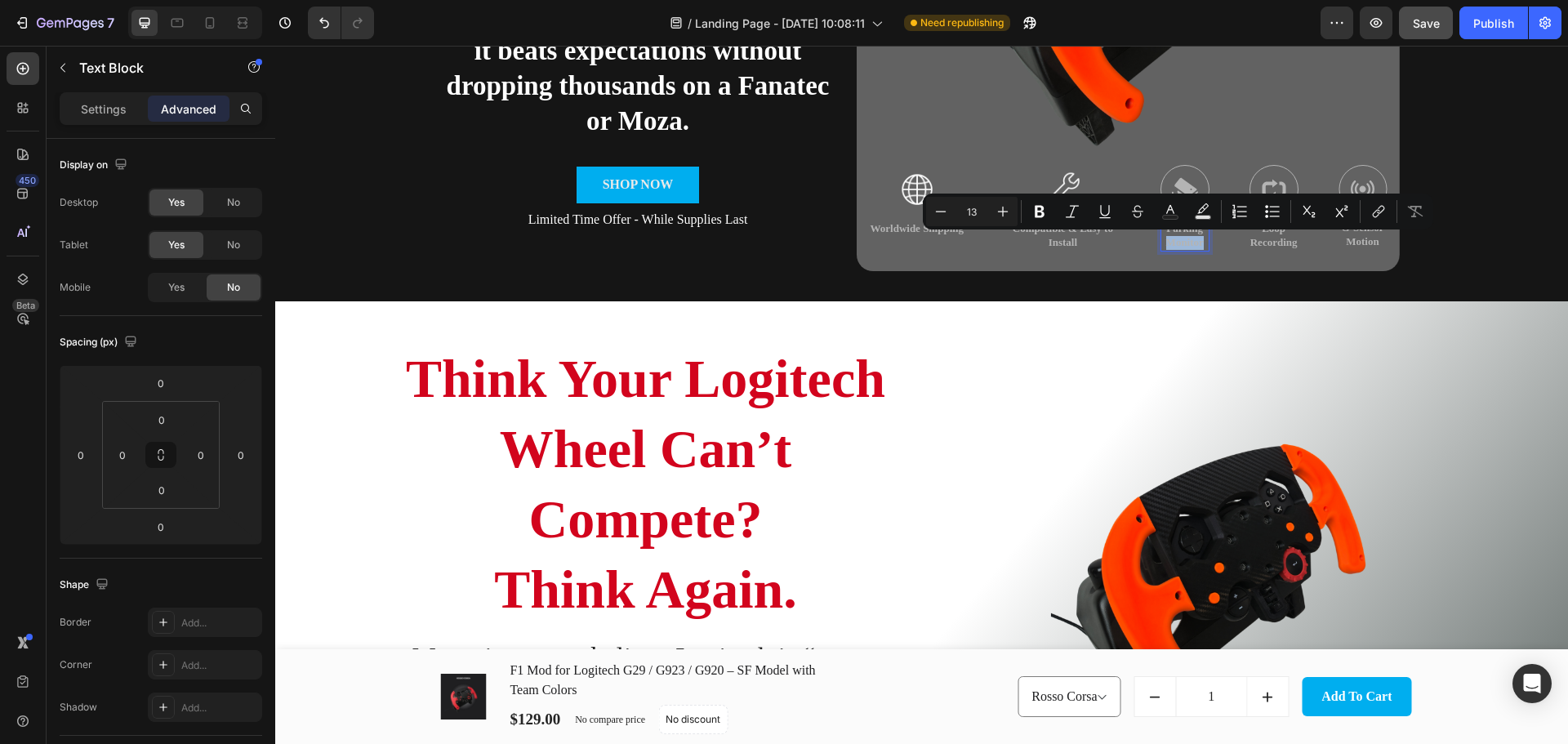
click at [1186, 242] on p "Parking Monitor" at bounding box center [1184, 236] width 45 height 28
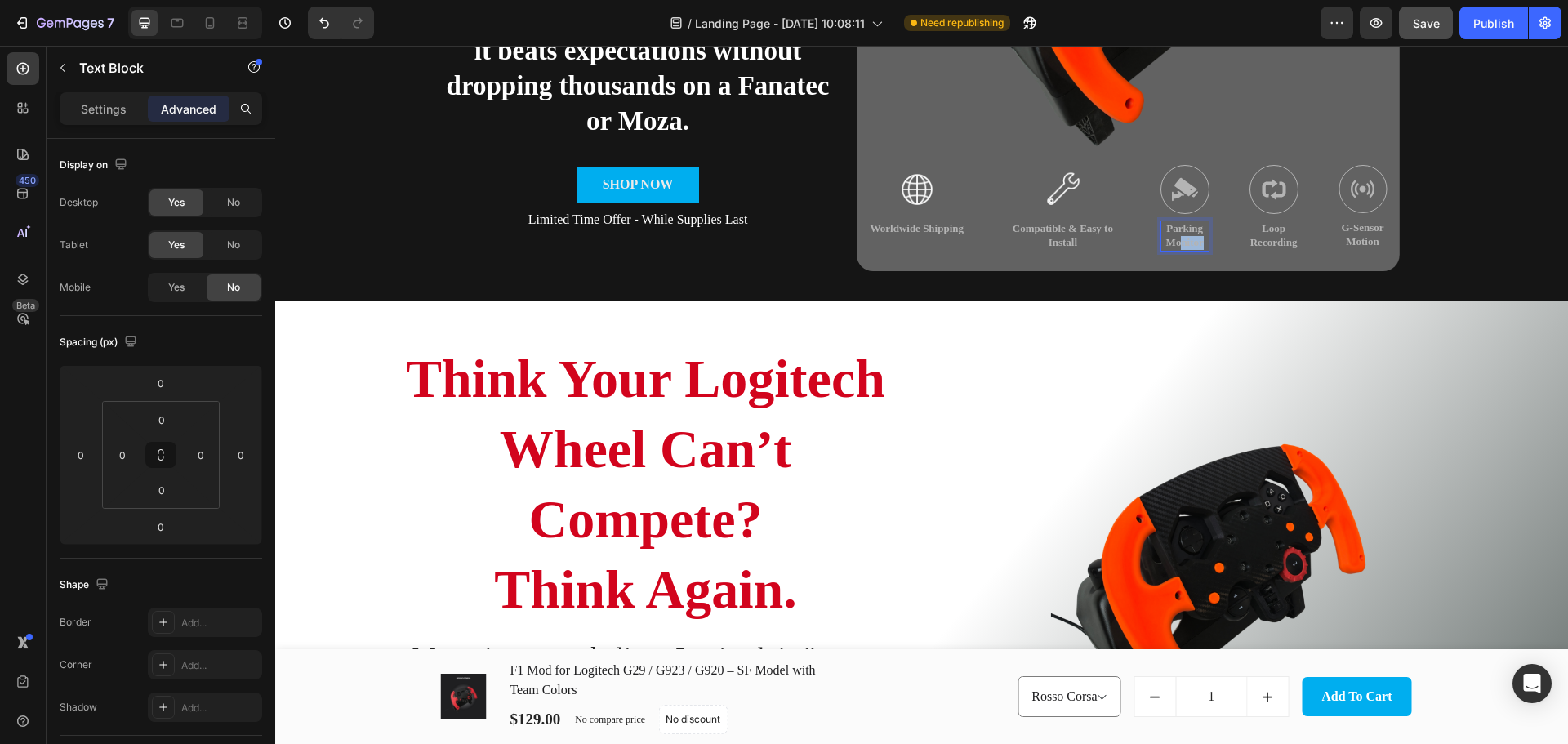
drag, startPoint x: 1199, startPoint y: 242, endPoint x: 1156, endPoint y: 217, distance: 49.7
click at [1171, 186] on img at bounding box center [1184, 189] width 49 height 49
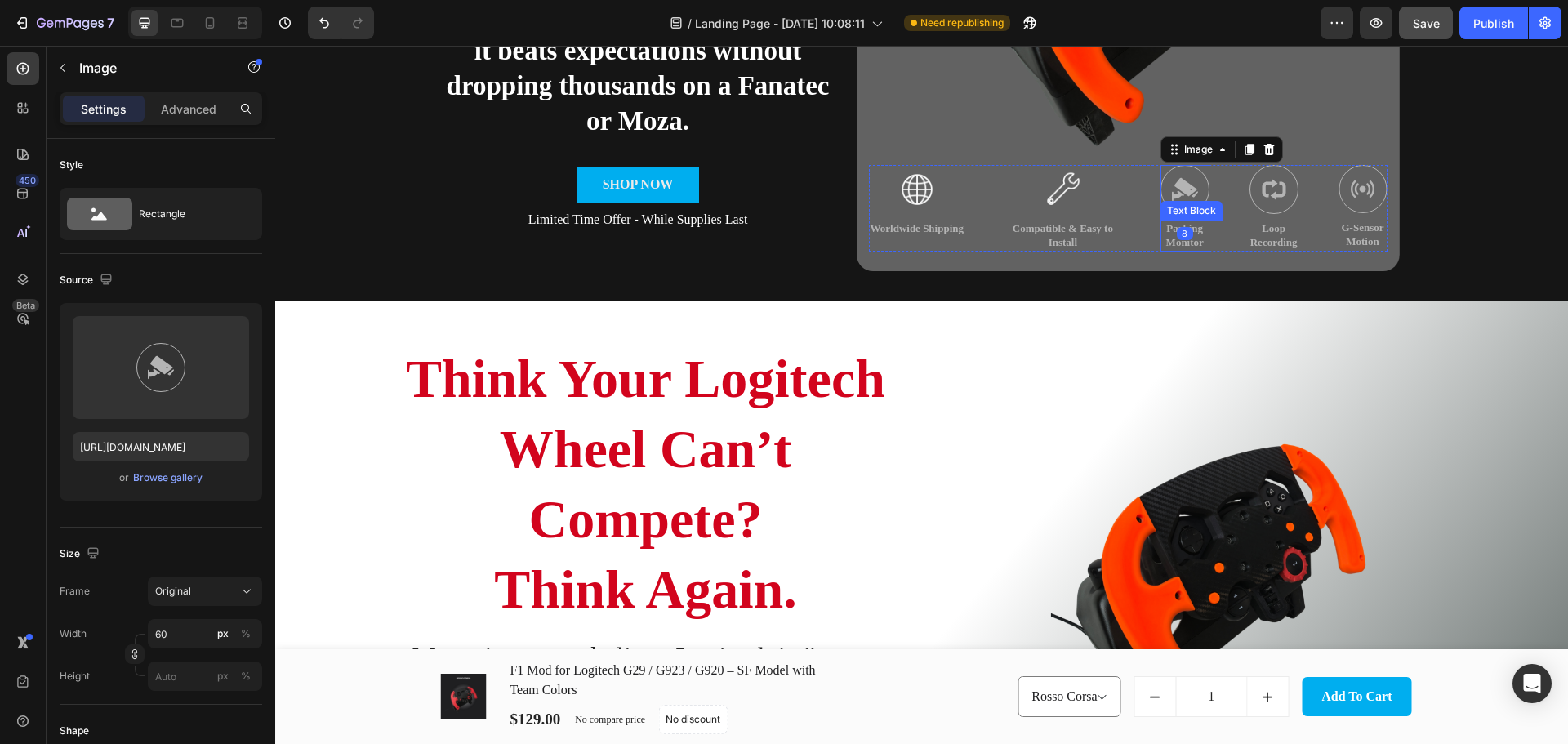
click at [1193, 243] on p "Parking Monitor" at bounding box center [1184, 236] width 45 height 28
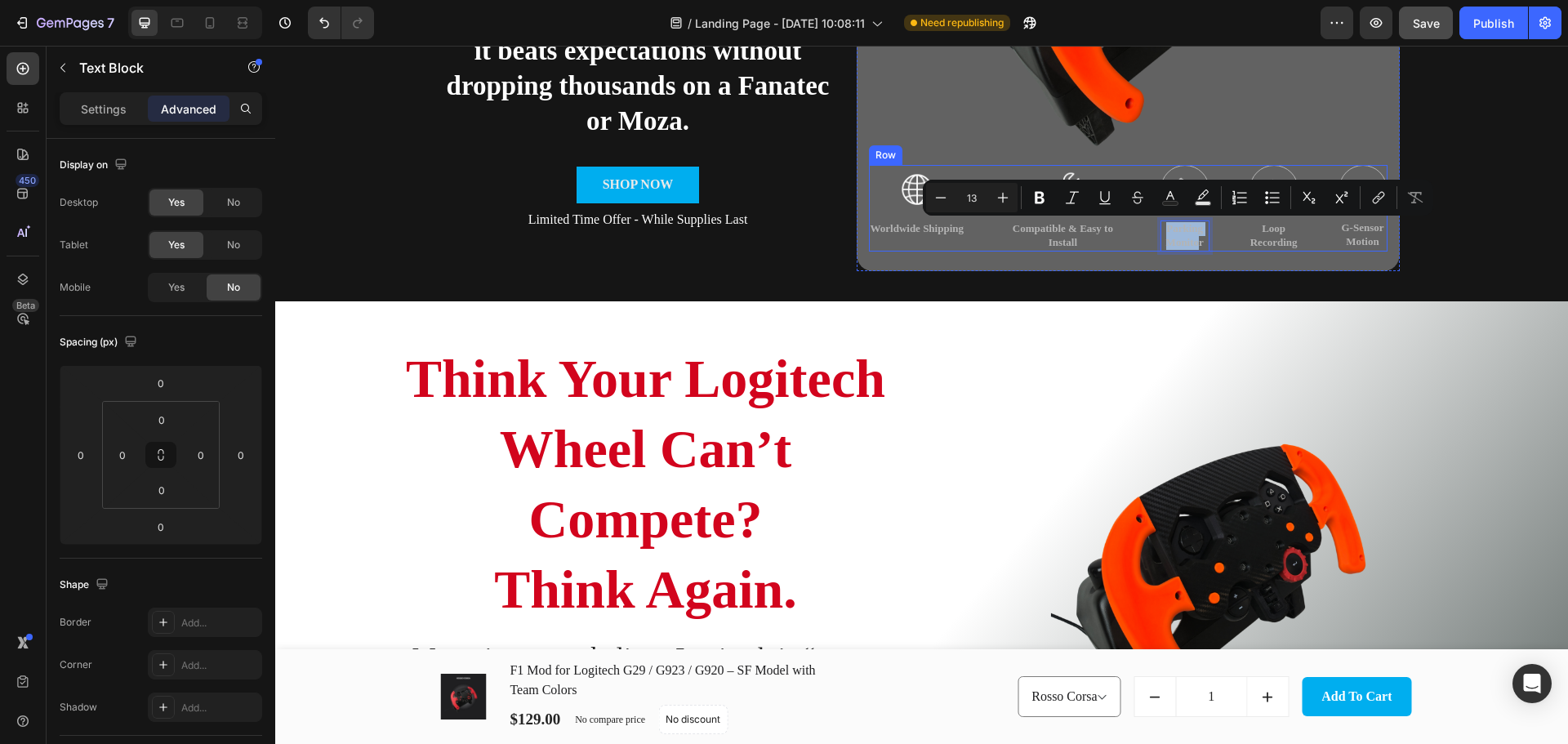
drag, startPoint x: 1194, startPoint y: 242, endPoint x: 1132, endPoint y: 231, distance: 63.0
click at [1132, 231] on div "Image Worldwide Shipping Text Block Image Compatible & Easy to Install Text Blo…" at bounding box center [1128, 208] width 518 height 87
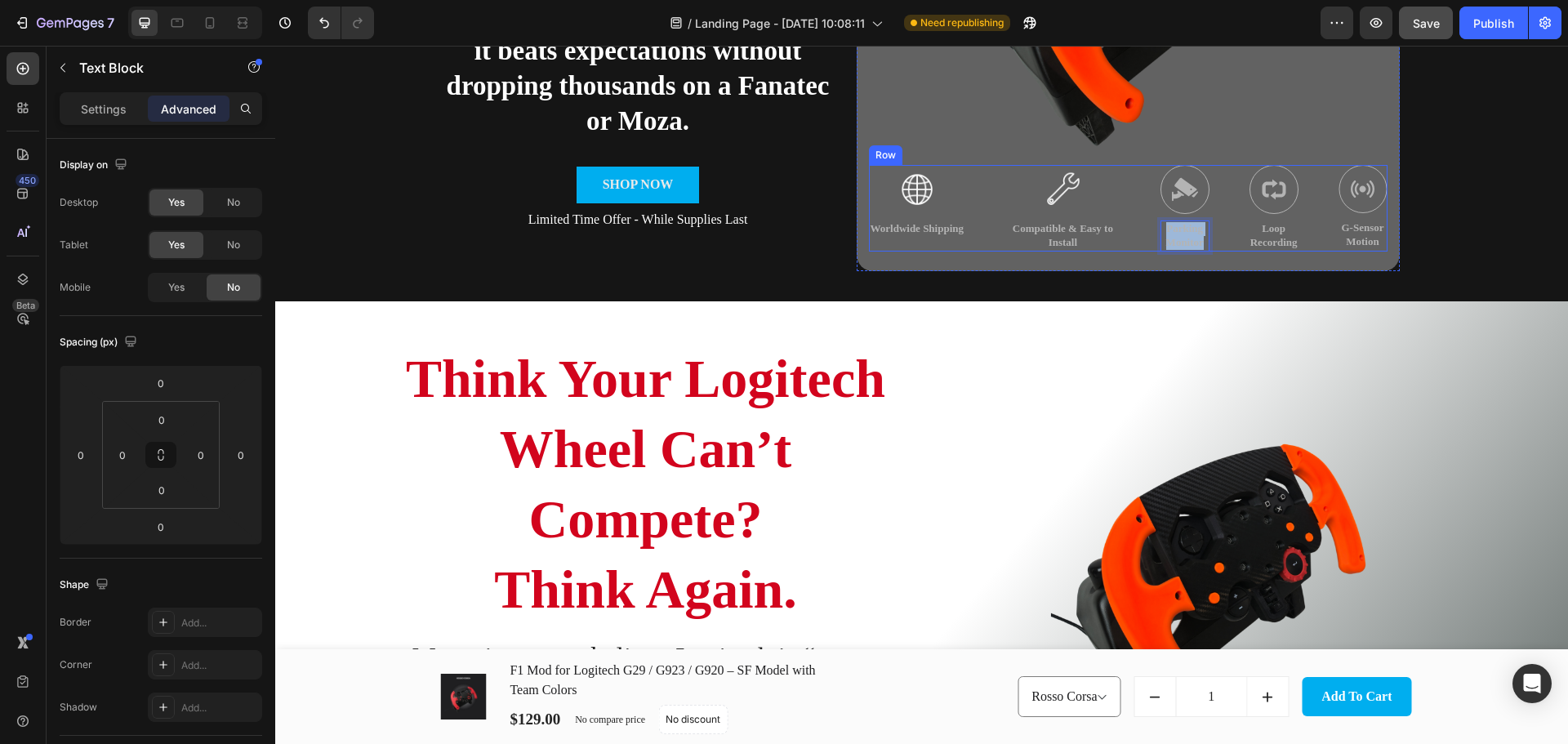
drag, startPoint x: 1199, startPoint y: 242, endPoint x: 1140, endPoint y: 226, distance: 61.1
click at [1140, 226] on div "Image Worldwide Shipping Text Block Image Compatible & Easy to Install Text Blo…" at bounding box center [1128, 208] width 518 height 87
click at [1161, 189] on img at bounding box center [1165, 189] width 49 height 49
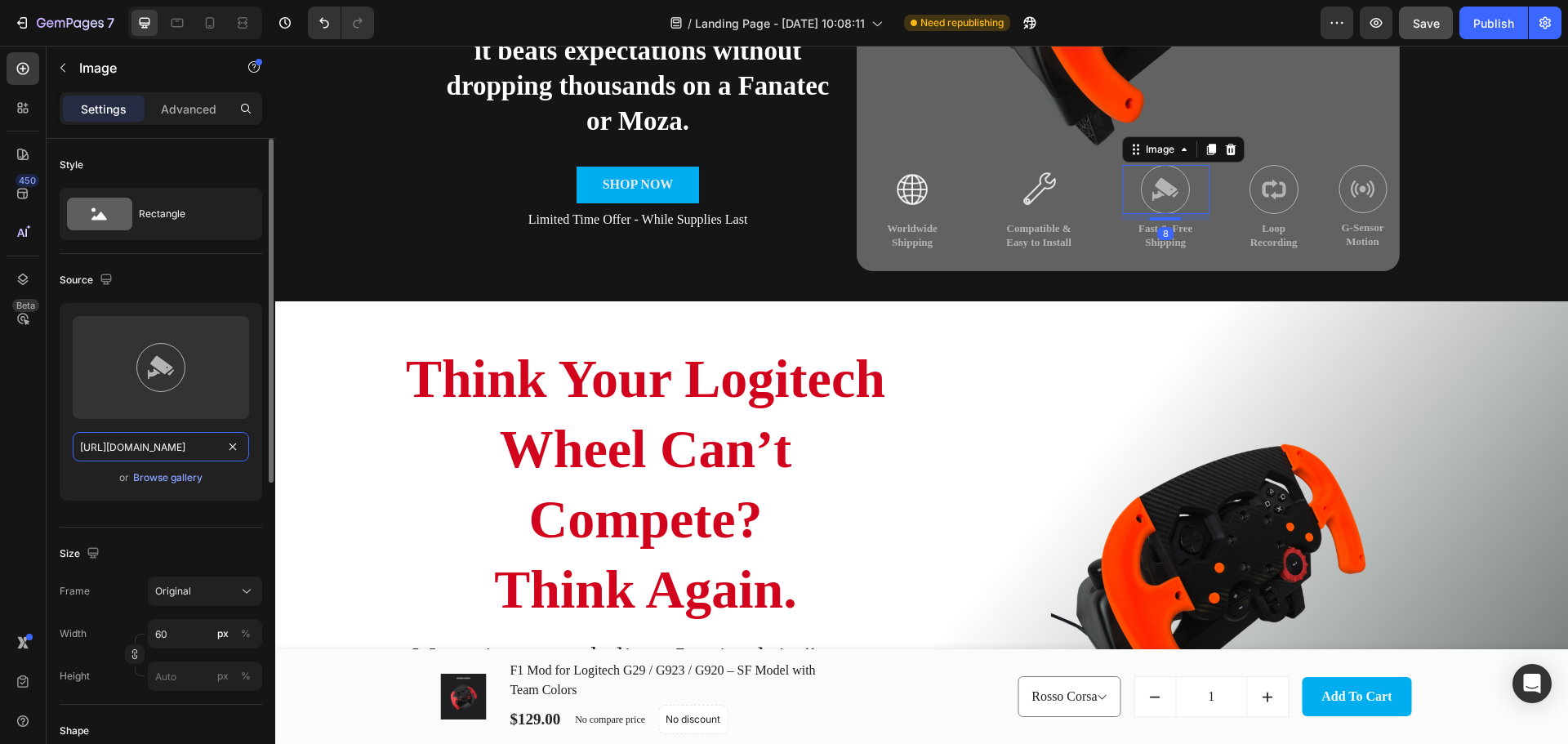
click at [209, 450] on input "https://cdn.shopify.com/s/files/1/0674/8586/0062/files/gempages_580835302810059…" at bounding box center [161, 446] width 177 height 29
drag, startPoint x: 209, startPoint y: 450, endPoint x: 183, endPoint y: 481, distance: 40.5
click at [206, 451] on input "https://cdn.shopify.com/s/files/1/0674/8586/0062/files/gempages_580835302810059…" at bounding box center [161, 446] width 177 height 29
click at [183, 481] on div "Browse gallery" at bounding box center [167, 477] width 69 height 14
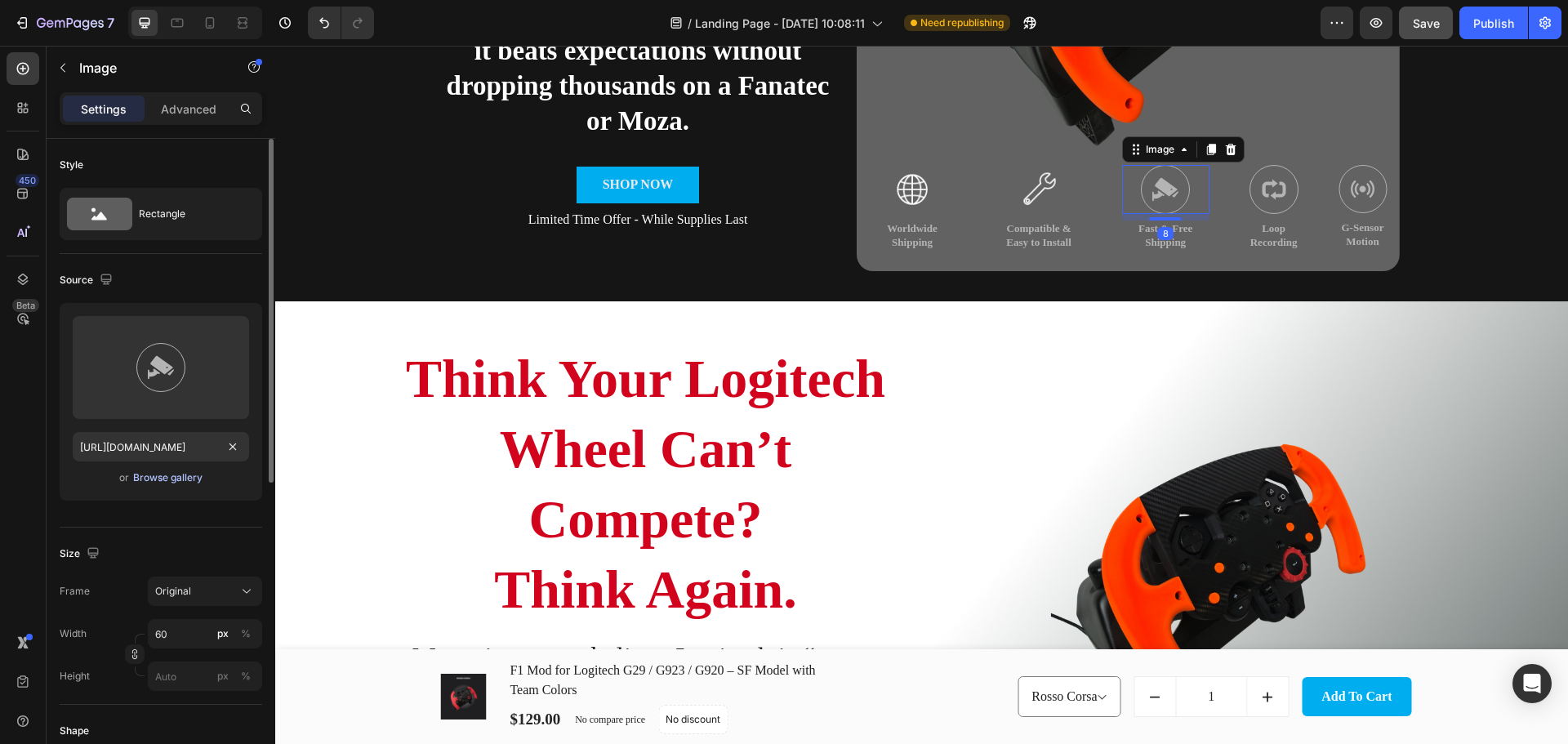
scroll to position [0, 0]
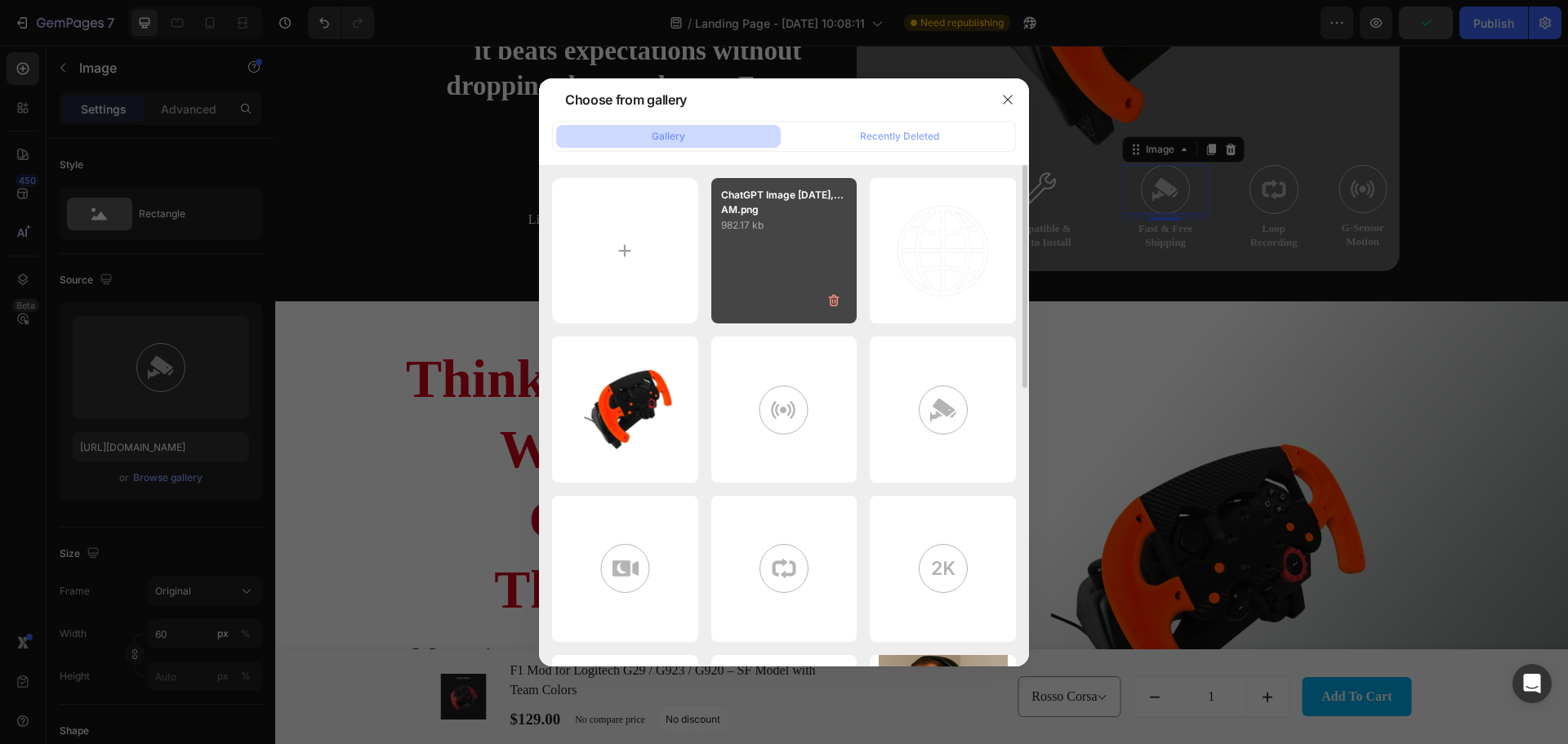
click at [810, 252] on div "ChatGPT Image Jul 24,...AM.png 982.17 kb" at bounding box center [784, 251] width 146 height 146
type input "https://cdn.shopify.com/s/files/1/0674/8586/0062/files/gempages_580835302810059…"
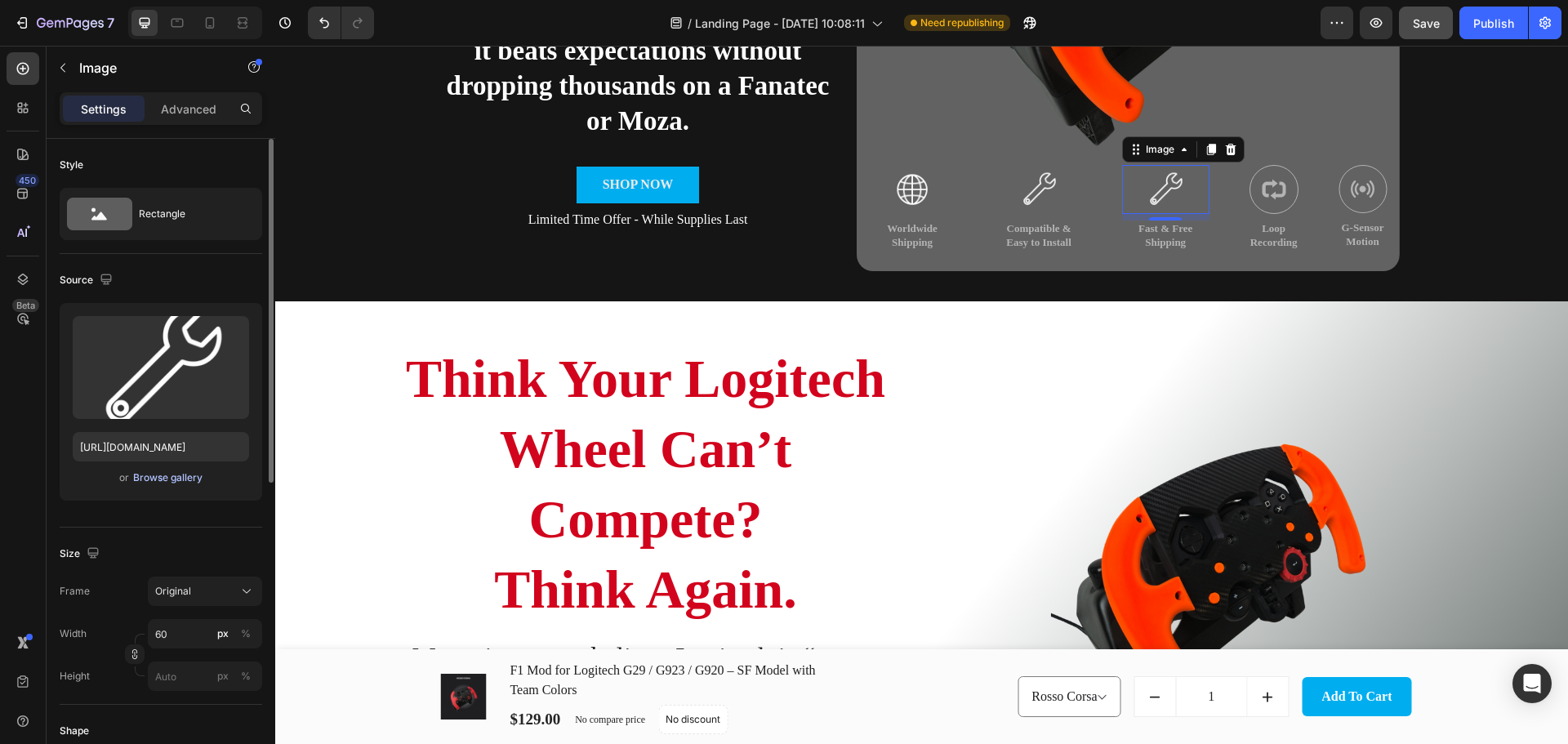
click at [162, 481] on div "Browse gallery" at bounding box center [167, 477] width 69 height 14
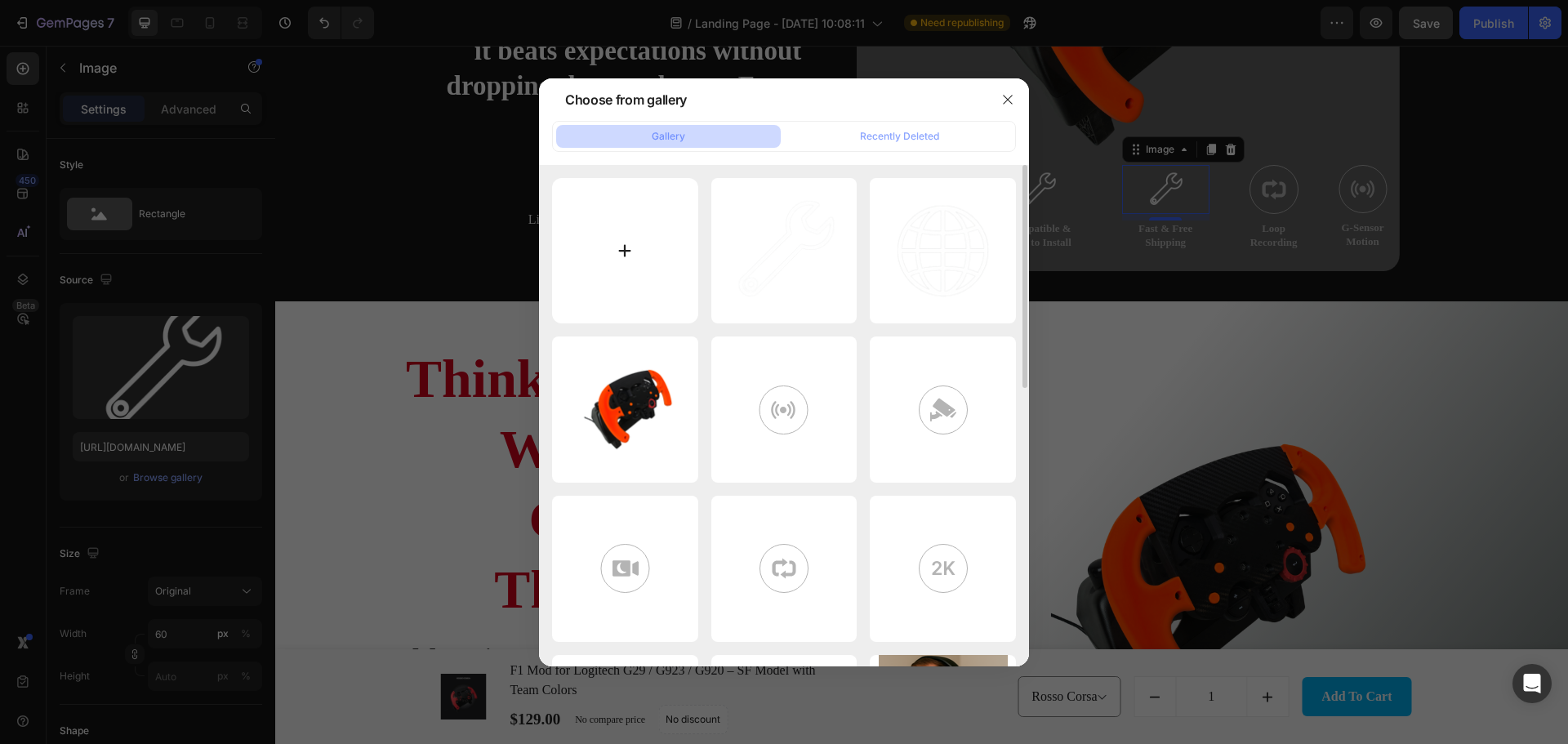
click at [645, 236] on input "file" at bounding box center [625, 251] width 146 height 146
type input "C:\fakepath\ChatGPT Image Jul 24, 2025, 09_06_02 AM.png"
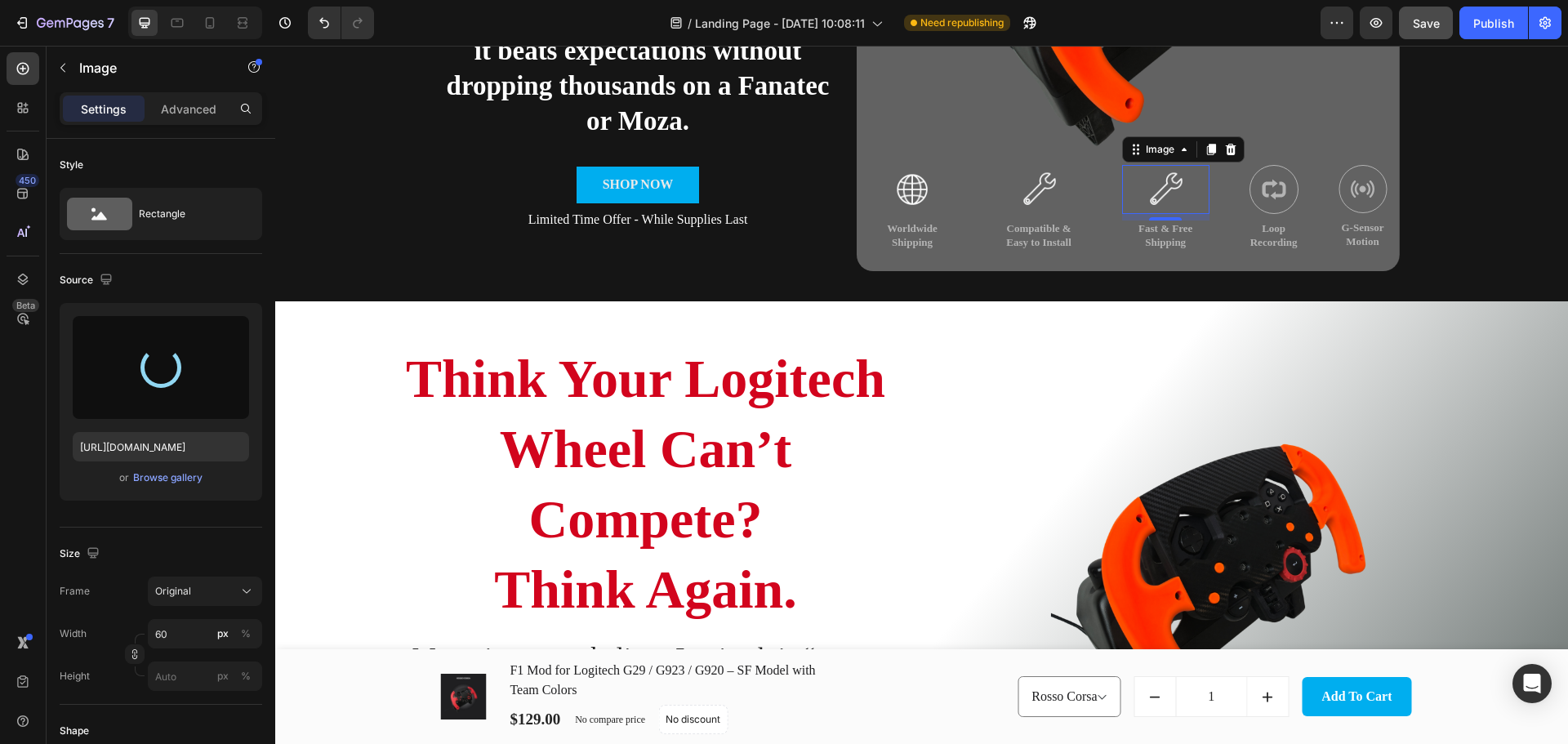
type input "https://cdn.shopify.com/s/files/1/0674/8586/0062/files/gempages_580835302810059…"
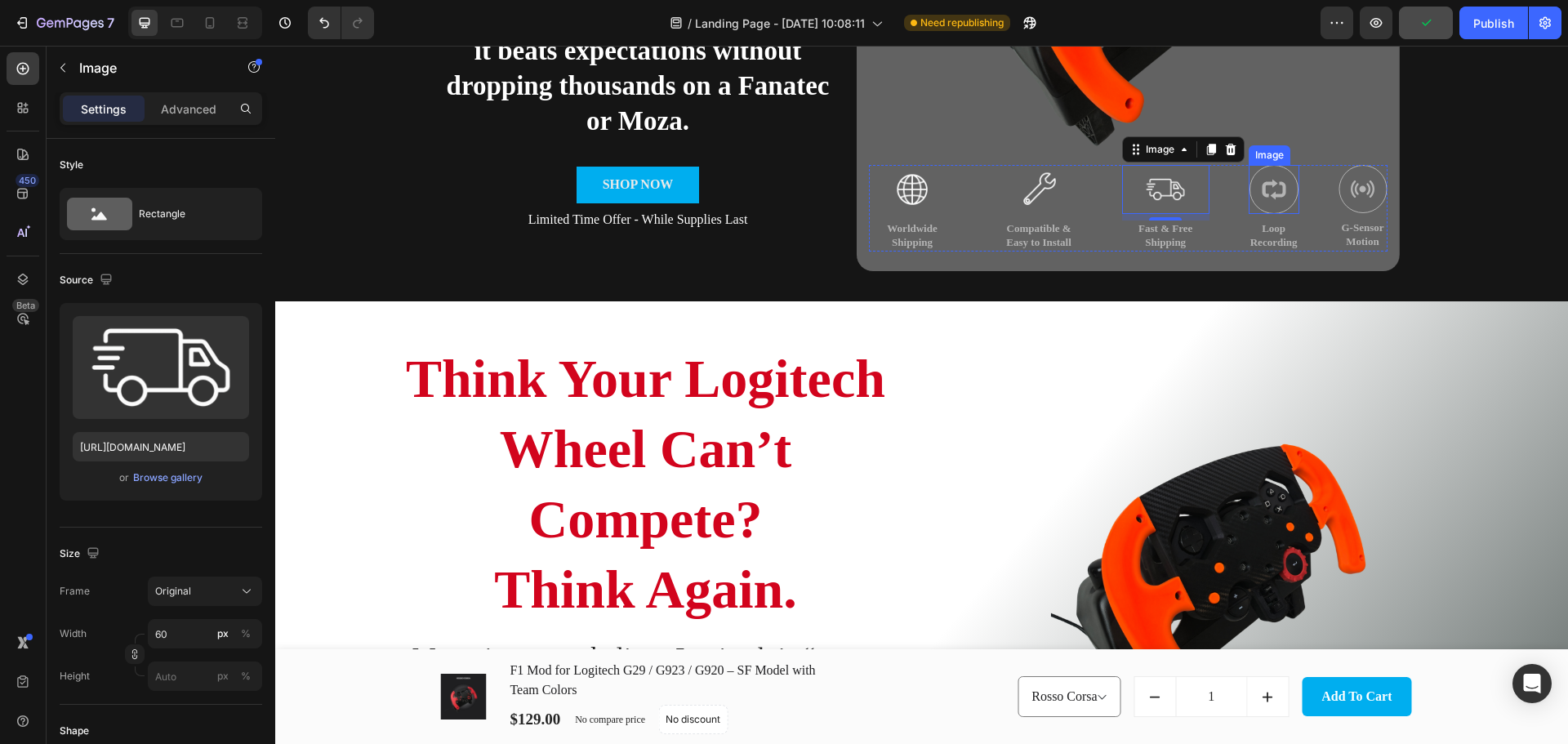
click at [1279, 205] on img at bounding box center [1273, 189] width 49 height 49
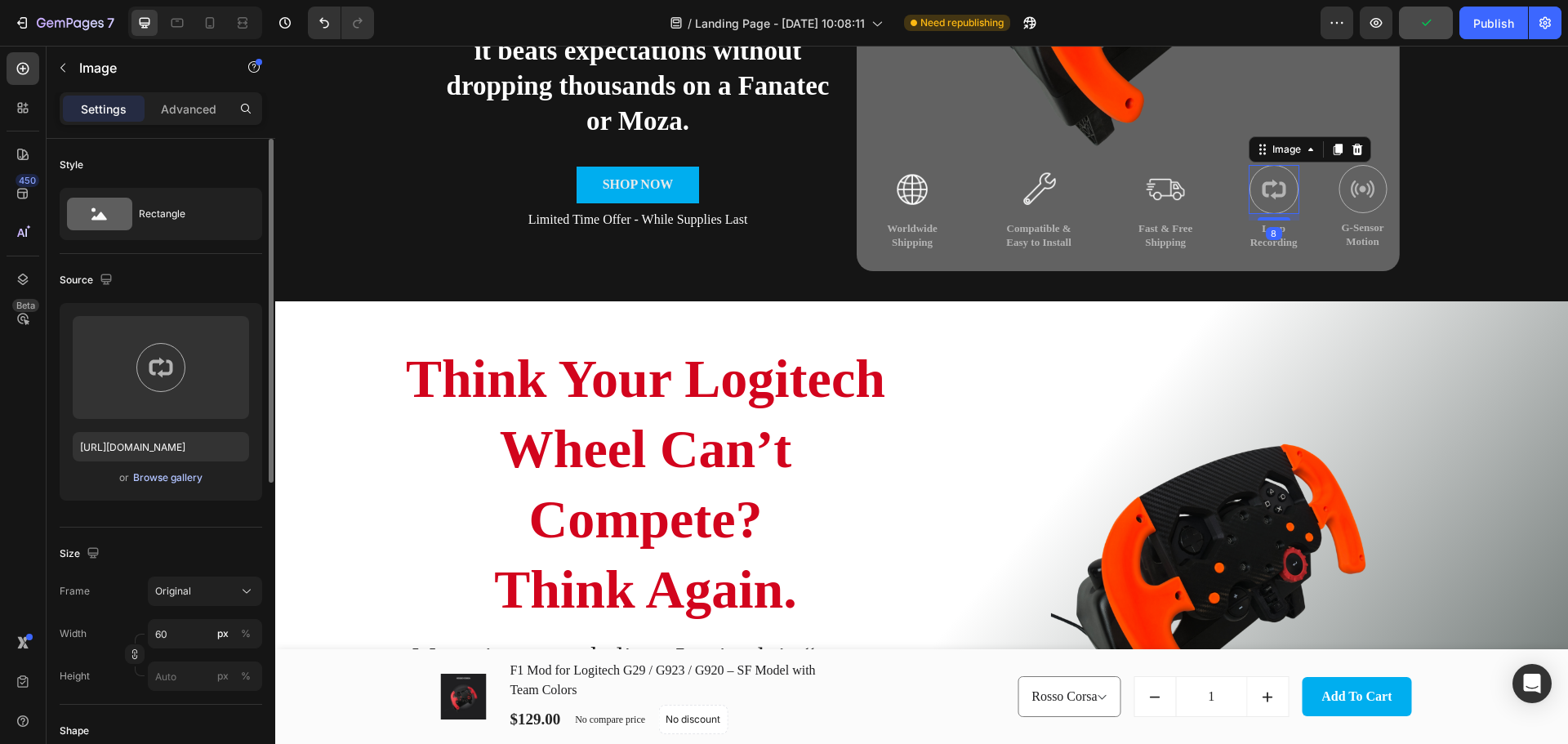
click at [164, 476] on div "Browse gallery" at bounding box center [167, 477] width 69 height 14
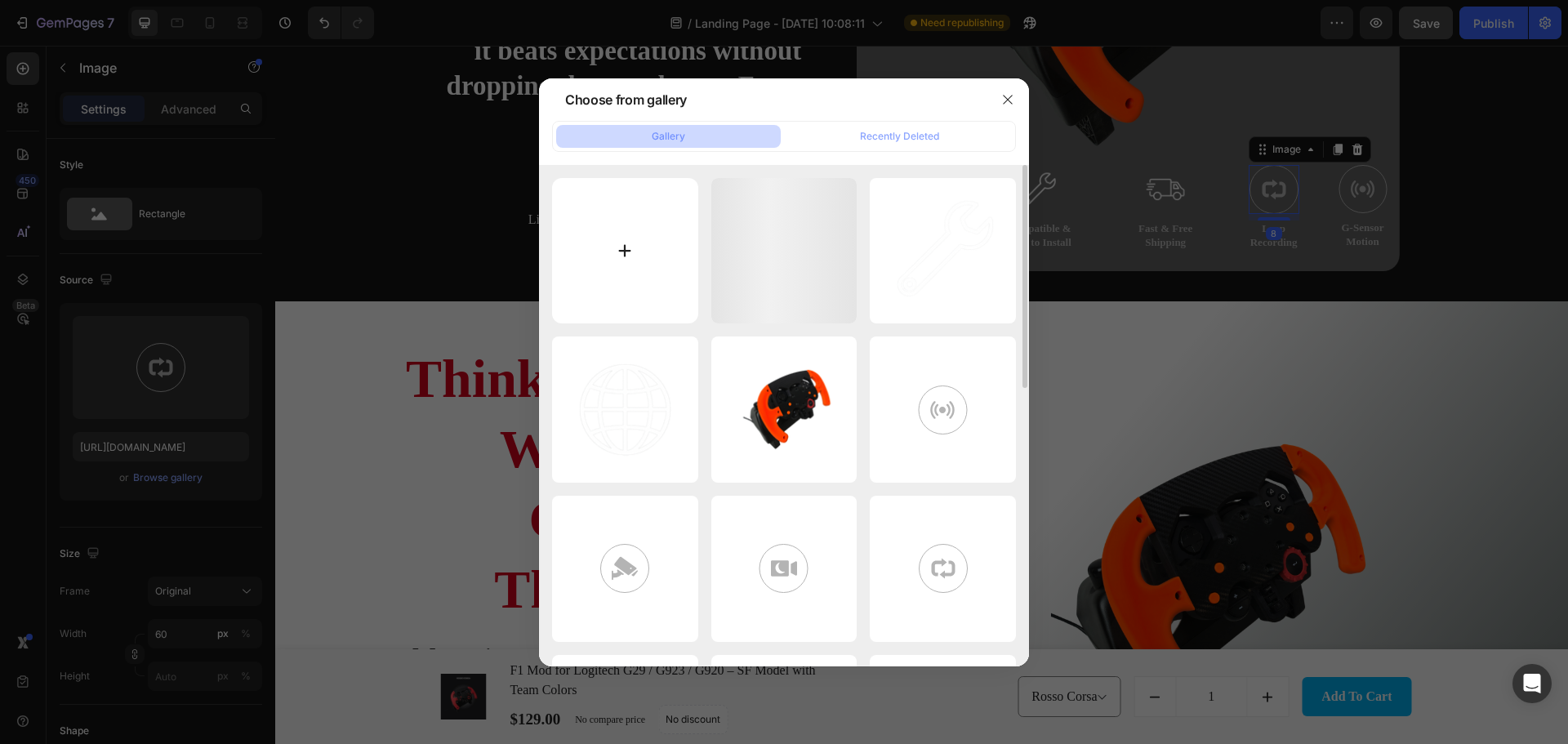
click at [652, 226] on input "file" at bounding box center [625, 251] width 146 height 146
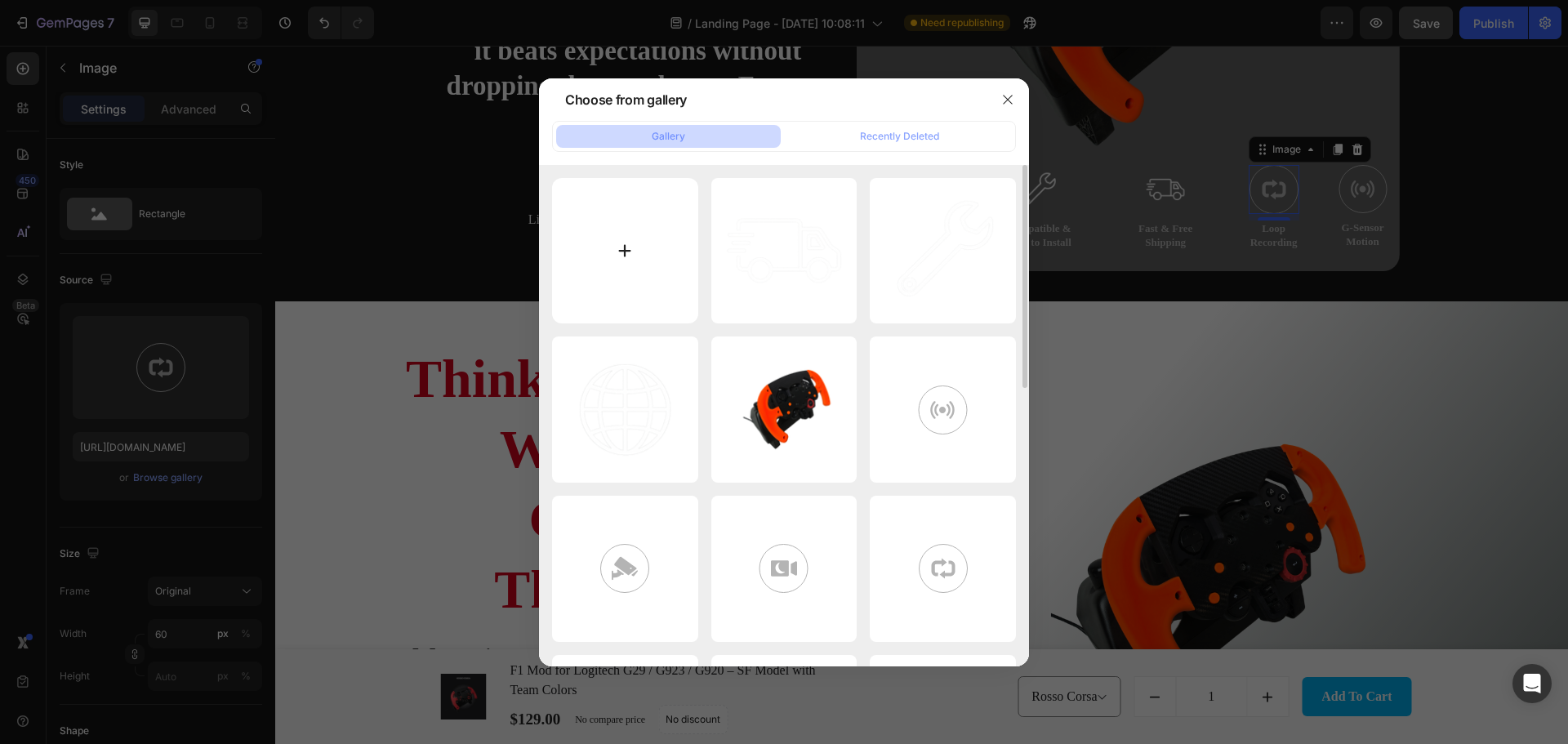
type input "C:\fakepath\ChatGPT Image Jul 24, 2025, 09_01_26 AM.png"
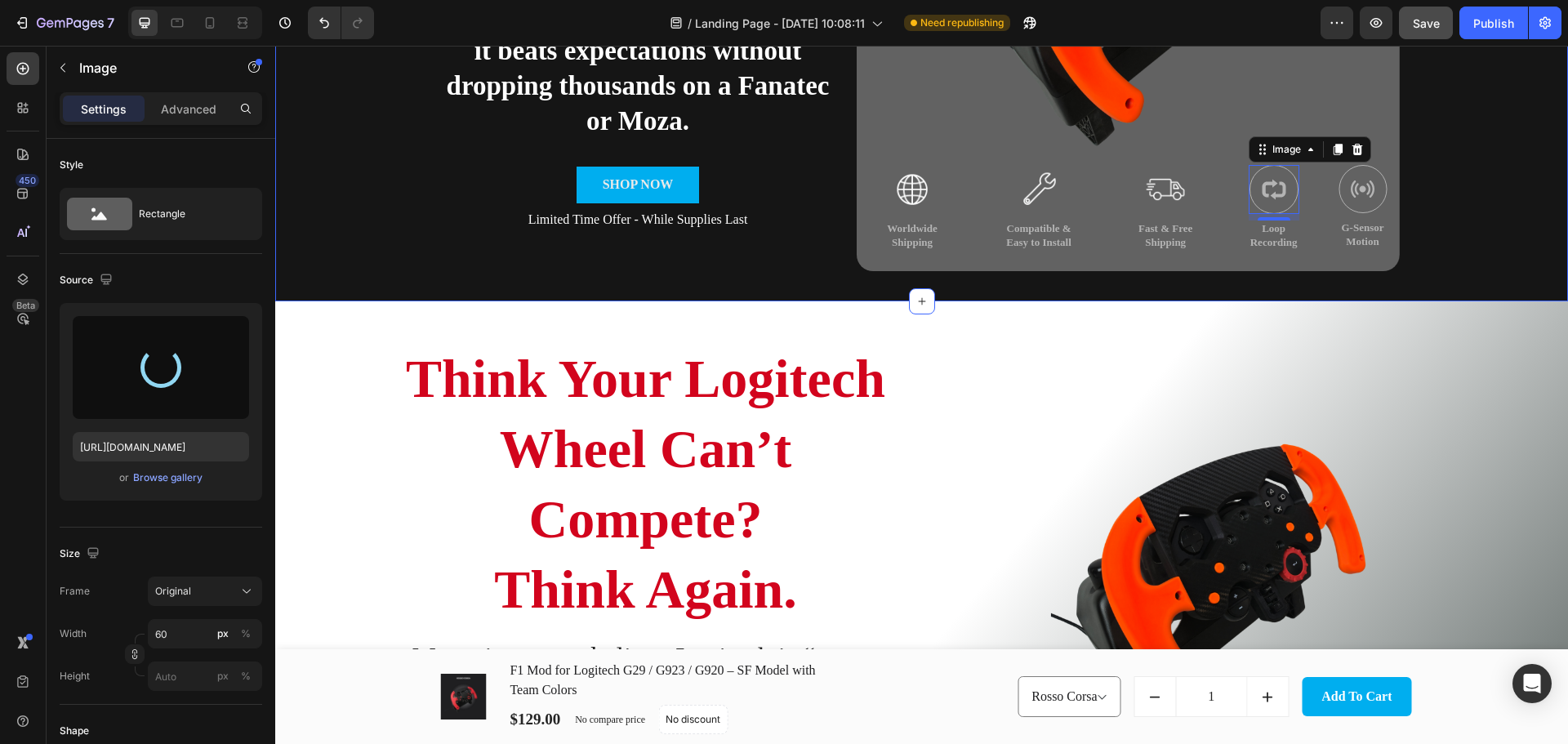
type input "https://cdn.shopify.com/s/files/1/0674/8586/0062/files/gempages_580835302810059…"
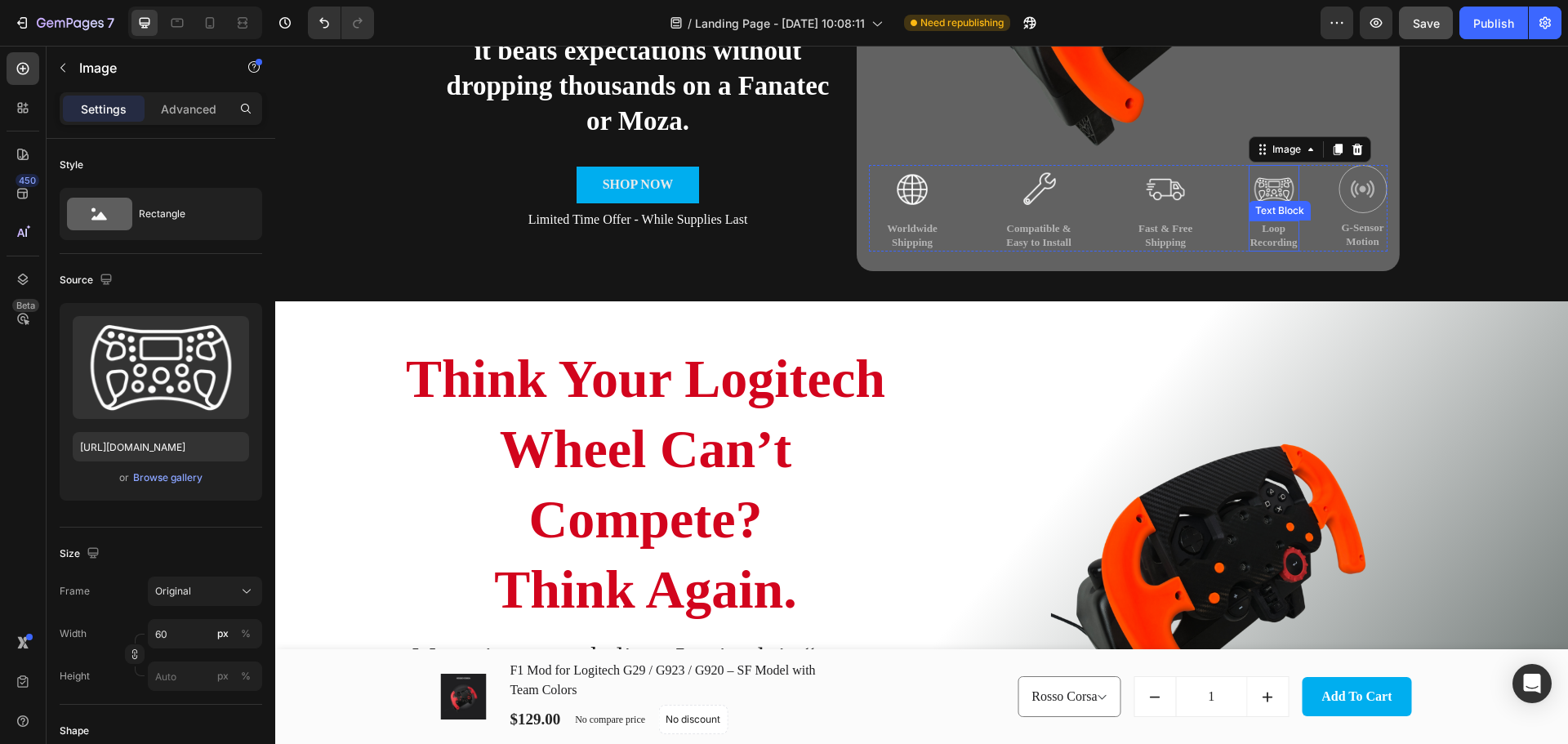
click at [1270, 244] on p "Loop Recording" at bounding box center [1273, 236] width 47 height 28
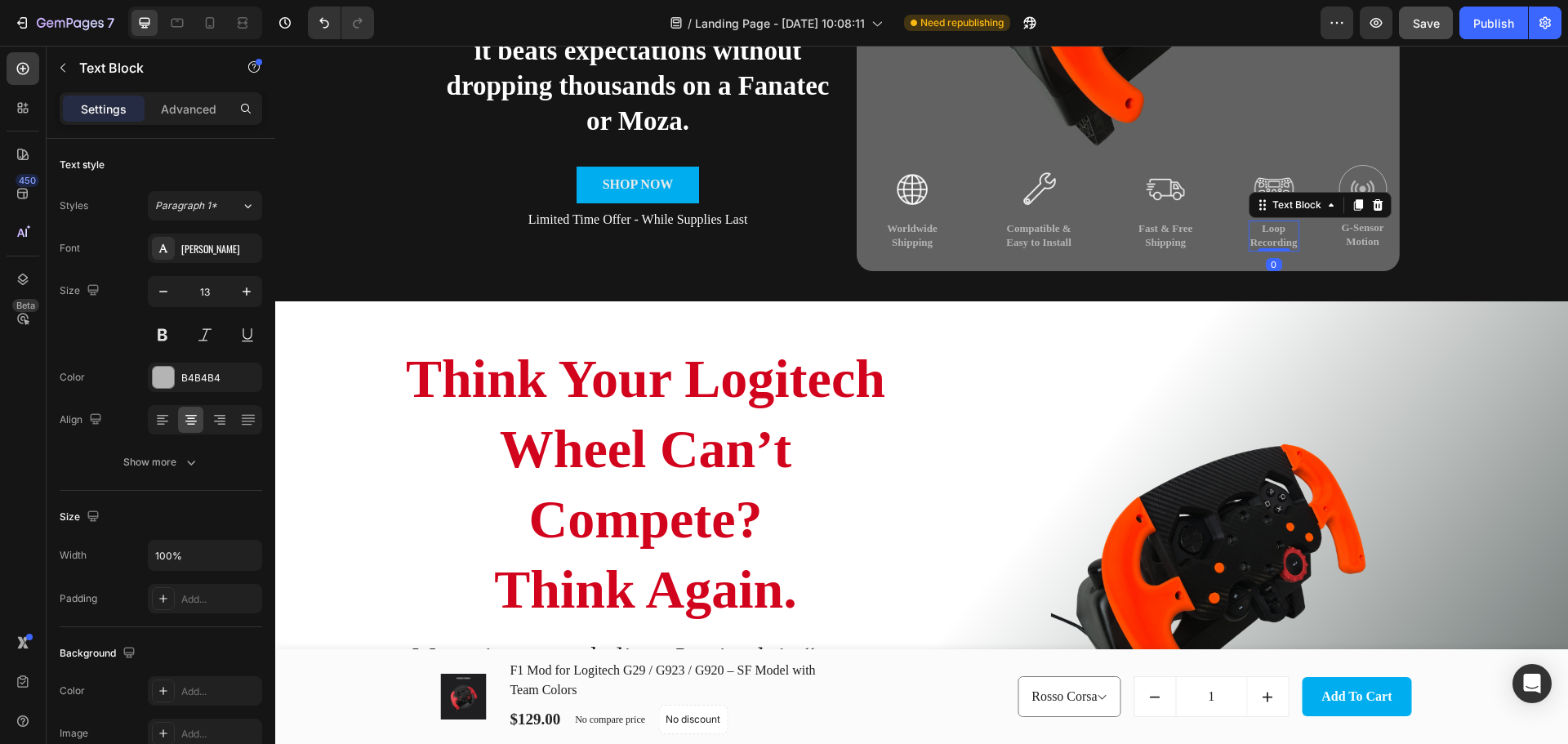
click at [1270, 244] on p "Loop Recording" at bounding box center [1273, 236] width 47 height 28
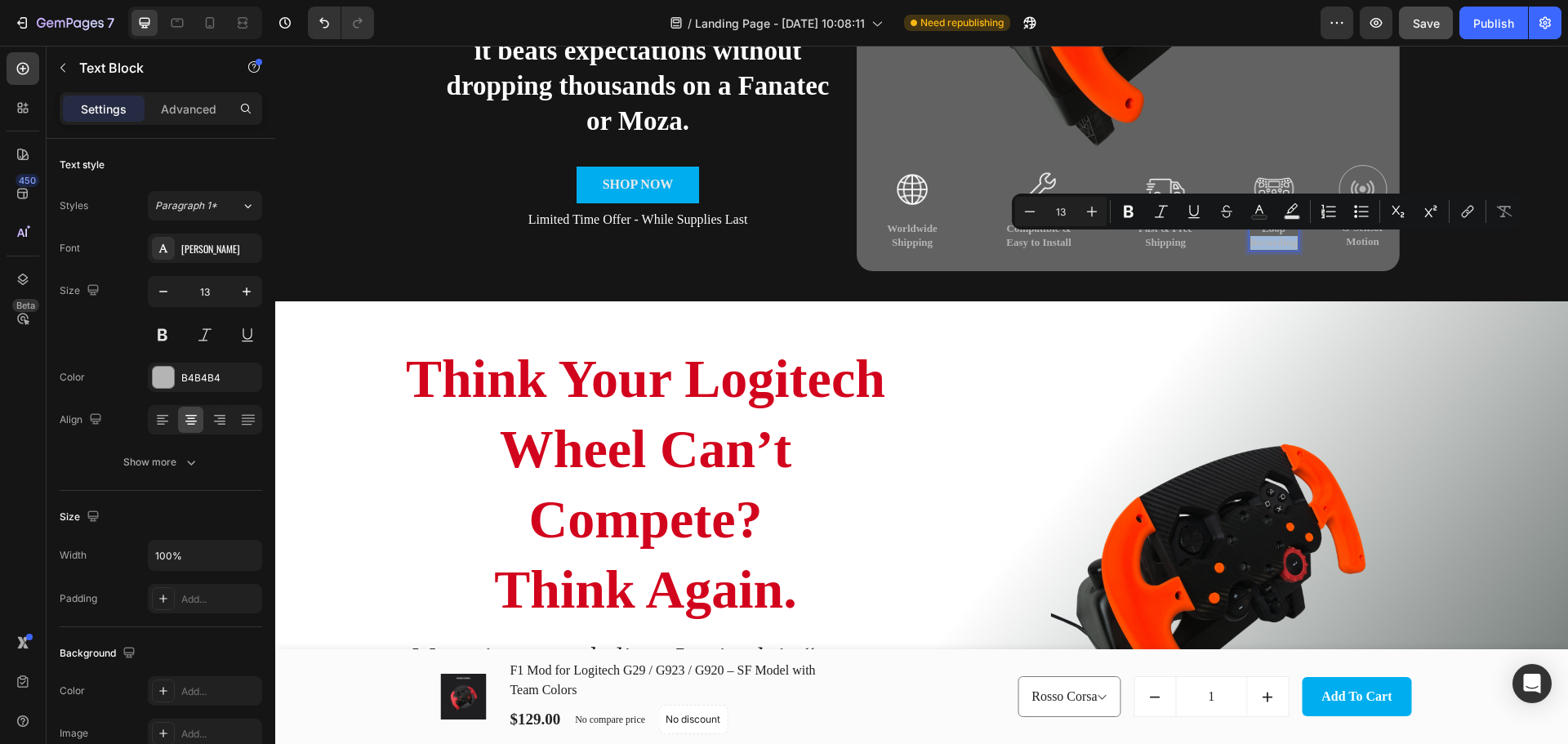
click at [1283, 242] on p "Loop Recording" at bounding box center [1273, 236] width 47 height 28
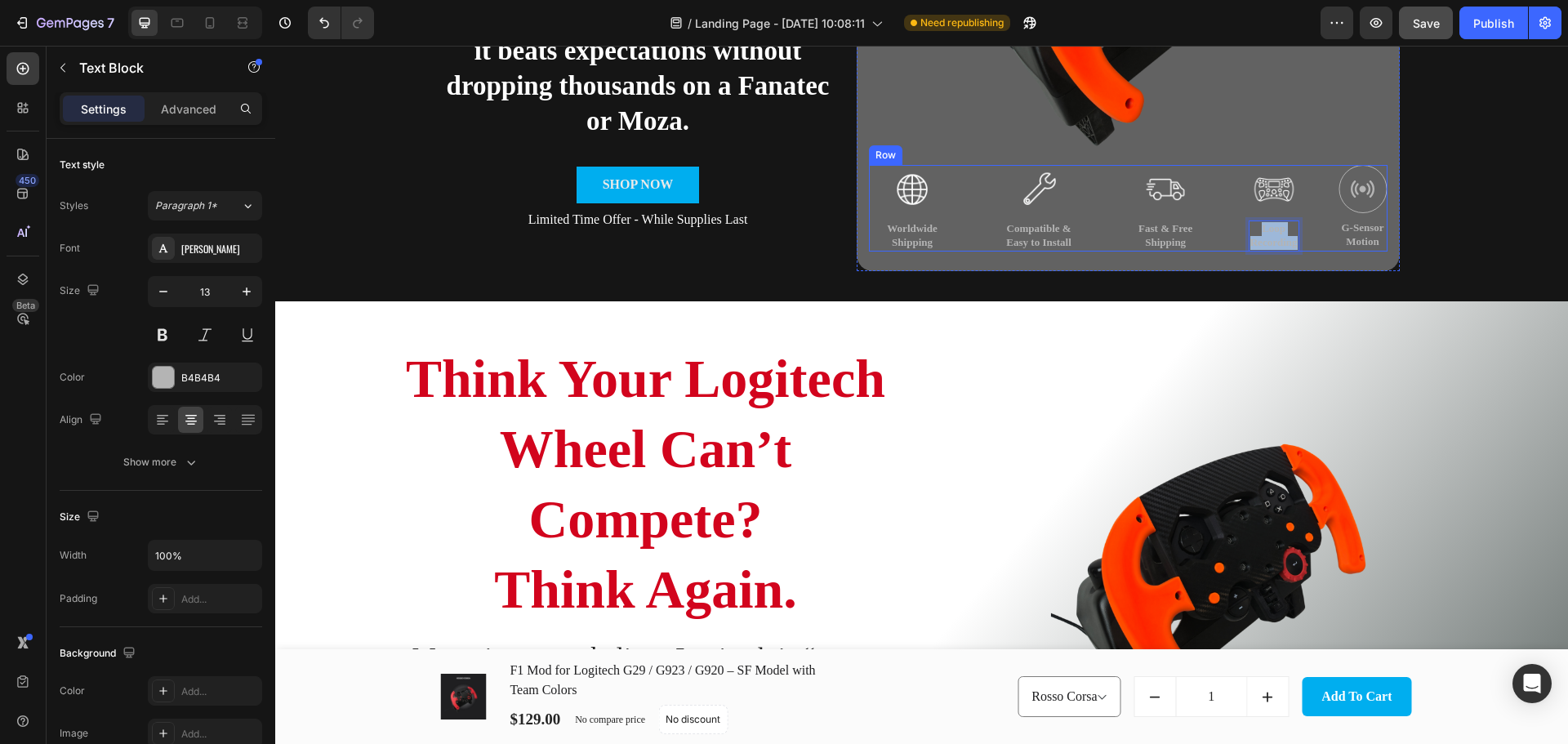
drag, startPoint x: 1289, startPoint y: 243, endPoint x: 1214, endPoint y: 232, distance: 75.8
click at [1214, 232] on div "Image Worldwide Shipping Text Block Image Compatible & Easy to Install Text Blo…" at bounding box center [1128, 208] width 518 height 87
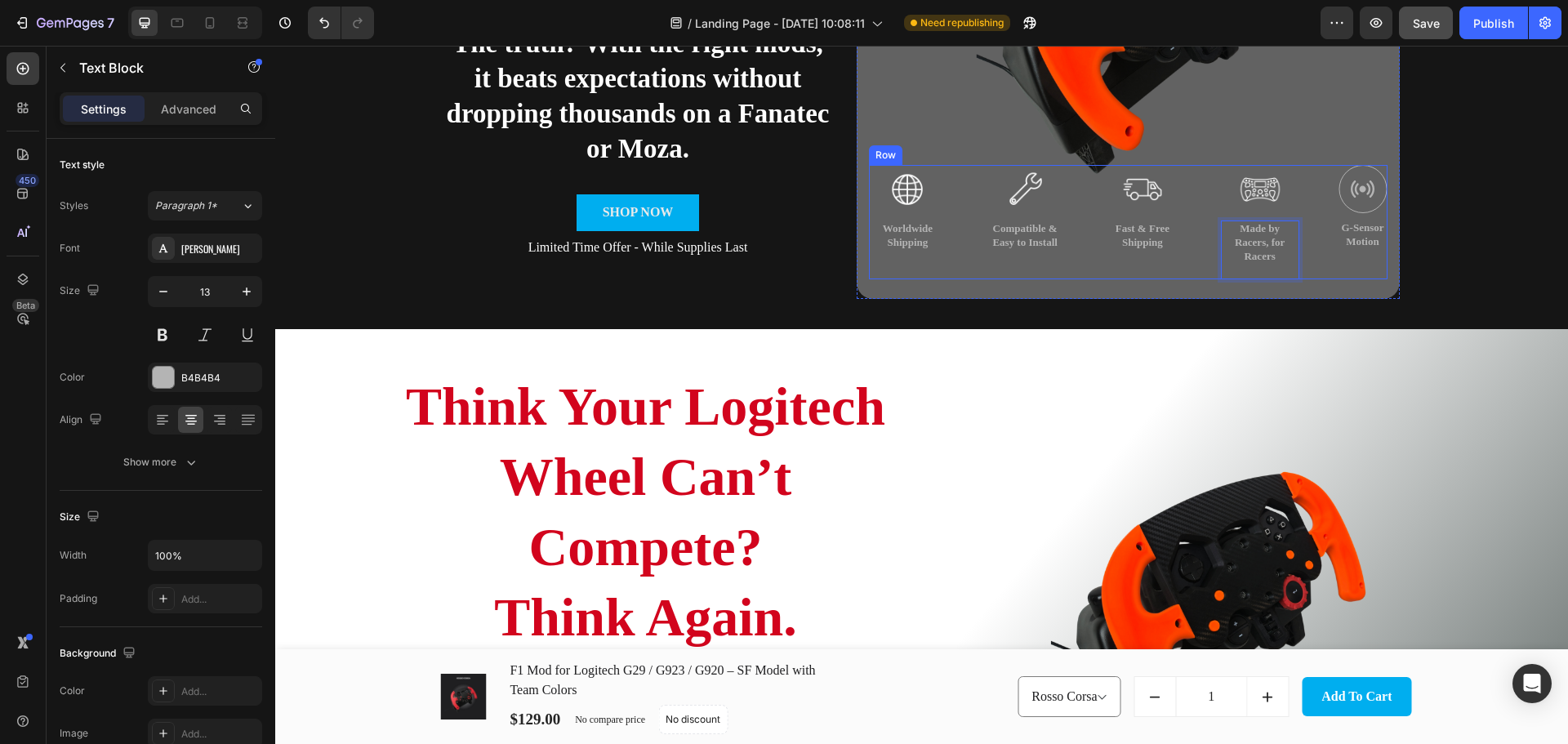
scroll to position [368, 0]
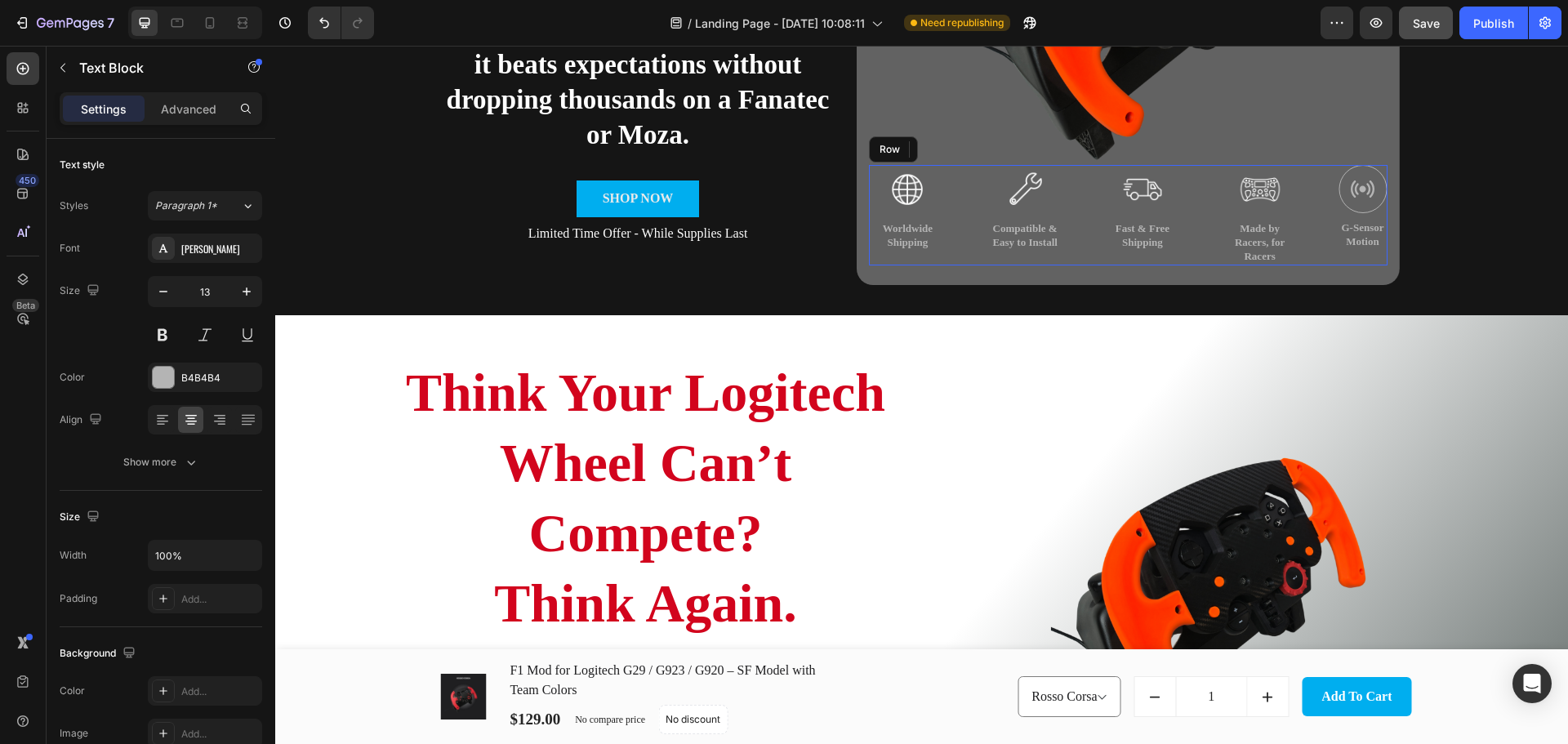
click at [1325, 249] on div "Image Worldwide Shipping Text Block Image Compatible & Easy to Install Text Blo…" at bounding box center [1128, 215] width 518 height 100
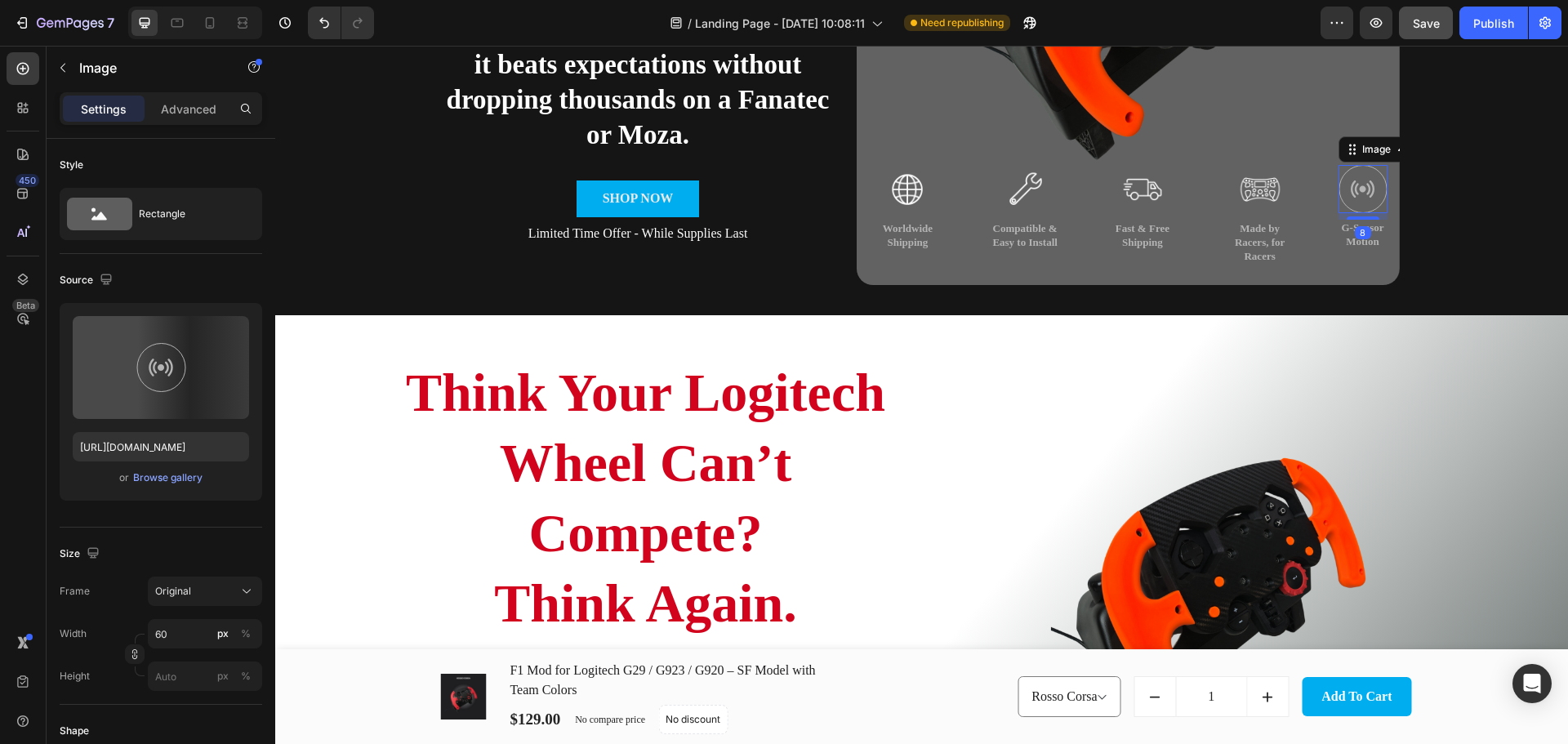
click at [1358, 198] on img at bounding box center [1363, 189] width 49 height 48
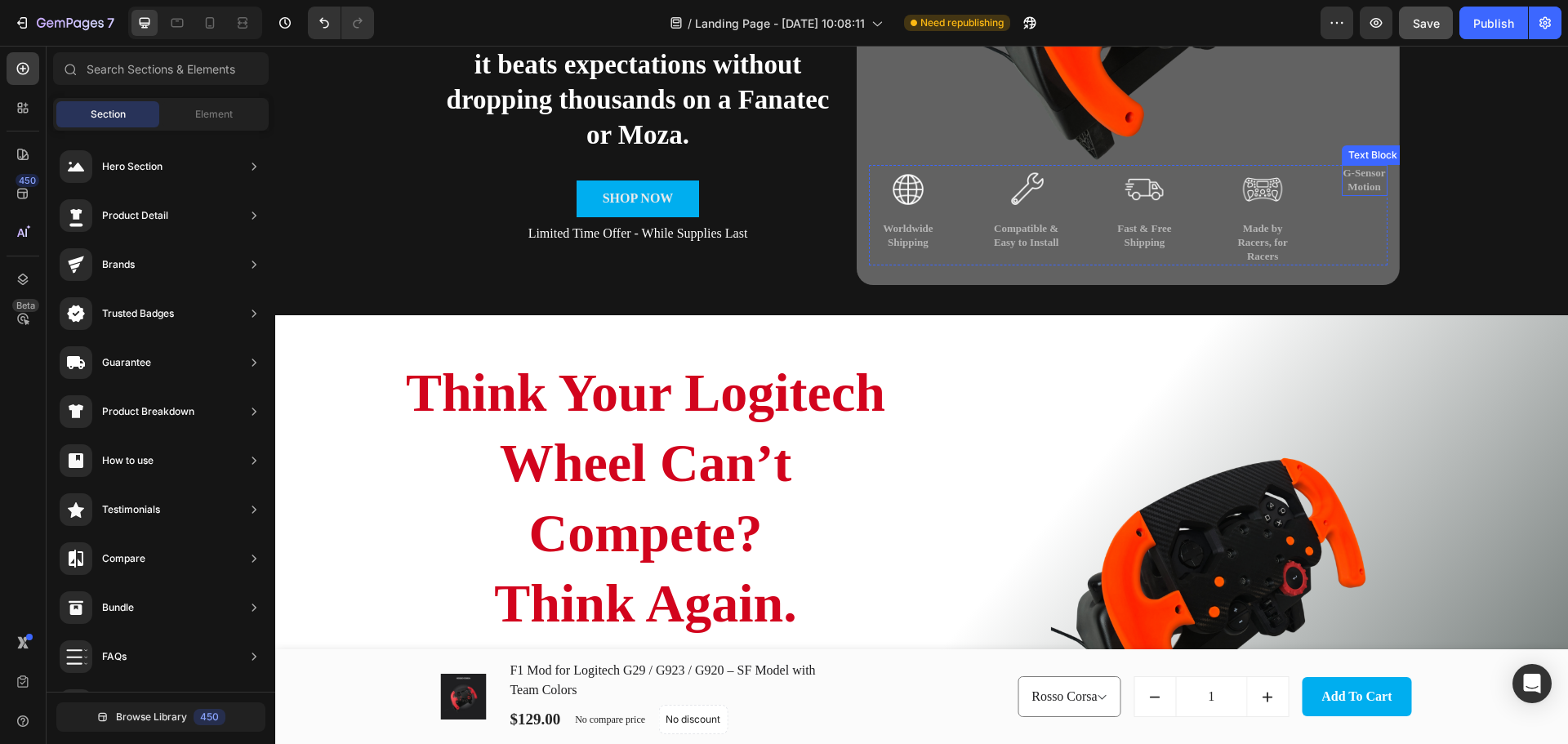
click at [1356, 180] on p "G-Sensor Motion" at bounding box center [1364, 180] width 42 height 28
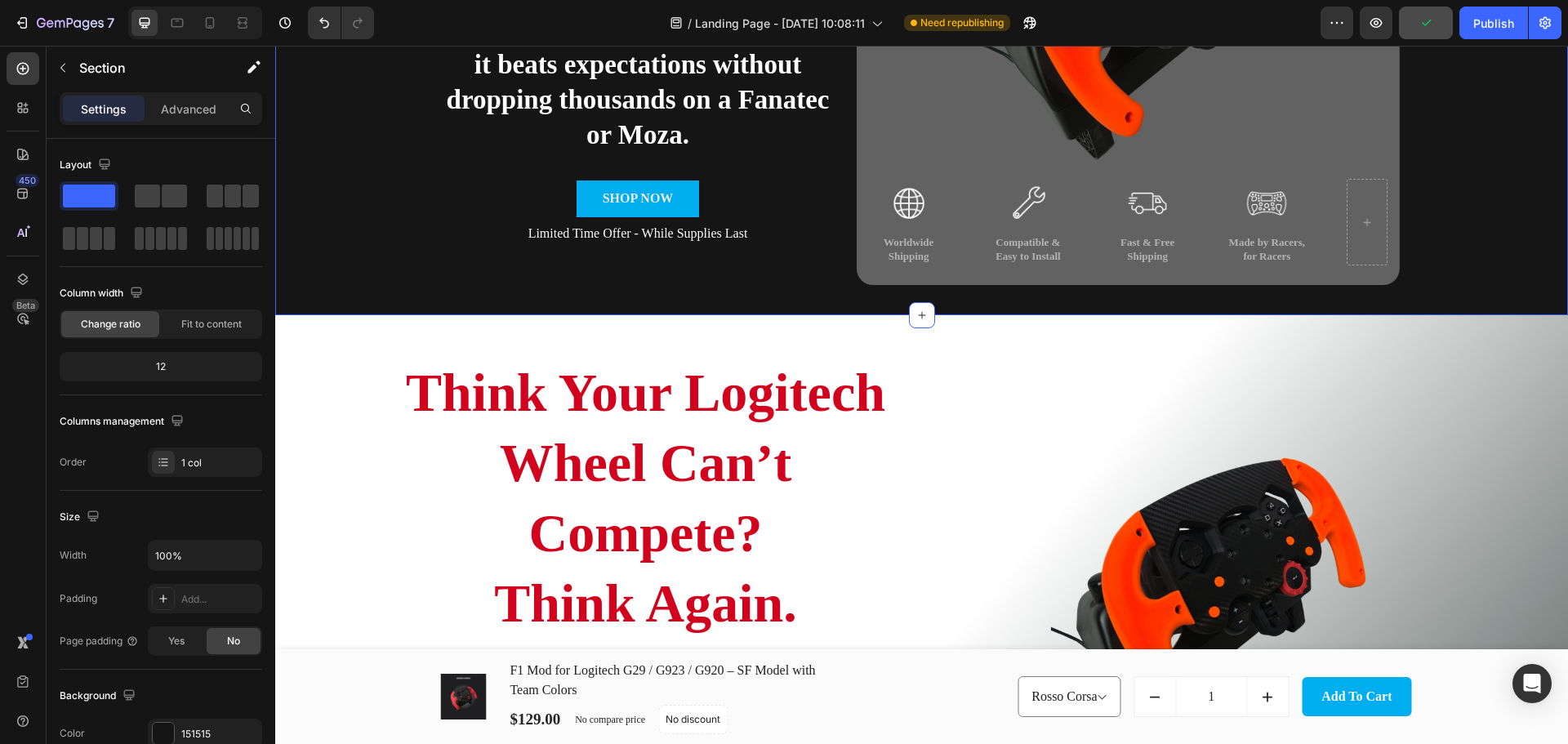
click at [1470, 242] on div "Think Your Text Block Logitech Text Block Wheel Can’t Compete? Text Block Think…" at bounding box center [922, 13] width 1293 height 603
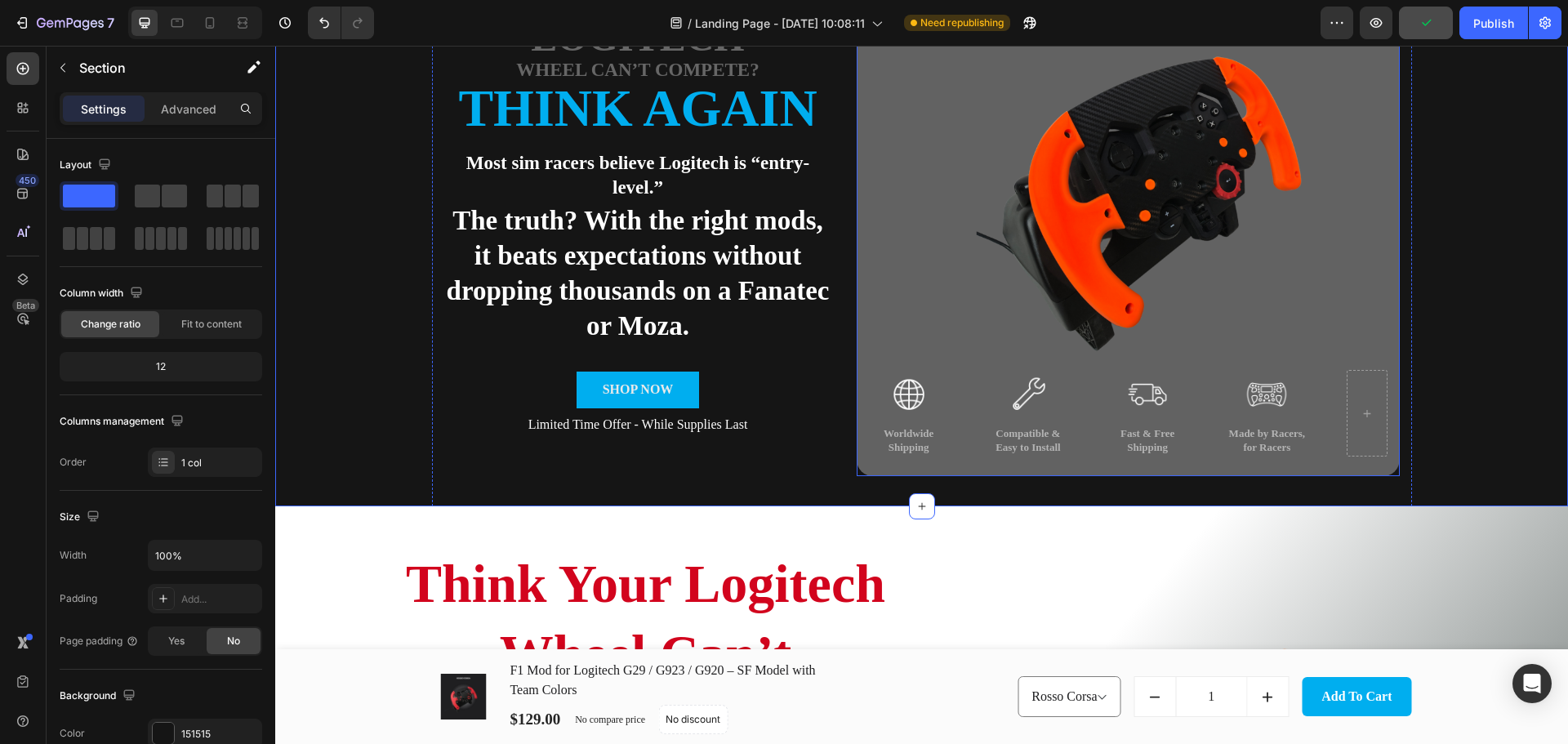
scroll to position [0, 0]
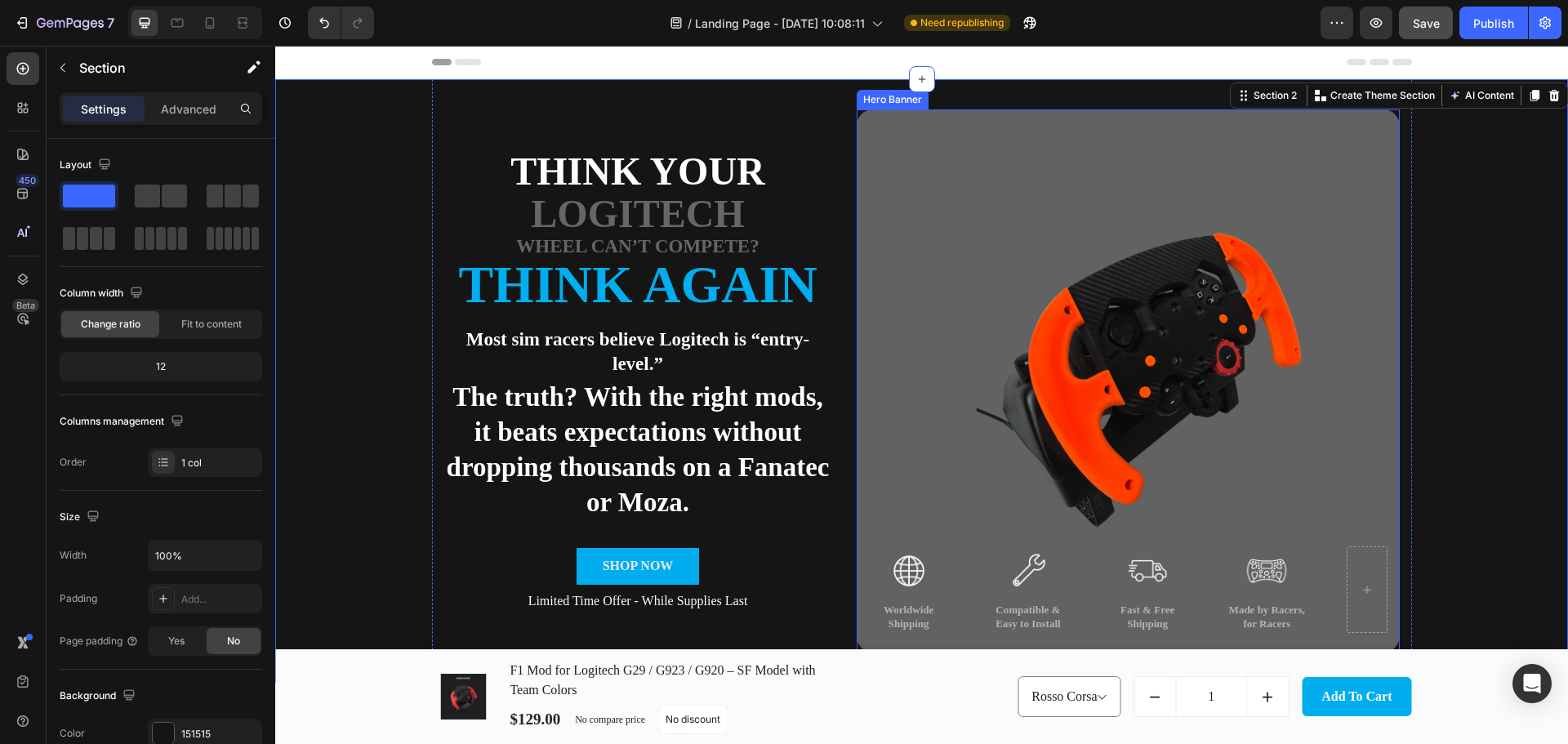
click at [1262, 137] on div "Background Image" at bounding box center [1128, 380] width 543 height 543
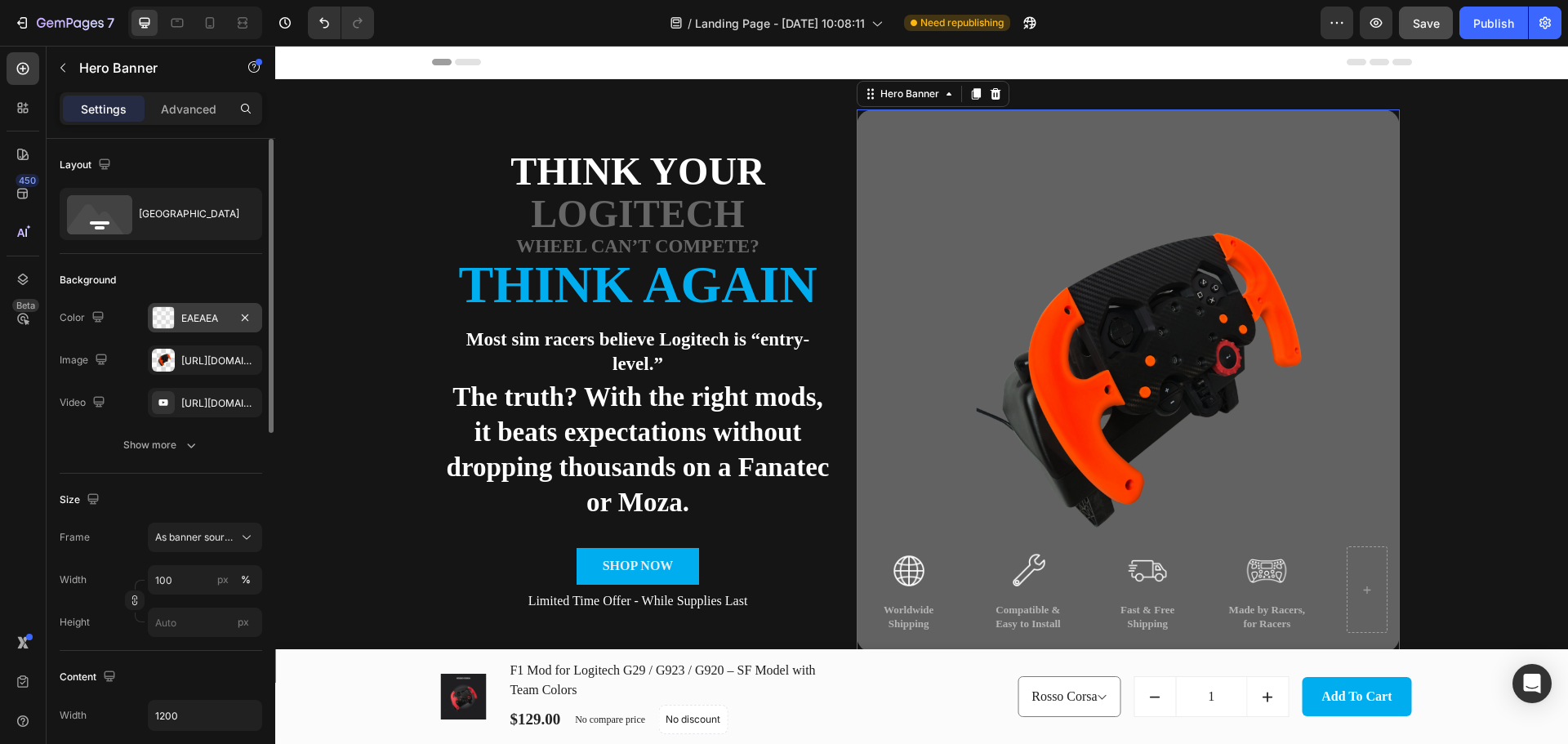
click at [168, 318] on div at bounding box center [162, 317] width 21 height 21
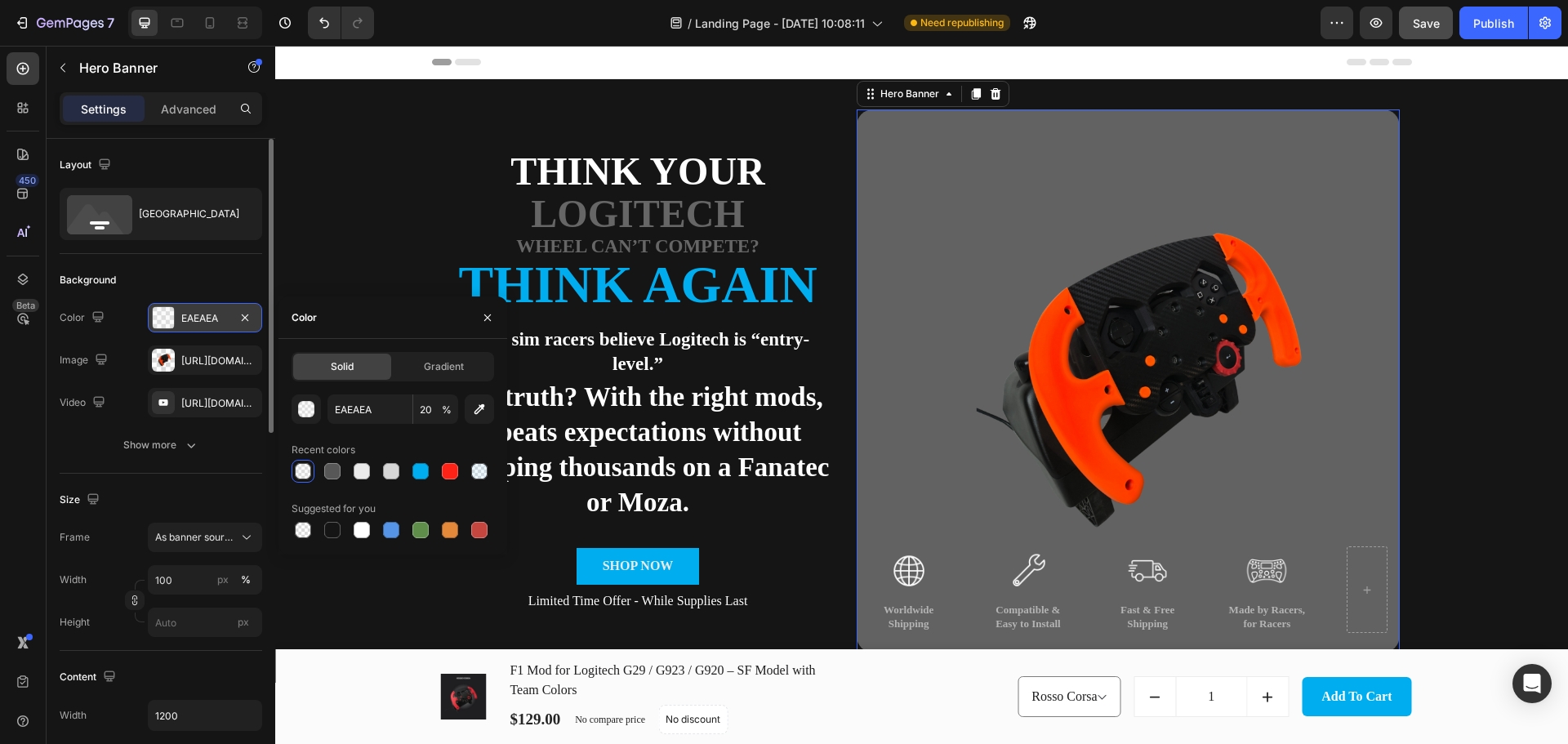
click at [200, 317] on div "EAEAEA" at bounding box center [205, 318] width 47 height 14
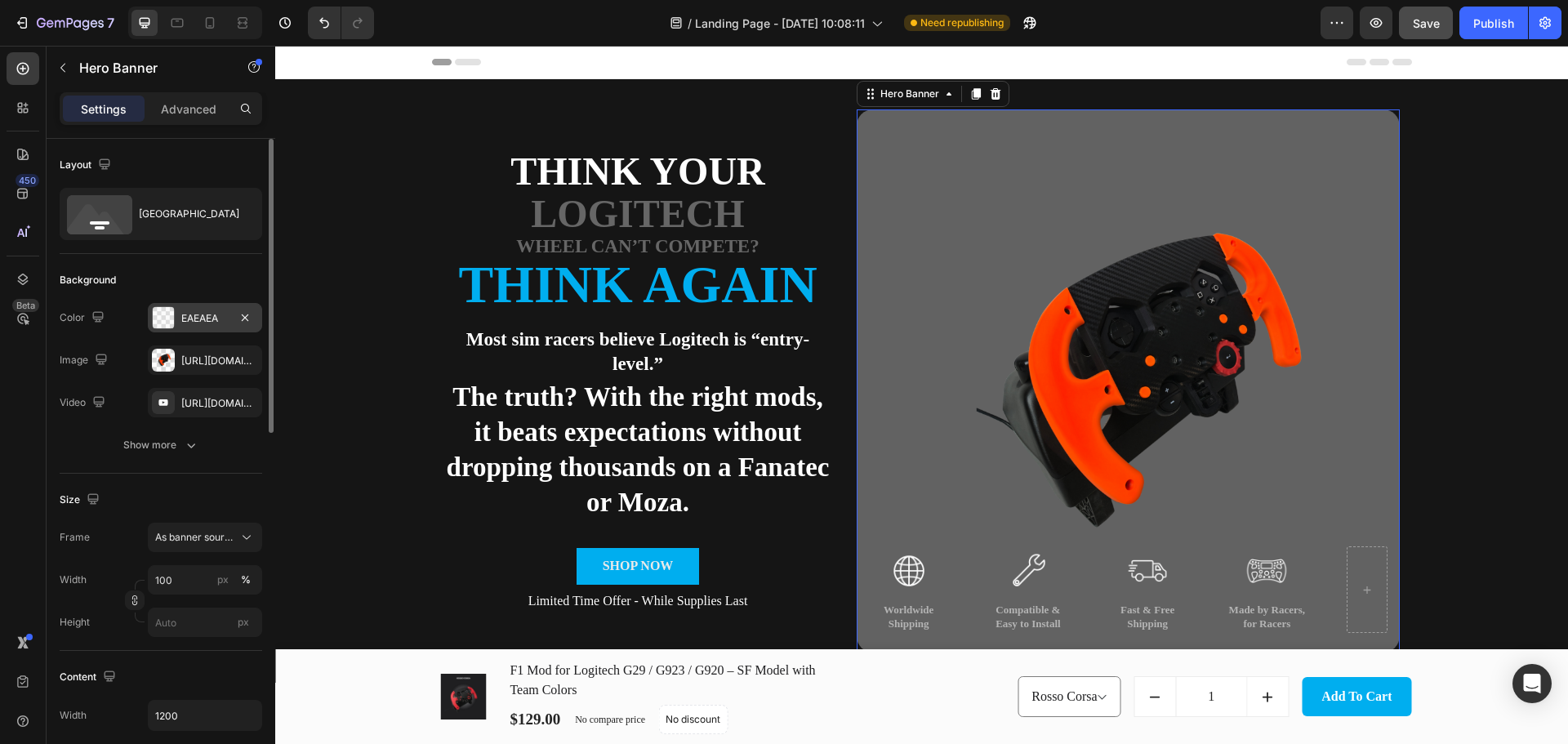
click at [193, 316] on div "EAEAEA" at bounding box center [205, 318] width 47 height 14
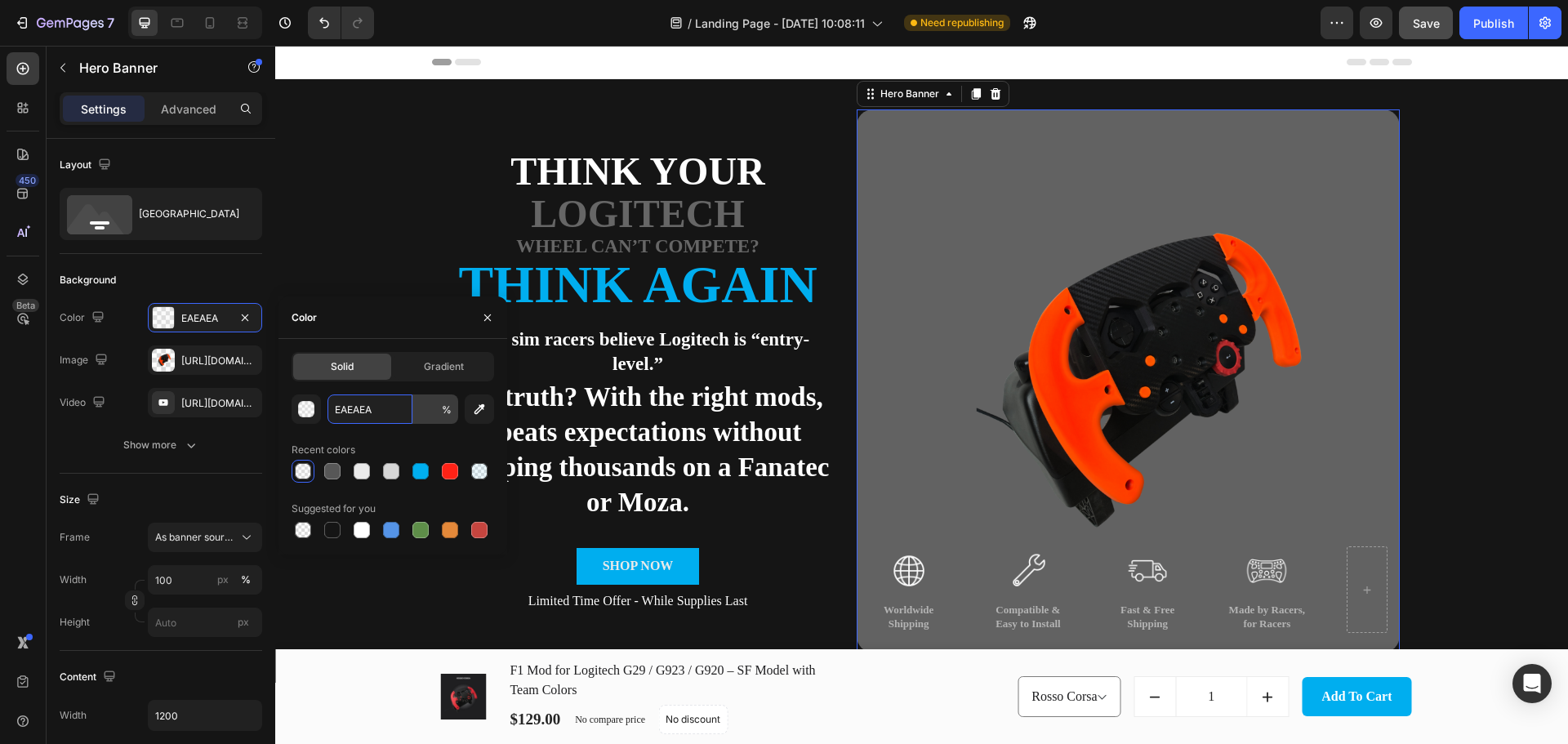
type input "20"
type input "EAEAEA"
click at [398, 434] on div "EAEAEA 20 % Recent colors Suggested for you" at bounding box center [392, 468] width 203 height 147
click at [430, 416] on input "20" at bounding box center [435, 409] width 45 height 29
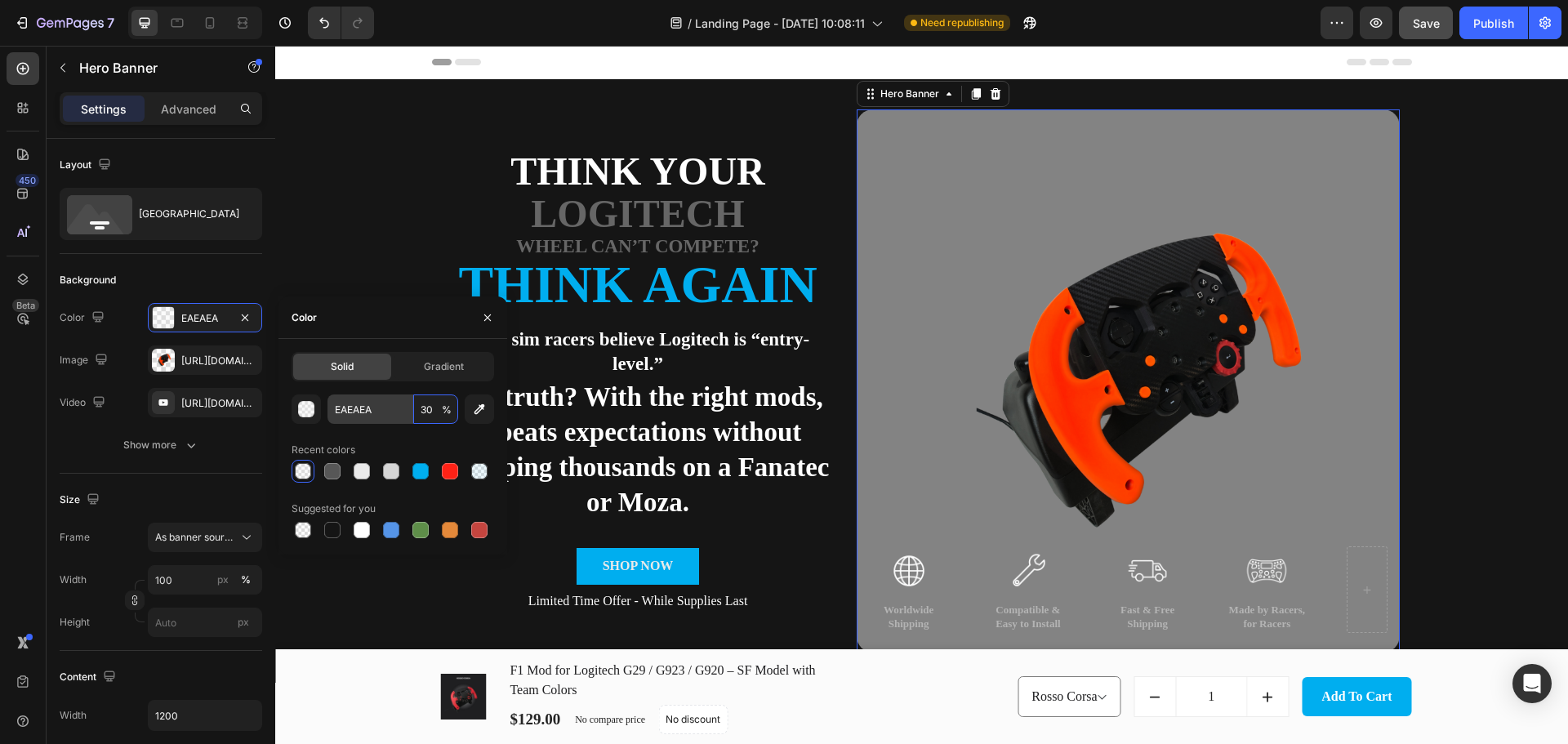
drag, startPoint x: 432, startPoint y: 412, endPoint x: 403, endPoint y: 412, distance: 29.0
click at [403, 412] on div "EAEAEA 30 %" at bounding box center [392, 409] width 130 height 29
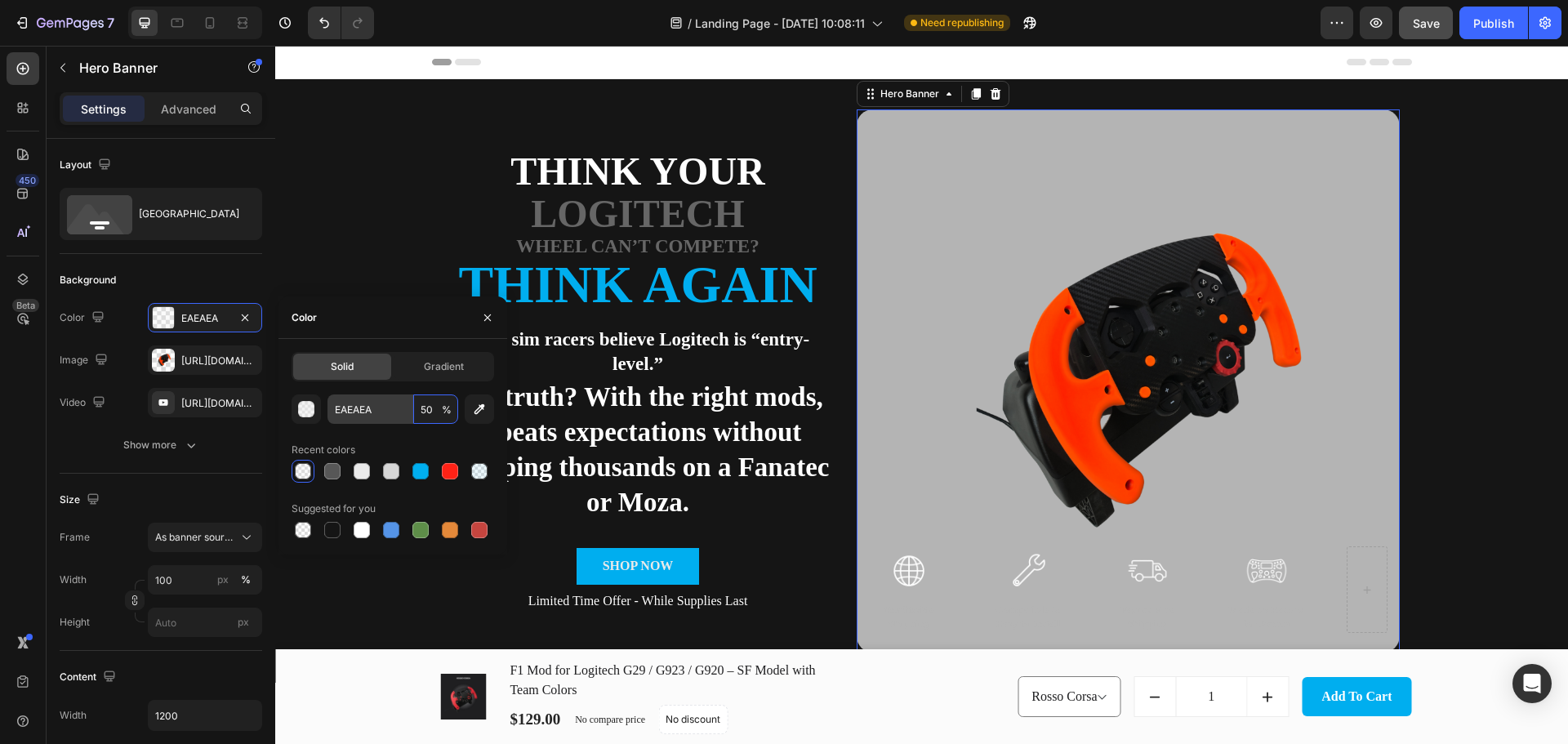
drag, startPoint x: 433, startPoint y: 408, endPoint x: 406, endPoint y: 405, distance: 27.2
click at [405, 405] on div "EAEAEA 50 %" at bounding box center [392, 409] width 130 height 29
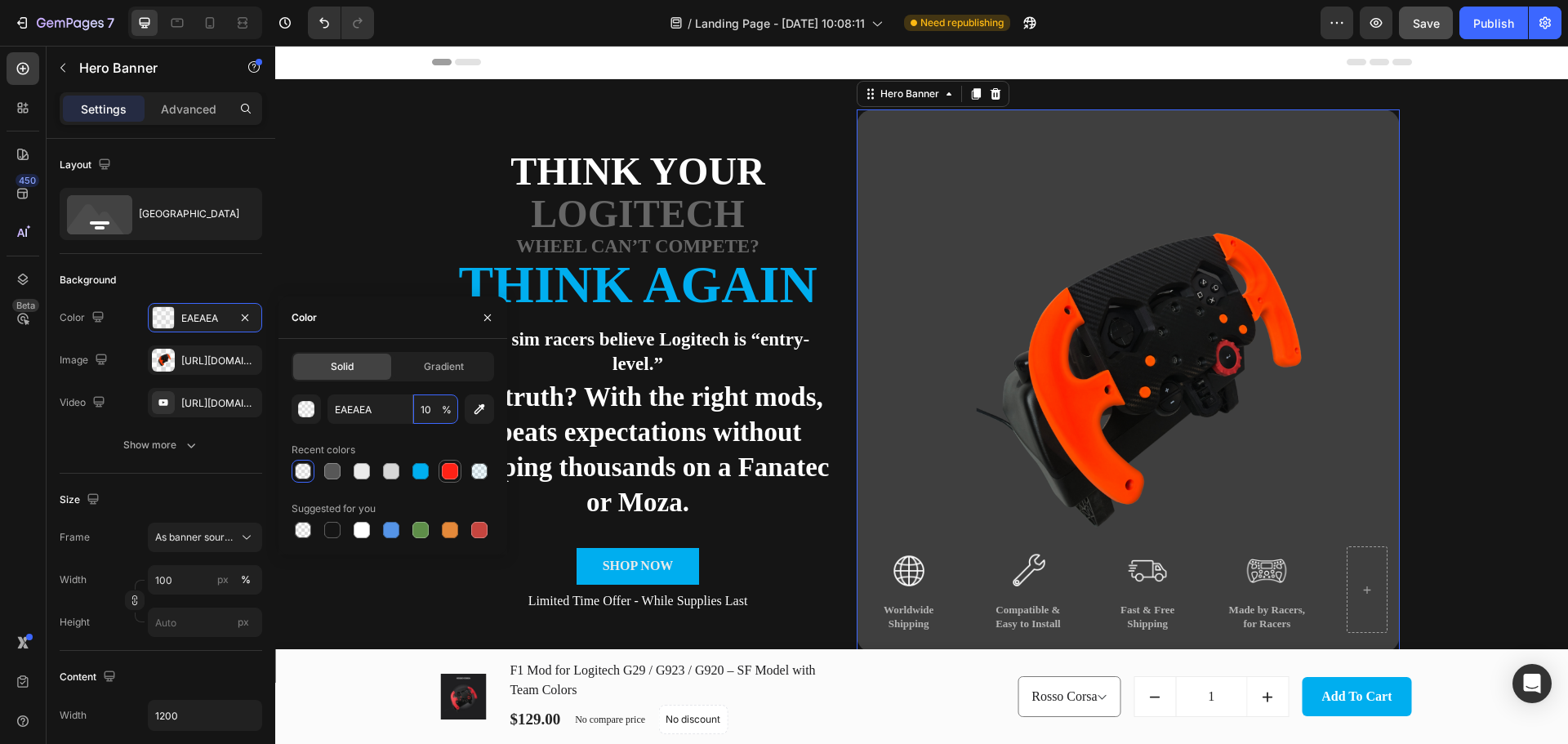
type input "10"
click at [446, 467] on div at bounding box center [392, 470] width 203 height 23
click at [453, 468] on div at bounding box center [449, 470] width 16 height 16
type input "00AEEF"
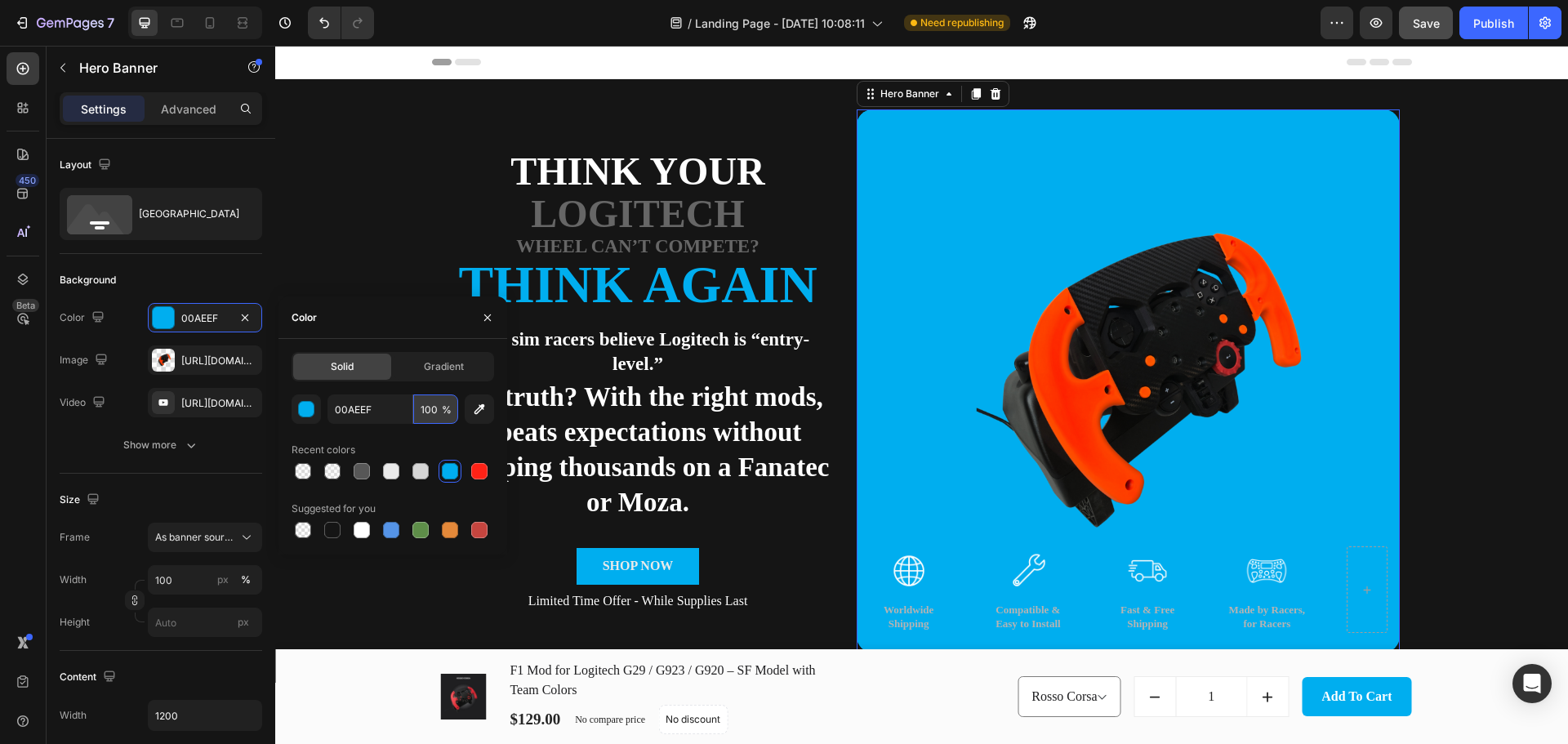
click at [437, 403] on input "100" at bounding box center [435, 409] width 45 height 29
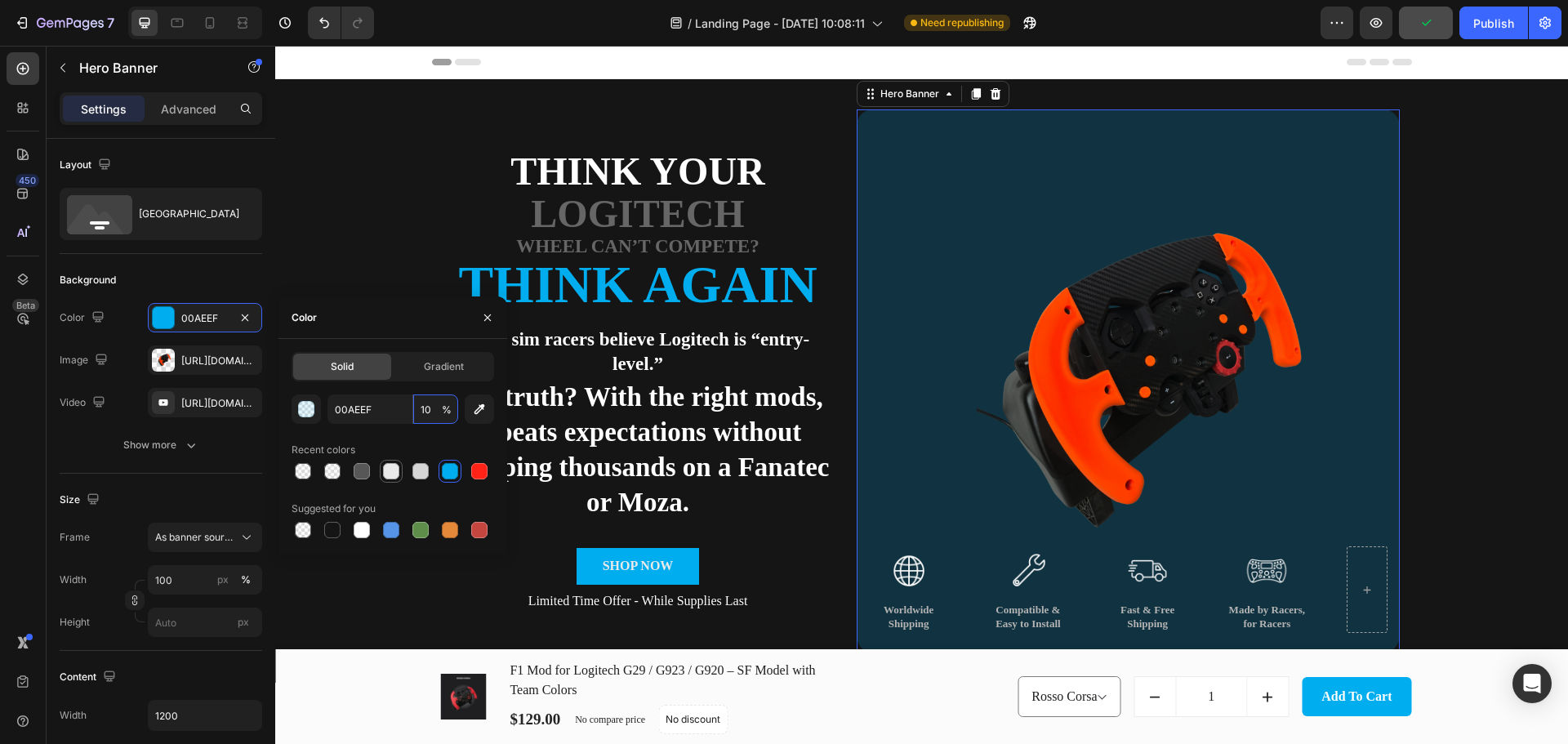
type input "10"
click at [391, 474] on div at bounding box center [392, 470] width 203 height 23
click at [426, 411] on input "10" at bounding box center [435, 409] width 45 height 29
click at [423, 471] on div at bounding box center [420, 470] width 16 height 16
type input "EAEAEA"
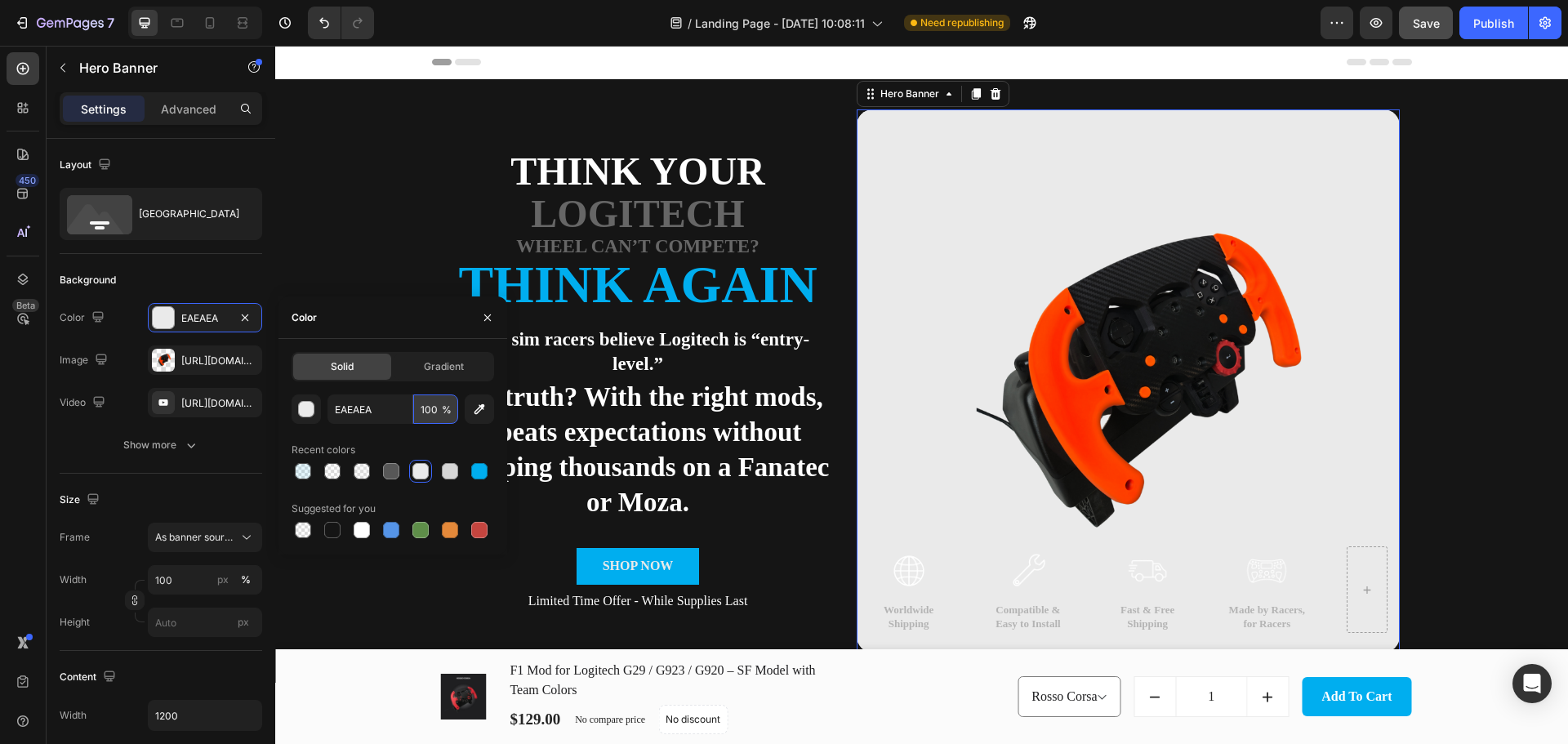
click at [421, 400] on input "100" at bounding box center [435, 409] width 45 height 29
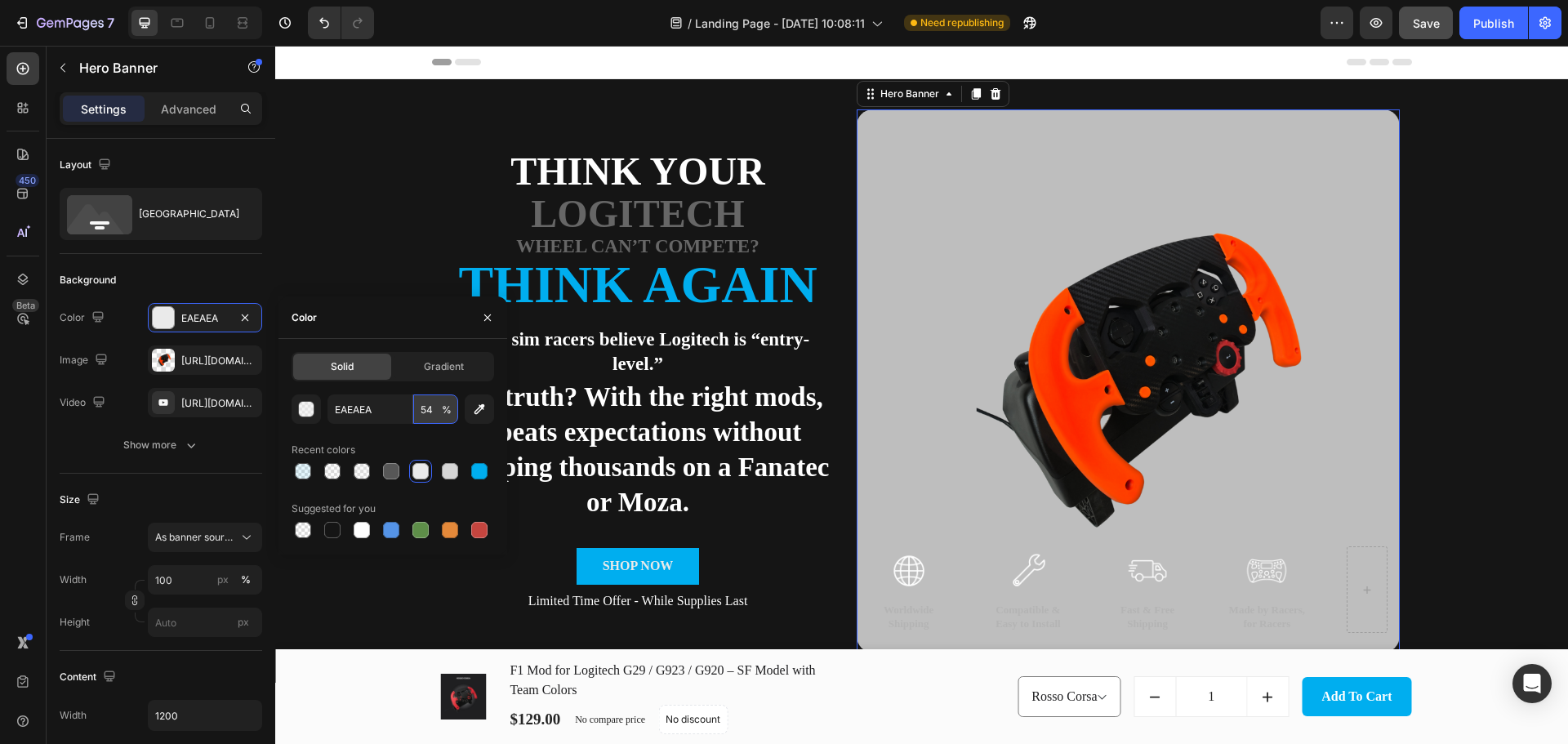
type input "5"
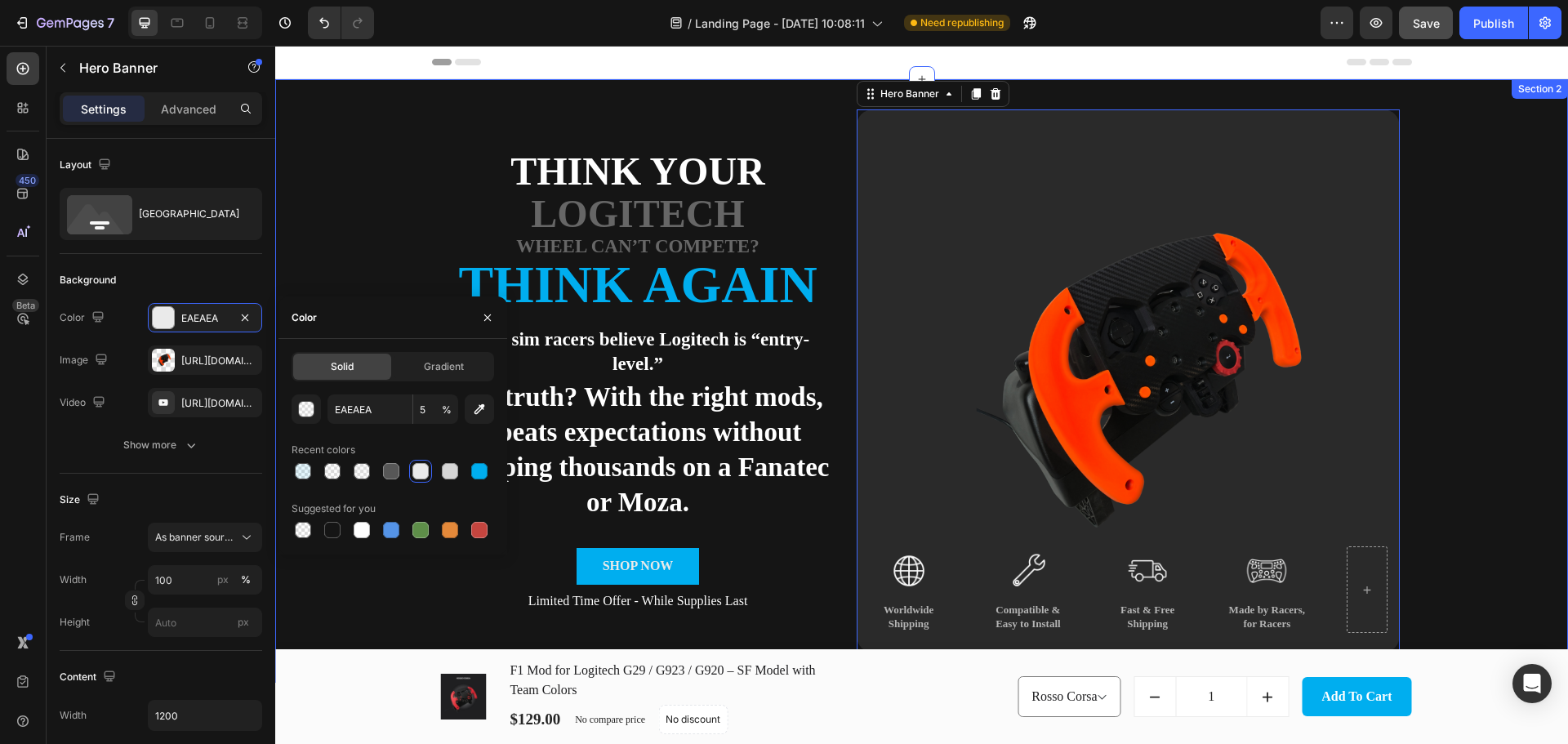
click at [1451, 385] on div "Think Your Text Block Logitech Text Block Wheel Can’t Compete? Text Block Think…" at bounding box center [922, 380] width 1293 height 603
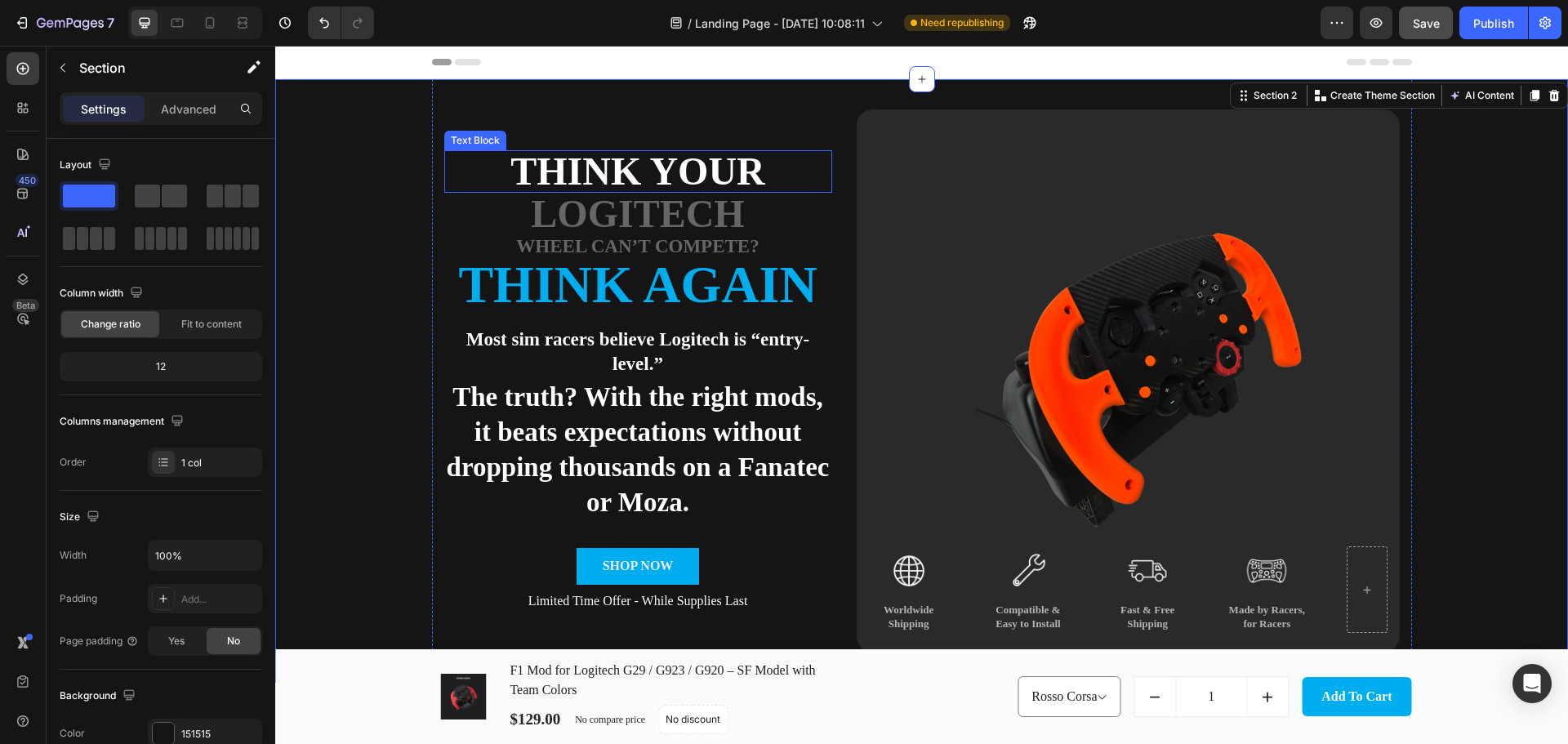
click at [619, 174] on p "Think Your" at bounding box center [638, 171] width 385 height 40
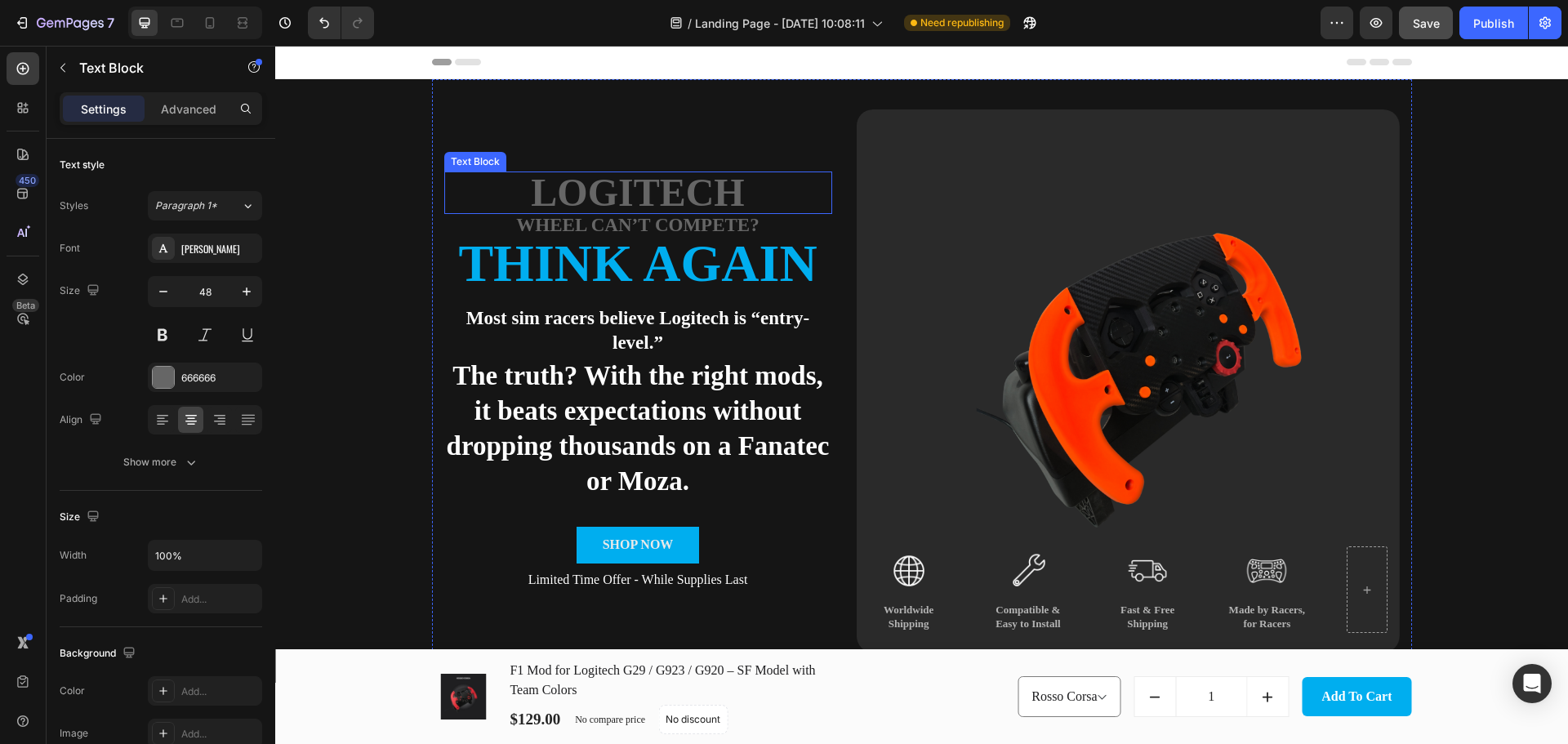
click at [661, 194] on p "Logitech" at bounding box center [638, 193] width 385 height 40
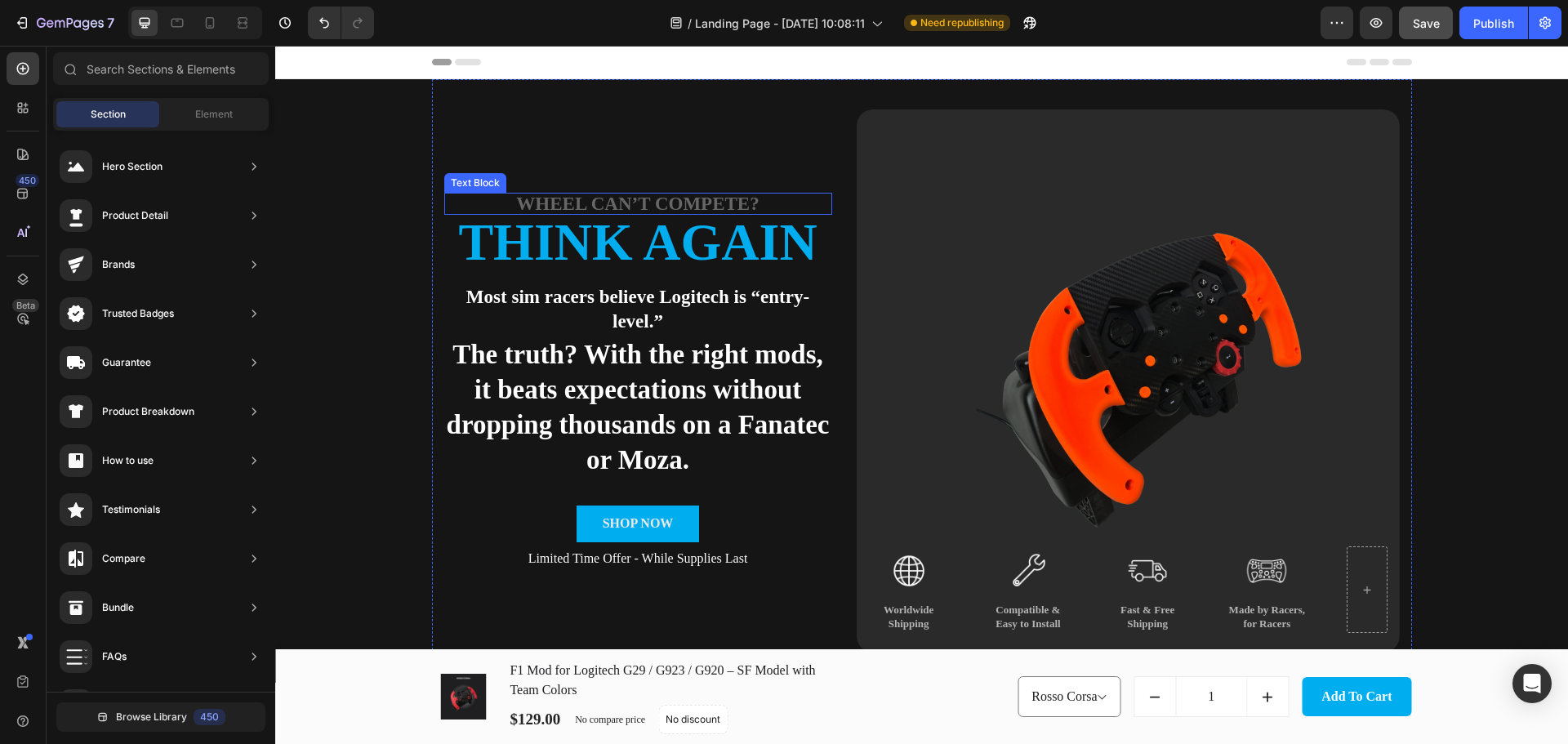
click at [663, 200] on p "Wheel Can’t Compete?" at bounding box center [638, 204] width 385 height 19
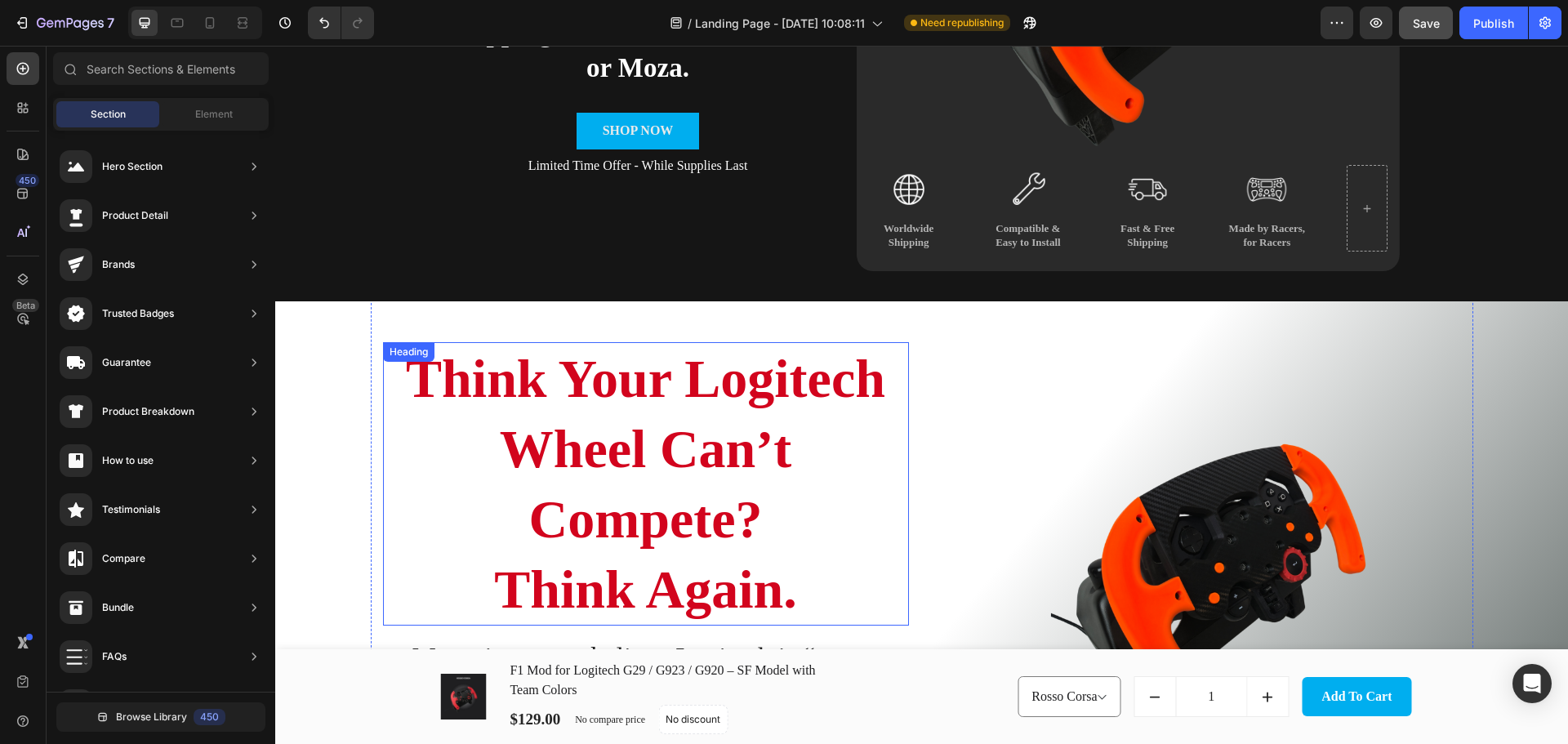
scroll to position [571, 0]
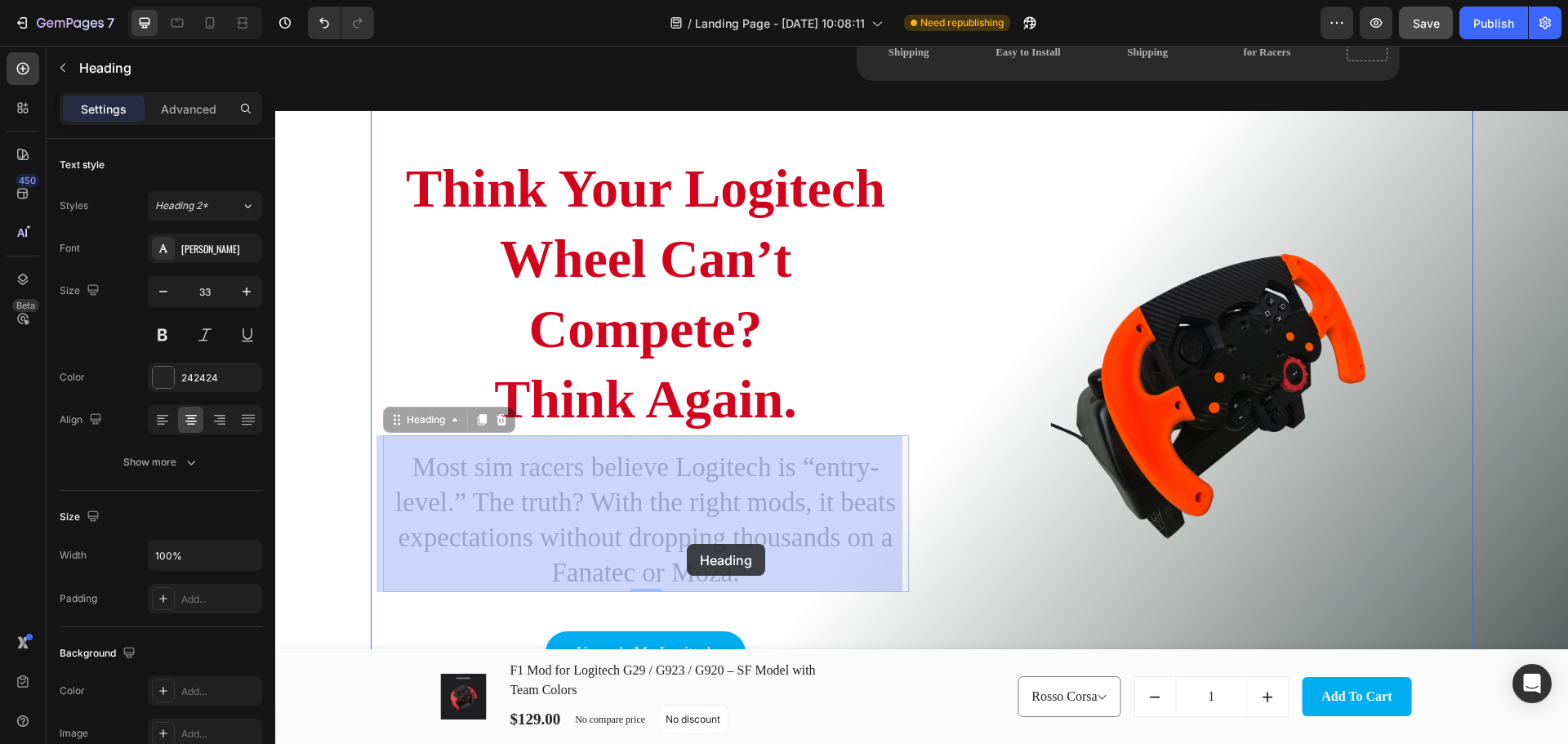
drag, startPoint x: 821, startPoint y: 577, endPoint x: 687, endPoint y: 544, distance: 138.0
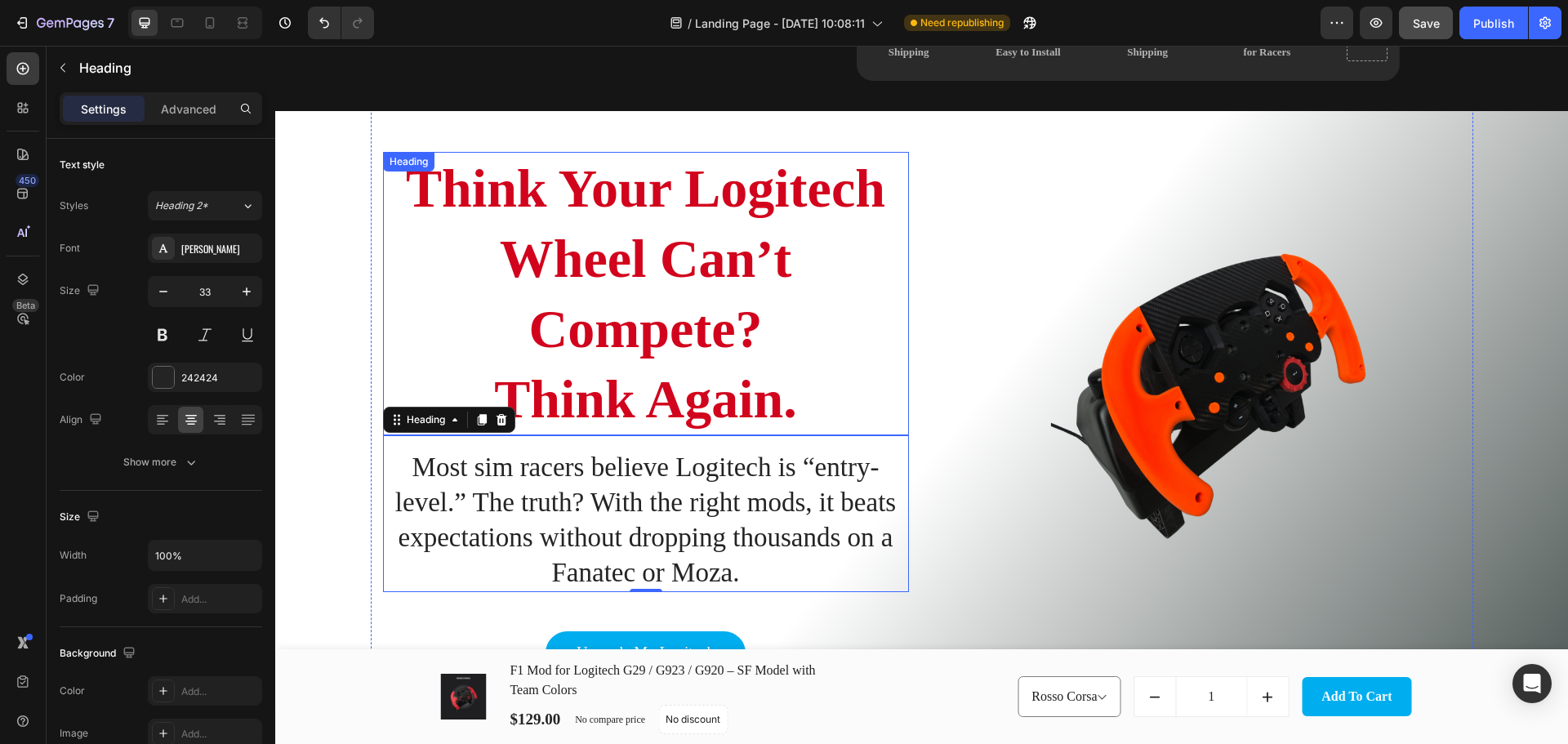
scroll to position [0, 0]
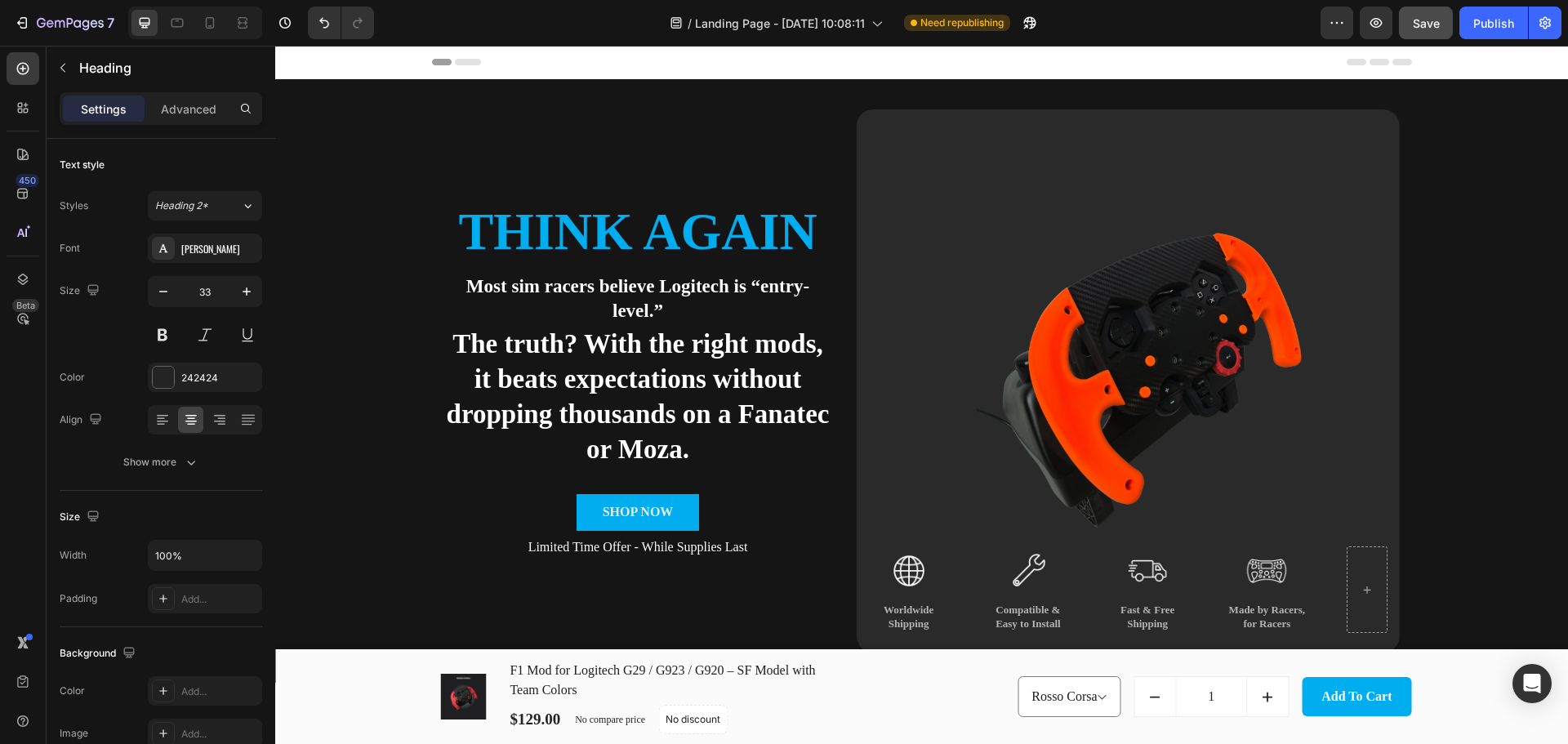
click at [673, 215] on h2 "Think Again" at bounding box center [638, 232] width 388 height 56
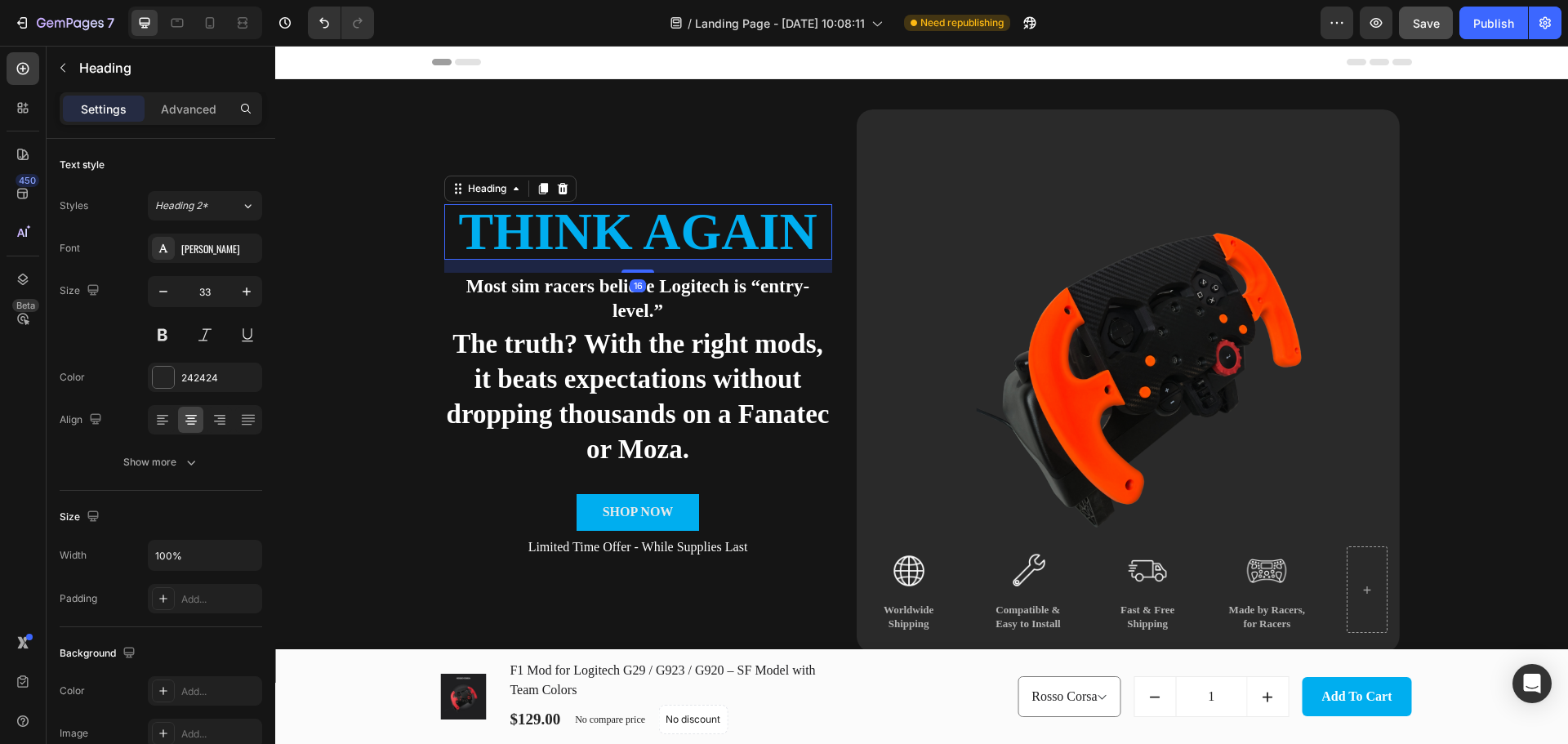
click at [673, 215] on h2 "Think Again" at bounding box center [638, 232] width 388 height 56
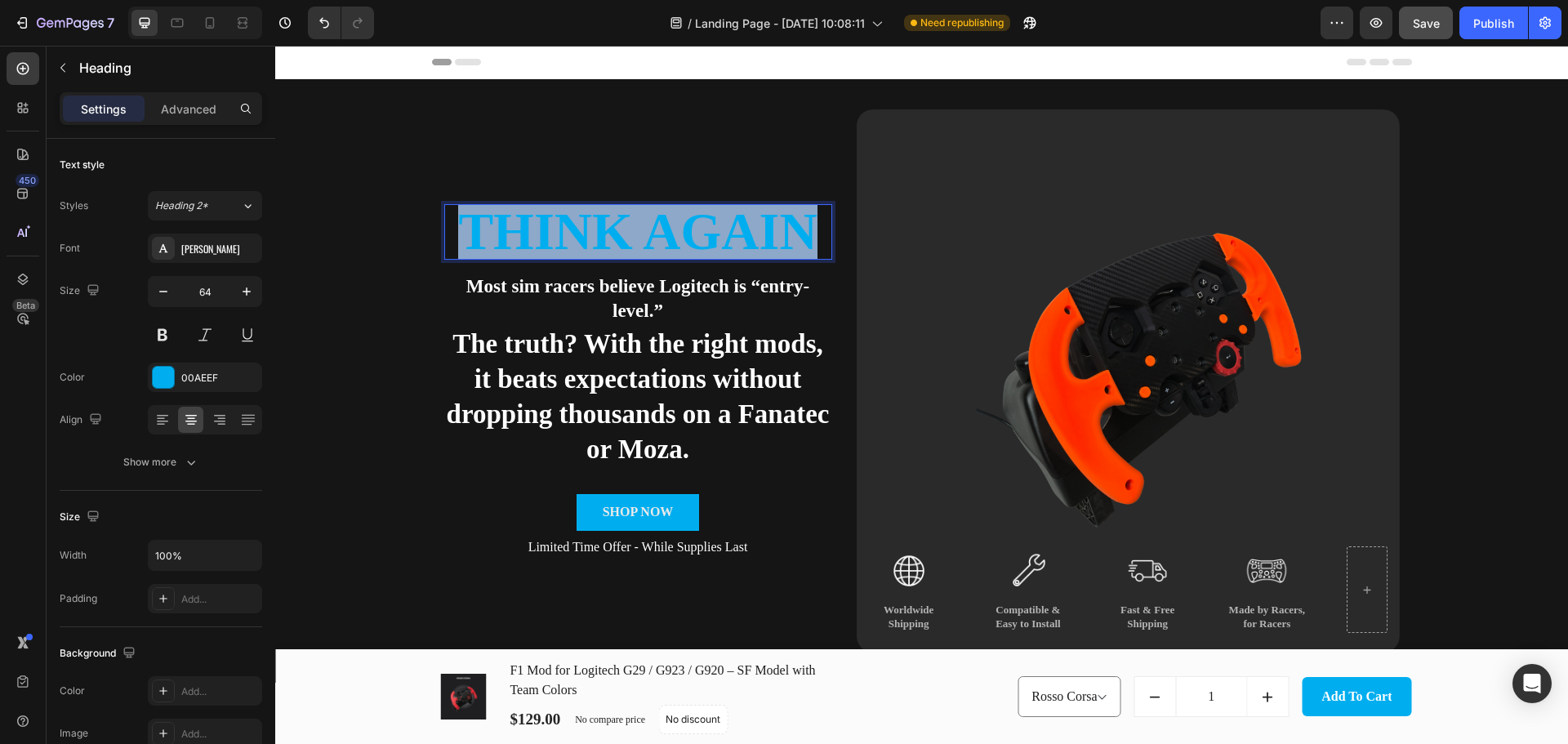
click at [673, 215] on p "Think Again" at bounding box center [638, 231] width 385 height 52
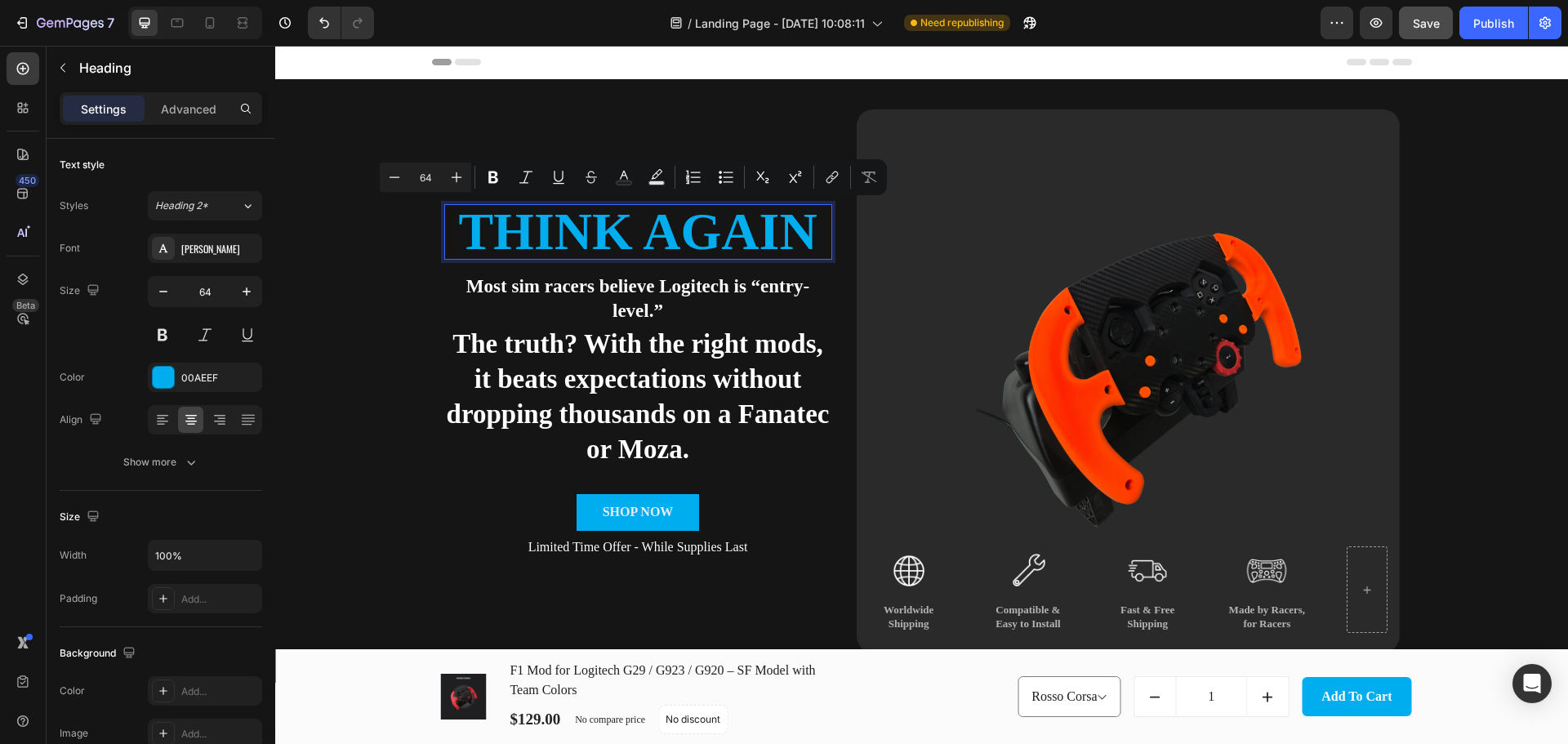
scroll to position [1, 0]
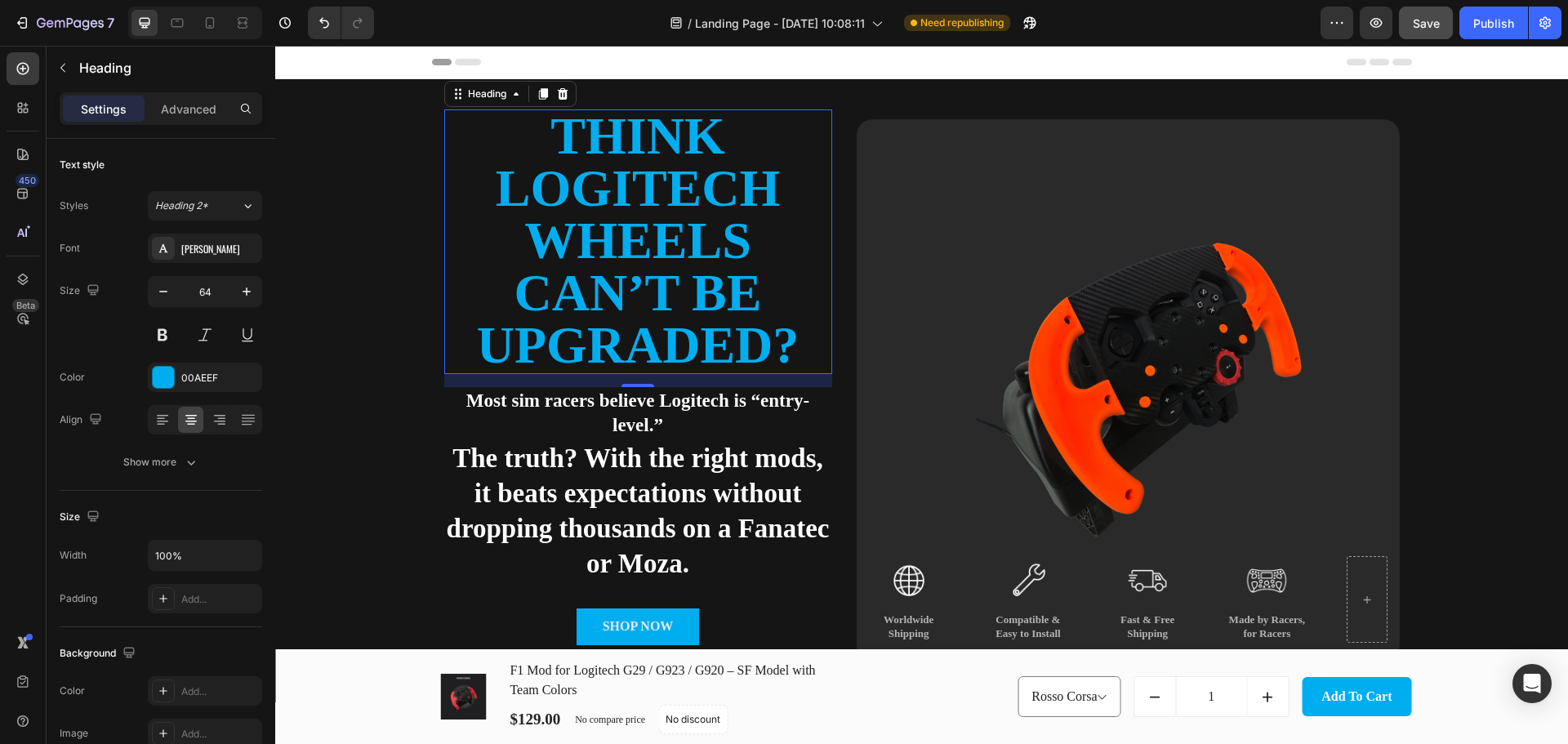
click at [630, 400] on div "16" at bounding box center [637, 401] width 16 height 13
click at [630, 400] on div "16" at bounding box center [637, 401] width 16 height 13
click at [665, 410] on p "Most sim racers believe Logitech is “entry-level.”" at bounding box center [638, 413] width 385 height 49
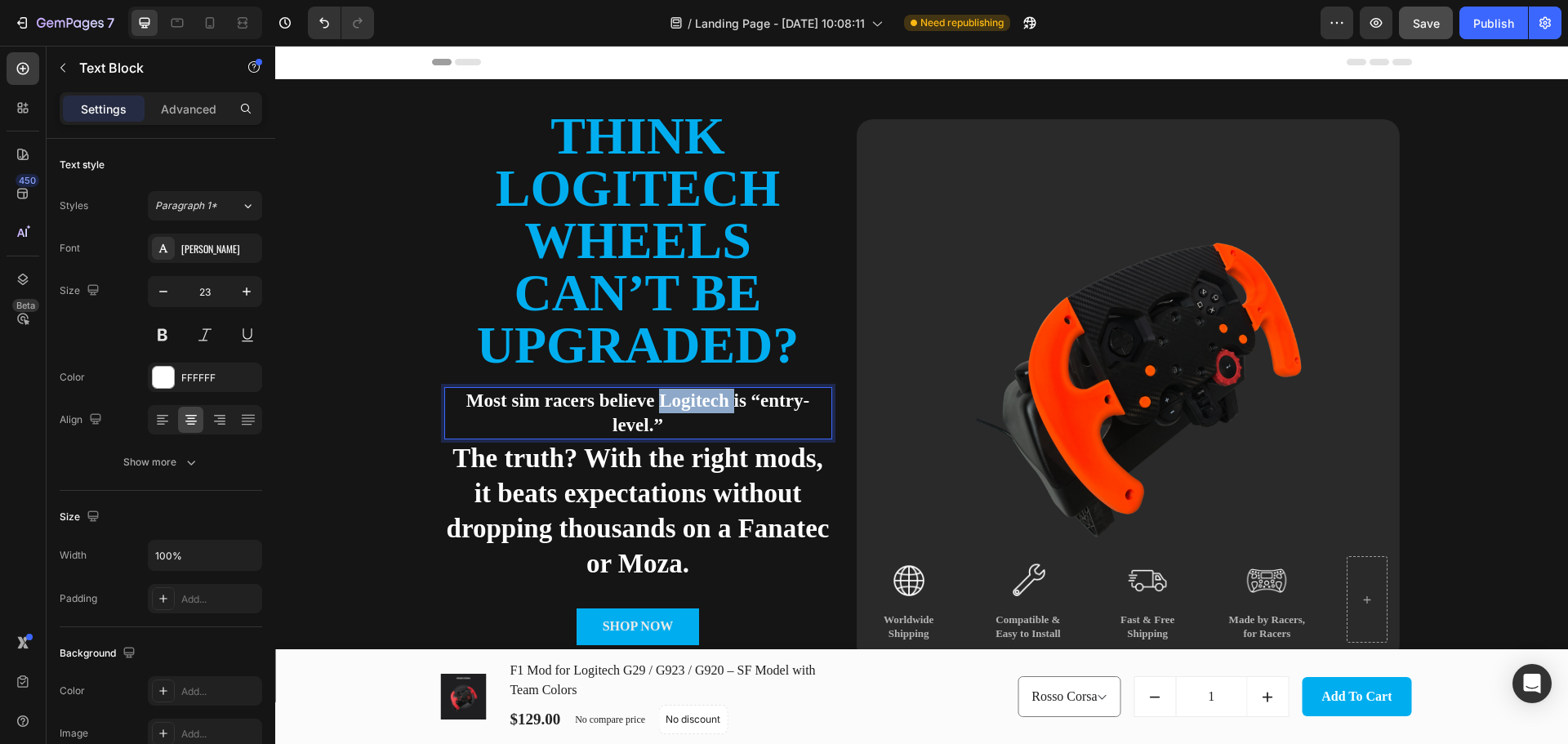
click at [665, 410] on p "Most sim racers believe Logitech is “entry-level.”" at bounding box center [638, 413] width 385 height 49
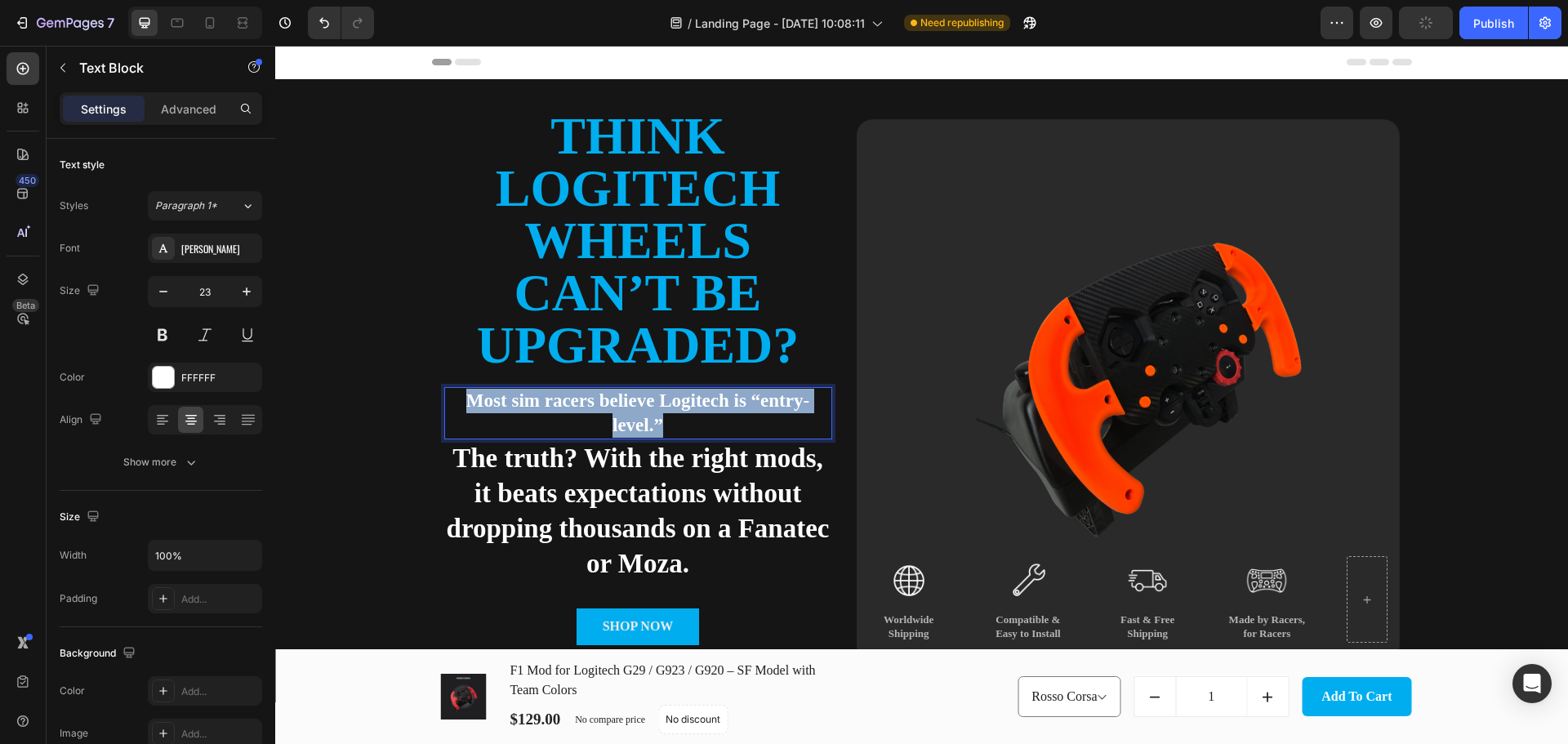
click at [665, 410] on p "Most sim racers believe Logitech is “entry-level.”" at bounding box center [638, 413] width 385 height 49
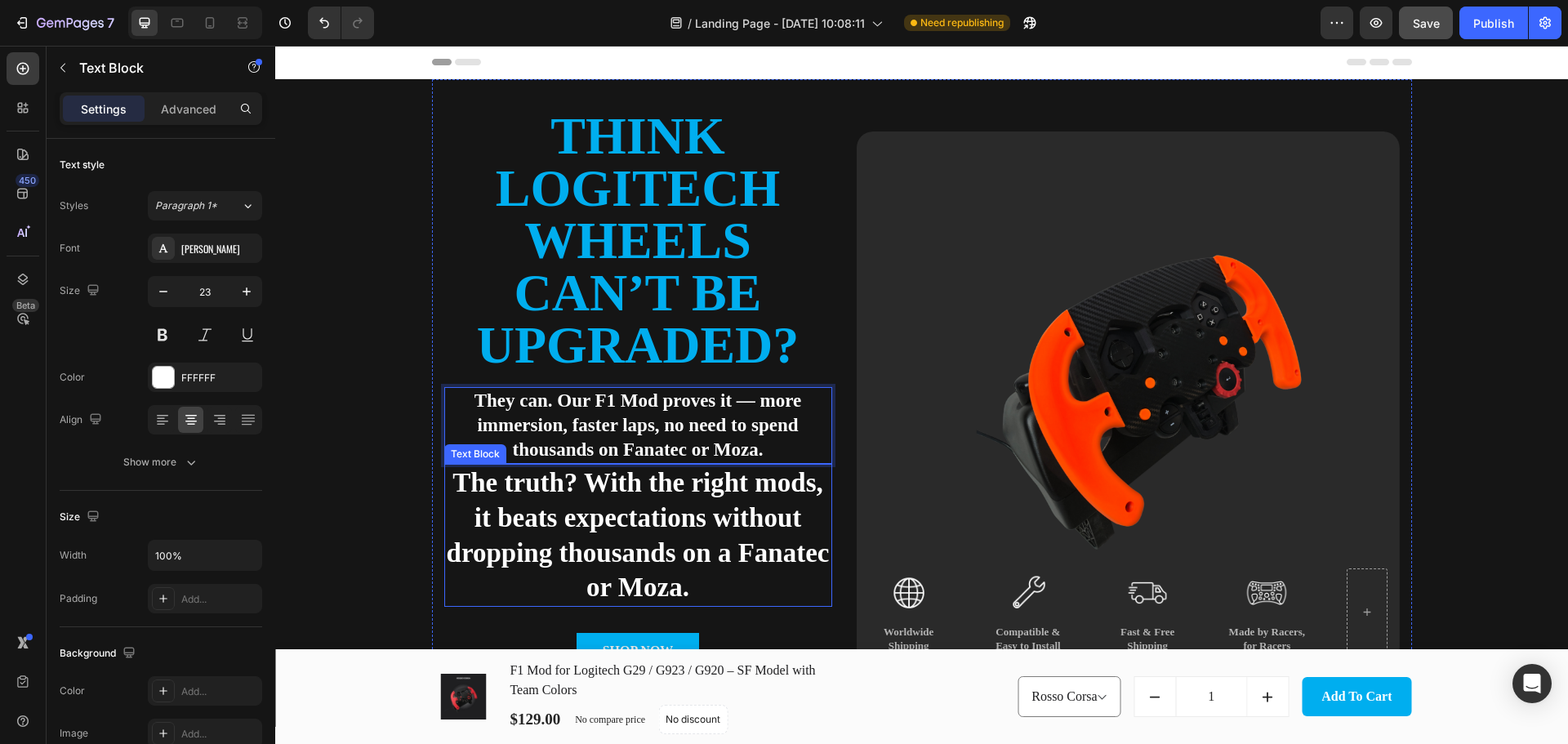
click at [740, 587] on p "The truth? With the right mods, it beats expectations without dropping thousand…" at bounding box center [638, 535] width 385 height 141
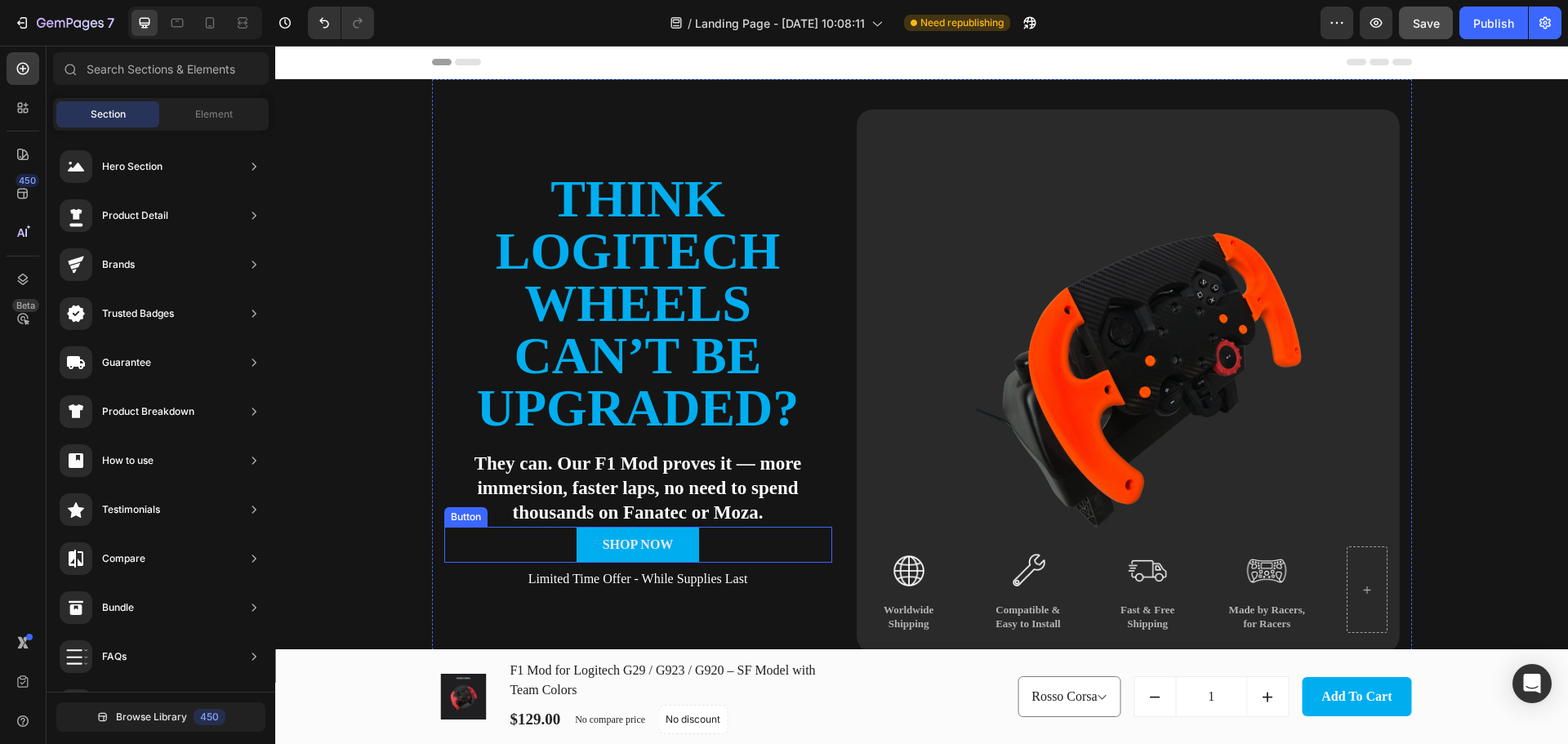
scroll to position [190, 0]
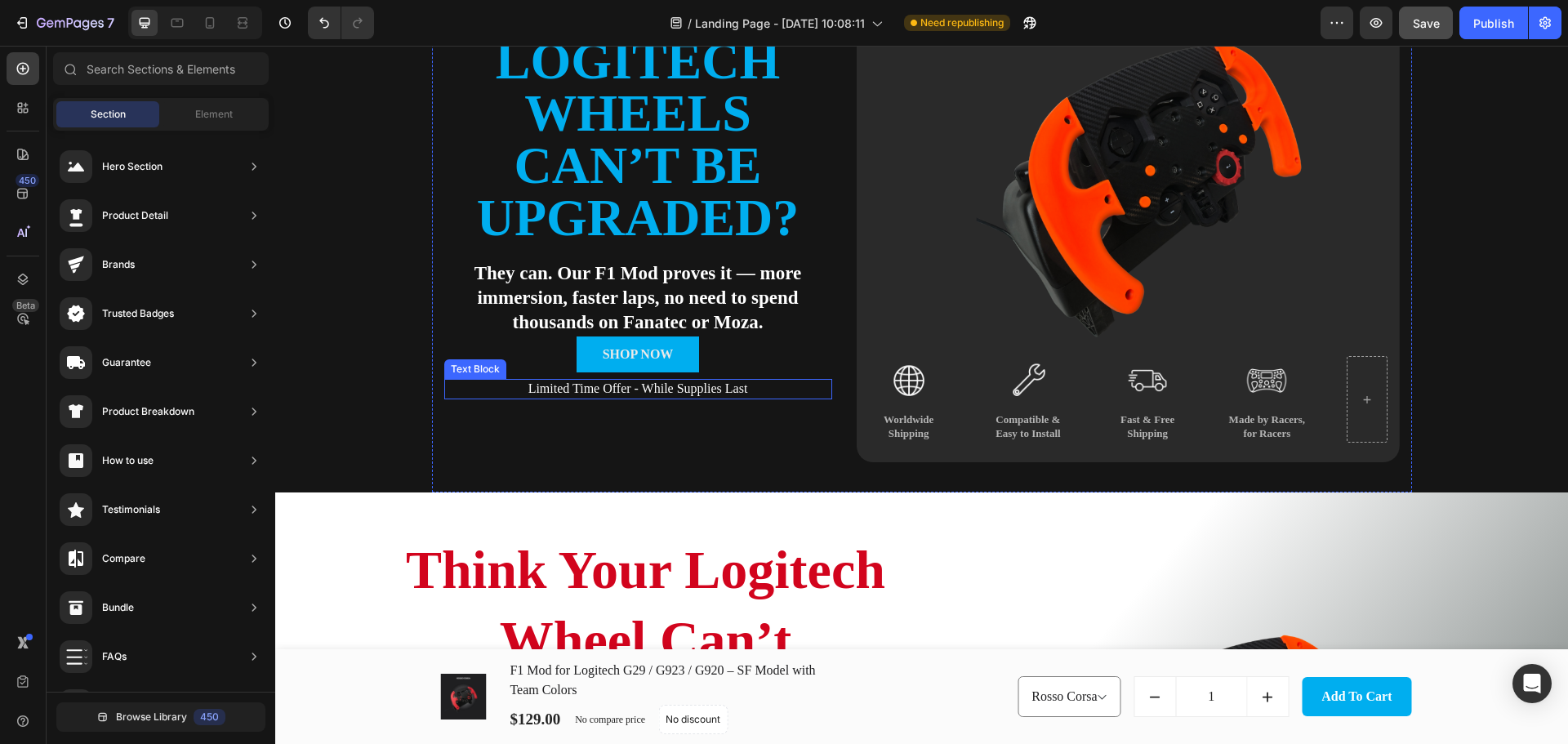
click at [611, 391] on p "Limited Time Offer - While Supplies Last" at bounding box center [638, 389] width 385 height 17
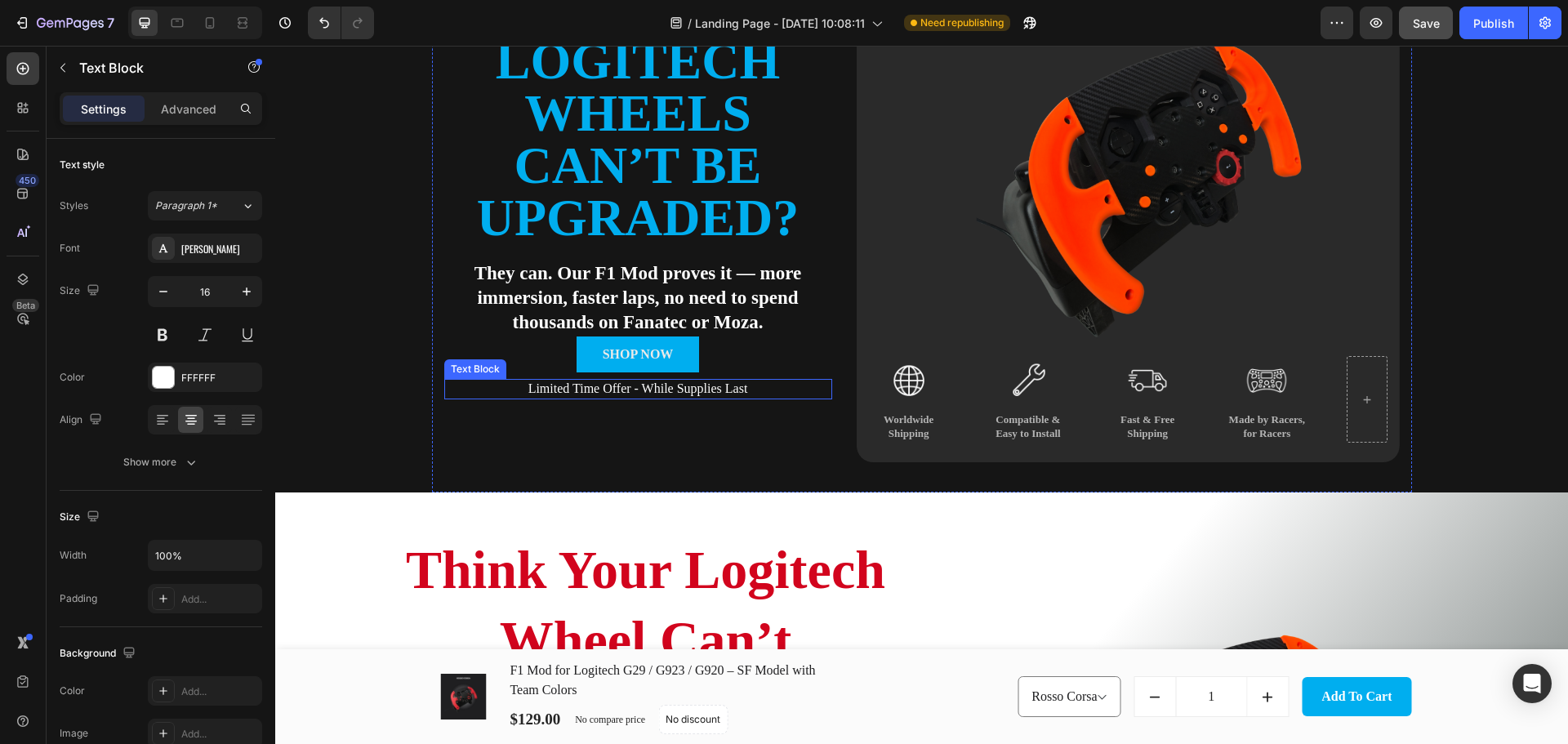
click at [611, 391] on p "Limited Time Offer - While Supplies Last" at bounding box center [638, 389] width 385 height 17
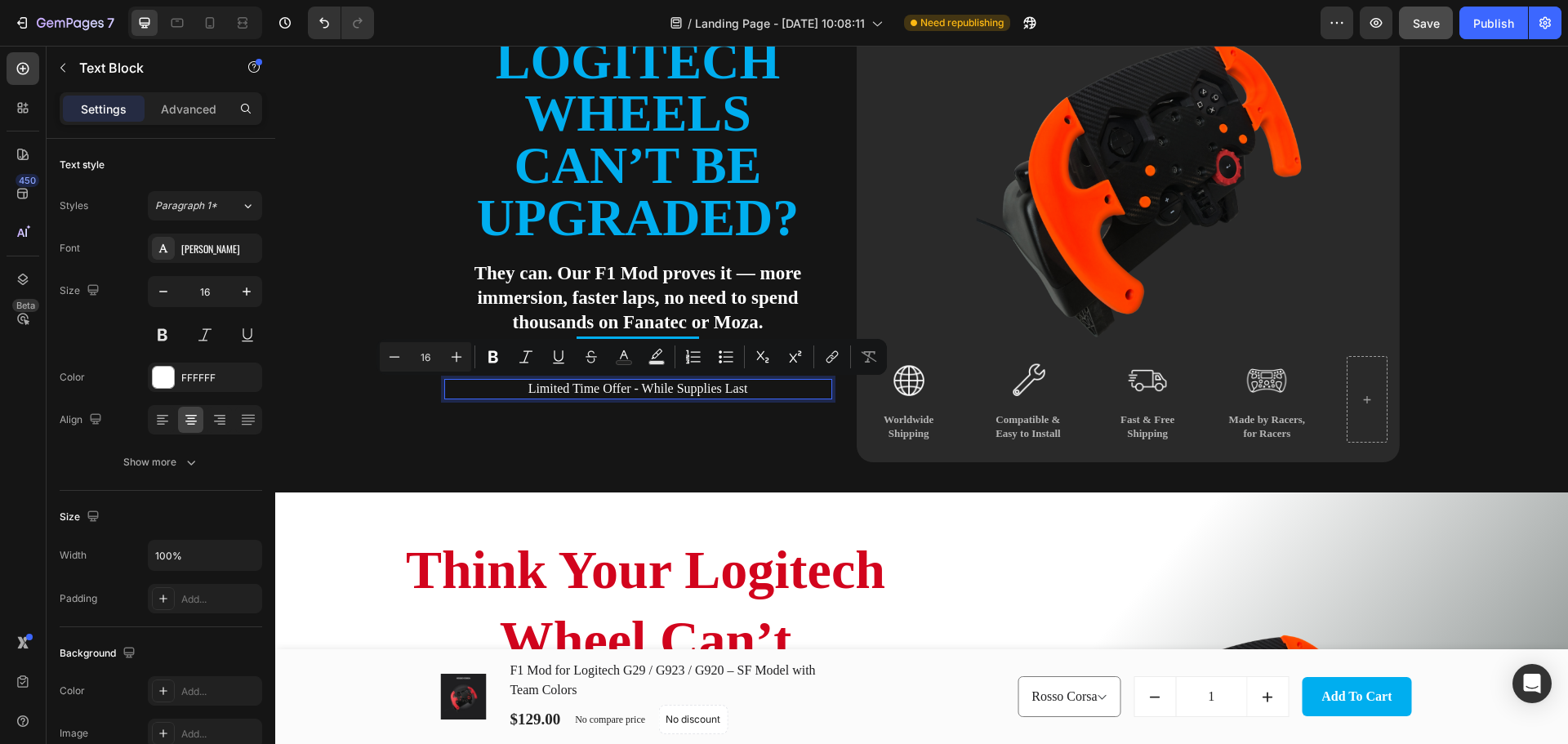
scroll to position [182, 0]
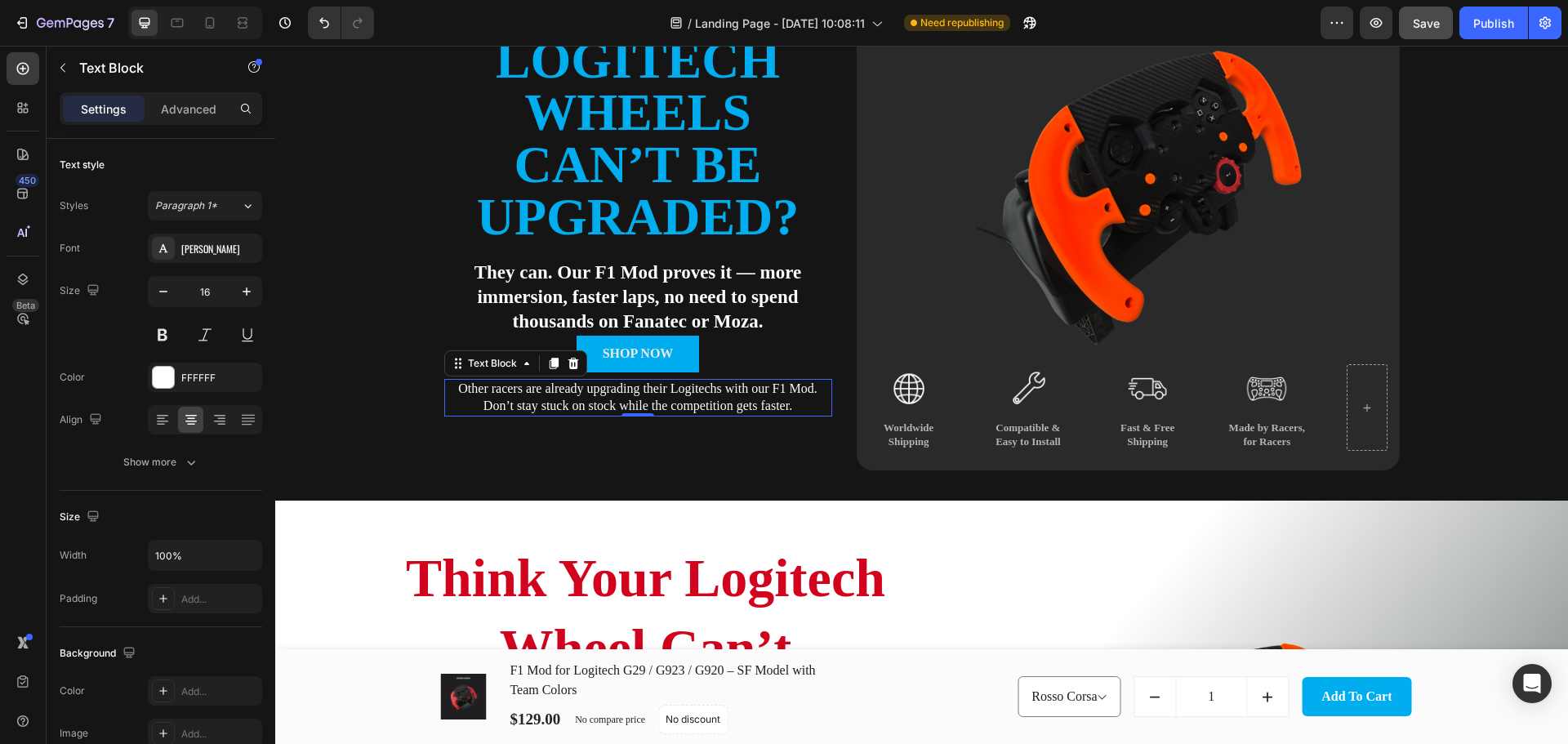
click at [686, 385] on p "Other racers are already upgrading their Logitechs with our F1 Mod. Don’t stay …" at bounding box center [638, 397] width 385 height 35
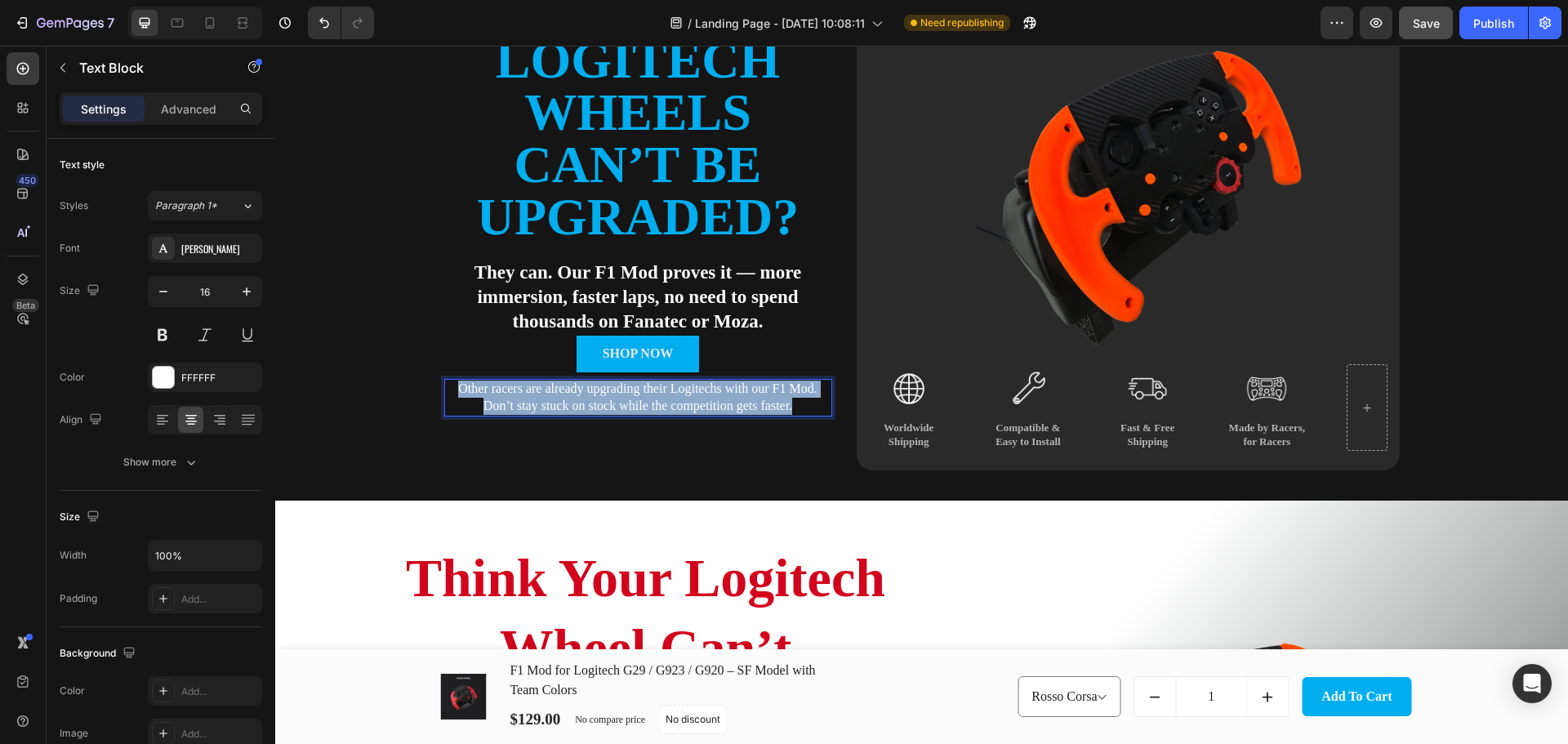
click at [686, 385] on p "Other racers are already upgrading their Logitechs with our F1 Mod. Don’t stay …" at bounding box center [638, 397] width 385 height 35
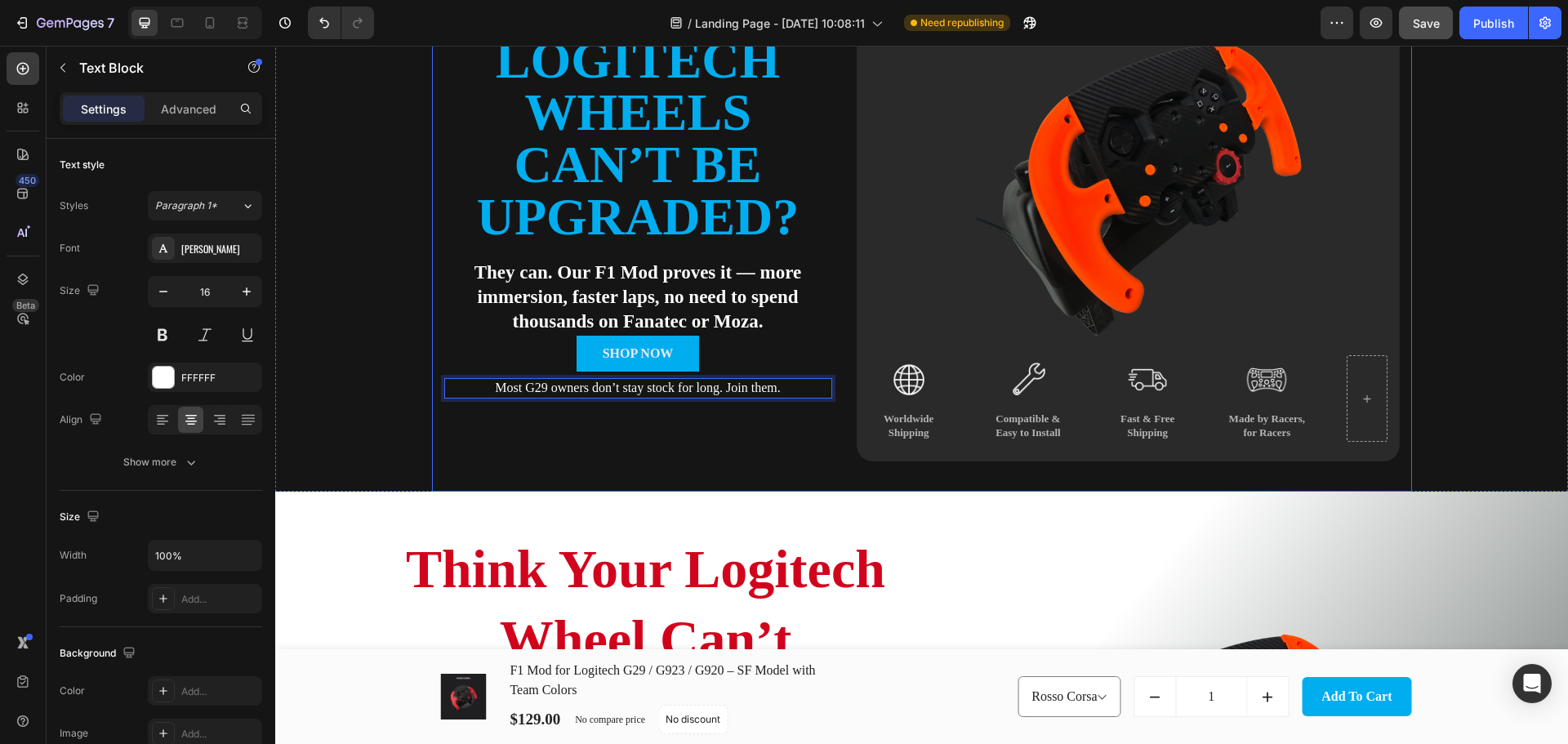
click at [770, 429] on div "Think Logitech Wheels Can’t Be Upgraded? Heading They can. Our F1 Mod proves it…" at bounding box center [638, 189] width 388 height 543
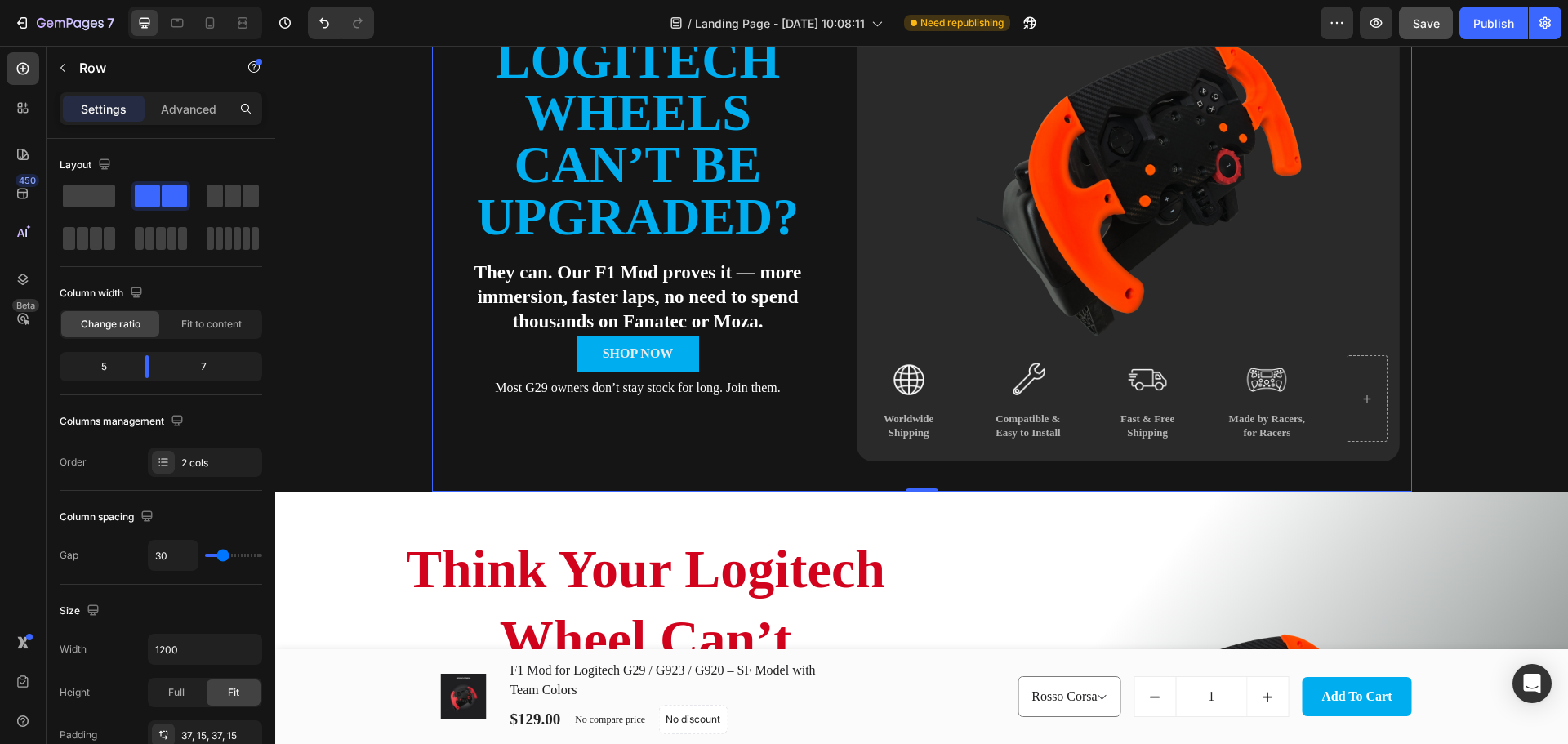
scroll to position [1, 0]
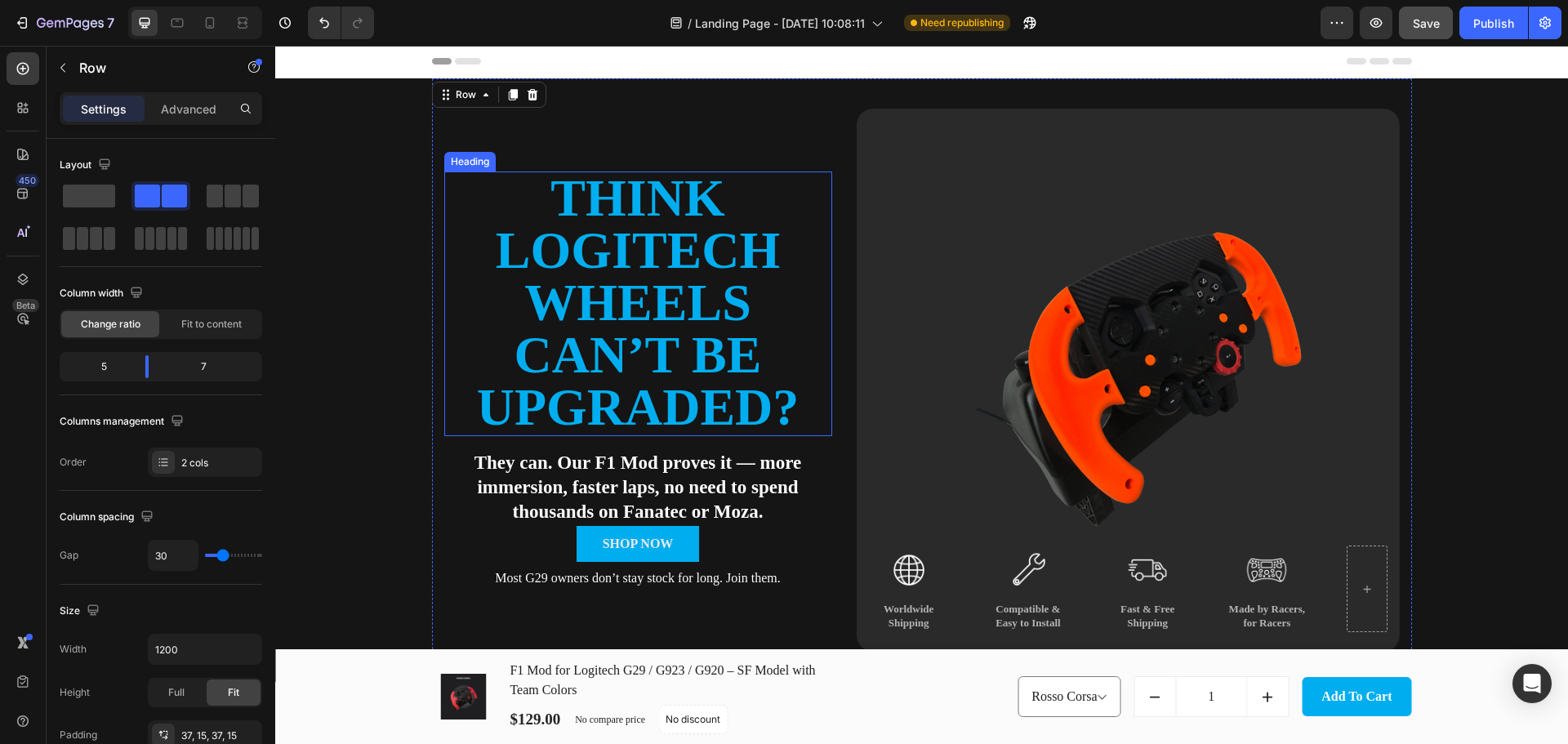
click at [656, 263] on p "Think Logitech Wheels Can’t Be Upgraded?" at bounding box center [638, 303] width 385 height 261
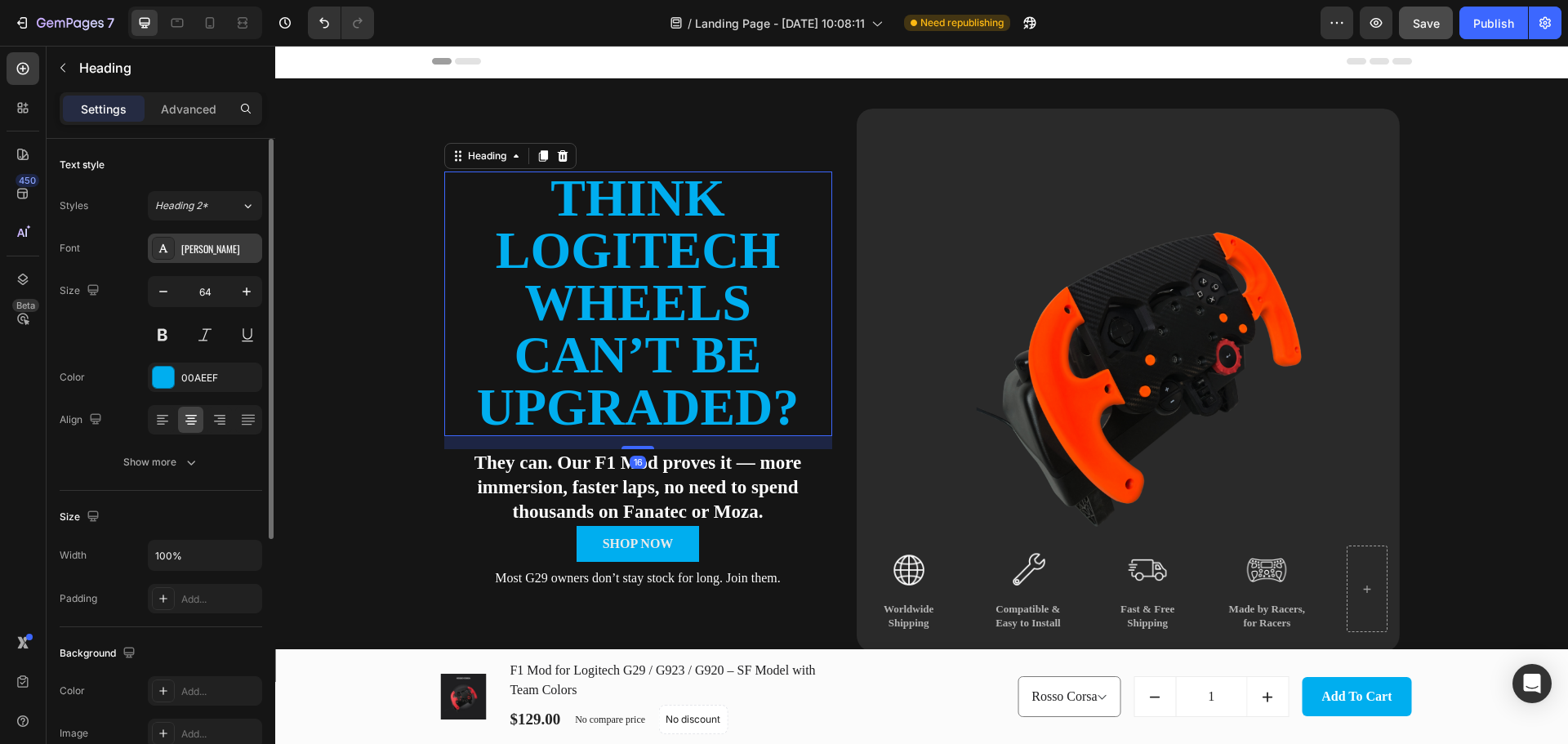
click at [223, 259] on div "Oswald" at bounding box center [205, 247] width 114 height 29
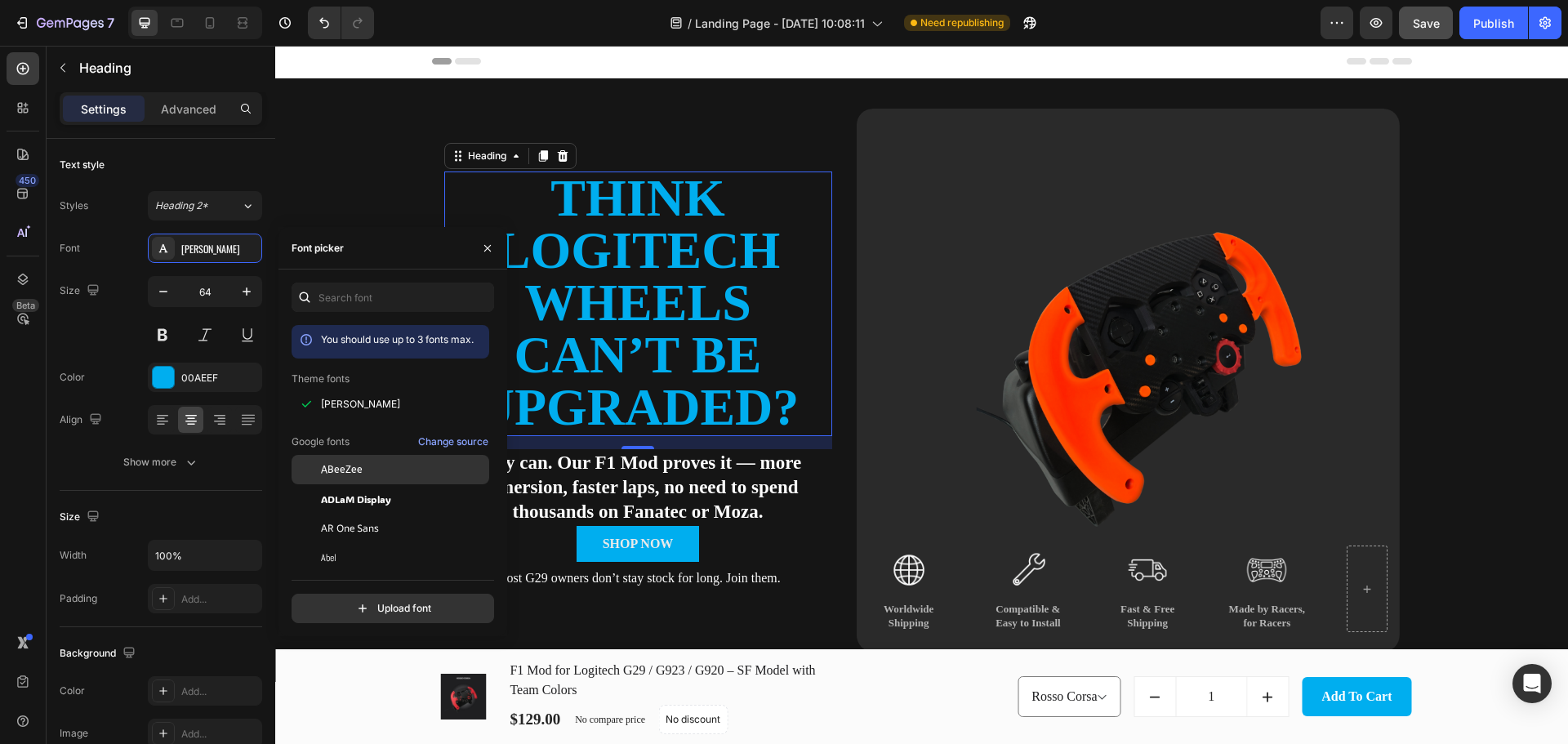
click at [381, 690] on div "ABeeZee" at bounding box center [390, 704] width 198 height 29
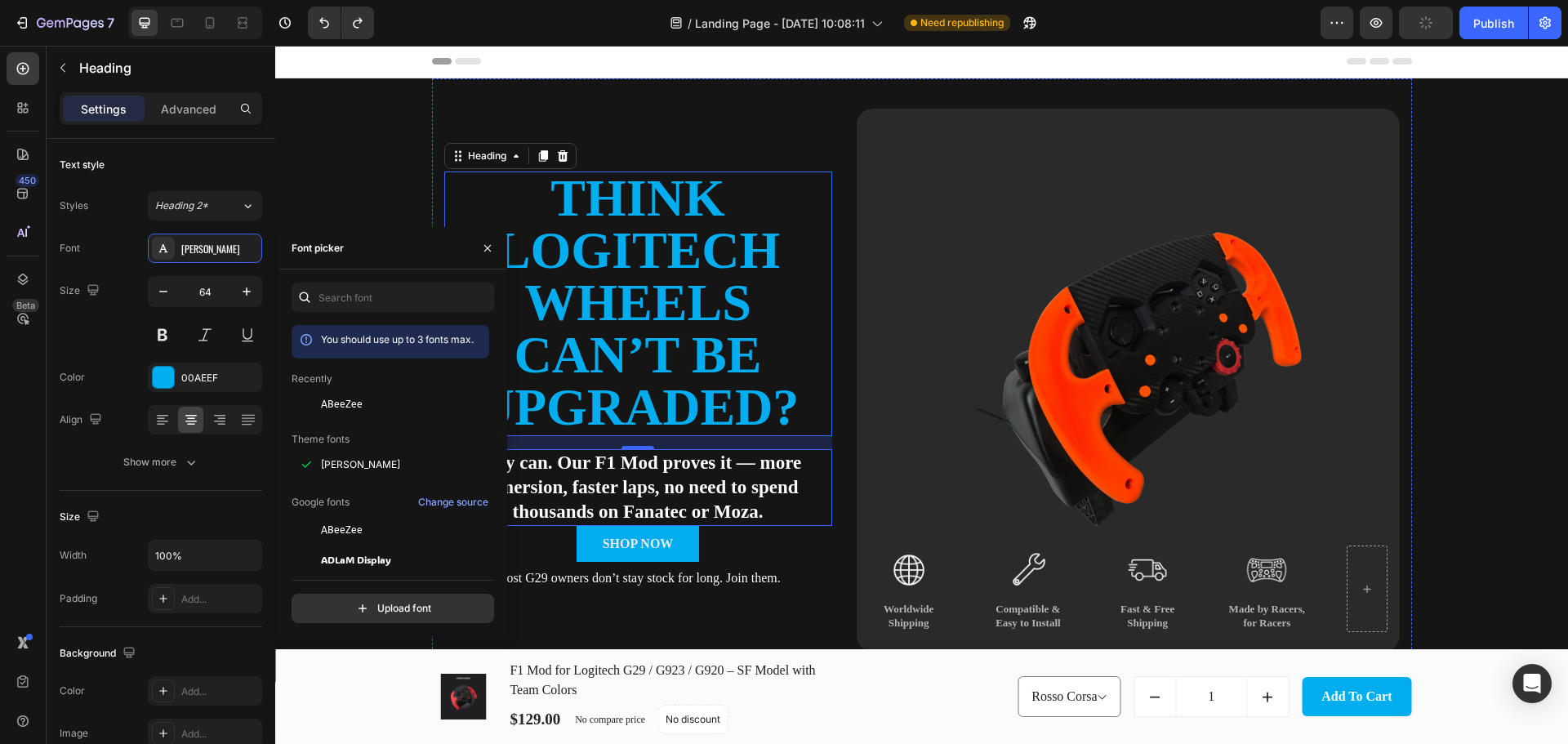
click at [819, 475] on p "They can. Our F1 Mod proves it — more immersion, faster laps, no need to spend …" at bounding box center [638, 486] width 385 height 73
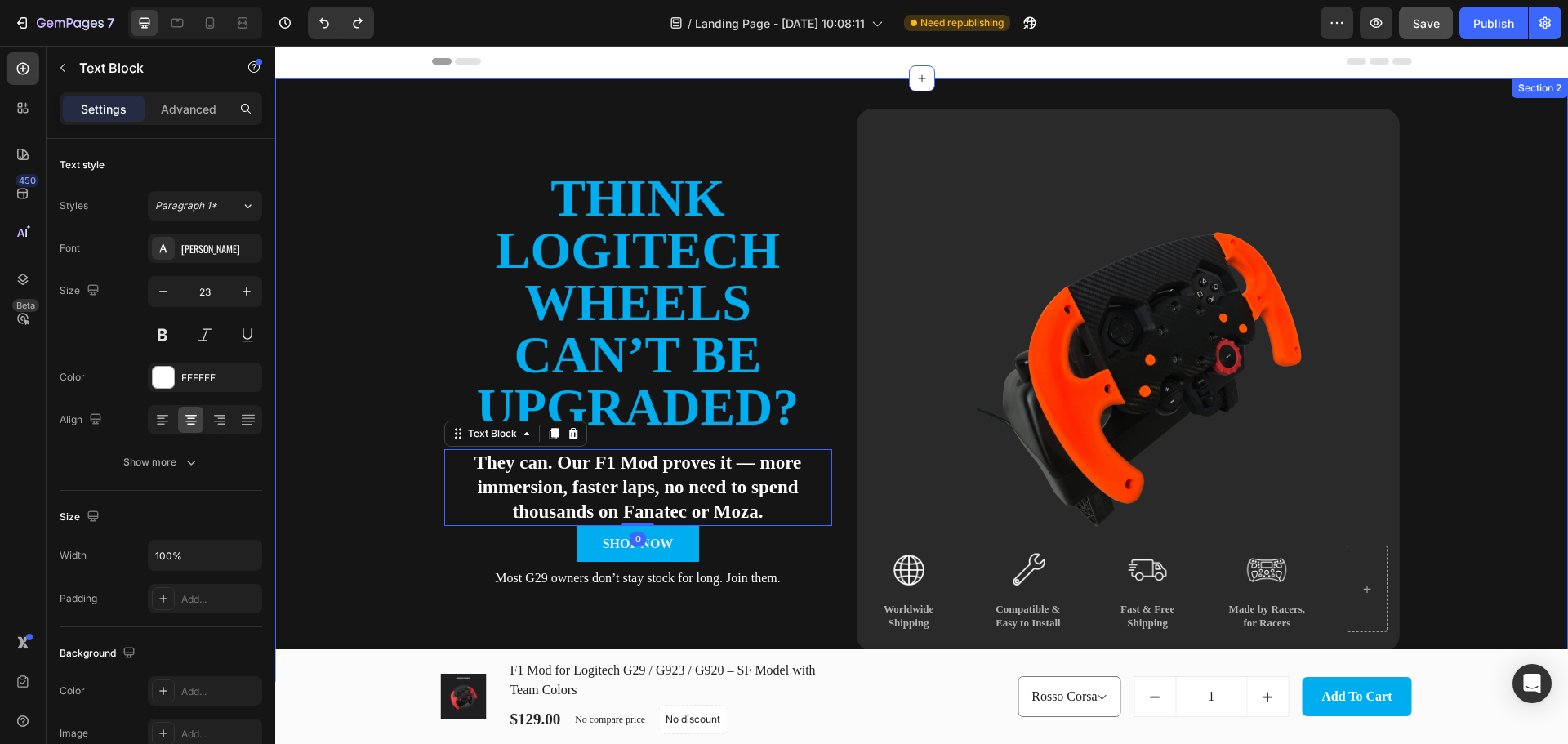
click at [1494, 455] on div "Think Logitech Wheels Can’t Be Upgraded? Heading They can. Our F1 Mod proves it…" at bounding box center [922, 380] width 1293 height 603
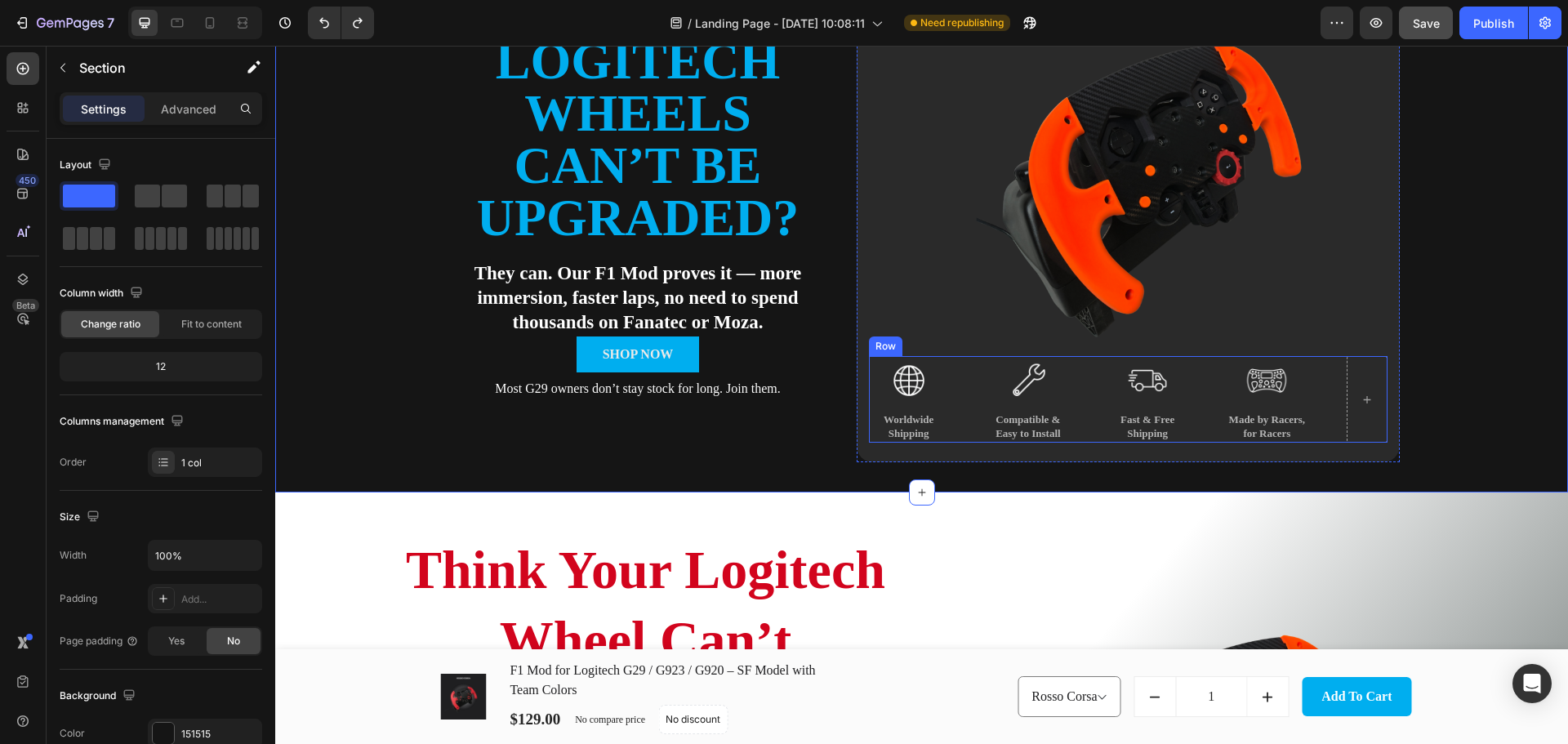
scroll to position [0, 0]
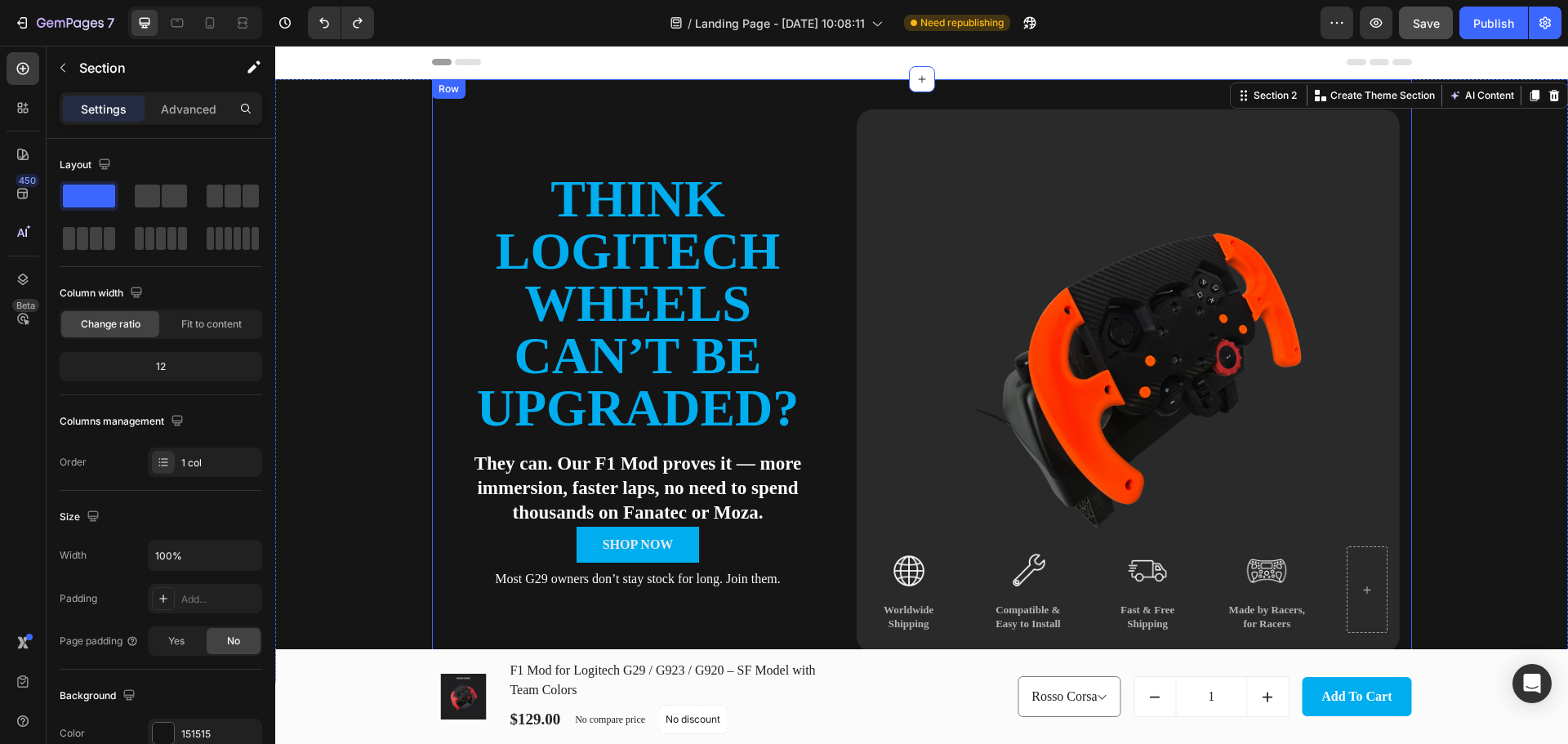
click at [586, 104] on div "Think Logitech Wheels Can’t Be Upgraded? Heading They can. Our F1 Mod proves it…" at bounding box center [922, 380] width 980 height 603
click at [405, 108] on div "Think Logitech Wheels Can’t Be Upgraded? Heading They can. Our F1 Mod proves it…" at bounding box center [922, 380] width 1293 height 603
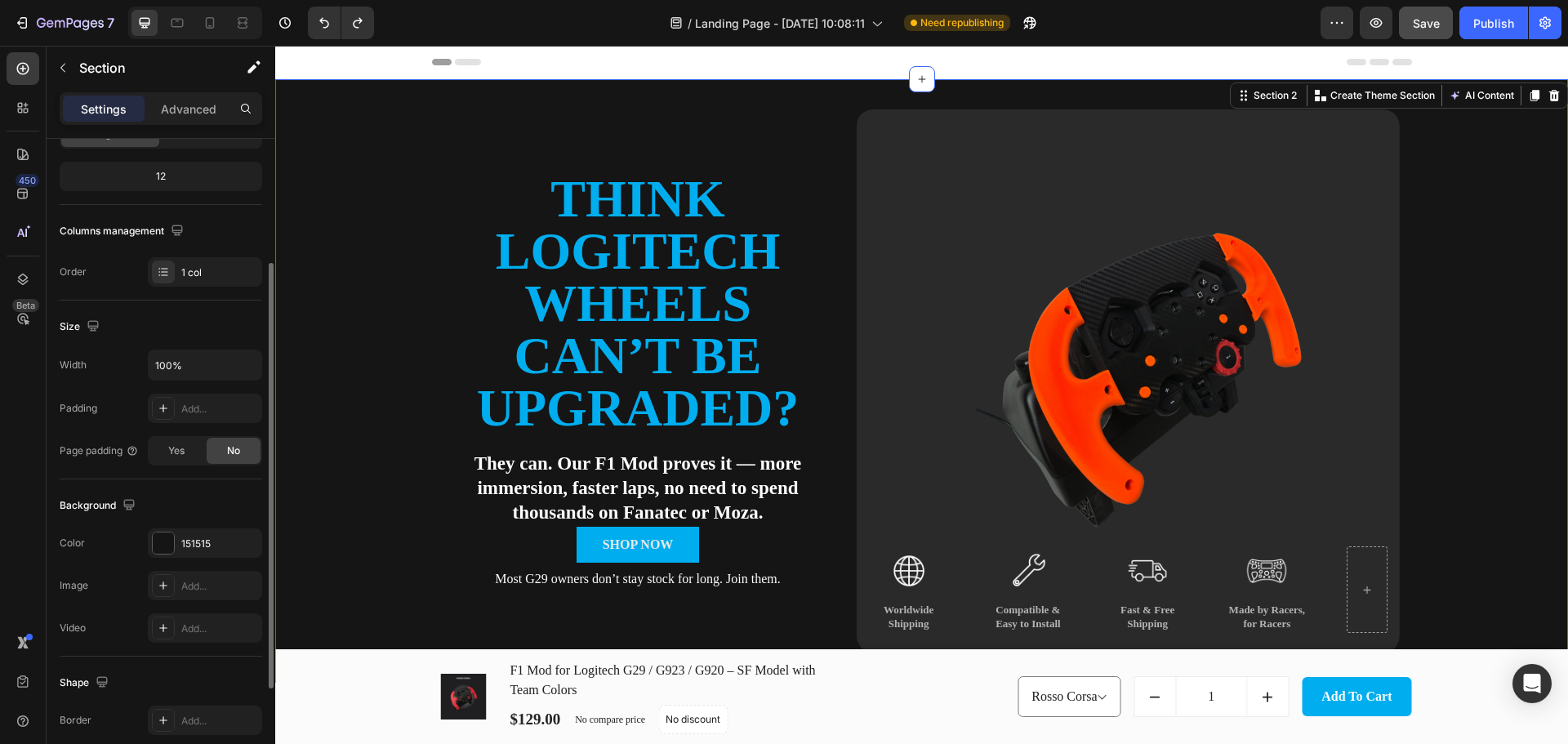
scroll to position [344, 0]
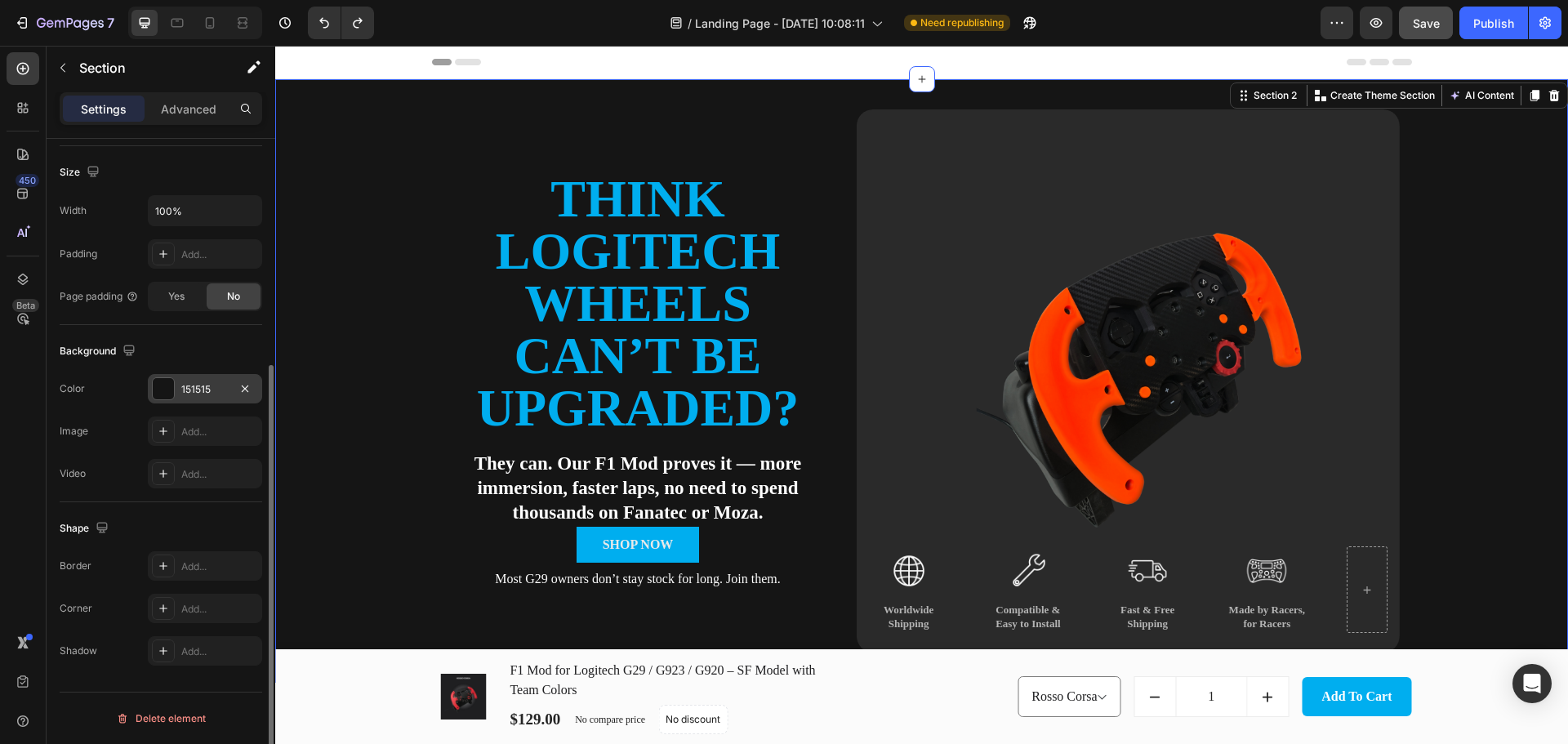
click at [170, 396] on div at bounding box center [162, 388] width 21 height 21
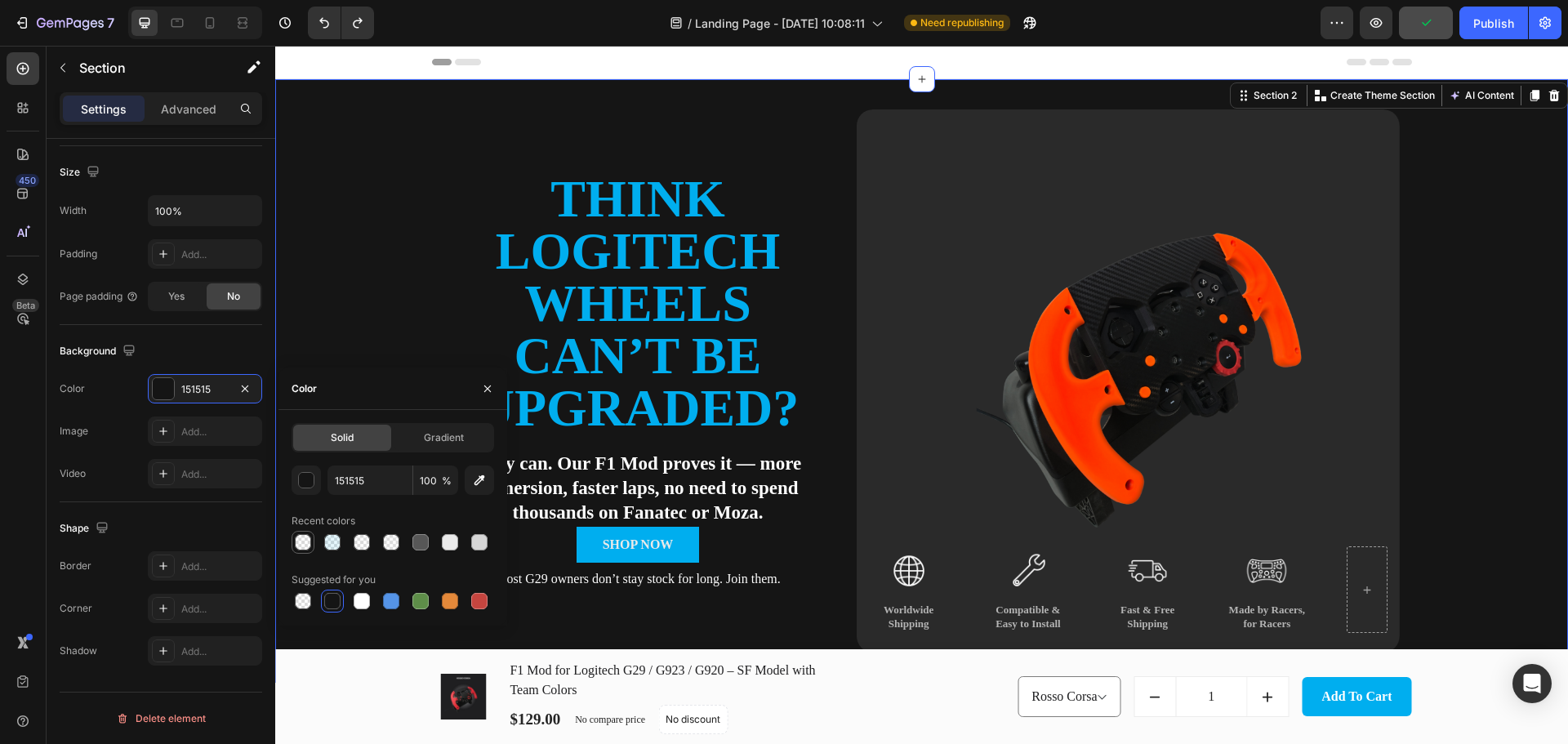
click at [297, 539] on div at bounding box center [302, 541] width 16 height 16
type input "EAEAEA"
type input "5"
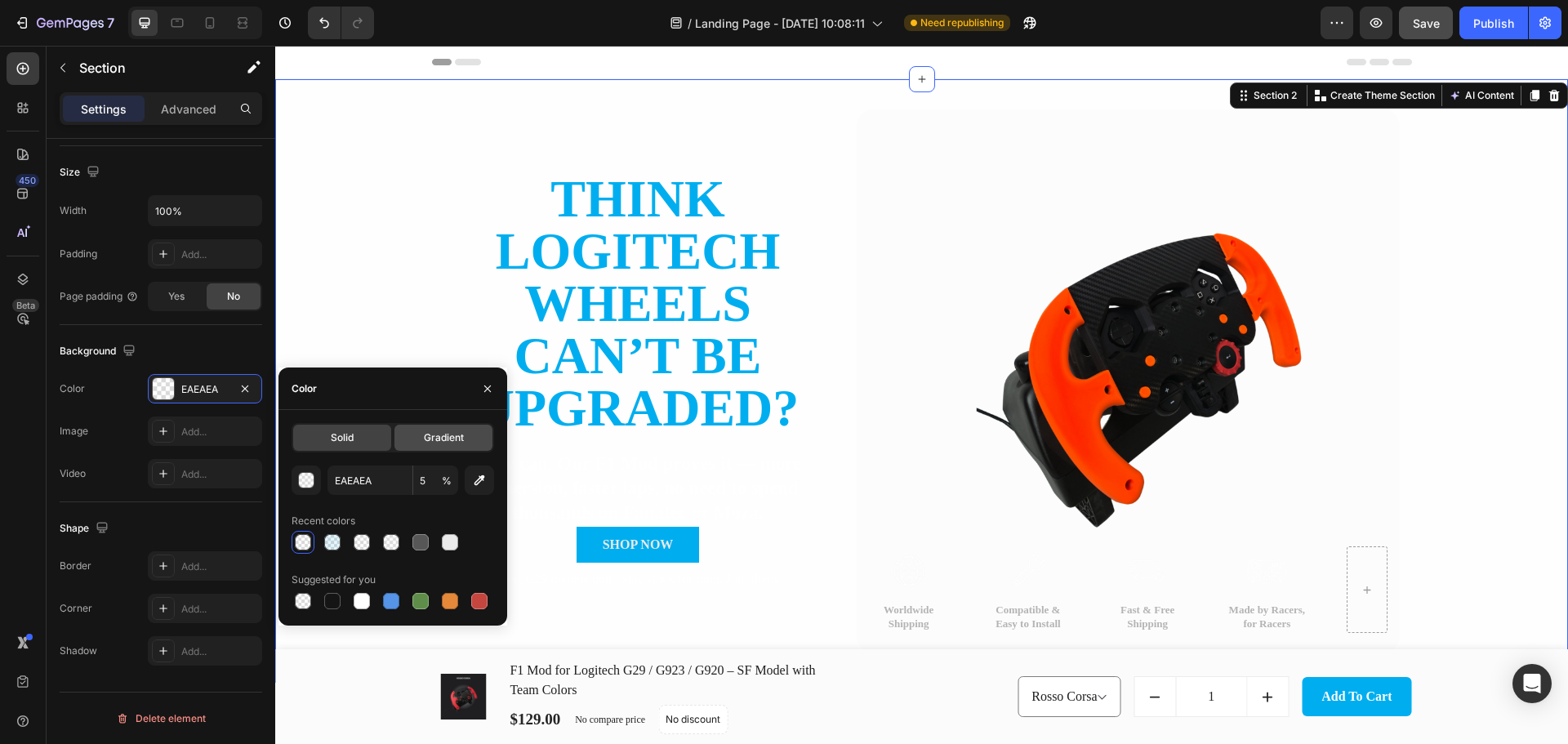
click at [444, 435] on span "Gradient" at bounding box center [444, 437] width 40 height 14
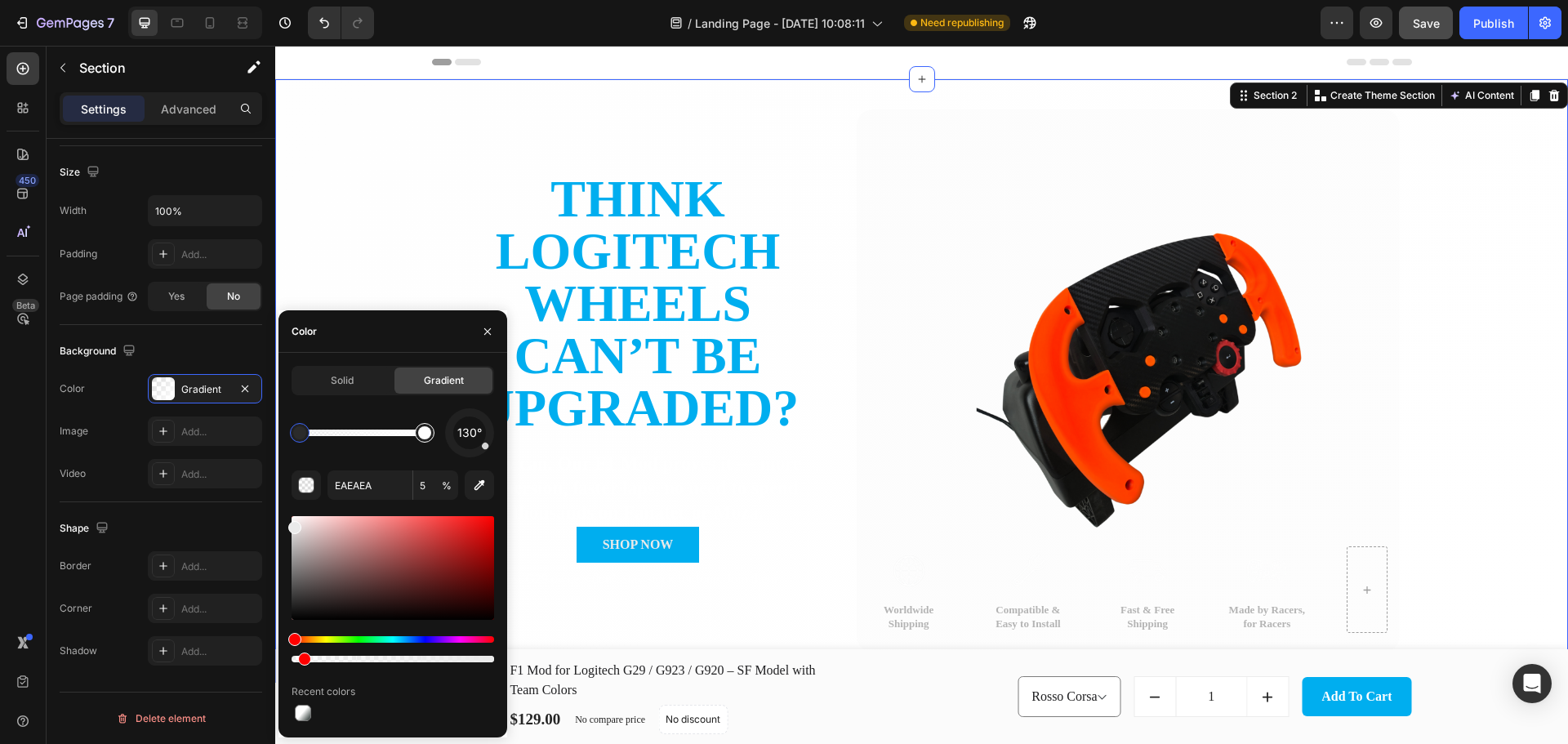
type input "FFFFFF"
type input "100"
drag, startPoint x: 429, startPoint y: 442, endPoint x: 393, endPoint y: 442, distance: 36.0
click at [410, 440] on div at bounding box center [424, 433] width 29 height 29
type input "FFFFFF"
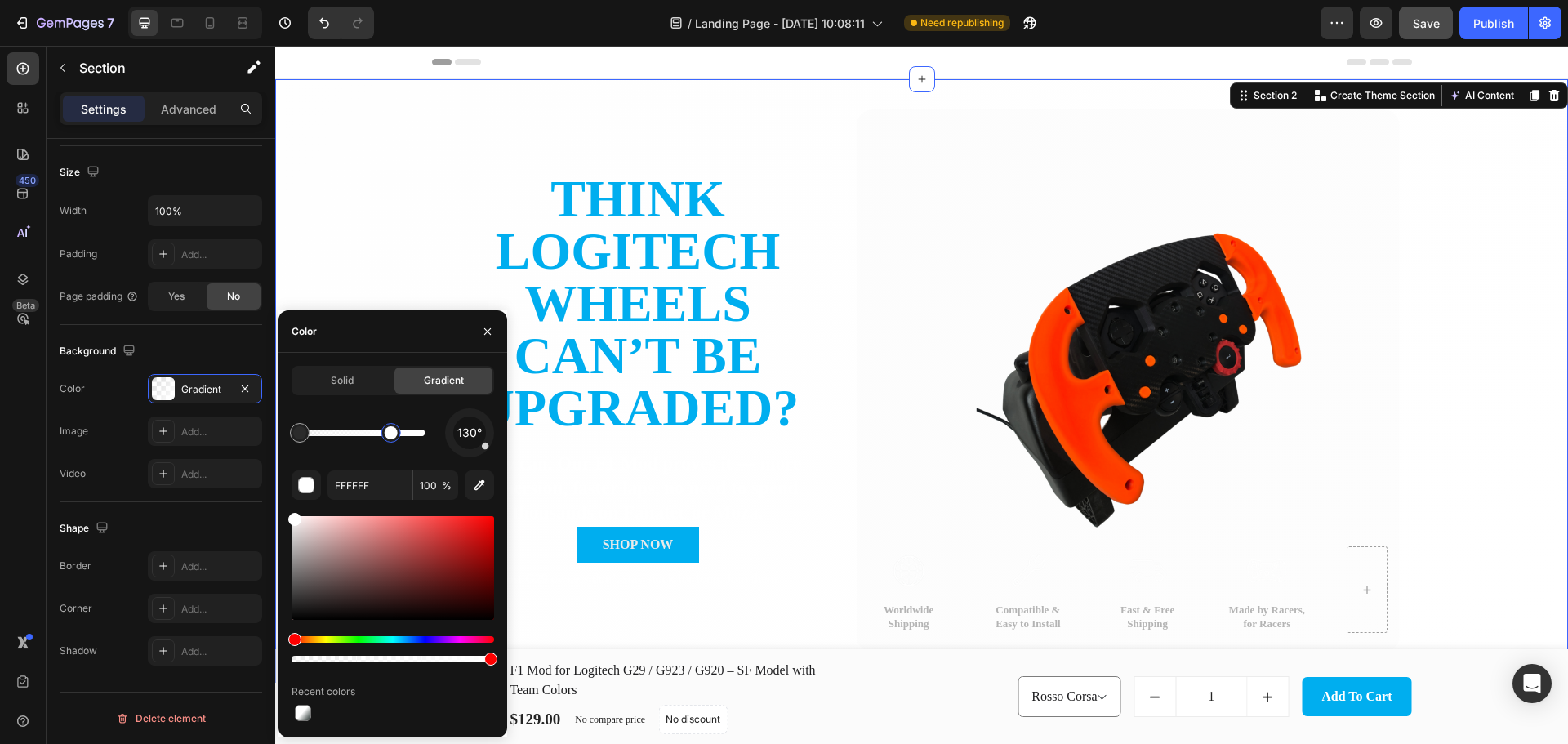
type input "100"
click at [381, 424] on div at bounding box center [391, 432] width 19 height 19
type input "EAEAEA"
drag, startPoint x: 352, startPoint y: 448, endPoint x: 404, endPoint y: 449, distance: 52.0
click at [404, 449] on div "130°" at bounding box center [392, 433] width 203 height 49
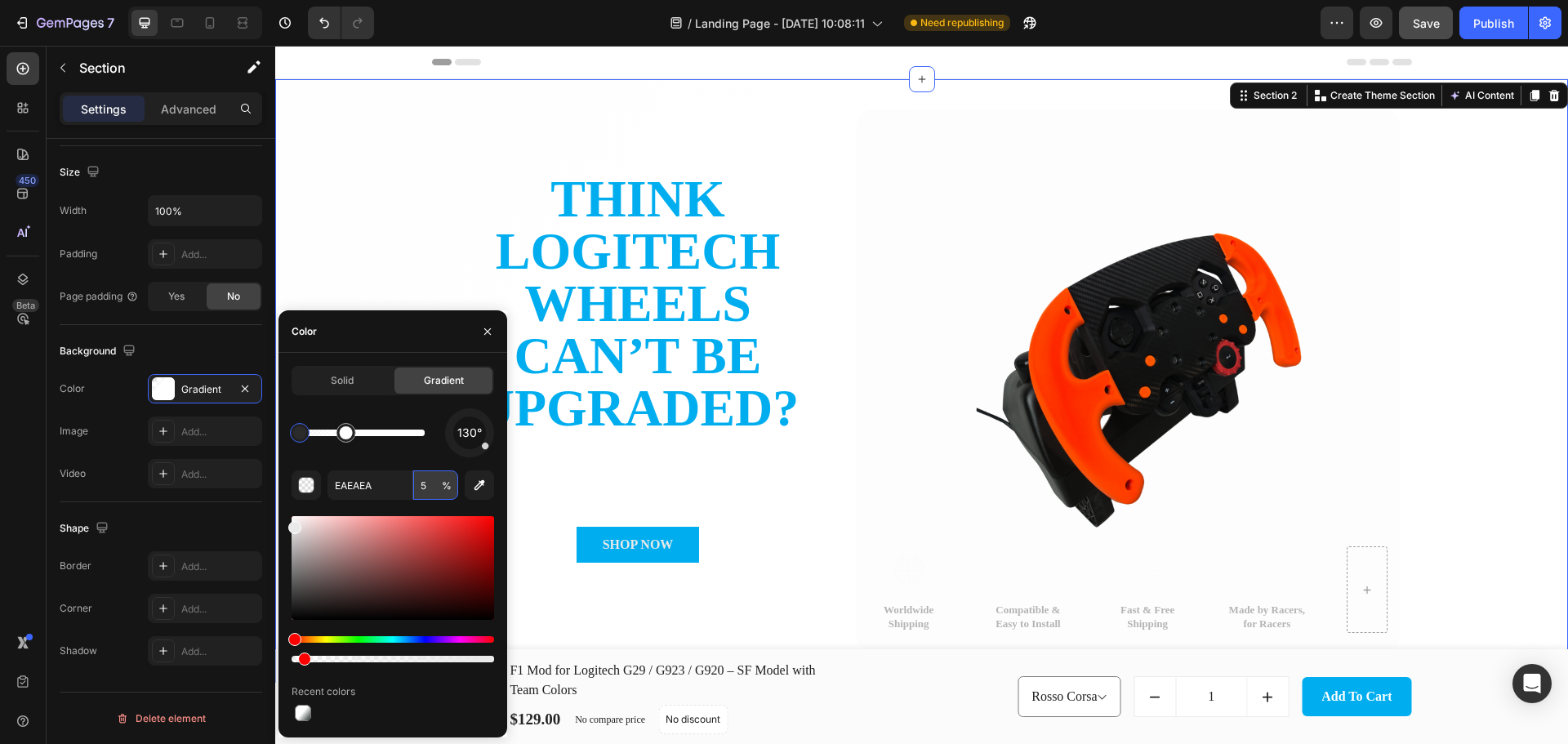
click at [442, 482] on input "5" at bounding box center [435, 485] width 45 height 29
type input "100"
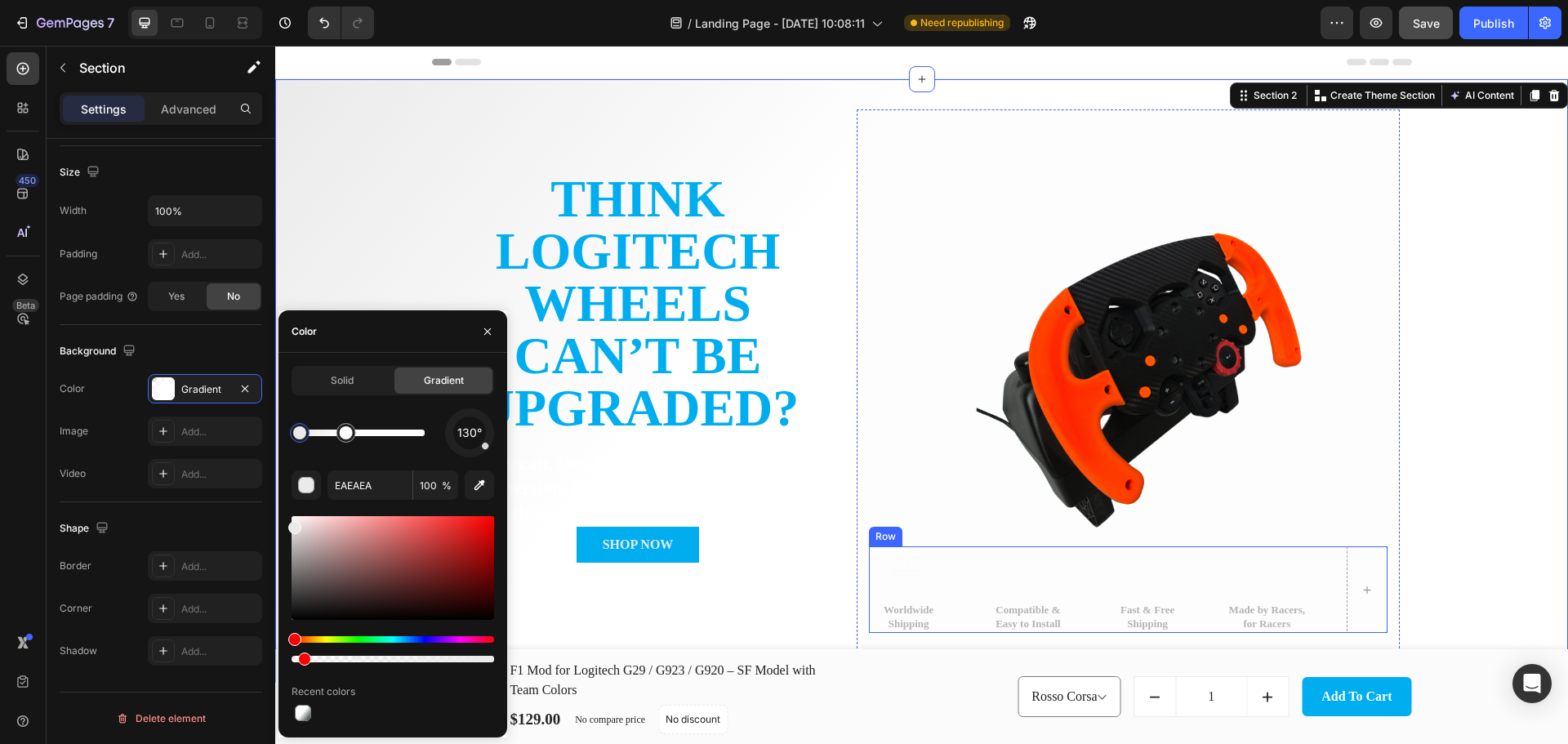
click at [1082, 575] on div "Image Worldwide Shipping Text Block Image Compatible & Easy to Install Text Blo…" at bounding box center [1128, 589] width 518 height 87
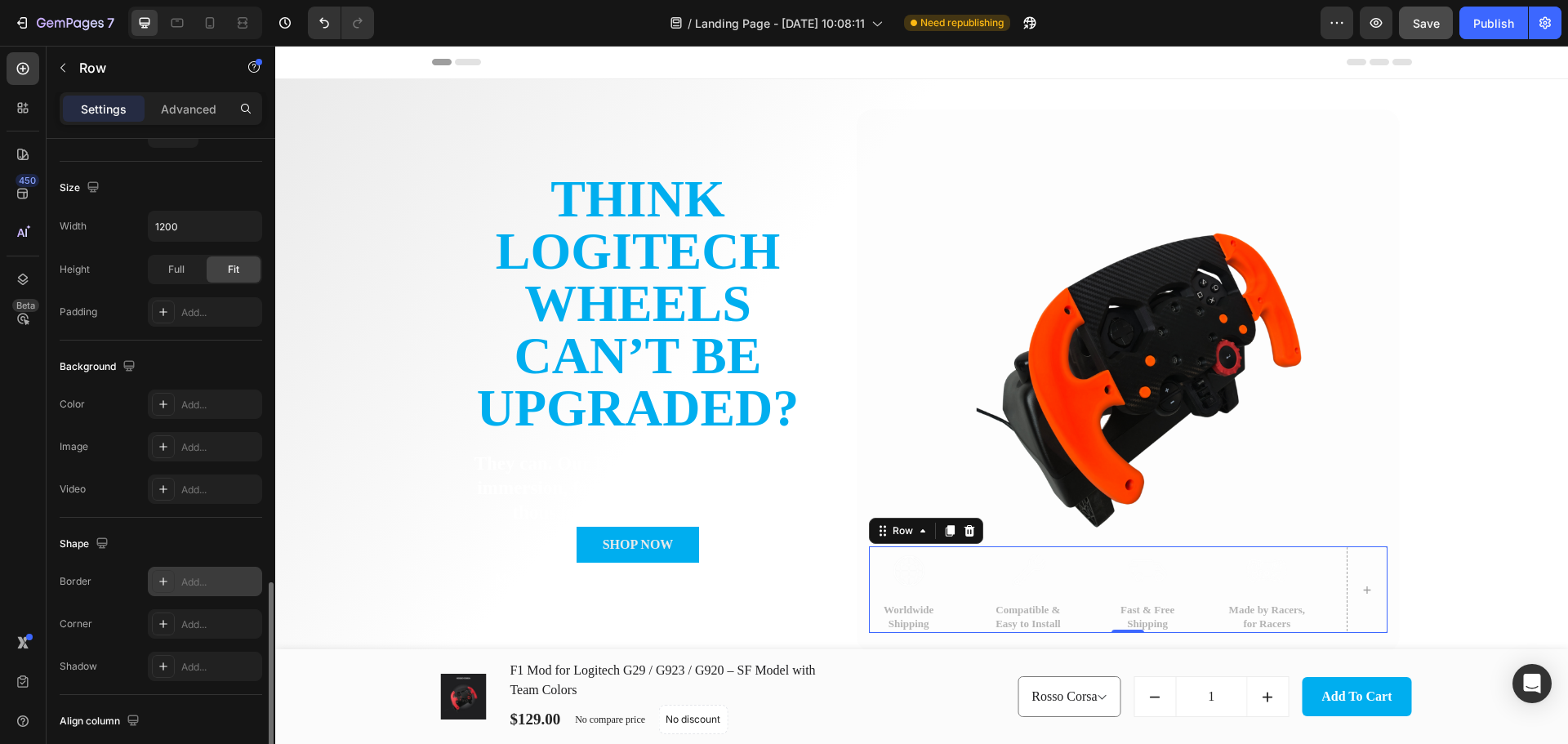
scroll to position [531, 0]
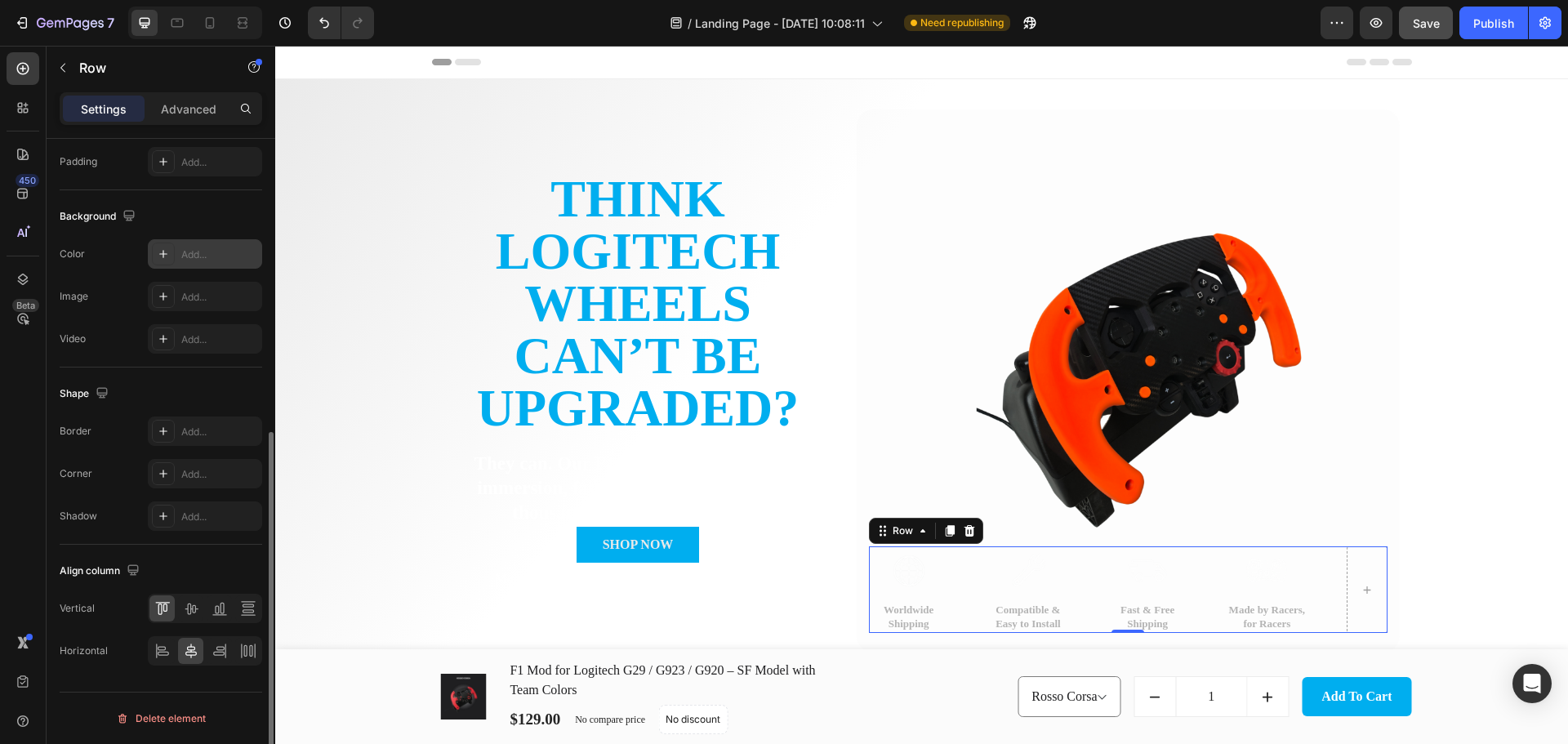
click at [172, 252] on div at bounding box center [162, 253] width 23 height 23
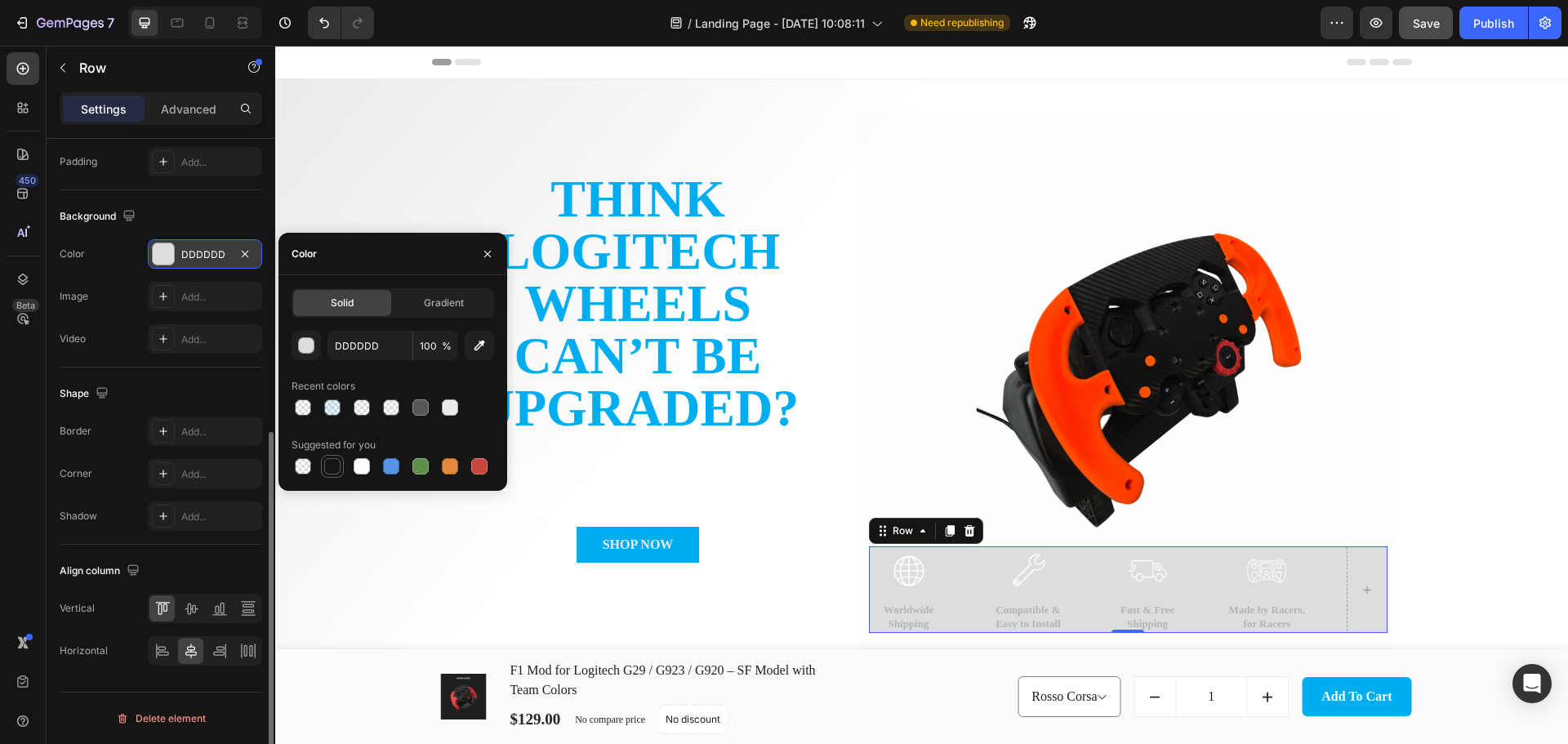
click at [328, 472] on div at bounding box center [332, 465] width 16 height 16
type input "151515"
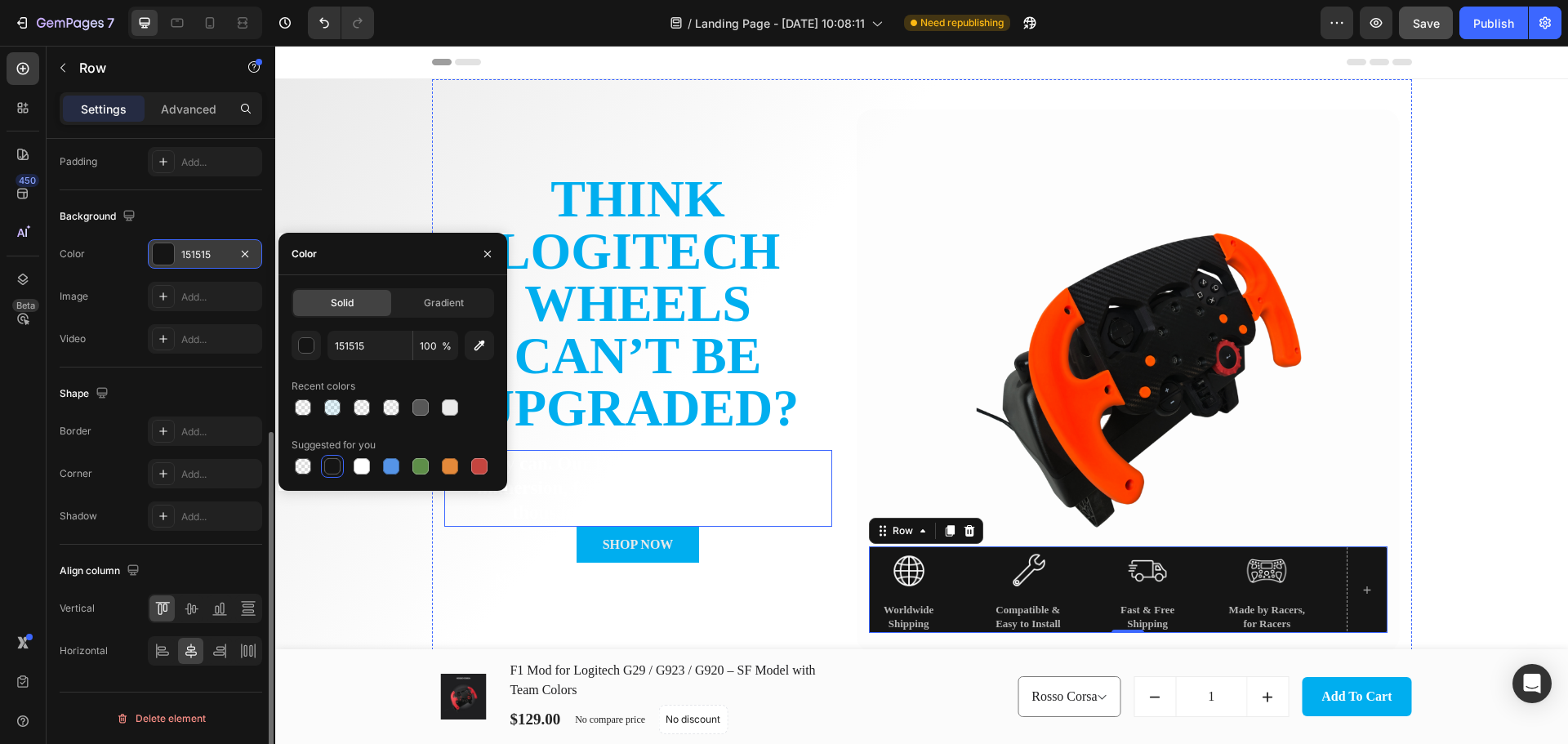
click at [809, 504] on p "They can. Our F1 Mod proves it — more immersion, faster laps, no need to spend …" at bounding box center [638, 487] width 385 height 73
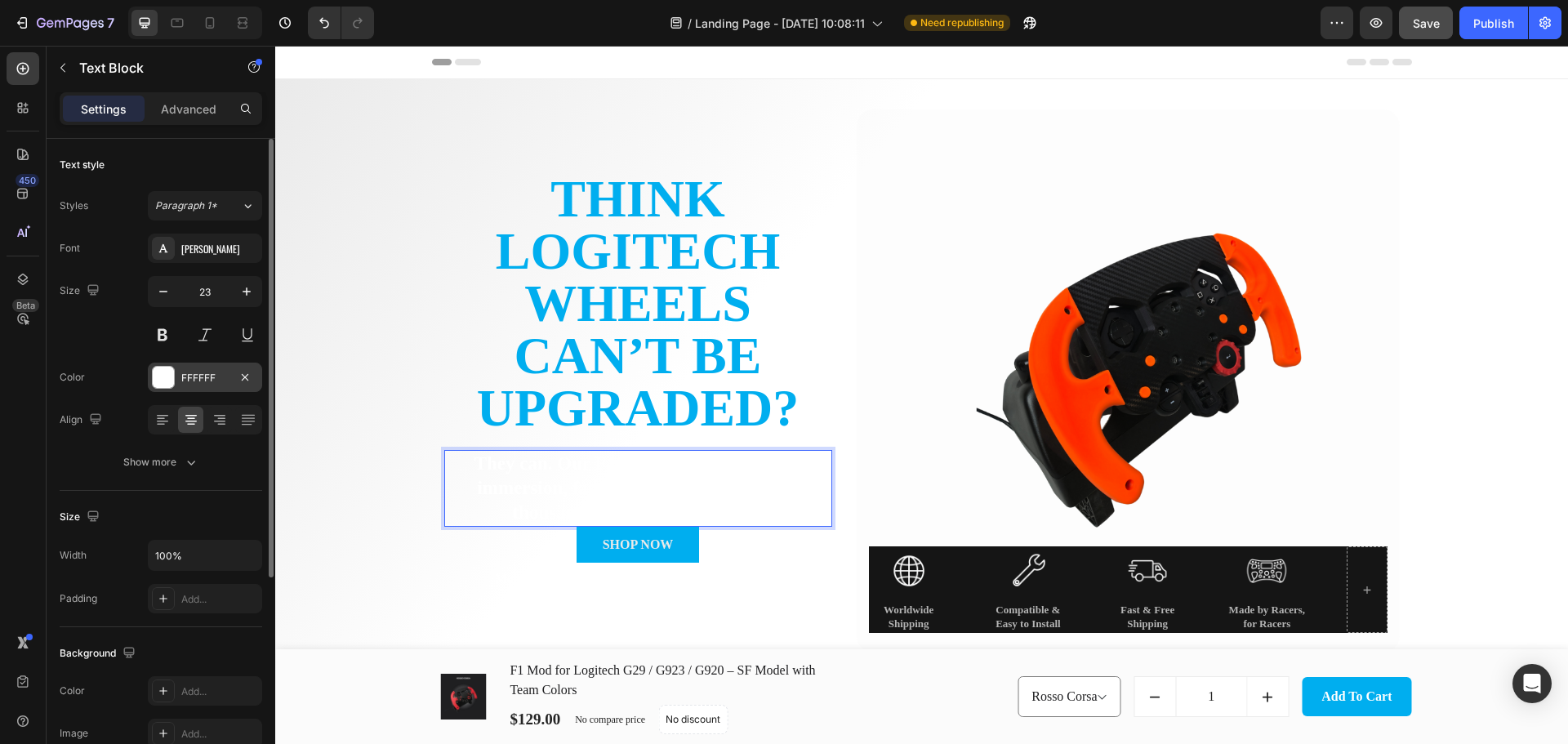
click at [167, 384] on div at bounding box center [162, 377] width 21 height 21
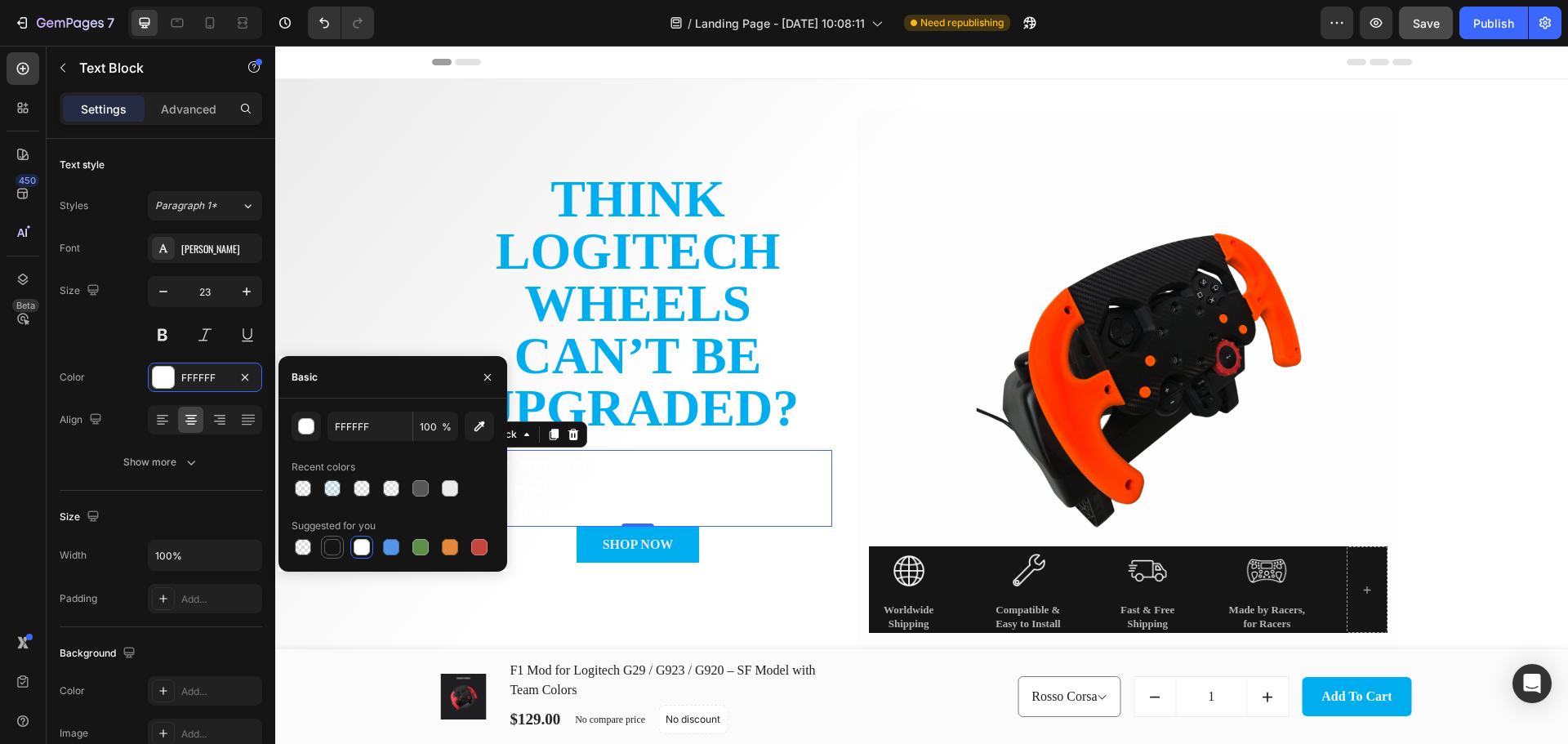
click at [332, 550] on div at bounding box center [332, 546] width 16 height 16
type input "151515"
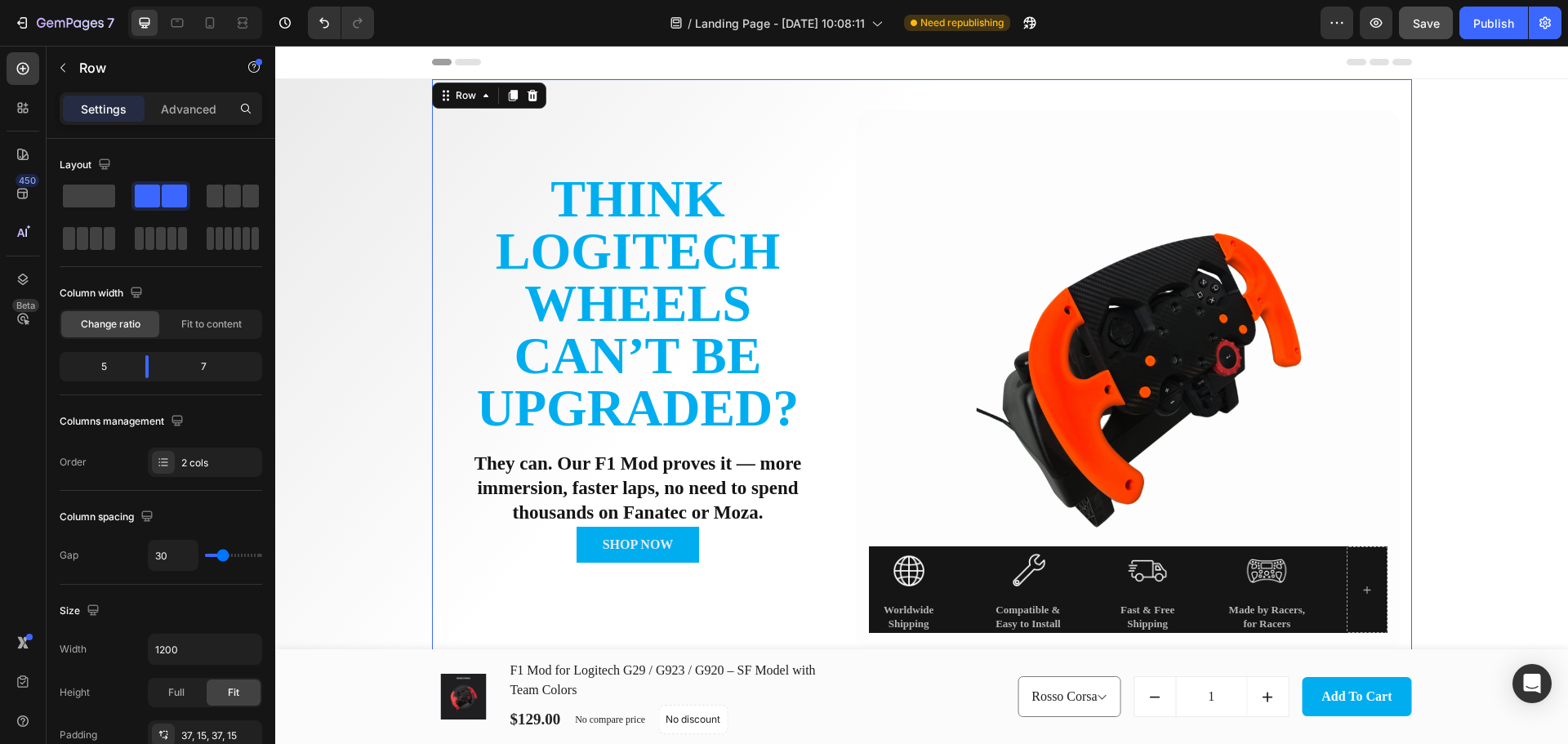
click at [845, 396] on div "Think Logitech Wheels Can’t Be Upgraded? Heading They can. Our F1 Mod proves it…" at bounding box center [922, 380] width 980 height 603
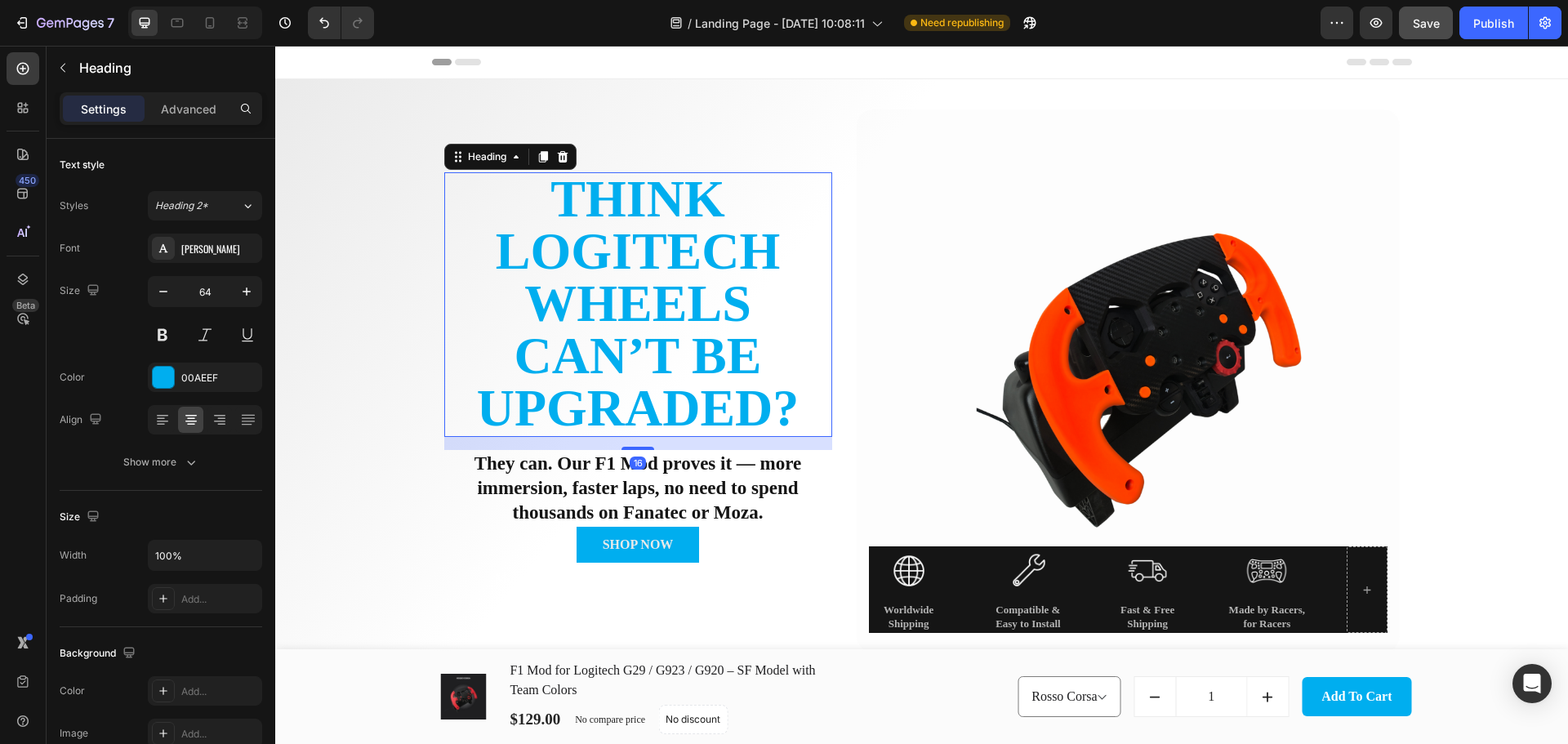
click at [639, 287] on p "Think Logitech Wheels Can’t Be Upgraded?" at bounding box center [638, 304] width 385 height 261
click at [651, 519] on p "They can. Our F1 Mod proves it — more immersion, faster laps, no need to spend …" at bounding box center [638, 487] width 385 height 73
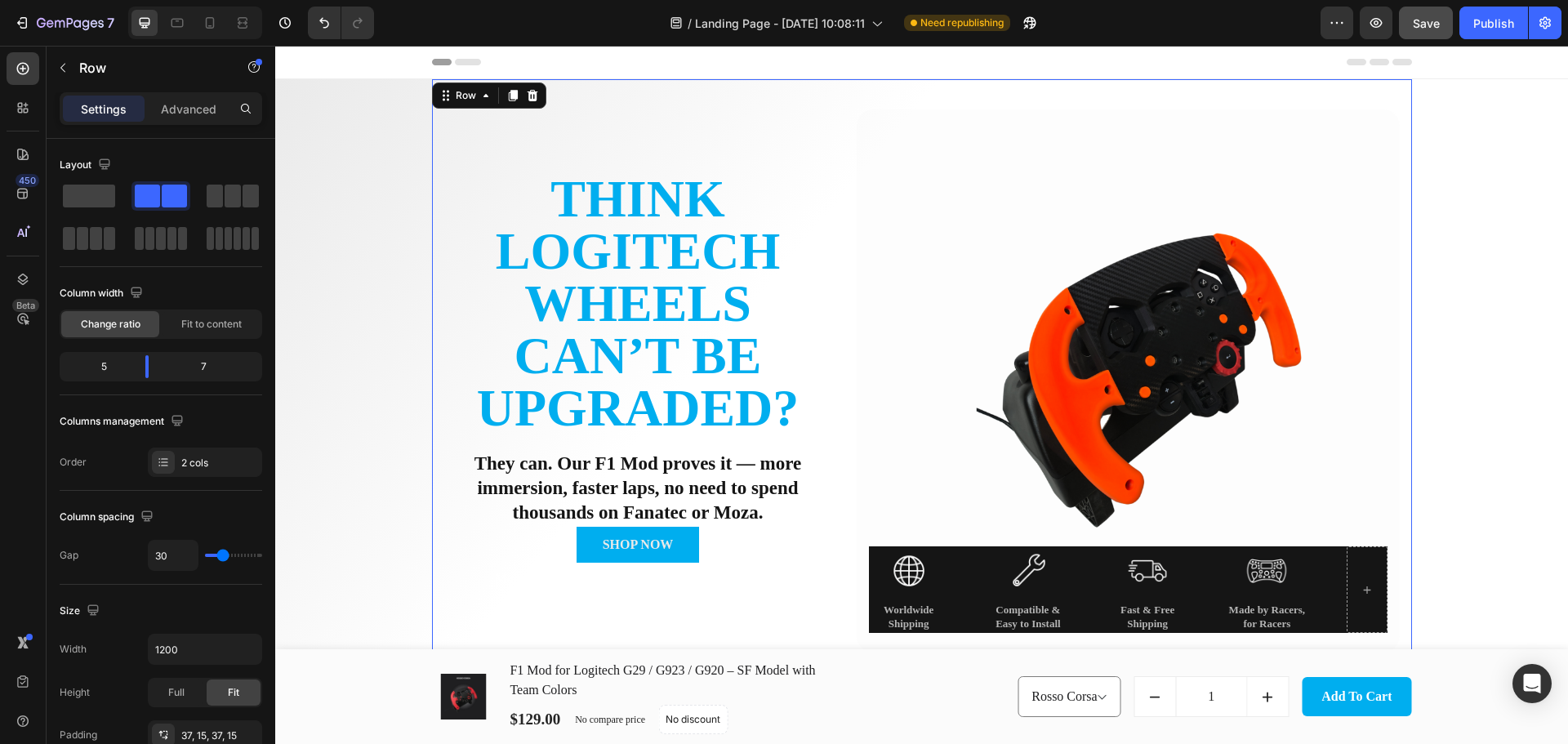
click at [623, 146] on div "Think Logitech Wheels Can’t Be Upgraded? Heading They can. Our F1 Mod proves it…" at bounding box center [638, 380] width 388 height 543
click at [657, 596] on div "Think Logitech Wheels Can’t Be Upgraded? Heading They can. Our F1 Mod proves it…" at bounding box center [638, 380] width 388 height 543
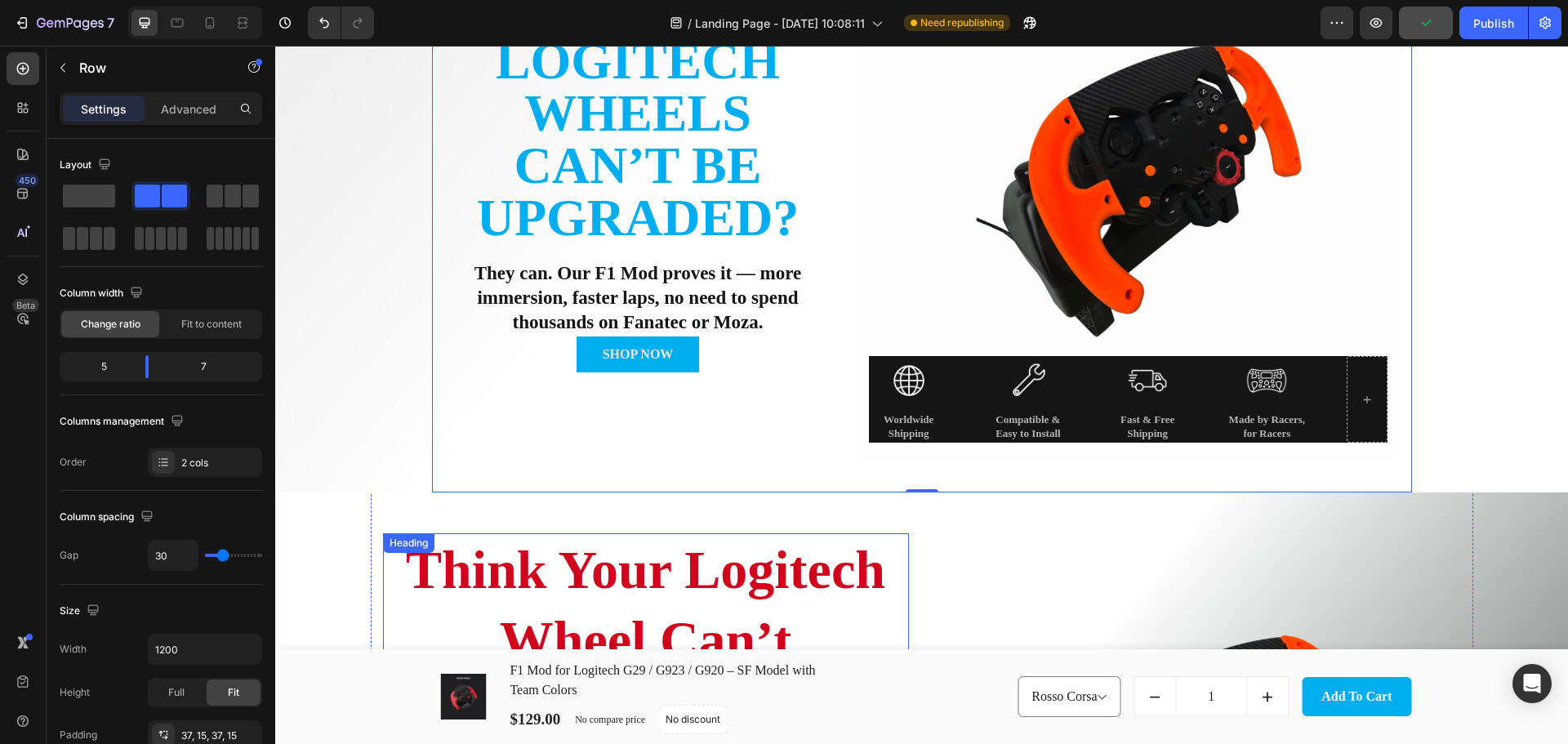
scroll to position [381, 0]
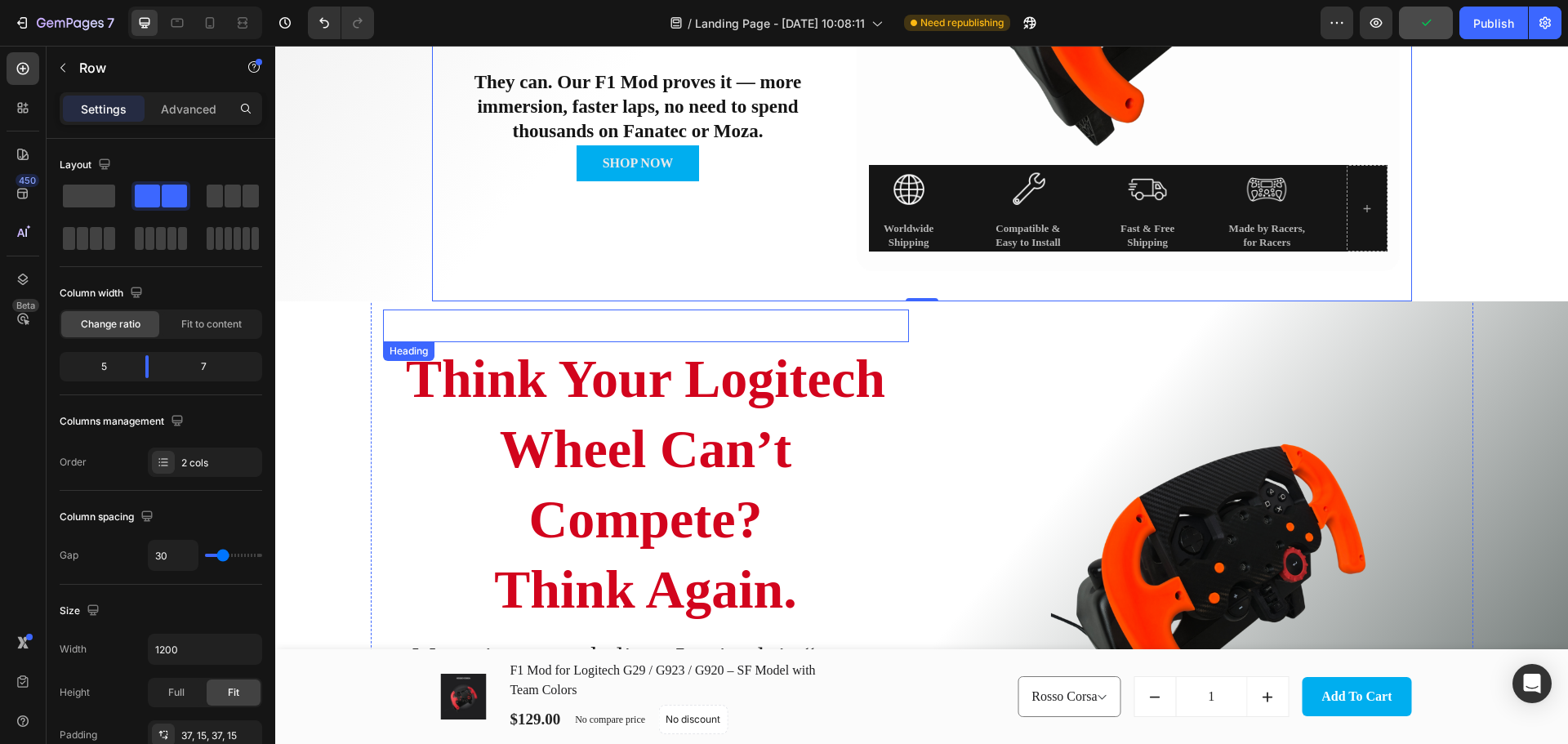
click at [892, 320] on h2 "ROSSO CORSA" at bounding box center [646, 326] width 526 height 33
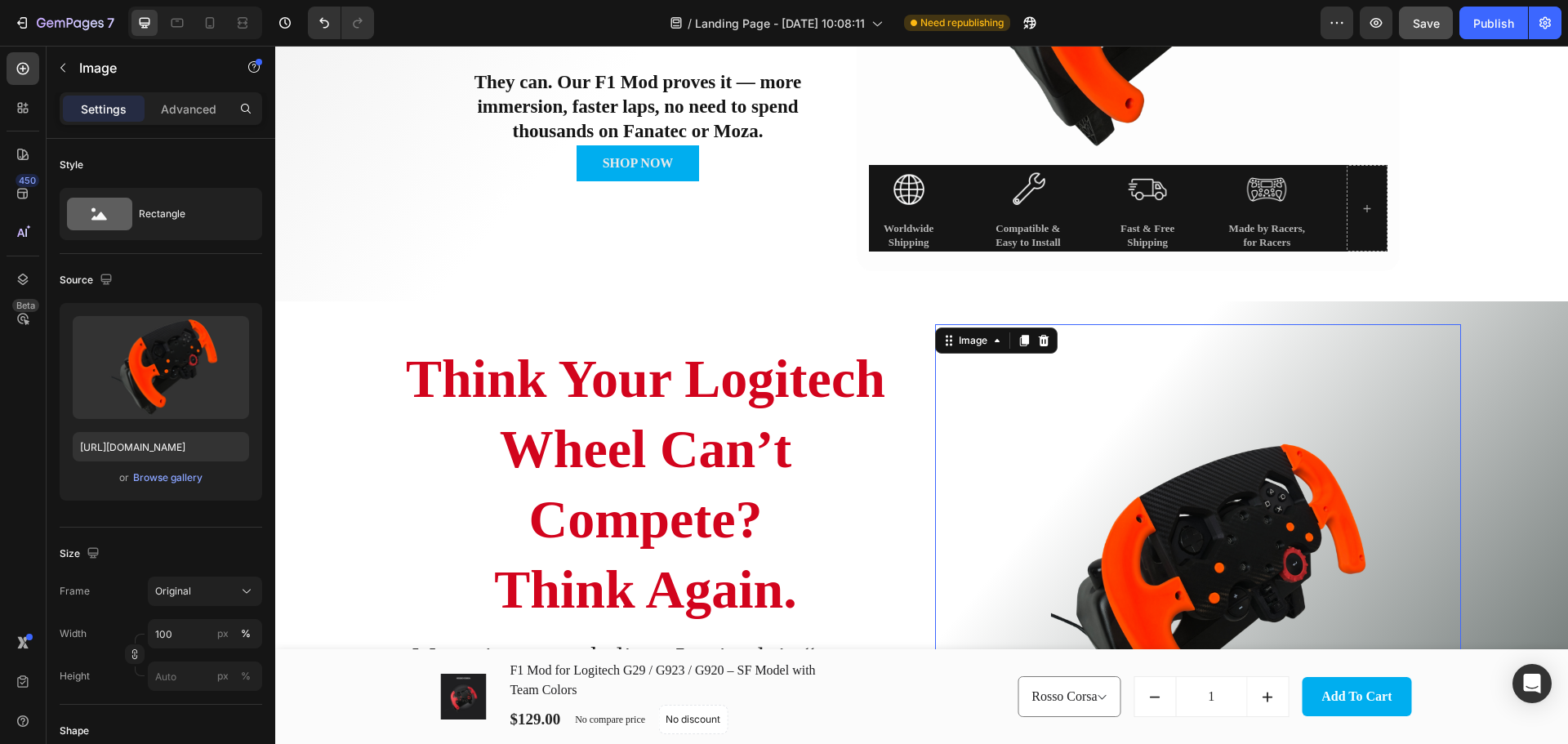
click at [1016, 329] on div "Image 0" at bounding box center [1198, 587] width 526 height 526
click at [1519, 343] on div "Overlay" at bounding box center [922, 587] width 1293 height 571
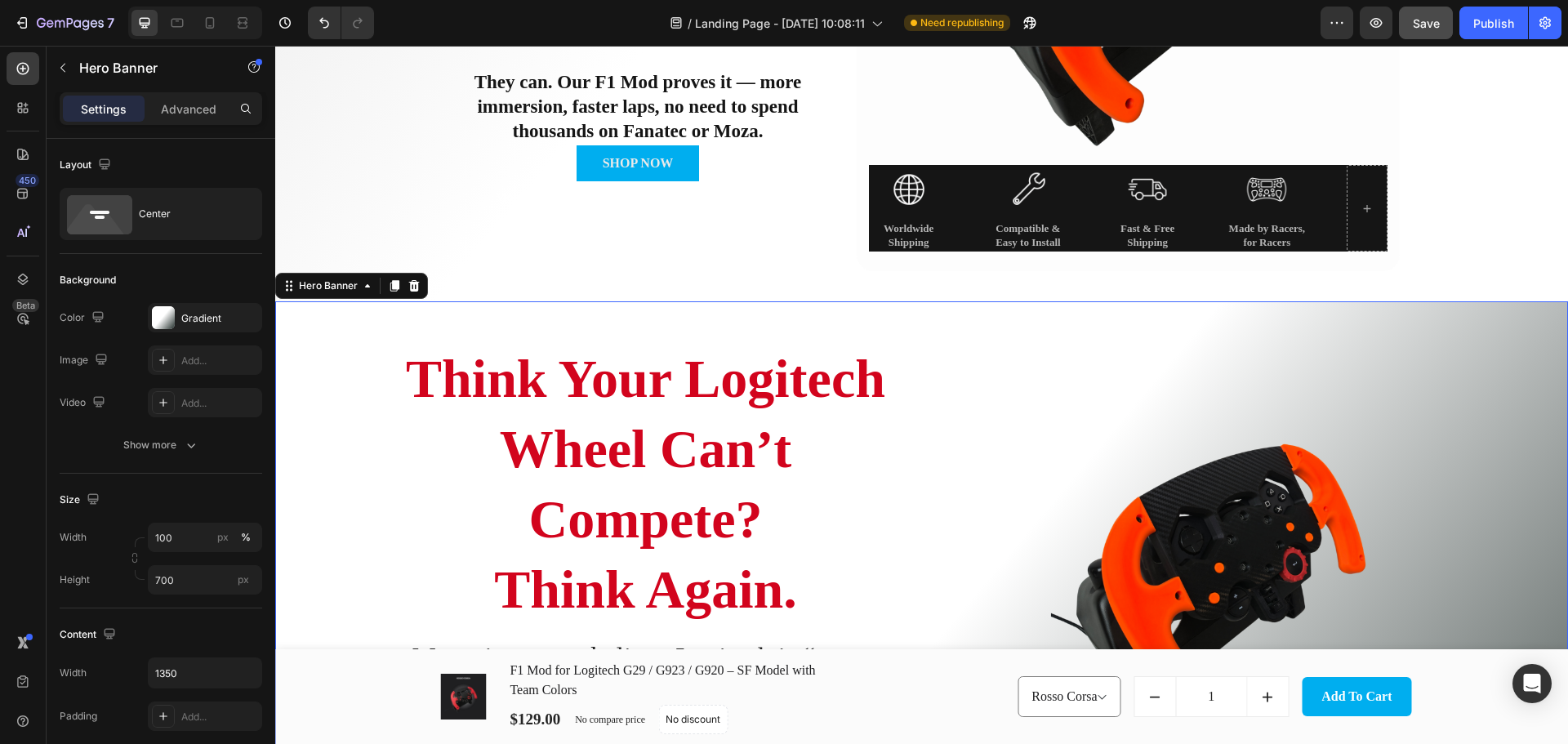
click at [419, 283] on icon at bounding box center [414, 286] width 13 height 13
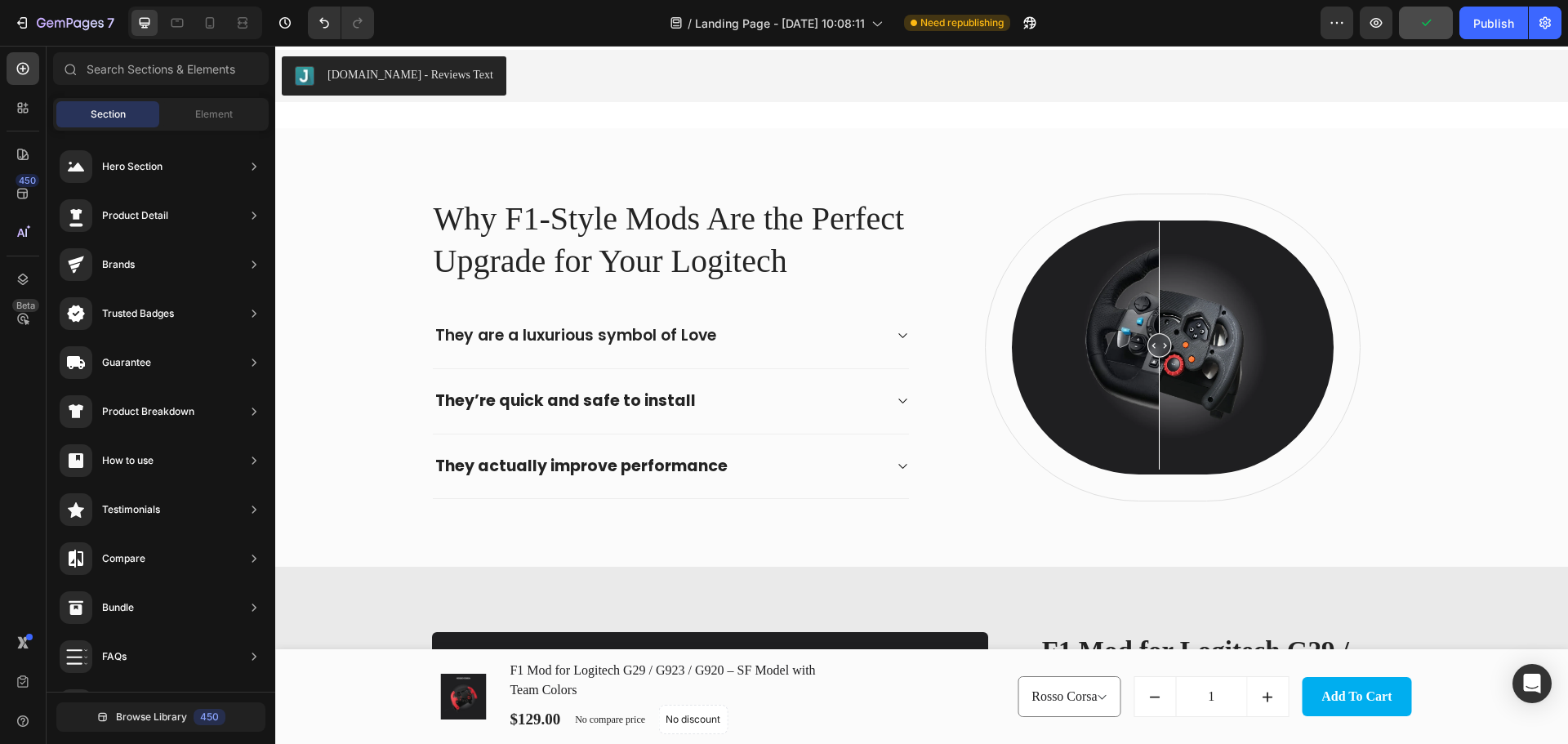
scroll to position [0, 0]
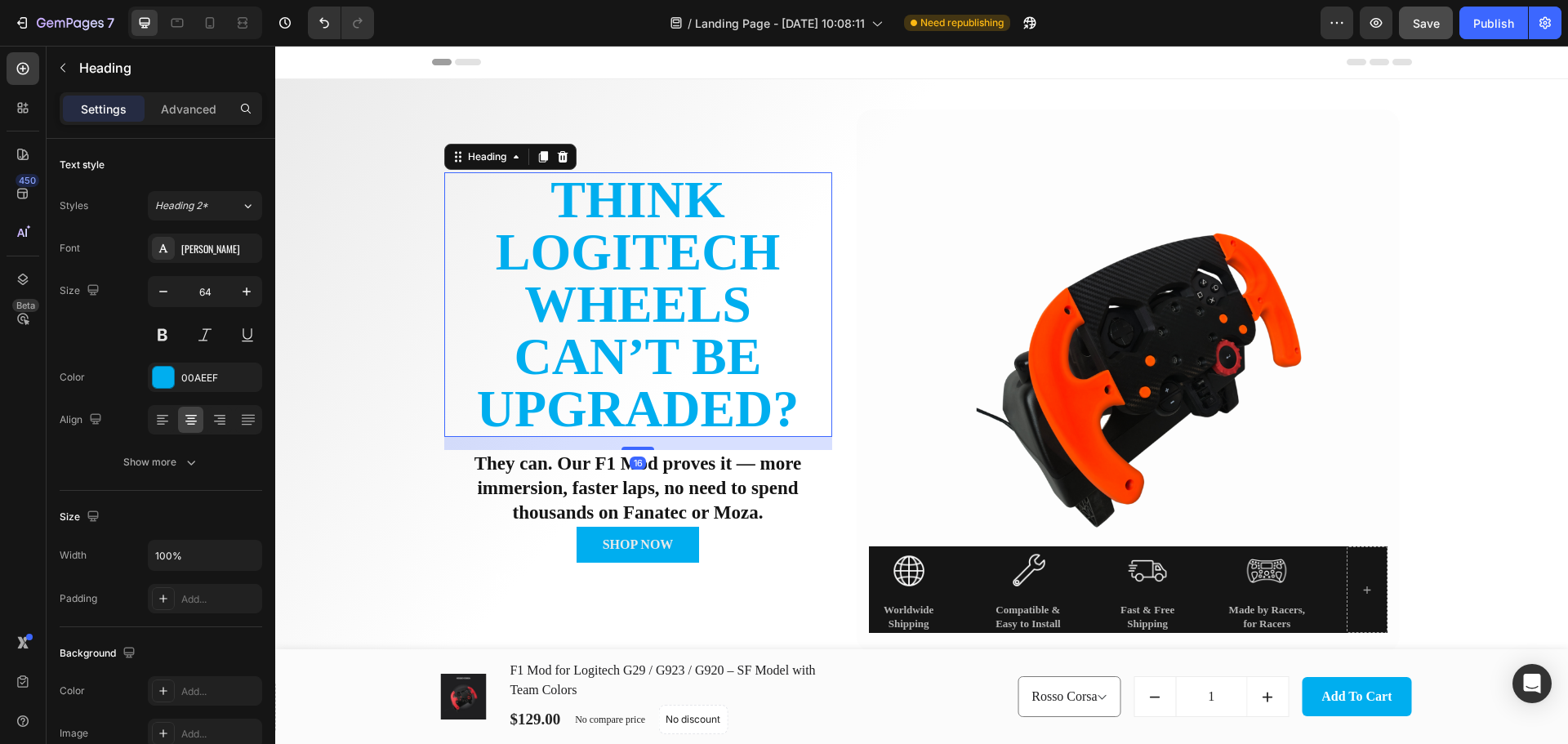
click at [656, 303] on h2 "Think Logitech Wheels Can’t Be Upgraded?" at bounding box center [638, 305] width 388 height 264
click at [162, 390] on div "00AEEF" at bounding box center [205, 377] width 114 height 29
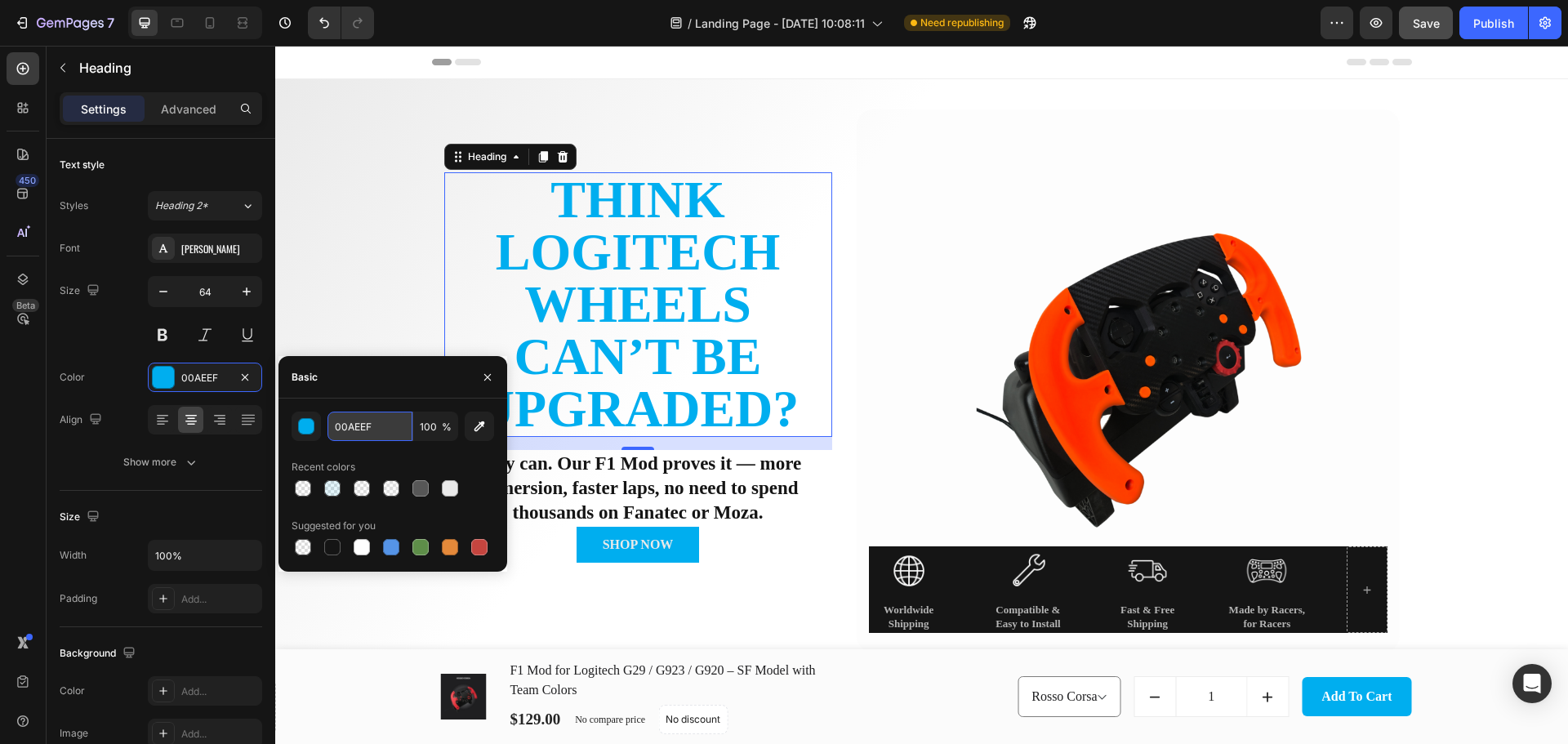
click at [331, 416] on input "00AEEF" at bounding box center [369, 426] width 85 height 29
click at [304, 422] on div "button" at bounding box center [306, 427] width 16 height 16
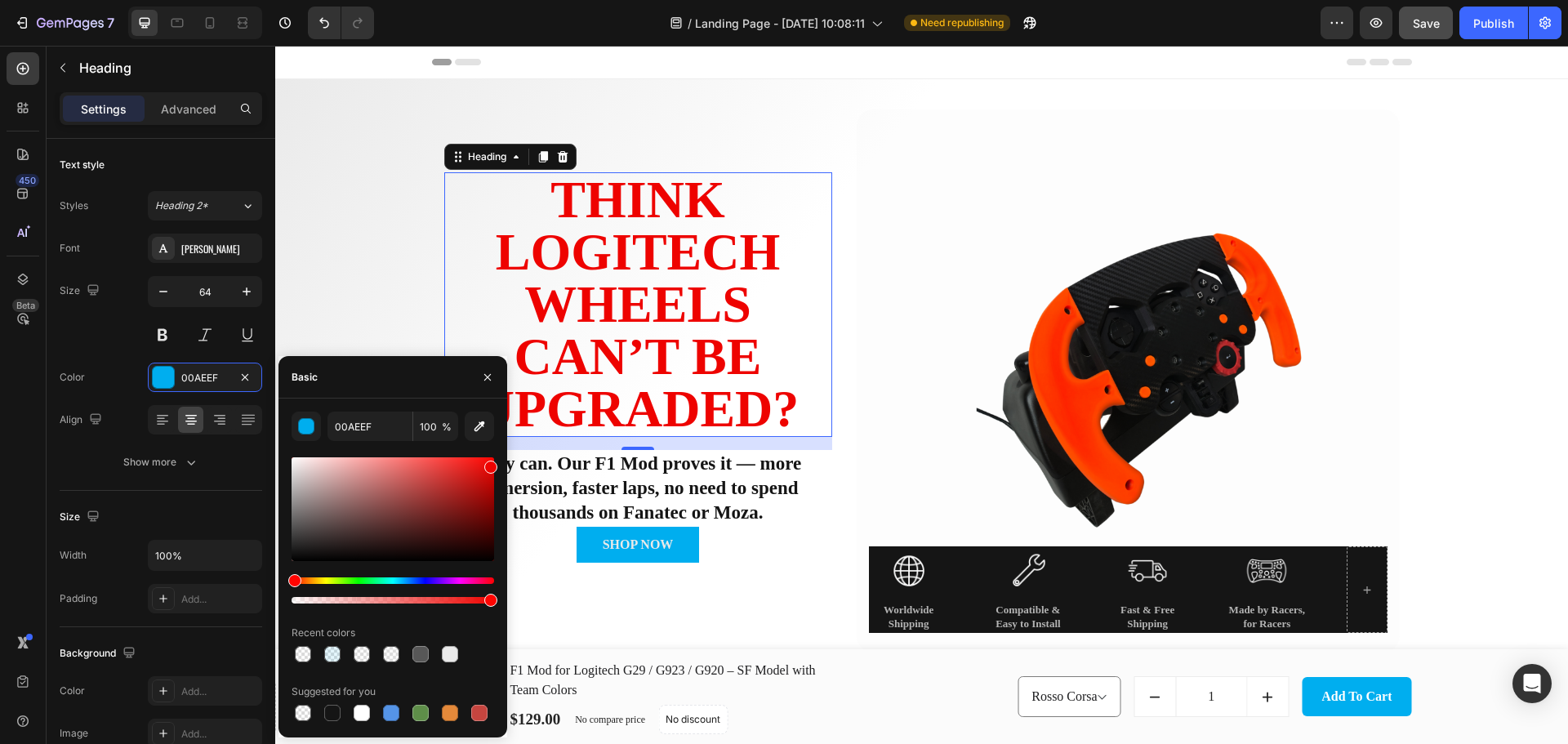
drag, startPoint x: 396, startPoint y: 580, endPoint x: 292, endPoint y: 582, distance: 104.0
click at [292, 582] on div "Hue" at bounding box center [392, 581] width 203 height 7
type input "EE0300"
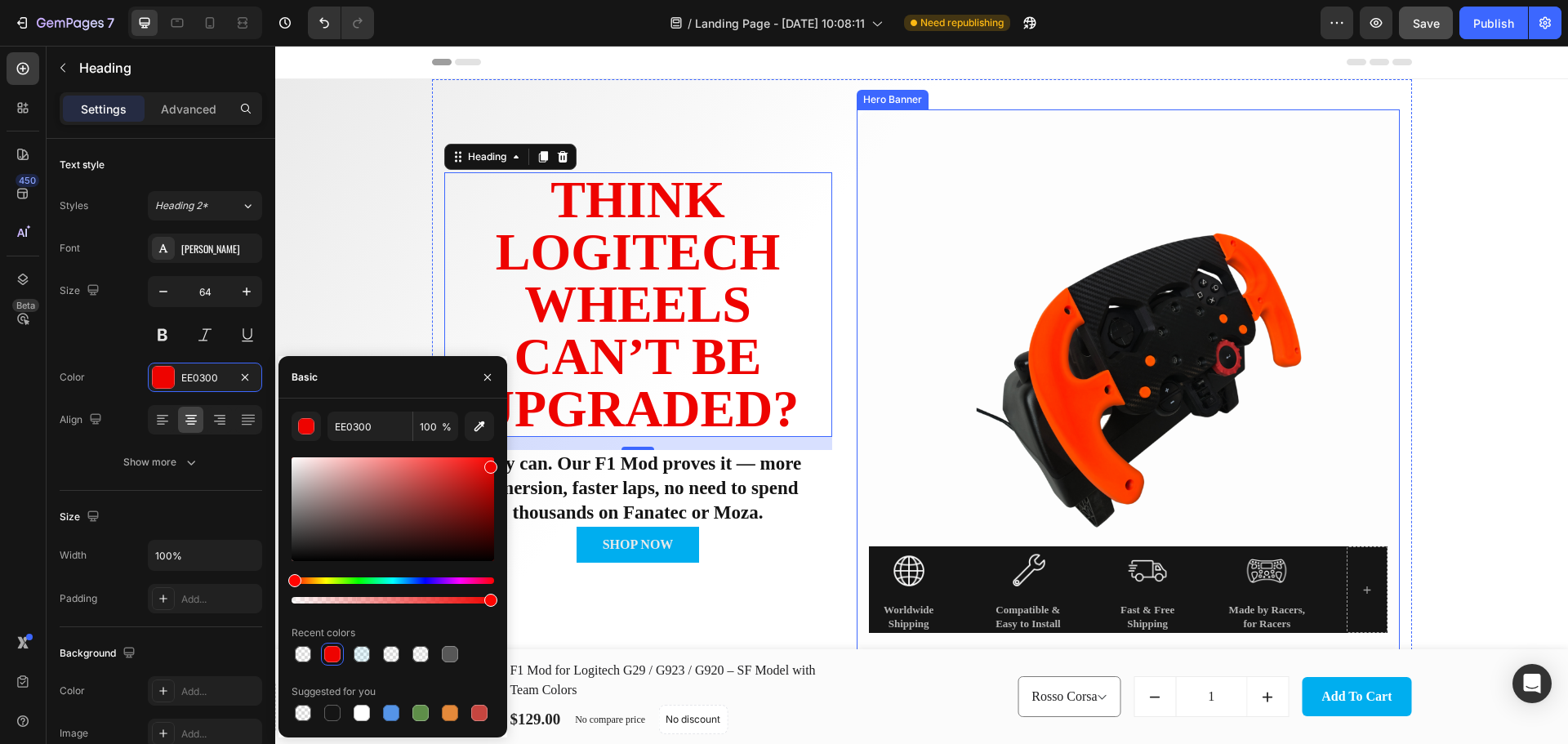
click at [942, 284] on div "Background Image" at bounding box center [1128, 380] width 543 height 543
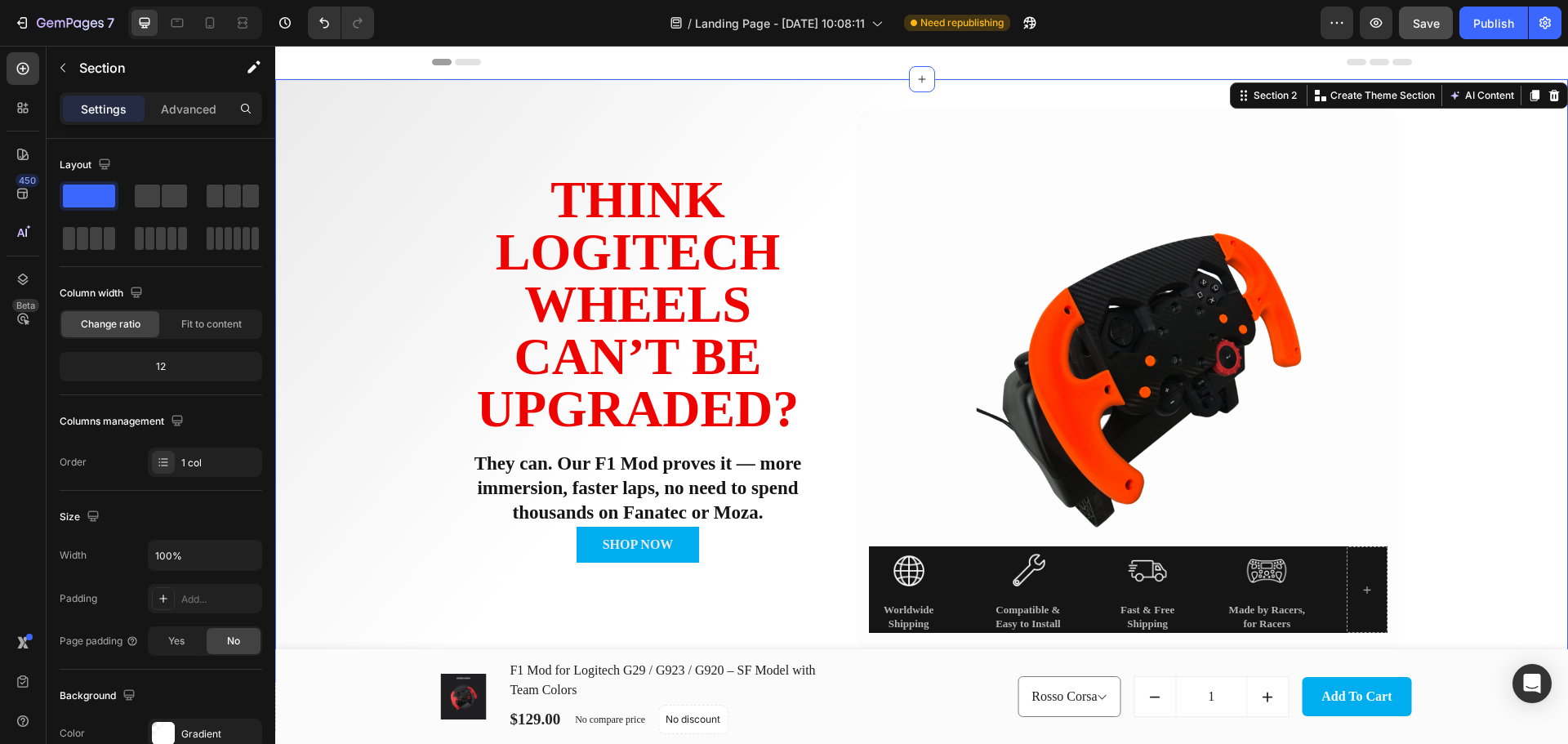
click at [1507, 380] on div "Think Logitech Wheels Can’t Be Upgraded? Heading They can. Our F1 Mod proves it…" at bounding box center [922, 380] width 1293 height 603
click at [67, 69] on icon "button" at bounding box center [63, 68] width 13 height 13
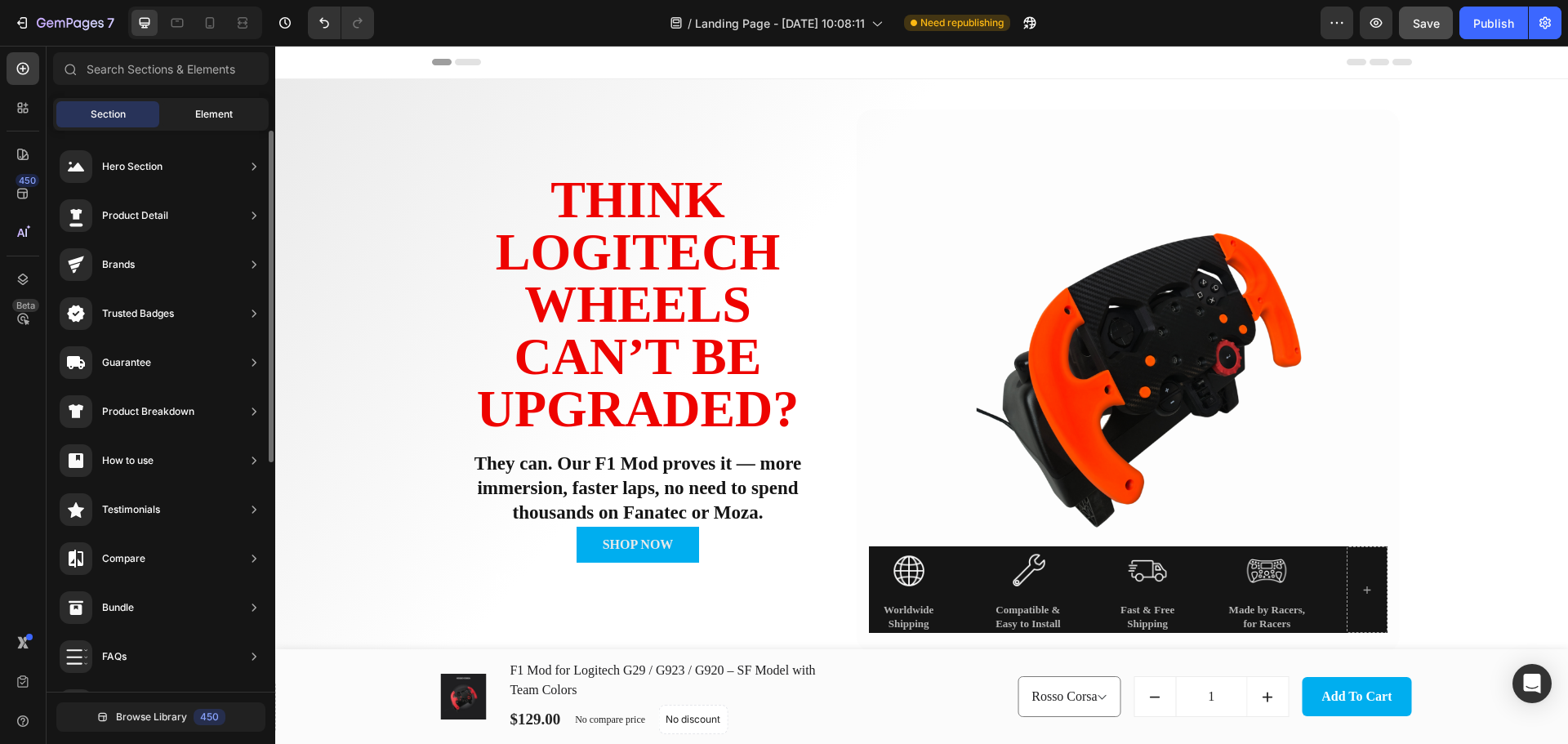
click at [198, 111] on span "Element" at bounding box center [214, 114] width 38 height 14
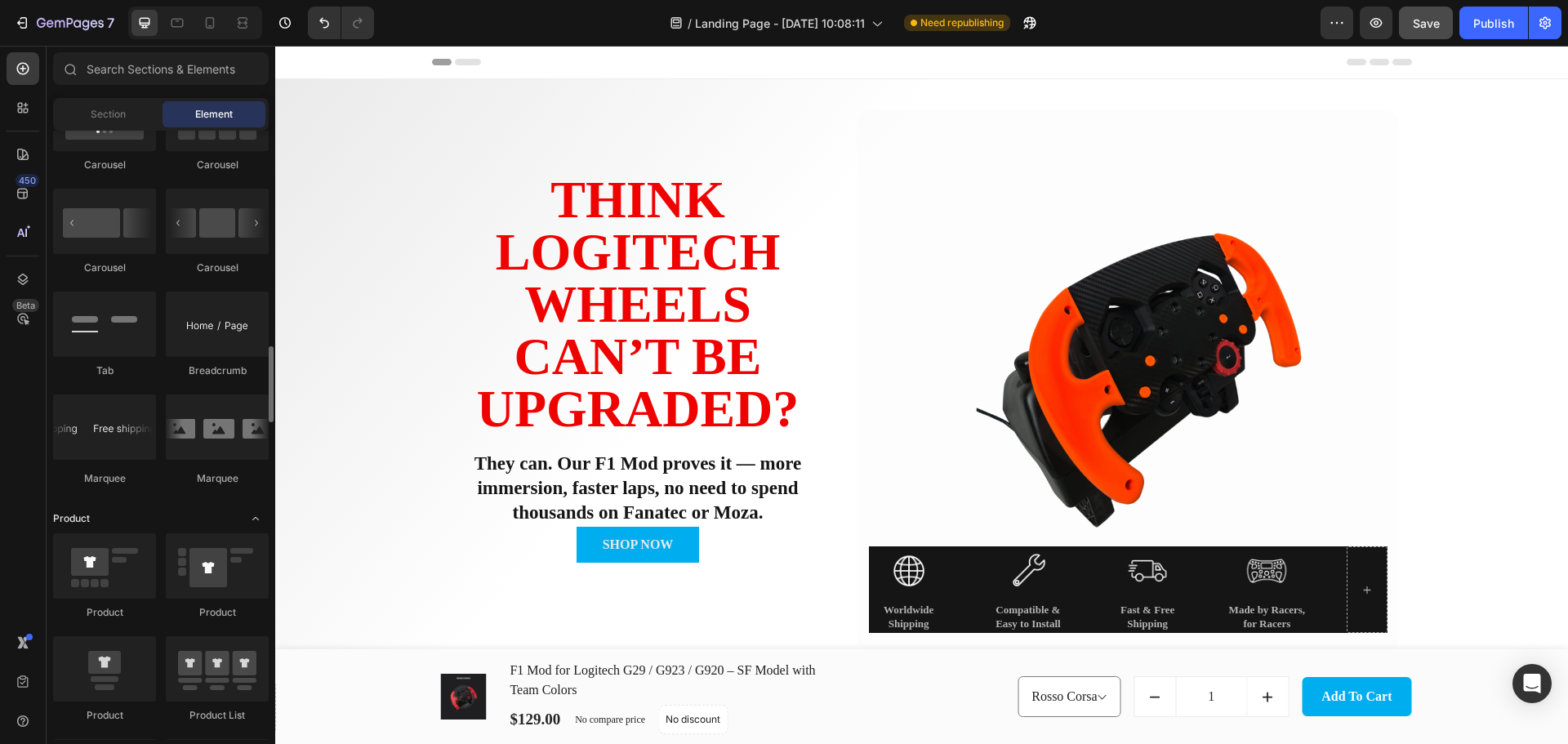
scroll to position [1902, 0]
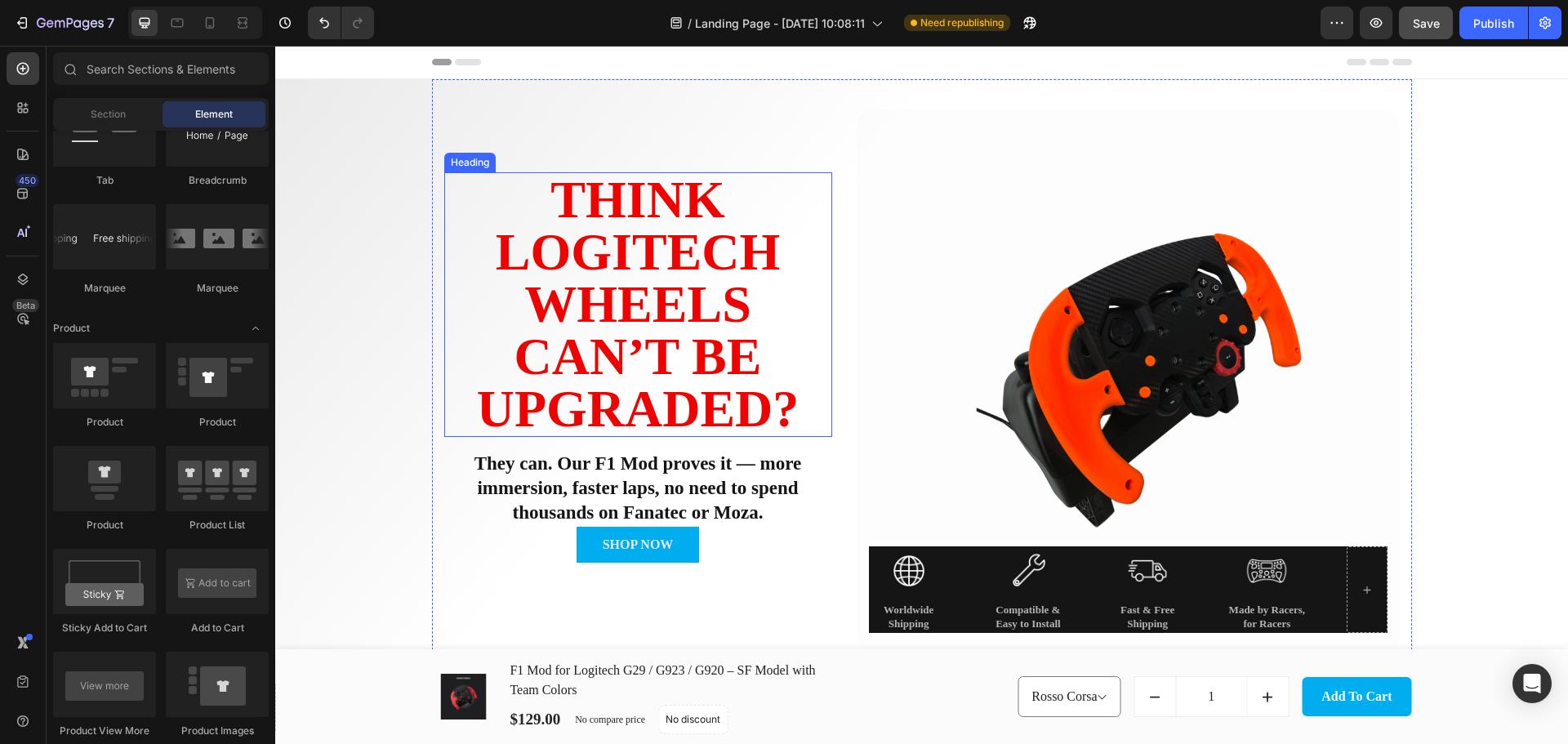
click at [644, 268] on h2 "Think Logitech Wheels Can’t Be Upgraded?" at bounding box center [638, 305] width 388 height 264
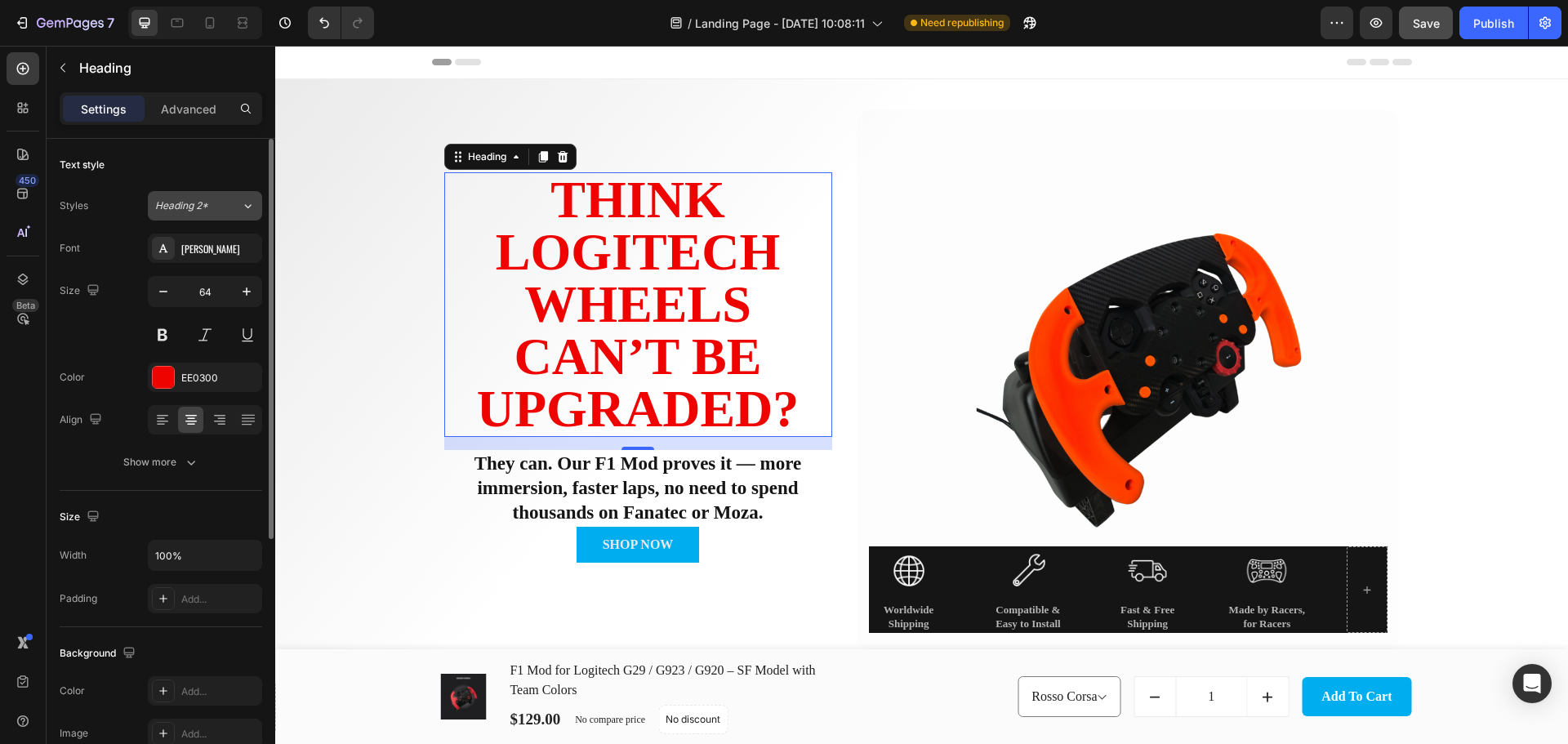
click at [178, 209] on span "Heading 2*" at bounding box center [181, 205] width 53 height 14
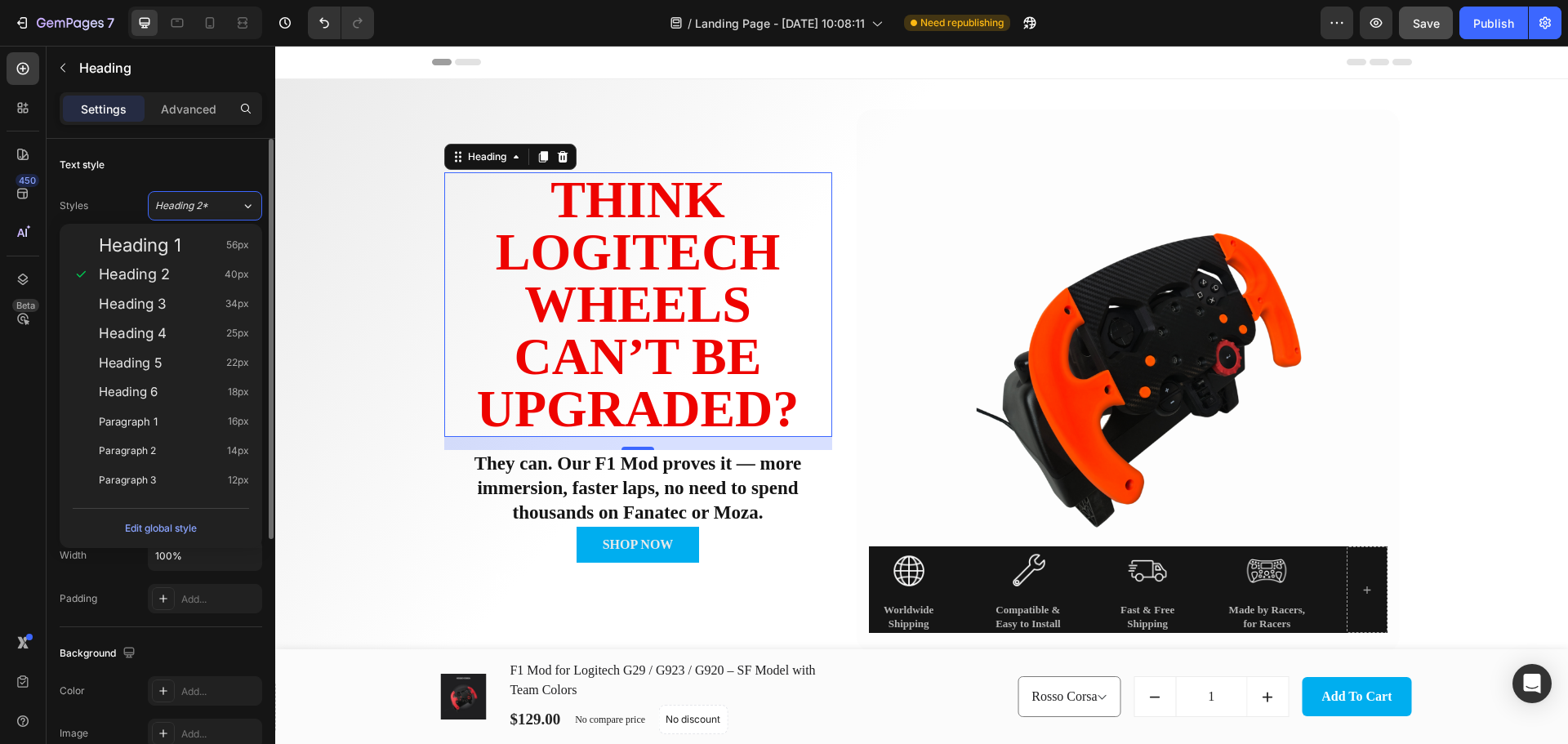
click at [167, 175] on div "Text style" at bounding box center [161, 164] width 203 height 26
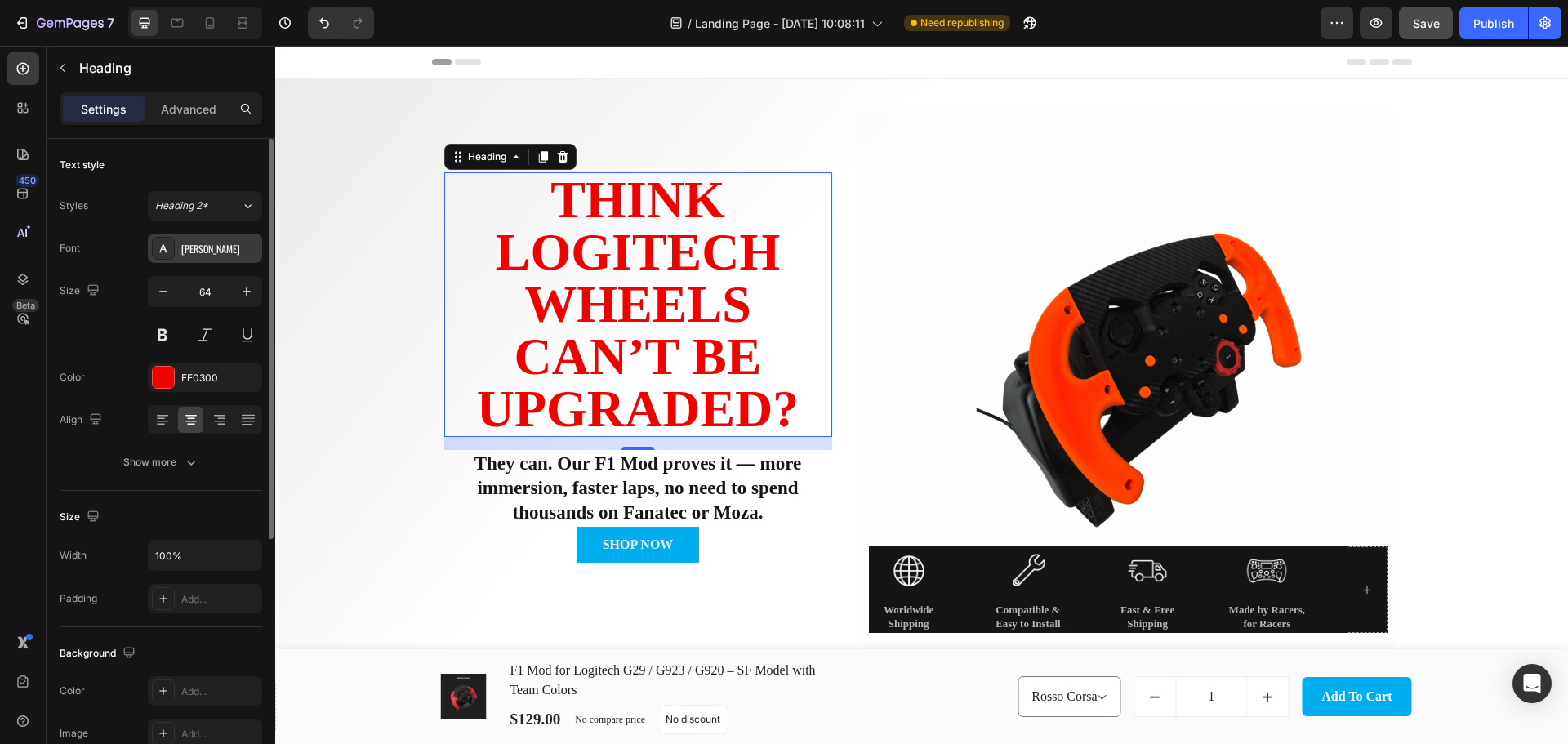
click at [185, 246] on div "Oswald" at bounding box center [219, 248] width 77 height 14
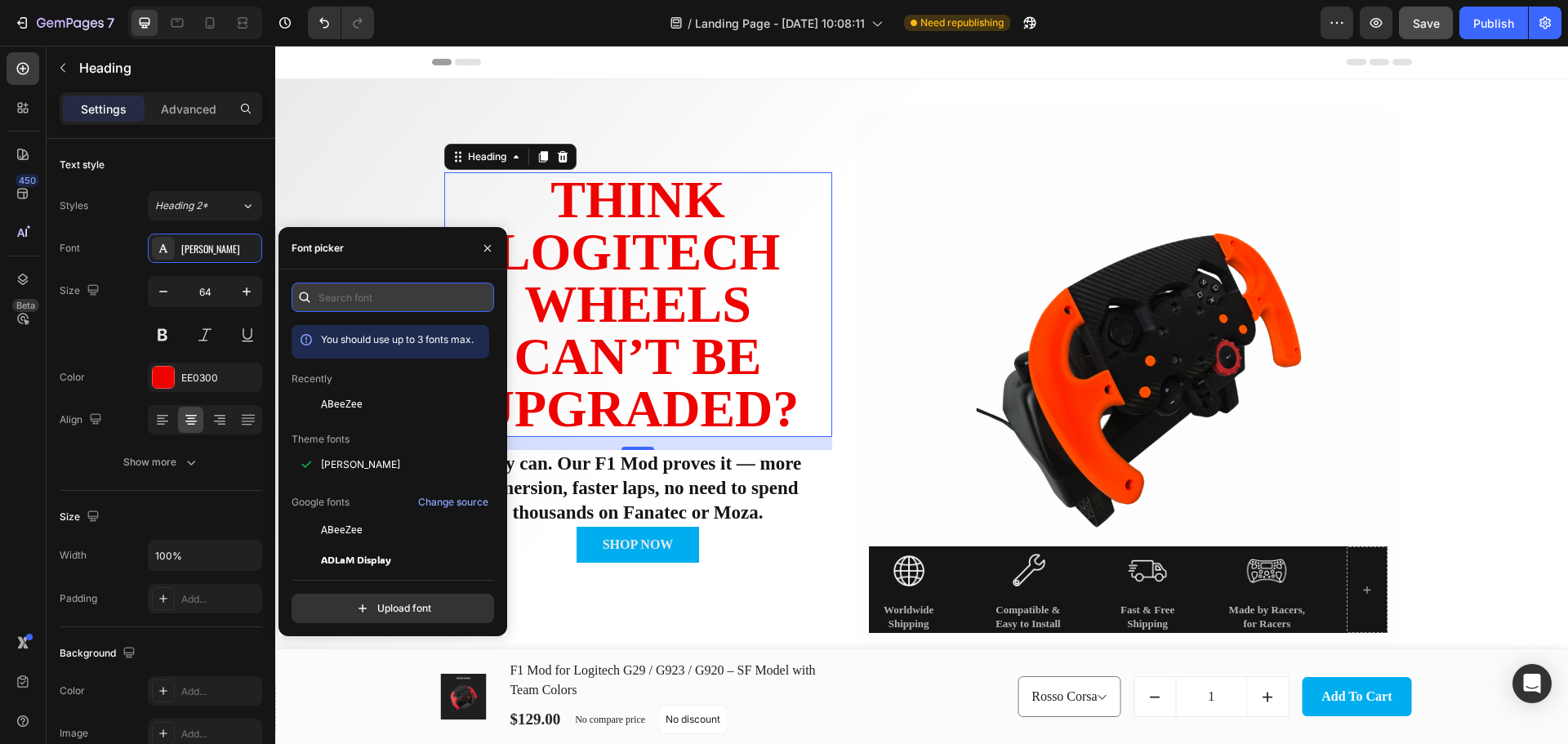
click at [455, 294] on input "text" at bounding box center [392, 297] width 203 height 29
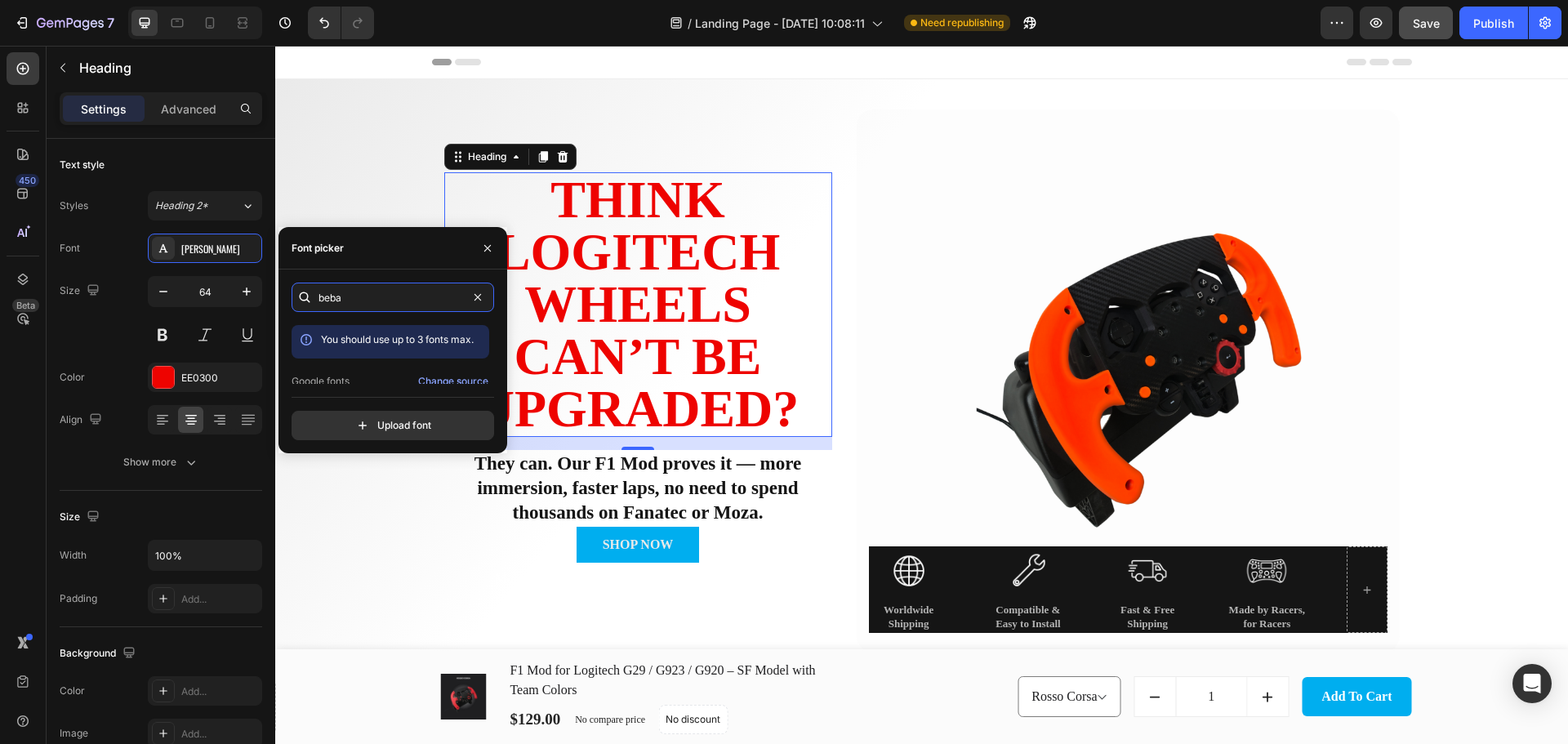
scroll to position [40, 0]
type input "beba"
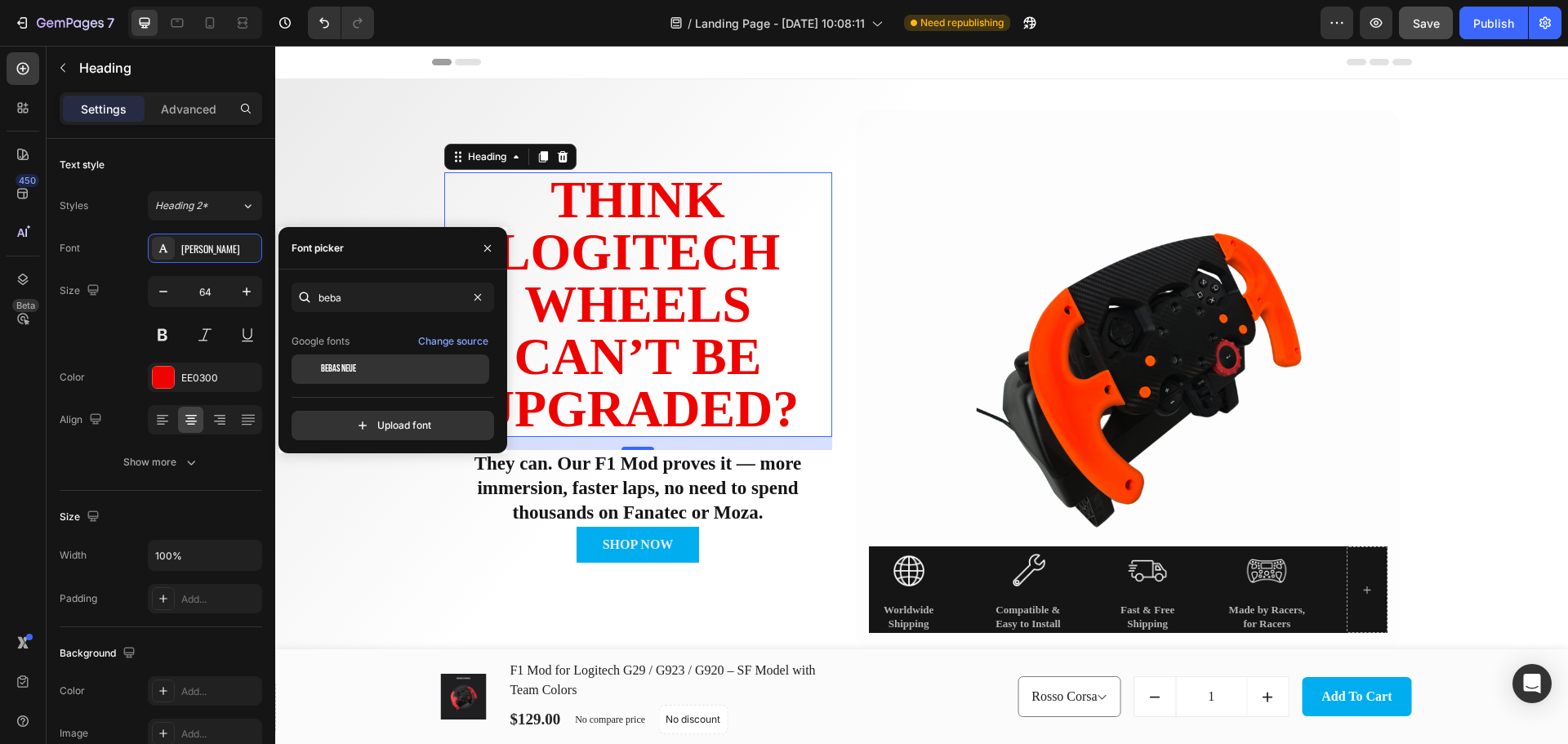
click at [376, 369] on div "Bebas Neue" at bounding box center [403, 369] width 165 height 14
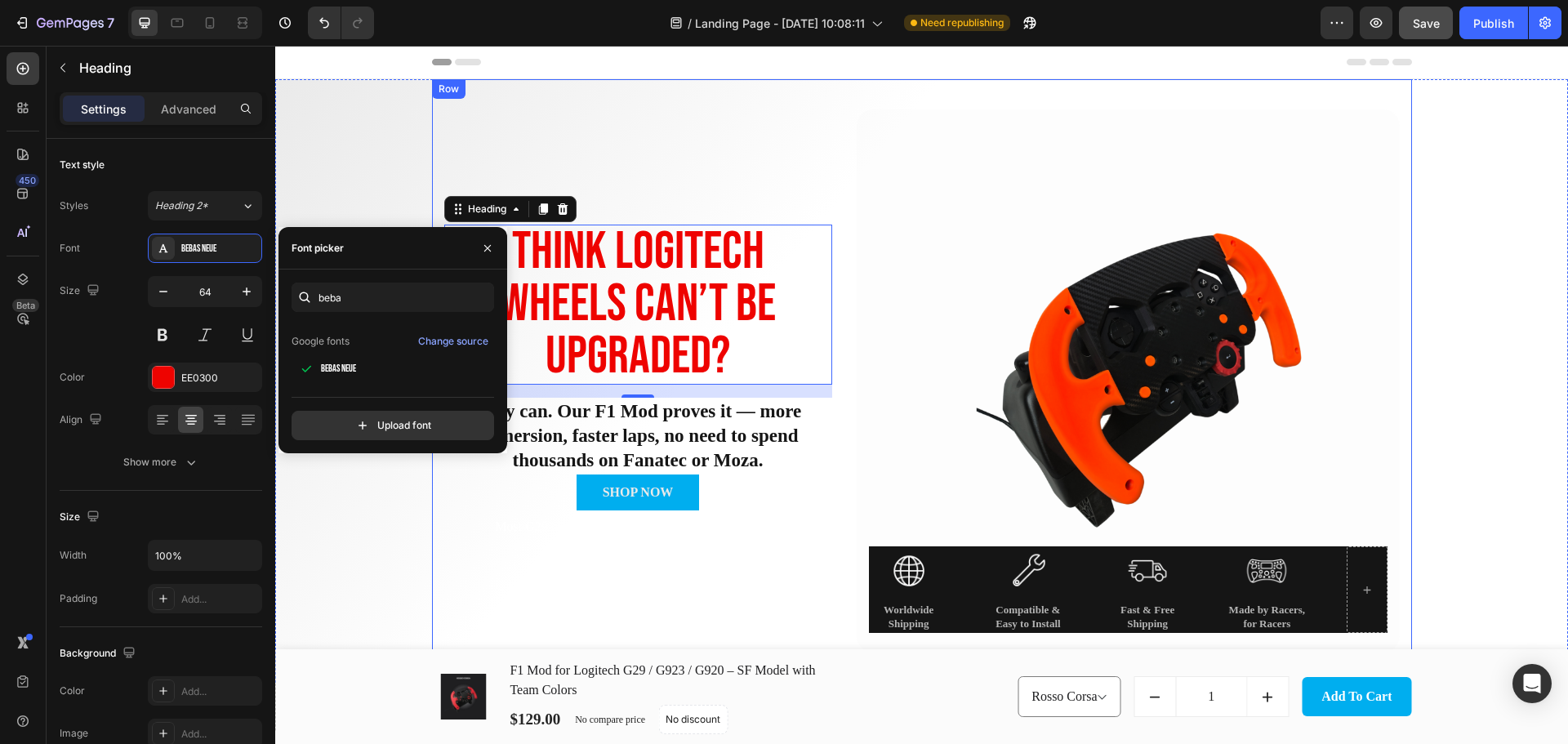
click at [697, 179] on div "Think Logitech Wheels Can’t Be Upgraded? Heading 16 They can. Our F1 Mod proves…" at bounding box center [638, 380] width 388 height 543
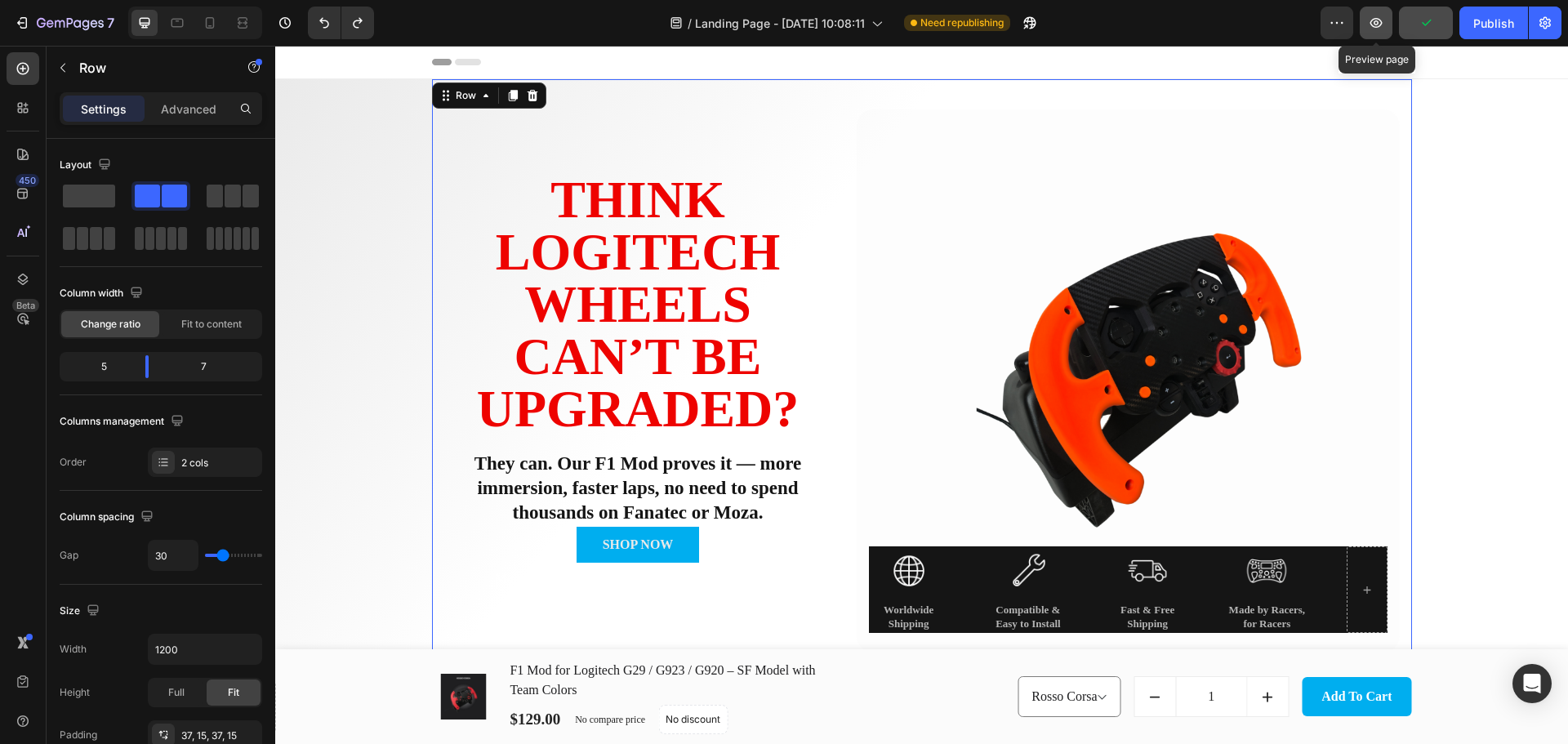
click at [1372, 24] on icon "button" at bounding box center [1376, 23] width 13 height 10
click at [1316, 559] on div "Image Worldwide Shipping Text Block Image Compatible & Easy to Install Text Blo…" at bounding box center [1128, 589] width 518 height 87
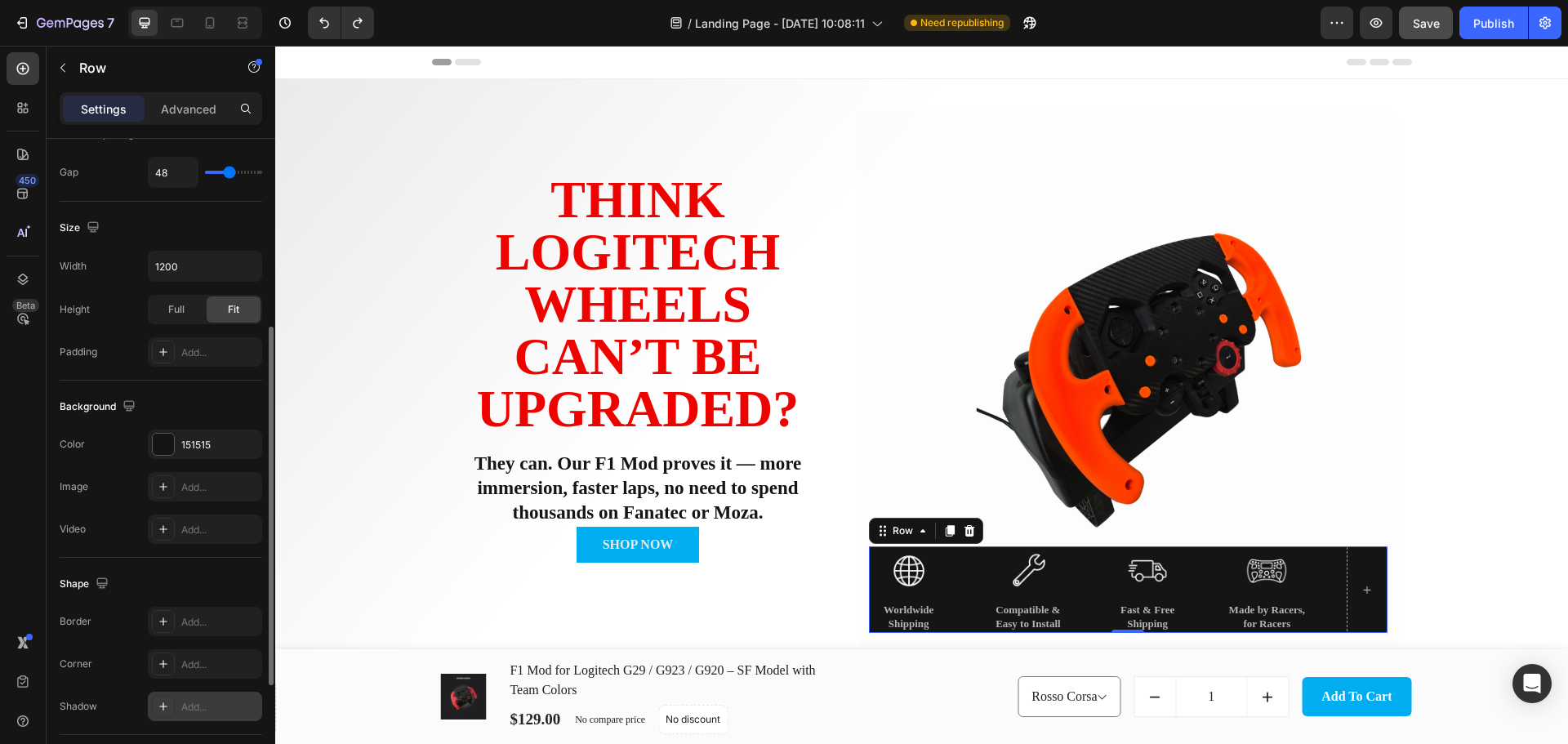
scroll to position [0, 0]
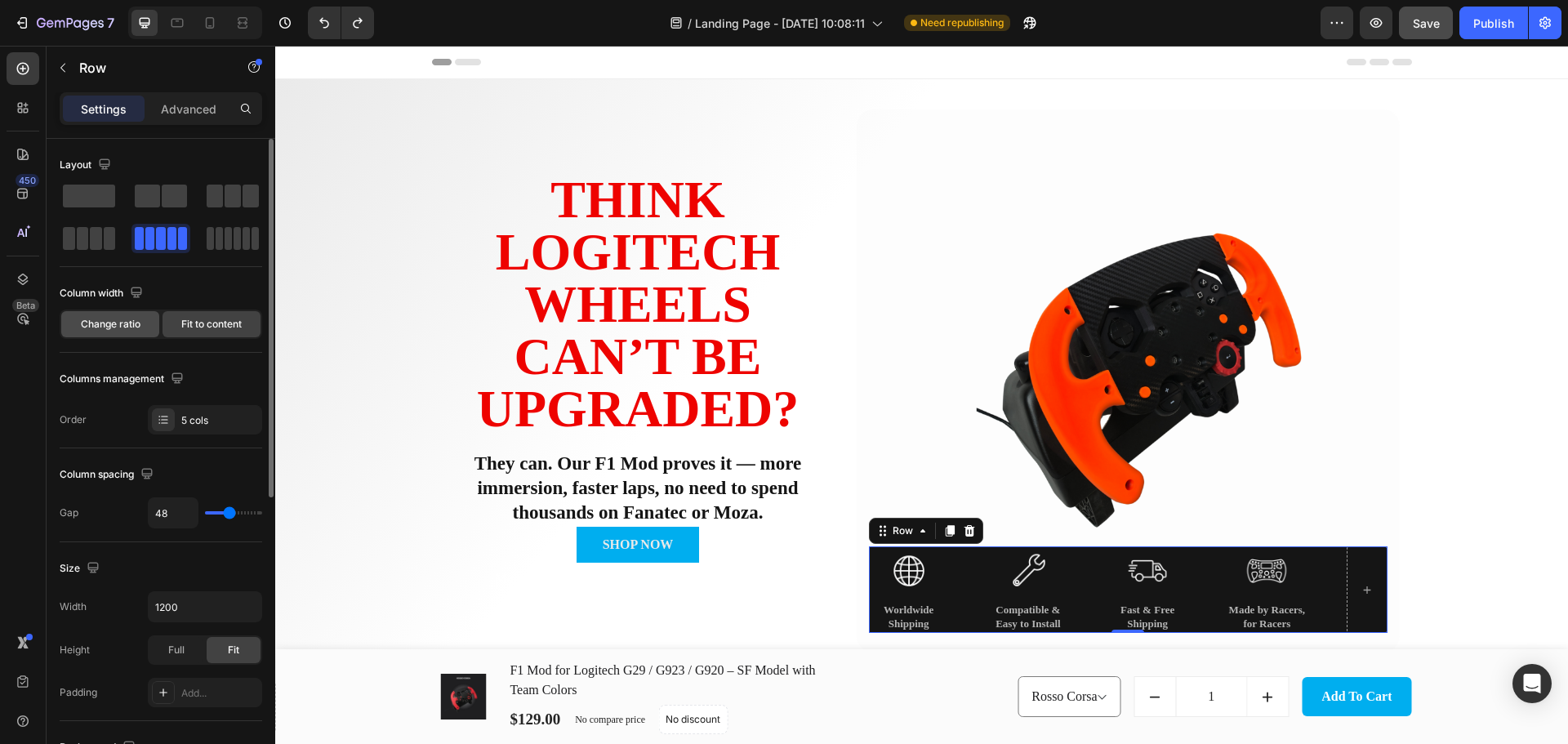
click at [129, 322] on span "Change ratio" at bounding box center [110, 323] width 60 height 14
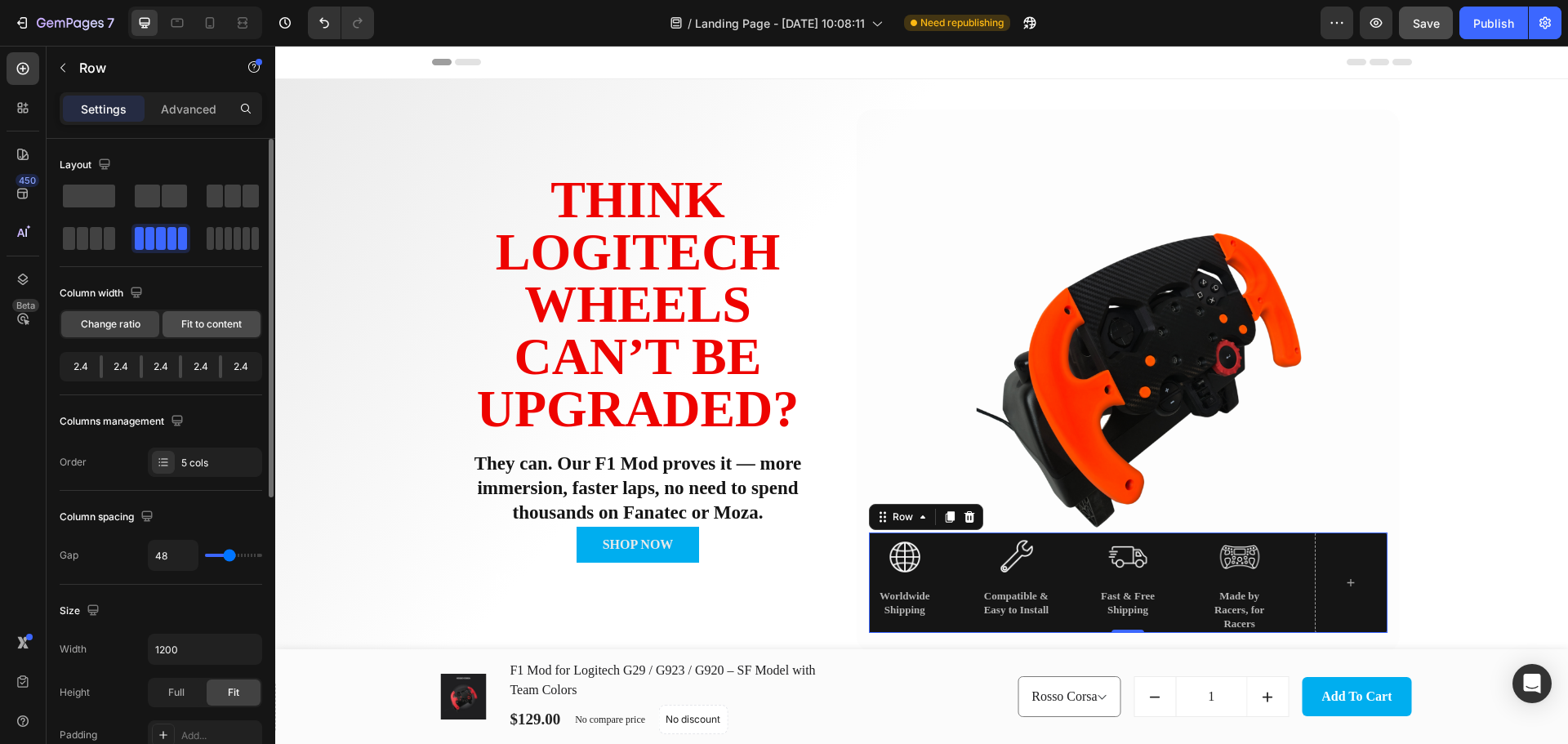
click at [209, 331] on span "Fit to content" at bounding box center [211, 323] width 61 height 14
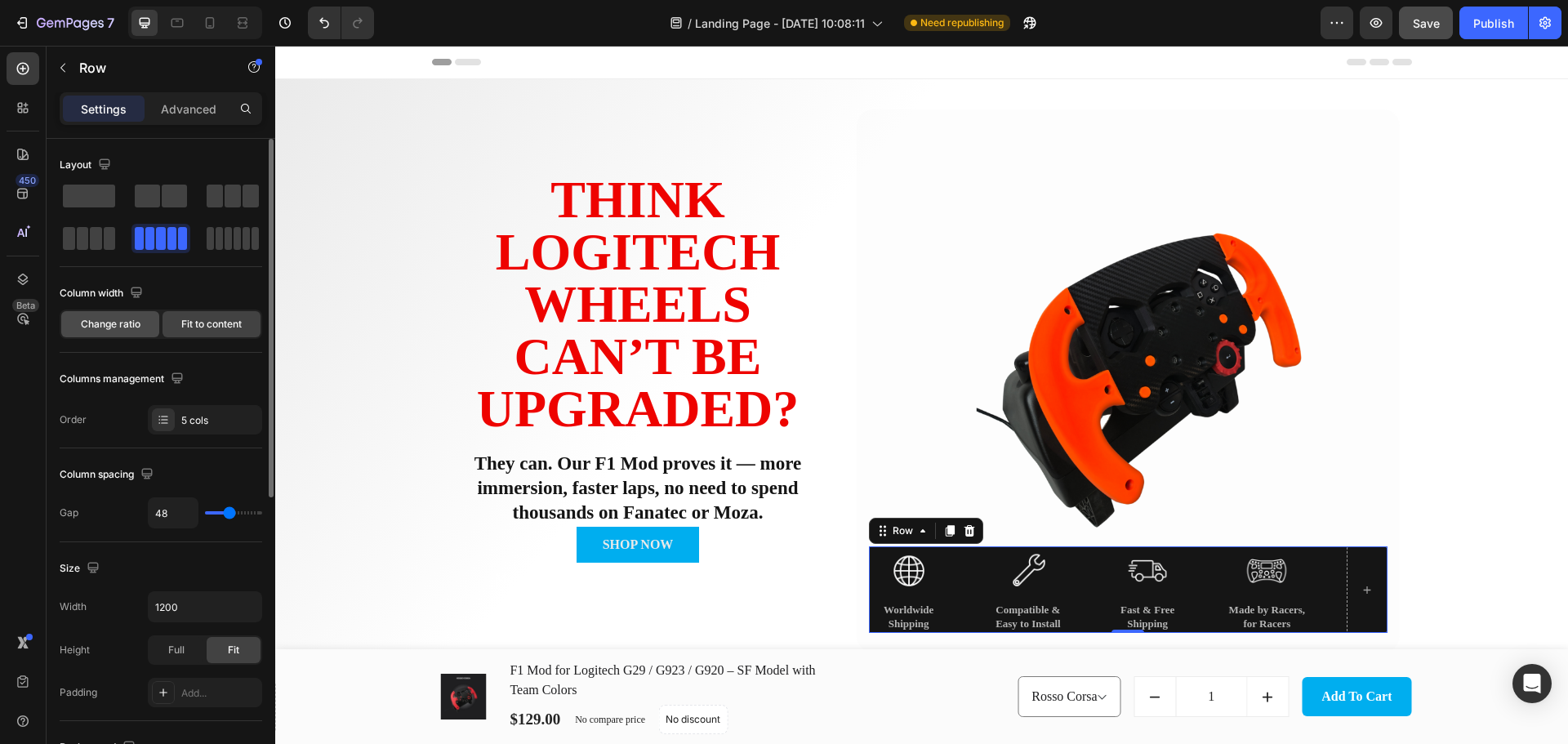
click at [108, 327] on span "Change ratio" at bounding box center [110, 323] width 60 height 14
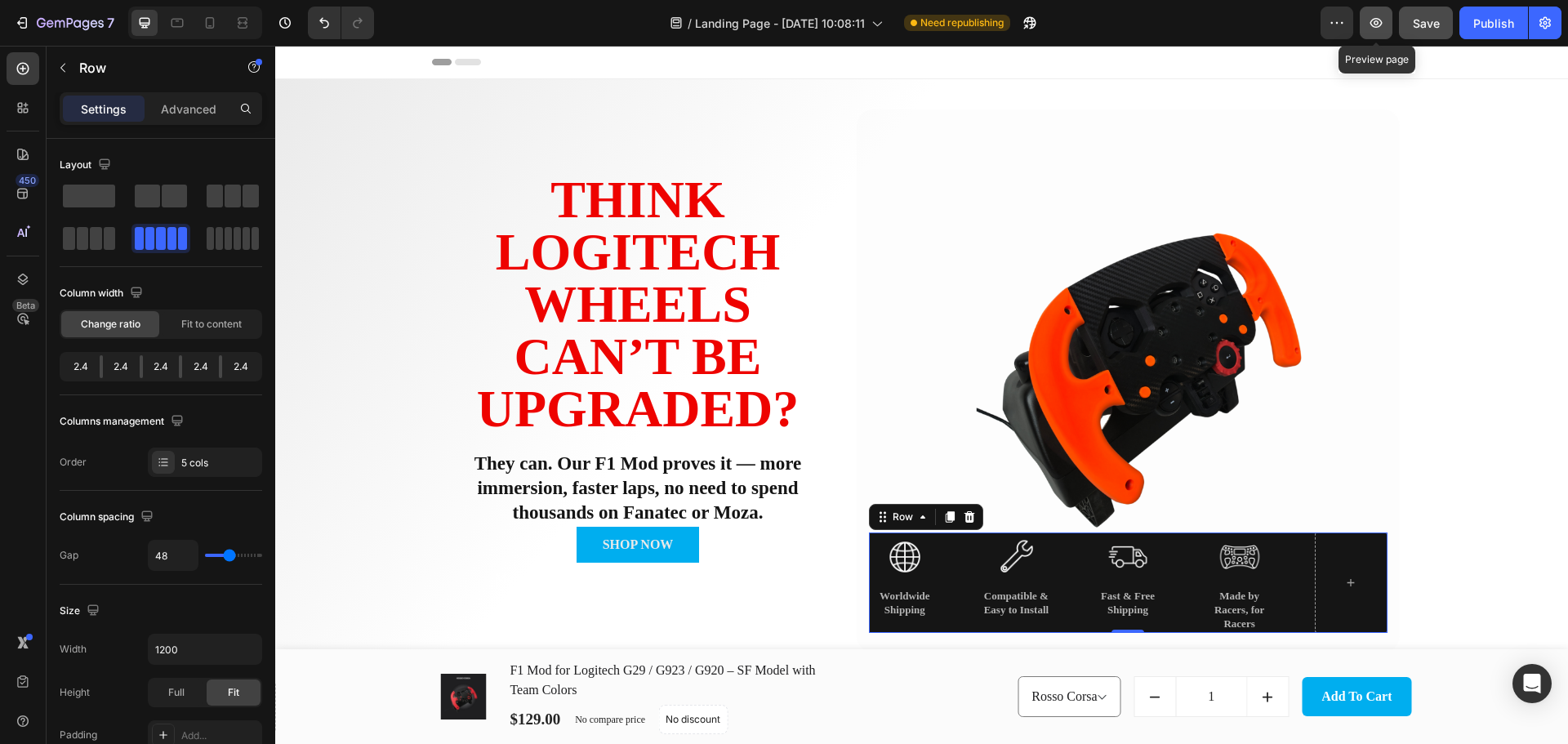
click at [1375, 19] on icon "button" at bounding box center [1376, 23] width 13 height 10
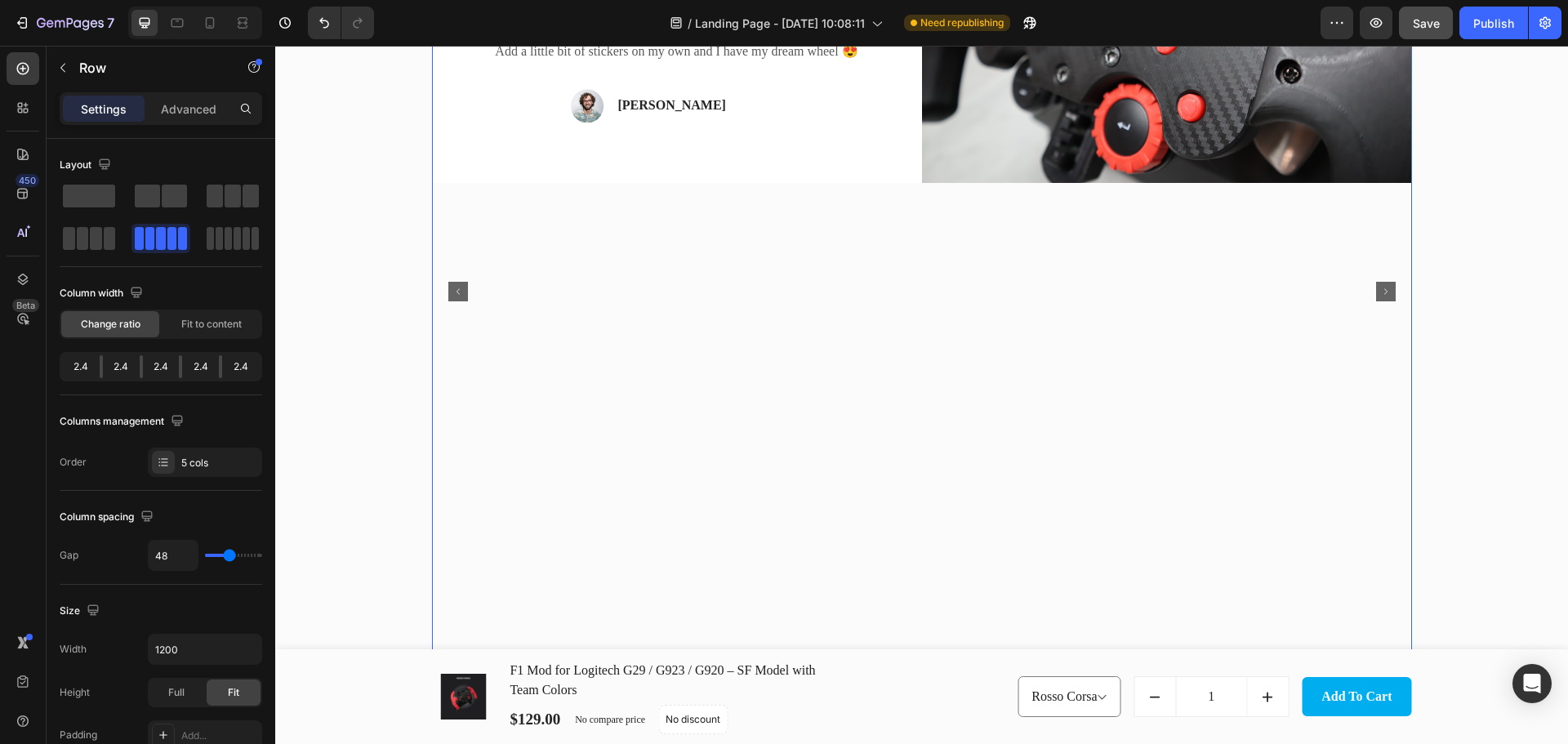
scroll to position [3383, 0]
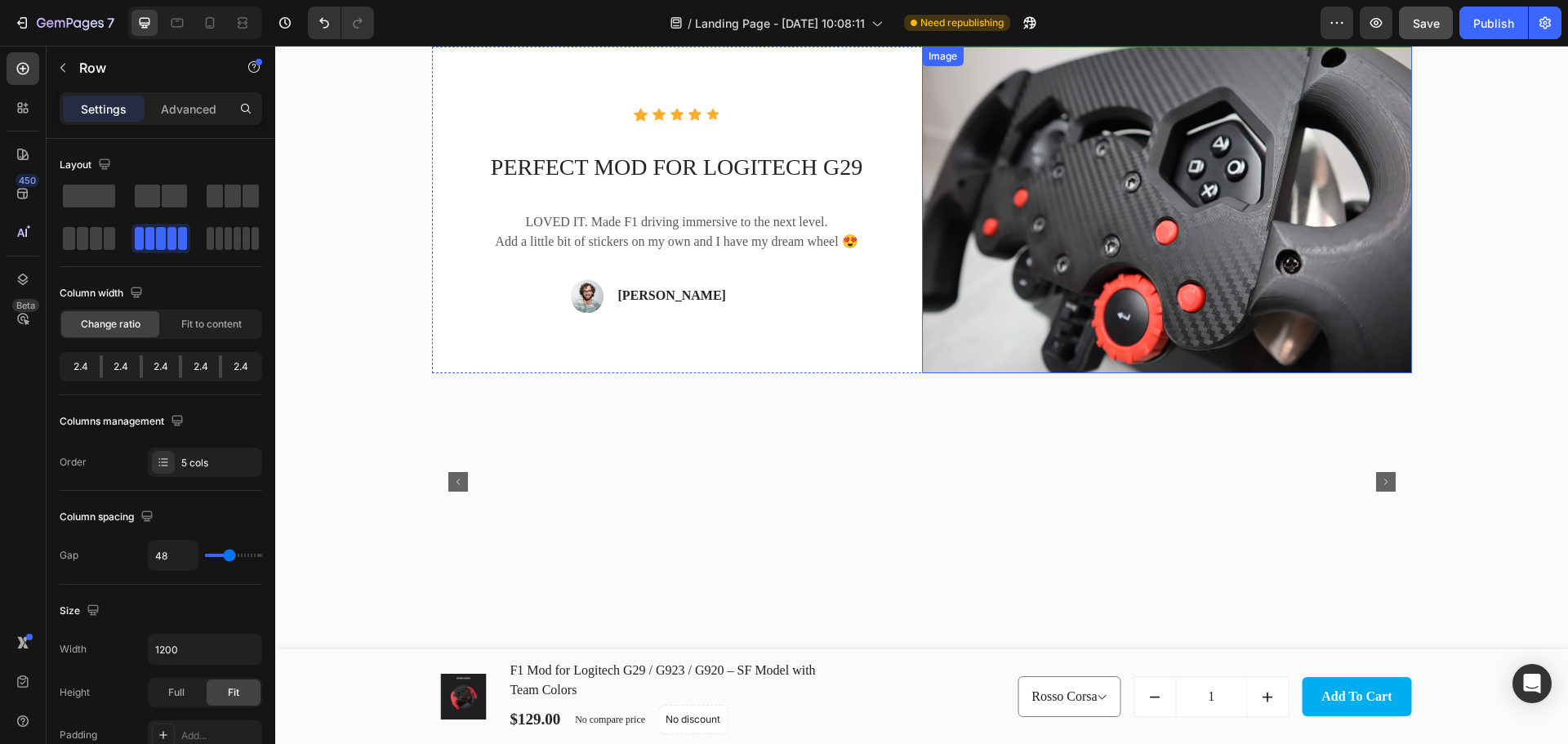
click at [1403, 267] on img at bounding box center [1167, 210] width 490 height 327
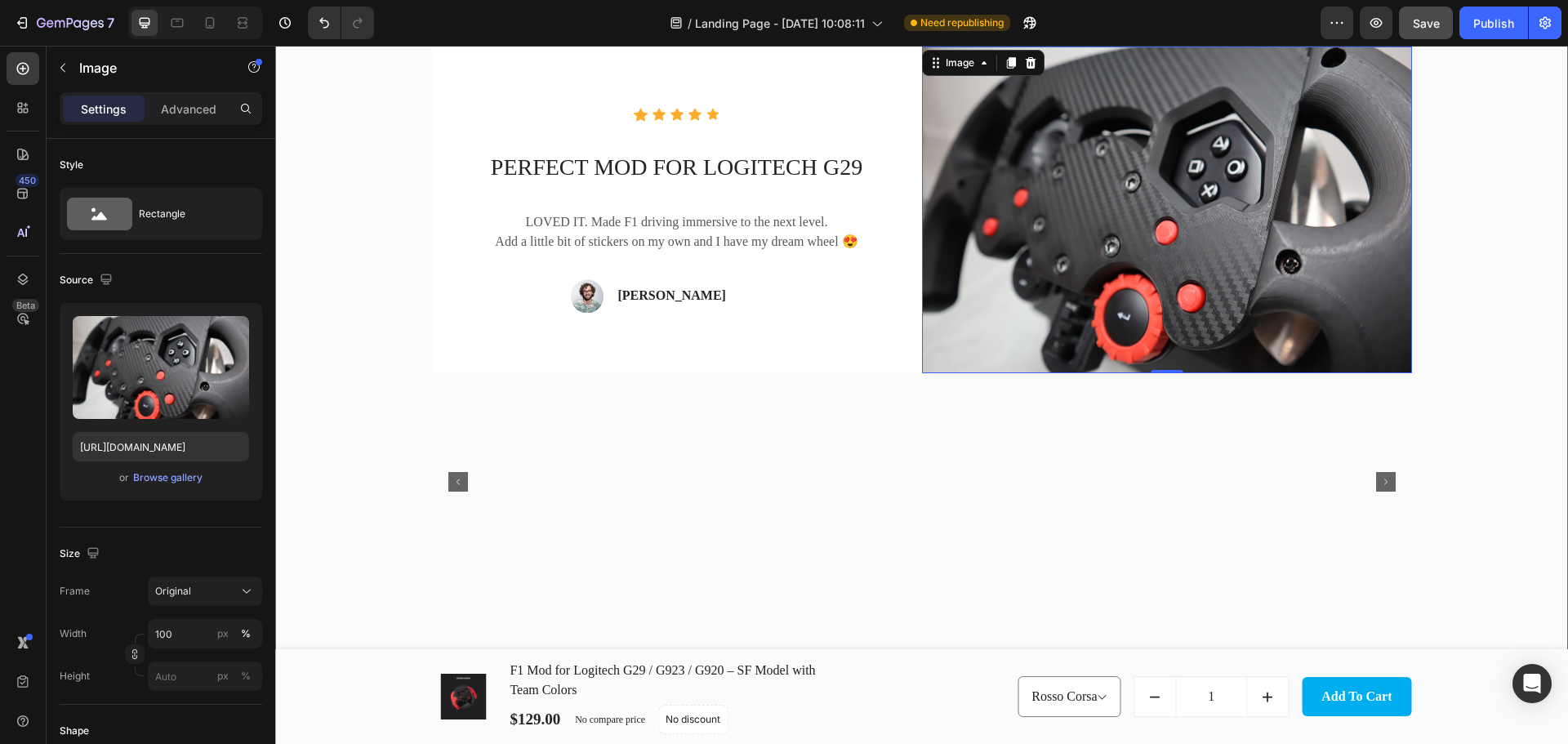
click at [1480, 278] on div "Icon Icon Icon Icon Icon Icon List Hoz PERFECT MOD FOR LOGITECH G29 Text block …" at bounding box center [921, 481] width 1268 height 922
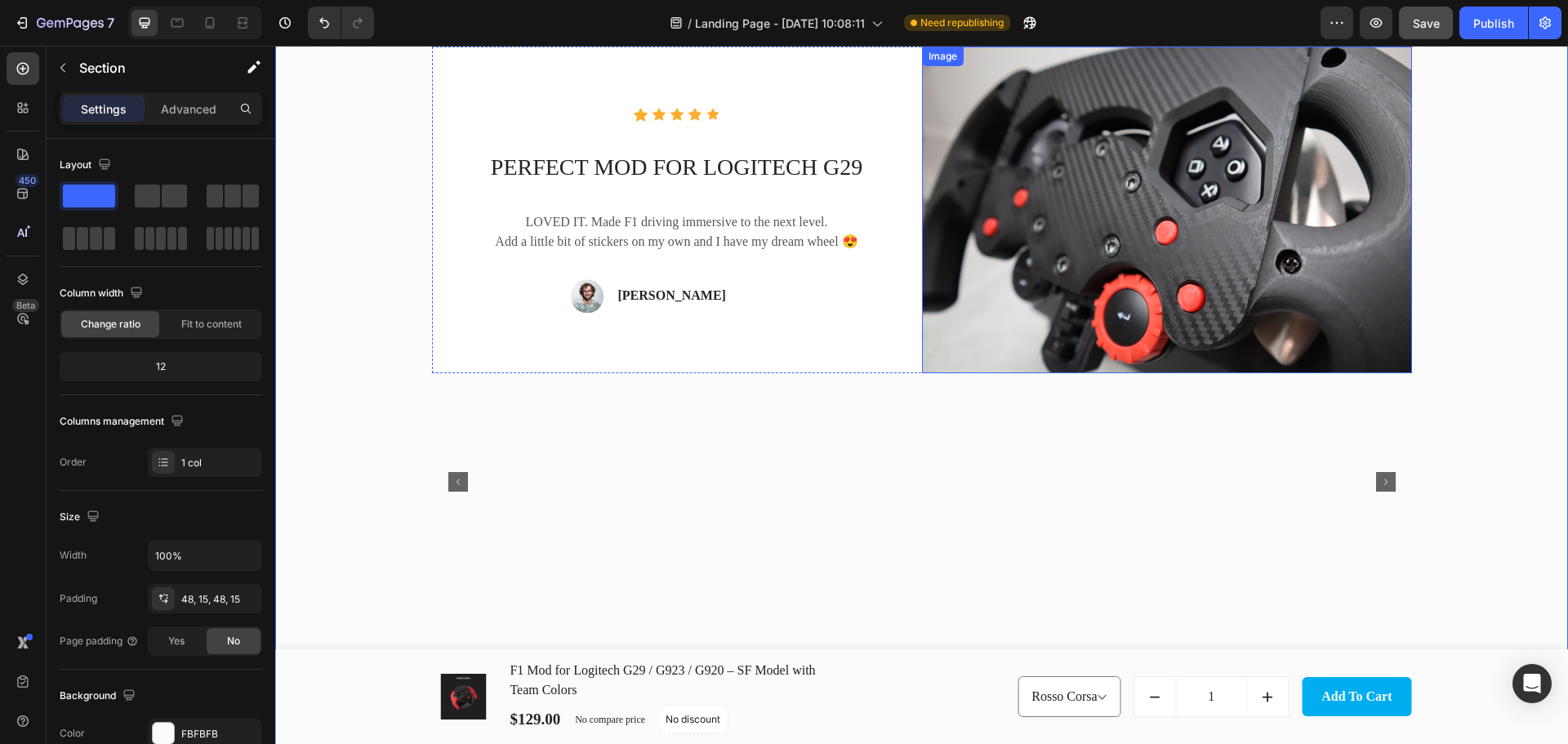
scroll to position [3001, 0]
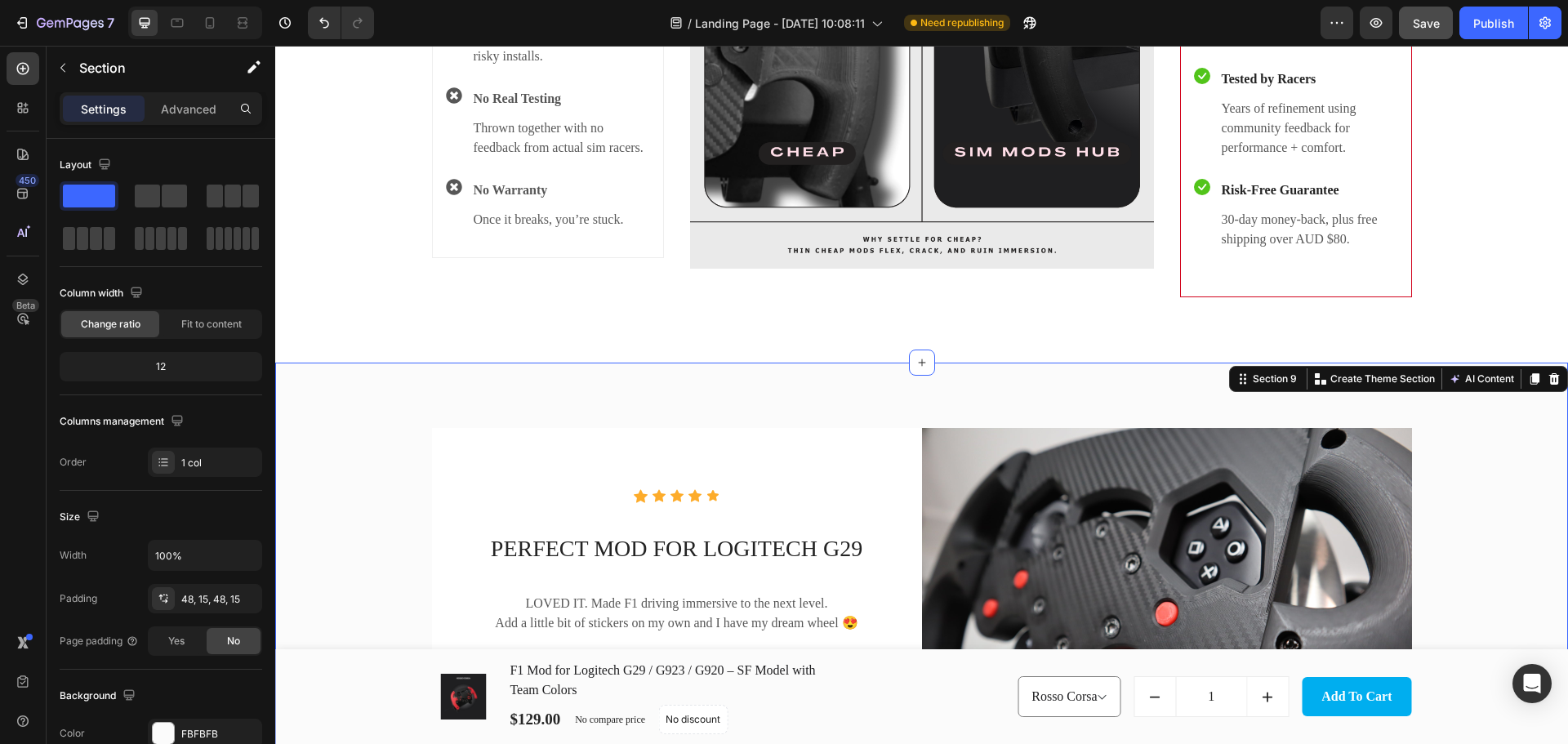
click at [1549, 383] on icon at bounding box center [1554, 379] width 11 height 12
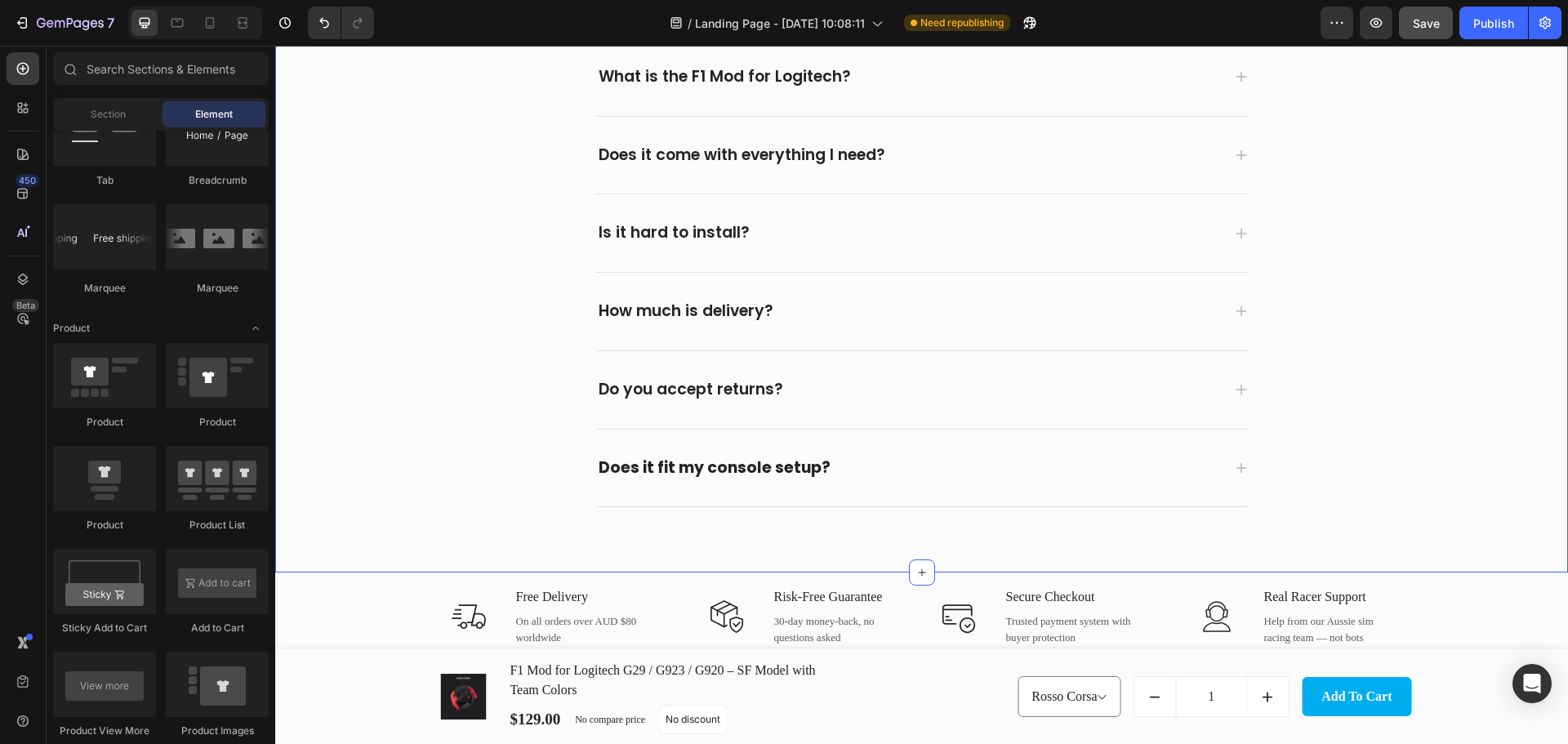
scroll to position [3716, 0]
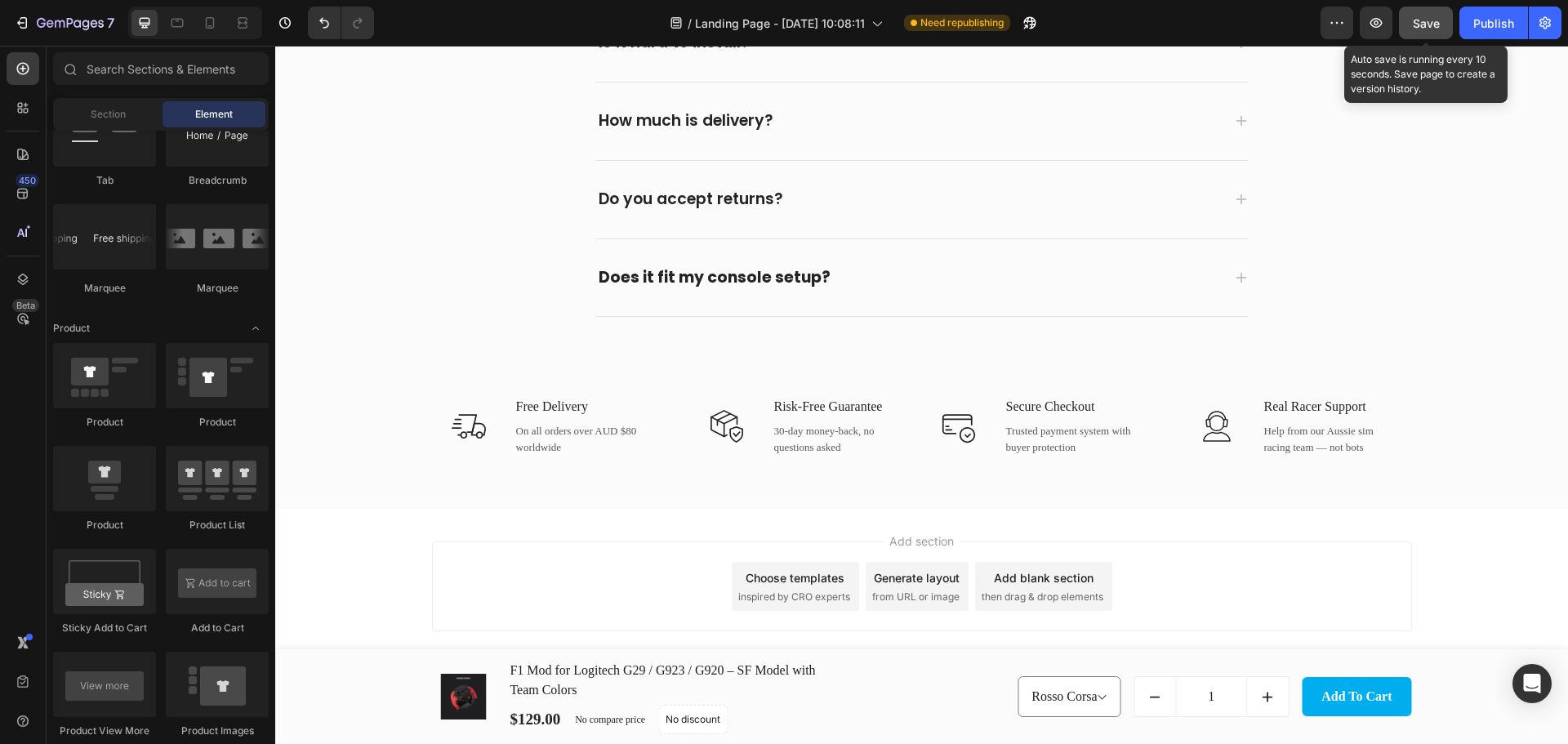
click at [1429, 26] on span "Save" at bounding box center [1426, 23] width 27 height 13
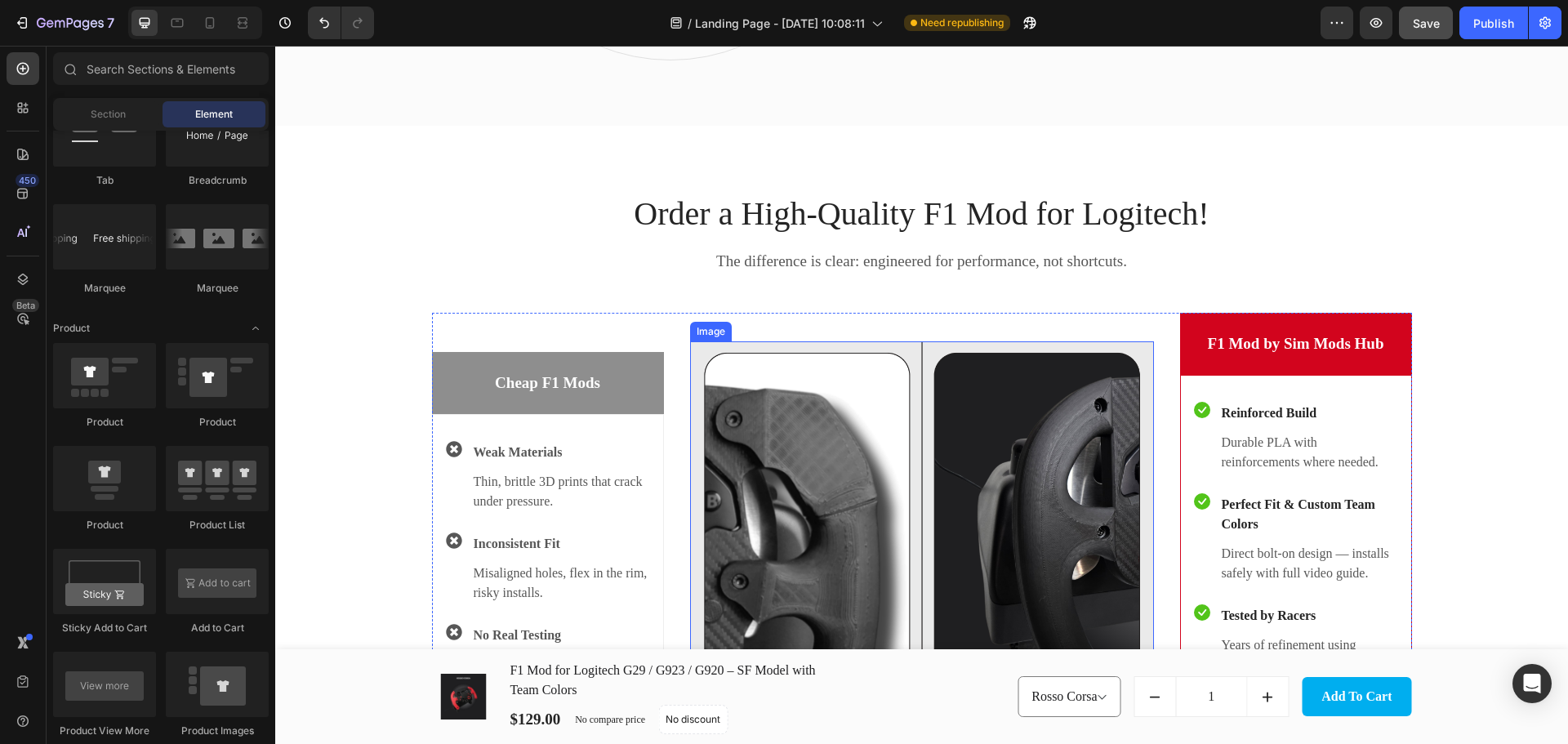
scroll to position [2846, 0]
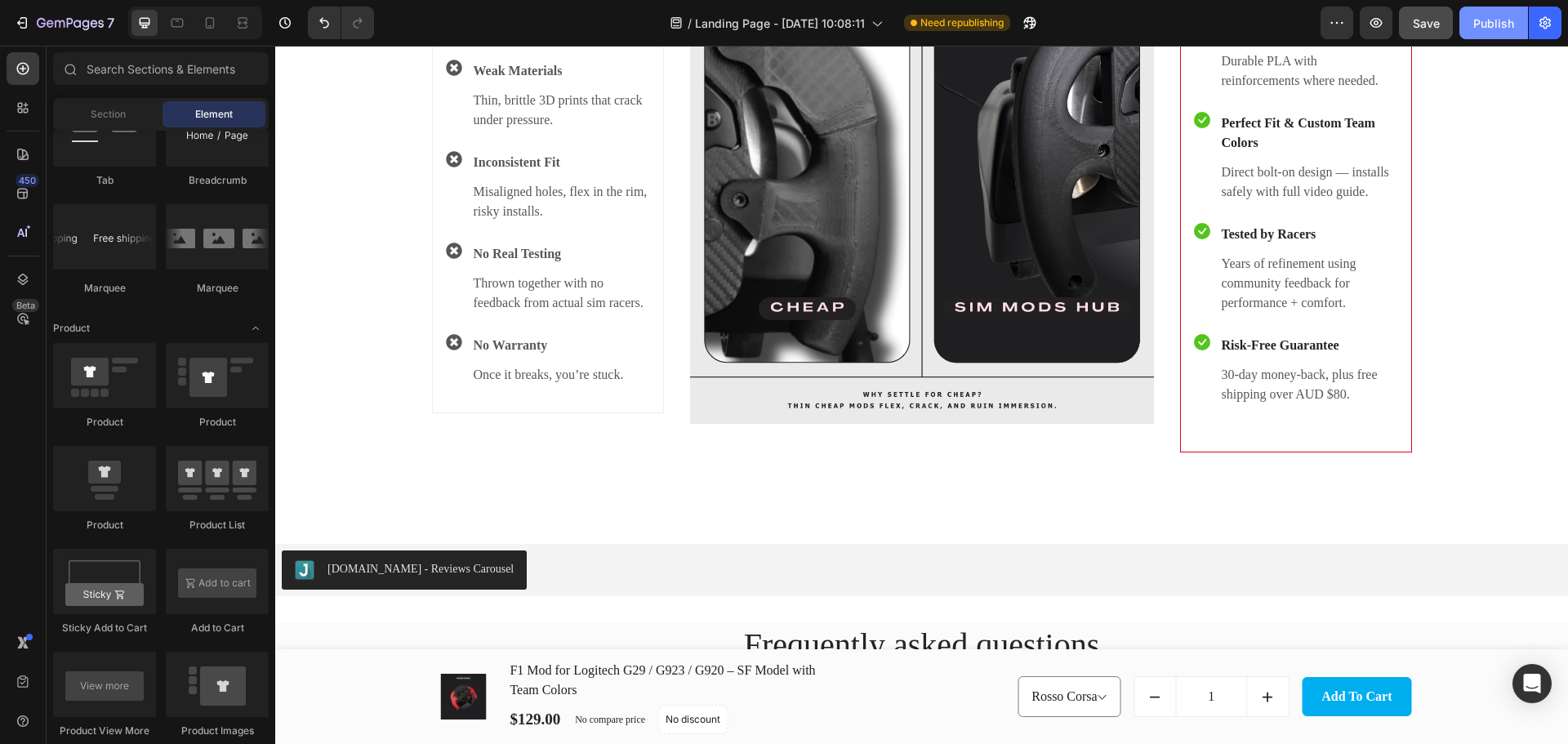
click at [1483, 24] on div "Publish" at bounding box center [1493, 23] width 41 height 17
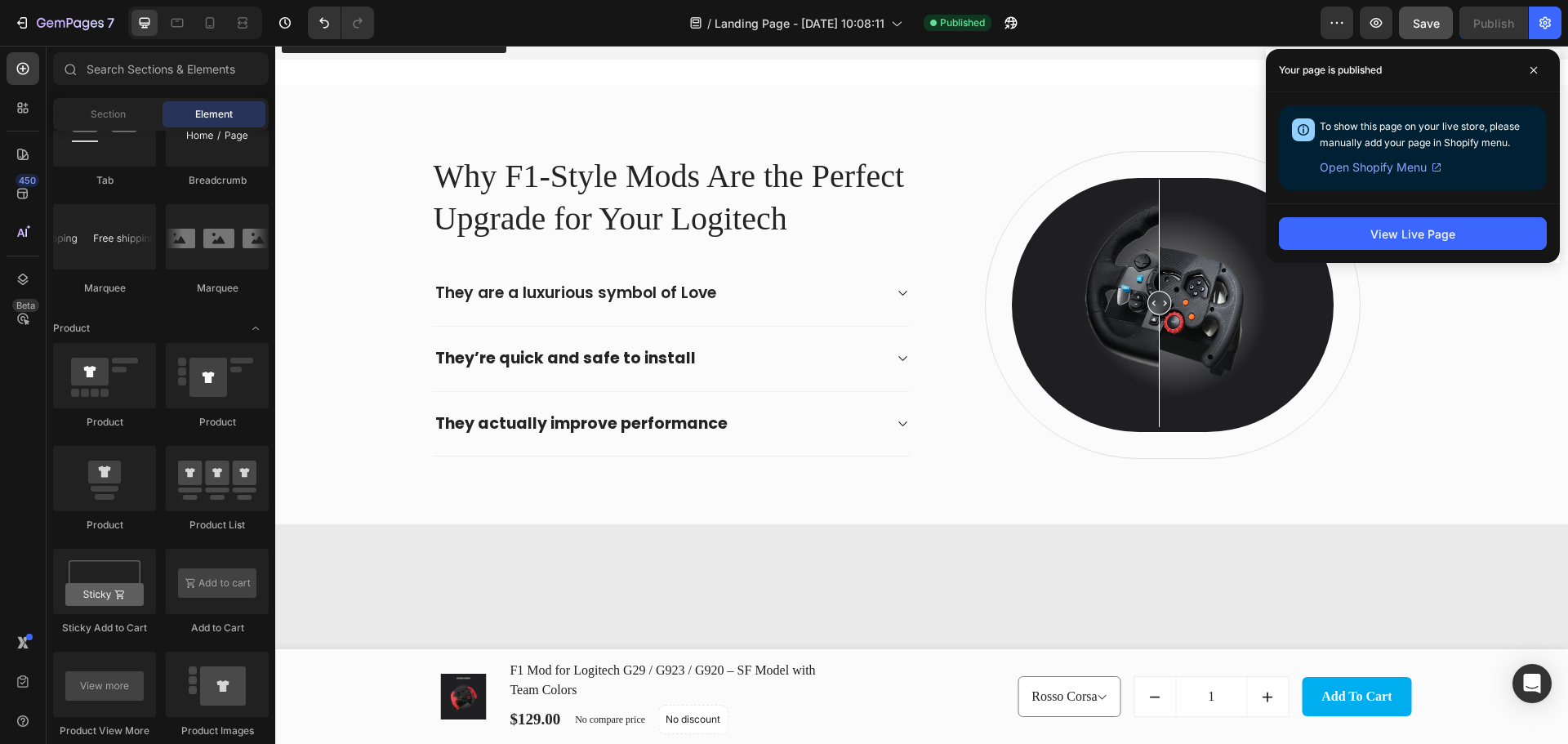
scroll to position [0, 0]
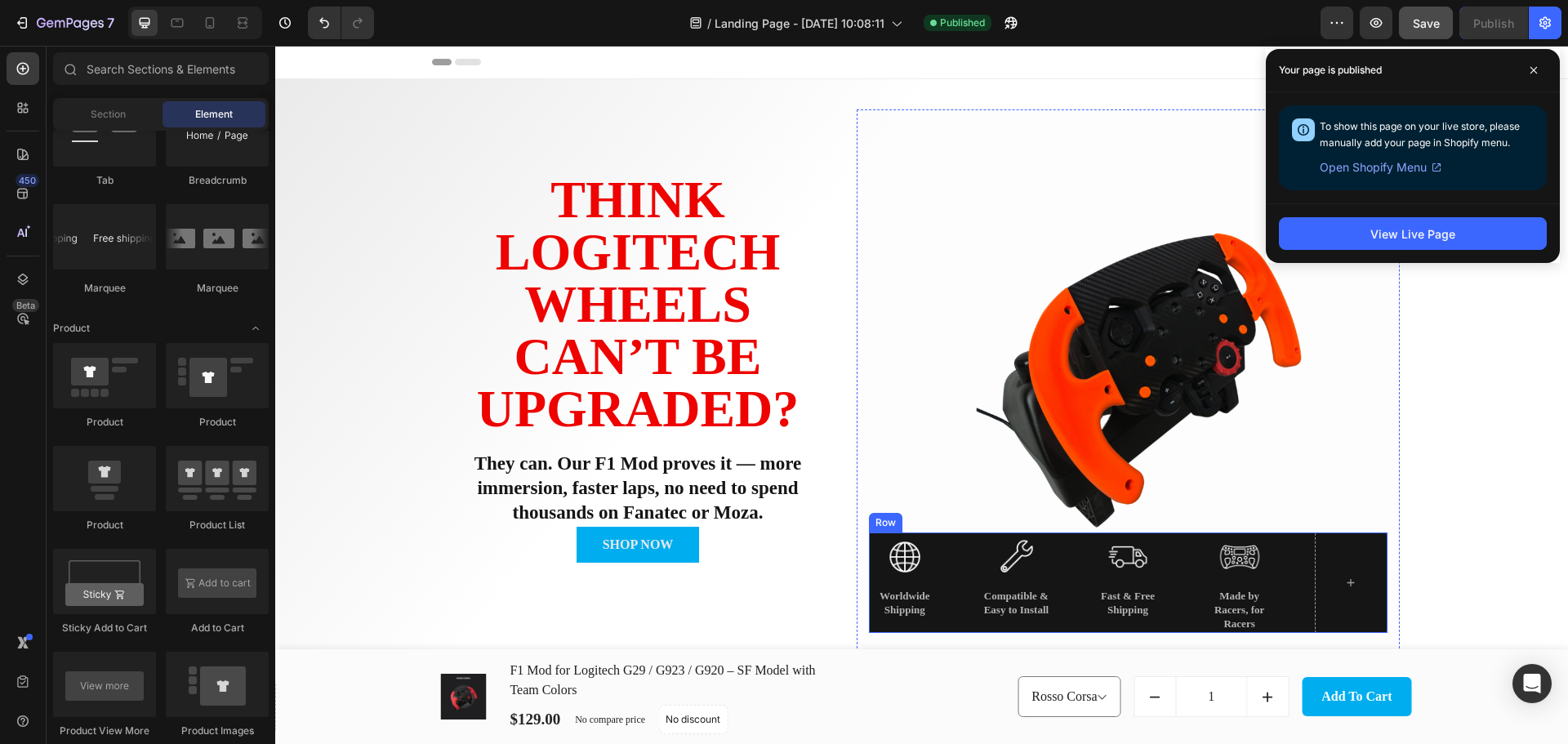
click at [1278, 577] on div "Image Worldwide Shipping Text Block Image Compatible & Easy to Install Text Blo…" at bounding box center [1128, 582] width 518 height 100
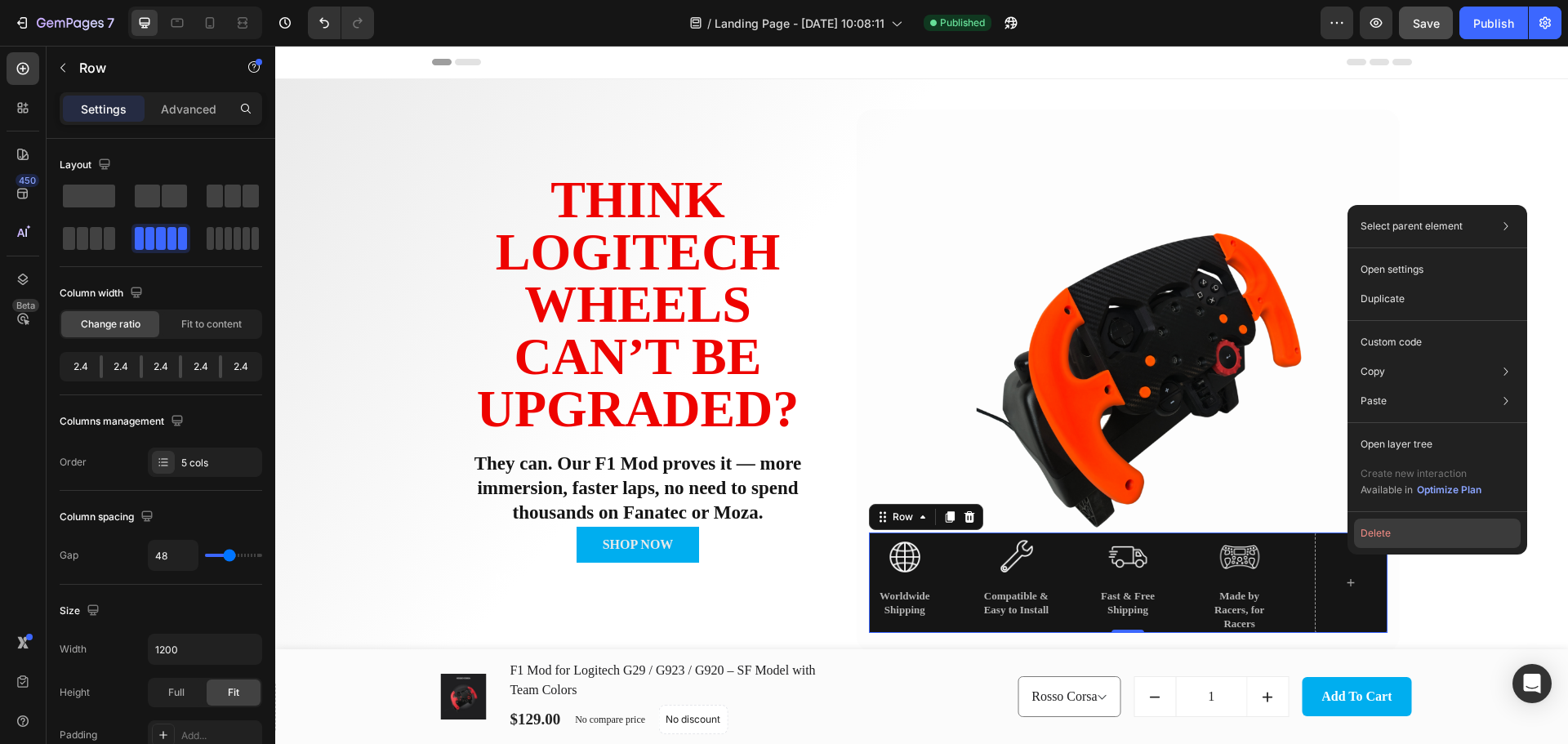
click at [1376, 539] on button "Delete" at bounding box center [1437, 533] width 167 height 29
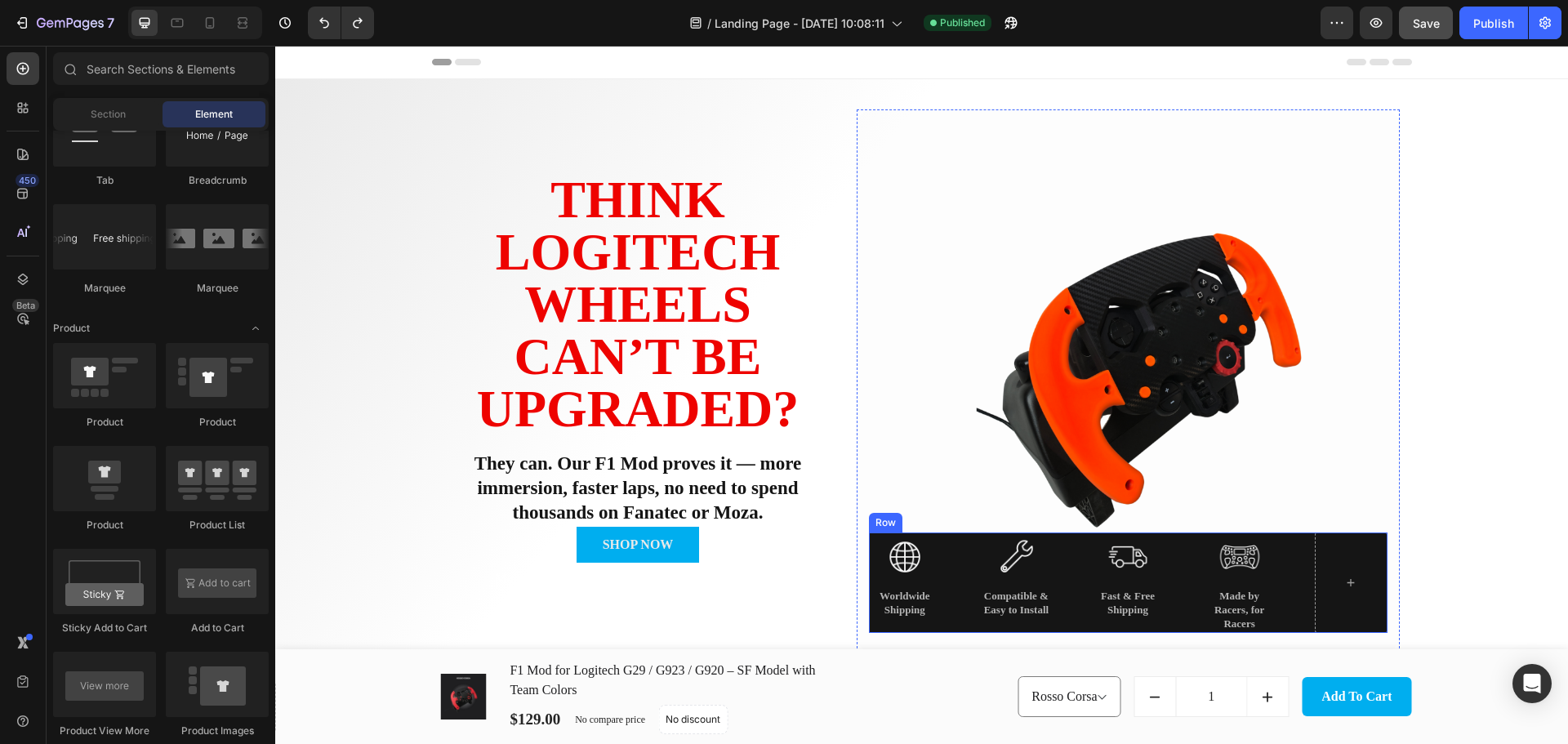
click at [968, 549] on div "Image Worldwide Shipping Text Block Image Compatible & Easy to Install Text Blo…" at bounding box center [1128, 582] width 518 height 100
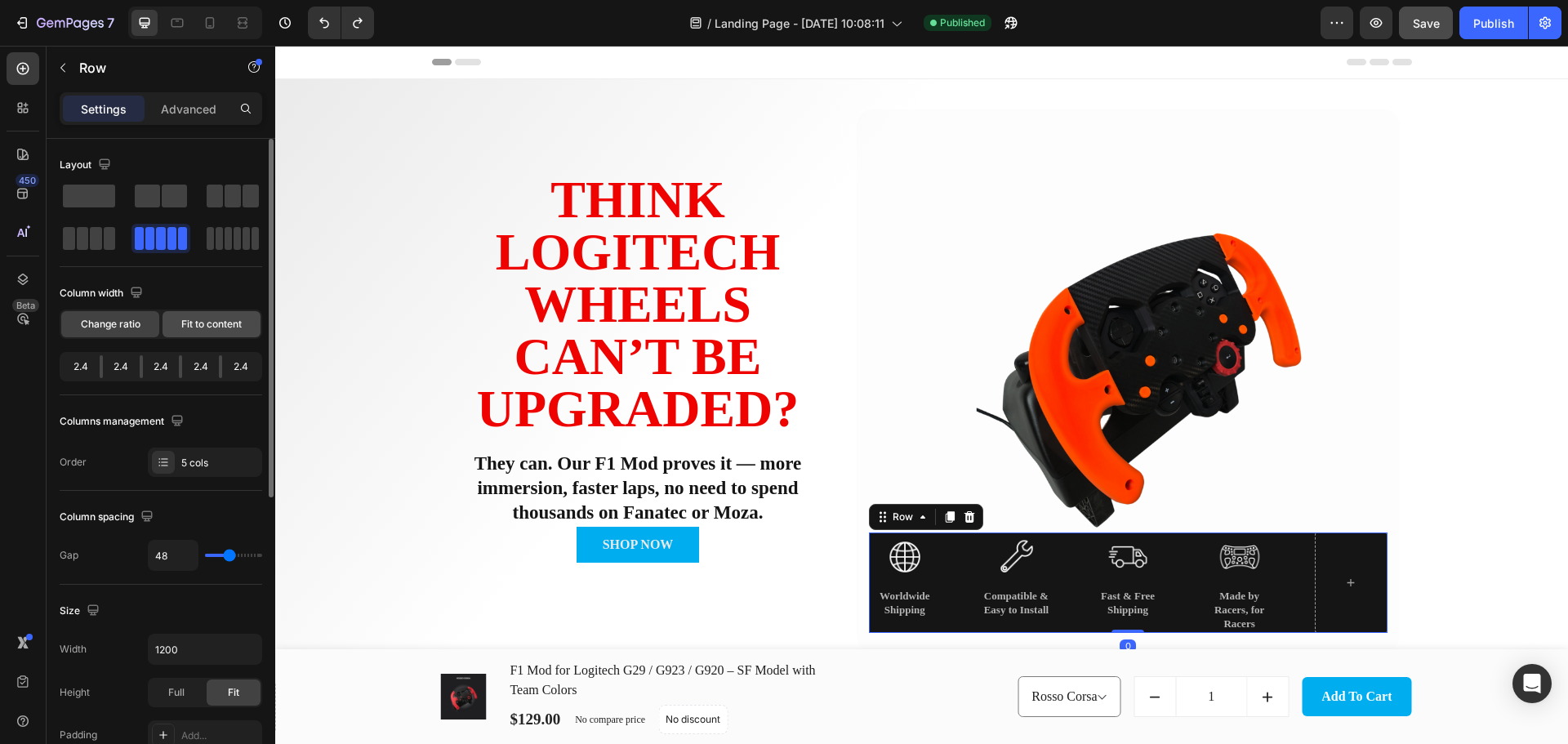
click at [194, 323] on span "Fit to content" at bounding box center [211, 323] width 61 height 14
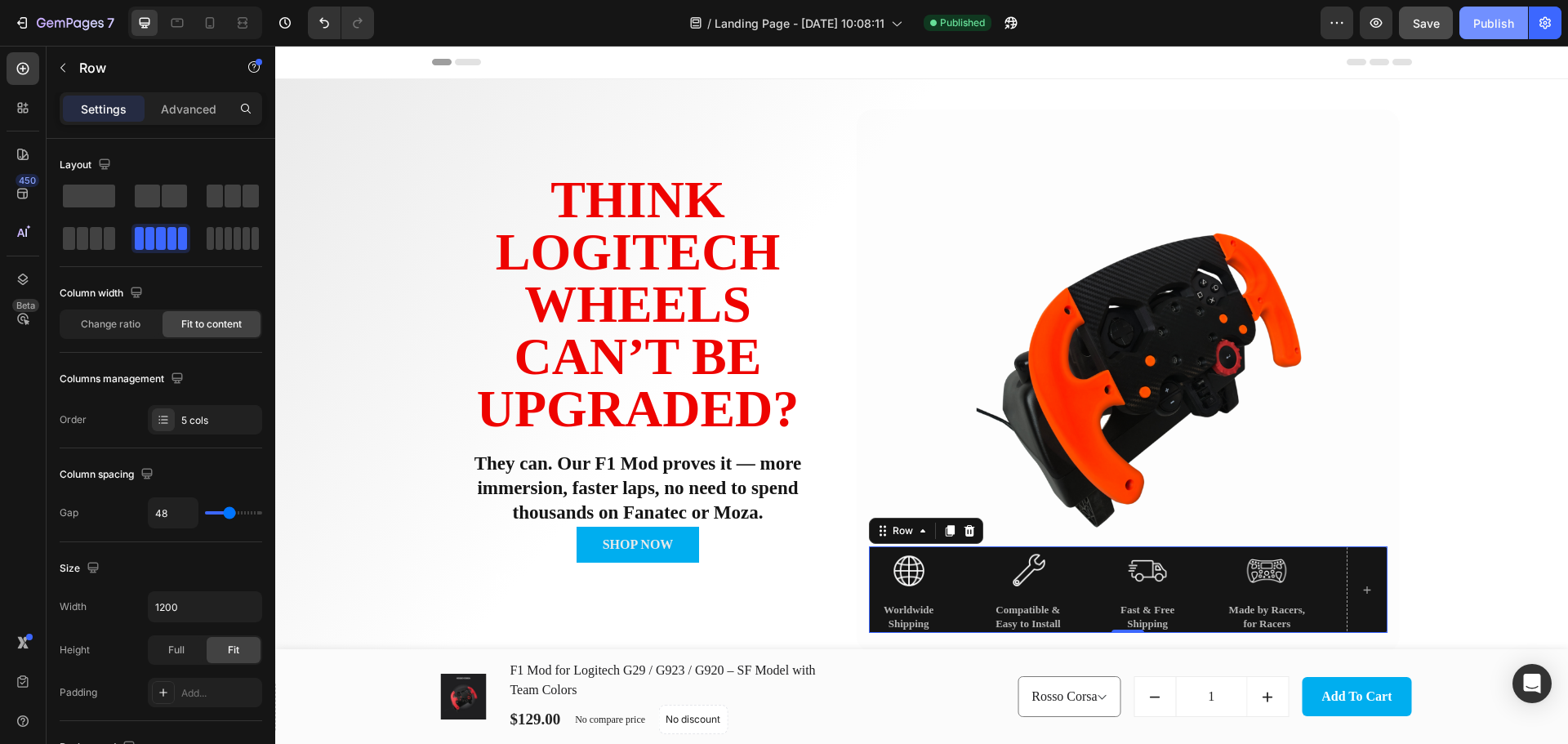
click at [1503, 27] on div "Publish" at bounding box center [1493, 23] width 41 height 17
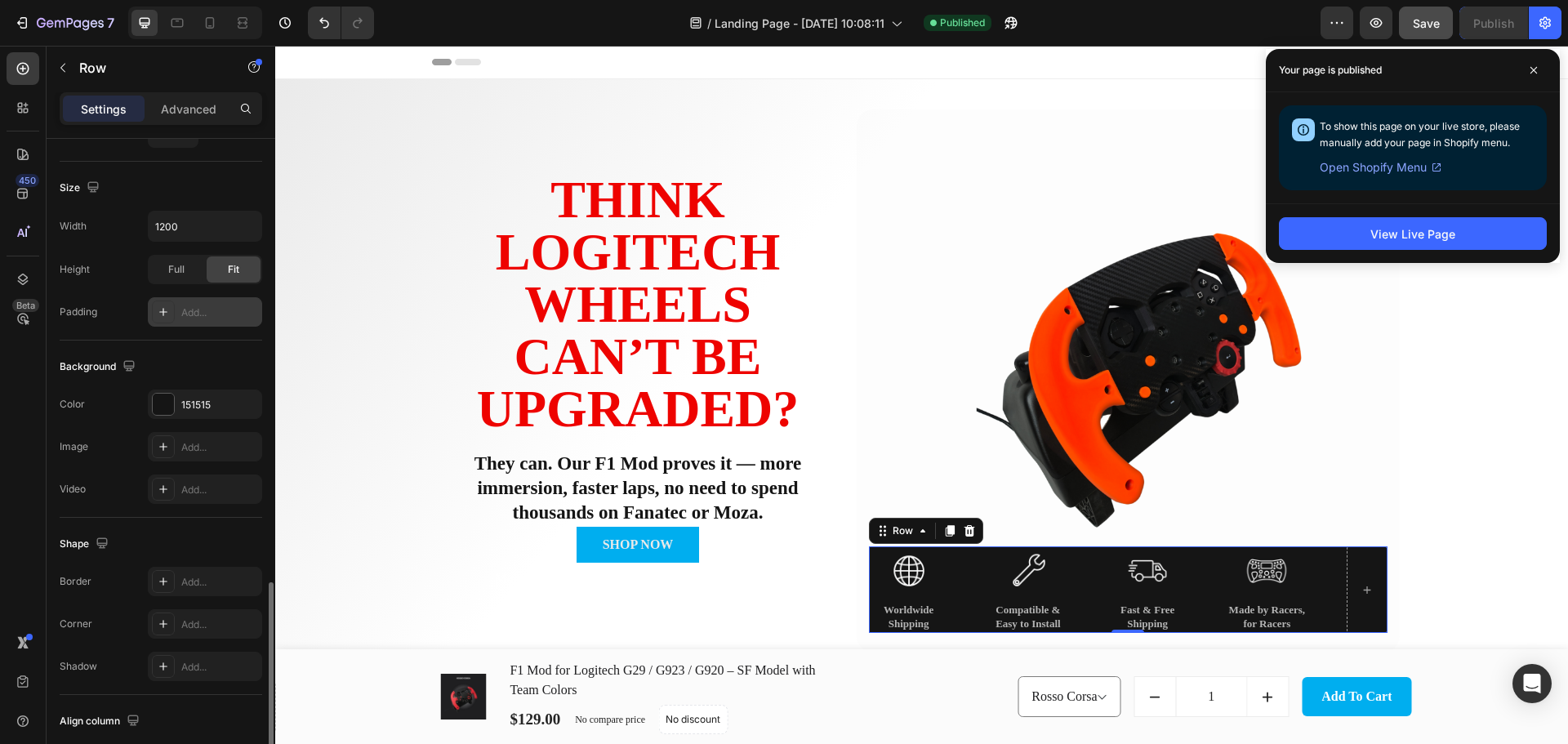
scroll to position [531, 0]
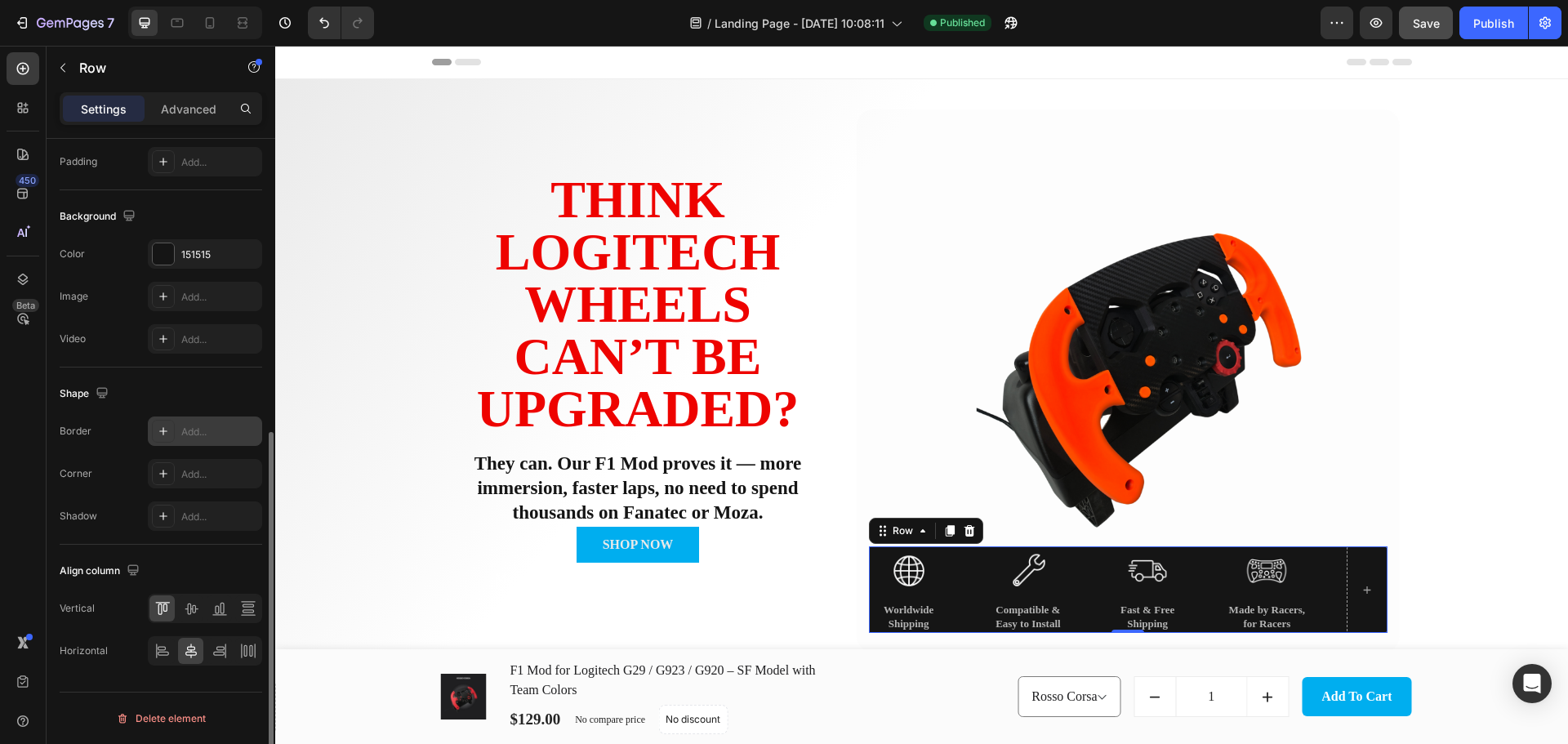
click at [165, 430] on icon at bounding box center [163, 431] width 13 height 13
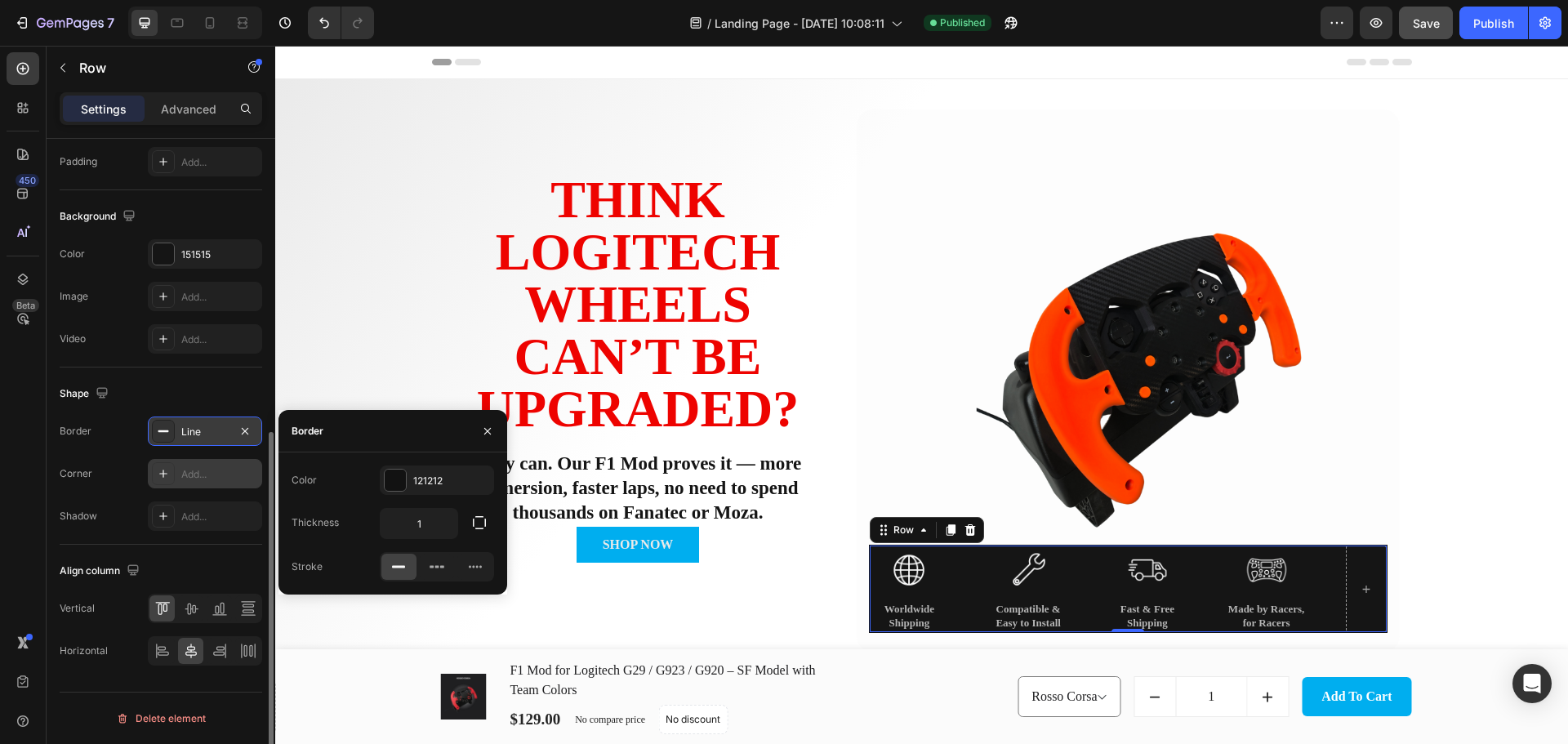
click at [167, 470] on icon at bounding box center [163, 474] width 13 height 13
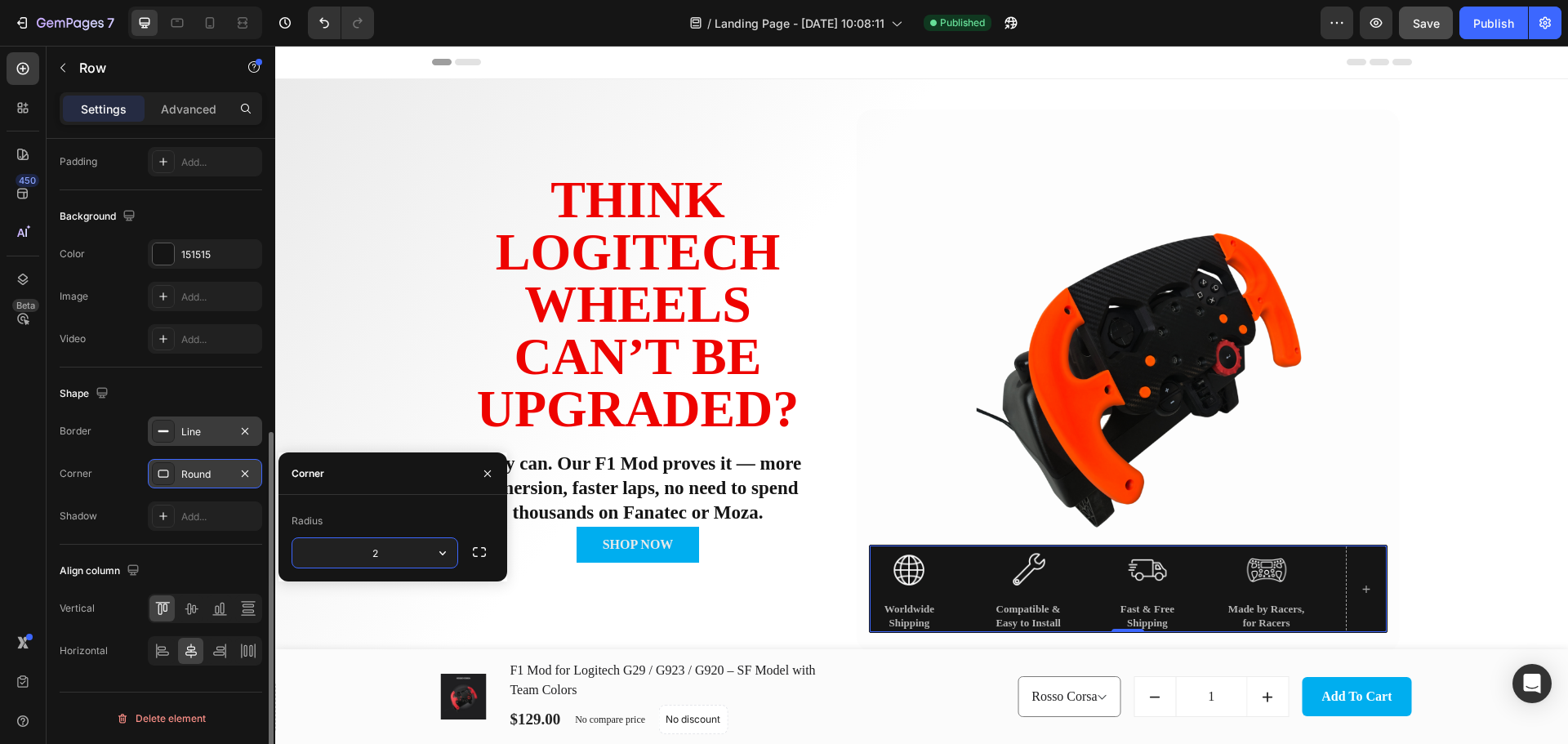
type input "25"
click at [1496, 19] on div "Publish" at bounding box center [1493, 23] width 41 height 17
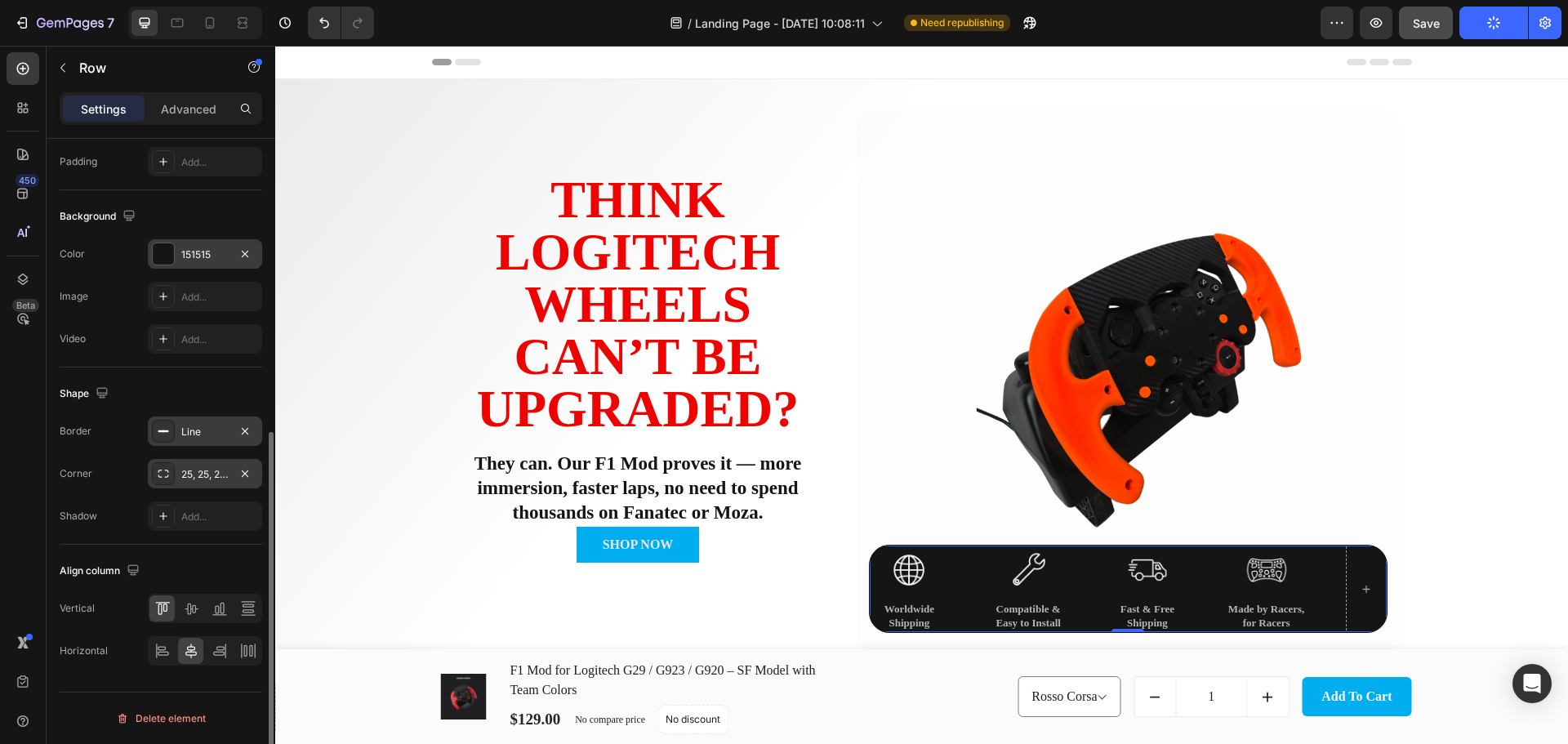
click at [230, 248] on div "151515" at bounding box center [205, 253] width 114 height 29
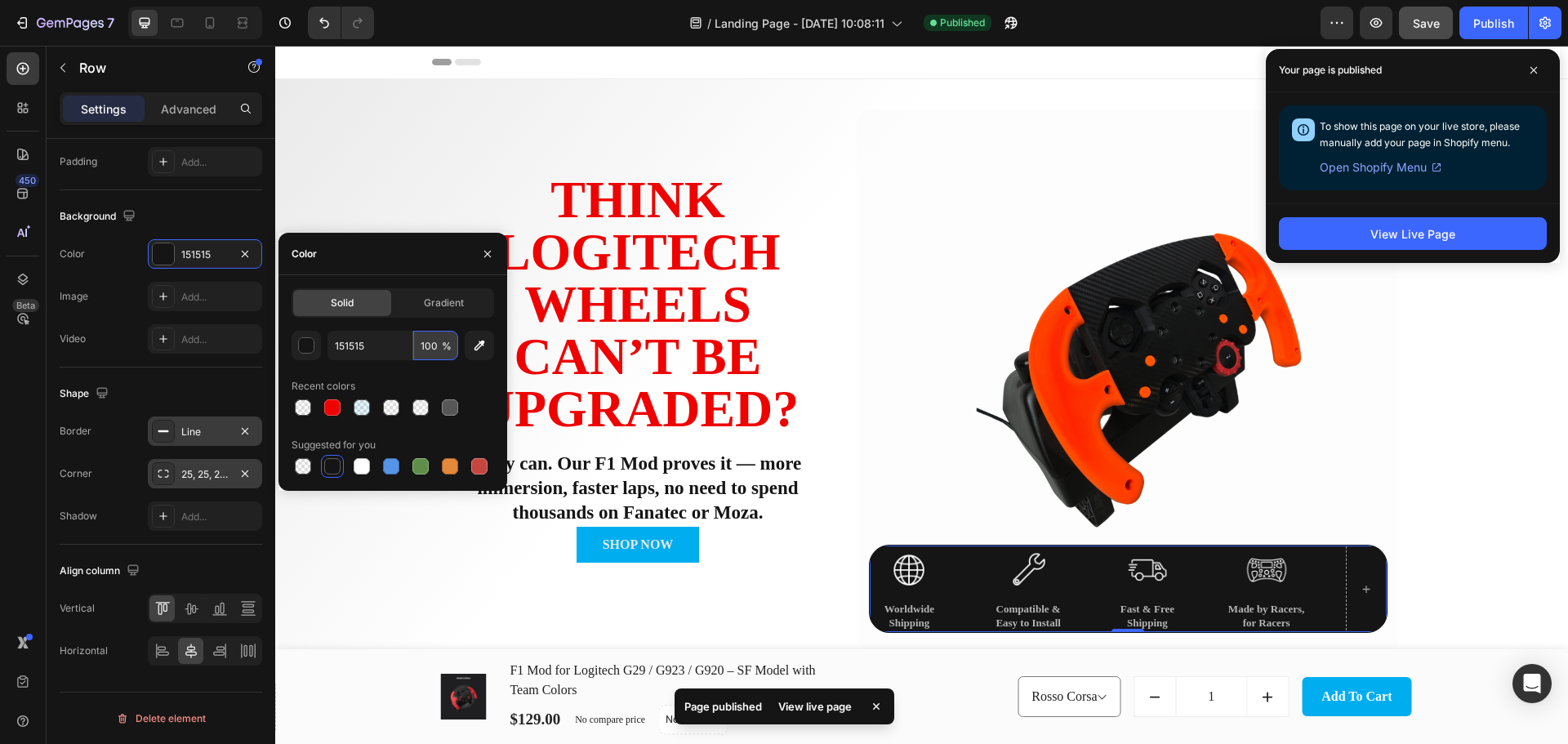
click at [417, 343] on input "100" at bounding box center [435, 345] width 45 height 29
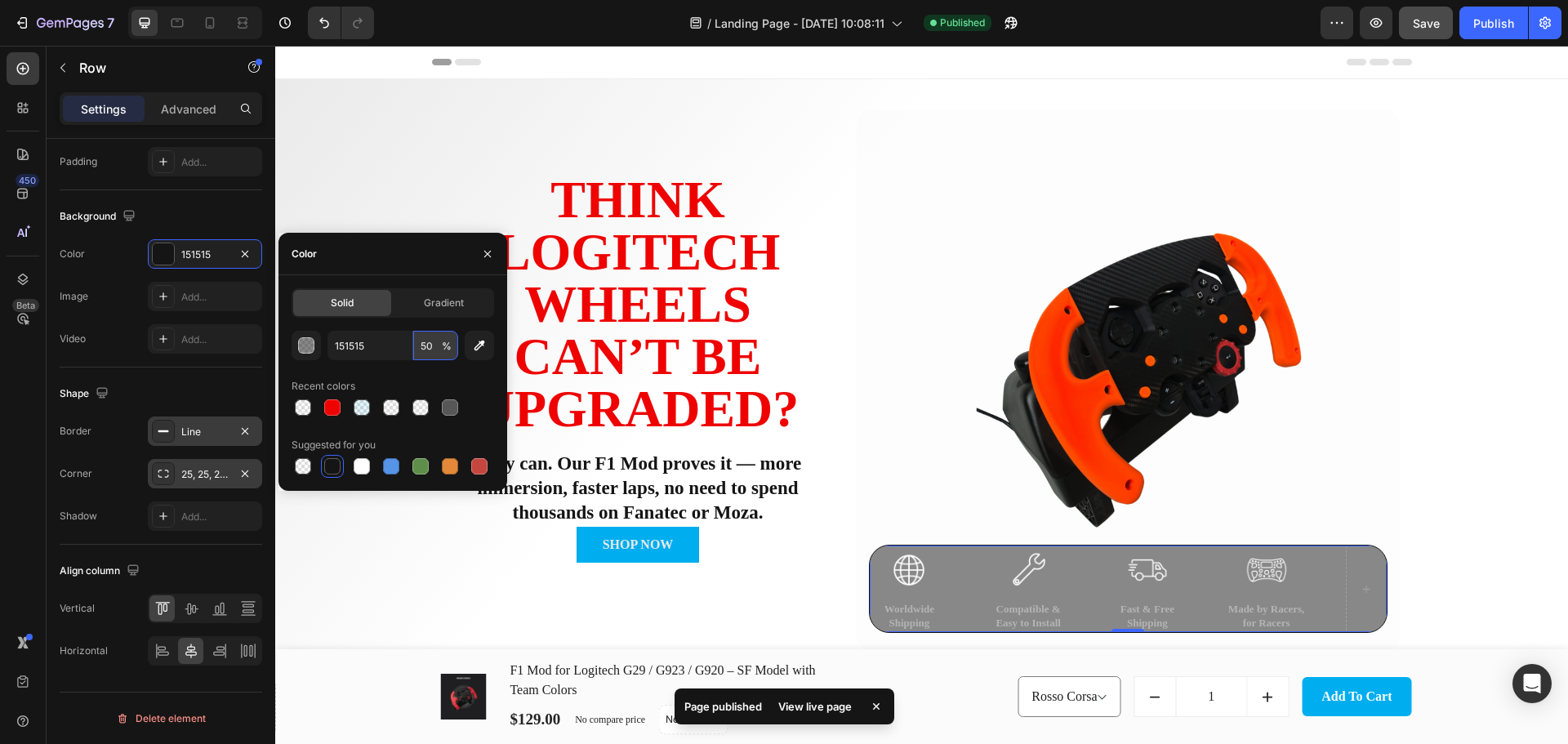
type input "5"
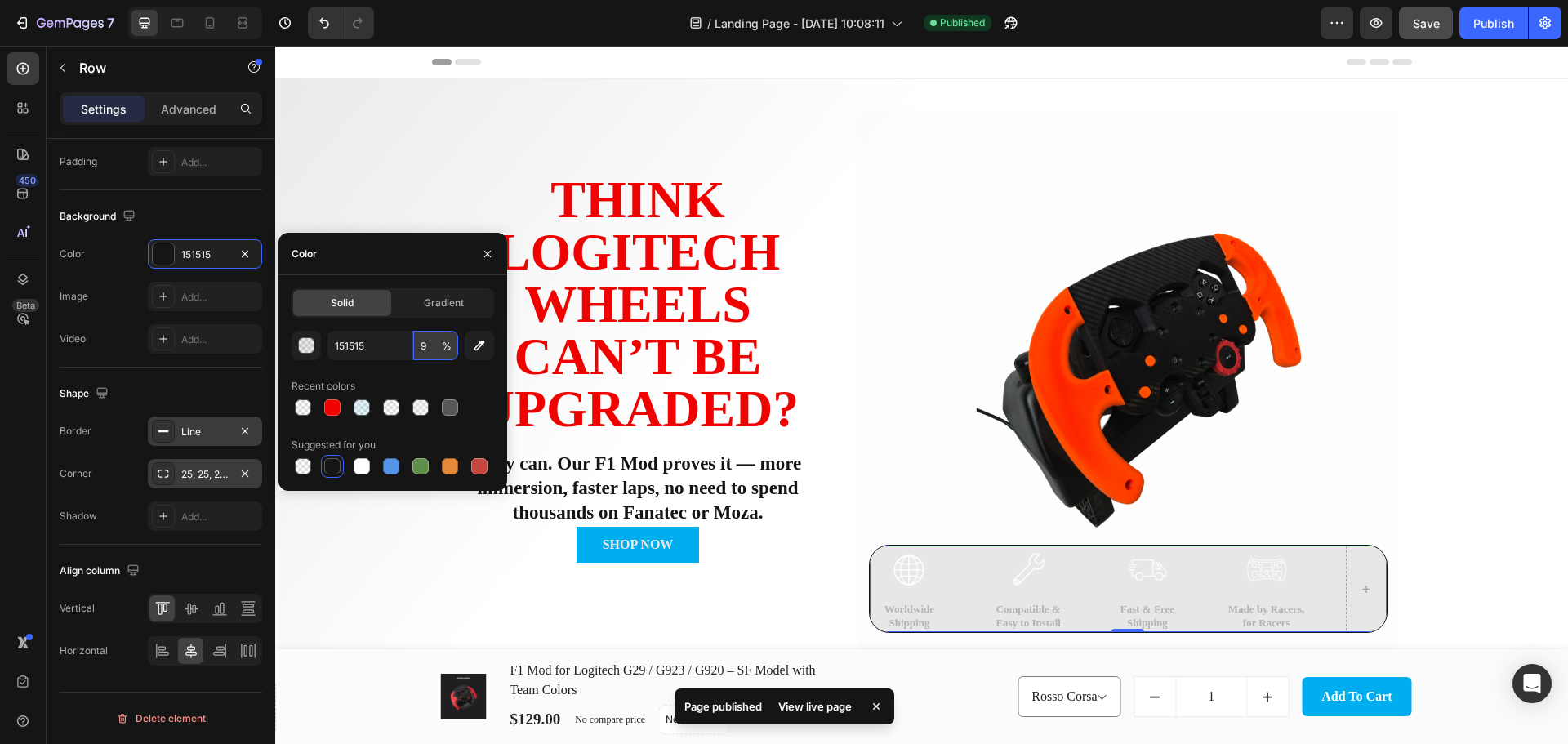
type input "90"
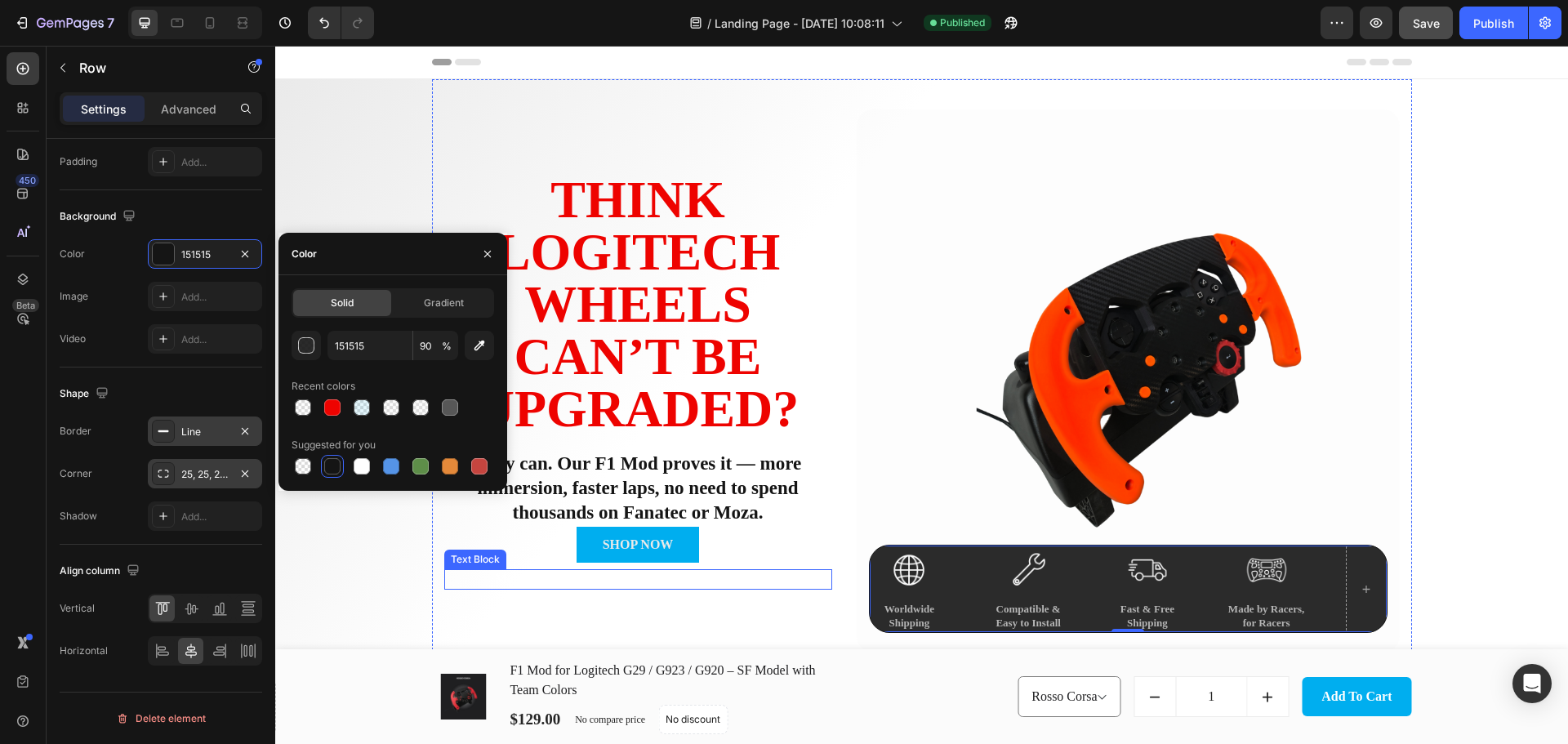
click at [593, 584] on p "Most G29 owners don’t stay stock for long. Join them." at bounding box center [638, 579] width 385 height 17
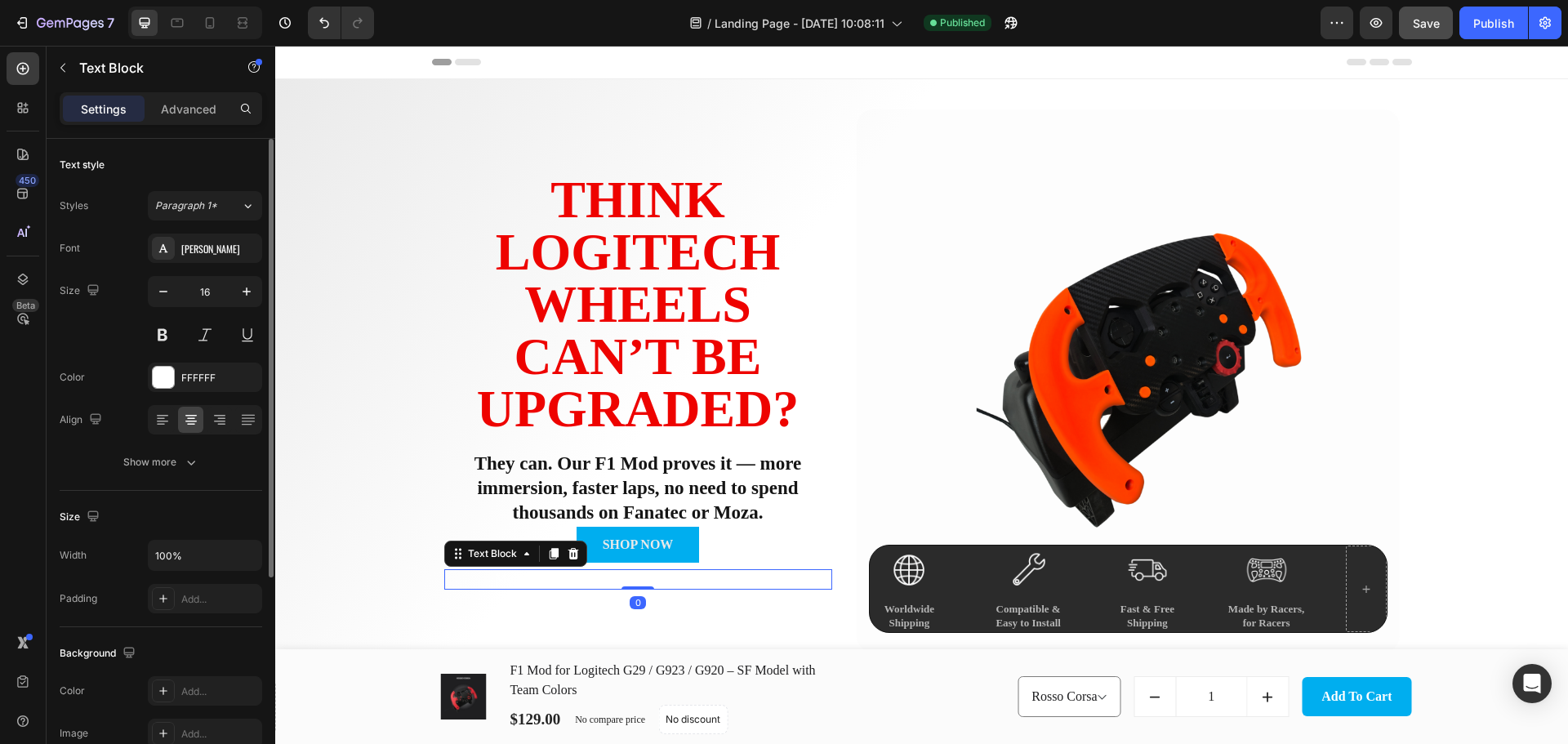
click at [593, 584] on p "Most G29 owners don’t stay stock for long. Join them." at bounding box center [638, 579] width 385 height 17
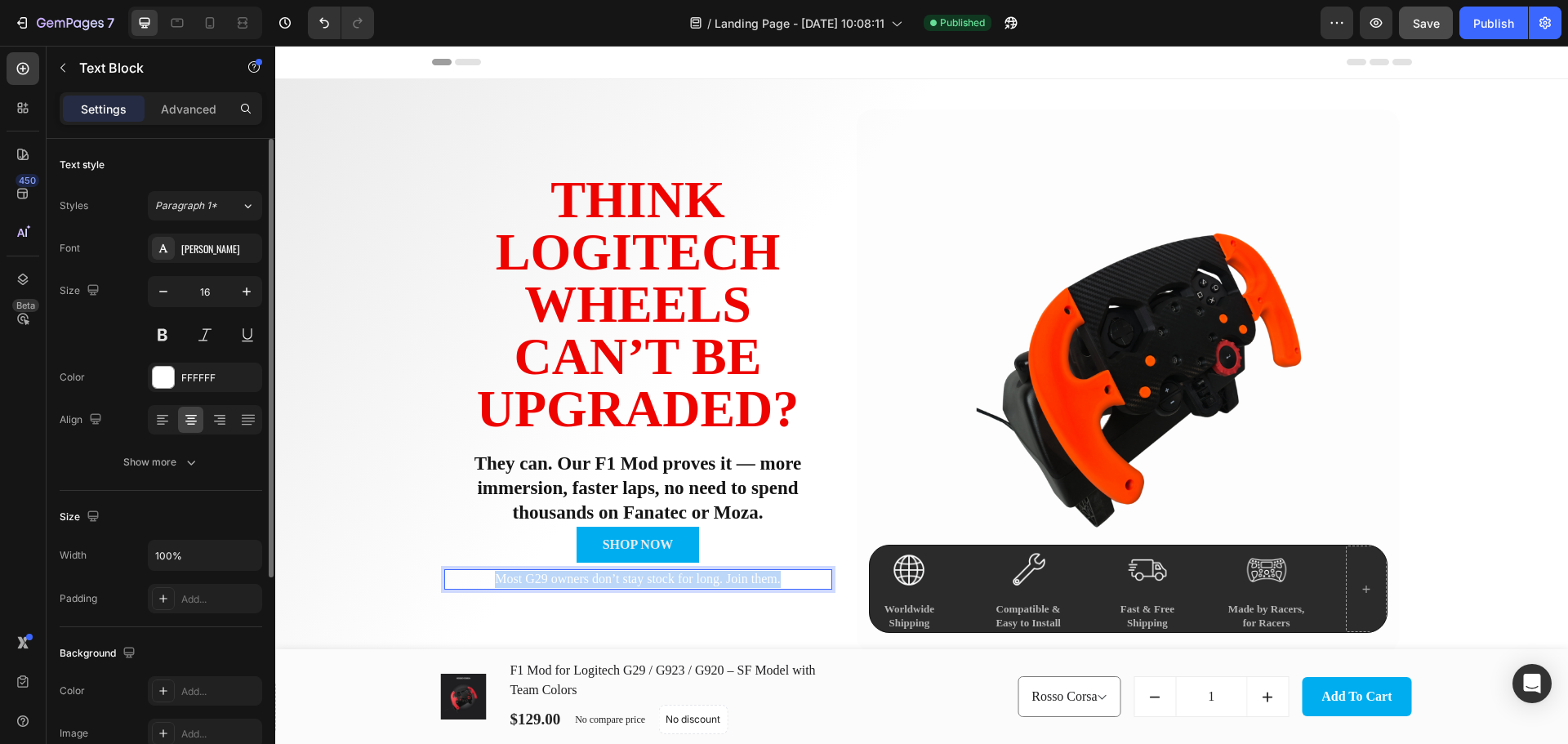
click at [593, 584] on p "Most G29 owners don’t stay stock for long. Join them." at bounding box center [638, 579] width 385 height 17
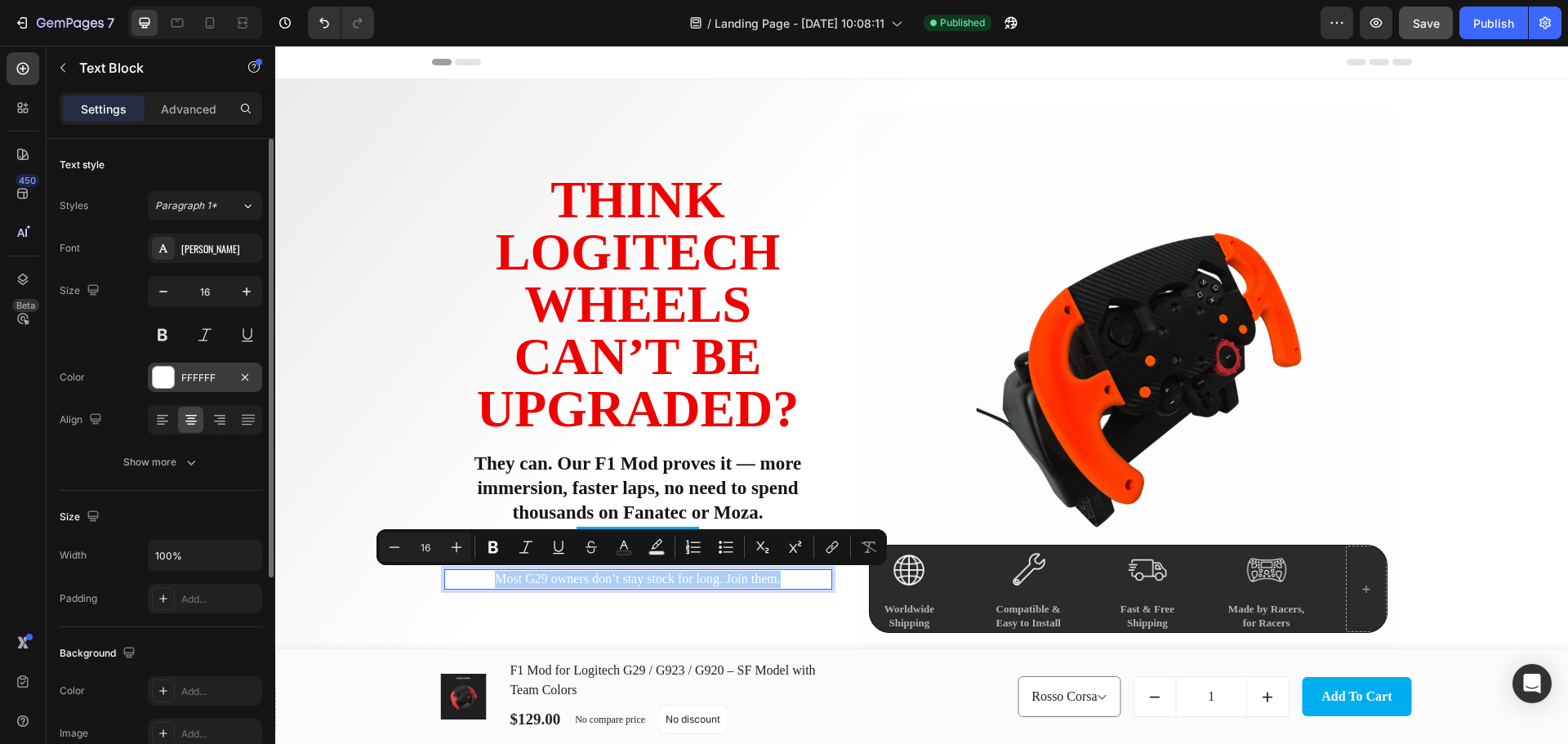
click at [158, 381] on div at bounding box center [162, 377] width 21 height 21
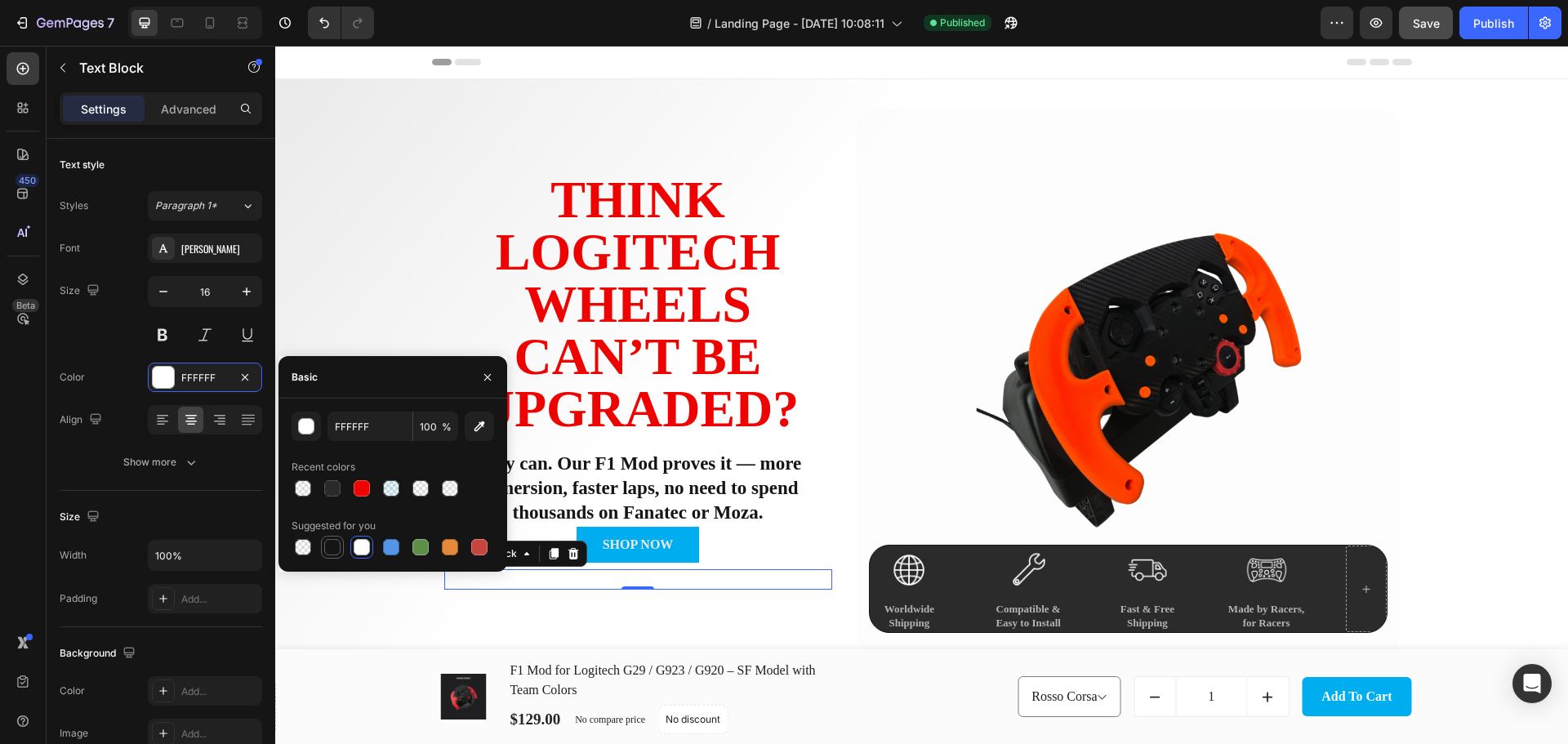
click at [327, 555] on div at bounding box center [332, 546] width 19 height 19
type input "151515"
click at [332, 488] on div at bounding box center [332, 487] width 16 height 16
type input "90"
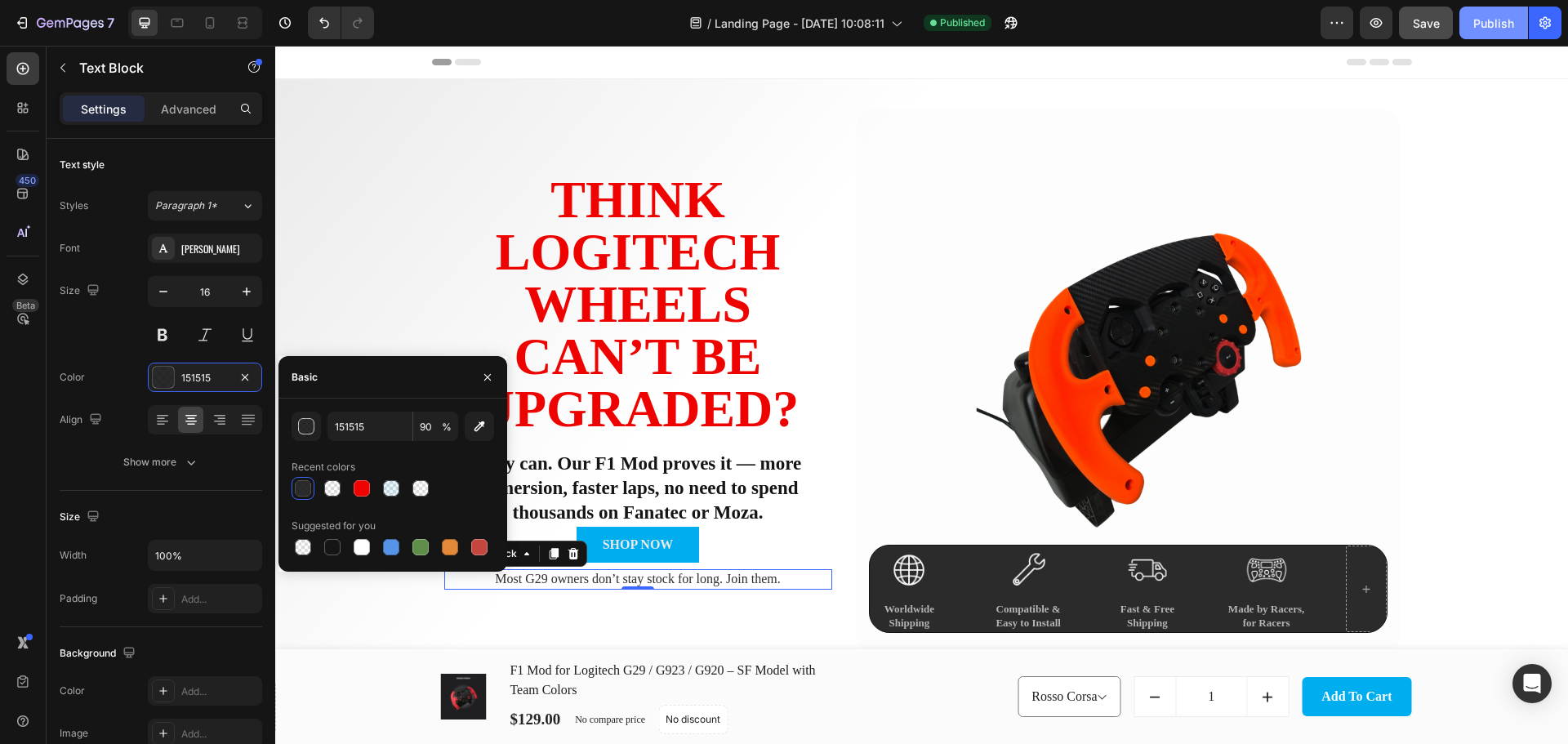
click at [1482, 23] on div "Publish" at bounding box center [1493, 23] width 41 height 17
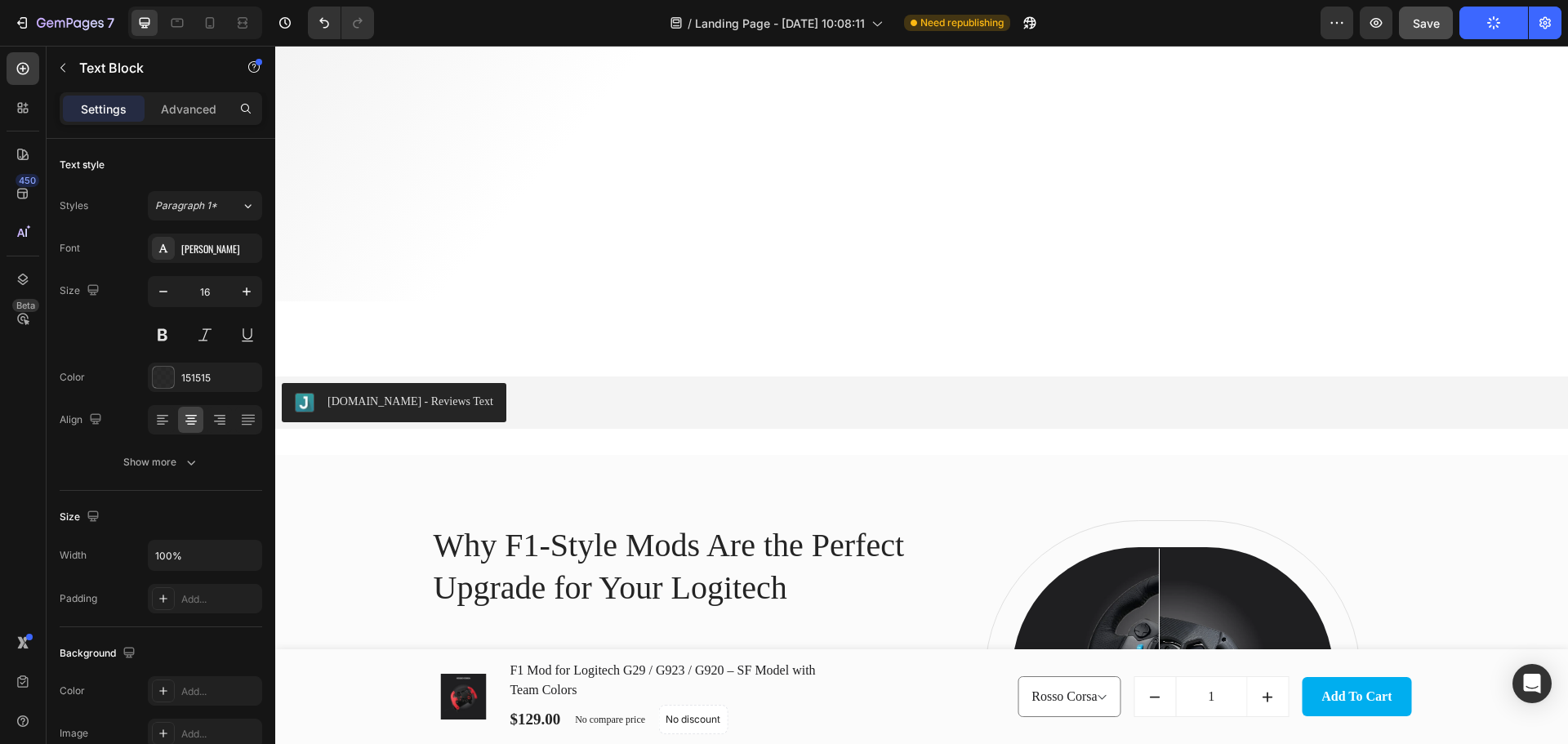
scroll to position [762, 0]
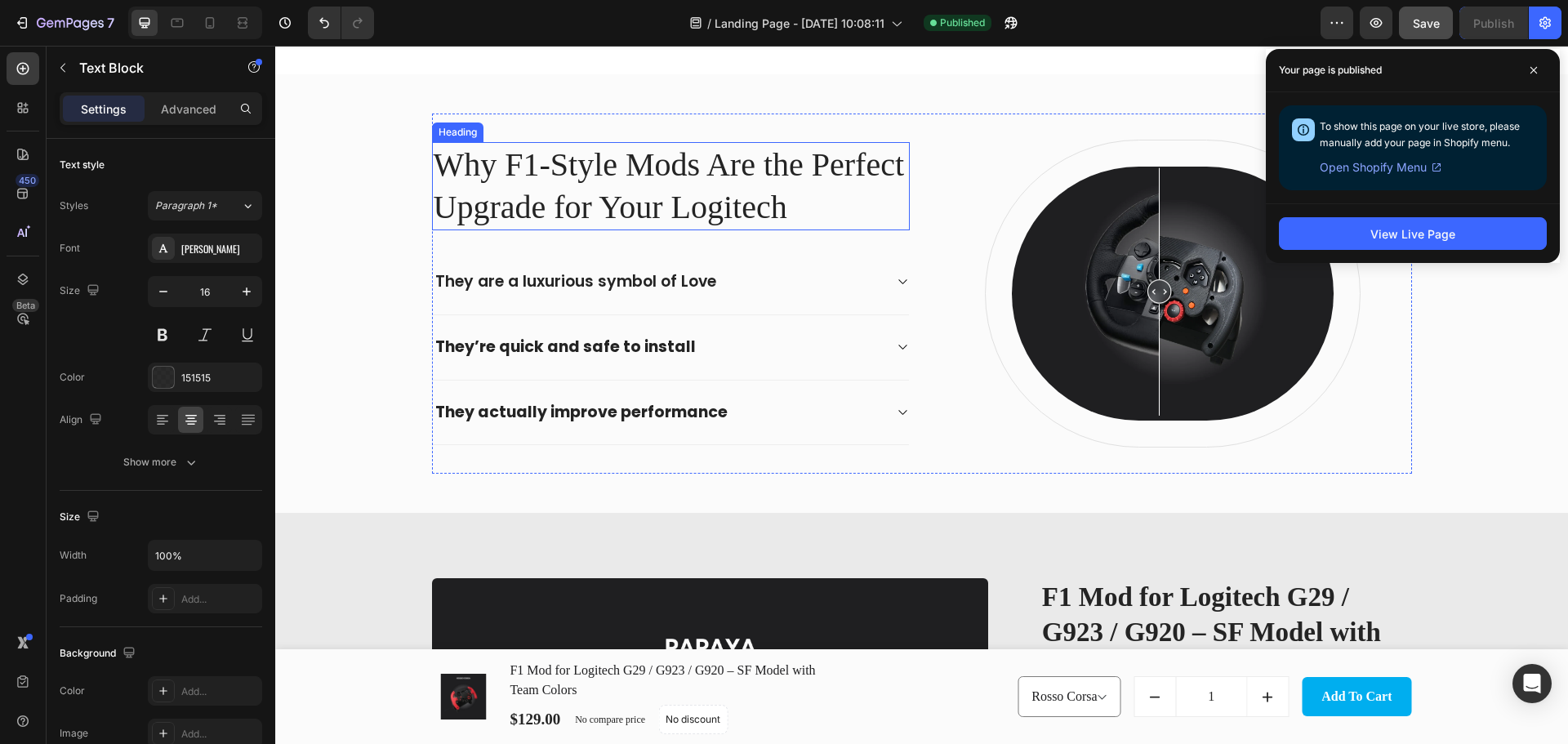
click at [623, 171] on h2 "Why F1-Style Mods Are the Perfect Upgrade for Your Logitech" at bounding box center [670, 186] width 477 height 88
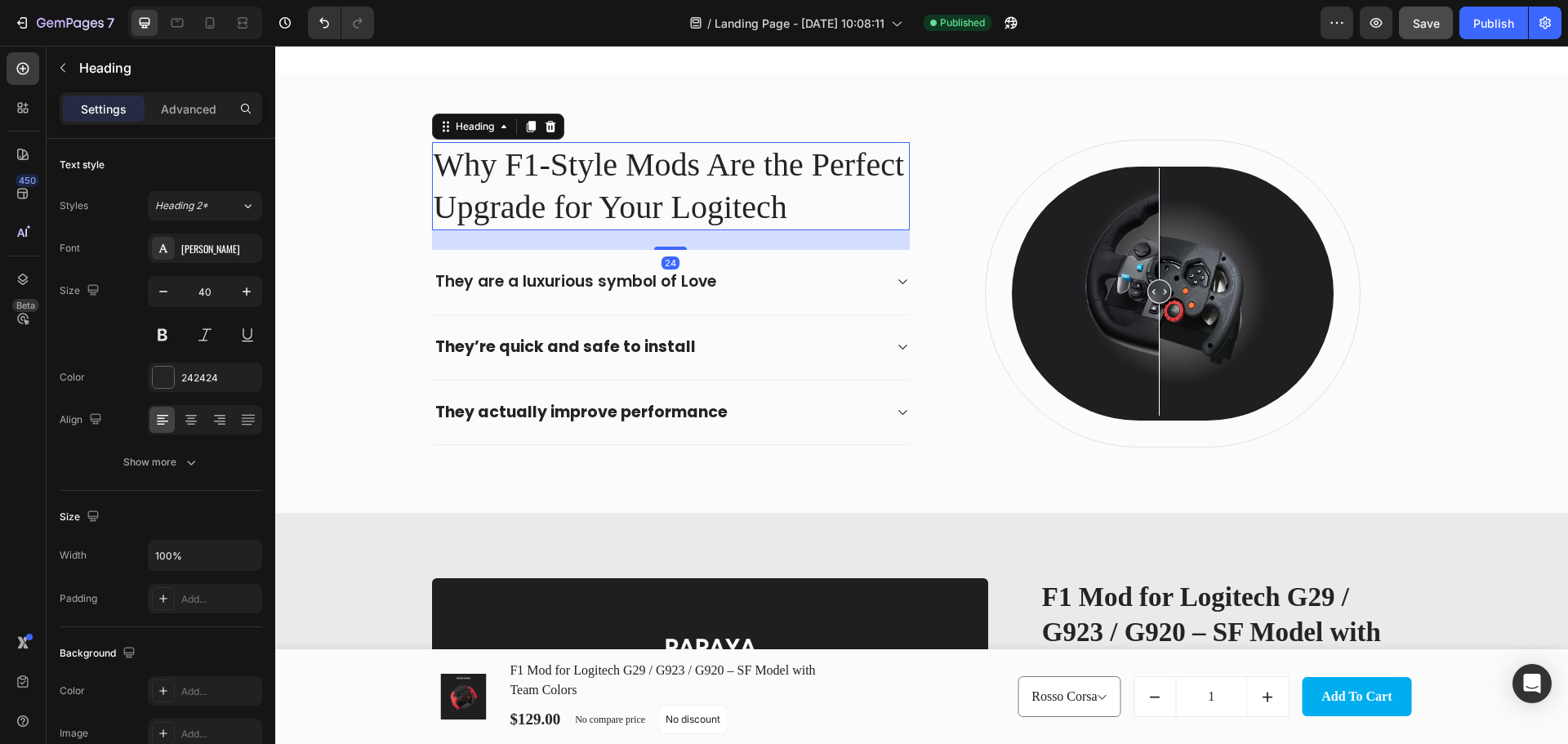
click at [623, 171] on h2 "Why F1-Style Mods Are the Perfect Upgrade for Your Logitech" at bounding box center [670, 186] width 477 height 88
click at [547, 276] on p "They are a luxurious symbol of Love" at bounding box center [576, 282] width 281 height 20
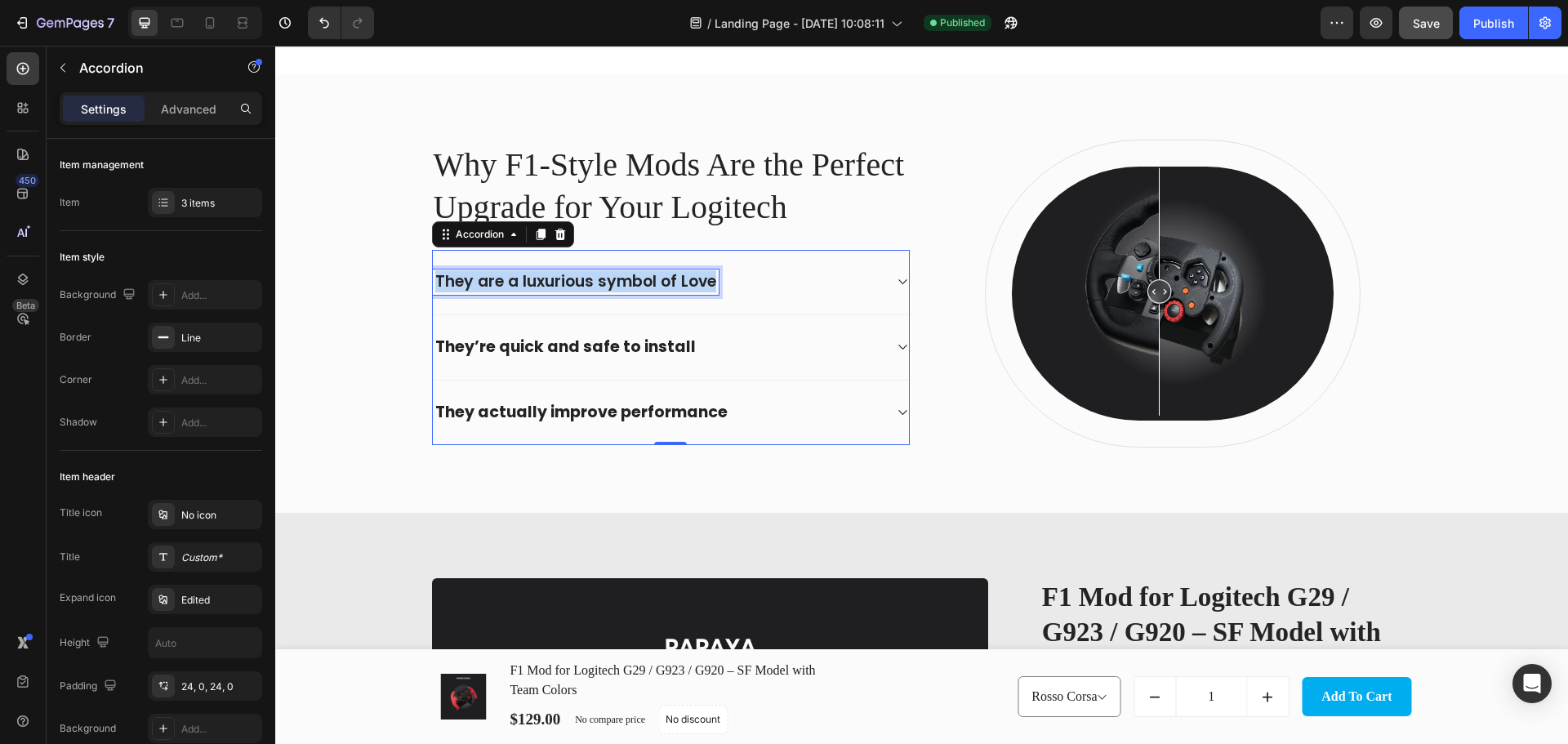
click at [547, 276] on p "They are a luxurious symbol of Love" at bounding box center [576, 282] width 281 height 20
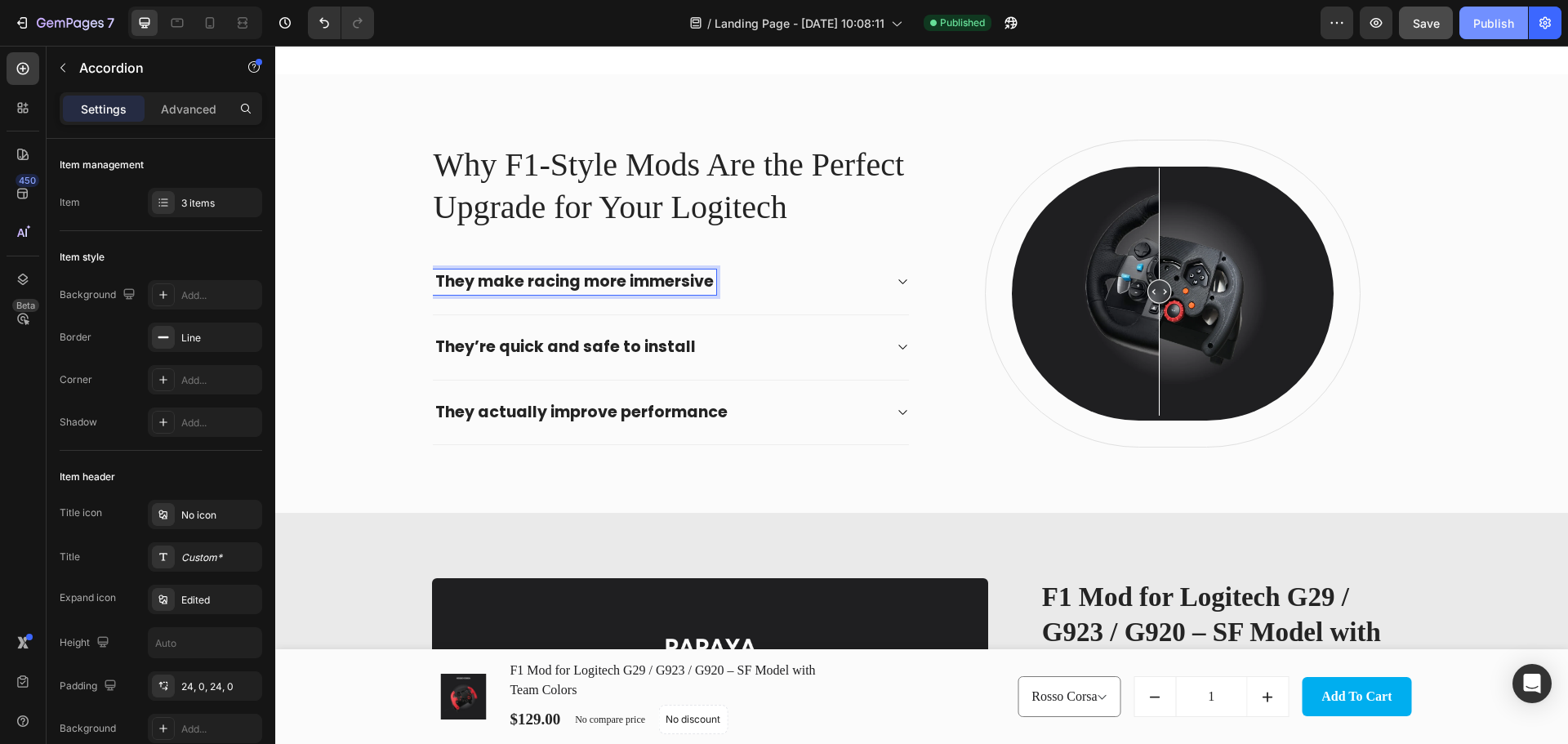
click at [1507, 12] on button "Publish" at bounding box center [1492, 23] width 68 height 33
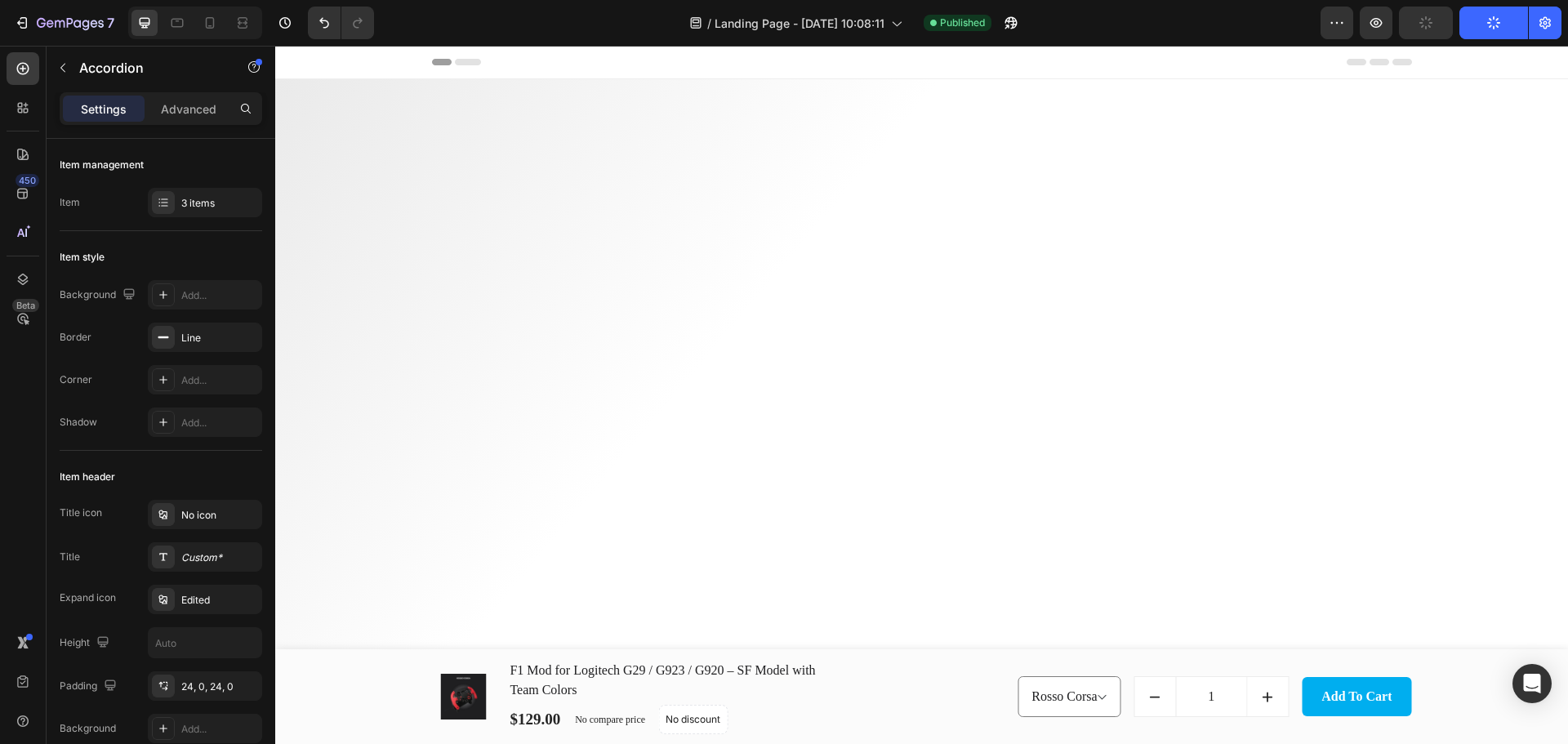
scroll to position [762, 0]
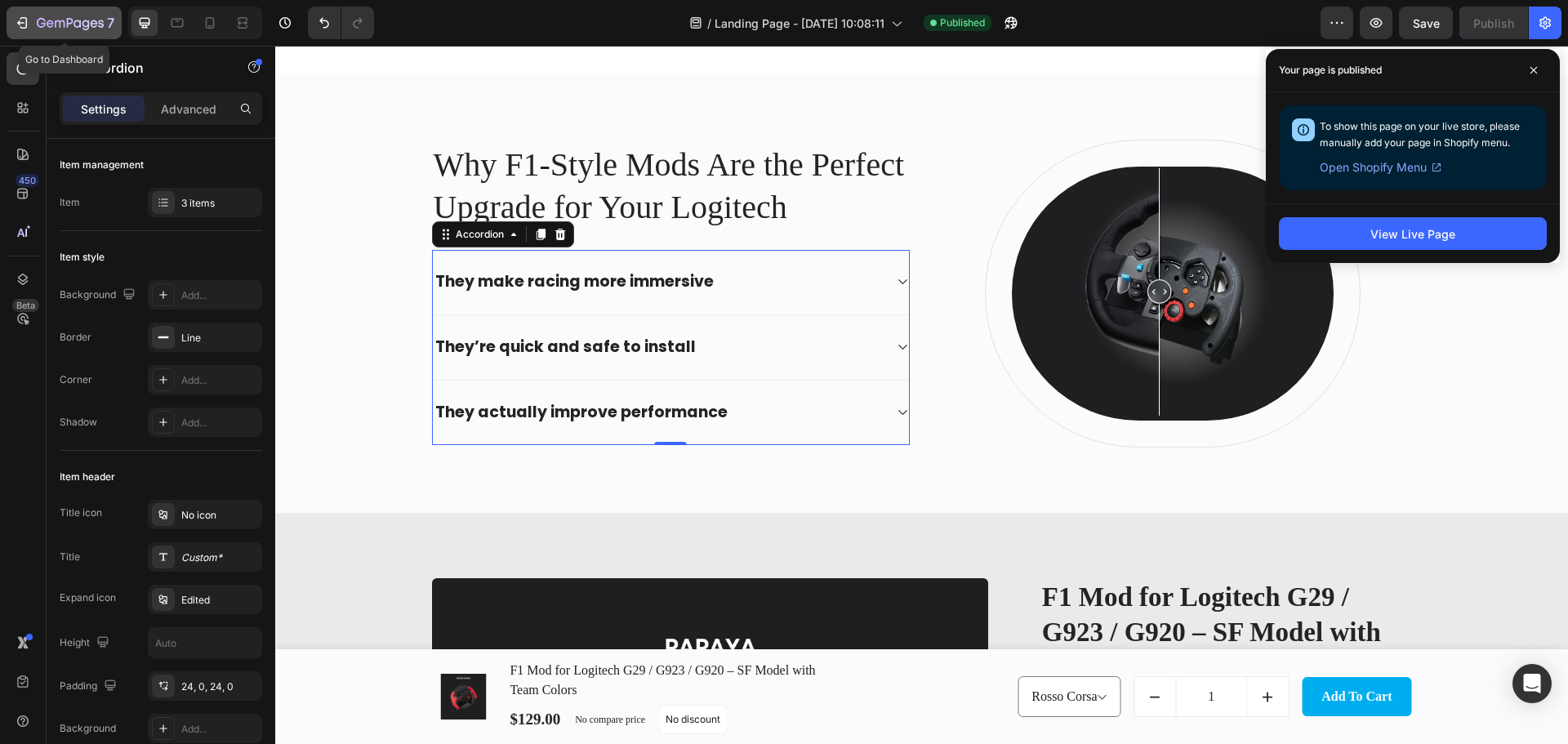
click at [40, 28] on icon "button" at bounding box center [71, 24] width 67 height 13
